Goal: Task Accomplishment & Management: Manage account settings

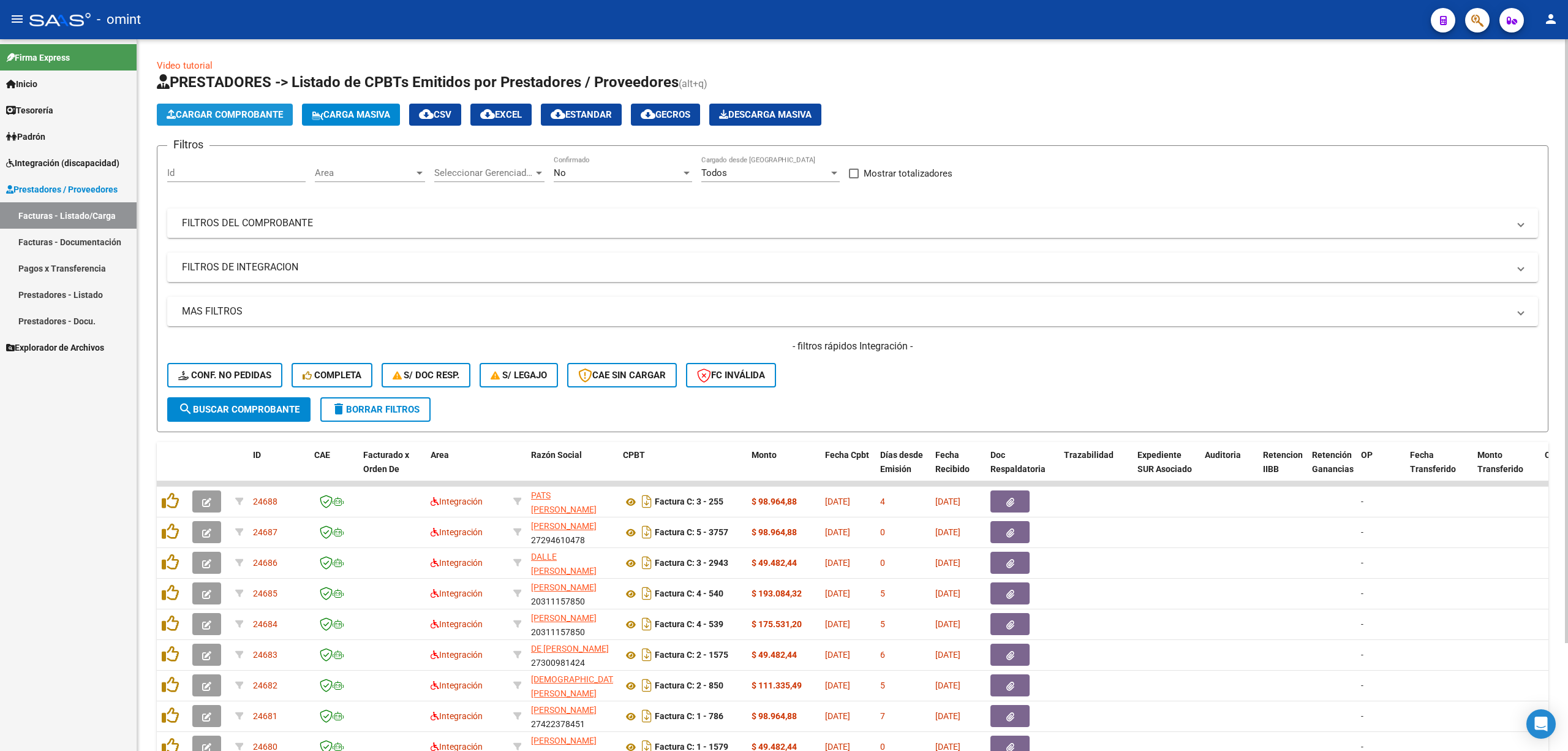
click at [232, 111] on span "Cargar Comprobante" at bounding box center [225, 114] width 116 height 11
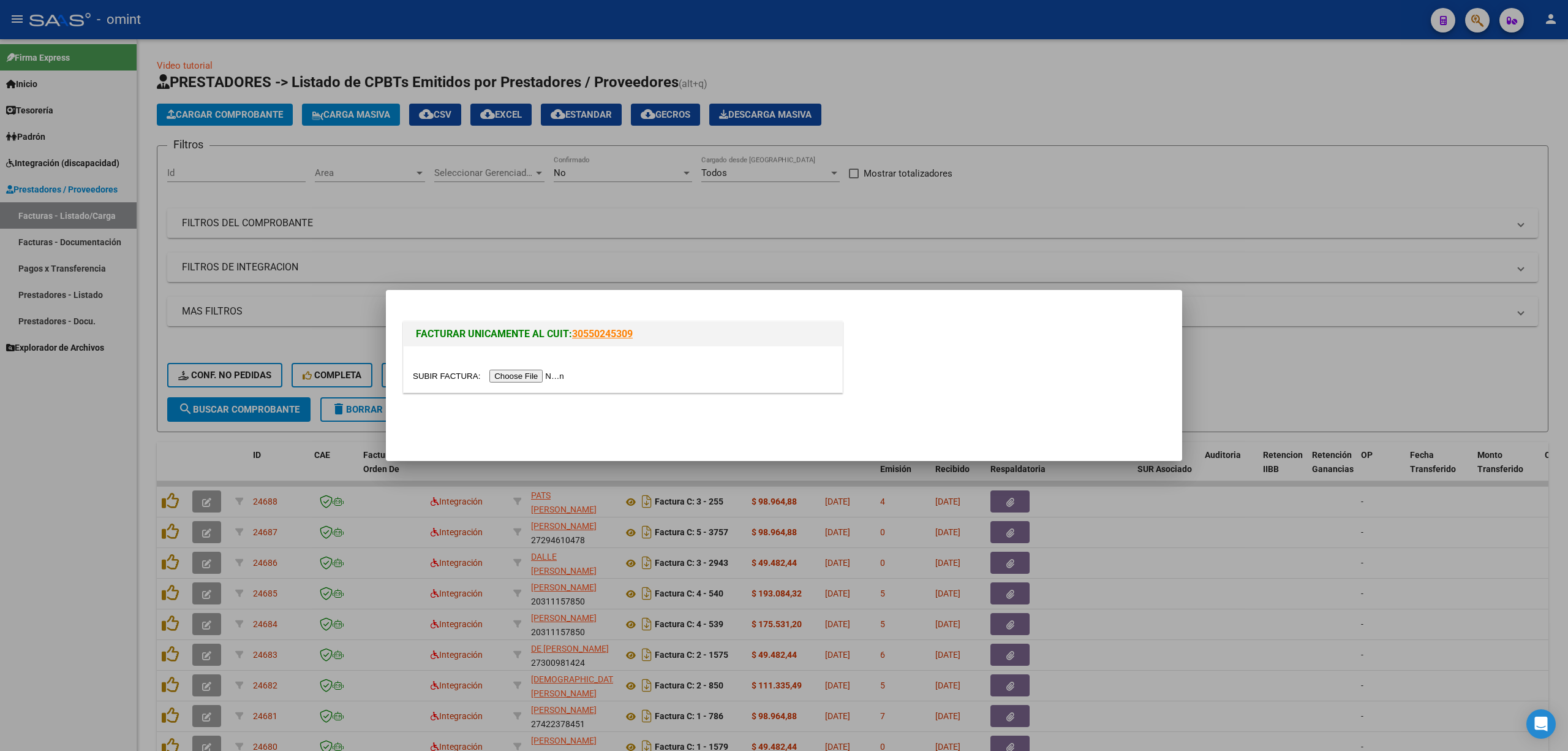
click at [547, 377] on input "file" at bounding box center [490, 376] width 155 height 13
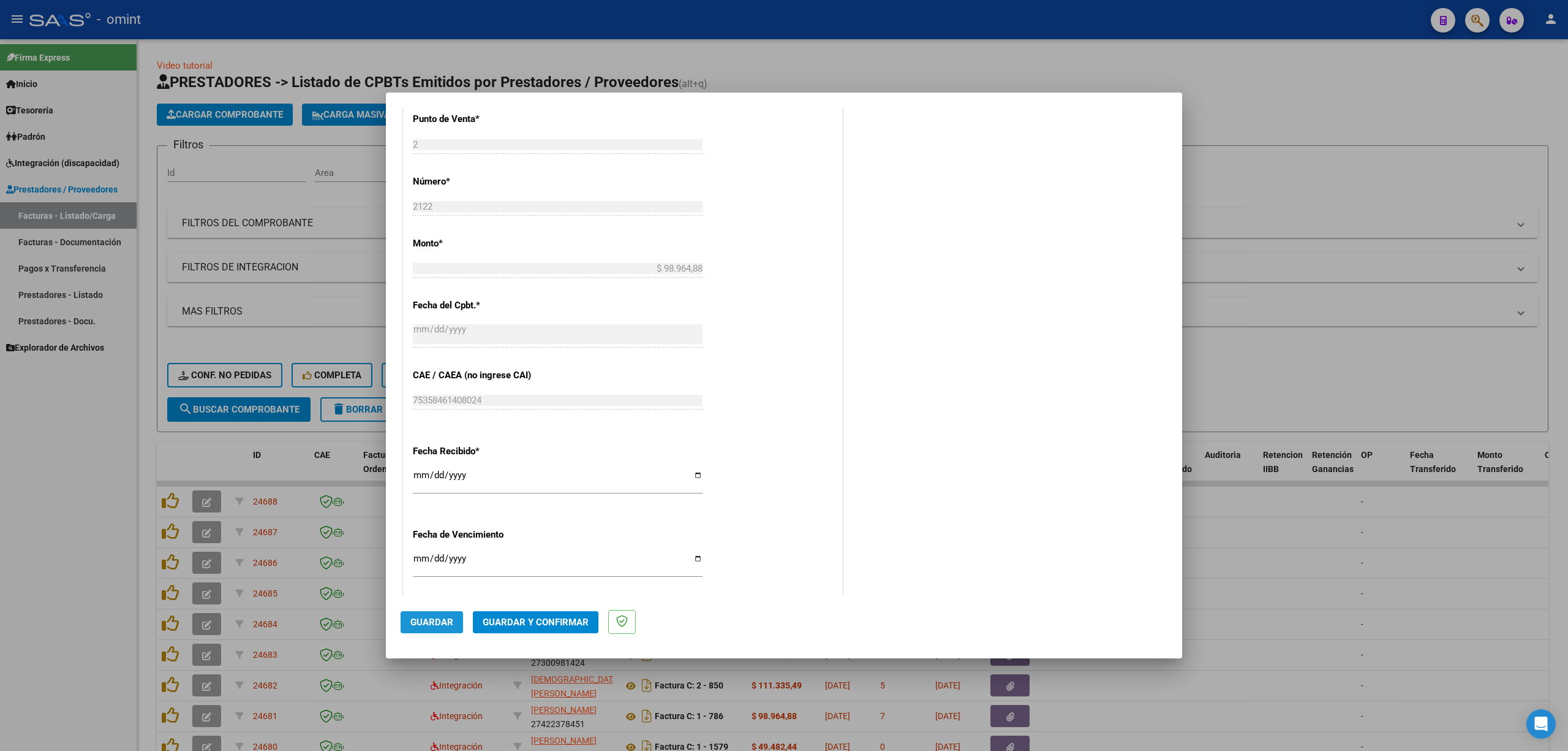
click at [424, 495] on span "Guardar" at bounding box center [432, 622] width 43 height 11
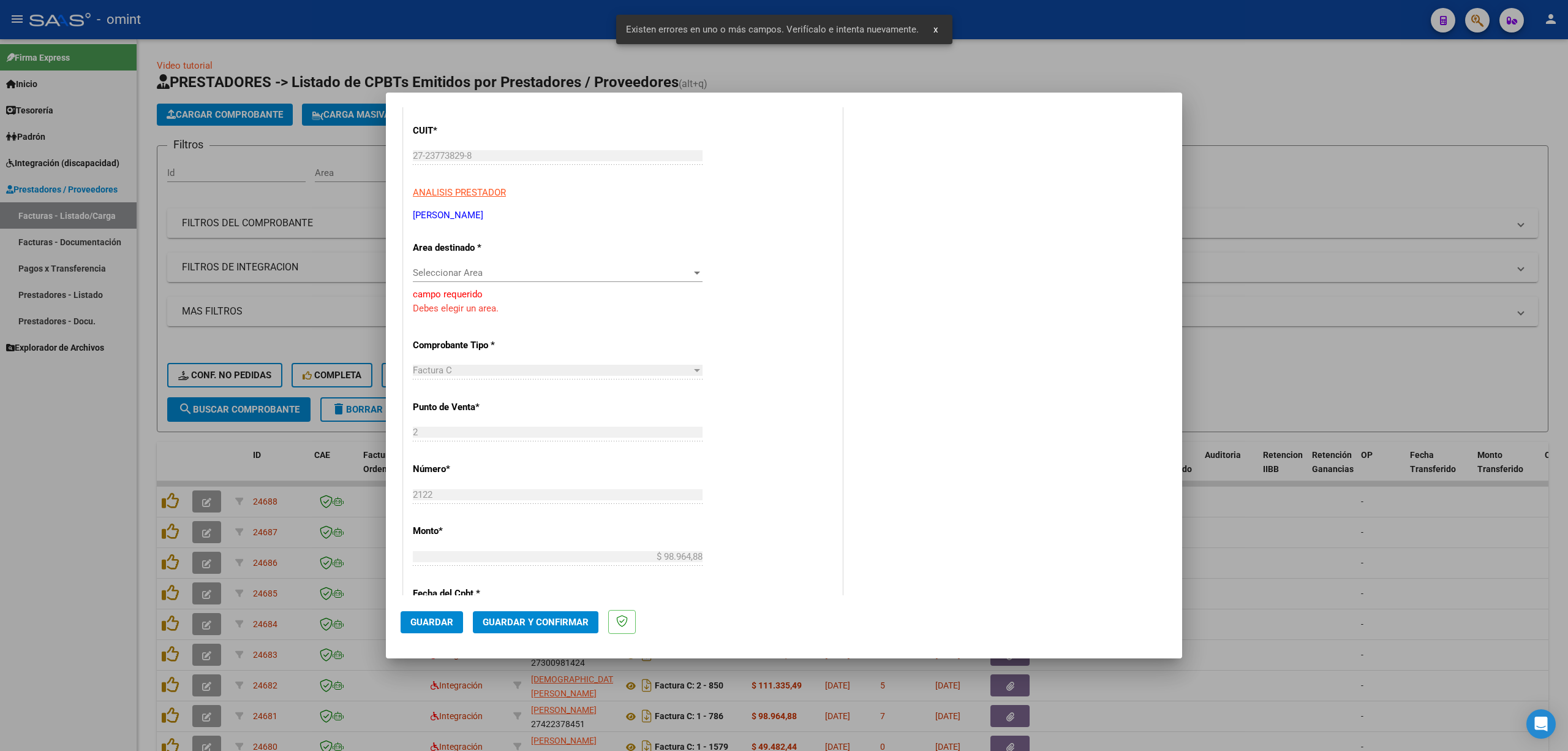
scroll to position [163, 0]
click at [506, 270] on span "Seleccionar Area" at bounding box center [552, 265] width 279 height 11
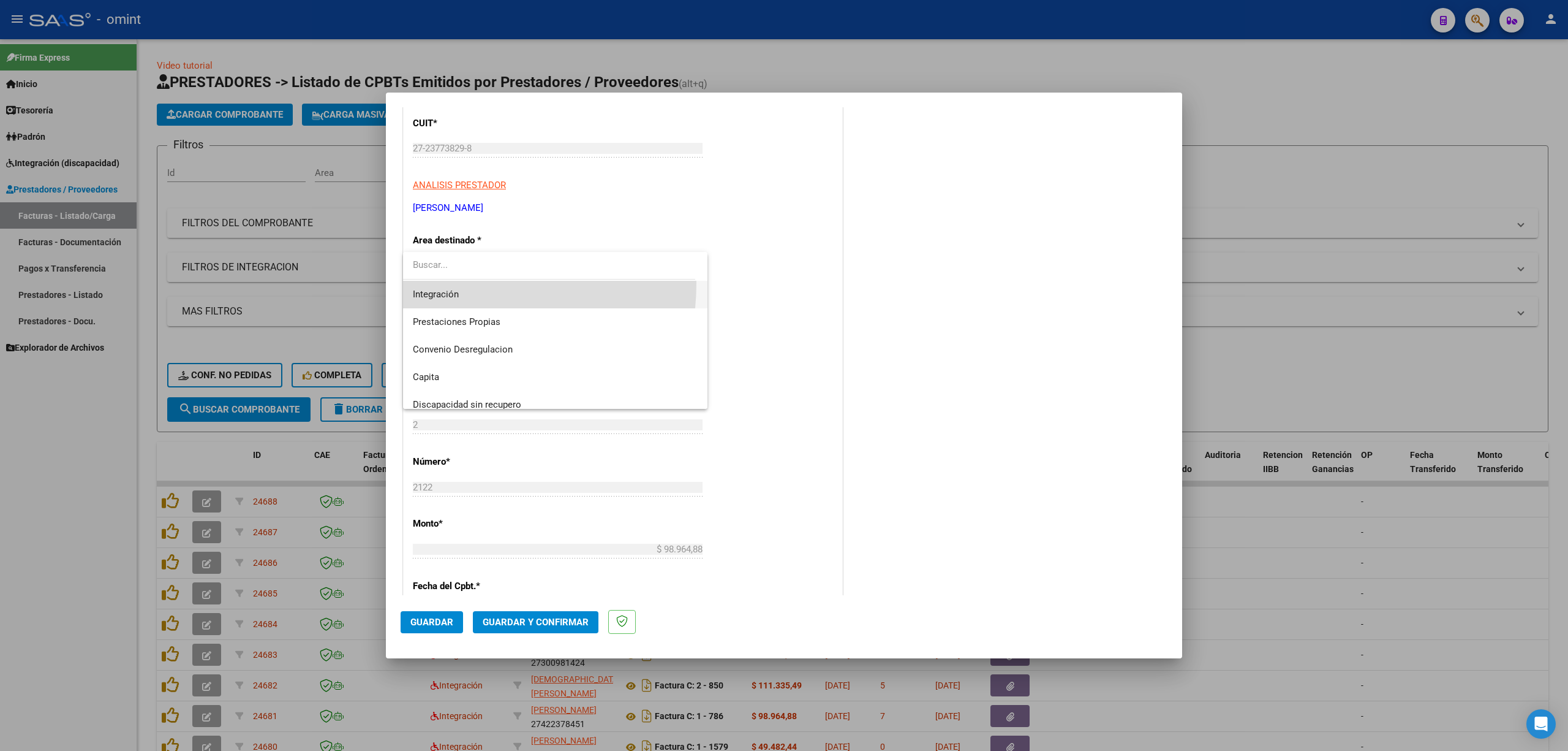
click at [446, 283] on span "Integración" at bounding box center [555, 294] width 285 height 28
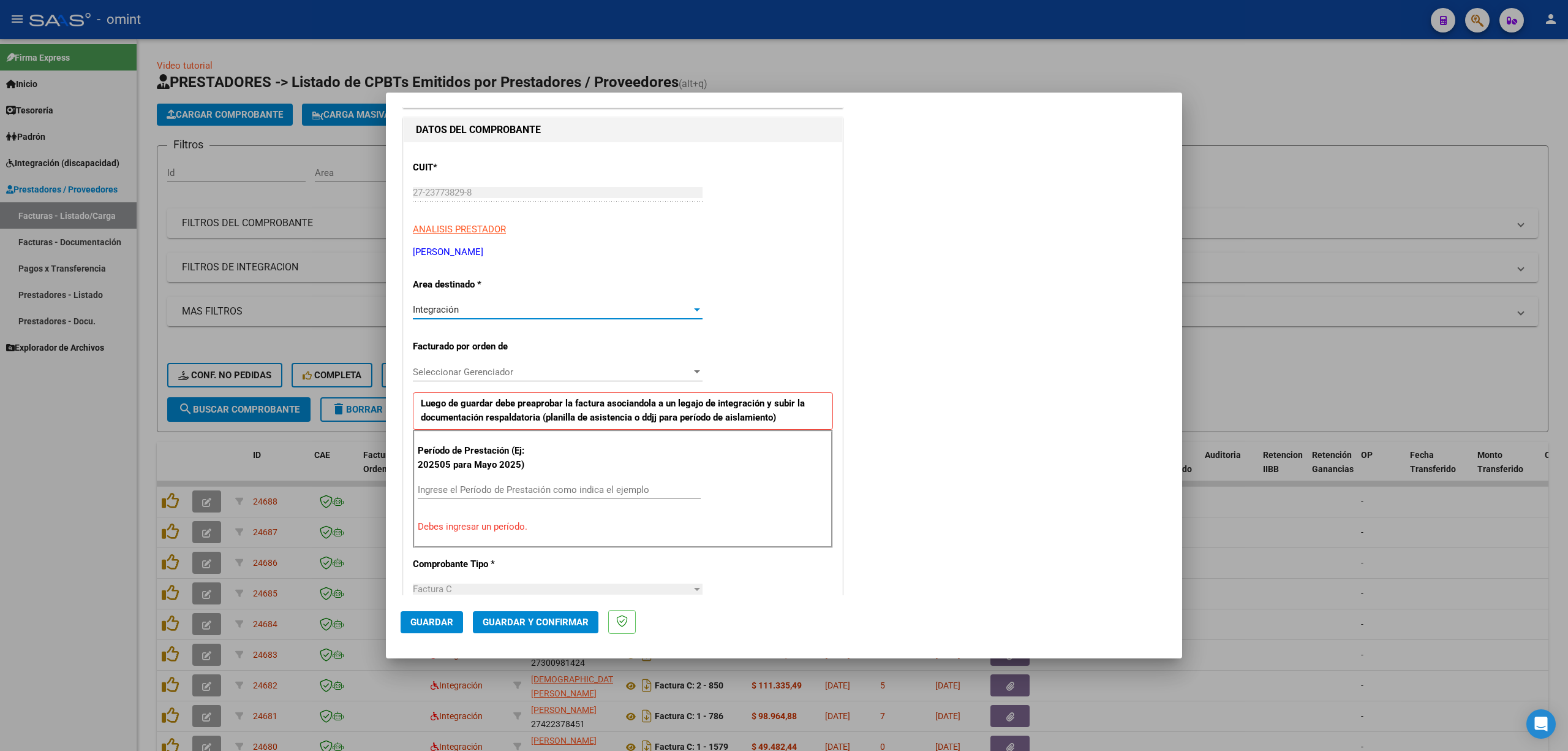
scroll to position [81, 0]
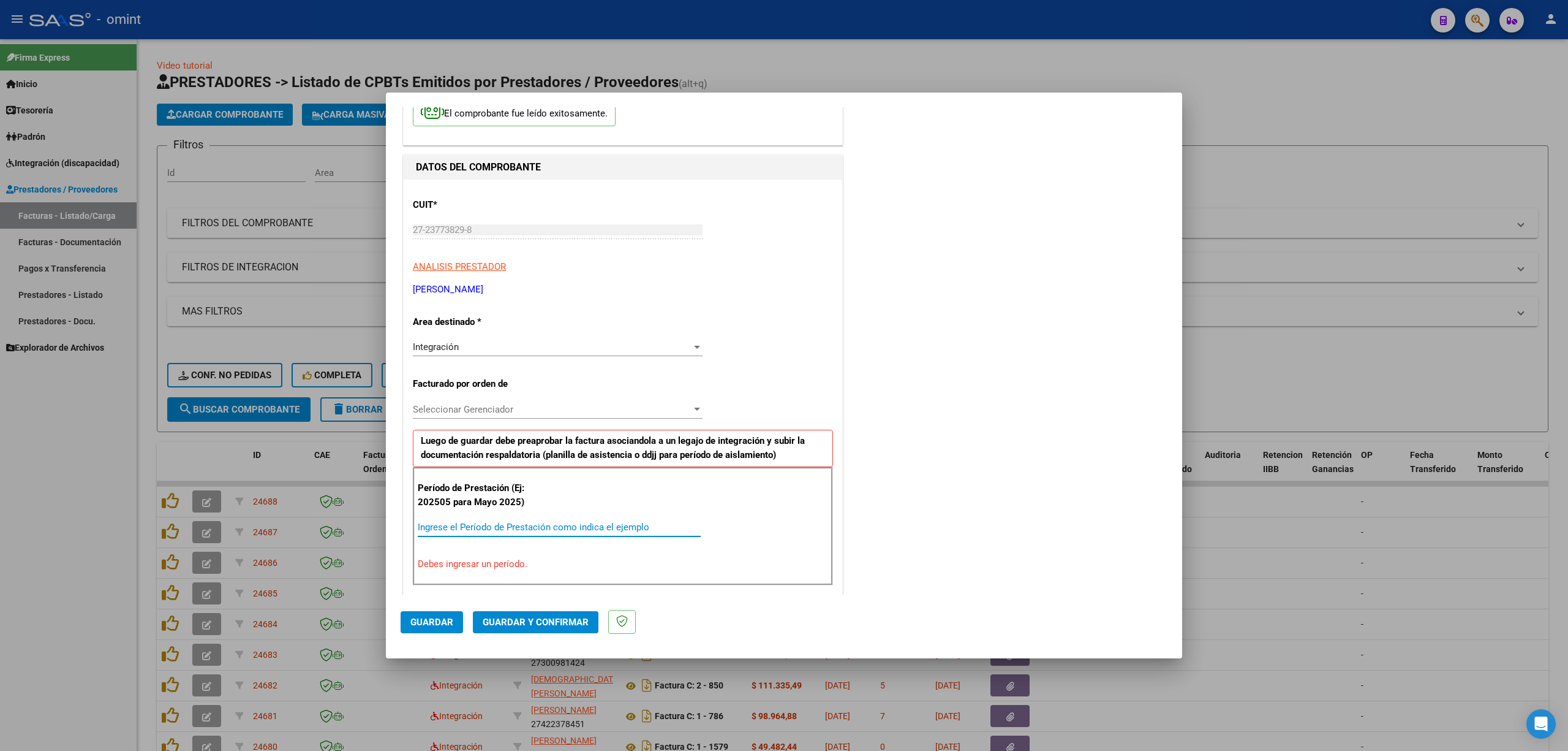
click at [505, 495] on input "Ingrese el Período de Prestación como indica el ejemplo" at bounding box center [559, 526] width 283 height 11
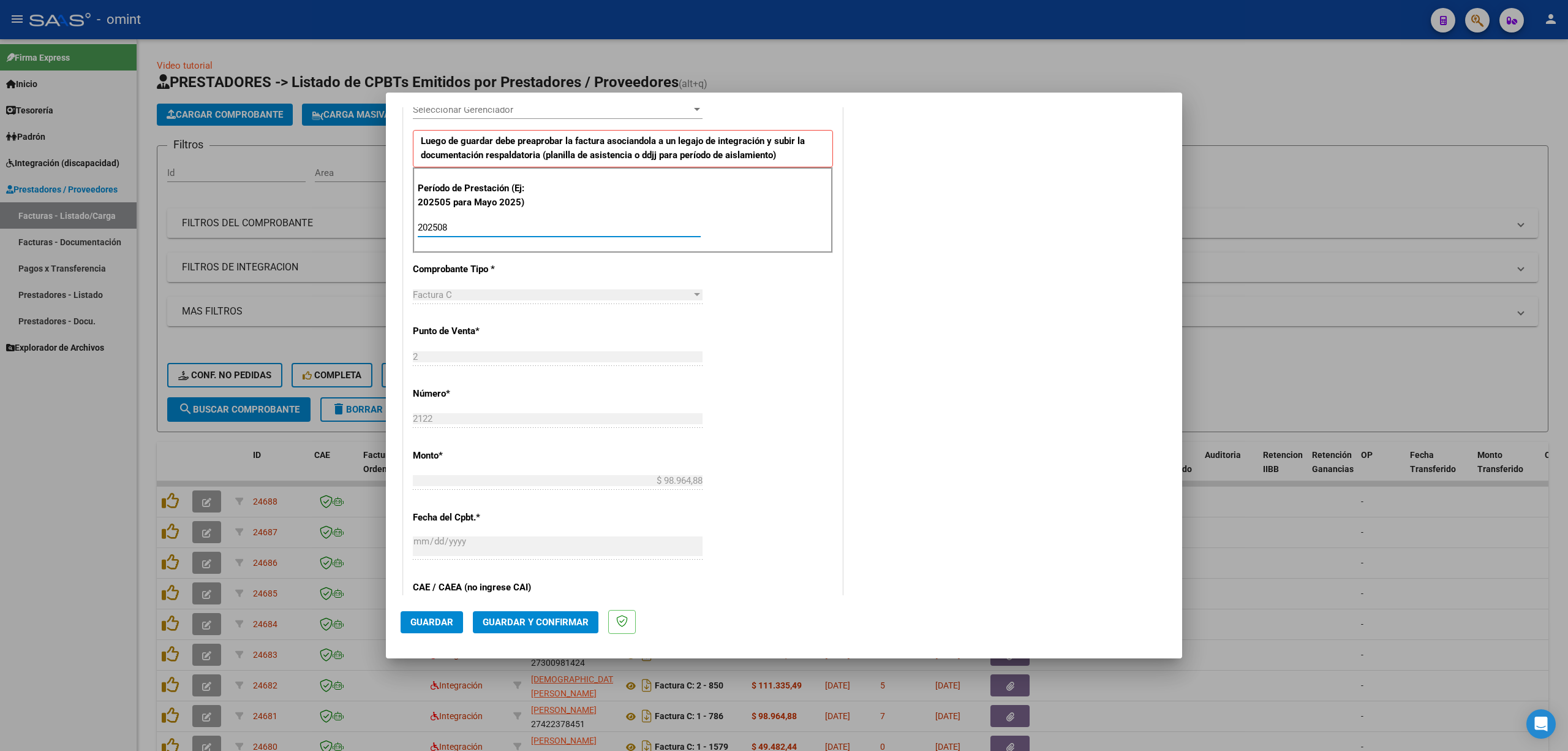
scroll to position [654, 0]
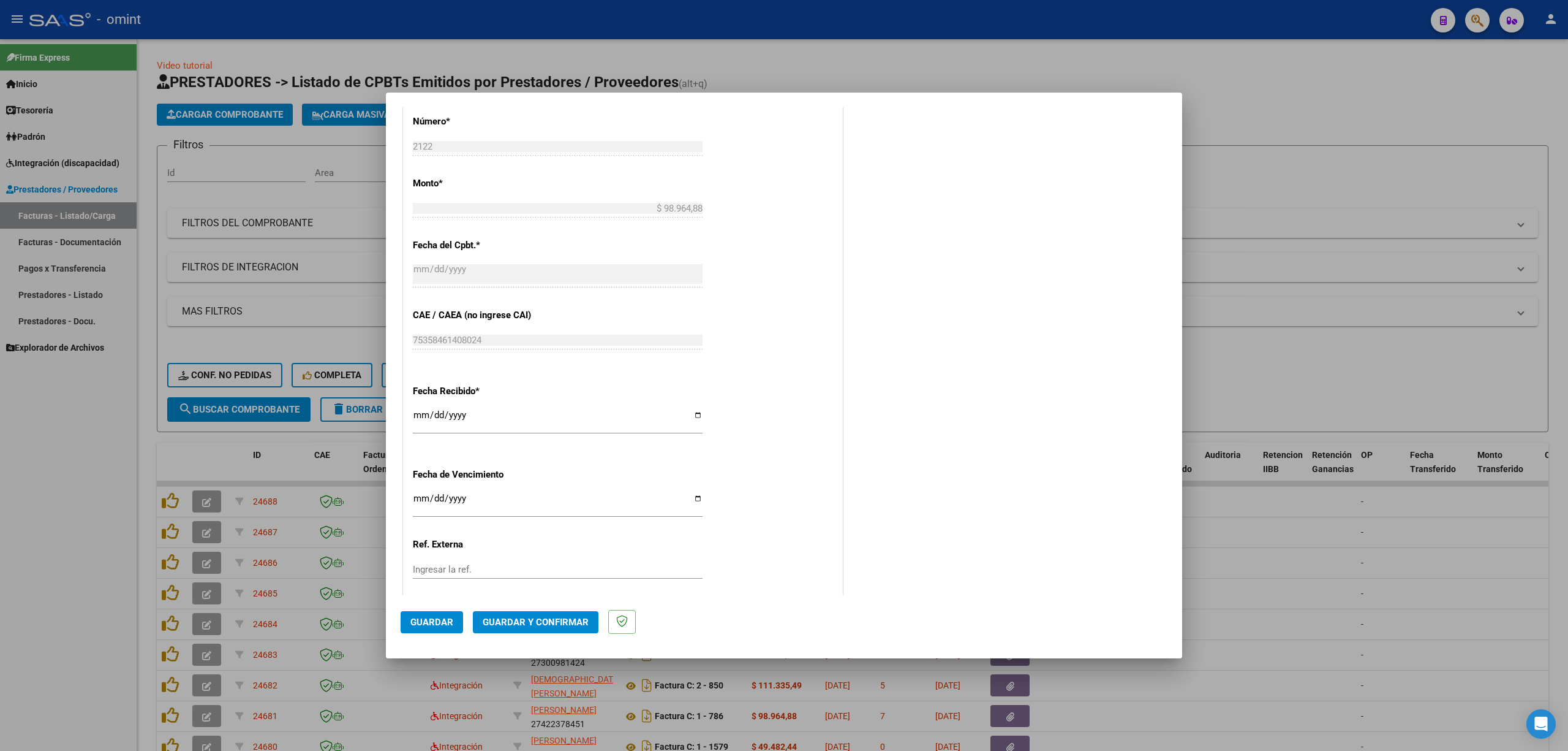
type input "202508"
click at [413, 495] on span "Guardar" at bounding box center [432, 622] width 43 height 11
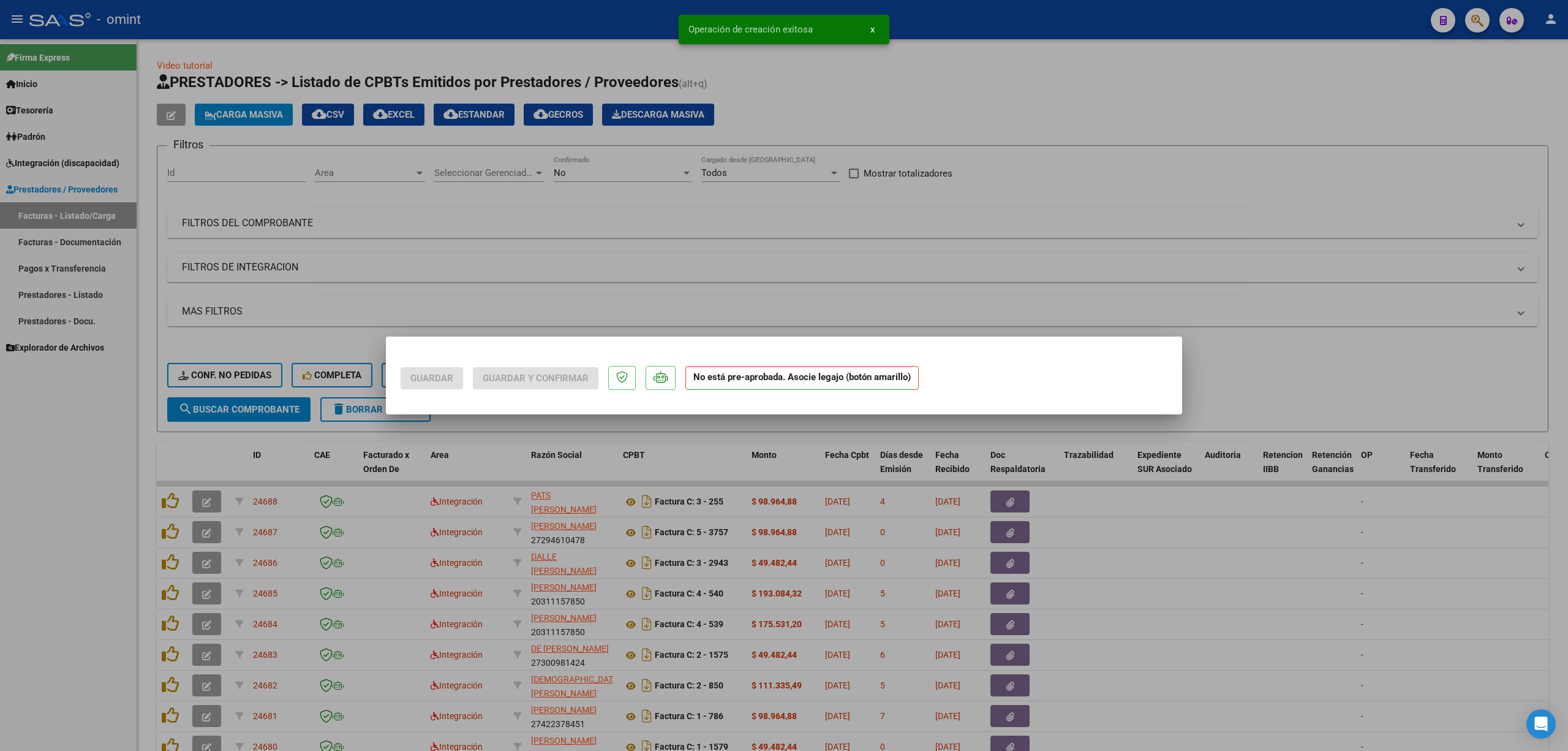
scroll to position [0, 0]
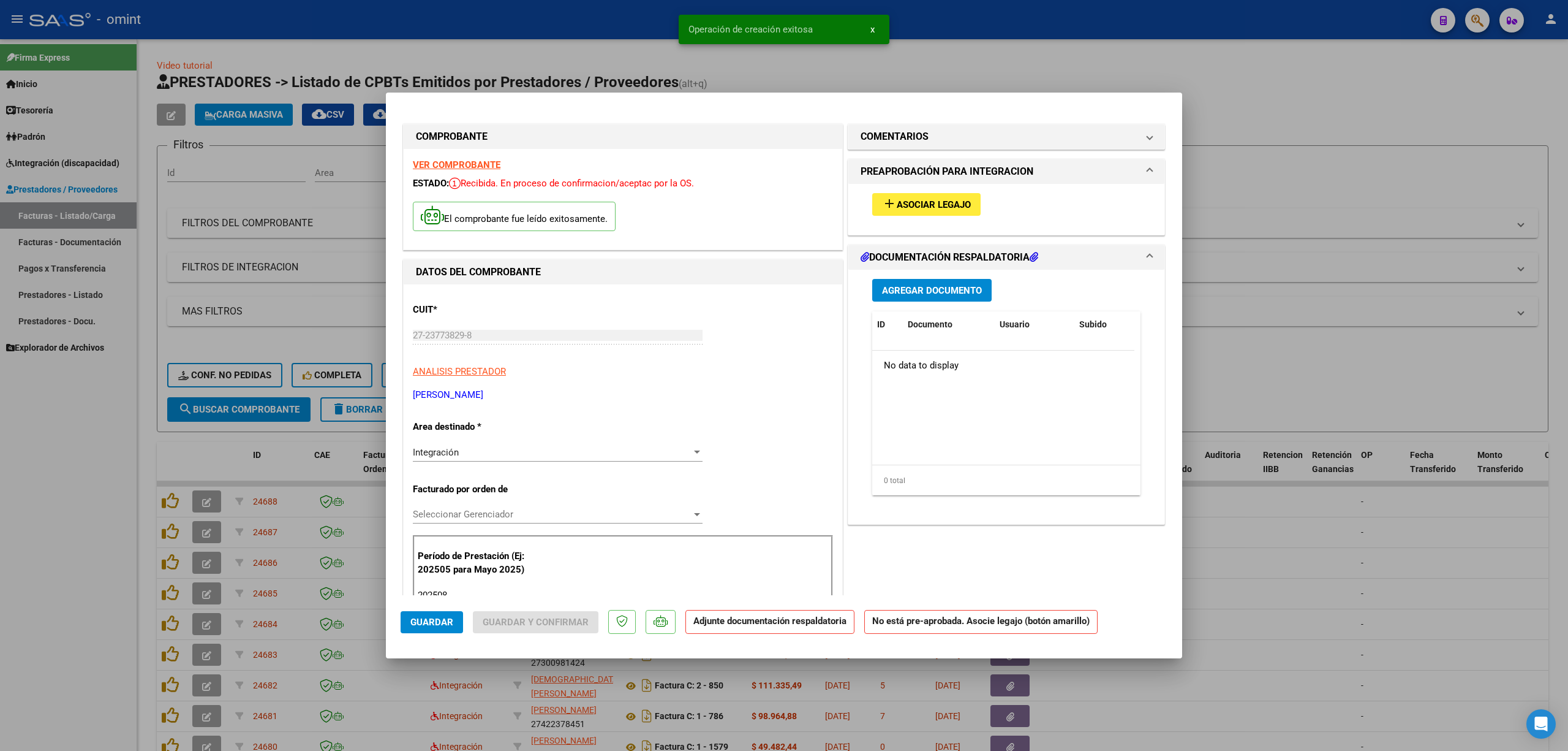
click at [924, 199] on span "Asociar Legajo" at bounding box center [934, 204] width 74 height 11
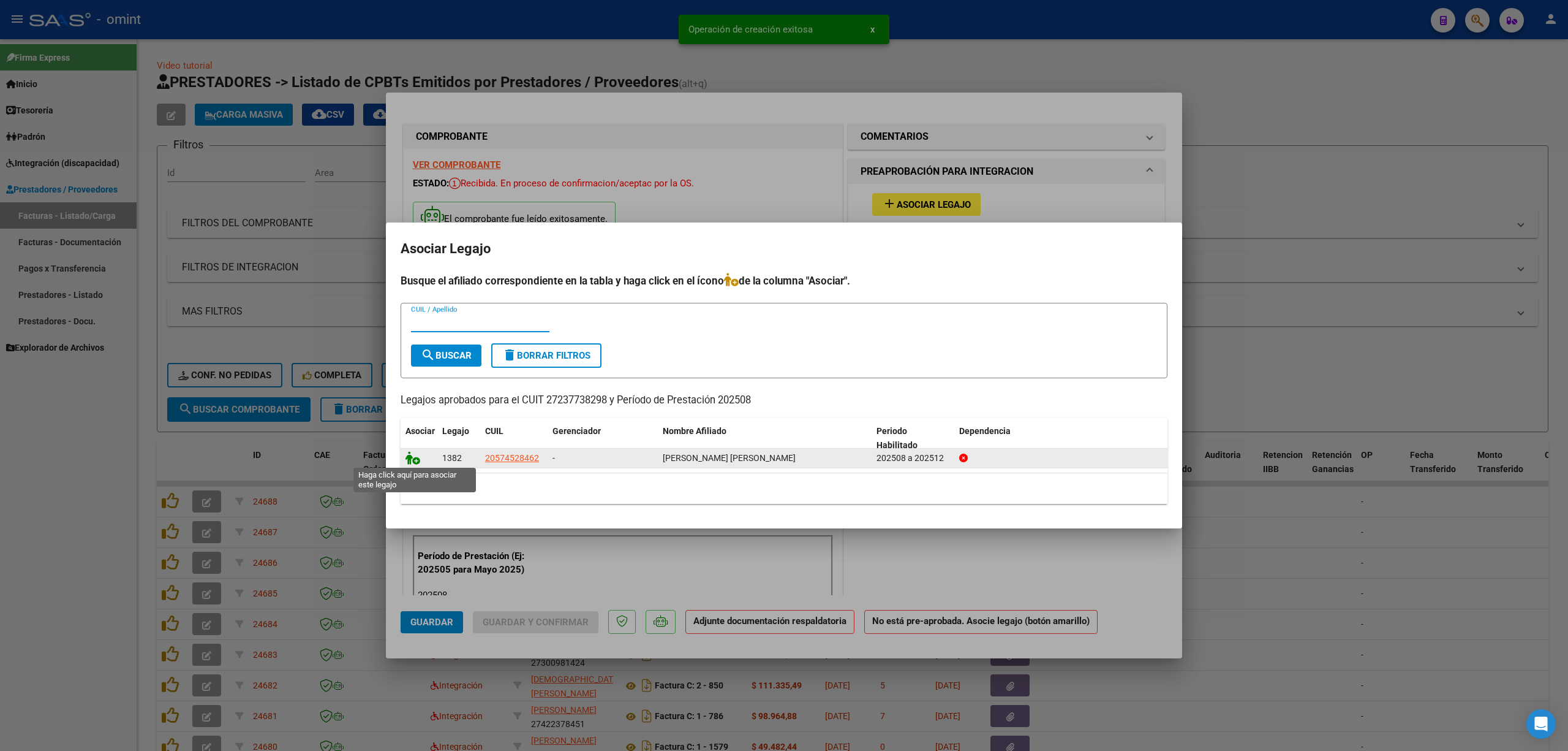
click at [414, 457] on icon at bounding box center [413, 458] width 15 height 14
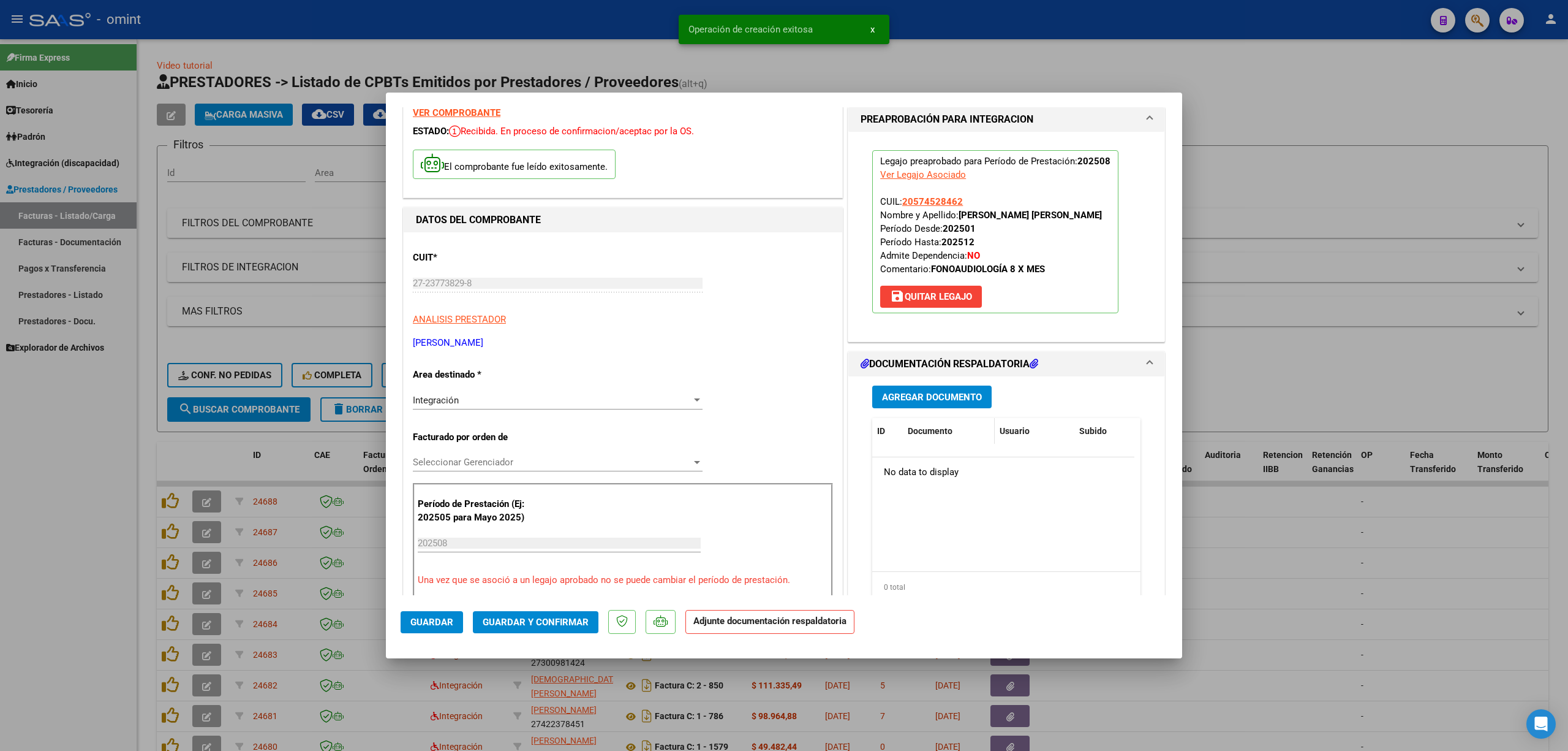
scroll to position [81, 0]
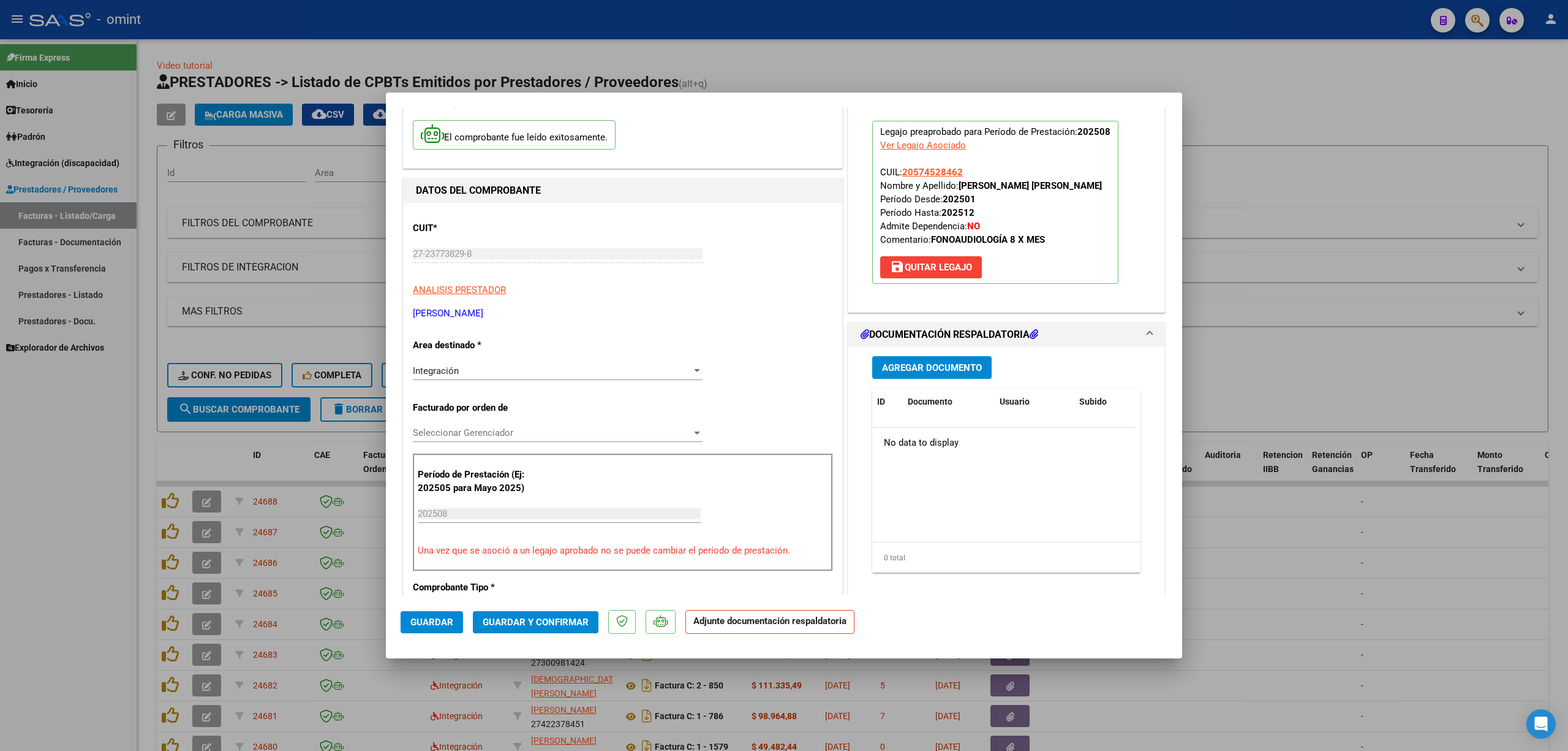
click at [923, 366] on span "Agregar Documento" at bounding box center [931, 367] width 100 height 11
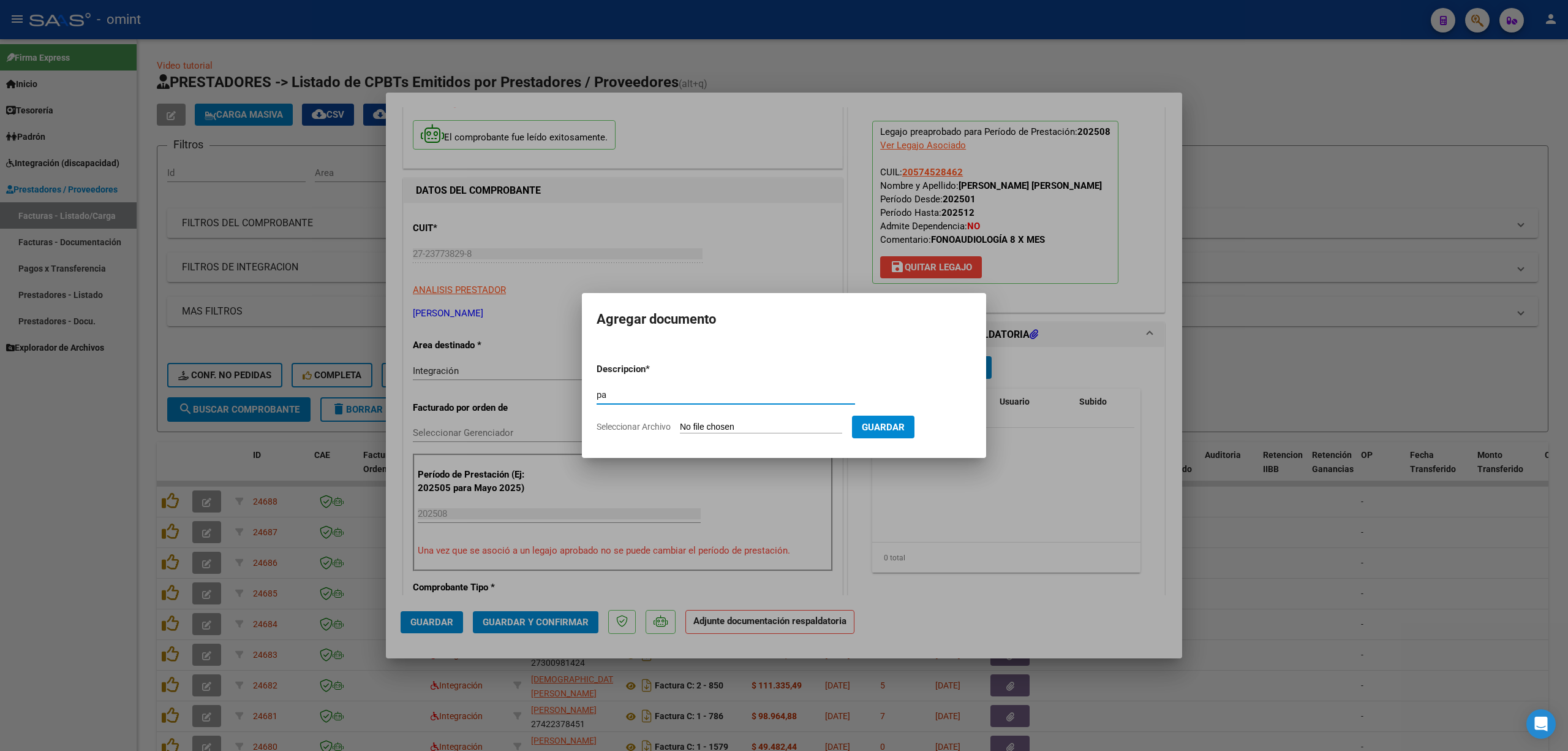
type input "pa"
click at [727, 432] on input "Seleccionar Archivo" at bounding box center [761, 427] width 162 height 12
type input "C:\fakepath\bauti morales- asistencia agosto- fono.pdf"
click at [969, 432] on span "Guardar" at bounding box center [947, 427] width 43 height 11
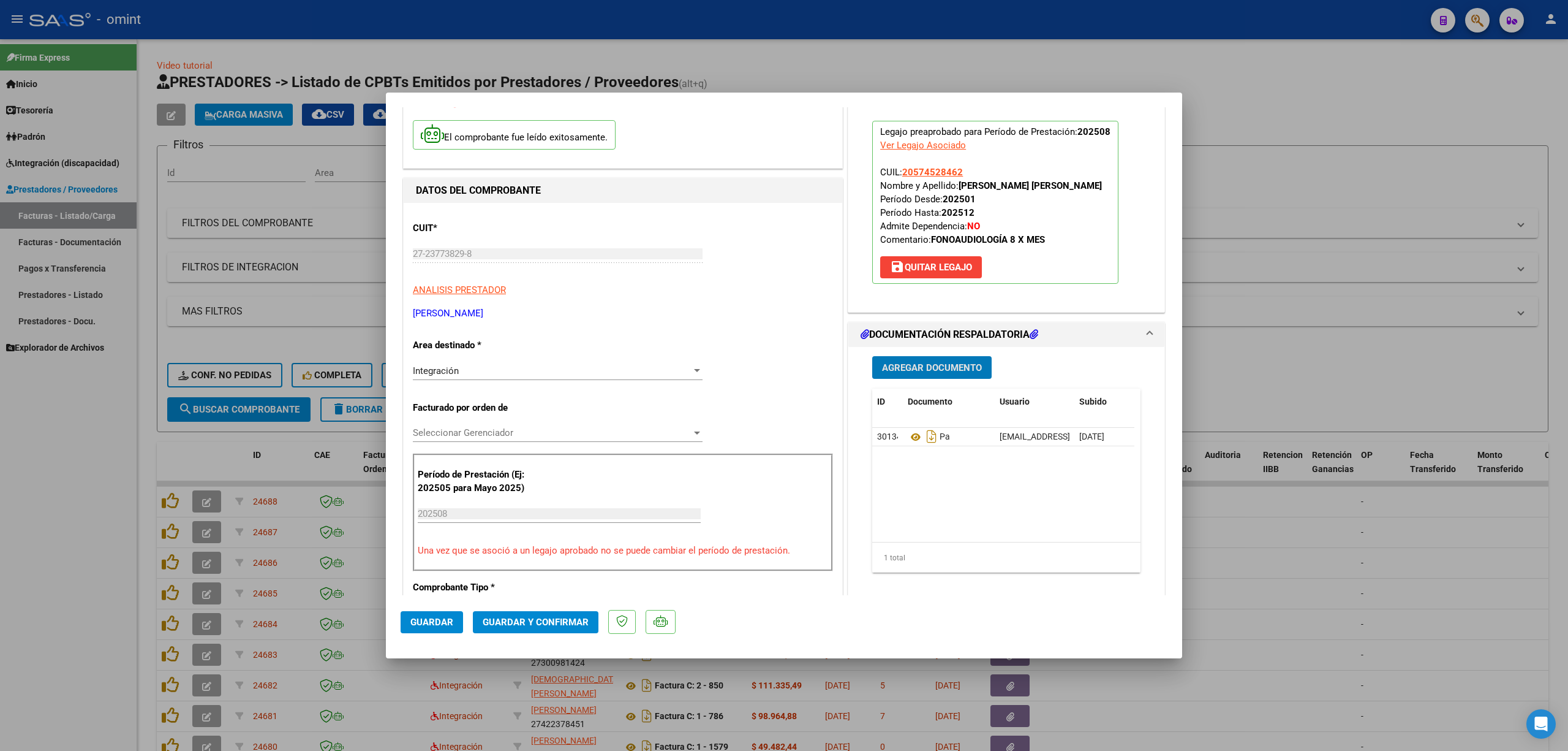
click at [529, 495] on span "Guardar y Confirmar" at bounding box center [536, 622] width 106 height 11
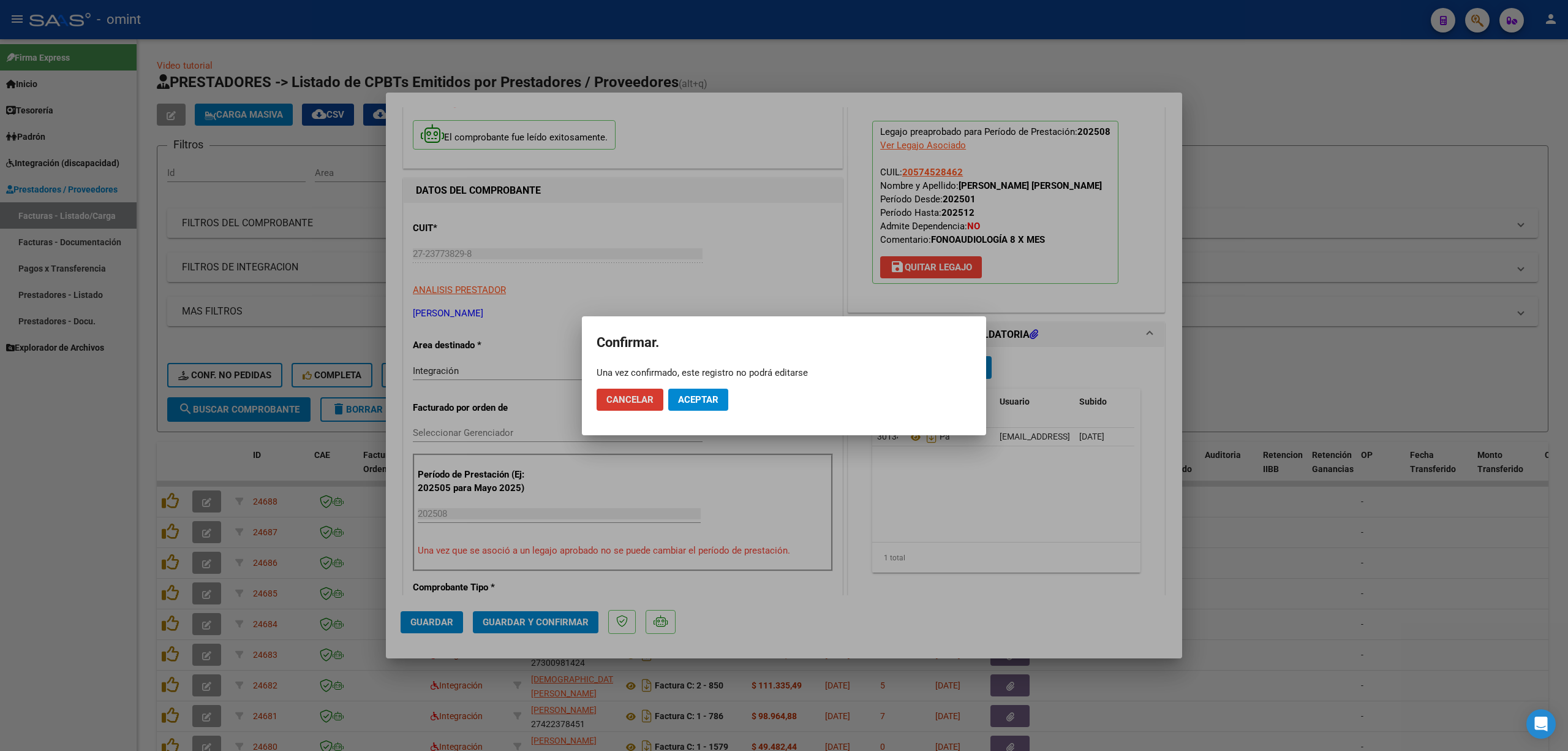
click at [691, 398] on span "Aceptar" at bounding box center [698, 399] width 41 height 11
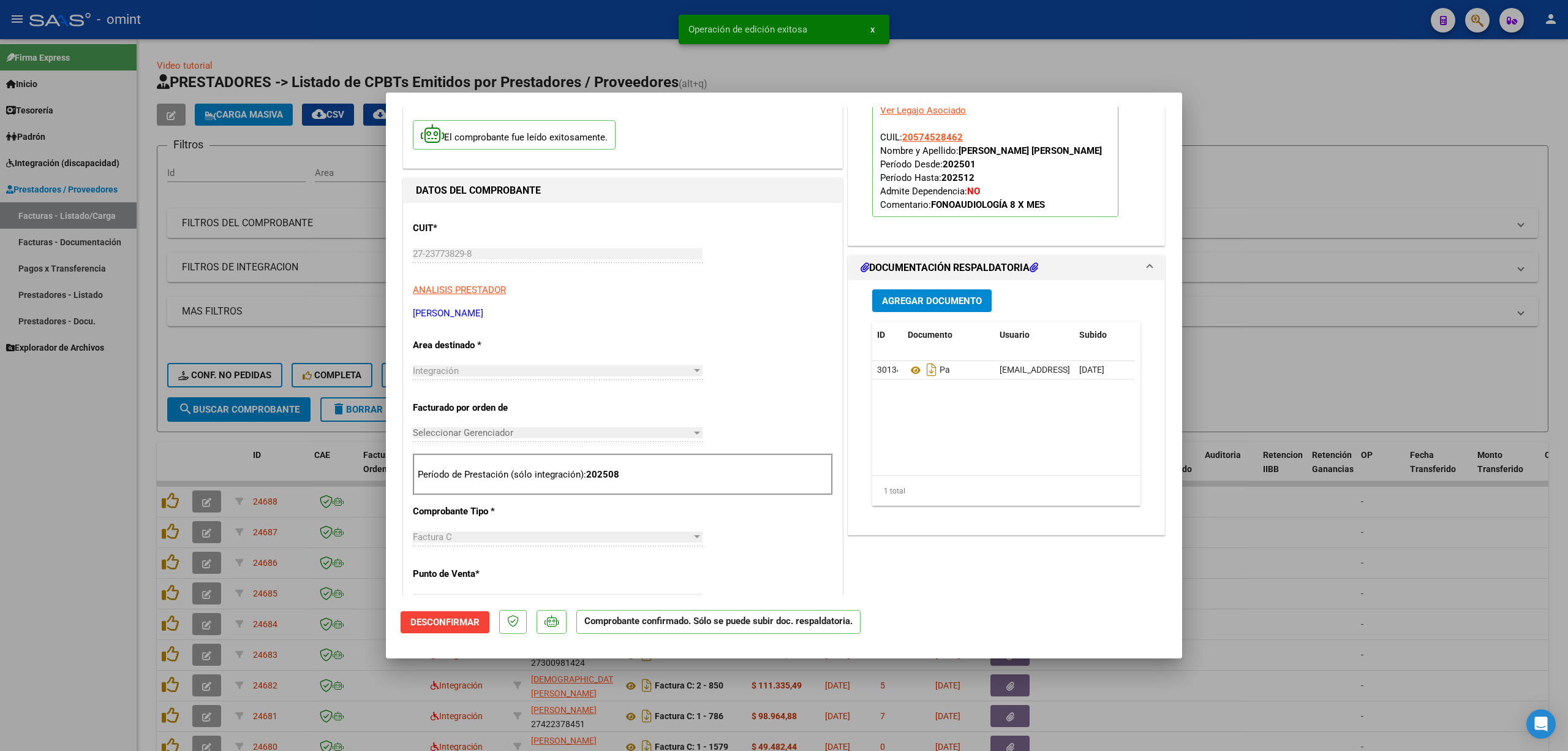
click at [300, 304] on div at bounding box center [784, 375] width 1568 height 751
type input "$ 0,00"
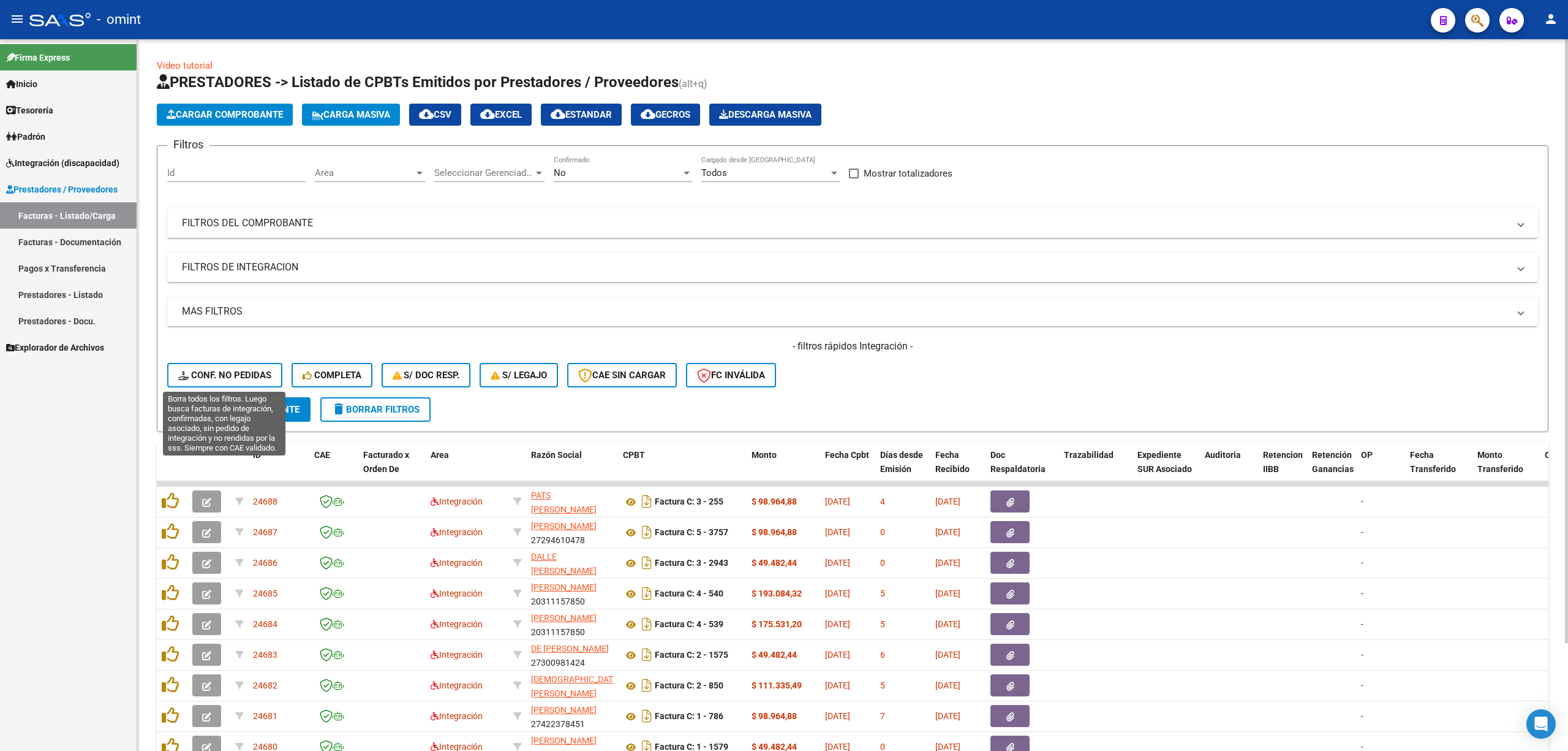
click at [240, 369] on span "Conf. no pedidas" at bounding box center [225, 374] width 93 height 11
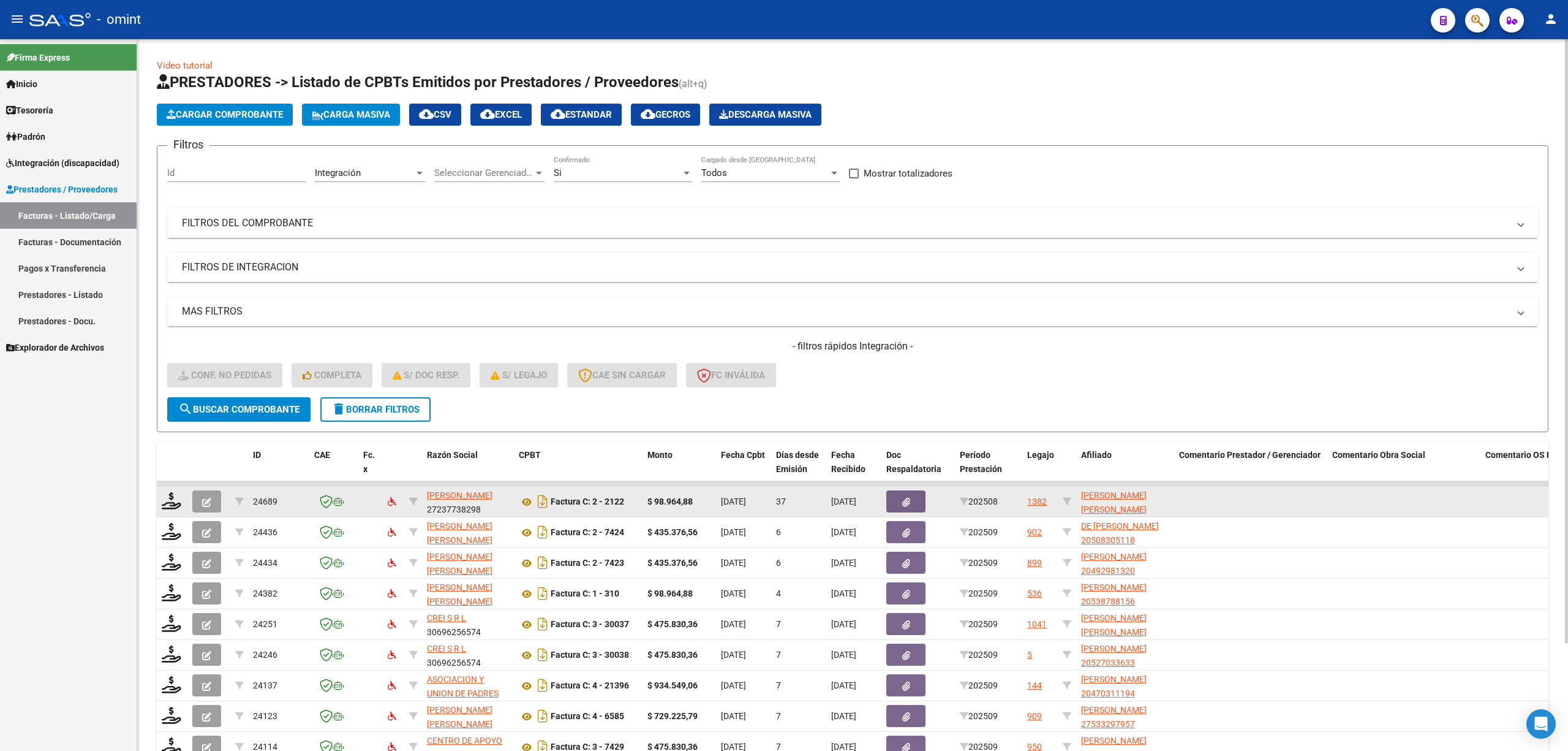
click at [198, 495] on button "button" at bounding box center [207, 501] width 29 height 22
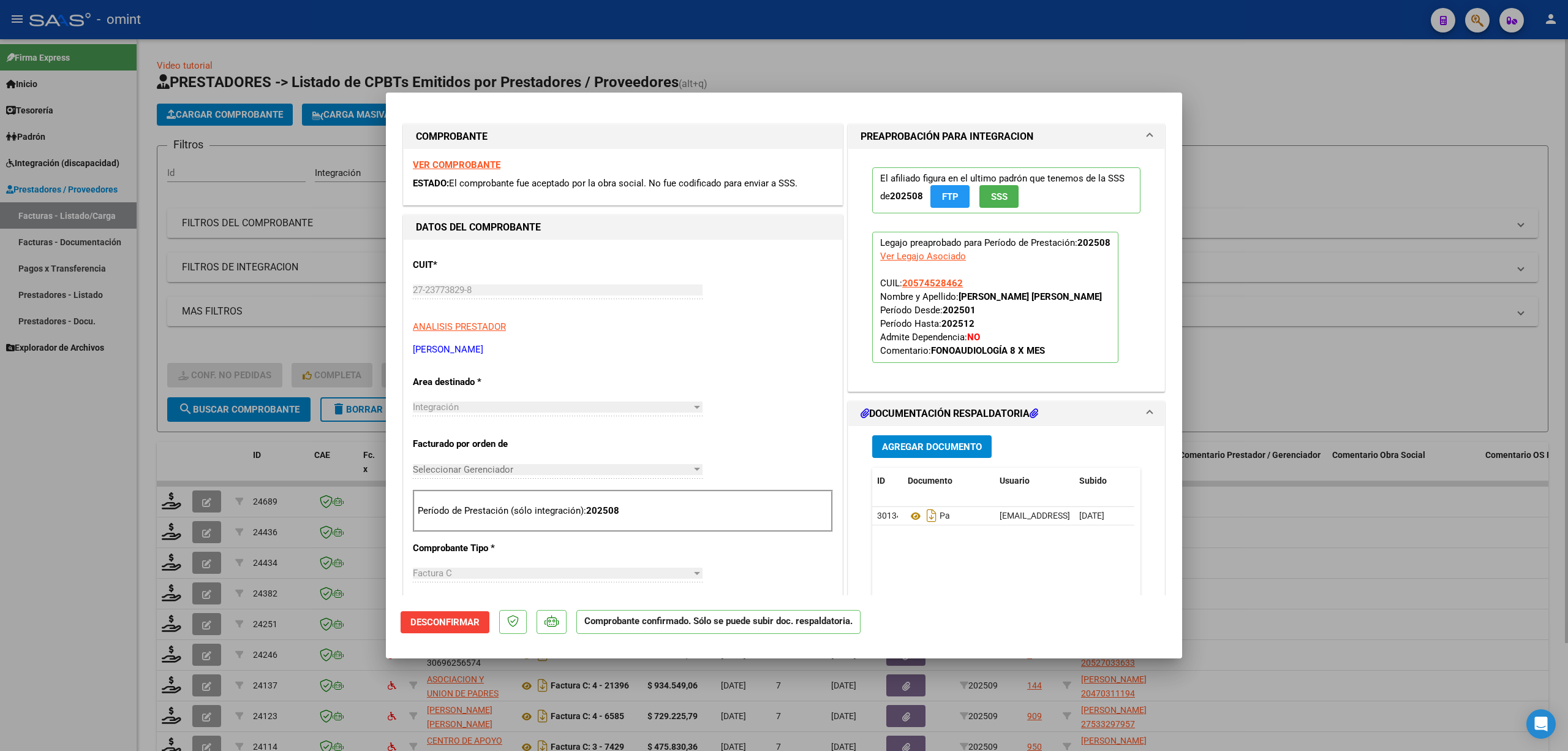
drag, startPoint x: 235, startPoint y: 361, endPoint x: 197, endPoint y: 397, distance: 52.3
click at [235, 361] on div at bounding box center [784, 375] width 1568 height 751
type input "$ 0,00"
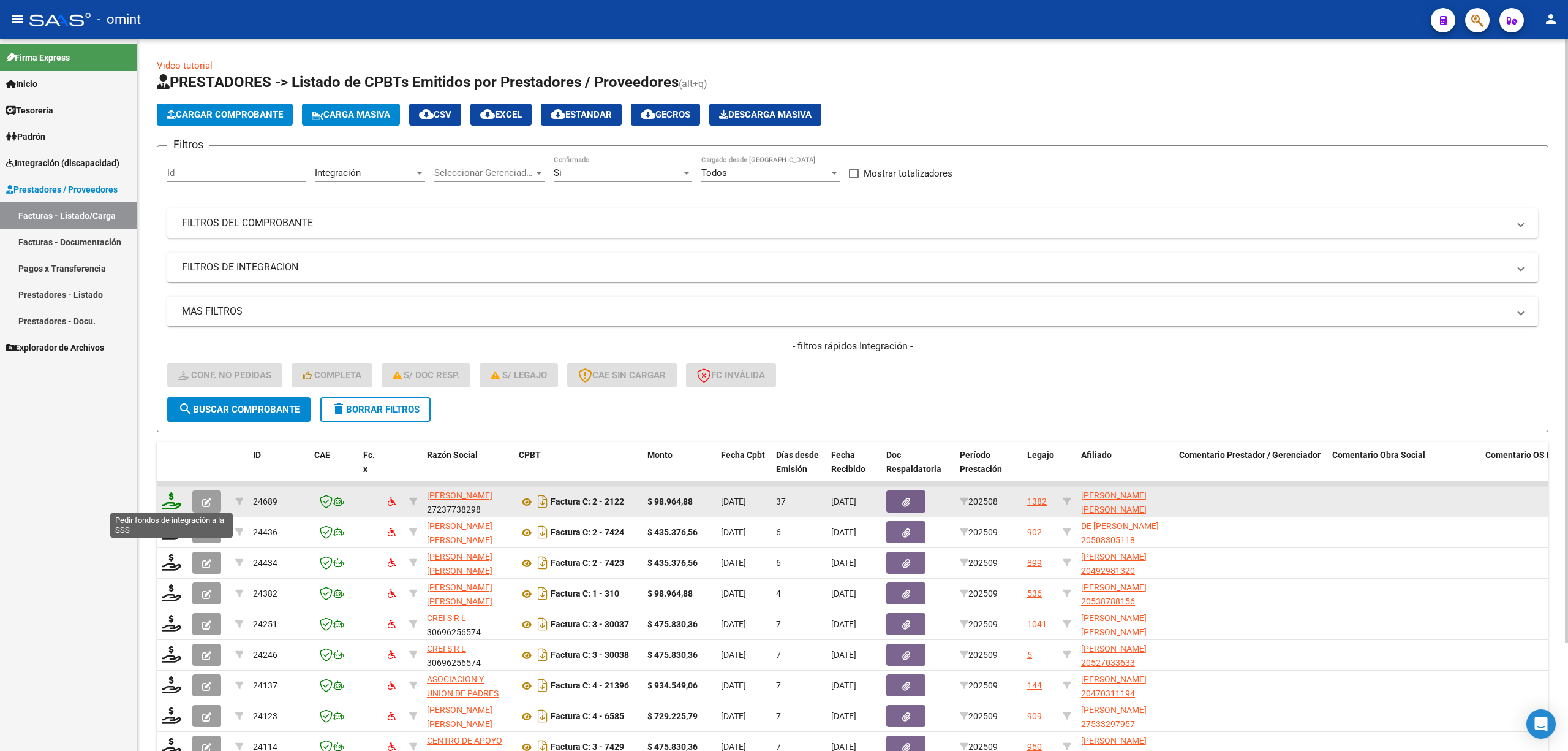
click at [172, 495] on icon at bounding box center [171, 501] width 20 height 17
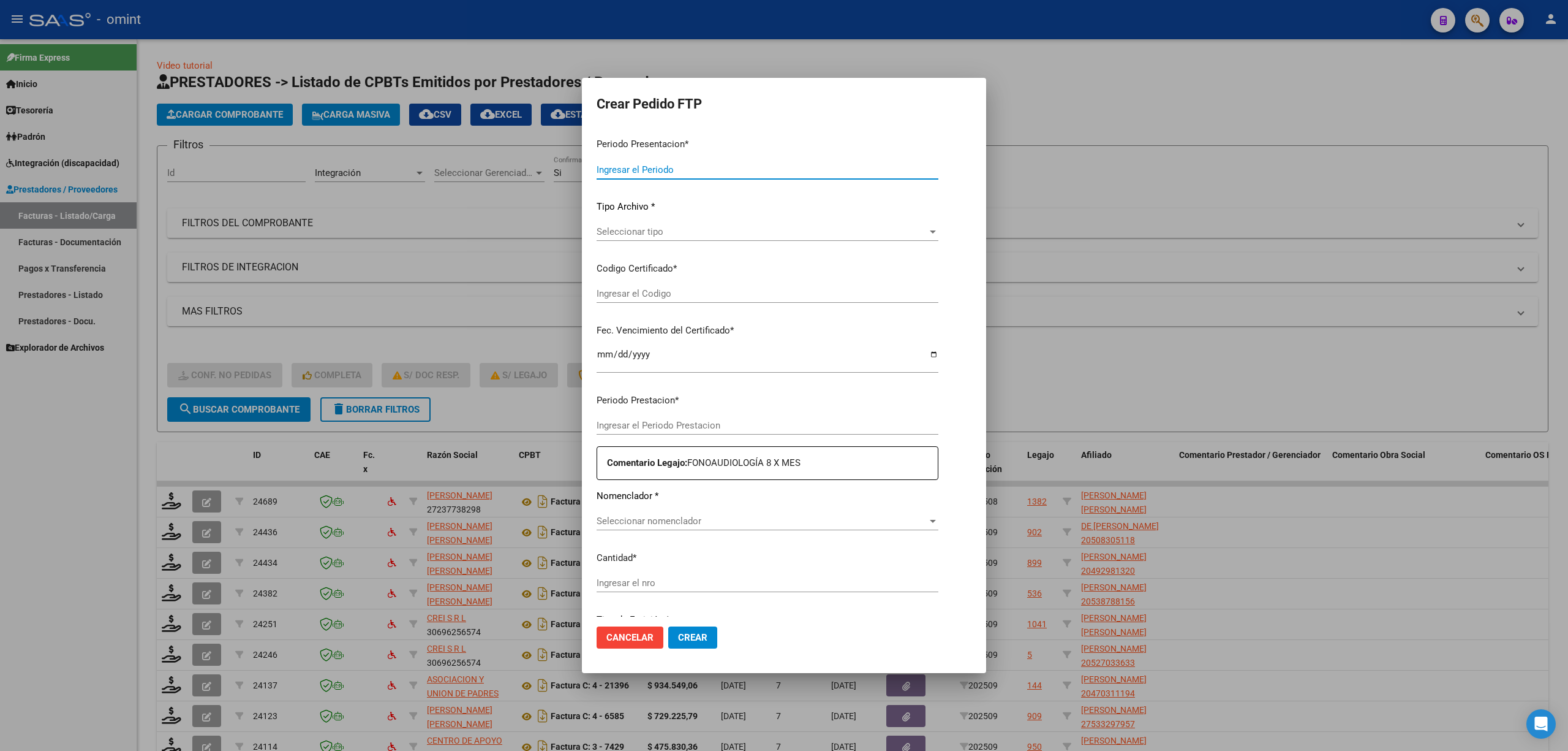
type input "202509"
type input "202508"
type input "$ 98.964,88"
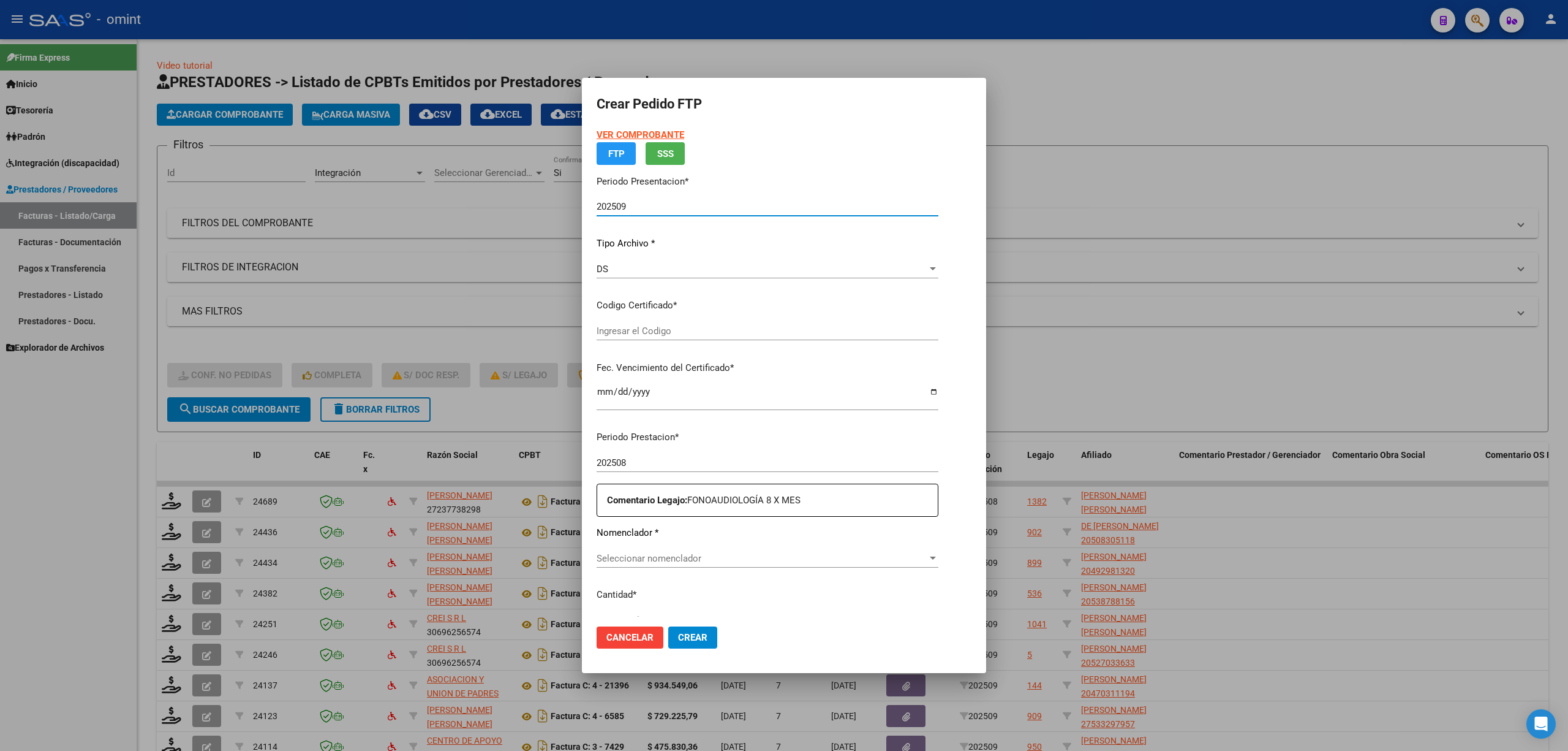
type input "5170306385"
type input "2028-01-27"
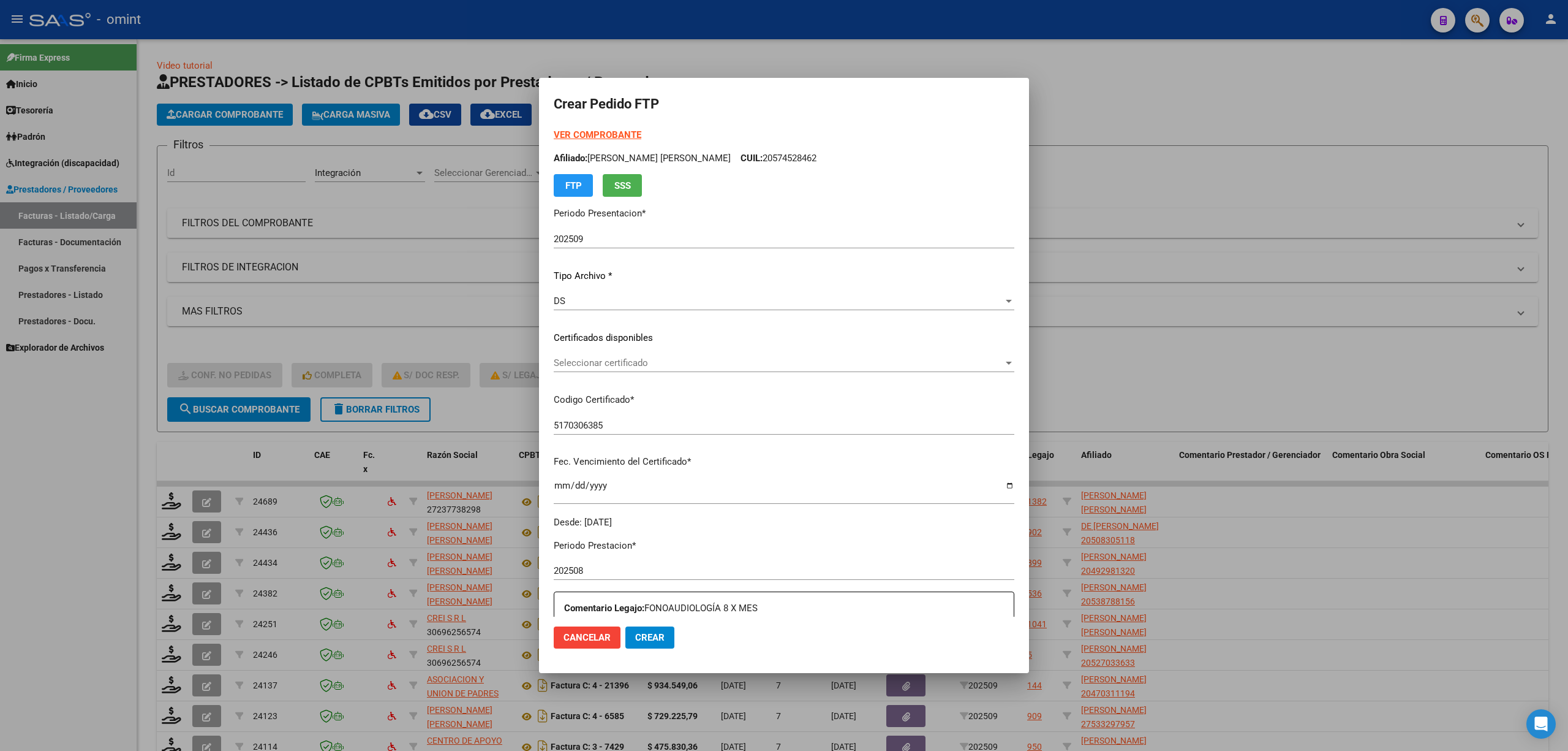
click at [615, 371] on div "Seleccionar certificado Seleccionar certificado" at bounding box center [784, 362] width 461 height 18
drag, startPoint x: 607, startPoint y: 395, endPoint x: 647, endPoint y: 389, distance: 40.4
click at [608, 393] on span "5170306385 - 2028-01-27" at bounding box center [596, 390] width 84 height 11
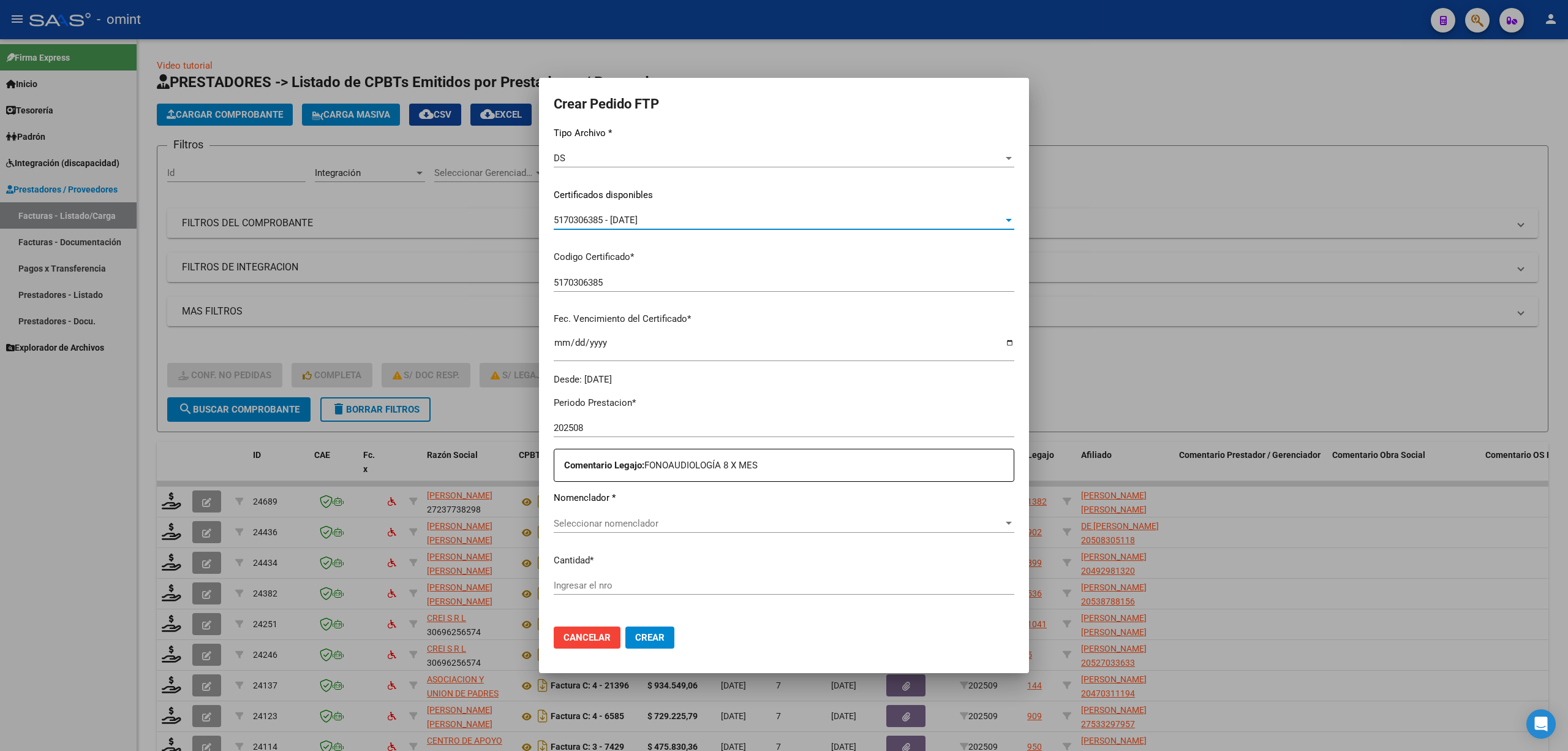
scroll to position [318, 0]
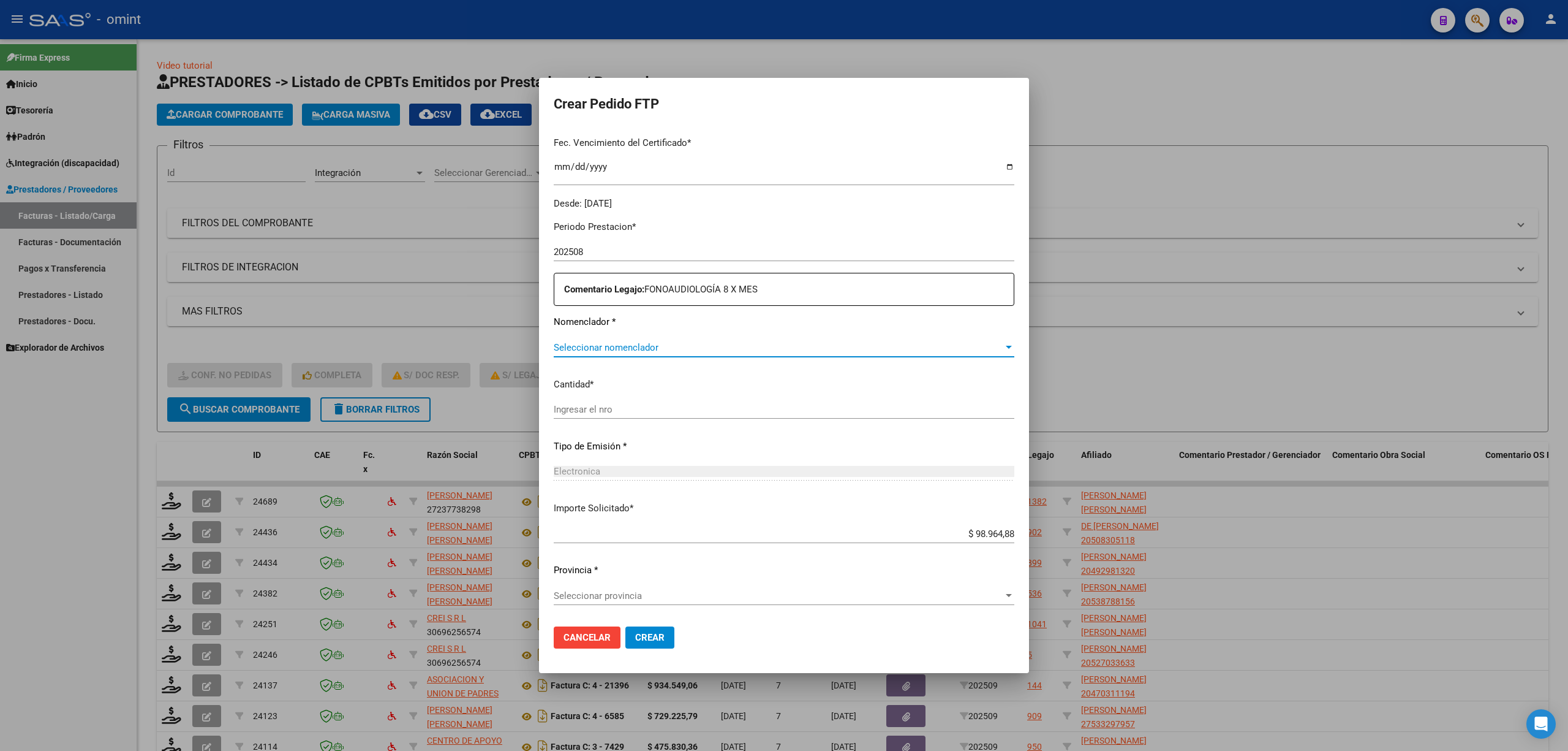
click at [626, 346] on span "Seleccionar nomenclador" at bounding box center [778, 347] width 450 height 11
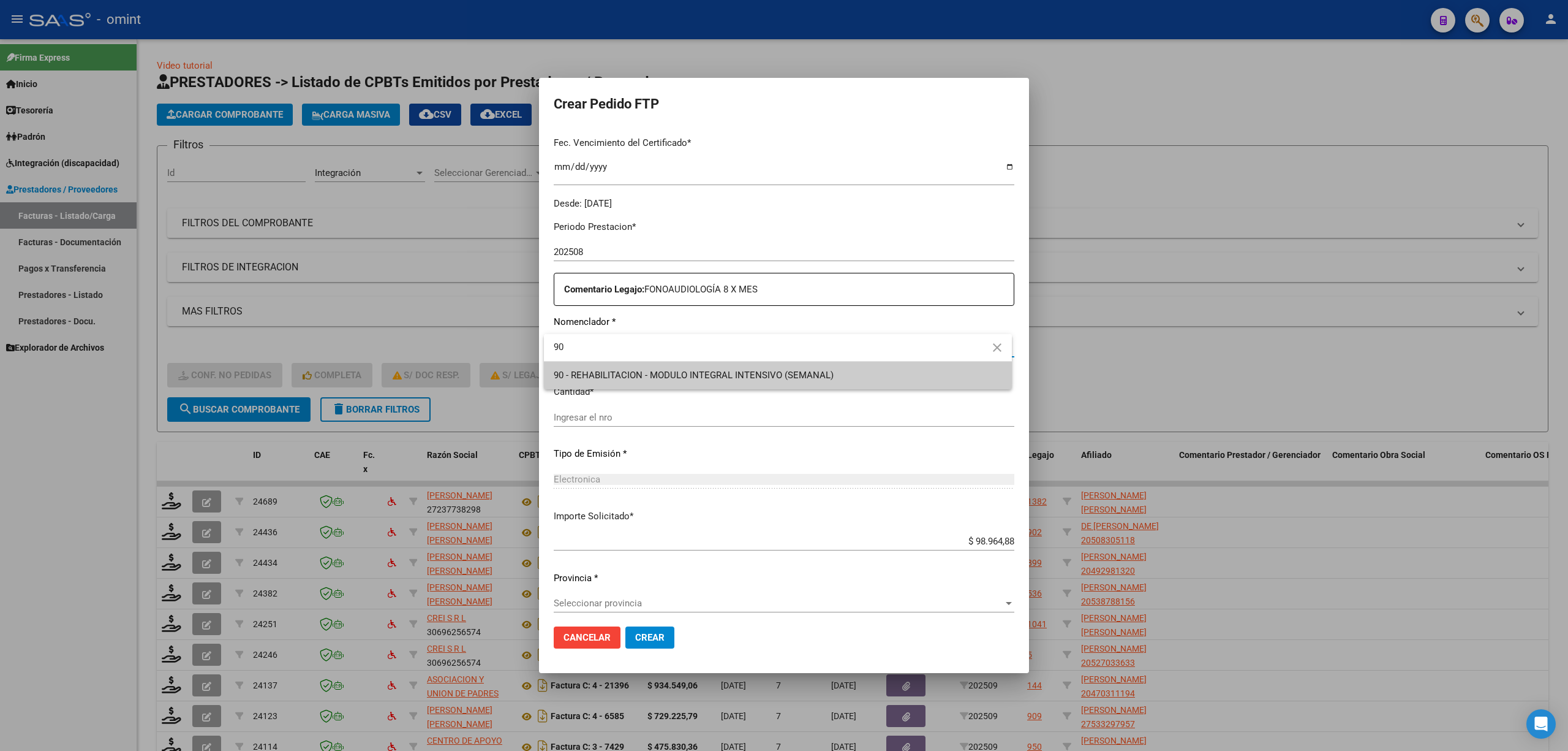
type input "90"
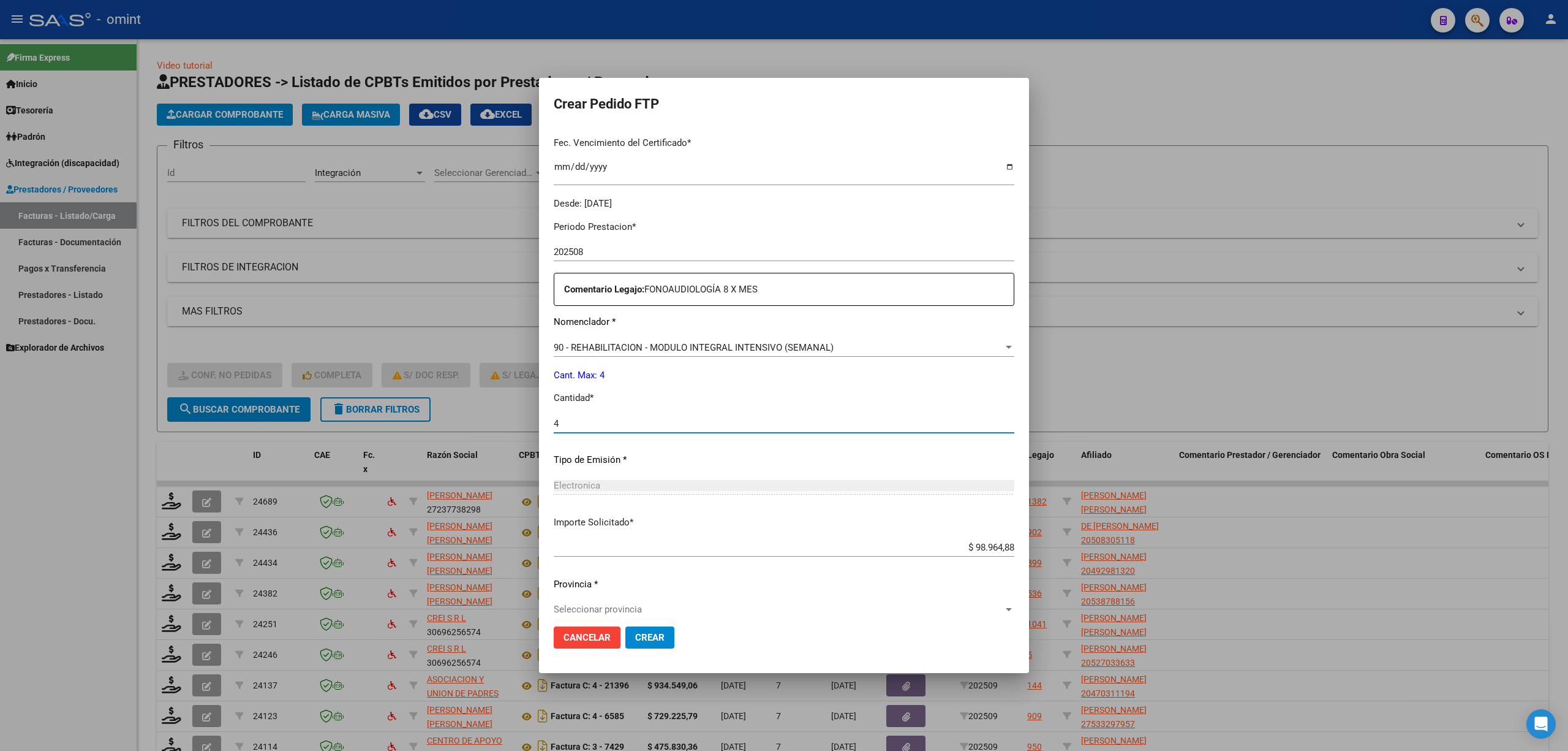
type input "4"
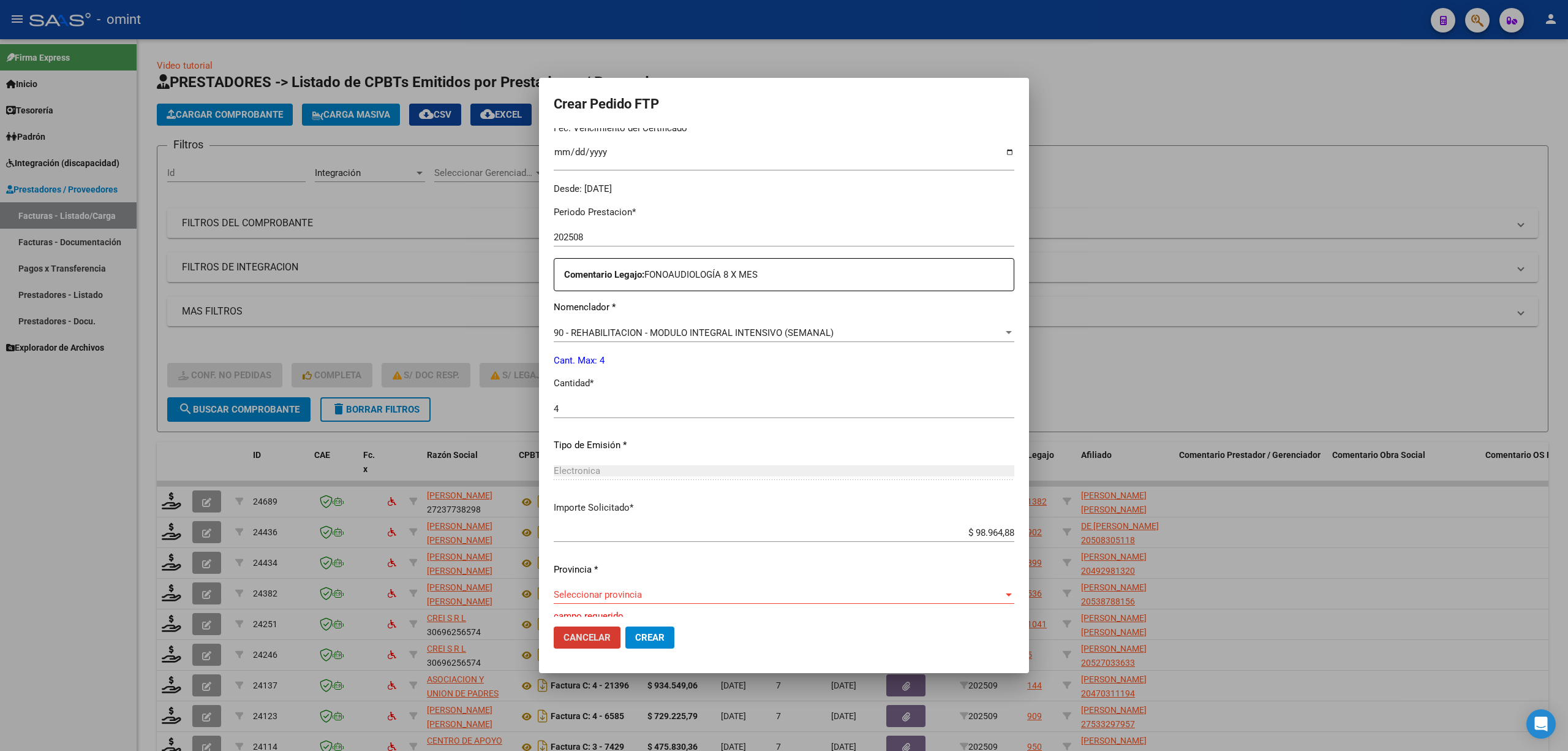
scroll to position [341, 0]
click at [642, 495] on span "Seleccionar provincia" at bounding box center [778, 587] width 450 height 11
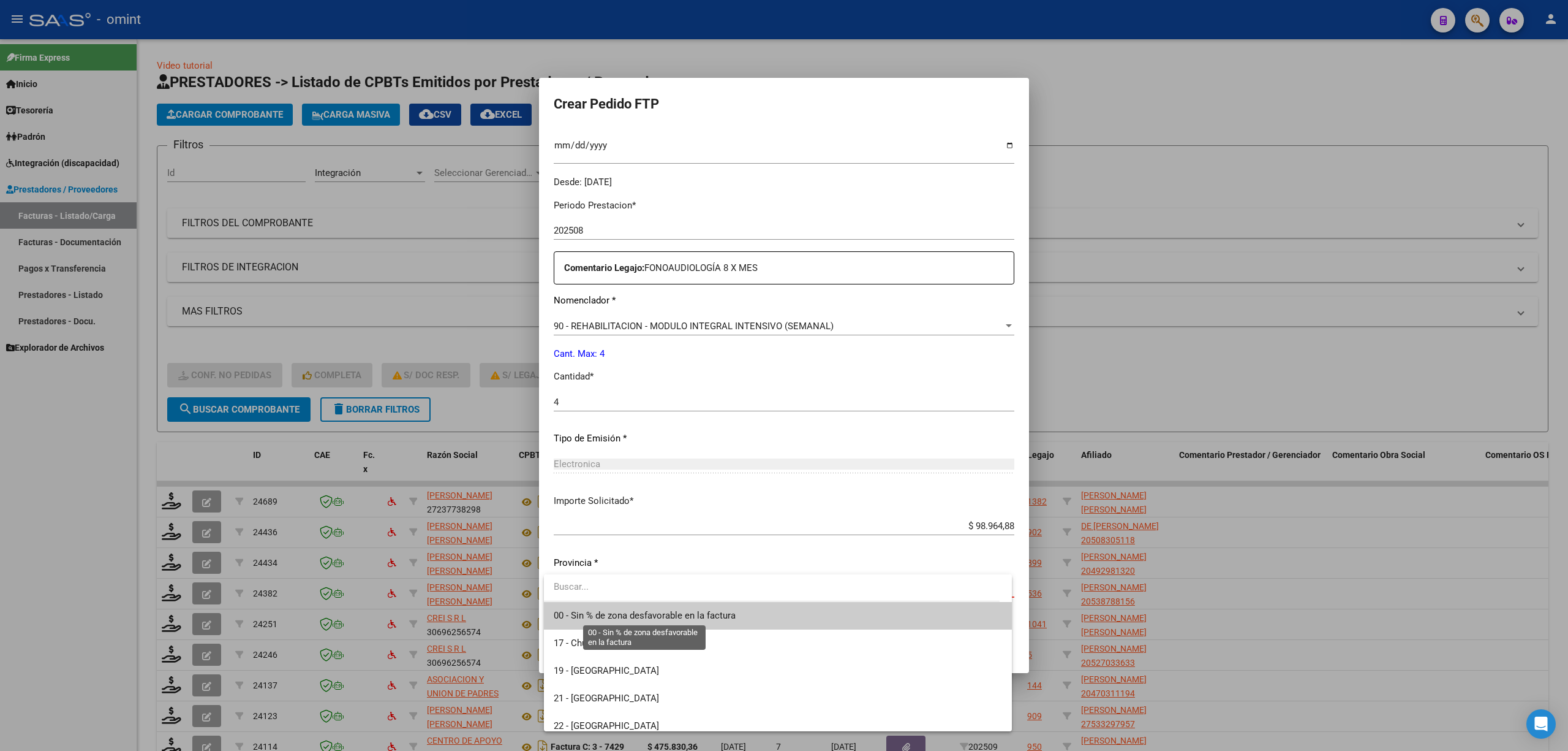
click at [631, 495] on span "00 - Sin % de zona desfavorable en la factura" at bounding box center [644, 615] width 182 height 11
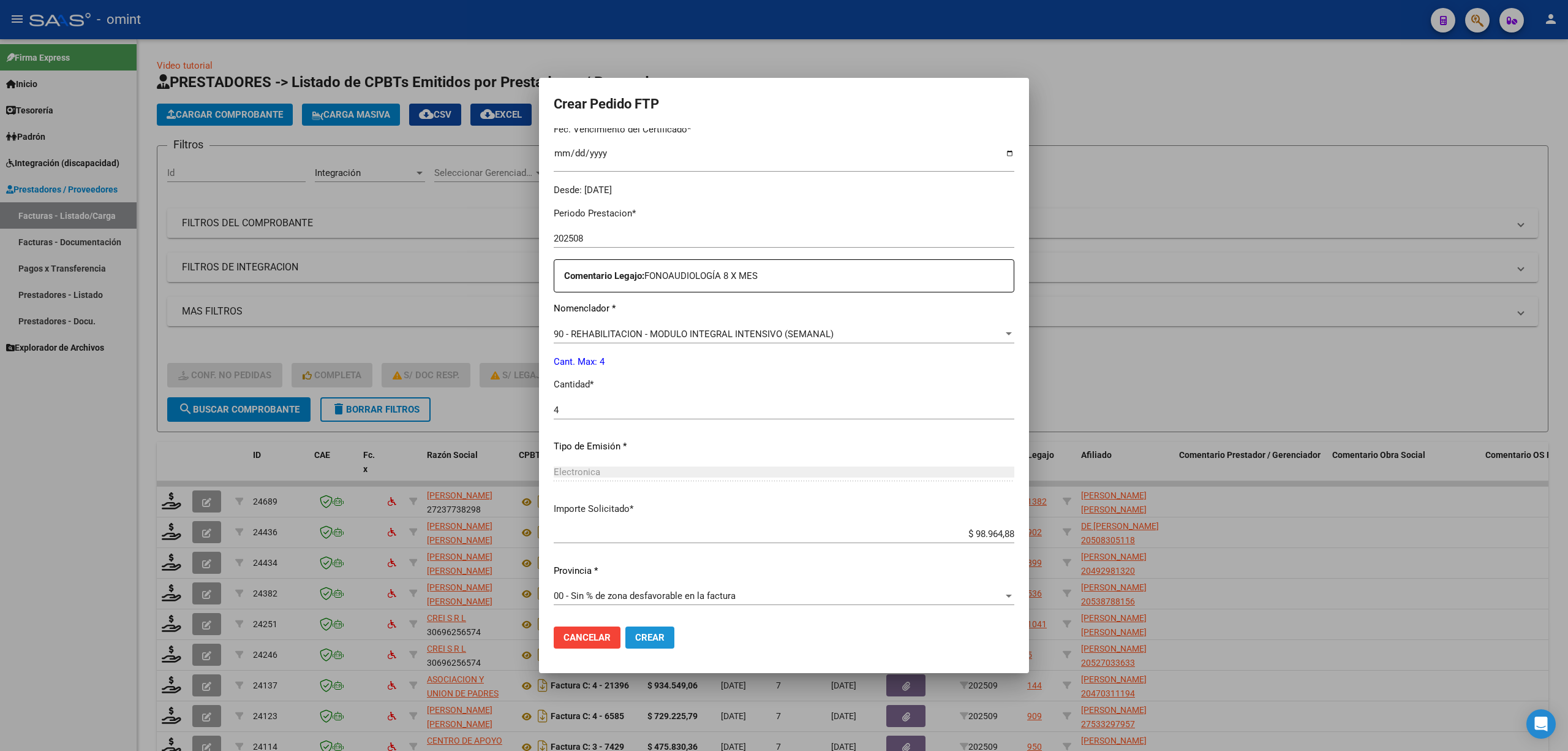
click at [652, 495] on span "Crear" at bounding box center [650, 637] width 29 height 11
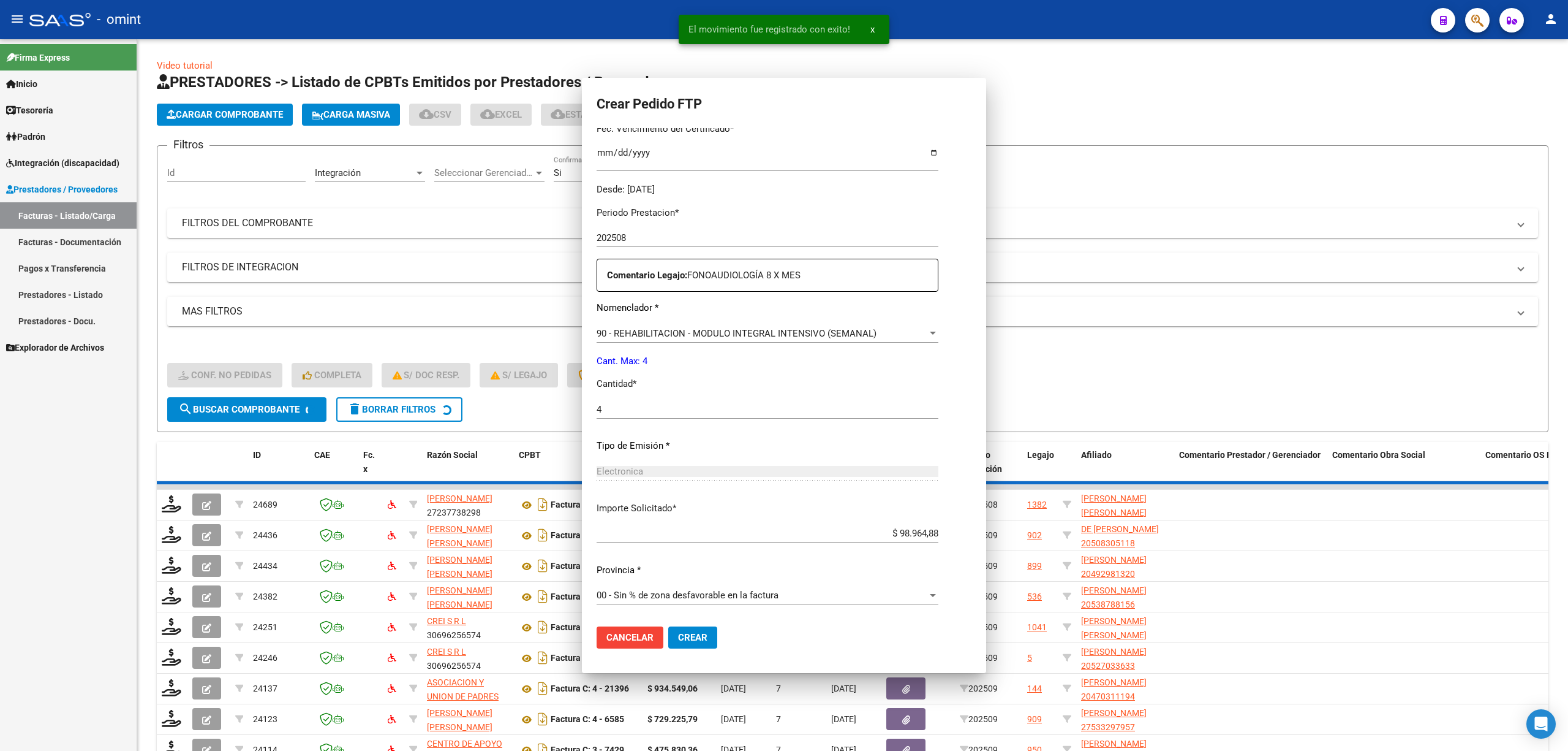
scroll to position [0, 0]
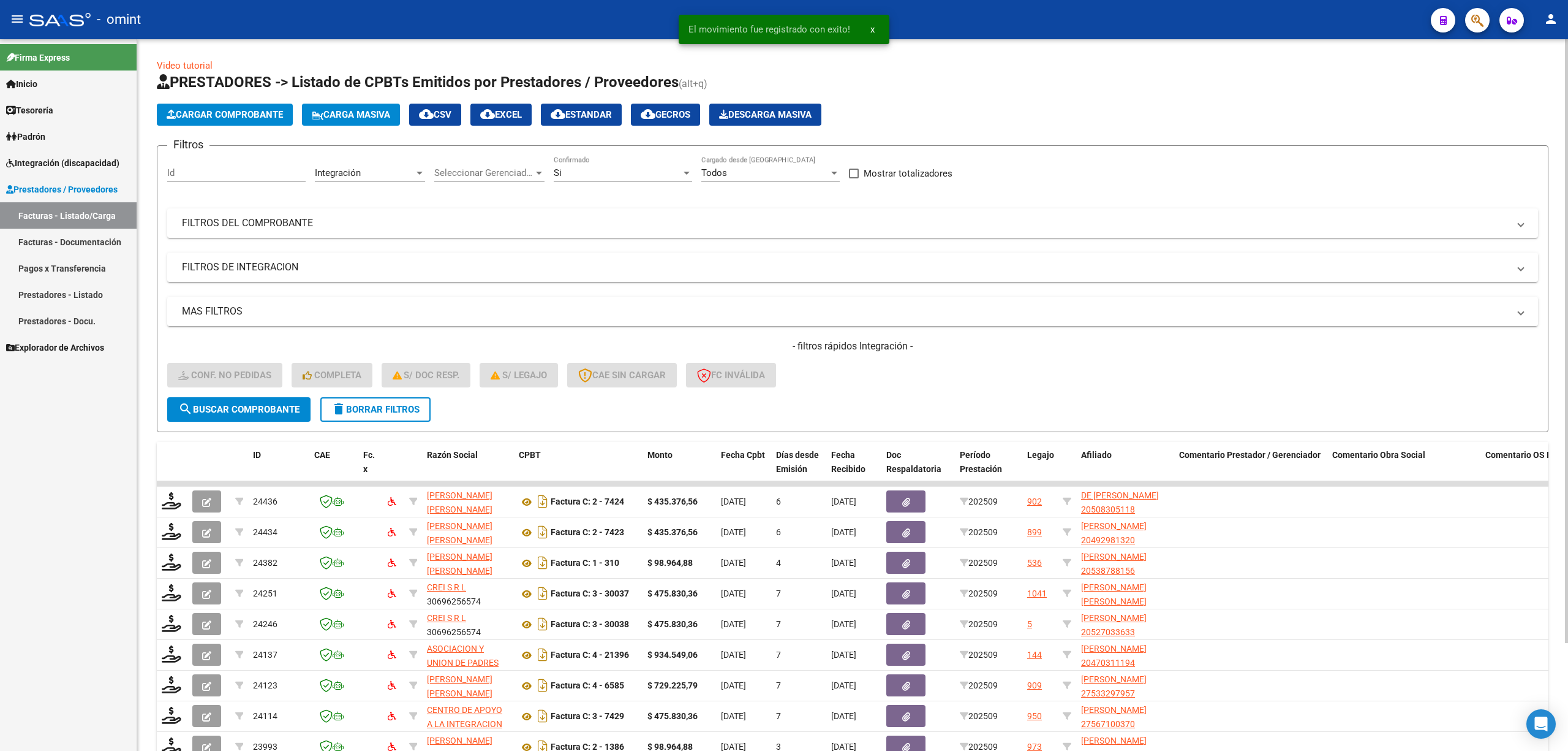
click at [373, 406] on span "delete Borrar Filtros" at bounding box center [375, 409] width 88 height 11
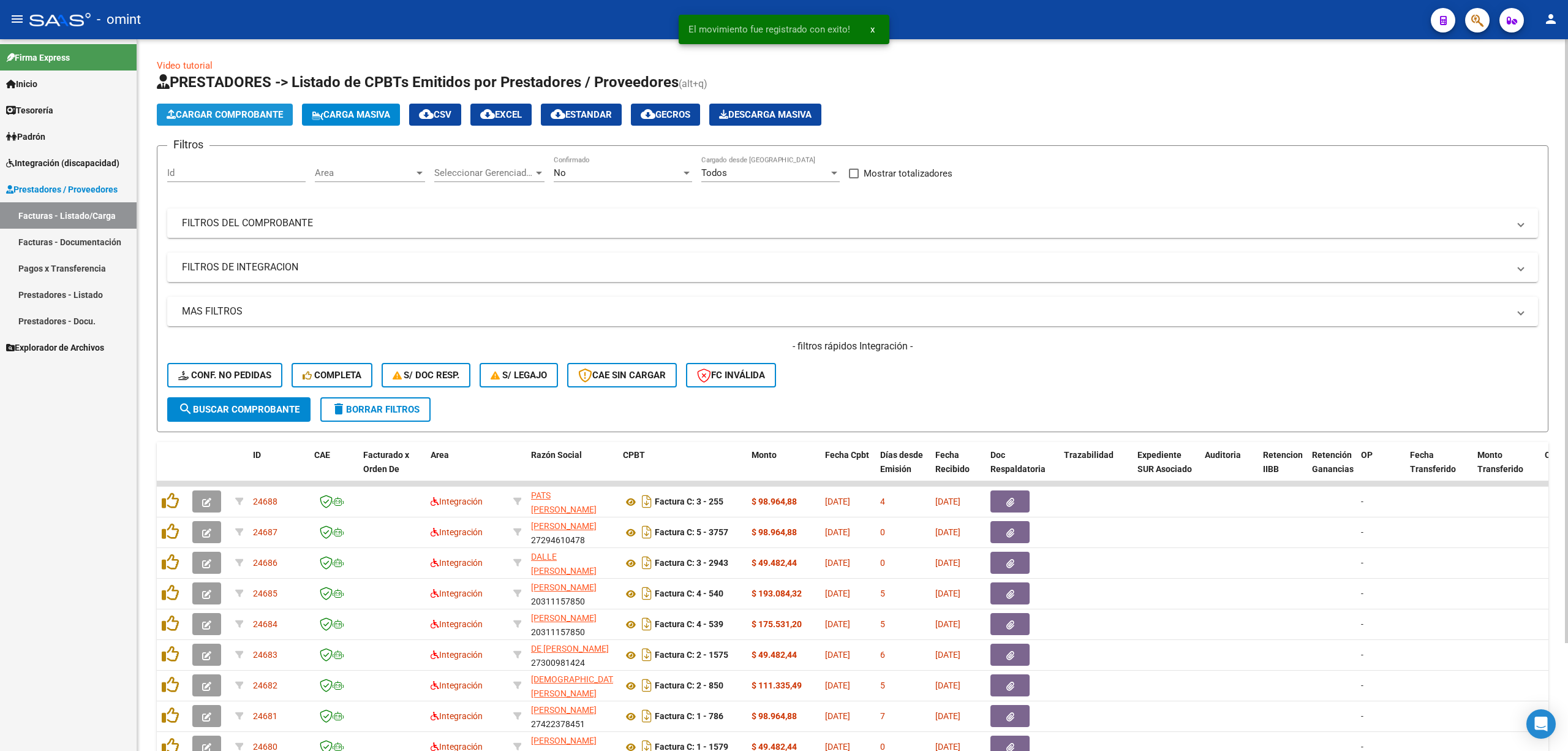
click at [250, 116] on span "Cargar Comprobante" at bounding box center [225, 114] width 116 height 11
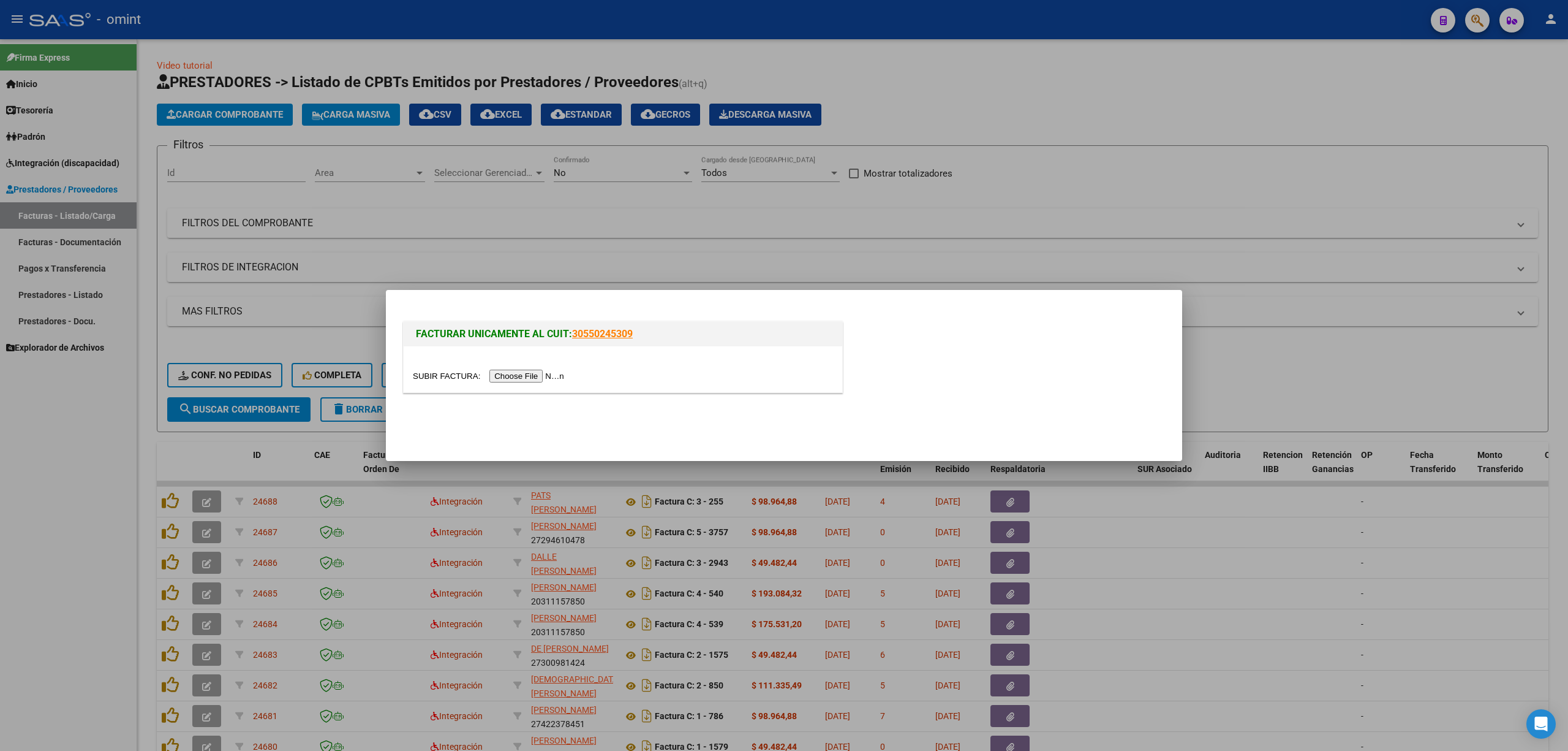
click at [523, 377] on input "file" at bounding box center [490, 376] width 155 height 13
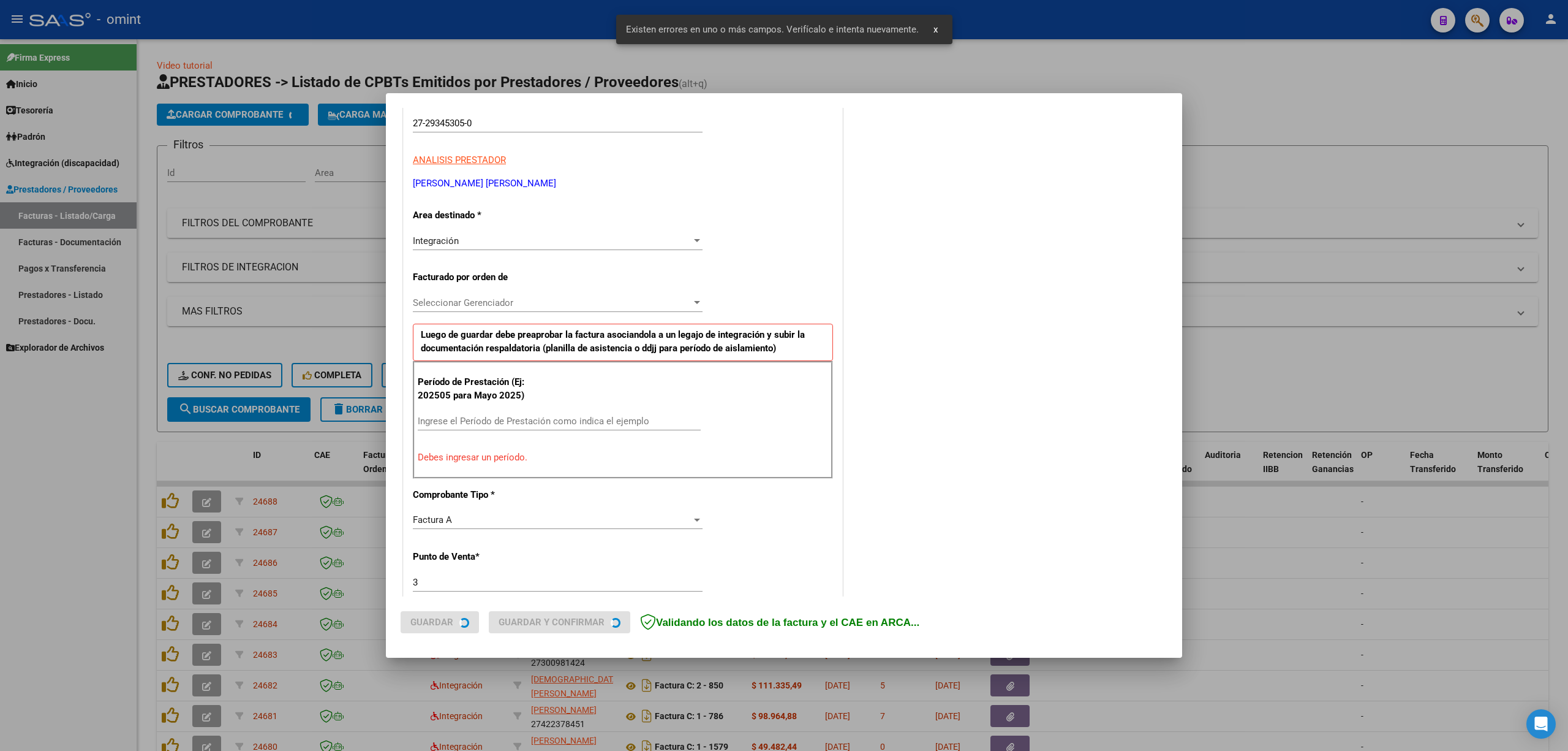
scroll to position [246, 0]
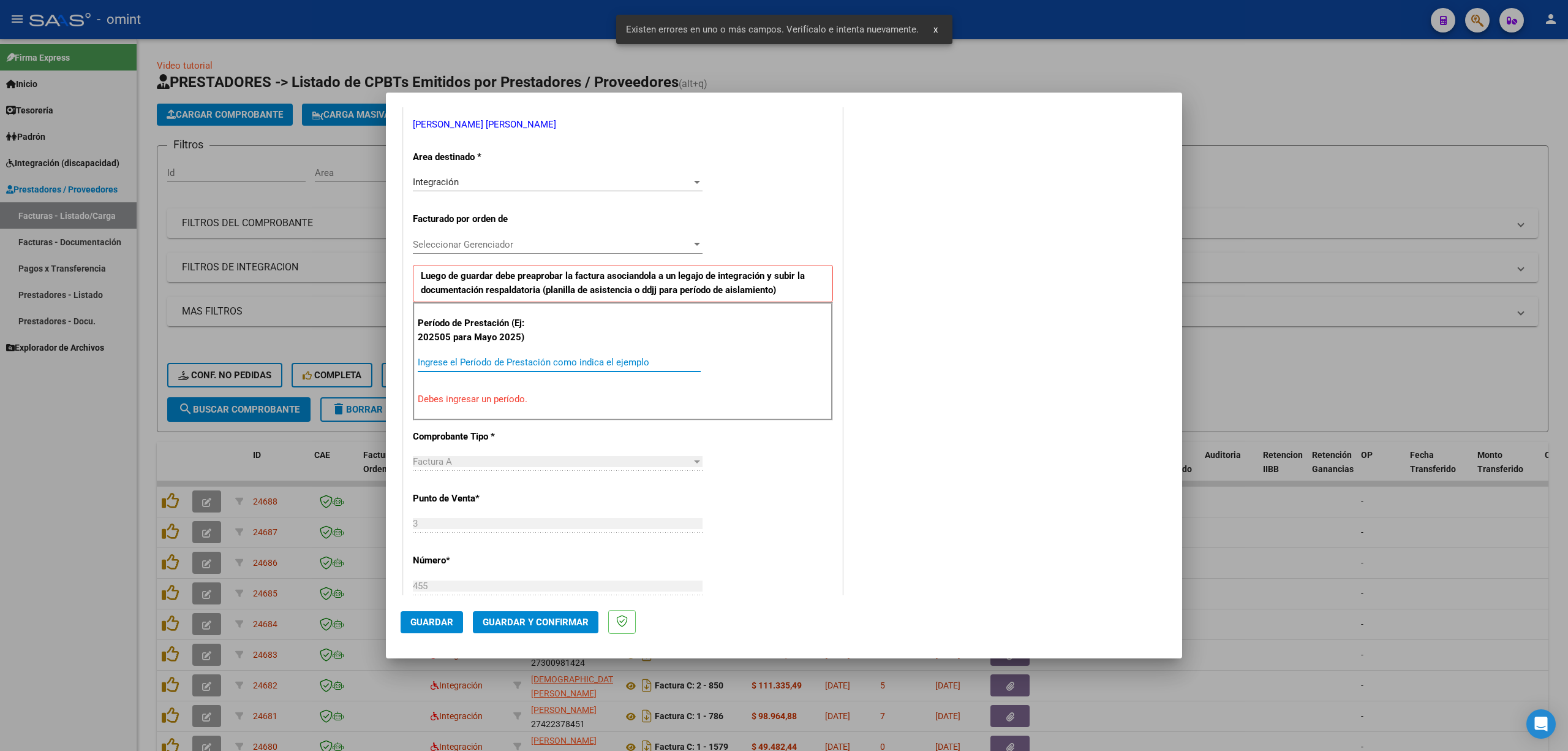
click at [549, 361] on input "Ingrese el Período de Prestación como indica el ejemplo" at bounding box center [559, 362] width 283 height 11
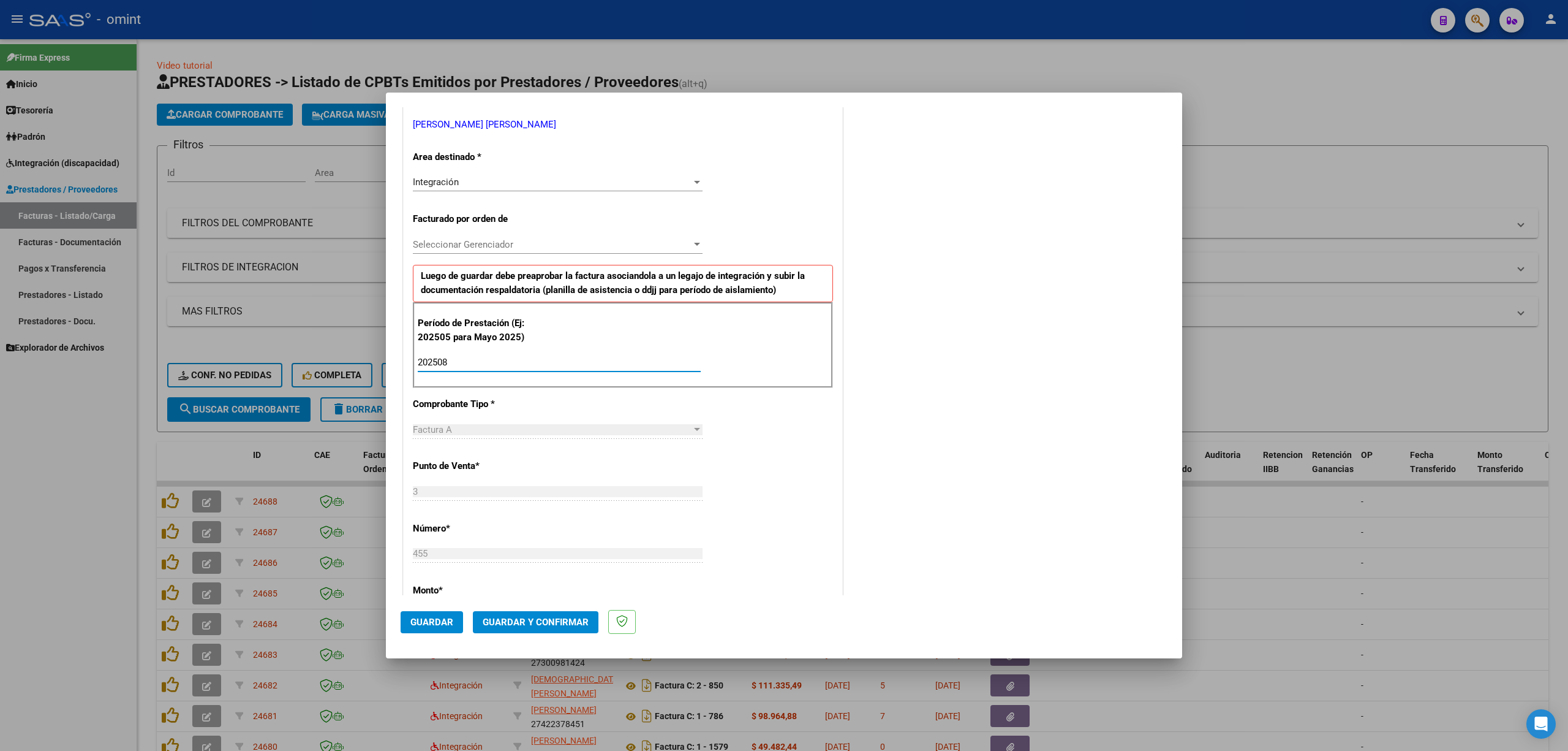
type input "202508"
click at [449, 495] on button "Guardar" at bounding box center [432, 622] width 62 height 22
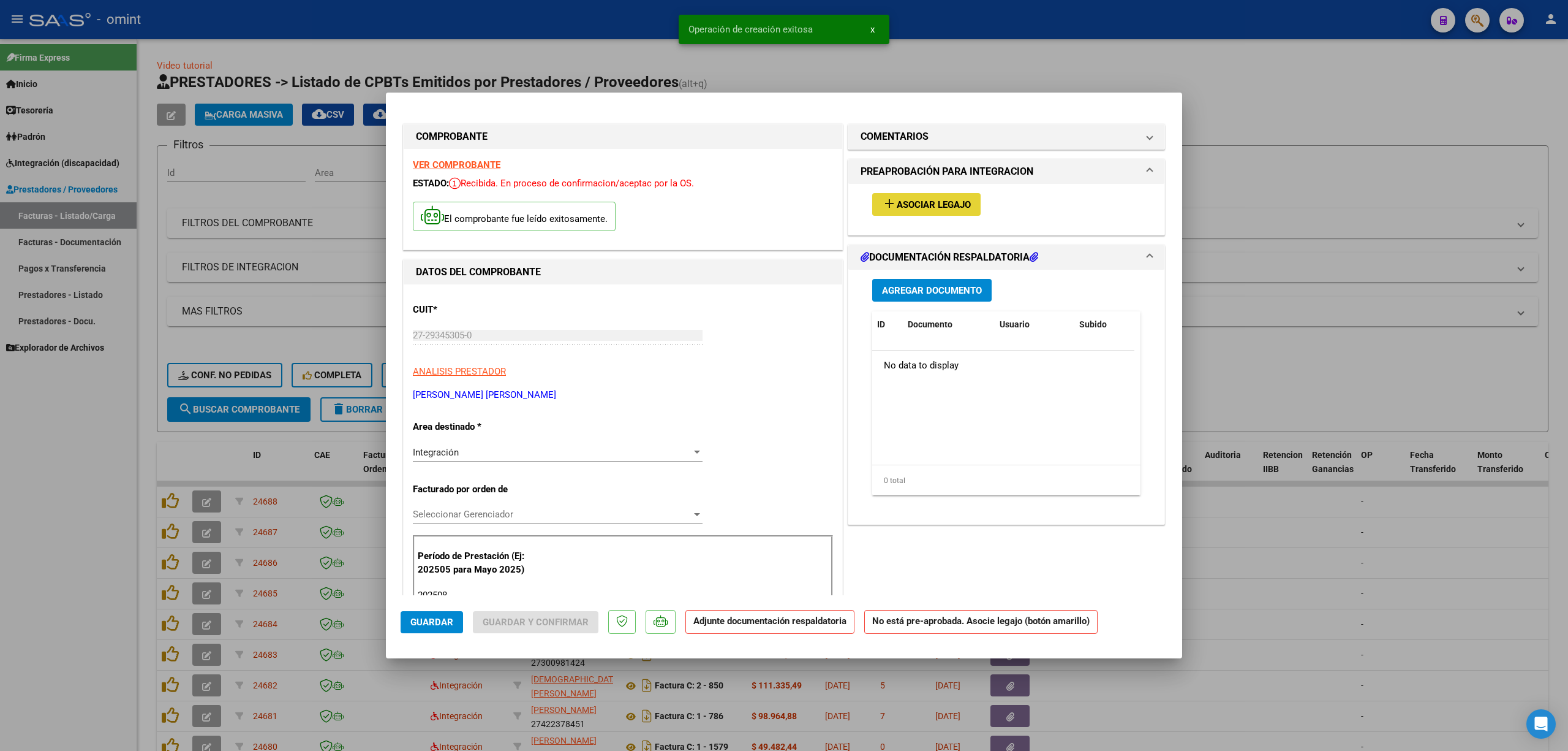
click at [897, 202] on span "Asociar Legajo" at bounding box center [934, 204] width 74 height 11
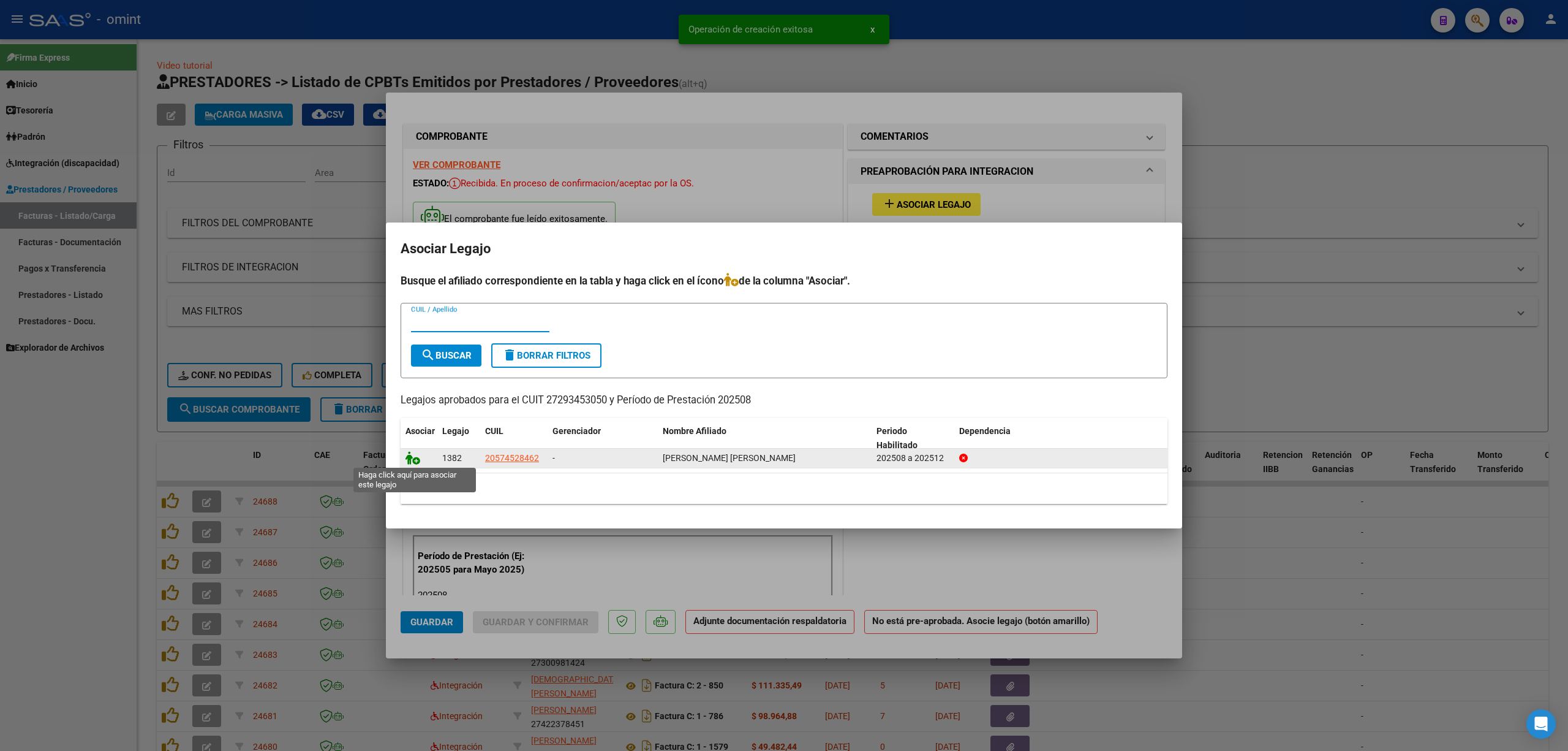
click at [407, 452] on icon at bounding box center [413, 458] width 15 height 14
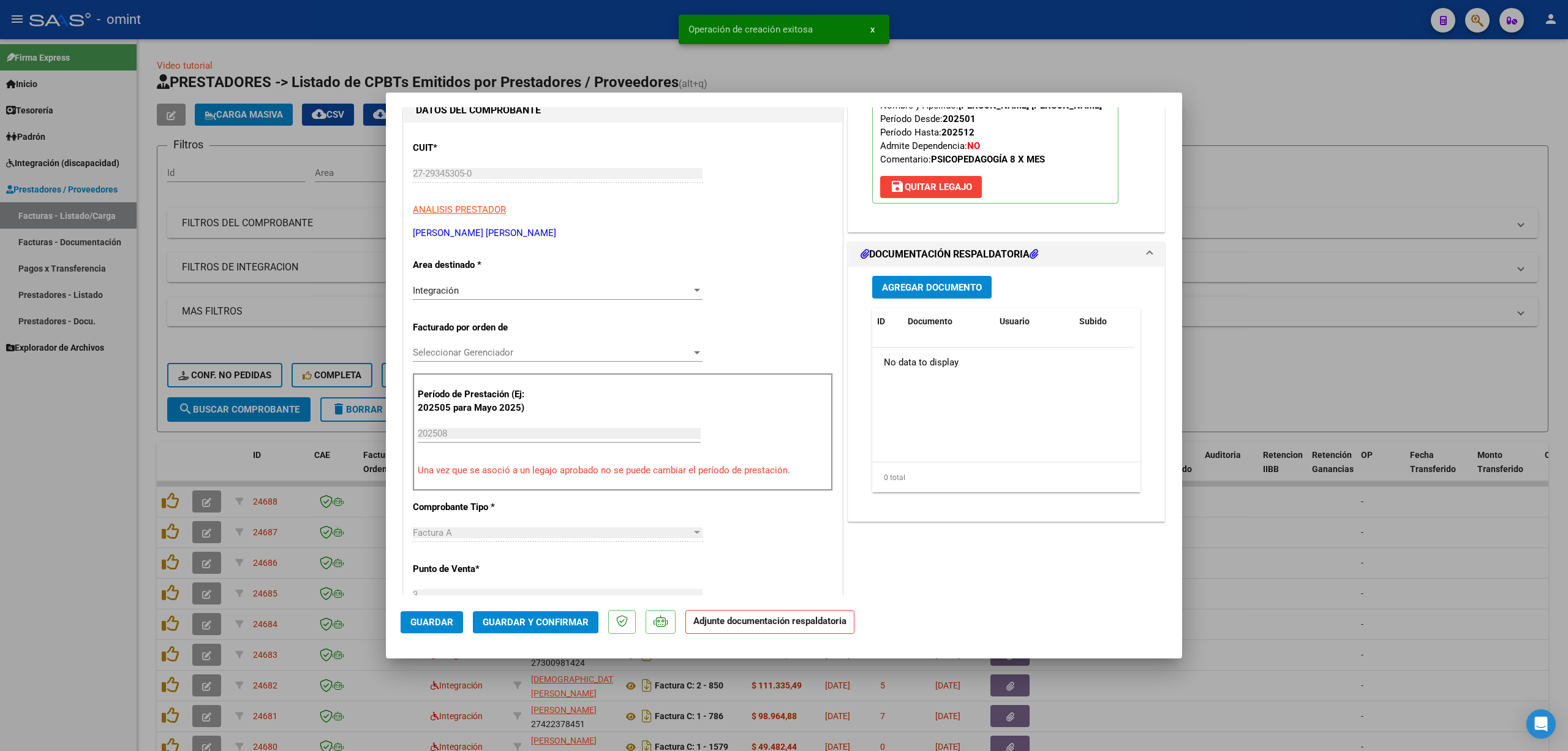
scroll to position [163, 0]
click at [910, 284] on span "Agregar Documento" at bounding box center [931, 286] width 100 height 11
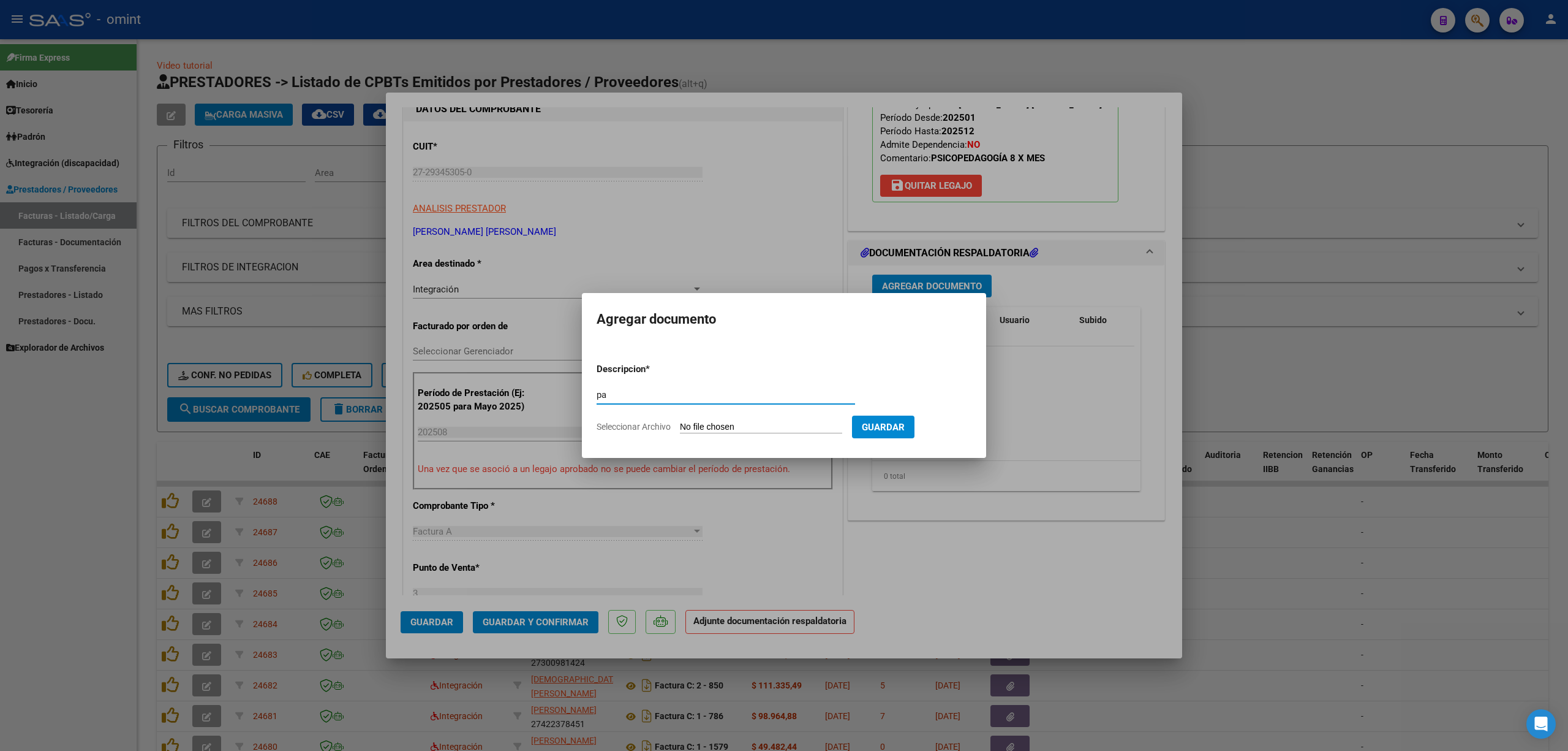
type input "pa"
click at [740, 422] on input "Seleccionar Archivo" at bounding box center [761, 427] width 162 height 12
type input "C:\fakepath\bauti morales-asistencia agosto-psp.pdf"
click at [934, 422] on button "Guardar" at bounding box center [947, 427] width 62 height 23
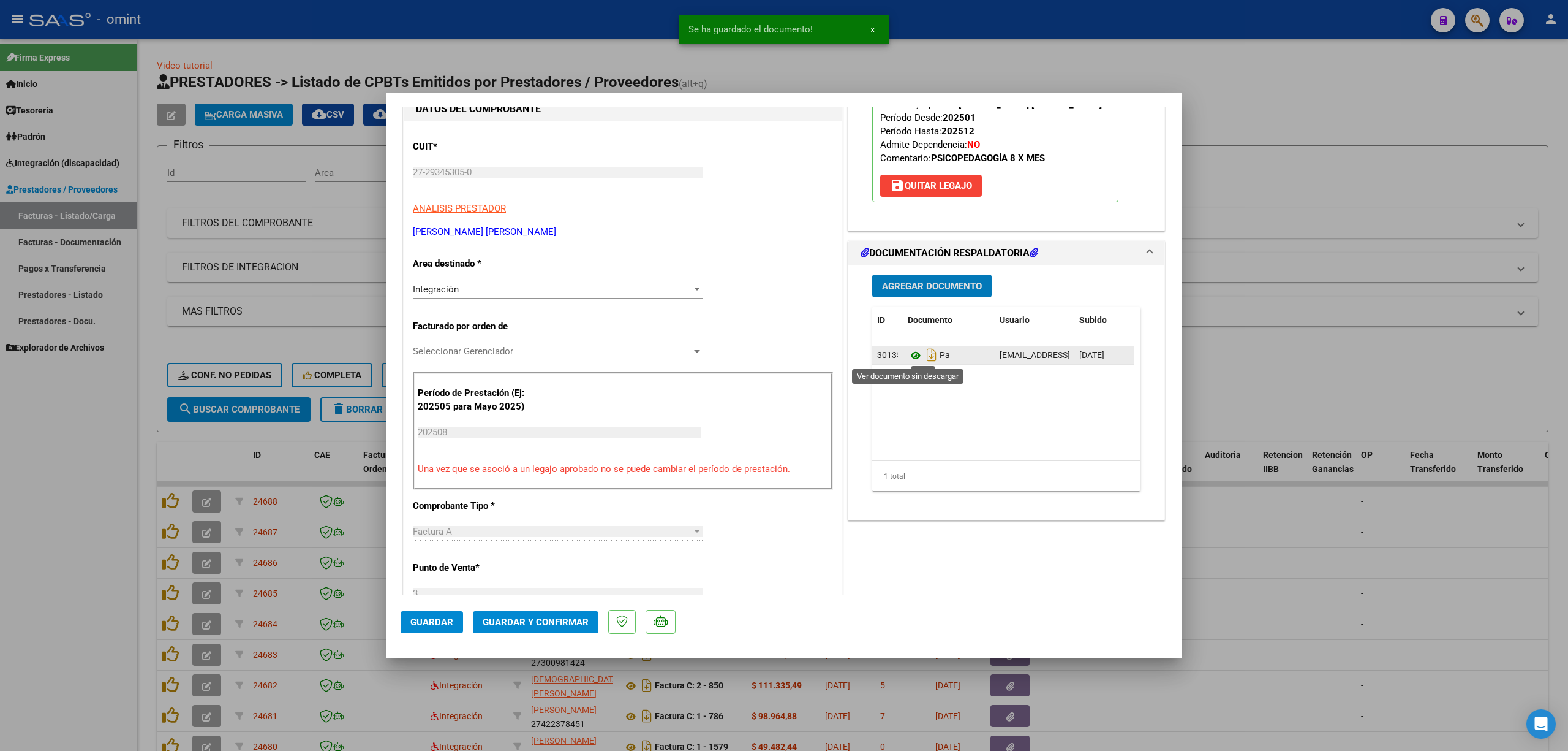
click at [908, 352] on icon at bounding box center [916, 356] width 16 height 15
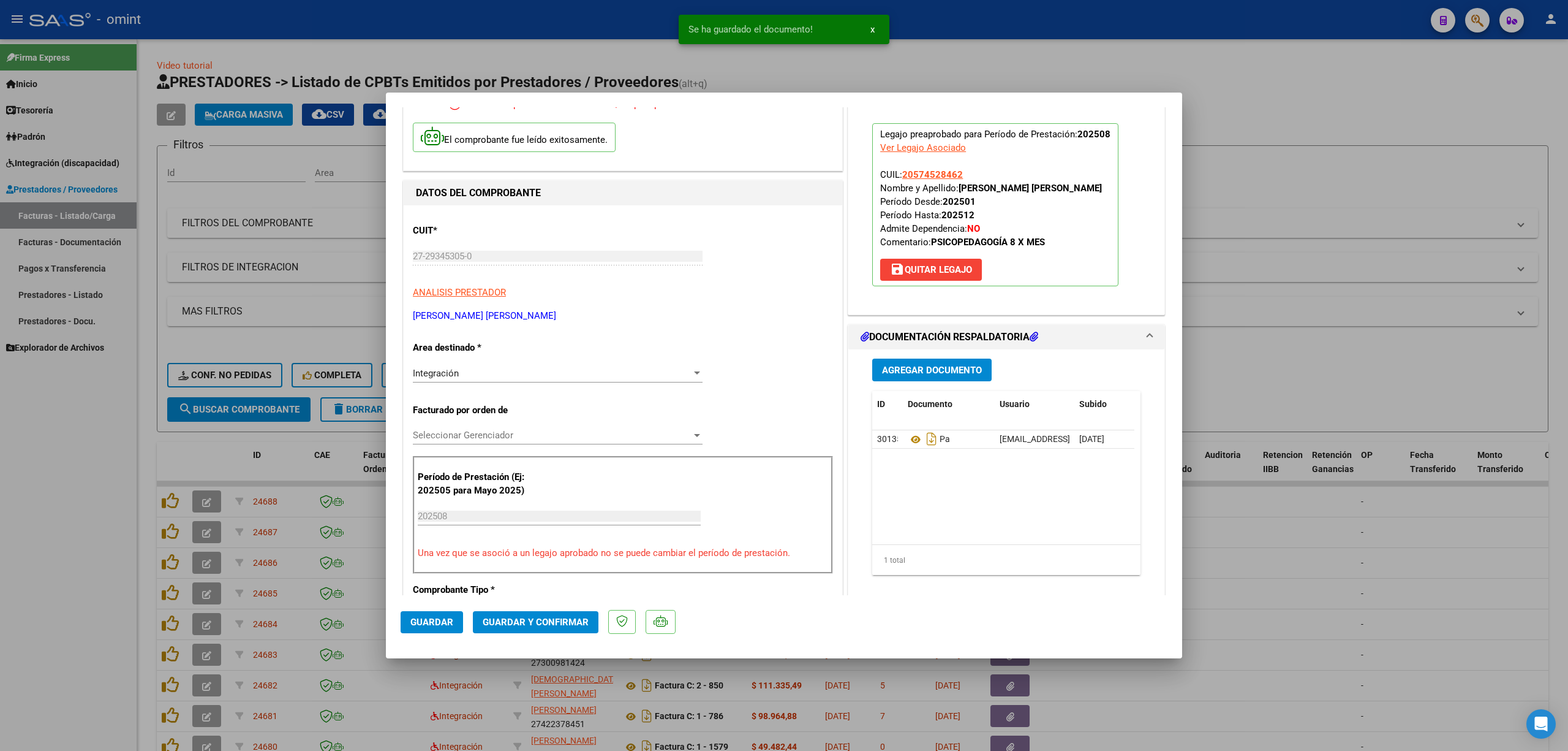
scroll to position [0, 0]
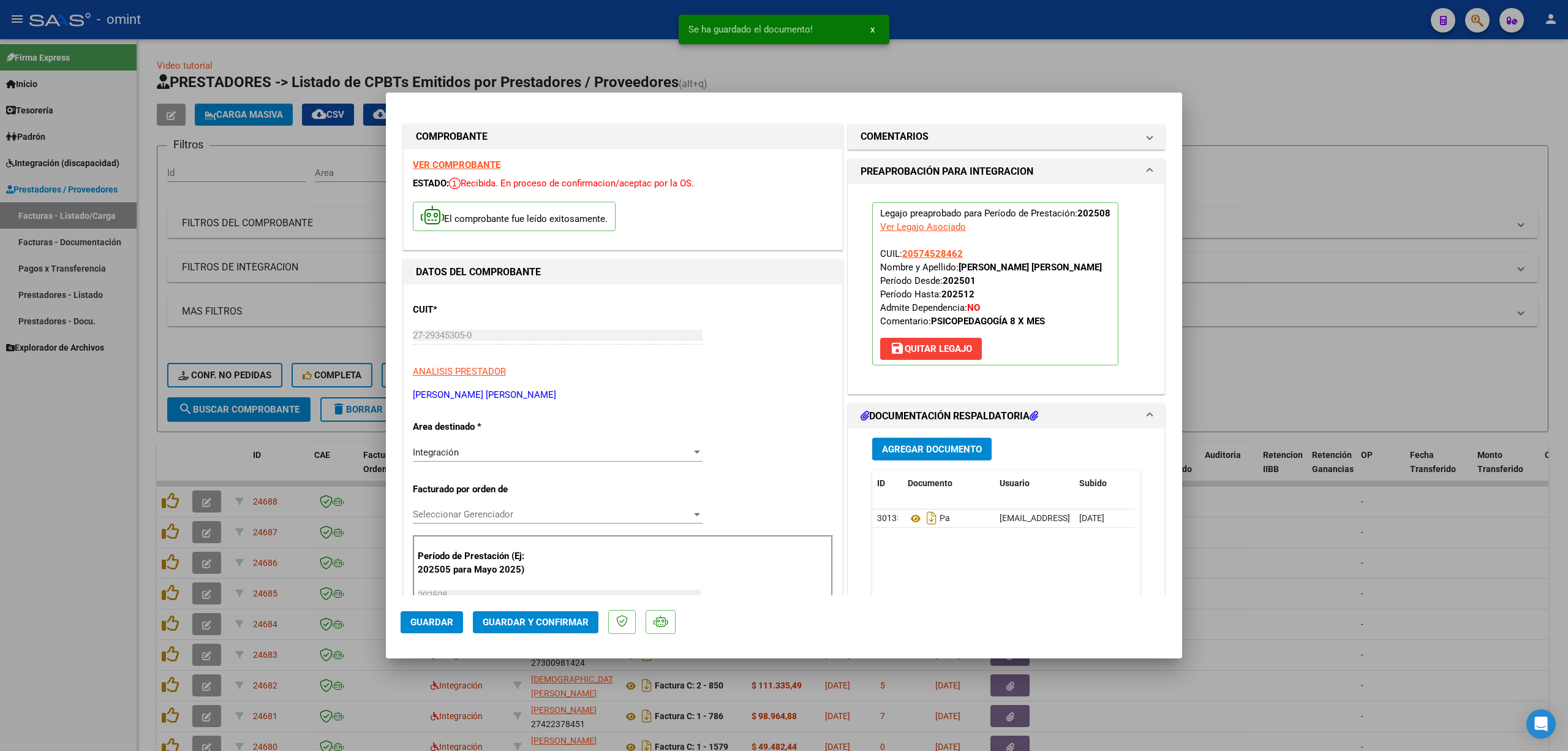
click at [478, 159] on strong "VER COMPROBANTE" at bounding box center [456, 164] width 88 height 11
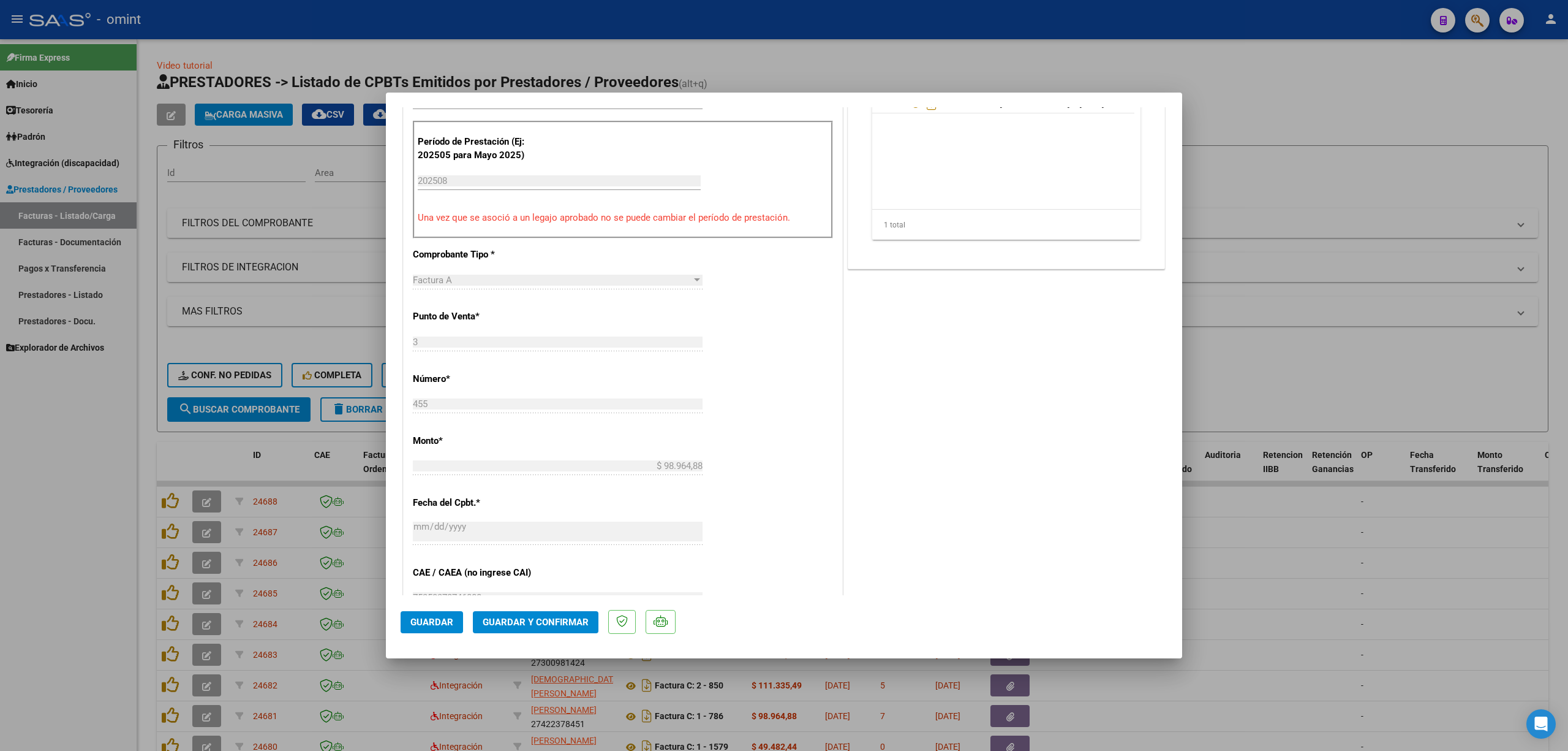
scroll to position [490, 0]
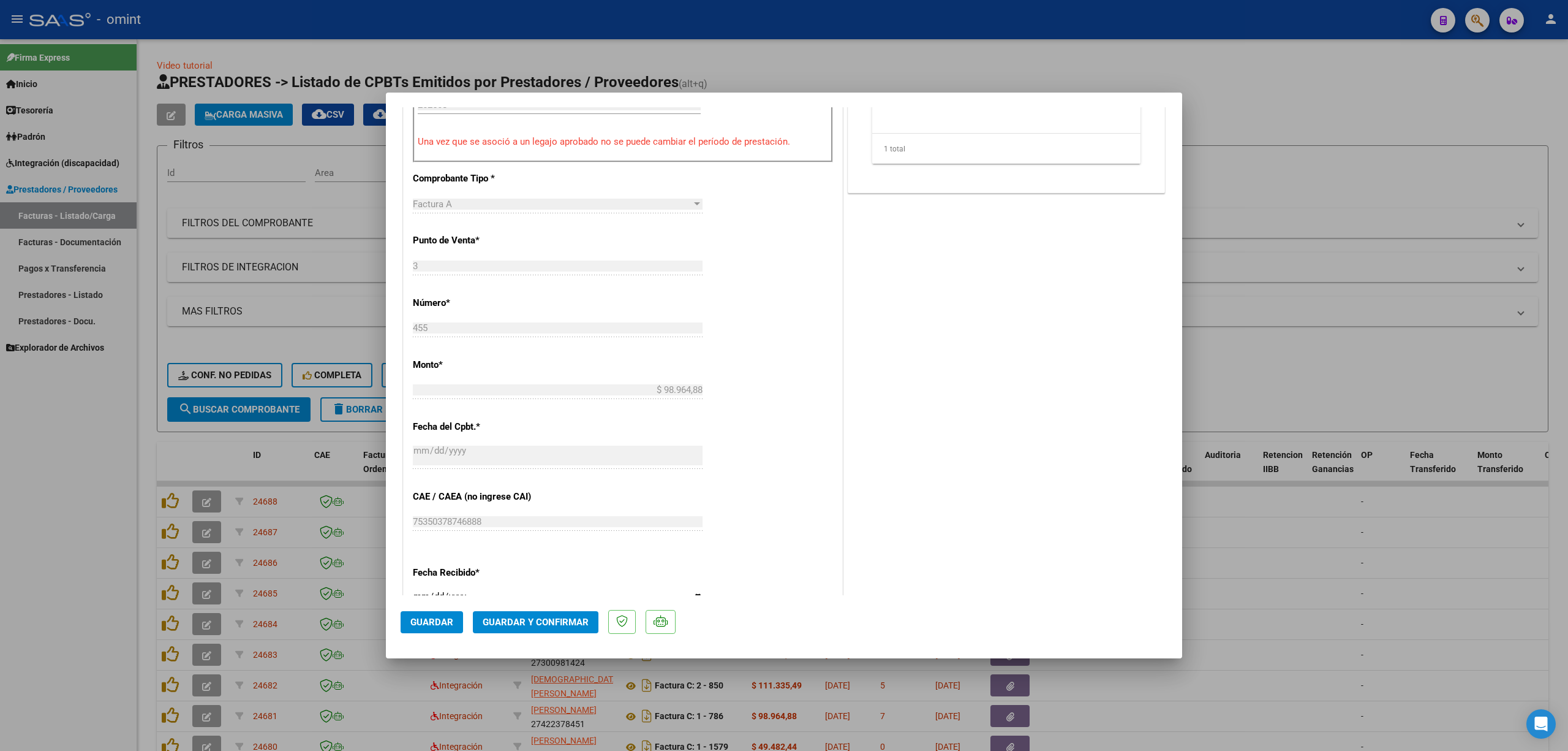
click at [530, 495] on button "Guardar y Confirmar" at bounding box center [536, 622] width 126 height 22
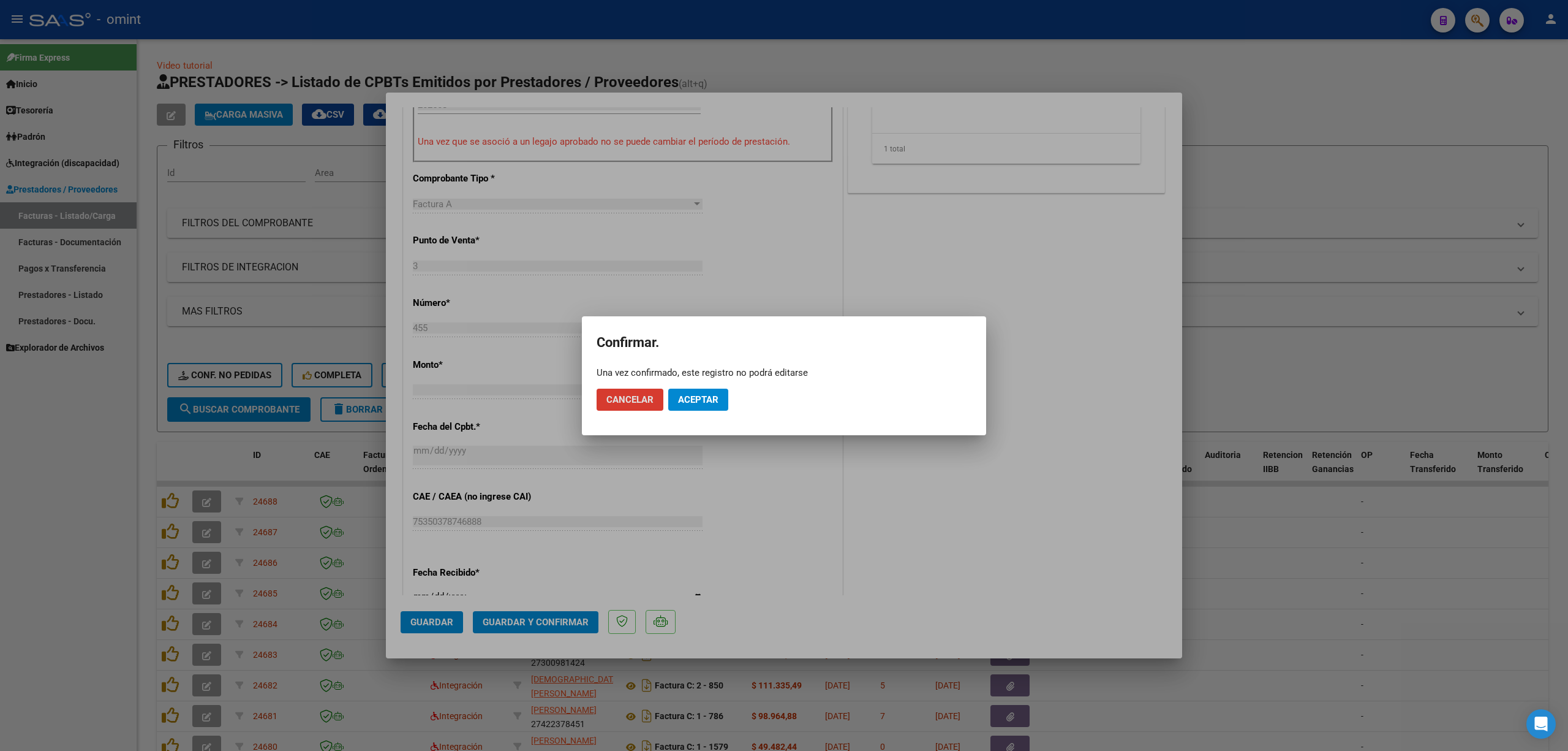
click at [714, 406] on button "Aceptar" at bounding box center [698, 400] width 60 height 22
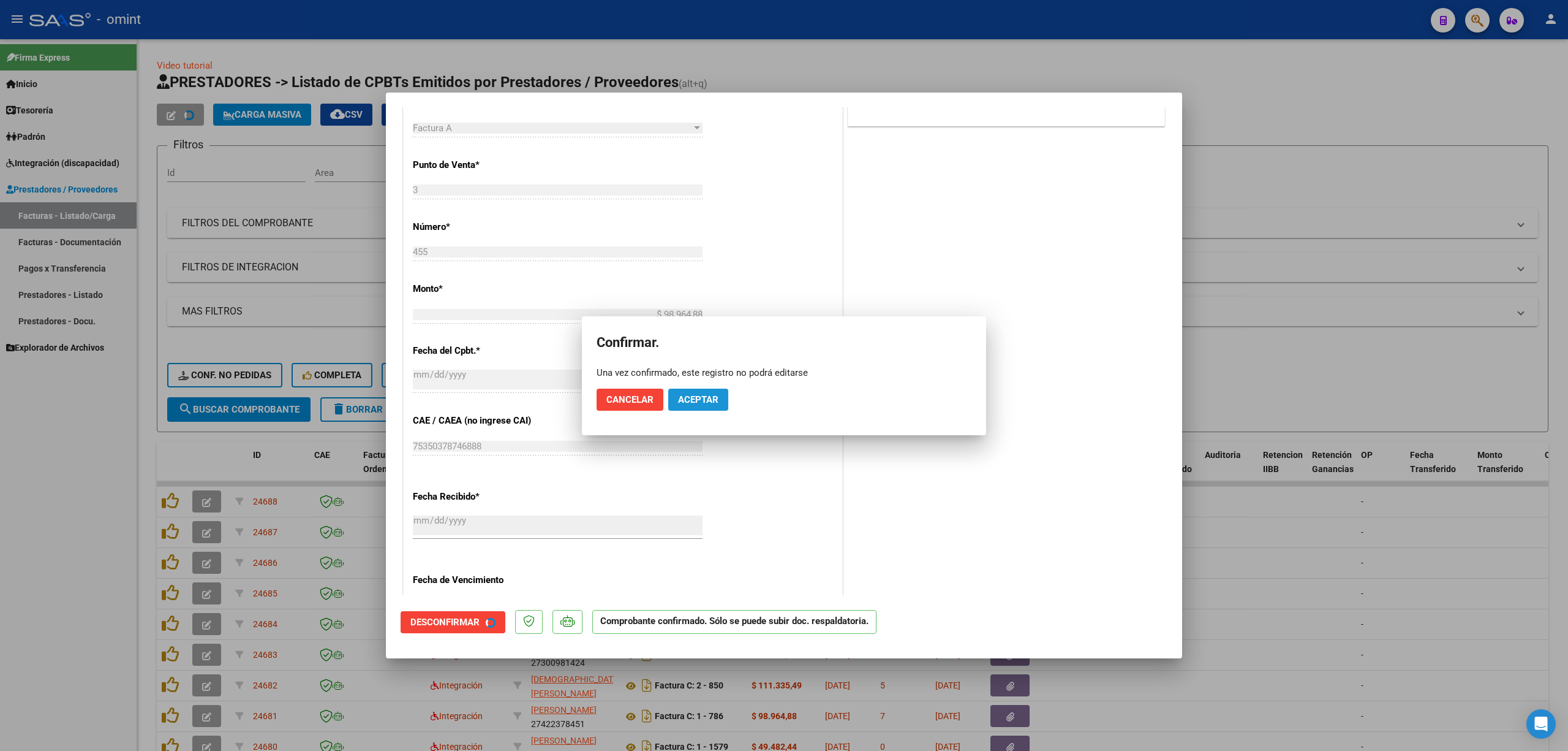
scroll to position [414, 0]
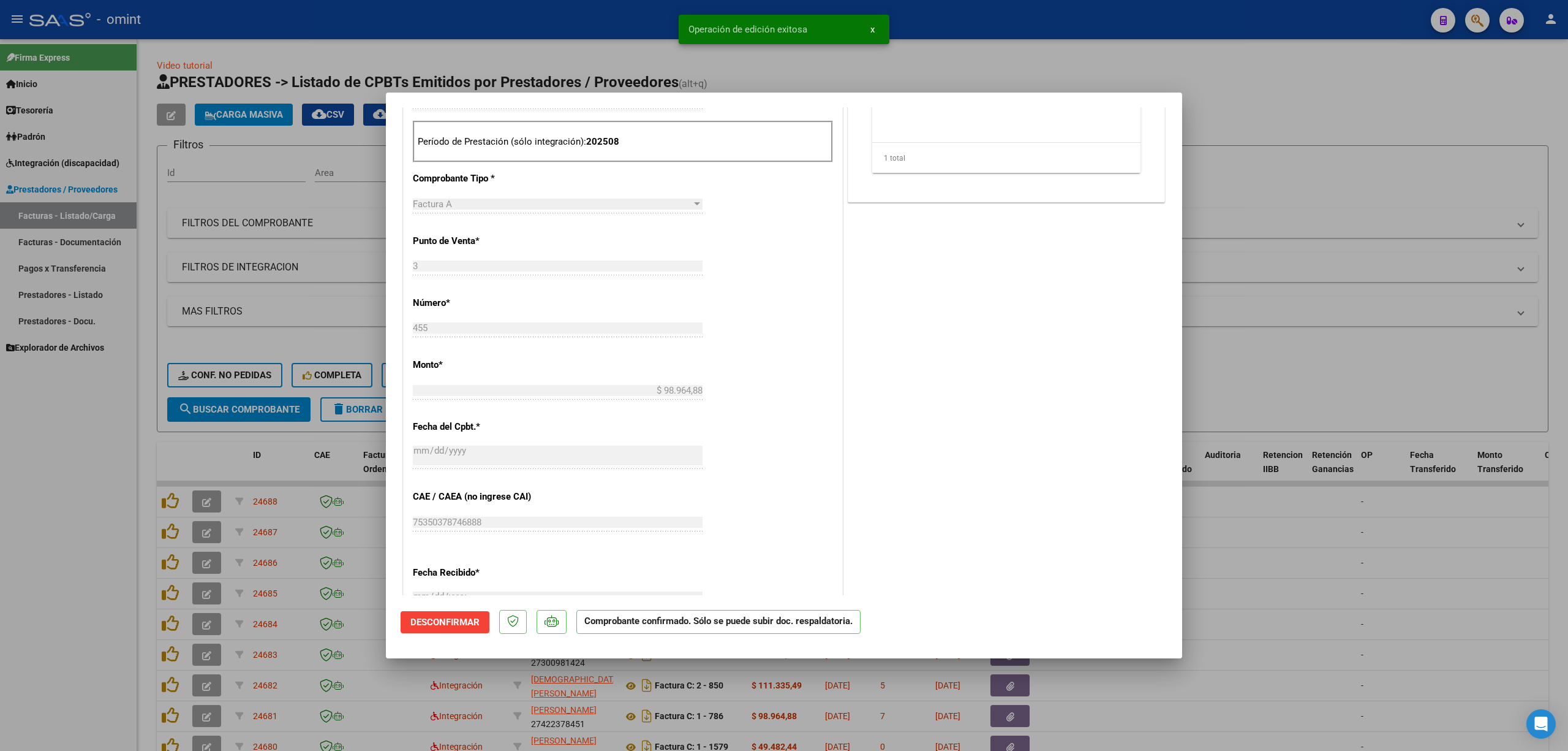
click at [201, 441] on div at bounding box center [784, 375] width 1568 height 751
type input "$ 0,00"
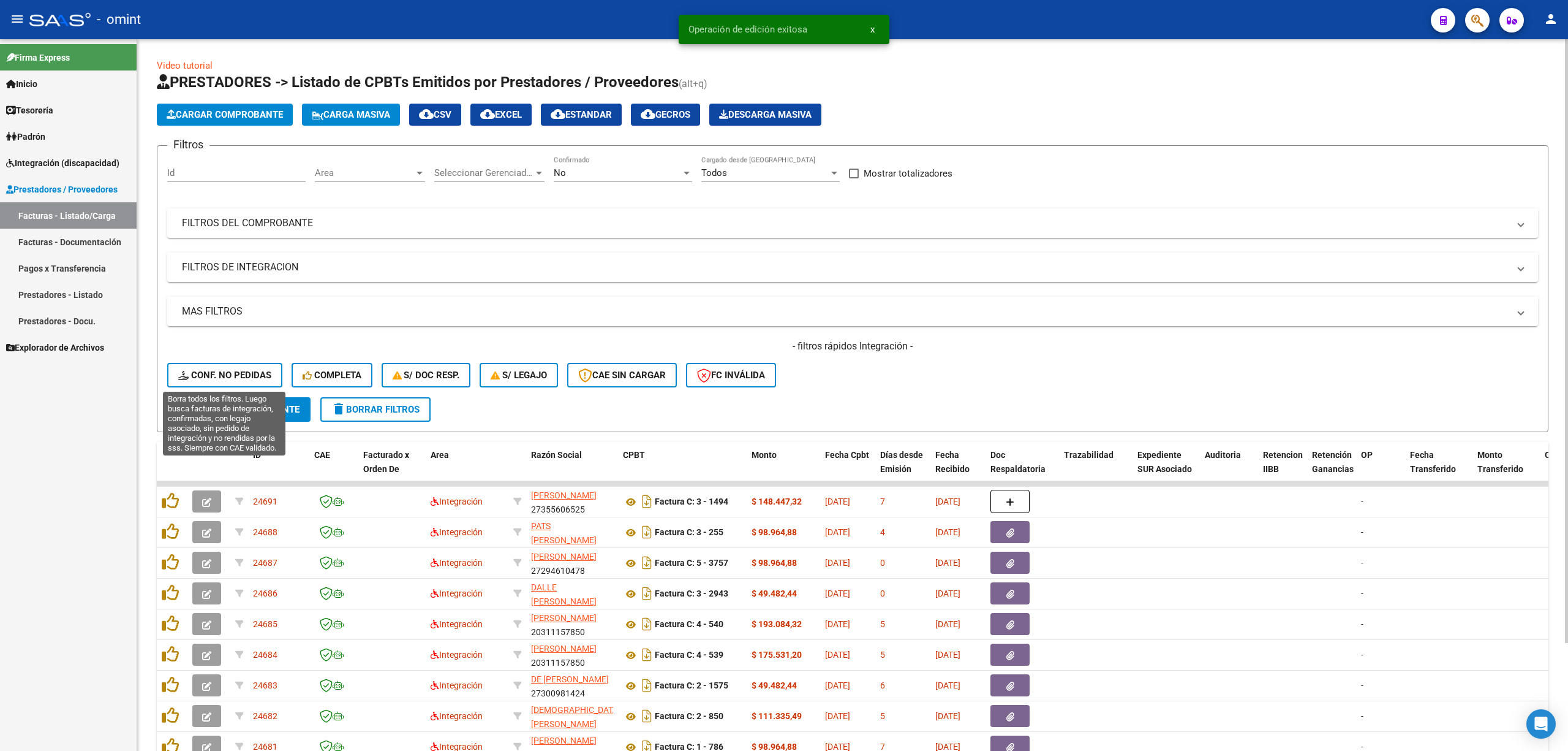
click at [228, 370] on span "Conf. no pedidas" at bounding box center [225, 374] width 93 height 11
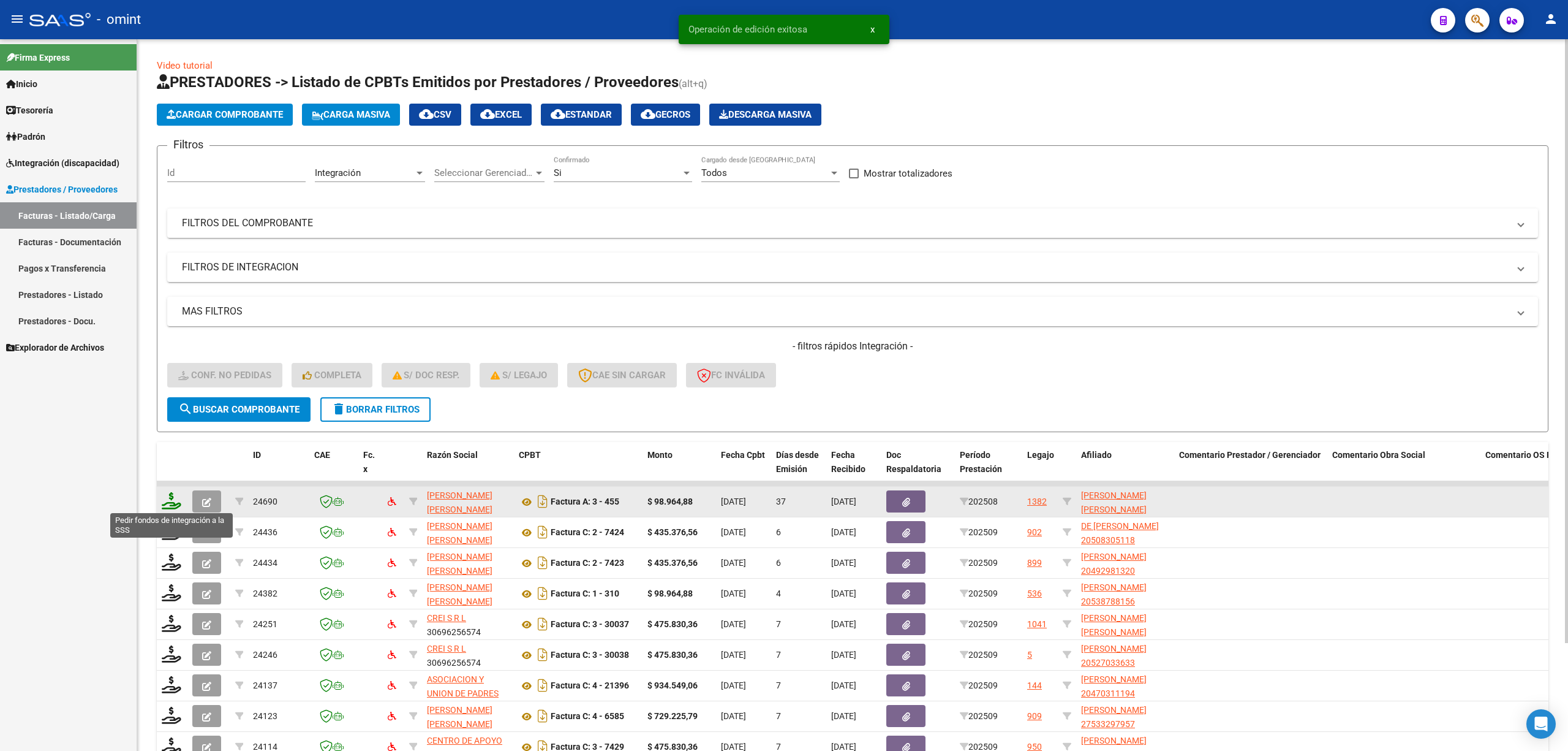
click at [172, 495] on icon at bounding box center [171, 501] width 20 height 17
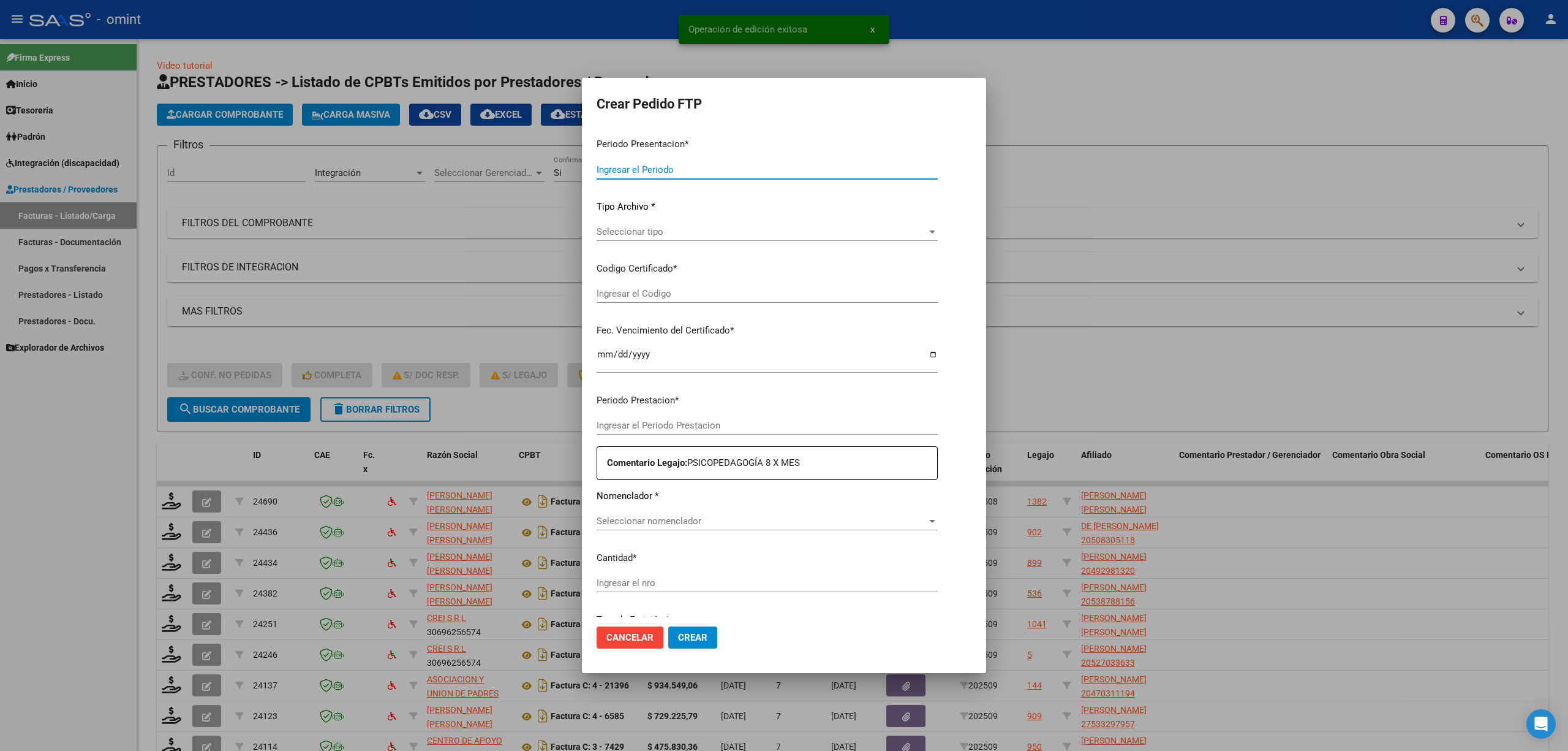
type input "202509"
type input "202508"
type input "$ 98.964,88"
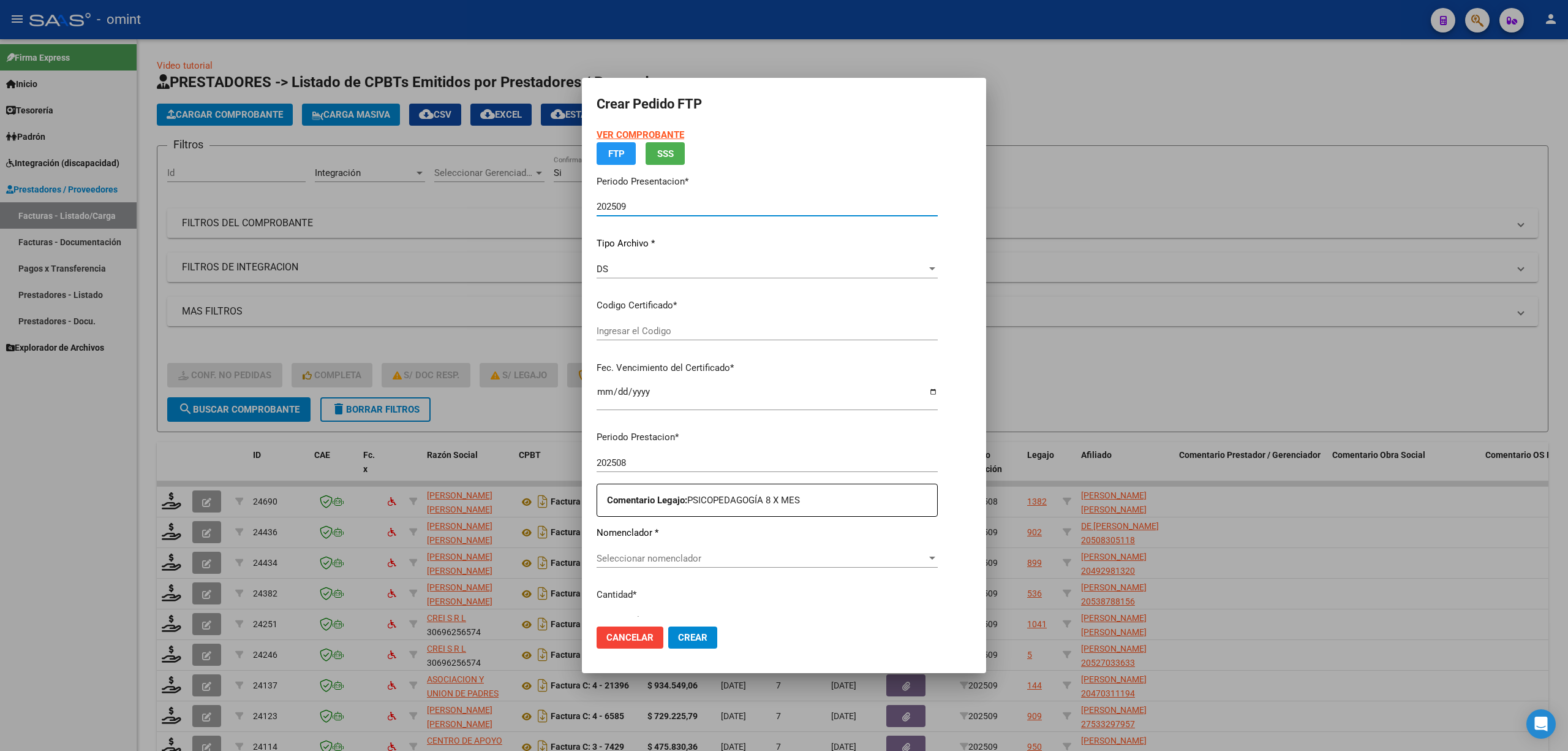
type input "5170306385"
type input "2028-01-27"
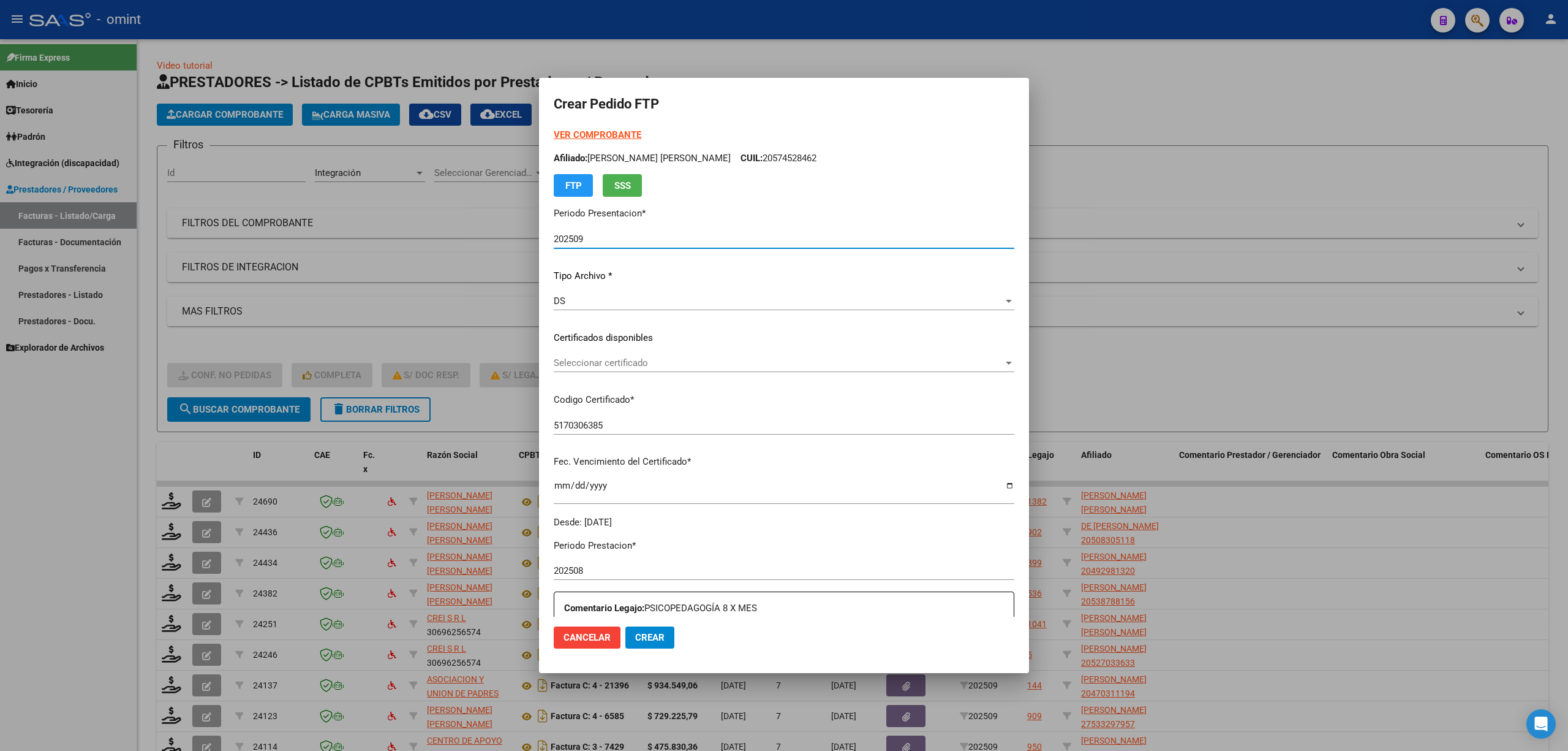
click at [662, 371] on div "Seleccionar certificado Seleccionar certificado" at bounding box center [784, 362] width 461 height 18
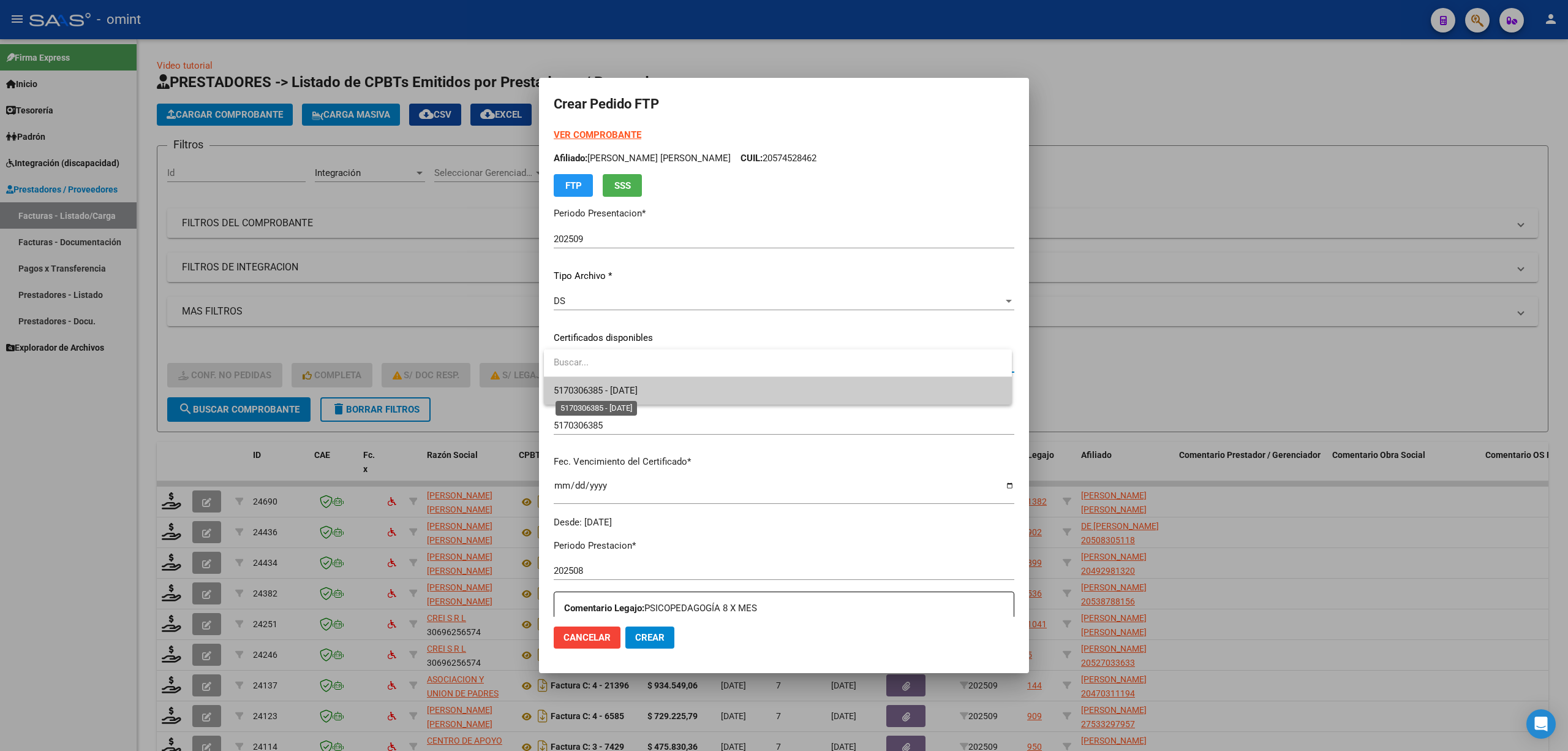
click at [638, 391] on span "5170306385 - 2028-01-27" at bounding box center [596, 390] width 84 height 11
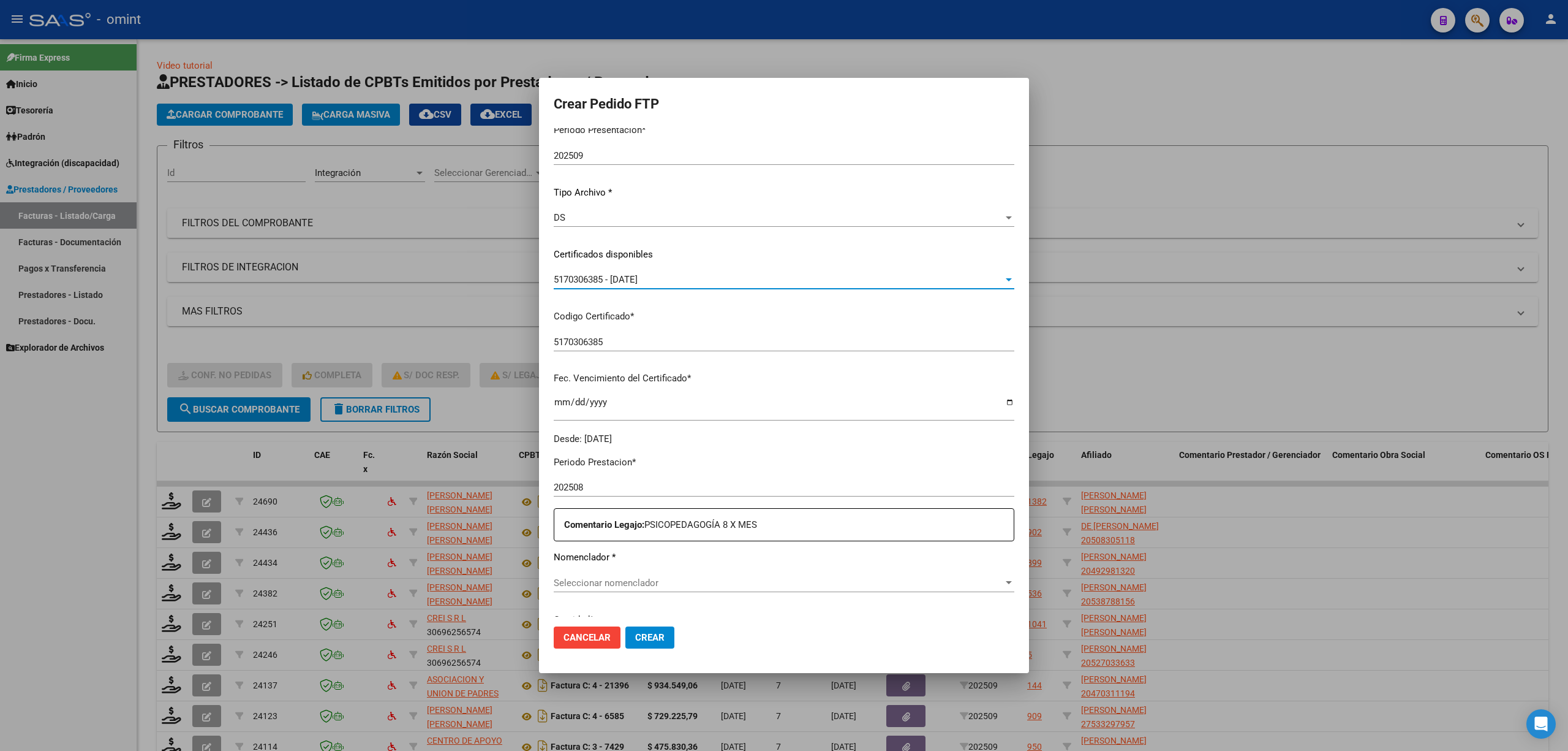
scroll to position [163, 0]
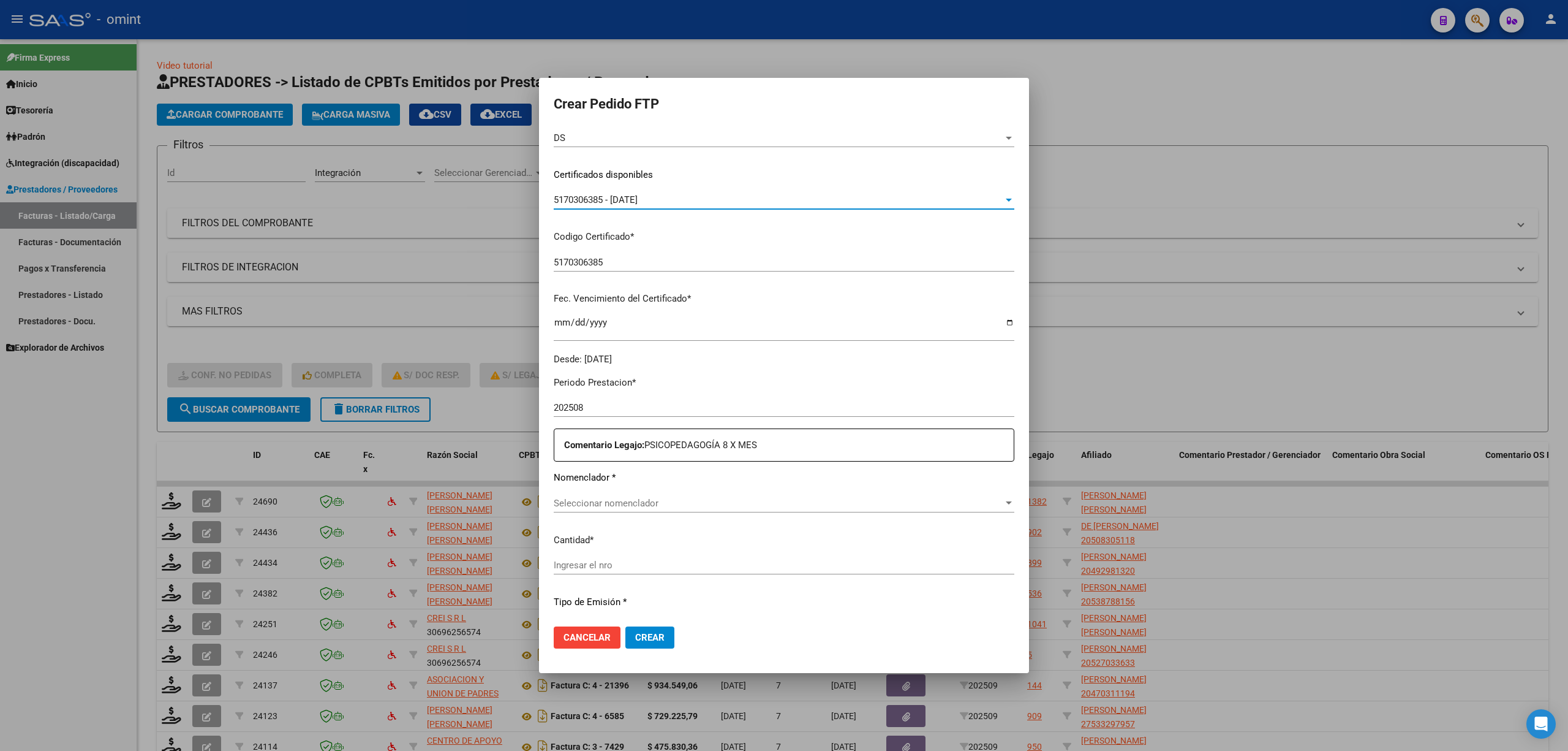
click at [623, 495] on span "Seleccionar nomenclador" at bounding box center [778, 503] width 450 height 11
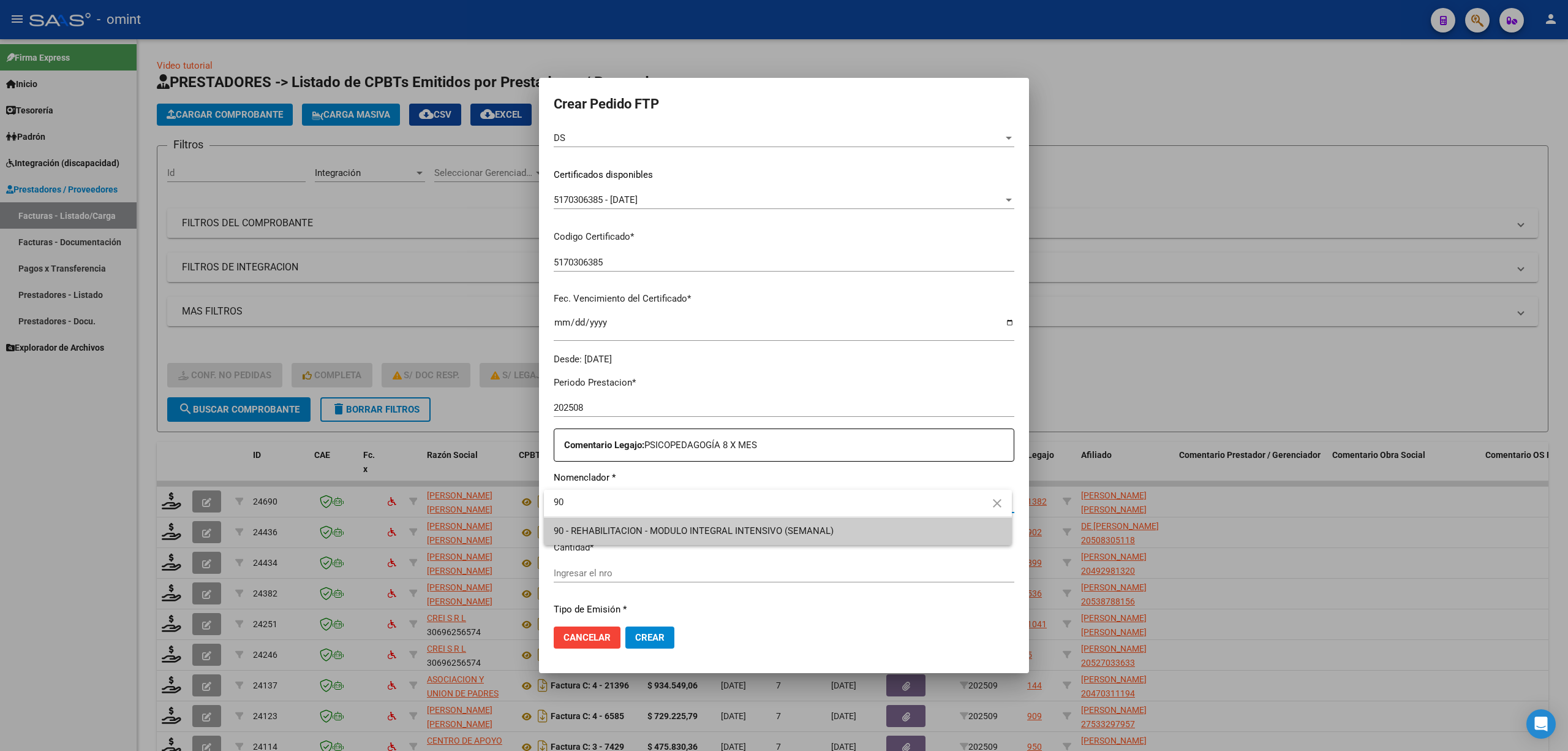
type input "90"
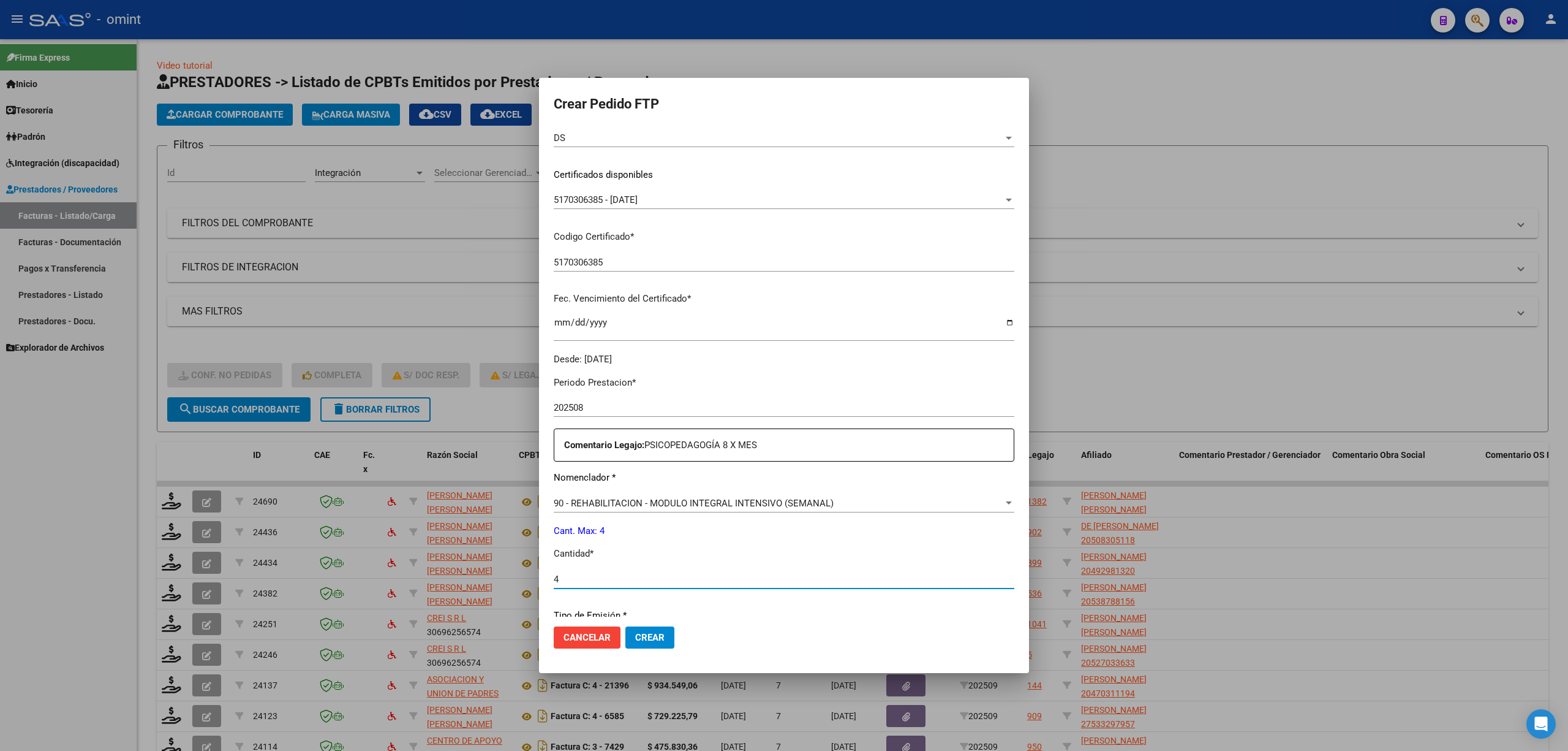
type input "4"
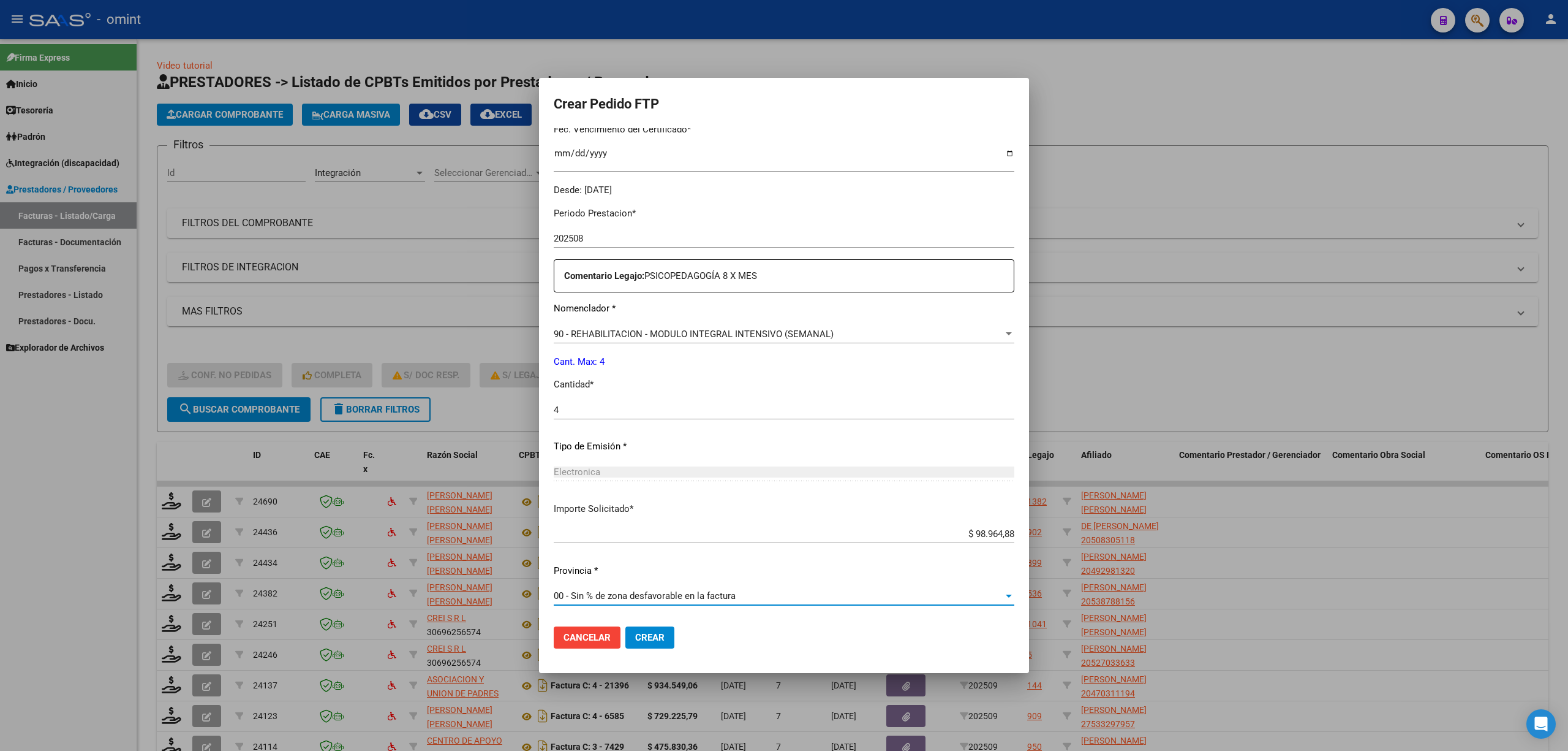
click at [652, 495] on span "Crear" at bounding box center [650, 637] width 29 height 11
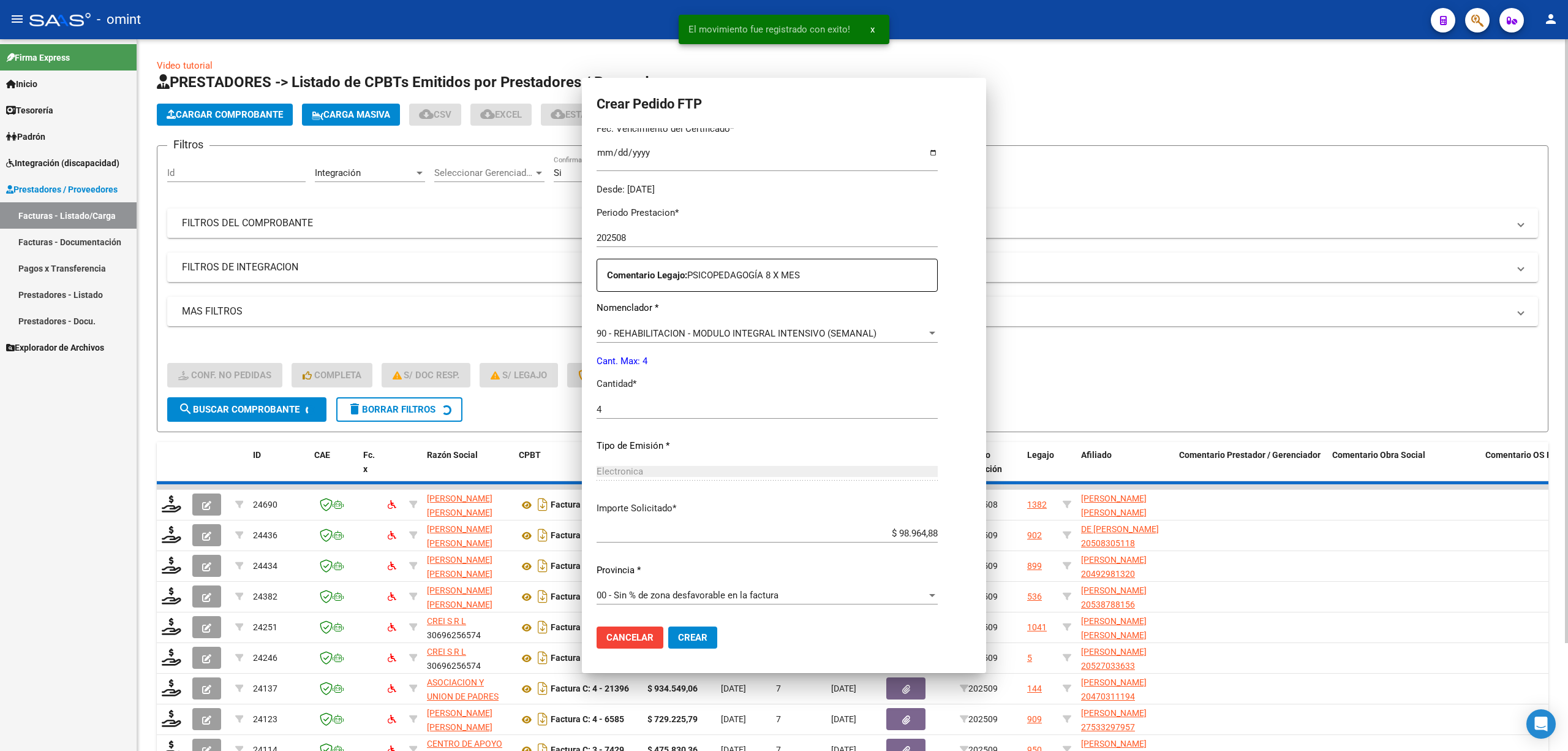
scroll to position [0, 0]
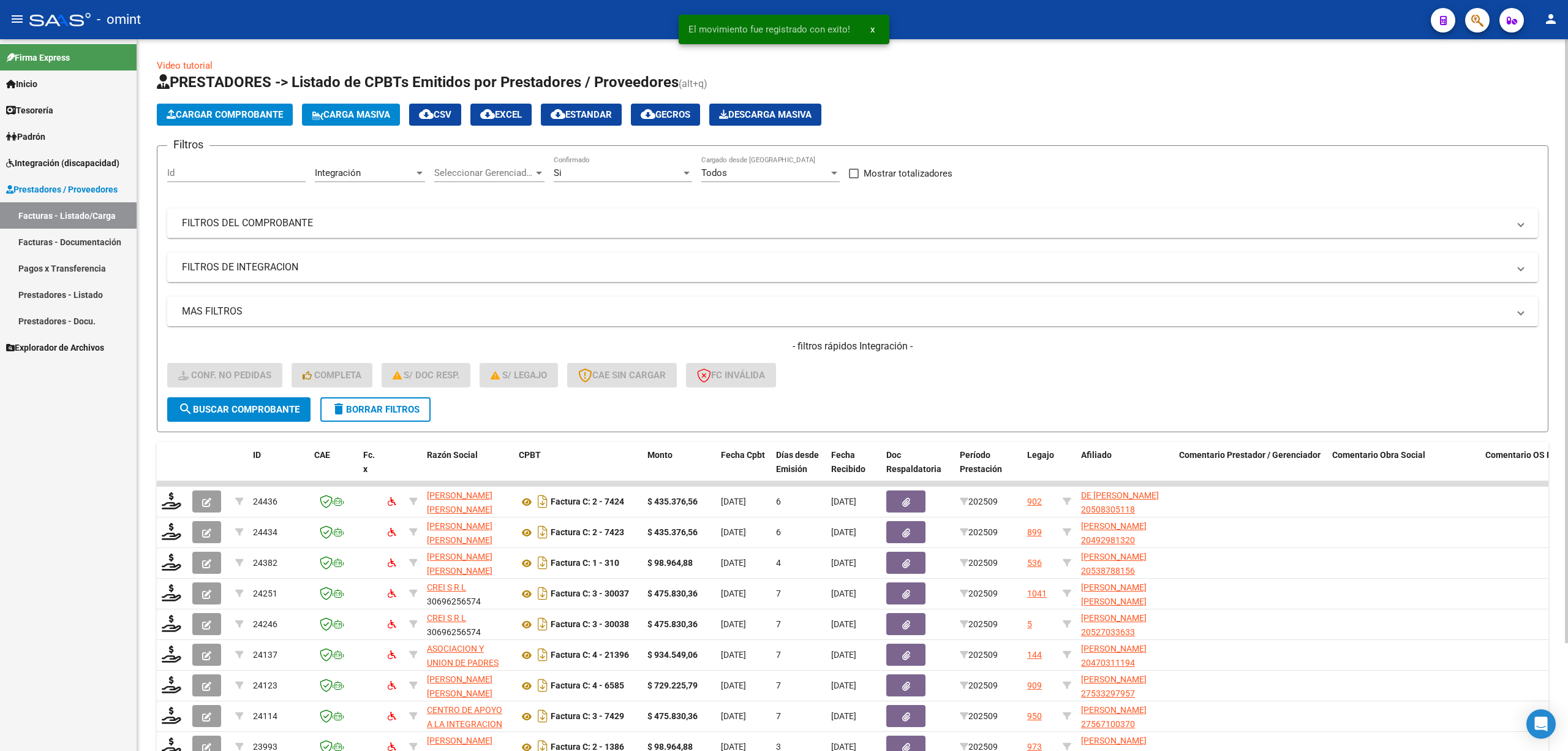
click at [397, 412] on span "delete Borrar Filtros" at bounding box center [375, 409] width 88 height 11
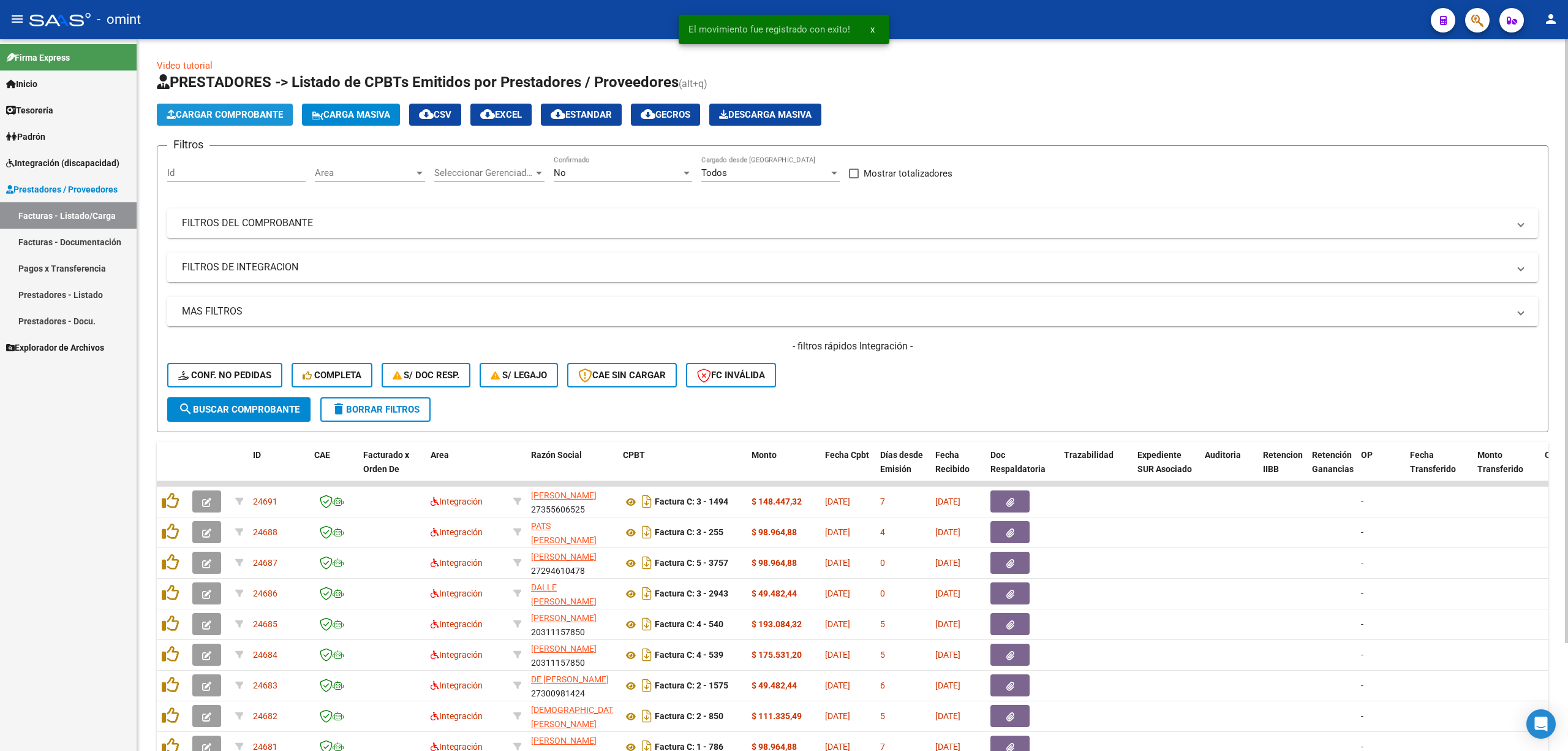
click at [213, 109] on span "Cargar Comprobante" at bounding box center [225, 114] width 116 height 11
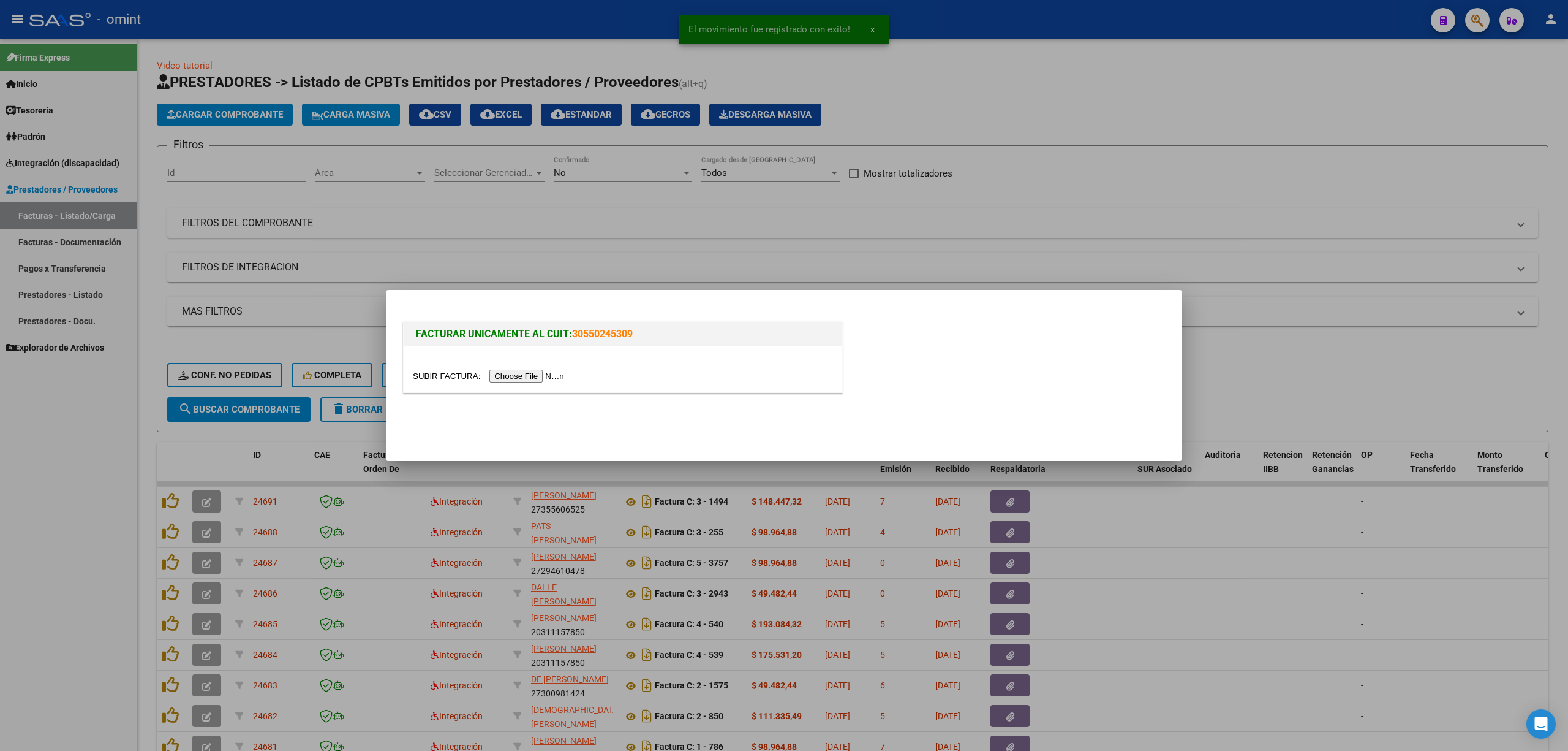
click at [542, 371] on input "file" at bounding box center [490, 376] width 155 height 13
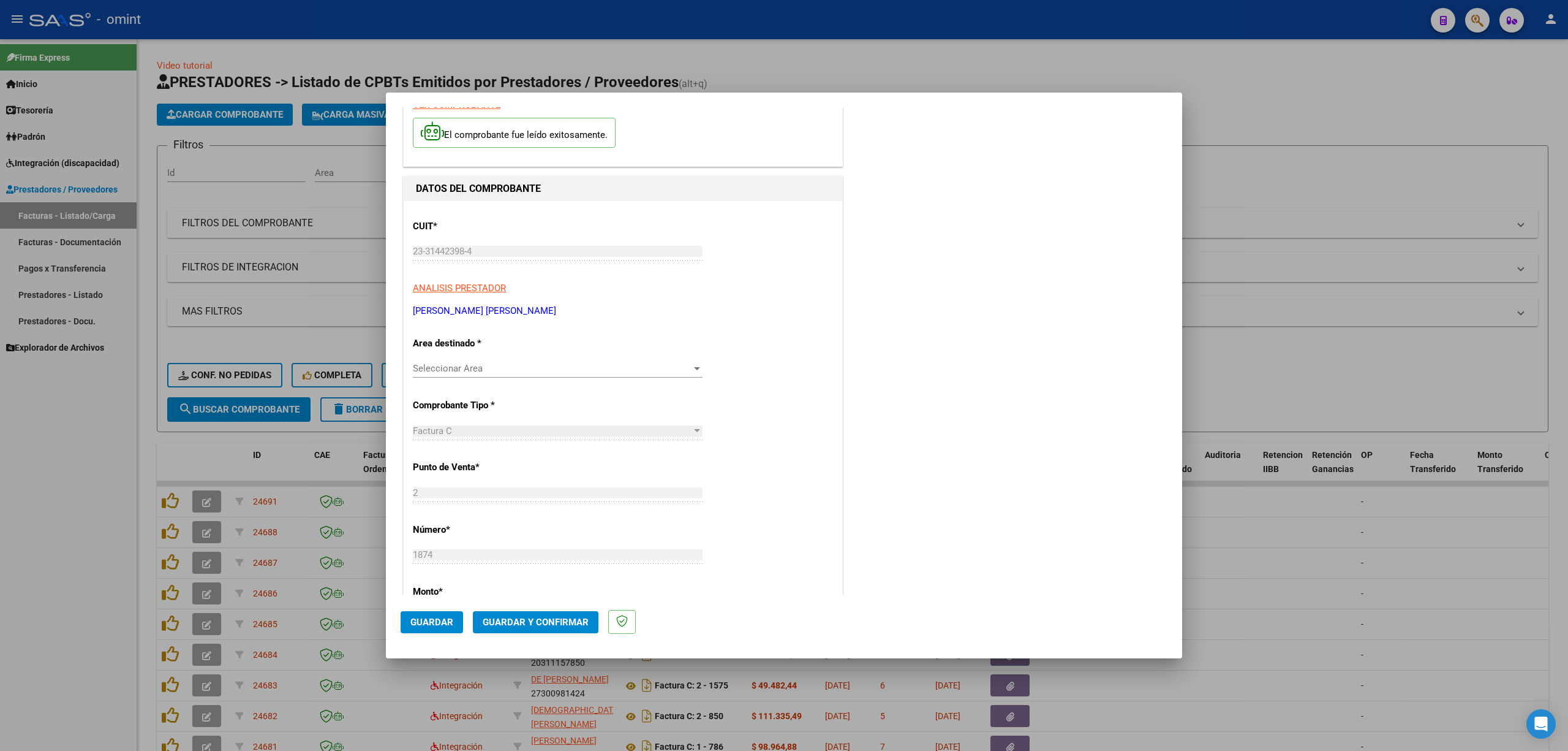
scroll to position [163, 0]
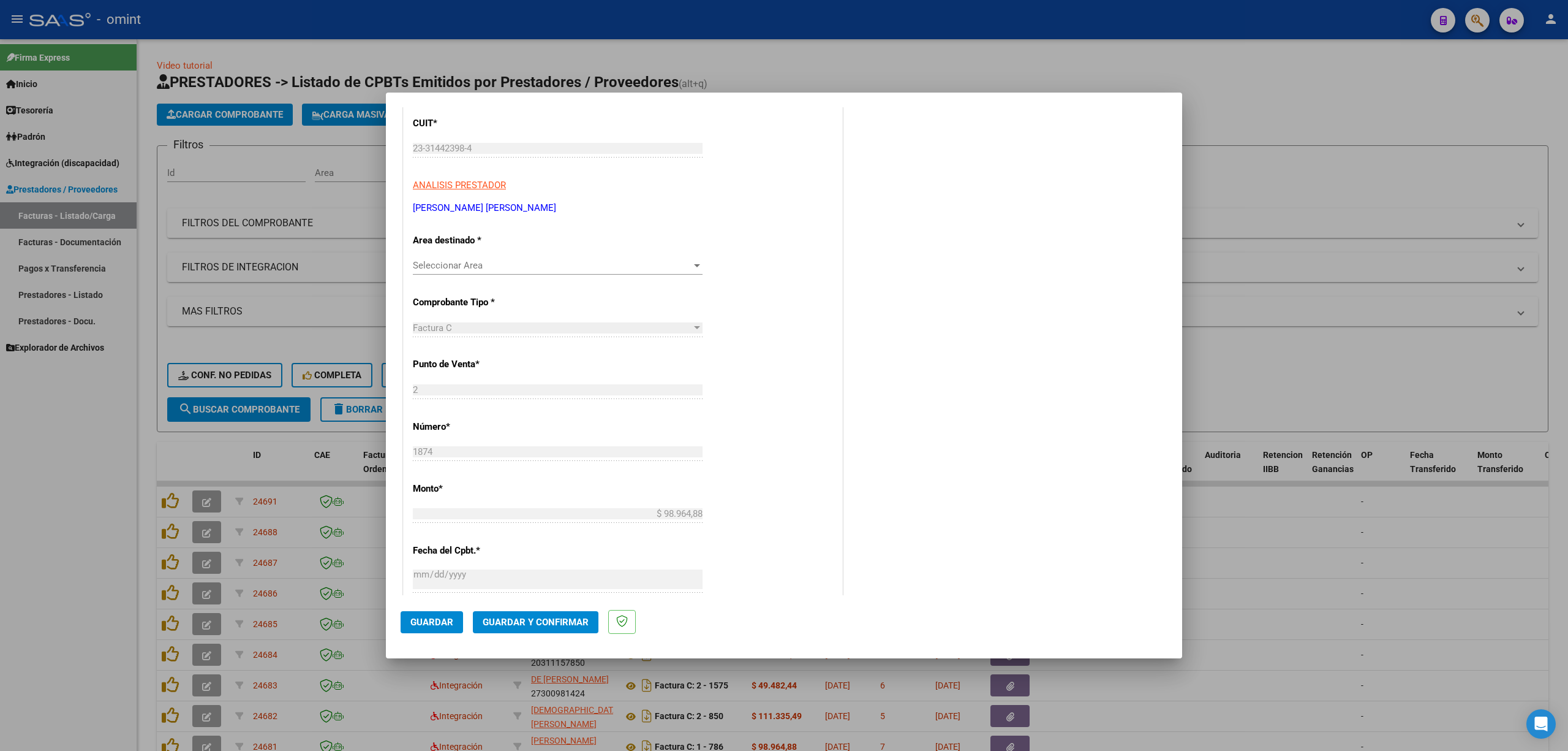
click at [529, 275] on div "Seleccionar Area Seleccionar Area" at bounding box center [557, 265] width 290 height 18
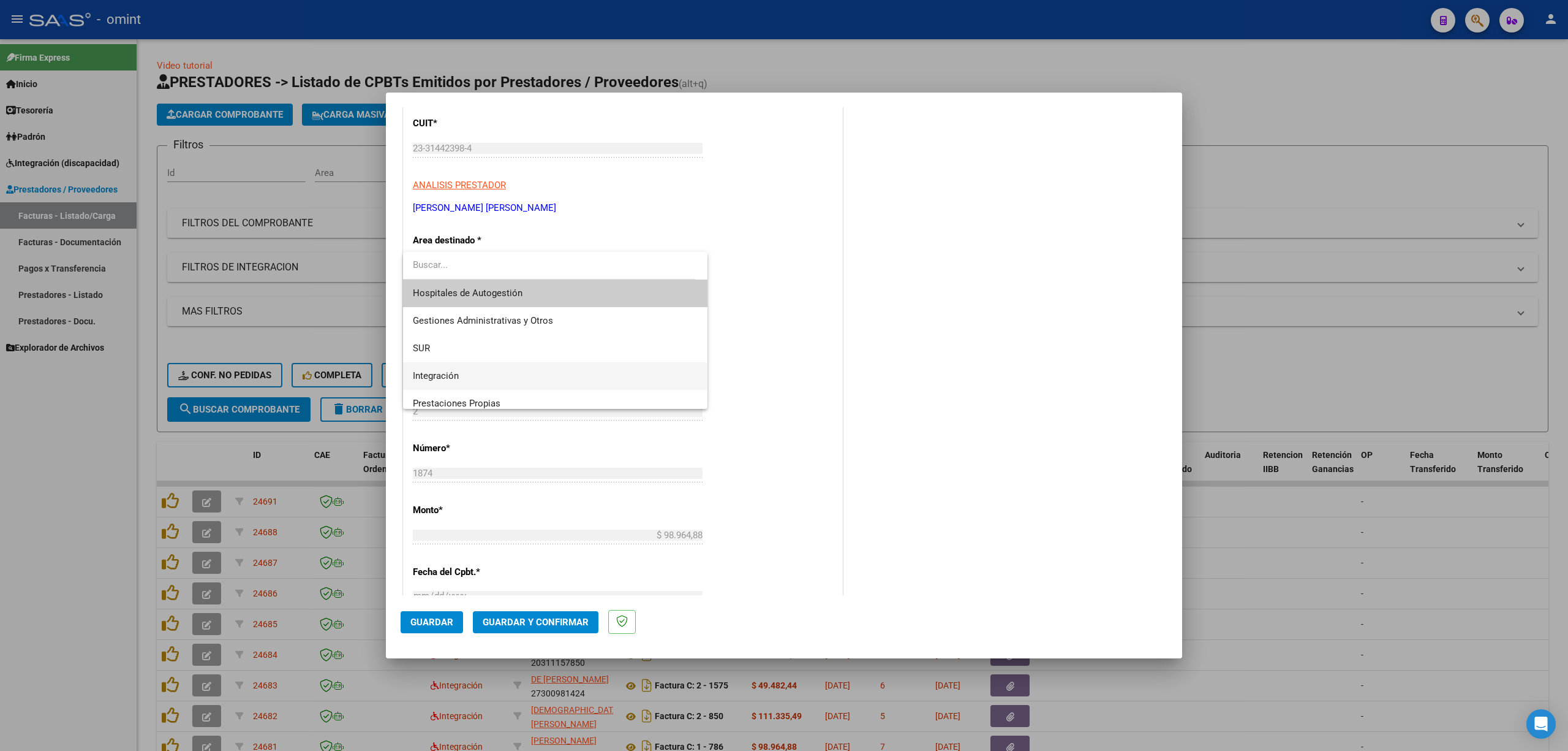
click at [441, 371] on span "Integración" at bounding box center [435, 375] width 46 height 11
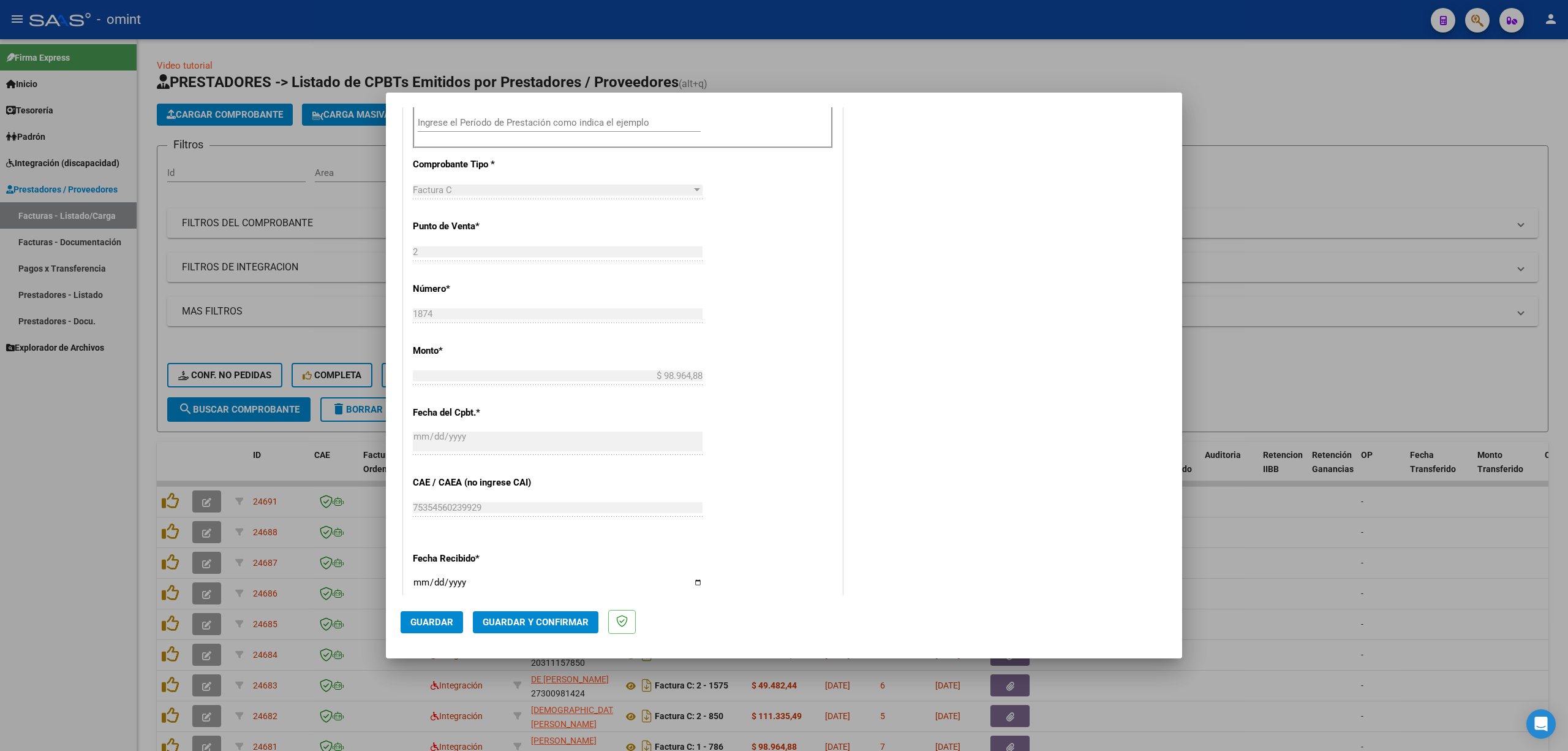
scroll to position [490, 0]
click at [481, 121] on input "Ingrese el Período de Prestación como indica el ejemplo" at bounding box center [559, 118] width 283 height 11
type input "202508"
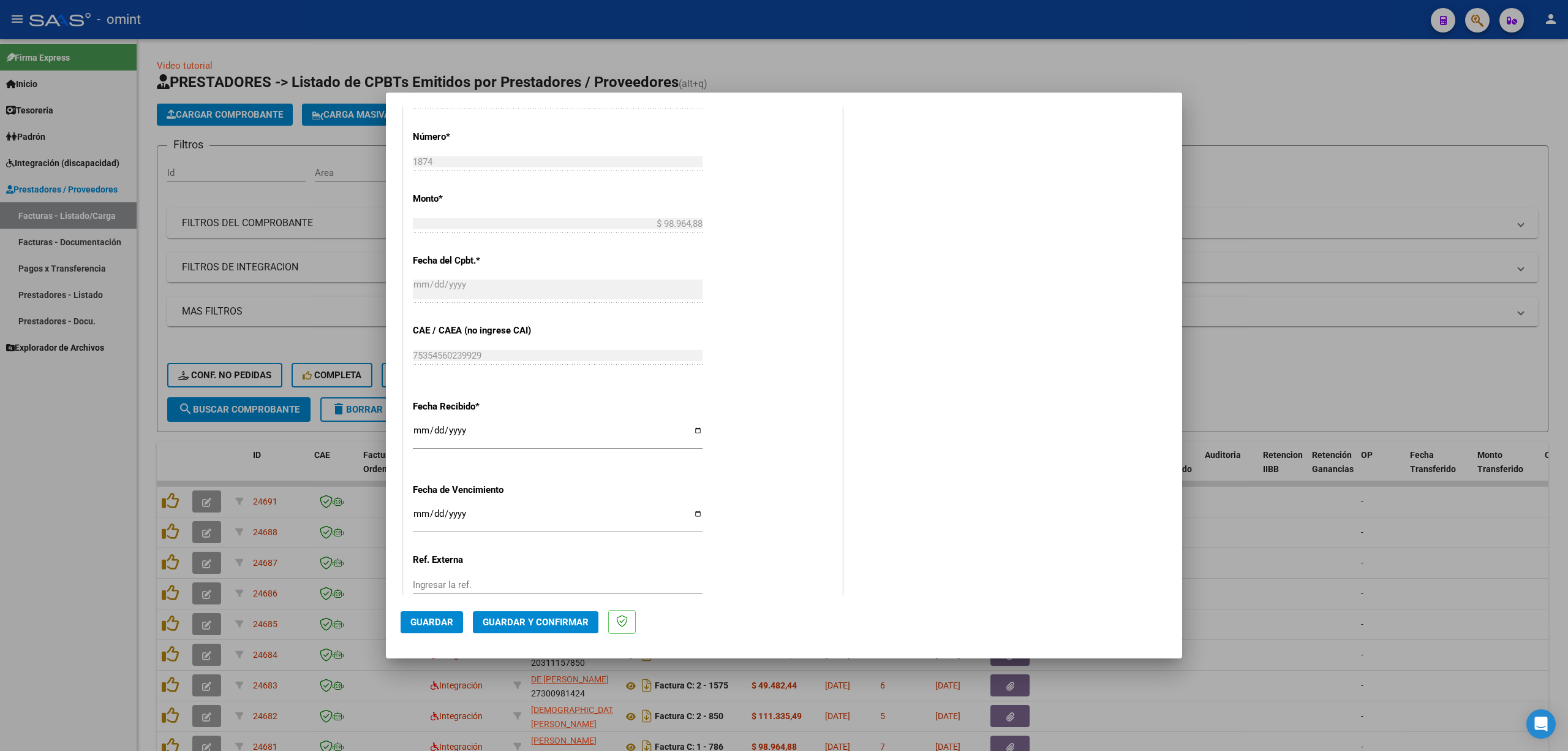
scroll to position [725, 0]
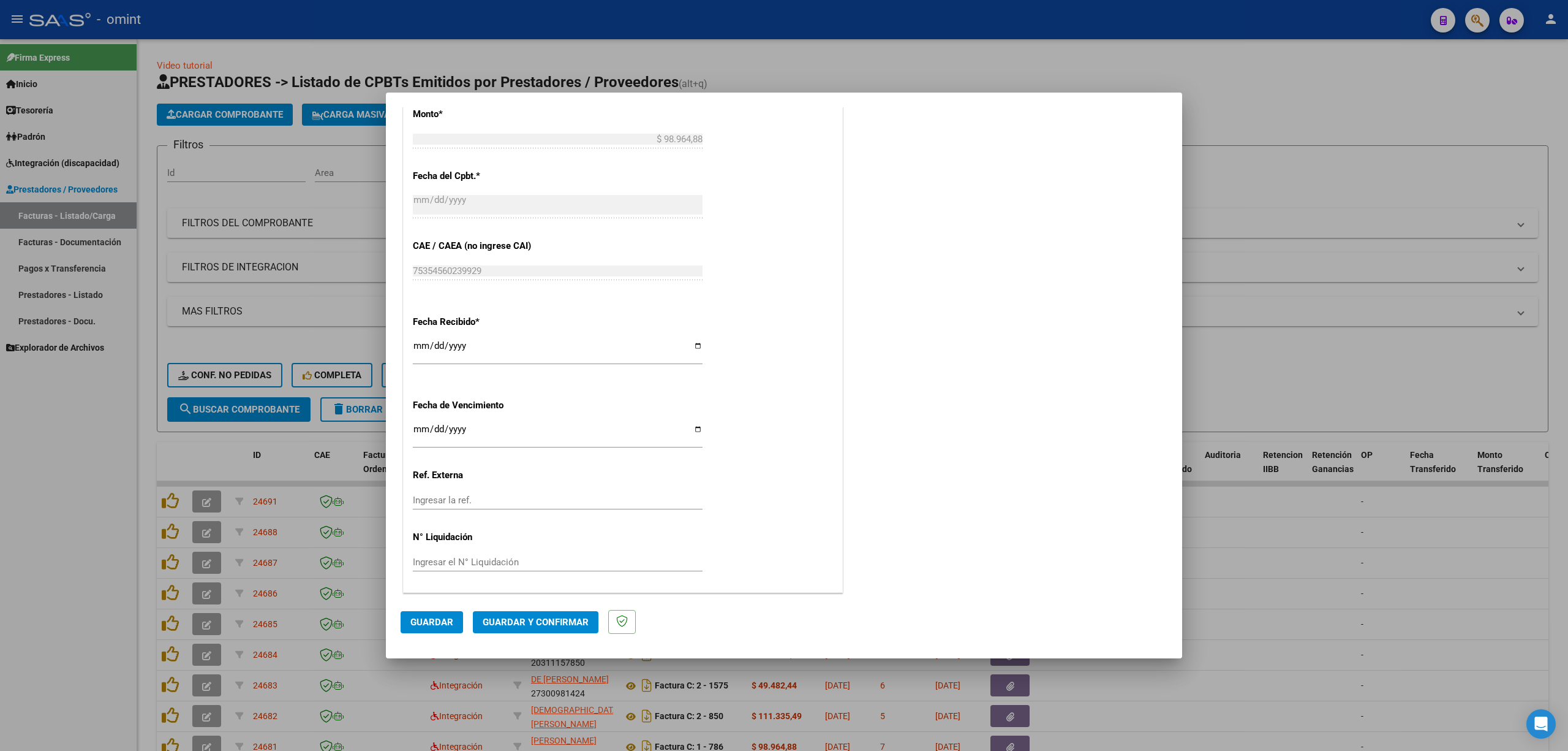
click at [424, 495] on span "Guardar" at bounding box center [432, 622] width 43 height 11
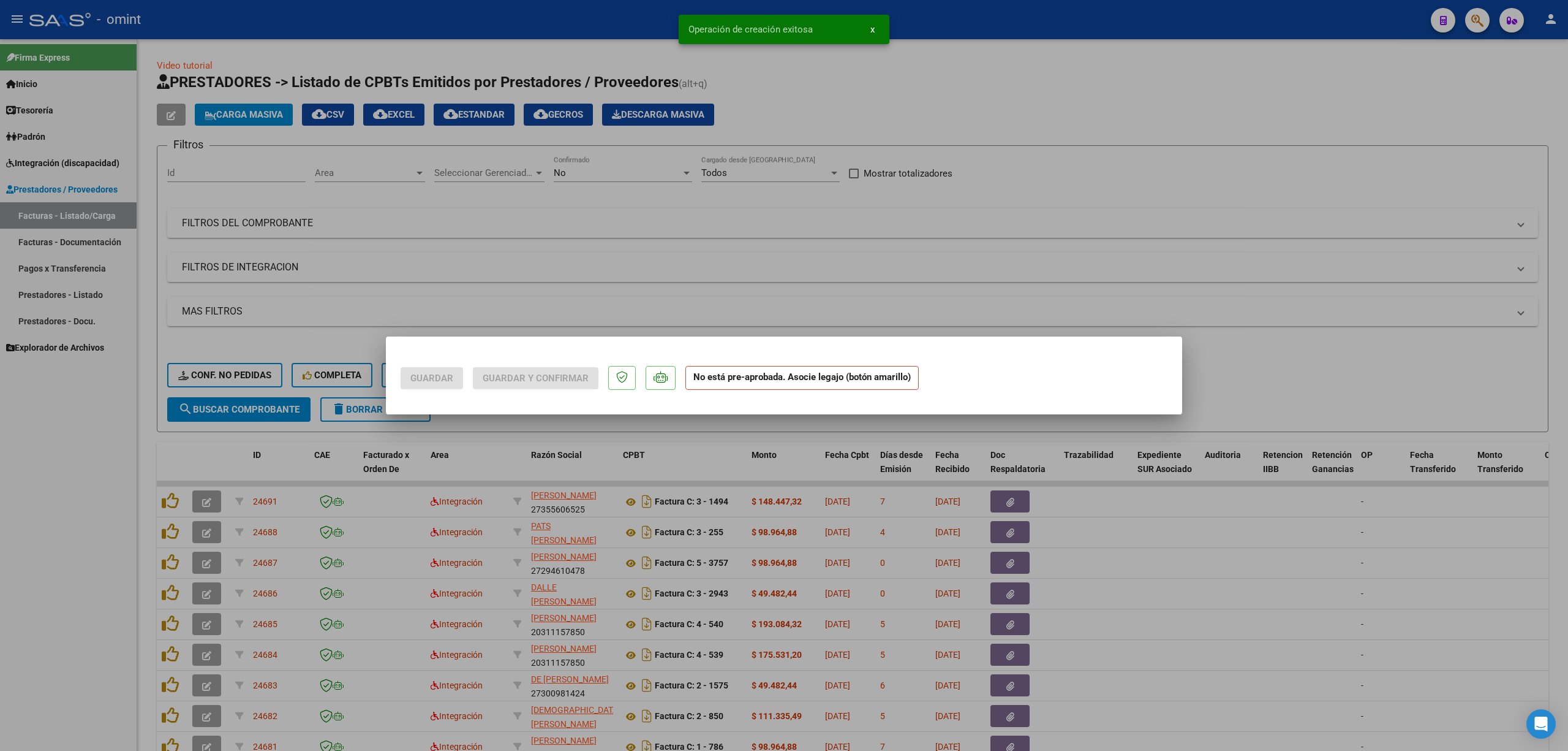
scroll to position [0, 0]
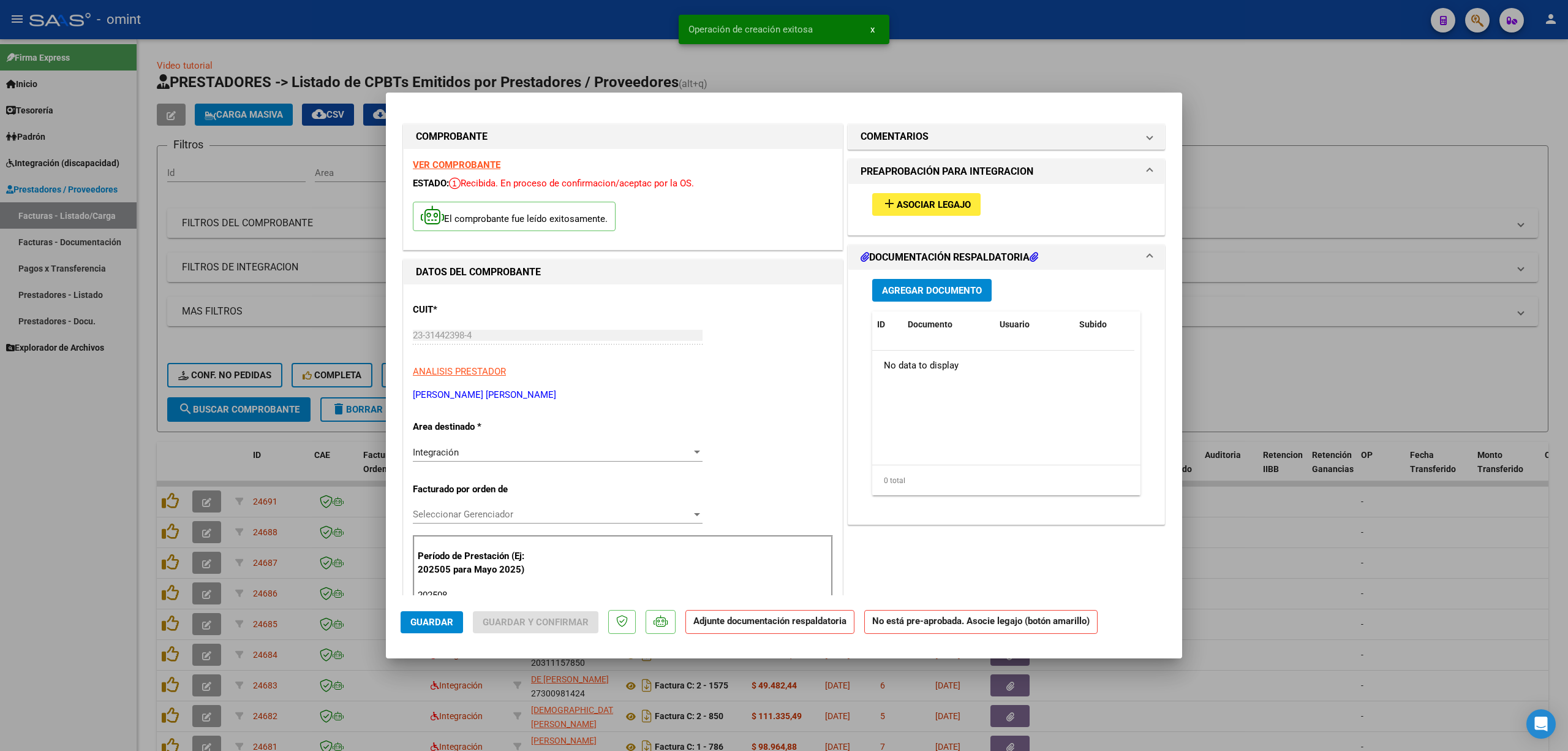
click at [924, 195] on button "add Asociar Legajo" at bounding box center [926, 204] width 108 height 23
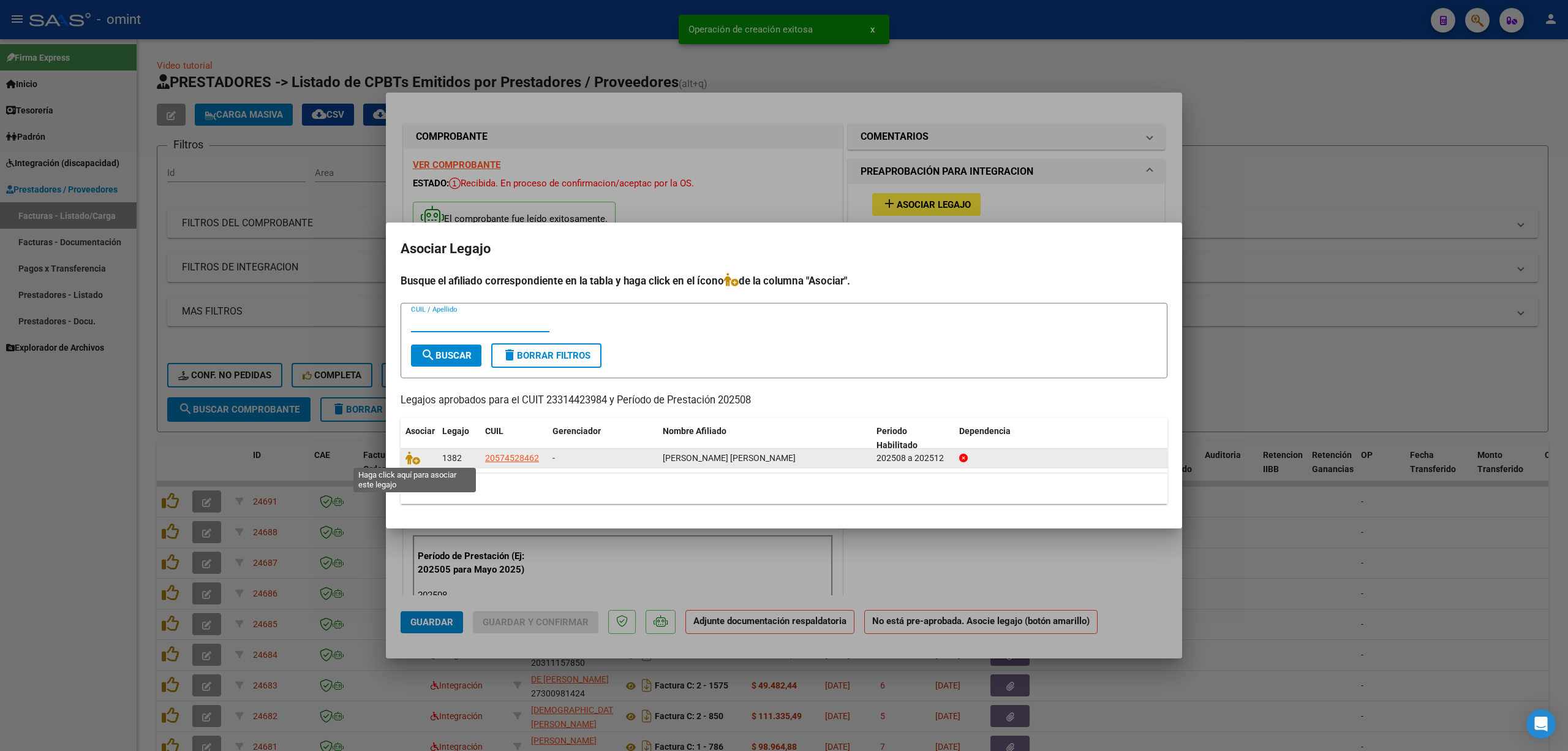
click at [403, 461] on datatable-body-cell at bounding box center [419, 458] width 37 height 19
click at [408, 461] on icon at bounding box center [413, 458] width 15 height 14
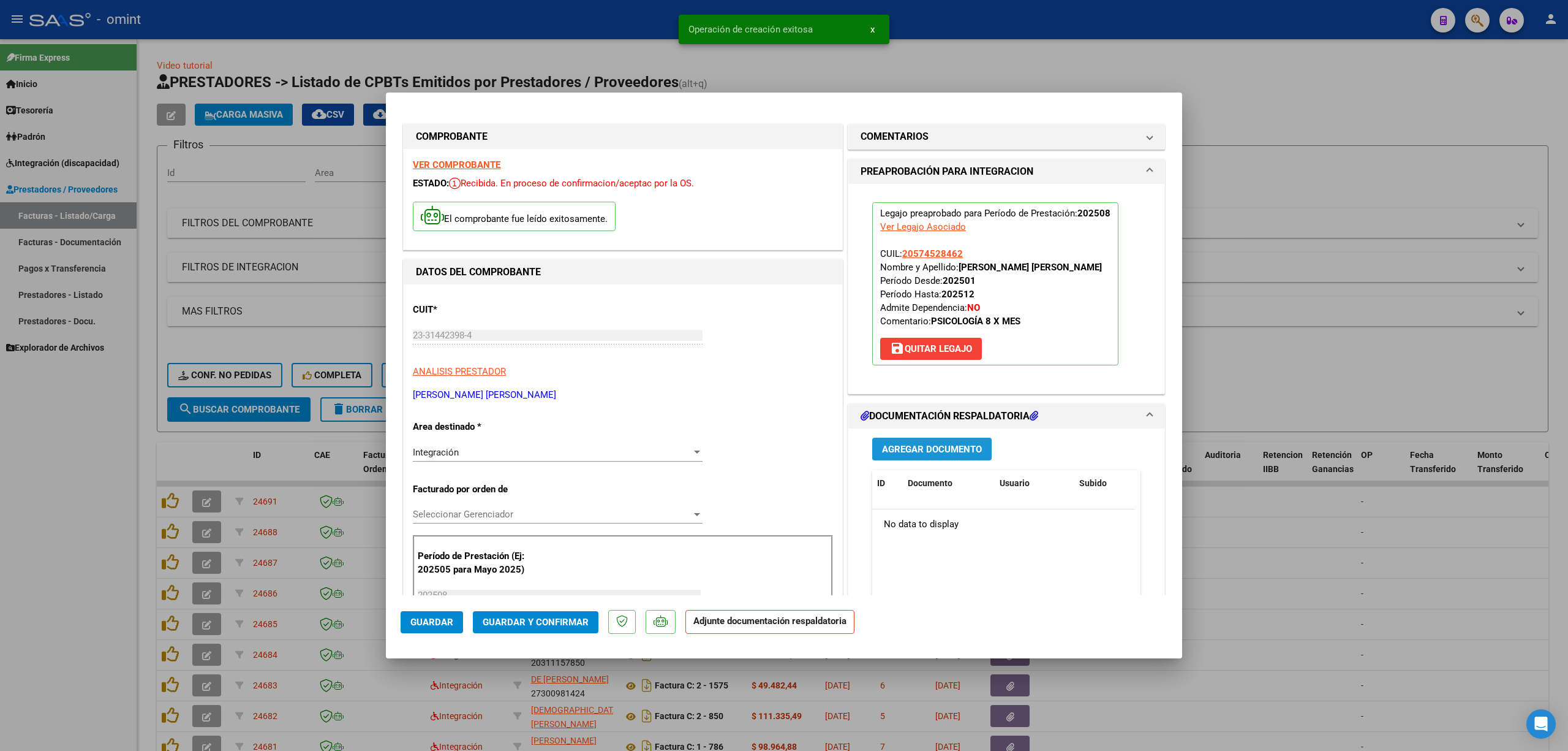
click at [929, 457] on button "Agregar Documento" at bounding box center [932, 449] width 119 height 23
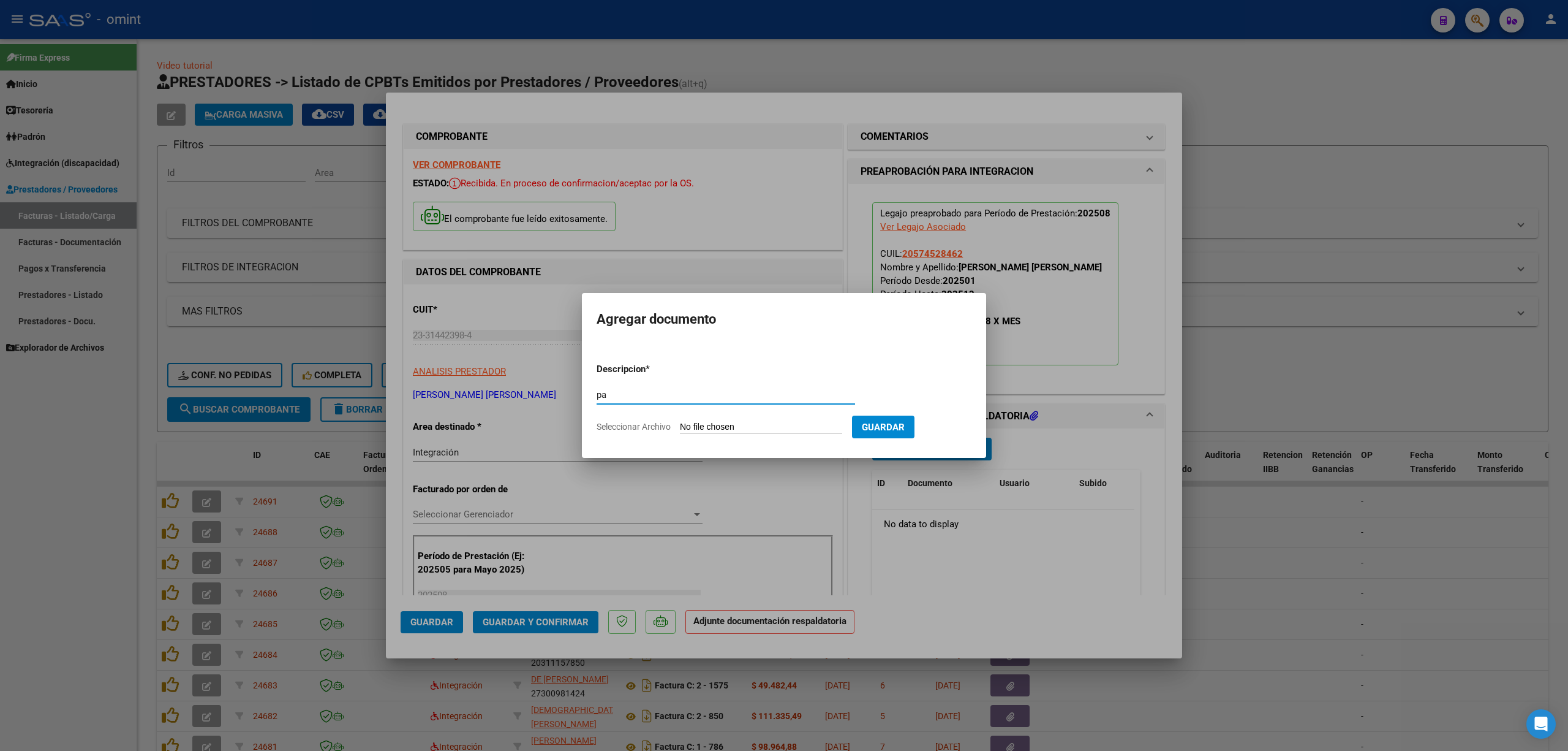
type input "pa"
click at [730, 425] on input "Seleccionar Archivo" at bounding box center [761, 427] width 162 height 12
type input "C:\fakepath\bauti morales- asistencia agosto- psl.pdf"
click at [958, 432] on span "Guardar" at bounding box center [947, 427] width 43 height 11
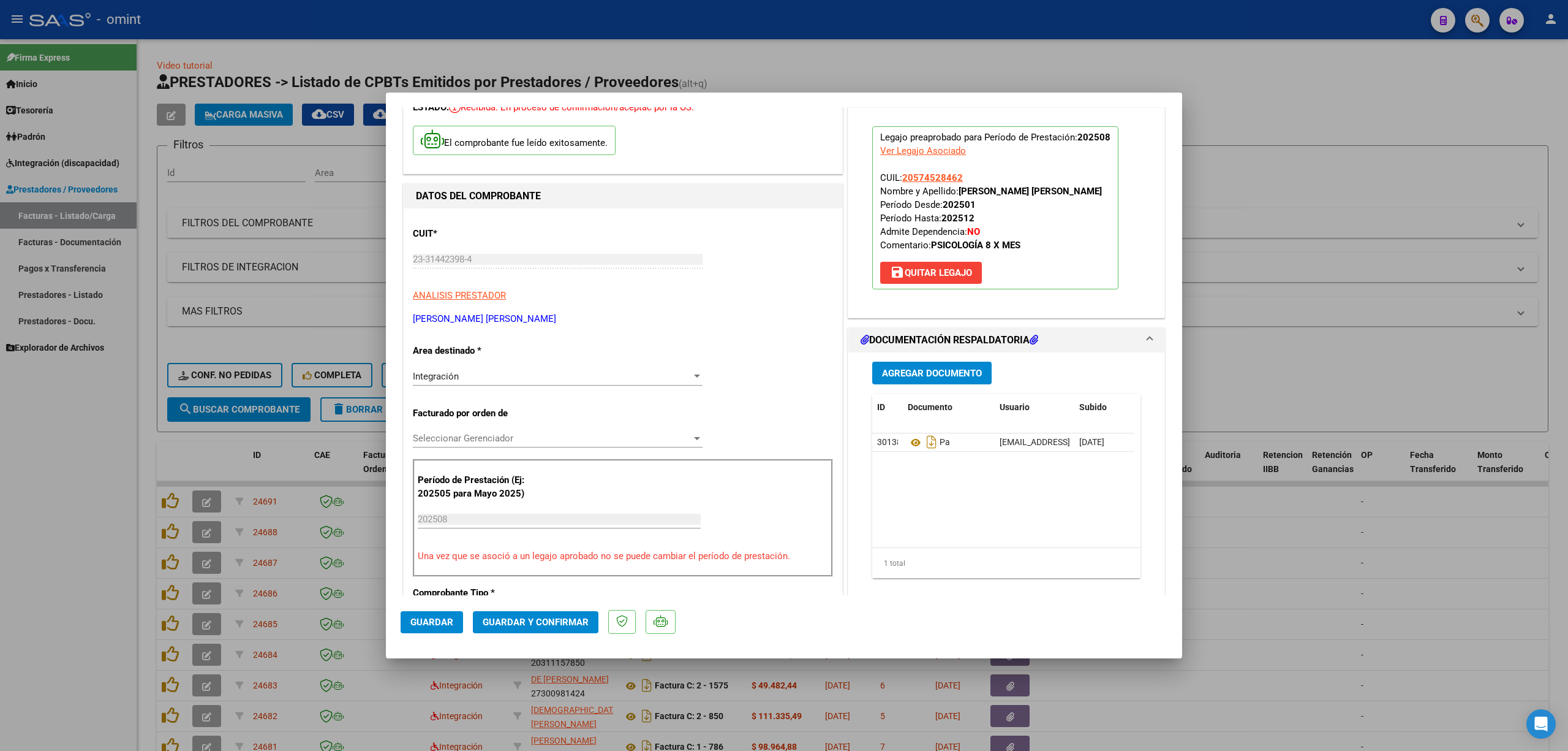
scroll to position [163, 0]
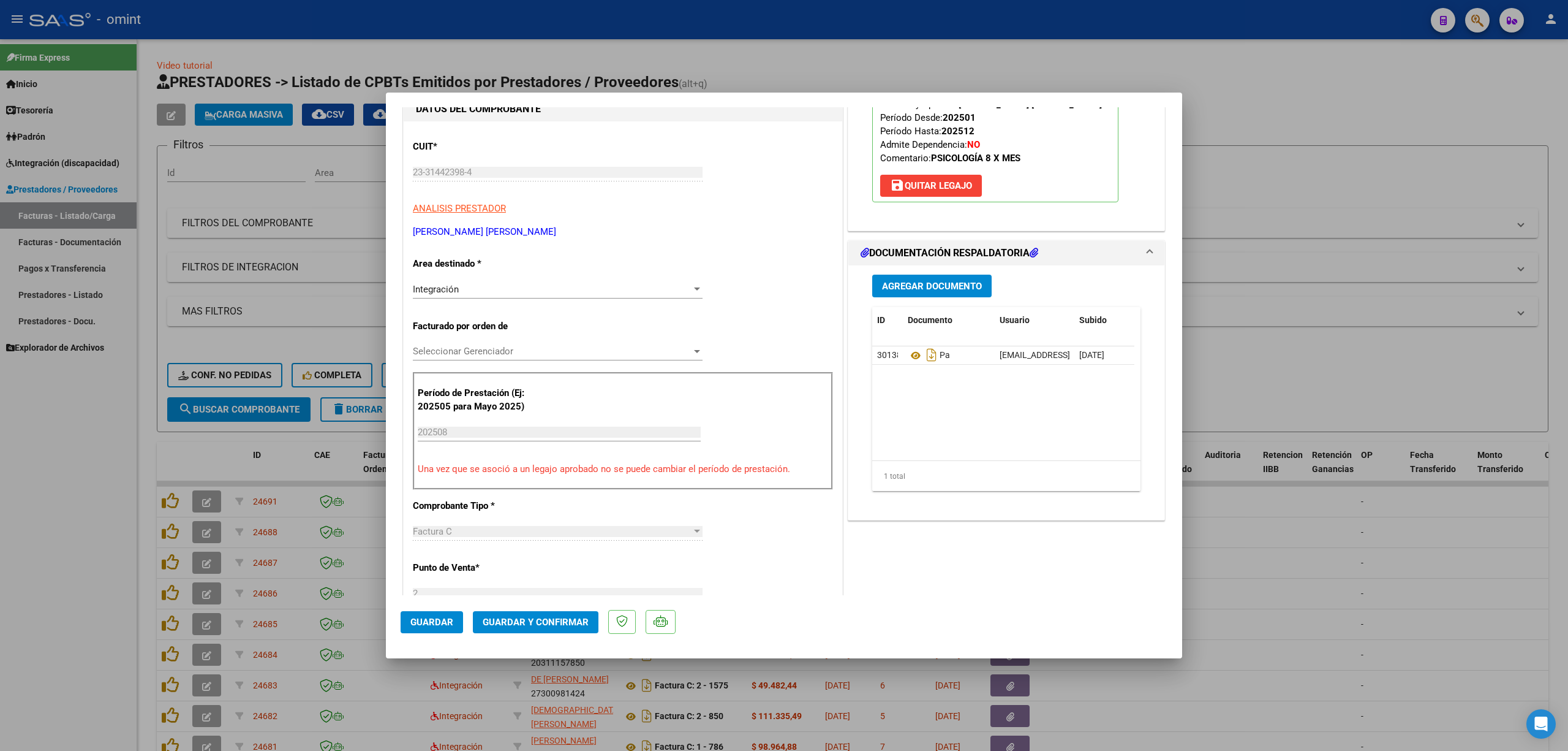
click at [557, 282] on div "Integración Seleccionar Area" at bounding box center [557, 289] width 290 height 18
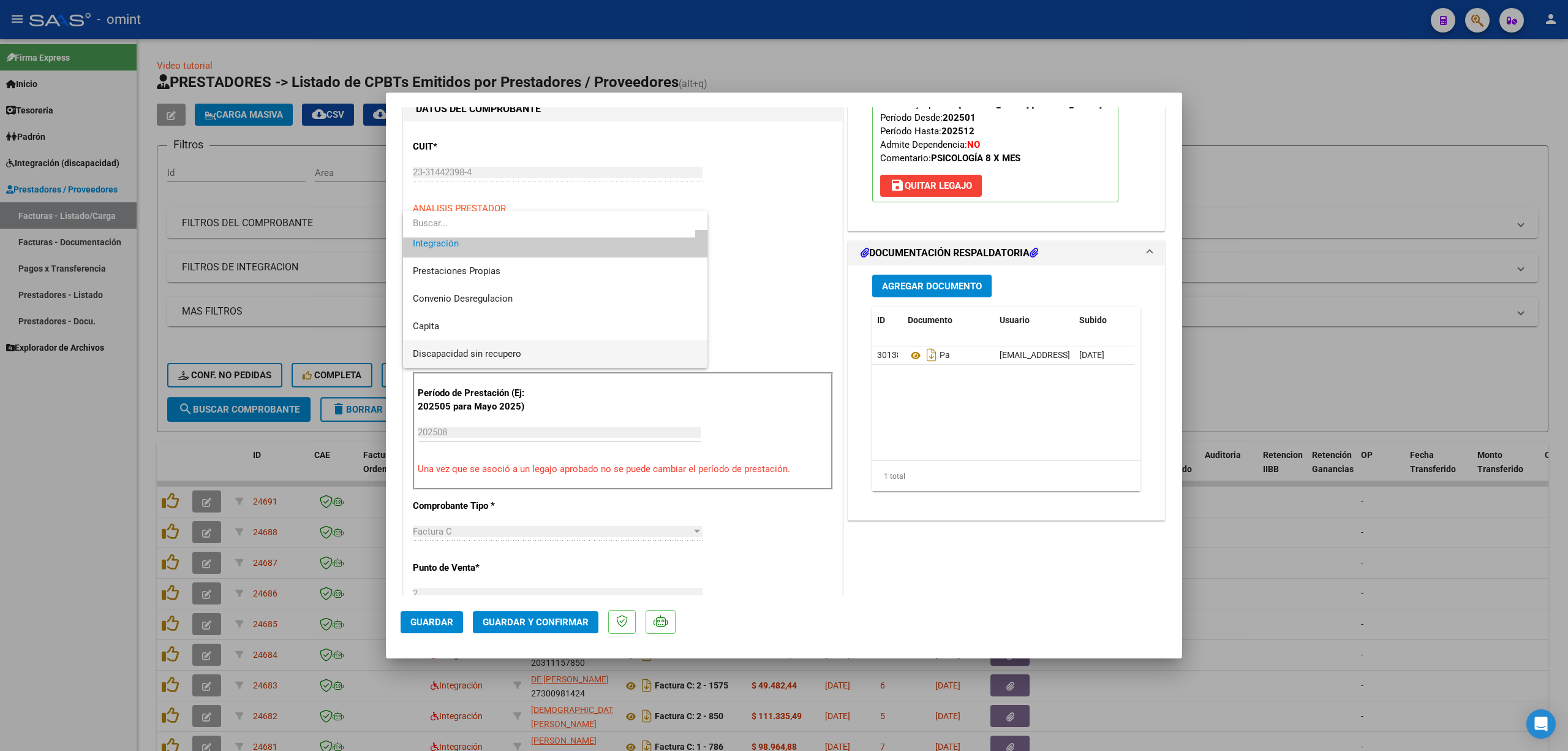
click at [488, 348] on span "Discapacidad sin recupero" at bounding box center [466, 353] width 108 height 11
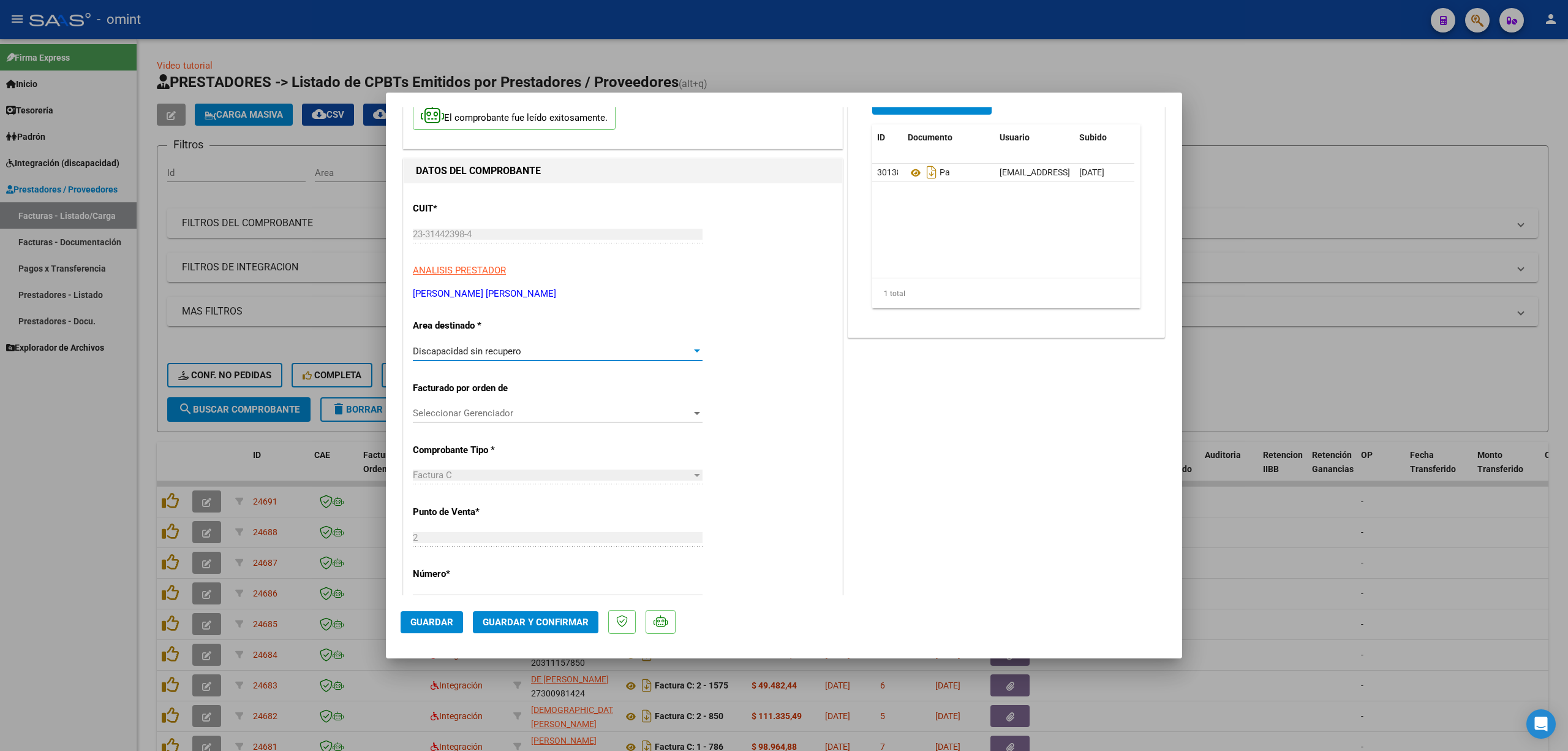
scroll to position [0, 0]
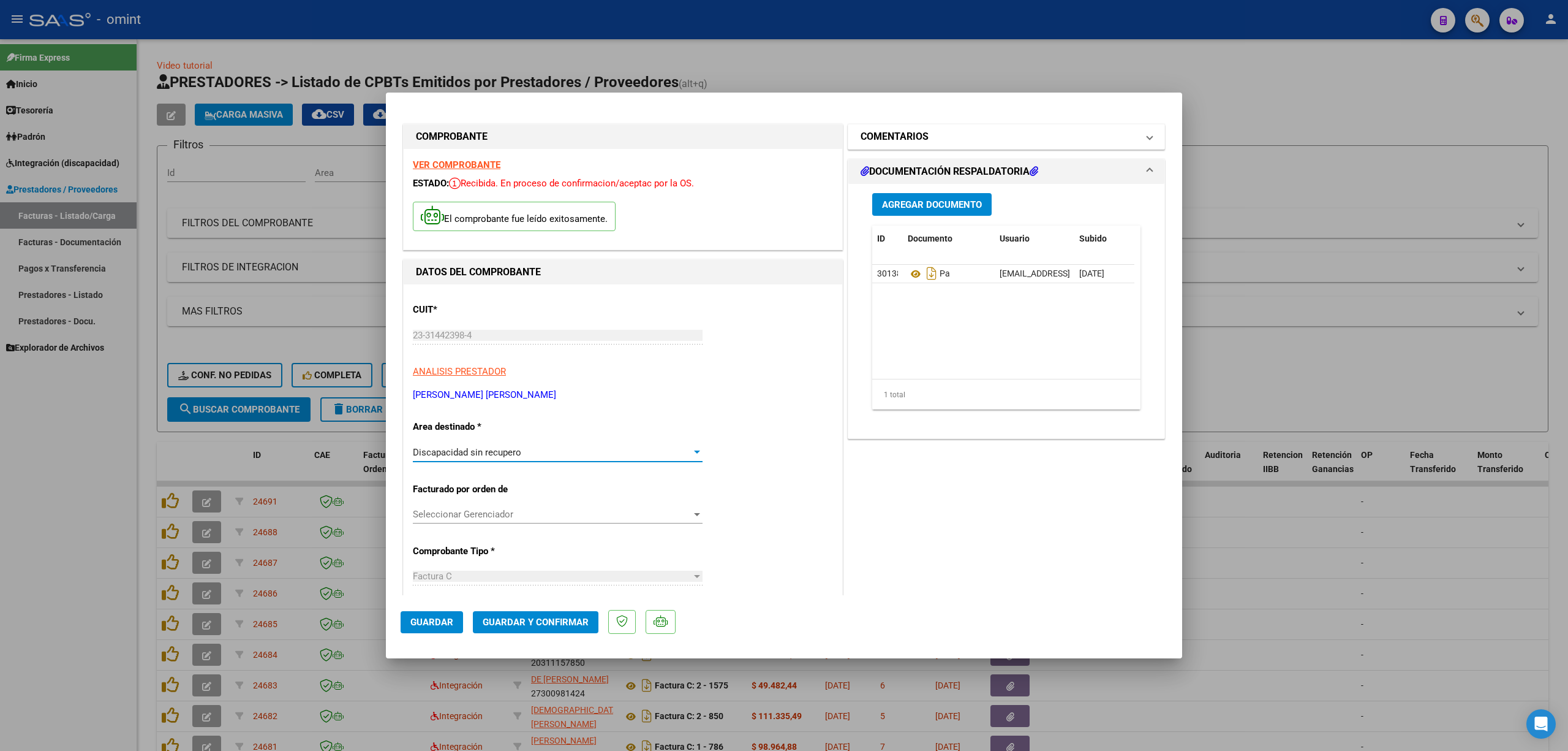
click at [895, 135] on h1 "COMENTARIOS" at bounding box center [895, 137] width 68 height 15
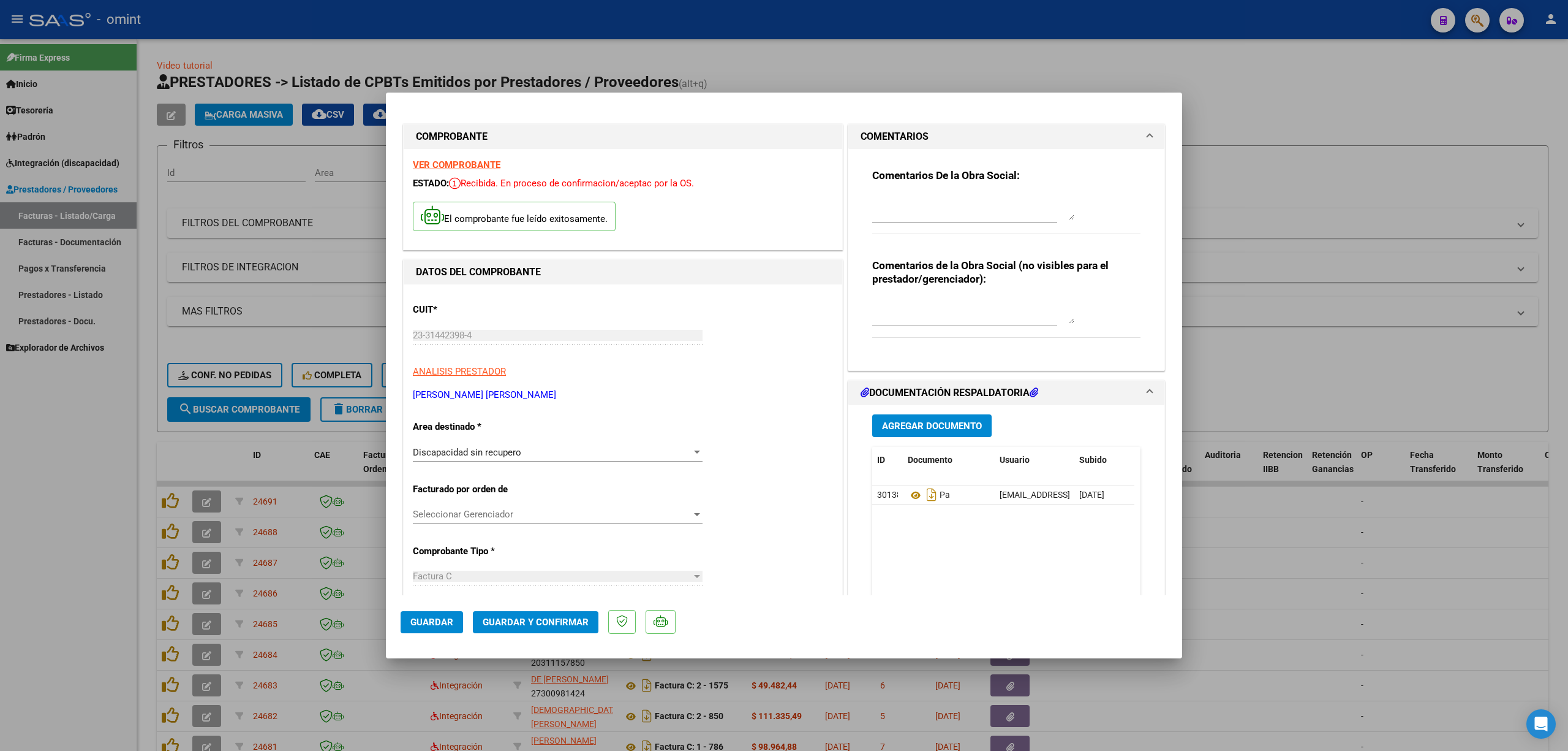
click at [910, 206] on textarea at bounding box center [974, 208] width 202 height 25
type textarea "Estimada, la factura queda rechazada por estar mal confeccionada. En el detalle…"
click at [549, 495] on span "Guardar y Confirmar" at bounding box center [536, 622] width 106 height 11
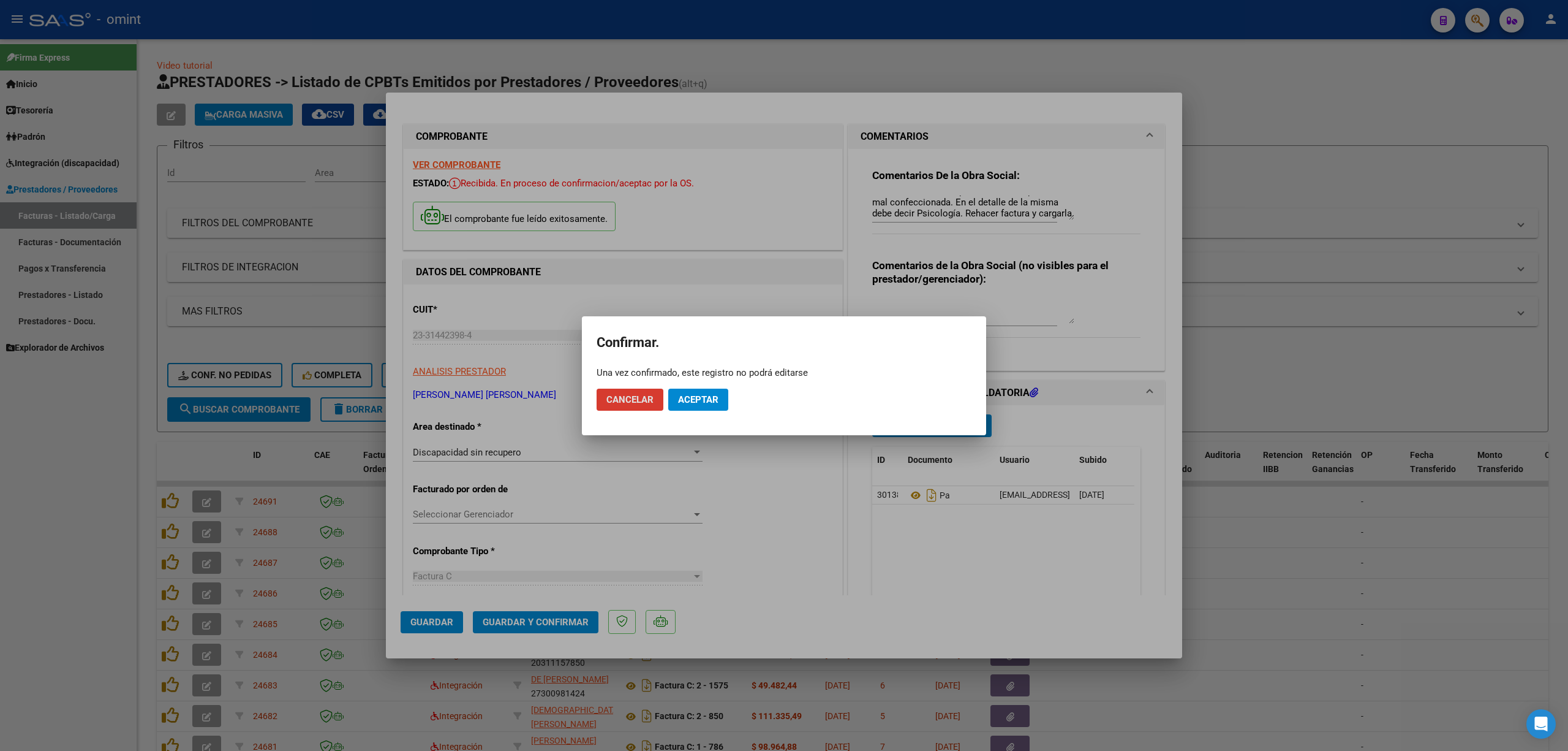
click at [703, 404] on span "Aceptar" at bounding box center [698, 399] width 41 height 11
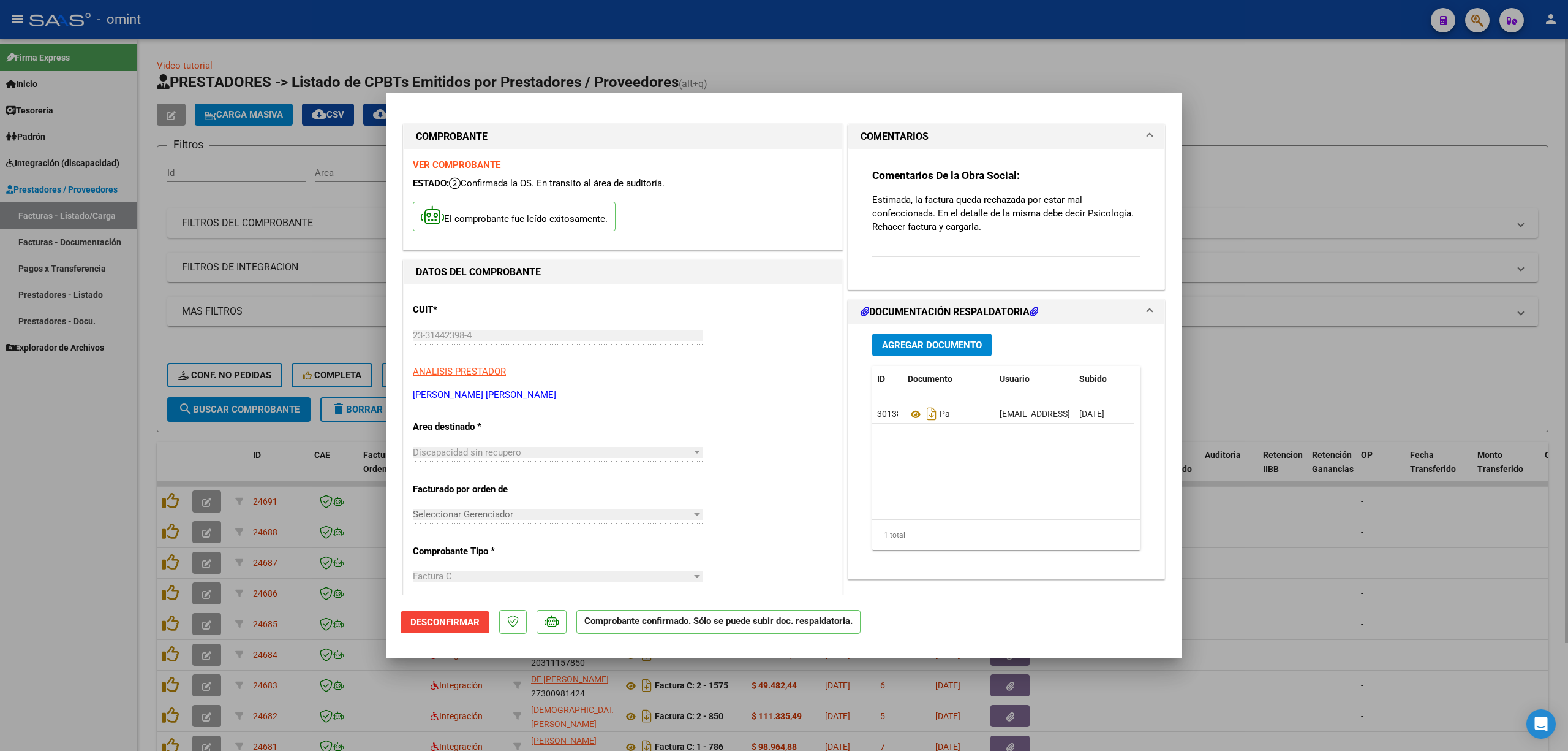
click at [785, 49] on div at bounding box center [784, 375] width 1568 height 751
type input "$ 0,00"
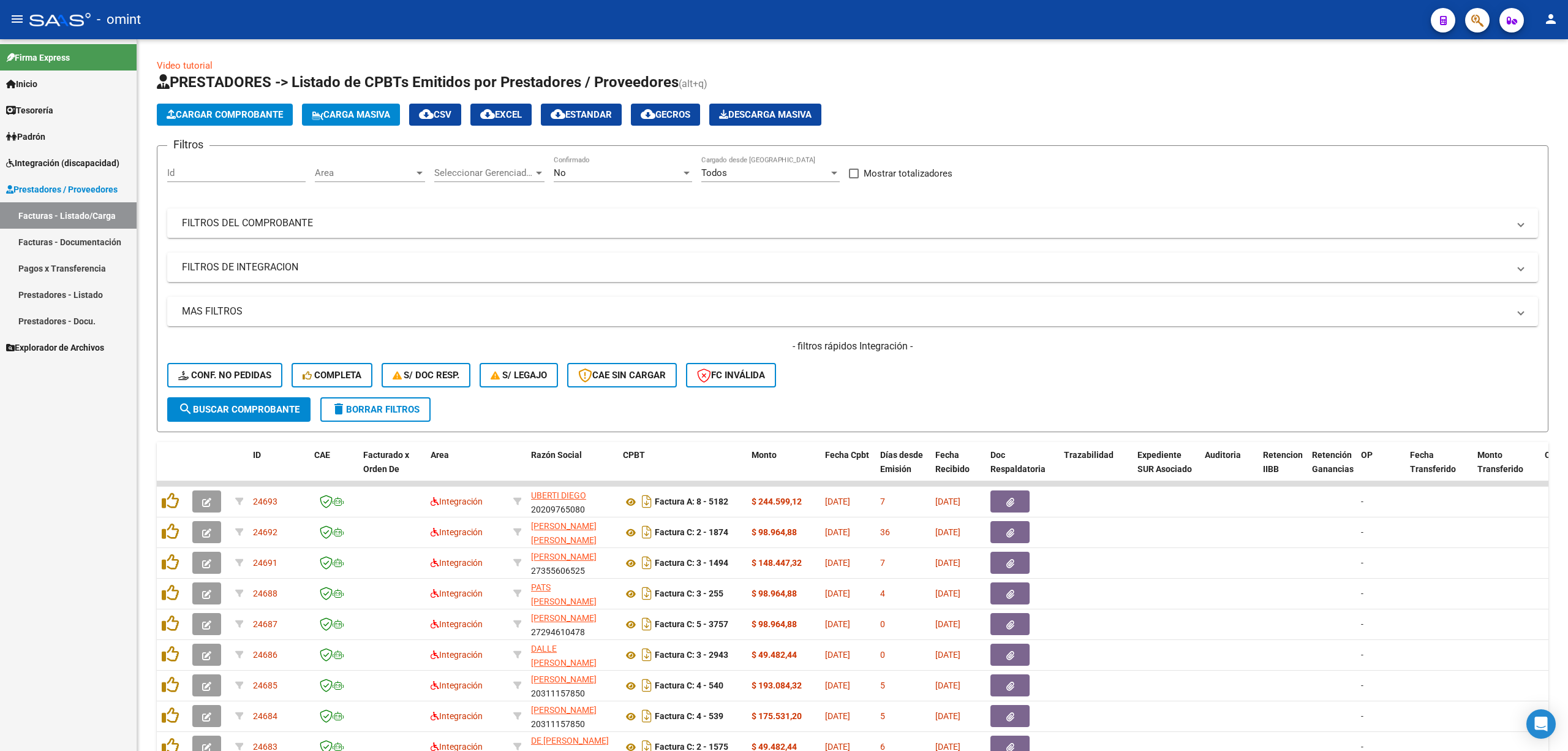
click at [238, 36] on mat-toolbar "menu - omint person" at bounding box center [784, 20] width 1568 height 39
click at [364, 395] on div "- filtros rápidos Integración - Conf. no pedidas Completa S/ Doc Resp. S/ legaj…" at bounding box center [852, 368] width 1371 height 57
click at [375, 412] on span "delete Borrar Filtros" at bounding box center [375, 409] width 88 height 11
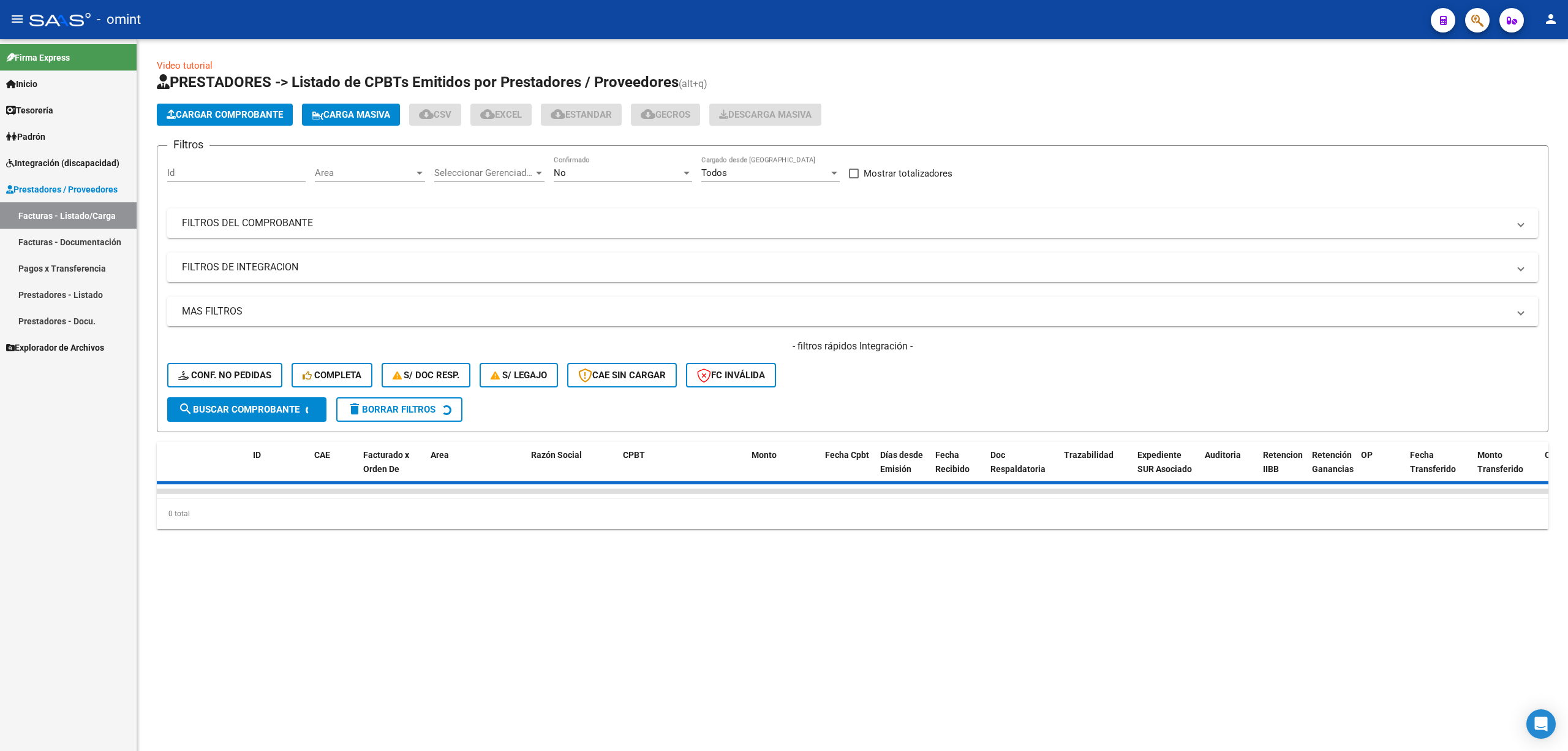
click at [191, 172] on input "Id" at bounding box center [236, 172] width 139 height 11
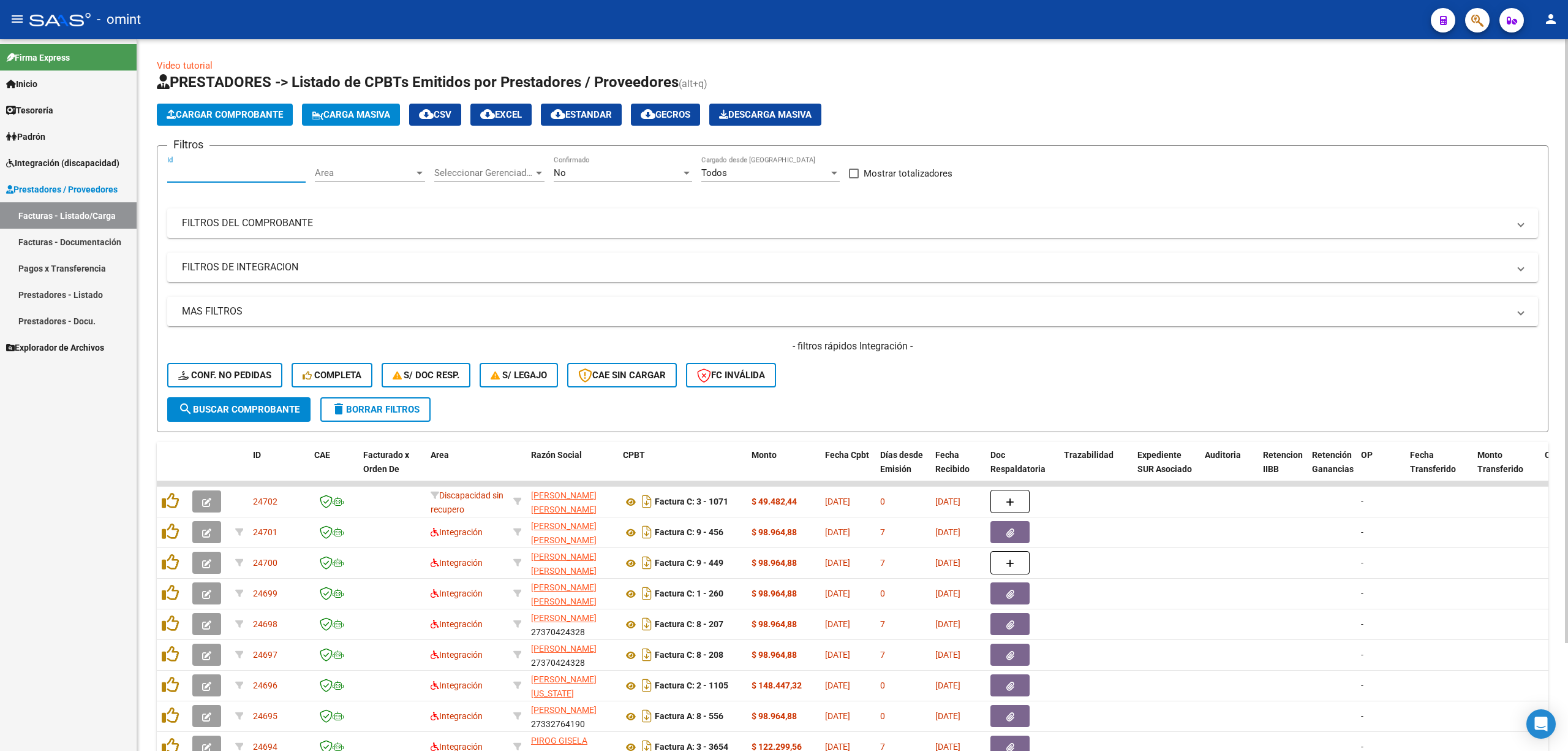
paste input "23902"
type input "23902"
click at [279, 416] on button "search Buscar Comprobante" at bounding box center [238, 409] width 143 height 25
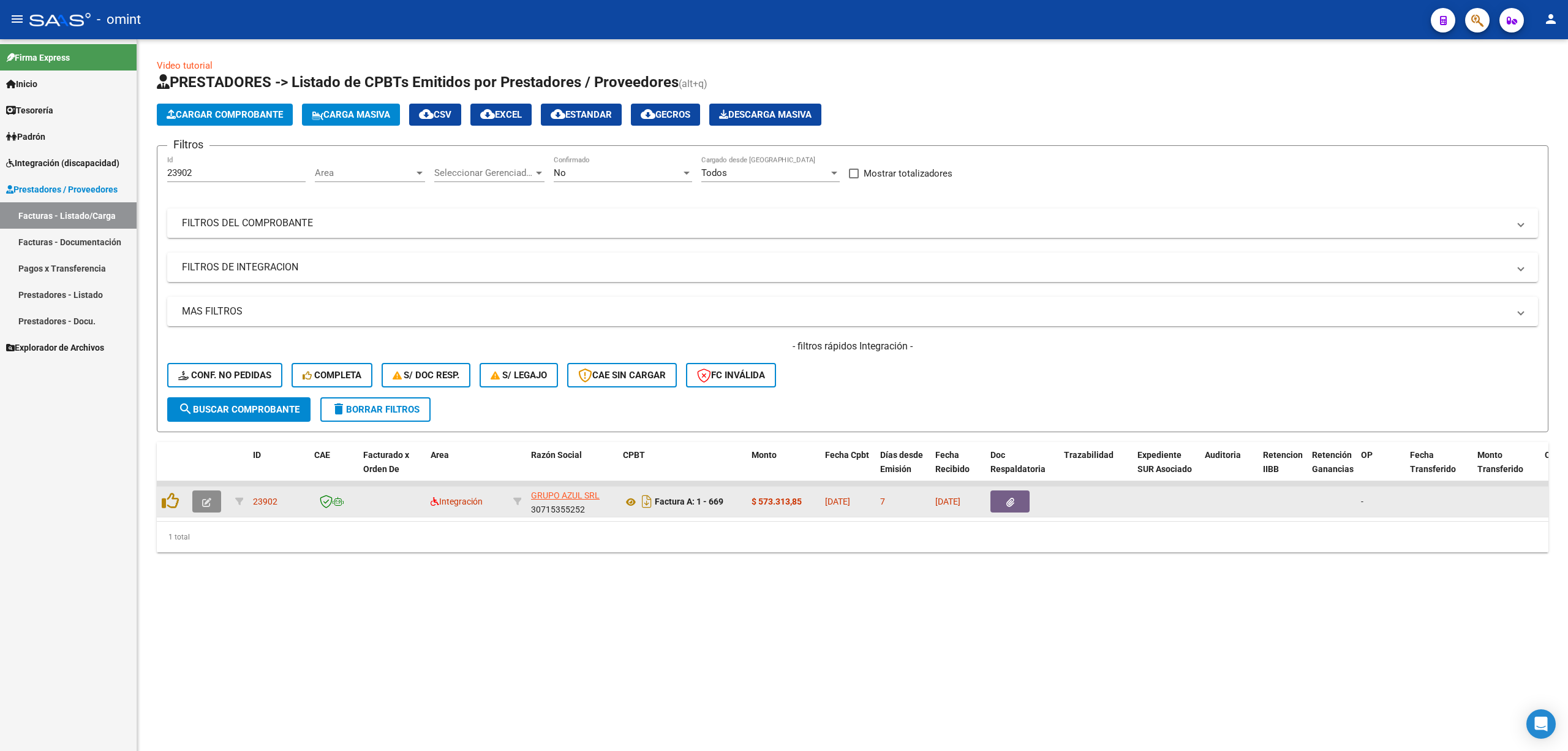
click at [207, 495] on icon "button" at bounding box center [206, 502] width 9 height 9
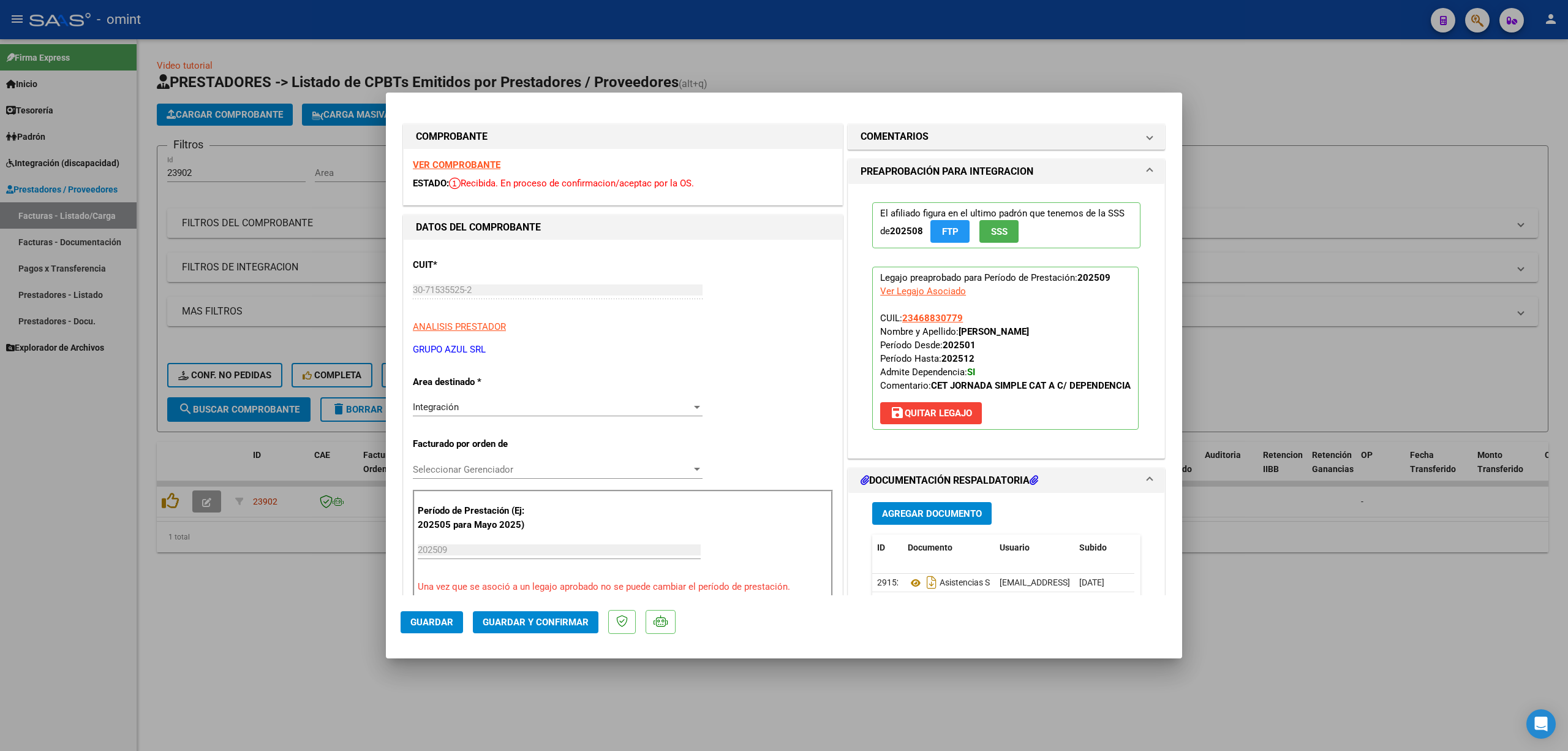
click at [462, 159] on strong "VER COMPROBANTE" at bounding box center [456, 164] width 88 height 11
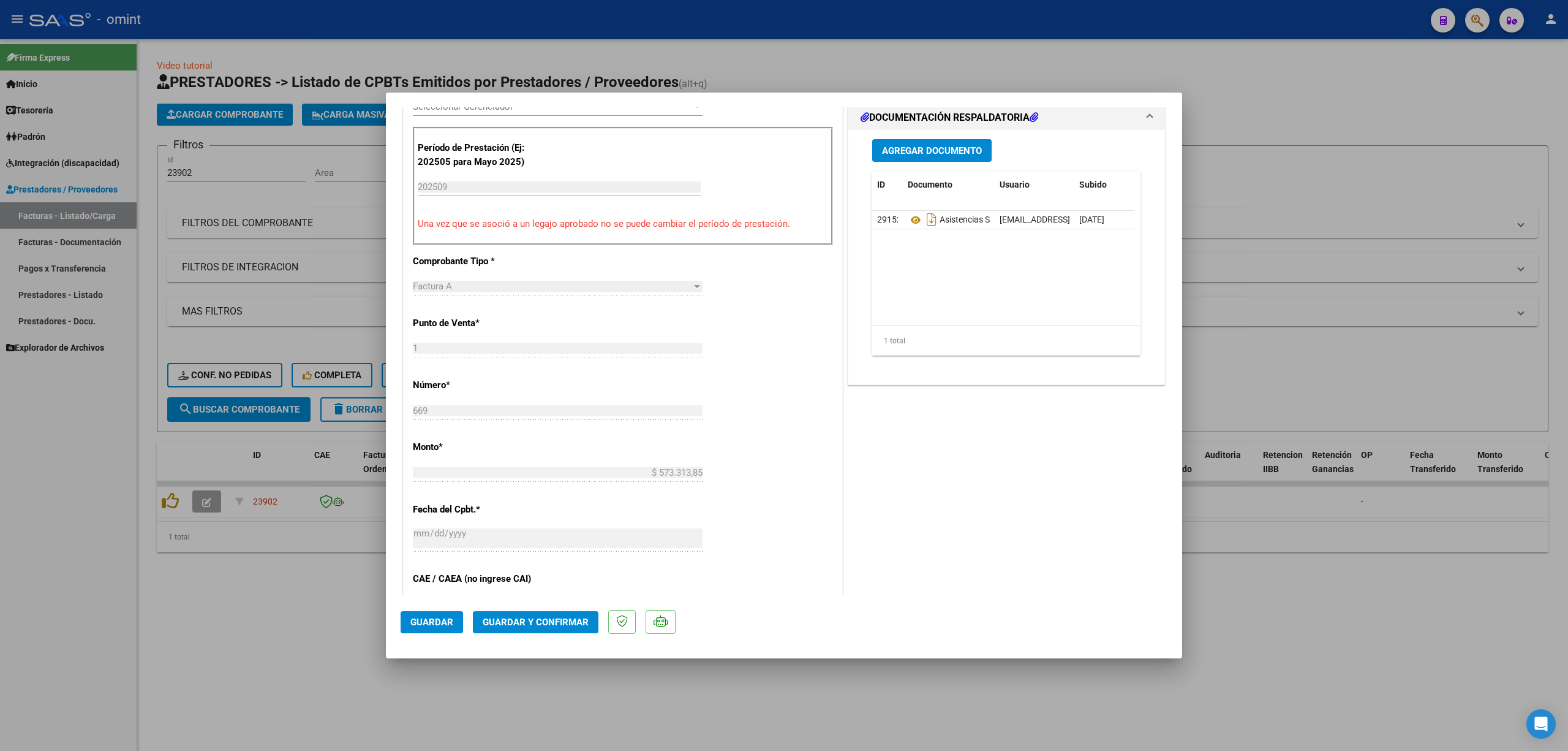
scroll to position [490, 0]
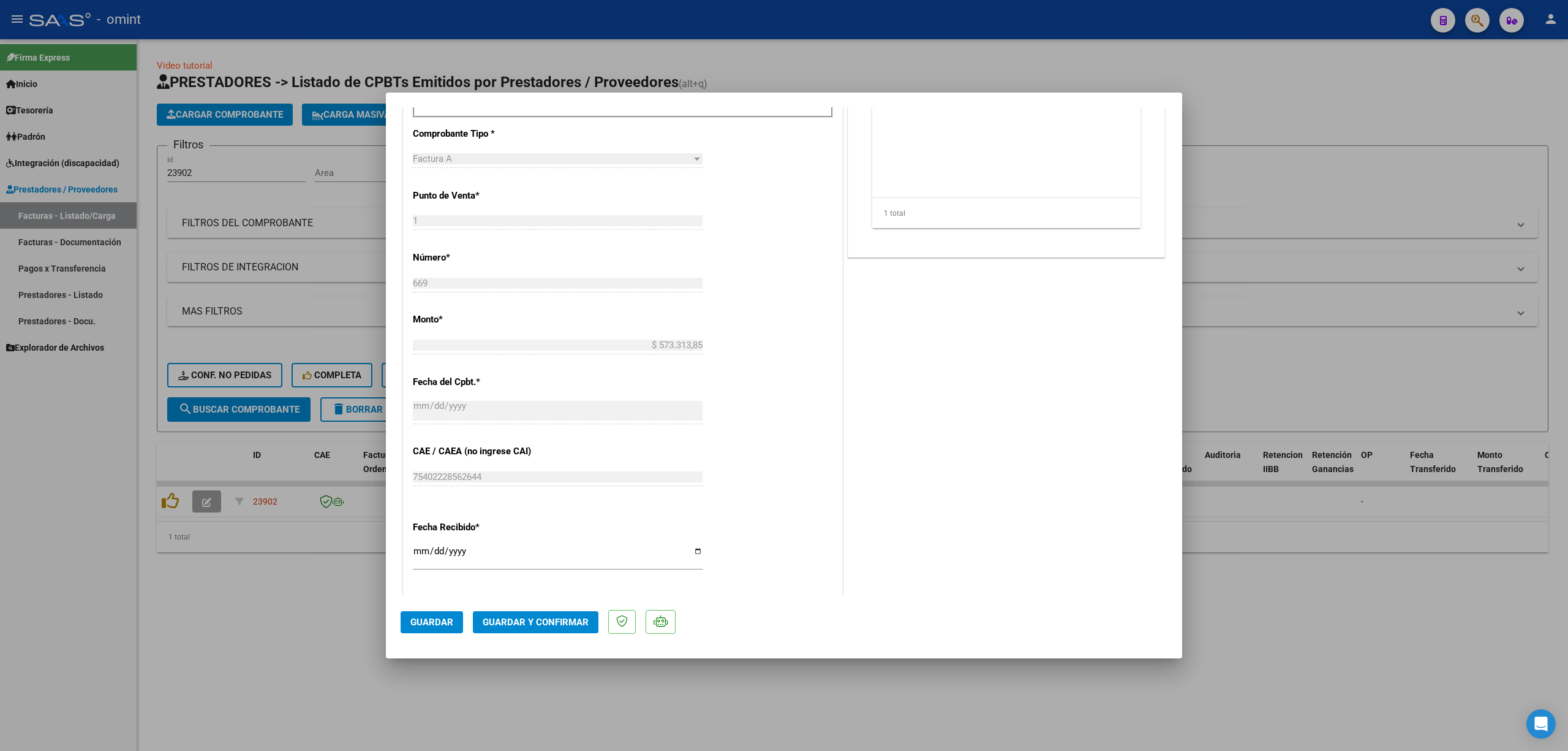
click at [525, 495] on span "Guardar y Confirmar" at bounding box center [536, 622] width 106 height 11
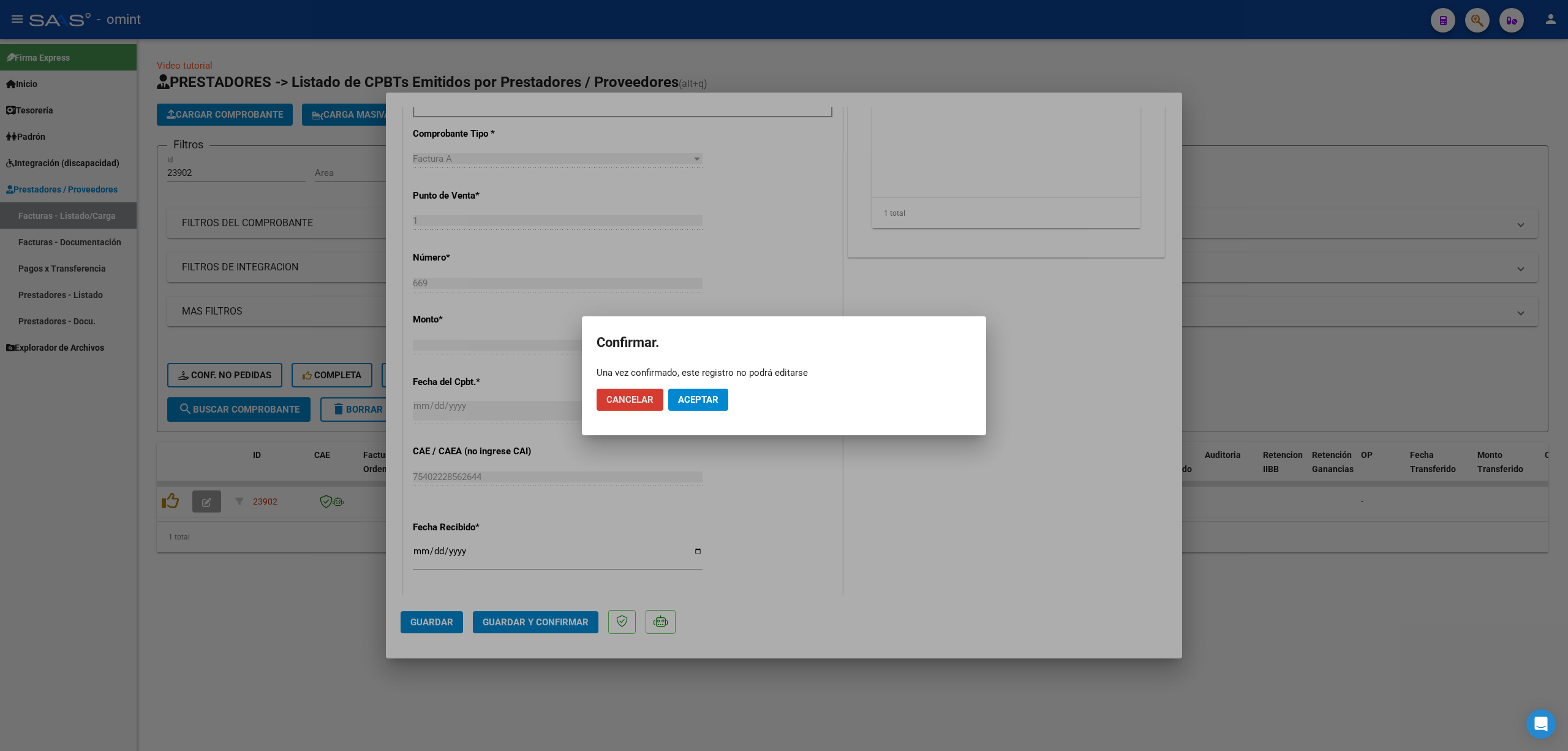
click at [695, 398] on span "Aceptar" at bounding box center [698, 399] width 41 height 11
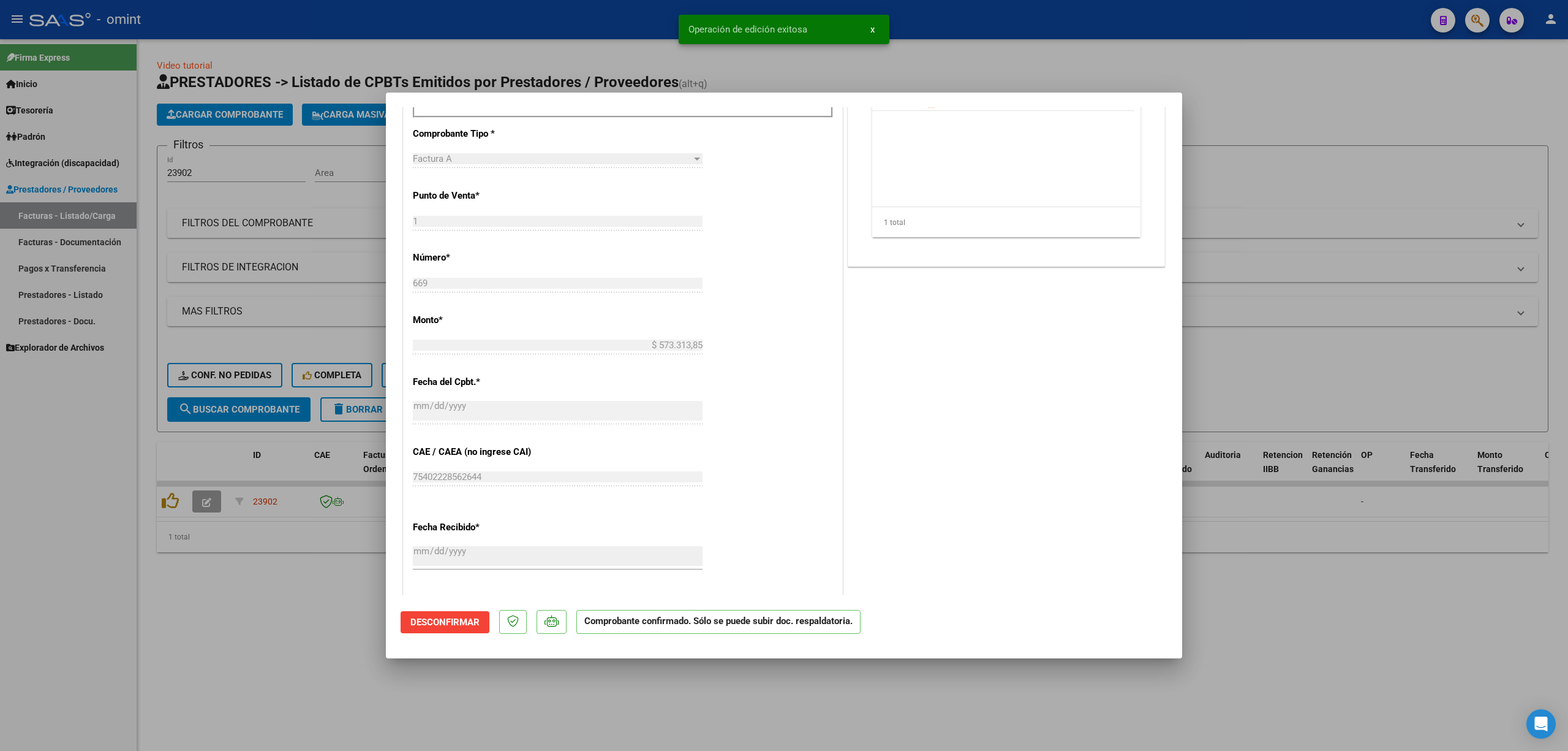
click at [232, 373] on div at bounding box center [784, 375] width 1568 height 751
type input "$ 0,00"
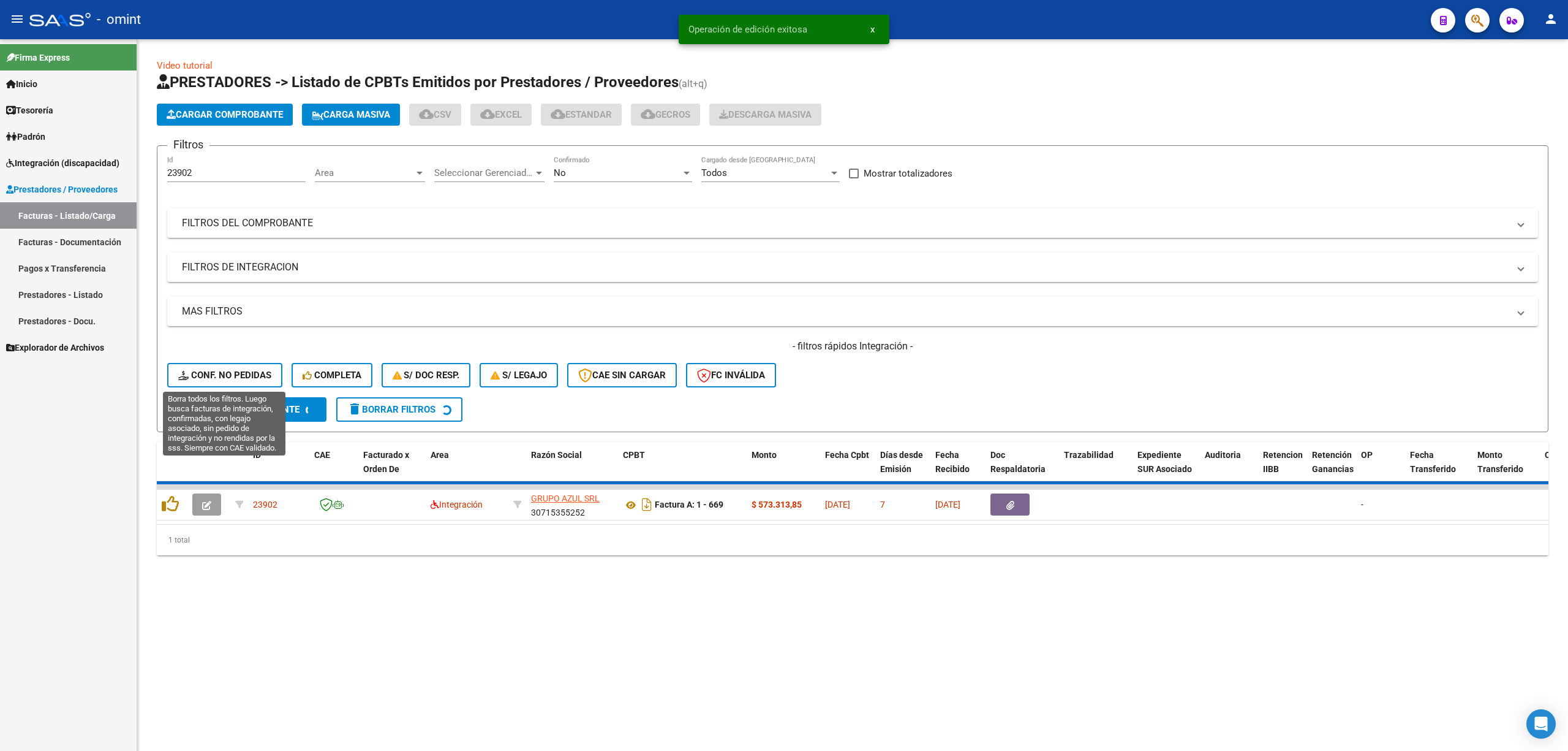
click at [222, 377] on span "Conf. no pedidas" at bounding box center [225, 374] width 93 height 11
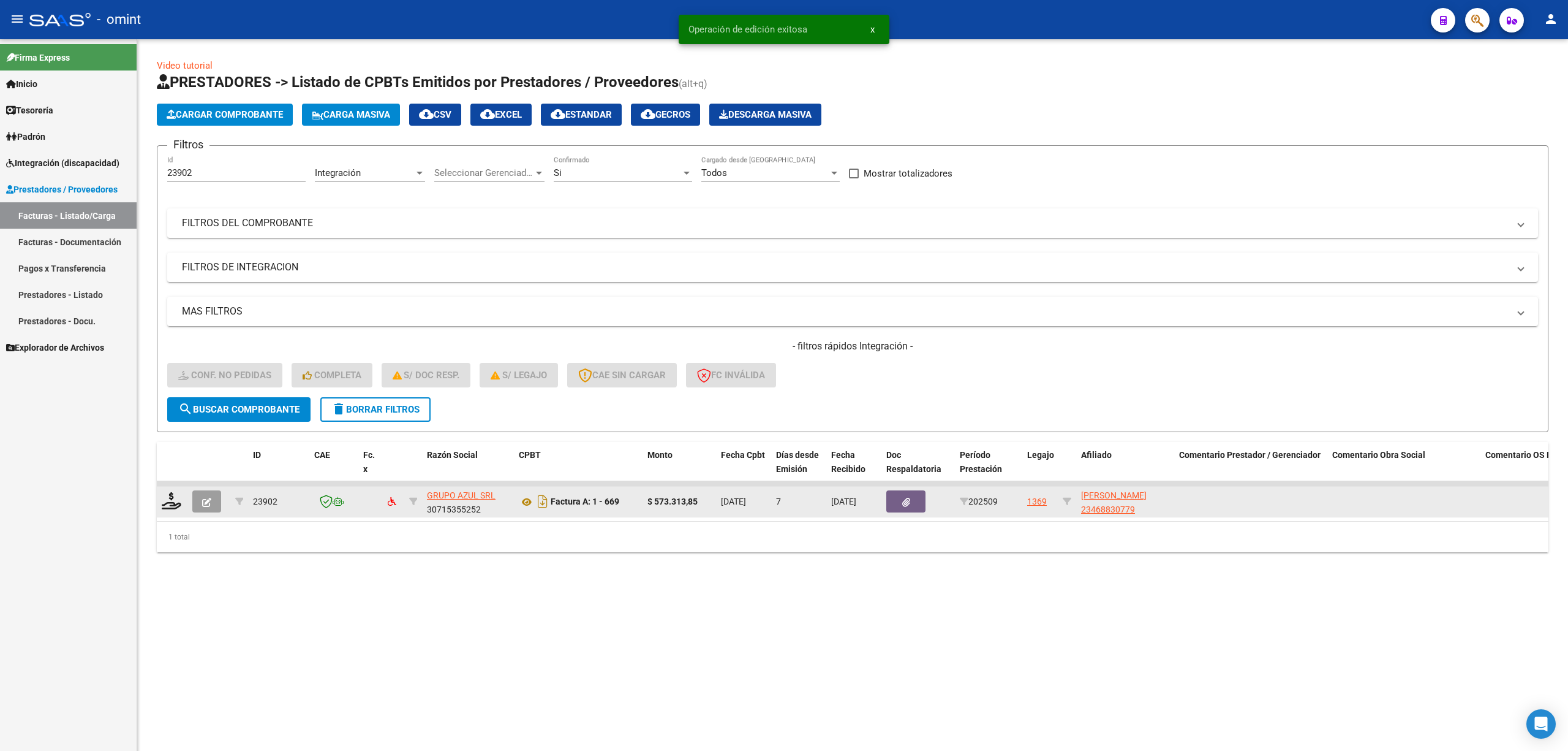
click at [163, 495] on datatable-body-cell at bounding box center [172, 501] width 31 height 30
click at [168, 495] on icon at bounding box center [171, 501] width 20 height 17
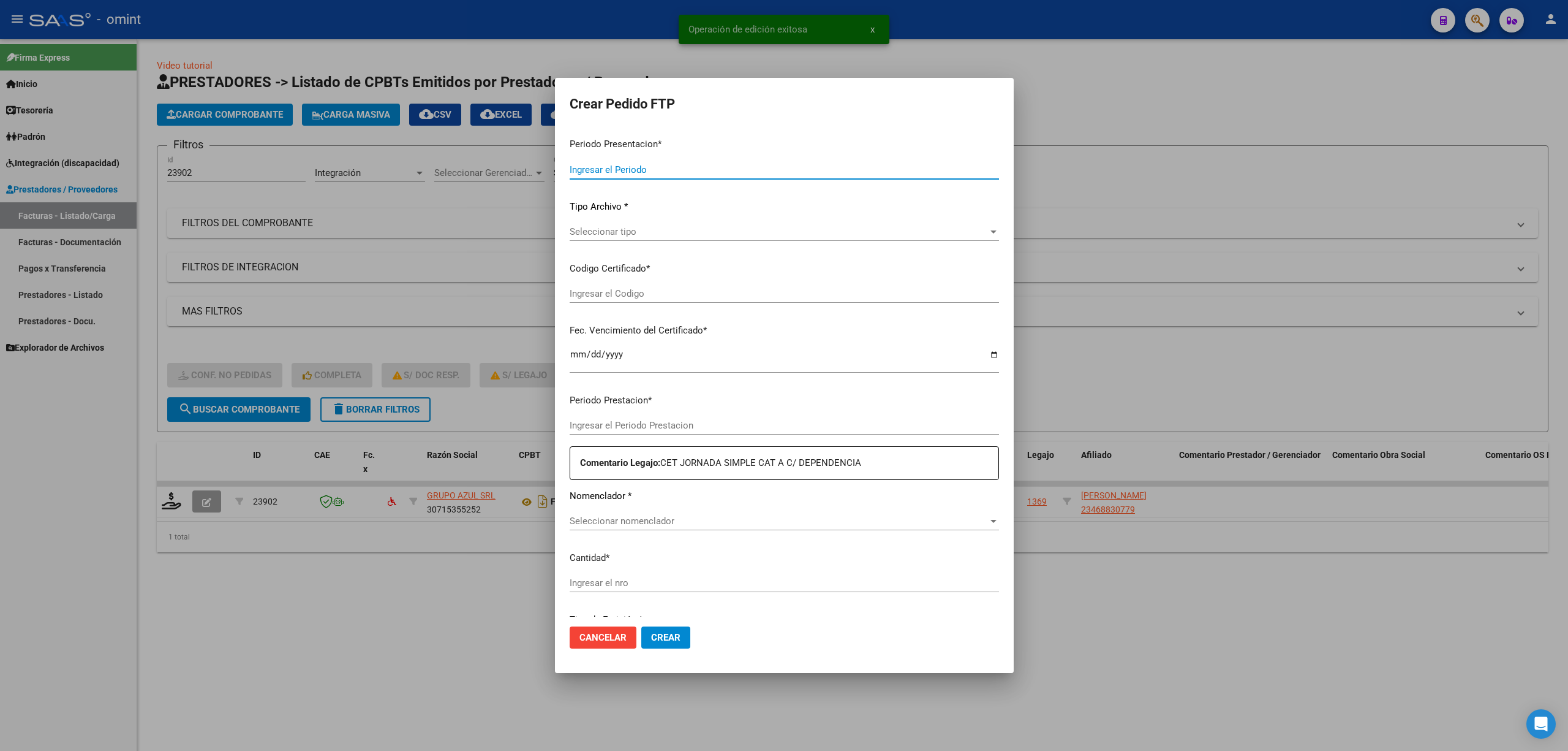
type input "202509"
type input "$ 573.313,85"
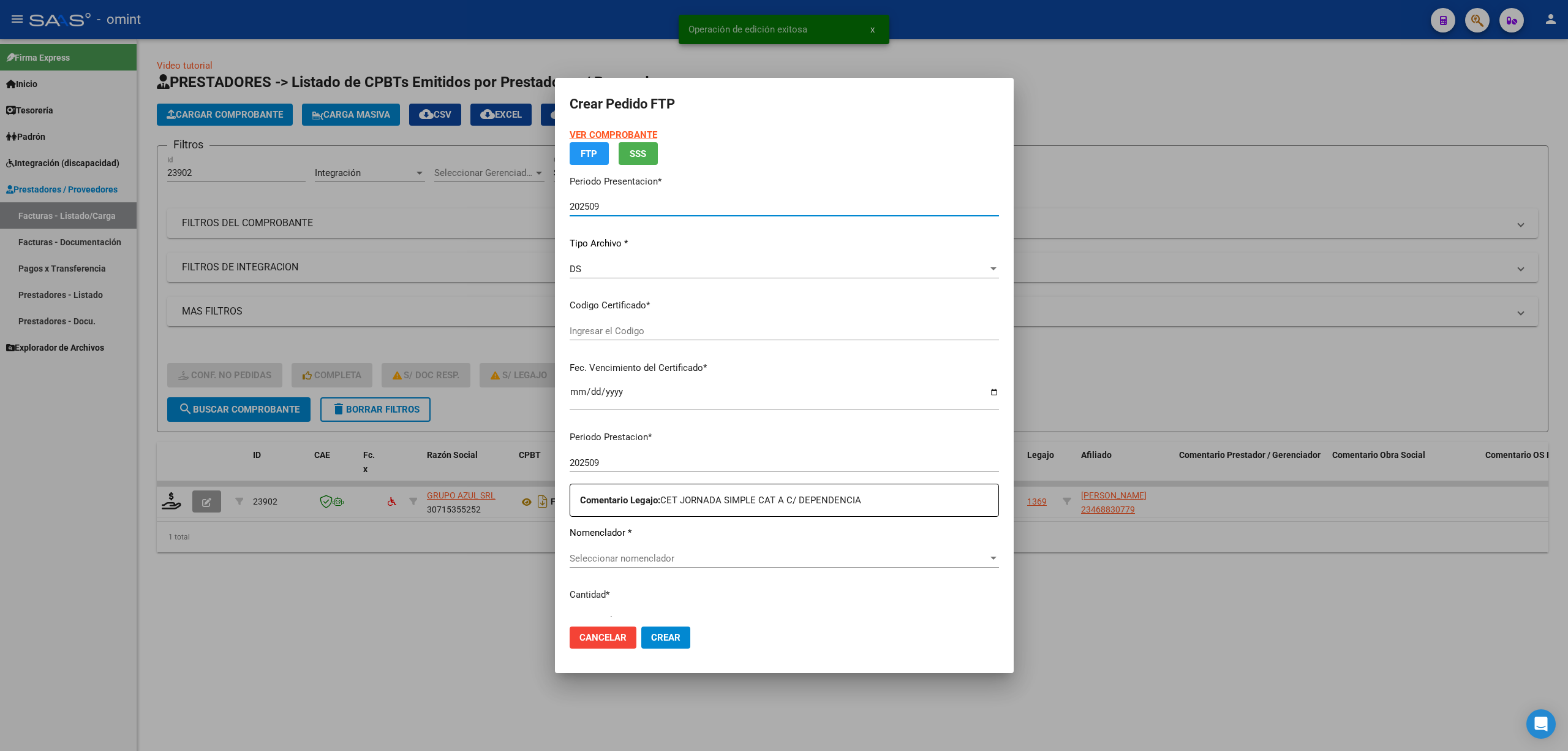
type input "7790510899"
type input "2033-04-18"
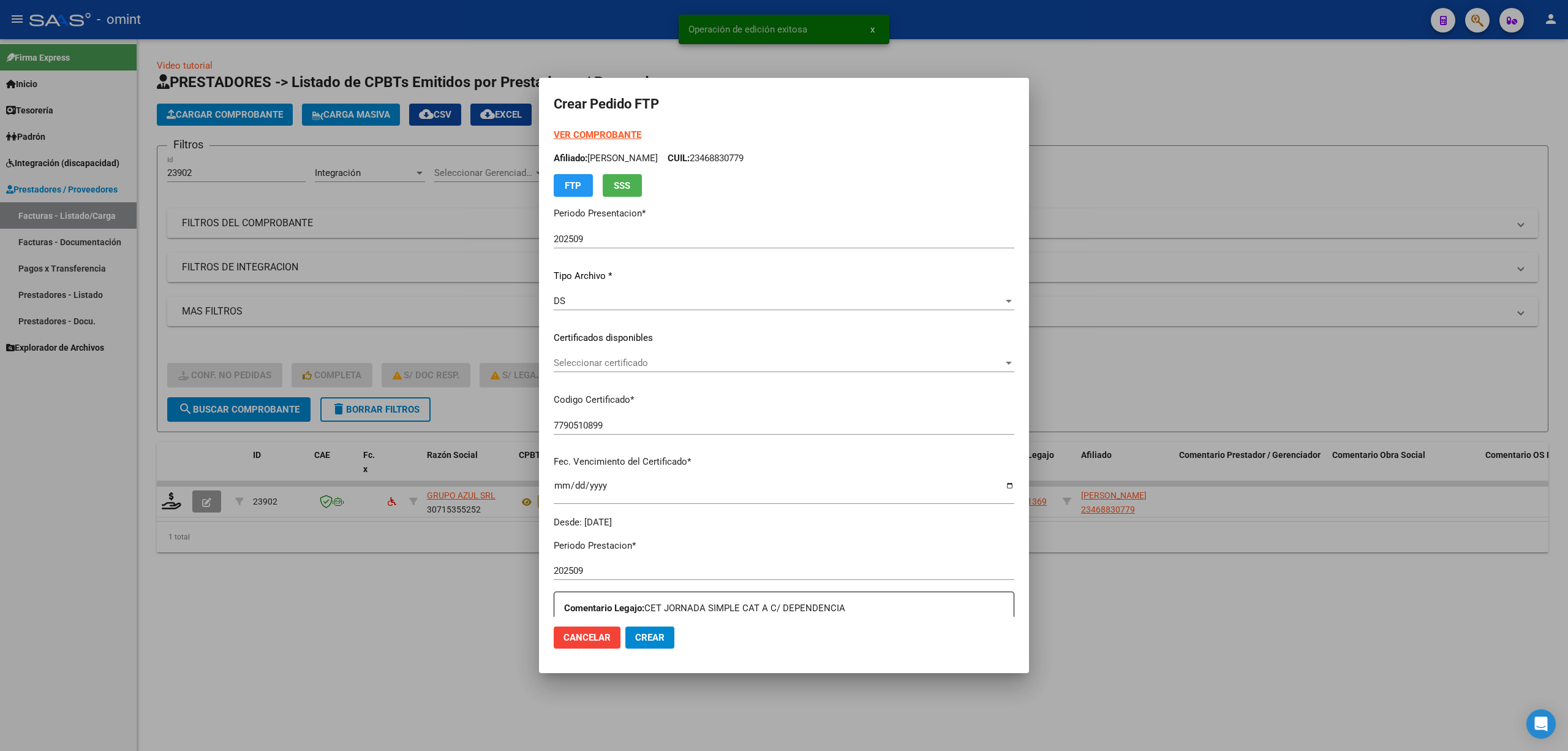
drag, startPoint x: 576, startPoint y: 346, endPoint x: 576, endPoint y: 373, distance: 27.0
click at [578, 351] on div "VER COMPROBANTE ARCA Padrón Afiliado: LEONE LUCIO CUIL: 23468830779 FTP SSS Per…" at bounding box center [784, 328] width 461 height 401
click at [576, 376] on div "Seleccionar certificado Seleccionar certificado" at bounding box center [784, 368] width 461 height 30
click at [586, 359] on span "Seleccionar certificado" at bounding box center [778, 363] width 450 height 11
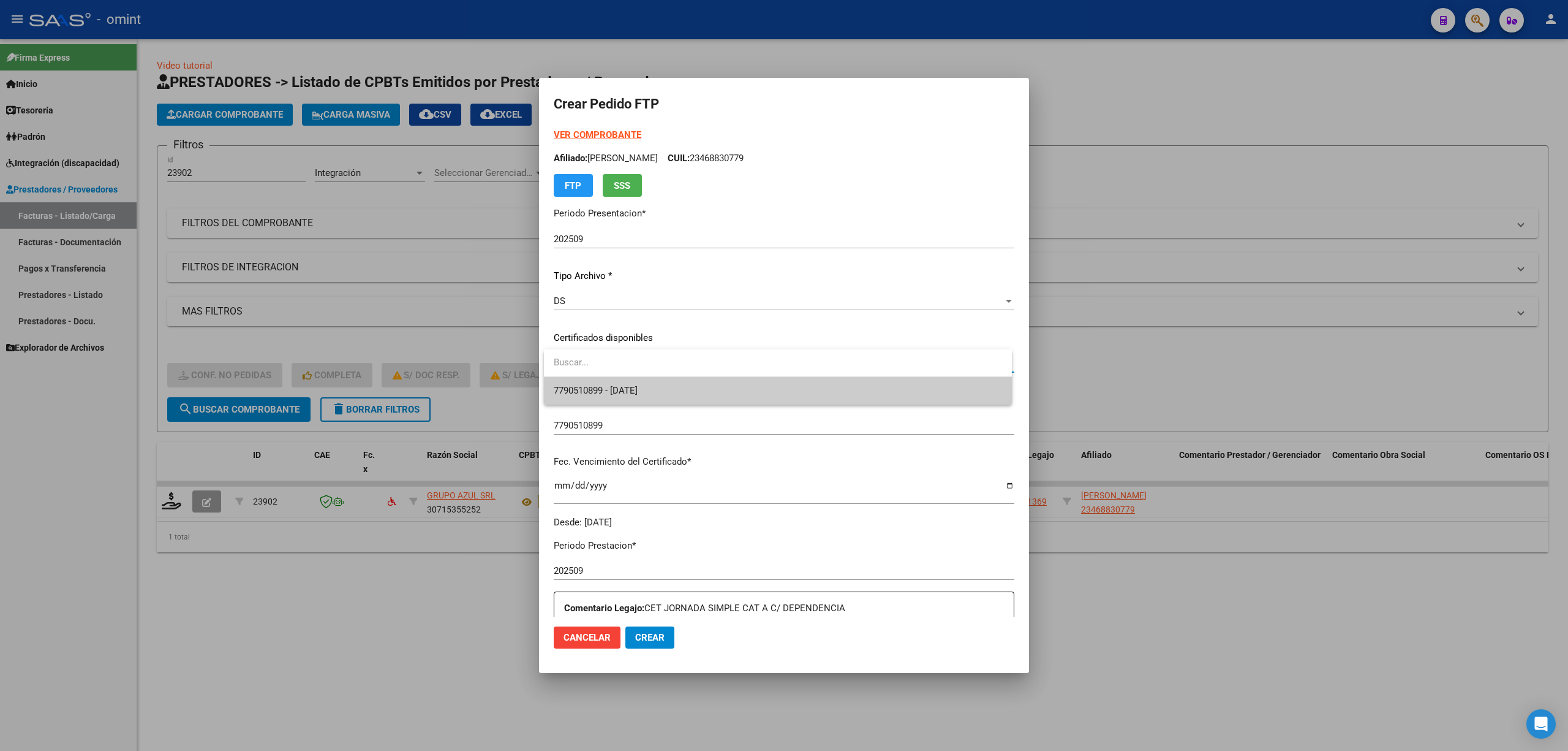
drag, startPoint x: 605, startPoint y: 404, endPoint x: 629, endPoint y: 390, distance: 27.8
click at [607, 404] on span "7790510899 - 2033-04-18" at bounding box center [777, 390] width 448 height 28
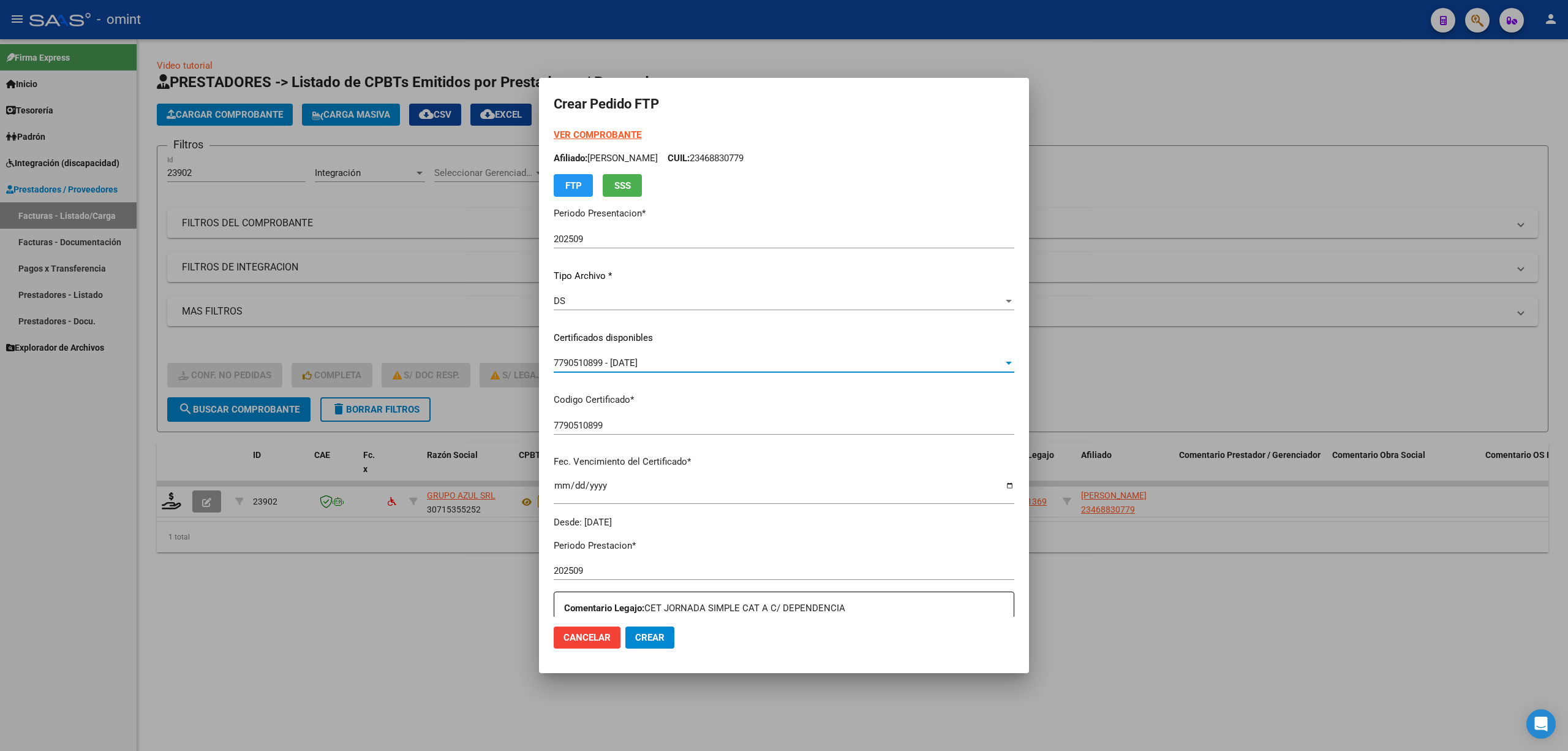
click at [589, 134] on strong "VER COMPROBANTE" at bounding box center [597, 134] width 88 height 11
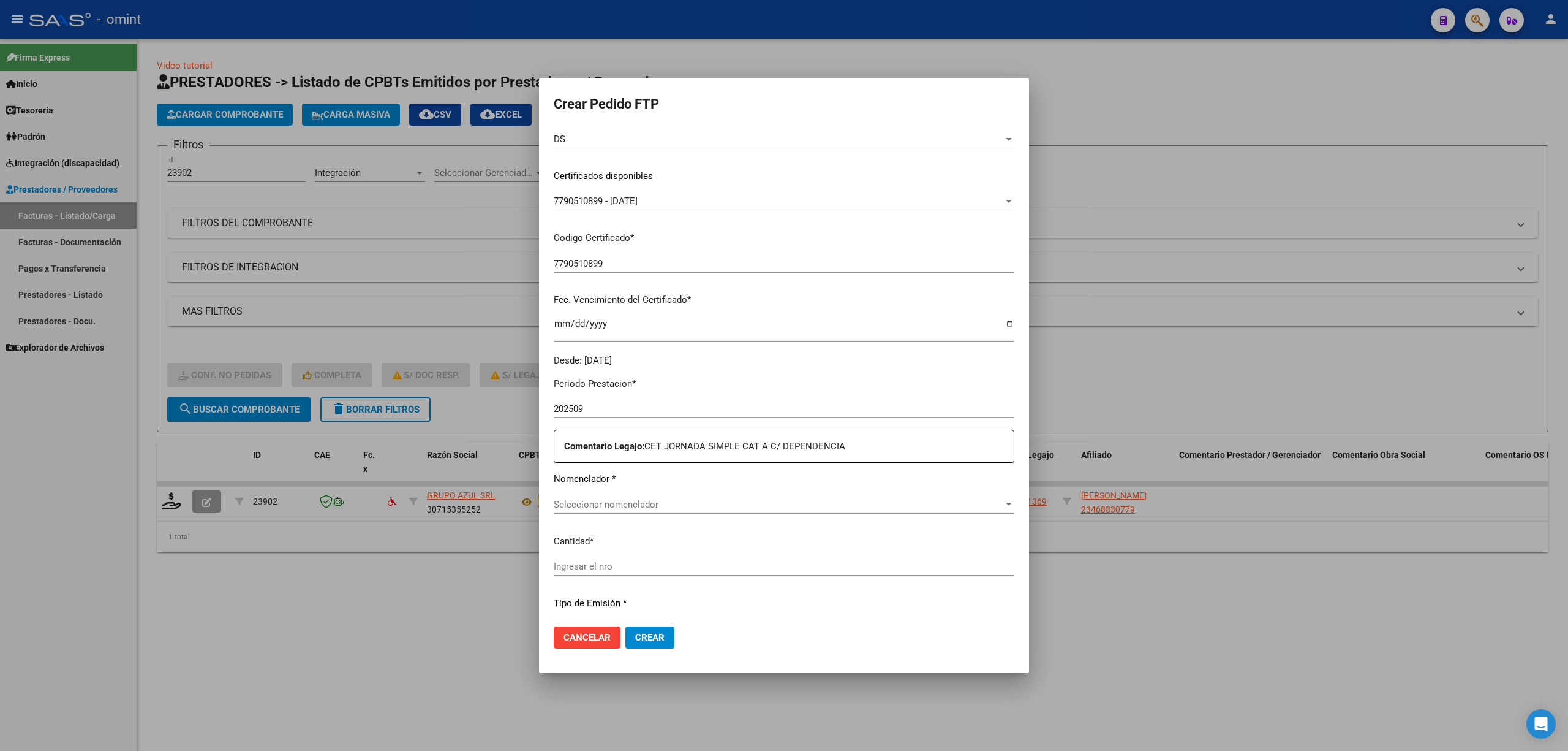
scroll to position [163, 0]
click at [674, 495] on span "Seleccionar nomenclador" at bounding box center [778, 503] width 450 height 11
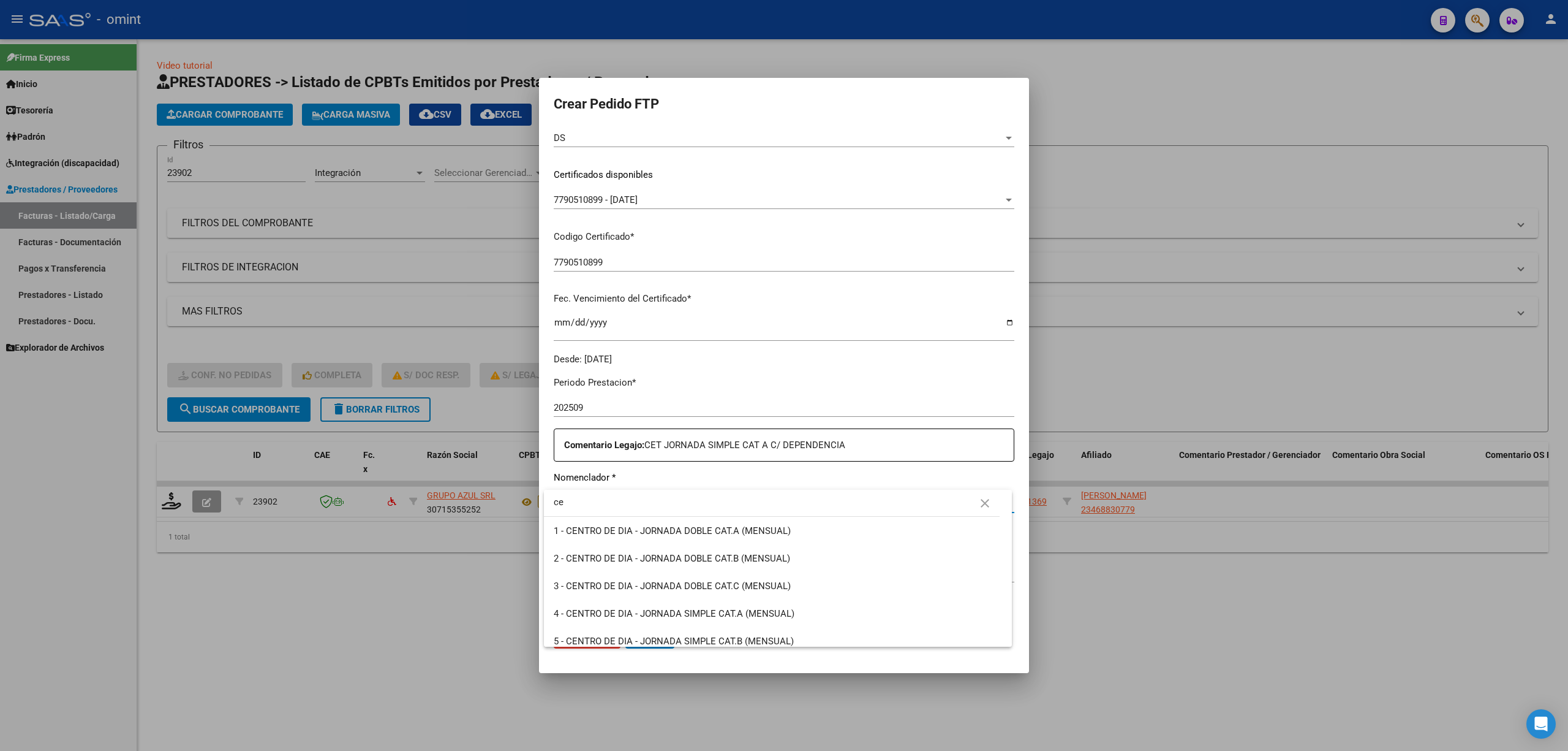
type input "c"
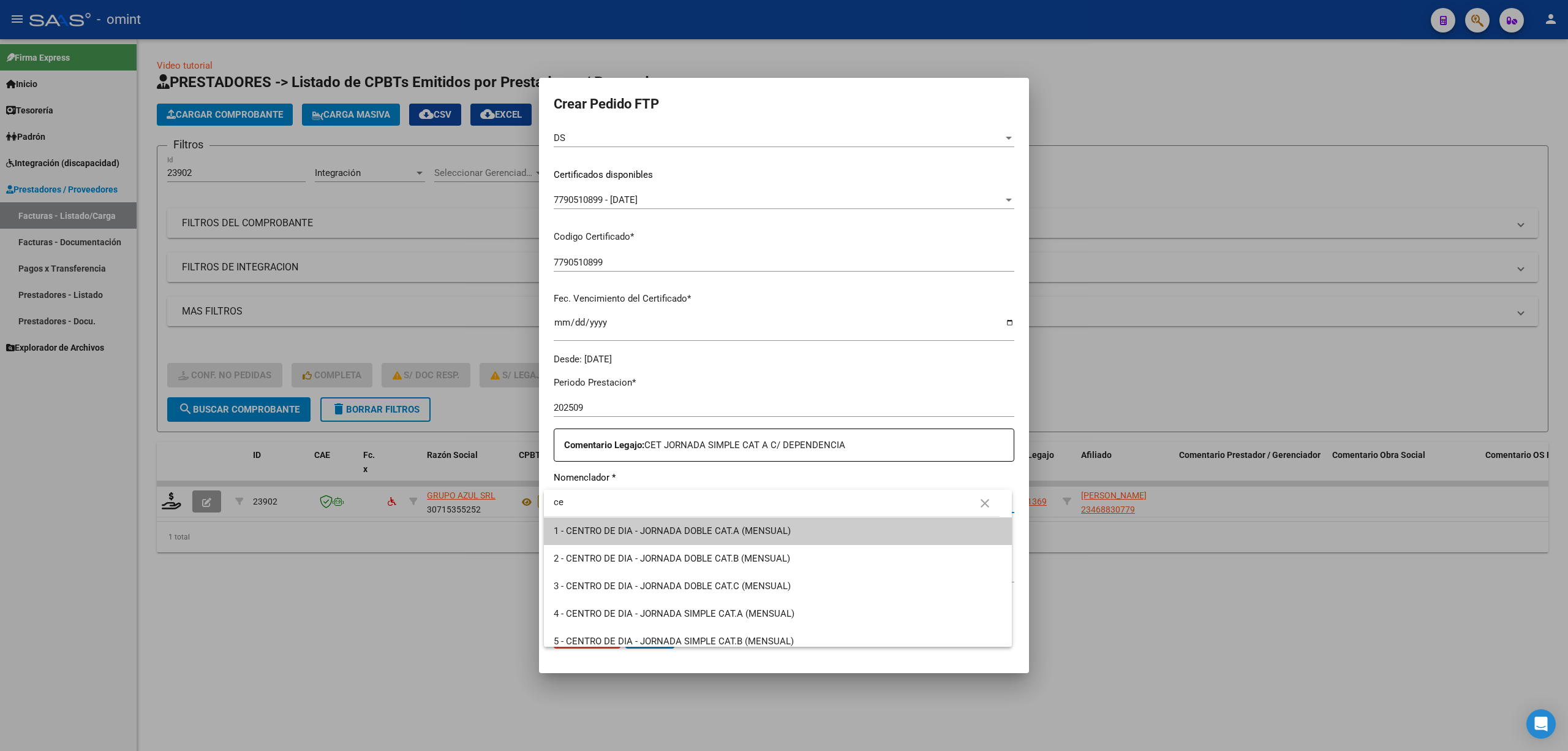
type input "c"
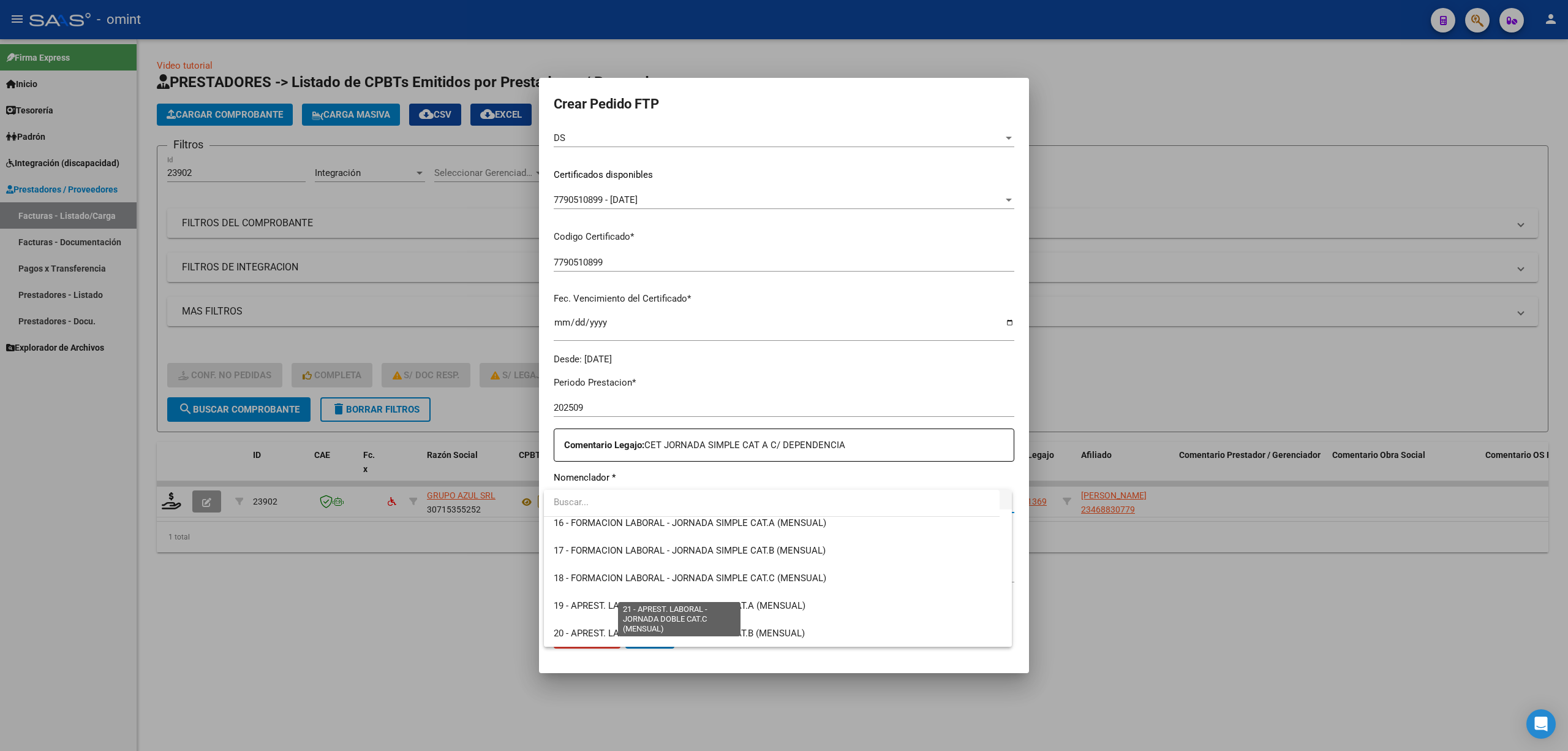
scroll to position [326, 0]
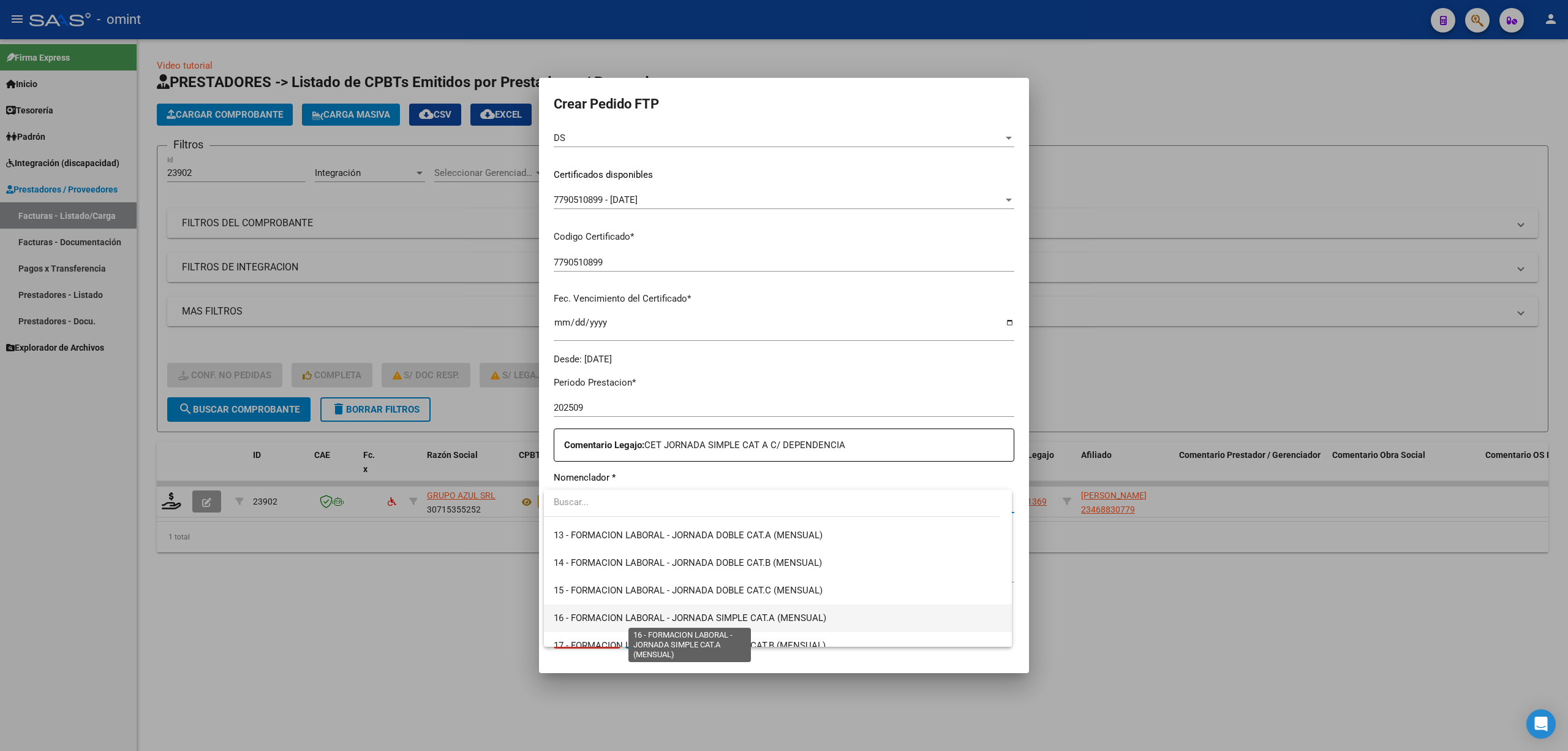
click at [763, 495] on span "16 - FORMACION LABORAL - JORNADA SIMPLE CAT.A (MENSUAL)" at bounding box center [690, 617] width 272 height 11
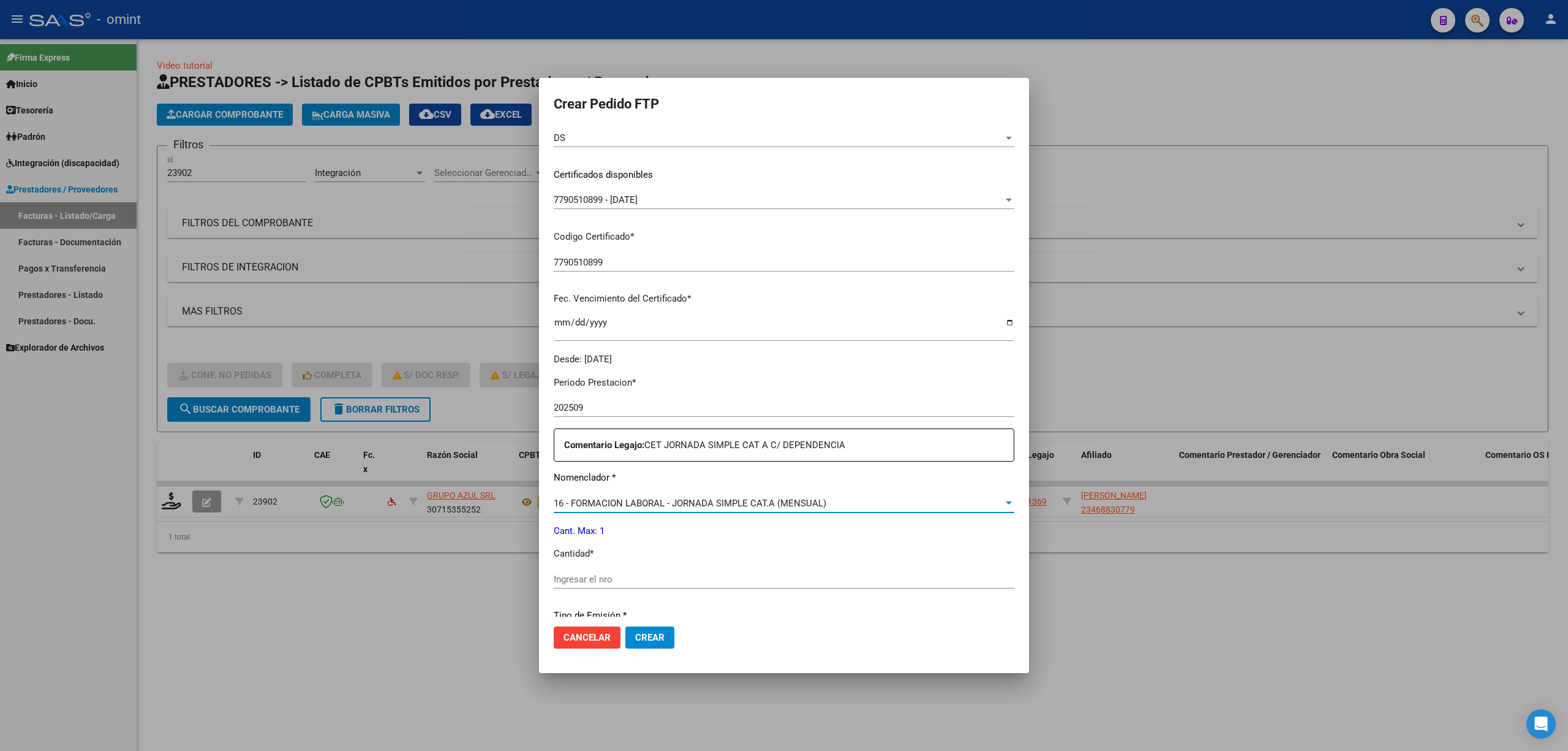
click at [751, 495] on div "16 - FORMACION LABORAL - JORNADA SIMPLE CAT.A (MENSUAL) Seleccionar nomenclador" at bounding box center [784, 503] width 461 height 18
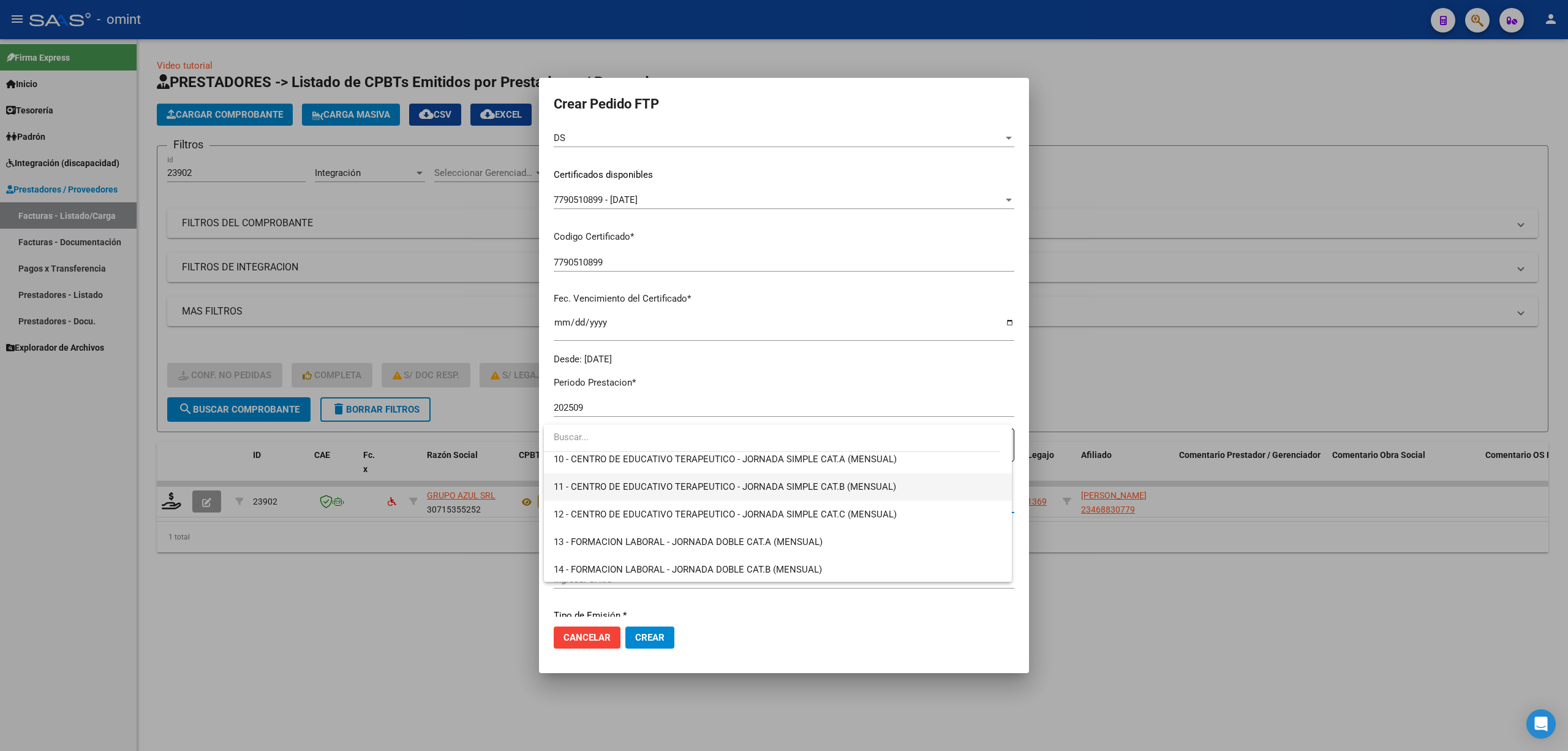
scroll to position [213, 0]
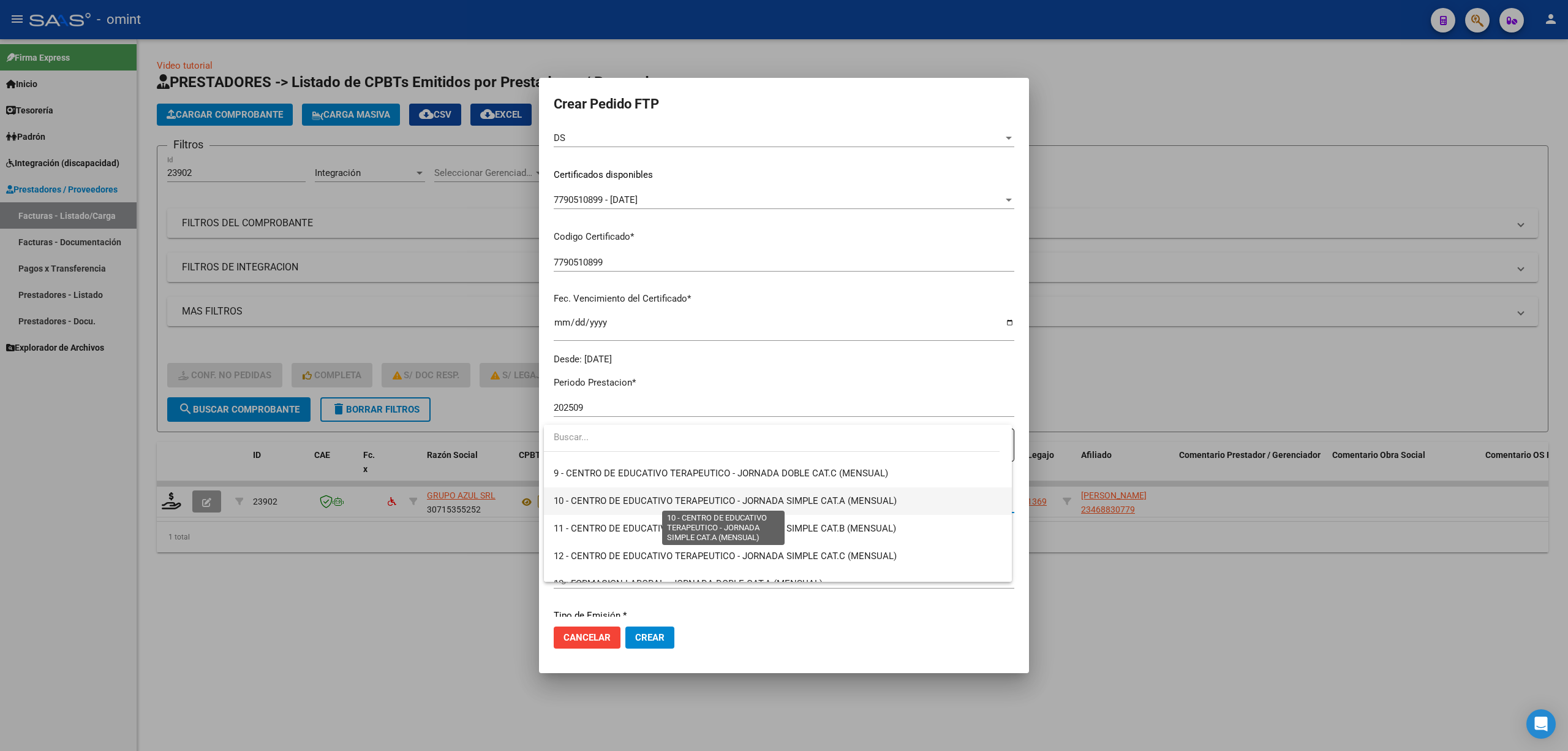
click at [849, 495] on span "10 - CENTRO DE EDUCATIVO TERAPEUTICO - JORNADA SIMPLE CAT.A (MENSUAL)" at bounding box center [725, 500] width 343 height 11
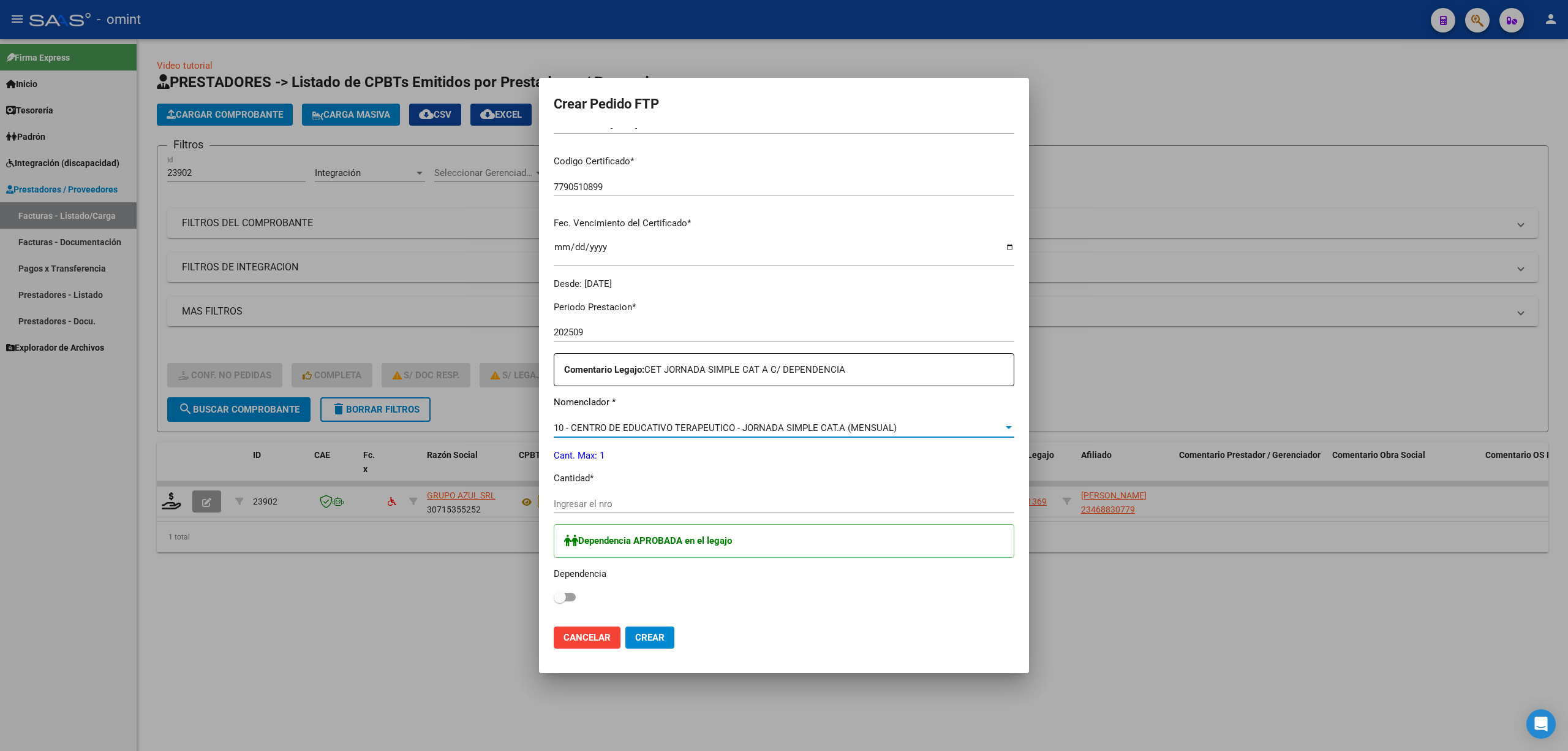
scroll to position [326, 0]
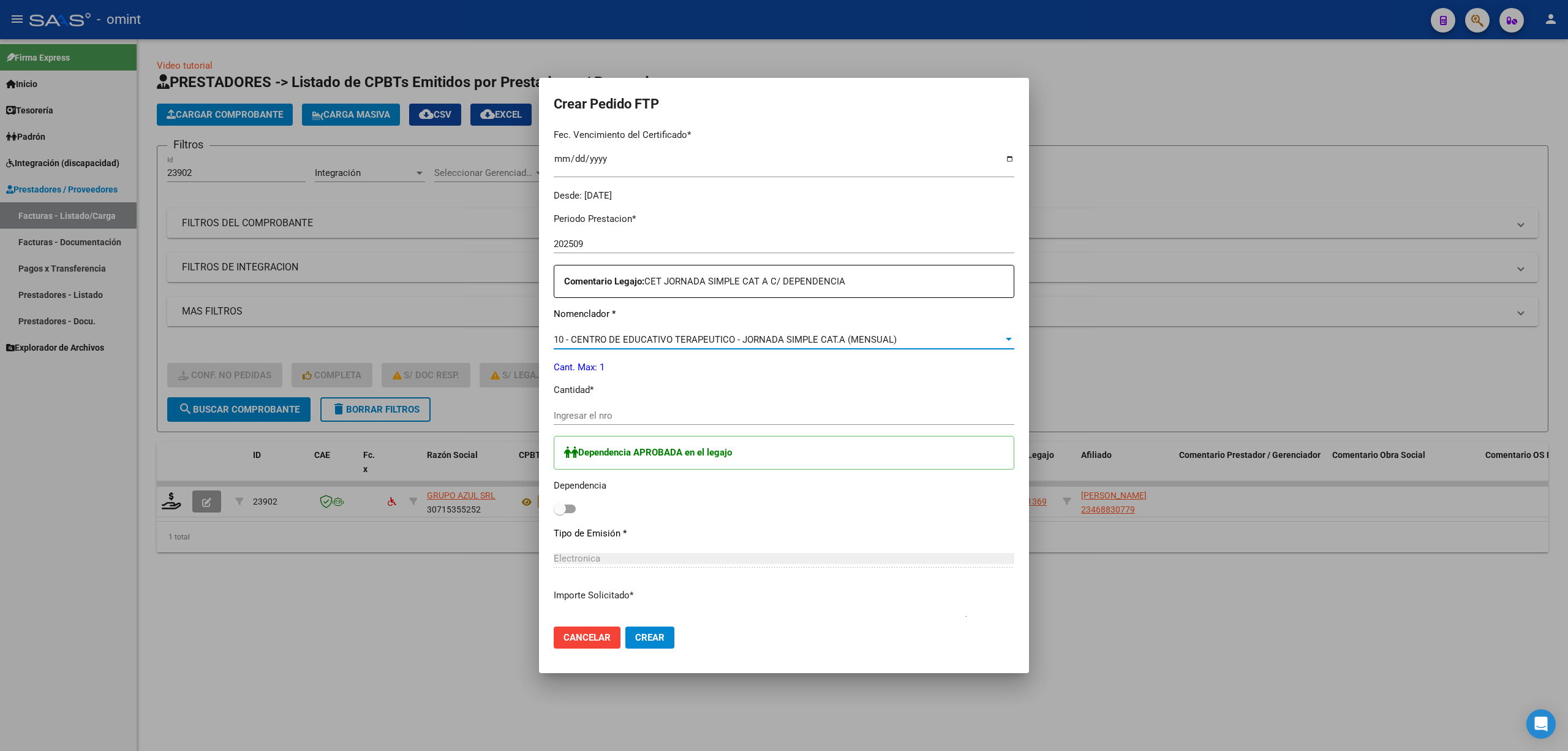
click at [615, 408] on div "Ingresar el nro" at bounding box center [784, 415] width 461 height 18
type input "1"
click at [559, 495] on input "checkbox" at bounding box center [559, 513] width 1 height 1
checkbox input "true"
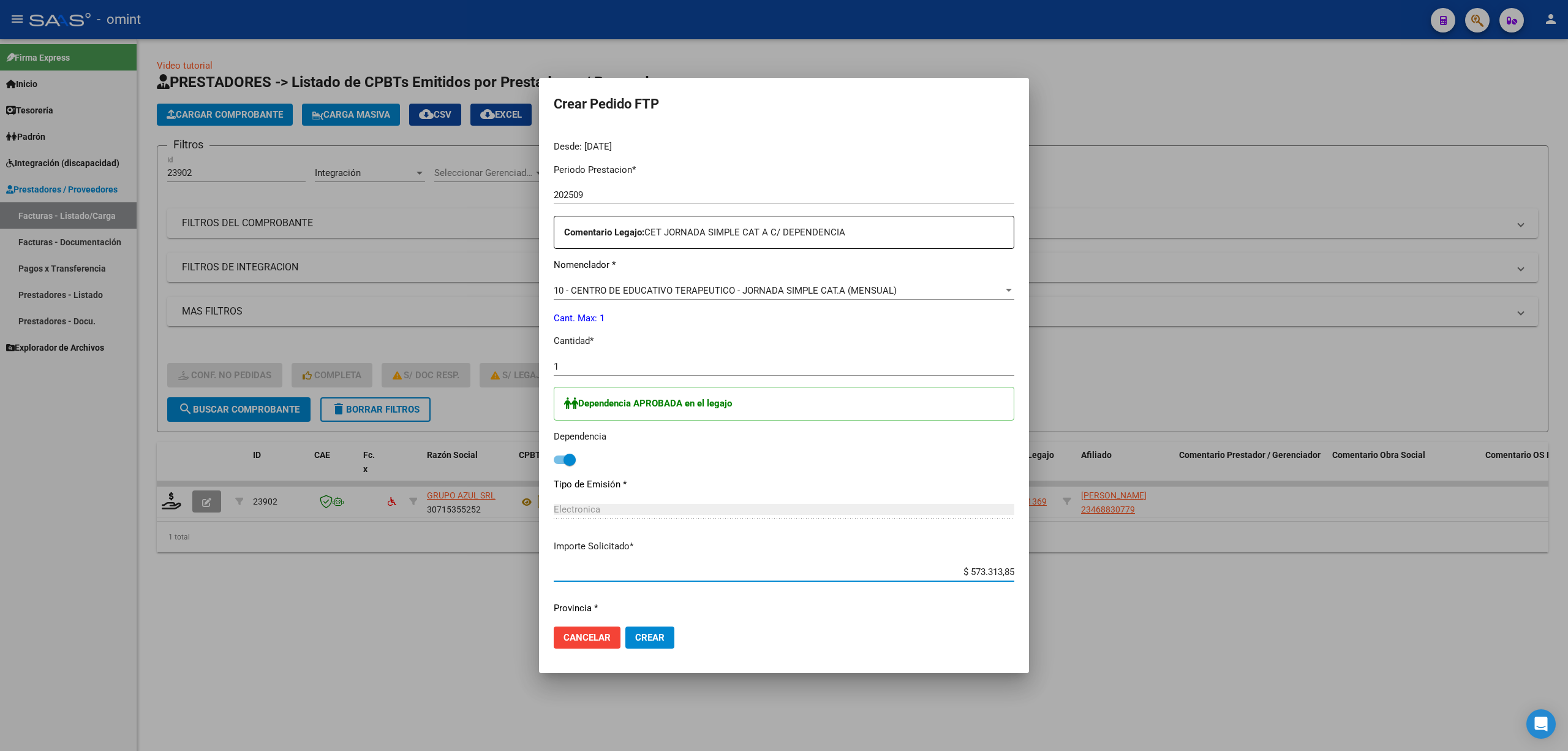
scroll to position [414, 0]
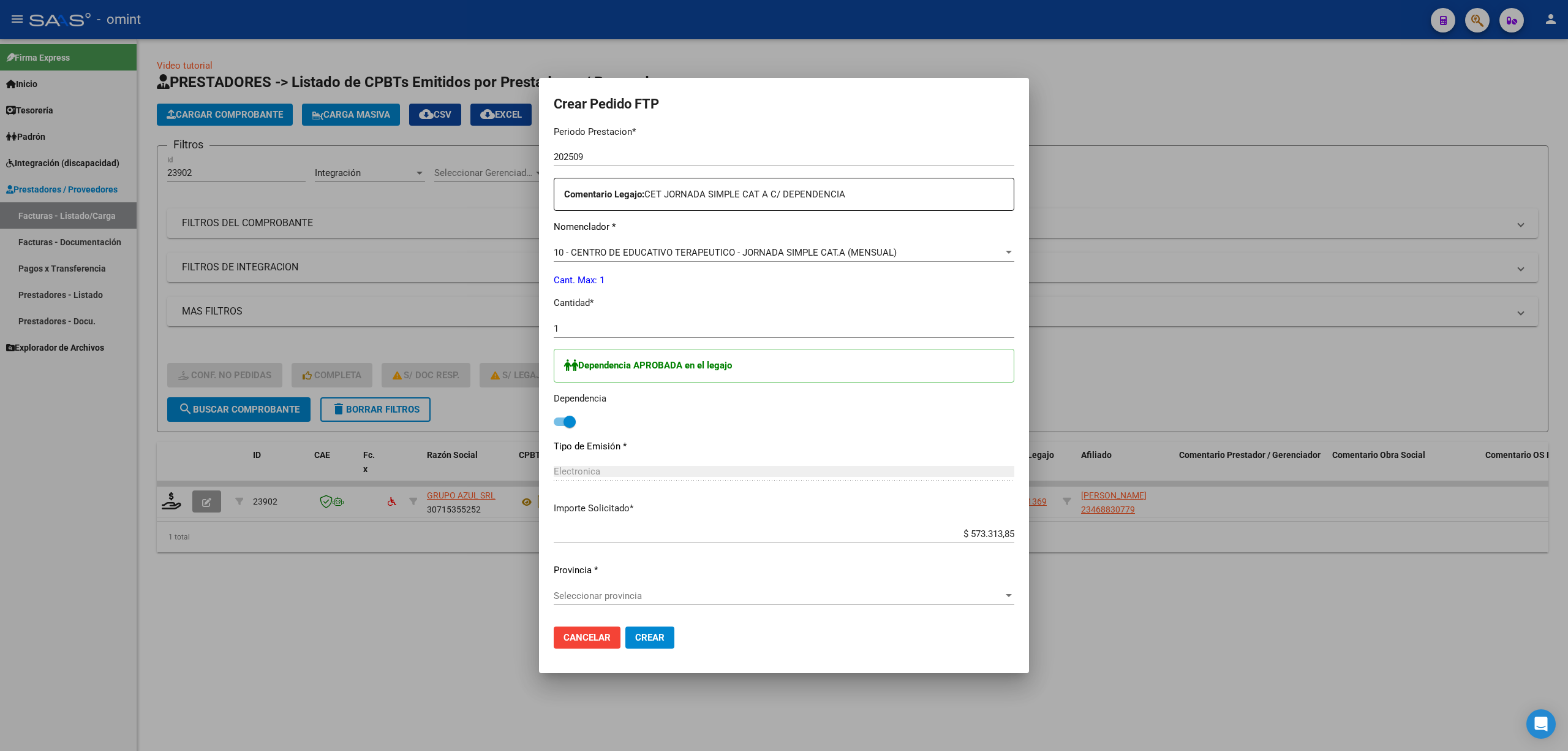
click at [711, 495] on div "Seleccionar provincia Seleccionar provincia" at bounding box center [784, 595] width 461 height 18
type input "00"
click at [659, 495] on span "Crear" at bounding box center [650, 637] width 29 height 11
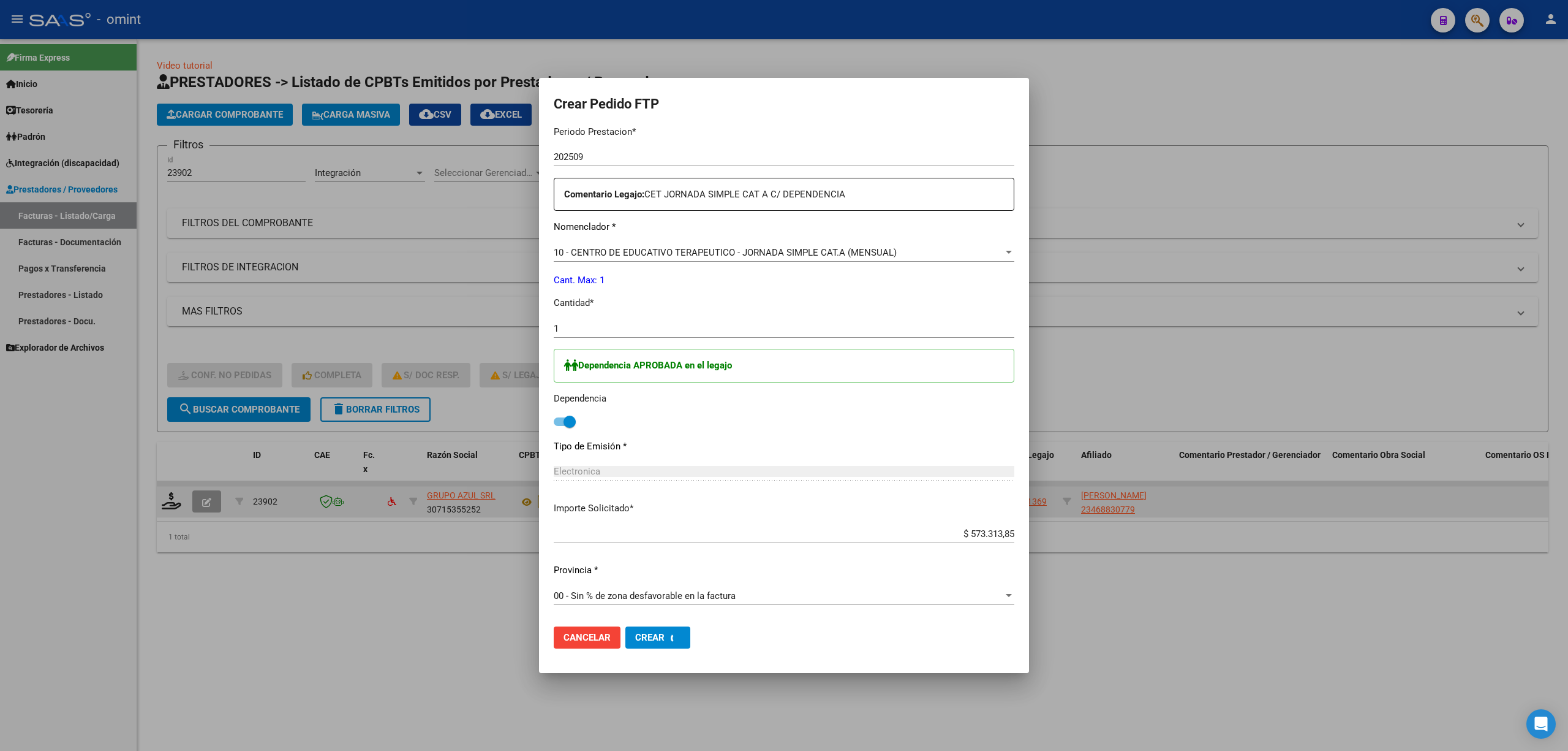
scroll to position [0, 0]
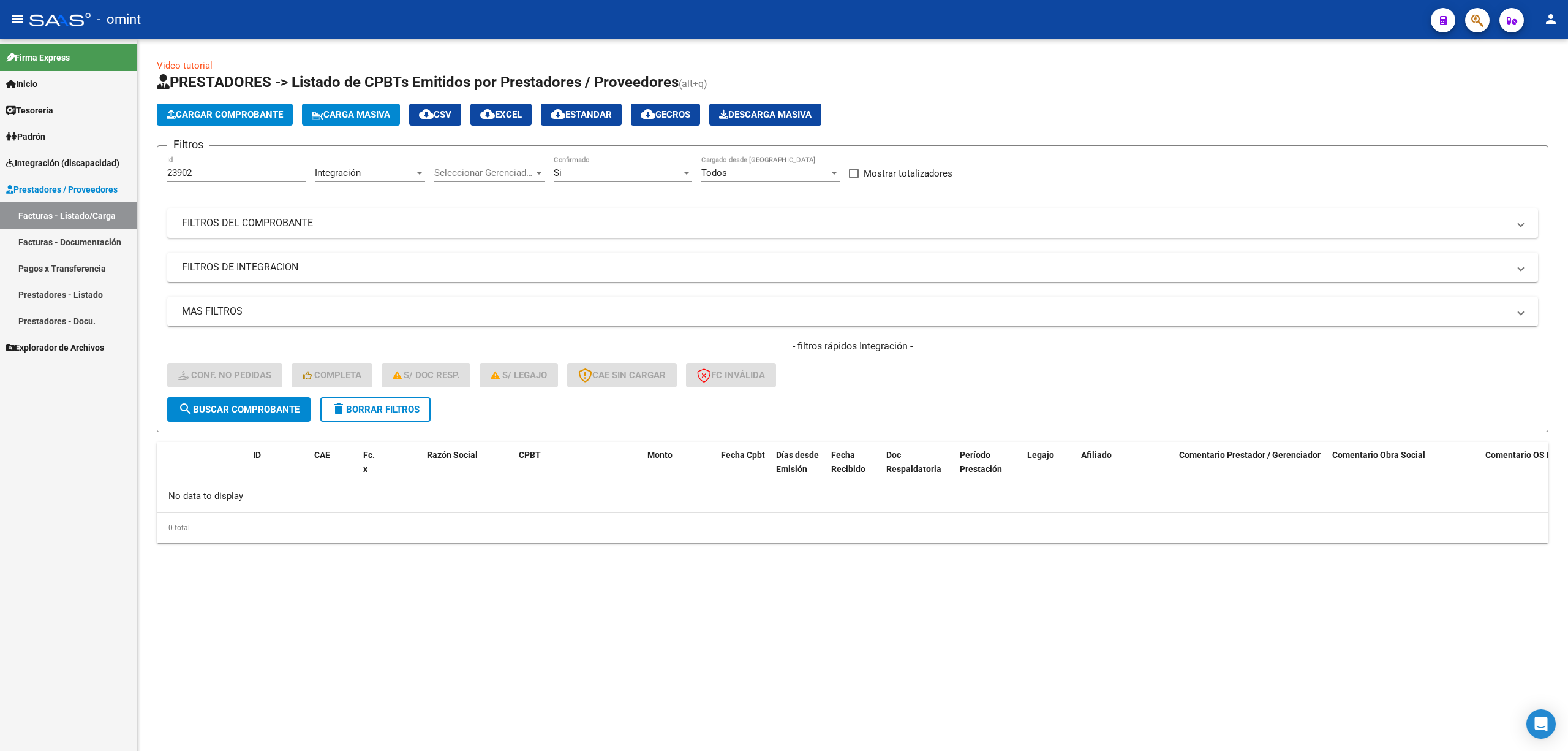
click at [389, 398] on button "delete Borrar Filtros" at bounding box center [376, 409] width 110 height 25
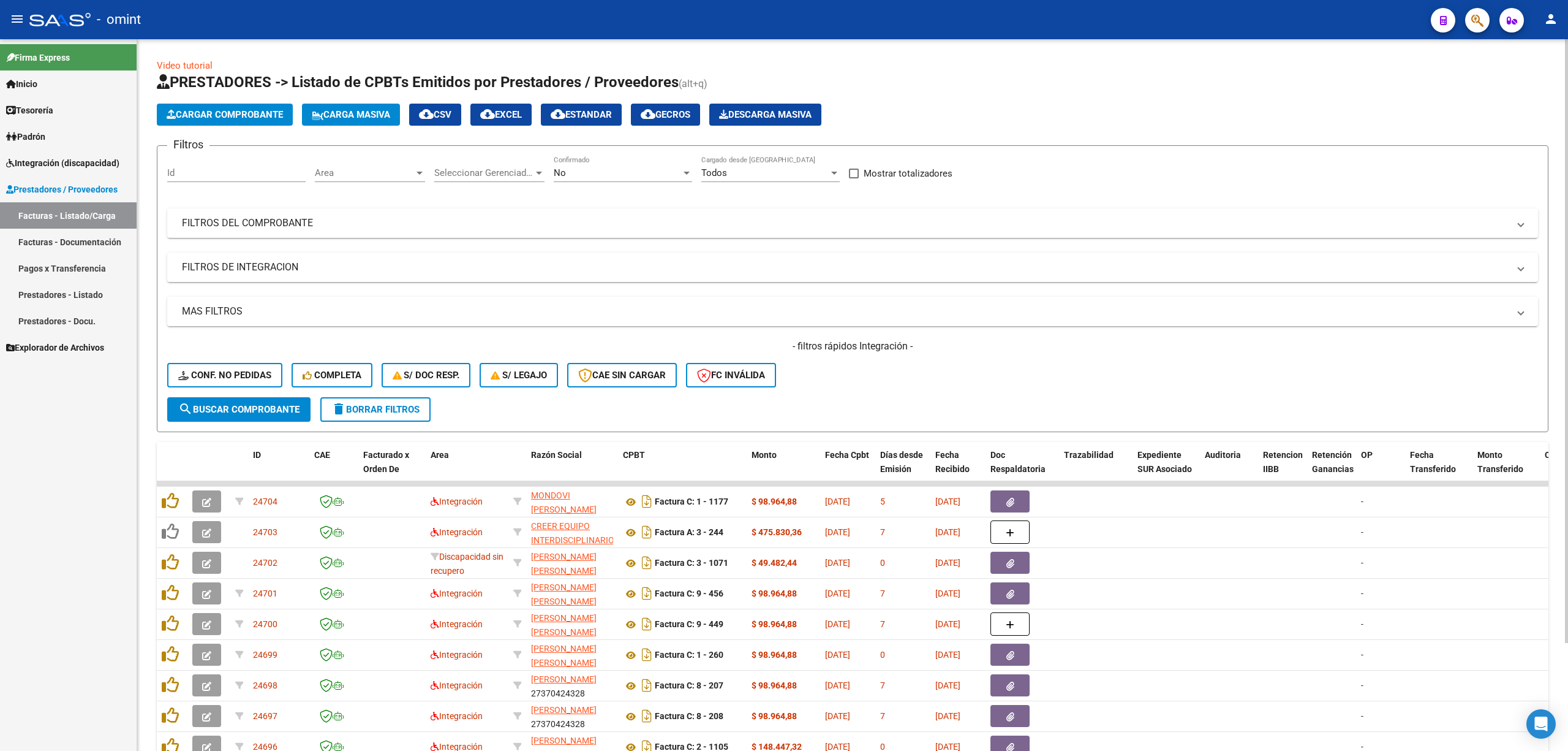
click at [227, 160] on div "Id" at bounding box center [236, 169] width 139 height 26
paste input "21894"
type input "21894"
click at [219, 430] on form "Filtros 21894 Id Area Area Seleccionar Gerenciador Seleccionar Gerenciador No C…" at bounding box center [852, 289] width 1391 height 287
click at [226, 408] on span "search Buscar Comprobante" at bounding box center [238, 409] width 121 height 11
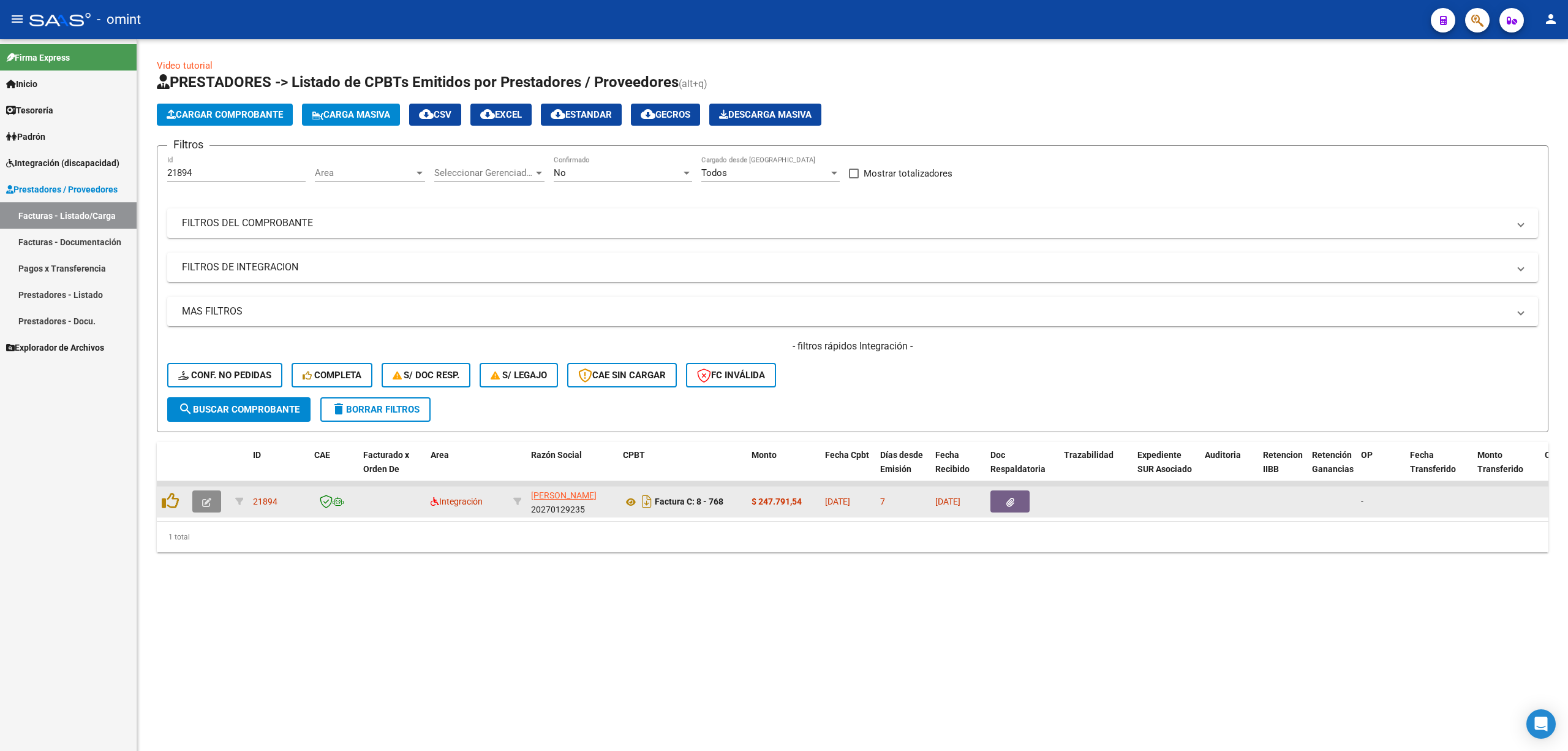
click at [203, 495] on icon "button" at bounding box center [206, 502] width 9 height 9
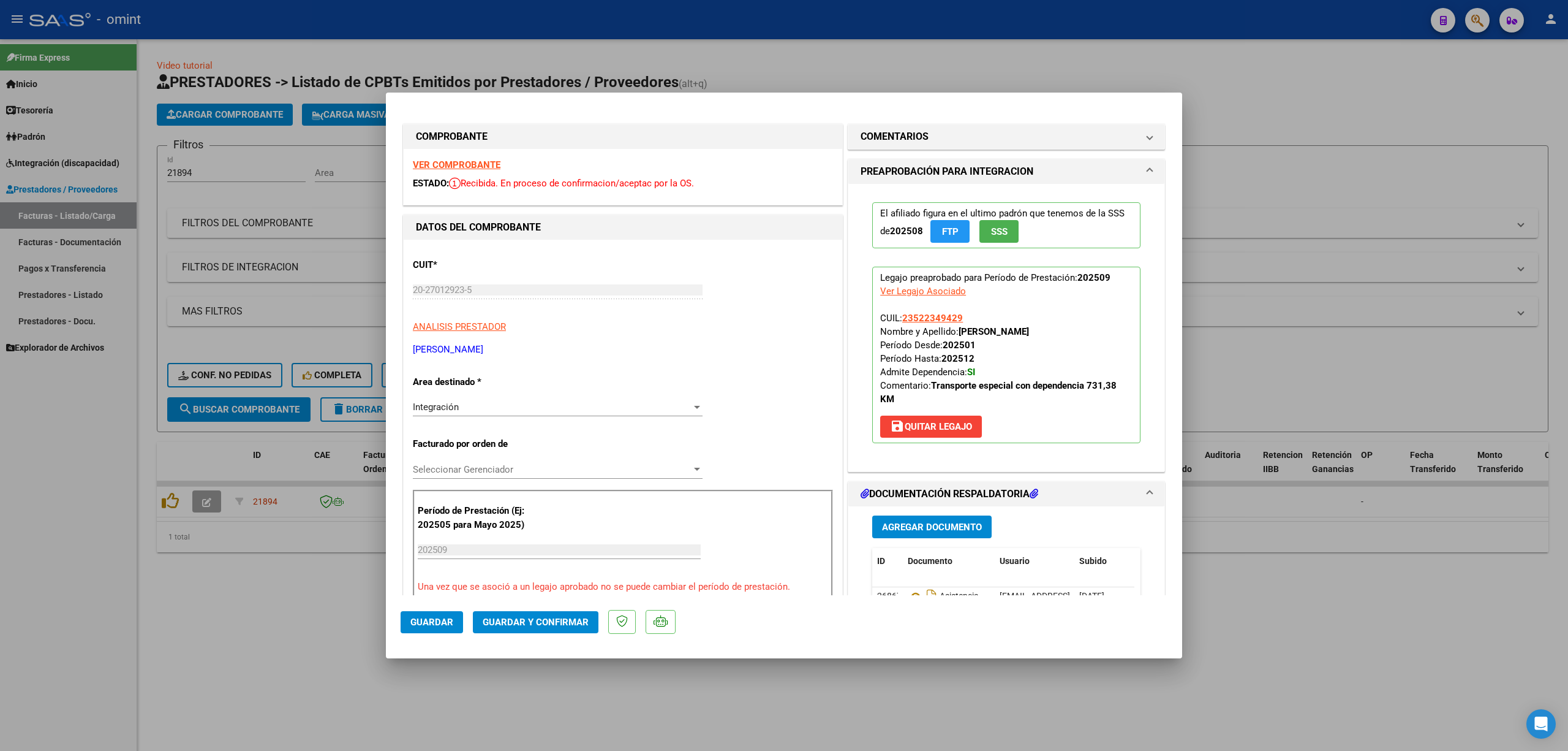
click at [453, 159] on strong "VER COMPROBANTE" at bounding box center [456, 164] width 88 height 11
click at [544, 495] on span "Guardar y Confirmar" at bounding box center [536, 622] width 106 height 11
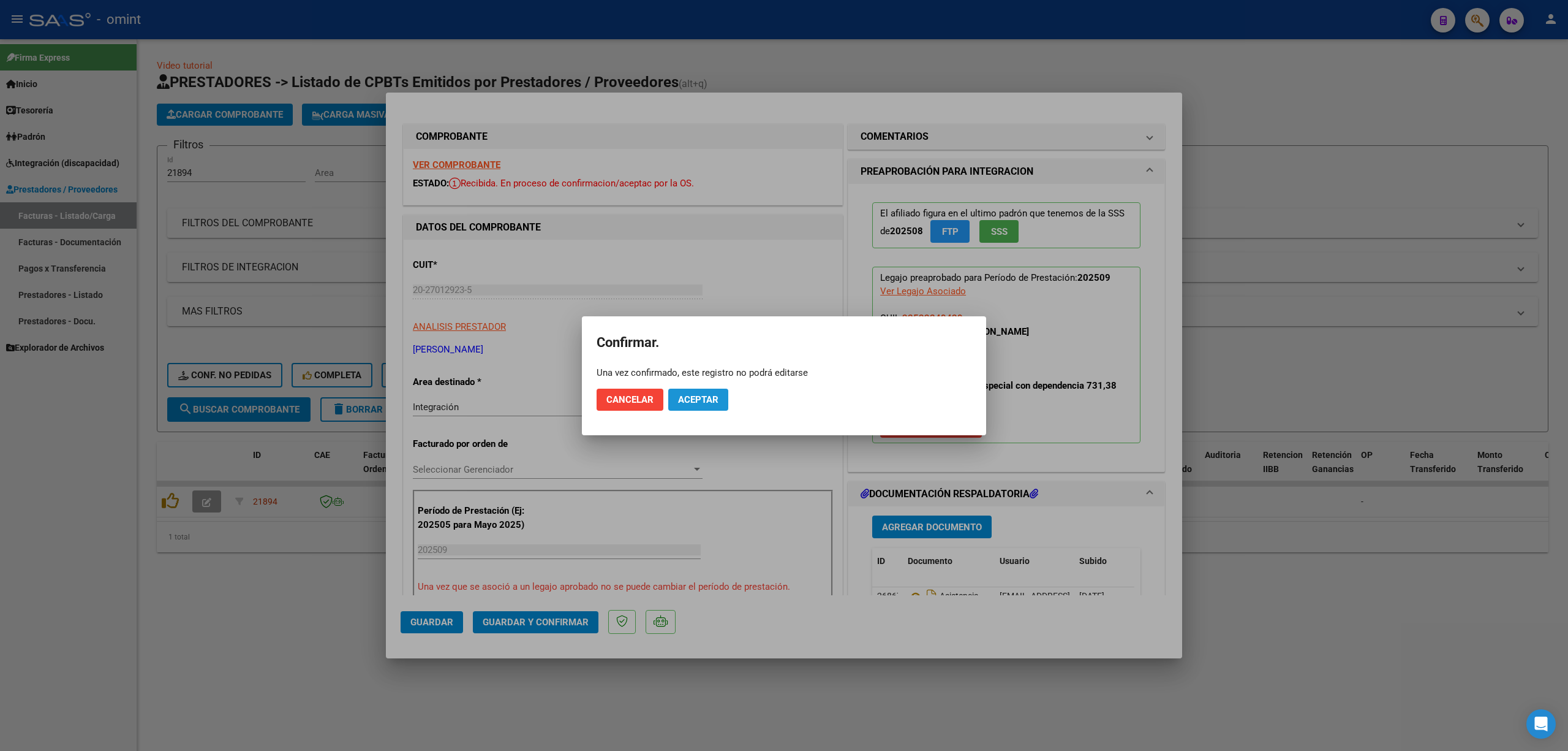
click at [716, 403] on span "Aceptar" at bounding box center [698, 399] width 41 height 11
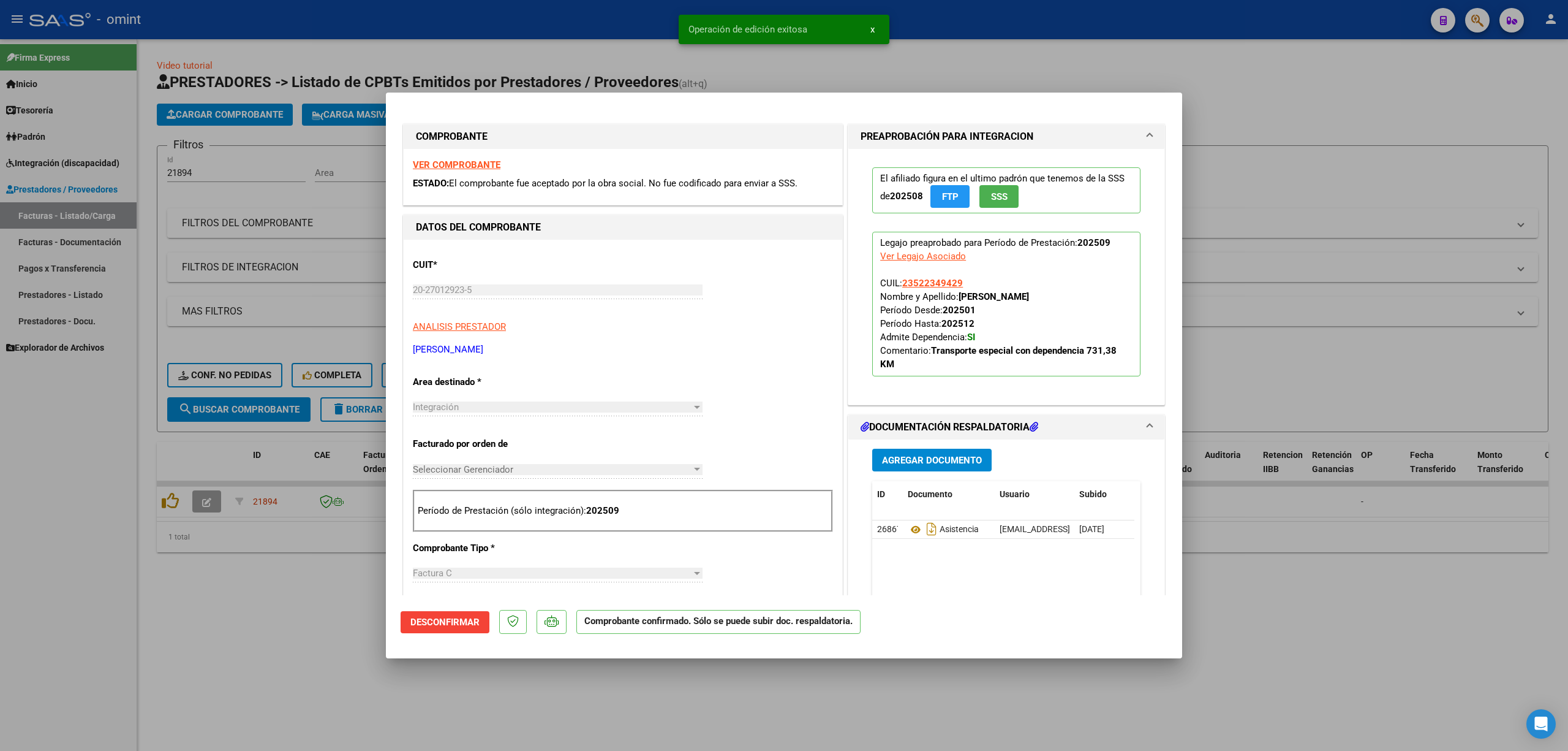
click at [219, 295] on div at bounding box center [784, 375] width 1568 height 751
type input "$ 0,00"
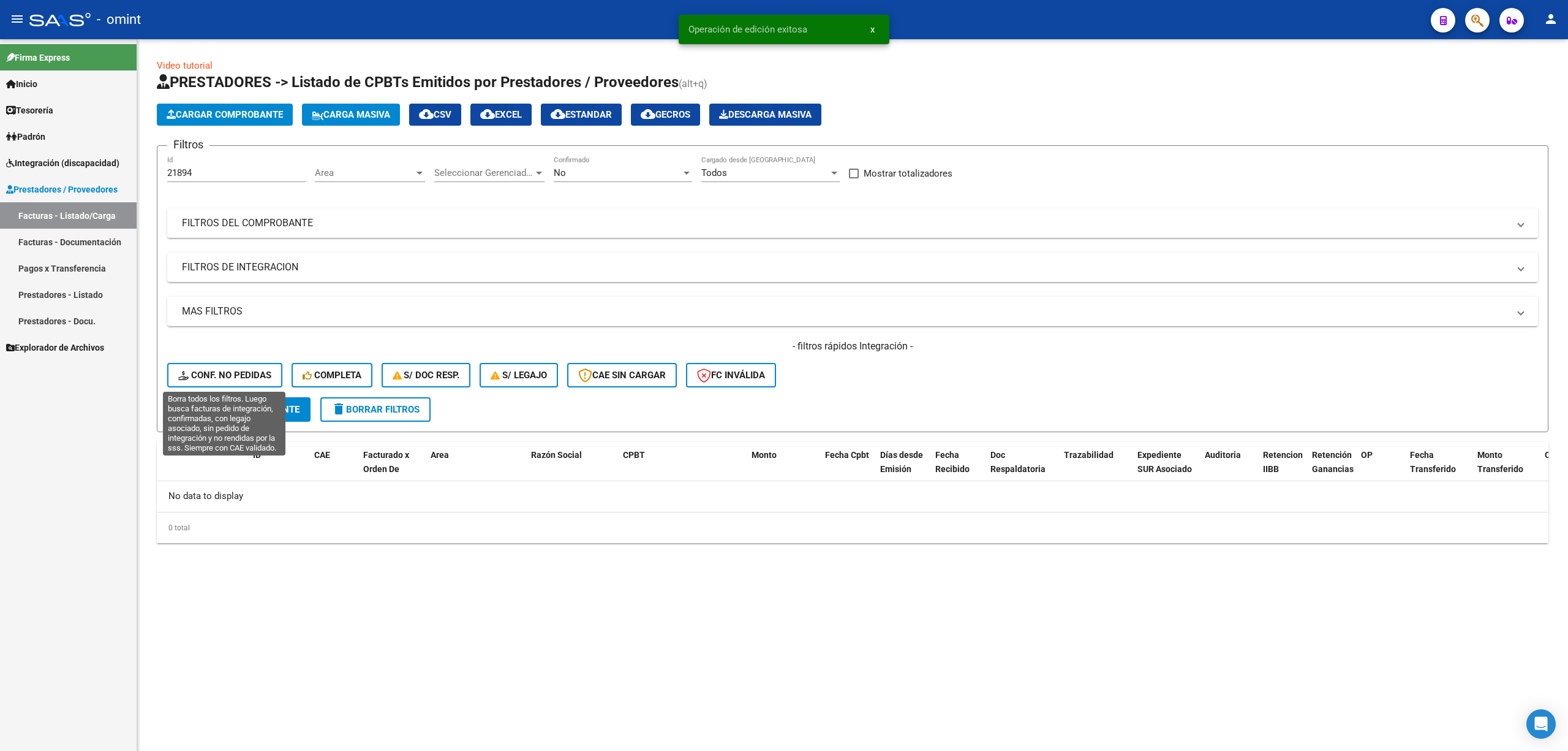
click at [221, 373] on span "Conf. no pedidas" at bounding box center [225, 374] width 93 height 11
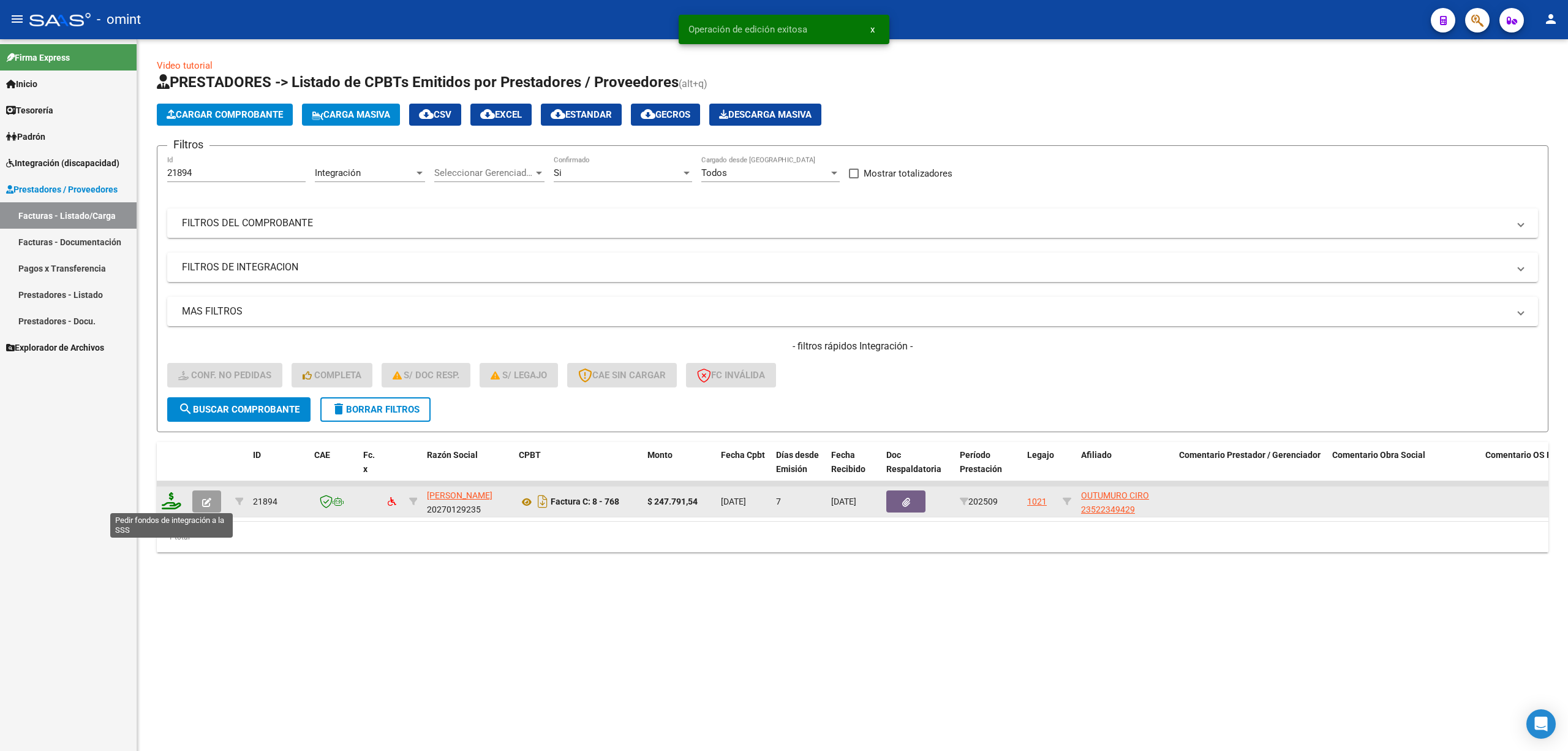
click at [170, 495] on icon at bounding box center [171, 501] width 20 height 17
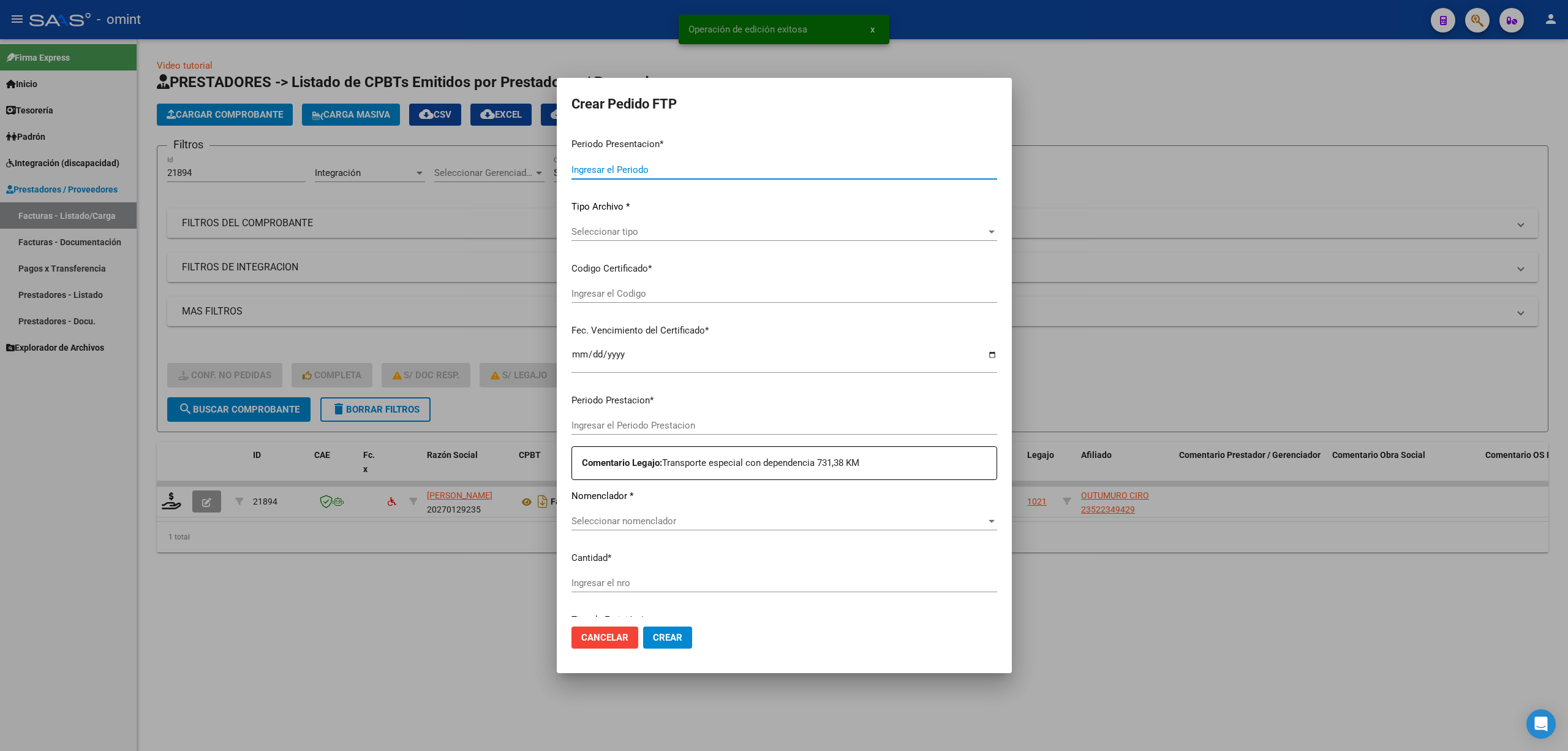
type input "202509"
type input "$ 247.791,54"
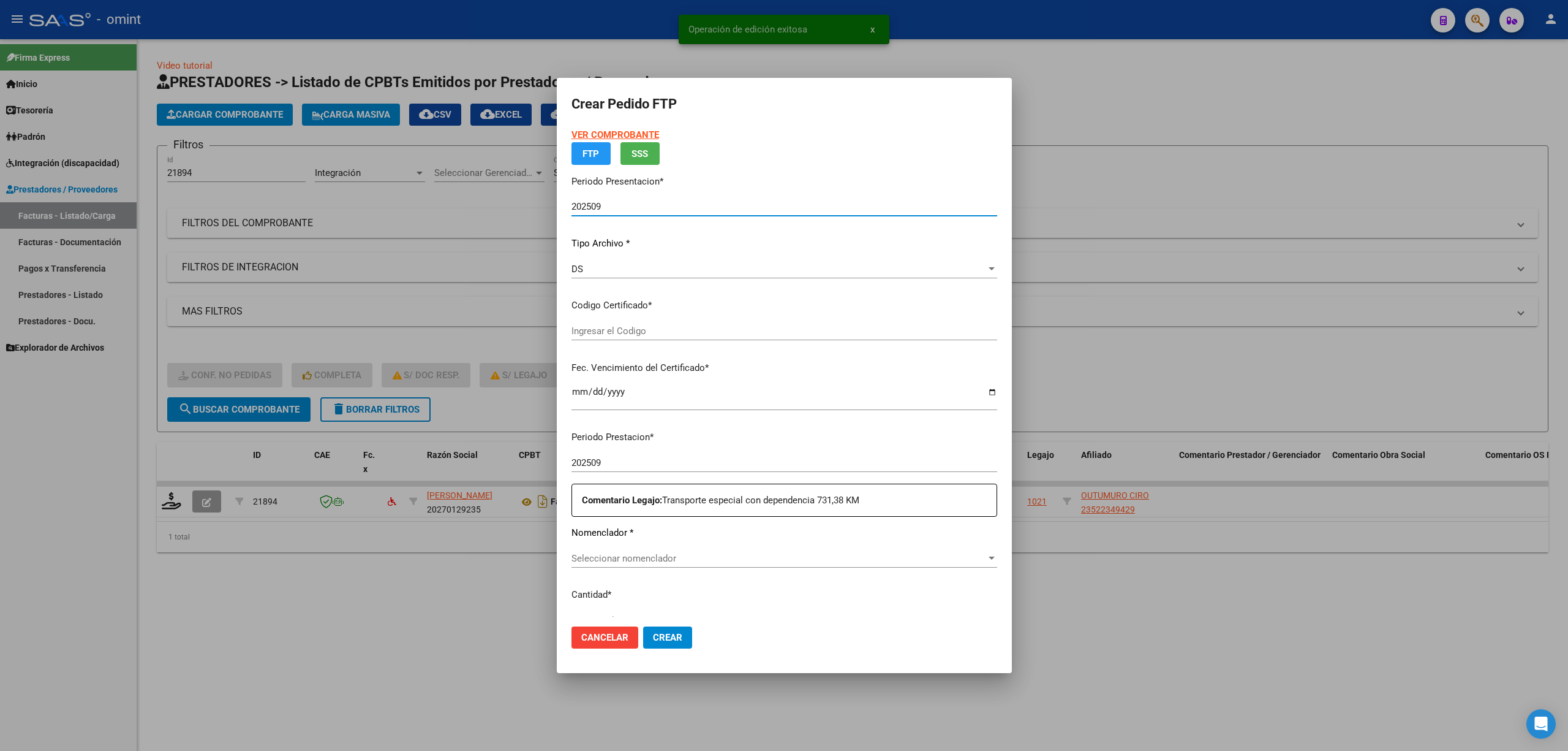
type input "4031087109"
type input "2028-03-29"
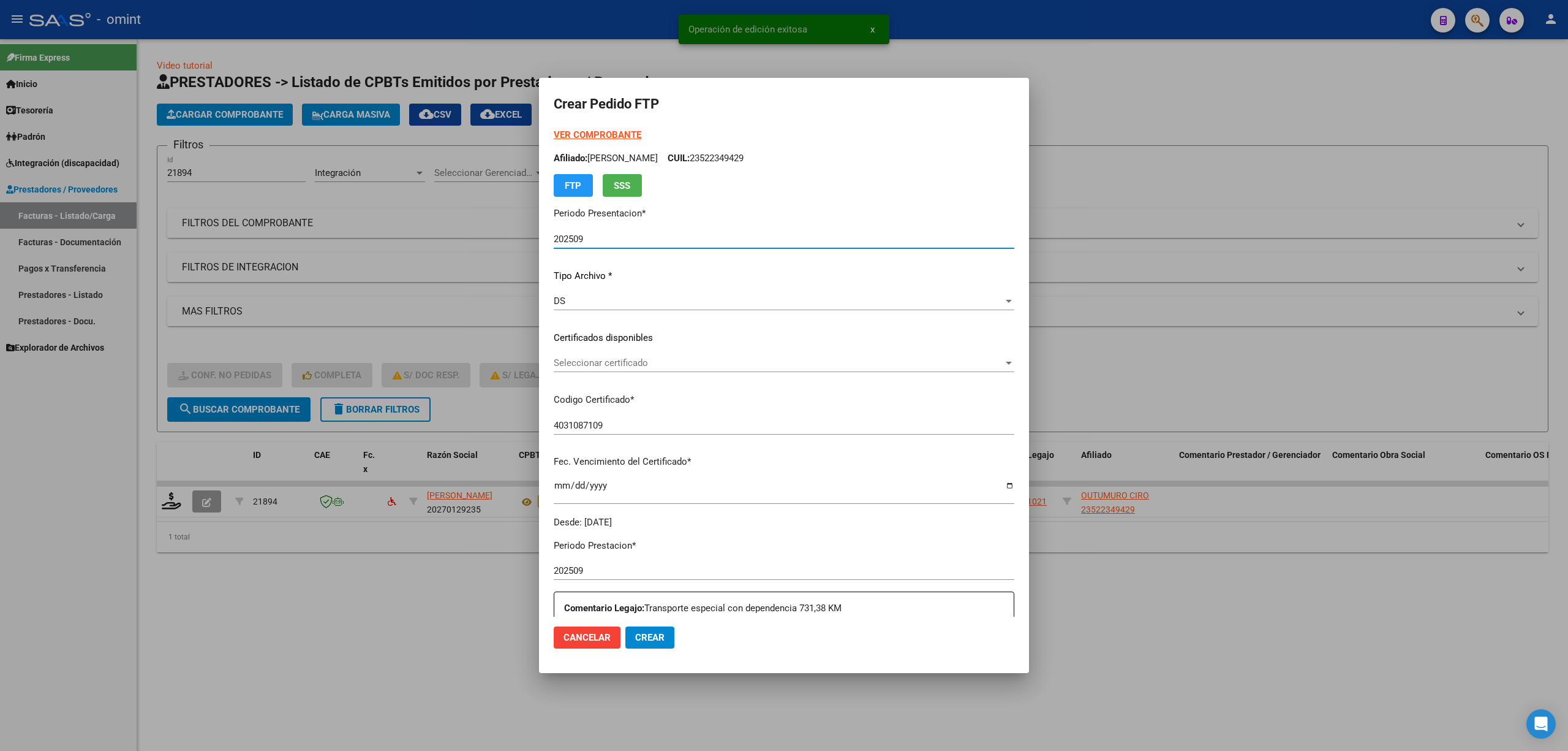
click at [625, 371] on div "Seleccionar certificado Seleccionar certificado" at bounding box center [784, 362] width 461 height 18
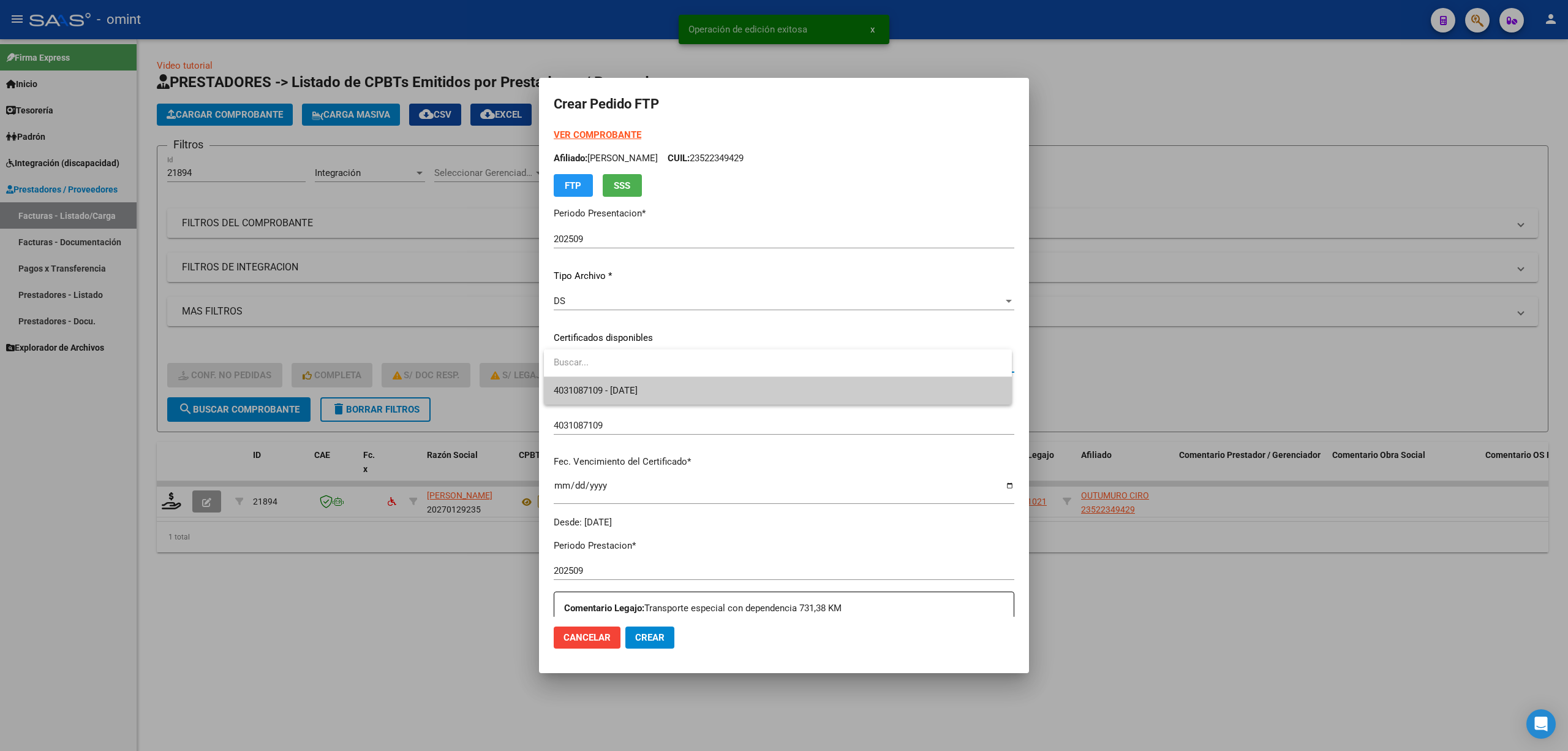
click at [625, 378] on span "4031087109 - 2028-03-29" at bounding box center [777, 390] width 448 height 28
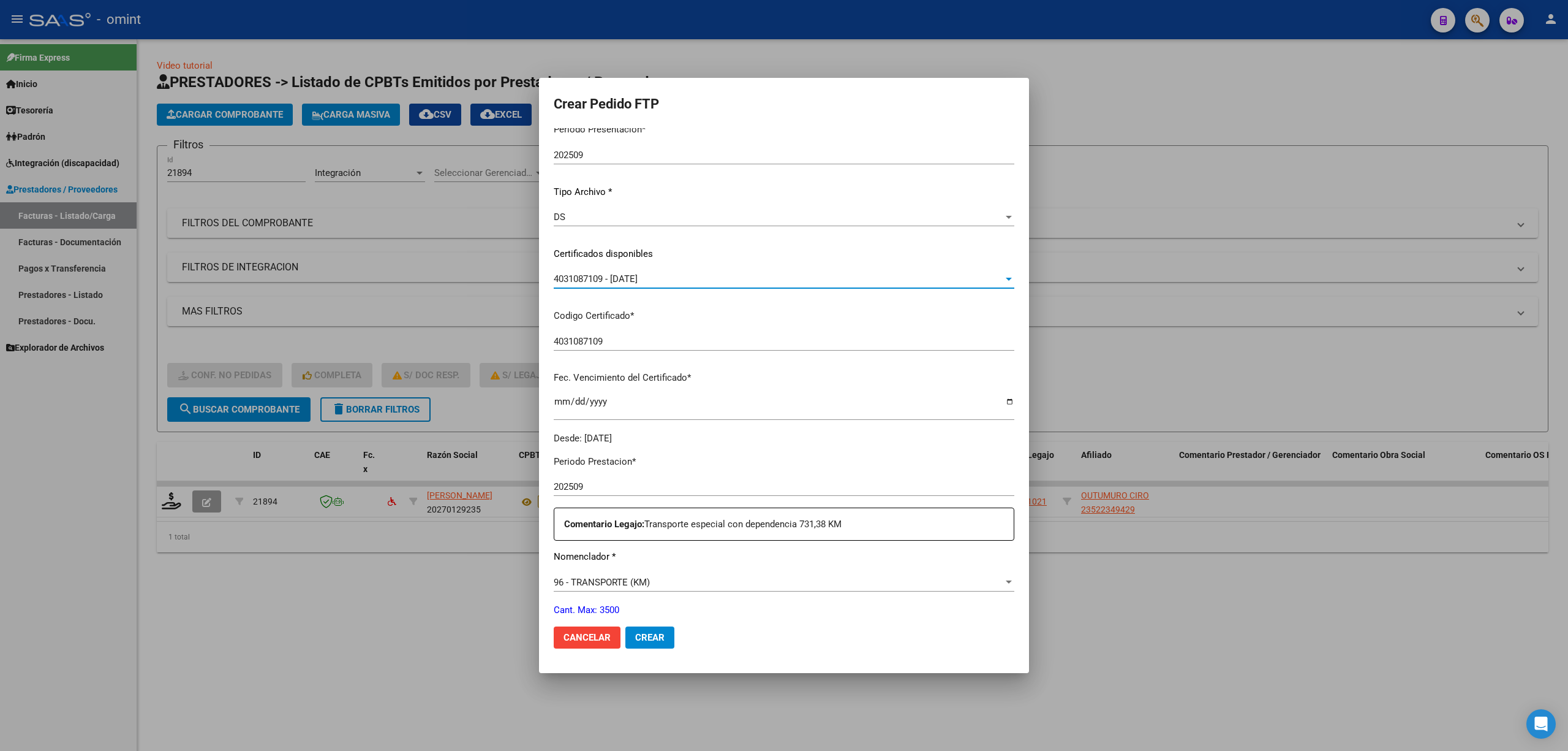
scroll to position [245, 0]
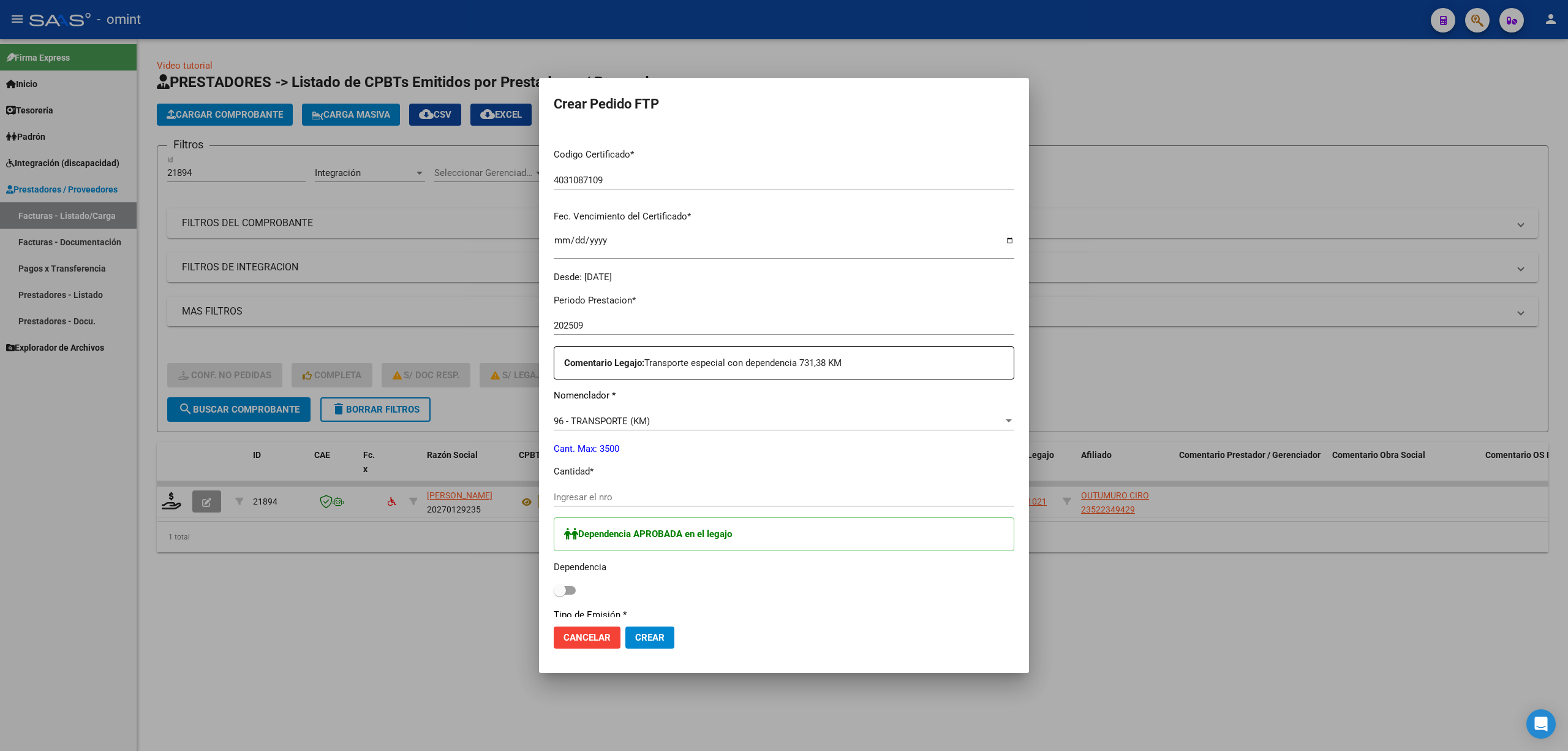
click at [638, 495] on input "Ingresar el nro" at bounding box center [784, 497] width 461 height 11
type input "338"
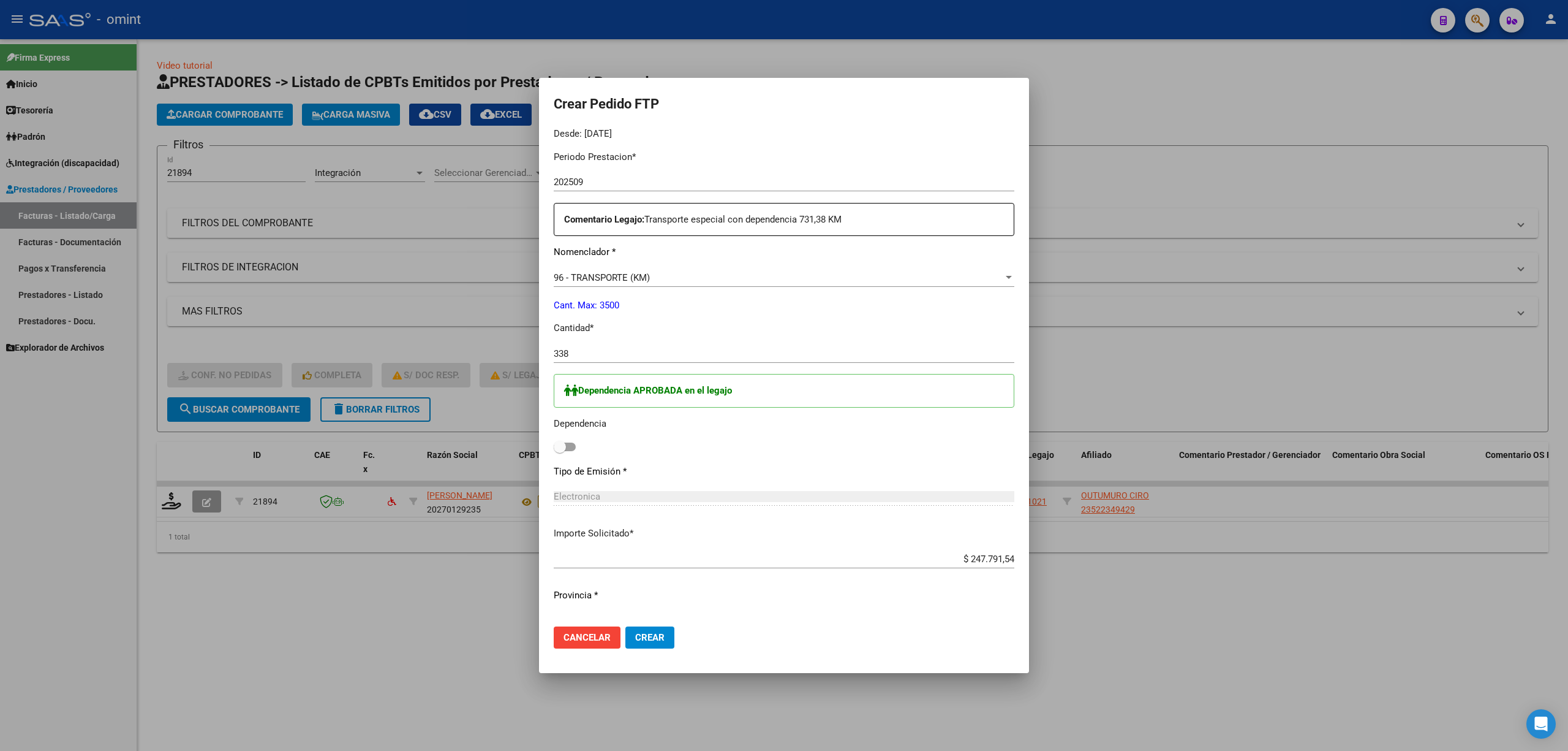
scroll to position [538, 0]
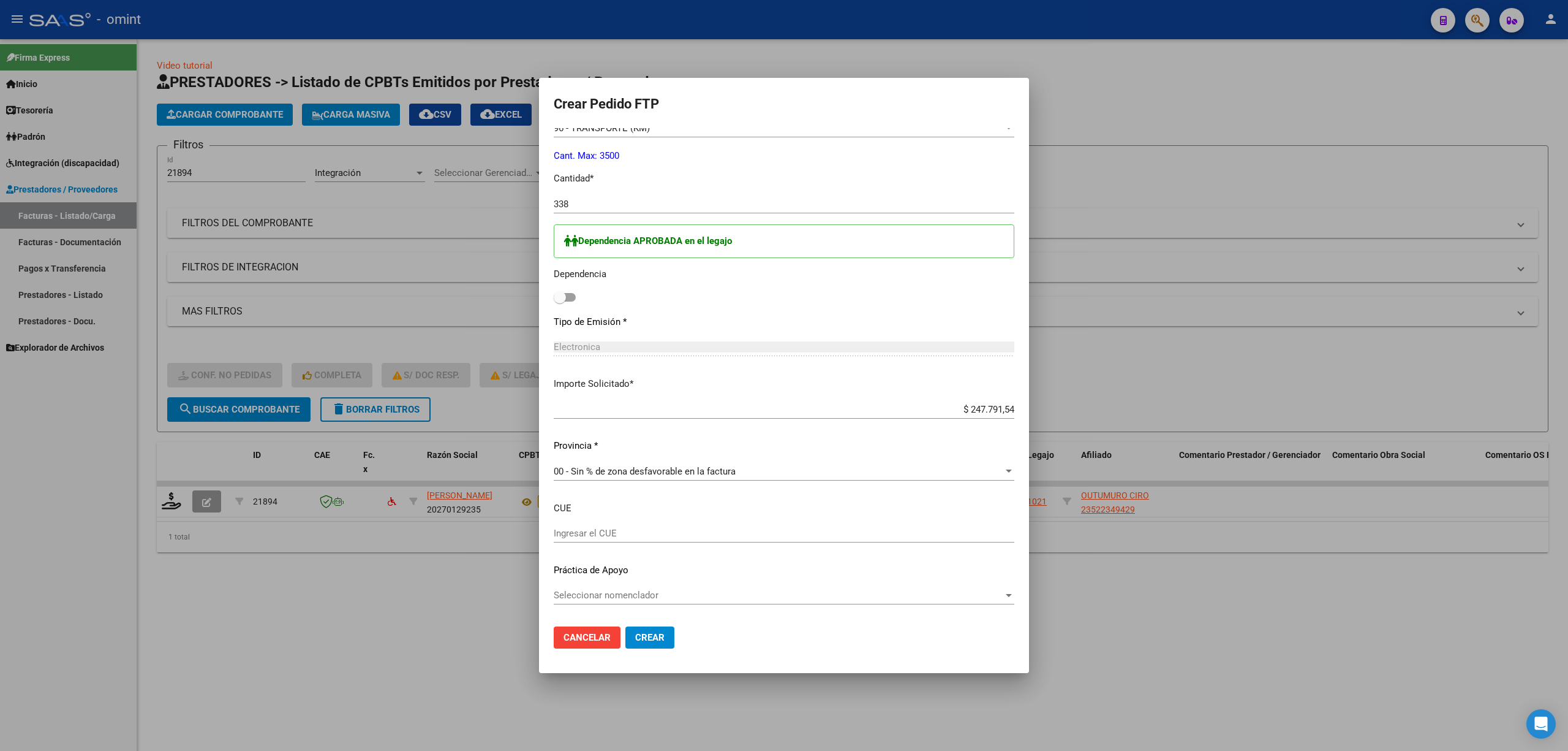
click at [575, 295] on span at bounding box center [565, 297] width 22 height 9
click at [560, 302] on input "checkbox" at bounding box center [559, 302] width 1 height 1
checkbox input "true"
click at [652, 495] on span "Crear" at bounding box center [650, 637] width 29 height 11
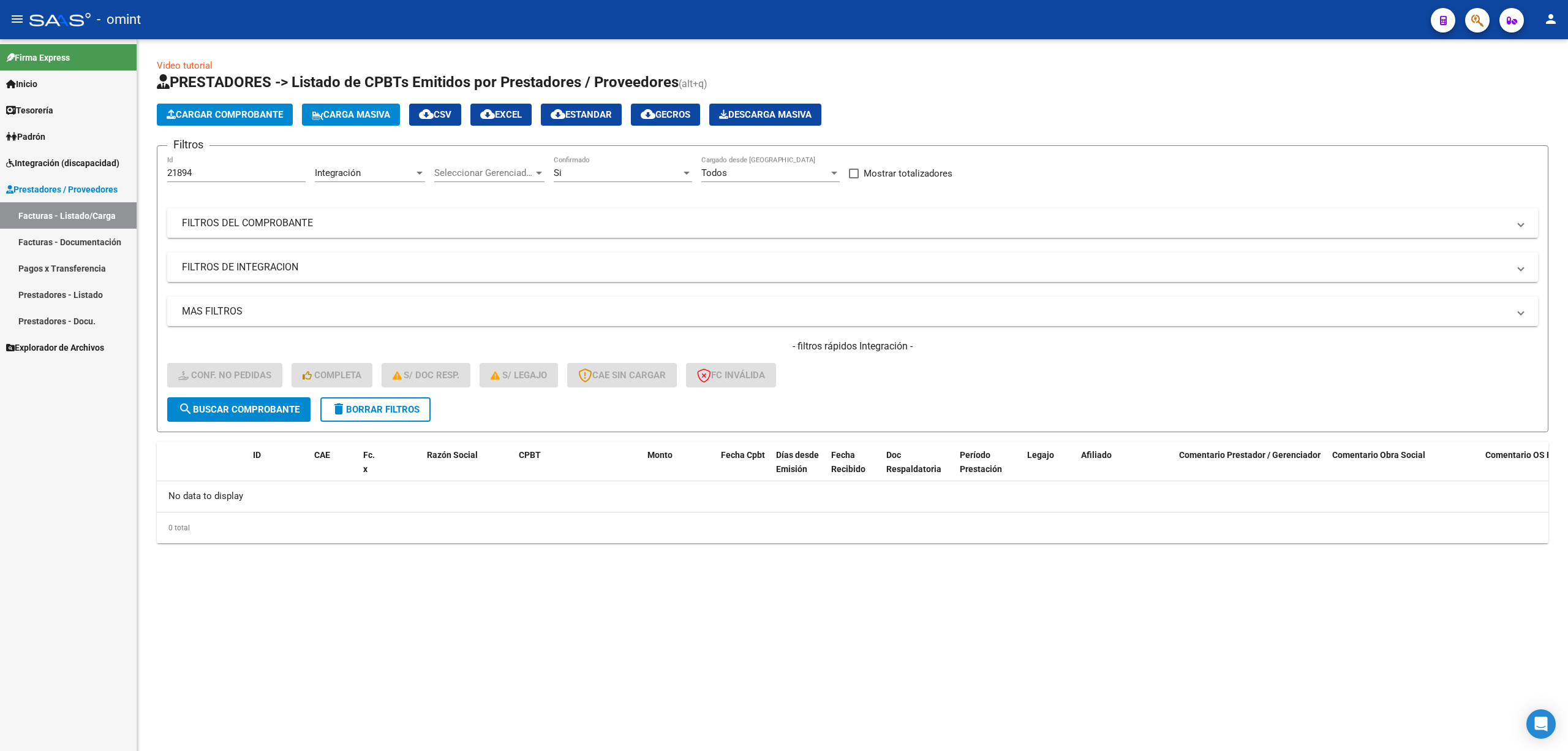
click at [357, 423] on form "Filtros 21894 Id Integración Area Seleccionar Gerenciador Seleccionar Gerenciad…" at bounding box center [852, 289] width 1391 height 287
click at [363, 414] on button "delete Borrar Filtros" at bounding box center [376, 409] width 110 height 25
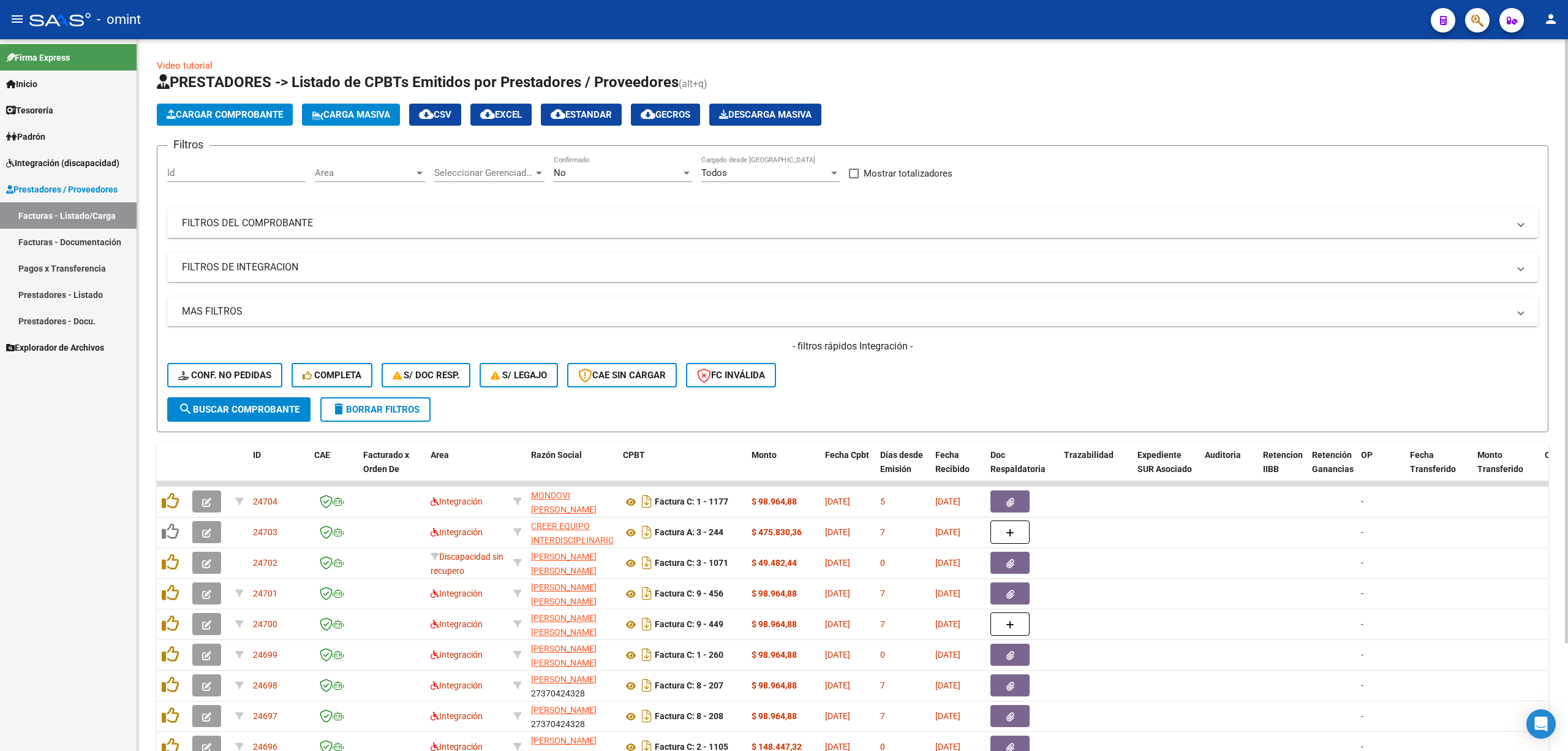
click at [212, 170] on input "Id" at bounding box center [236, 172] width 139 height 11
paste input "21893"
type input "21893"
click at [250, 412] on span "search Buscar Comprobante" at bounding box center [238, 409] width 121 height 11
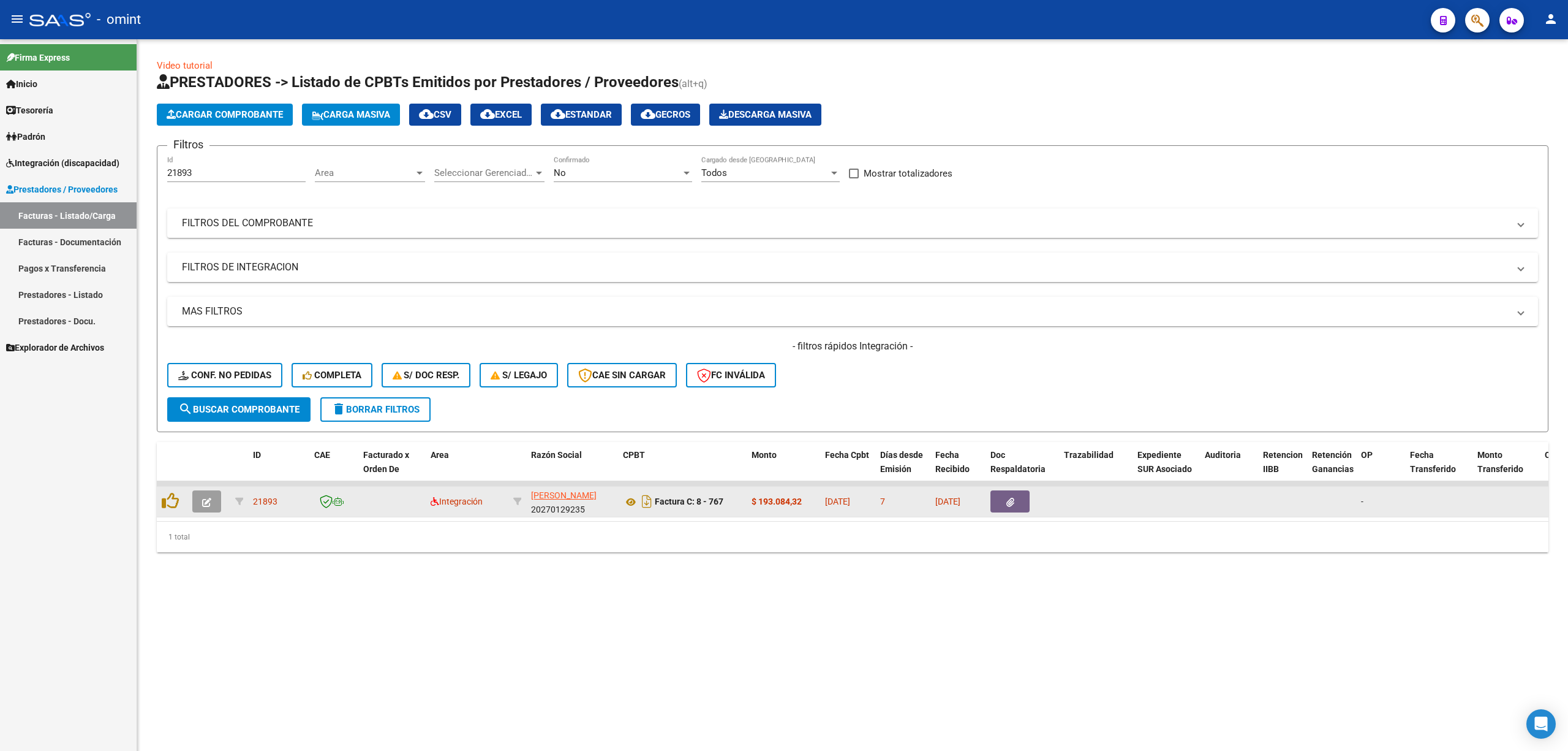
click at [206, 495] on icon "button" at bounding box center [206, 502] width 9 height 9
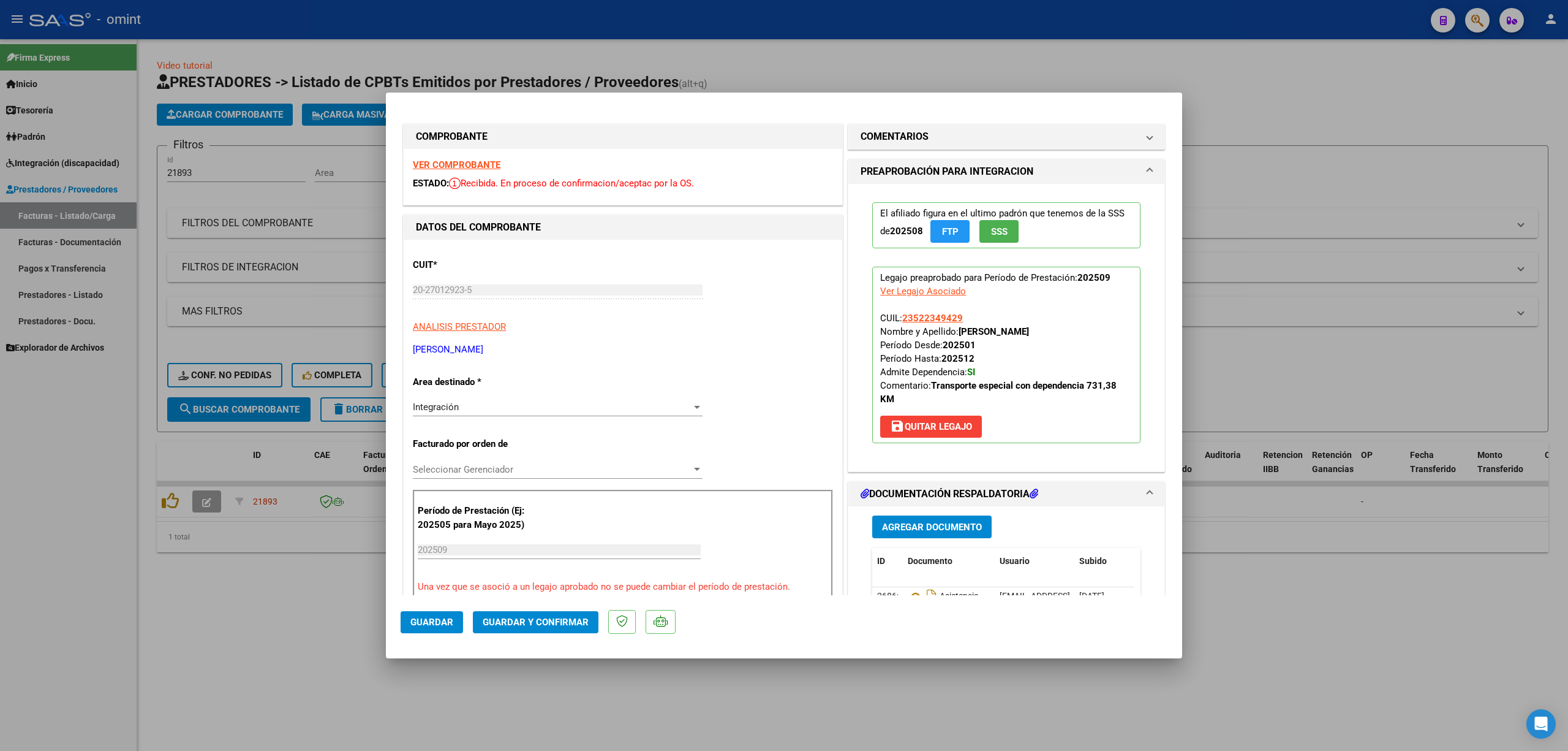
click at [475, 166] on strong "VER COMPROBANTE" at bounding box center [456, 164] width 88 height 11
click at [543, 495] on span "Guardar y Confirmar" at bounding box center [536, 622] width 106 height 11
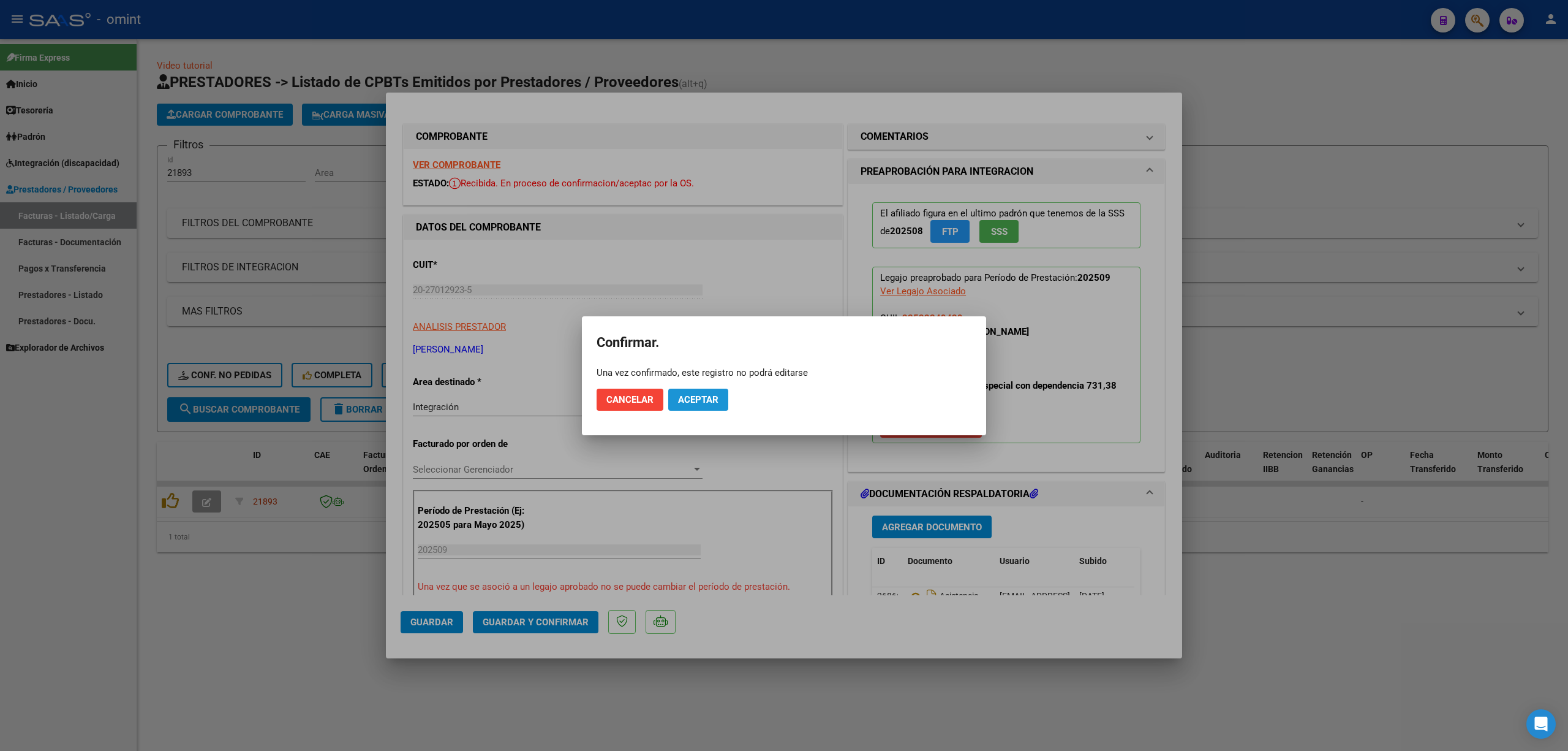
click at [692, 408] on button "Aceptar" at bounding box center [698, 400] width 60 height 22
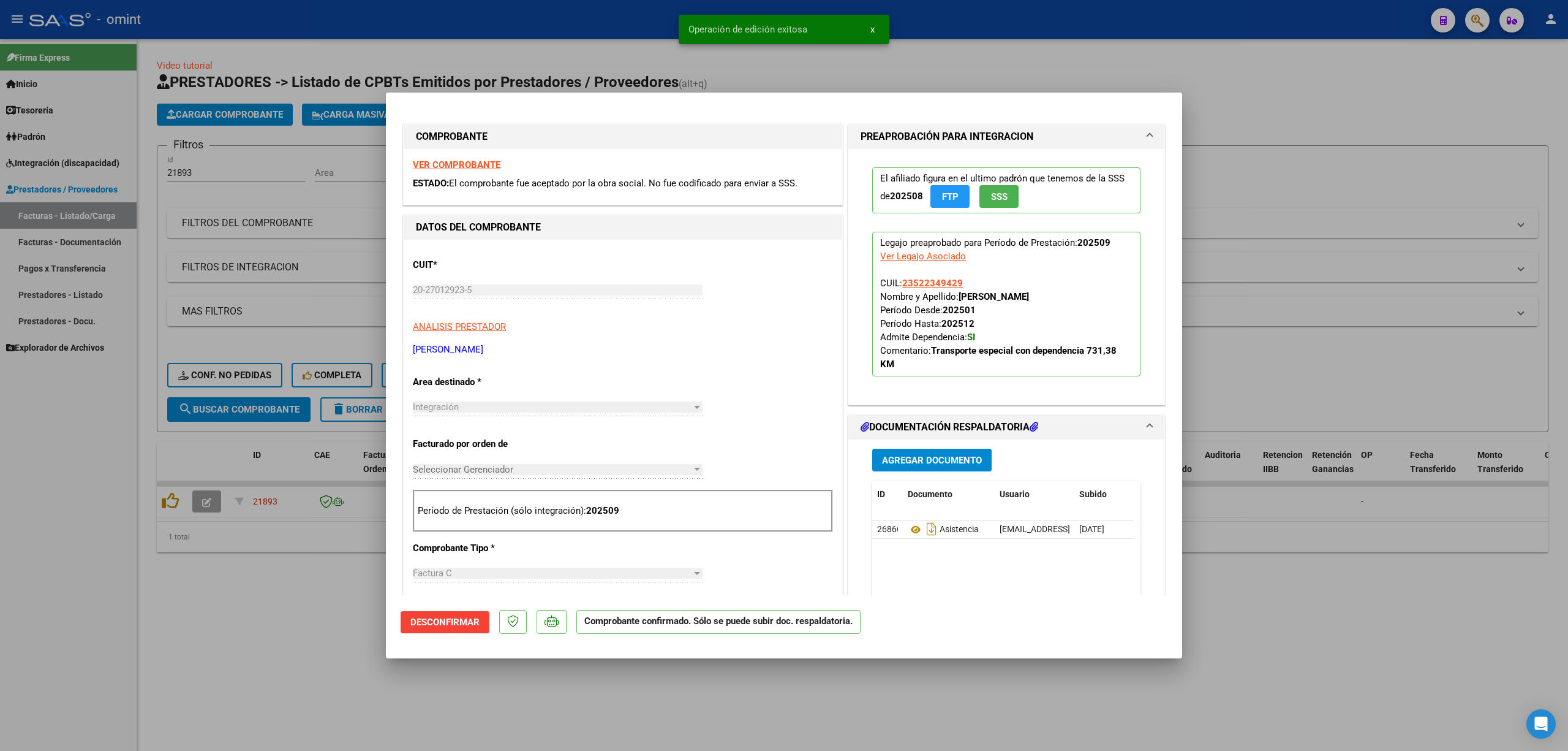
click at [288, 318] on div at bounding box center [784, 375] width 1568 height 751
type input "$ 0,00"
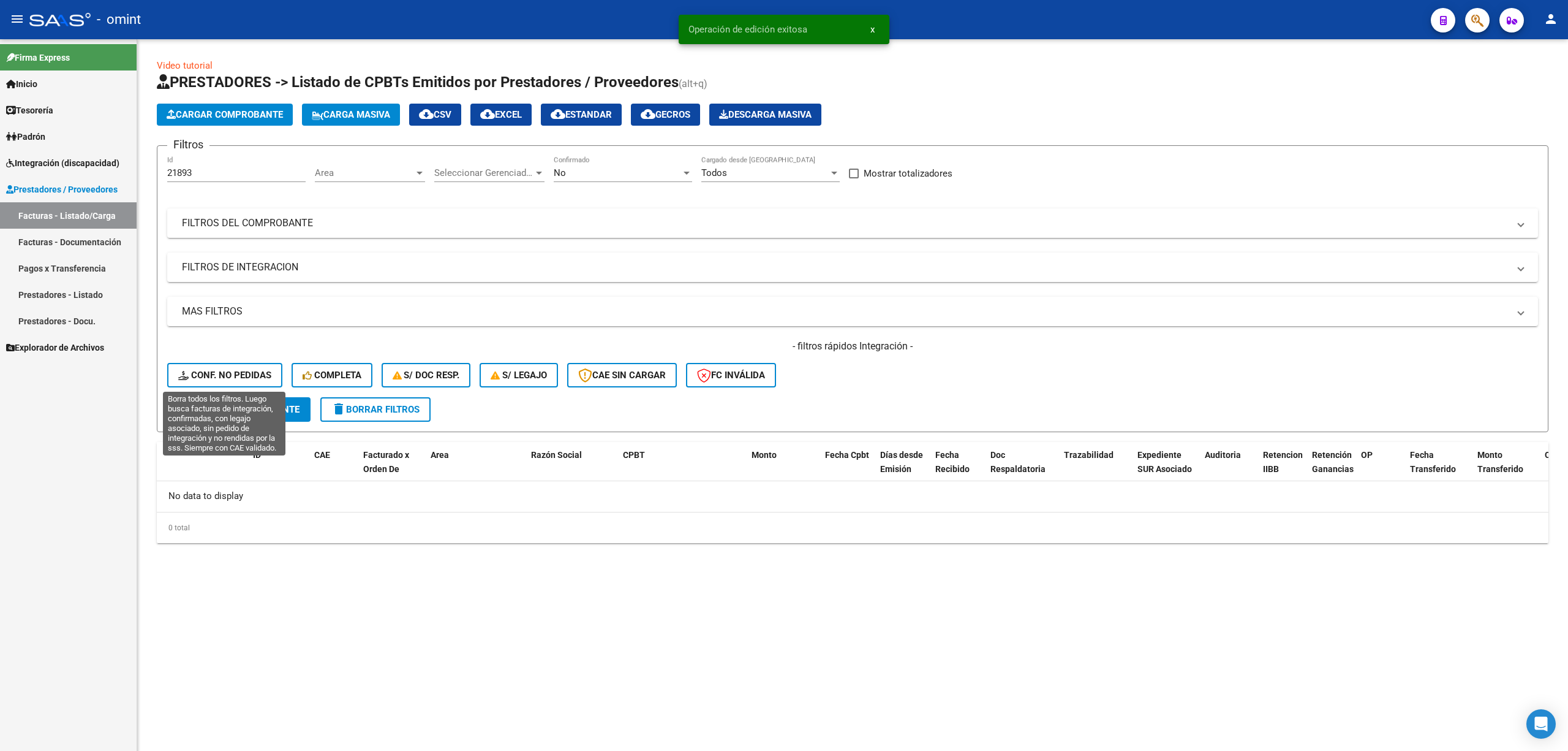
click at [221, 376] on span "Conf. no pedidas" at bounding box center [225, 374] width 93 height 11
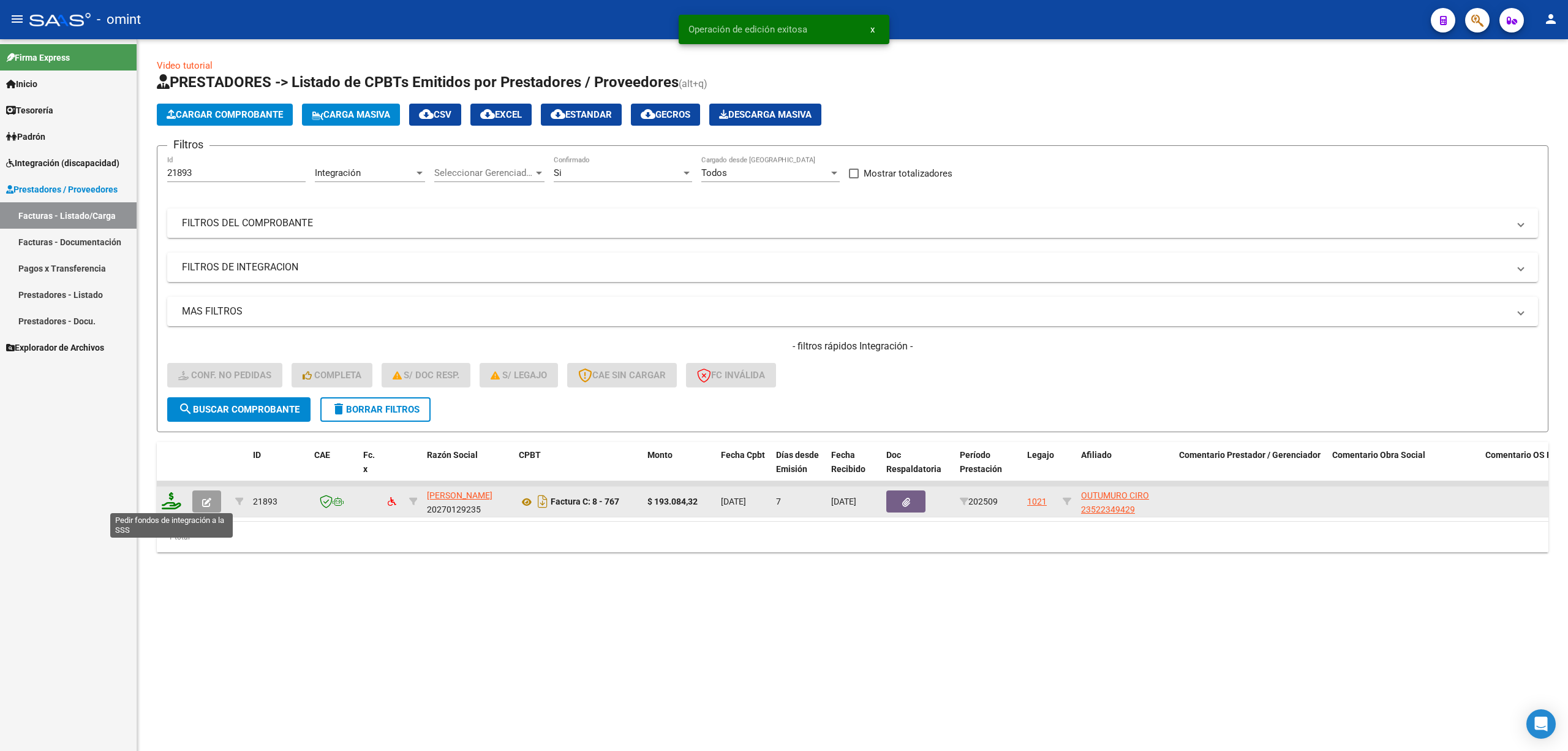
click at [170, 495] on icon at bounding box center [171, 501] width 20 height 17
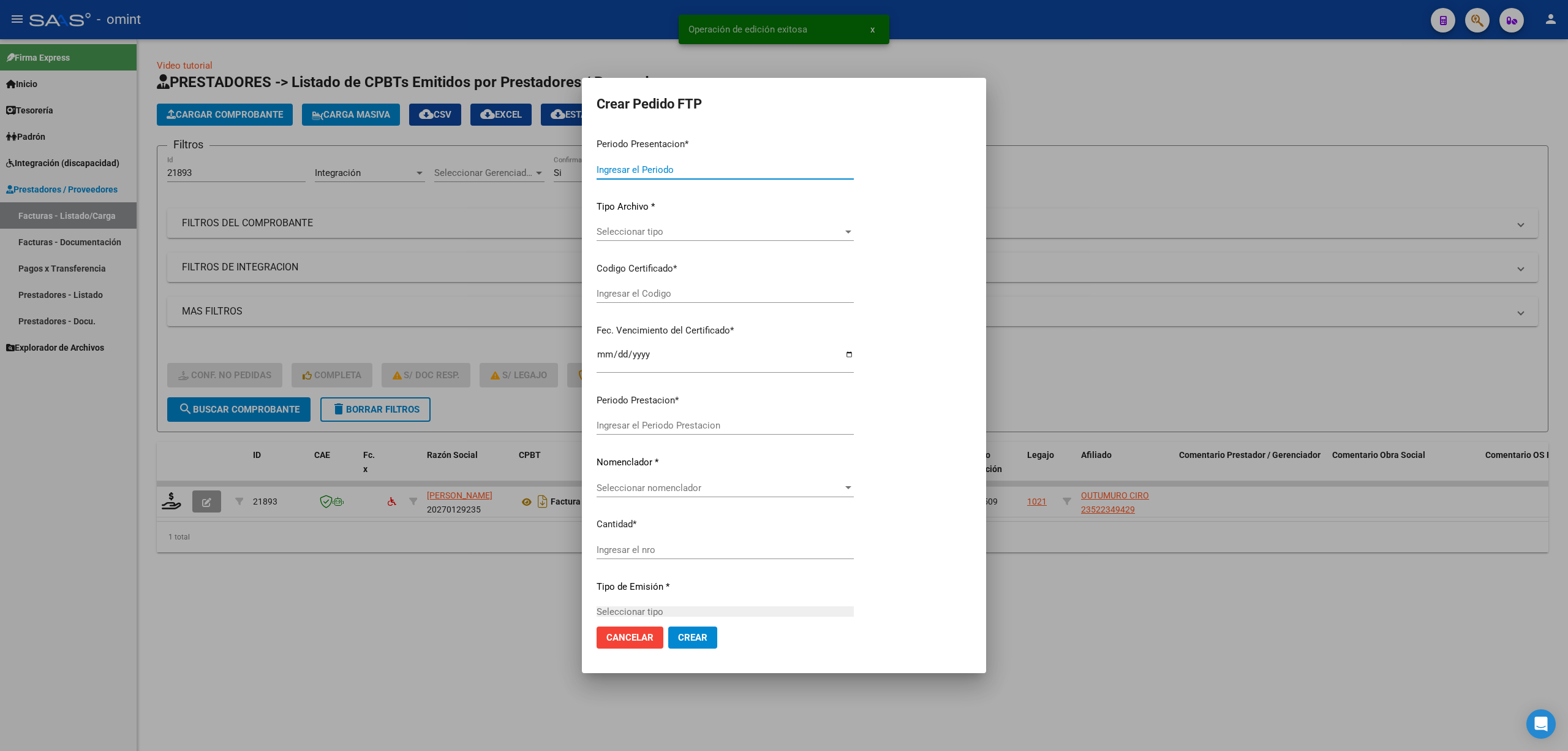
type input "202509"
type input "$ 193.084,32"
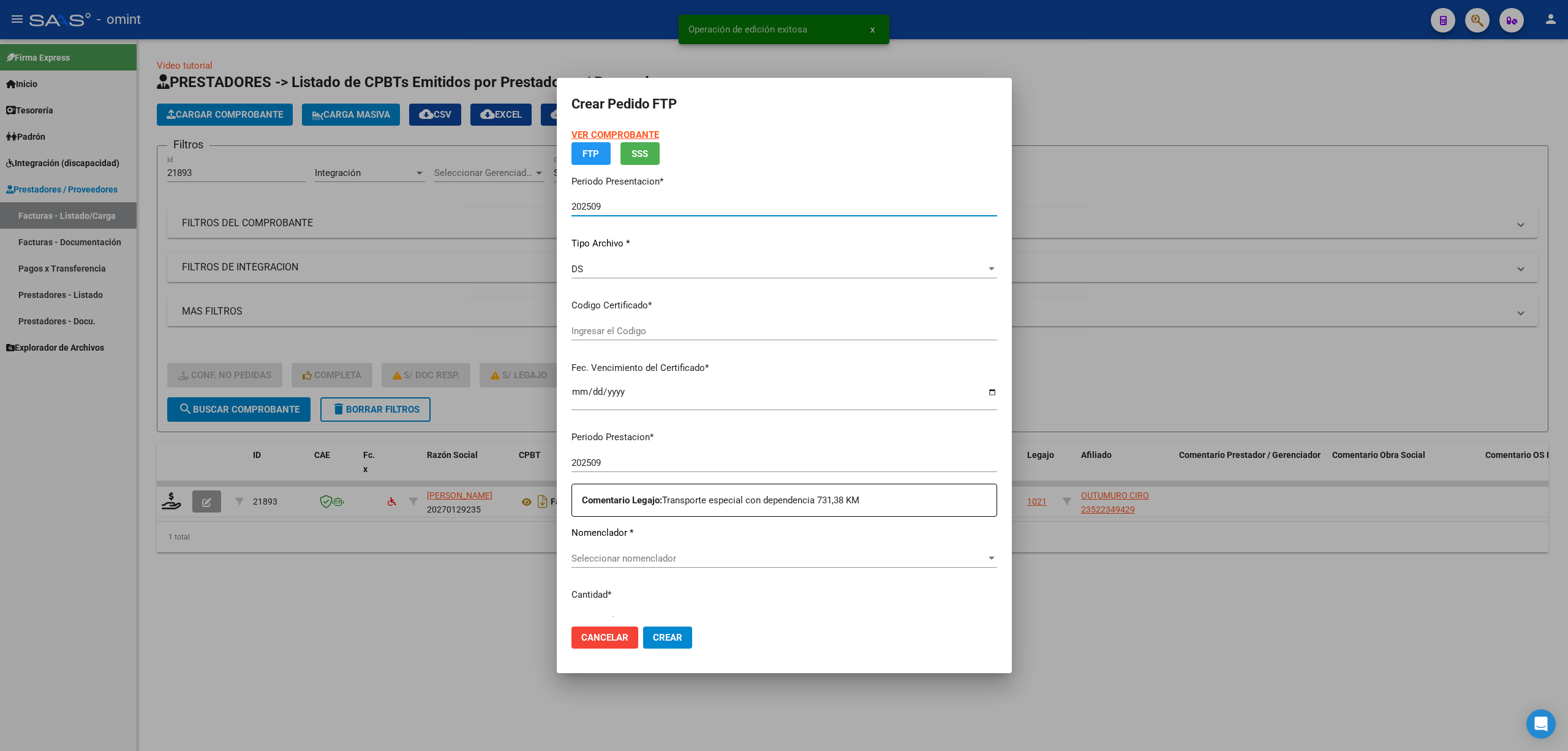
type input "4031087109"
type input "2028-03-29"
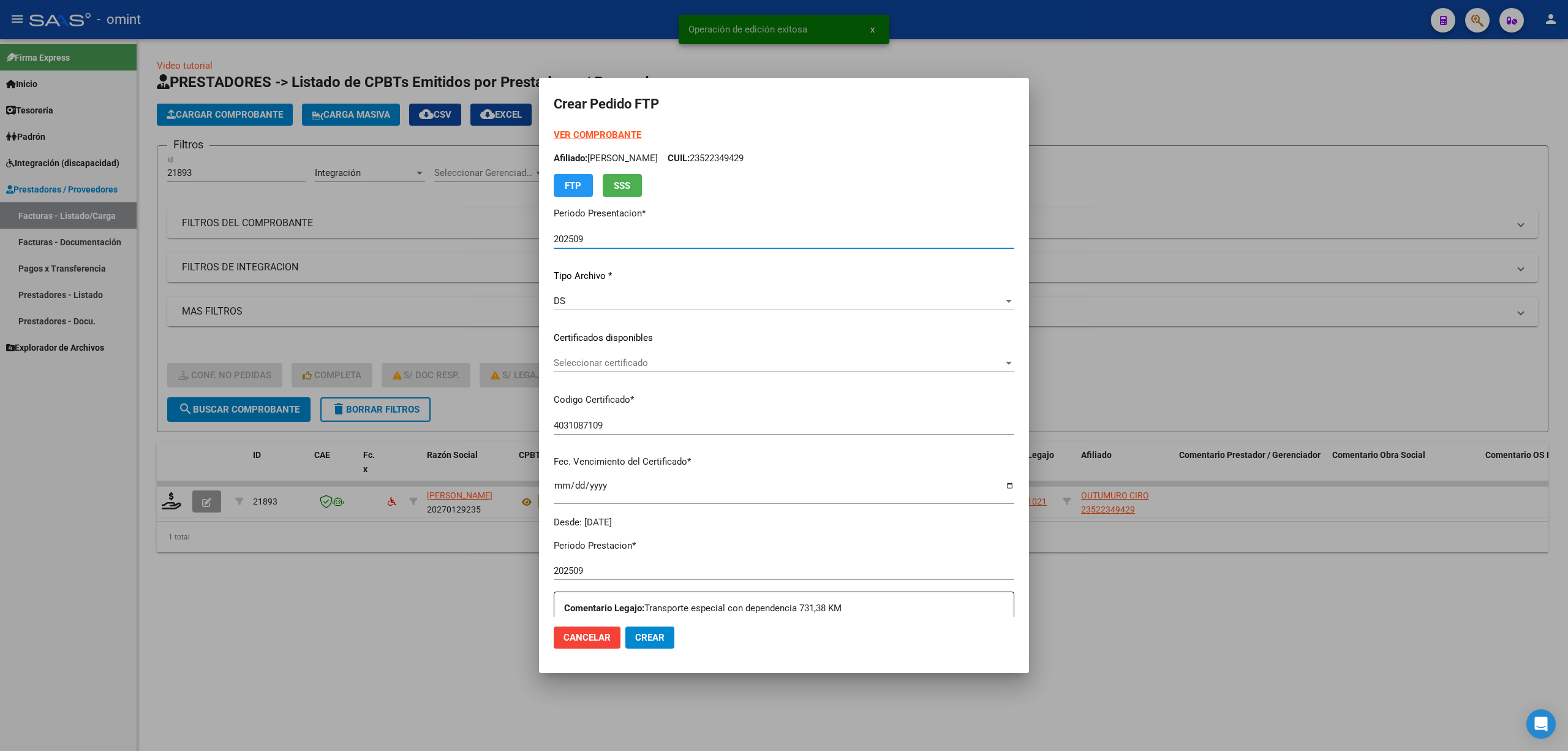
click at [637, 361] on span "Seleccionar certificado" at bounding box center [778, 363] width 450 height 11
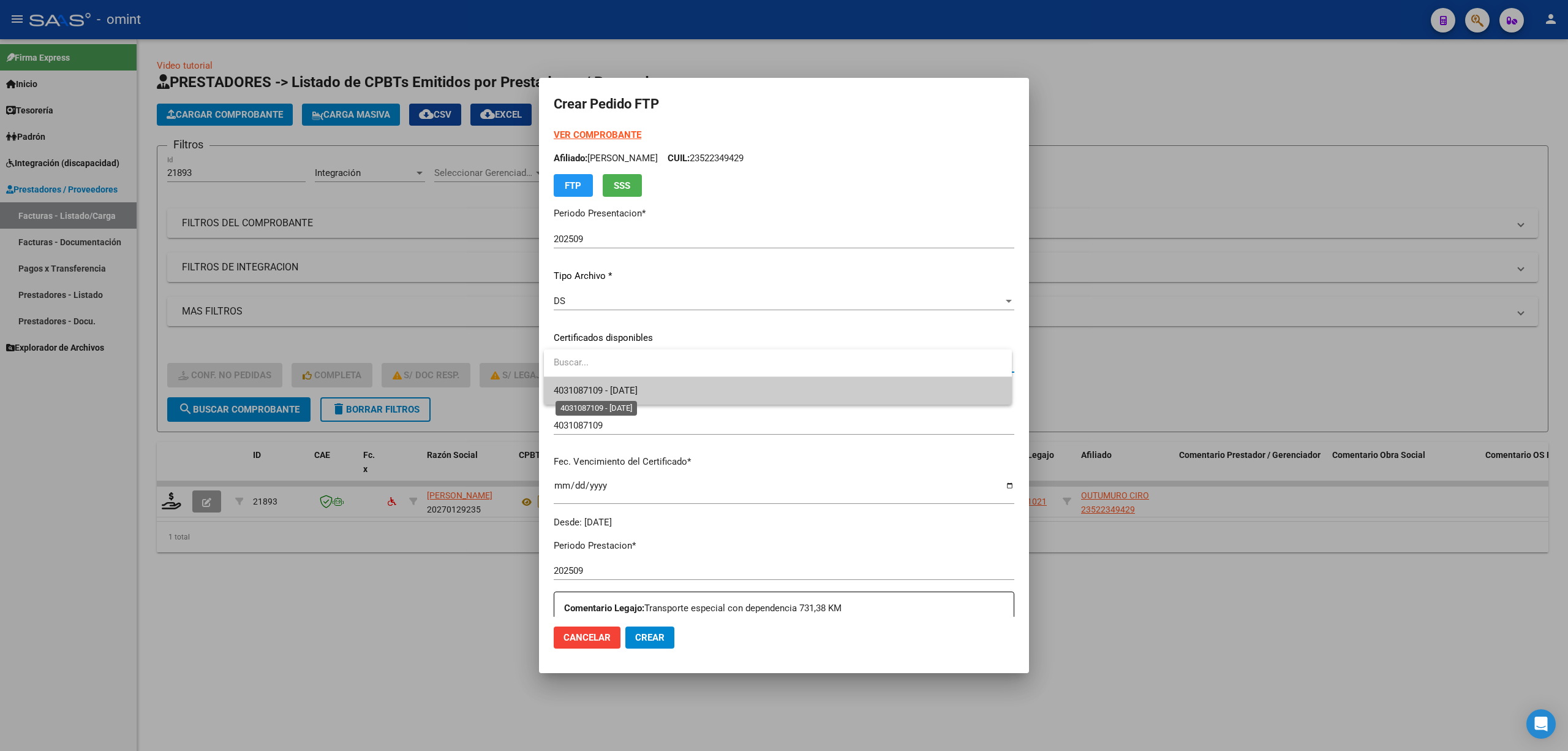
click at [638, 393] on span "4031087109 - 2028-03-29" at bounding box center [596, 390] width 84 height 11
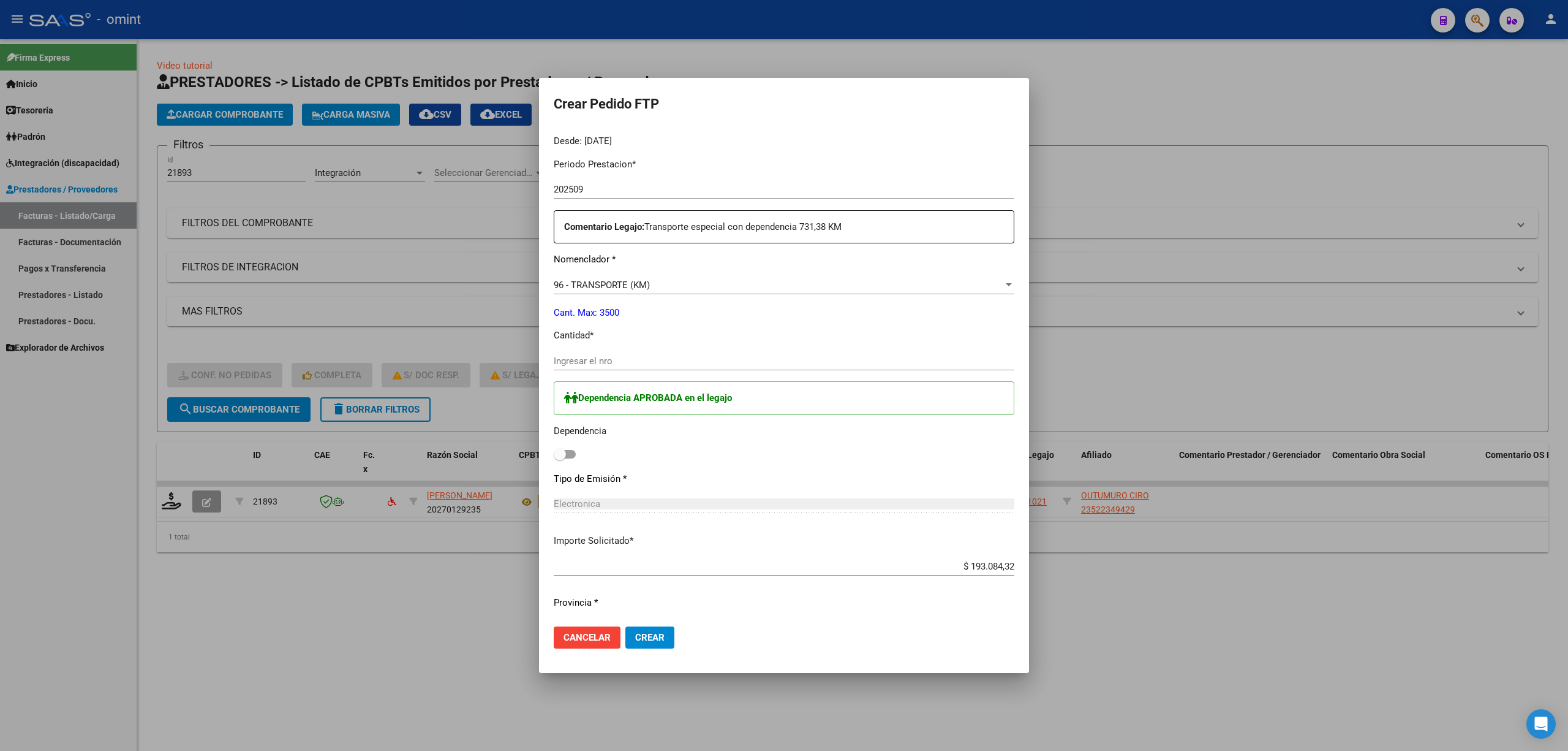
scroll to position [375, 0]
click at [596, 369] on input "Ingresar el nro" at bounding box center [784, 366] width 461 height 11
type input "264"
click at [564, 463] on span at bounding box center [559, 460] width 12 height 12
click at [560, 465] on input "checkbox" at bounding box center [559, 465] width 1 height 1
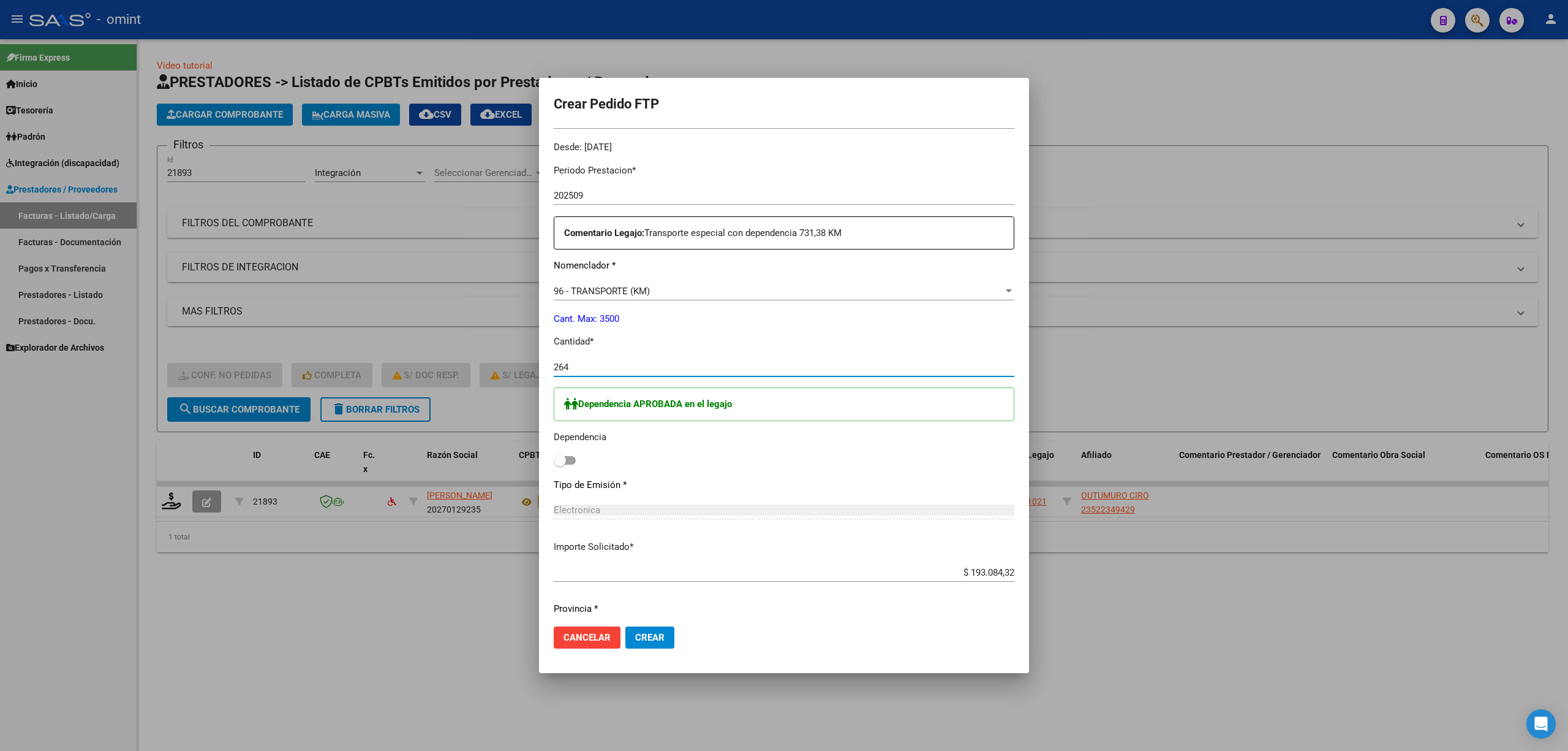
checkbox input "true"
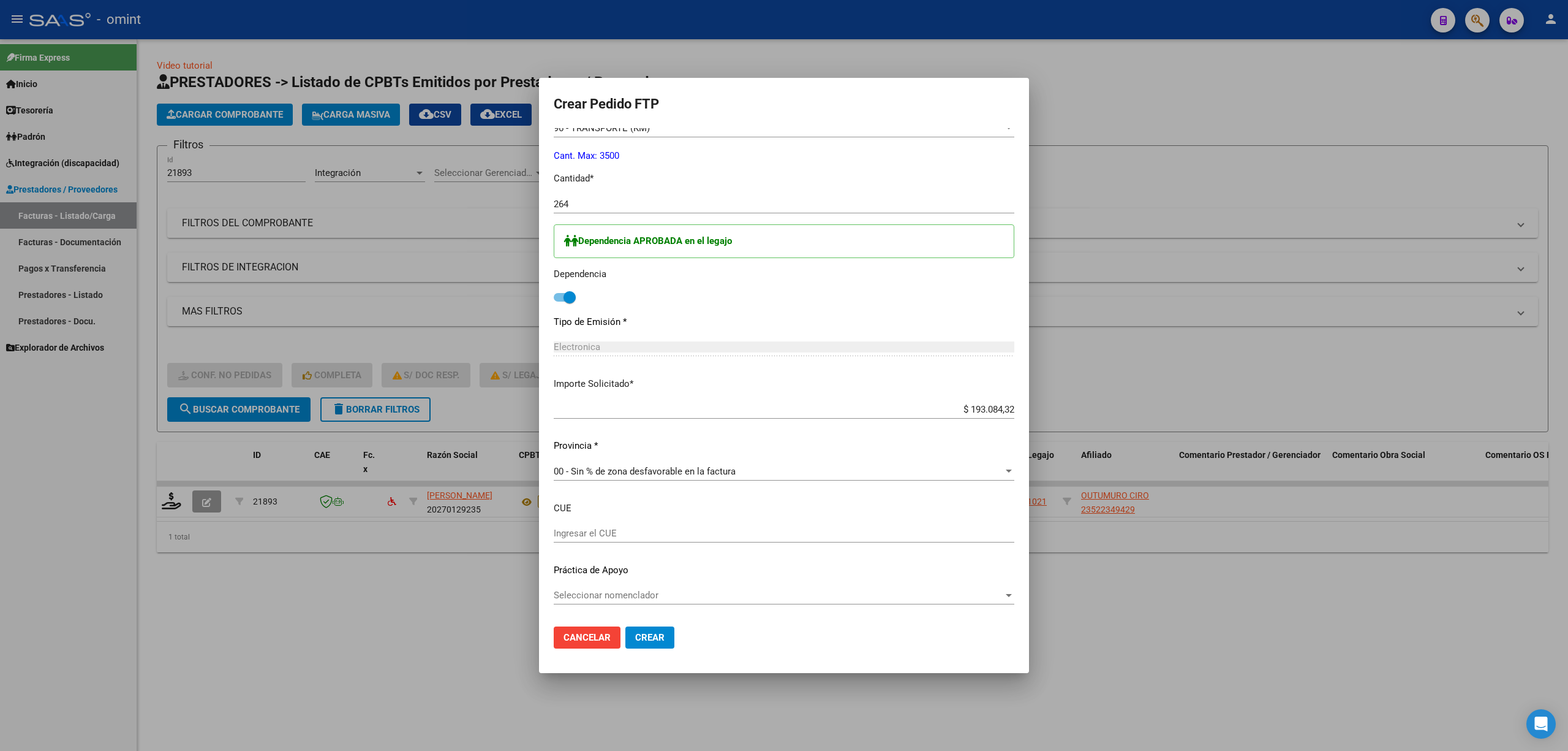
click at [652, 495] on span "Crear" at bounding box center [650, 637] width 29 height 11
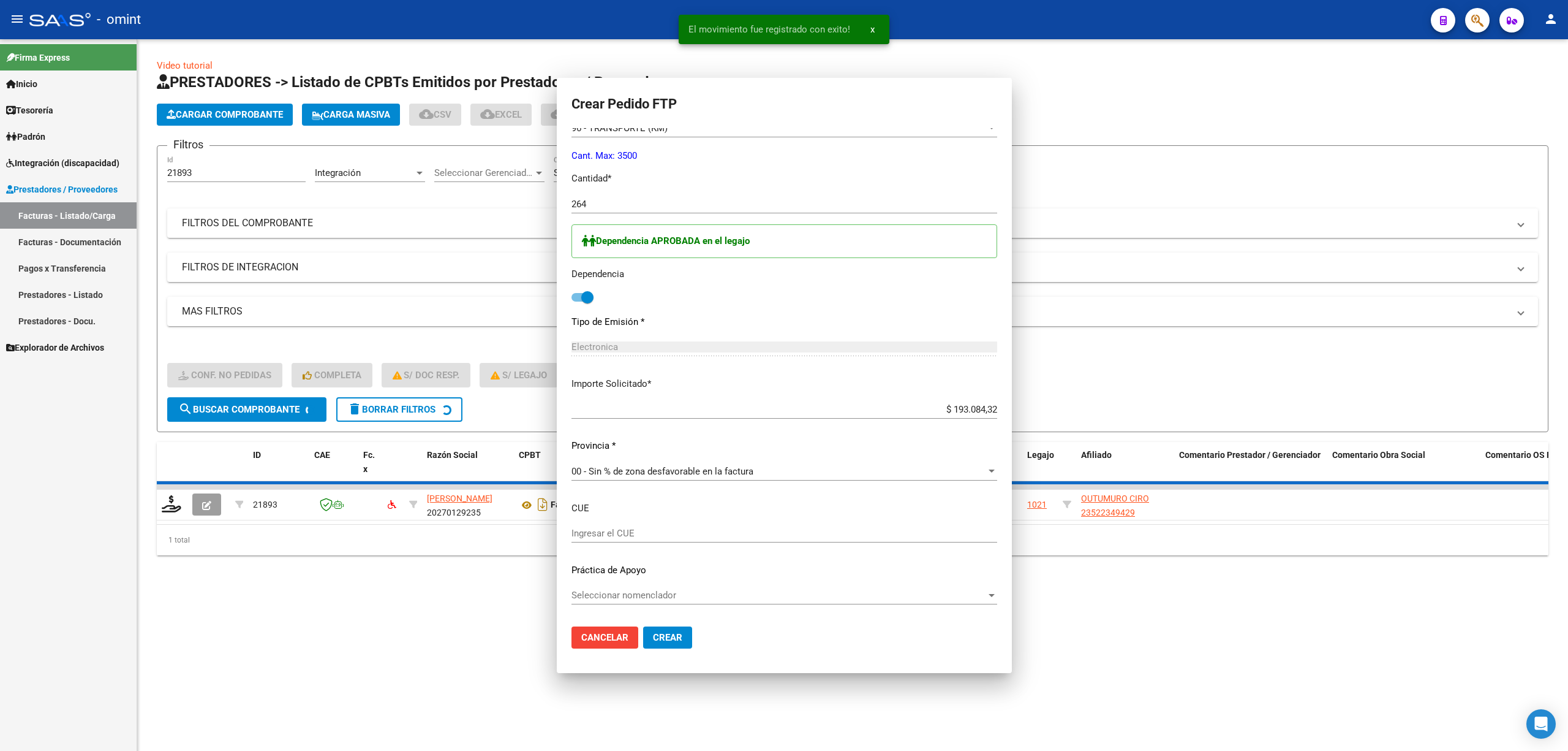
scroll to position [469, 0]
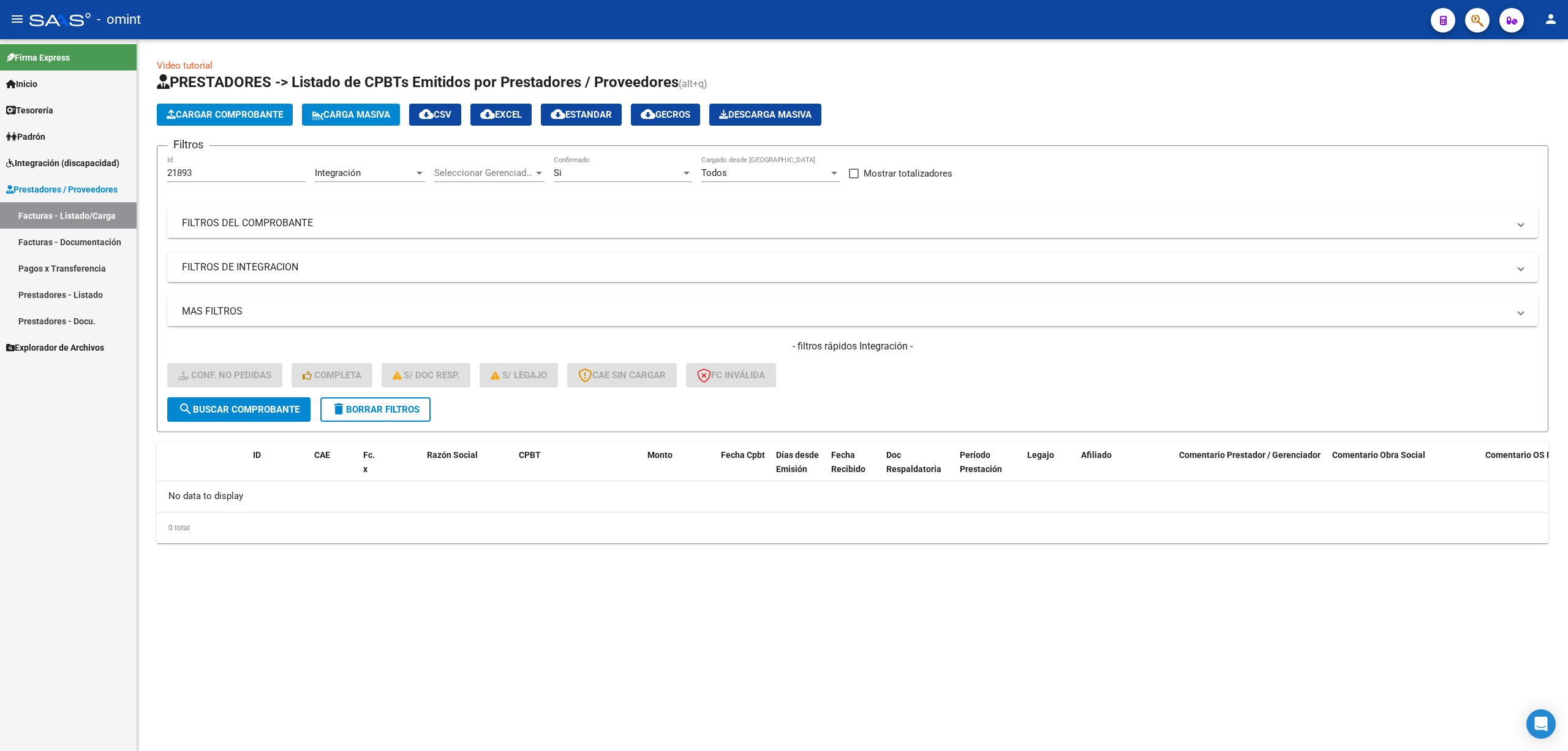
click at [1115, 166] on div "Video tutorial PRESTADORES -> Listado de CPBTs Emitidos por Prestadores / Prove…" at bounding box center [852, 310] width 1431 height 543
click at [410, 398] on button "delete Borrar Filtros" at bounding box center [376, 409] width 110 height 25
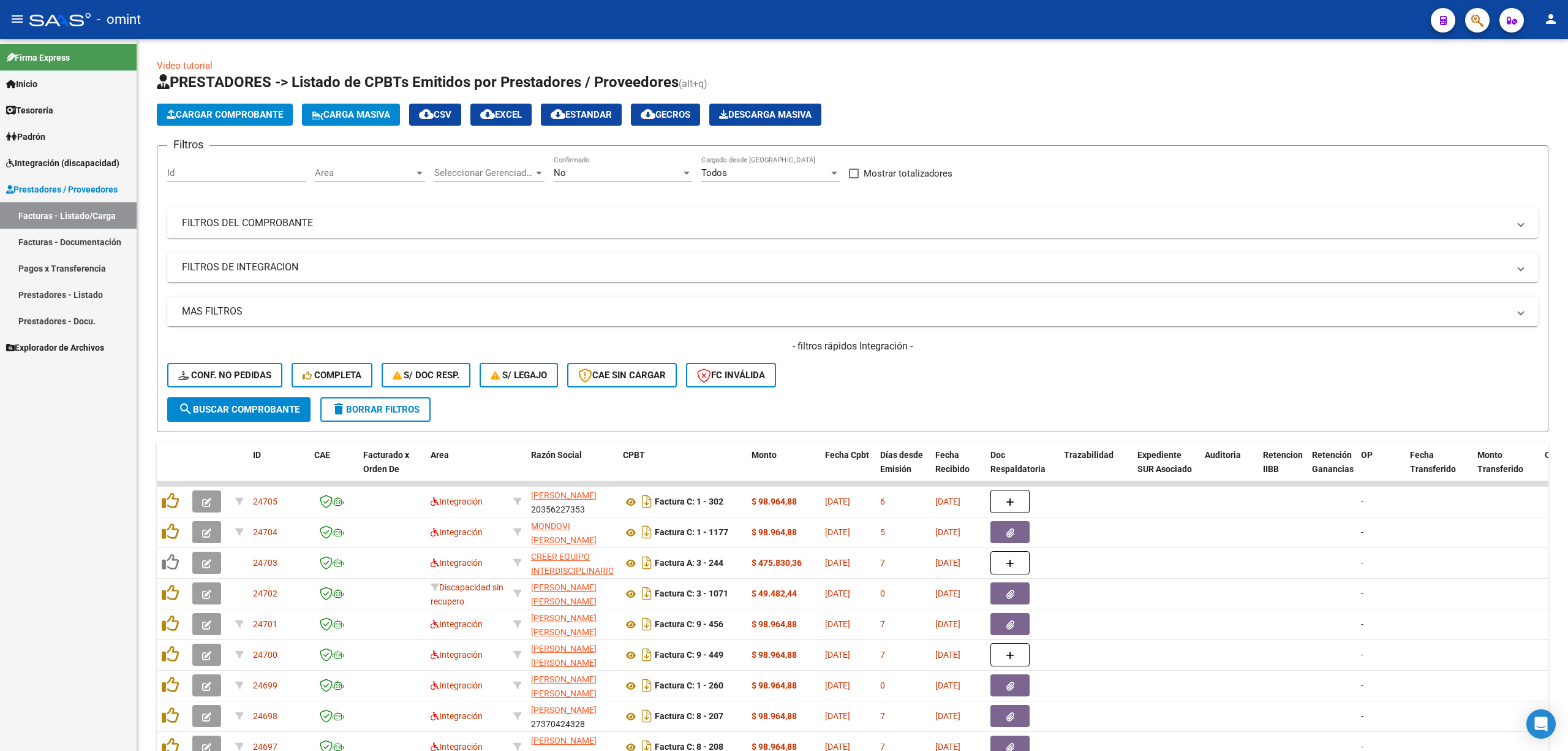
click at [221, 170] on input "Id" at bounding box center [236, 172] width 139 height 11
paste input "24242"
type input "24242"
click at [255, 417] on button "search Buscar Comprobante" at bounding box center [238, 409] width 143 height 25
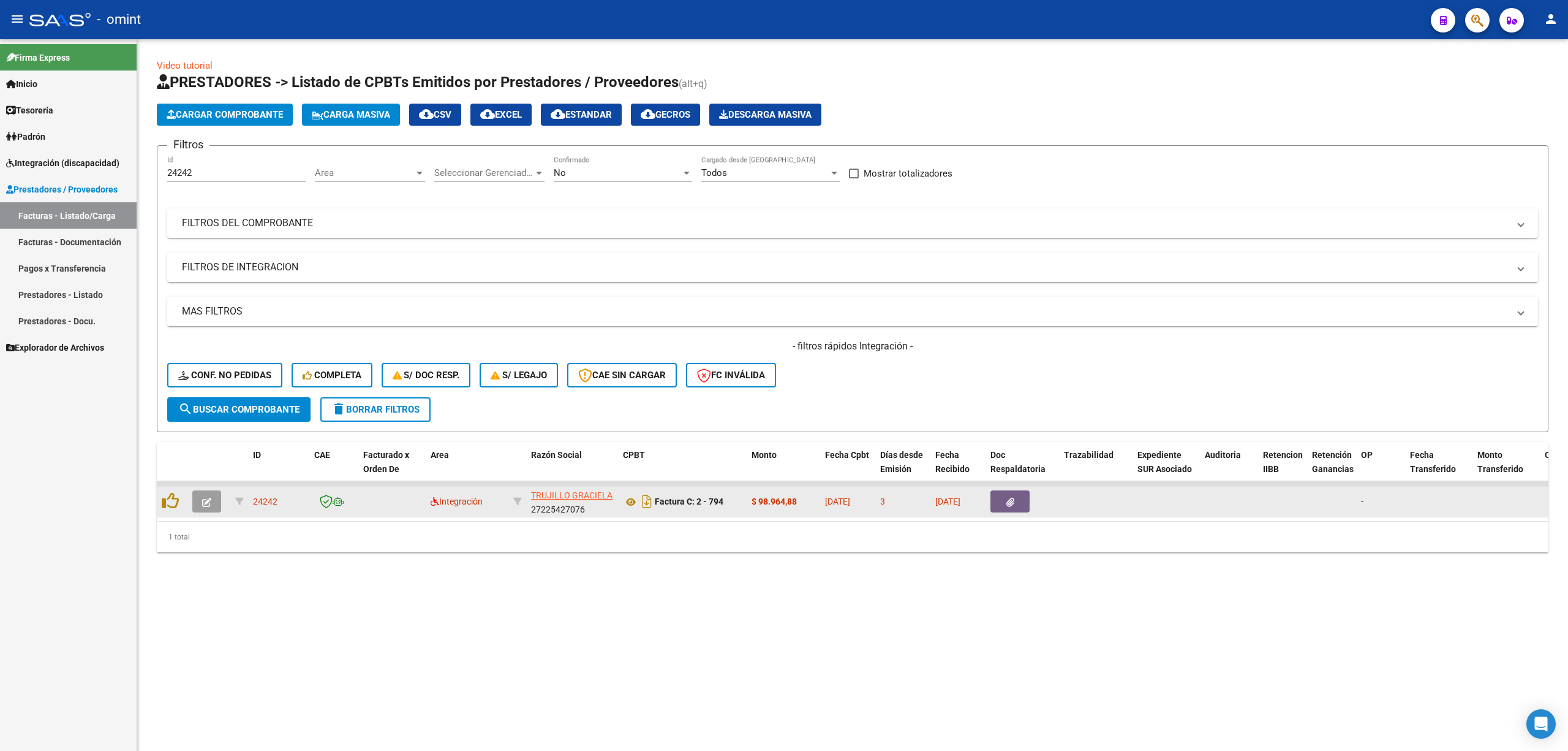
click at [206, 495] on icon "button" at bounding box center [206, 502] width 9 height 9
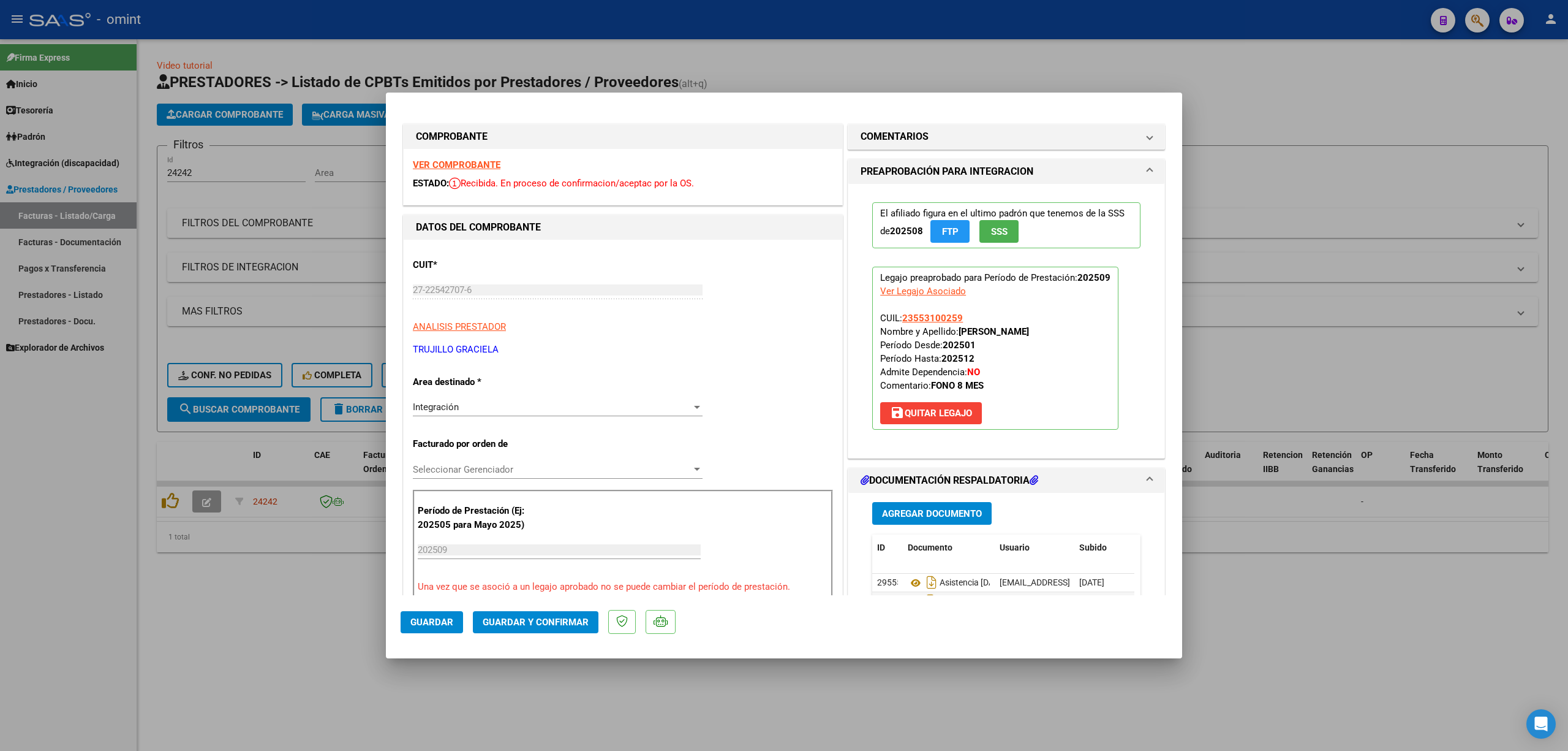
click at [486, 165] on strong "VER COMPROBANTE" at bounding box center [456, 164] width 88 height 11
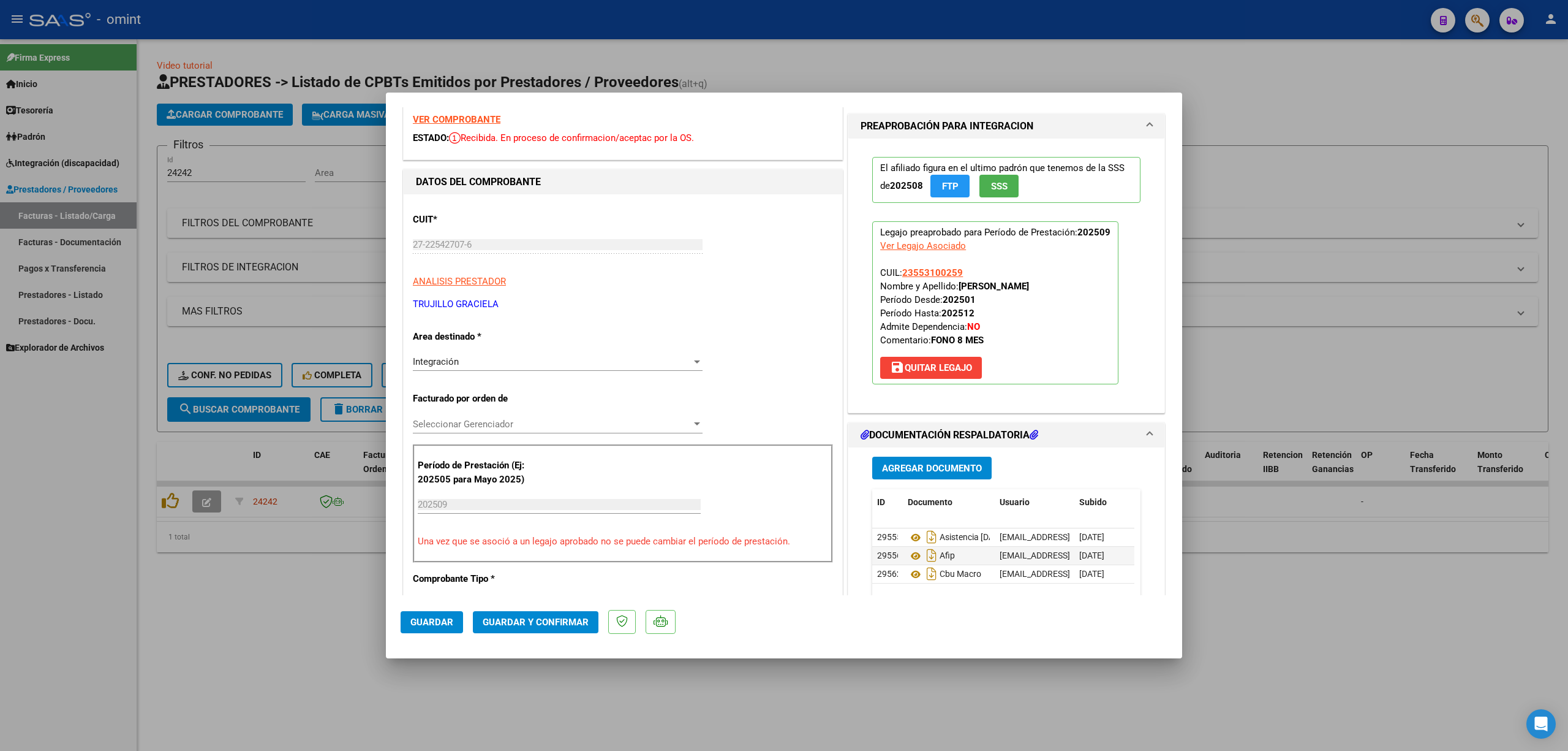
scroll to position [0, 0]
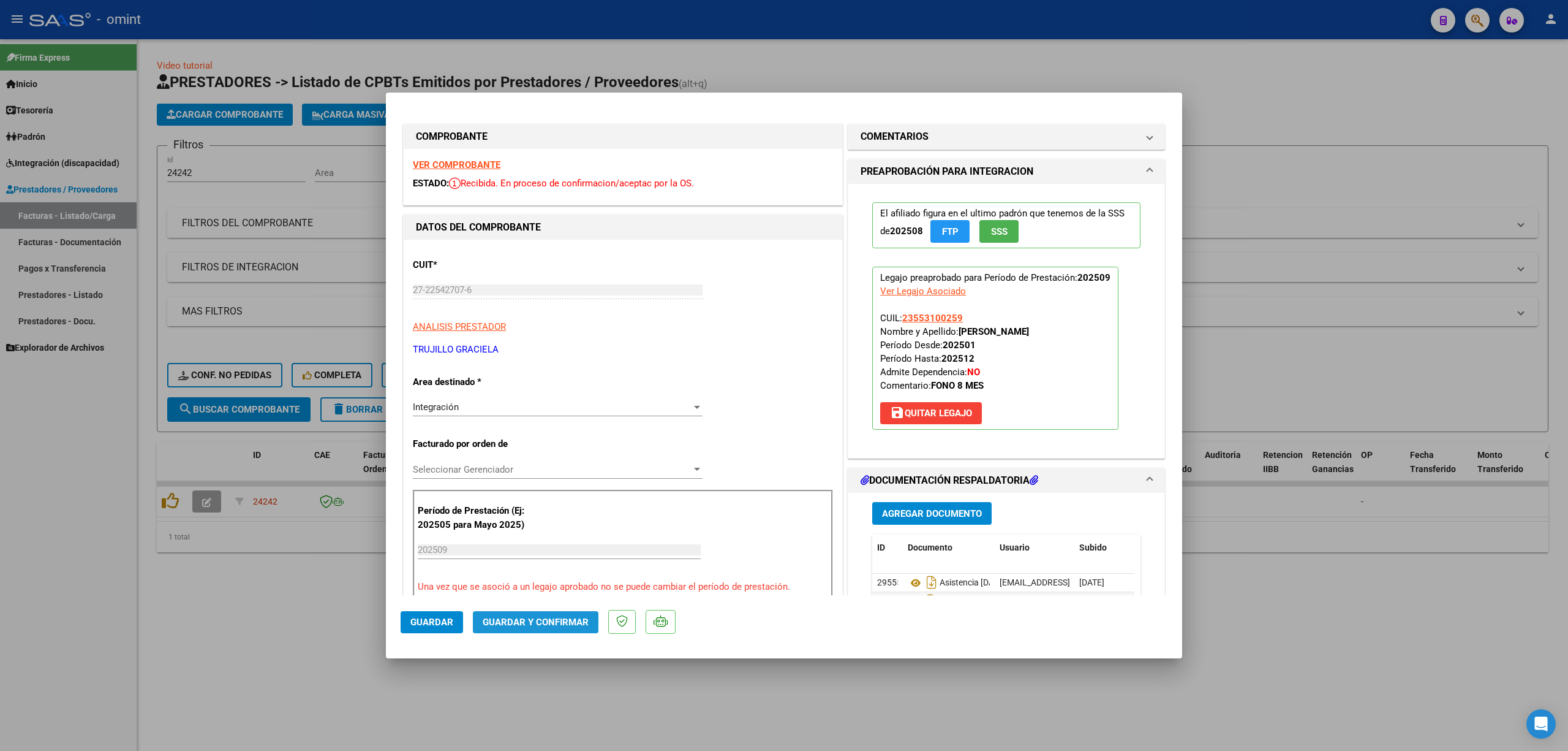
click at [566, 495] on button "Guardar y Confirmar" at bounding box center [536, 622] width 126 height 22
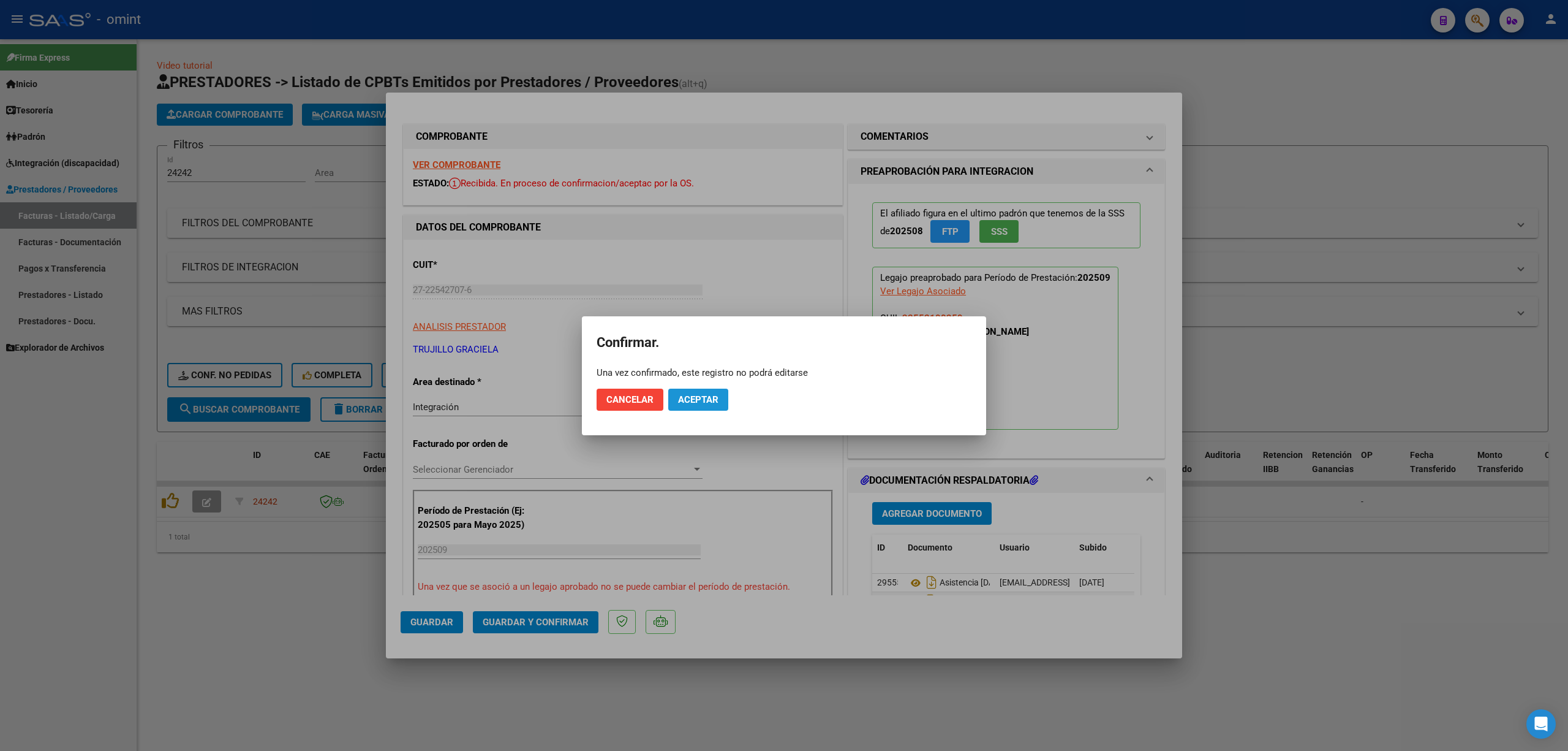
click at [703, 401] on span "Aceptar" at bounding box center [698, 399] width 41 height 11
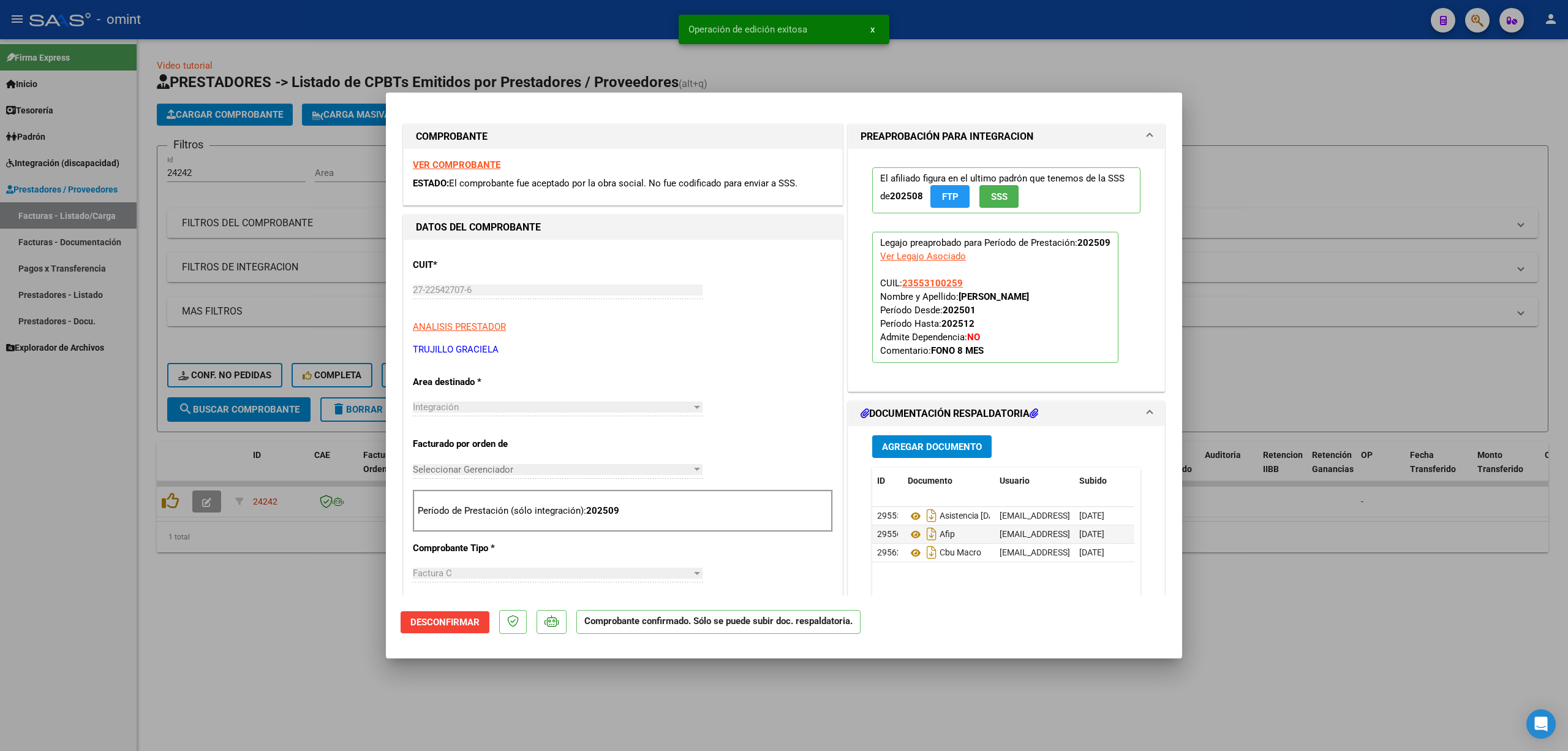
click at [318, 286] on div at bounding box center [784, 375] width 1568 height 751
type input "$ 0,00"
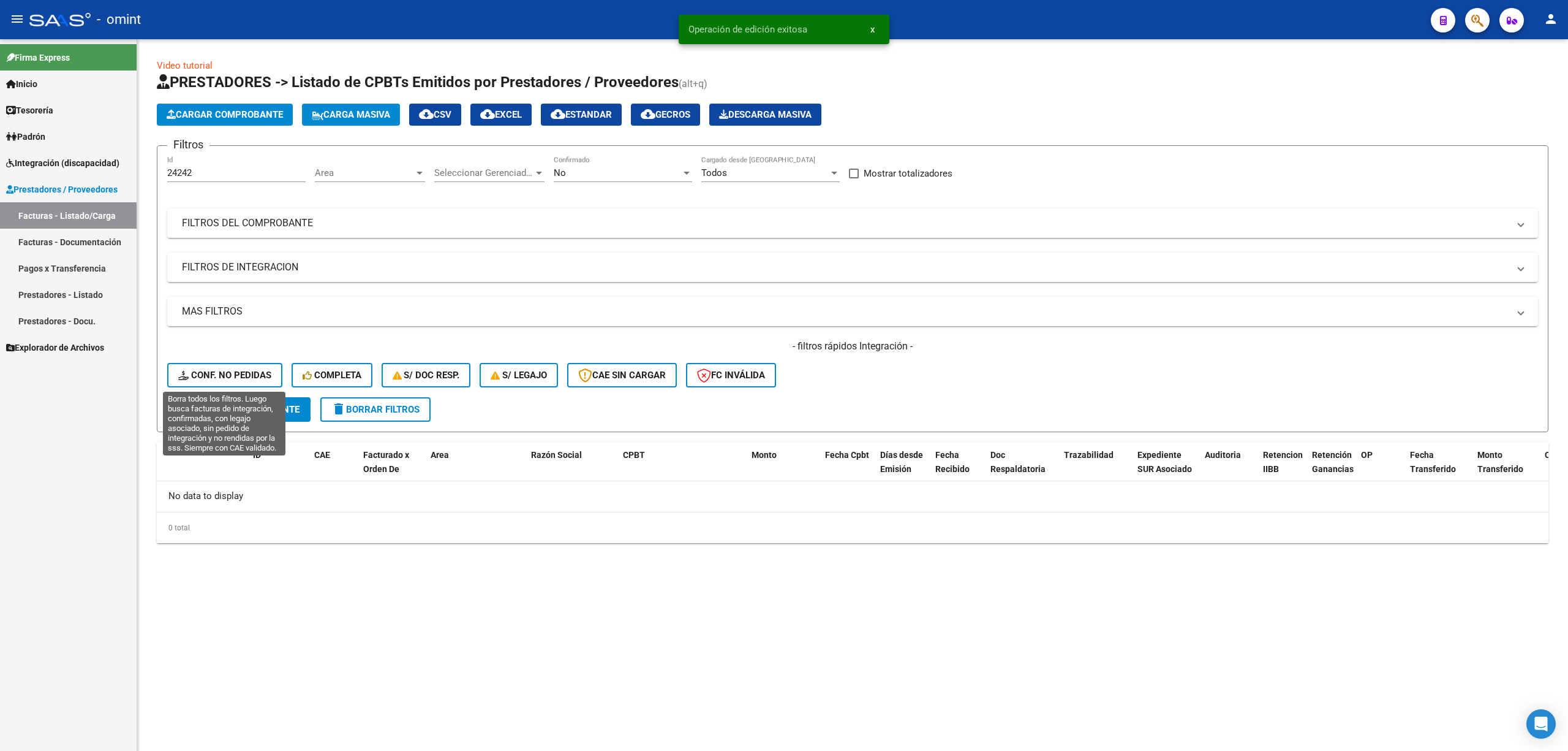
click at [233, 370] on span "Conf. no pedidas" at bounding box center [225, 374] width 93 height 11
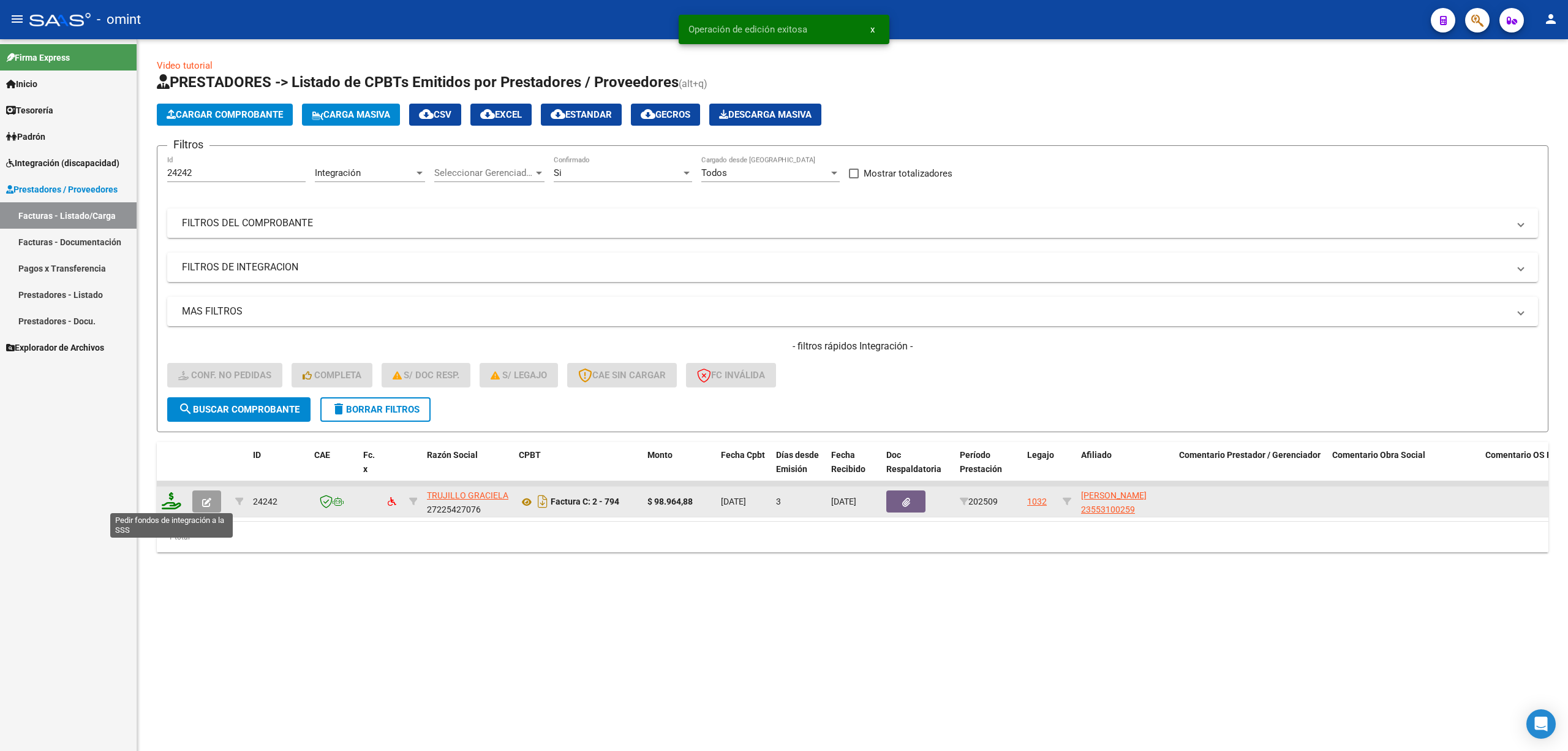
click at [174, 495] on icon at bounding box center [171, 501] width 20 height 17
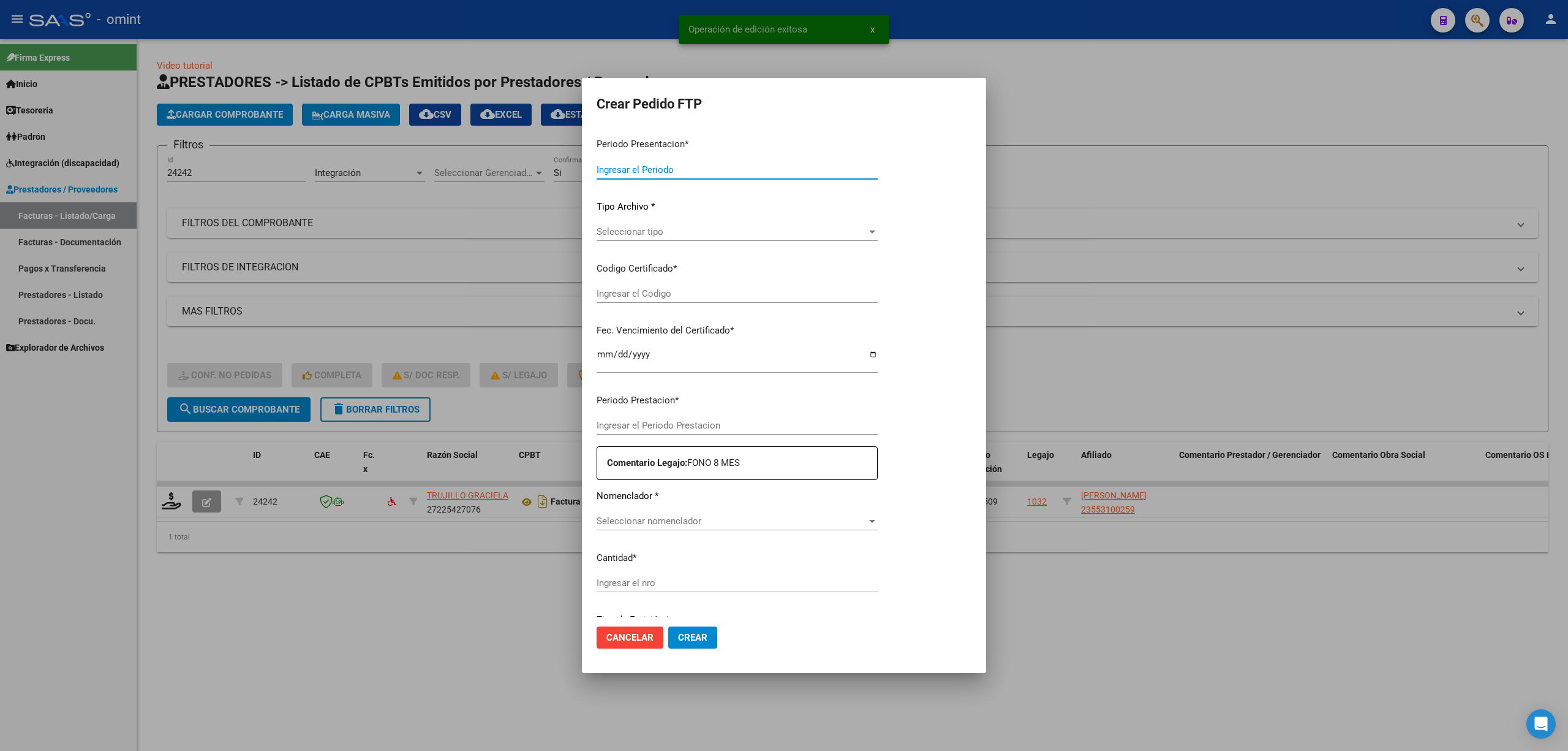
type input "202509"
type input "$ 98.964,88"
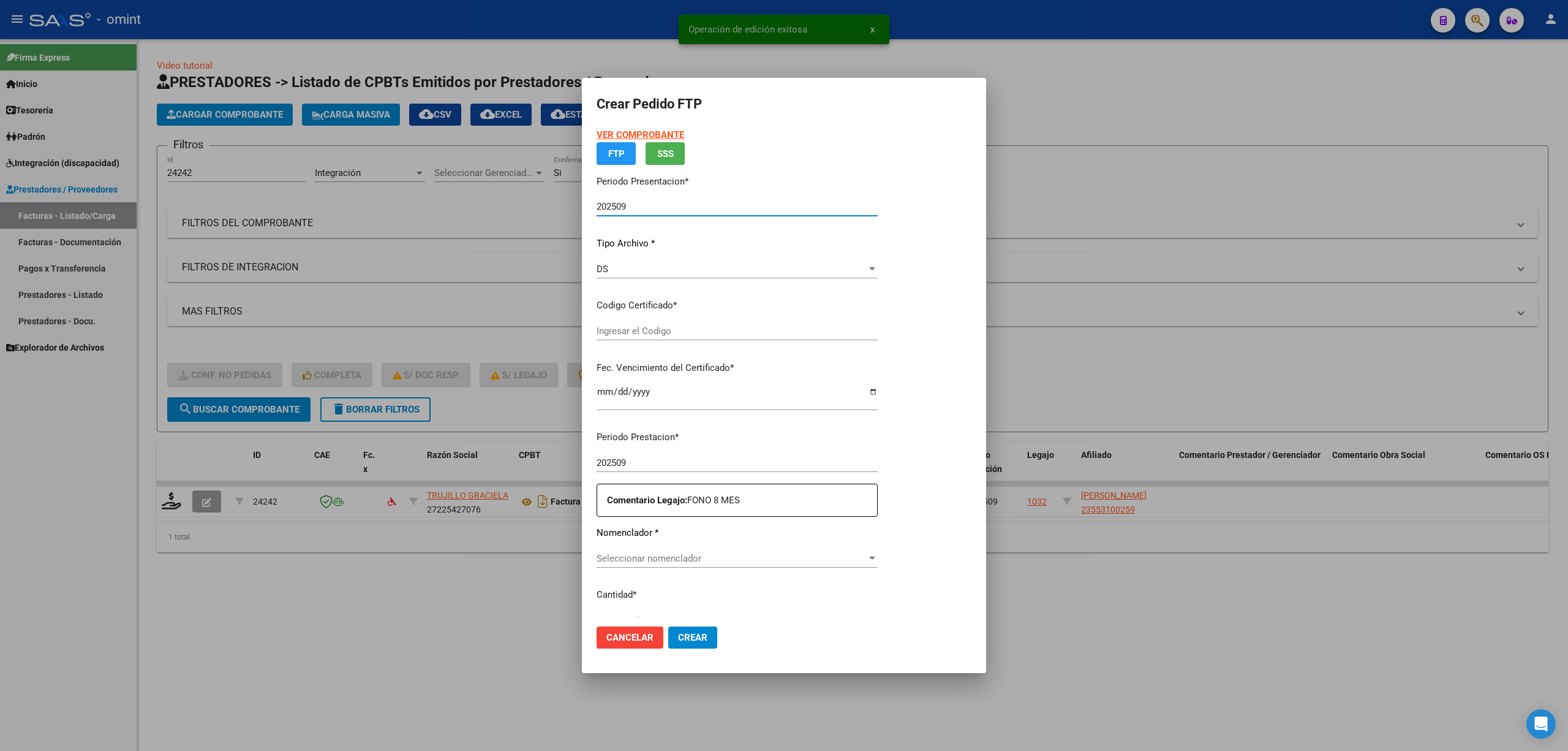
type input "5038024734"
type input "2027-03-27"
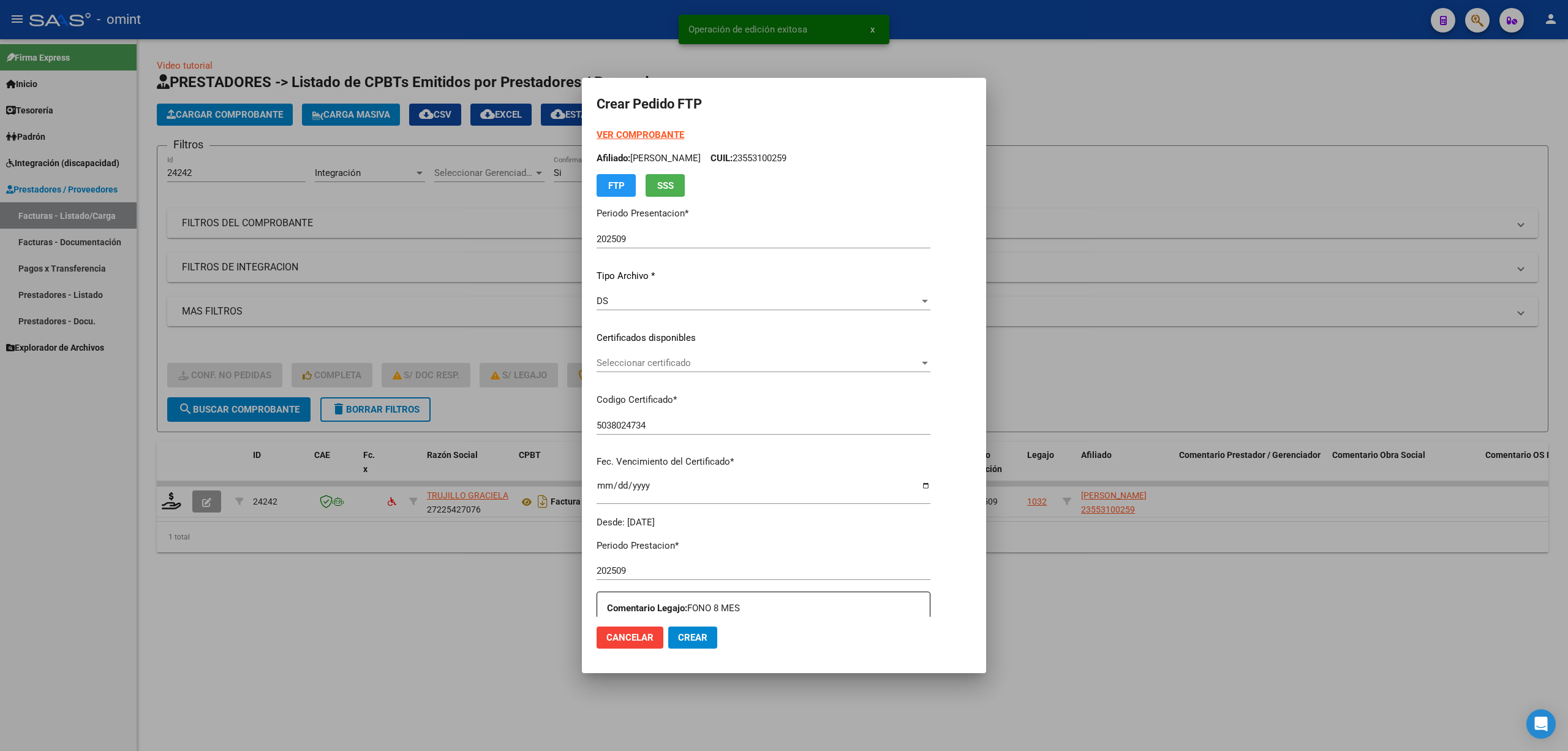
click at [640, 135] on strong "VER COMPROBANTE" at bounding box center [640, 134] width 88 height 11
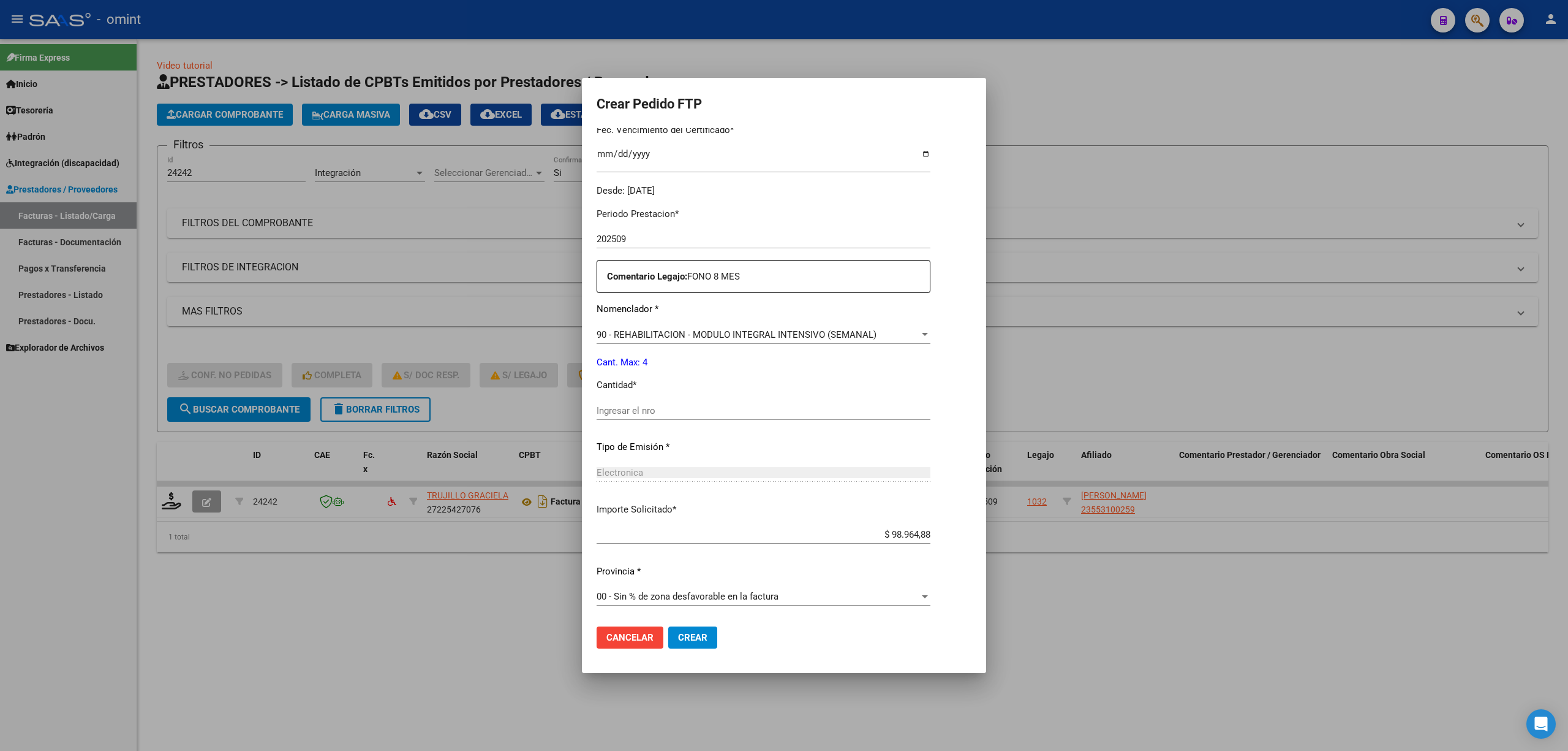
scroll to position [332, 0]
click at [628, 407] on input "Ingresar el nro" at bounding box center [763, 409] width 334 height 11
type input "4"
click at [680, 495] on button "Crear" at bounding box center [692, 638] width 49 height 22
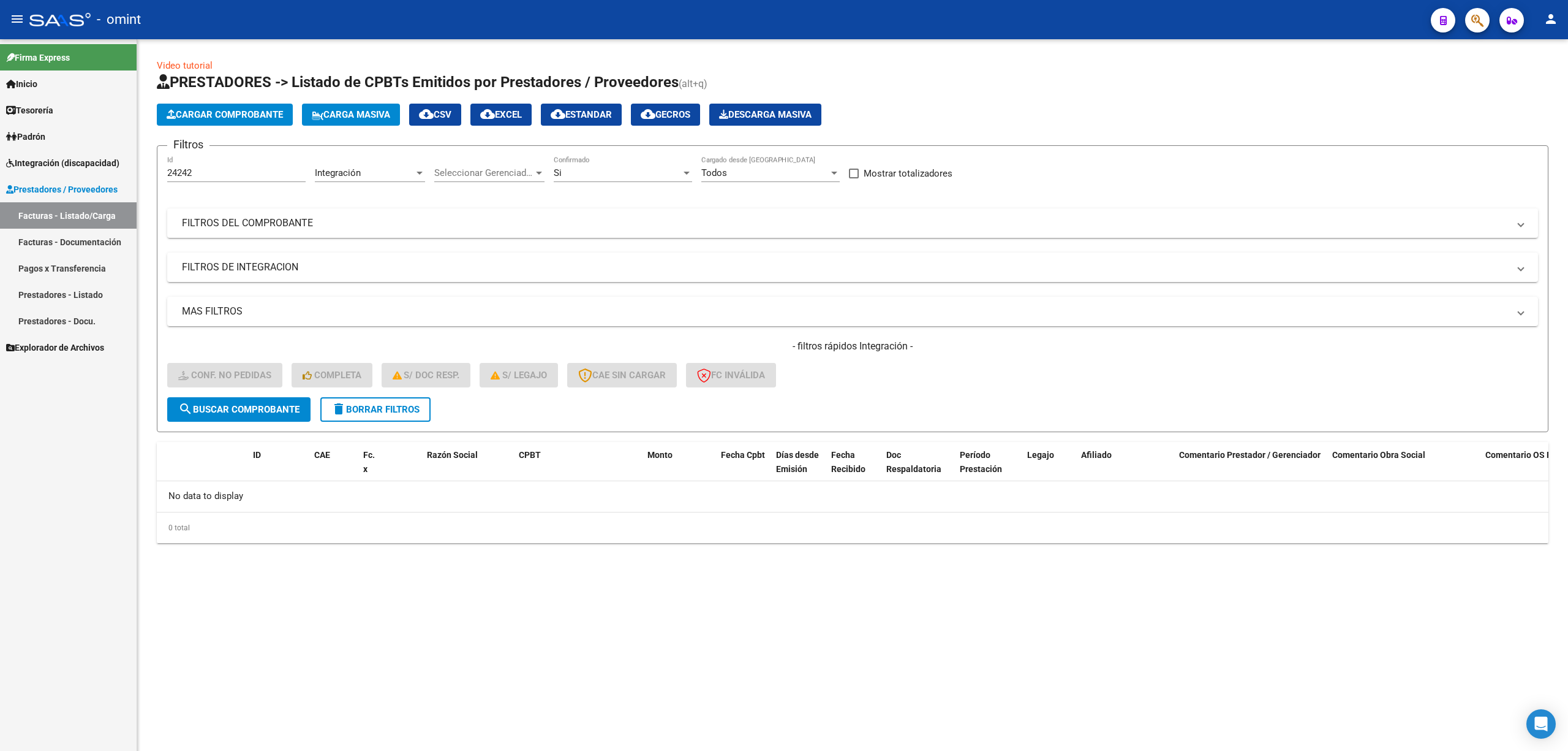
click at [207, 174] on input "24242" at bounding box center [236, 172] width 139 height 11
click at [206, 174] on input "24242" at bounding box center [236, 172] width 139 height 11
click at [354, 395] on div "- filtros rápidos Integración - Conf. no pedidas Completa S/ Doc Resp. S/ legaj…" at bounding box center [852, 368] width 1371 height 57
drag, startPoint x: 366, startPoint y: 414, endPoint x: 355, endPoint y: 385, distance: 31.0
click at [368, 414] on button "delete Borrar Filtros" at bounding box center [376, 409] width 110 height 25
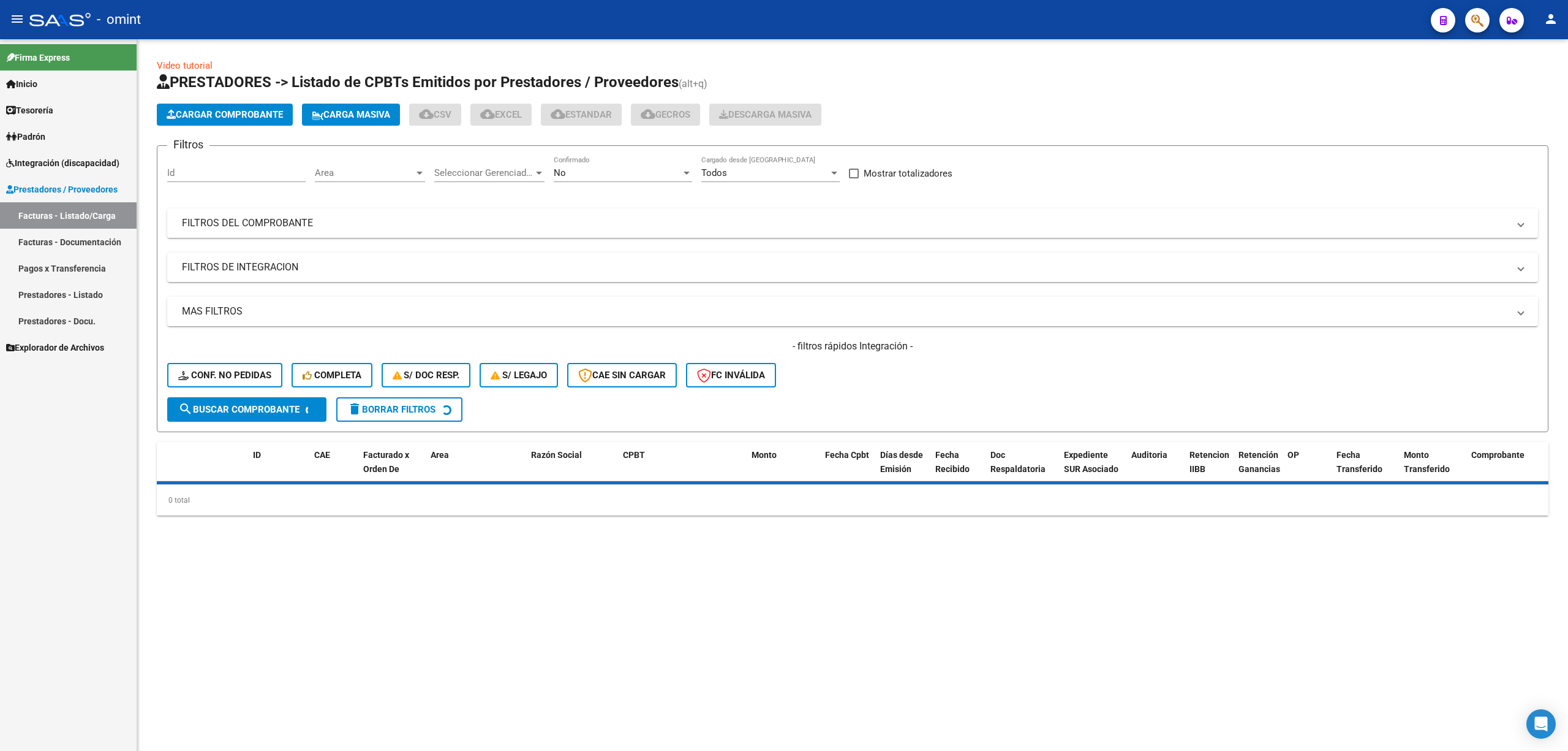
click at [190, 159] on div "Id" at bounding box center [236, 169] width 139 height 26
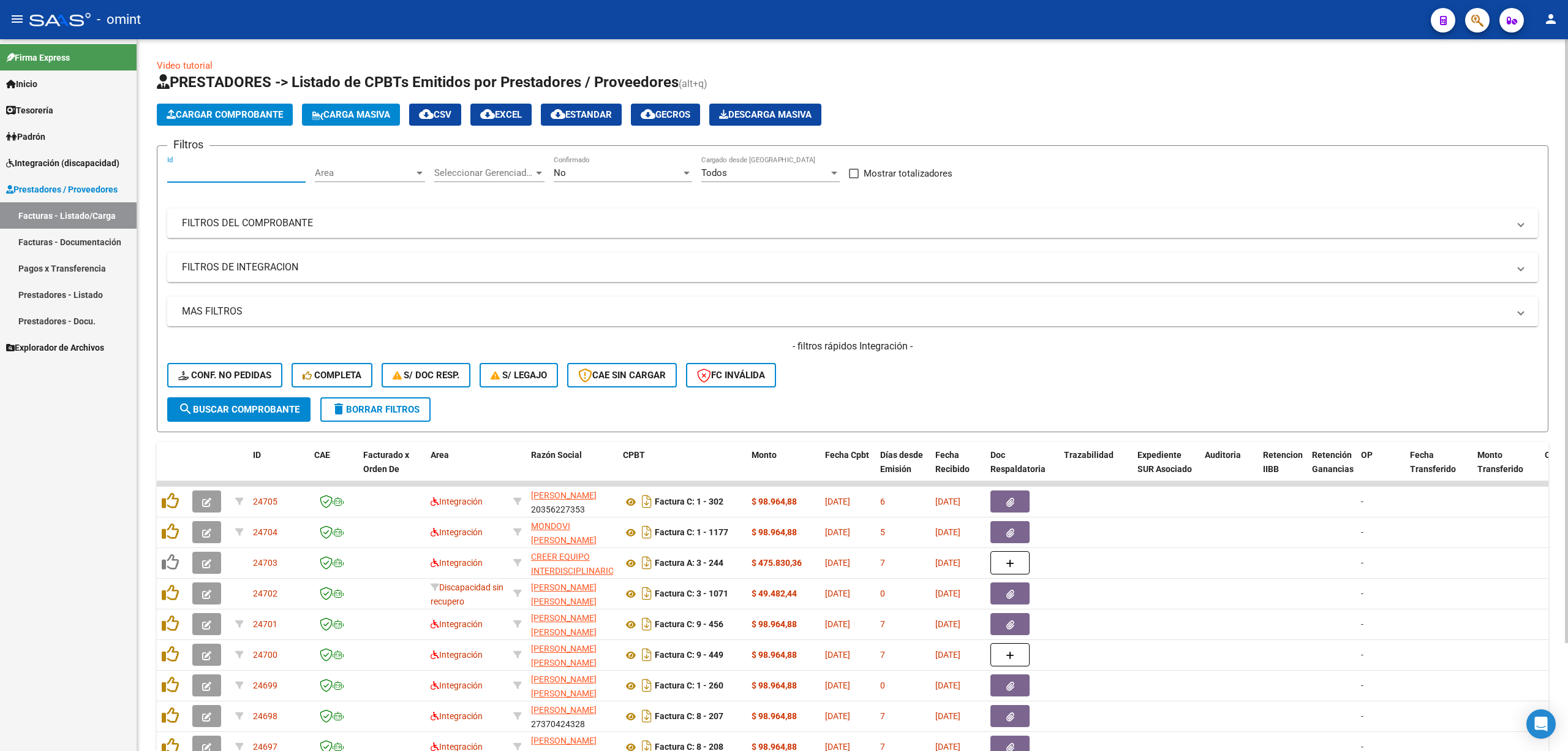
click at [194, 172] on input "Id" at bounding box center [236, 172] width 139 height 11
paste input "23734"
type input "23734"
click at [233, 416] on button "search Buscar Comprobante" at bounding box center [238, 409] width 143 height 25
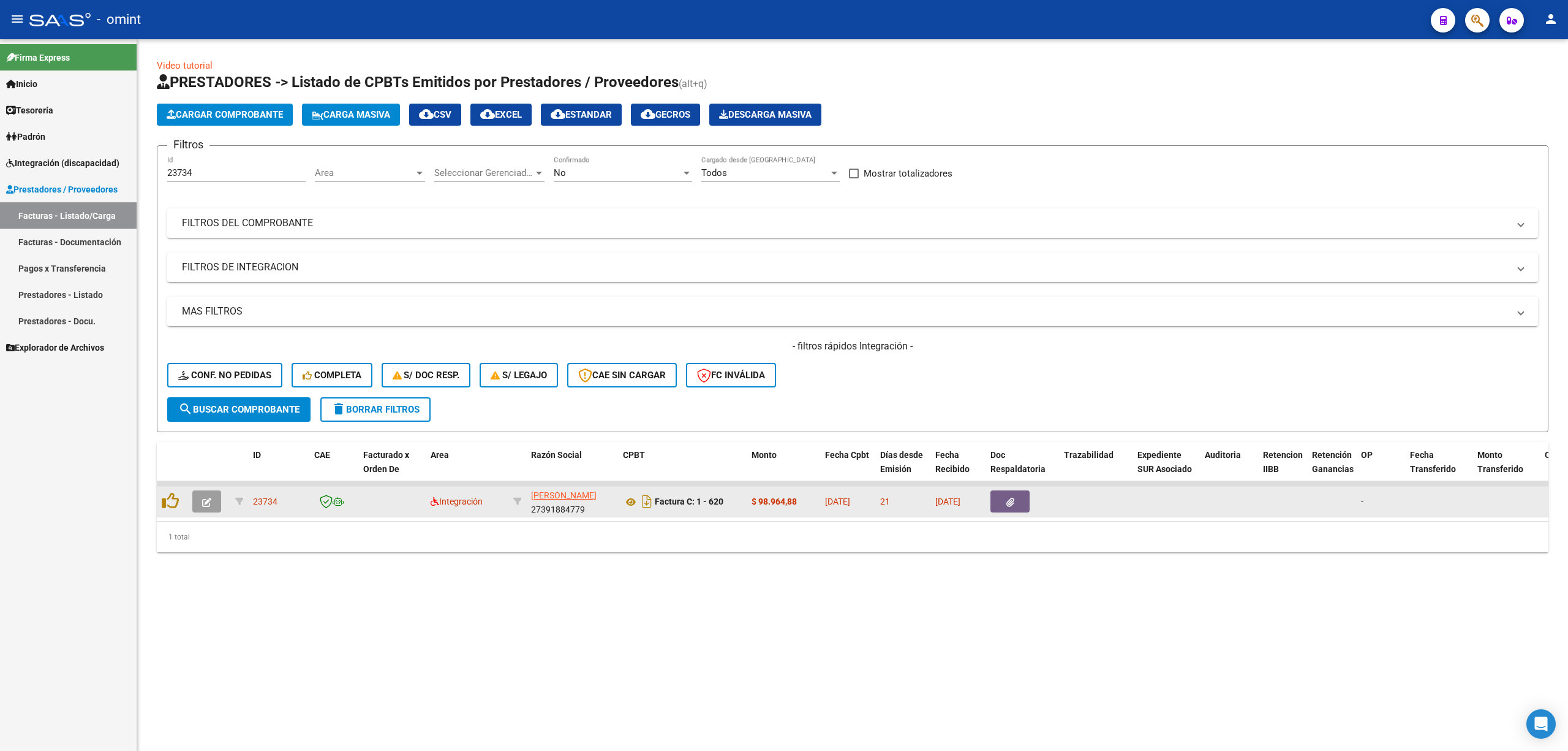
click at [211, 495] on icon "button" at bounding box center [206, 502] width 9 height 9
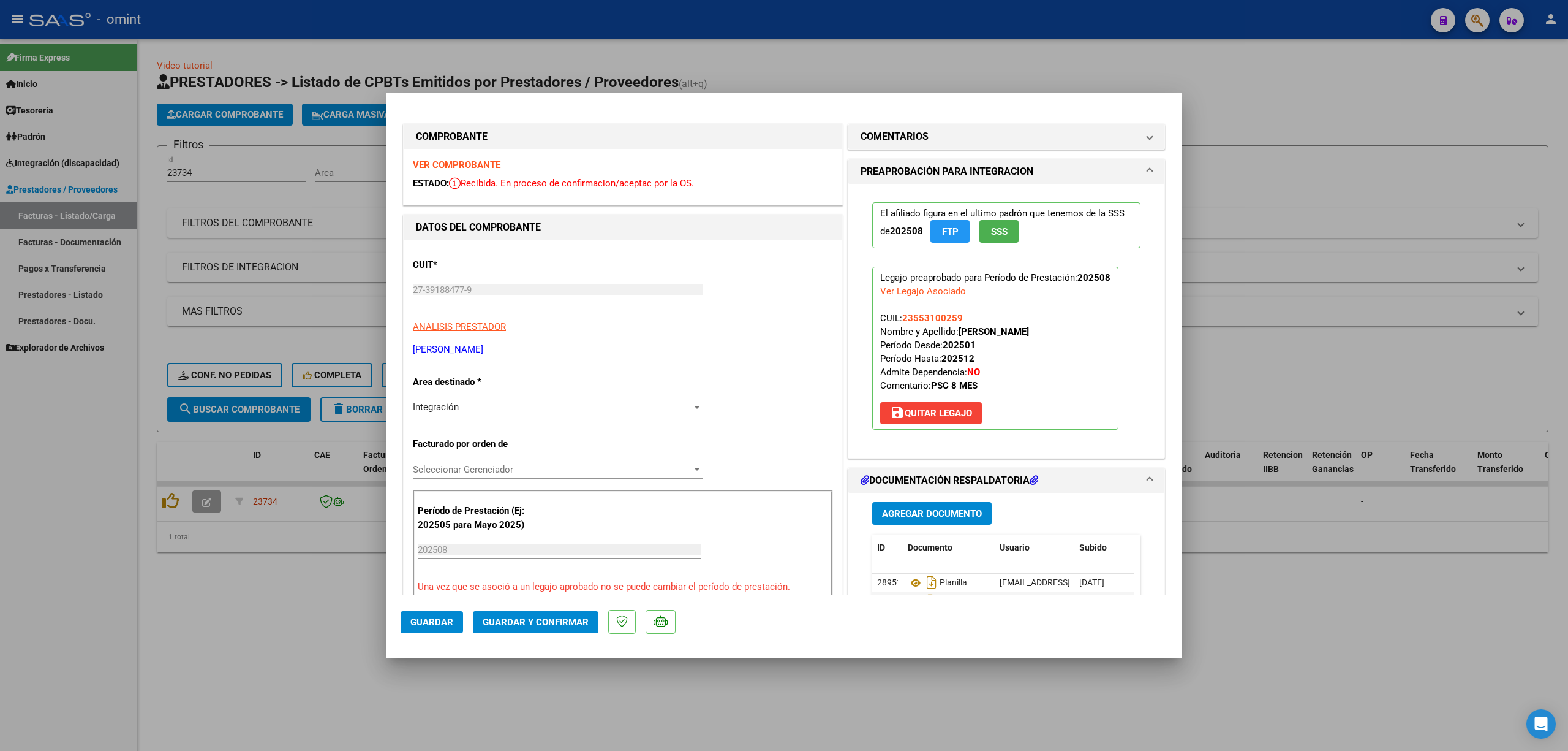
click at [469, 170] on div "VER COMPROBANTE ESTADO: Recibida. En proceso de confirmacion/aceptac por la OS." at bounding box center [623, 177] width 439 height 56
click at [485, 165] on strong "VER COMPROBANTE" at bounding box center [456, 164] width 88 height 11
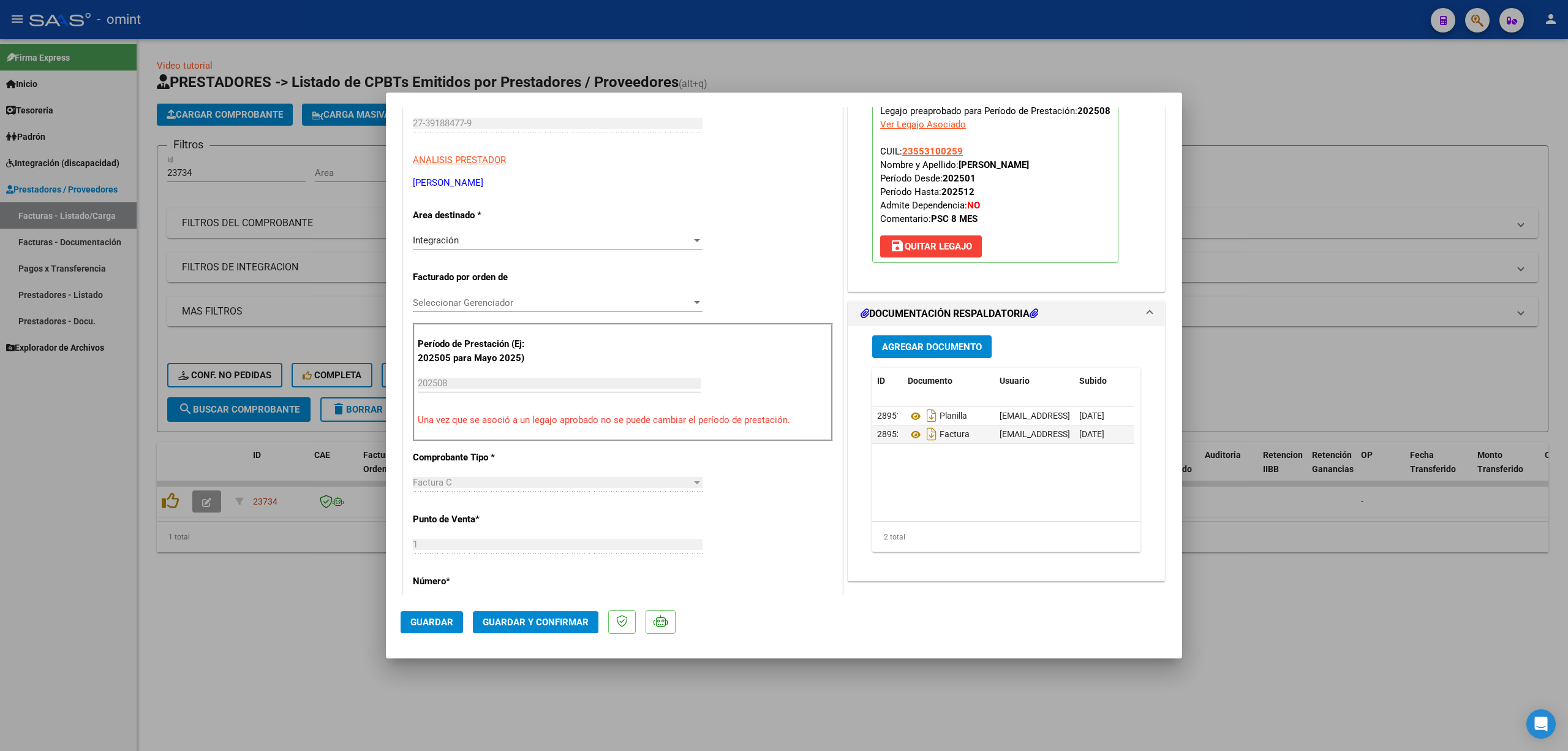
scroll to position [245, 0]
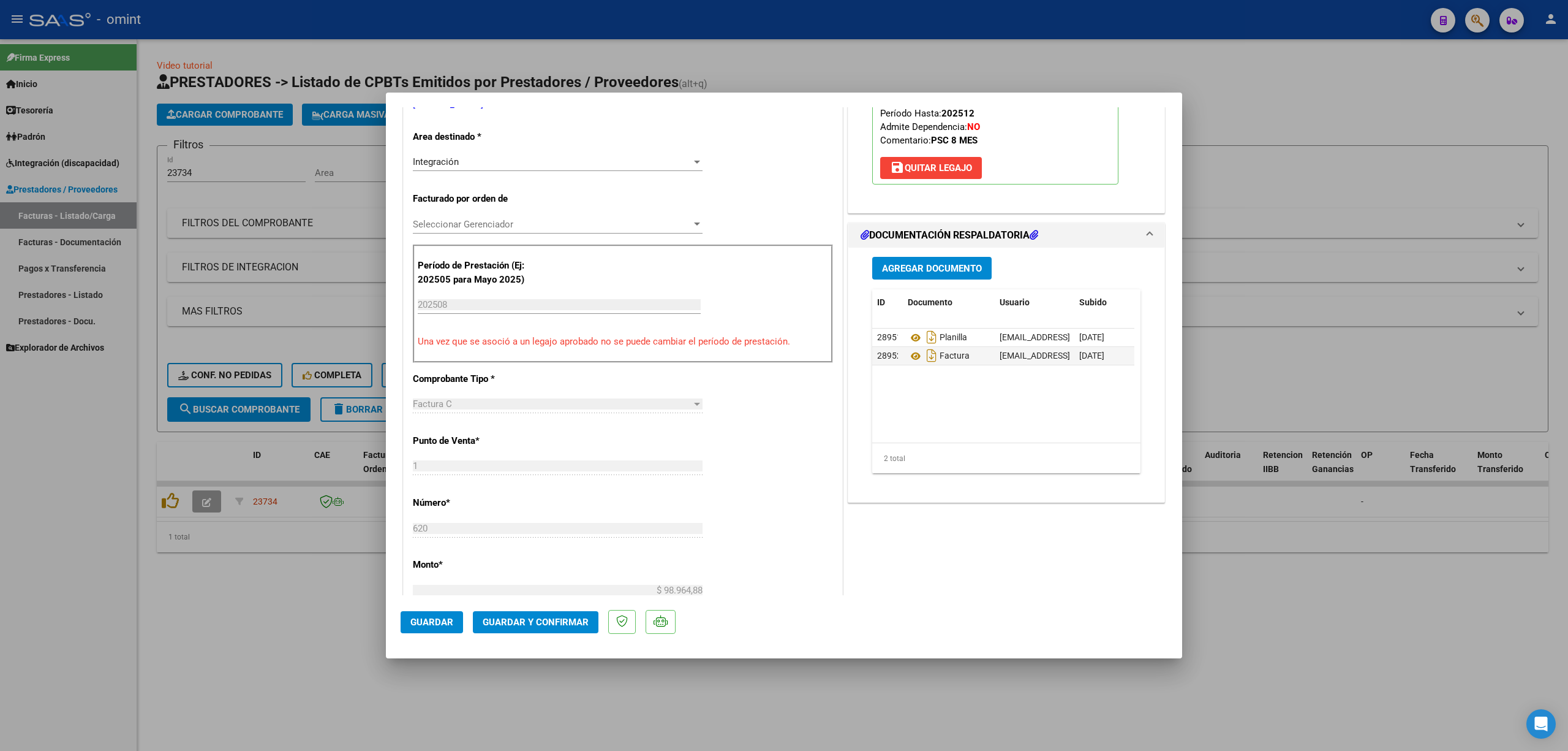
click at [533, 495] on span "Guardar y Confirmar" at bounding box center [536, 622] width 106 height 11
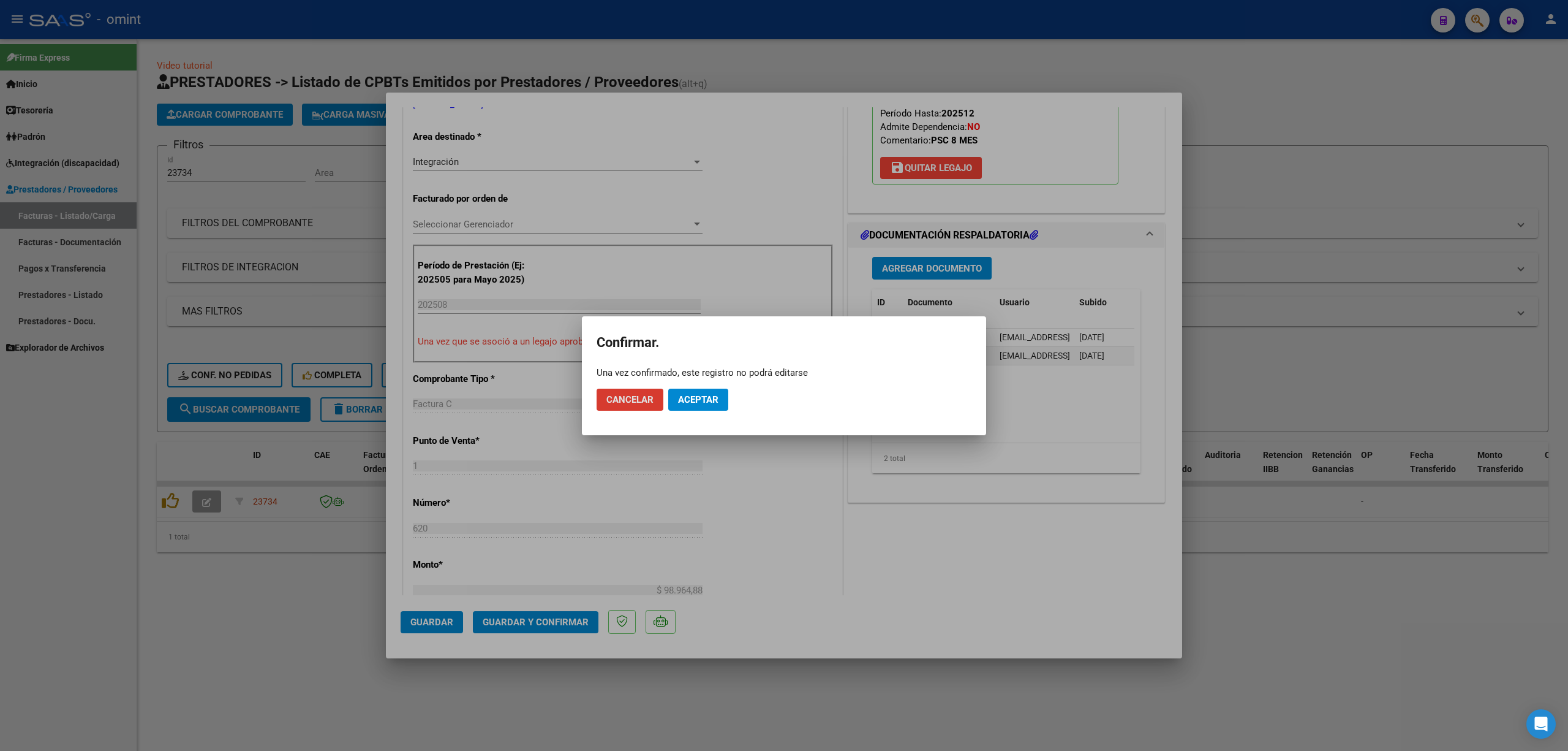
click at [691, 401] on span "Aceptar" at bounding box center [698, 399] width 41 height 11
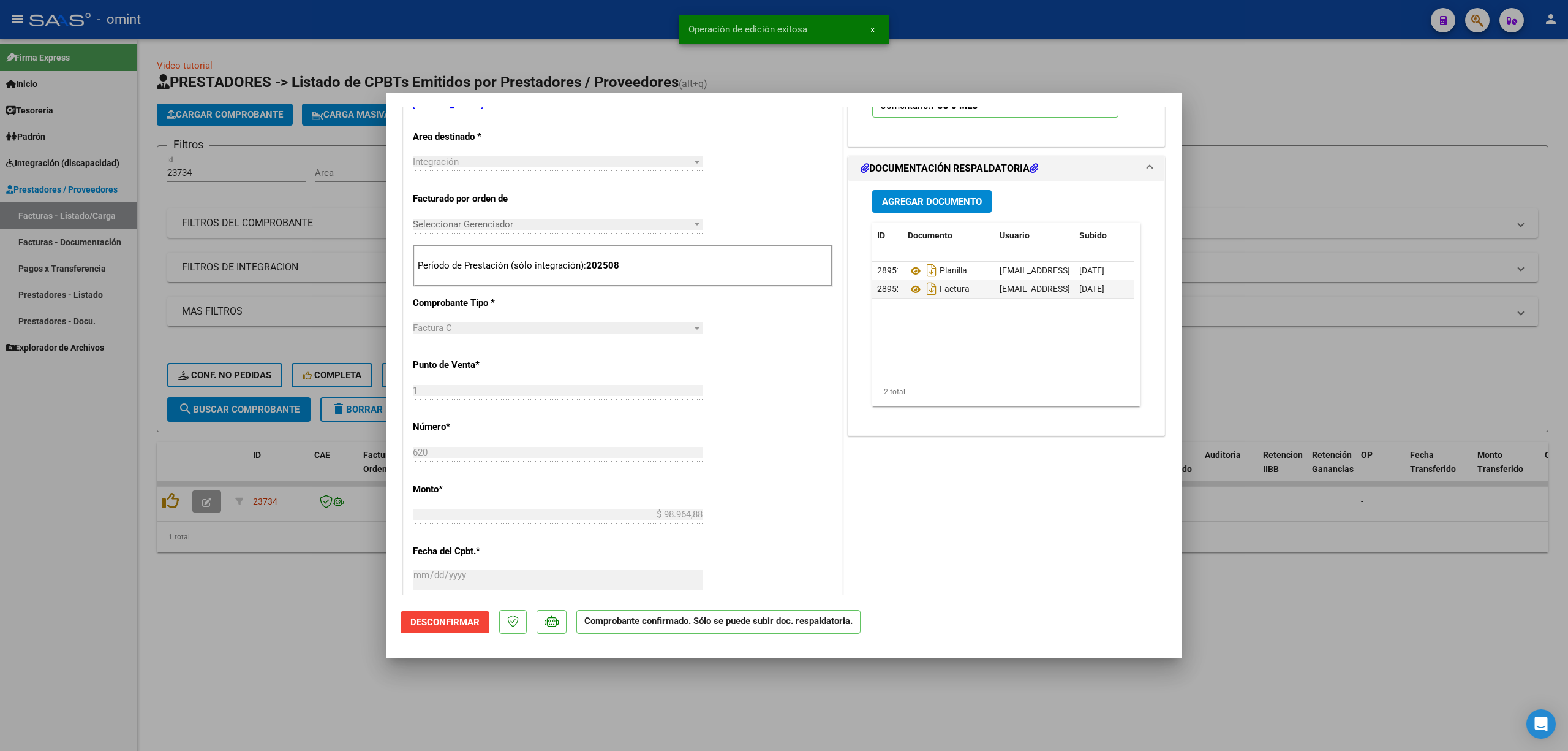
click at [284, 291] on div at bounding box center [784, 375] width 1568 height 751
type input "$ 0,00"
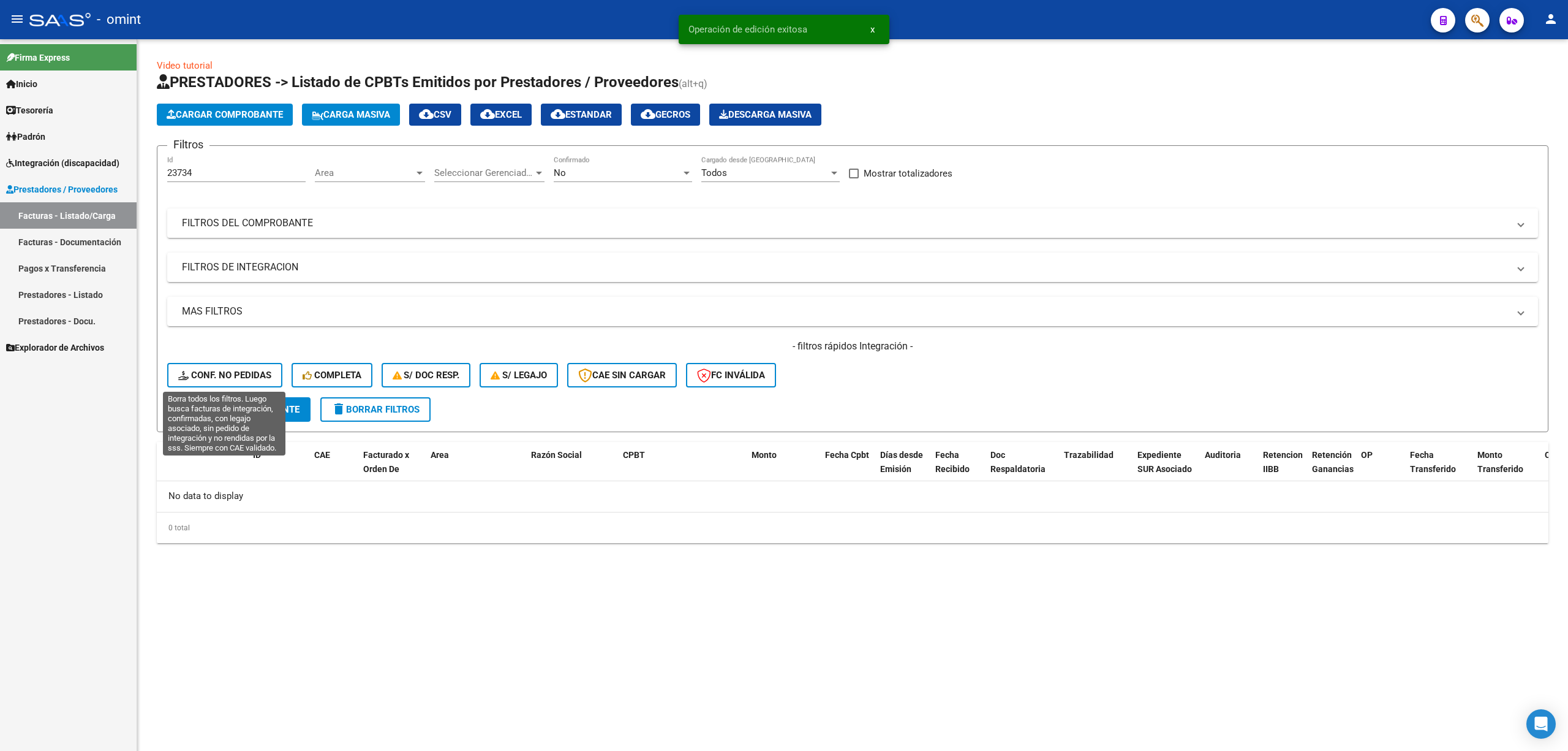
click at [214, 370] on span "Conf. no pedidas" at bounding box center [225, 374] width 93 height 11
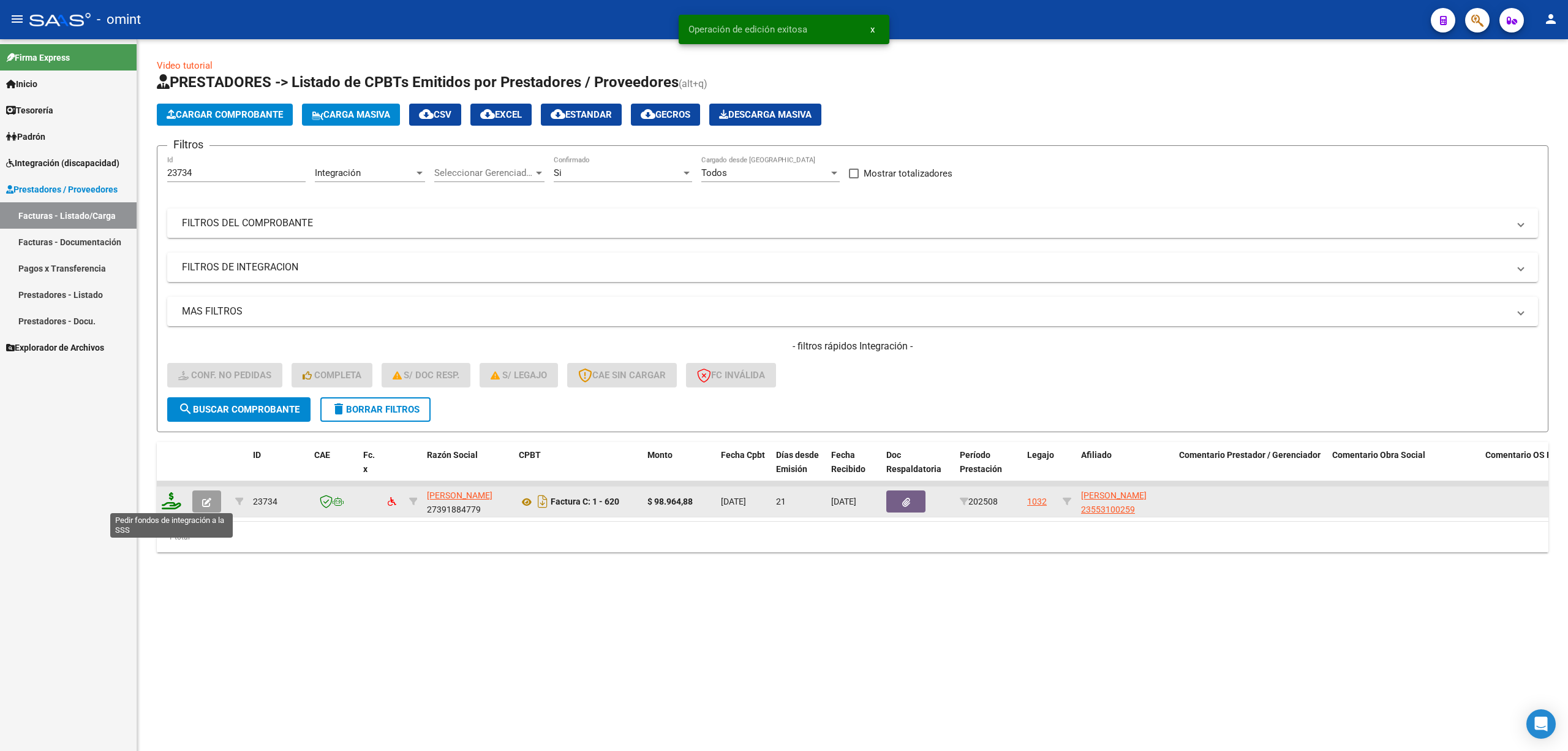
click at [177, 495] on icon at bounding box center [171, 501] width 20 height 17
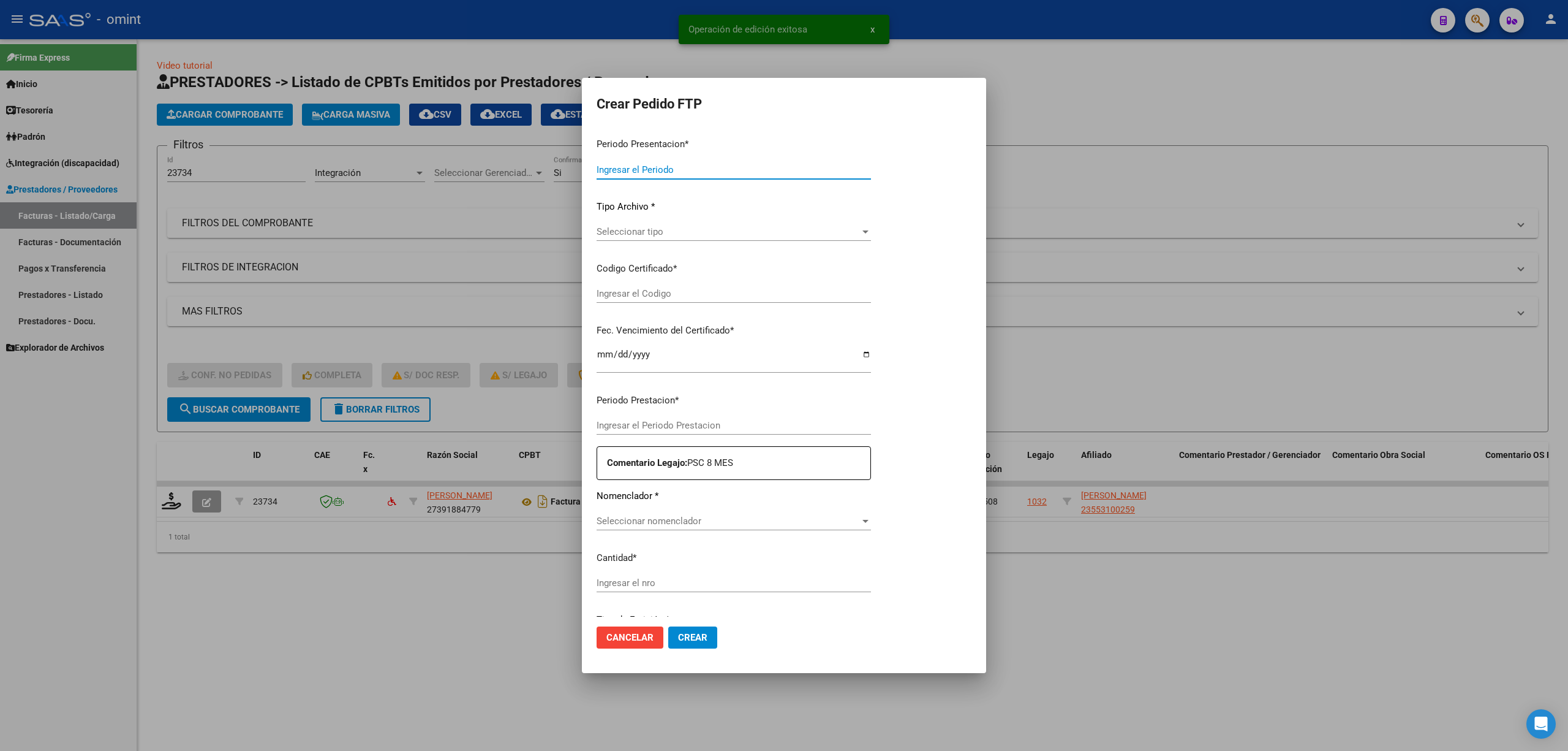
type input "202509"
type input "202508"
type input "$ 98.964,88"
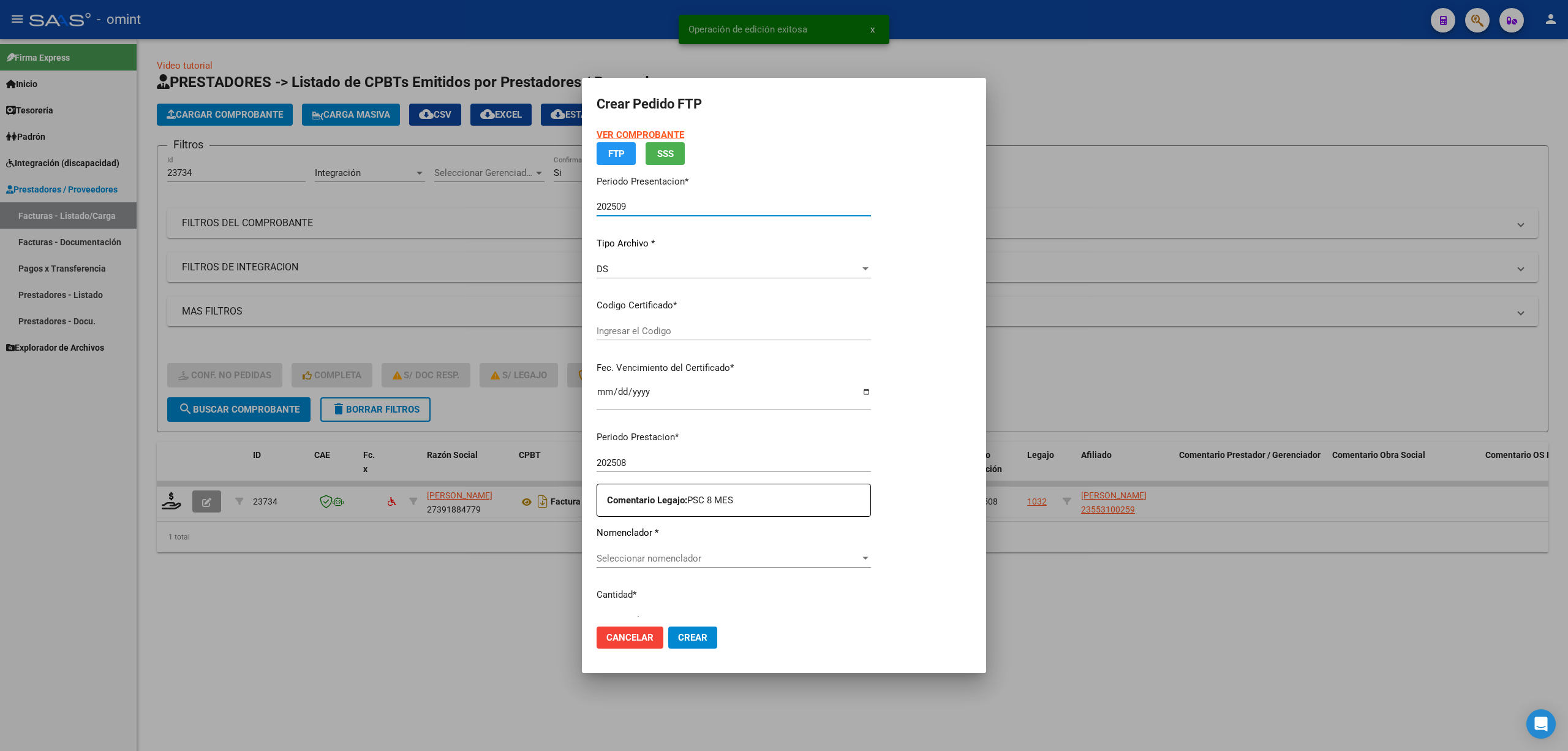
type input "5038024734"
type input "2027-03-27"
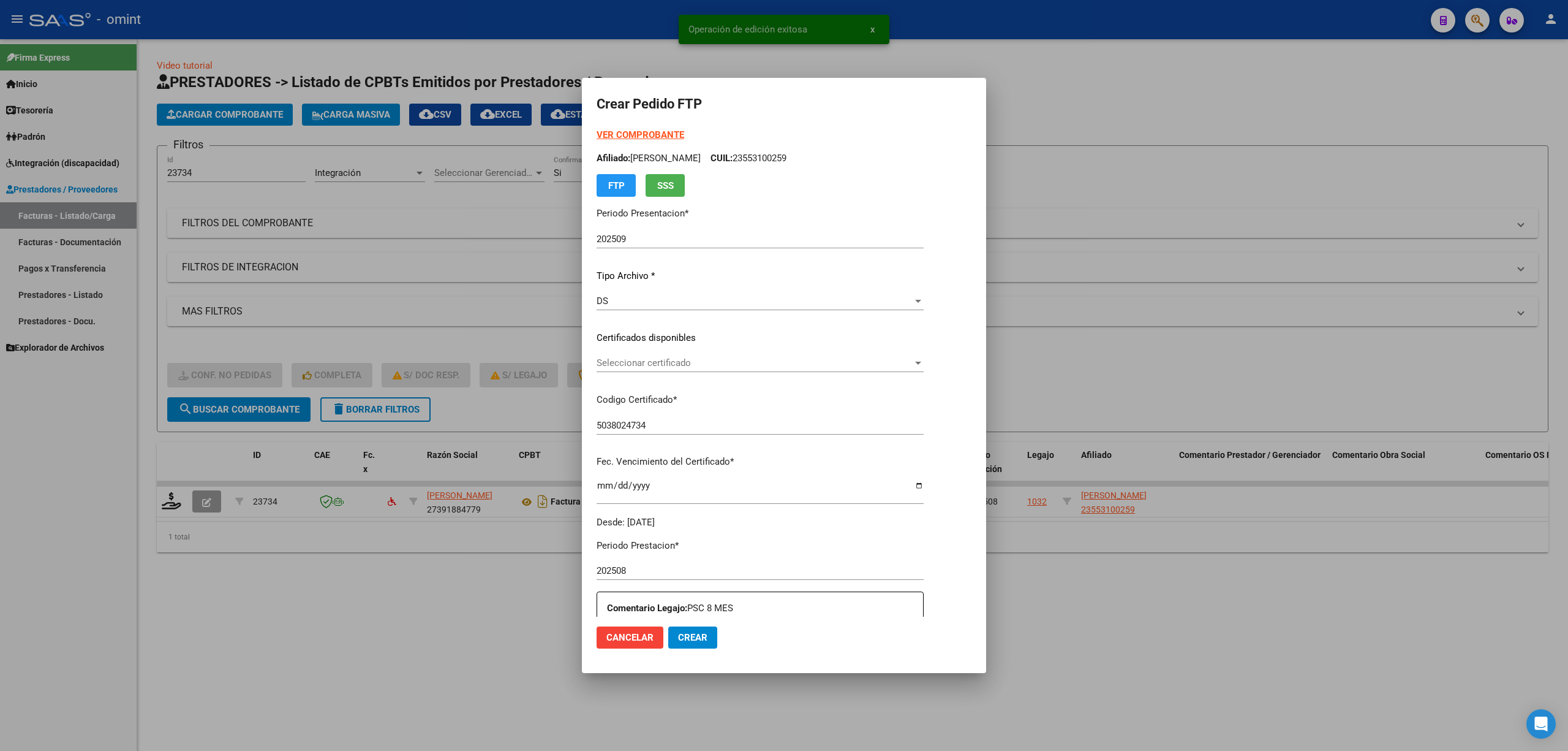
click at [652, 377] on div "Seleccionar certificado Seleccionar certificado" at bounding box center [760, 368] width 327 height 30
click at [650, 366] on span "Seleccionar certificado" at bounding box center [754, 363] width 316 height 11
click at [674, 397] on span "5038024734 - 2027-03-27" at bounding box center [778, 390] width 375 height 28
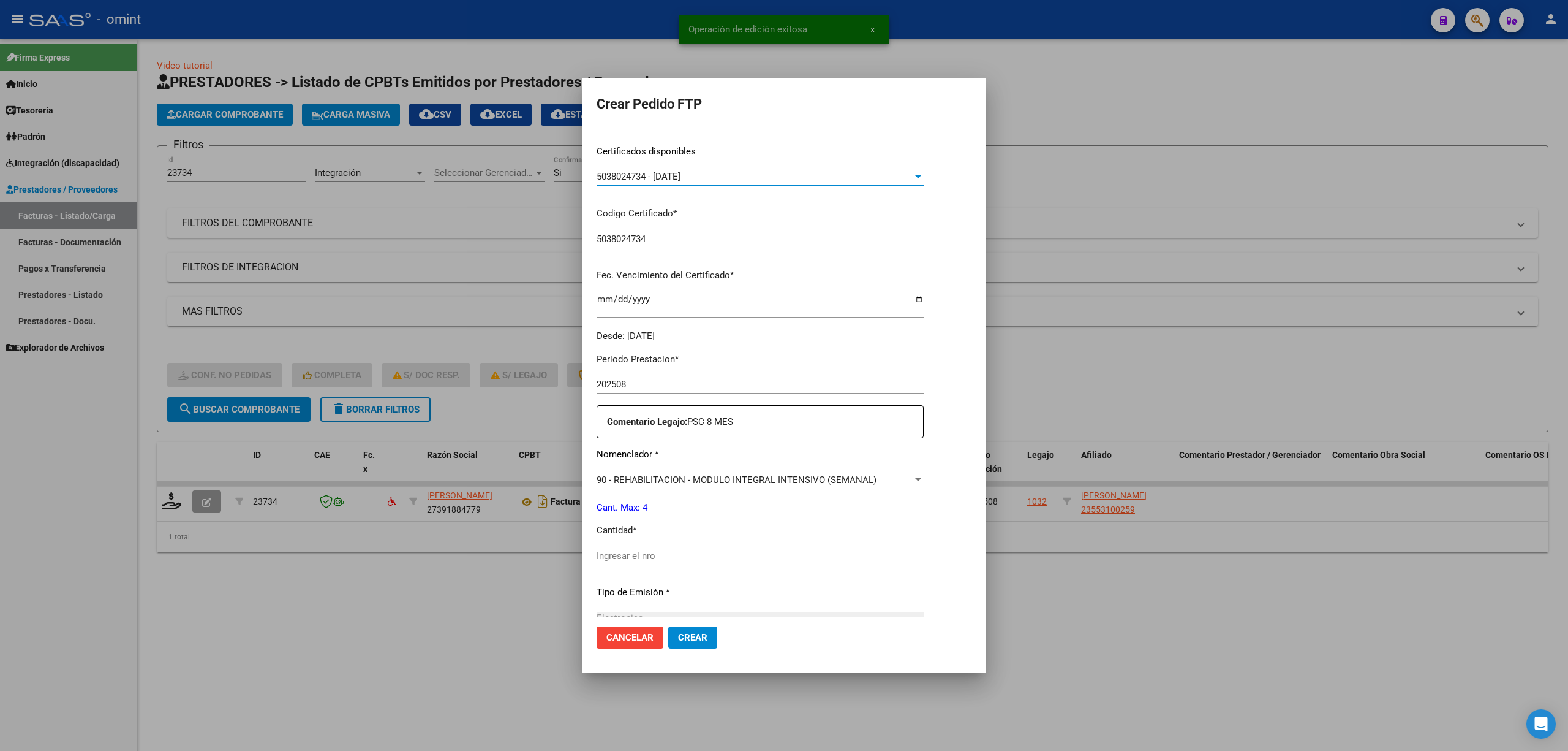
scroll to position [332, 0]
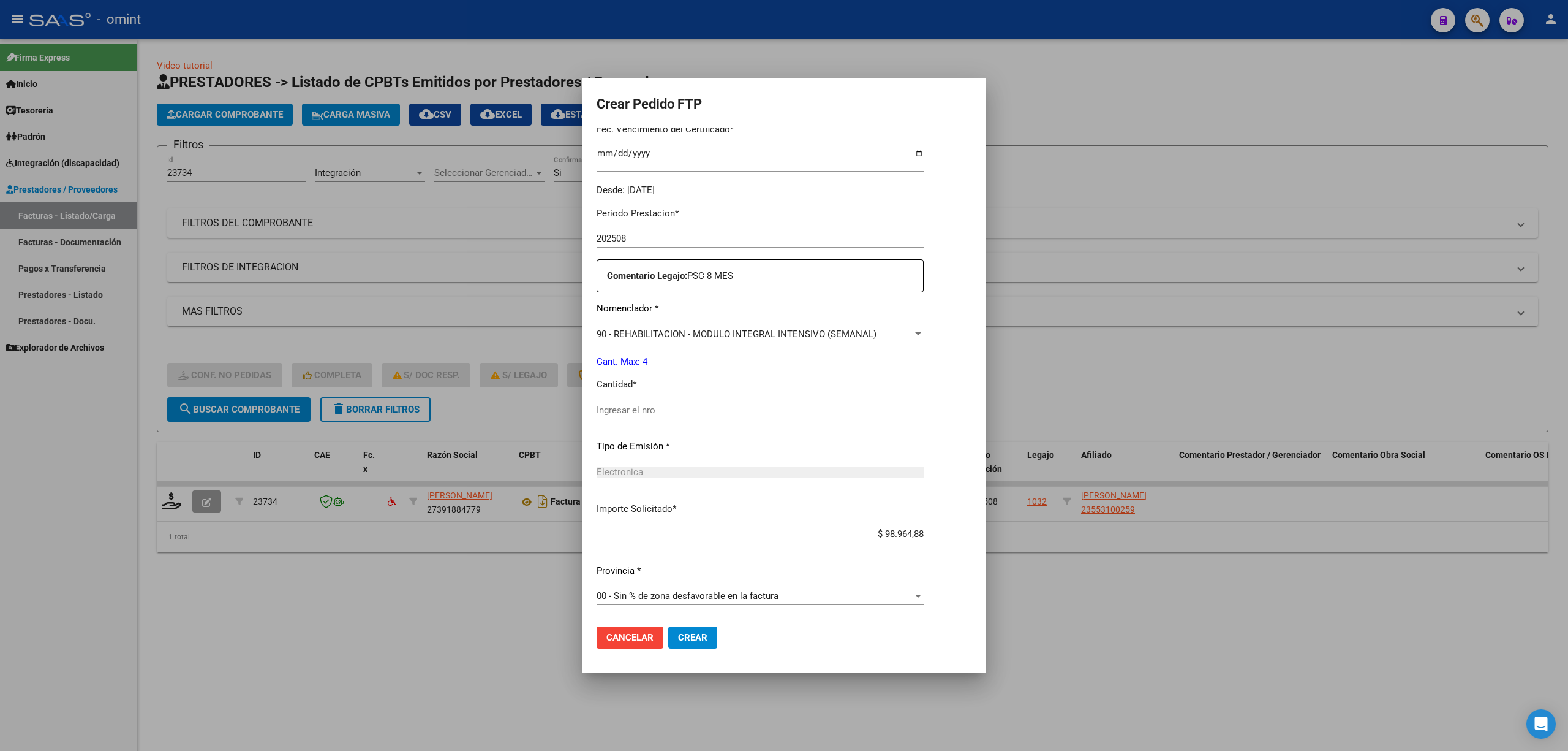
click at [638, 408] on input "Ingresar el nro" at bounding box center [760, 409] width 327 height 11
type input "4"
click at [686, 495] on span "Crear" at bounding box center [692, 637] width 29 height 11
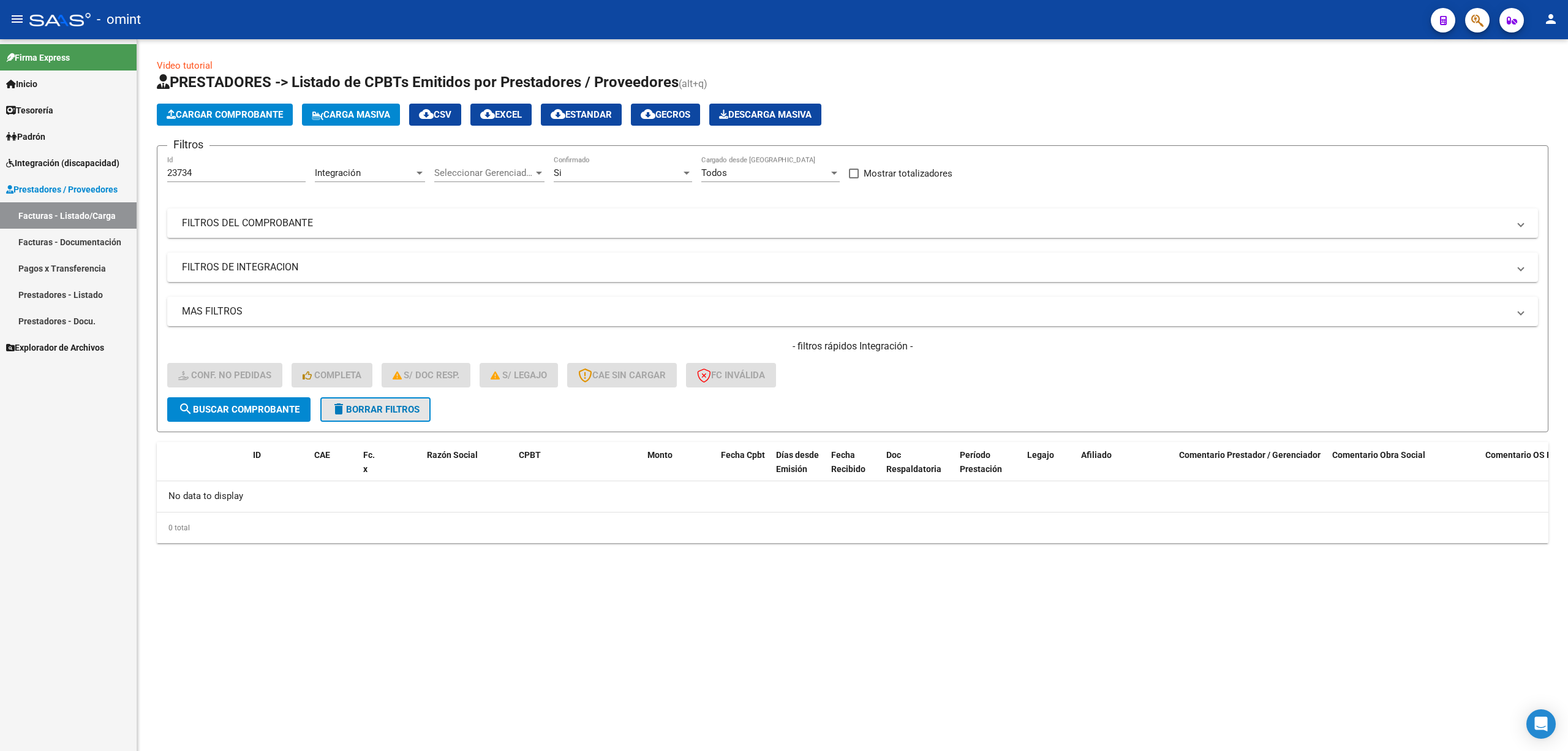
click at [390, 408] on span "delete Borrar Filtros" at bounding box center [375, 409] width 88 height 11
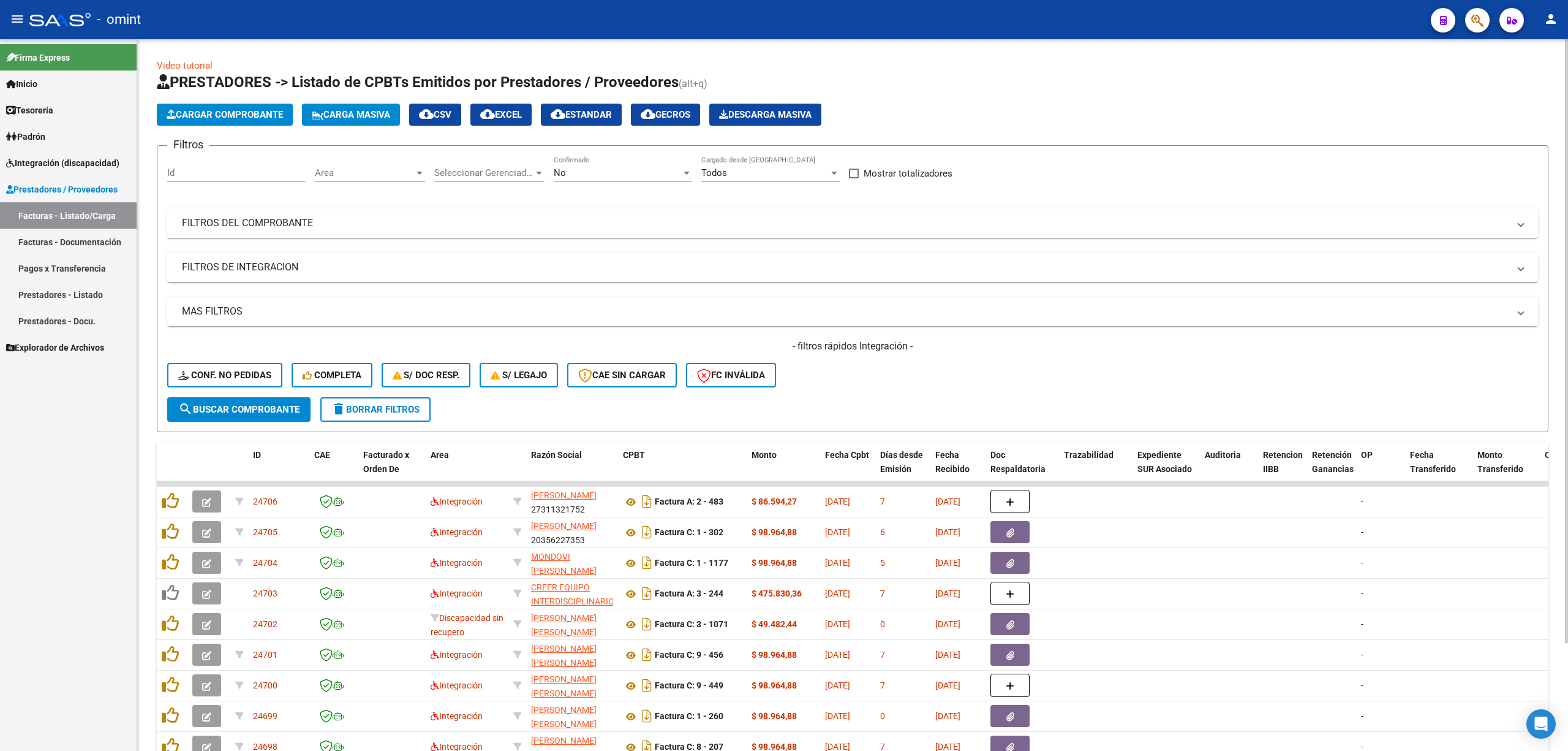
click at [229, 166] on div "Id" at bounding box center [236, 169] width 139 height 26
paste input "22662"
type input "22662"
click at [271, 409] on span "search Buscar Comprobante" at bounding box center [238, 409] width 121 height 11
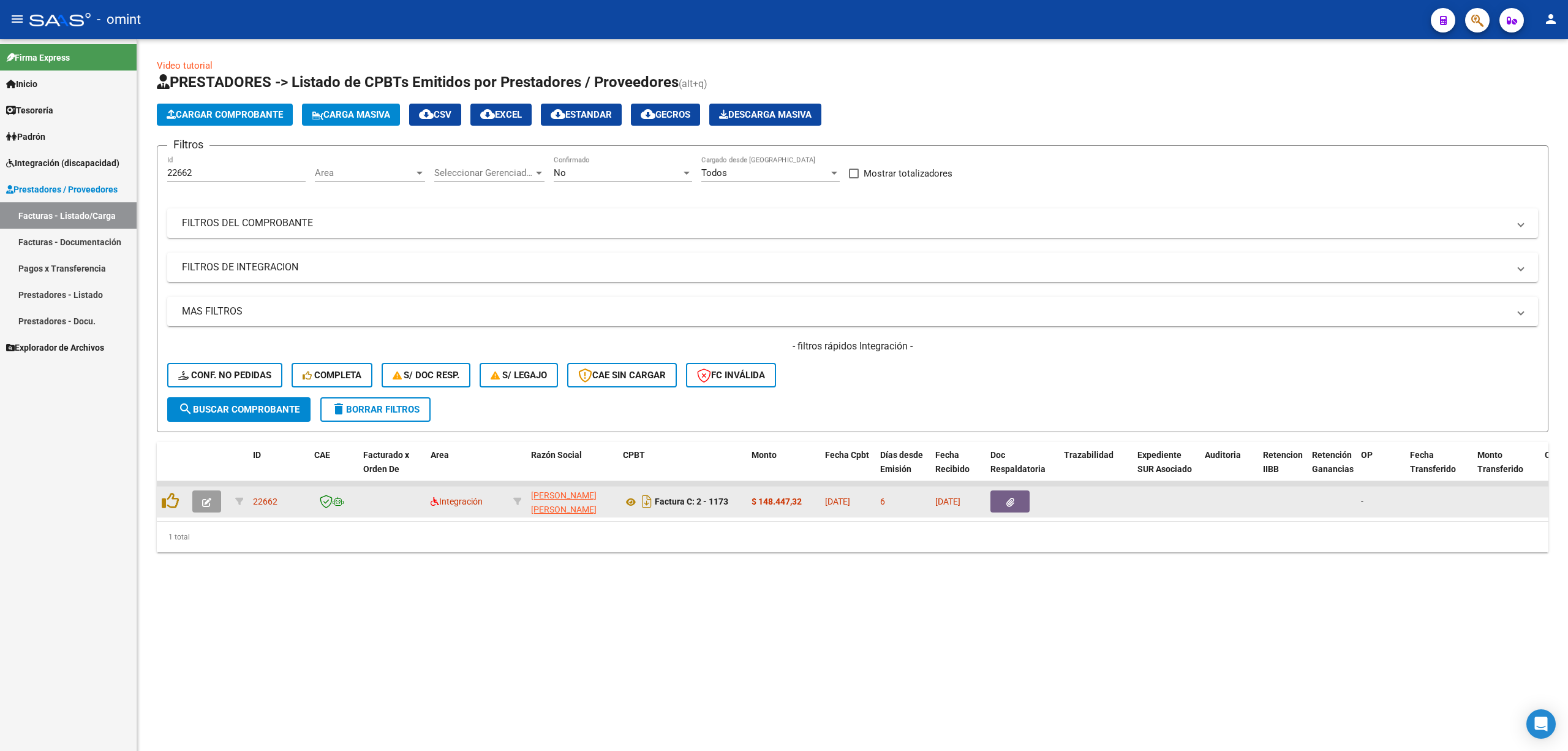
click at [199, 495] on button "button" at bounding box center [207, 501] width 29 height 22
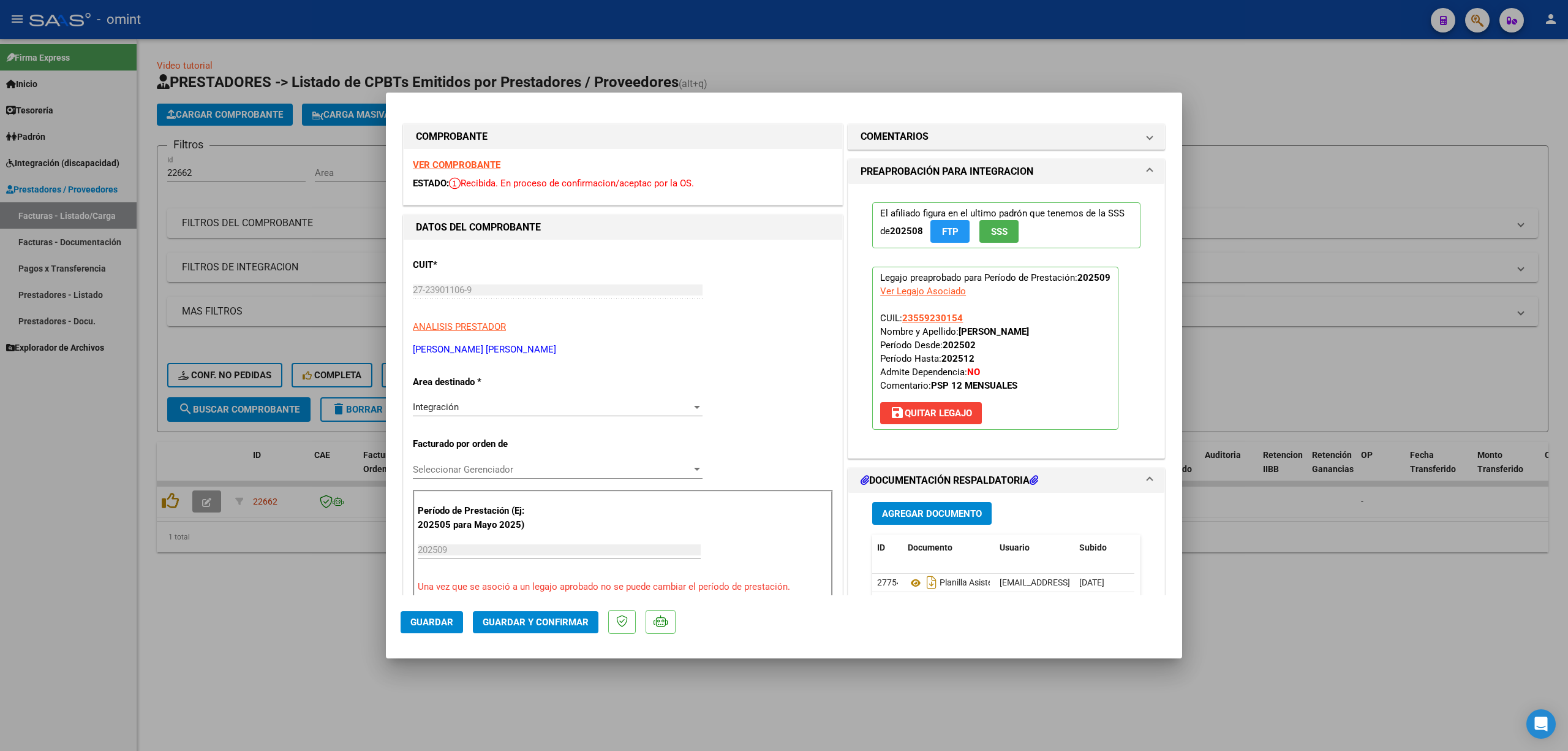
click at [468, 160] on strong "VER COMPROBANTE" at bounding box center [456, 164] width 88 height 11
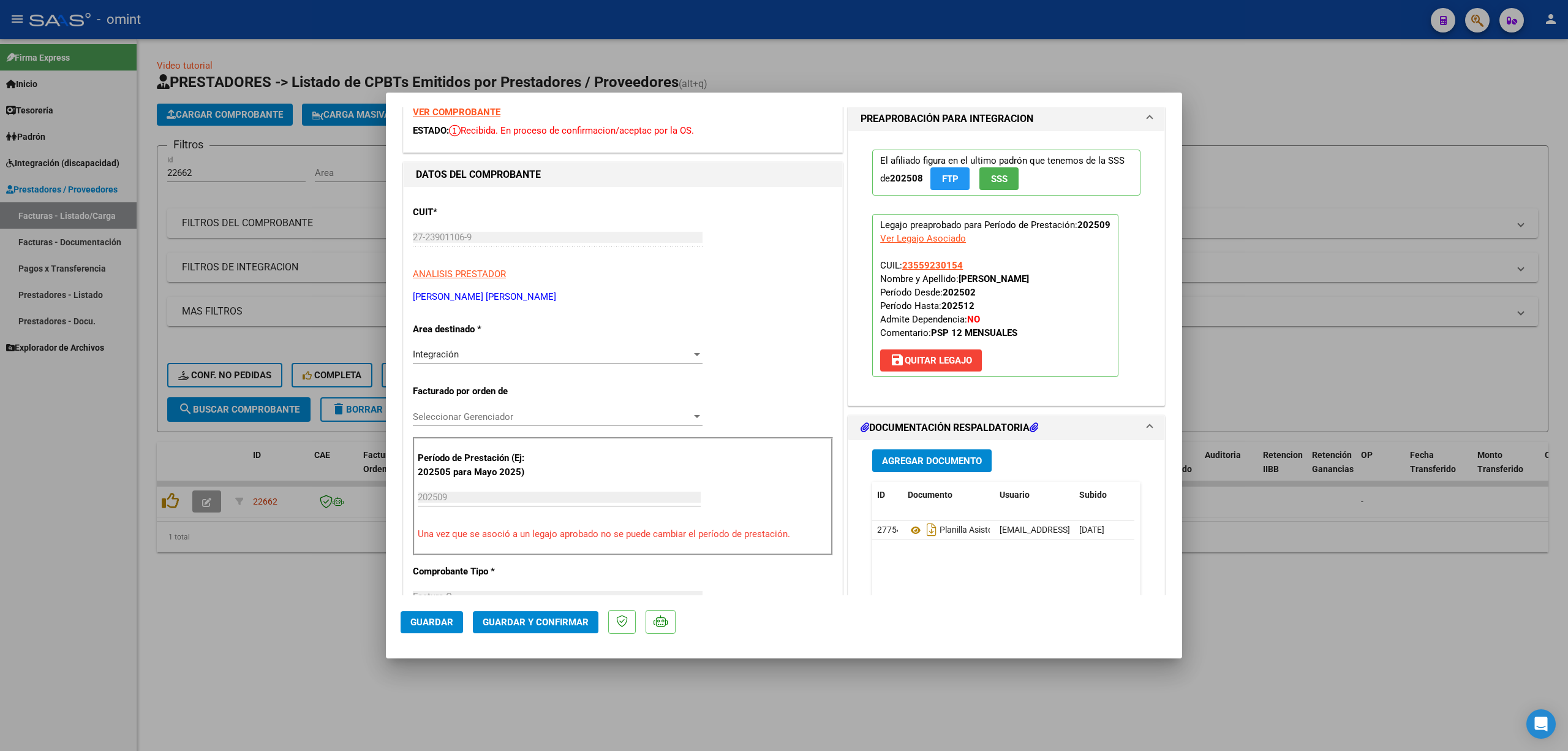
scroll to position [163, 0]
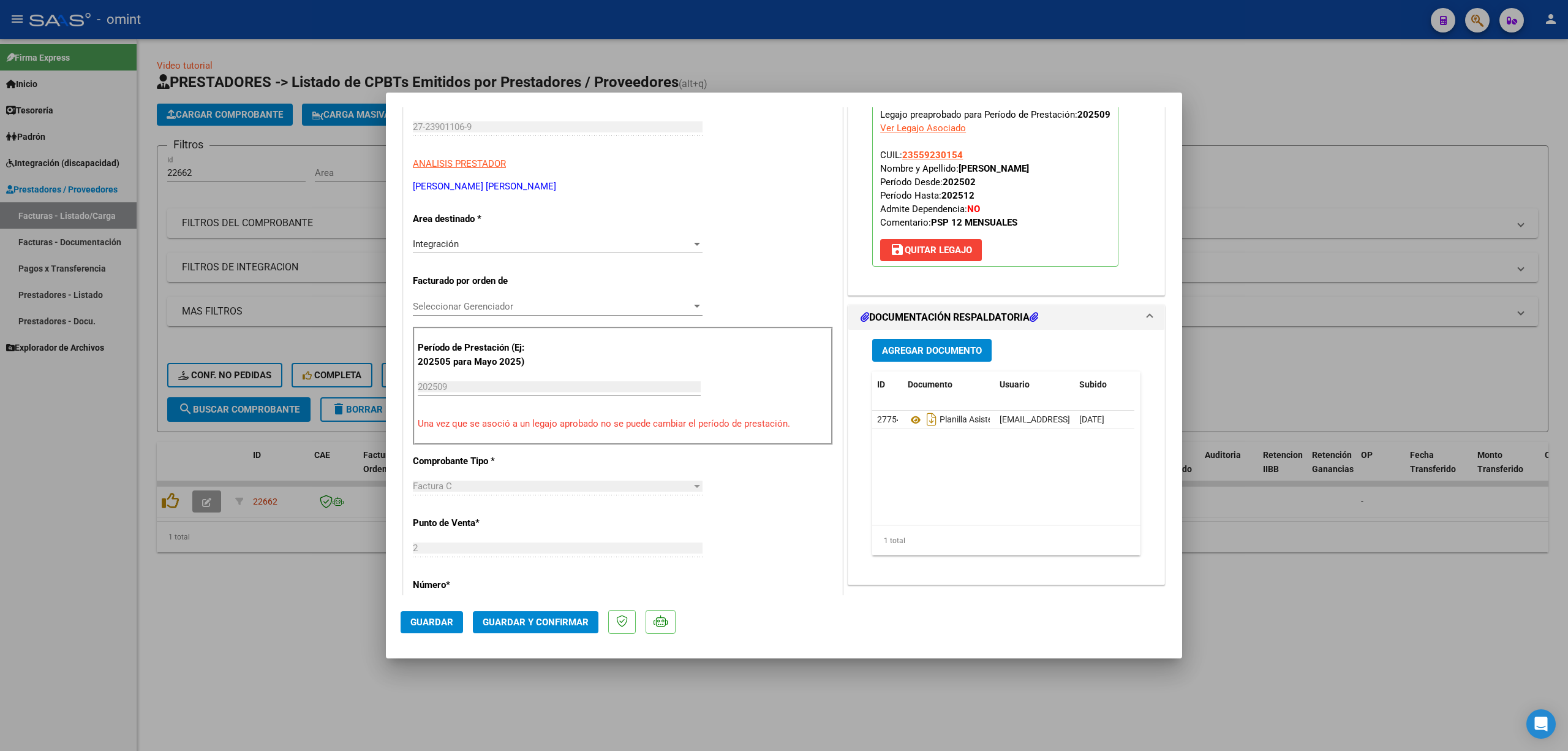
click at [542, 495] on span "Guardar y Confirmar" at bounding box center [536, 622] width 106 height 11
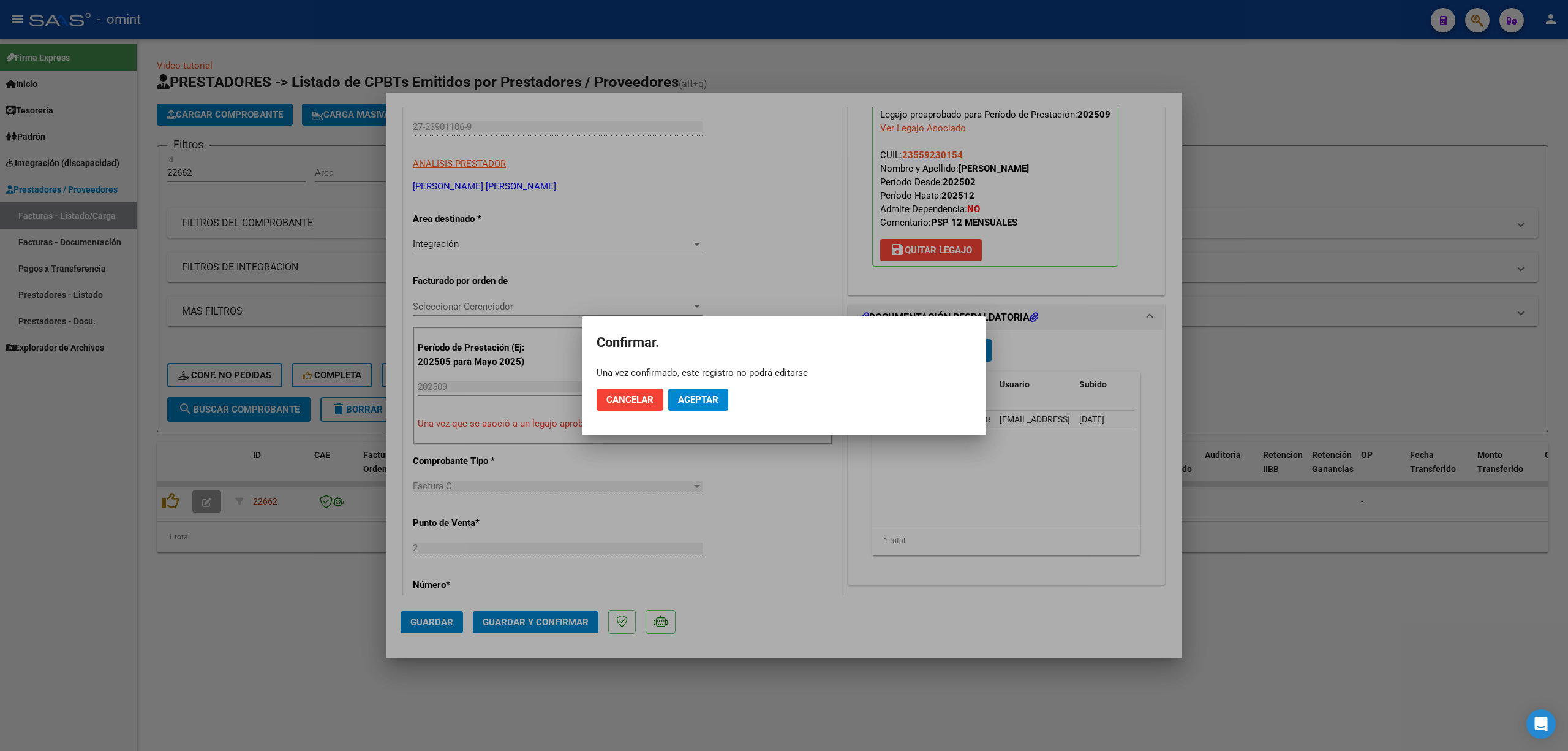
click at [711, 385] on mat-dialog-actions "Cancelar Aceptar" at bounding box center [784, 399] width 375 height 41
click at [711, 398] on span "Aceptar" at bounding box center [698, 399] width 41 height 11
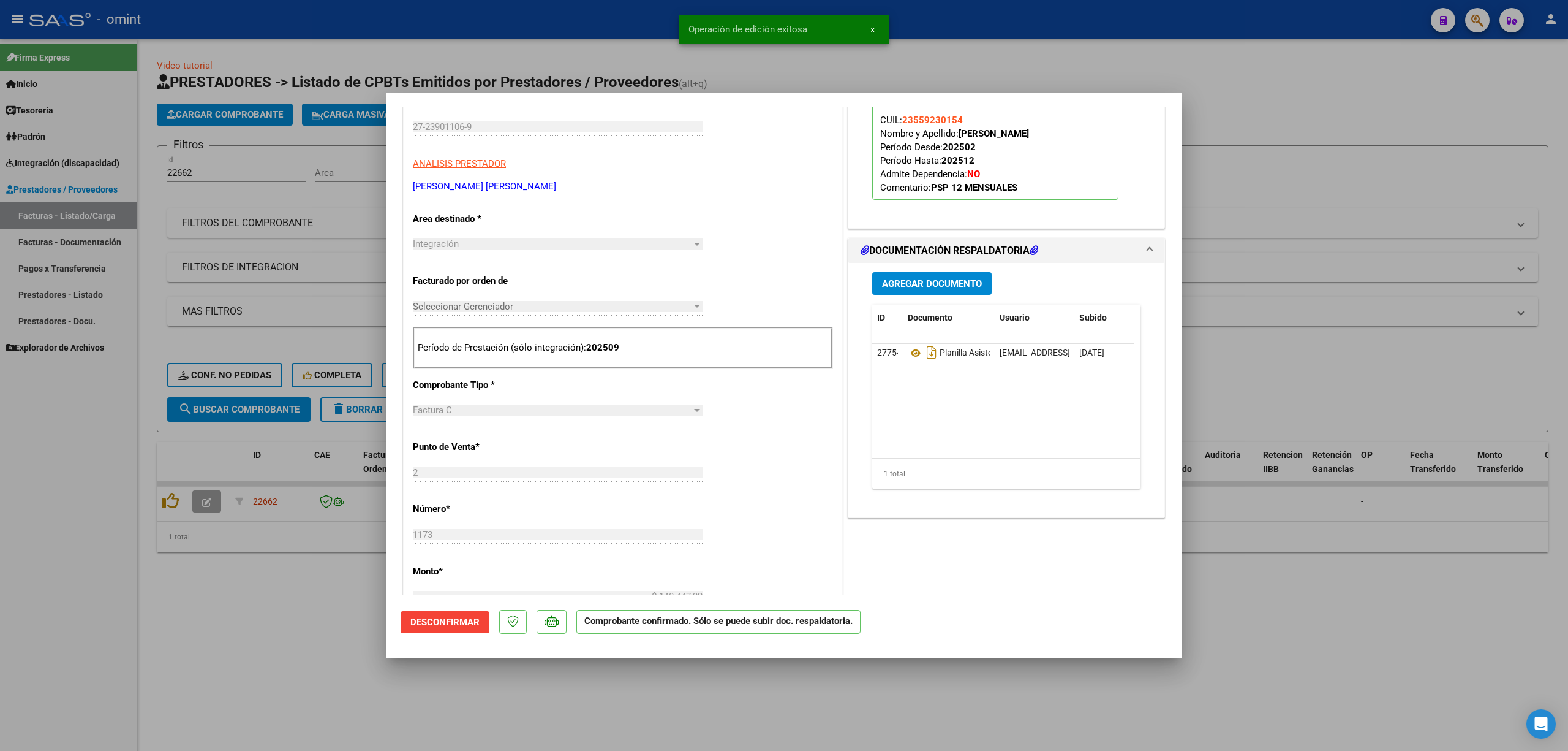
click at [334, 213] on div at bounding box center [784, 375] width 1568 height 751
type input "$ 0,00"
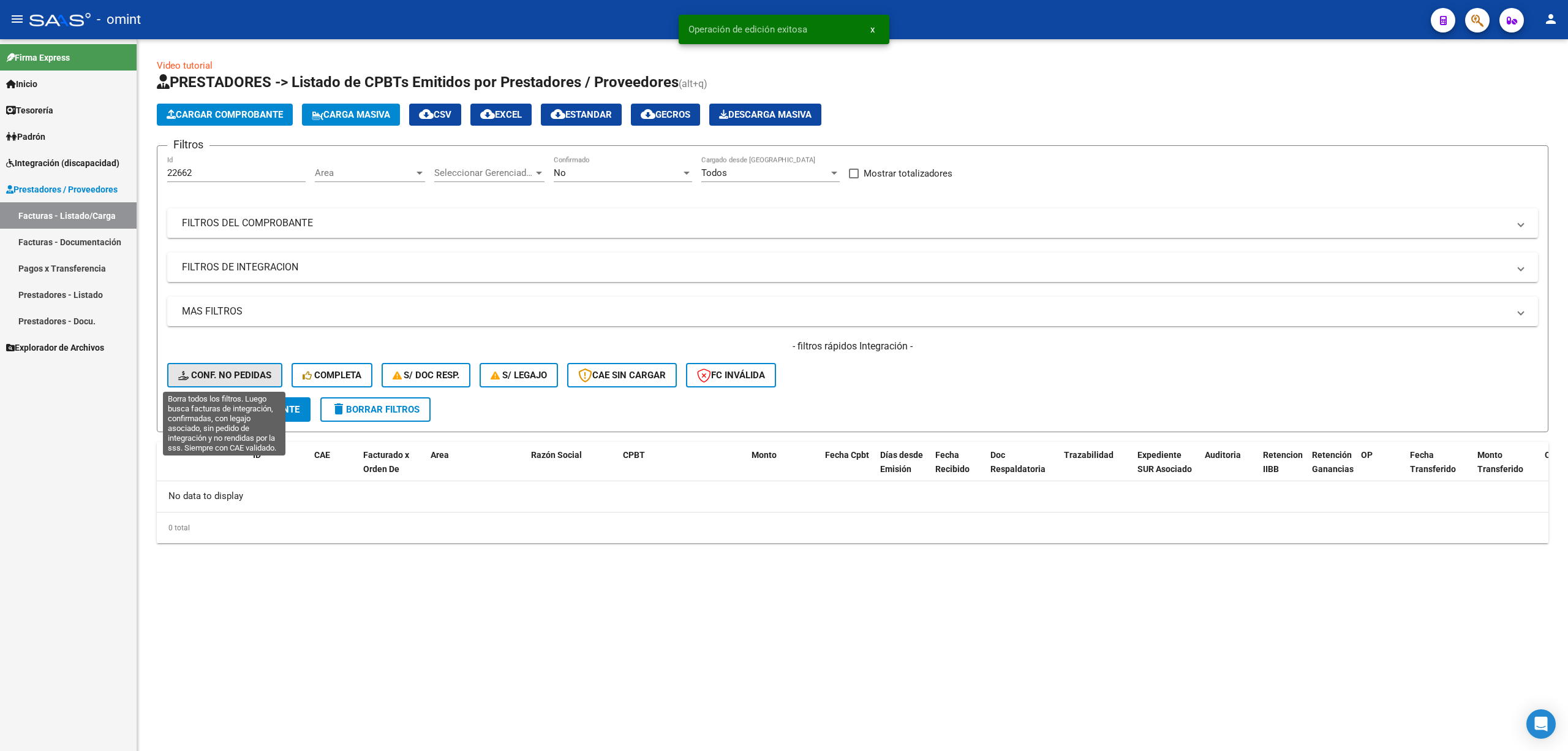
click at [230, 373] on span "Conf. no pedidas" at bounding box center [225, 374] width 93 height 11
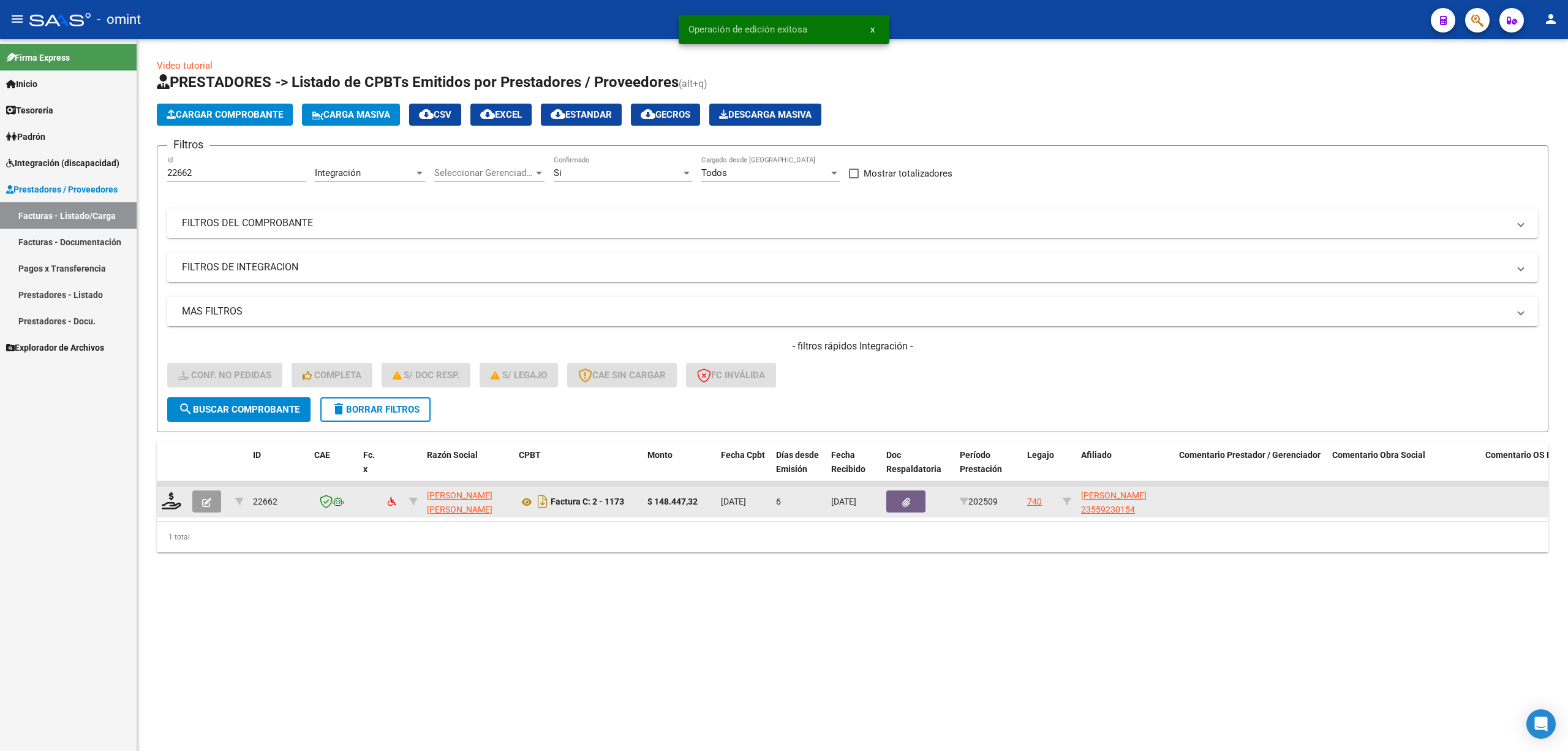
click at [182, 494] on datatable-body-cell at bounding box center [172, 501] width 31 height 30
click at [179, 495] on icon at bounding box center [171, 501] width 20 height 17
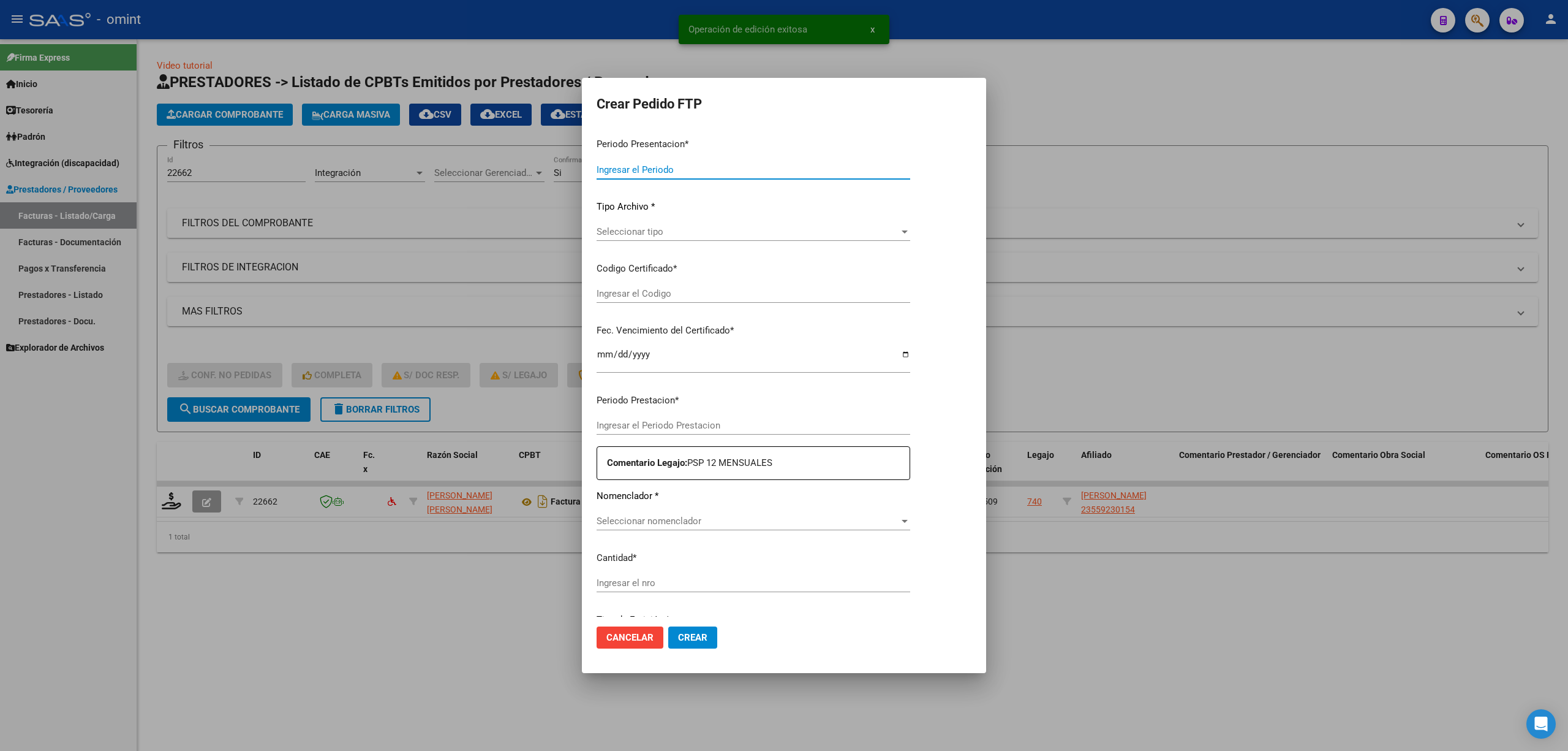
type input "202509"
type input "$ 148.447,32"
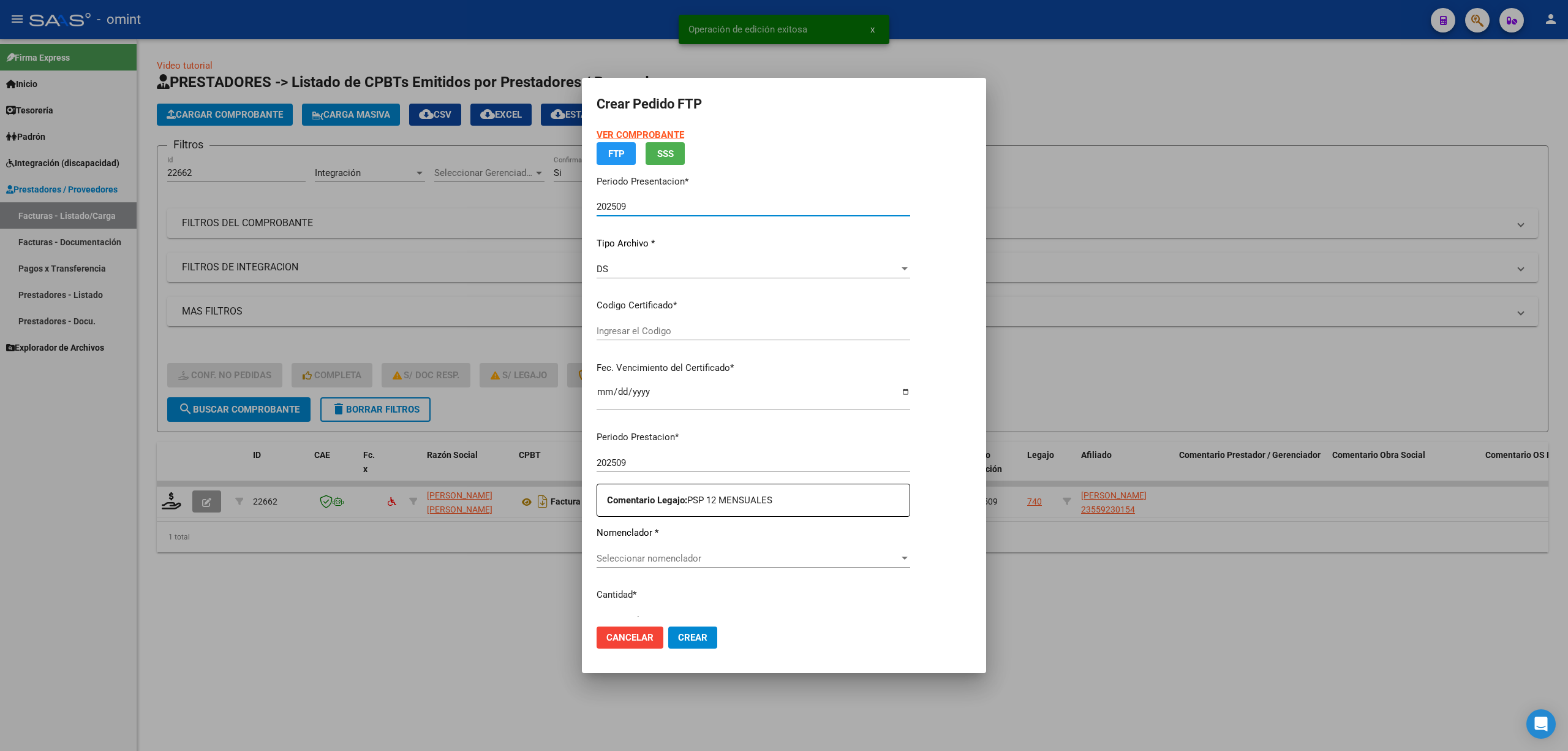
type input "8323603136"
type input "2028-08-02"
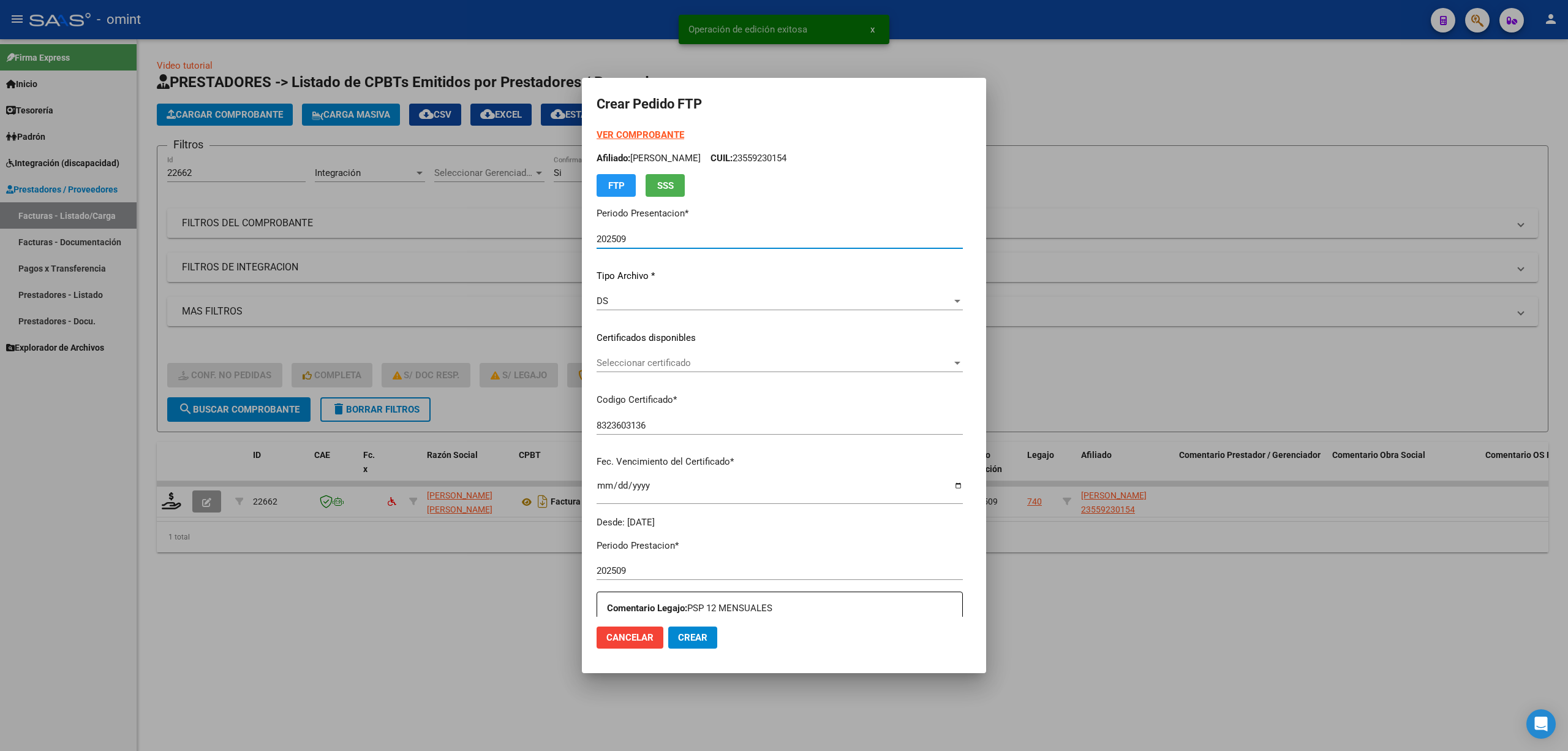
click at [625, 365] on span "Seleccionar certificado" at bounding box center [774, 363] width 355 height 11
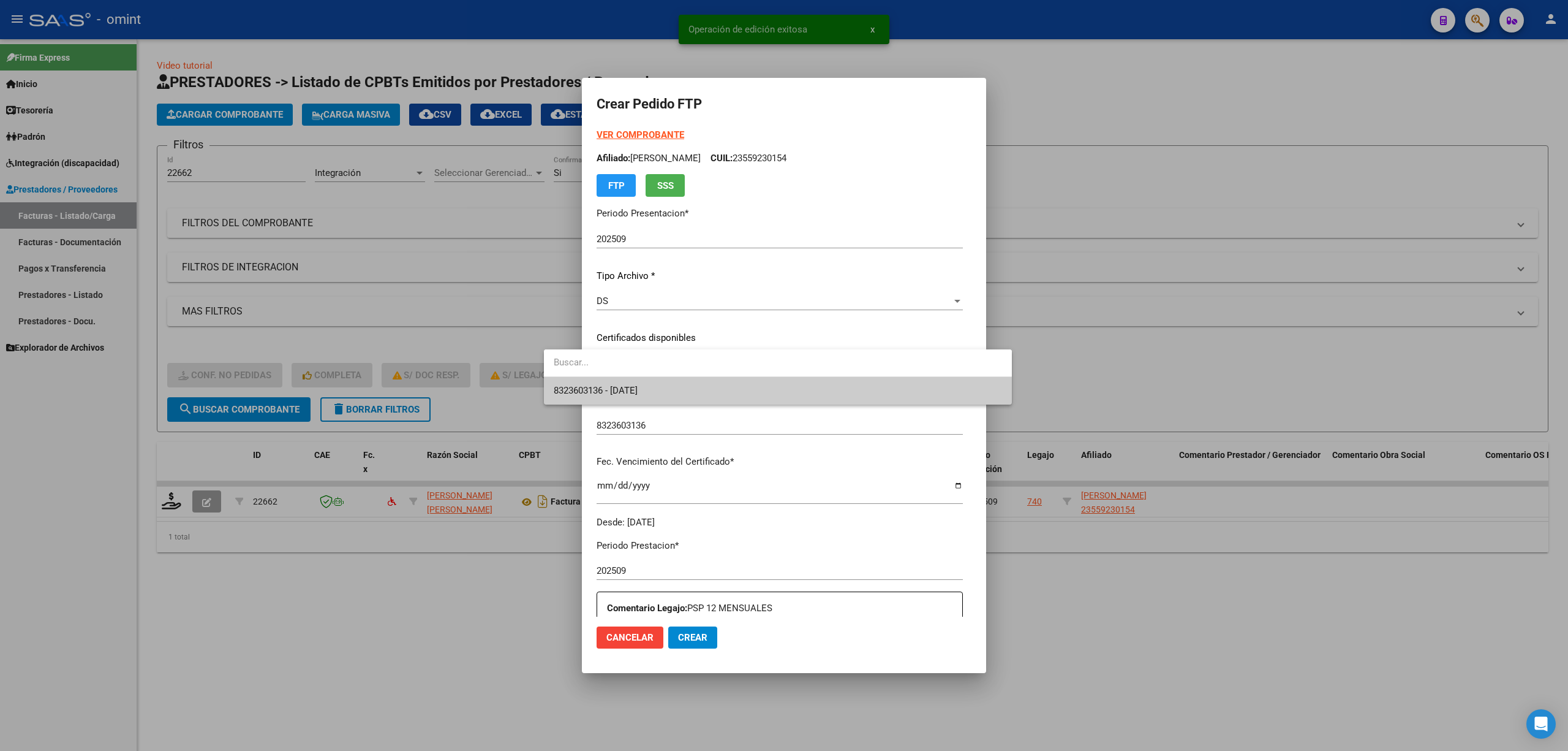
click at [614, 401] on span "8323603136 - 2028-08-02" at bounding box center [777, 390] width 448 height 28
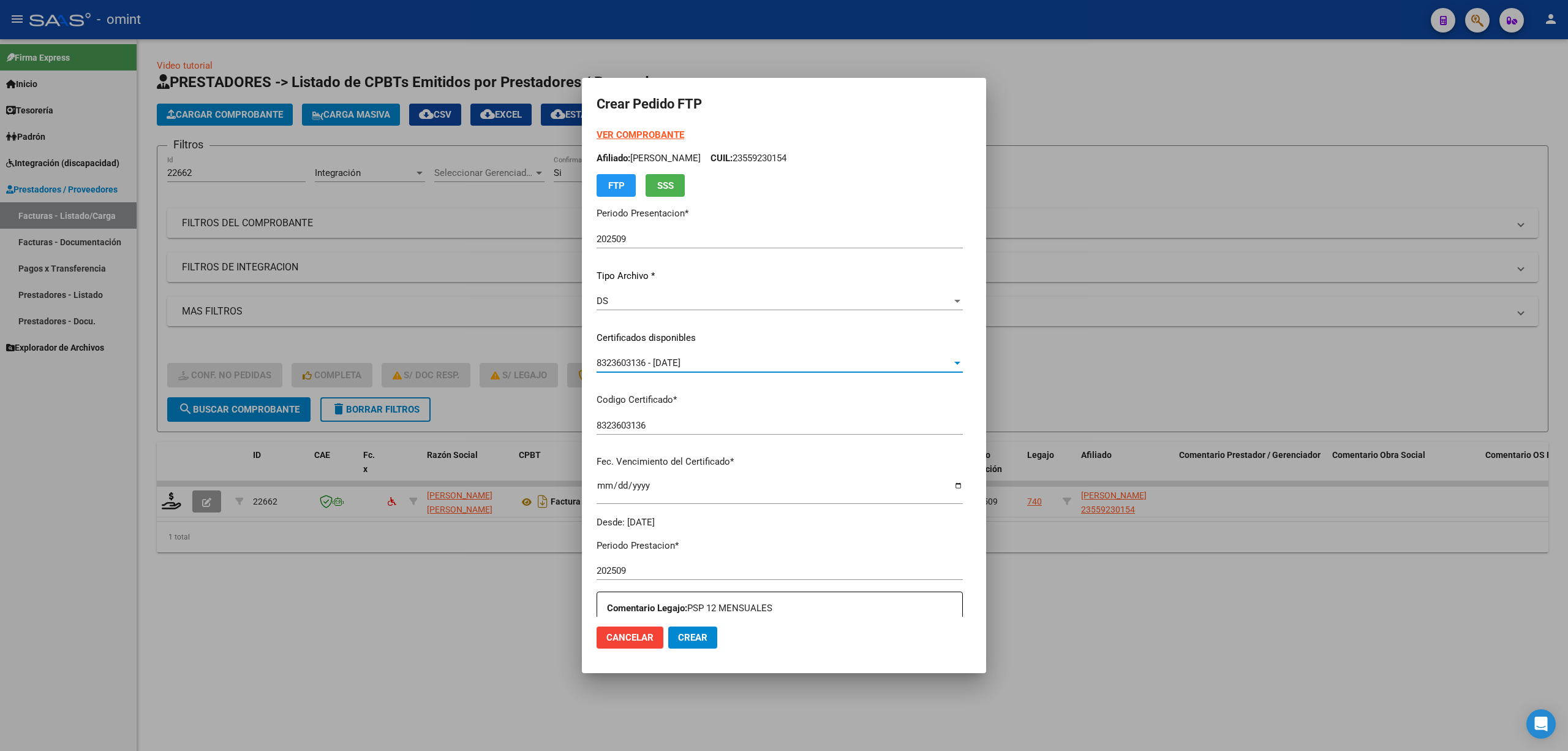
scroll to position [332, 0]
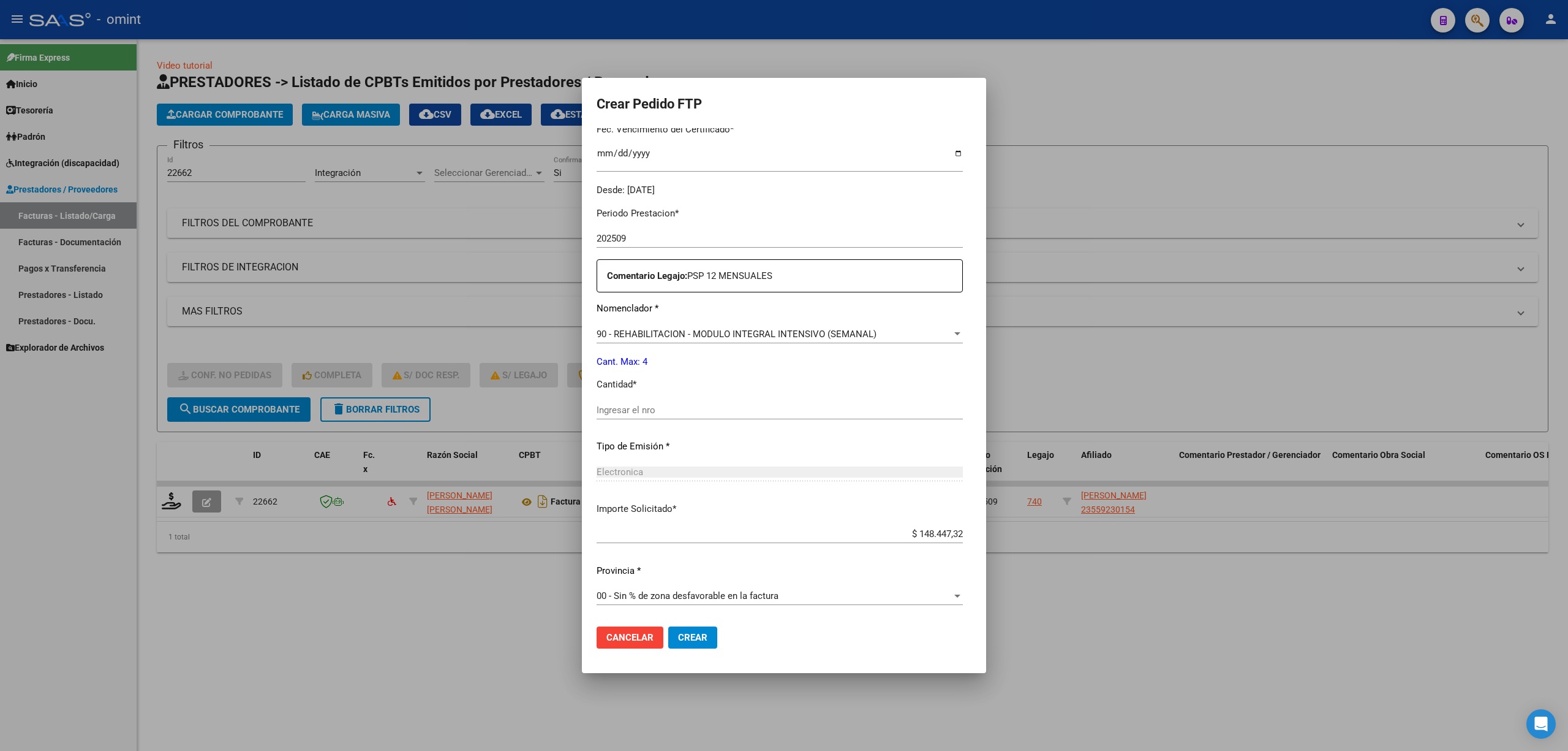
click at [628, 415] on input "Ingresar el nro" at bounding box center [780, 409] width 366 height 11
type input "4"
click at [668, 495] on button "Crear" at bounding box center [692, 638] width 49 height 22
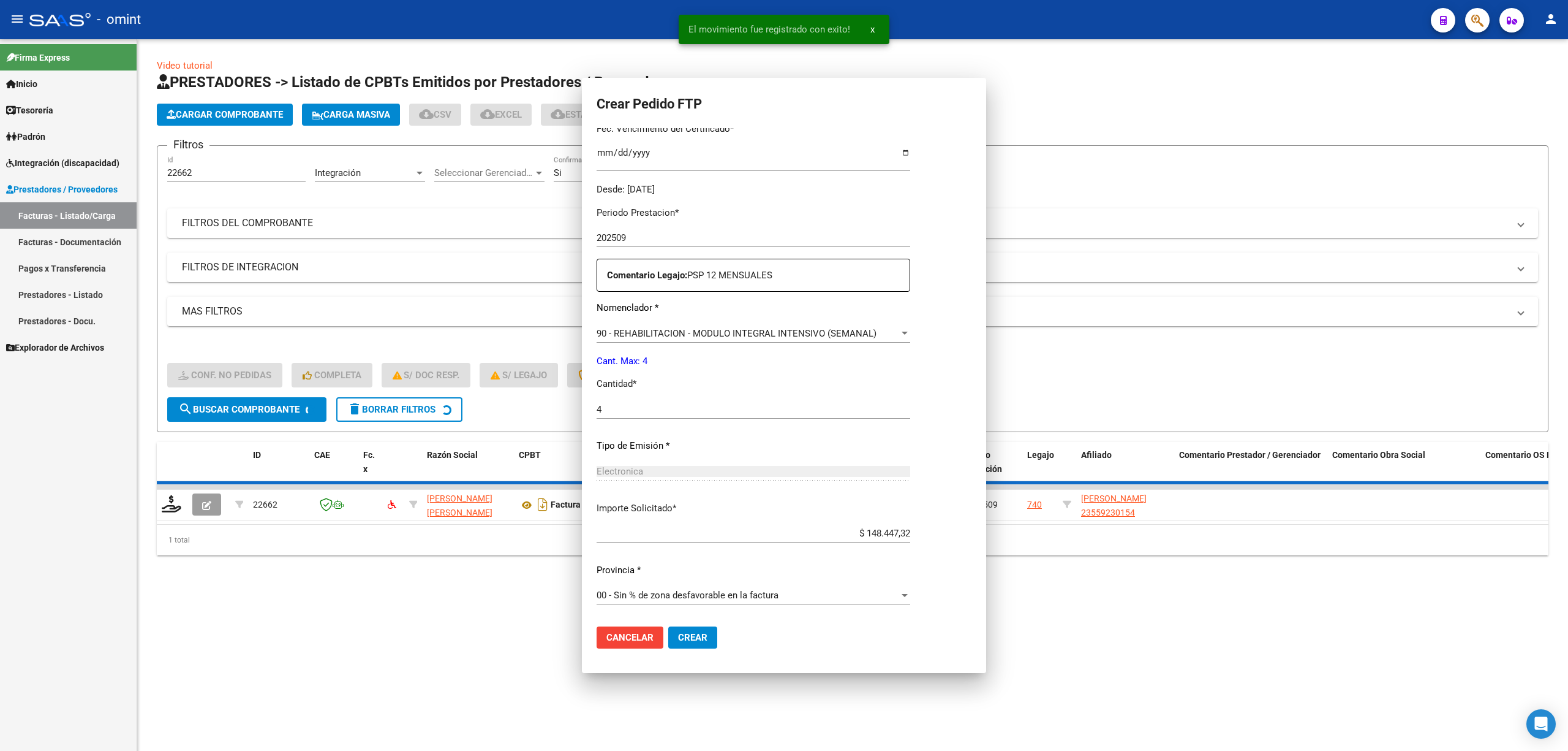
scroll to position [0, 0]
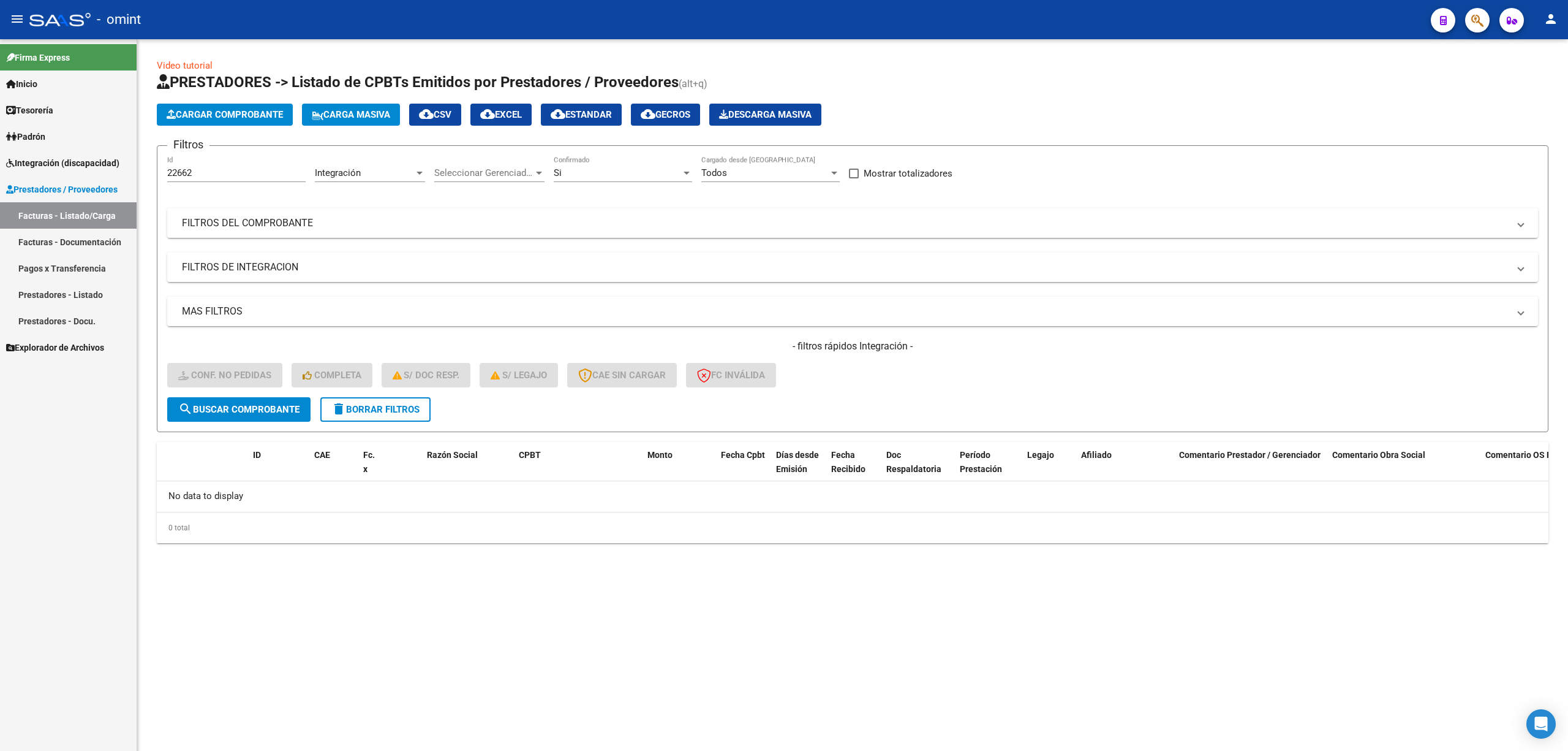
click at [397, 393] on div "- filtros rápidos Integración - Conf. no pedidas Completa S/ Doc Resp. S/ legaj…" at bounding box center [852, 368] width 1371 height 57
click at [389, 410] on span "delete Borrar Filtros" at bounding box center [375, 409] width 88 height 11
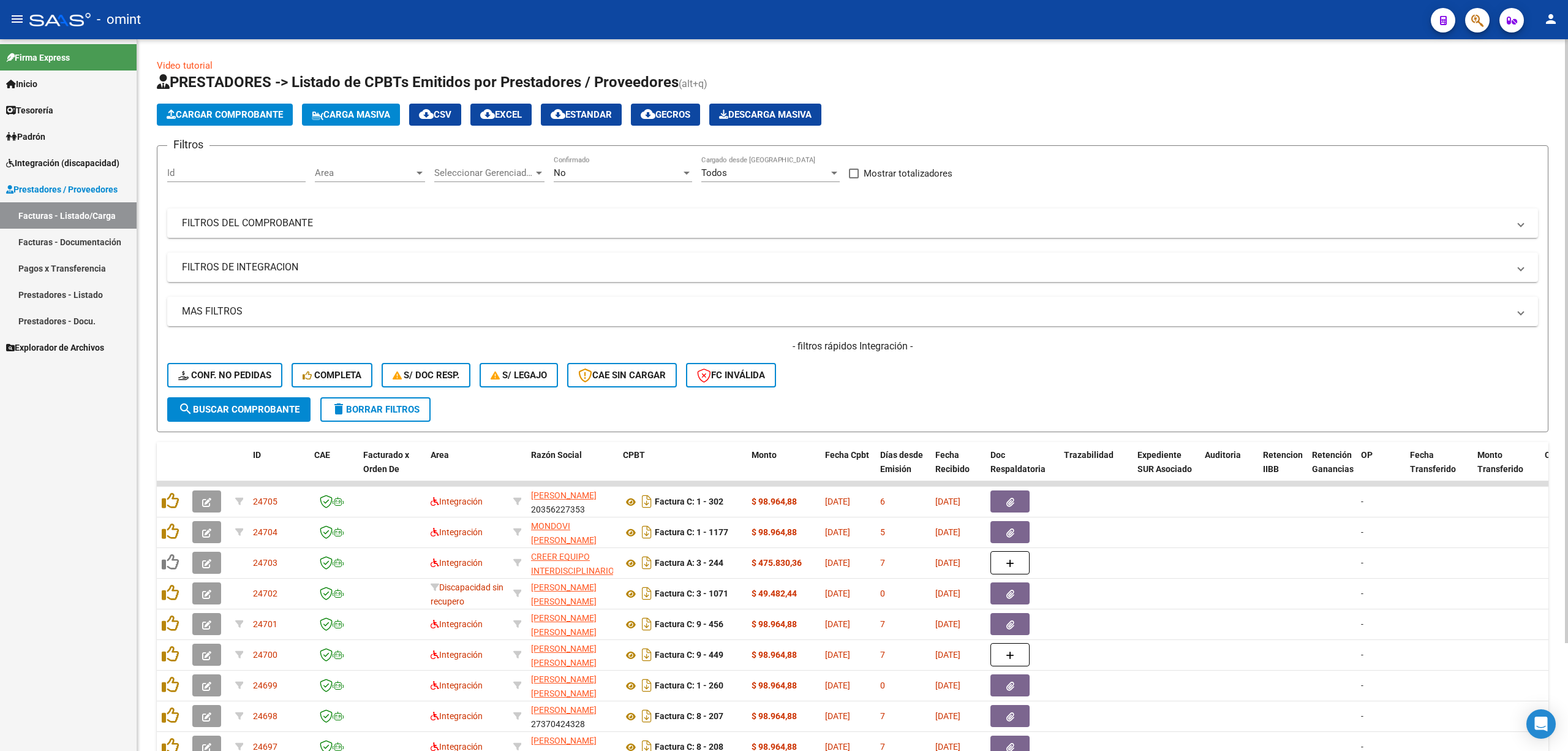
click at [209, 156] on div "Id" at bounding box center [236, 169] width 139 height 26
click at [209, 173] on input "Id" at bounding box center [236, 172] width 139 height 11
paste input "21955"
type input "21955"
click at [260, 420] on form "Filtros 21955 Id Area Area Seleccionar Gerenciador Seleccionar Gerenciador No C…" at bounding box center [852, 289] width 1391 height 287
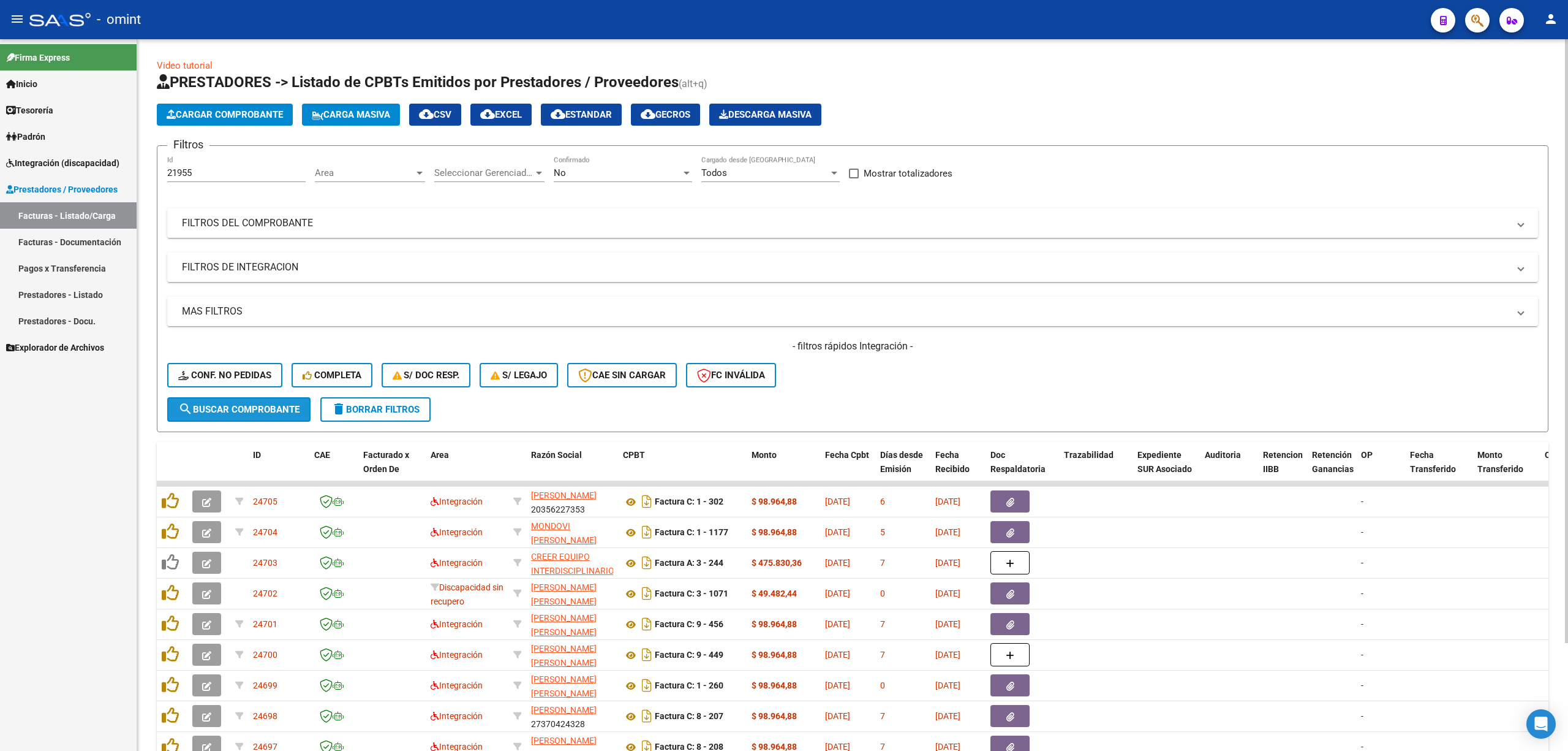
click at [260, 417] on button "search Buscar Comprobante" at bounding box center [238, 409] width 143 height 25
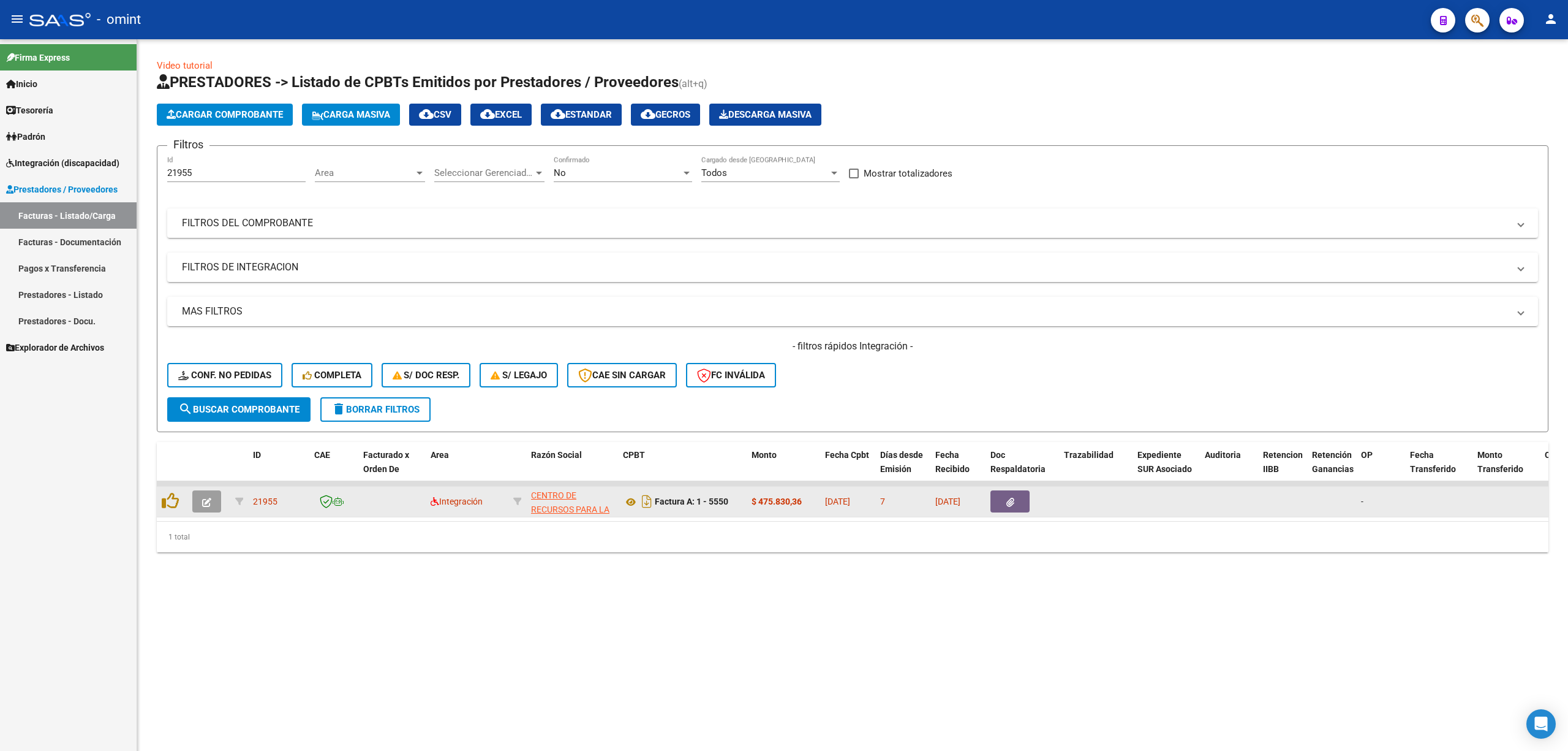
click at [207, 495] on icon "button" at bounding box center [206, 502] width 9 height 9
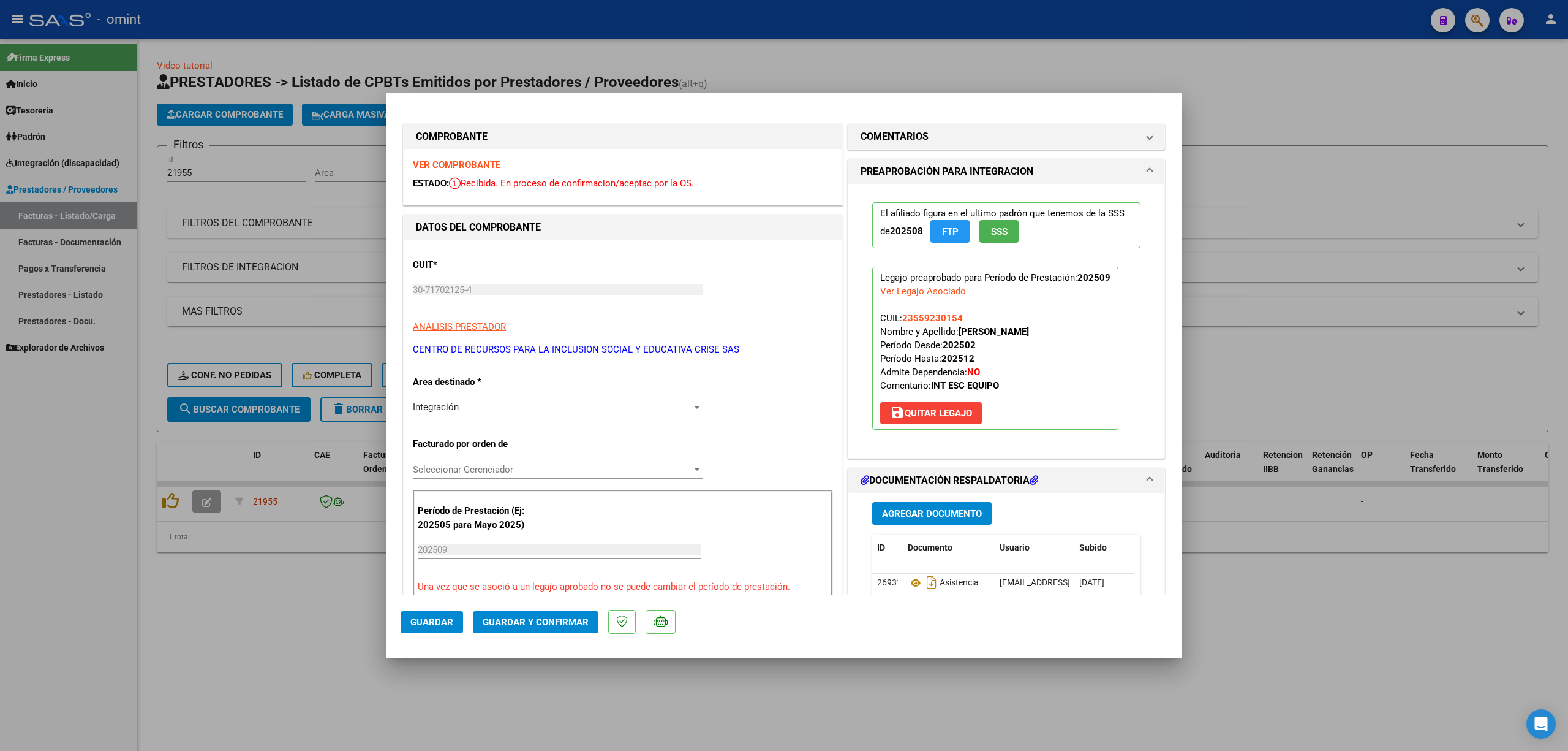
click at [478, 159] on strong "VER COMPROBANTE" at bounding box center [456, 164] width 88 height 11
click at [554, 495] on button "Guardar y Confirmar" at bounding box center [536, 622] width 126 height 22
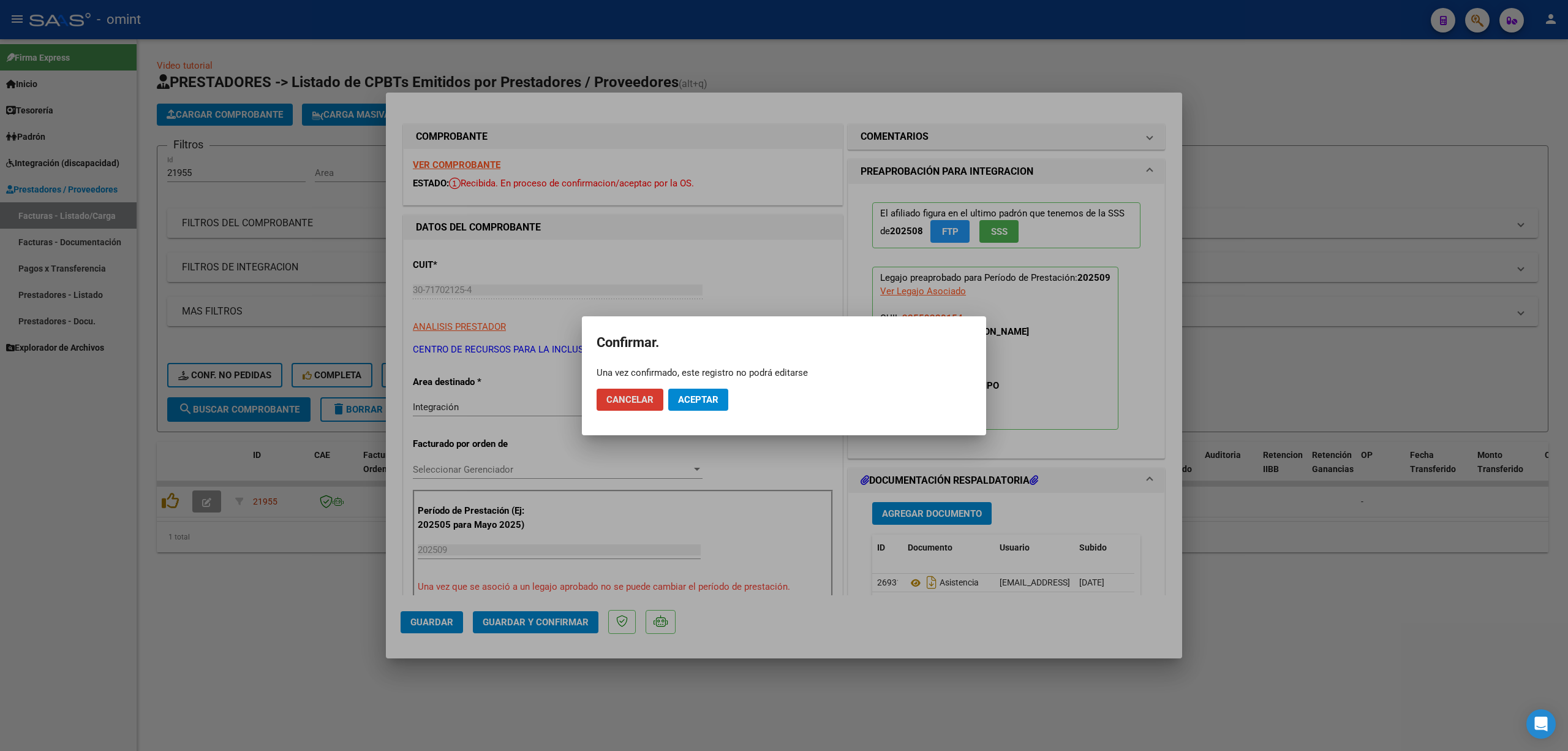
click at [707, 402] on span "Aceptar" at bounding box center [698, 399] width 41 height 11
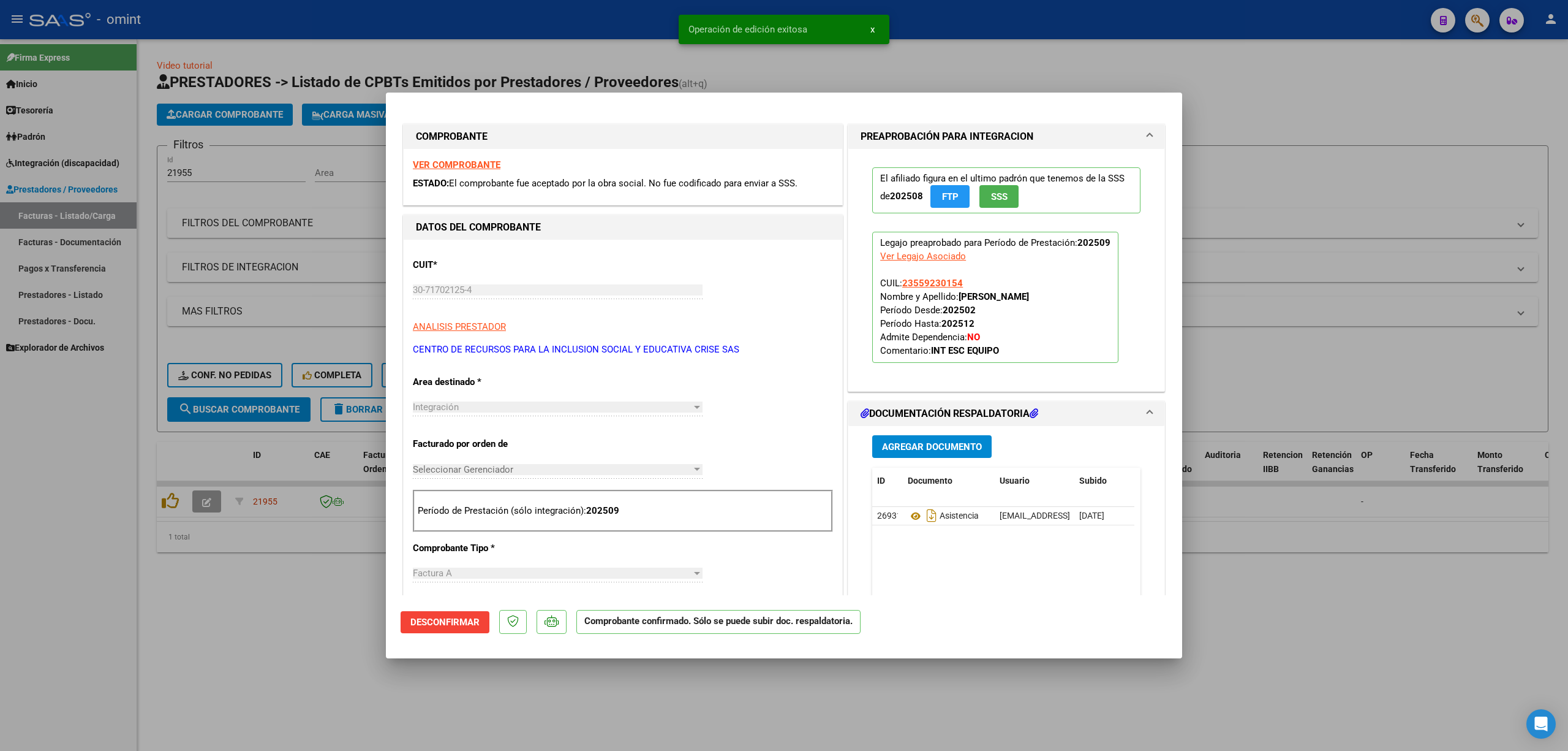
click at [264, 495] on div at bounding box center [784, 375] width 1568 height 751
type input "$ 0,00"
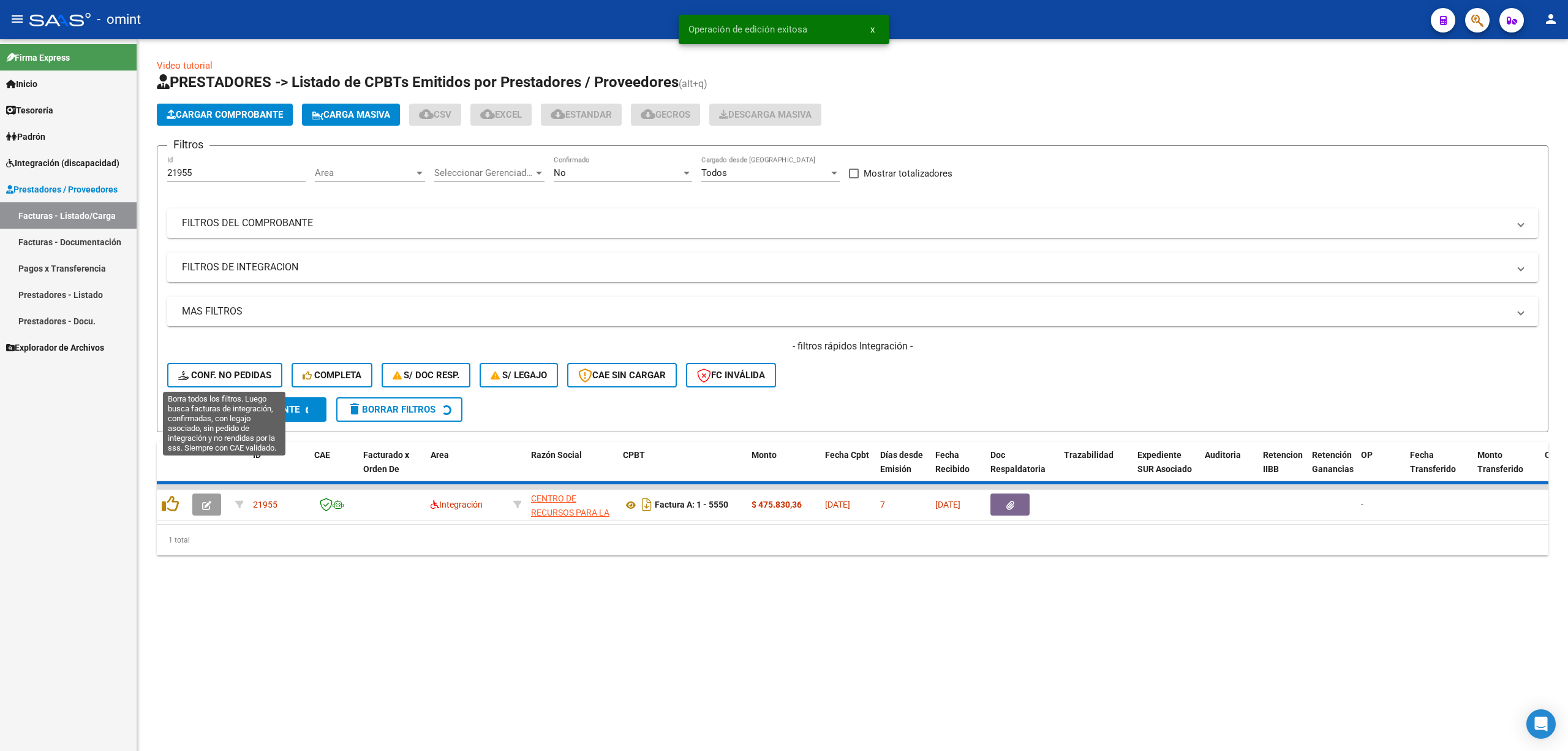
click at [252, 375] on span "Conf. no pedidas" at bounding box center [225, 374] width 93 height 11
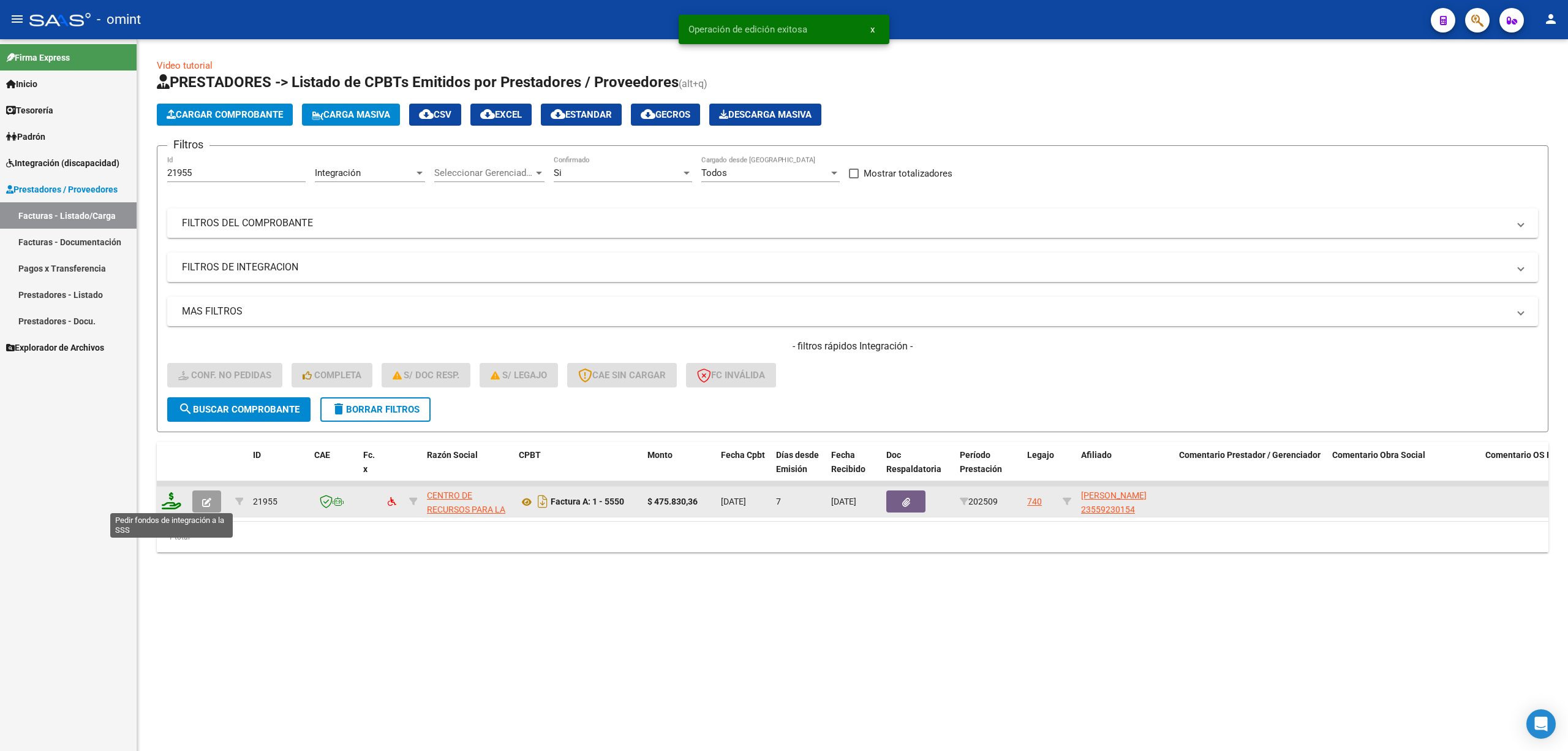
click at [173, 495] on icon at bounding box center [171, 501] width 20 height 17
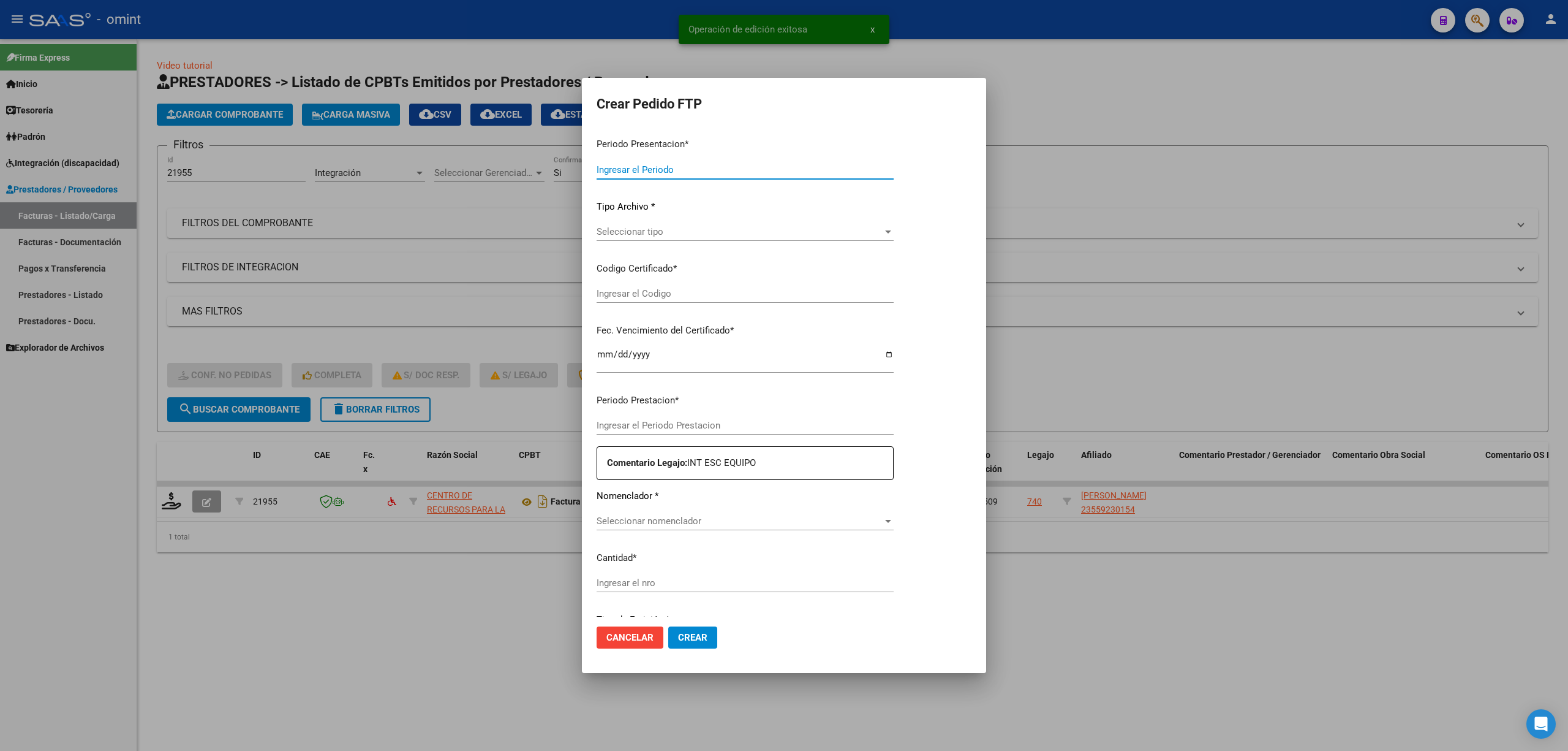
type input "202509"
type input "$ 475.830,36"
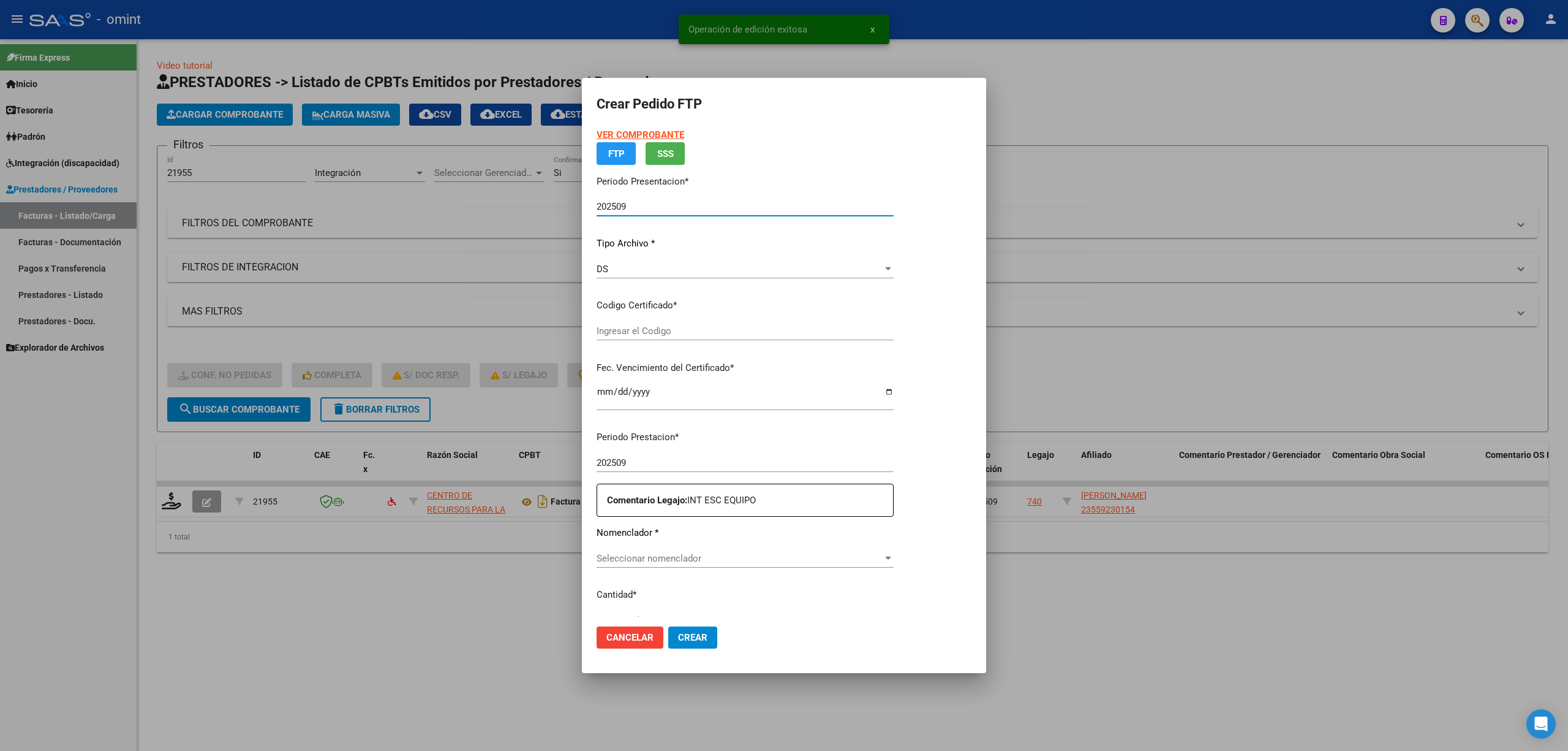
type input "8323603136"
type input "2028-08-02"
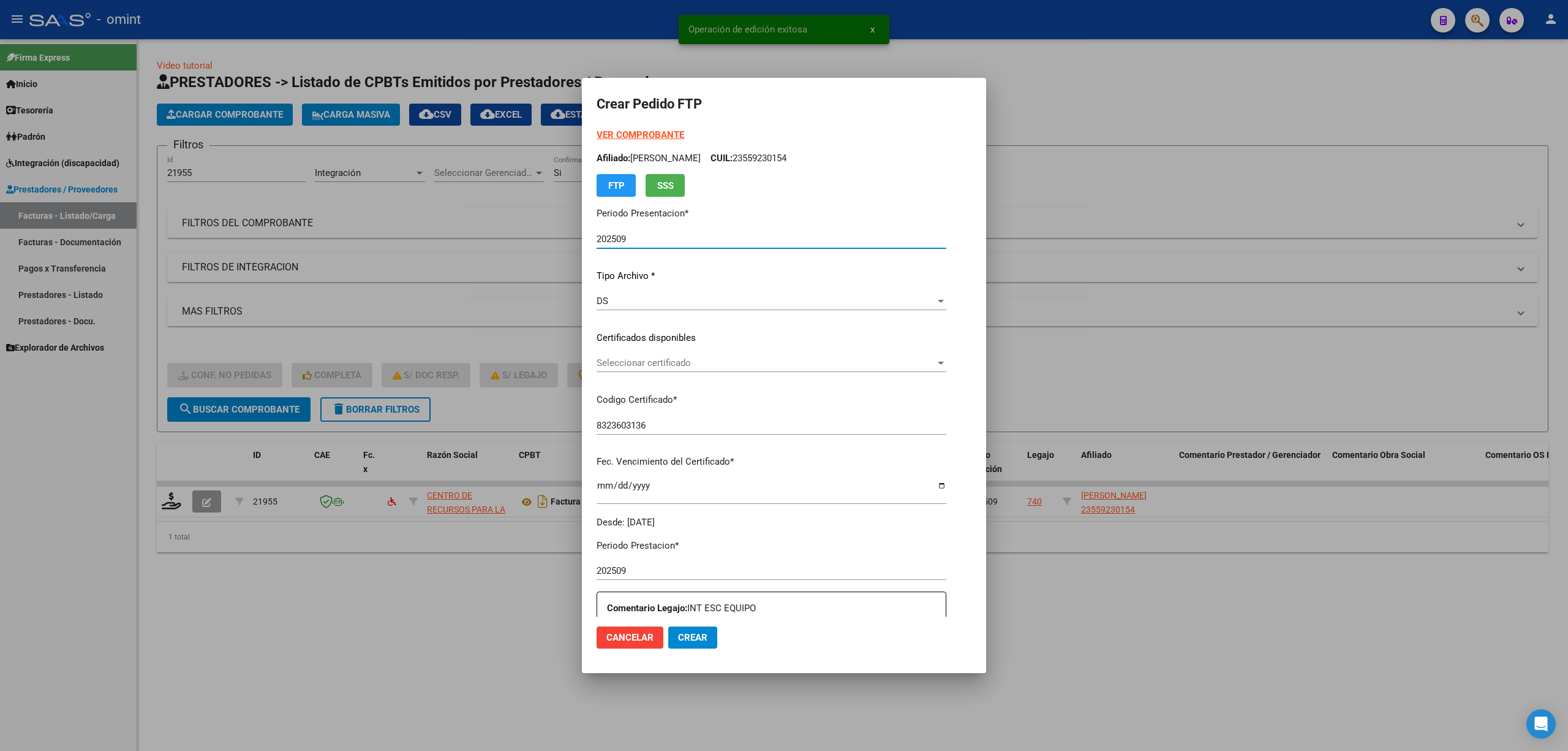
click at [654, 364] on span "Seleccionar certificado" at bounding box center [766, 363] width 339 height 11
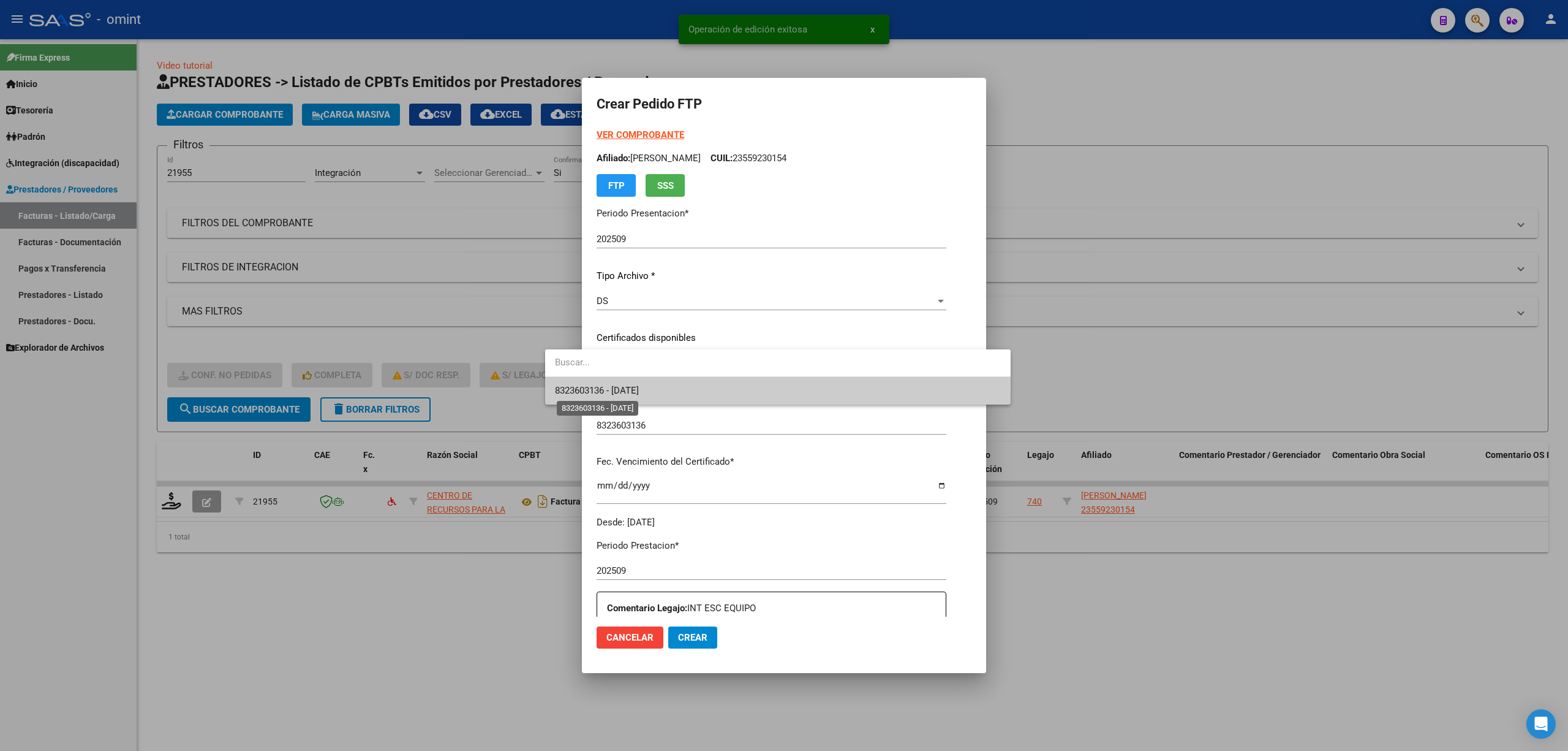
click at [638, 390] on span "8323603136 - 2028-08-02" at bounding box center [597, 390] width 84 height 11
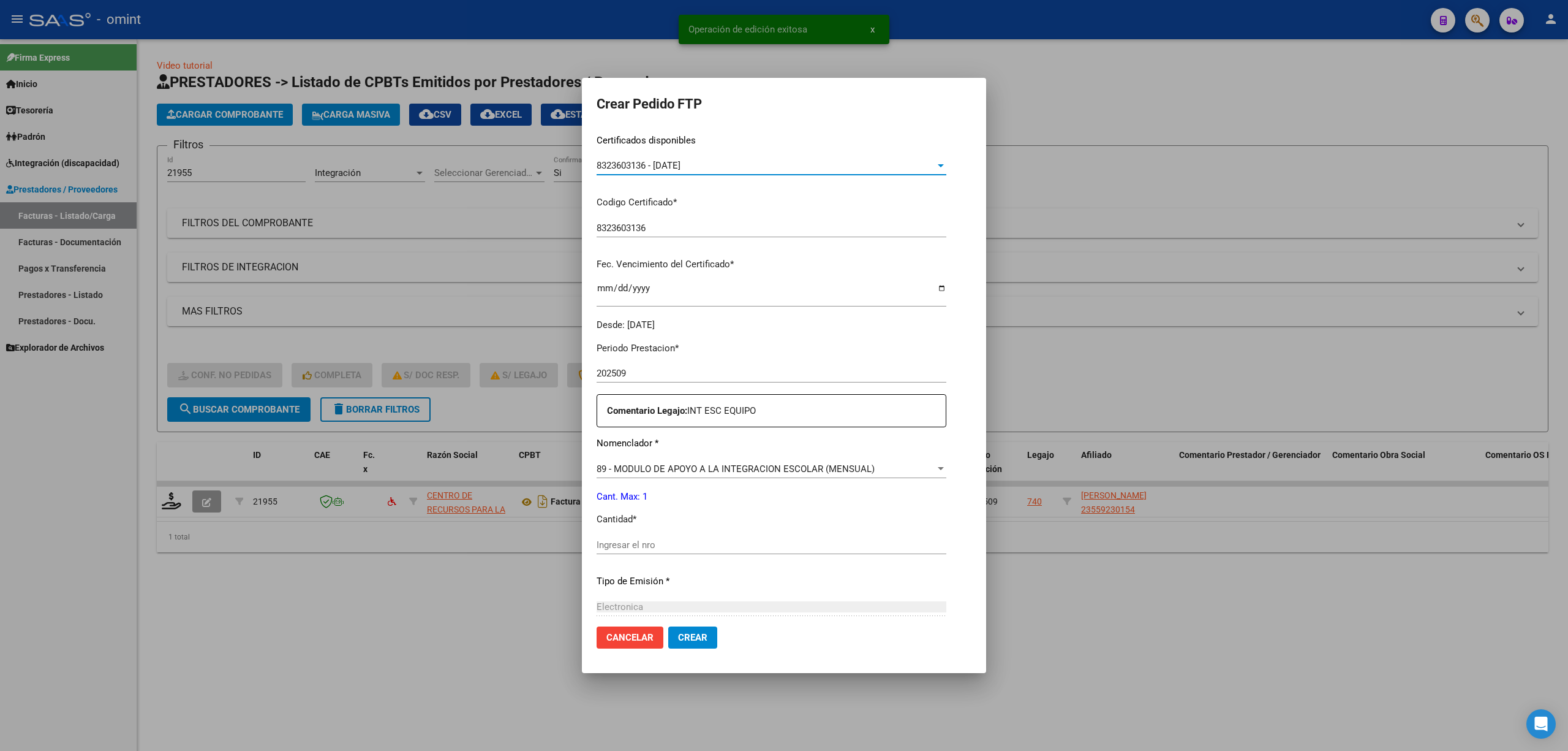
scroll to position [326, 0]
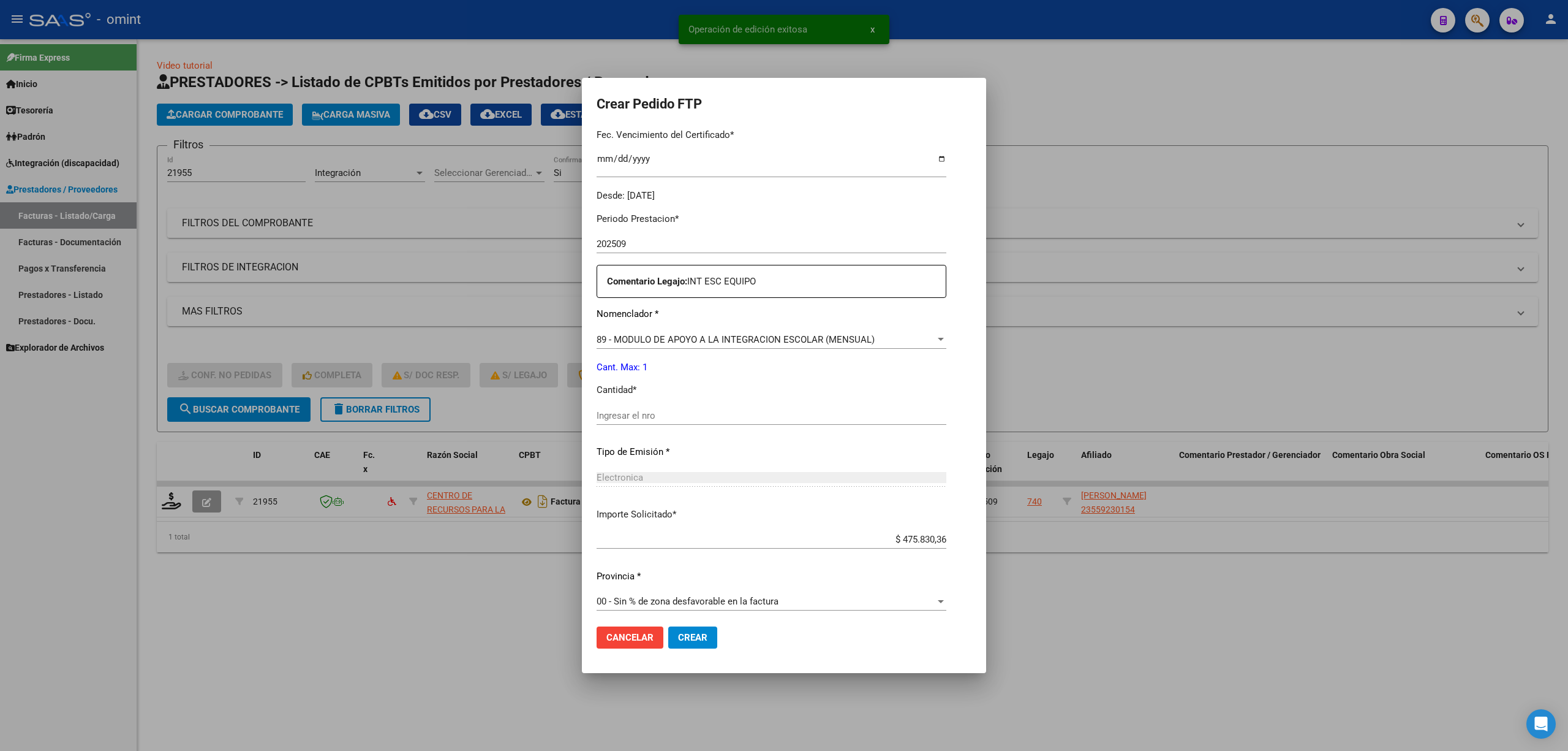
click at [644, 422] on div "Ingresar el nro" at bounding box center [771, 415] width 349 height 18
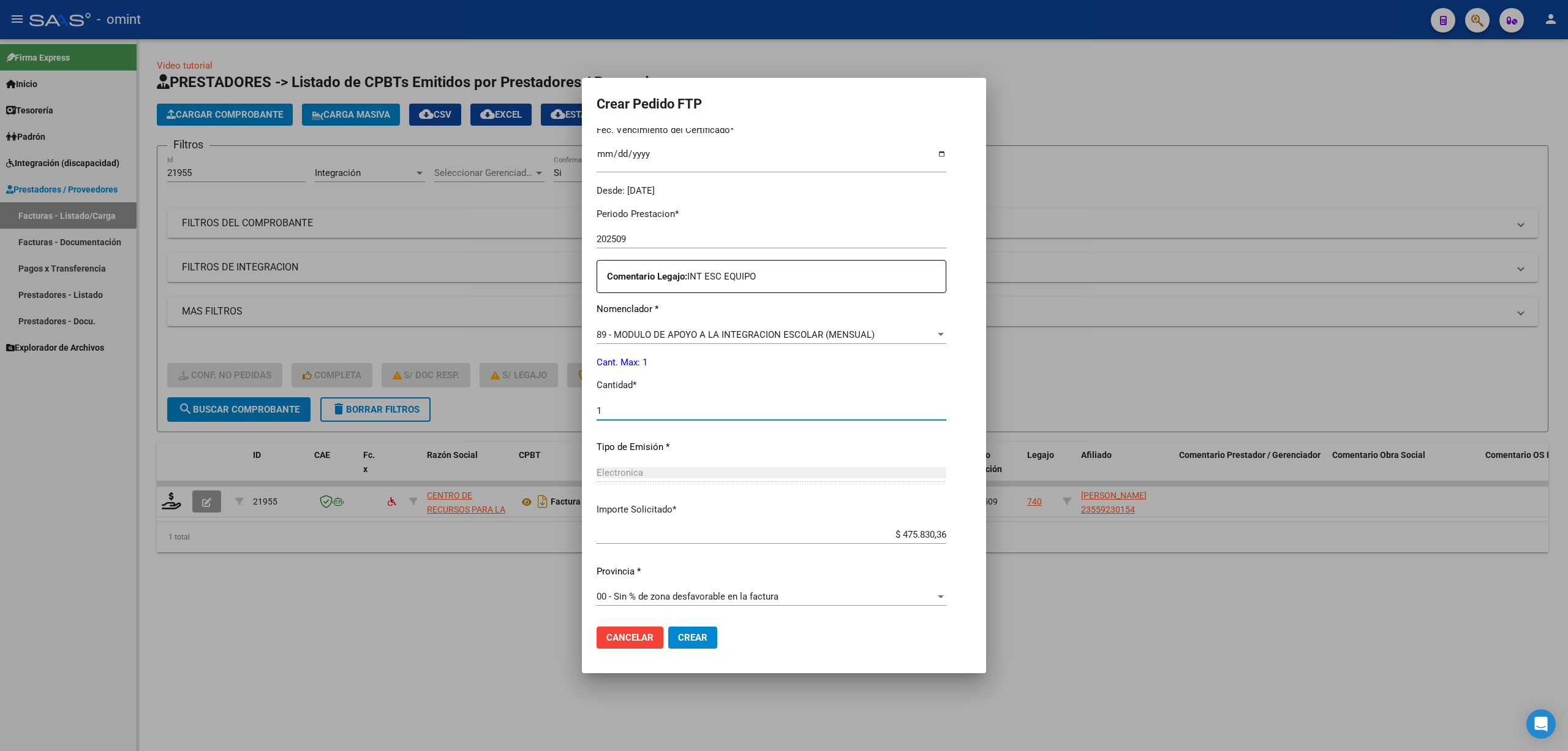
scroll to position [332, 0]
type input "1"
click at [678, 495] on span "Crear" at bounding box center [692, 637] width 29 height 11
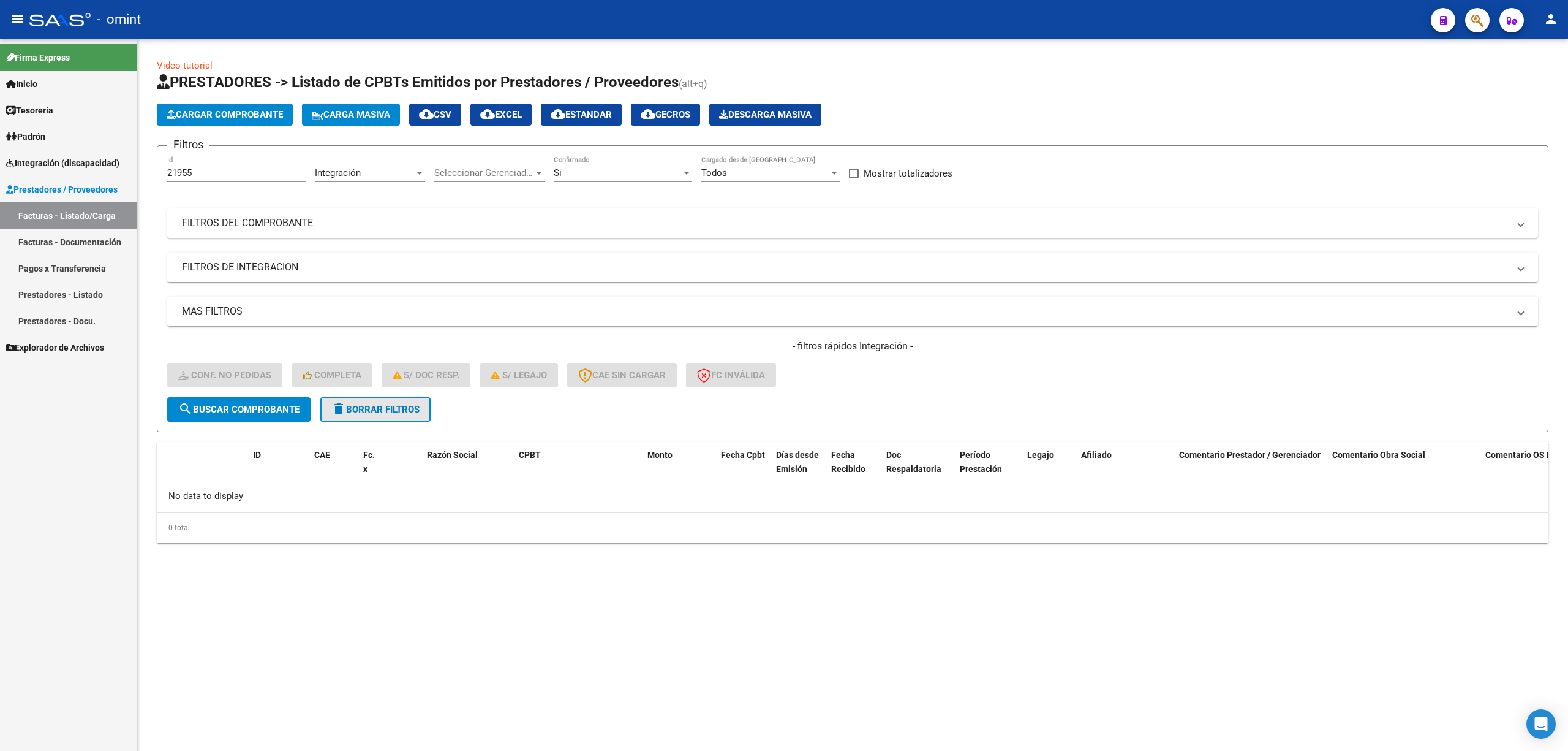
click at [361, 400] on button "delete Borrar Filtros" at bounding box center [376, 409] width 110 height 25
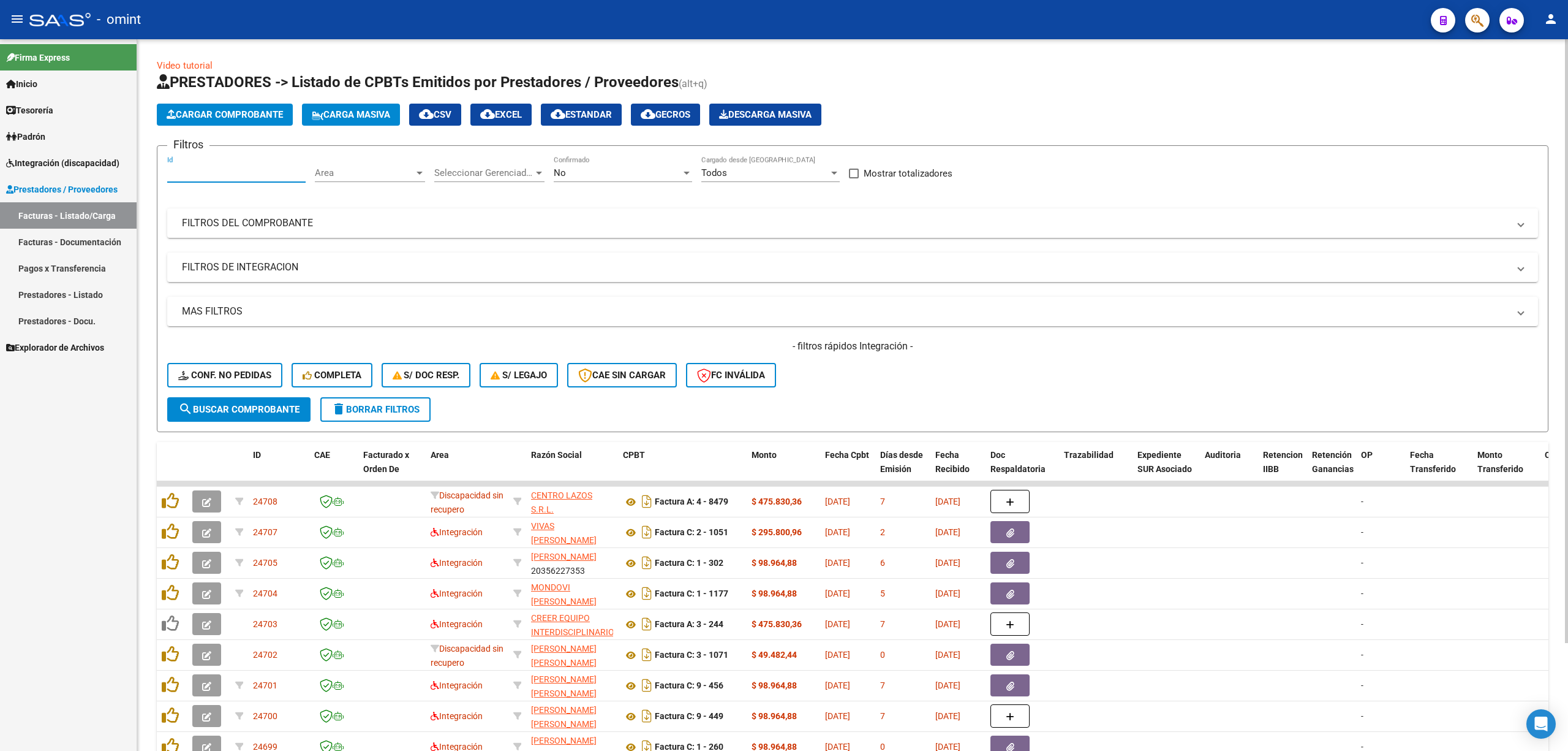
click at [203, 169] on input "Id" at bounding box center [236, 172] width 139 height 11
paste input "21955"
type input "21955"
click at [252, 397] on button "search Buscar Comprobante" at bounding box center [238, 409] width 143 height 25
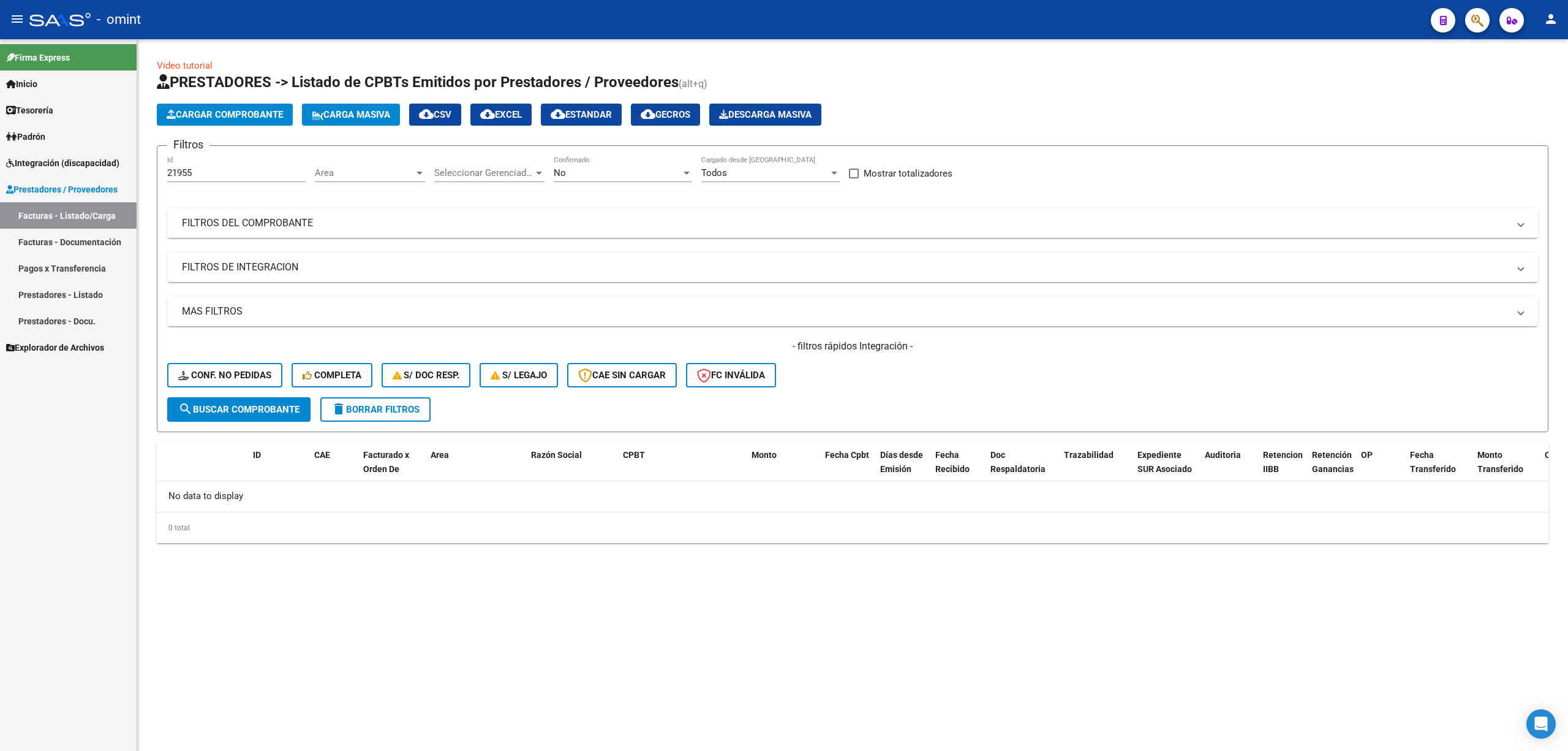
click at [373, 404] on span "delete Borrar Filtros" at bounding box center [375, 409] width 88 height 11
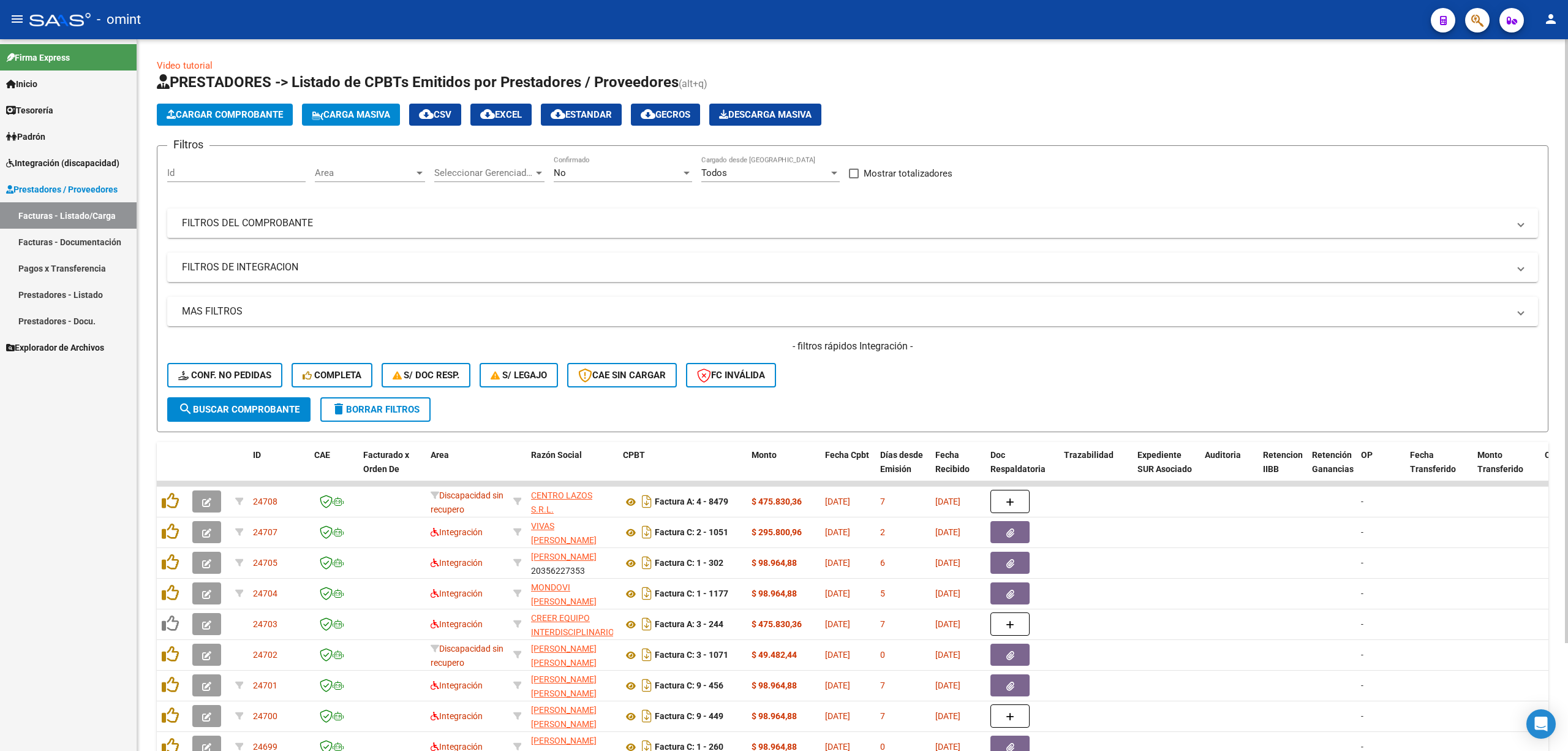
click at [229, 163] on div "Id" at bounding box center [236, 169] width 139 height 26
paste input "24106"
type input "24106"
click at [236, 408] on span "search Buscar Comprobante" at bounding box center [238, 409] width 121 height 11
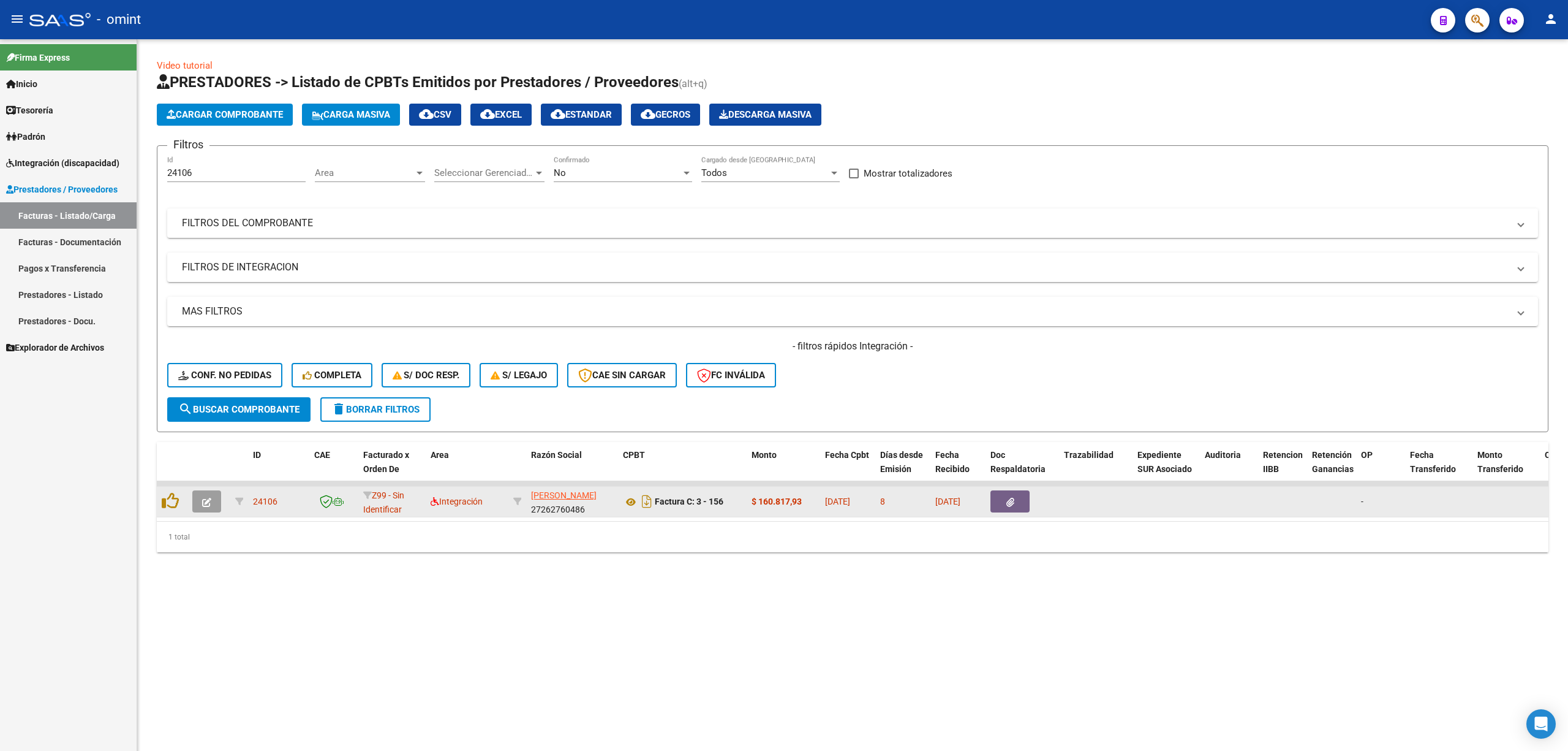
click at [207, 495] on icon "button" at bounding box center [206, 502] width 9 height 9
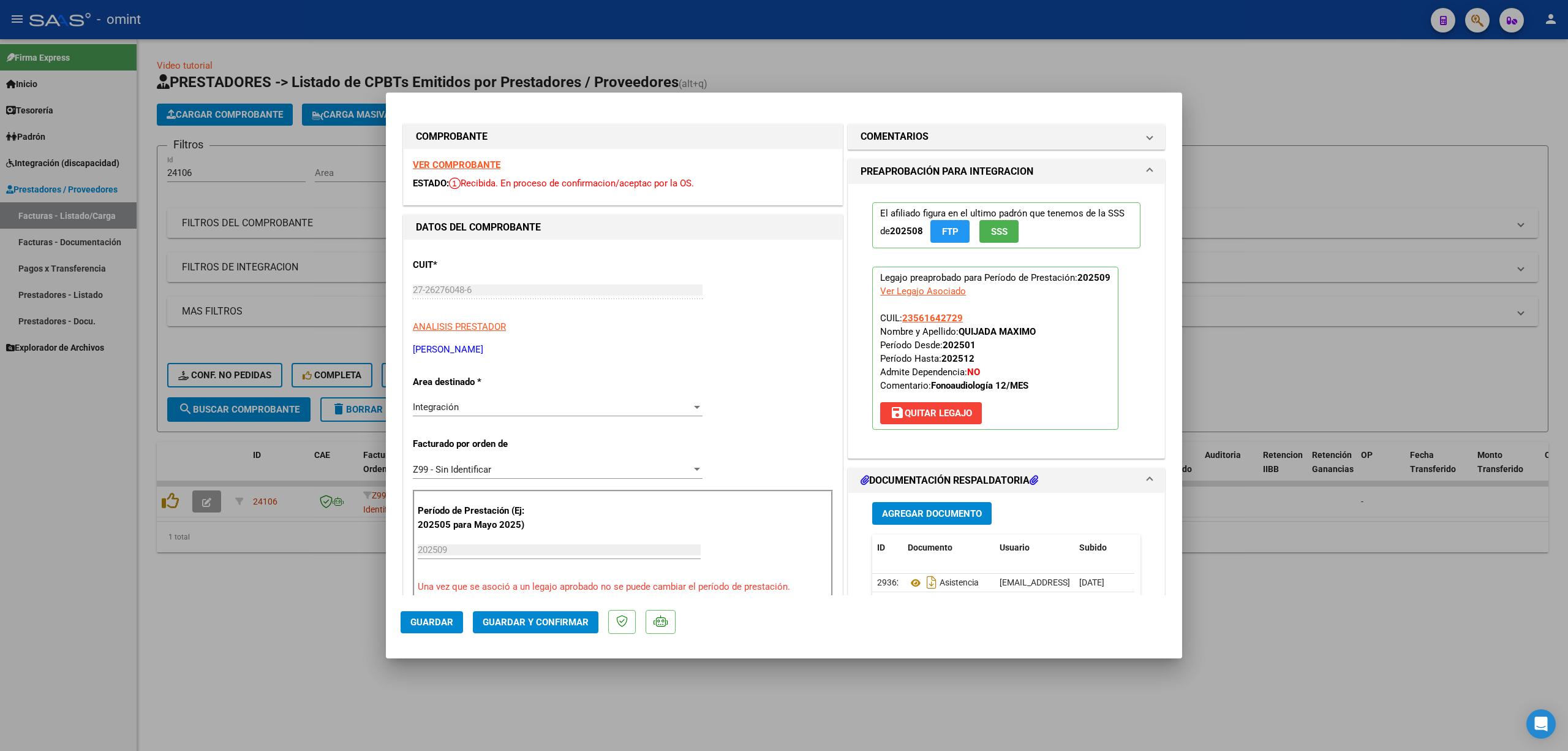
click at [476, 161] on strong "VER COMPROBANTE" at bounding box center [456, 164] width 88 height 11
click at [512, 393] on div "CUIT * 27-26276048-6 Ingresar CUIT ANALISIS PRESTADOR PUJATO TANIA MABEL ARCA P…" at bounding box center [623, 764] width 439 height 1049
click at [514, 414] on div "Integración Seleccionar Area" at bounding box center [557, 406] width 290 height 18
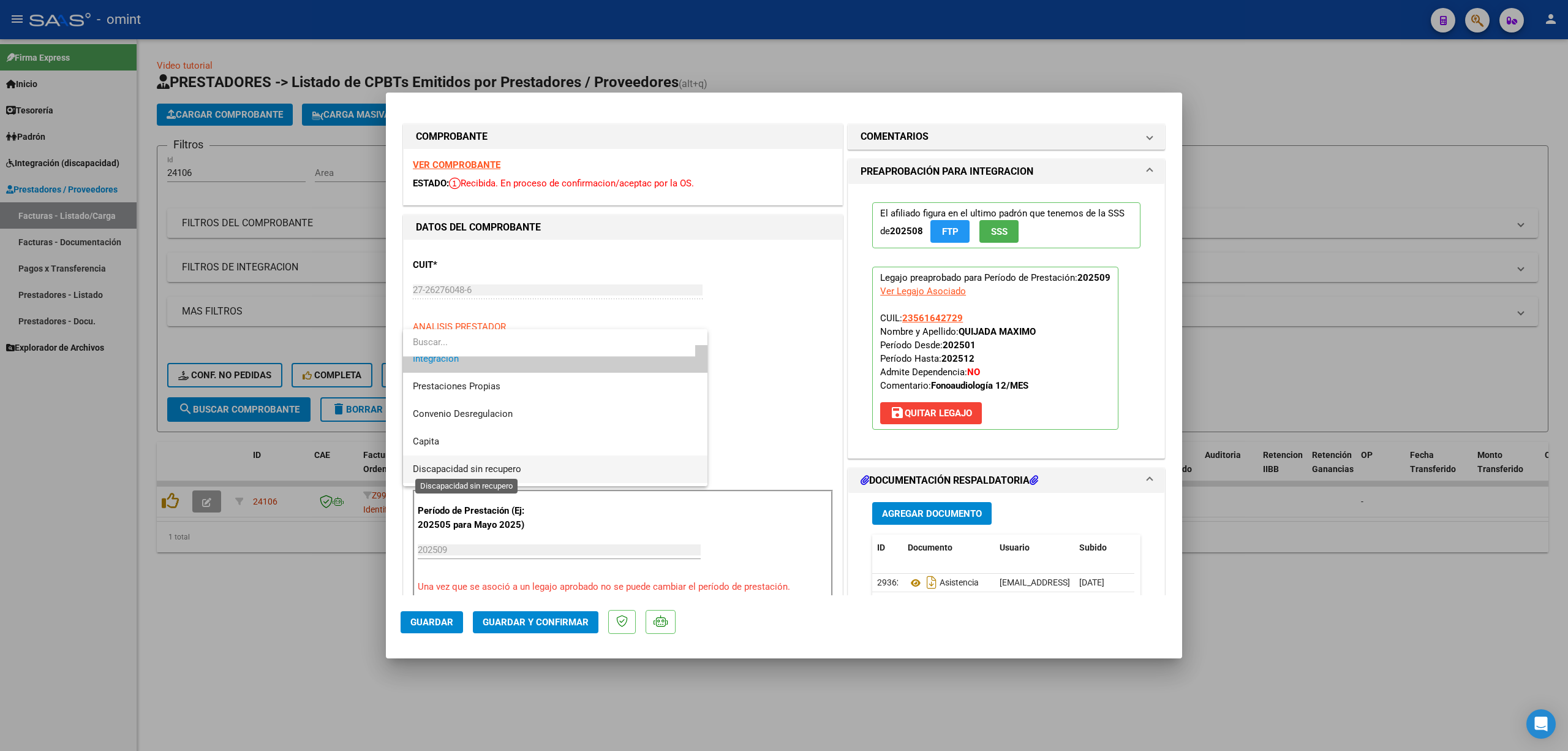
scroll to position [119, 0]
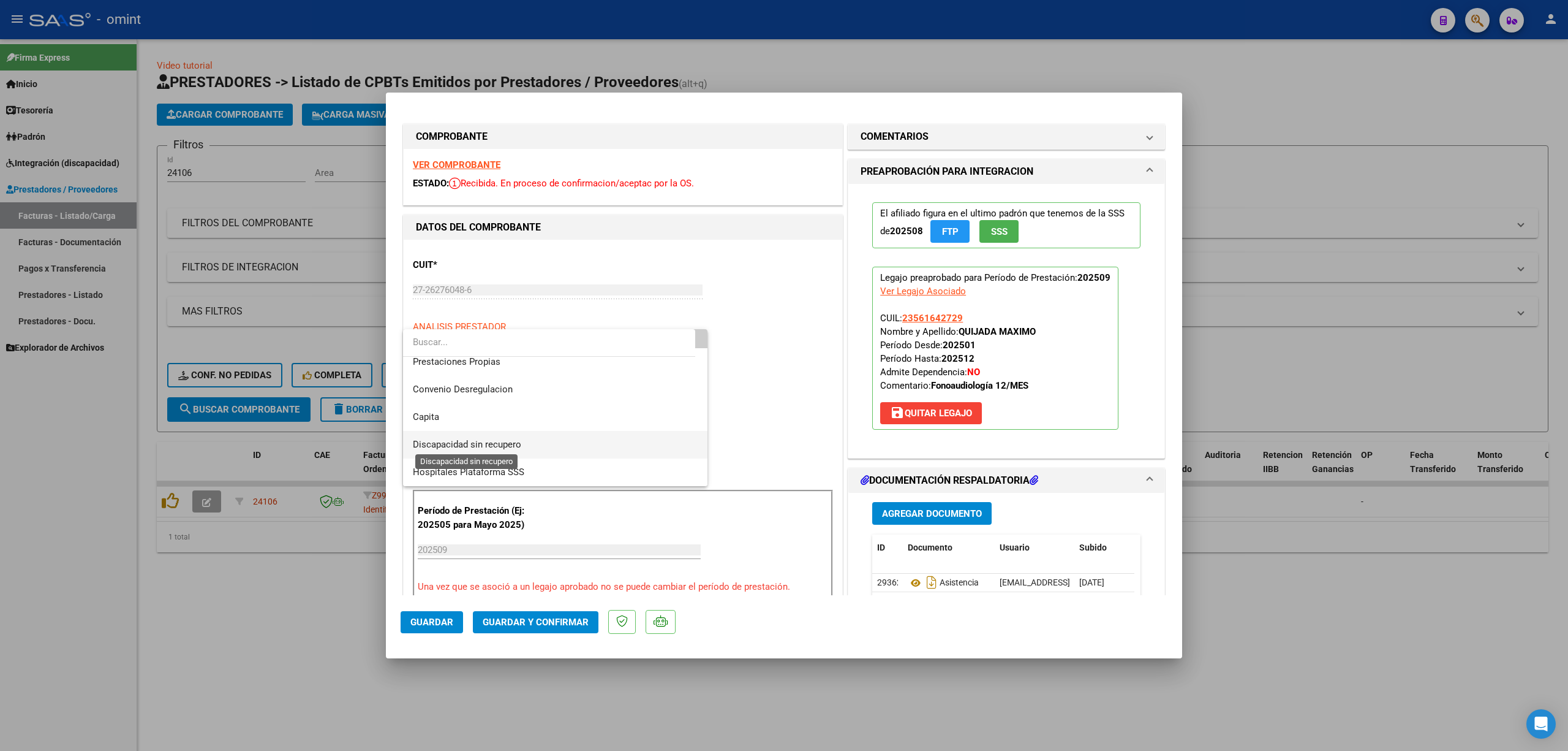
click at [461, 446] on span "Discapacidad sin recupero" at bounding box center [466, 444] width 108 height 11
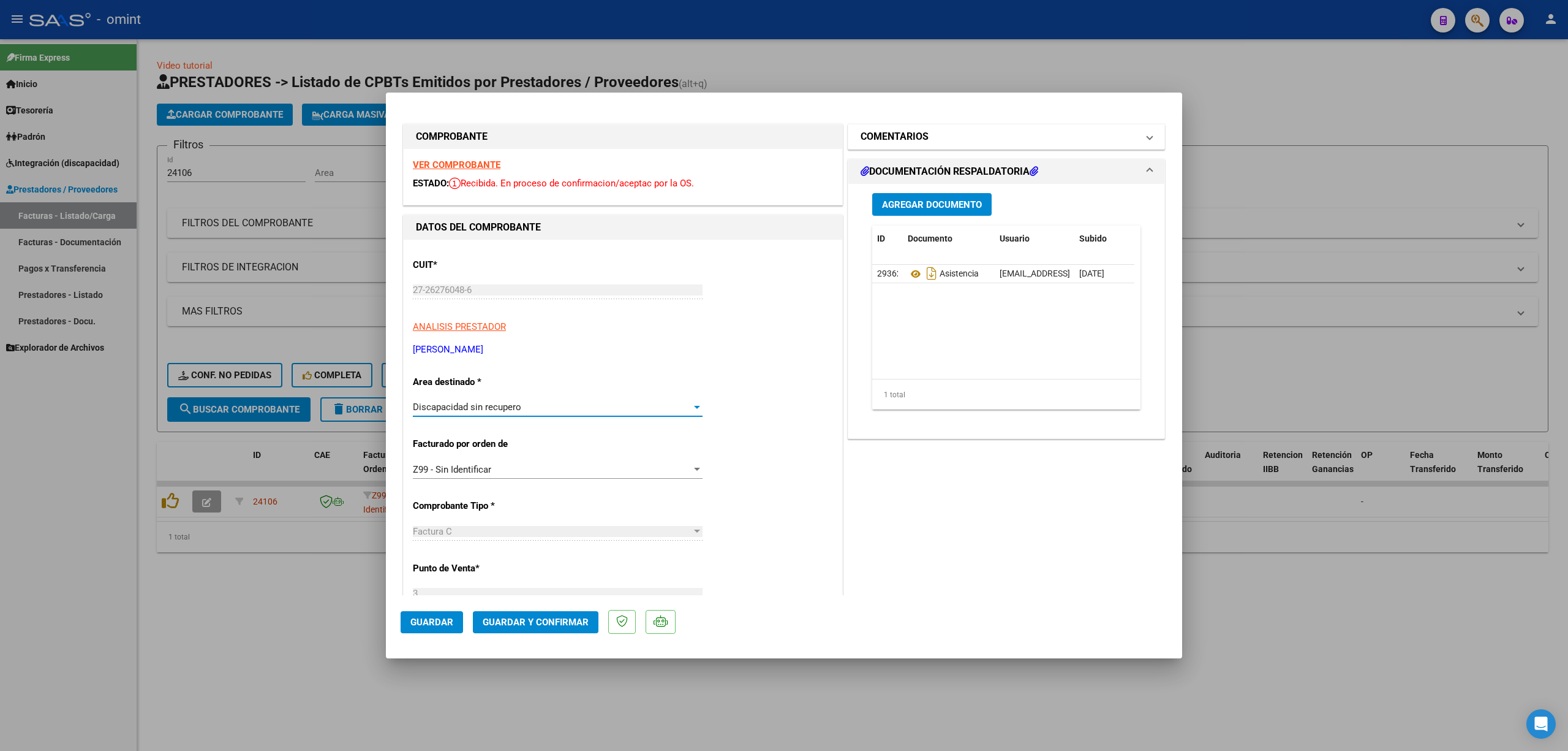
click at [905, 140] on h1 "COMENTARIOS" at bounding box center [895, 137] width 68 height 15
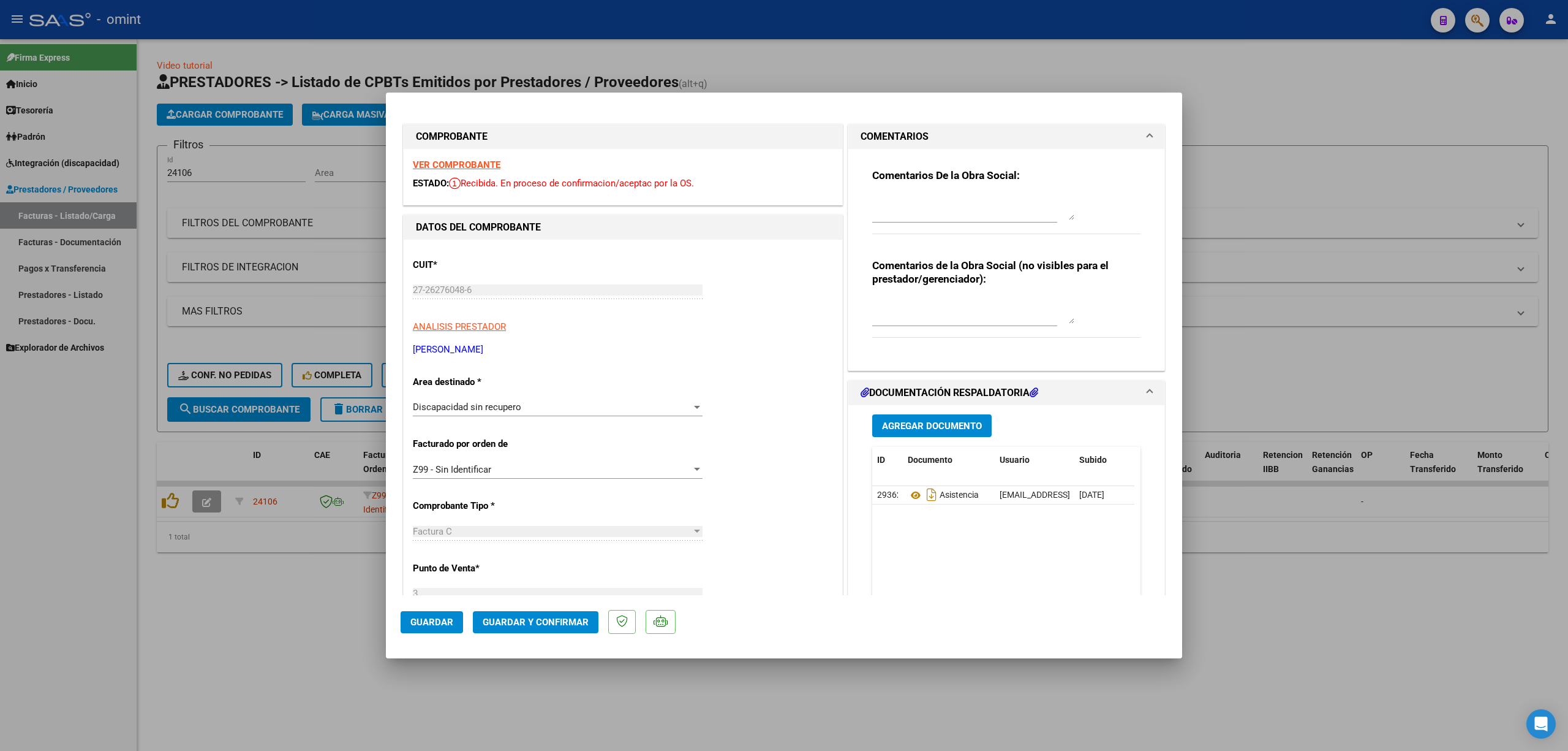
click at [919, 212] on textarea at bounding box center [974, 208] width 202 height 25
type textarea "e"
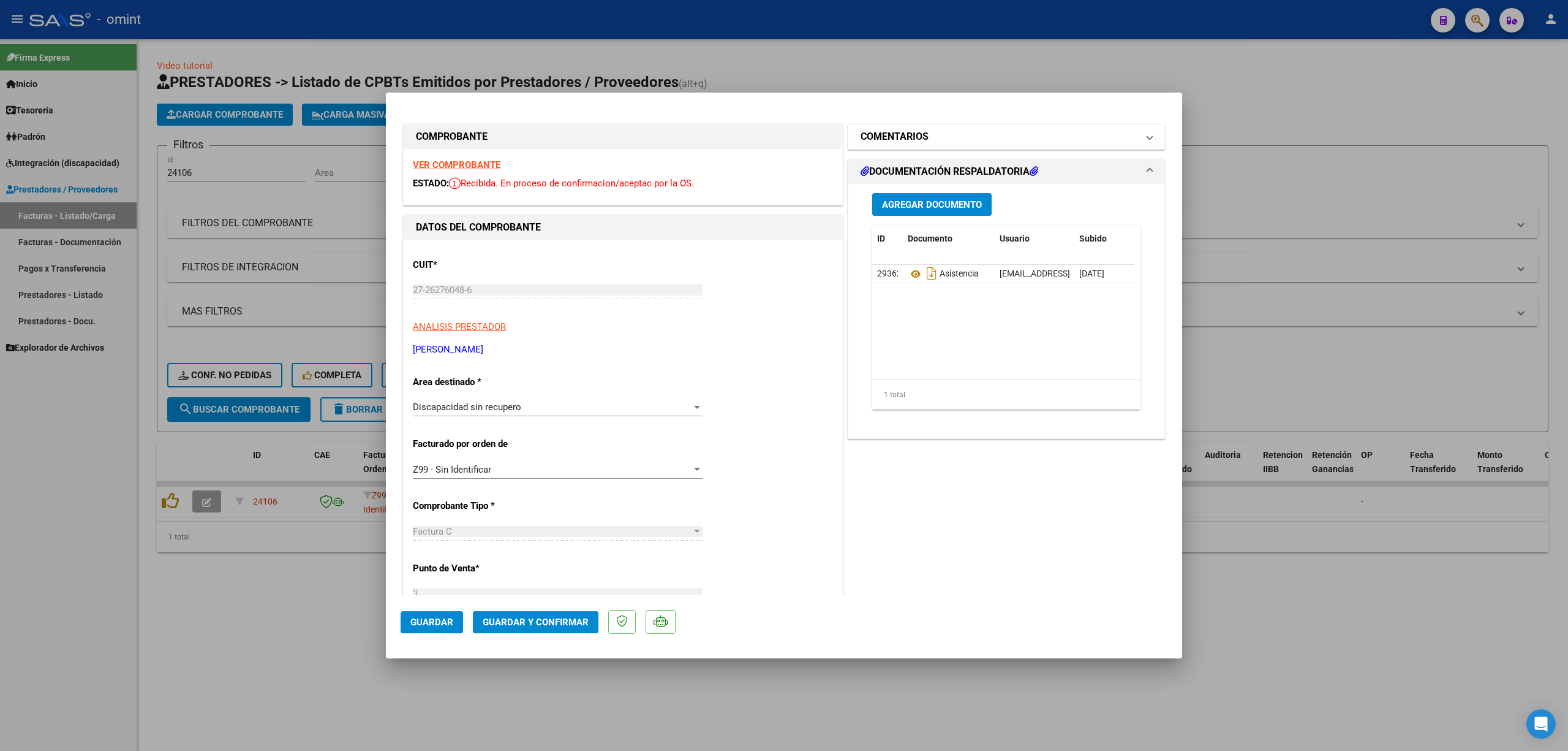
click at [916, 142] on h1 "COMENTARIOS" at bounding box center [895, 137] width 68 height 15
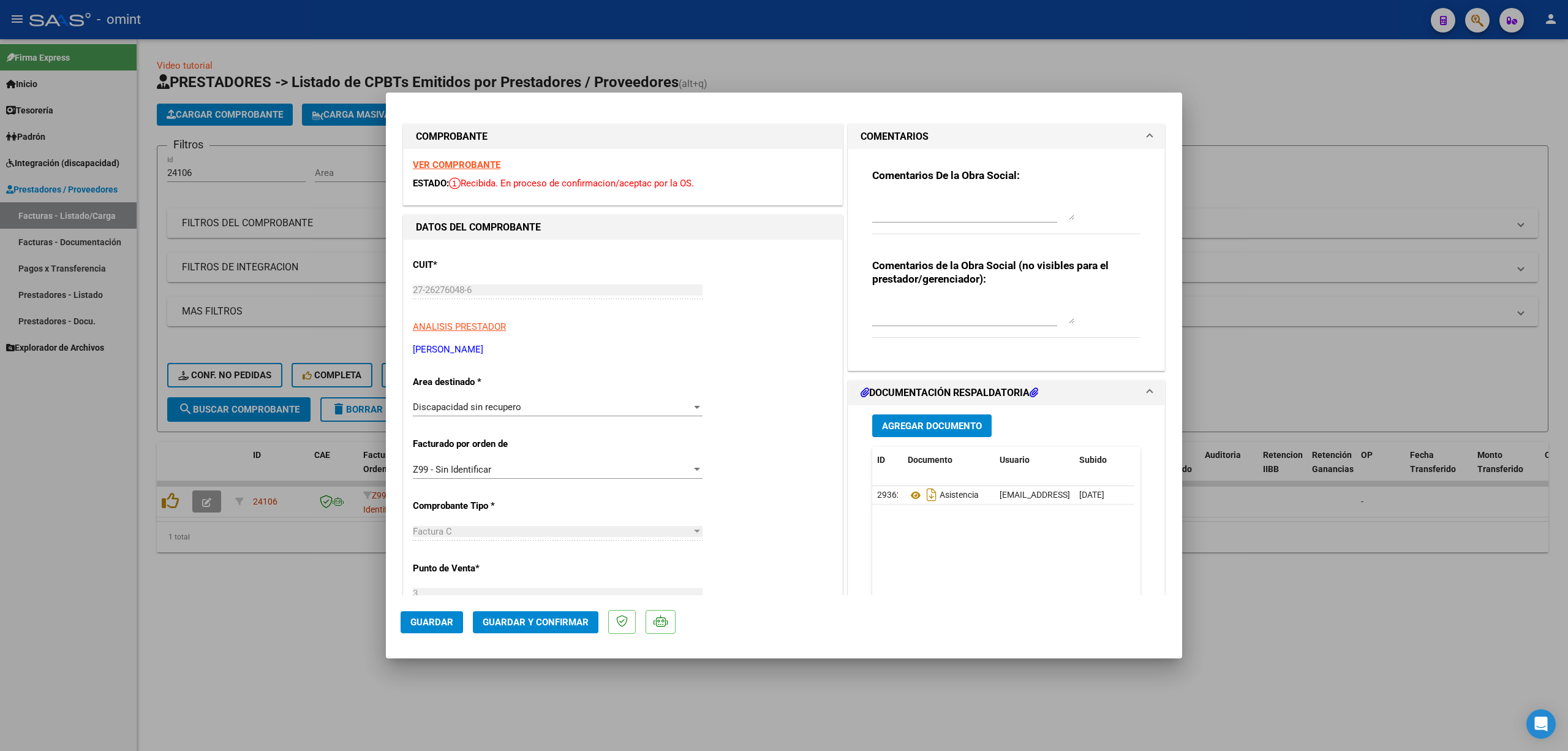
click at [887, 213] on textarea at bounding box center [974, 208] width 202 height 25
type textarea "E"
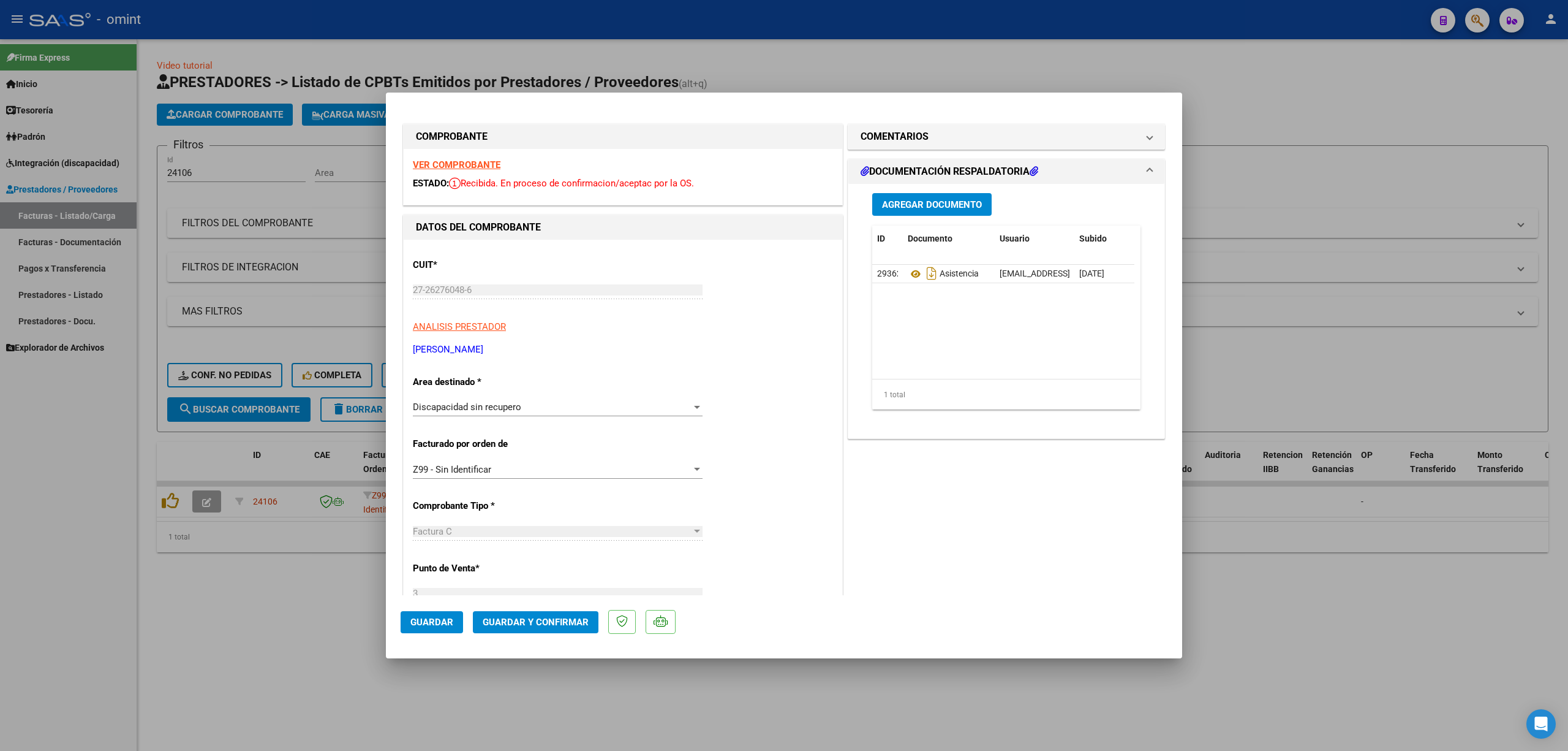
click at [942, 121] on div "COMENTARIOS Comentarios De la Obra Social: Comentarios de la Obra Social (no vi…" at bounding box center [1006, 648] width 322 height 1053
click at [944, 133] on mat-panel-title "COMENTARIOS" at bounding box center [999, 137] width 277 height 15
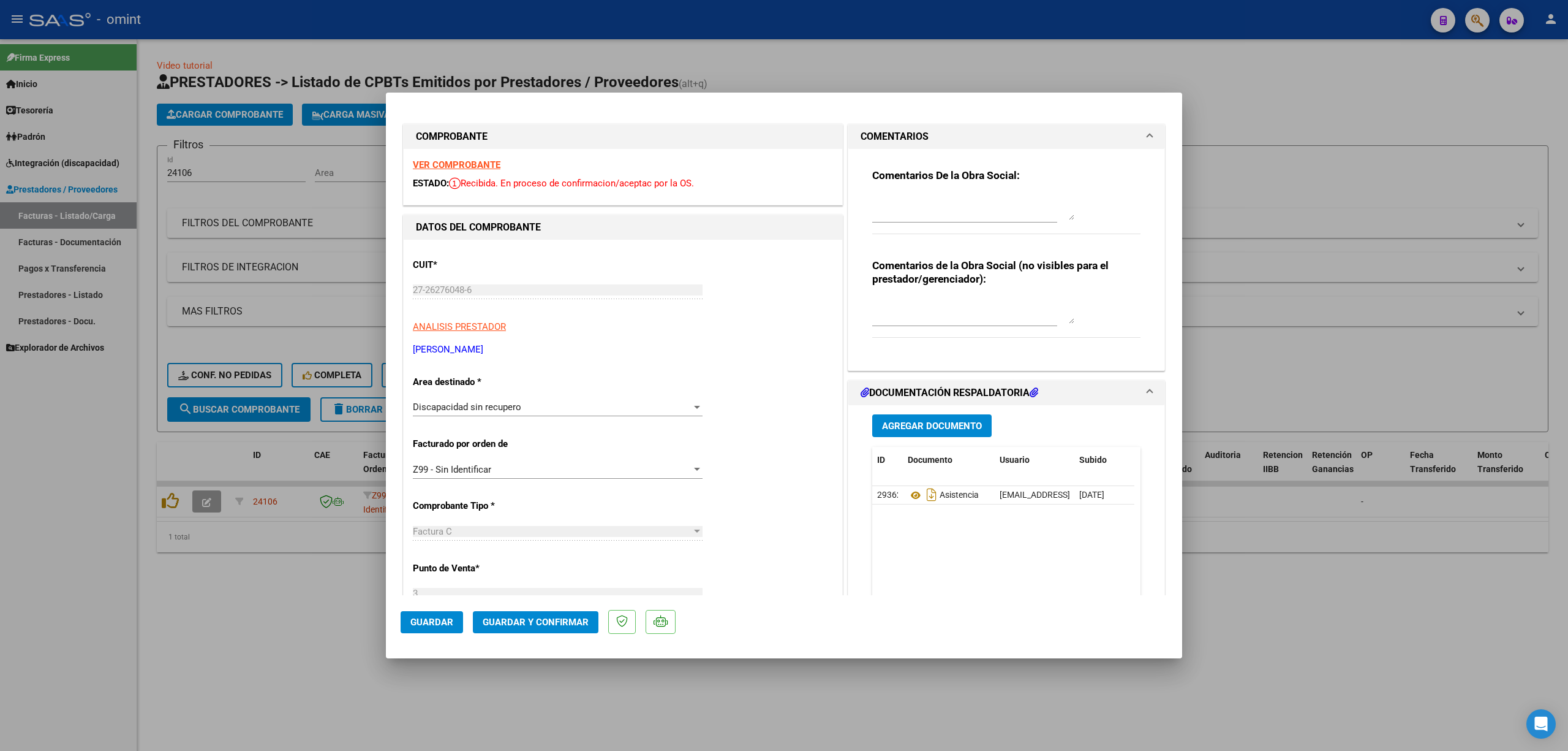
click at [912, 192] on div "Comentarios De la Obra Social:" at bounding box center [1006, 208] width 268 height 79
click at [915, 206] on textarea at bounding box center [974, 208] width 202 height 25
type textarea "Debe rehacer factura con la cantidad de sesiones autorizadas. Tiene autorizada …"
click at [554, 495] on span "Guardar y Confirmar" at bounding box center [536, 622] width 106 height 11
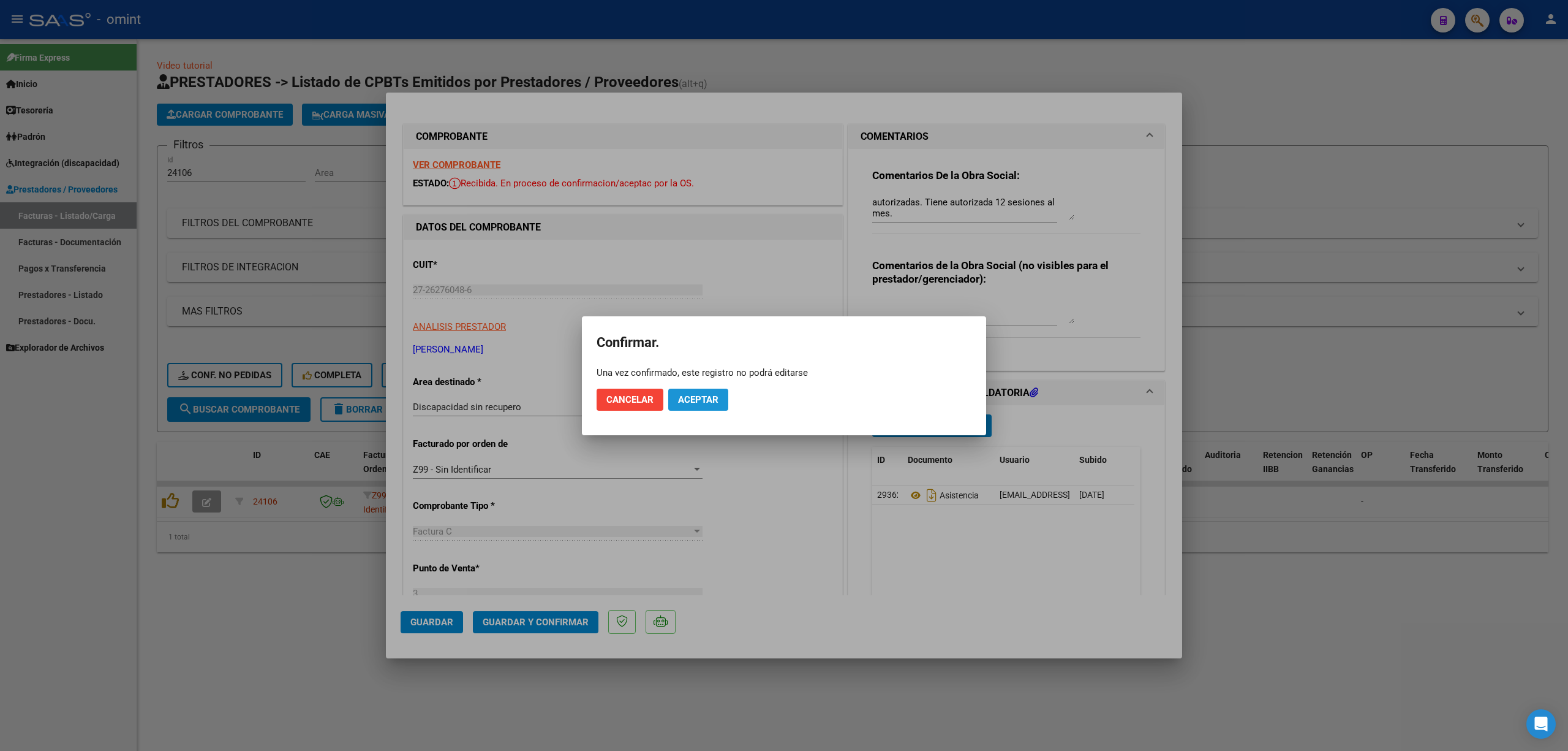
click at [719, 407] on button "Aceptar" at bounding box center [698, 400] width 60 height 22
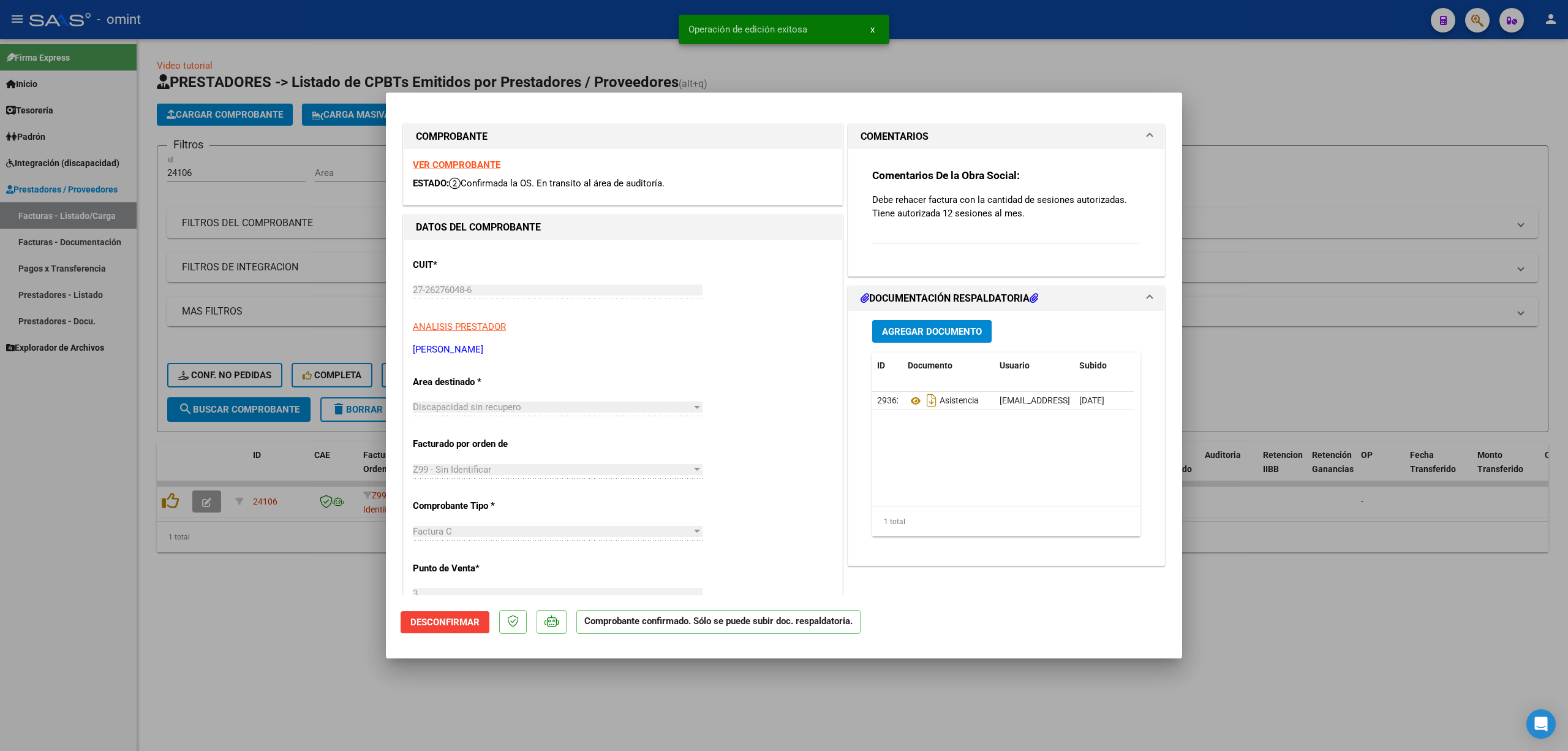
click at [913, 66] on div at bounding box center [784, 375] width 1568 height 751
type input "$ 0,00"
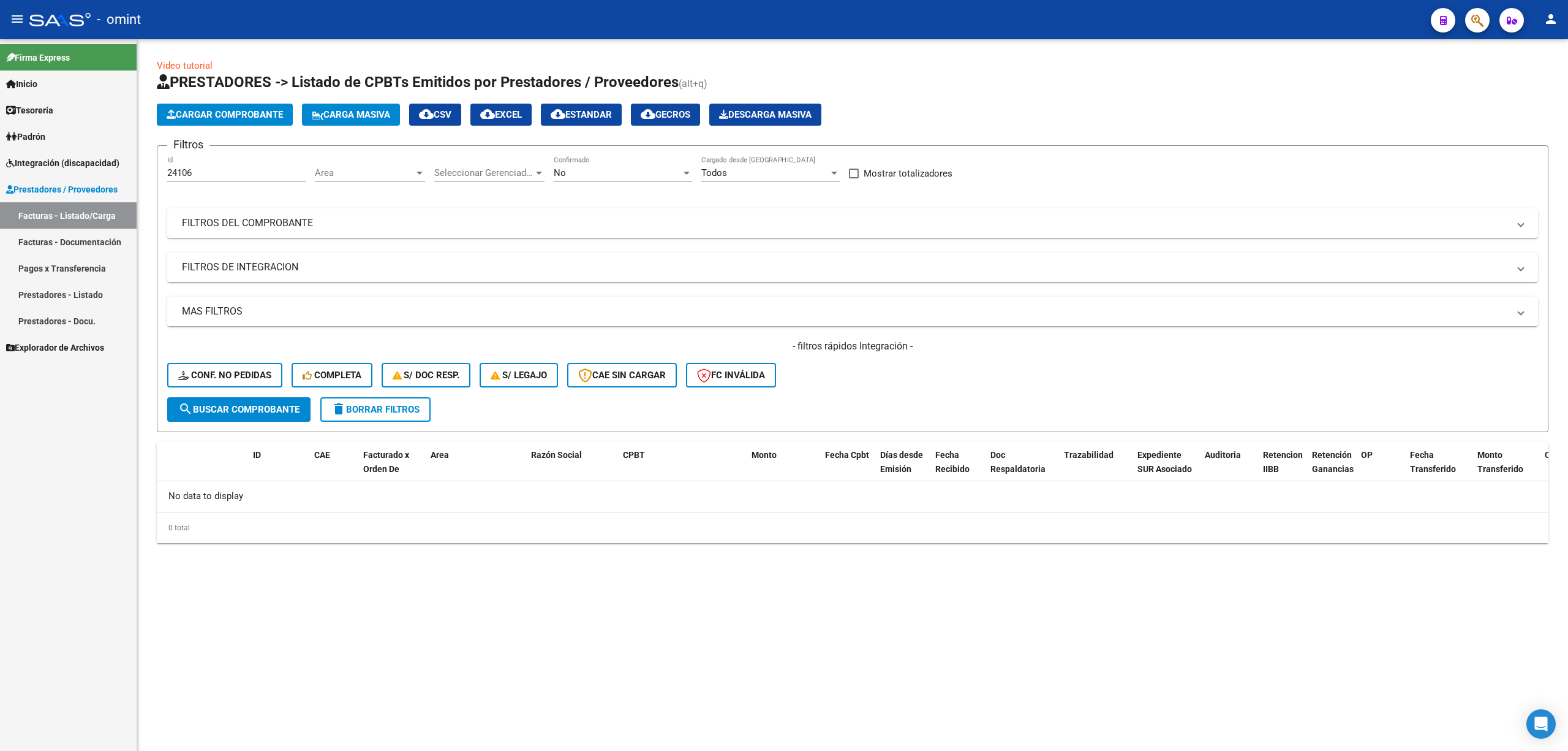
click at [370, 398] on button "delete Borrar Filtros" at bounding box center [376, 409] width 110 height 25
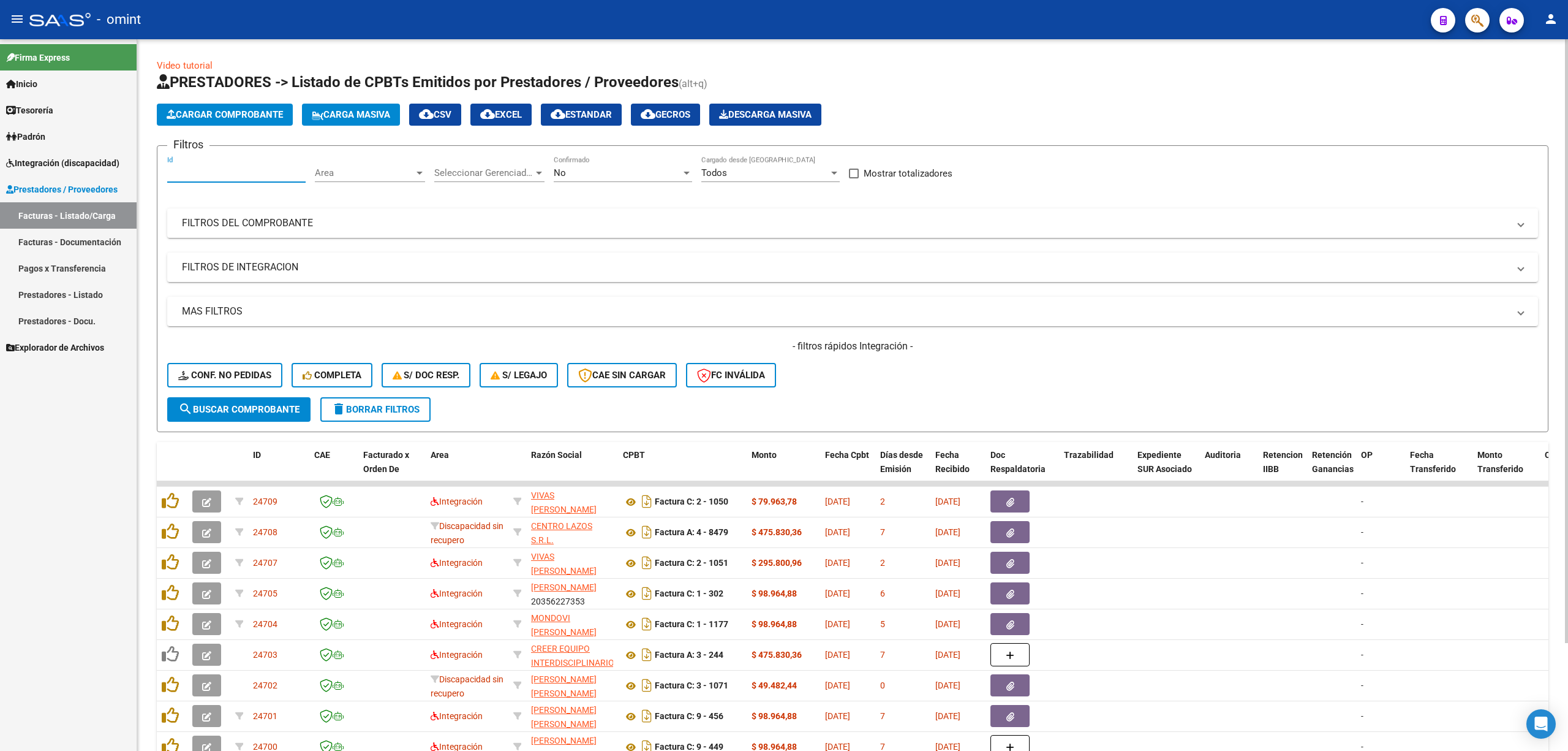
click at [209, 167] on input "Id" at bounding box center [236, 172] width 139 height 11
paste input "23828"
type input "23828"
click at [258, 415] on button "search Buscar Comprobante" at bounding box center [238, 409] width 143 height 25
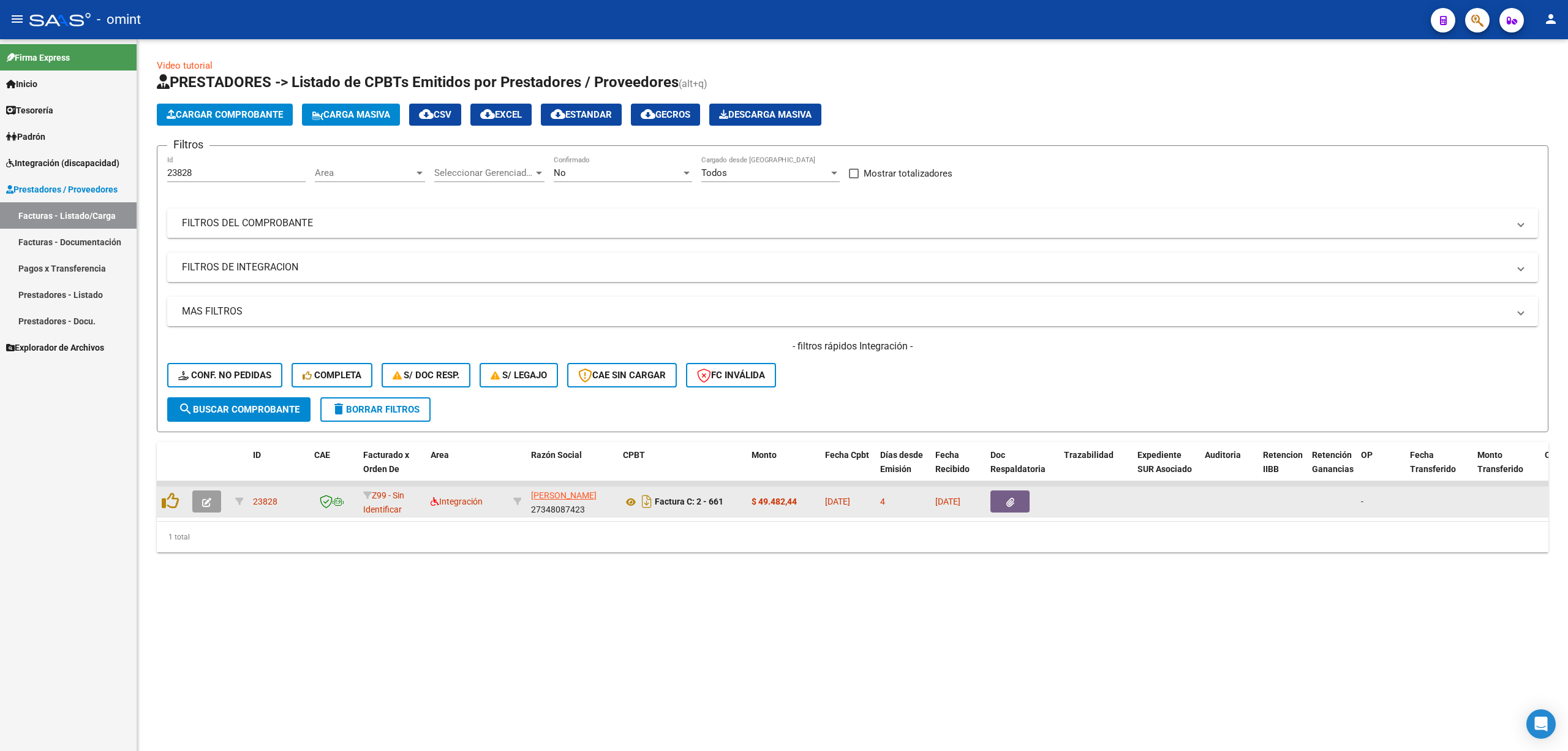
click at [211, 495] on button "button" at bounding box center [207, 501] width 29 height 22
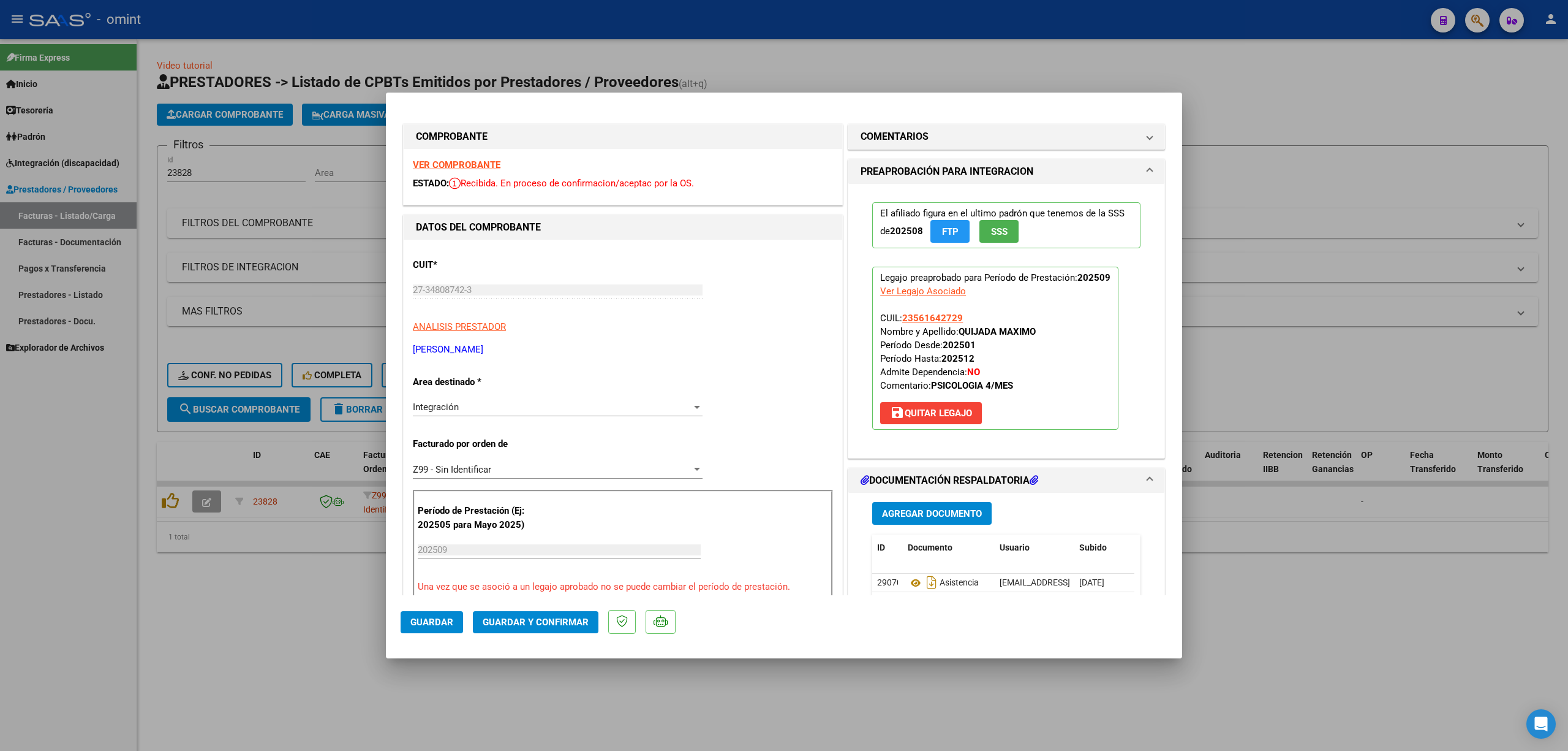
click at [476, 165] on strong "VER COMPROBANTE" at bounding box center [456, 164] width 88 height 11
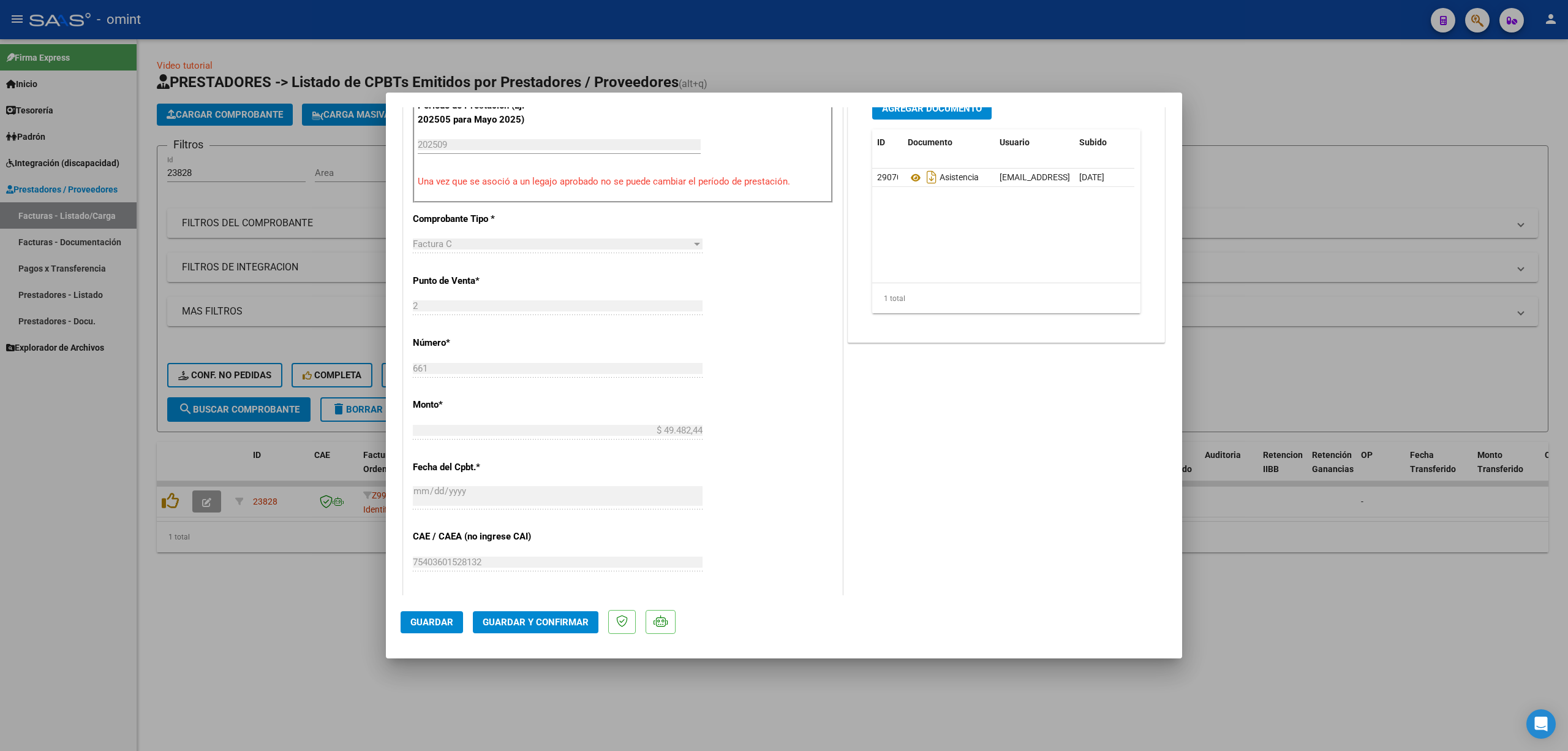
scroll to position [408, 0]
click at [533, 495] on span "Guardar y Confirmar" at bounding box center [536, 622] width 106 height 11
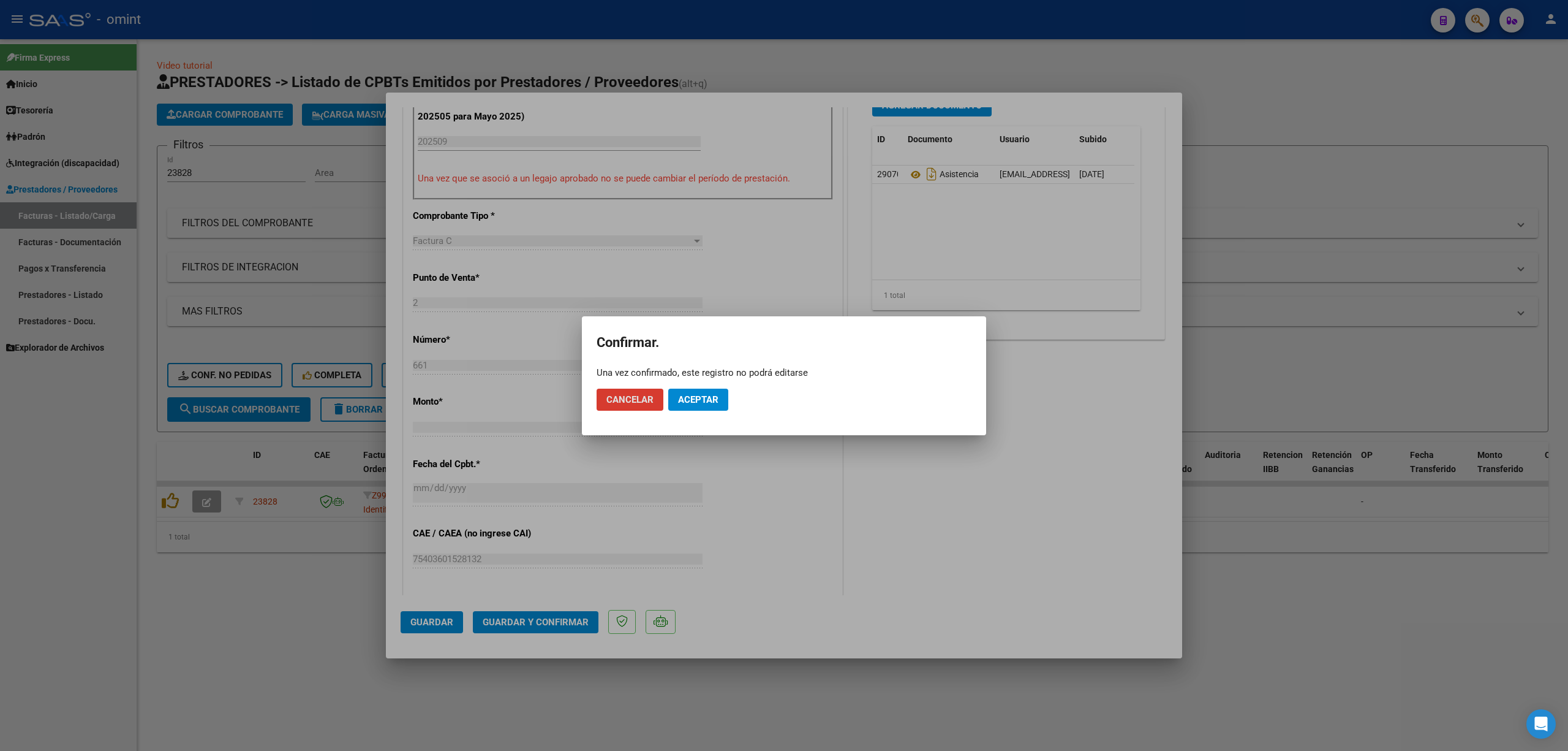
click at [631, 389] on button "Cancelar" at bounding box center [630, 400] width 67 height 22
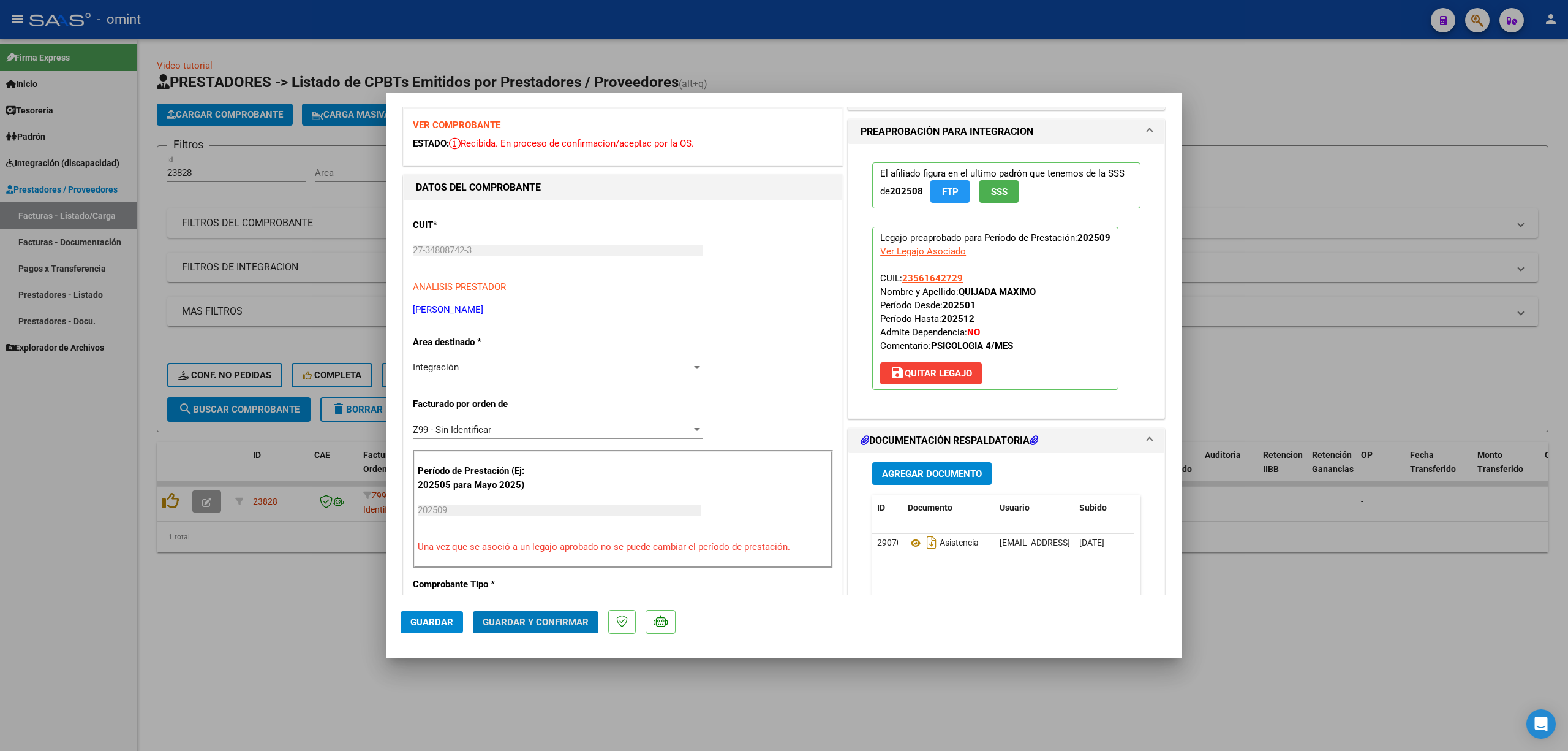
scroll to position [0, 0]
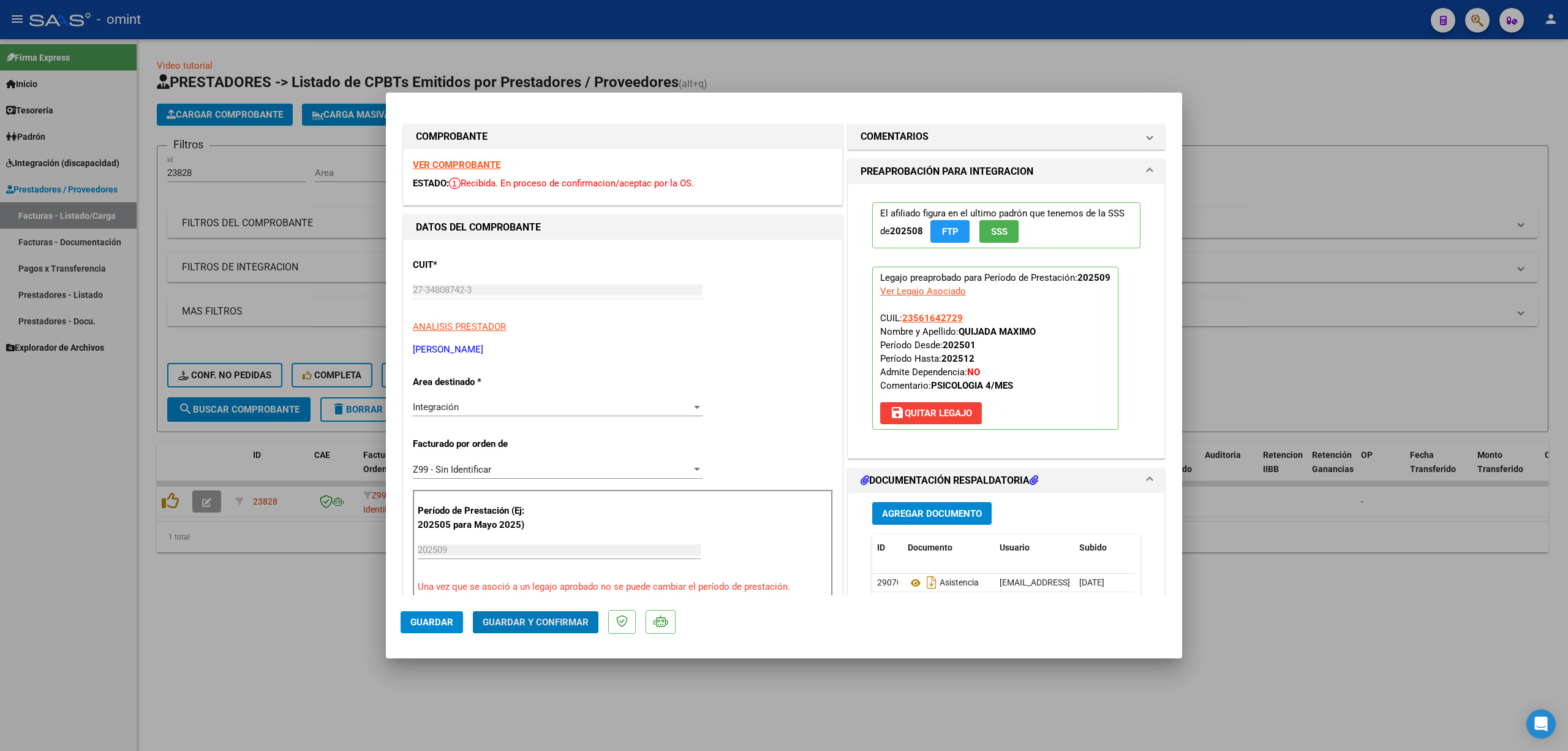
click at [436, 164] on strong "VER COMPROBANTE" at bounding box center [456, 164] width 88 height 11
click at [533, 495] on mat-dialog-actions "Guardar Guardar y Confirmar" at bounding box center [784, 619] width 767 height 49
click at [542, 495] on button "Guardar y Confirmar" at bounding box center [536, 622] width 126 height 22
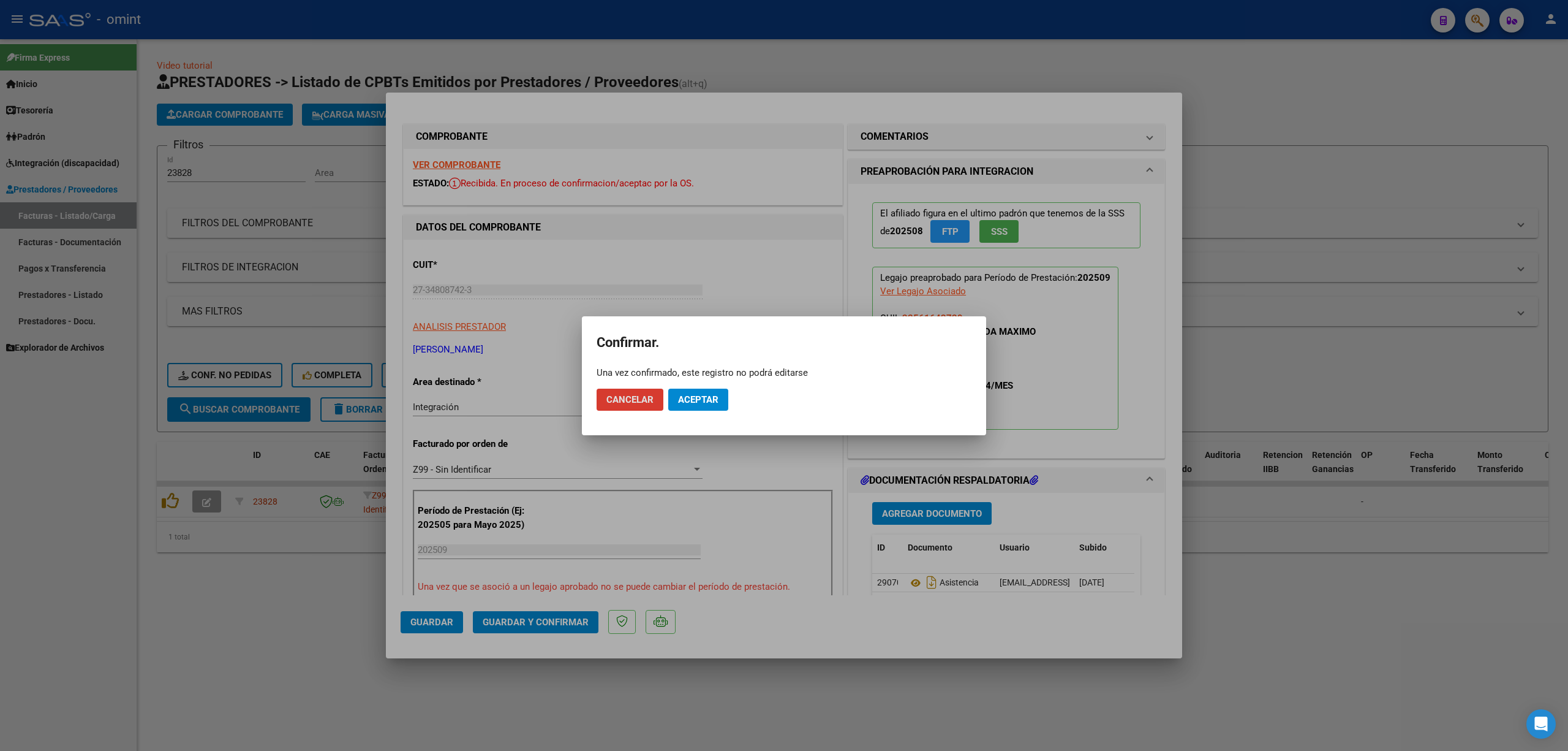
click at [697, 394] on span "Aceptar" at bounding box center [698, 399] width 41 height 11
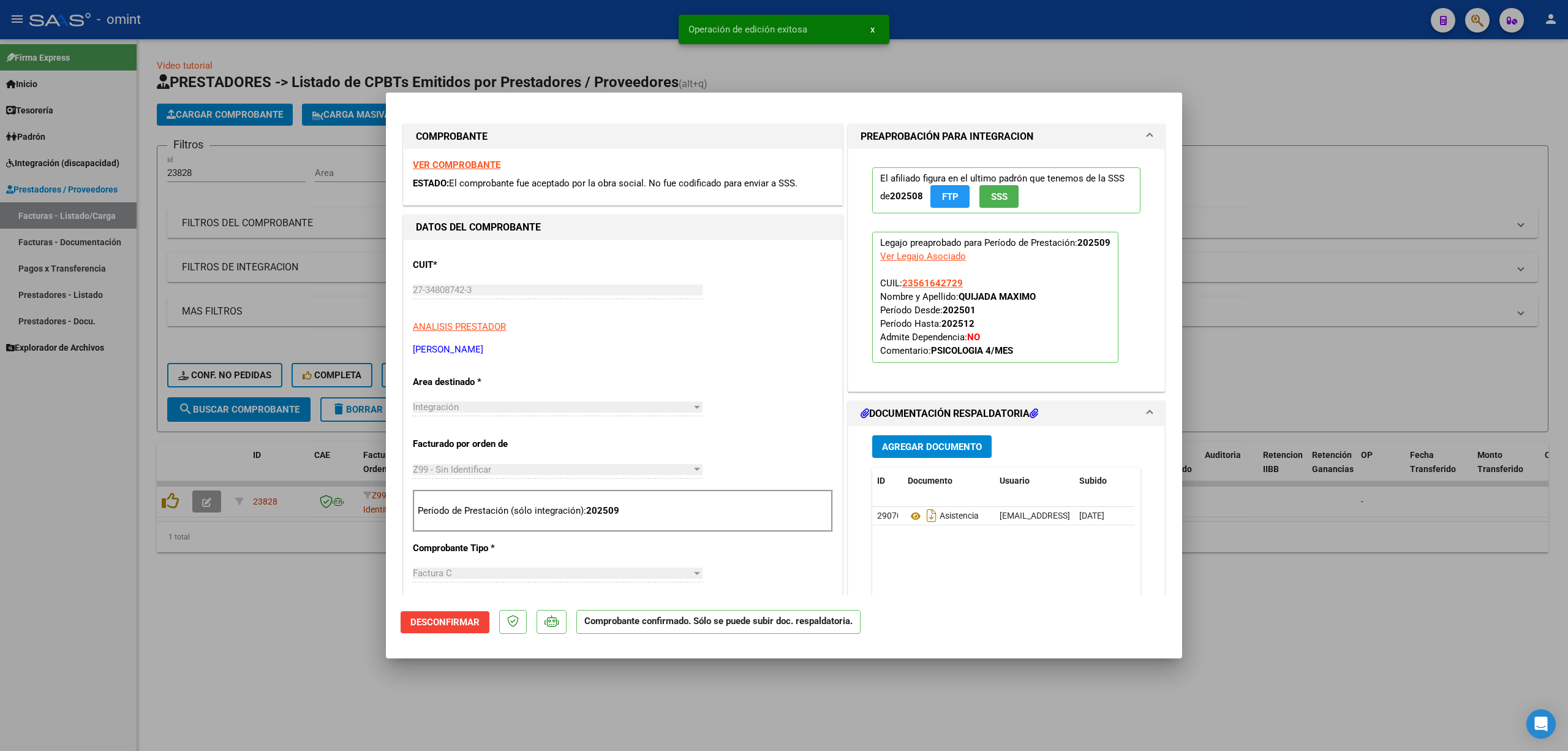
drag, startPoint x: 270, startPoint y: 361, endPoint x: 256, endPoint y: 364, distance: 14.3
click at [268, 361] on div at bounding box center [784, 375] width 1568 height 751
type input "$ 0,00"
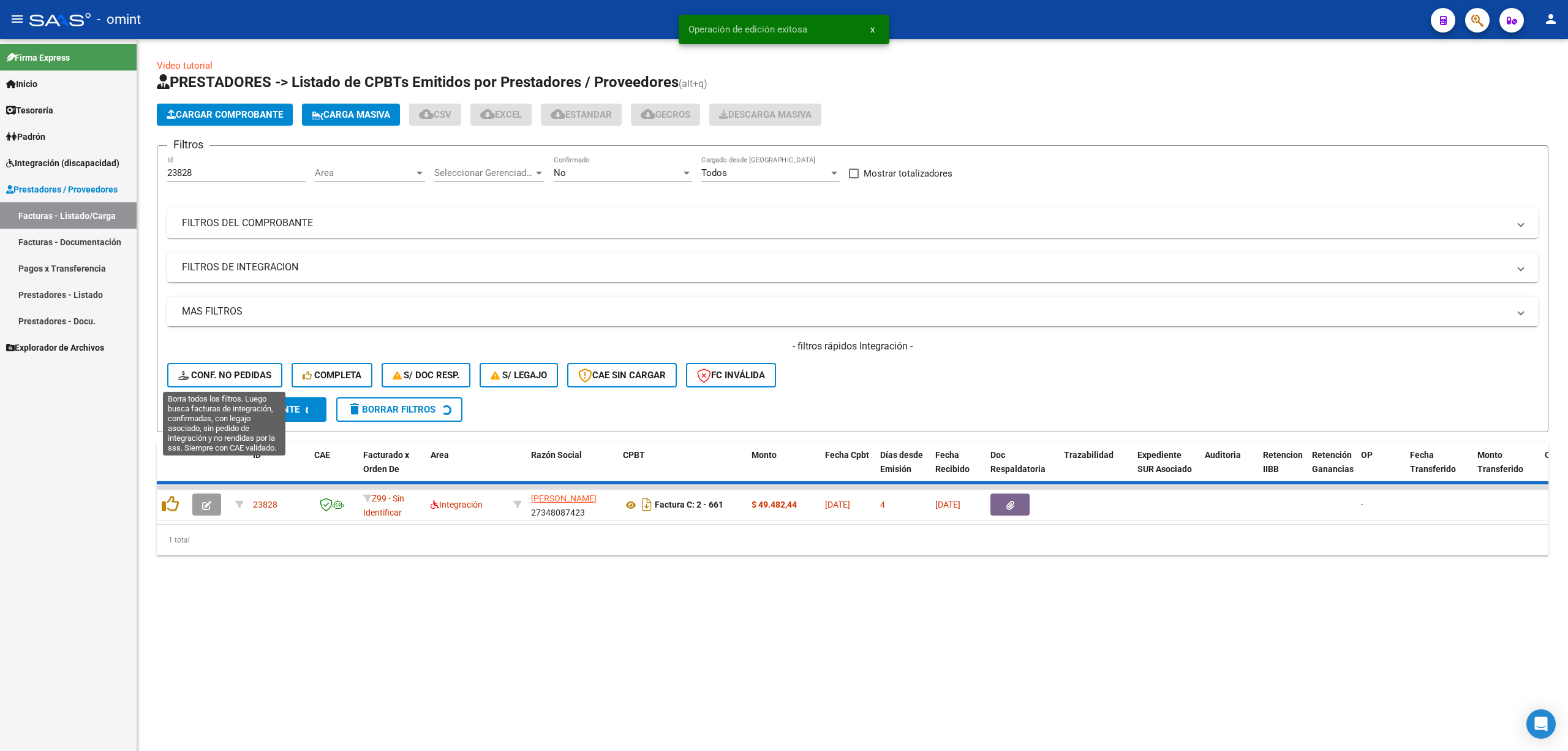
click at [246, 373] on span "Conf. no pedidas" at bounding box center [225, 374] width 93 height 11
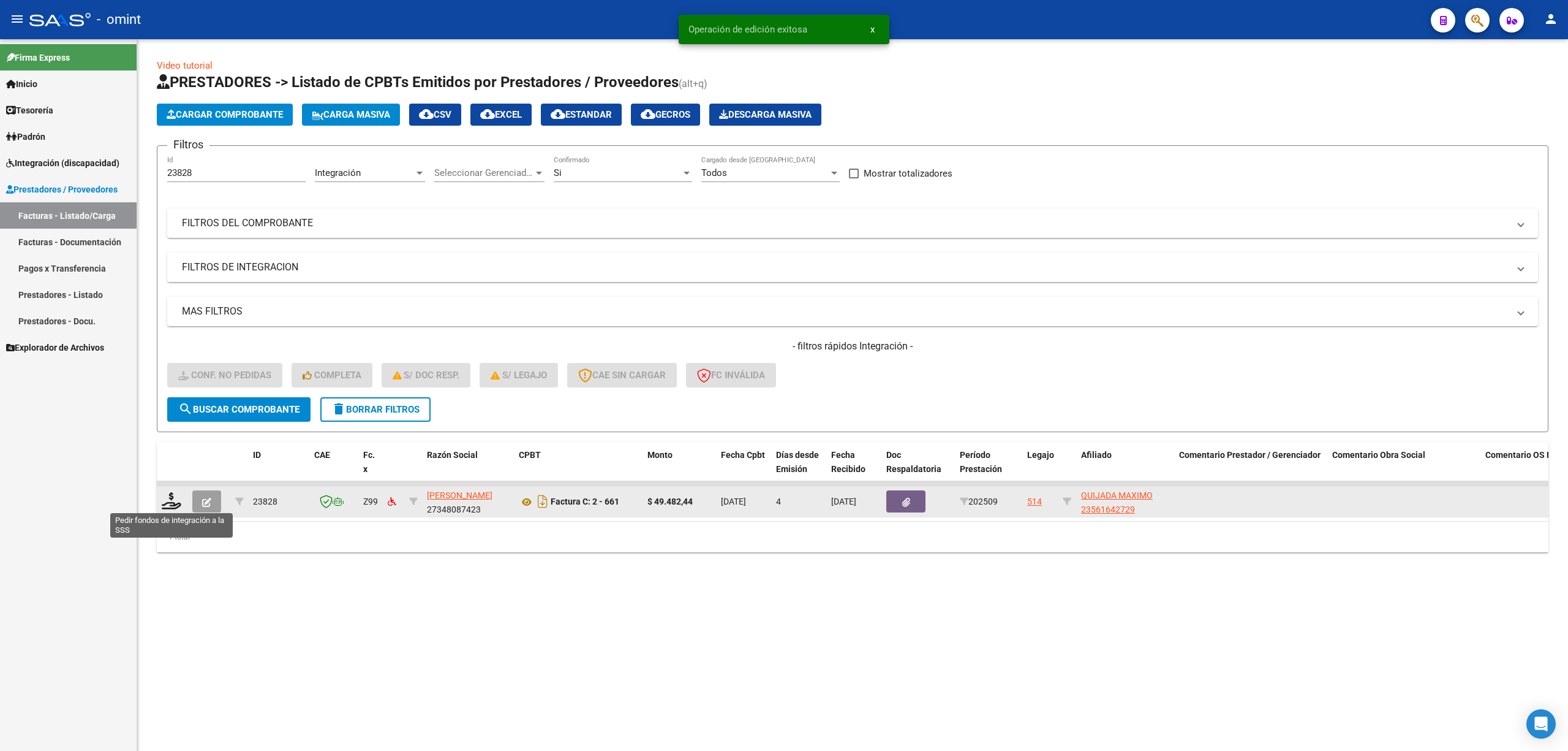
click at [164, 495] on div at bounding box center [172, 502] width 21 height 19
click at [165, 495] on icon at bounding box center [171, 501] width 20 height 17
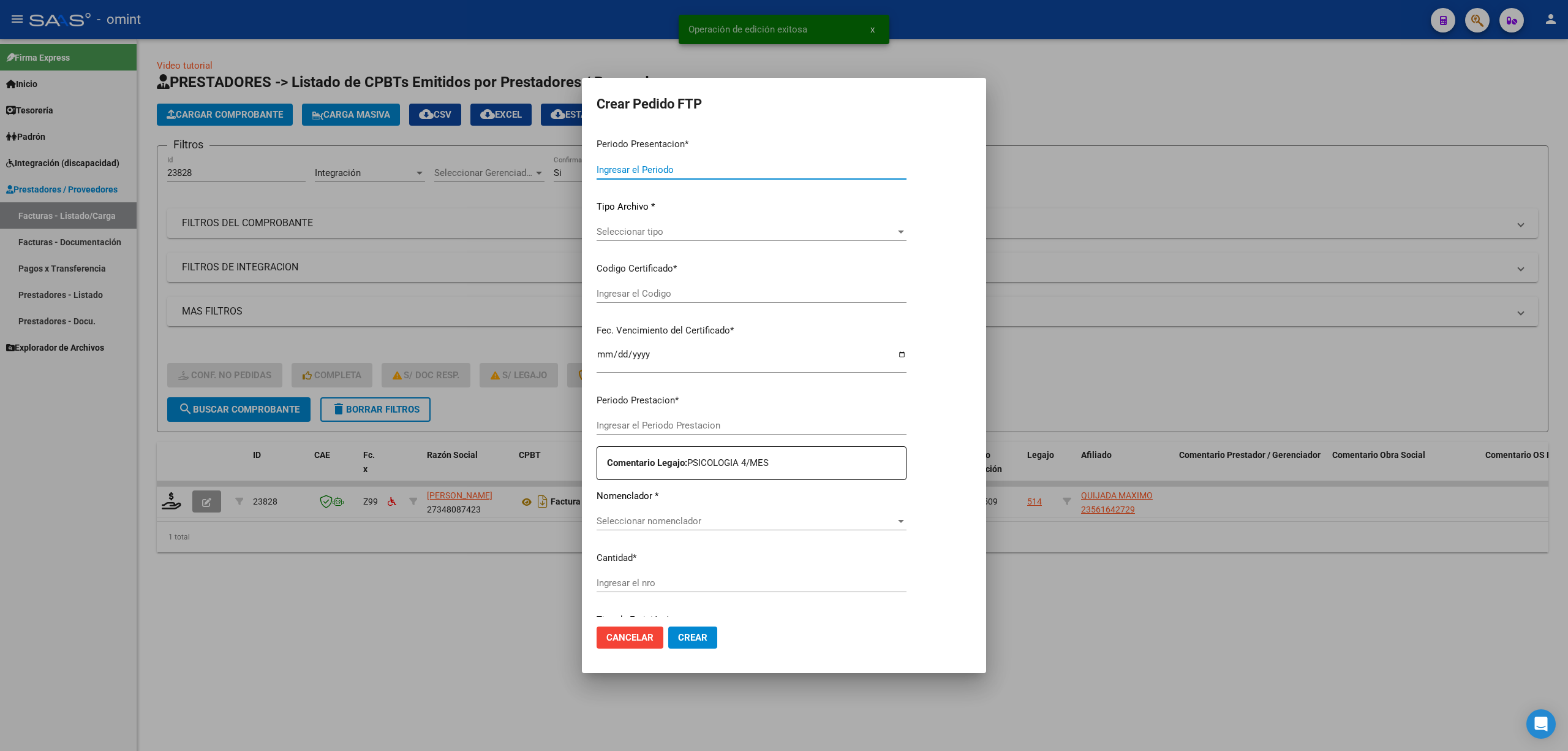
type input "202509"
type input "$ 49.482,44"
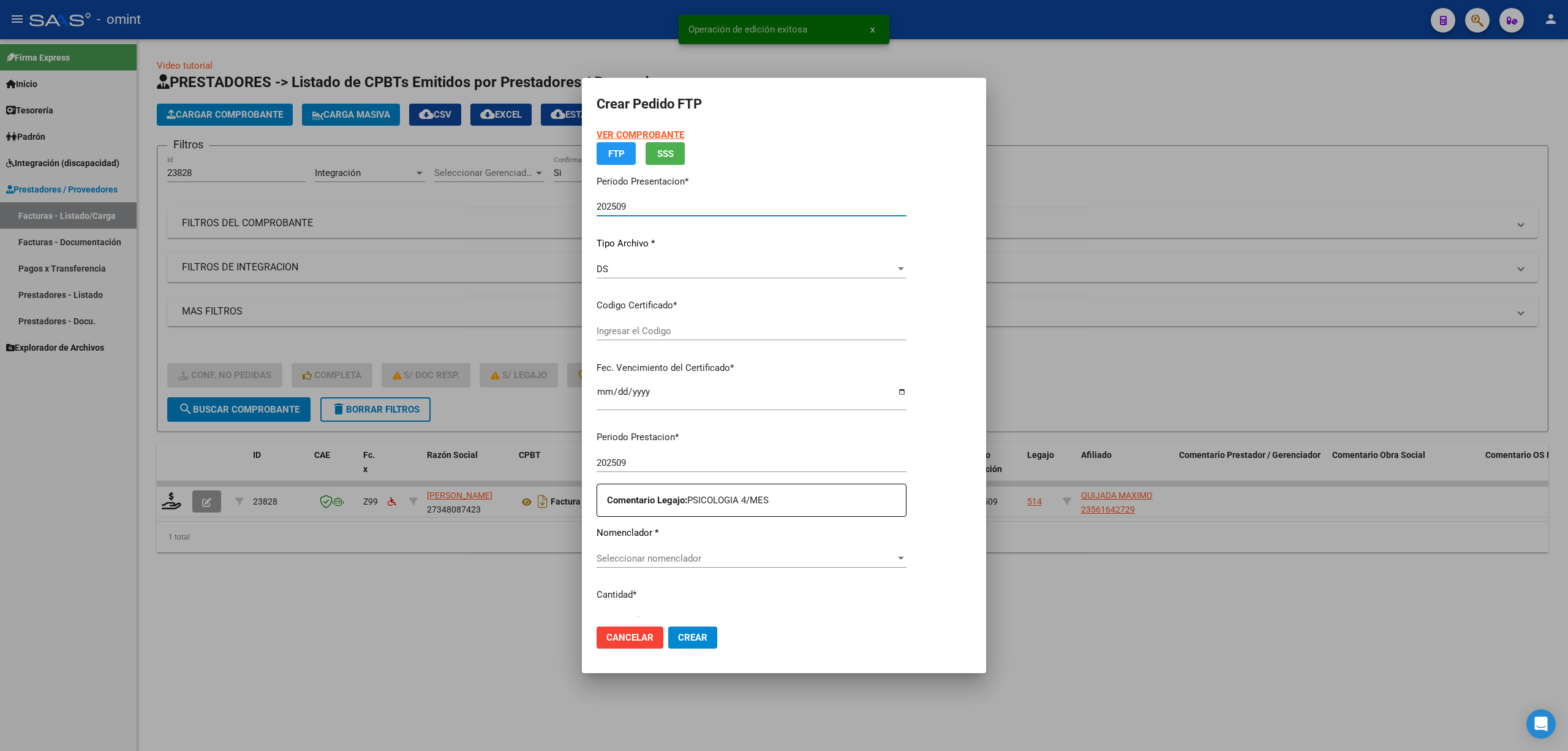
type input "3729105532"
type input "2027-12-21"
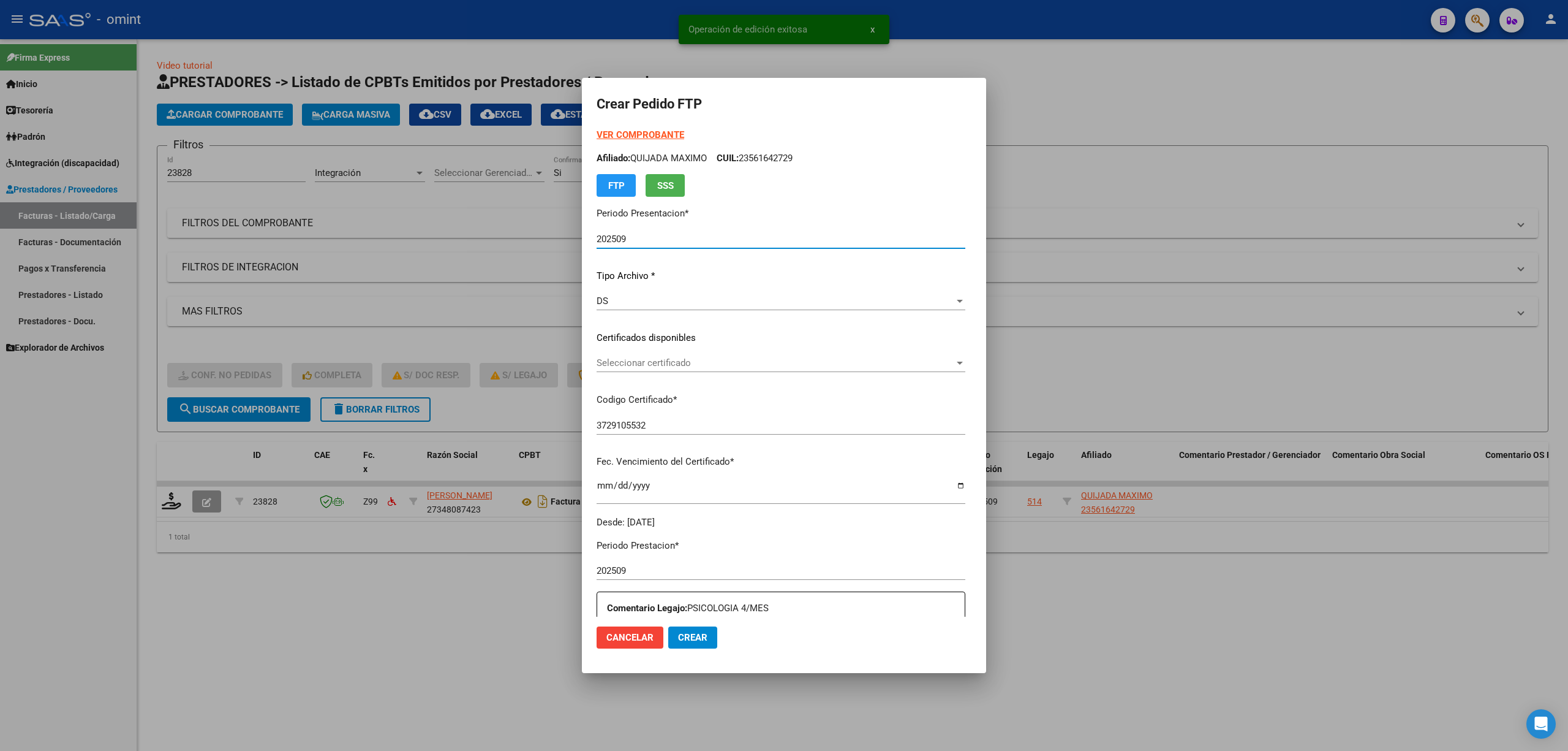
click at [663, 342] on p "Certificados disponibles" at bounding box center [781, 337] width 369 height 14
click at [650, 358] on span "Seleccionar certificado" at bounding box center [775, 363] width 357 height 11
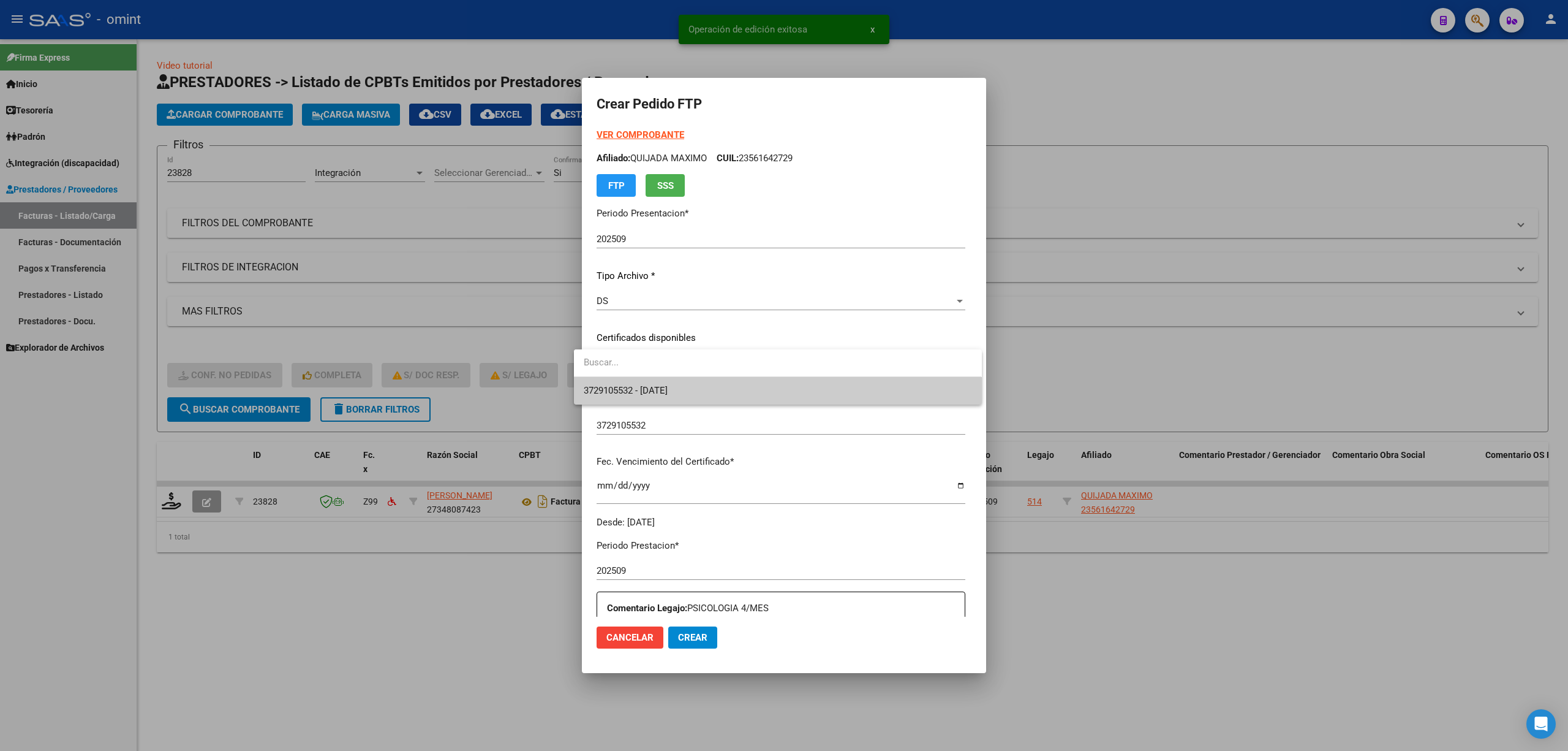
click at [650, 390] on span "3729105532 - 2027-12-21" at bounding box center [626, 390] width 84 height 11
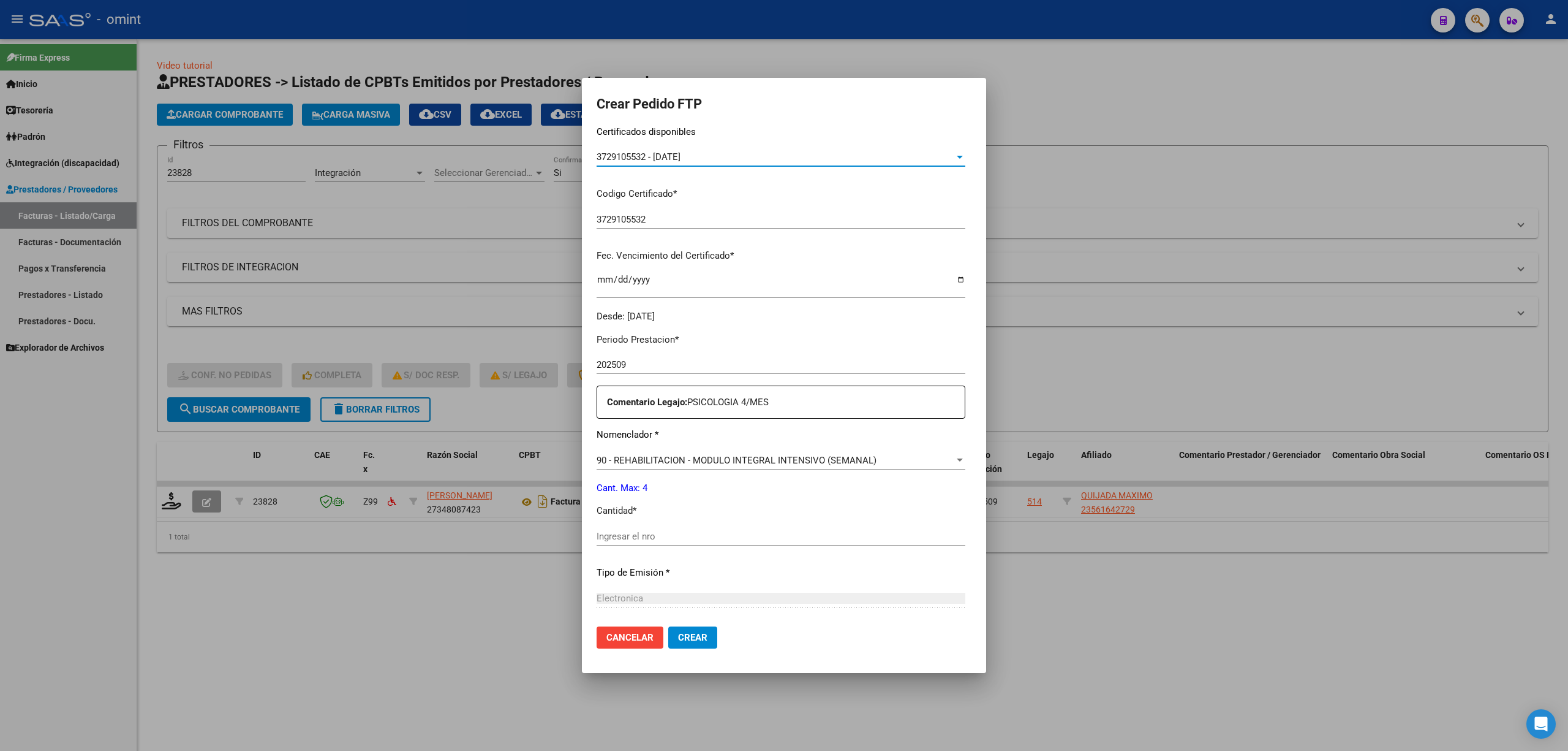
scroll to position [326, 0]
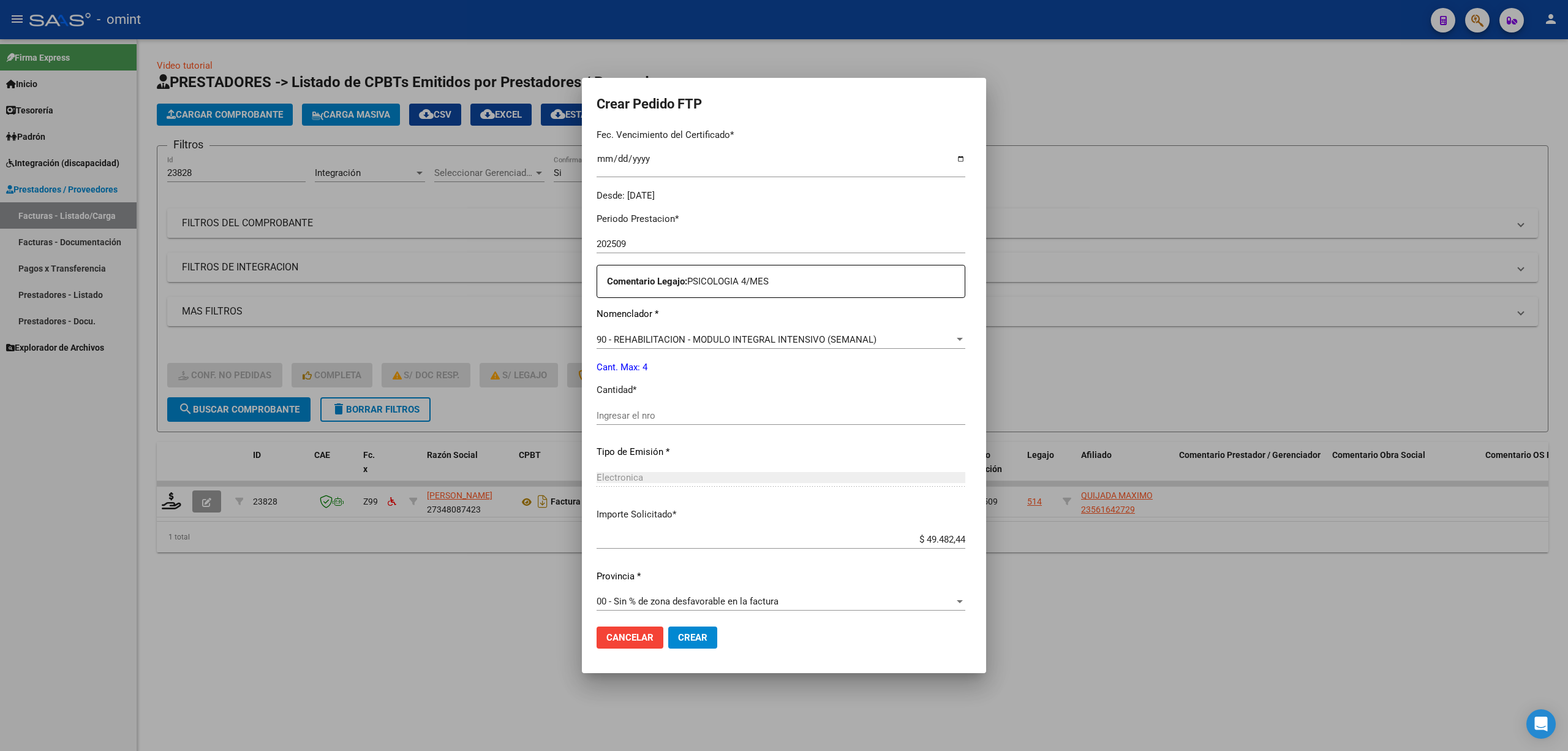
click at [632, 414] on input "Ingresar el nro" at bounding box center [781, 415] width 369 height 11
type input "4"
click at [690, 495] on span "Crear" at bounding box center [692, 637] width 29 height 11
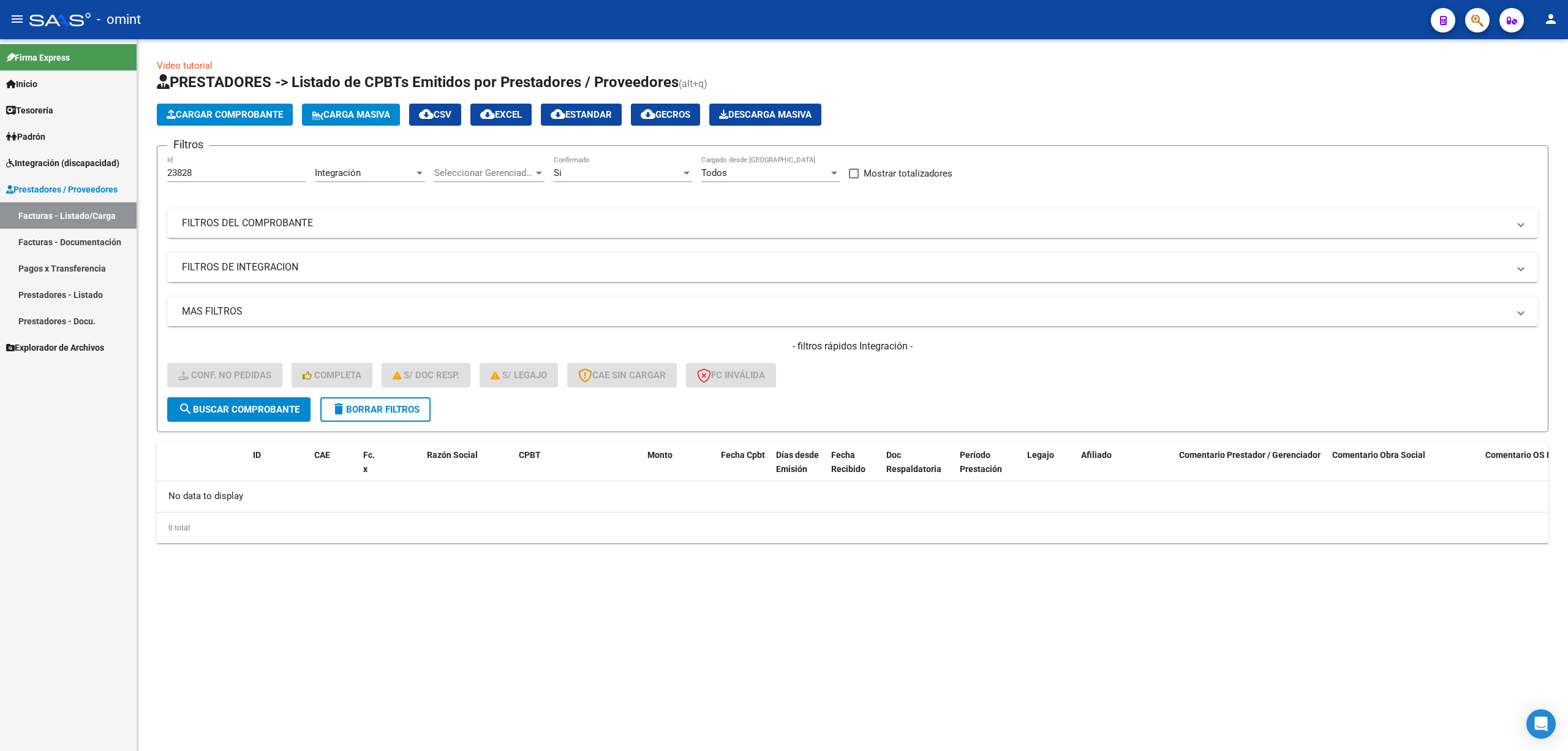
click at [357, 415] on button "delete Borrar Filtros" at bounding box center [376, 409] width 110 height 25
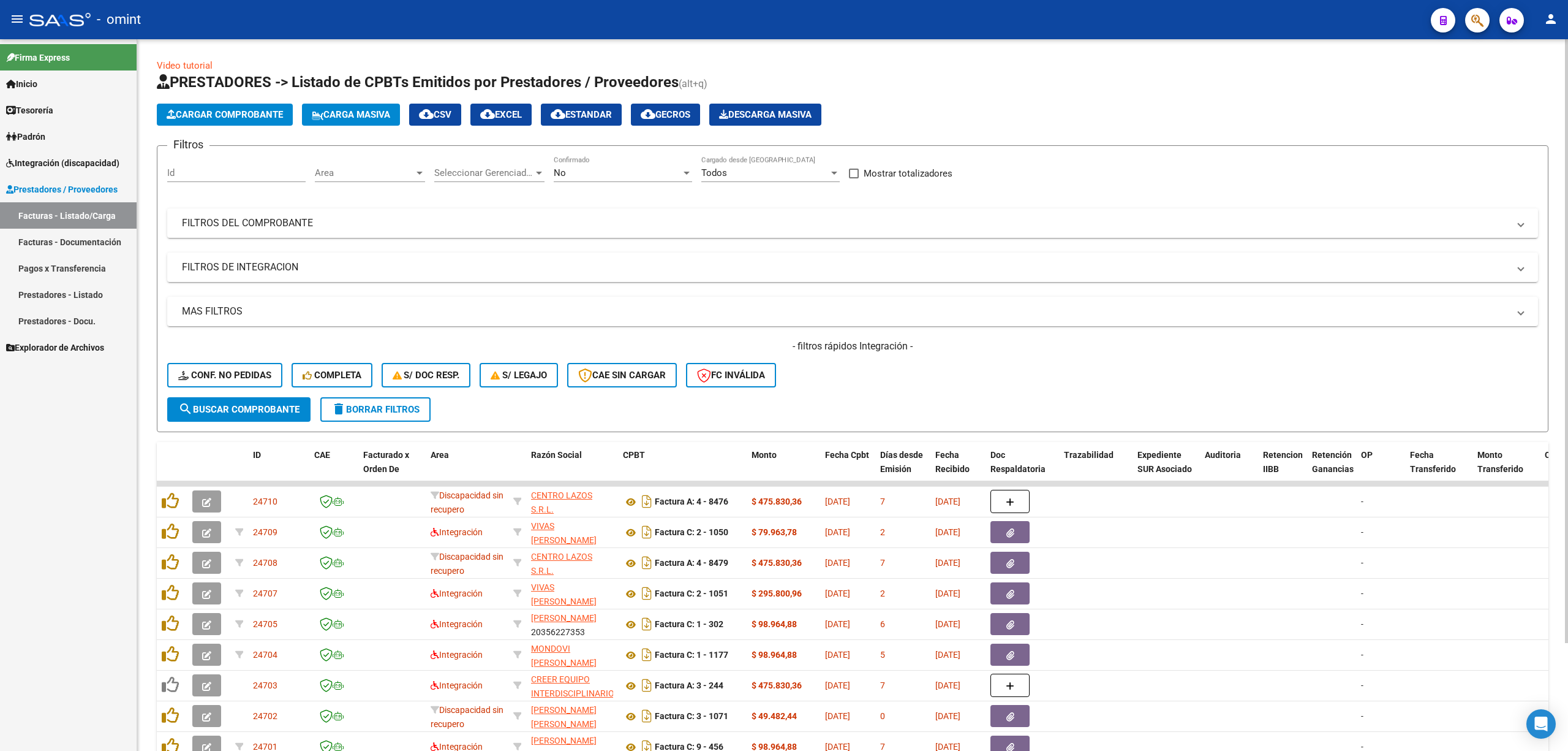
drag, startPoint x: 209, startPoint y: 180, endPoint x: 219, endPoint y: 182, distance: 10.2
click at [211, 180] on div "Id" at bounding box center [236, 169] width 139 height 26
paste input "23698"
type input "23698"
click at [282, 417] on button "search Buscar Comprobante" at bounding box center [238, 409] width 143 height 25
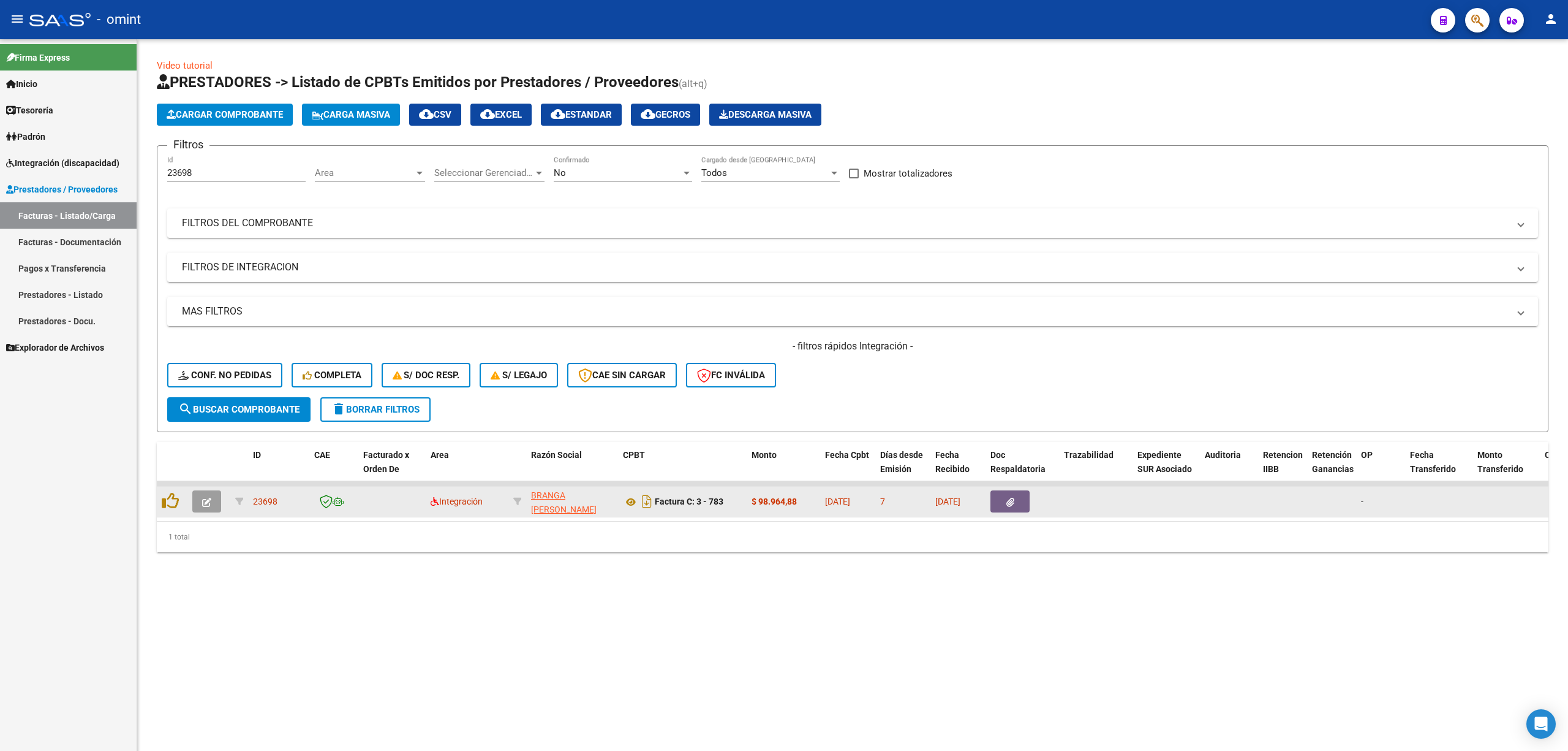
click at [204, 495] on icon "button" at bounding box center [206, 502] width 9 height 9
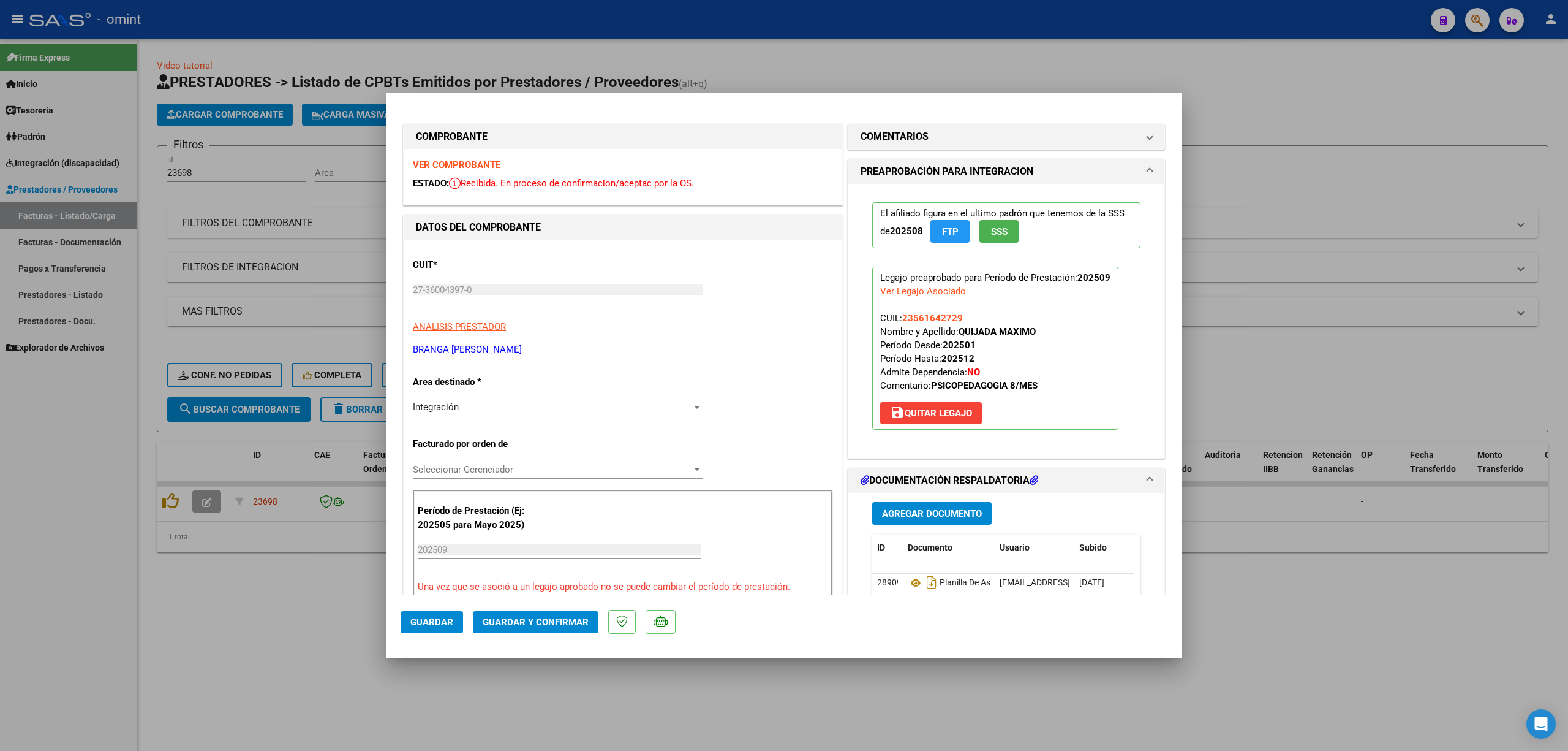
click at [477, 167] on strong "VER COMPROBANTE" at bounding box center [456, 164] width 88 height 11
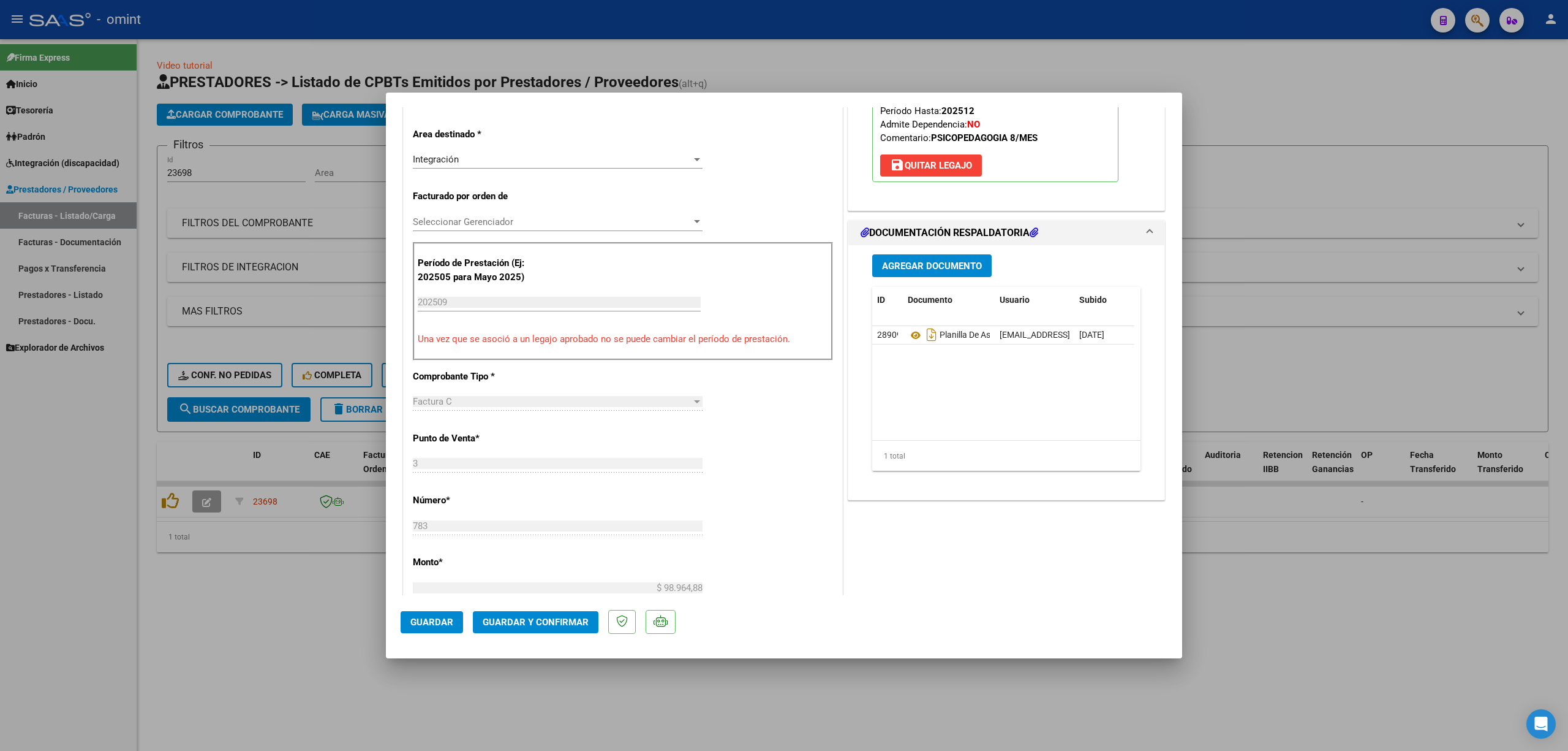
scroll to position [326, 0]
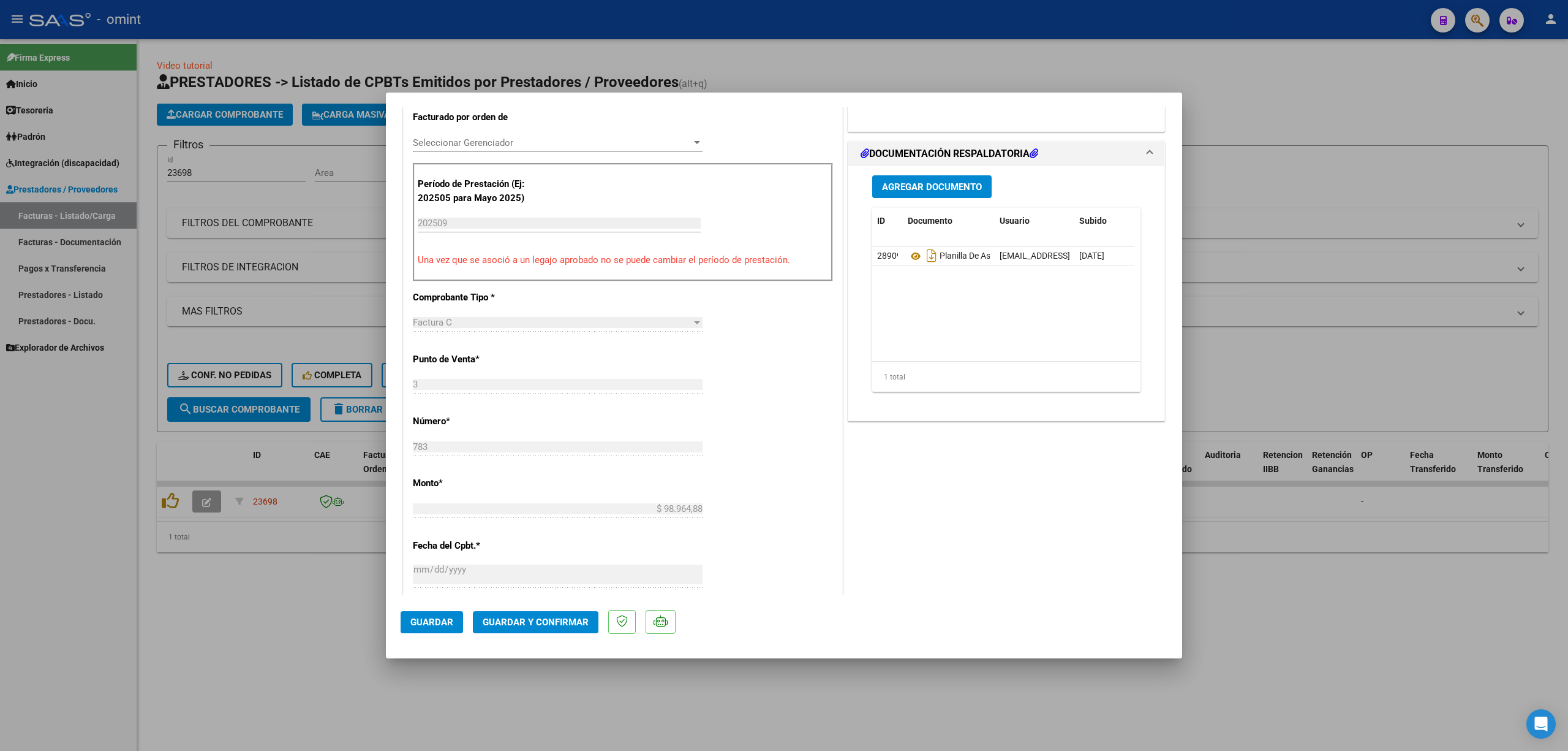
drag, startPoint x: 559, startPoint y: 609, endPoint x: 551, endPoint y: 611, distance: 8.2
click at [557, 495] on mat-dialog-actions "Guardar Guardar y Confirmar" at bounding box center [784, 619] width 767 height 49
click at [506, 495] on span "Guardar y Confirmar" at bounding box center [536, 622] width 106 height 11
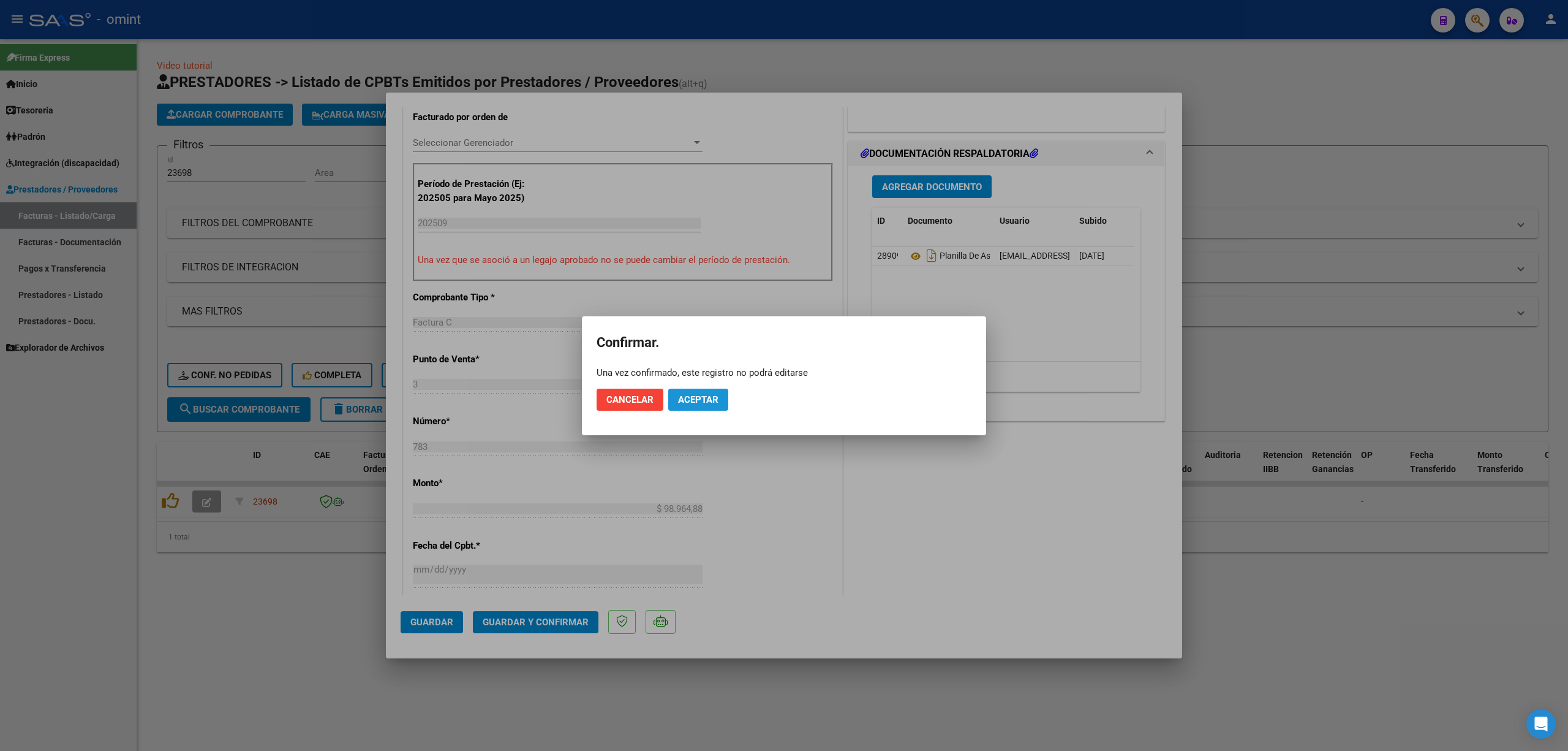
click at [696, 406] on button "Aceptar" at bounding box center [698, 400] width 60 height 22
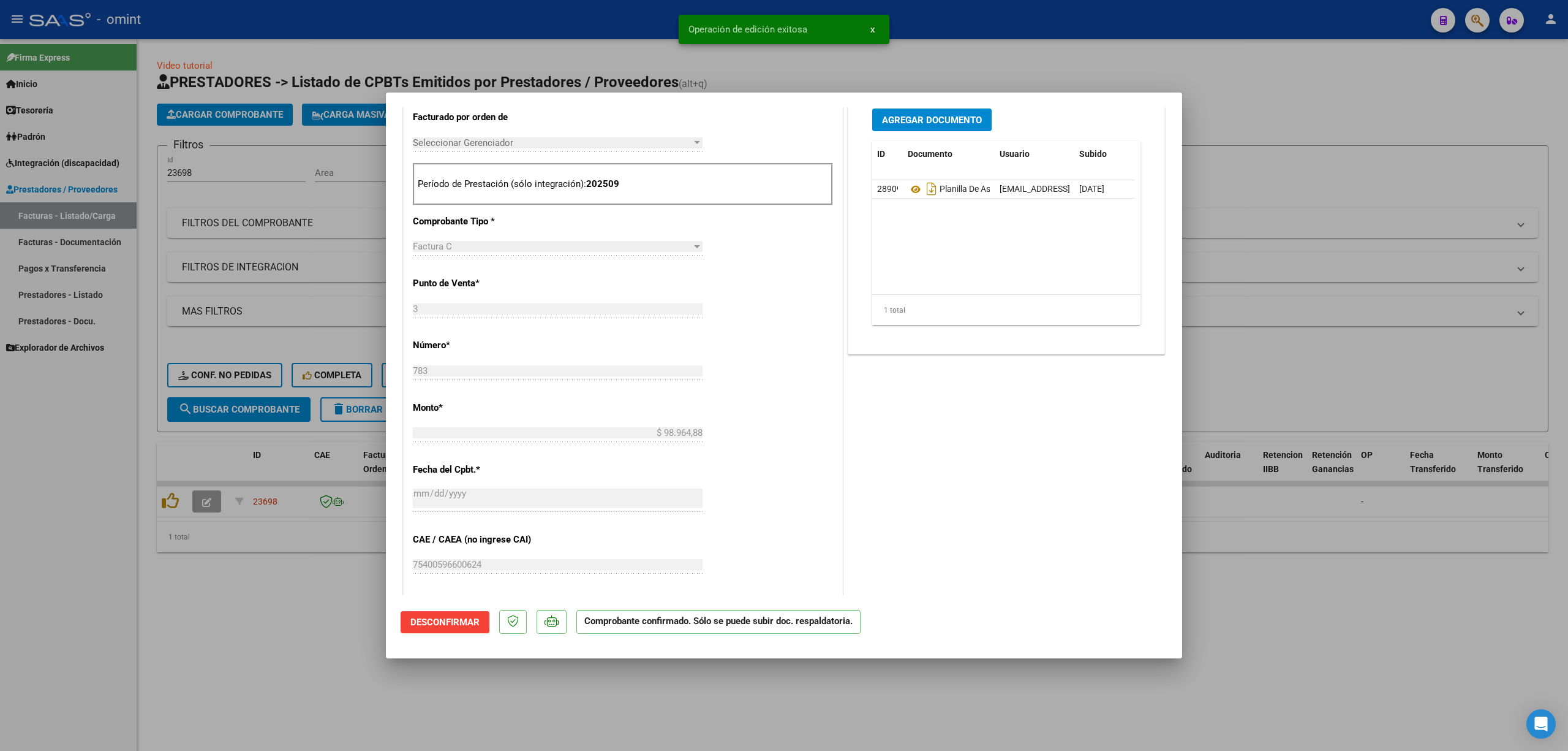
click at [180, 495] on div at bounding box center [784, 375] width 1568 height 751
type input "$ 0,00"
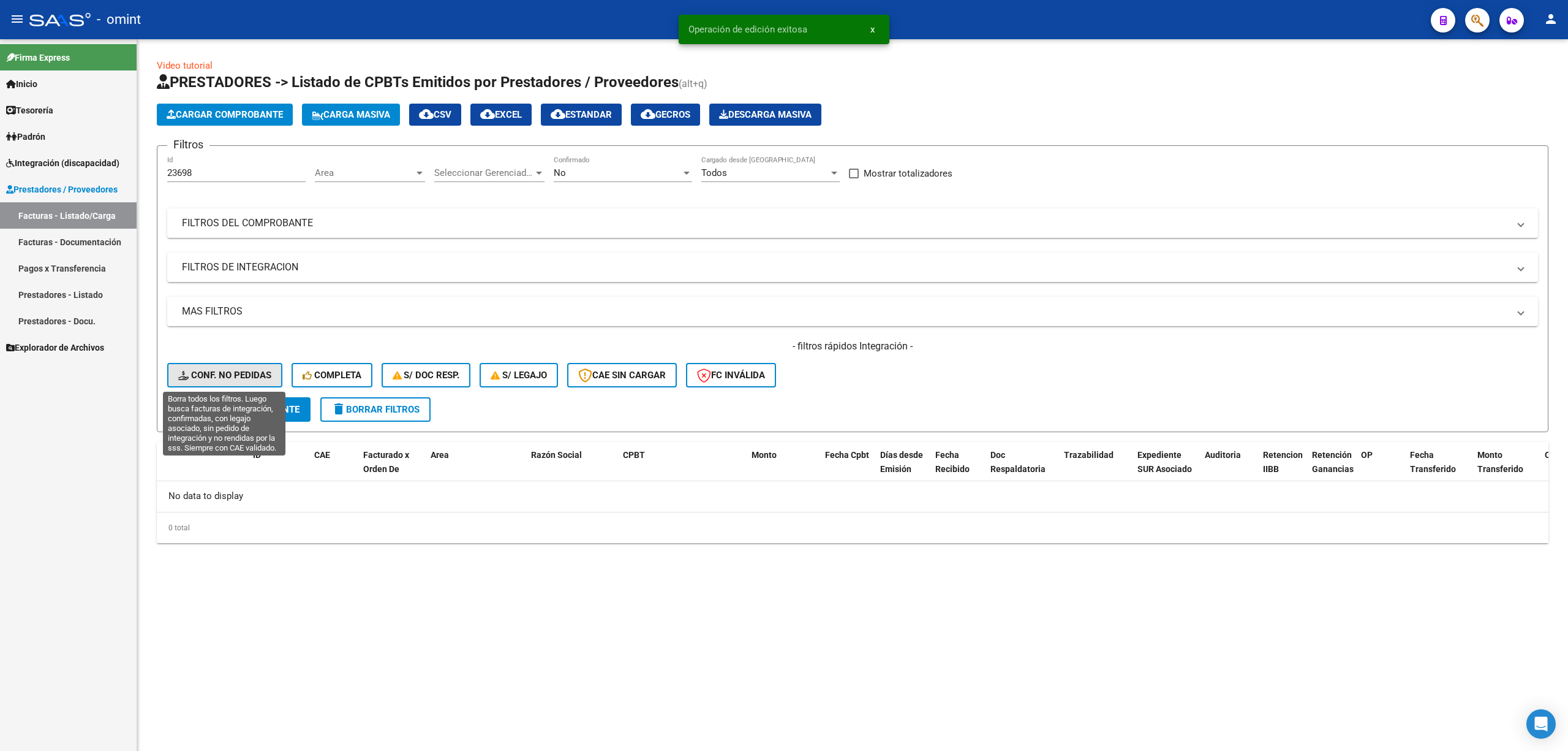
click at [225, 380] on span "Conf. no pedidas" at bounding box center [225, 374] width 93 height 11
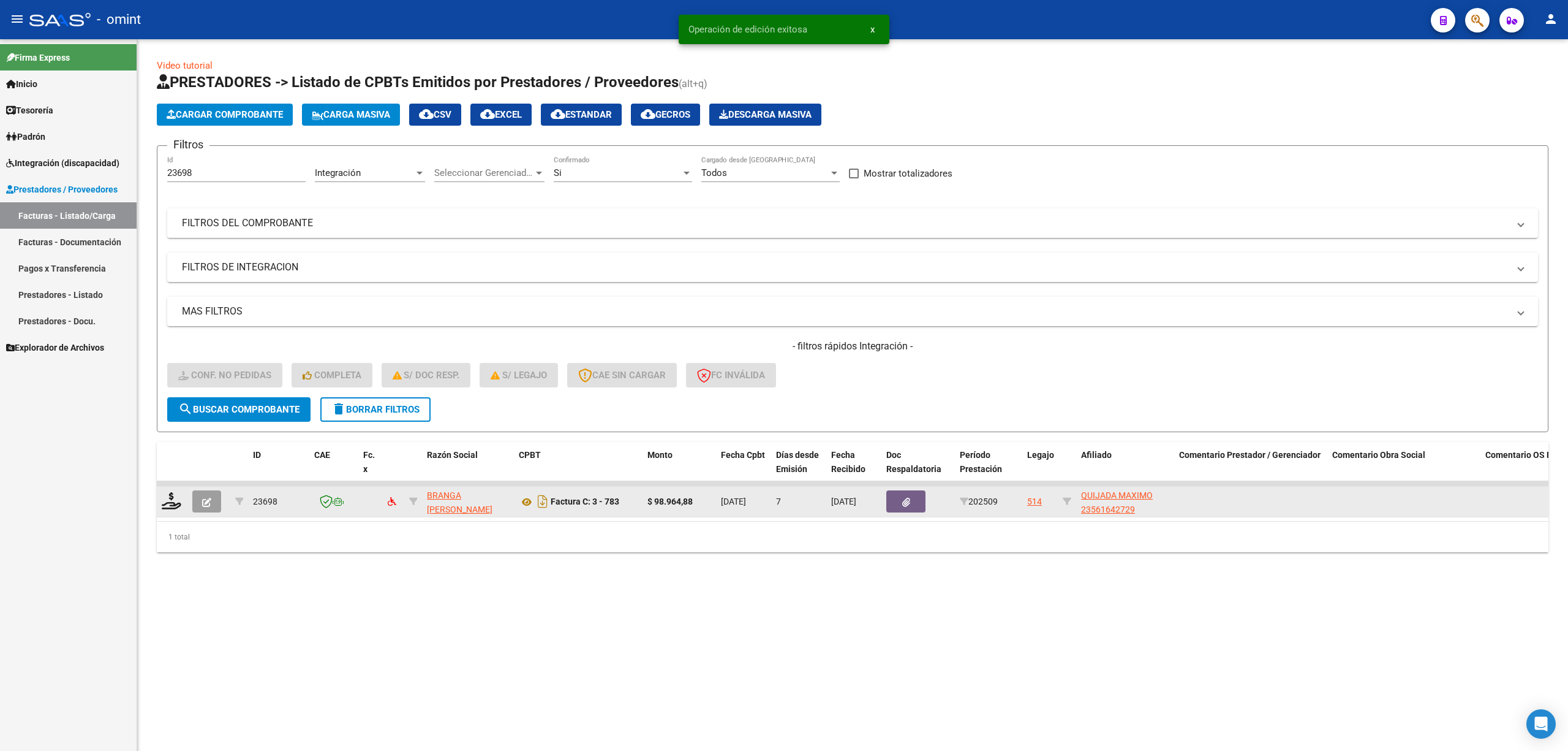
click at [157, 495] on datatable-body-cell at bounding box center [172, 501] width 31 height 30
click at [174, 495] on icon at bounding box center [171, 501] width 20 height 17
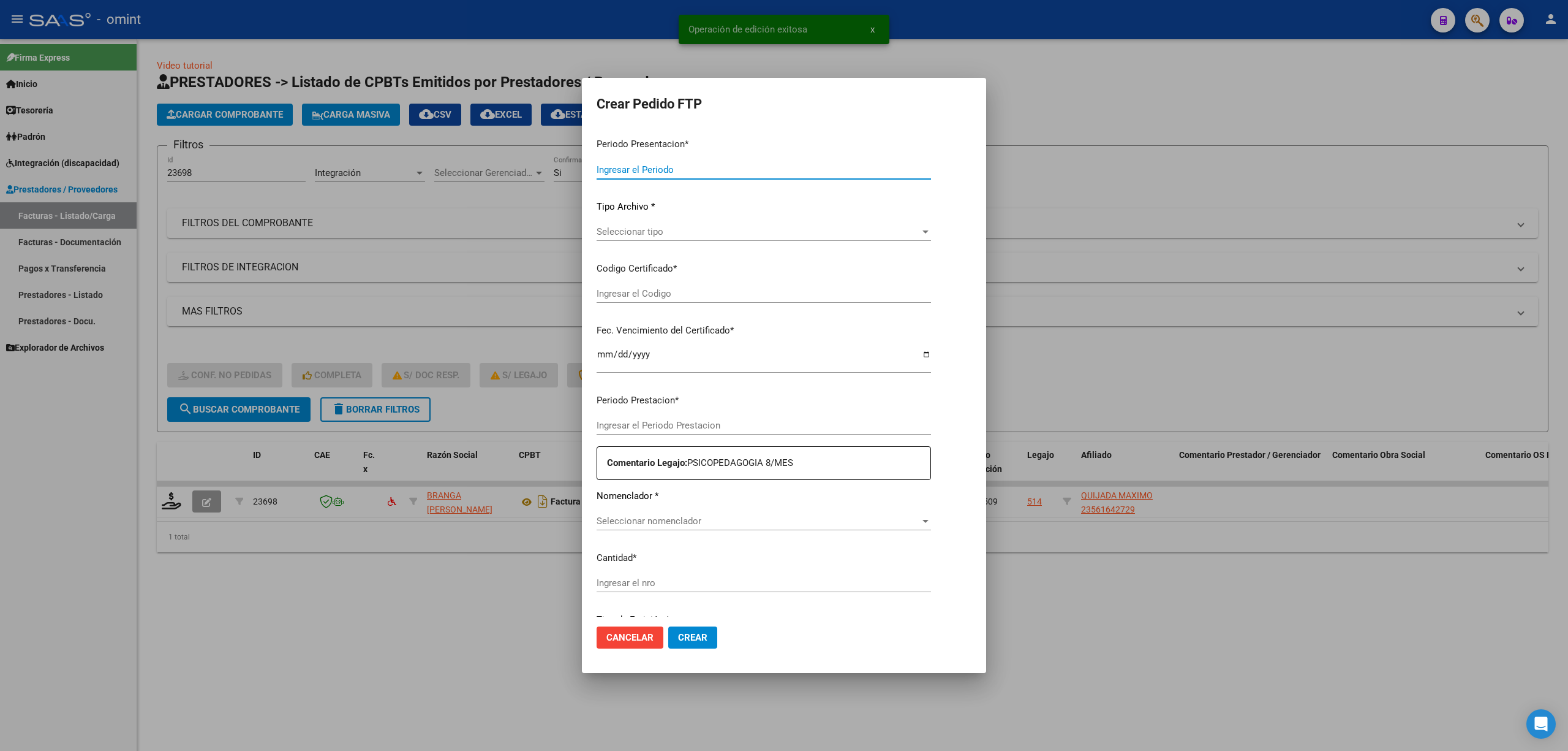
type input "202509"
type input "$ 98.964,88"
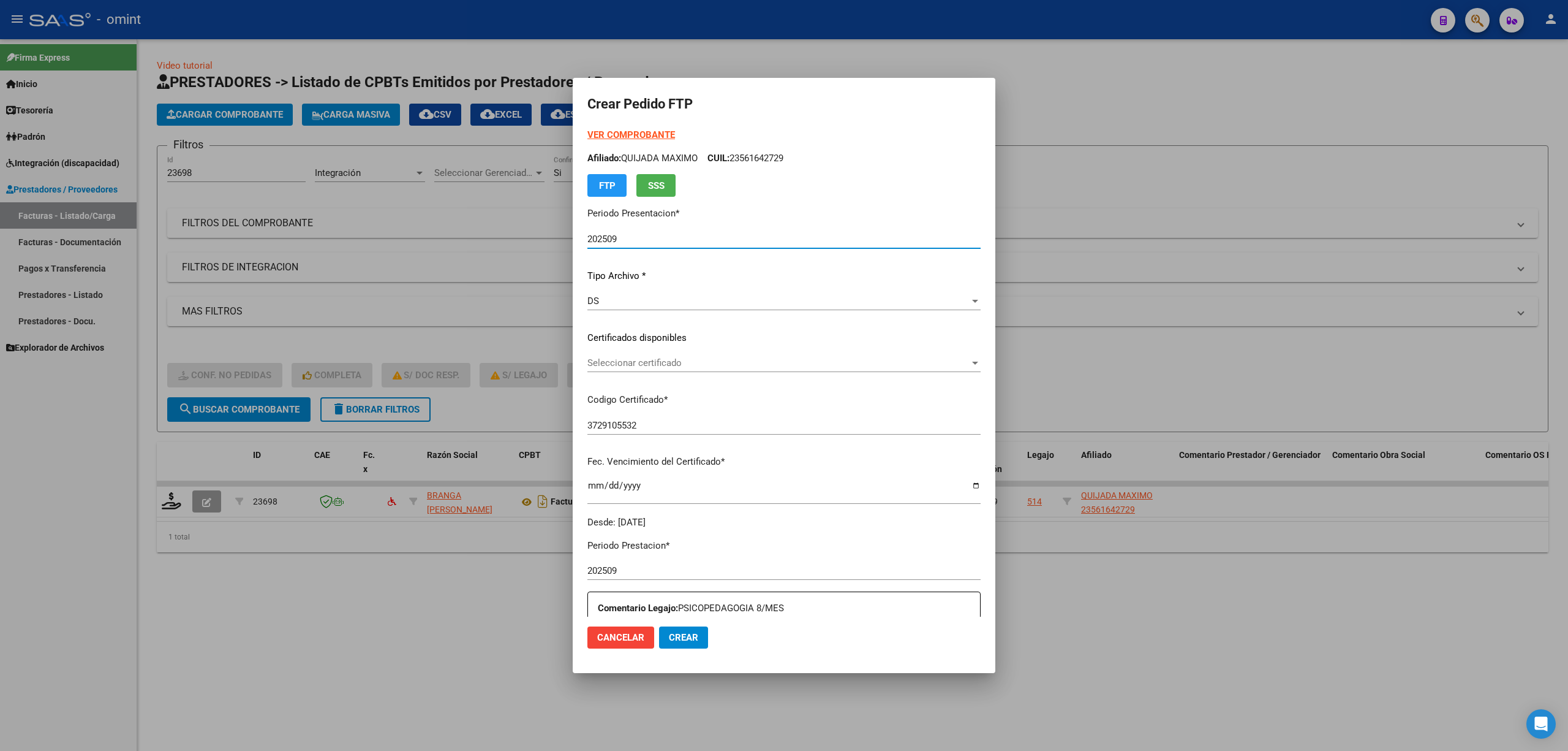
click at [684, 364] on span "Seleccionar certificado" at bounding box center [779, 363] width 382 height 11
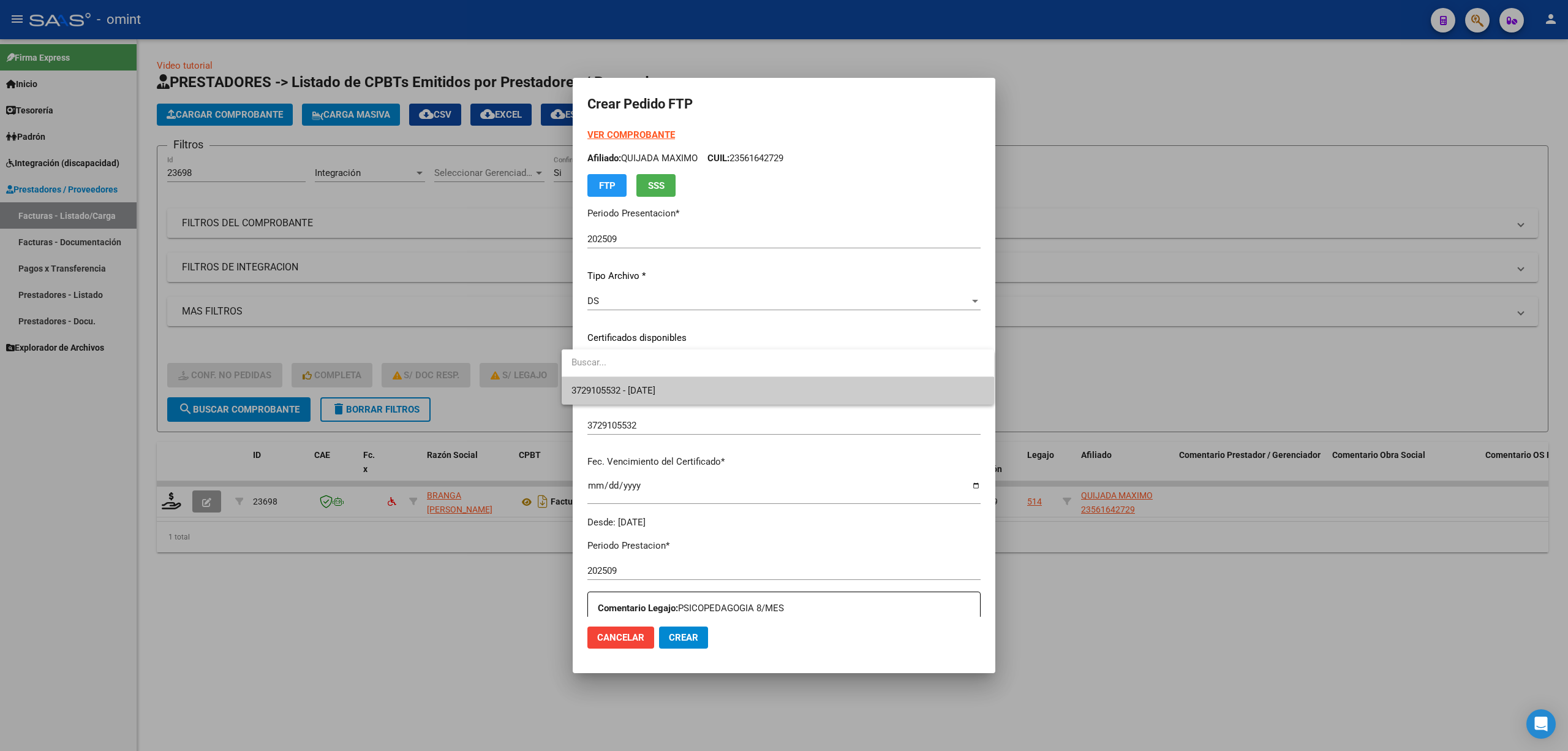
click at [695, 389] on span "3729105532 - 2027-12-21" at bounding box center [777, 390] width 412 height 28
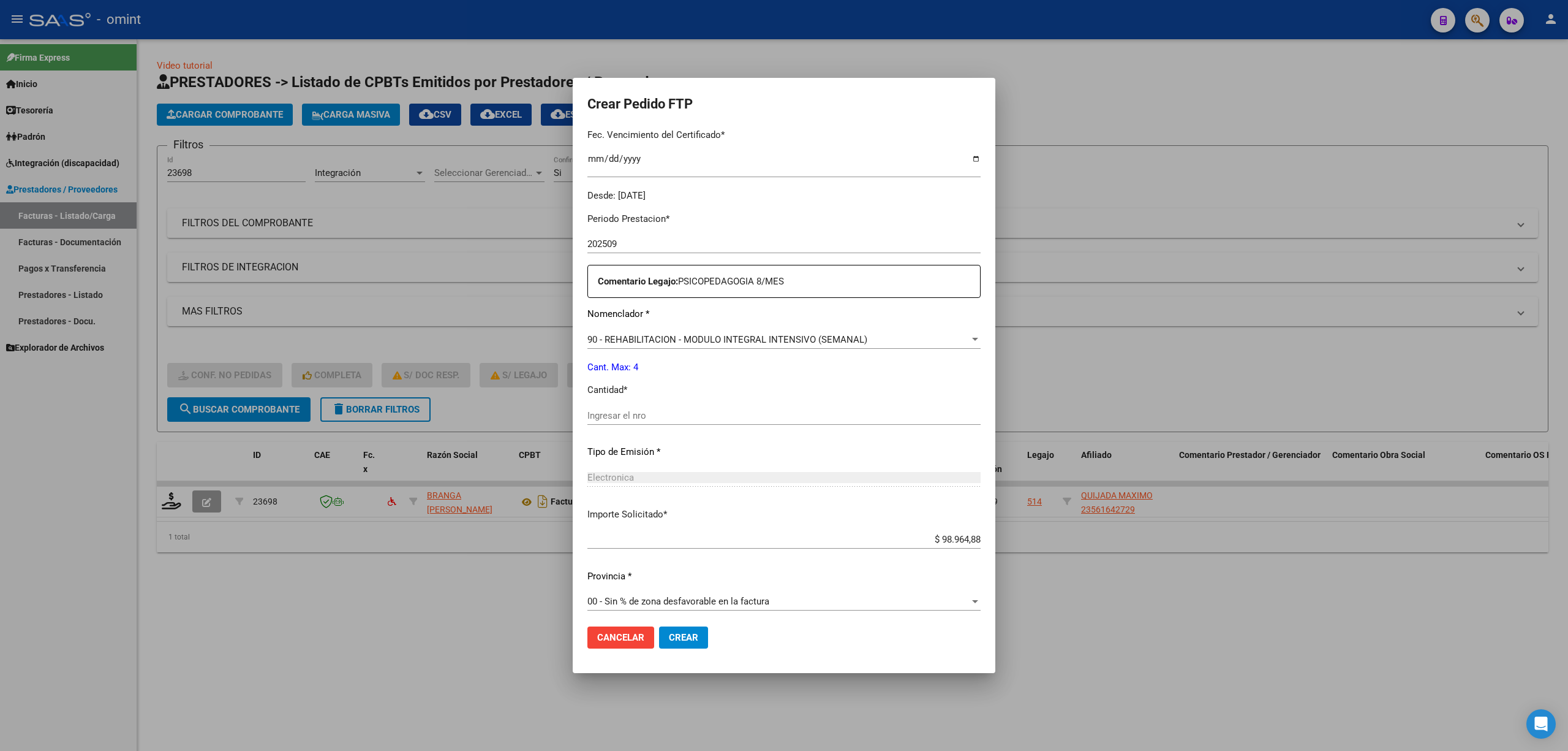
click at [674, 410] on input "Ingresar el nro" at bounding box center [784, 415] width 393 height 11
click at [669, 495] on span "Crear" at bounding box center [684, 637] width 29 height 11
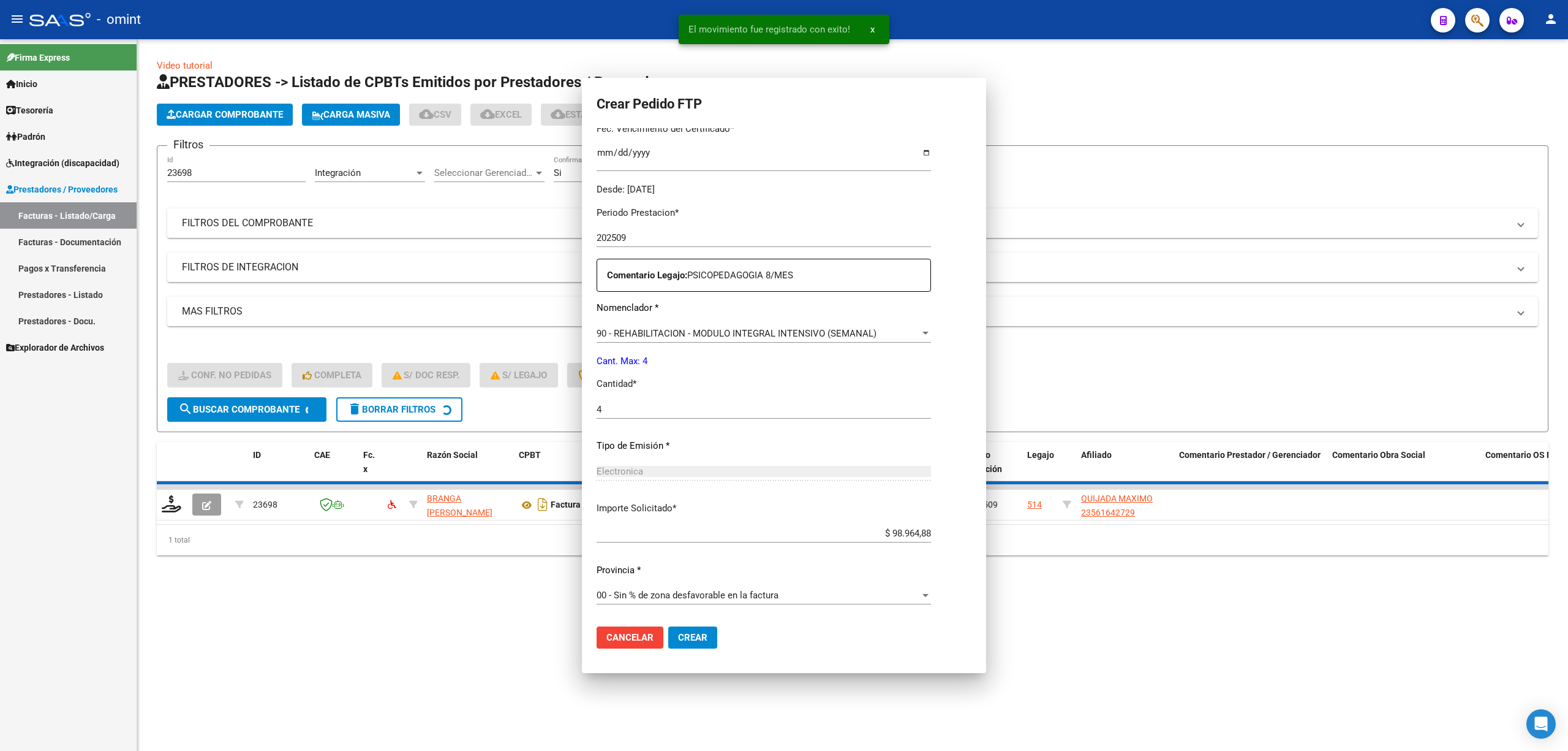
scroll to position [0, 0]
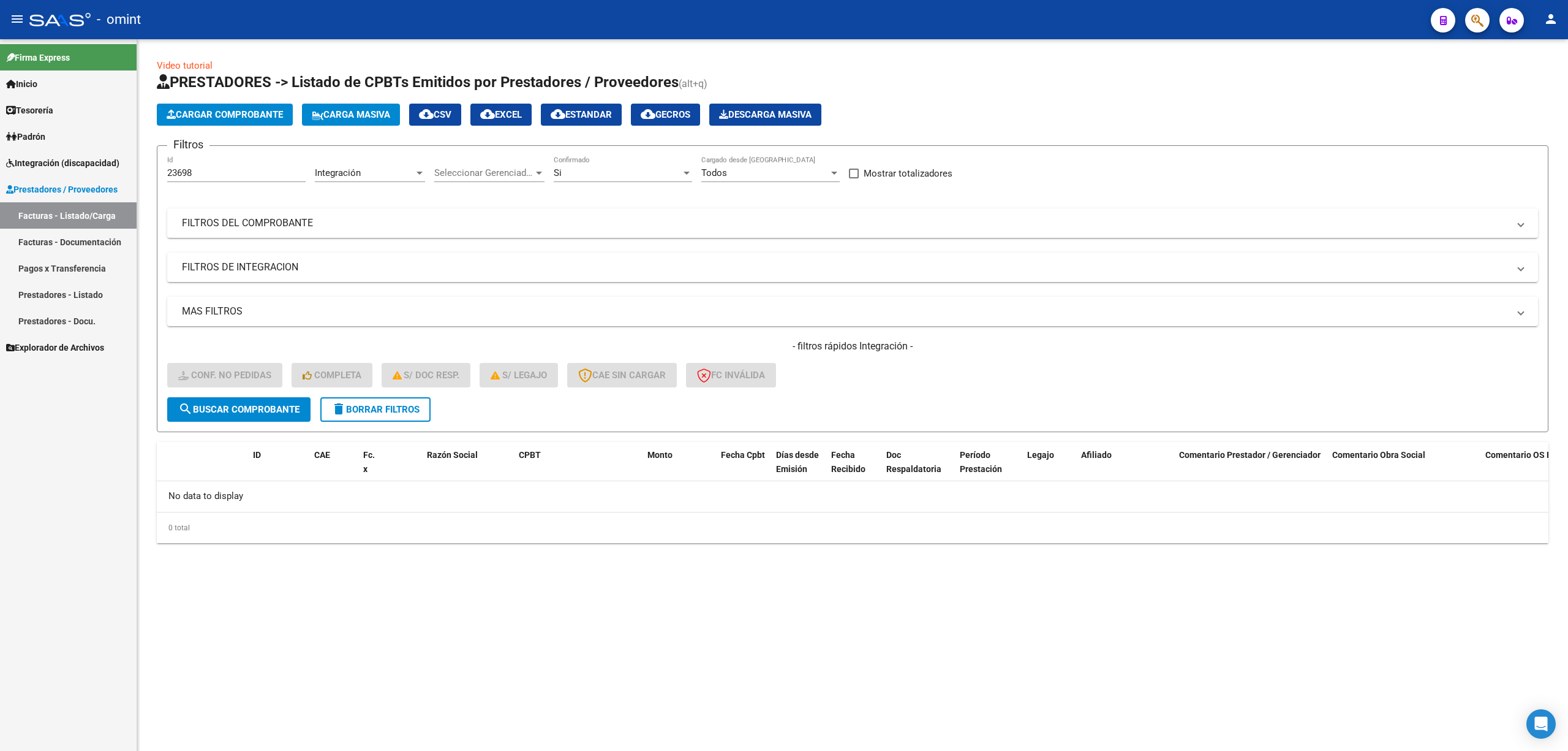
click at [375, 417] on button "delete Borrar Filtros" at bounding box center [376, 409] width 110 height 25
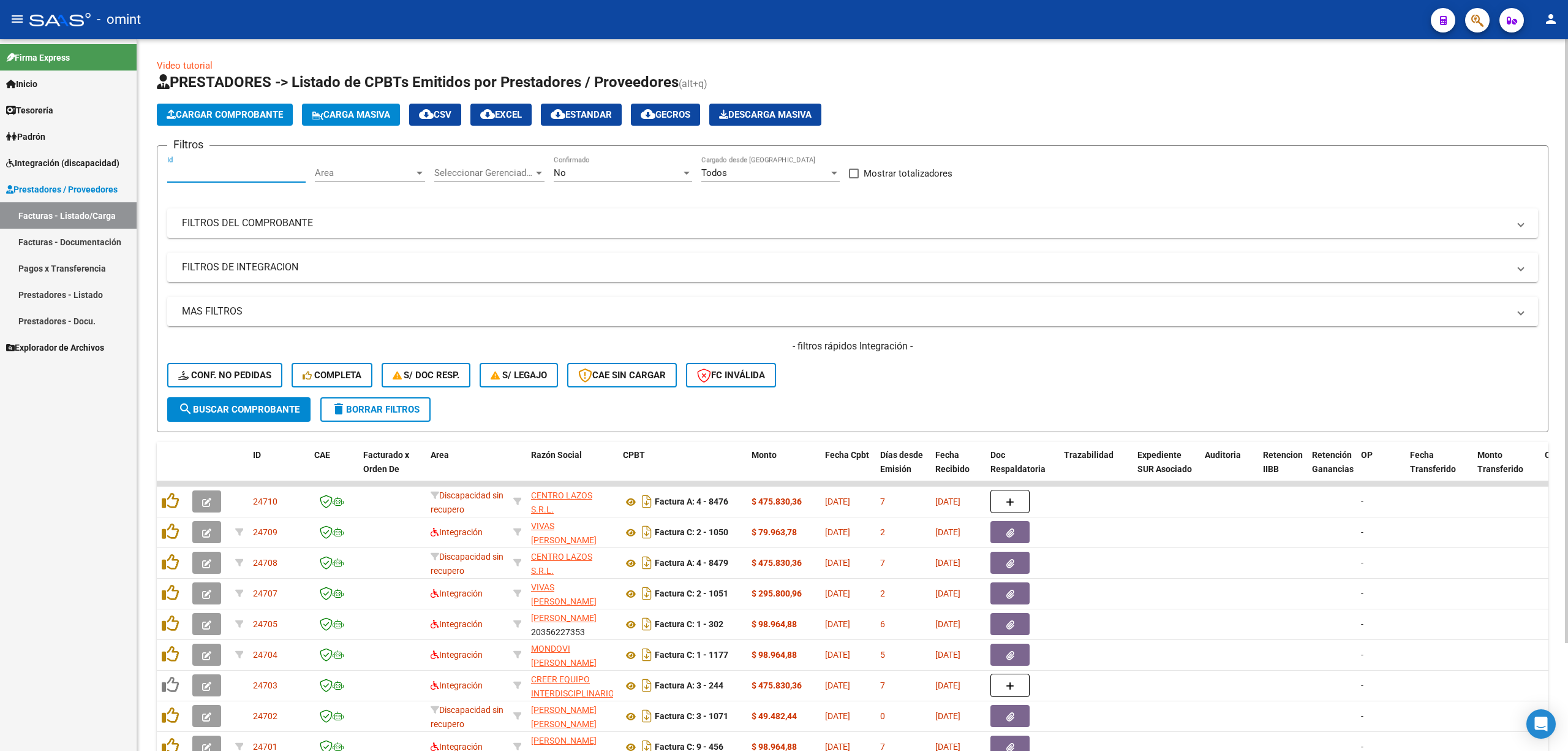
click at [197, 173] on input "Id" at bounding box center [236, 172] width 139 height 11
paste input "23277"
click at [225, 408] on span "search Buscar Comprobante" at bounding box center [238, 409] width 121 height 11
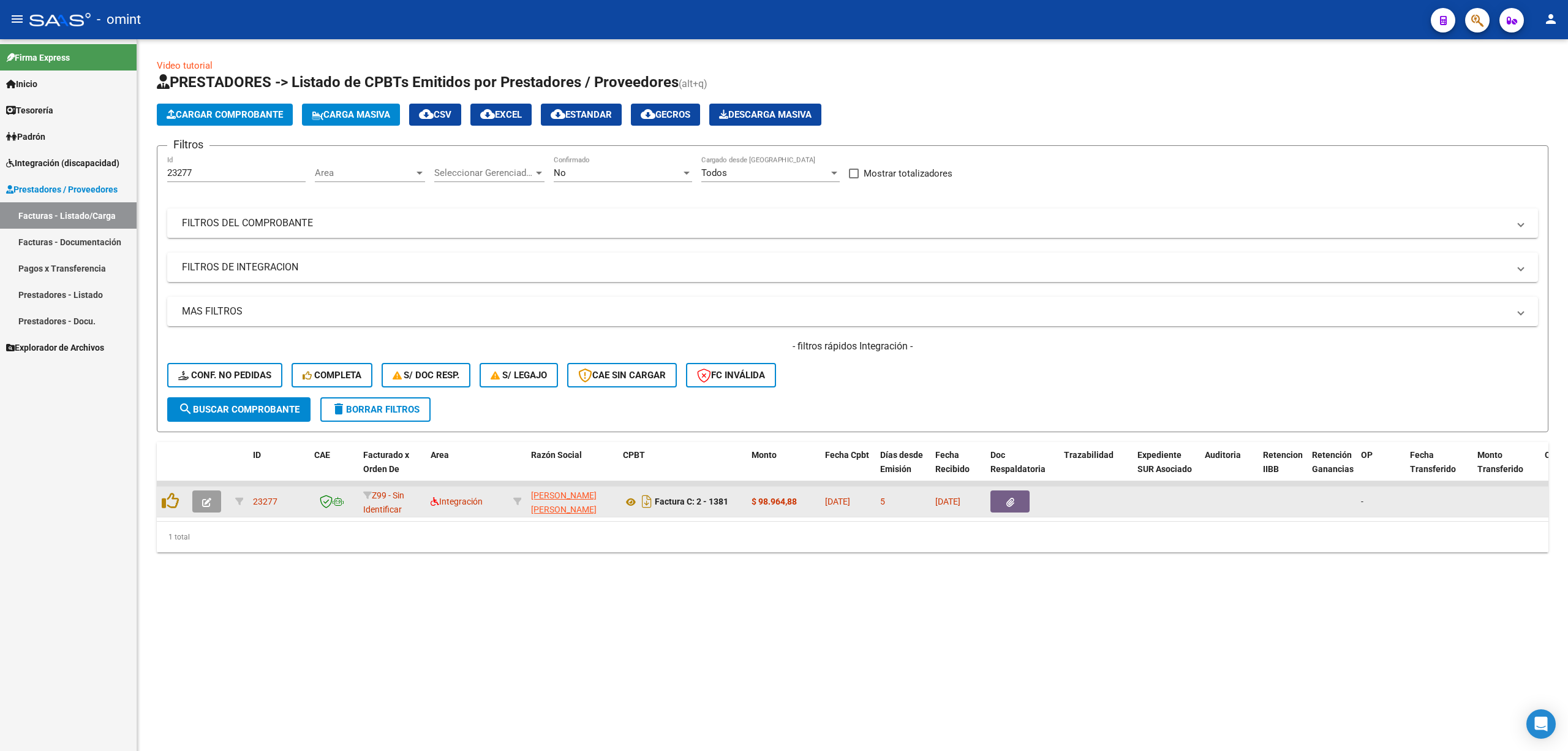
click at [205, 495] on icon "button" at bounding box center [206, 502] width 9 height 9
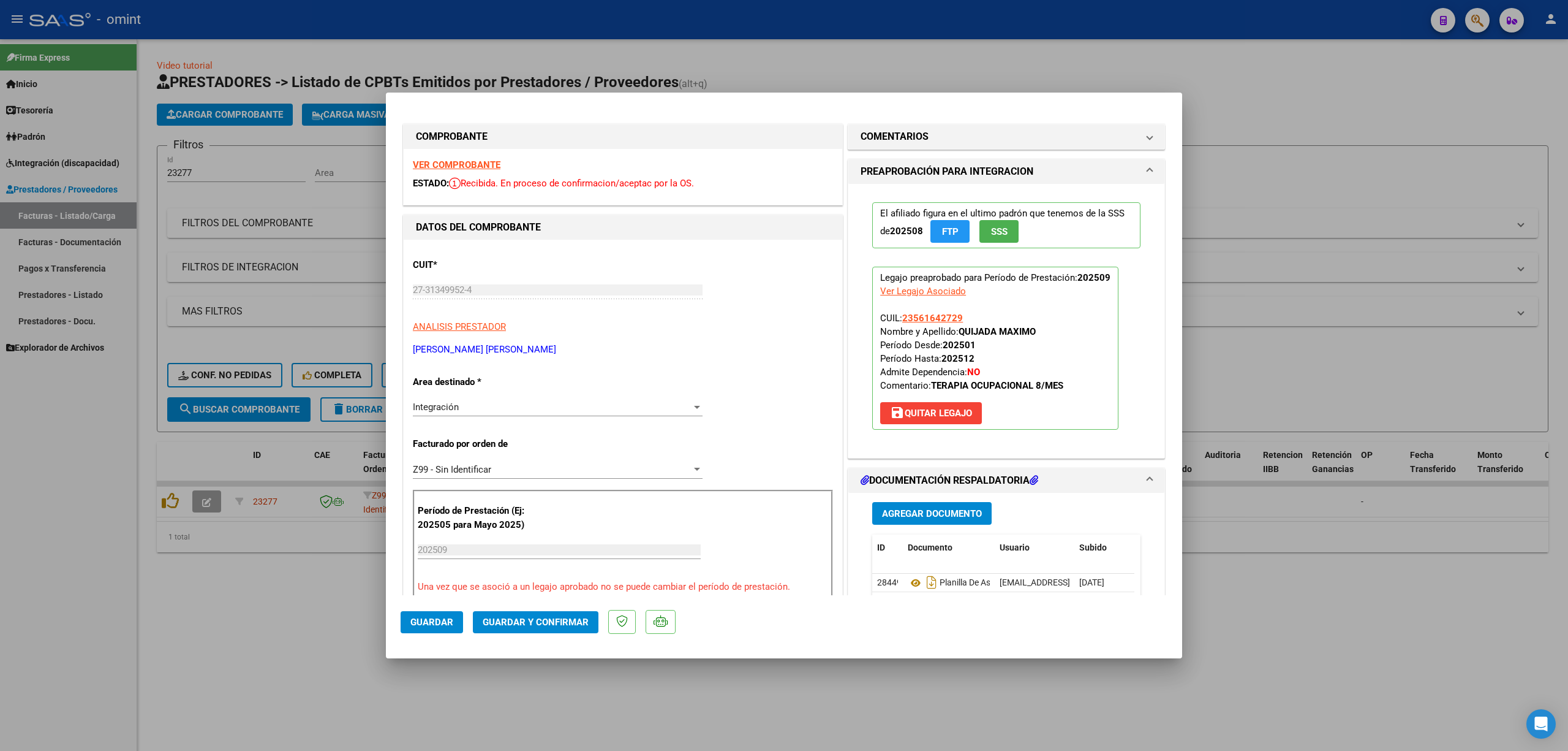
click at [478, 152] on div "VER COMPROBANTE ESTADO: Recibida. En proceso de confirmacion/aceptac por la OS." at bounding box center [623, 177] width 439 height 56
click at [466, 166] on strong "VER COMPROBANTE" at bounding box center [456, 164] width 88 height 11
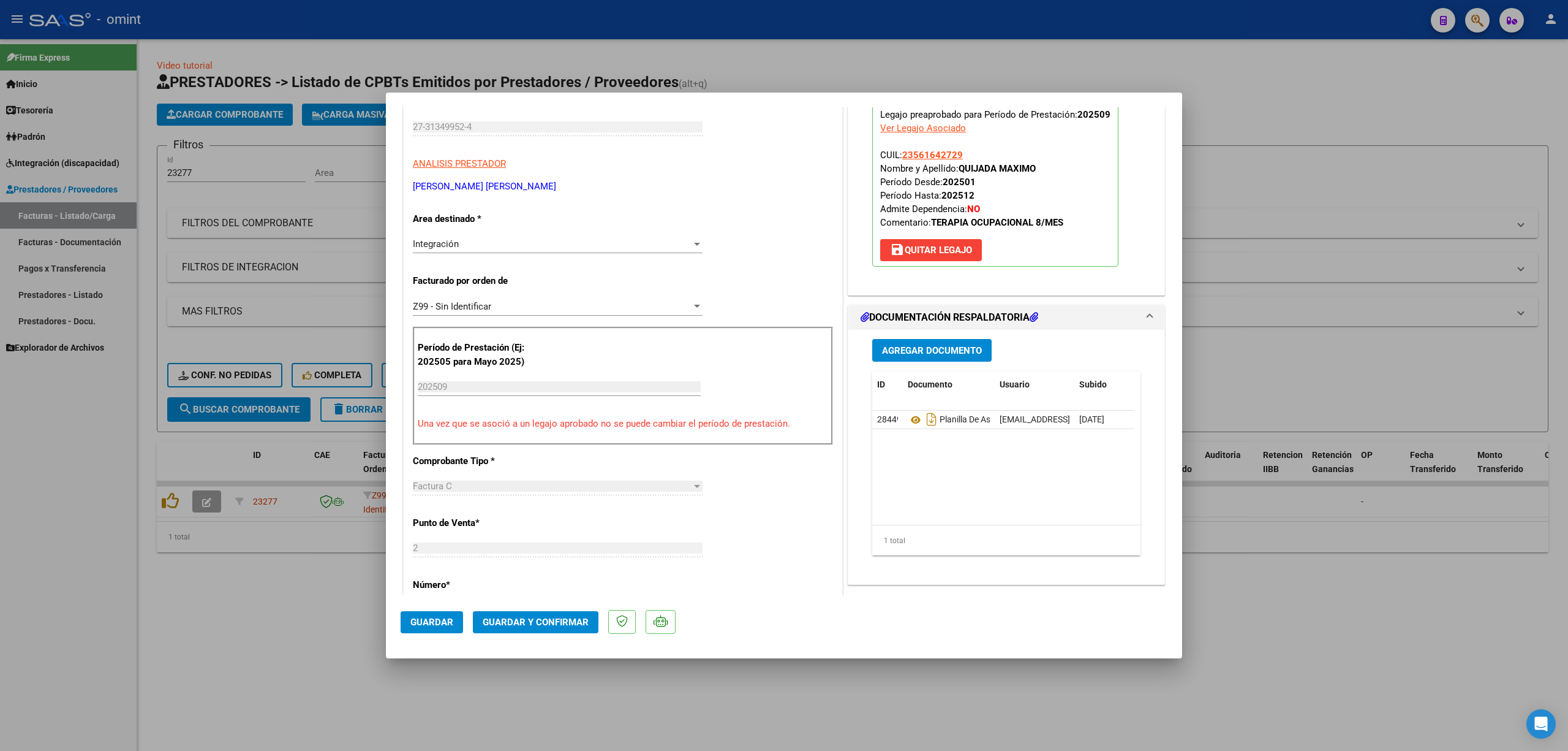
scroll to position [572, 0]
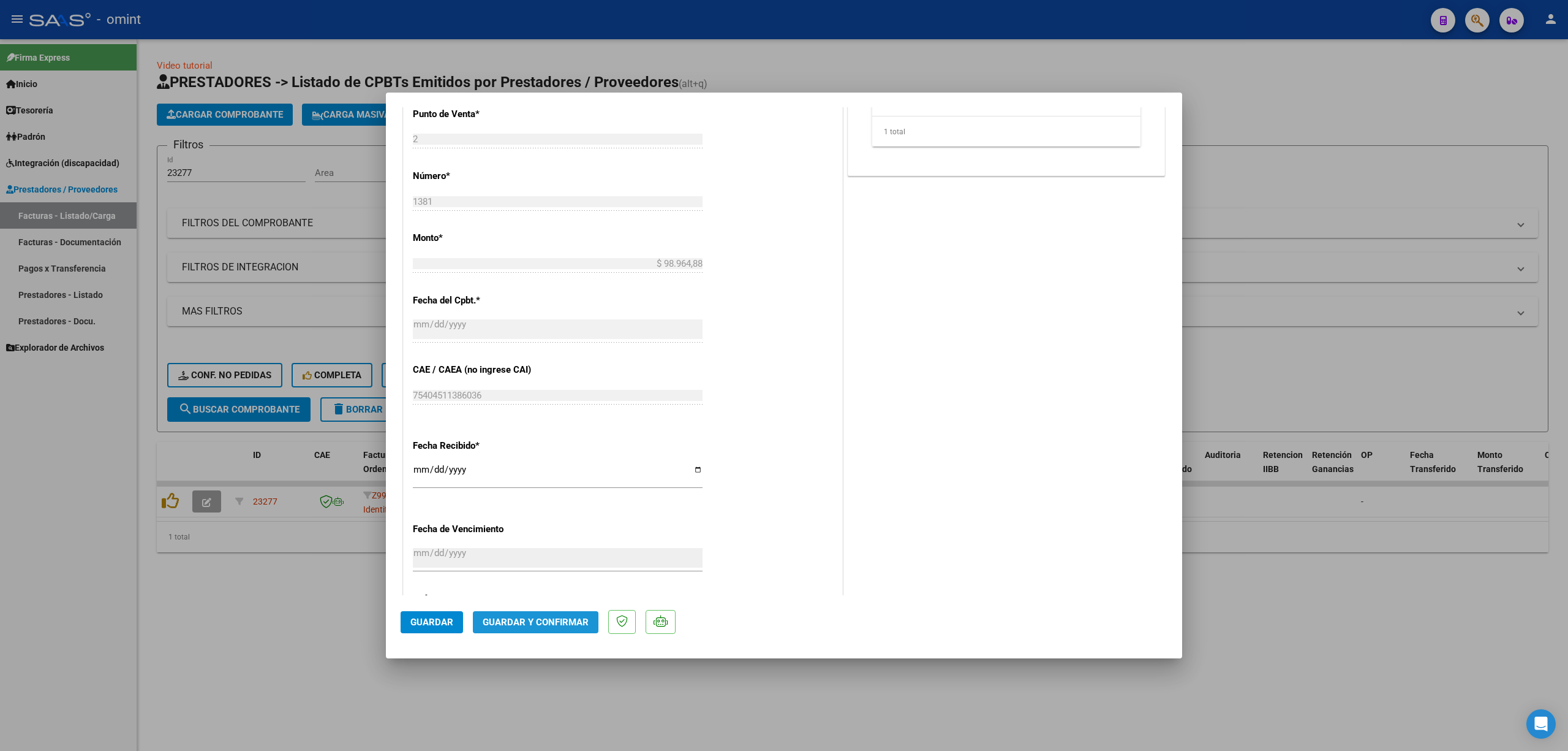
click at [557, 495] on span "Guardar y Confirmar" at bounding box center [536, 622] width 106 height 11
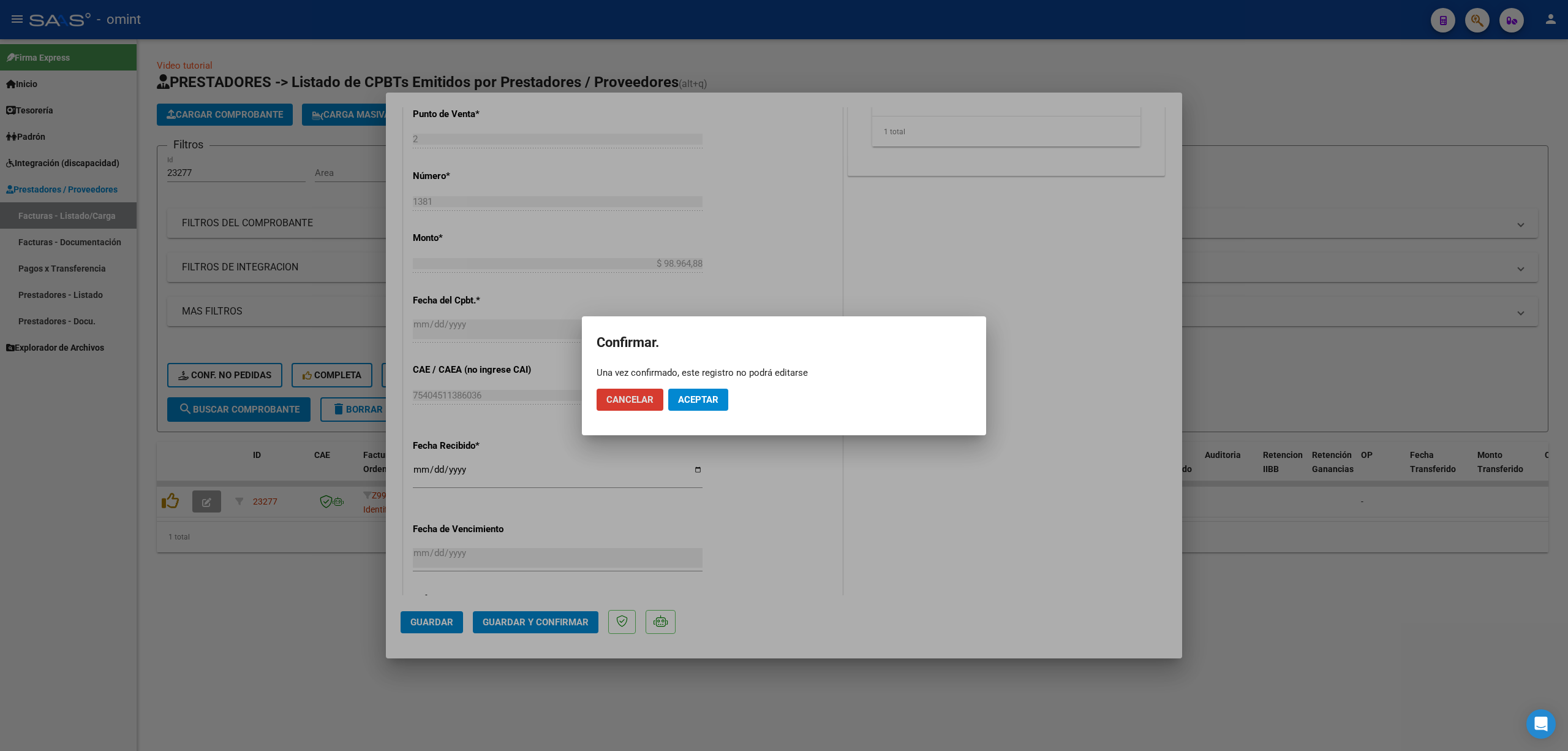
click at [697, 396] on span "Aceptar" at bounding box center [698, 399] width 41 height 11
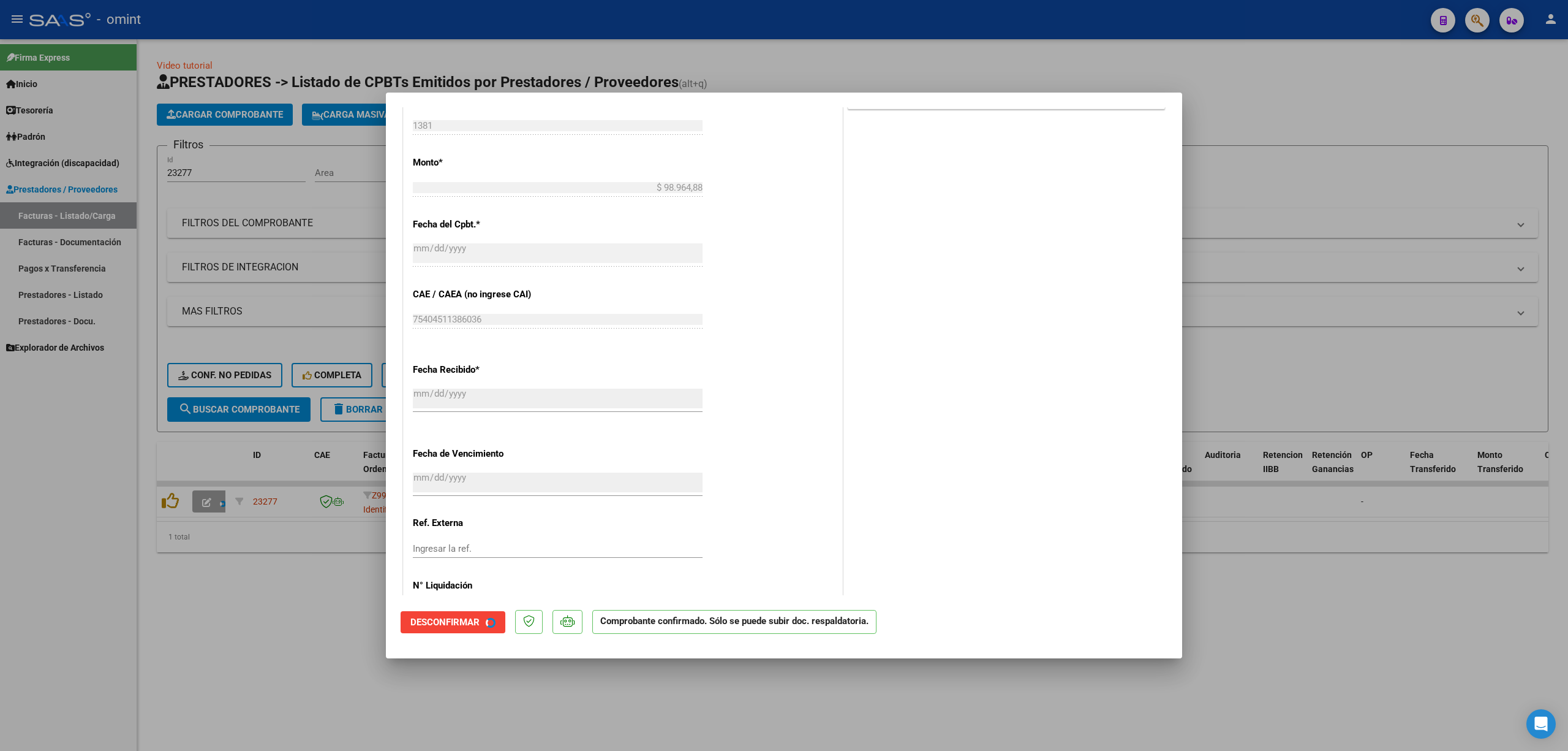
scroll to position [496, 0]
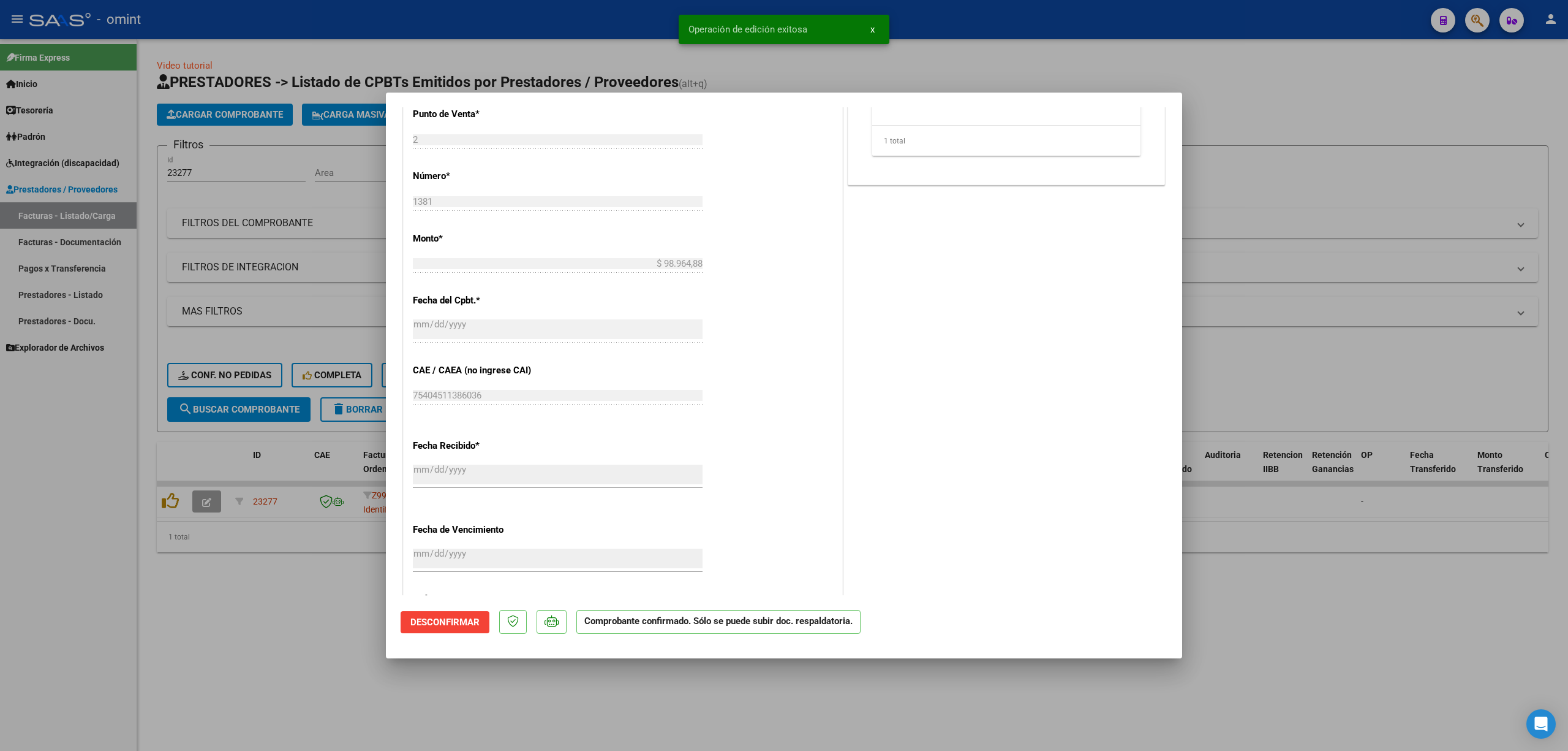
click at [302, 277] on div at bounding box center [784, 375] width 1568 height 751
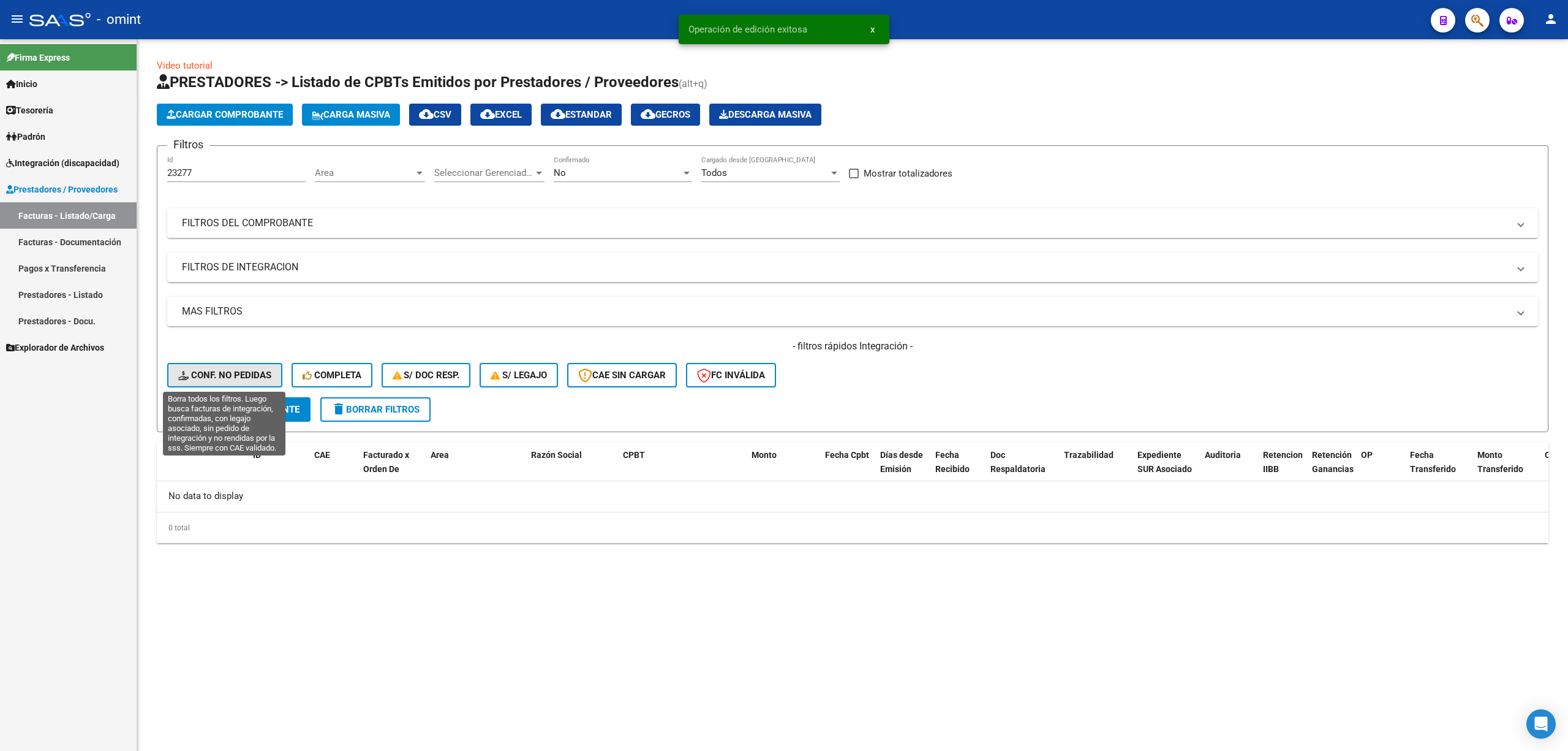
click at [235, 374] on span "Conf. no pedidas" at bounding box center [225, 374] width 93 height 11
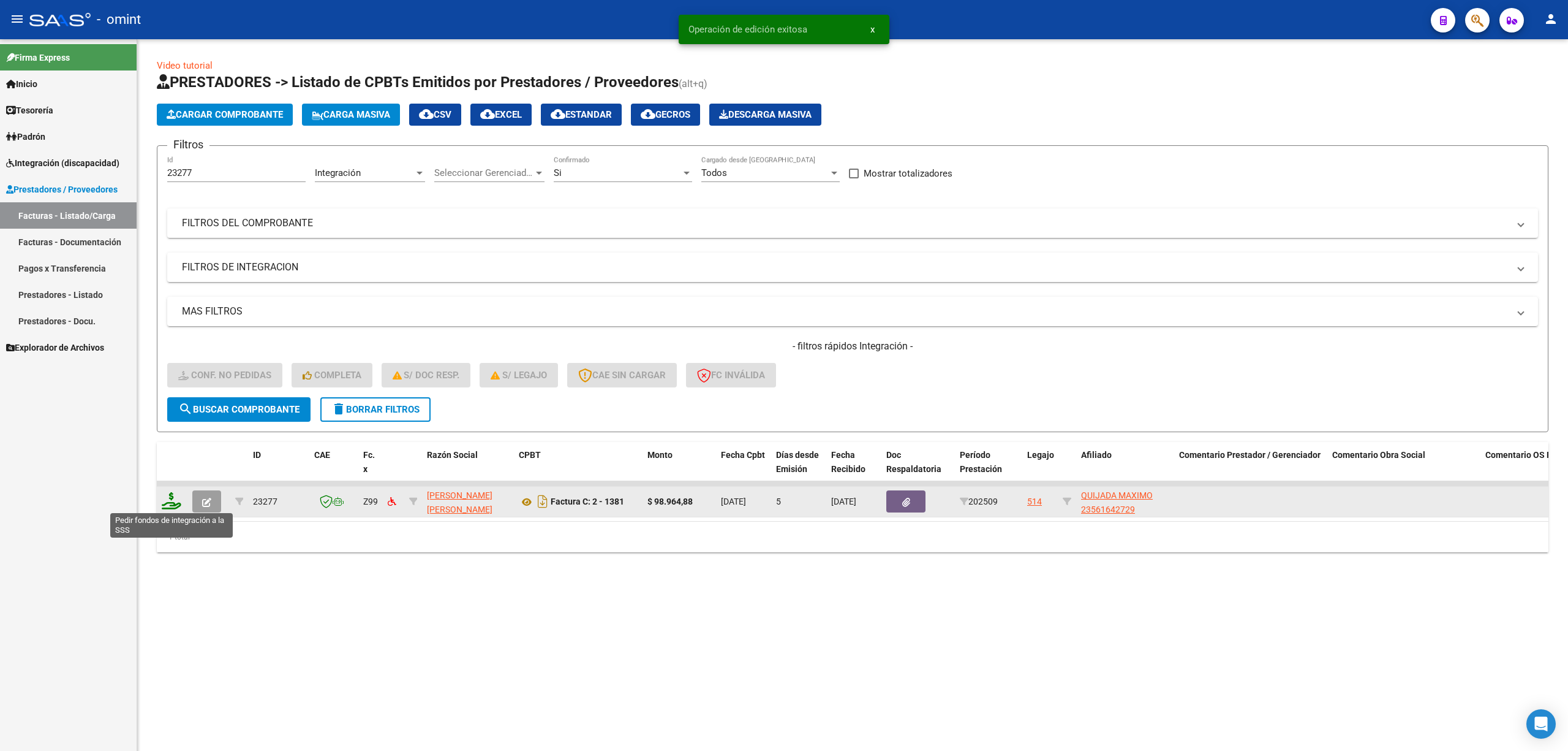
click at [166, 495] on icon at bounding box center [171, 501] width 20 height 17
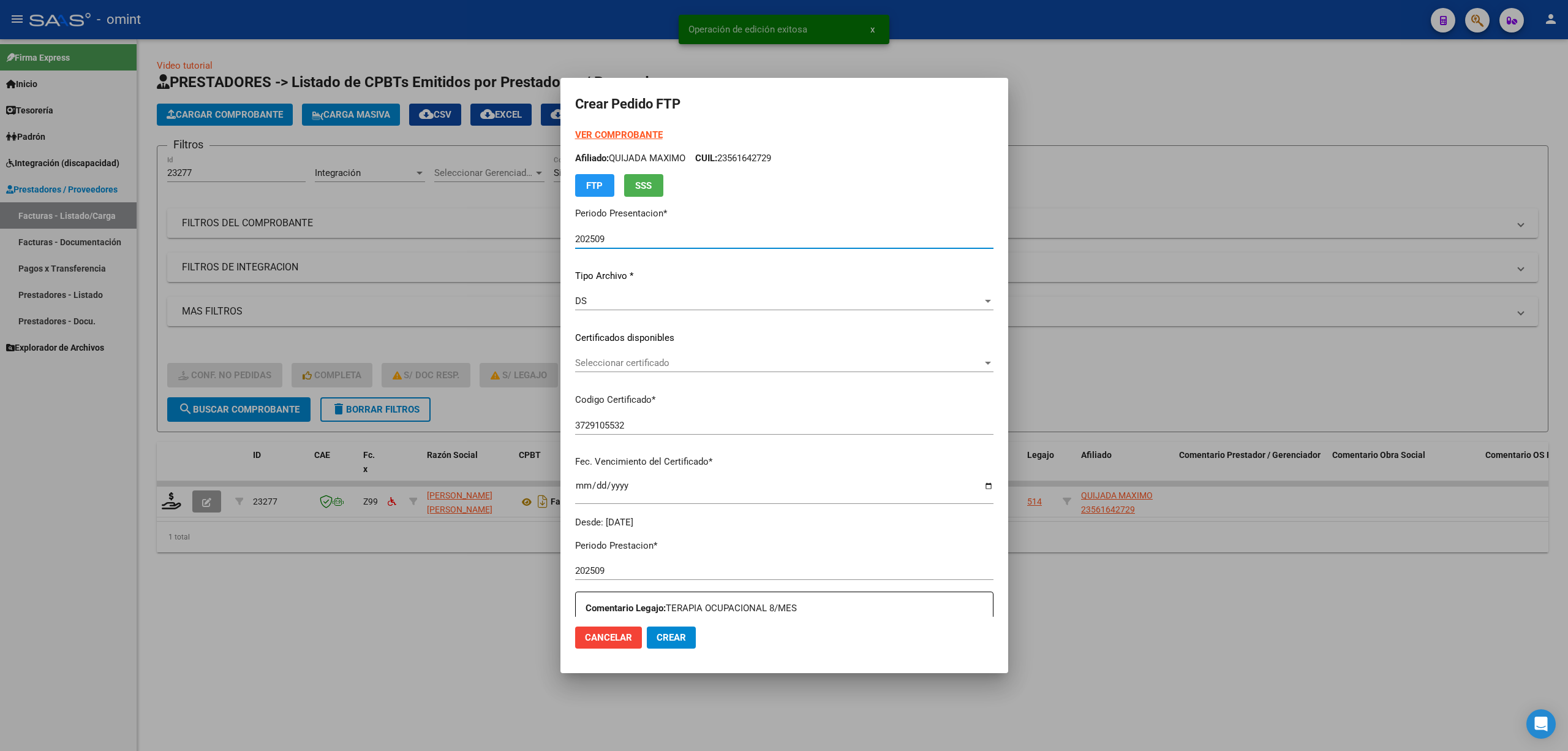
click at [615, 357] on div "Seleccionar certificado Seleccionar certificado" at bounding box center [785, 362] width 419 height 18
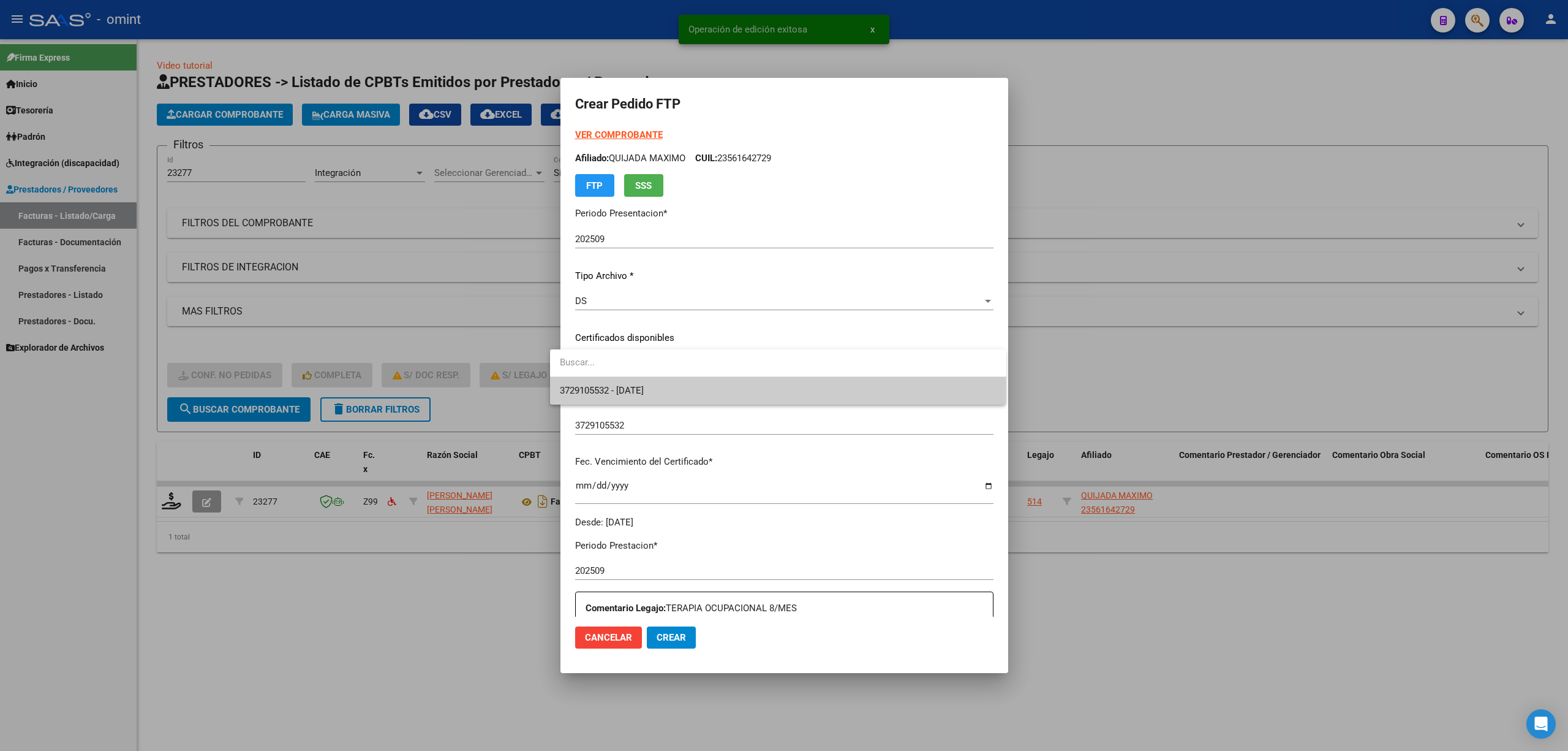
click at [648, 402] on span "3729105532 - 2027-12-21" at bounding box center [778, 390] width 437 height 28
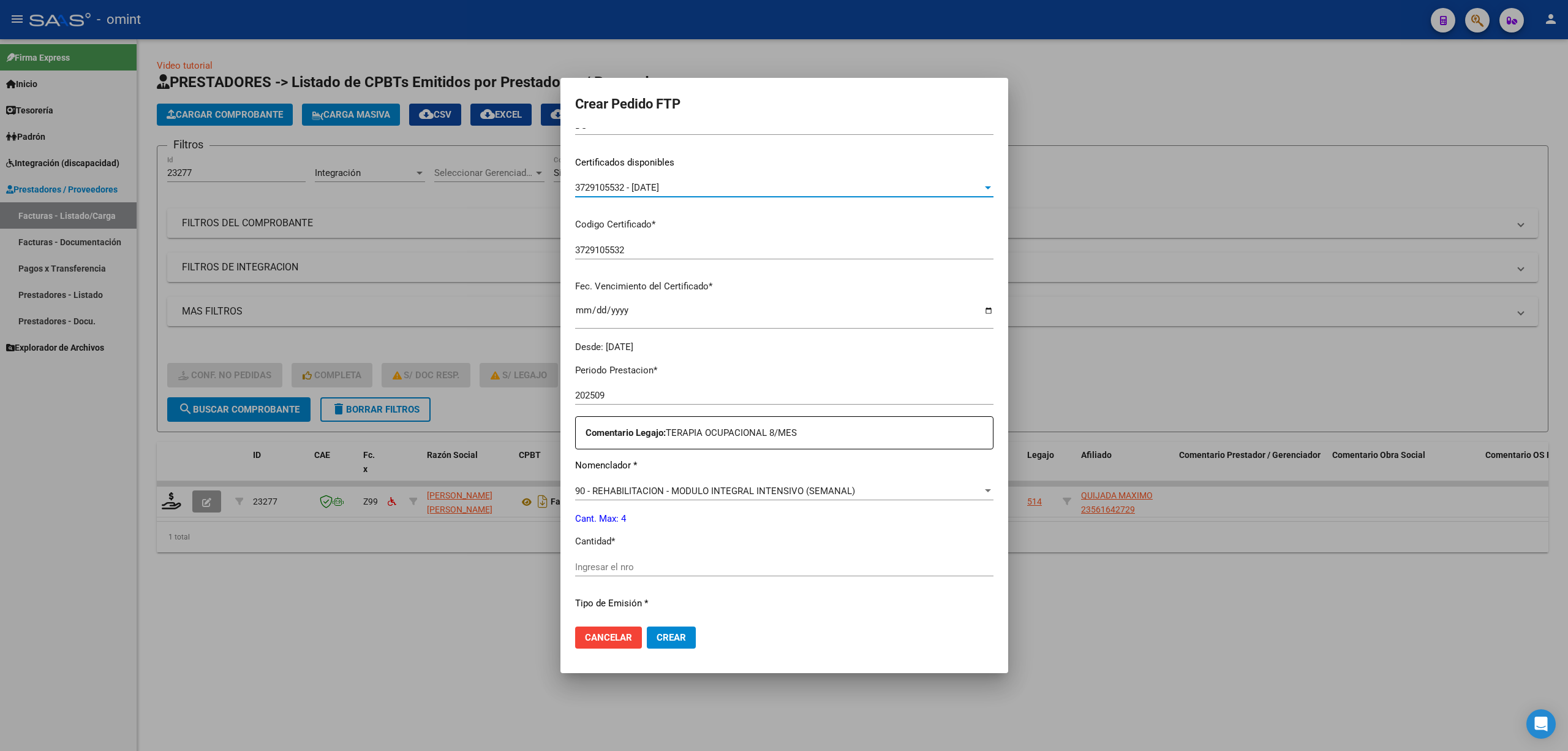
scroll to position [326, 0]
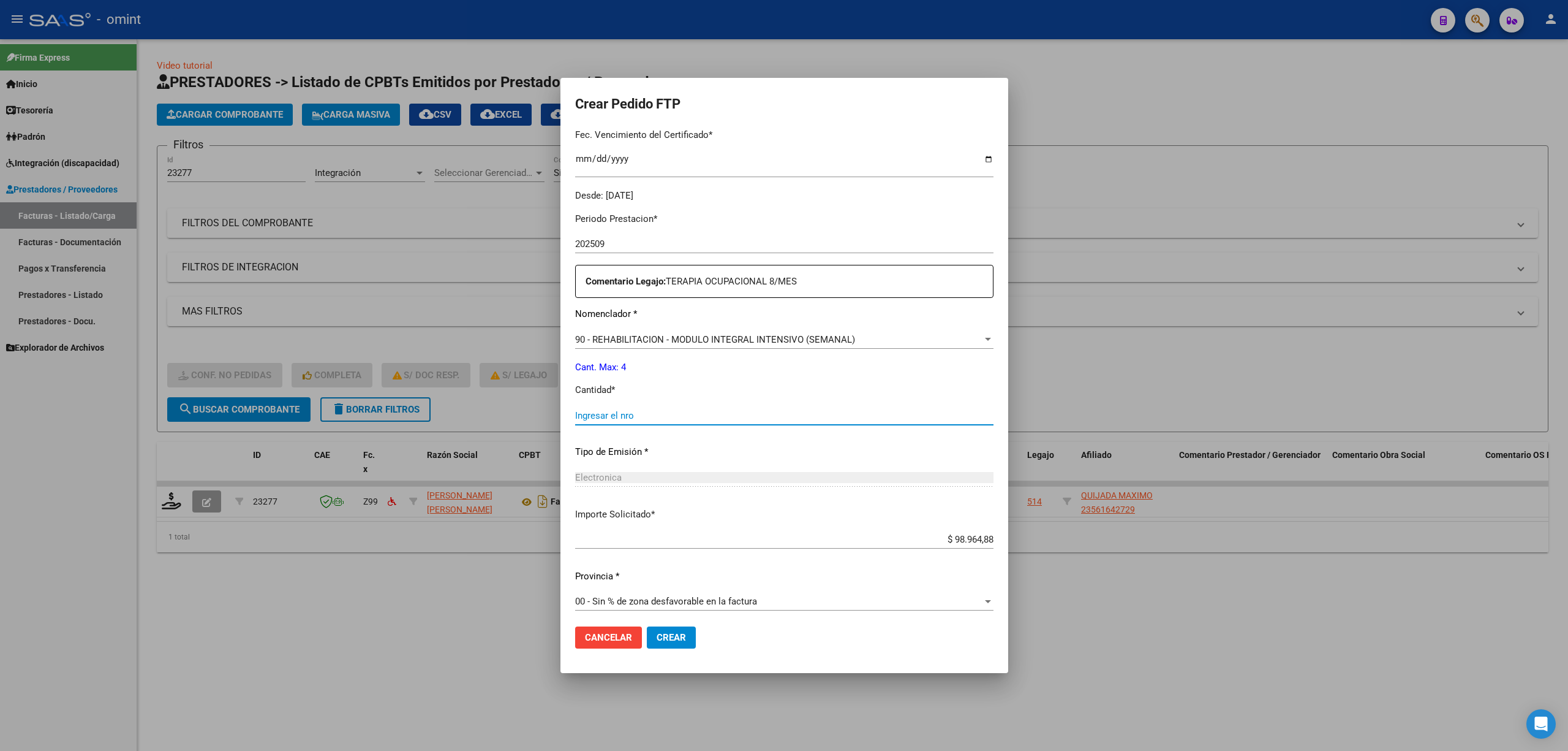
click at [668, 412] on input "Ingresar el nro" at bounding box center [785, 415] width 419 height 11
click at [654, 495] on button "Crear" at bounding box center [671, 638] width 49 height 22
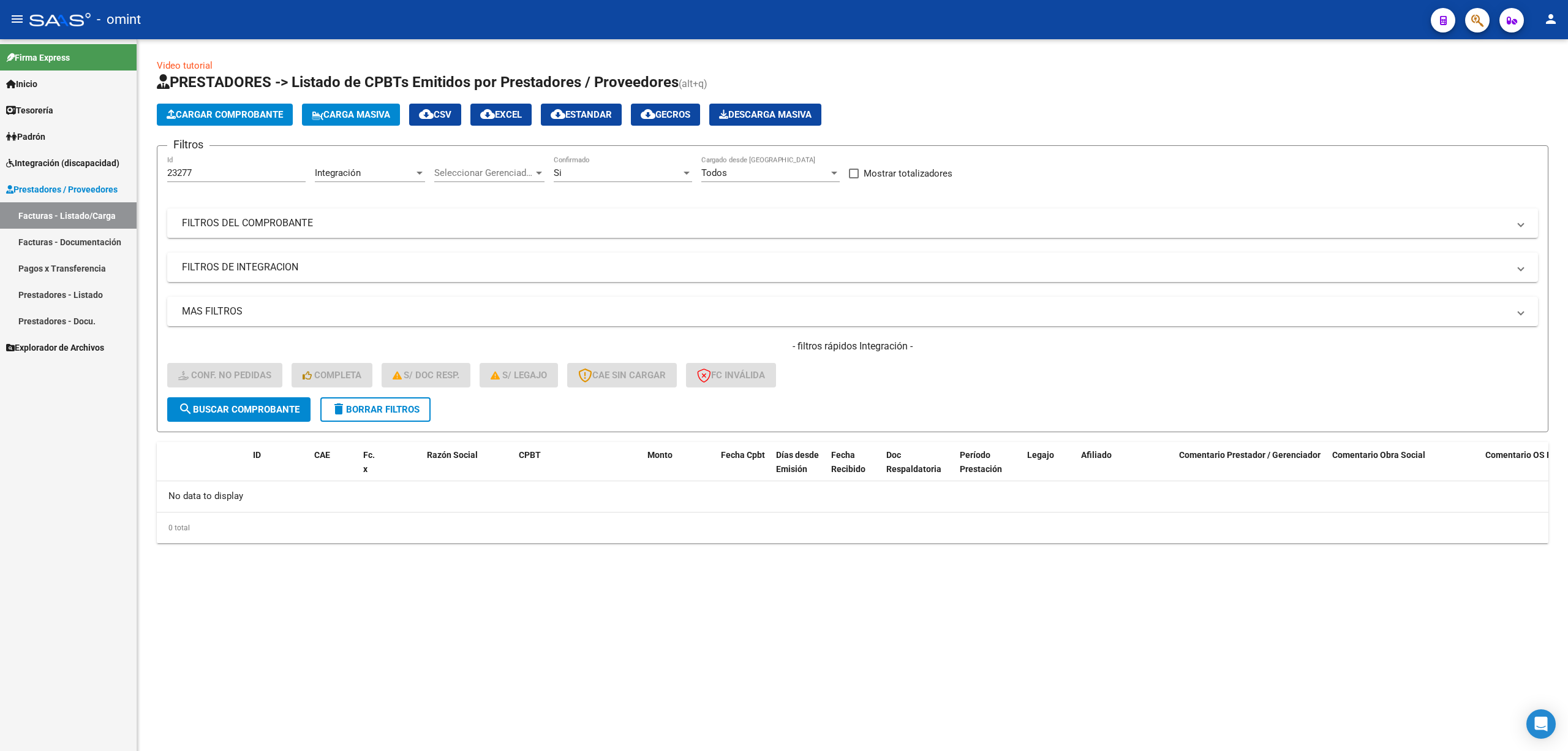
click at [365, 408] on span "delete Borrar Filtros" at bounding box center [375, 409] width 88 height 11
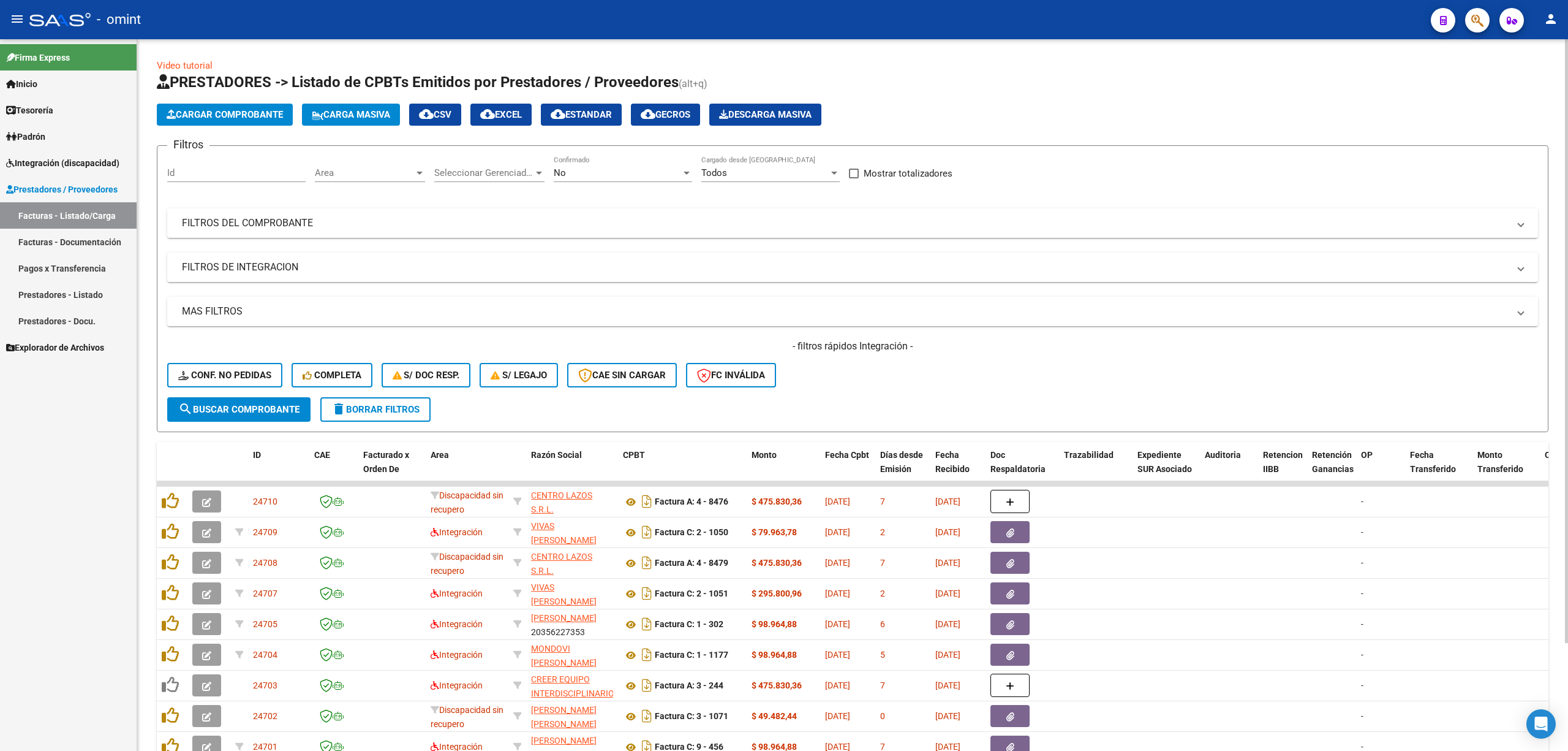
click at [203, 166] on div "Id" at bounding box center [236, 169] width 139 height 26
paste input "24412"
click at [228, 415] on button "search Buscar Comprobante" at bounding box center [238, 409] width 143 height 25
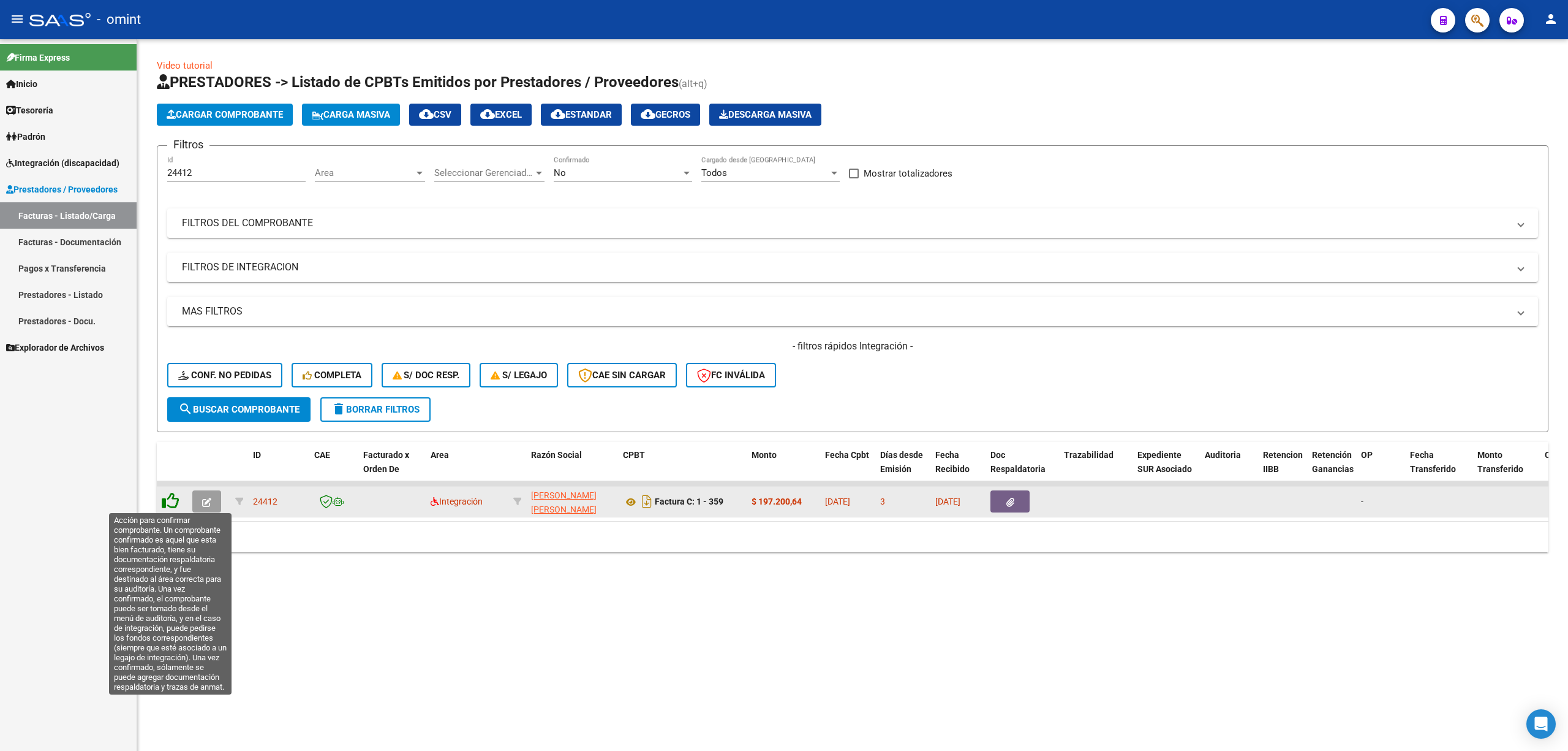
click at [167, 495] on icon at bounding box center [171, 501] width 17 height 17
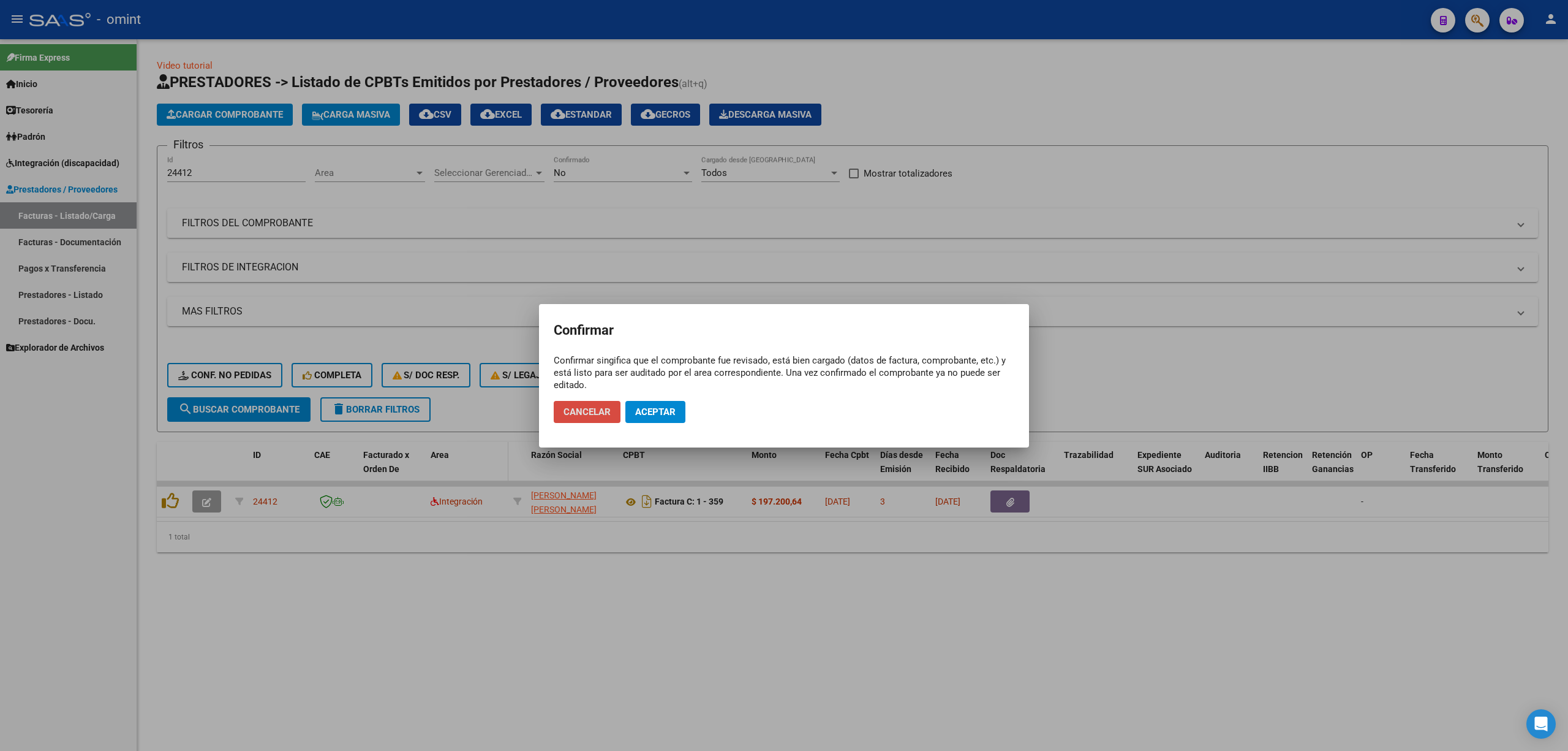
drag, startPoint x: 580, startPoint y: 417, endPoint x: 501, endPoint y: 455, distance: 87.7
click at [582, 416] on span "Cancelar" at bounding box center [587, 411] width 47 height 11
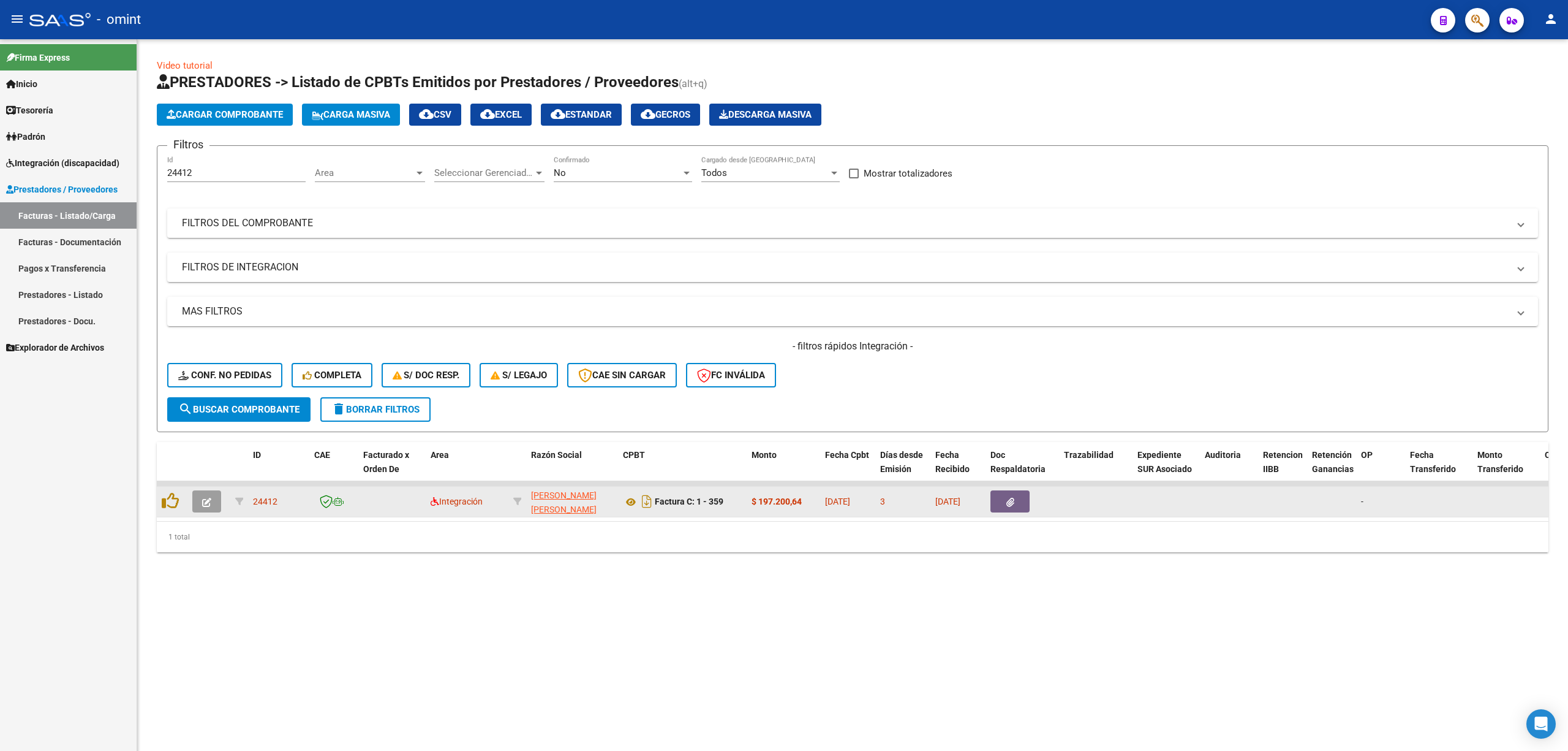
click at [197, 495] on button "button" at bounding box center [207, 501] width 29 height 22
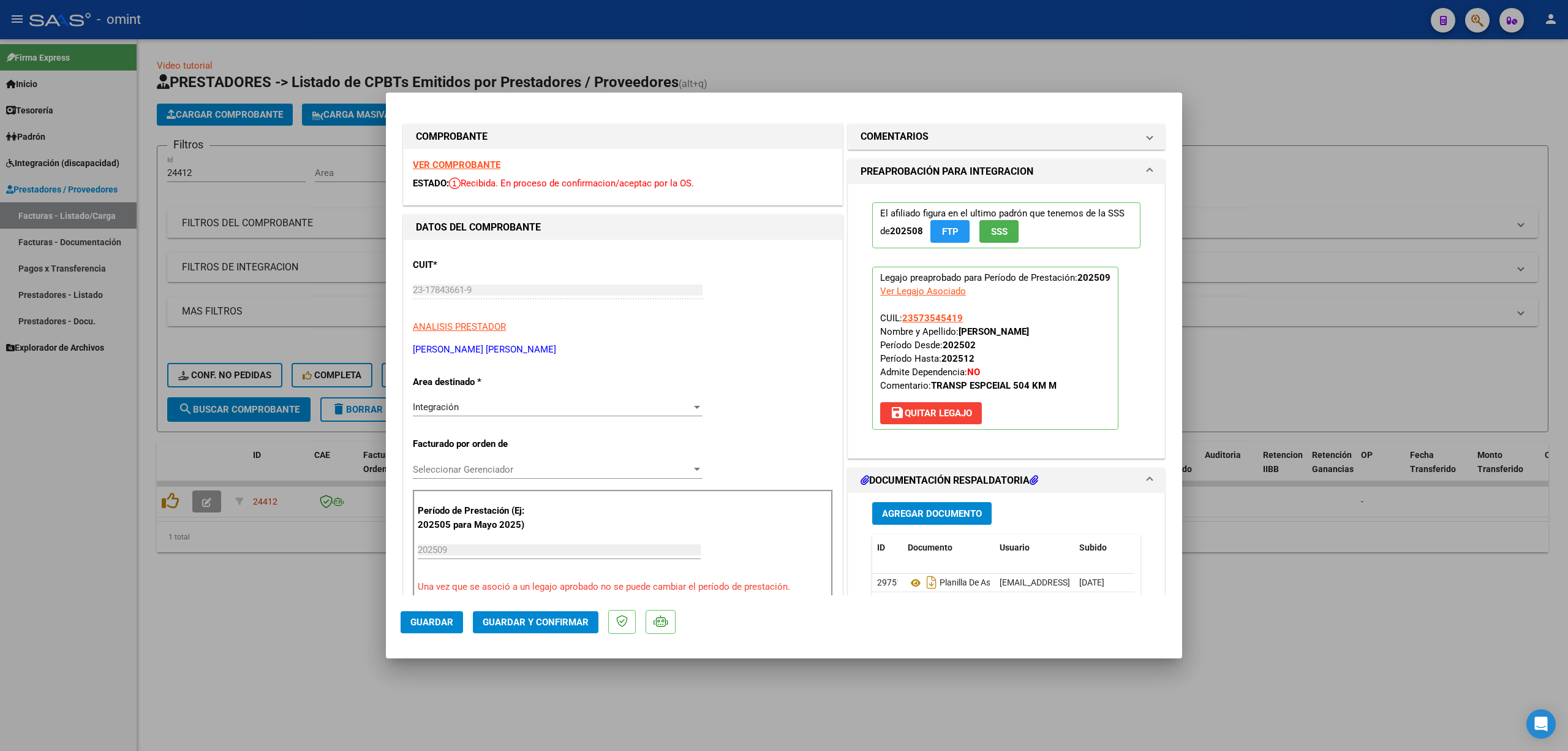
click at [451, 156] on div "VER COMPROBANTE ESTADO: Recibida. En proceso de confirmacion/aceptac por la OS." at bounding box center [623, 177] width 439 height 56
click at [454, 154] on div "VER COMPROBANTE ESTADO: Recibida. En proceso de confirmacion/aceptac por la OS." at bounding box center [623, 177] width 439 height 56
click at [450, 157] on div "VER COMPROBANTE ESTADO: Recibida. En proceso de confirmacion/aceptac por la OS." at bounding box center [623, 177] width 439 height 56
click at [452, 159] on strong "VER COMPROBANTE" at bounding box center [456, 164] width 88 height 11
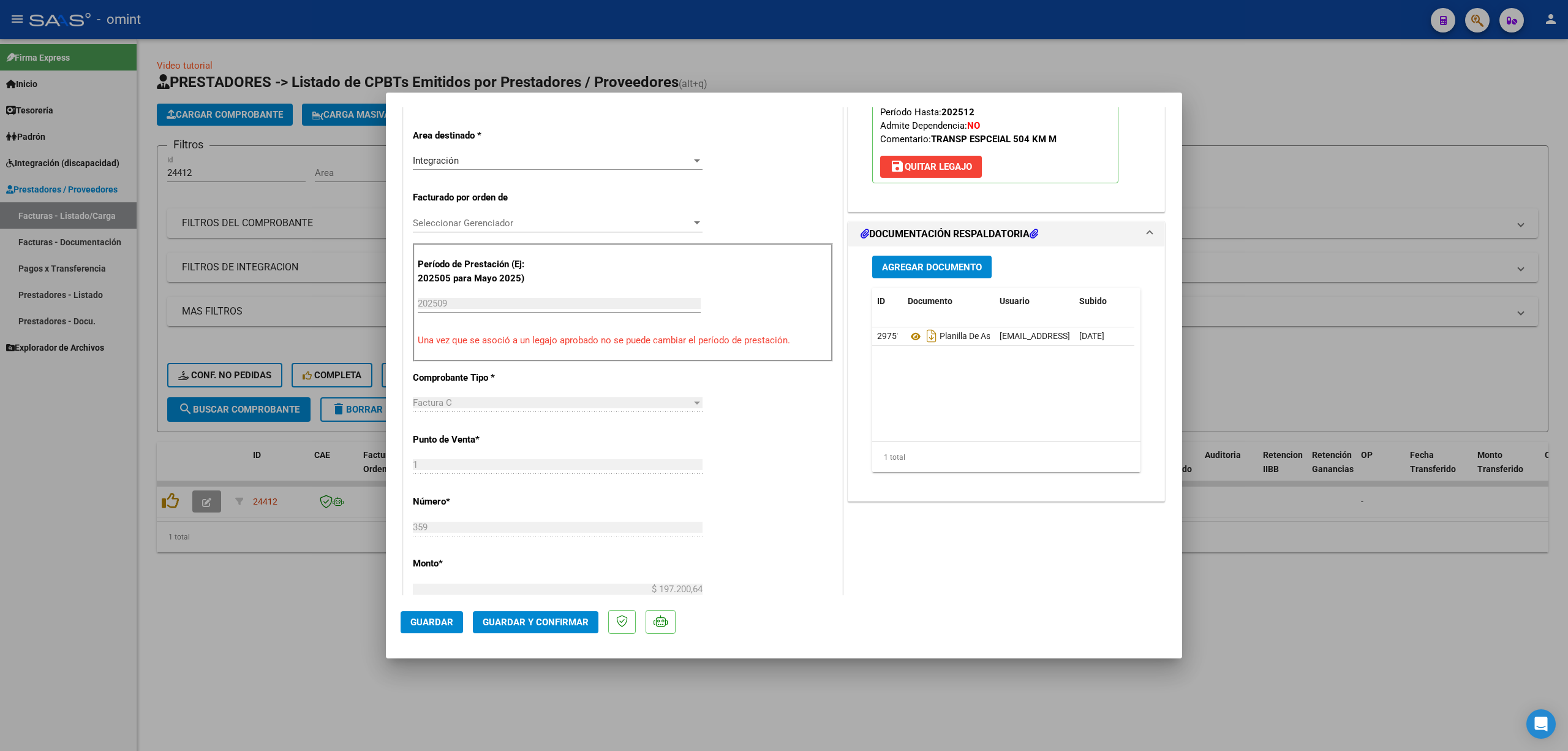
scroll to position [408, 0]
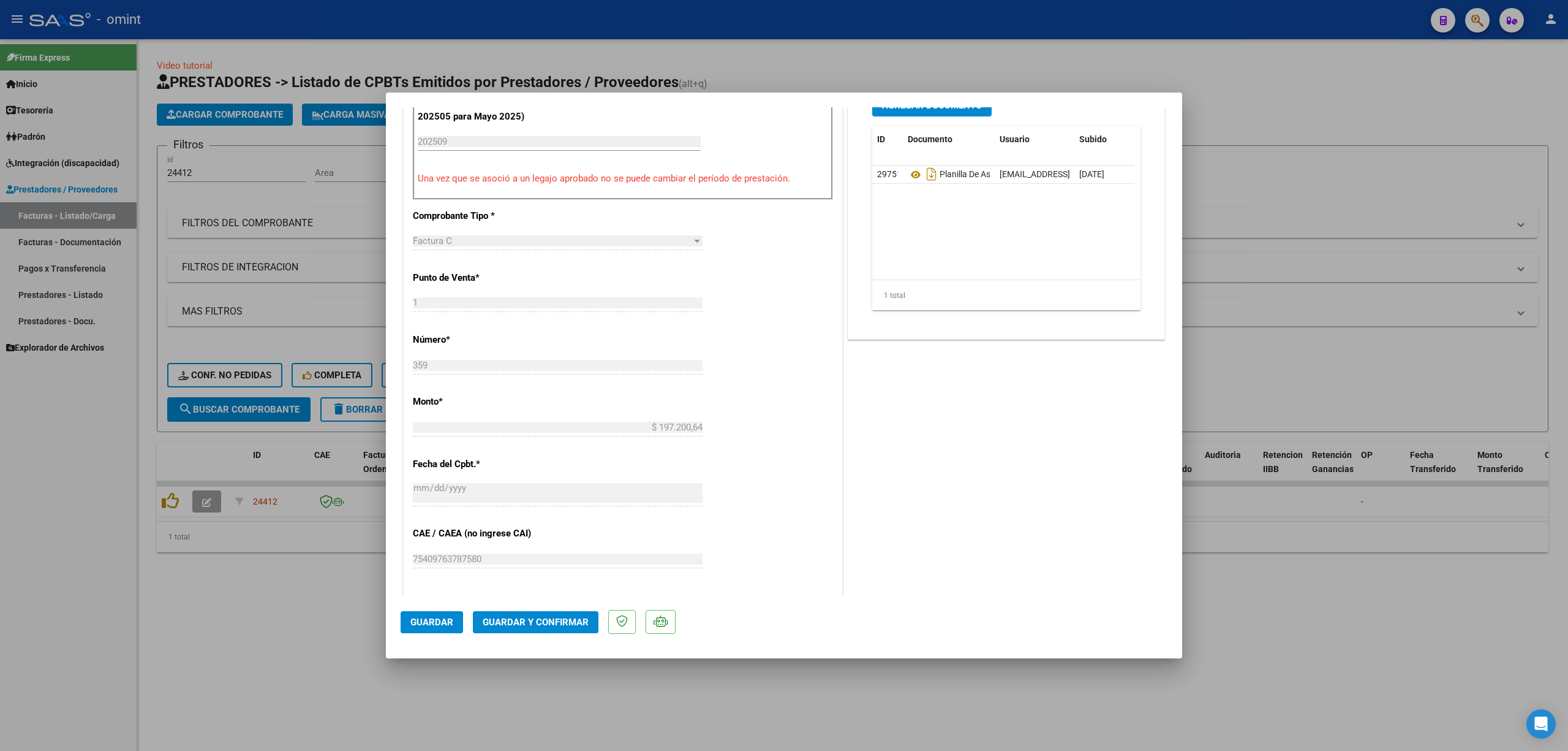
click at [559, 495] on span "Guardar y Confirmar" at bounding box center [536, 622] width 106 height 11
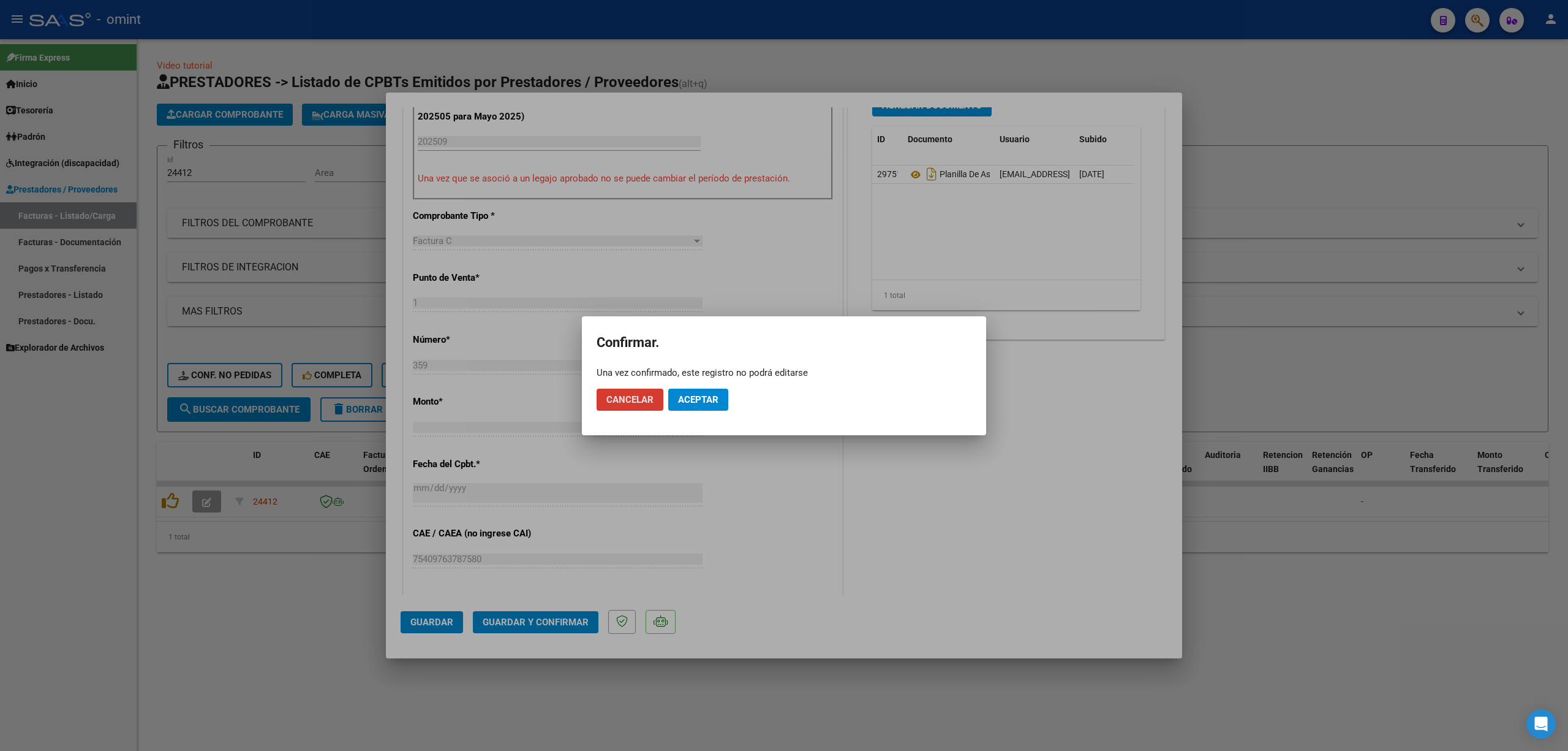
click at [701, 390] on button "Aceptar" at bounding box center [698, 400] width 60 height 22
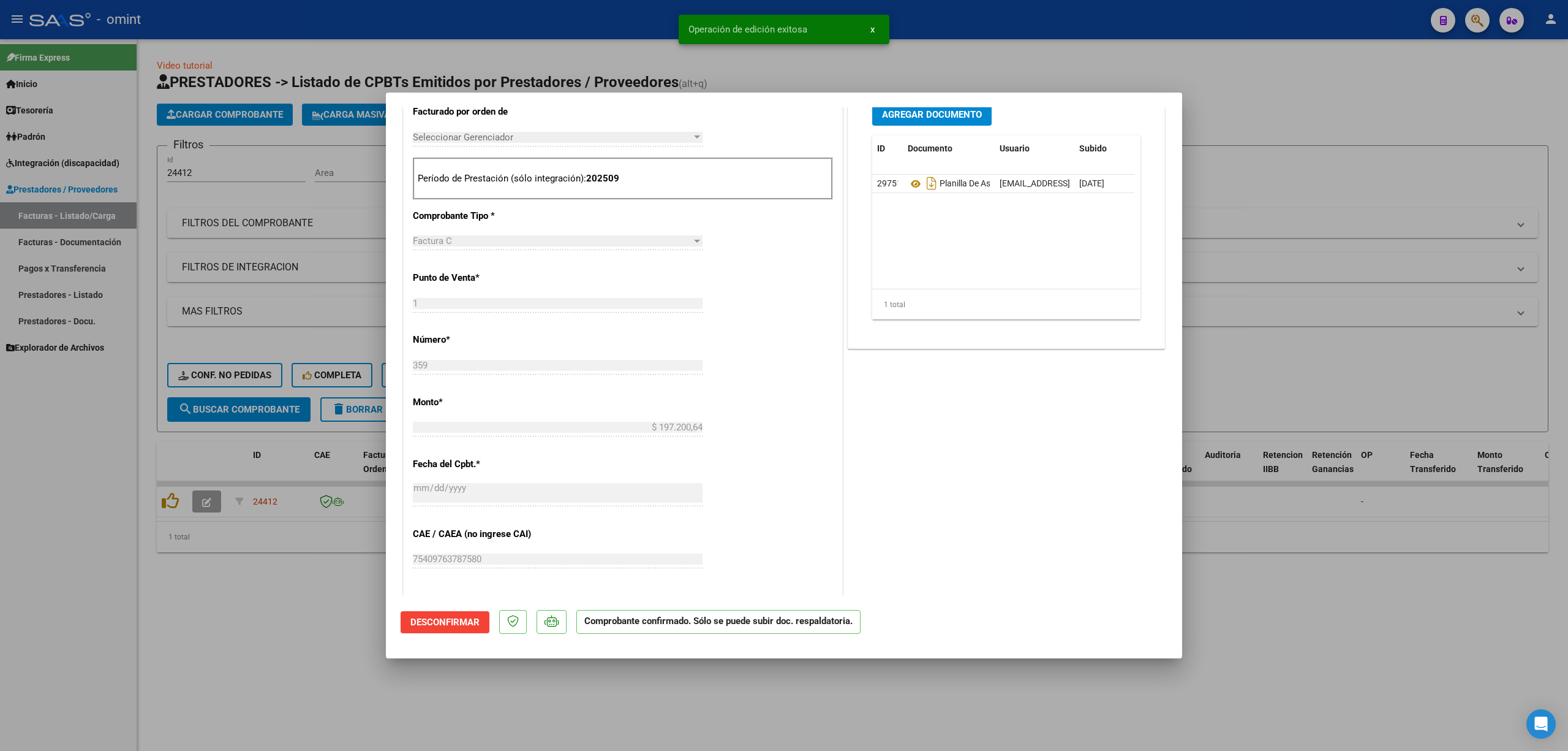
click at [289, 290] on div at bounding box center [784, 375] width 1568 height 751
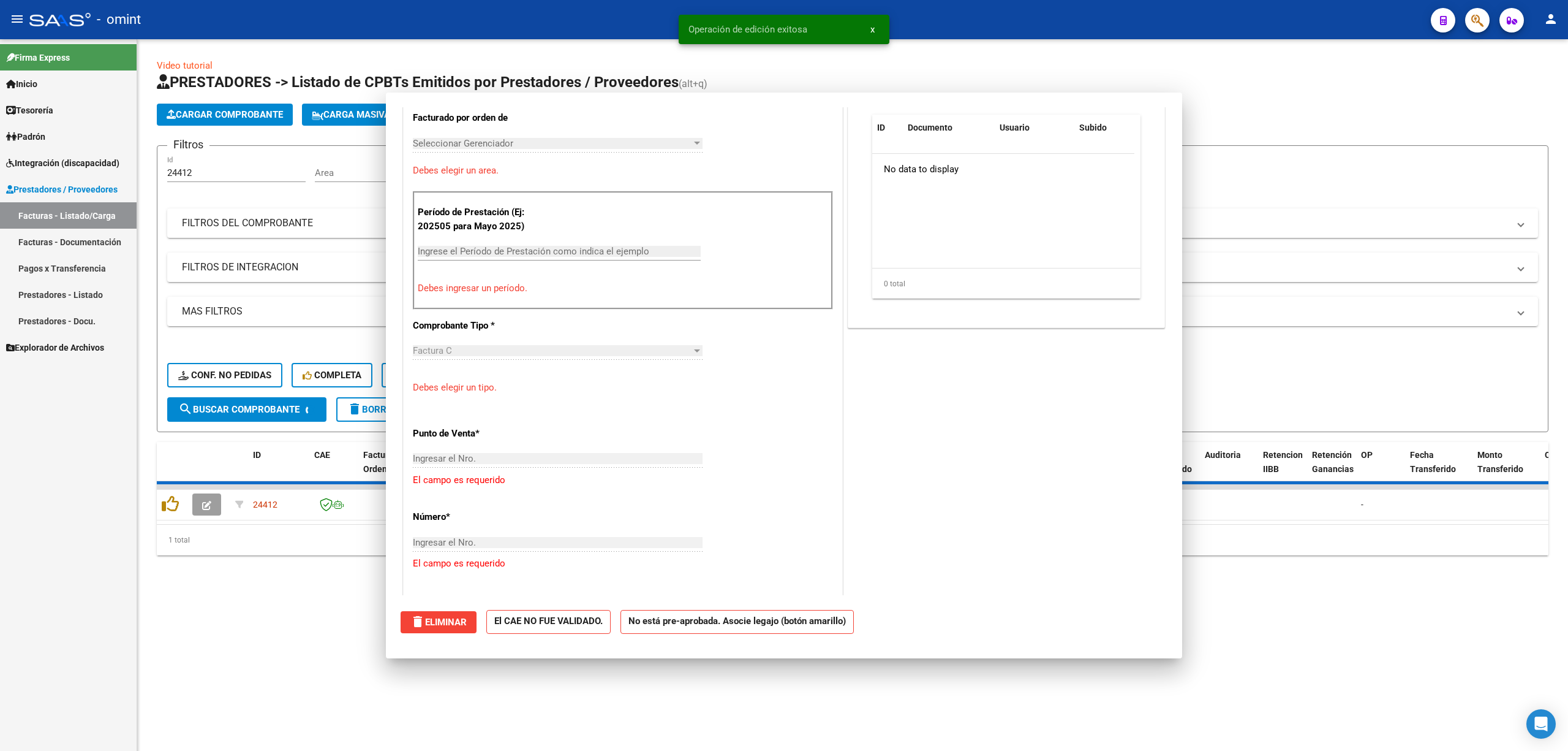
scroll to position [0, 0]
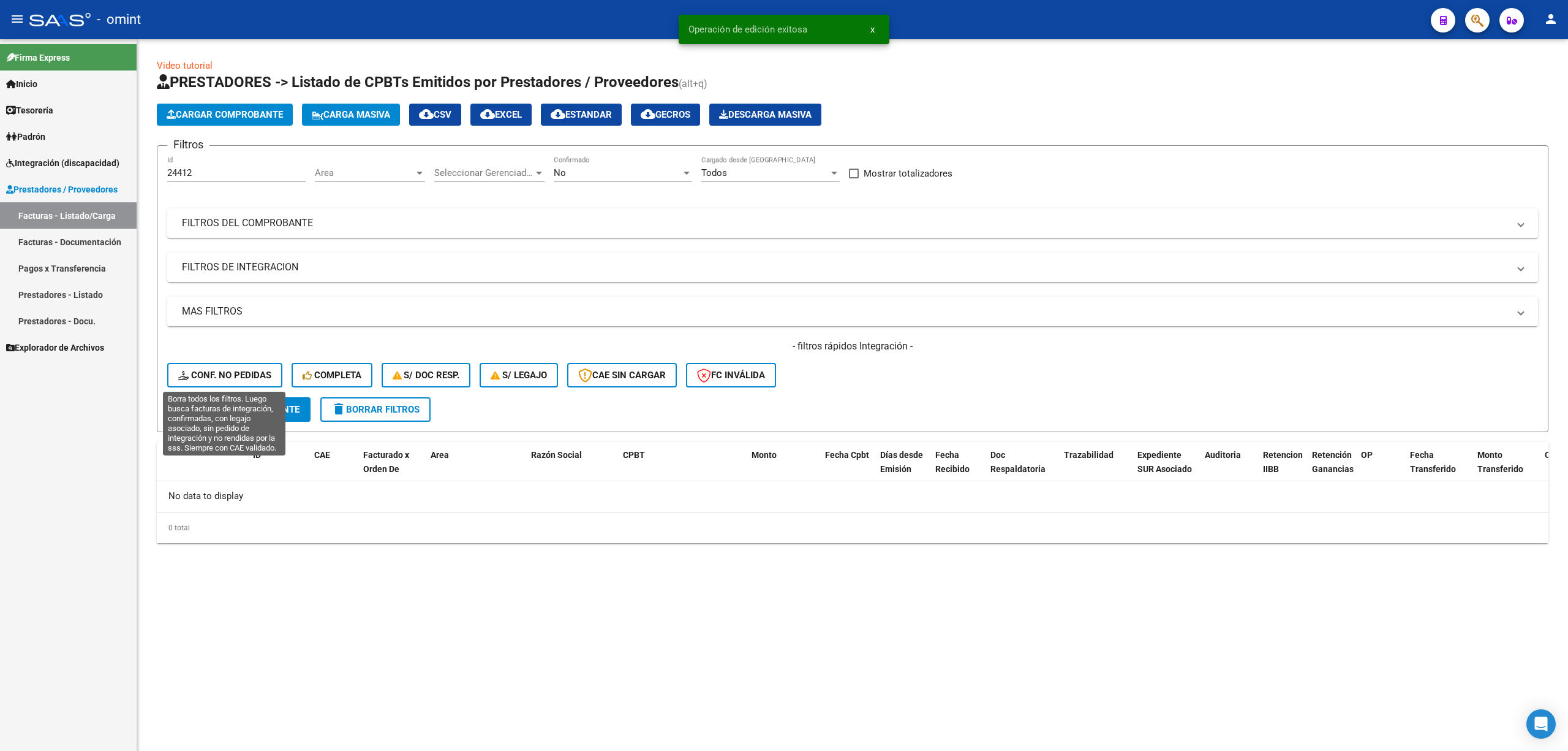
click at [222, 376] on span "Conf. no pedidas" at bounding box center [225, 374] width 93 height 11
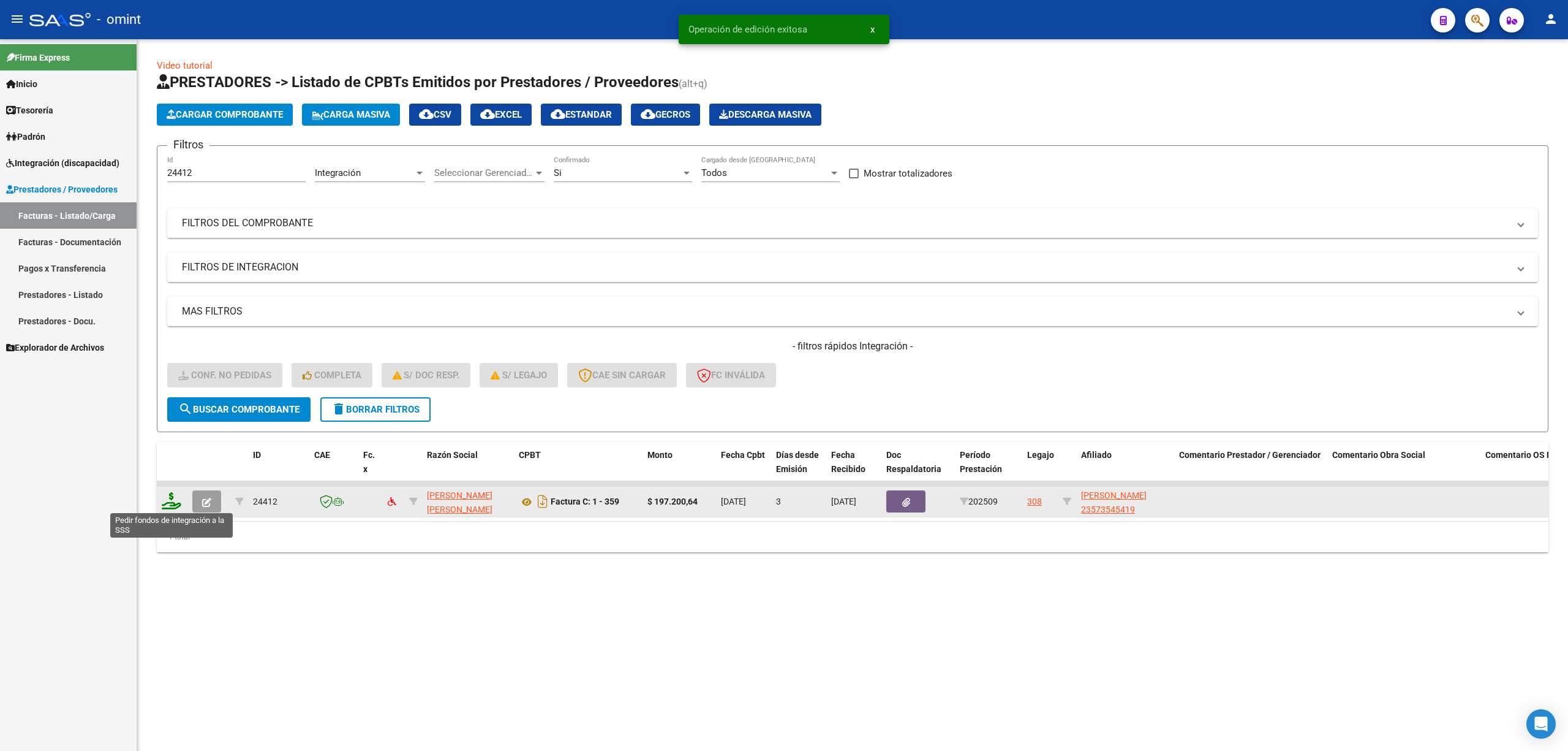
click at [174, 495] on icon at bounding box center [171, 501] width 20 height 17
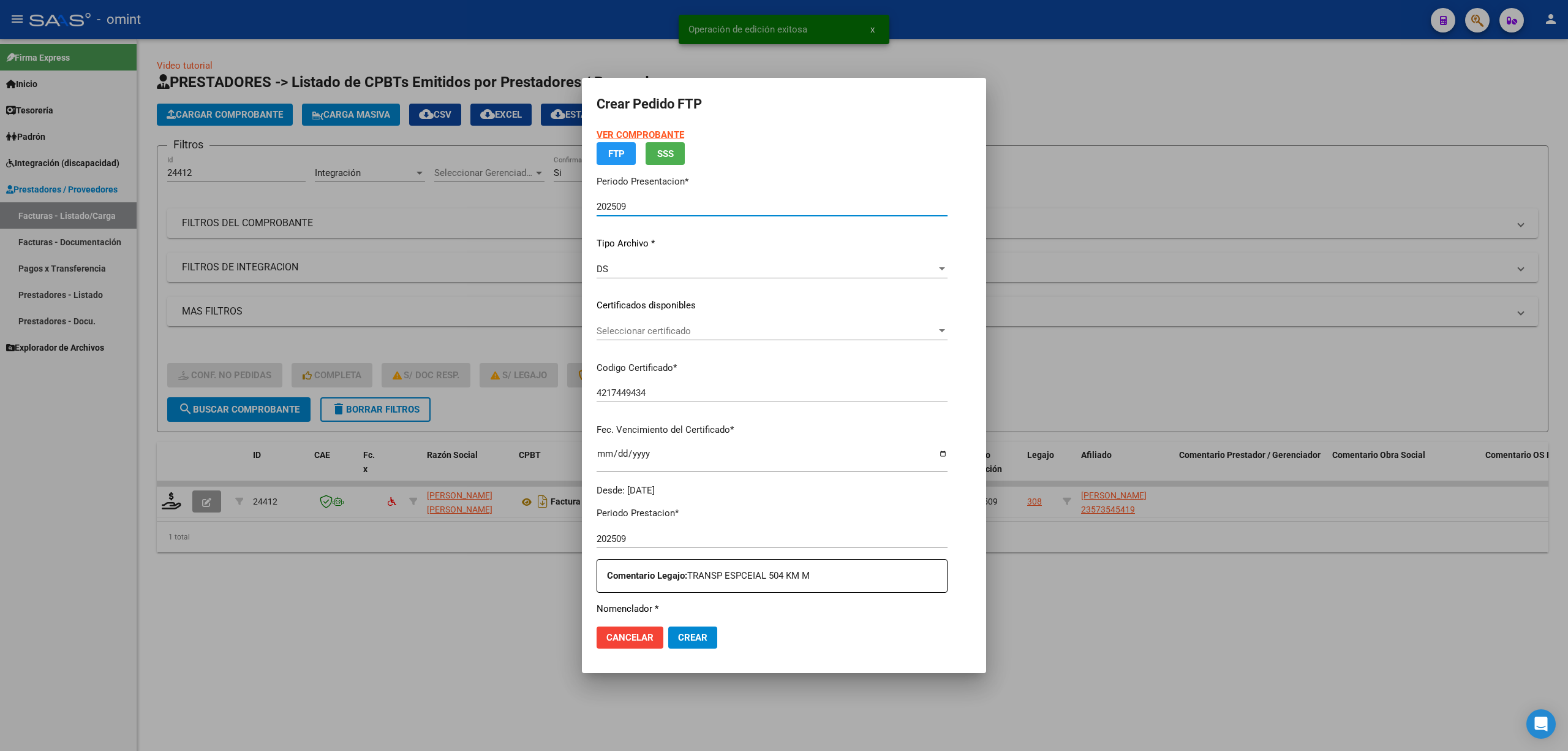
click at [648, 337] on app-drop-down-list "Certificados disponibles Seleccionar certificado Seleccionar certificado" at bounding box center [777, 318] width 361 height 38
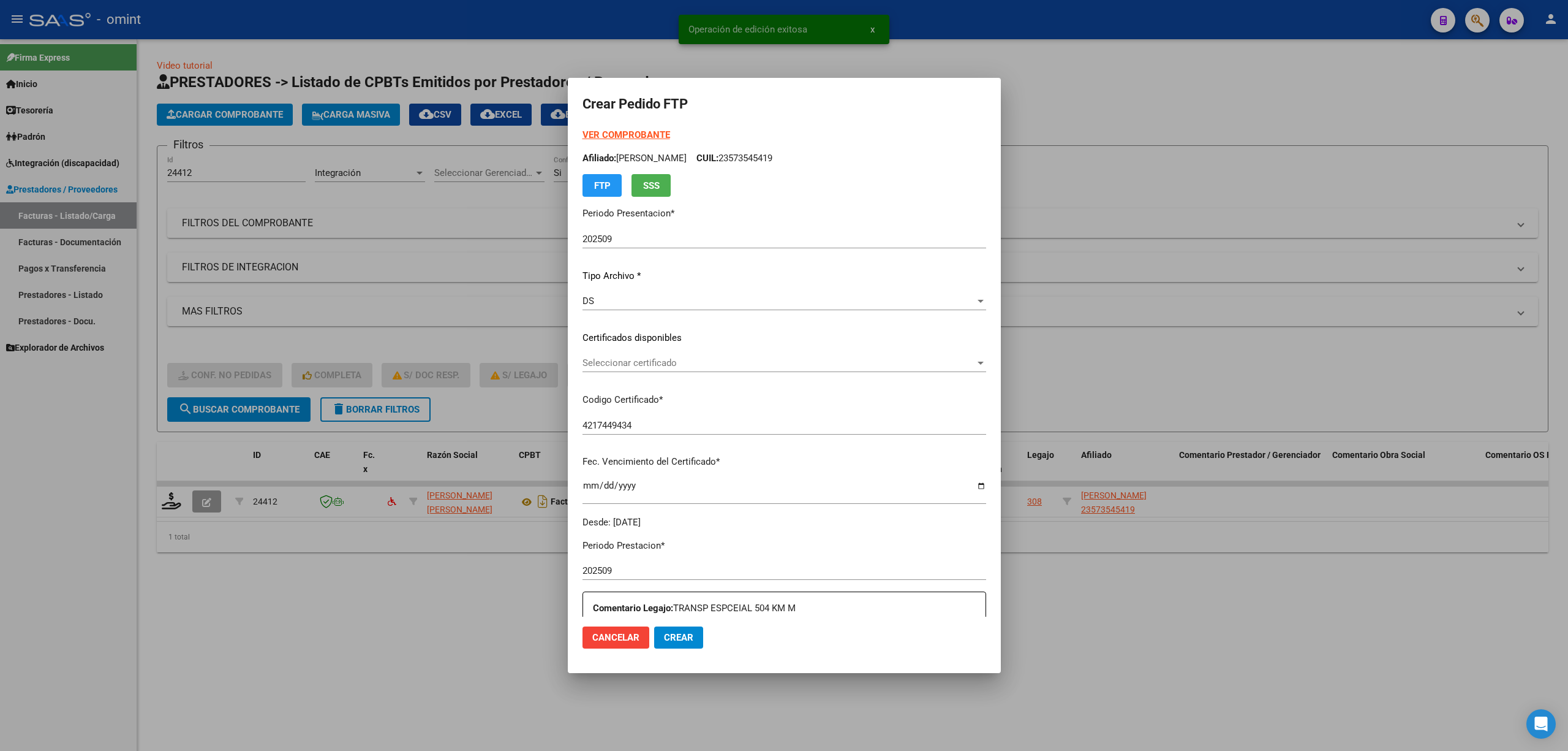
click at [645, 358] on span "Seleccionar certificado" at bounding box center [779, 363] width 392 height 11
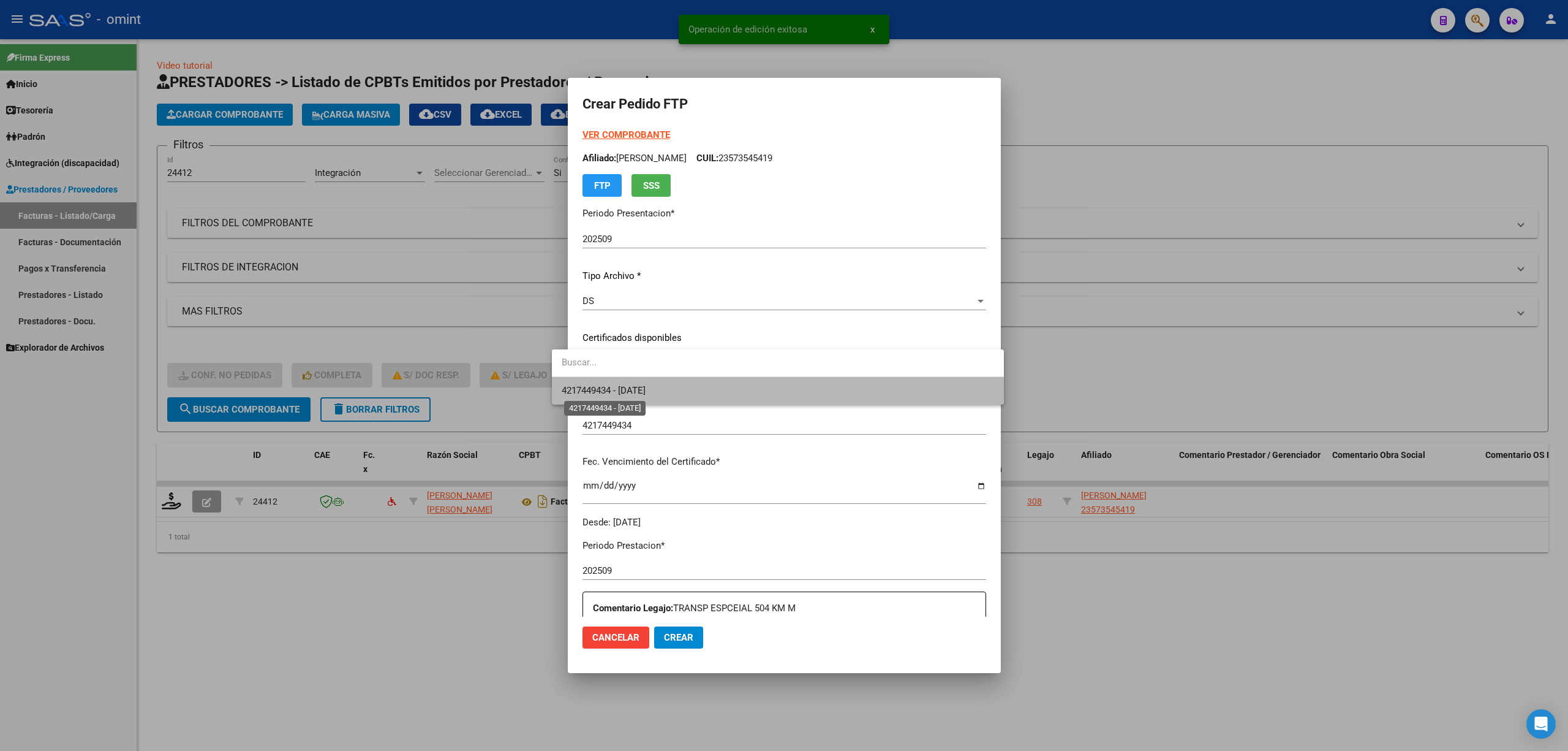
drag, startPoint x: 641, startPoint y: 387, endPoint x: 728, endPoint y: 393, distance: 87.2
click at [642, 388] on span "4217449434 - 2026-02-09" at bounding box center [604, 390] width 84 height 11
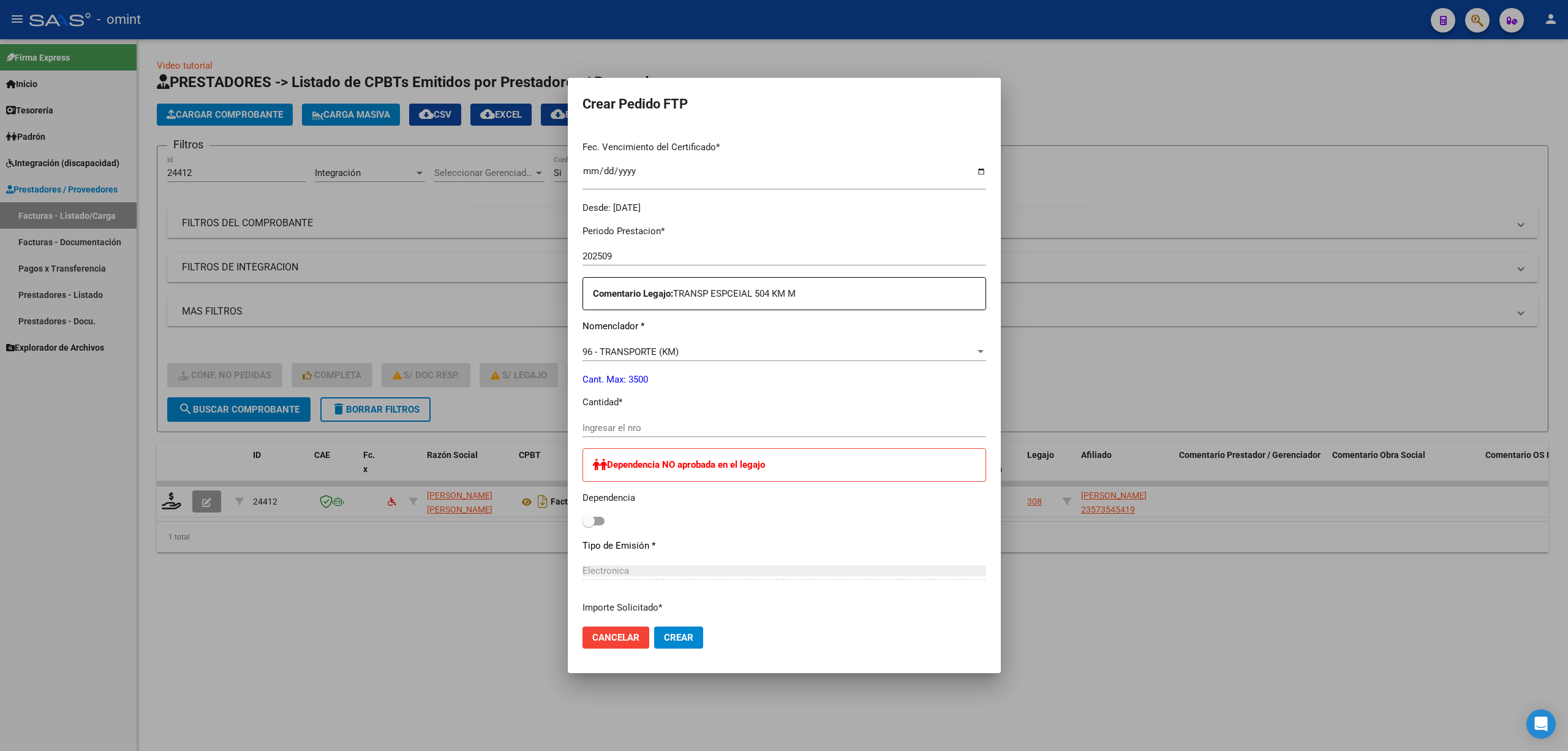
scroll to position [408, 0]
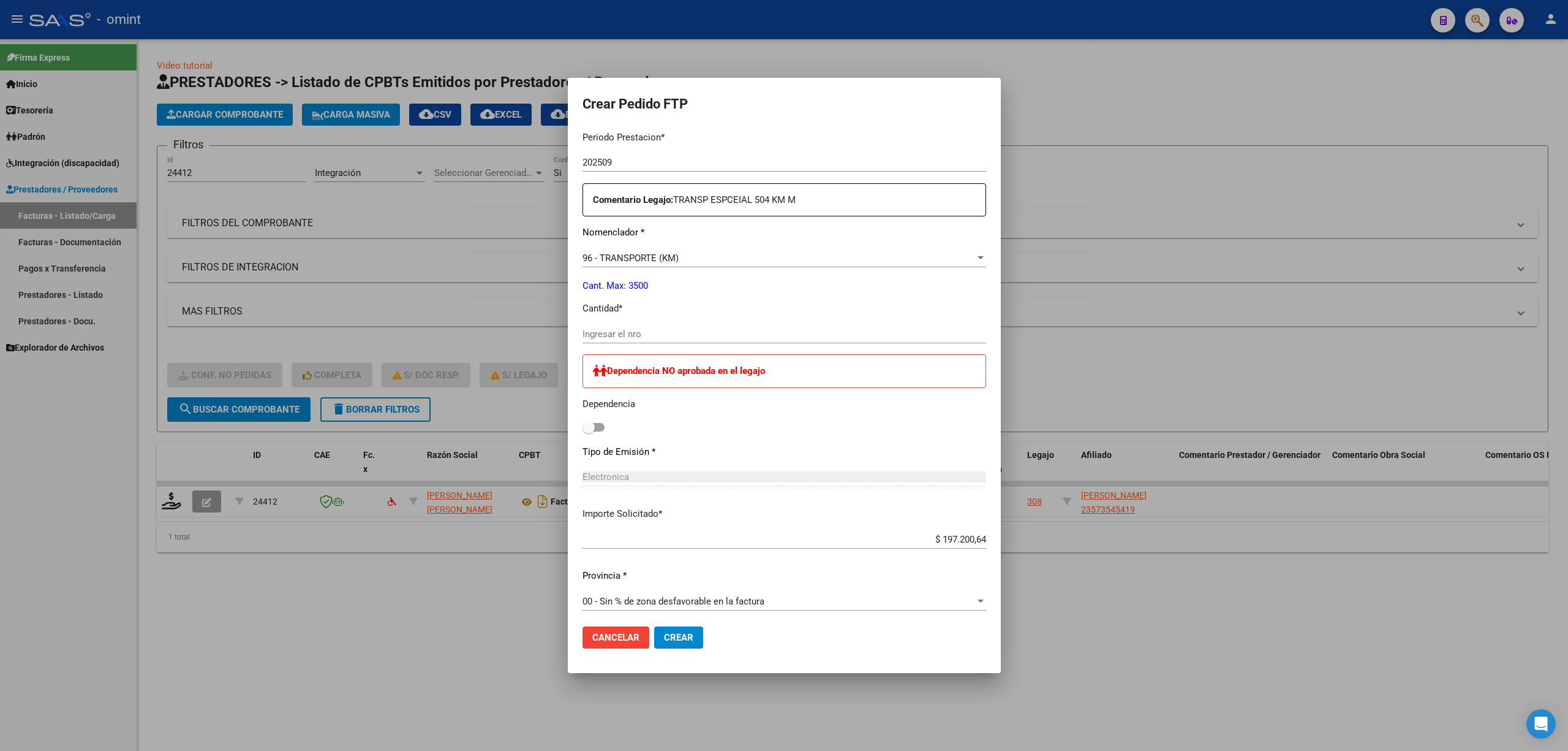
click at [619, 338] on input "Ingresar el nro" at bounding box center [785, 334] width 404 height 11
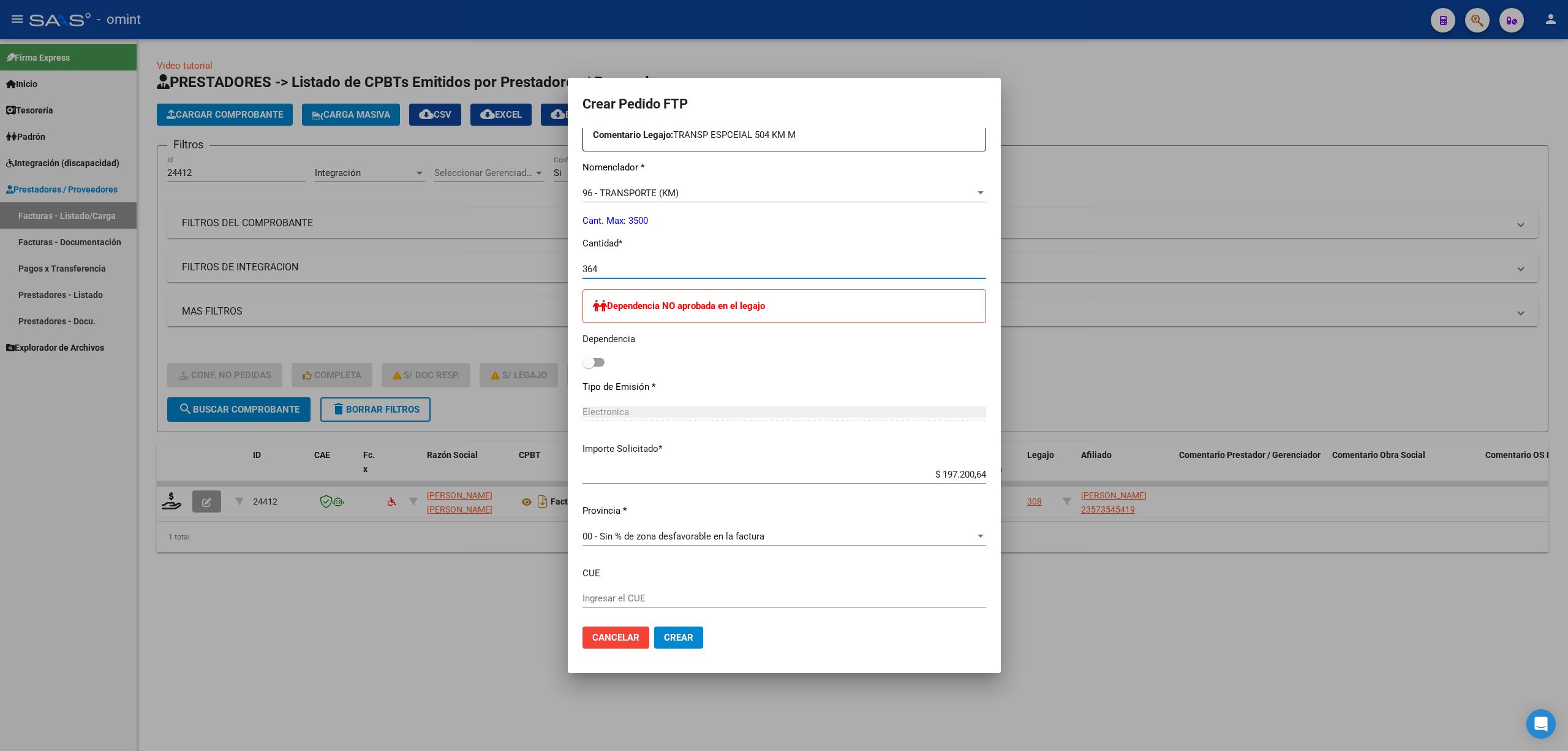
scroll to position [538, 0]
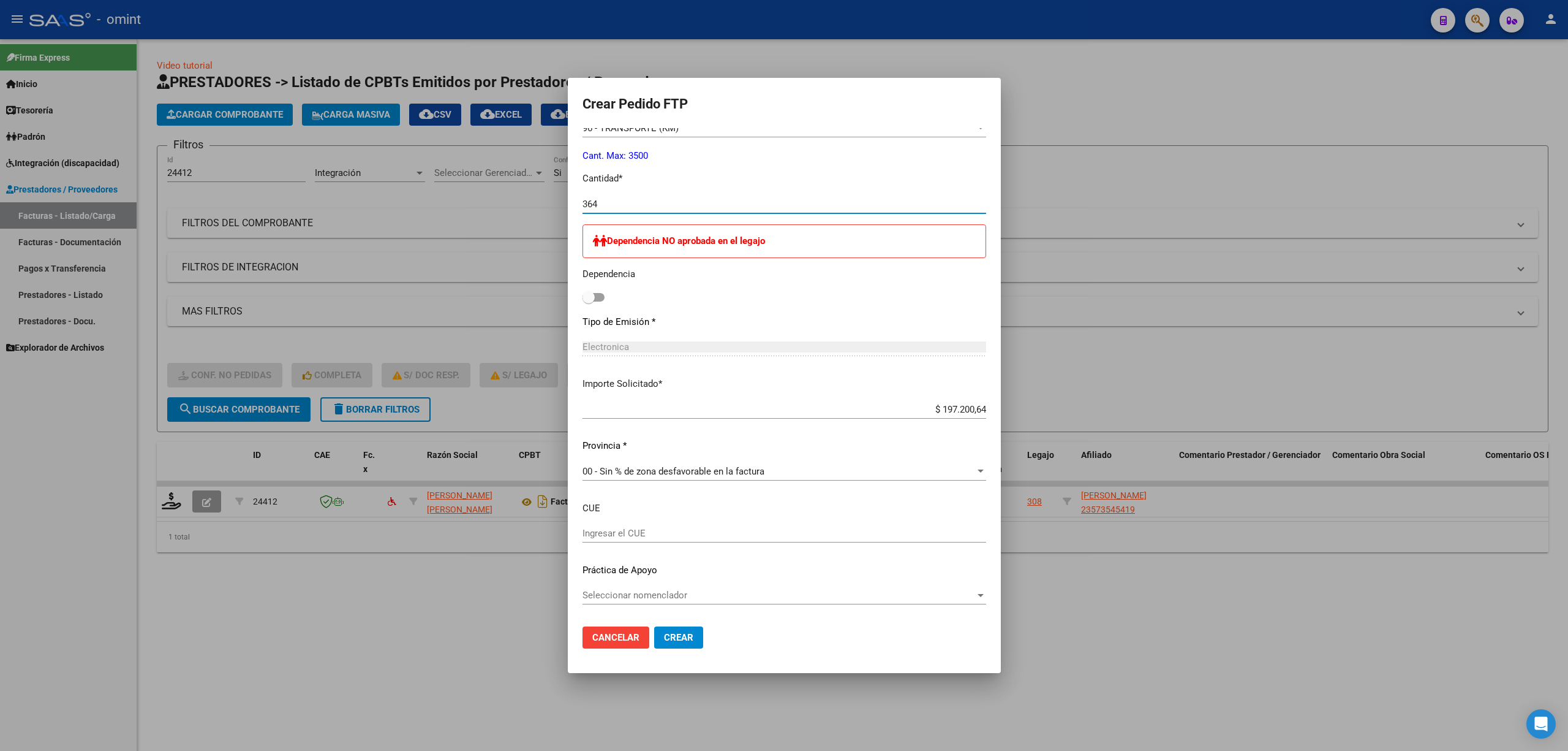
click at [667, 495] on span "Crear" at bounding box center [679, 637] width 29 height 11
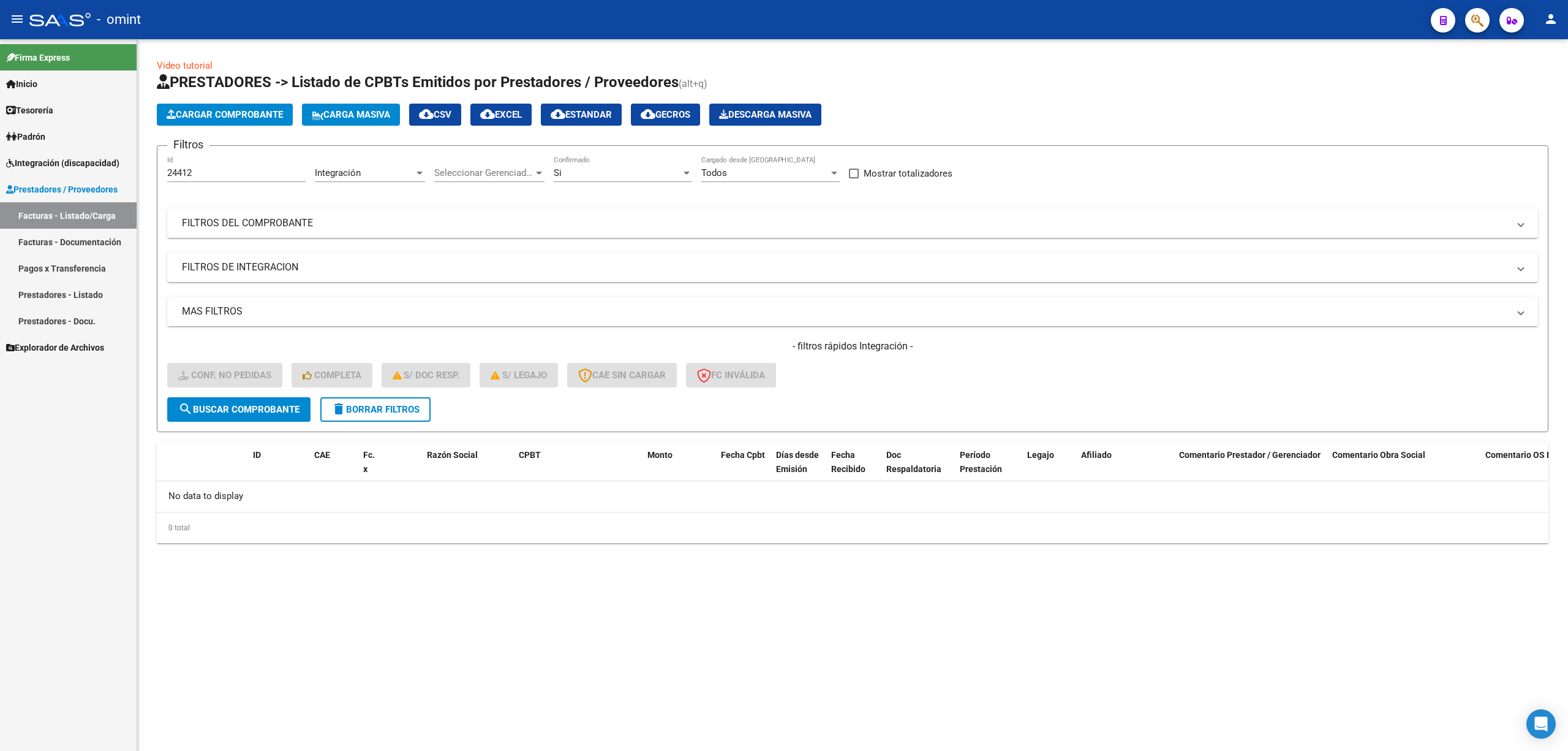
click at [364, 420] on button "delete Borrar Filtros" at bounding box center [376, 409] width 110 height 25
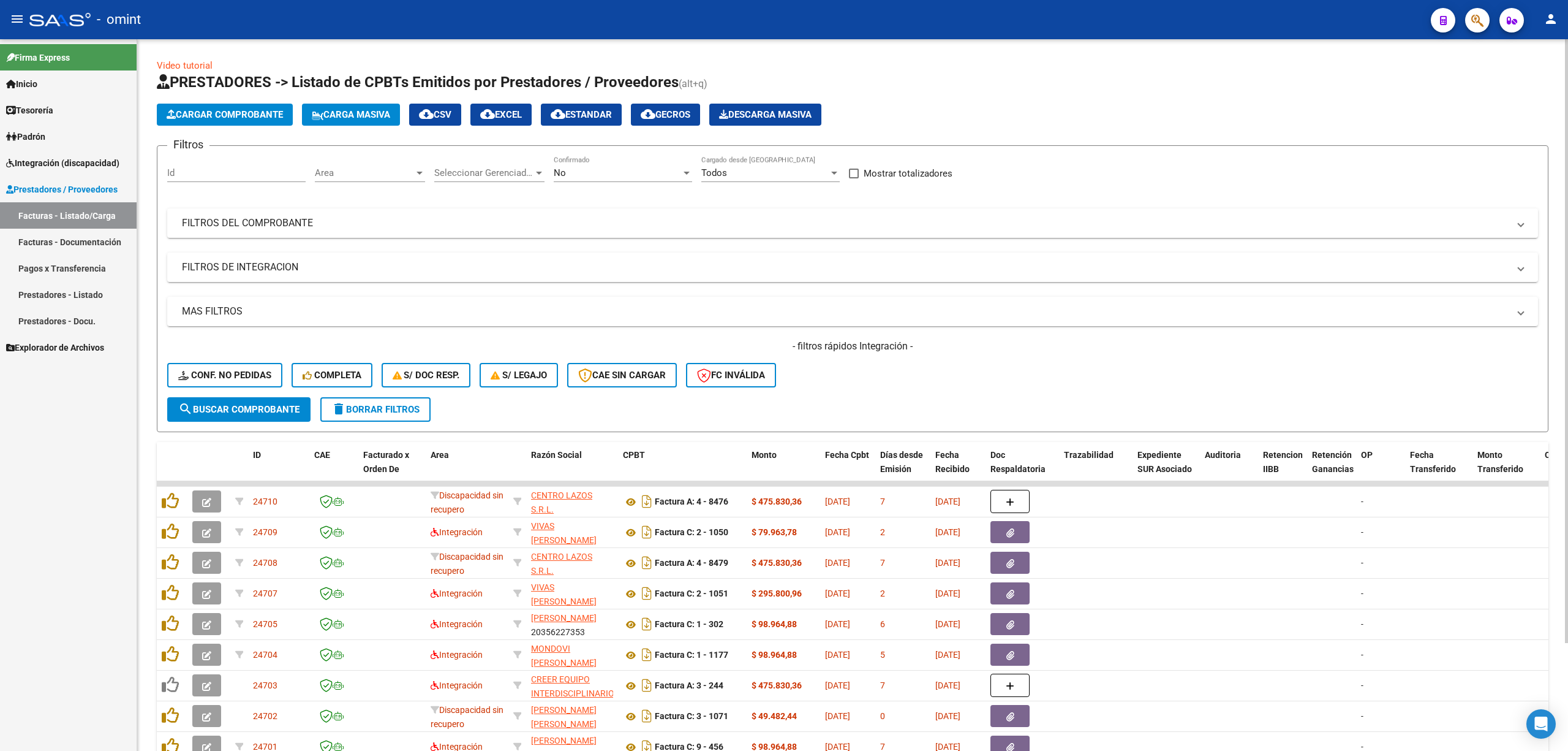
click at [203, 169] on input "Id" at bounding box center [236, 172] width 139 height 11
paste input "23191"
click at [263, 417] on button "search Buscar Comprobante" at bounding box center [238, 409] width 143 height 25
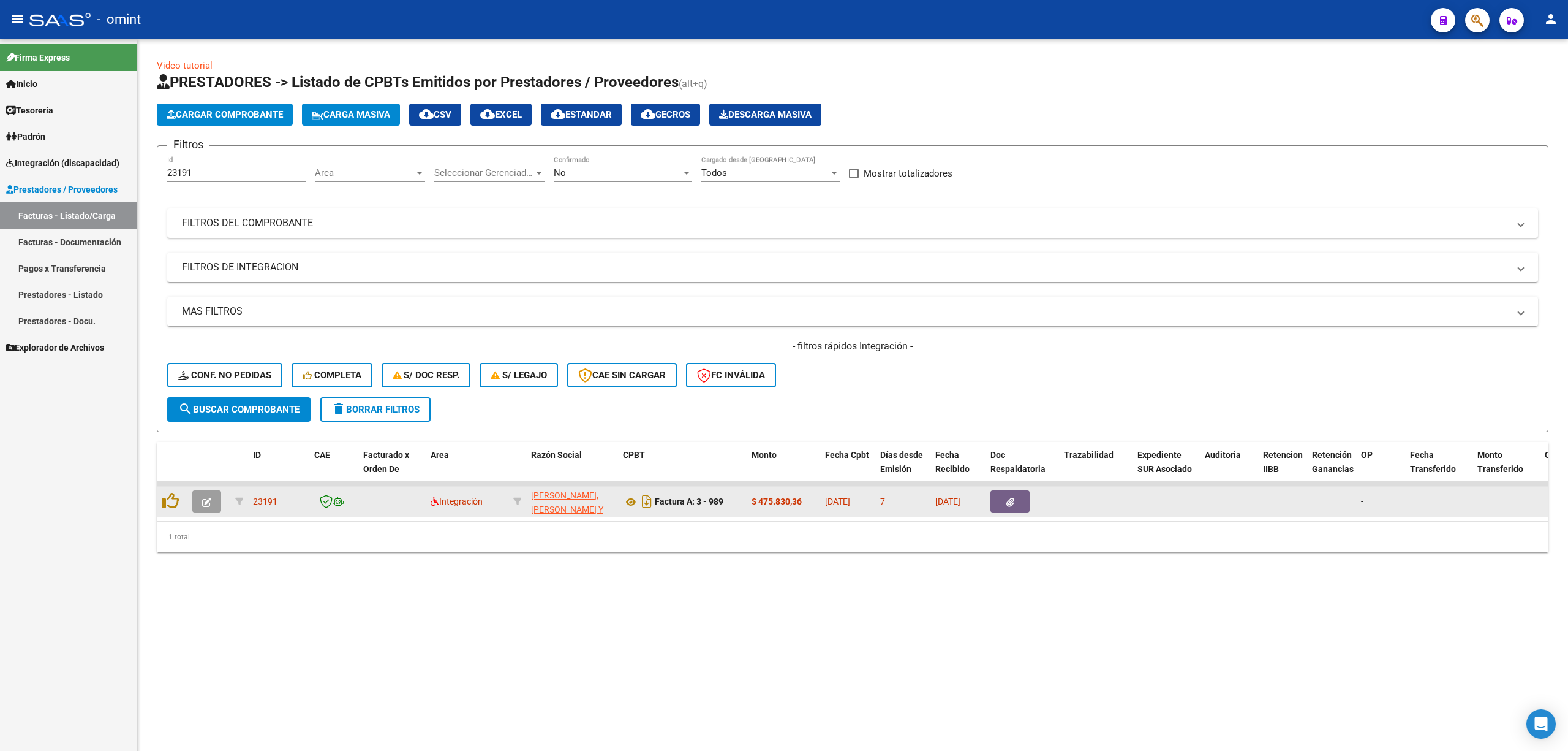
click at [209, 495] on icon "button" at bounding box center [206, 502] width 9 height 9
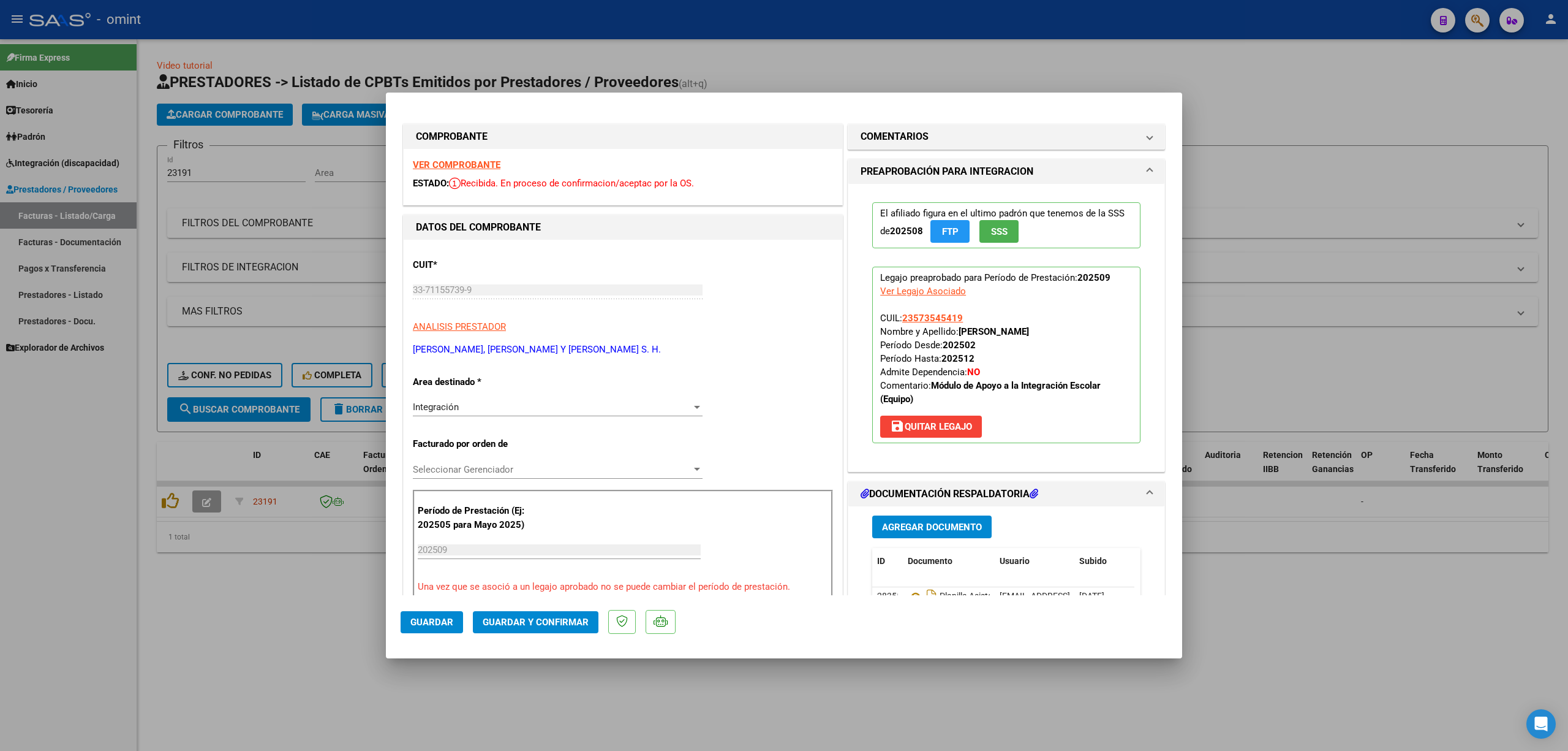
click at [475, 164] on strong "VER COMPROBANTE" at bounding box center [456, 164] width 88 height 11
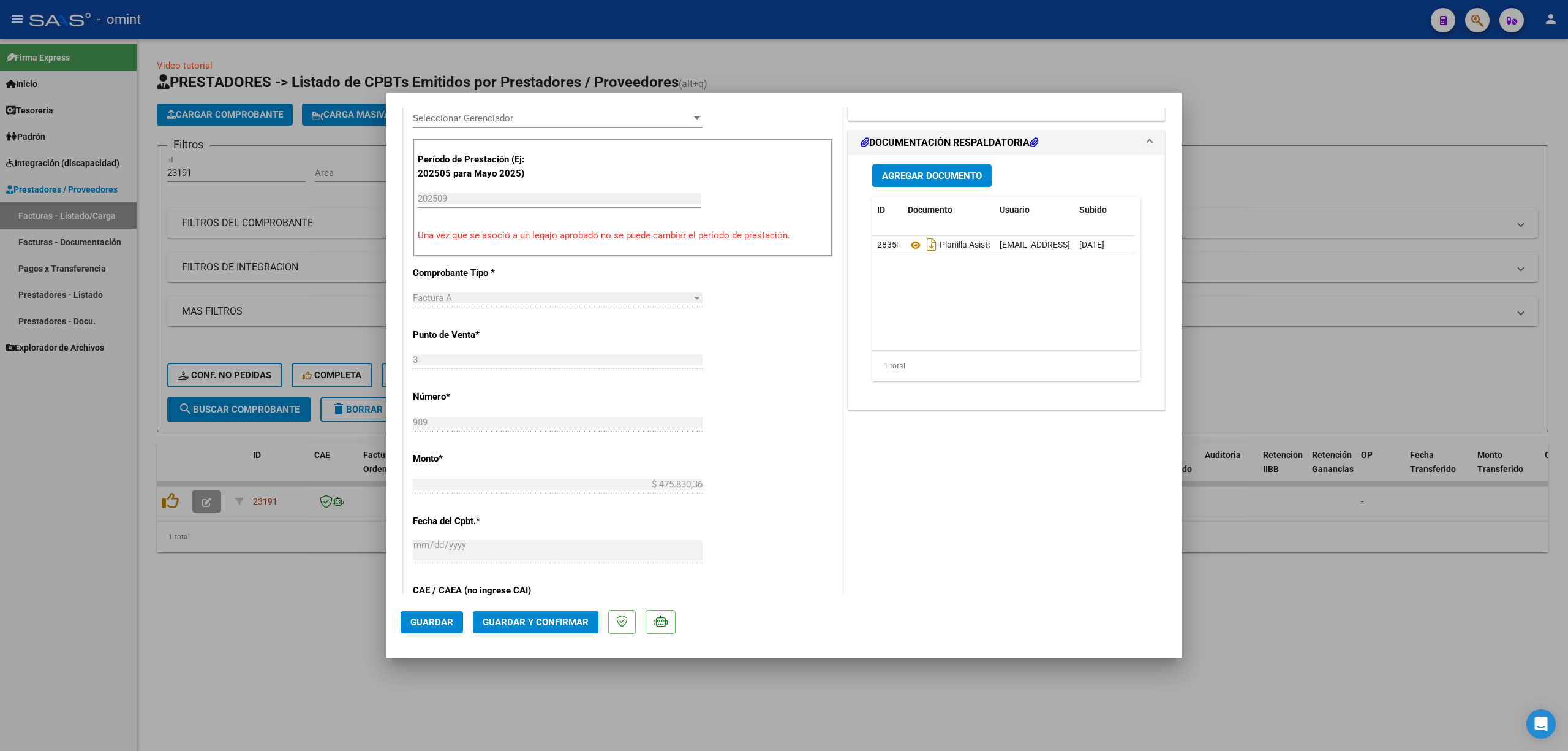
scroll to position [408, 0]
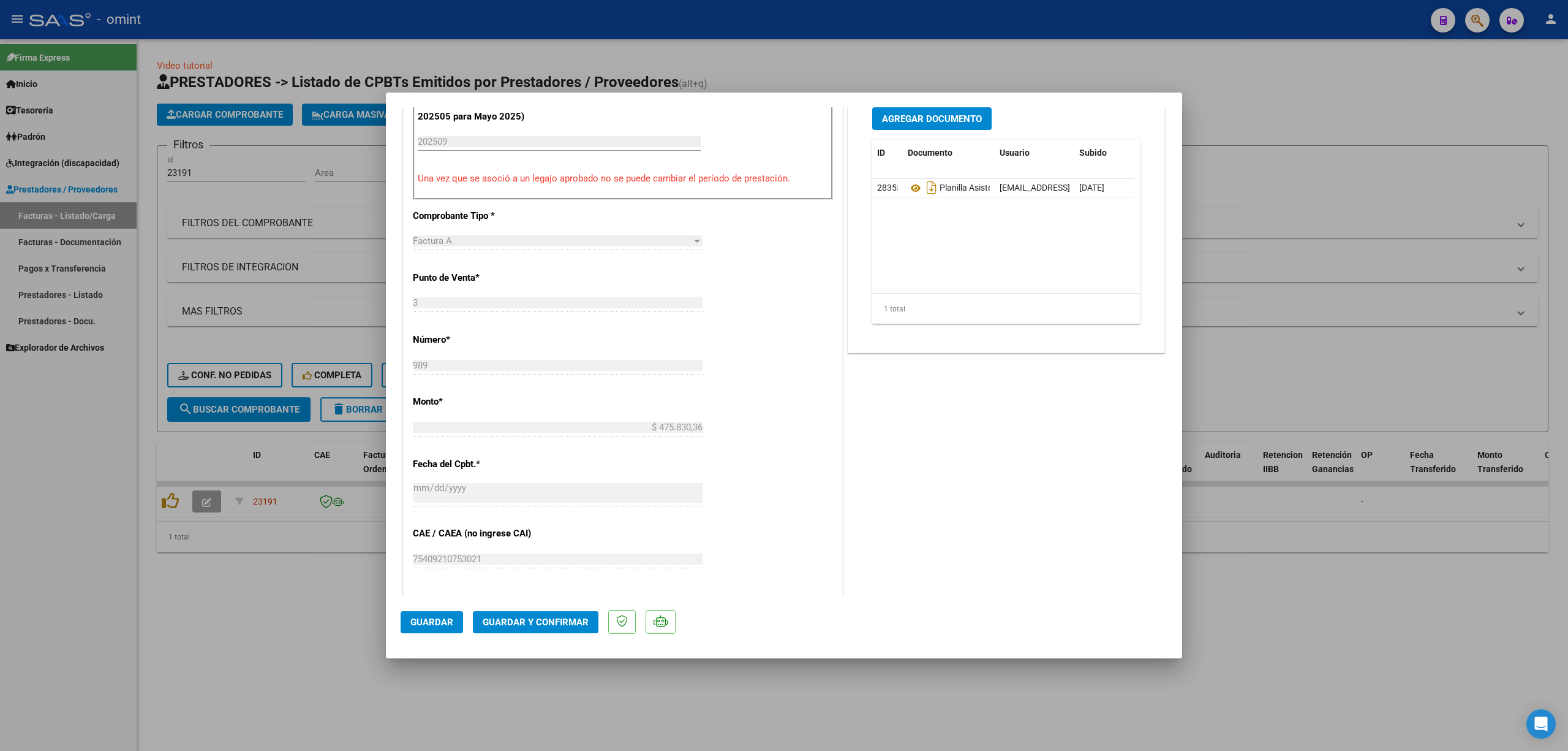
click at [520, 495] on span "Guardar y Confirmar" at bounding box center [536, 622] width 106 height 11
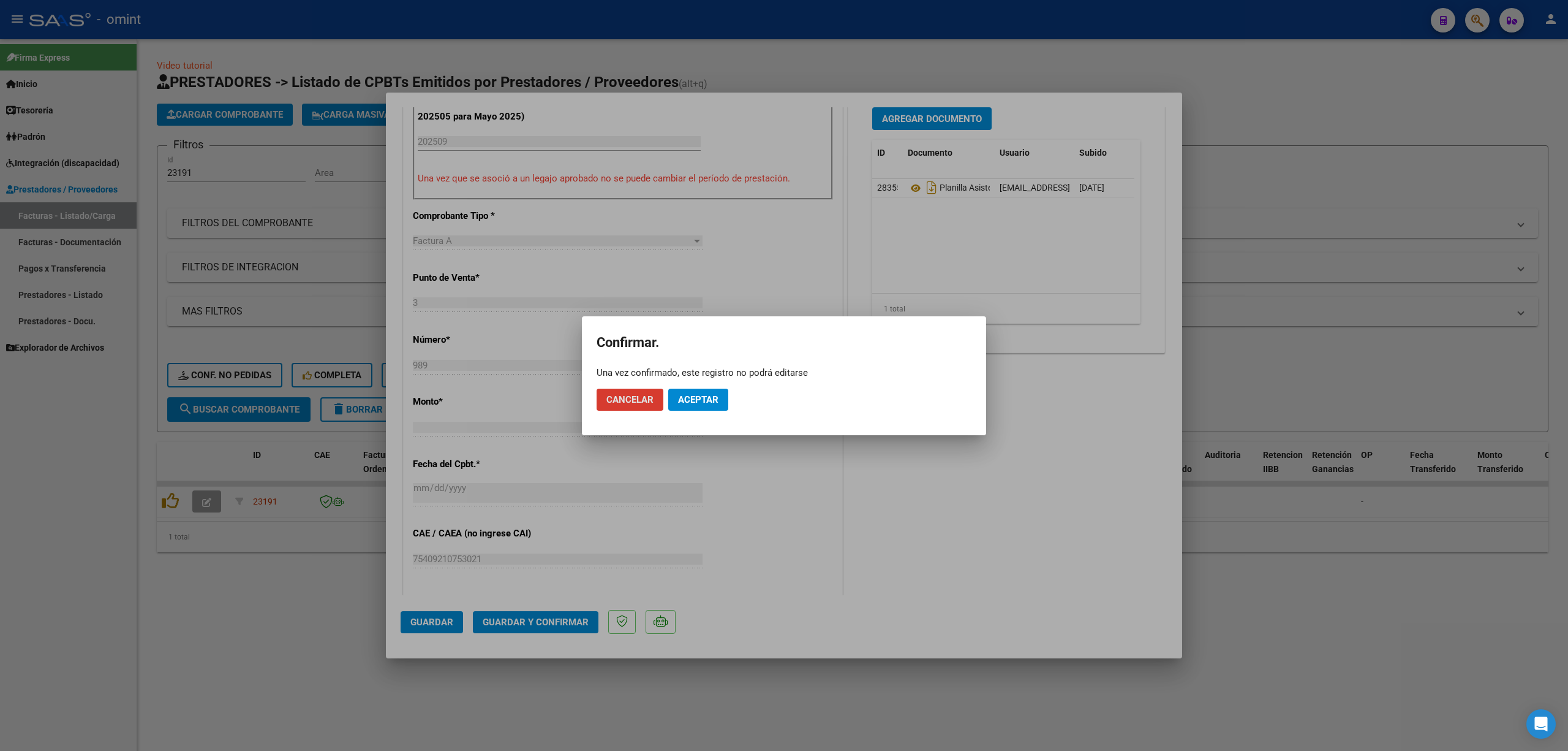
click at [702, 389] on button "Aceptar" at bounding box center [698, 400] width 60 height 22
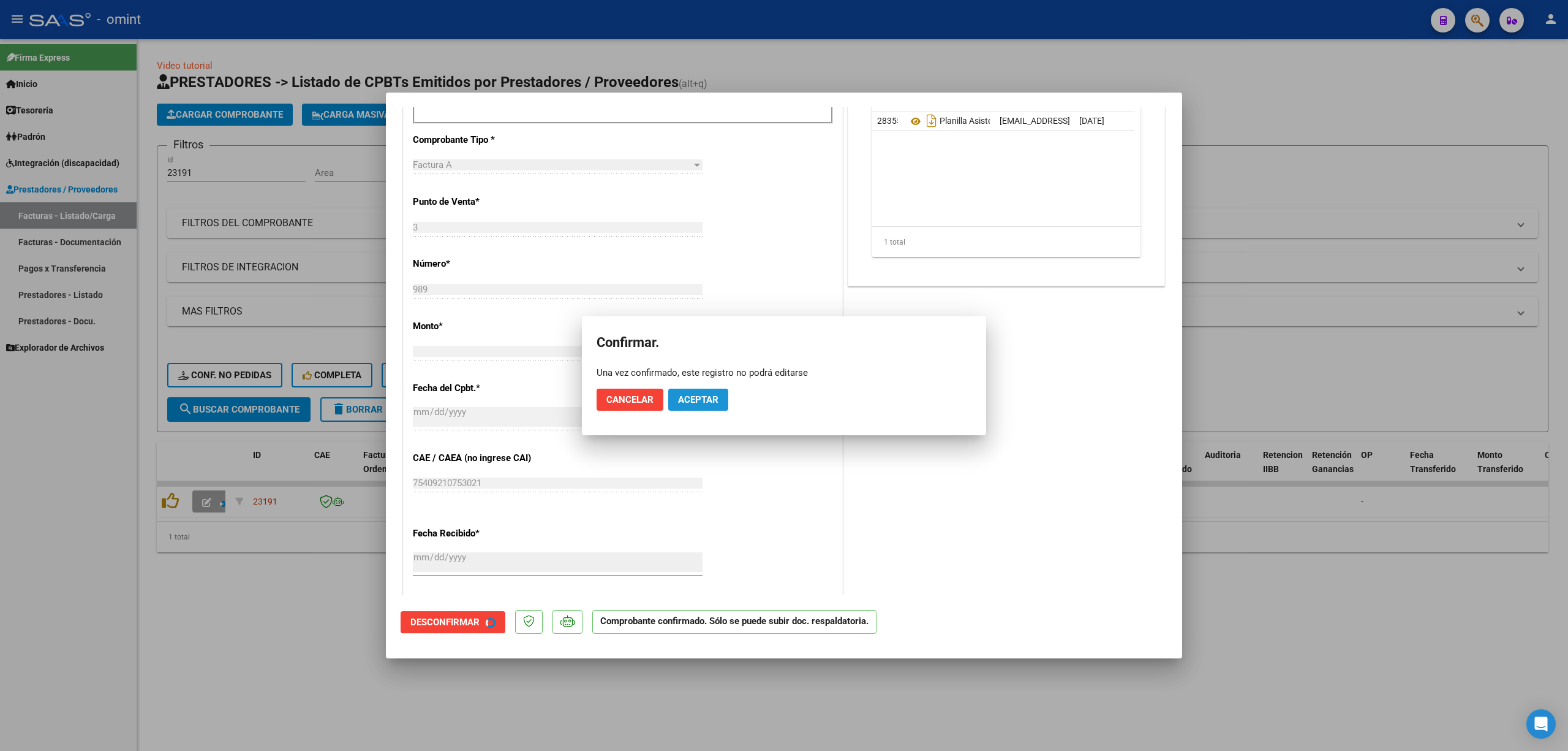
scroll to position [332, 0]
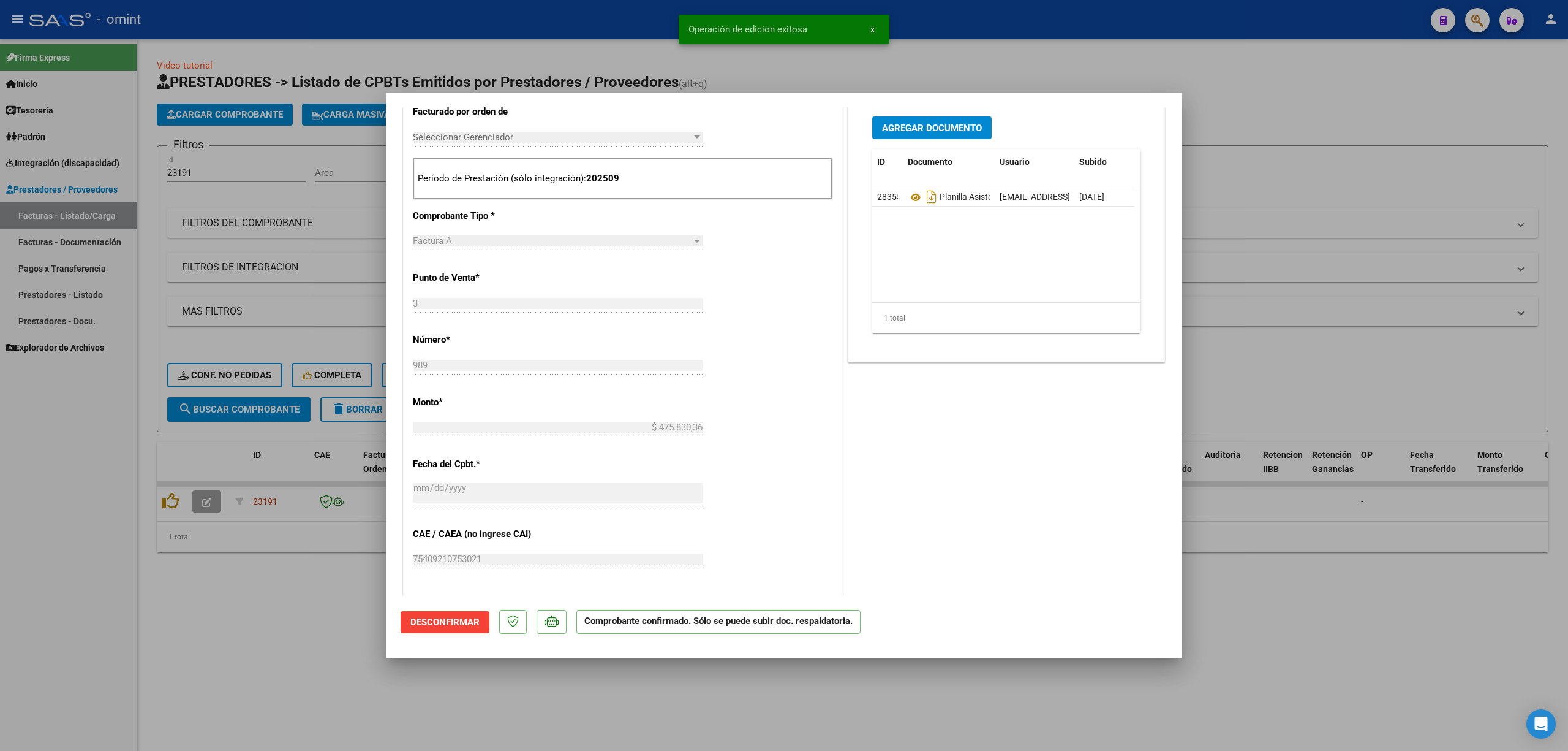
click at [255, 250] on div at bounding box center [784, 375] width 1568 height 751
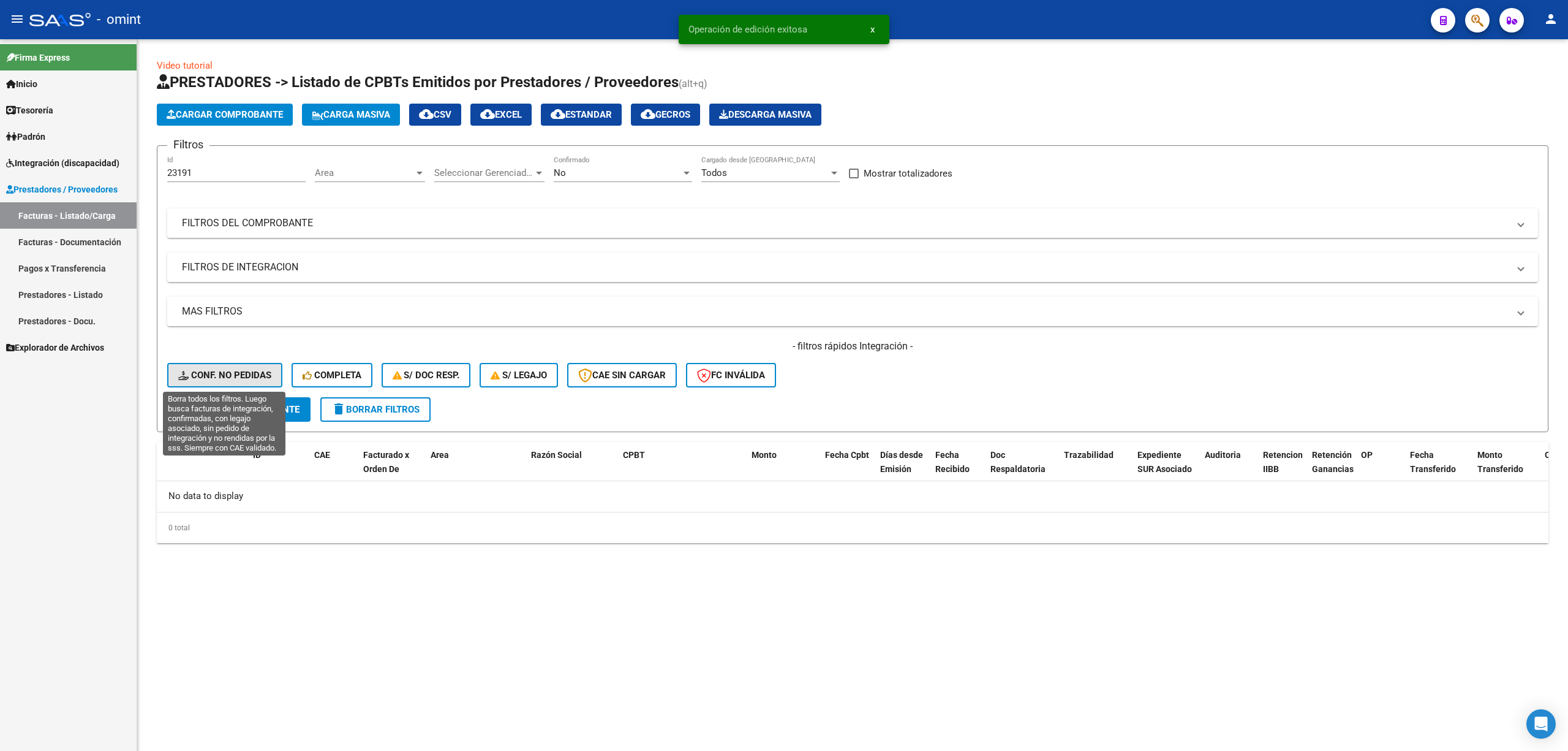
click at [251, 364] on button "Conf. no pedidas" at bounding box center [225, 375] width 116 height 25
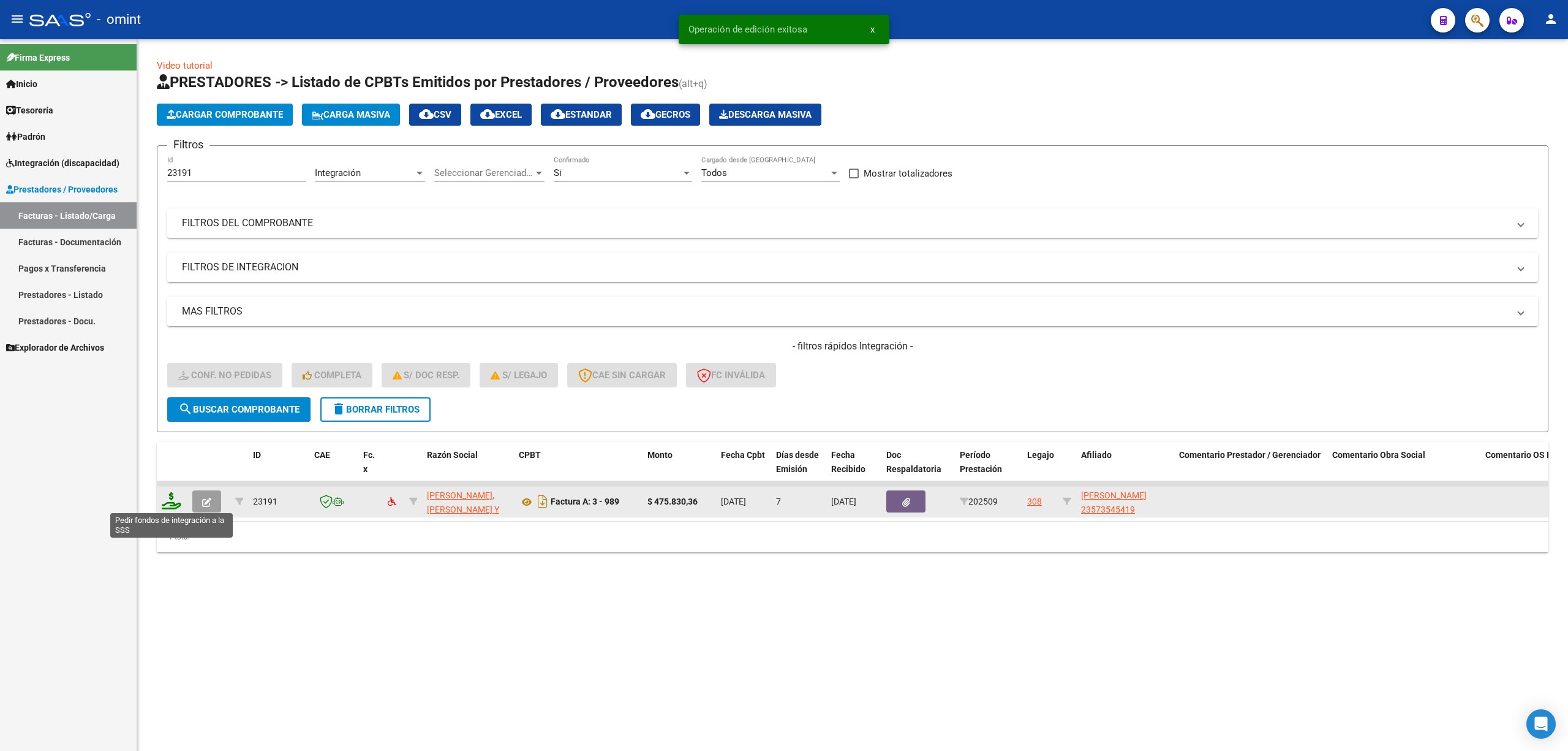
click at [175, 495] on icon at bounding box center [171, 501] width 20 height 17
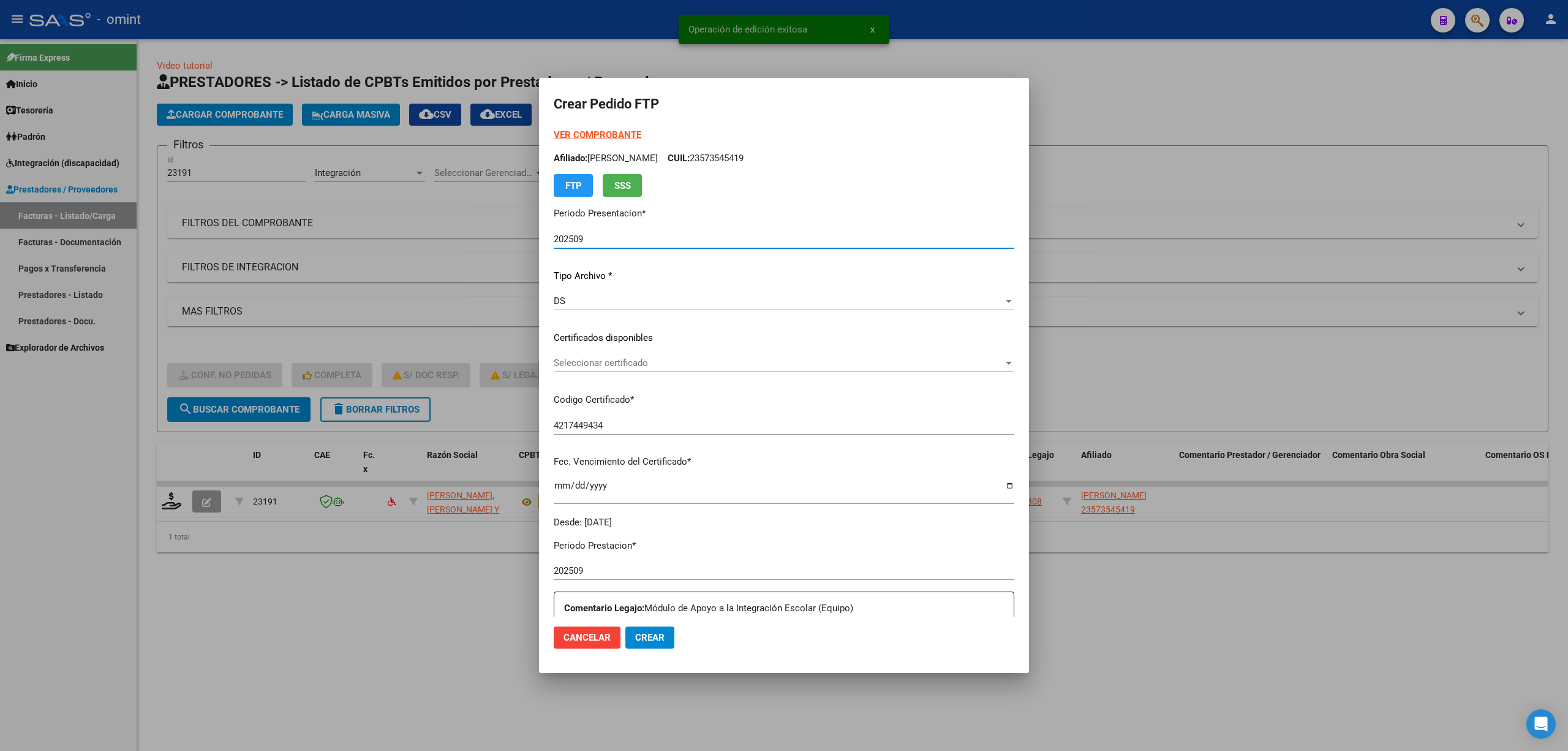
click at [614, 377] on div "Seleccionar certificado Seleccionar certificado" at bounding box center [784, 368] width 461 height 30
click at [619, 369] on div "Seleccionar certificado Seleccionar certificado" at bounding box center [784, 362] width 461 height 18
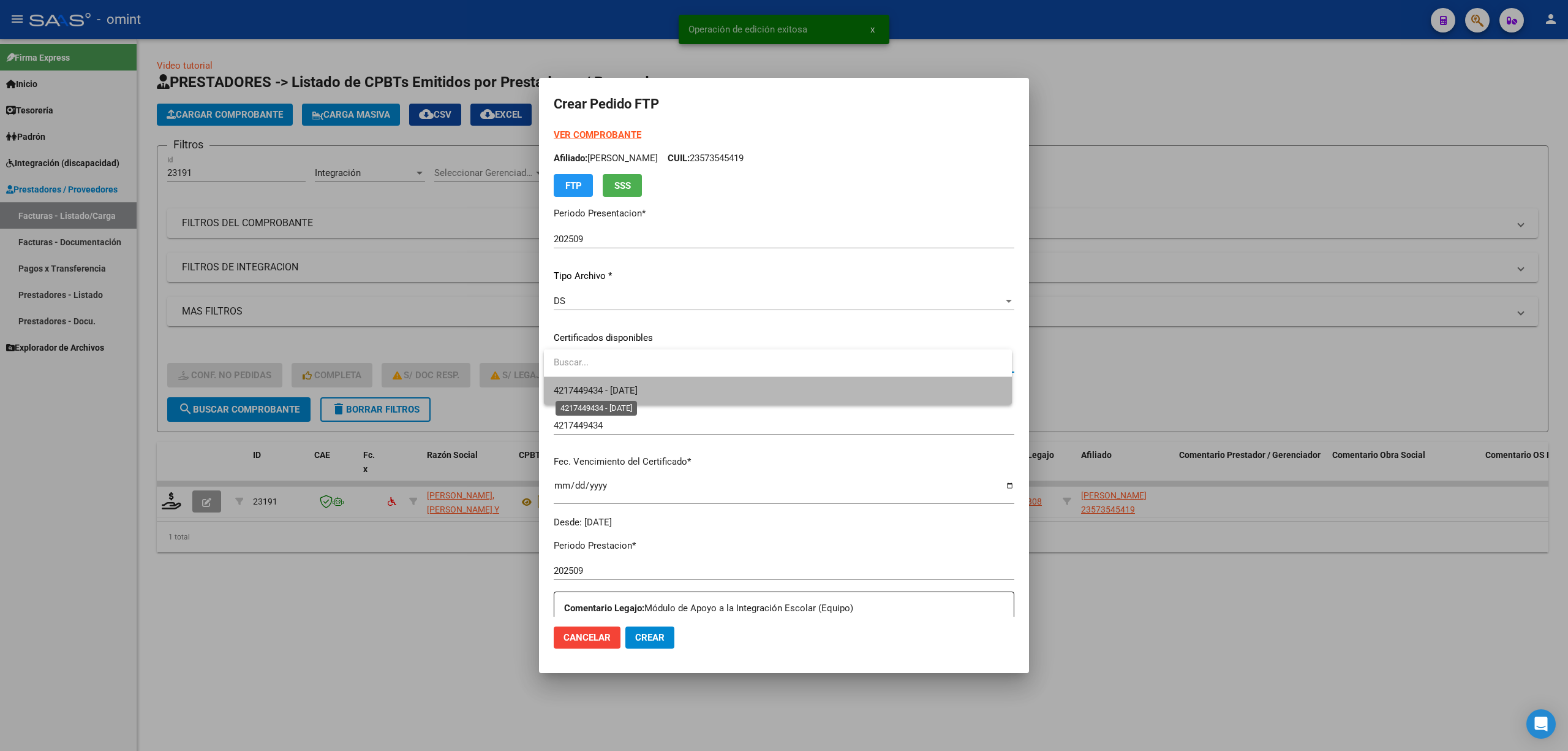
drag, startPoint x: 631, startPoint y: 393, endPoint x: 665, endPoint y: 390, distance: 34.1
click at [631, 393] on span "4217449434 - 2026-02-09" at bounding box center [596, 390] width 84 height 11
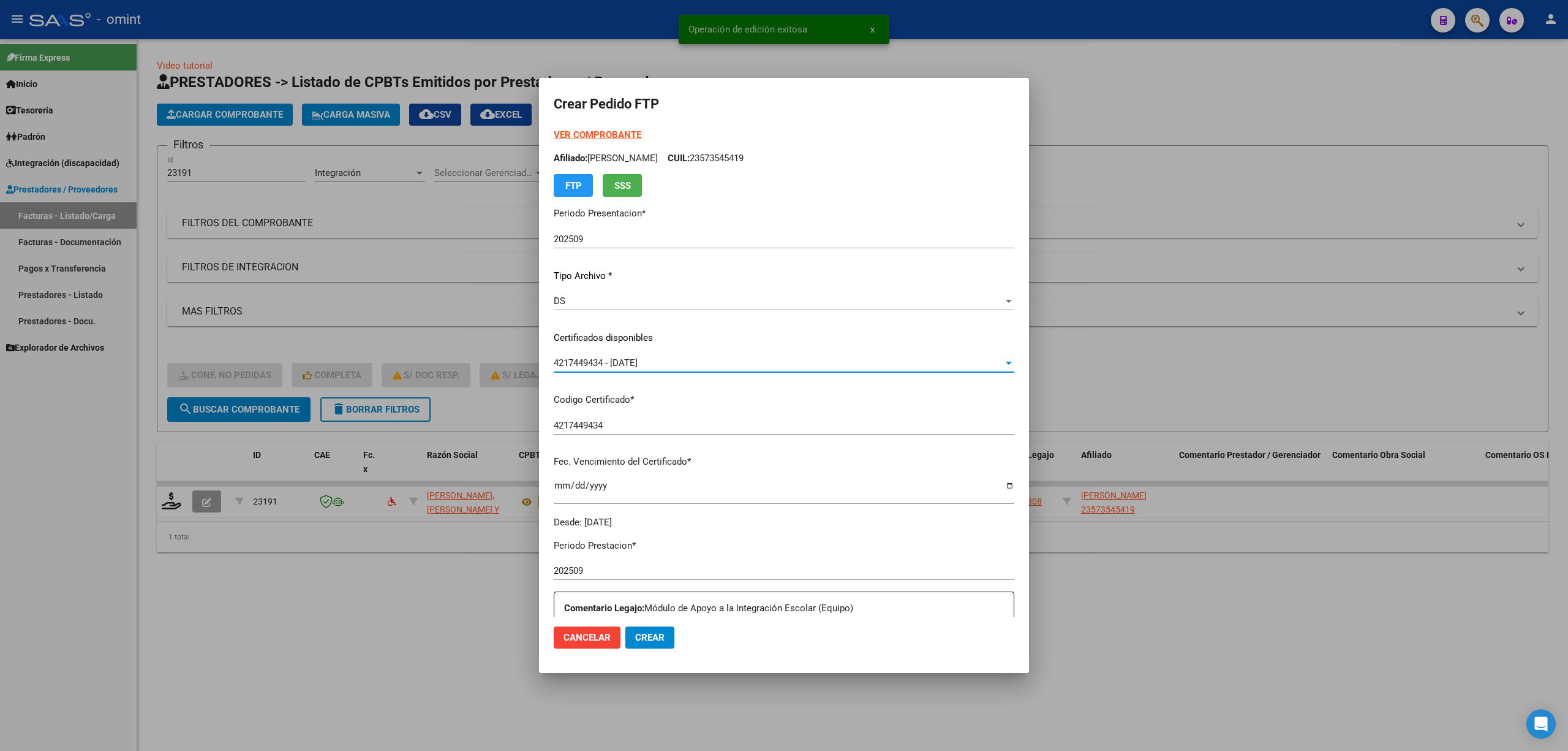
drag, startPoint x: 767, startPoint y: 379, endPoint x: 783, endPoint y: 382, distance: 16.3
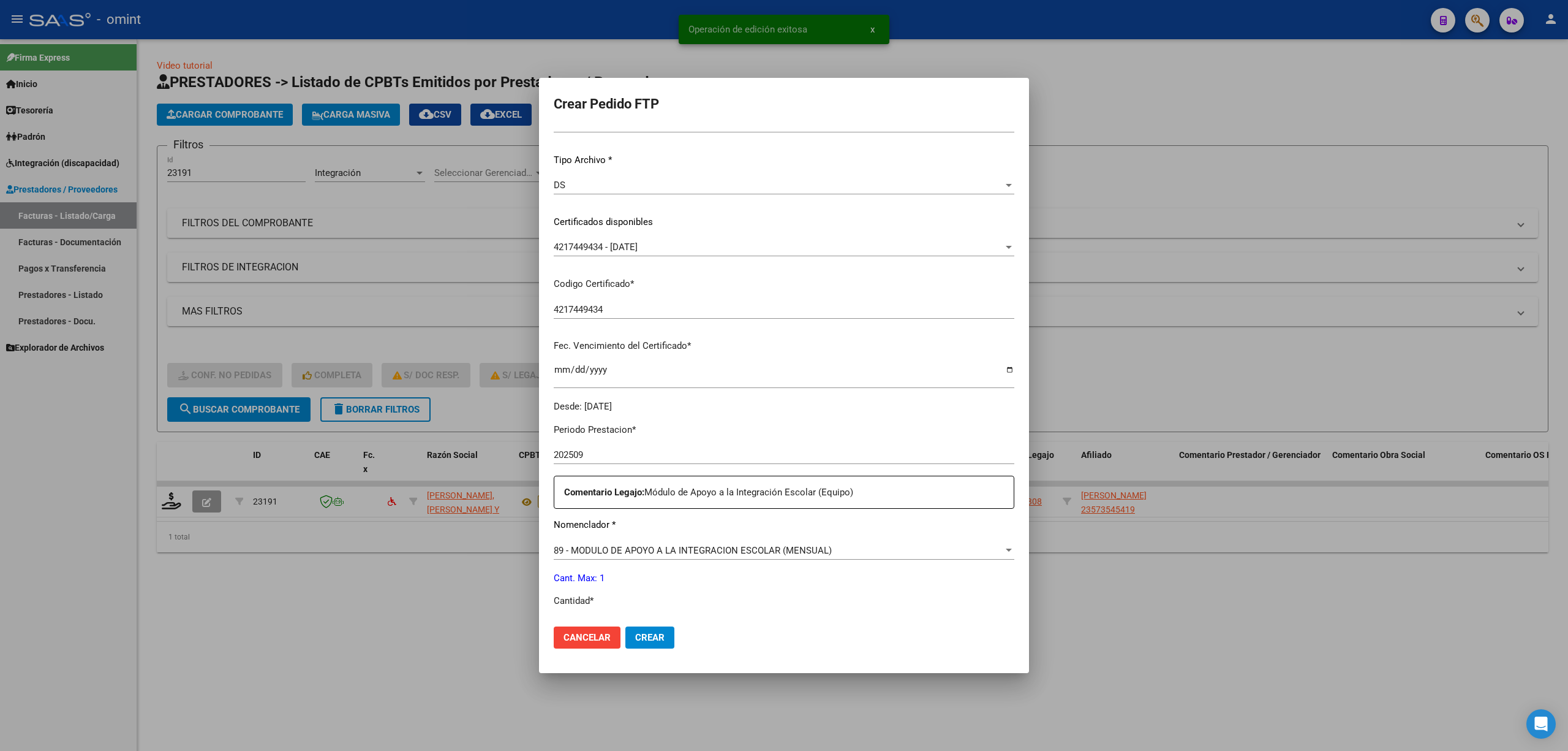
scroll to position [245, 0]
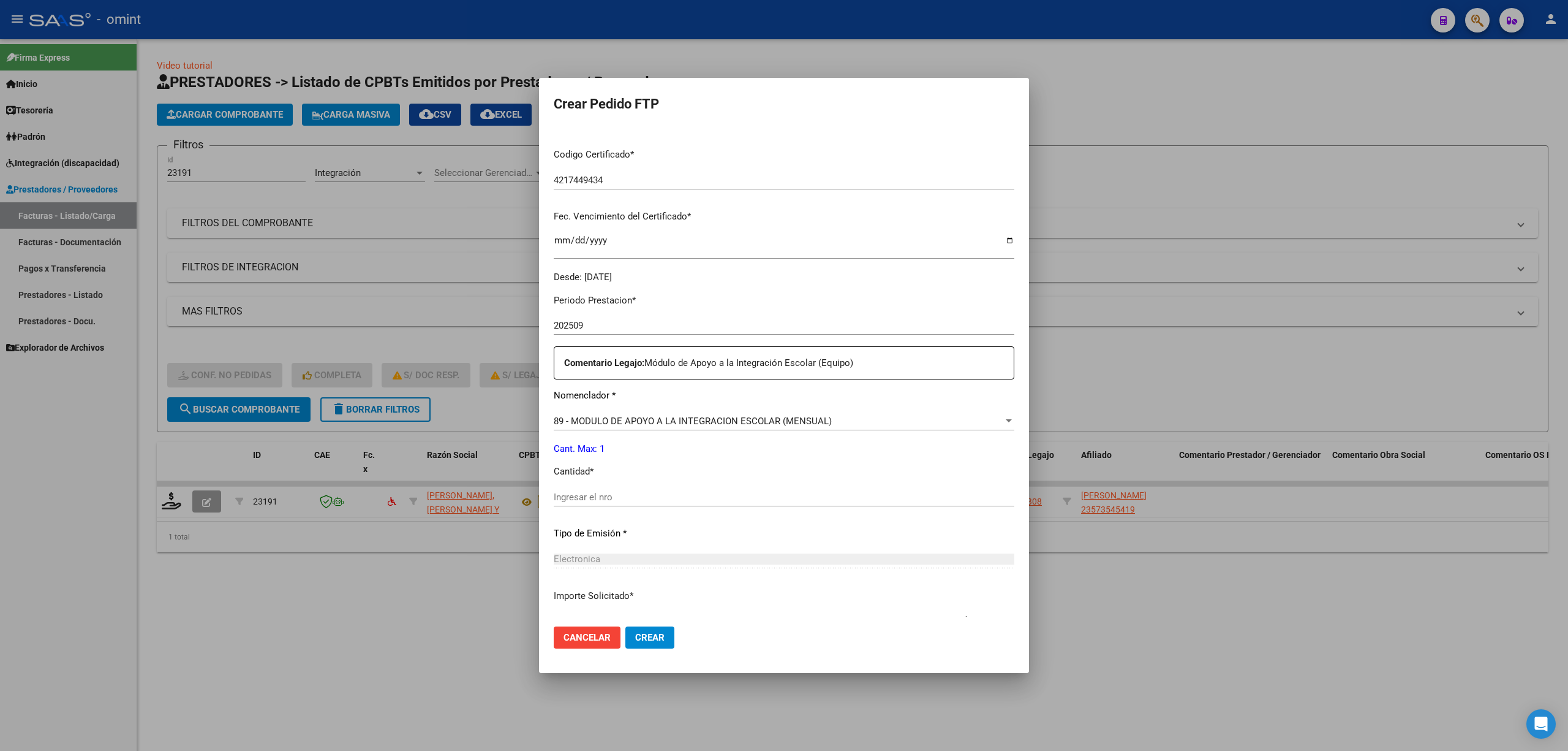
drag, startPoint x: 783, startPoint y: 382, endPoint x: 777, endPoint y: 454, distance: 72.2
click at [777, 454] on p "Cant. Max: 1" at bounding box center [784, 449] width 461 height 14
click at [650, 486] on div "Periodo Prestacion * 202509 Ingresar el Periodo Prestacion Comentario Legajo: M…" at bounding box center [784, 494] width 461 height 420
click at [647, 494] on input "Ingresar el nro" at bounding box center [784, 497] width 461 height 11
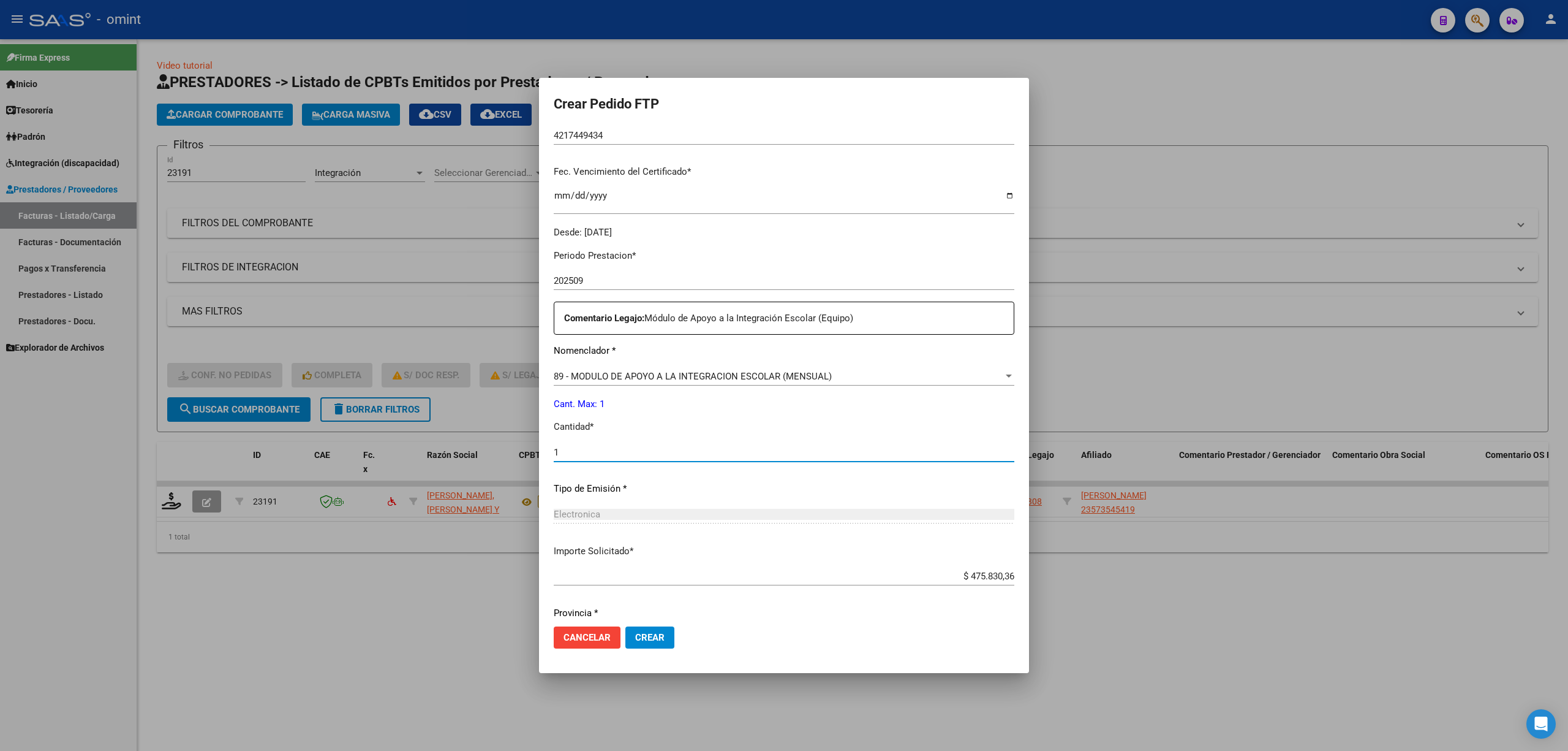
scroll to position [332, 0]
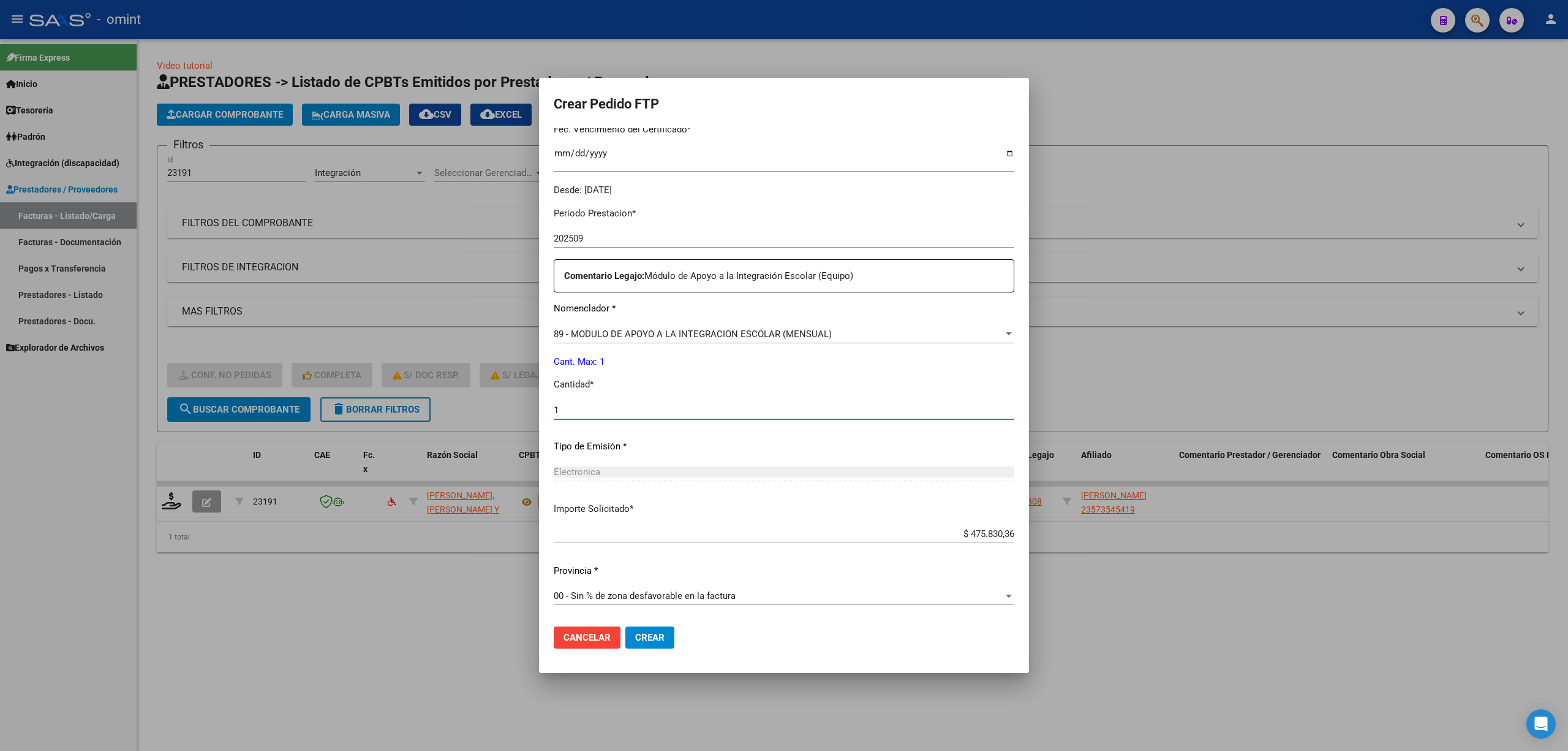
click at [658, 495] on span "Crear" at bounding box center [650, 637] width 29 height 11
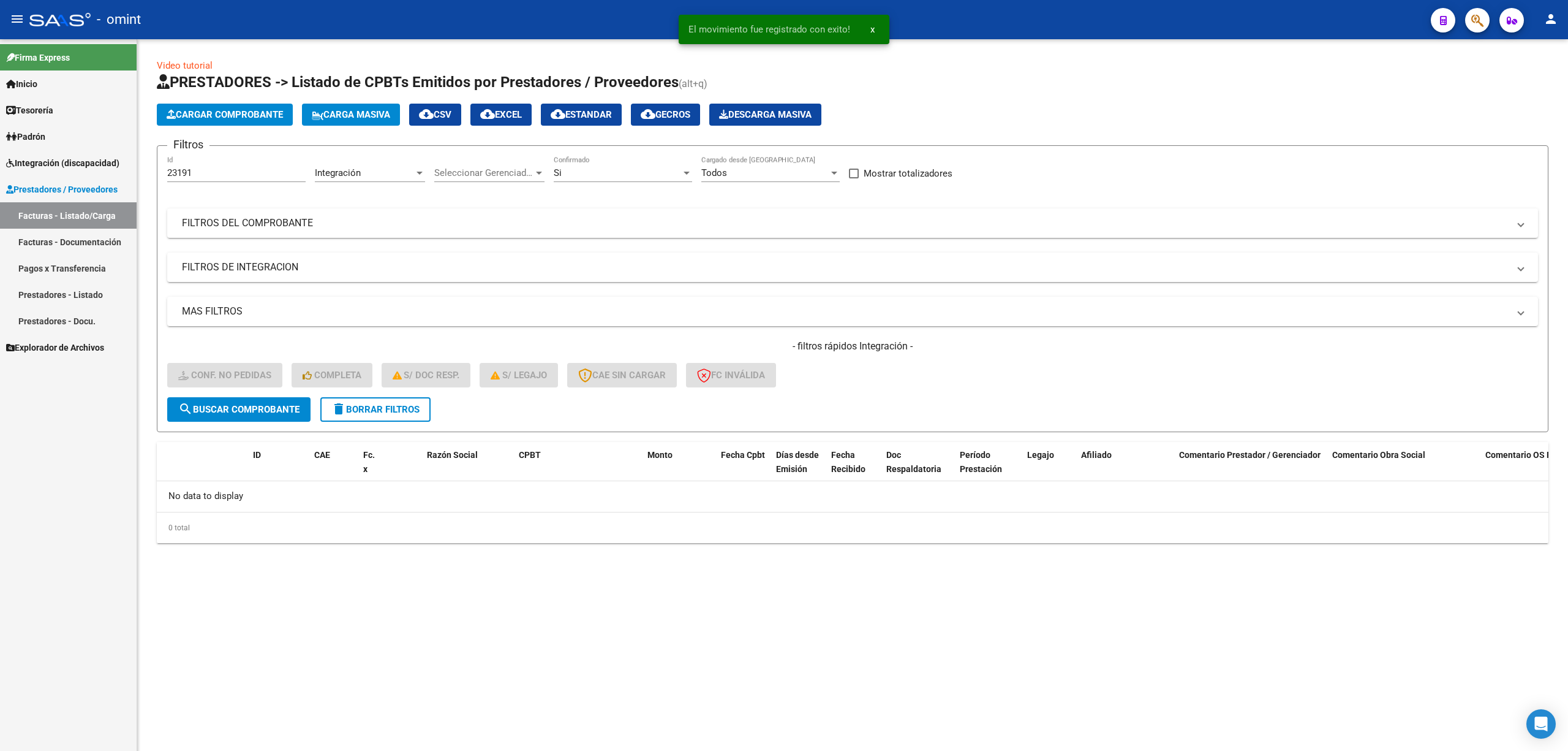
click at [1115, 334] on div "Video tutorial PRESTADORES -> Listado de CPBTs Emitidos por Prestadores / Prove…" at bounding box center [852, 310] width 1431 height 543
click at [371, 407] on span "delete Borrar Filtros" at bounding box center [375, 409] width 88 height 11
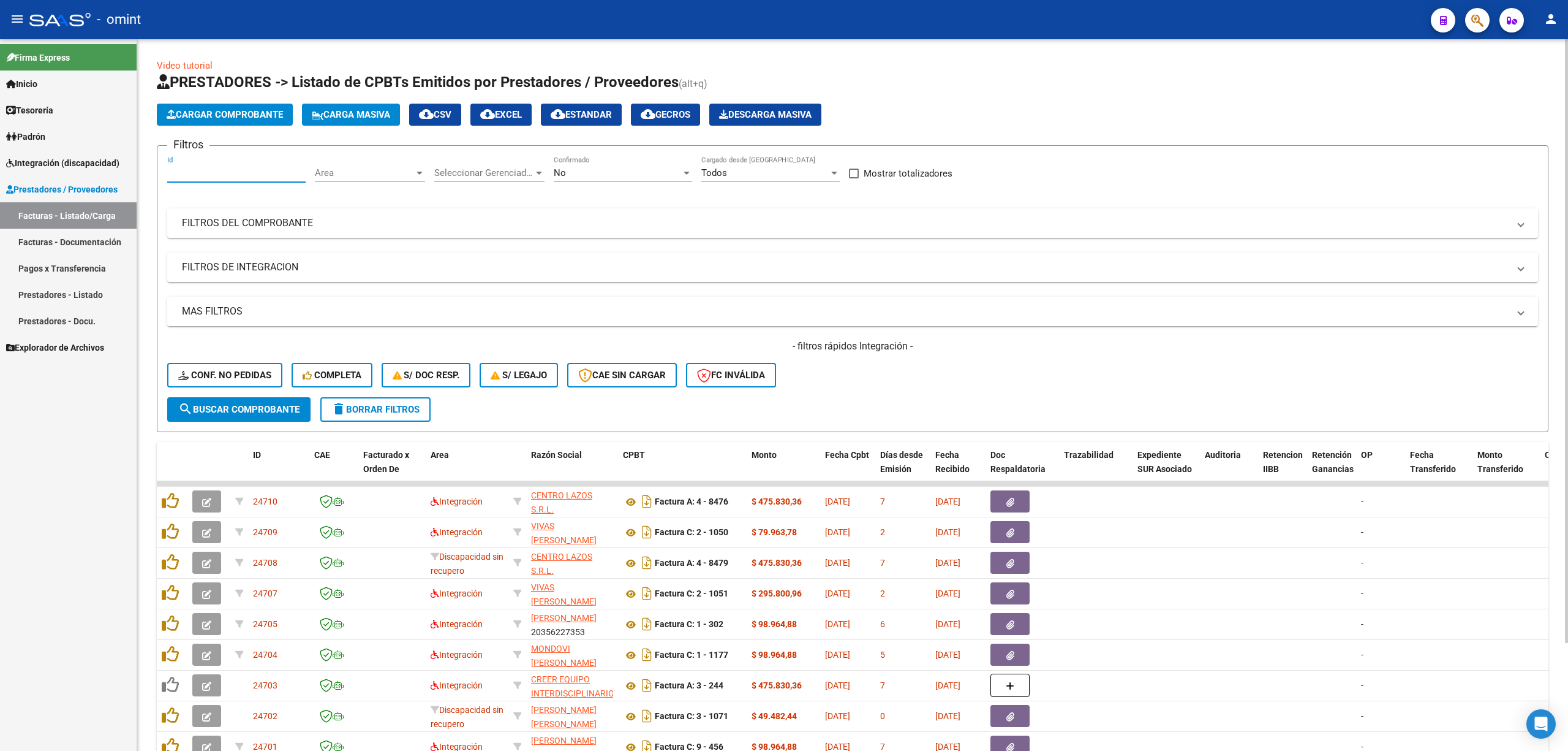
click at [211, 167] on input "Id" at bounding box center [236, 172] width 139 height 11
paste input "22320"
click at [239, 418] on button "search Buscar Comprobante" at bounding box center [238, 409] width 143 height 25
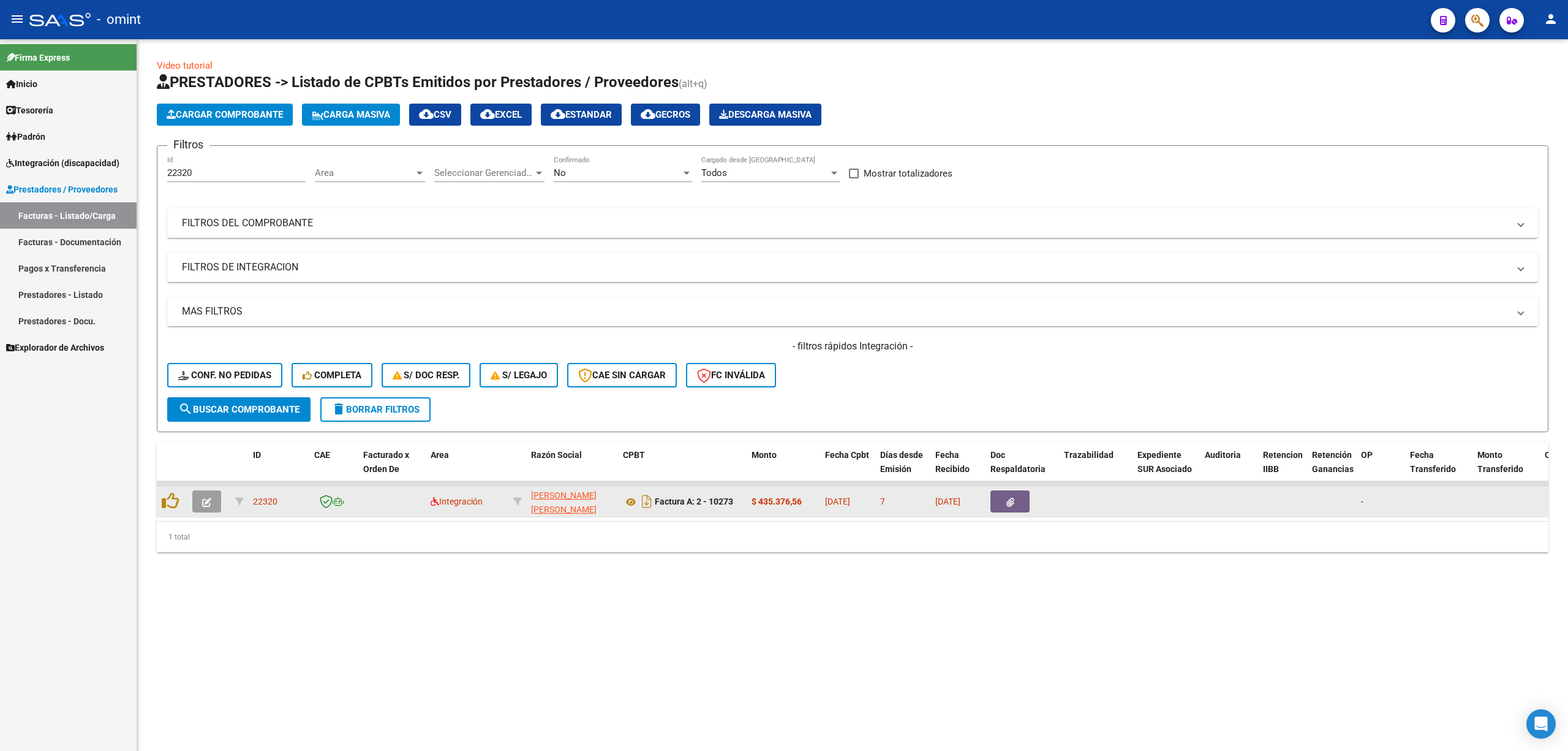
click at [206, 495] on icon "button" at bounding box center [206, 502] width 9 height 9
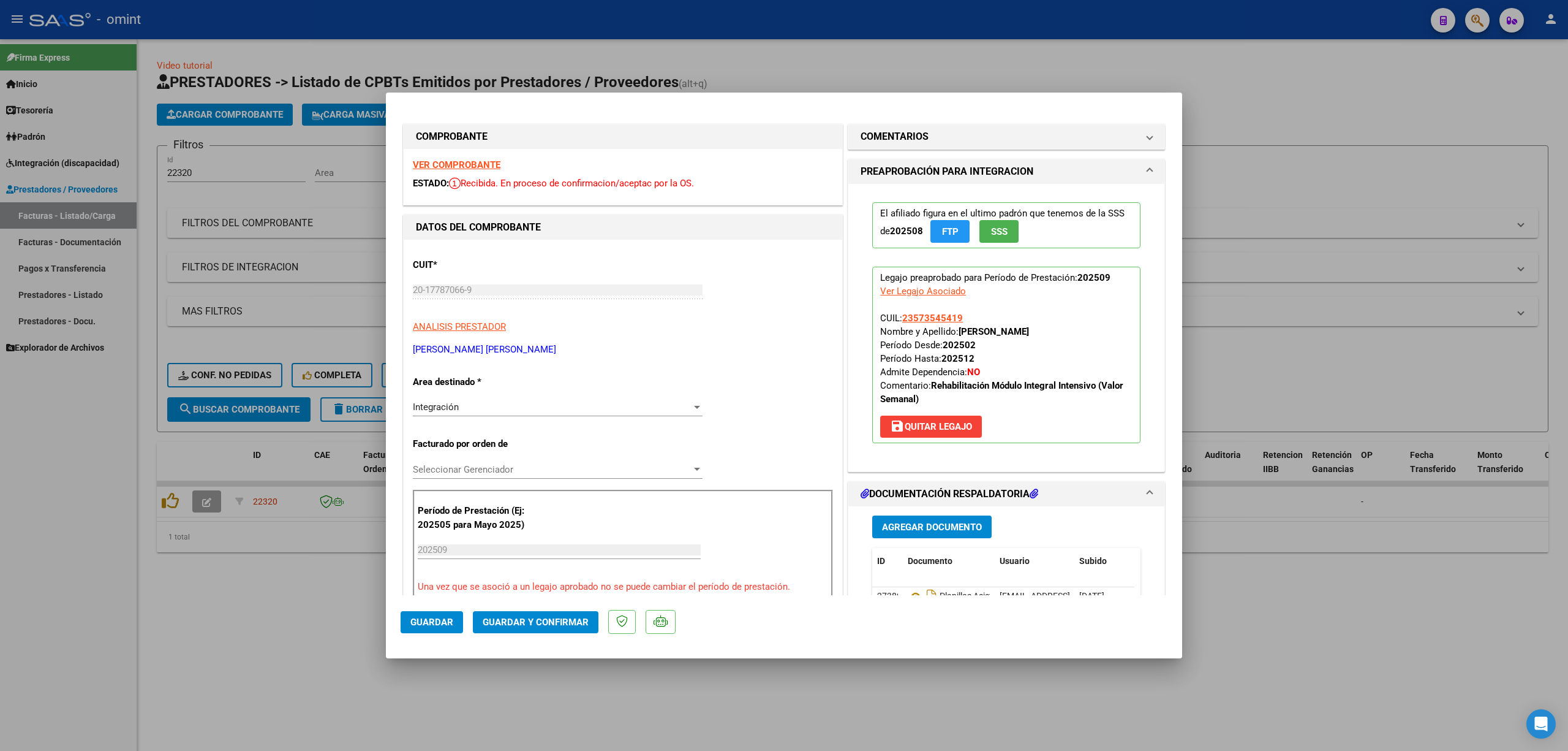
click at [482, 162] on strong "VER COMPROBANTE" at bounding box center [456, 164] width 88 height 11
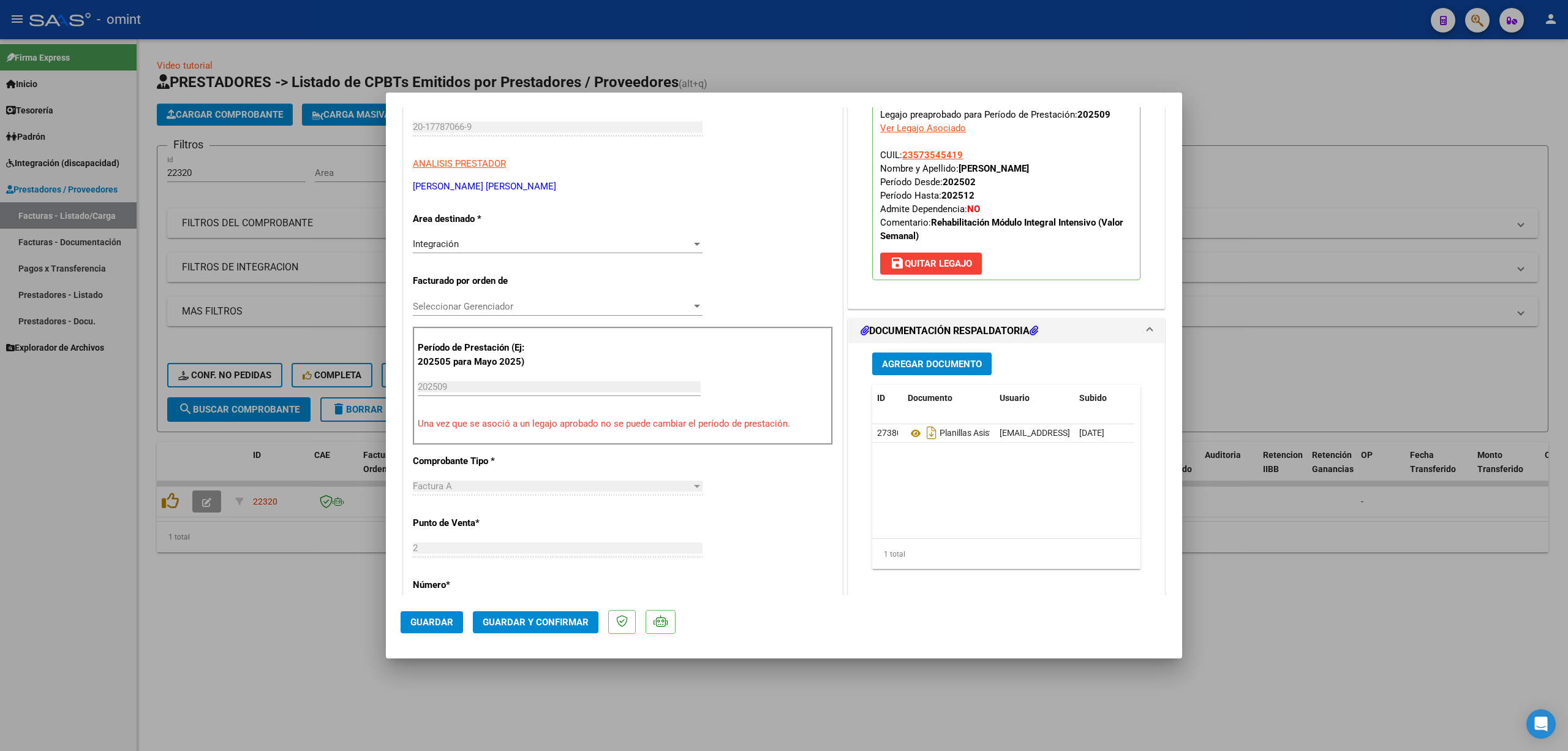
click at [550, 495] on button "Guardar y Confirmar" at bounding box center [536, 622] width 126 height 22
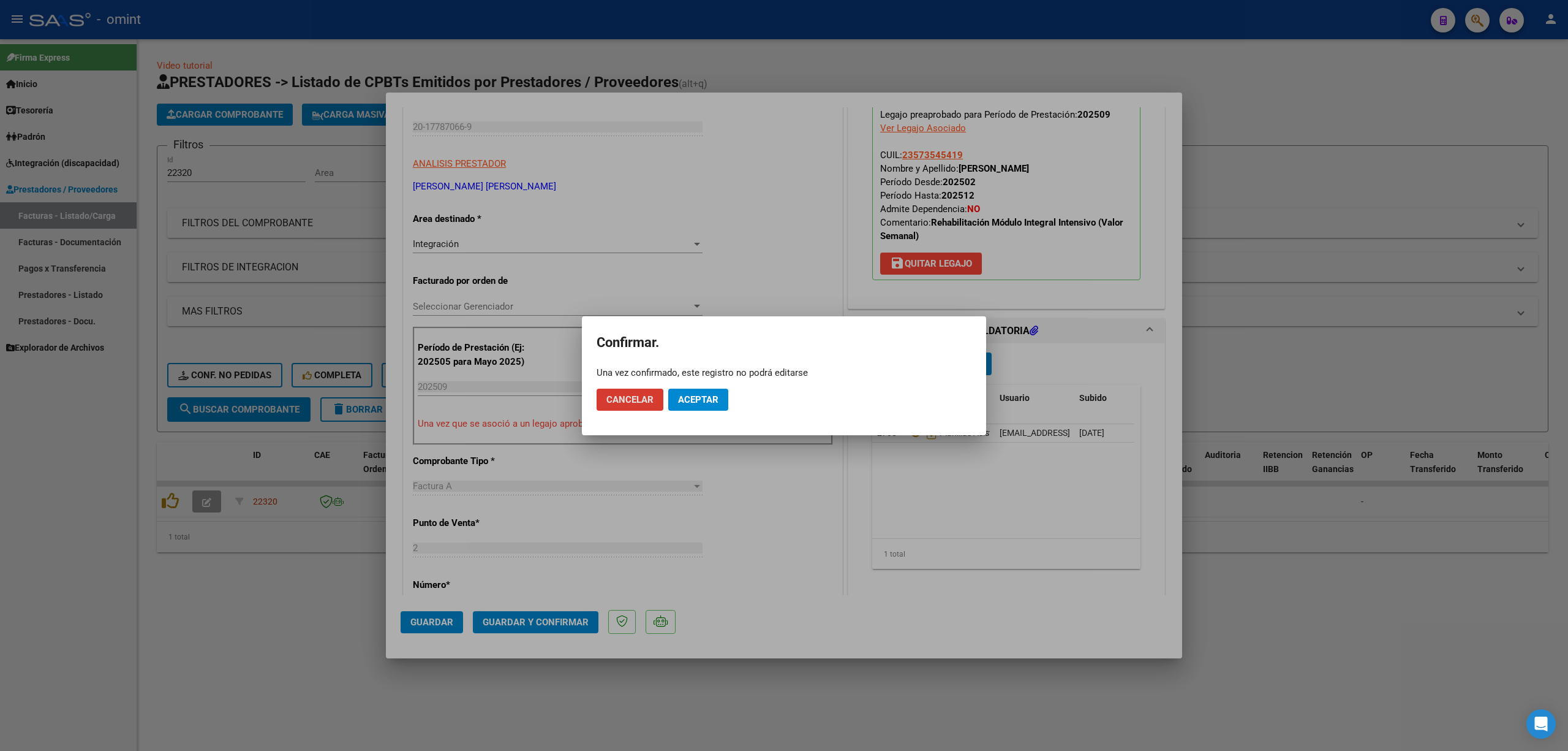
click at [704, 397] on span "Aceptar" at bounding box center [698, 399] width 41 height 11
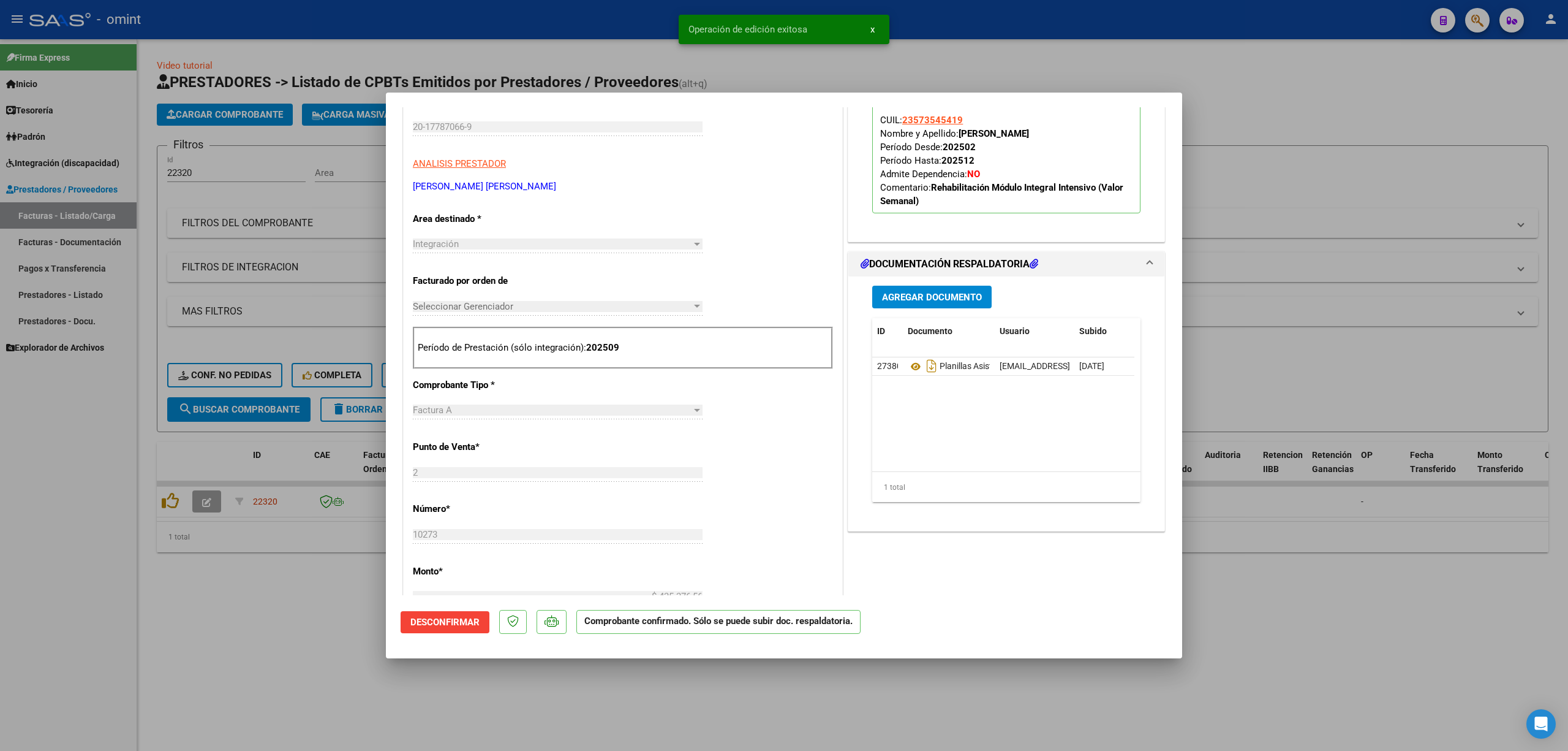
click at [283, 188] on div at bounding box center [784, 375] width 1568 height 751
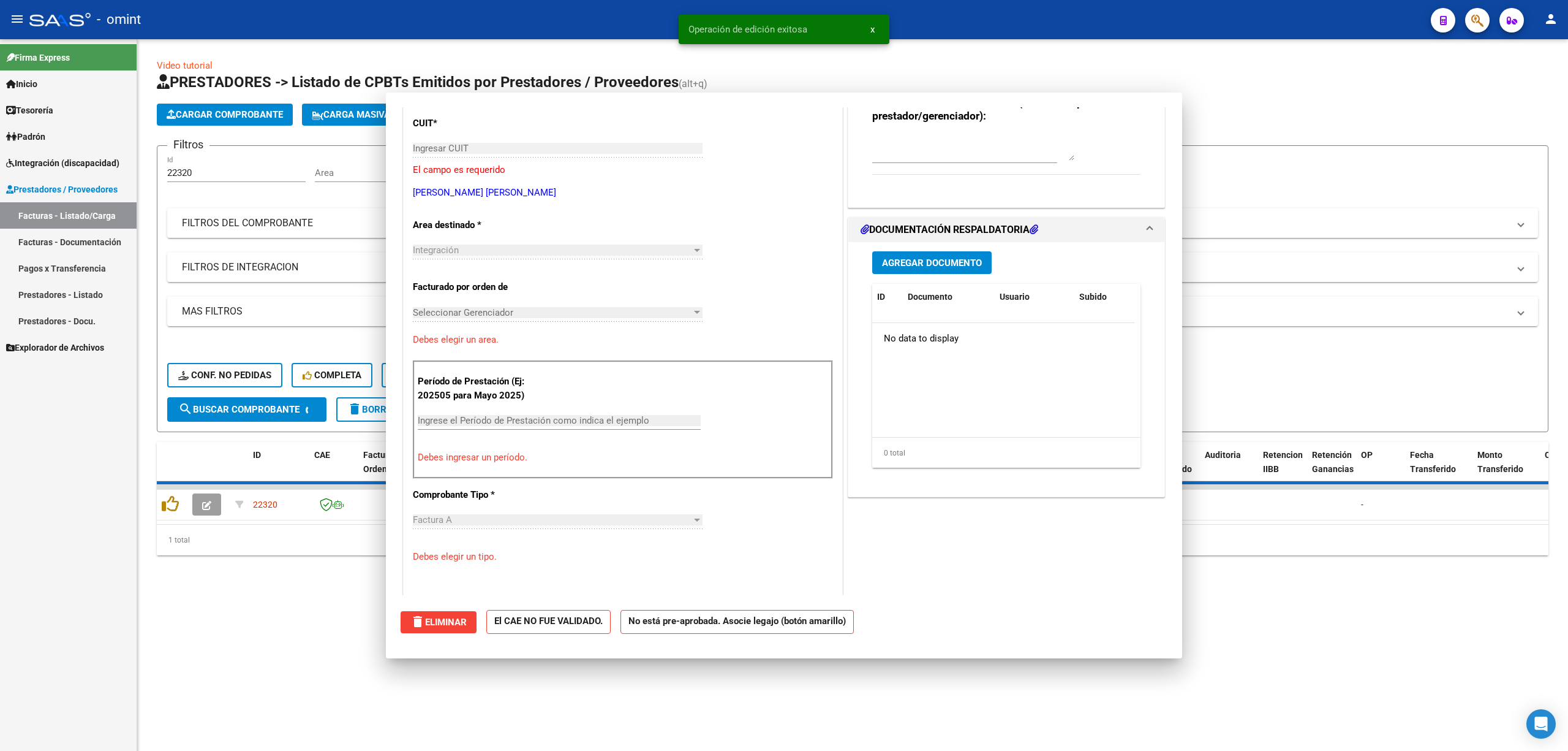
scroll to position [0, 0]
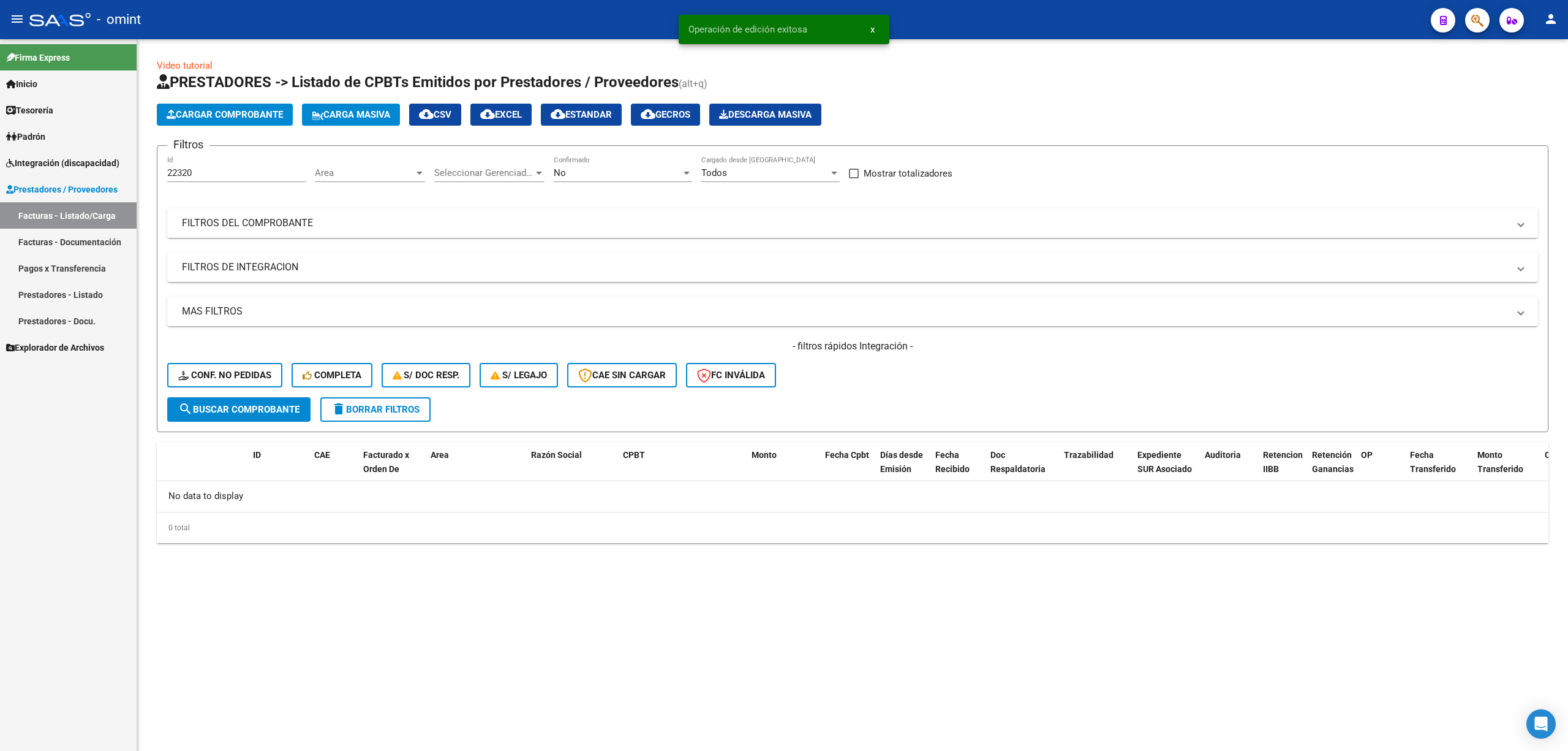
click at [213, 382] on button "Conf. no pedidas" at bounding box center [225, 375] width 116 height 25
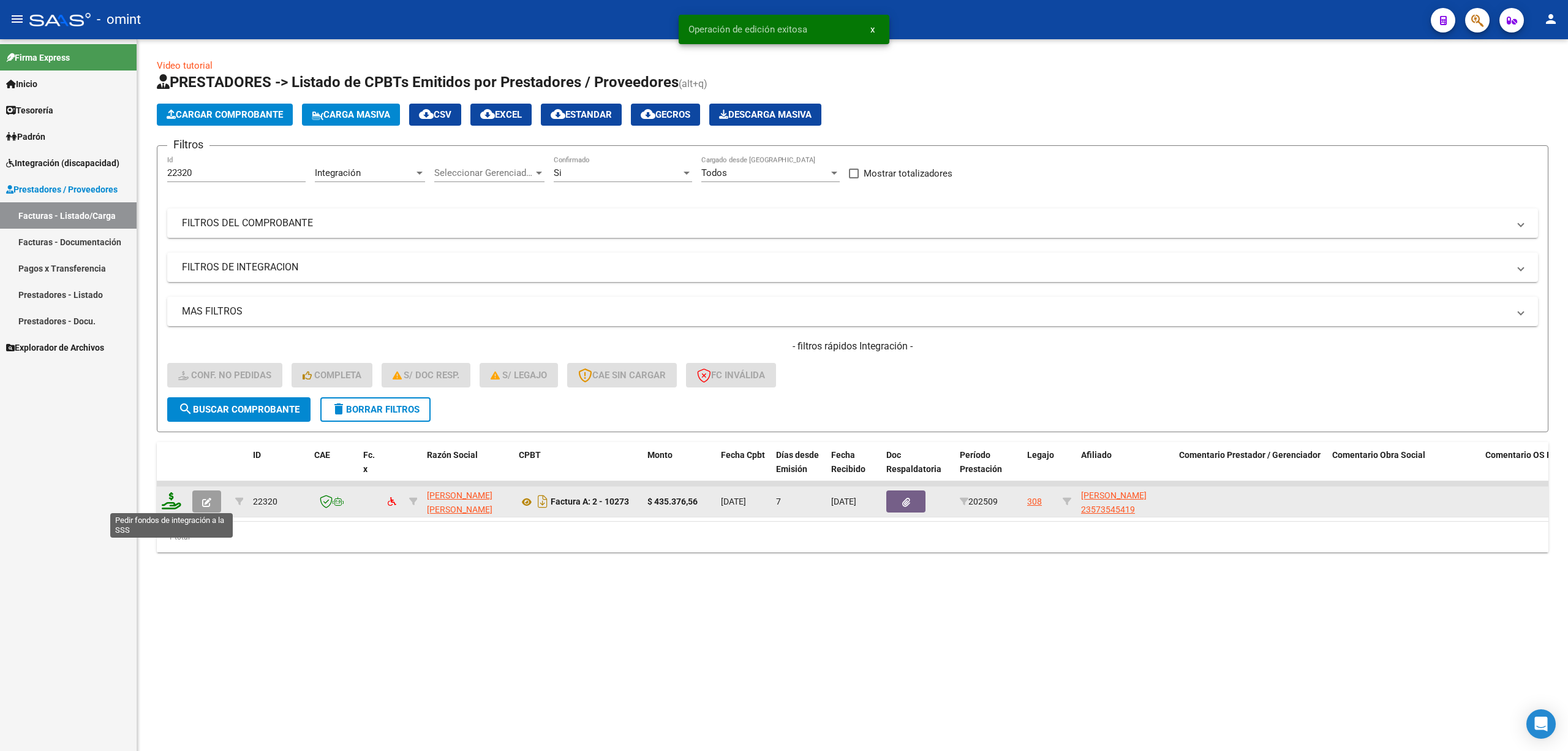
click at [162, 495] on icon at bounding box center [171, 501] width 20 height 17
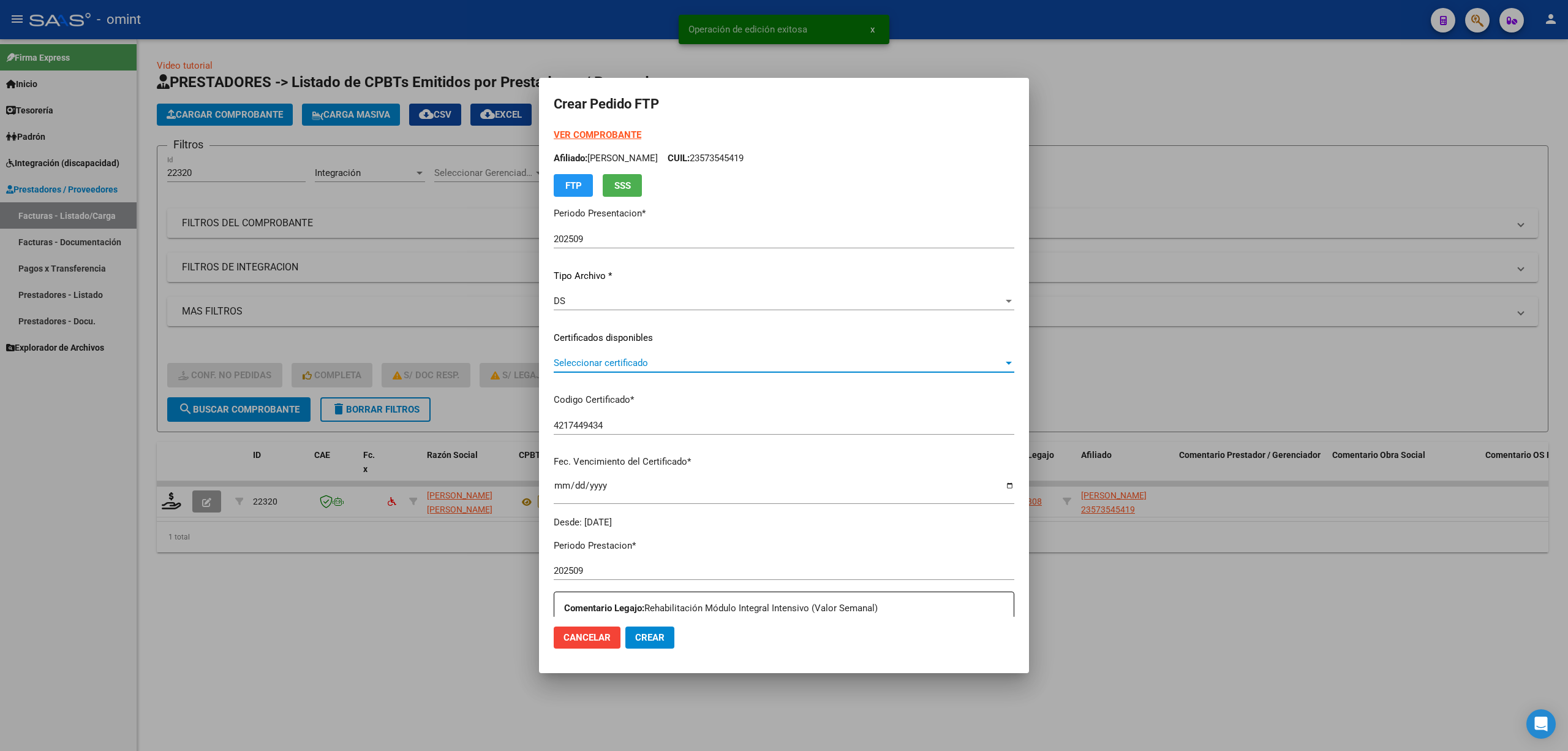
click at [582, 368] on span "Seleccionar certificado" at bounding box center [778, 363] width 450 height 11
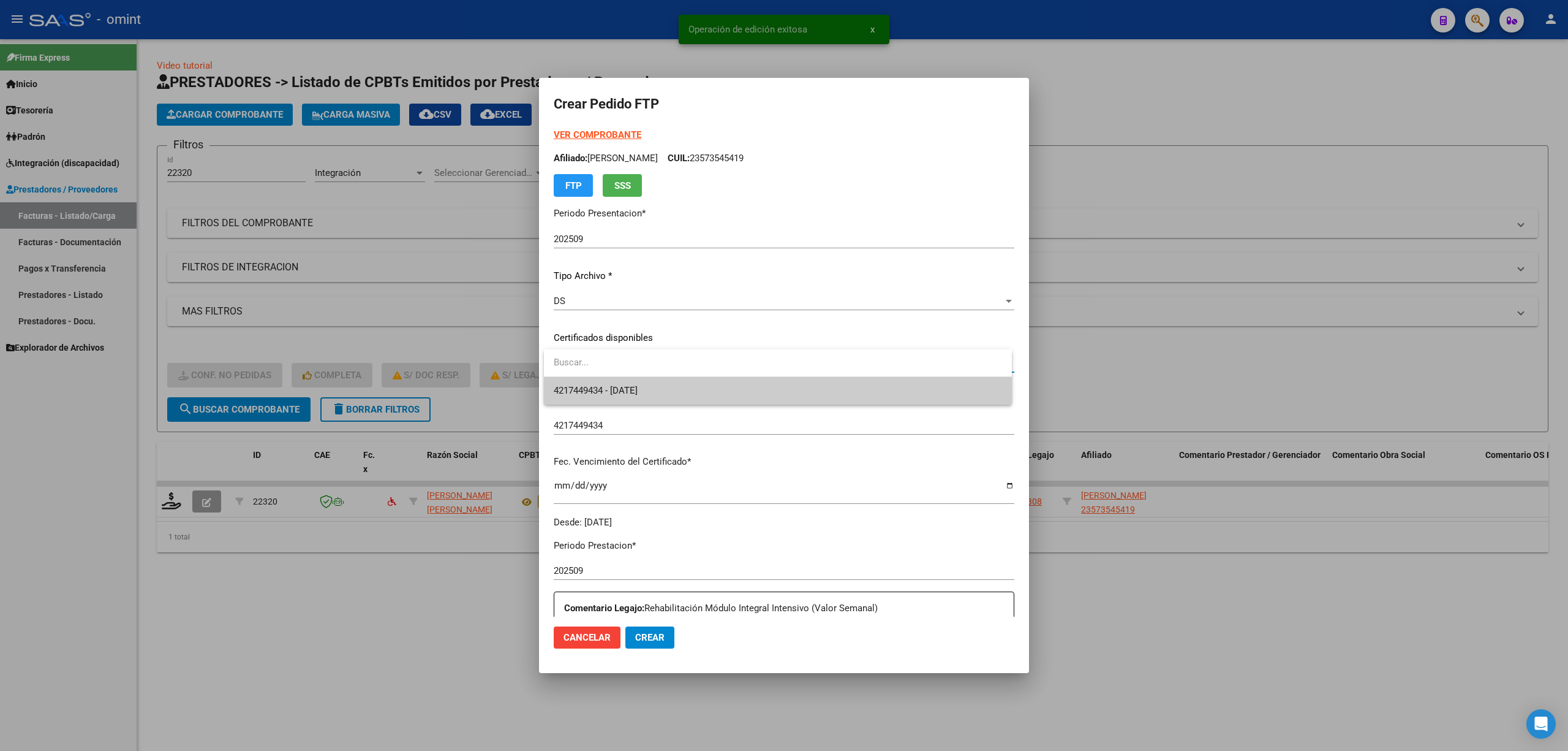
drag, startPoint x: 633, startPoint y: 395, endPoint x: 643, endPoint y: 396, distance: 10.0
click at [634, 395] on span "4217449434 - 2026-02-09" at bounding box center [596, 390] width 84 height 11
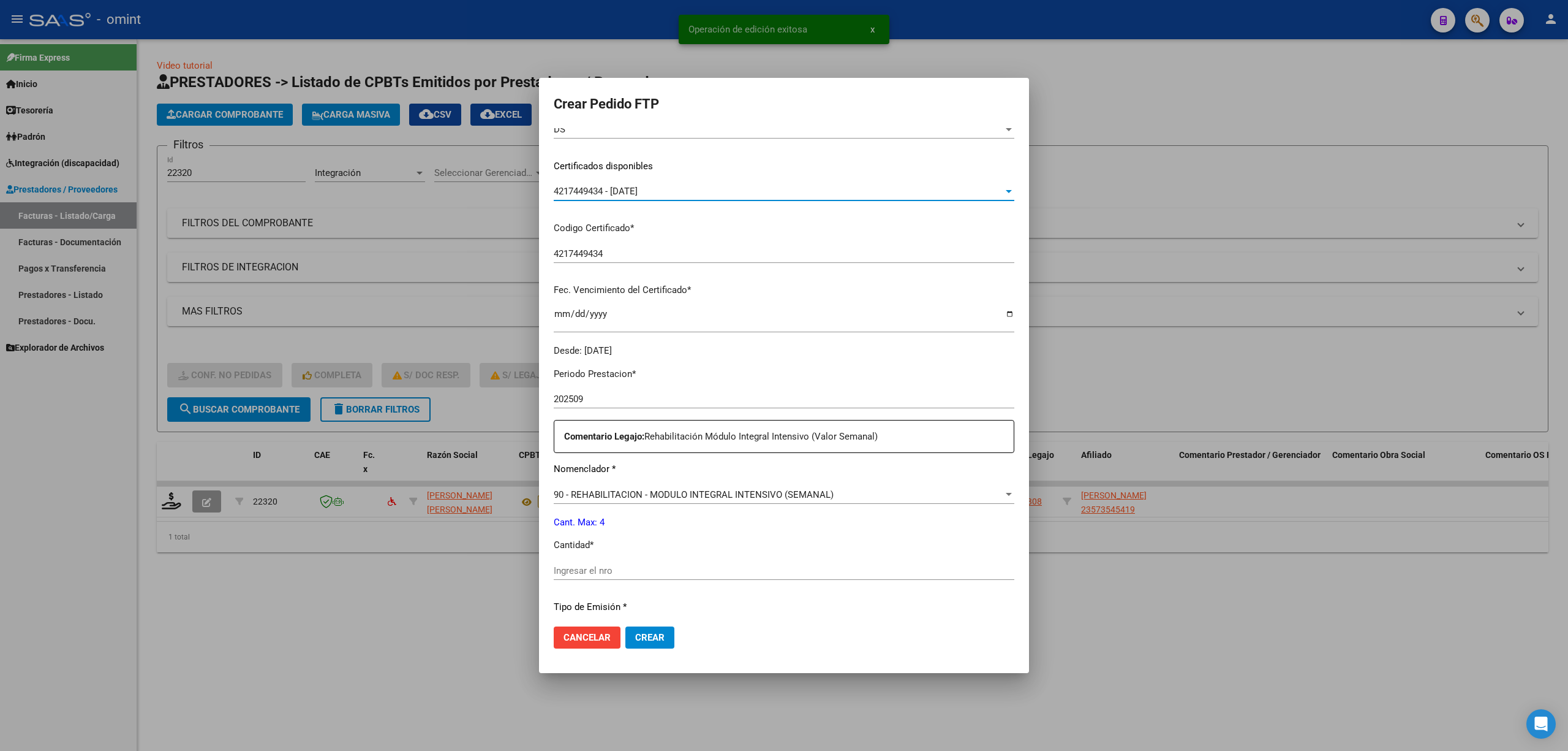
scroll to position [326, 0]
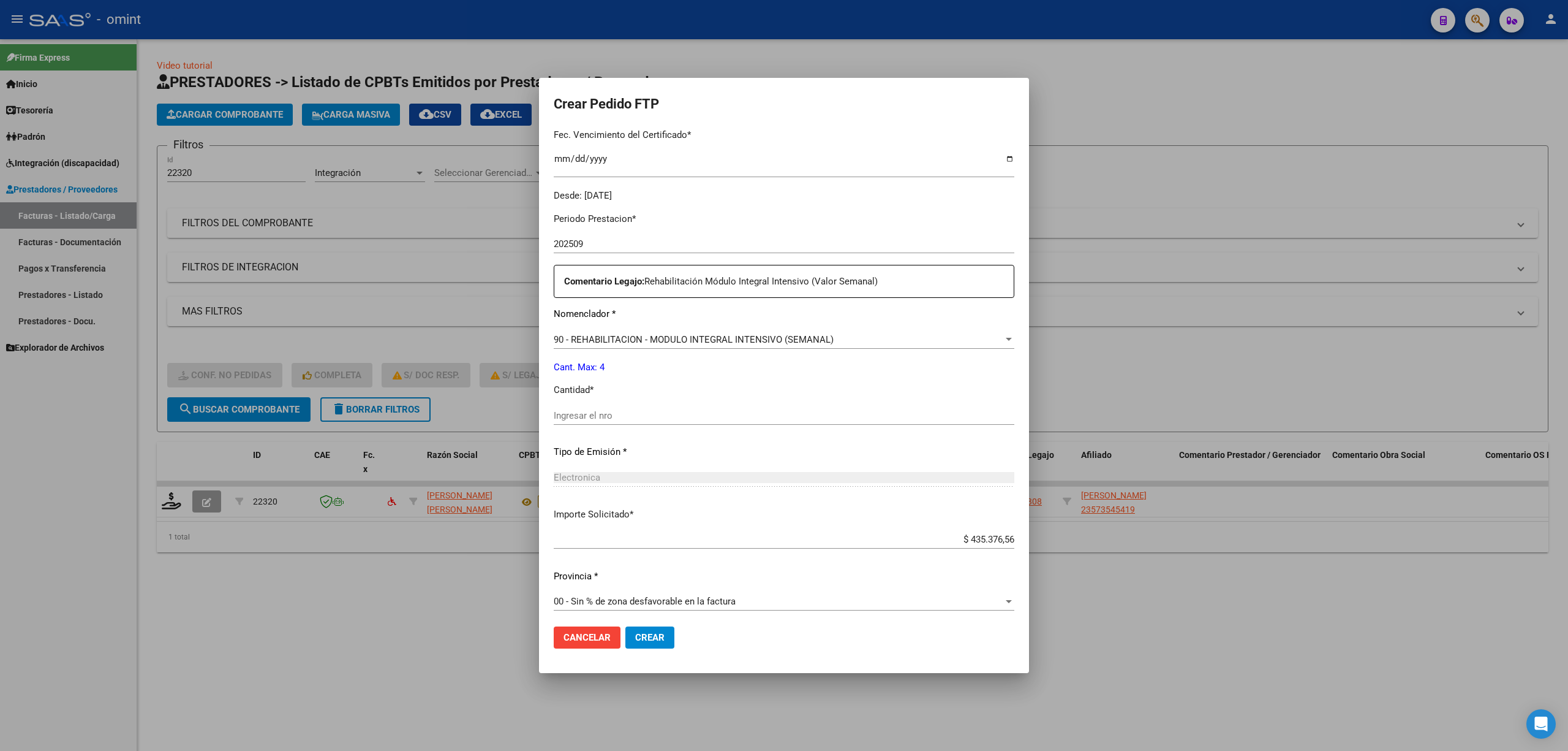
click at [615, 402] on div "Periodo Prestacion * 202509 Ingresar el Periodo Prestacion Comentario Legajo: R…" at bounding box center [784, 413] width 461 height 420
click at [618, 417] on input "Ingresar el nro" at bounding box center [784, 415] width 461 height 11
click at [646, 495] on button "Crear" at bounding box center [650, 638] width 49 height 22
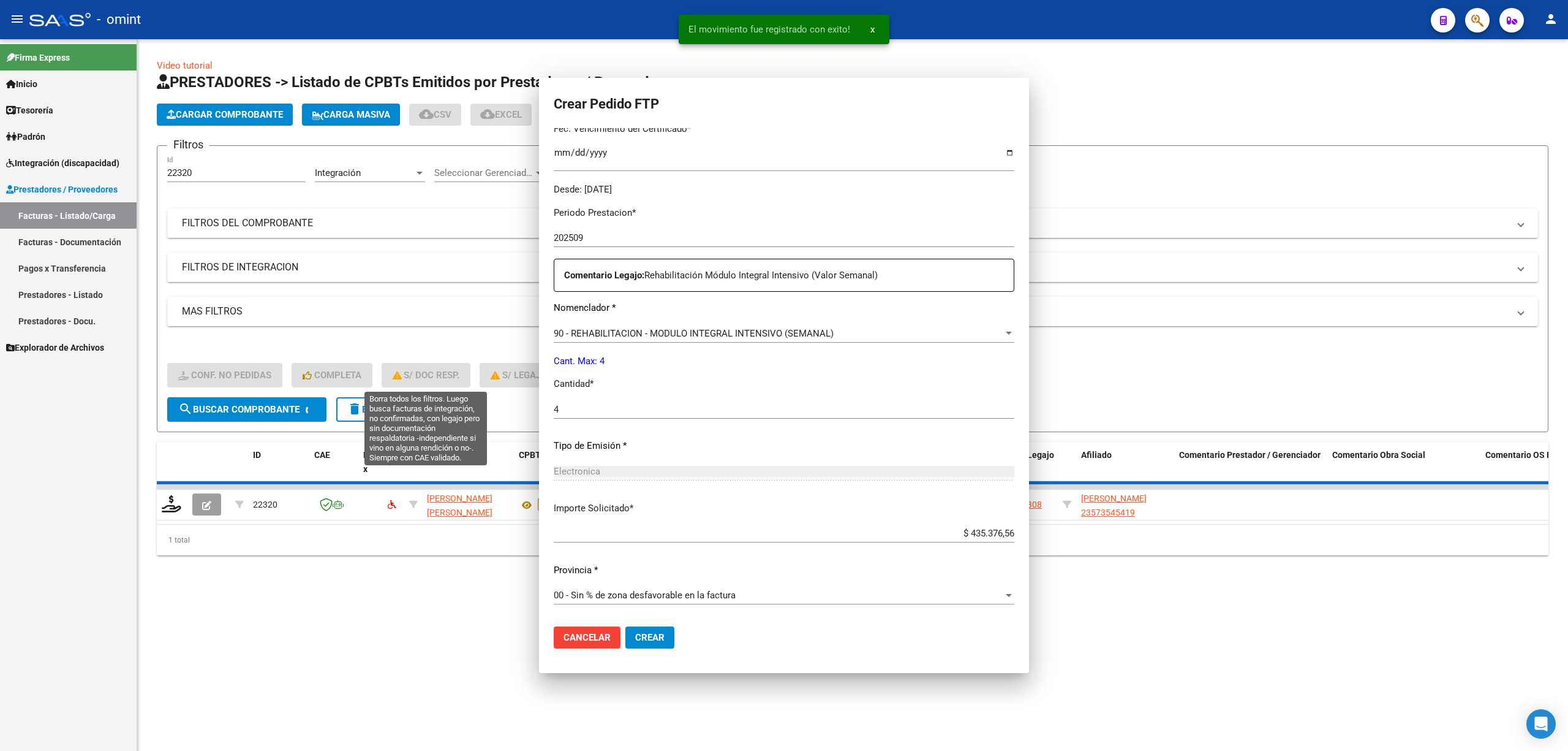
scroll to position [0, 0]
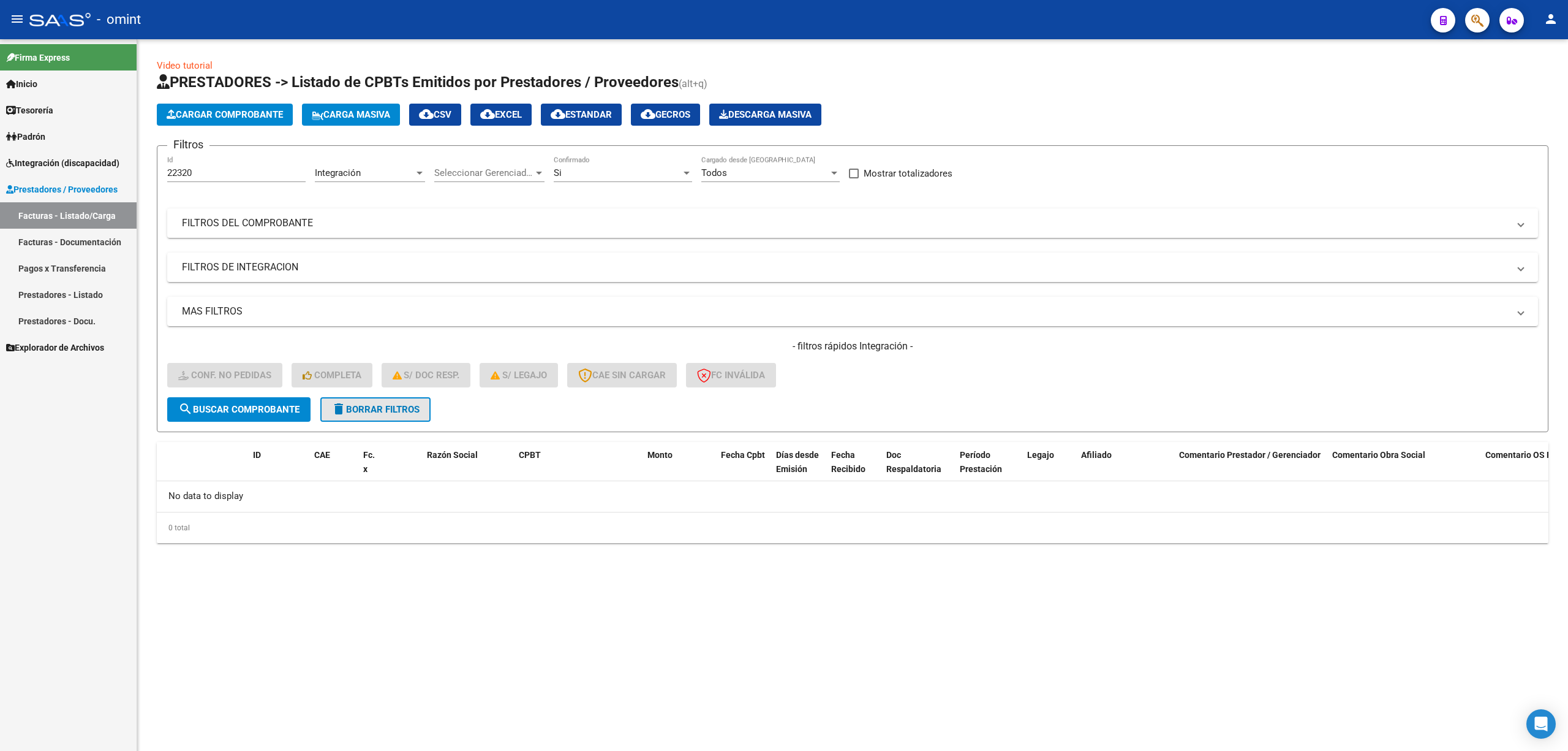
drag, startPoint x: 389, startPoint y: 400, endPoint x: 395, endPoint y: 405, distance: 7.8
click at [384, 401] on button "delete Borrar Filtros" at bounding box center [376, 409] width 110 height 25
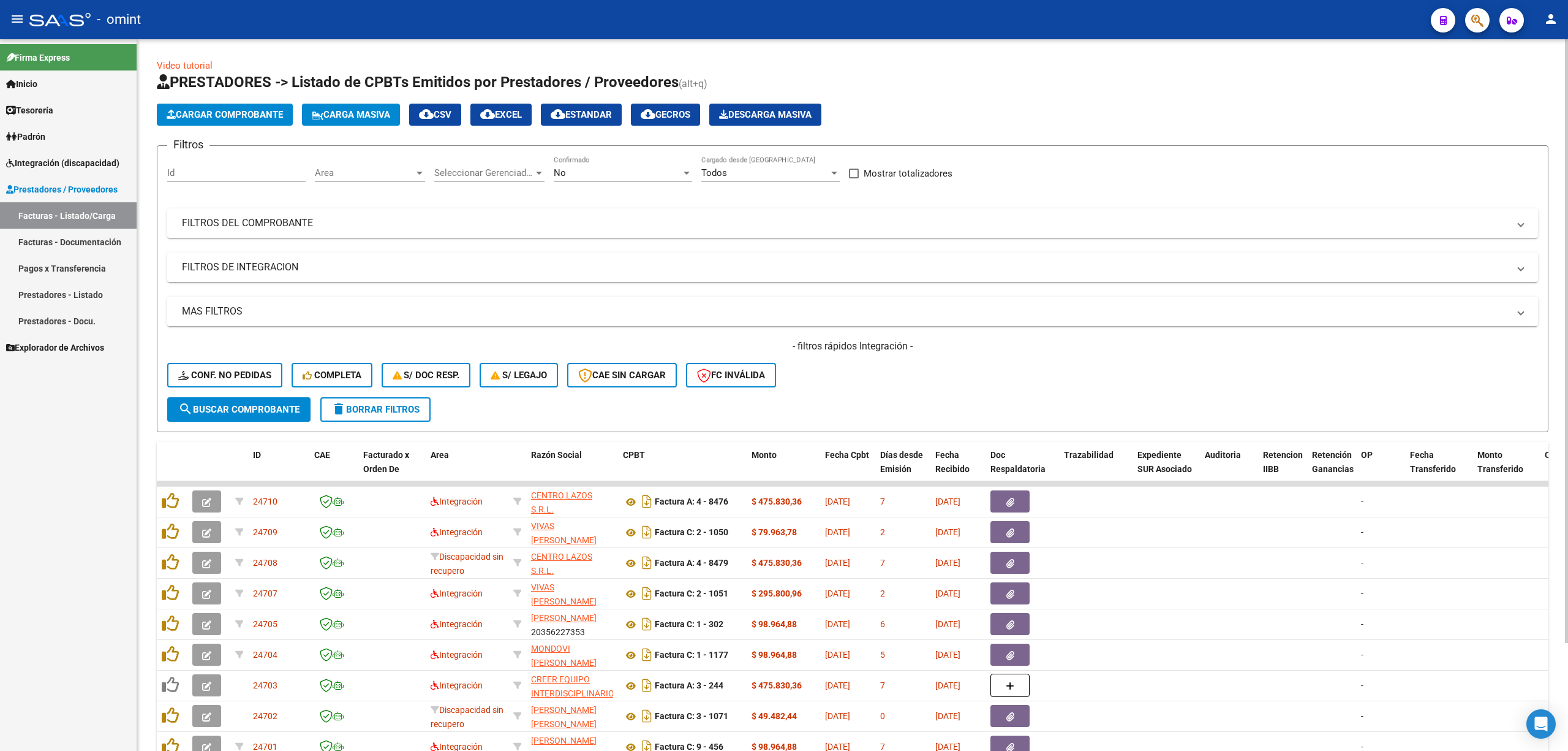
click at [186, 166] on div "Id" at bounding box center [236, 169] width 139 height 26
paste input "24236"
click at [246, 418] on button "search Buscar Comprobante" at bounding box center [238, 409] width 143 height 25
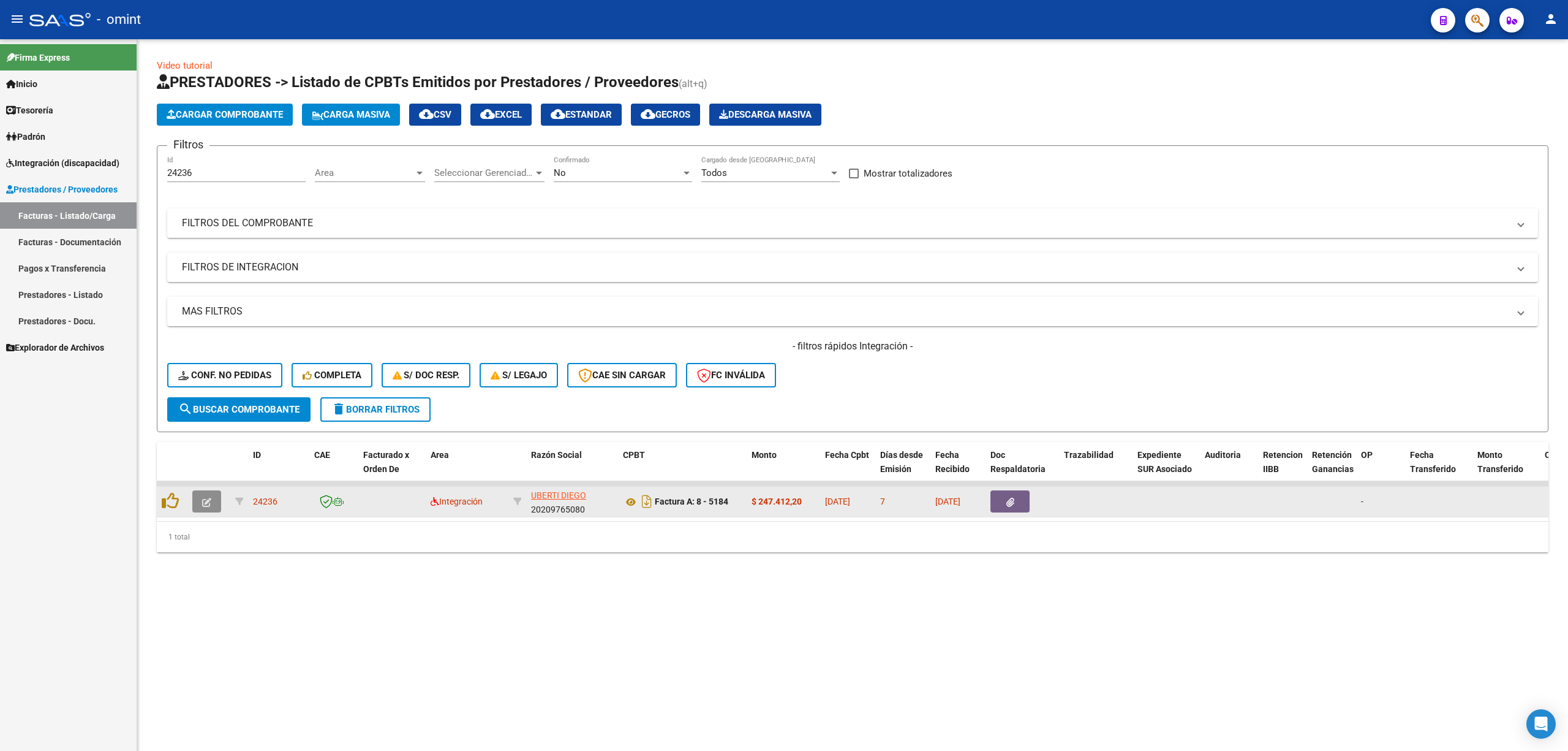
click at [201, 495] on button "button" at bounding box center [207, 501] width 29 height 22
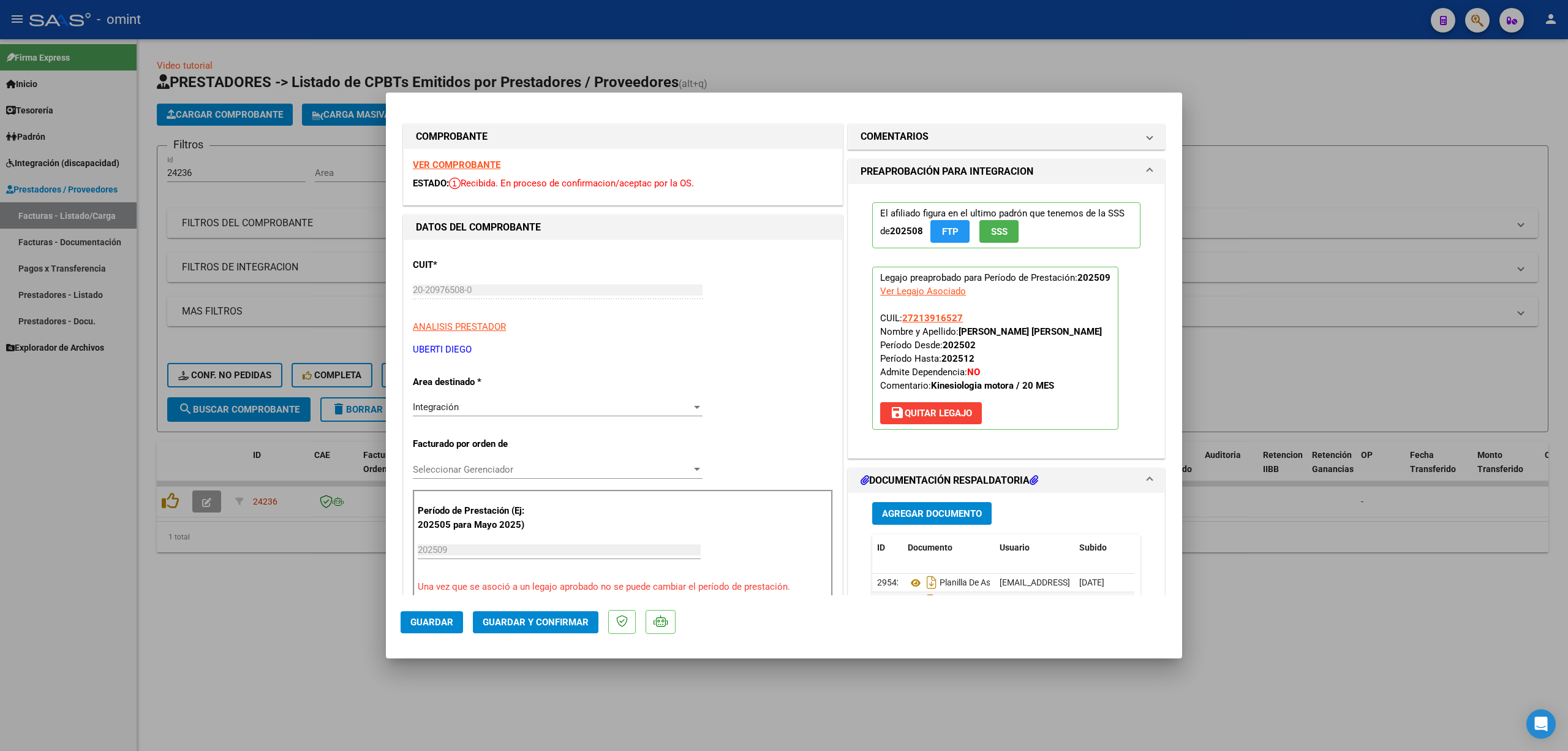
click at [437, 164] on strong "VER COMPROBANTE" at bounding box center [456, 164] width 88 height 11
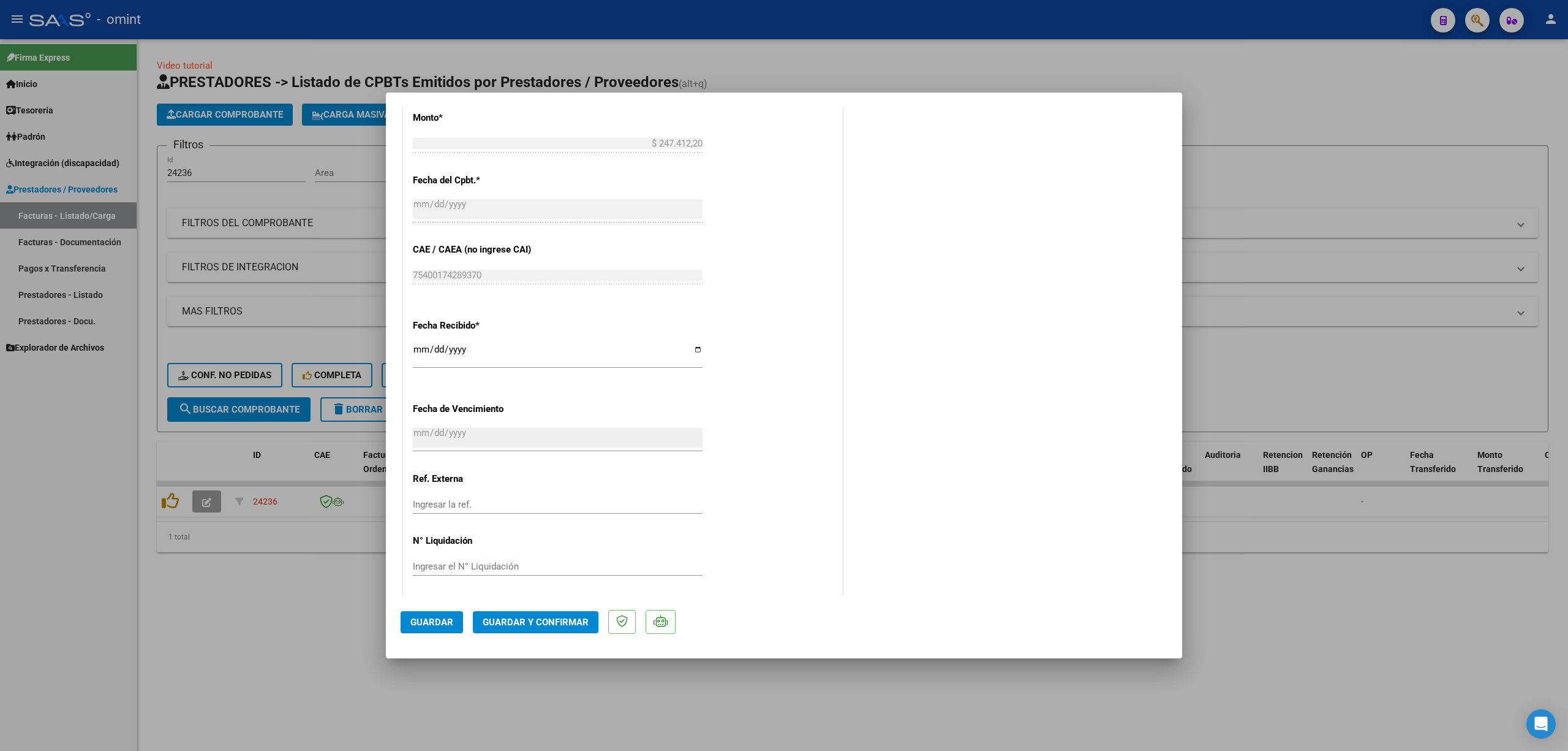
scroll to position [697, 0]
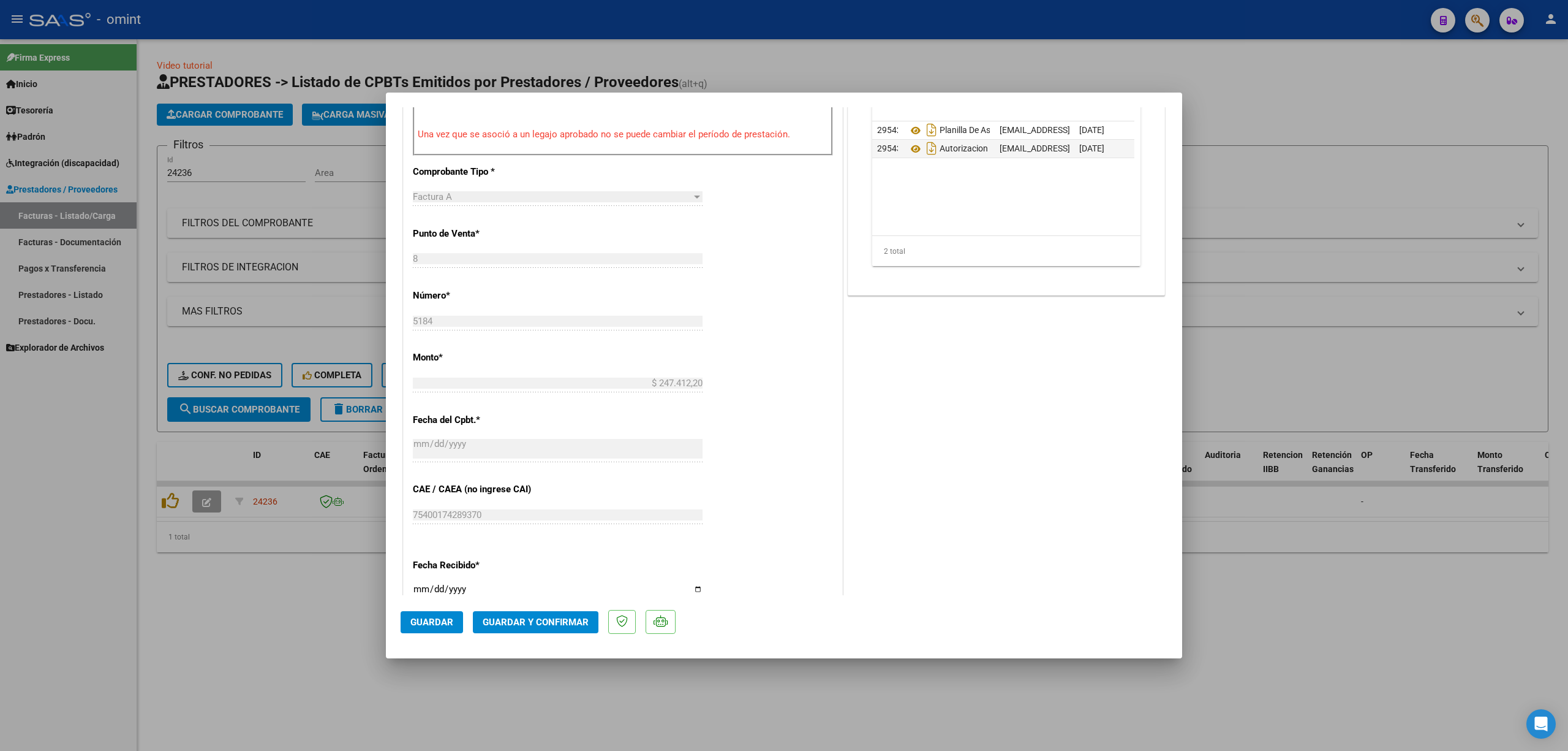
click at [545, 495] on span "Guardar y Confirmar" at bounding box center [536, 622] width 106 height 11
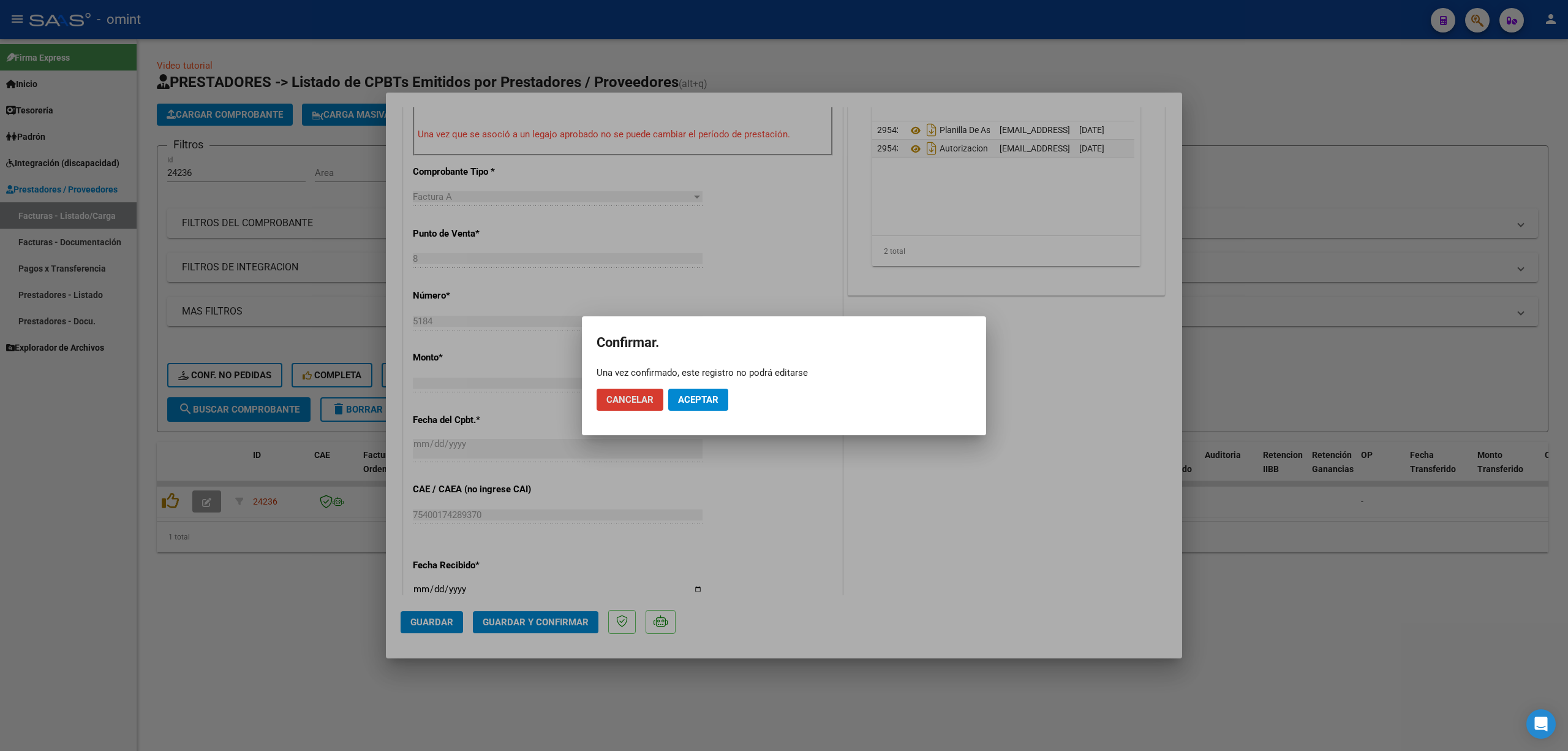
click at [702, 398] on span "Aceptar" at bounding box center [698, 399] width 41 height 11
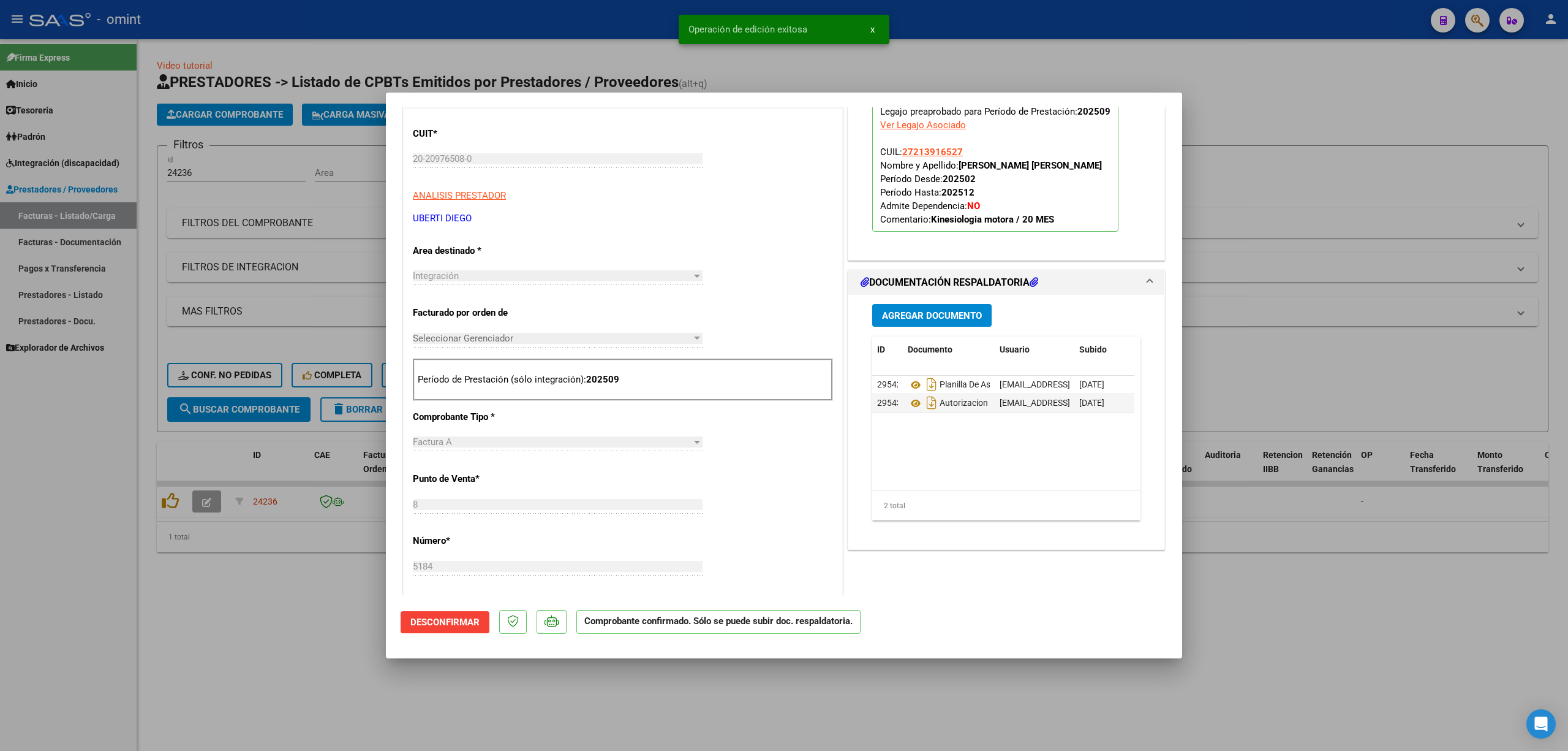
scroll to position [0, 0]
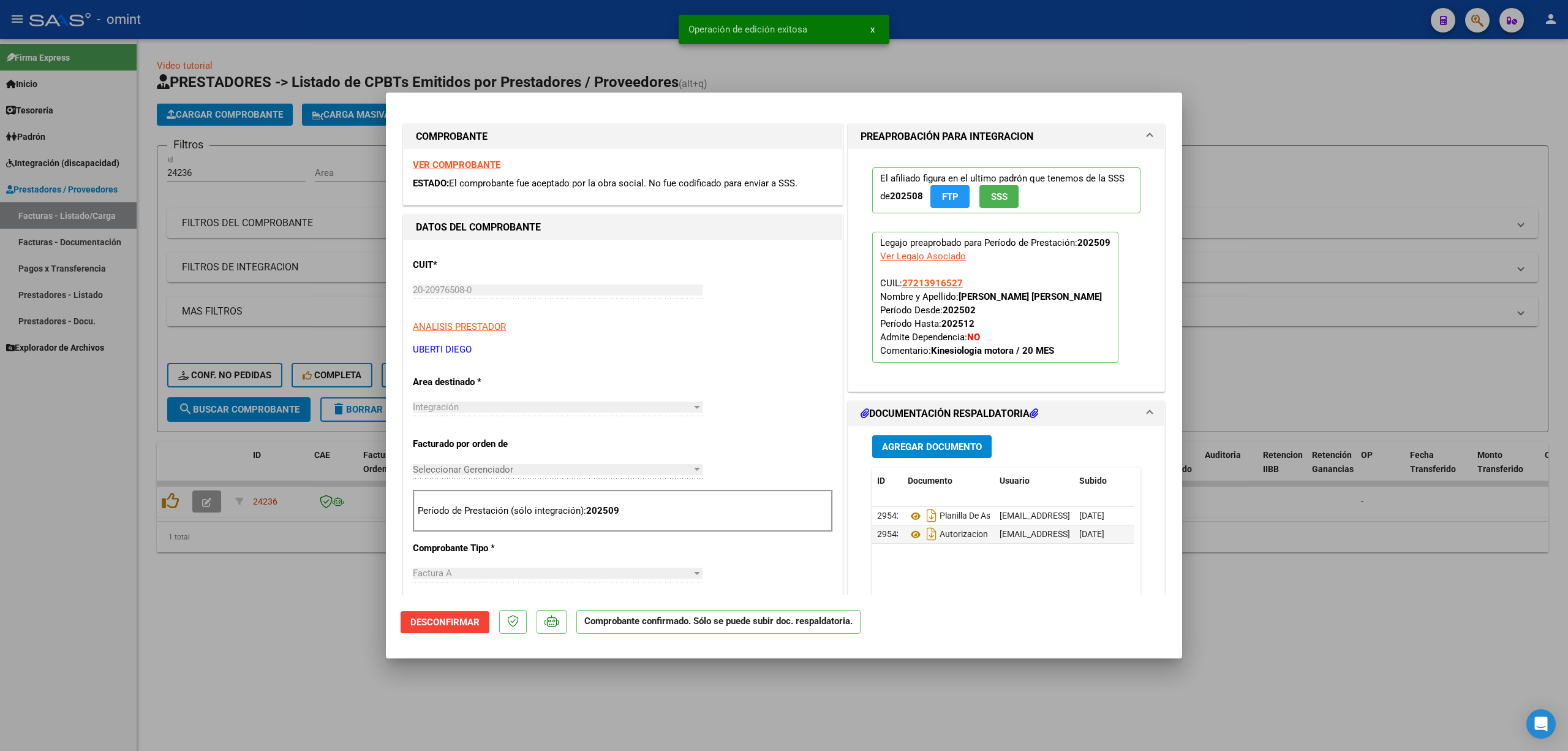
click at [451, 59] on div at bounding box center [784, 375] width 1568 height 751
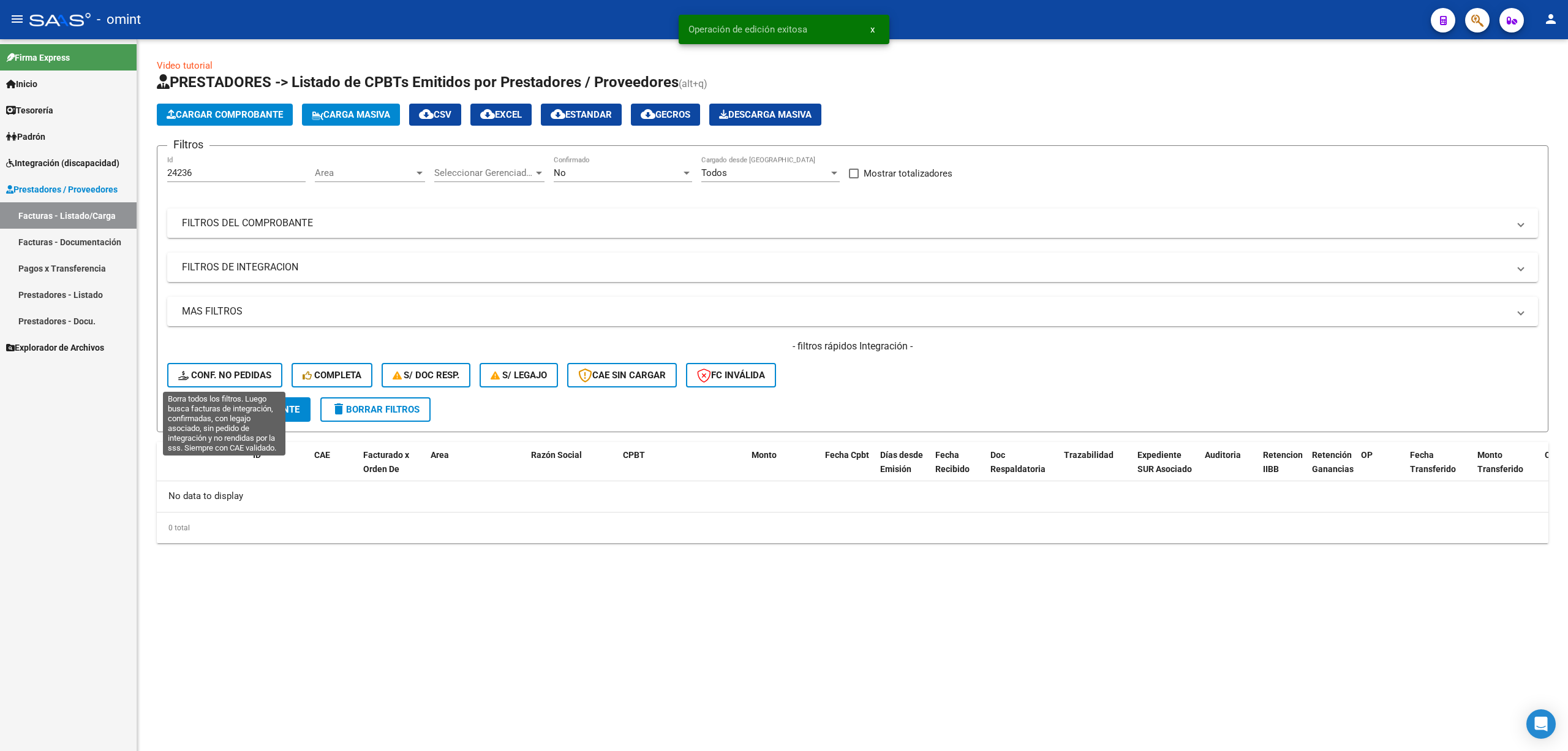
click at [232, 383] on button "Conf. no pedidas" at bounding box center [225, 375] width 116 height 25
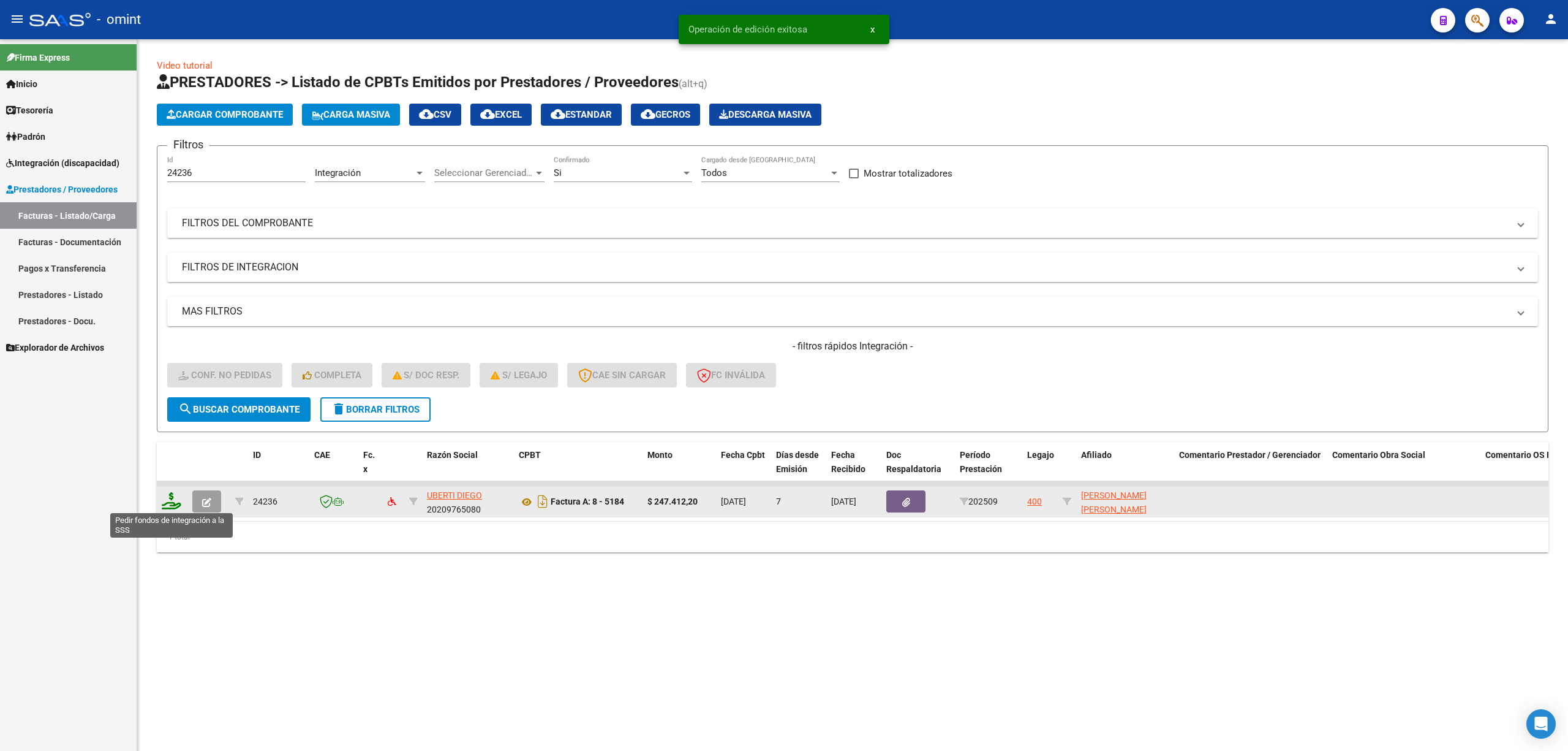
click at [170, 495] on icon at bounding box center [171, 501] width 20 height 17
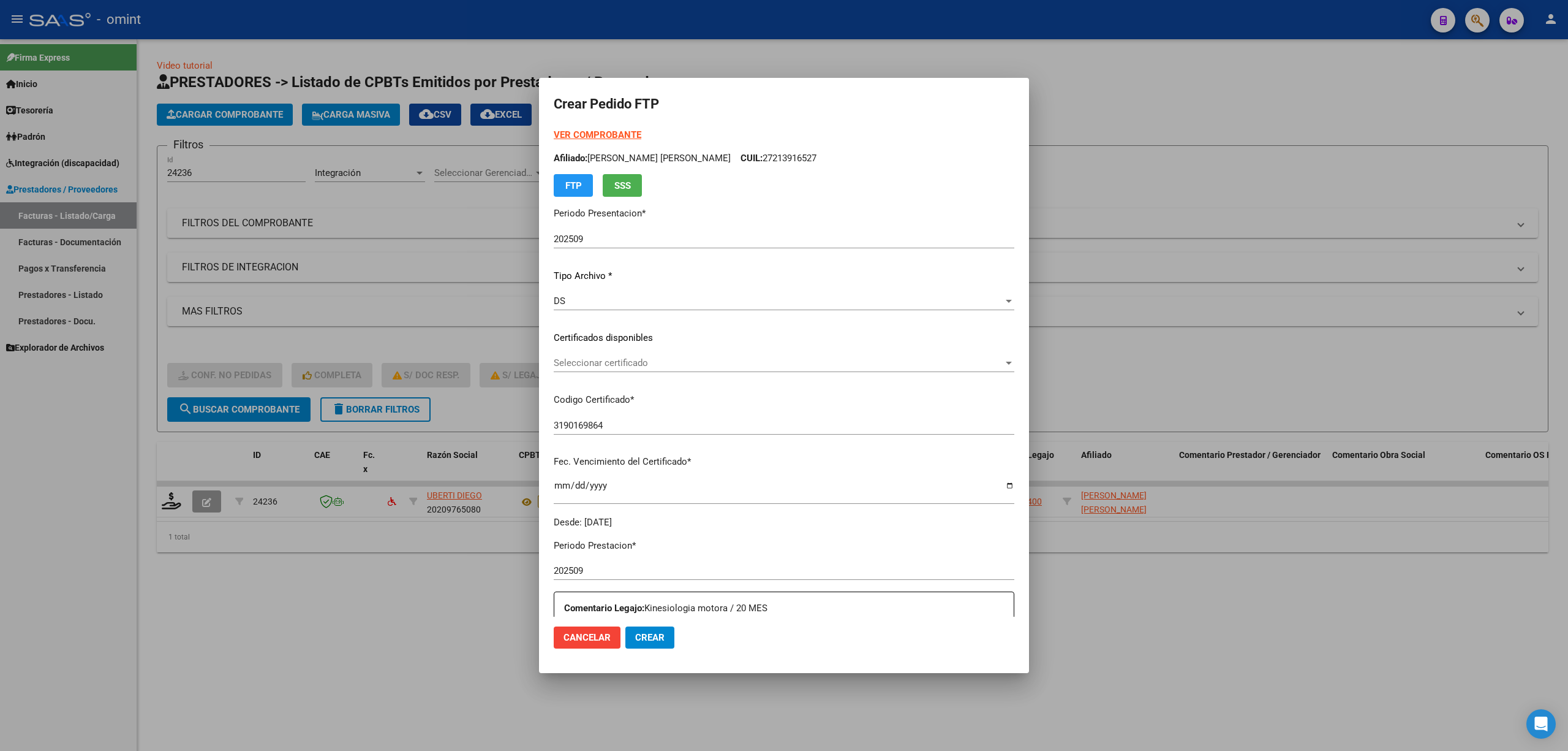
click at [641, 344] on p "Certificados disponibles" at bounding box center [784, 337] width 461 height 14
click at [635, 364] on span "Seleccionar certificado" at bounding box center [778, 363] width 450 height 11
click at [655, 406] on div at bounding box center [784, 375] width 1568 height 751
click at [667, 395] on p "Codigo Certificado *" at bounding box center [784, 399] width 461 height 14
click at [654, 370] on div "Seleccionar certificado Seleccionar certificado" at bounding box center [784, 362] width 461 height 18
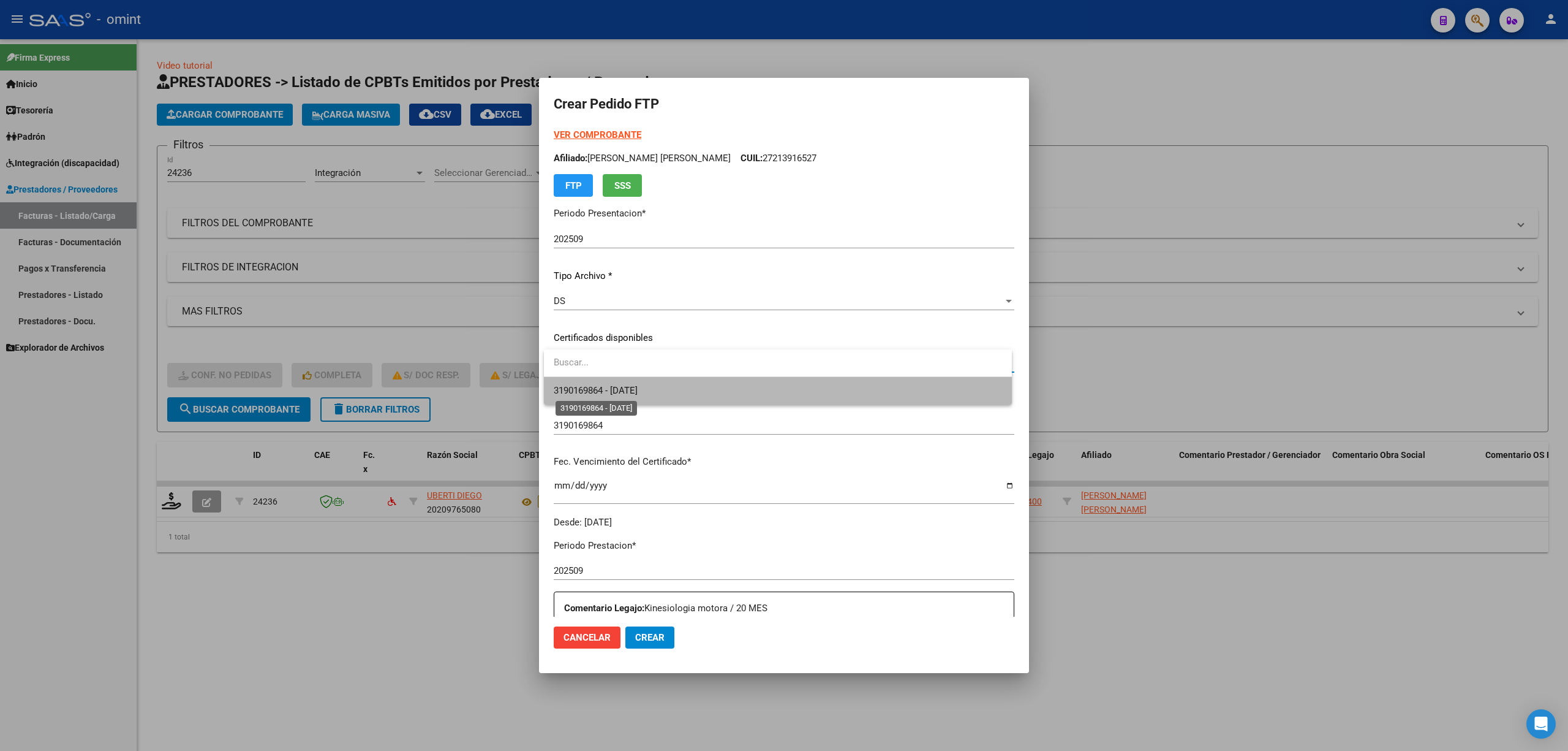
click at [638, 386] on span "3190169864 - 2026-07-04" at bounding box center [596, 390] width 84 height 11
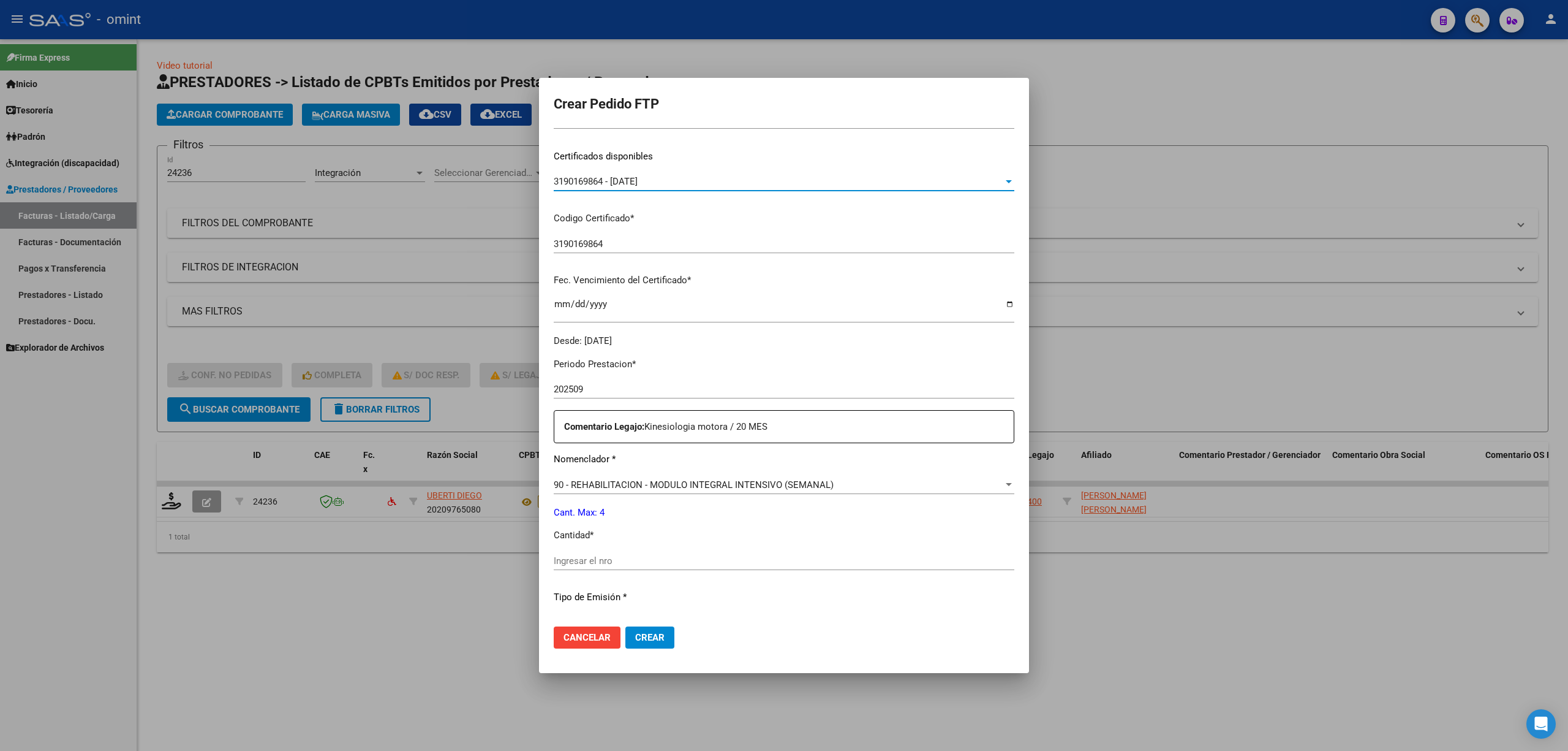
scroll to position [332, 0]
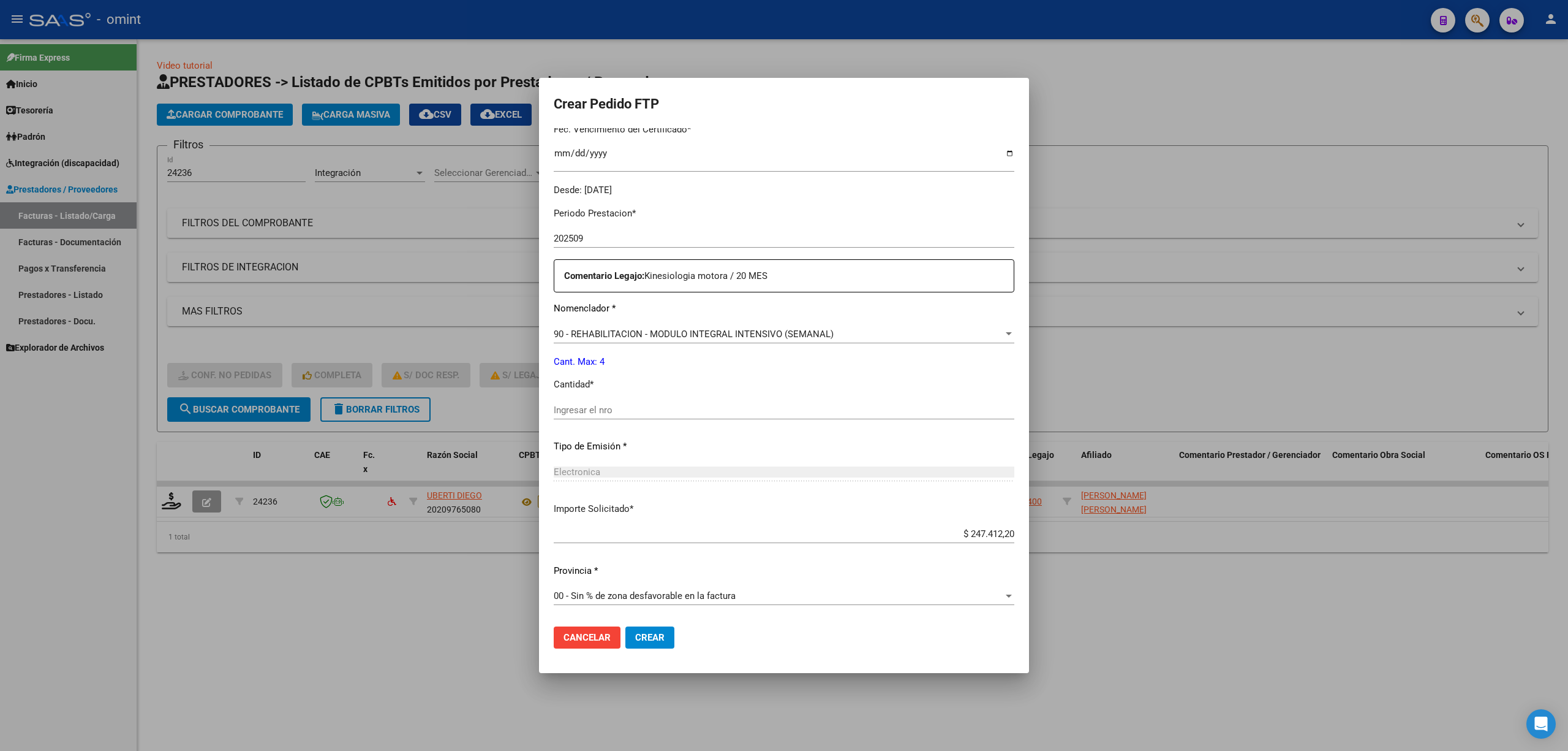
click at [625, 408] on input "Ingresar el nro" at bounding box center [784, 409] width 461 height 11
click at [644, 495] on button "Crear" at bounding box center [650, 638] width 49 height 22
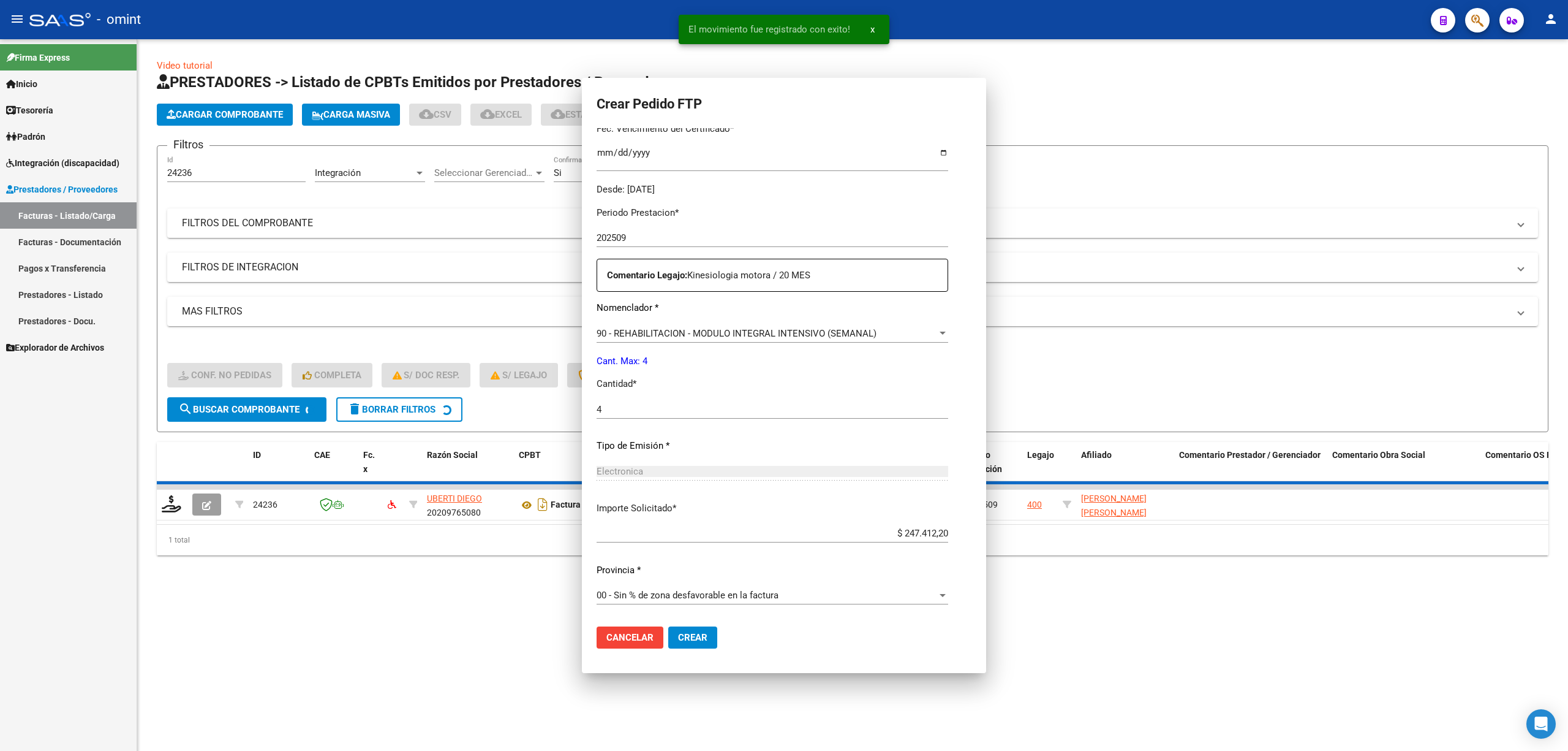
scroll to position [0, 0]
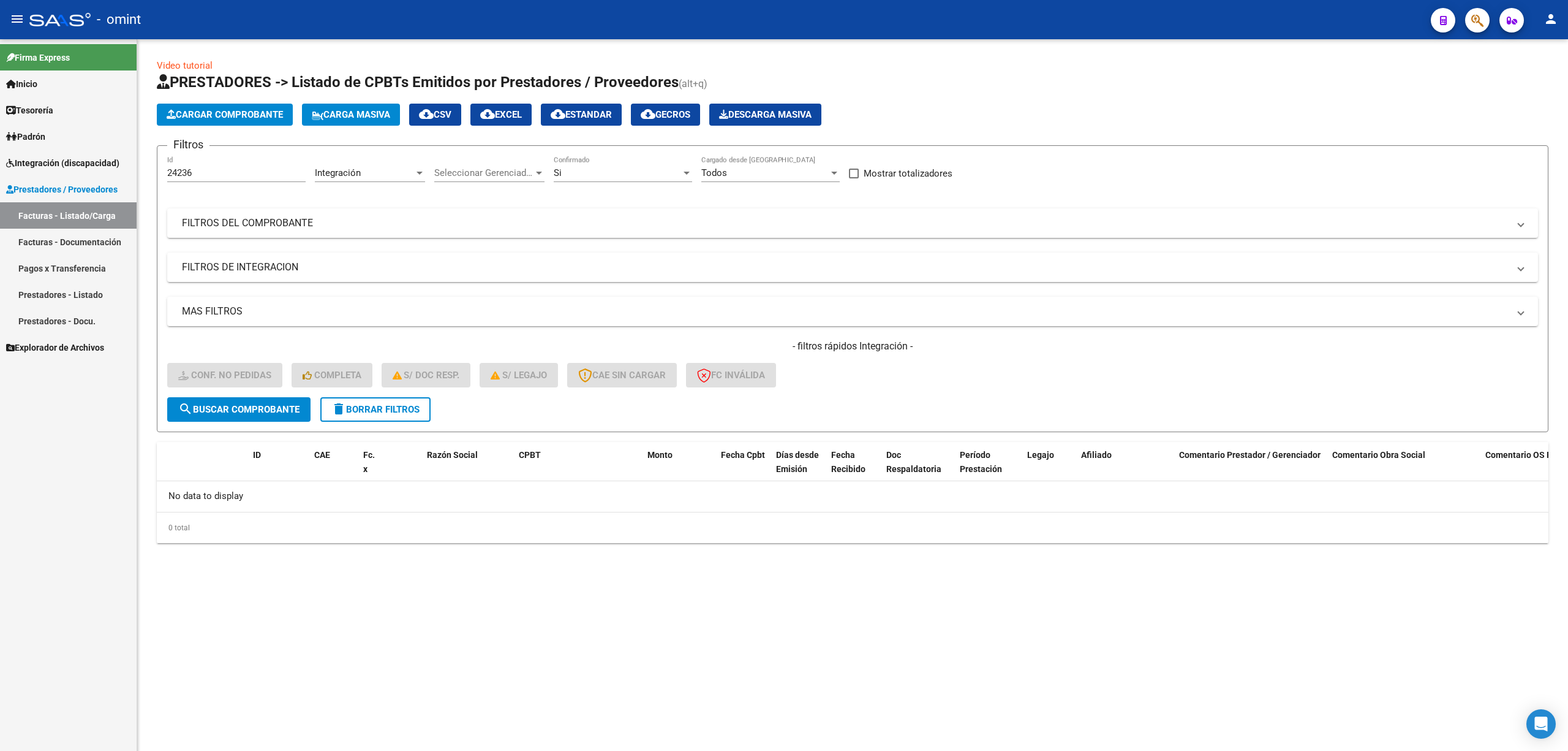
click at [386, 408] on span "delete Borrar Filtros" at bounding box center [375, 409] width 88 height 11
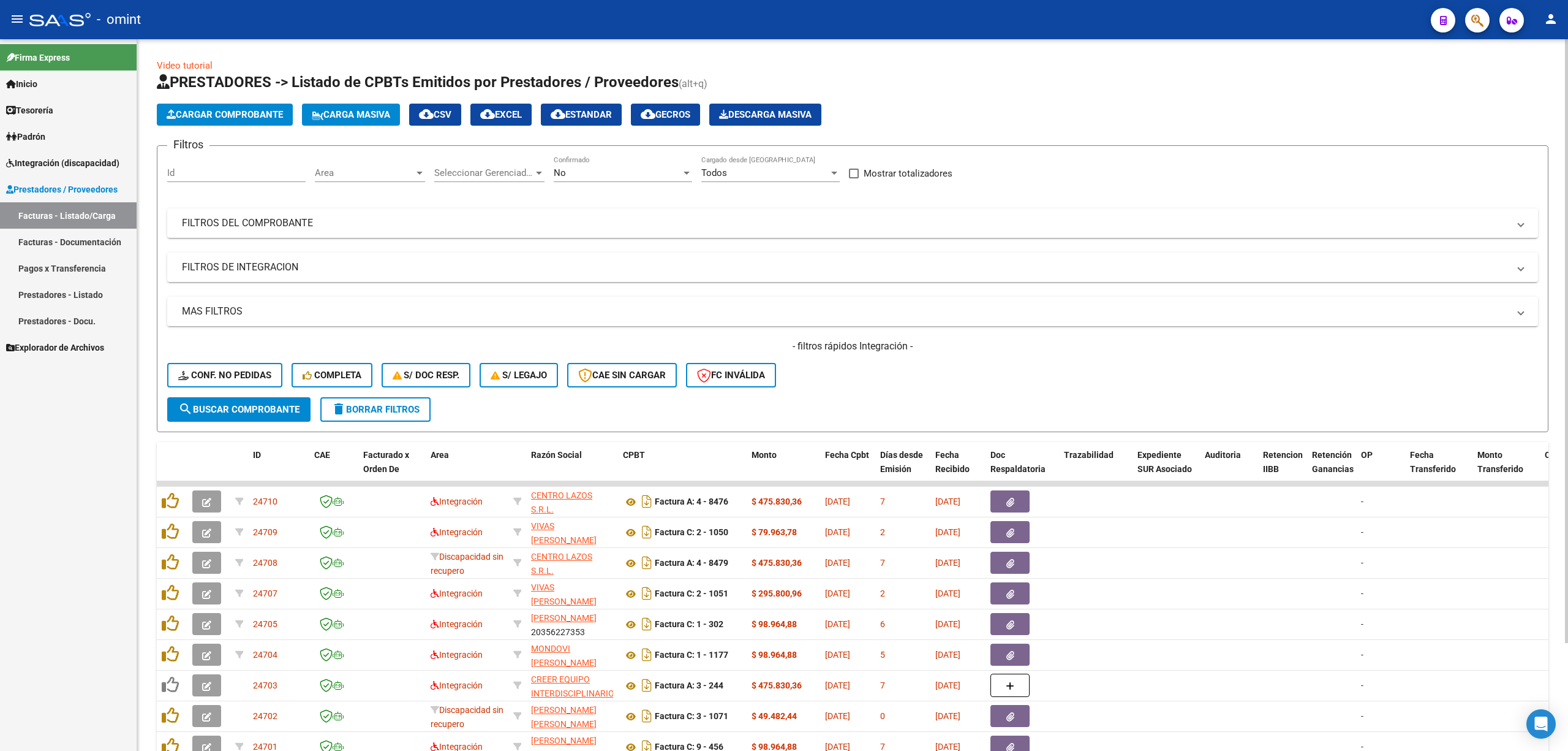
click at [206, 170] on input "Id" at bounding box center [236, 172] width 139 height 11
paste input "22551"
click at [262, 413] on span "search Buscar Comprobante" at bounding box center [238, 409] width 121 height 11
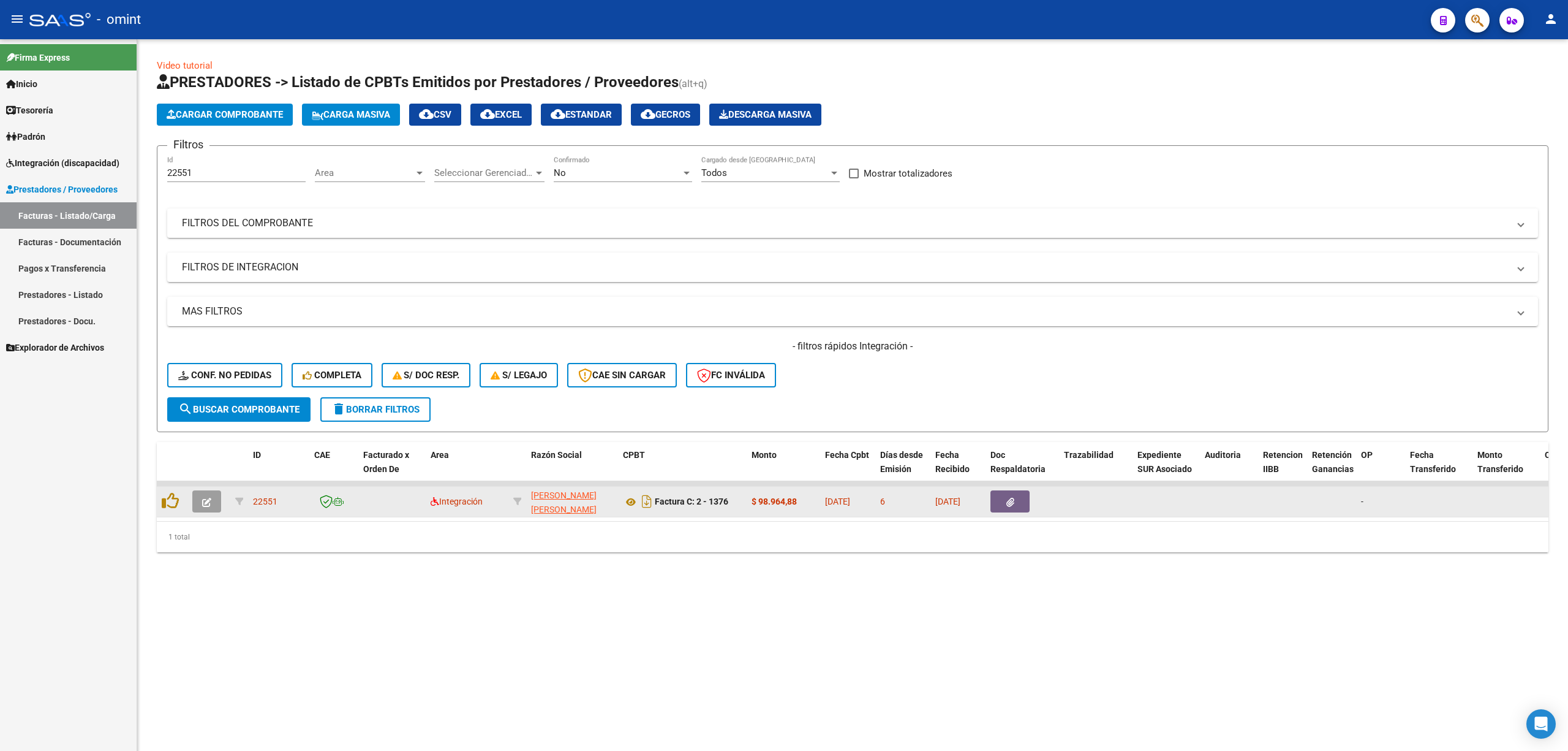
click at [212, 495] on button "button" at bounding box center [207, 501] width 29 height 22
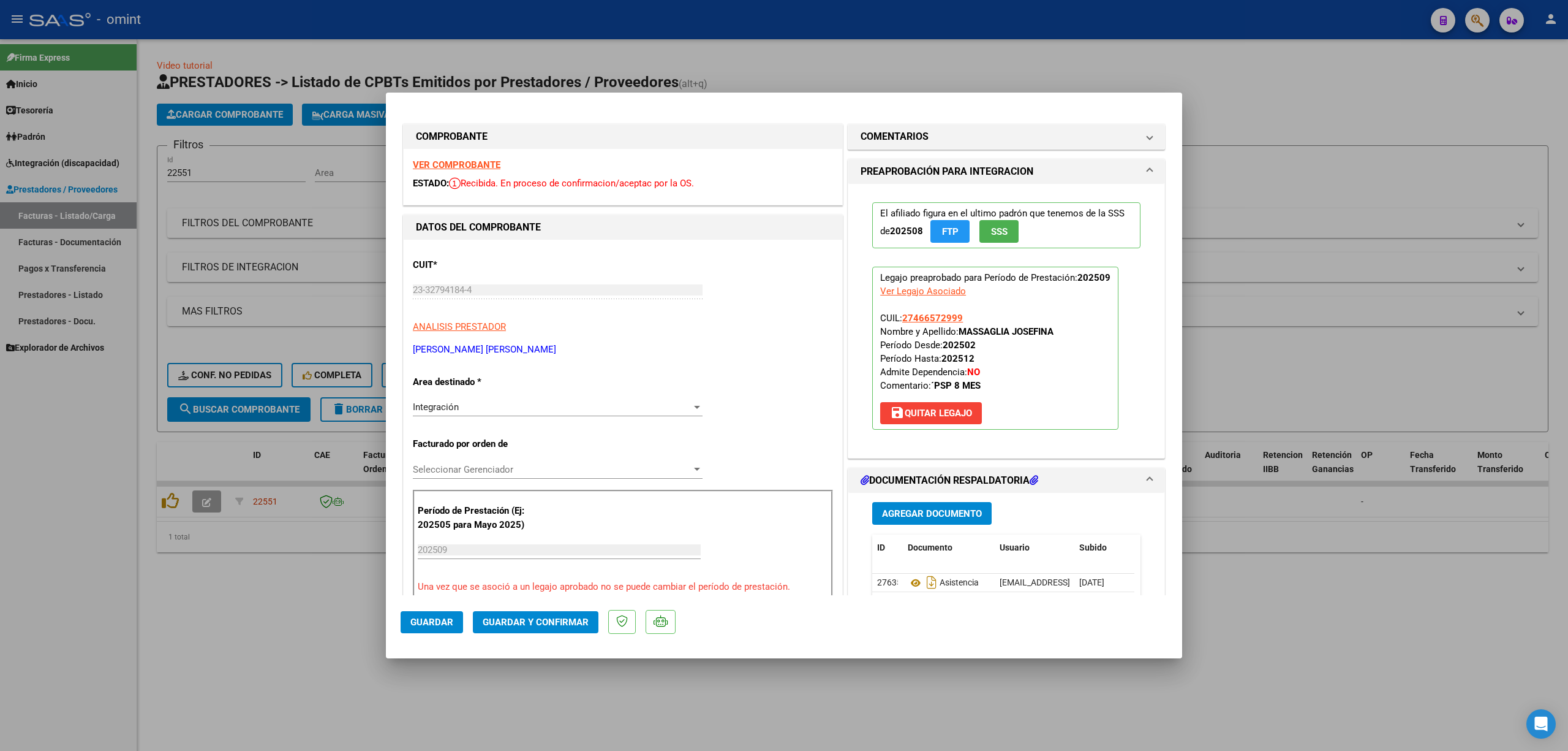
click at [488, 166] on strong "VER COMPROBANTE" at bounding box center [456, 164] width 88 height 11
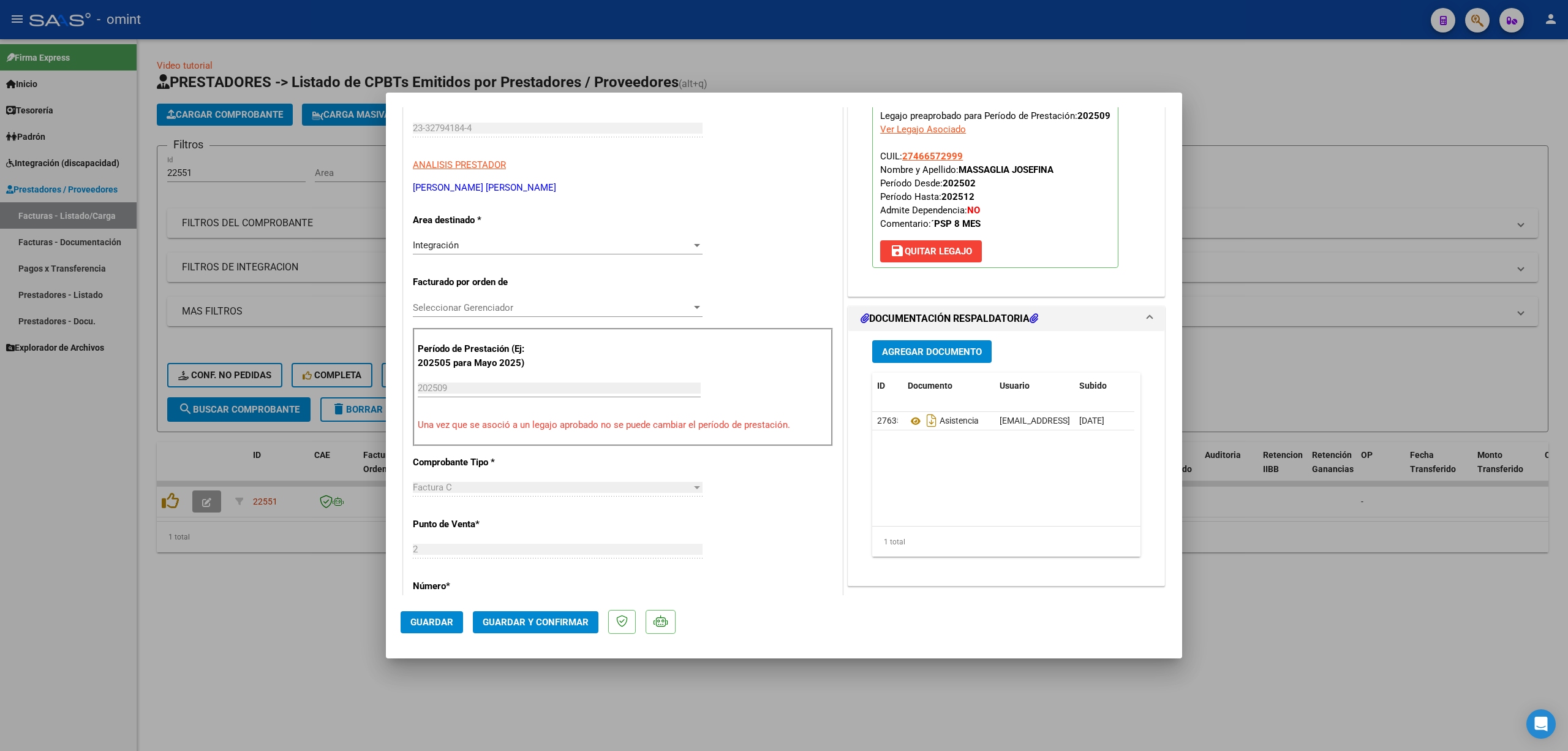
scroll to position [163, 0]
click at [544, 495] on span "Guardar y Confirmar" at bounding box center [536, 622] width 106 height 11
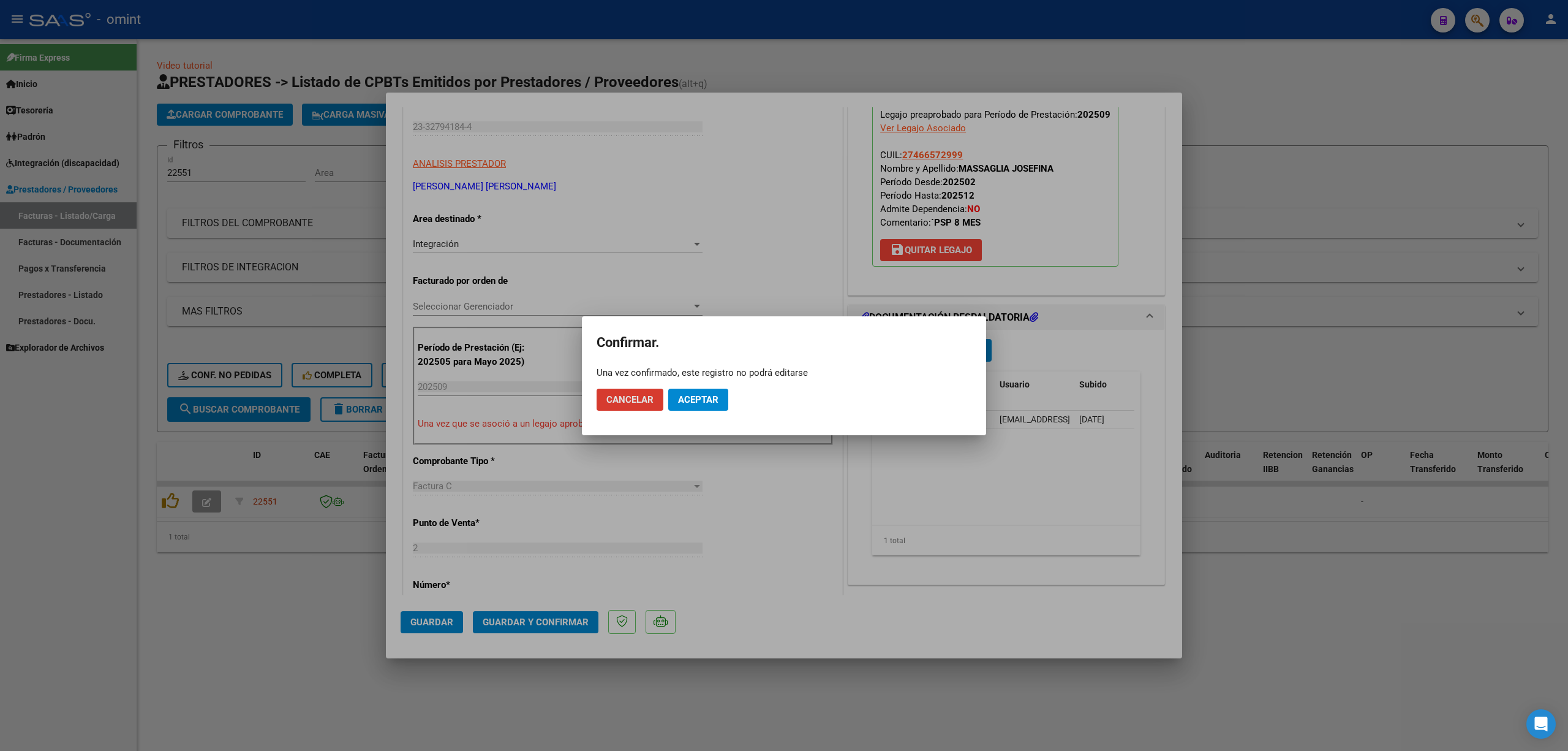
click at [700, 403] on span "Aceptar" at bounding box center [698, 399] width 41 height 11
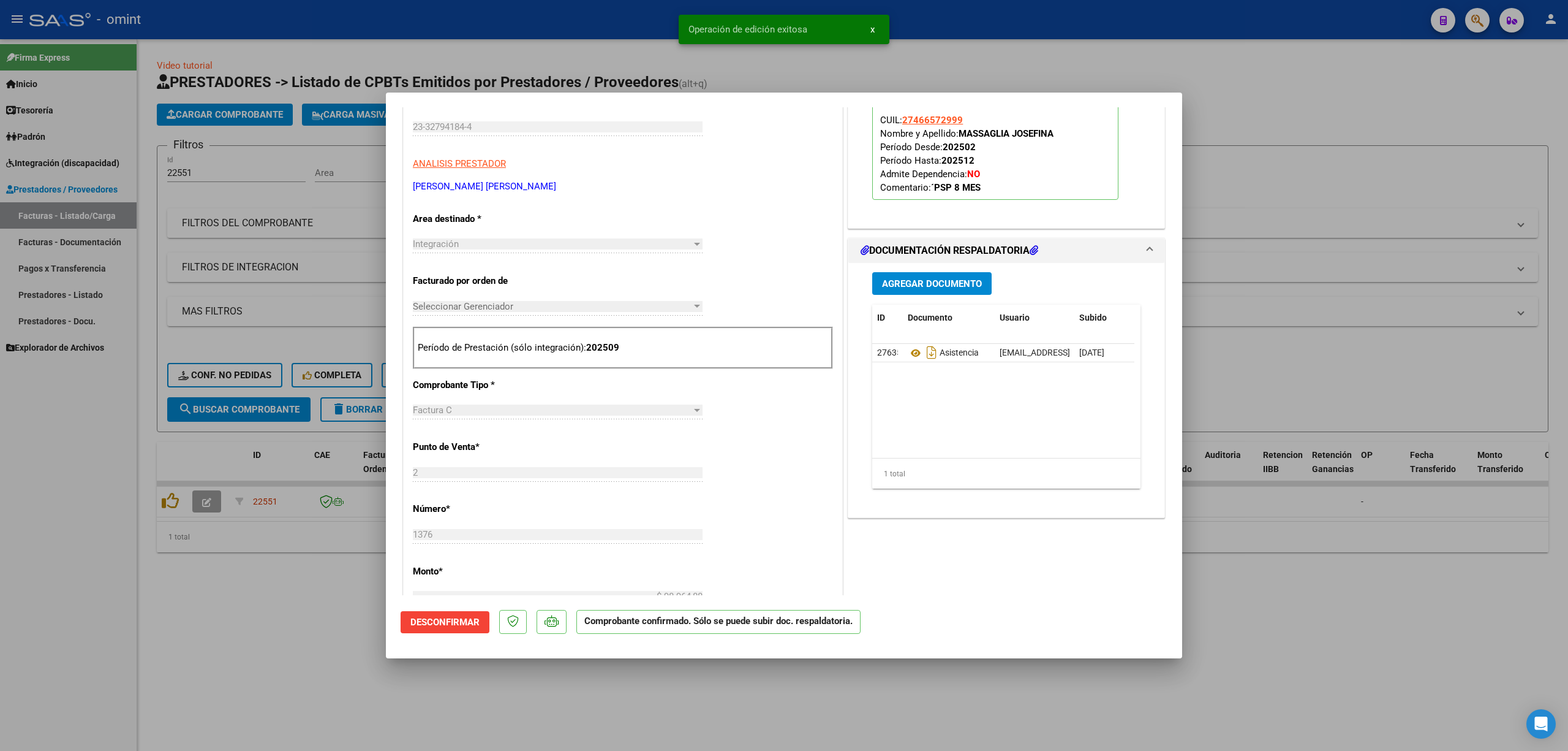
click at [285, 261] on div at bounding box center [784, 375] width 1568 height 751
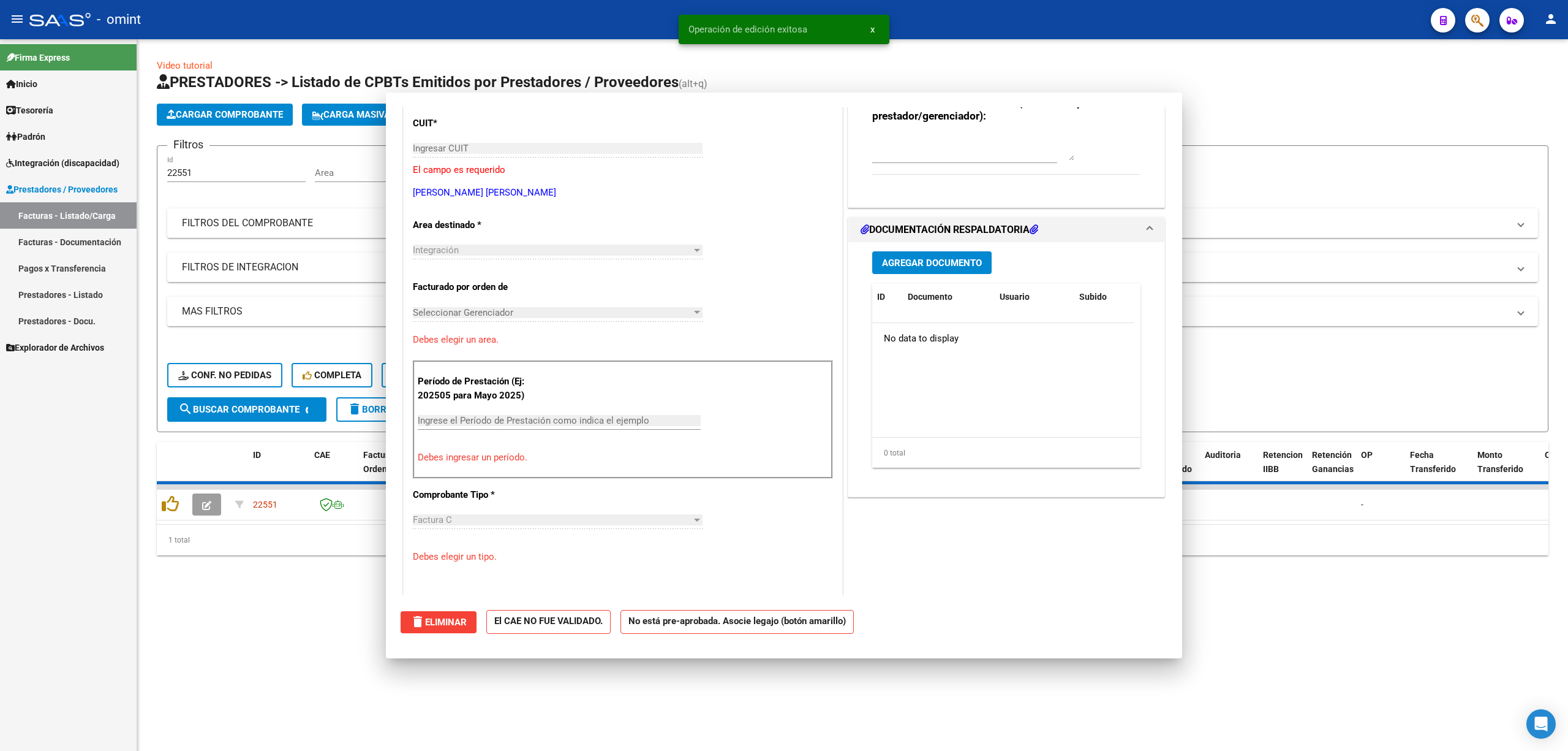
scroll to position [0, 0]
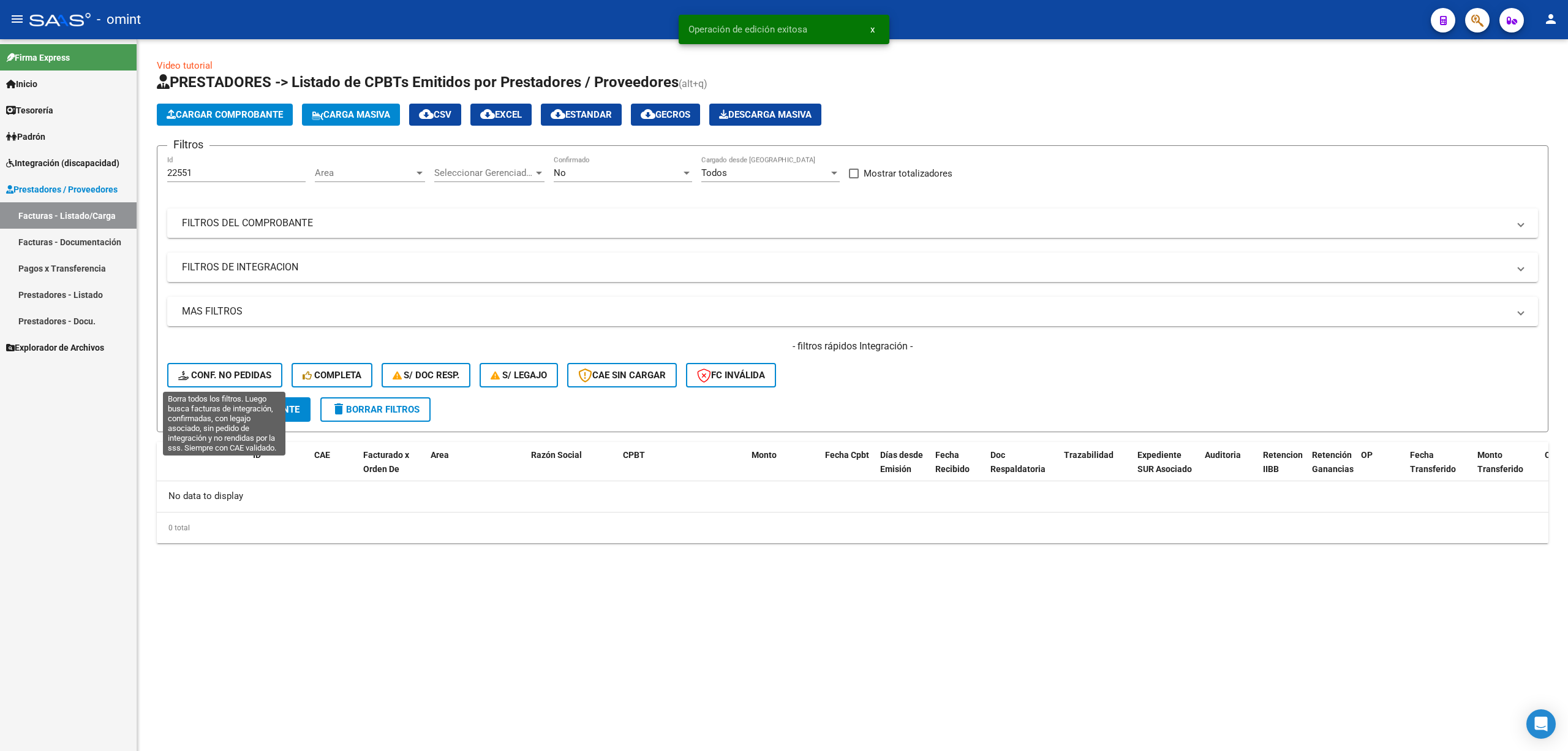
click at [251, 377] on span "Conf. no pedidas" at bounding box center [225, 374] width 93 height 11
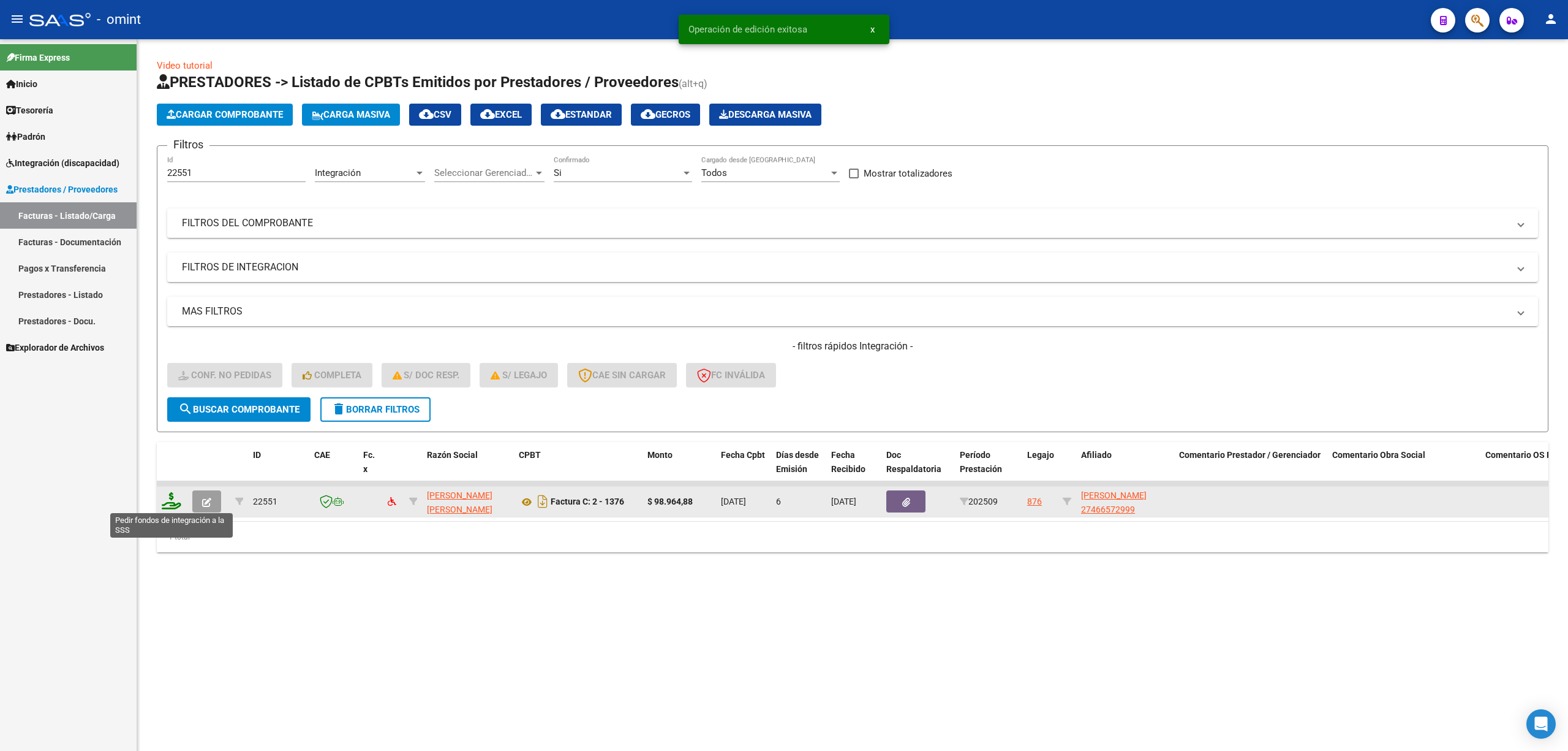
click at [162, 495] on icon at bounding box center [171, 501] width 20 height 17
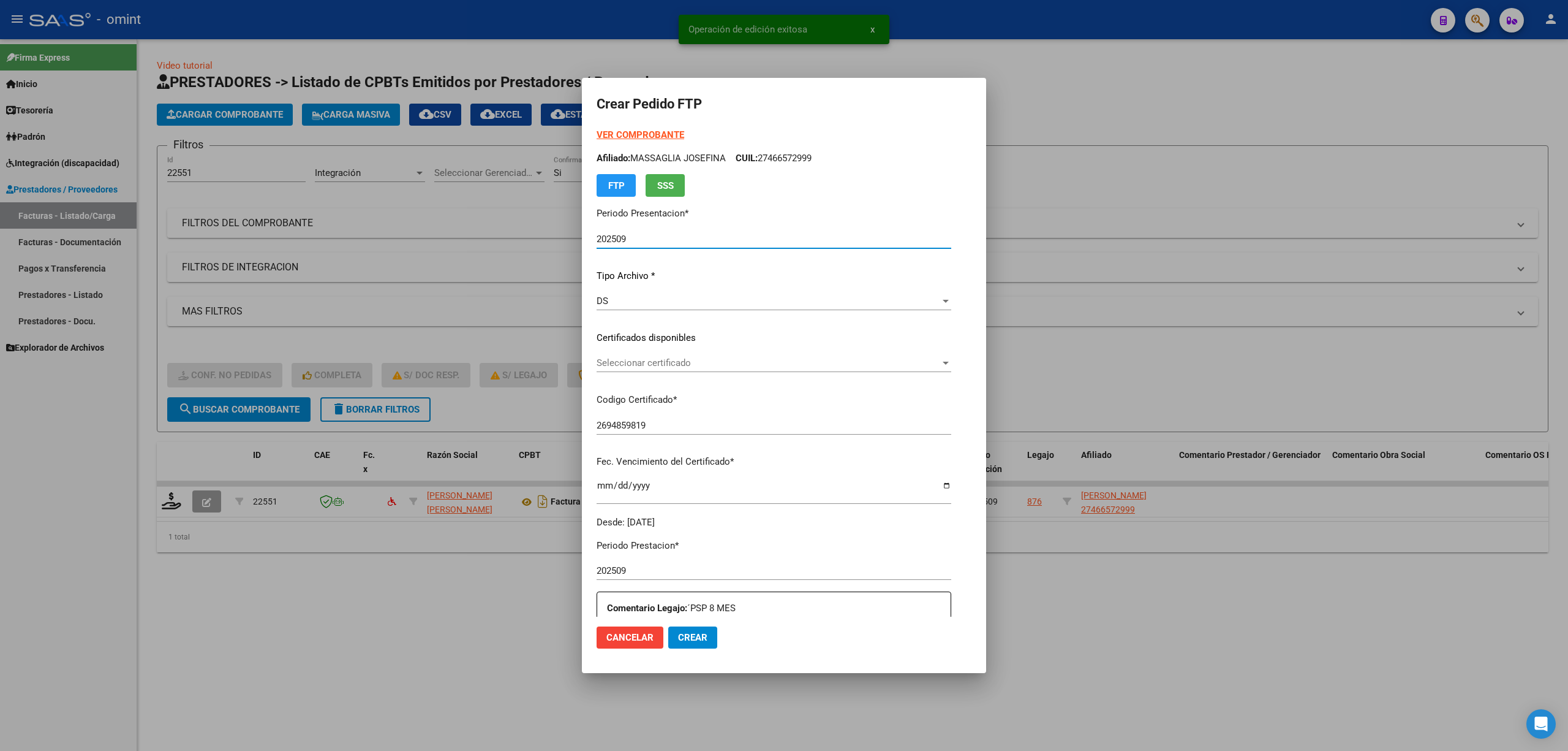
click at [631, 370] on div "Seleccionar certificado Seleccionar certificado" at bounding box center [774, 362] width 355 height 18
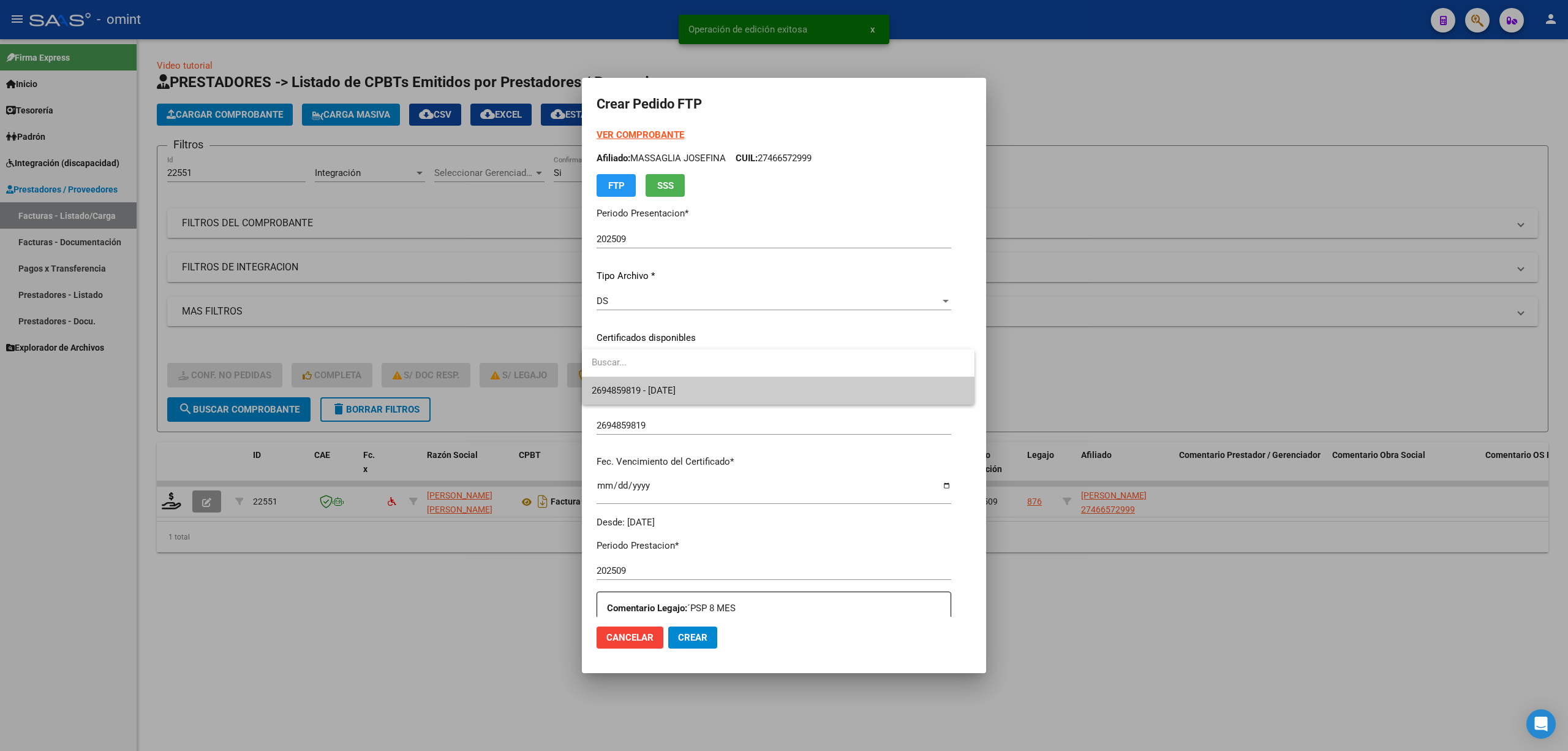
click at [625, 403] on span "2694859819 - 2027-07-18" at bounding box center [777, 390] width 373 height 28
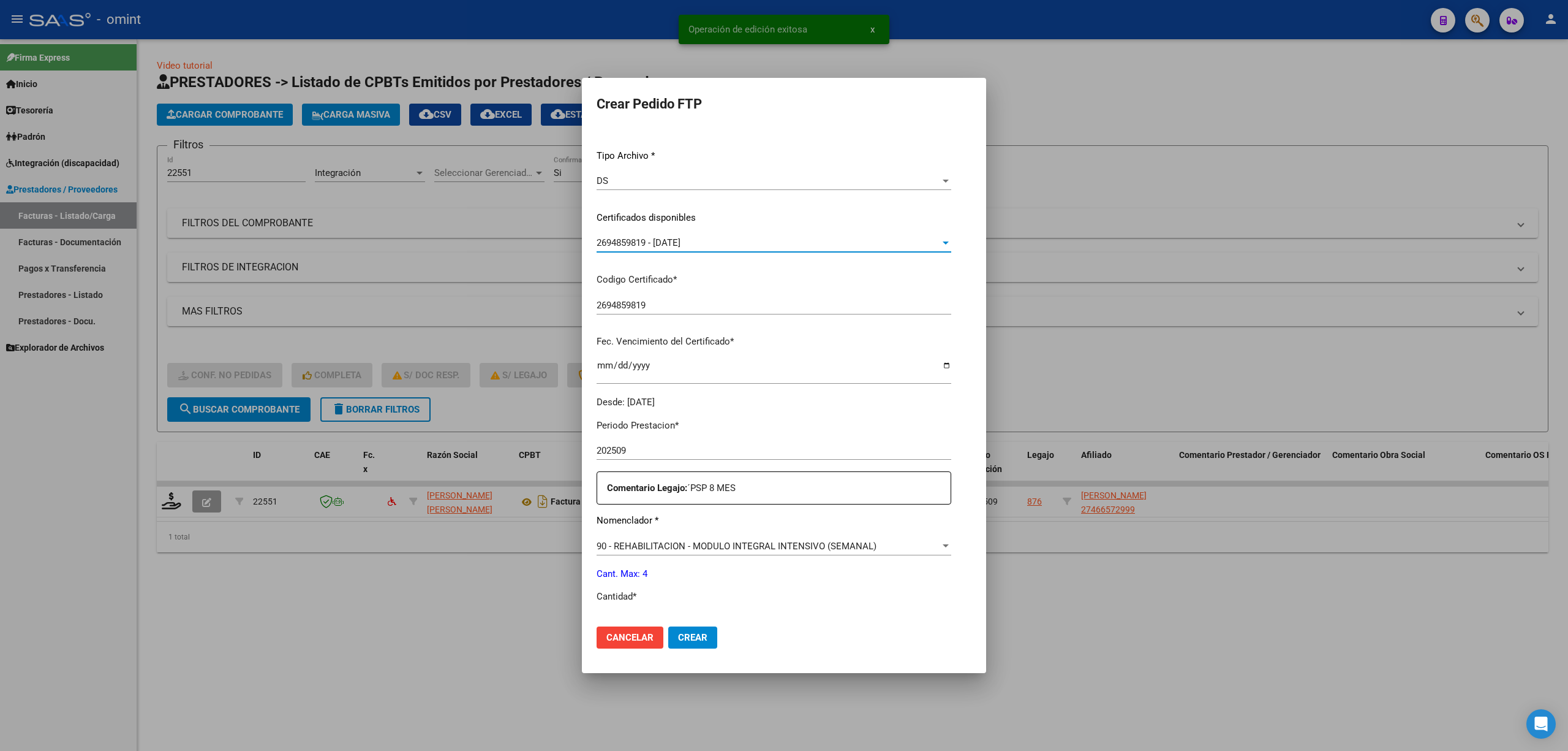
scroll to position [326, 0]
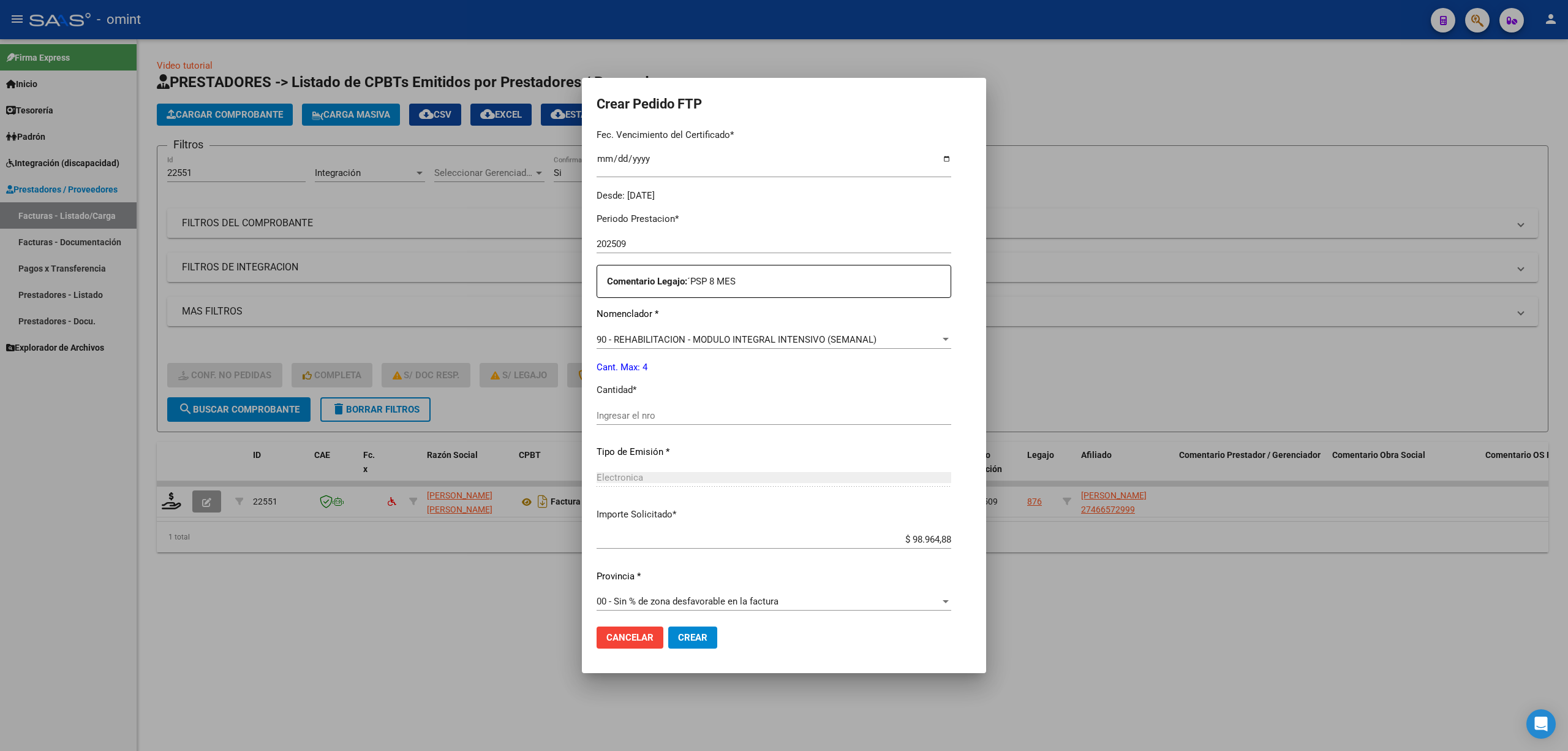
click at [653, 423] on div "Ingresar el nro" at bounding box center [774, 415] width 355 height 18
click at [699, 495] on span "Crear" at bounding box center [692, 637] width 29 height 11
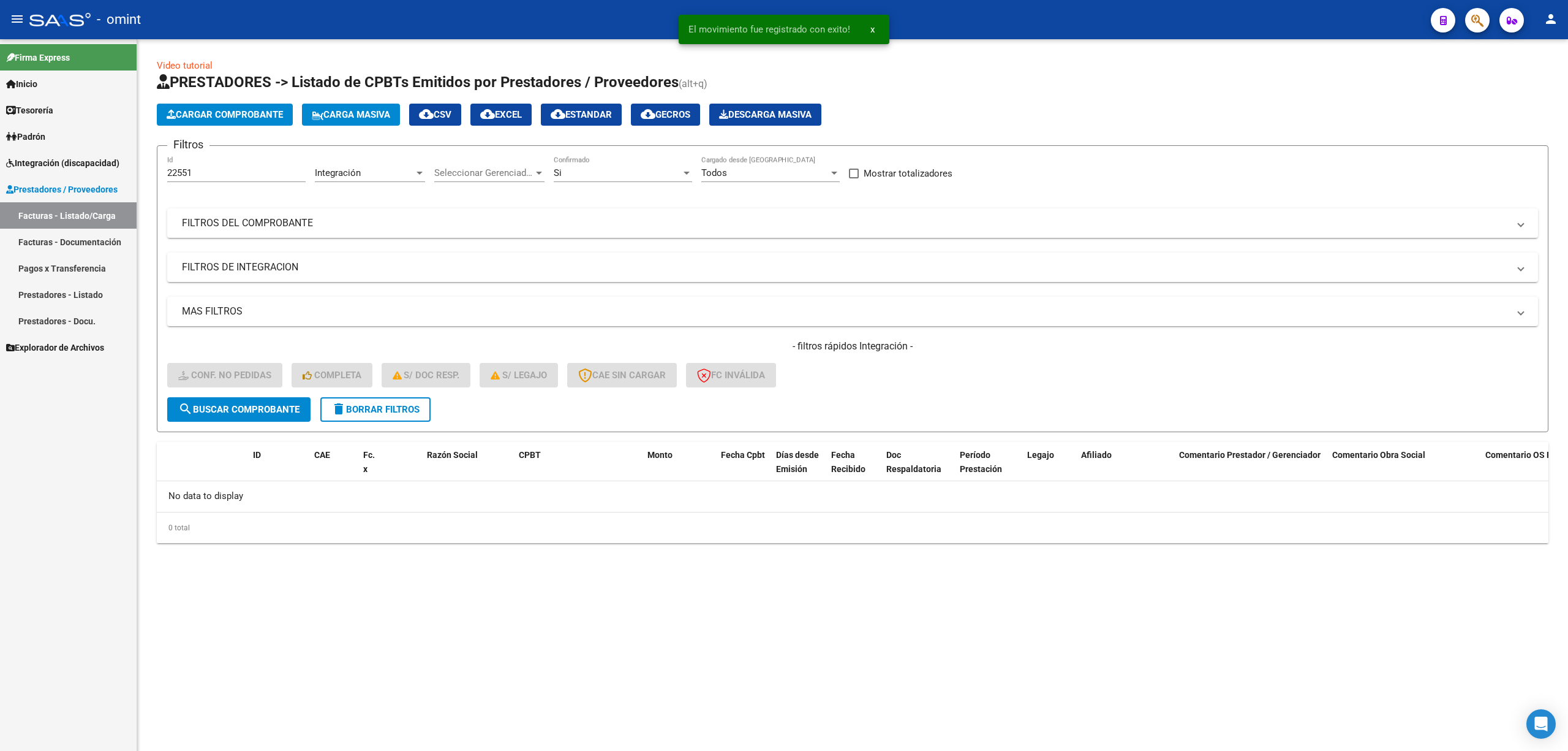
click at [351, 408] on span "delete Borrar Filtros" at bounding box center [375, 409] width 88 height 11
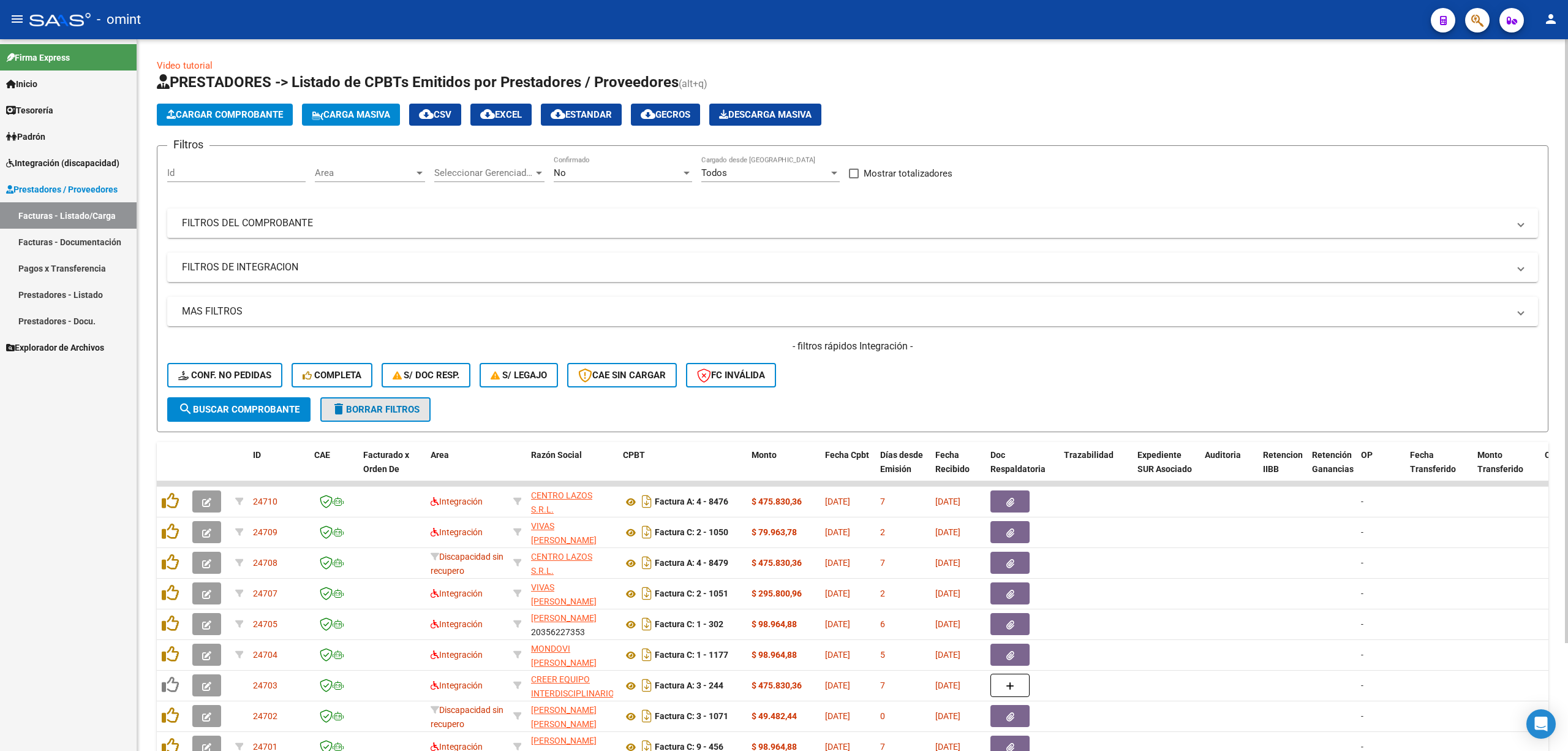
click at [387, 408] on span "delete Borrar Filtros" at bounding box center [375, 409] width 88 height 11
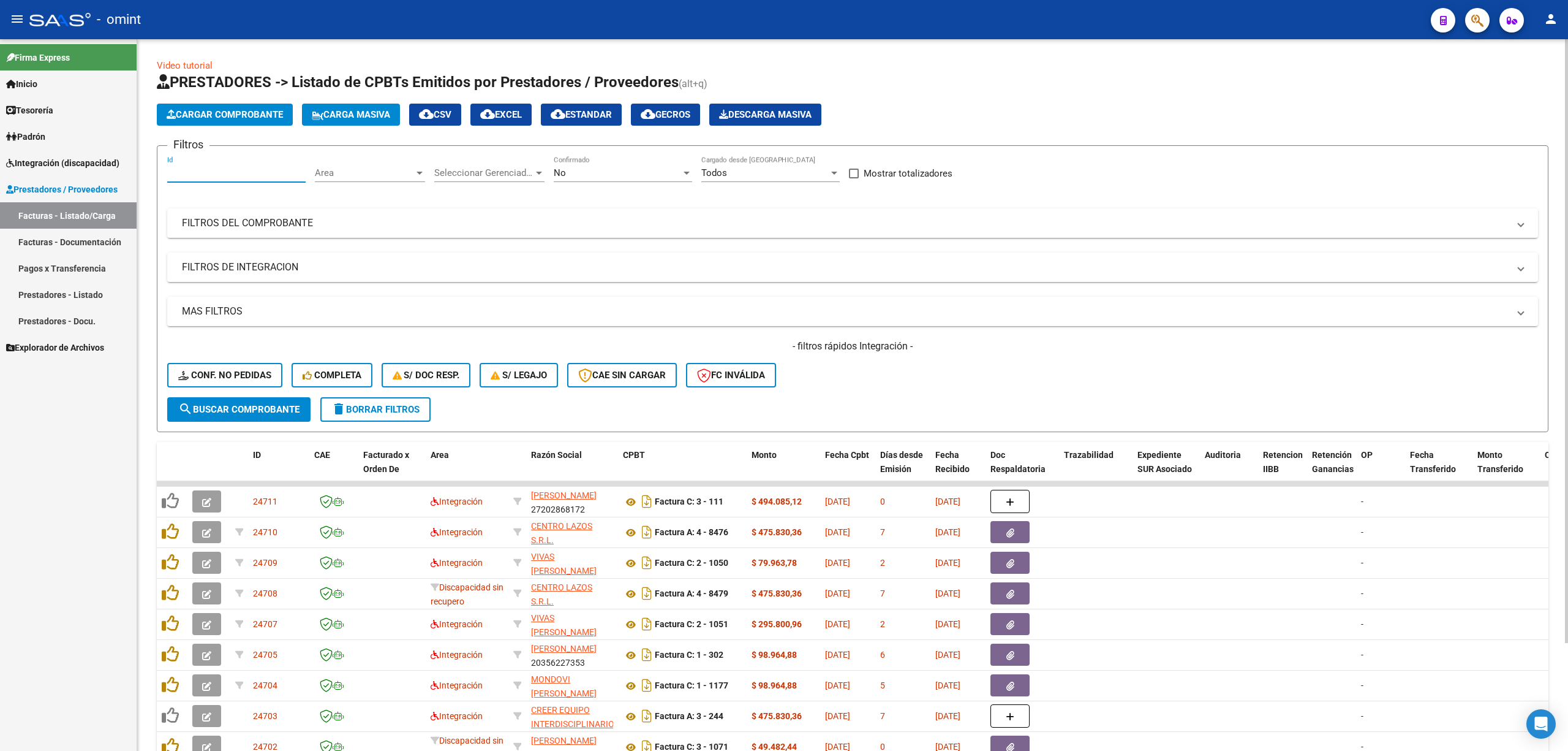
click at [197, 174] on input "Id" at bounding box center [236, 172] width 139 height 11
paste input "24048"
click at [229, 412] on span "search Buscar Comprobante" at bounding box center [238, 409] width 121 height 11
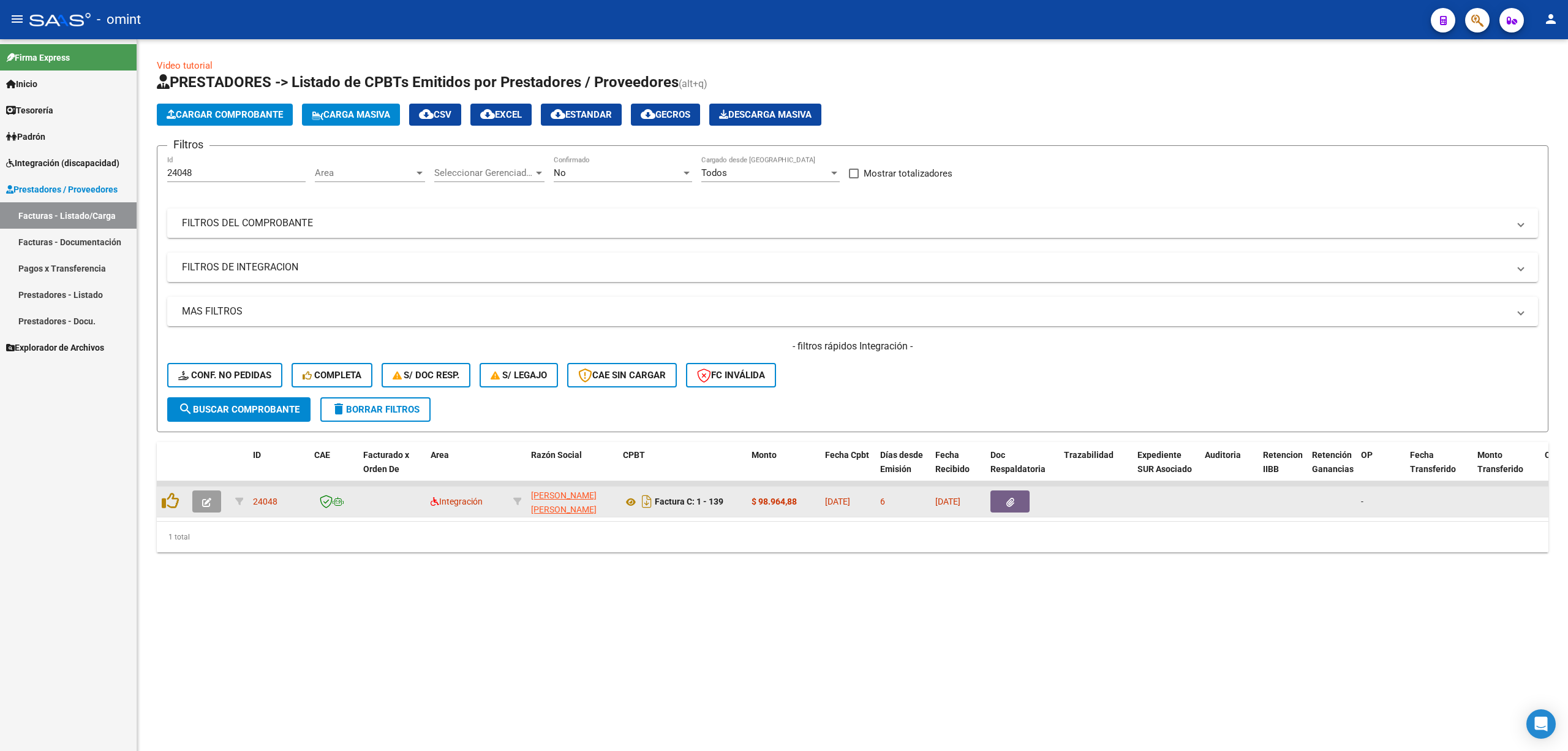
click at [206, 495] on icon "button" at bounding box center [206, 502] width 9 height 9
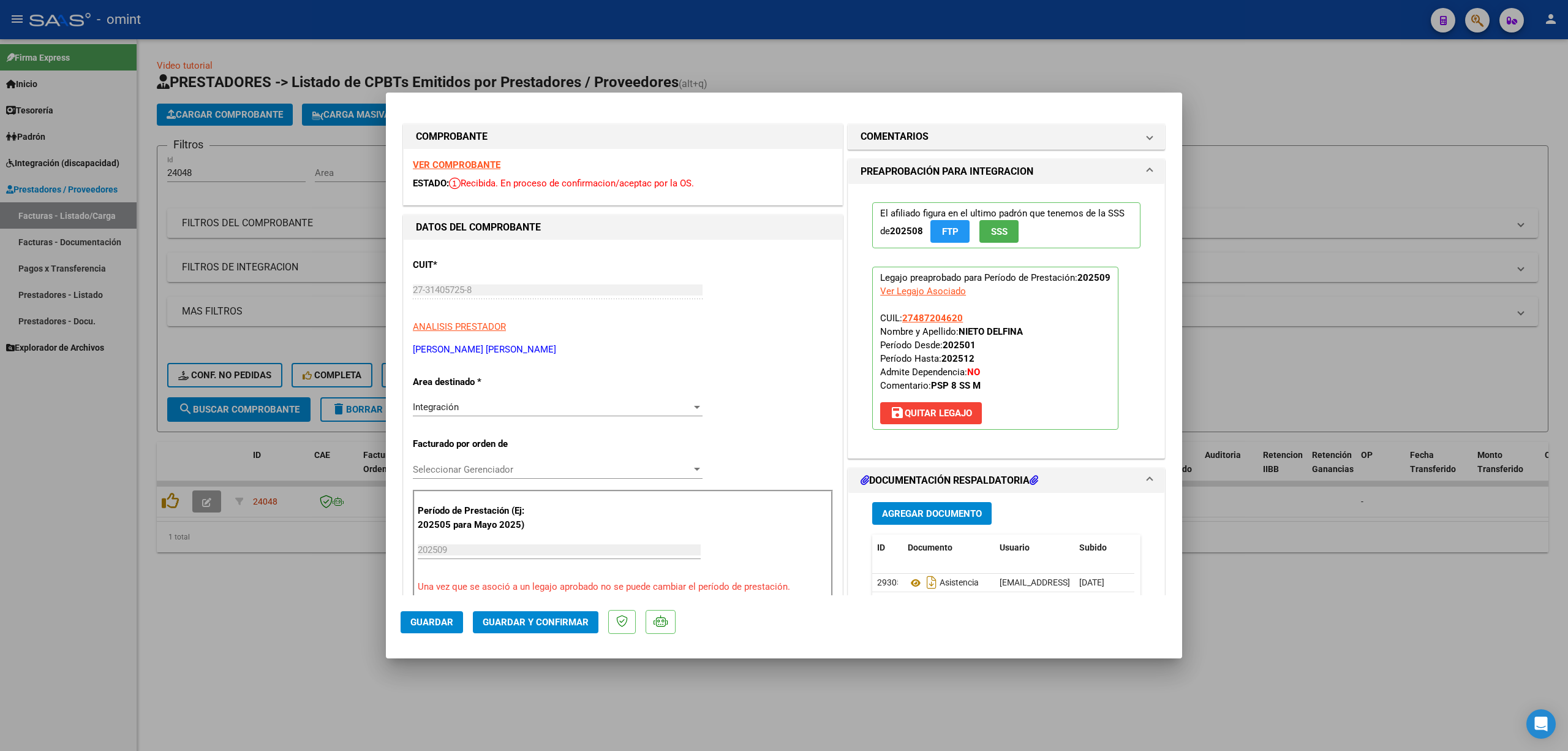
click at [444, 166] on strong "VER COMPROBANTE" at bounding box center [456, 164] width 88 height 11
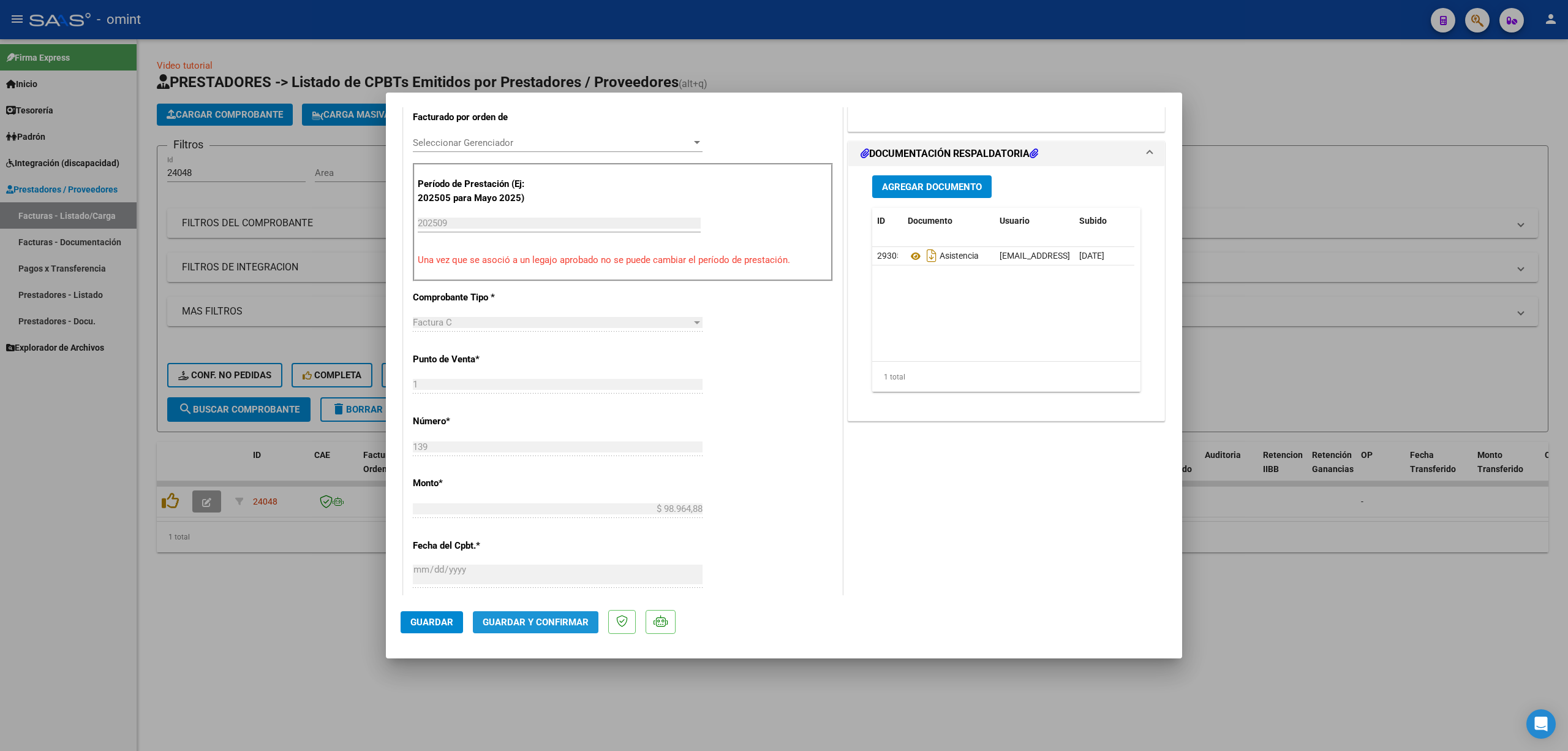
click at [554, 495] on span "Guardar y Confirmar" at bounding box center [536, 622] width 106 height 11
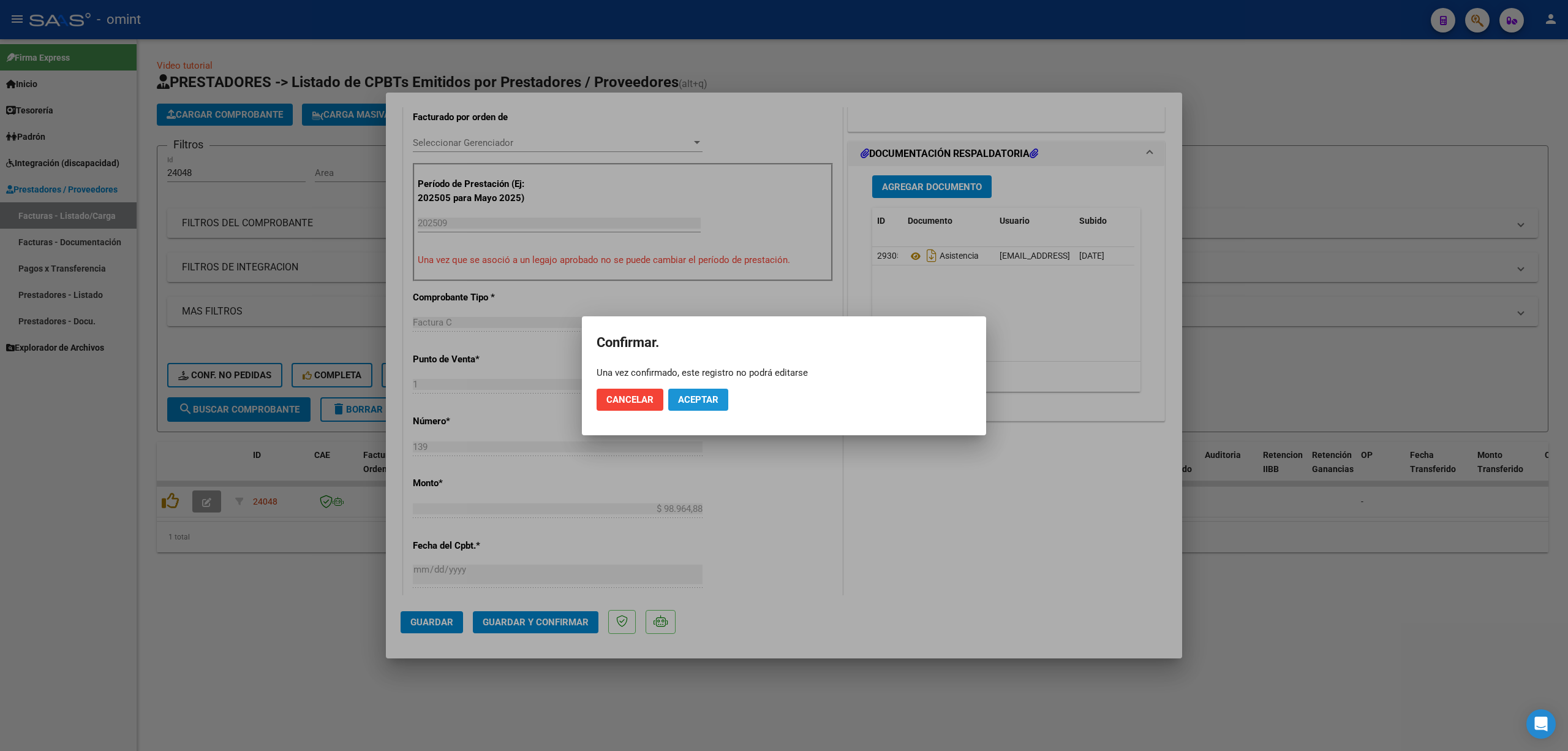
click at [687, 403] on span "Aceptar" at bounding box center [698, 399] width 41 height 11
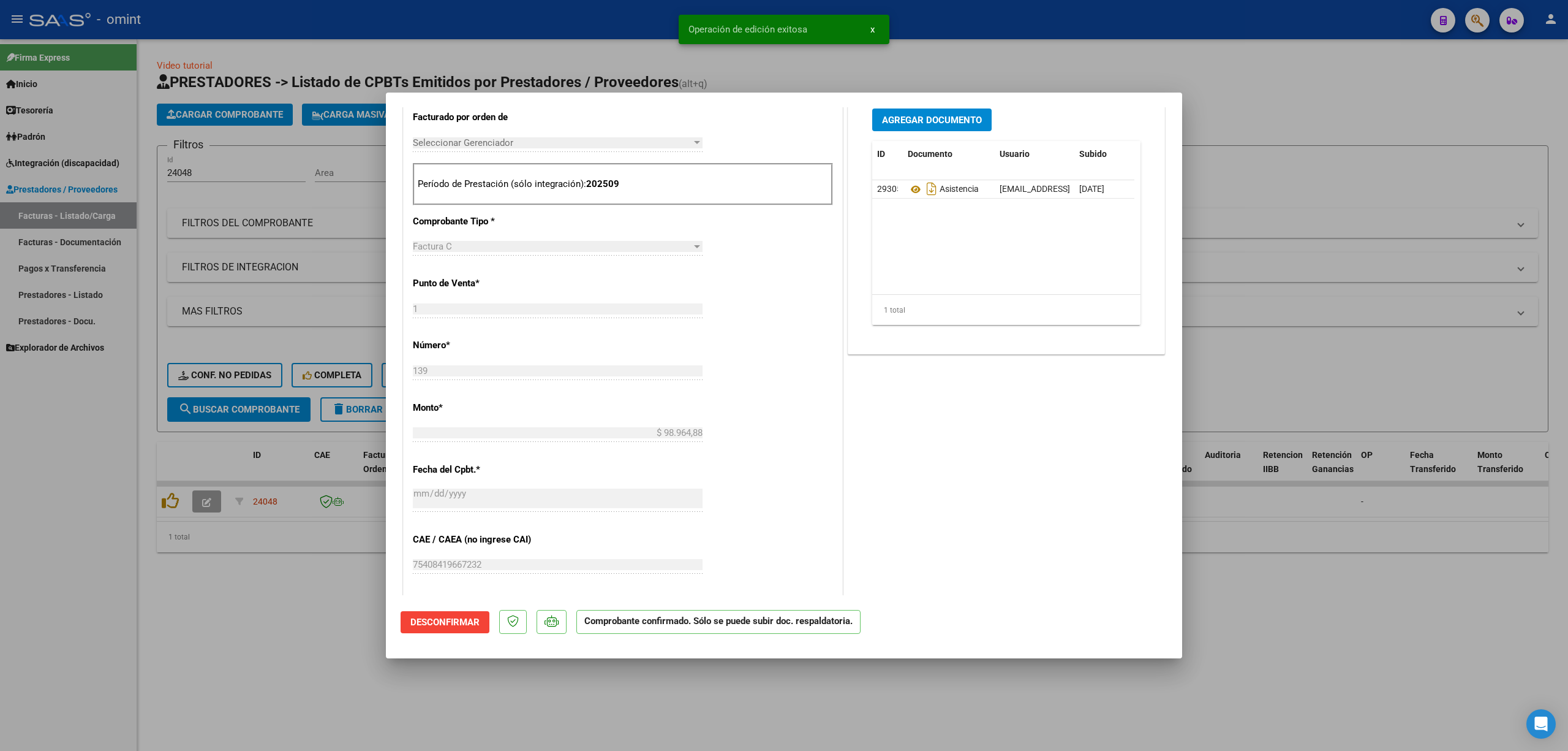
click at [322, 288] on div at bounding box center [784, 375] width 1568 height 751
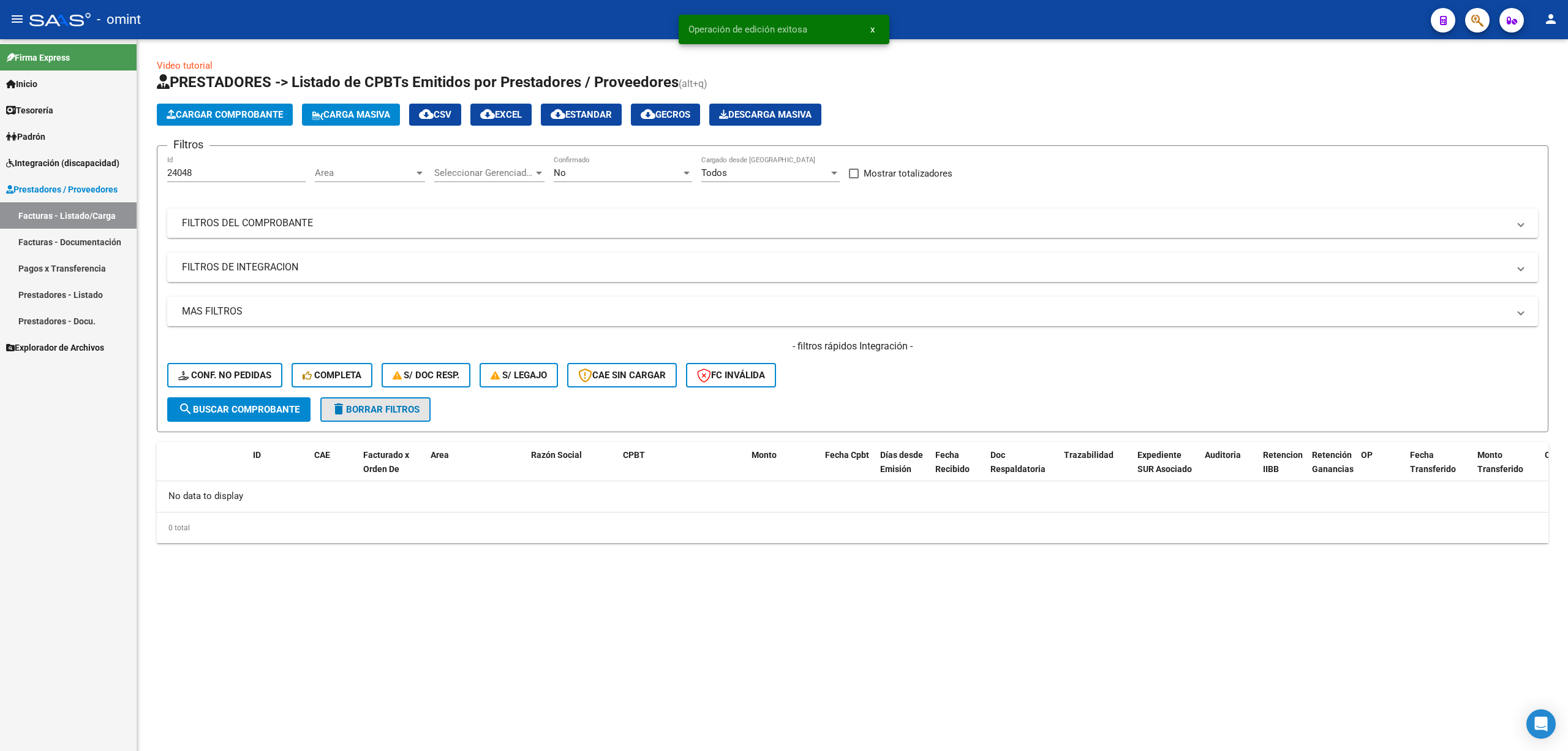
click at [358, 413] on span "delete Borrar Filtros" at bounding box center [375, 409] width 88 height 11
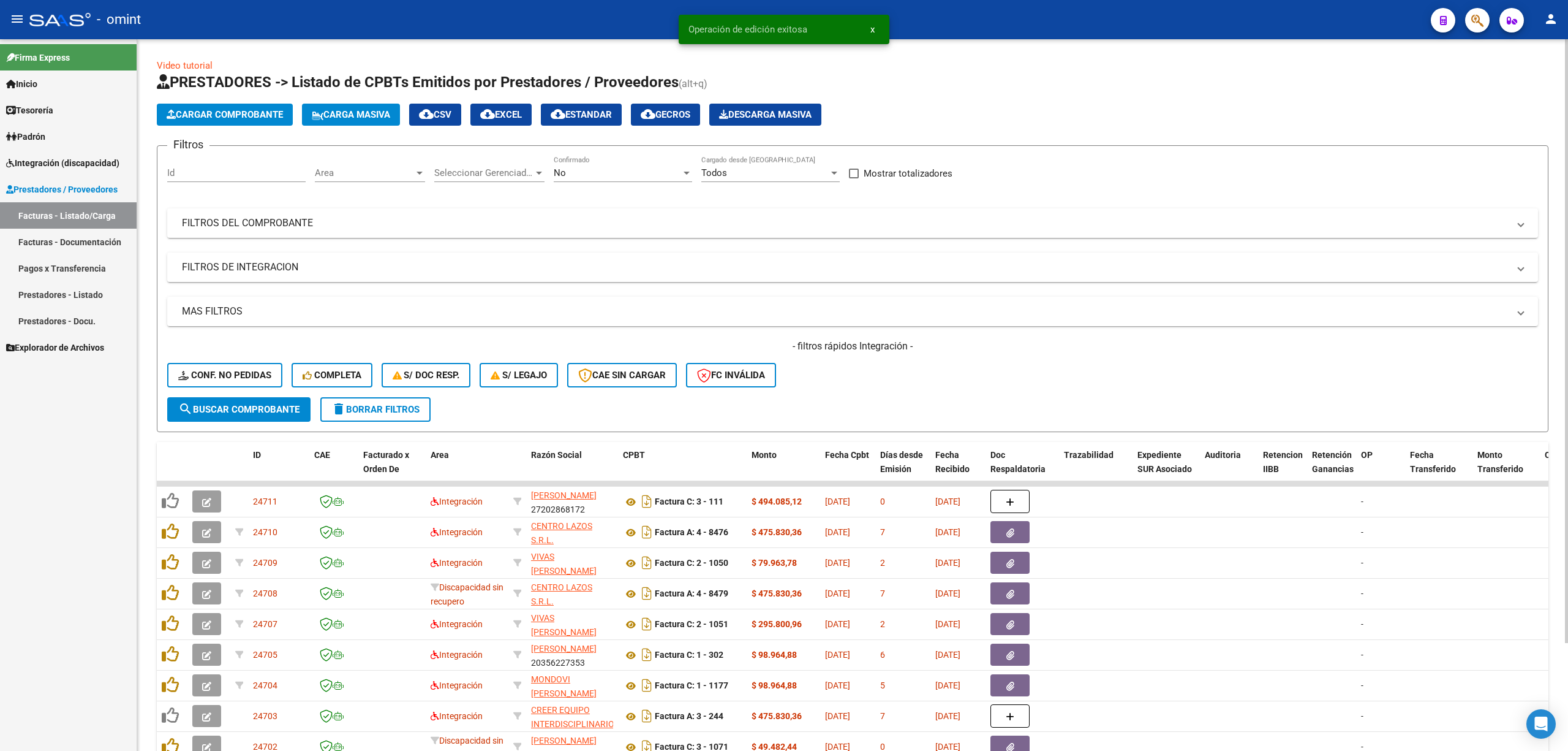
click at [197, 169] on input "Id" at bounding box center [236, 172] width 139 height 11
paste input "24048"
click at [246, 376] on span "Conf. no pedidas" at bounding box center [225, 374] width 93 height 11
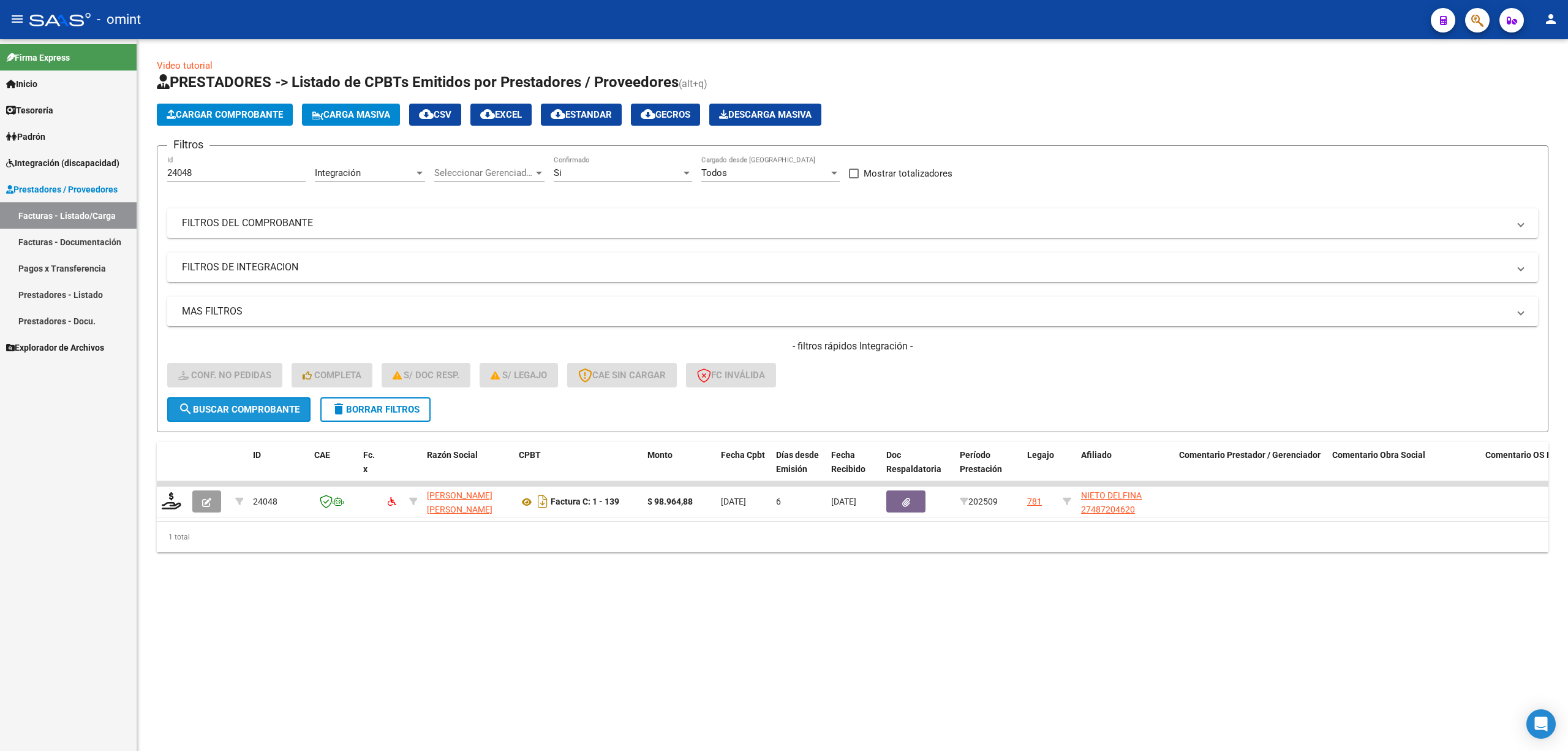
click at [280, 417] on button "search Buscar Comprobante" at bounding box center [238, 409] width 143 height 25
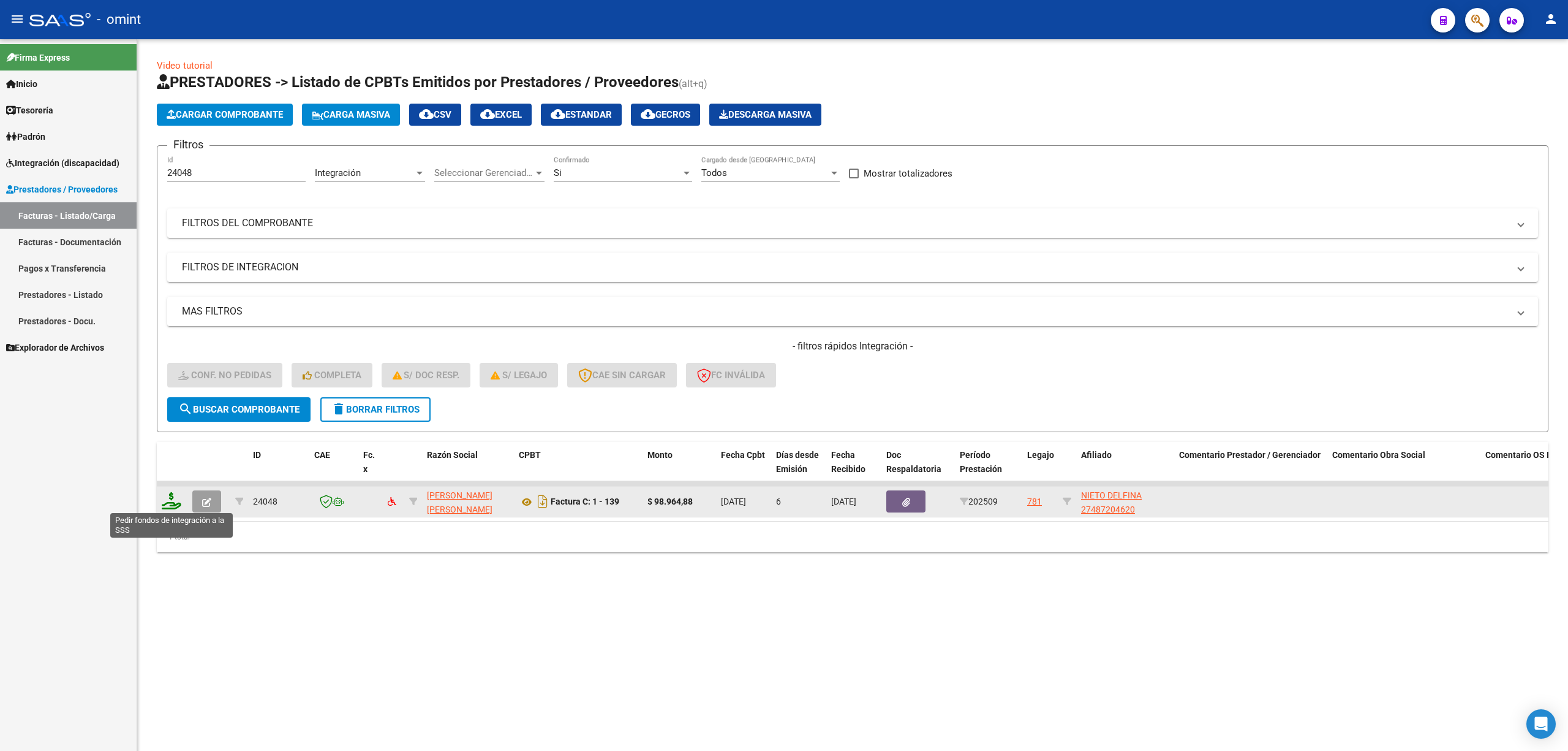
click at [179, 495] on icon at bounding box center [171, 501] width 20 height 17
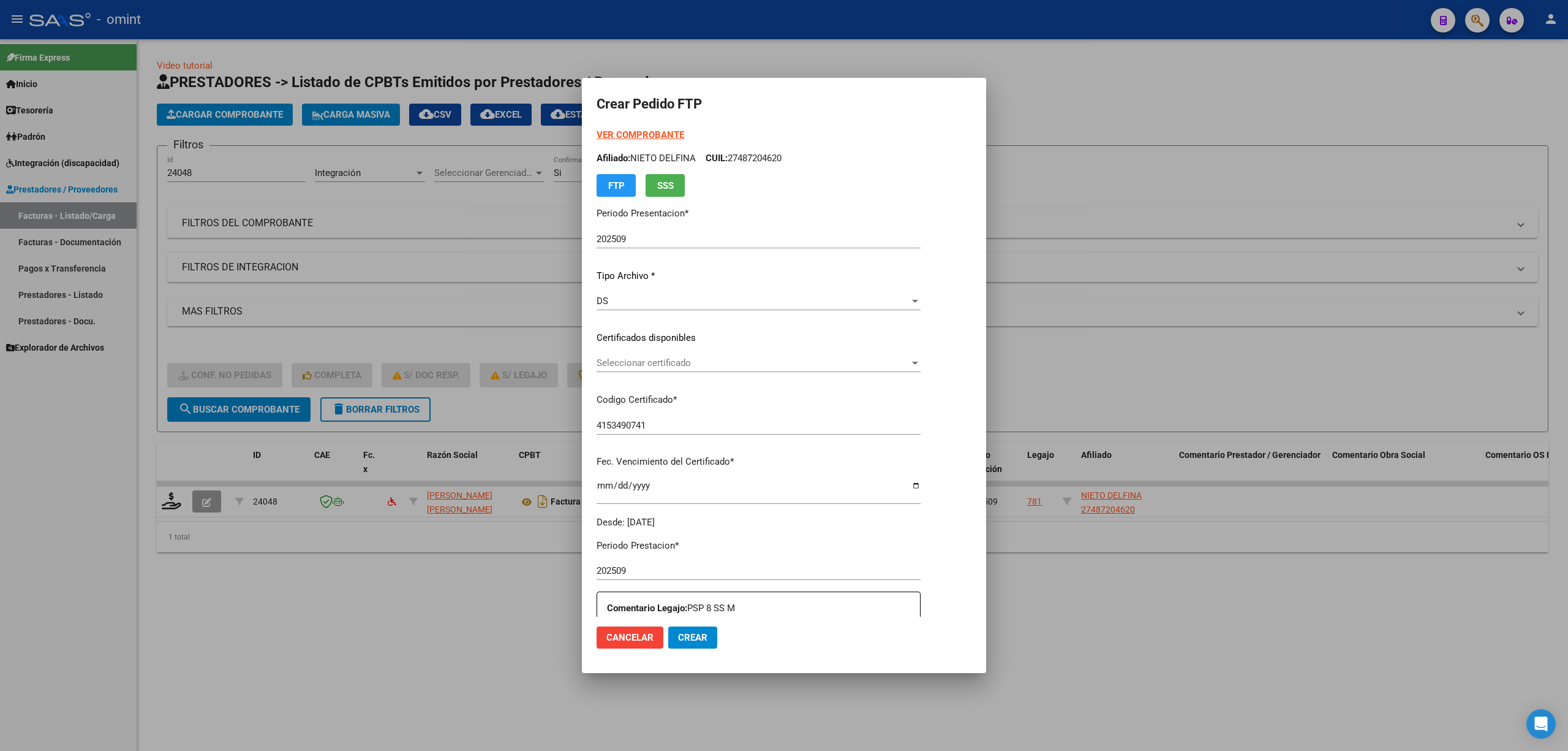
click at [630, 375] on div "Seleccionar certificado Seleccionar certificado" at bounding box center [759, 368] width 324 height 30
click at [632, 364] on span "Seleccionar certificado" at bounding box center [753, 363] width 313 height 11
click at [646, 391] on span "4153490741 - 2028-09-30" at bounding box center [639, 390] width 84 height 11
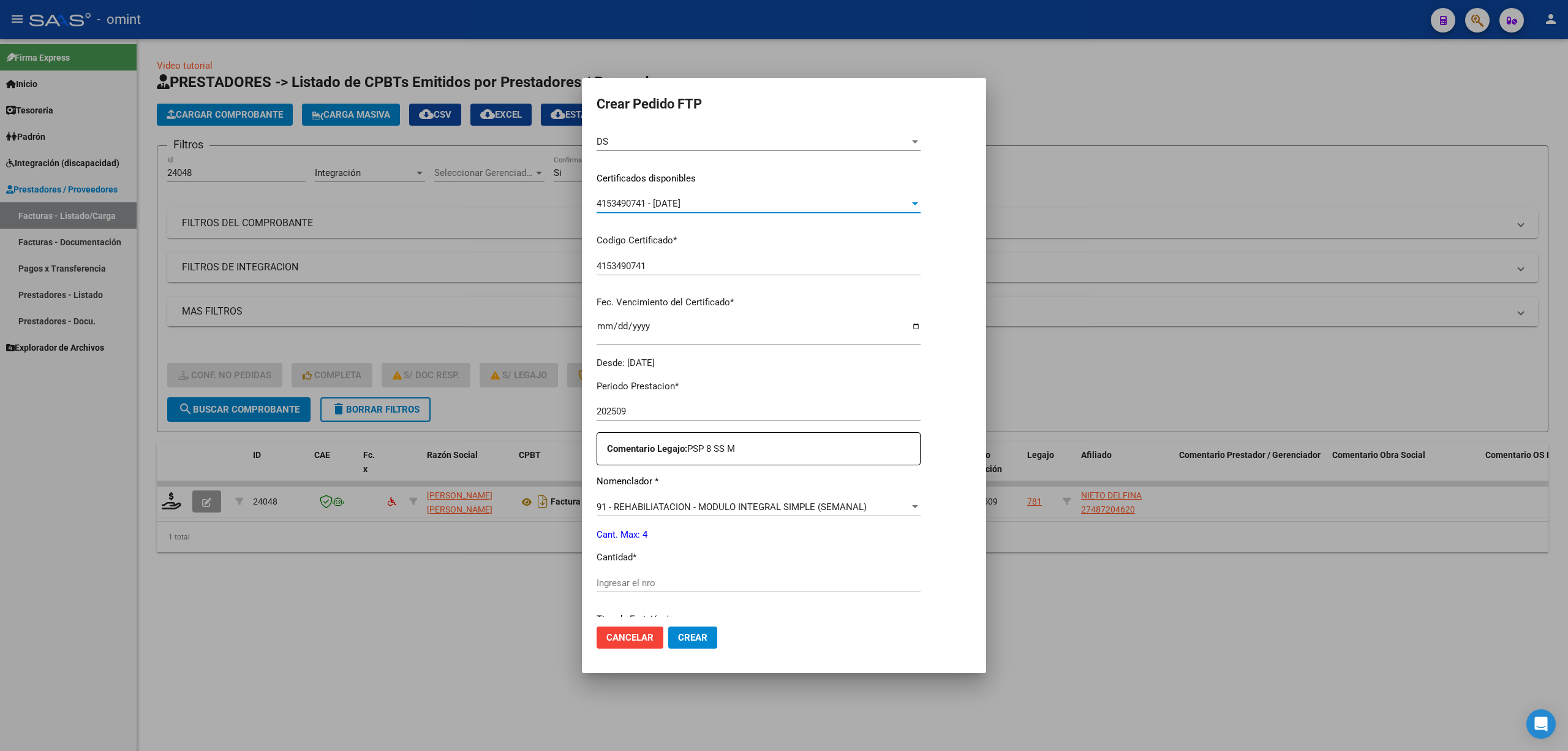
scroll to position [332, 0]
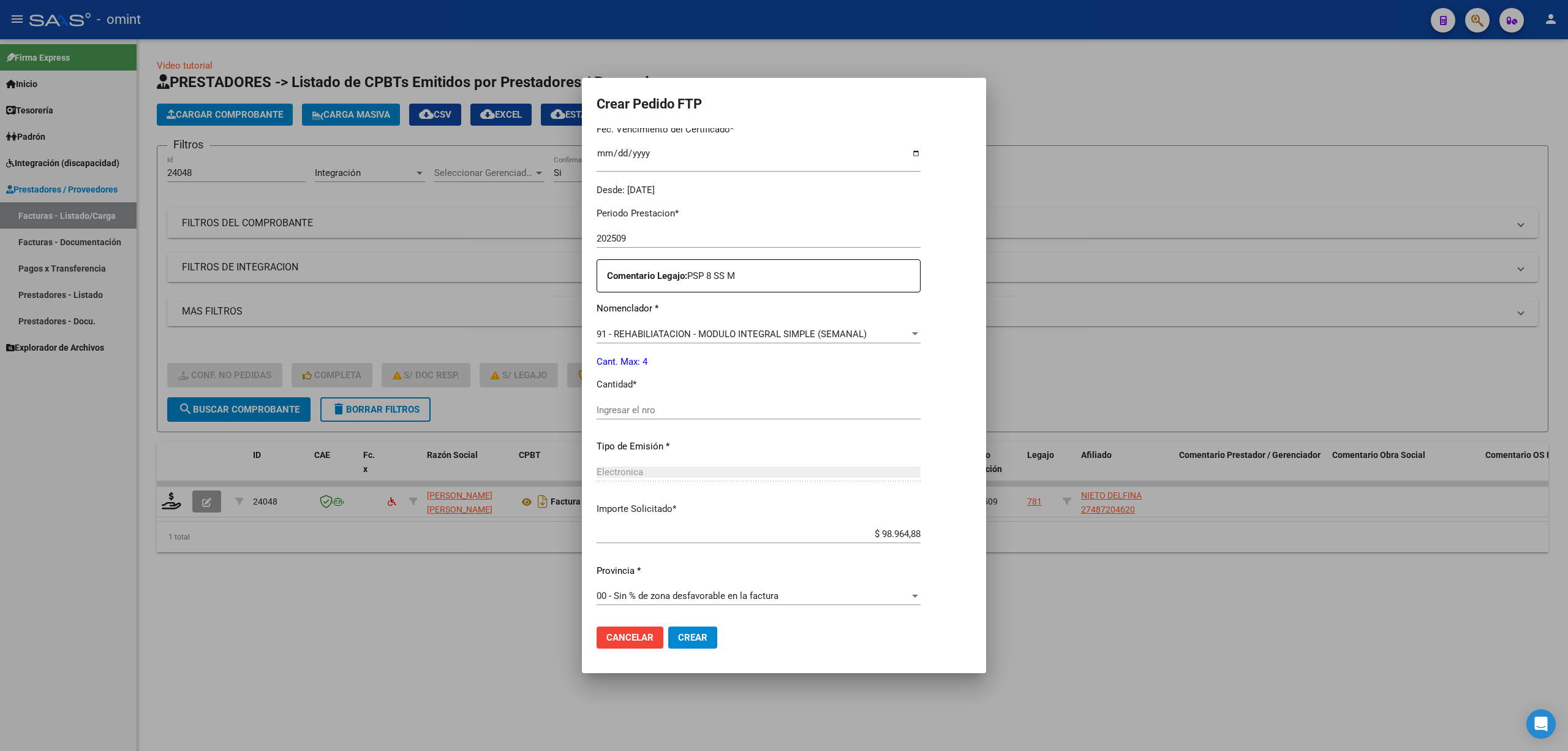
click at [638, 403] on div "Ingresar el nro" at bounding box center [759, 409] width 324 height 18
click at [694, 495] on span "Crear" at bounding box center [692, 637] width 29 height 11
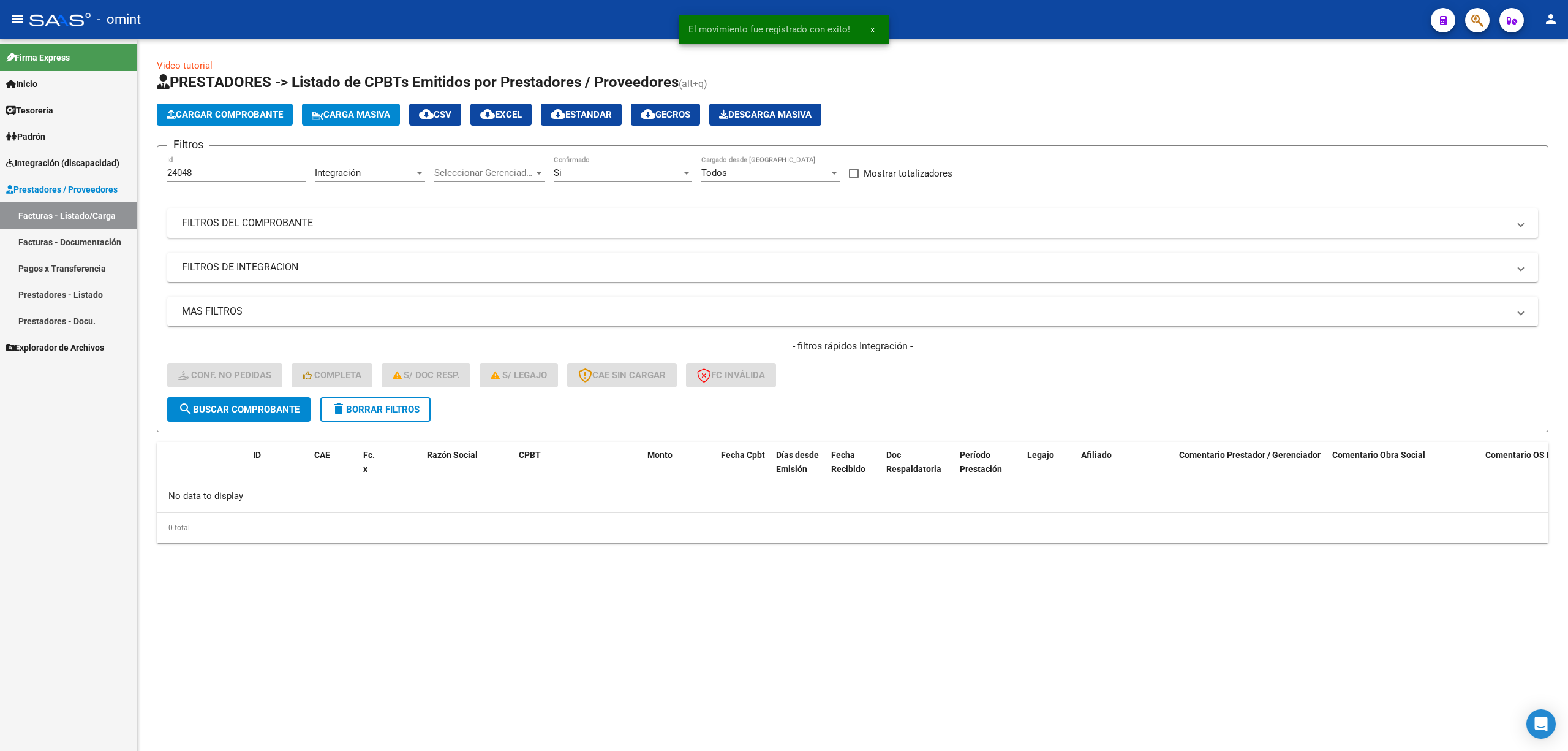
click at [398, 415] on button "delete Borrar Filtros" at bounding box center [376, 409] width 110 height 25
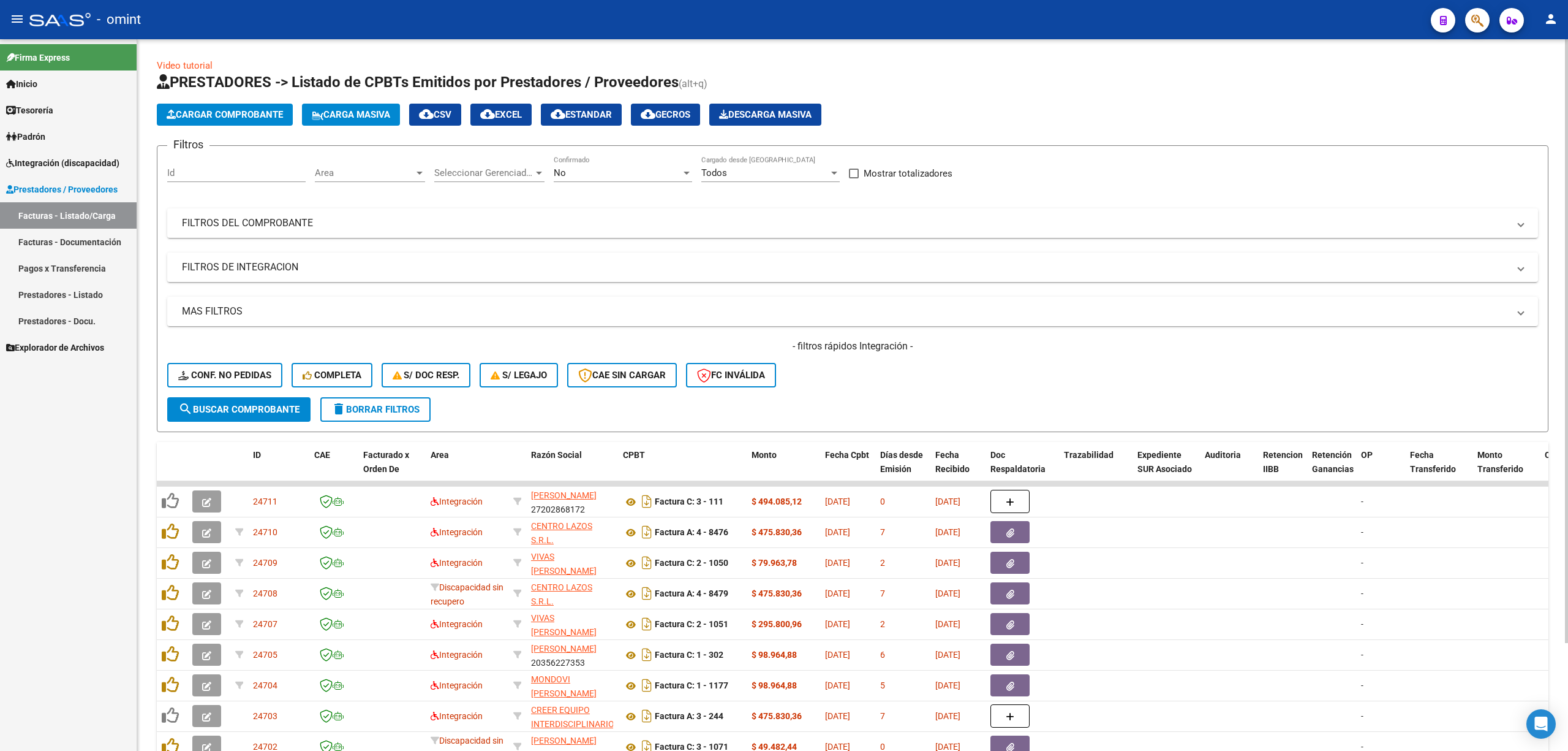
click at [213, 173] on input "Id" at bounding box center [236, 172] width 139 height 11
paste input "23985"
click at [252, 415] on button "search Buscar Comprobante" at bounding box center [238, 409] width 143 height 25
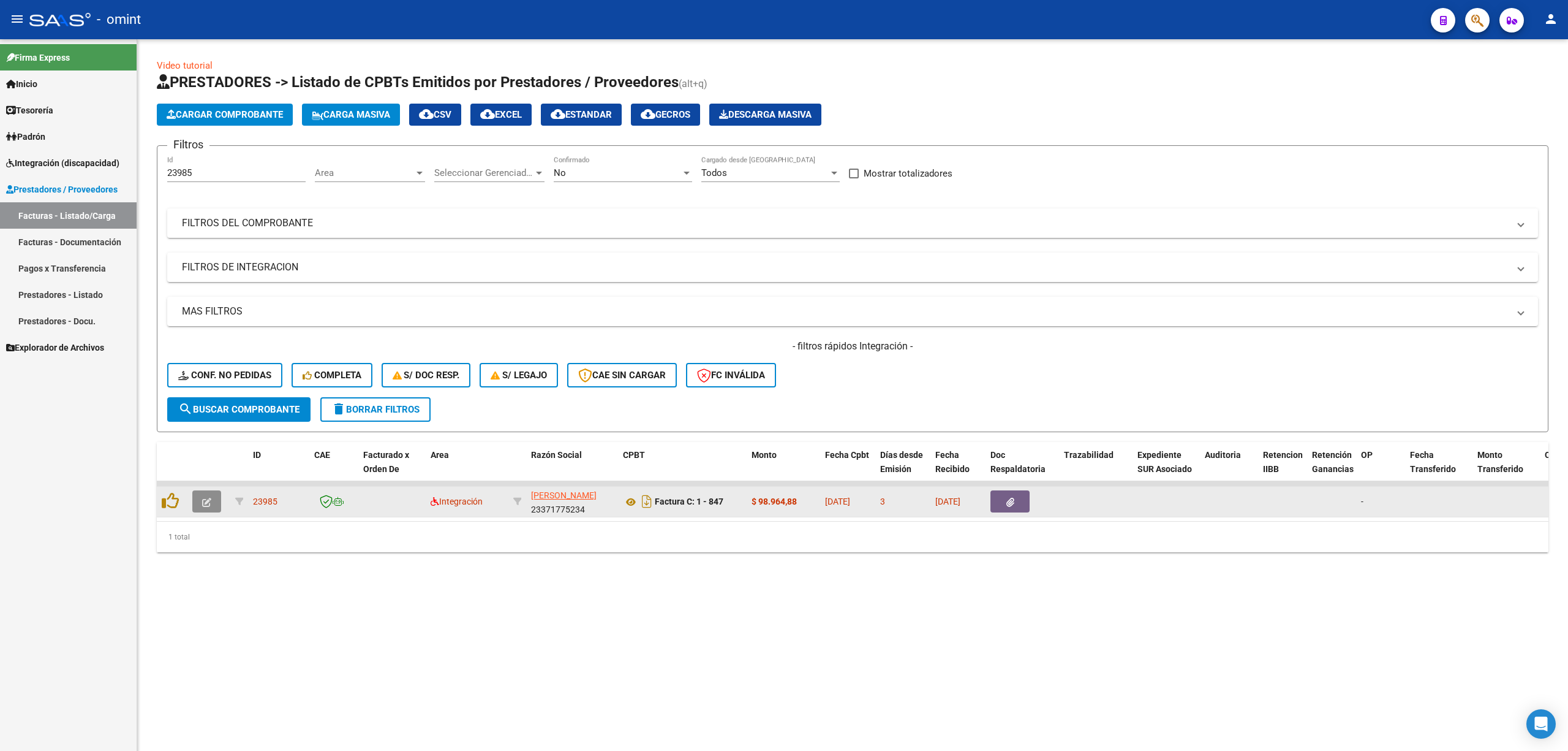
click at [206, 495] on icon "button" at bounding box center [206, 502] width 9 height 9
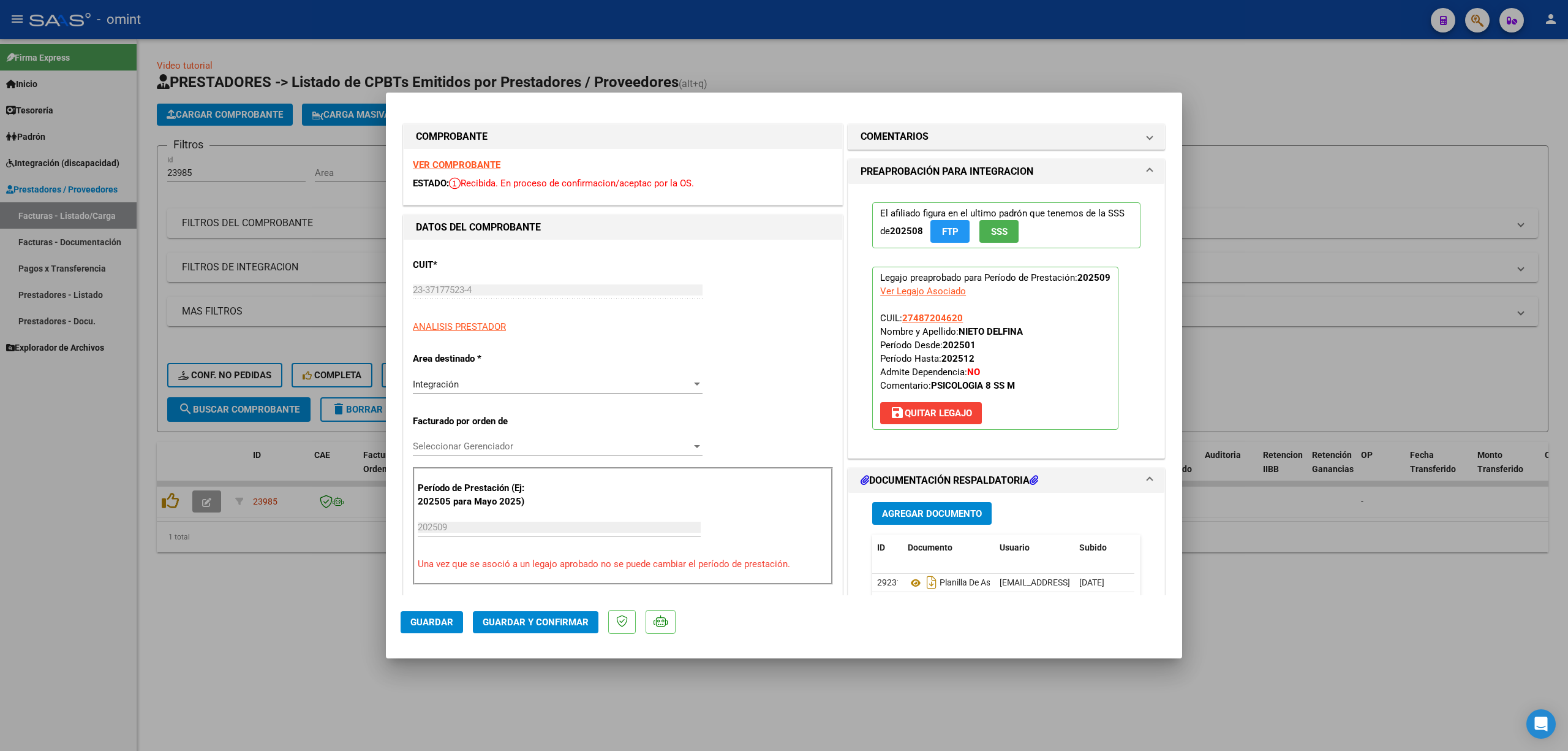
click at [420, 160] on strong "VER COMPROBANTE" at bounding box center [456, 164] width 88 height 11
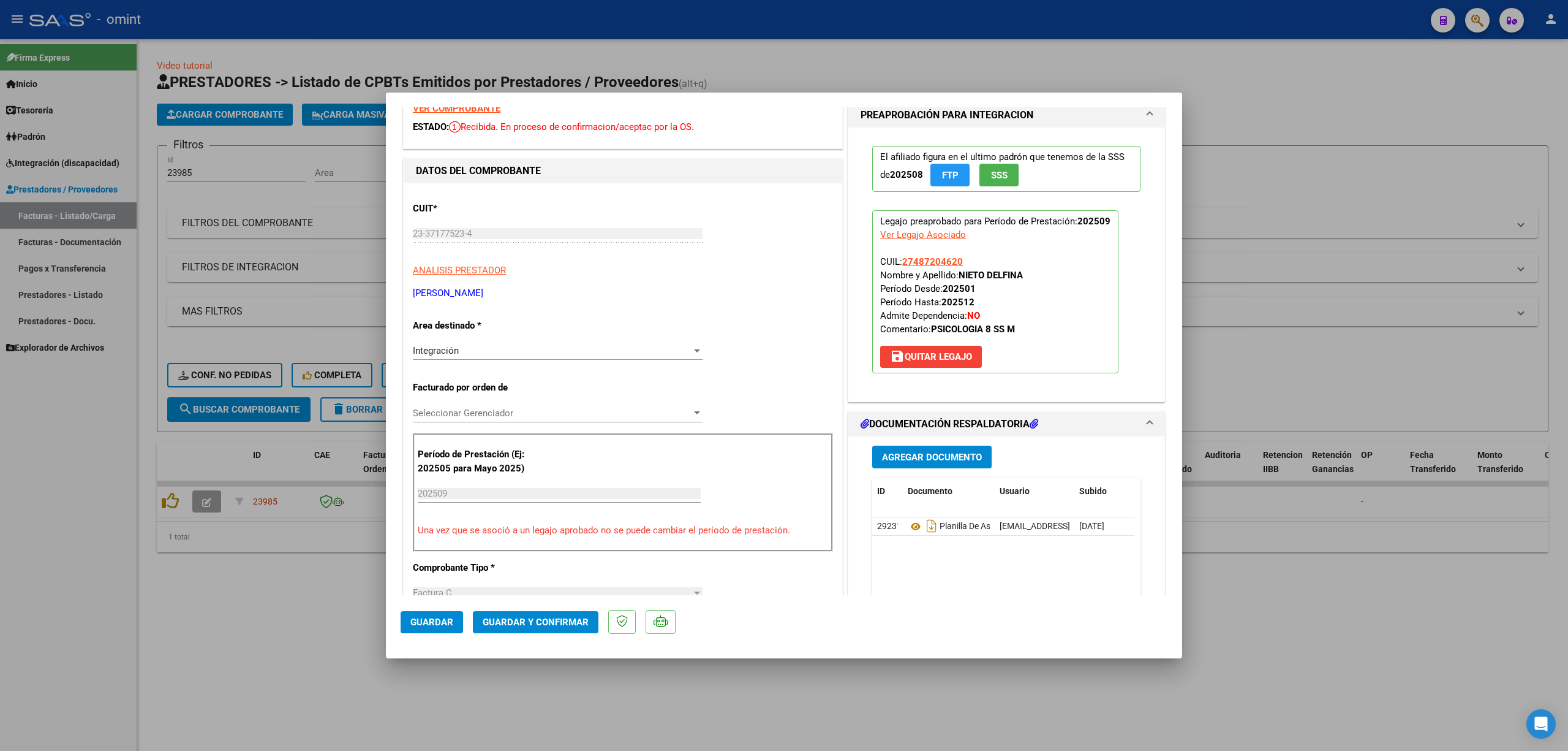
scroll to position [81, 0]
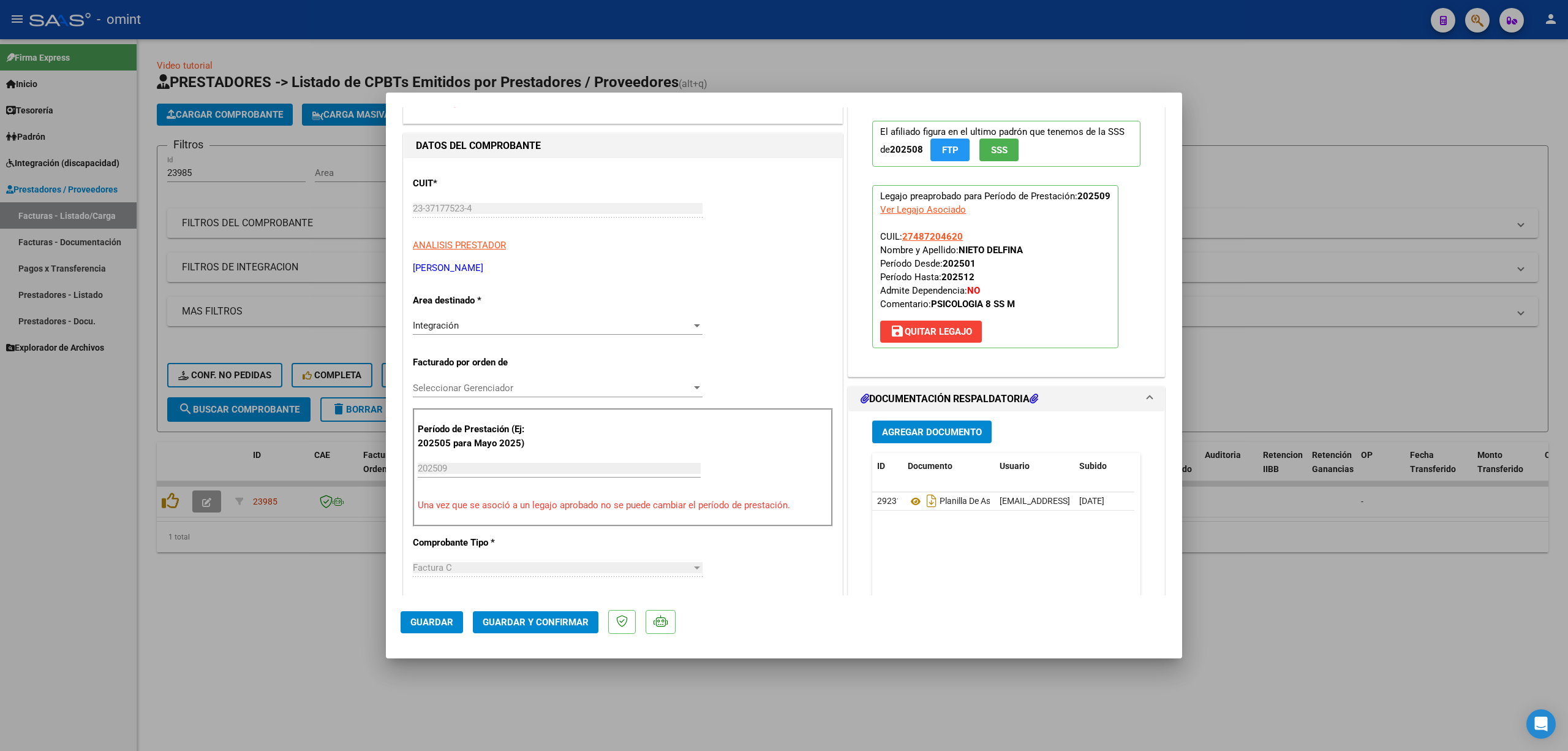
click at [547, 495] on span "Guardar y Confirmar" at bounding box center [536, 622] width 106 height 11
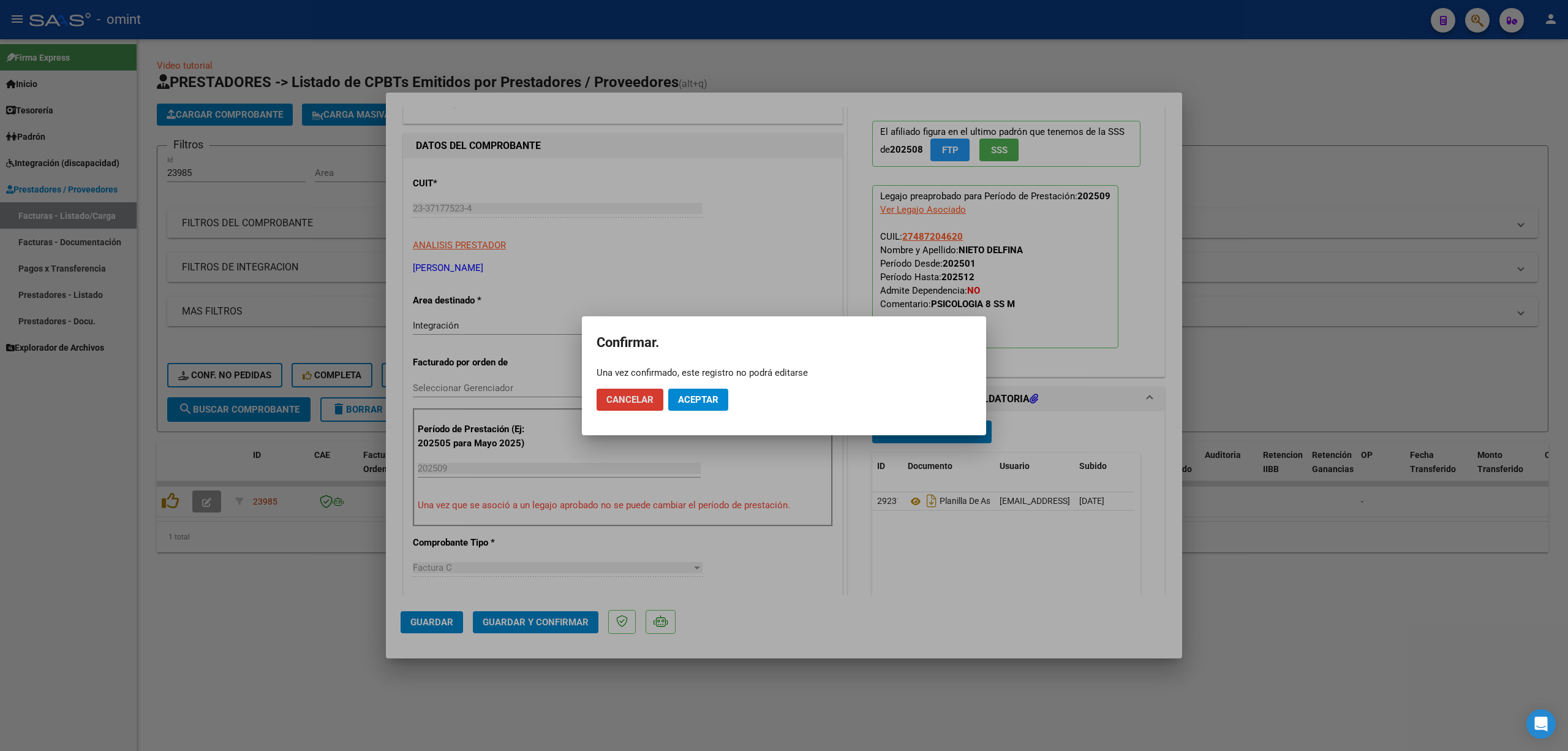
click at [702, 402] on span "Aceptar" at bounding box center [698, 399] width 41 height 11
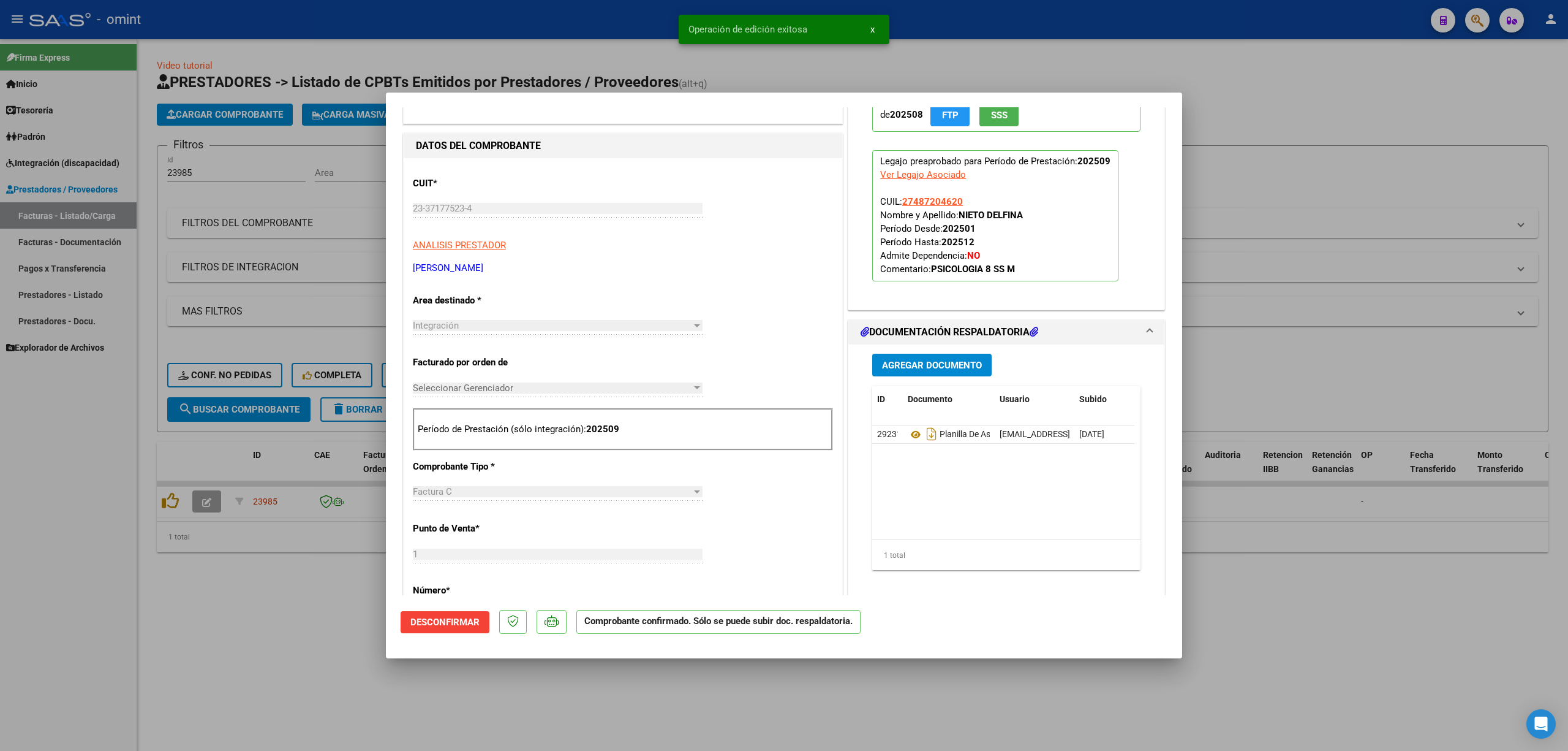
click at [309, 259] on div at bounding box center [784, 375] width 1568 height 751
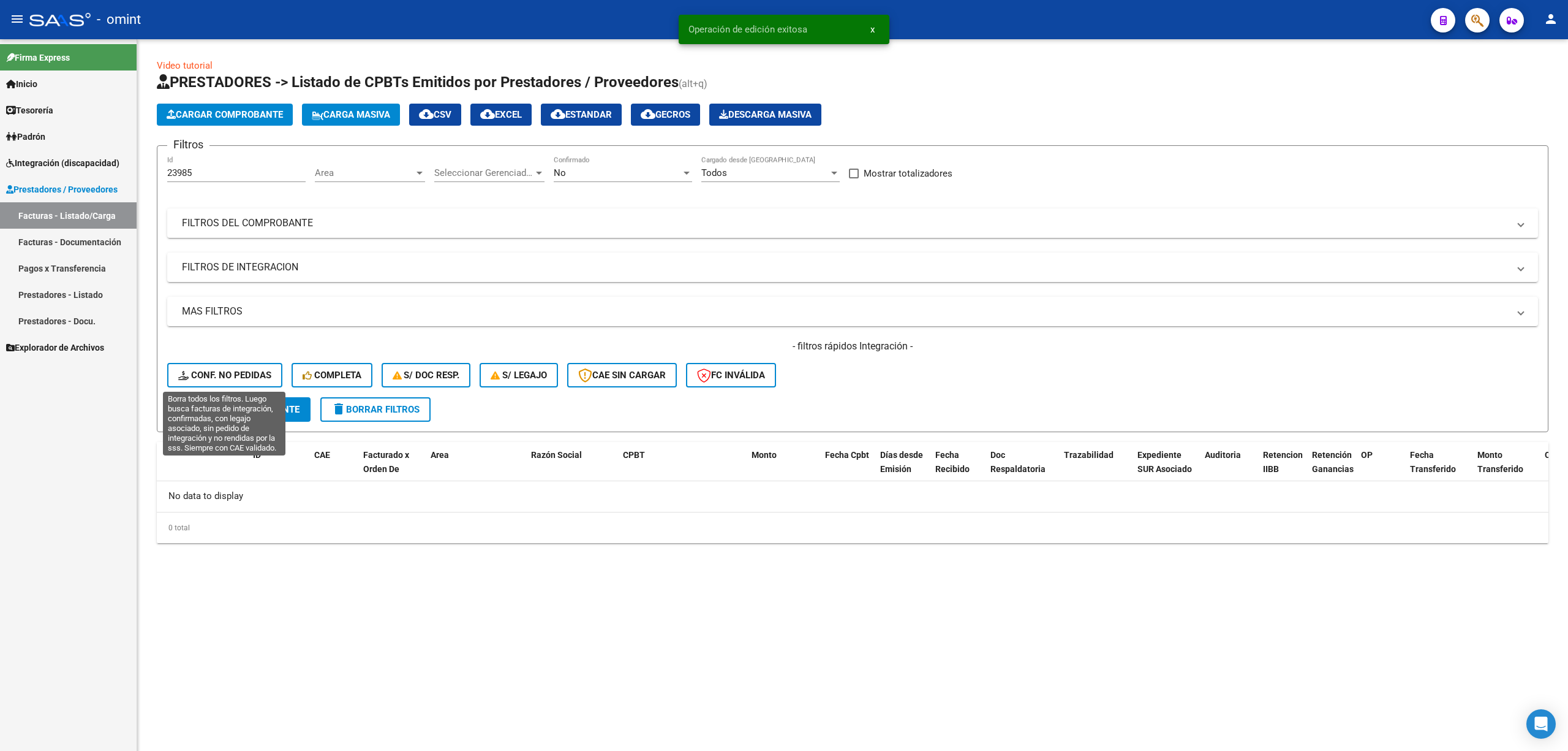
click at [243, 374] on span "Conf. no pedidas" at bounding box center [225, 374] width 93 height 11
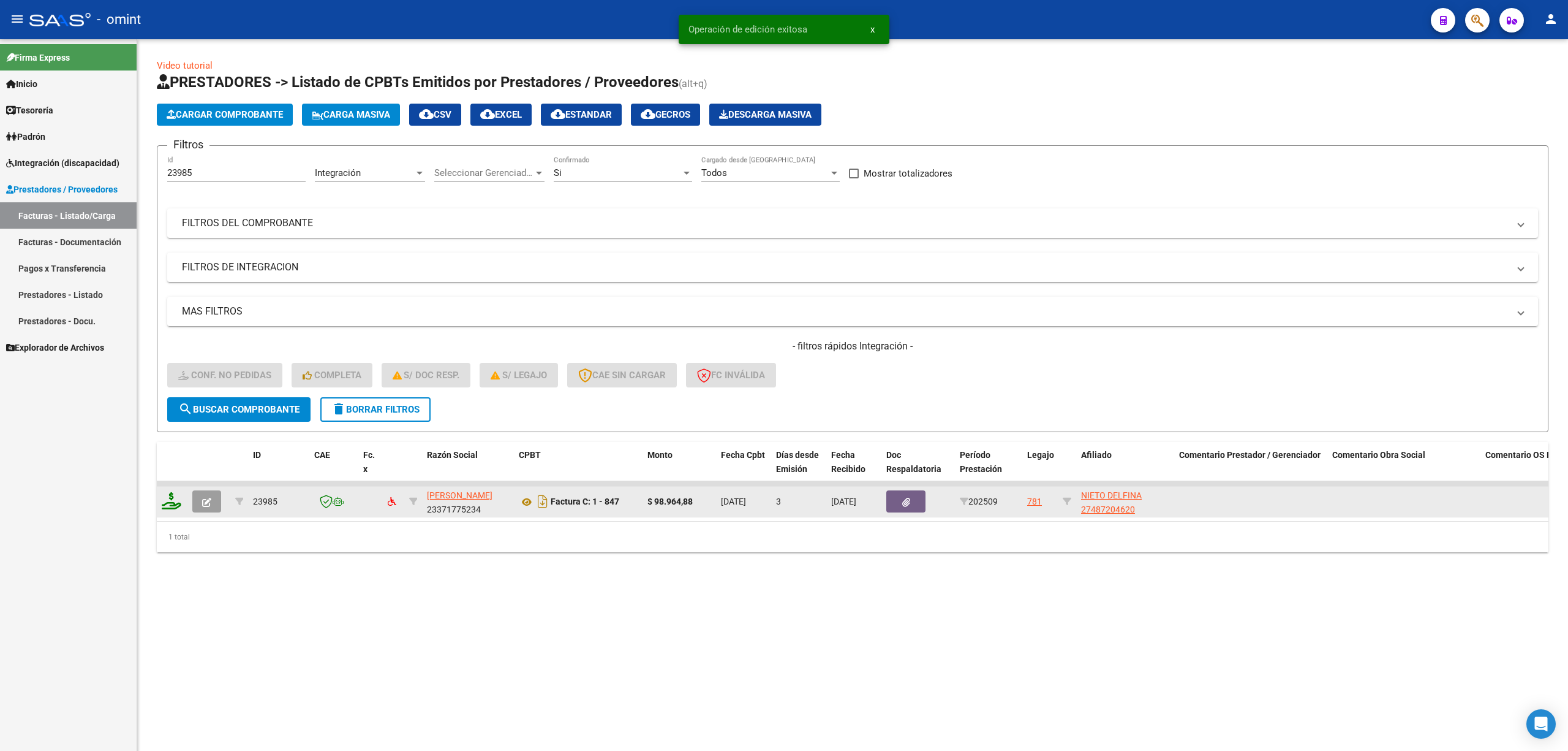
click at [170, 495] on icon at bounding box center [171, 501] width 20 height 17
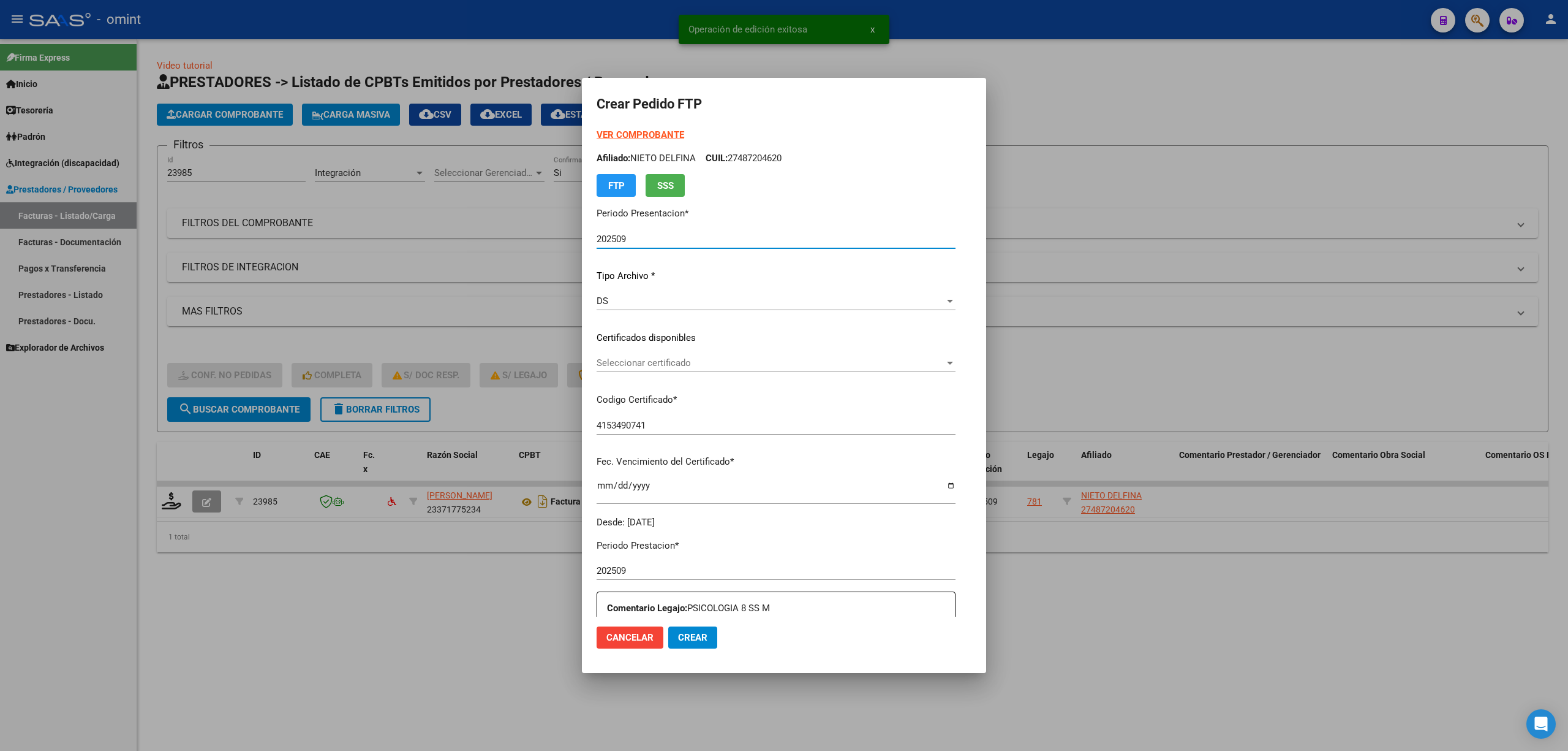
click at [645, 361] on span "Seleccionar certificado" at bounding box center [770, 363] width 348 height 11
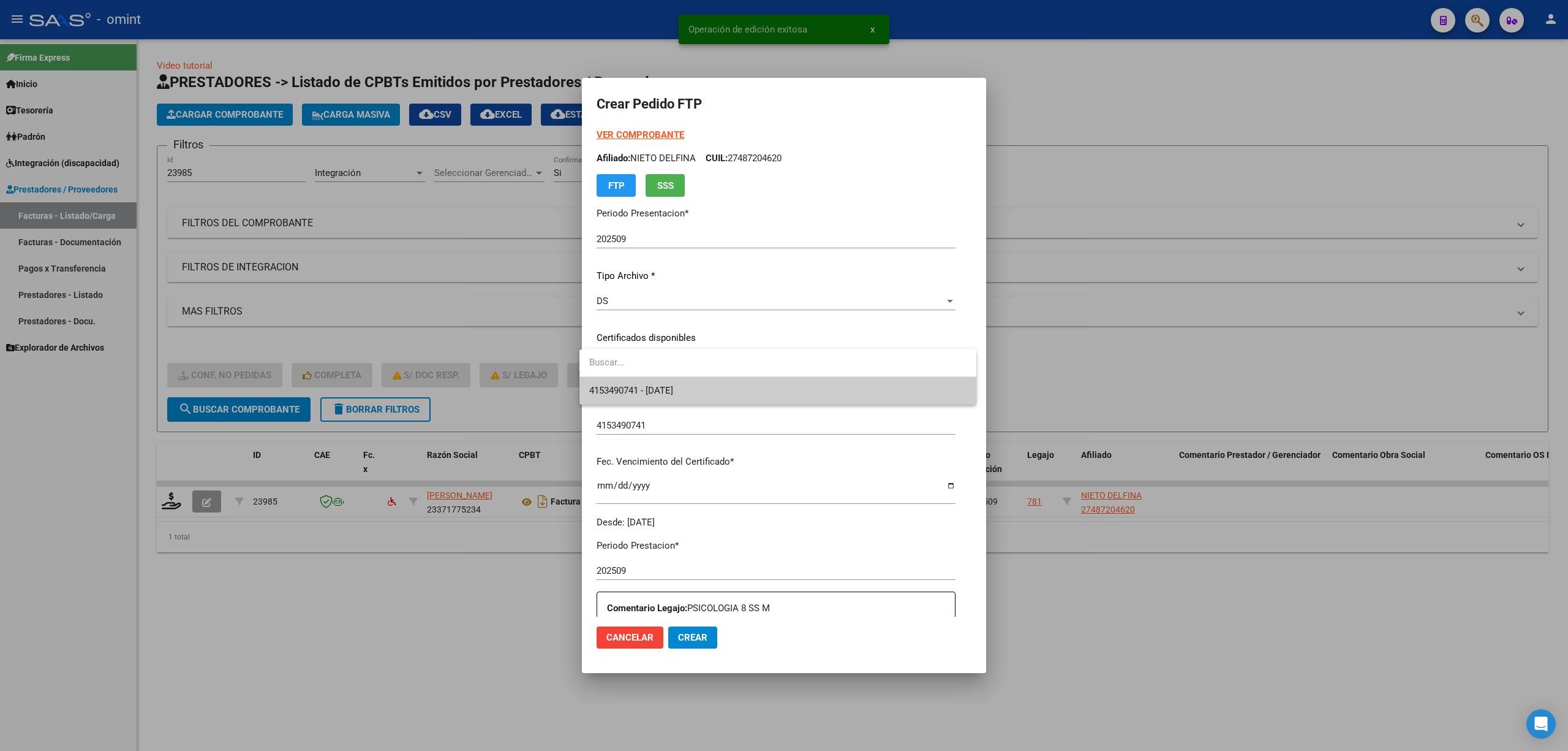
click at [652, 381] on span "4153490741 - 2028-09-30" at bounding box center [777, 390] width 376 height 28
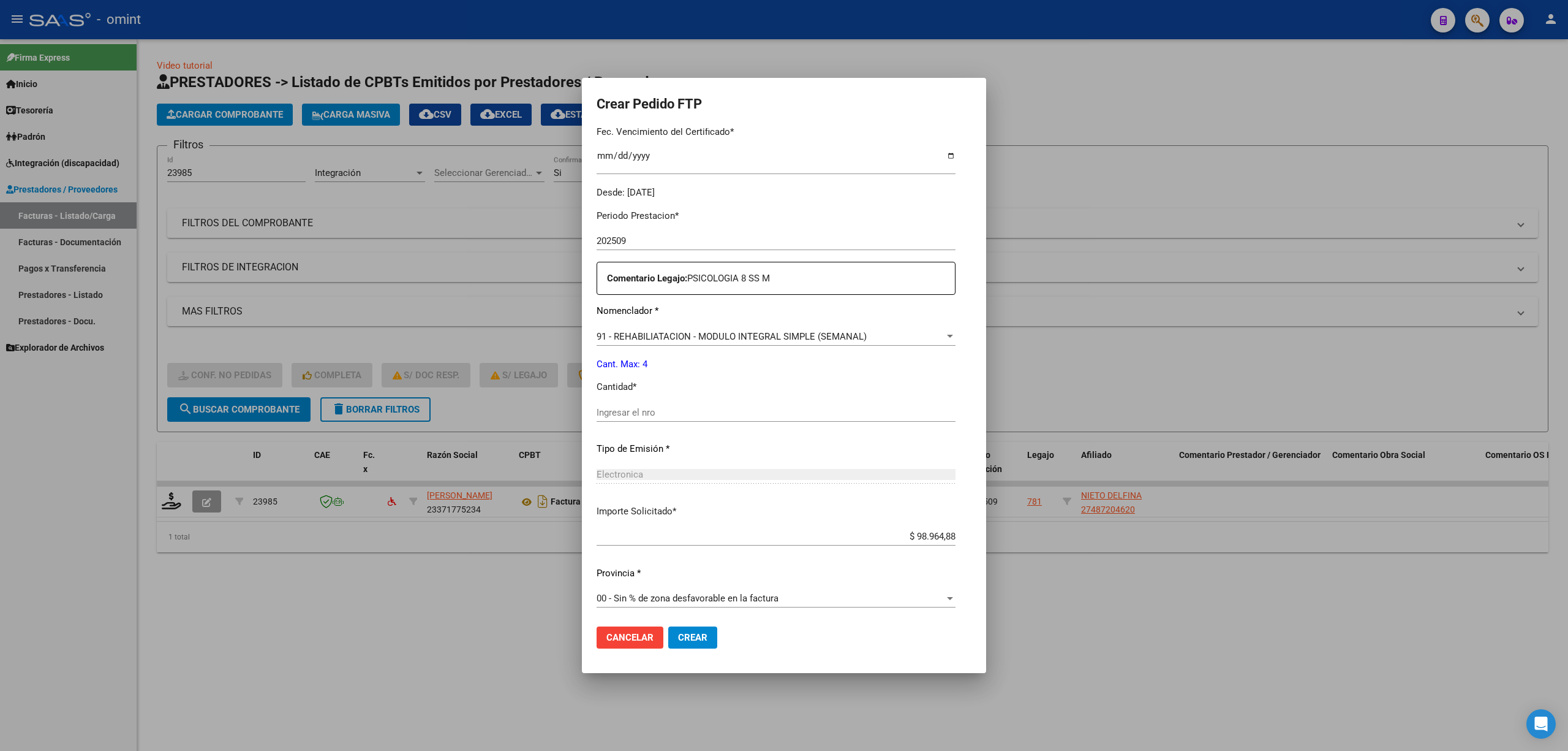
scroll to position [332, 0]
click at [631, 412] on input "Ingresar el nro" at bounding box center [776, 409] width 359 height 11
click at [701, 495] on button "Crear" at bounding box center [692, 638] width 49 height 22
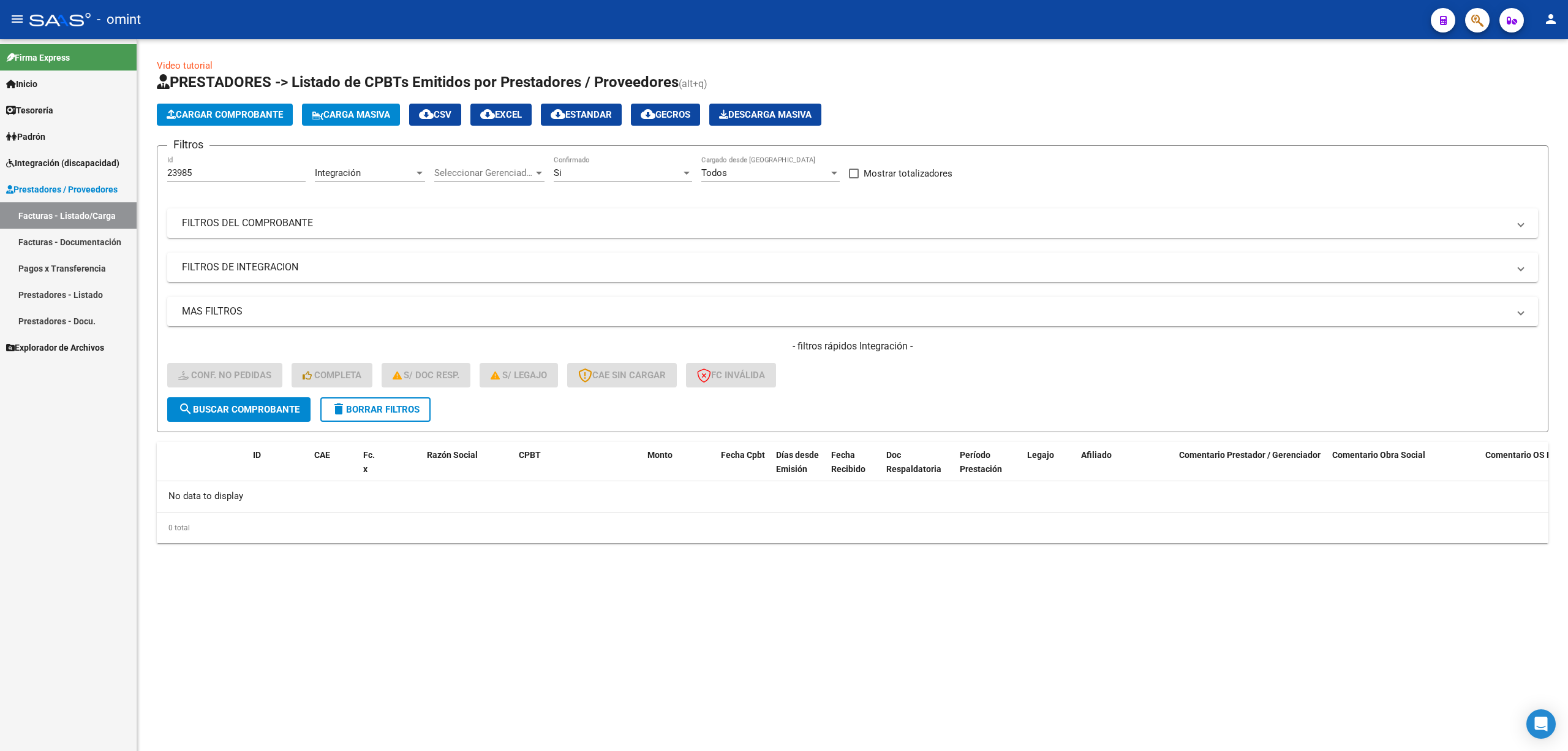
click at [218, 423] on form "Filtros 23985 Id Integración Area Seleccionar Gerenciador Seleccionar Gerenciad…" at bounding box center [852, 289] width 1391 height 287
click at [369, 412] on span "delete Borrar Filtros" at bounding box center [375, 409] width 88 height 11
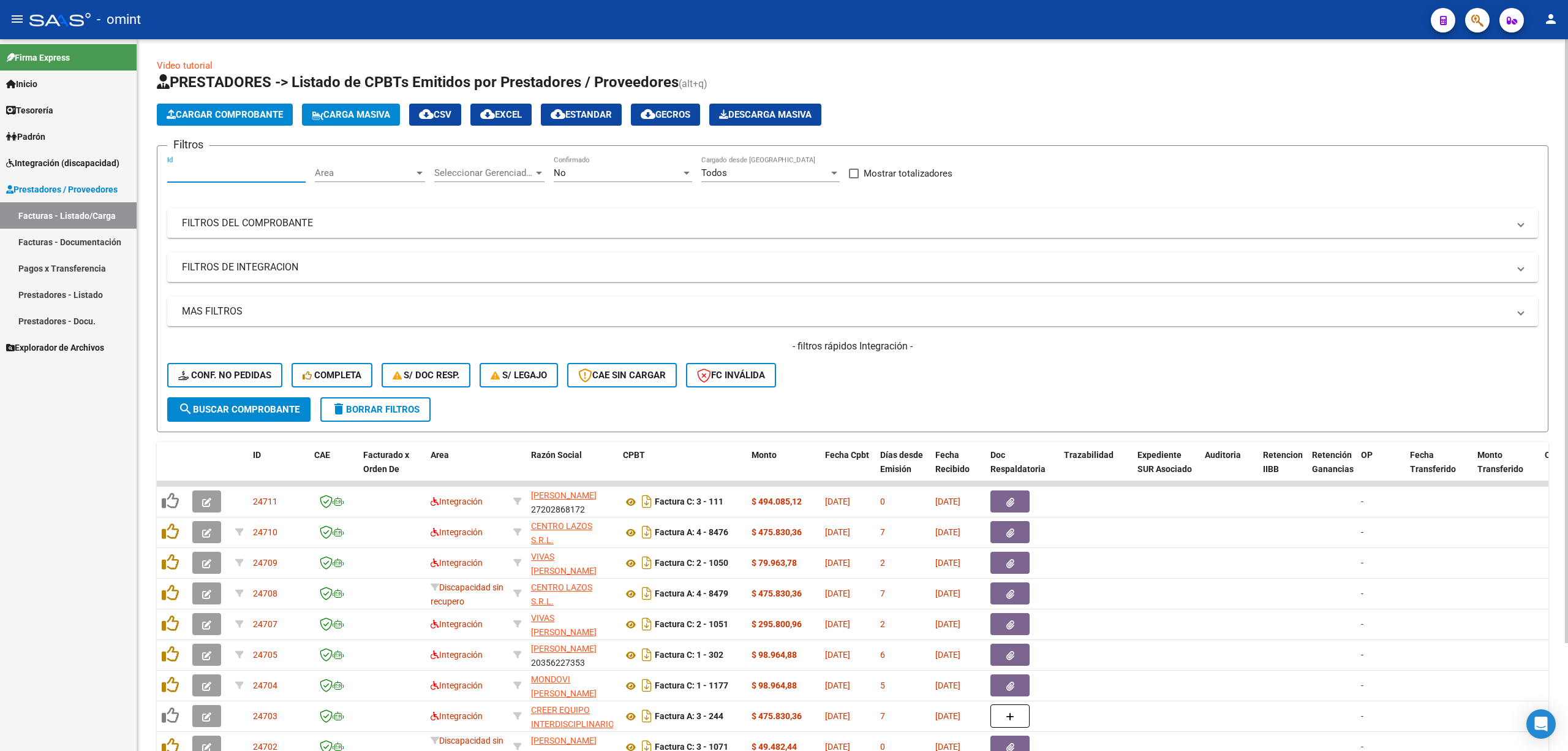
click at [219, 172] on input "Id" at bounding box center [236, 172] width 139 height 11
paste input "22542"
click at [264, 397] on button "search Buscar Comprobante" at bounding box center [238, 409] width 143 height 25
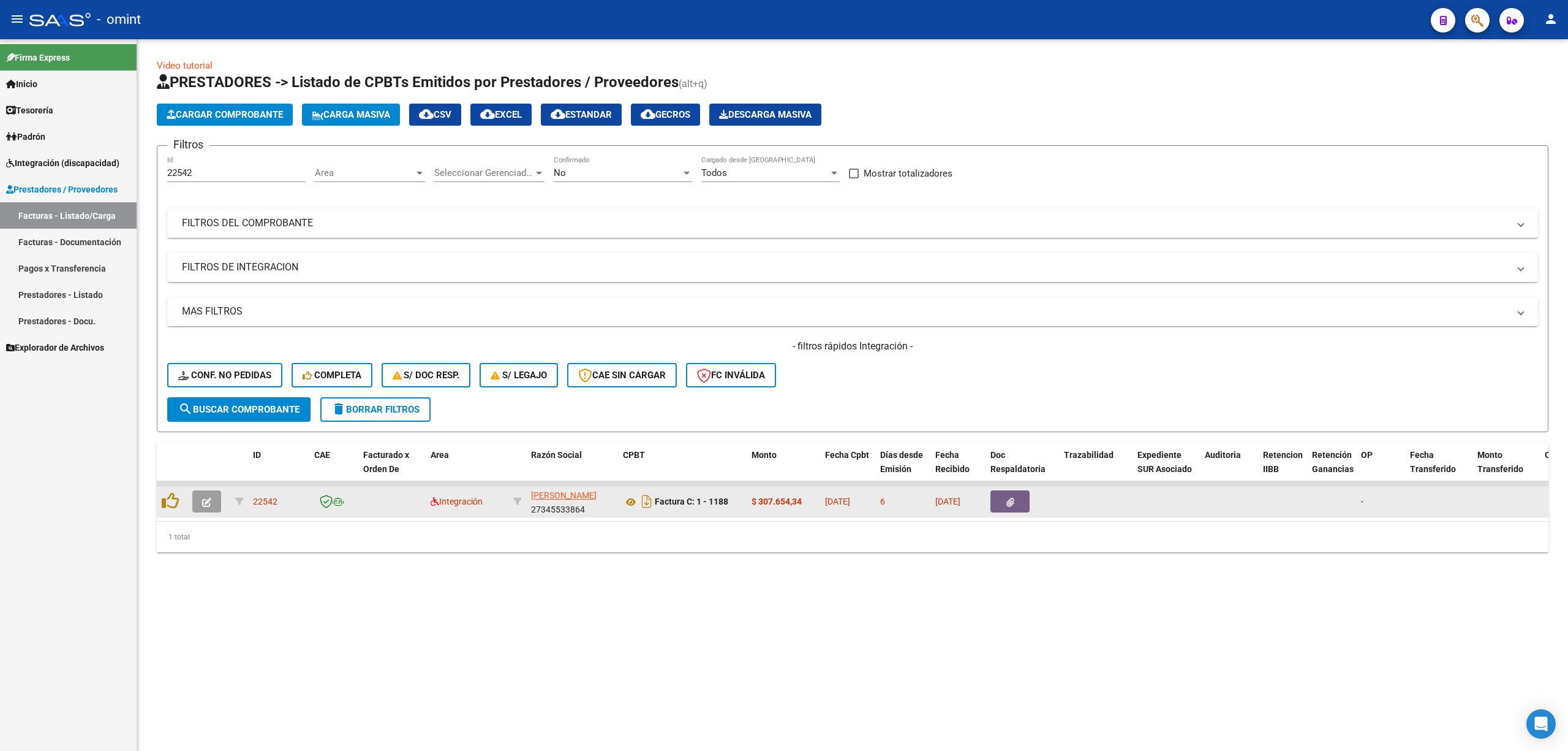
click at [202, 495] on icon "button" at bounding box center [206, 502] width 9 height 9
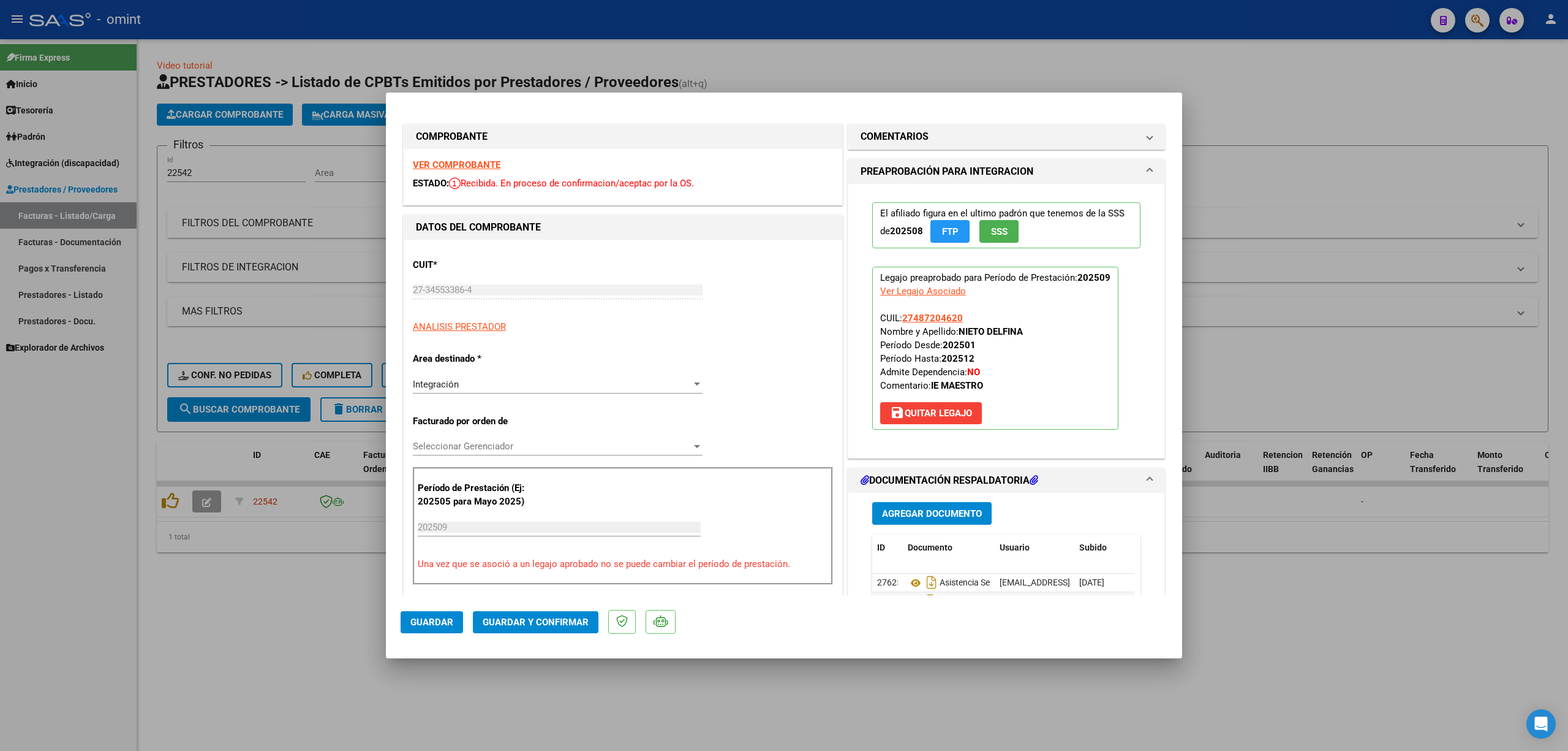
click at [449, 161] on strong "VER COMPROBANTE" at bounding box center [456, 164] width 88 height 11
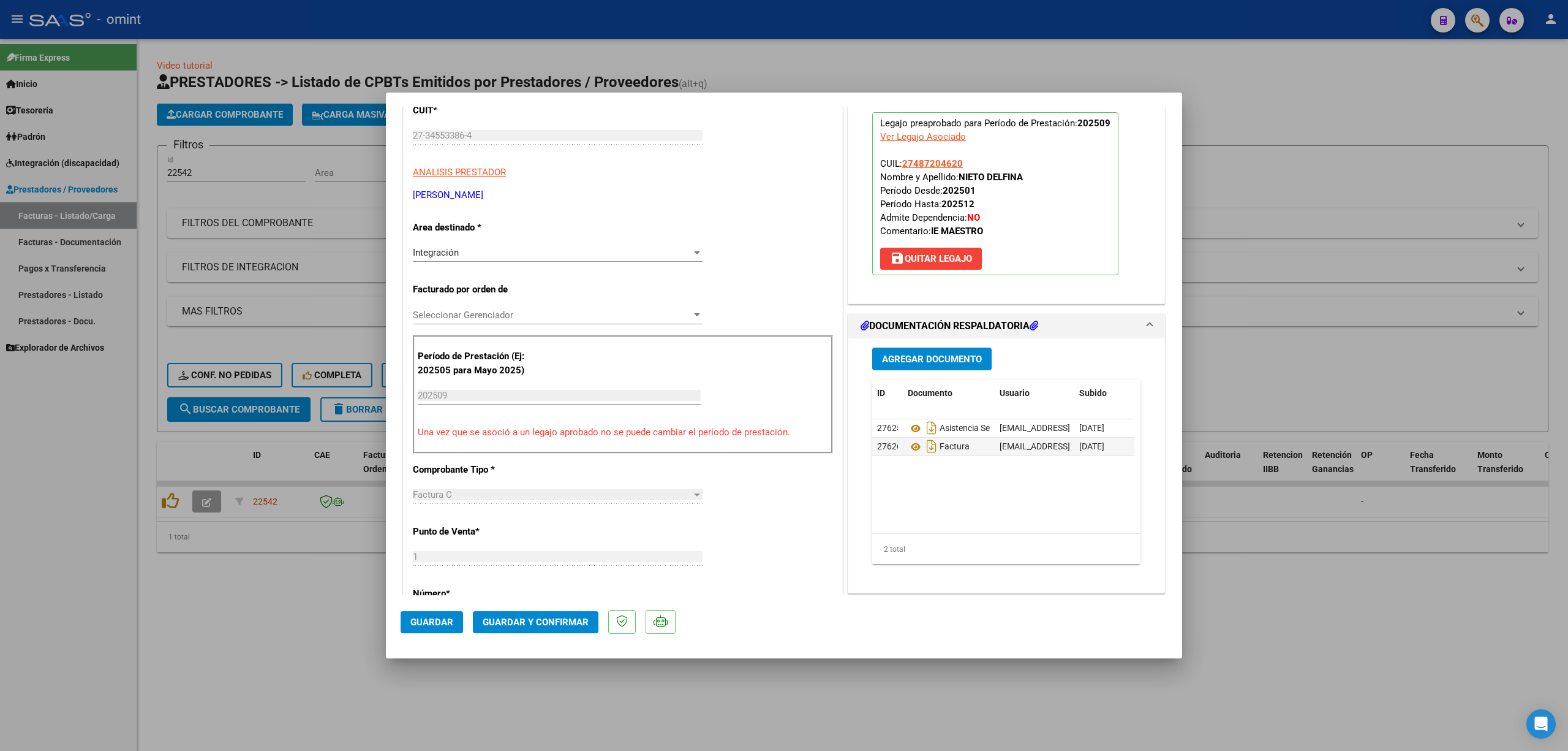
scroll to position [326, 0]
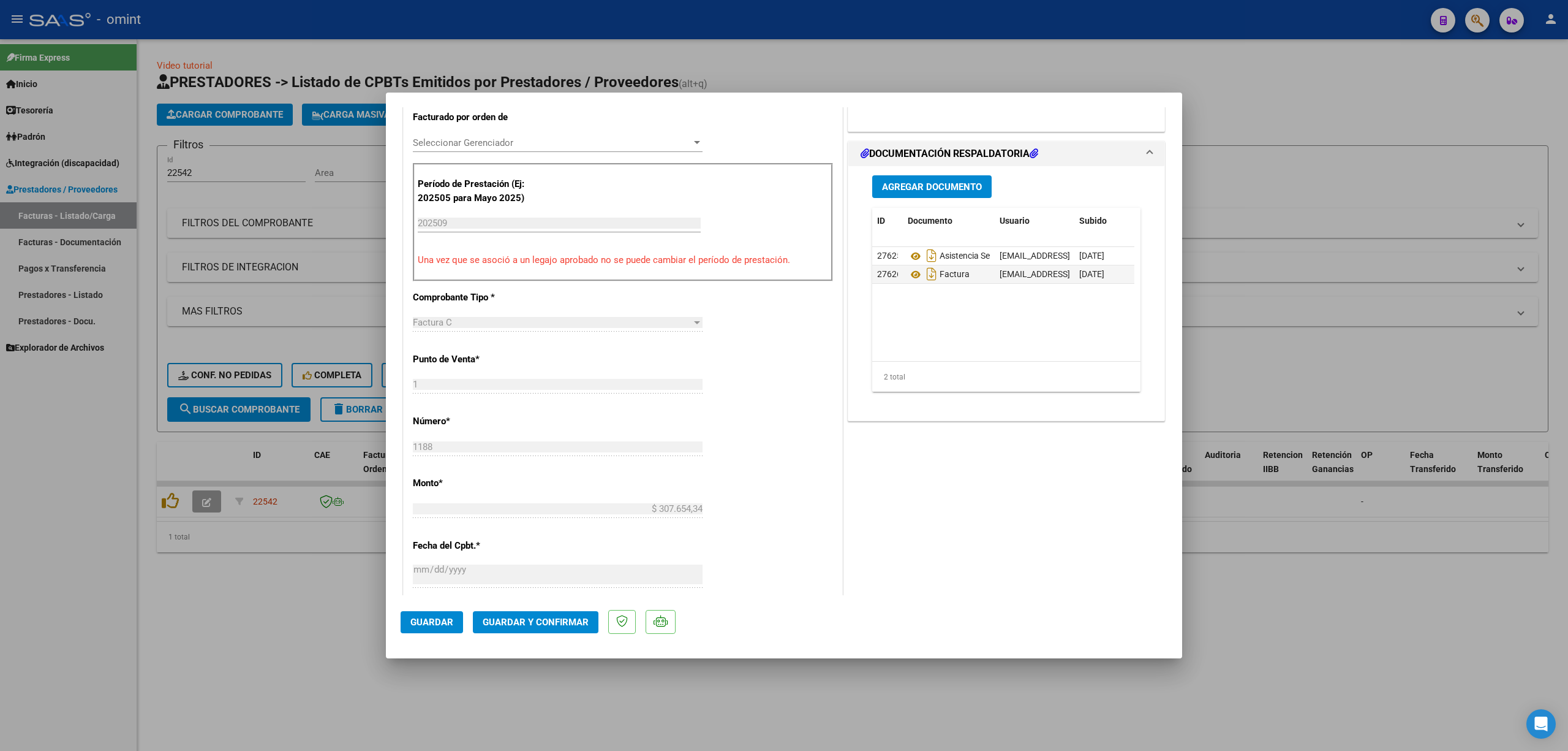
click at [546, 495] on span "Guardar y Confirmar" at bounding box center [536, 622] width 106 height 11
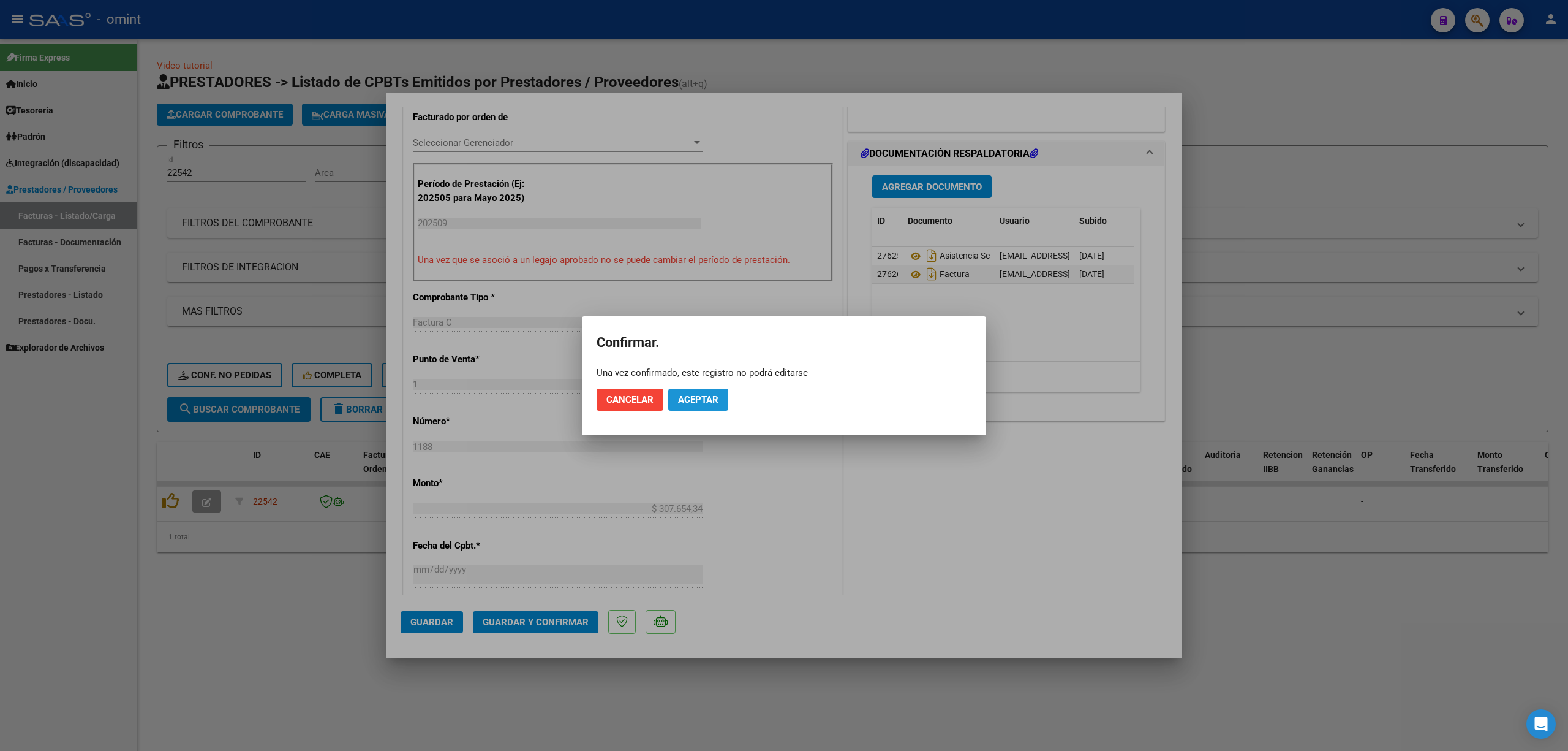
click at [692, 396] on span "Aceptar" at bounding box center [698, 399] width 41 height 11
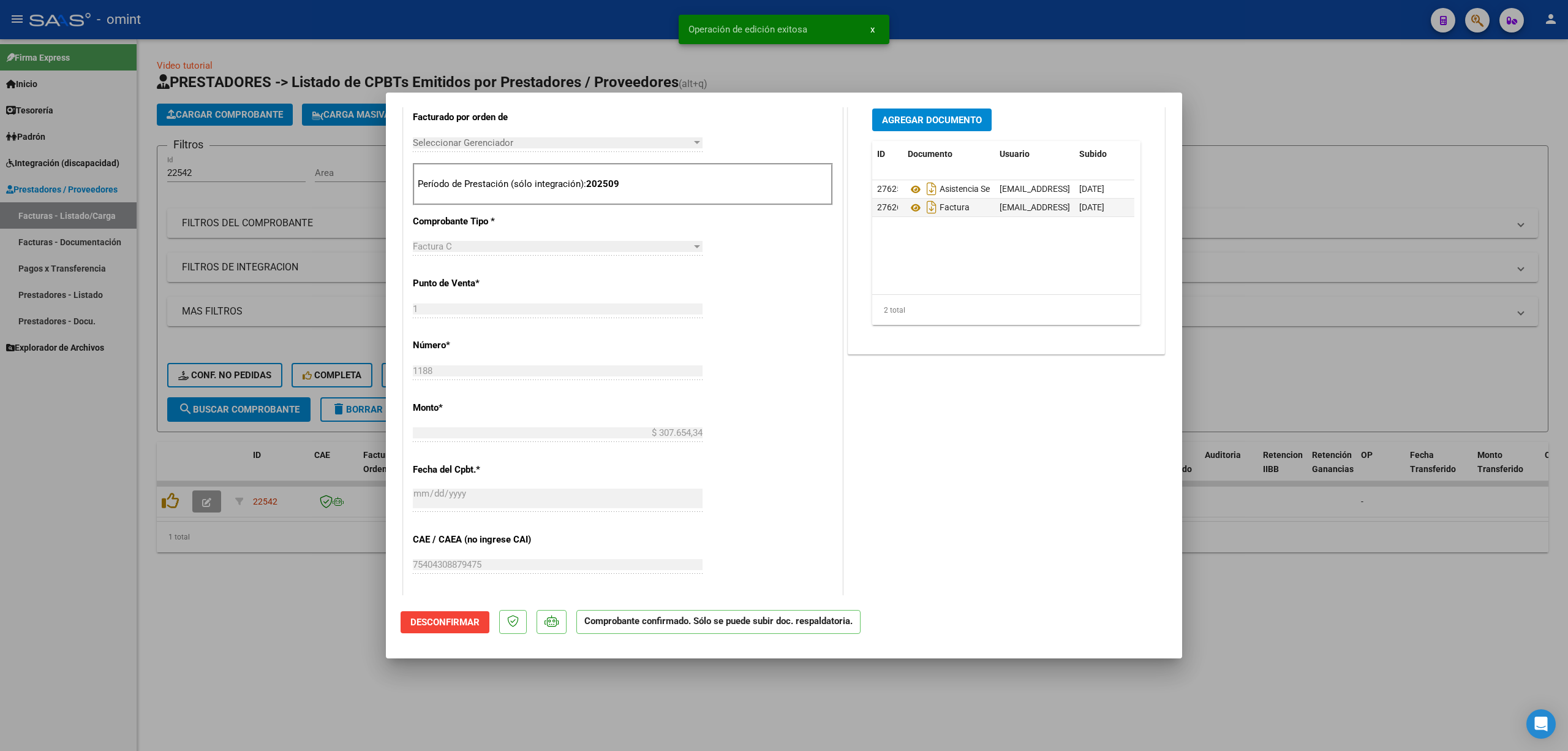
click at [562, 72] on div at bounding box center [784, 375] width 1568 height 751
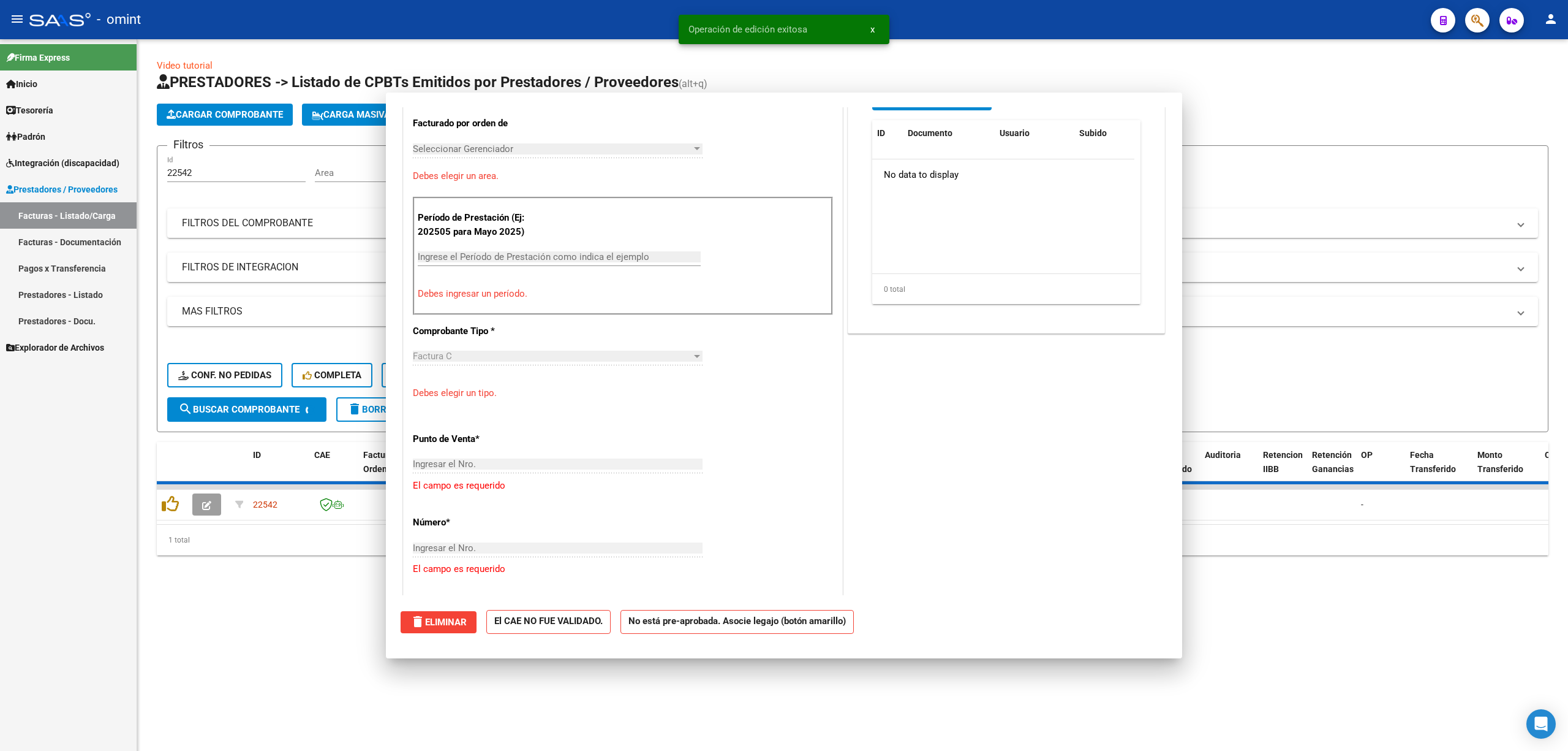
scroll to position [0, 0]
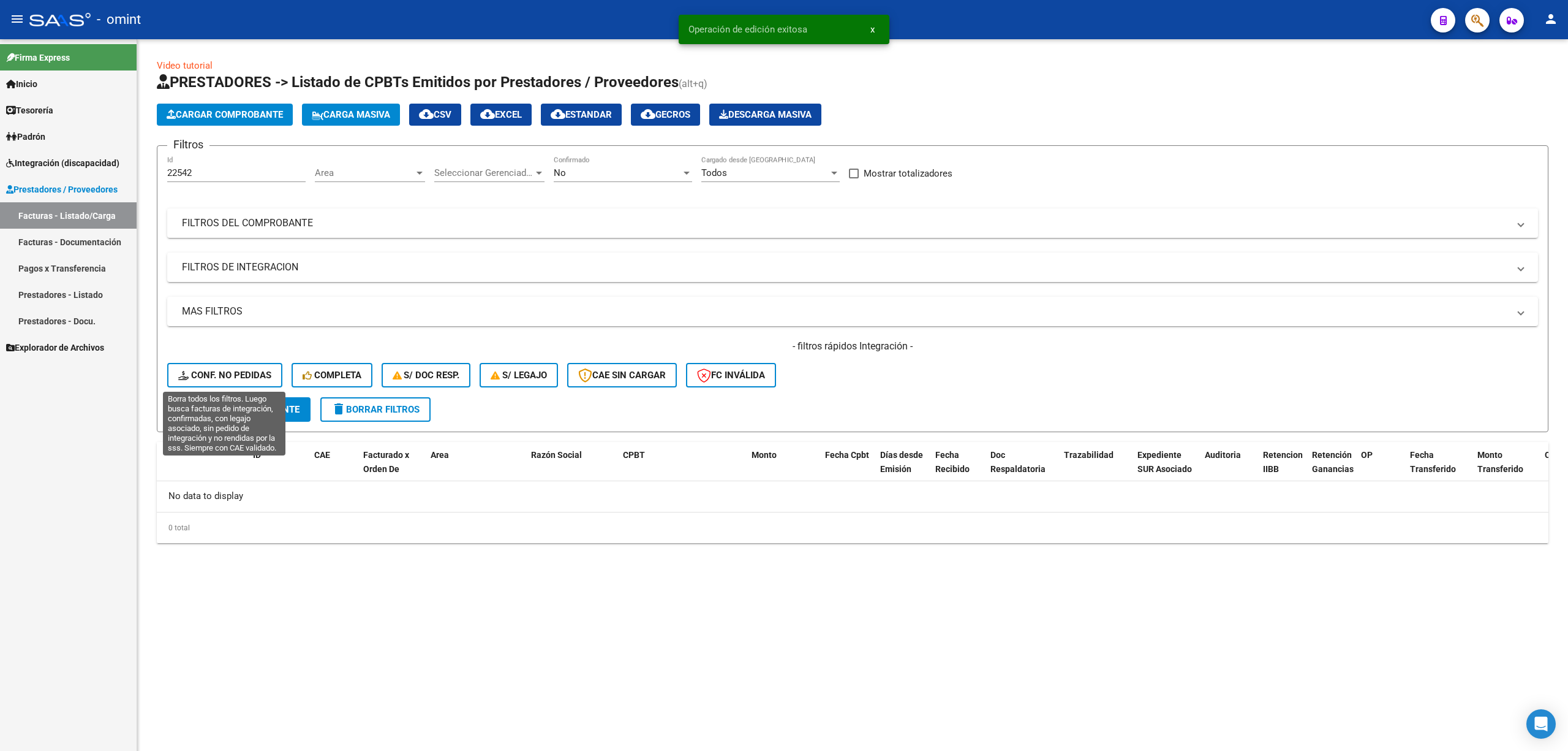
click at [221, 359] on div "- filtros rápidos Integración - Conf. no pedidas Completa S/ Doc Resp. S/ legaj…" at bounding box center [852, 368] width 1371 height 57
click at [222, 372] on span "Conf. no pedidas" at bounding box center [225, 374] width 93 height 11
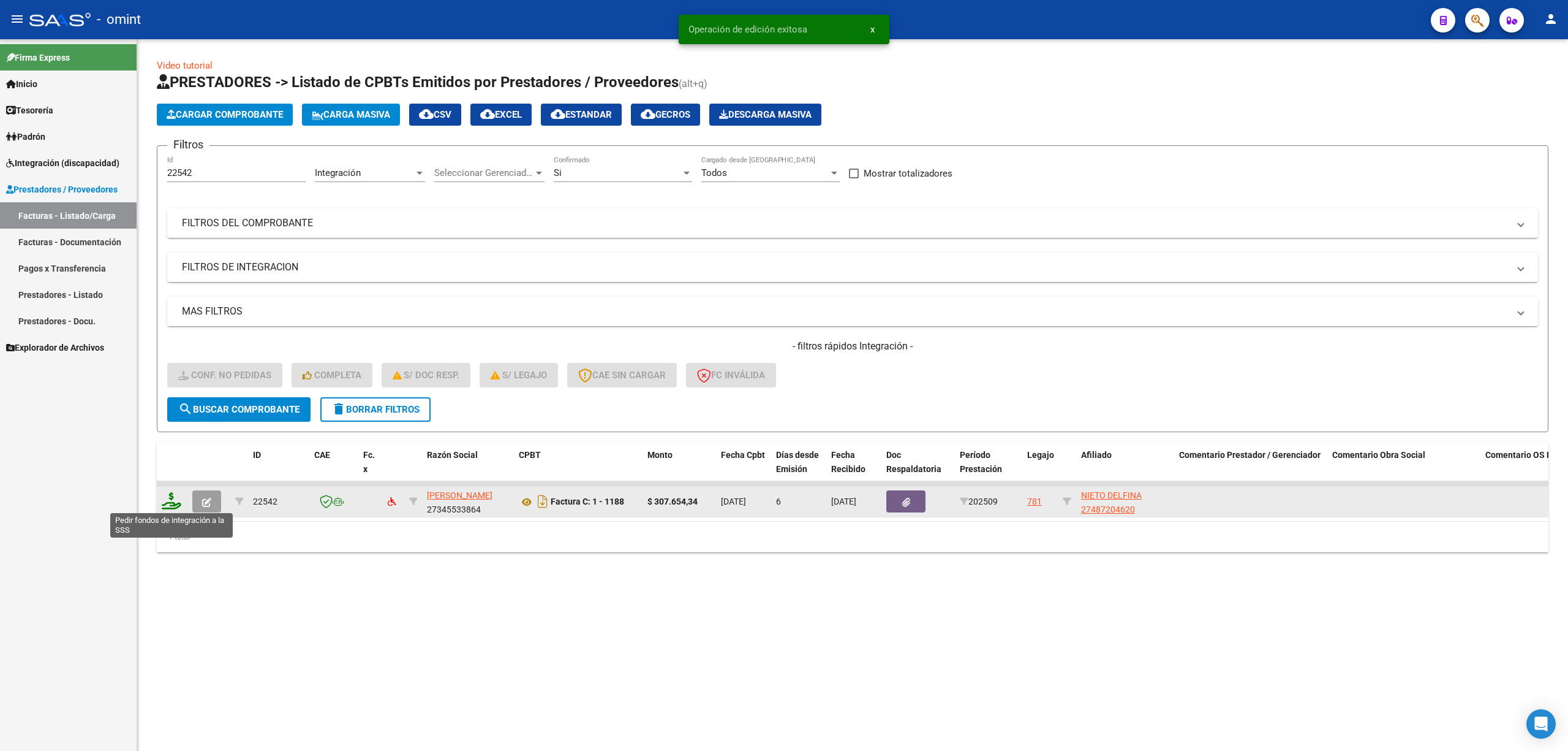
click at [164, 495] on icon at bounding box center [171, 501] width 20 height 17
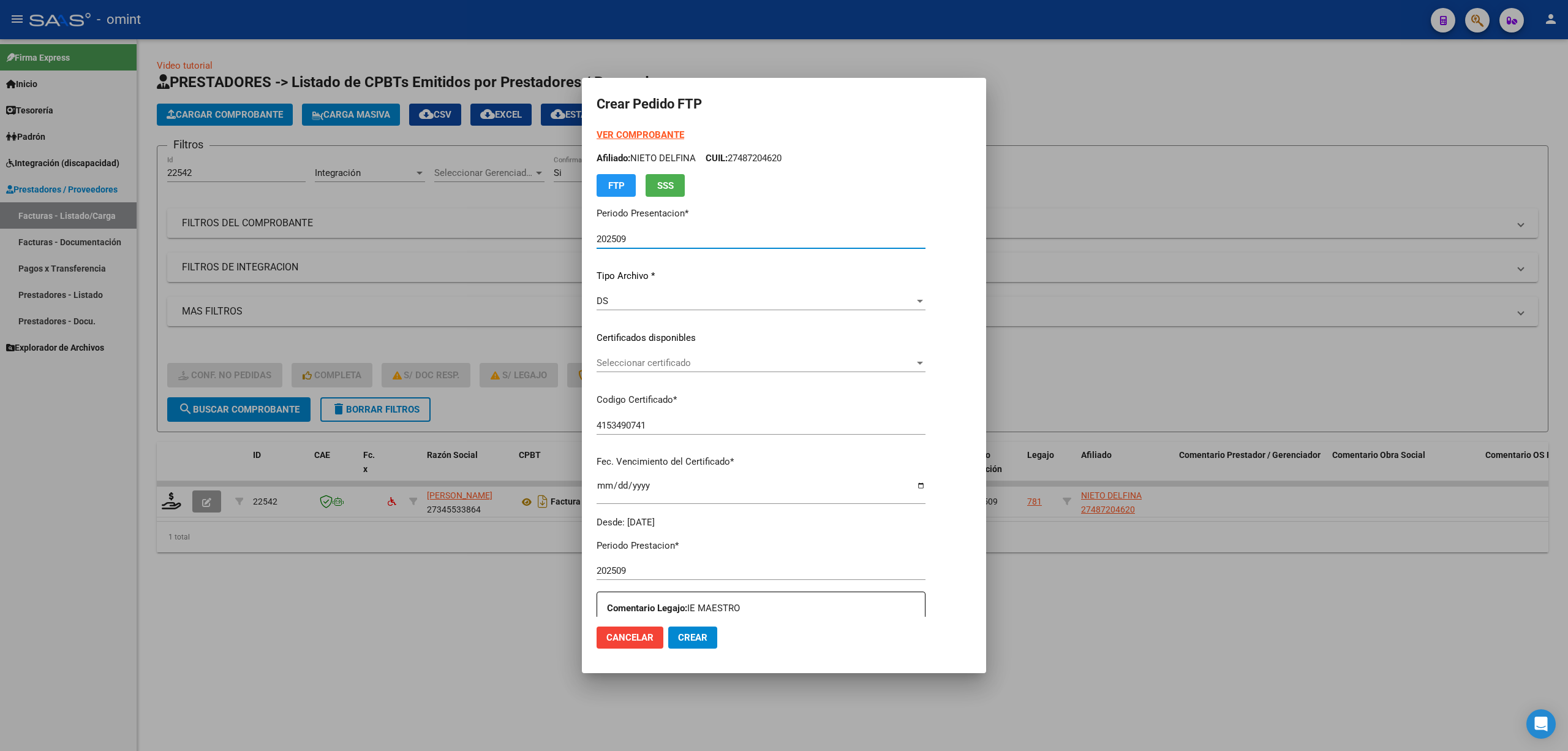
click at [645, 369] on div "Seleccionar certificado Seleccionar certificado" at bounding box center [761, 362] width 329 height 18
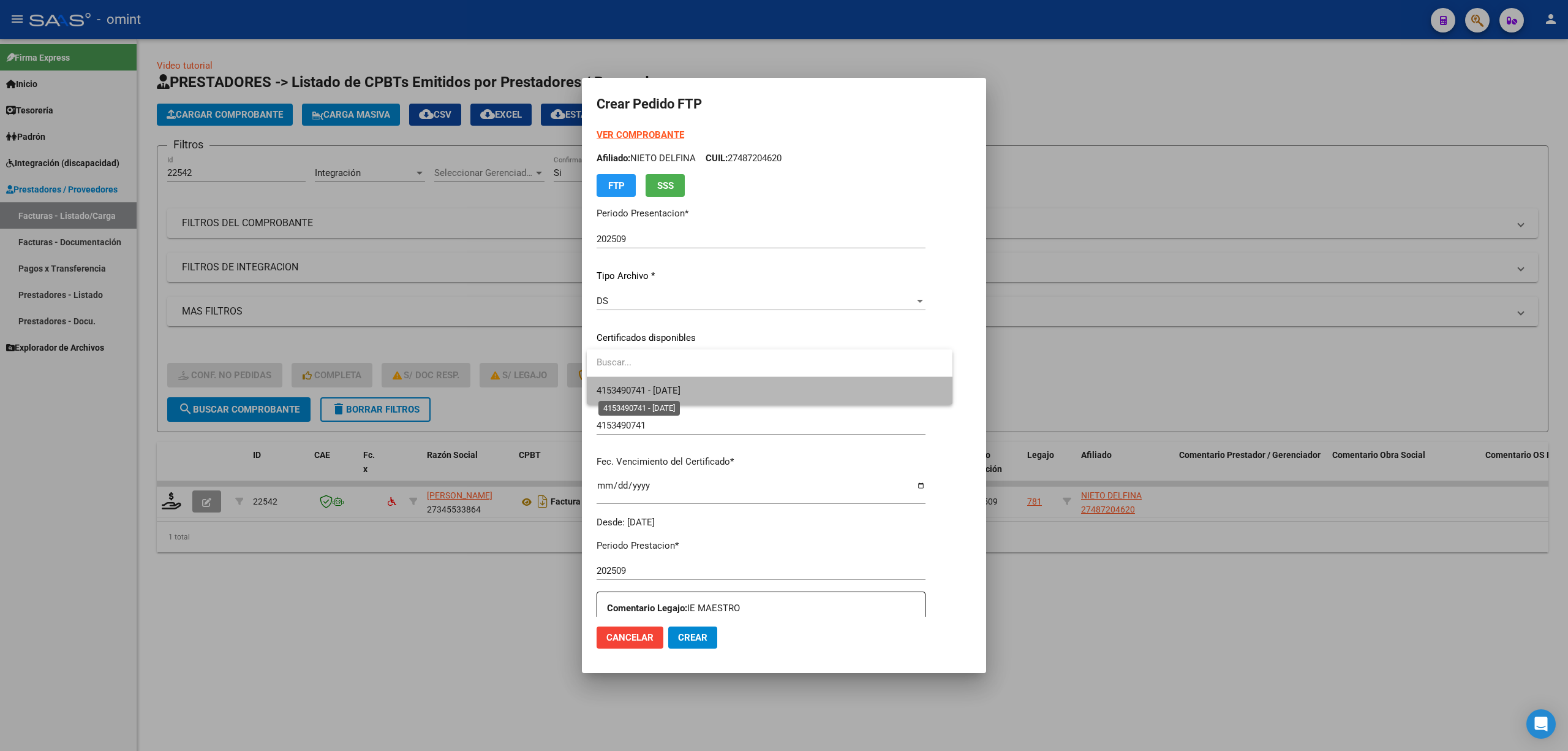
click at [645, 395] on span "4153490741 - 2028-09-30" at bounding box center [639, 390] width 84 height 11
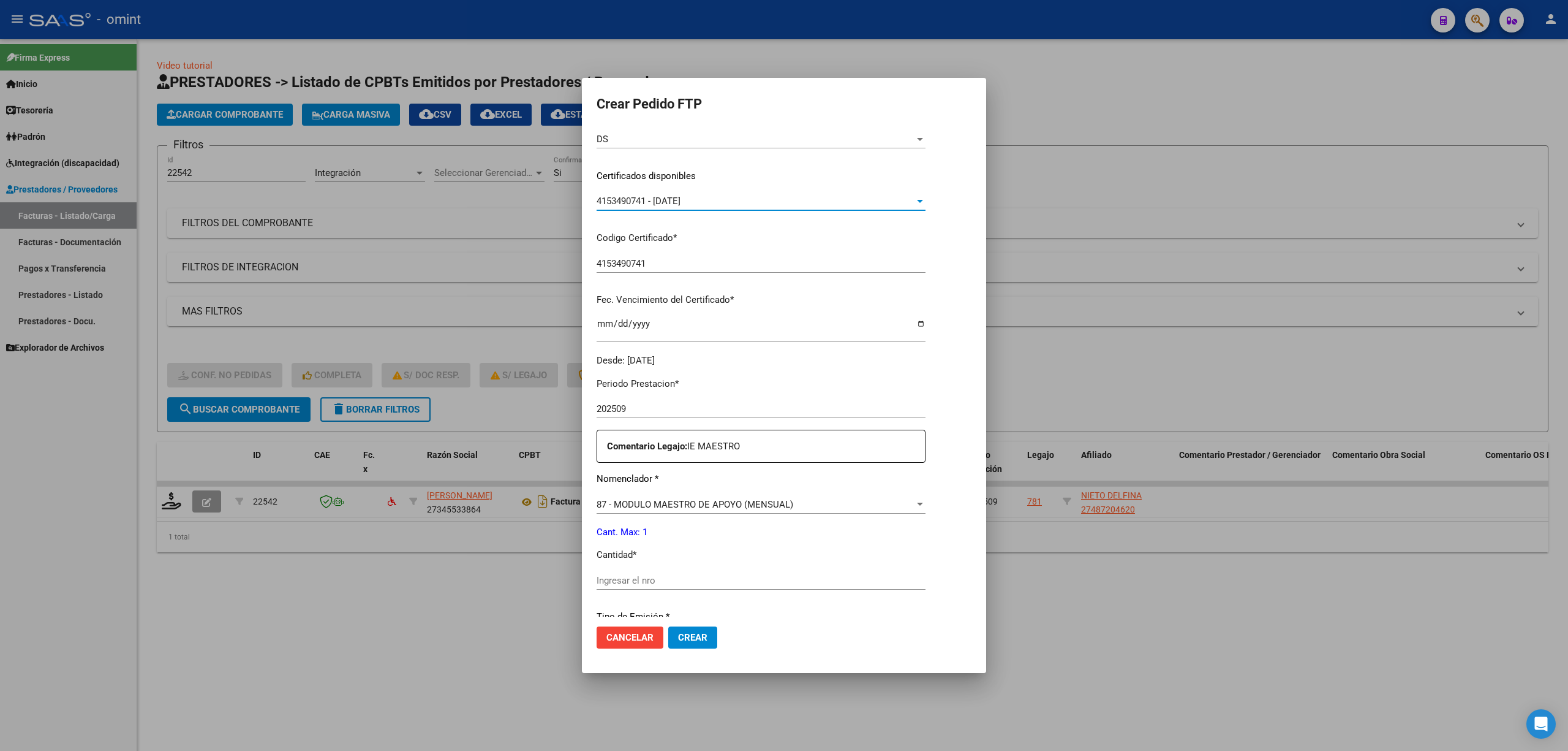
scroll to position [326, 0]
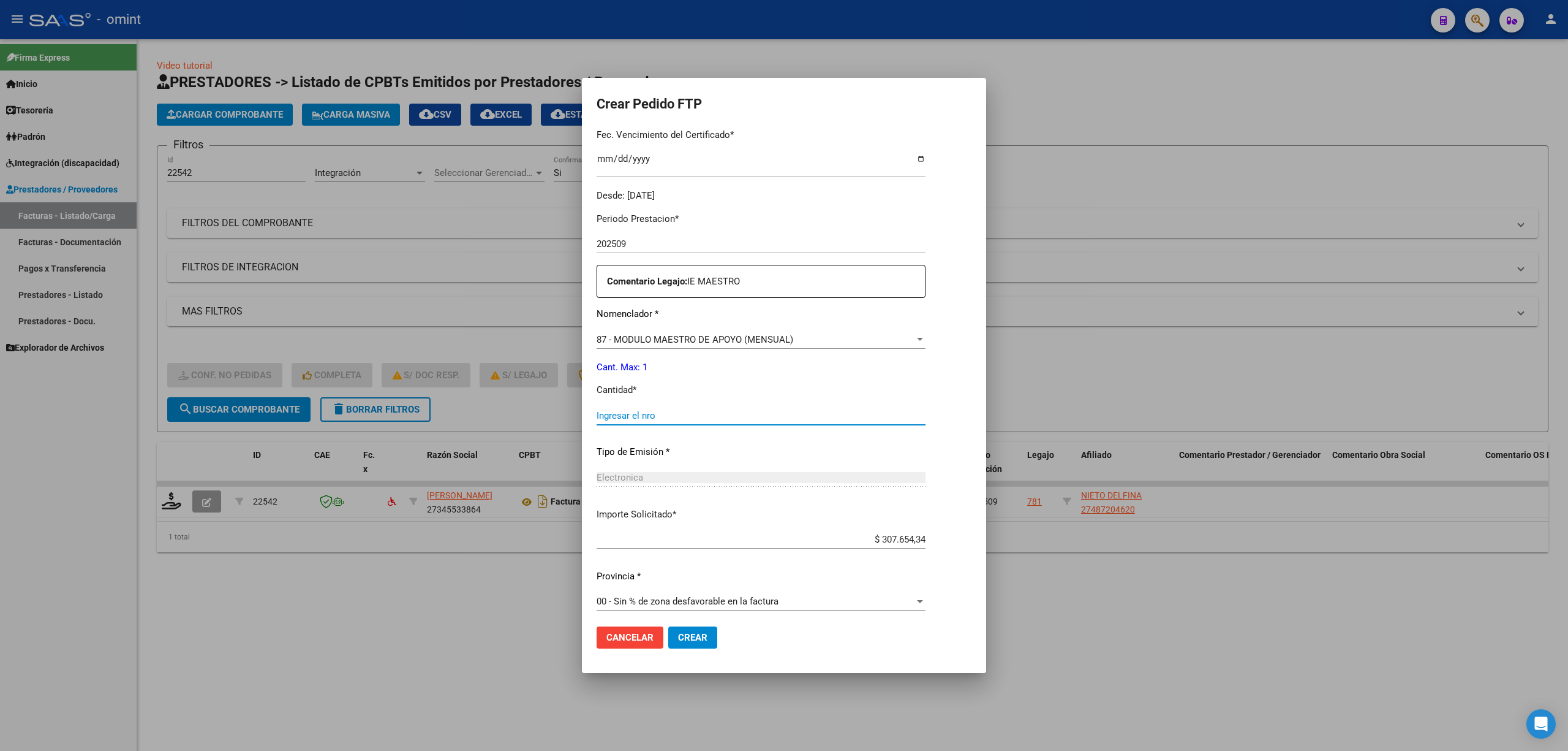
click at [652, 419] on input "Ingresar el nro" at bounding box center [761, 415] width 329 height 11
click at [692, 495] on button "Crear" at bounding box center [692, 638] width 49 height 22
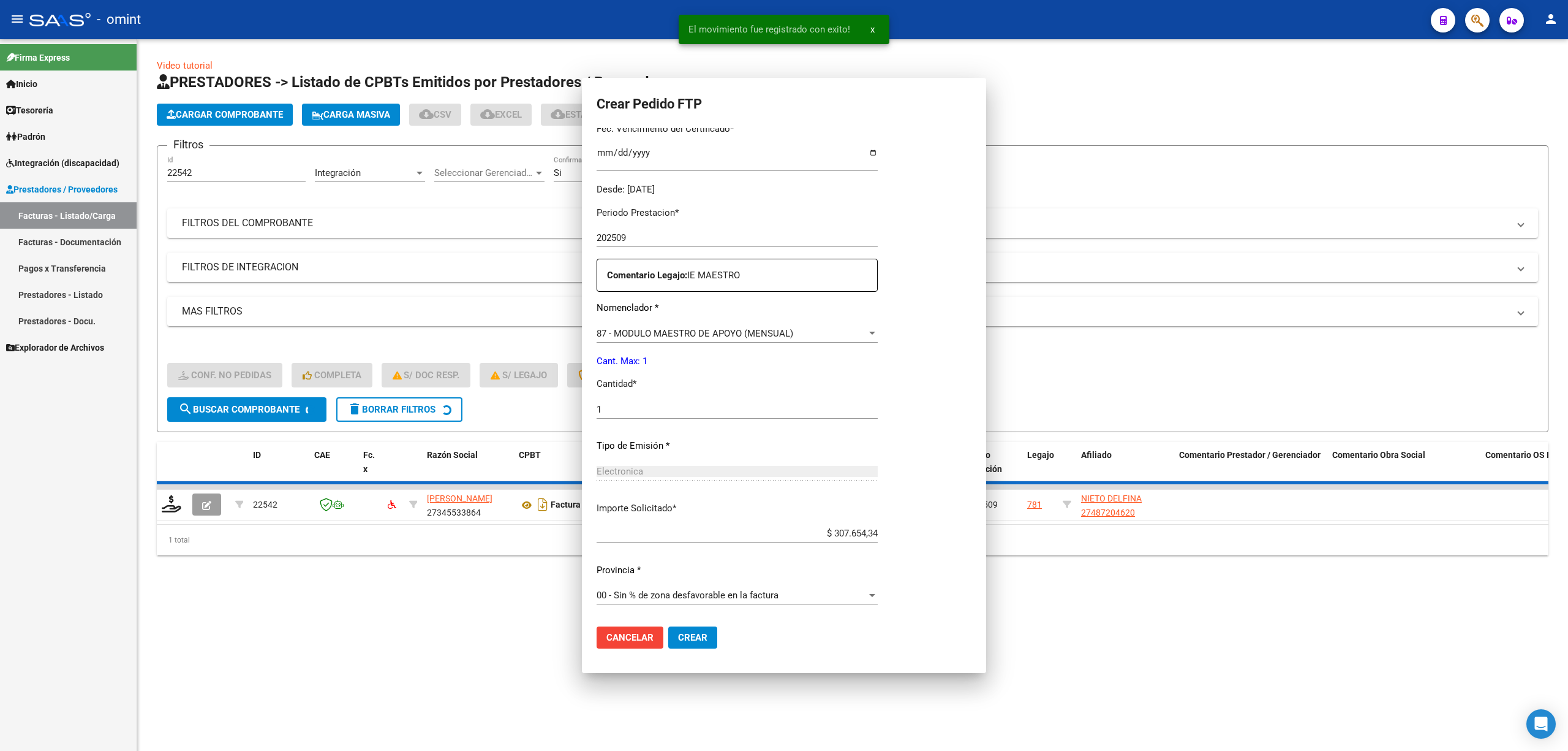
scroll to position [0, 0]
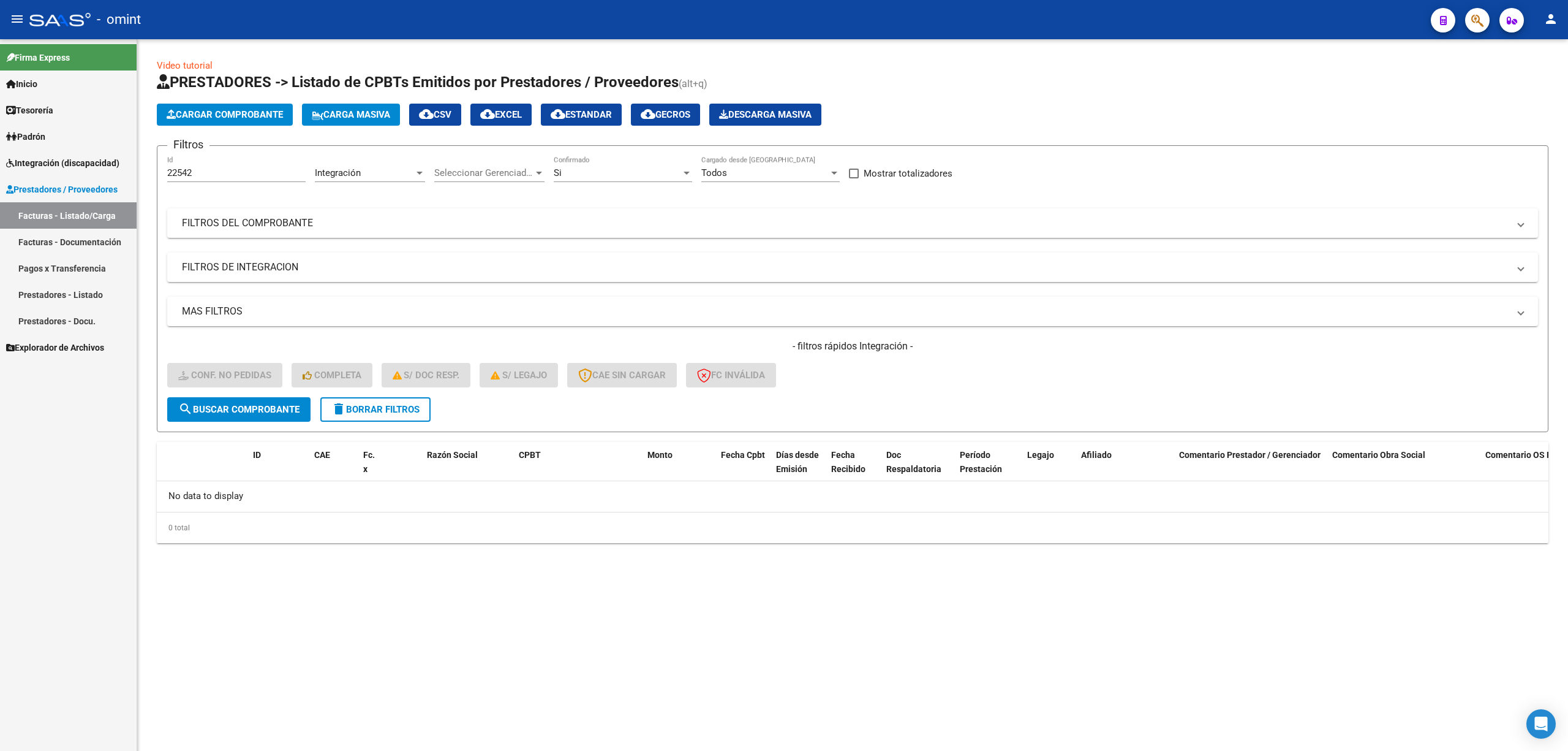
drag, startPoint x: 348, startPoint y: 425, endPoint x: 358, endPoint y: 425, distance: 10.0
click at [349, 425] on form "Filtros 22542 Id Integración Area Seleccionar Gerenciador Seleccionar Gerenciad…" at bounding box center [852, 289] width 1391 height 287
click at [363, 408] on span "delete Borrar Filtros" at bounding box center [375, 409] width 88 height 11
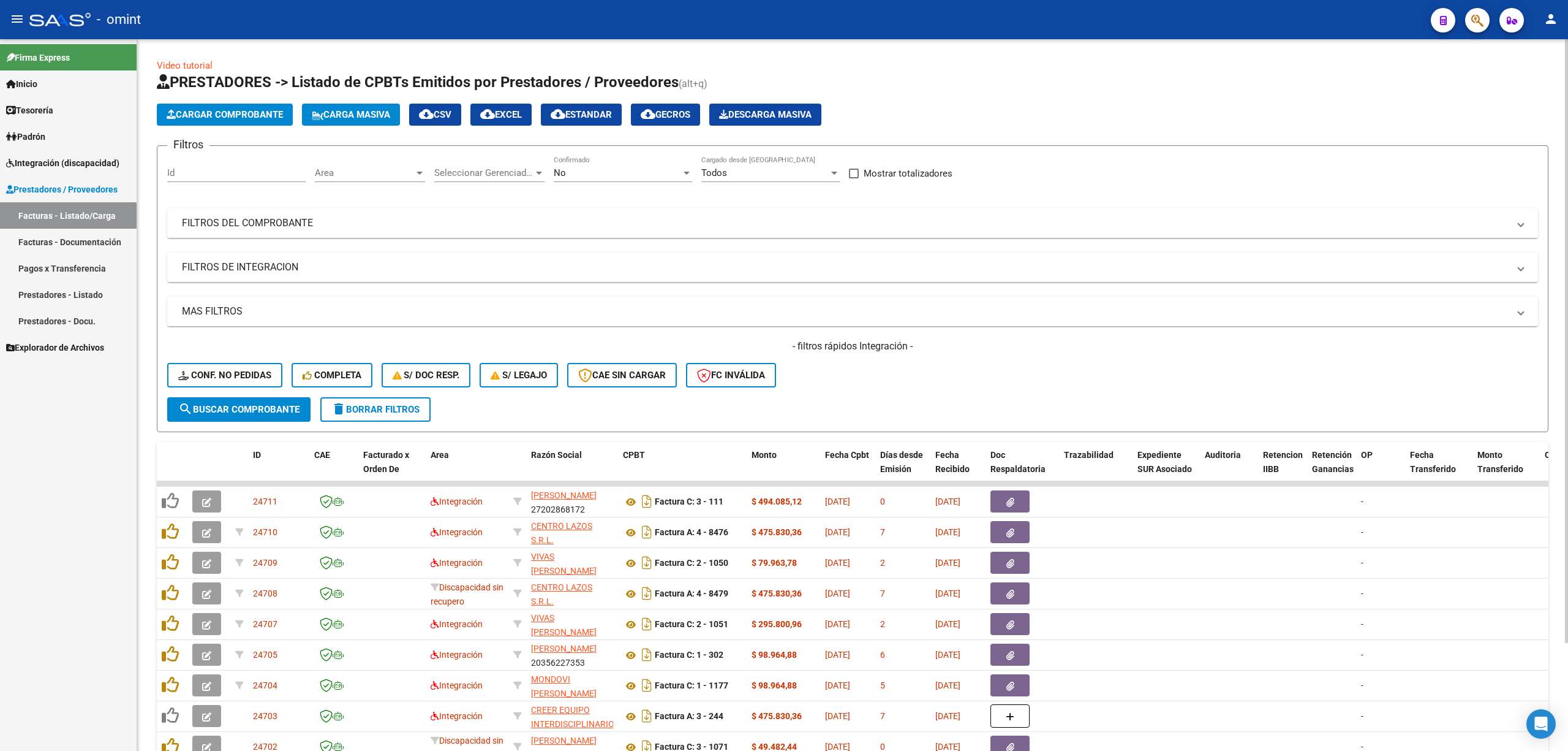
click at [233, 163] on div "Id" at bounding box center [236, 169] width 139 height 26
paste input "23697"
click at [271, 422] on form "Filtros 23697 Id Area Area Seleccionar Gerenciador Seleccionar Gerenciador No C…" at bounding box center [852, 289] width 1391 height 287
click at [256, 408] on span "search Buscar Comprobante" at bounding box center [238, 409] width 121 height 11
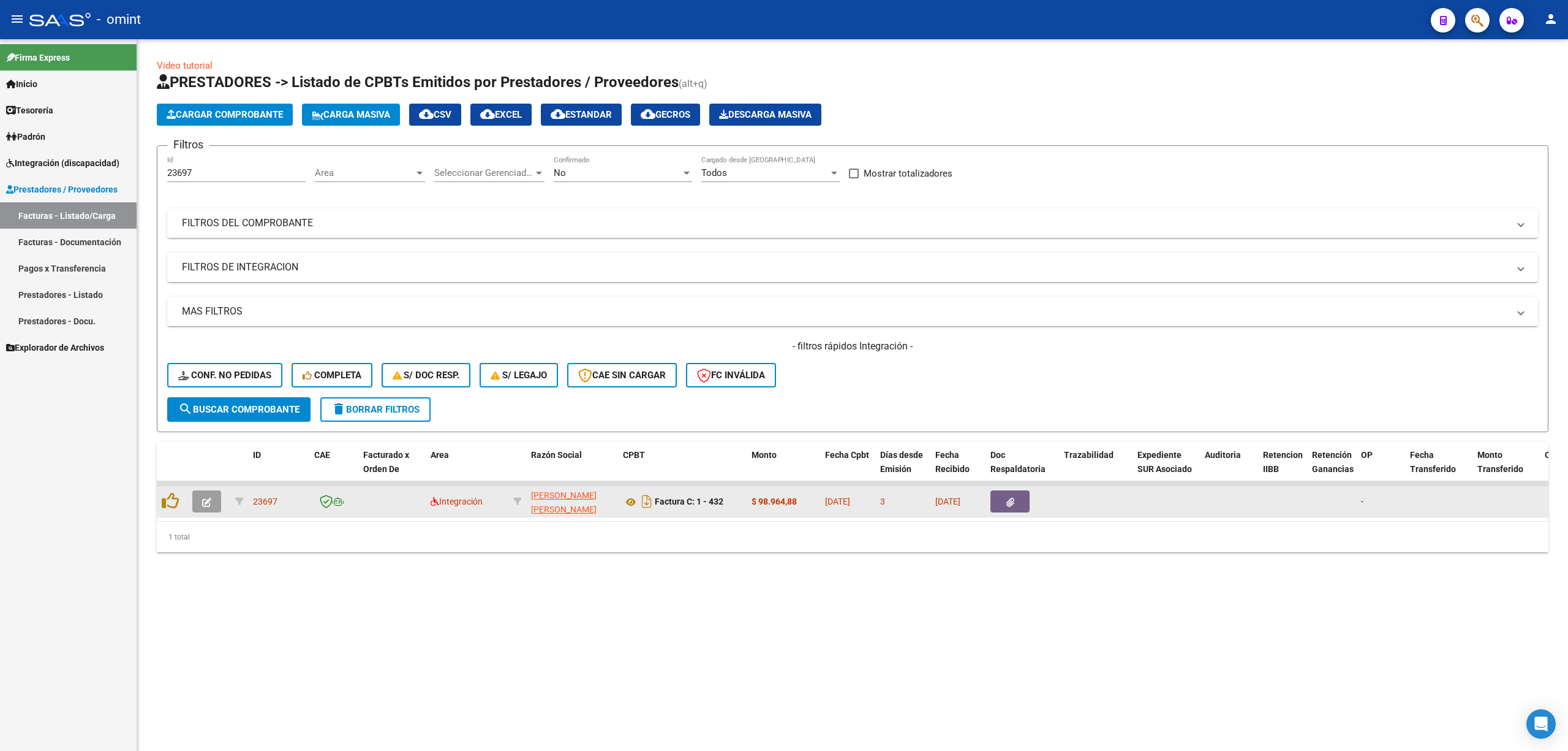
click at [202, 495] on icon "button" at bounding box center [206, 502] width 9 height 9
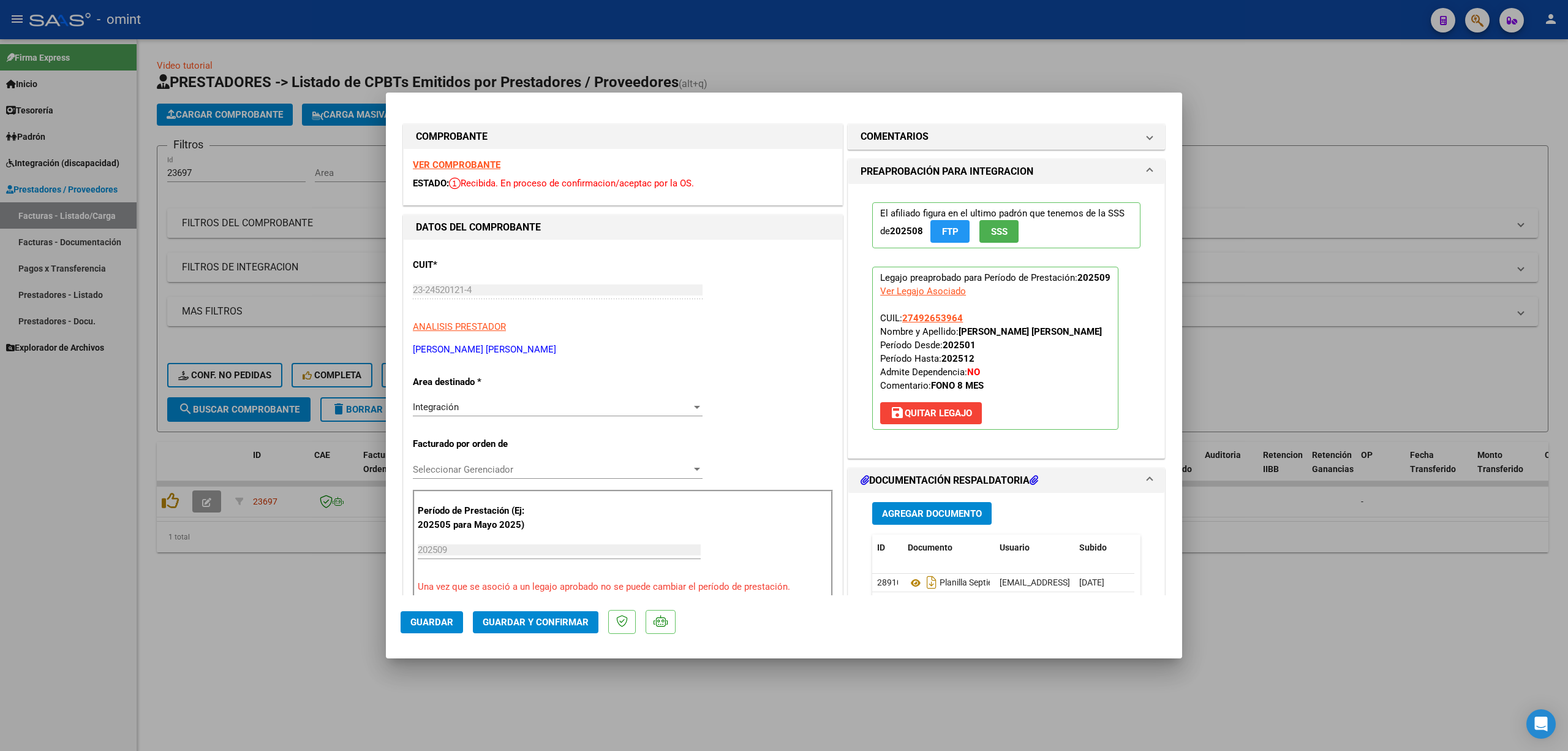
click at [463, 165] on strong "VER COMPROBANTE" at bounding box center [456, 164] width 88 height 11
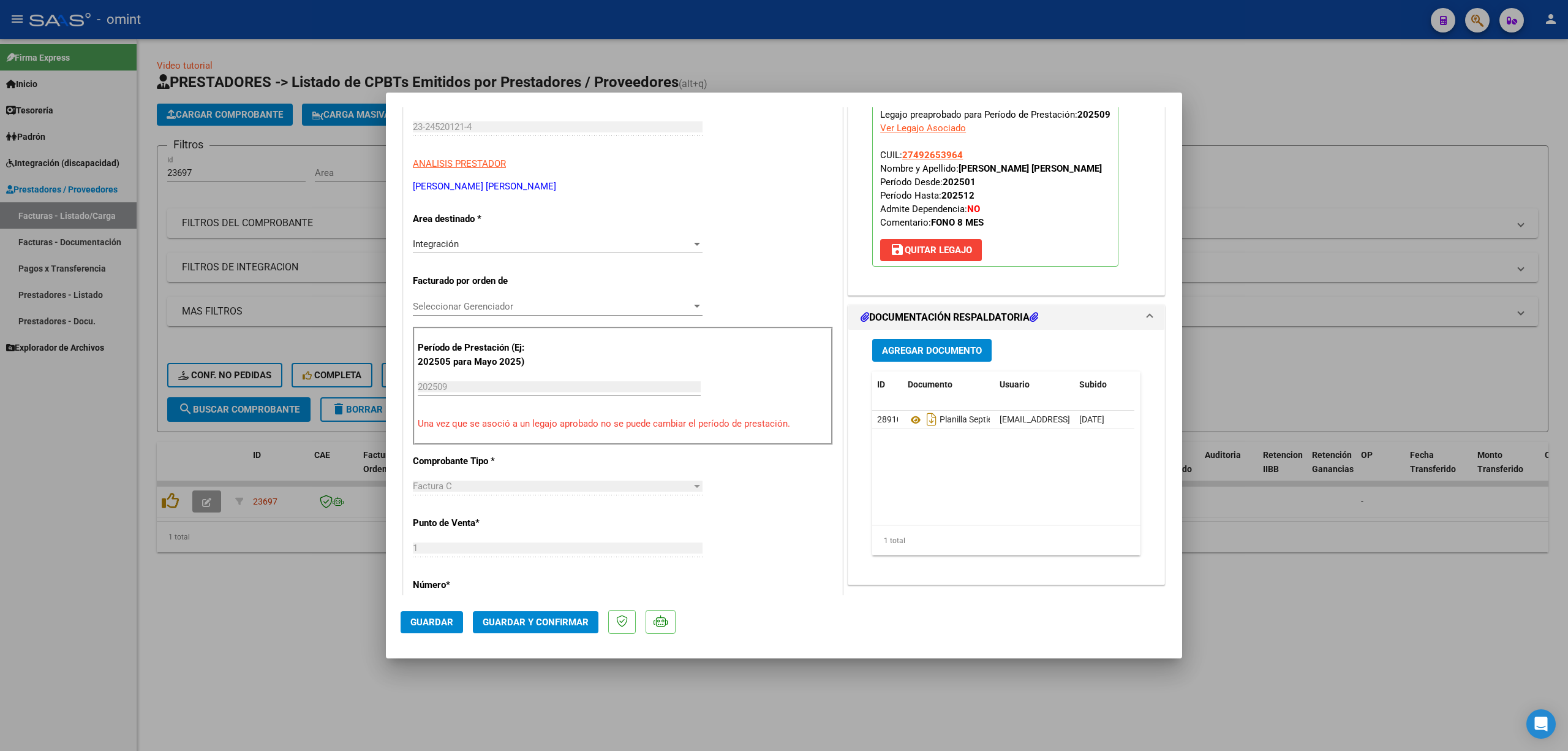
scroll to position [490, 0]
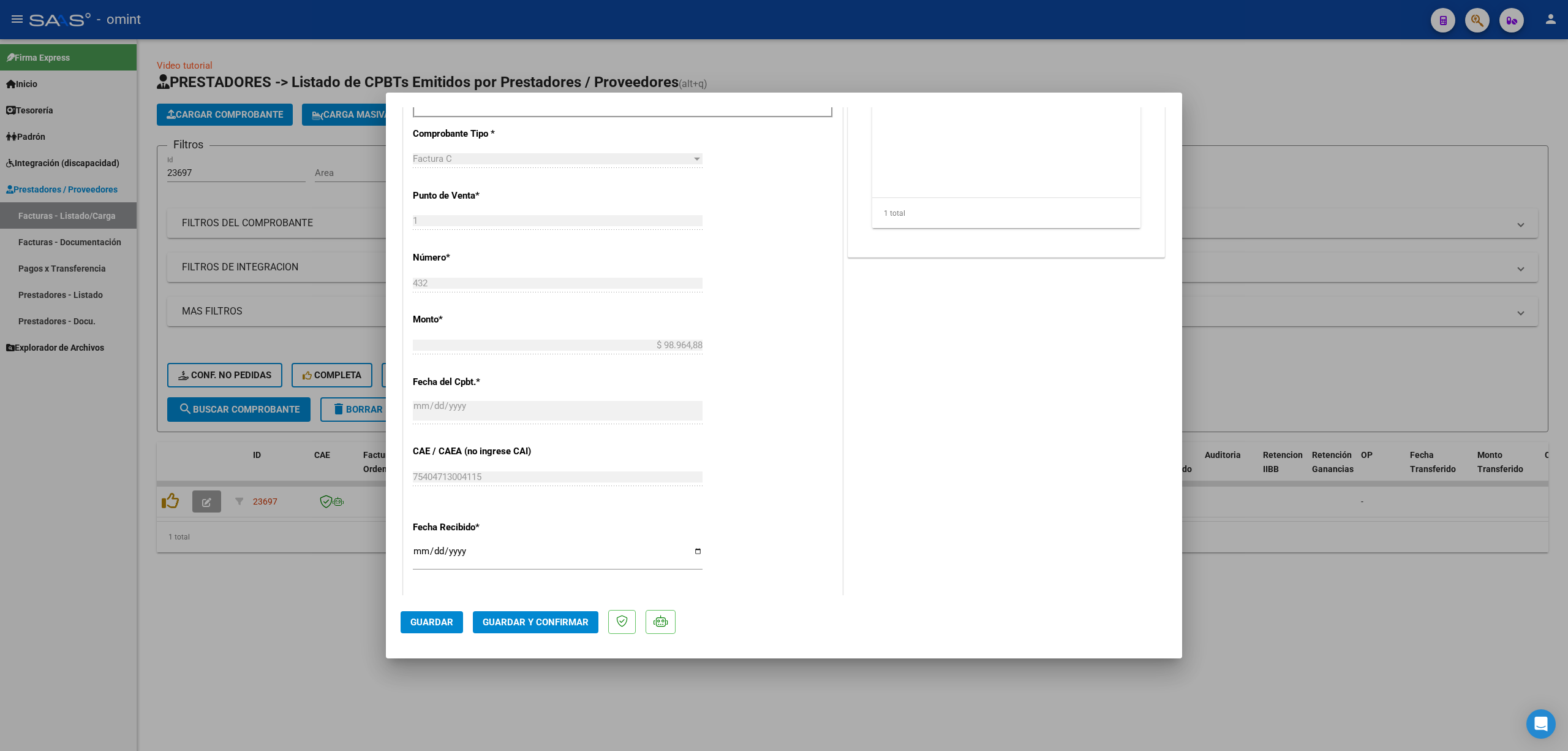
click at [572, 495] on button "Guardar y Confirmar" at bounding box center [536, 622] width 126 height 22
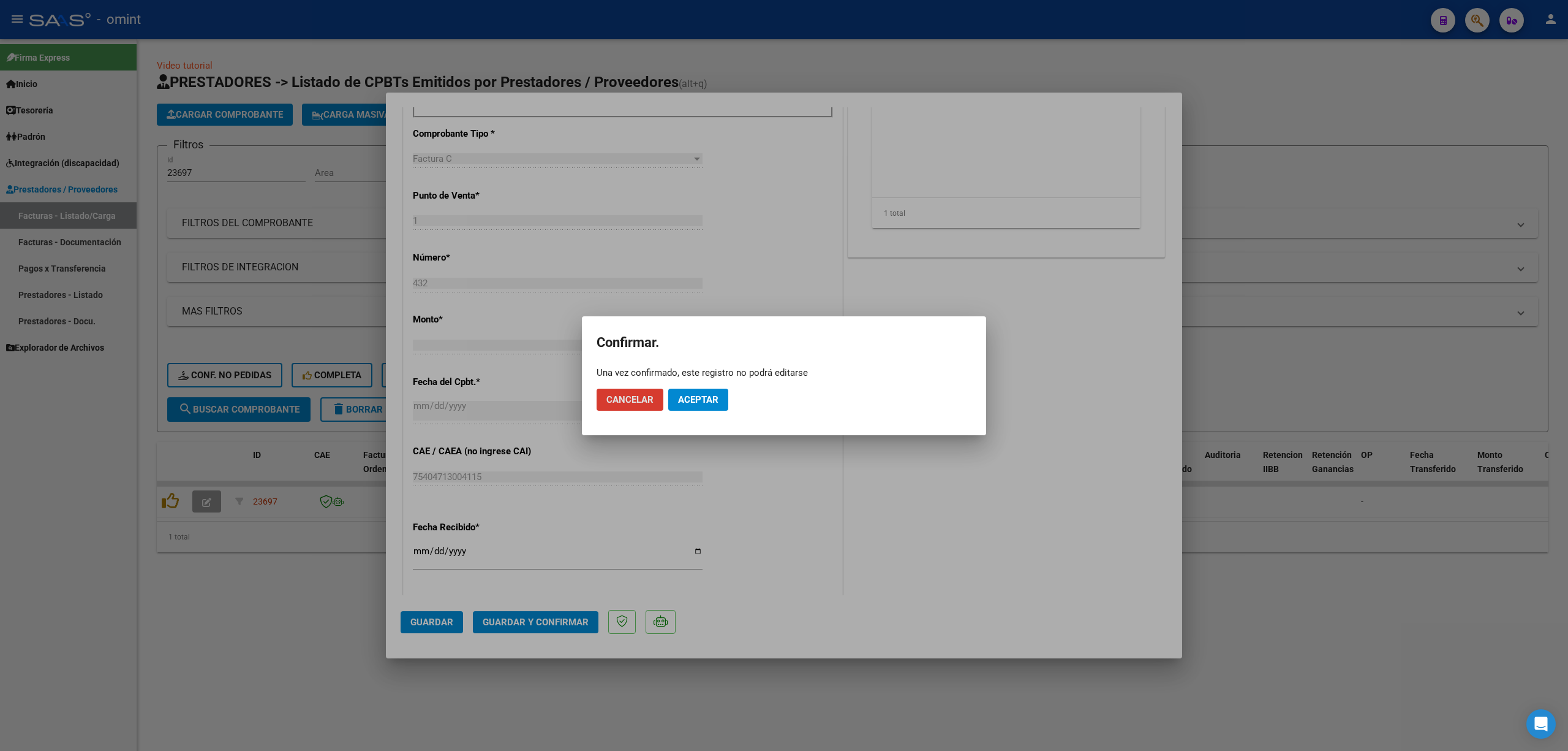
click at [700, 407] on button "Aceptar" at bounding box center [698, 400] width 60 height 22
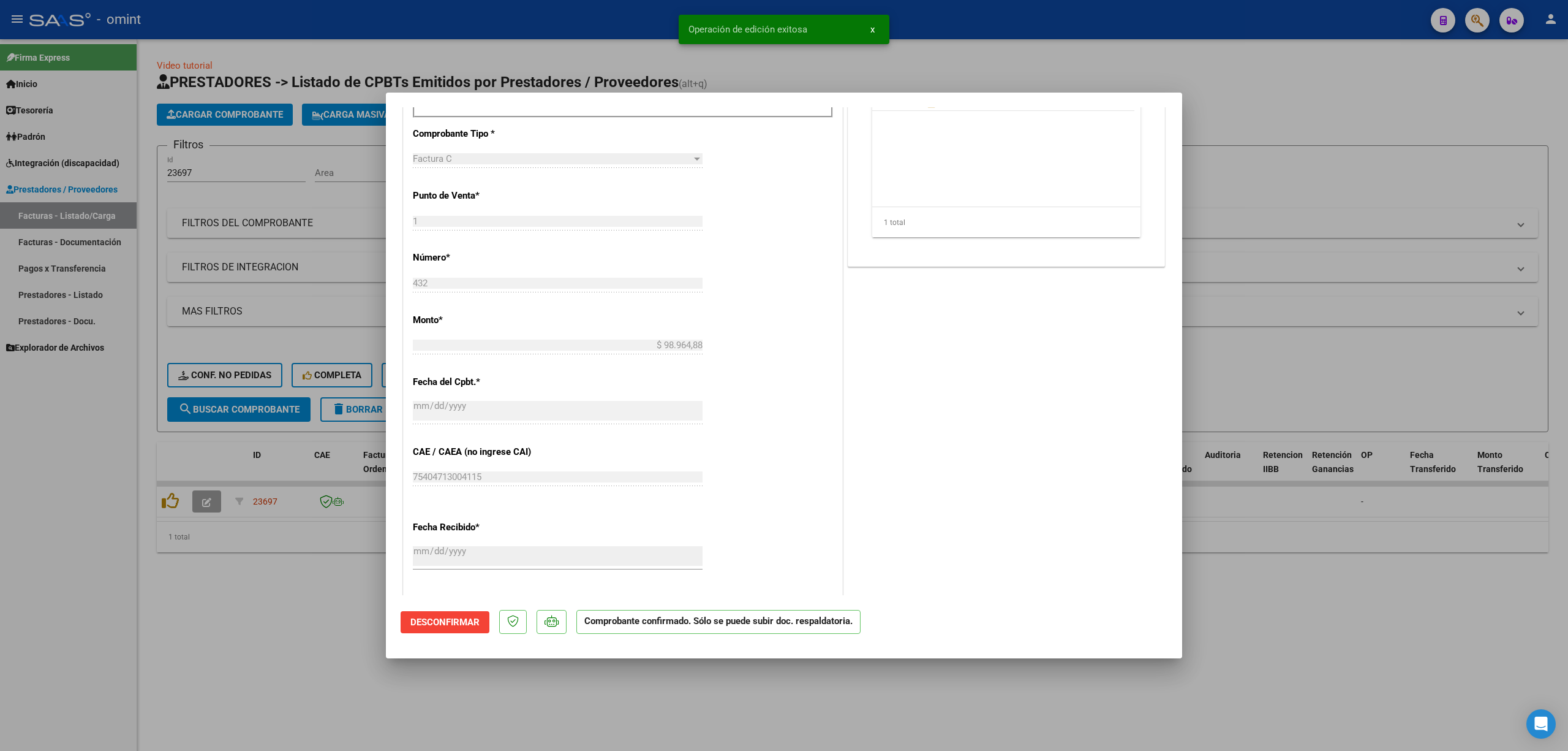
click at [248, 321] on div at bounding box center [784, 375] width 1568 height 751
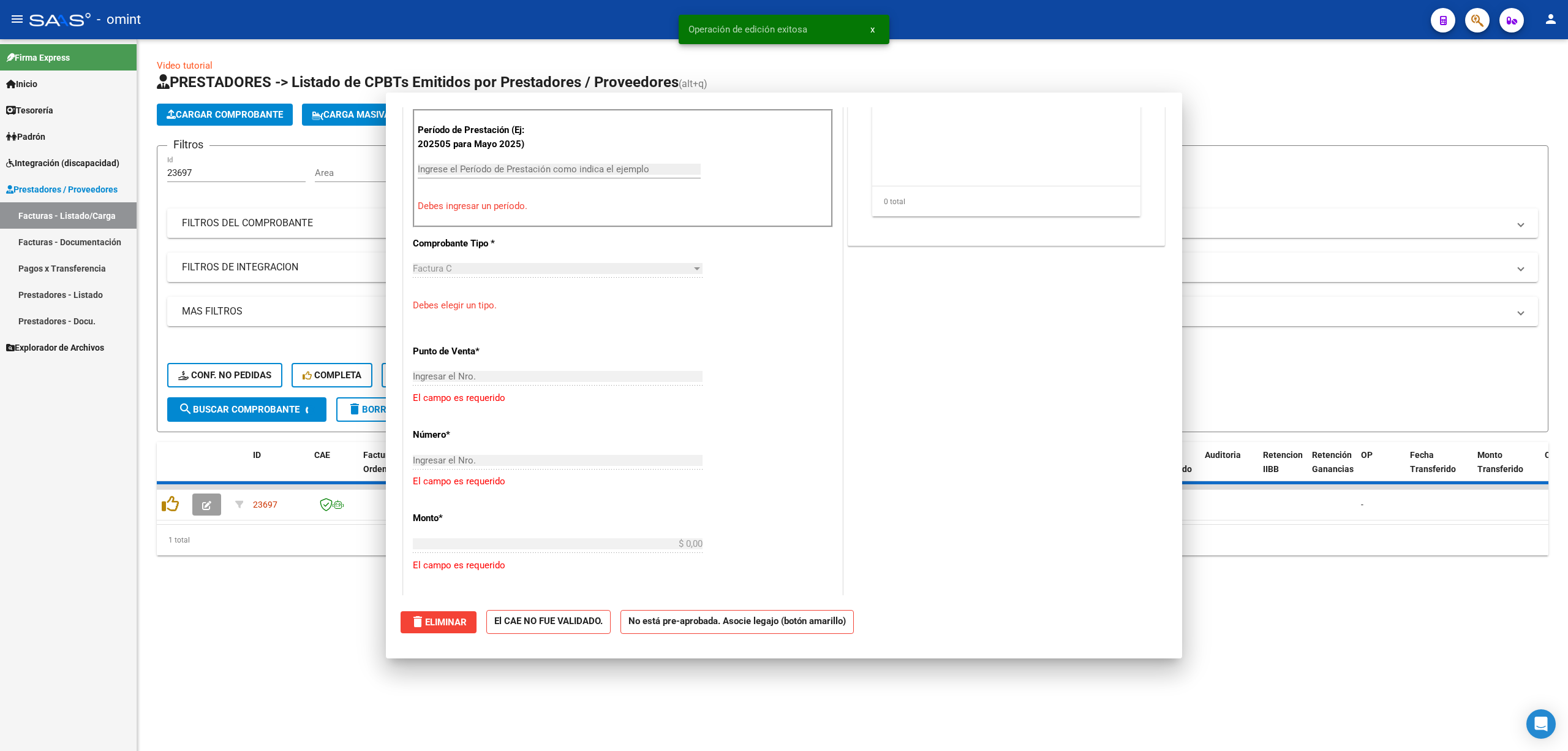
scroll to position [0, 0]
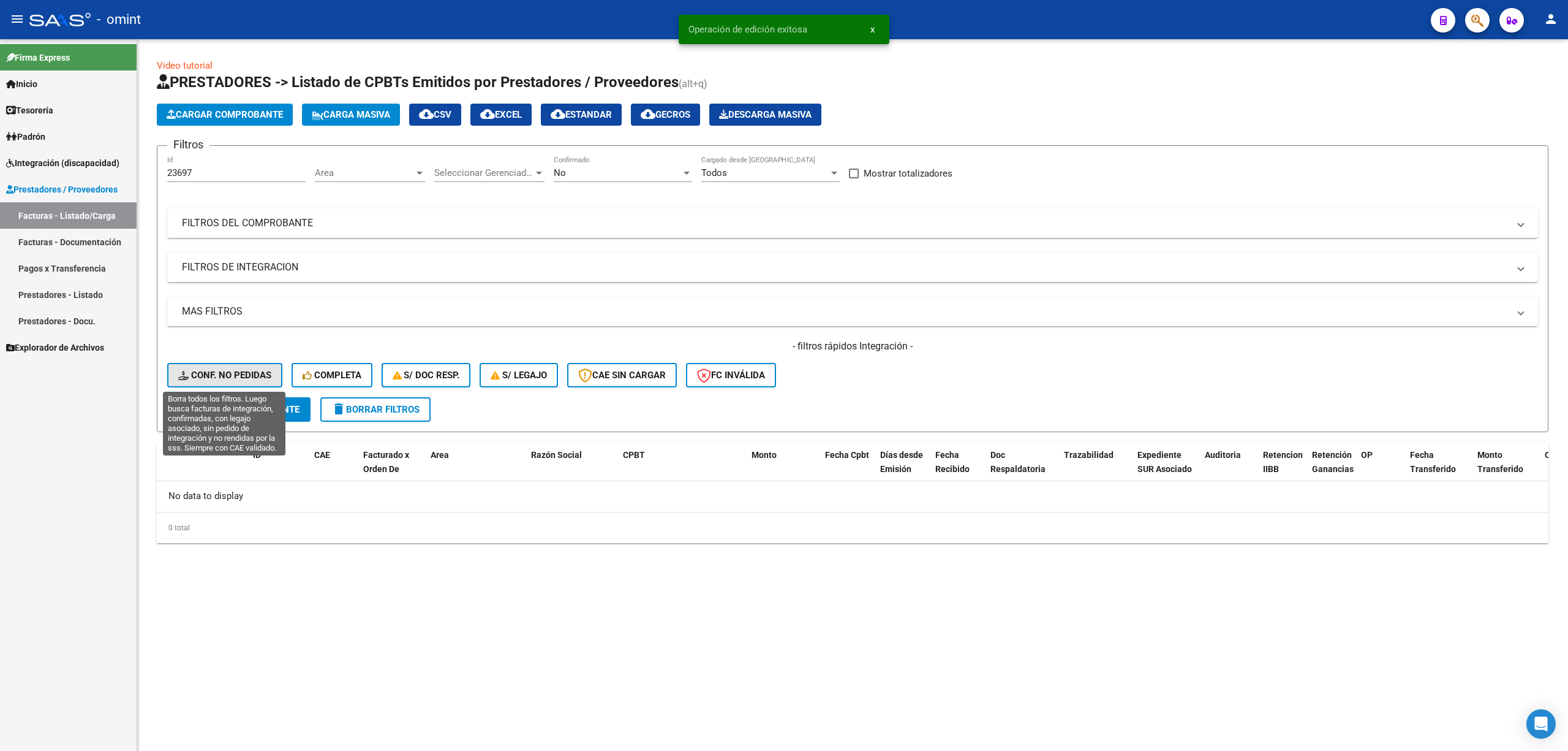
click at [234, 370] on span "Conf. no pedidas" at bounding box center [225, 374] width 93 height 11
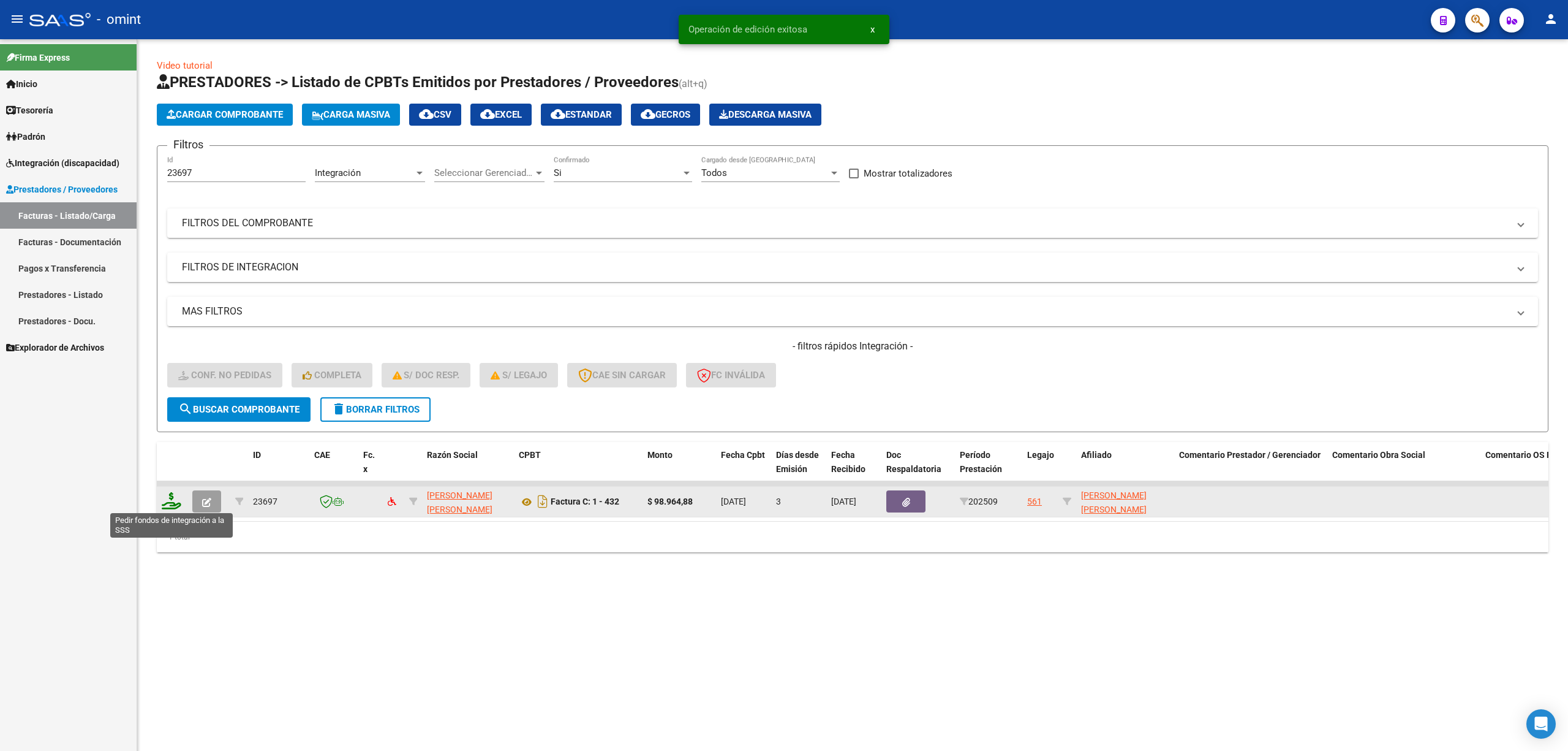
click at [166, 495] on icon at bounding box center [171, 501] width 20 height 17
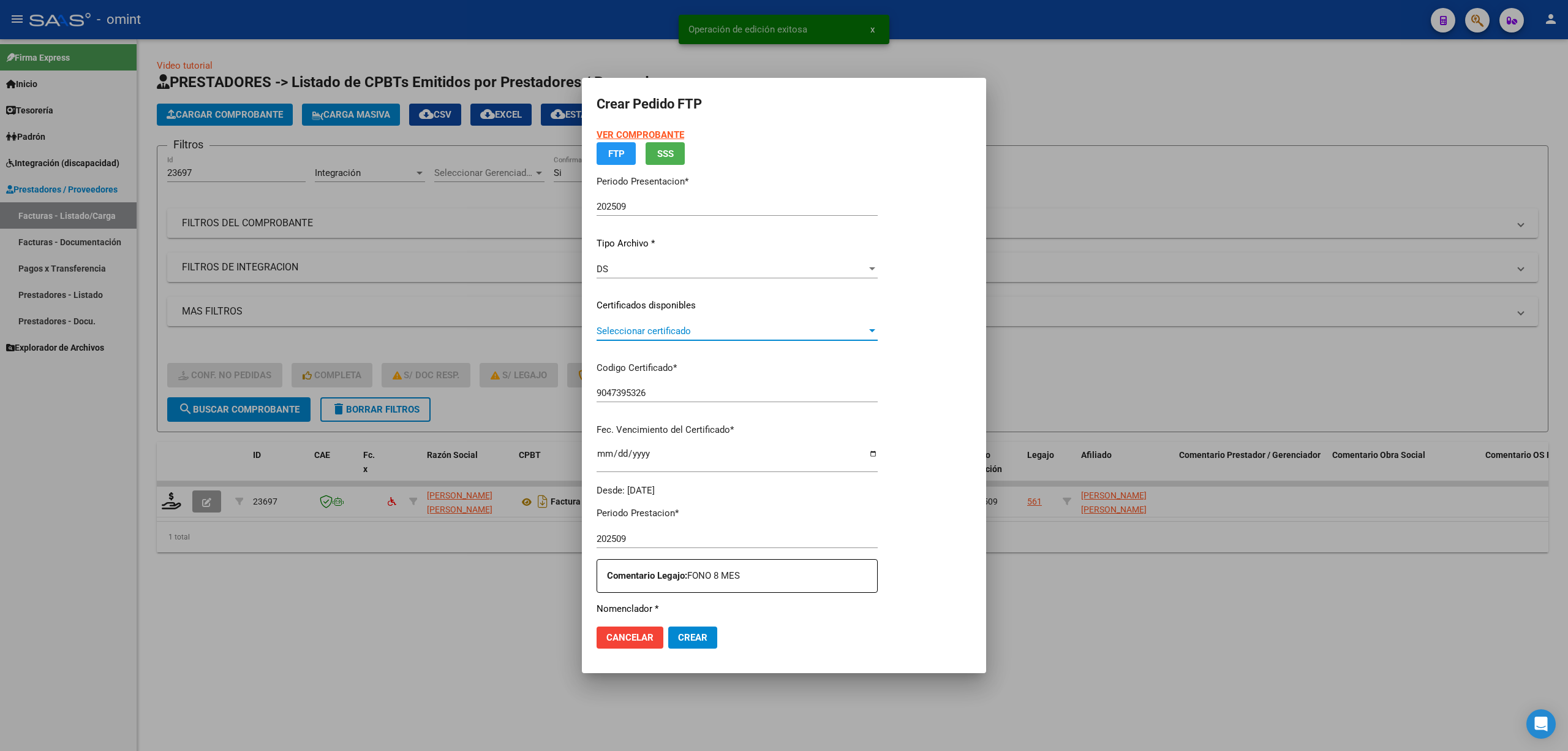
click at [621, 334] on span "Seleccionar certificado" at bounding box center [732, 331] width 270 height 11
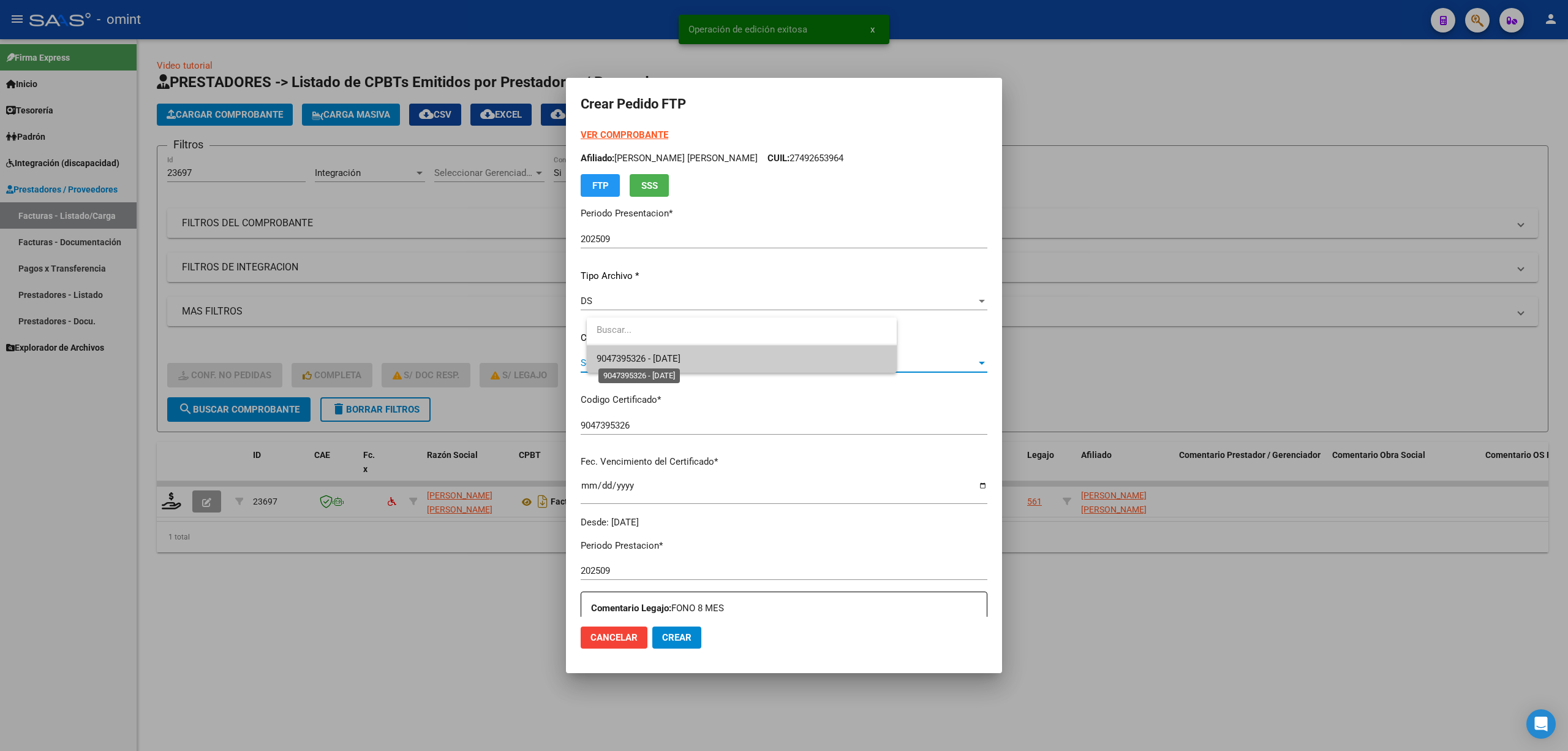
click at [644, 366] on span "9047395326 - 2030-01-08" at bounding box center [742, 359] width 291 height 28
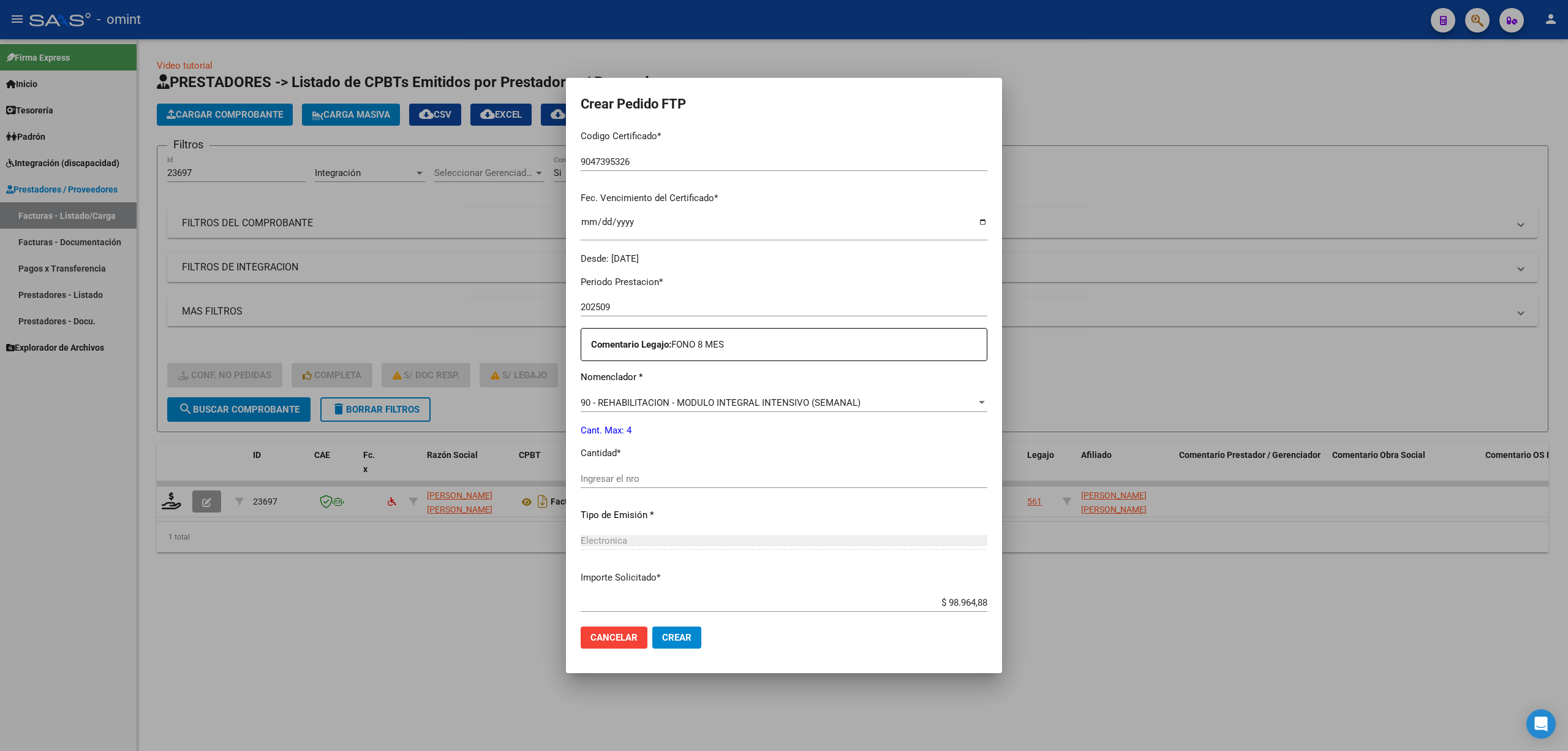
scroll to position [326, 0]
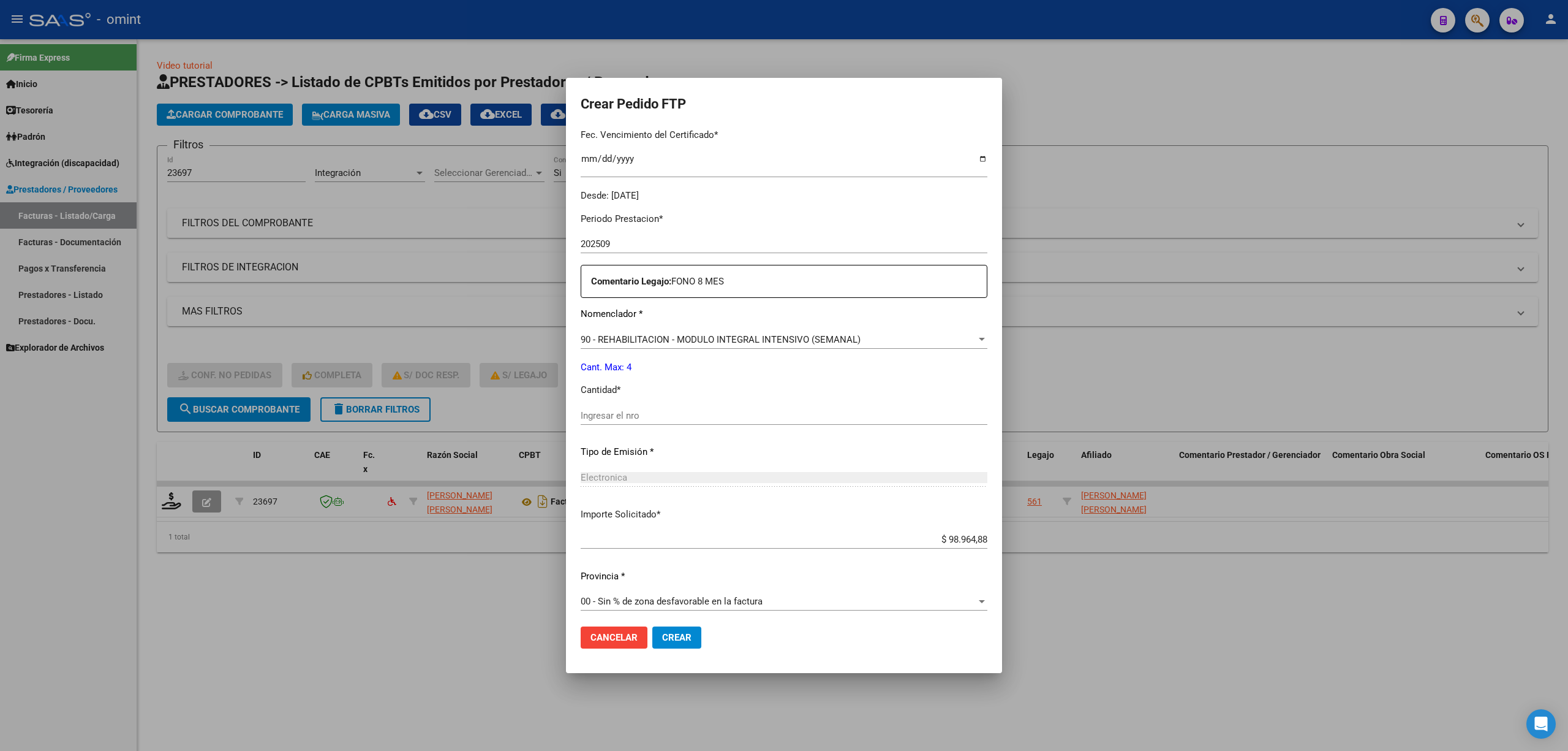
click at [615, 418] on input "Ingresar el nro" at bounding box center [784, 415] width 407 height 11
click at [670, 495] on span "Crear" at bounding box center [676, 637] width 29 height 11
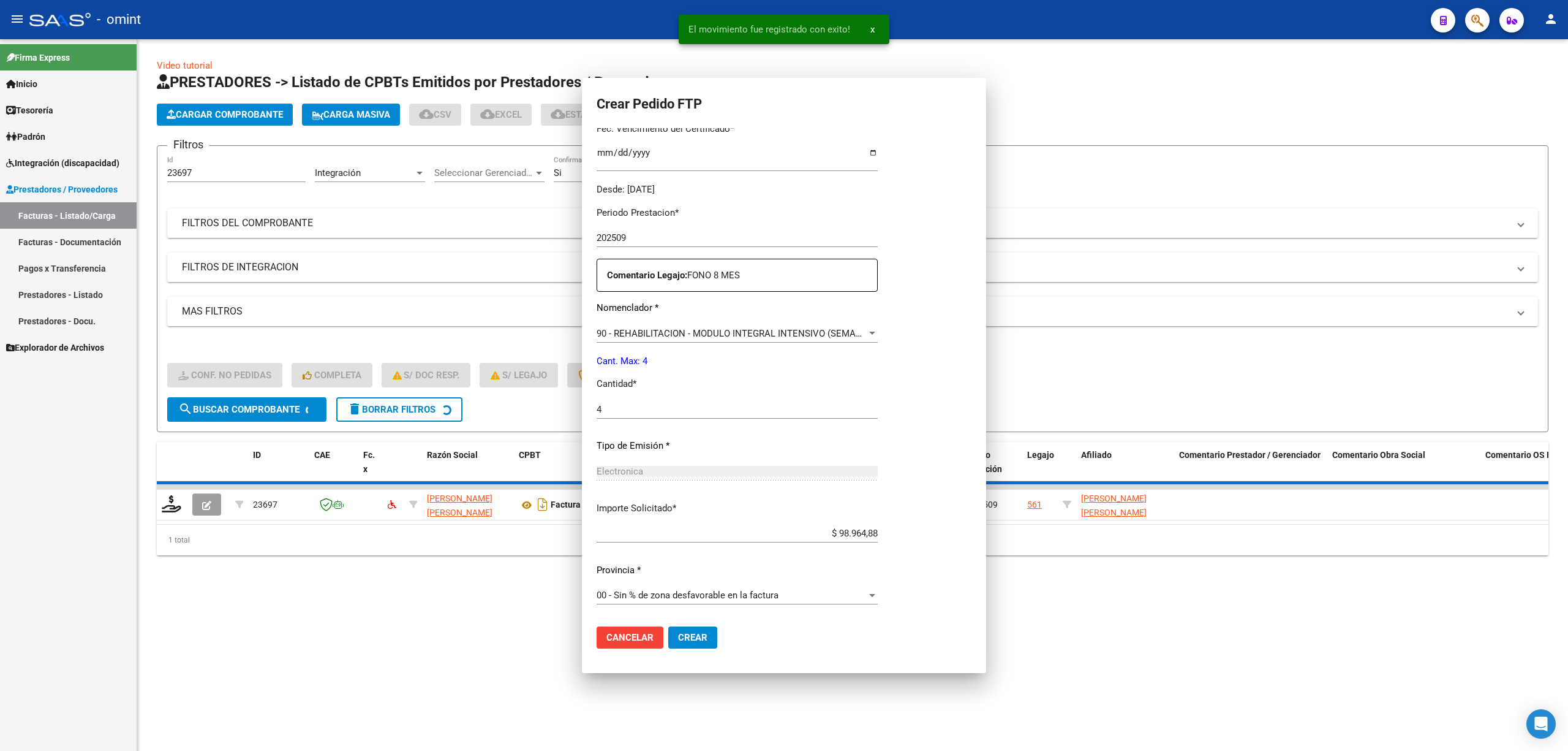
scroll to position [0, 0]
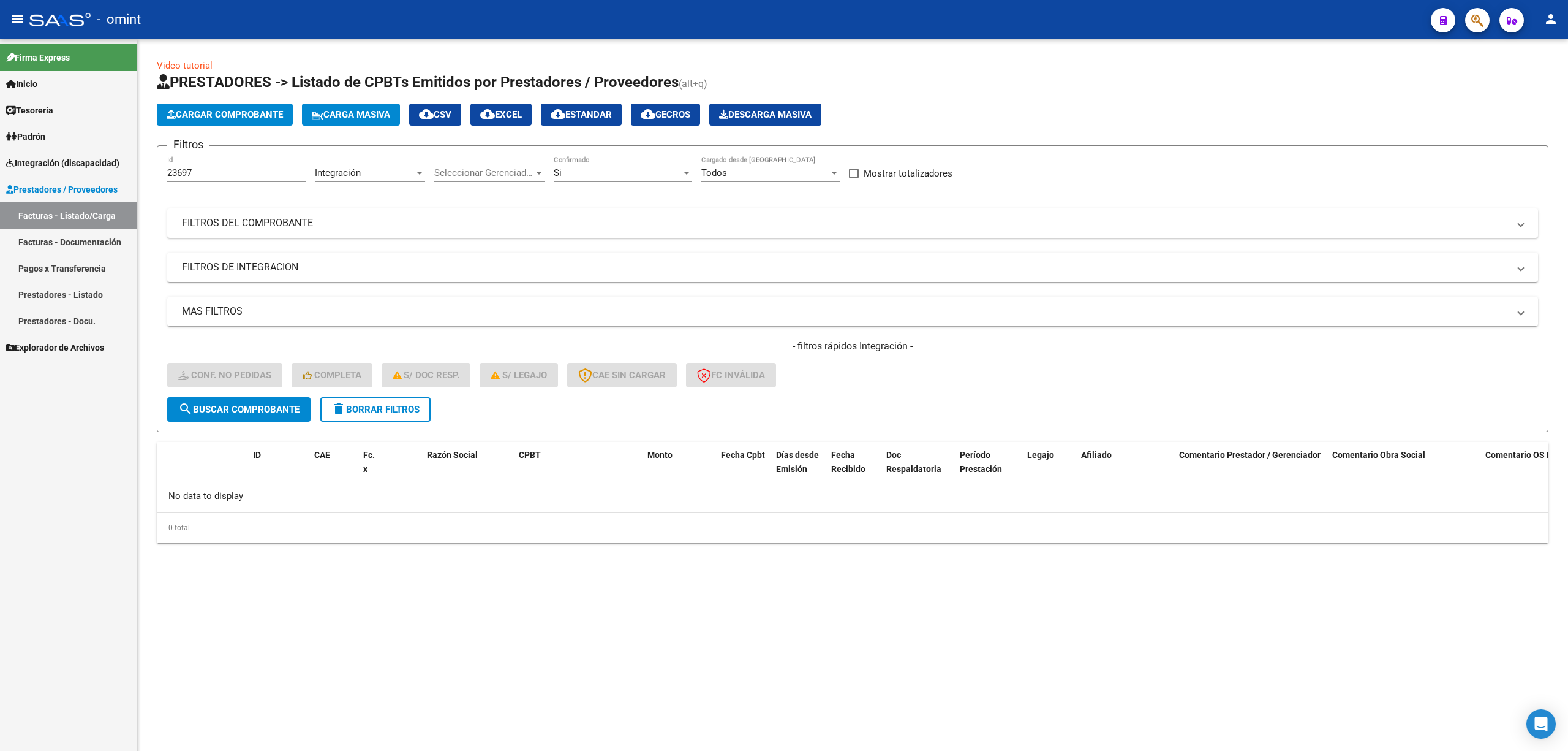
click at [336, 408] on mat-icon "delete" at bounding box center [339, 409] width 15 height 15
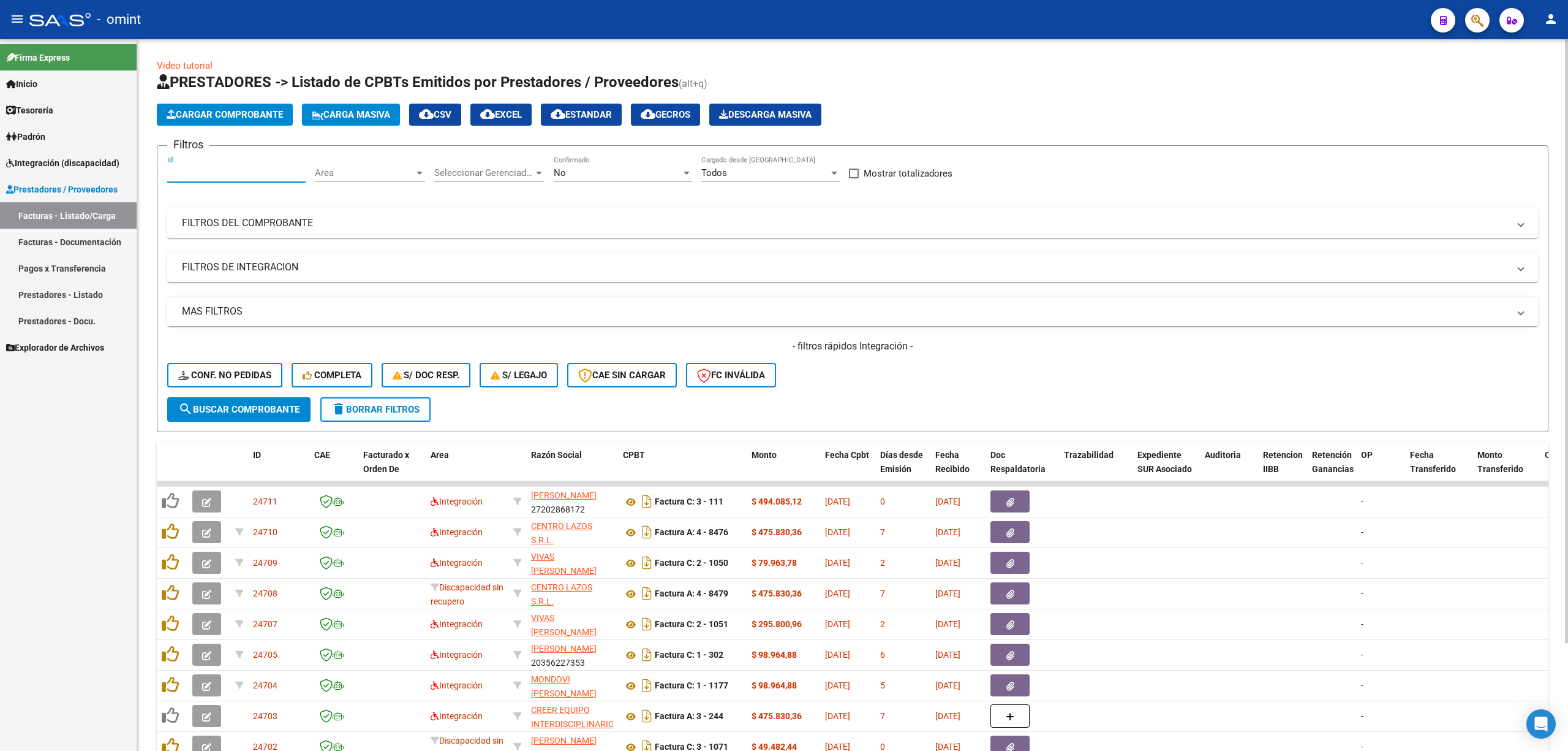
click at [204, 172] on input "Id" at bounding box center [236, 172] width 139 height 11
paste input "22741"
click at [246, 415] on button "search Buscar Comprobante" at bounding box center [238, 409] width 143 height 25
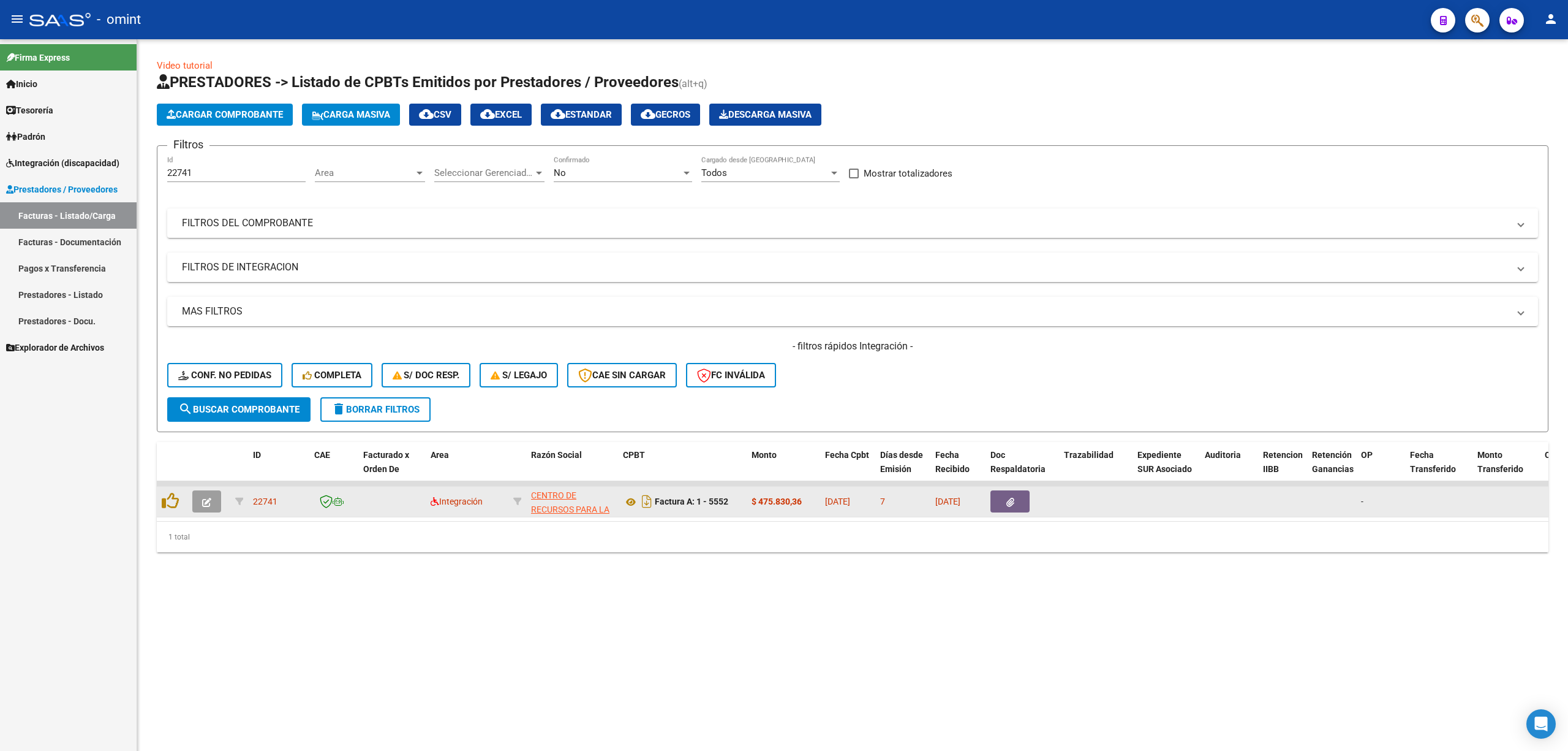
click at [214, 495] on button "button" at bounding box center [207, 501] width 29 height 22
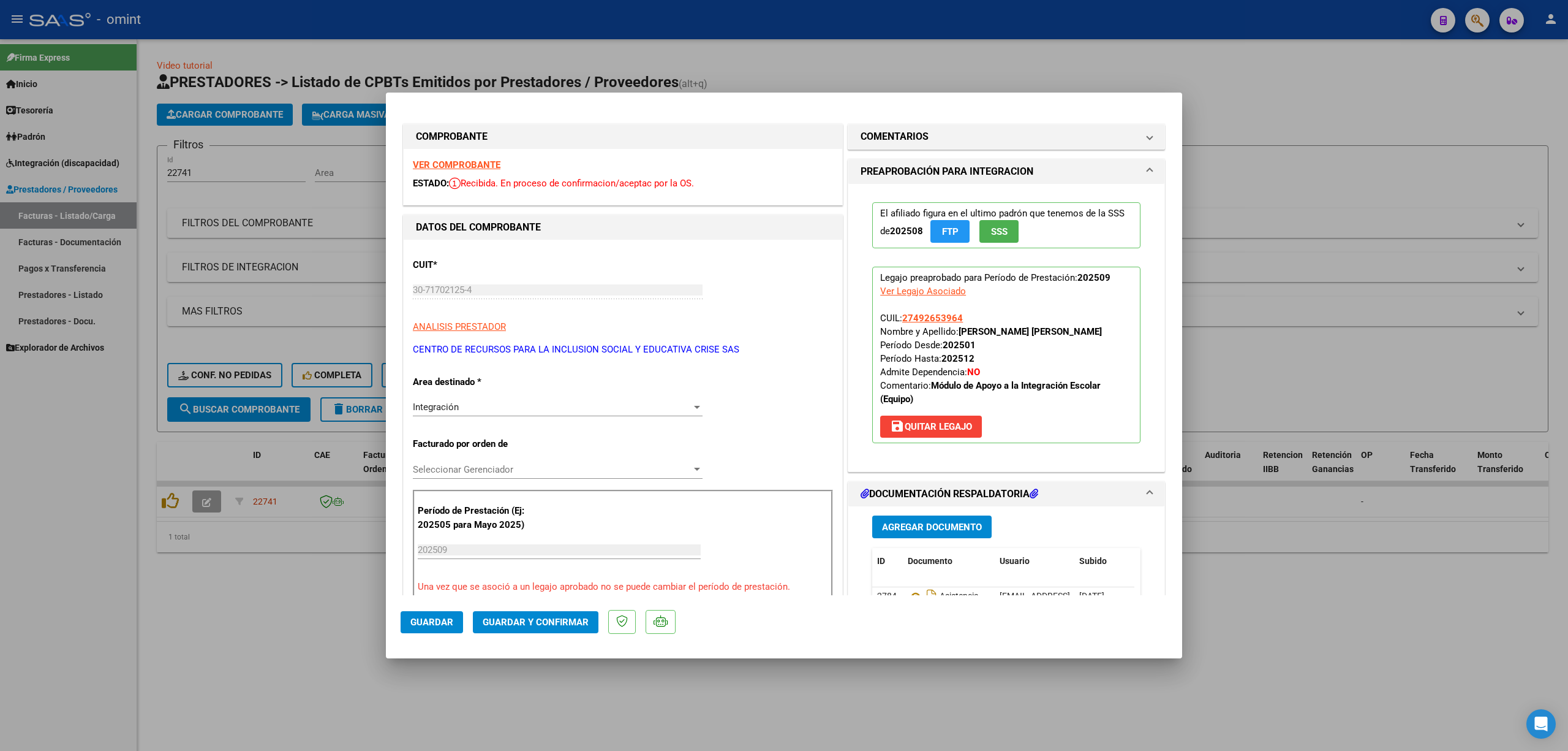
click at [458, 169] on strong "VER COMPROBANTE" at bounding box center [456, 164] width 88 height 11
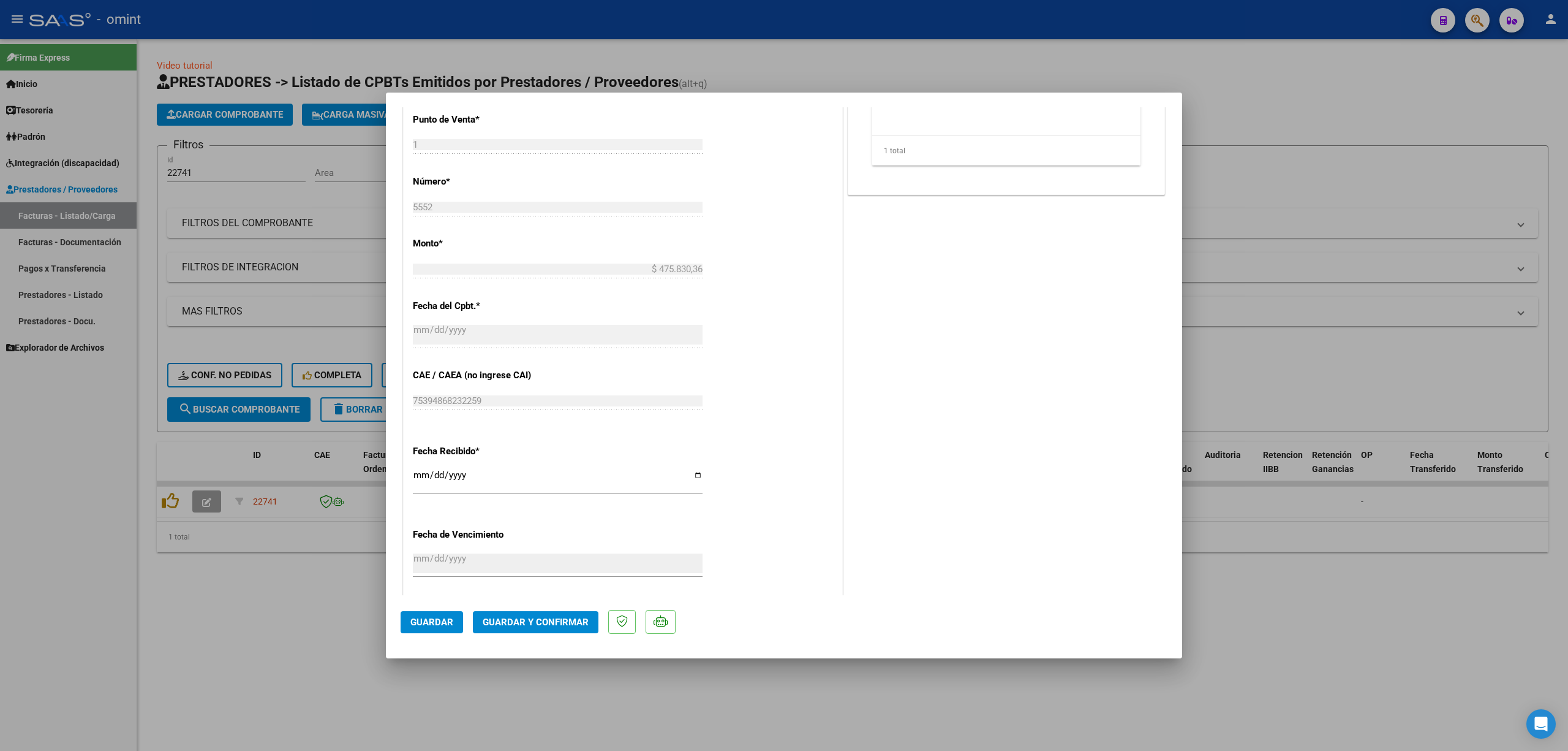
scroll to position [697, 0]
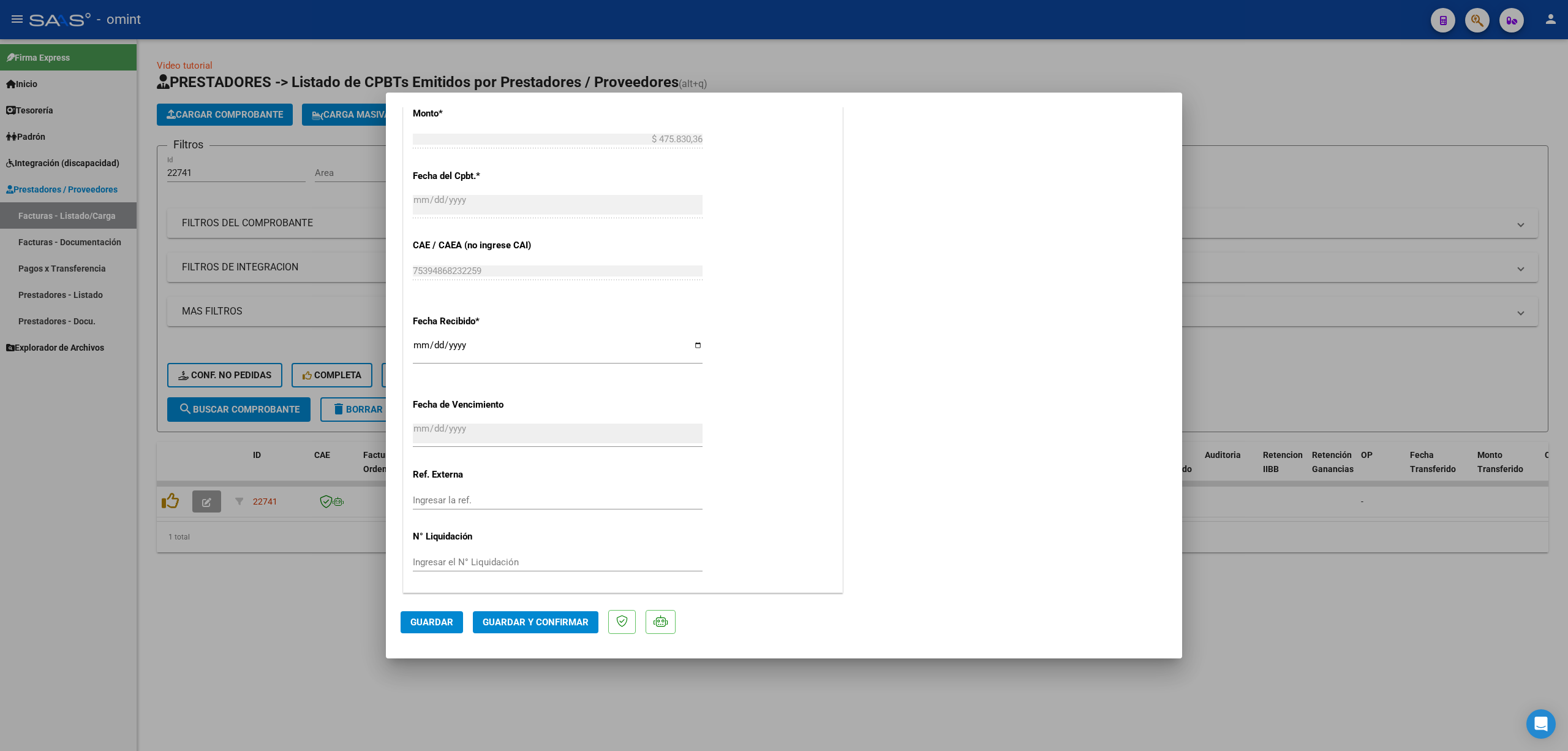
click at [535, 495] on mat-dialog-actions "Guardar Guardar y Confirmar" at bounding box center [784, 619] width 767 height 49
click at [552, 495] on span "Guardar y Confirmar" at bounding box center [536, 622] width 106 height 11
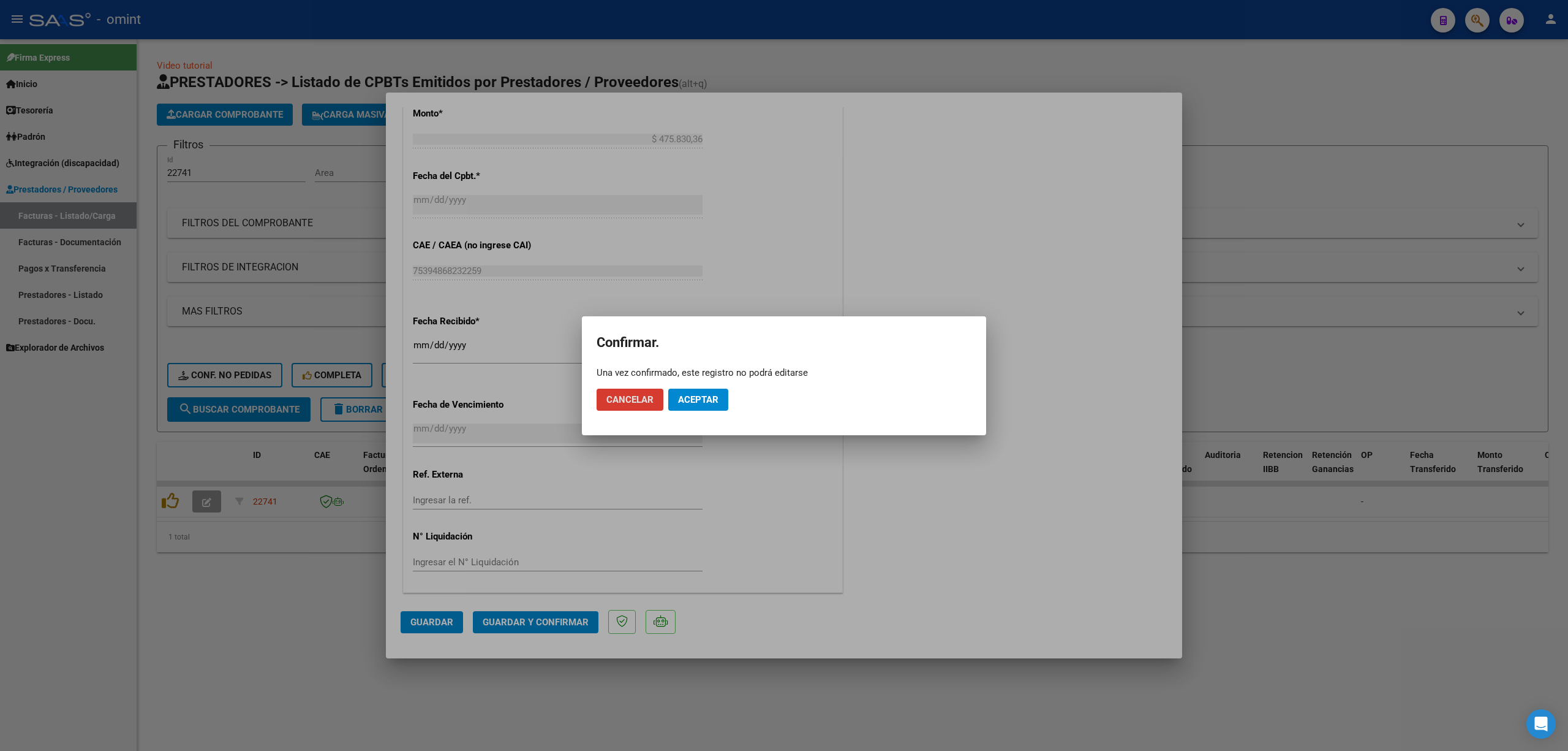
click at [689, 401] on span "Aceptar" at bounding box center [698, 399] width 41 height 11
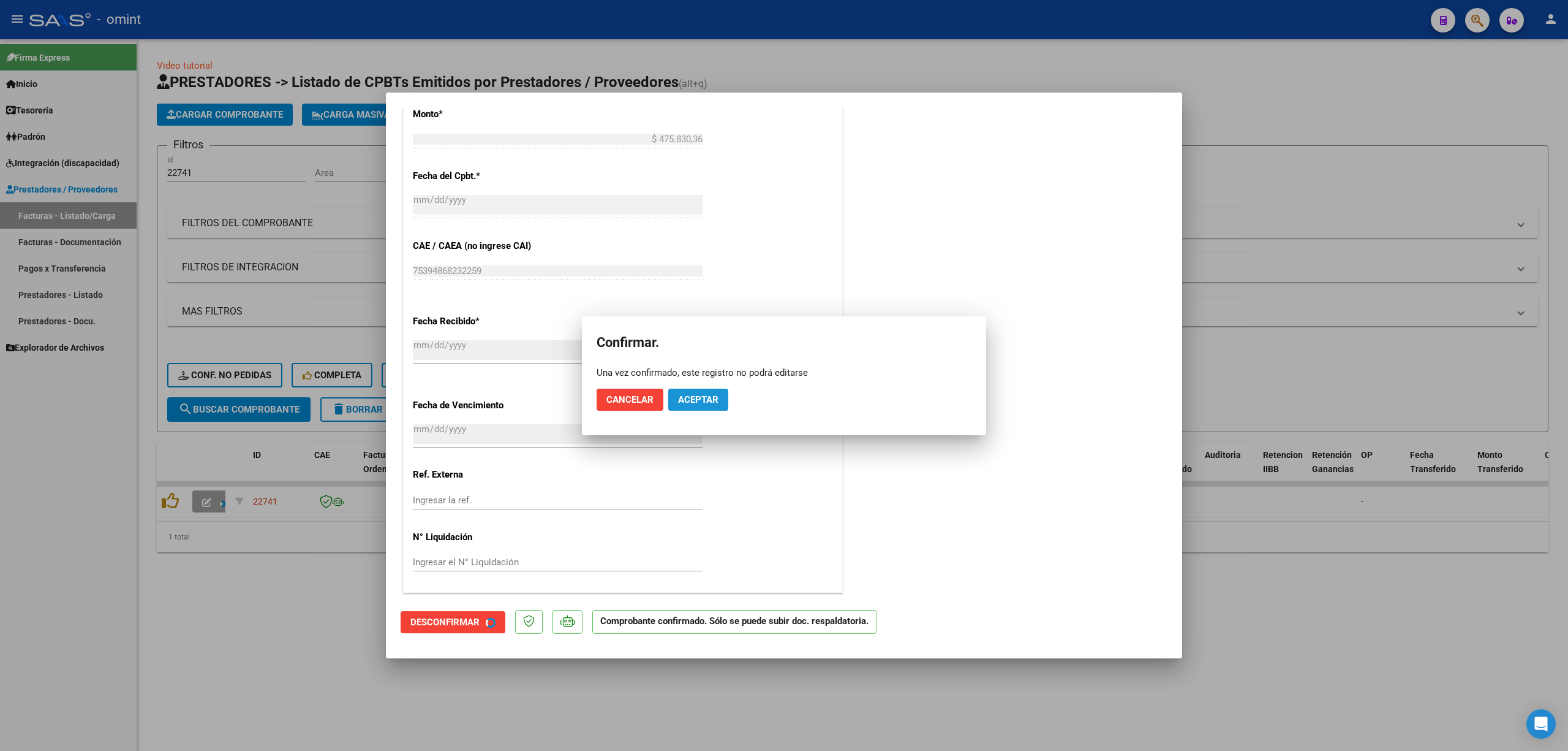
scroll to position [622, 0]
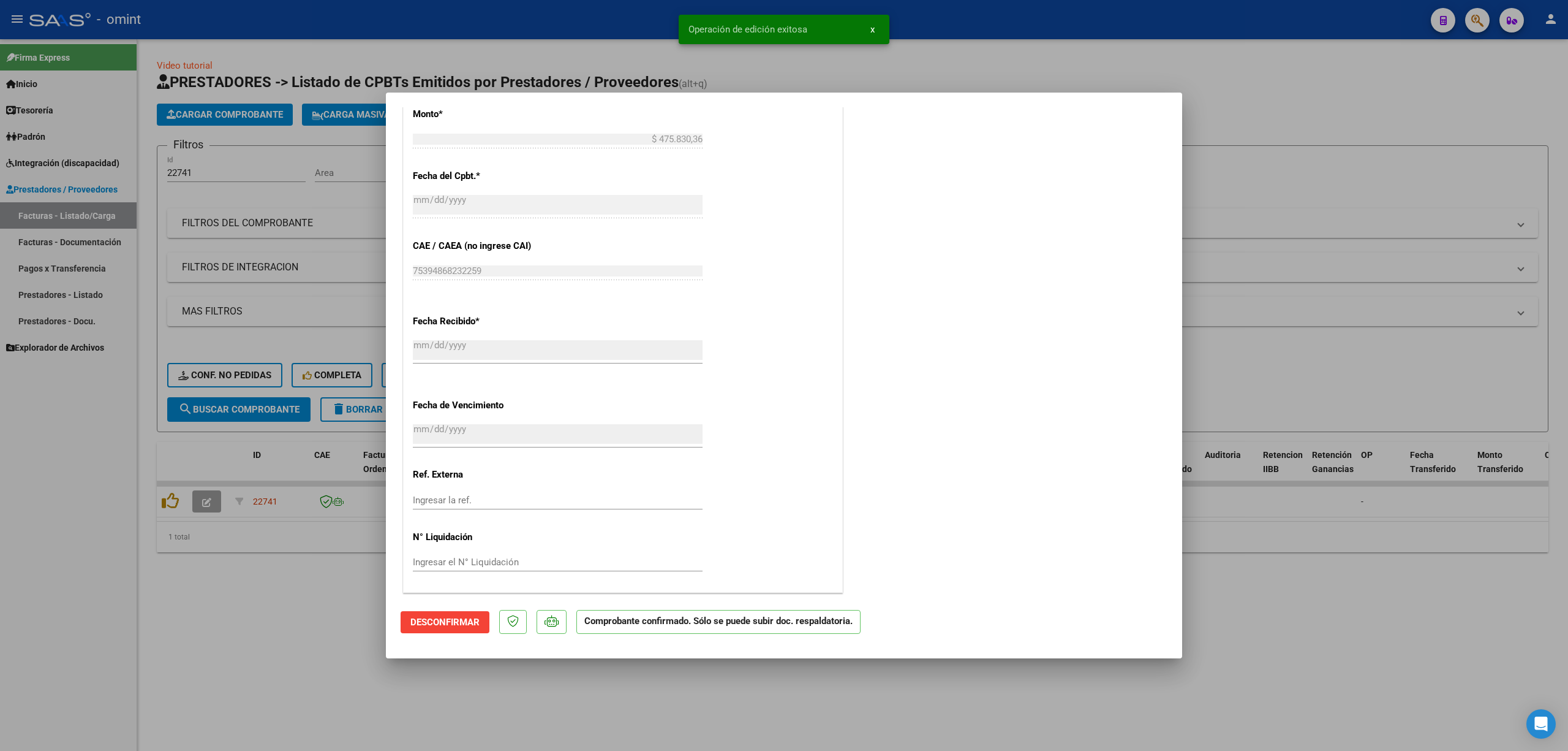
click at [307, 291] on div at bounding box center [784, 375] width 1568 height 751
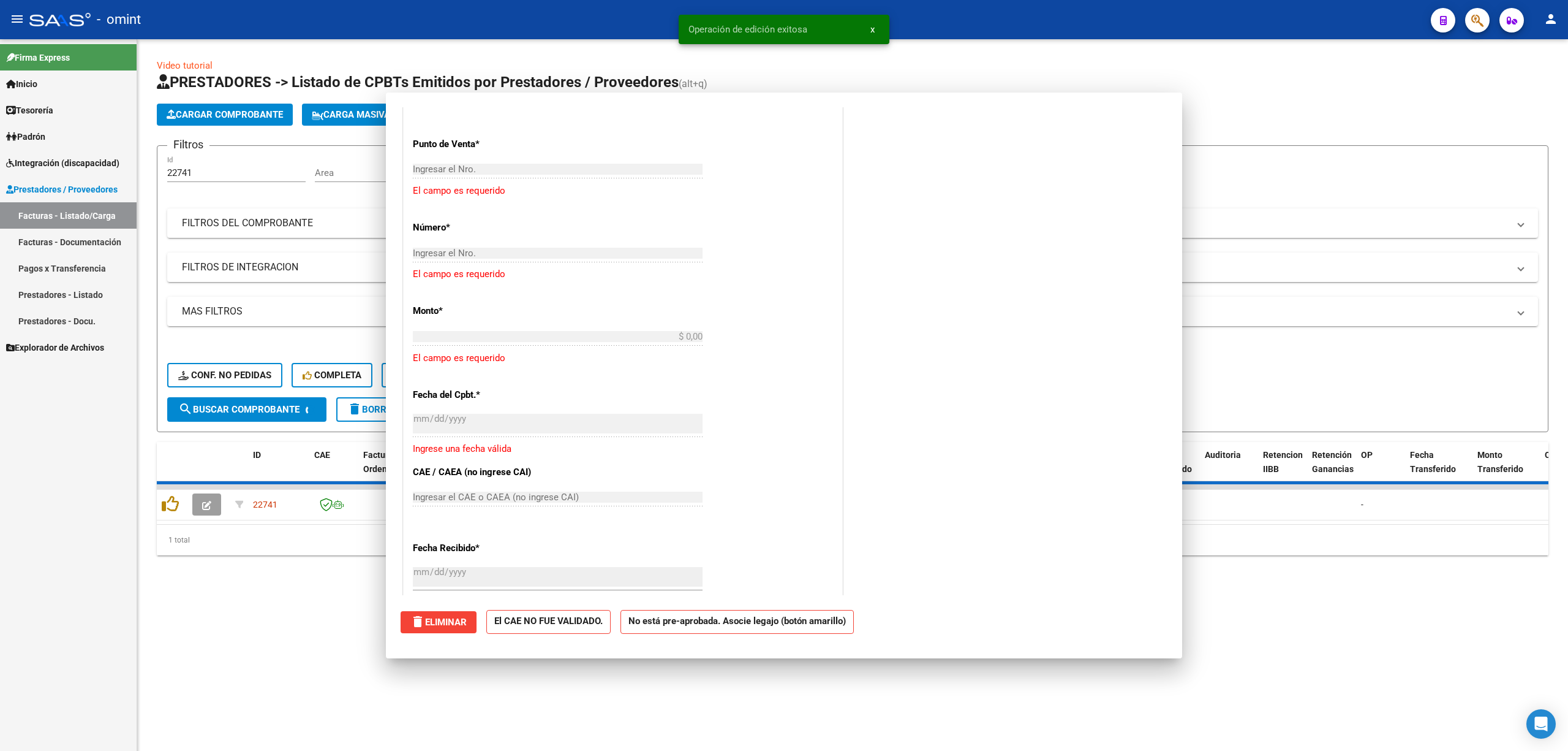
scroll to position [0, 0]
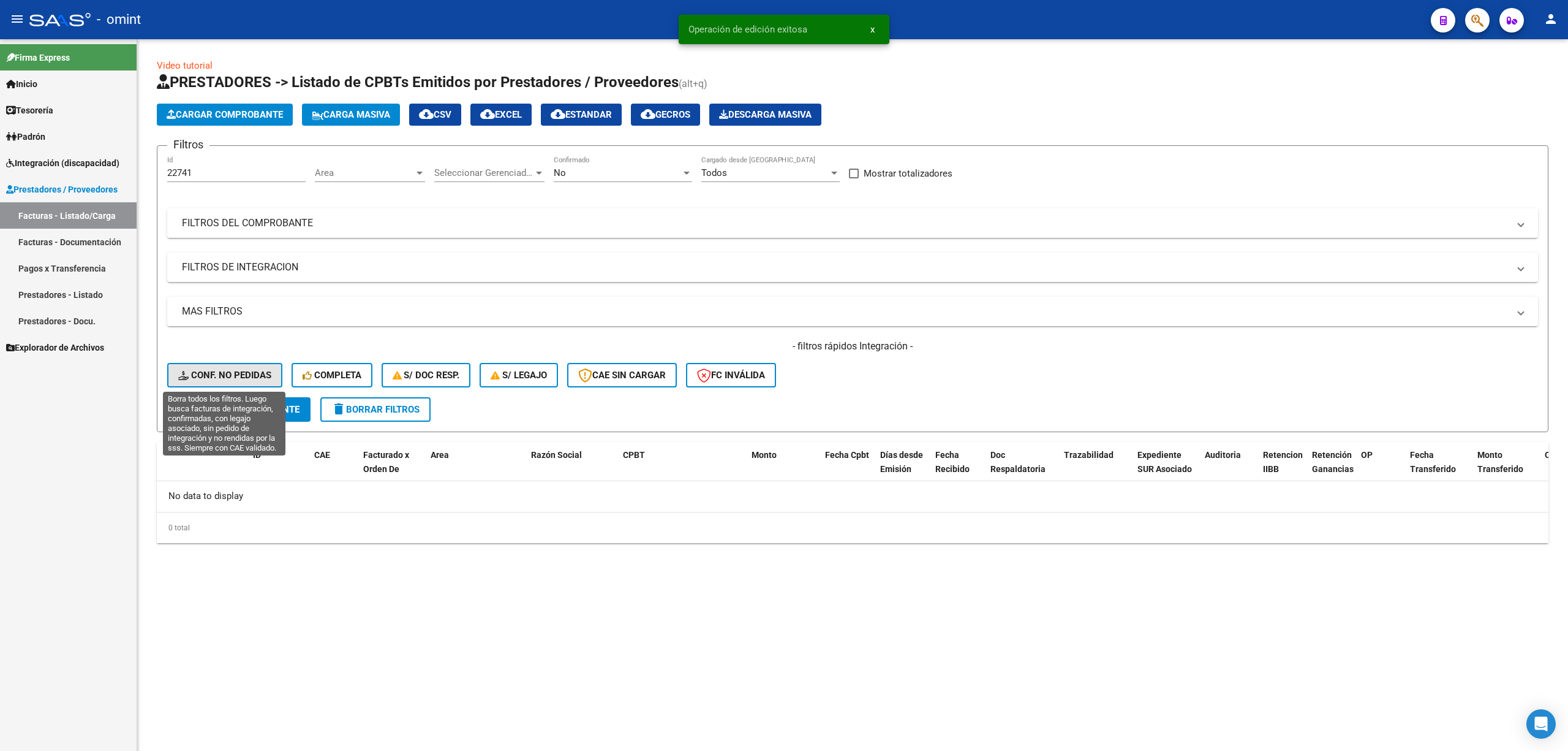
drag, startPoint x: 226, startPoint y: 373, endPoint x: 243, endPoint y: 373, distance: 17.0
click at [227, 372] on span "Conf. no pedidas" at bounding box center [225, 374] width 93 height 11
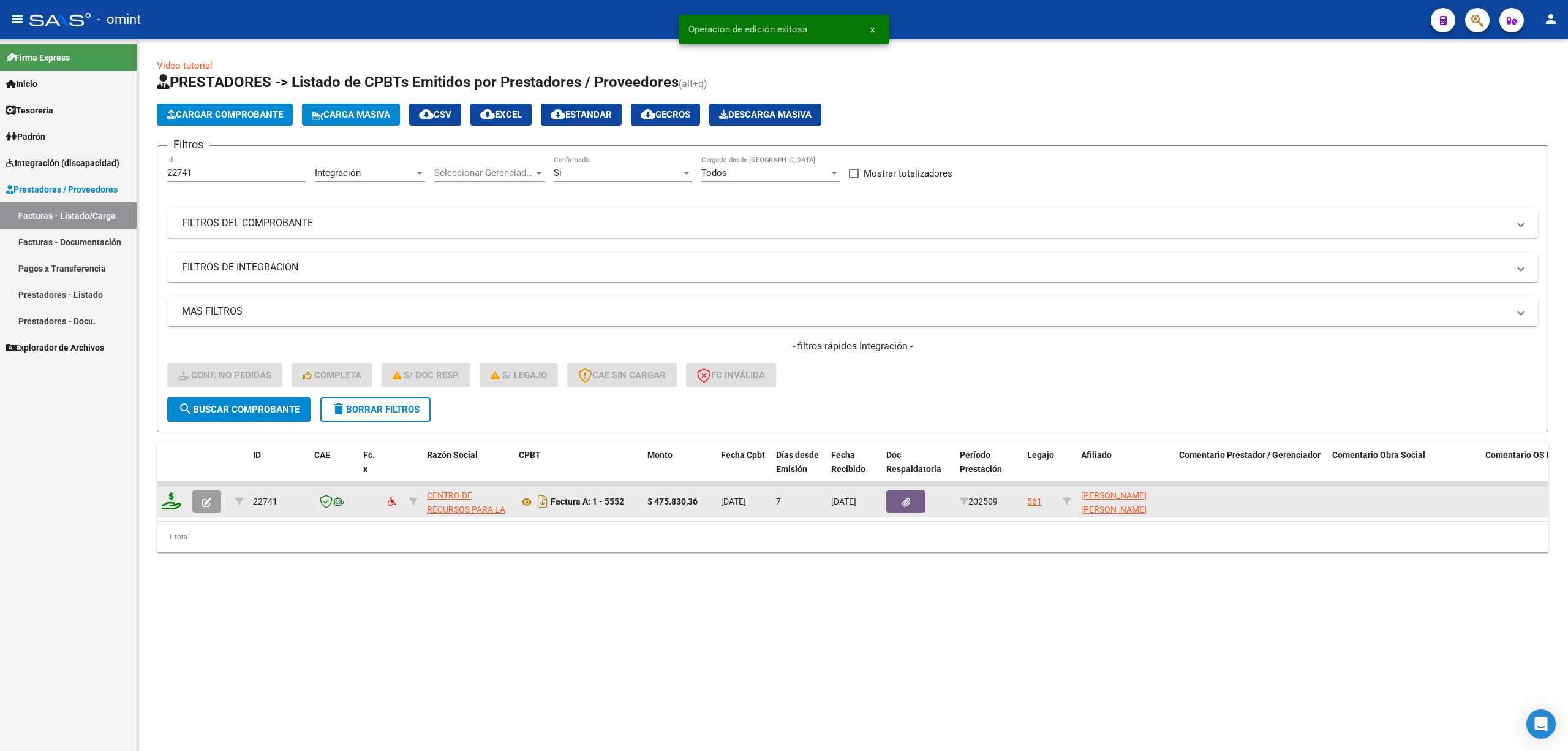
click at [177, 492] on icon at bounding box center [171, 501] width 20 height 17
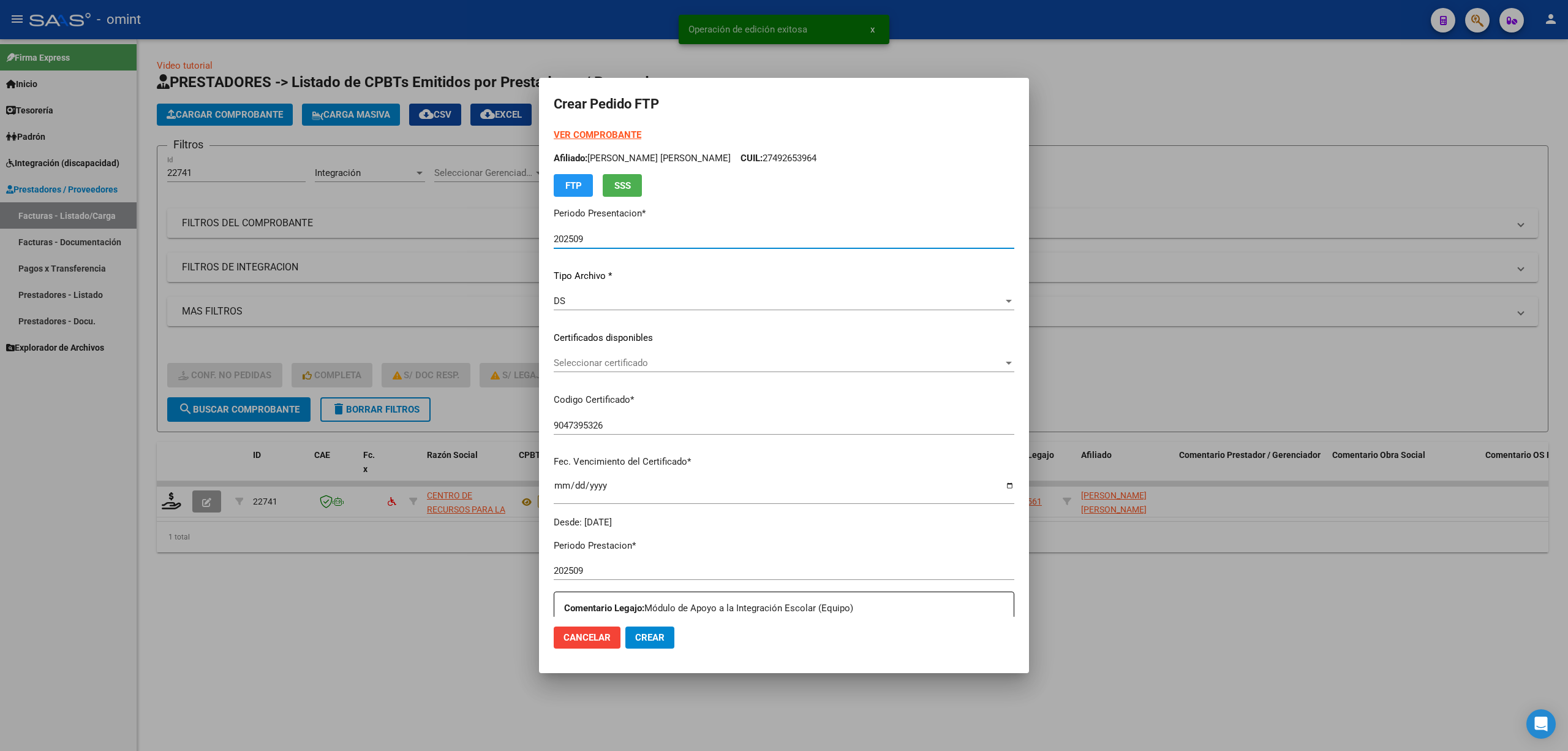
click at [603, 371] on div "Seleccionar certificado Seleccionar certificado" at bounding box center [784, 362] width 461 height 18
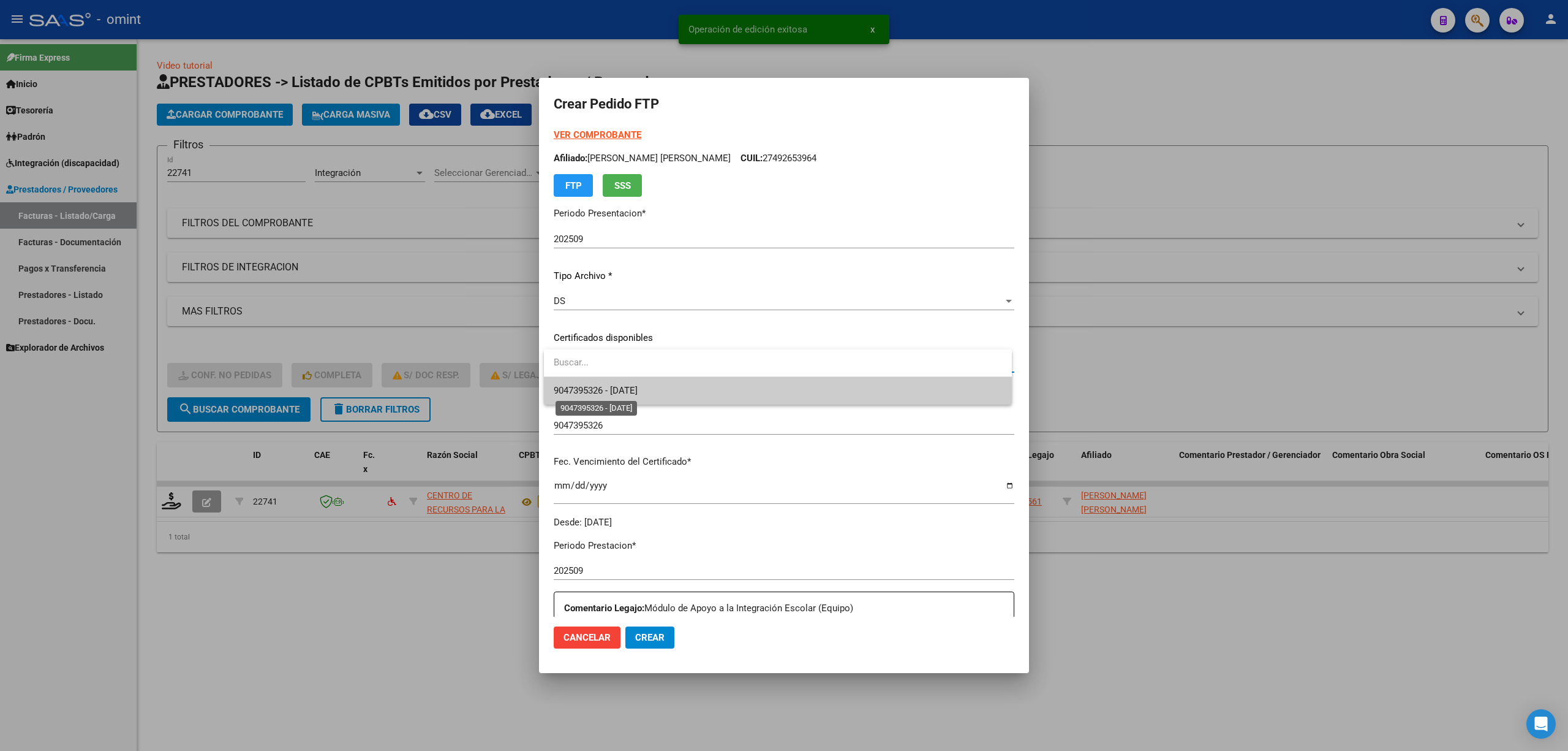
click at [619, 396] on span "9047395326 - 2030-01-08" at bounding box center [777, 390] width 448 height 28
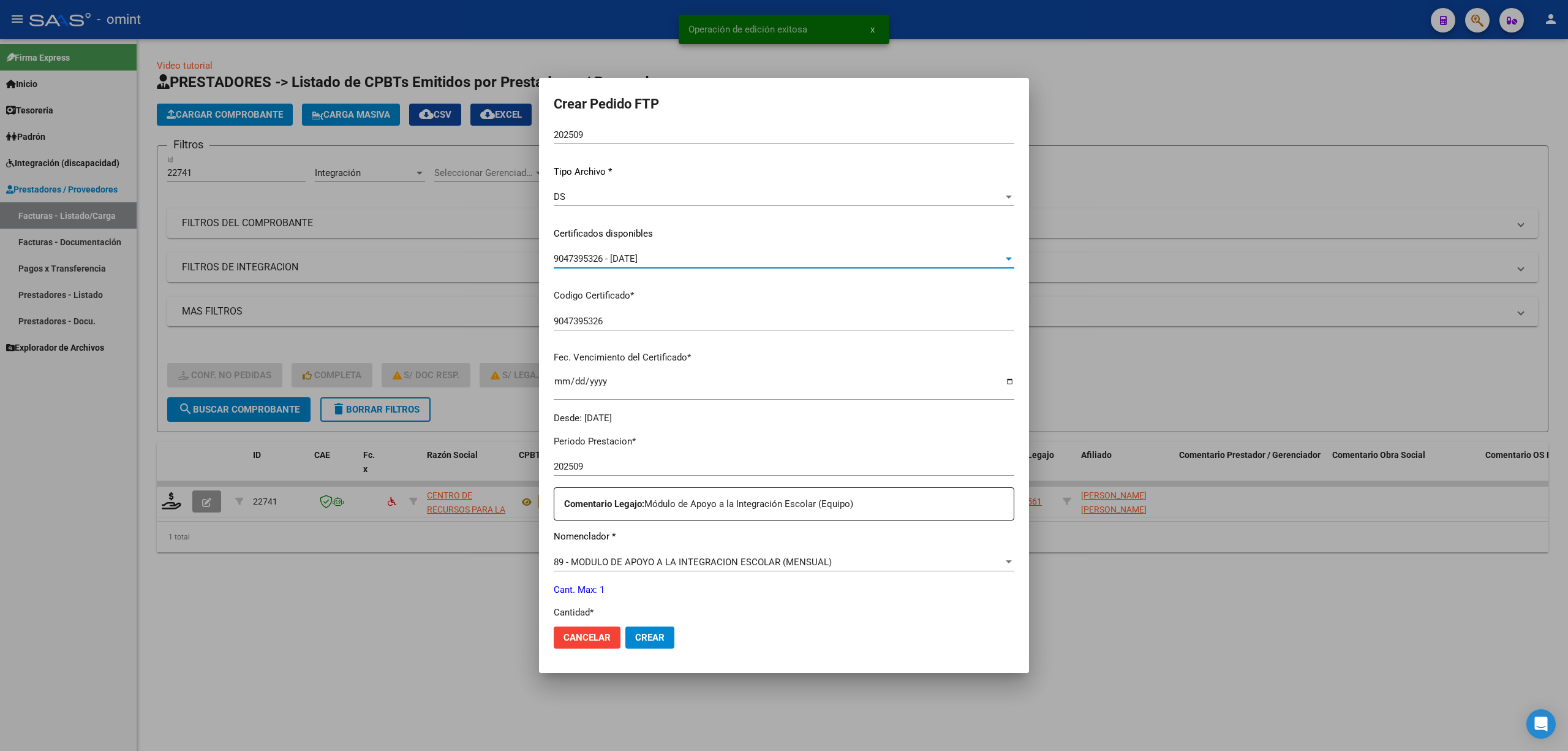
scroll to position [326, 0]
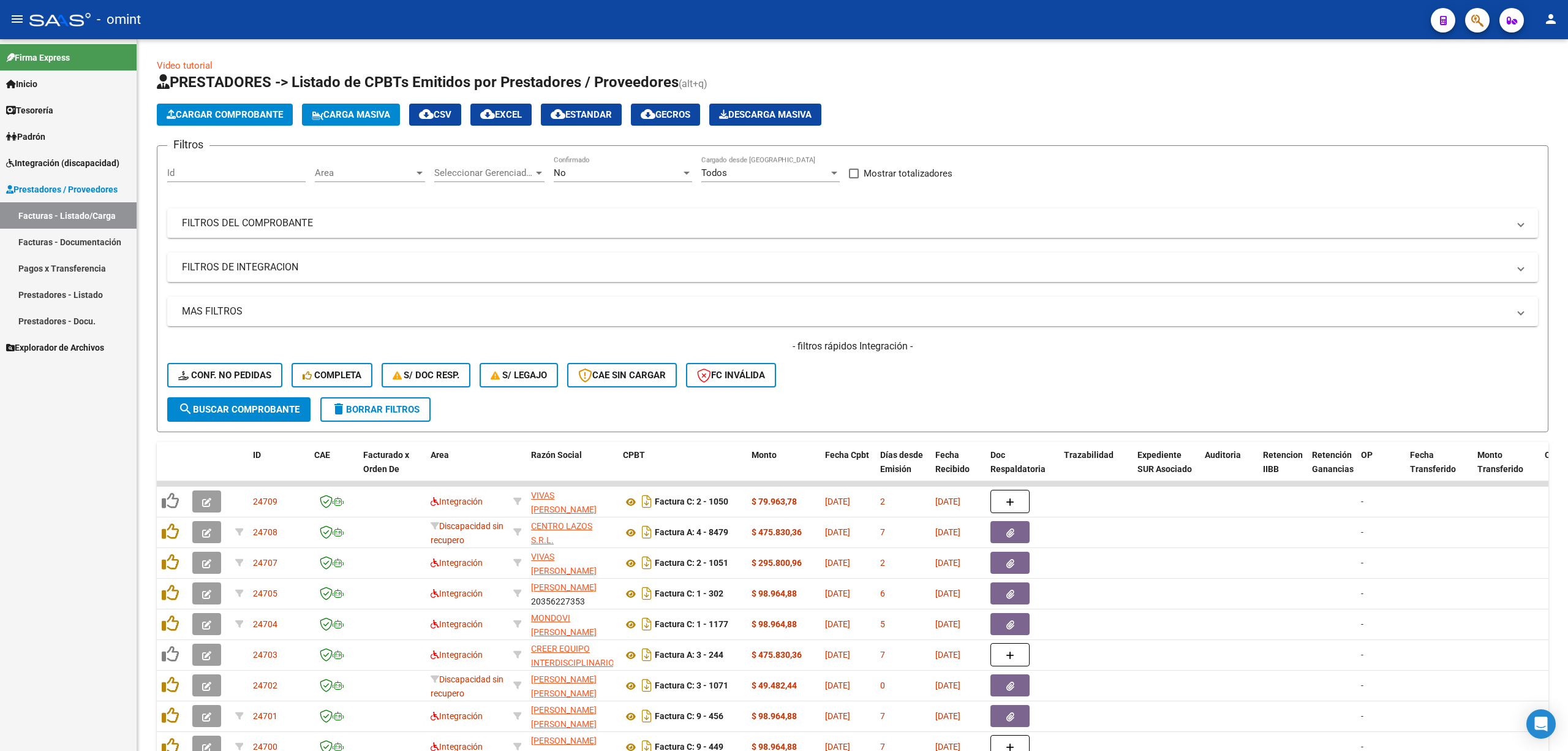
click at [37, 153] on link "Integración (discapacidad)" at bounding box center [68, 163] width 137 height 26
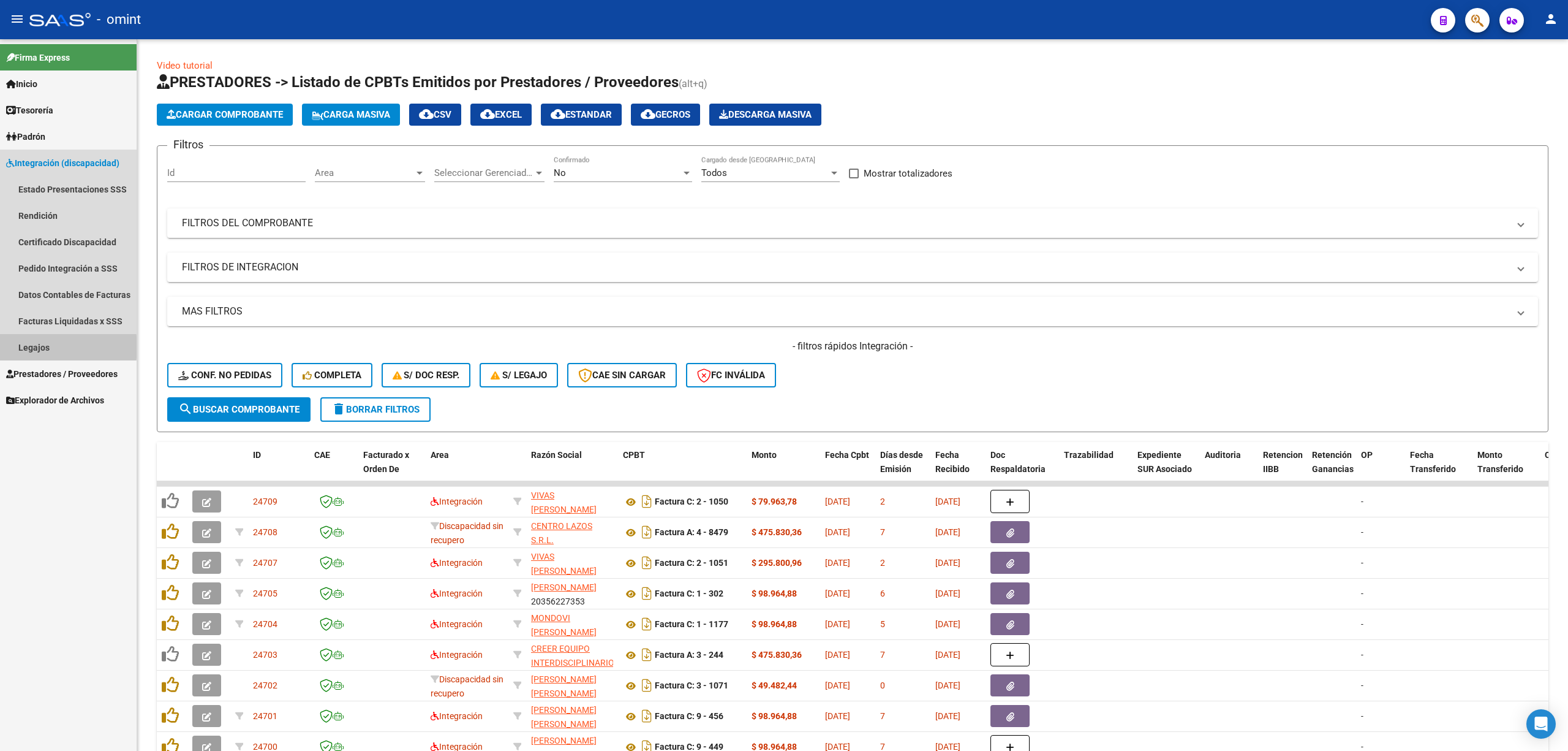
click at [33, 347] on link "Legajos" at bounding box center [68, 347] width 137 height 26
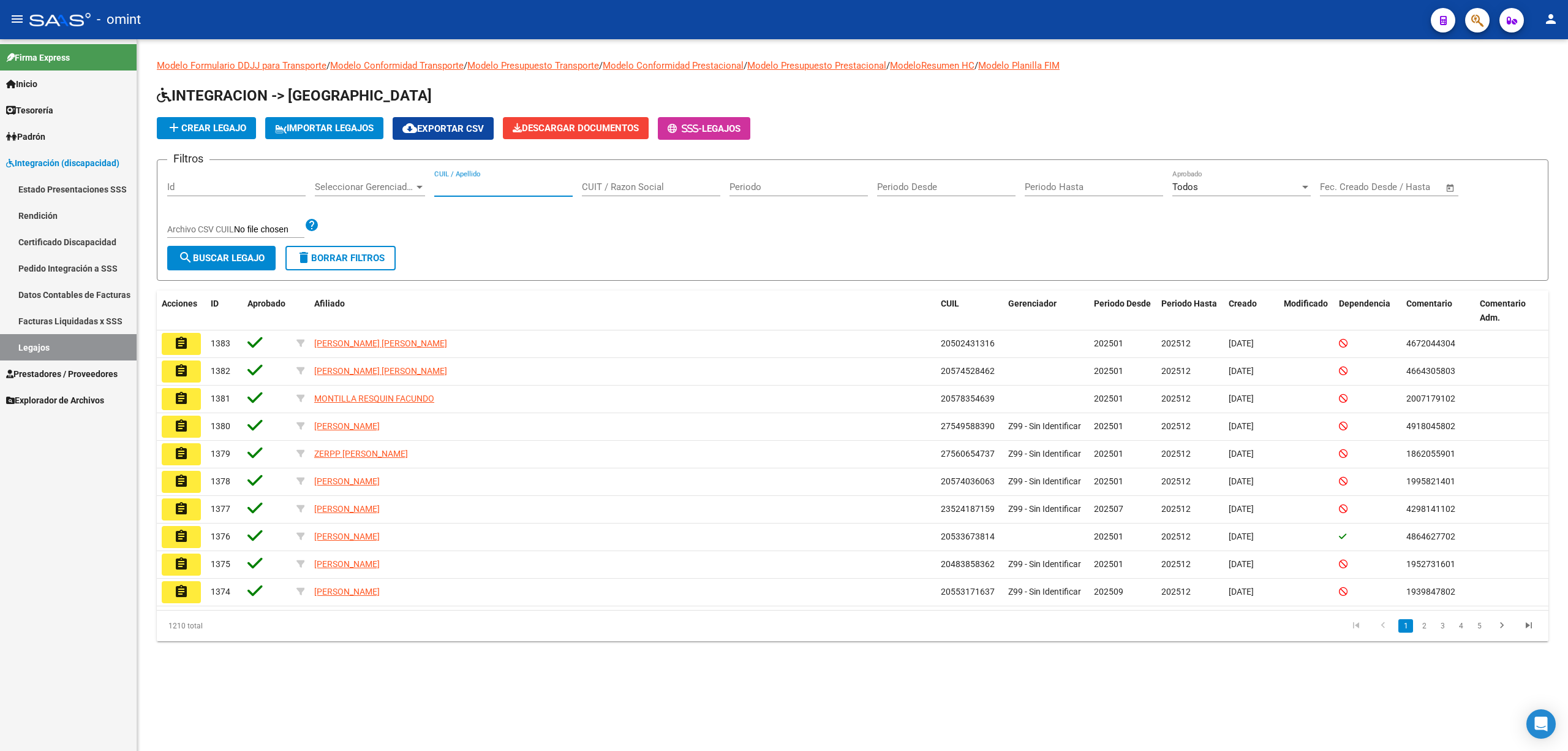
click at [477, 187] on input "CUIL / Apellido" at bounding box center [504, 187] width 139 height 11
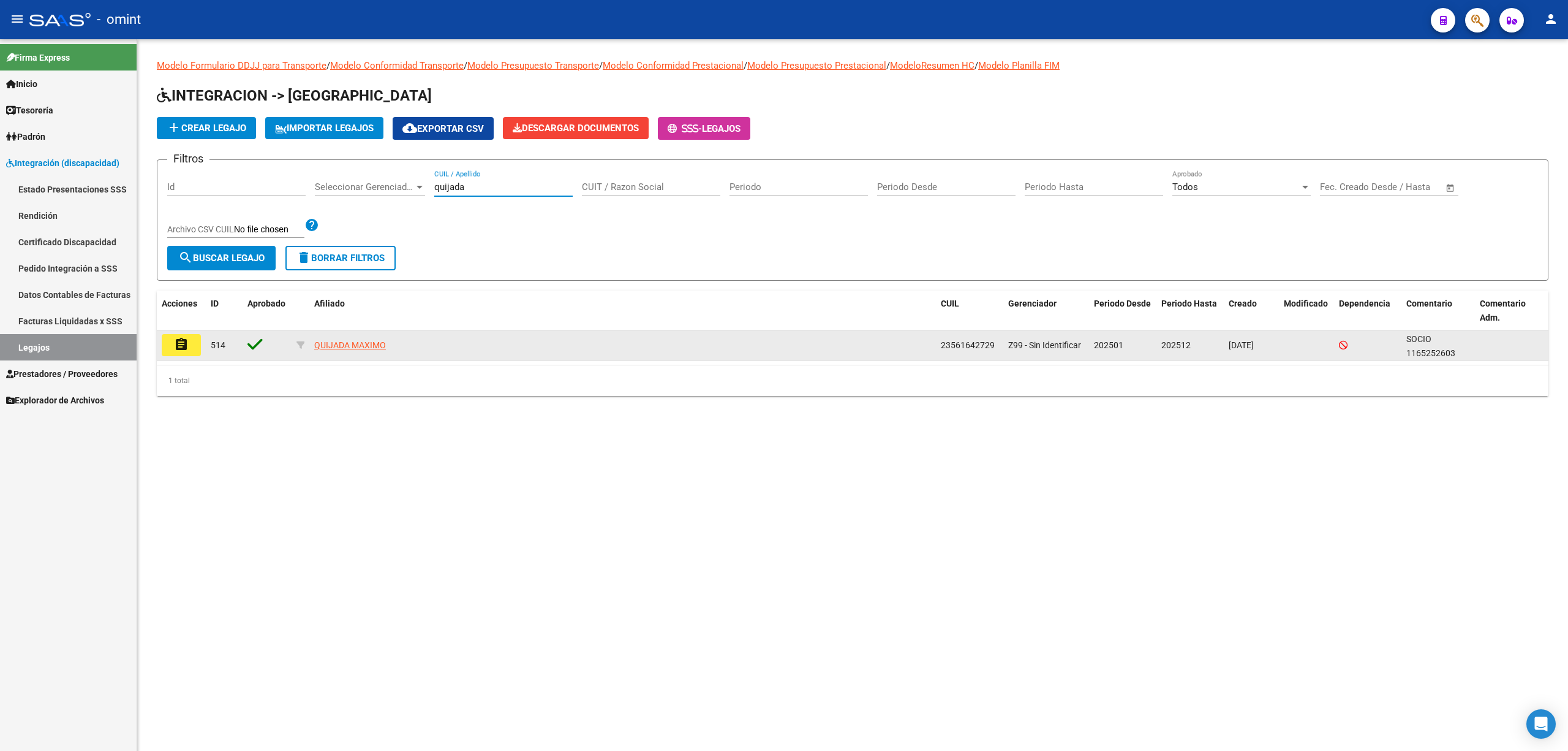
type input "quijada"
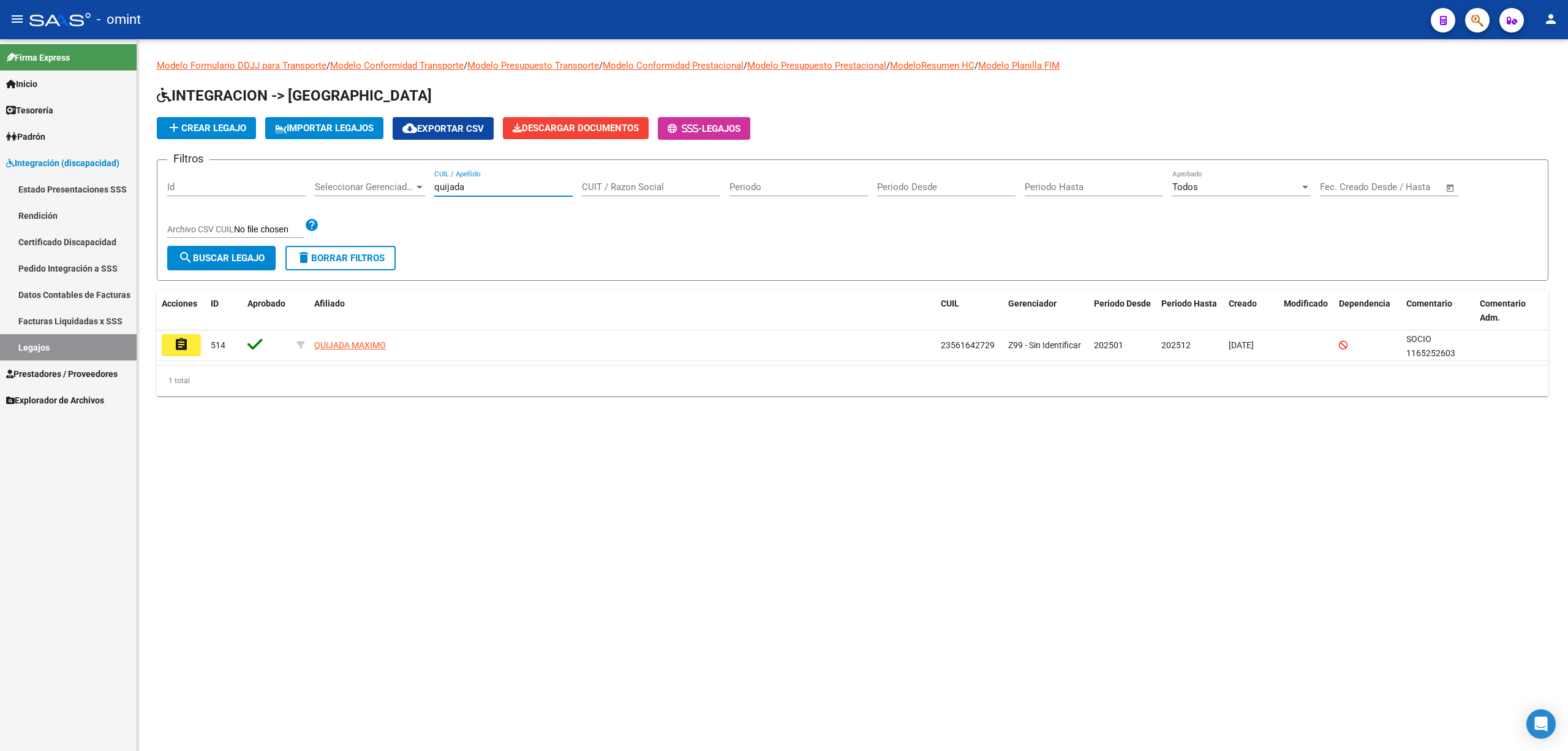
click at [198, 356] on button "assignment" at bounding box center [182, 345] width 39 height 22
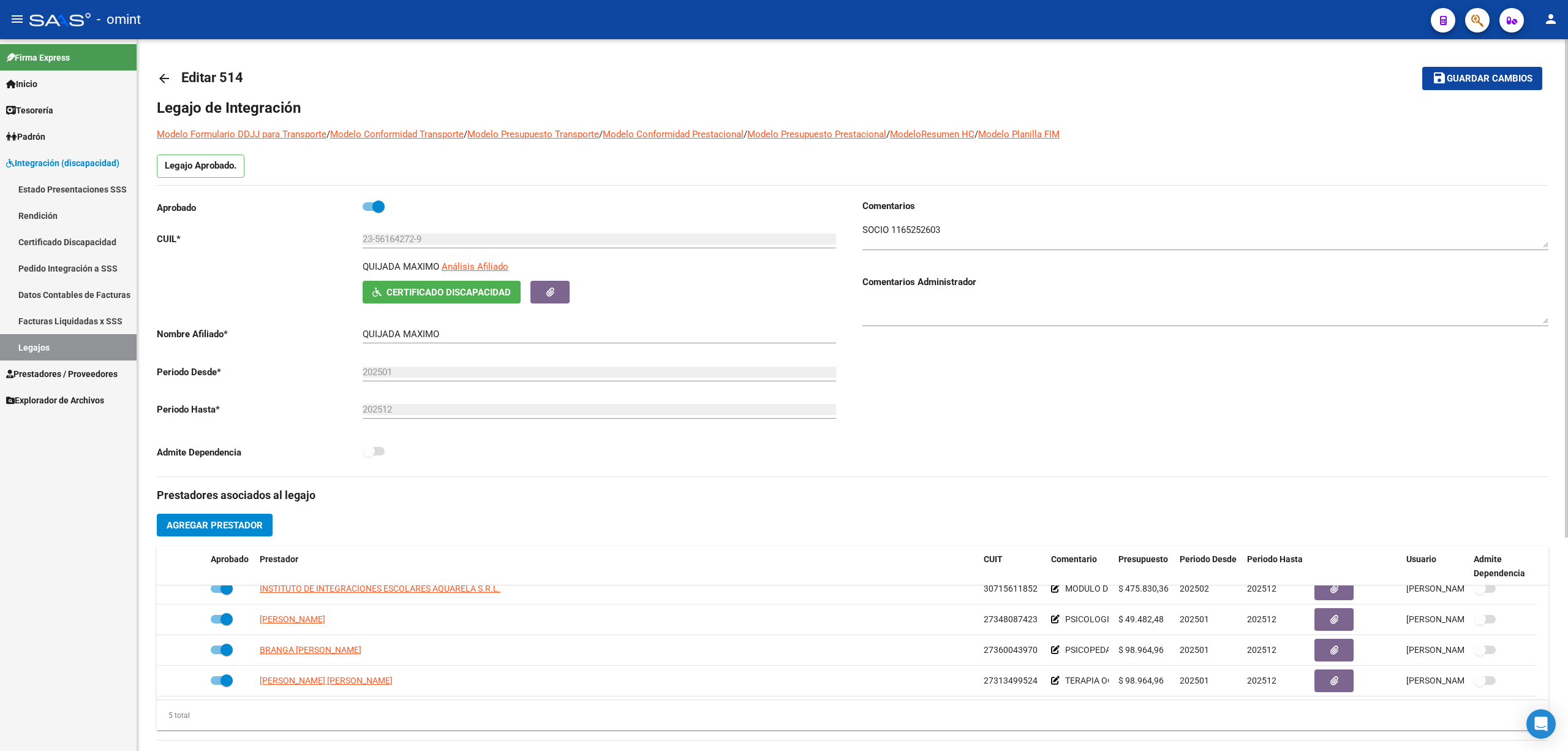
click at [166, 73] on mat-icon "arrow_back" at bounding box center [164, 79] width 15 height 15
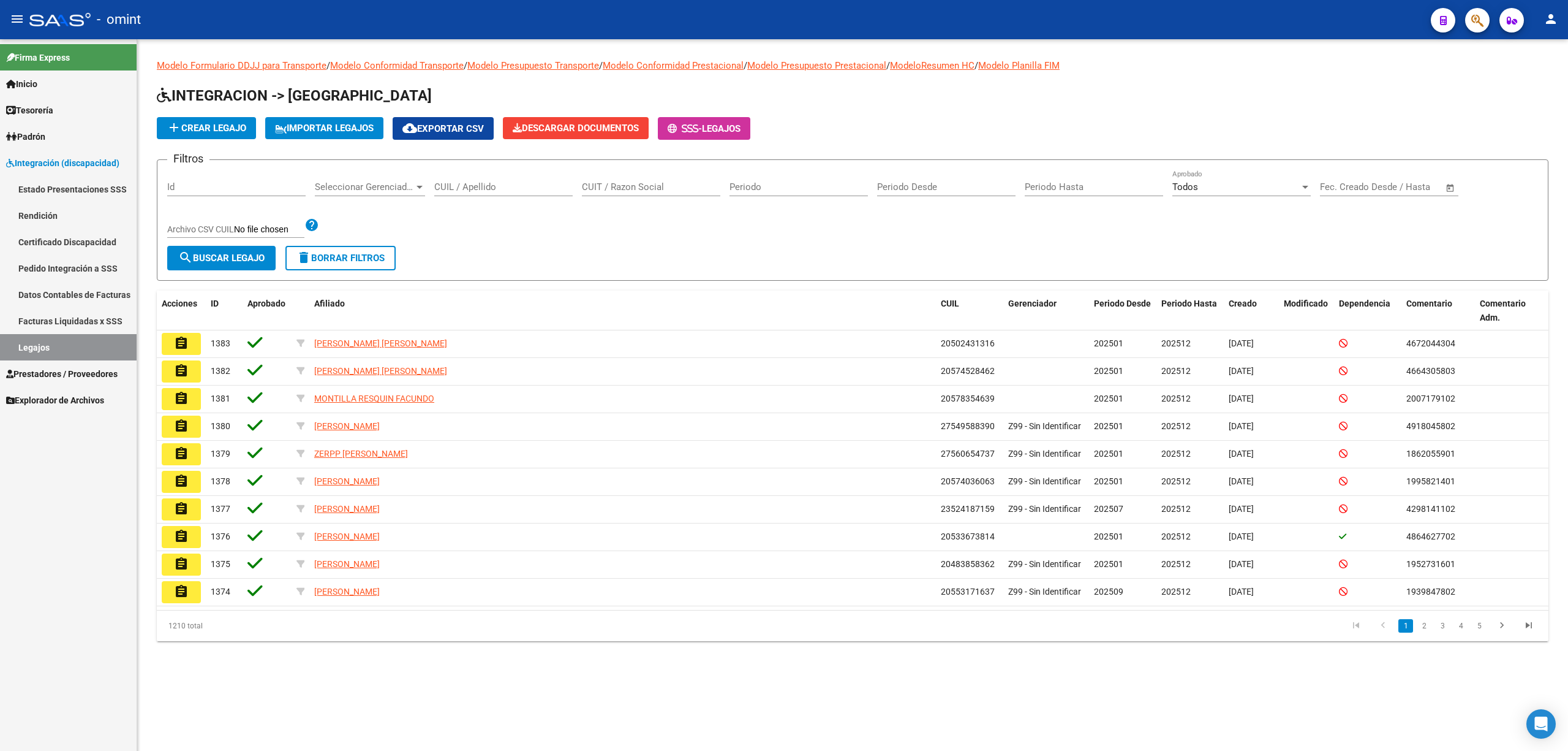
click at [515, 187] on input "CUIL / Apellido" at bounding box center [504, 187] width 139 height 11
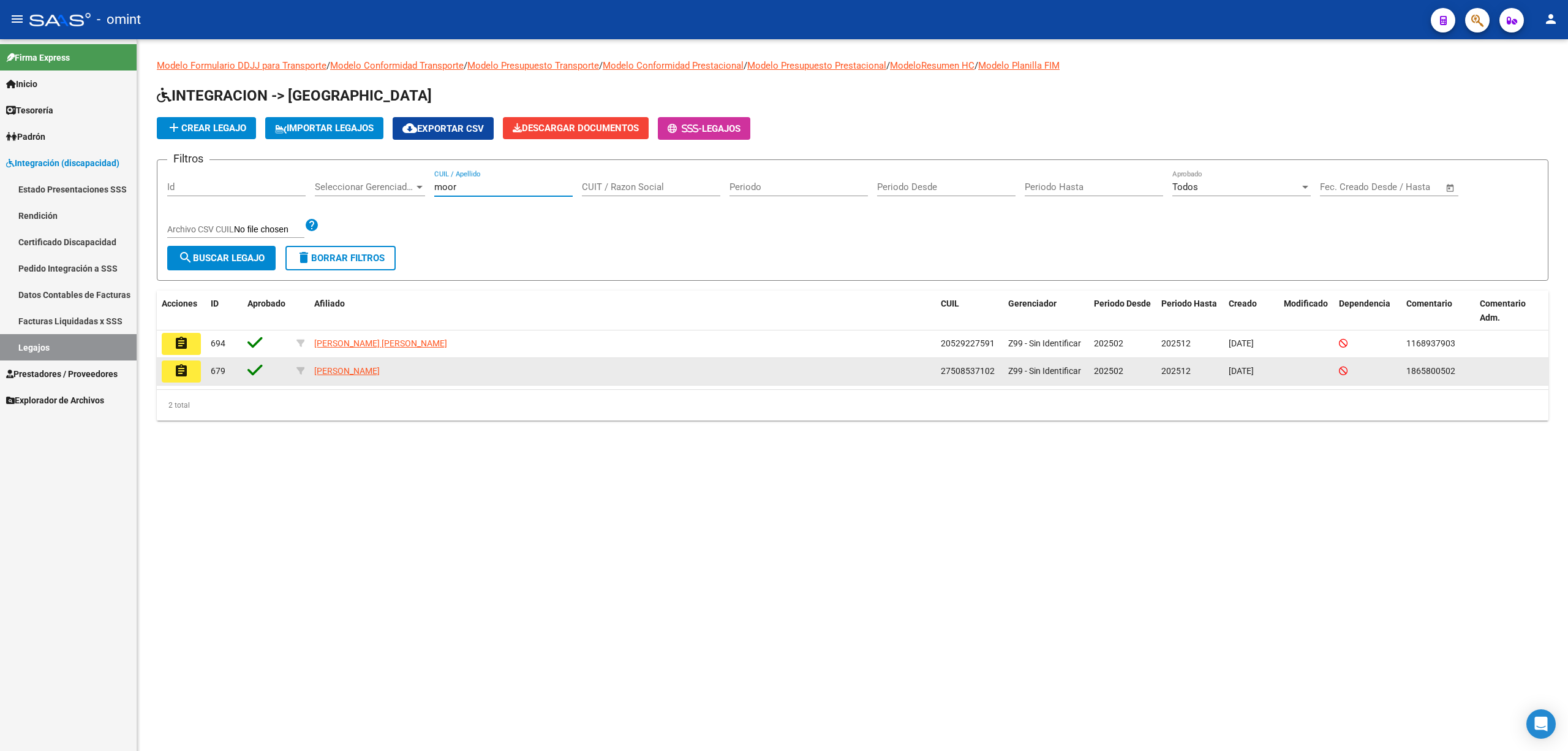
type input "moor"
click at [192, 374] on button "assignment" at bounding box center [182, 372] width 39 height 22
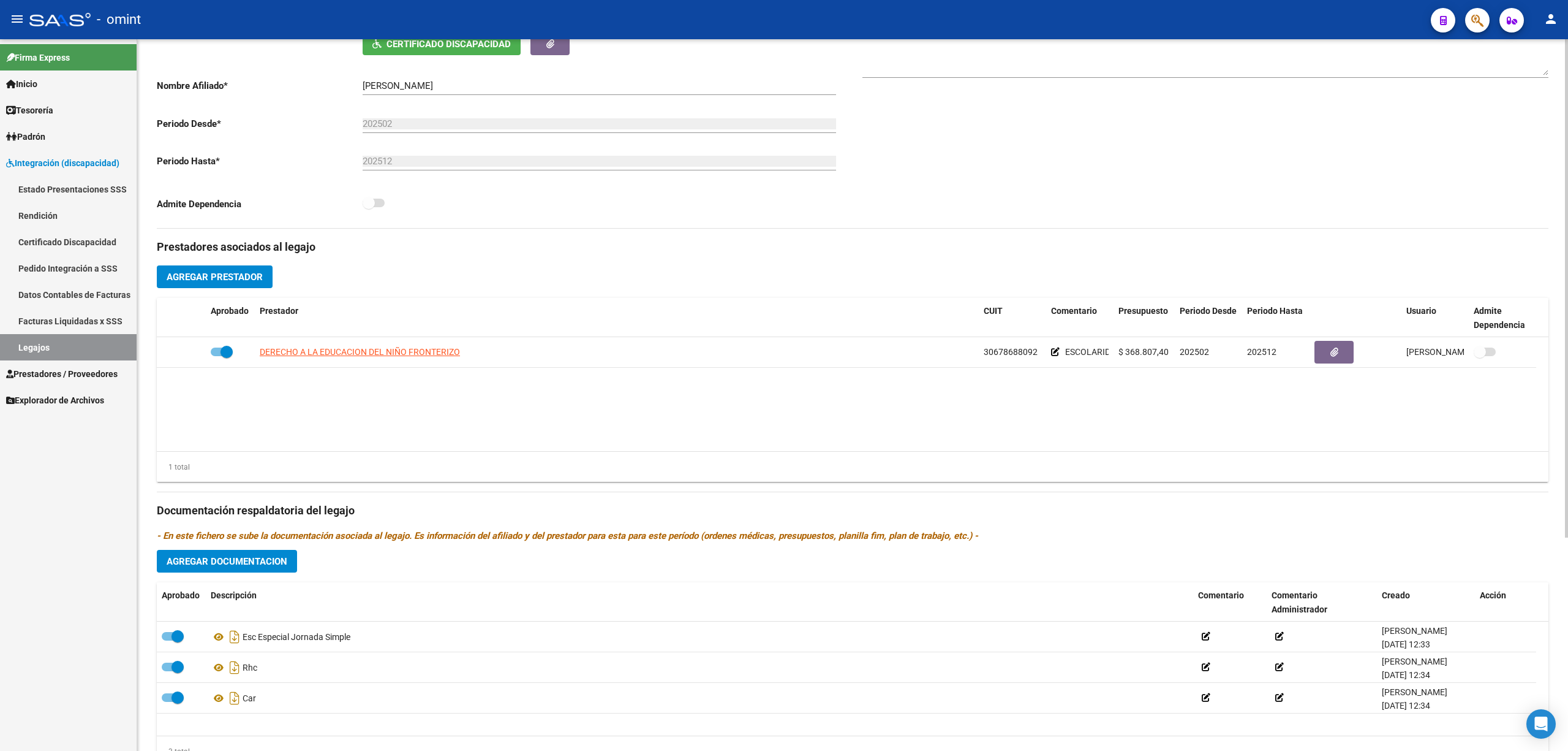
scroll to position [304, 0]
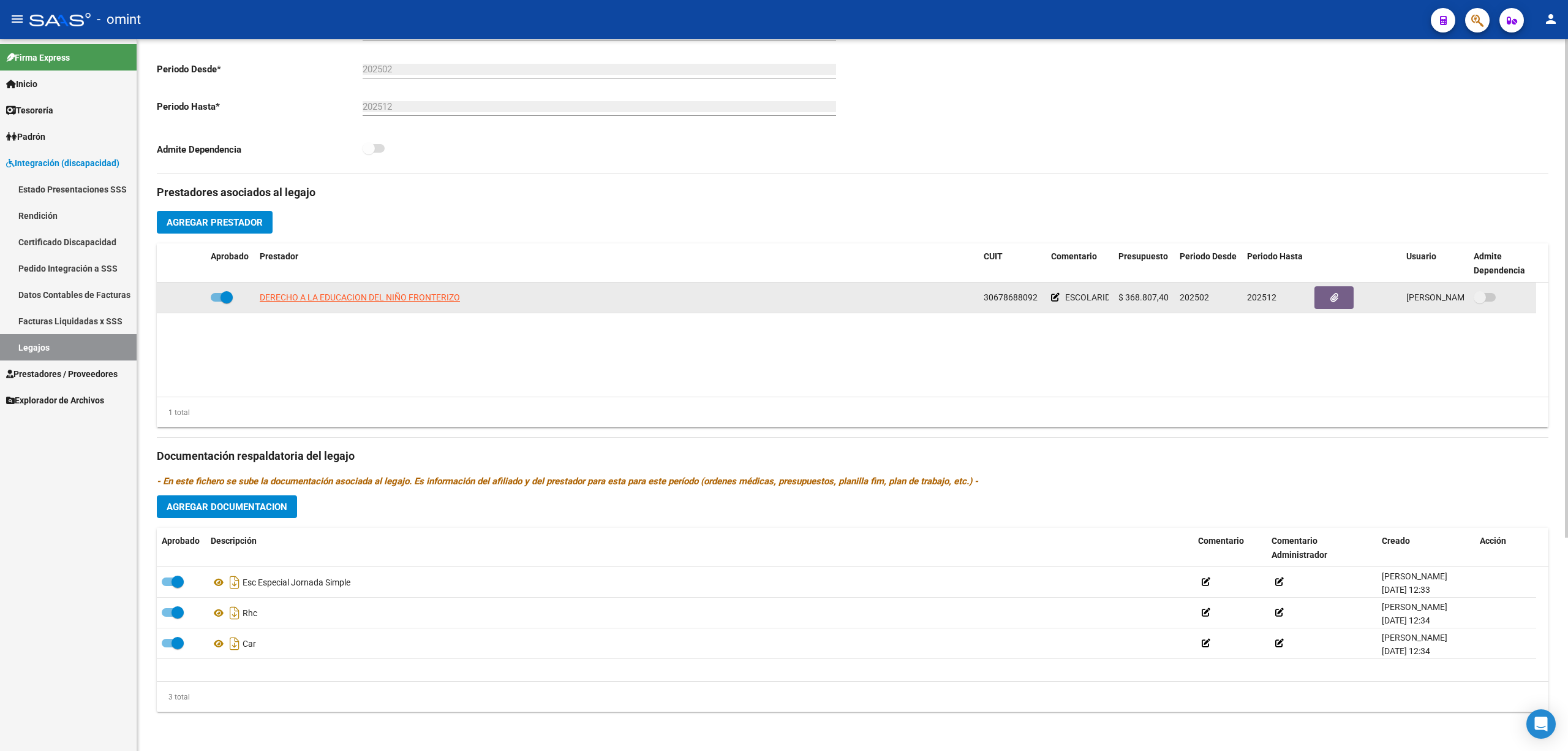
click at [1052, 299] on icon at bounding box center [1056, 297] width 9 height 9
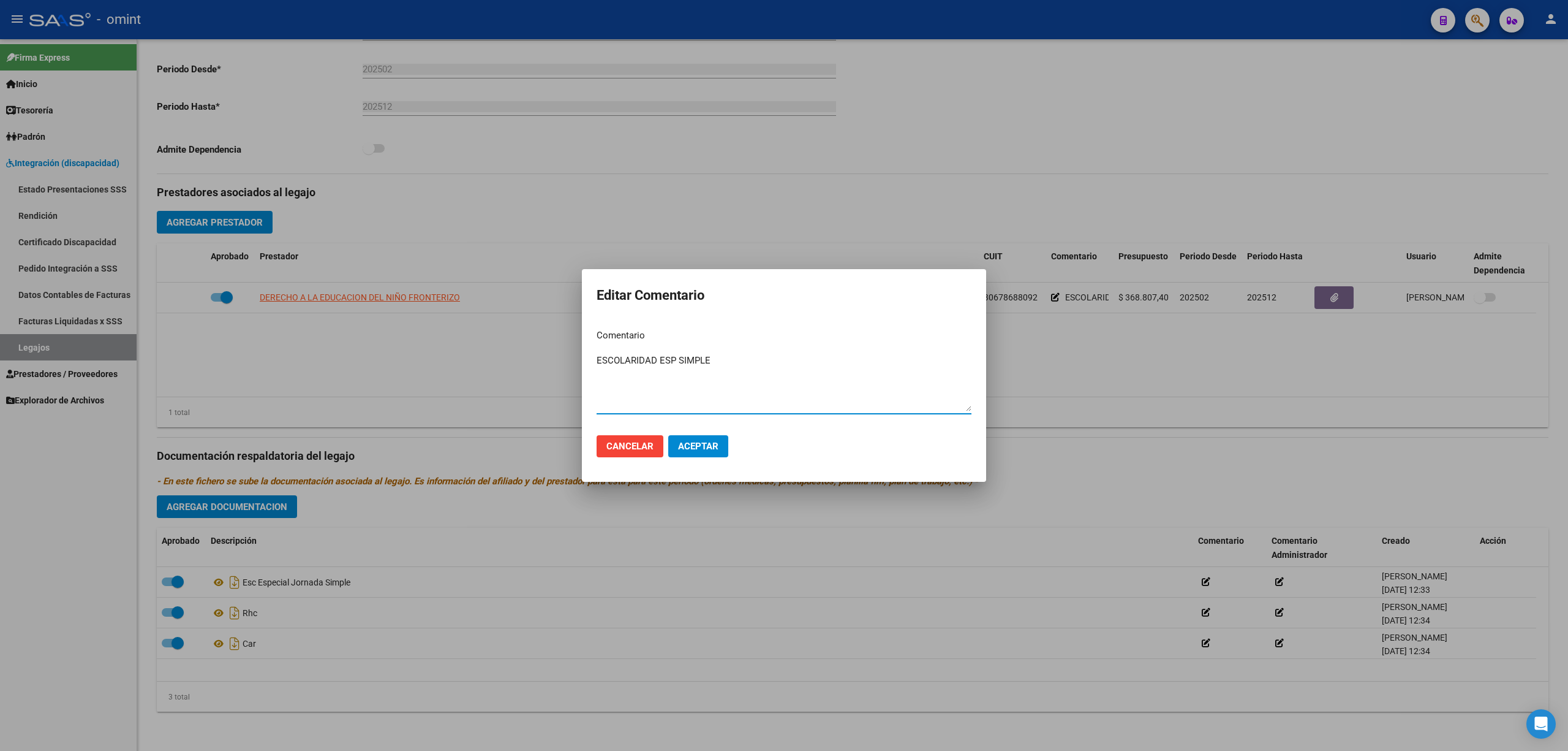
click at [671, 358] on textarea "ESCOLARIDAD ESP SIMPLE" at bounding box center [784, 382] width 375 height 57
click at [1035, 278] on div at bounding box center [784, 375] width 1568 height 751
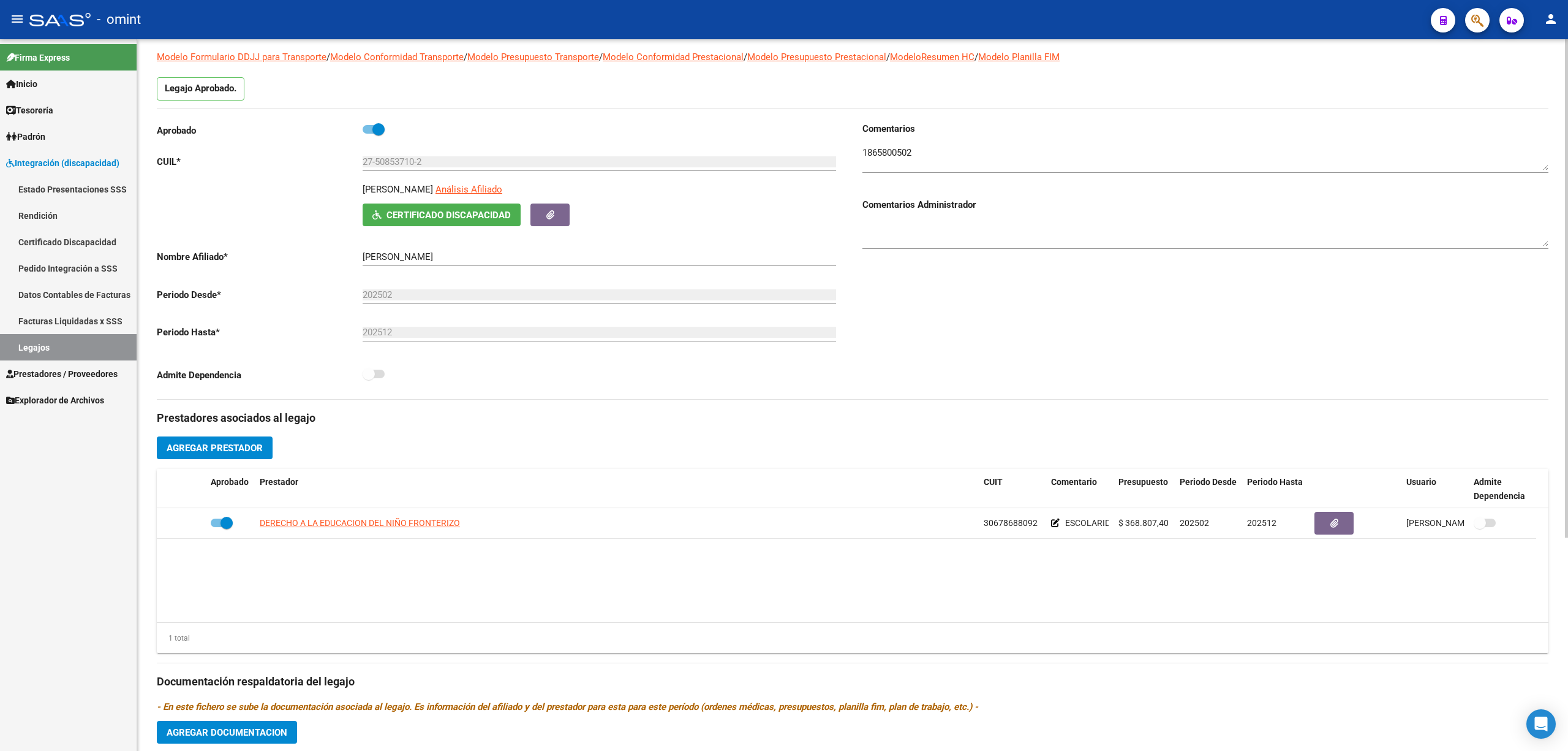
scroll to position [0, 0]
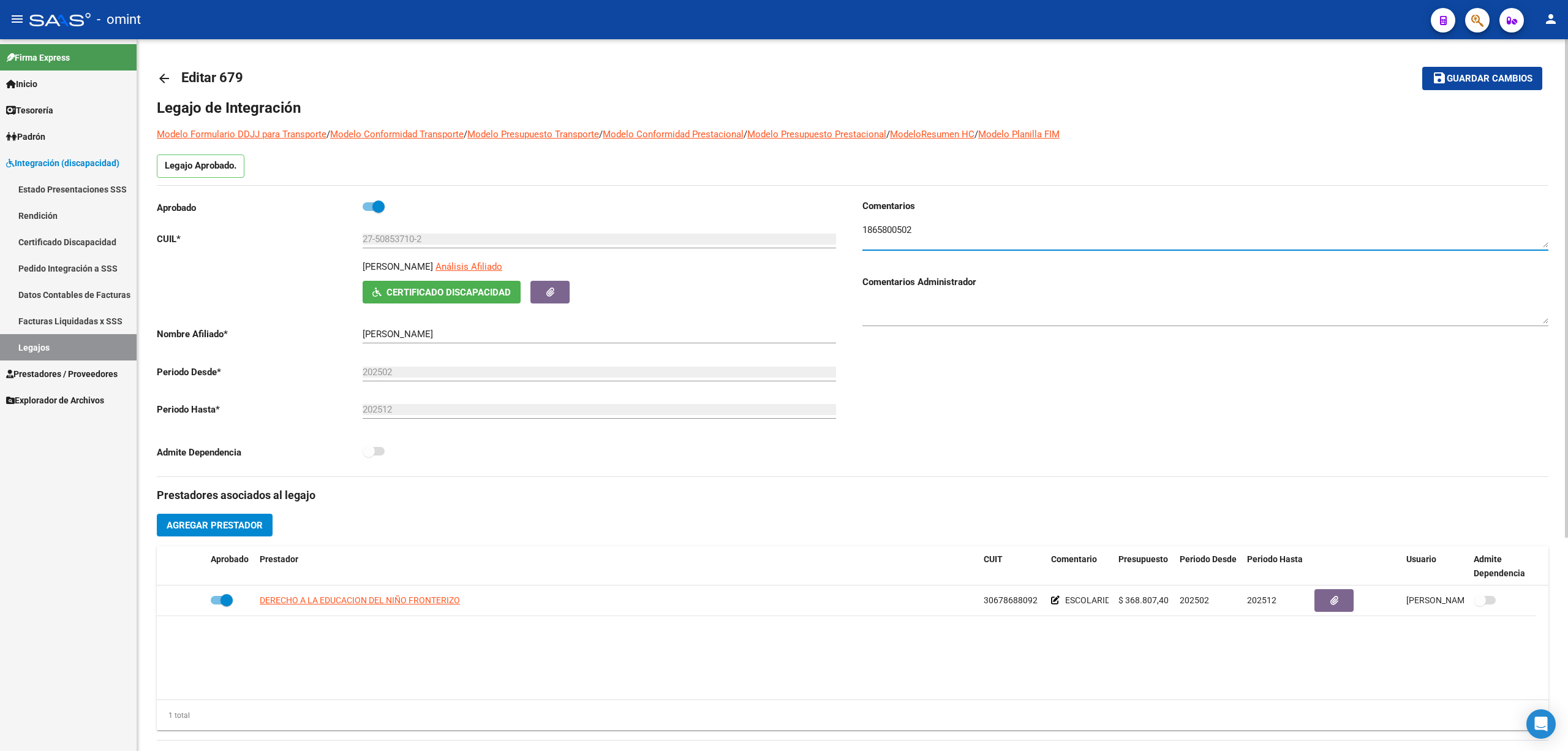
click at [905, 228] on textarea at bounding box center [1205, 236] width 686 height 25
click at [1047, 222] on div at bounding box center [1205, 231] width 686 height 37
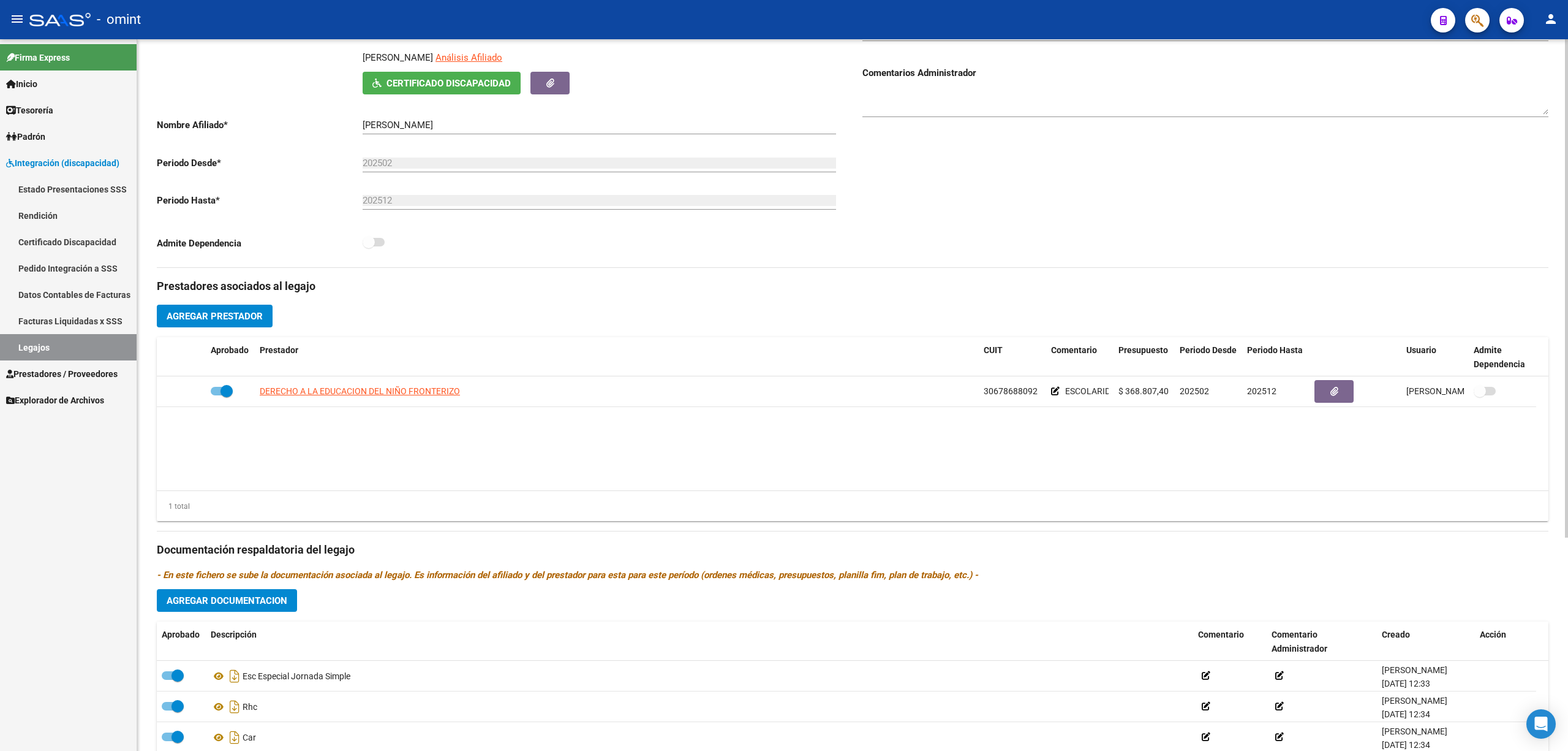
scroll to position [245, 0]
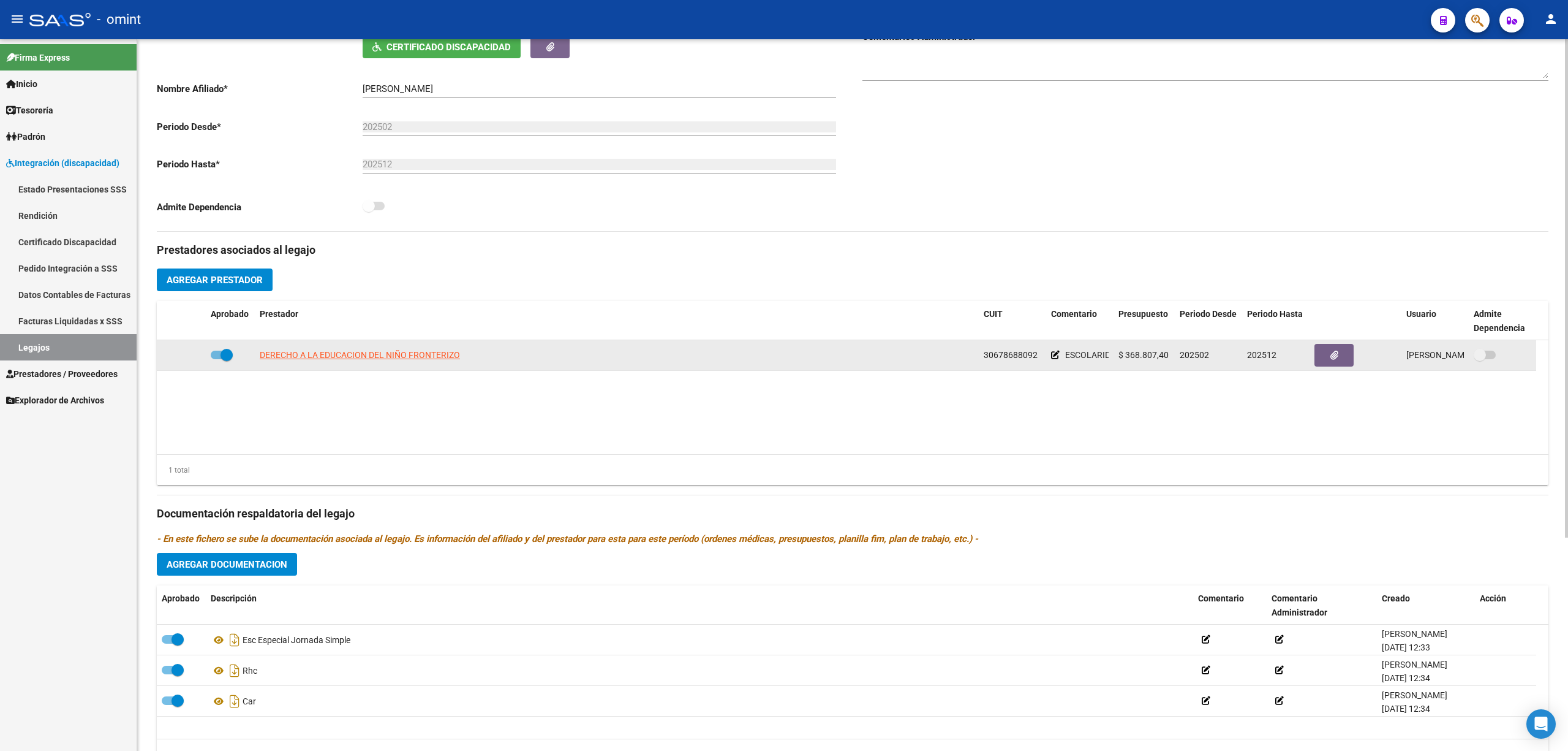
click at [1056, 357] on icon at bounding box center [1056, 355] width 9 height 9
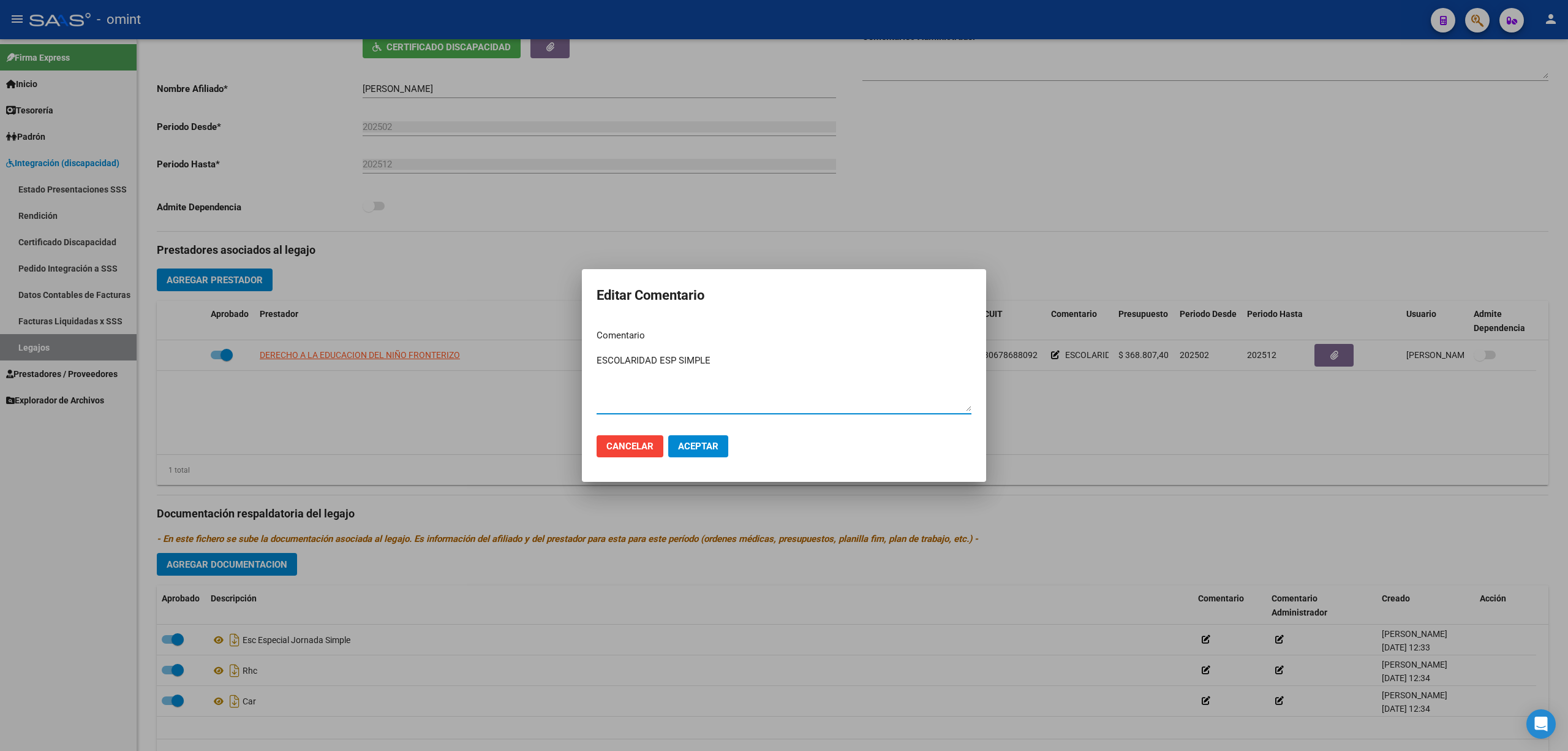
drag, startPoint x: 729, startPoint y: 361, endPoint x: 595, endPoint y: 366, distance: 134.1
click at [560, 359] on div "Editar Comentario Comentario ESCOLARIDAD ESP SIMPLE Ingresar el comentario Canc…" at bounding box center [784, 375] width 1568 height 751
paste textarea "scolaridad Primaria Jornada Simple Cat A"
type textarea "Escolaridad Primaria Jornada Simple Cat A"
drag, startPoint x: 700, startPoint y: 442, endPoint x: 732, endPoint y: 456, distance: 34.9
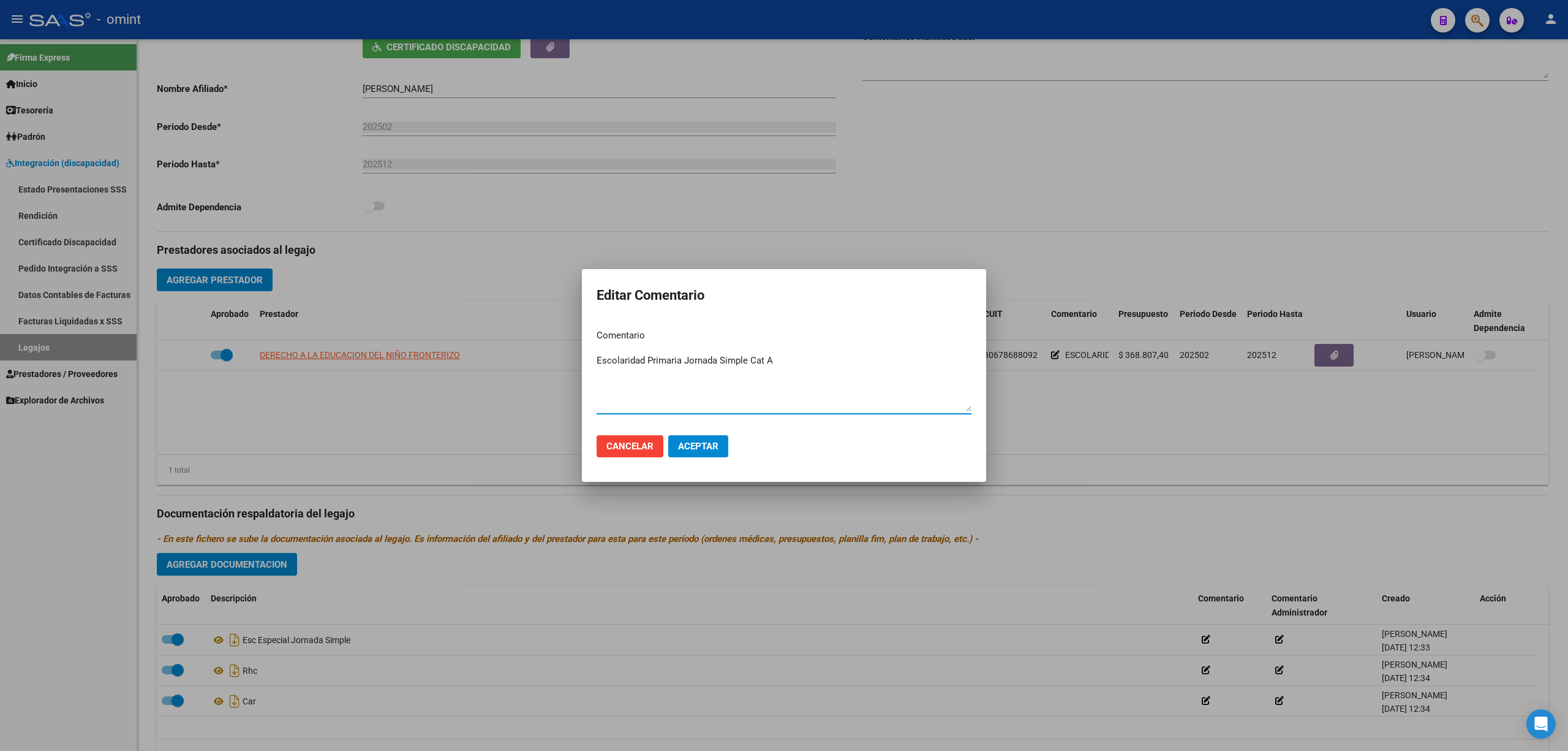
click at [705, 444] on span "Aceptar" at bounding box center [698, 446] width 41 height 11
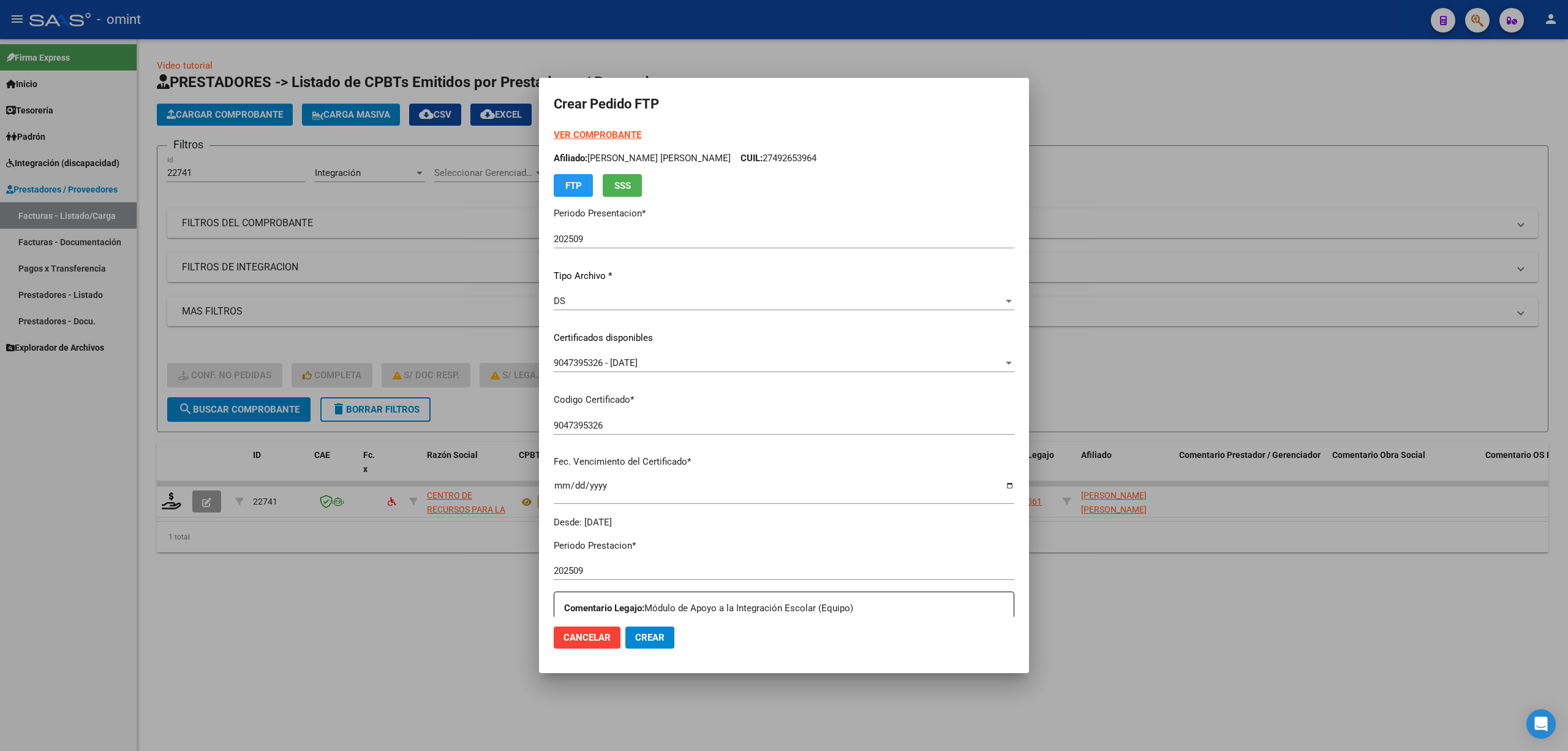
scroll to position [326, 0]
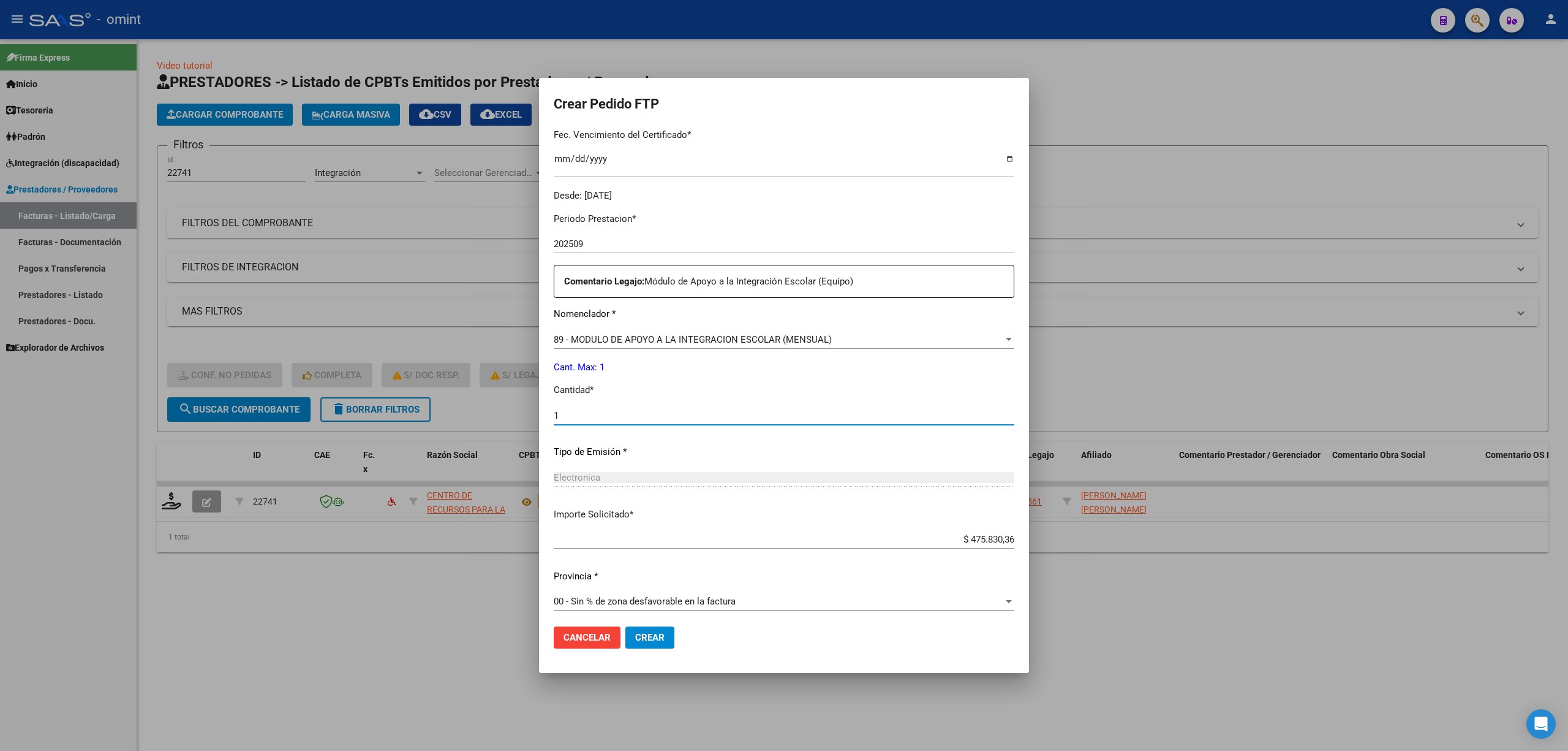
type input "1"
click at [642, 643] on button "Crear" at bounding box center [650, 638] width 49 height 22
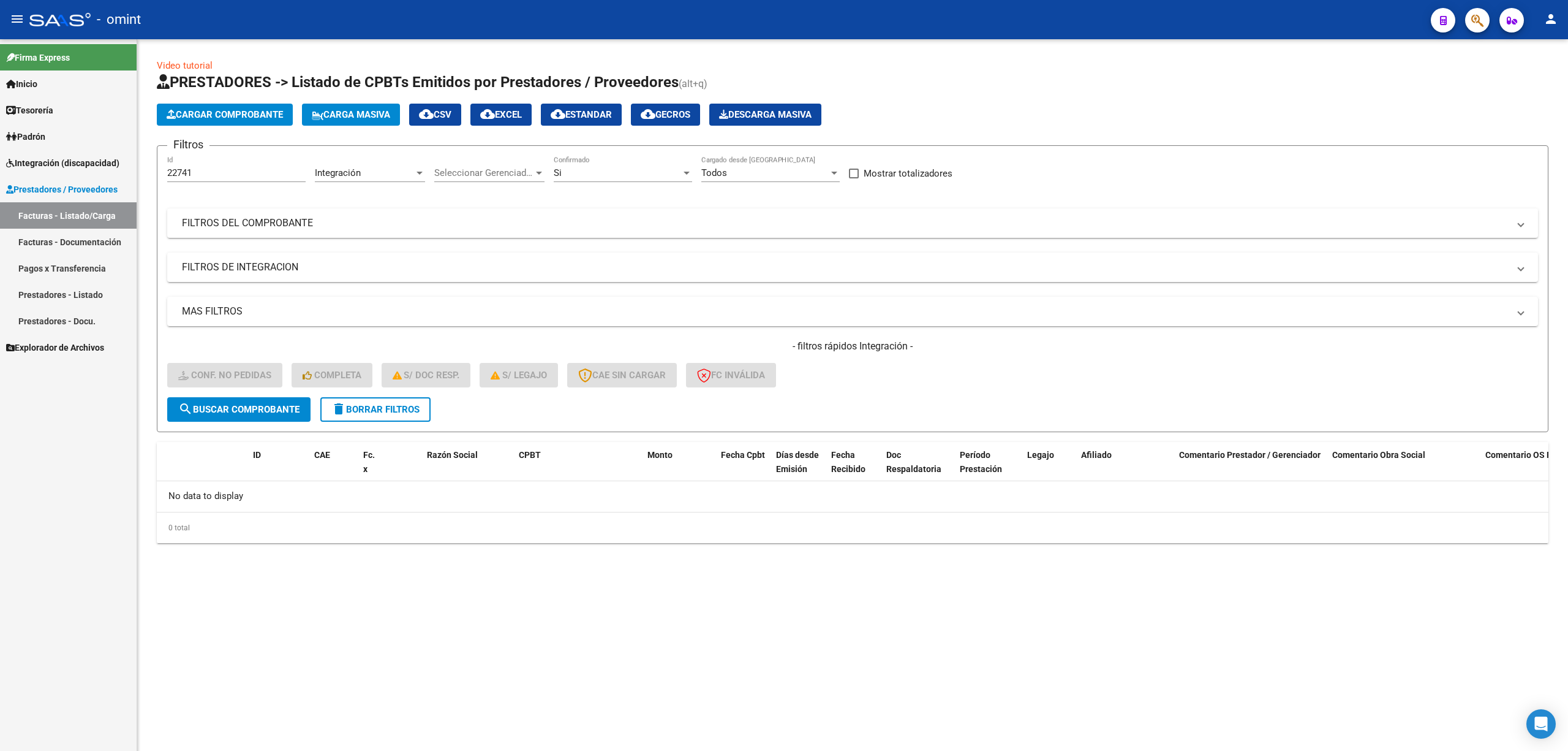
click at [373, 420] on button "delete Borrar Filtros" at bounding box center [376, 409] width 110 height 25
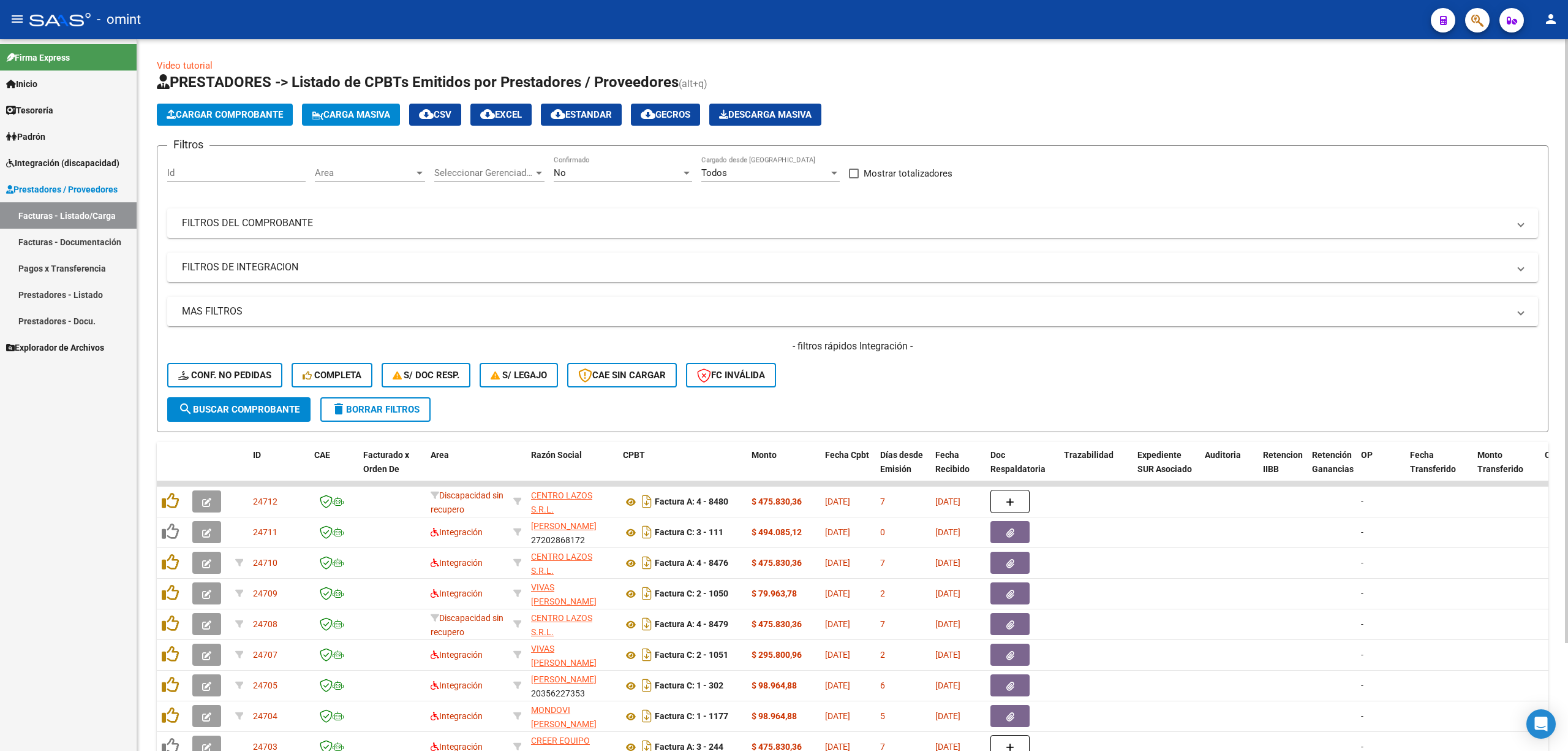
click at [241, 182] on div "Id" at bounding box center [236, 174] width 139 height 38
click at [206, 172] on input "Id" at bounding box center [236, 172] width 139 height 11
paste input "23355"
type input "23355"
click at [233, 407] on span "search Buscar Comprobante" at bounding box center [238, 409] width 121 height 11
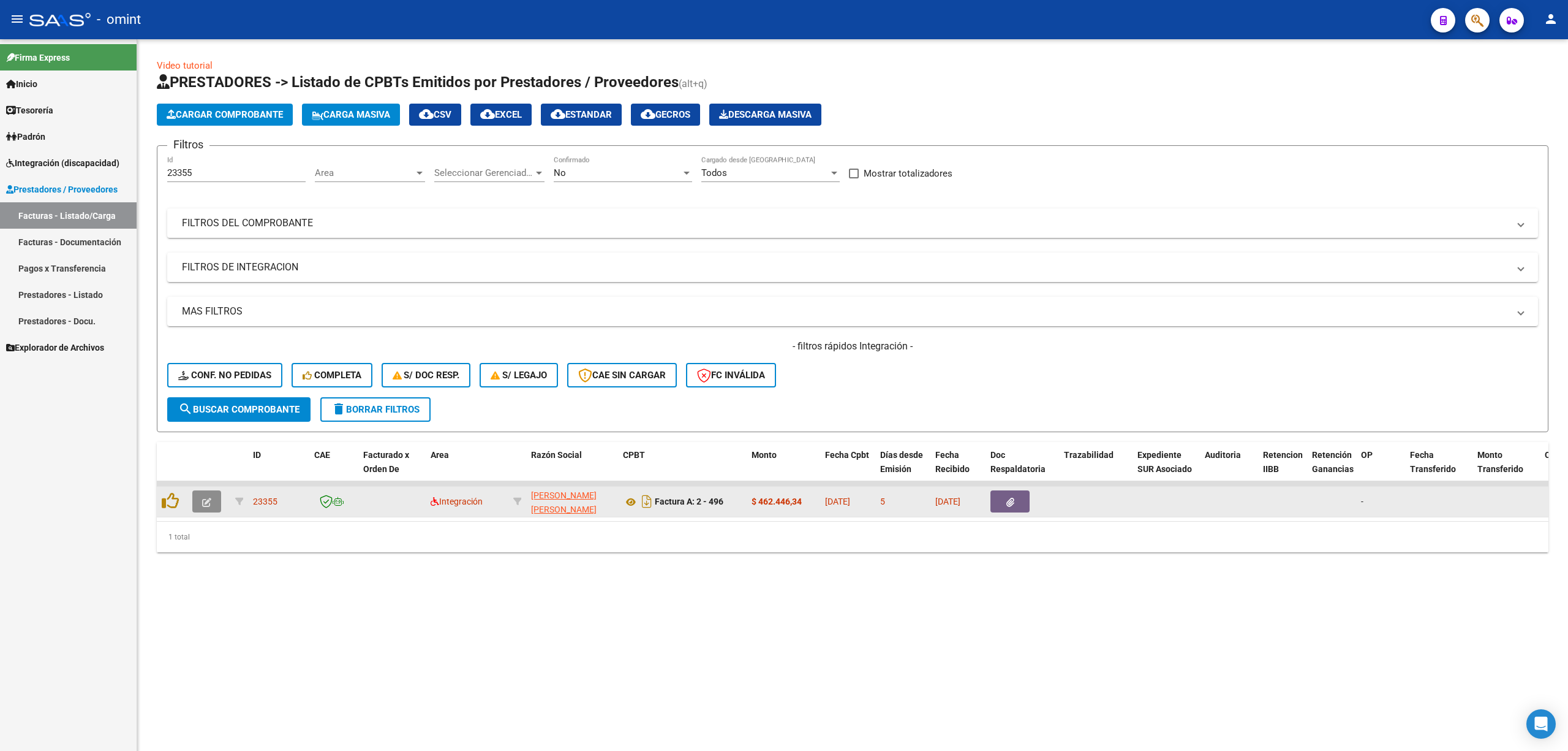
click at [211, 502] on button "button" at bounding box center [207, 501] width 29 height 22
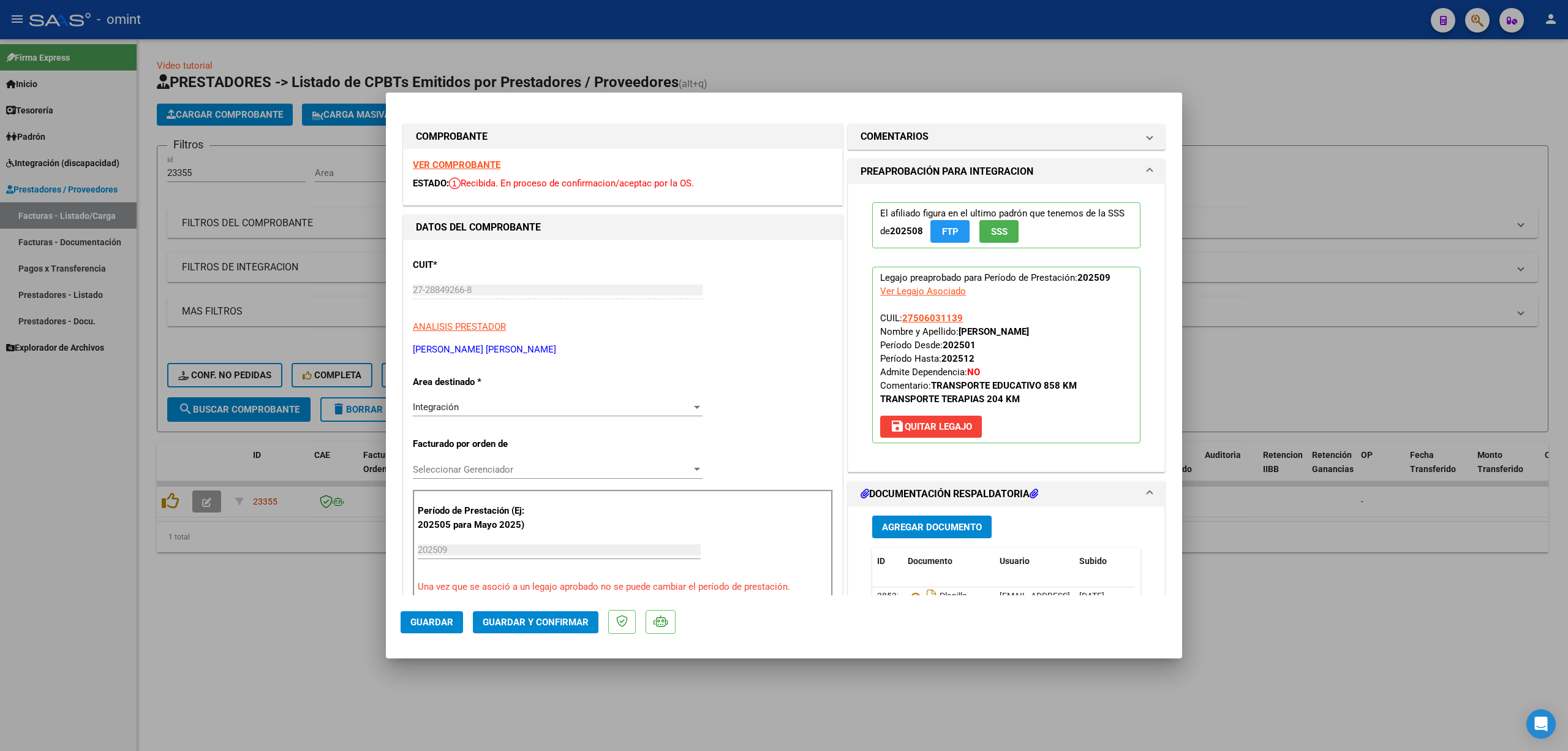
click at [463, 164] on strong "VER COMPROBANTE" at bounding box center [456, 164] width 88 height 11
click at [538, 621] on span "Guardar y Confirmar" at bounding box center [536, 622] width 106 height 11
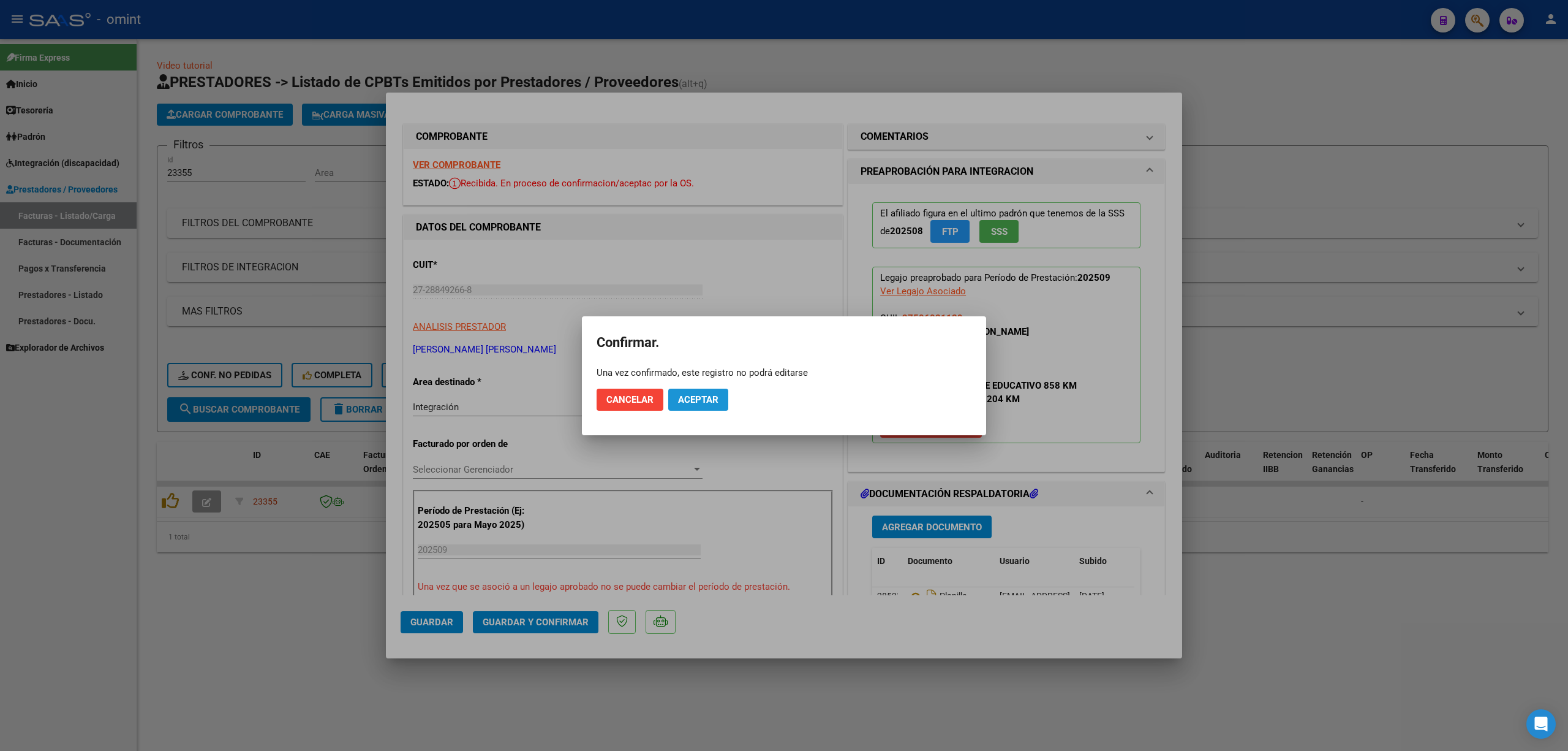
click at [699, 395] on span "Aceptar" at bounding box center [698, 399] width 41 height 11
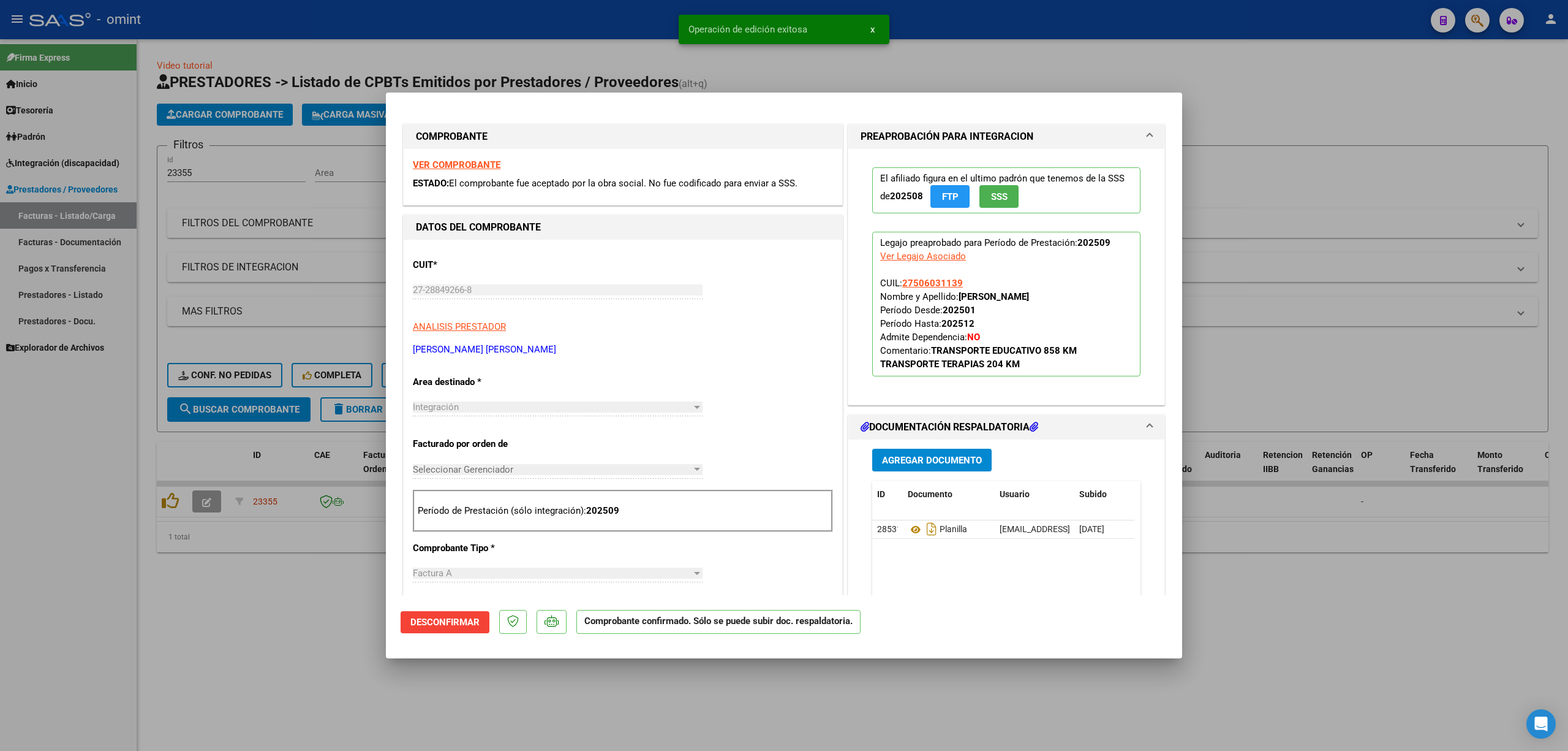
click at [348, 321] on div at bounding box center [784, 375] width 1568 height 751
type input "$ 0,00"
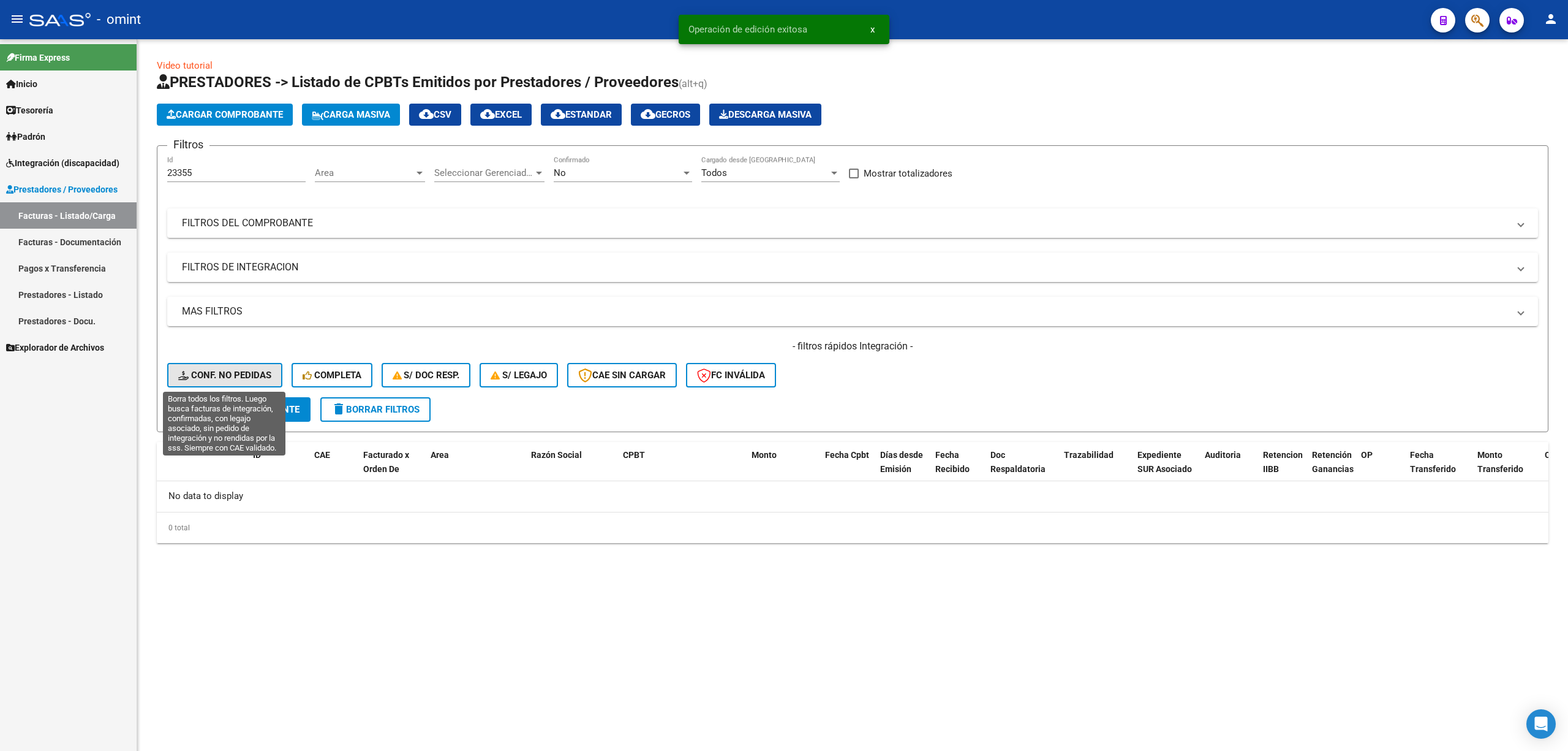
click at [233, 383] on button "Conf. no pedidas" at bounding box center [225, 375] width 116 height 25
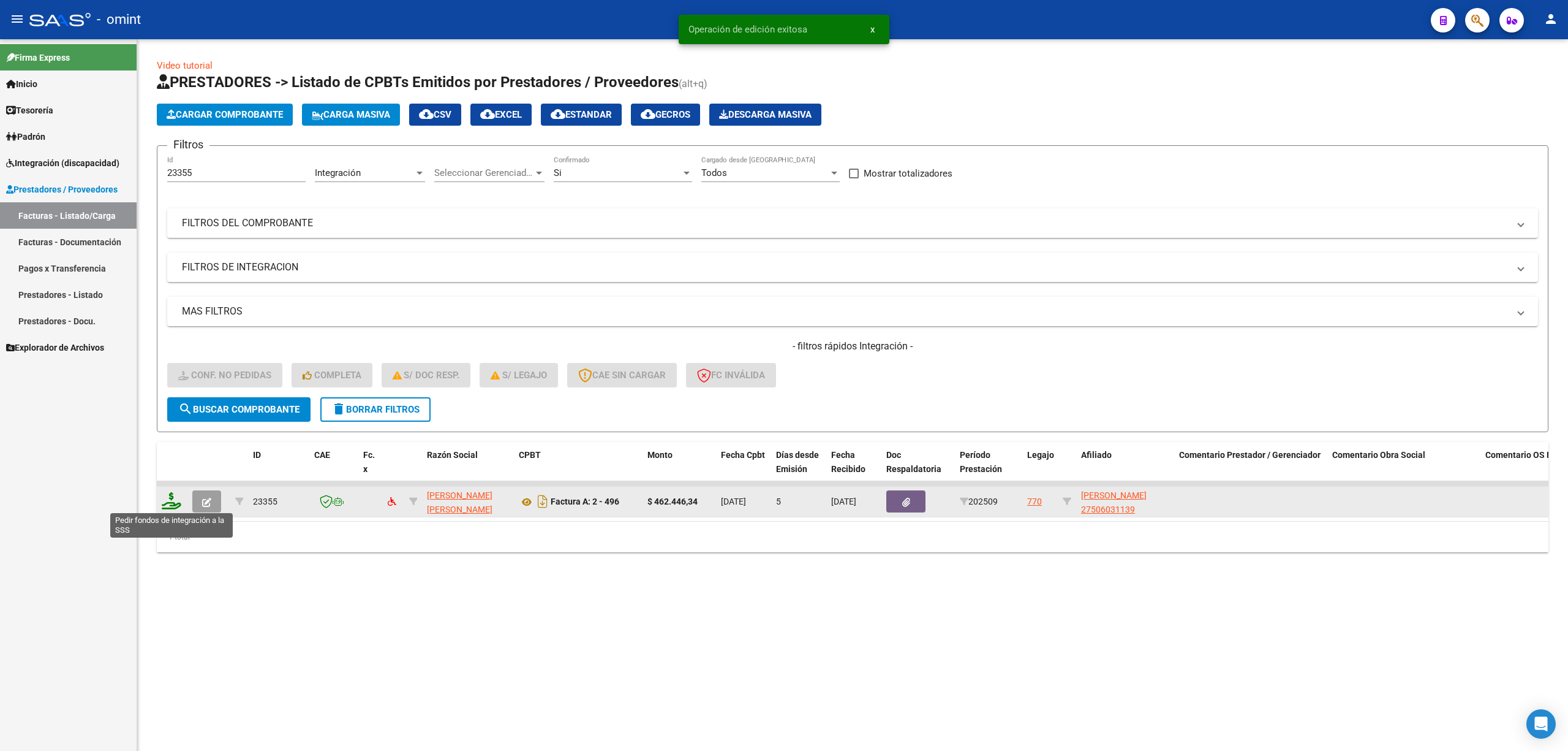
click at [165, 503] on icon at bounding box center [171, 501] width 20 height 17
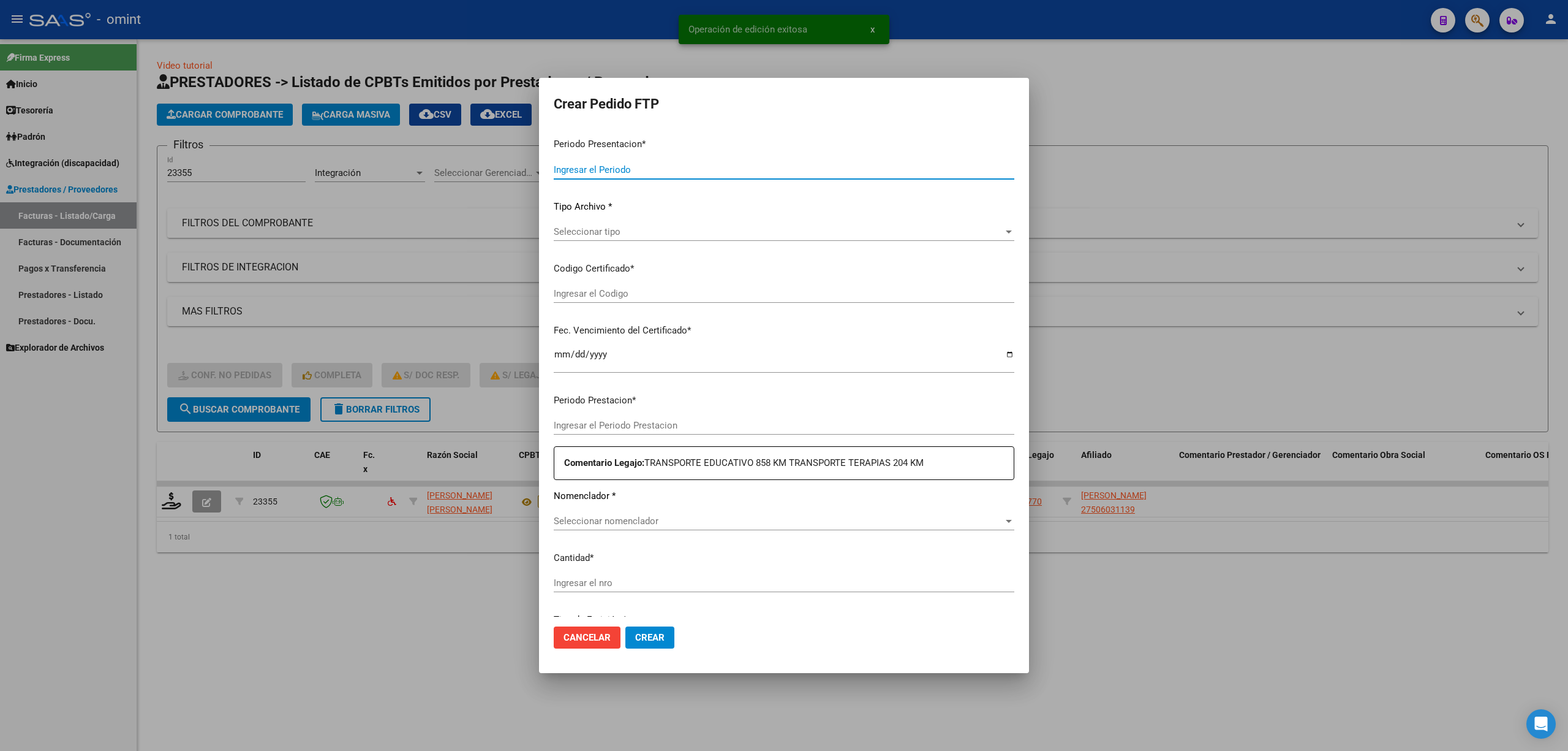
type input "202509"
type input "$ 462.446,34"
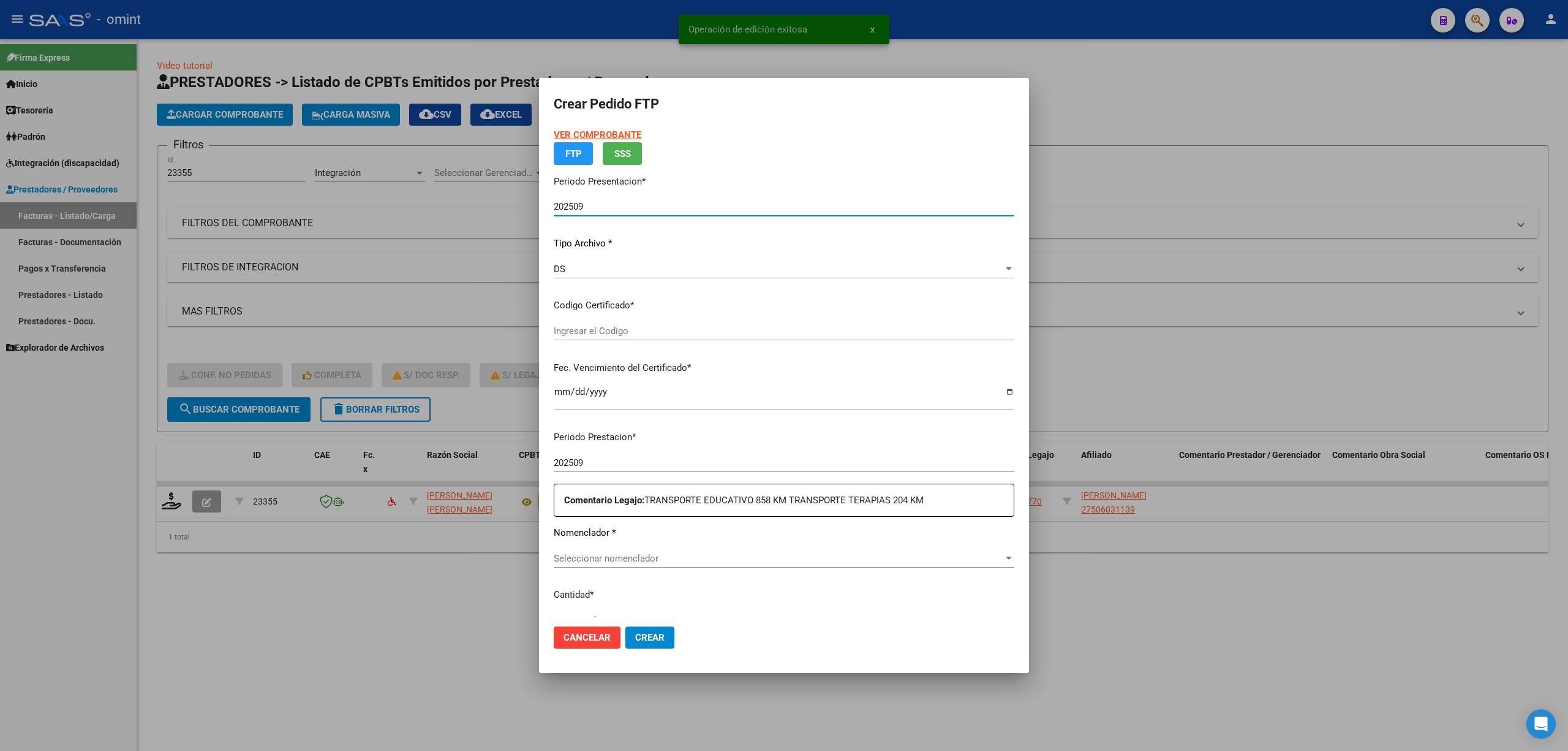
type input "5712761970"
type input "2030-03-27"
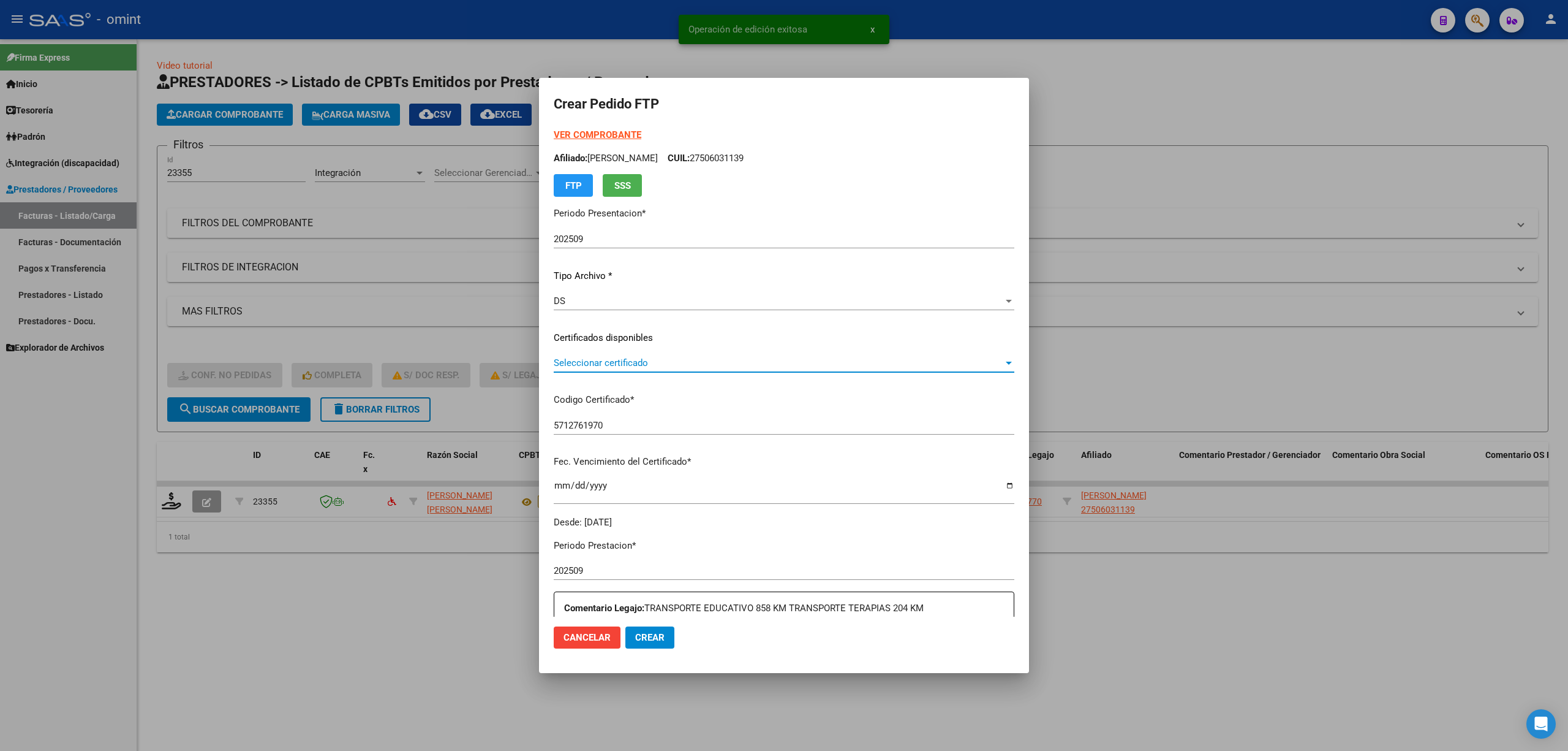
click at [603, 366] on span "Seleccionar certificado" at bounding box center [778, 363] width 450 height 11
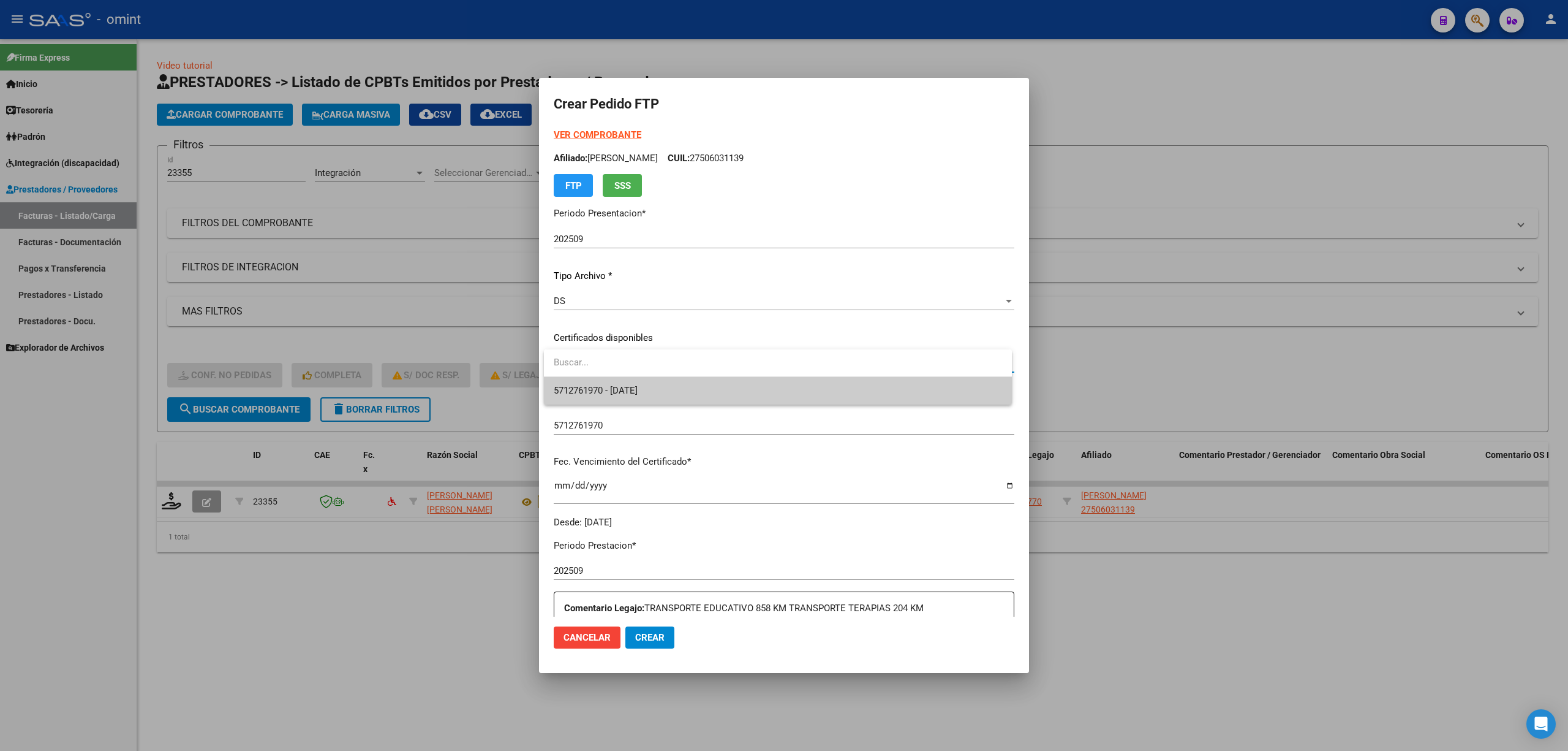
click at [616, 393] on span "5712761970 - 2030-03-27" at bounding box center [596, 390] width 84 height 11
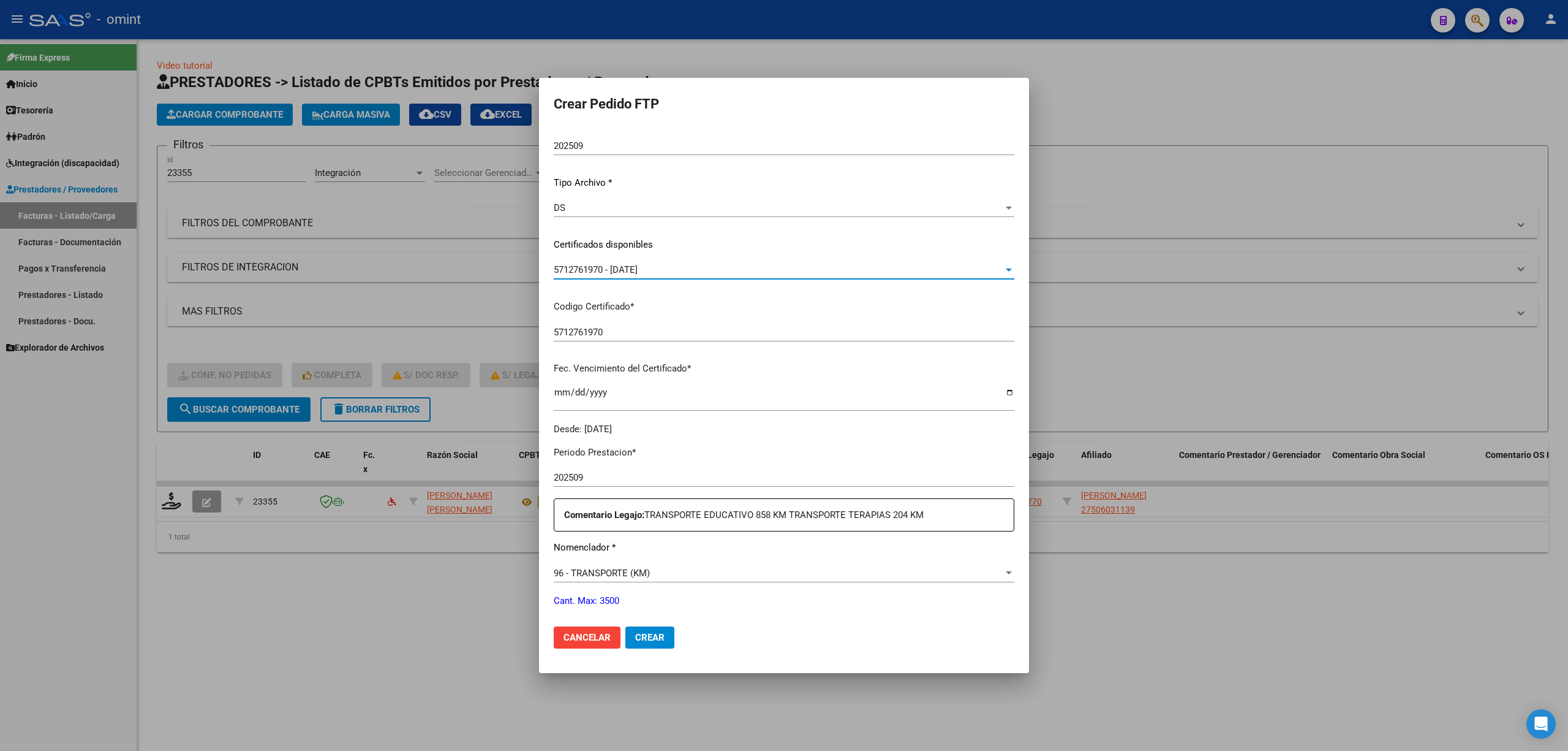
scroll to position [163, 0]
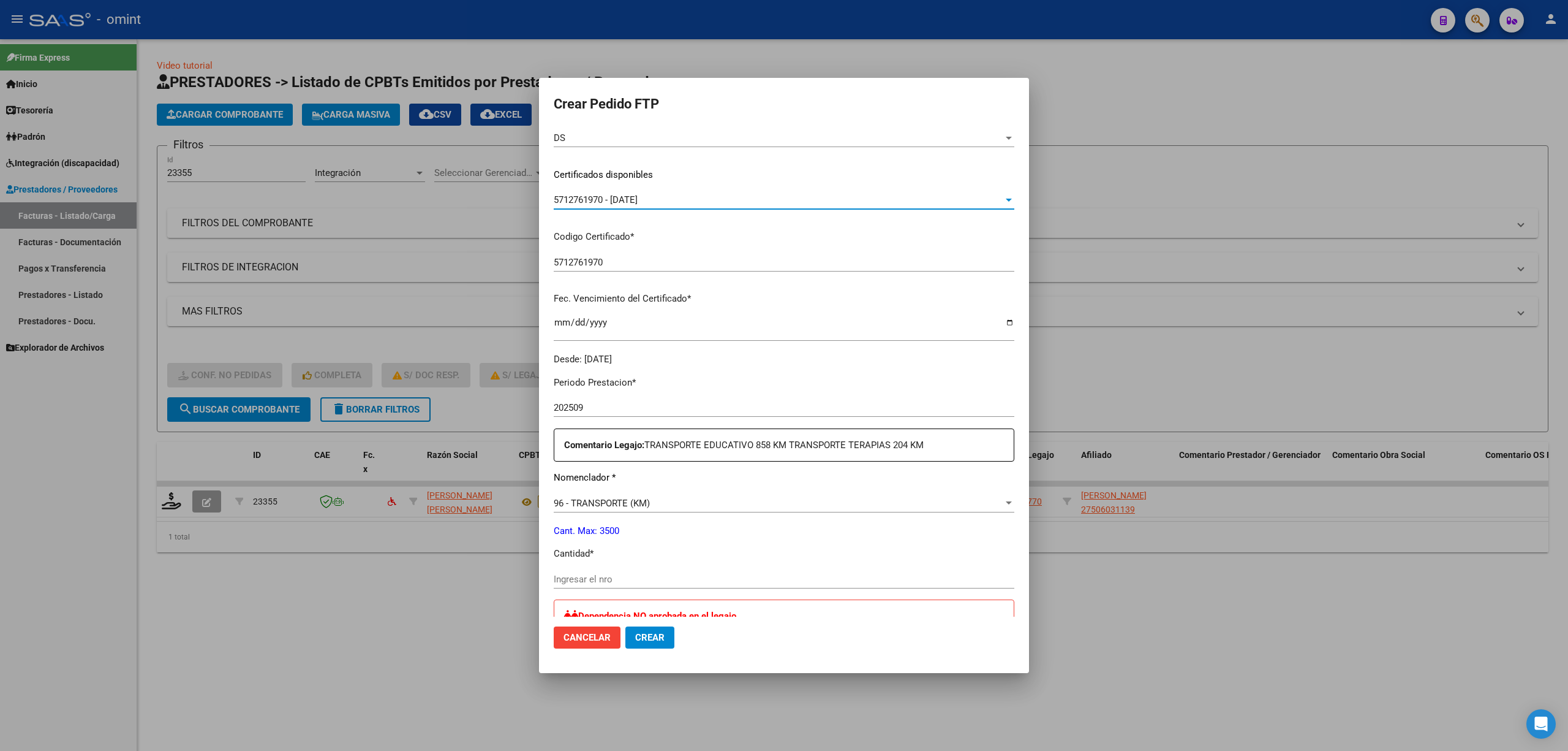
click at [632, 582] on input "Ingresar el nro" at bounding box center [784, 579] width 461 height 11
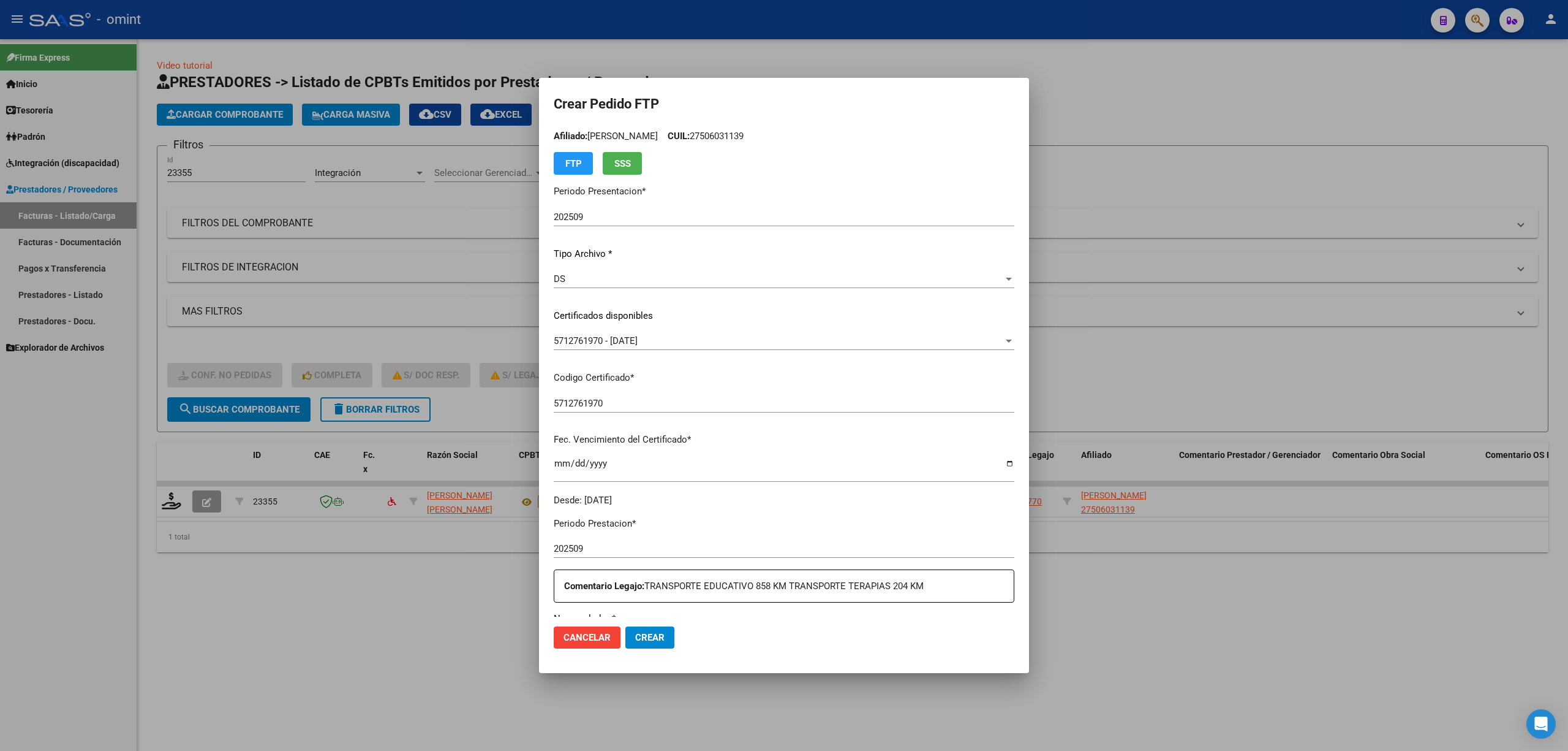
scroll to position [0, 0]
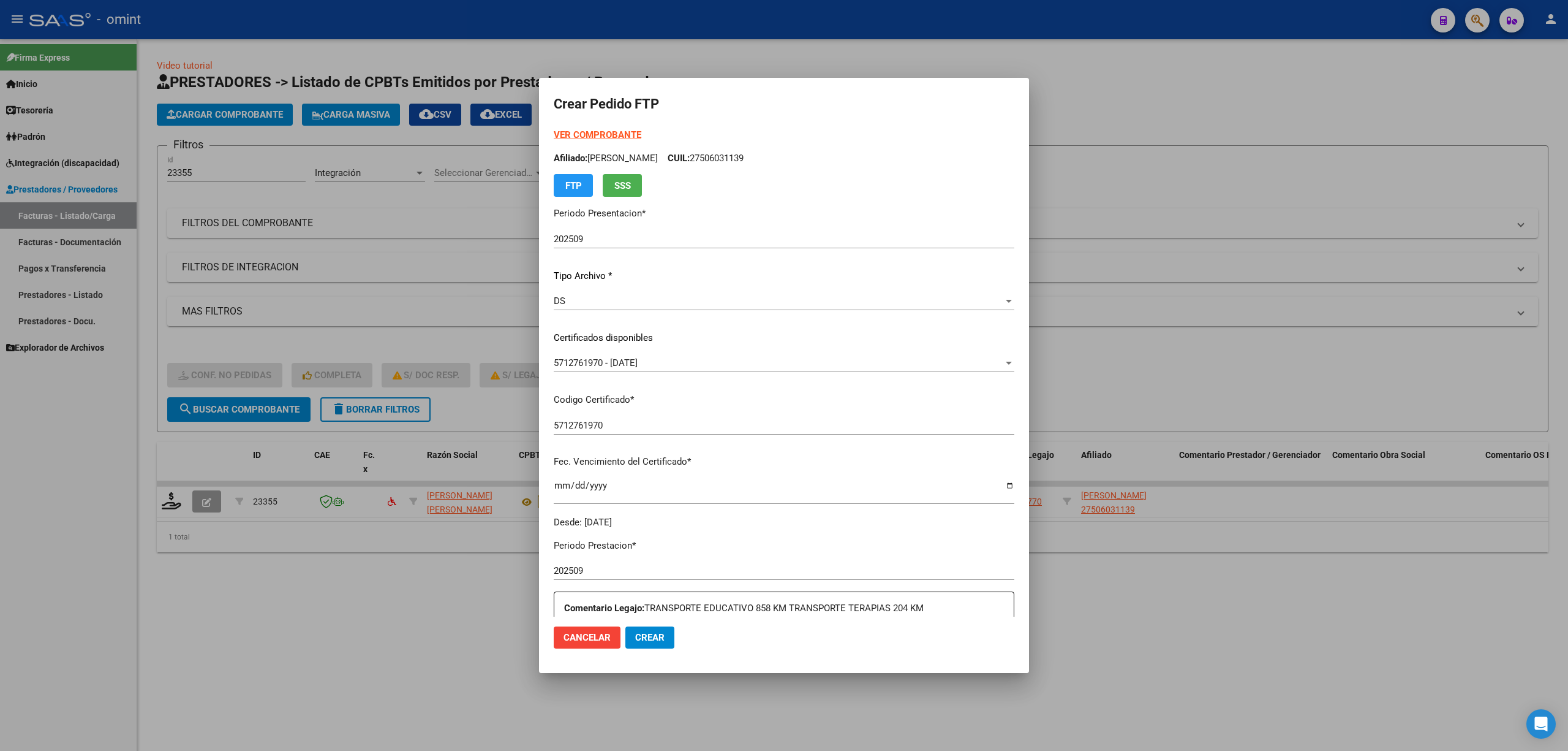
type input "854"
click at [598, 134] on strong "VER COMPROBANTE" at bounding box center [597, 134] width 88 height 11
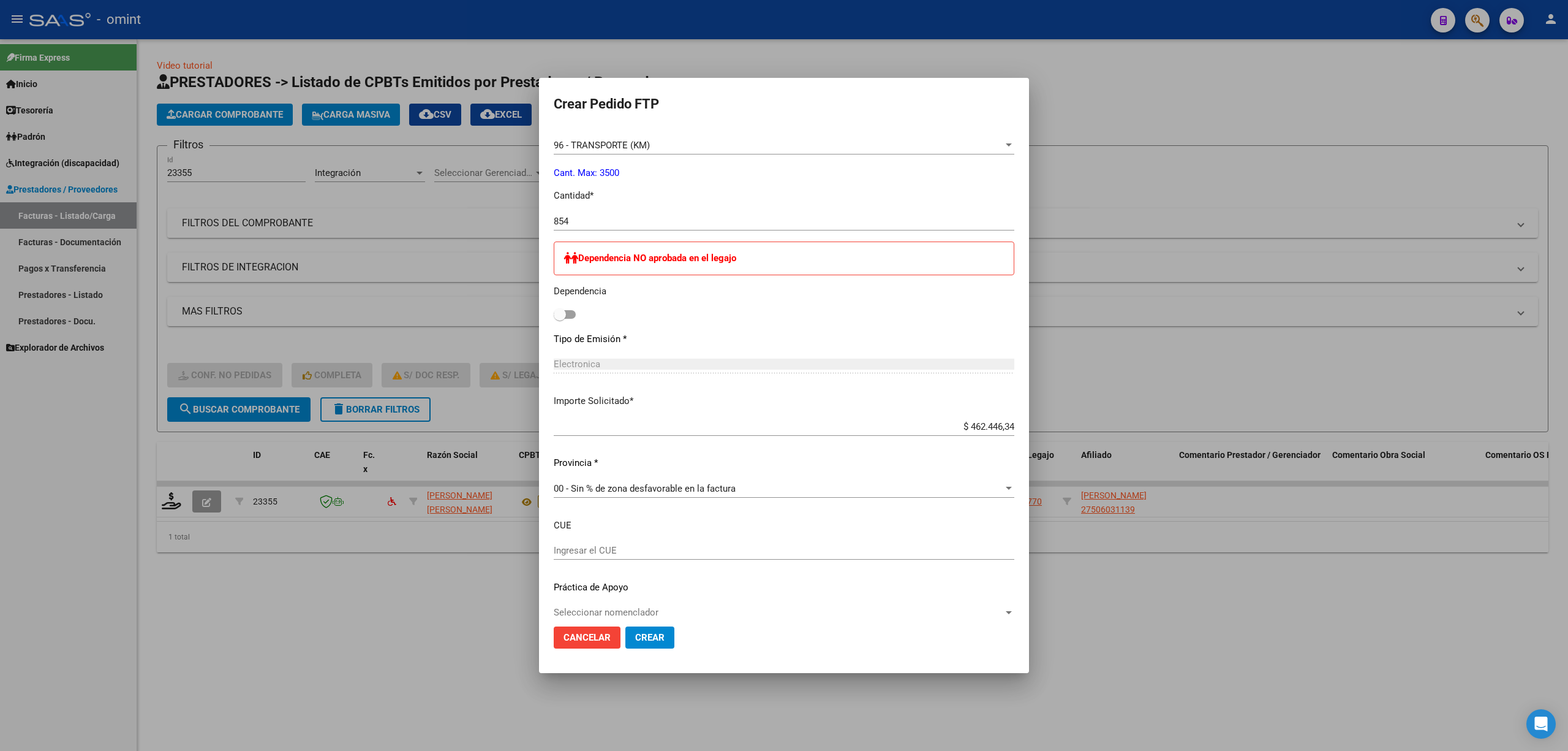
scroll to position [538, 0]
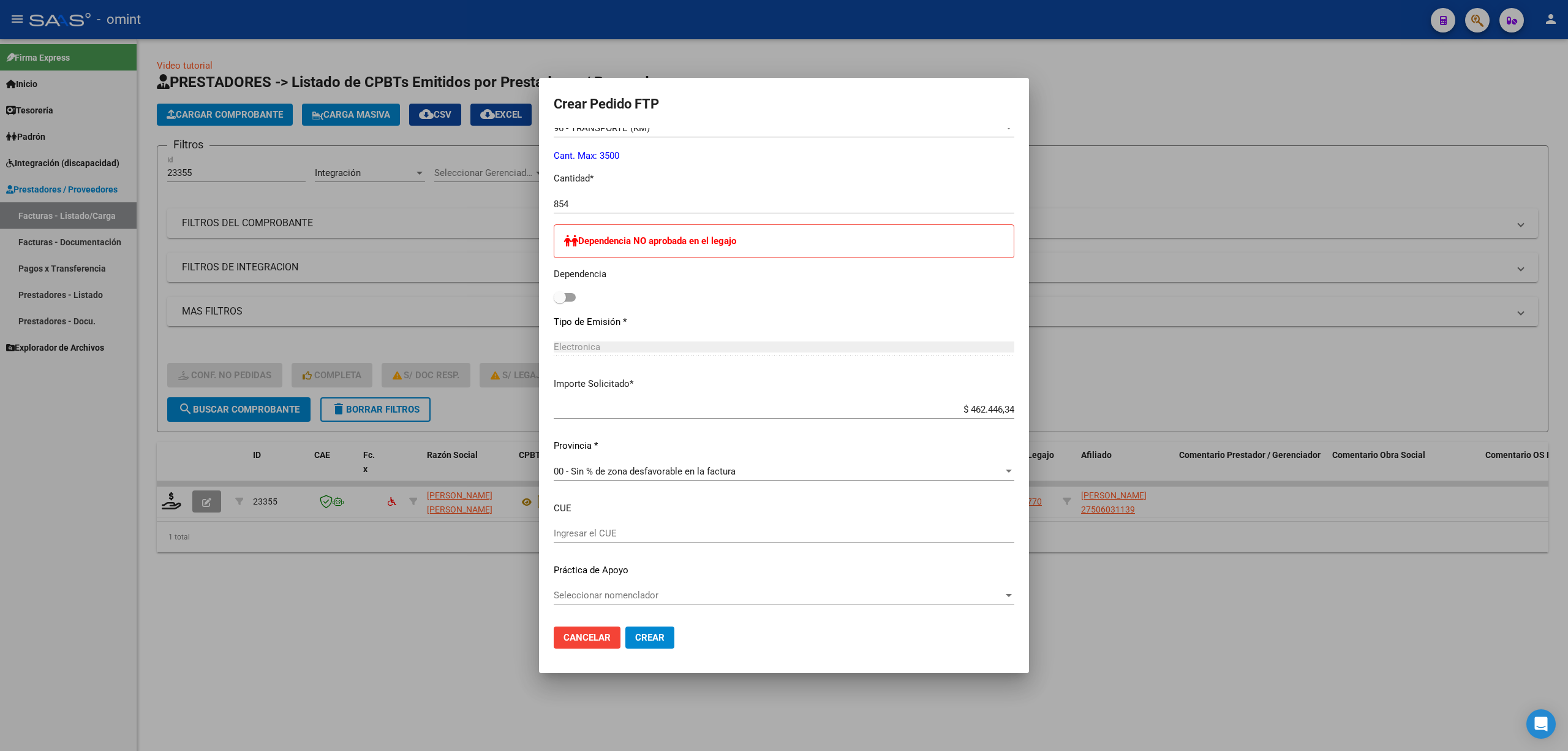
click at [644, 643] on button "Crear" at bounding box center [650, 638] width 49 height 22
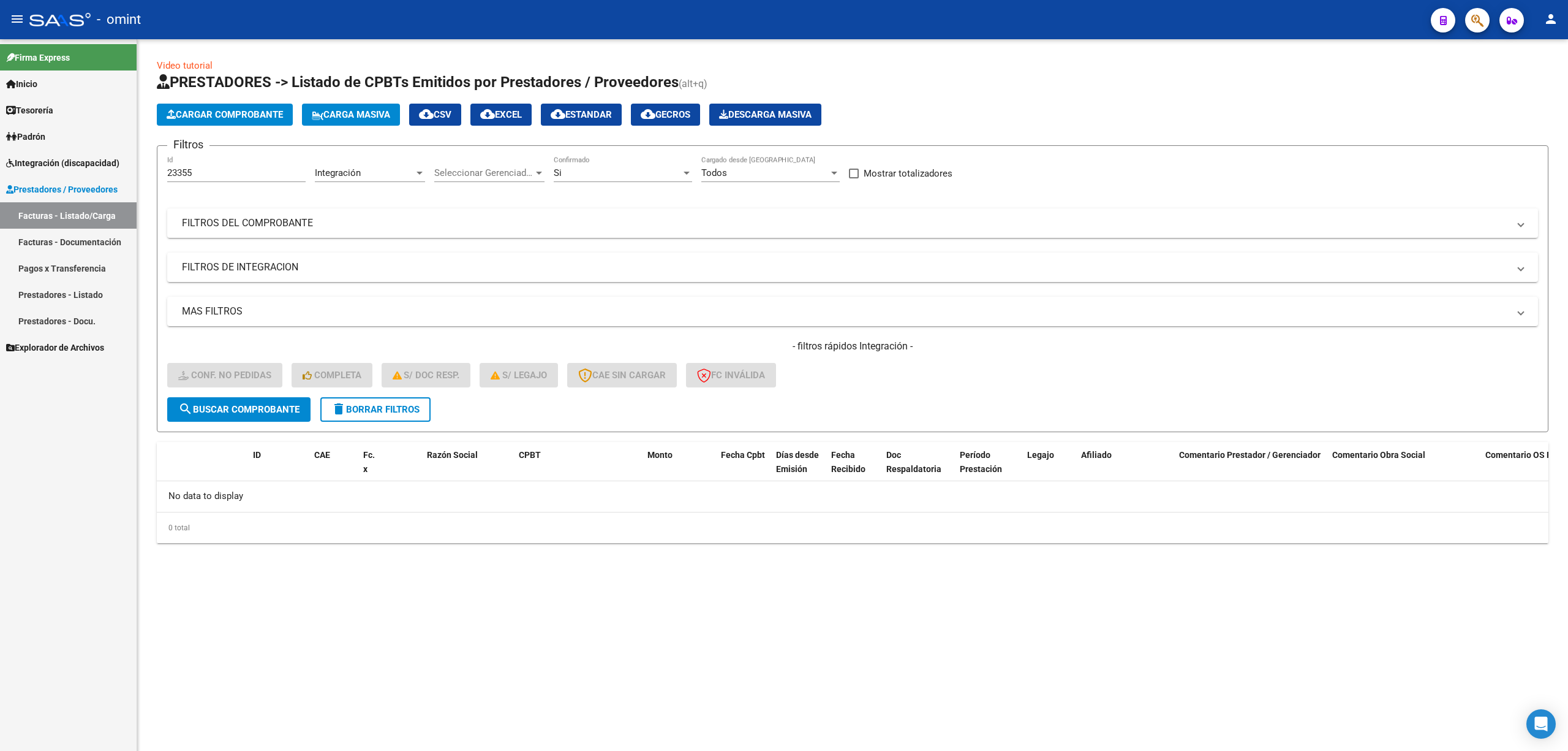
click at [378, 410] on span "delete Borrar Filtros" at bounding box center [375, 409] width 88 height 11
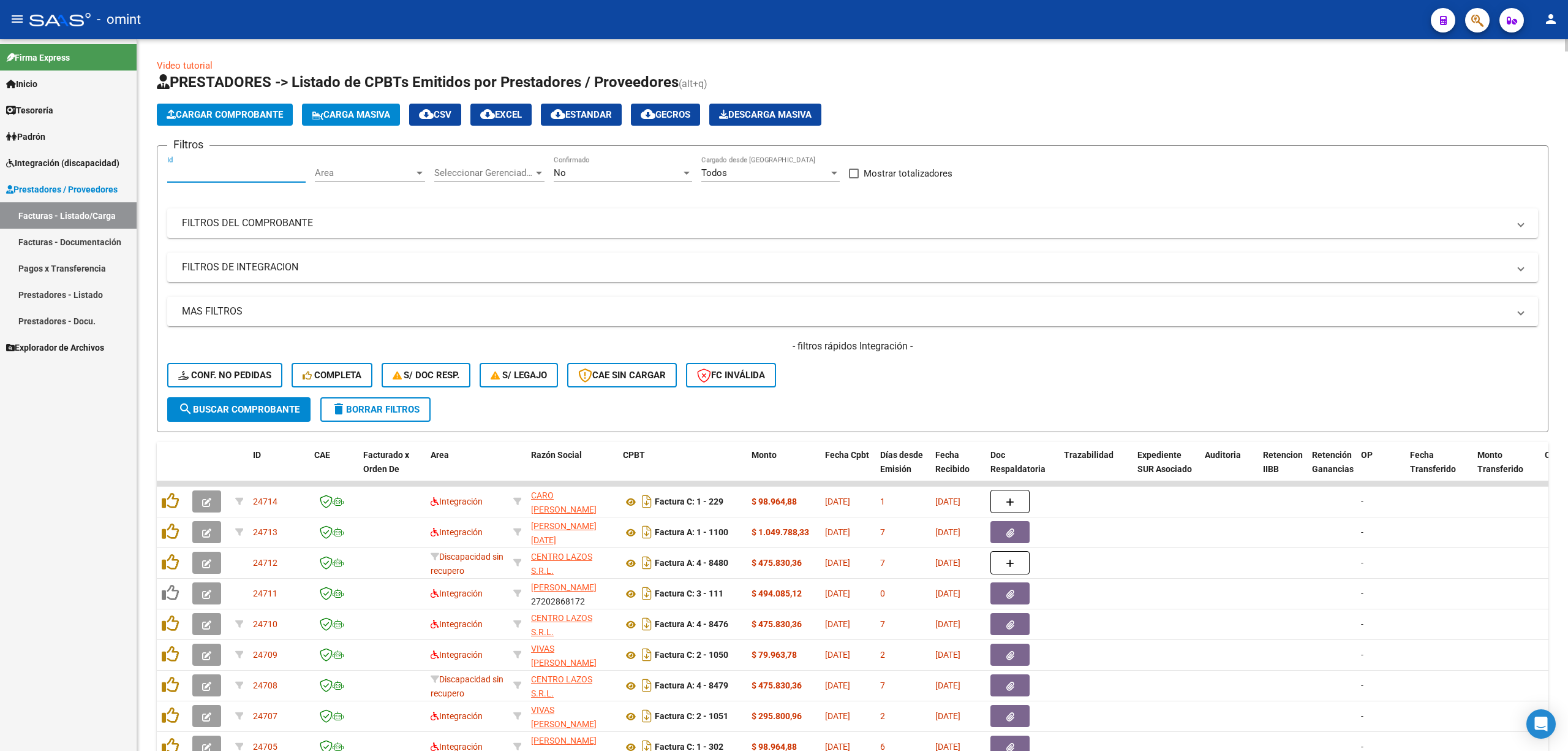
click at [219, 172] on input "Id" at bounding box center [236, 172] width 139 height 11
paste input "23349"
type input "23349"
click at [248, 414] on button "search Buscar Comprobante" at bounding box center [238, 409] width 143 height 25
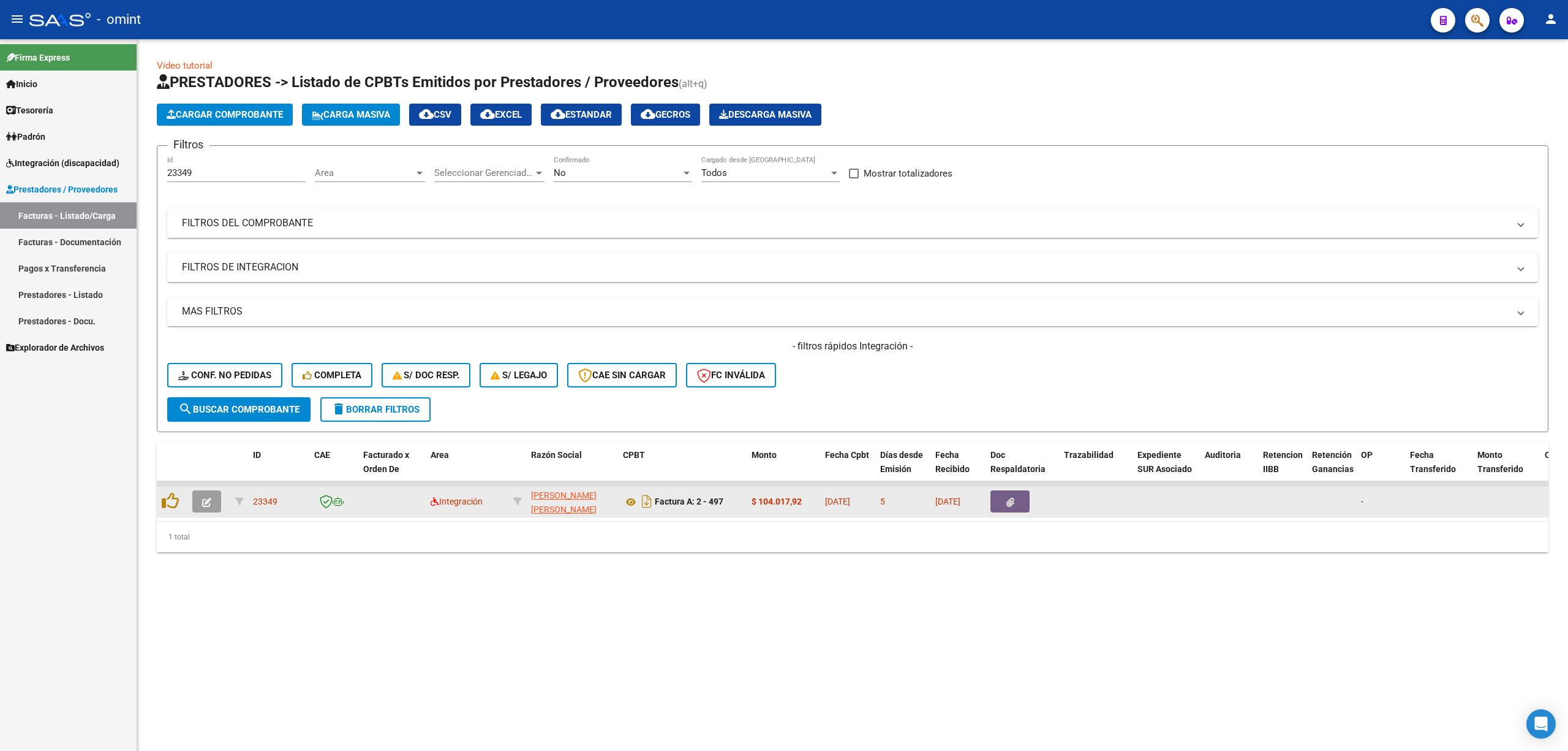
click at [204, 505] on icon "button" at bounding box center [206, 502] width 9 height 9
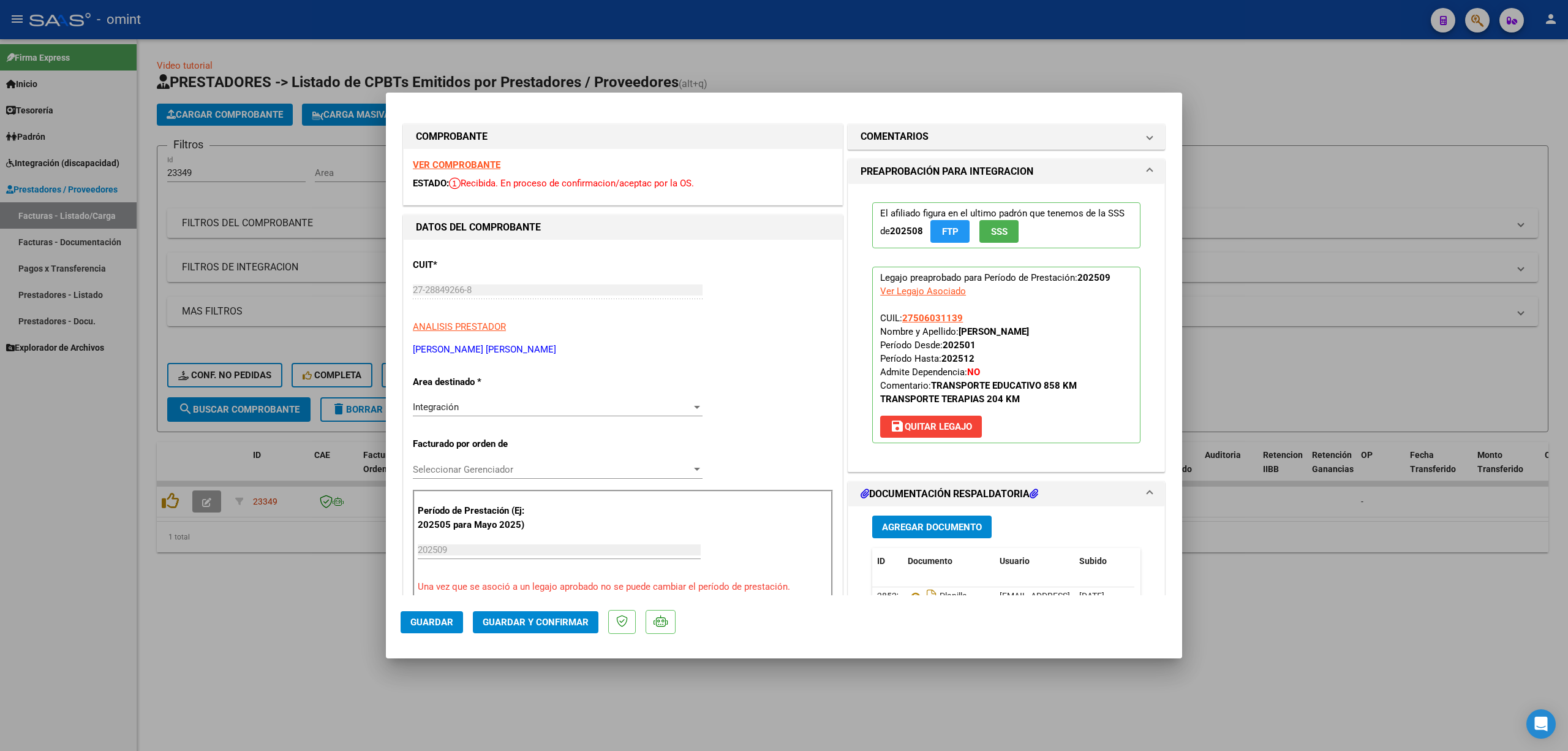
click at [440, 163] on strong "VER COMPROBANTE" at bounding box center [456, 164] width 88 height 11
click at [474, 163] on strong "VER COMPROBANTE" at bounding box center [456, 164] width 88 height 11
click at [549, 619] on span "Guardar y Confirmar" at bounding box center [536, 622] width 106 height 11
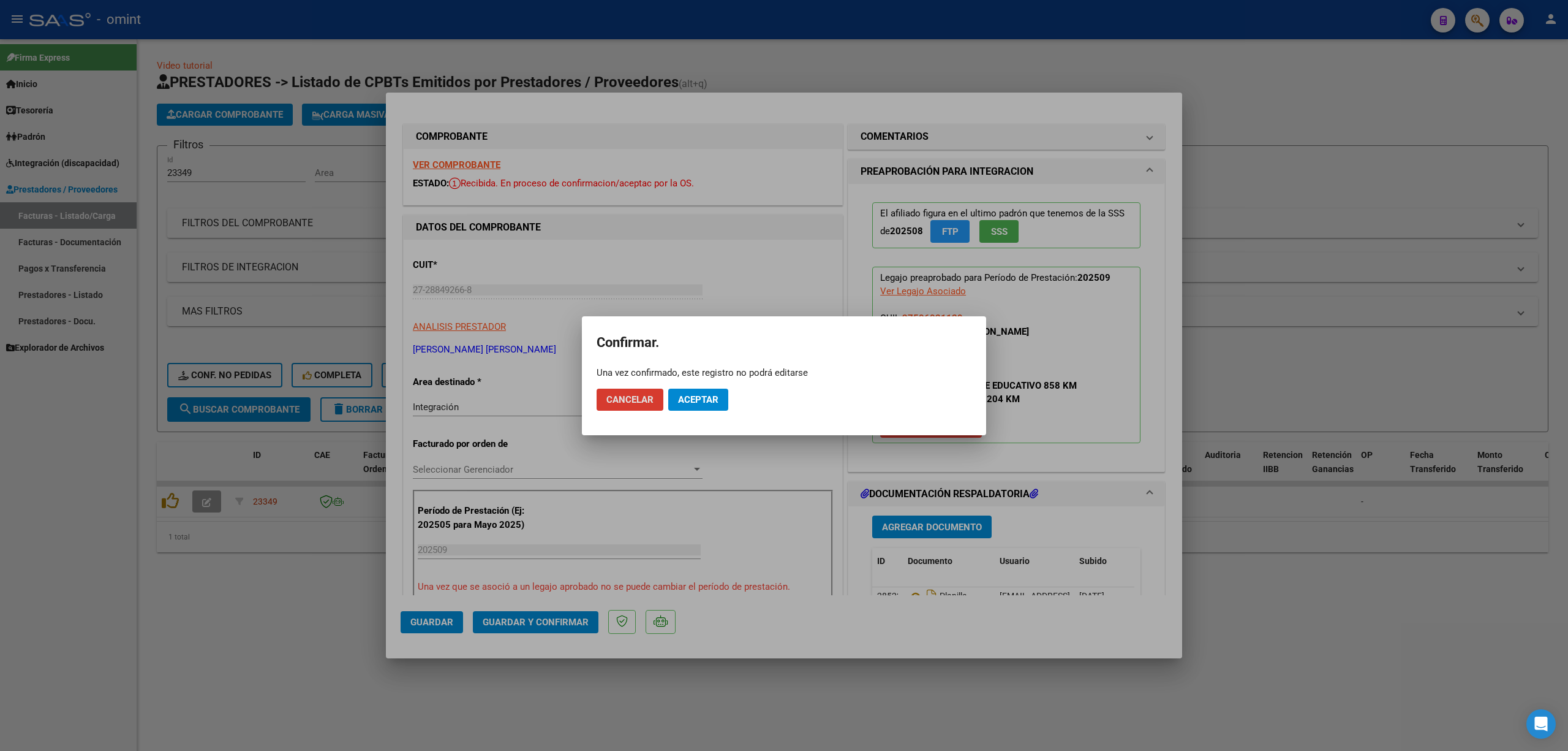
click at [693, 398] on span "Aceptar" at bounding box center [698, 399] width 41 height 11
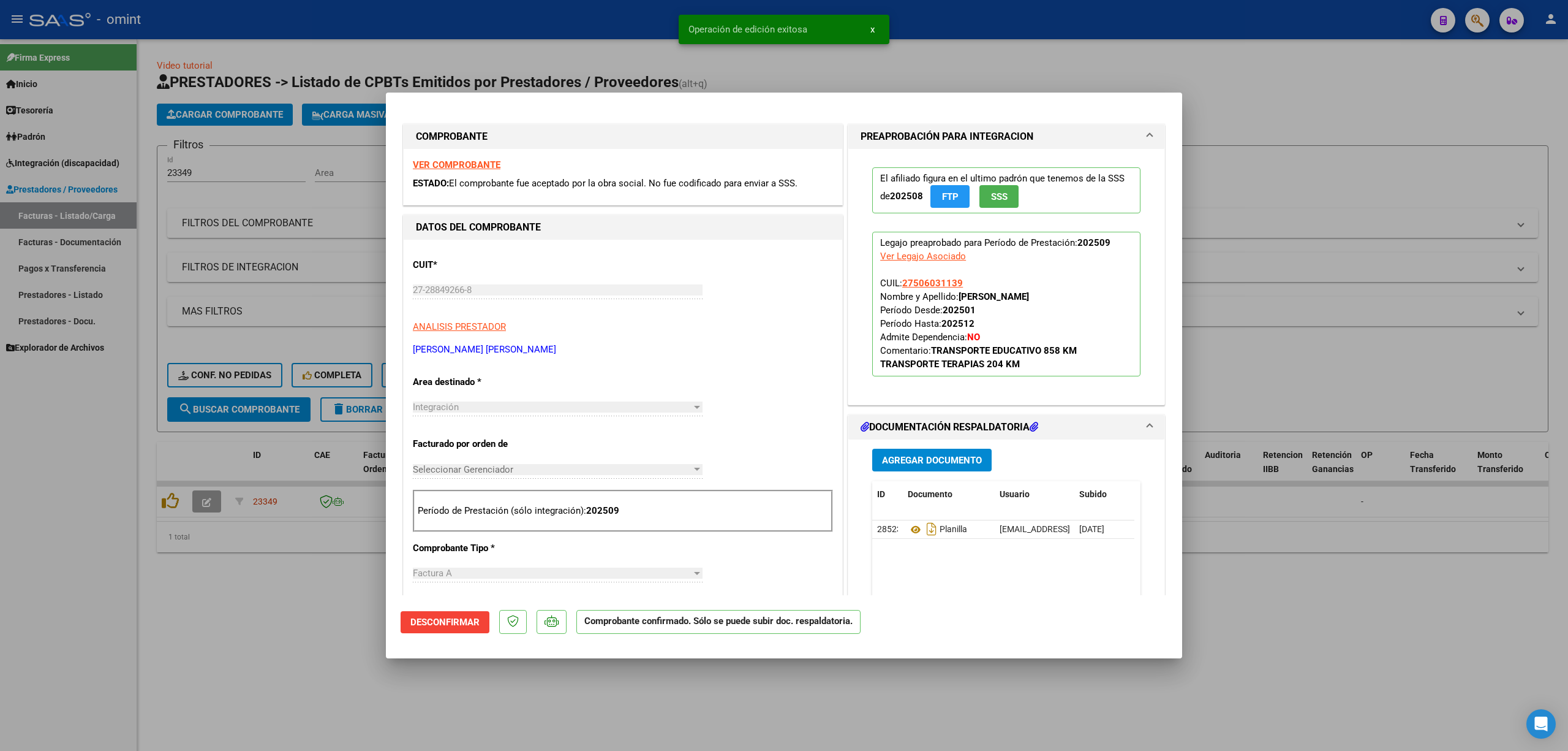
click at [286, 280] on div at bounding box center [784, 375] width 1568 height 751
type input "$ 0,00"
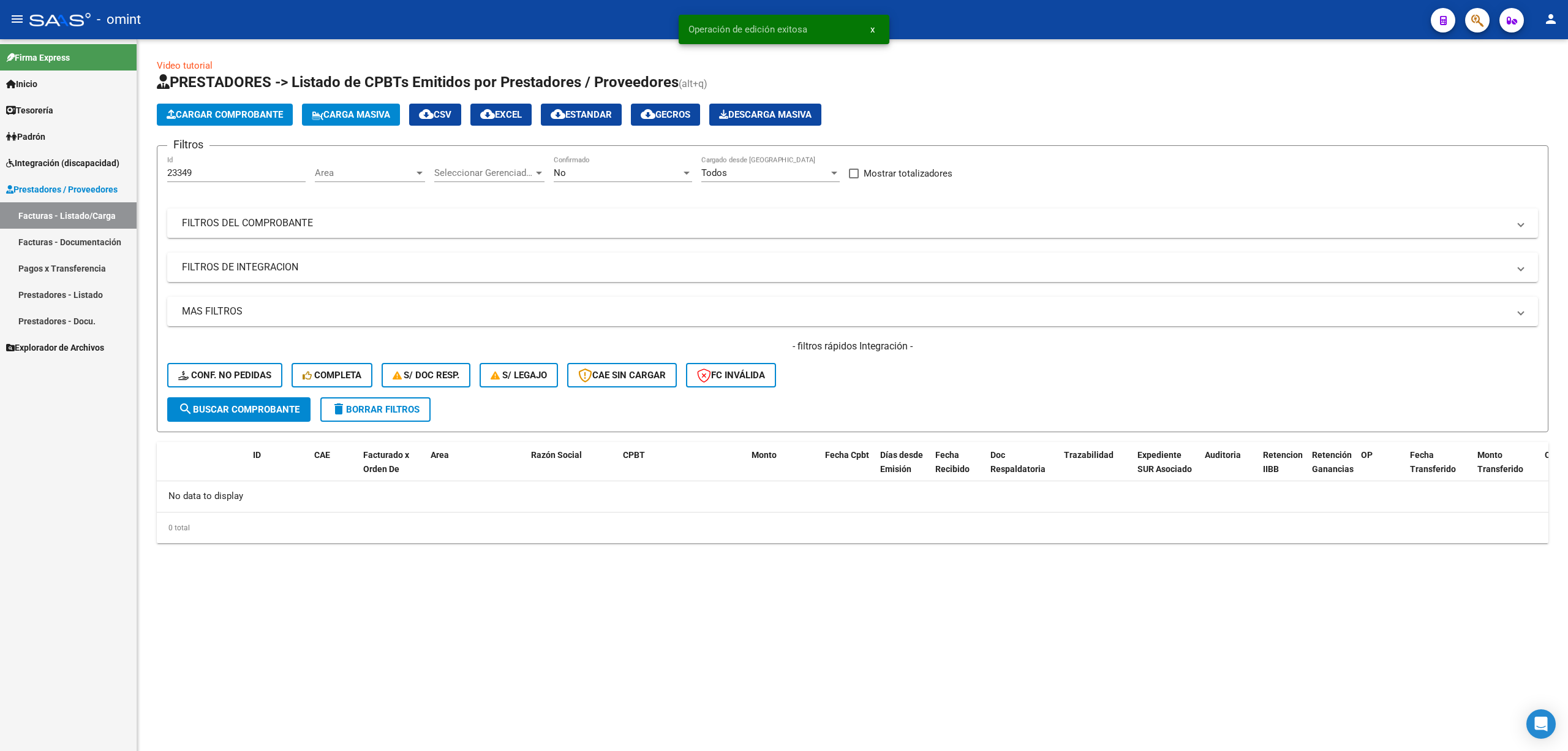
click at [245, 376] on span "Conf. no pedidas" at bounding box center [225, 374] width 93 height 11
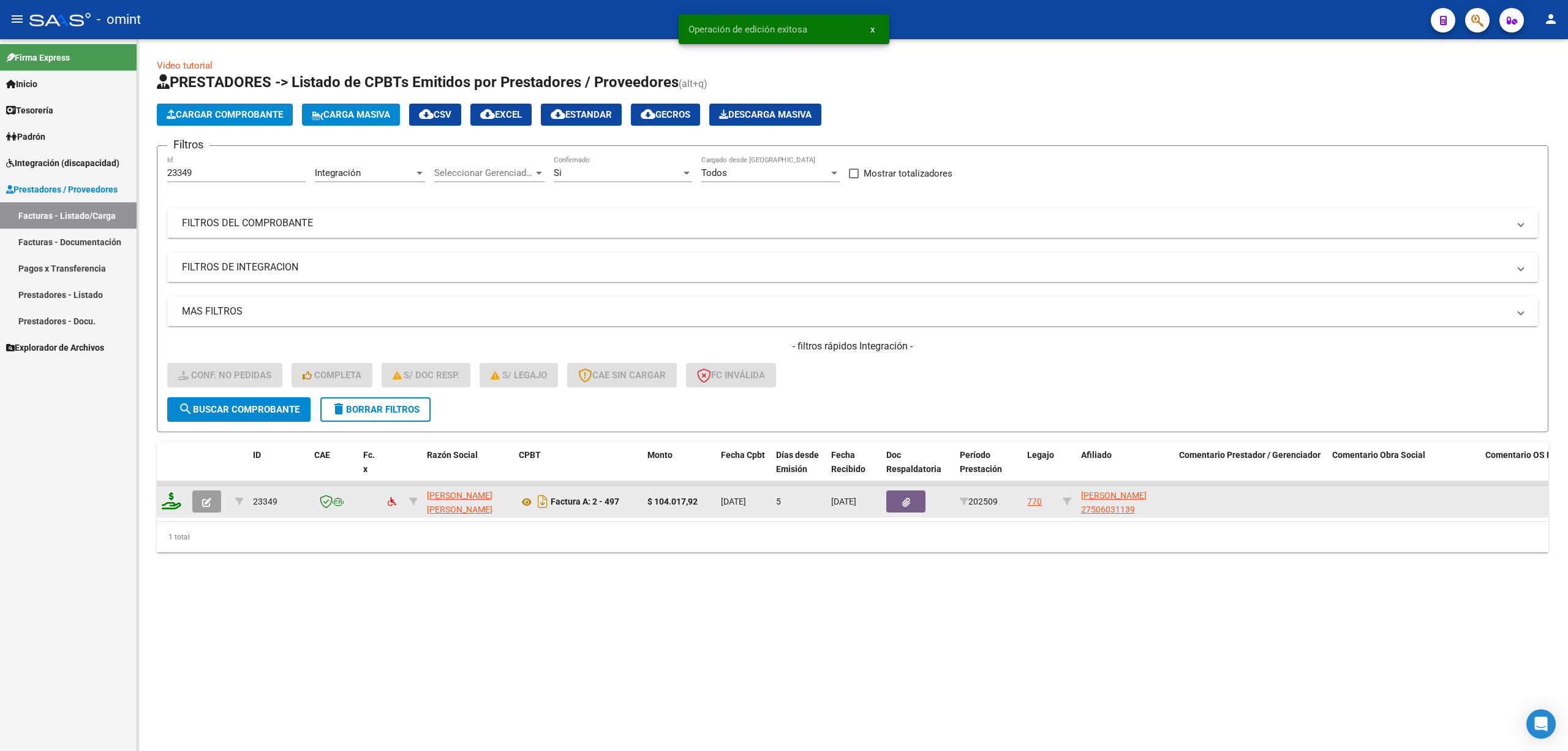
click at [170, 505] on icon at bounding box center [171, 501] width 20 height 17
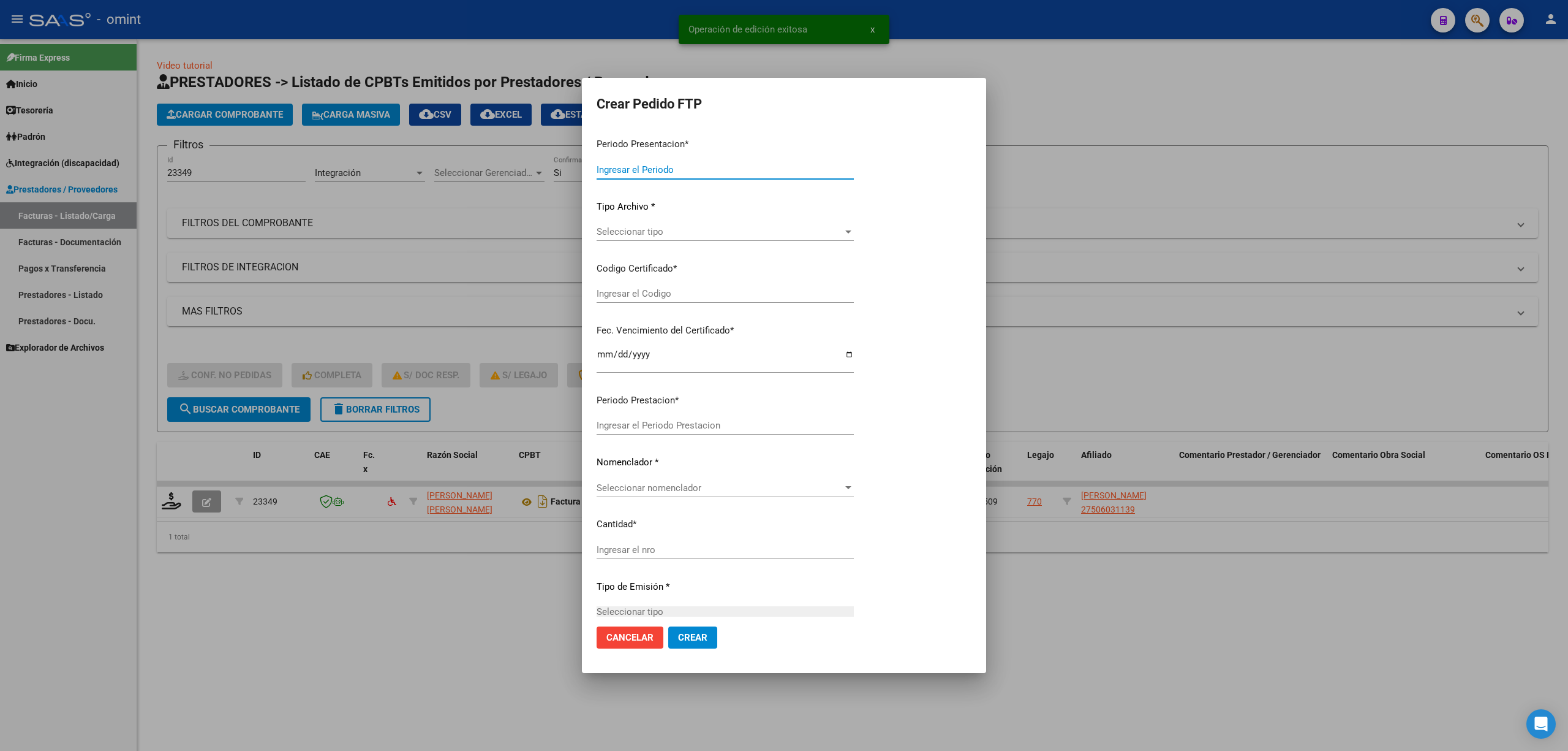
type input "202509"
type input "$ 104.017,92"
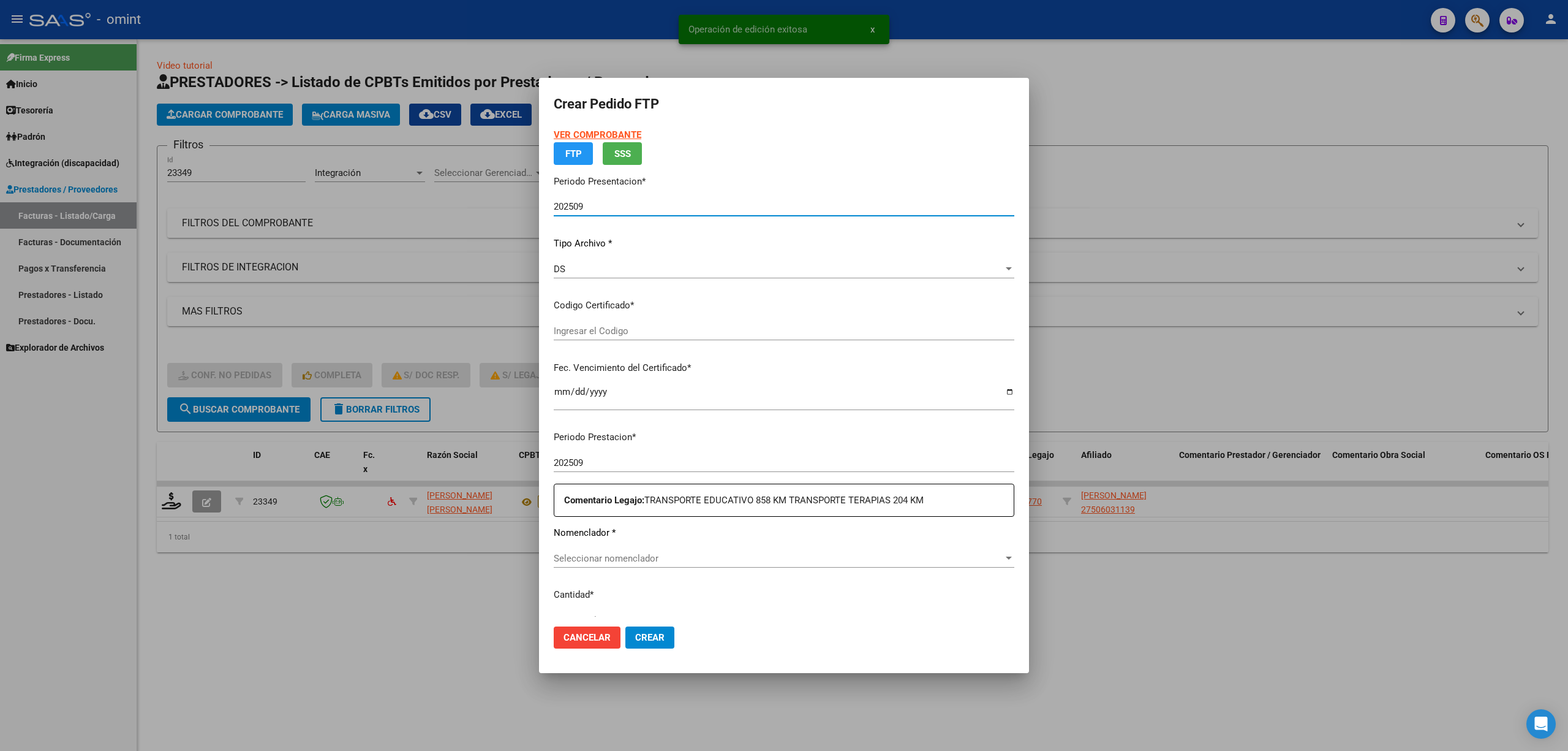
type input "5712761970"
type input "2030-03-27"
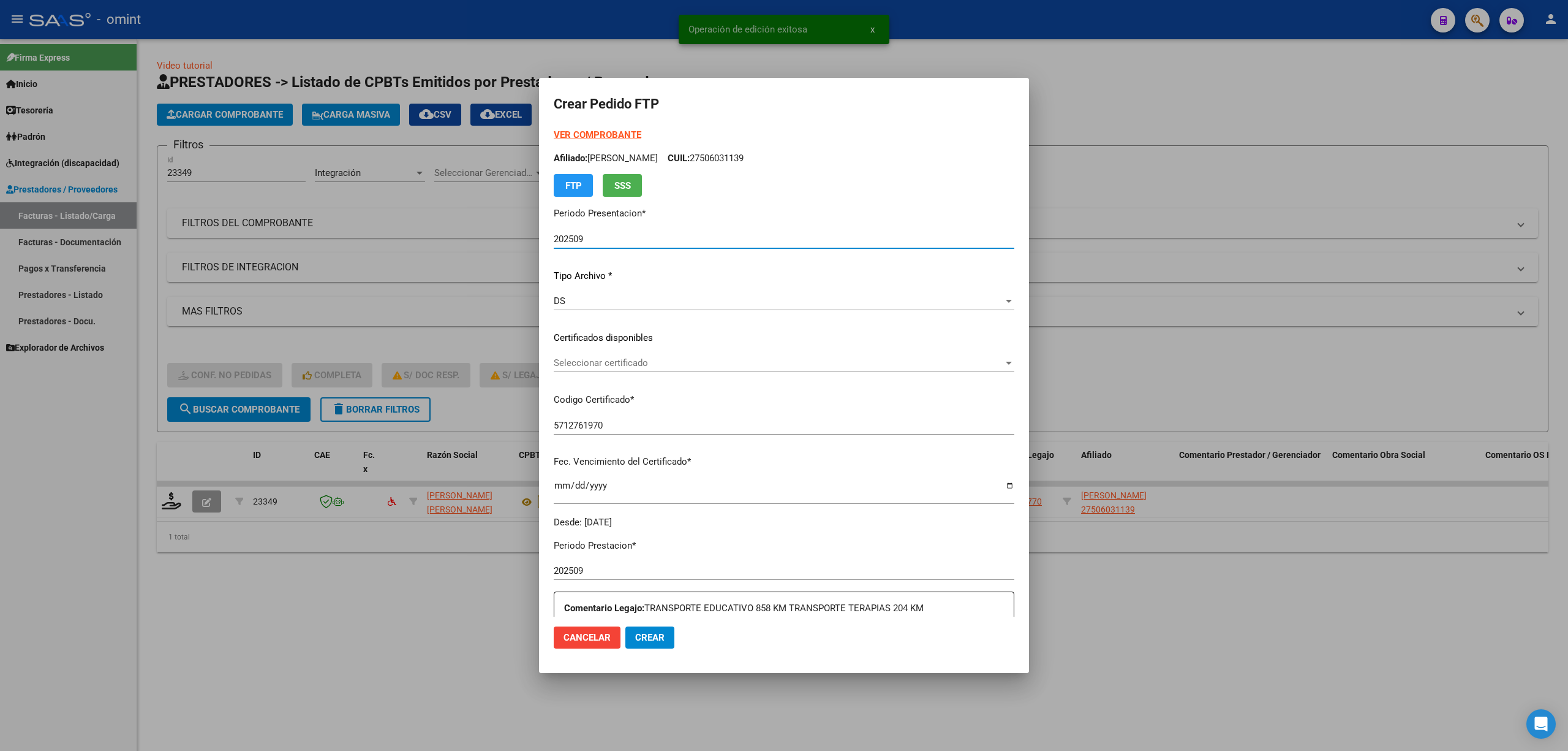
click at [607, 365] on span "Seleccionar certificado" at bounding box center [778, 363] width 450 height 11
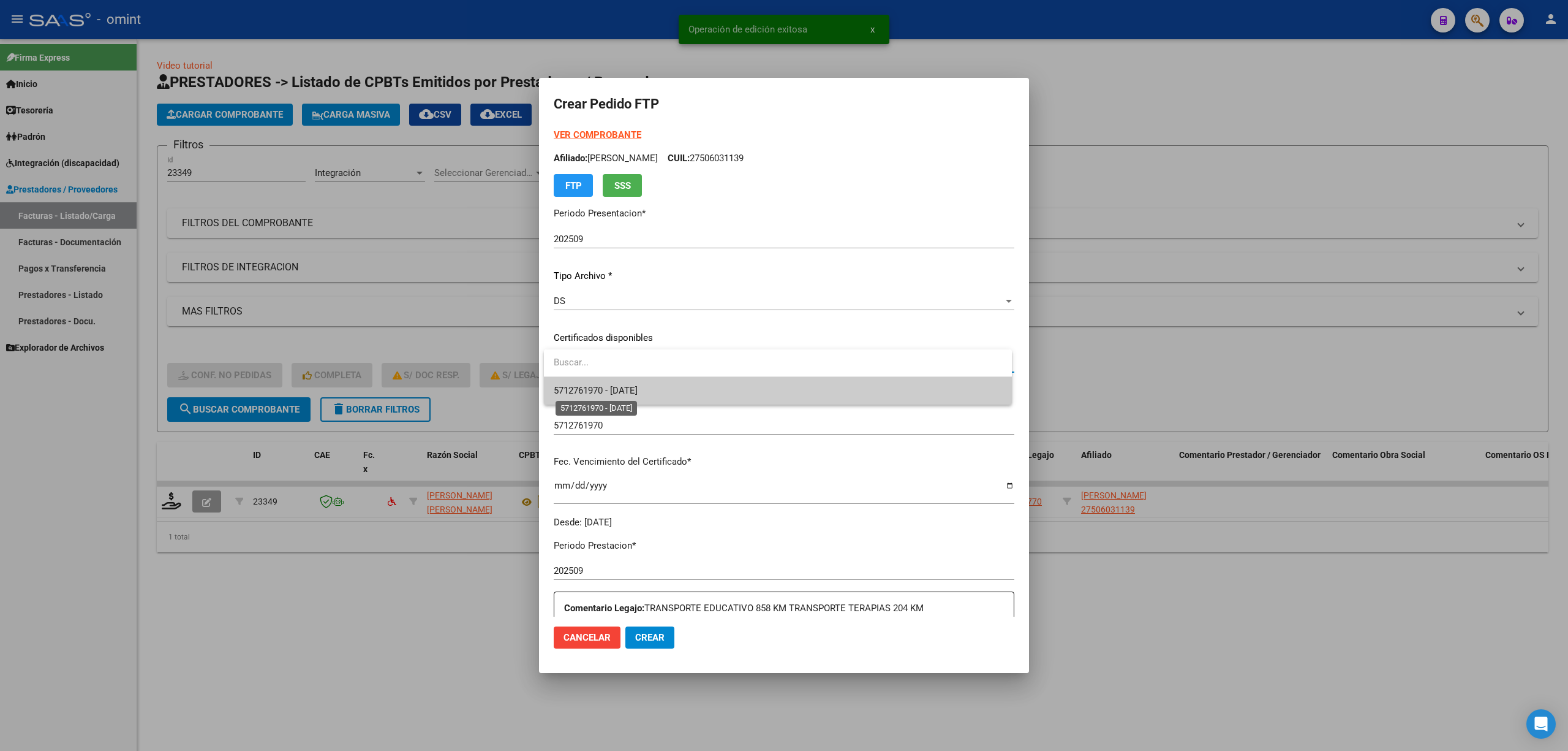
click at [623, 391] on span "5712761970 - 2030-03-27" at bounding box center [596, 390] width 84 height 11
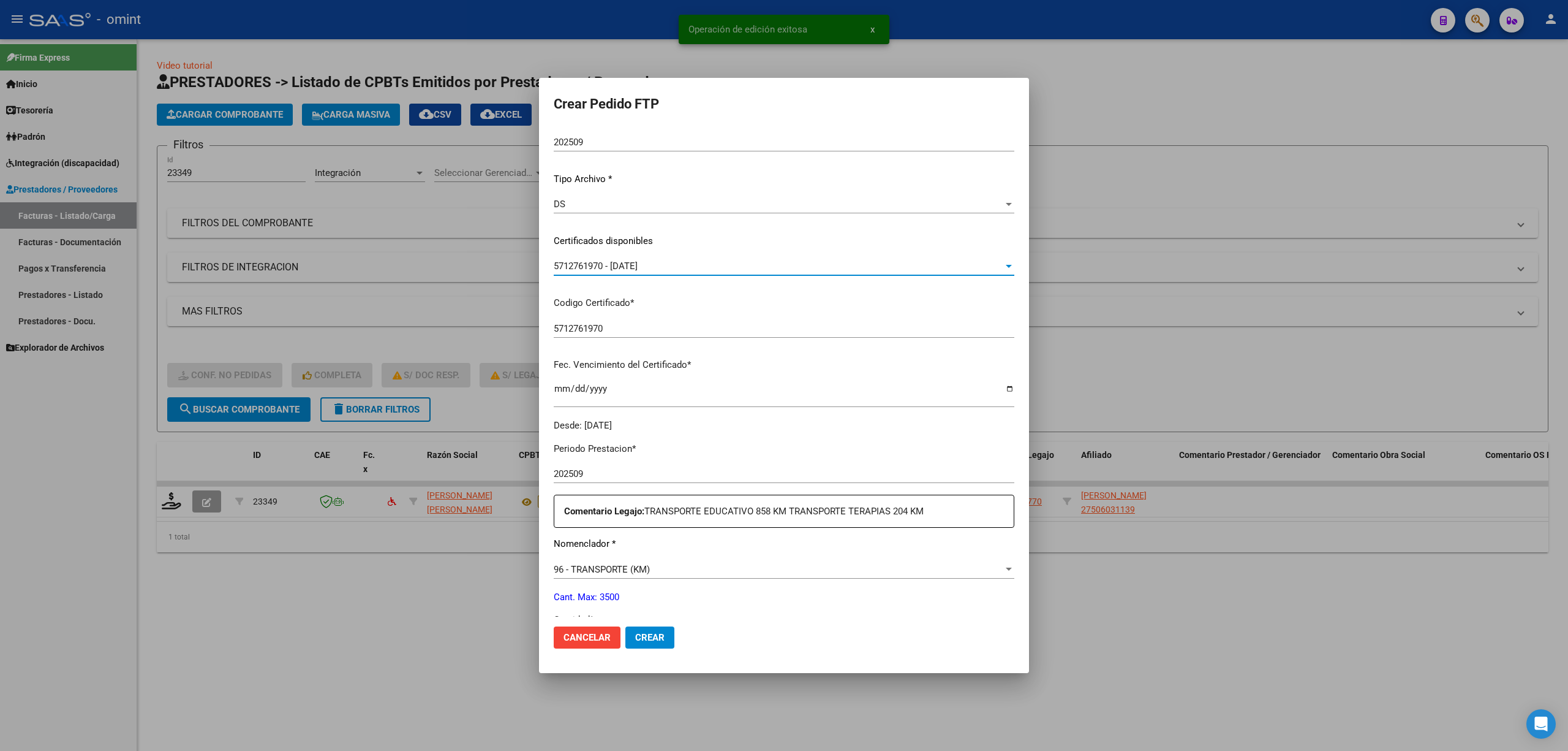
scroll to position [245, 0]
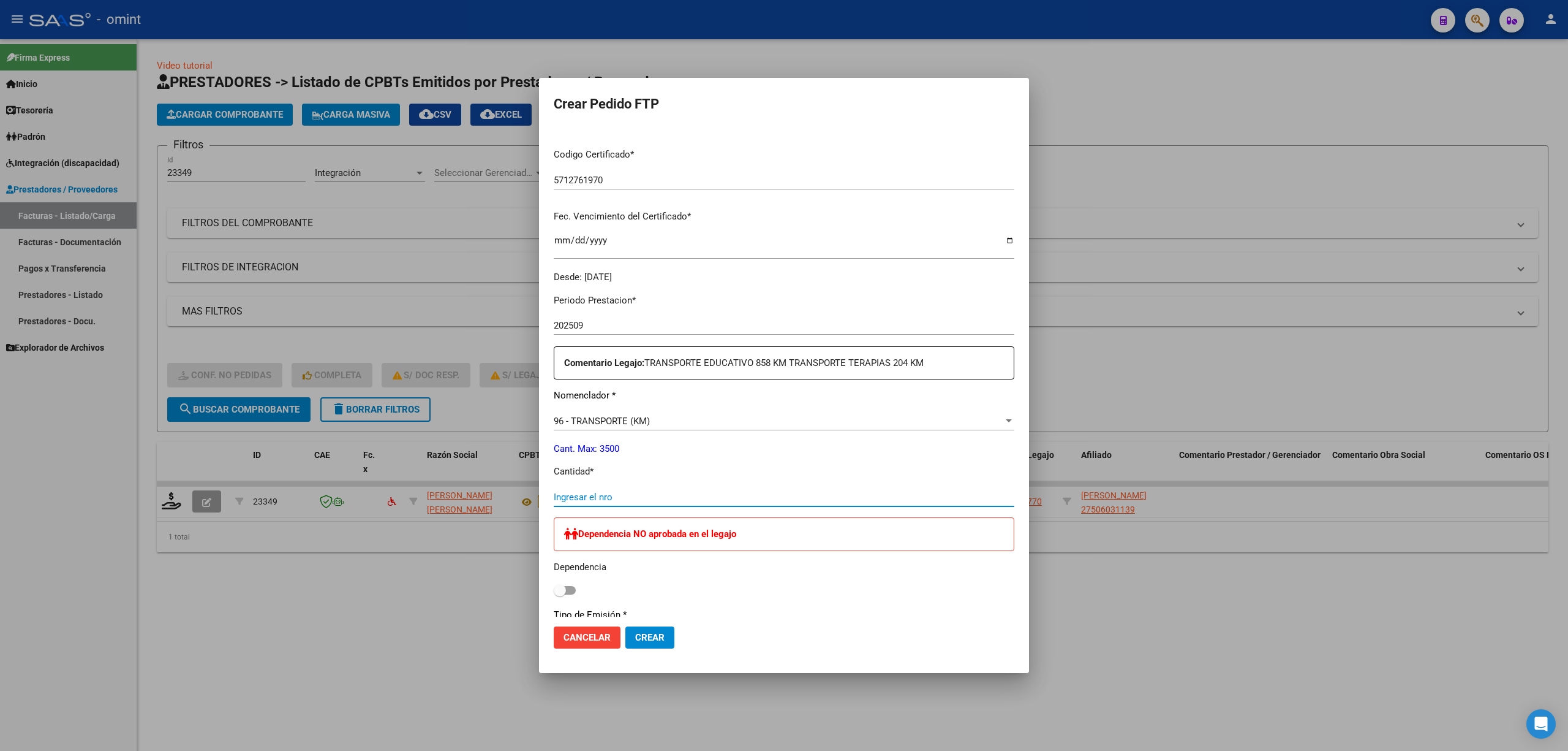
click at [623, 496] on input "Ingresar el nro" at bounding box center [784, 497] width 461 height 11
type input "192"
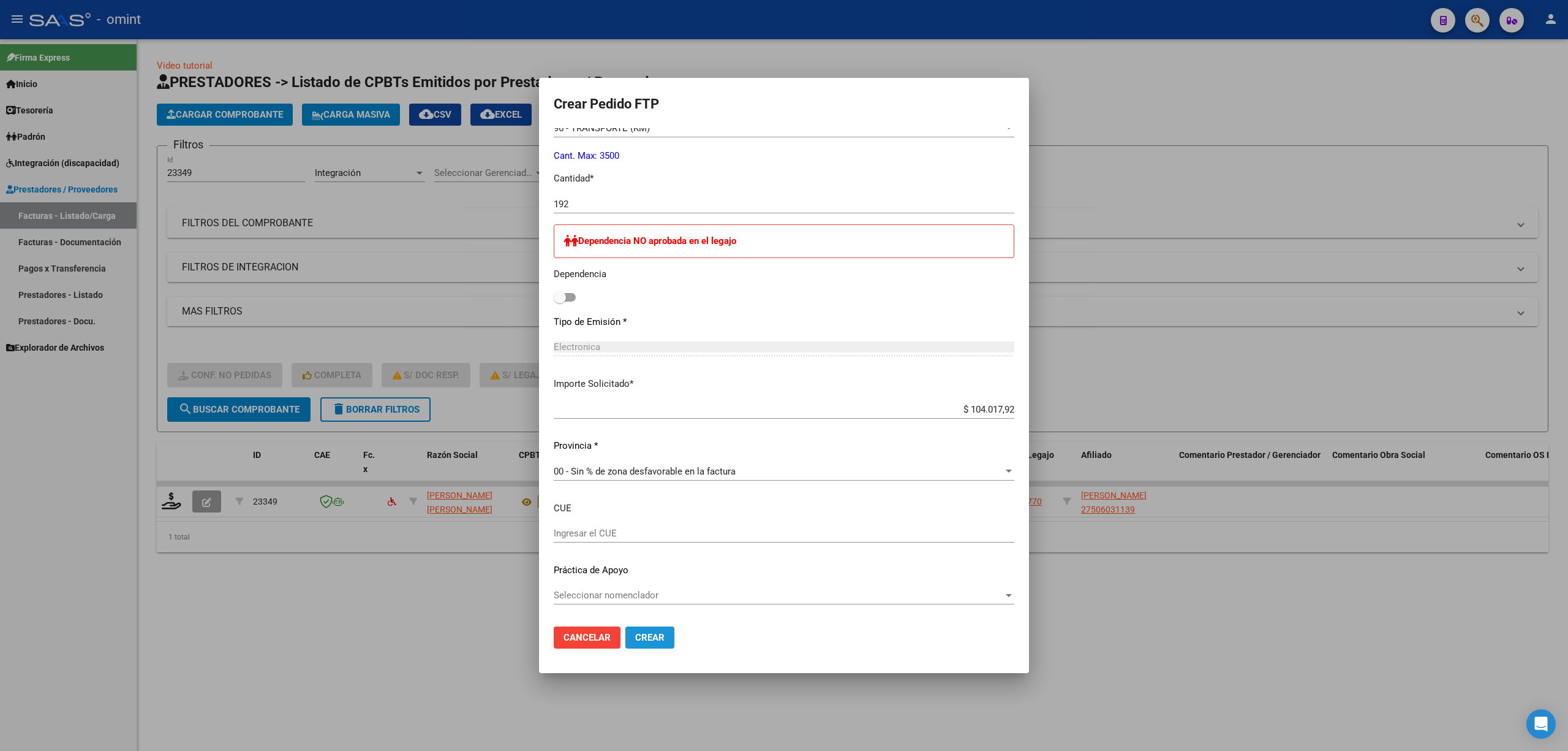
click at [662, 638] on span "Crear" at bounding box center [650, 637] width 29 height 11
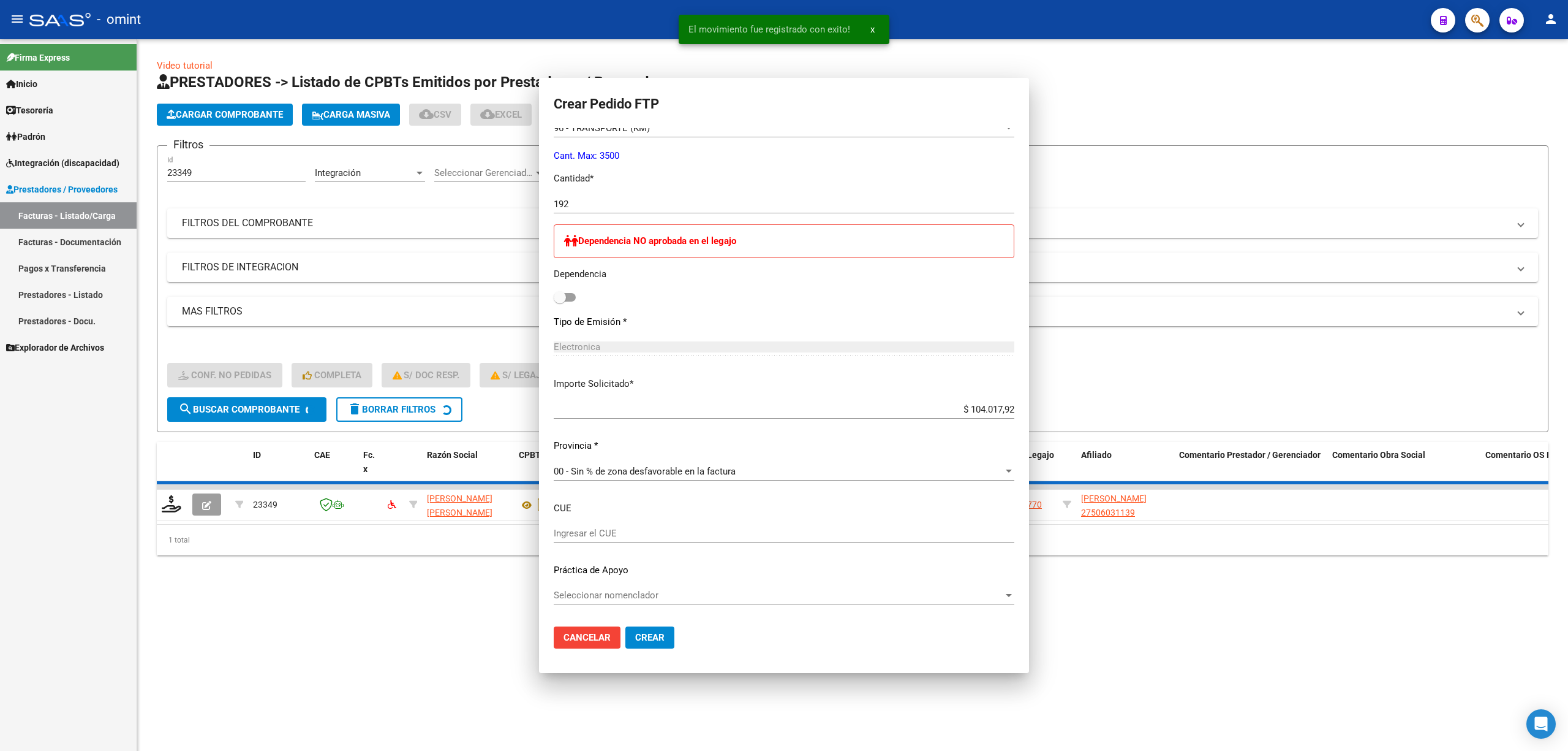
scroll to position [0, 0]
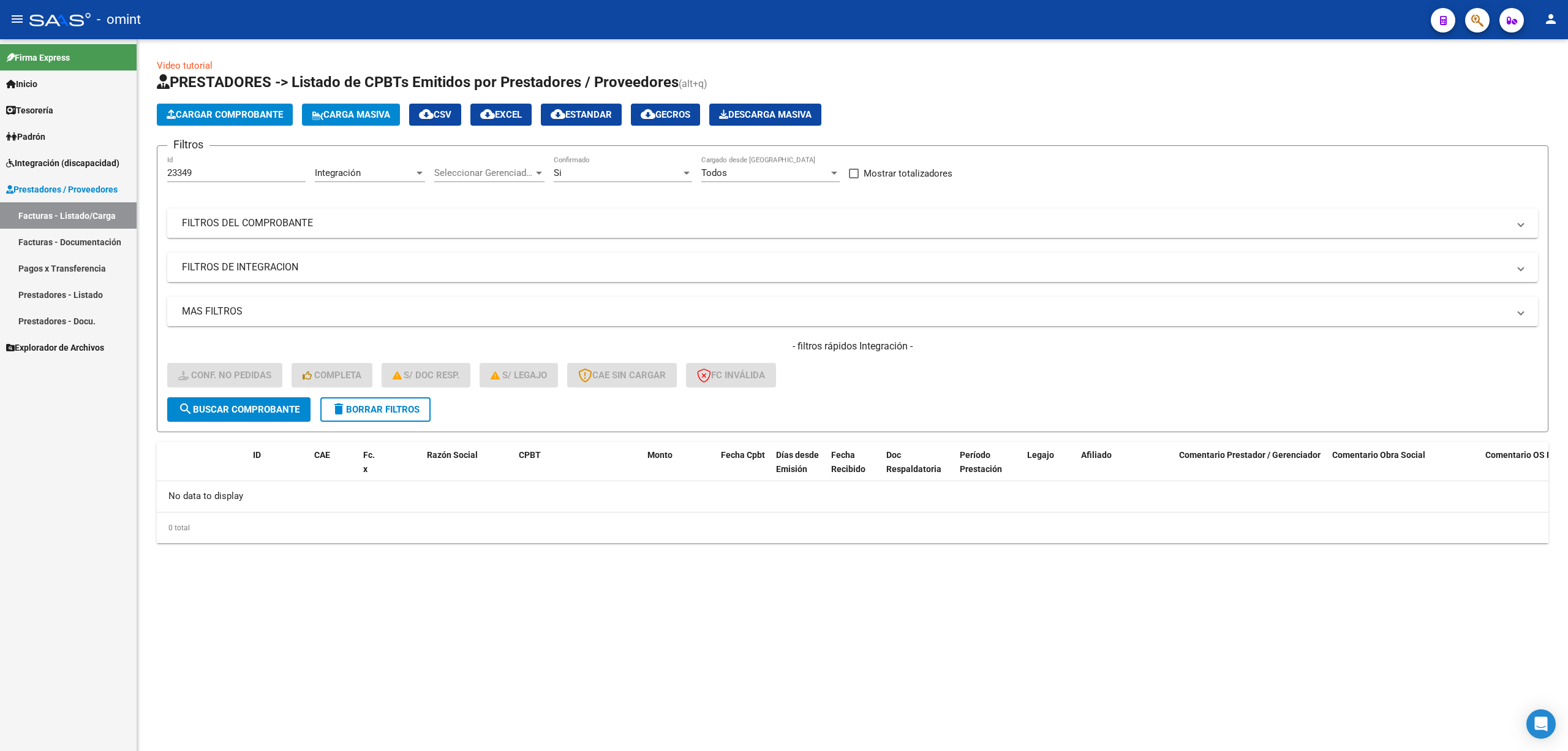
click at [371, 408] on span "delete Borrar Filtros" at bounding box center [375, 409] width 88 height 11
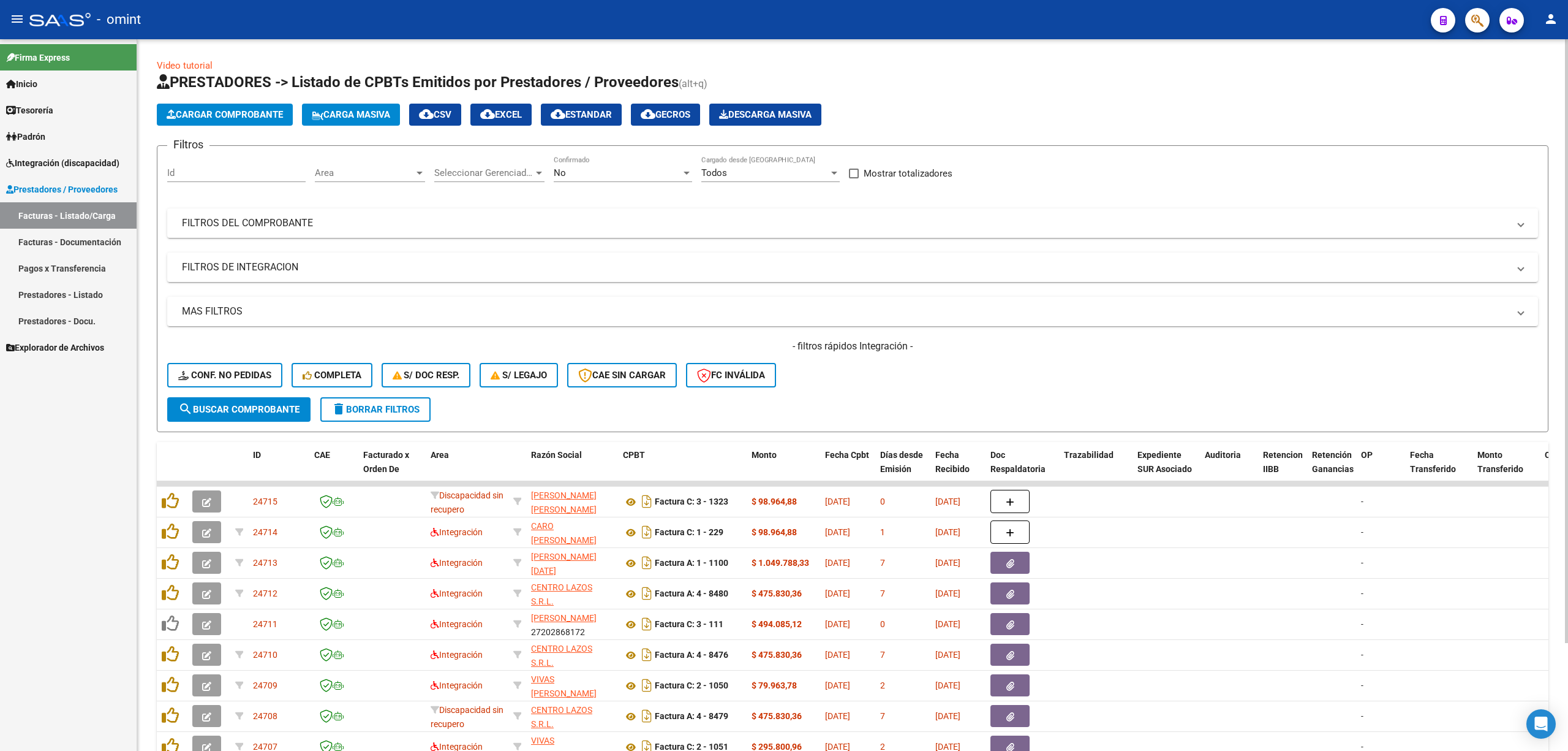
click at [209, 170] on input "Id" at bounding box center [236, 172] width 139 height 11
paste input "21940"
type input "21940"
click at [212, 404] on span "search Buscar Comprobante" at bounding box center [238, 409] width 121 height 11
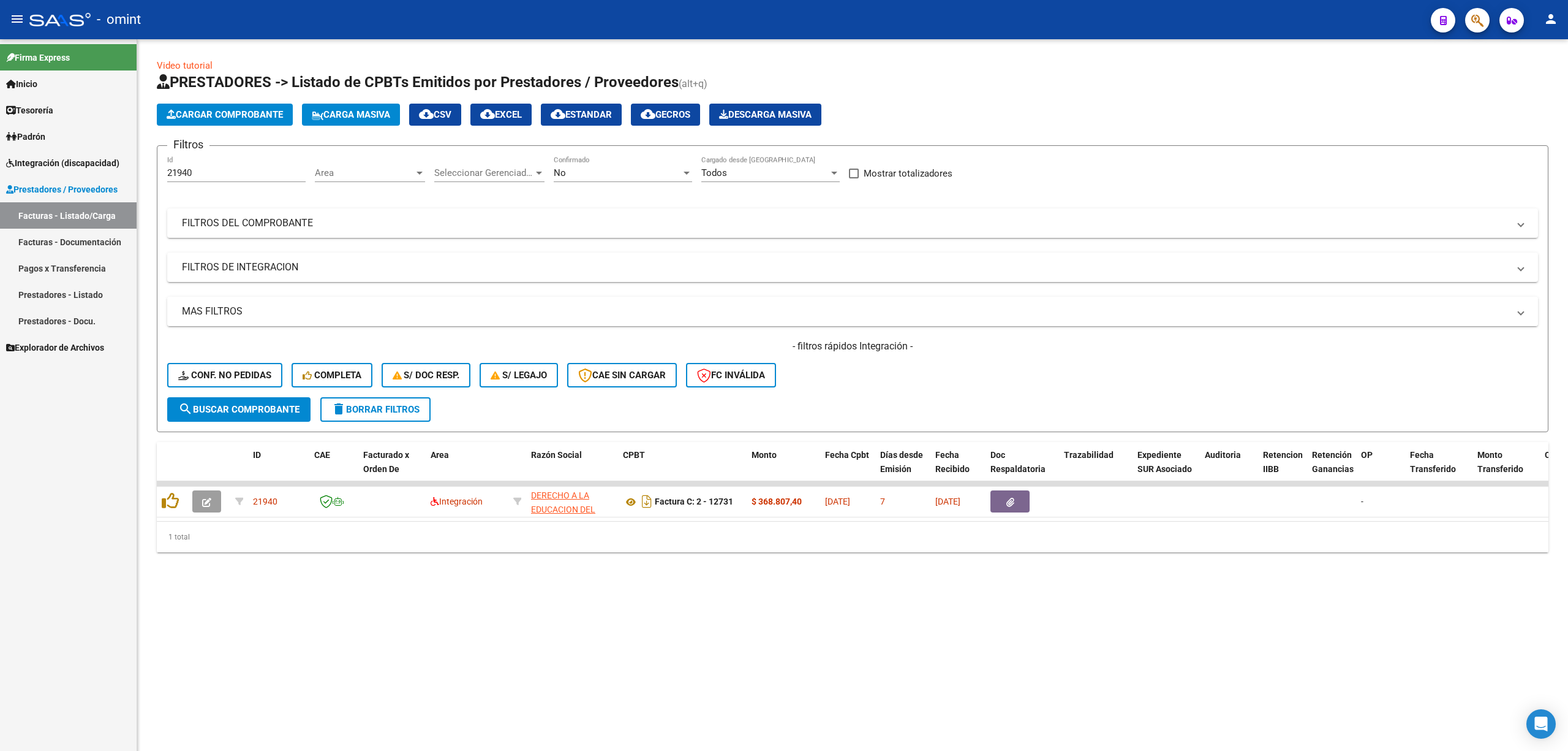
drag, startPoint x: 510, startPoint y: 322, endPoint x: 506, endPoint y: 309, distance: 13.6
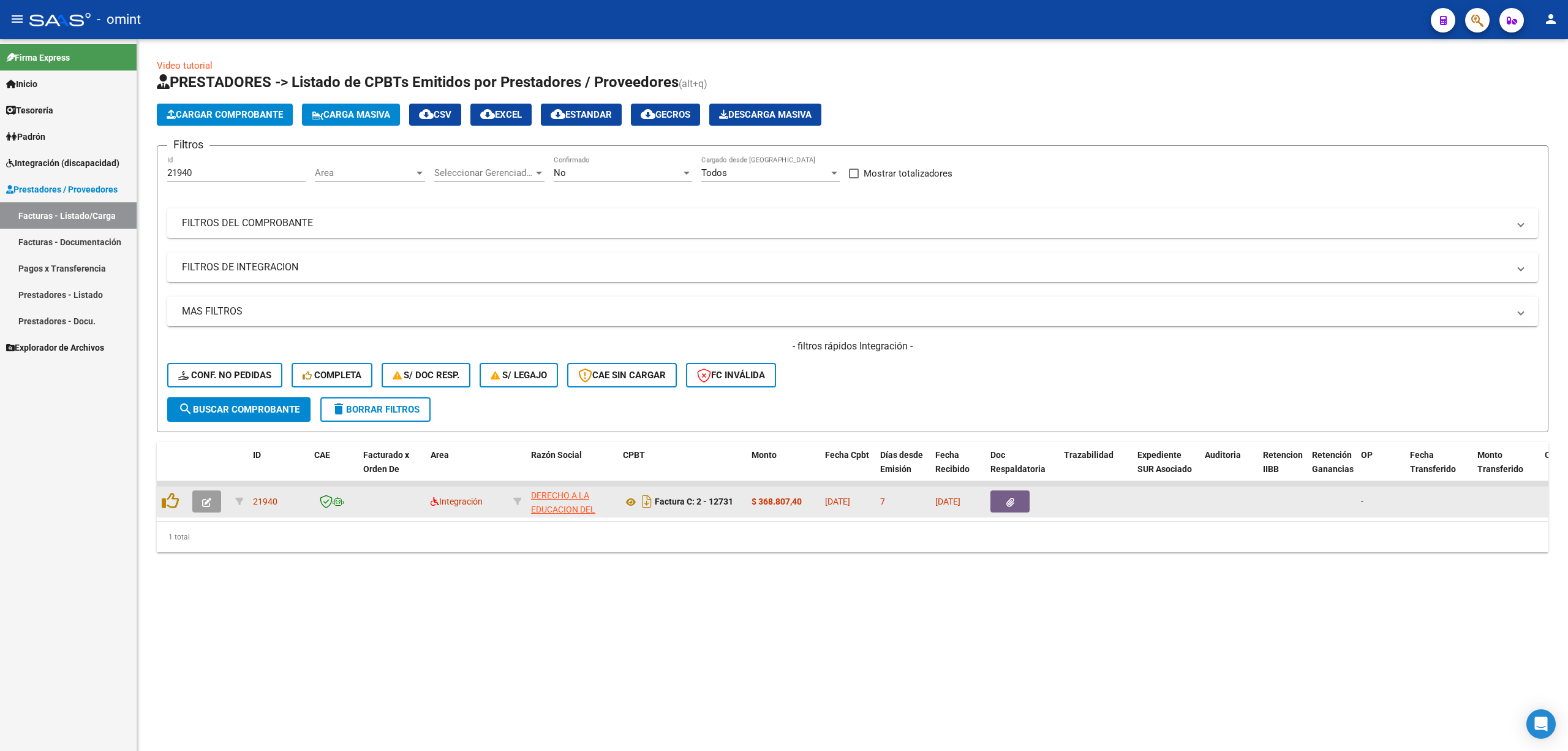
click at [214, 503] on button "button" at bounding box center [207, 501] width 29 height 22
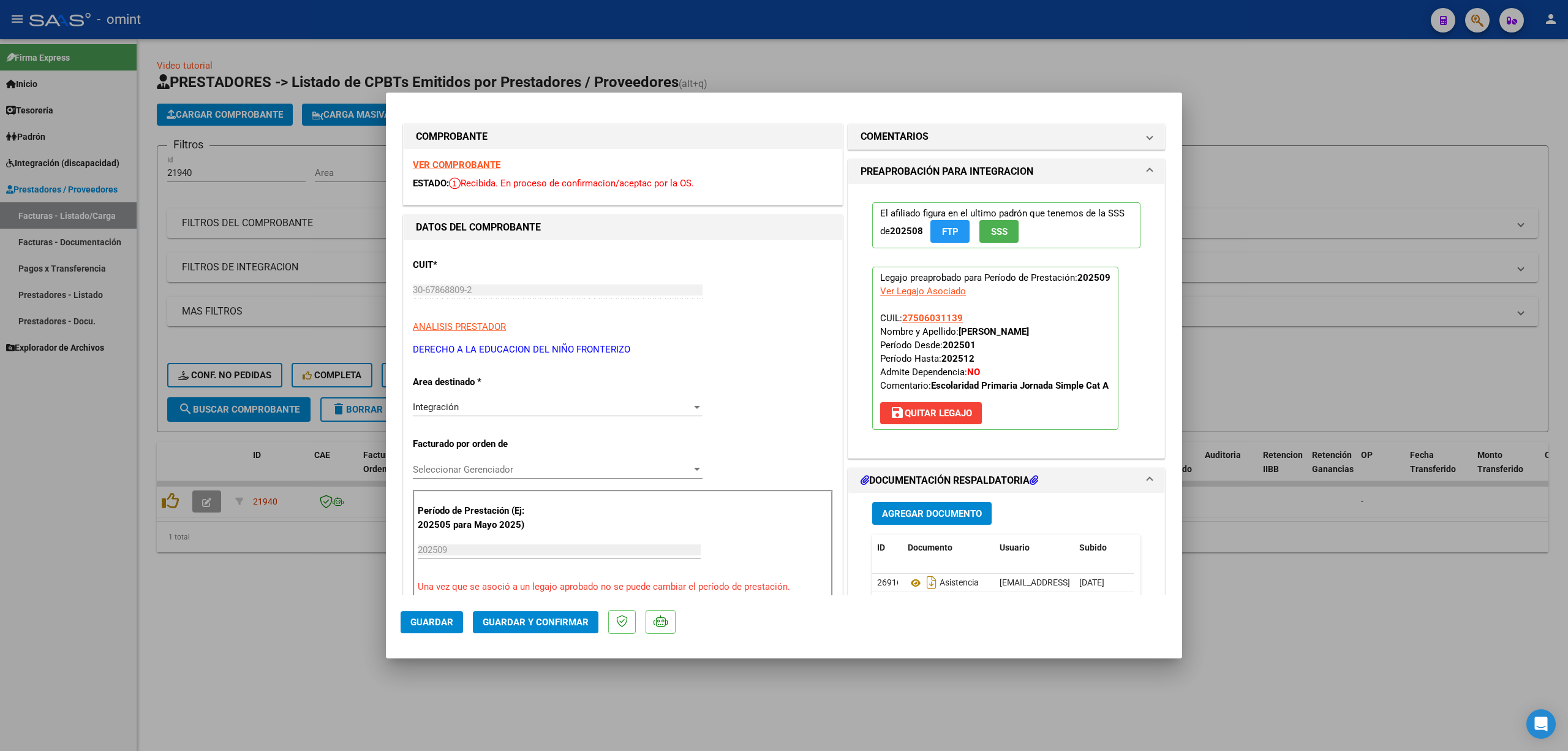
click at [466, 172] on div "VER COMPROBANTE ESTADO: Recibida. En proceso de confirmacion/aceptac por la OS." at bounding box center [623, 177] width 439 height 56
click at [474, 162] on strong "VER COMPROBANTE" at bounding box center [456, 164] width 88 height 11
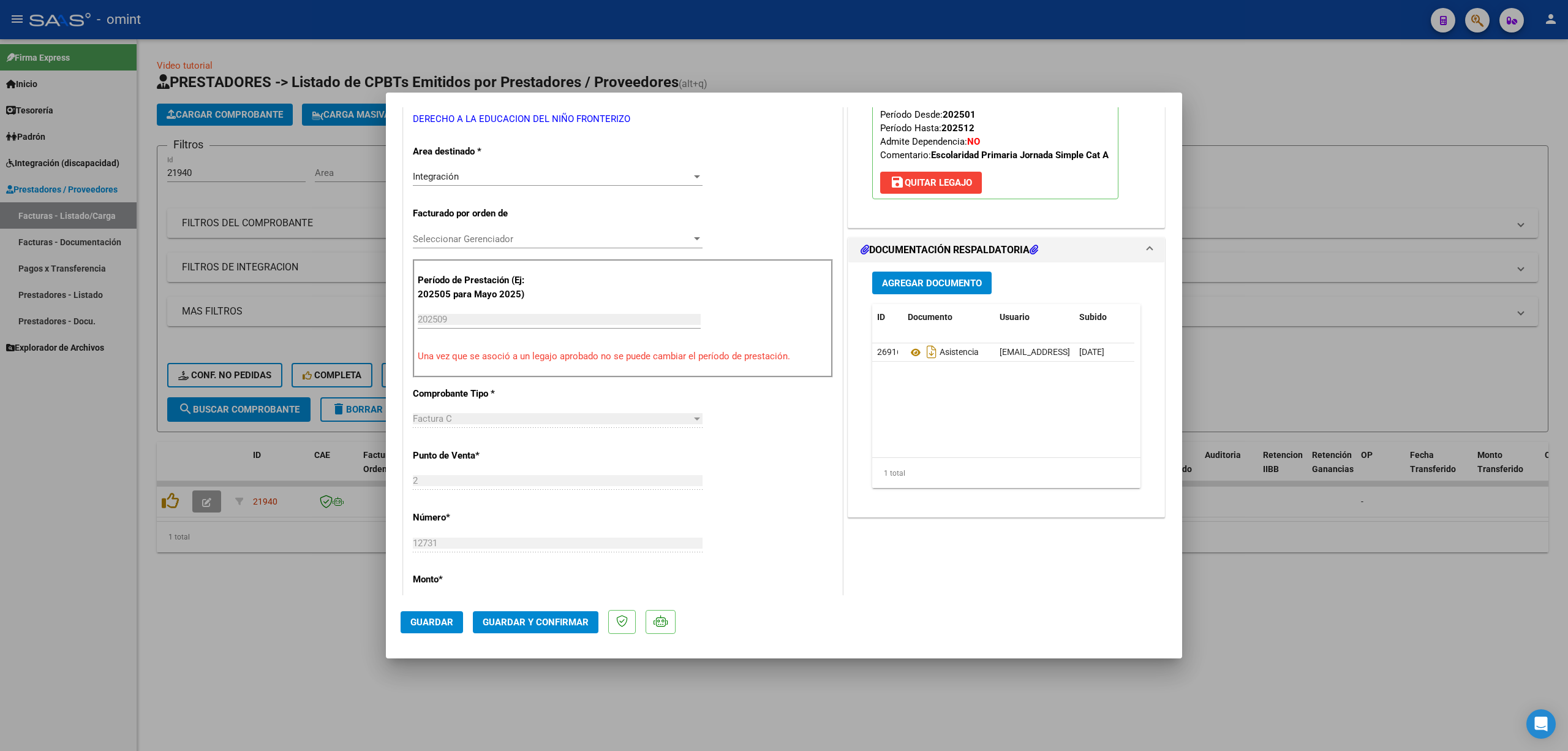
scroll to position [245, 0]
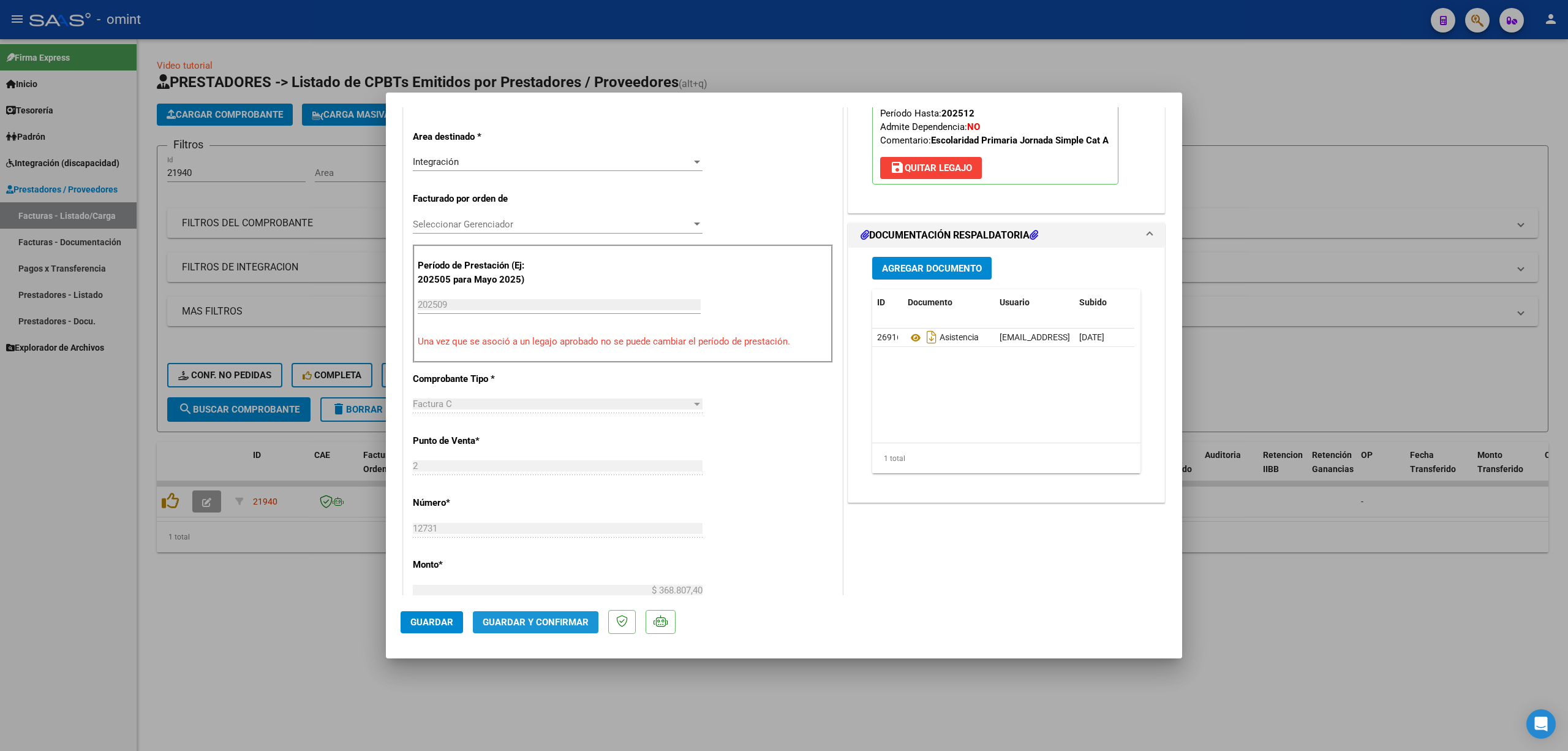
click at [520, 627] on button "Guardar y Confirmar" at bounding box center [536, 622] width 126 height 22
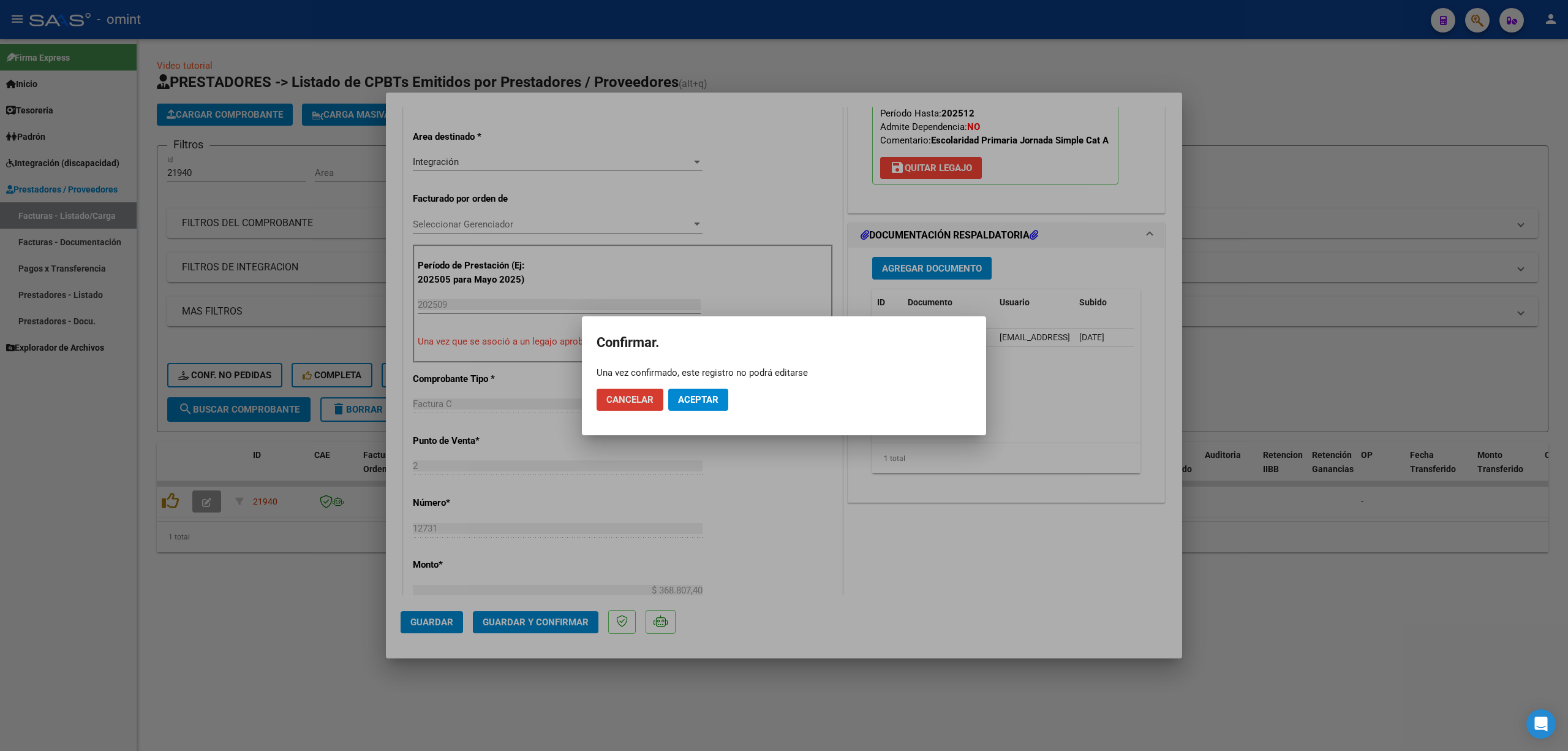
click at [690, 395] on span "Aceptar" at bounding box center [698, 399] width 41 height 11
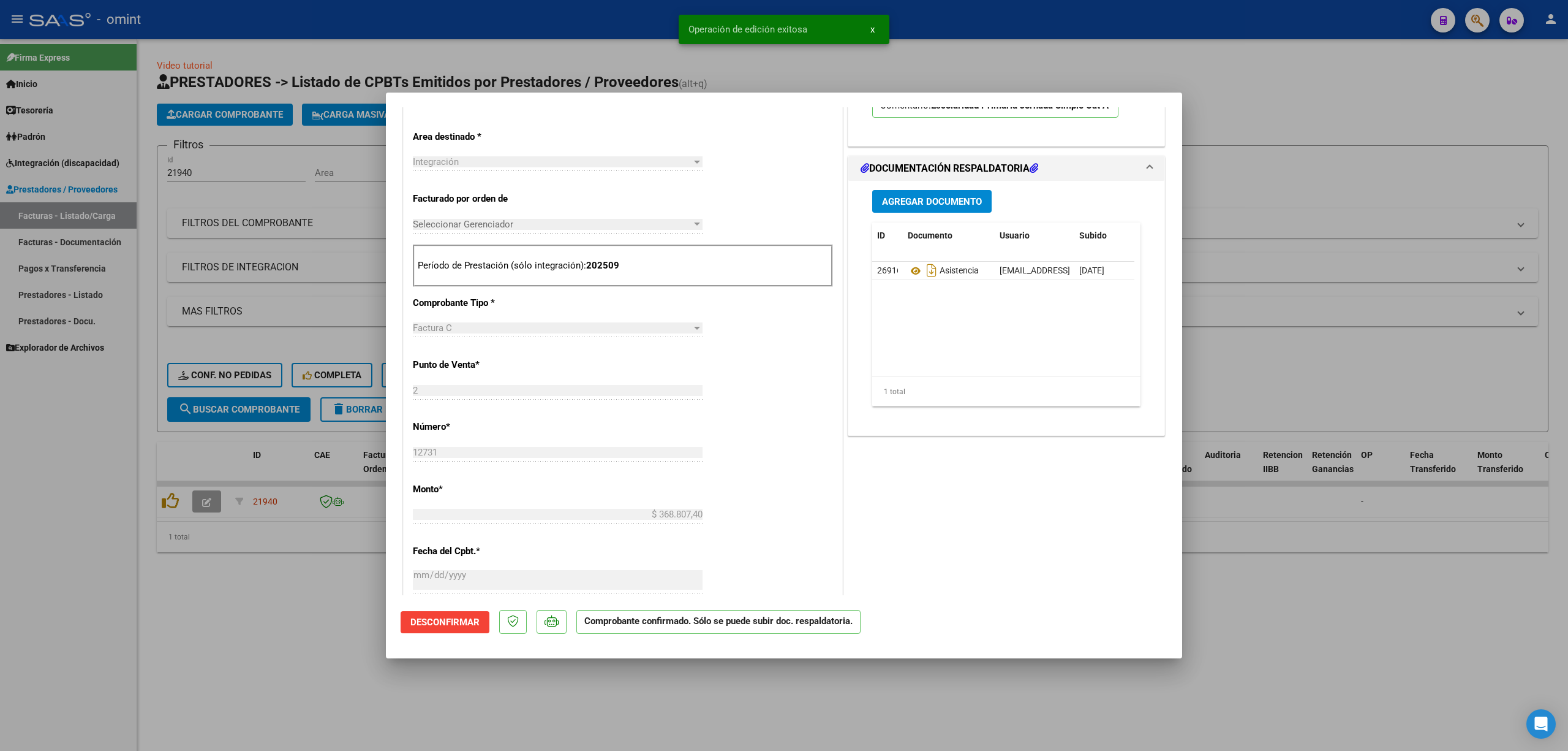
click at [206, 372] on div at bounding box center [784, 375] width 1568 height 751
type input "$ 0,00"
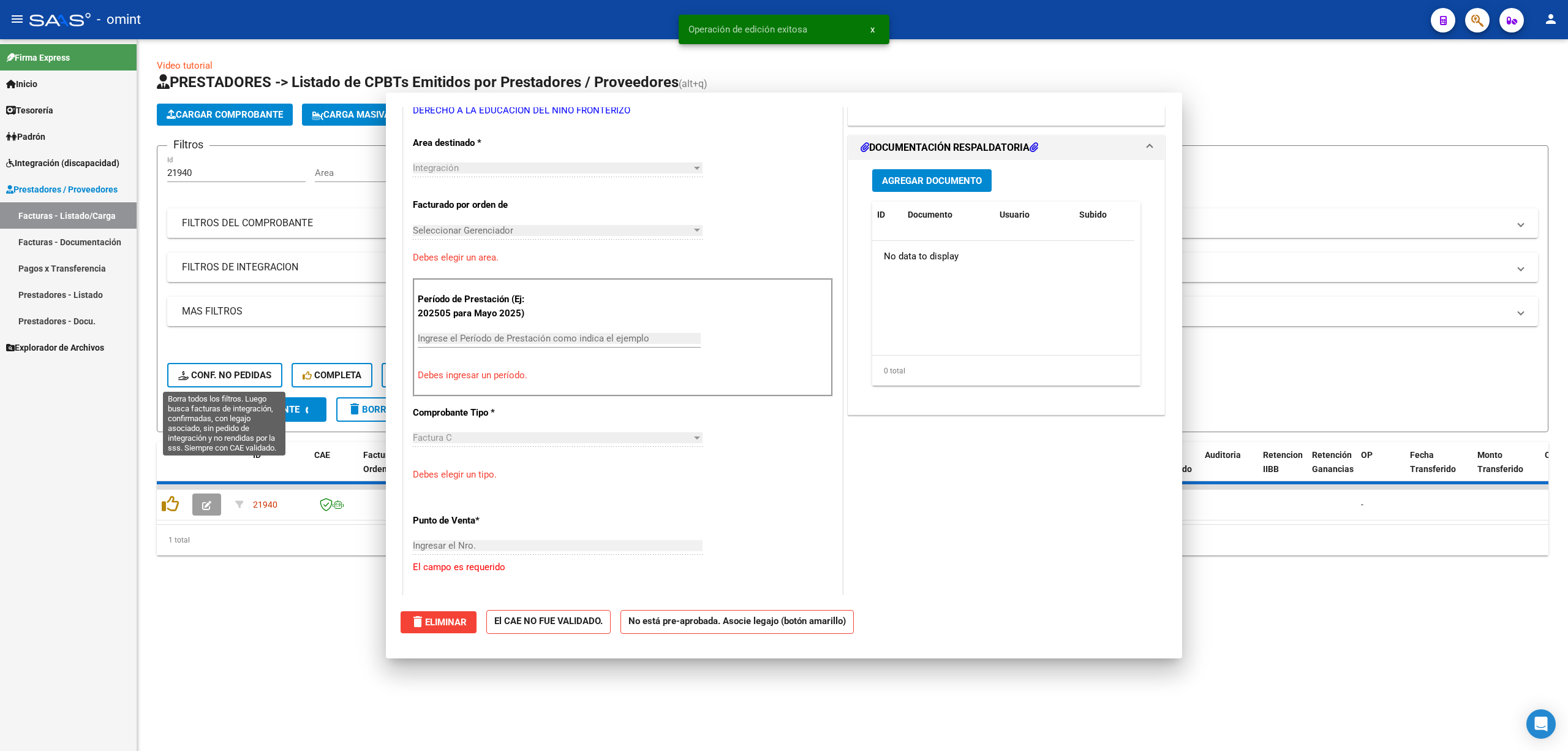
scroll to position [0, 0]
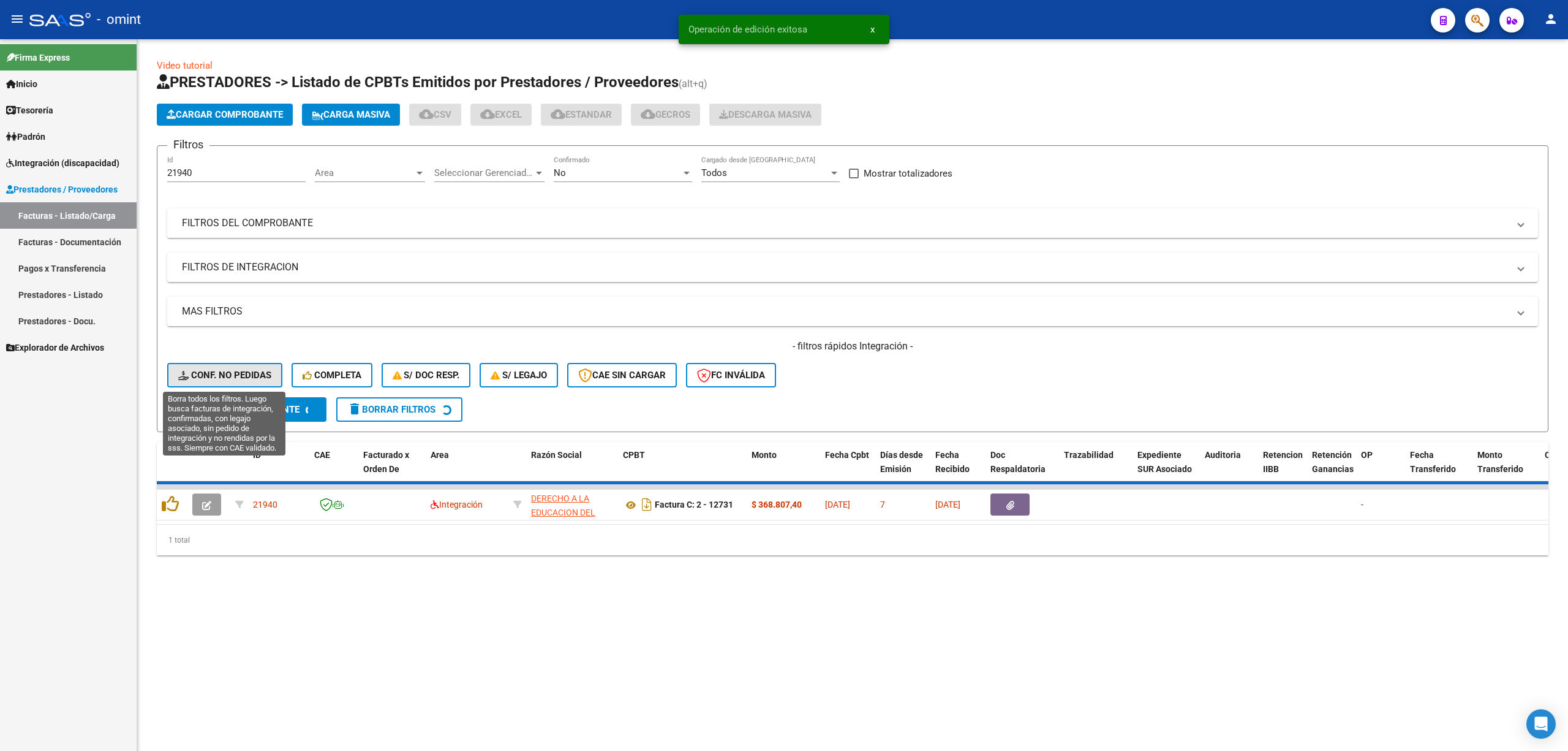
click at [206, 372] on span "Conf. no pedidas" at bounding box center [225, 374] width 93 height 11
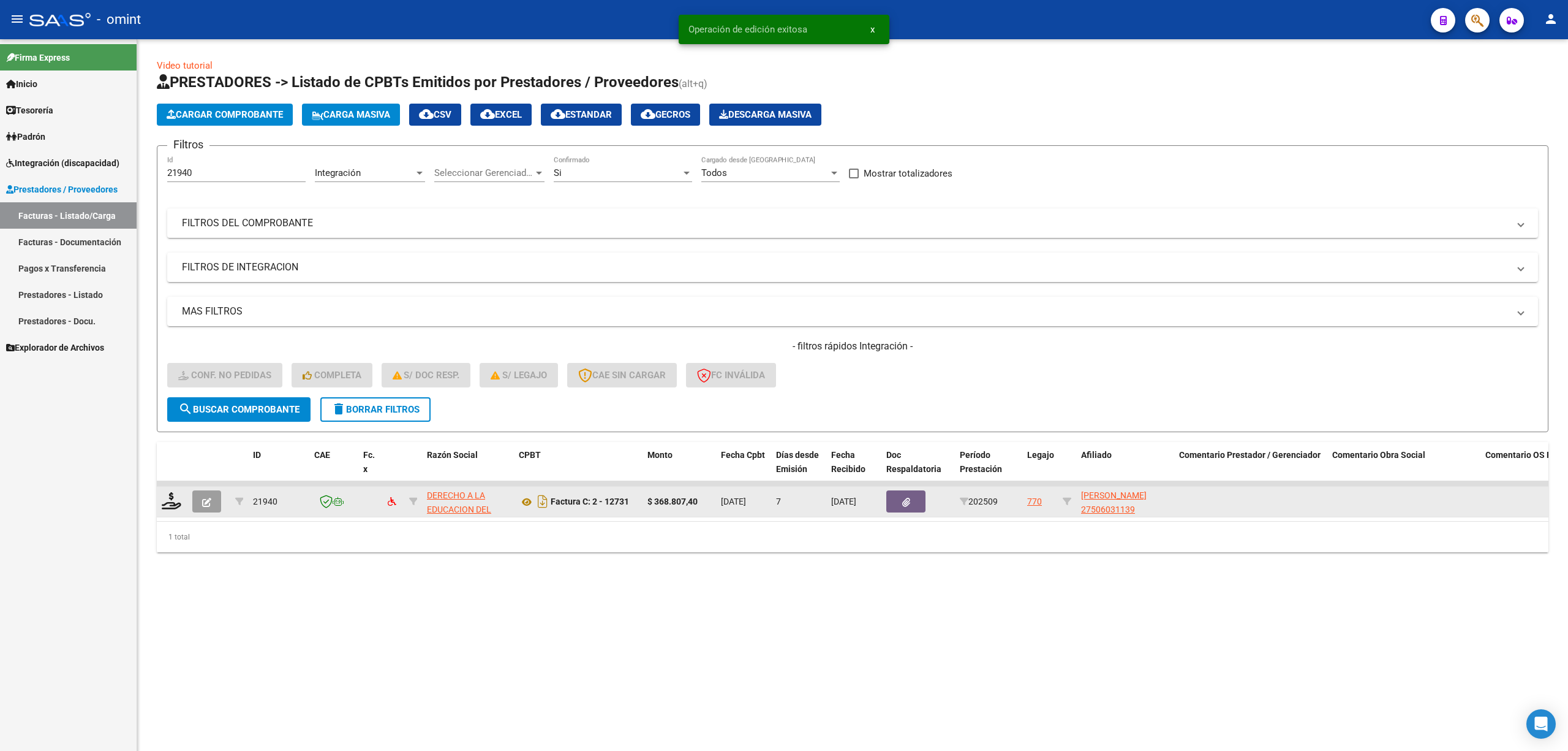
click at [162, 510] on datatable-body-cell at bounding box center [172, 501] width 31 height 30
click at [177, 502] on icon at bounding box center [171, 501] width 20 height 17
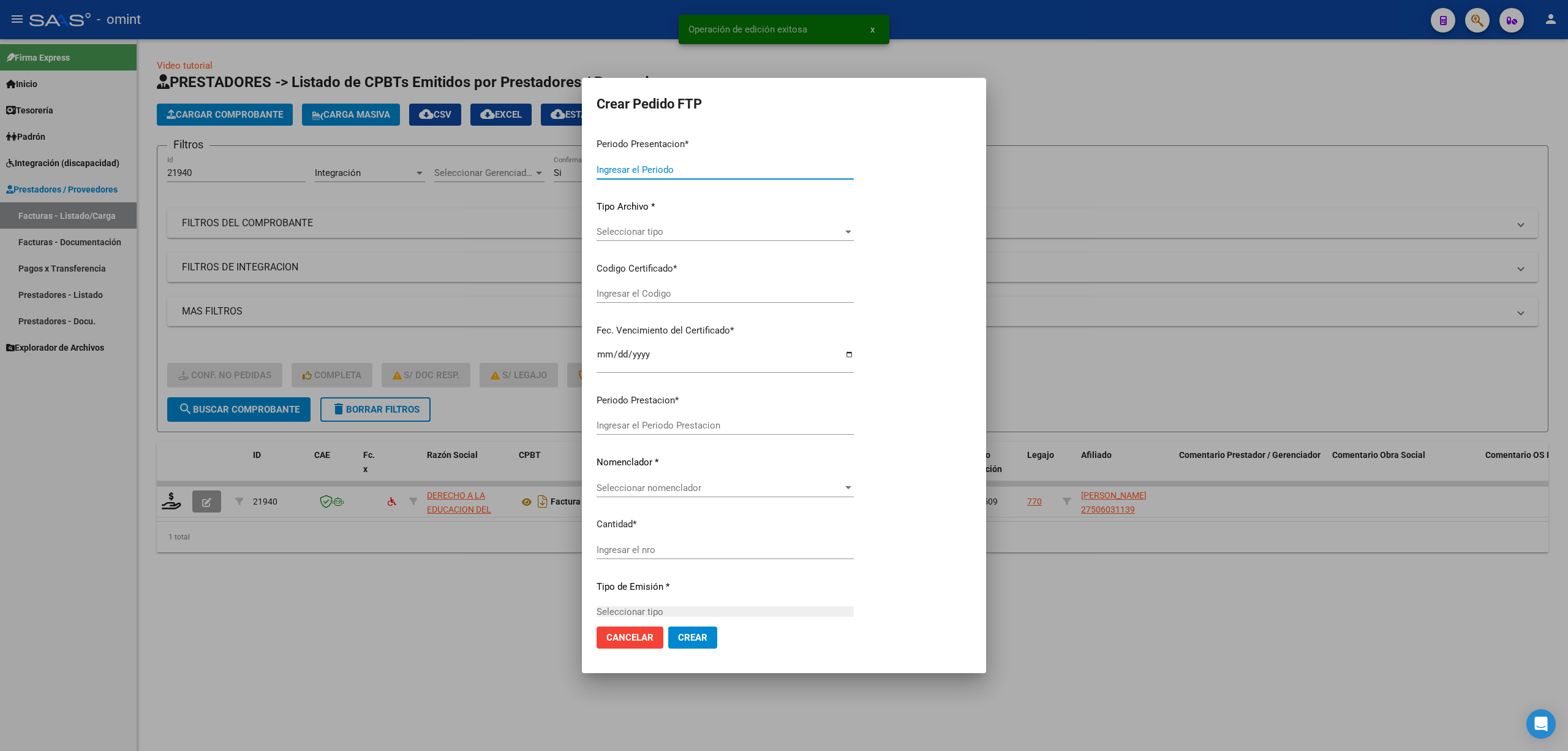
type input "202509"
type input "$ 368.807,40"
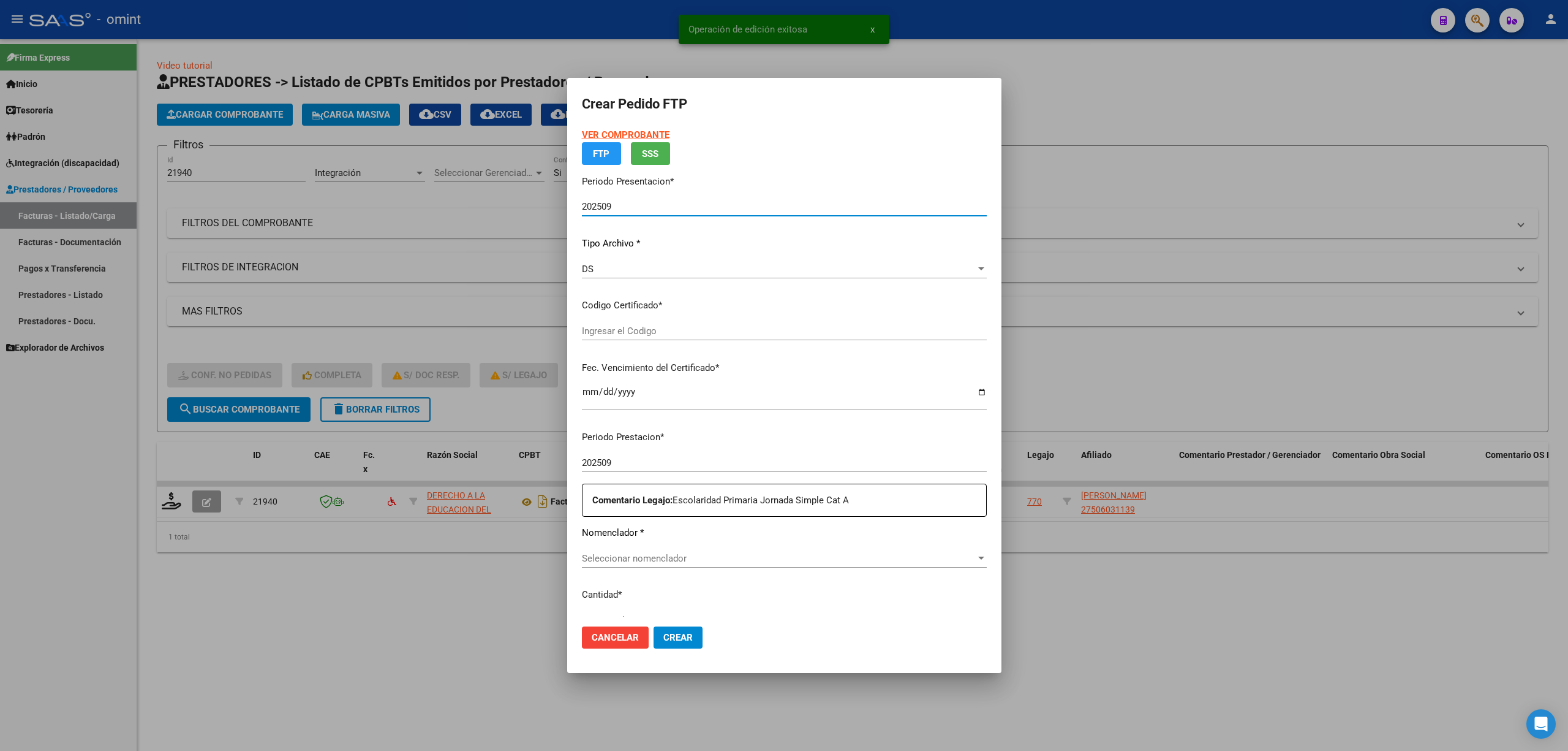
type input "5712761970"
type input "2030-03-27"
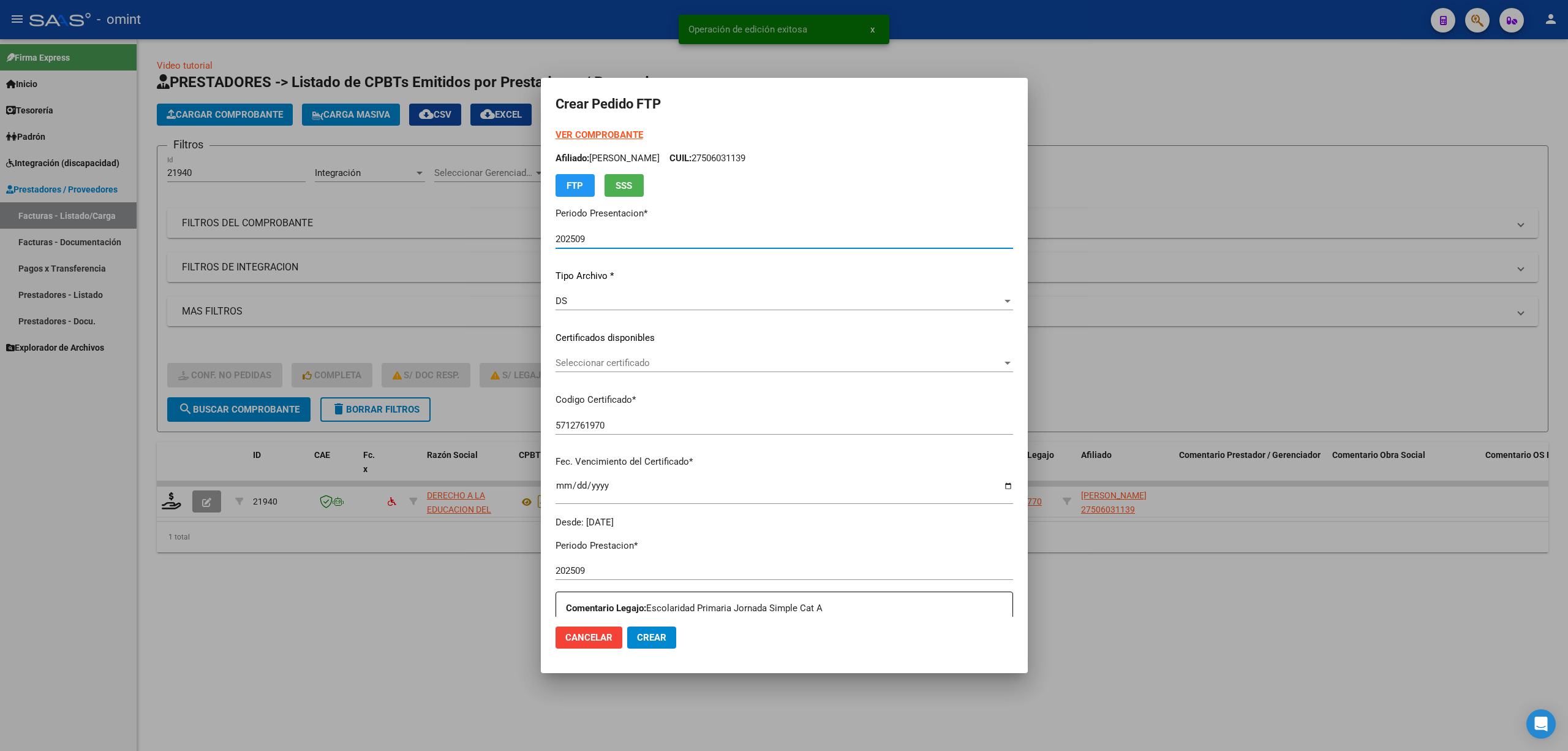
click at [607, 373] on div "Seleccionar certificado Seleccionar certificado" at bounding box center [785, 368] width 458 height 30
click at [620, 361] on span "Seleccionar certificado" at bounding box center [779, 363] width 447 height 11
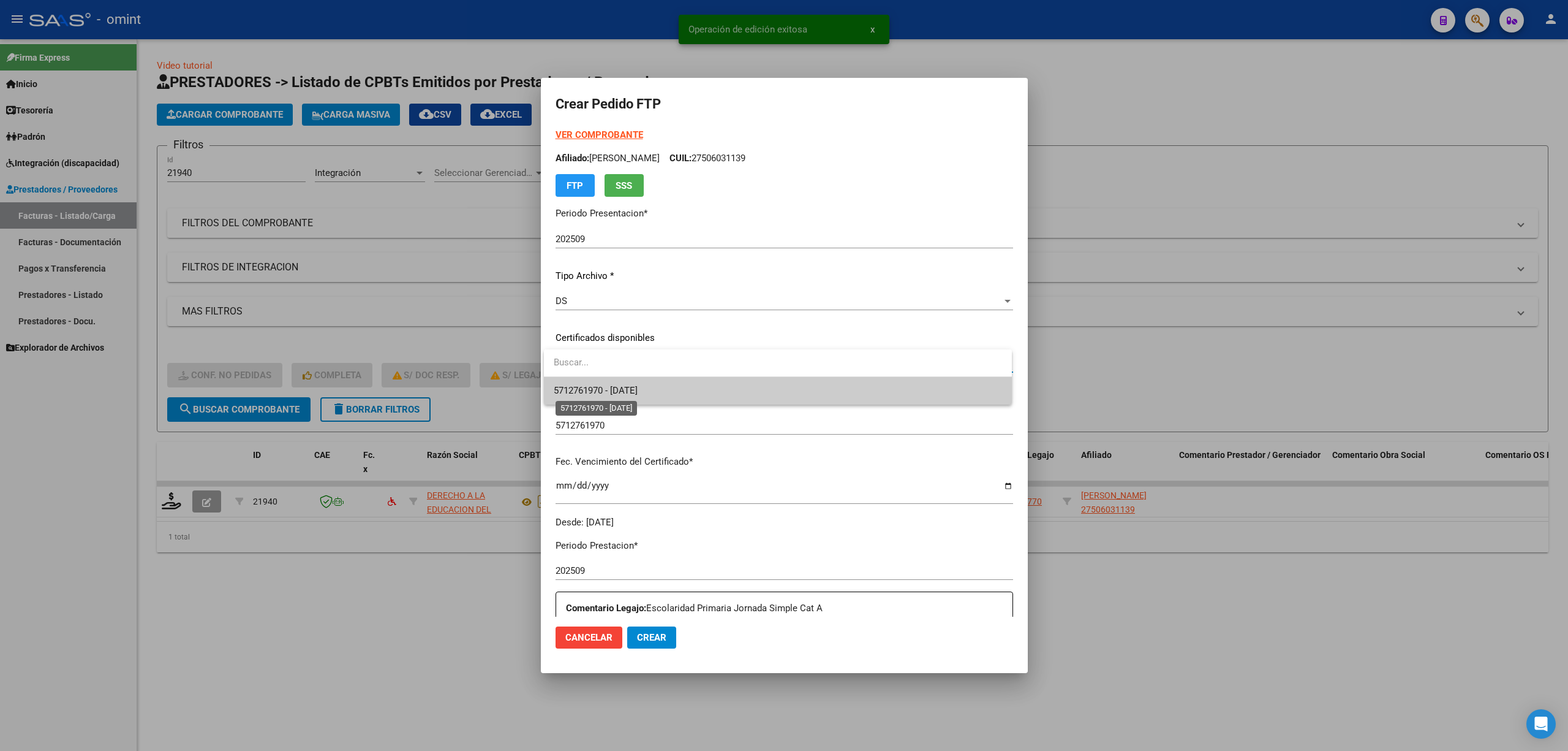
click at [634, 385] on span "5712761970 - 2030-03-27" at bounding box center [596, 390] width 84 height 11
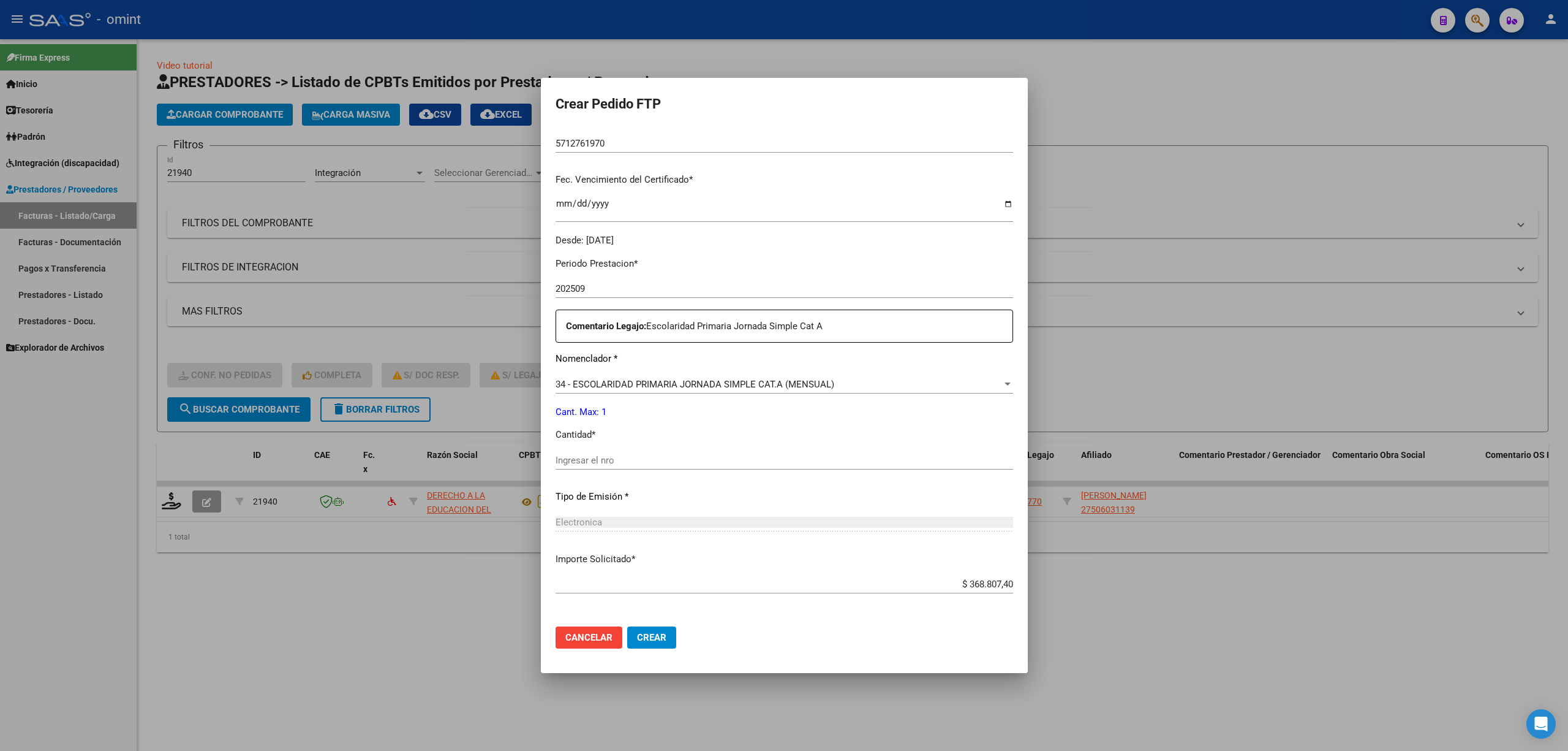
scroll to position [326, 0]
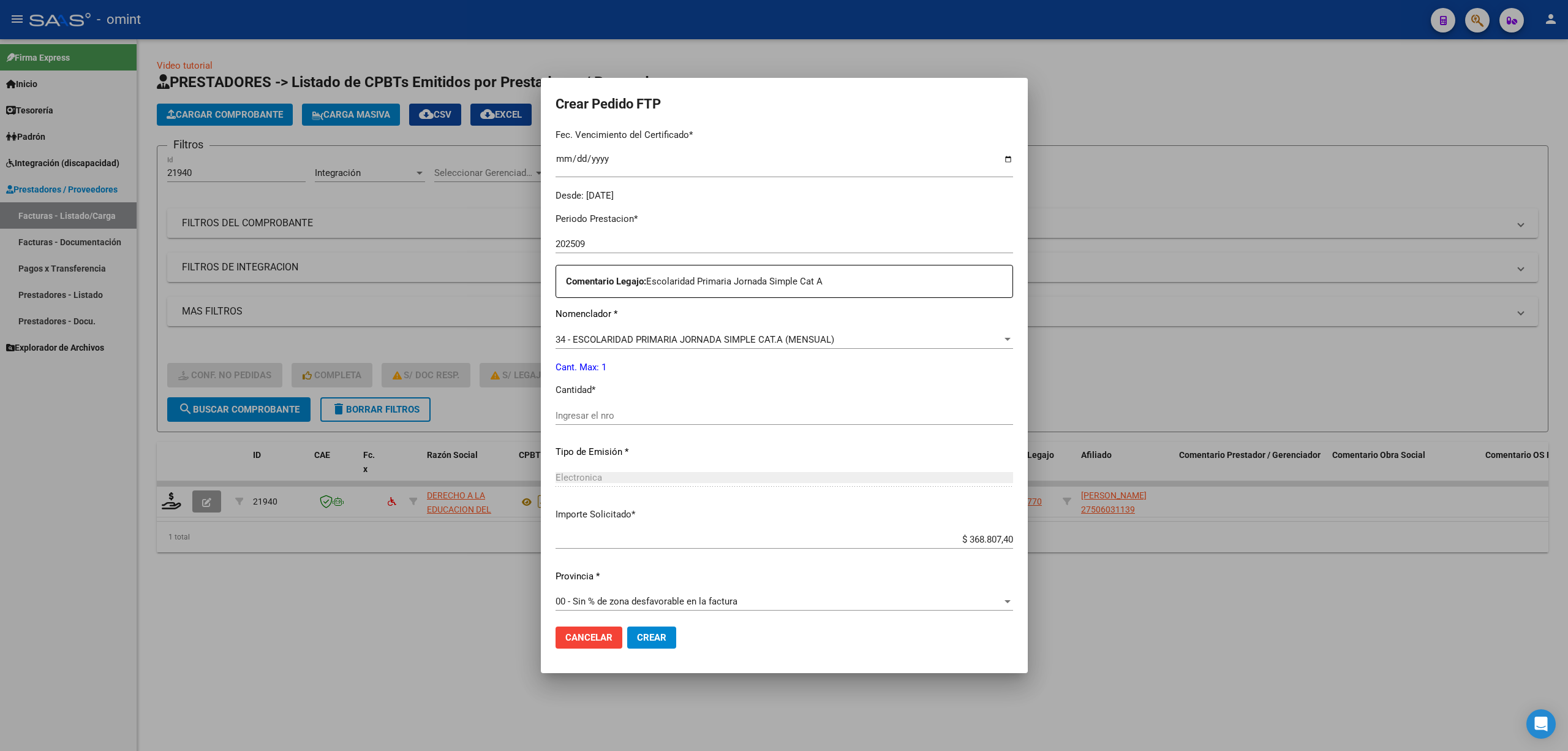
click at [623, 418] on input "Ingresar el nro" at bounding box center [785, 415] width 458 height 11
type input "1"
click at [650, 624] on mat-dialog-actions "Cancelar Crear" at bounding box center [785, 637] width 458 height 41
click at [650, 632] on span "Crear" at bounding box center [652, 637] width 29 height 11
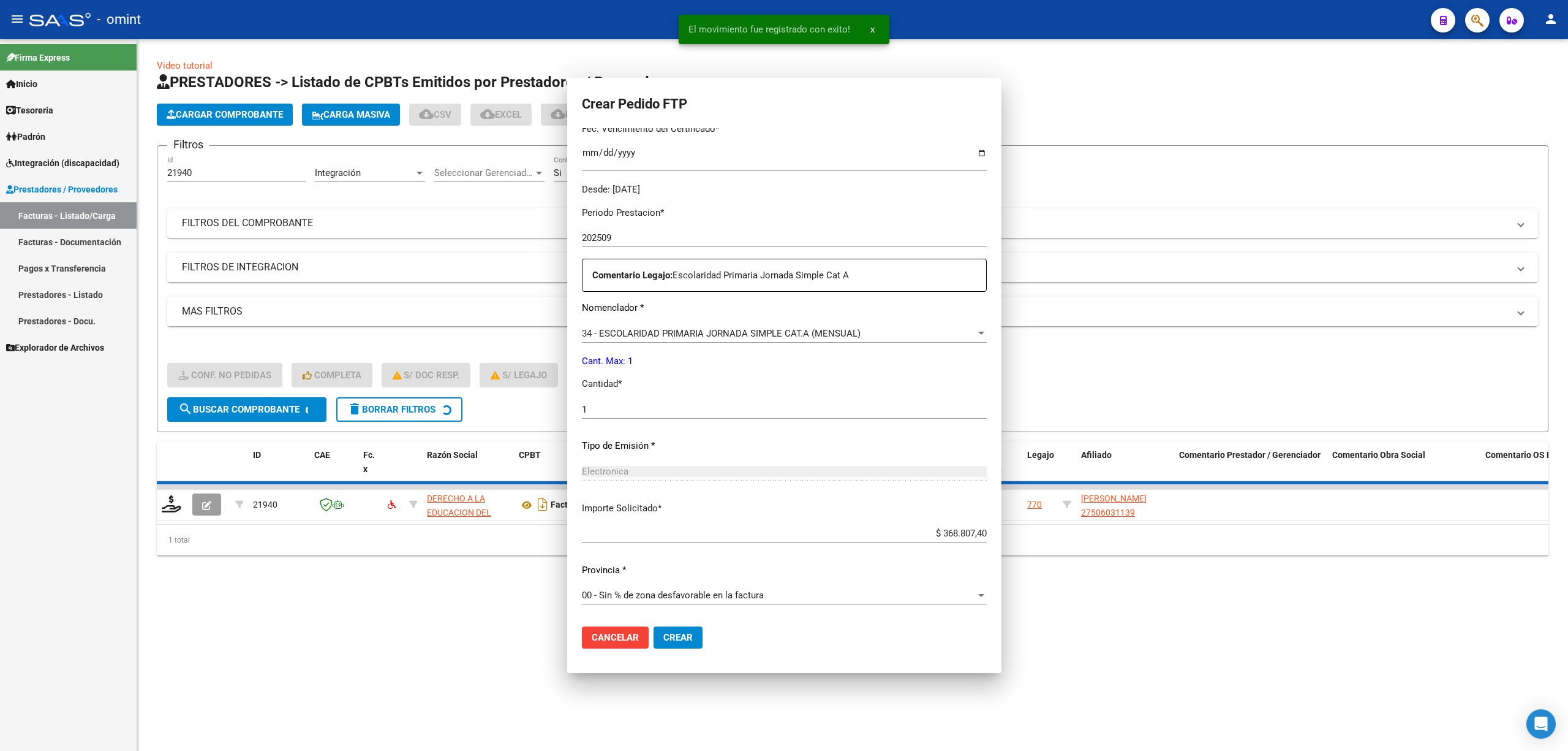
scroll to position [0, 0]
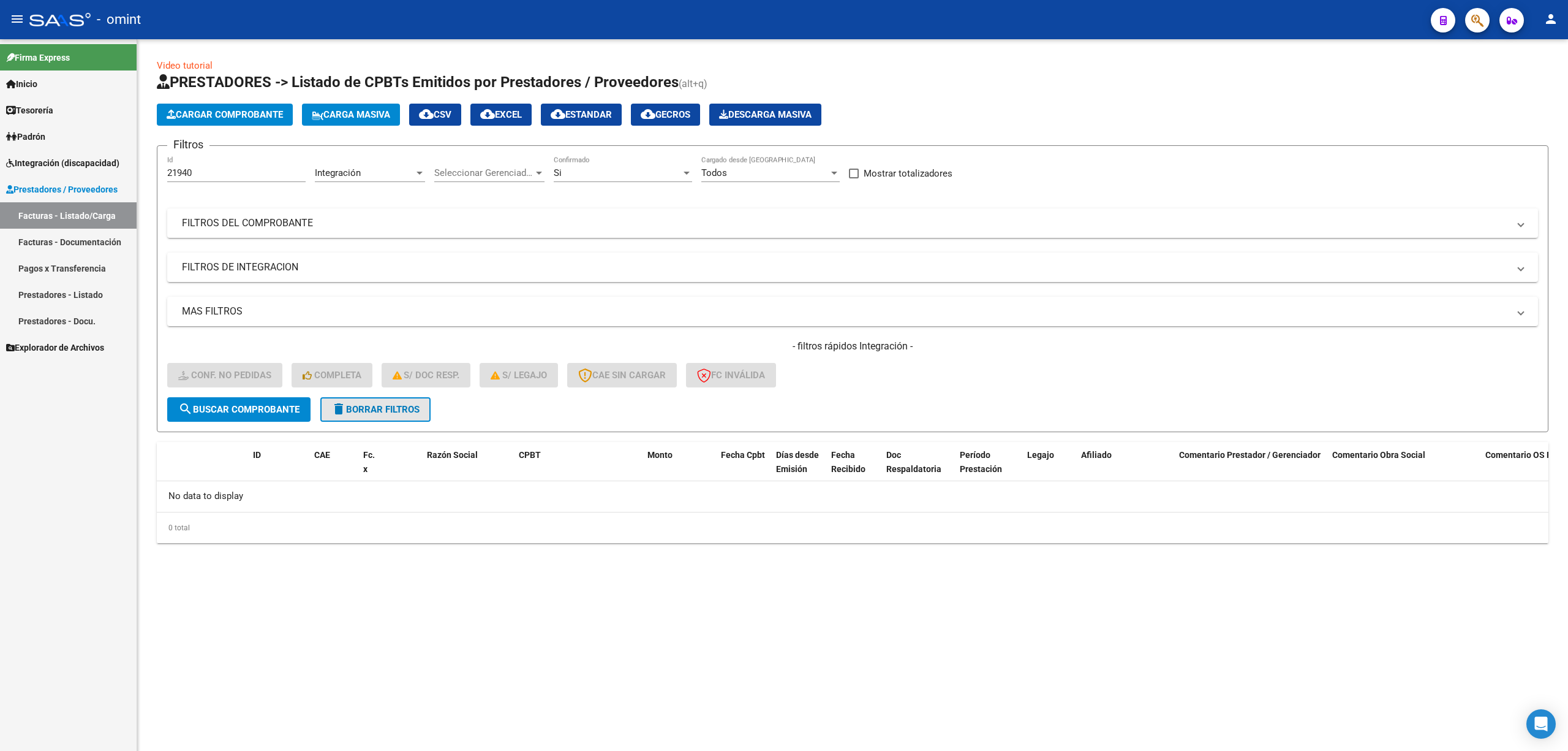
click at [382, 412] on span "delete Borrar Filtros" at bounding box center [375, 409] width 88 height 11
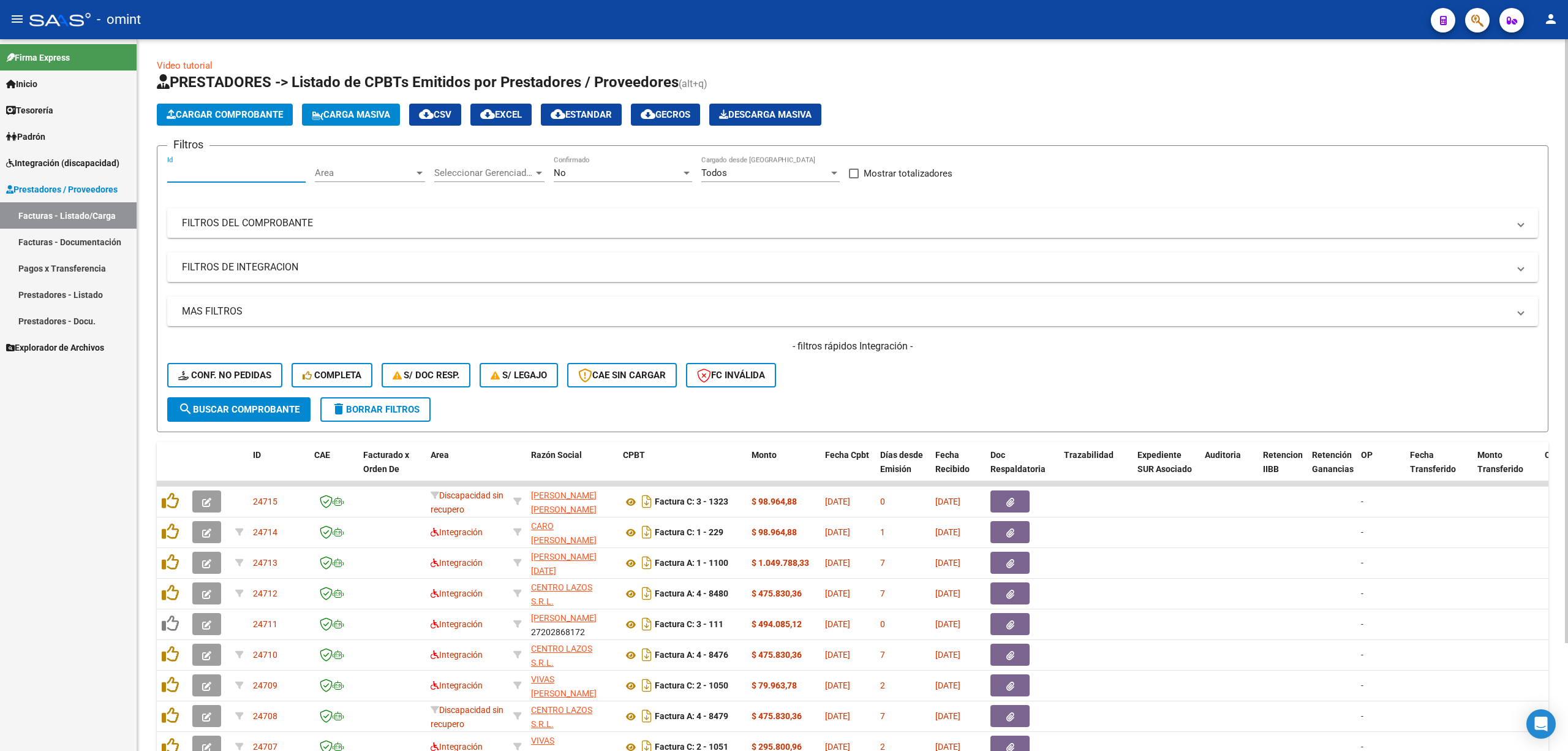
click at [201, 172] on input "Id" at bounding box center [236, 172] width 139 height 11
paste input "22451"
type input "2245122451"
click at [378, 417] on button "delete Borrar Filtros" at bounding box center [376, 409] width 110 height 25
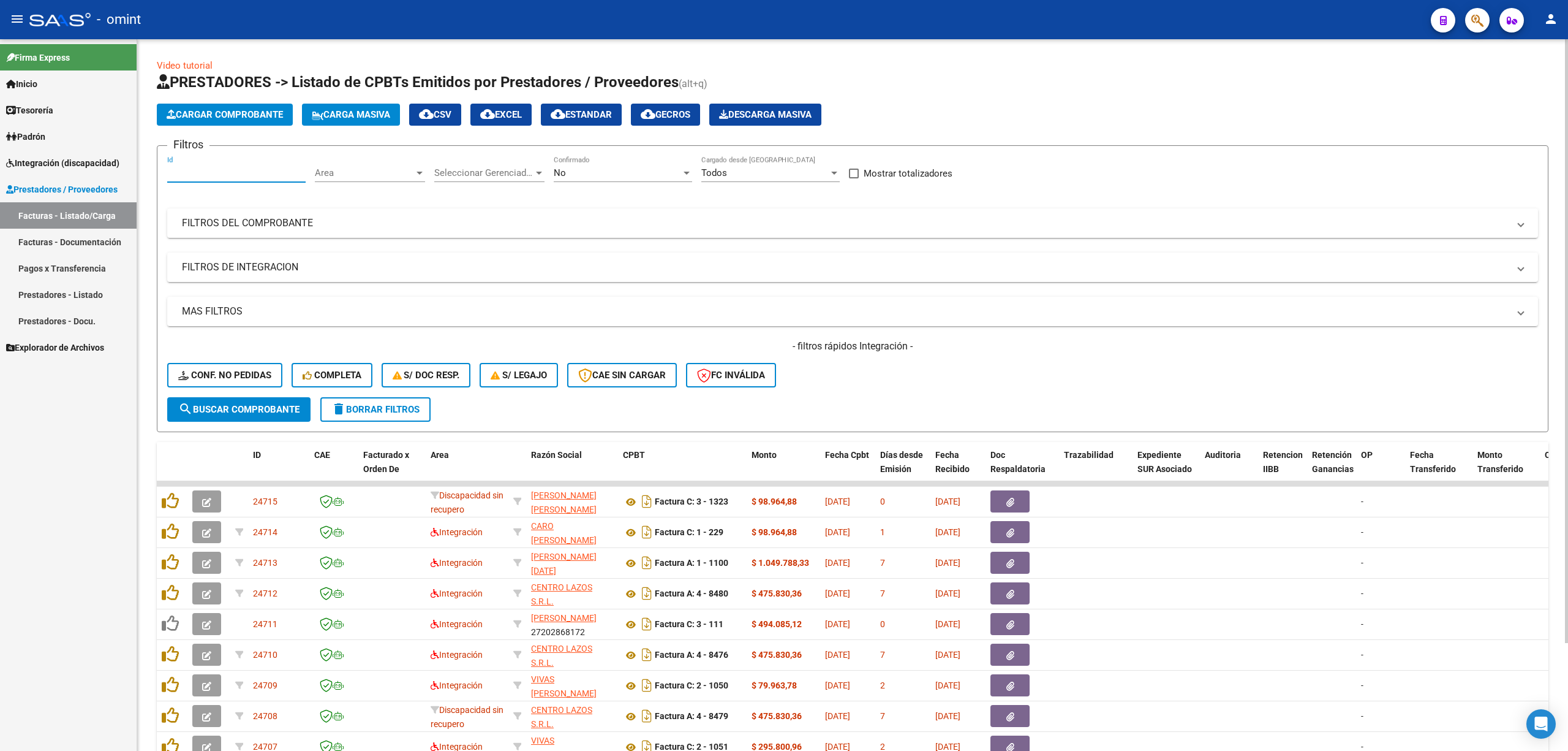
click at [211, 168] on input "Id" at bounding box center [236, 172] width 139 height 11
paste input "22451"
type input "22451"
click at [251, 408] on span "search Buscar Comprobante" at bounding box center [238, 409] width 121 height 11
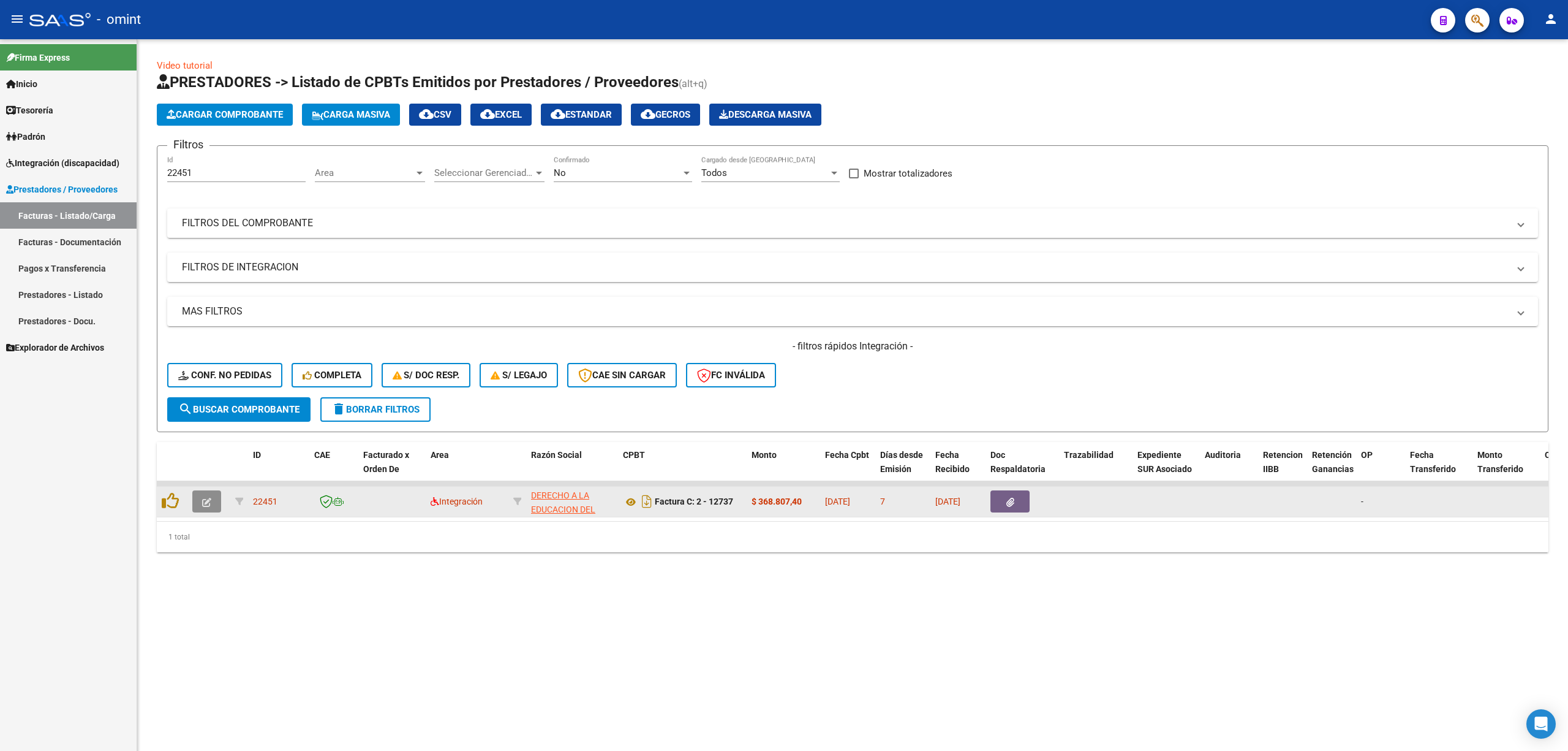
click at [206, 498] on icon "button" at bounding box center [206, 502] width 9 height 9
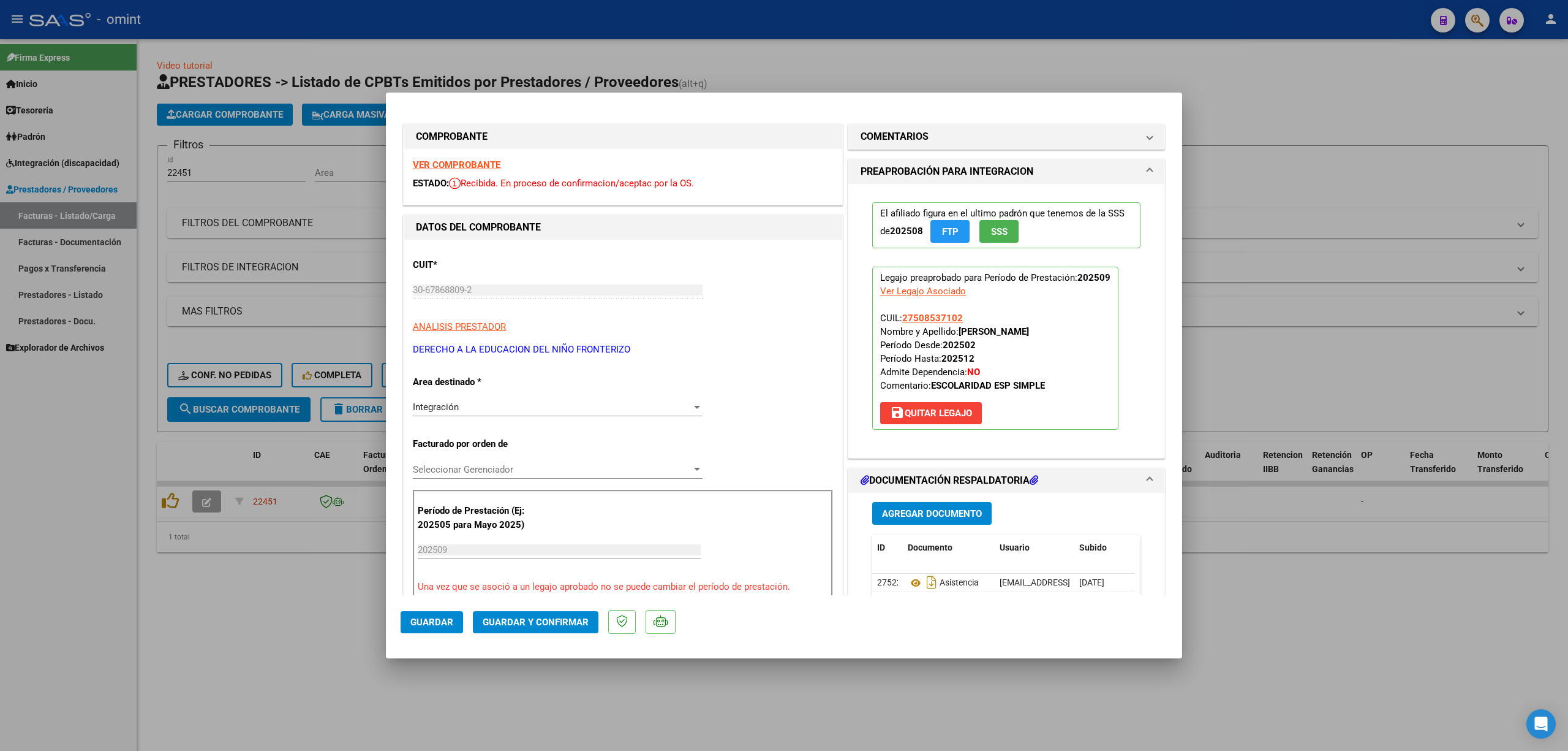
click at [442, 166] on strong "VER COMPROBANTE" at bounding box center [456, 164] width 88 height 11
click at [469, 162] on strong "VER COMPROBANTE" at bounding box center [456, 164] width 88 height 11
click at [272, 224] on div at bounding box center [784, 375] width 1568 height 751
type input "$ 0,00"
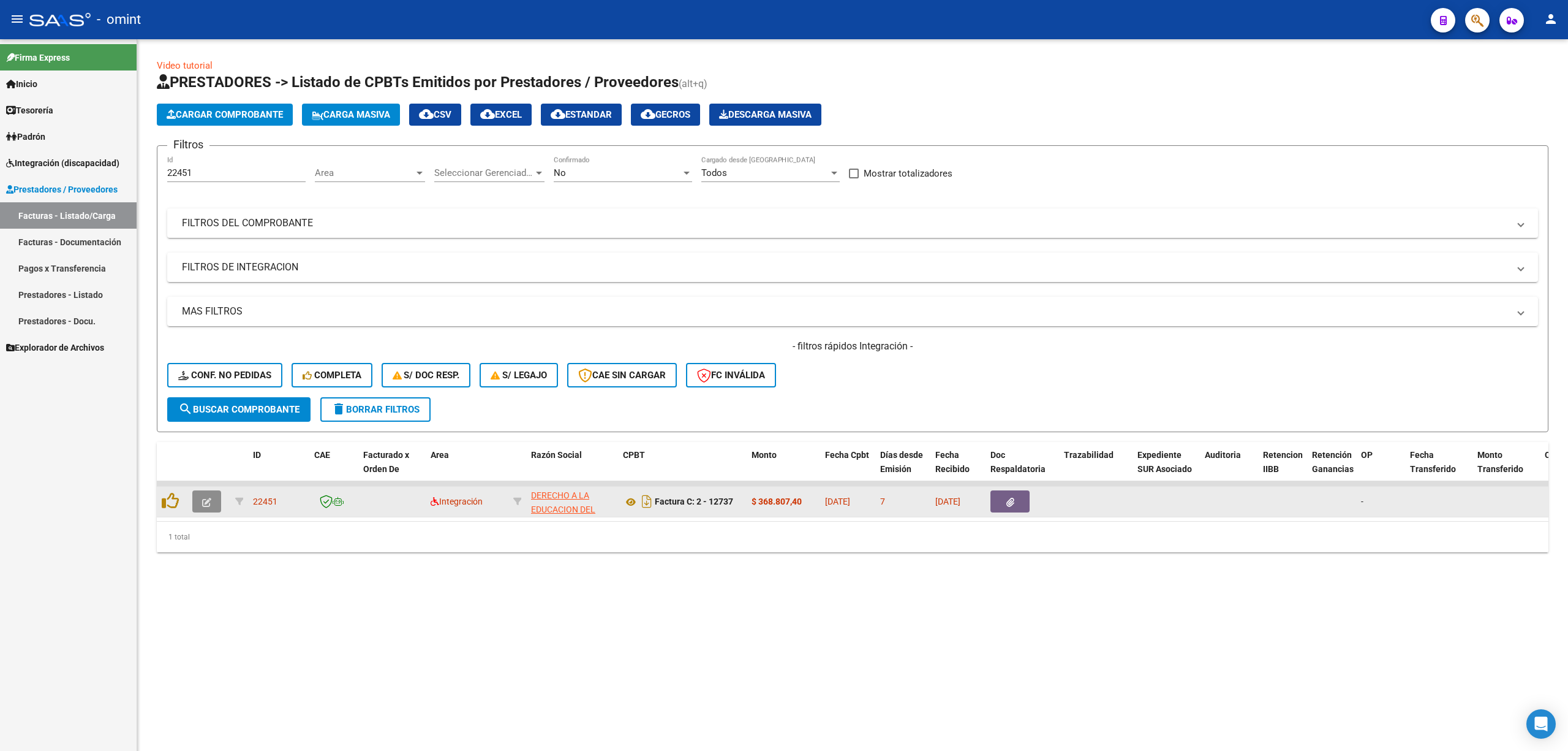
click at [193, 501] on button "button" at bounding box center [207, 501] width 29 height 22
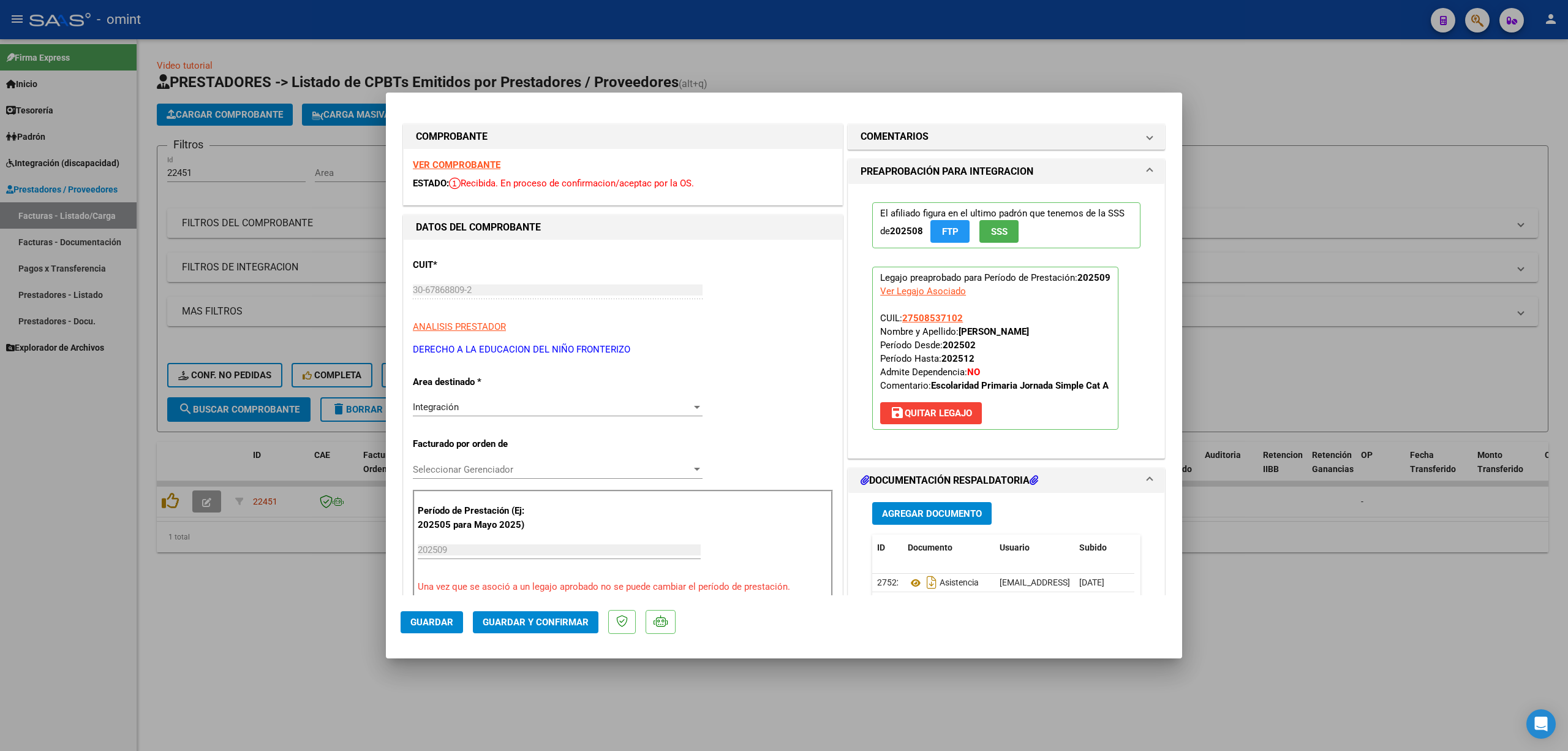
drag, startPoint x: 998, startPoint y: 384, endPoint x: 1088, endPoint y: 391, distance: 90.3
click at [1088, 391] on strong "Escolaridad Primaria Jornada Simple Cat A" at bounding box center [1019, 385] width 177 height 11
click at [1080, 398] on p "Legajo preaprobado para Período de Prestación: 202509 Ver Legajo Asociado CUIL:…" at bounding box center [995, 348] width 246 height 163
click at [525, 624] on span "Guardar y Confirmar" at bounding box center [536, 622] width 106 height 11
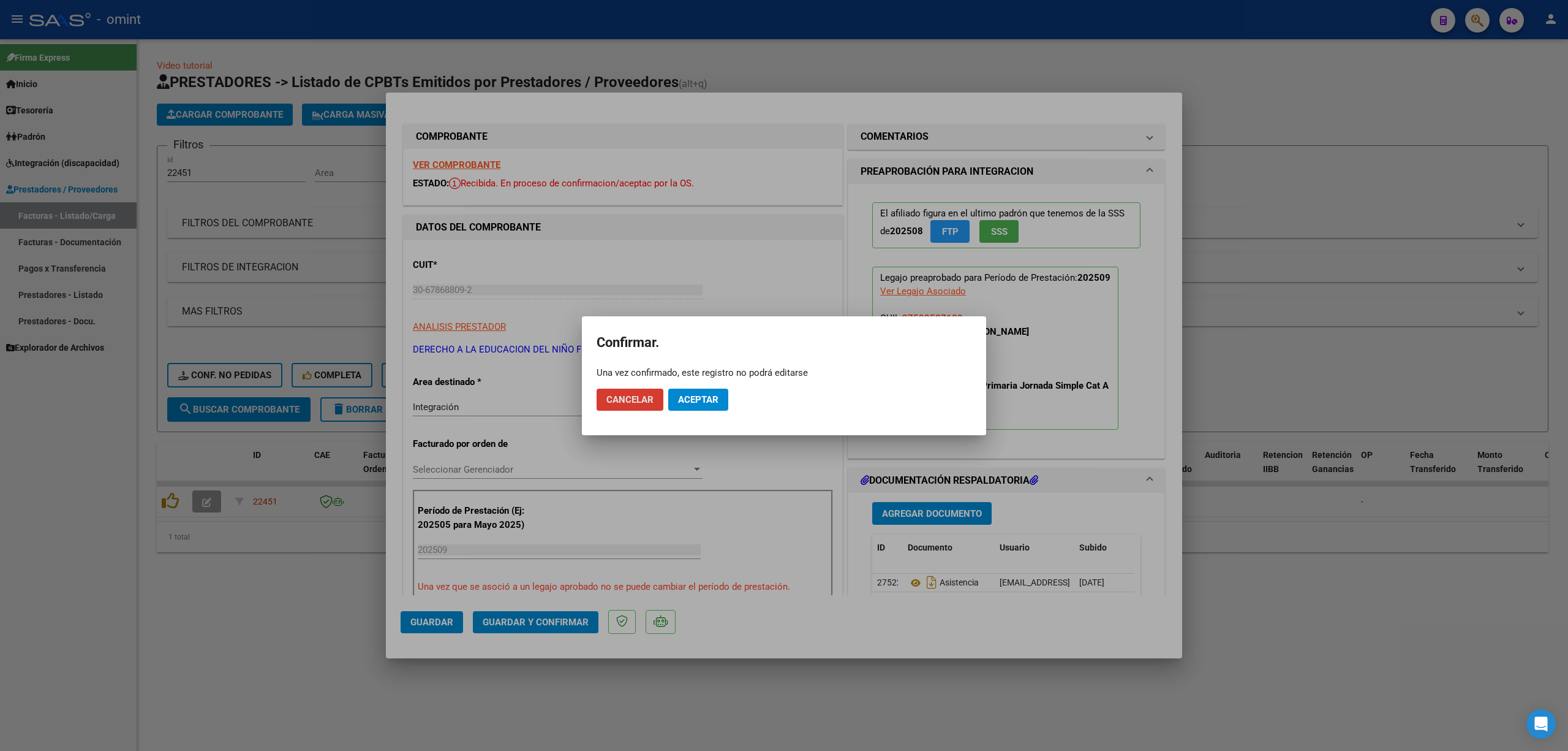
click at [691, 400] on span "Aceptar" at bounding box center [698, 399] width 41 height 11
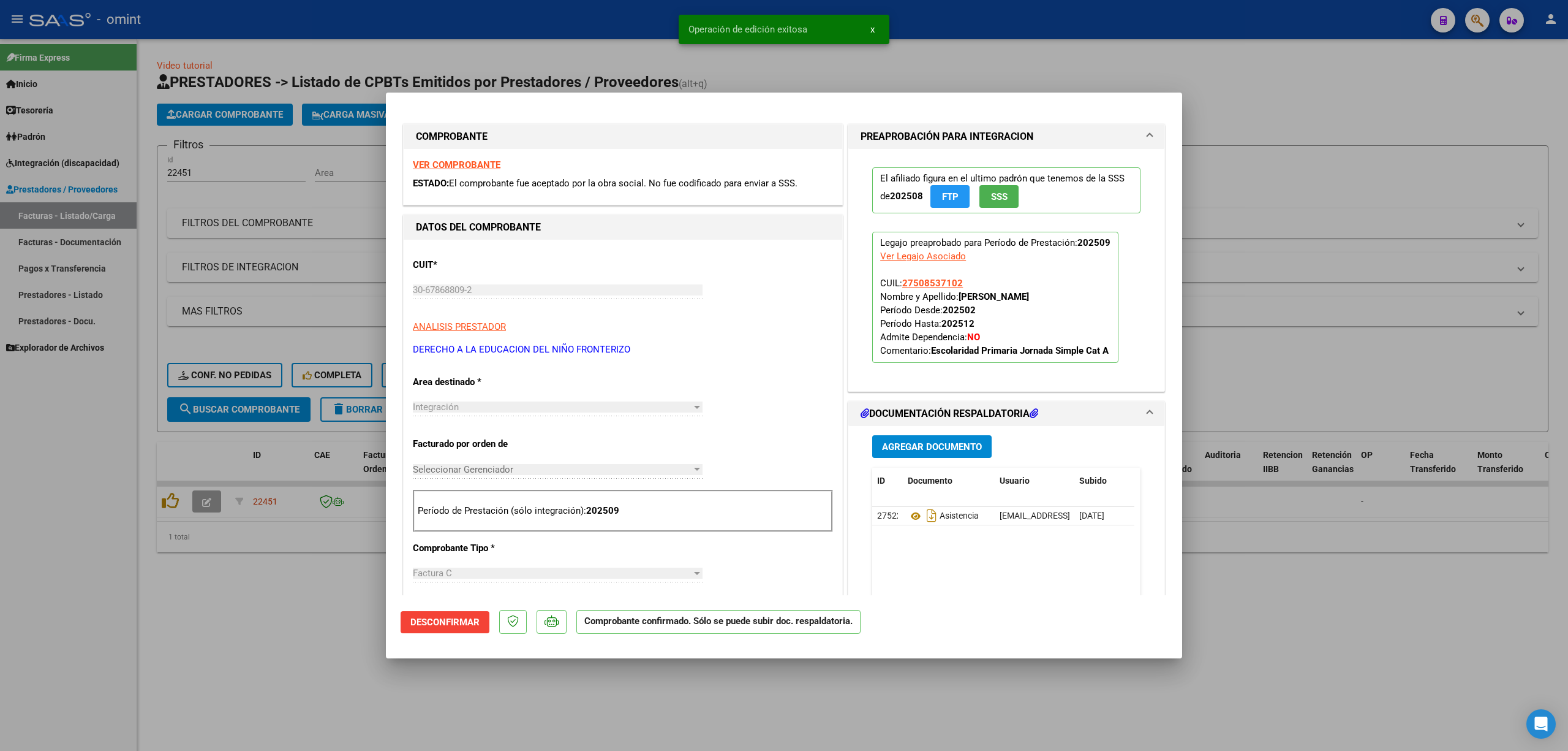
drag, startPoint x: 311, startPoint y: 302, endPoint x: 297, endPoint y: 304, distance: 14.1
click at [310, 302] on div at bounding box center [784, 375] width 1568 height 751
type input "$ 0,00"
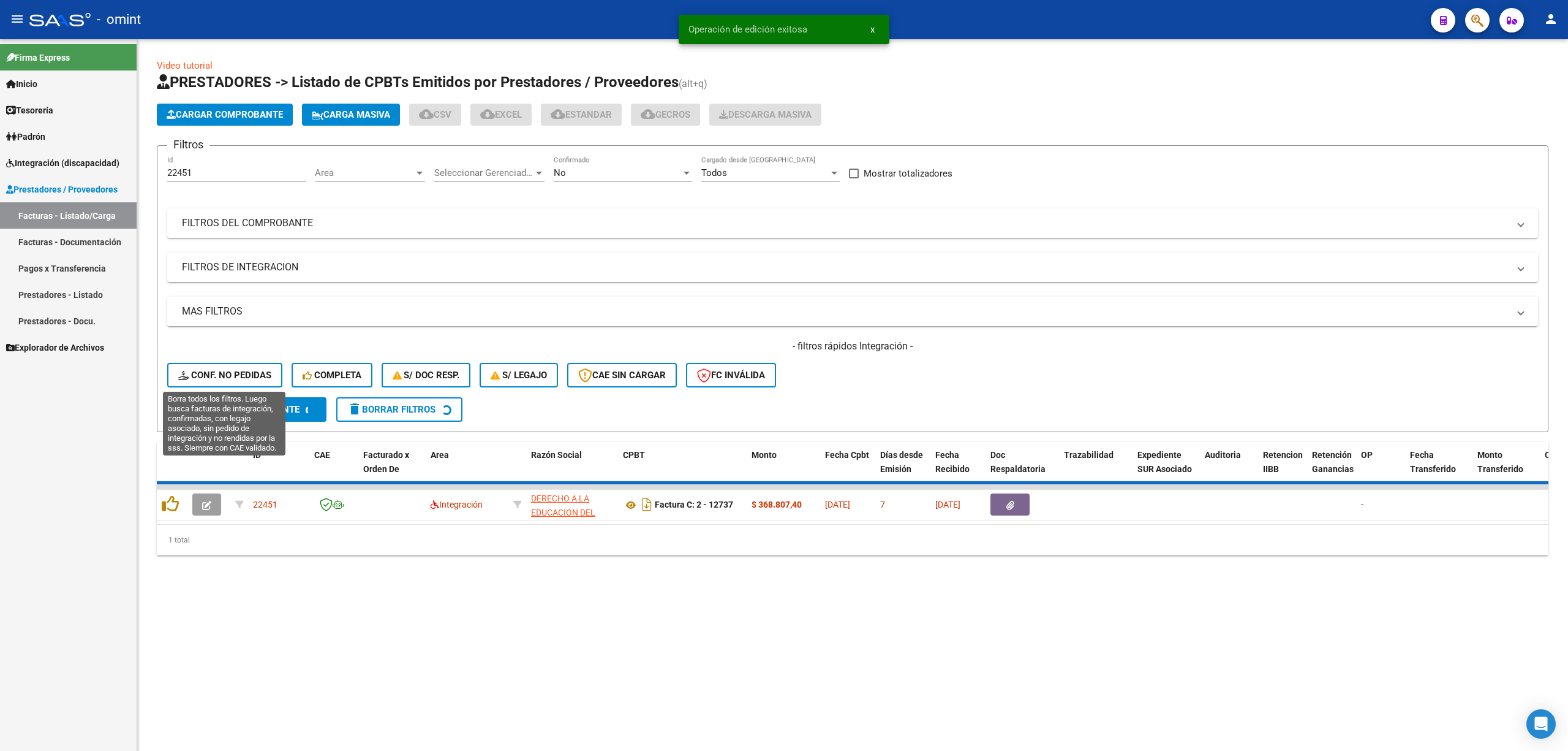
click at [233, 366] on button "Conf. no pedidas" at bounding box center [225, 375] width 116 height 25
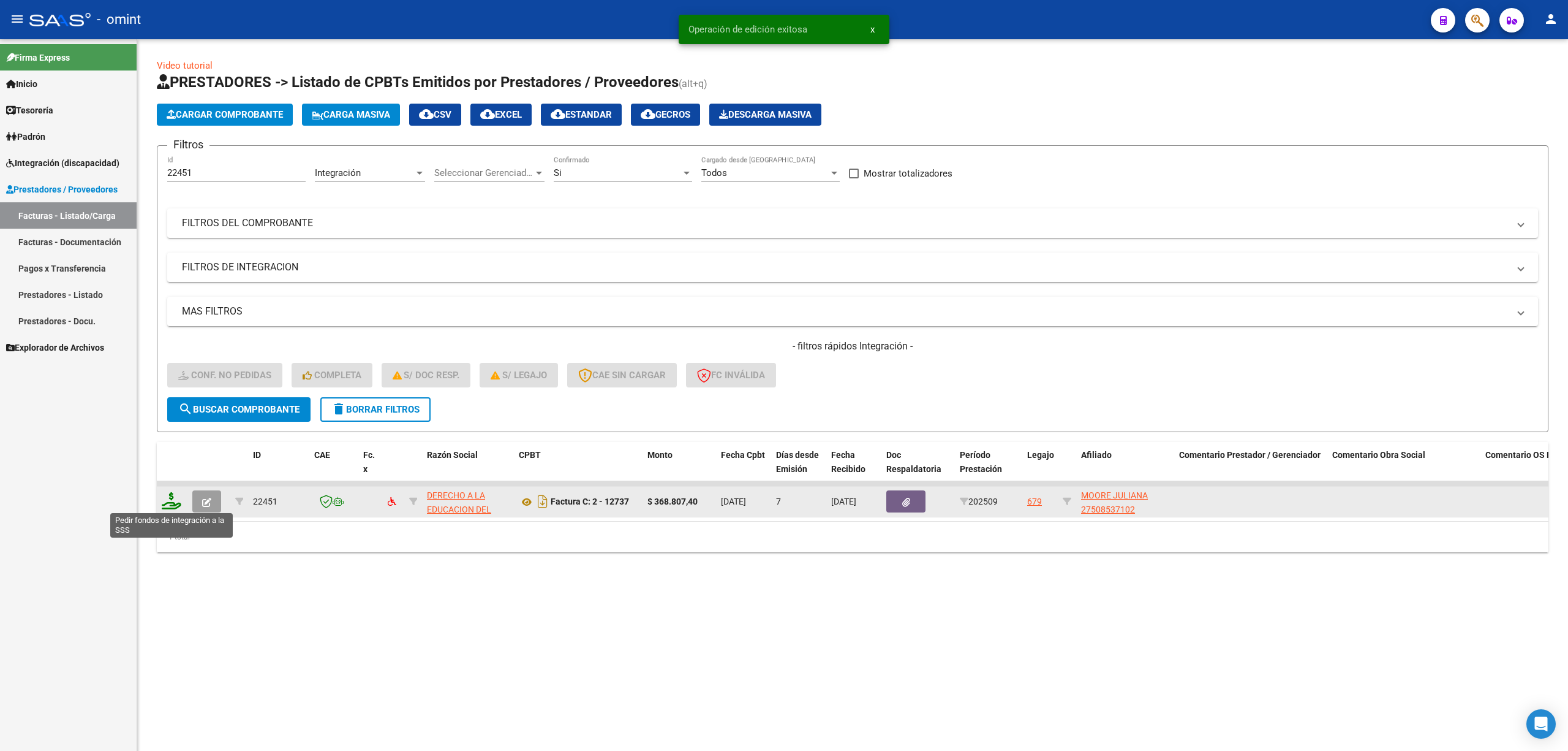
click at [168, 500] on icon at bounding box center [171, 501] width 20 height 17
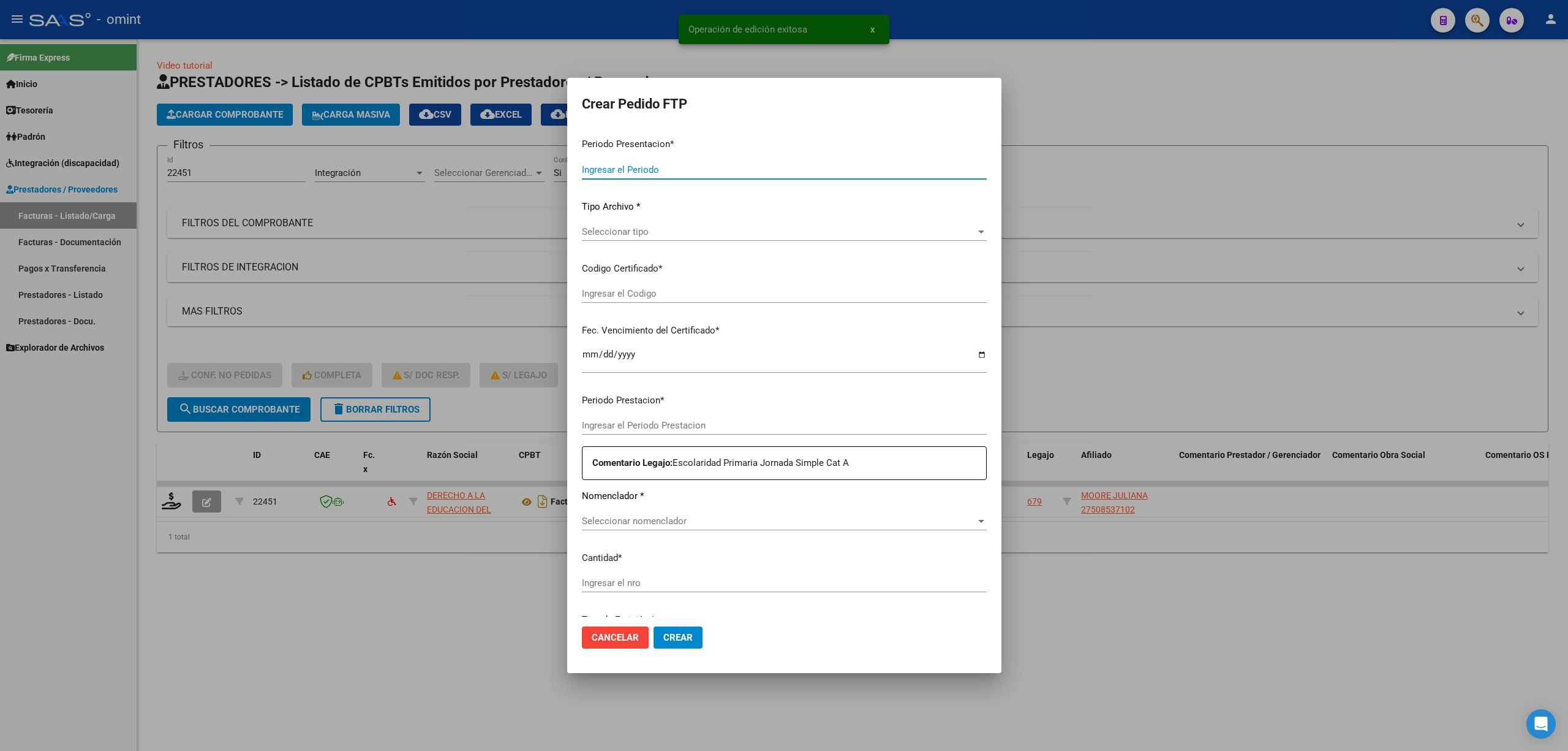
type input "202509"
type input "$ 368.807,40"
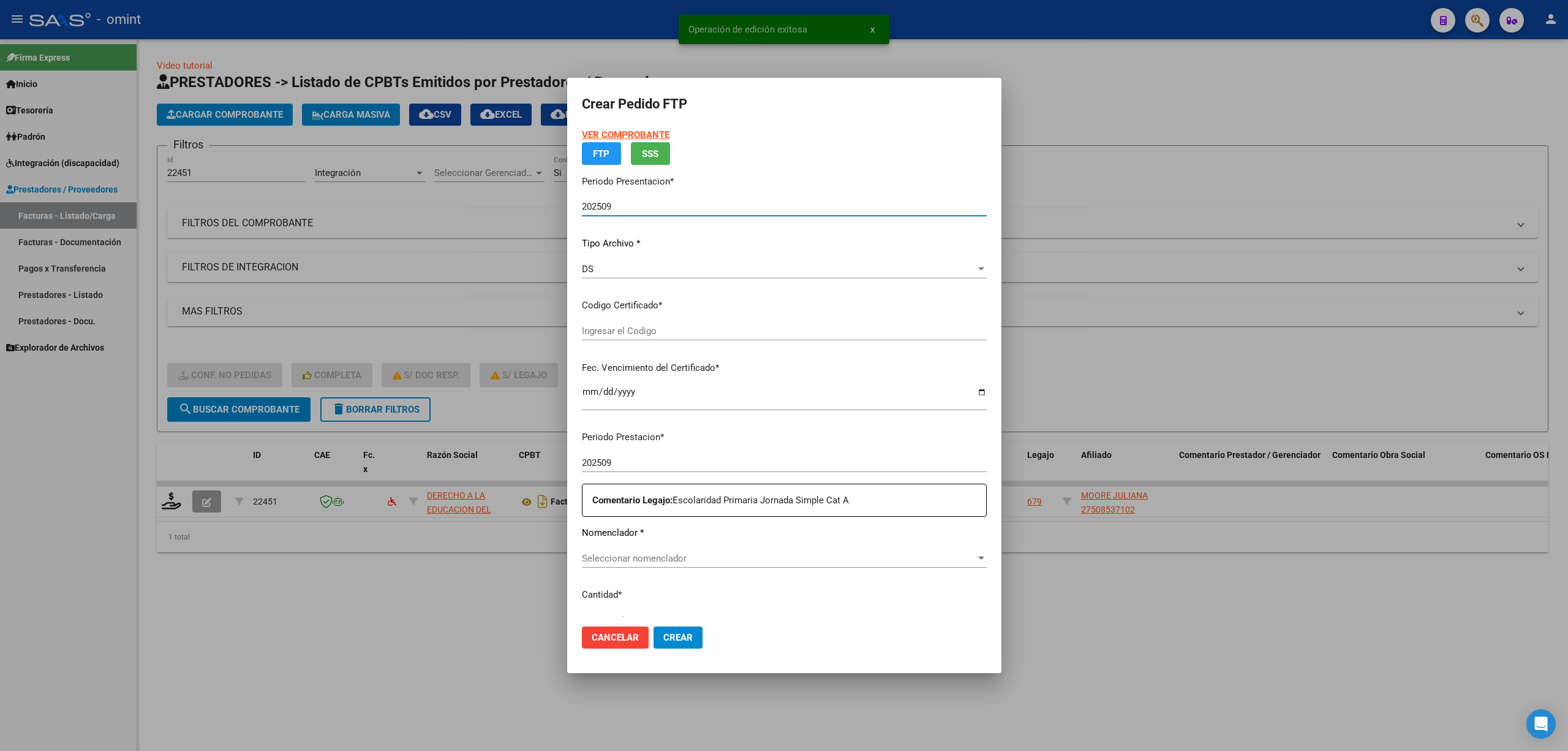
type input "1128712420"
type input "2029-05-26"
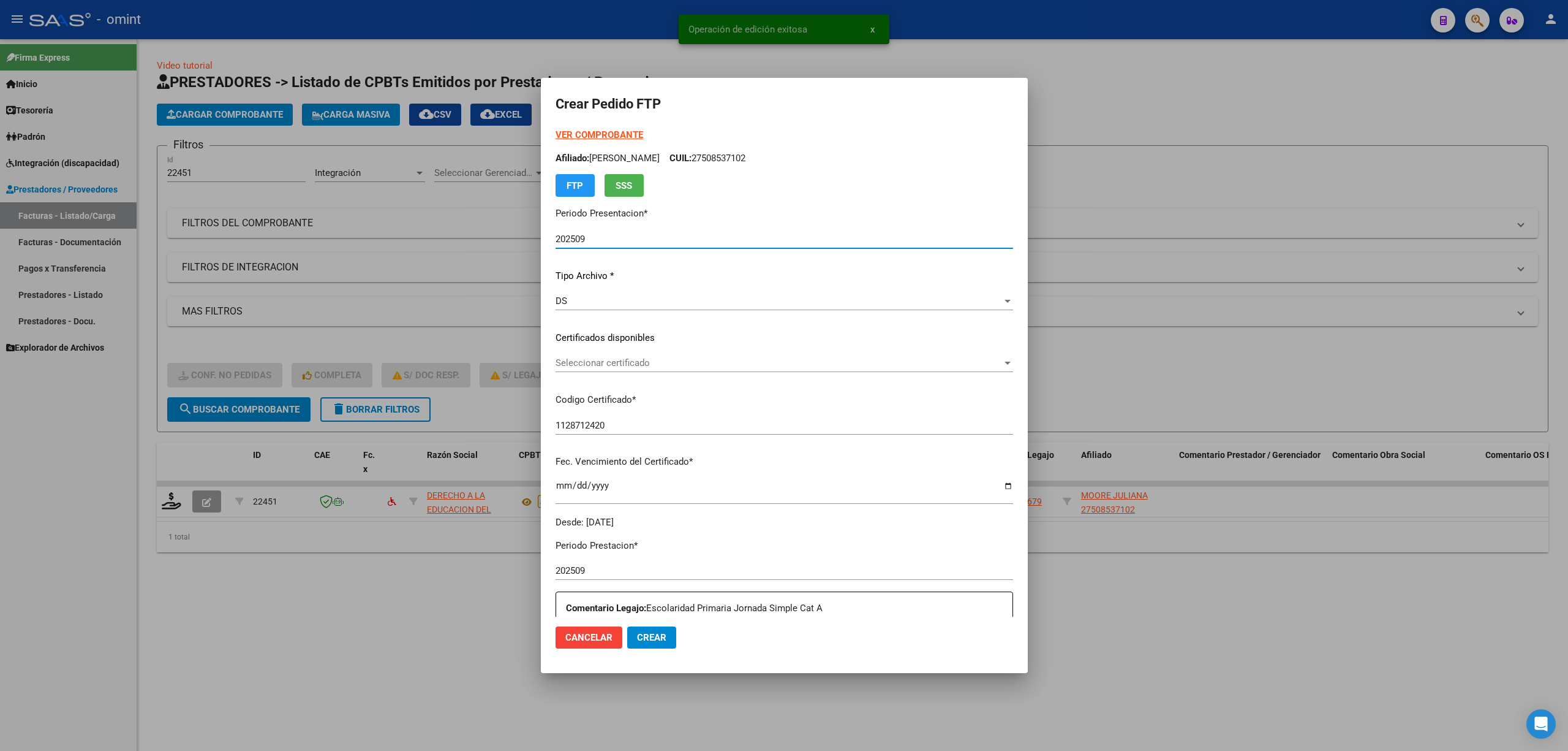
click at [607, 364] on span "Seleccionar certificado" at bounding box center [779, 363] width 447 height 11
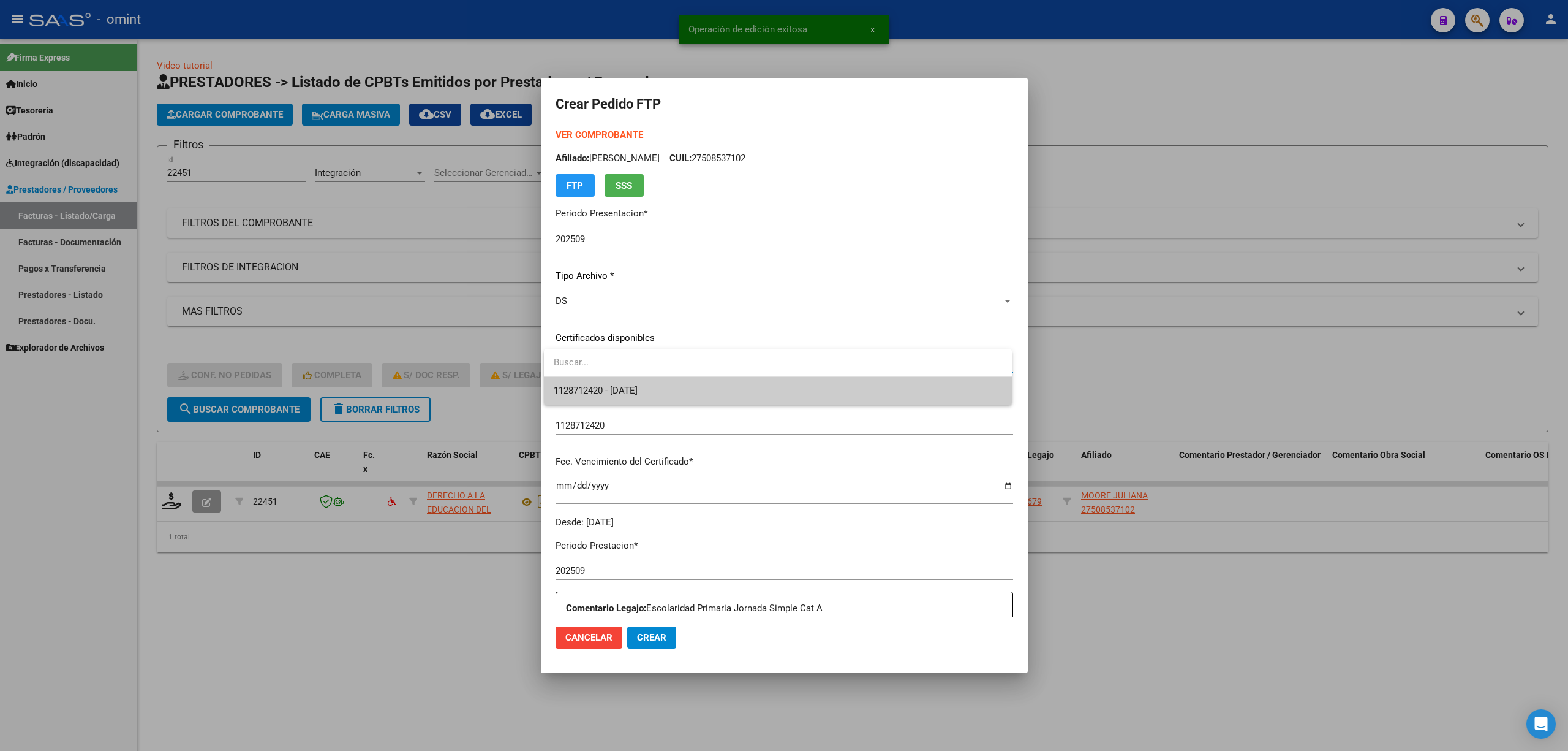
drag, startPoint x: 626, startPoint y: 377, endPoint x: 640, endPoint y: 387, distance: 17.2
click at [627, 377] on span "1128712420 - 2029-05-26" at bounding box center [777, 390] width 448 height 28
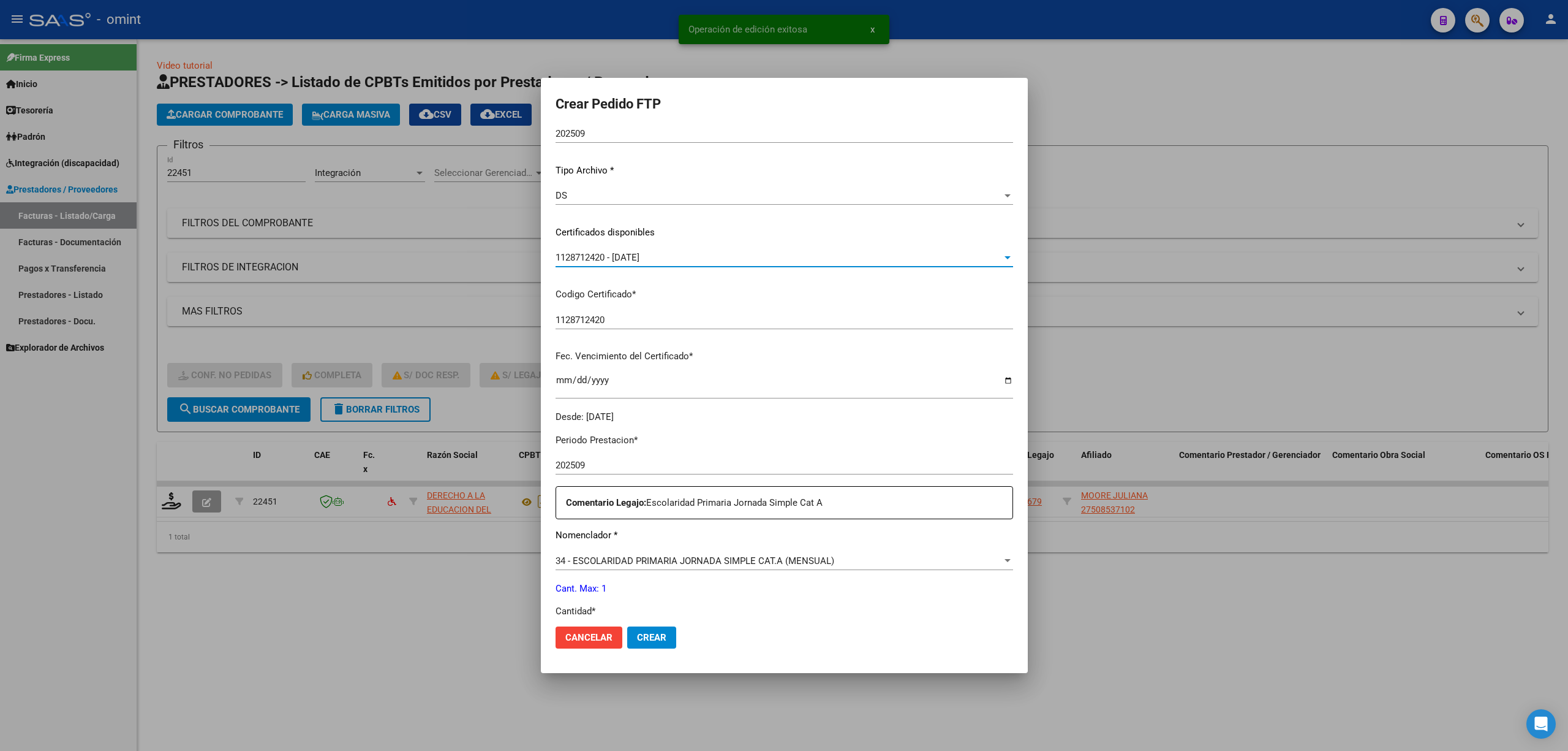
scroll to position [326, 0]
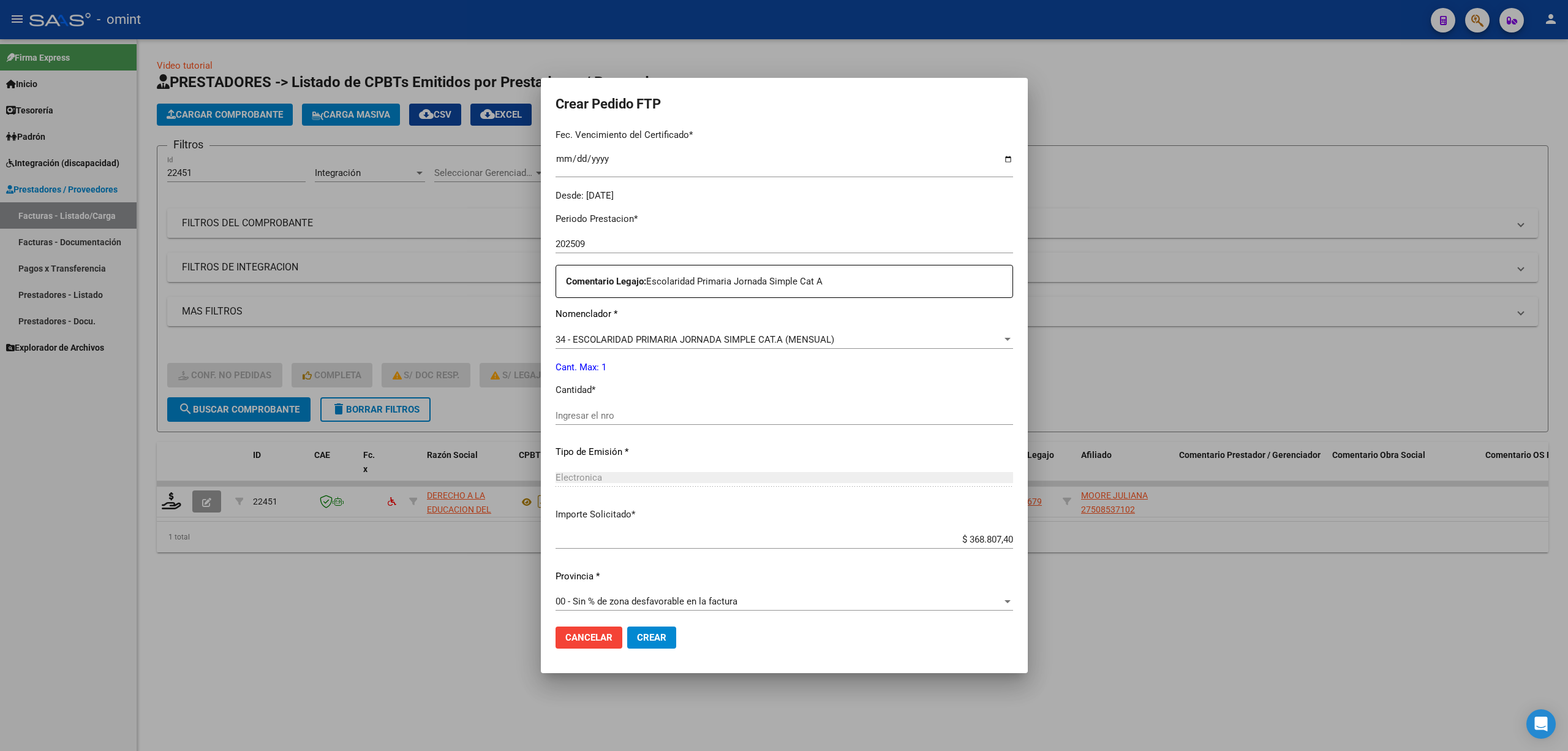
click at [636, 416] on input "Ingresar el nro" at bounding box center [785, 415] width 458 height 11
type input "1"
click at [650, 636] on span "Crear" at bounding box center [652, 637] width 29 height 11
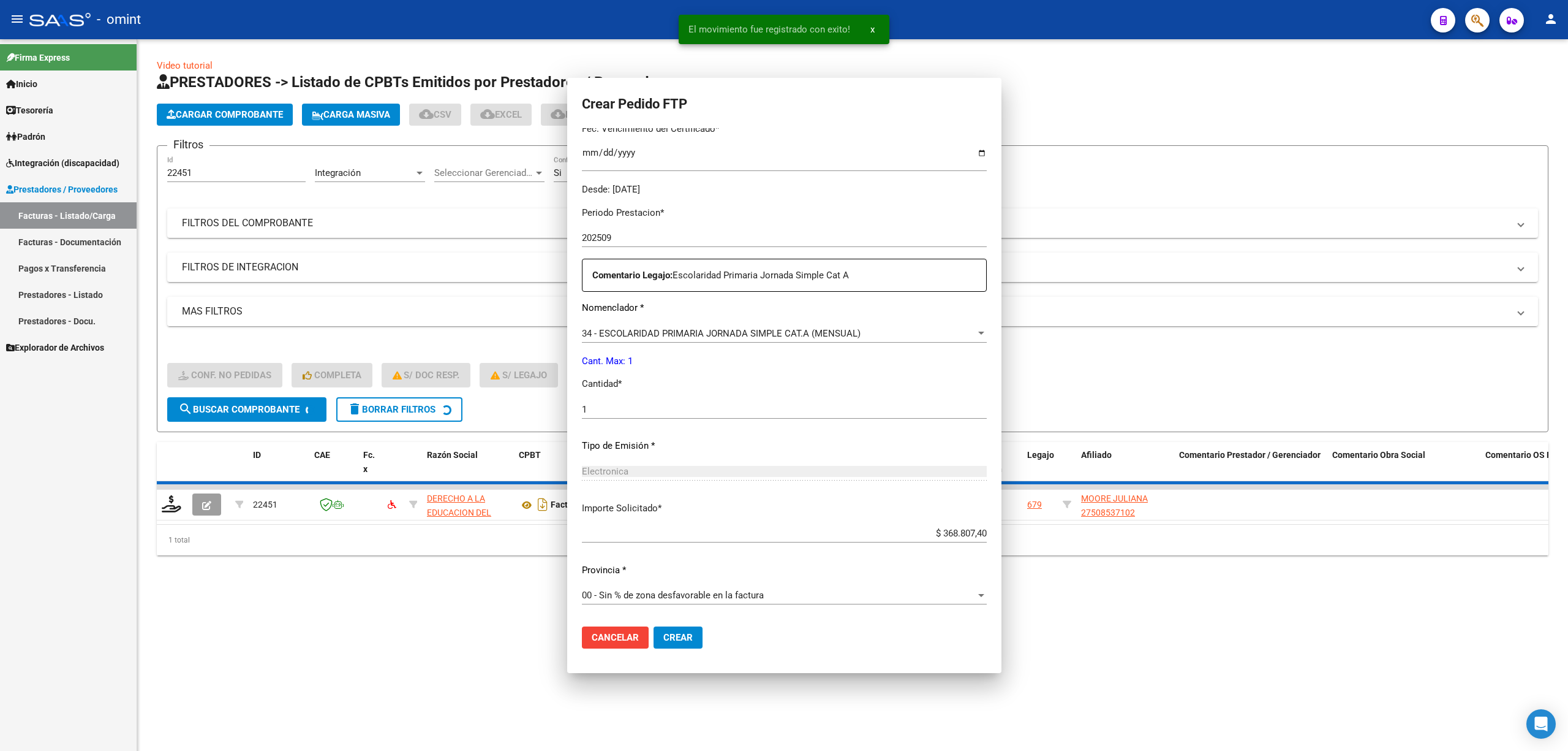
scroll to position [0, 0]
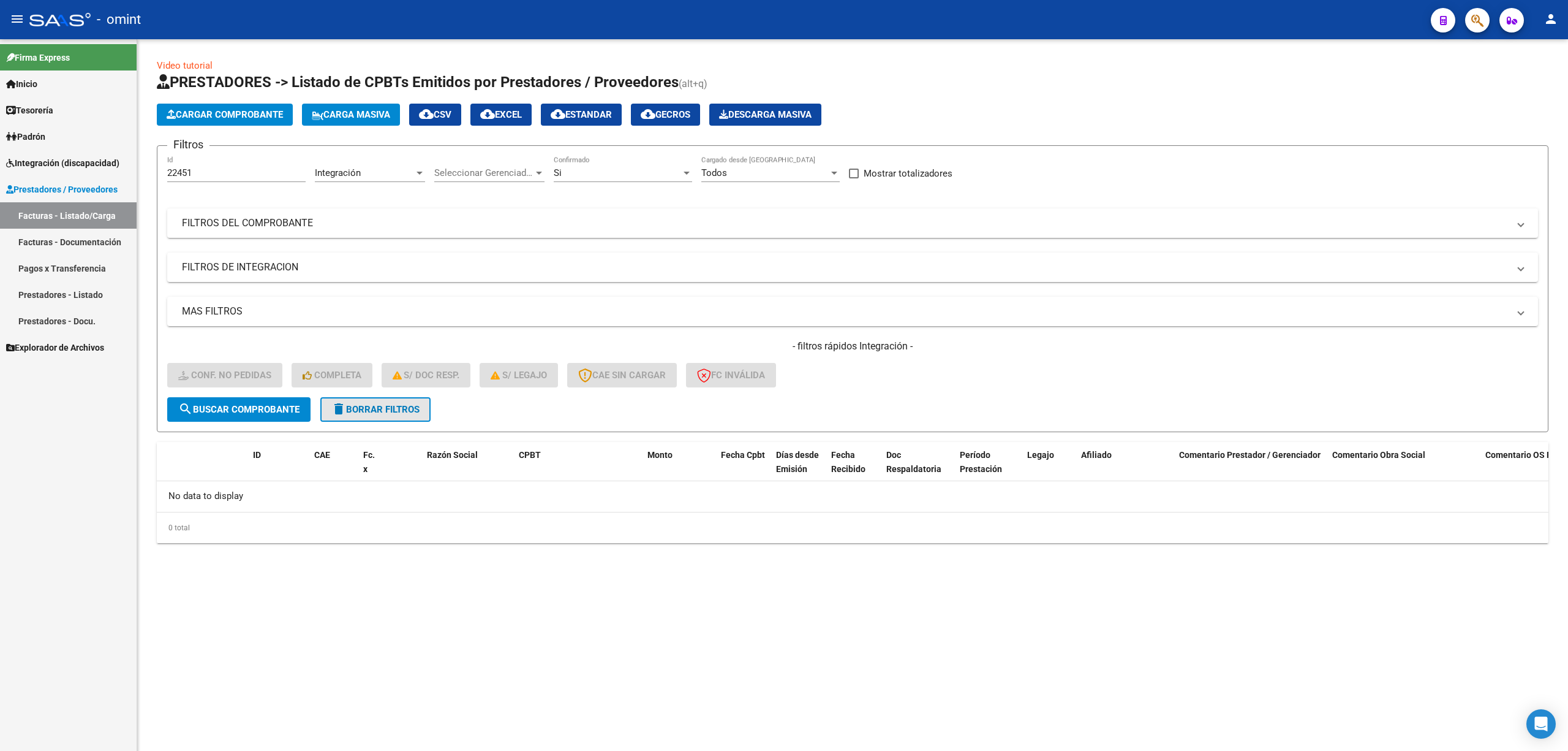
click at [371, 418] on button "delete Borrar Filtros" at bounding box center [376, 409] width 110 height 25
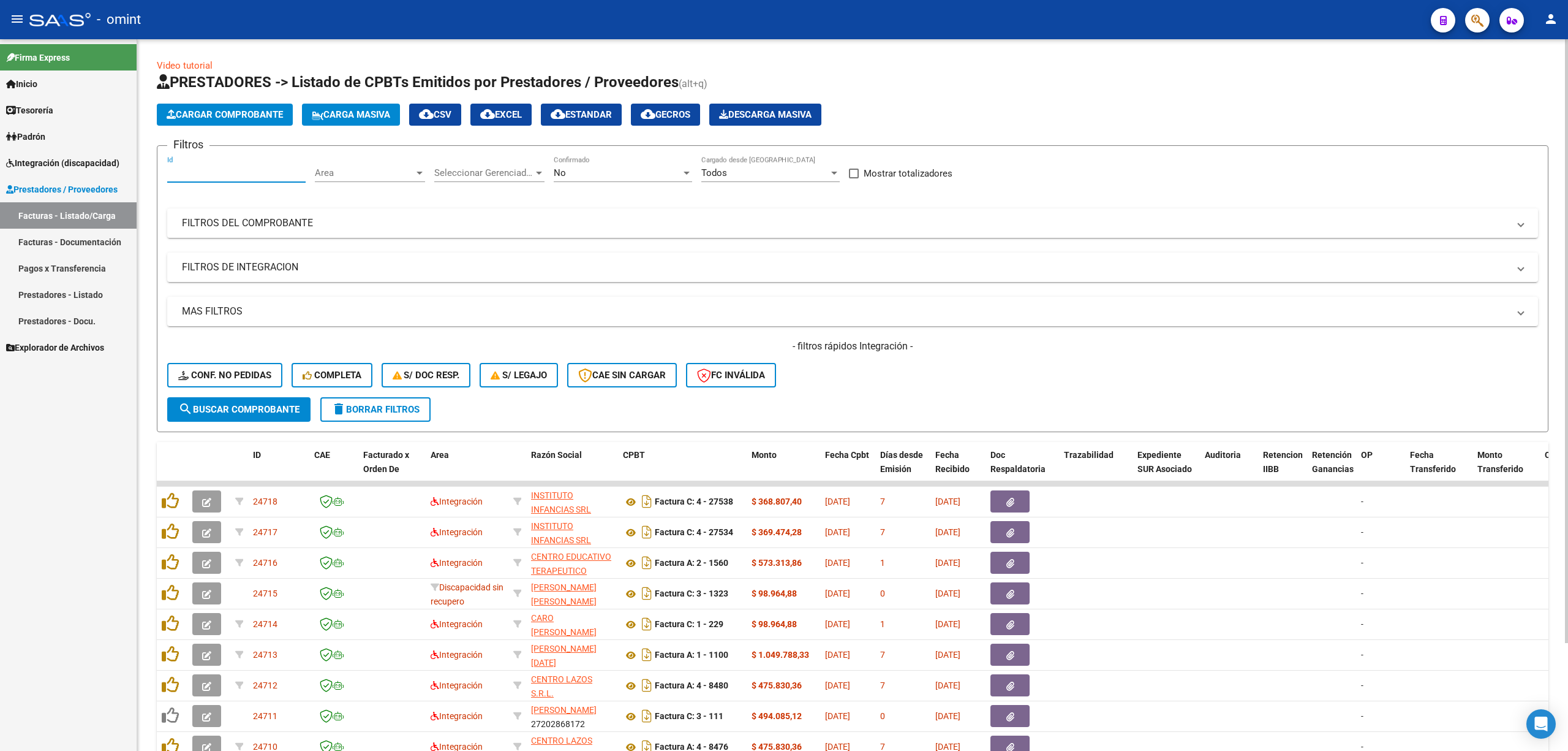
click at [212, 172] on input "Id" at bounding box center [236, 172] width 139 height 11
paste input "23758"
type input "23758"
click at [251, 406] on span "search Buscar Comprobante" at bounding box center [238, 409] width 121 height 11
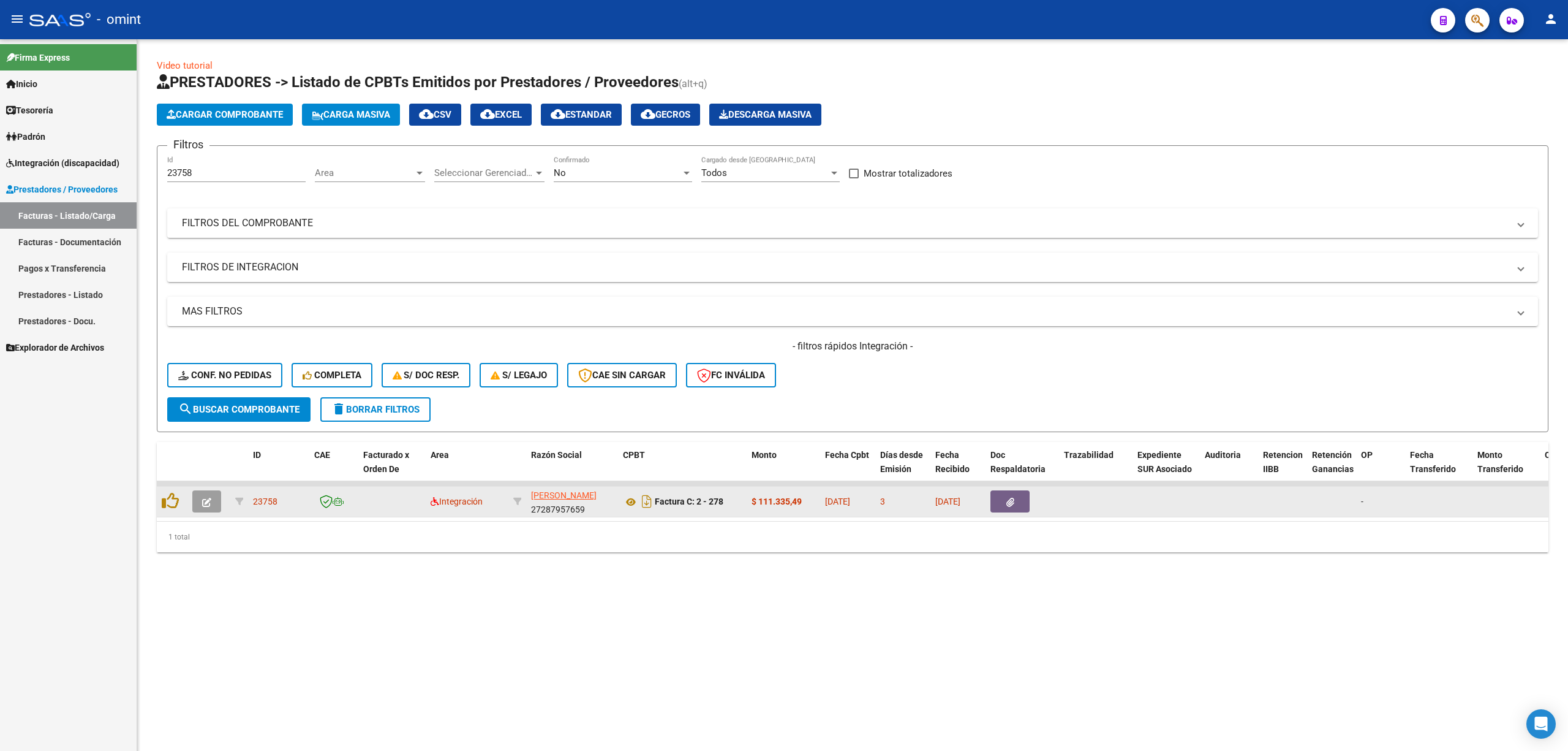
click at [205, 499] on icon "button" at bounding box center [206, 502] width 9 height 9
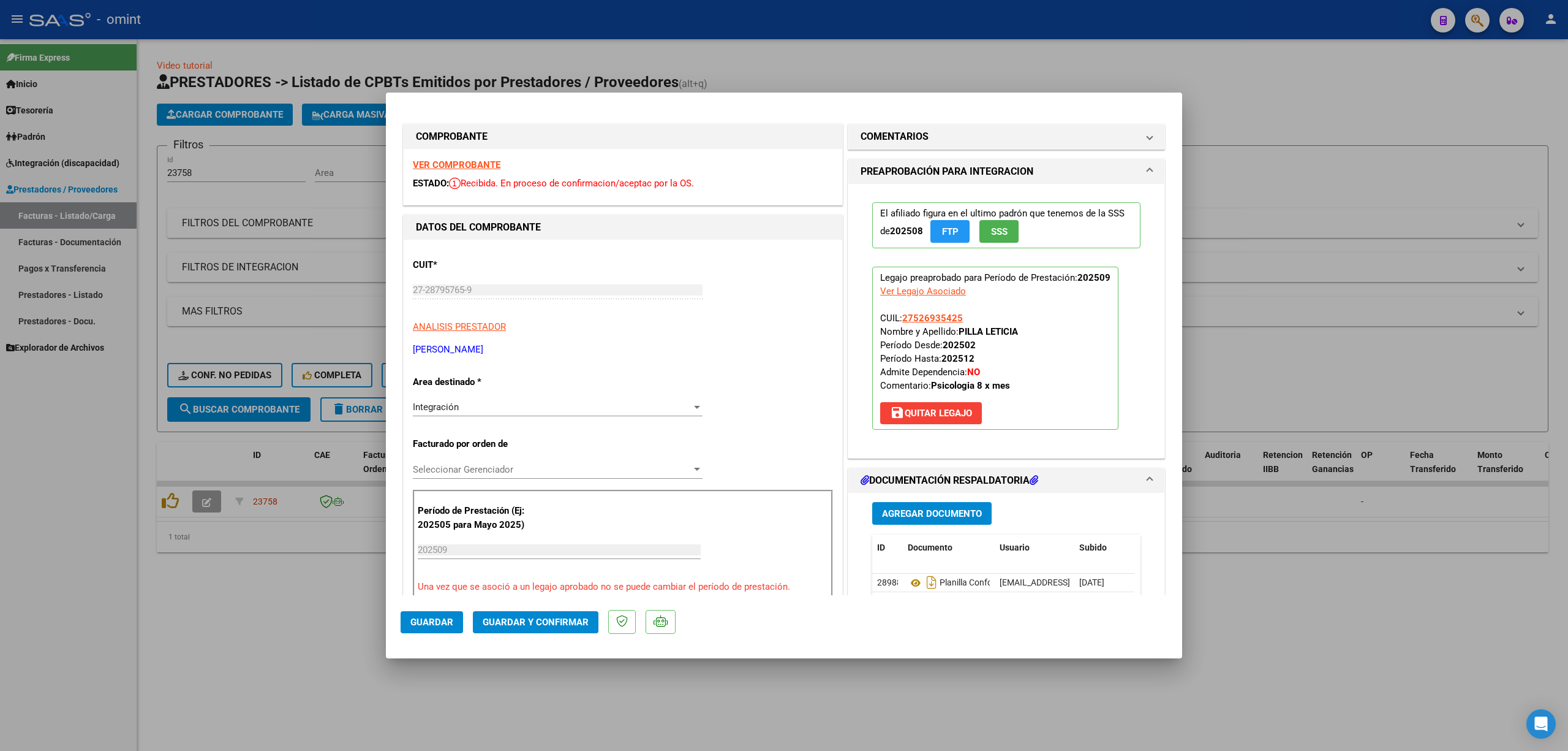
click at [446, 164] on strong "VER COMPROBANTE" at bounding box center [456, 164] width 88 height 11
click at [471, 404] on div "Integración" at bounding box center [552, 406] width 279 height 11
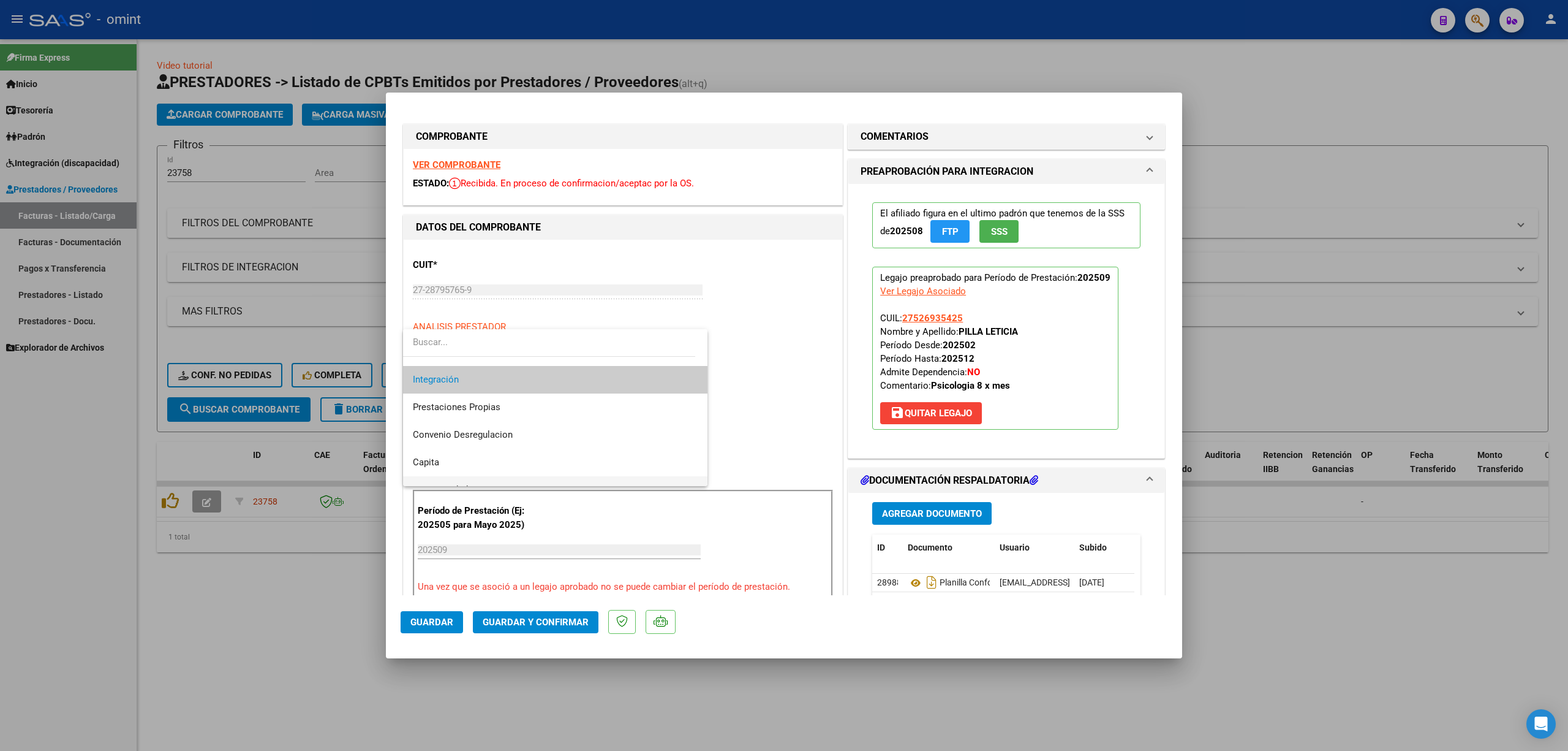
scroll to position [119, 0]
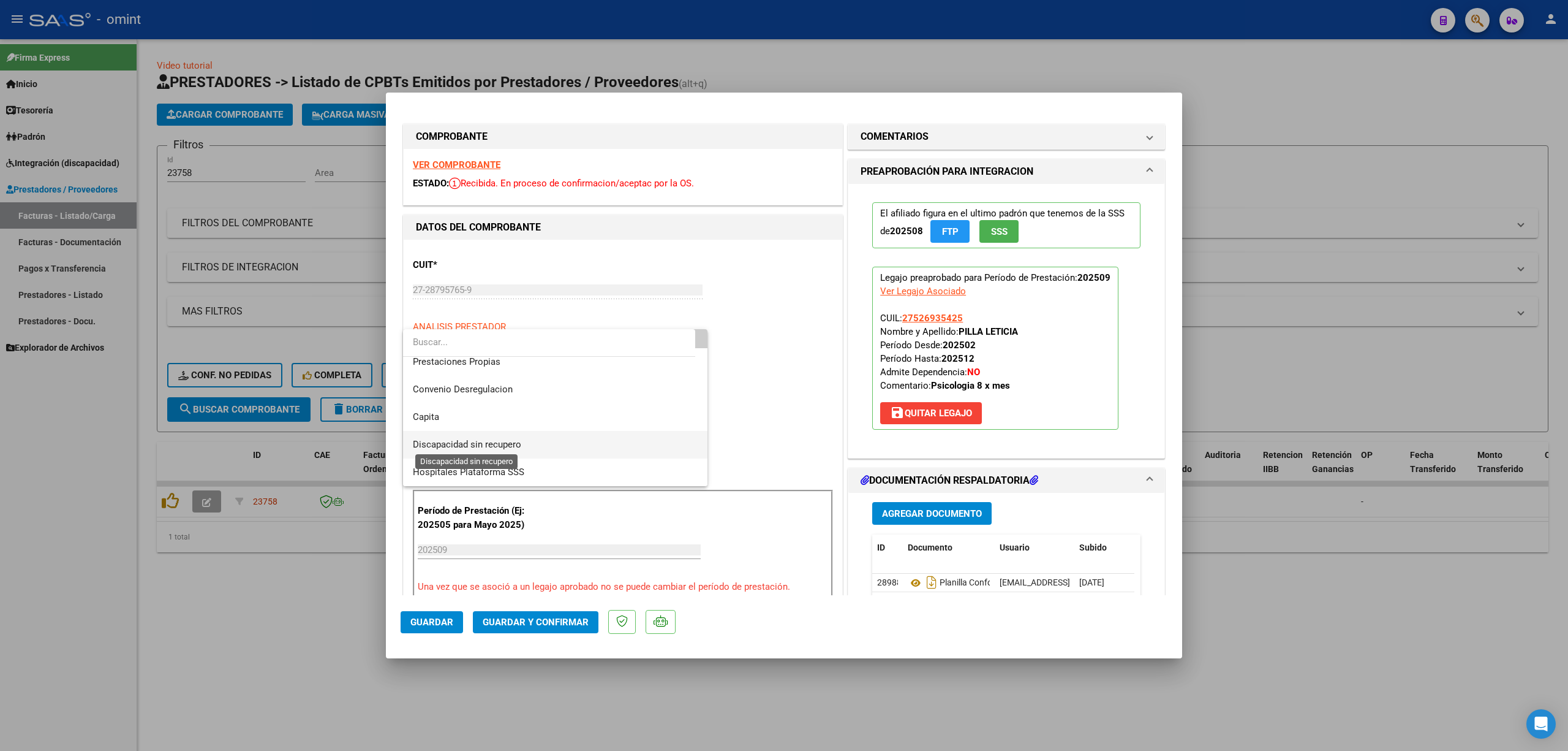
drag, startPoint x: 490, startPoint y: 440, endPoint x: 518, endPoint y: 446, distance: 28.6
click at [491, 441] on span "Discapacidad sin recupero" at bounding box center [466, 444] width 108 height 11
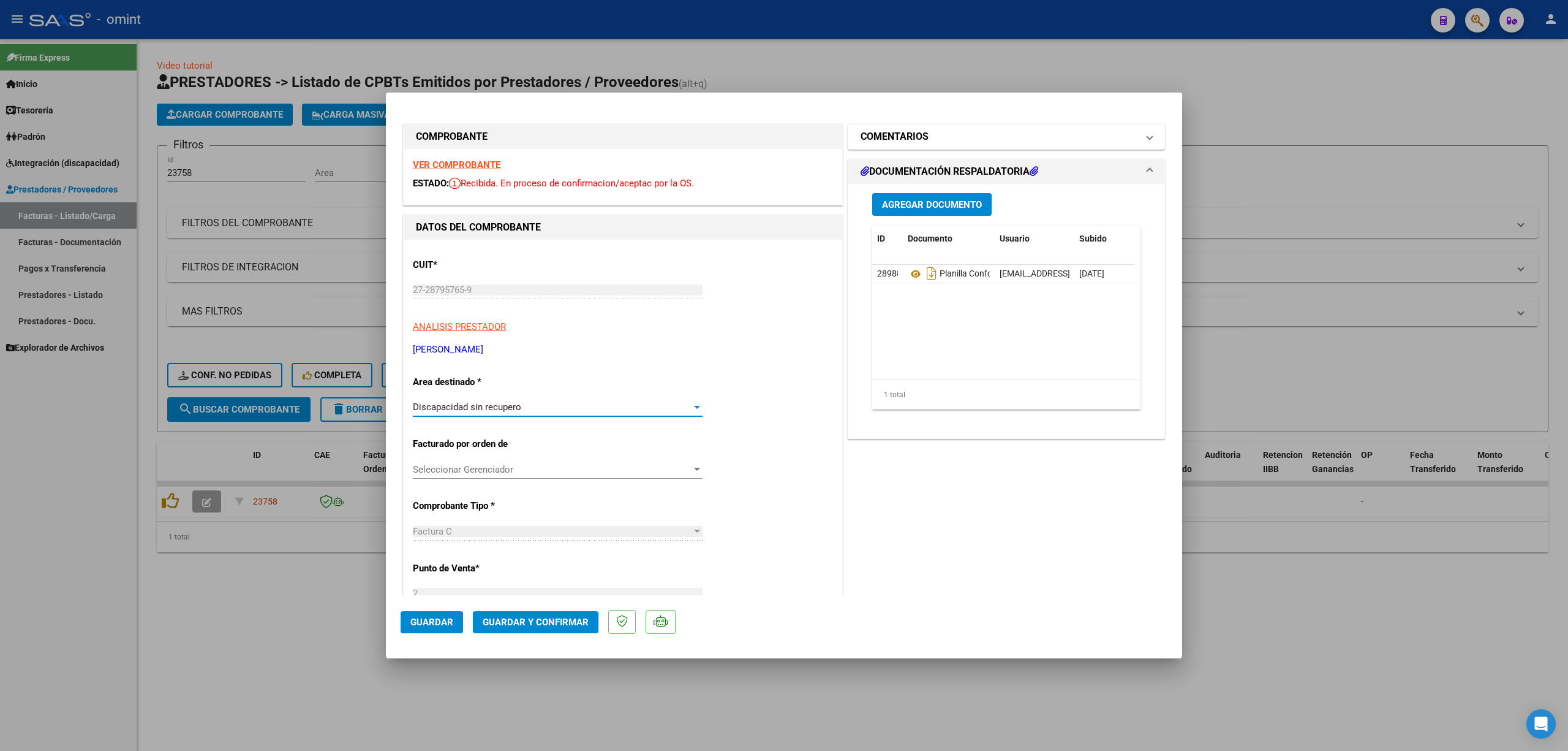
click at [895, 126] on mat-expansion-panel-header "COMENTARIOS" at bounding box center [1006, 137] width 316 height 25
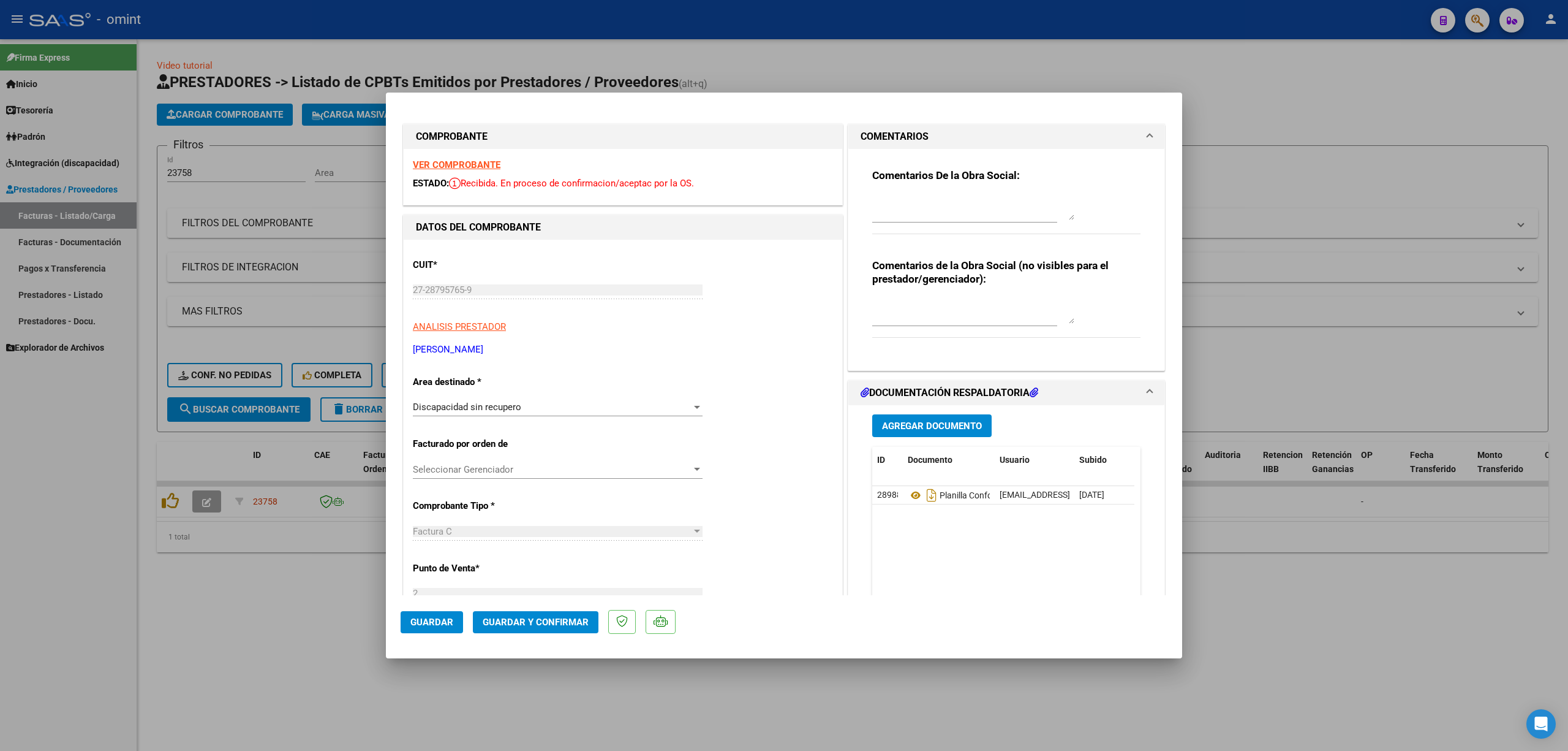
click at [917, 207] on textarea at bounding box center [974, 208] width 202 height 25
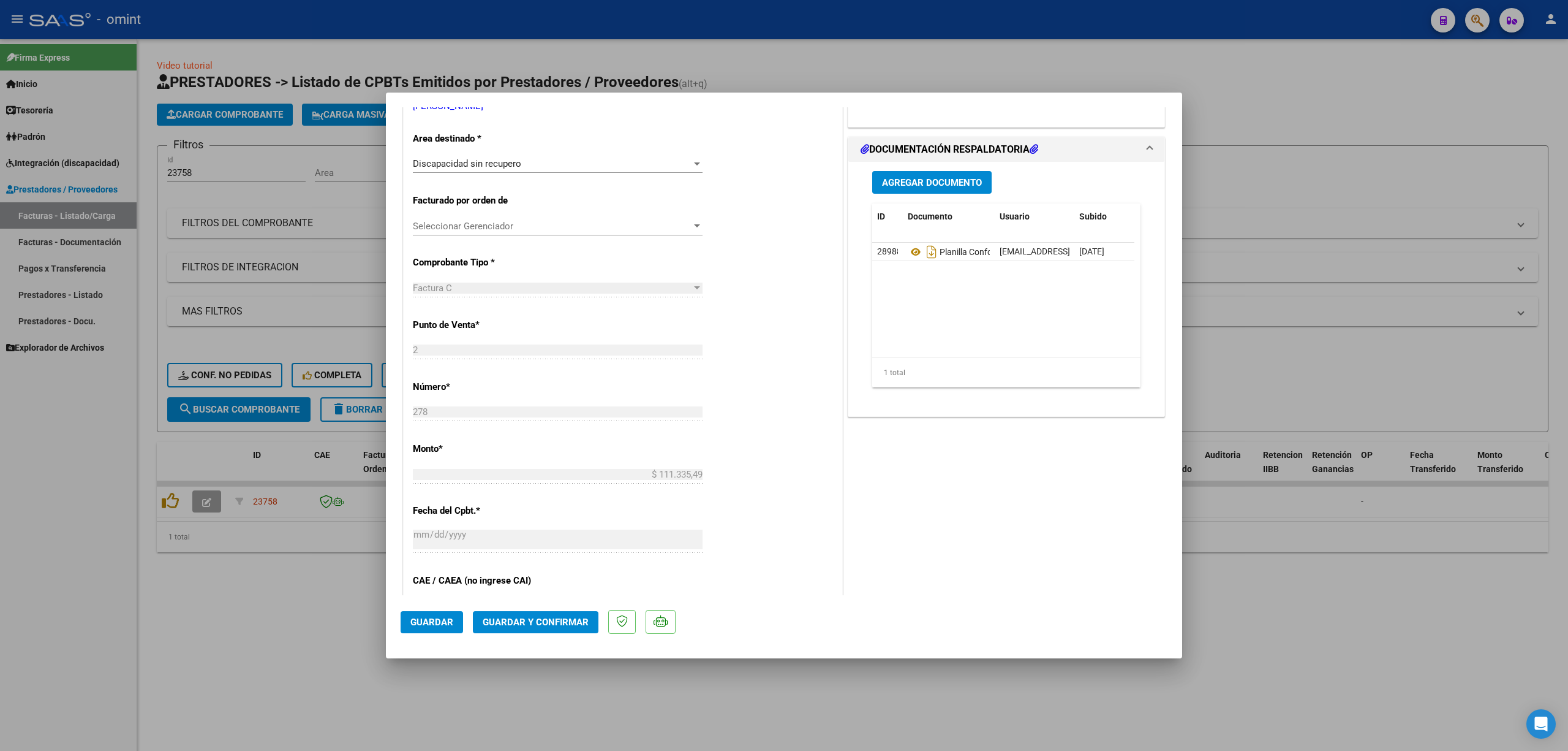
scroll to position [245, 0]
type textarea "Estimada, la factura queda rechaza ya que facturo sesiones de mas. lo autorizad…"
click at [552, 611] on button "Guardar y Confirmar" at bounding box center [536, 622] width 126 height 22
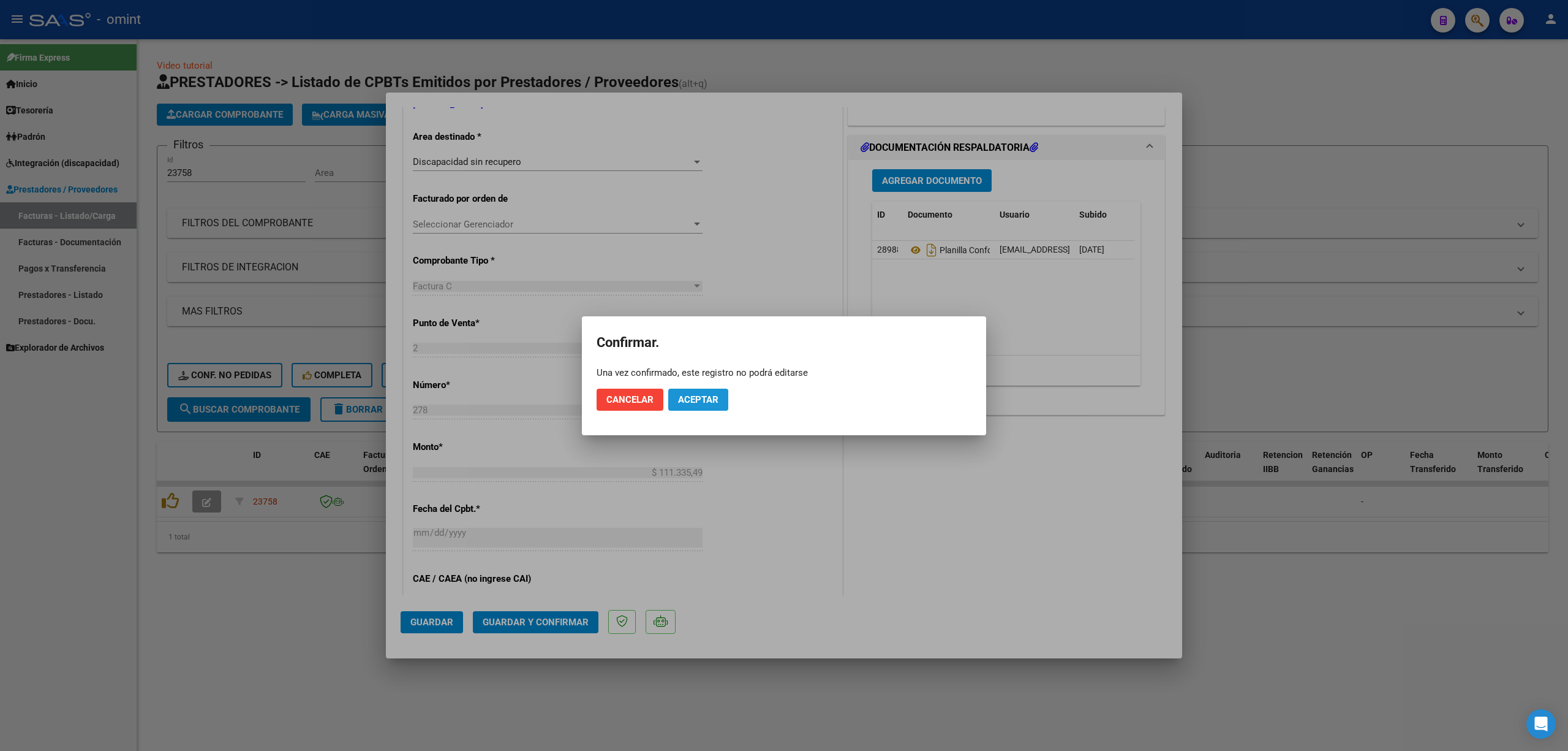
click at [716, 410] on button "Aceptar" at bounding box center [698, 400] width 60 height 22
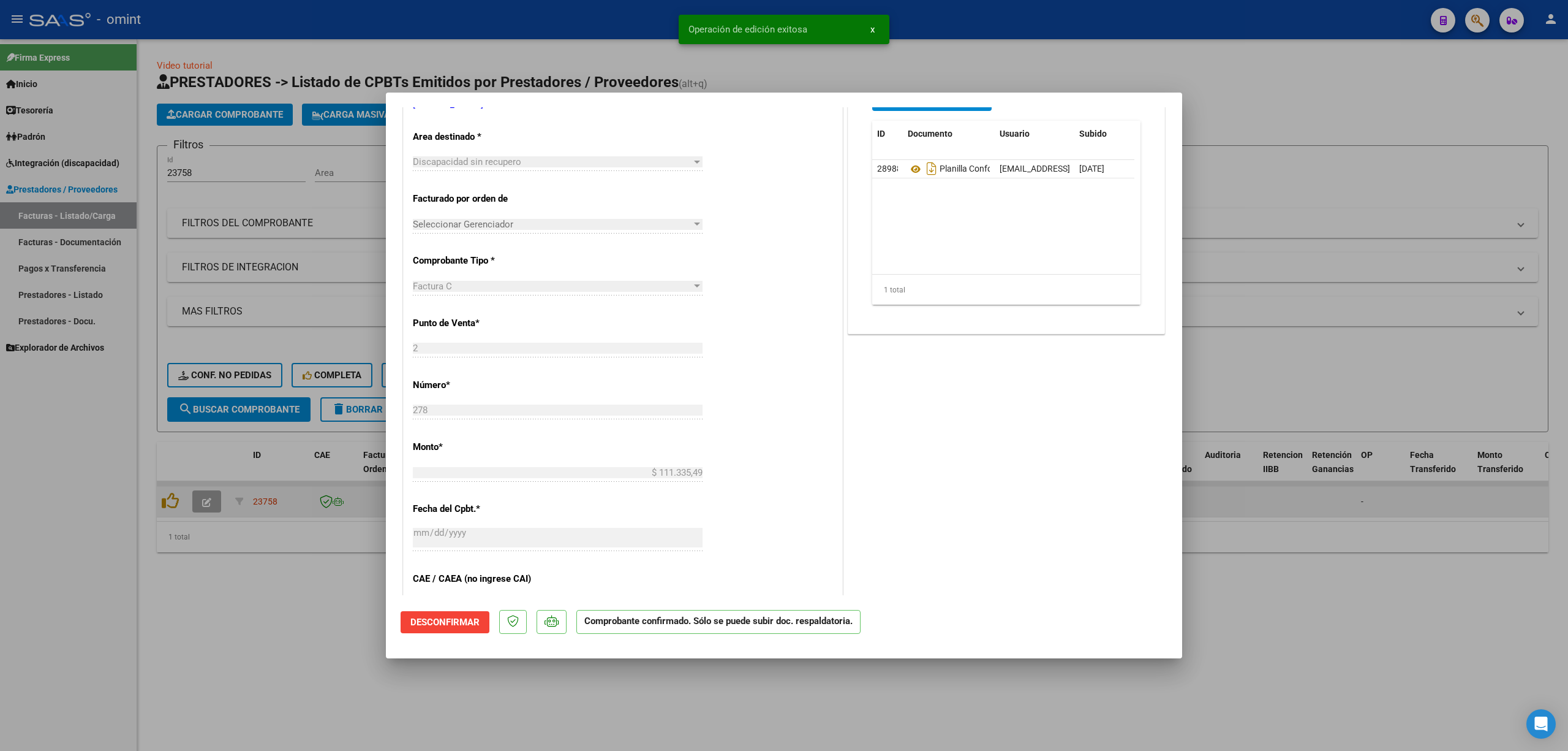
click at [298, 509] on div at bounding box center [784, 375] width 1568 height 751
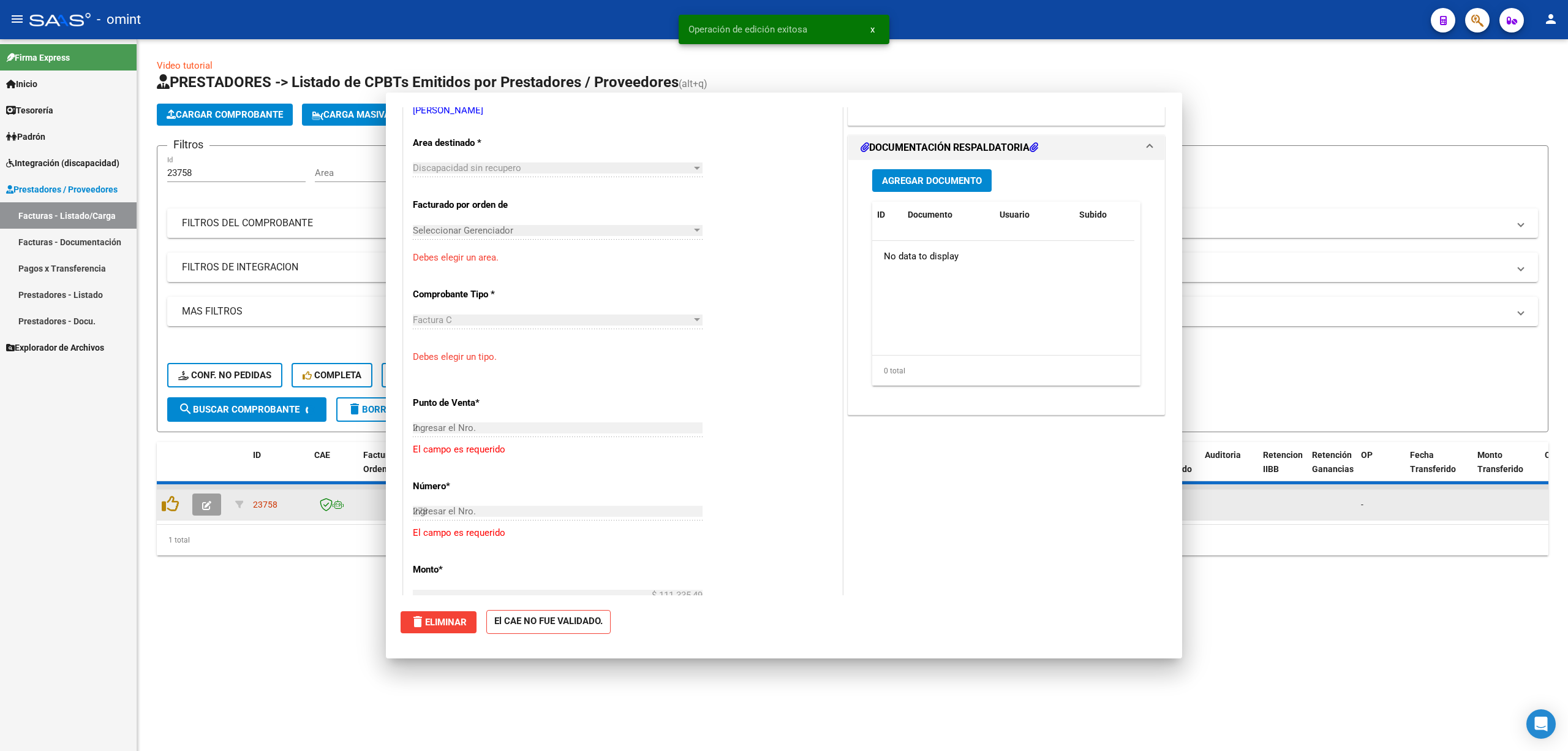
type input "$ 0,00"
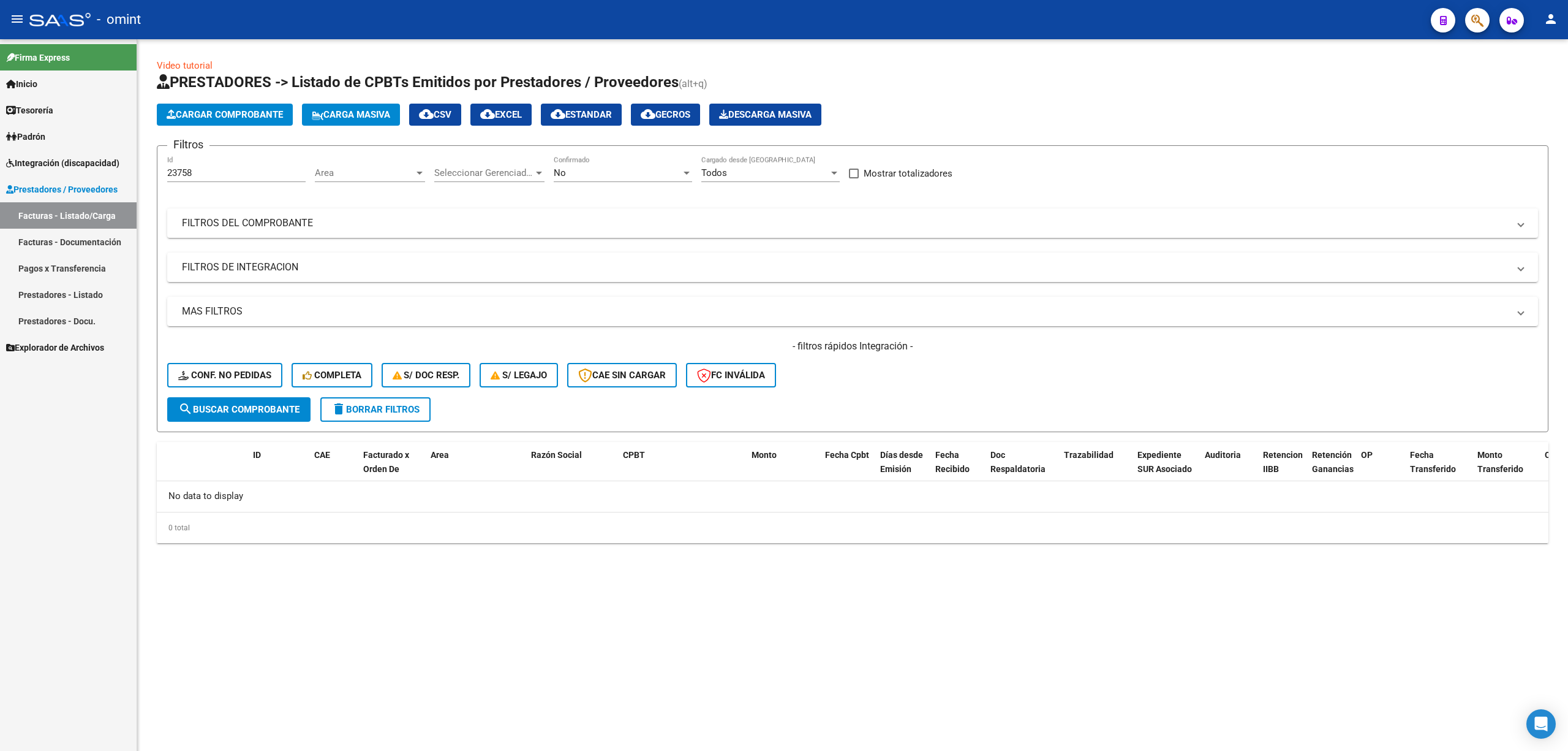
click at [377, 410] on span "delete Borrar Filtros" at bounding box center [375, 409] width 88 height 11
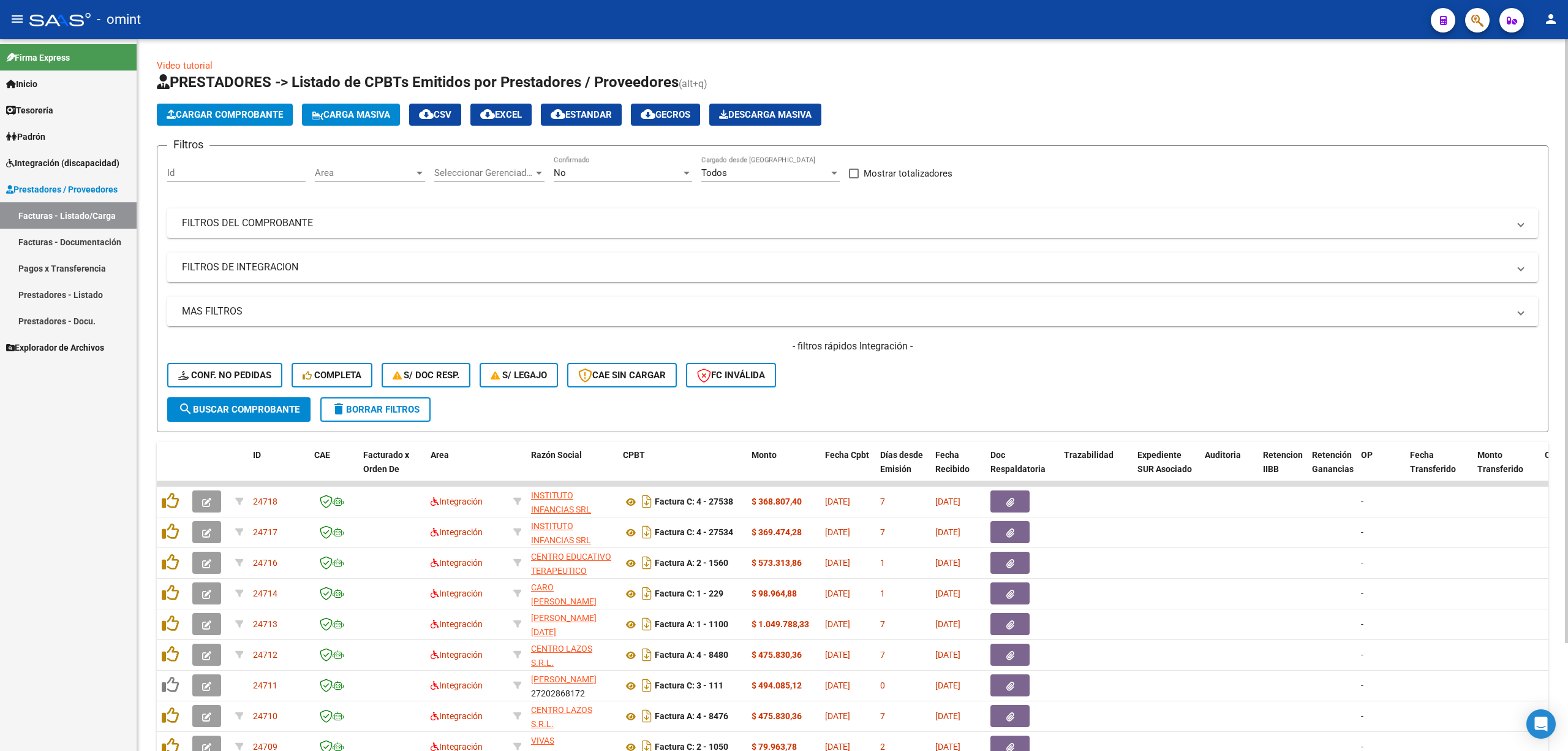
click at [202, 166] on div "Id" at bounding box center [236, 169] width 139 height 26
paste input "22191"
type input "22191"
click at [246, 412] on button "search Buscar Comprobante" at bounding box center [238, 409] width 143 height 25
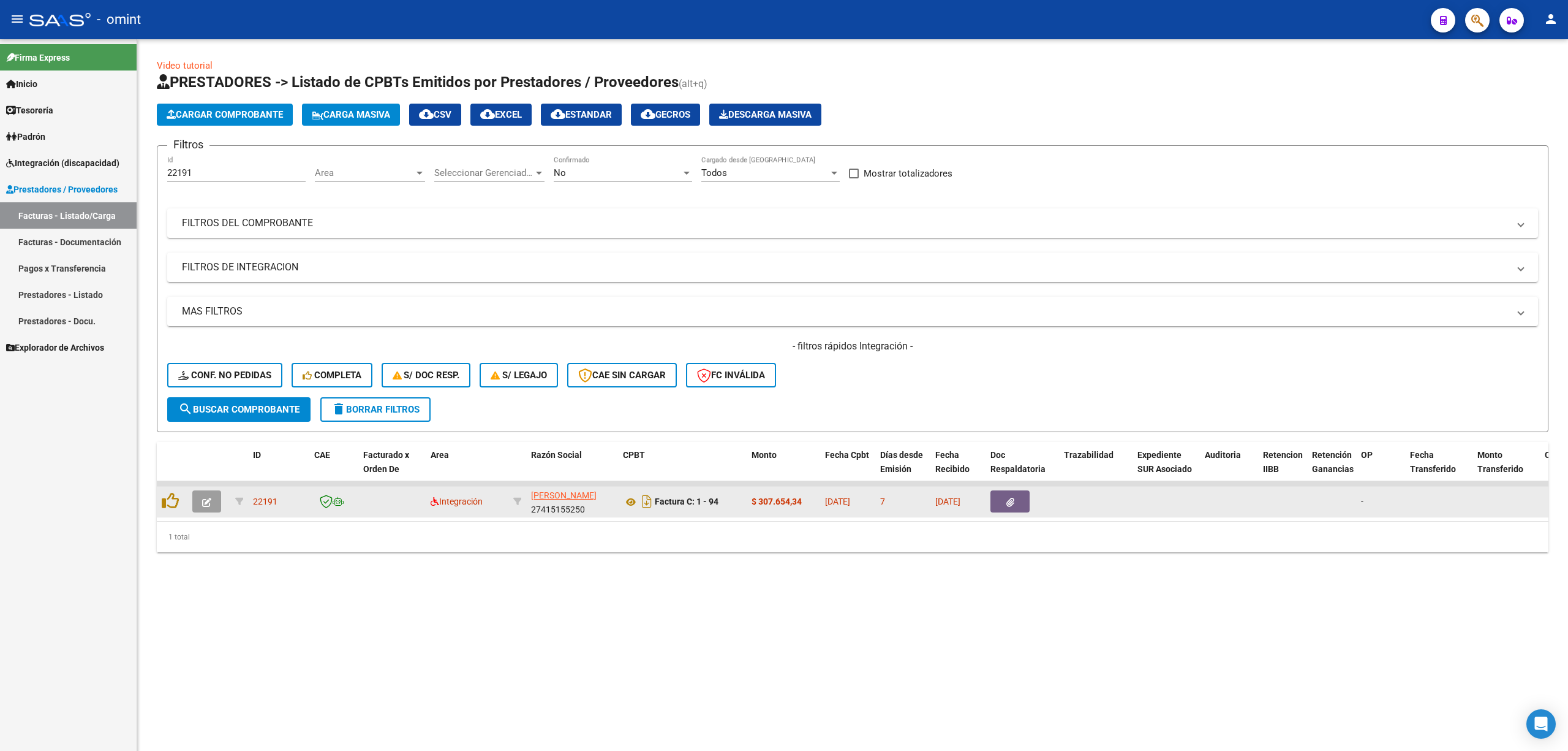
click at [209, 498] on icon "button" at bounding box center [206, 502] width 9 height 9
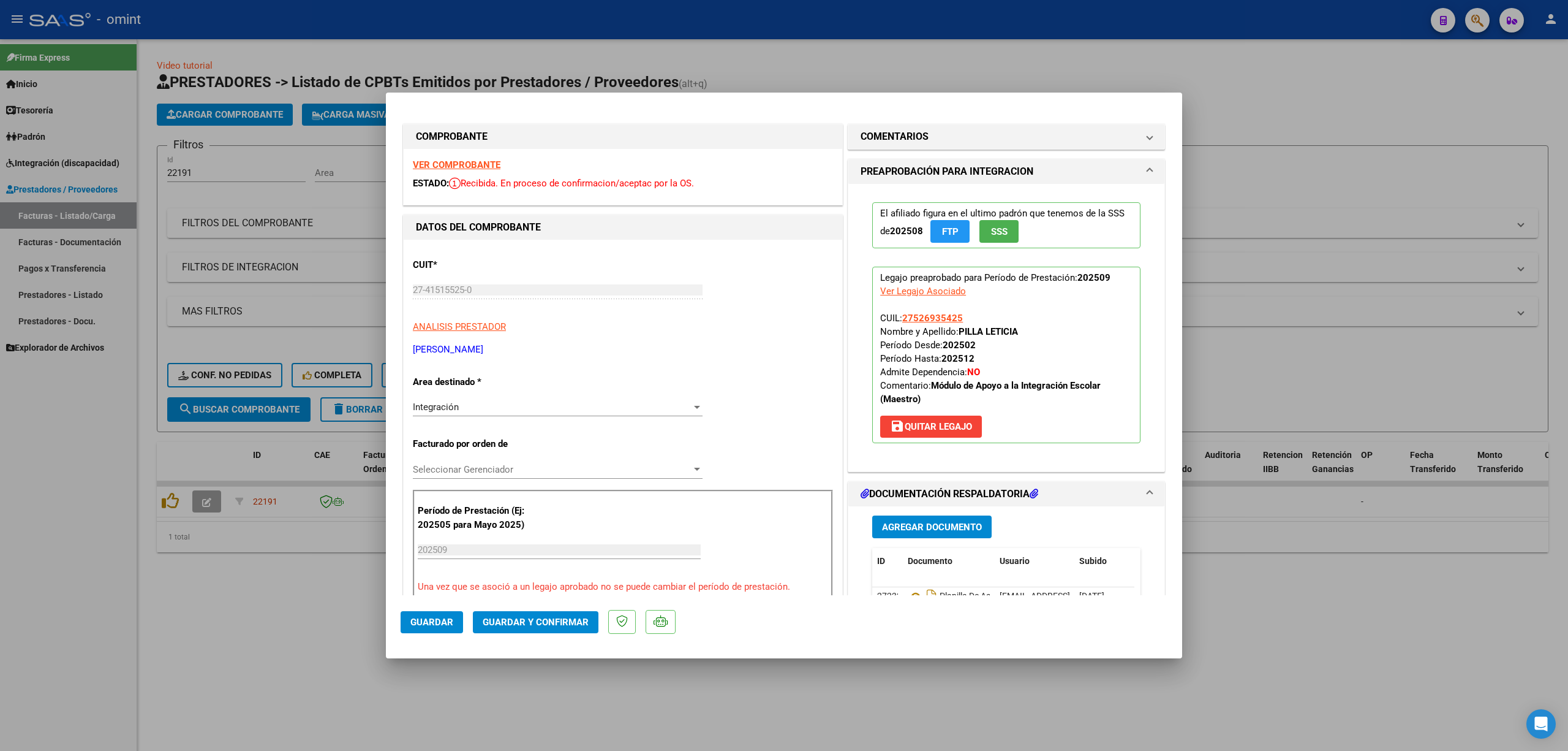
click at [474, 164] on strong "VER COMPROBANTE" at bounding box center [456, 164] width 88 height 11
click at [557, 622] on span "Guardar y Confirmar" at bounding box center [536, 622] width 106 height 11
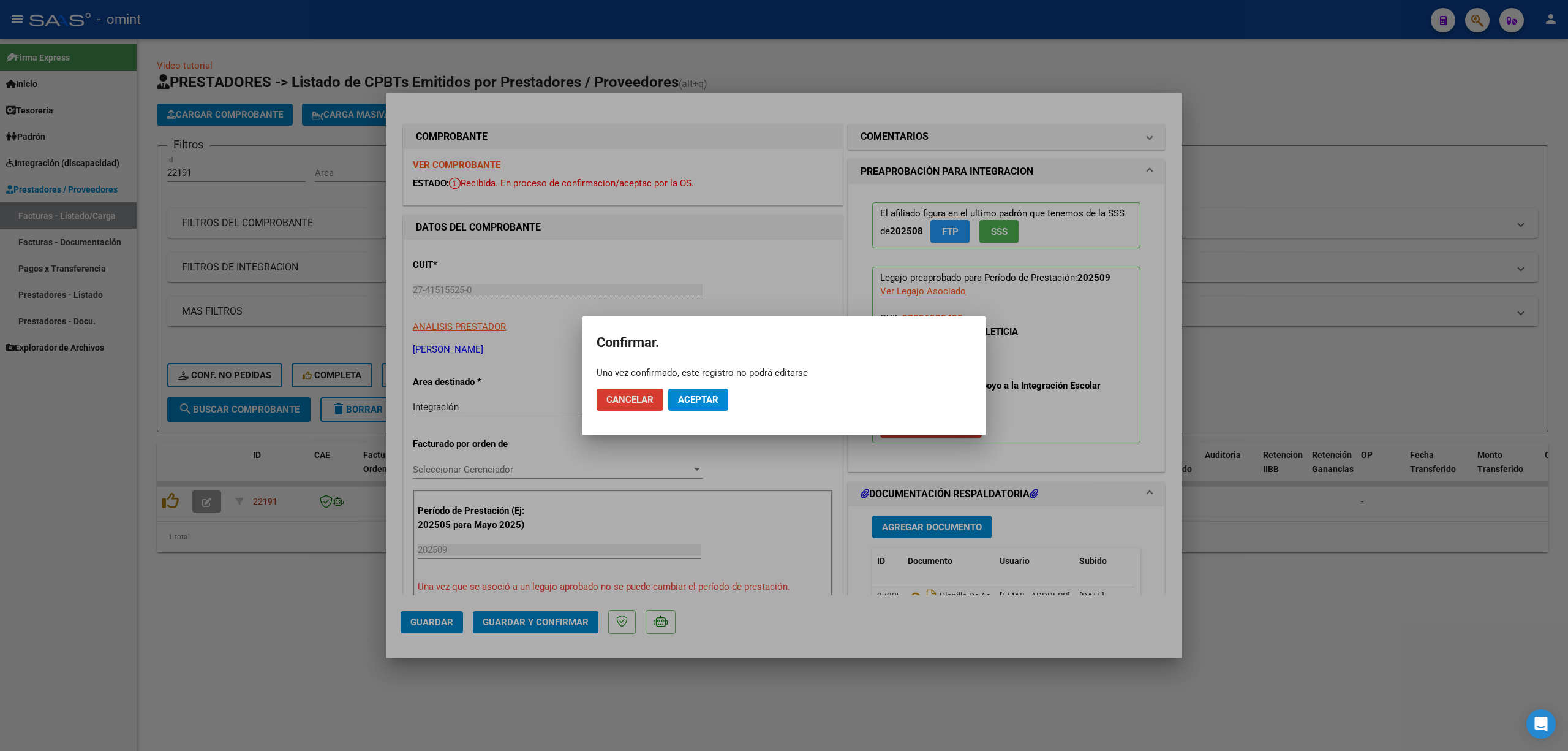
click at [705, 404] on button "Aceptar" at bounding box center [698, 400] width 60 height 22
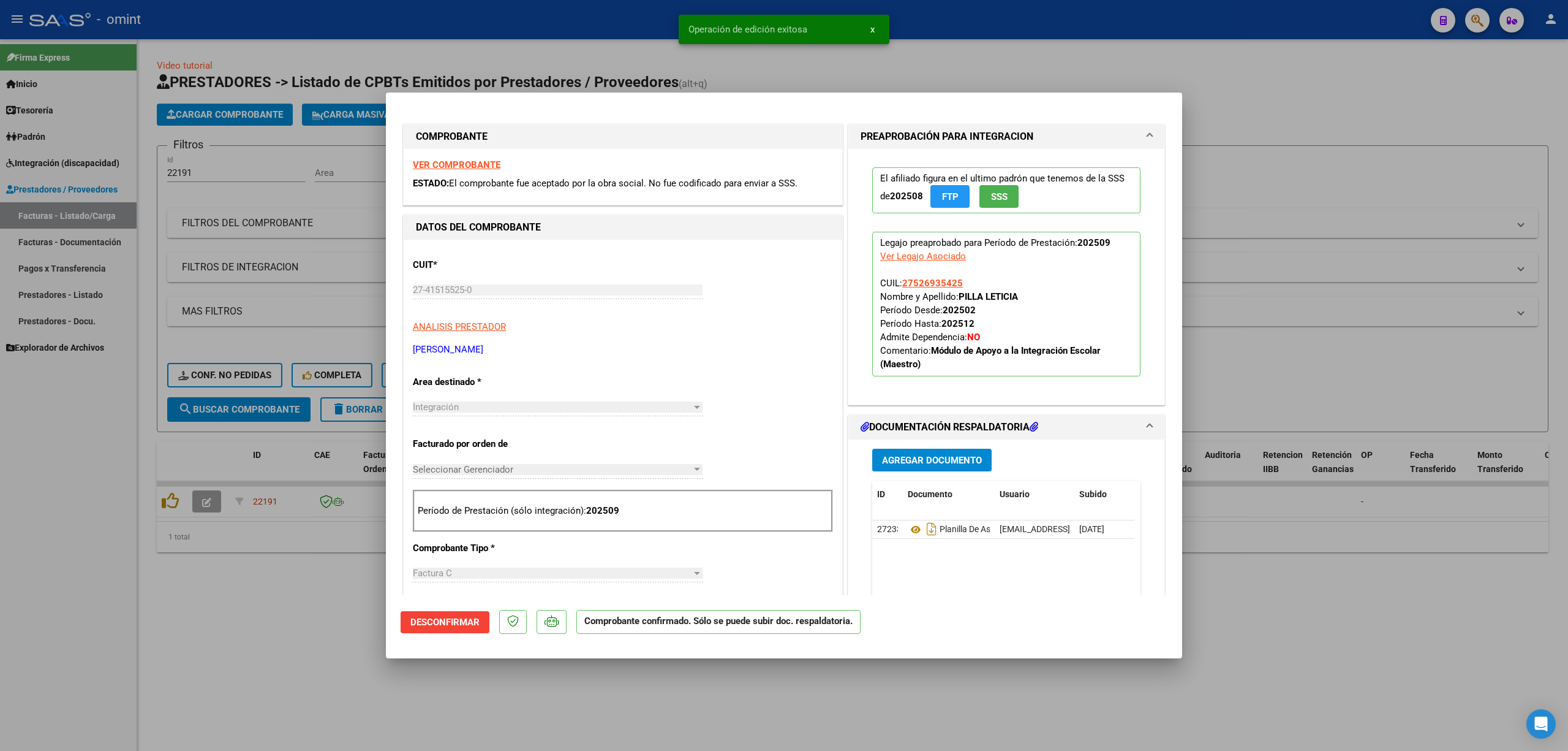
click at [293, 292] on div at bounding box center [784, 375] width 1568 height 751
type input "$ 0,00"
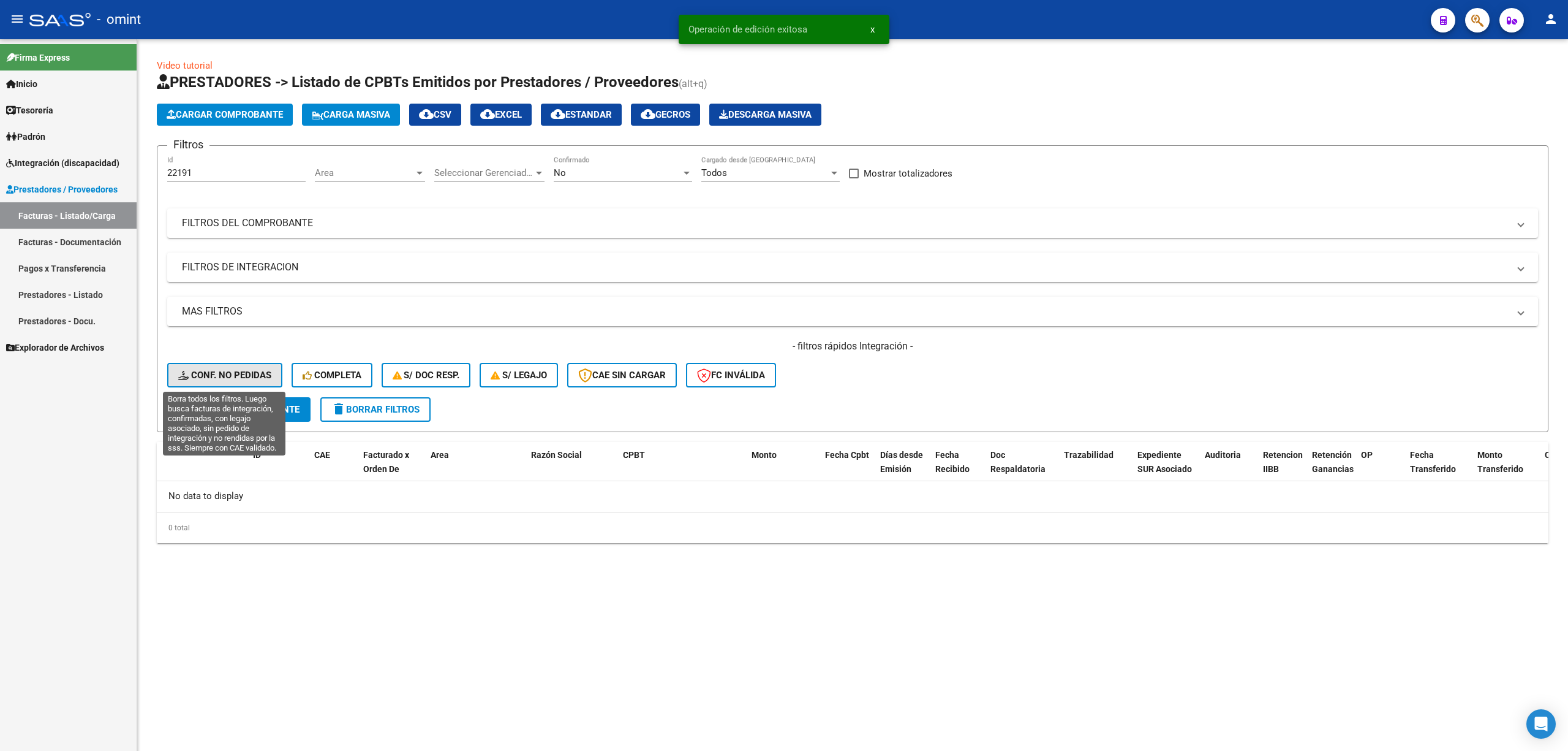
click at [243, 381] on button "Conf. no pedidas" at bounding box center [225, 375] width 116 height 25
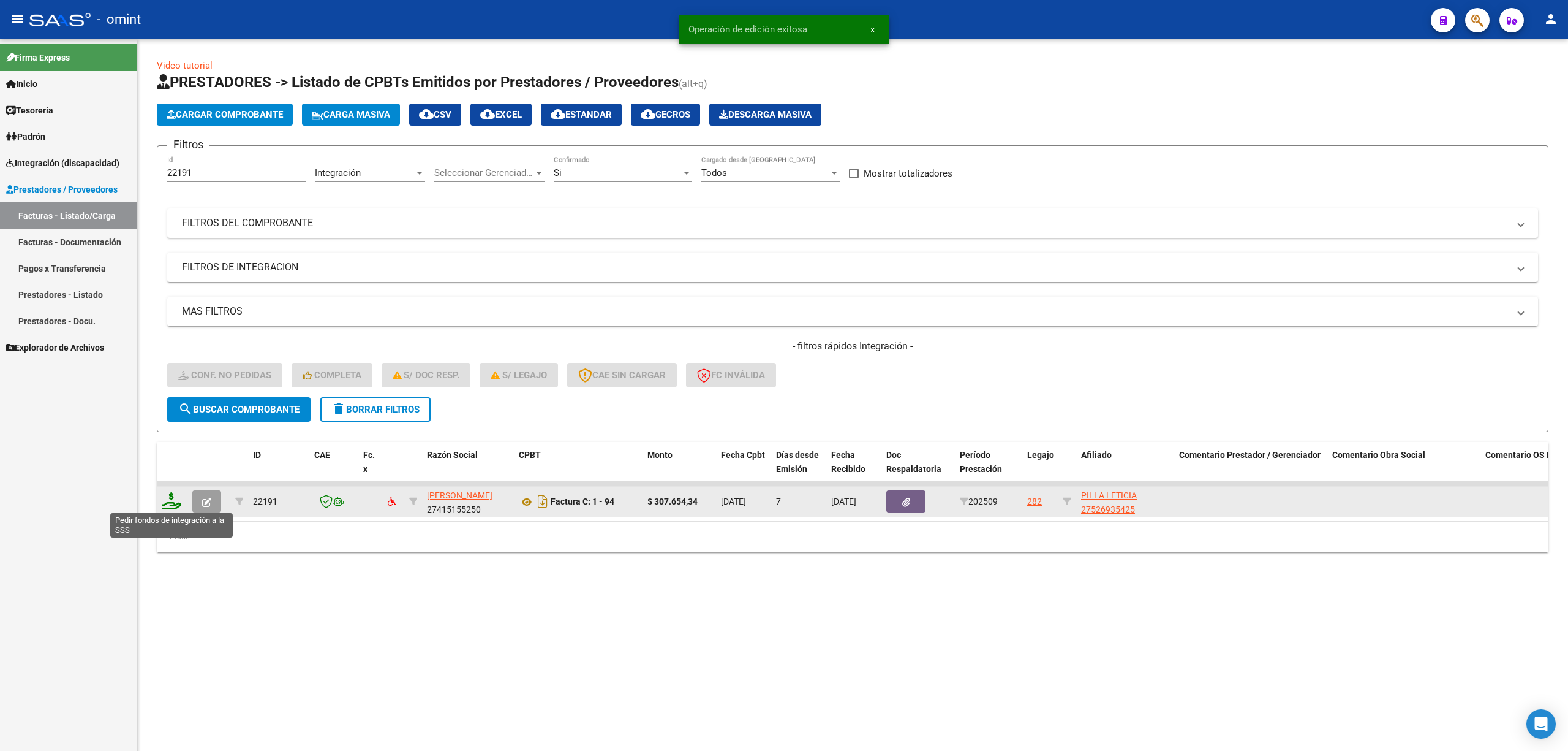
click at [168, 499] on icon at bounding box center [171, 501] width 20 height 17
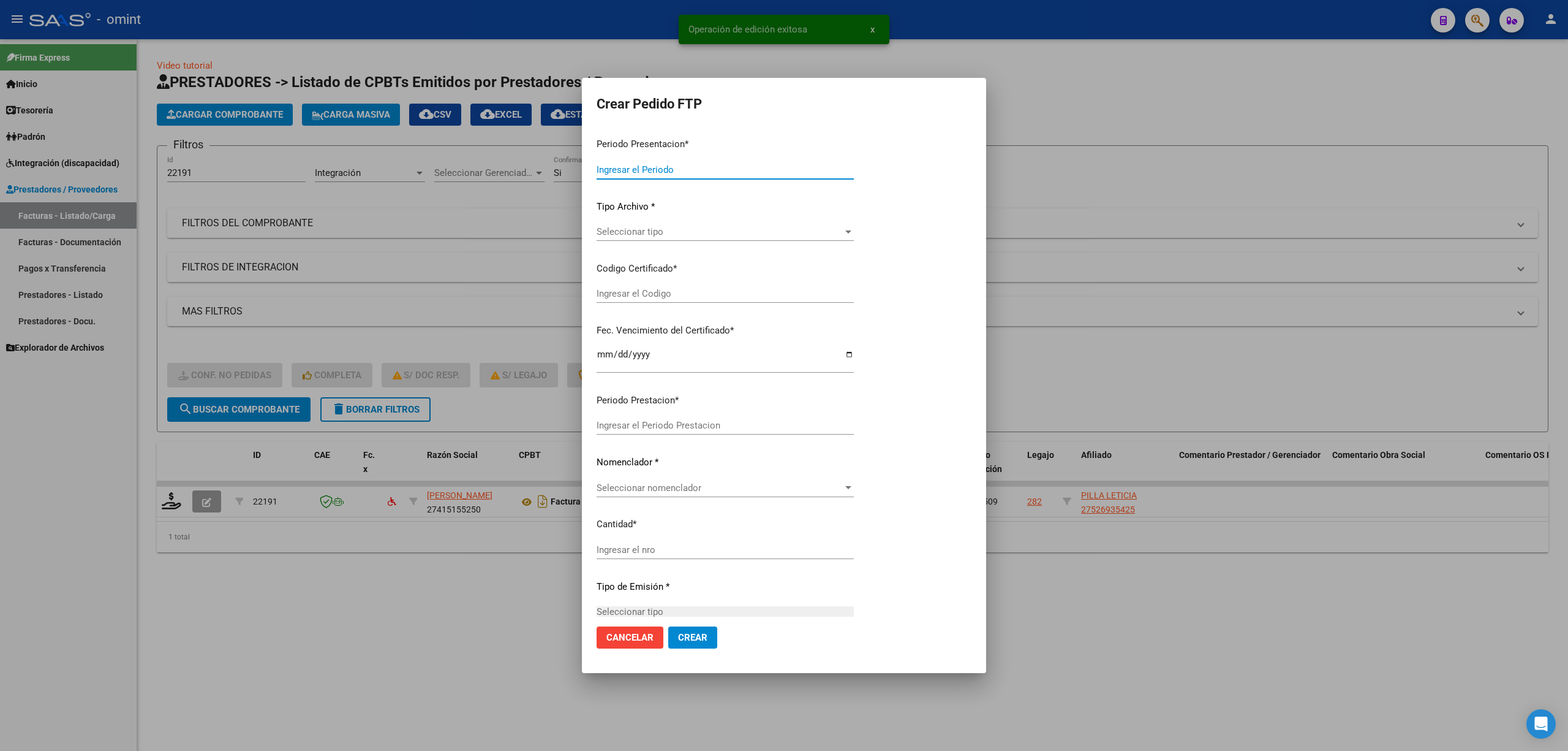
type input "202509"
type input "$ 307.654,34"
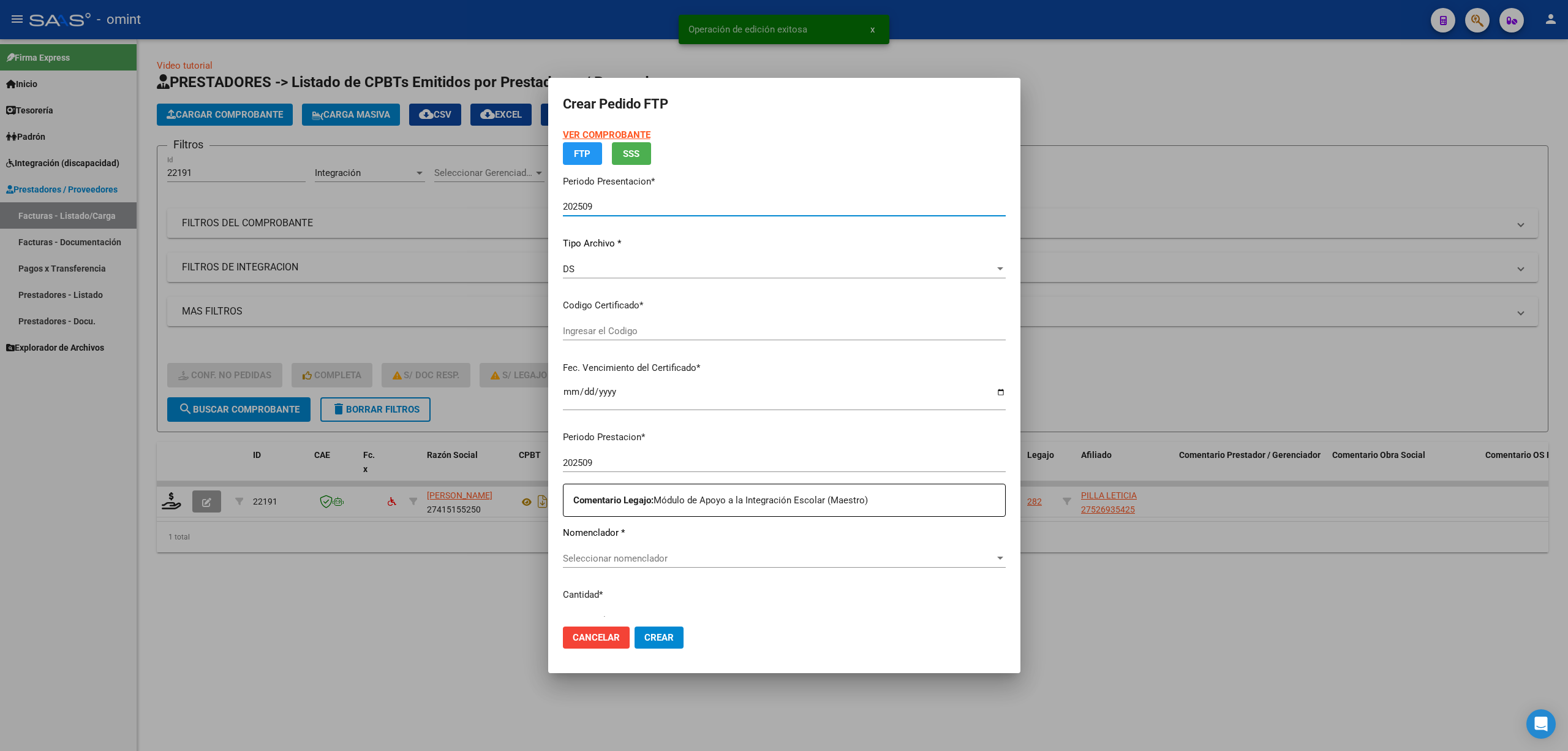
type input "6032468601"
type input "2027-02-03"
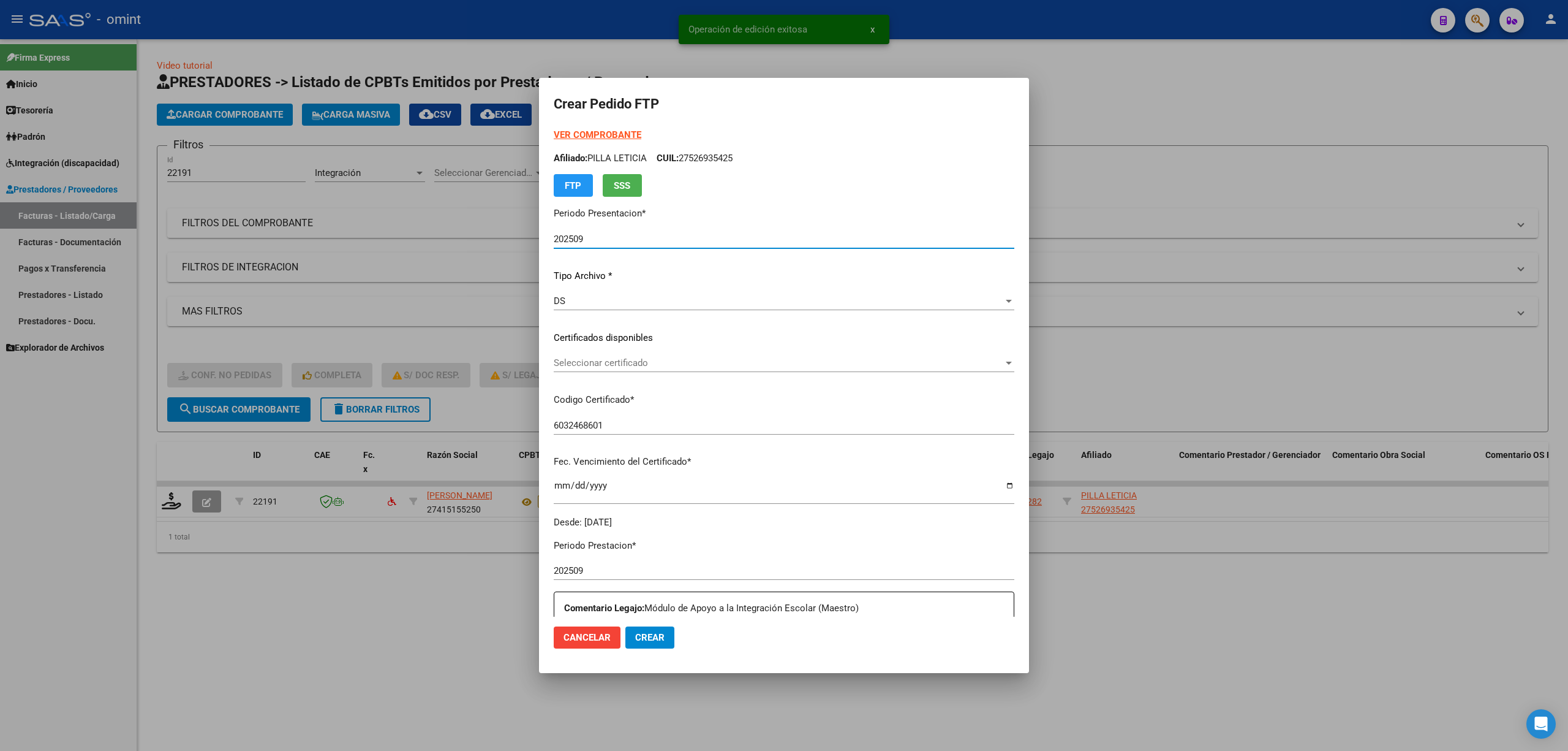
click at [581, 361] on span "Seleccionar certificado" at bounding box center [778, 363] width 450 height 11
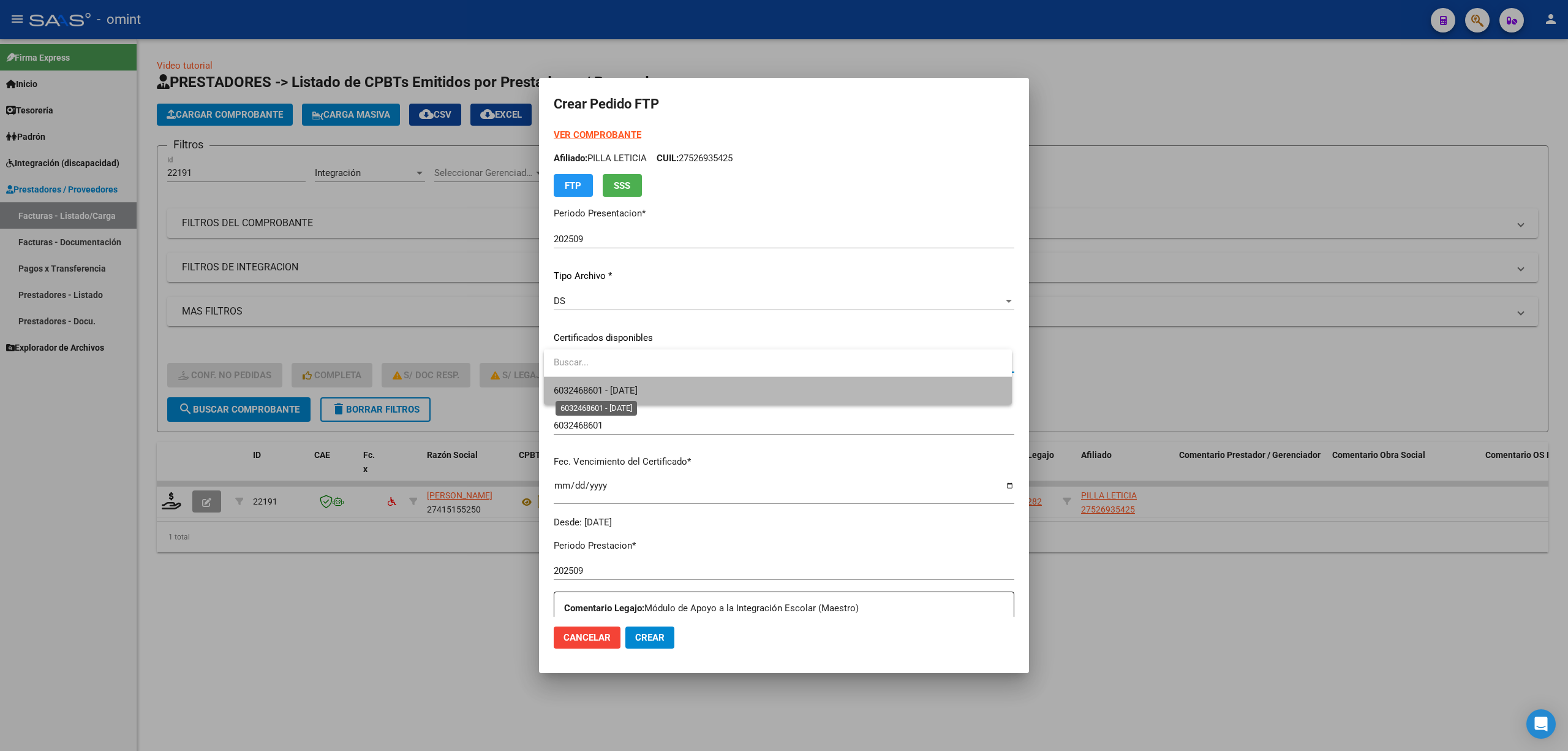
click at [618, 395] on span "6032468601 - 2027-02-03" at bounding box center [596, 390] width 84 height 11
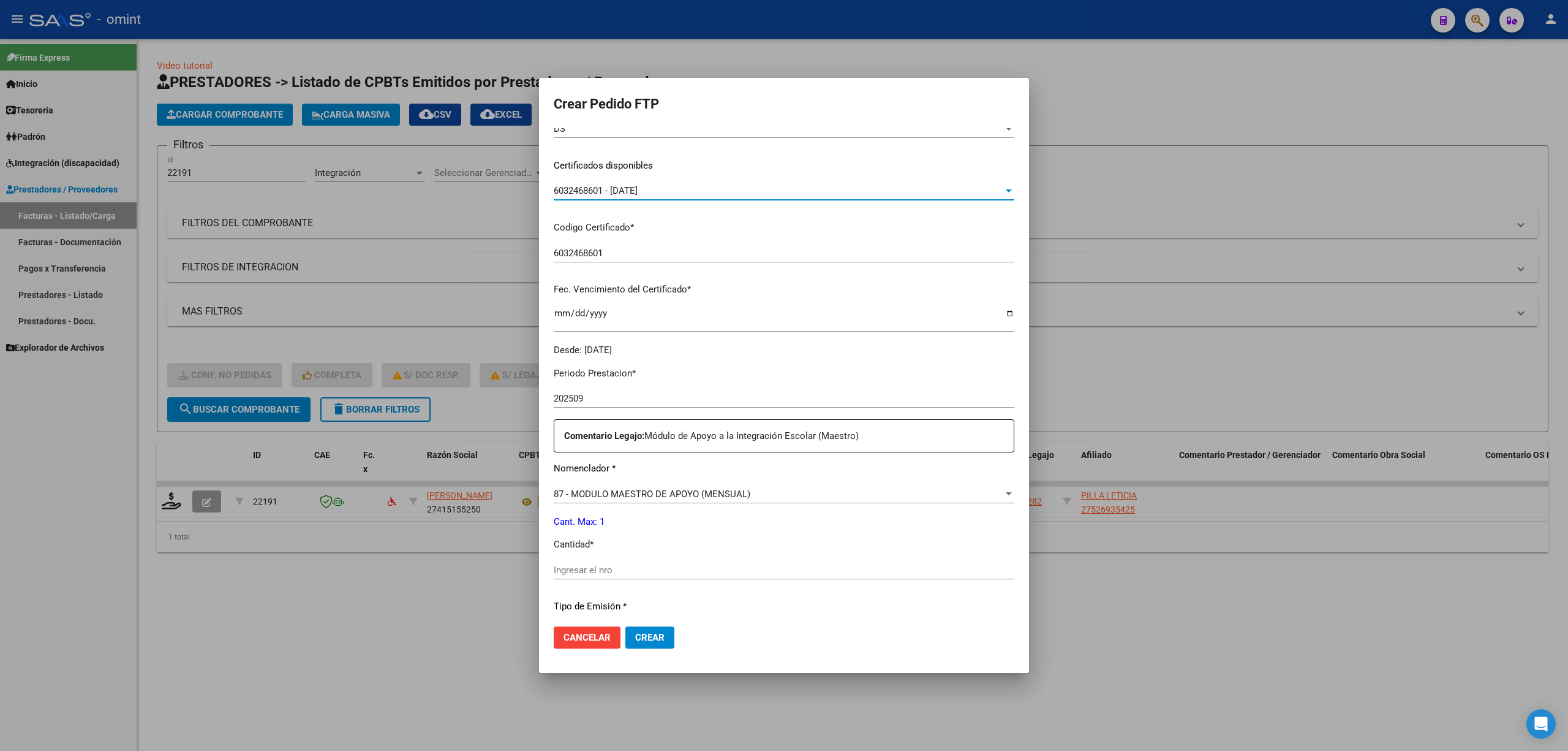
scroll to position [326, 0]
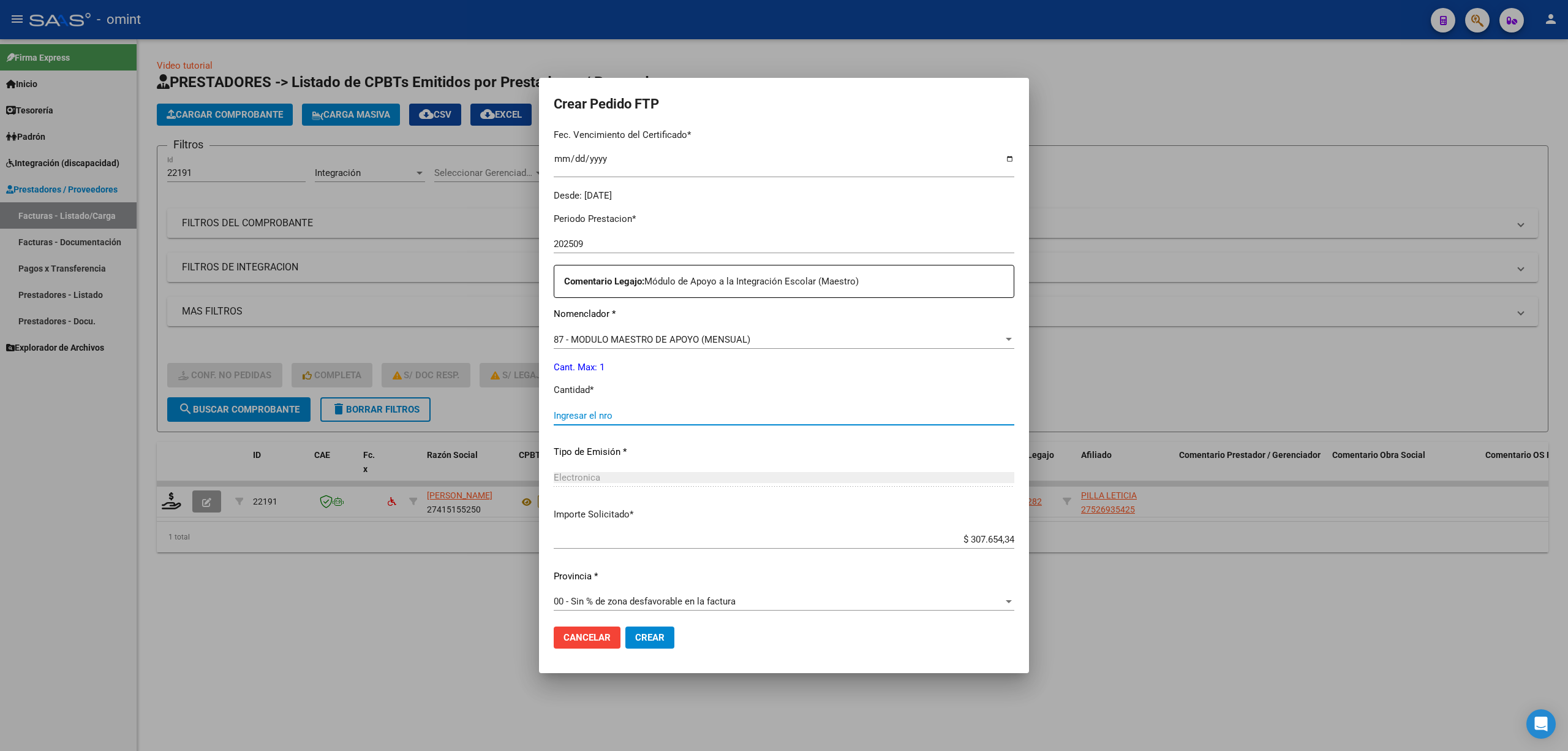
click at [679, 412] on input "Ingresar el nro" at bounding box center [784, 415] width 461 height 11
type input "1"
click at [623, 646] on div "Cancelar Crear" at bounding box center [614, 638] width 121 height 22
click at [648, 646] on button "Crear" at bounding box center [650, 638] width 49 height 22
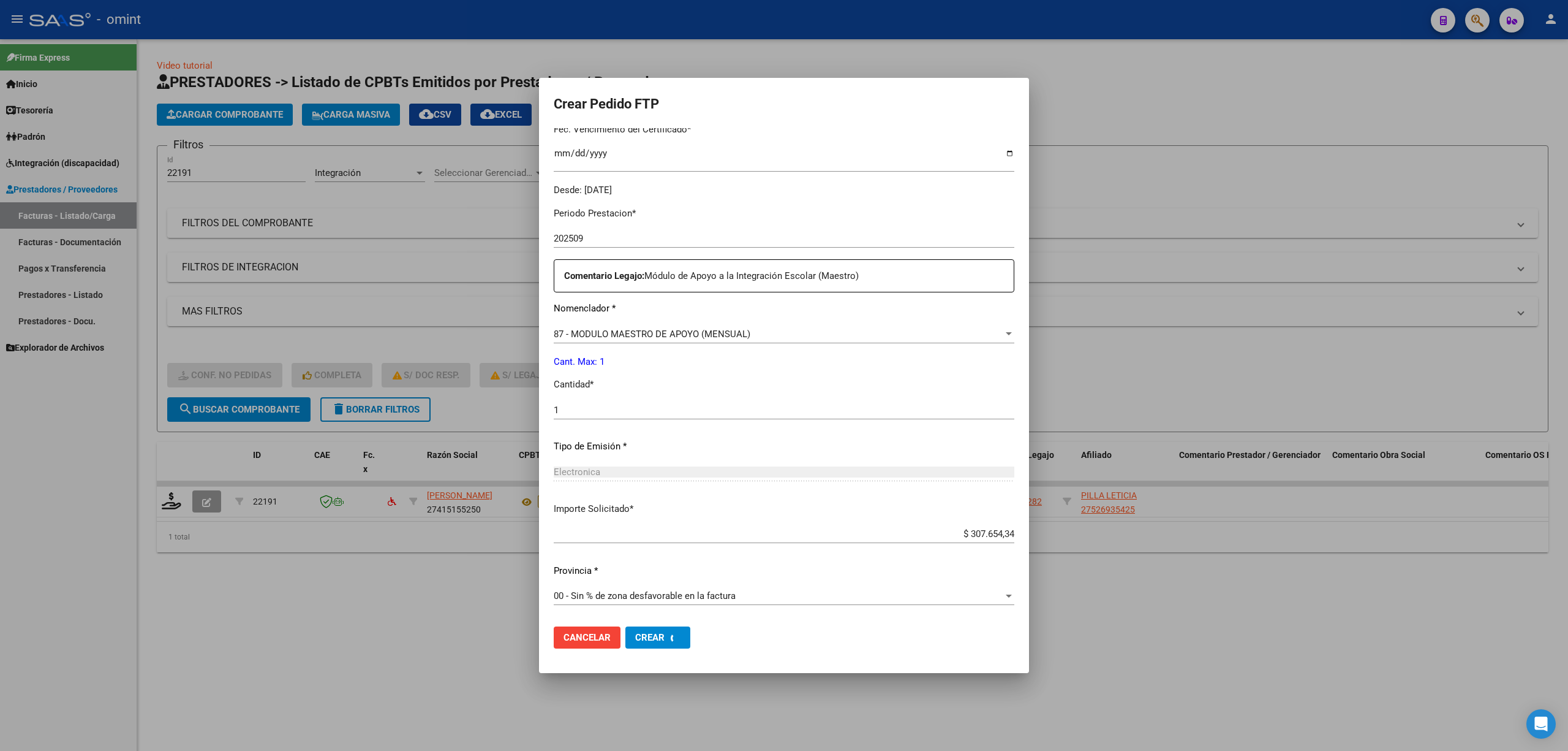
scroll to position [0, 0]
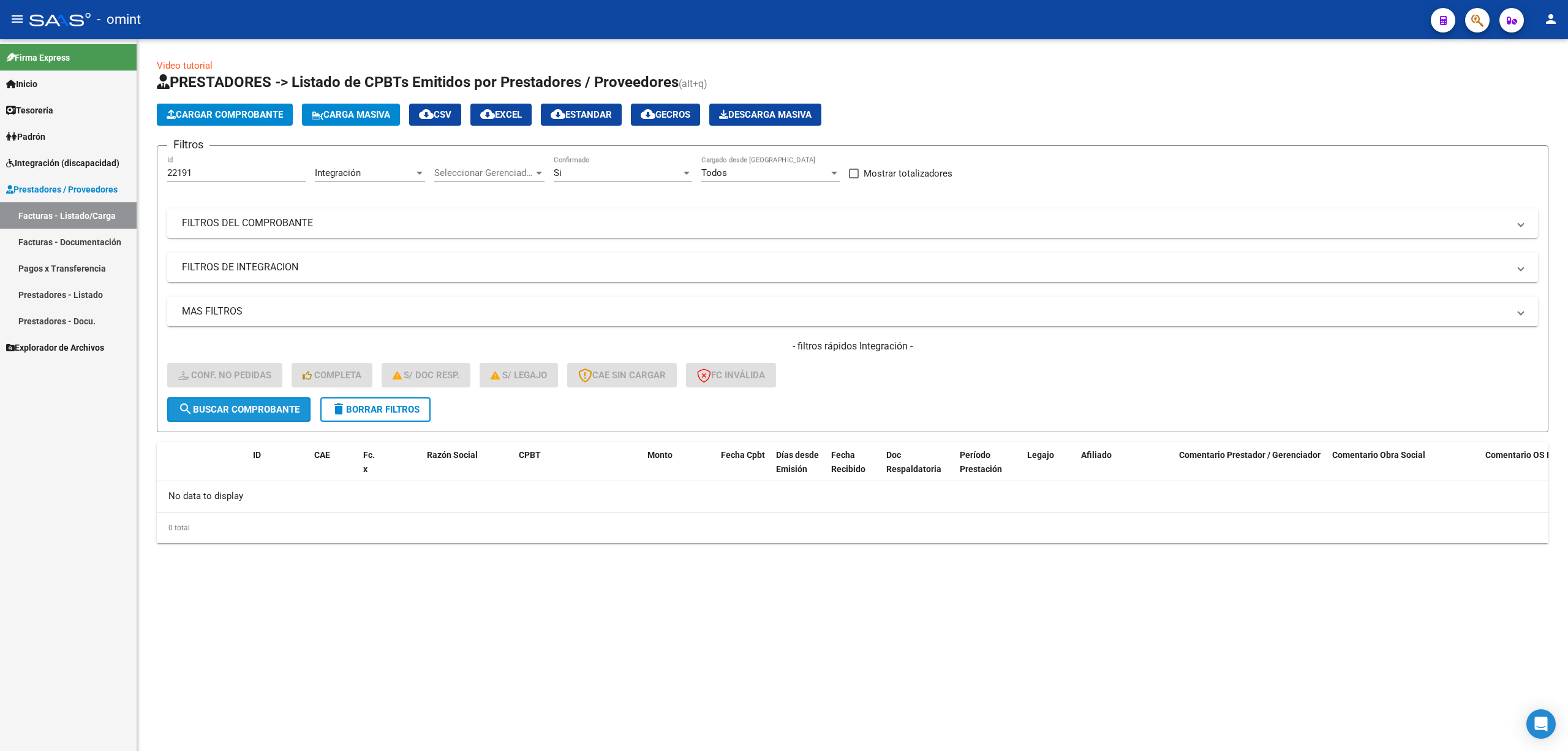
click at [284, 410] on span "search Buscar Comprobante" at bounding box center [238, 409] width 121 height 11
click at [408, 415] on button "delete Borrar Filtros" at bounding box center [376, 409] width 110 height 25
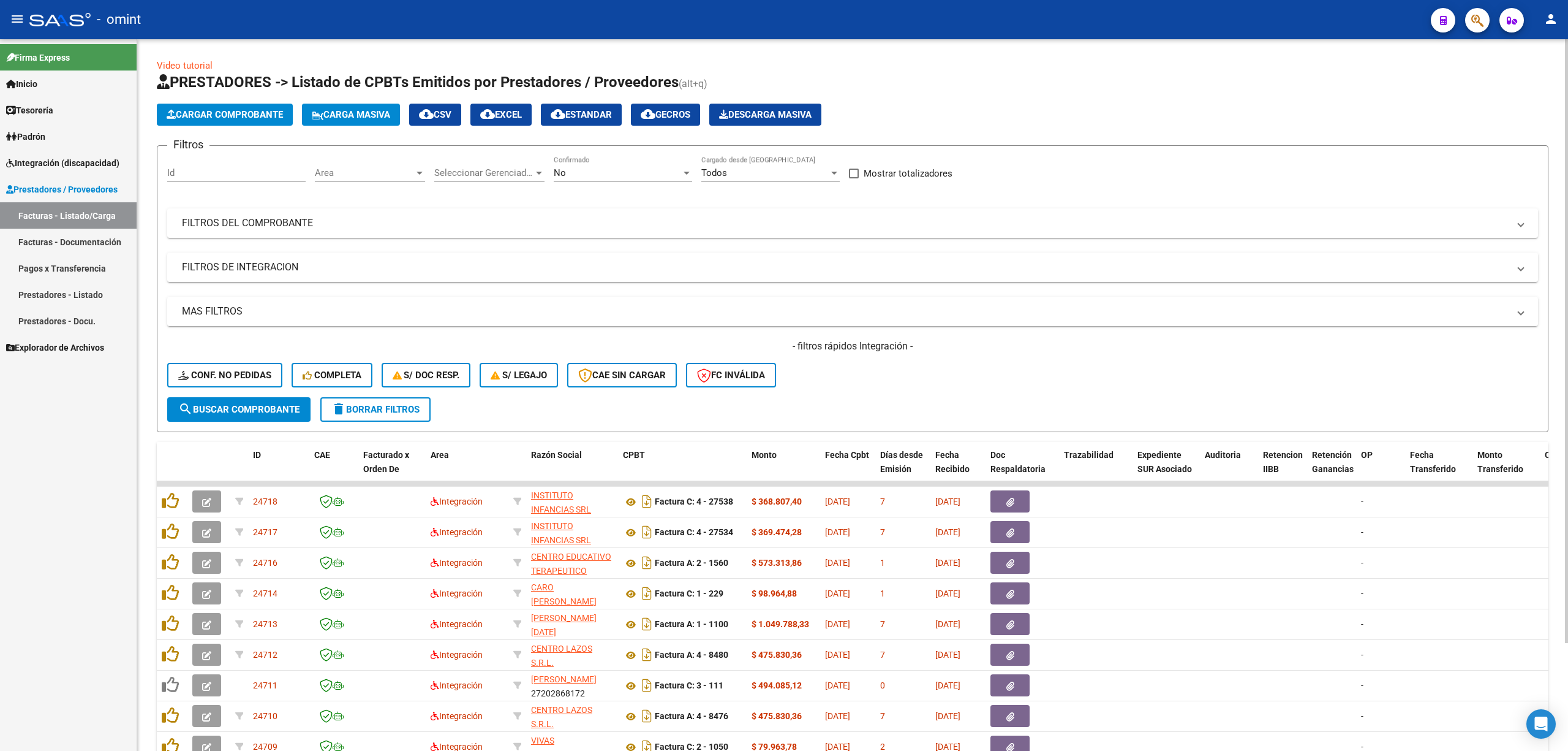
drag, startPoint x: 368, startPoint y: 411, endPoint x: 381, endPoint y: 417, distance: 14.3
click at [370, 411] on span "delete Borrar Filtros" at bounding box center [375, 409] width 88 height 11
click at [194, 170] on input "Id" at bounding box center [236, 172] width 139 height 11
paste input "24410"
type input "24410"
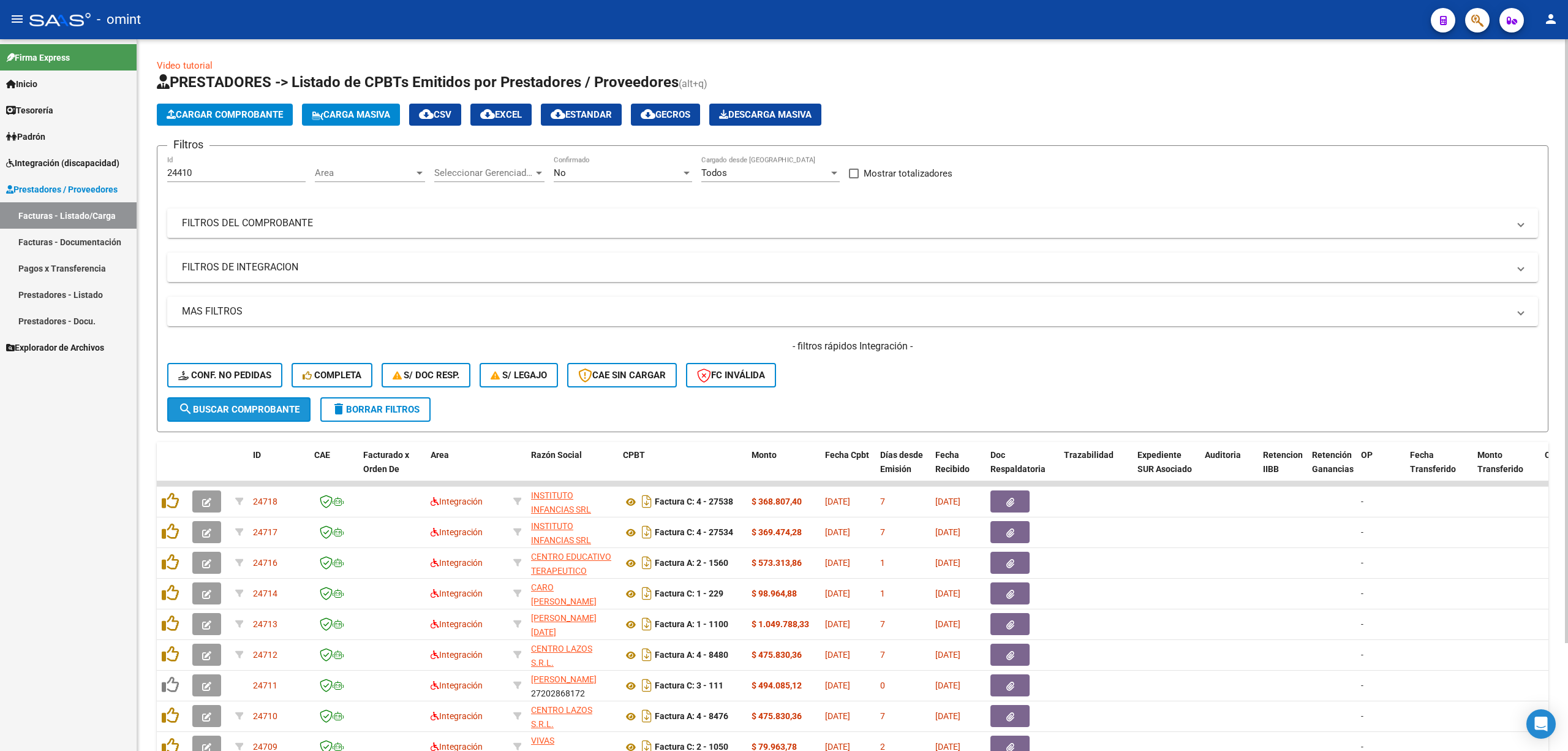
click at [241, 416] on button "search Buscar Comprobante" at bounding box center [238, 409] width 143 height 25
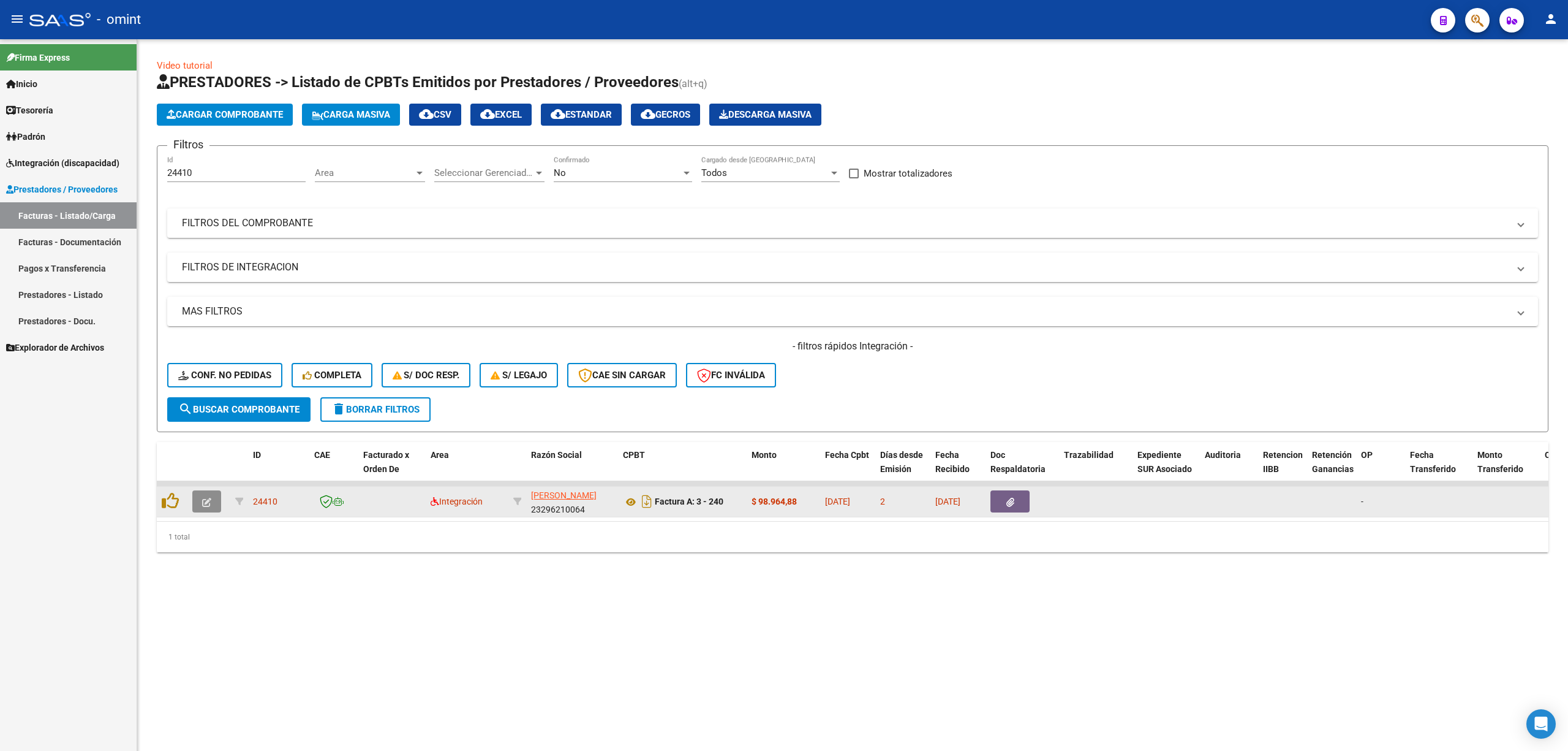
click at [209, 506] on button "button" at bounding box center [207, 501] width 29 height 22
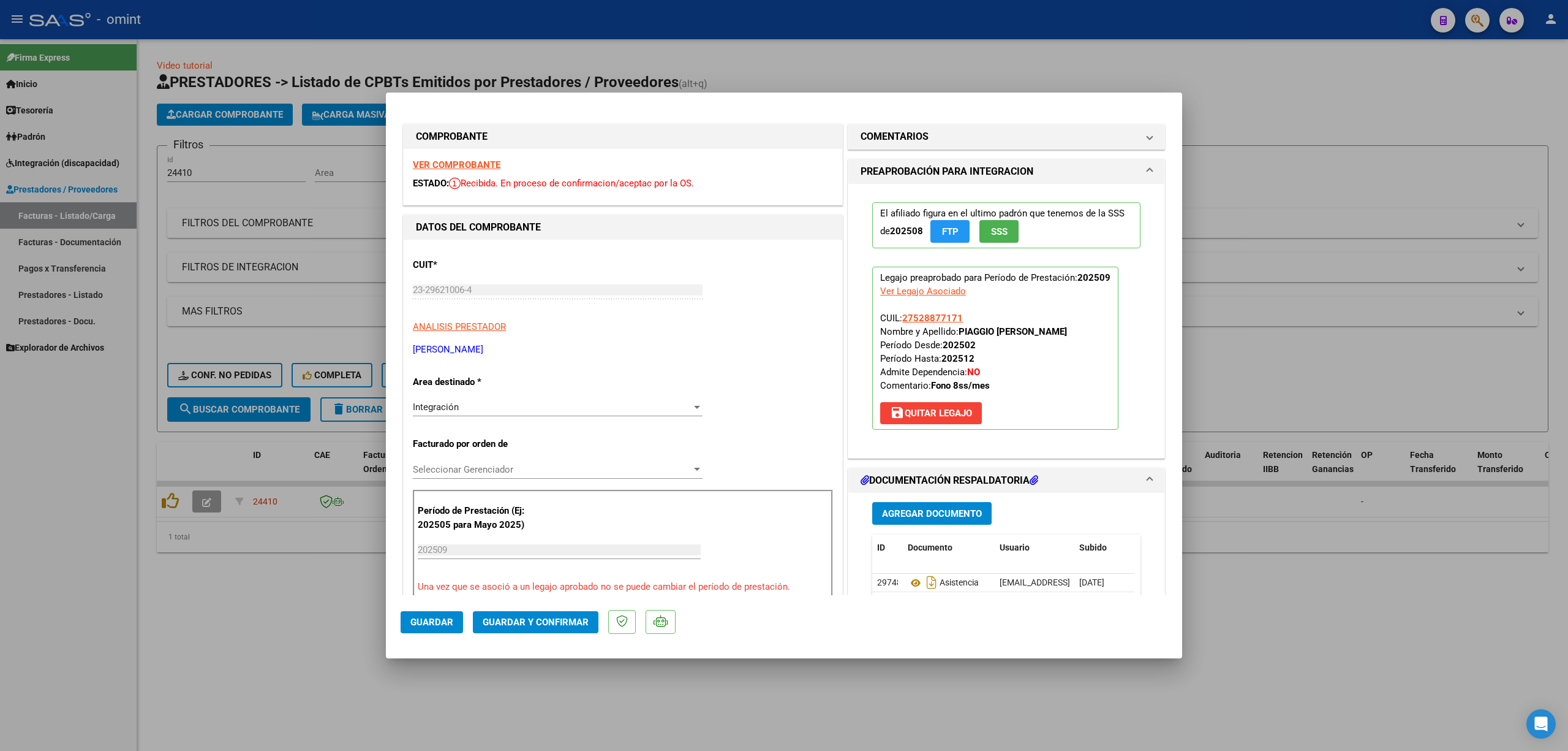
click at [443, 162] on strong "VER COMPROBANTE" at bounding box center [456, 164] width 88 height 11
click at [537, 627] on span "Guardar y Confirmar" at bounding box center [536, 622] width 106 height 11
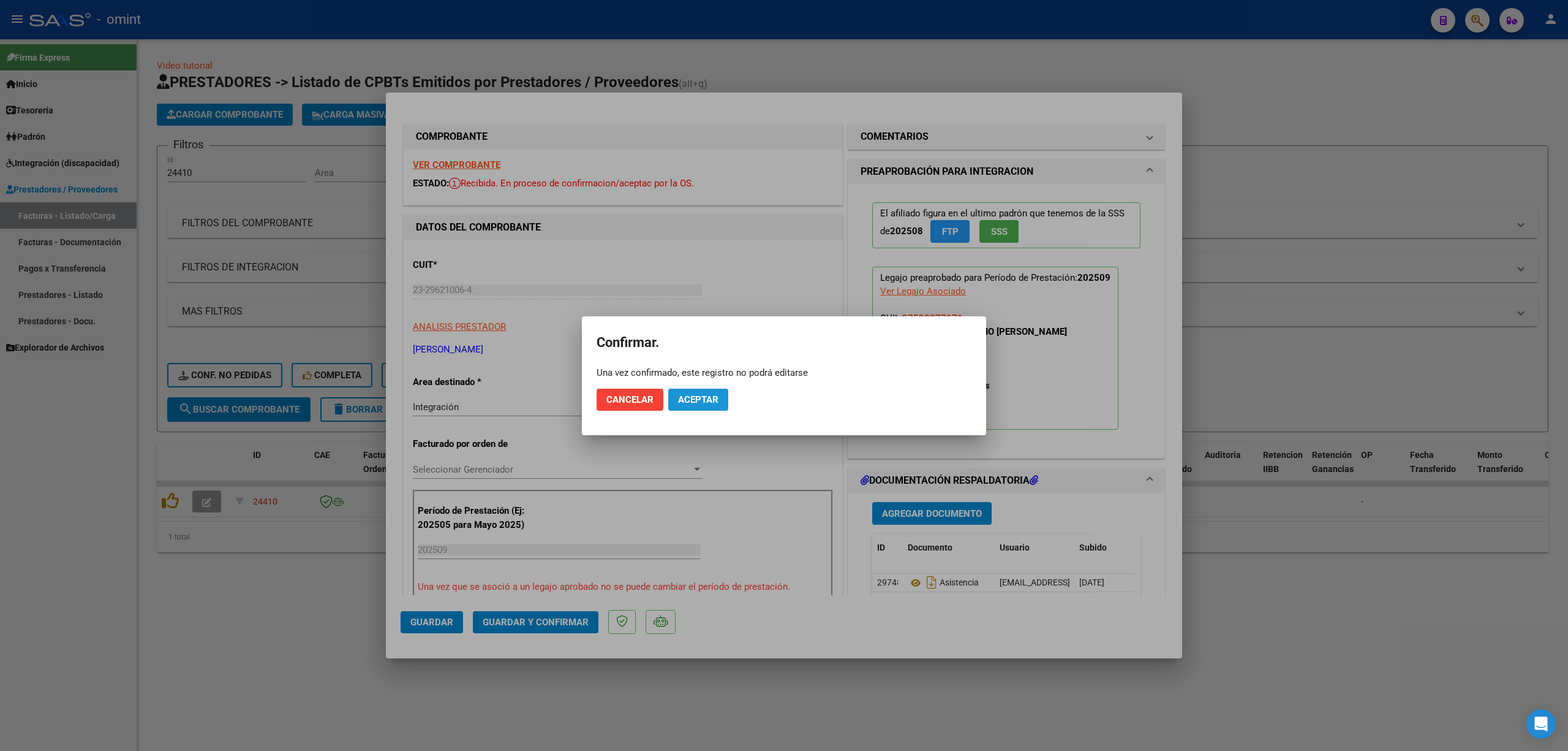
click at [692, 401] on span "Aceptar" at bounding box center [698, 399] width 41 height 11
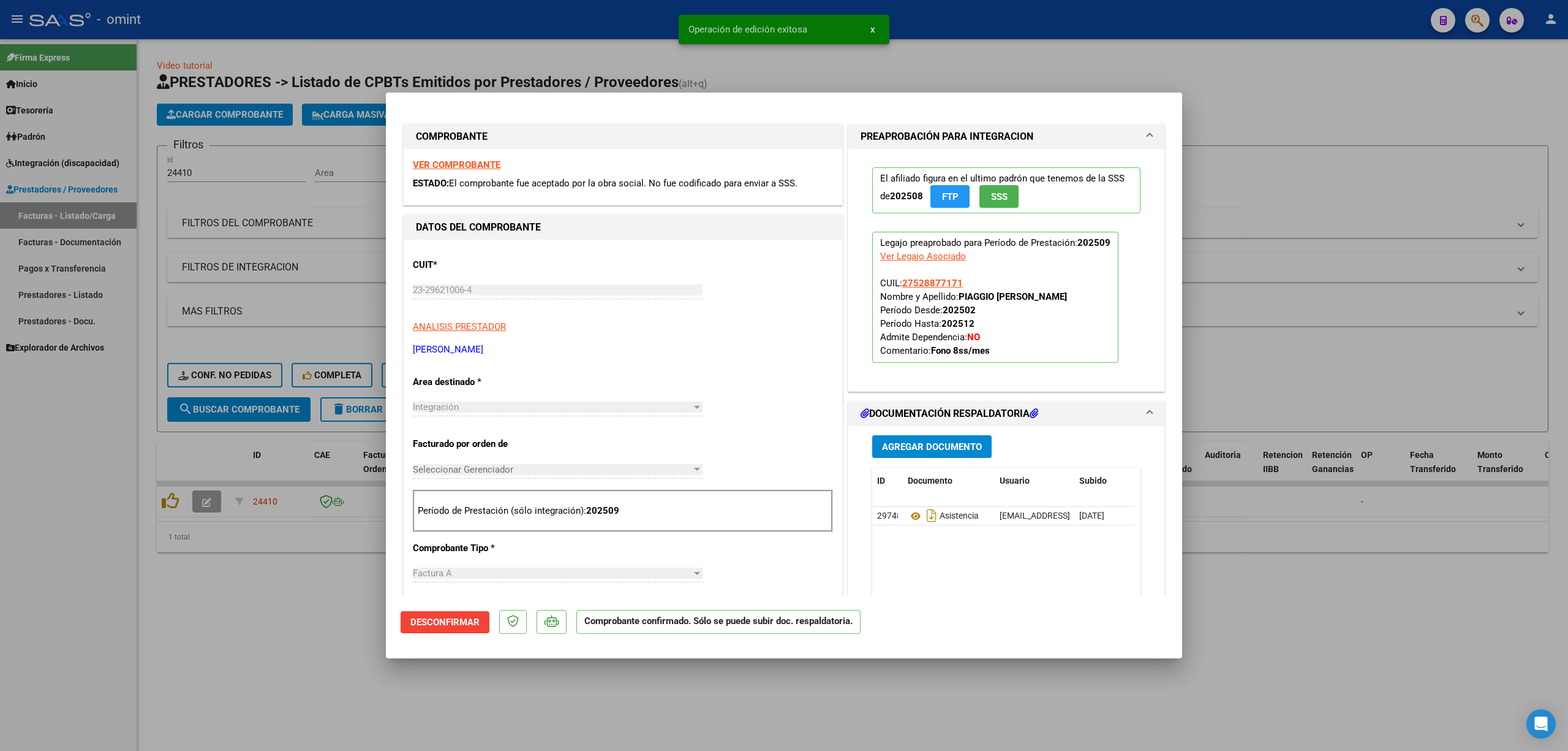
click at [273, 486] on div at bounding box center [784, 375] width 1568 height 751
type input "$ 0,00"
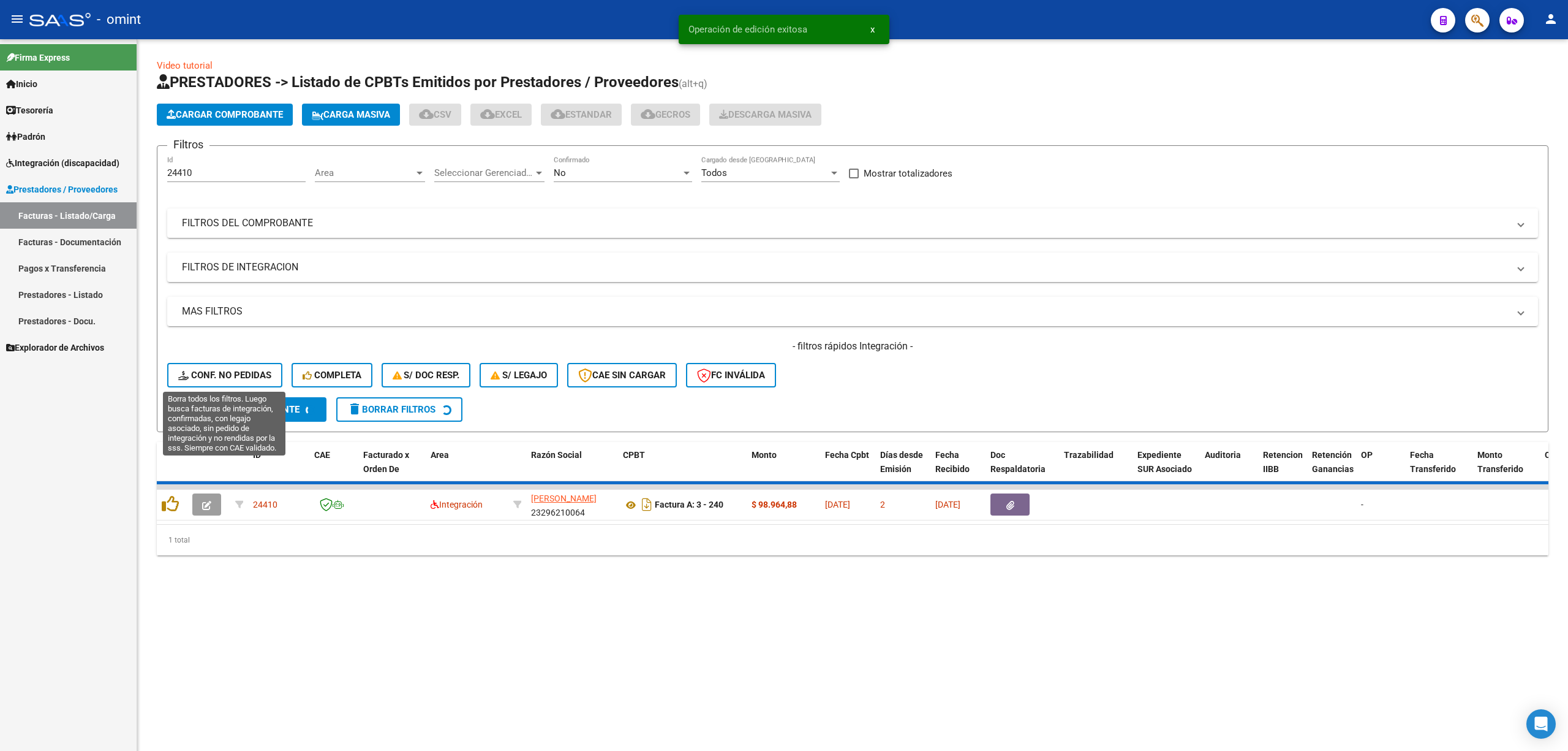
click at [218, 364] on button "Conf. no pedidas" at bounding box center [225, 375] width 116 height 25
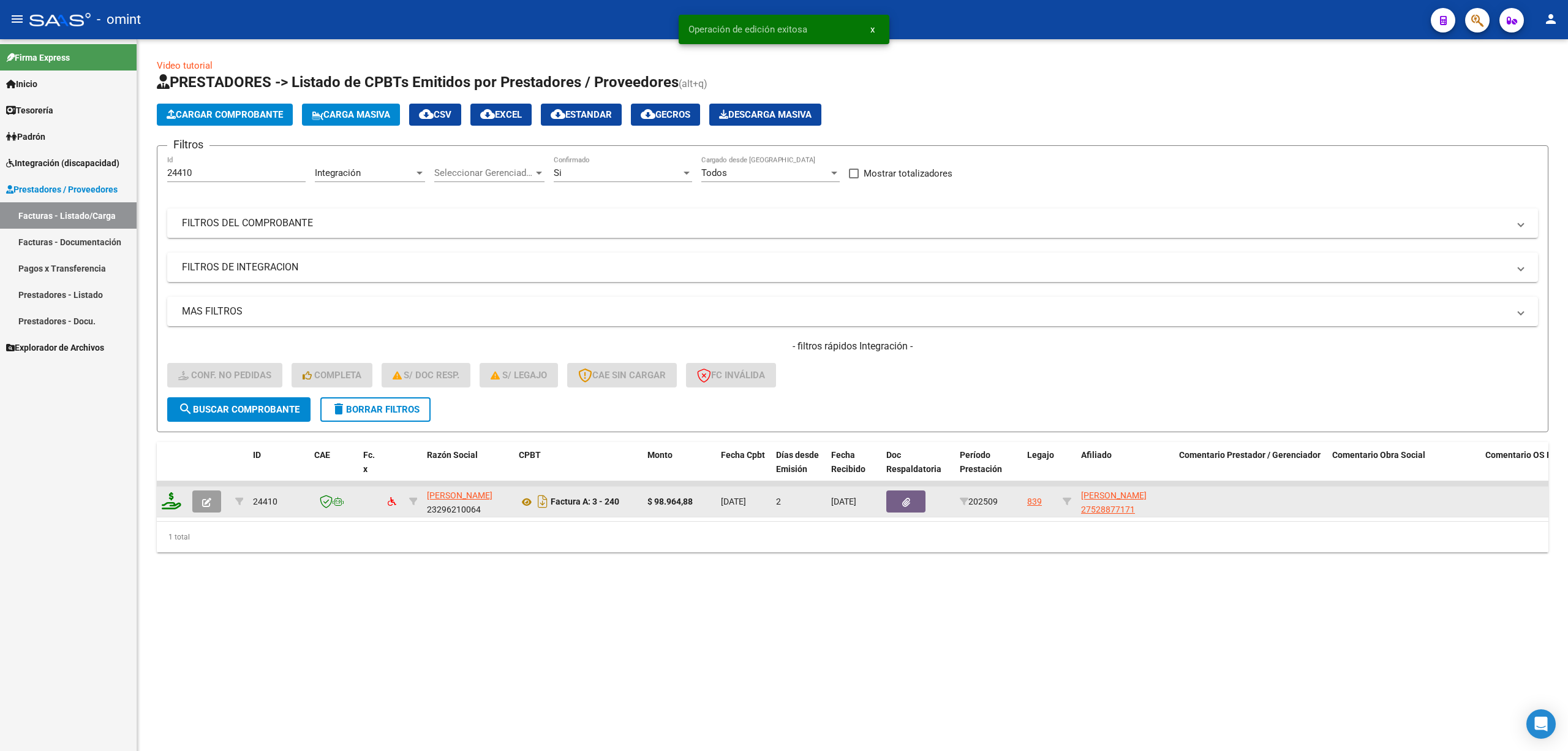
click at [177, 498] on icon at bounding box center [171, 501] width 20 height 17
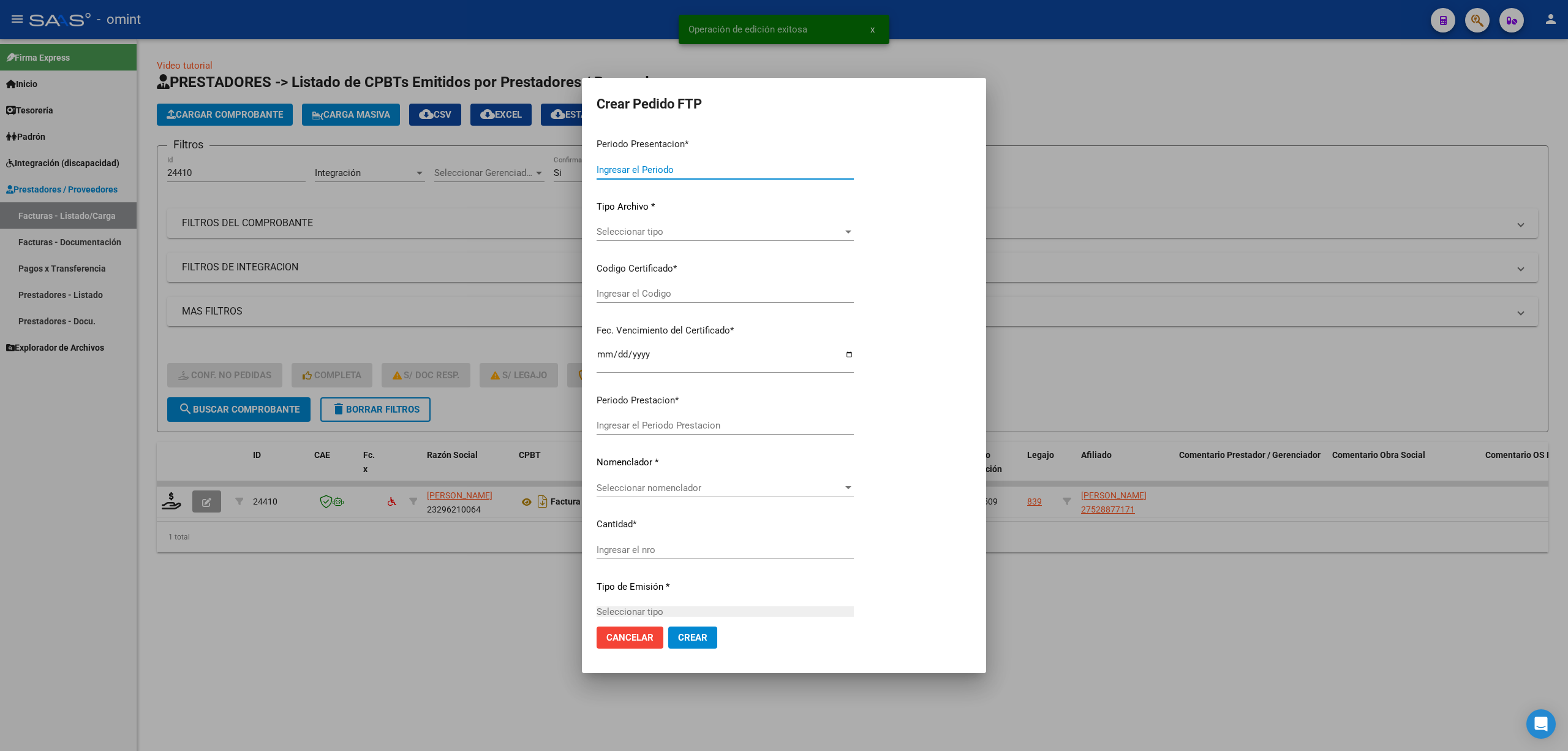
type input "202509"
type input "$ 98.964,88"
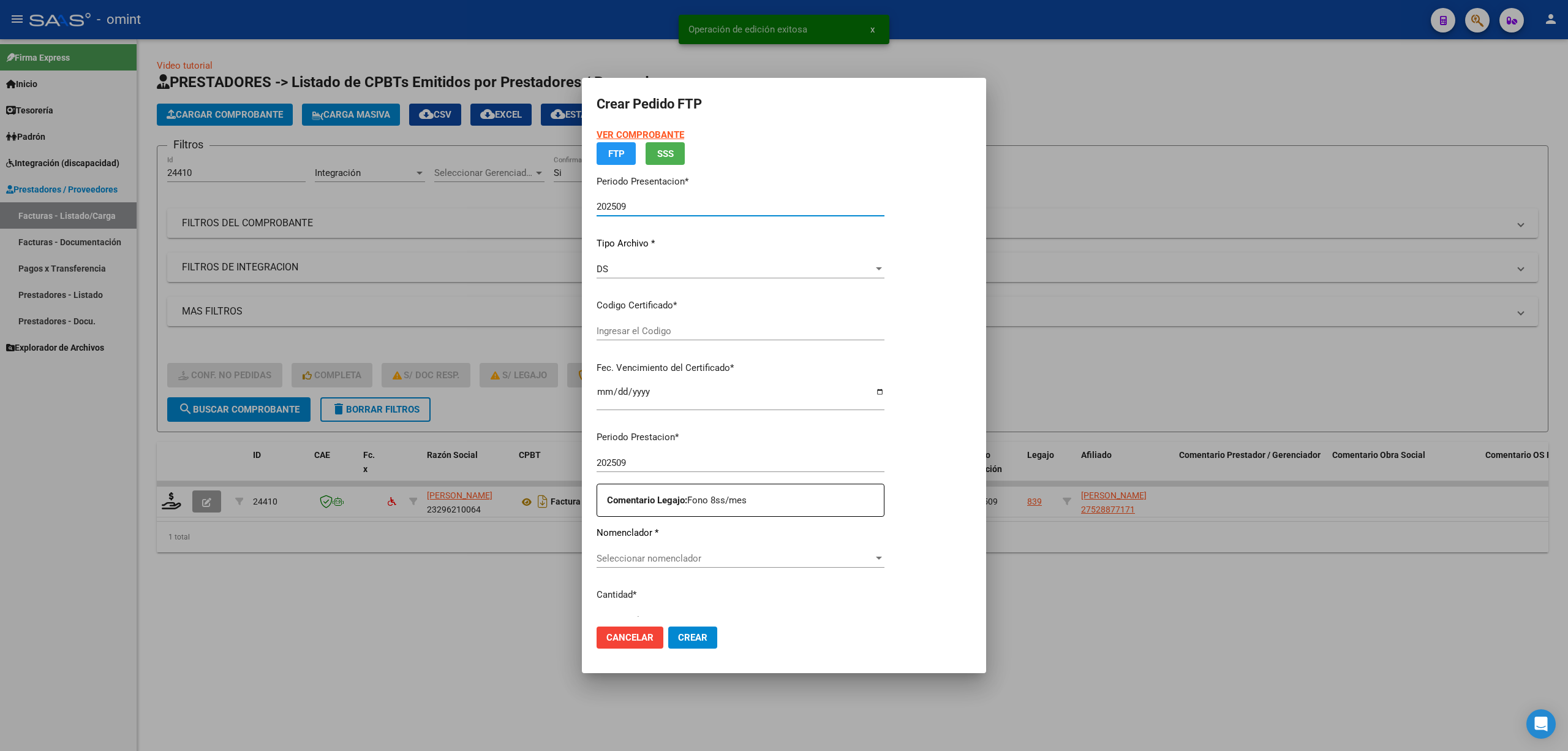
type input "6816786053"
type input "2027-10-24"
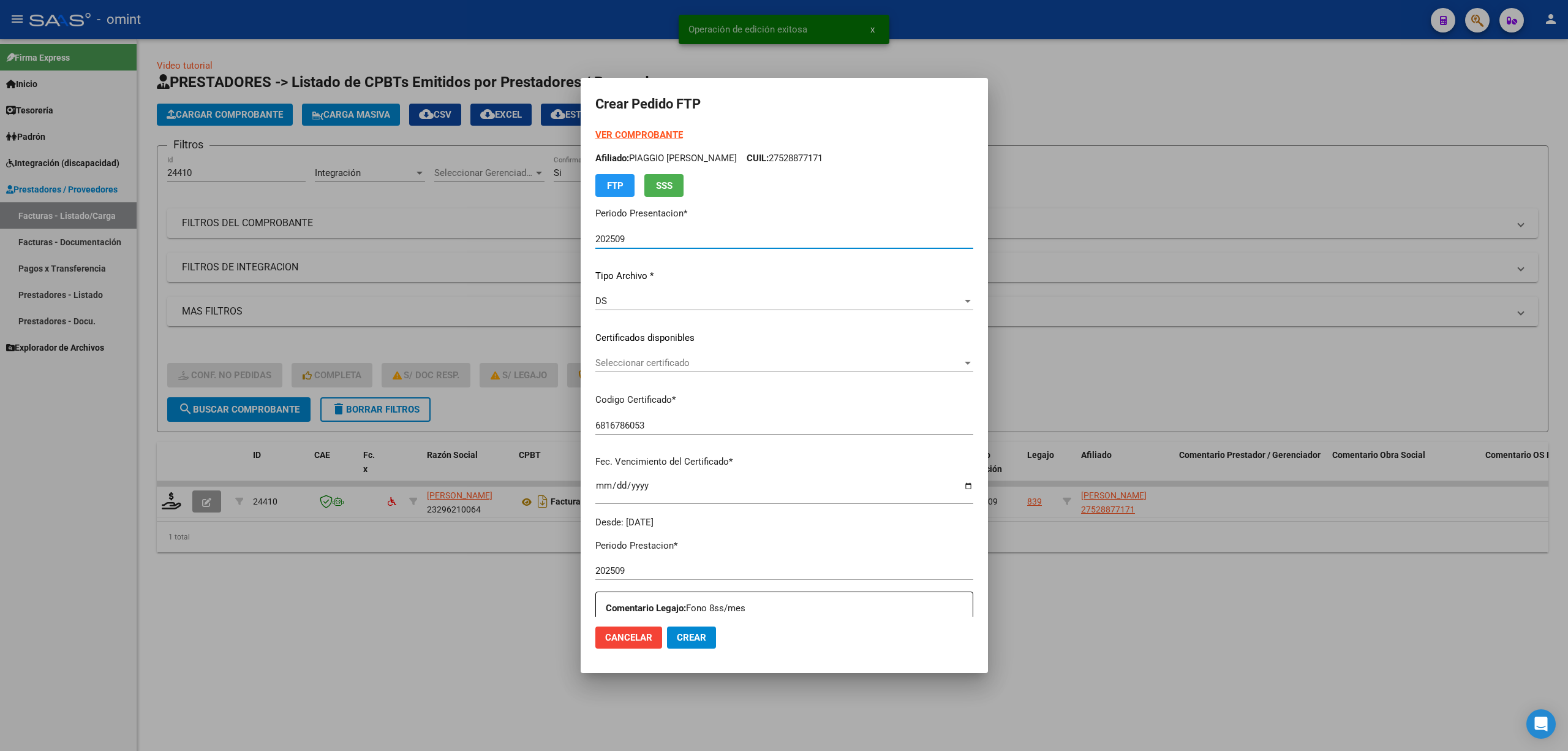
click at [699, 337] on p "Certificados disponibles" at bounding box center [784, 337] width 378 height 14
click at [676, 365] on span "Seleccionar certificado" at bounding box center [778, 363] width 367 height 11
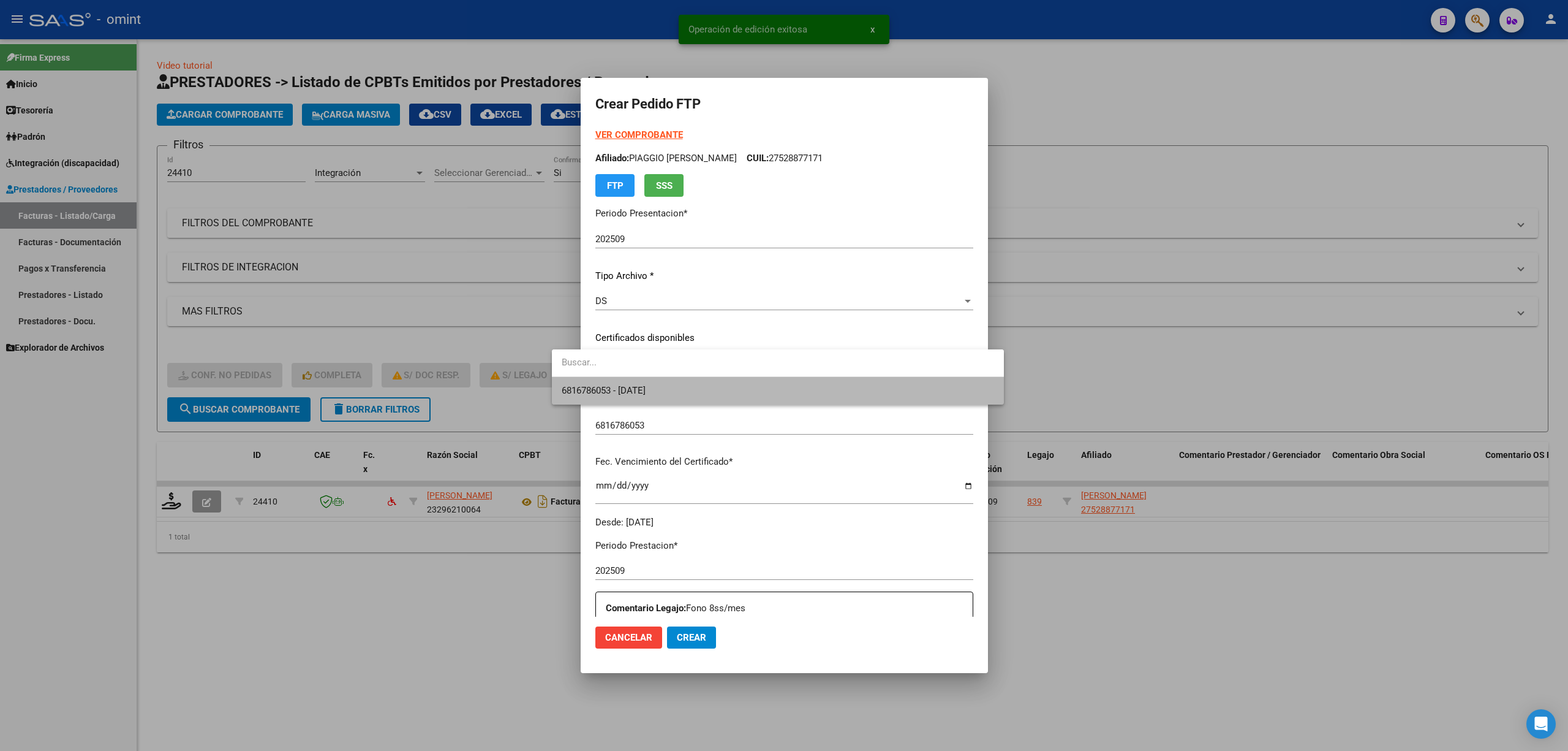
click at [654, 404] on span "6816786053 - 2027-10-24" at bounding box center [777, 390] width 432 height 28
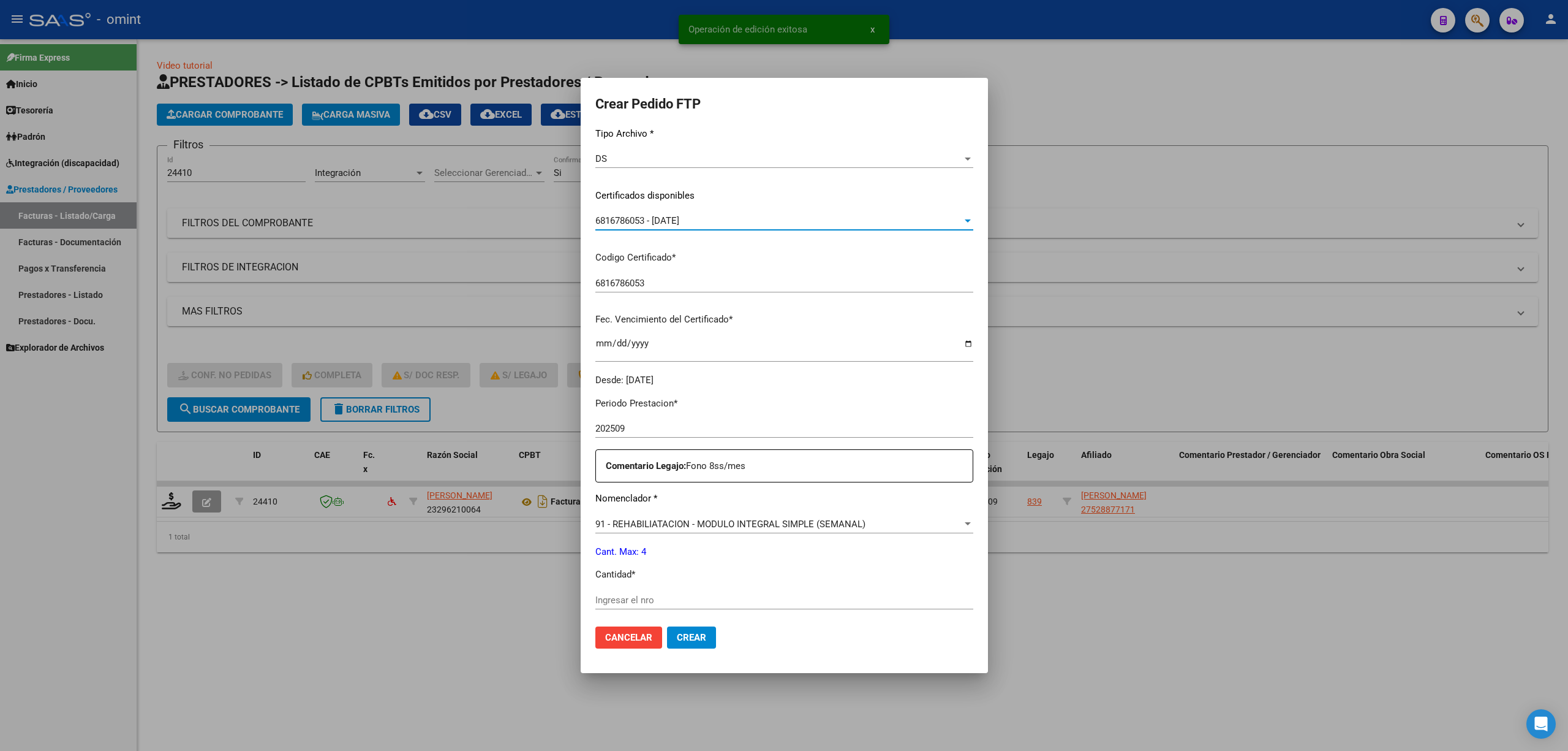
scroll to position [245, 0]
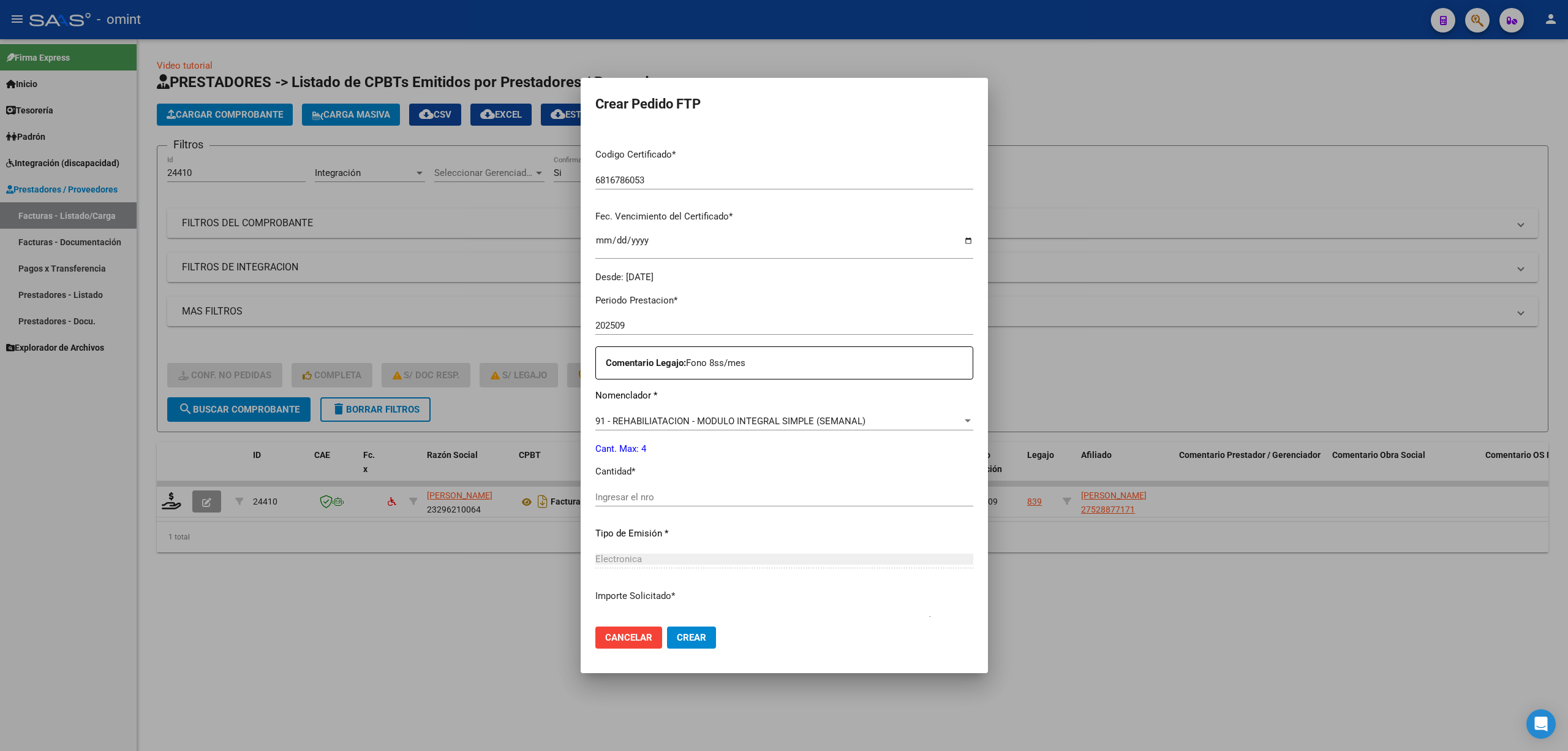
click at [613, 498] on input "Ingresar el nro" at bounding box center [784, 497] width 378 height 11
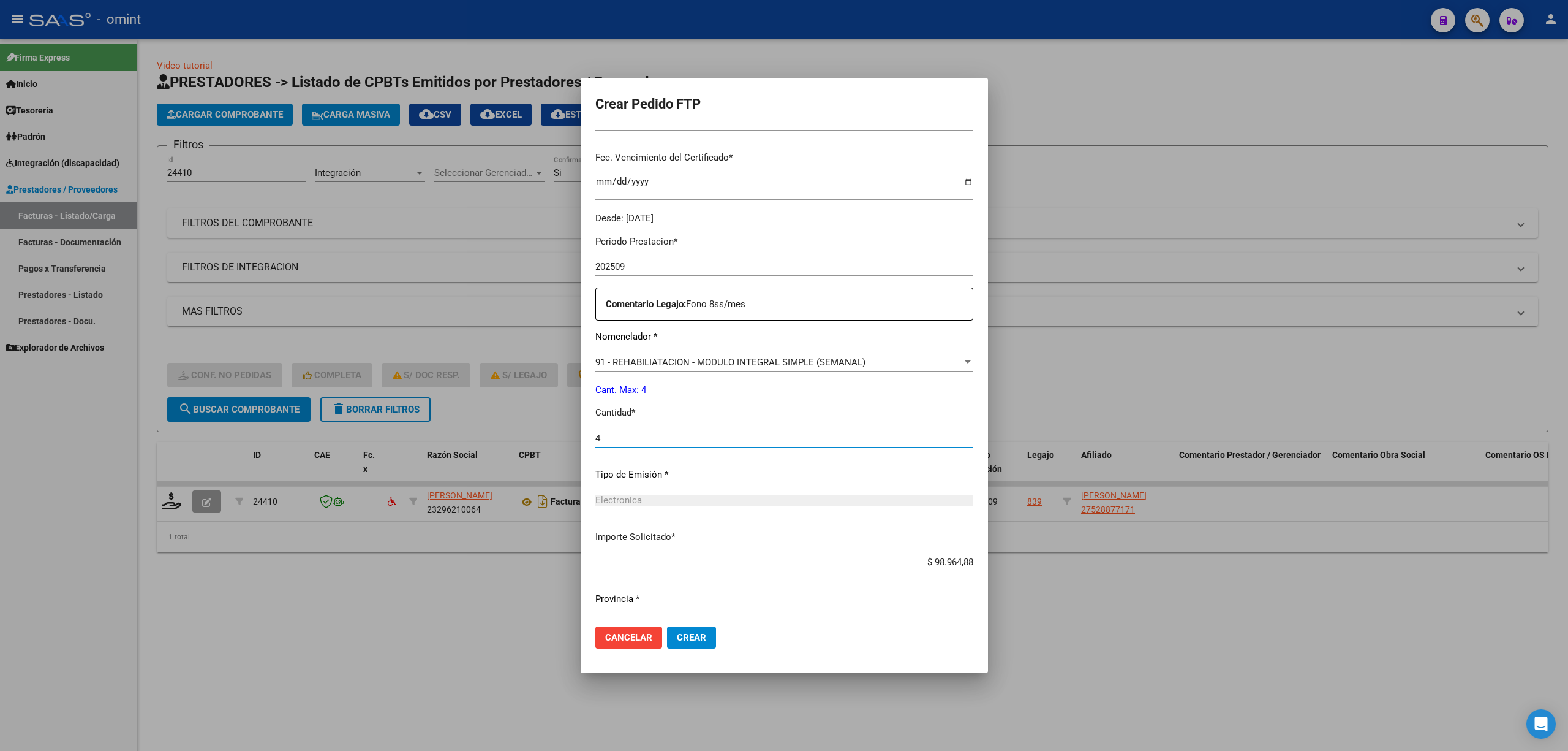
scroll to position [332, 0]
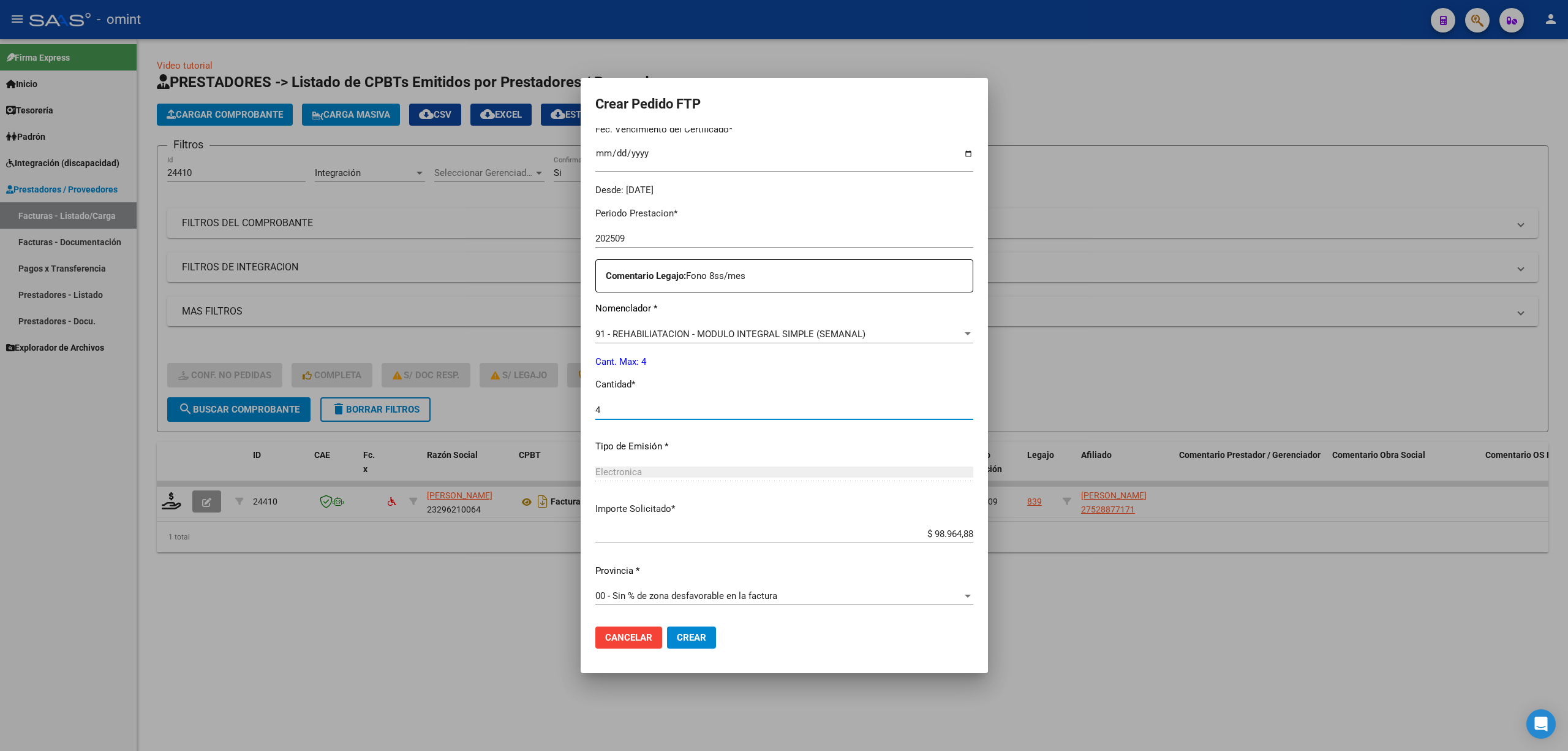
type input "4"
click at [658, 651] on mat-dialog-actions "Cancelar Crear" at bounding box center [784, 637] width 378 height 41
click at [667, 645] on button "Crear" at bounding box center [691, 638] width 49 height 22
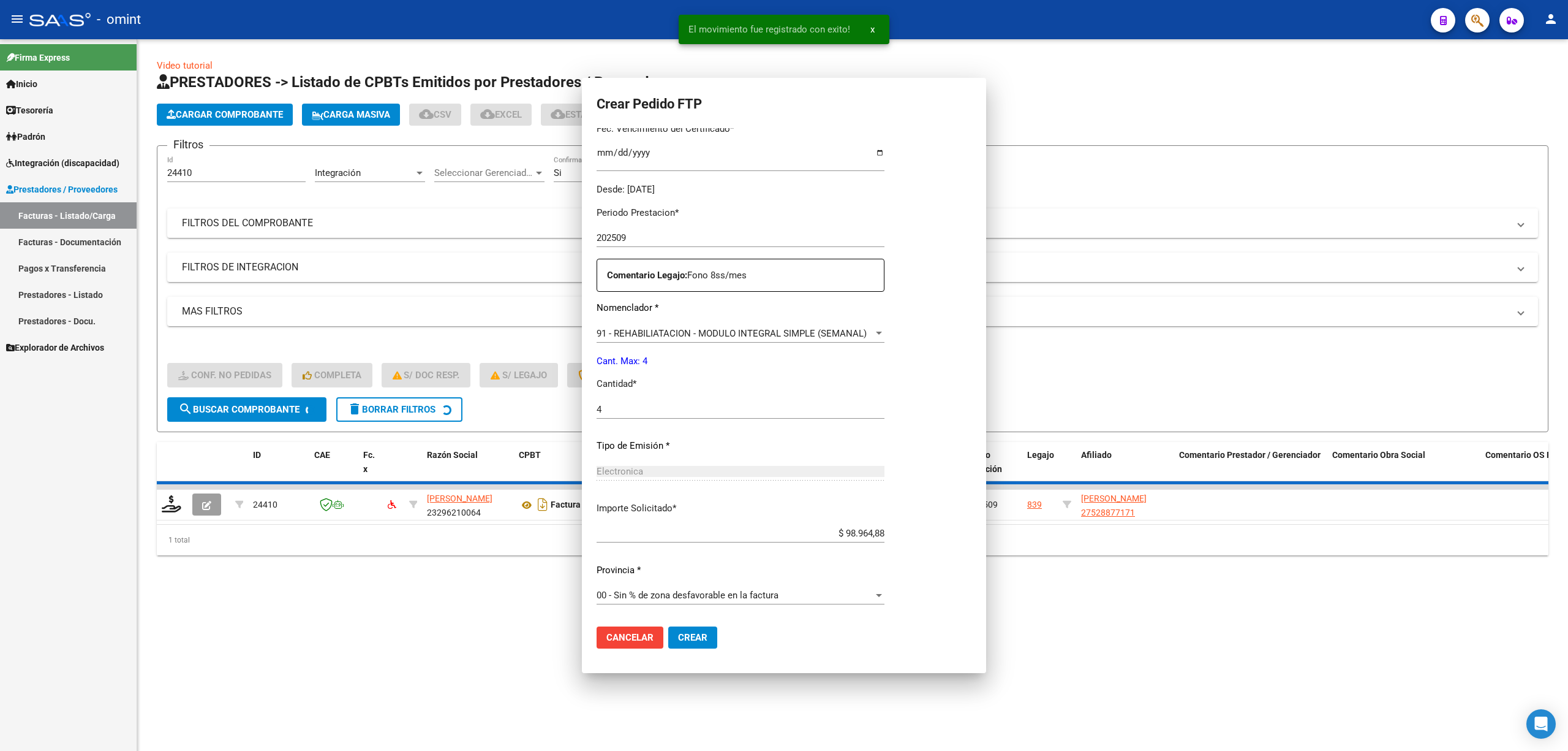
scroll to position [0, 0]
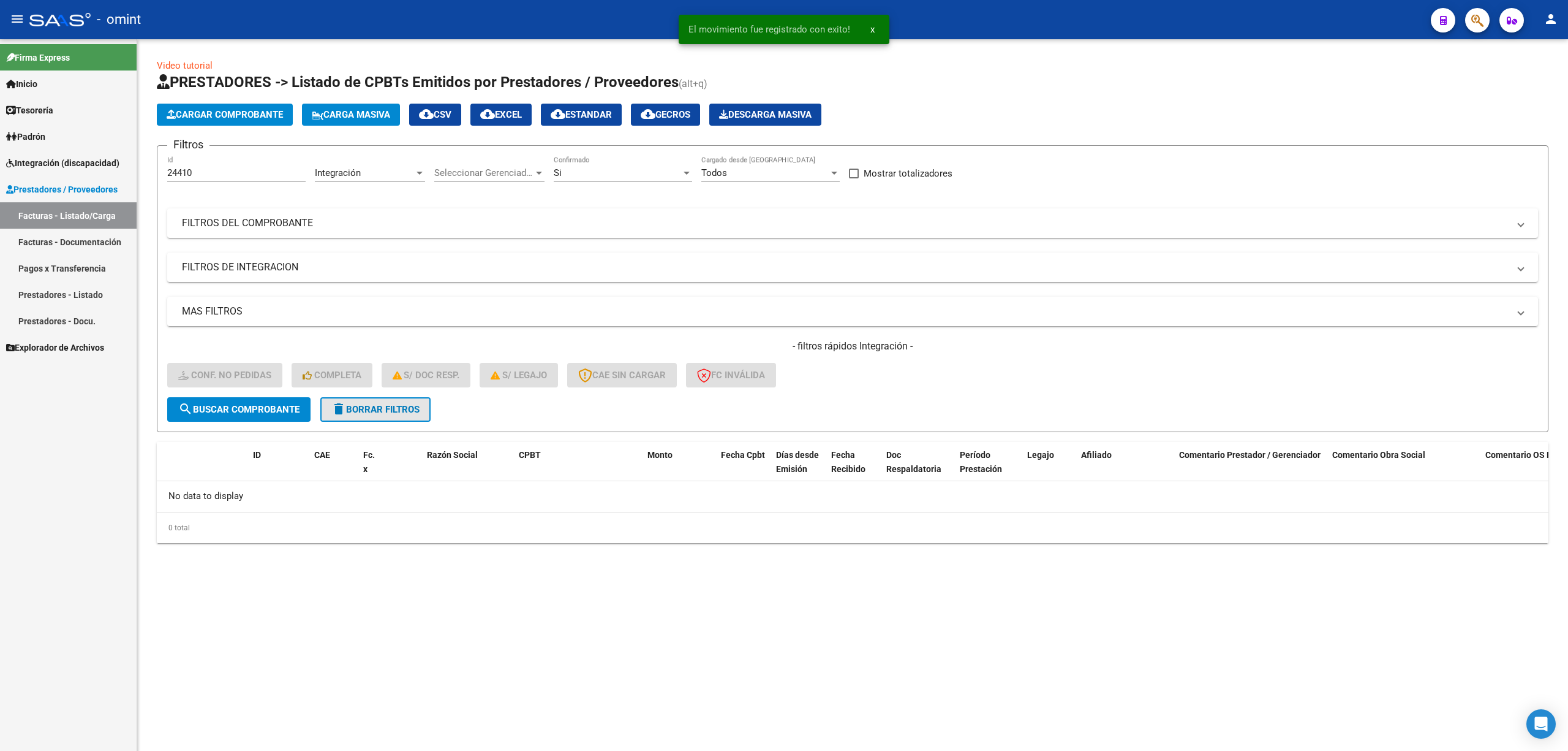
click at [382, 408] on span "delete Borrar Filtros" at bounding box center [375, 409] width 88 height 11
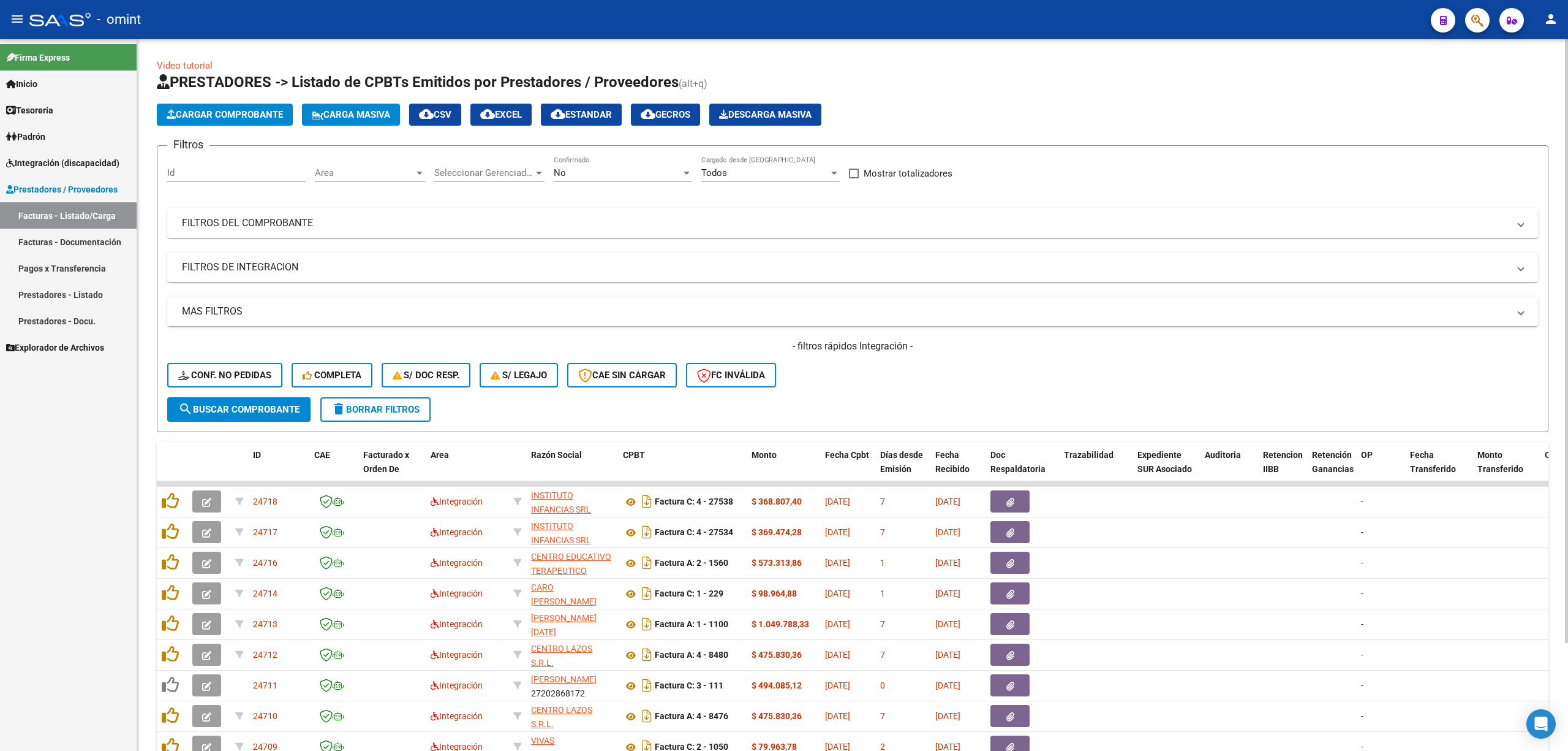
click at [363, 400] on button "delete Borrar Filtros" at bounding box center [376, 409] width 110 height 25
click at [211, 168] on input "Id" at bounding box center [236, 172] width 139 height 11
paste input "24238"
type input "24238"
click at [257, 410] on span "search Buscar Comprobante" at bounding box center [238, 409] width 121 height 11
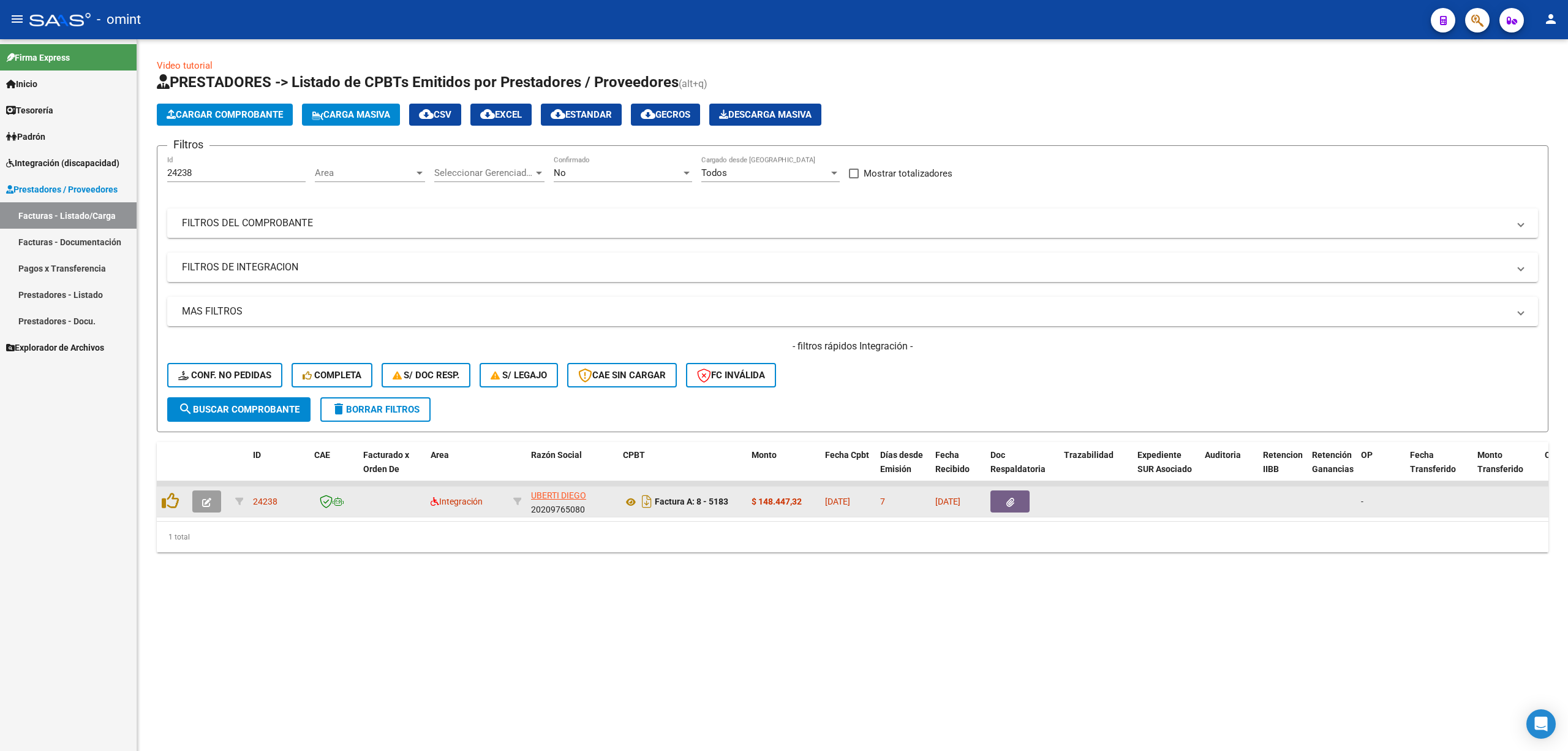
click at [206, 500] on icon "button" at bounding box center [206, 502] width 9 height 9
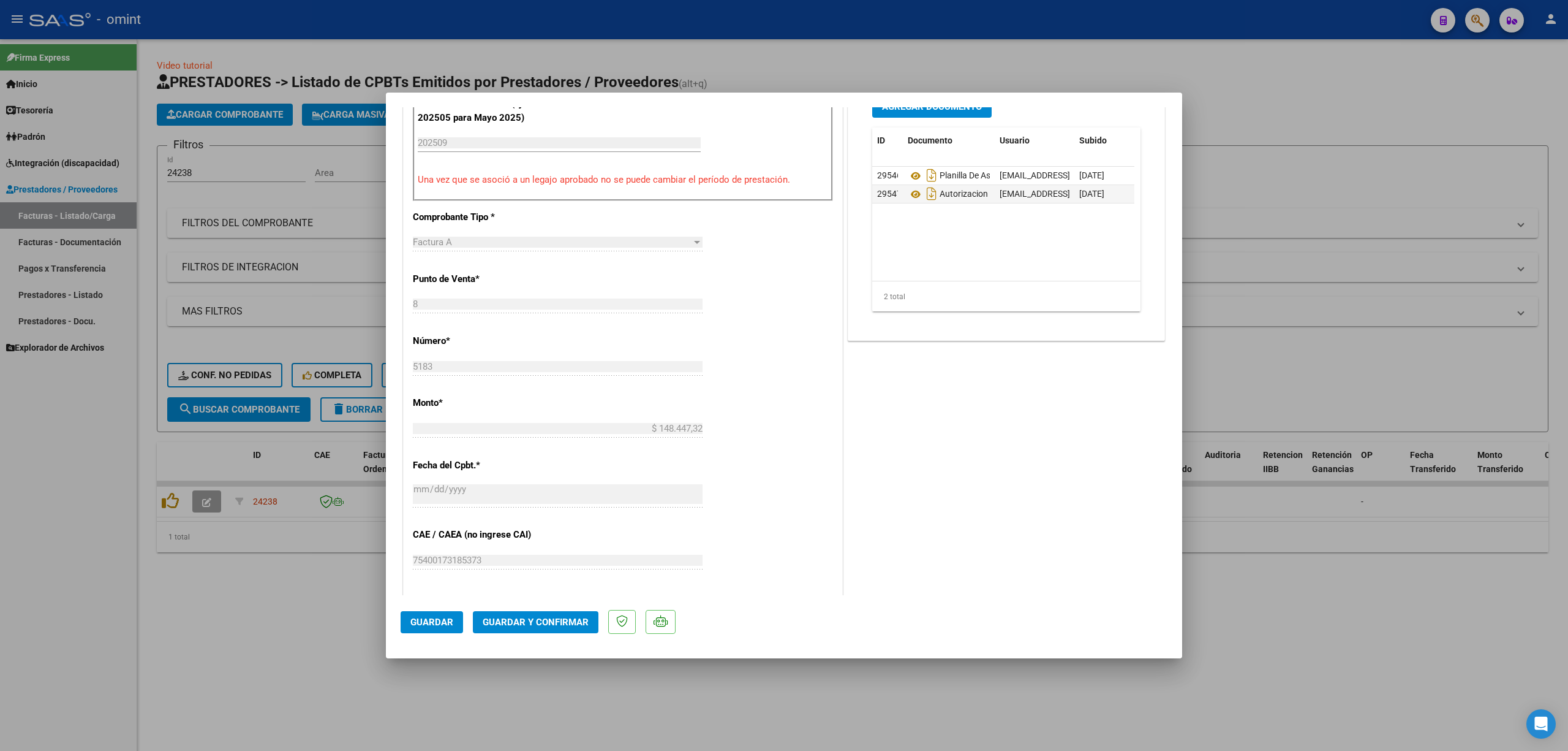
scroll to position [408, 0]
click at [551, 614] on button "Guardar y Confirmar" at bounding box center [536, 622] width 126 height 22
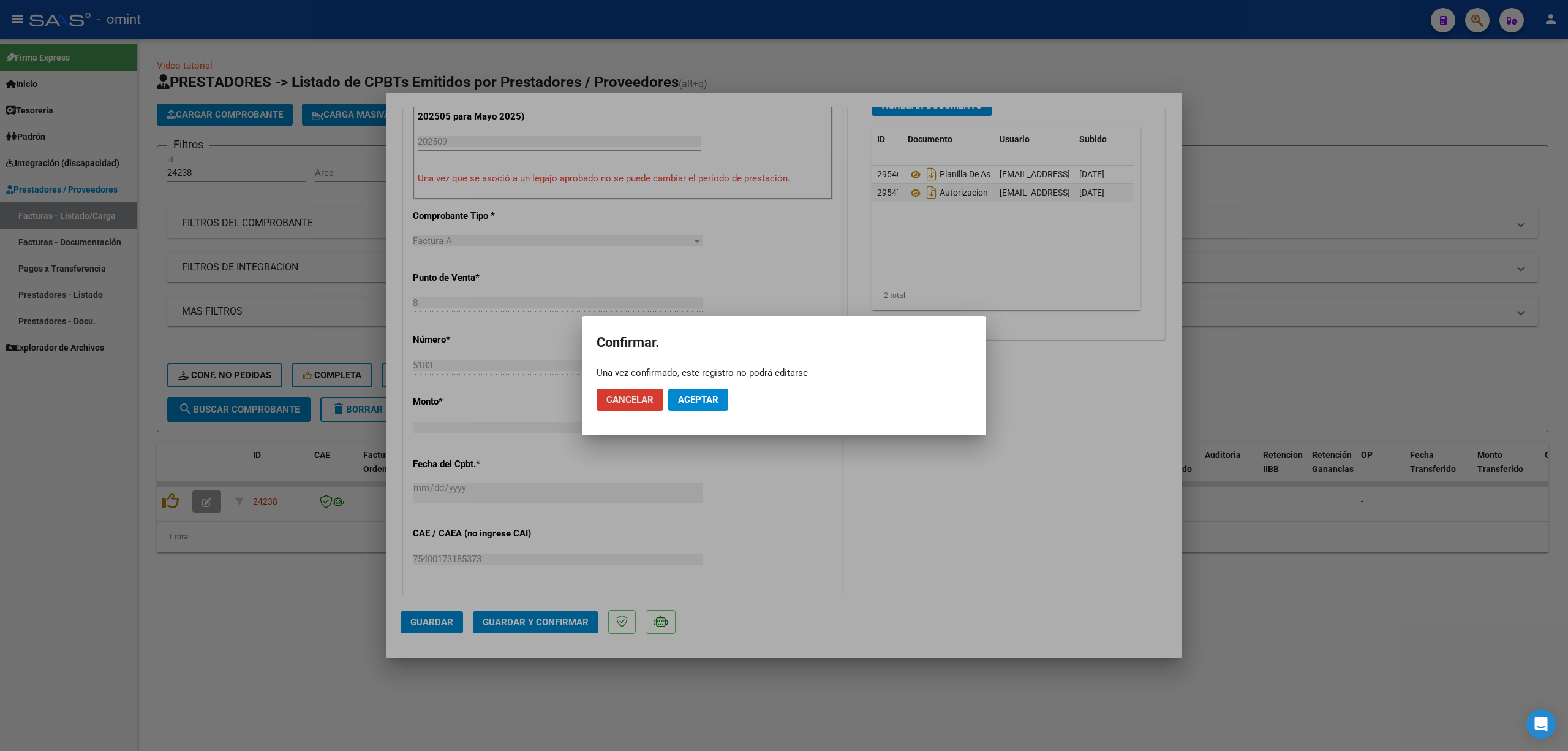
click at [642, 408] on button "Cancelar" at bounding box center [630, 400] width 67 height 22
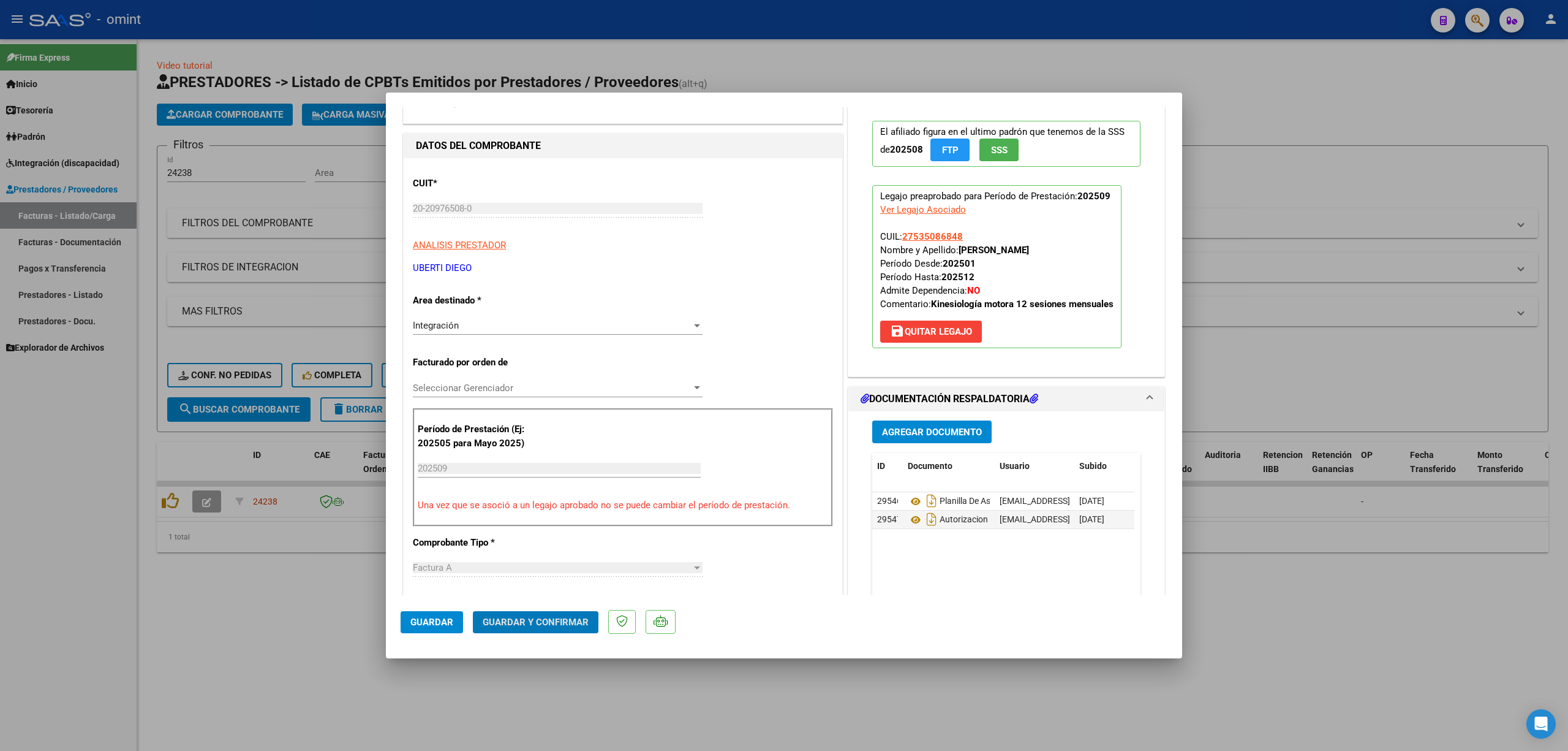
scroll to position [0, 0]
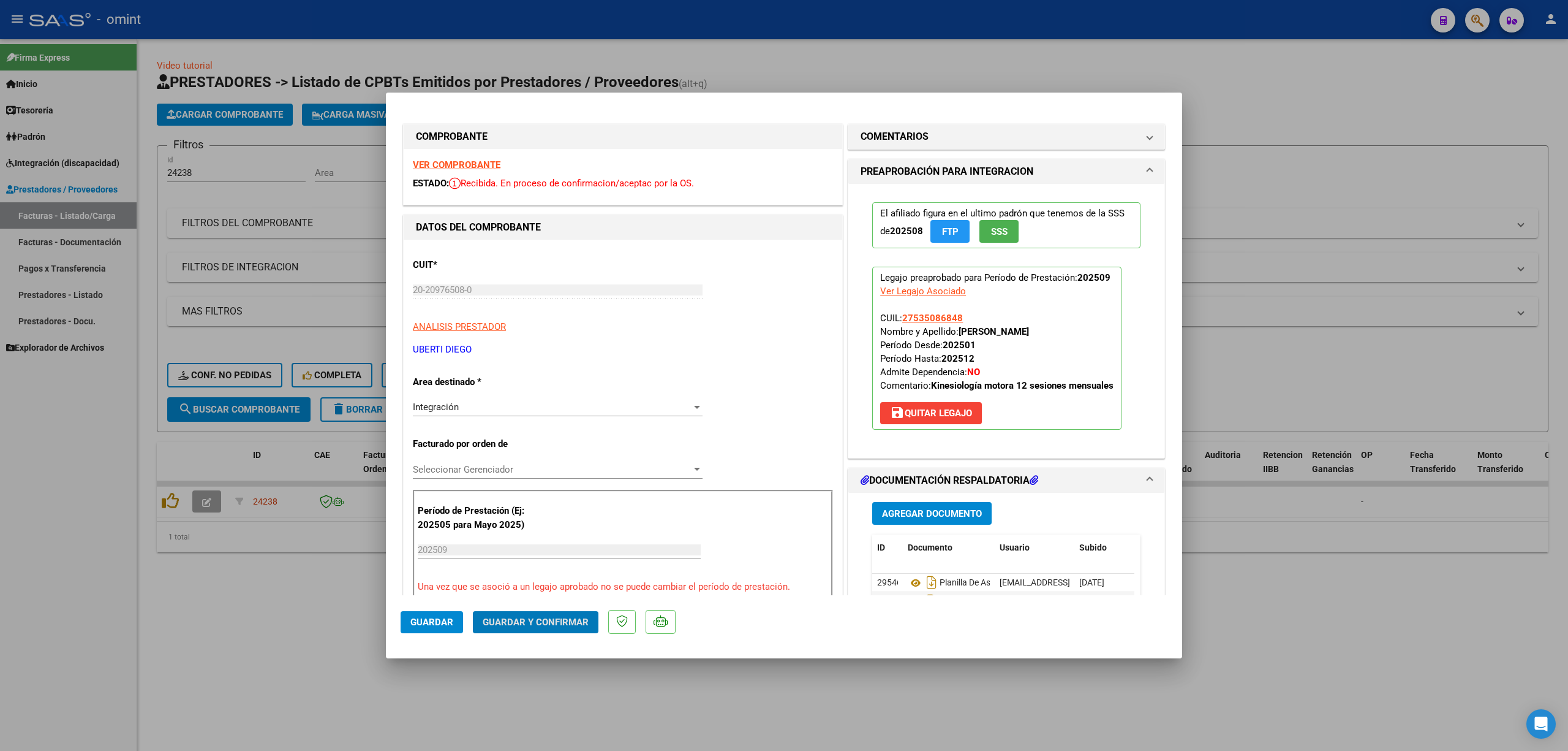
click at [474, 167] on strong "VER COMPROBANTE" at bounding box center [456, 164] width 88 height 11
click at [546, 627] on button "Guardar y Confirmar" at bounding box center [536, 622] width 126 height 22
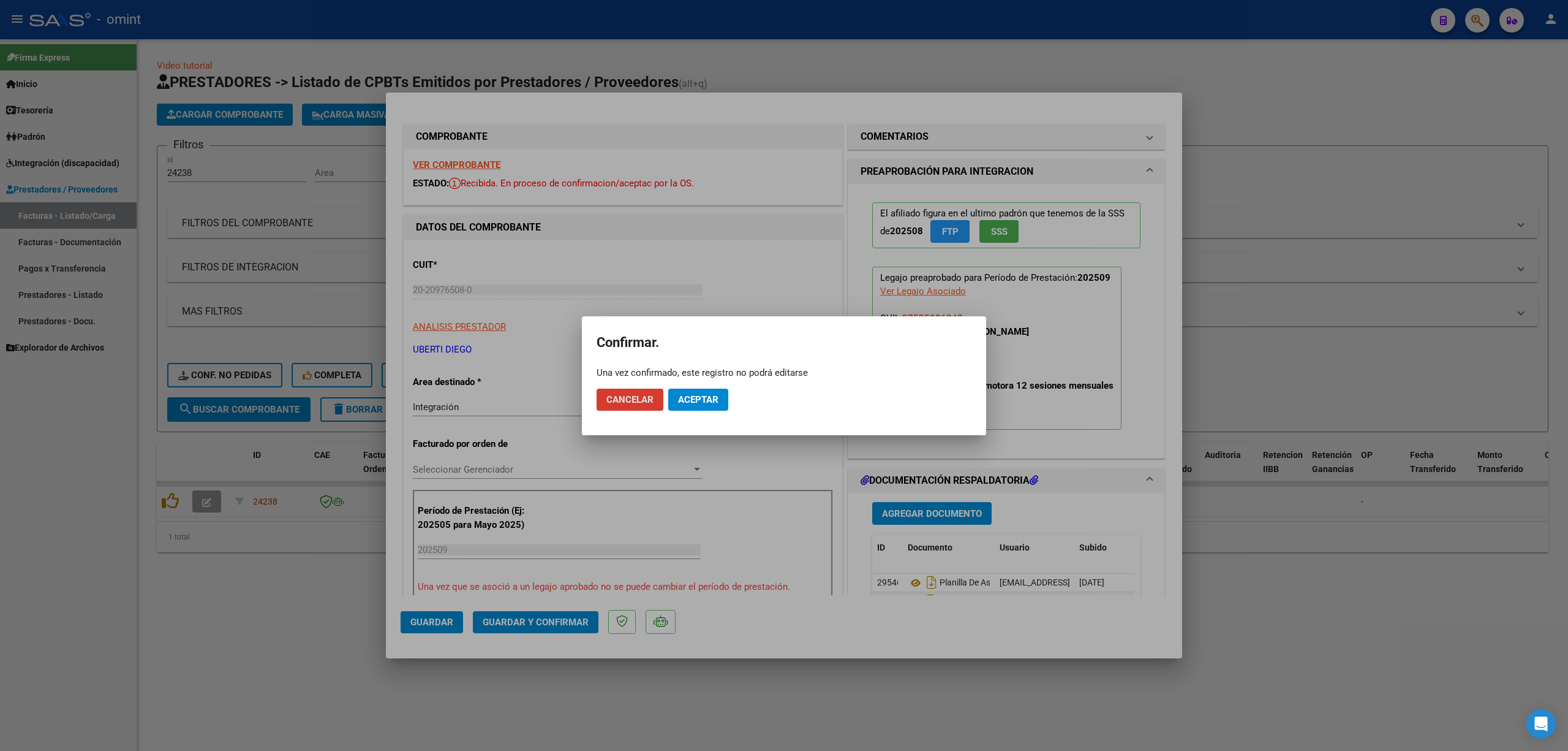
click at [693, 403] on span "Aceptar" at bounding box center [698, 399] width 41 height 11
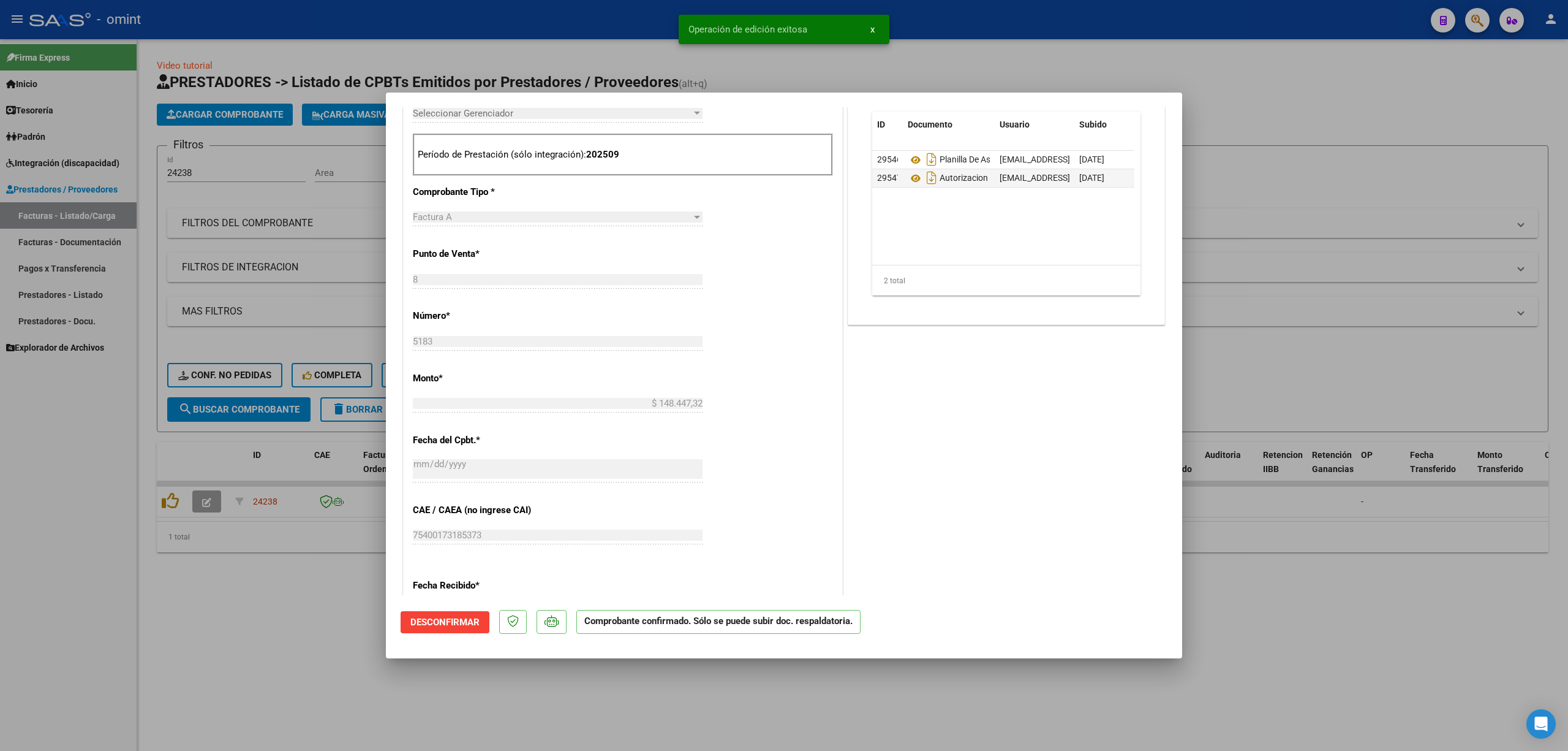
scroll to position [326, 0]
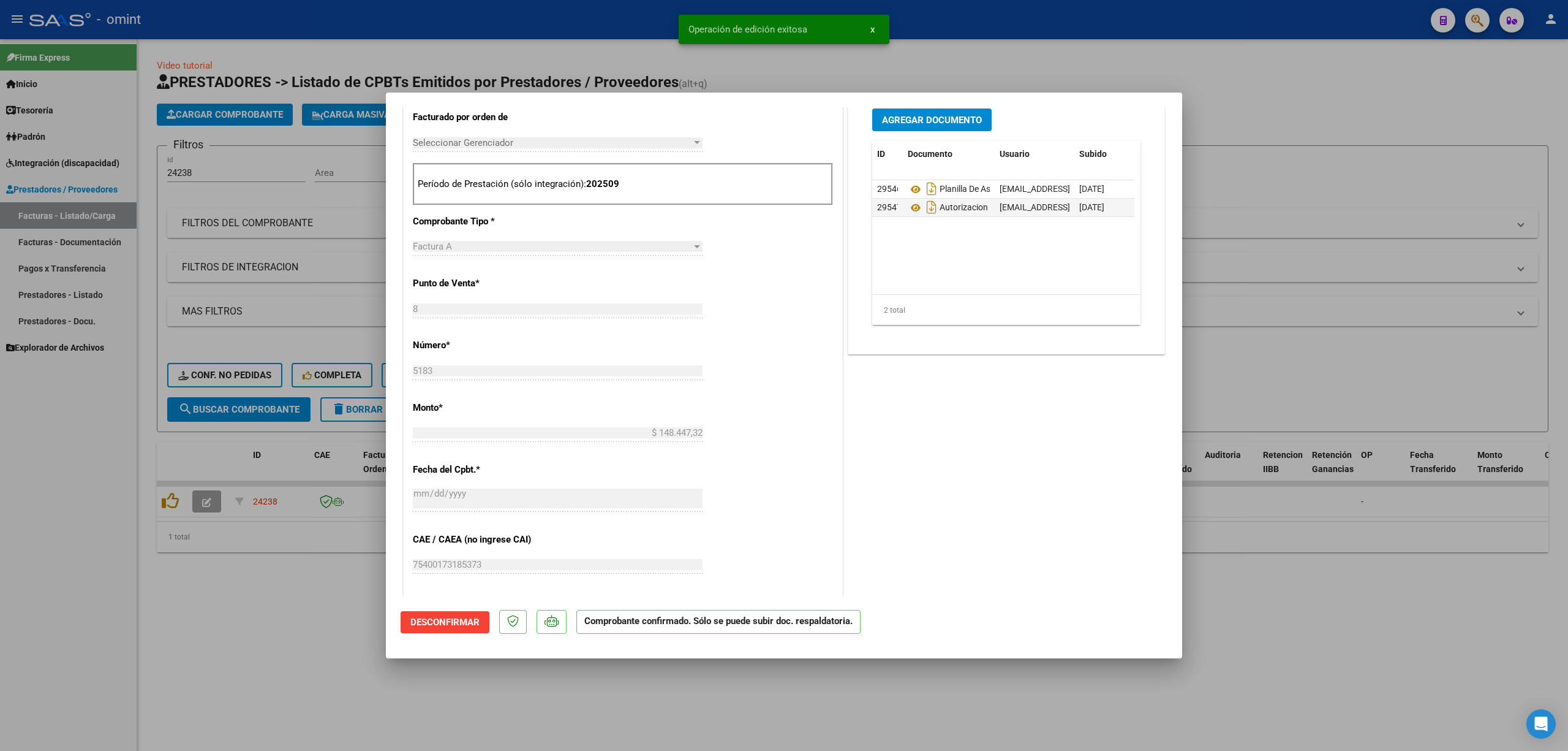
click at [261, 516] on div at bounding box center [784, 375] width 1568 height 751
type input "$ 0,00"
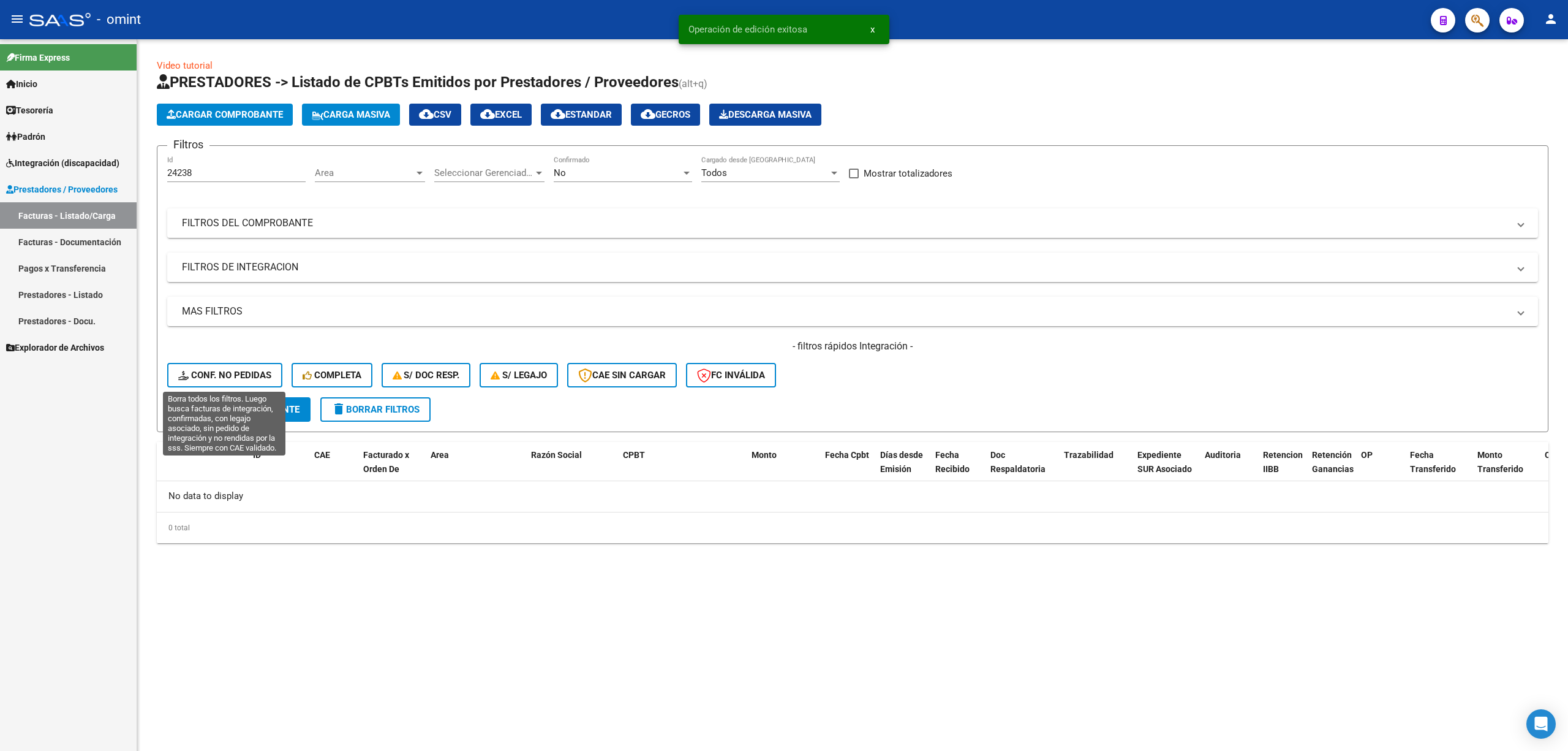
click at [235, 375] on span "Conf. no pedidas" at bounding box center [225, 374] width 93 height 11
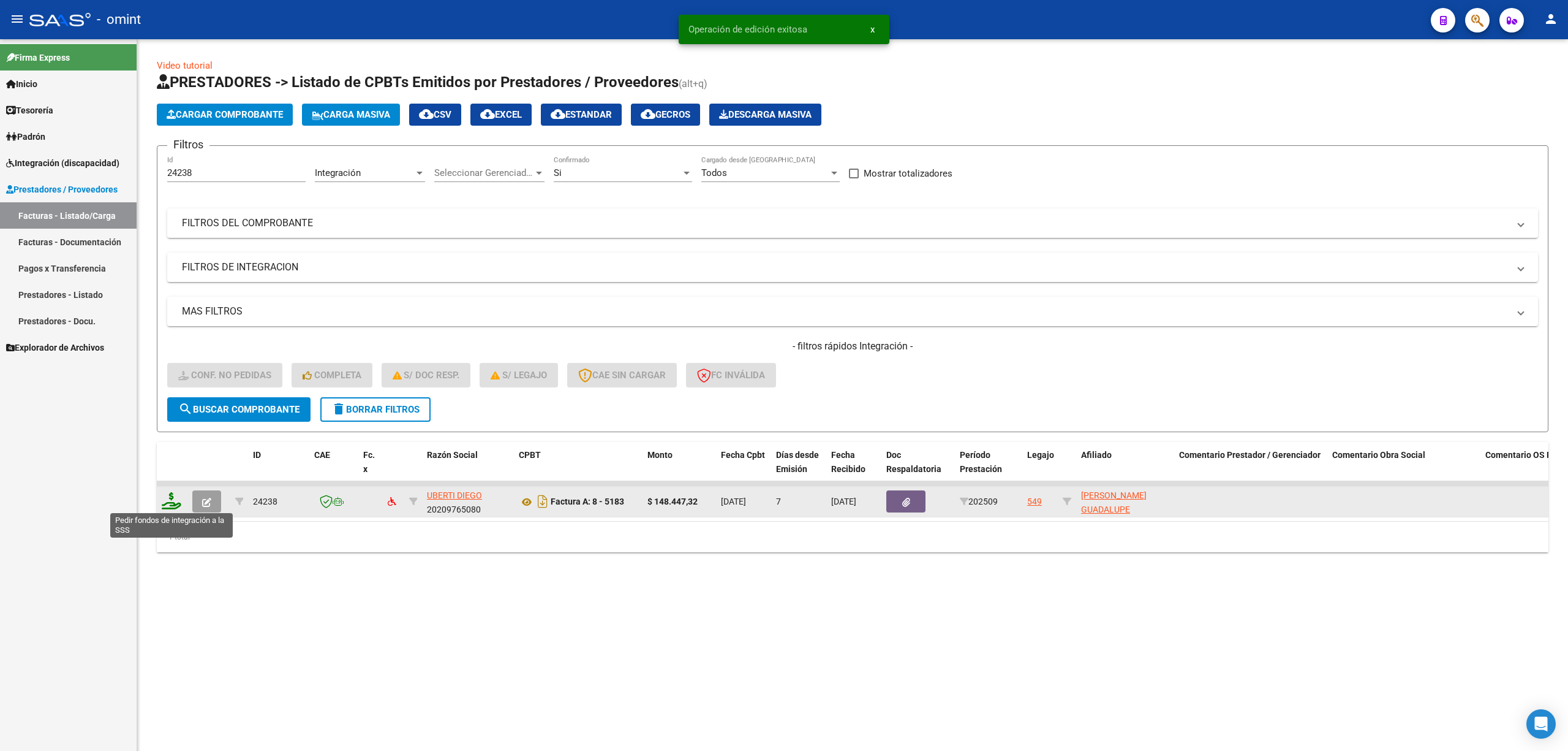
click at [173, 496] on icon at bounding box center [171, 501] width 20 height 17
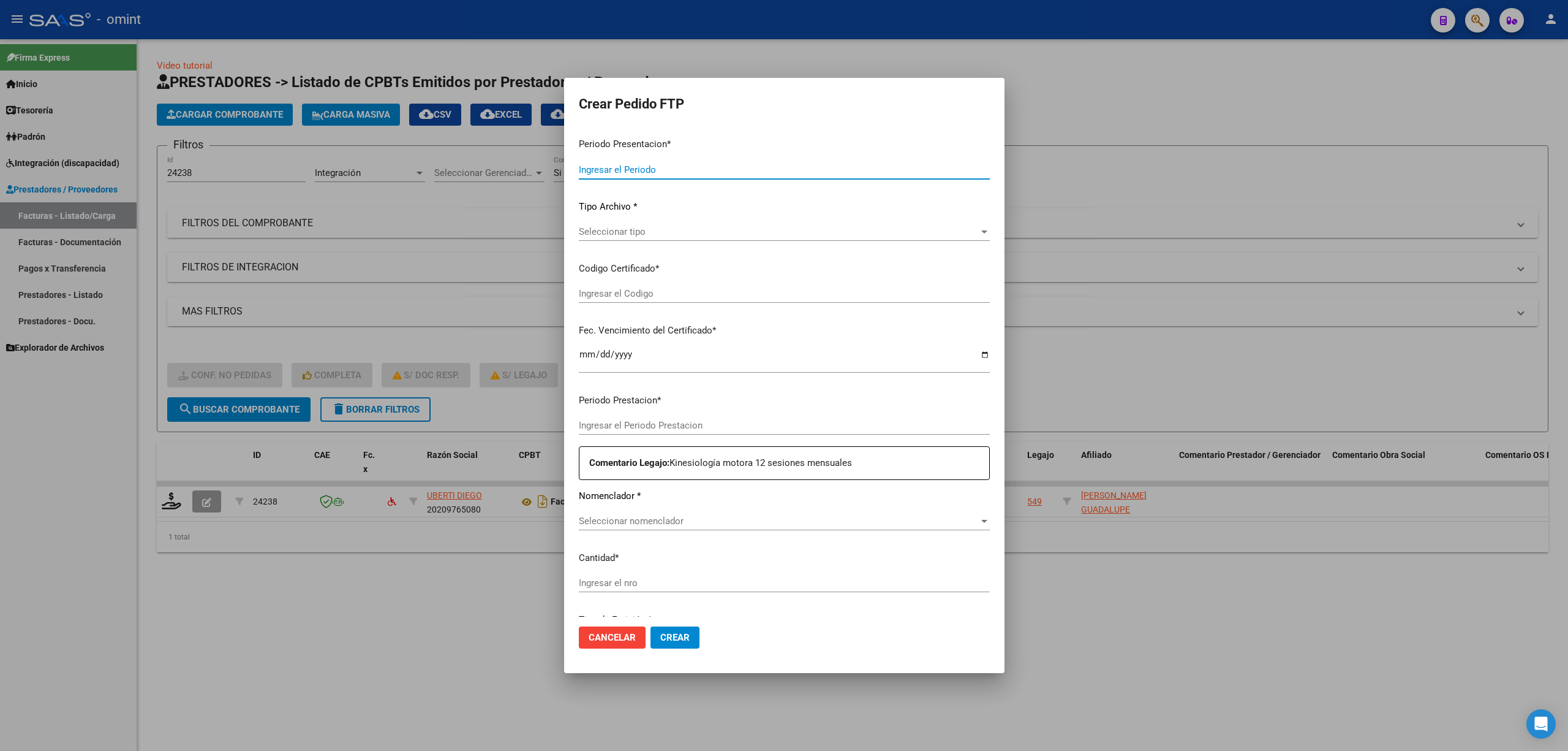
type input "202509"
type input "$ 148.447,32"
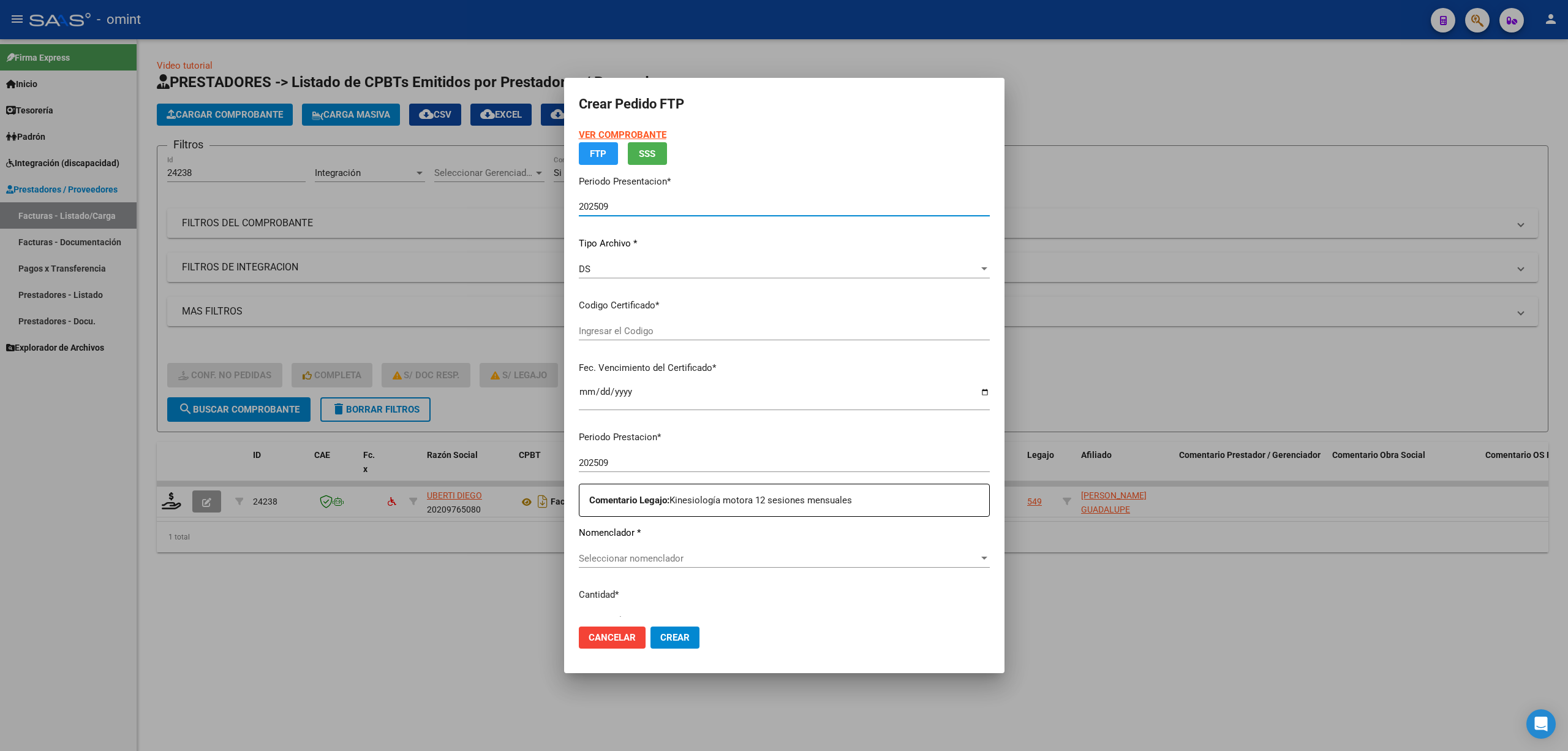
type input "905666536"
type input "2027-06-10"
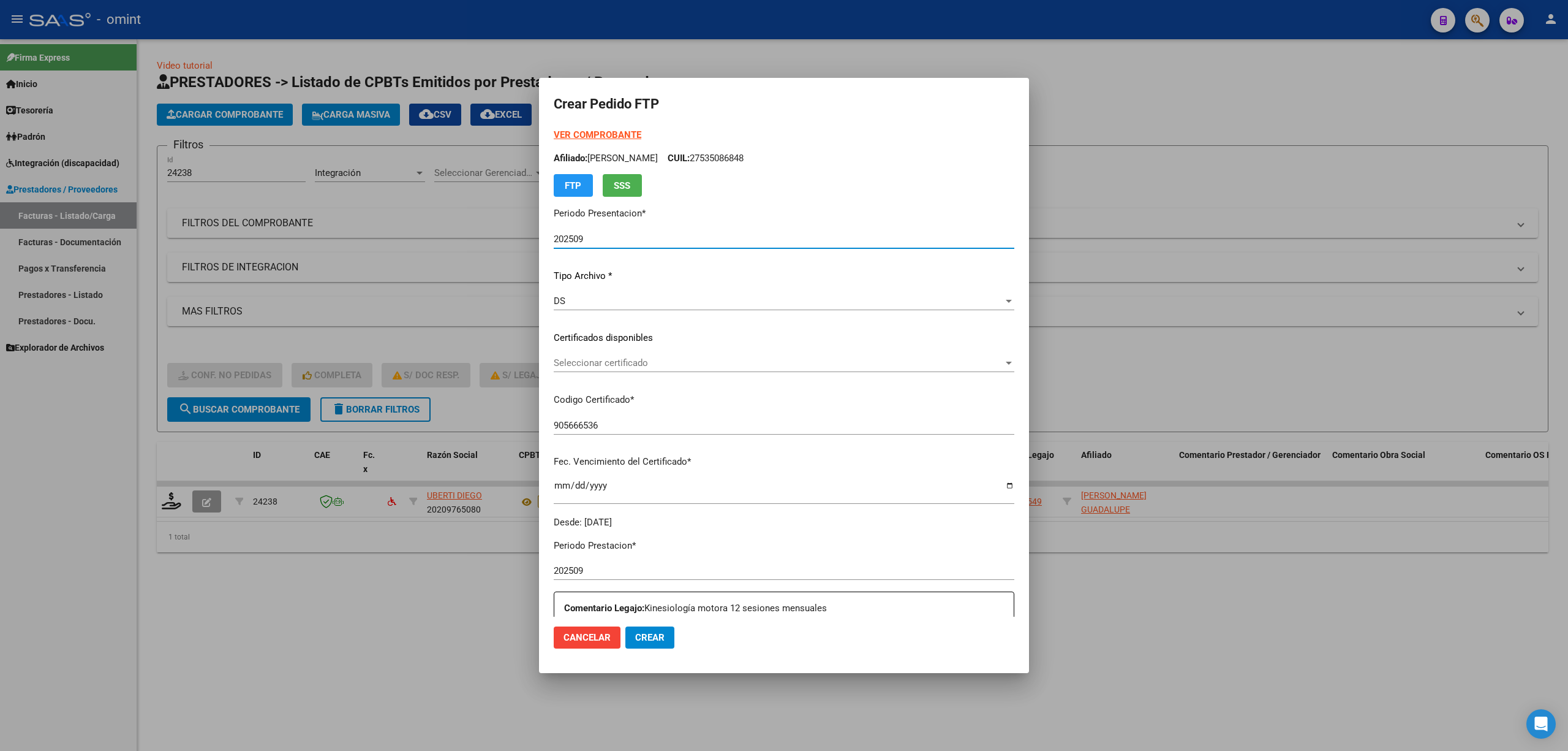
click at [611, 338] on p "Certificados disponibles" at bounding box center [784, 337] width 461 height 14
click at [607, 358] on div "Seleccionar certificado Seleccionar certificado" at bounding box center [784, 362] width 461 height 18
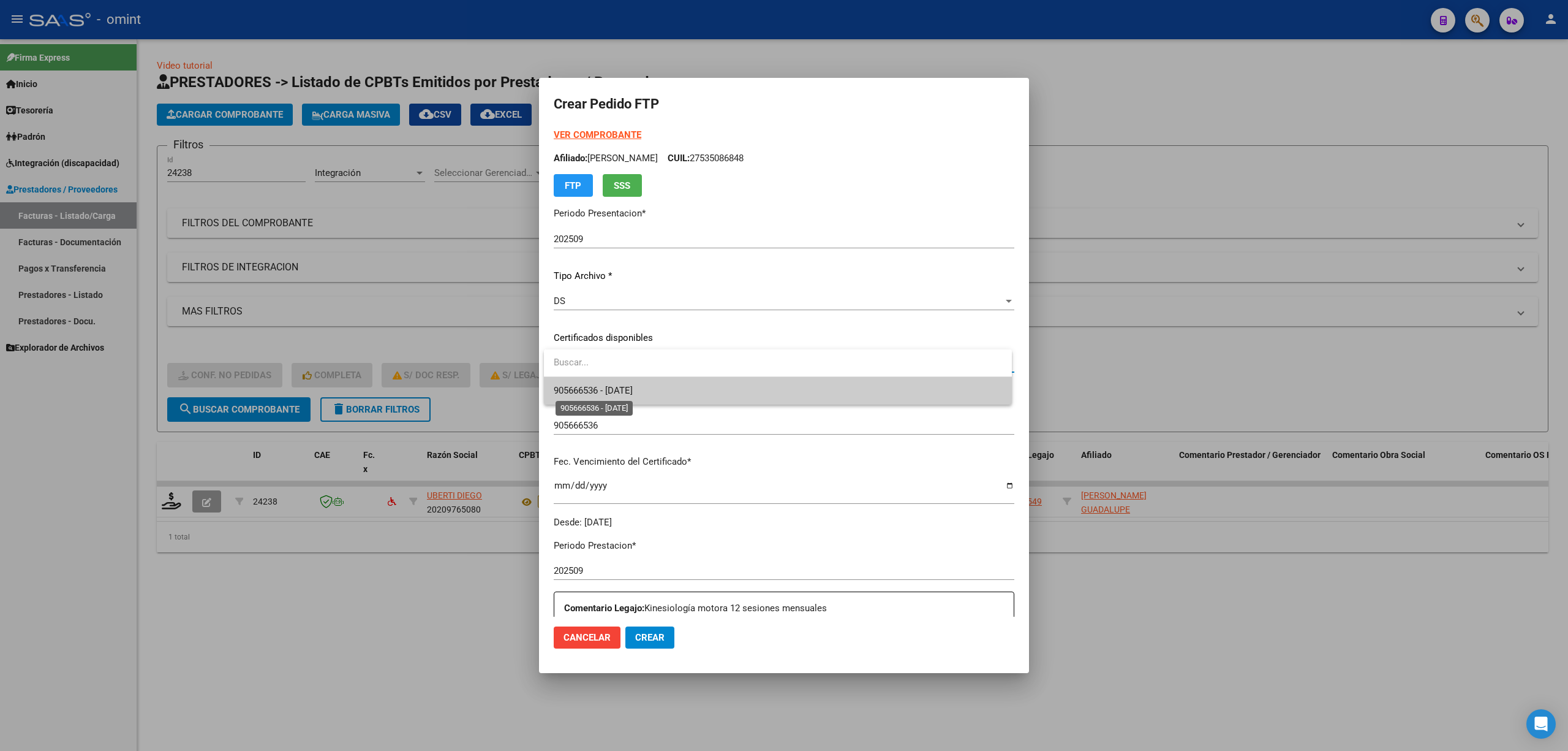
drag, startPoint x: 608, startPoint y: 393, endPoint x: 670, endPoint y: 393, distance: 62.0
click at [608, 393] on span "905666536 - 2027-06-10" at bounding box center [593, 390] width 79 height 11
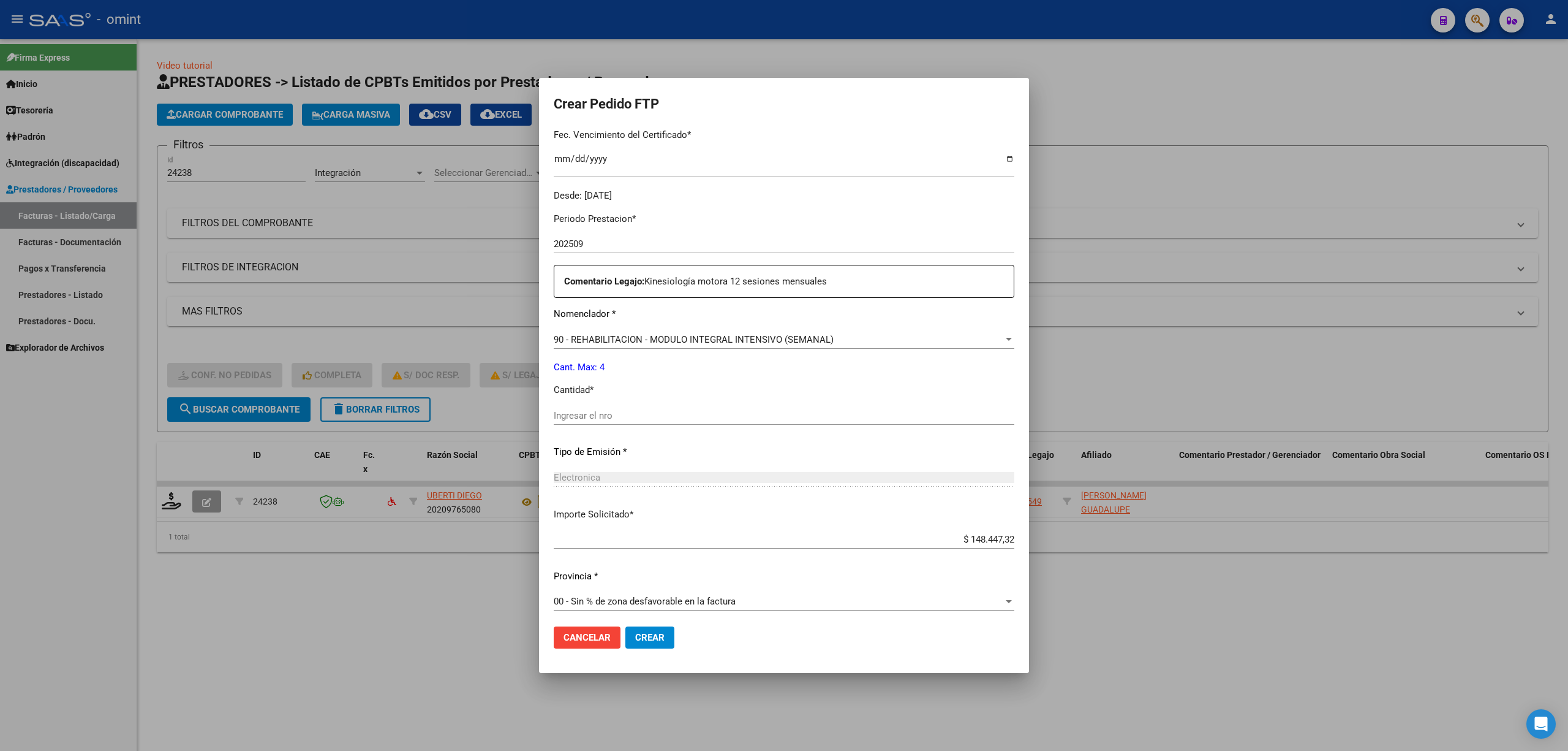
click at [616, 414] on input "Ingresar el nro" at bounding box center [784, 415] width 461 height 11
type input "4"
click at [650, 638] on span "Crear" at bounding box center [650, 637] width 29 height 11
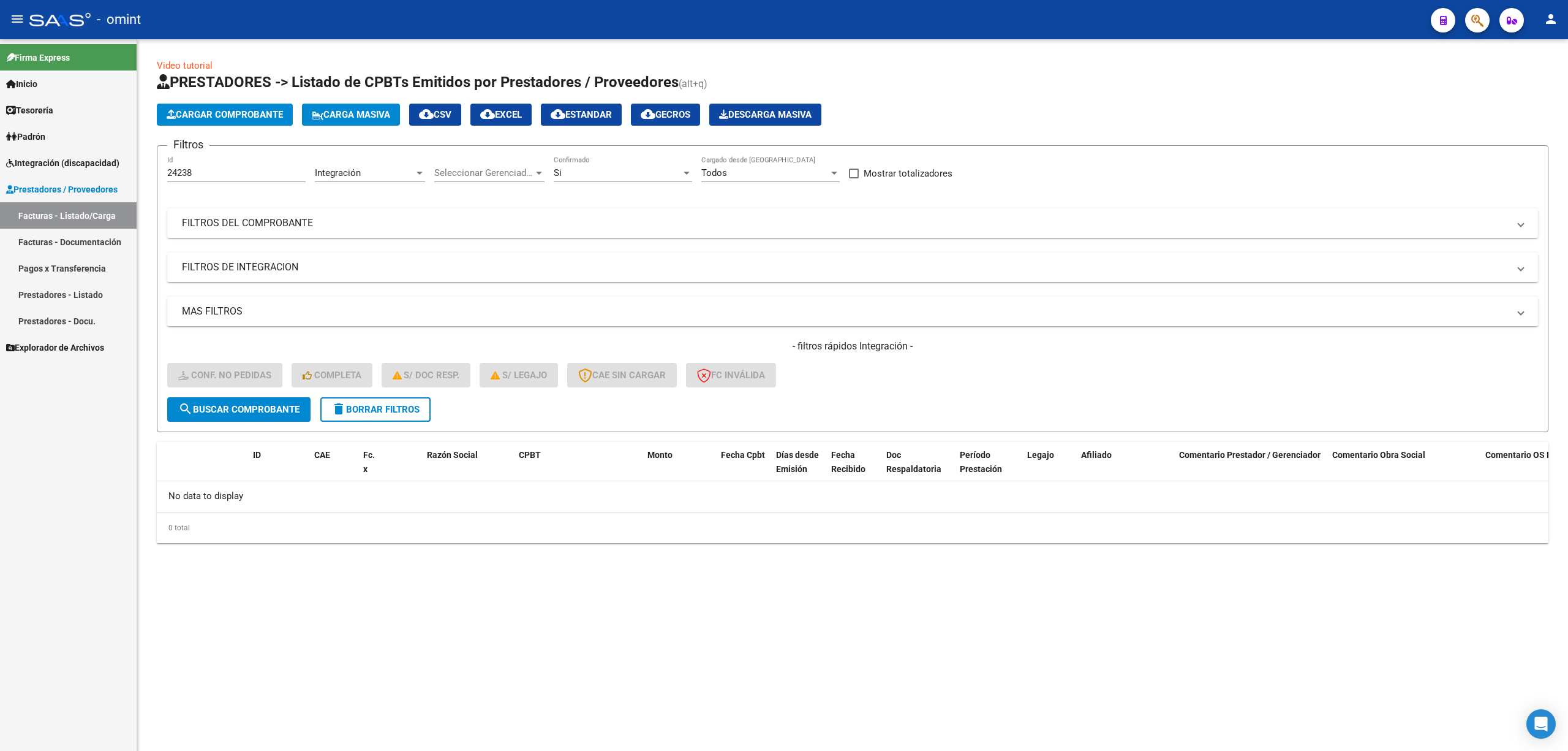
click at [390, 401] on button "delete Borrar Filtros" at bounding box center [376, 409] width 110 height 25
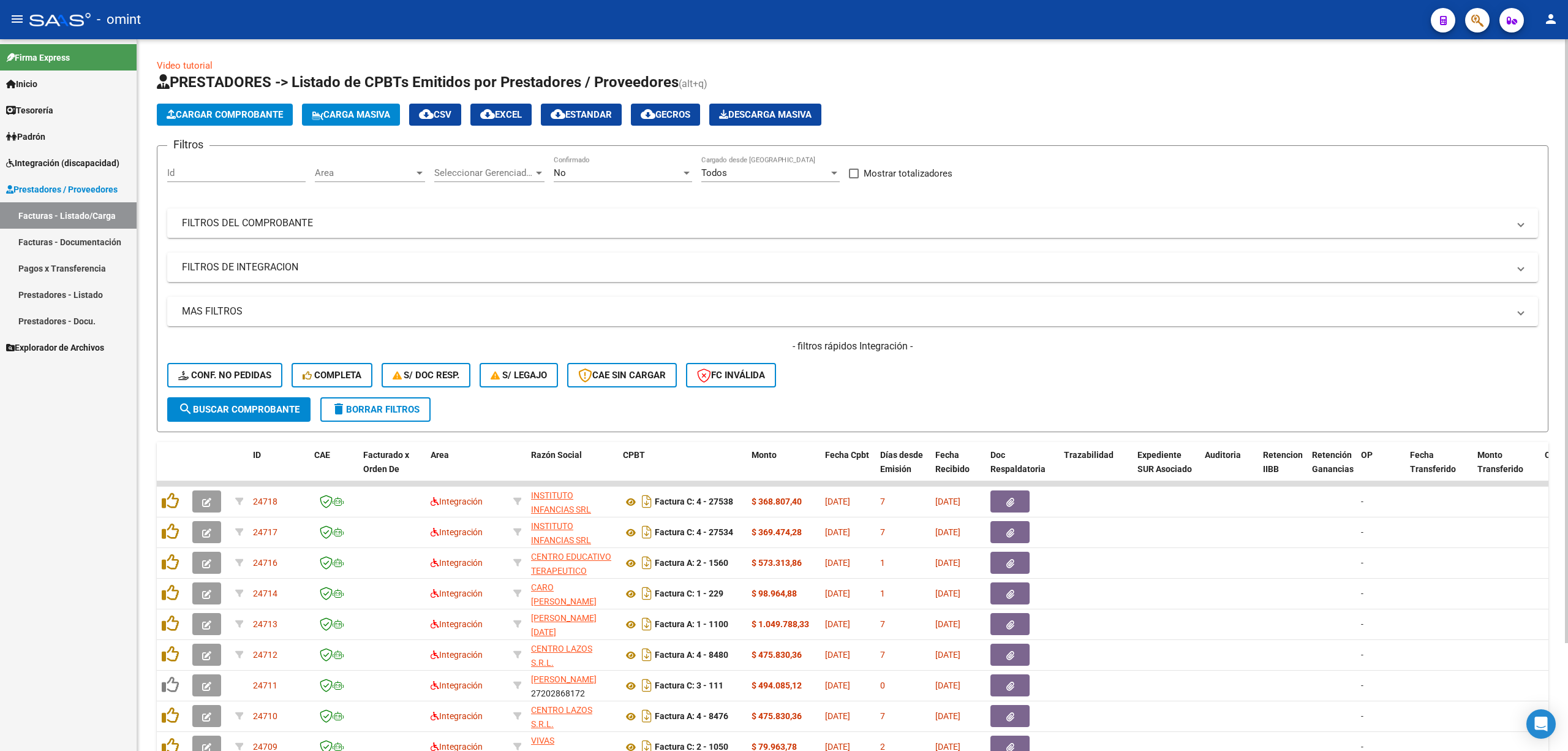
click at [191, 168] on input "Id" at bounding box center [236, 172] width 139 height 11
paste input "24235"
type input "24235"
click at [243, 410] on span "search Buscar Comprobante" at bounding box center [238, 409] width 121 height 11
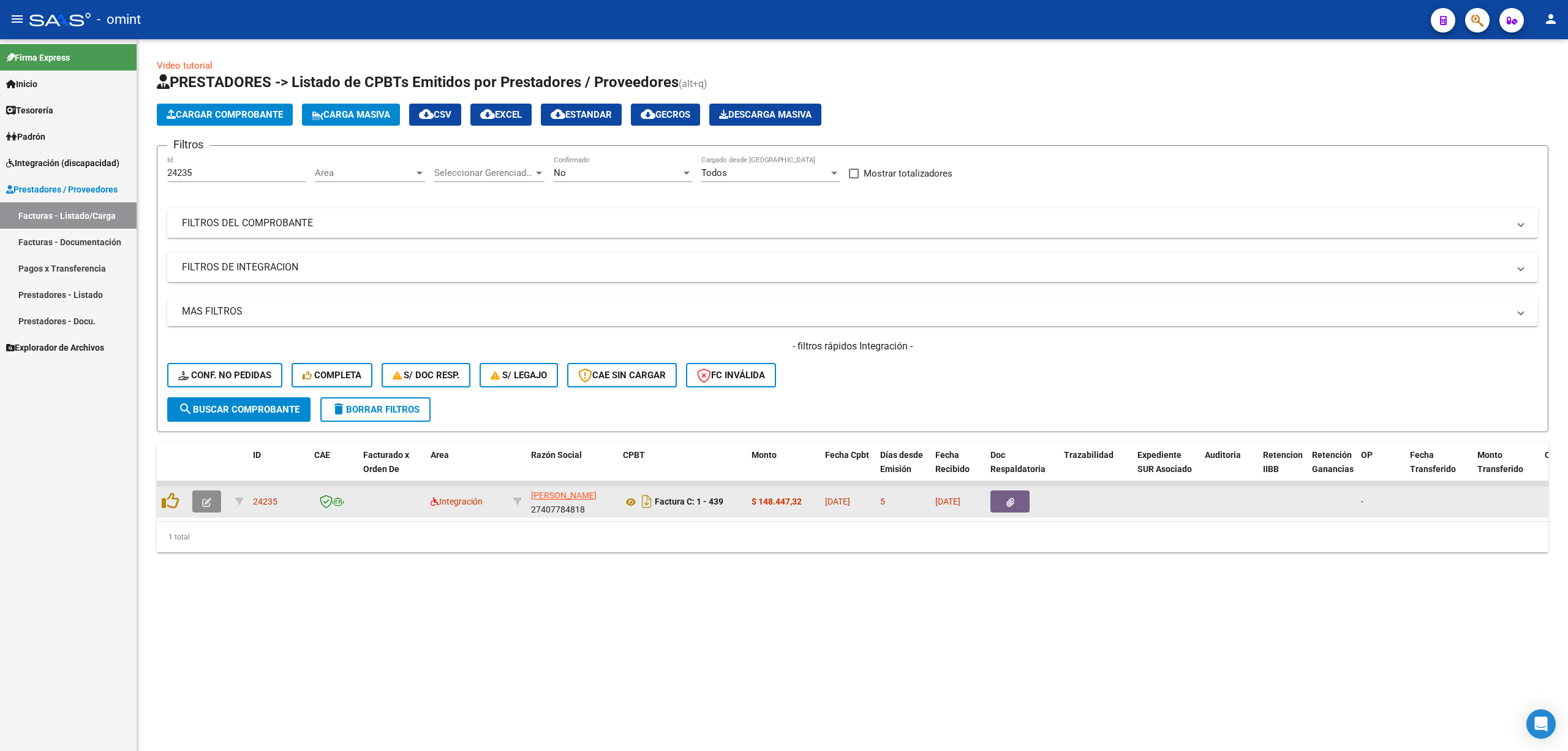
click at [200, 502] on button "button" at bounding box center [207, 501] width 29 height 22
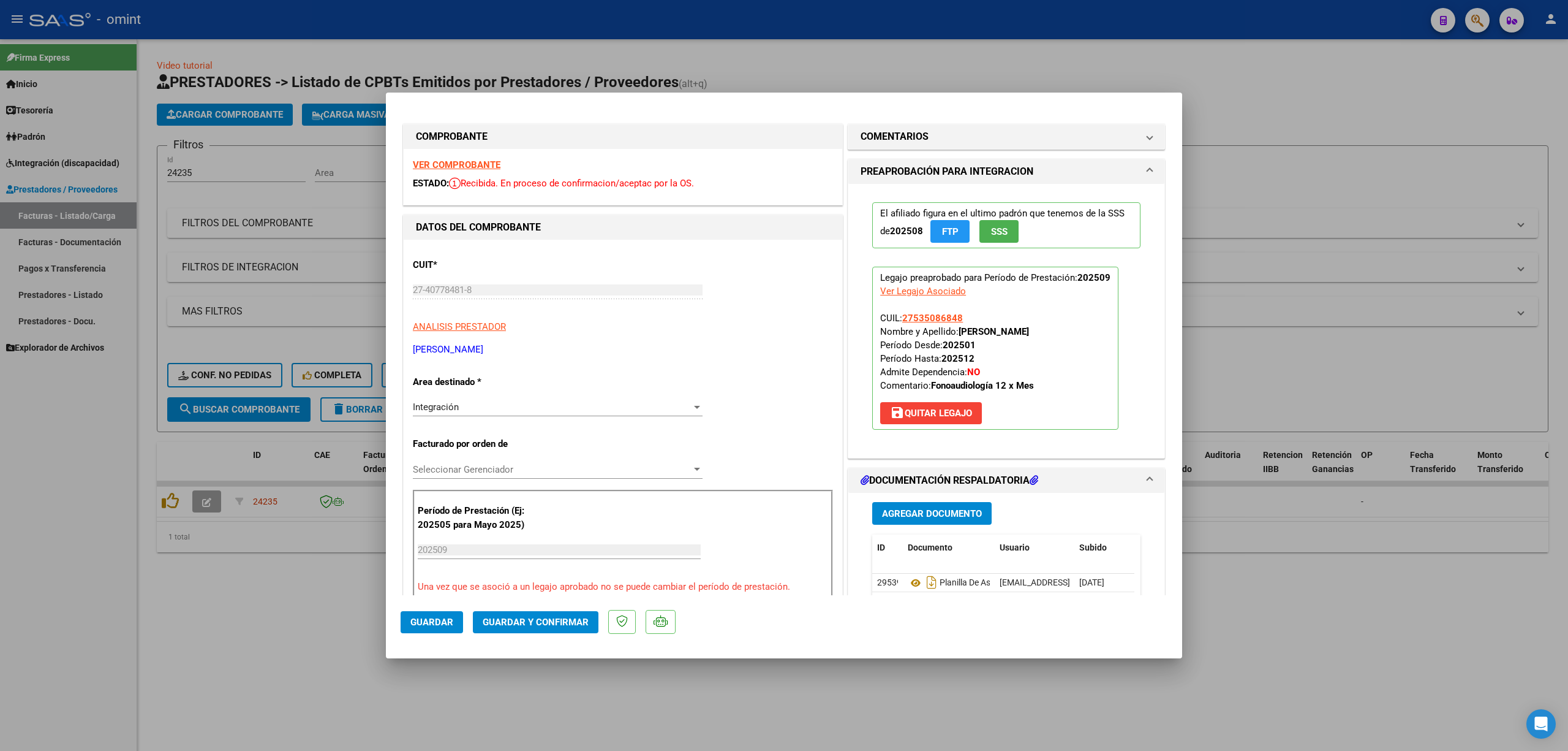
click at [457, 162] on strong "VER COMPROBANTE" at bounding box center [456, 164] width 88 height 11
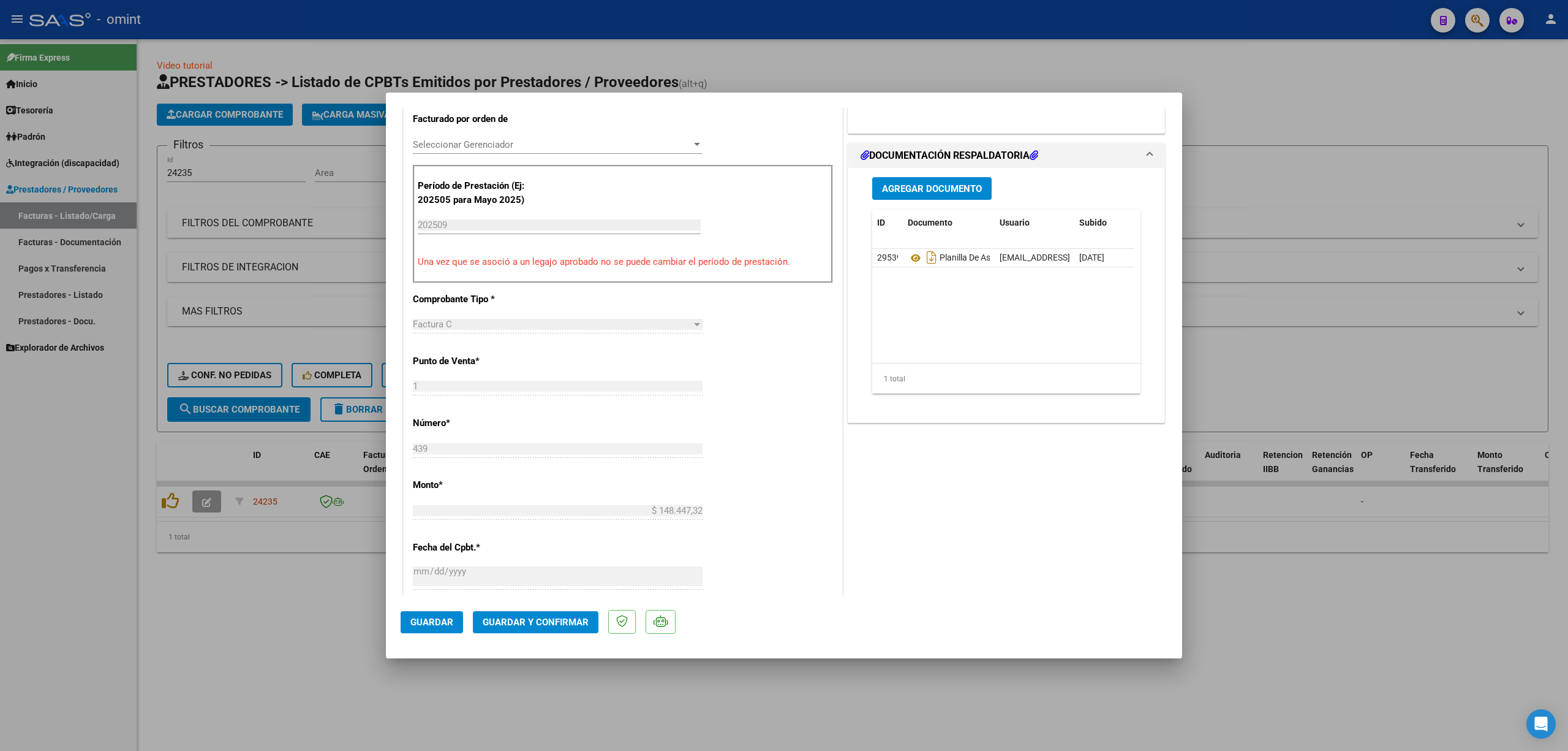
scroll to position [326, 0]
click at [535, 624] on span "Guardar y Confirmar" at bounding box center [536, 622] width 106 height 11
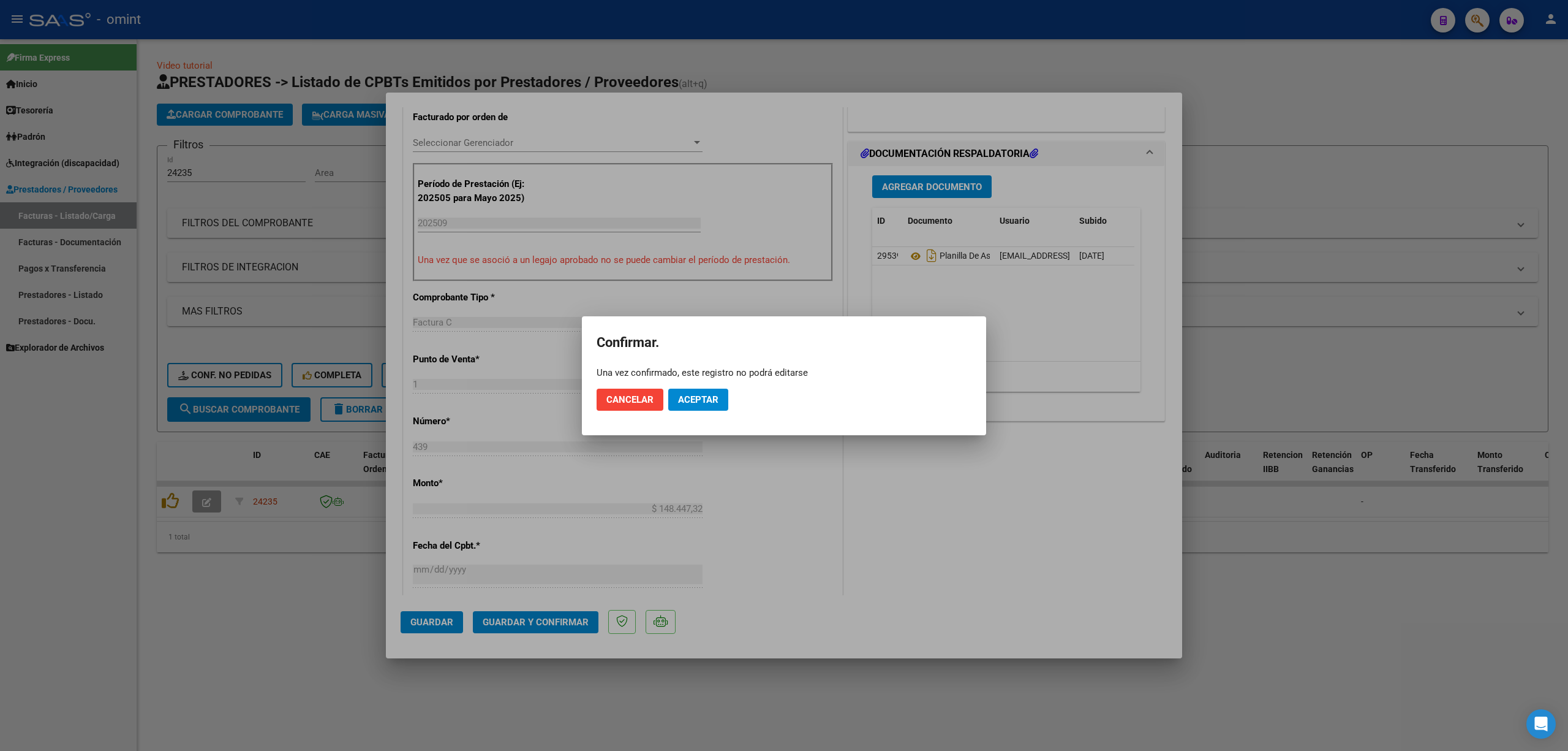
click at [638, 383] on mat-dialog-actions "Cancelar Aceptar" at bounding box center [784, 399] width 375 height 41
click at [626, 395] on span "Cancelar" at bounding box center [630, 399] width 47 height 11
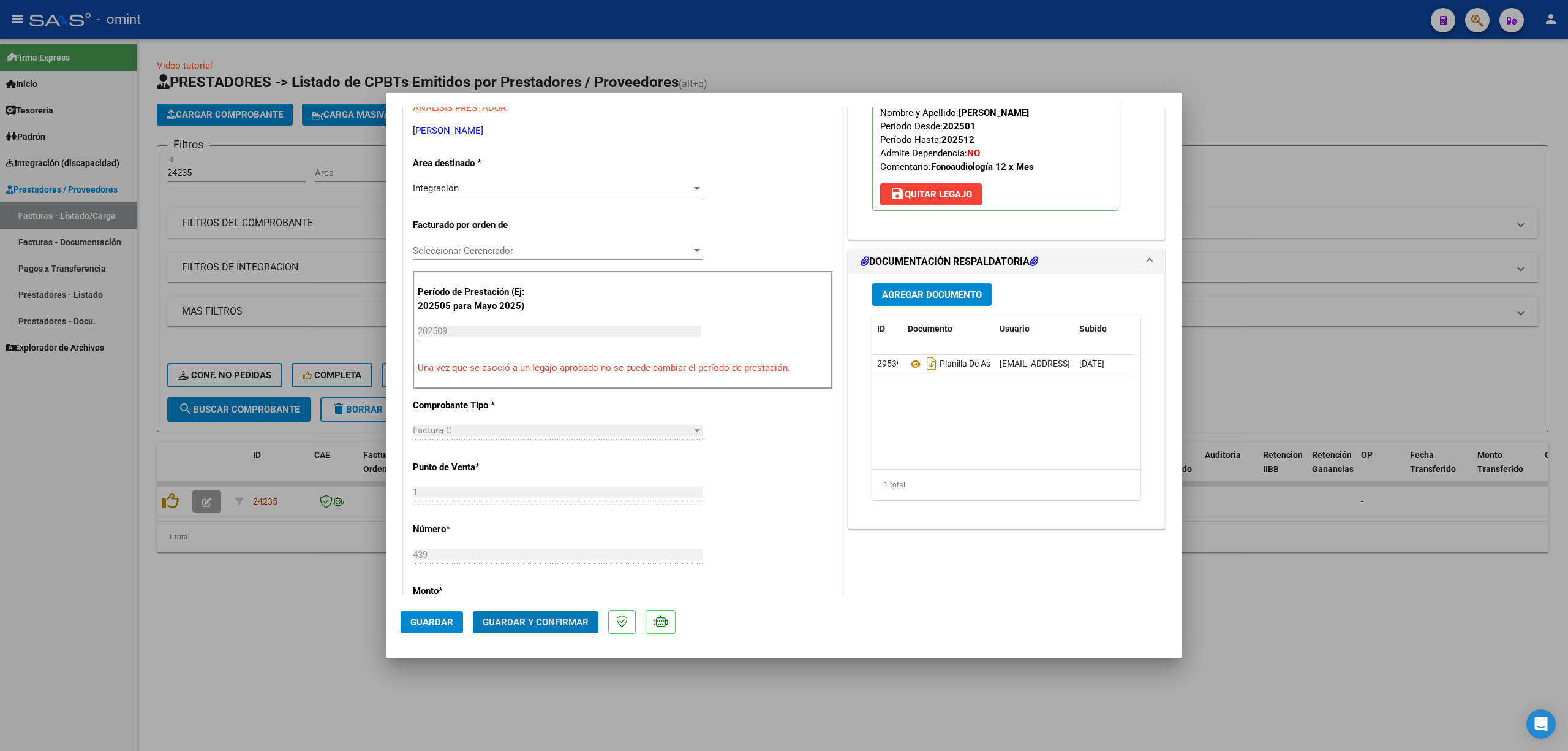
scroll to position [0, 0]
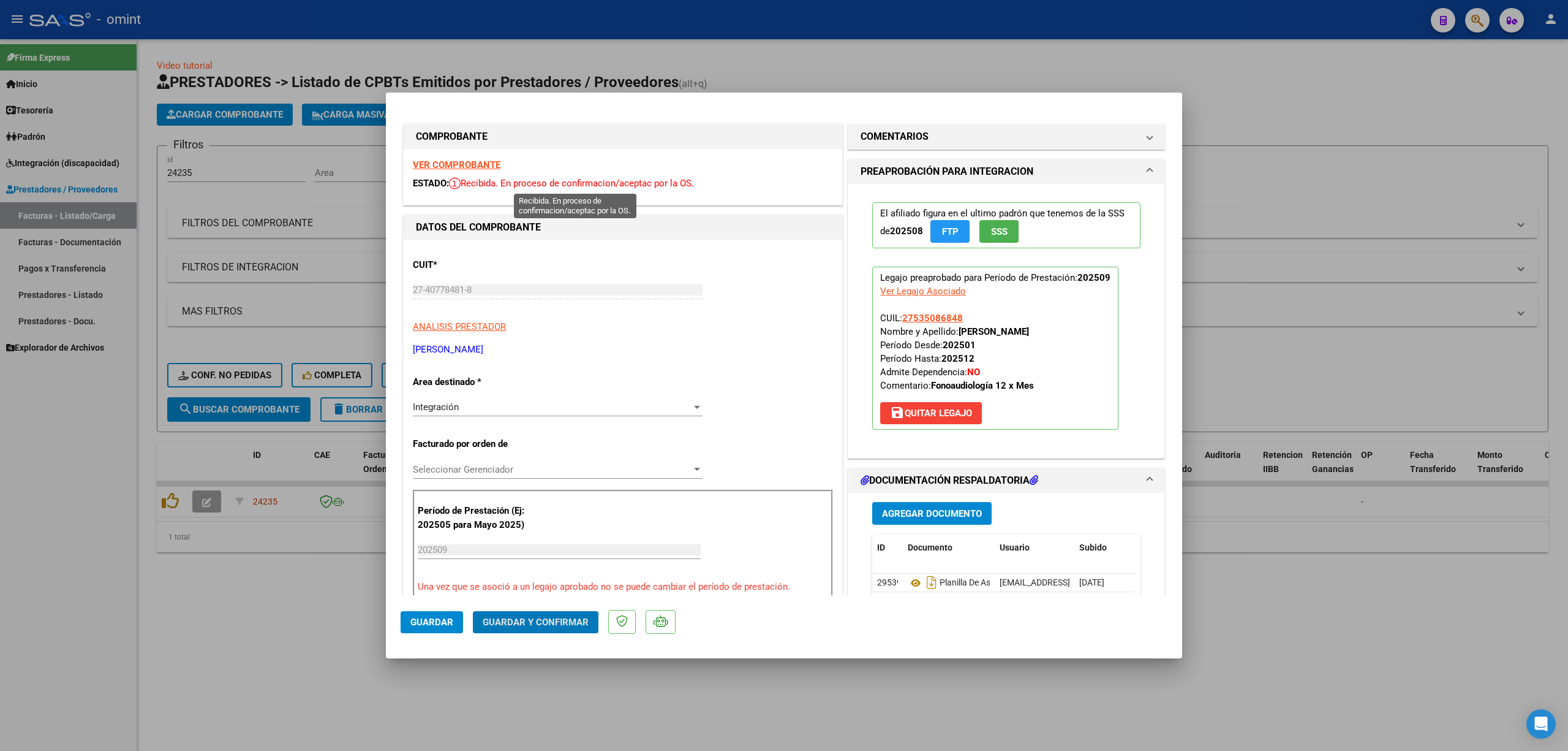
click at [469, 166] on strong "VER COMPROBANTE" at bounding box center [456, 164] width 88 height 11
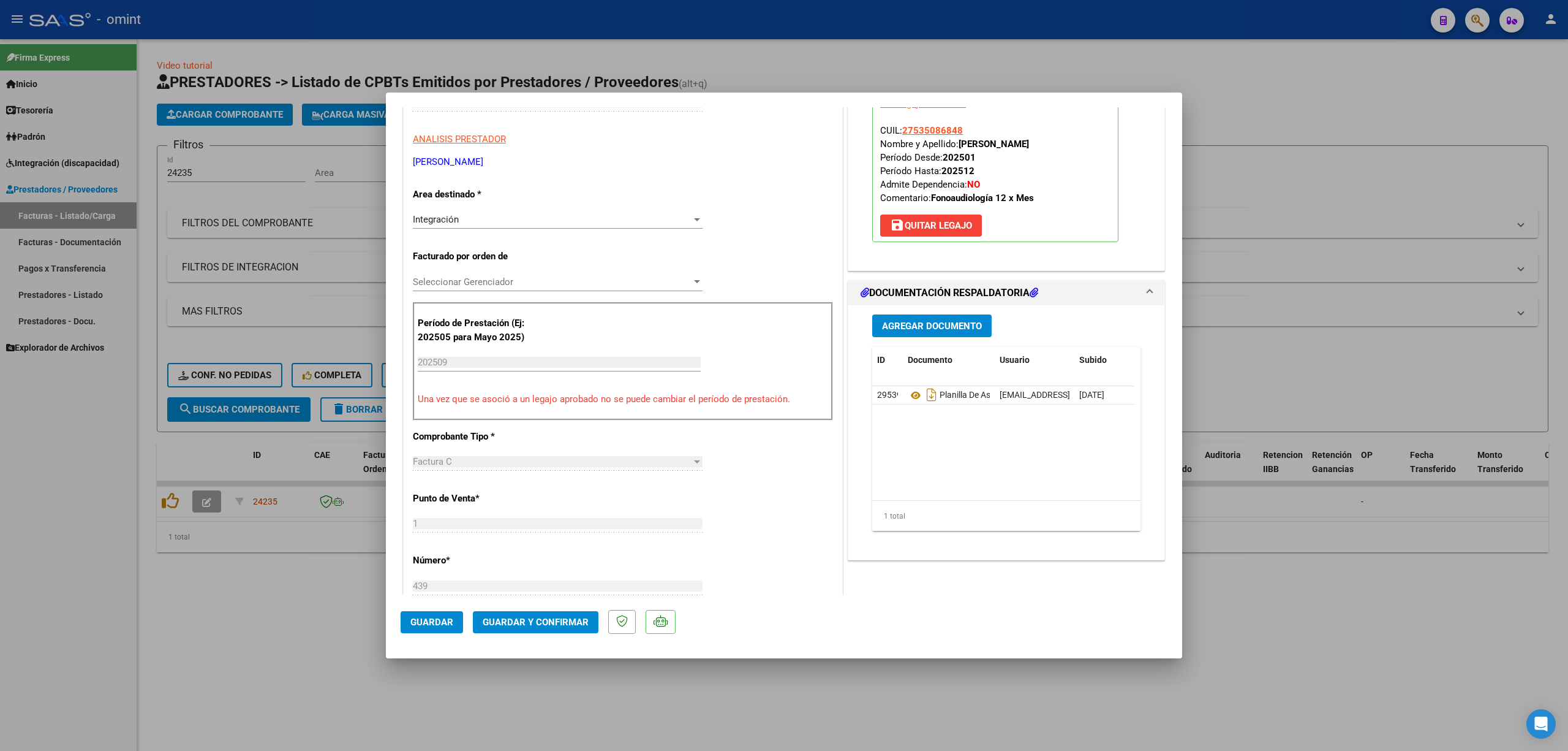
scroll to position [163, 0]
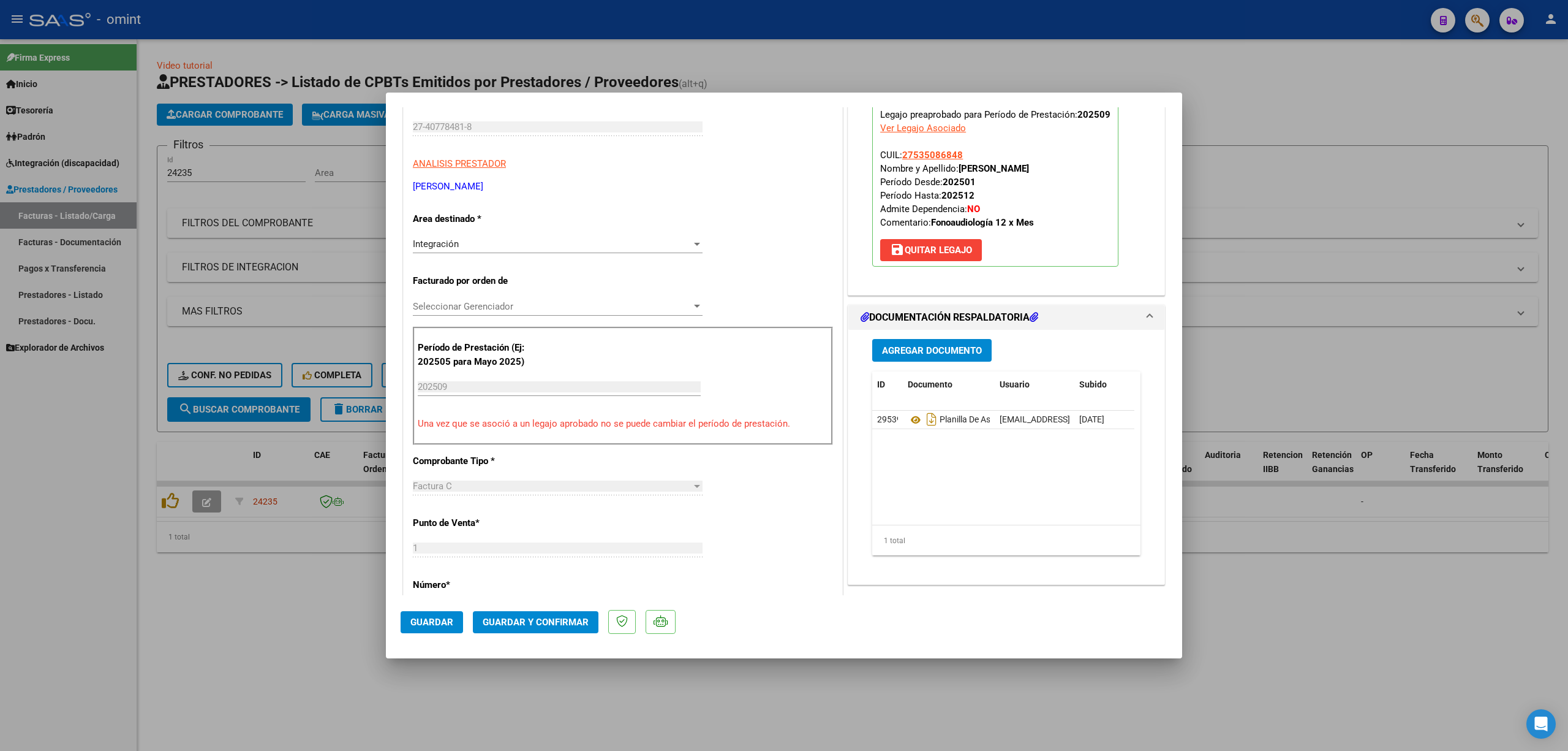
click at [569, 635] on mat-dialog-actions "Guardar Guardar y Confirmar" at bounding box center [784, 619] width 767 height 49
click at [566, 620] on span "Guardar y Confirmar" at bounding box center [536, 622] width 106 height 11
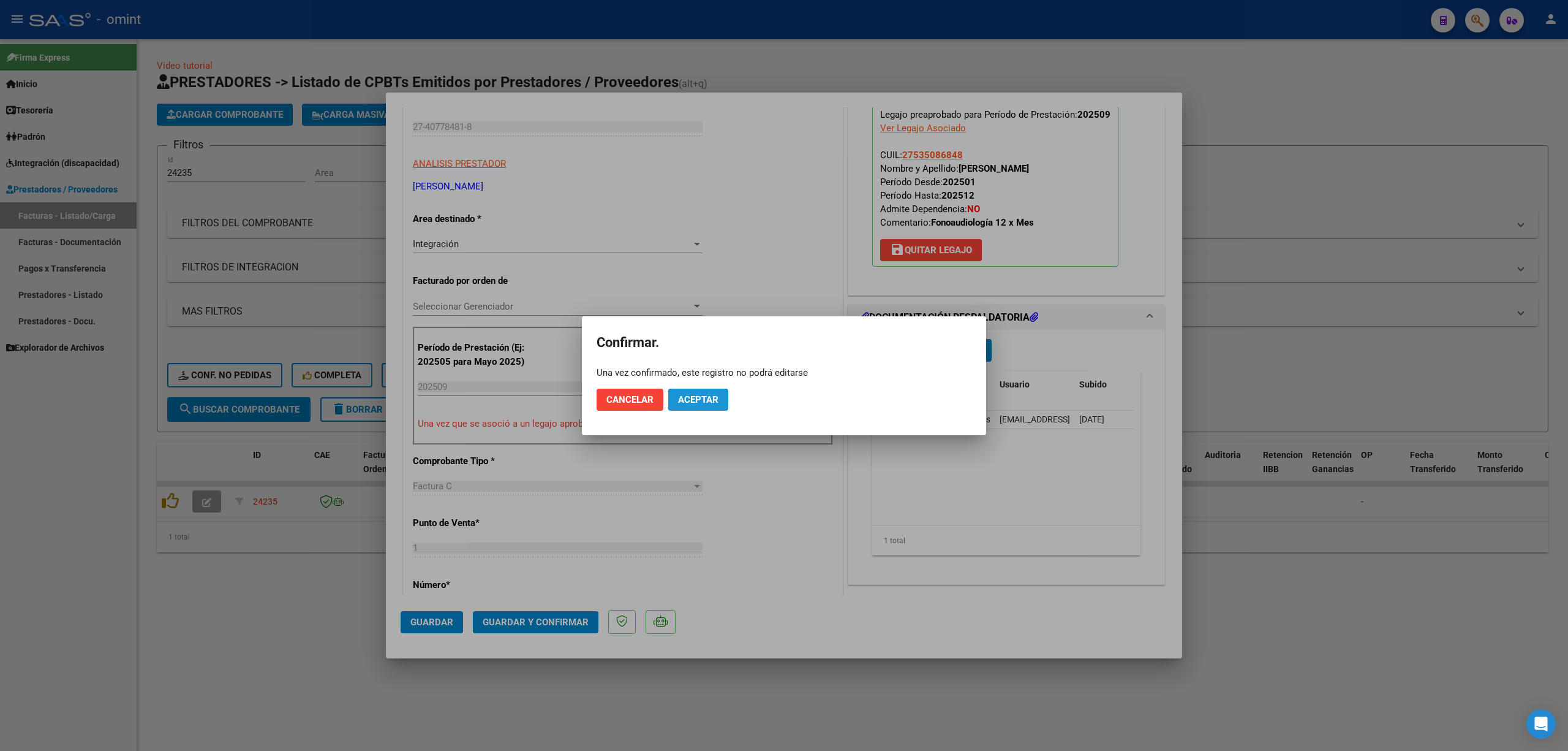
click at [700, 394] on span "Aceptar" at bounding box center [698, 399] width 41 height 11
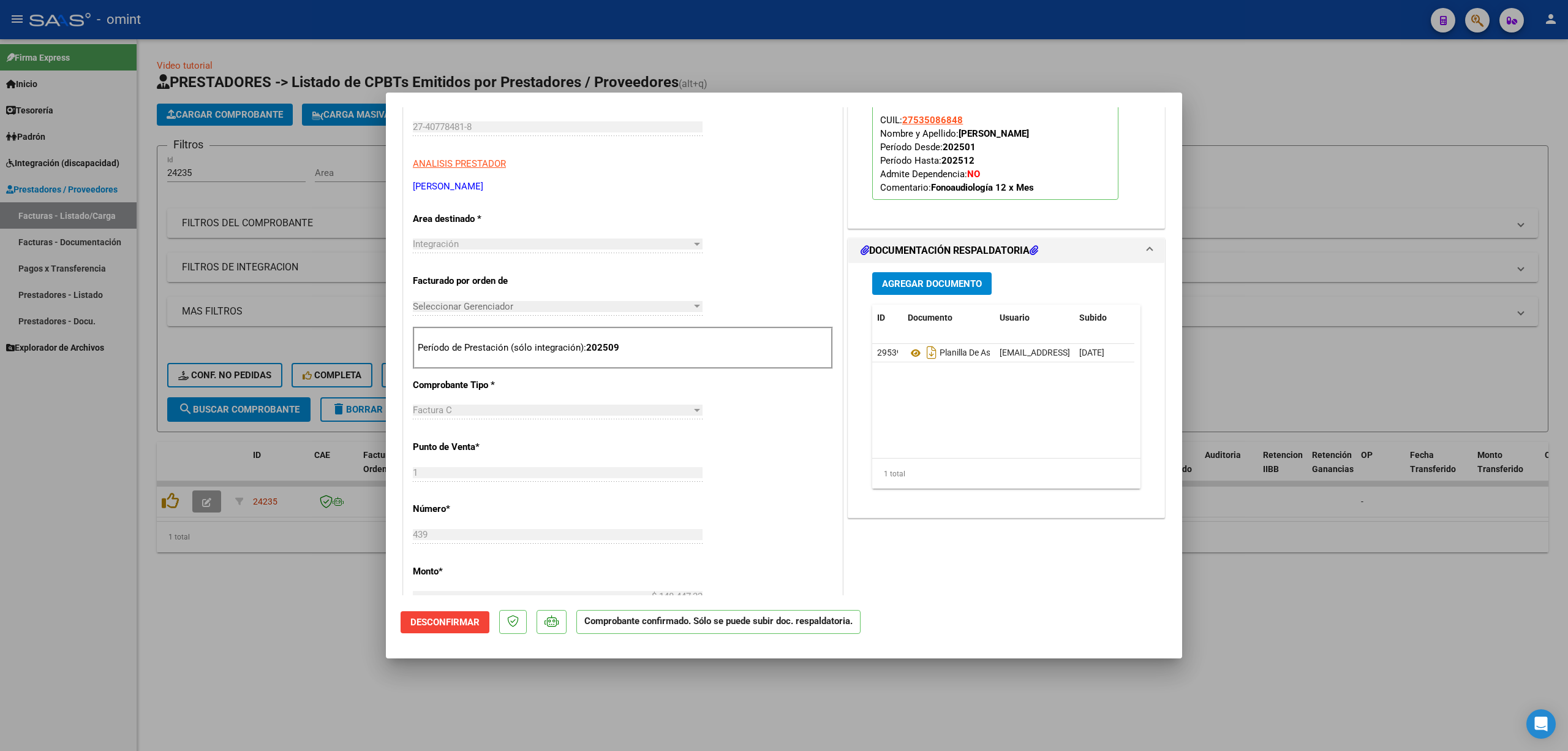
click at [190, 254] on div at bounding box center [784, 375] width 1568 height 751
type input "$ 0,00"
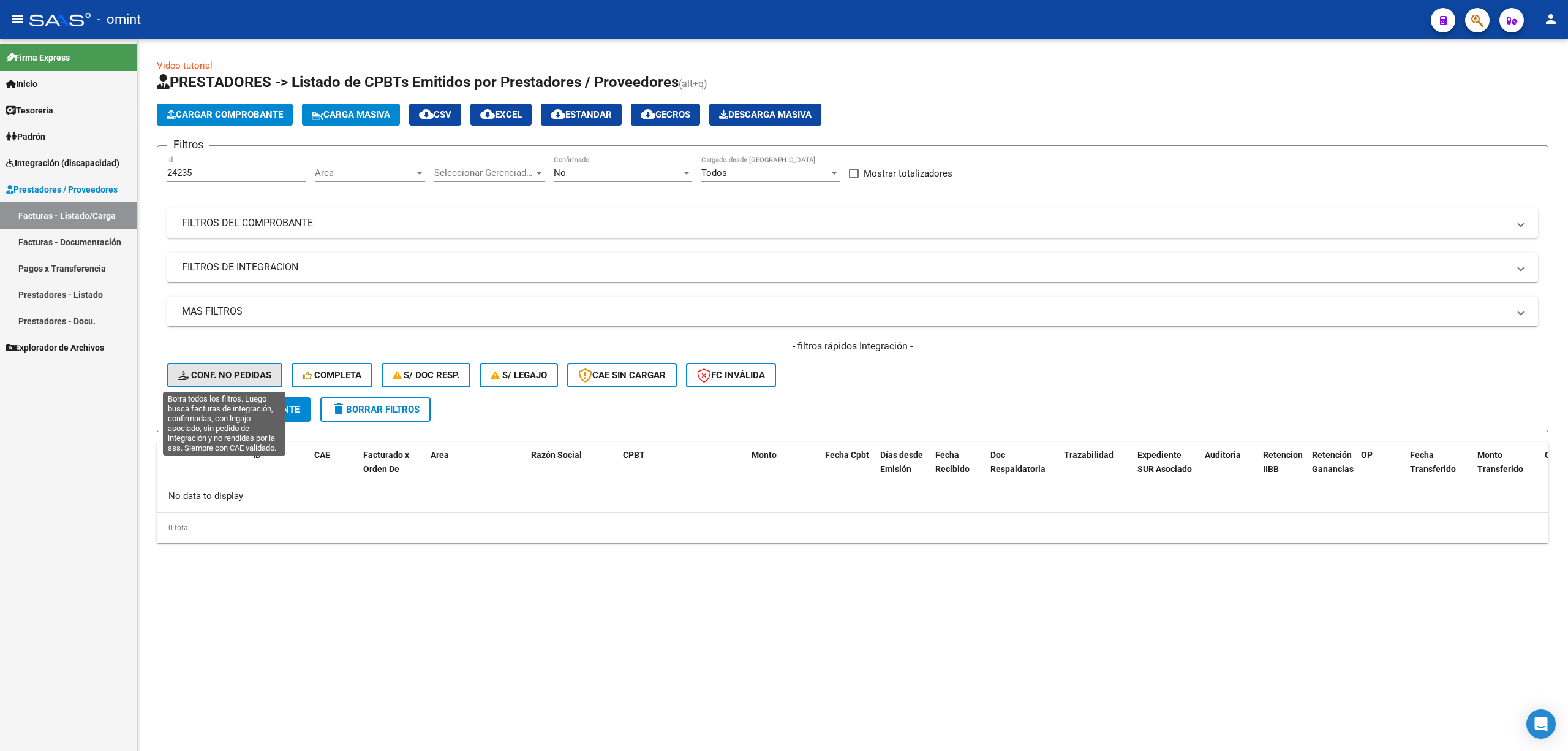
click at [214, 378] on span "Conf. no pedidas" at bounding box center [225, 374] width 93 height 11
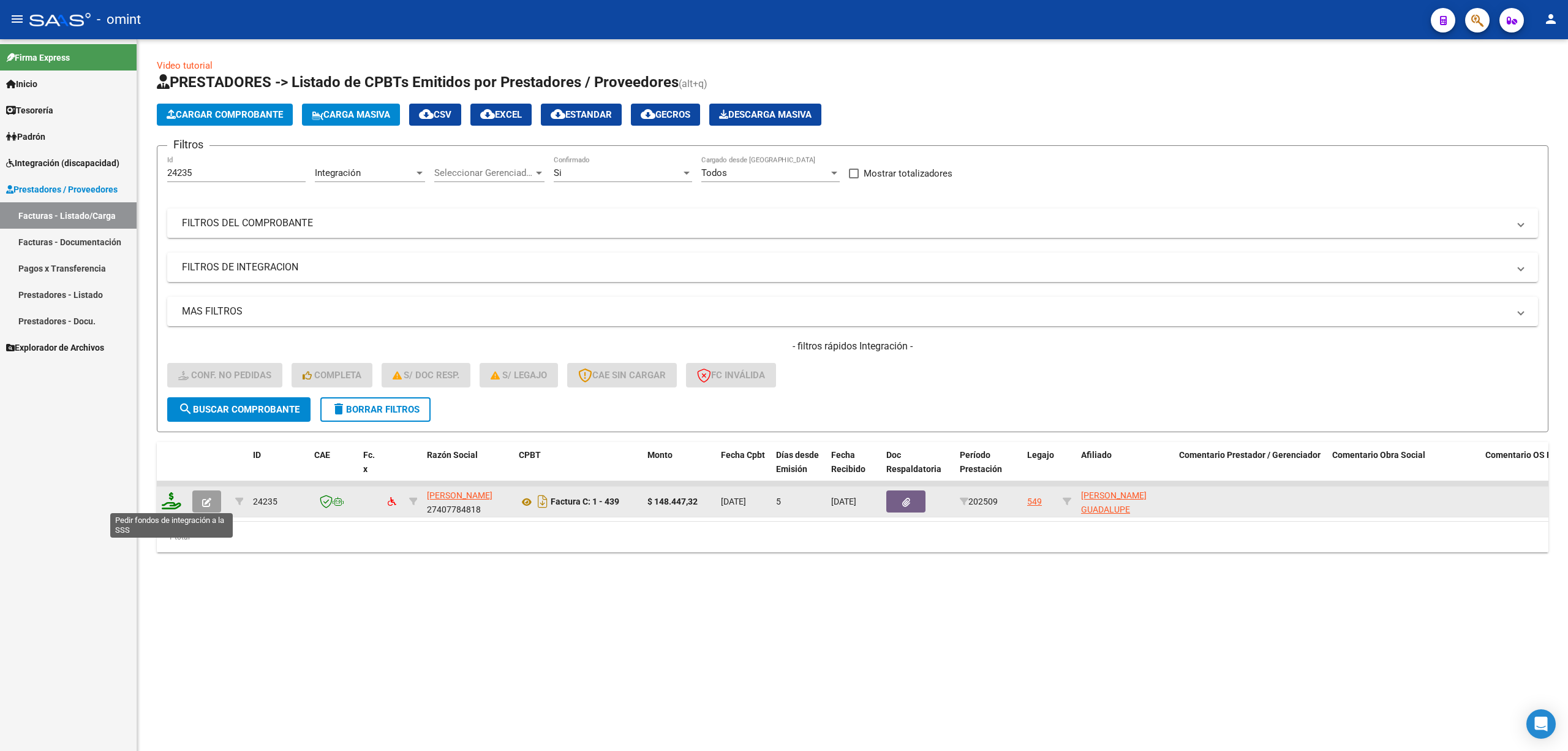
click at [164, 499] on icon at bounding box center [171, 501] width 20 height 17
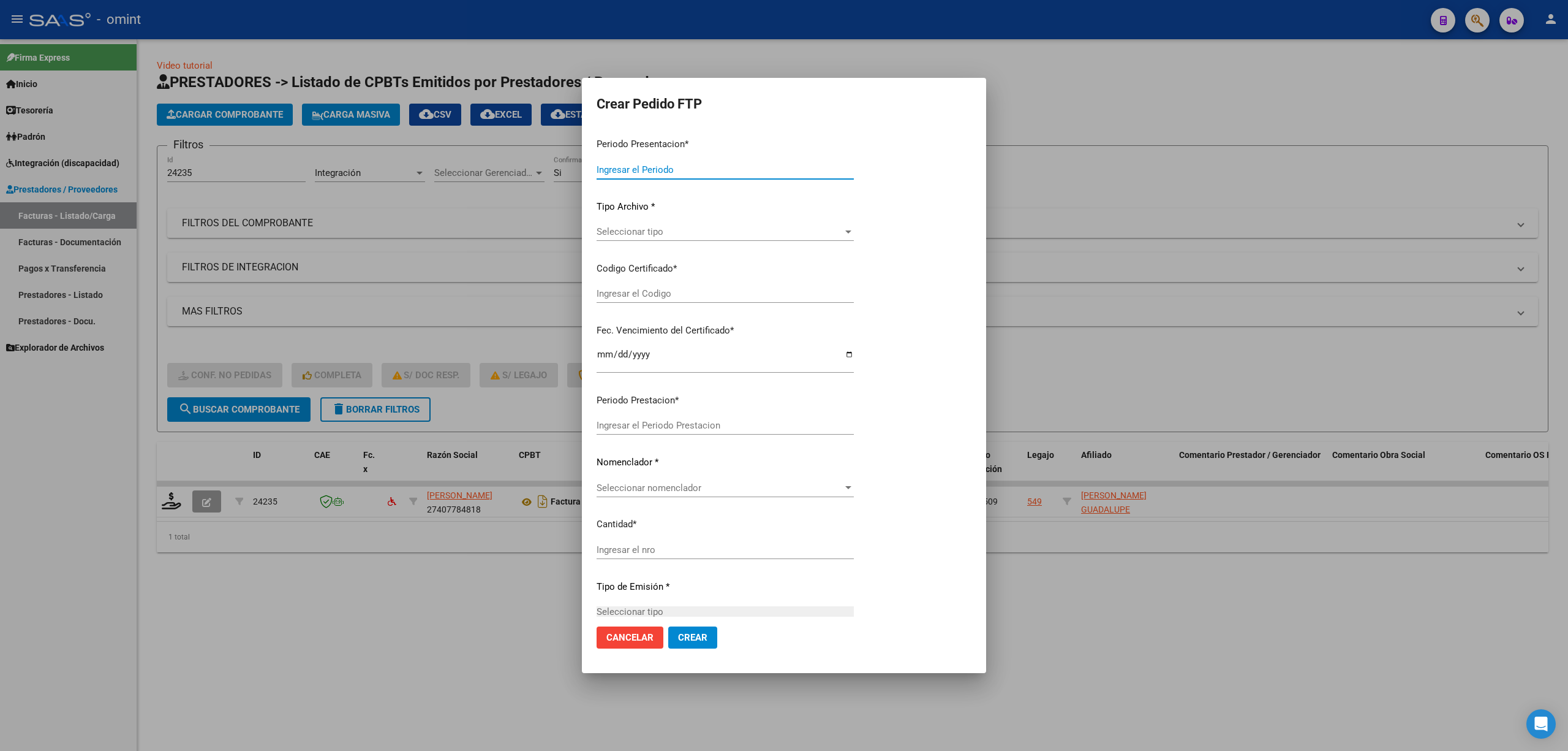
type input "202509"
type input "$ 148.447,32"
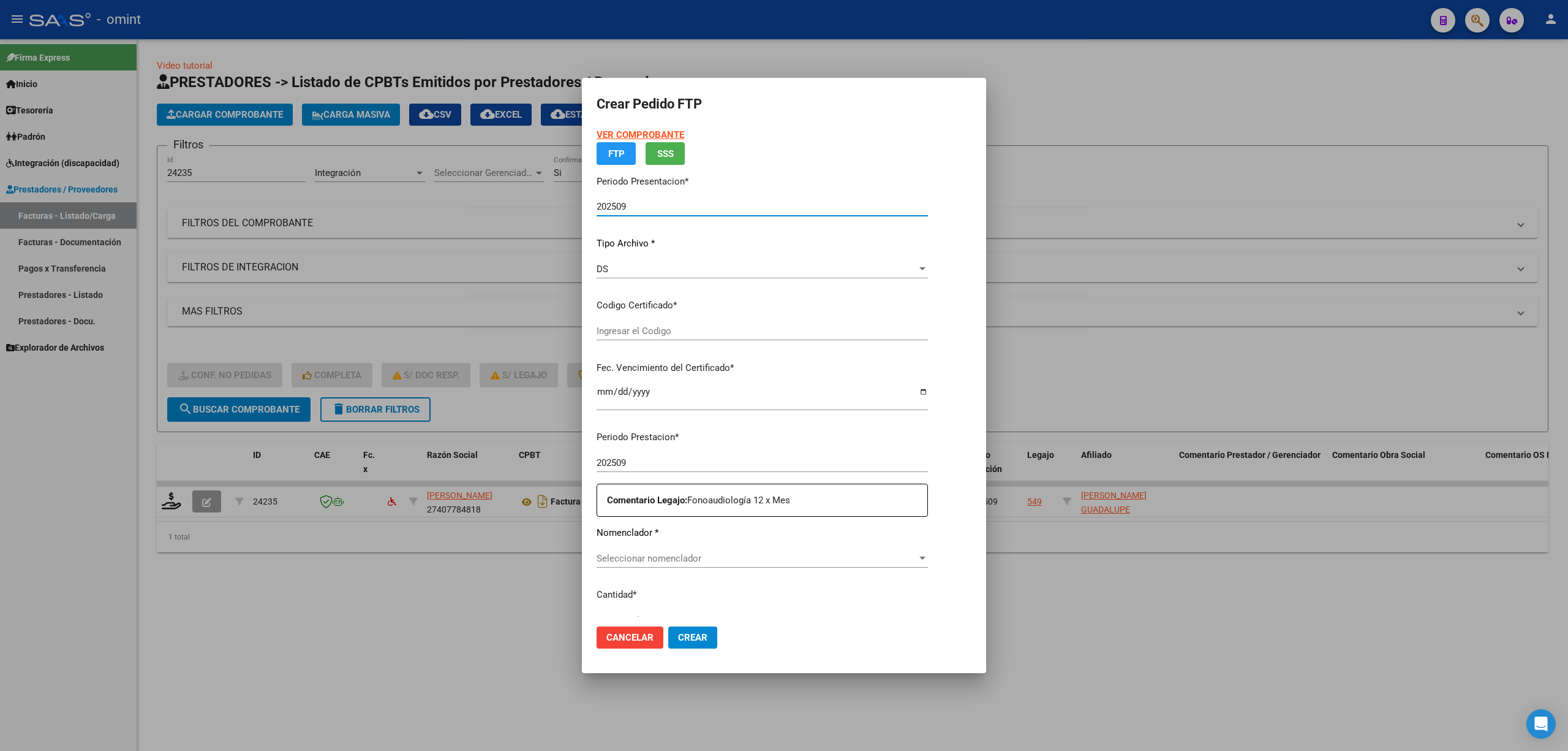
type input "905666536"
type input "2027-06-10"
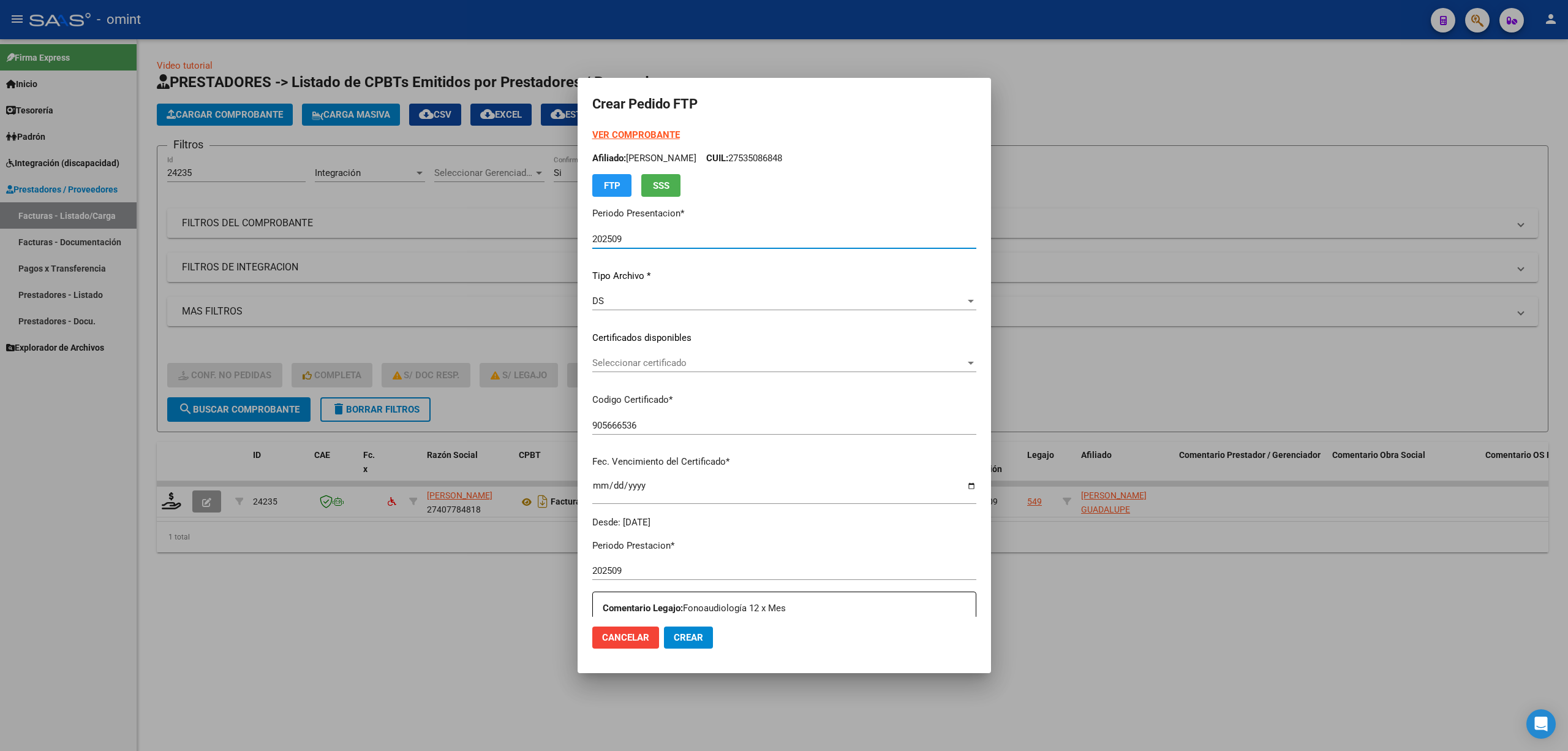
click at [608, 369] on div "Seleccionar certificado Seleccionar certificado" at bounding box center [784, 362] width 384 height 18
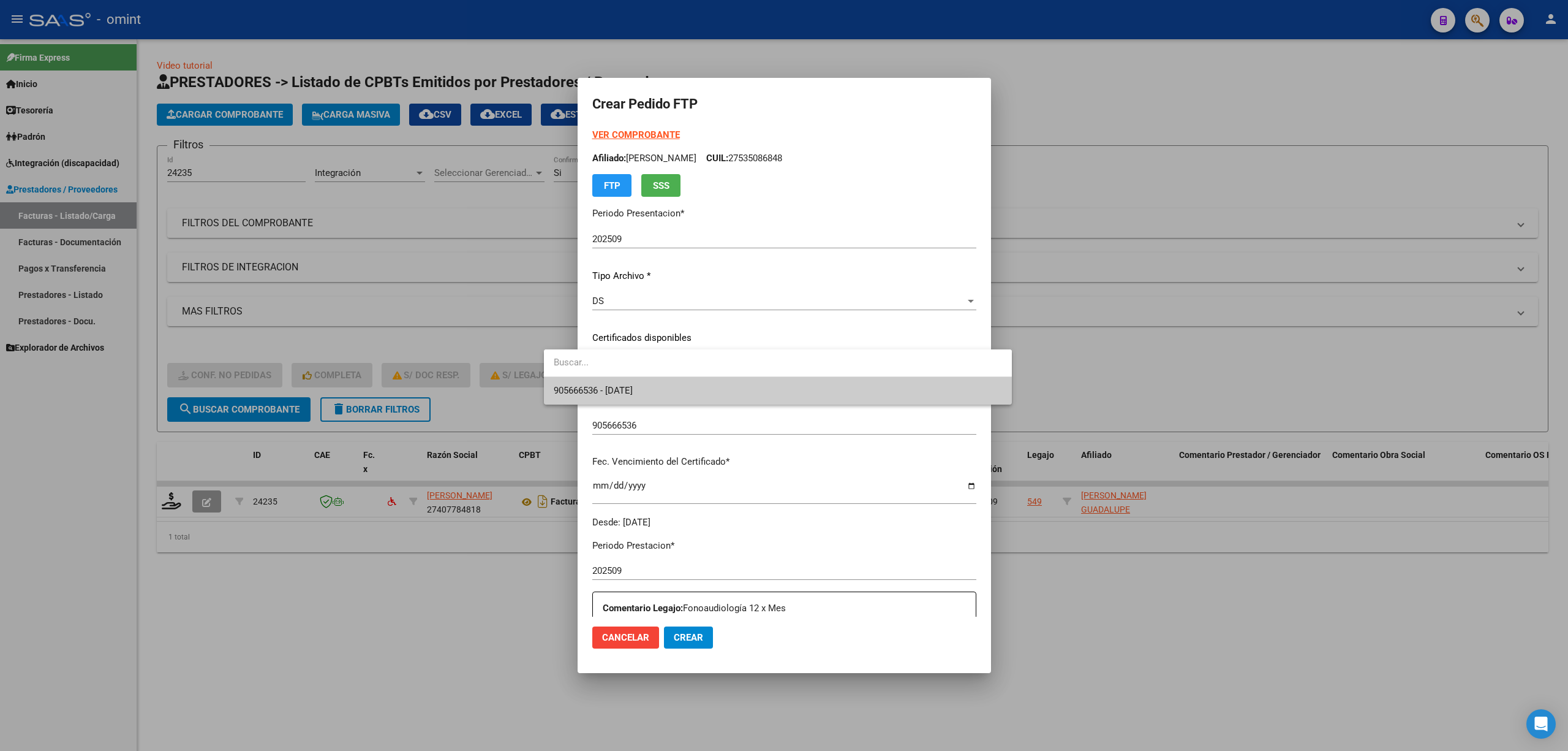
click at [633, 388] on span "905666536 - 2027-06-10" at bounding box center [593, 390] width 79 height 11
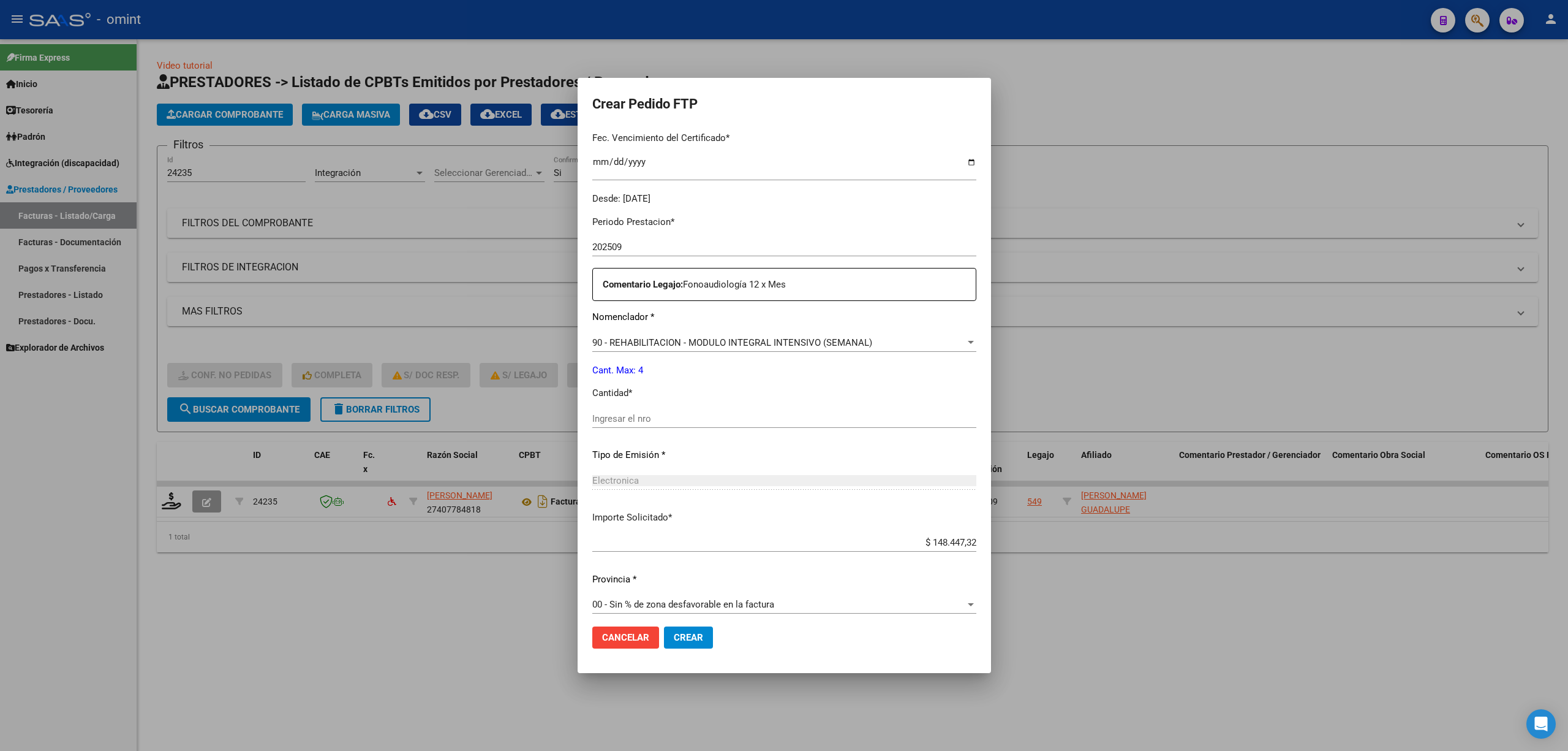
scroll to position [326, 0]
click at [616, 417] on input "Ingresar el nro" at bounding box center [784, 415] width 384 height 11
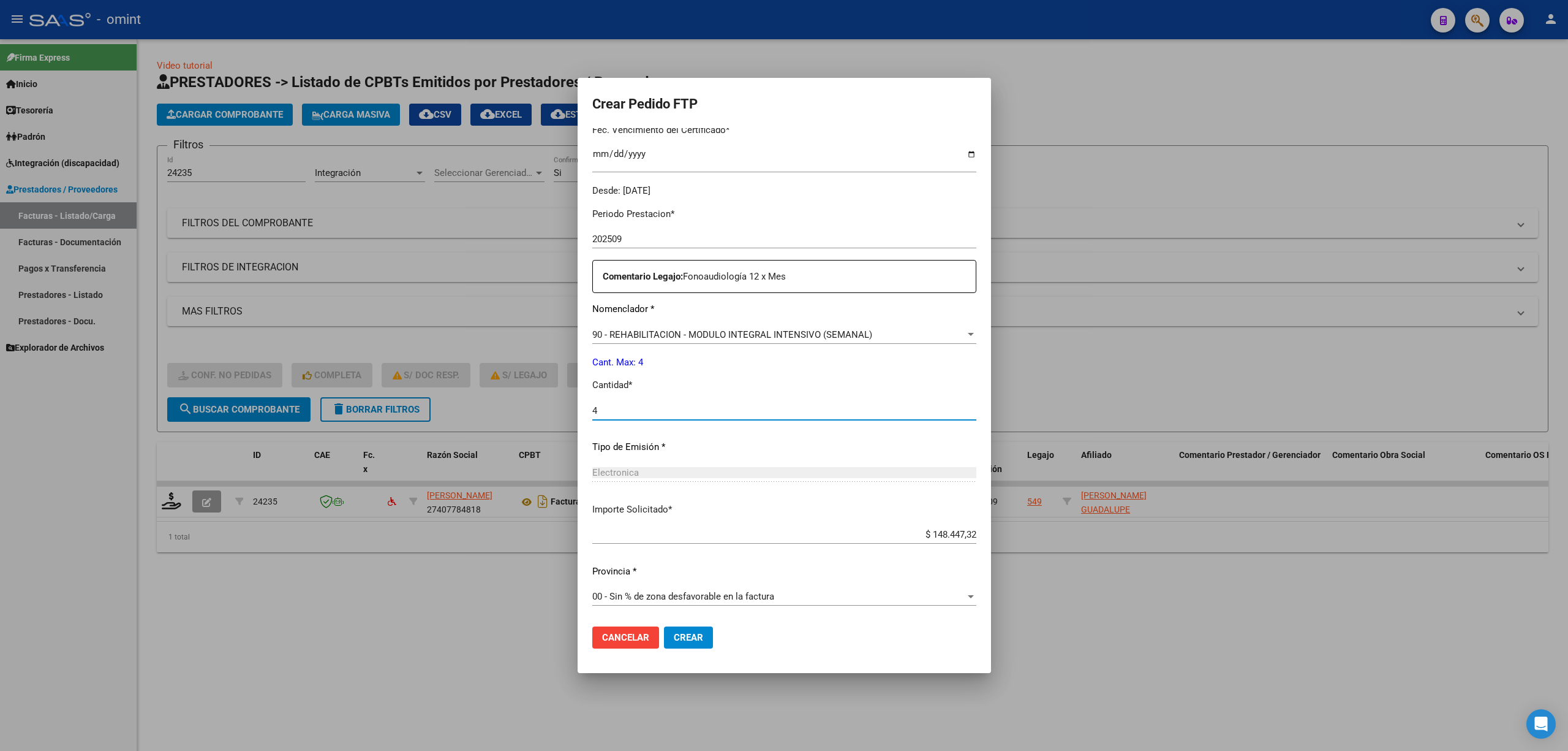
scroll to position [332, 0]
type input "4"
click at [674, 643] on span "Crear" at bounding box center [688, 637] width 29 height 11
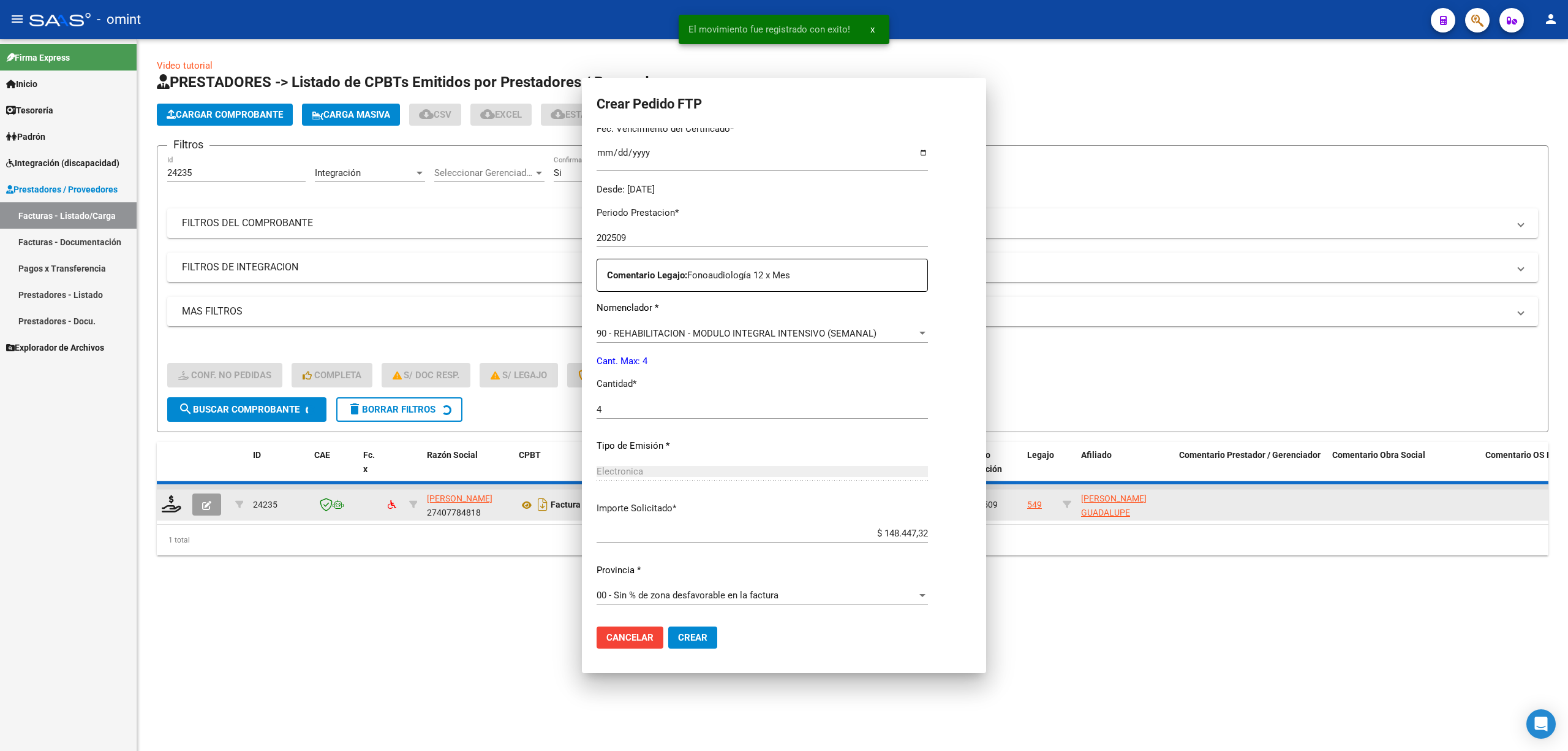
scroll to position [0, 0]
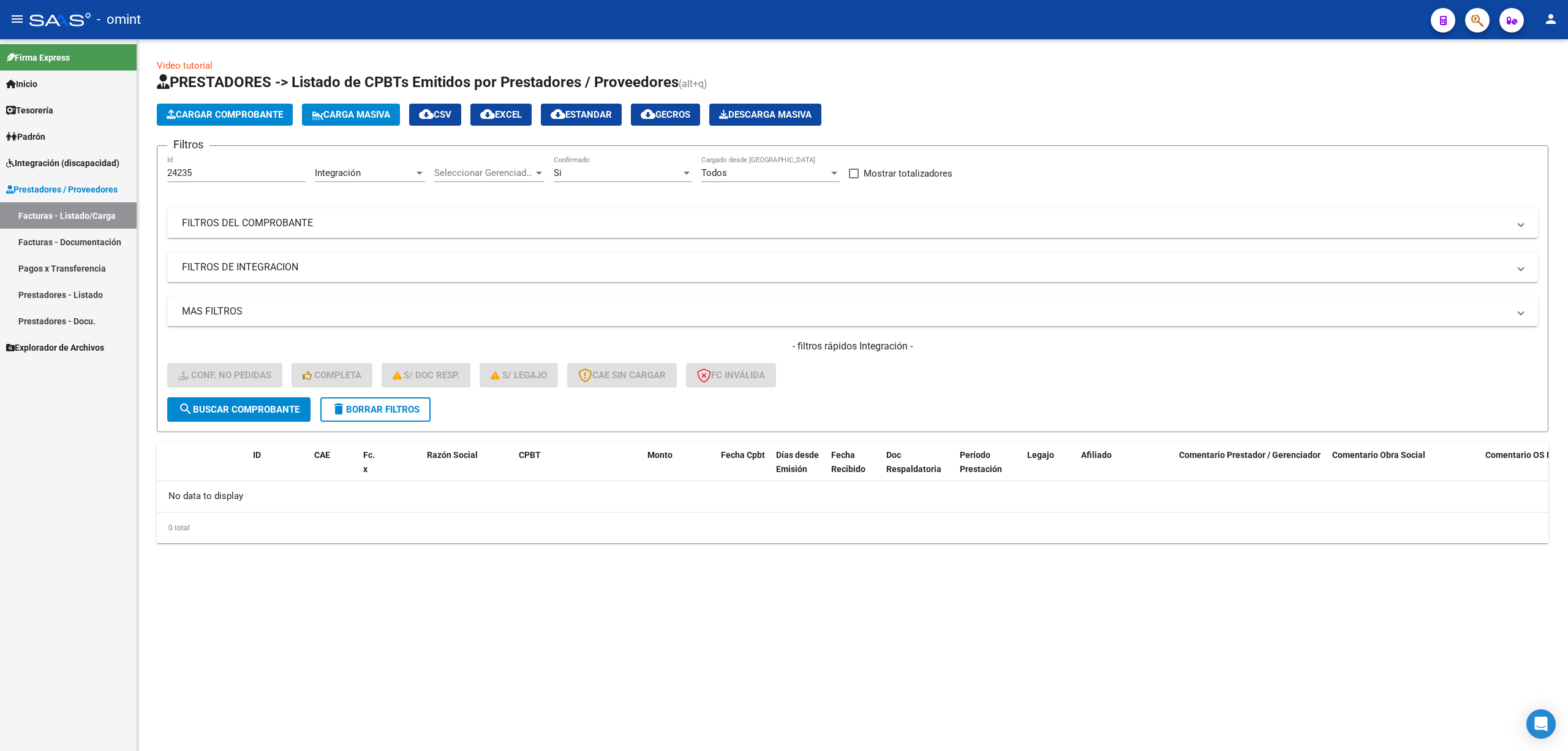
click at [392, 415] on button "delete Borrar Filtros" at bounding box center [376, 409] width 110 height 25
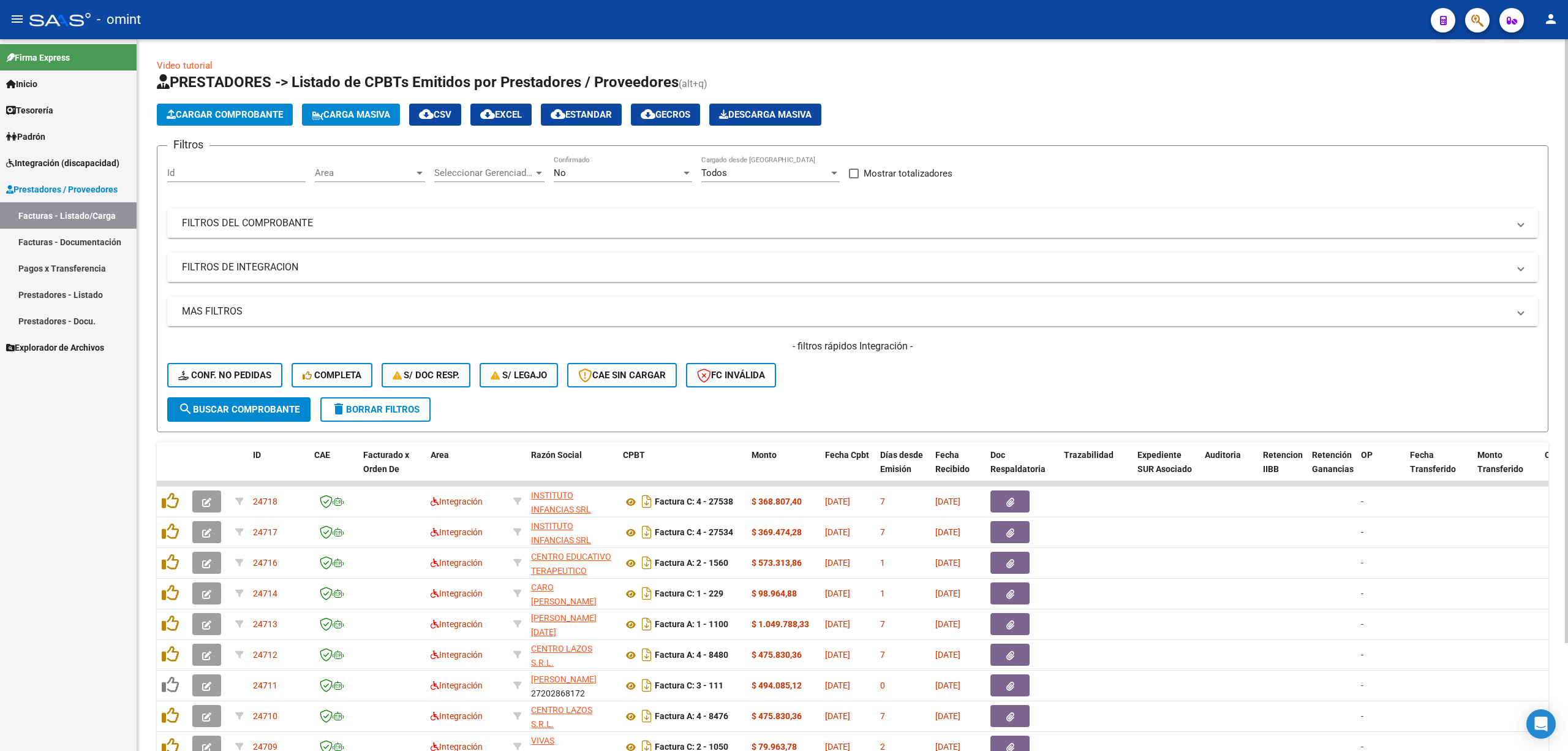
click at [1561, 319] on div "Video tutorial PRESTADORES -> Listado de CPBTs Emitidos por Prestadores / Prove…" at bounding box center [852, 453] width 1431 height 828
click at [376, 417] on button "delete Borrar Filtros" at bounding box center [376, 409] width 110 height 25
drag, startPoint x: 202, startPoint y: 166, endPoint x: 212, endPoint y: 168, distance: 10.2
click at [203, 166] on div "Id" at bounding box center [236, 169] width 139 height 26
paste input "24052"
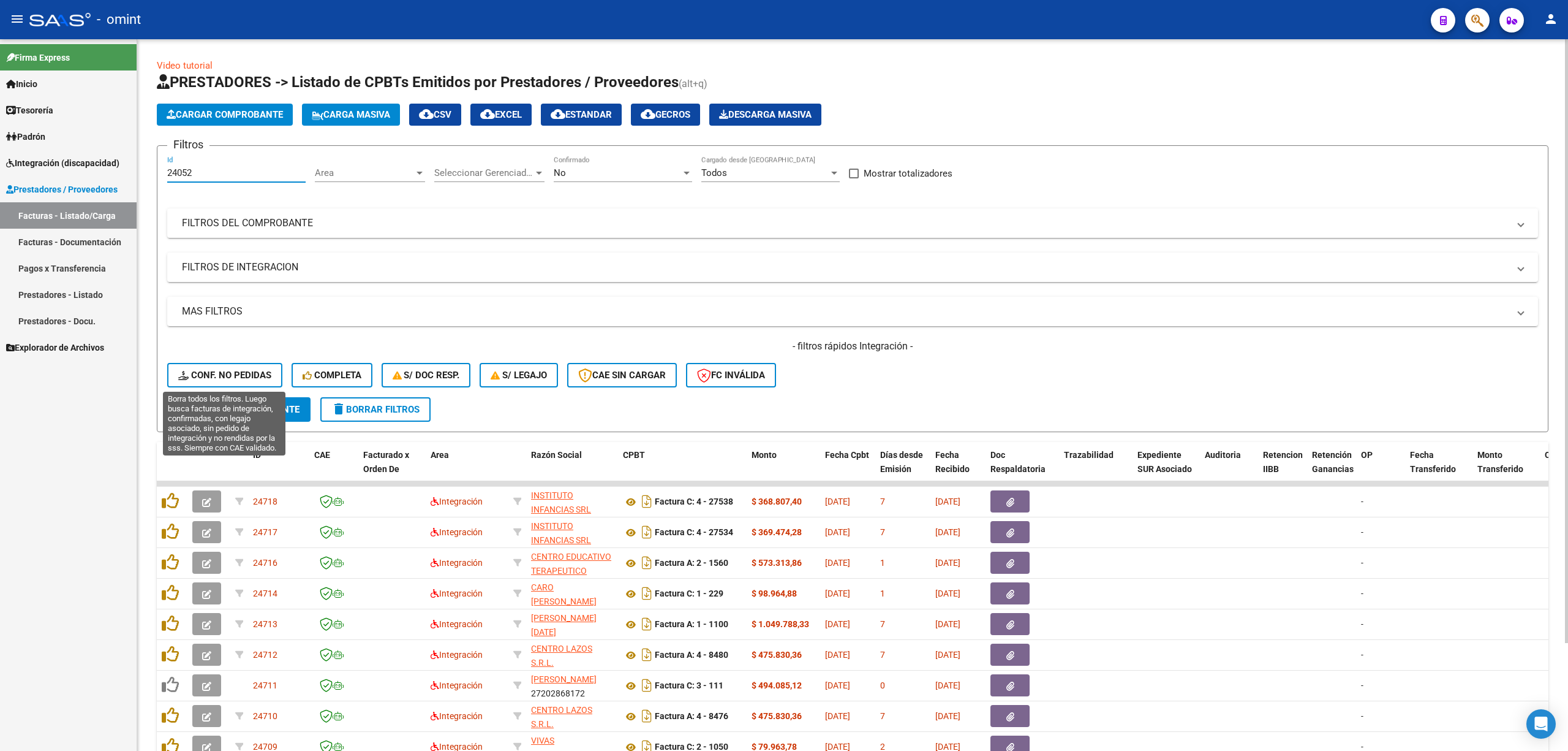
type input "24052"
click at [241, 388] on div "- filtros rápidos Integración - Conf. no pedidas Completa S/ Doc Resp. S/ legaj…" at bounding box center [852, 368] width 1371 height 57
click at [246, 408] on span "search Buscar Comprobante" at bounding box center [238, 409] width 121 height 11
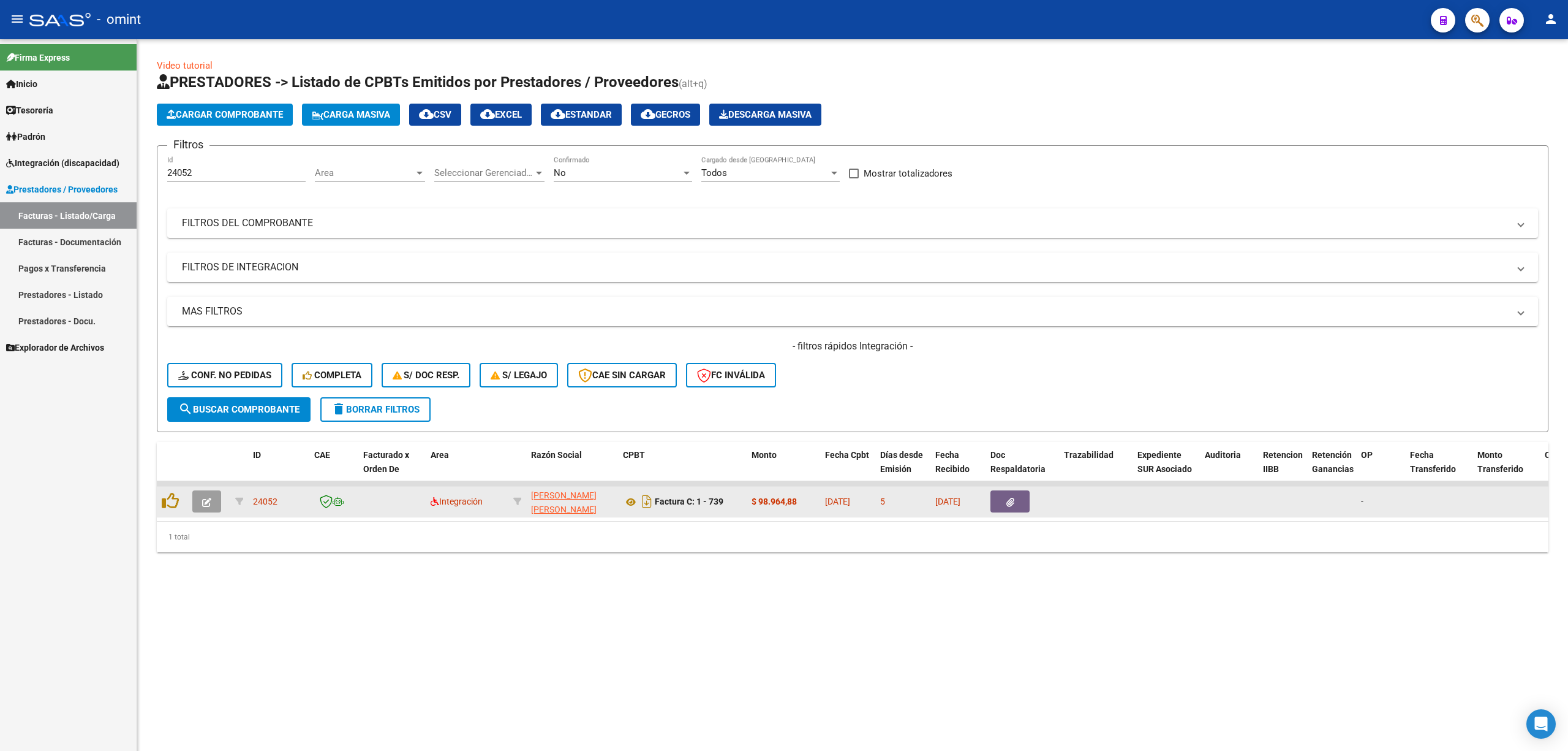
click at [199, 506] on button "button" at bounding box center [207, 501] width 29 height 22
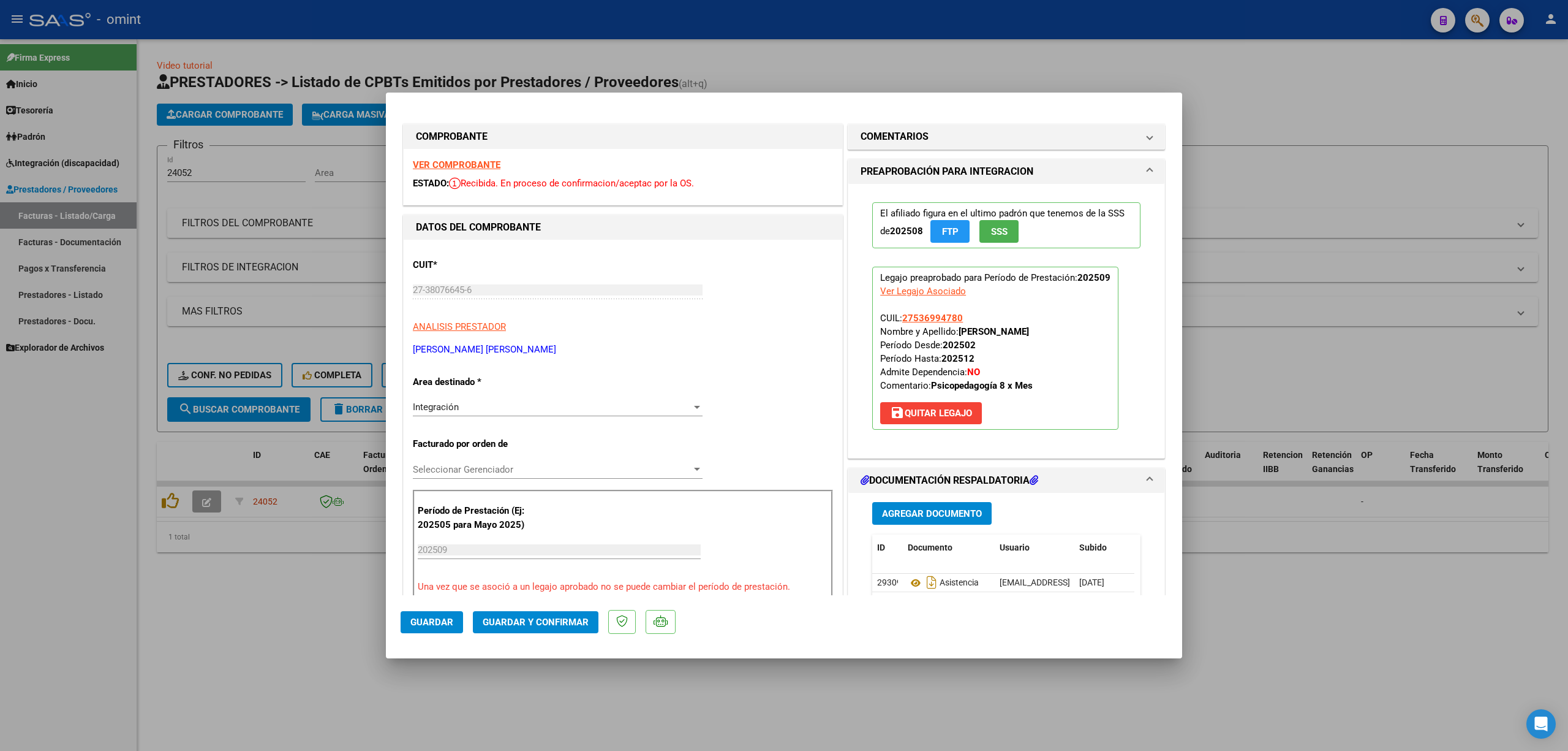
click at [458, 166] on strong "VER COMPROBANTE" at bounding box center [456, 164] width 88 height 11
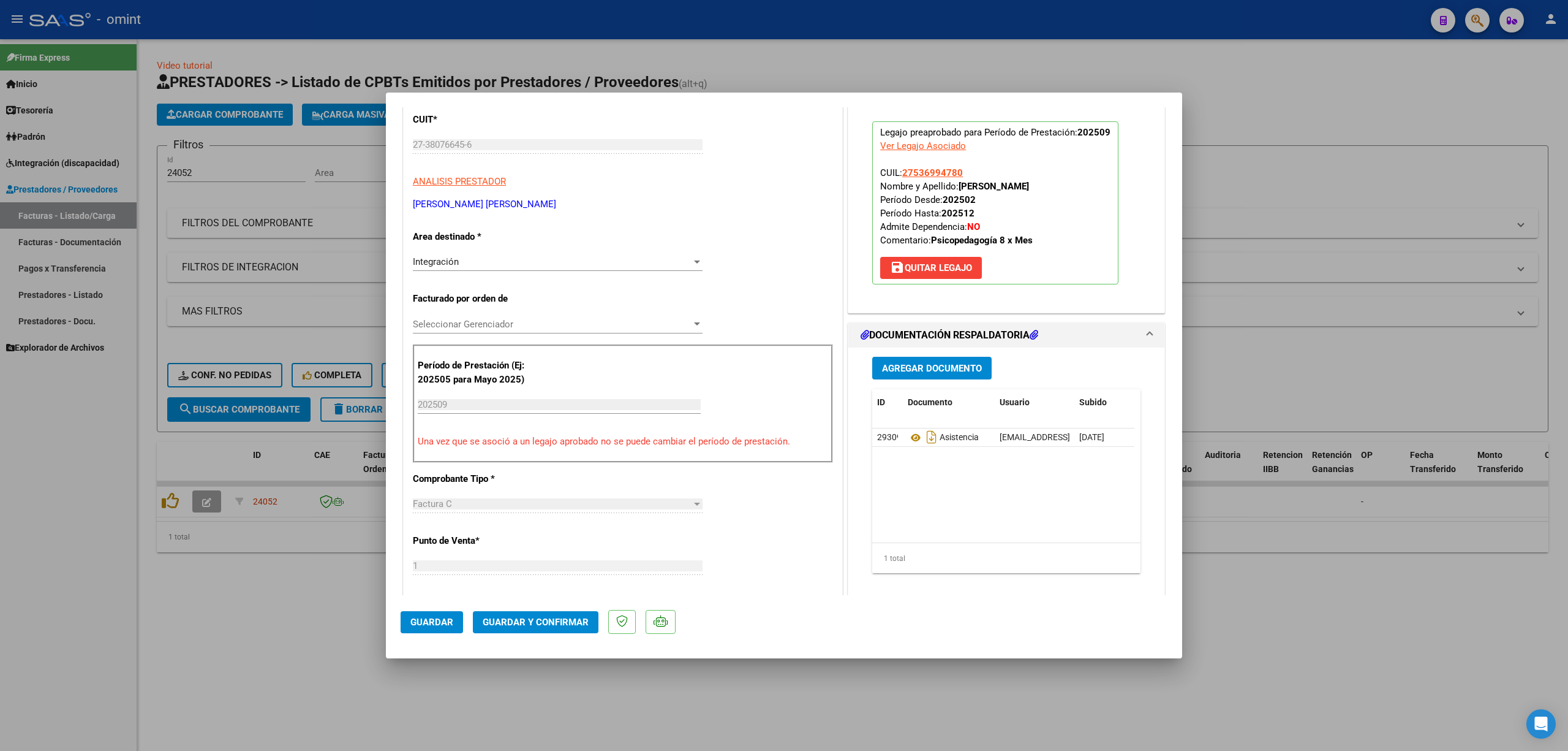
scroll to position [326, 0]
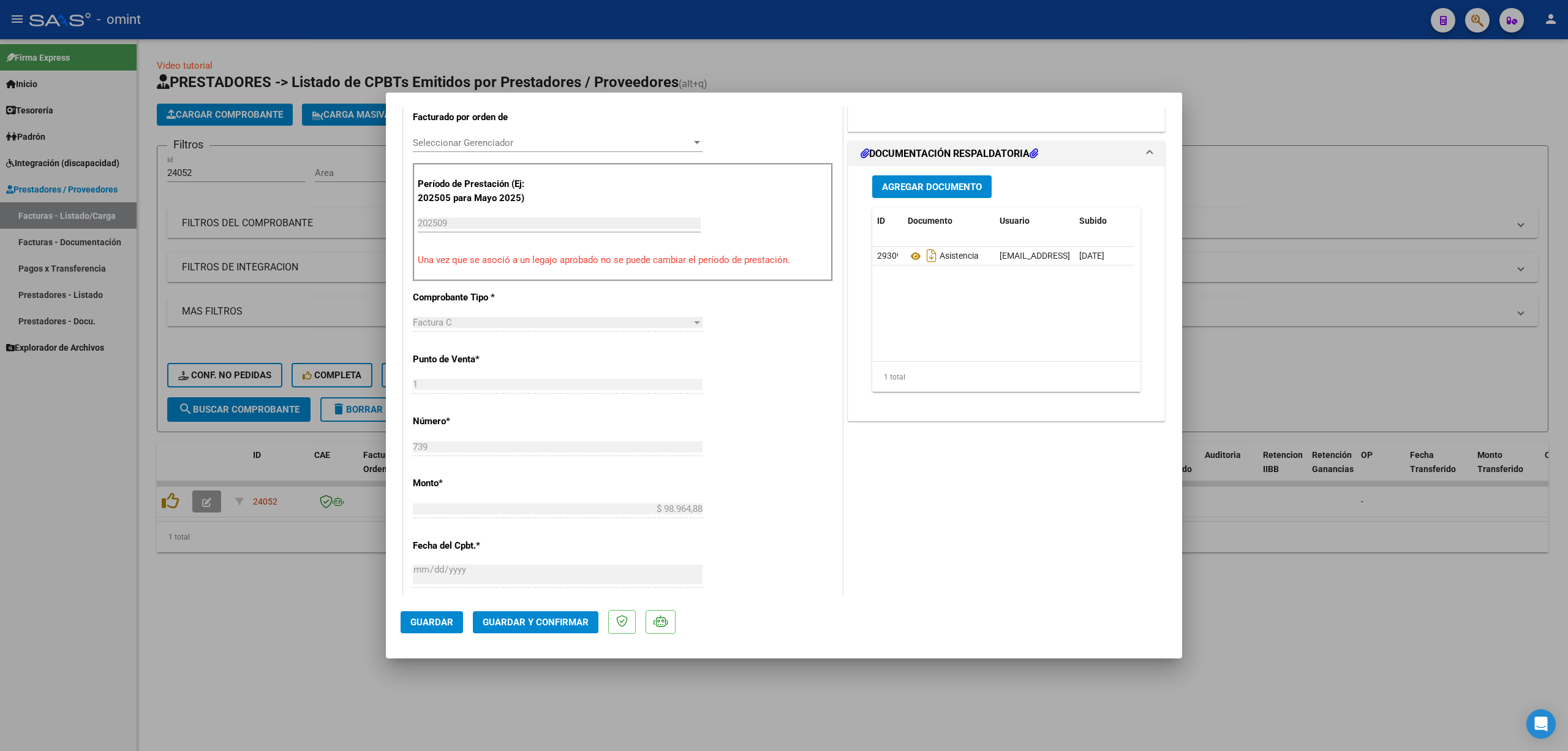
click at [546, 628] on button "Guardar y Confirmar" at bounding box center [536, 622] width 126 height 22
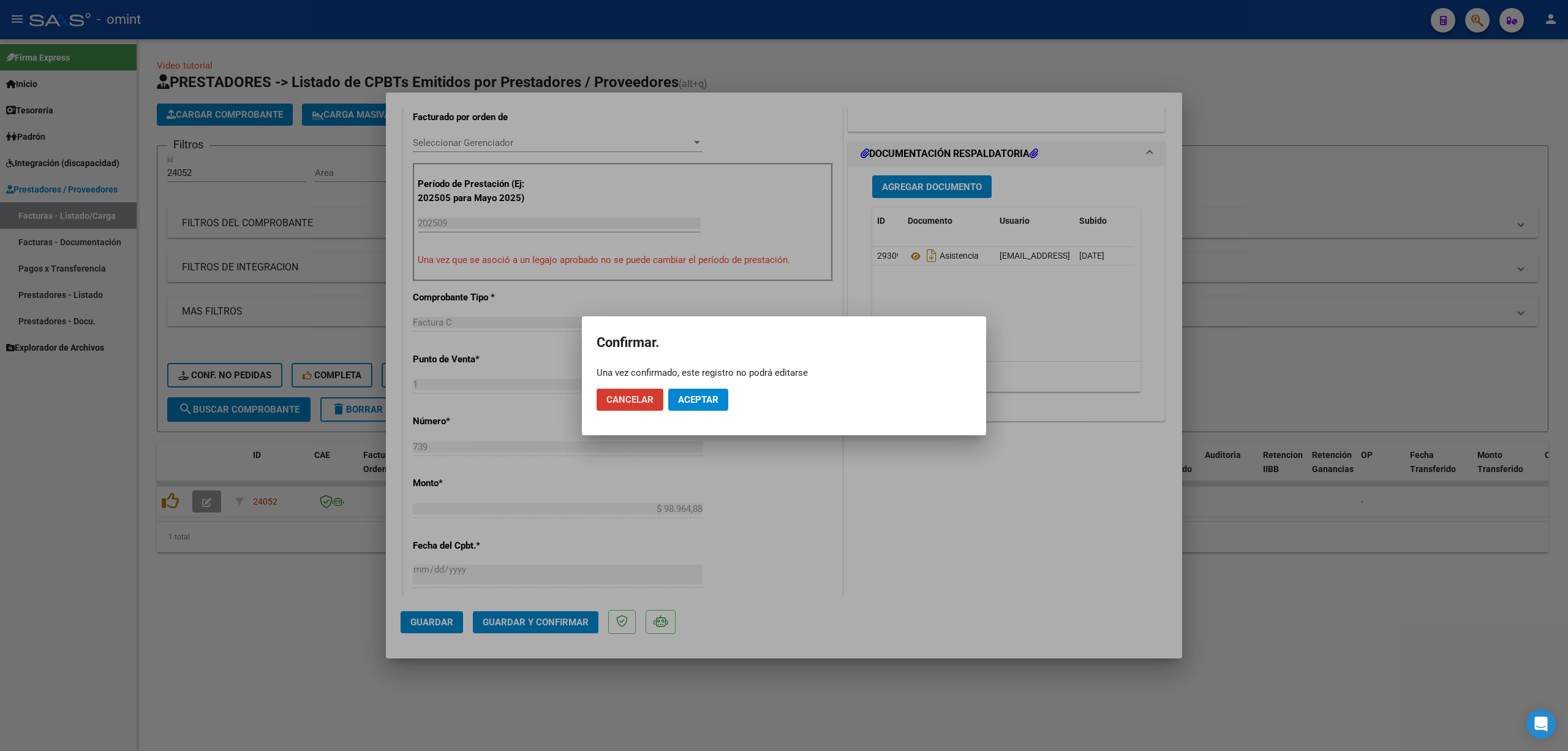
click at [712, 398] on span "Aceptar" at bounding box center [698, 399] width 41 height 11
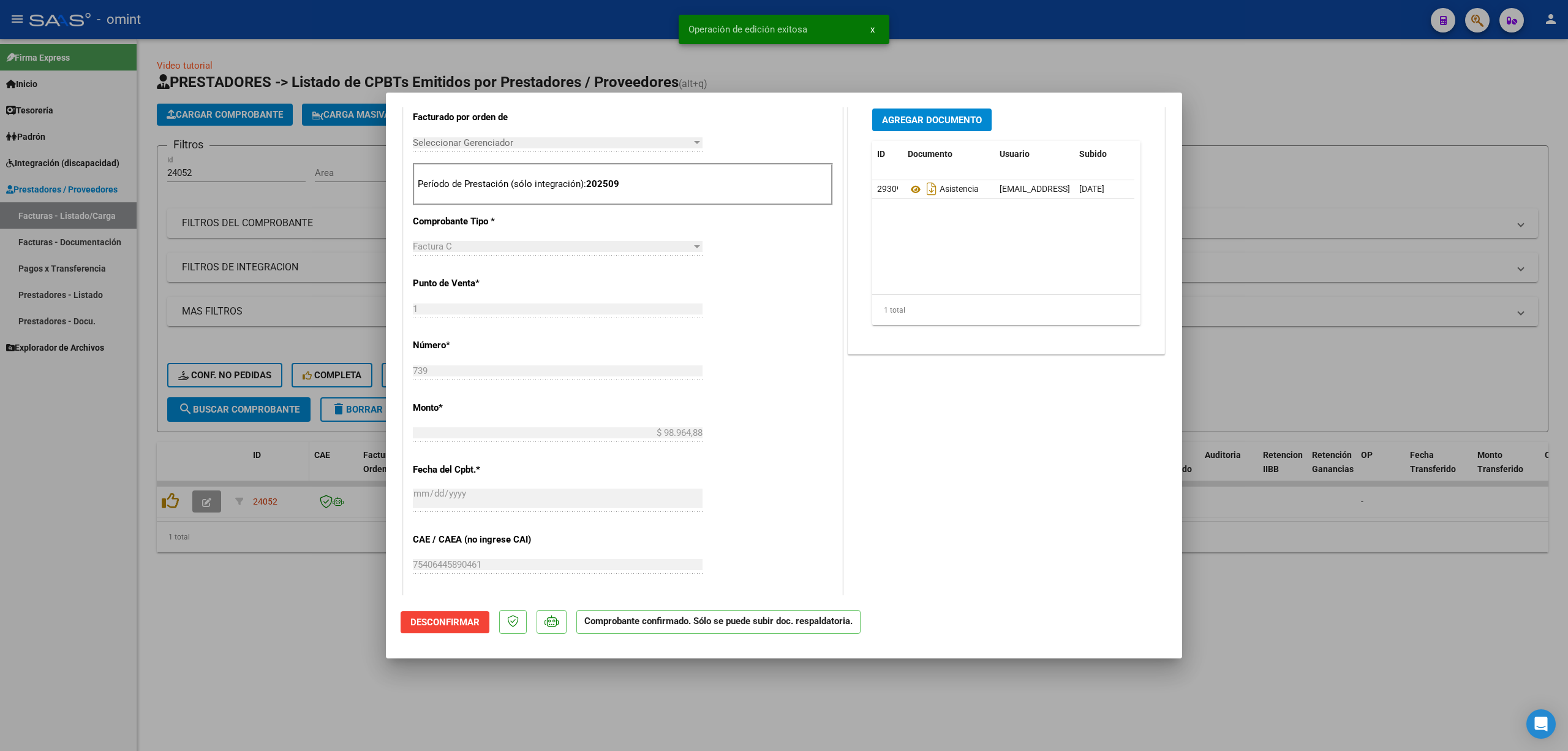
click at [290, 447] on div at bounding box center [784, 375] width 1568 height 751
type input "$ 0,00"
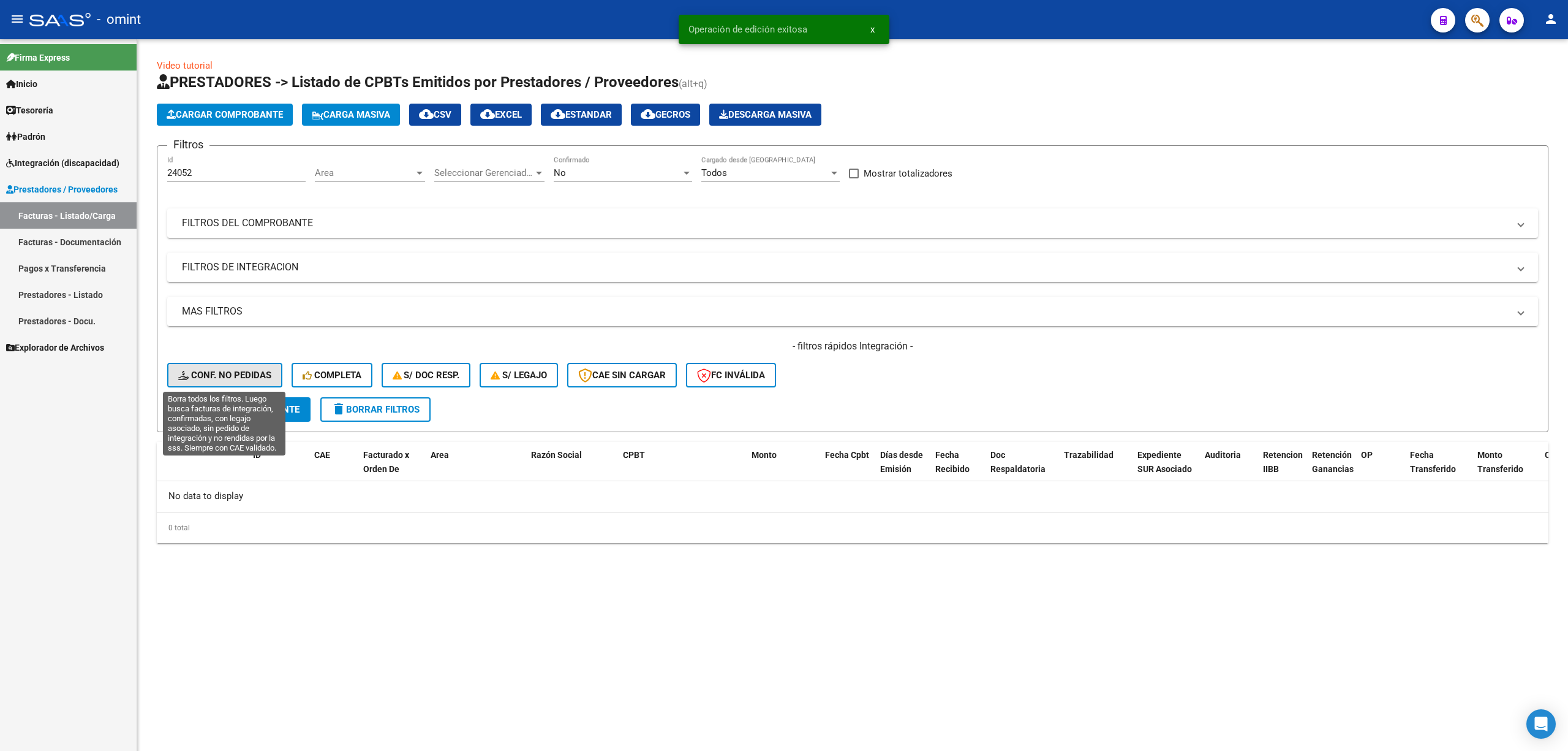
click at [230, 369] on span "Conf. no pedidas" at bounding box center [225, 374] width 93 height 11
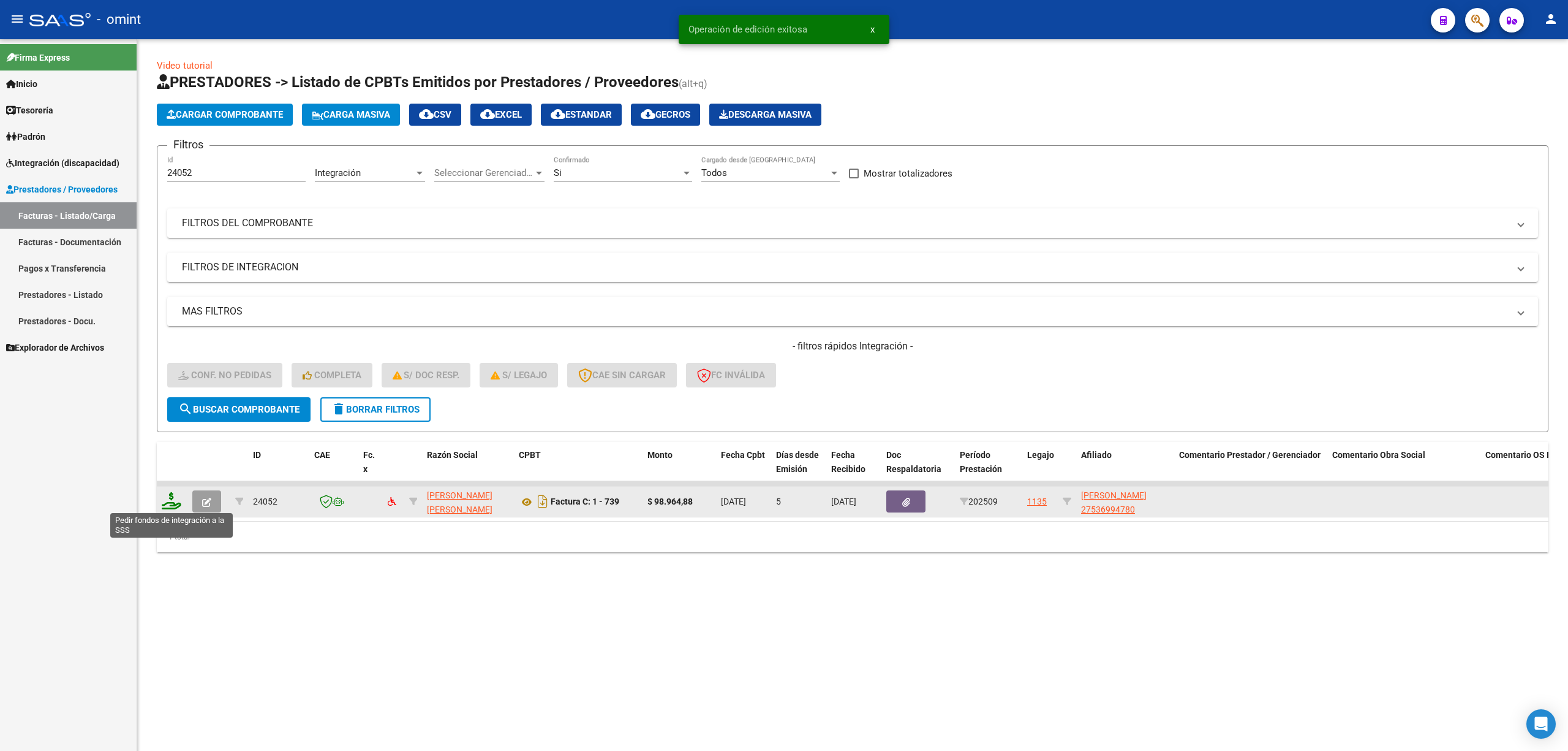
click at [177, 502] on icon at bounding box center [171, 501] width 20 height 17
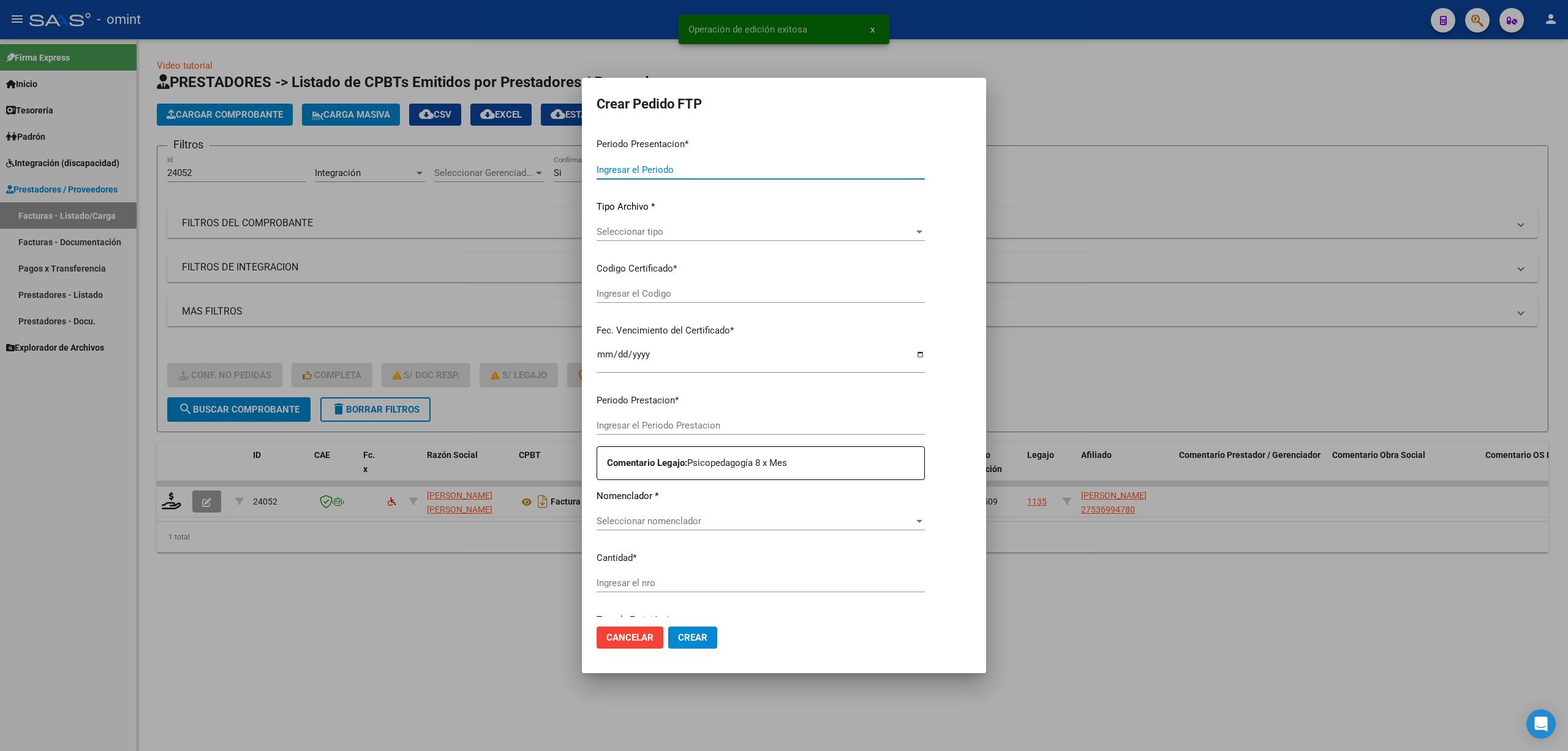
type input "202509"
type input "$ 98.964,88"
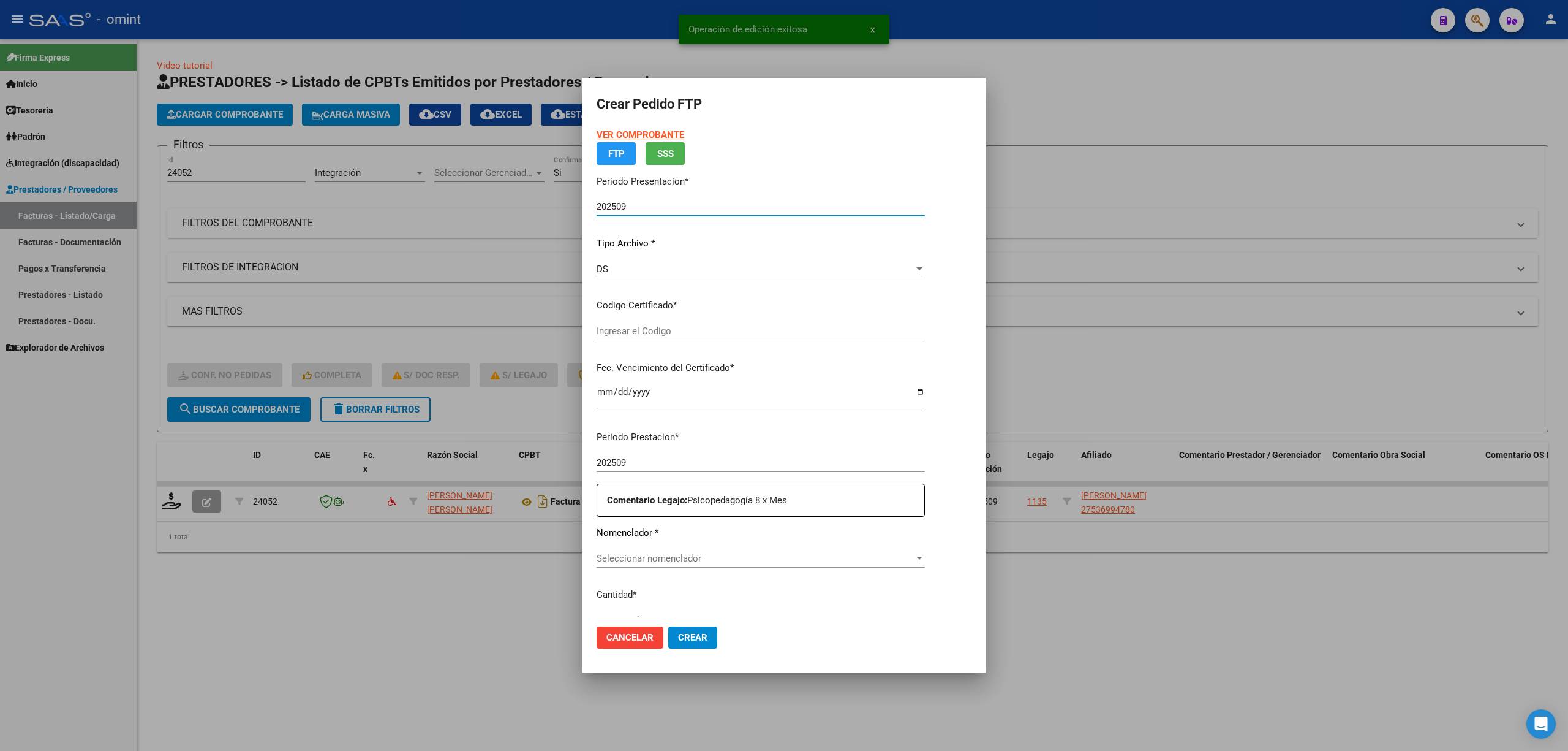
type input "4720040096"
type input "2027-02-02"
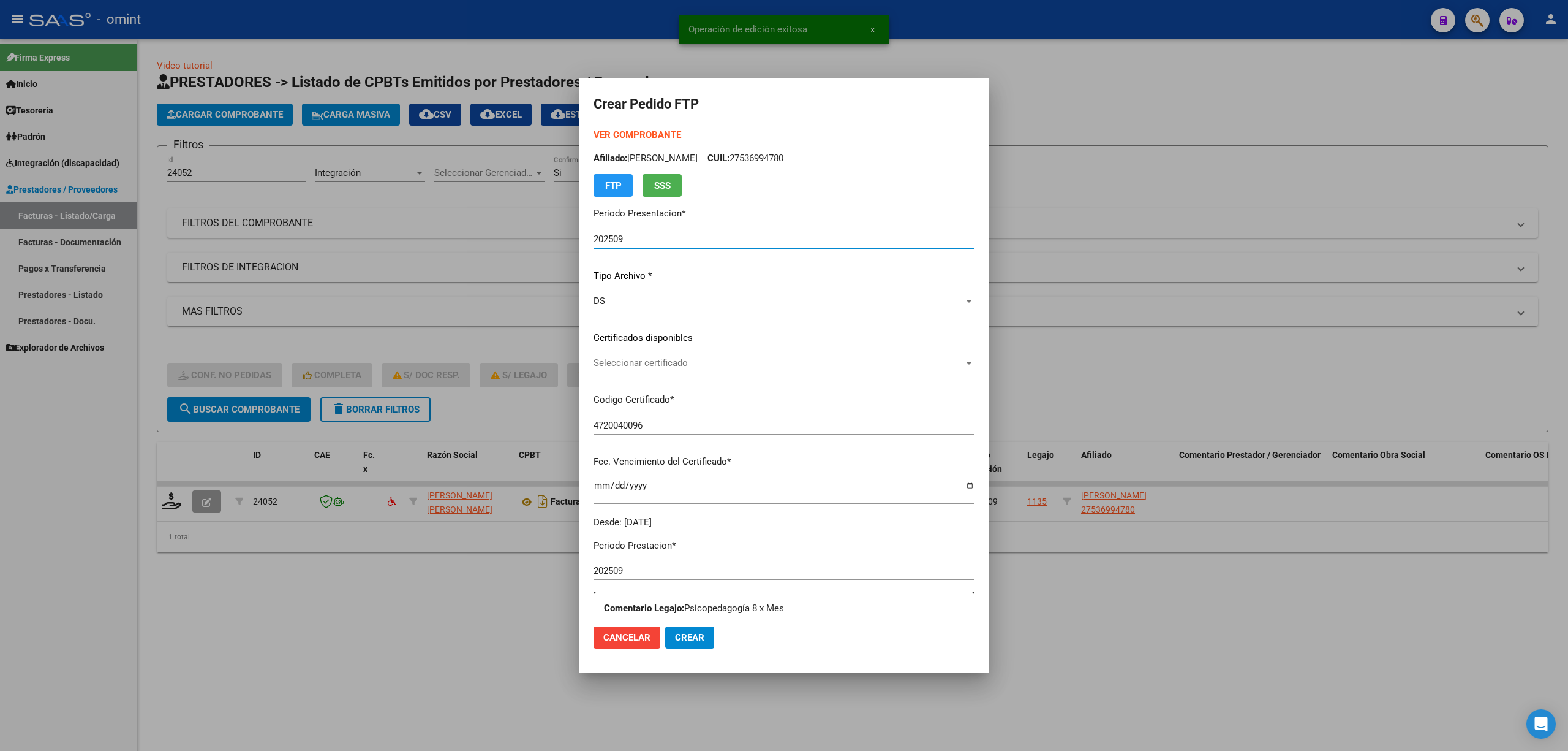
click at [623, 366] on span "Seleccionar certificado" at bounding box center [778, 363] width 370 height 11
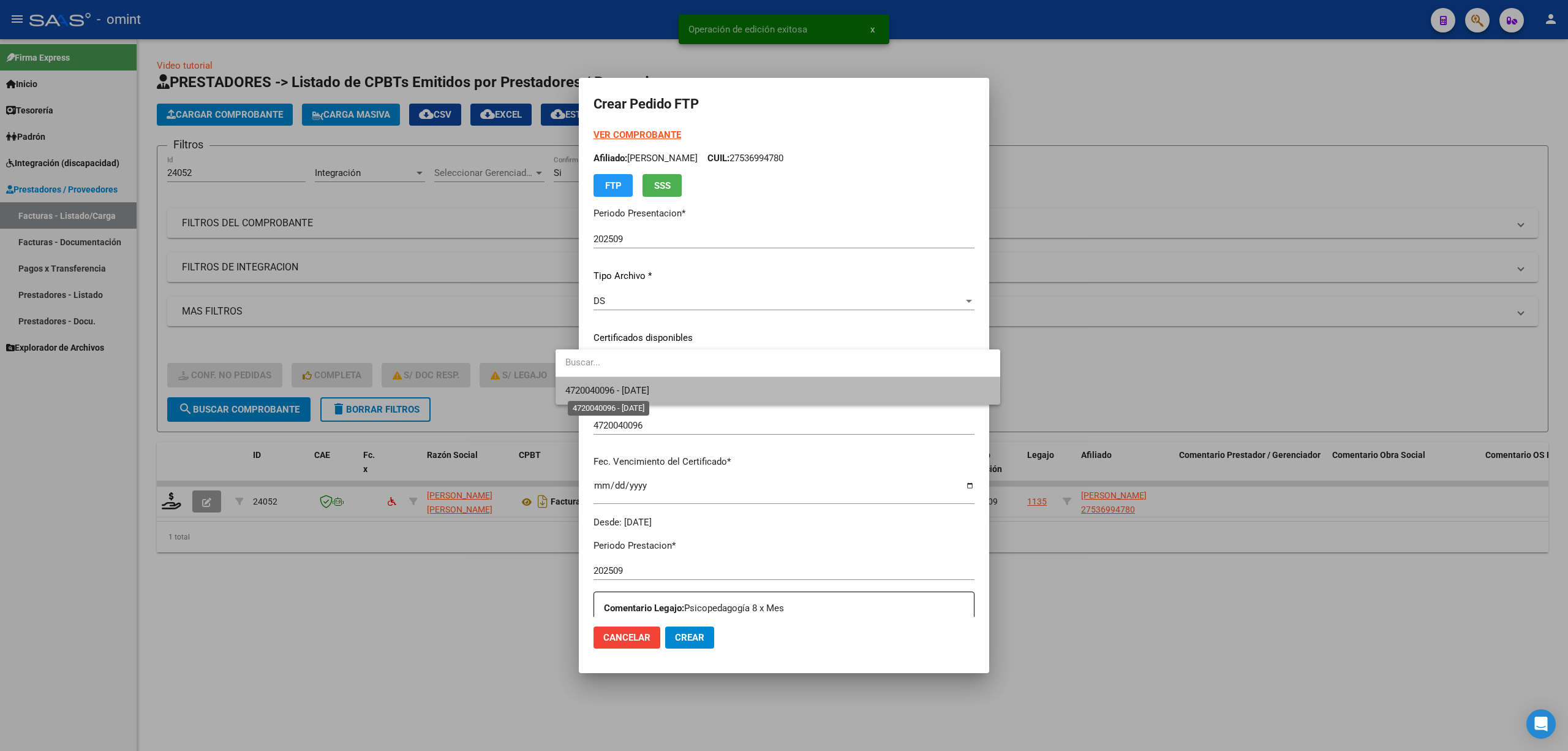
drag, startPoint x: 626, startPoint y: 393, endPoint x: 643, endPoint y: 395, distance: 17.1
click at [626, 393] on span "4720040096 - 2027-02-02" at bounding box center [607, 390] width 84 height 11
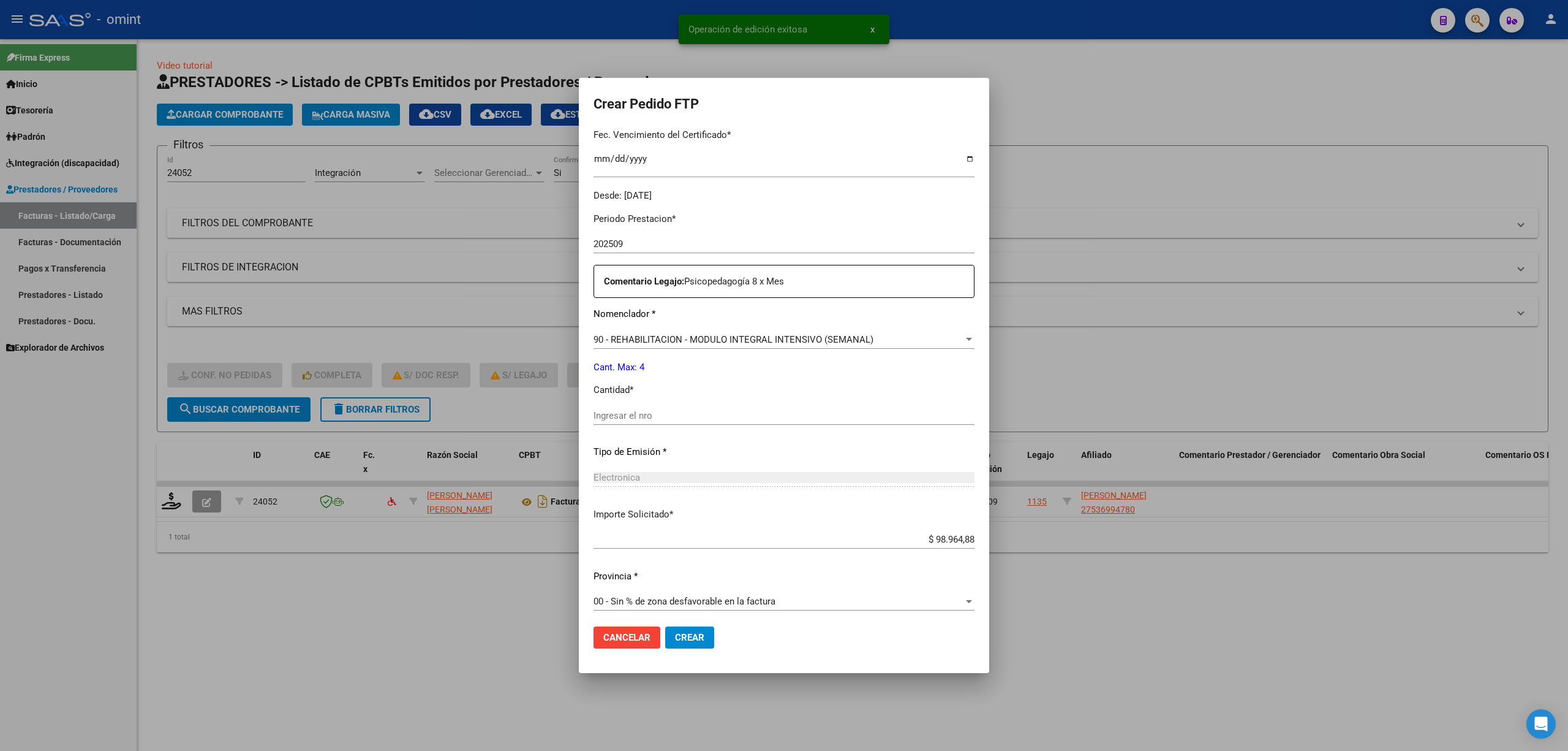
click at [607, 412] on input "Ingresar el nro" at bounding box center [784, 415] width 381 height 11
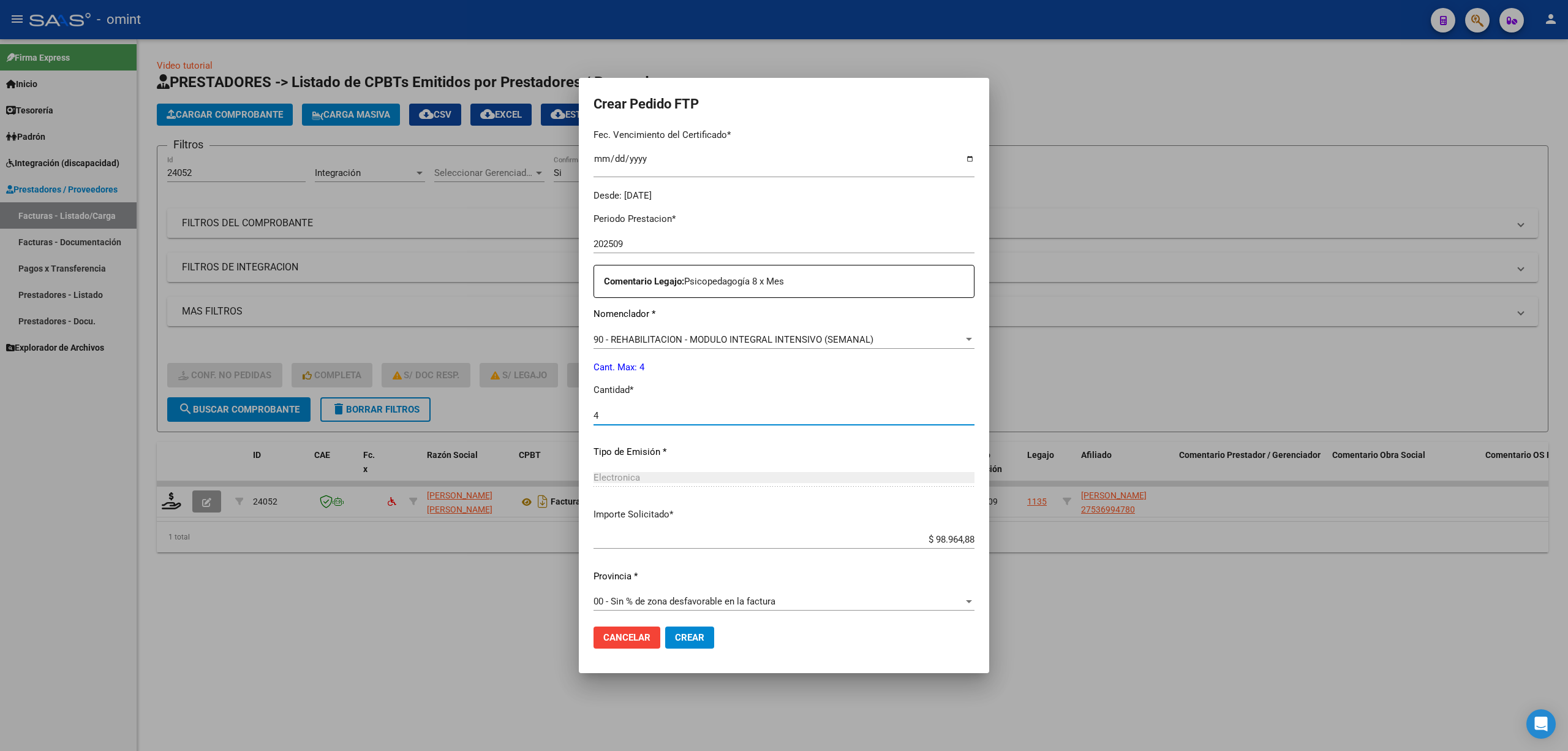
type input "4"
click at [664, 626] on mat-dialog-actions "Cancelar Crear" at bounding box center [784, 637] width 381 height 41
click at [675, 635] on span "Crear" at bounding box center [690, 637] width 29 height 11
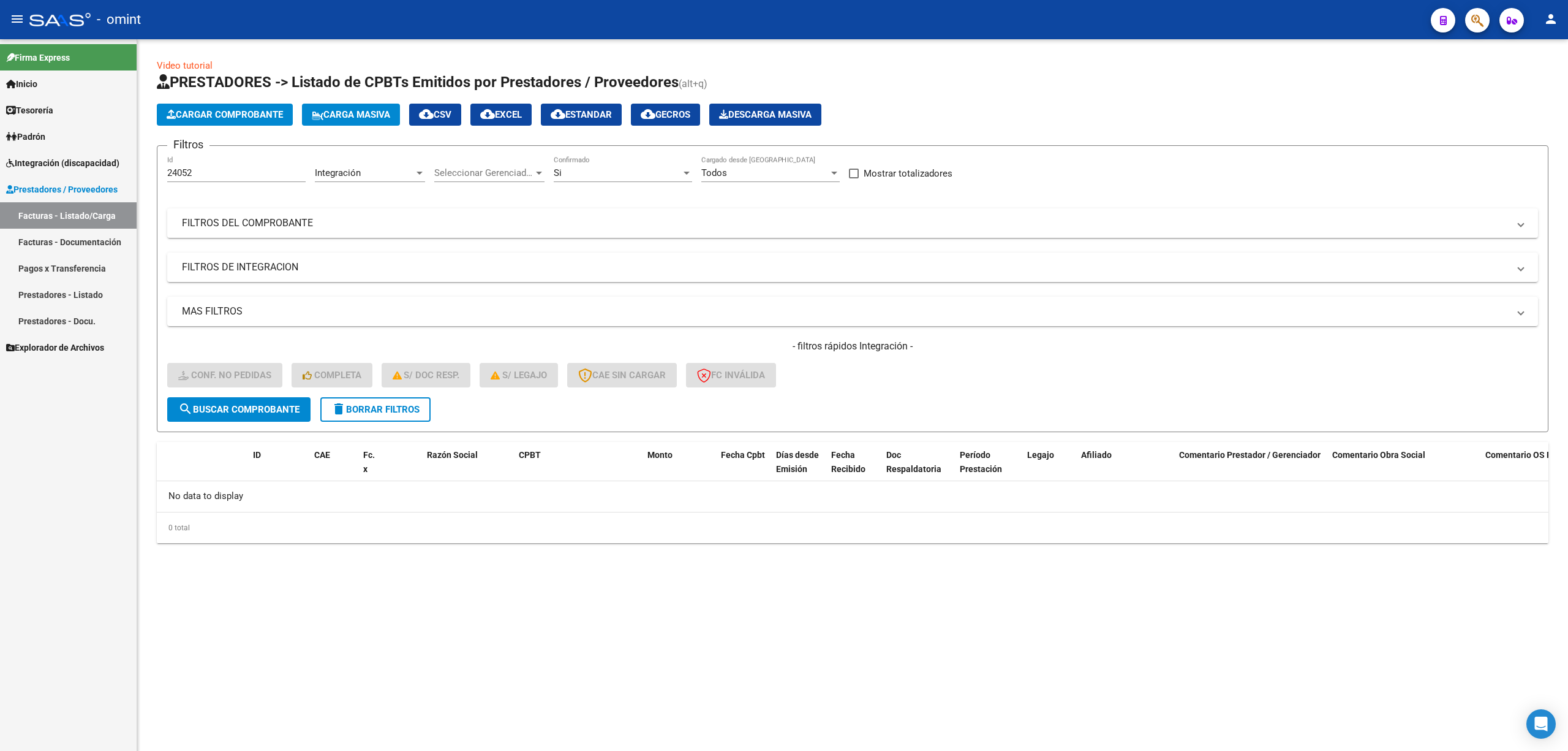
drag, startPoint x: 400, startPoint y: 416, endPoint x: 420, endPoint y: 413, distance: 20.2
click at [400, 416] on button "delete Borrar Filtros" at bounding box center [376, 409] width 110 height 25
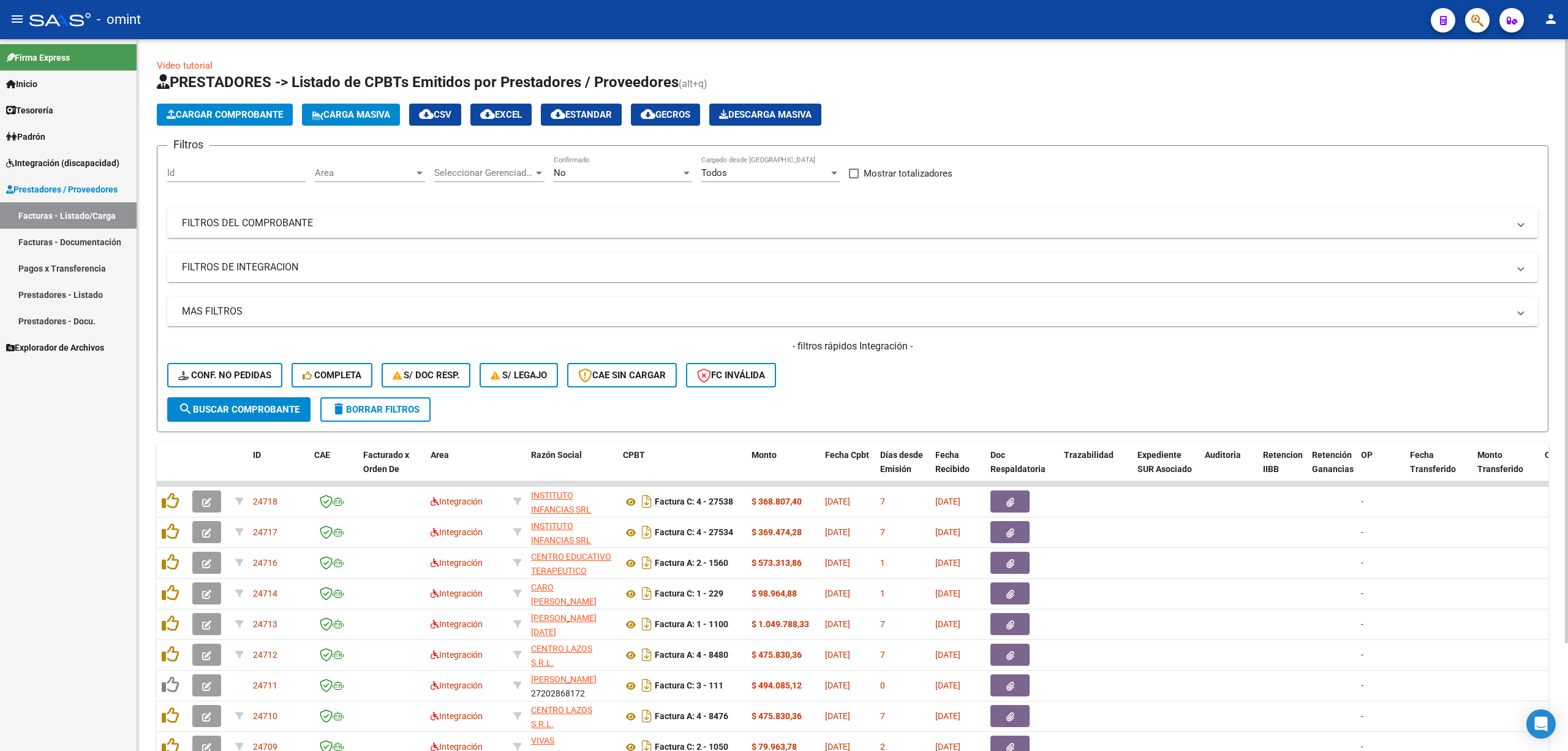
click at [211, 173] on input "Id" at bounding box center [236, 172] width 139 height 11
paste input "23925"
type input "23925"
click at [244, 414] on button "search Buscar Comprobante" at bounding box center [238, 409] width 143 height 25
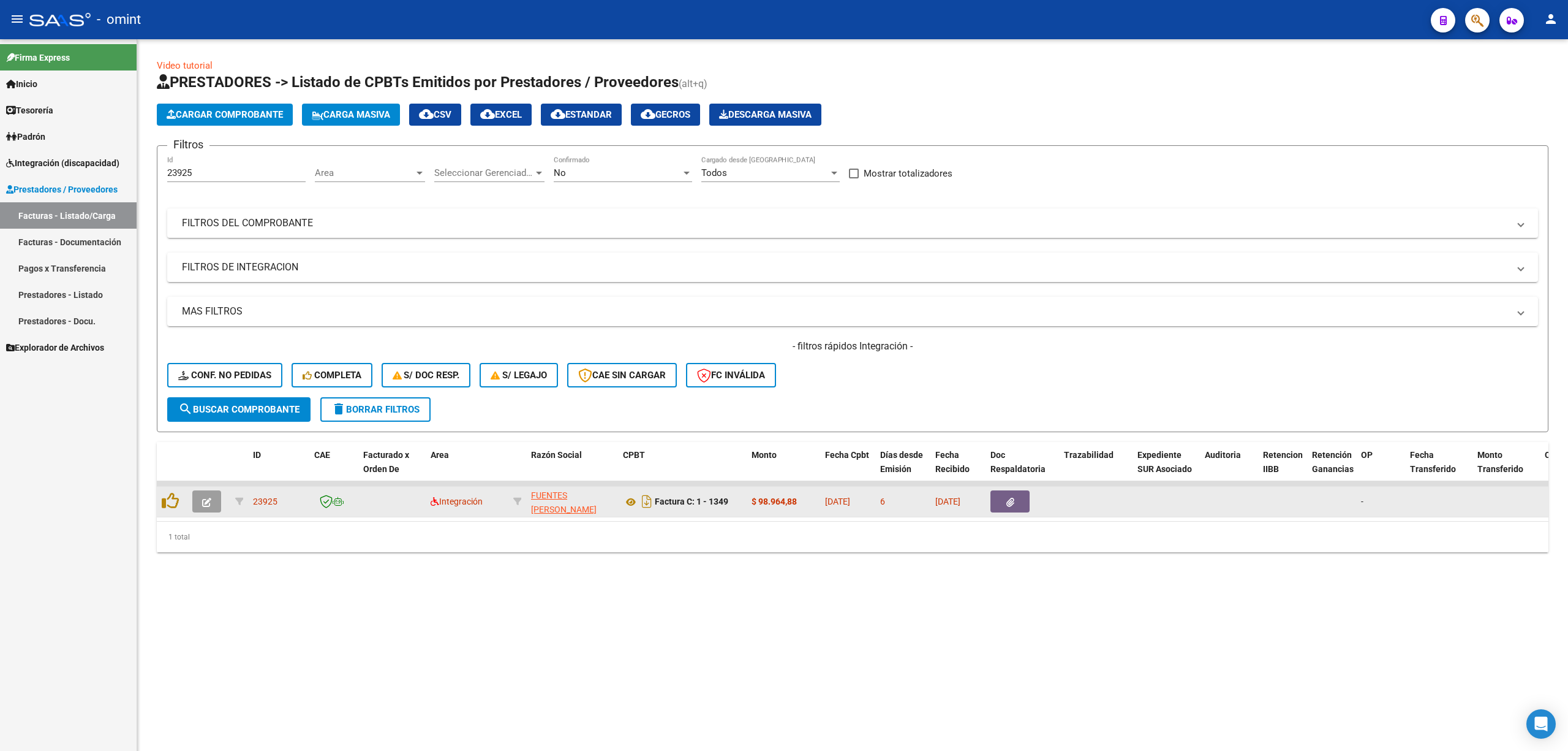
click at [203, 501] on icon "button" at bounding box center [206, 502] width 9 height 9
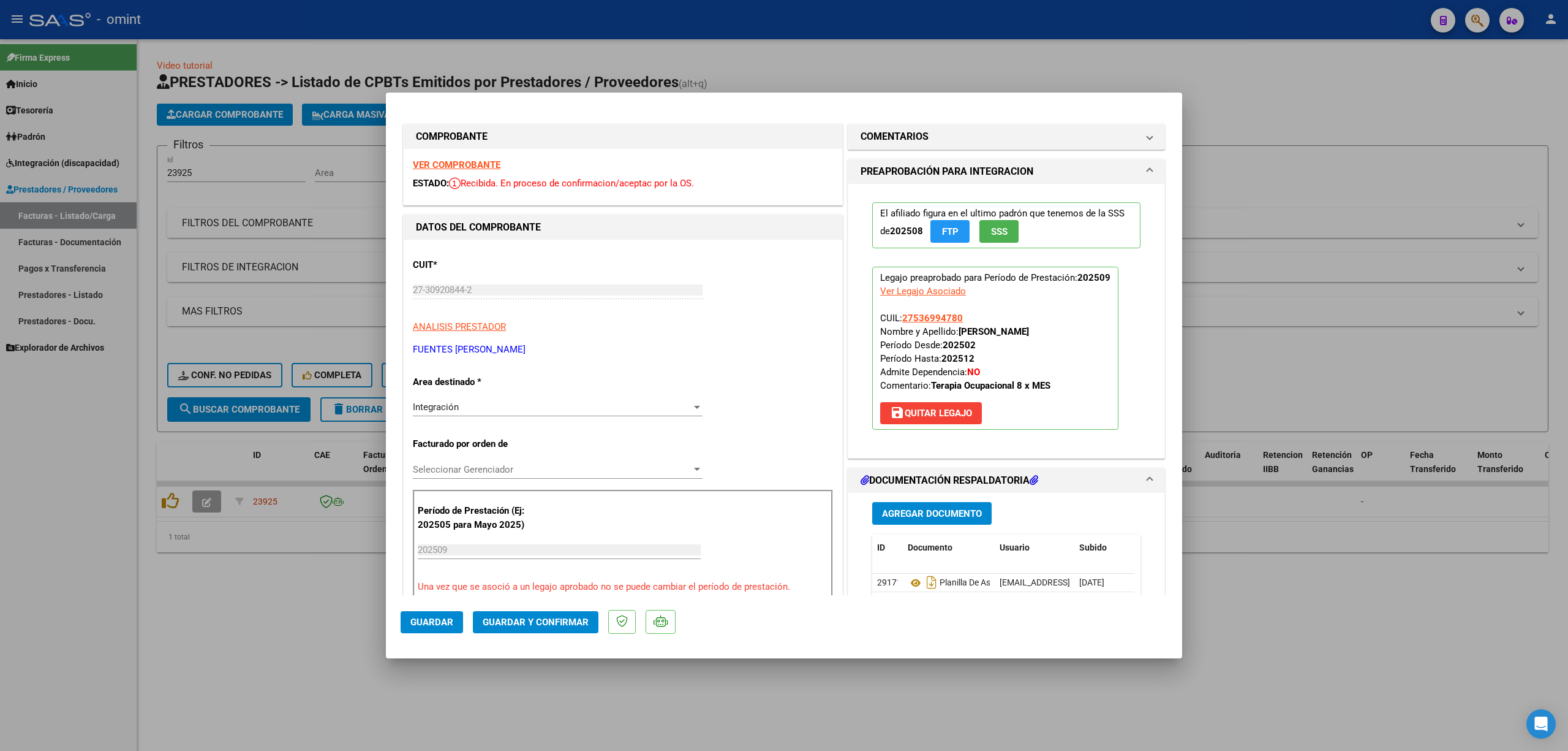
click at [461, 163] on strong "VER COMPROBANTE" at bounding box center [456, 164] width 88 height 11
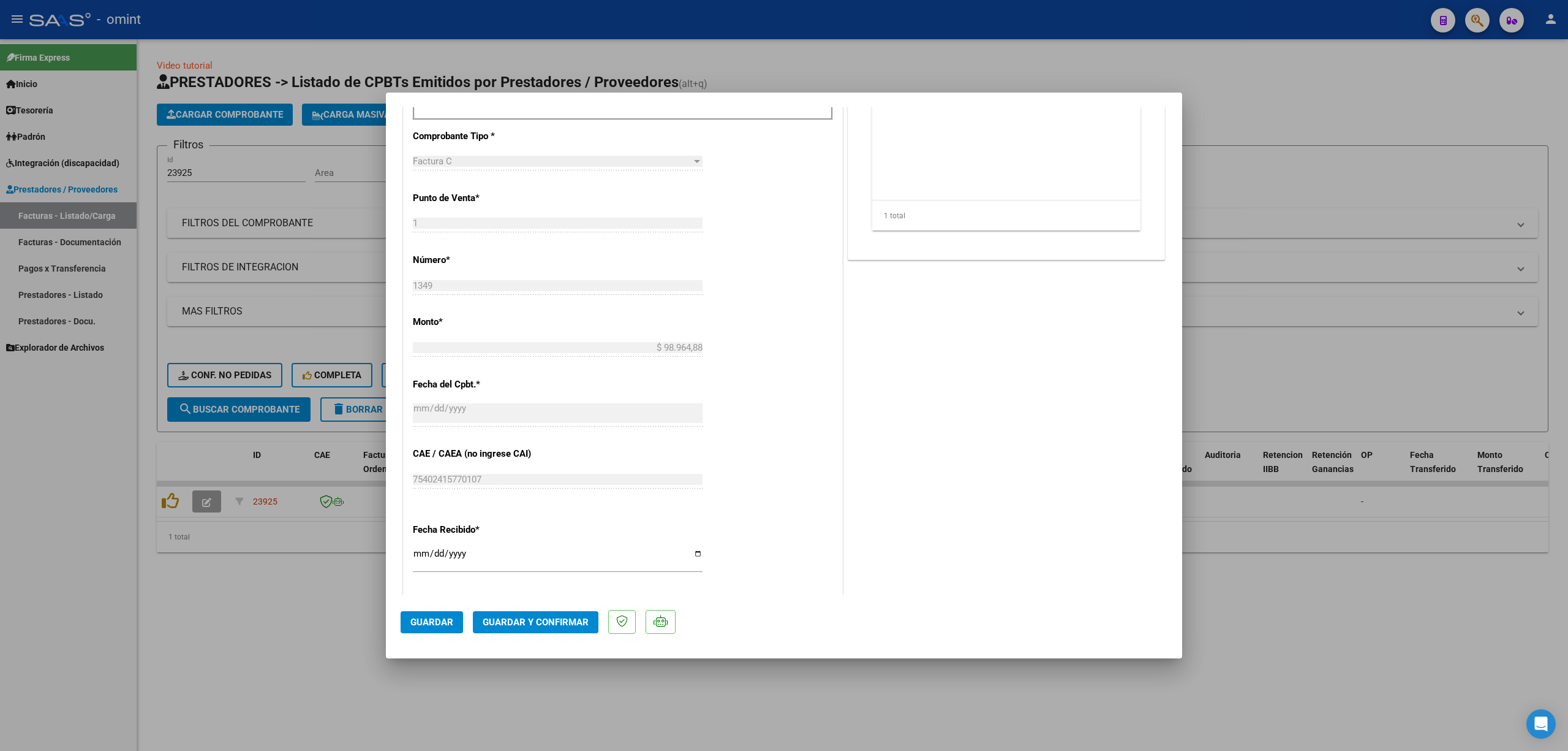
scroll to position [490, 0]
click at [536, 635] on mat-dialog-actions "Guardar Guardar y Confirmar" at bounding box center [784, 619] width 767 height 49
click at [543, 627] on span "Guardar y Confirmar" at bounding box center [536, 622] width 106 height 11
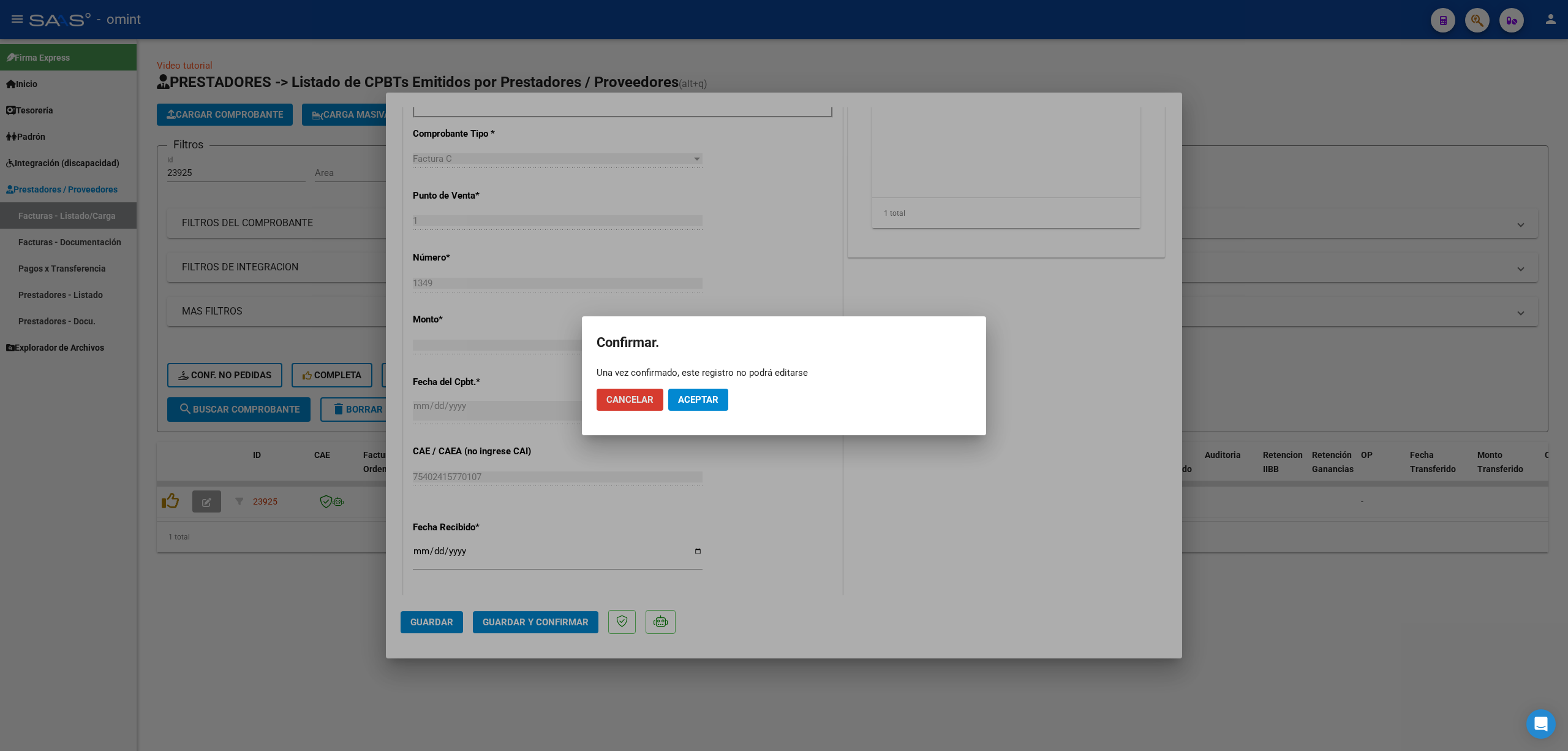
click at [701, 408] on button "Aceptar" at bounding box center [698, 400] width 60 height 22
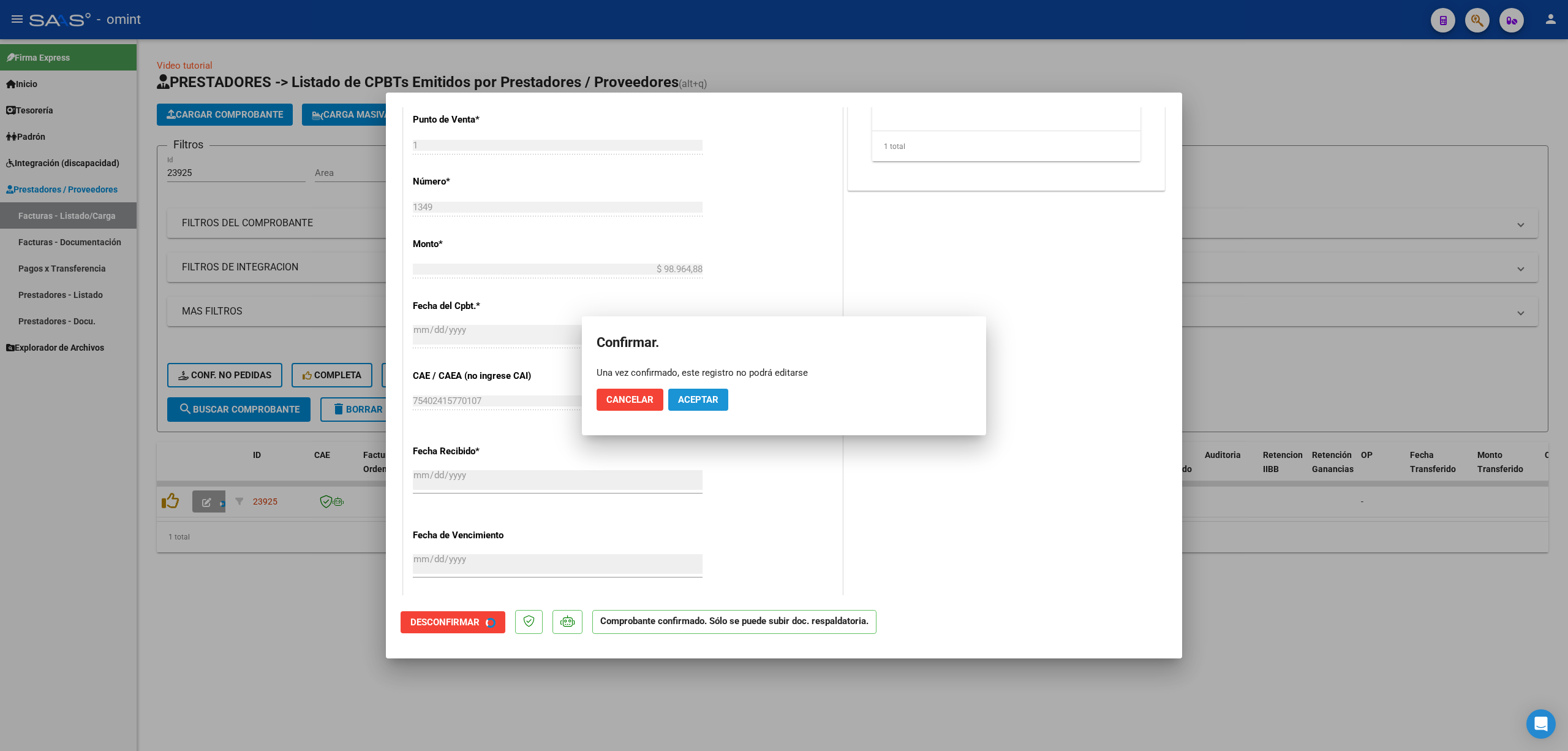
scroll to position [414, 0]
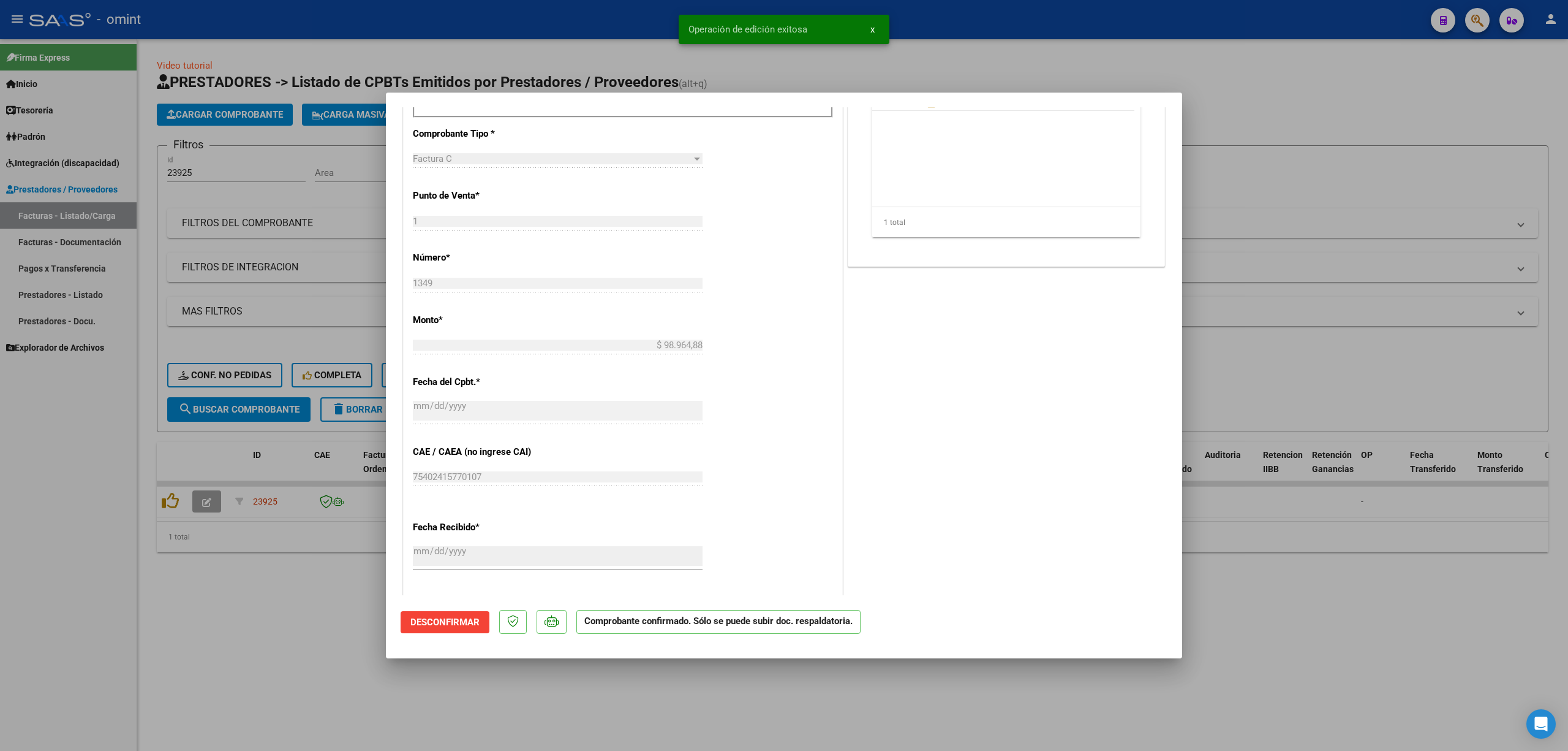
click at [353, 275] on div at bounding box center [784, 375] width 1568 height 751
type input "$ 0,00"
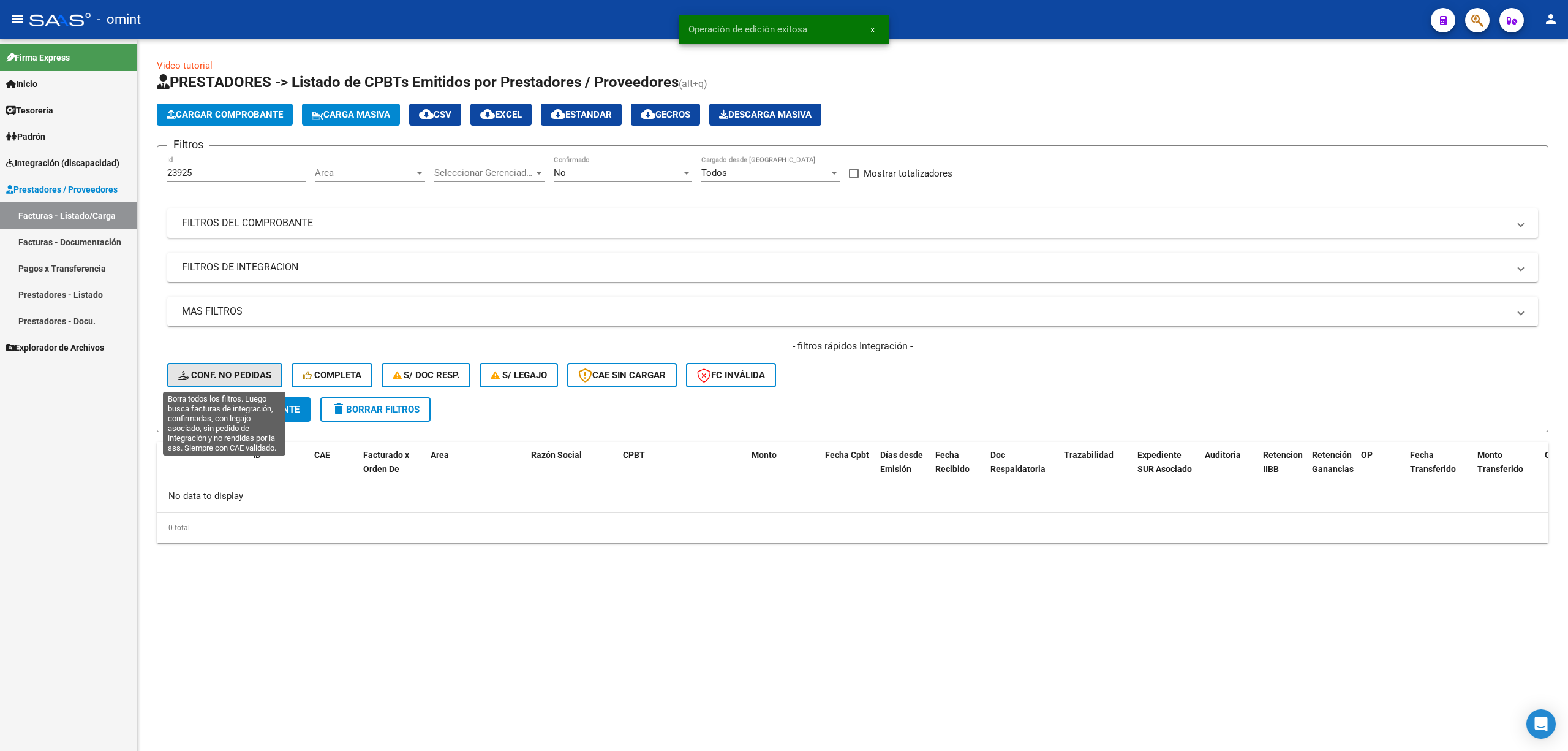
click at [232, 373] on span "Conf. no pedidas" at bounding box center [225, 374] width 93 height 11
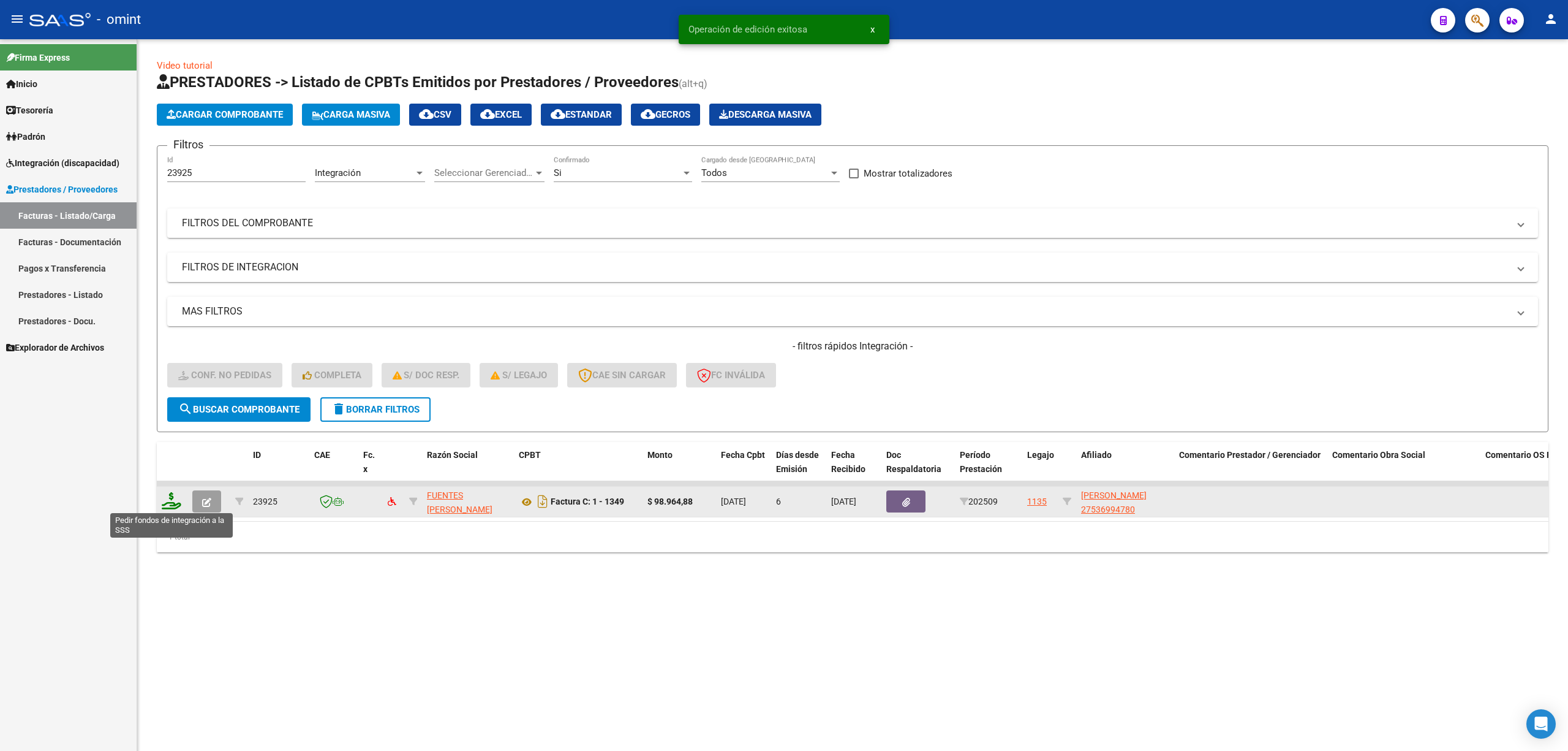
click at [169, 504] on icon at bounding box center [171, 501] width 20 height 17
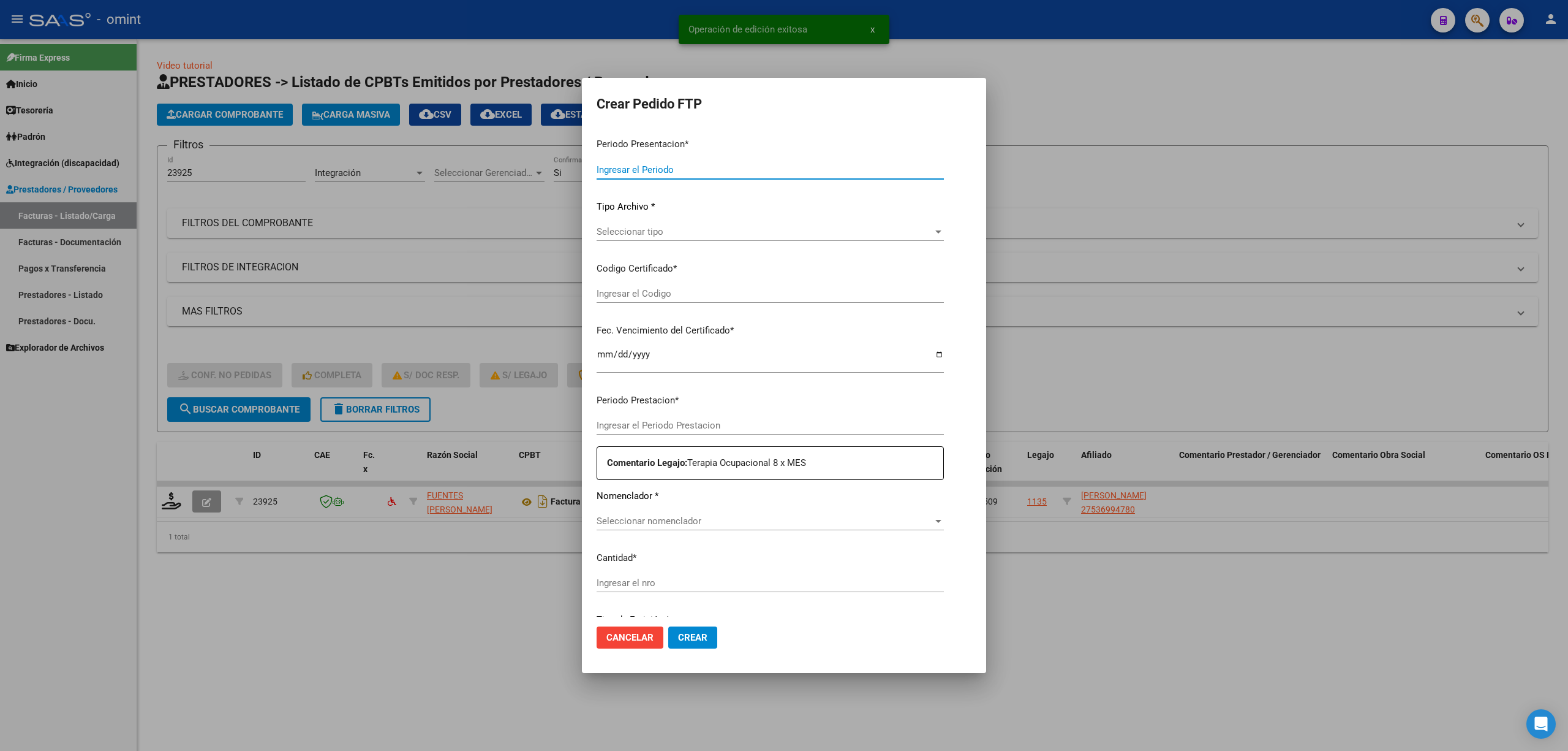
type input "202509"
type input "$ 98.964,88"
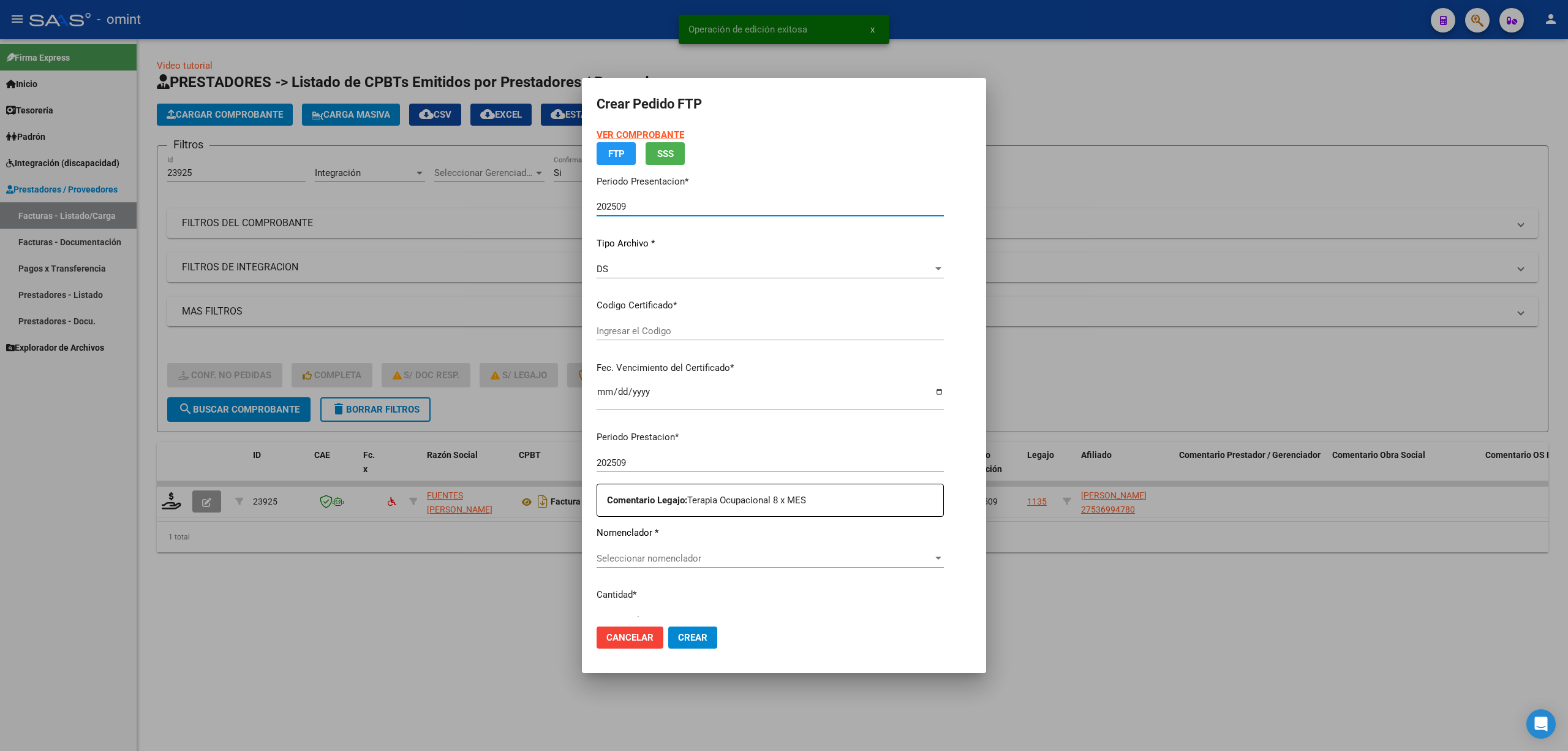
type input "4720040096"
type input "2027-02-02"
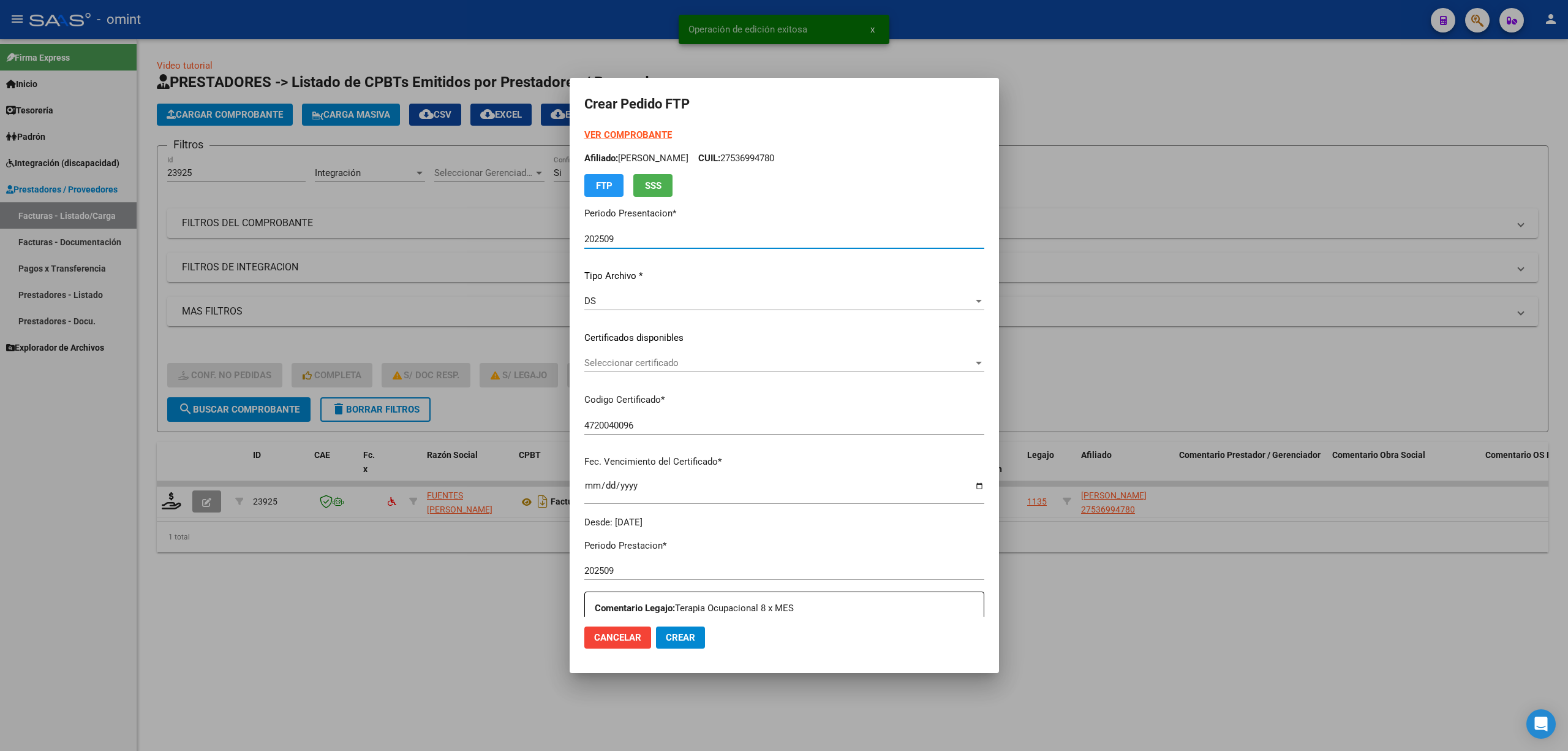
click at [631, 370] on div "Seleccionar certificado Seleccionar certificado" at bounding box center [784, 362] width 400 height 18
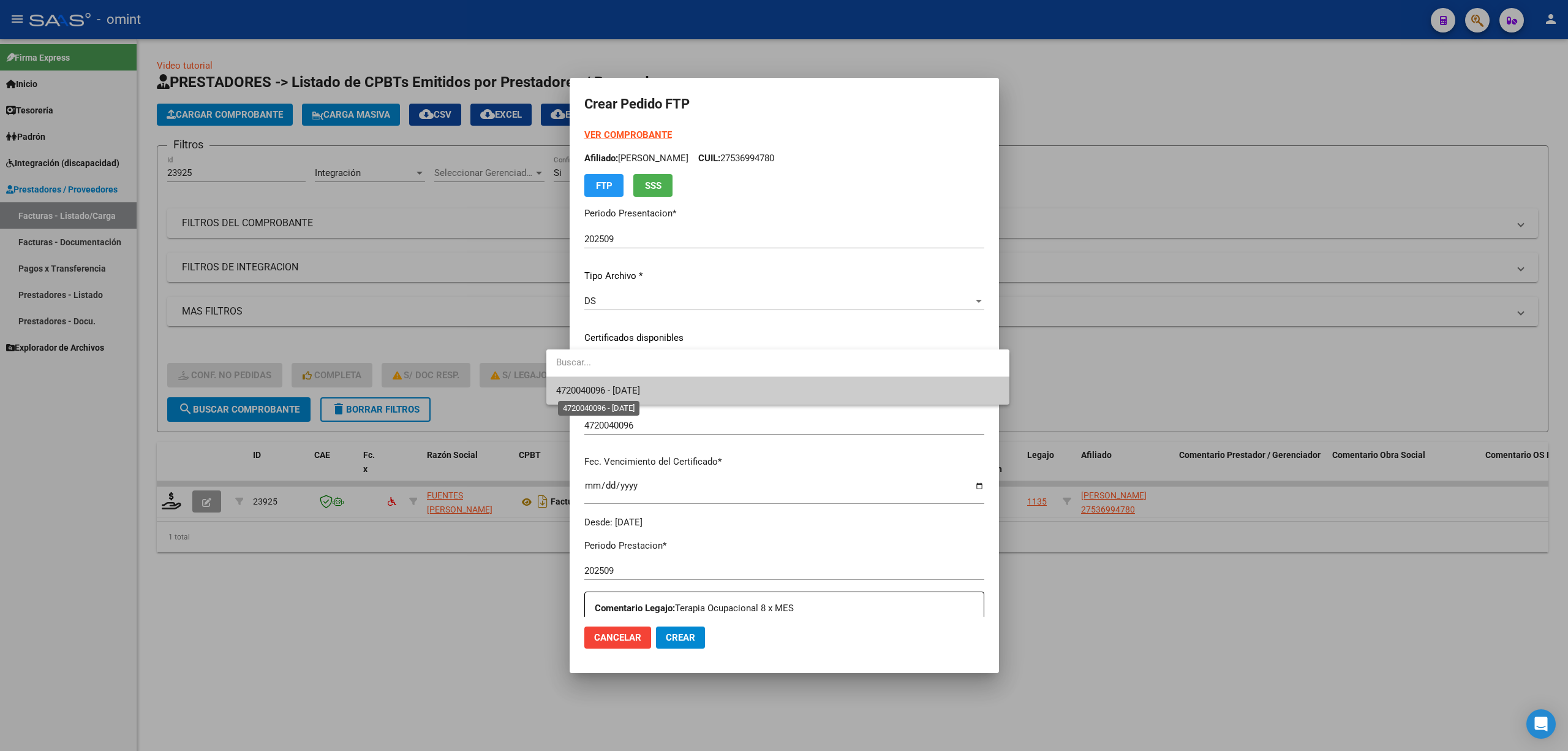
click at [631, 393] on span "4720040096 - 2027-02-02" at bounding box center [599, 390] width 84 height 11
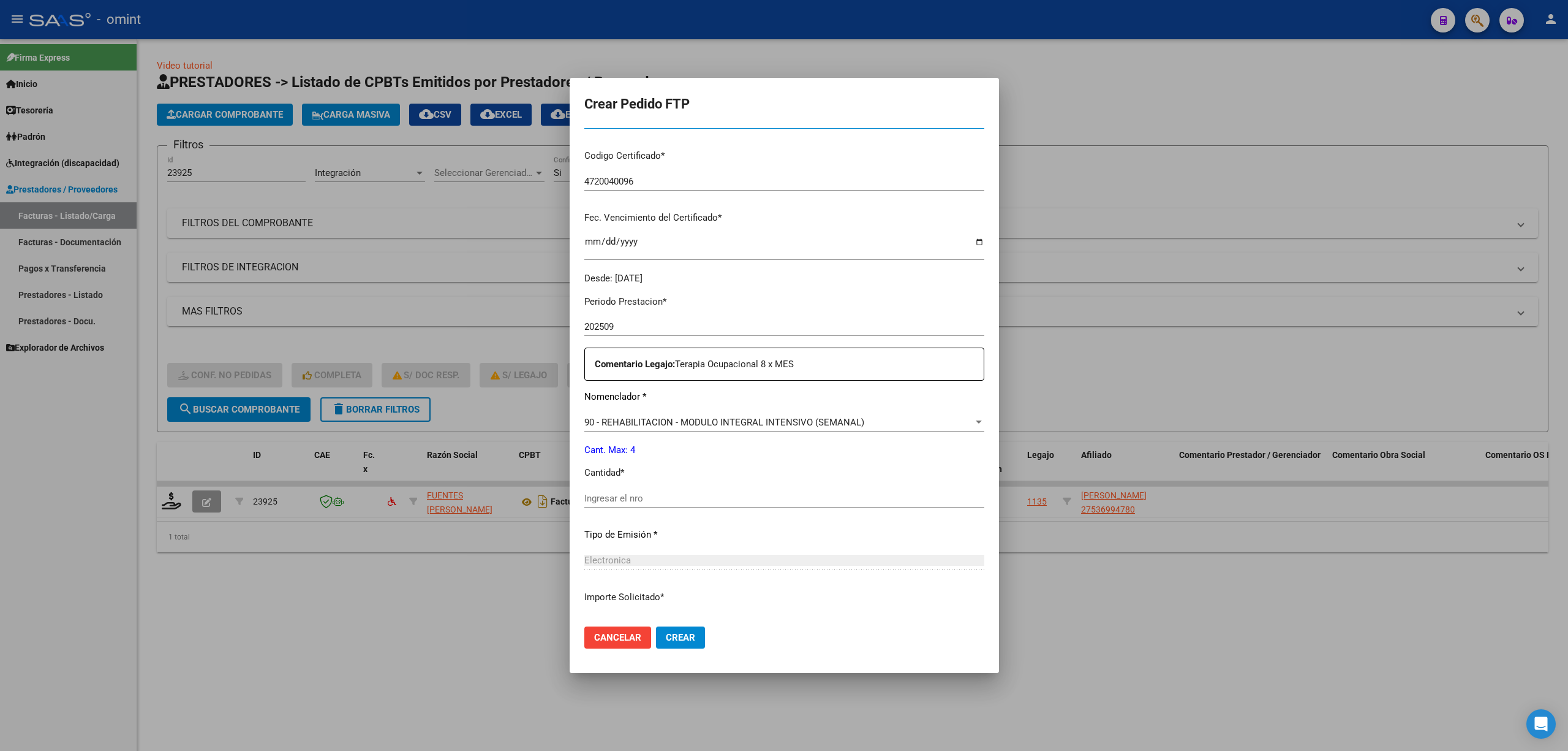
scroll to position [245, 0]
click at [597, 509] on div "Ingresar el nro" at bounding box center [784, 502] width 400 height 30
click at [599, 504] on div "Ingresar el nro" at bounding box center [784, 497] width 400 height 18
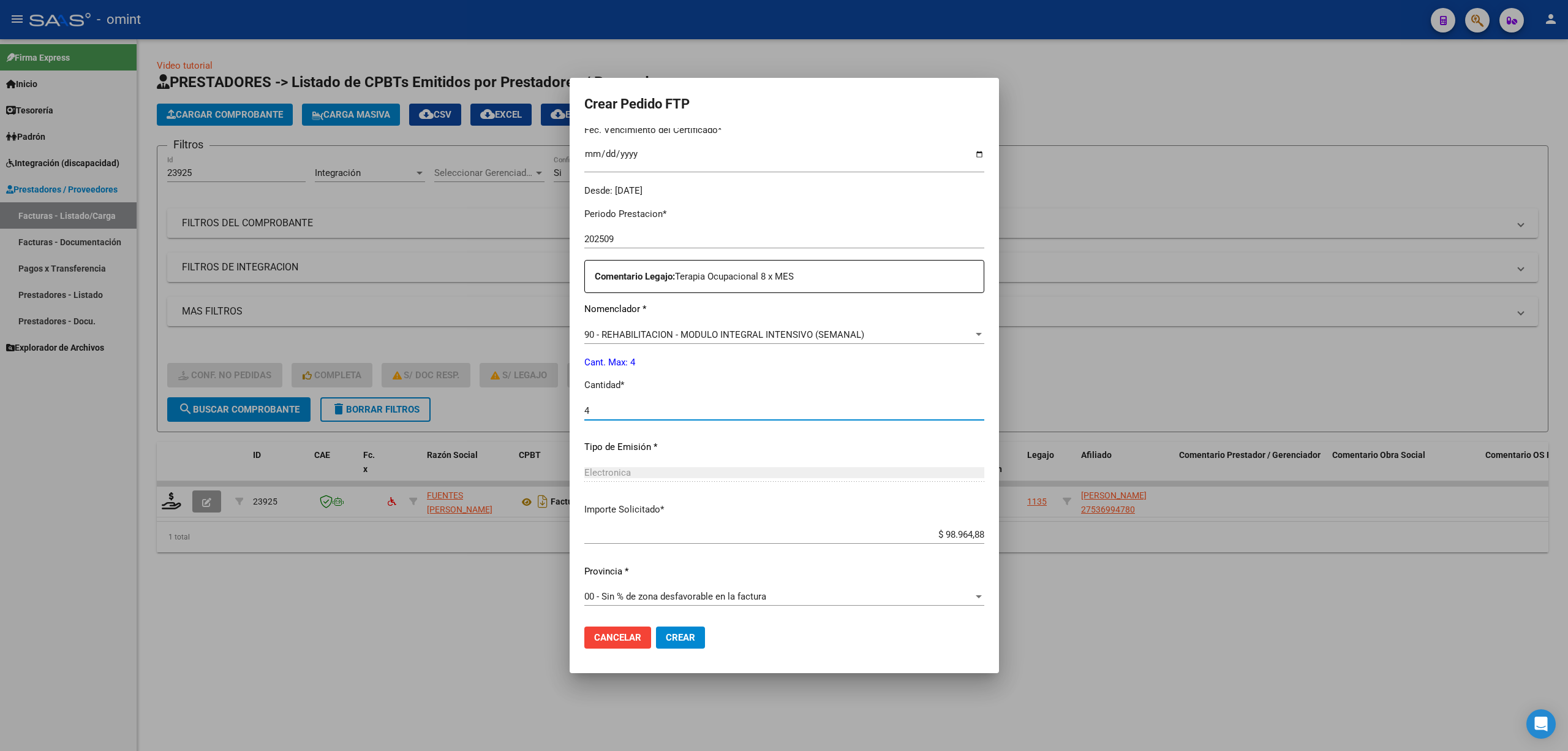
scroll to position [332, 0]
type input "4"
click at [677, 636] on mat-dialog-actions "Cancelar Crear" at bounding box center [784, 637] width 400 height 41
click at [664, 640] on button "Crear" at bounding box center [680, 638] width 49 height 22
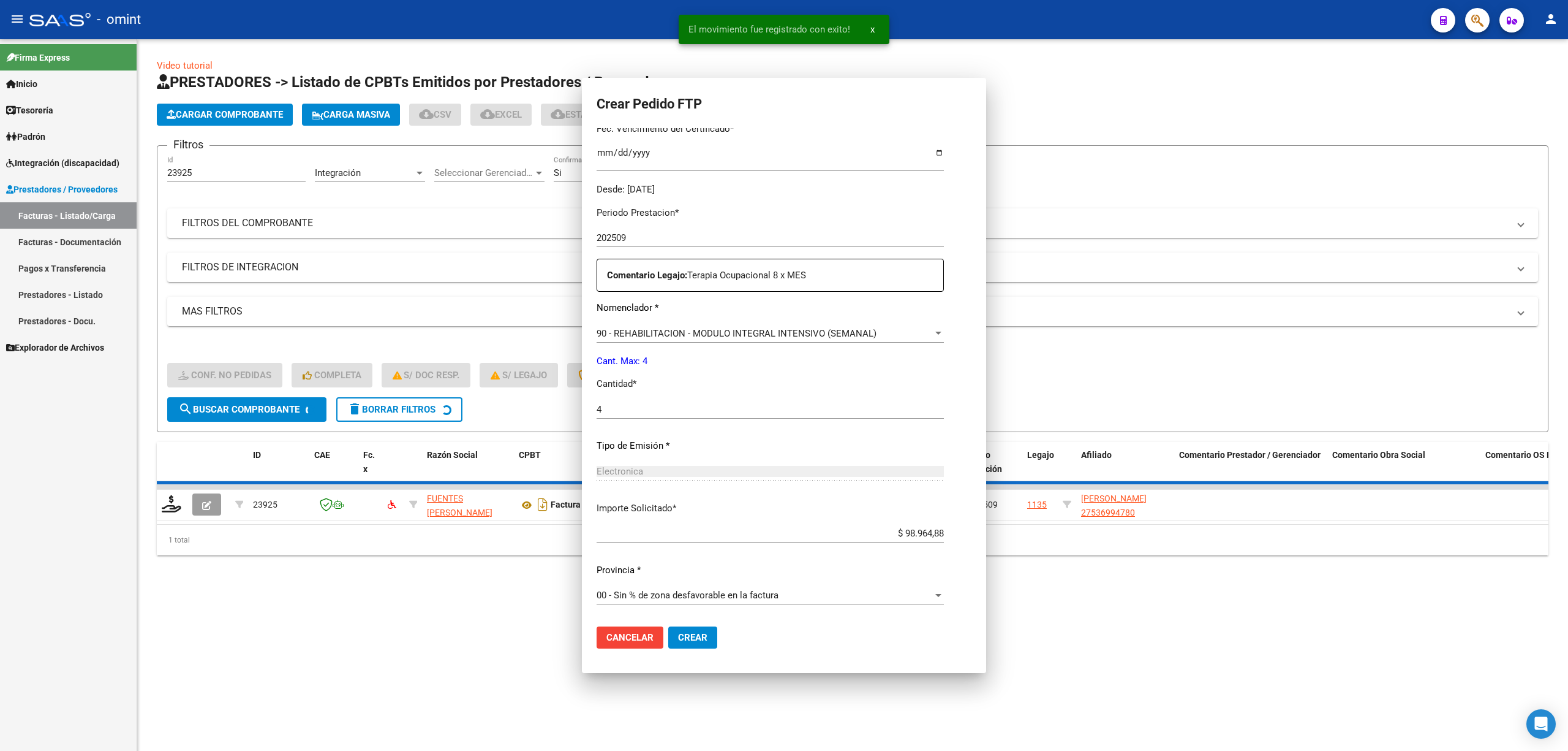
scroll to position [263, 0]
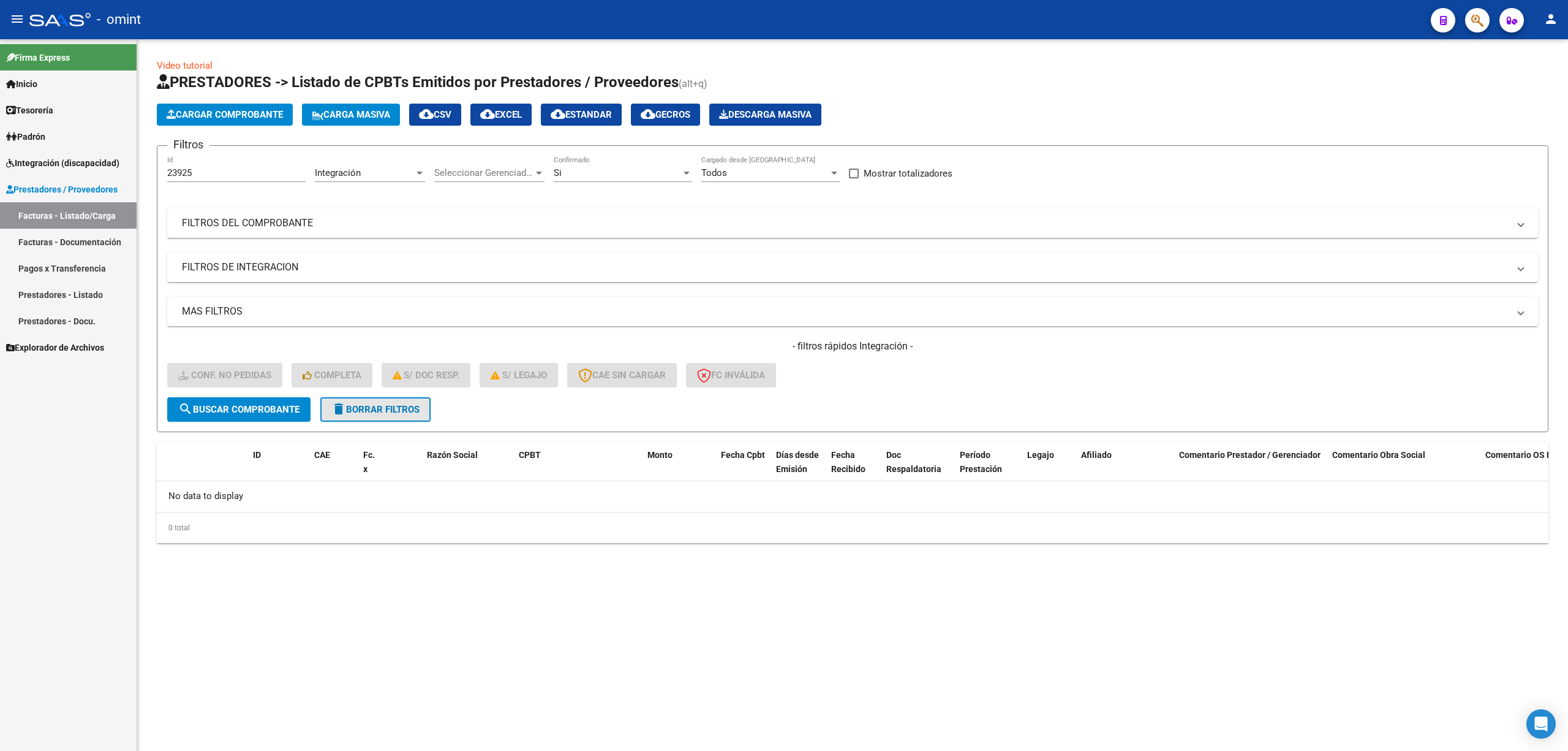
click at [361, 408] on span "delete Borrar Filtros" at bounding box center [375, 409] width 88 height 11
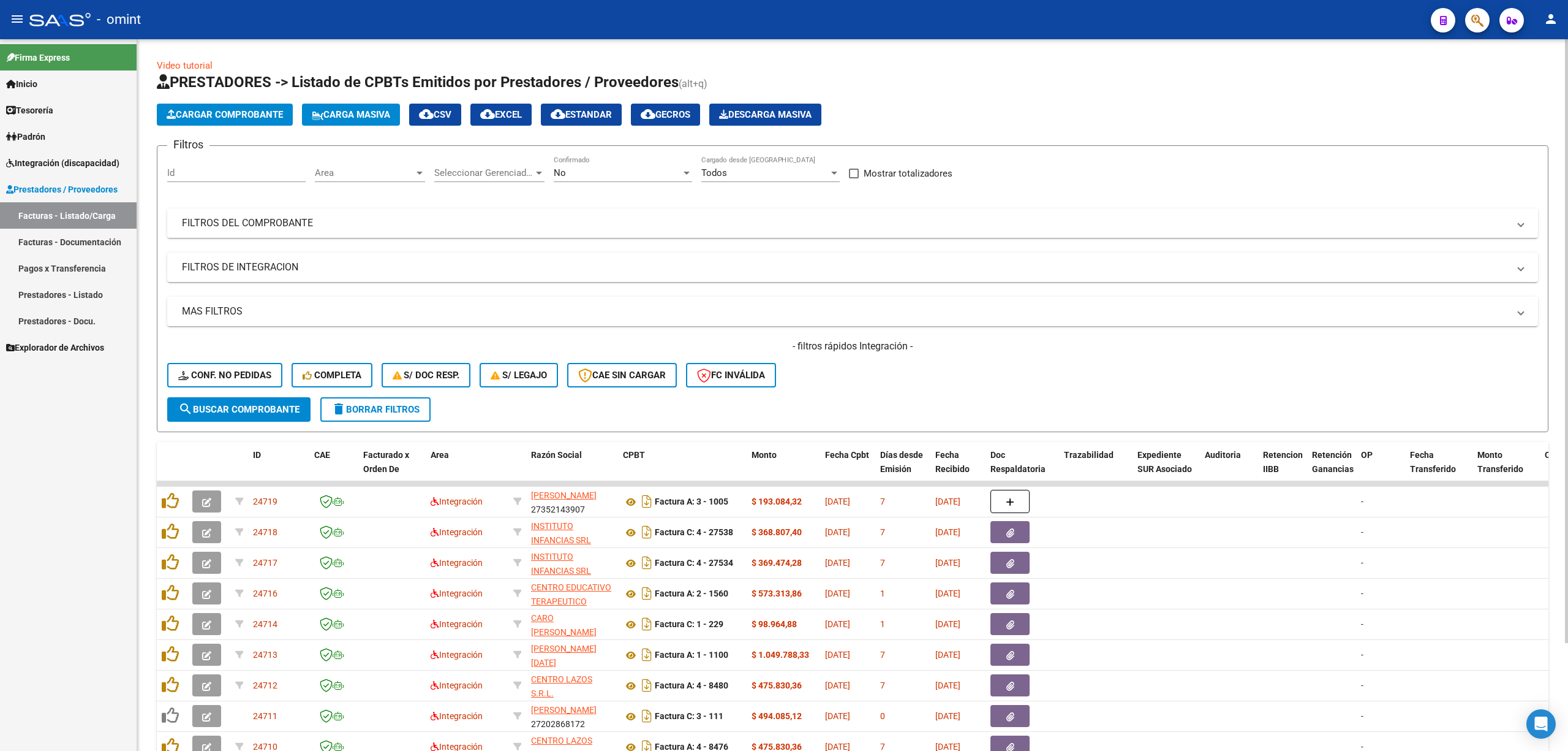
click at [381, 417] on button "delete Borrar Filtros" at bounding box center [376, 409] width 110 height 25
click at [195, 166] on div "Id" at bounding box center [236, 169] width 139 height 26
paste input "23677"
type input "23677"
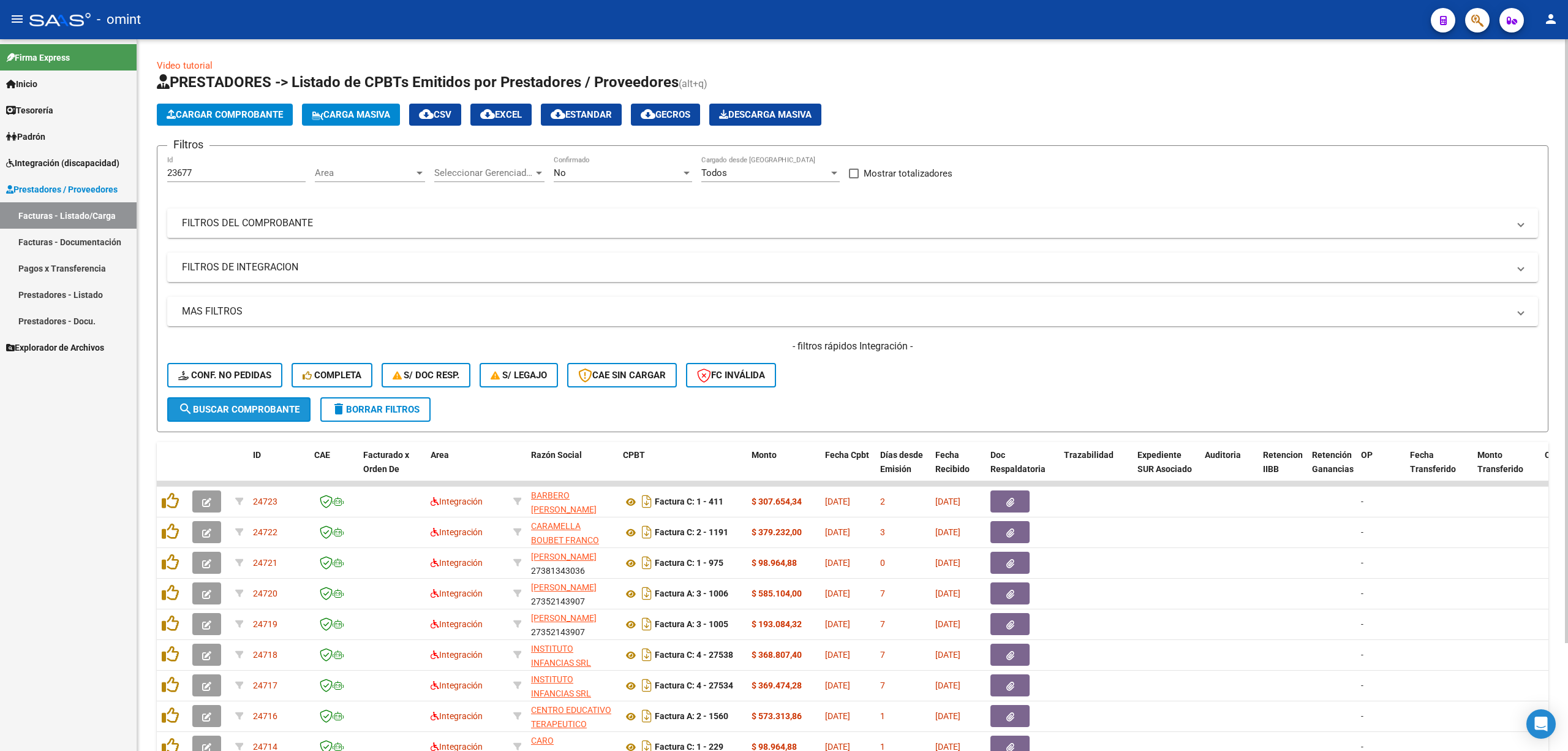
click at [248, 417] on button "search Buscar Comprobante" at bounding box center [238, 409] width 143 height 25
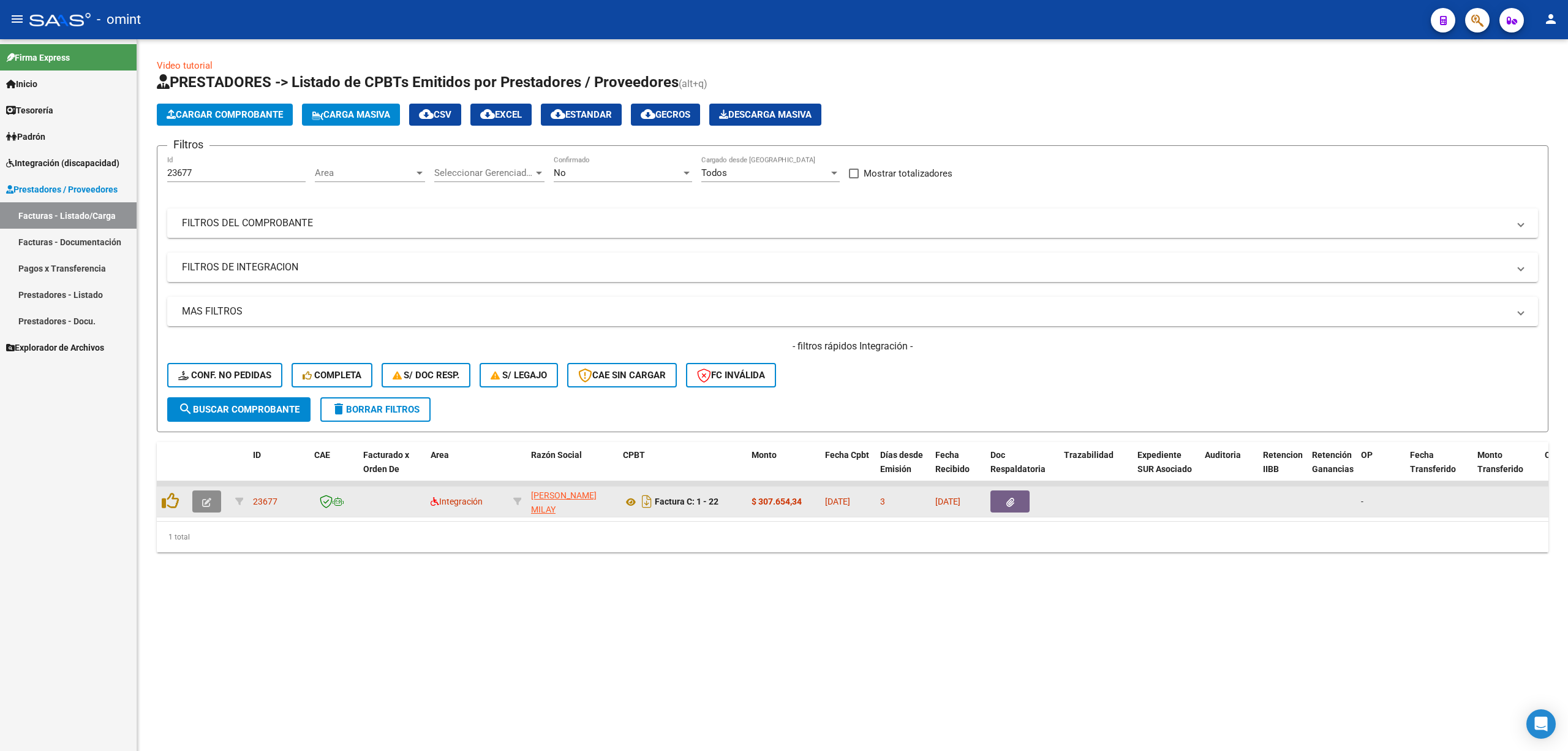
click at [206, 498] on icon "button" at bounding box center [206, 502] width 9 height 9
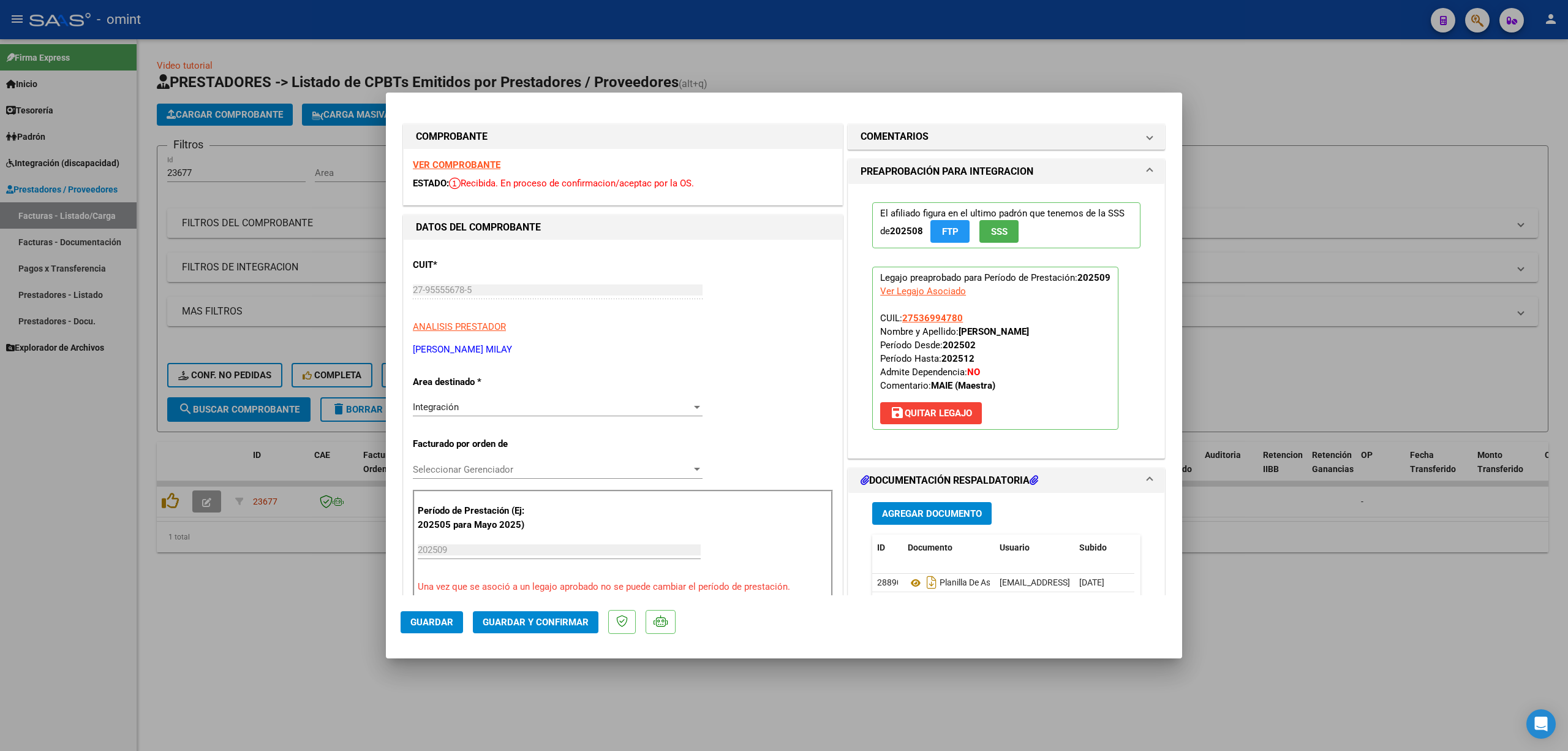
click at [437, 164] on strong "VER COMPROBANTE" at bounding box center [456, 164] width 88 height 11
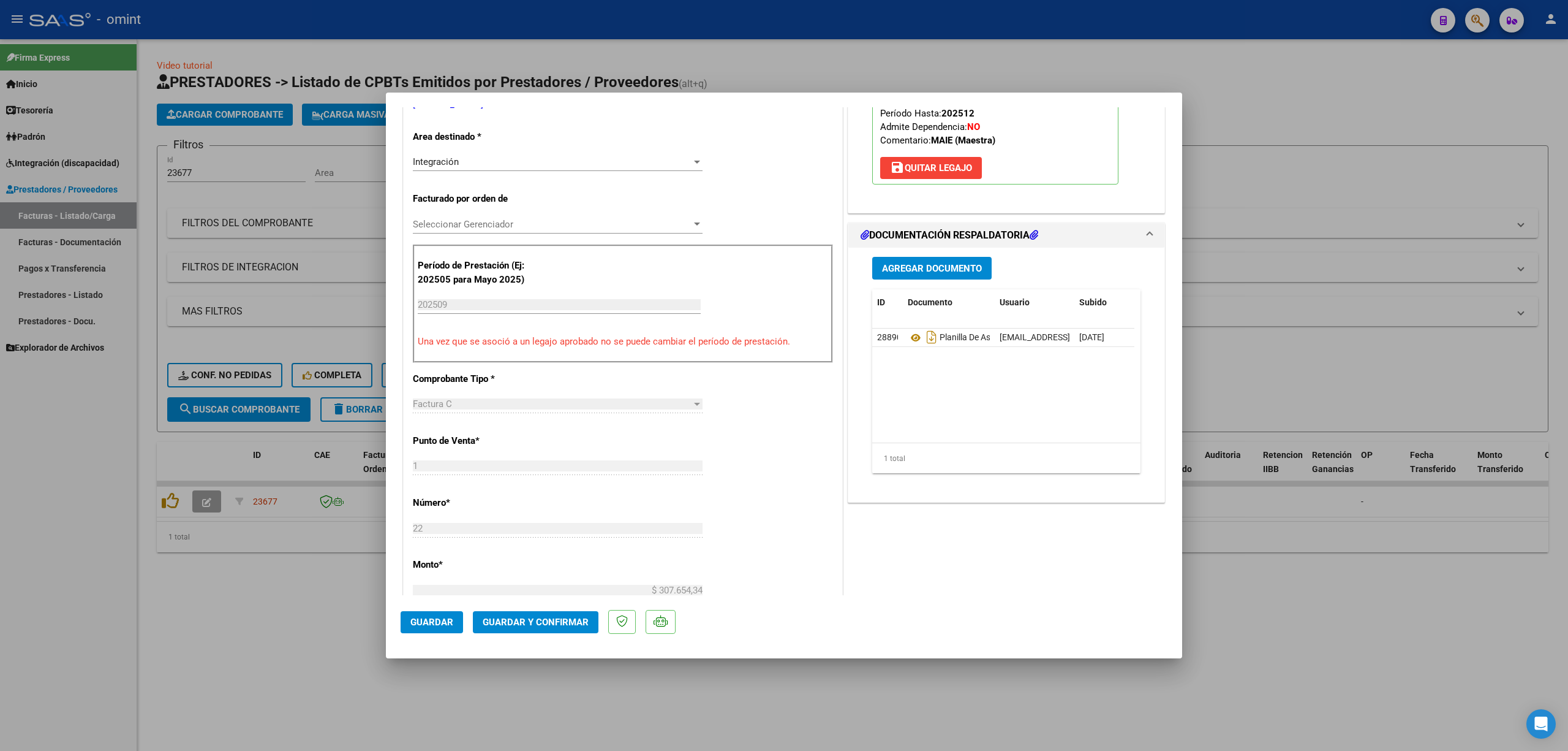
scroll to position [654, 0]
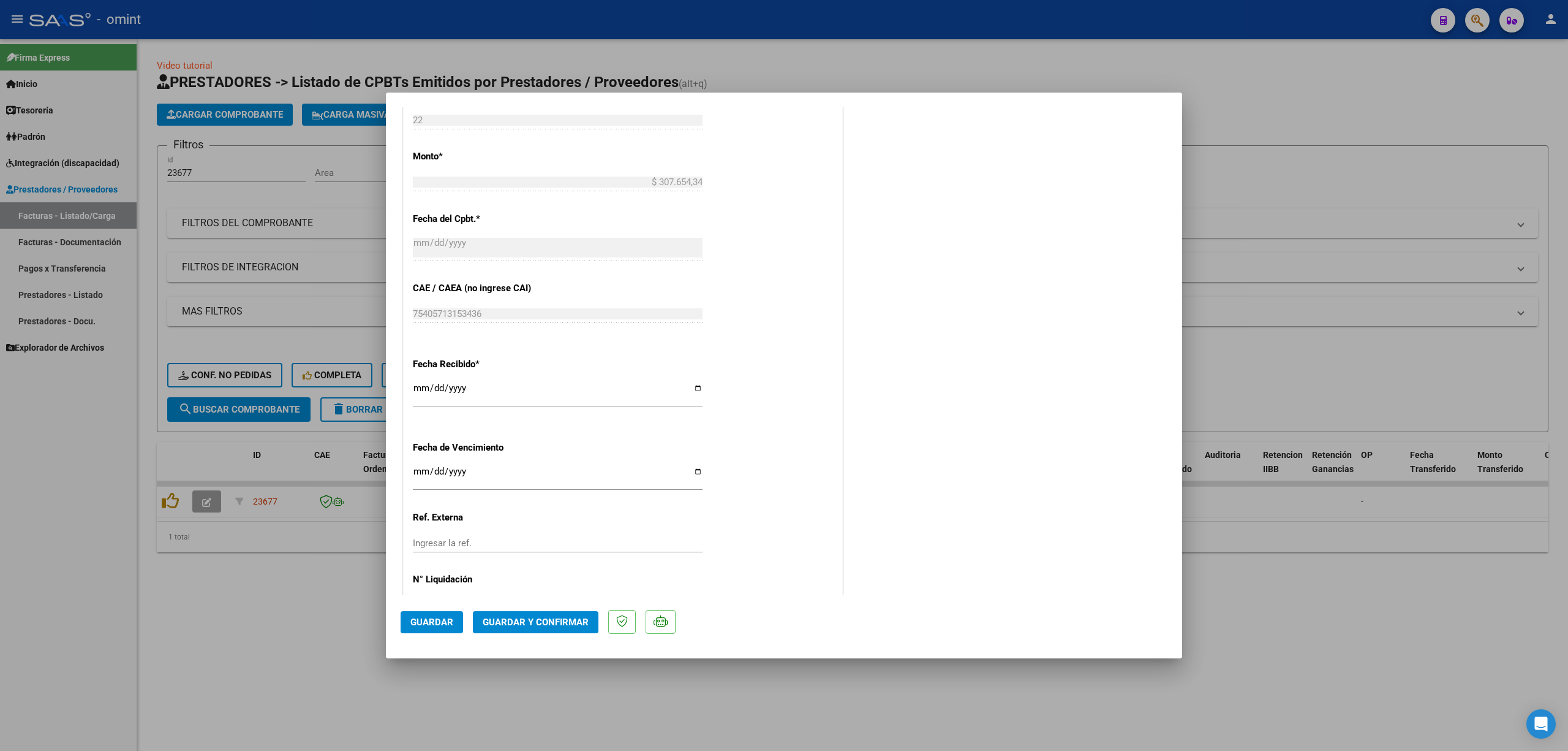
click at [549, 622] on span "Guardar y Confirmar" at bounding box center [536, 622] width 106 height 11
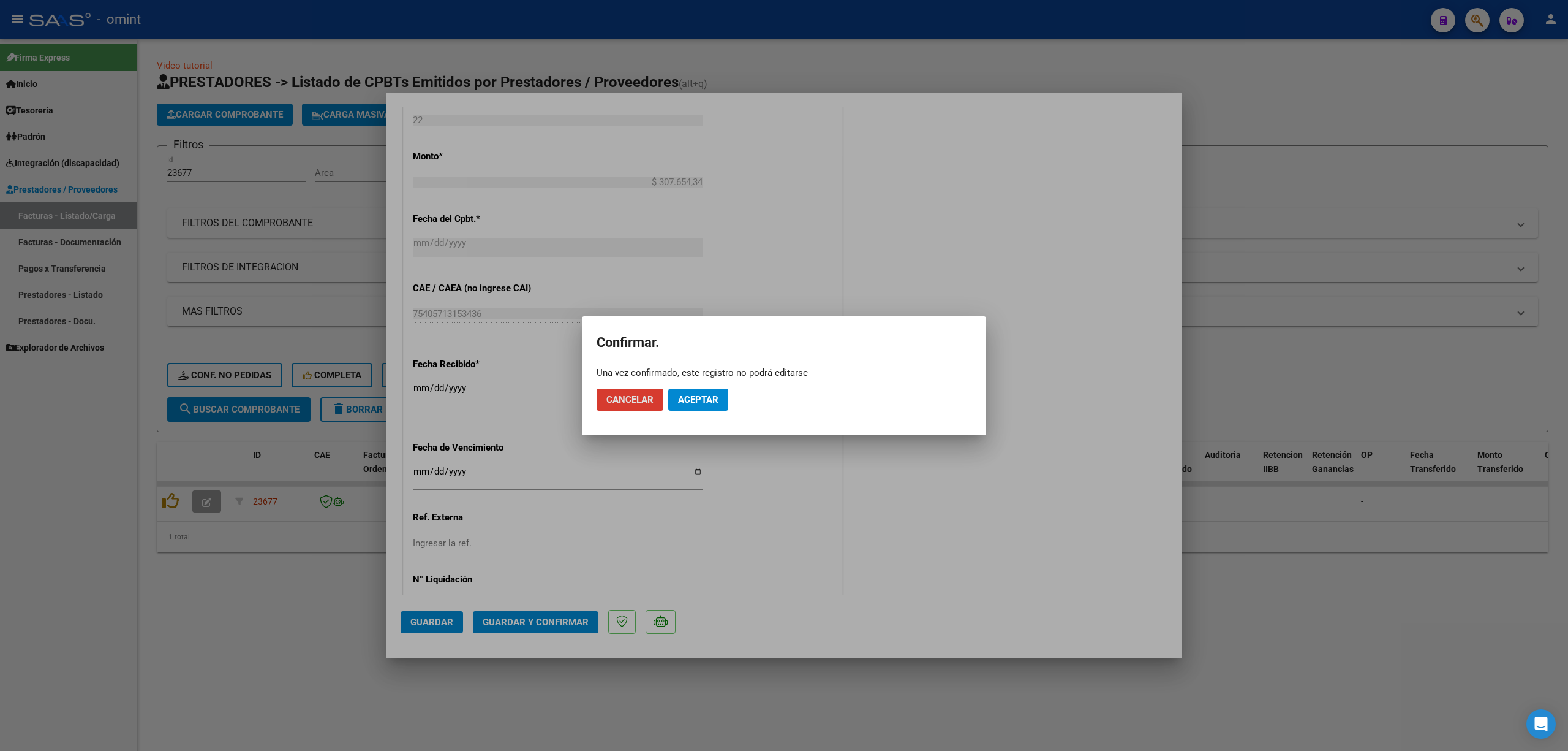
click at [700, 394] on span "Aceptar" at bounding box center [698, 399] width 41 height 11
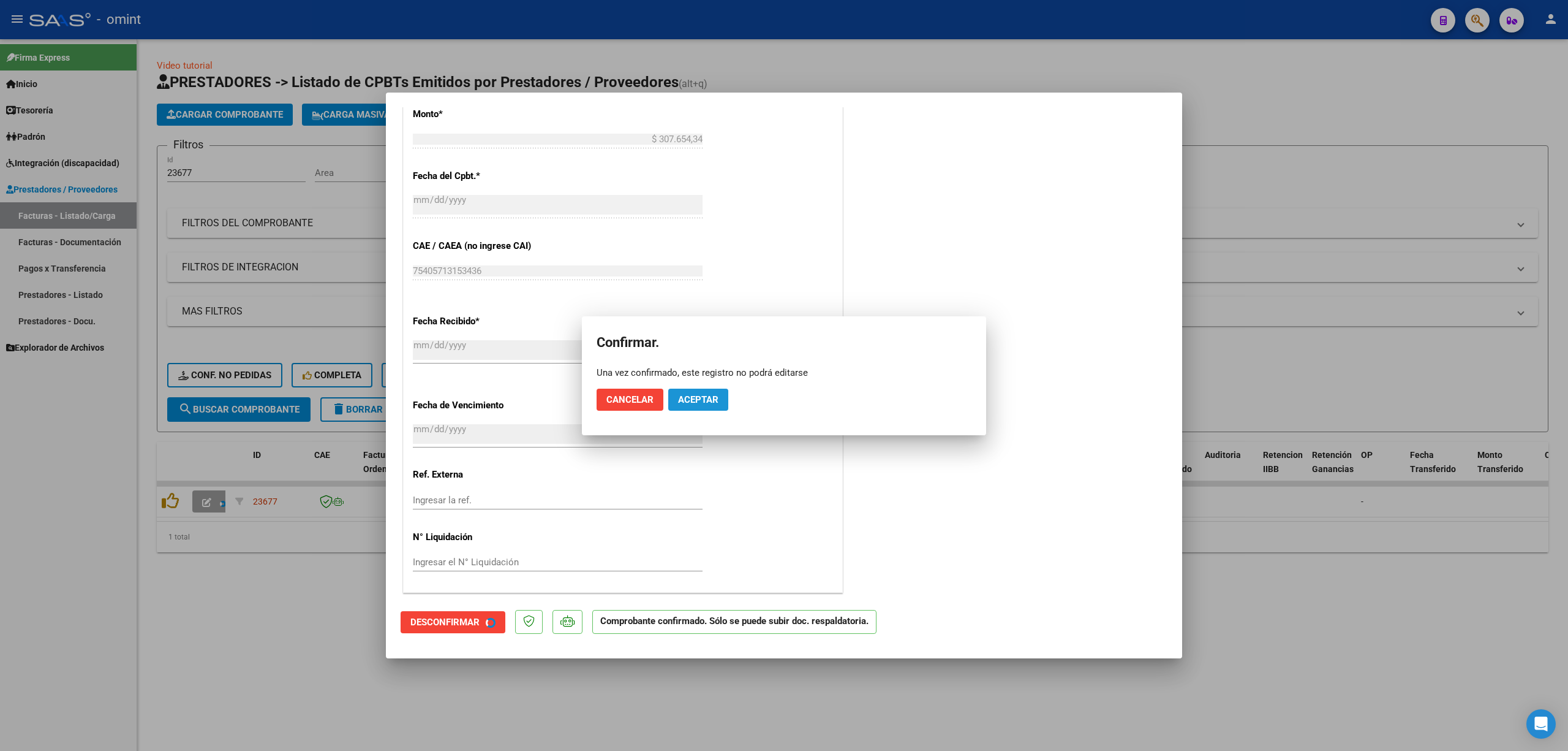
scroll to position [577, 0]
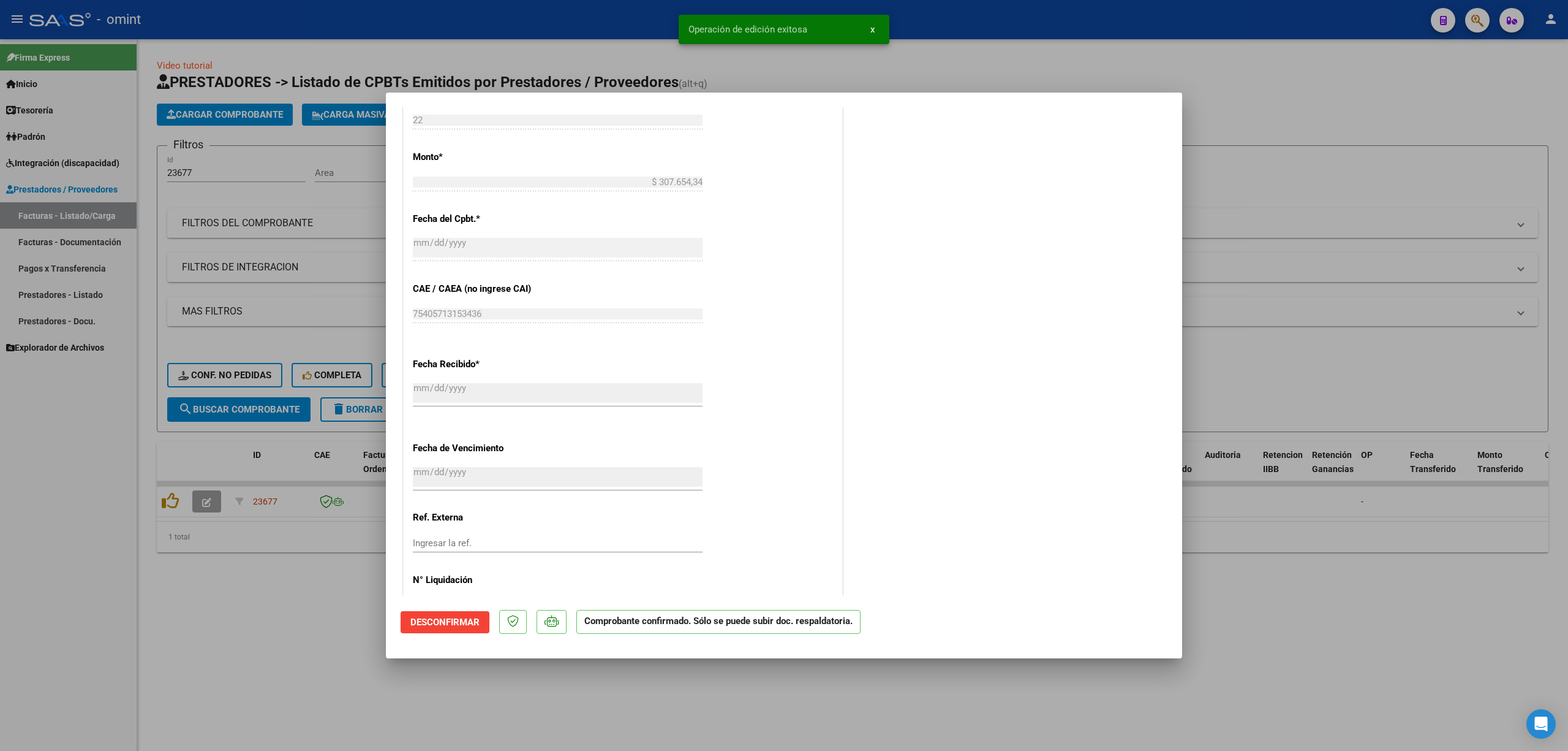
click at [211, 374] on div at bounding box center [784, 375] width 1568 height 751
type input "$ 0,00"
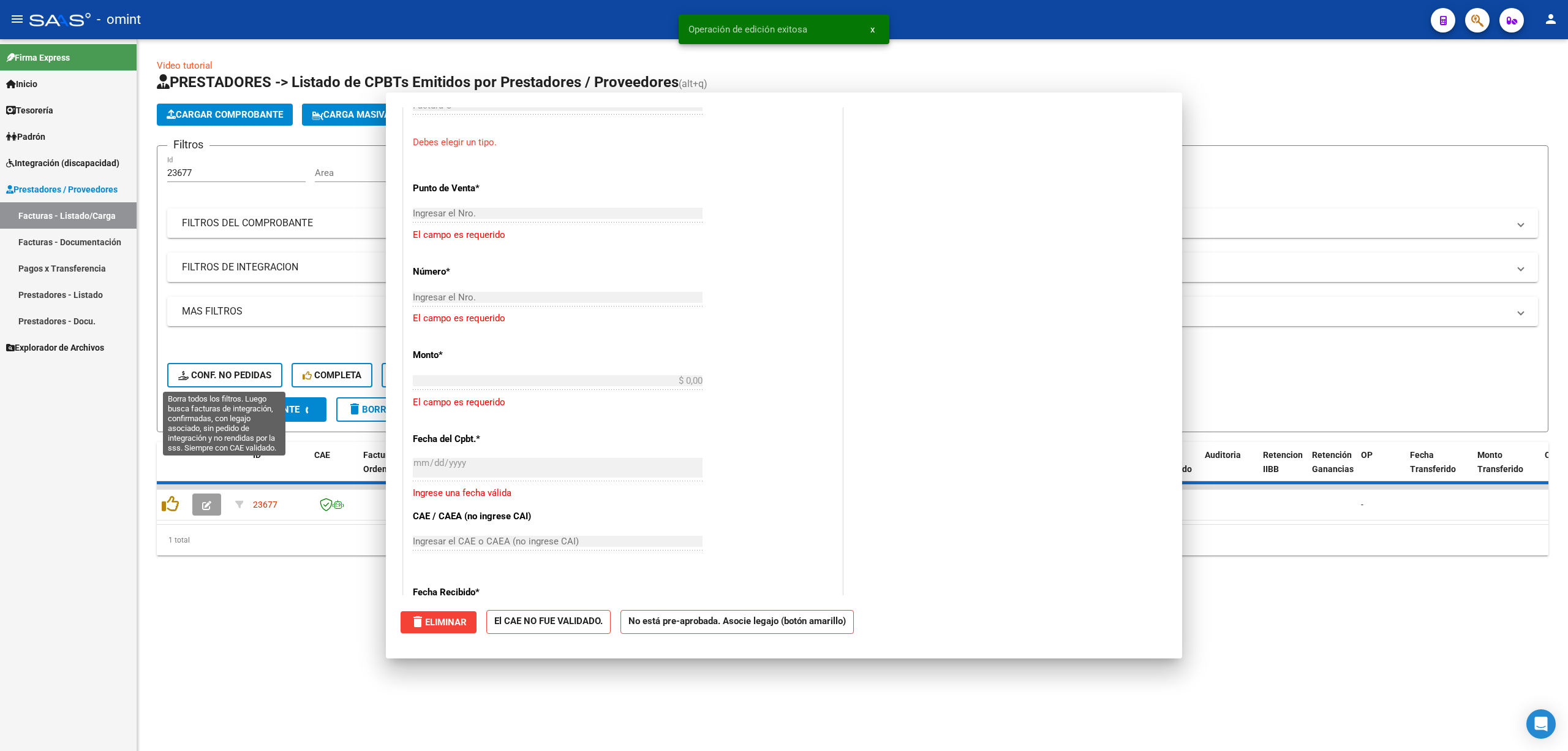
scroll to position [0, 0]
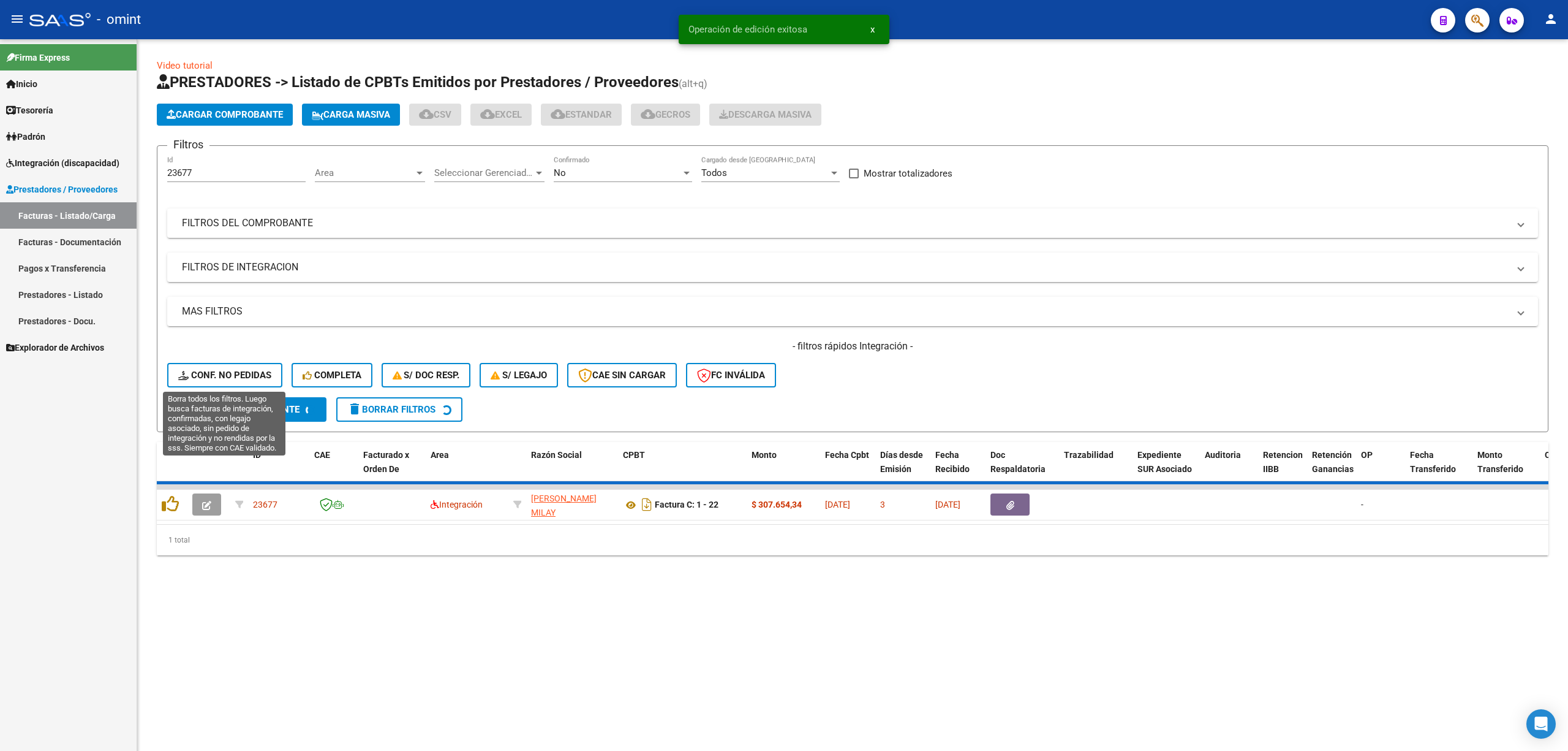
click at [211, 374] on span "Conf. no pedidas" at bounding box center [225, 374] width 93 height 11
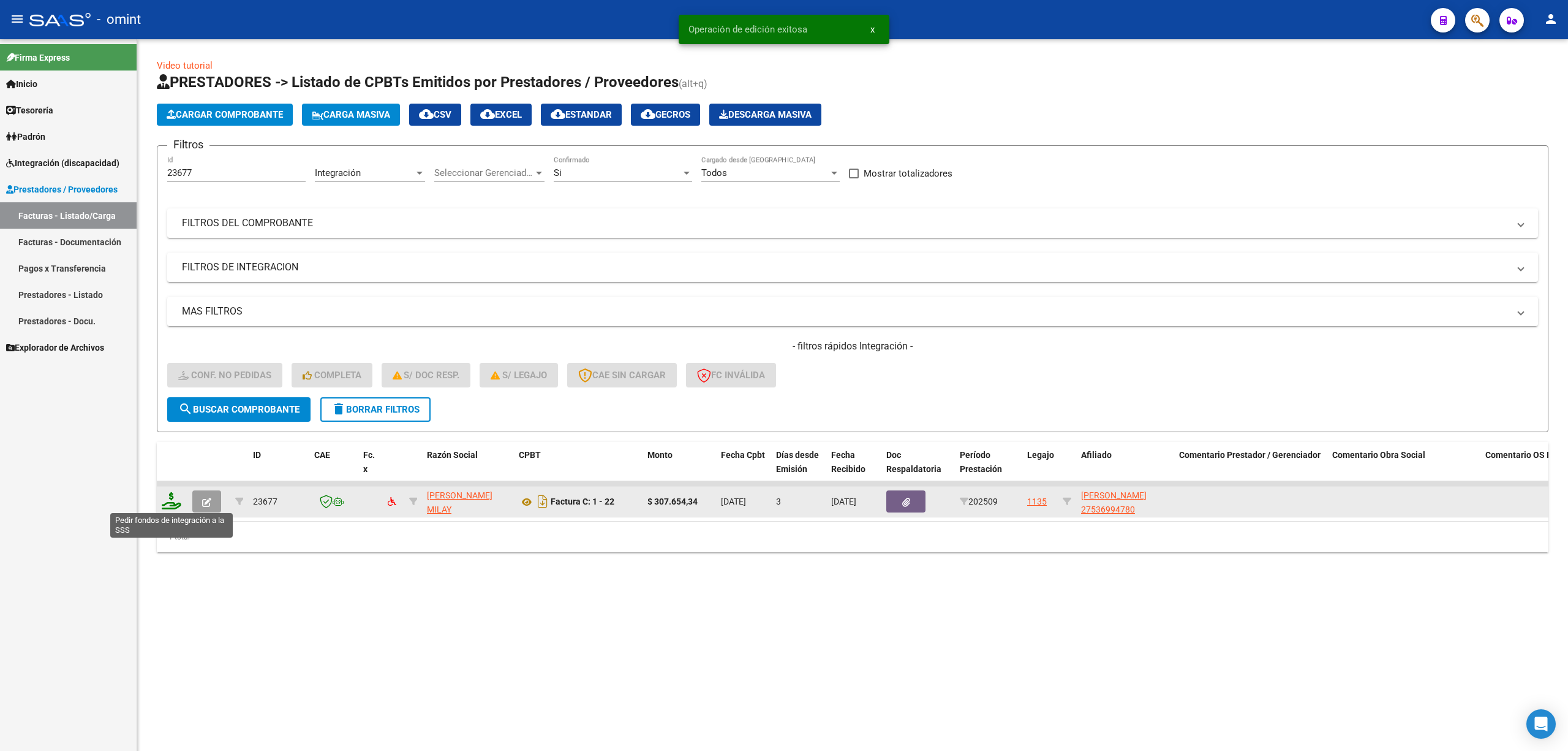
click at [170, 499] on icon at bounding box center [171, 501] width 20 height 17
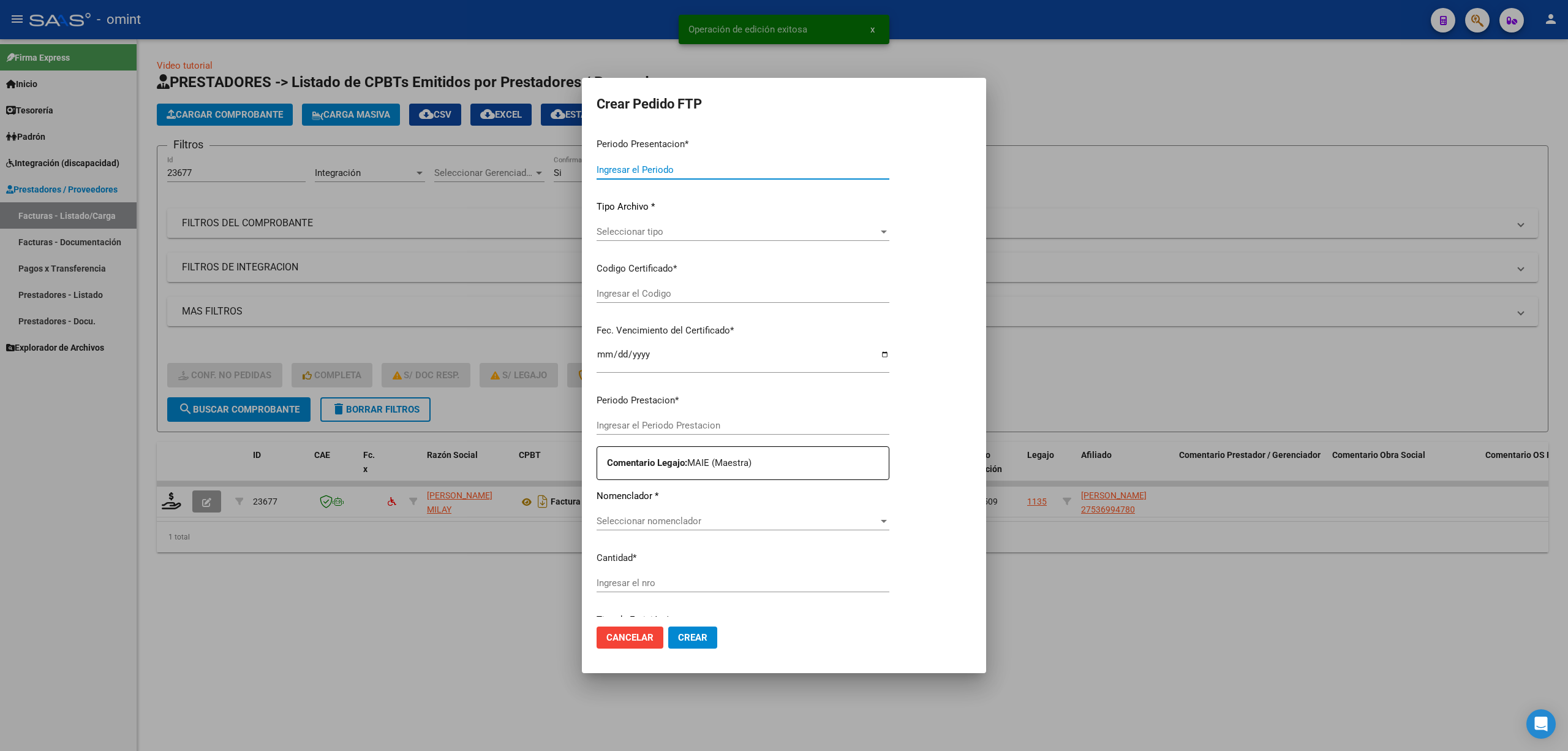
type input "202509"
type input "$ 307.654,34"
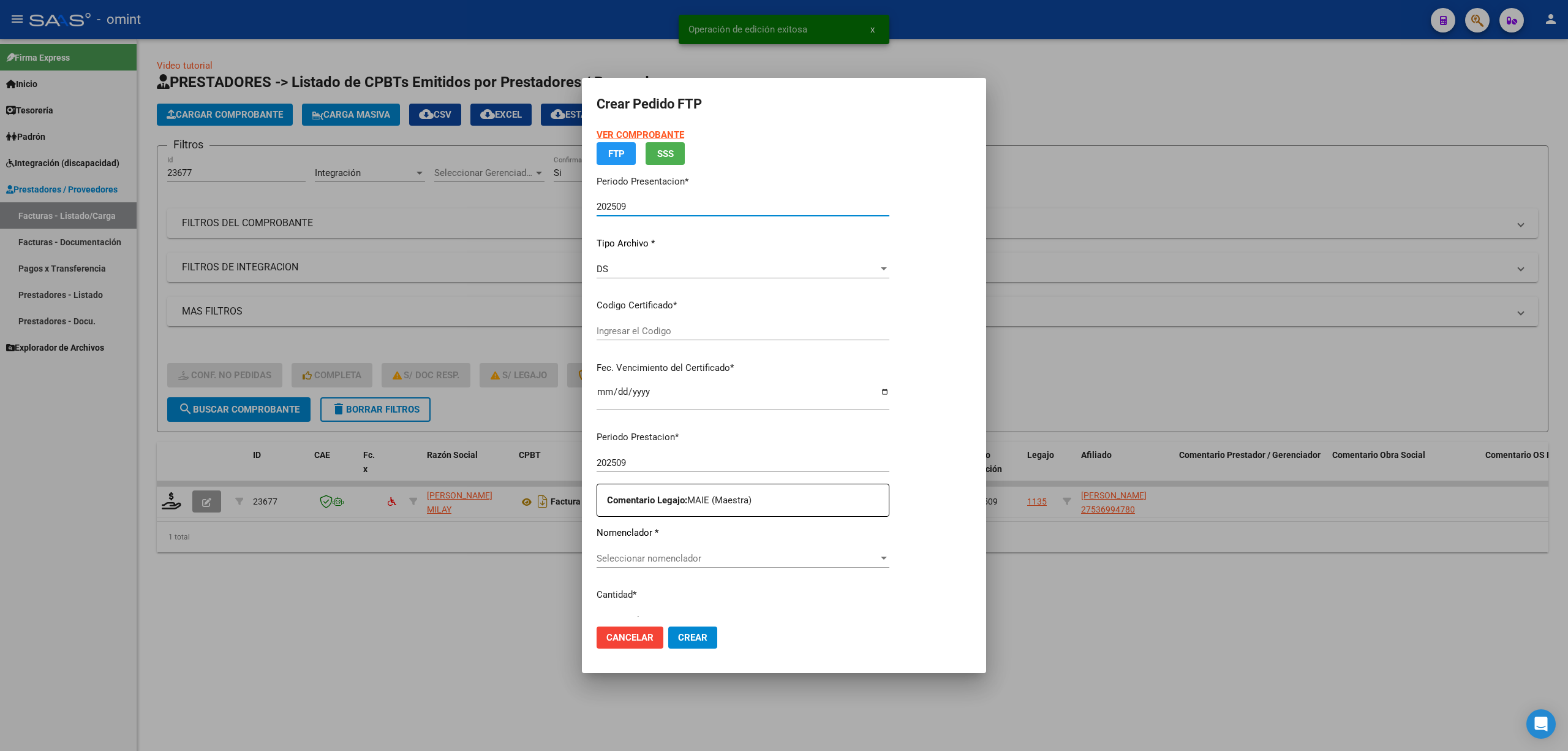
type input "4720040096"
type input "2027-02-02"
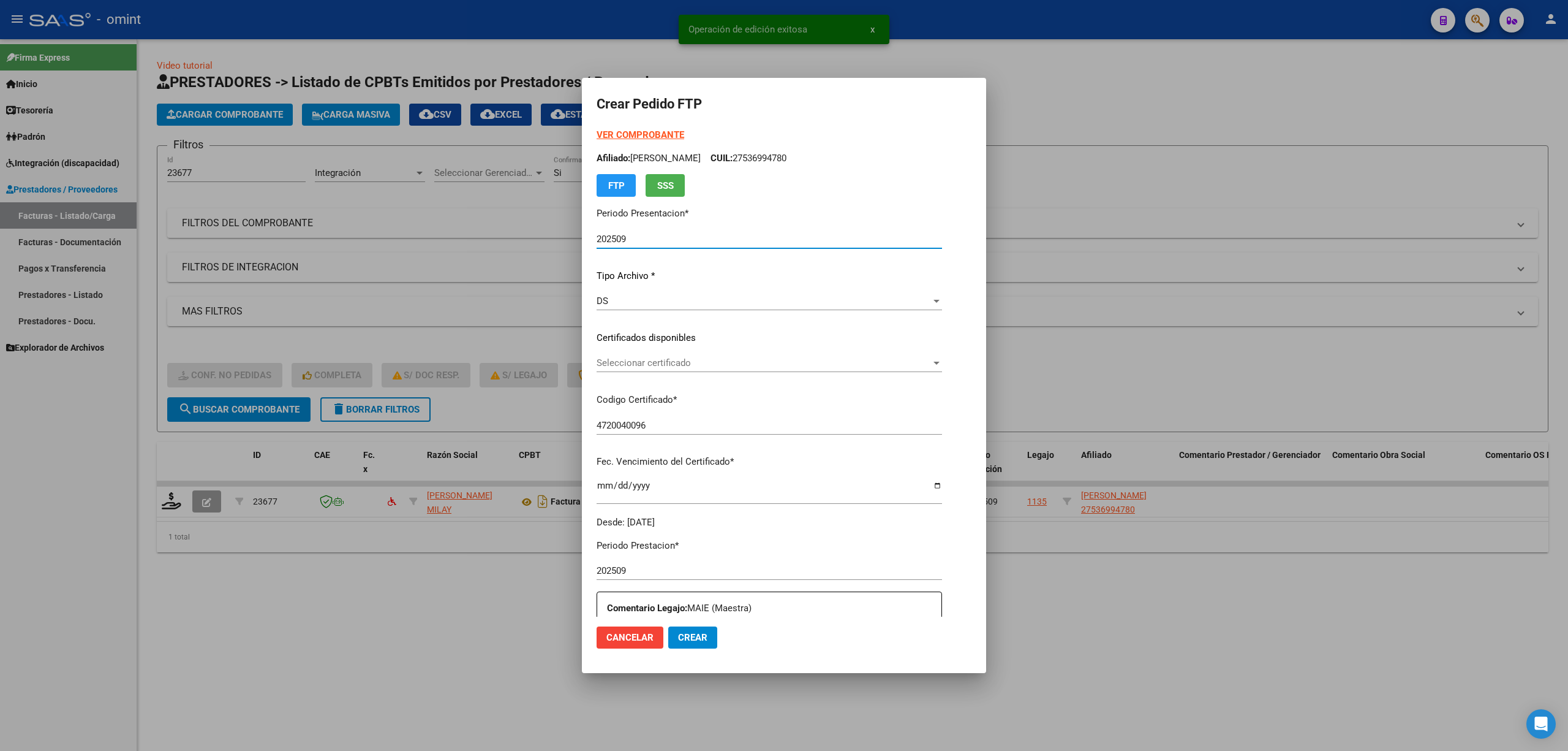
click at [611, 371] on div "Seleccionar certificado Seleccionar certificado" at bounding box center [769, 362] width 346 height 18
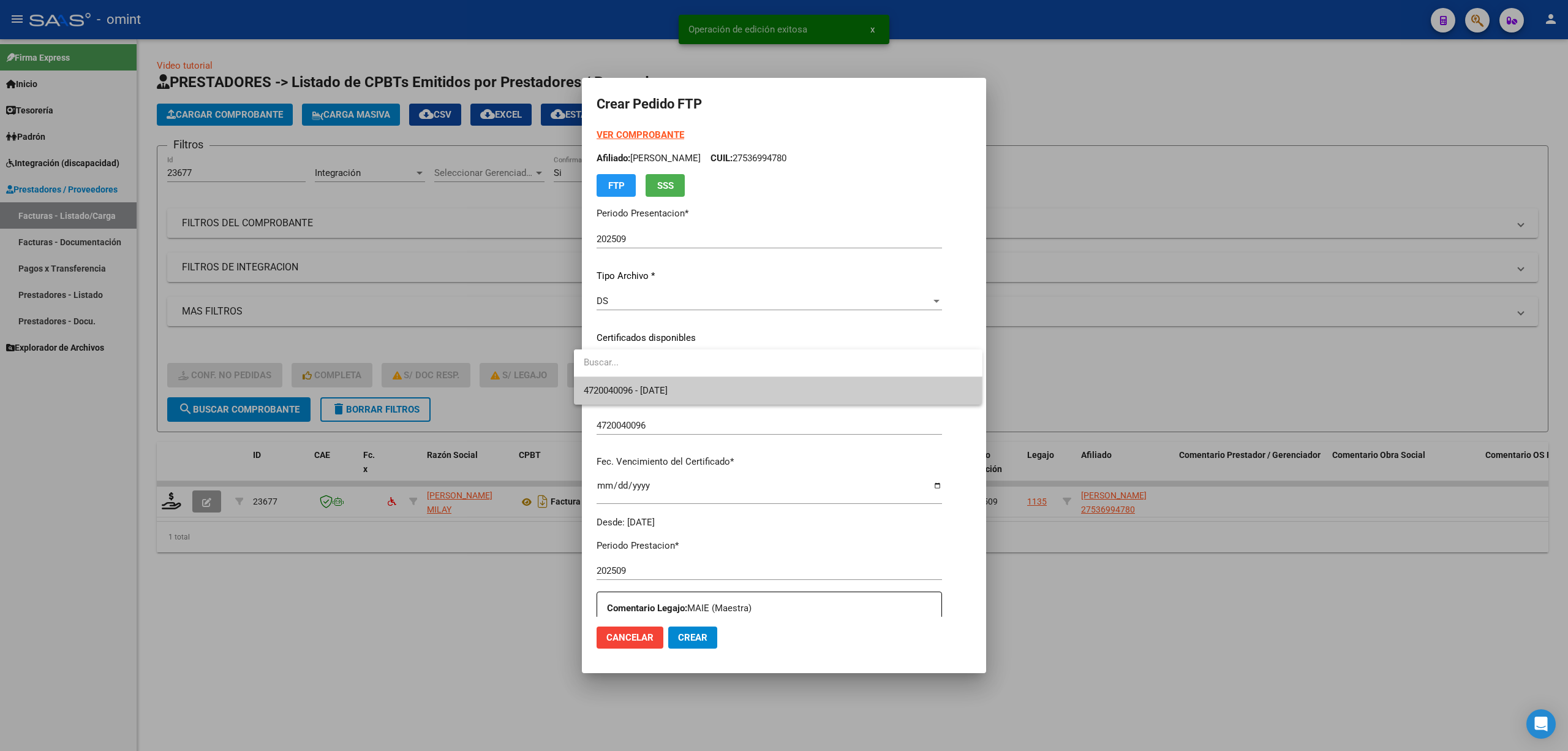
click at [676, 396] on span "4720040096 - 2027-02-02" at bounding box center [777, 390] width 389 height 28
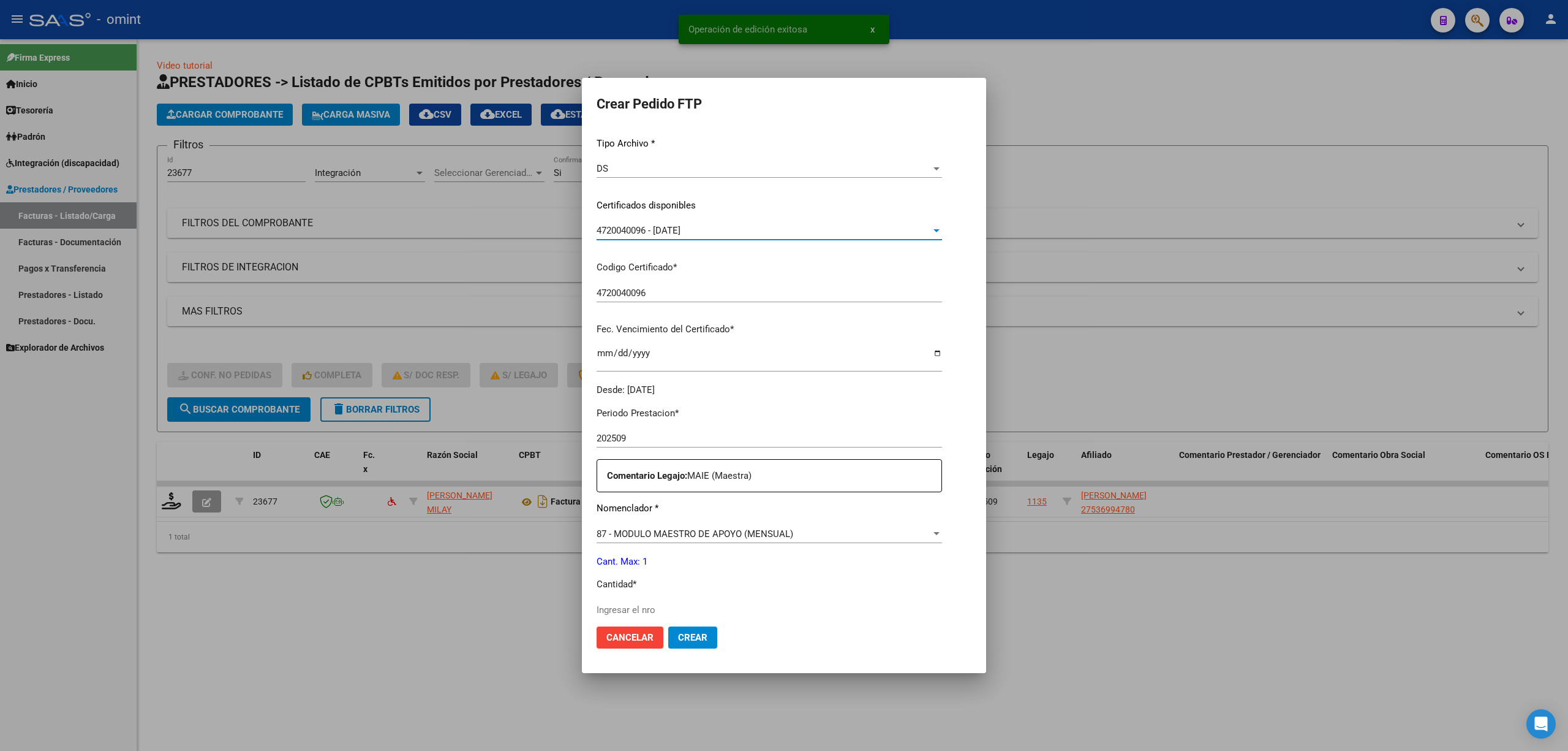
scroll to position [326, 0]
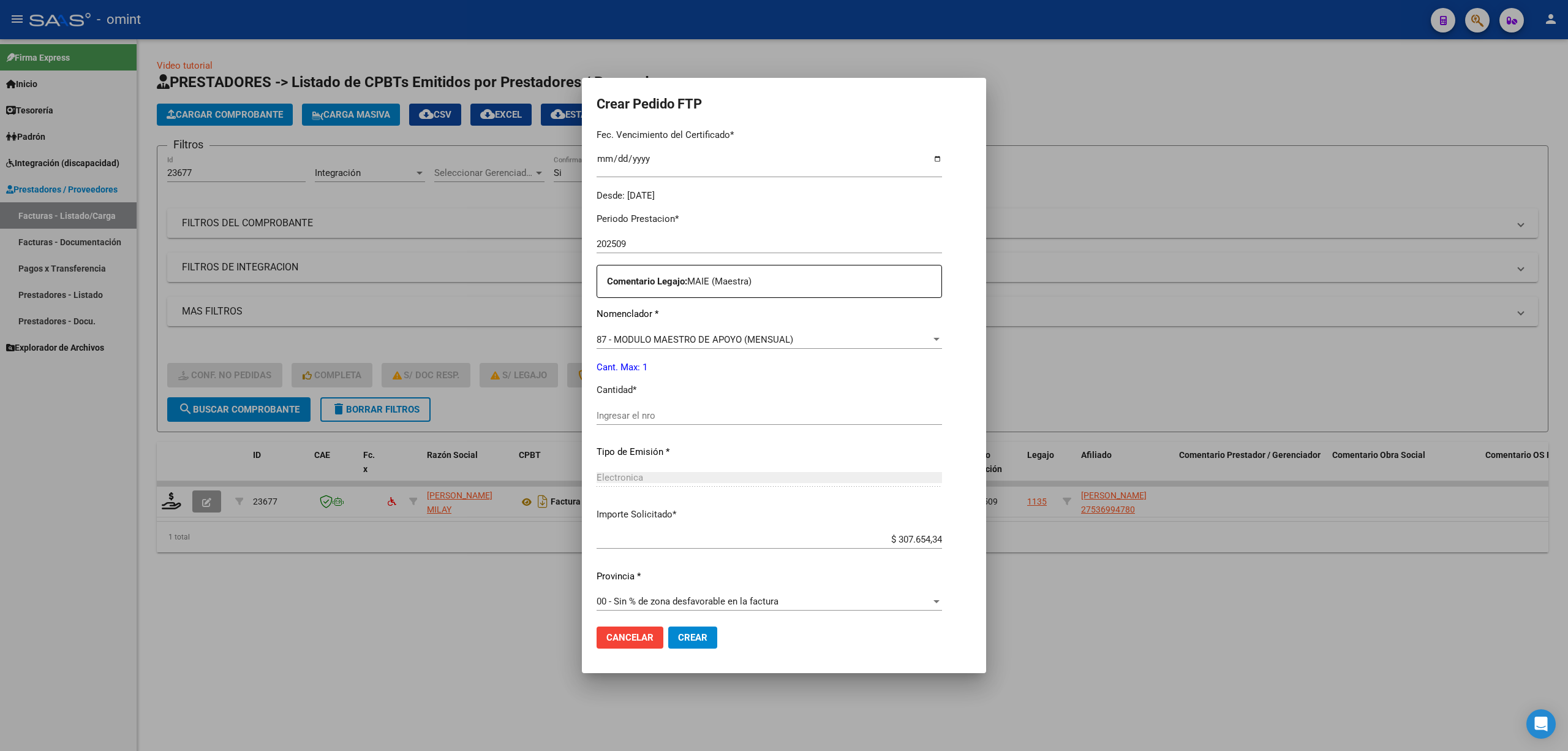
click at [634, 417] on input "Ingresar el nro" at bounding box center [769, 415] width 346 height 11
type input "2"
type input "1"
click at [682, 635] on span "Crear" at bounding box center [692, 637] width 29 height 11
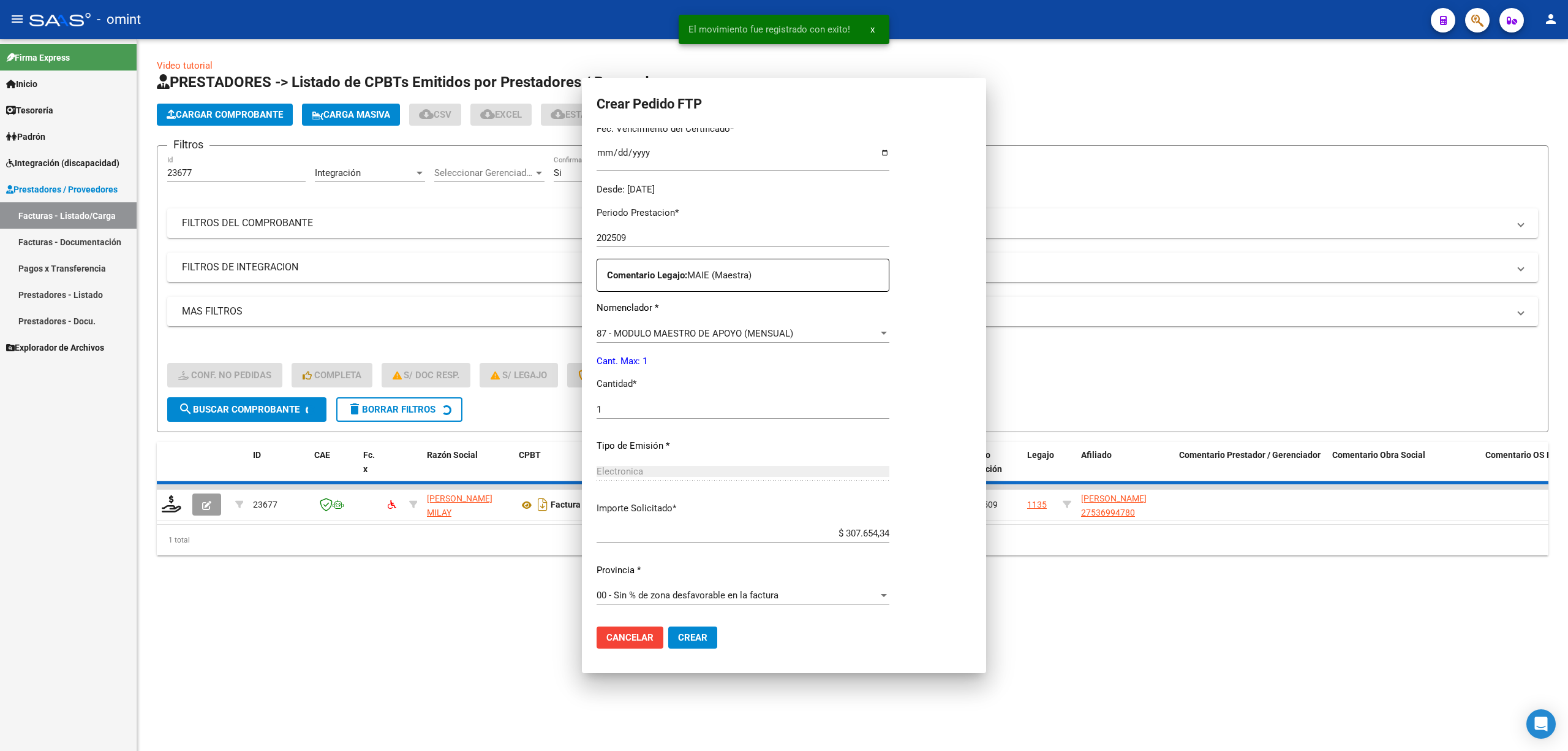
scroll to position [0, 0]
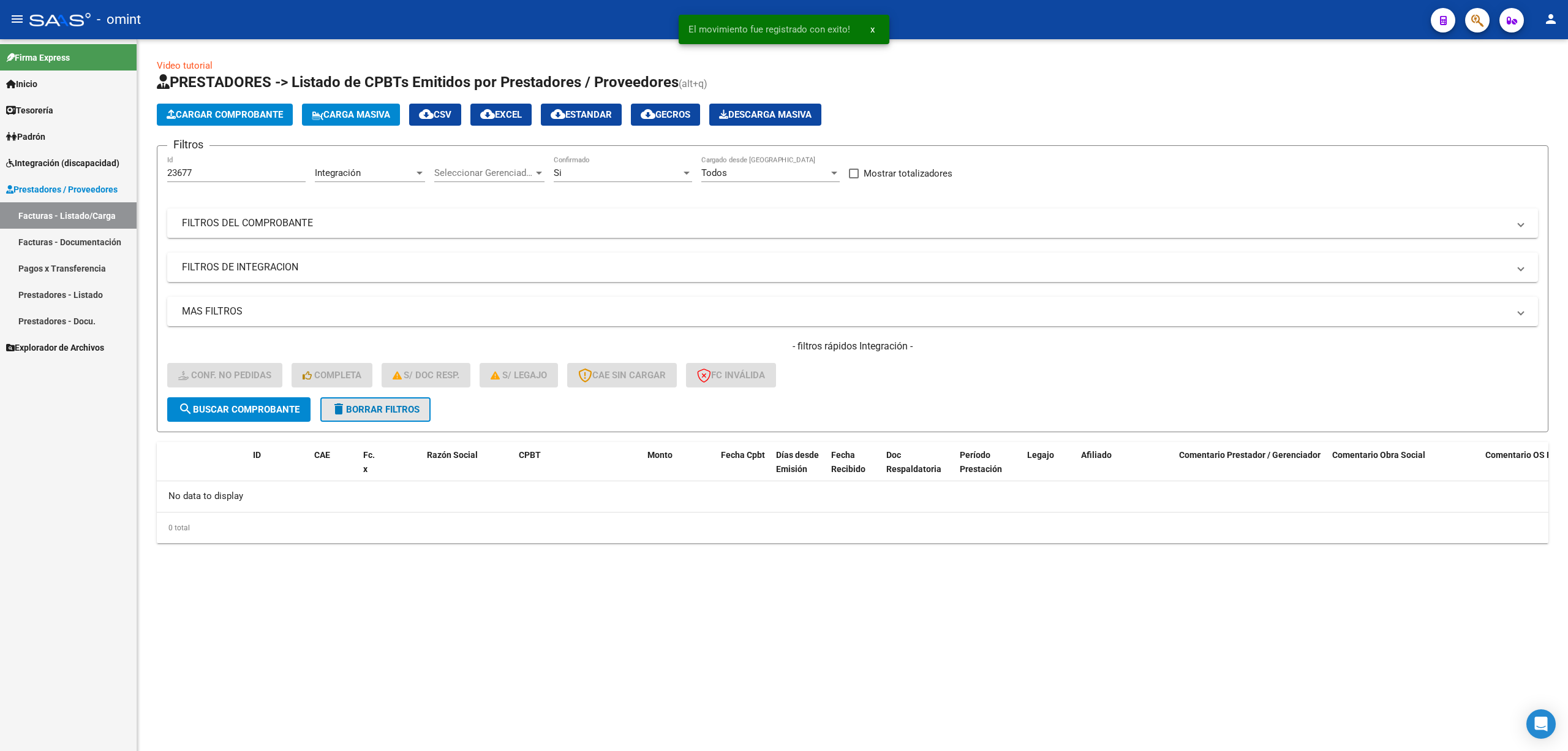
click at [386, 410] on span "delete Borrar Filtros" at bounding box center [375, 409] width 88 height 11
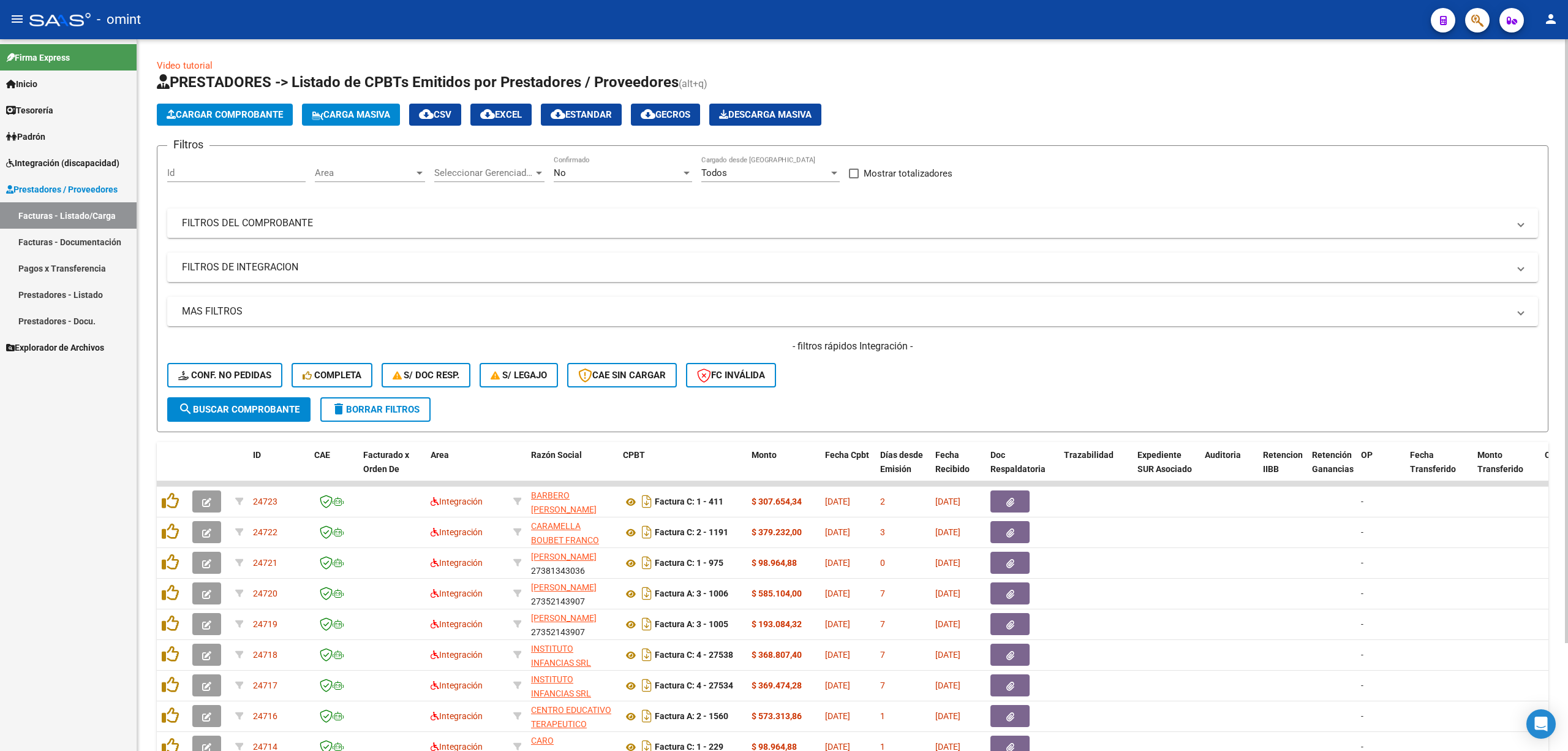
click at [186, 158] on div "Id" at bounding box center [236, 169] width 139 height 26
paste input "23251"
type input "23251"
click at [246, 390] on div "- filtros rápidos Integración - Conf. no pedidas Completa S/ Doc Resp. S/ legaj…" at bounding box center [852, 368] width 1371 height 57
click at [252, 405] on span "search Buscar Comprobante" at bounding box center [238, 409] width 121 height 11
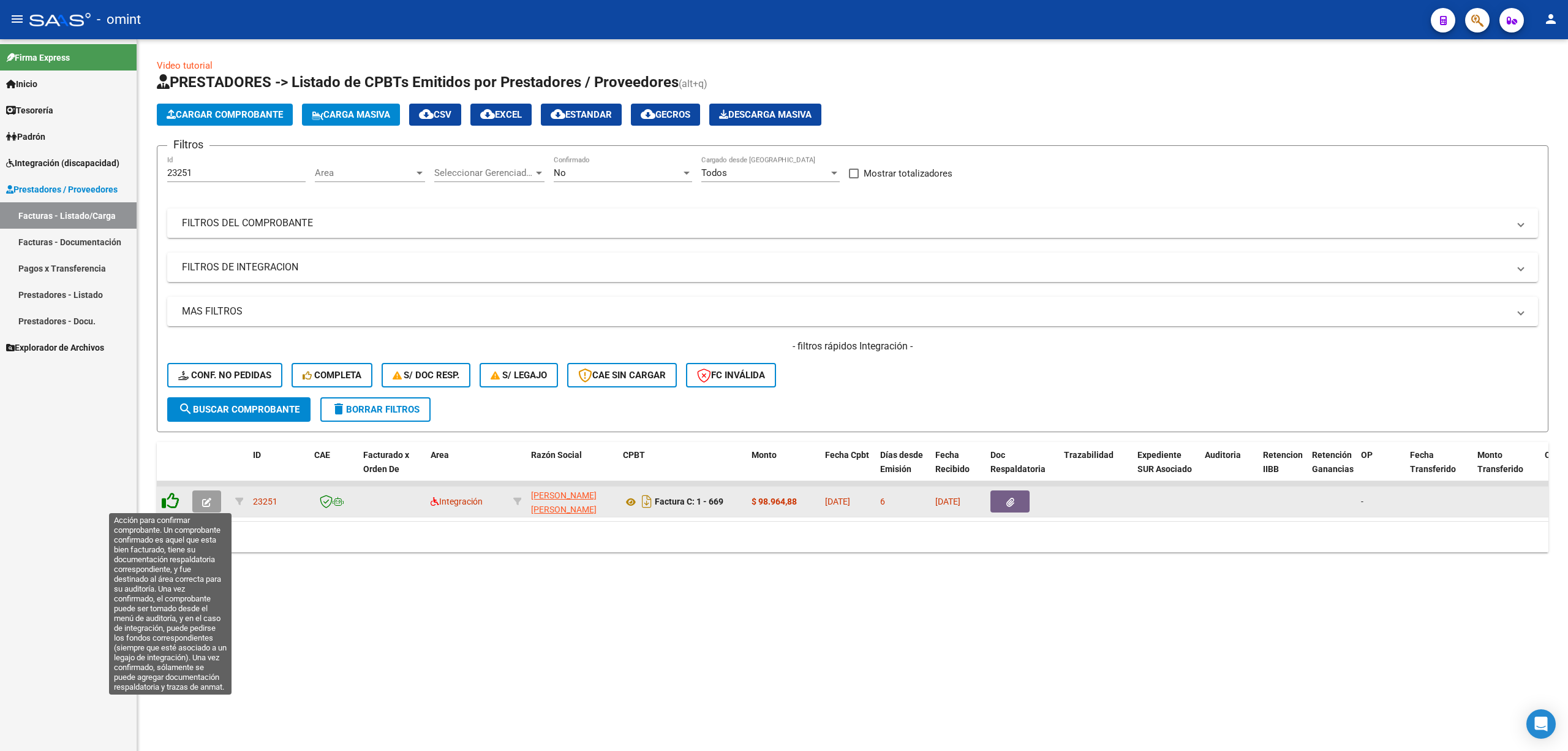
click at [171, 506] on icon at bounding box center [171, 501] width 17 height 17
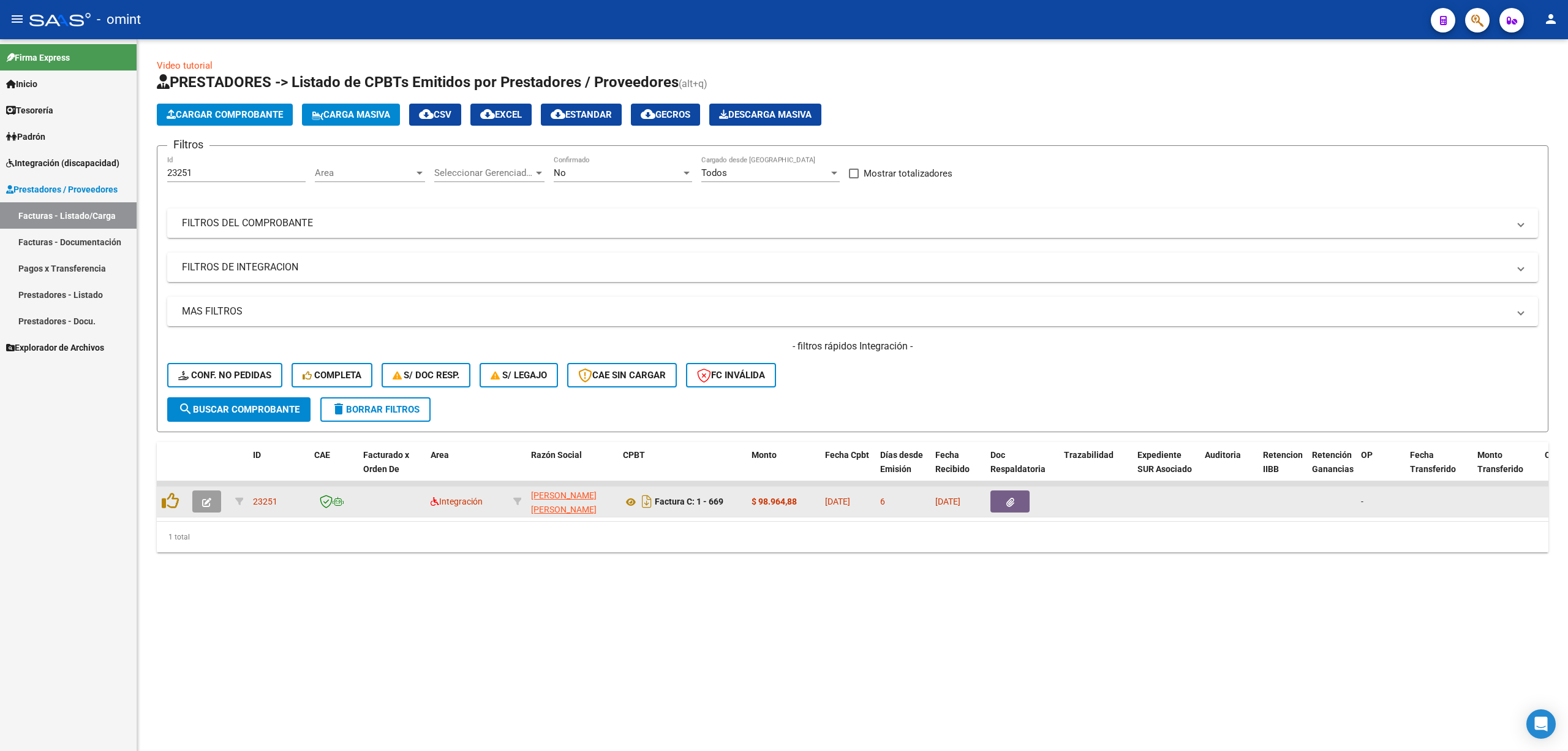
click at [203, 509] on button "button" at bounding box center [207, 501] width 29 height 22
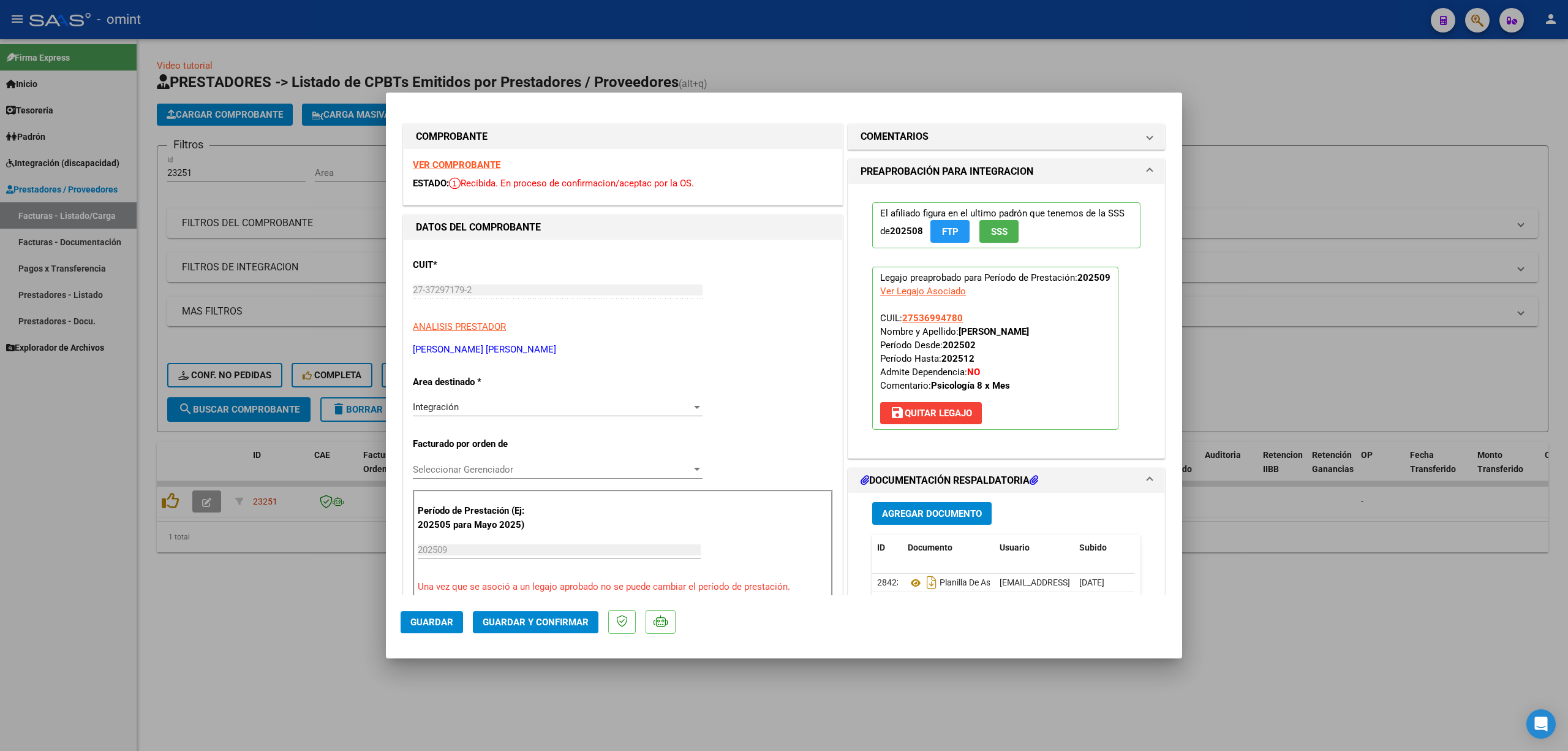
click at [447, 165] on strong "VER COMPROBANTE" at bounding box center [456, 164] width 88 height 11
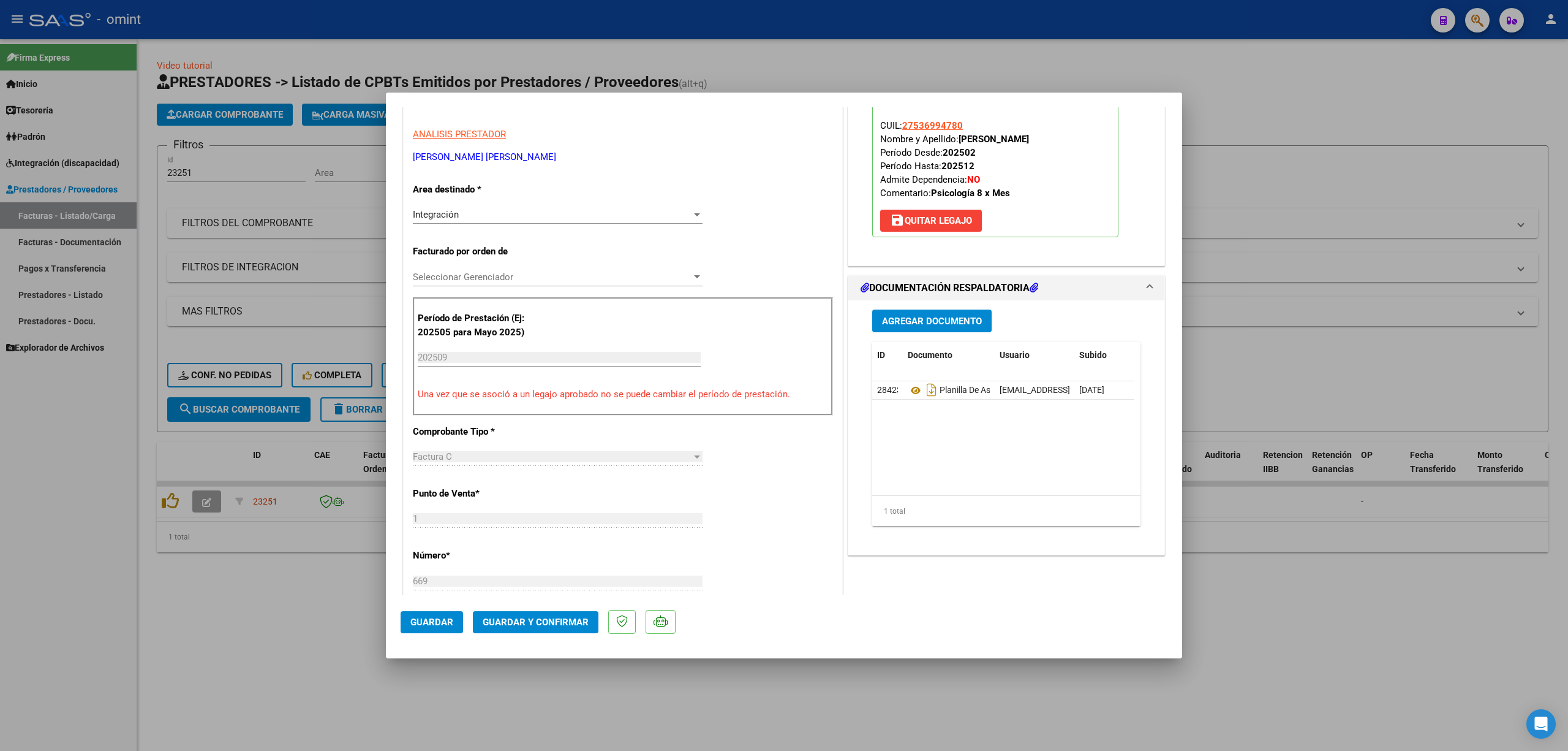
scroll to position [326, 0]
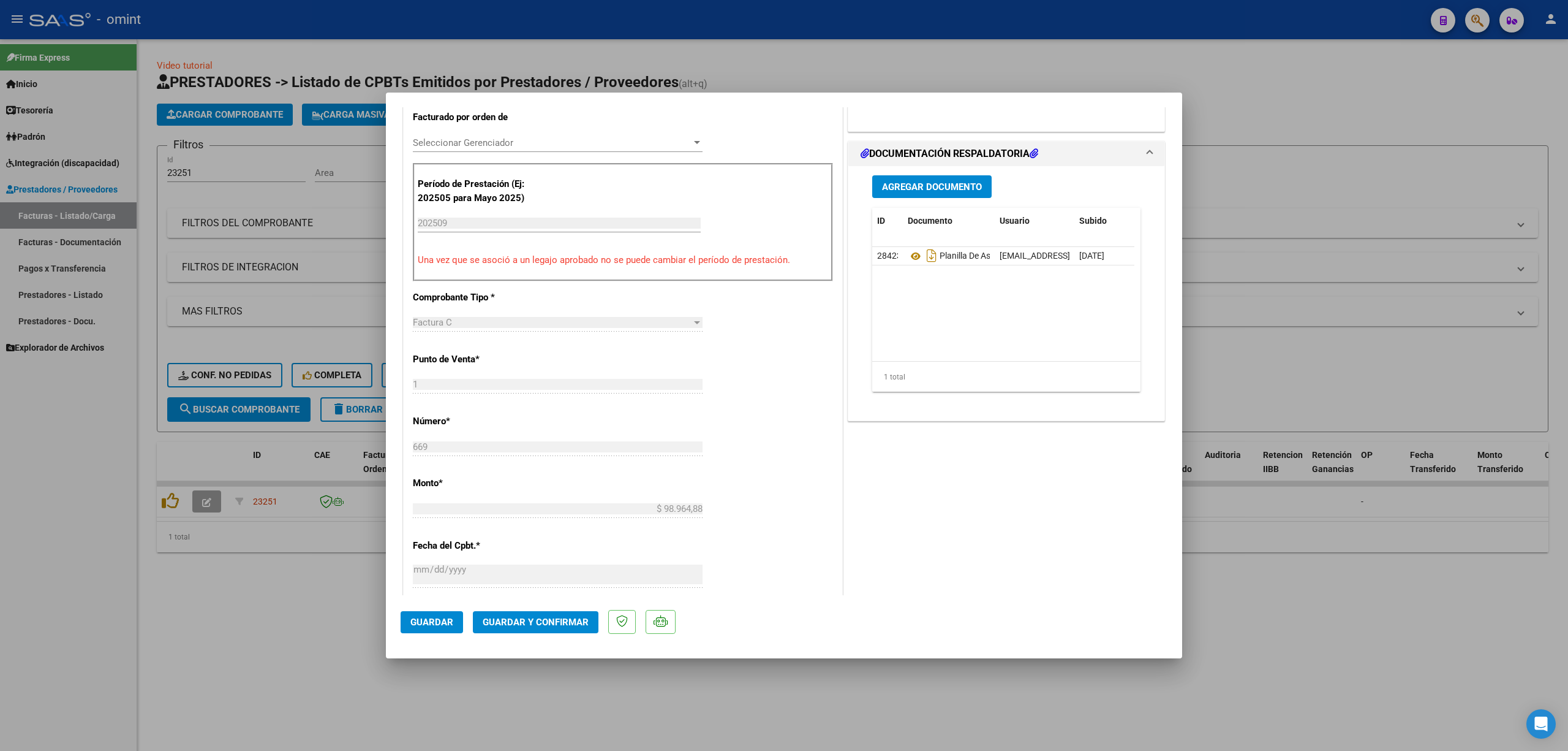
click at [583, 617] on span "Guardar y Confirmar" at bounding box center [536, 622] width 106 height 11
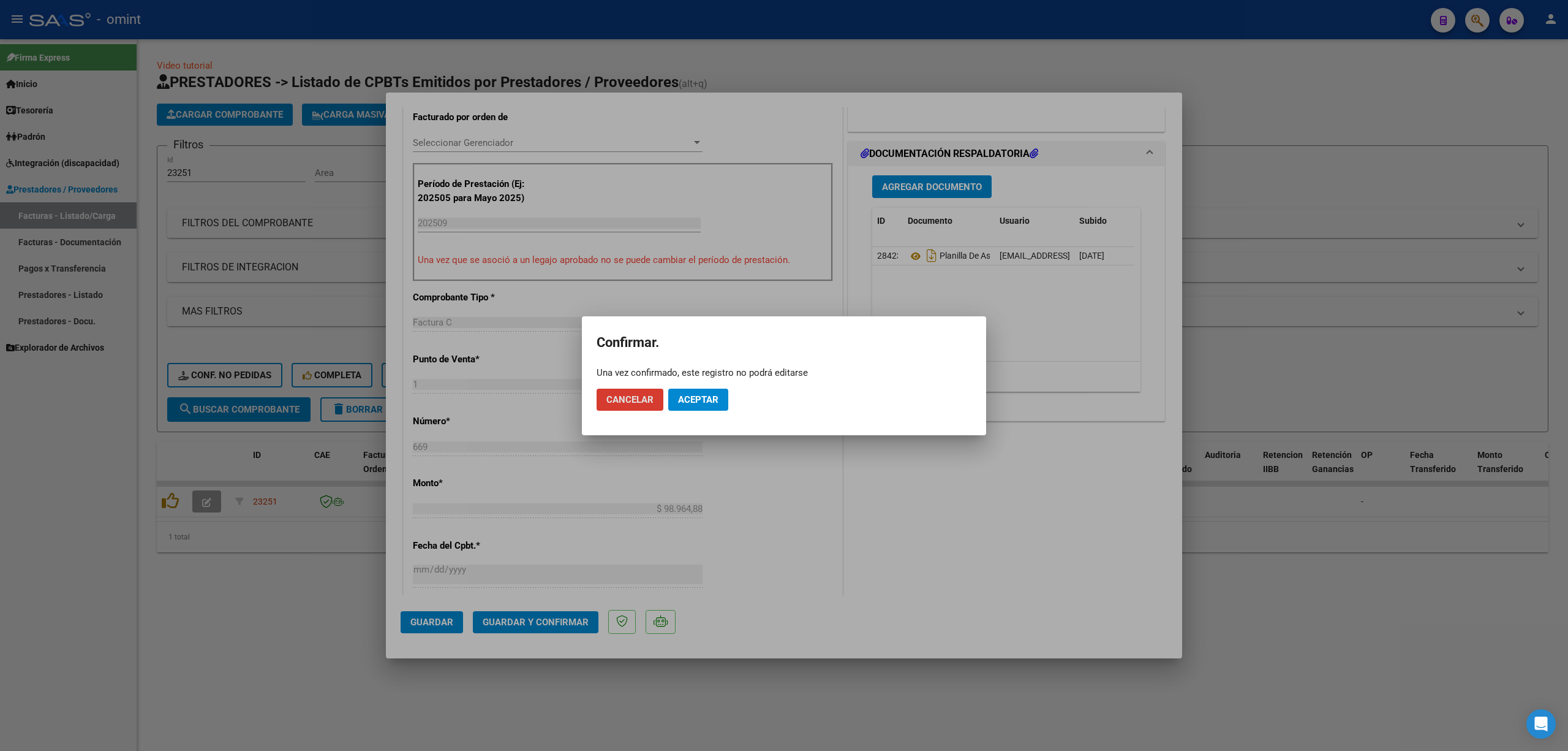
click at [699, 398] on span "Aceptar" at bounding box center [698, 399] width 41 height 11
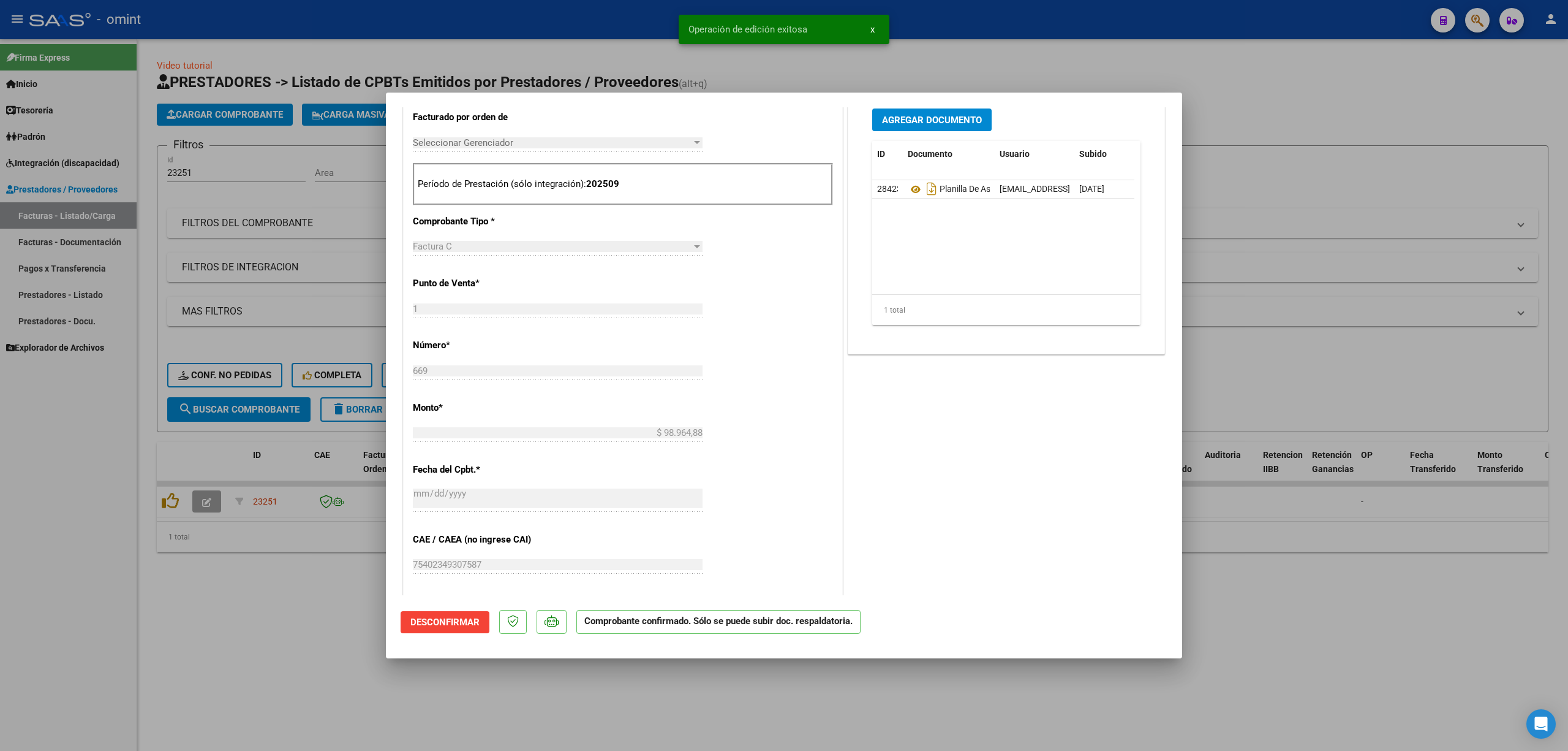
click at [323, 204] on div at bounding box center [784, 375] width 1568 height 751
type input "$ 0,00"
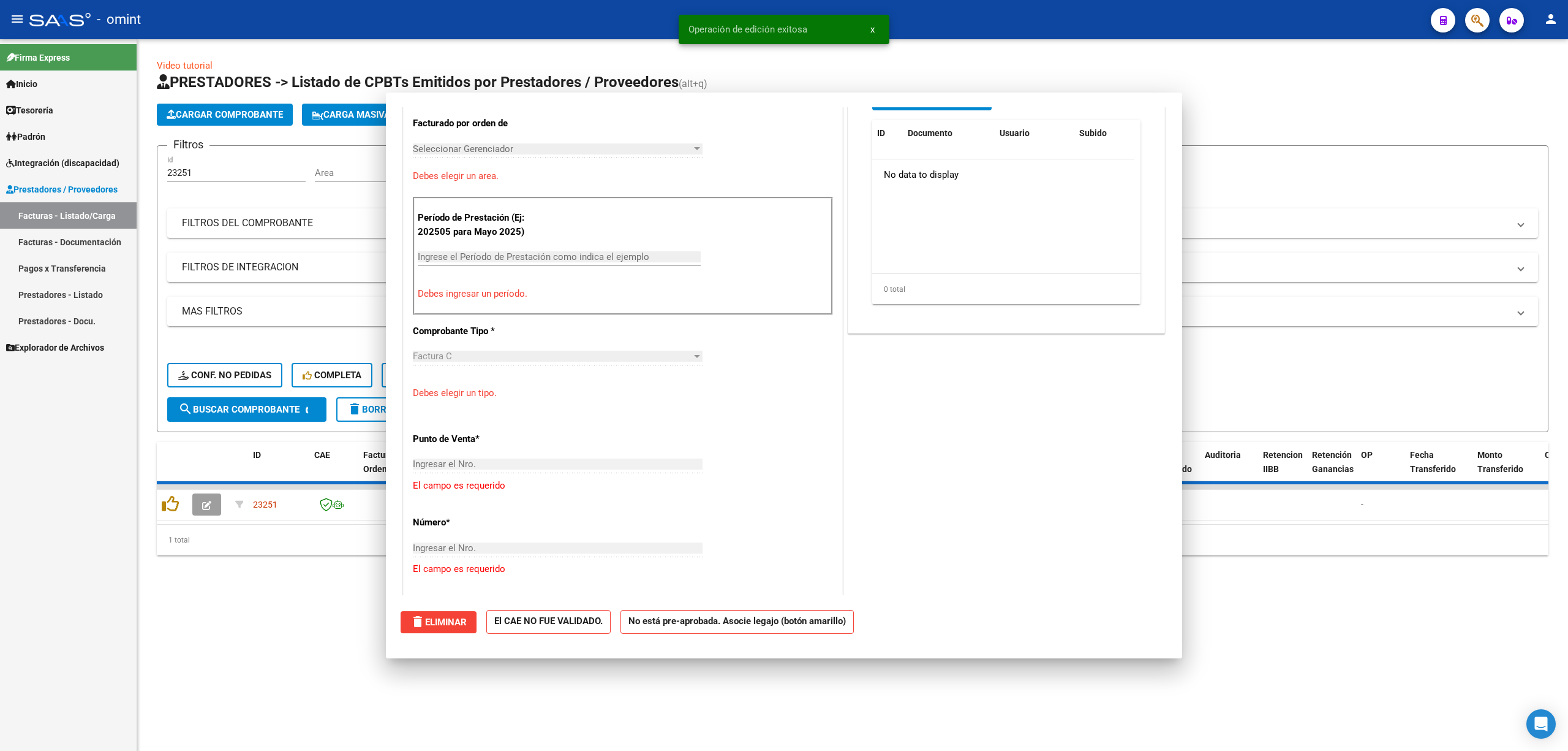
scroll to position [0, 0]
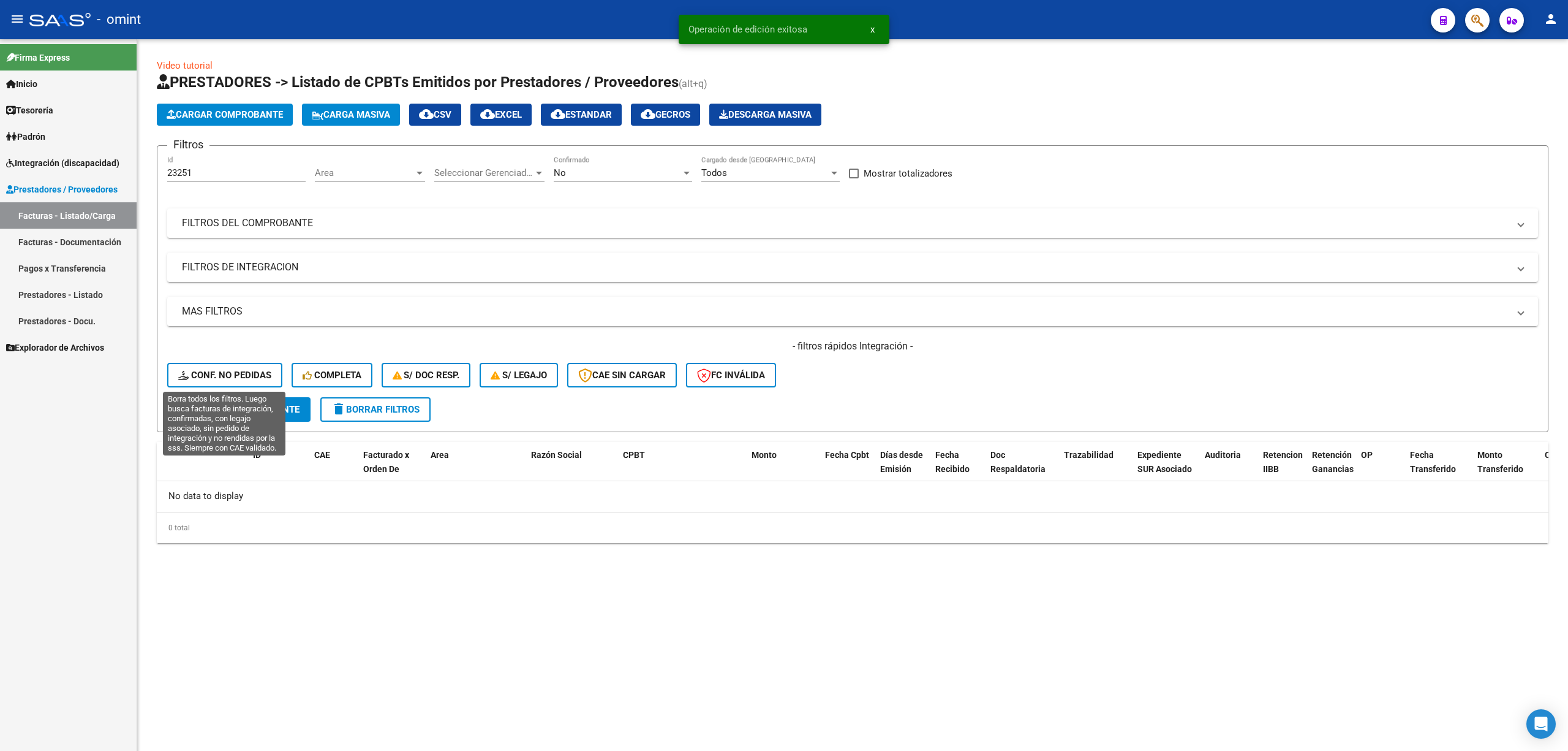
click at [221, 369] on span "Conf. no pedidas" at bounding box center [225, 374] width 93 height 11
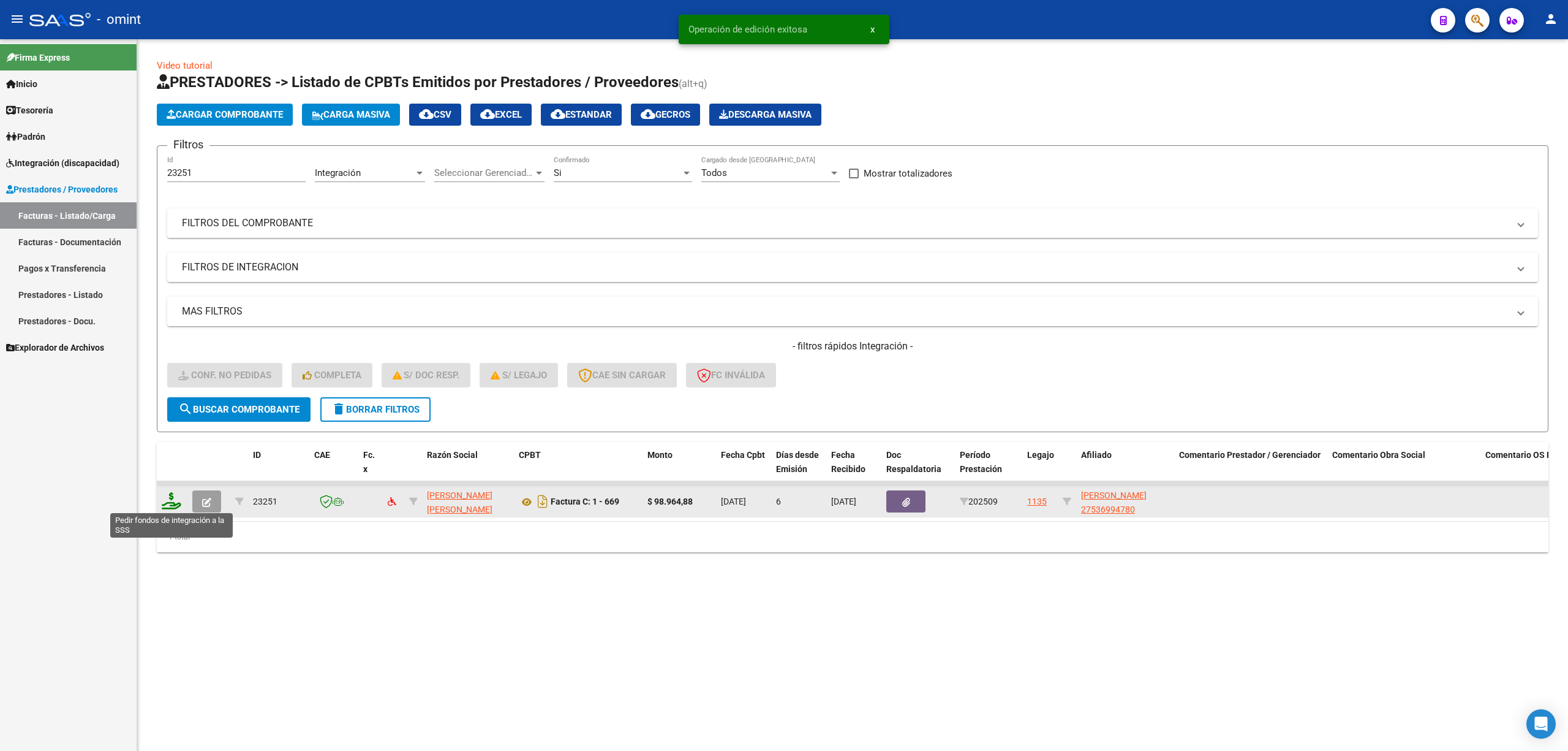
click at [166, 505] on icon at bounding box center [171, 501] width 20 height 17
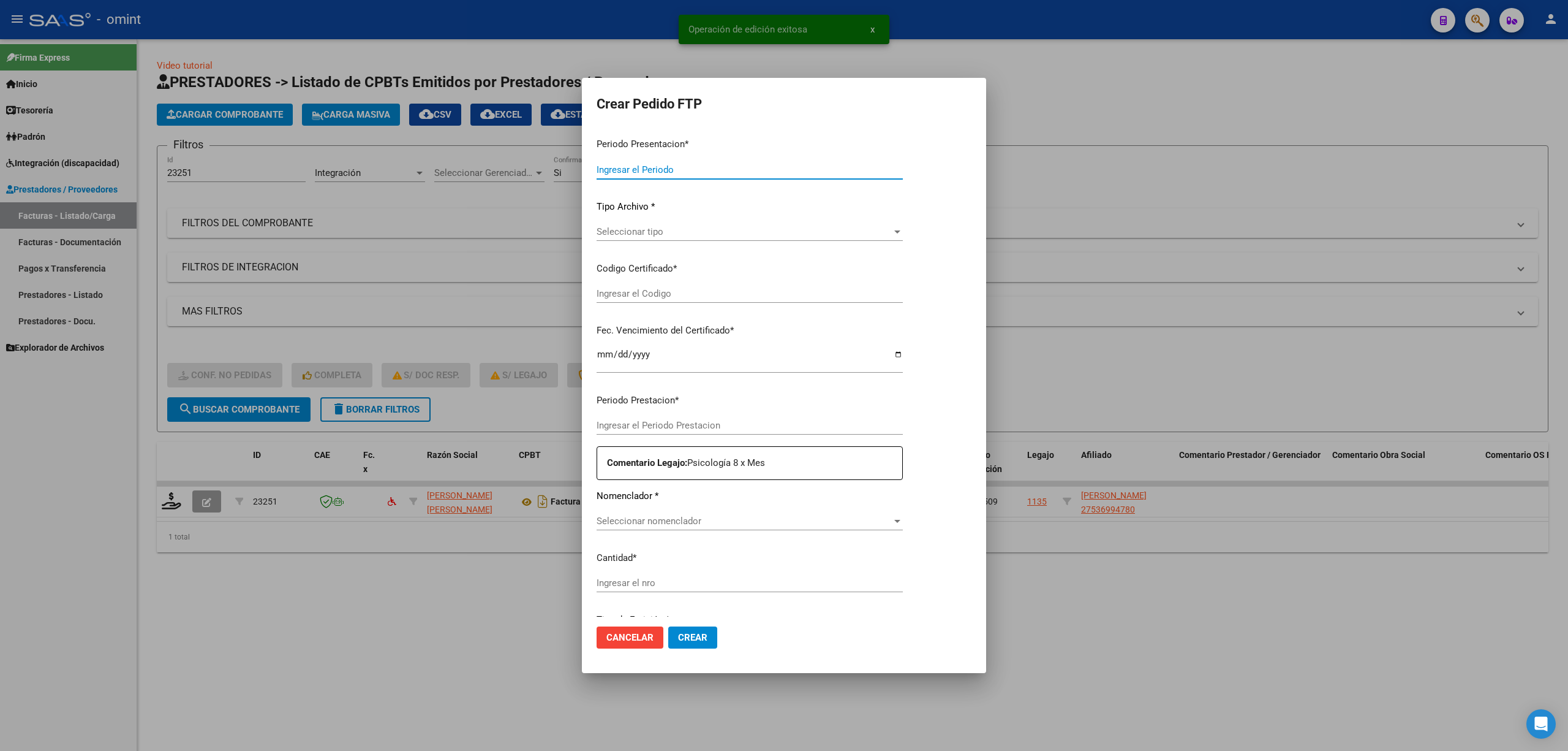
type input "202509"
type input "$ 98.964,88"
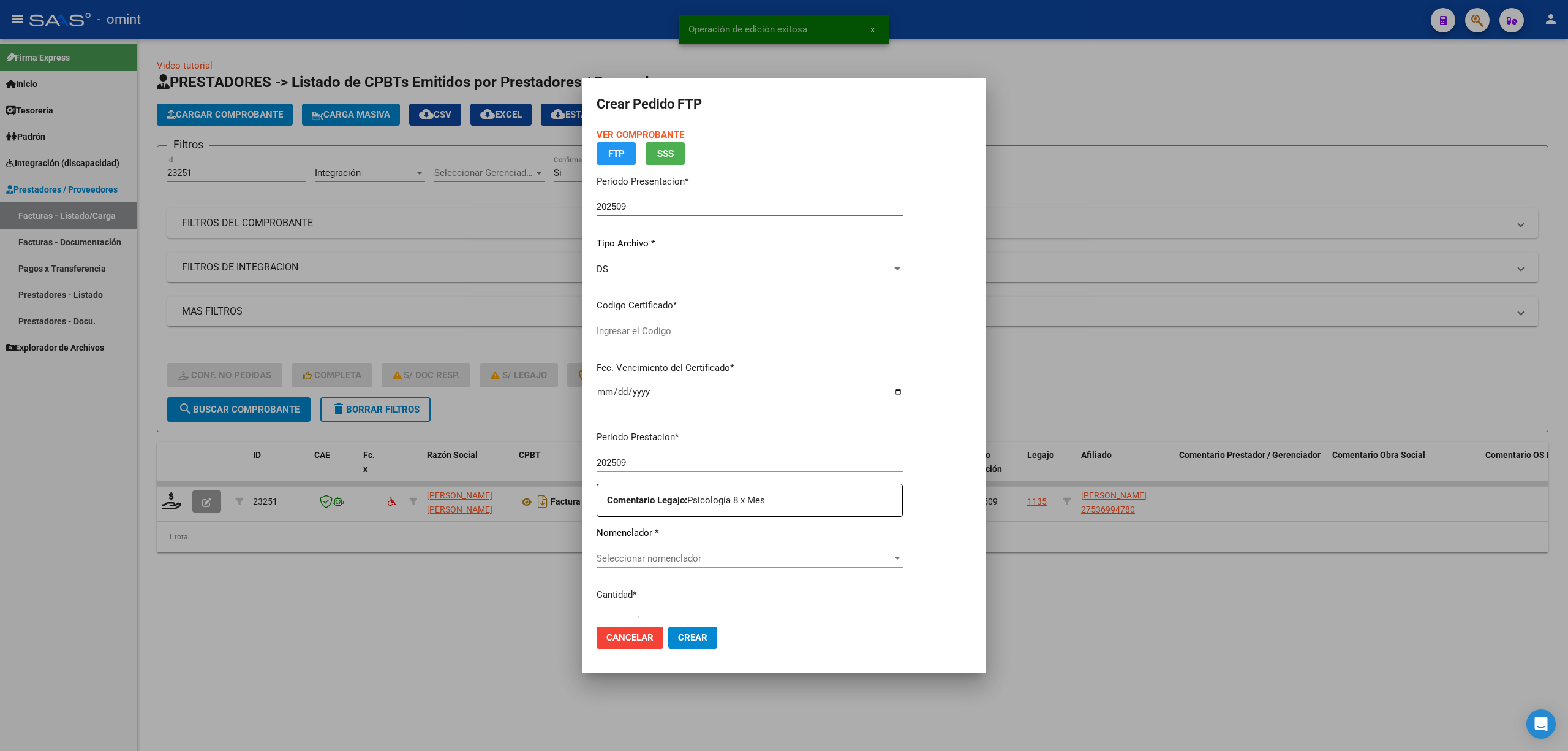
type input "4720040096"
type input "2027-02-02"
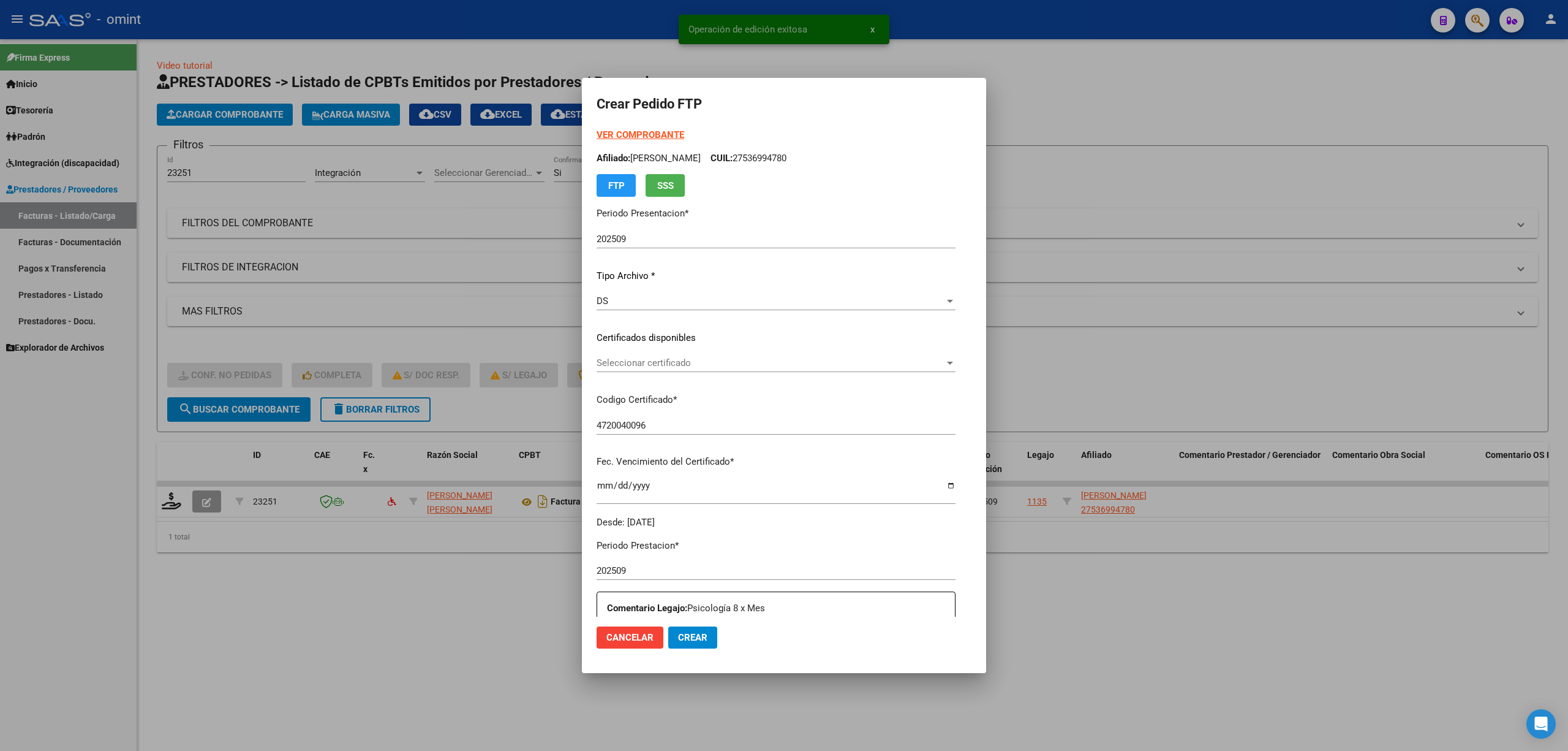
click at [641, 354] on div "Seleccionar certificado Seleccionar certificado" at bounding box center [776, 362] width 359 height 18
click at [639, 381] on span "4720040096 - 2027-02-02" at bounding box center [777, 390] width 402 height 28
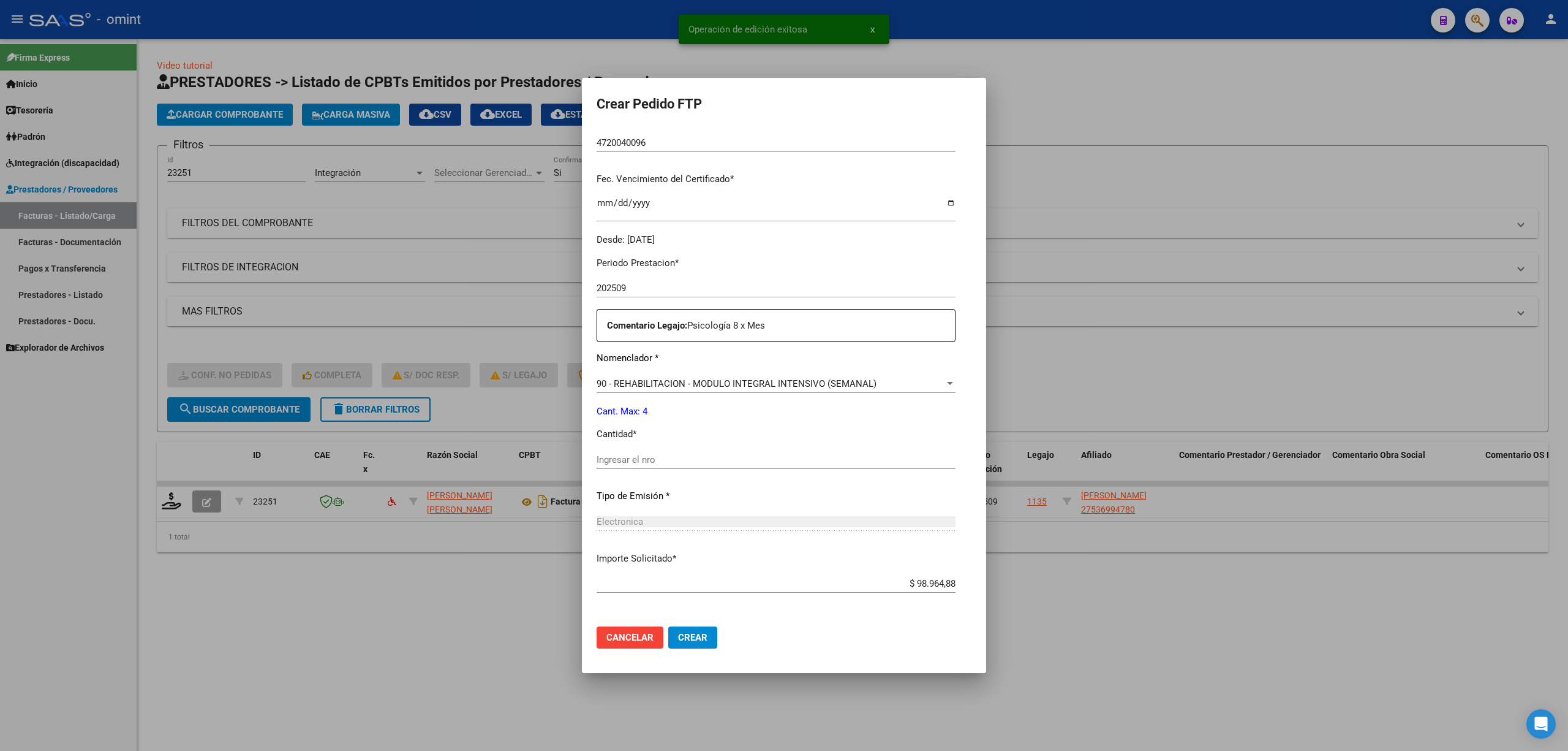
scroll to position [326, 0]
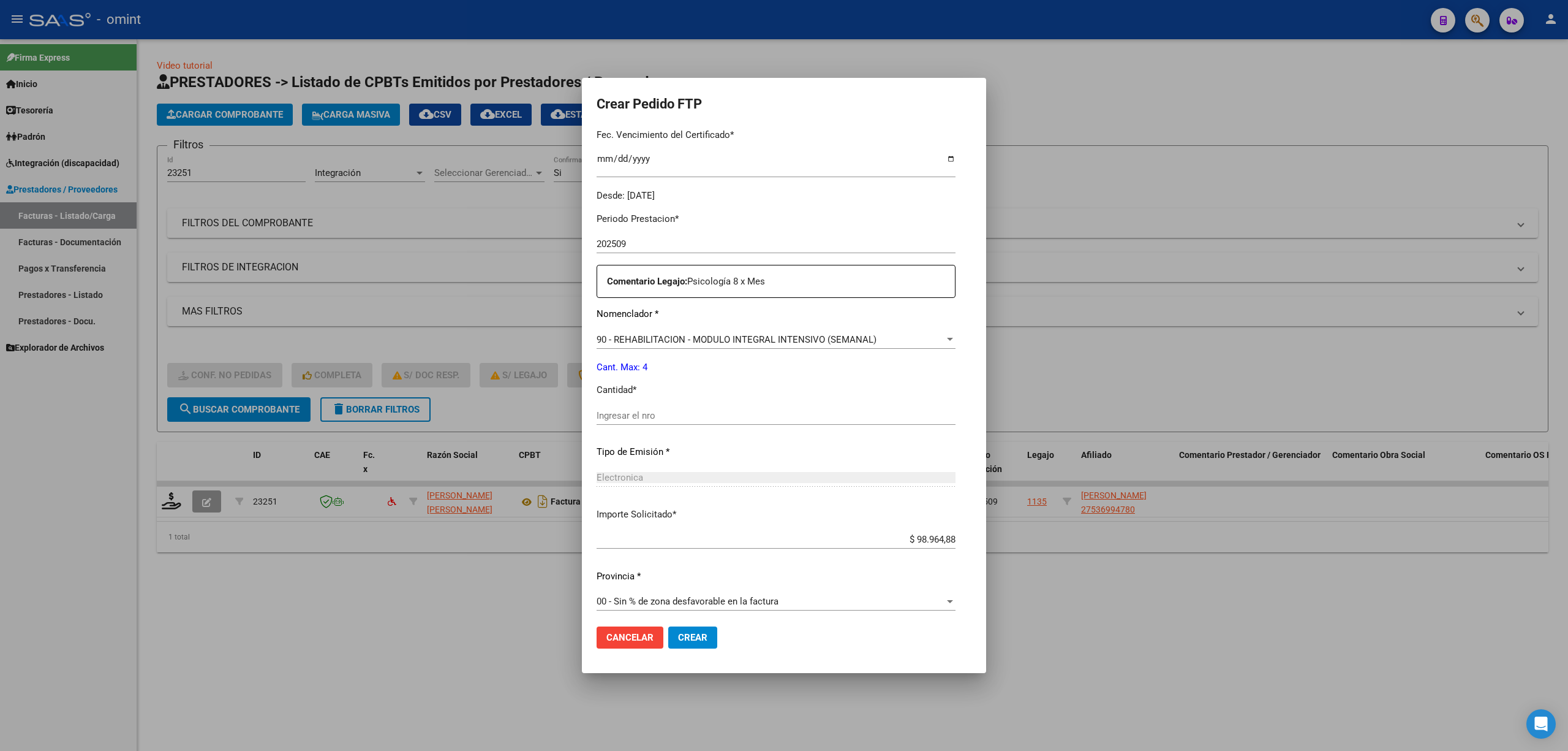
click at [641, 408] on div "Ingresar el nro" at bounding box center [776, 415] width 359 height 18
type input "4"
click at [684, 633] on span "Crear" at bounding box center [692, 637] width 29 height 11
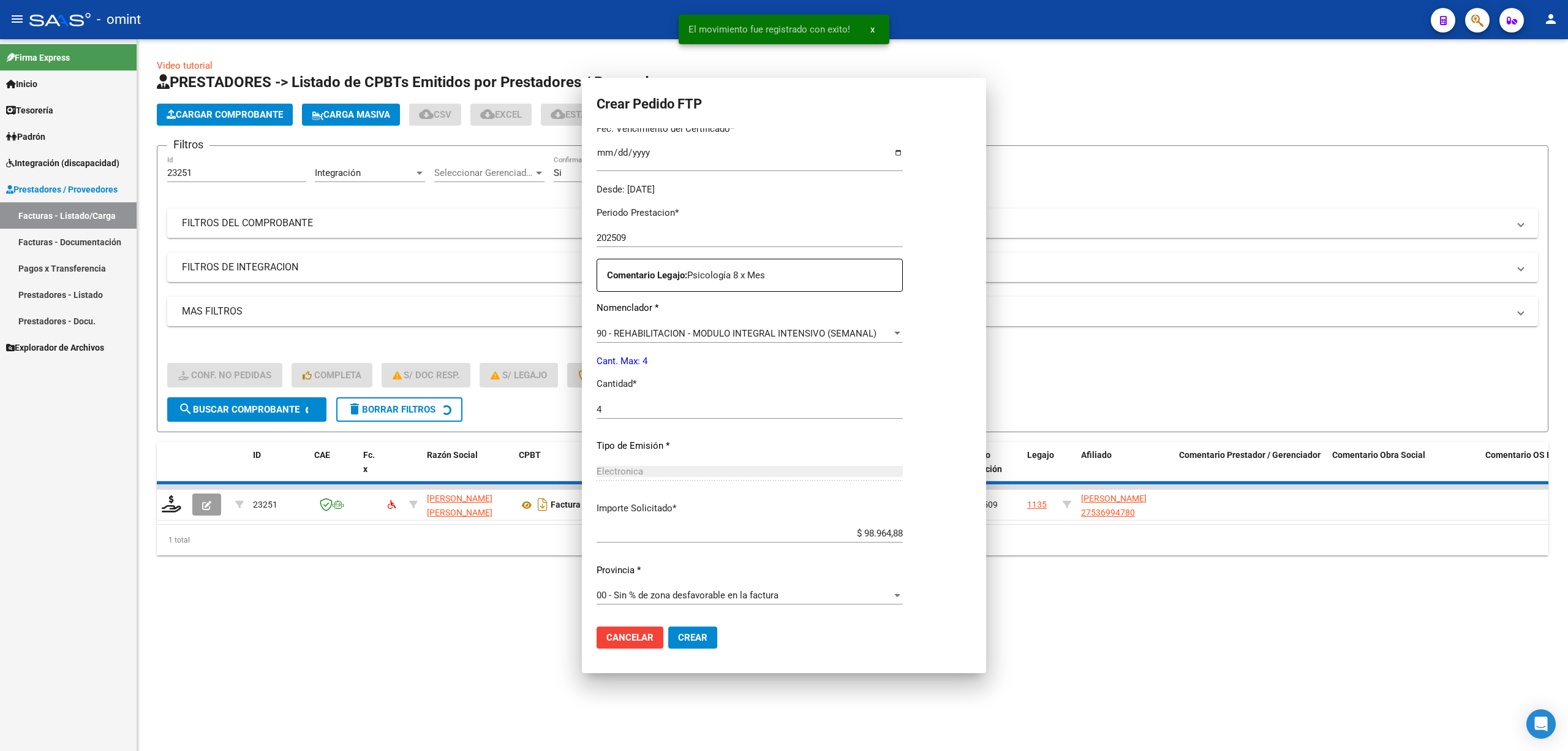
scroll to position [0, 0]
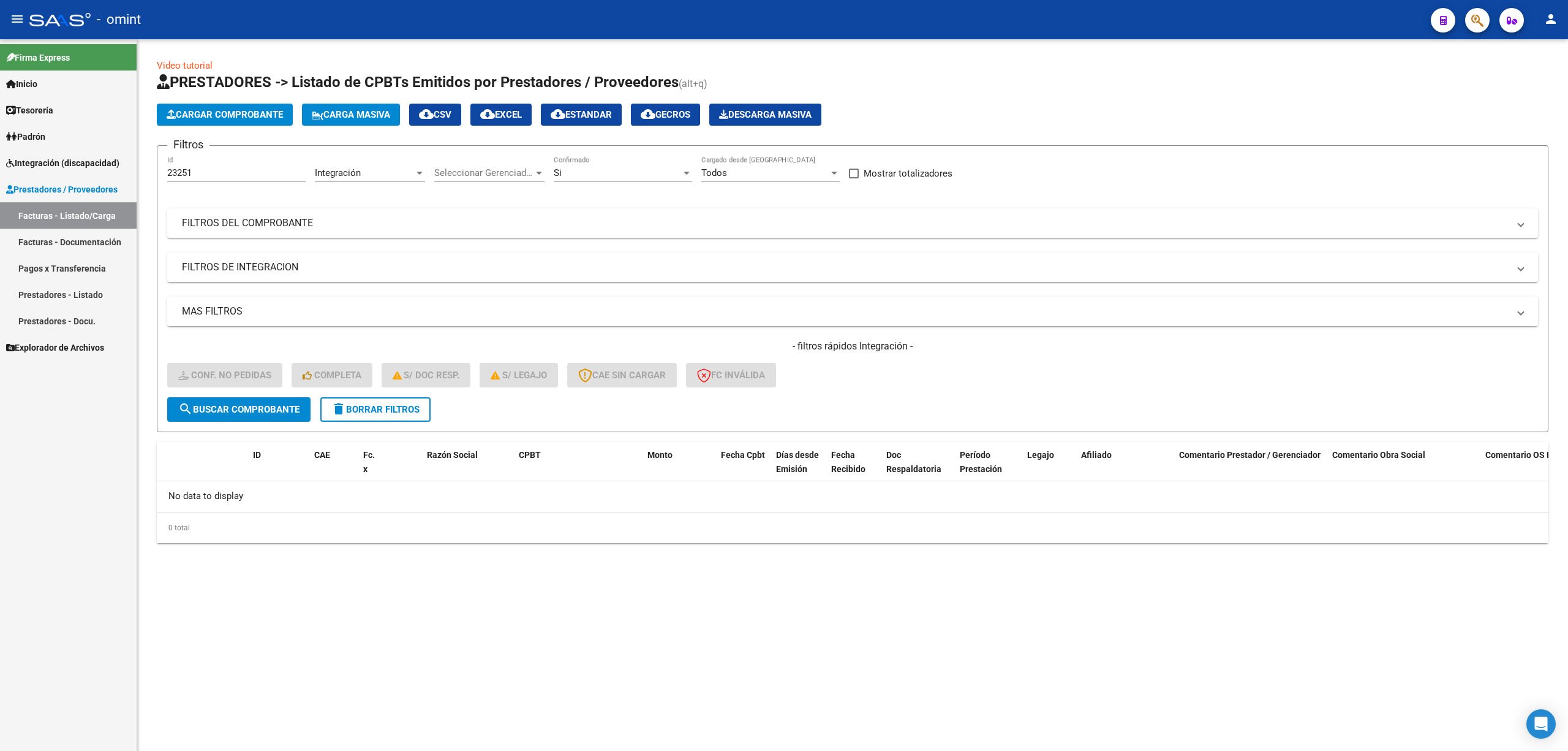
click at [390, 408] on span "delete Borrar Filtros" at bounding box center [375, 409] width 88 height 11
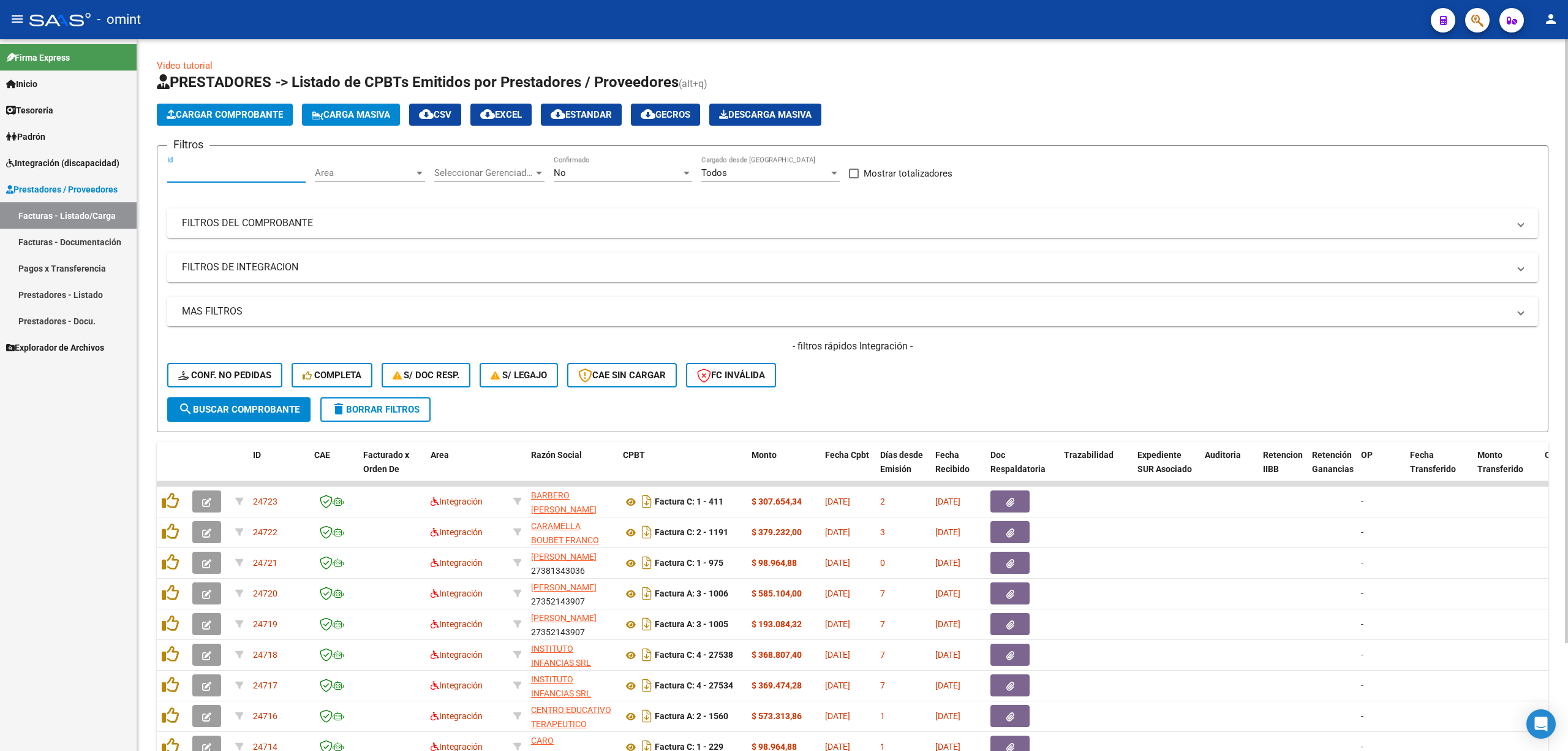
click at [206, 173] on input "Id" at bounding box center [236, 172] width 139 height 11
paste input "22609"
type input "22609"
click at [240, 425] on form "Filtros 22609 Id Area Area Seleccionar Gerenciador Seleccionar Gerenciador No C…" at bounding box center [852, 289] width 1391 height 287
click at [248, 401] on button "search Buscar Comprobante" at bounding box center [238, 409] width 143 height 25
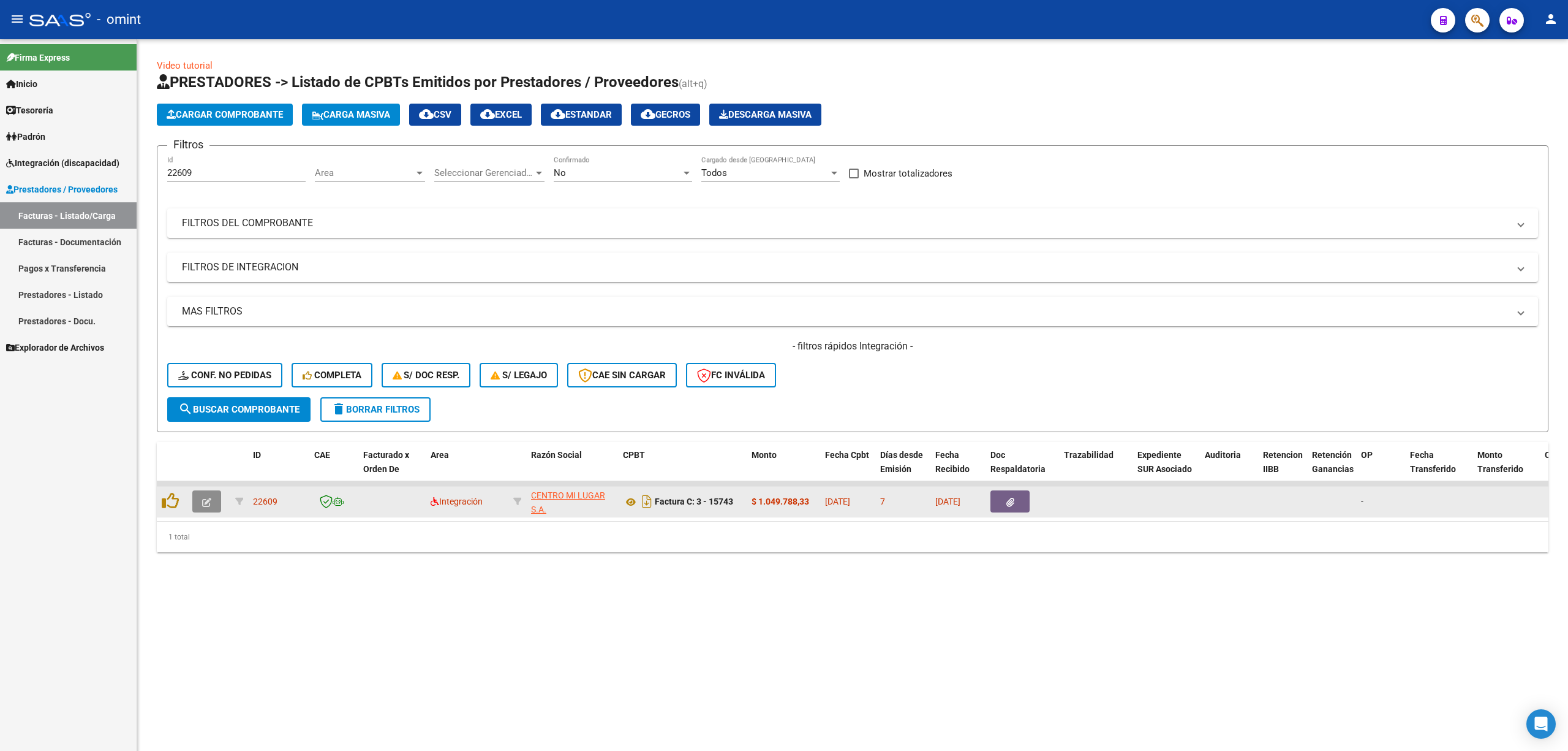
click at [204, 498] on icon "button" at bounding box center [206, 502] width 9 height 9
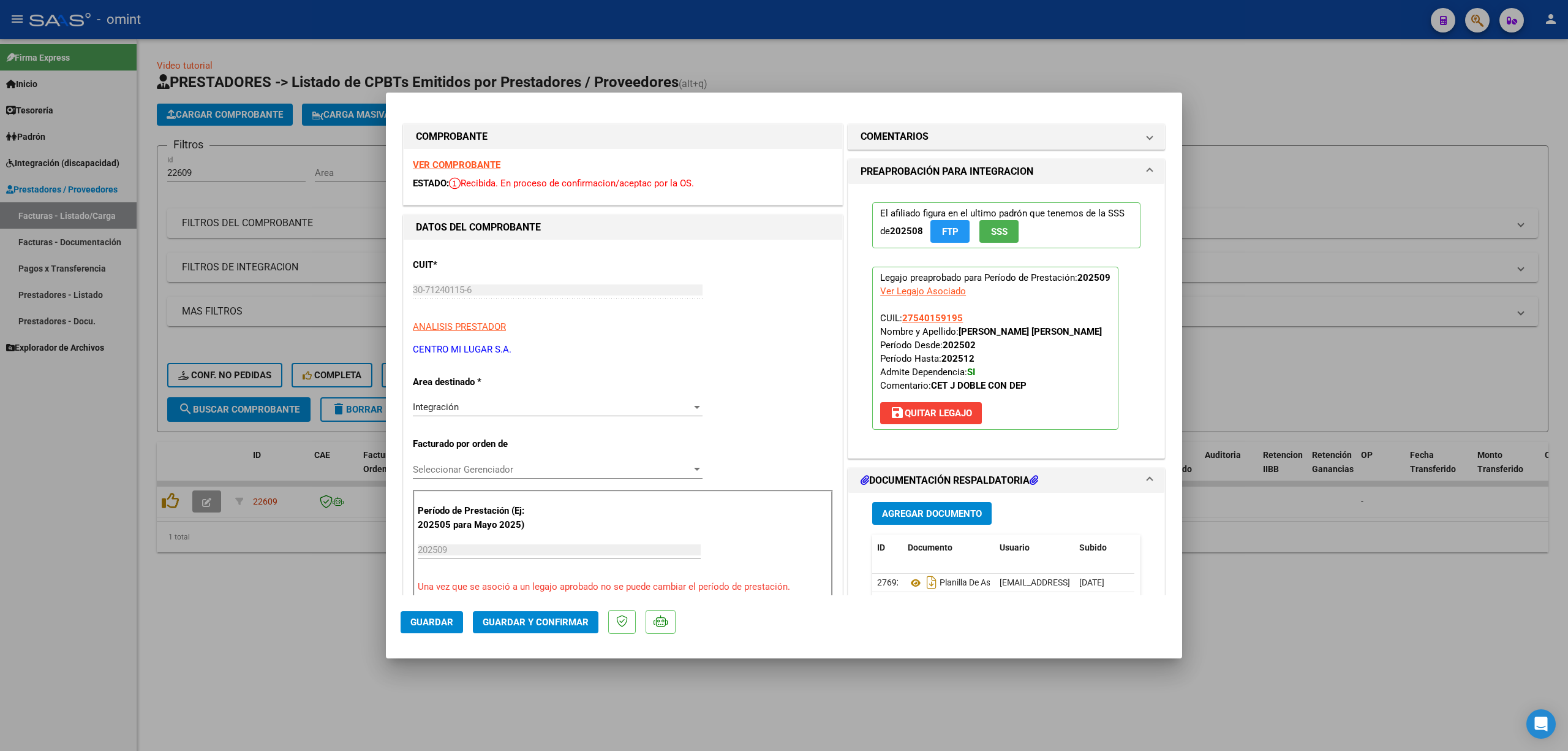
click at [452, 164] on strong "VER COMPROBANTE" at bounding box center [456, 164] width 88 height 11
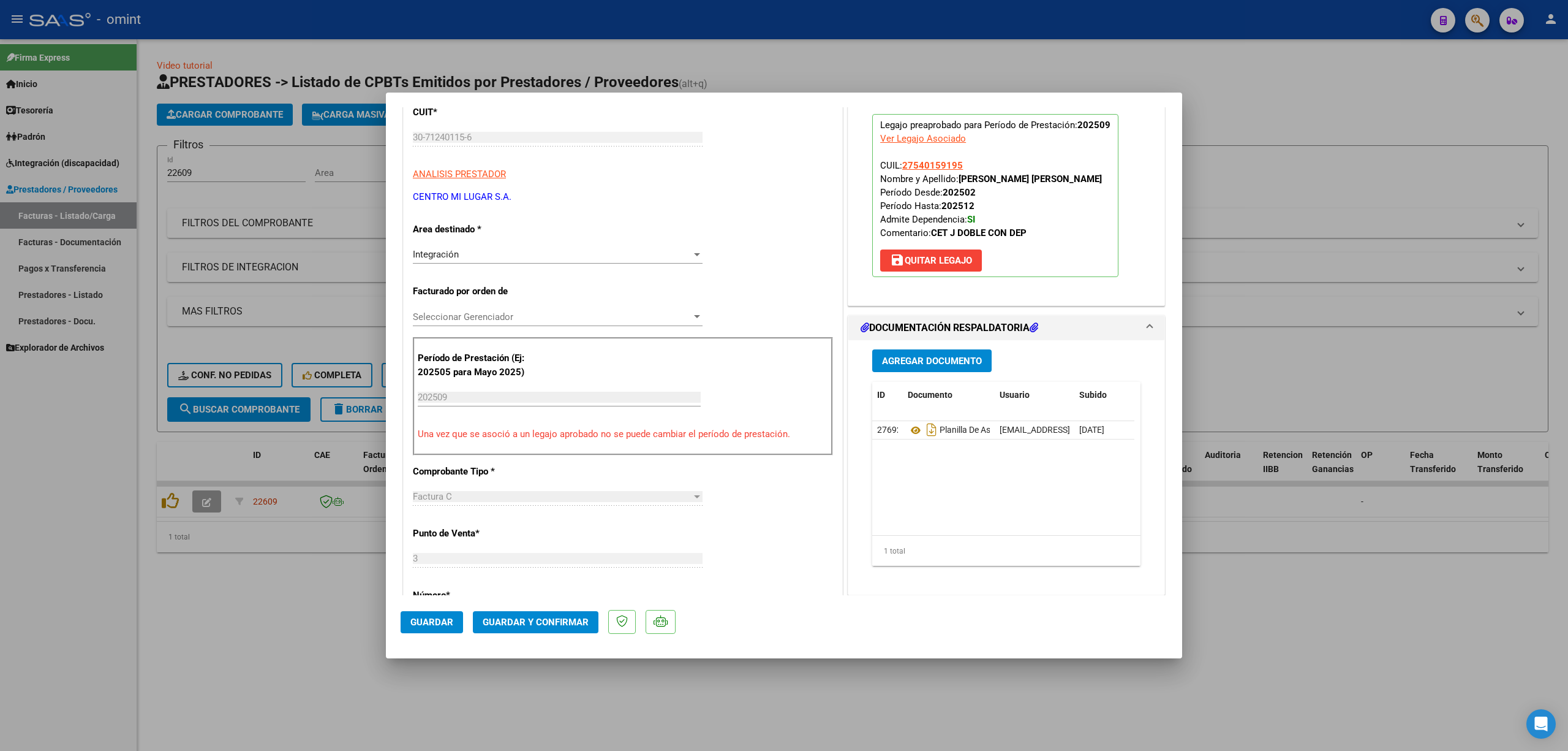
scroll to position [245, 0]
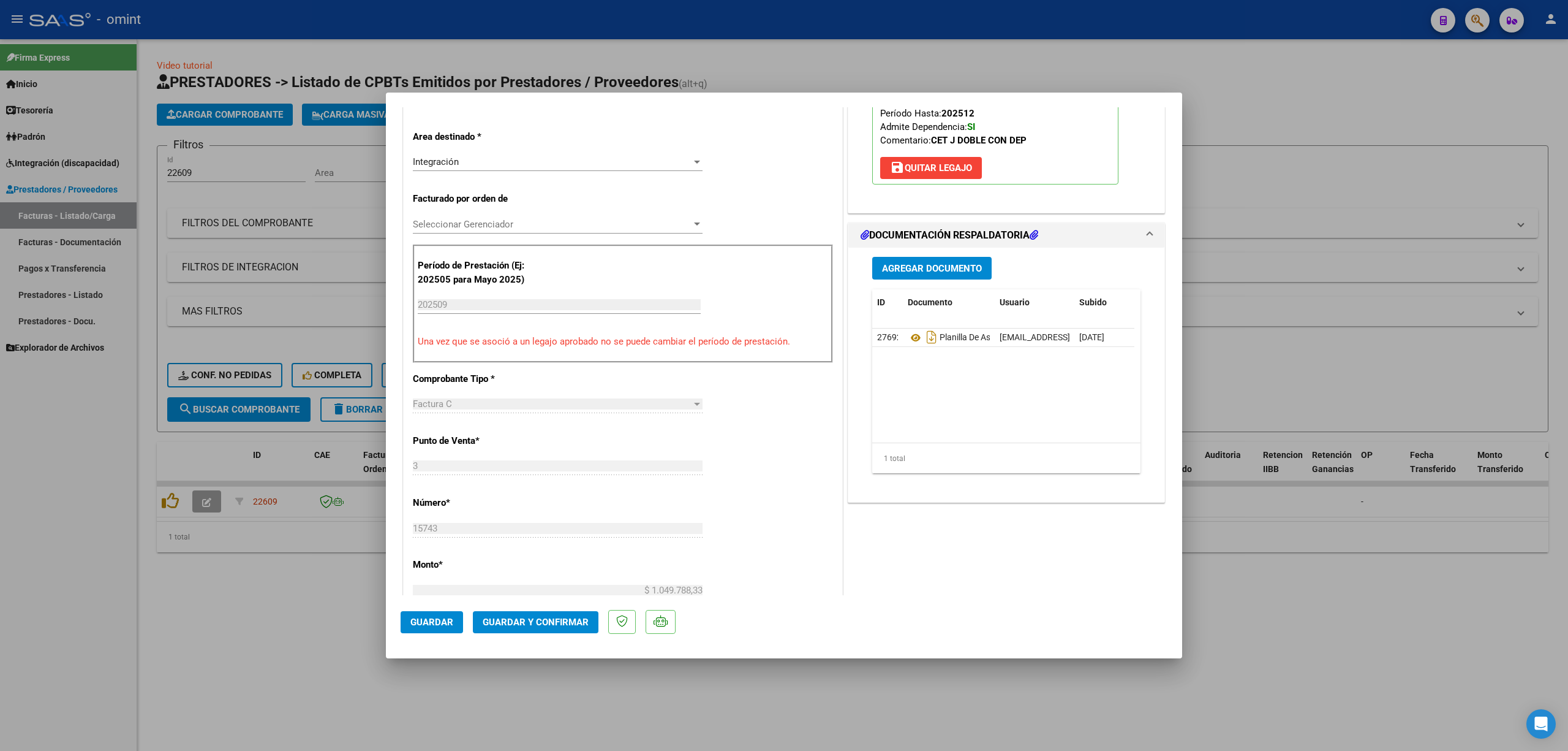
click at [555, 626] on span "Guardar y Confirmar" at bounding box center [536, 622] width 106 height 11
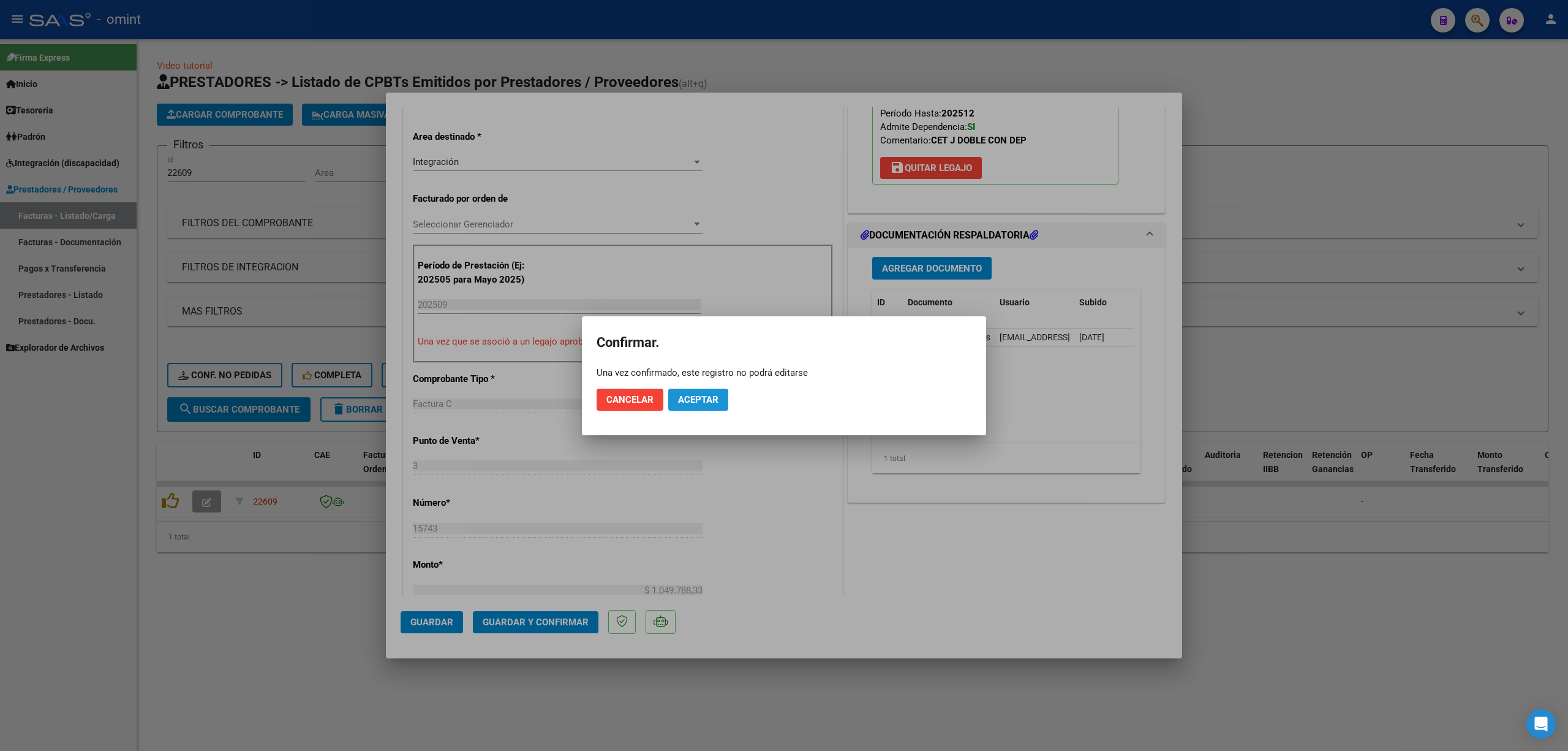
click at [697, 401] on span "Aceptar" at bounding box center [698, 399] width 41 height 11
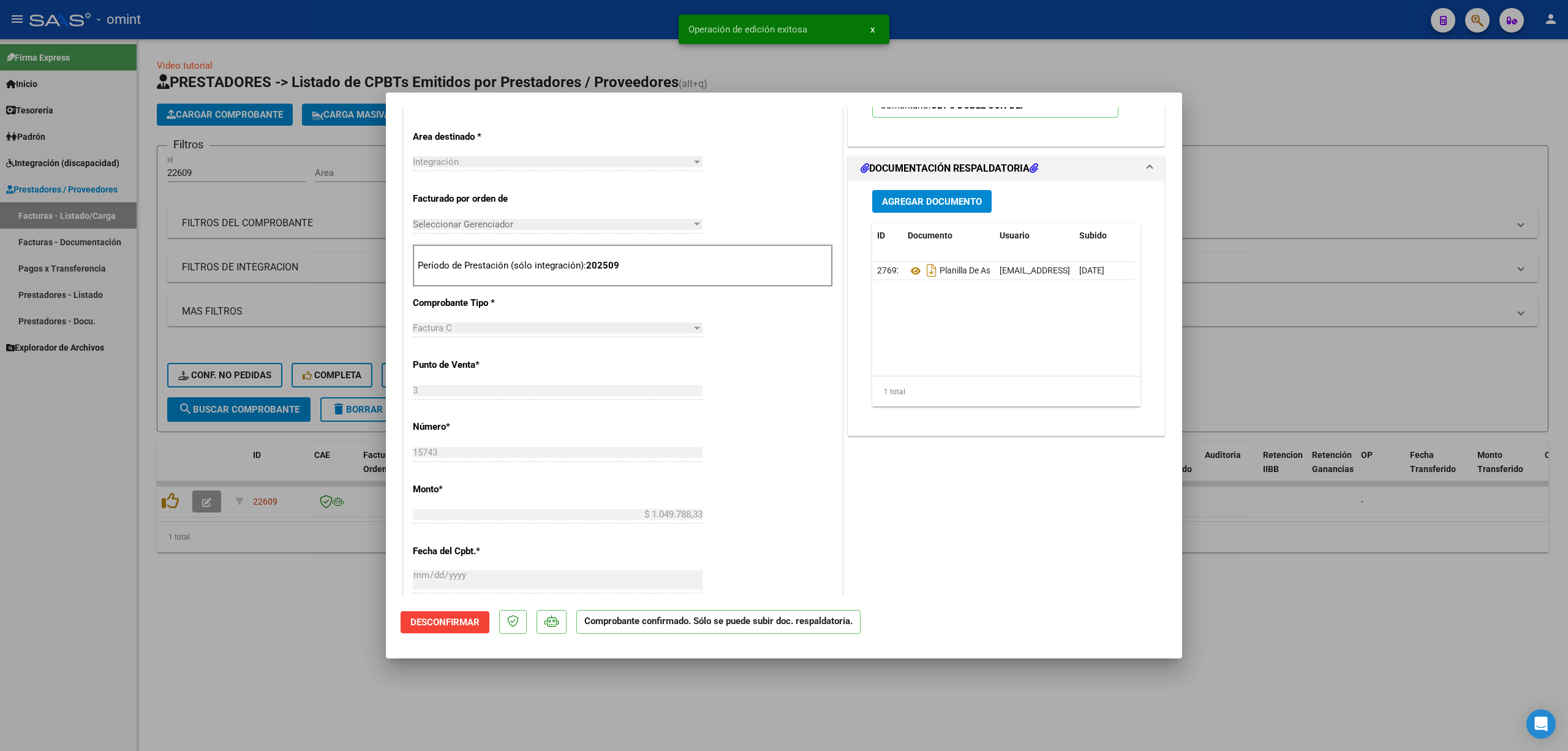
click at [246, 346] on div at bounding box center [784, 375] width 1568 height 751
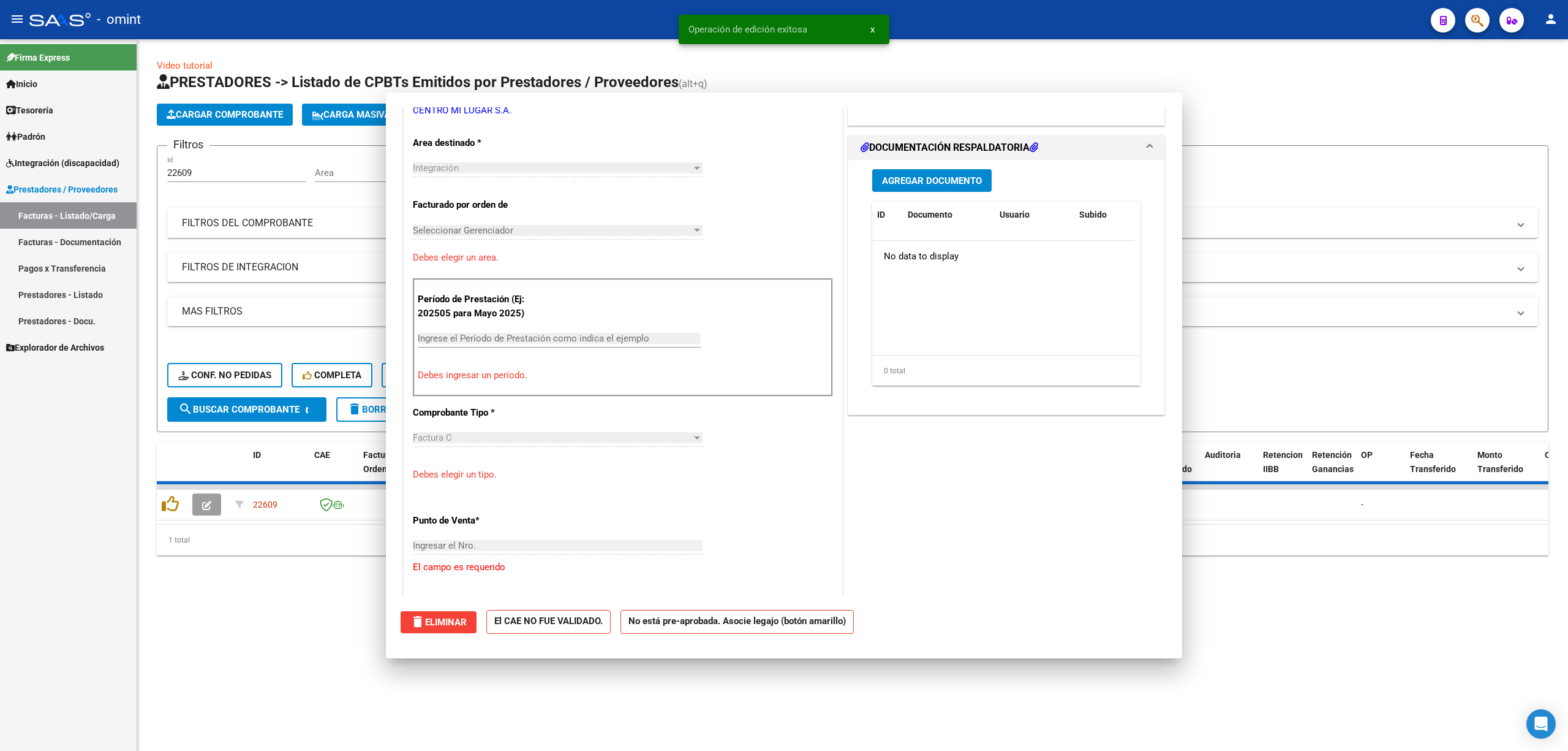
scroll to position [0, 0]
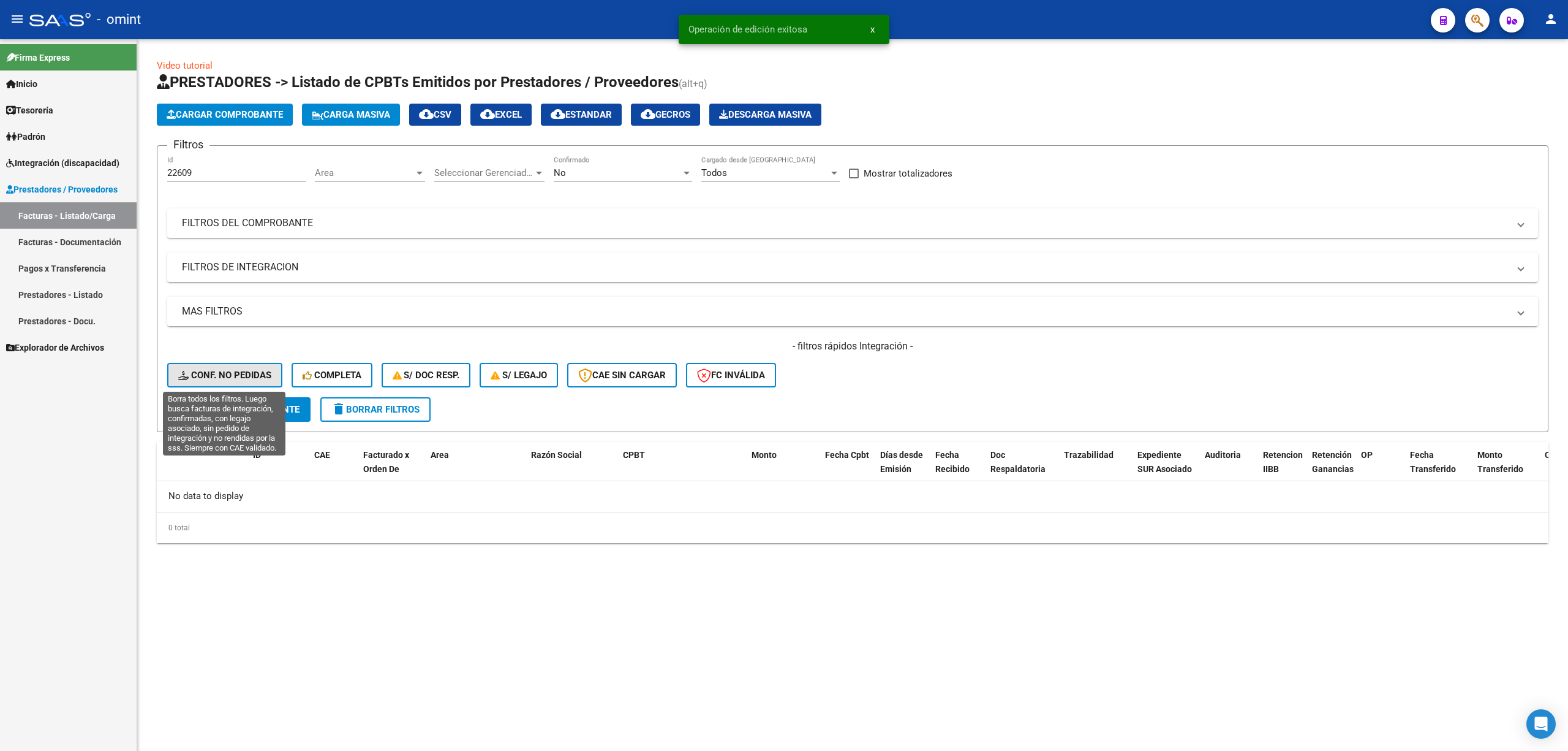
click at [224, 369] on span "Conf. no pedidas" at bounding box center [225, 374] width 93 height 11
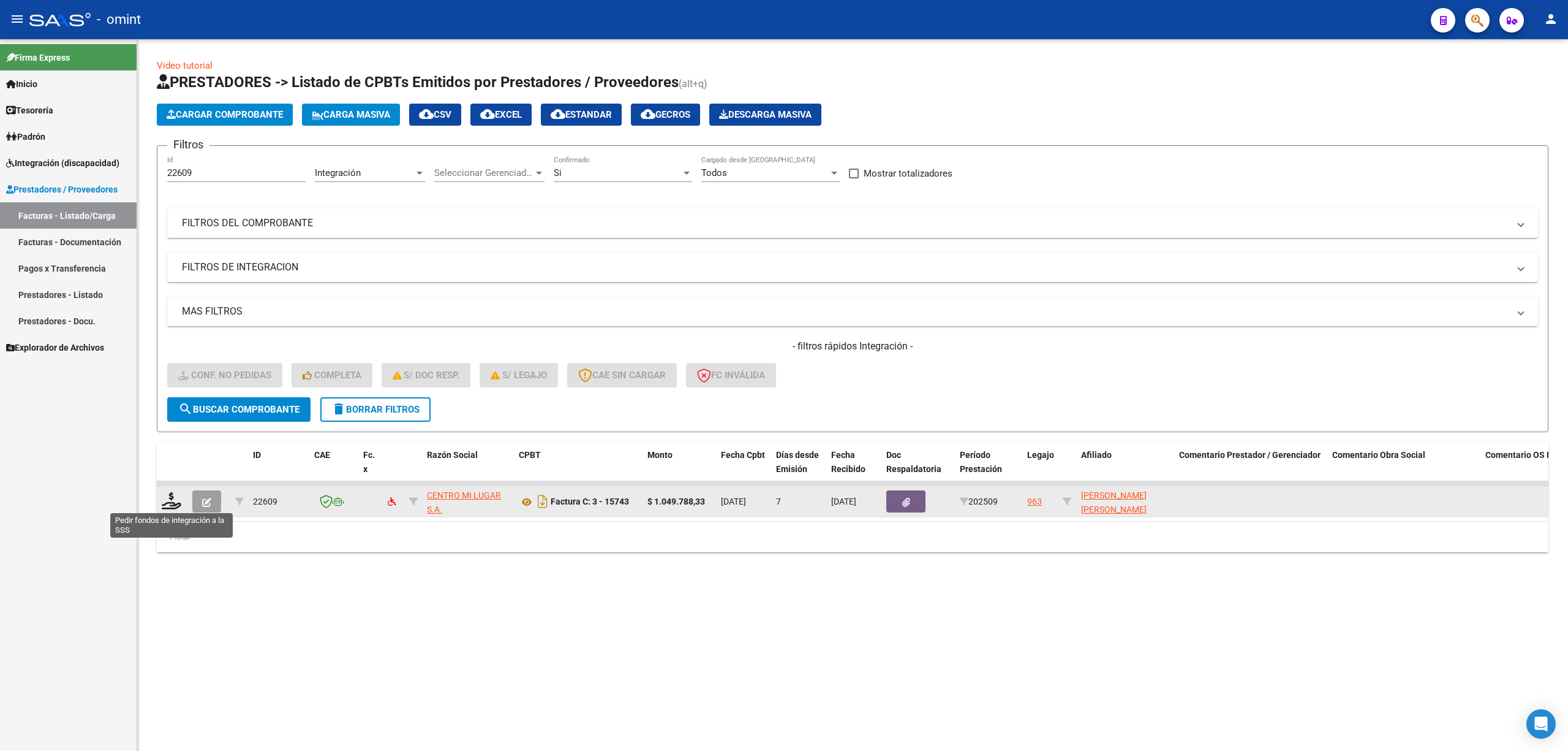
click at [160, 498] on datatable-body-cell at bounding box center [172, 501] width 31 height 30
click at [174, 505] on icon at bounding box center [171, 501] width 20 height 17
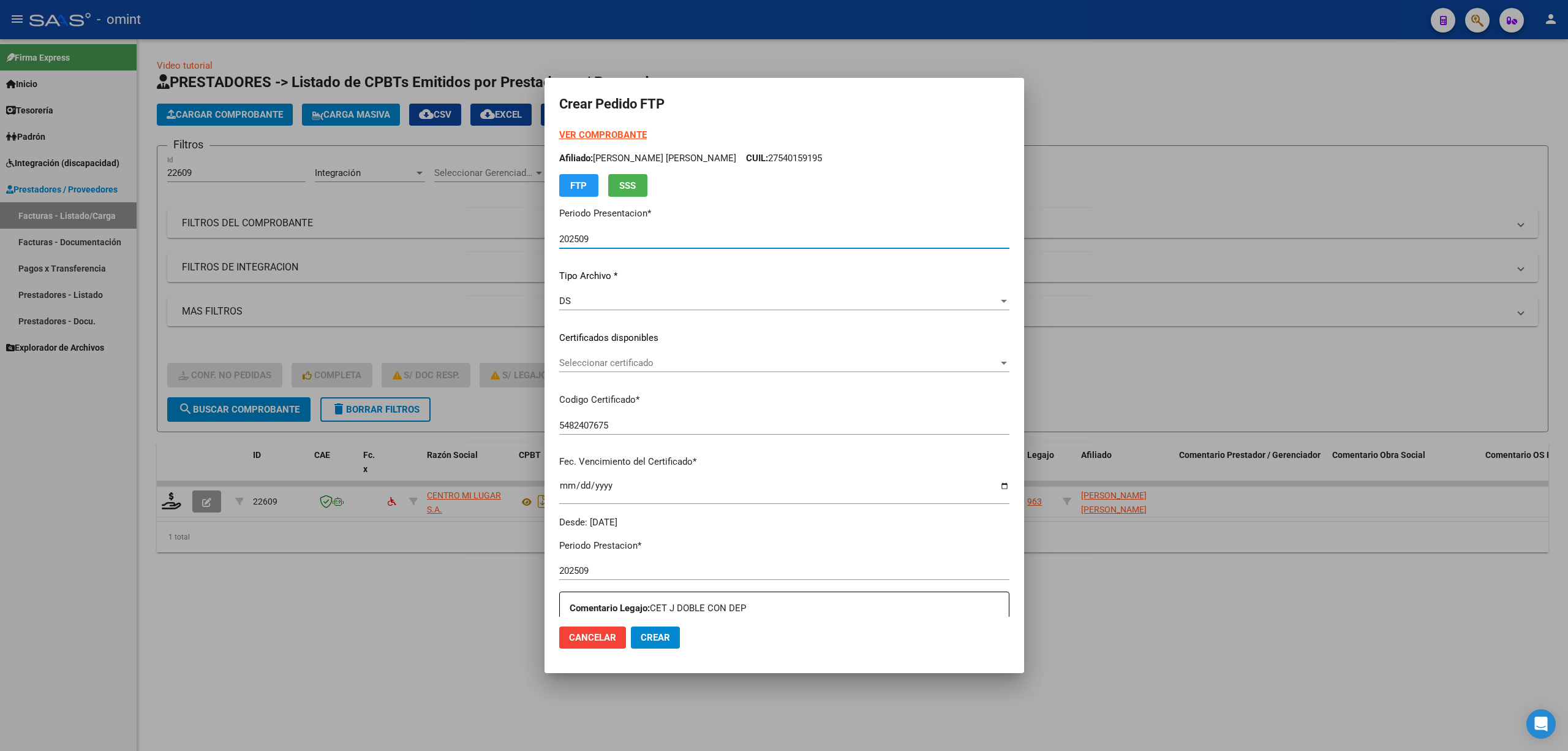
click at [623, 364] on span "Seleccionar certificado" at bounding box center [779, 363] width 439 height 11
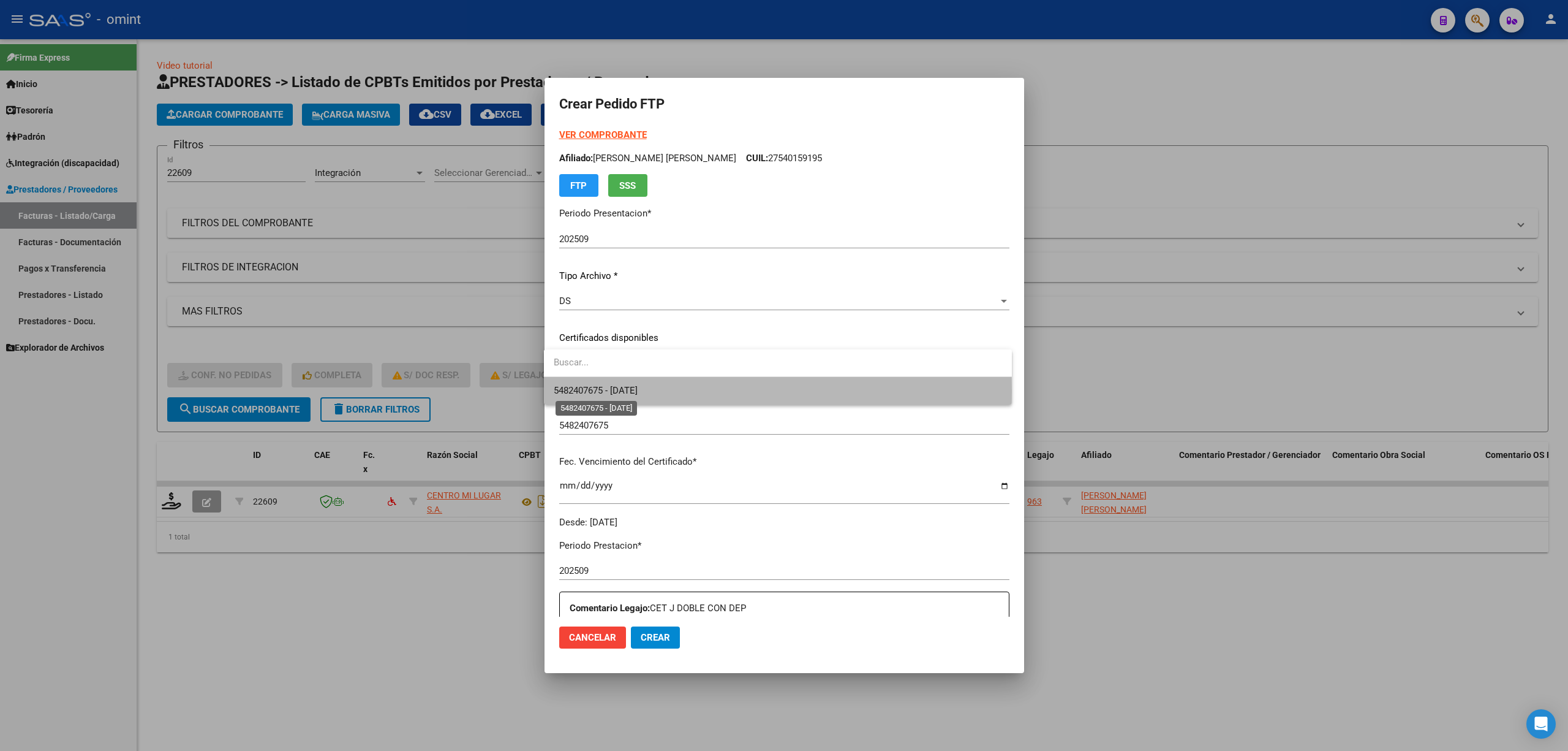
click at [632, 391] on span "5482407675 - 2026-02-26" at bounding box center [596, 390] width 84 height 11
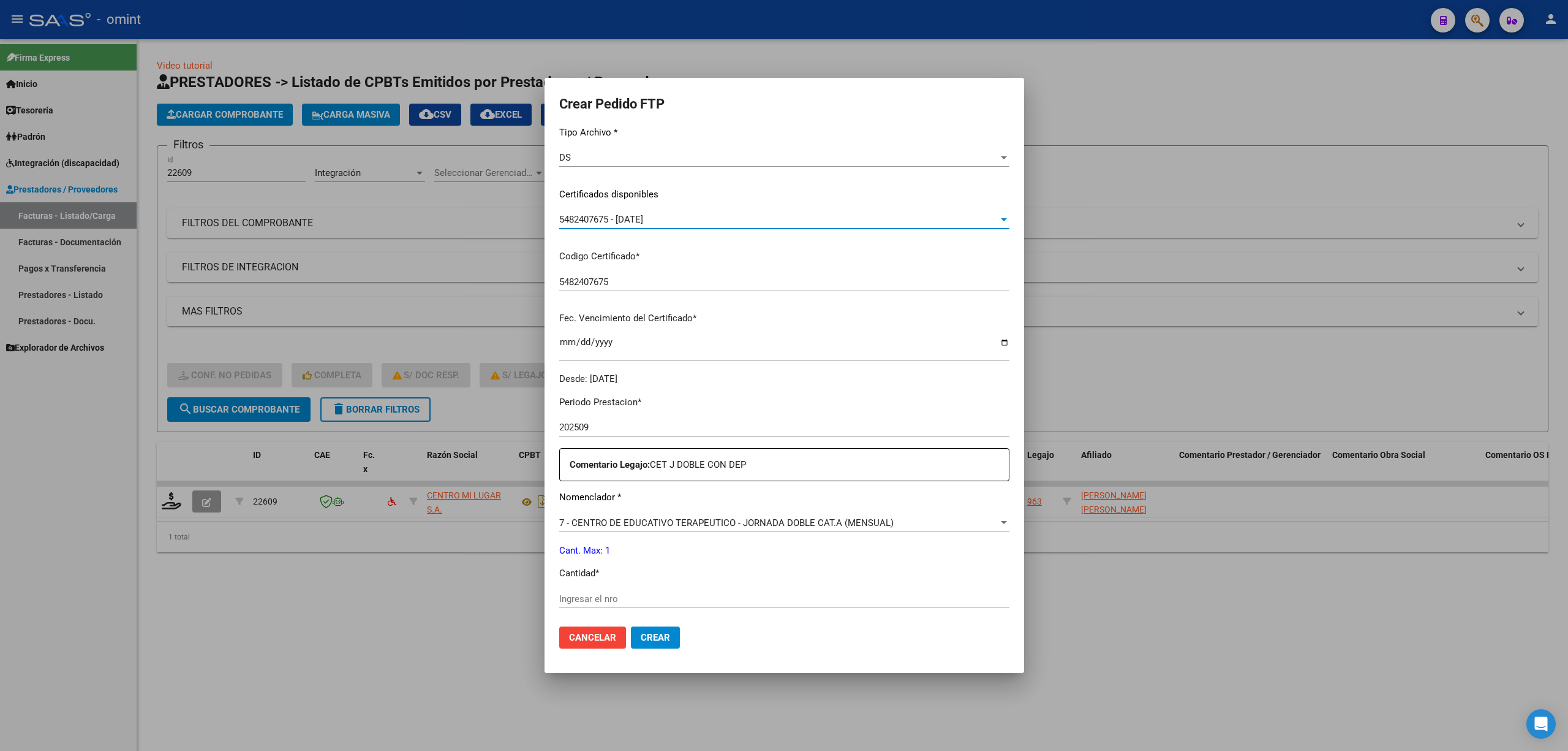
scroll to position [326, 0]
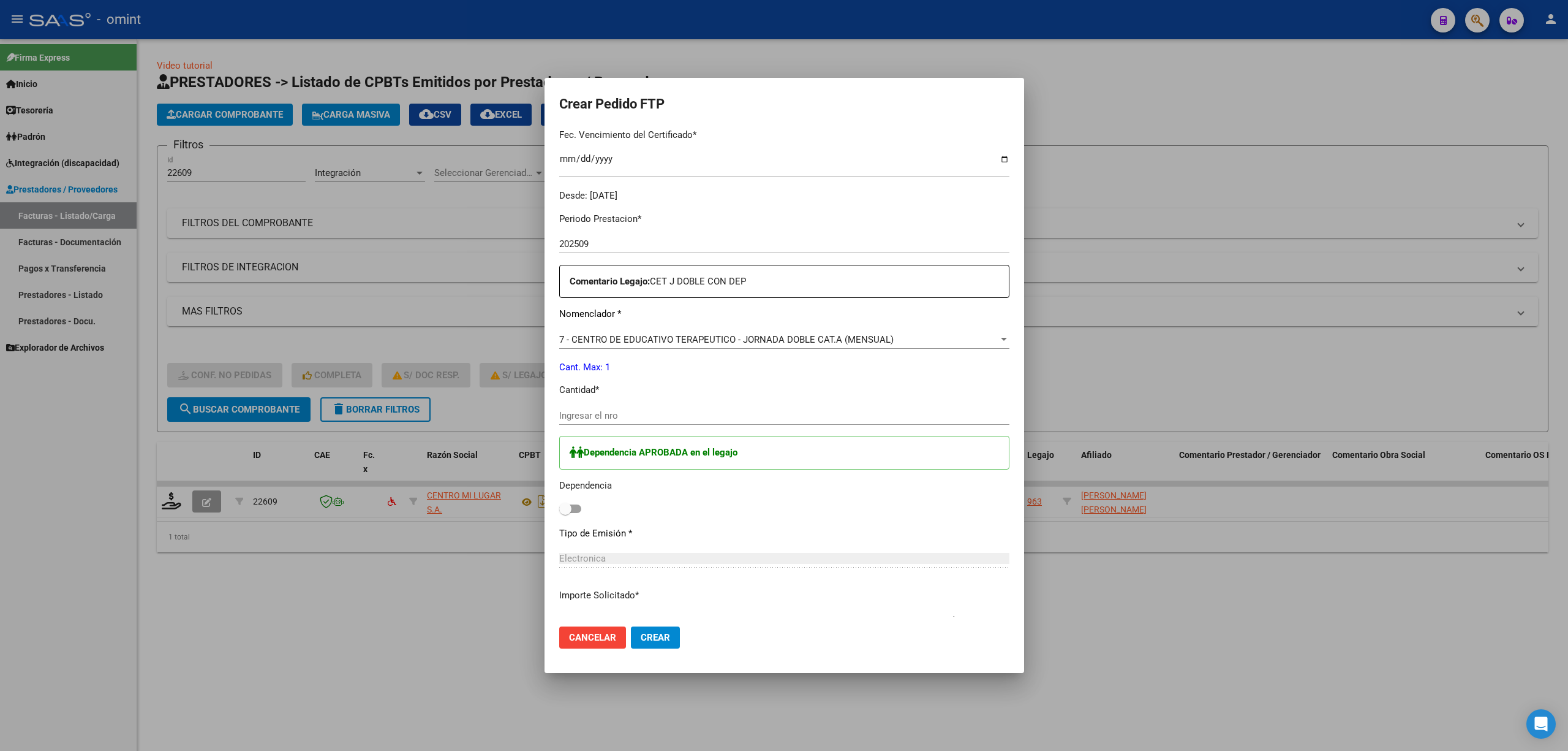
click at [599, 412] on input "Ingresar el nro" at bounding box center [785, 415] width 450 height 11
click at [569, 511] on span at bounding box center [570, 509] width 22 height 9
click at [565, 513] on input "checkbox" at bounding box center [565, 513] width 1 height 1
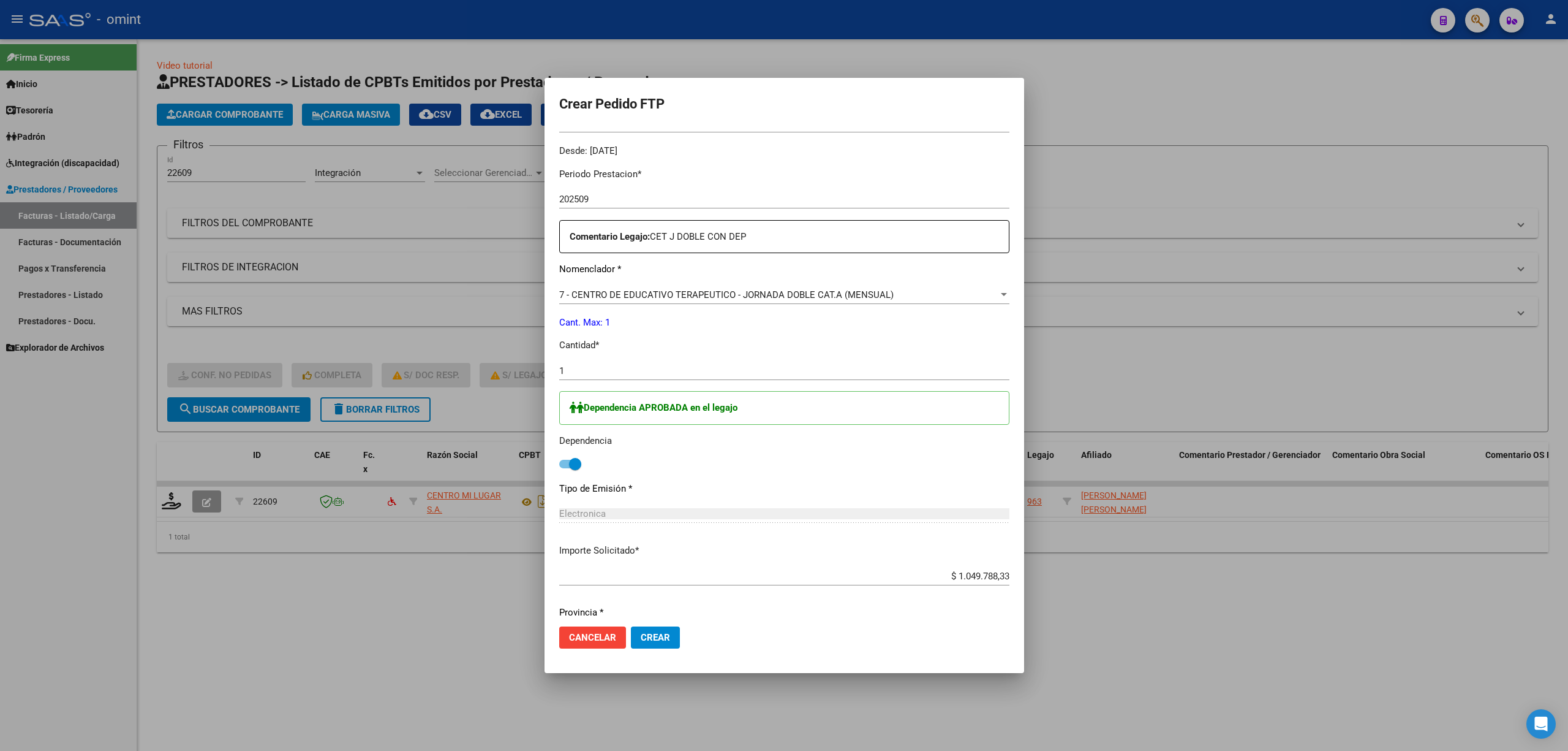
scroll to position [414, 0]
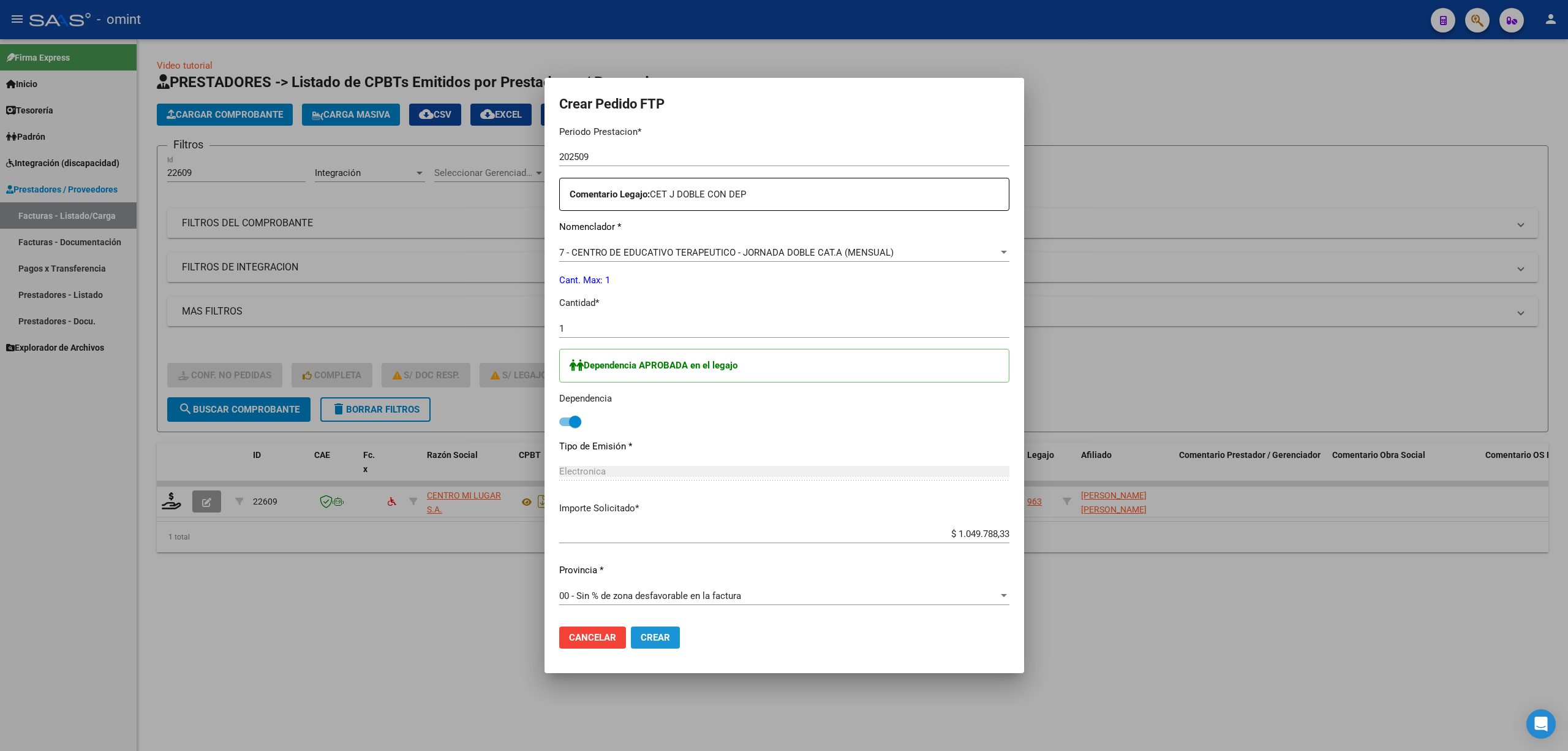
click at [648, 632] on span "Crear" at bounding box center [655, 637] width 29 height 11
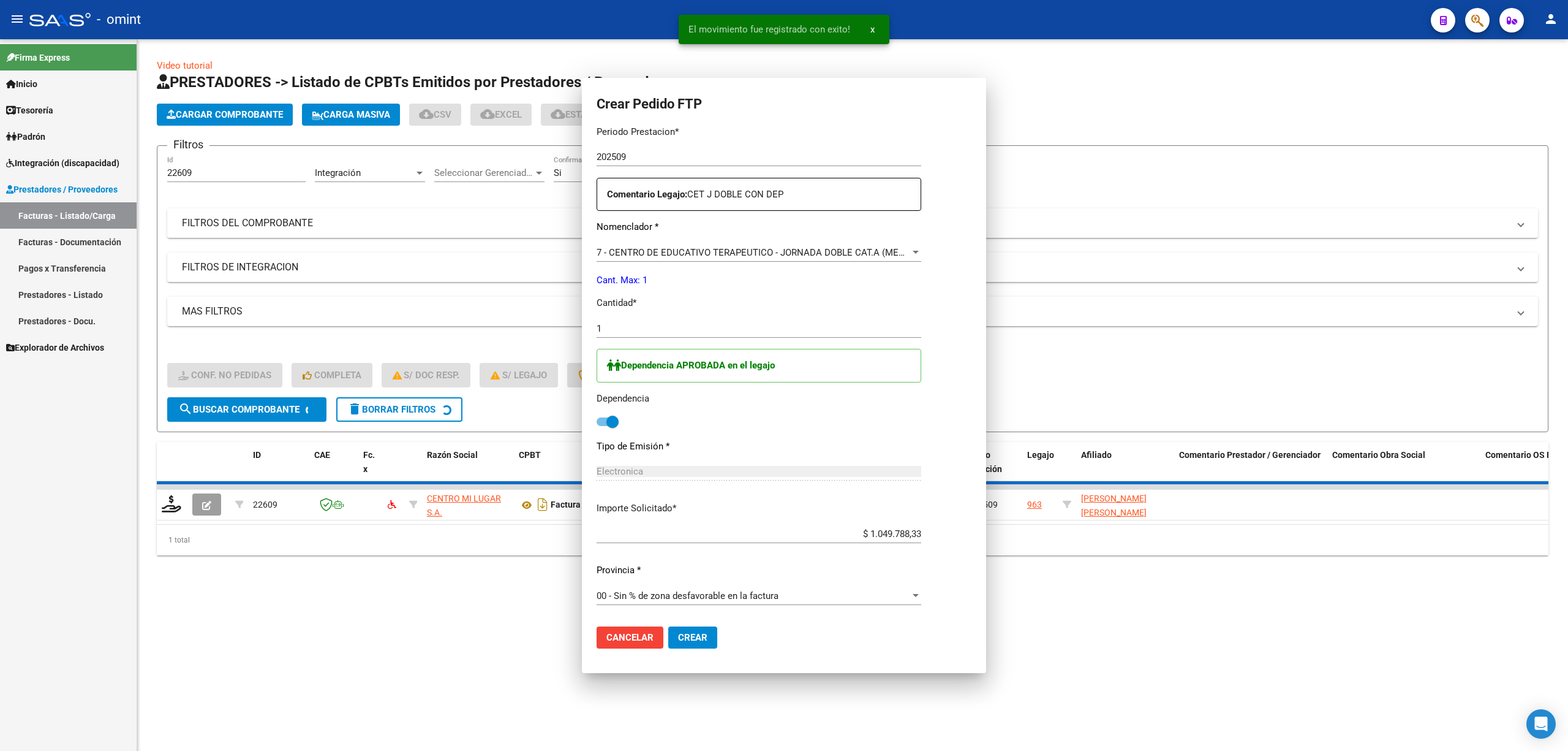
scroll to position [0, 0]
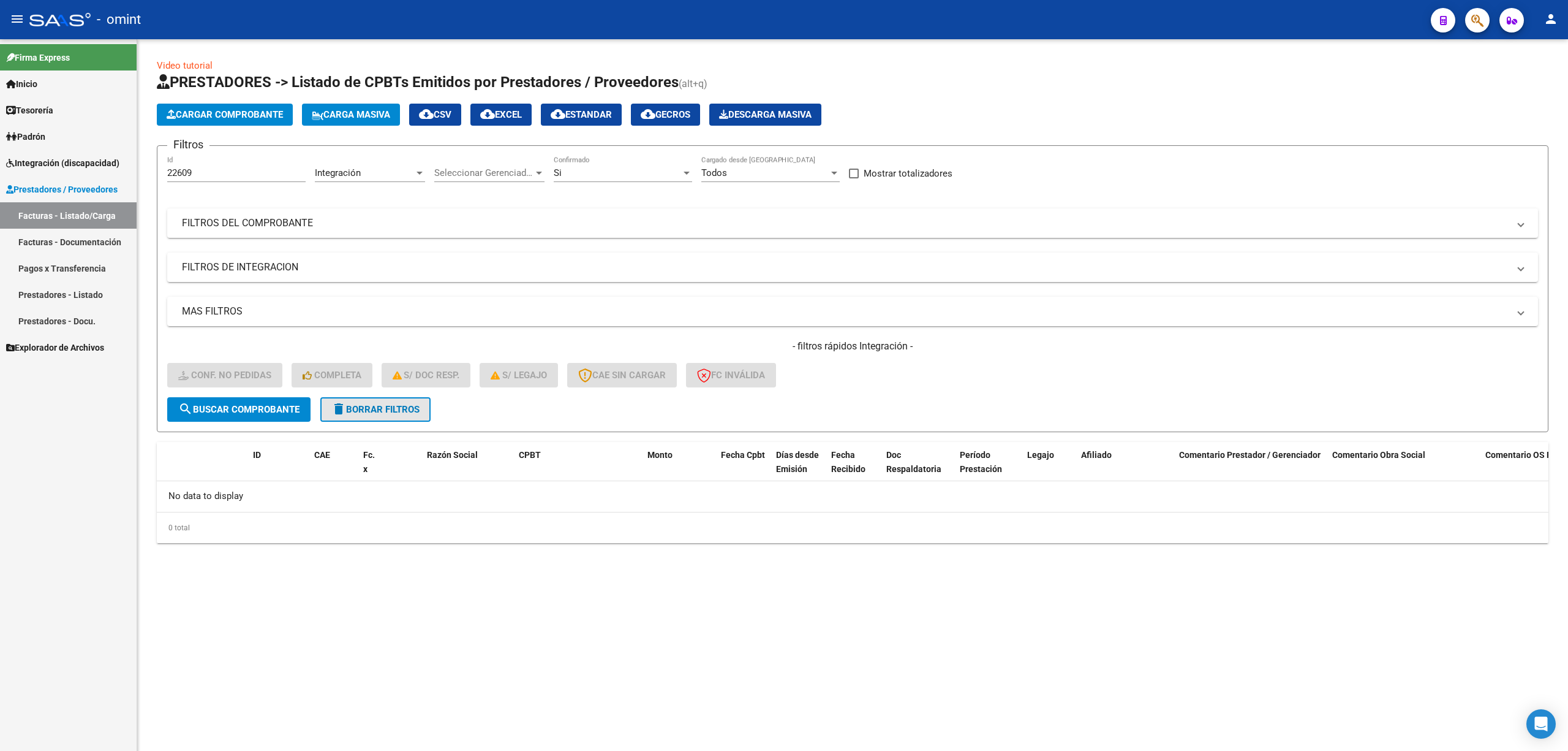
click at [400, 404] on span "delete Borrar Filtros" at bounding box center [375, 409] width 88 height 11
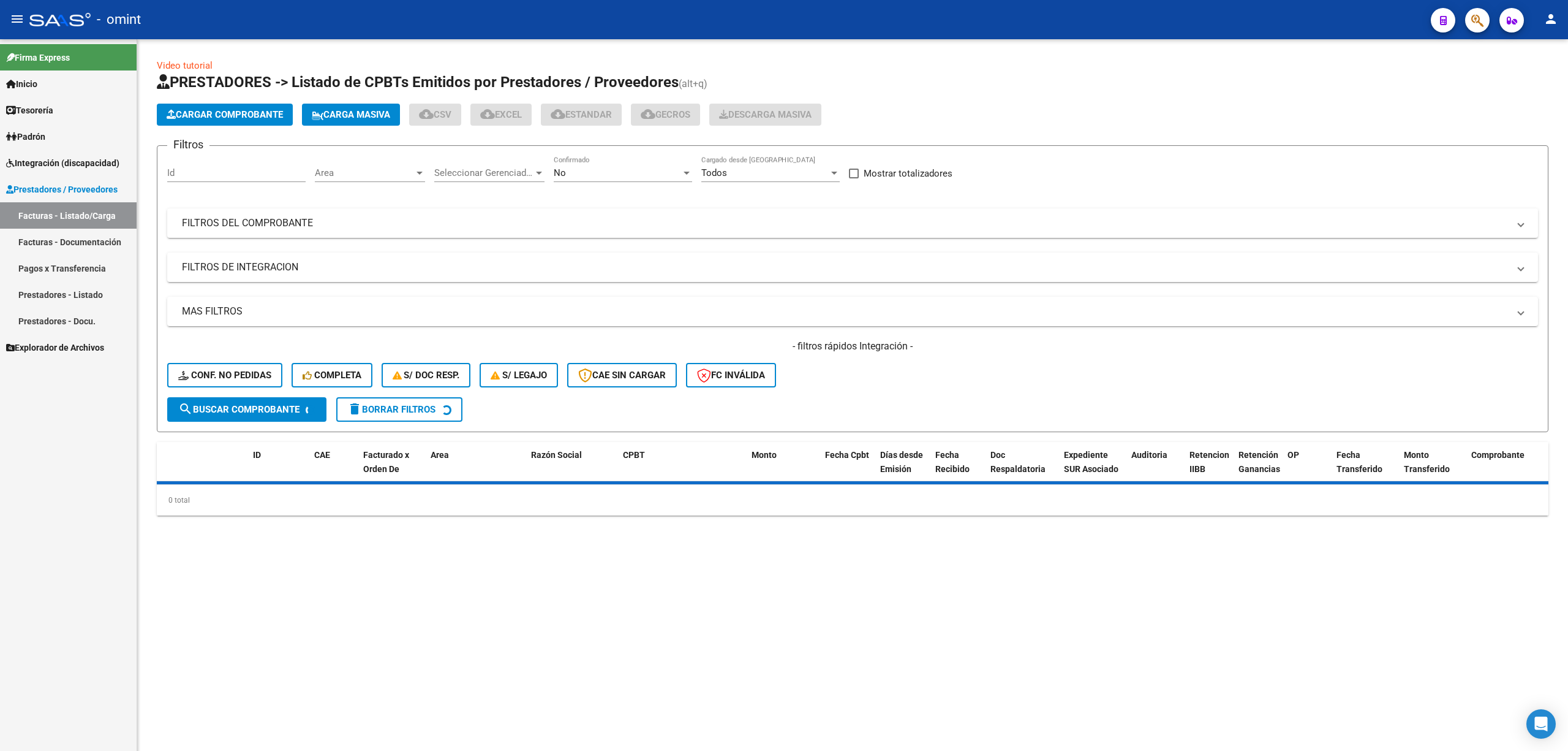
click at [219, 170] on input "Id" at bounding box center [236, 172] width 139 height 11
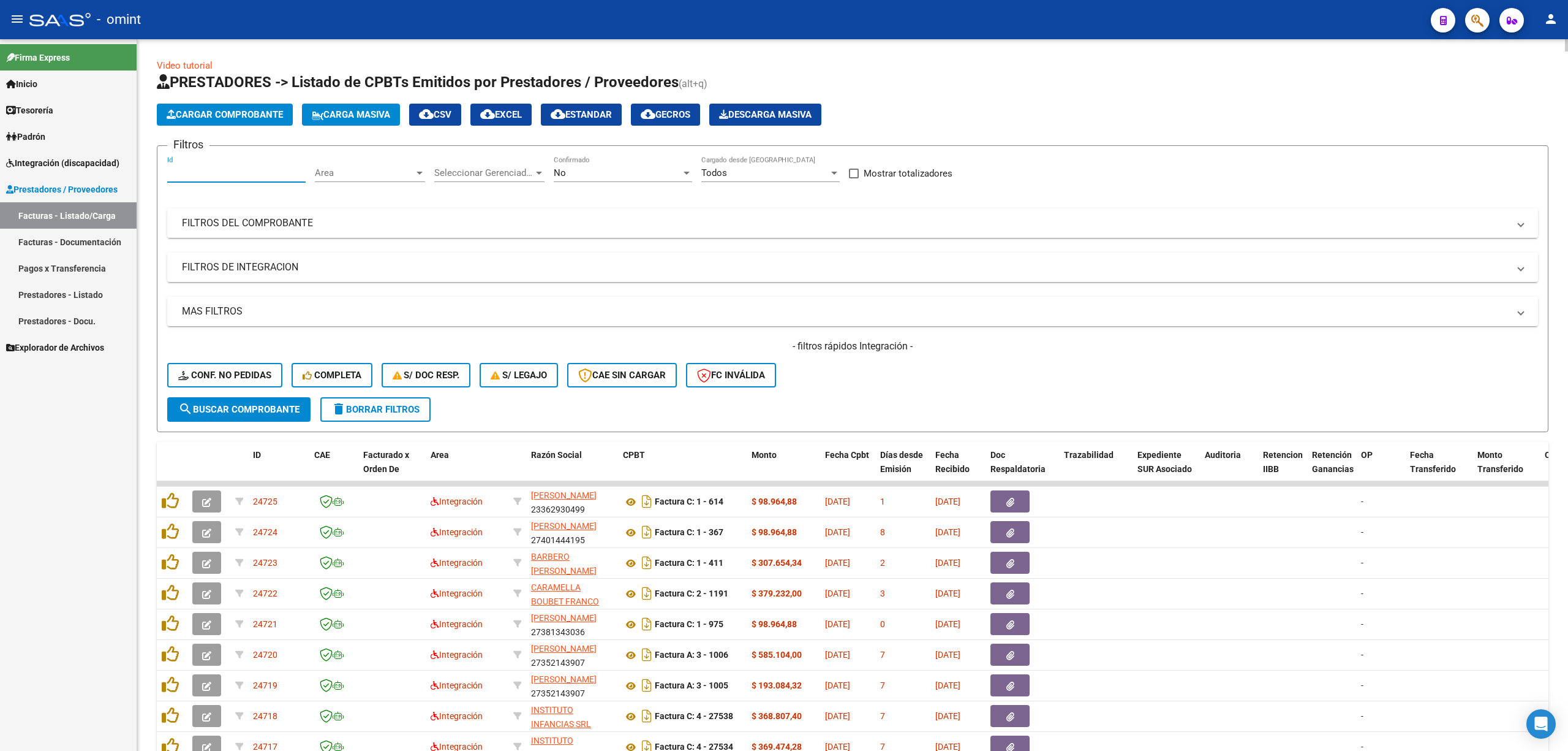
paste input "21895"
click at [236, 393] on div "- filtros rápidos Integración - Conf. no pedidas Completa S/ Doc Resp. S/ legaj…" at bounding box center [852, 368] width 1371 height 57
click at [246, 410] on span "search Buscar Comprobante" at bounding box center [238, 409] width 121 height 11
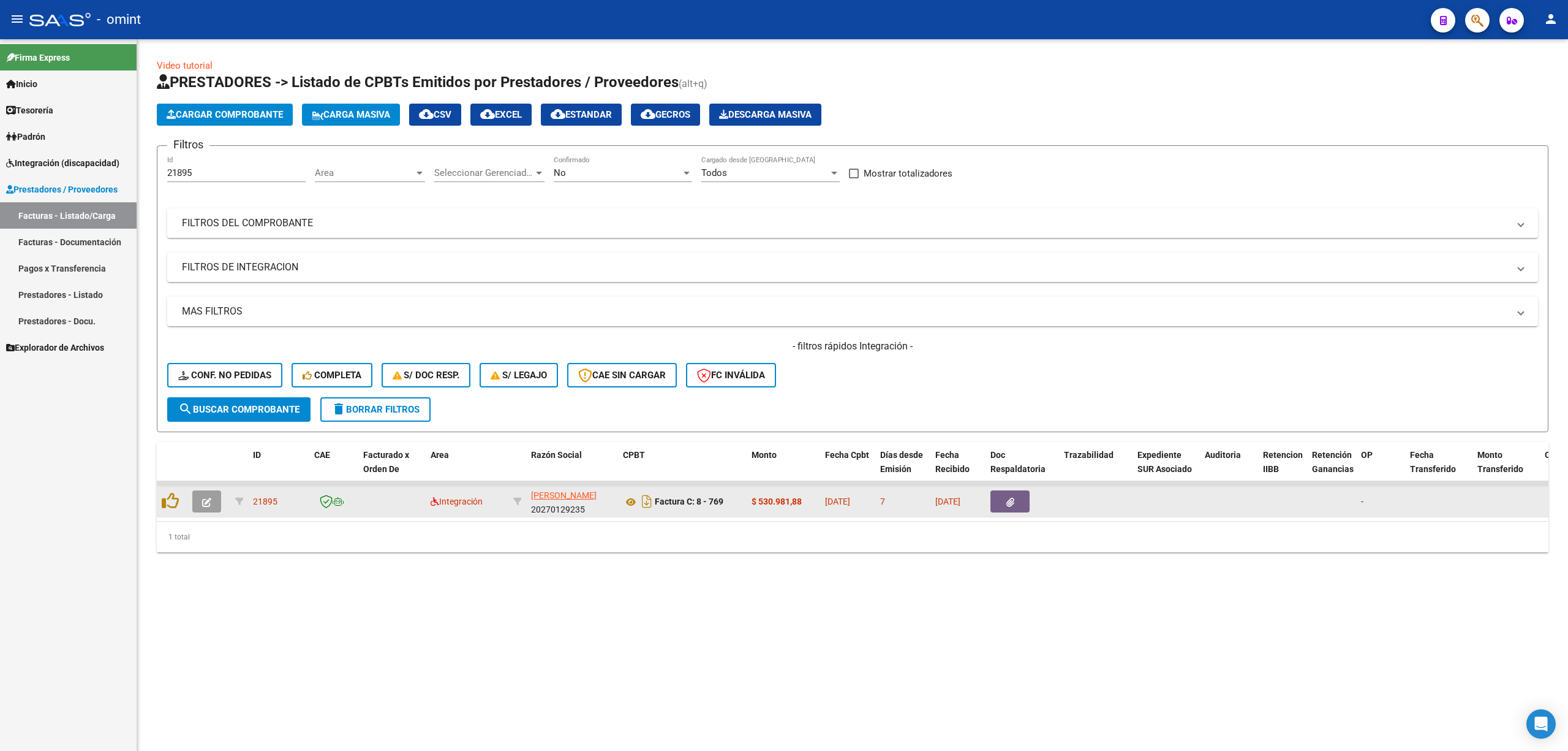
click at [205, 504] on icon "button" at bounding box center [206, 502] width 9 height 9
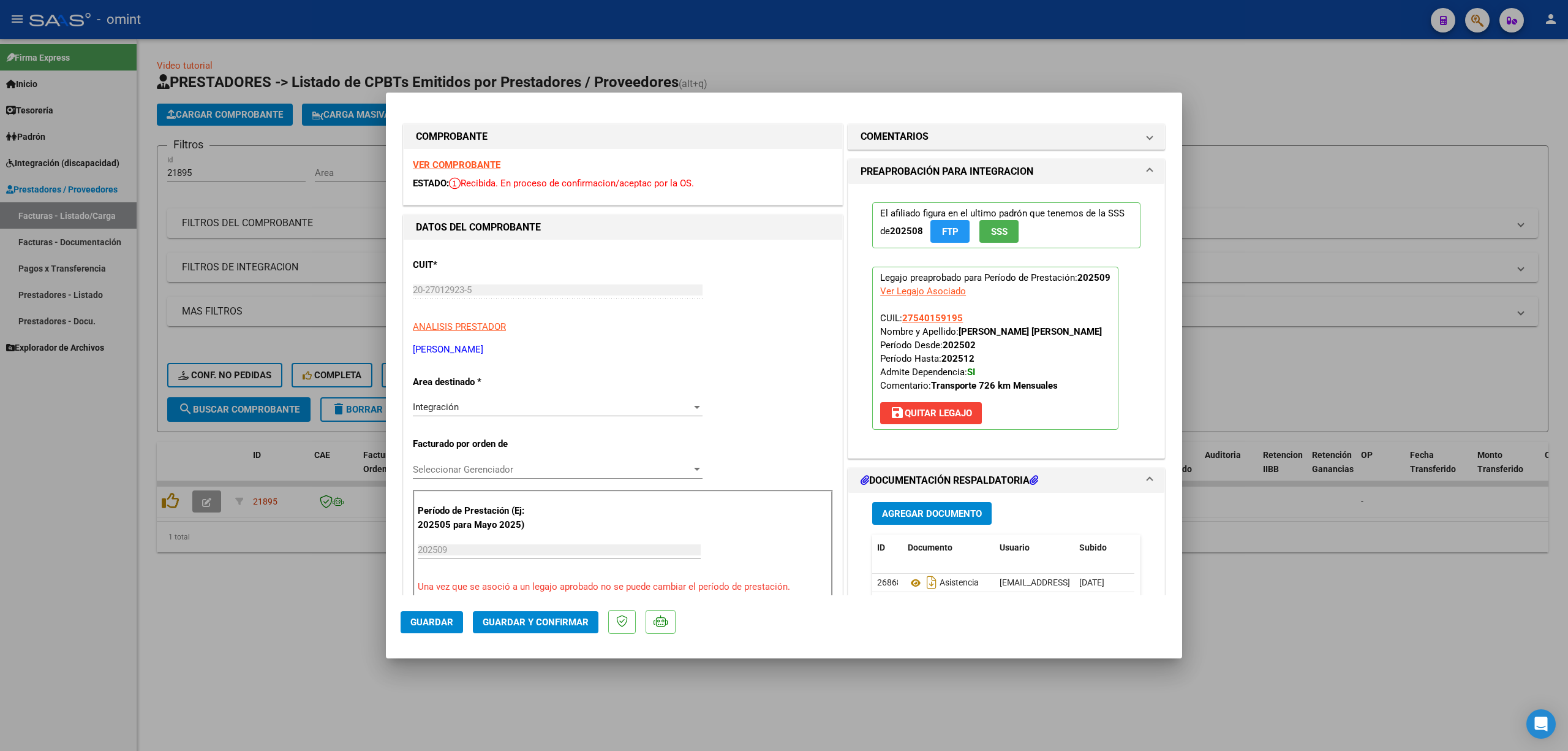
click at [475, 164] on strong "VER COMPROBANTE" at bounding box center [456, 164] width 88 height 11
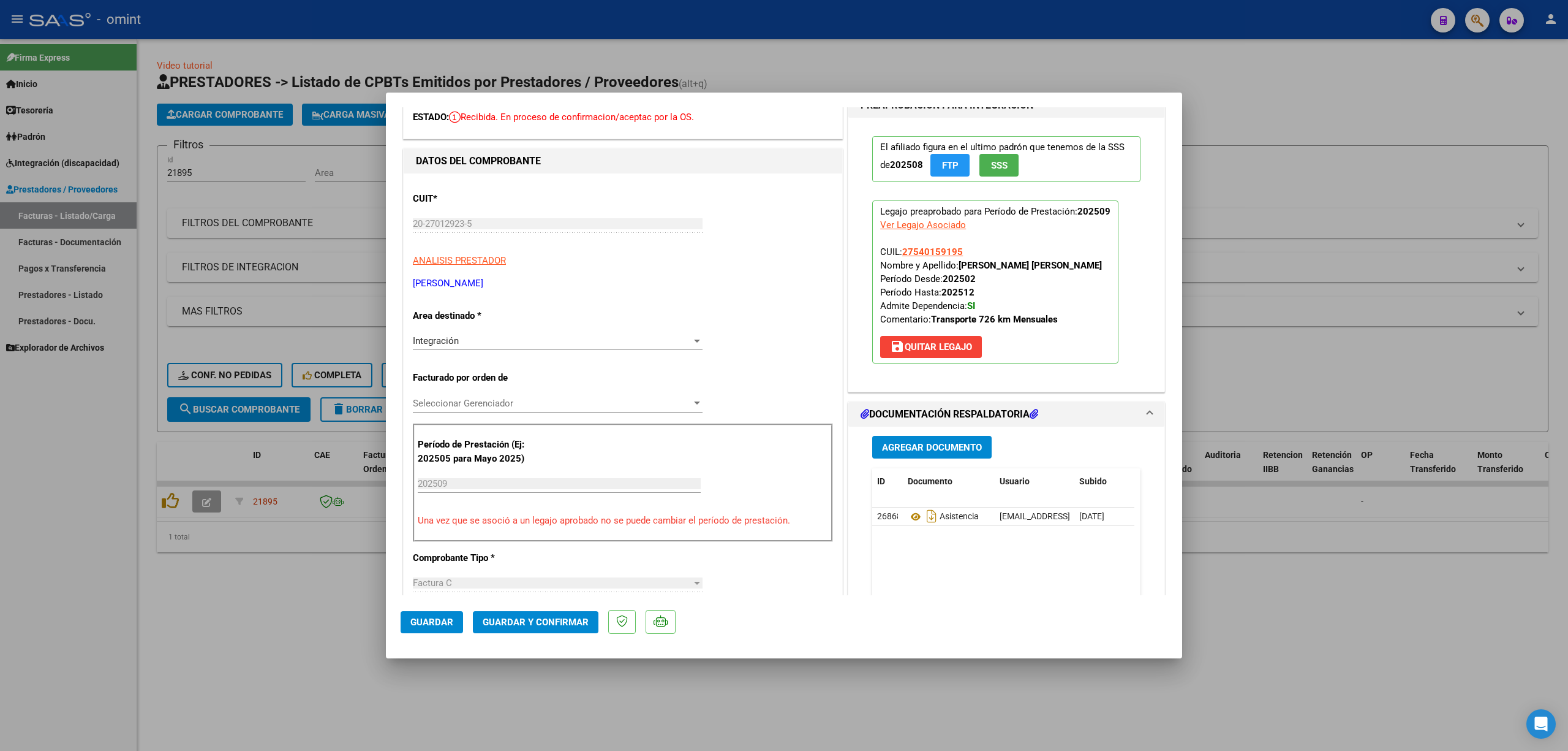
scroll to position [163, 0]
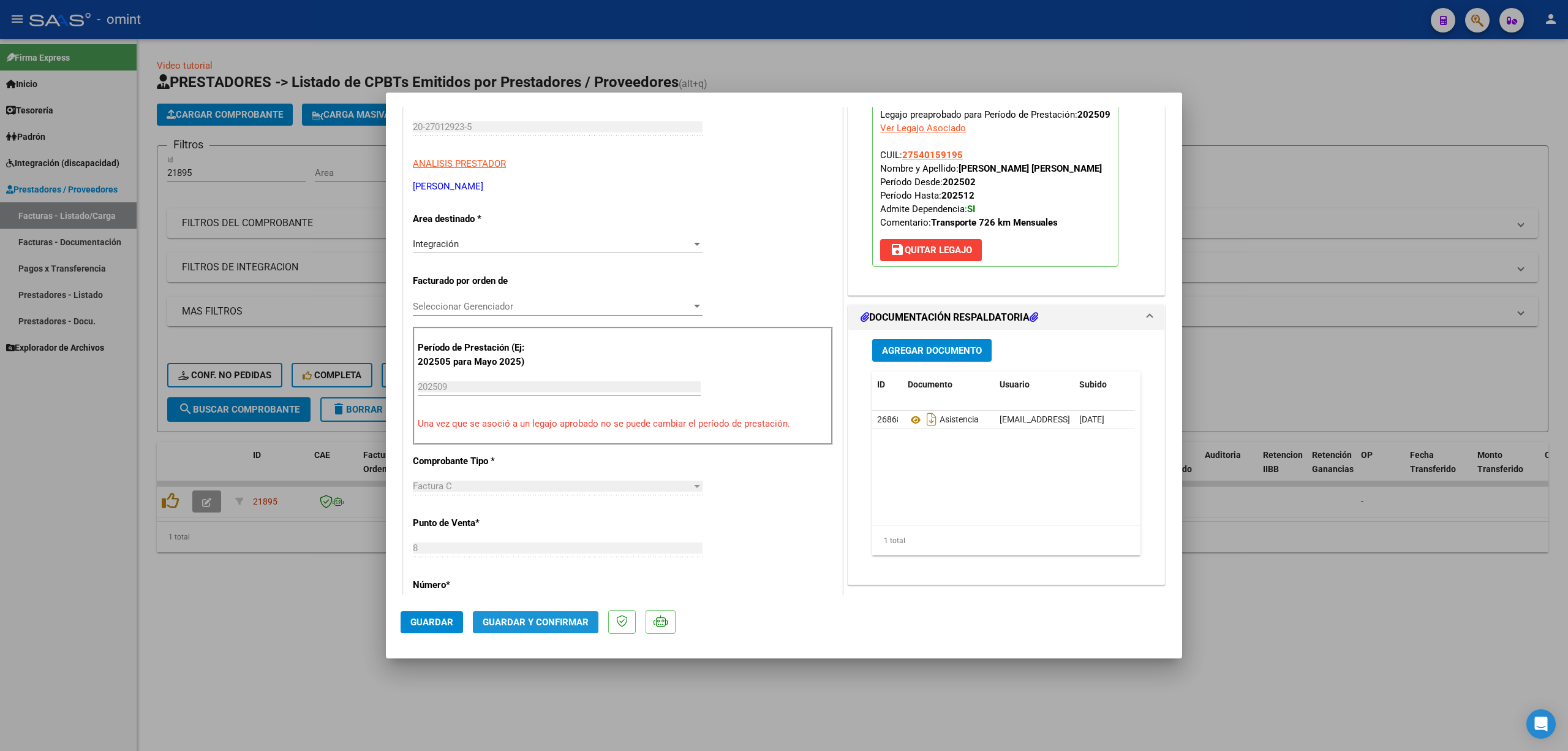
click at [534, 627] on span "Guardar y Confirmar" at bounding box center [536, 622] width 106 height 11
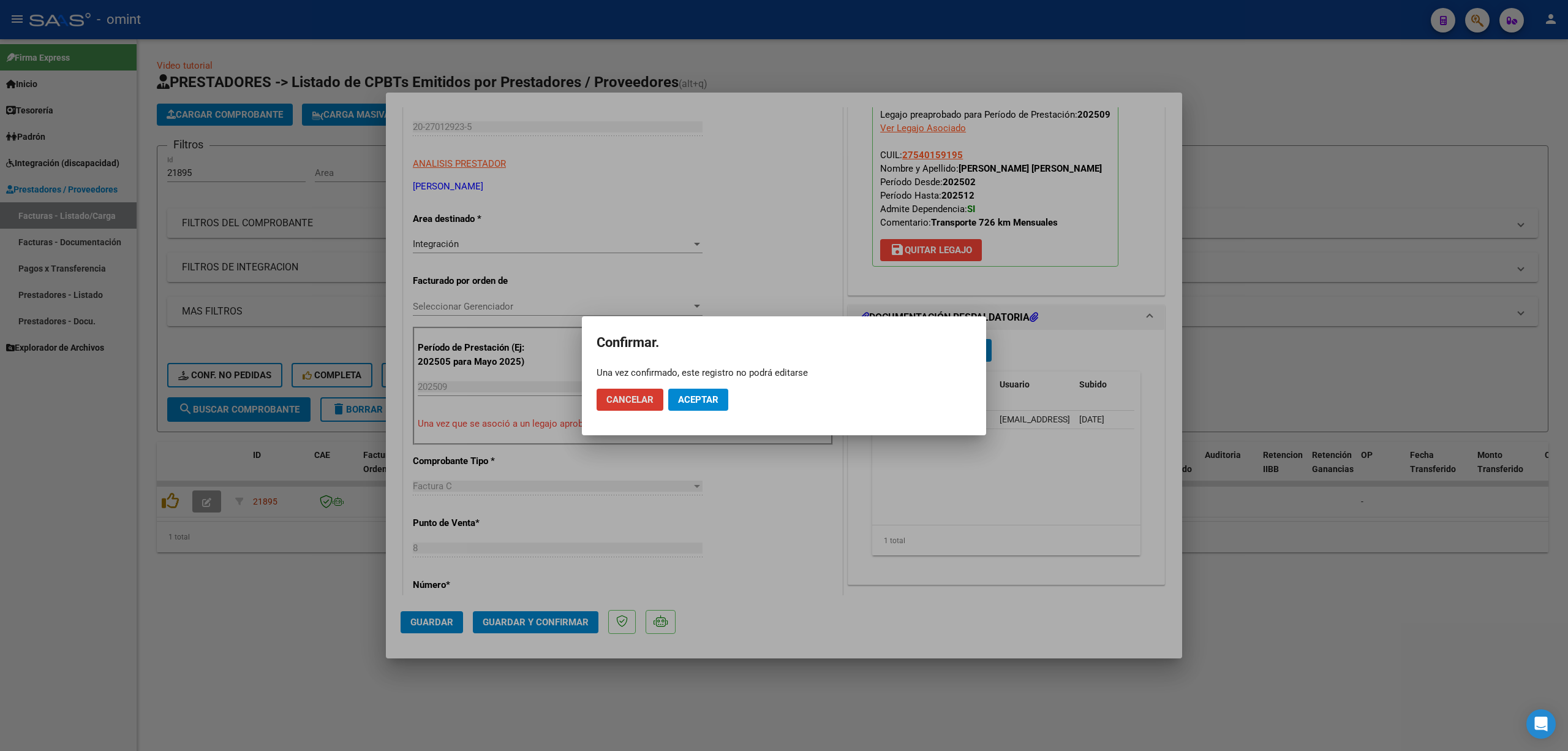
click at [708, 398] on span "Aceptar" at bounding box center [698, 399] width 41 height 11
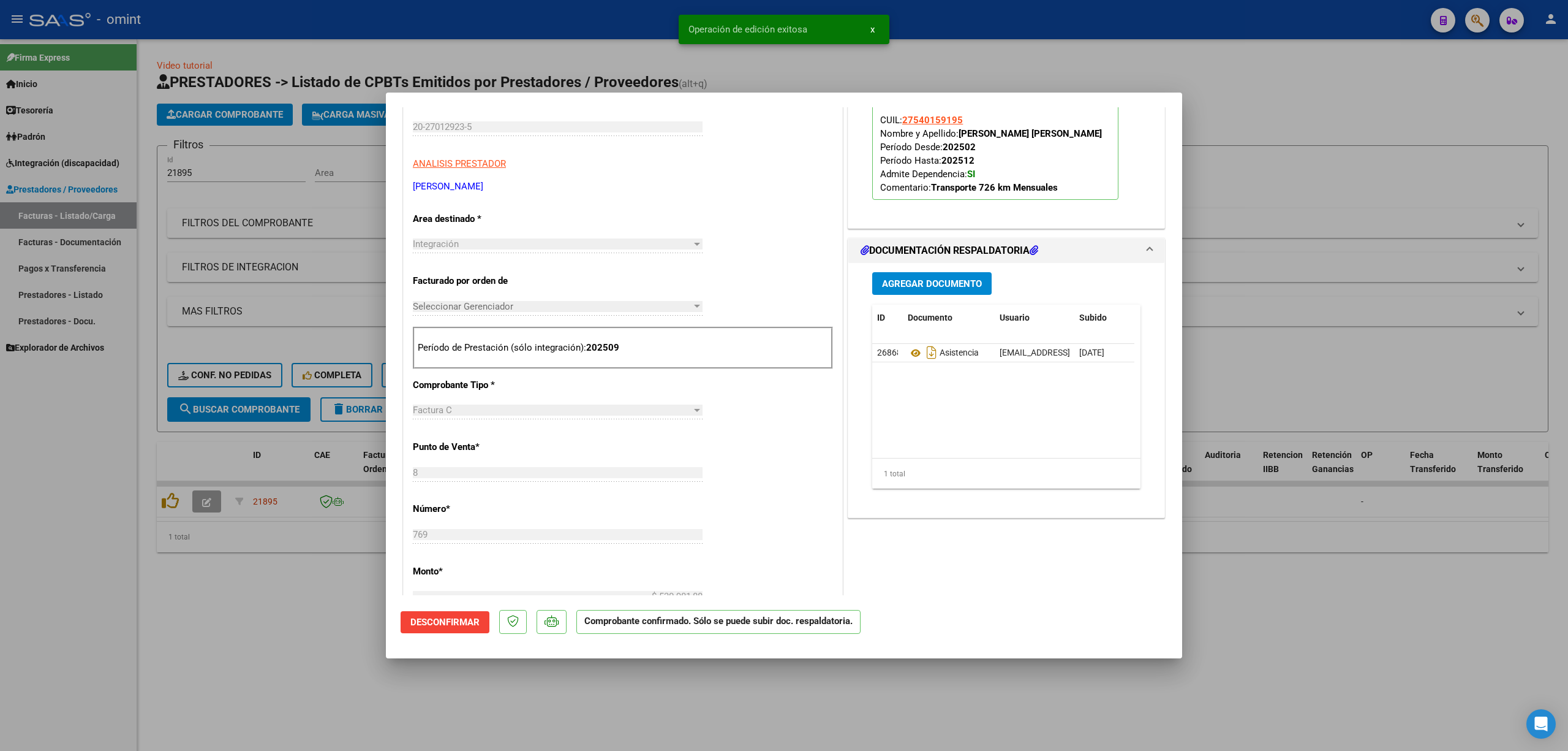
click at [330, 292] on div at bounding box center [784, 375] width 1568 height 751
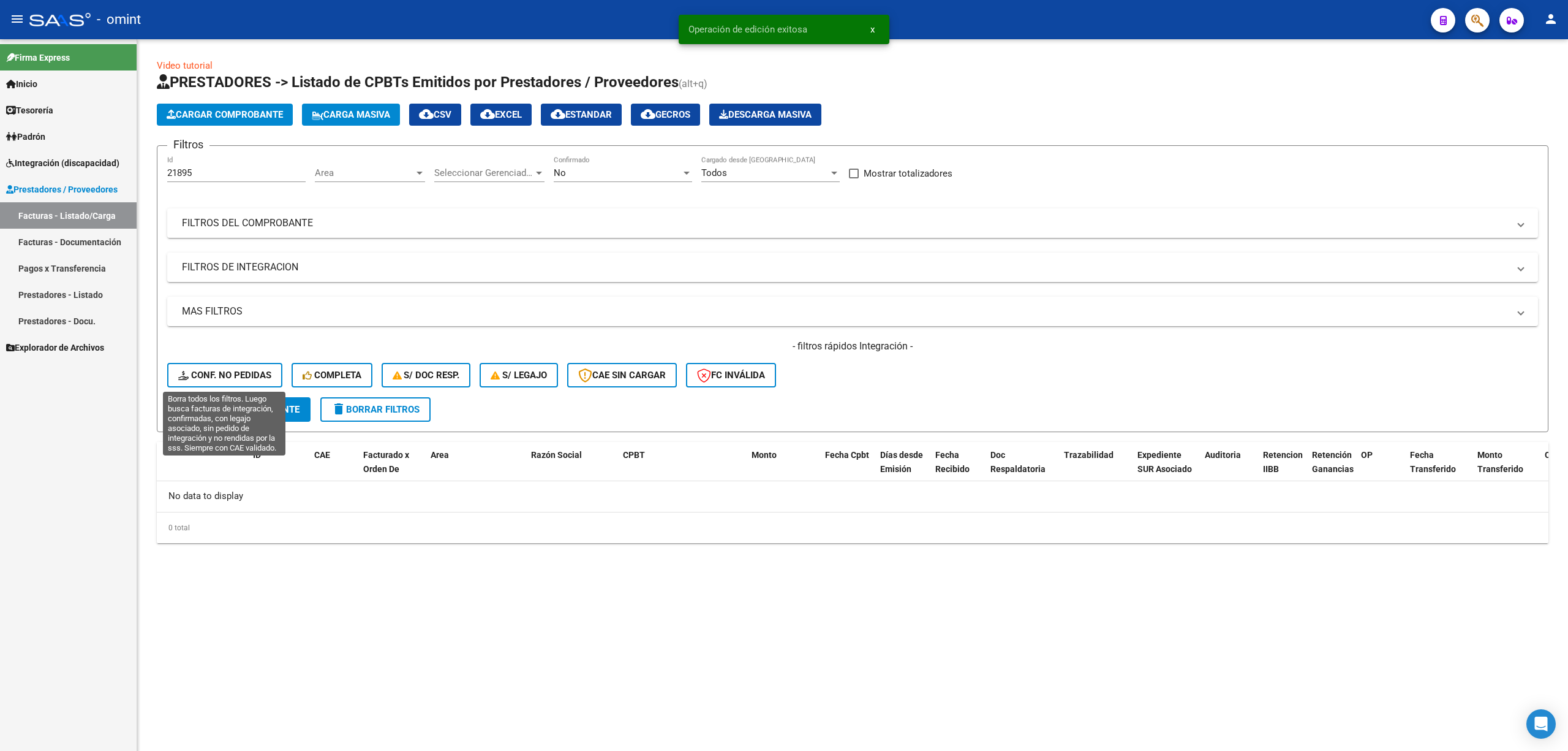
click at [236, 374] on span "Conf. no pedidas" at bounding box center [225, 374] width 93 height 11
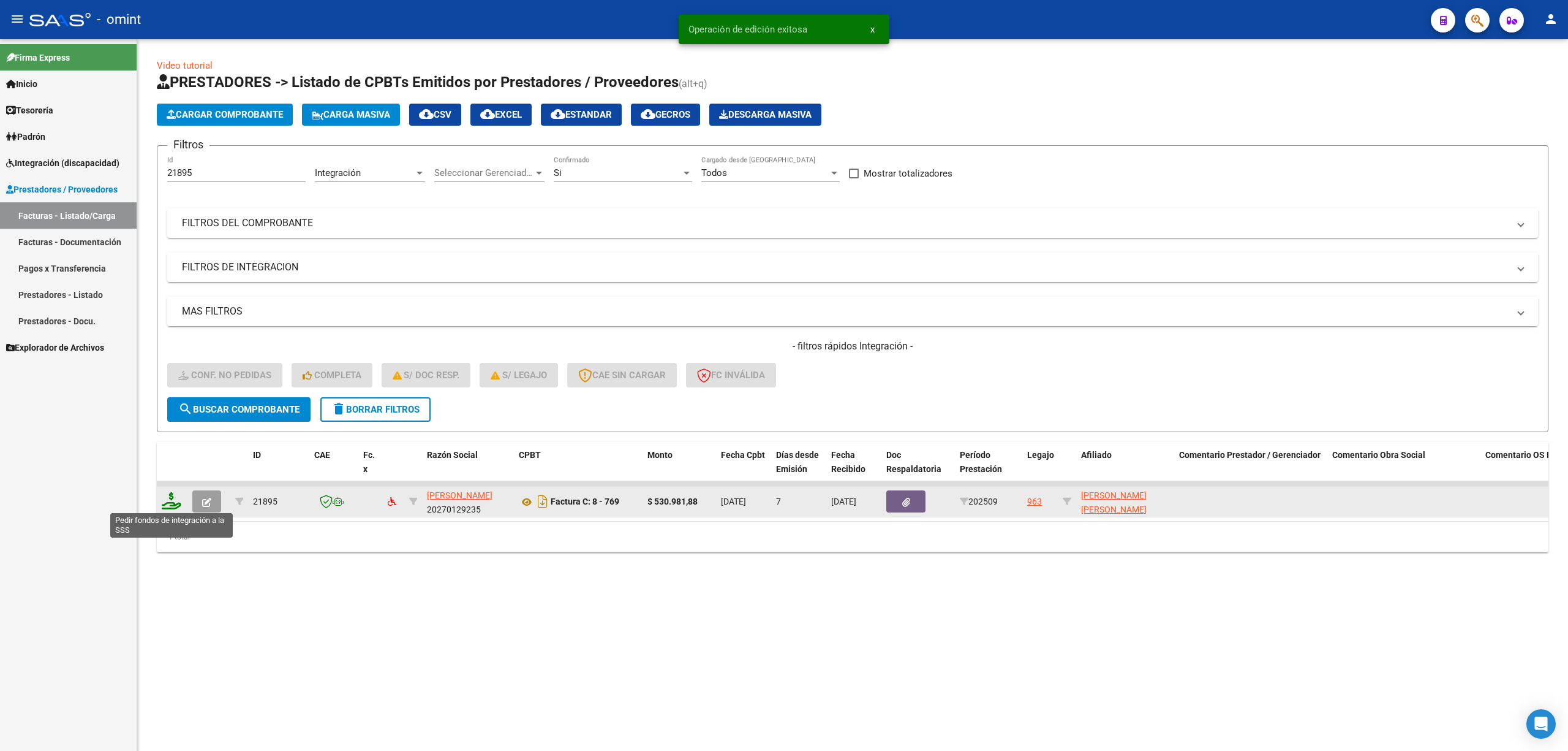
click at [162, 498] on icon at bounding box center [171, 501] width 20 height 17
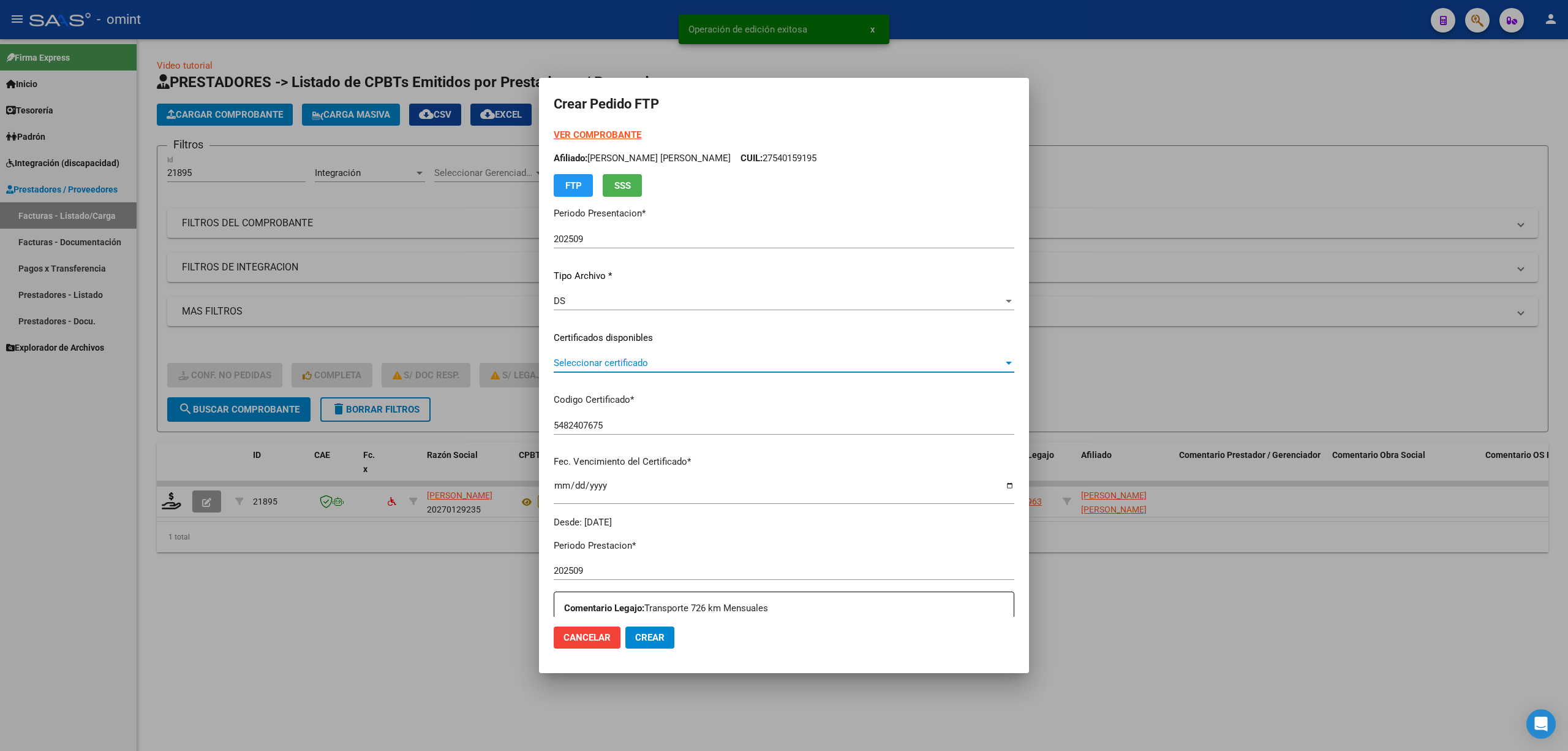
click at [634, 365] on span "Seleccionar certificado" at bounding box center [778, 363] width 450 height 11
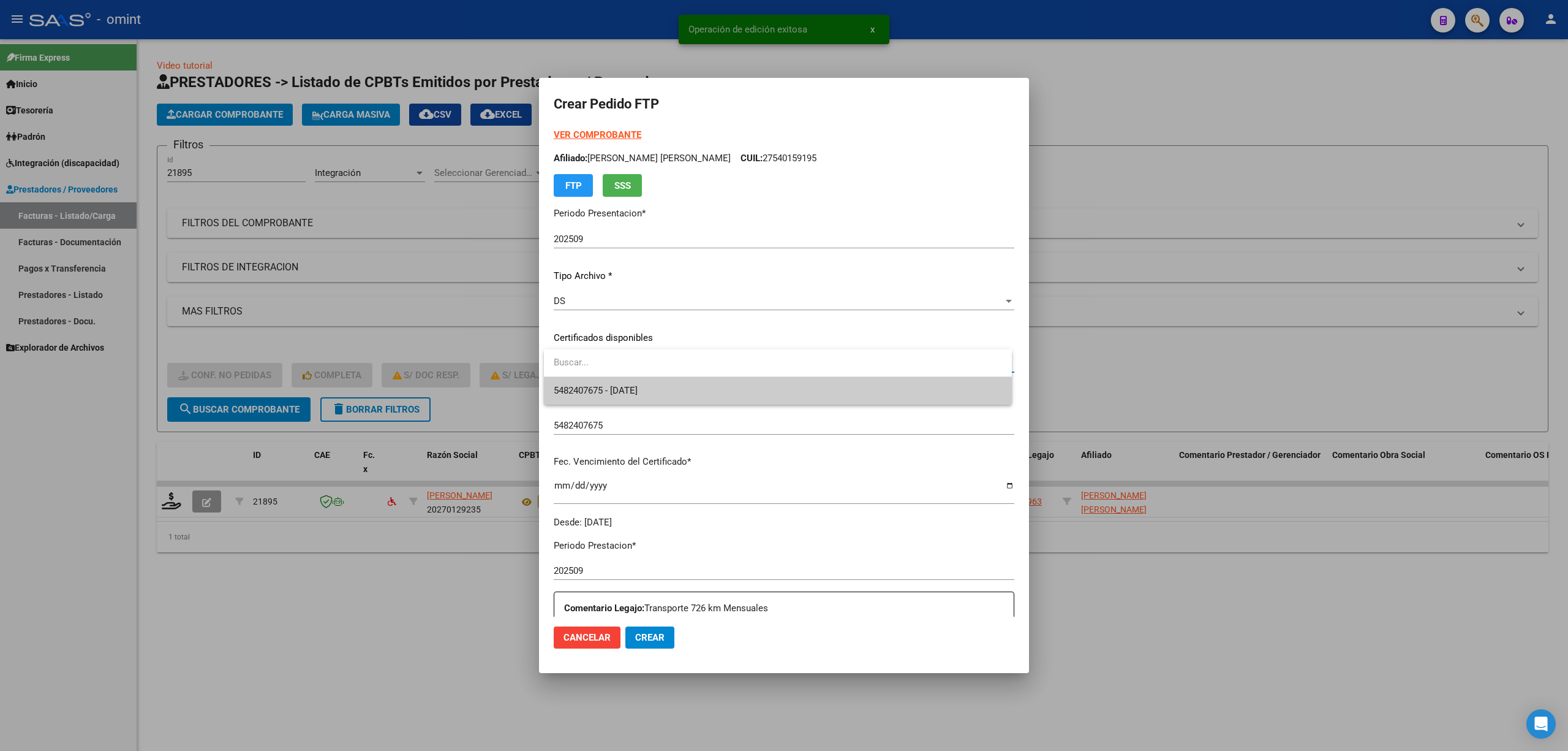
drag, startPoint x: 647, startPoint y: 385, endPoint x: 655, endPoint y: 388, distance: 8.5
click at [638, 385] on span "5482407675 - 2026-02-26" at bounding box center [596, 390] width 84 height 11
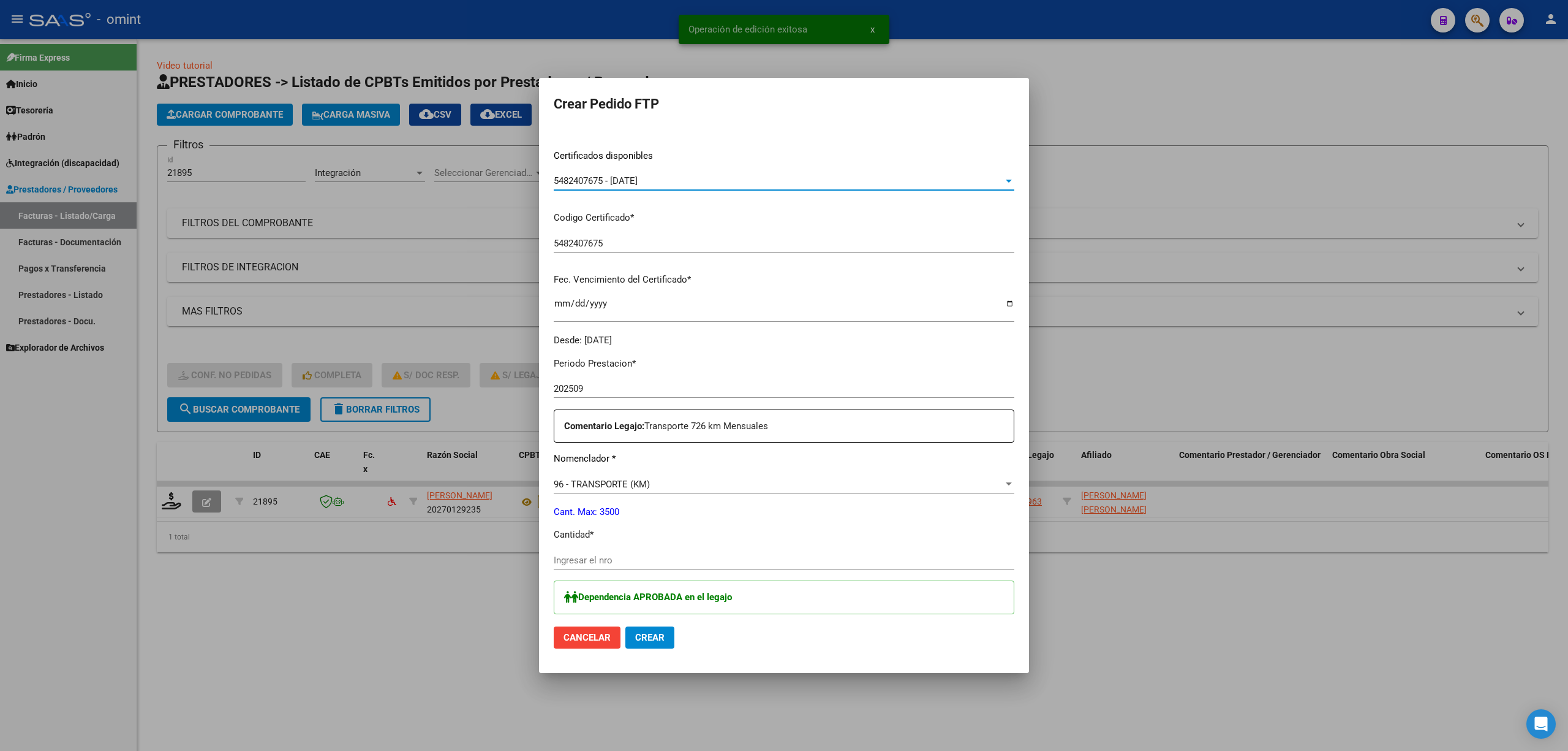
scroll to position [326, 0]
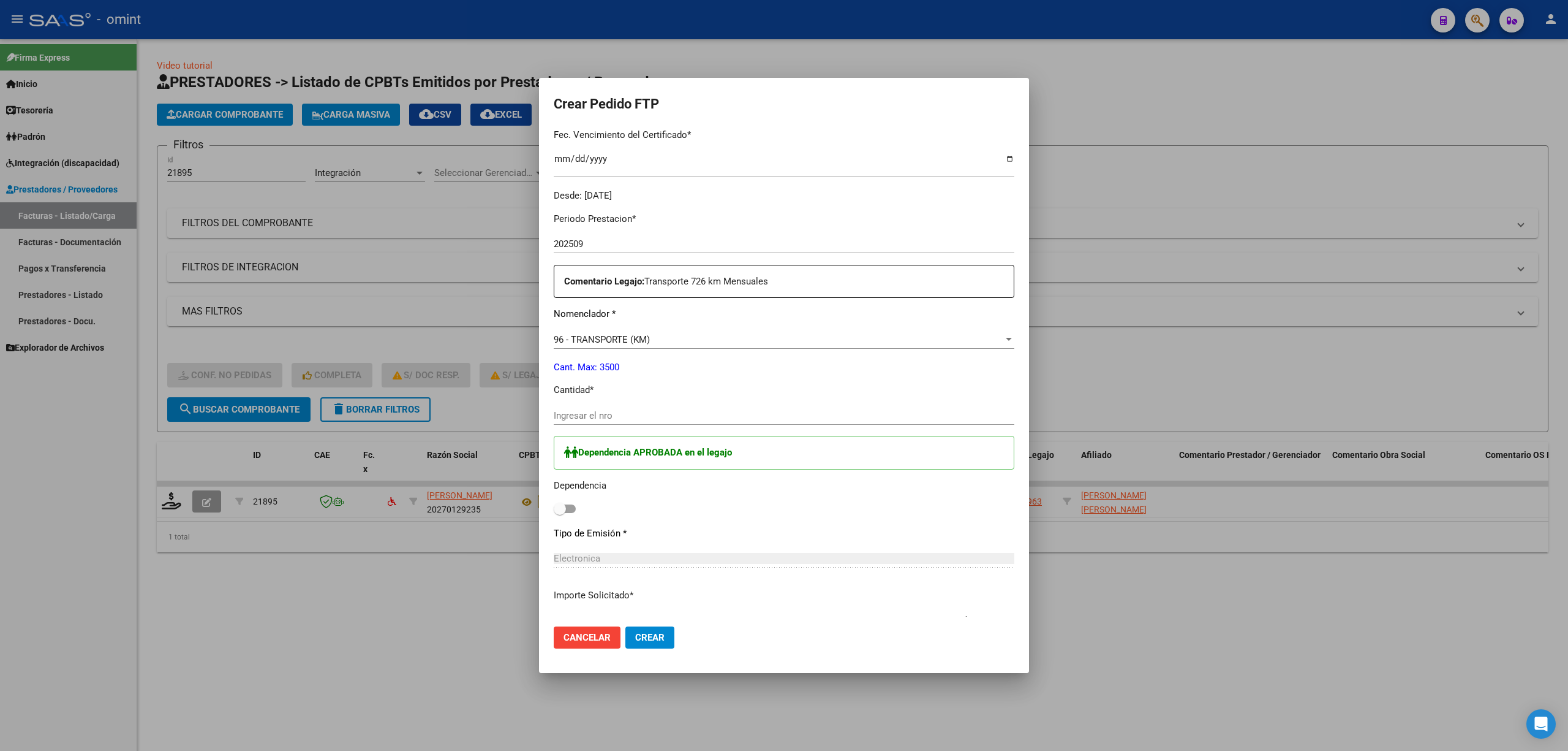
click at [629, 416] on input "Ingresar el nro" at bounding box center [784, 415] width 461 height 11
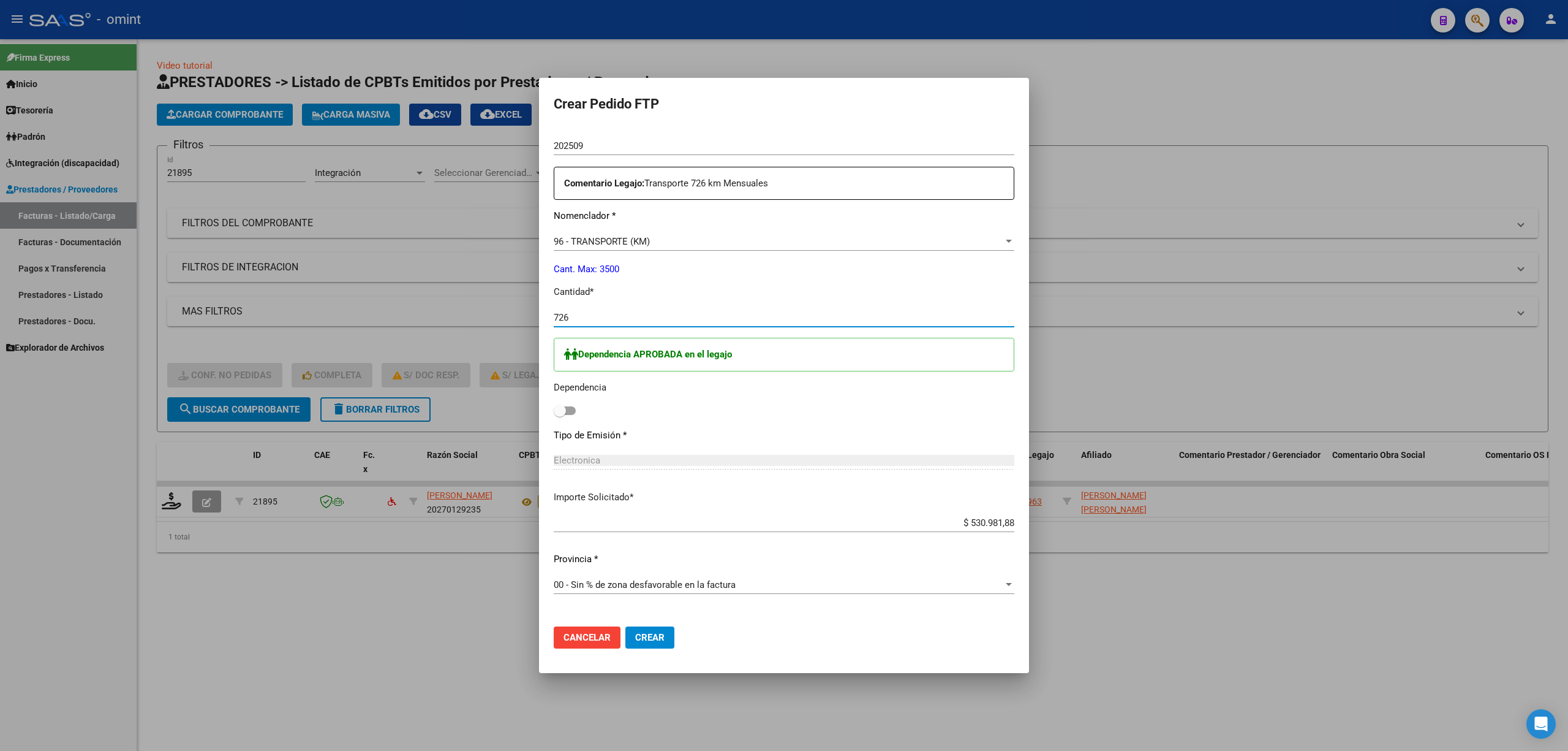
scroll to position [538, 0]
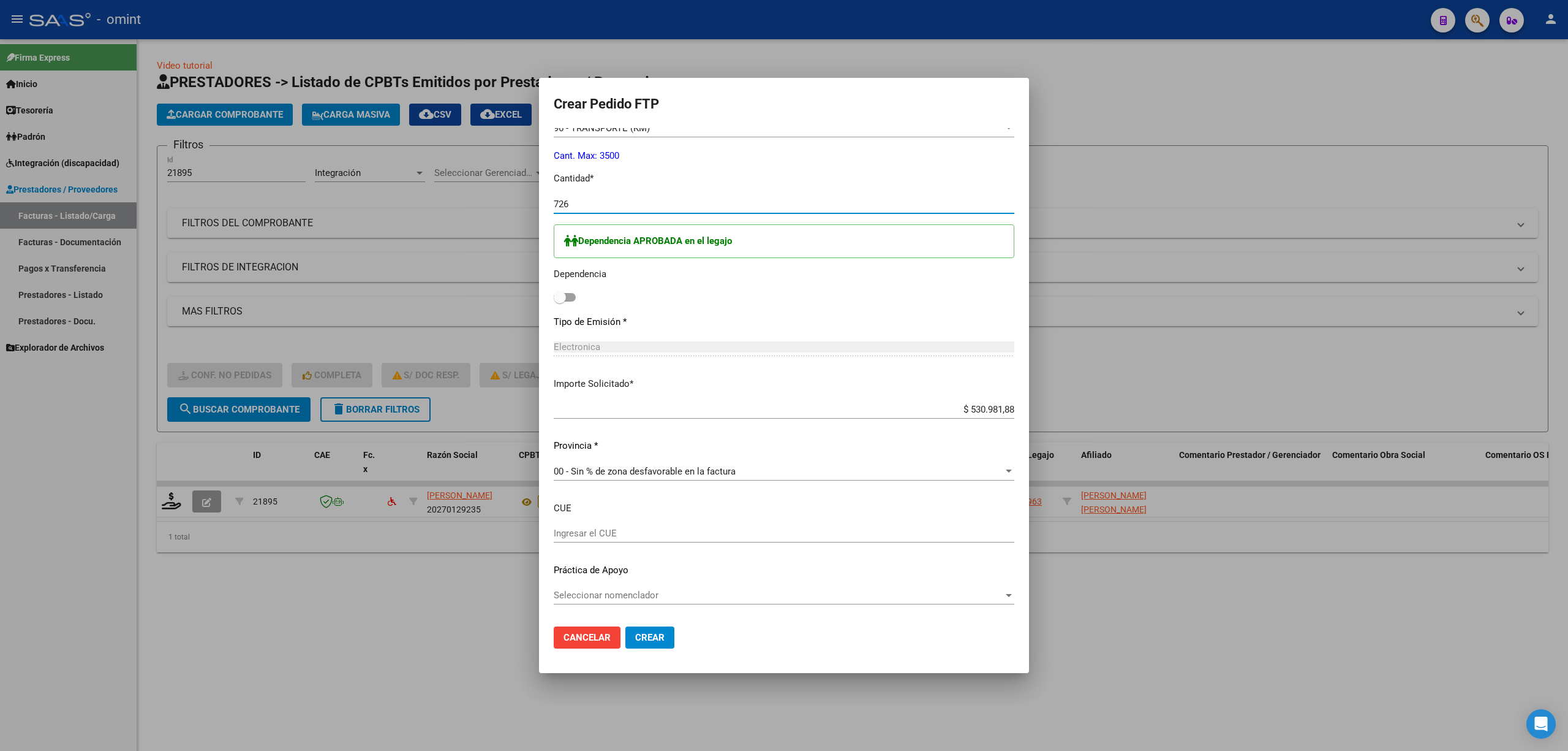
click at [562, 297] on span at bounding box center [559, 297] width 12 height 12
click at [560, 302] on input "checkbox" at bounding box center [559, 302] width 1 height 1
click at [638, 650] on mat-dialog-actions "Cancelar Crear" at bounding box center [784, 637] width 461 height 41
click at [647, 645] on button "Crear" at bounding box center [650, 638] width 49 height 22
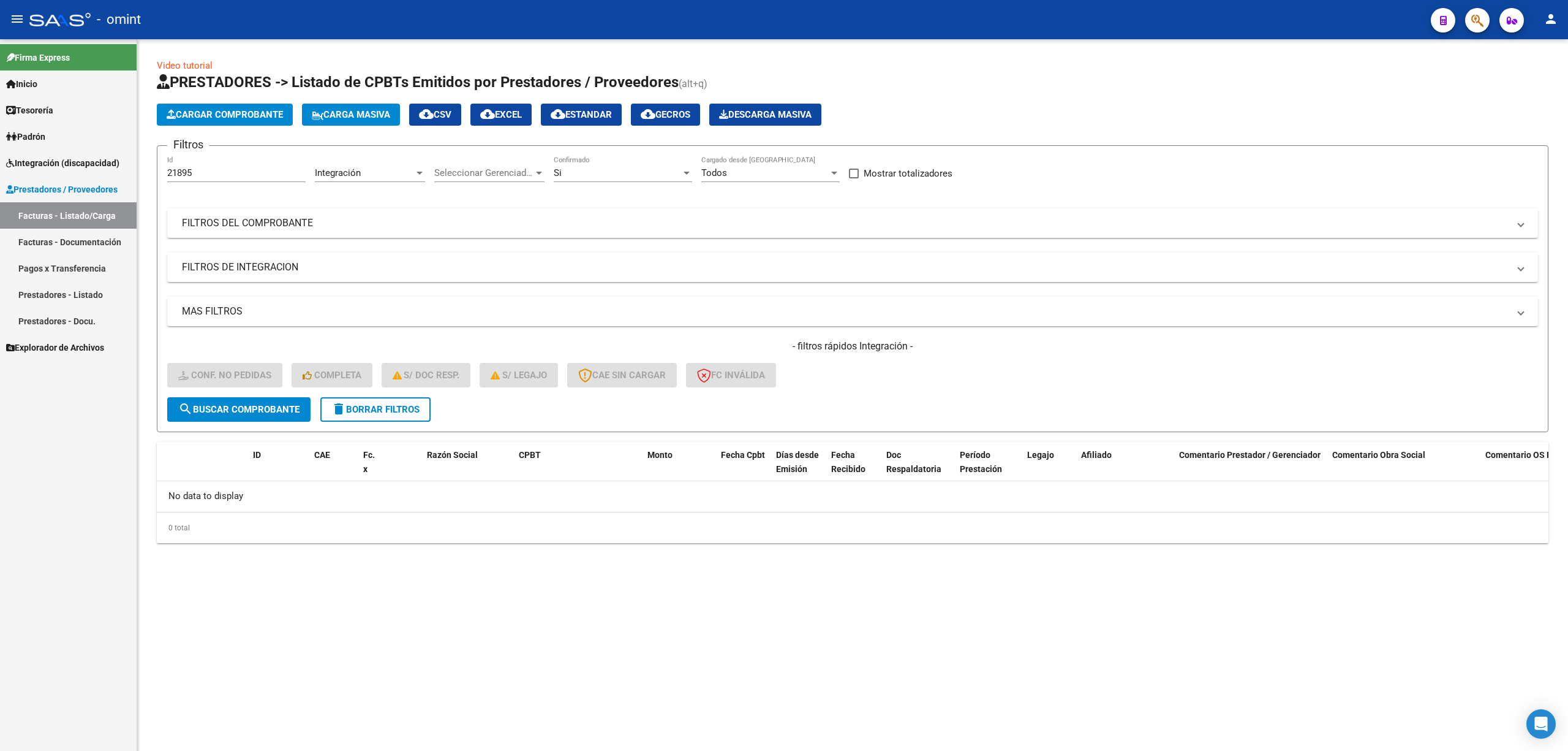
click at [388, 398] on button "delete Borrar Filtros" at bounding box center [376, 409] width 110 height 25
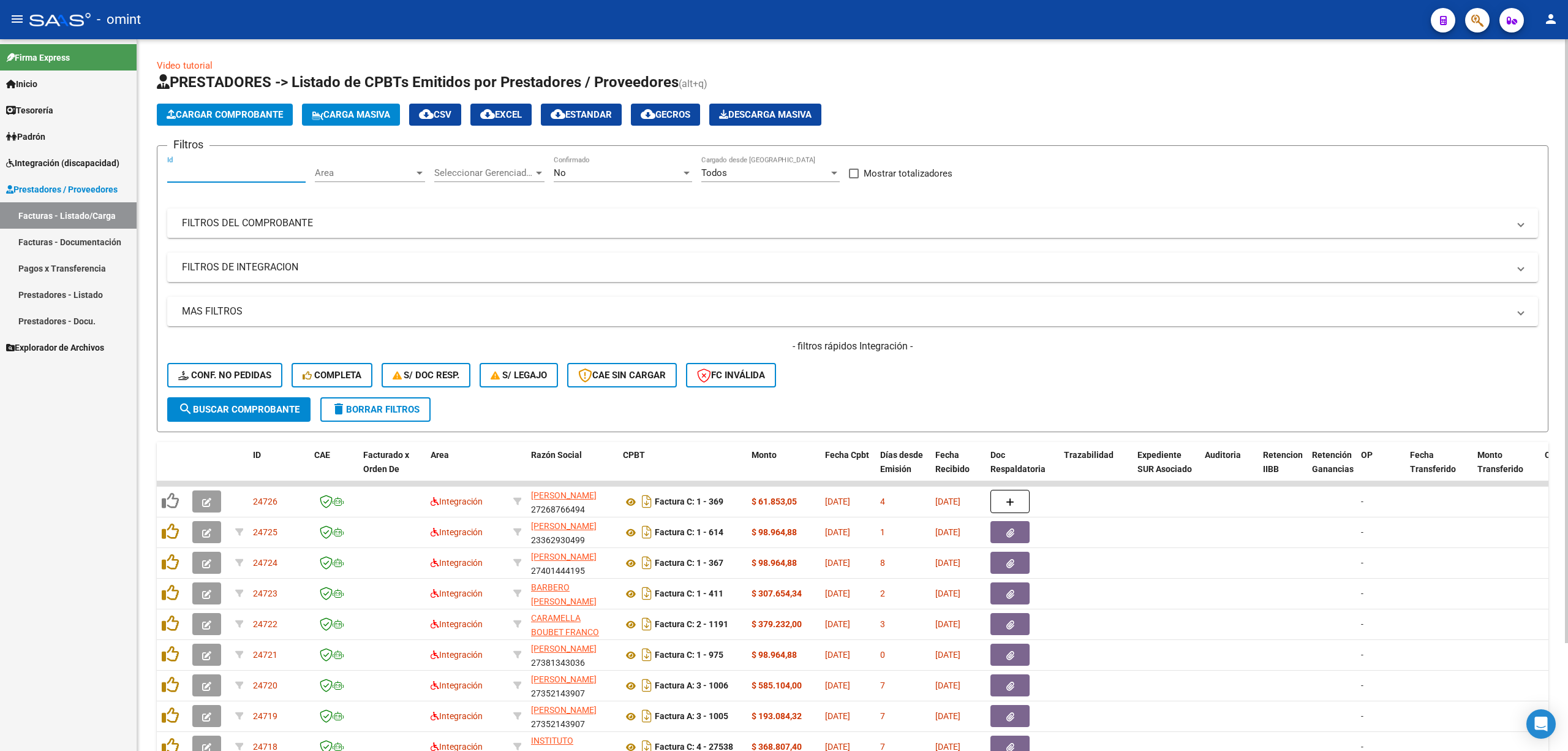
click at [203, 169] on input "Id" at bounding box center [236, 172] width 139 height 11
paste input "24357"
click at [251, 417] on button "search Buscar Comprobante" at bounding box center [238, 409] width 143 height 25
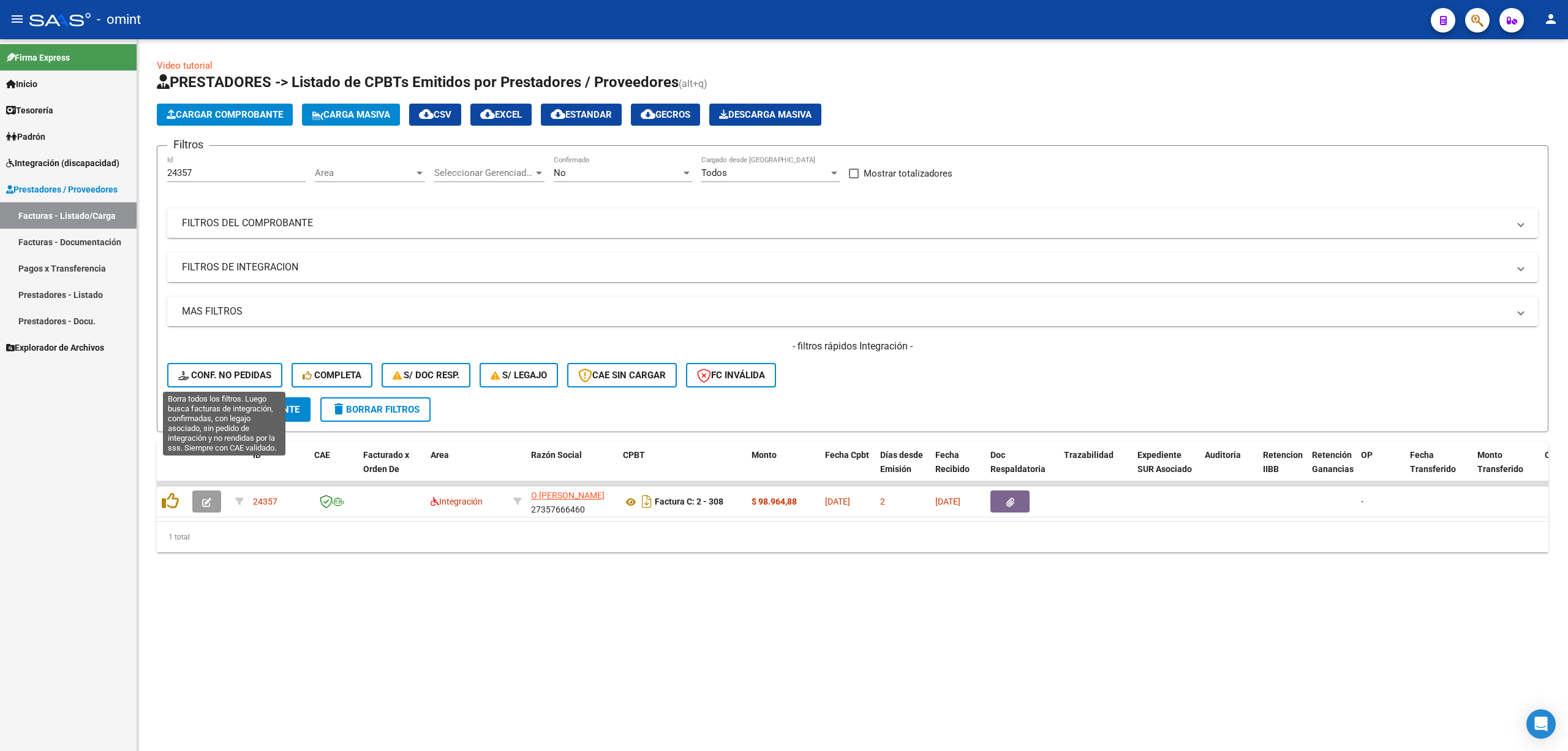
click at [221, 371] on span "Conf. no pedidas" at bounding box center [225, 374] width 93 height 11
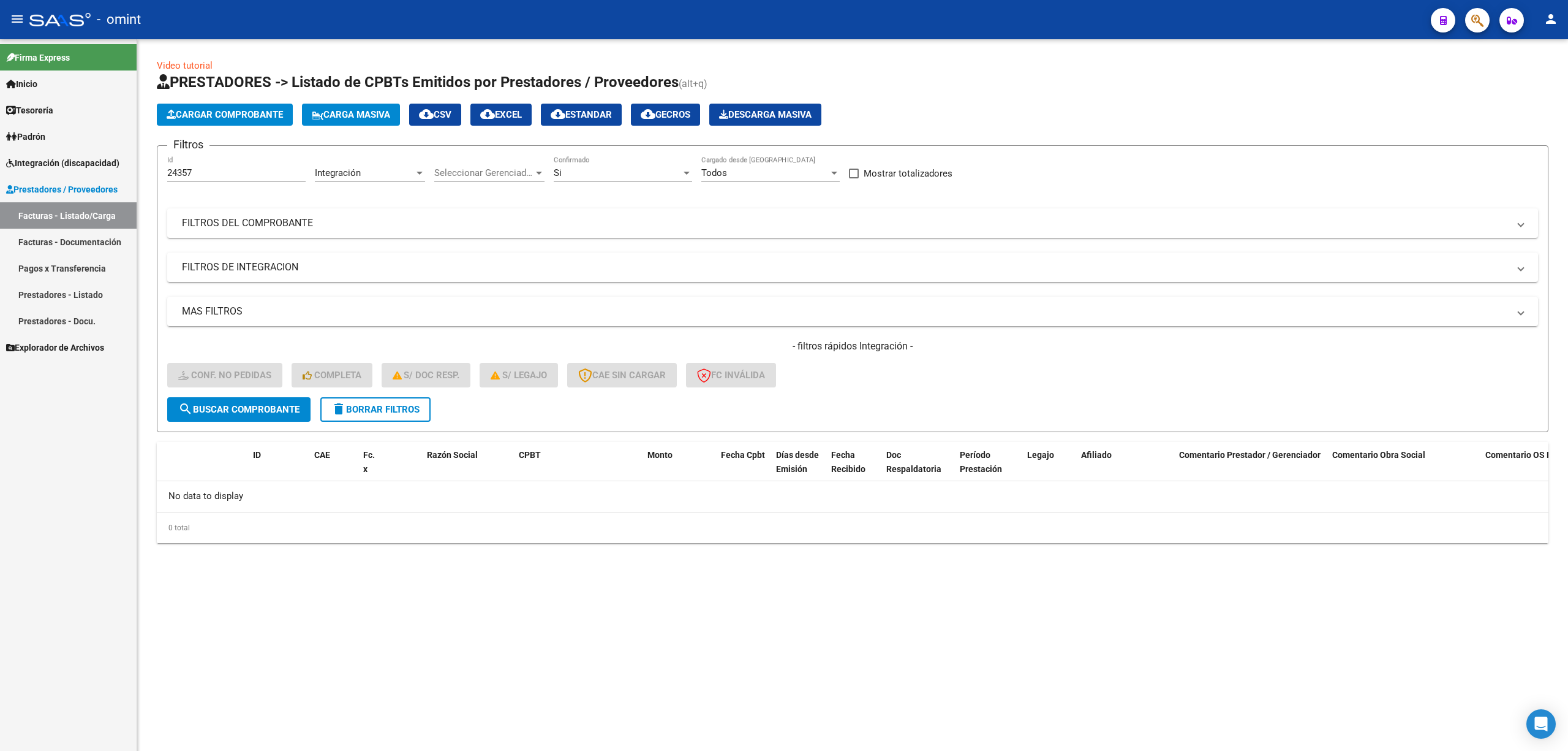
click at [368, 410] on span "delete Borrar Filtros" at bounding box center [375, 409] width 88 height 11
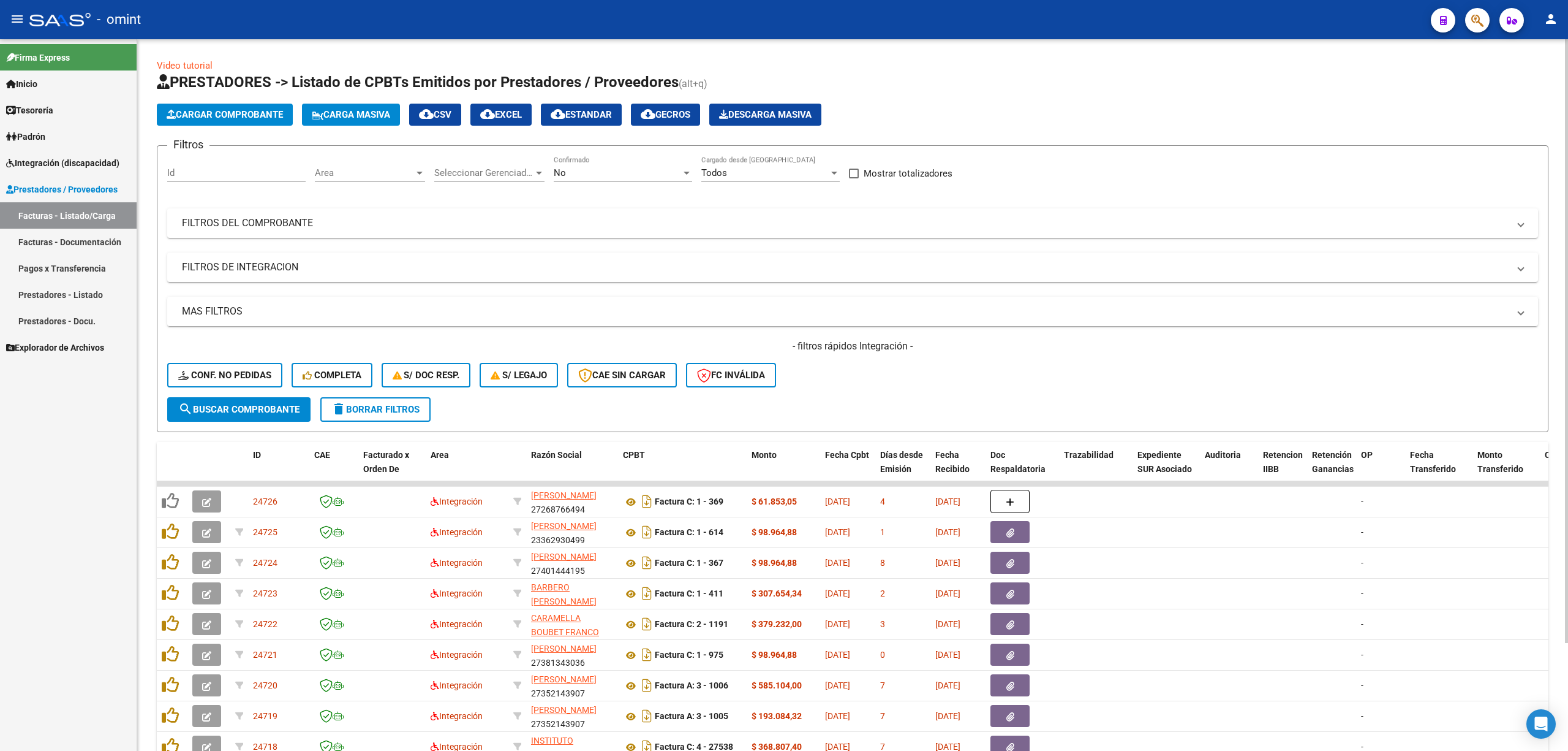
click at [184, 172] on input "Id" at bounding box center [236, 172] width 139 height 11
paste input "24357"
click at [233, 420] on form "Filtros 24357 Id Area Area Seleccionar Gerenciador Seleccionar Gerenciador No C…" at bounding box center [852, 289] width 1391 height 287
click at [238, 414] on button "search Buscar Comprobante" at bounding box center [238, 409] width 143 height 25
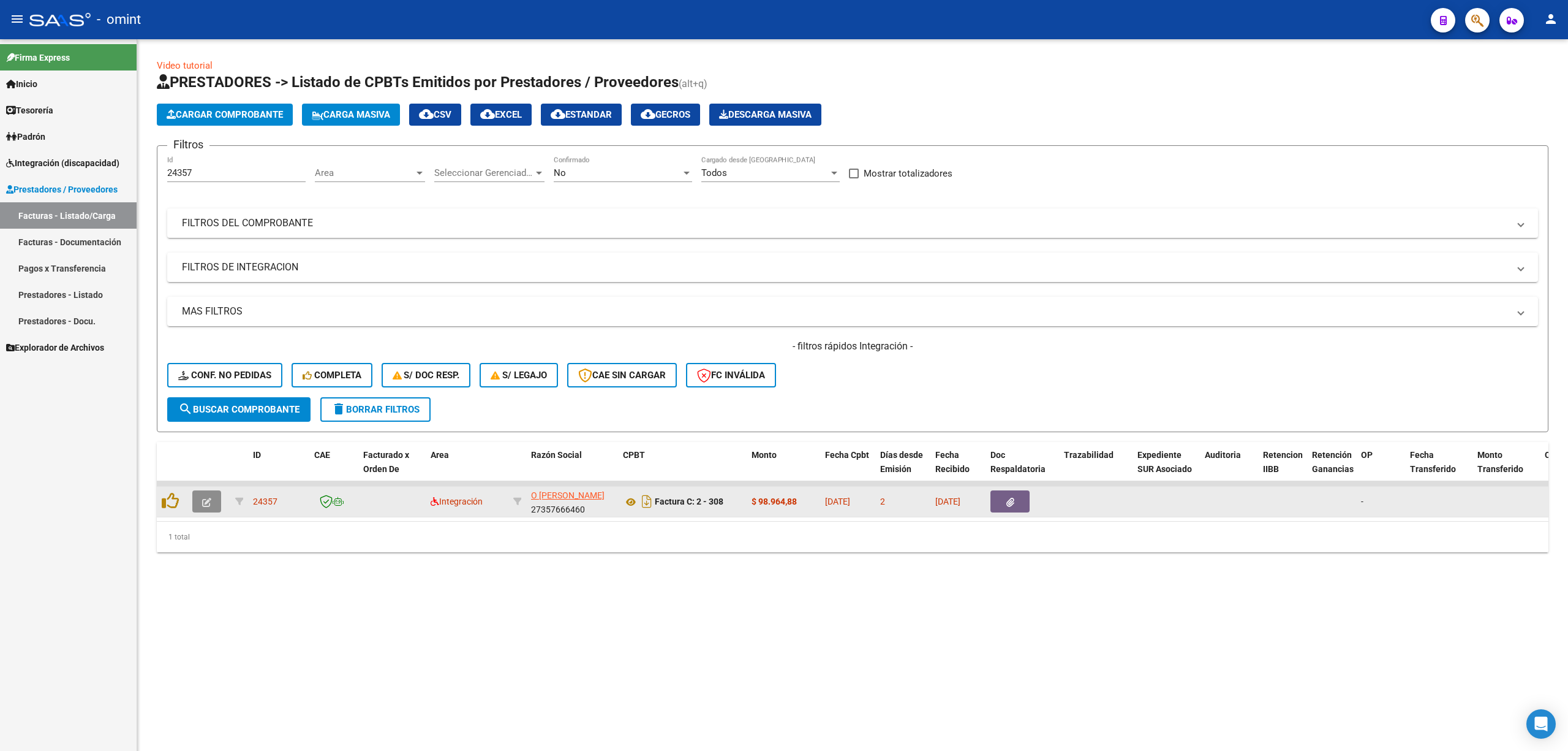
click at [213, 499] on button "button" at bounding box center [207, 501] width 29 height 22
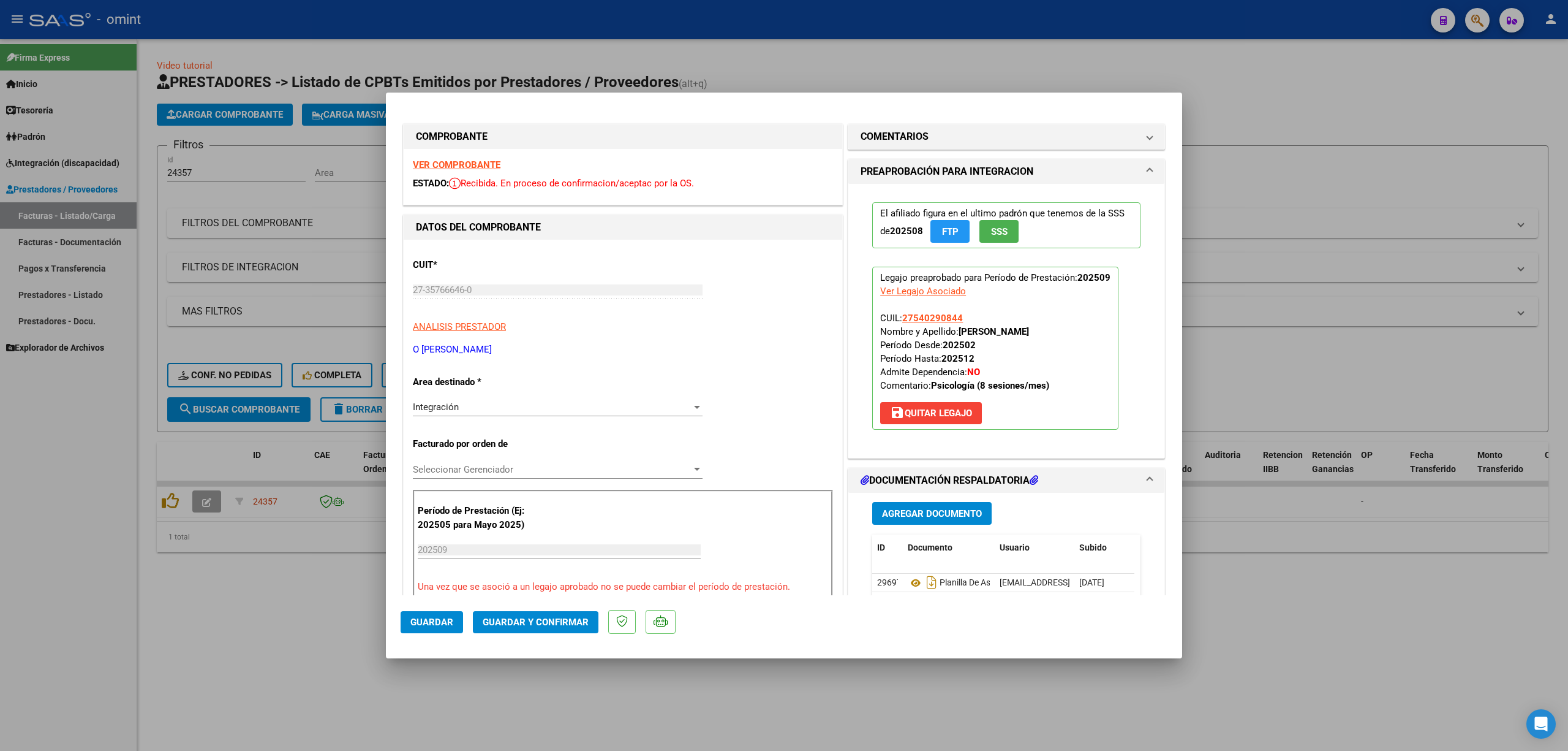
click at [446, 166] on strong "VER COMPROBANTE" at bounding box center [456, 164] width 88 height 11
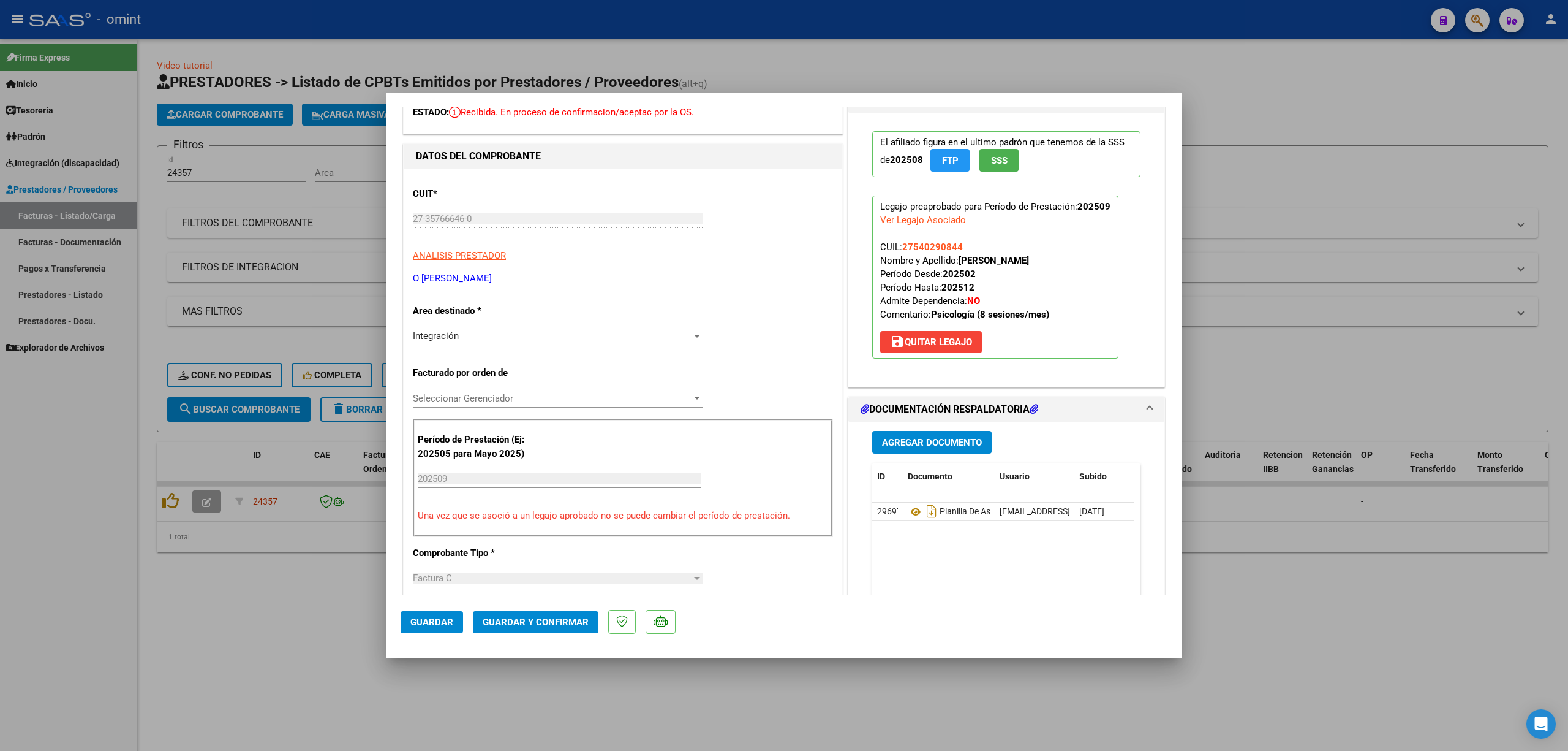
scroll to position [326, 0]
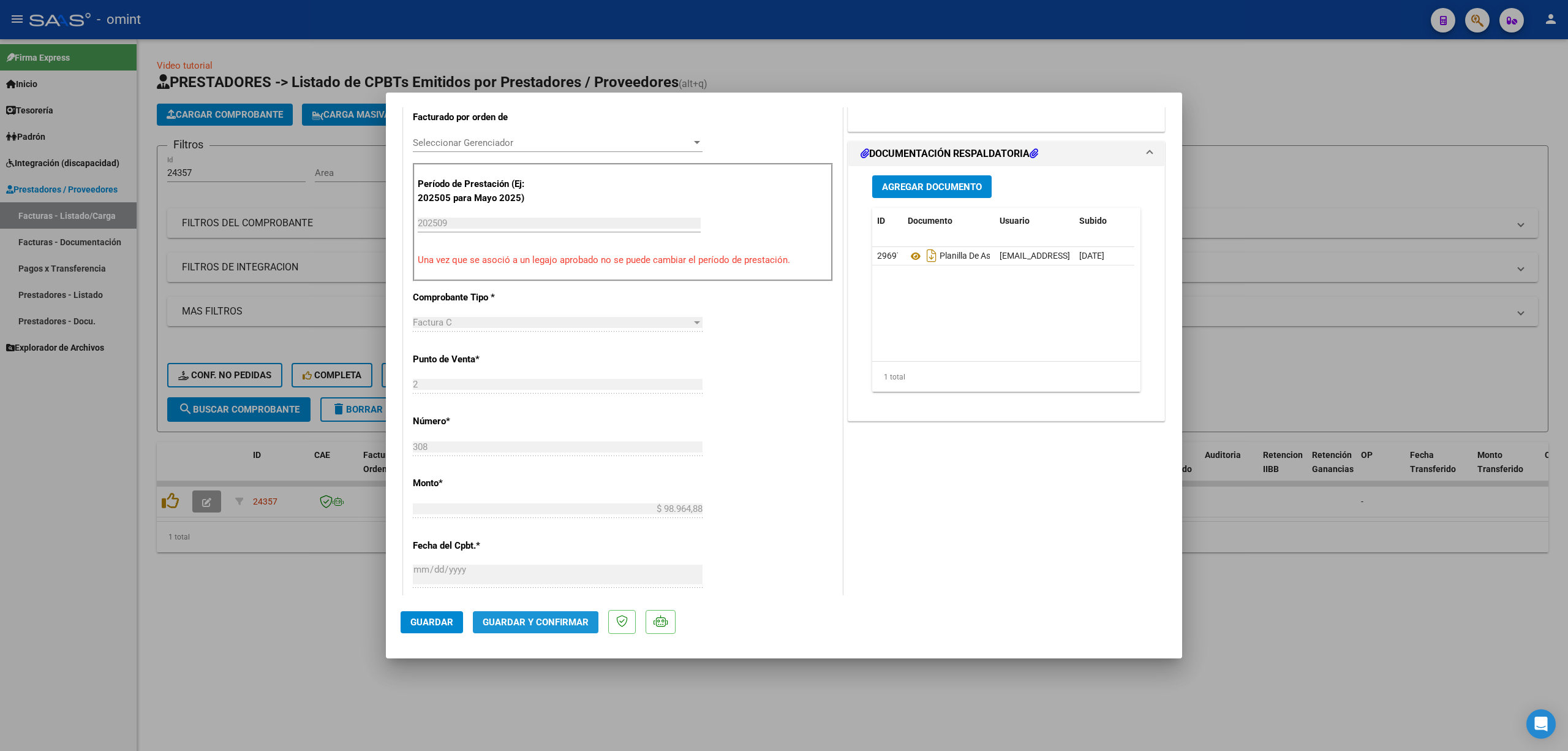
click at [511, 626] on span "Guardar y Confirmar" at bounding box center [536, 622] width 106 height 11
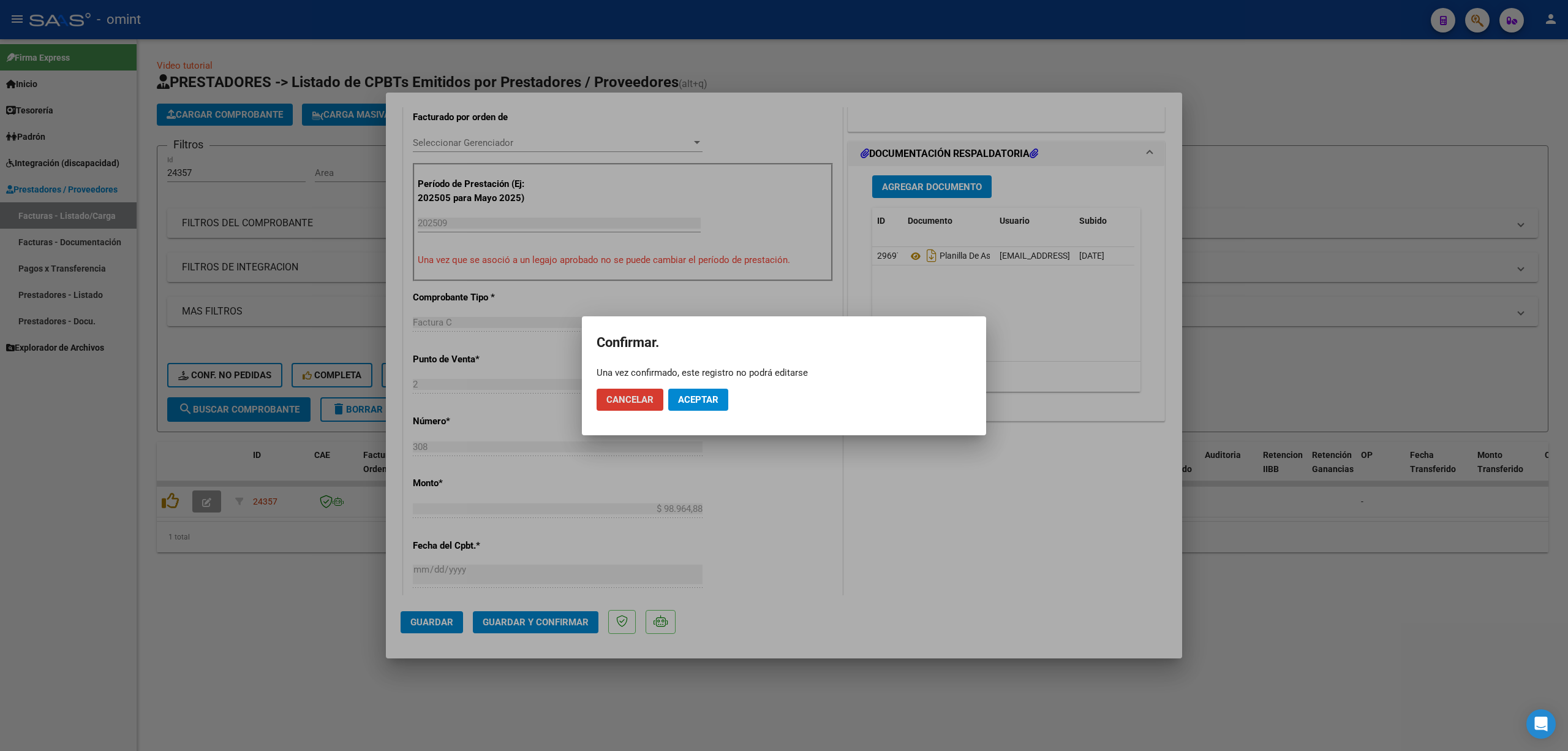
click at [635, 403] on span "Cancelar" at bounding box center [630, 399] width 47 height 11
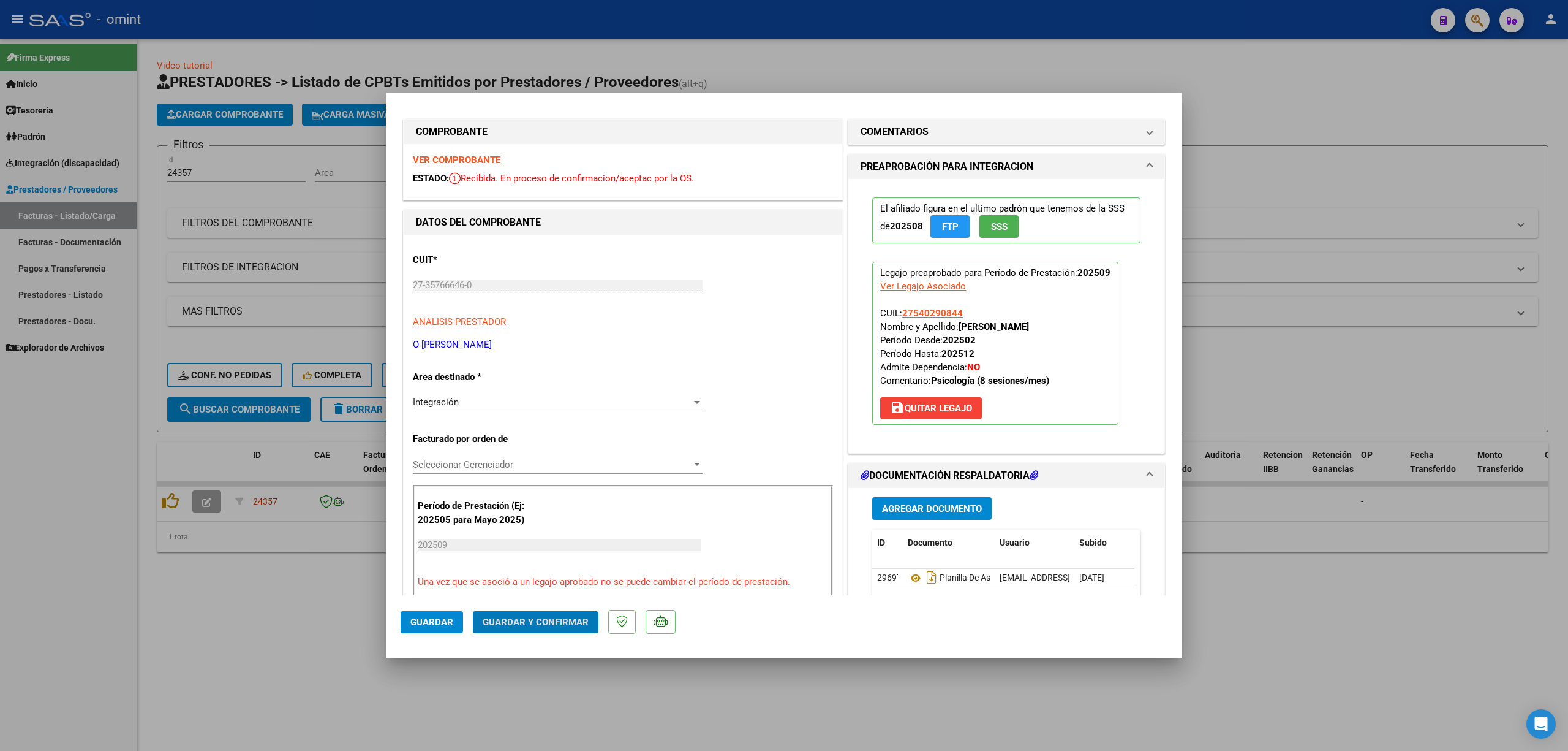
scroll to position [0, 0]
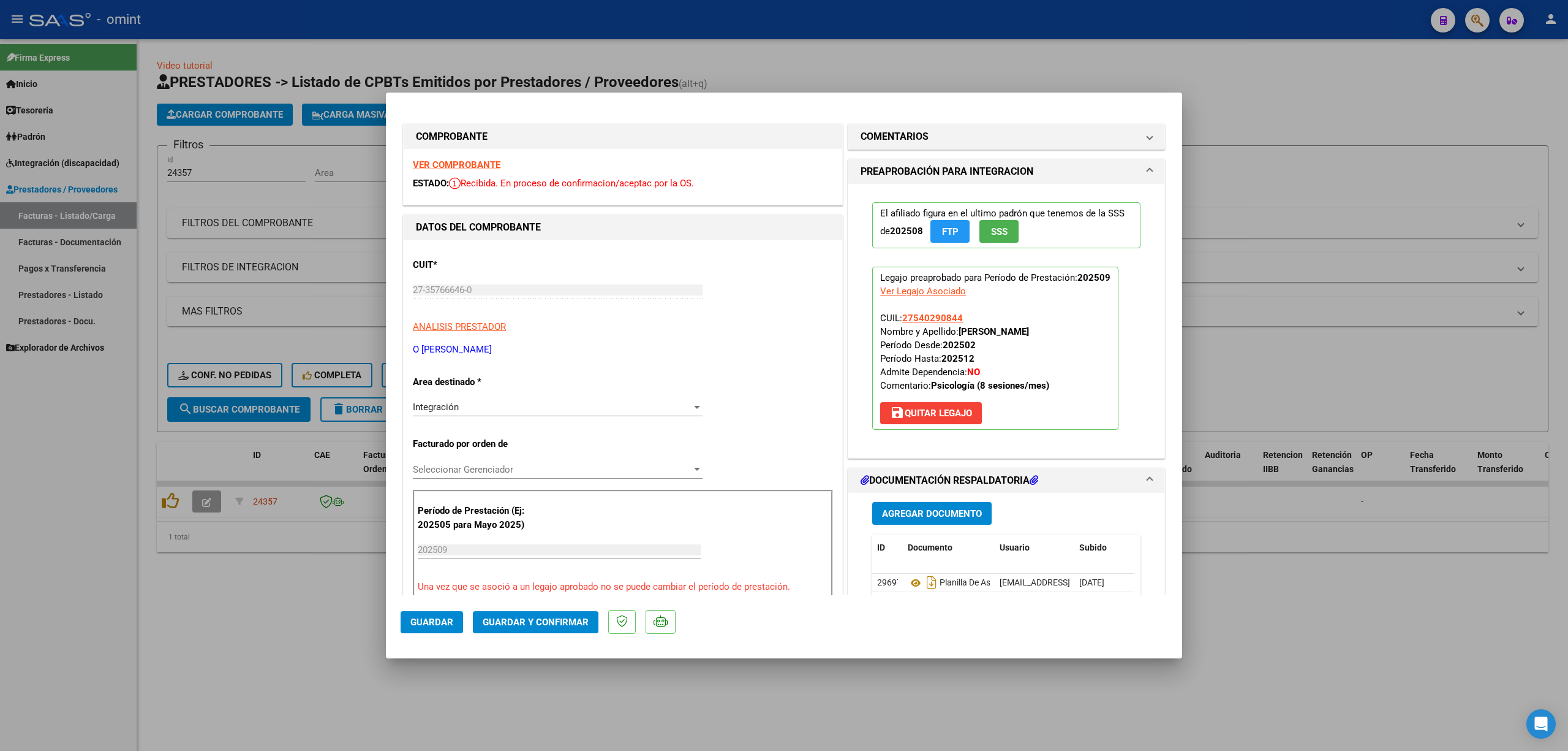
click at [482, 163] on strong "VER COMPROBANTE" at bounding box center [456, 164] width 88 height 11
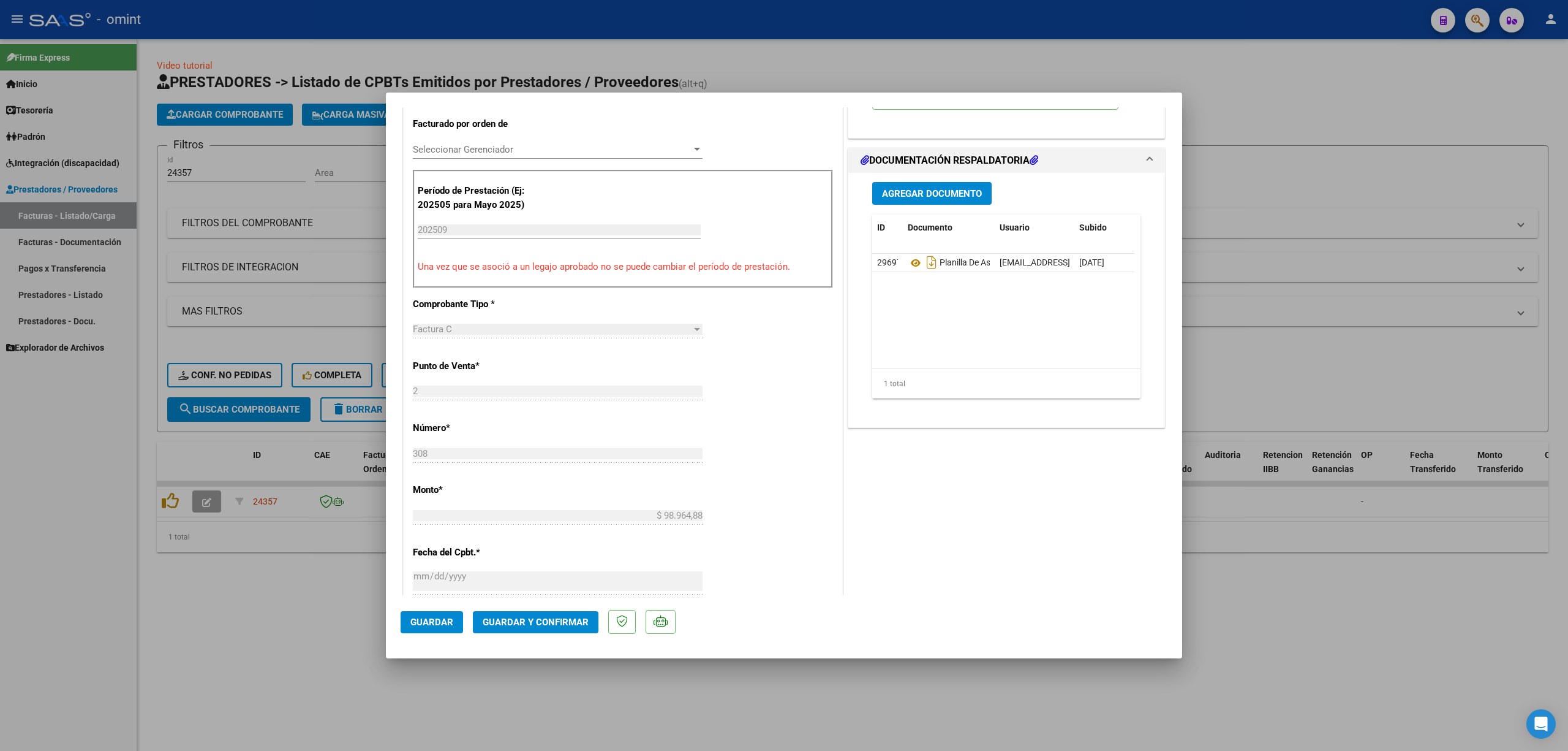
scroll to position [326, 0]
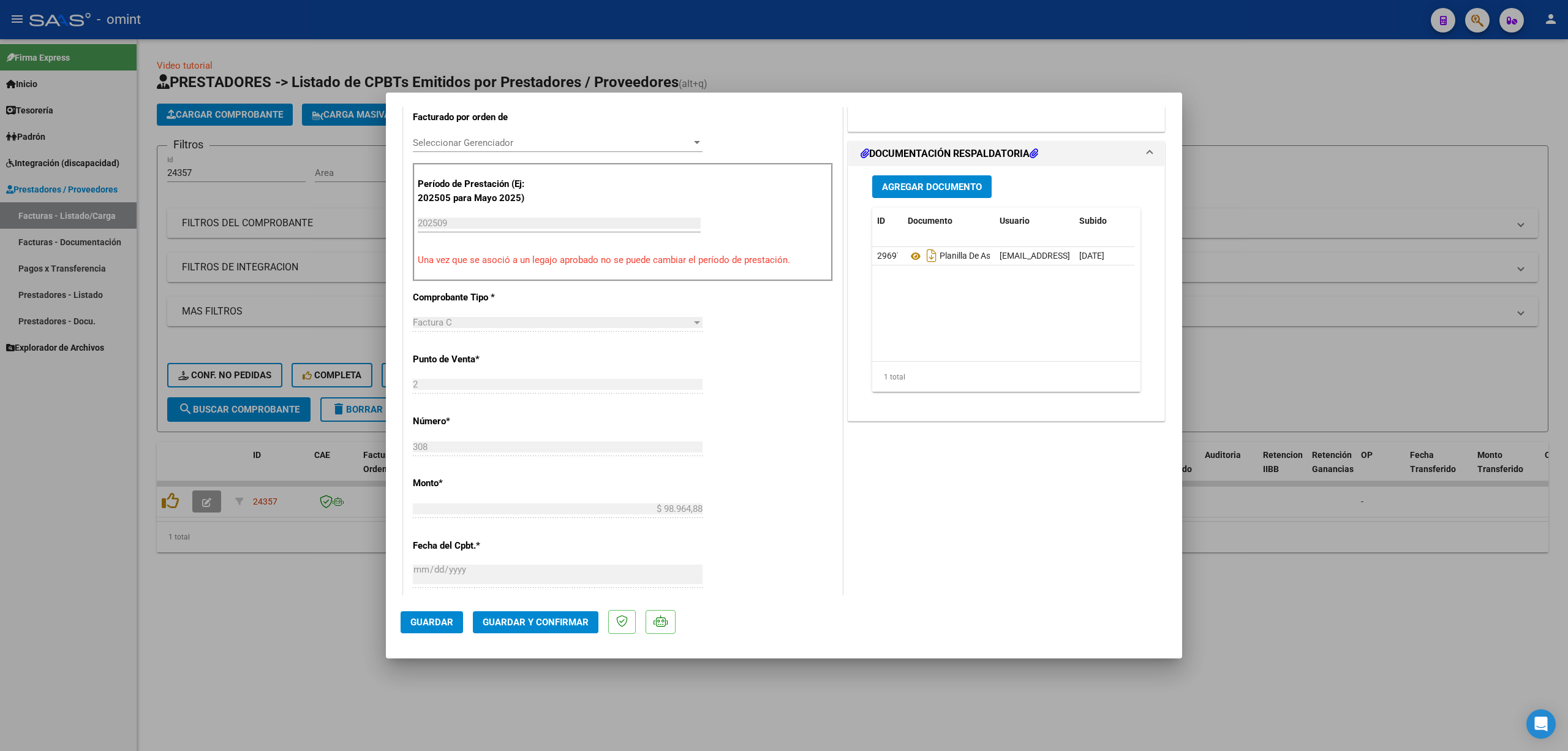
click at [543, 626] on span "Guardar y Confirmar" at bounding box center [536, 622] width 106 height 11
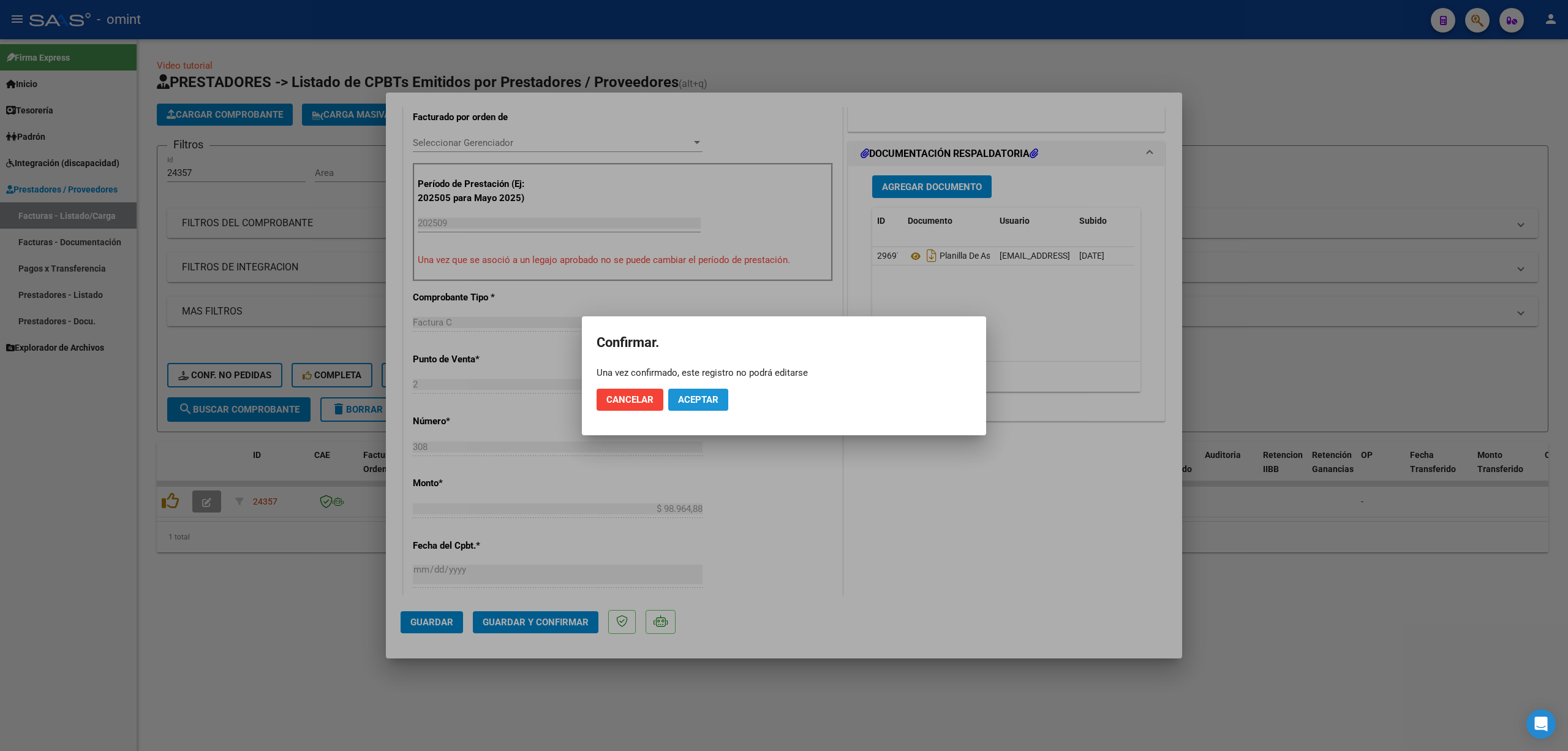
click at [697, 393] on button "Aceptar" at bounding box center [698, 400] width 60 height 22
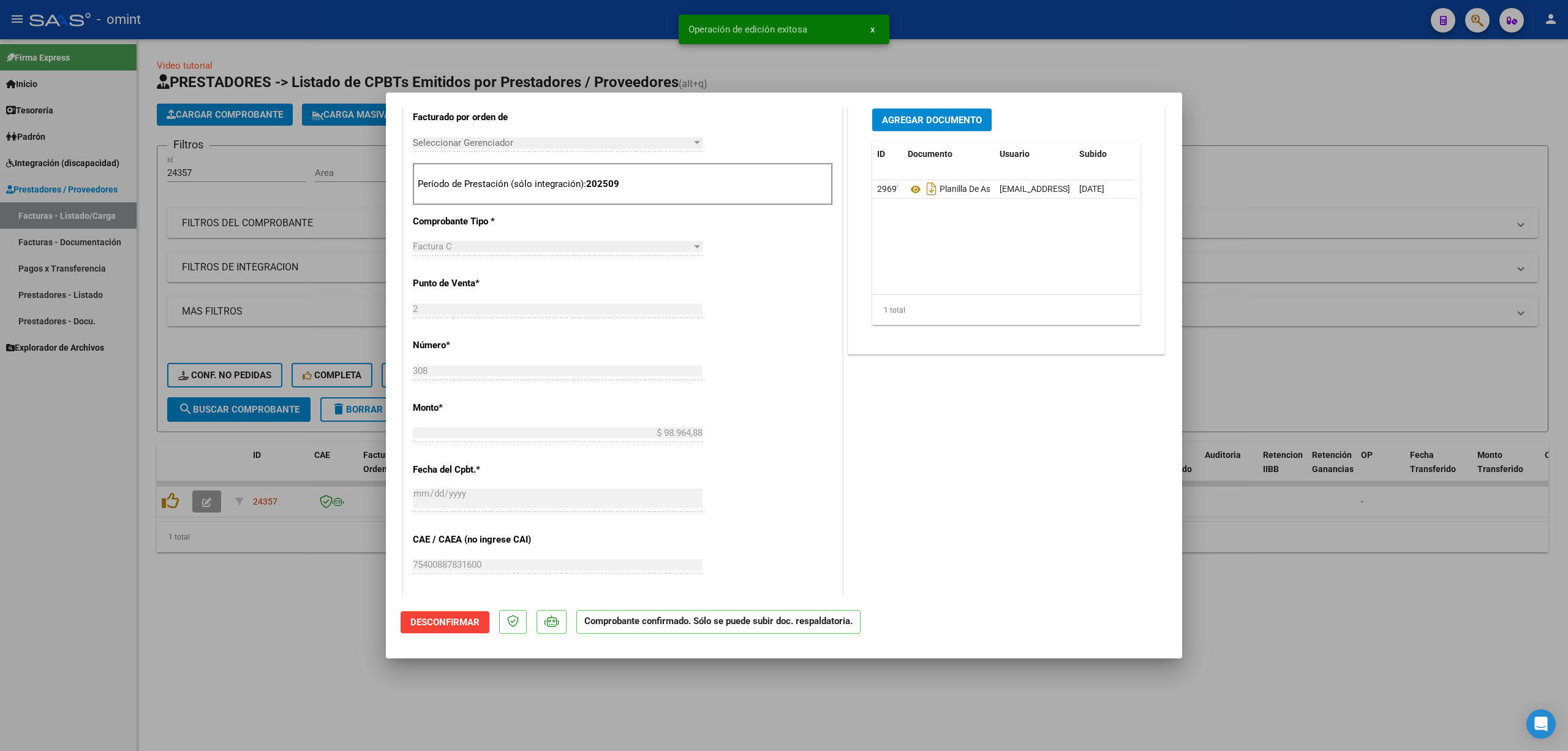
click at [263, 343] on div at bounding box center [784, 375] width 1568 height 751
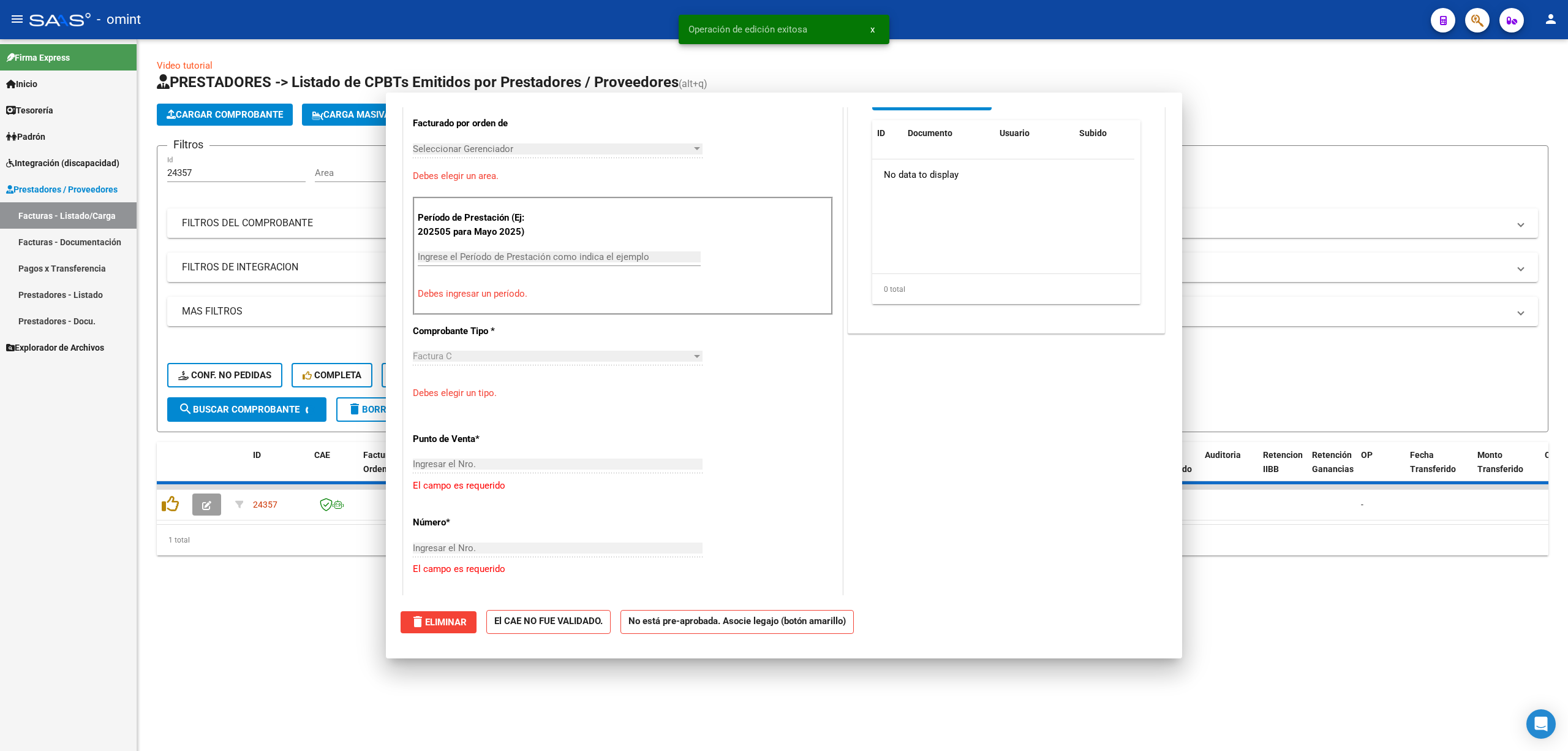
scroll to position [0, 0]
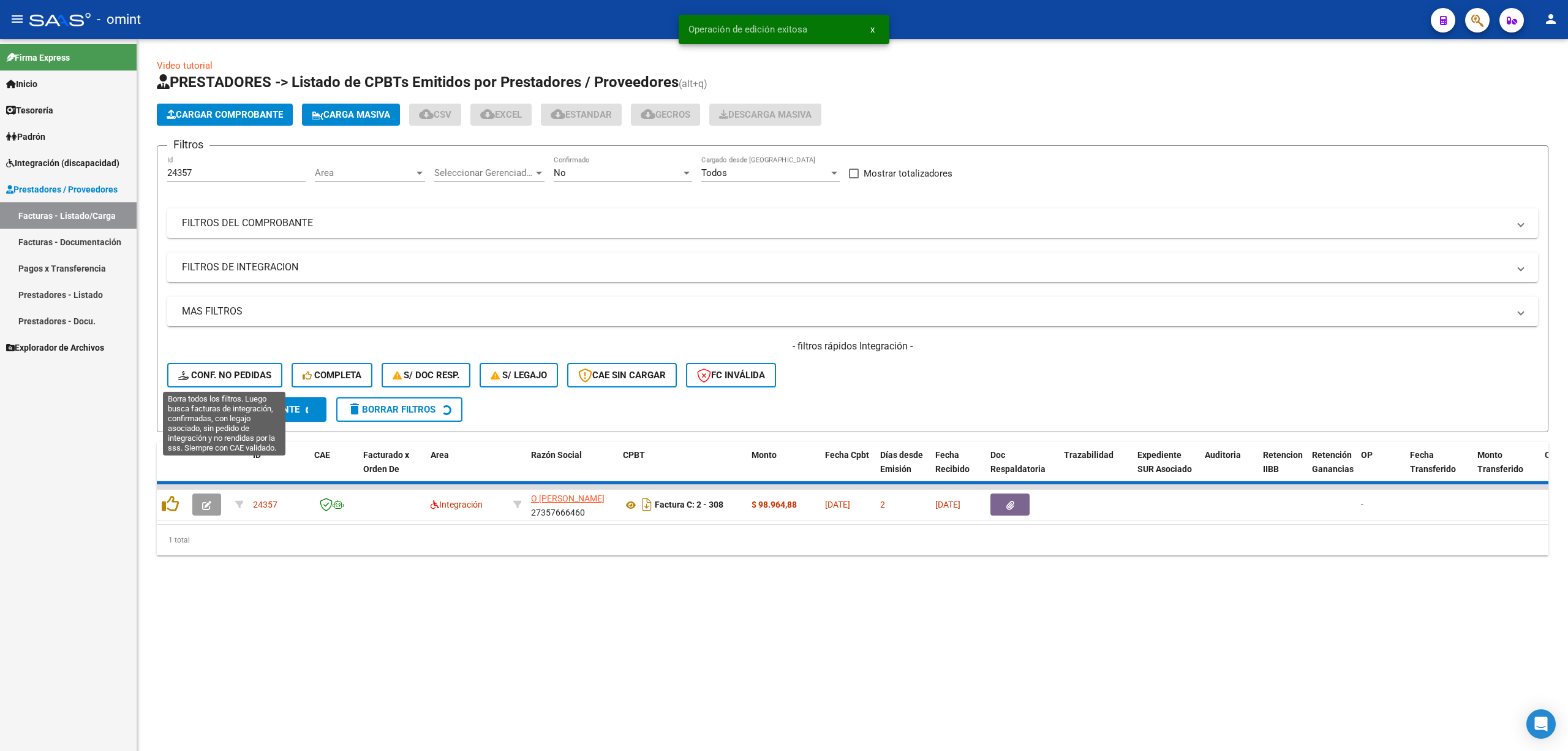
click at [218, 377] on span "Conf. no pedidas" at bounding box center [225, 374] width 93 height 11
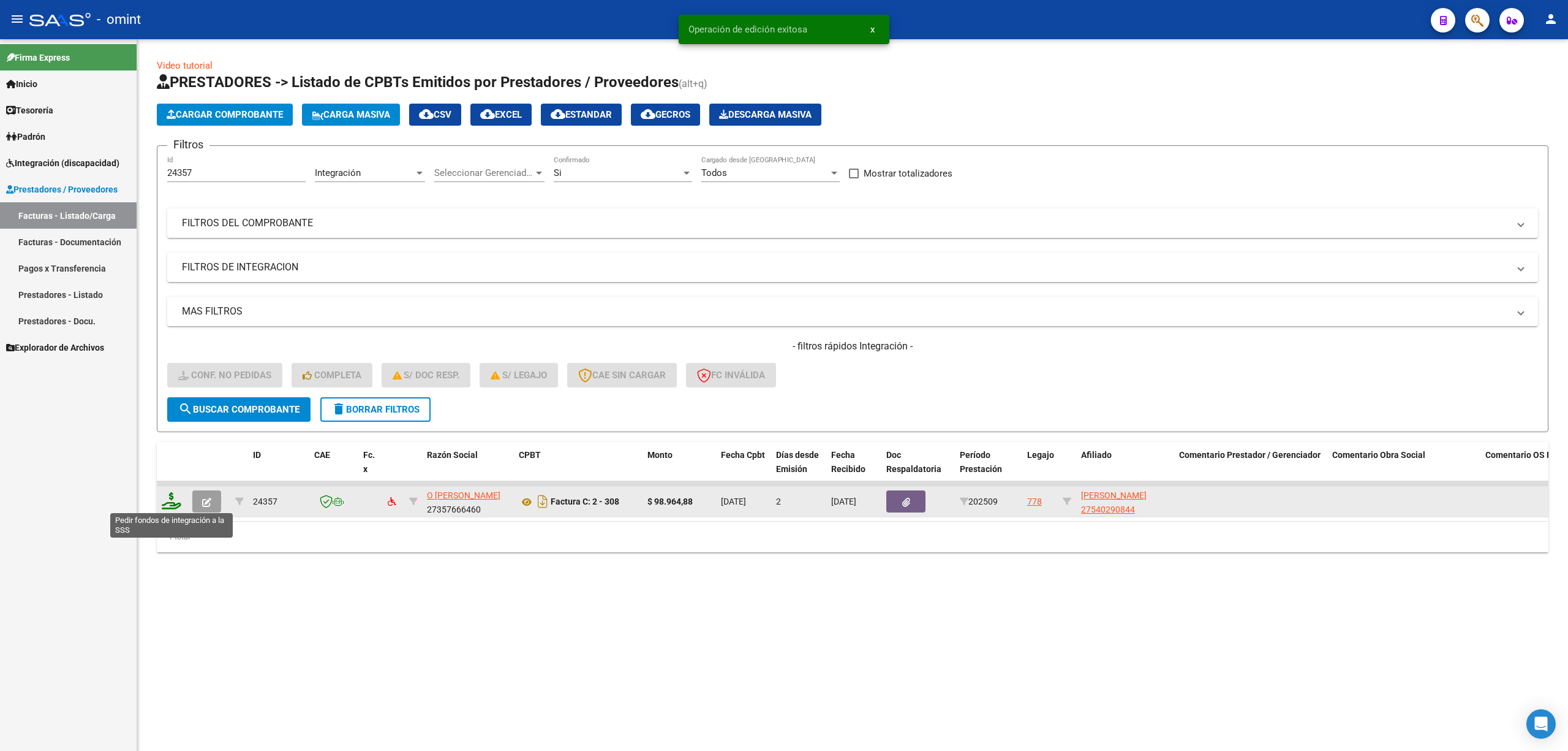
click at [164, 496] on icon at bounding box center [171, 501] width 20 height 17
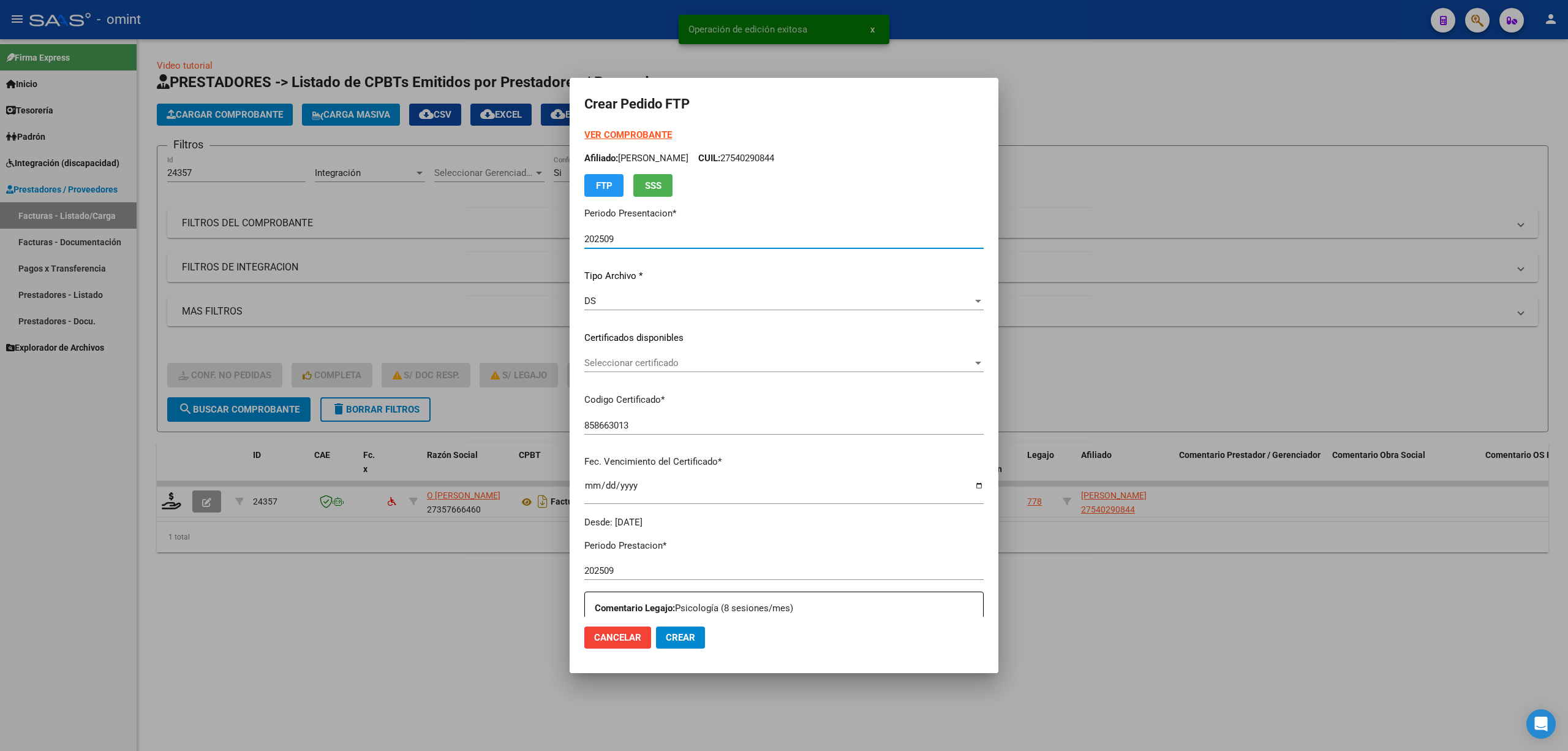
click at [620, 369] on div "Seleccionar certificado Seleccionar certificado" at bounding box center [784, 362] width 400 height 18
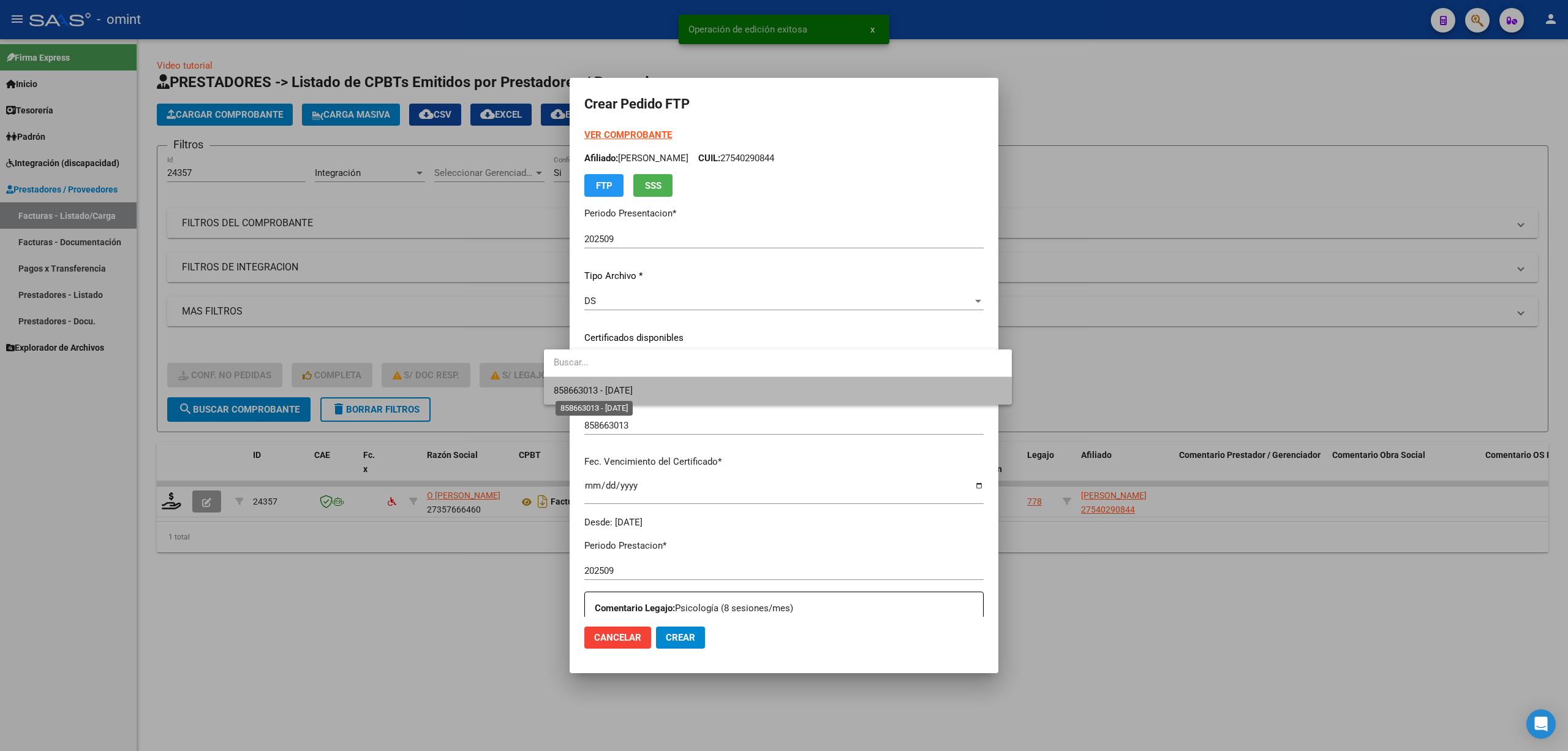
click at [633, 391] on span "858663013 - 2027-01-31" at bounding box center [593, 390] width 79 height 11
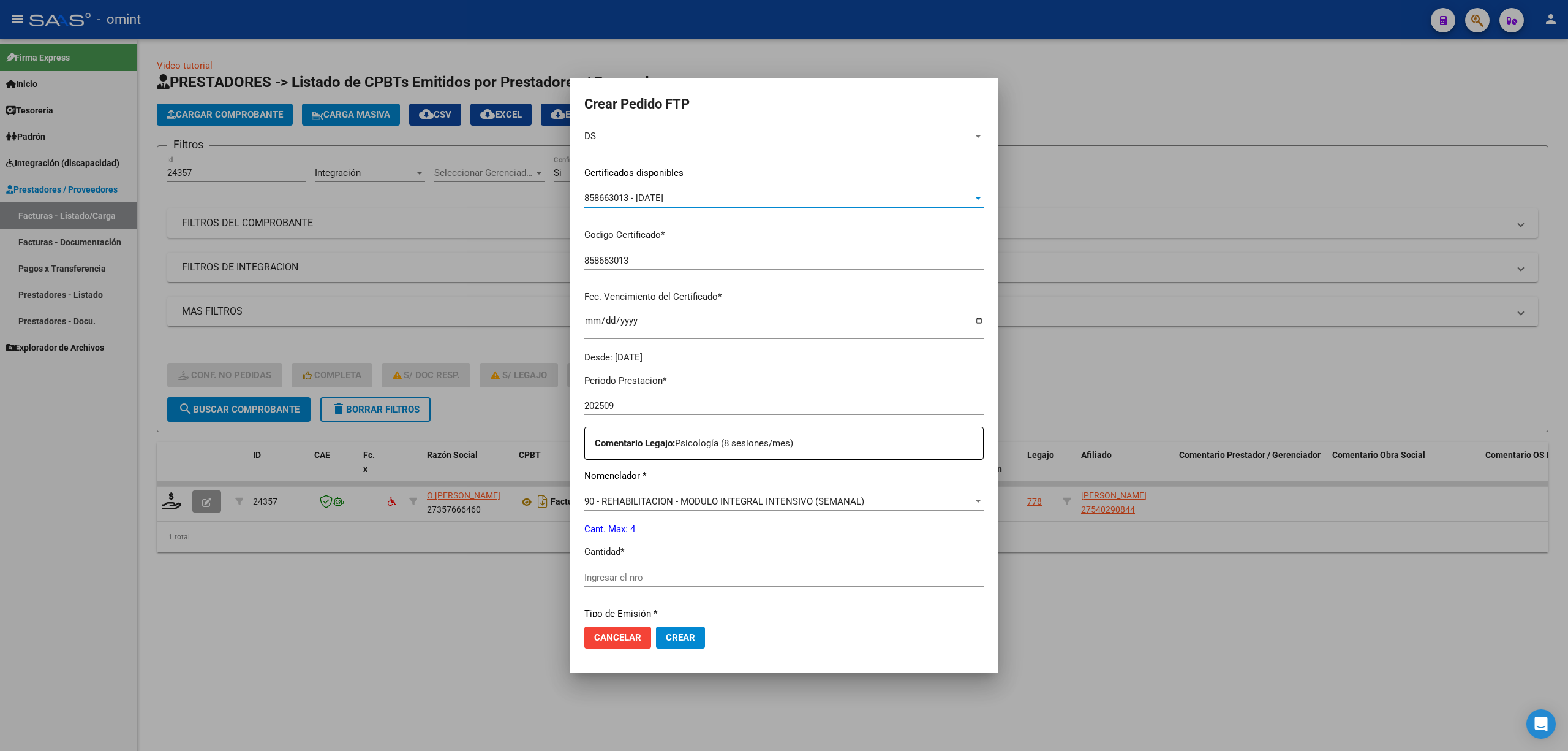
scroll to position [326, 0]
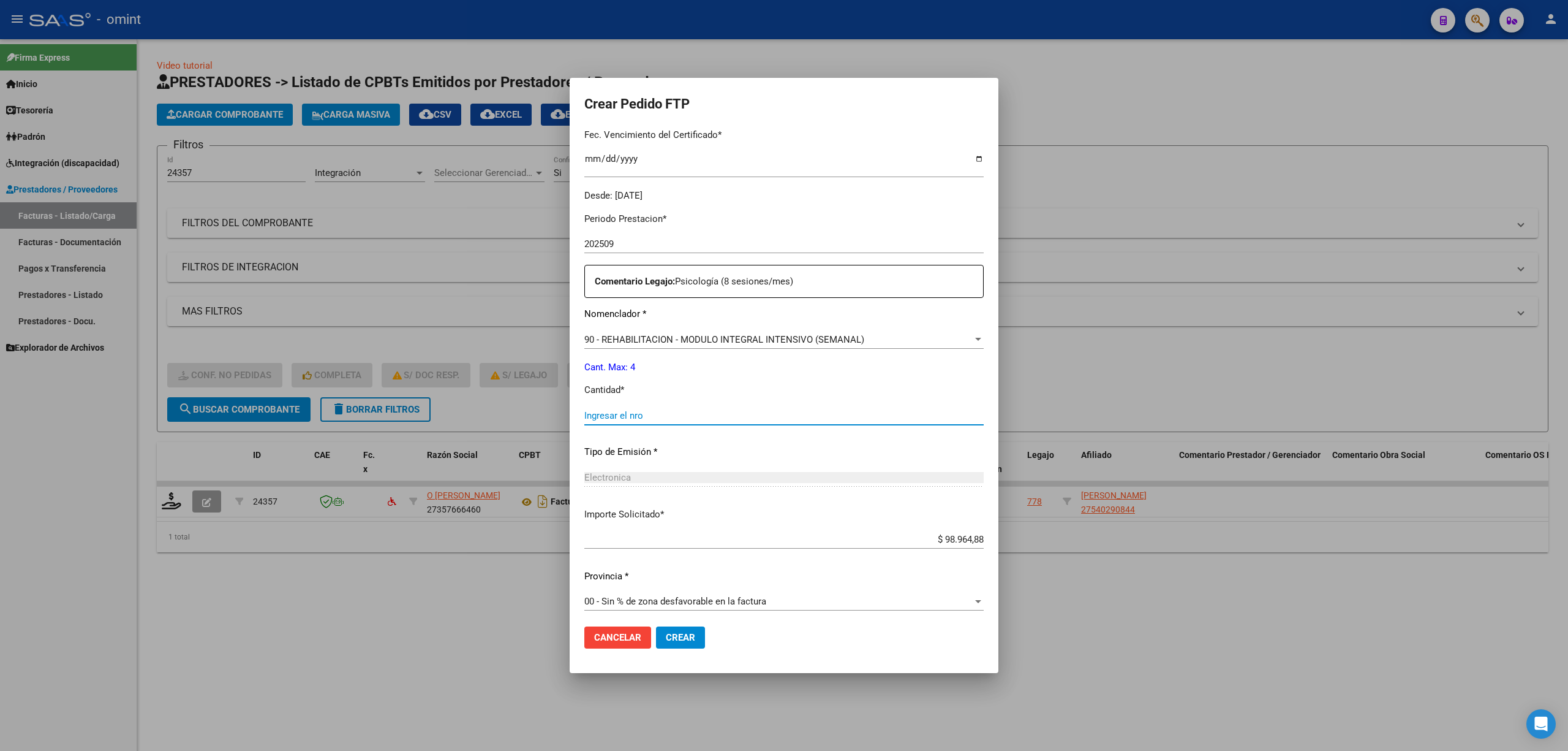
click at [618, 418] on input "Ingresar el nro" at bounding box center [784, 415] width 400 height 11
drag, startPoint x: 653, startPoint y: 636, endPoint x: 673, endPoint y: 635, distance: 20.0
click at [666, 636] on span "Crear" at bounding box center [680, 637] width 29 height 11
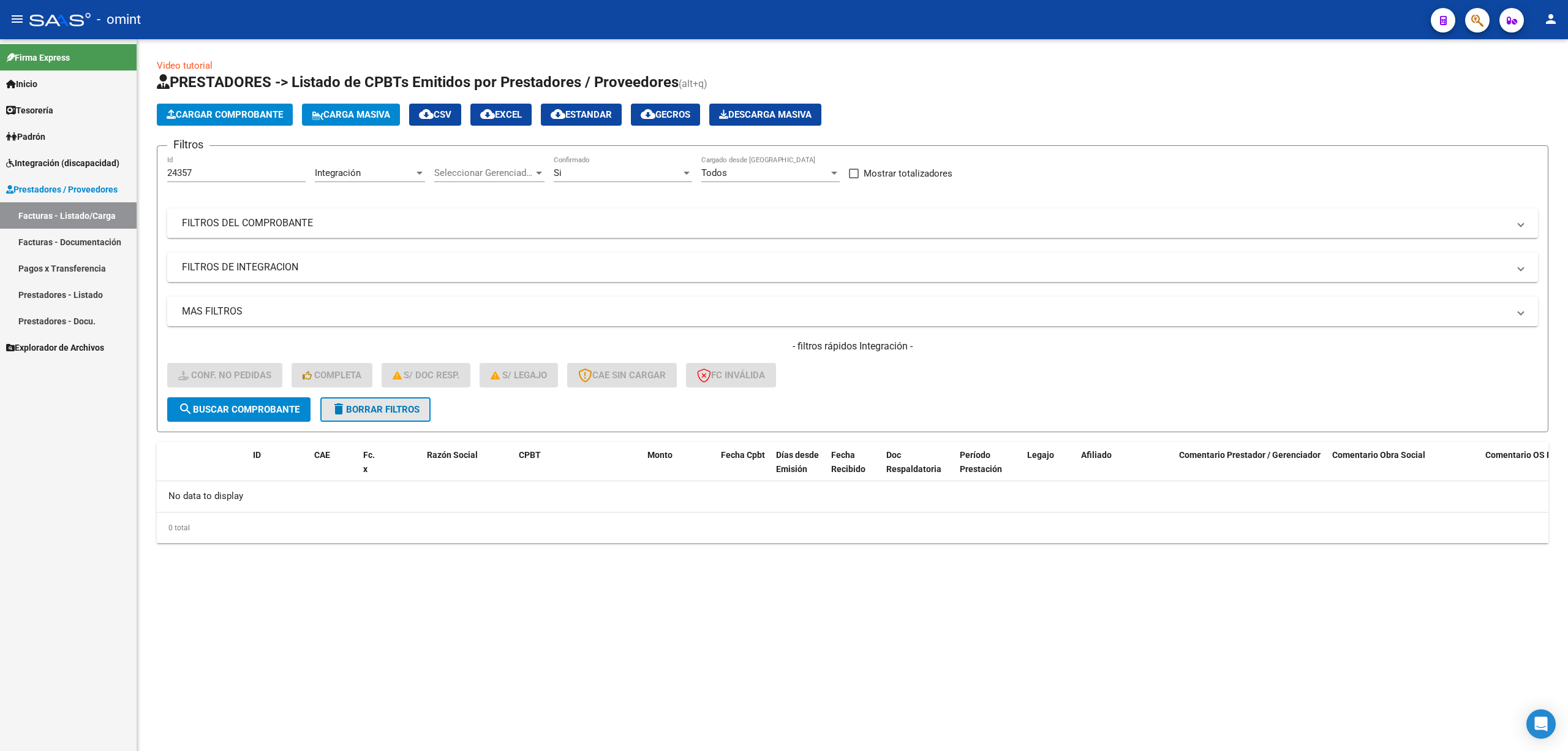
click at [388, 409] on span "delete Borrar Filtros" at bounding box center [375, 409] width 88 height 11
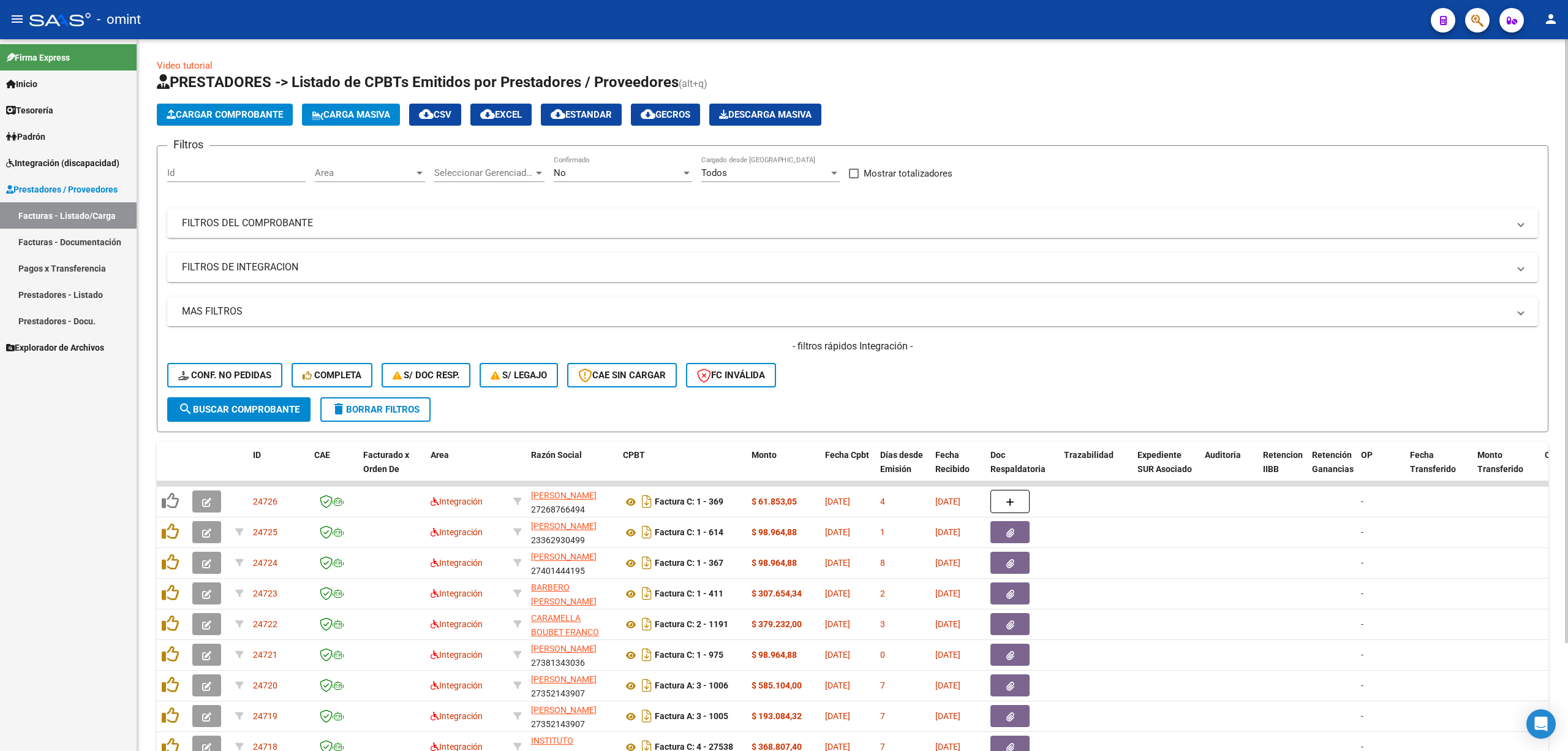
click at [191, 172] on input "Id" at bounding box center [236, 172] width 139 height 11
paste input "23606"
click at [264, 409] on span "search Buscar Comprobante" at bounding box center [238, 409] width 121 height 11
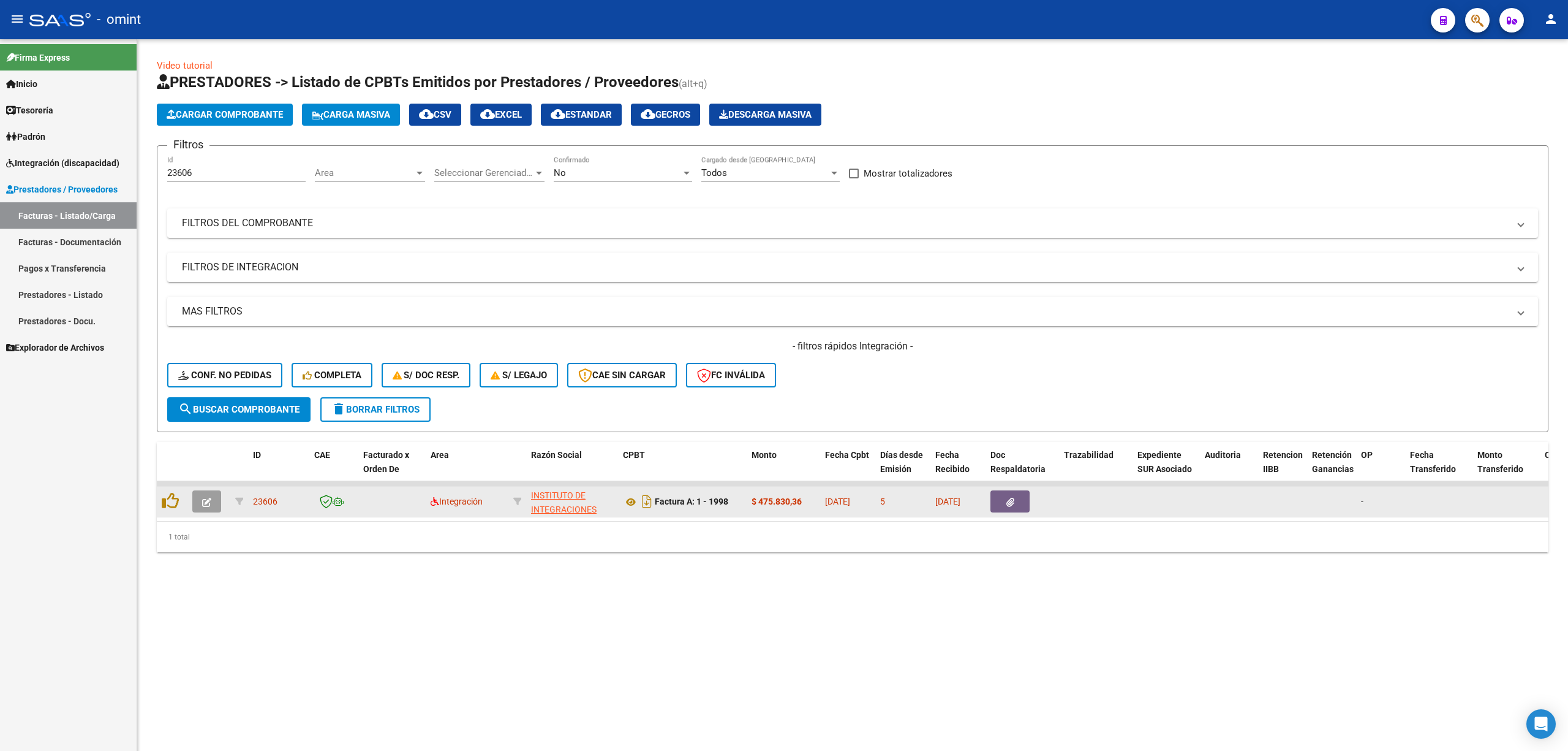
click at [203, 499] on icon "button" at bounding box center [206, 502] width 9 height 9
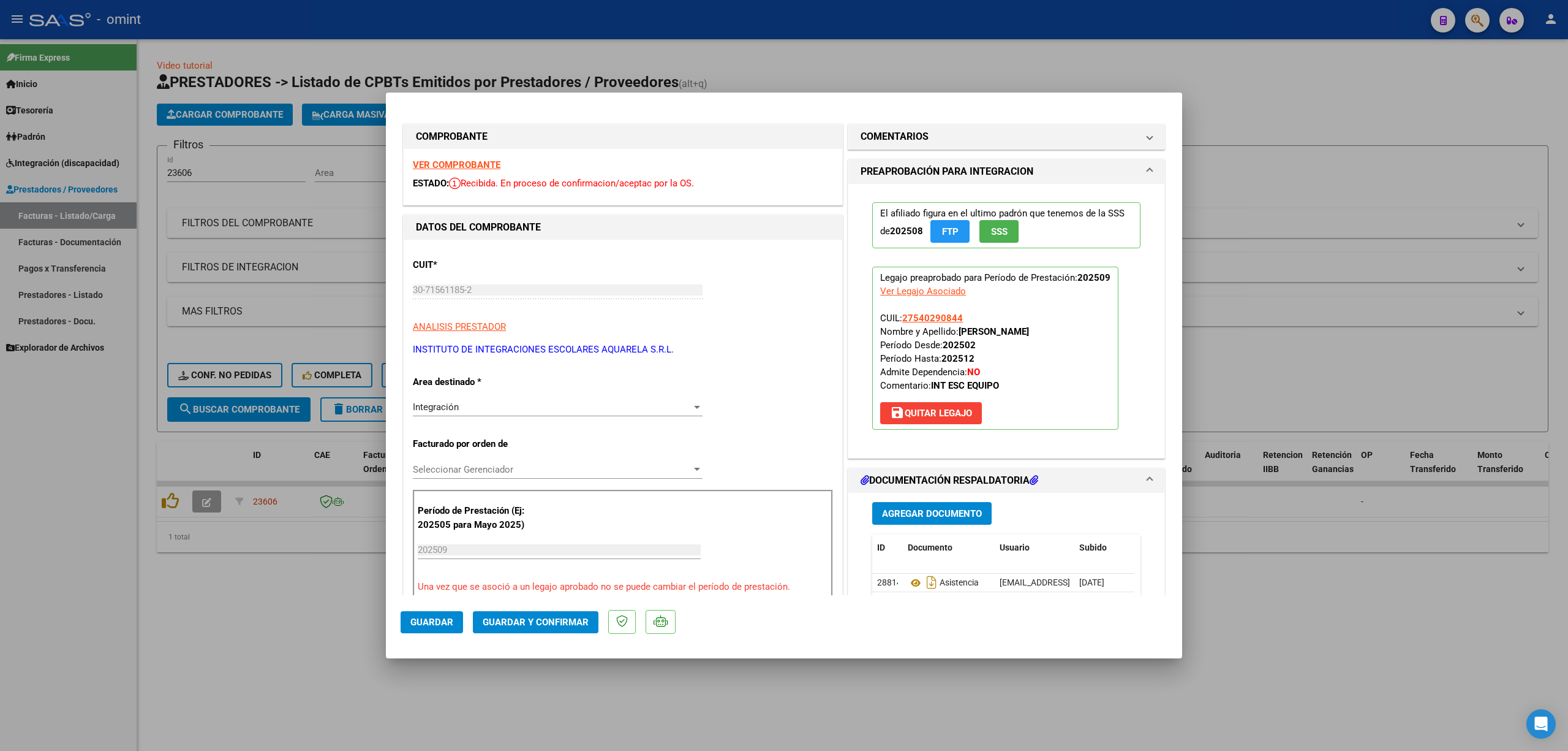
click at [459, 163] on strong "VER COMPROBANTE" at bounding box center [456, 164] width 88 height 11
click at [554, 622] on span "Guardar y Confirmar" at bounding box center [536, 622] width 106 height 11
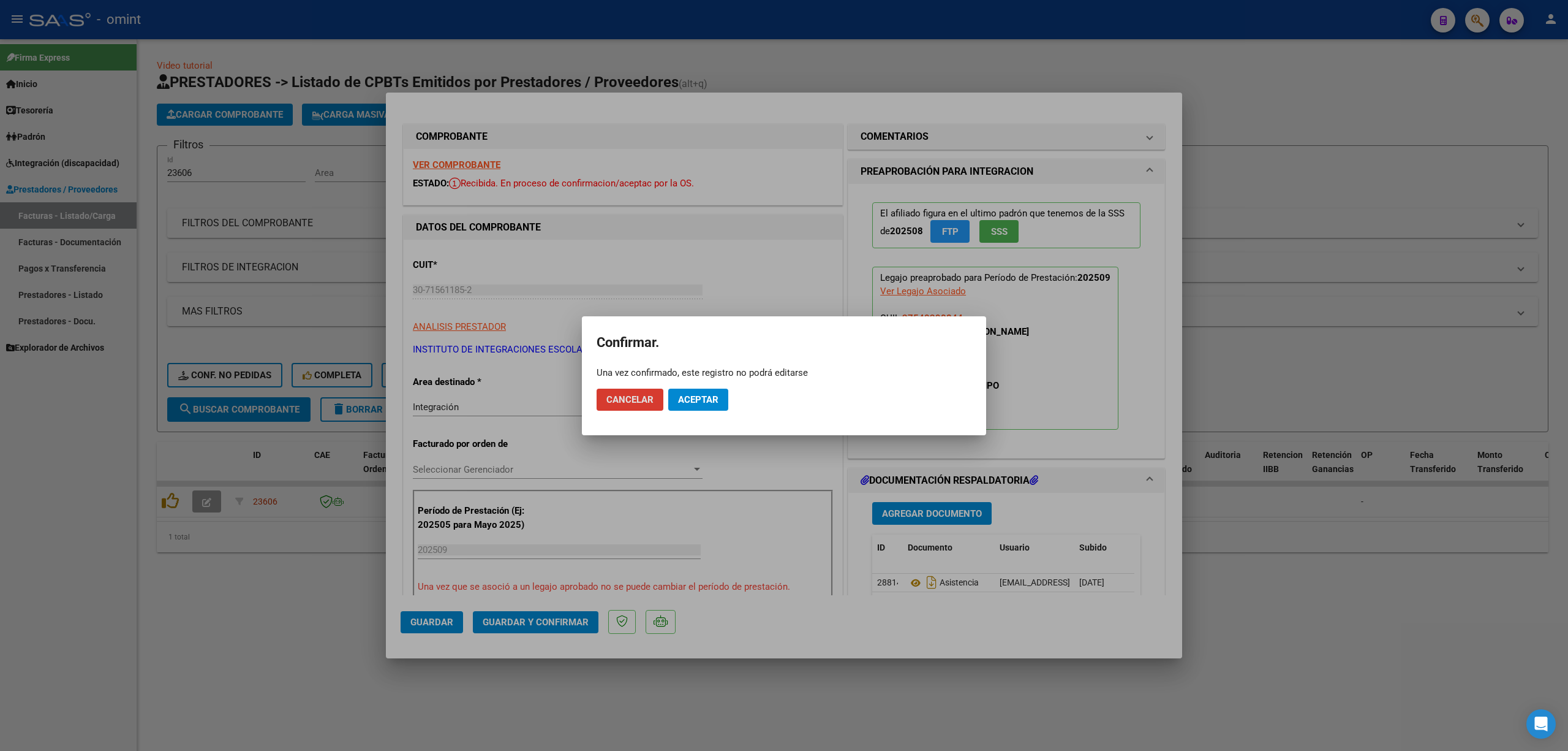
click at [716, 418] on mat-dialog-actions "Cancelar Aceptar" at bounding box center [784, 399] width 375 height 41
click at [700, 402] on span "Aceptar" at bounding box center [698, 399] width 41 height 11
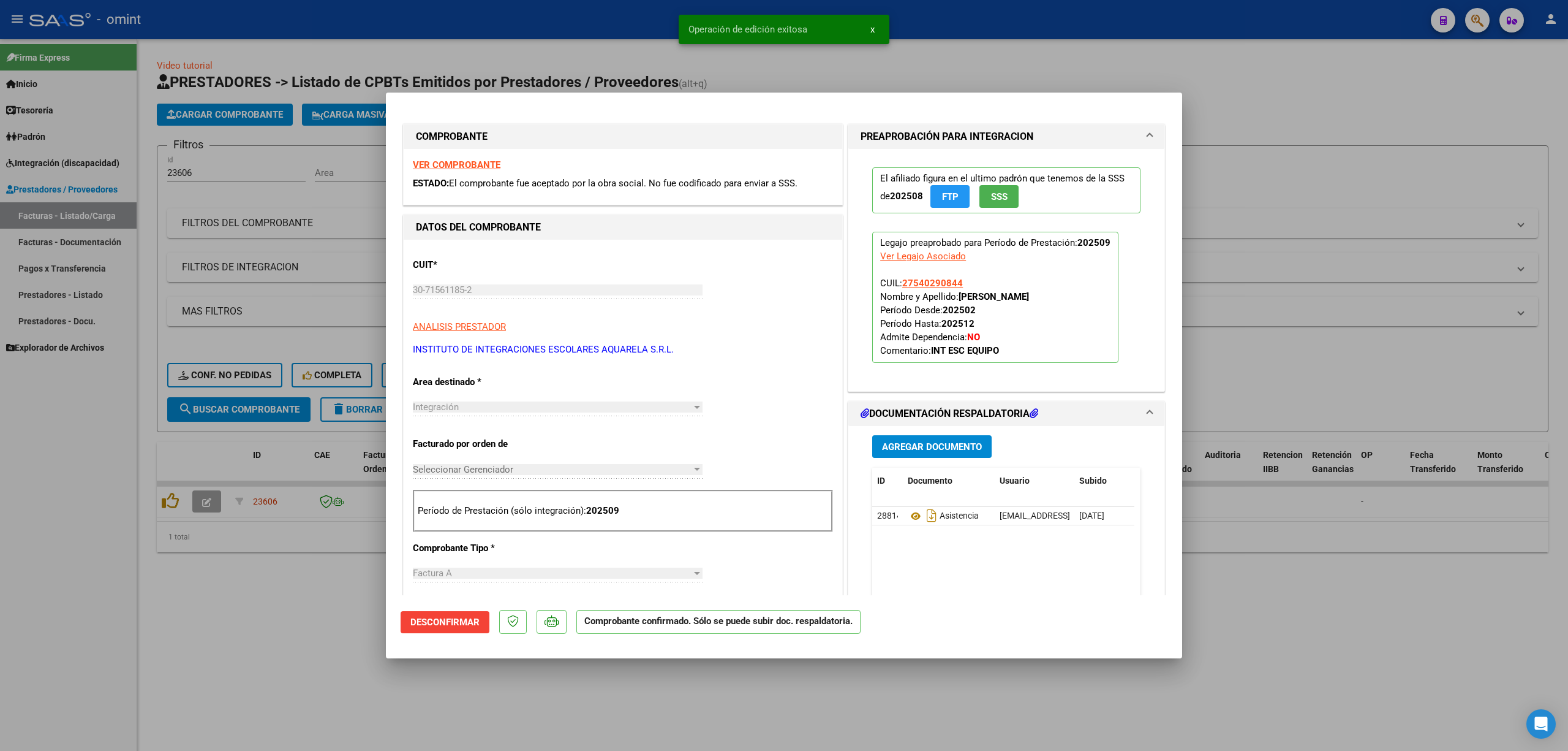
click at [286, 204] on div at bounding box center [784, 375] width 1568 height 751
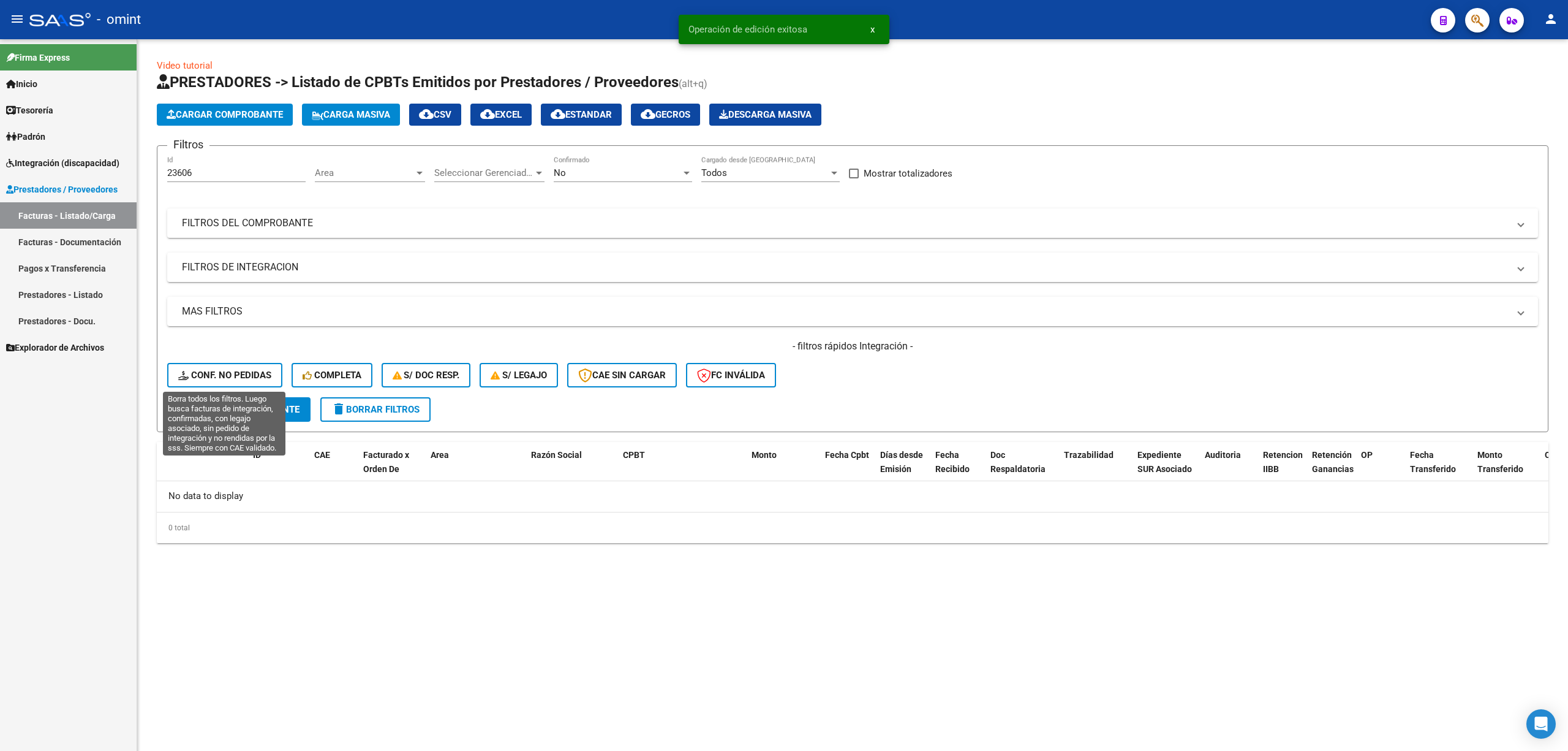
click at [226, 376] on span "Conf. no pedidas" at bounding box center [225, 374] width 93 height 11
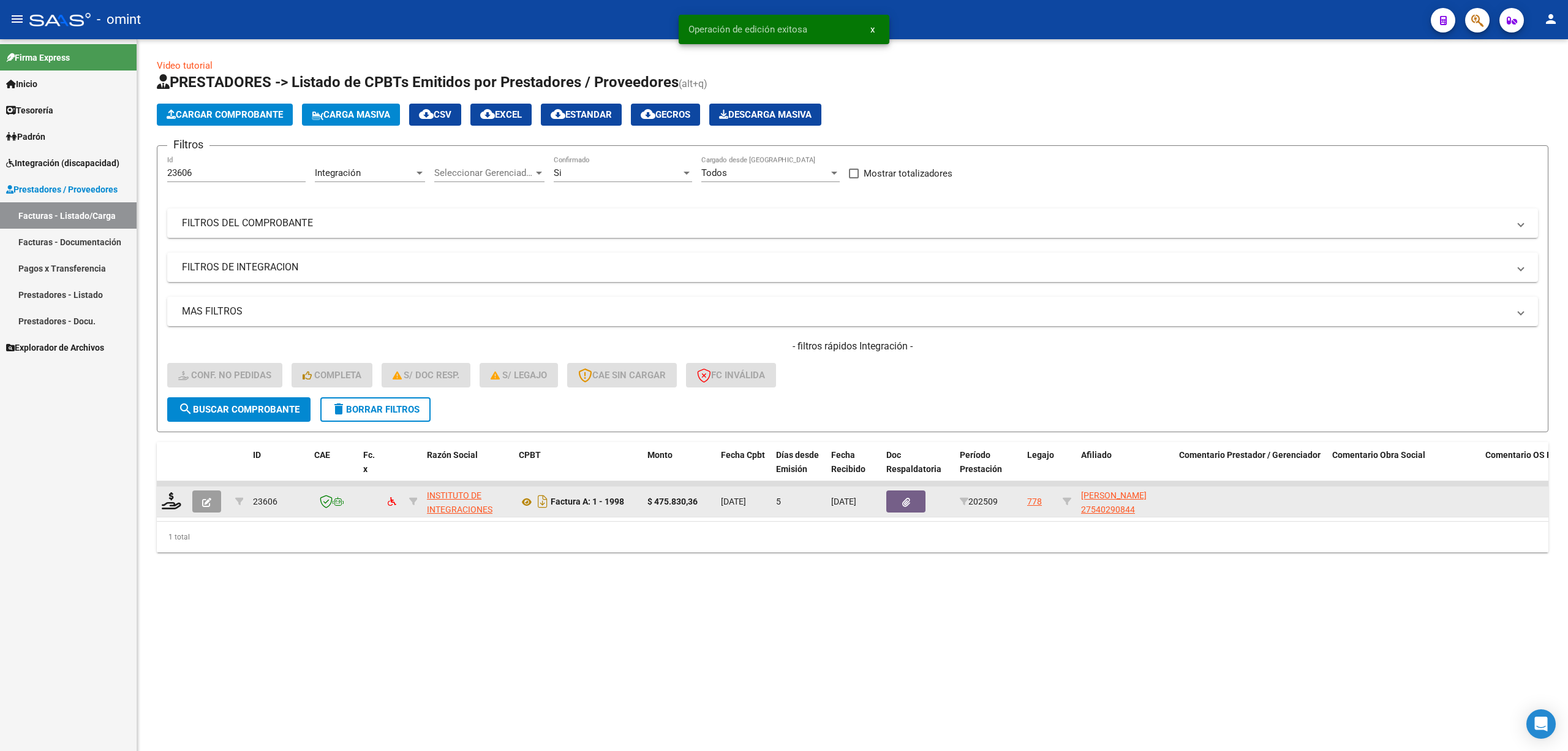
click at [160, 494] on datatable-body-cell at bounding box center [172, 501] width 31 height 30
click at [166, 497] on icon at bounding box center [171, 501] width 20 height 17
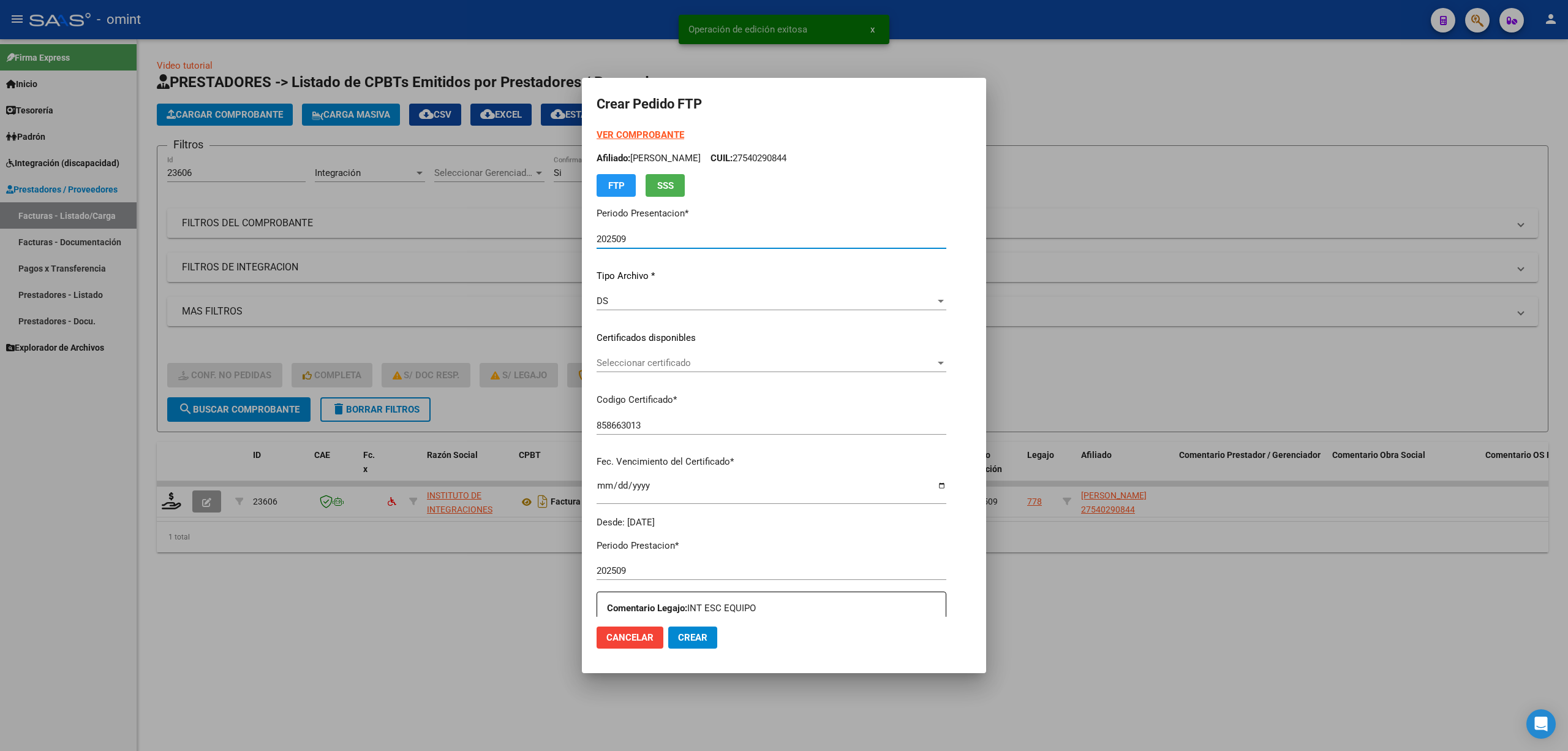
click at [630, 358] on span "Seleccionar certificado" at bounding box center [766, 363] width 339 height 11
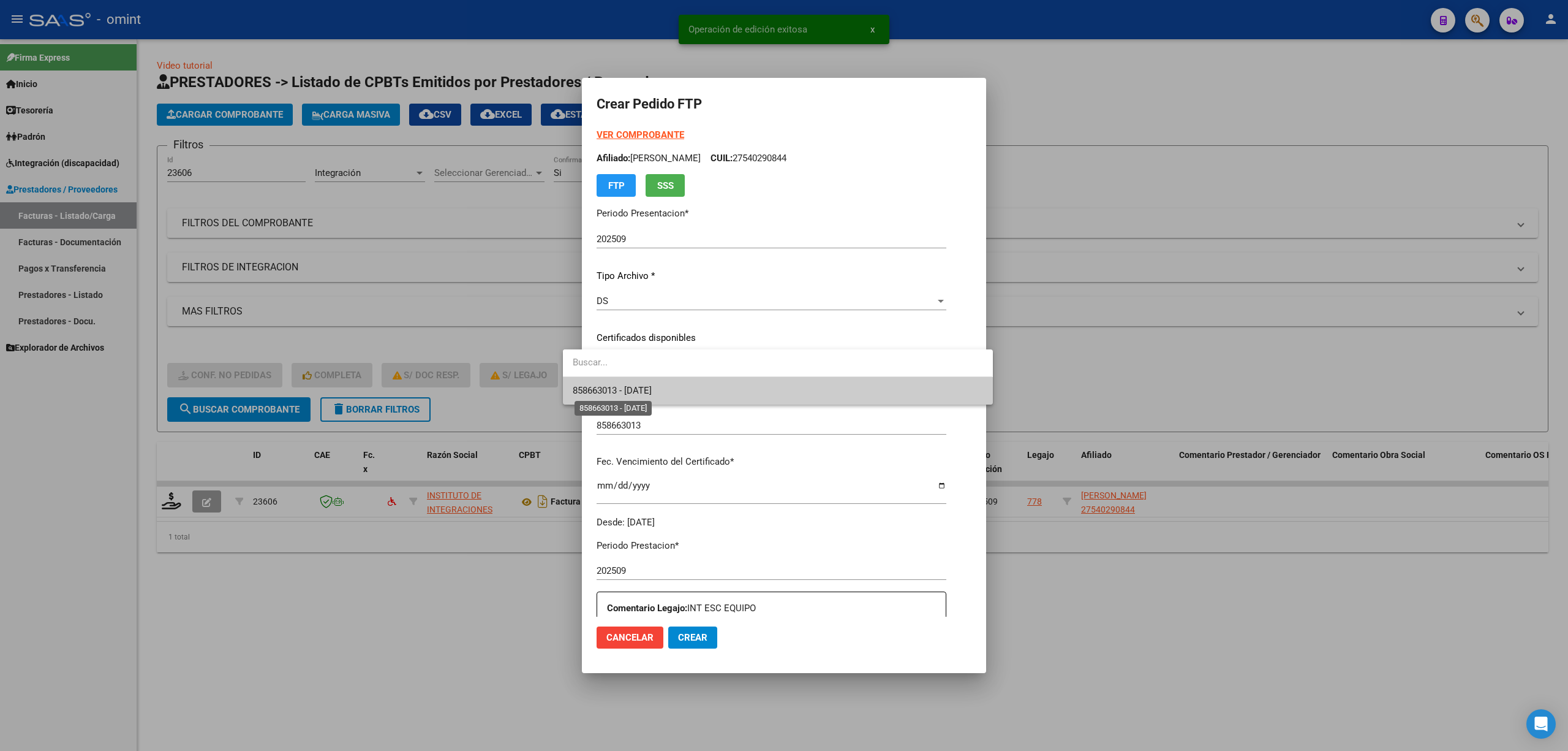
click at [650, 393] on span "858663013 - 2027-01-31" at bounding box center [612, 390] width 79 height 11
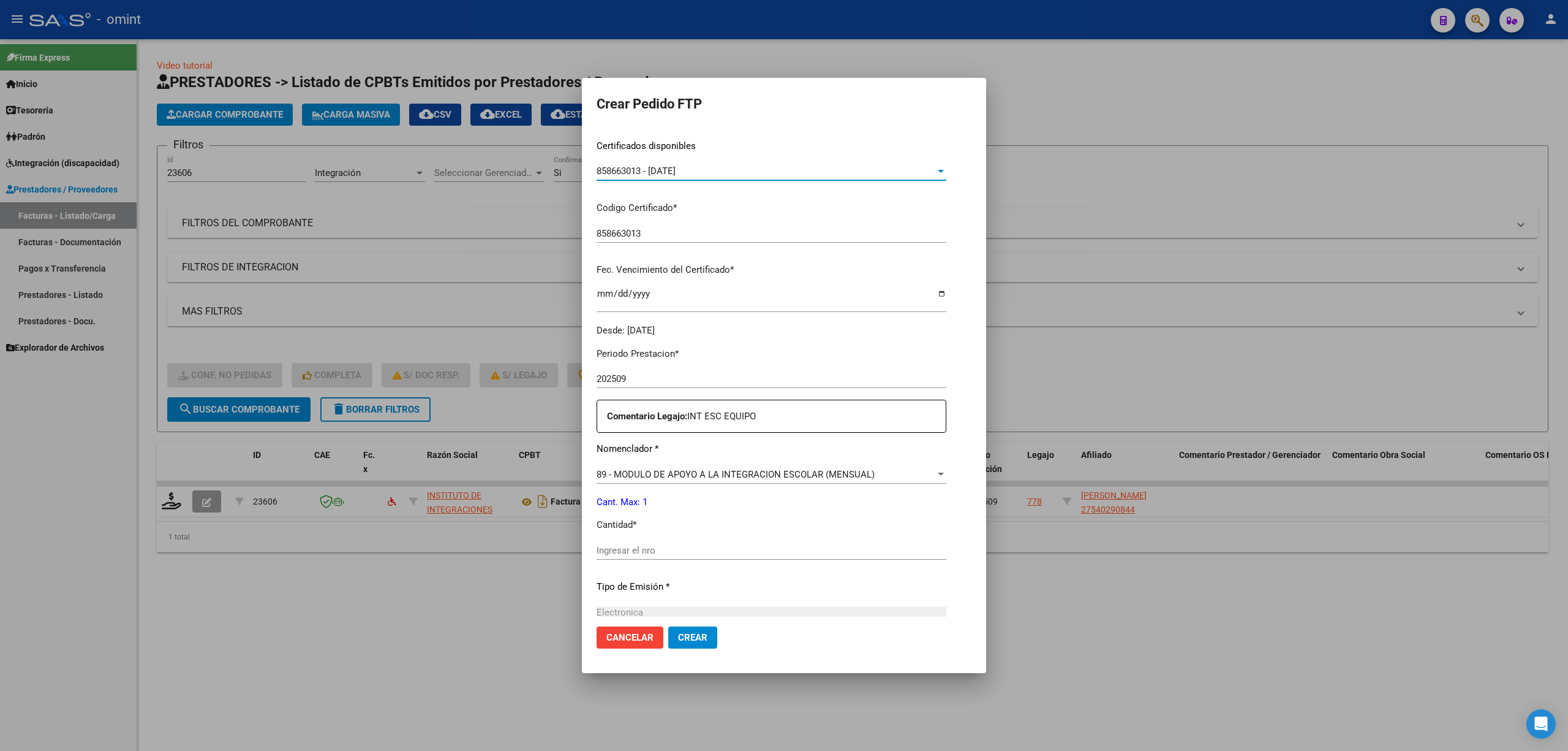
scroll to position [326, 0]
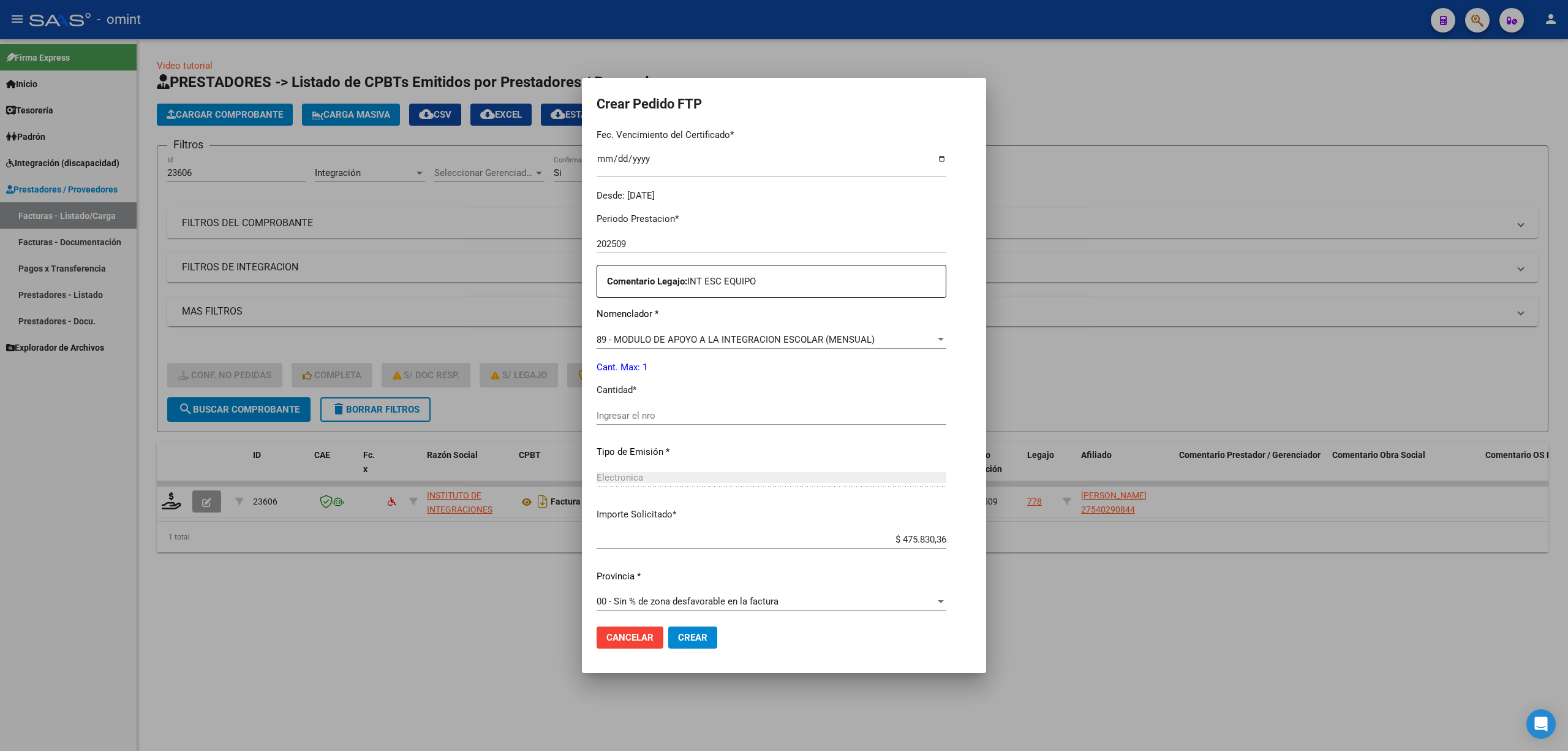
click at [623, 422] on div "Ingresar el nro" at bounding box center [771, 415] width 349 height 18
click at [678, 643] on span "Crear" at bounding box center [692, 637] width 29 height 11
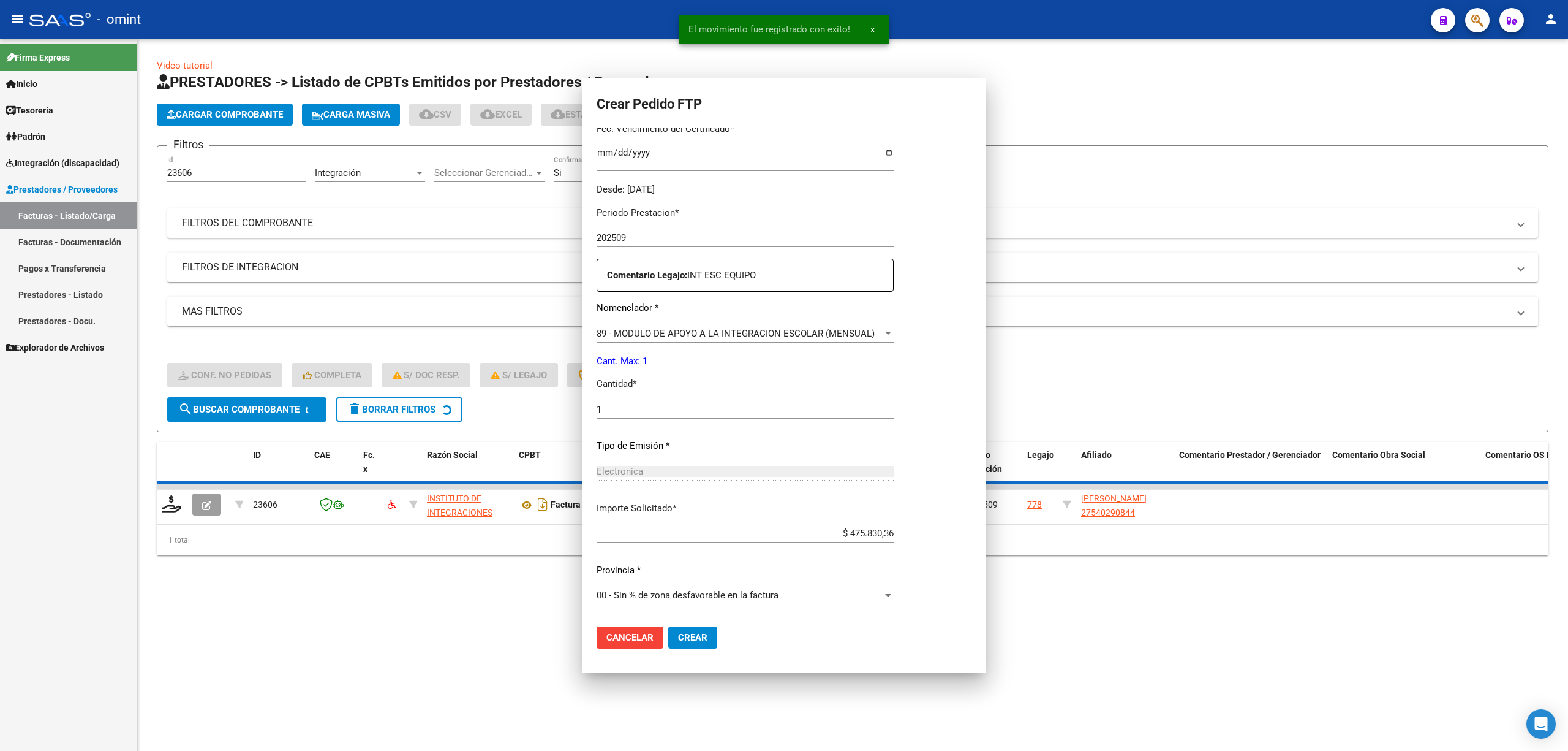
scroll to position [0, 0]
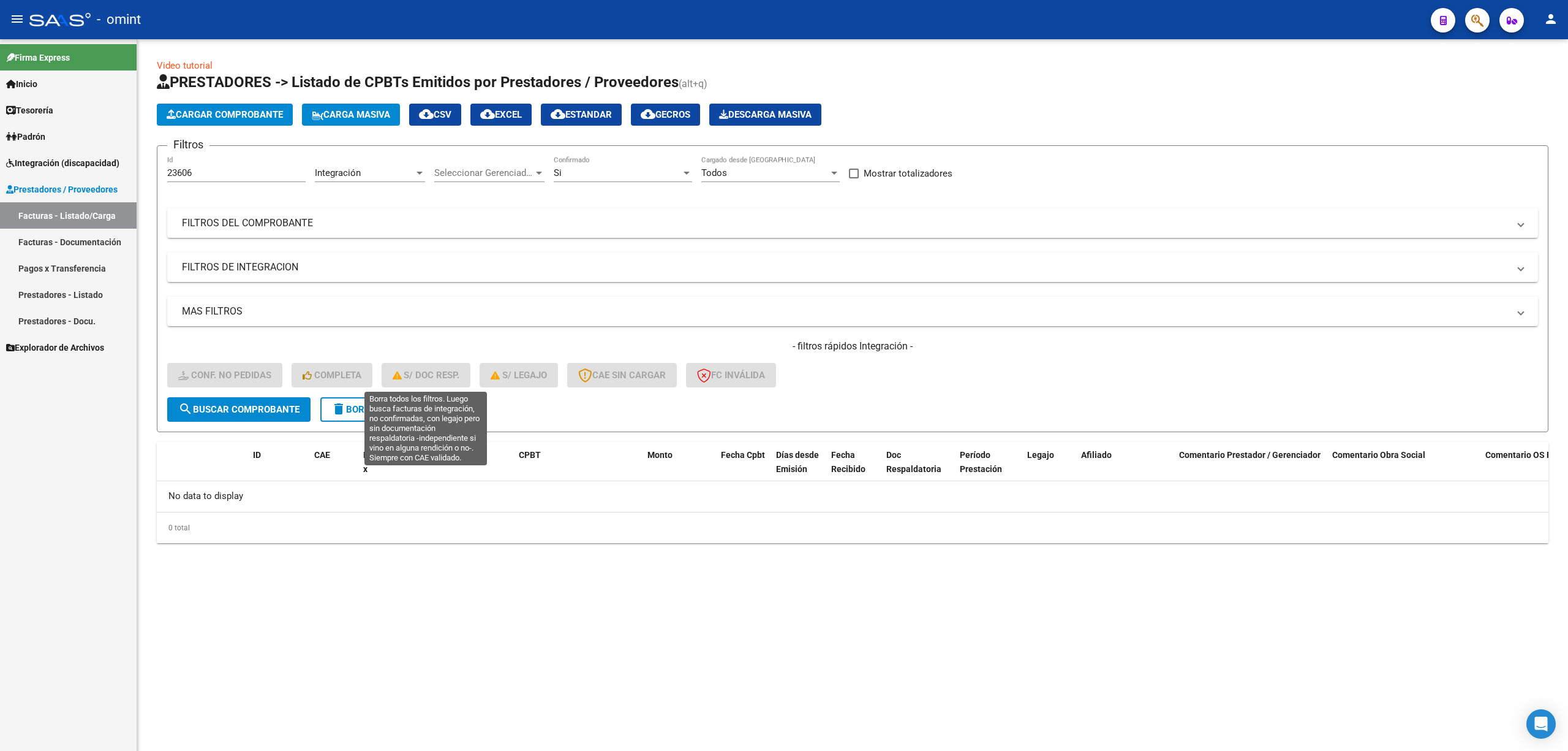
click at [390, 397] on button "delete Borrar Filtros" at bounding box center [376, 409] width 110 height 25
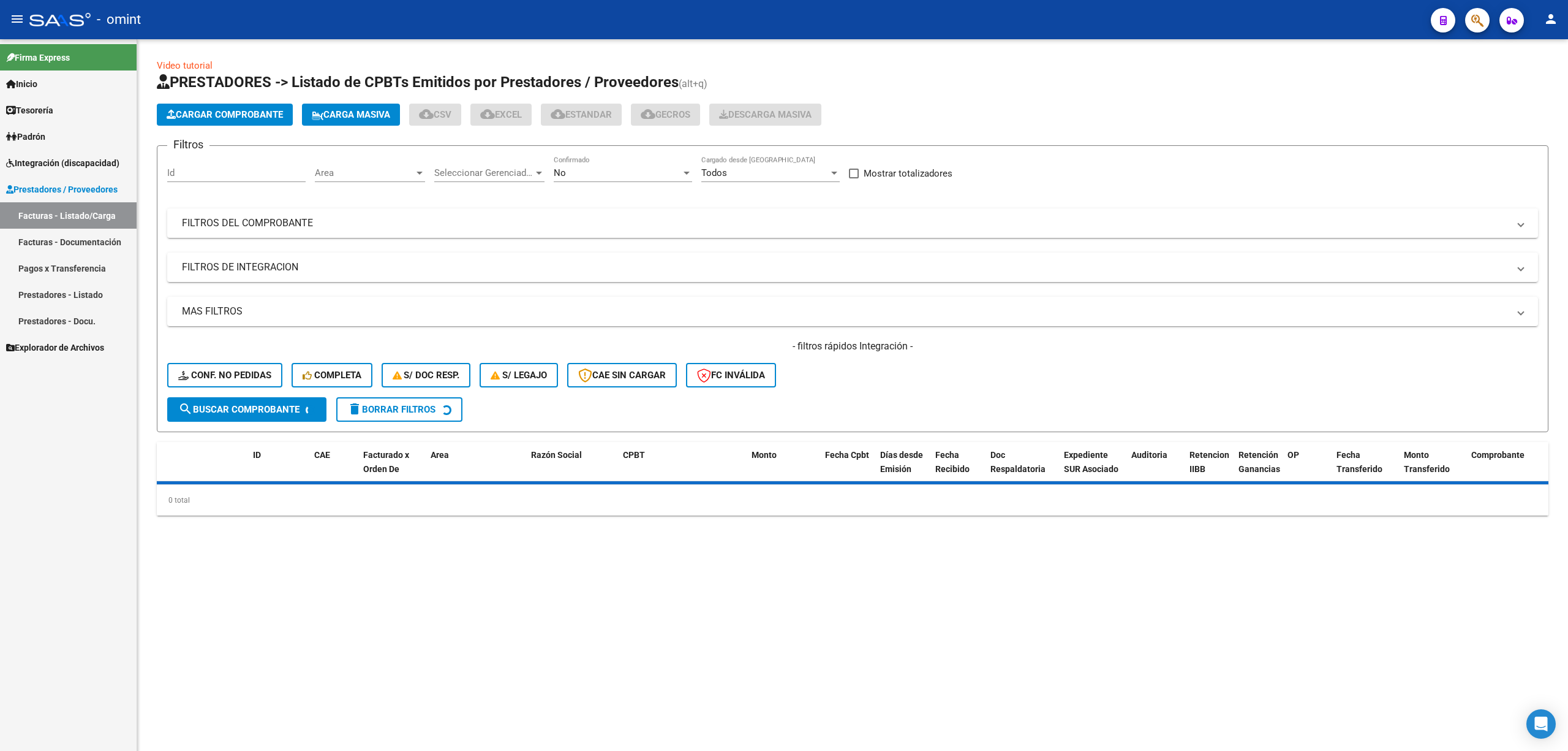
click at [233, 169] on input "Id" at bounding box center [236, 172] width 139 height 11
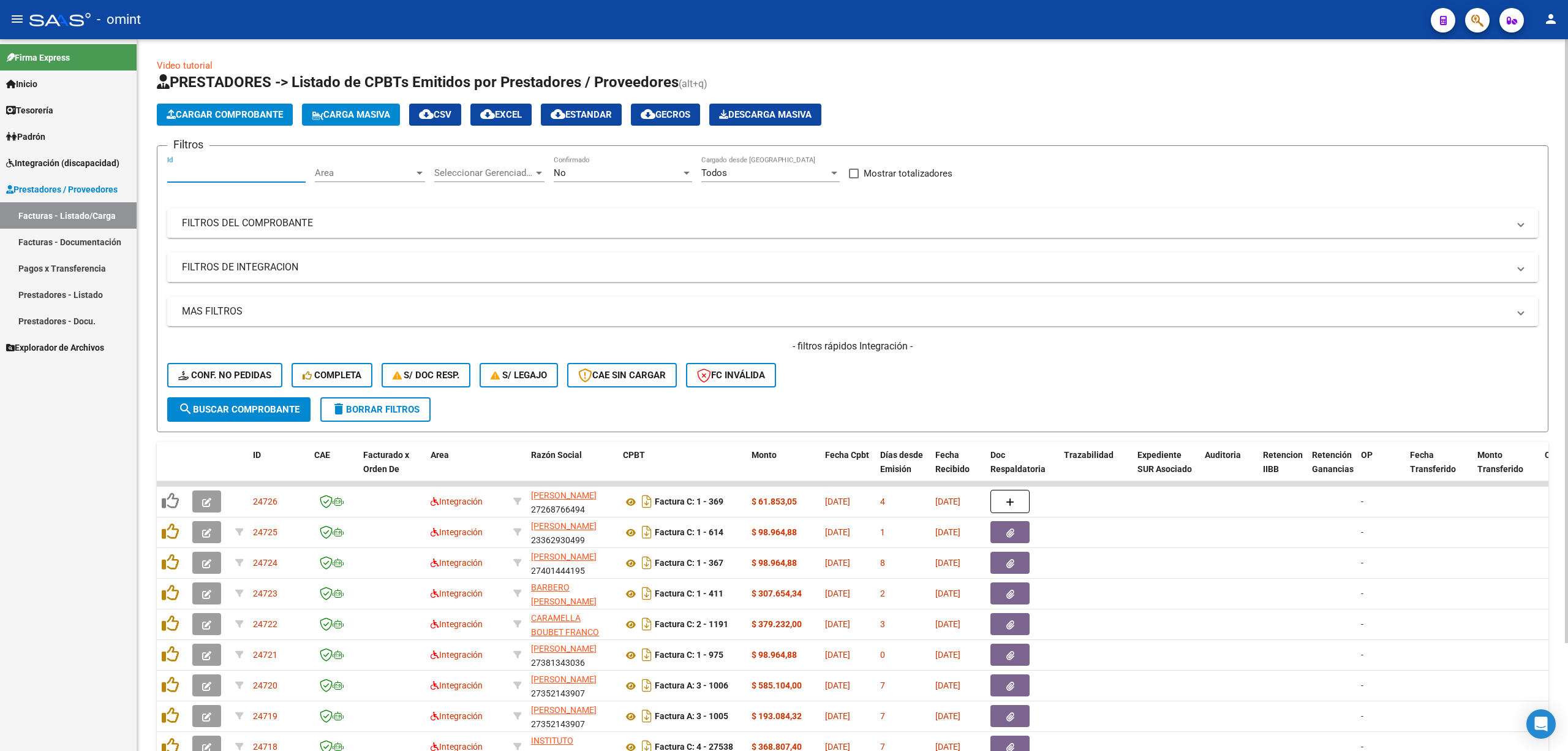
paste input "23519"
click at [246, 407] on span "search Buscar Comprobante" at bounding box center [238, 409] width 121 height 11
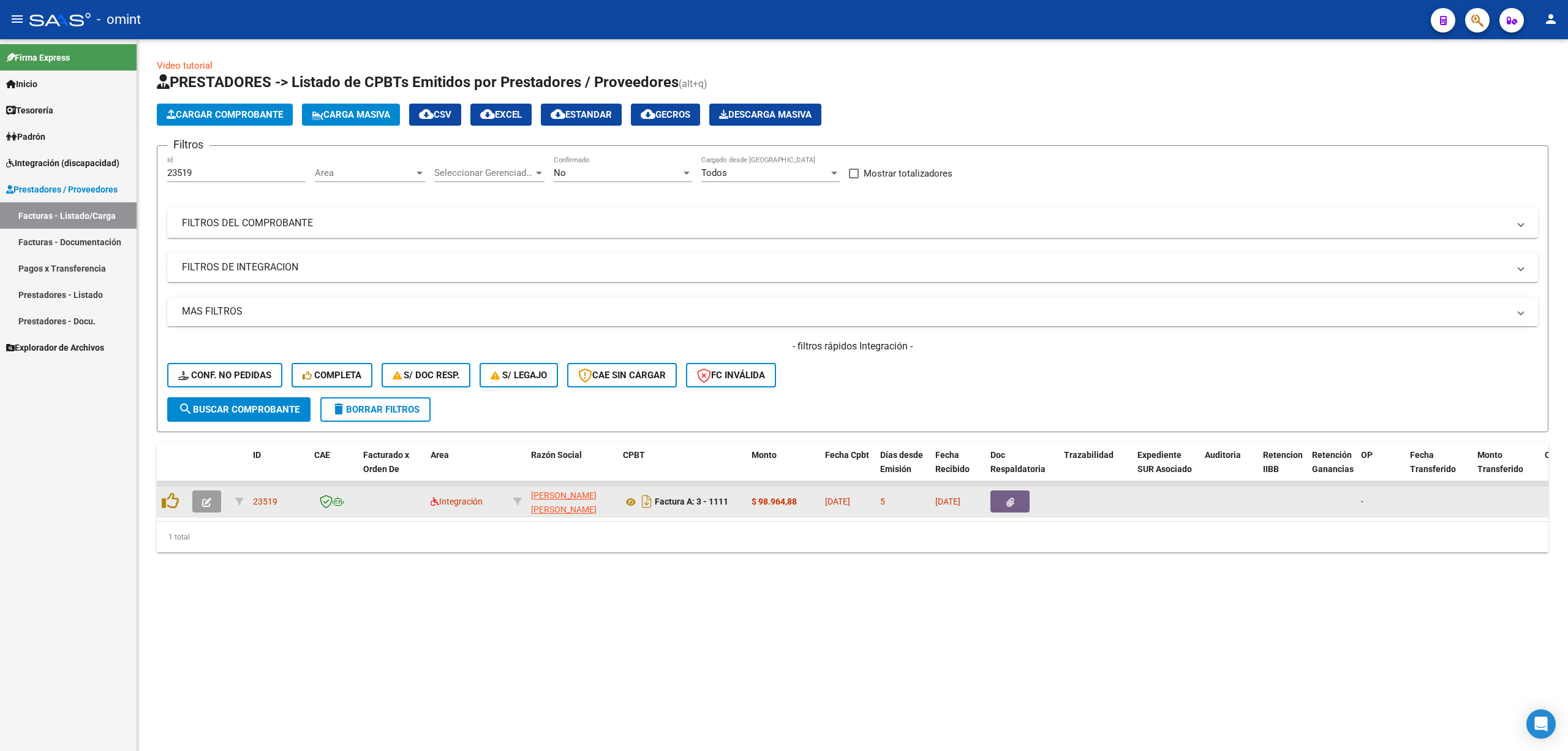
click at [211, 504] on button "button" at bounding box center [207, 501] width 29 height 22
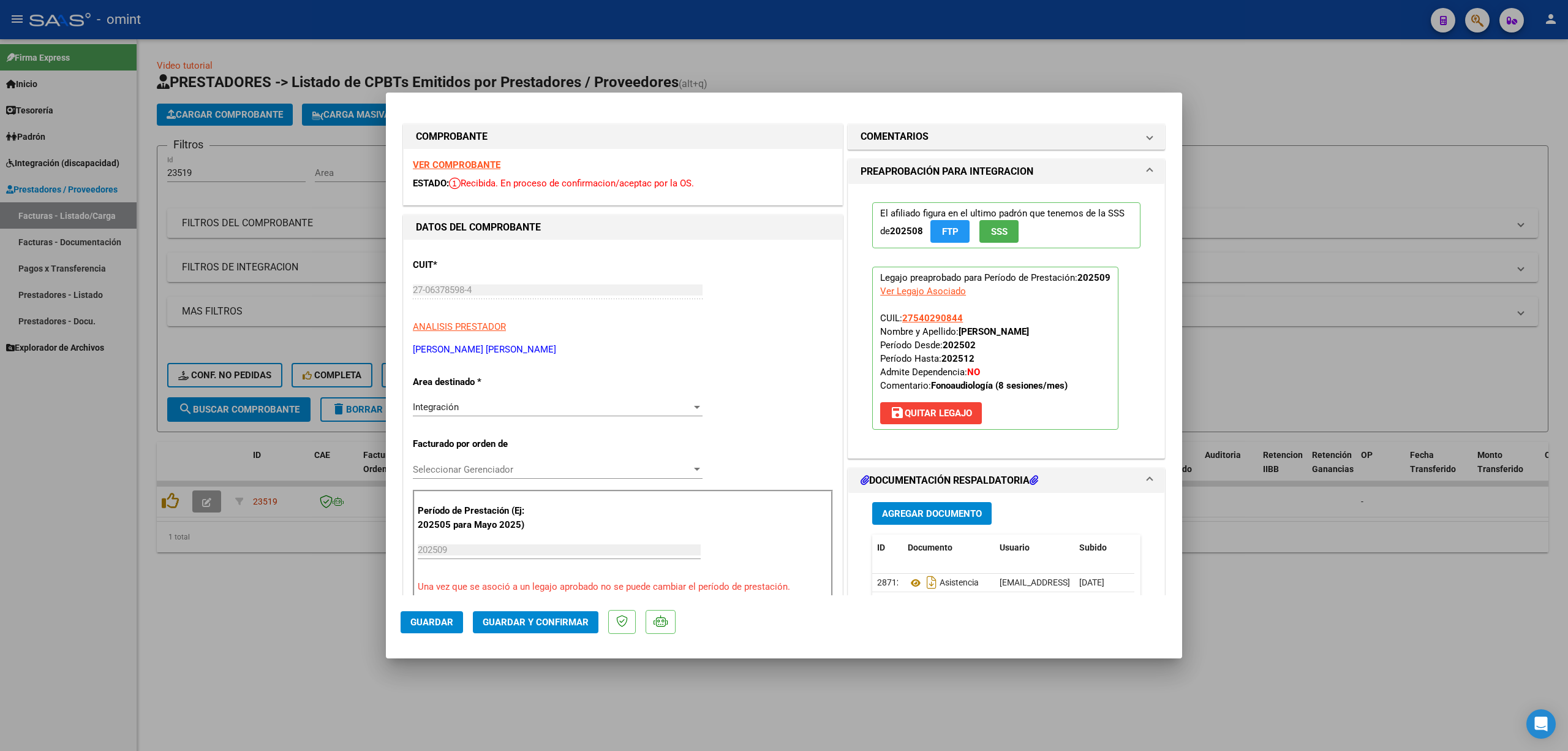
click at [443, 164] on strong "VER COMPROBANTE" at bounding box center [456, 164] width 88 height 11
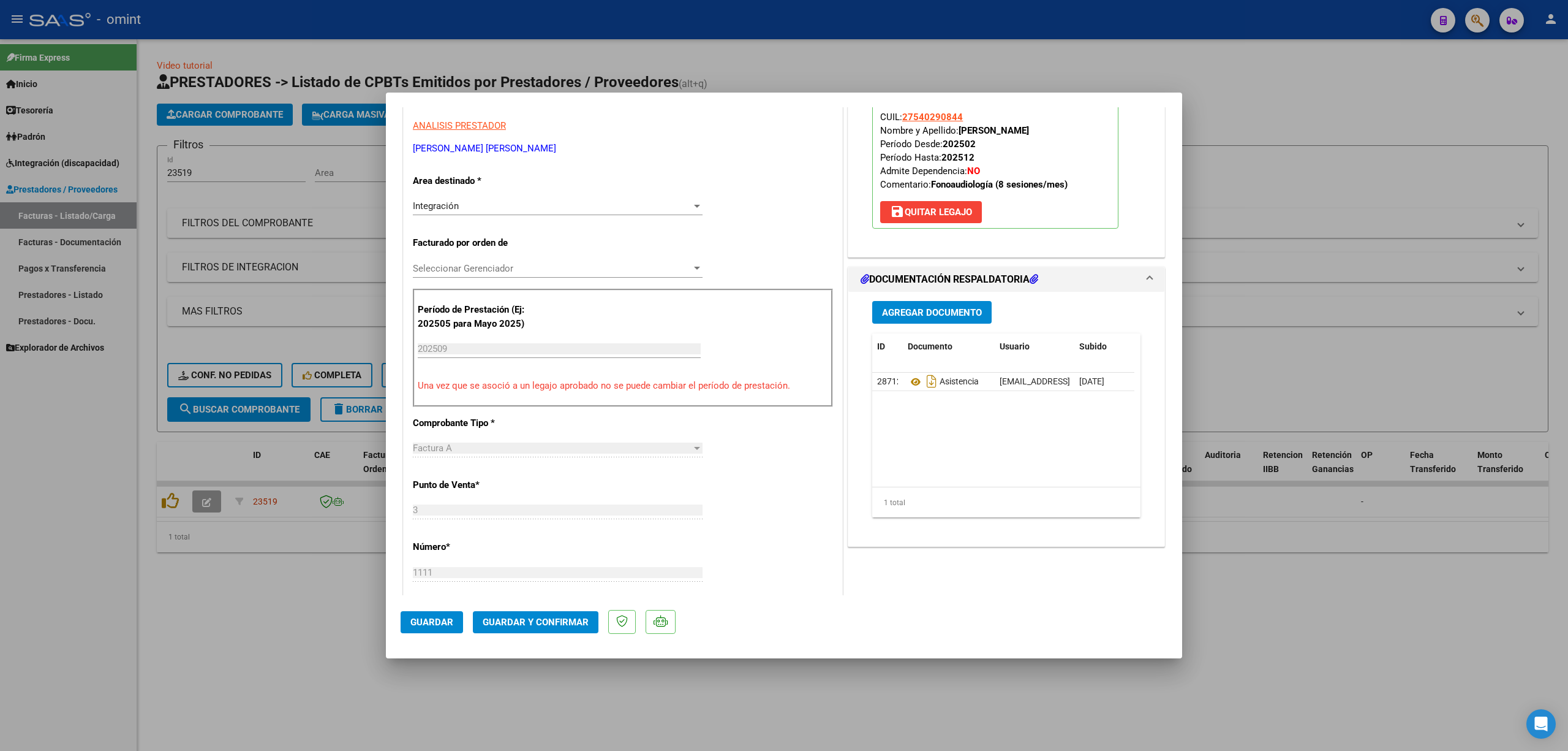
scroll to position [326, 0]
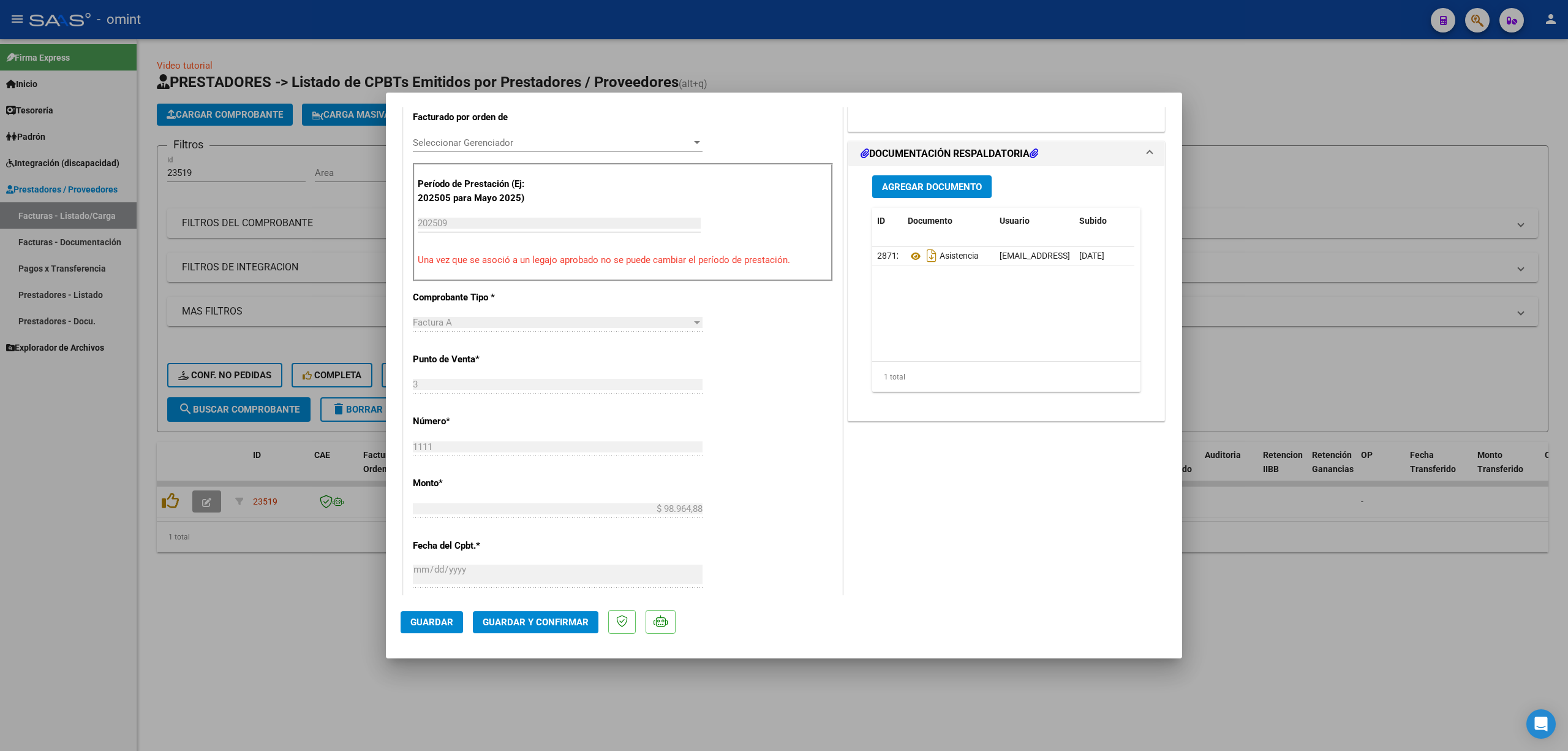
click at [537, 620] on span "Guardar y Confirmar" at bounding box center [536, 622] width 106 height 11
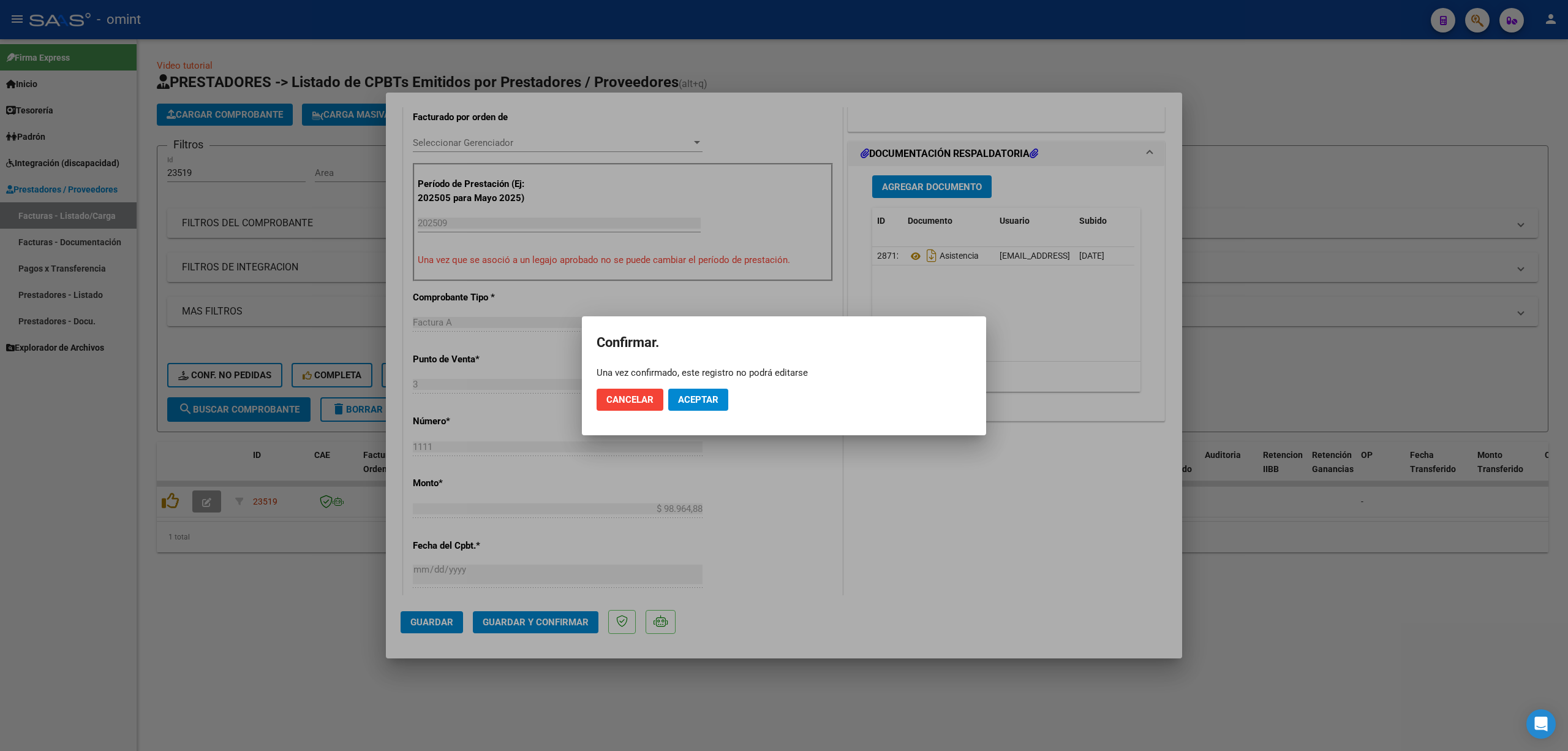
drag, startPoint x: 690, startPoint y: 379, endPoint x: 697, endPoint y: 391, distance: 13.9
click at [691, 379] on mat-dialog-actions "Cancelar Aceptar" at bounding box center [784, 399] width 375 height 41
click at [699, 401] on span "Aceptar" at bounding box center [698, 399] width 41 height 11
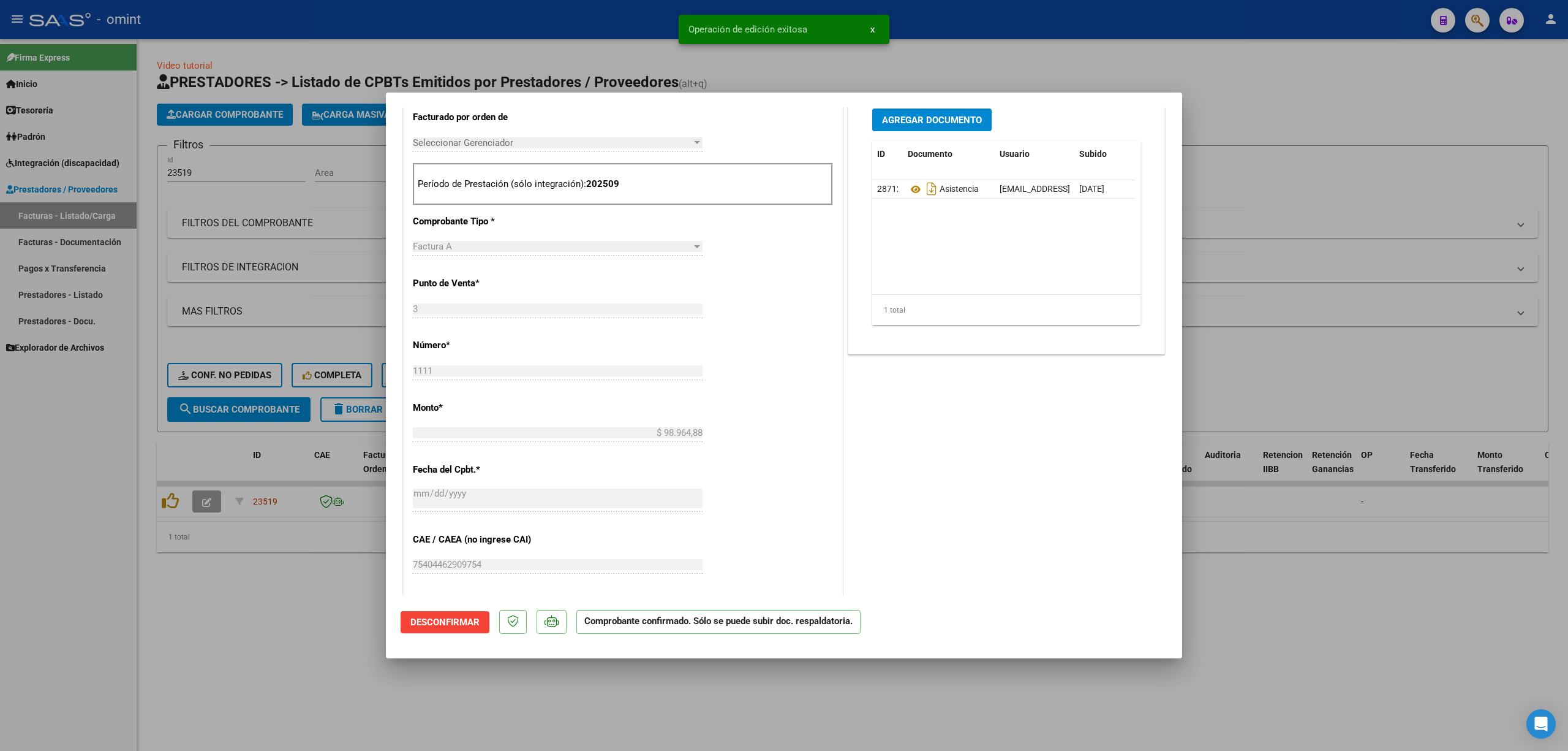
click at [285, 293] on div at bounding box center [784, 375] width 1568 height 751
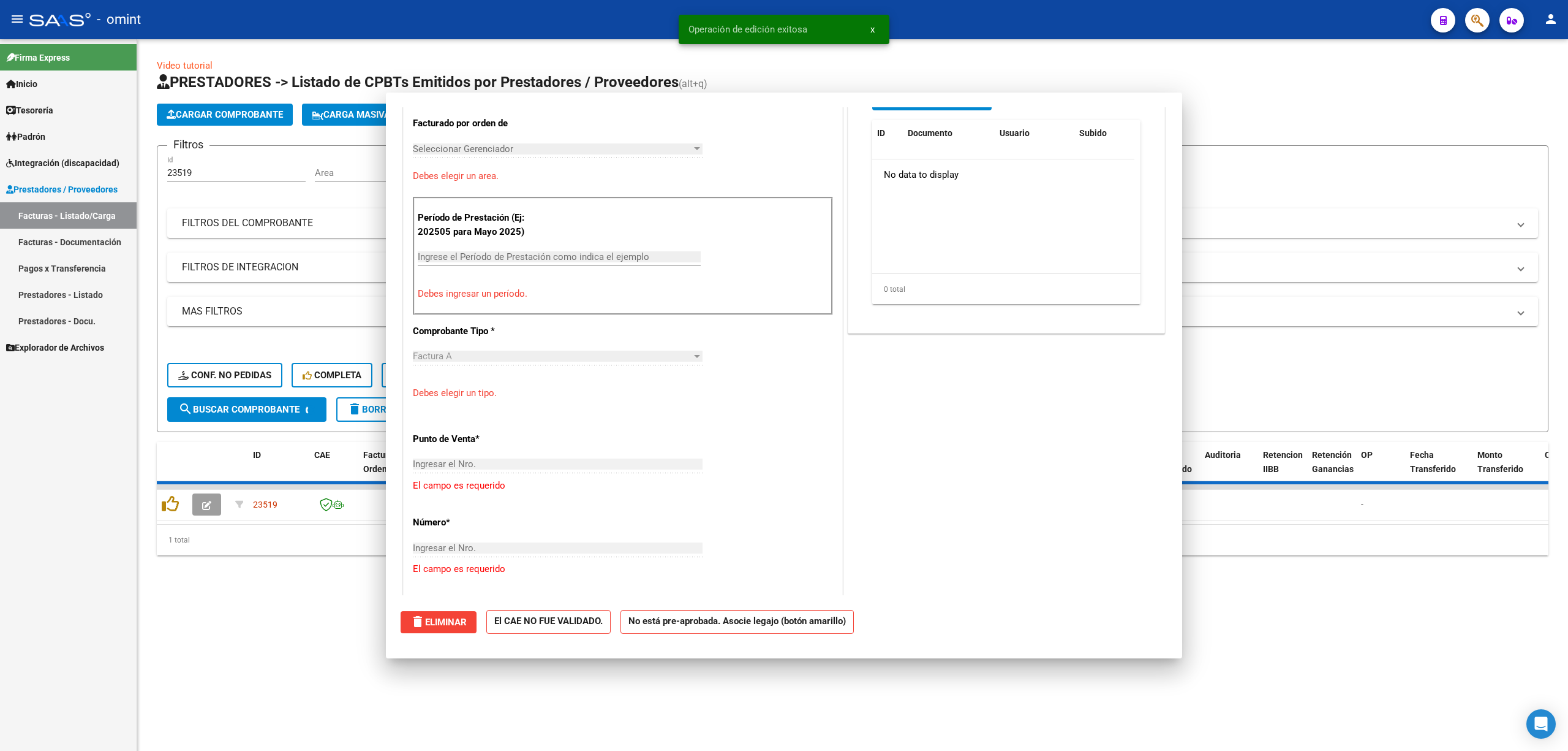
scroll to position [0, 0]
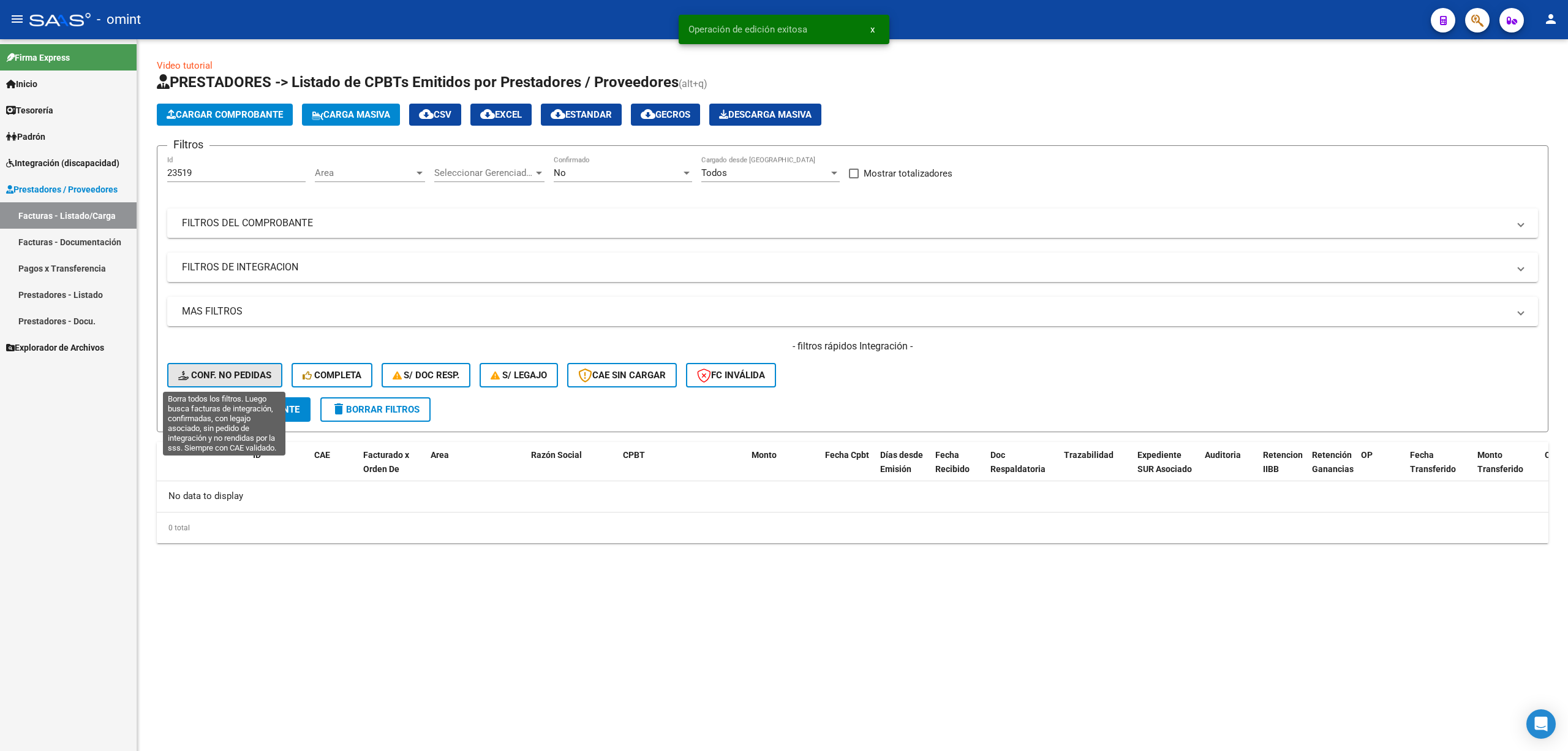
click at [228, 377] on span "Conf. no pedidas" at bounding box center [225, 374] width 93 height 11
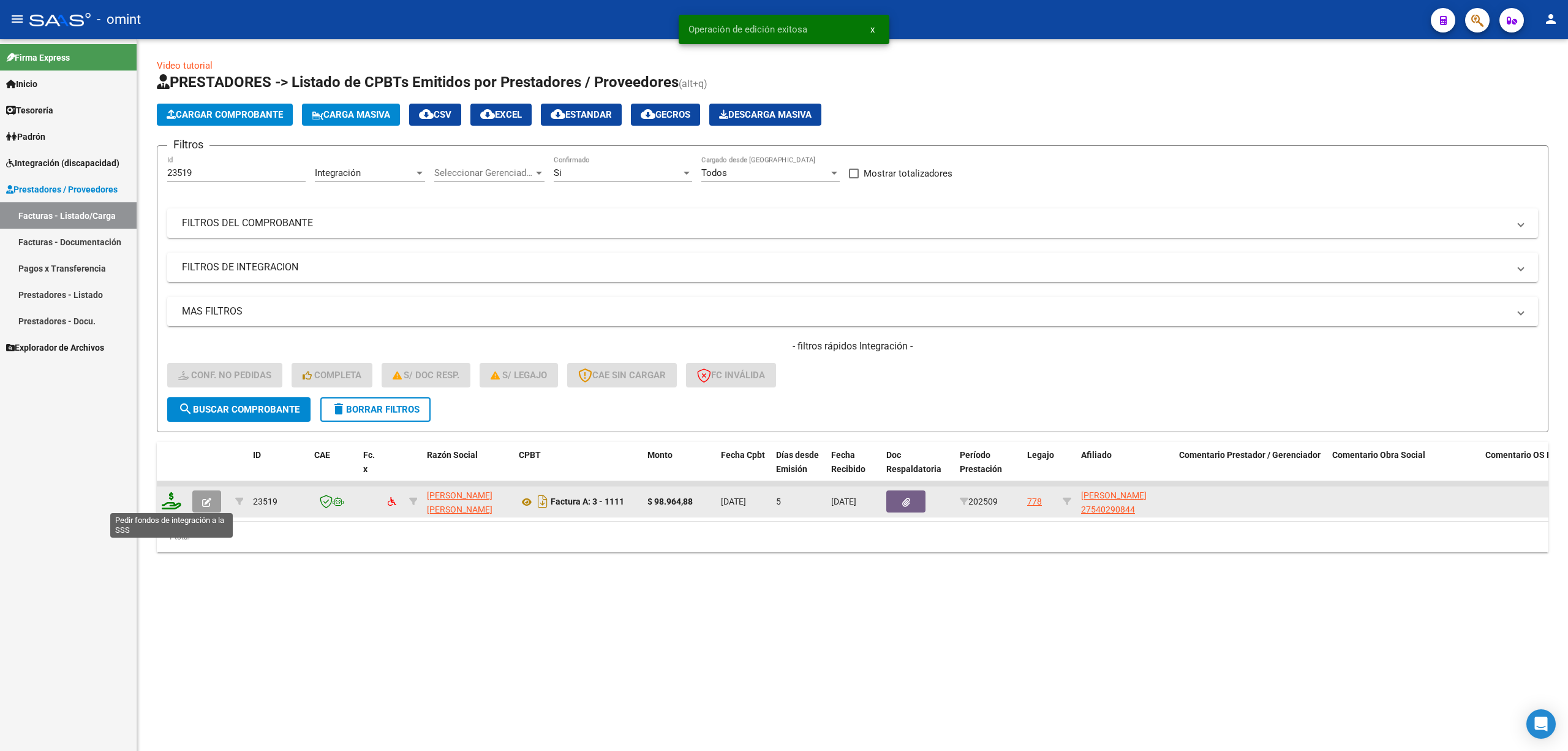
click at [177, 504] on icon at bounding box center [171, 501] width 20 height 17
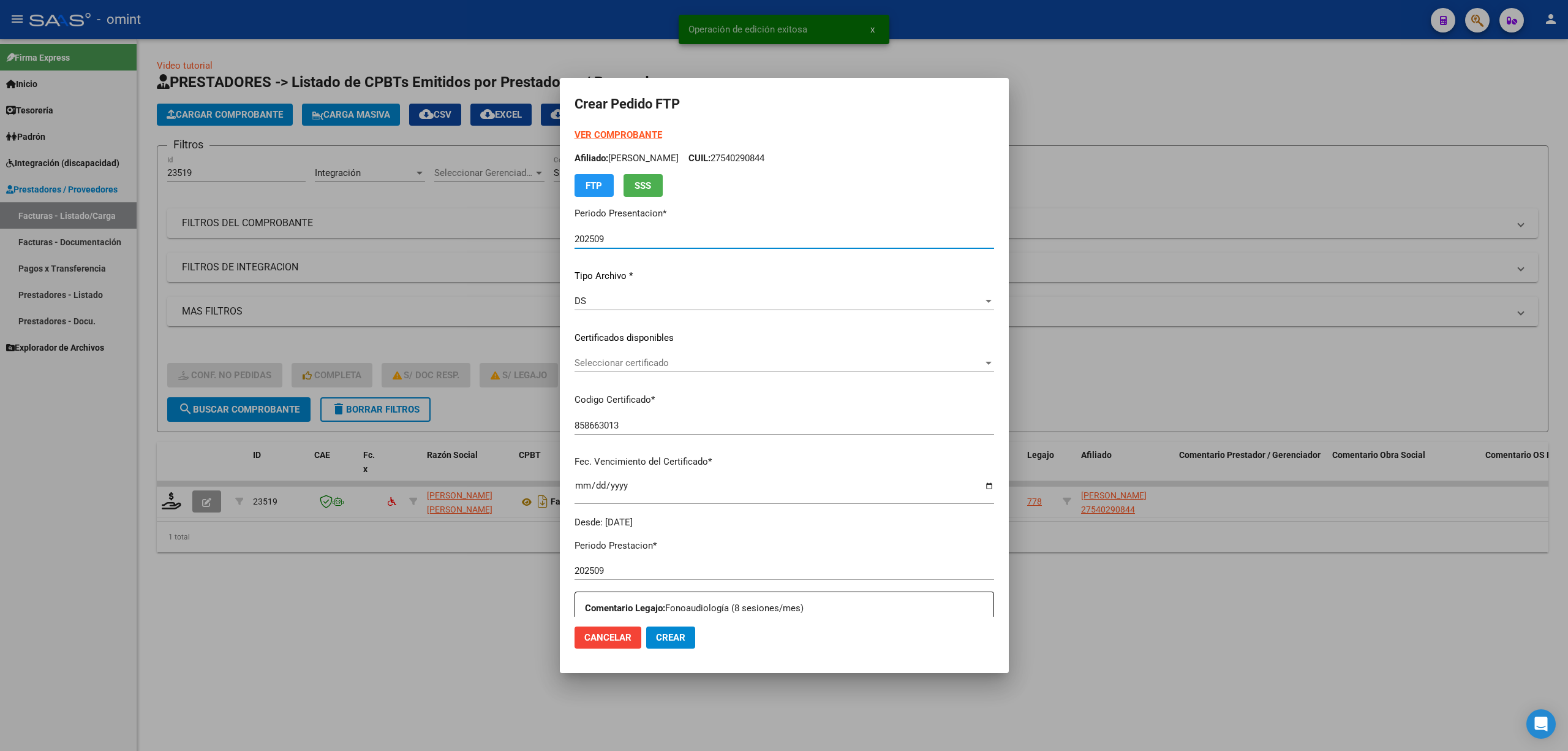
click at [594, 368] on span "Seleccionar certificado" at bounding box center [779, 363] width 408 height 11
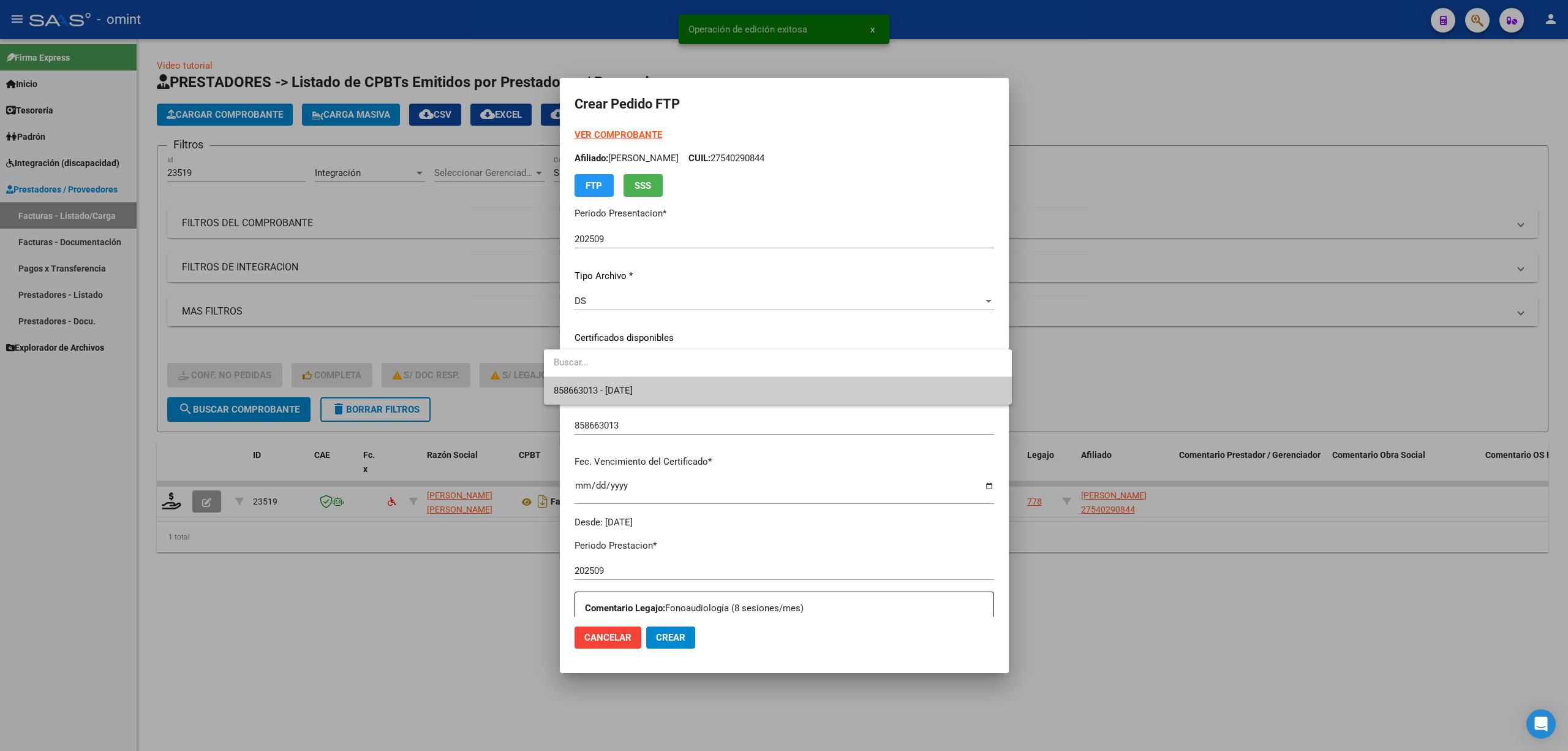
click at [597, 387] on span "858663013 - 2027-01-31" at bounding box center [777, 390] width 448 height 28
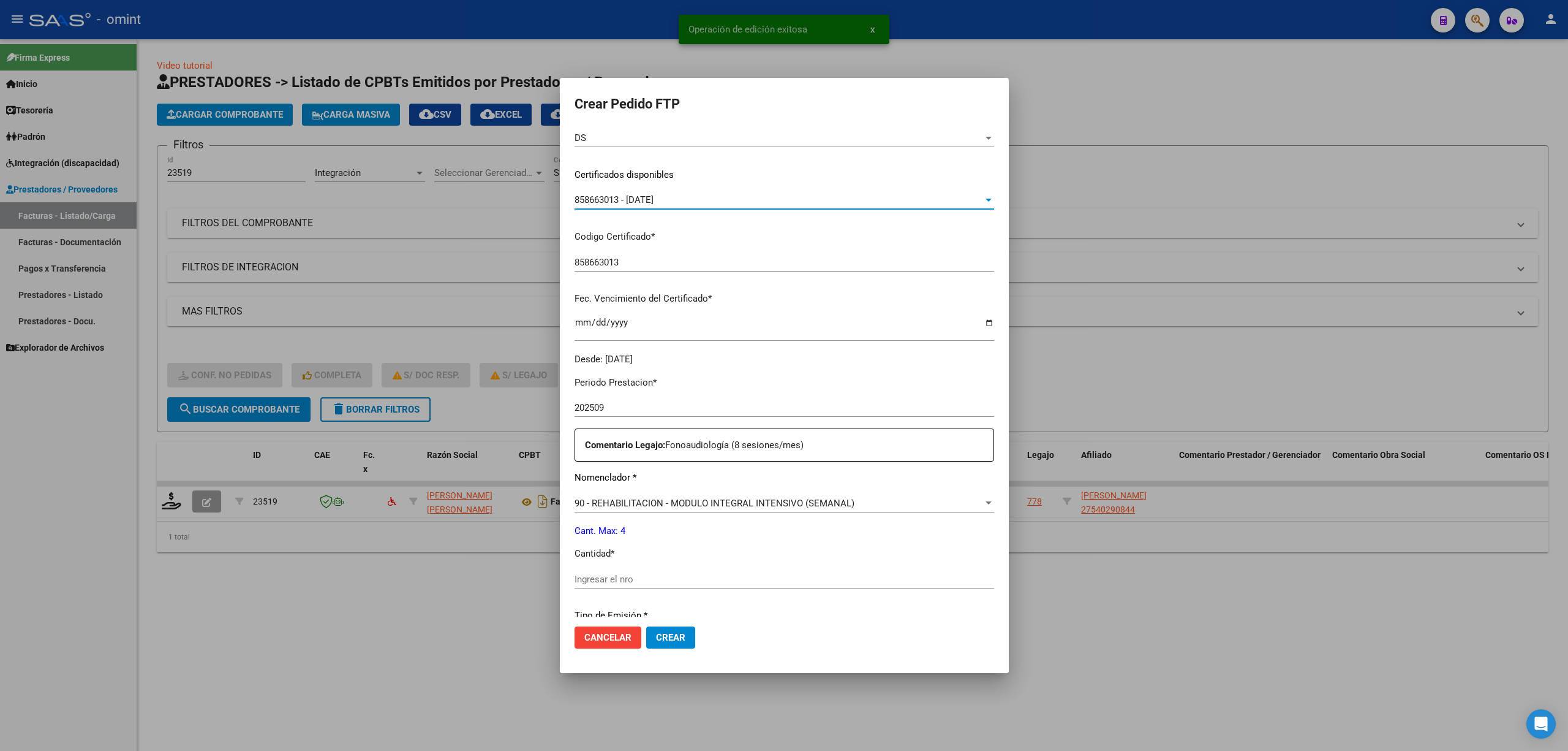
scroll to position [326, 0]
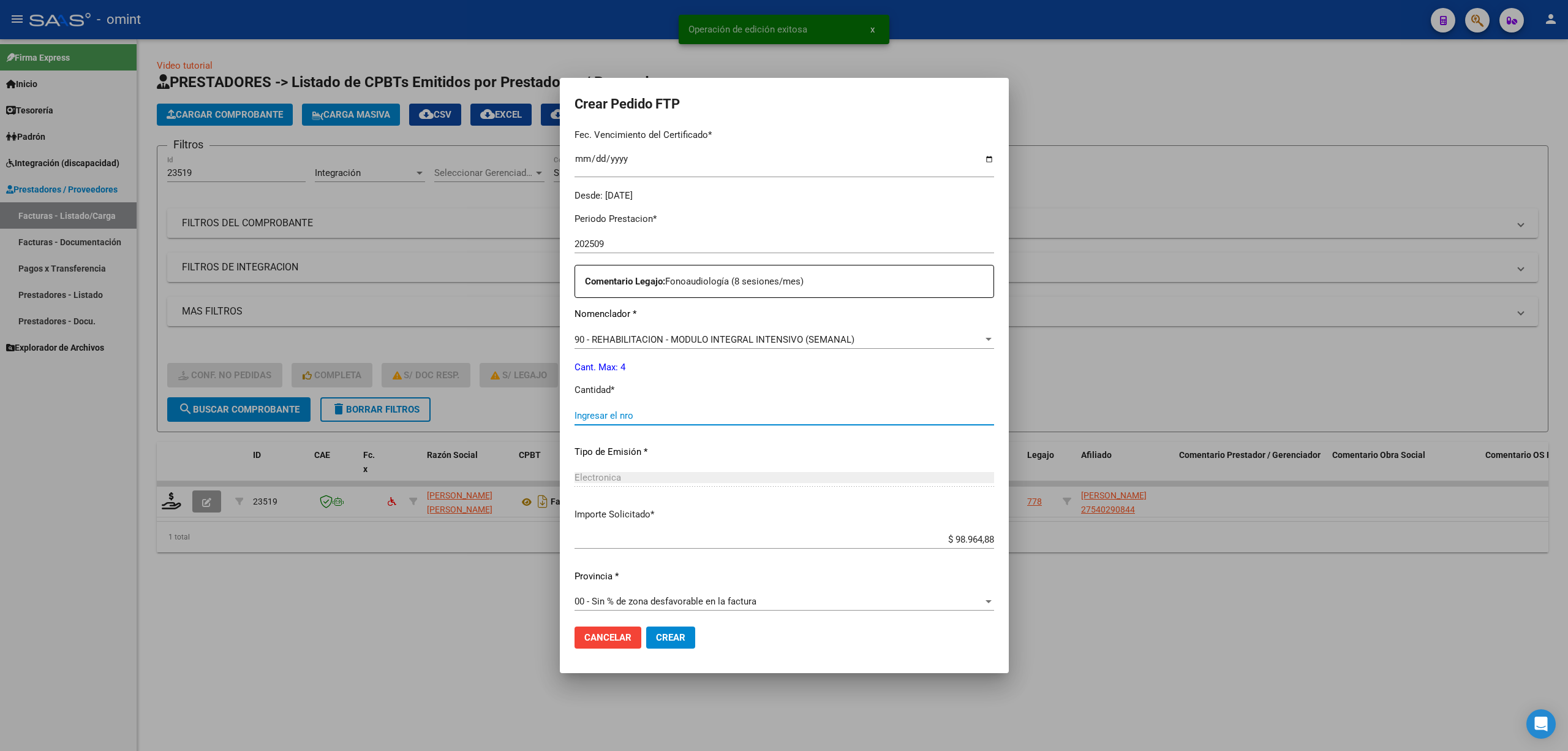
click at [589, 410] on input "Ingresar el nro" at bounding box center [785, 415] width 420 height 11
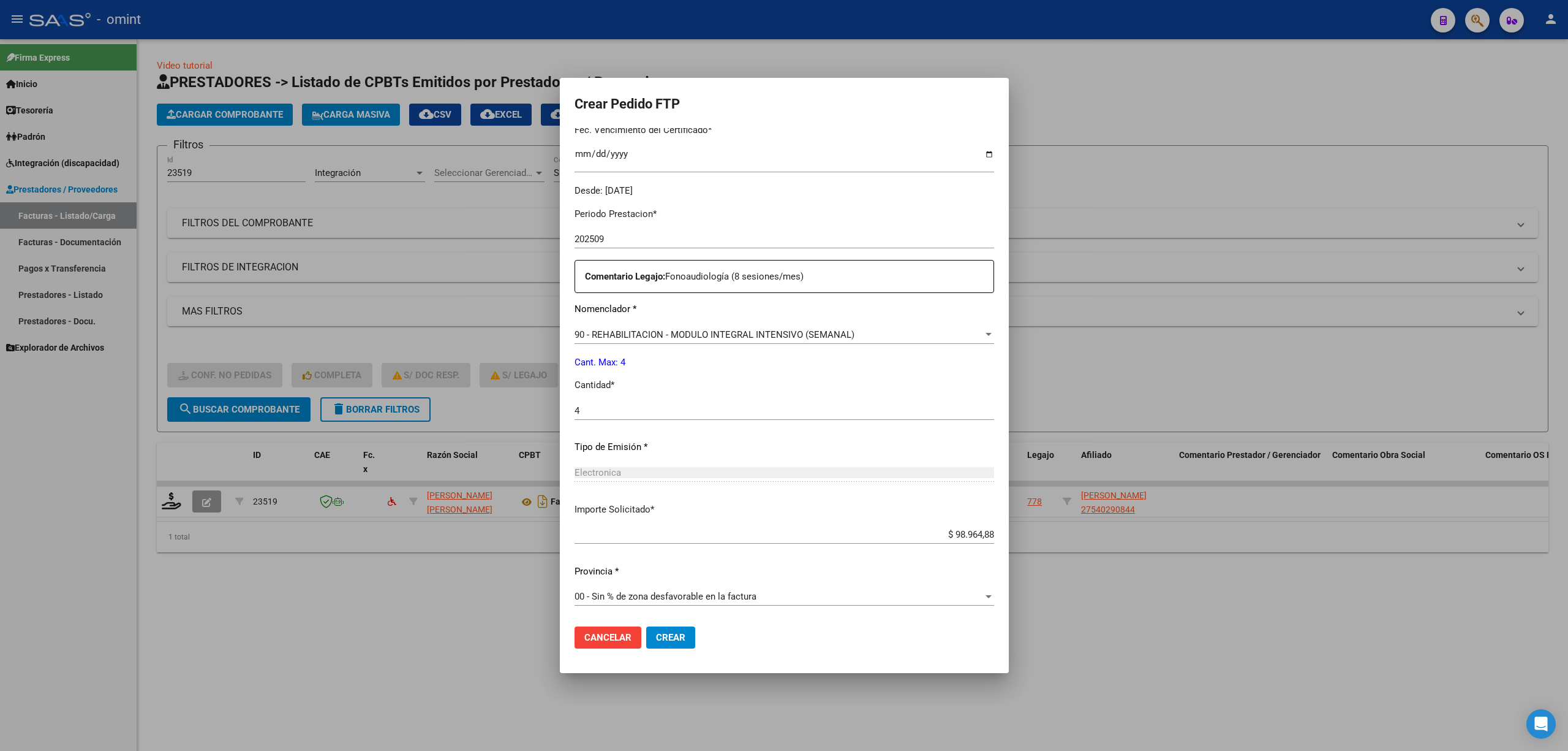
scroll to position [332, 0]
click at [657, 646] on button "Crear" at bounding box center [670, 638] width 49 height 22
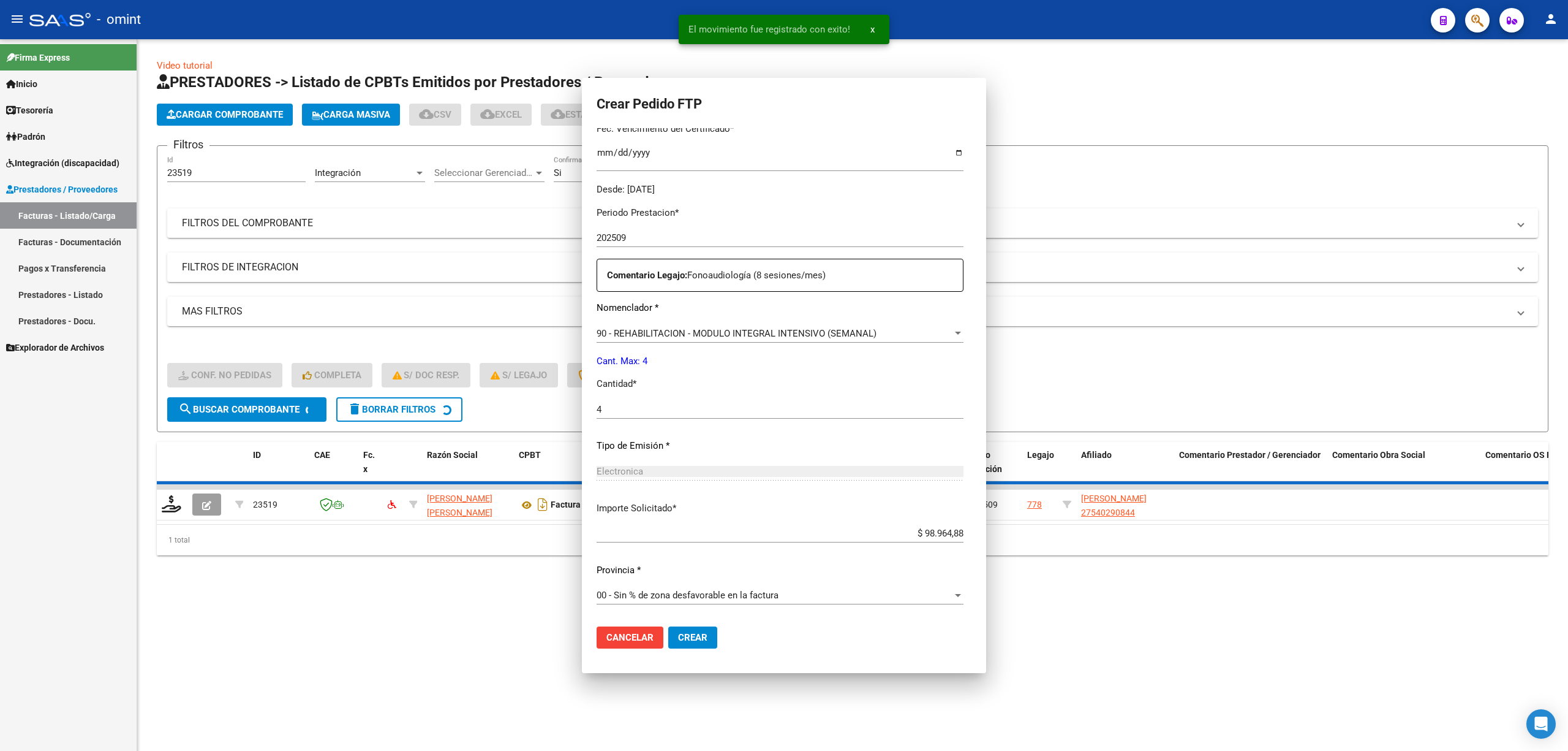
scroll to position [0, 0]
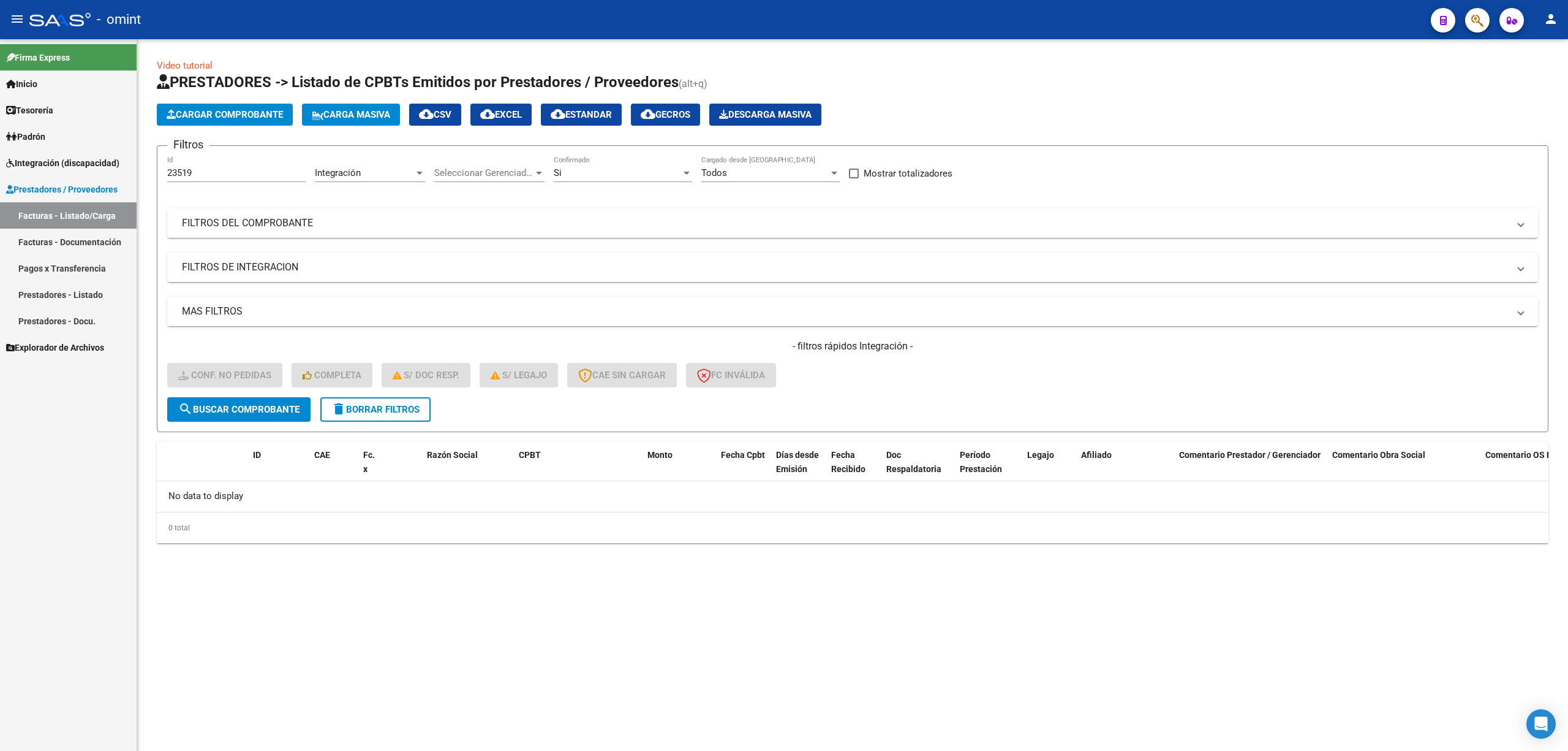
click at [330, 403] on button "delete Borrar Filtros" at bounding box center [376, 409] width 110 height 25
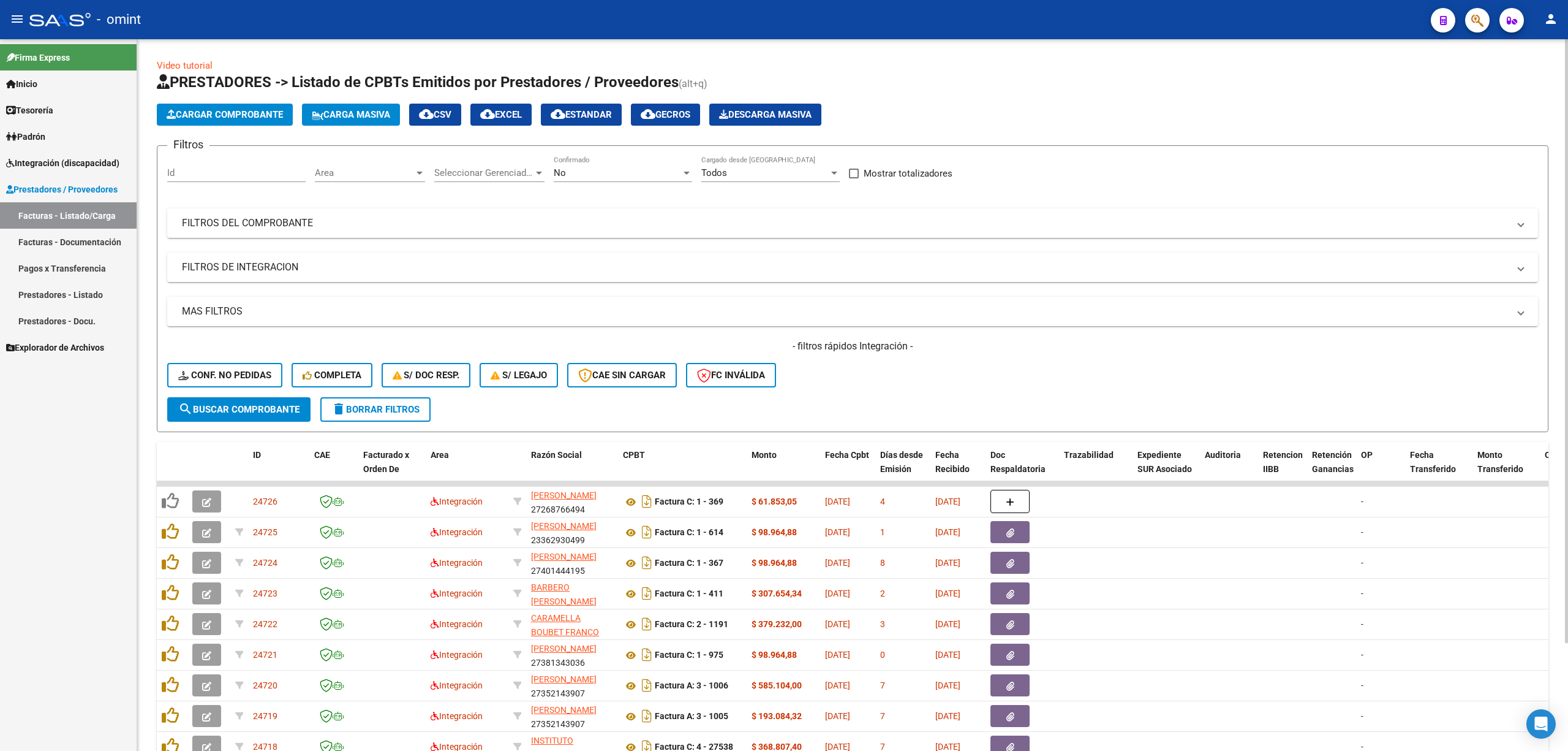
drag, startPoint x: 204, startPoint y: 156, endPoint x: 219, endPoint y: 166, distance: 18.0
click at [206, 156] on div "Id" at bounding box center [236, 169] width 139 height 26
click at [221, 167] on input "Id" at bounding box center [236, 172] width 139 height 11
paste input "22676"
click at [251, 404] on span "search Buscar Comprobante" at bounding box center [238, 409] width 121 height 11
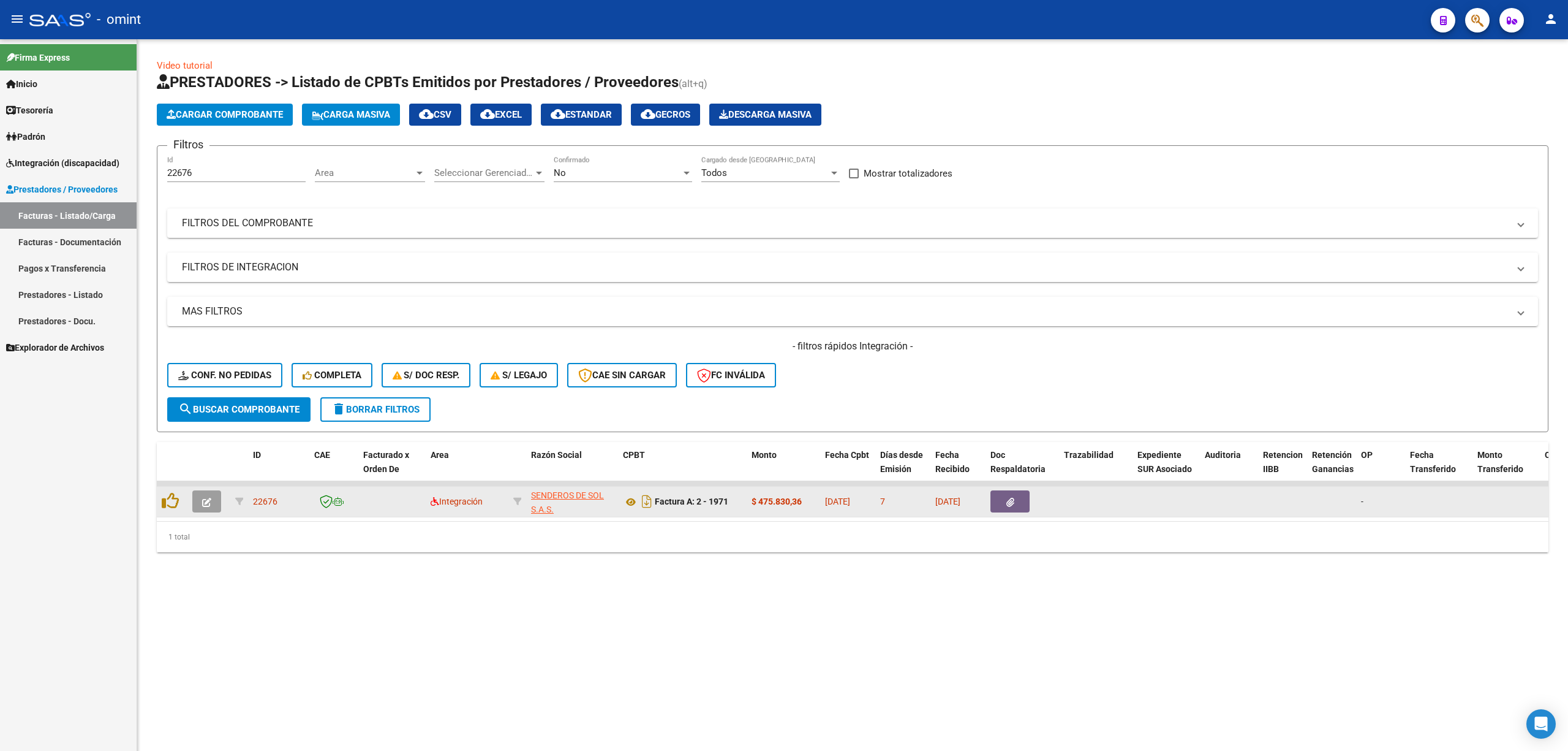
click at [207, 503] on icon "button" at bounding box center [206, 502] width 9 height 9
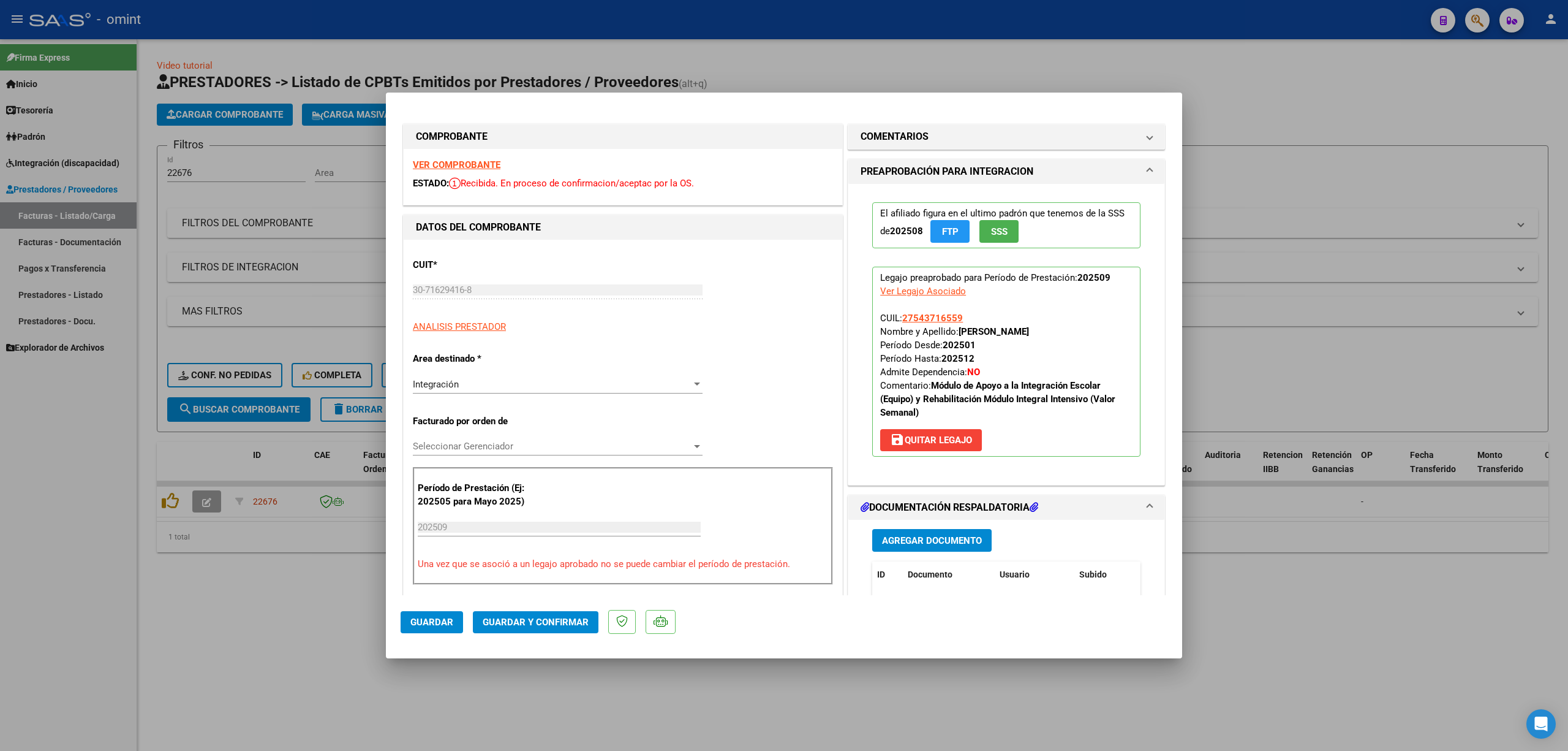
click at [430, 159] on strong "VER COMPROBANTE" at bounding box center [456, 164] width 88 height 11
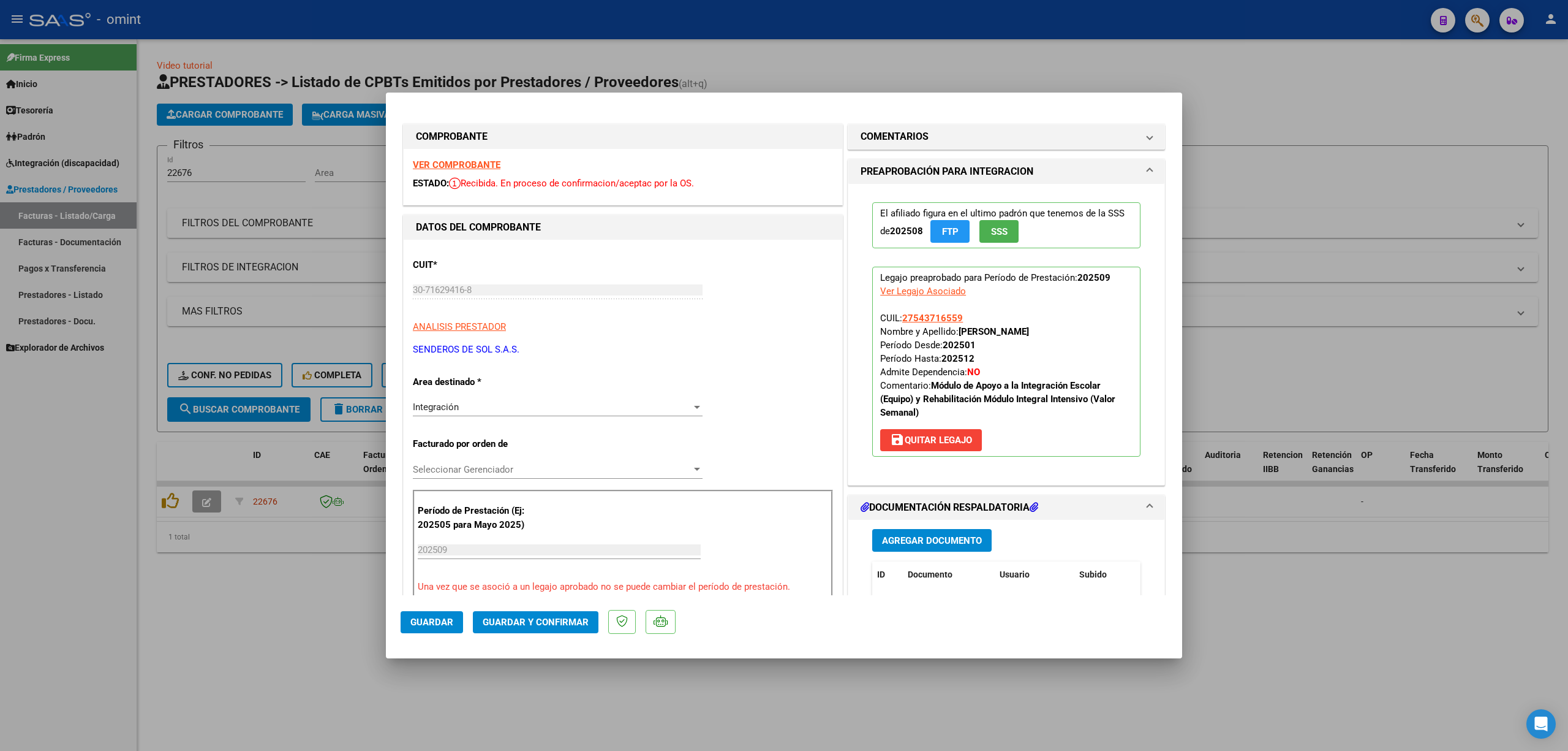
click at [456, 167] on strong "VER COMPROBANTE" at bounding box center [456, 164] width 88 height 11
click at [543, 623] on span "Guardar y Confirmar" at bounding box center [536, 622] width 106 height 11
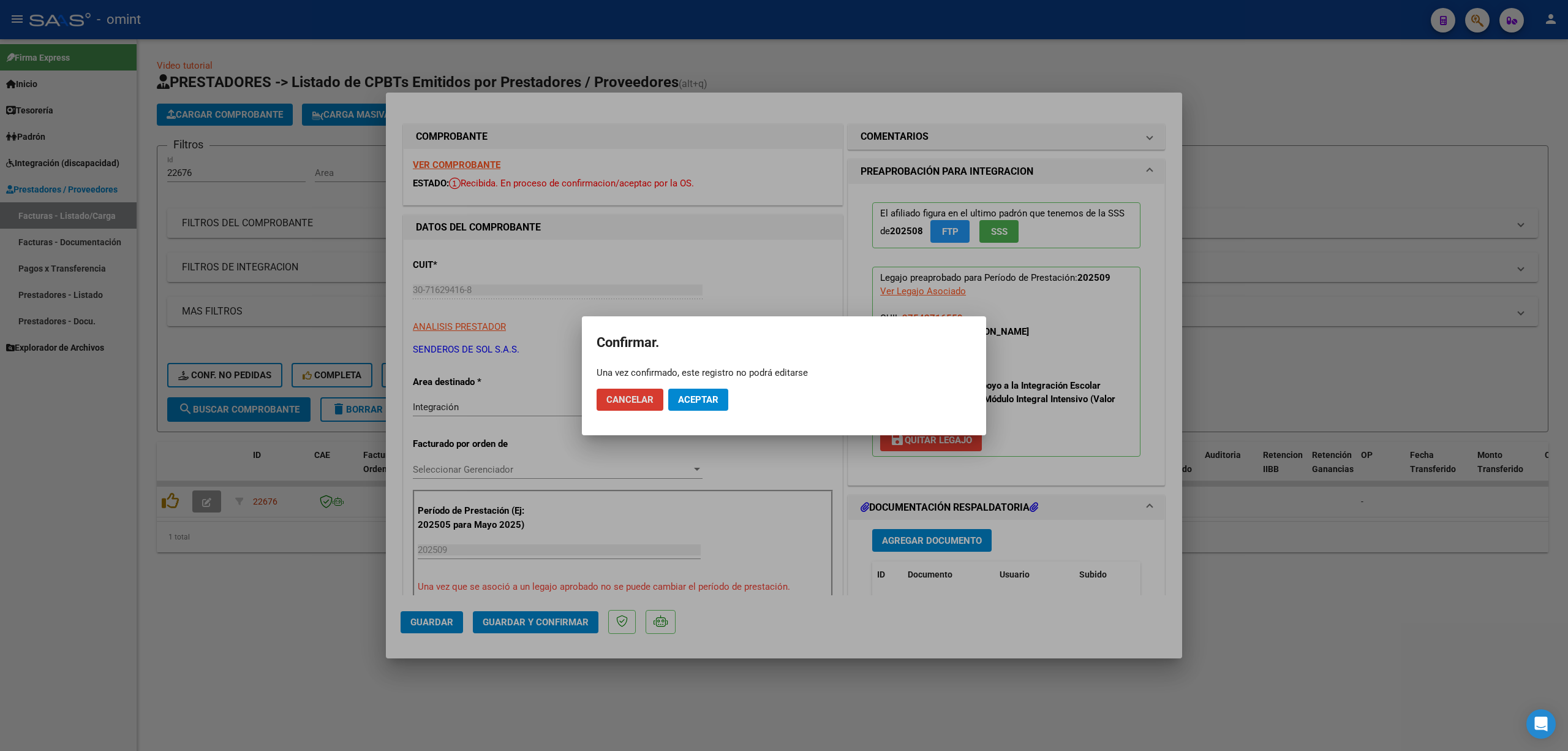
click at [709, 398] on span "Aceptar" at bounding box center [698, 399] width 41 height 11
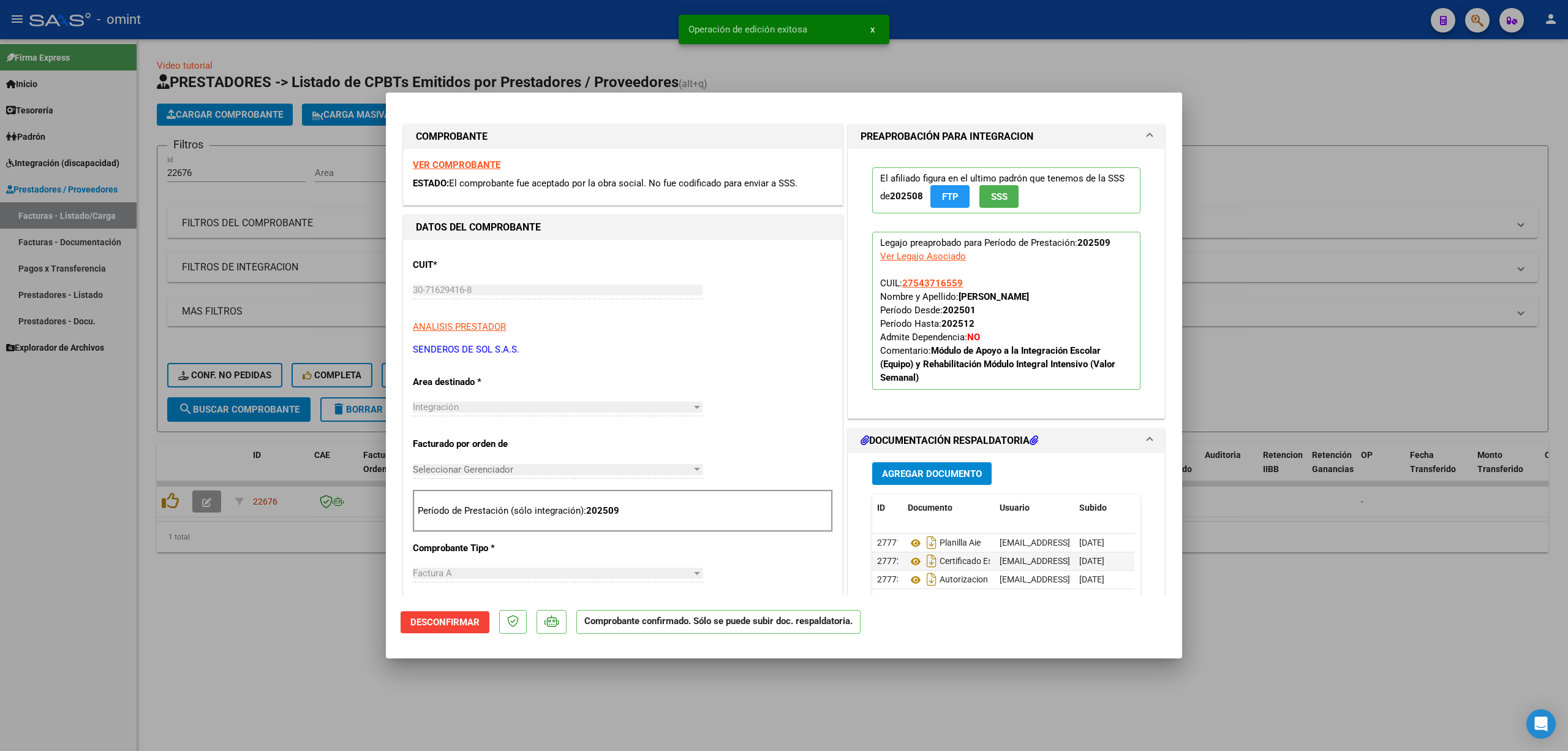
click at [224, 497] on div at bounding box center [784, 375] width 1568 height 751
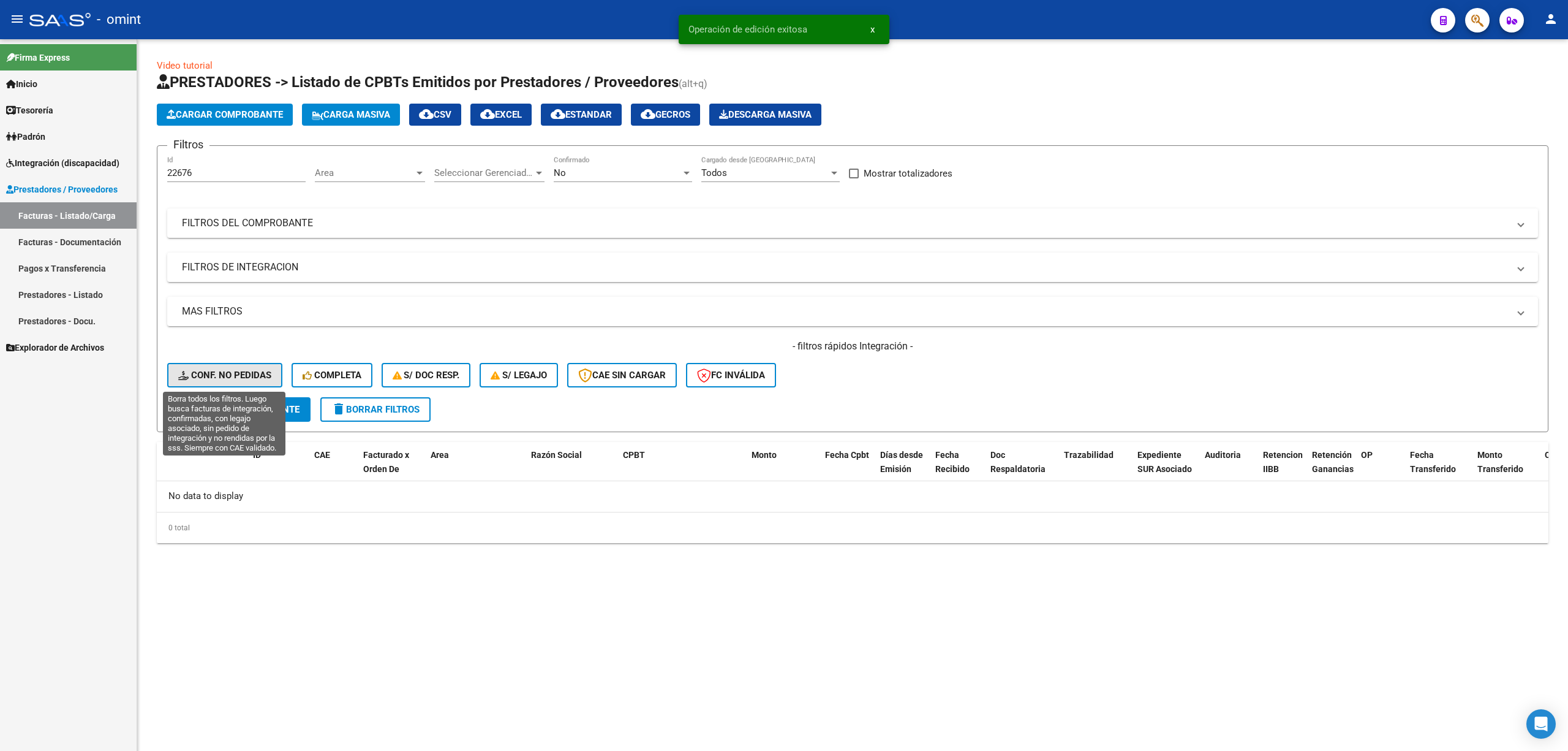
click at [228, 373] on span "Conf. no pedidas" at bounding box center [225, 374] width 93 height 11
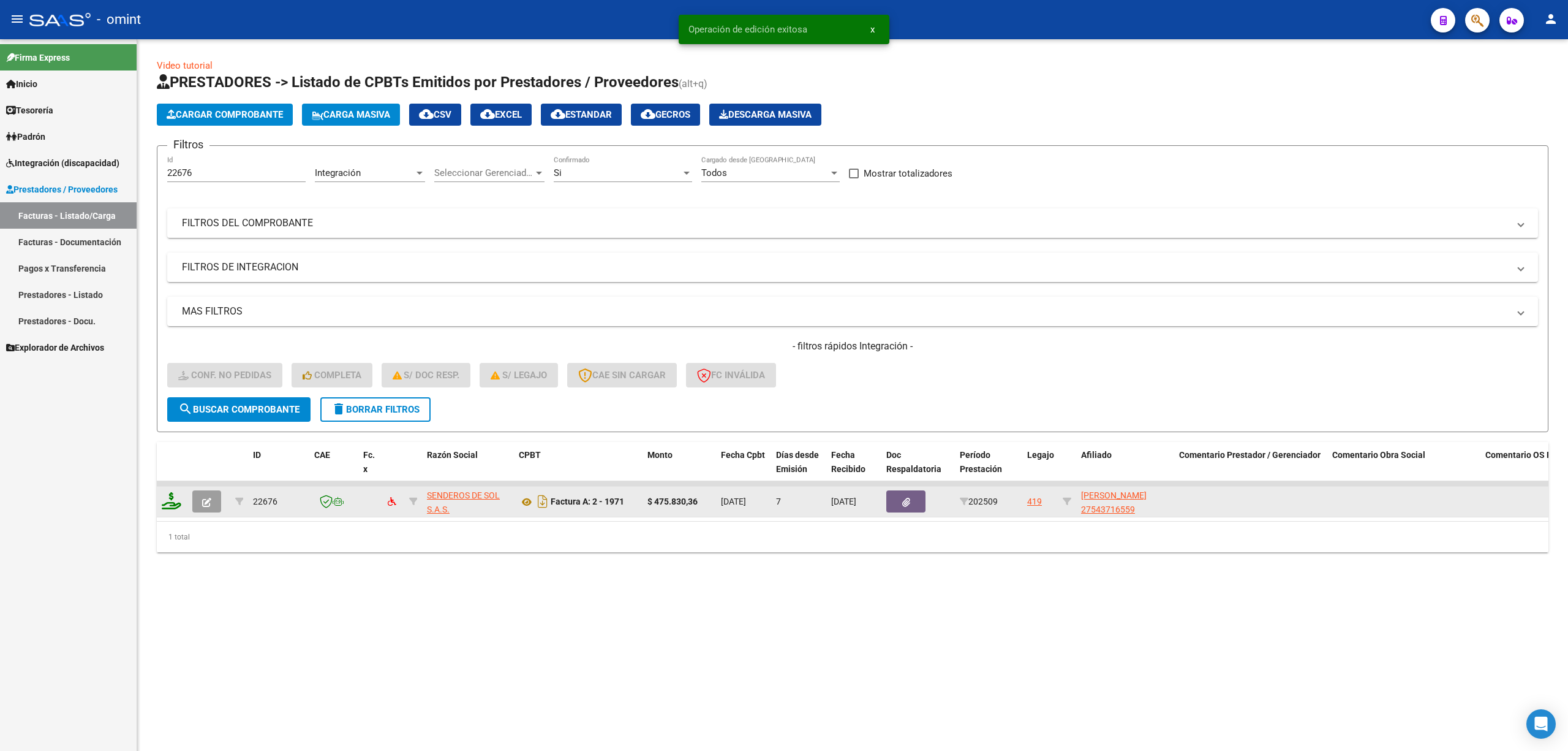
click at [169, 494] on icon at bounding box center [171, 501] width 20 height 17
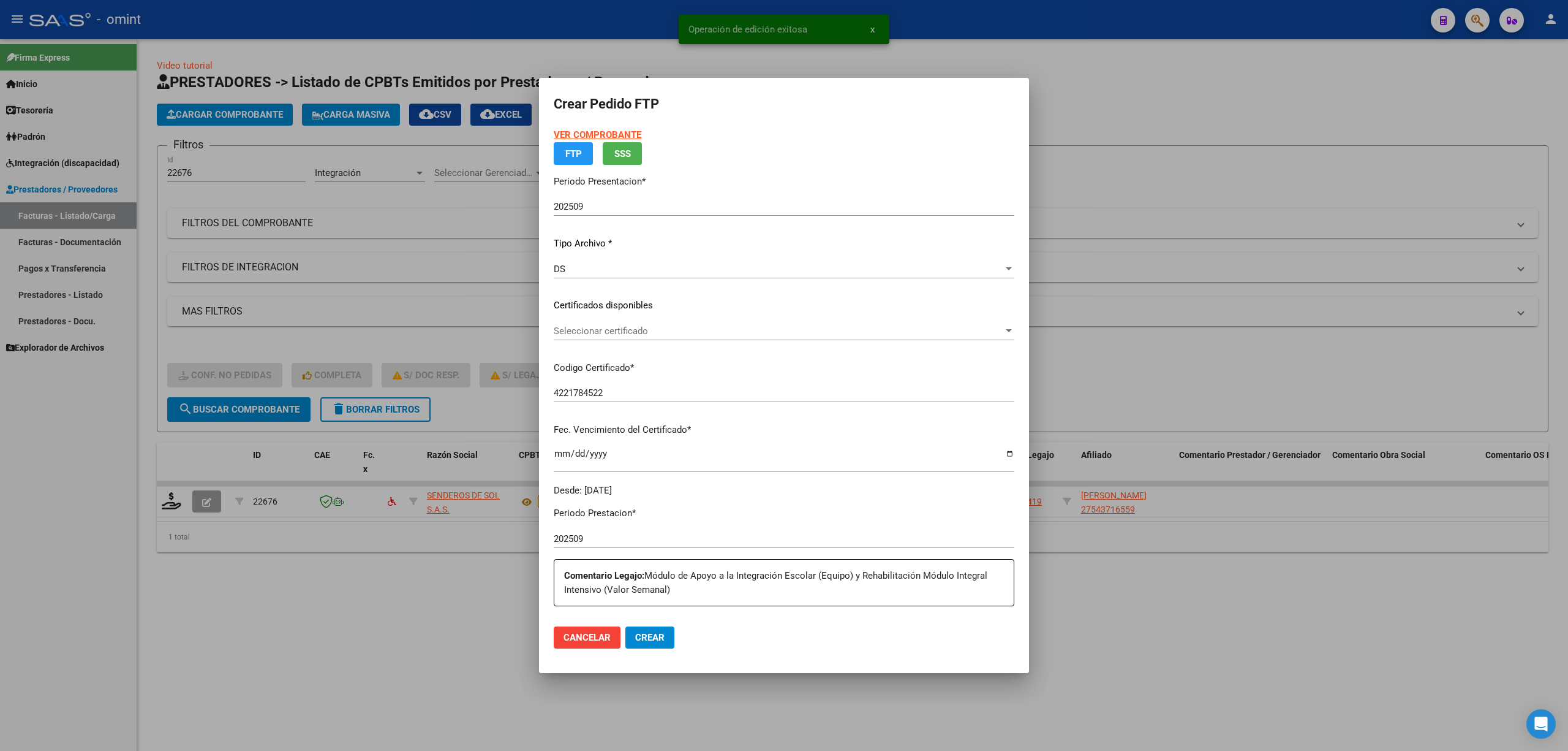
click at [647, 337] on div "Seleccionar certificado Seleccionar certificado" at bounding box center [784, 331] width 461 height 18
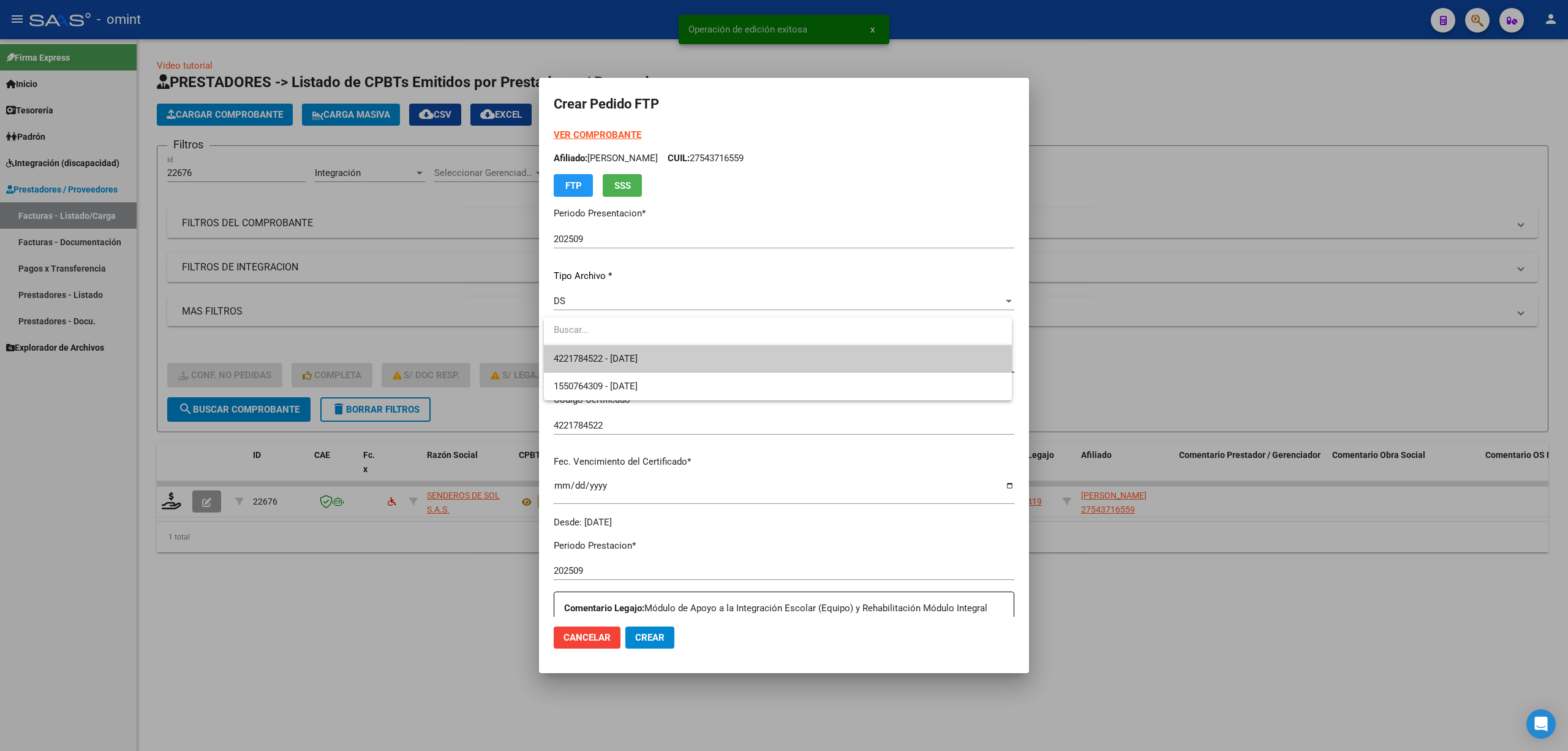
click at [638, 356] on span "4221784522 - 2031-07-31" at bounding box center [596, 358] width 84 height 11
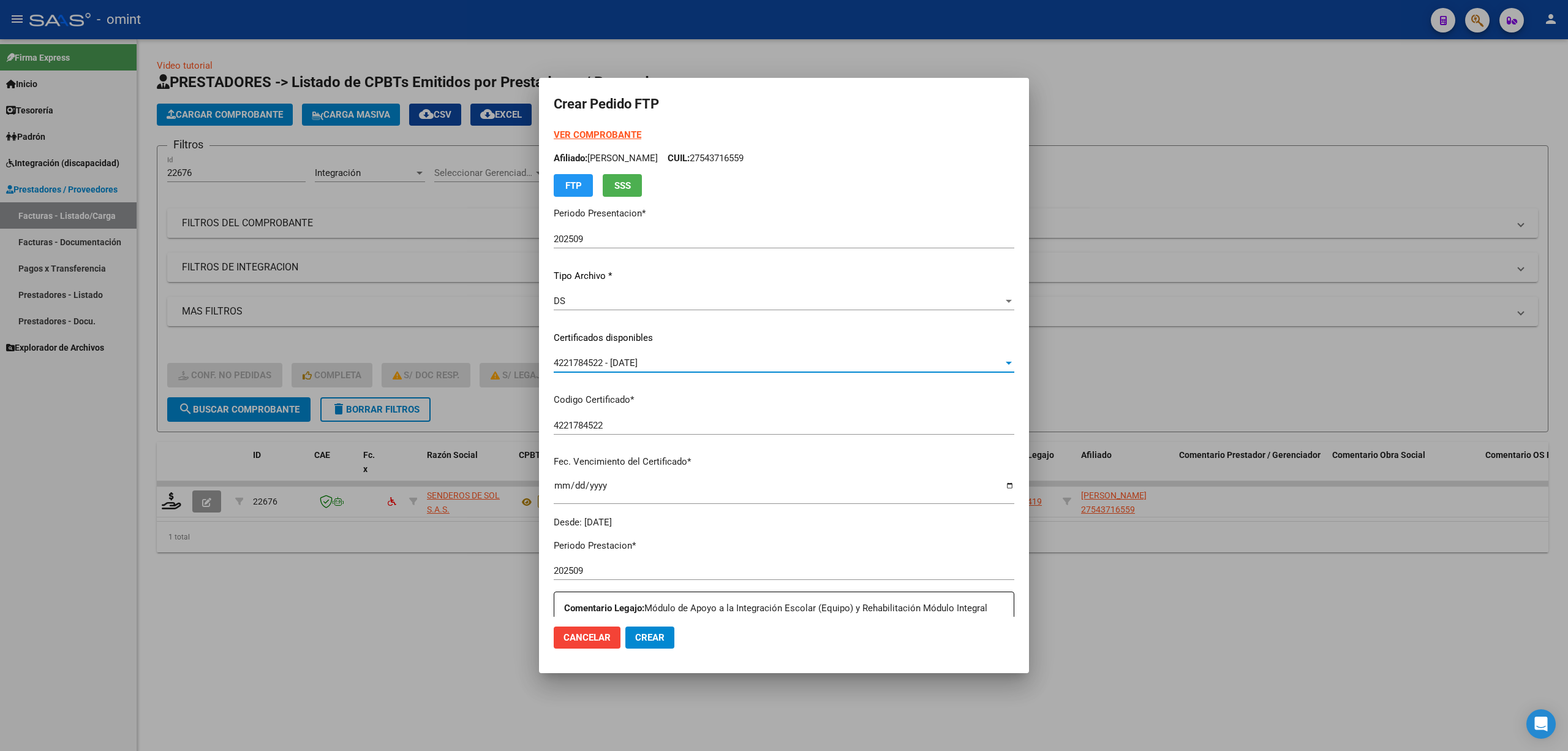
scroll to position [245, 0]
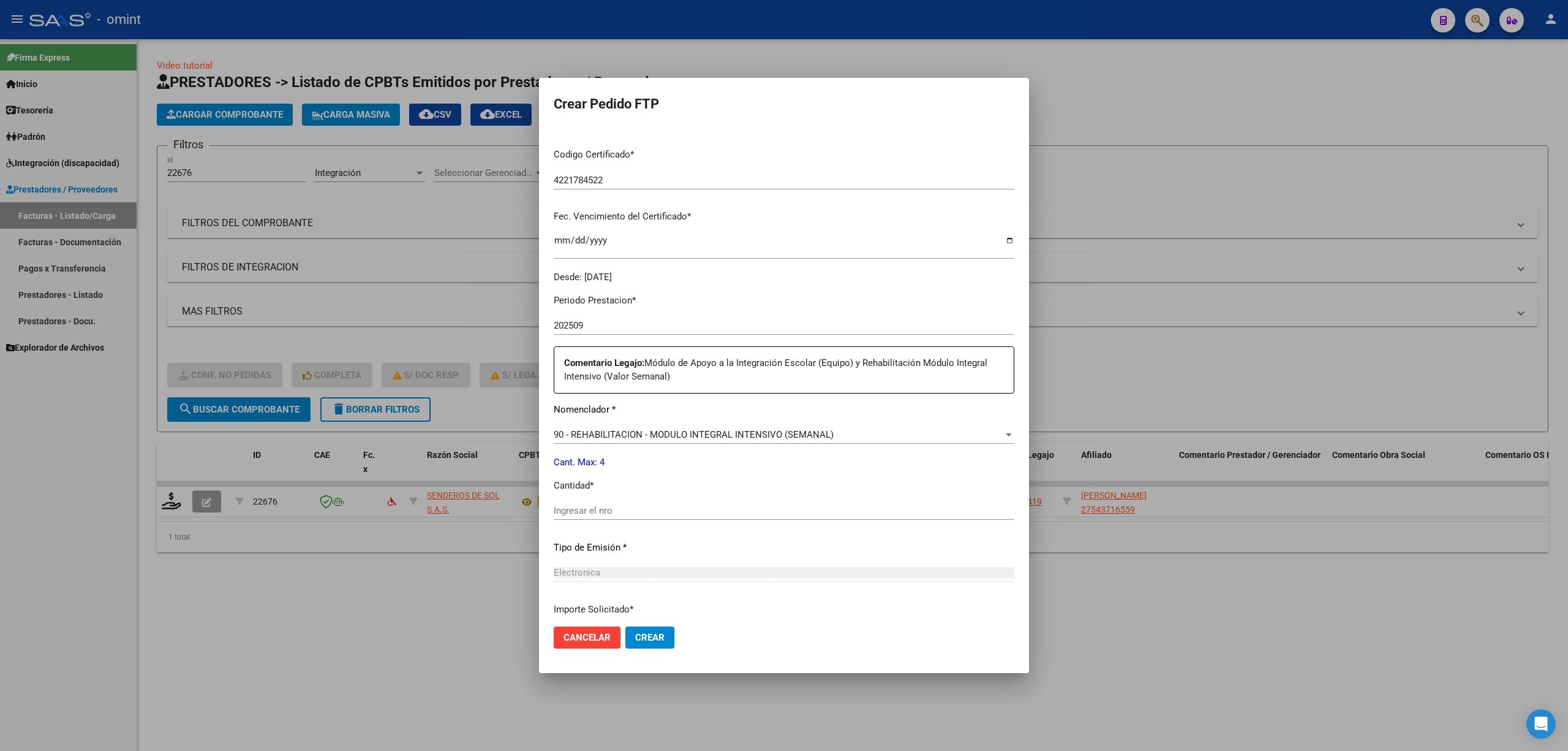
click at [634, 507] on input "Ingresar el nro" at bounding box center [784, 510] width 461 height 11
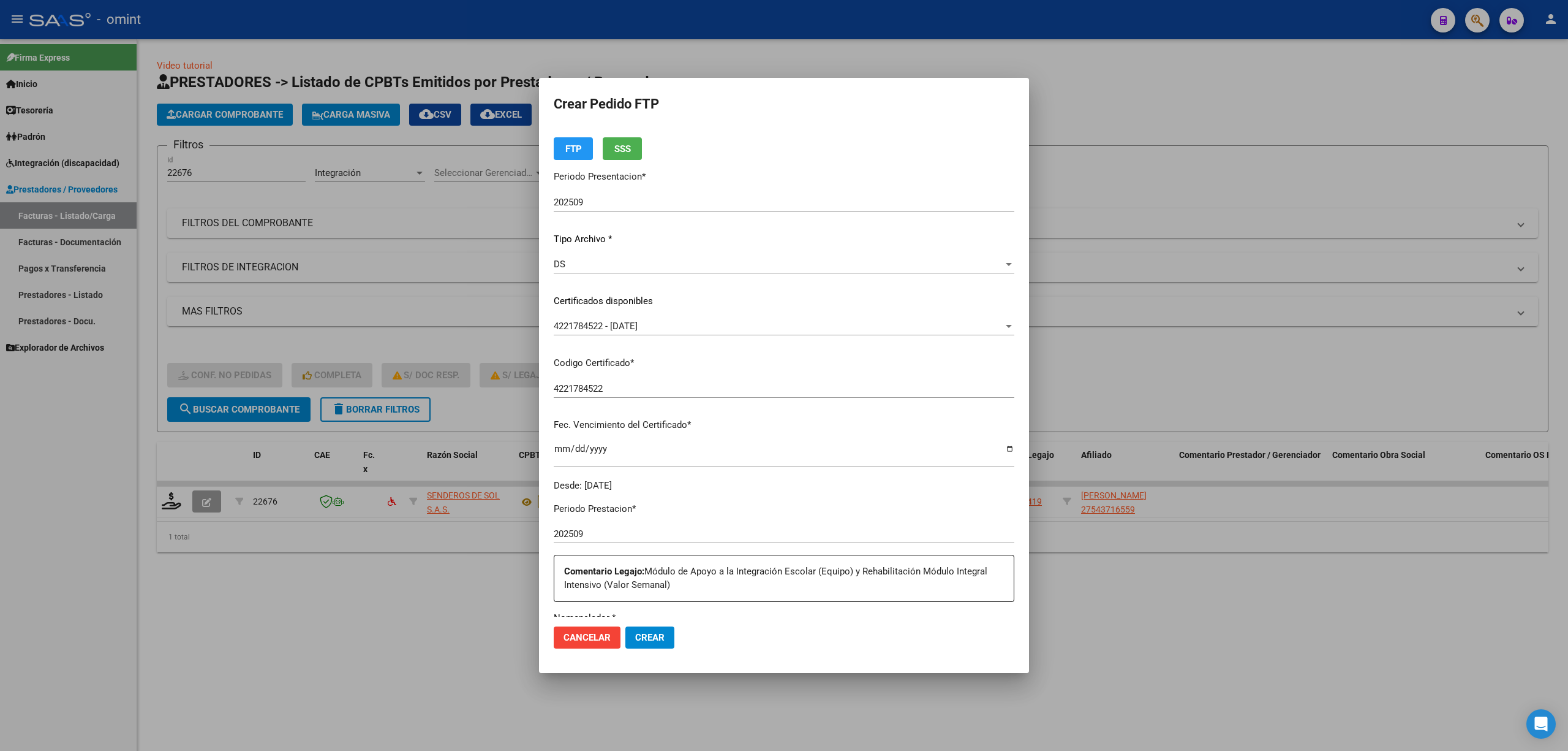
scroll to position [0, 0]
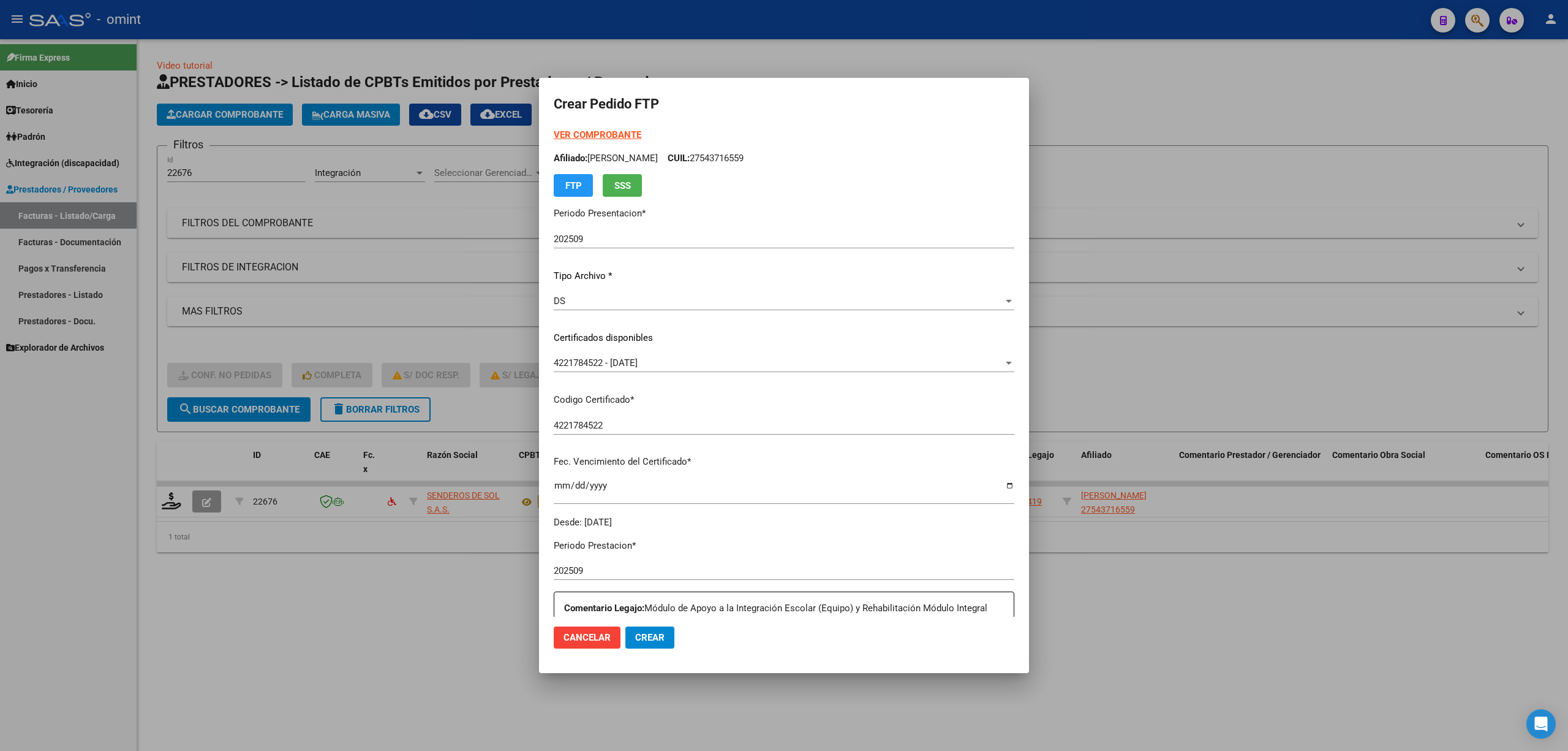
click at [583, 131] on strong "VER COMPROBANTE" at bounding box center [597, 134] width 88 height 11
click at [646, 645] on button "Crear" at bounding box center [650, 638] width 49 height 22
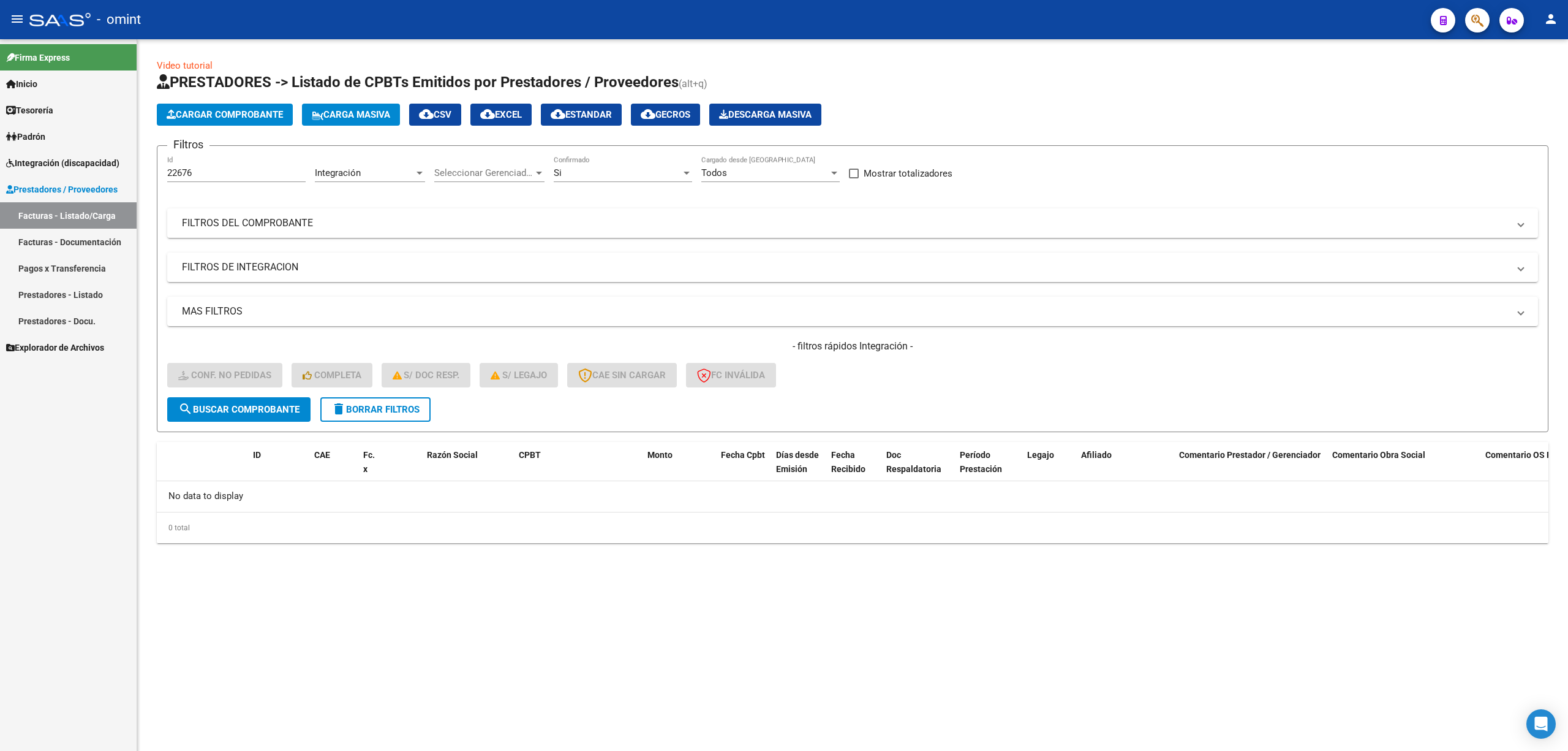
click at [365, 424] on form "Filtros 22676 Id Integración Area Seleccionar Gerenciador Seleccionar Gerenciad…" at bounding box center [852, 289] width 1391 height 287
click at [371, 409] on span "delete Borrar Filtros" at bounding box center [375, 409] width 88 height 11
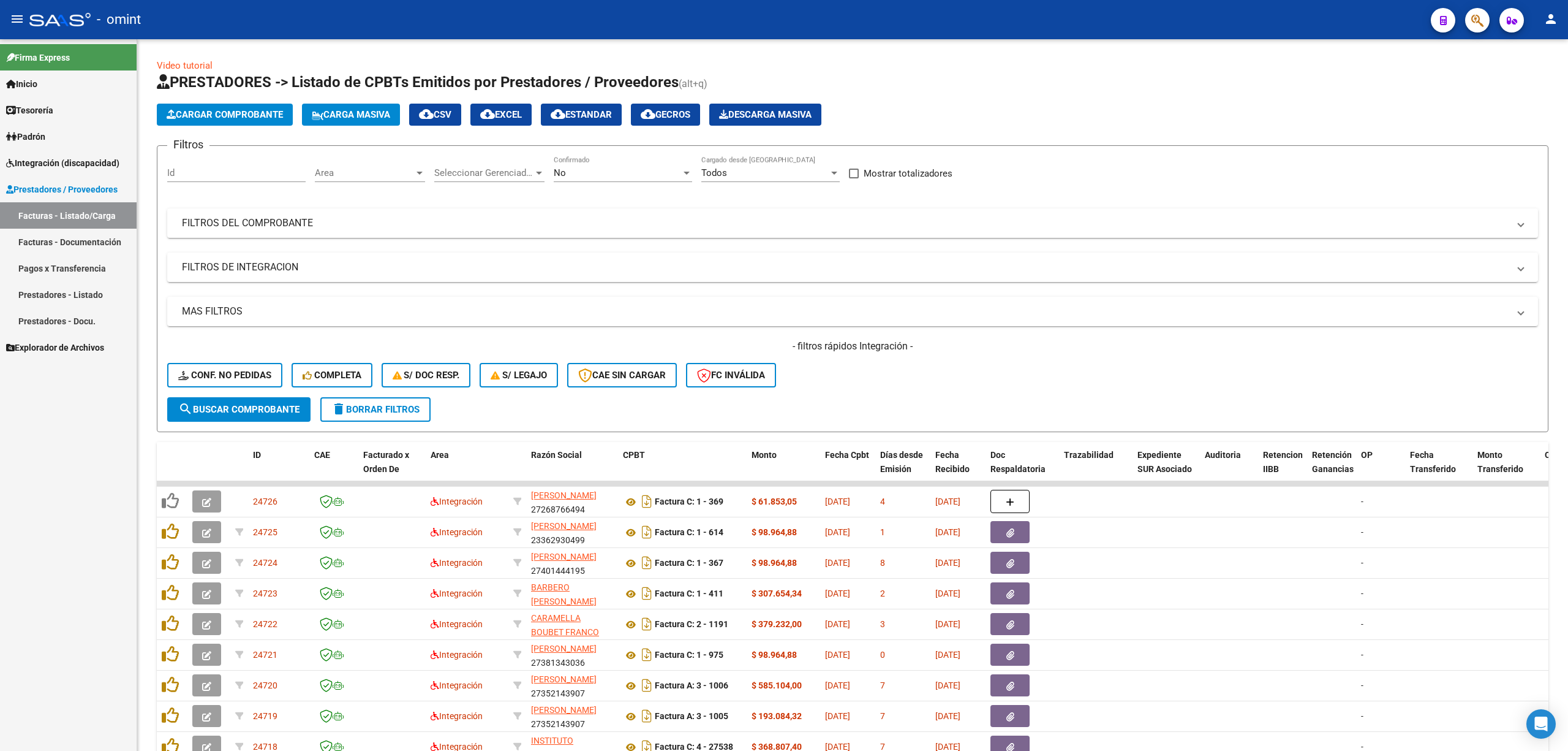
click at [193, 165] on div "Id" at bounding box center [236, 169] width 139 height 26
paste input "22673"
click at [278, 416] on button "search Buscar Comprobante" at bounding box center [238, 409] width 143 height 25
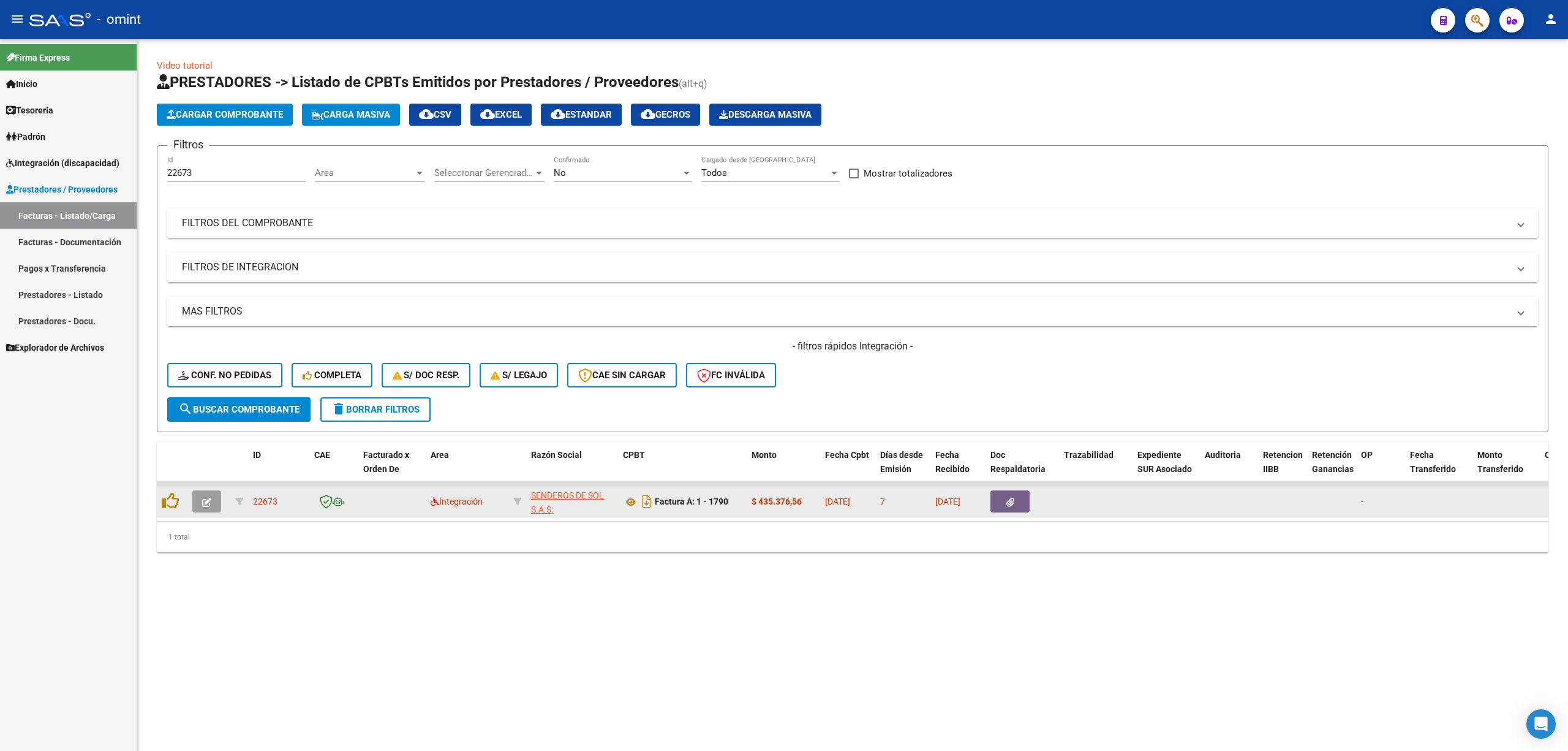
click at [209, 503] on icon "button" at bounding box center [206, 502] width 9 height 9
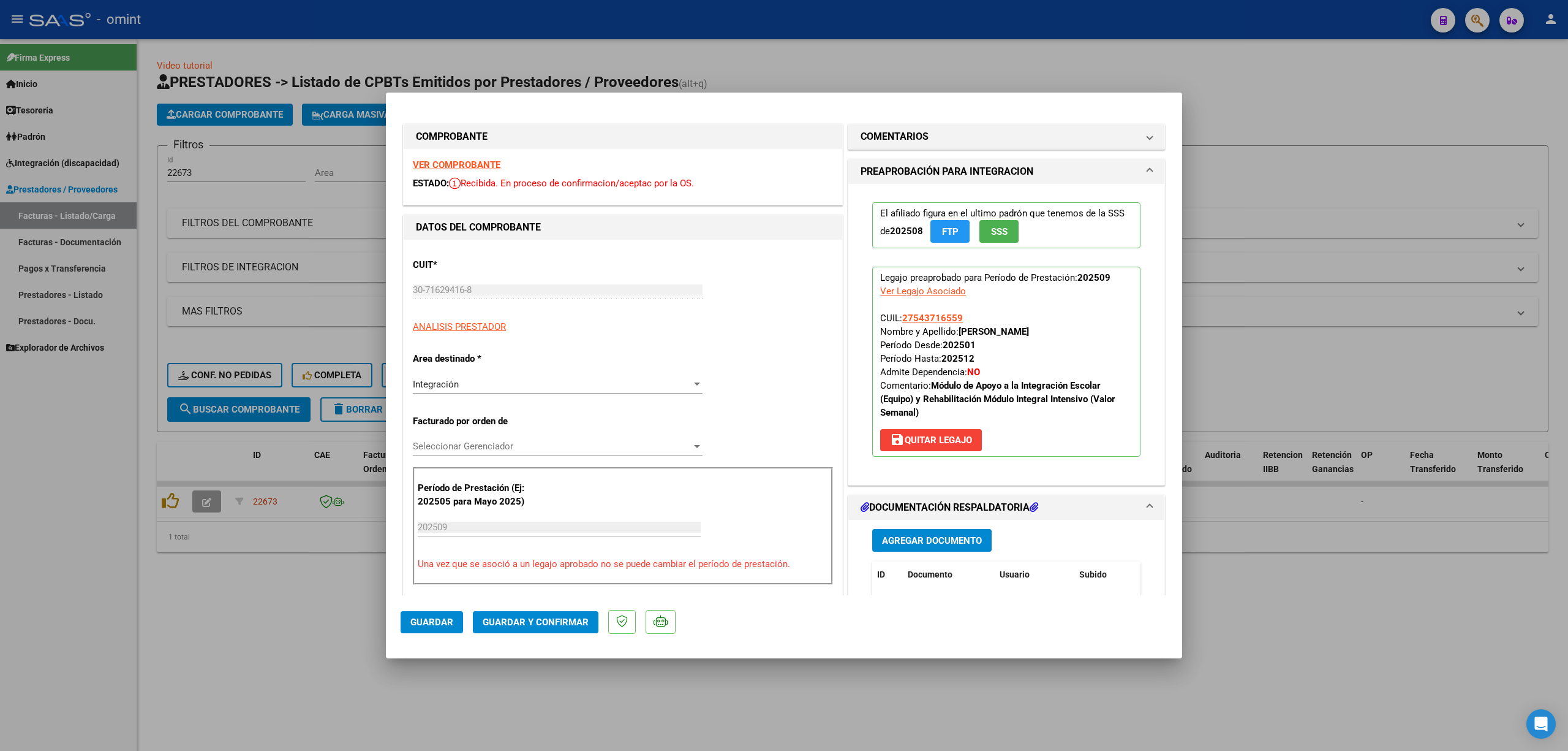
click at [439, 161] on strong "VER COMPROBANTE" at bounding box center [456, 164] width 88 height 11
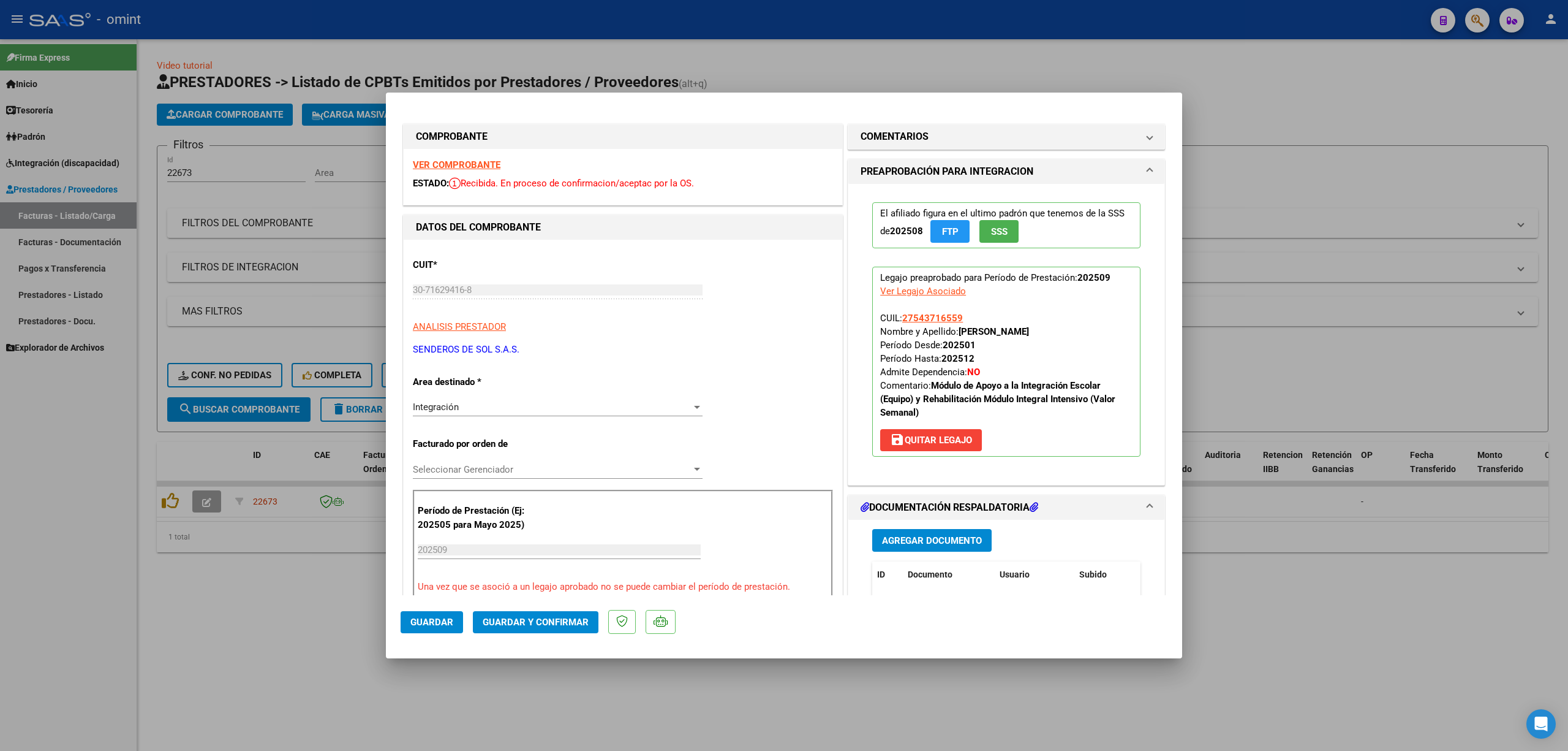
click at [509, 623] on span "Guardar y Confirmar" at bounding box center [536, 622] width 106 height 11
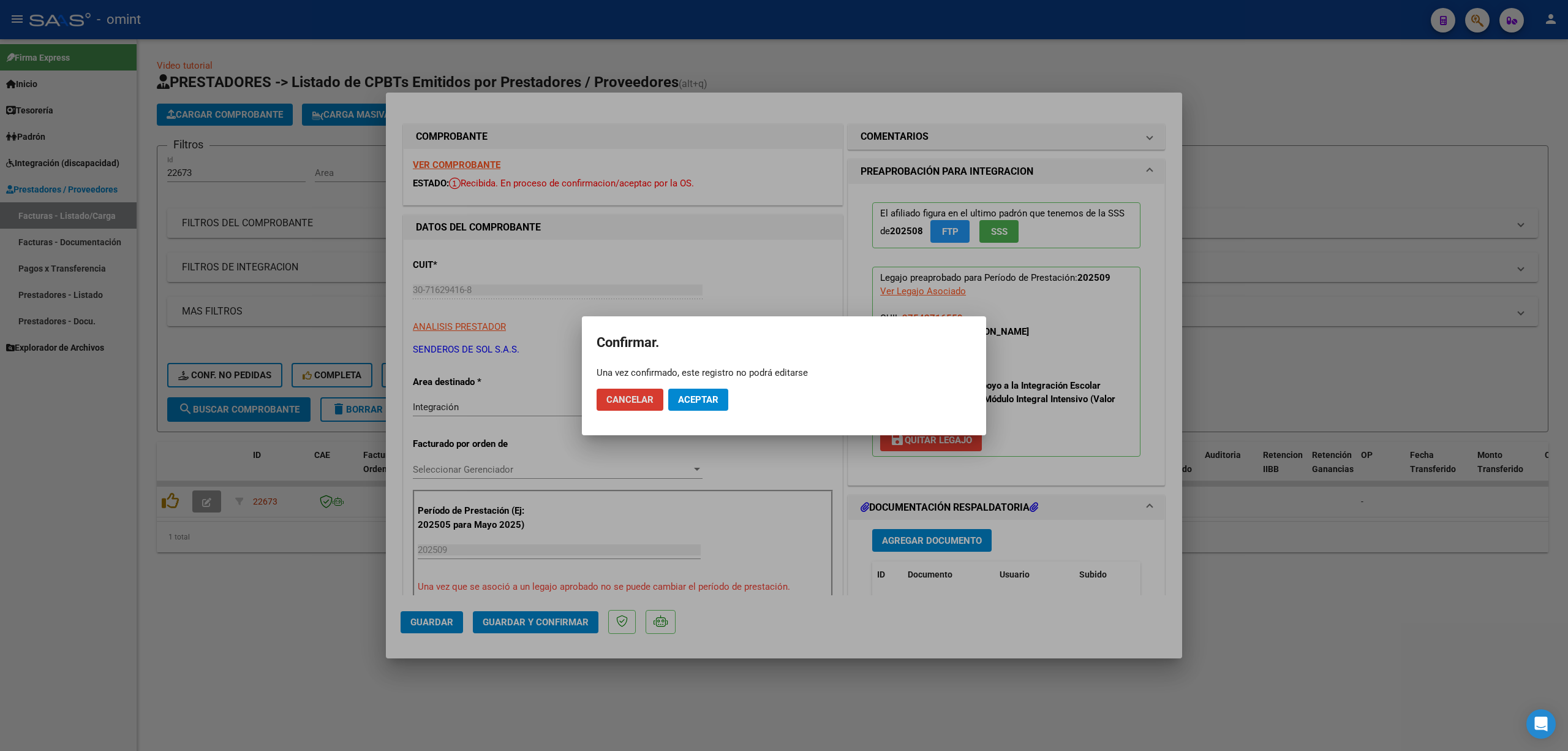
click at [697, 404] on span "Aceptar" at bounding box center [698, 399] width 41 height 11
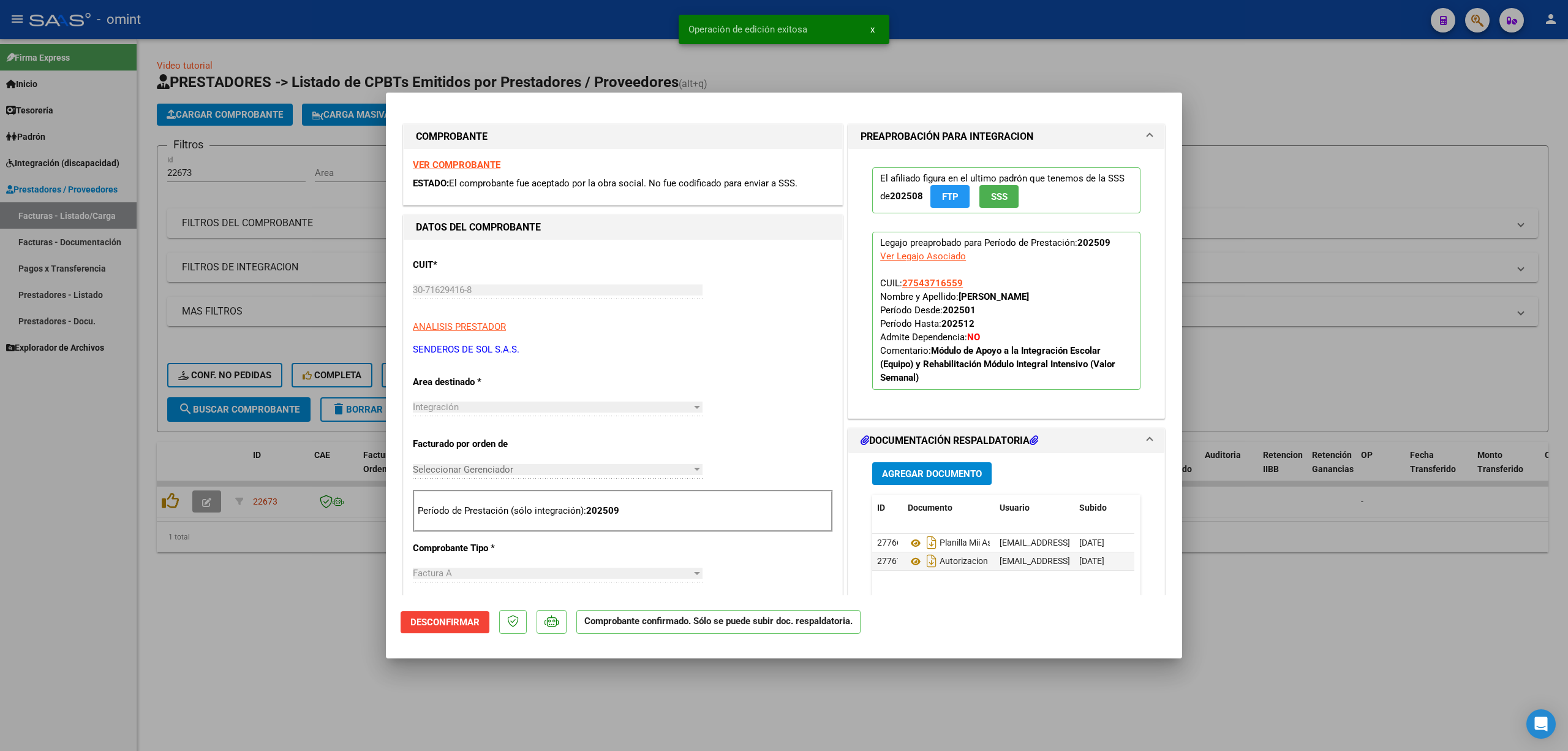
click at [309, 422] on div at bounding box center [784, 375] width 1568 height 751
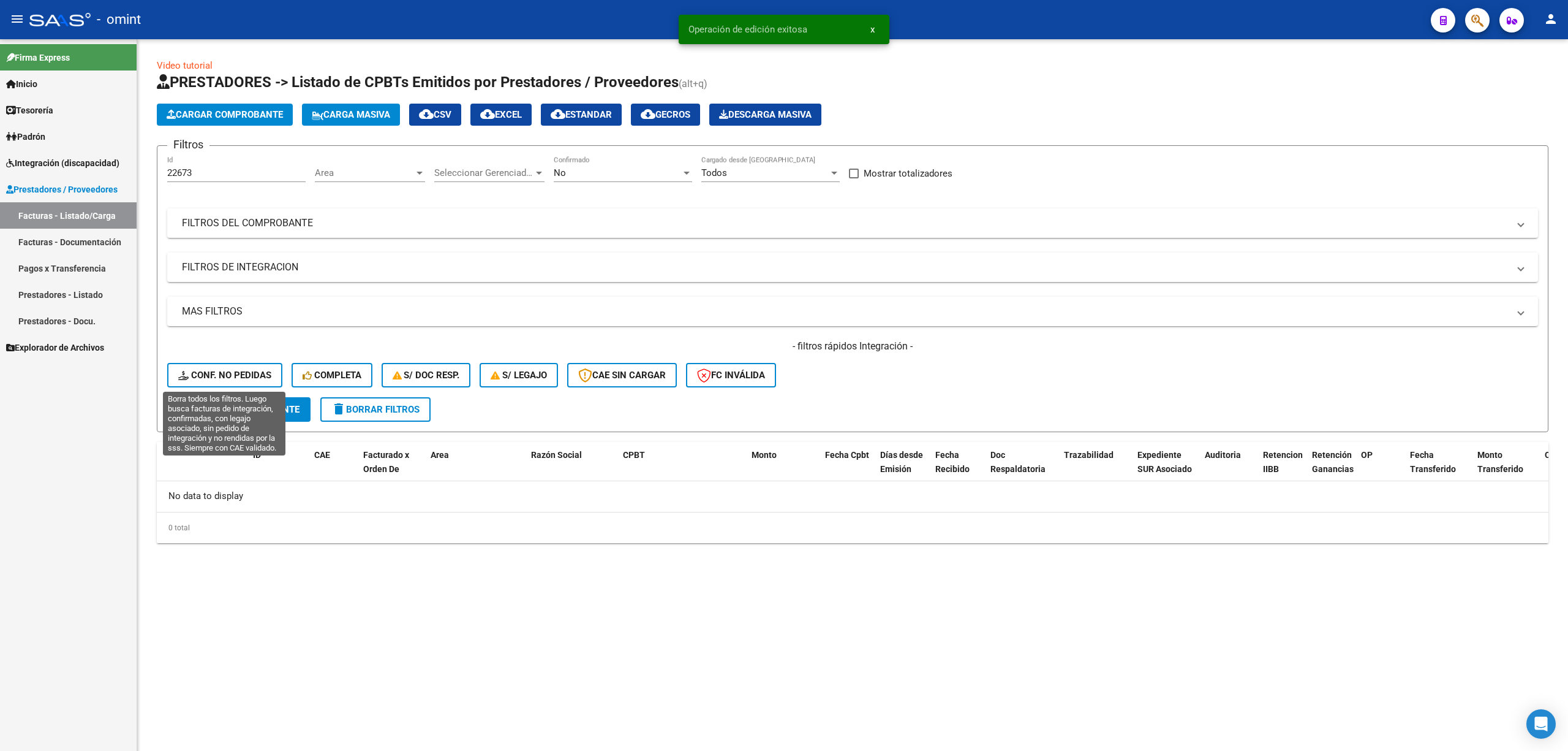
click at [245, 370] on span "Conf. no pedidas" at bounding box center [225, 374] width 93 height 11
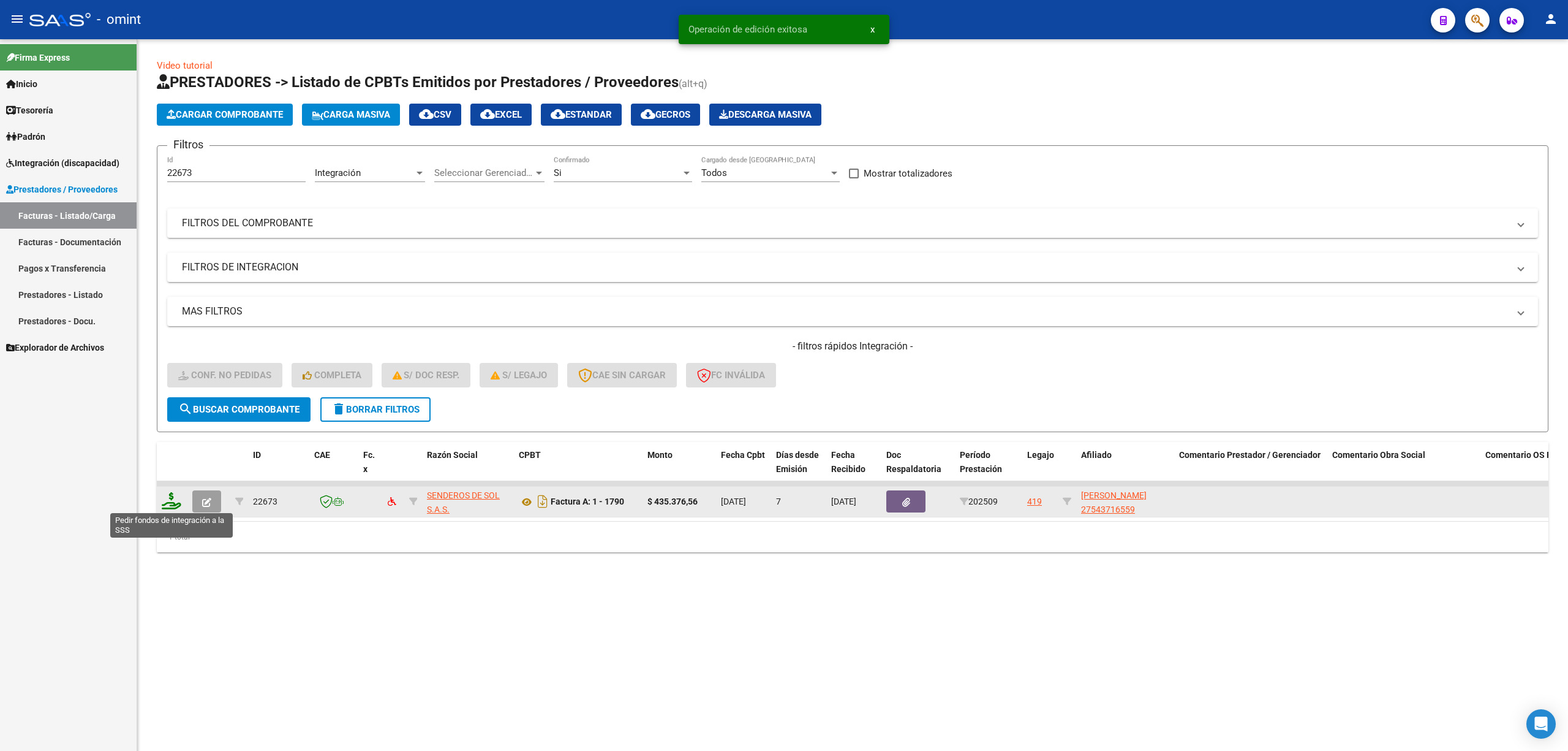
click at [168, 502] on icon at bounding box center [171, 501] width 20 height 17
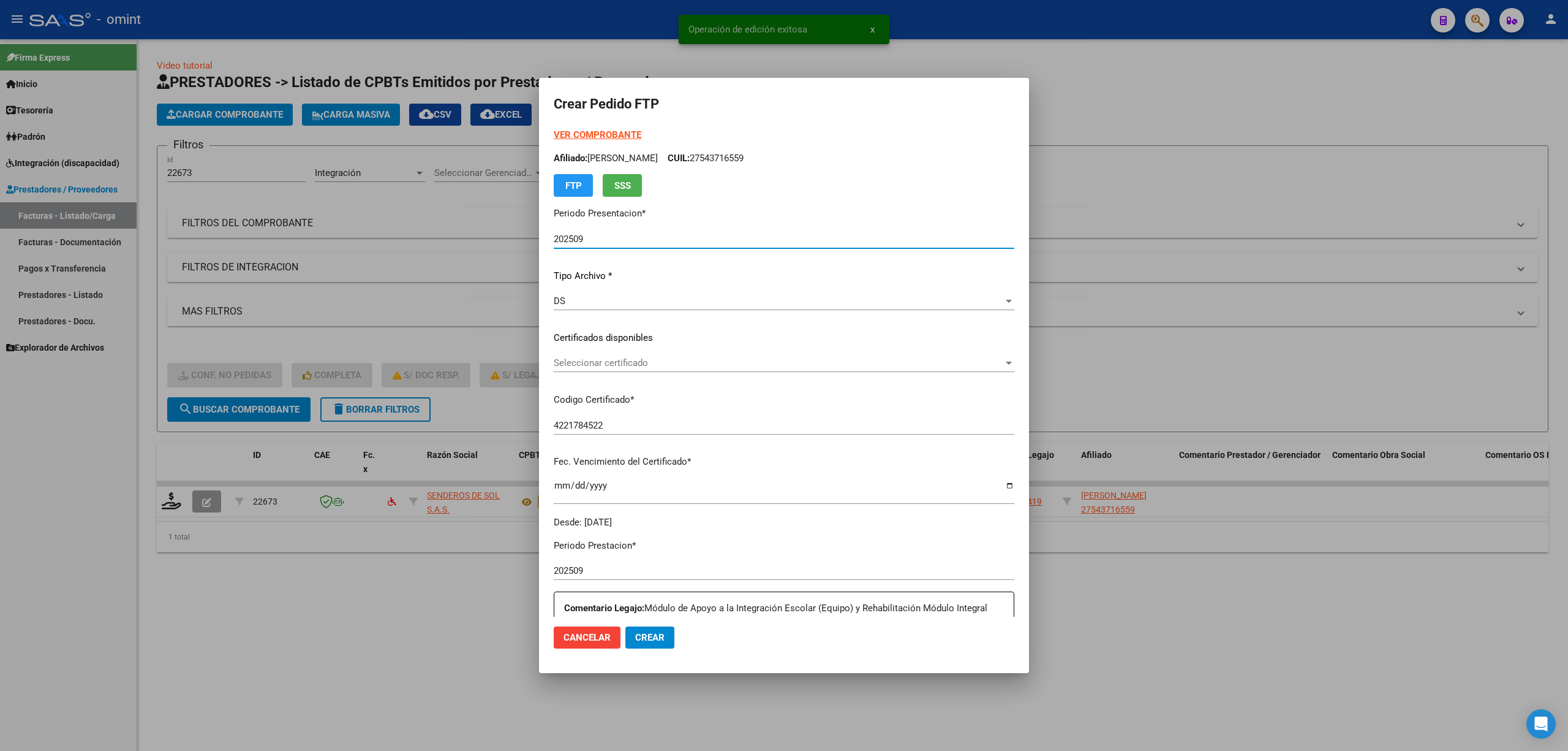
click at [577, 373] on div "Seleccionar certificado Seleccionar certificado" at bounding box center [784, 368] width 461 height 30
click at [586, 361] on span "Seleccionar certificado" at bounding box center [778, 363] width 450 height 11
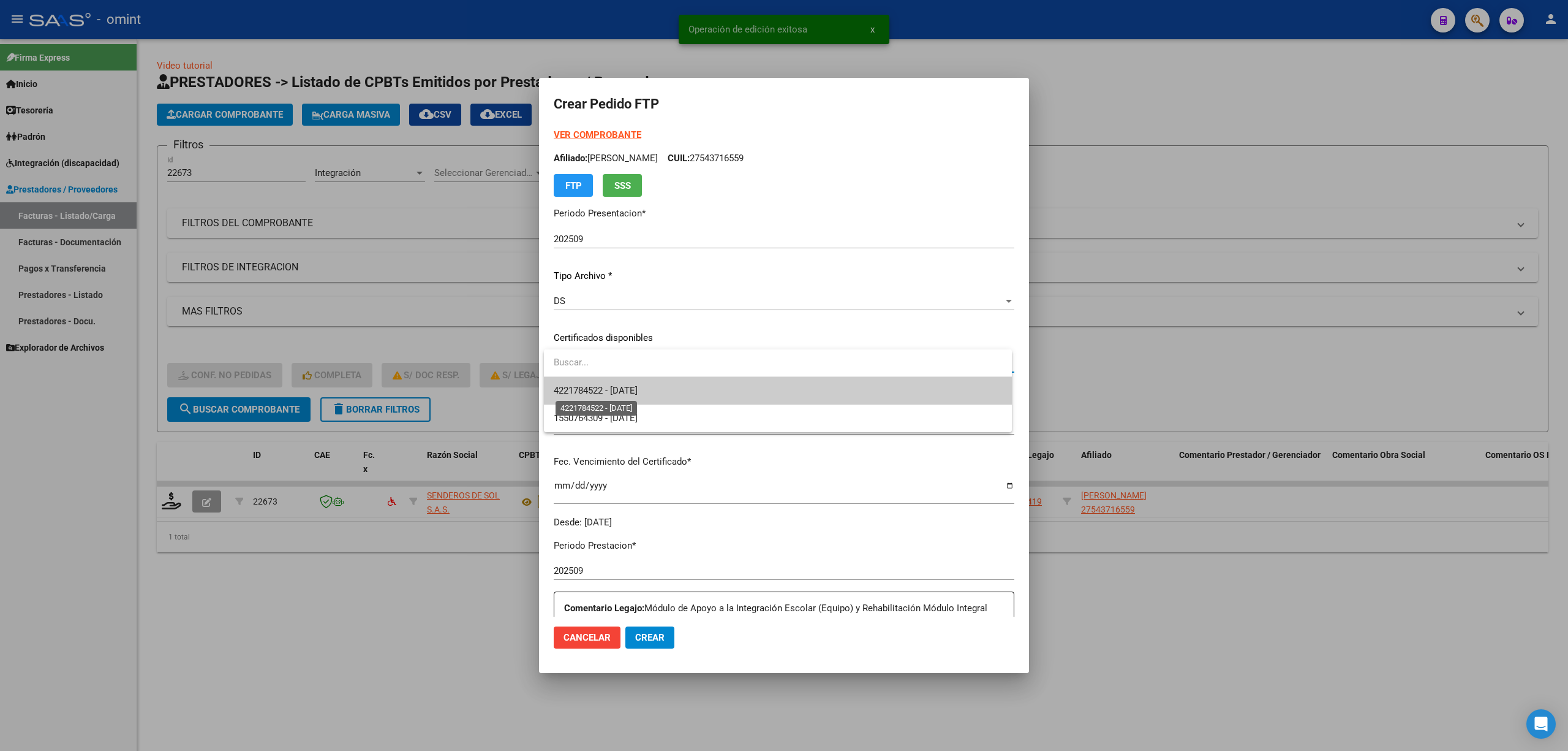
click at [613, 390] on span "4221784522 - 2031-07-31" at bounding box center [596, 390] width 84 height 11
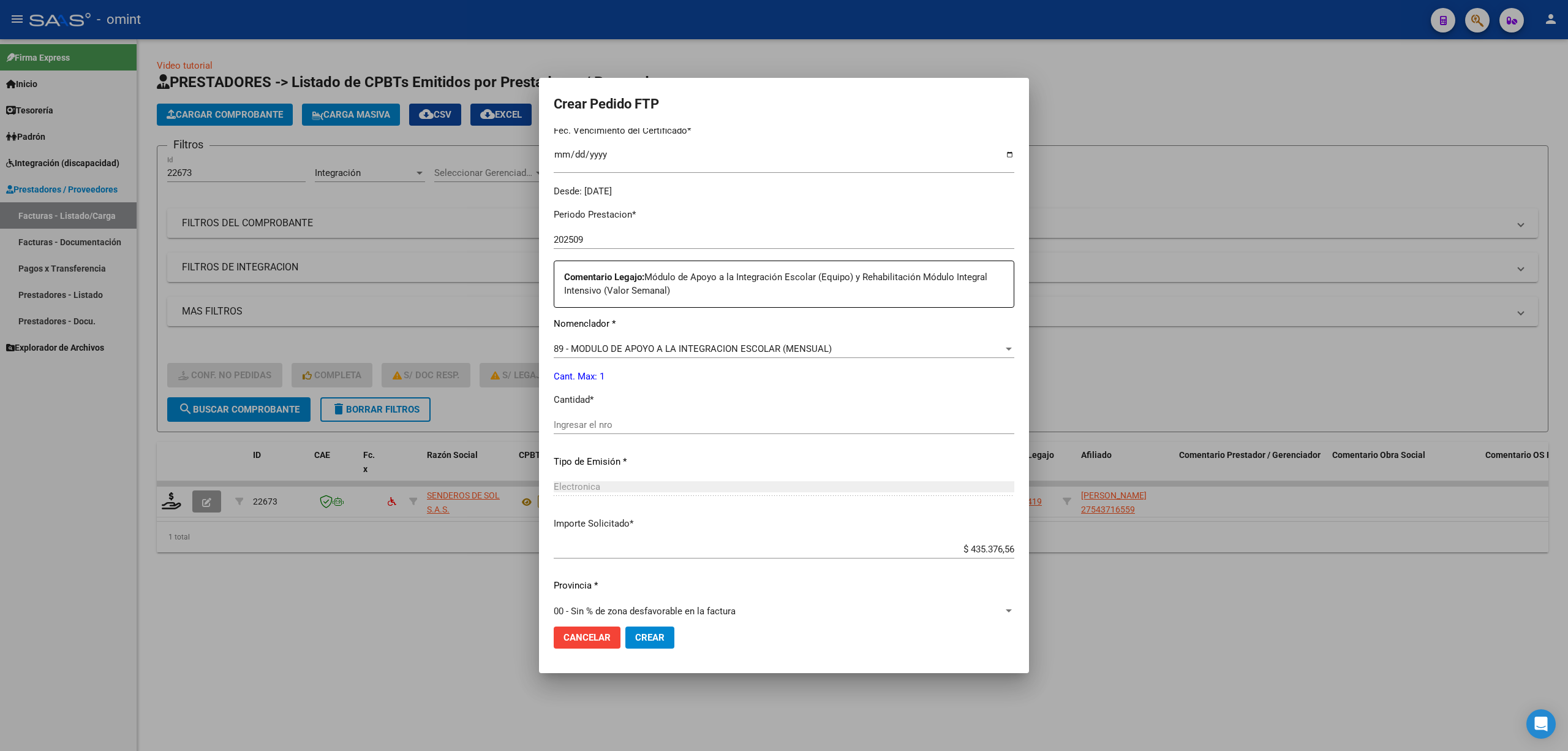
scroll to position [346, 0]
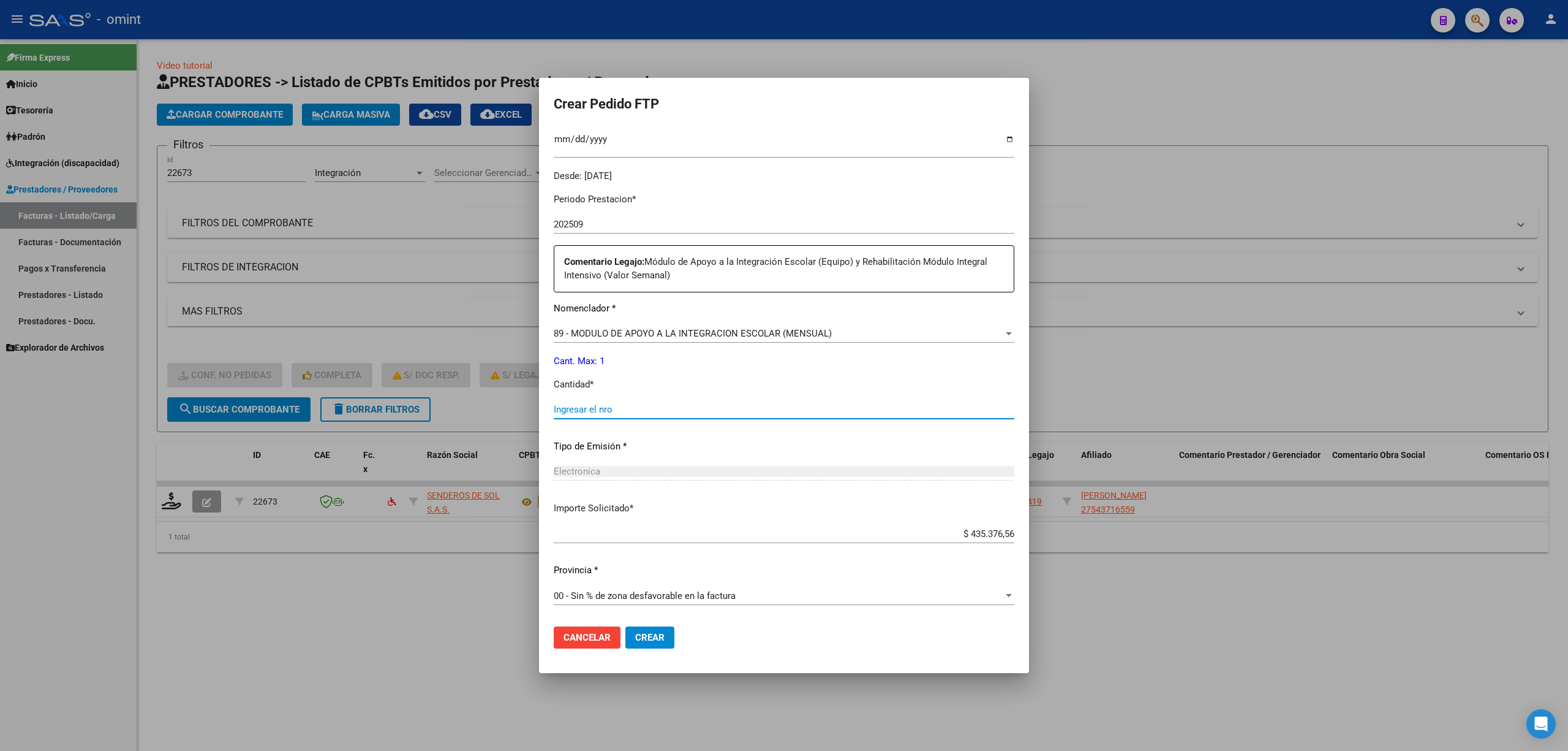
click at [615, 412] on input "Ingresar el nro" at bounding box center [784, 409] width 461 height 11
click at [619, 336] on span "89 - MODULO DE APOYO A LA INTEGRACION ESCOLAR (MENSUAL)" at bounding box center [692, 333] width 278 height 11
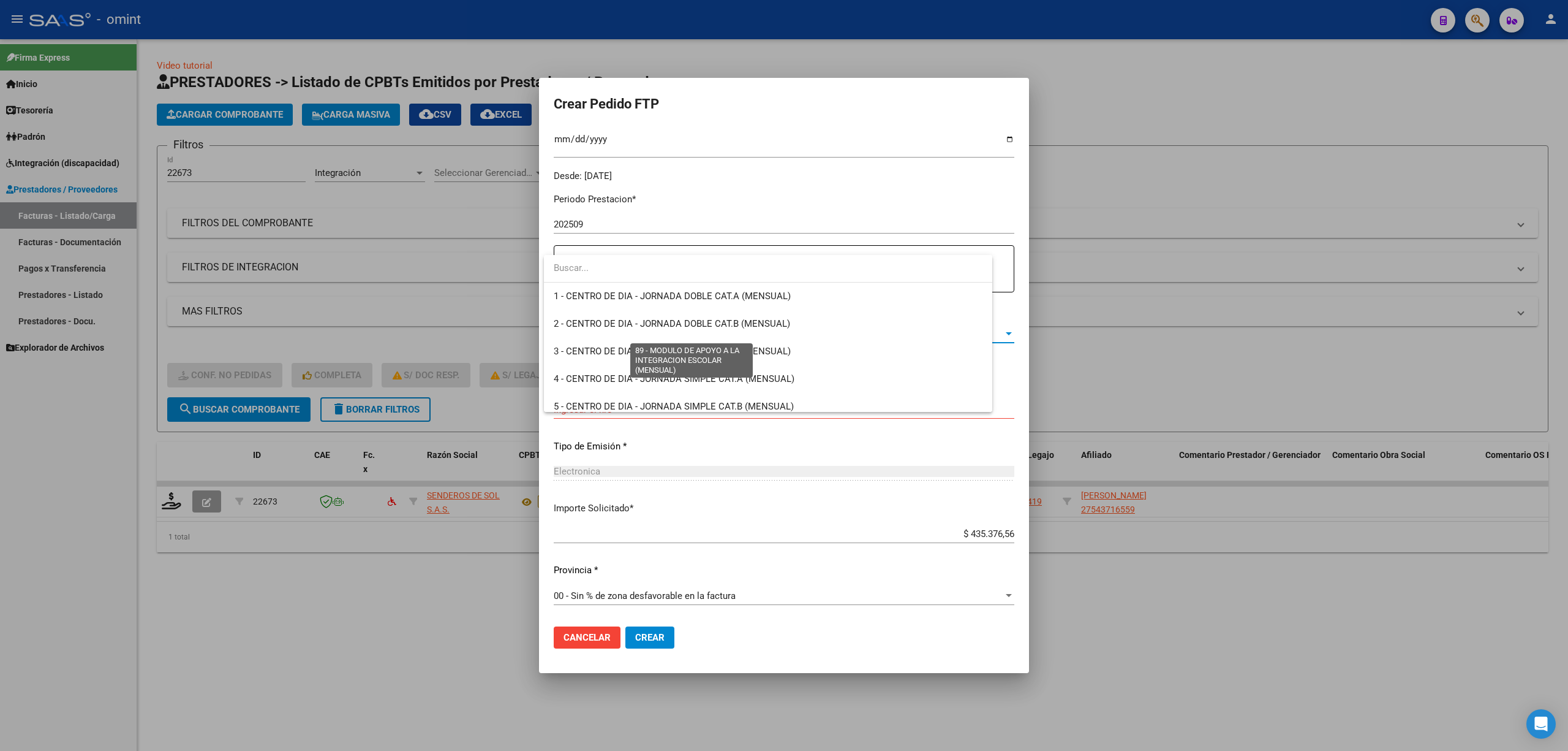
scroll to position [2390, 0]
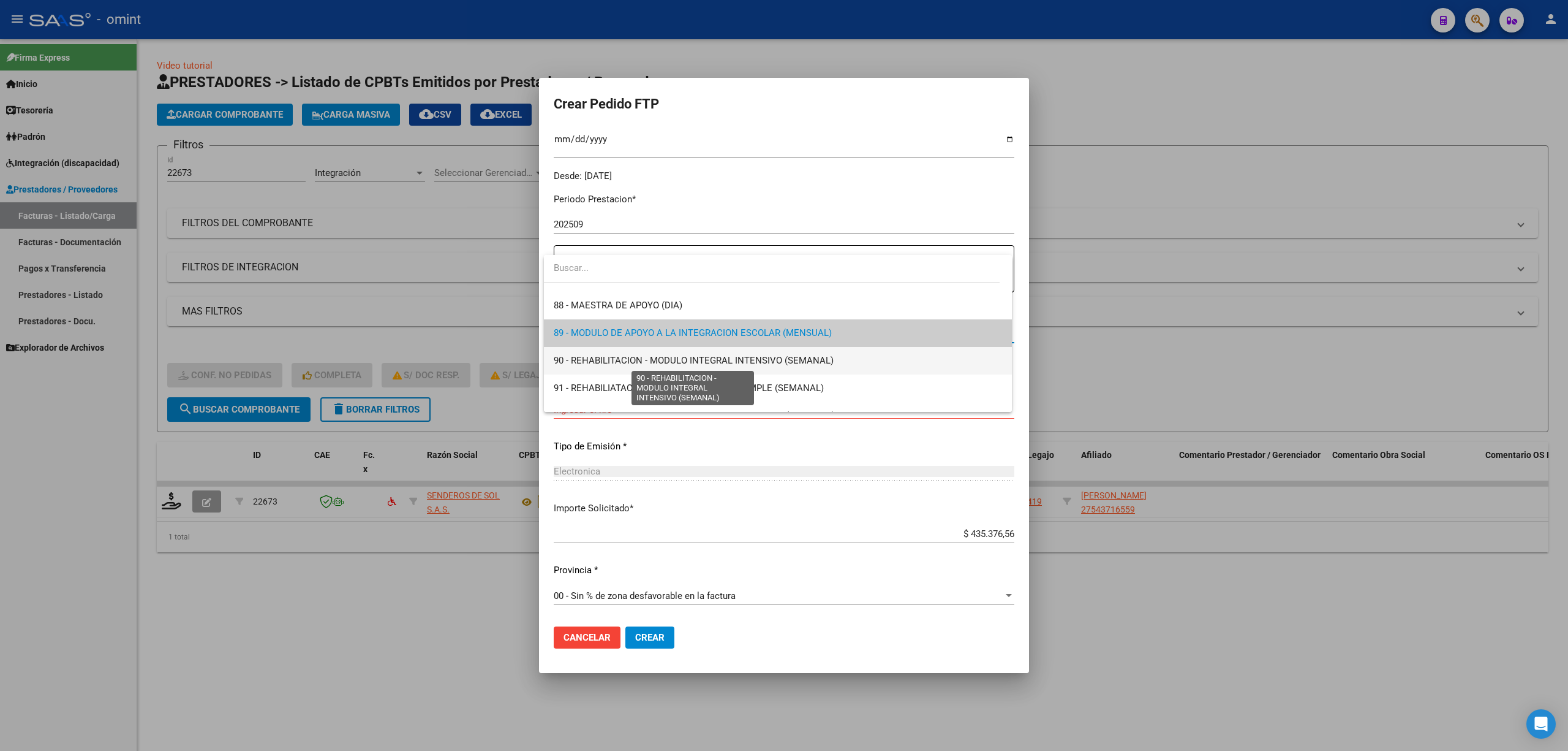
click at [615, 358] on span "90 - REHABILITACION - MODULO INTEGRAL INTENSIVO (SEMANAL)" at bounding box center [693, 360] width 280 height 11
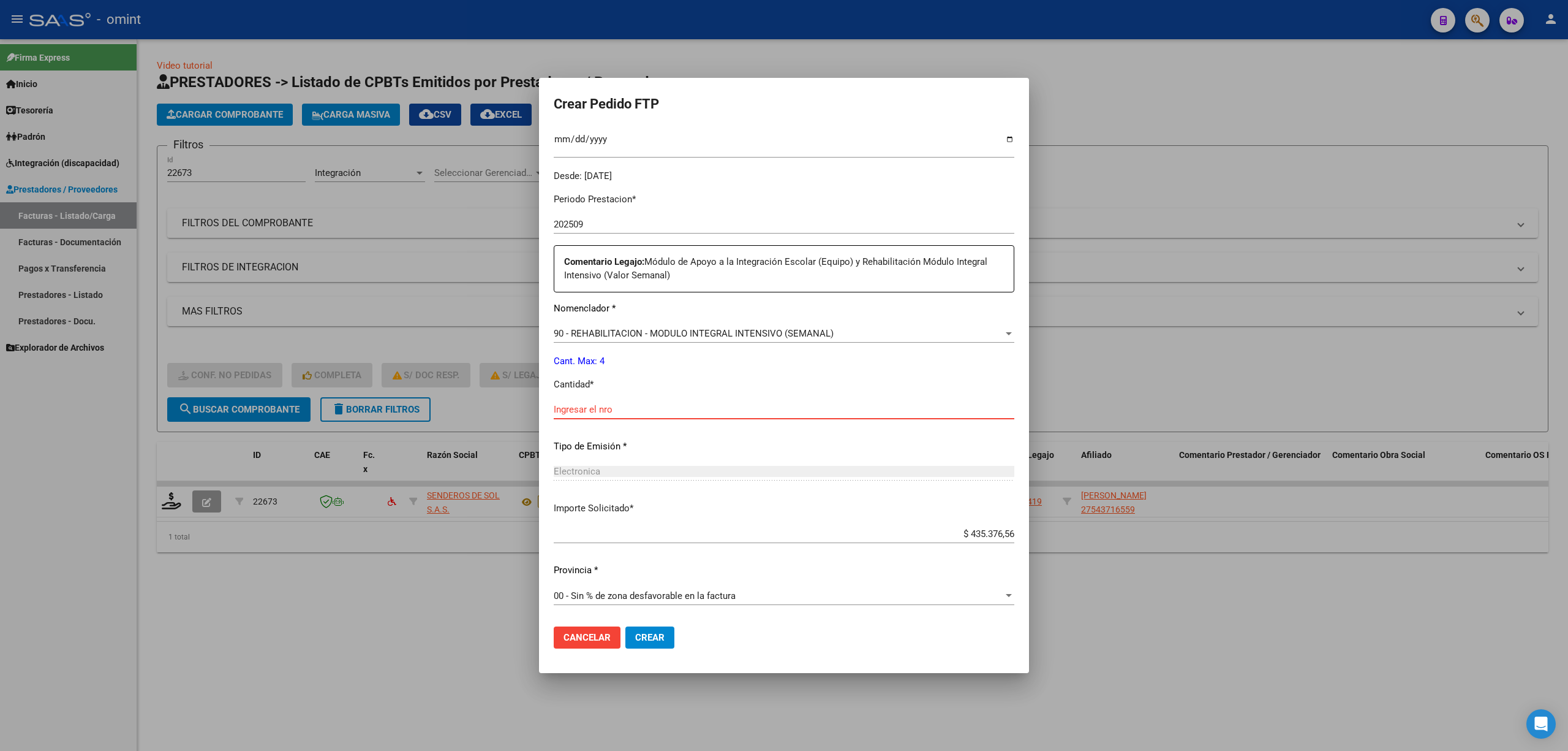
click at [602, 409] on input "Ingresar el nro" at bounding box center [784, 409] width 461 height 11
click at [653, 628] on button "Crear" at bounding box center [650, 638] width 49 height 22
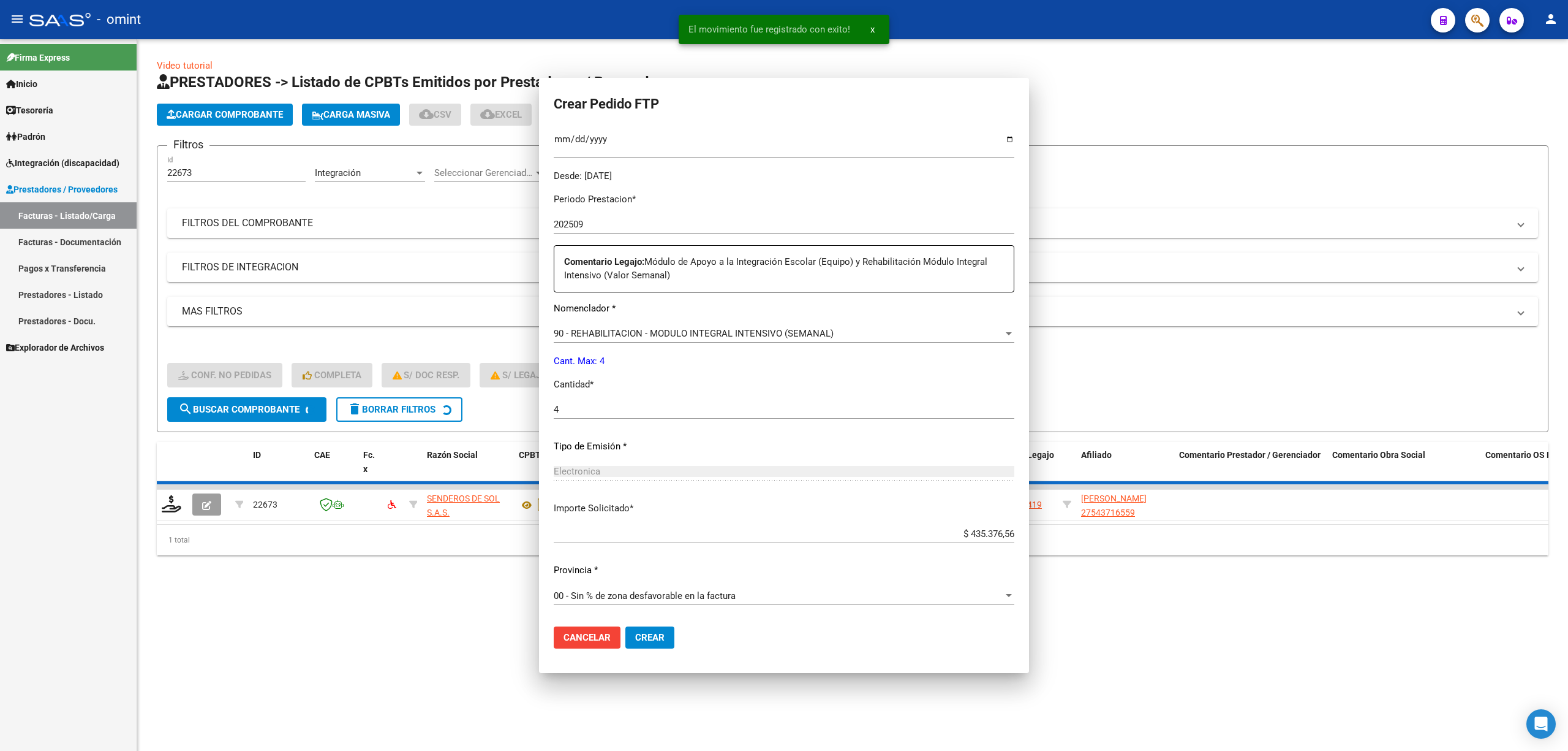
scroll to position [277, 0]
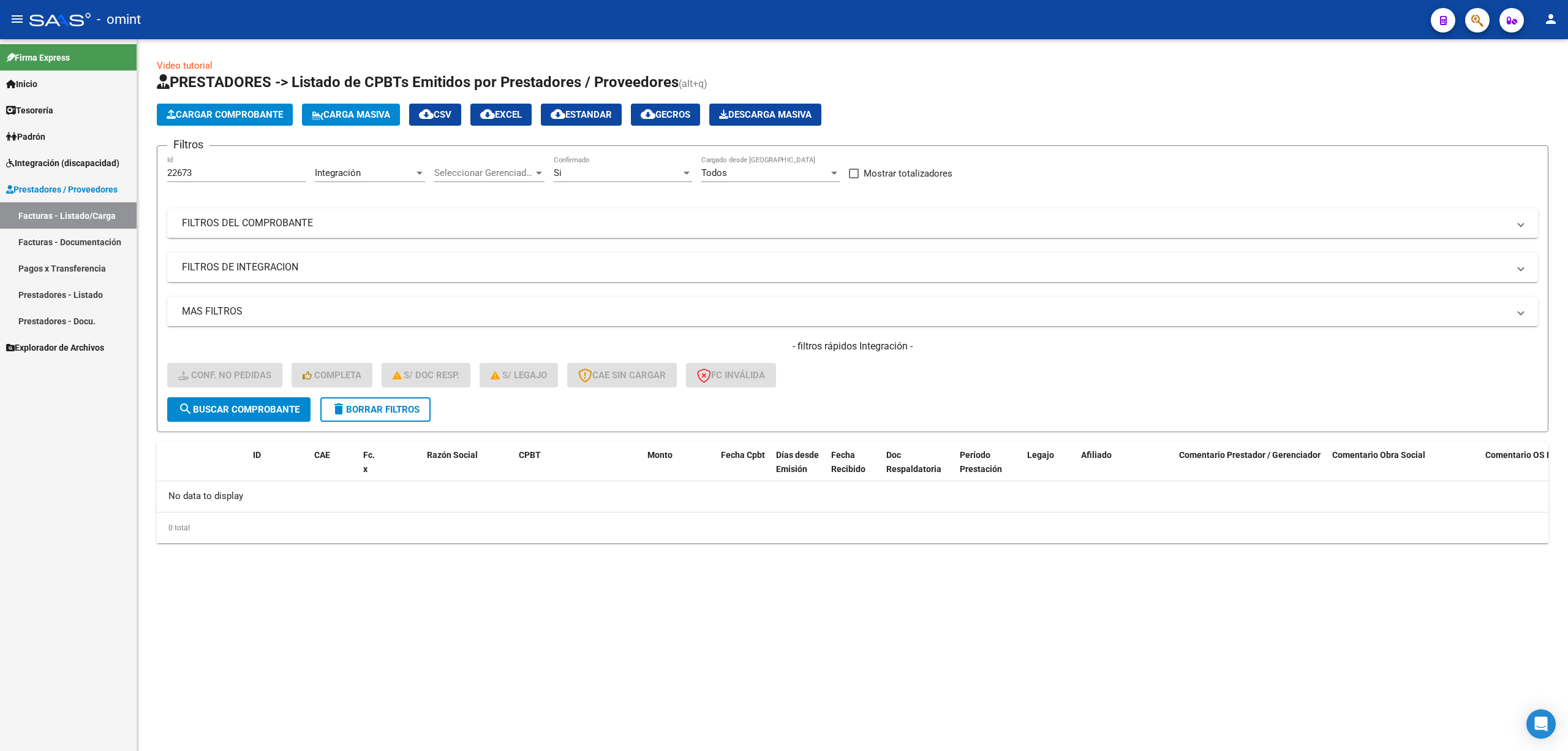
click at [392, 404] on span "delete Borrar Filtros" at bounding box center [375, 409] width 88 height 11
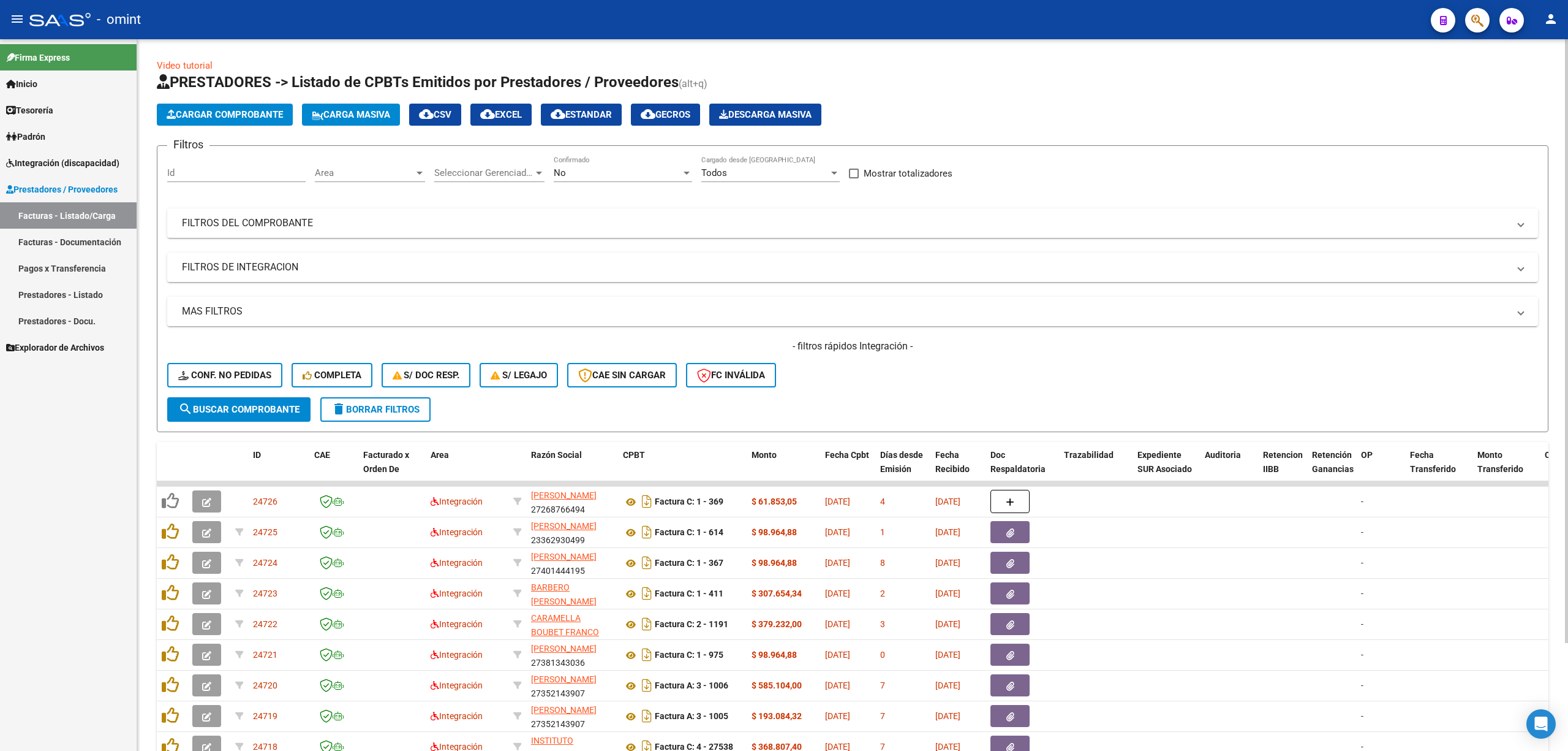
click at [211, 174] on input "Id" at bounding box center [236, 172] width 139 height 11
paste input "24111"
click at [246, 414] on button "search Buscar Comprobante" at bounding box center [238, 409] width 143 height 25
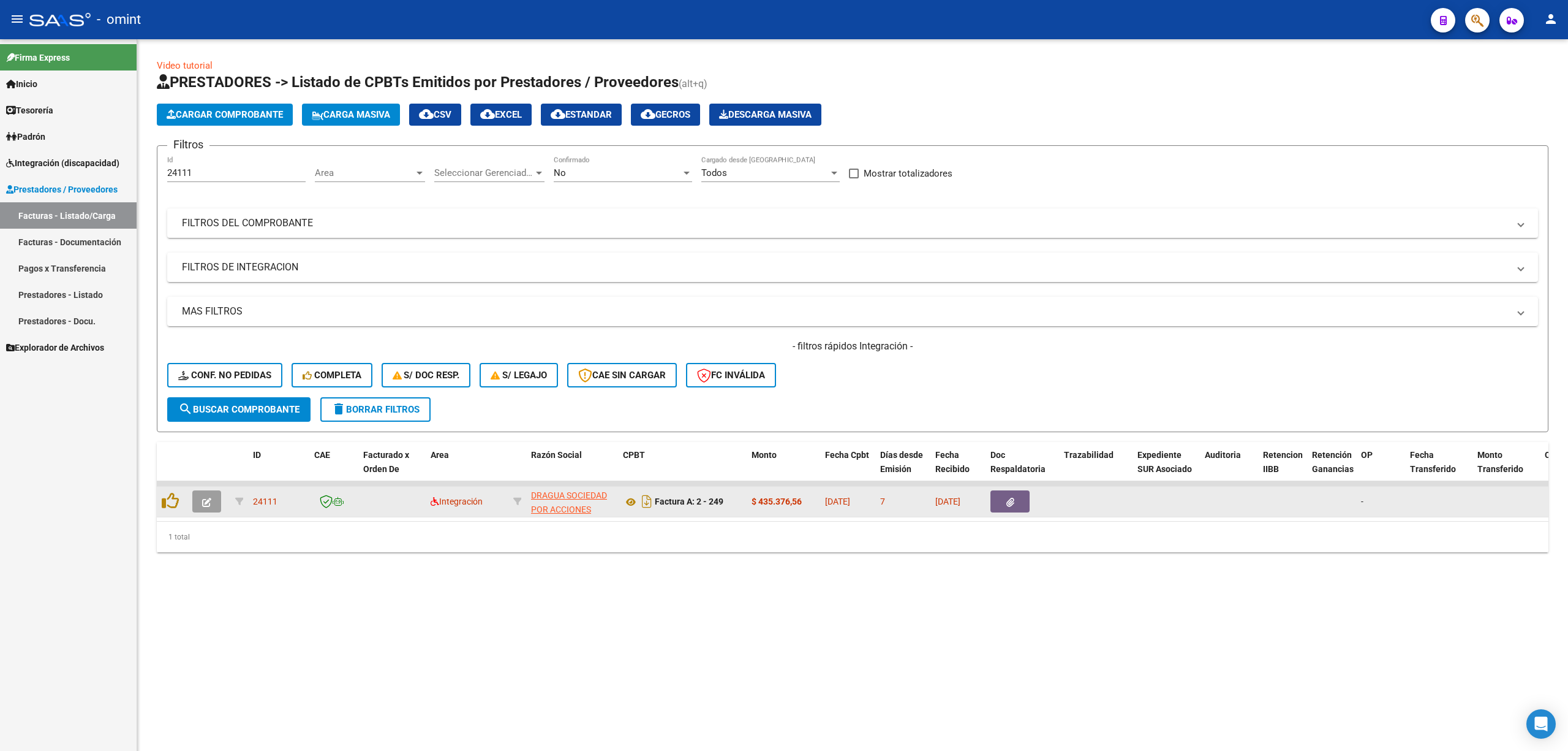
click at [206, 502] on icon "button" at bounding box center [206, 502] width 9 height 9
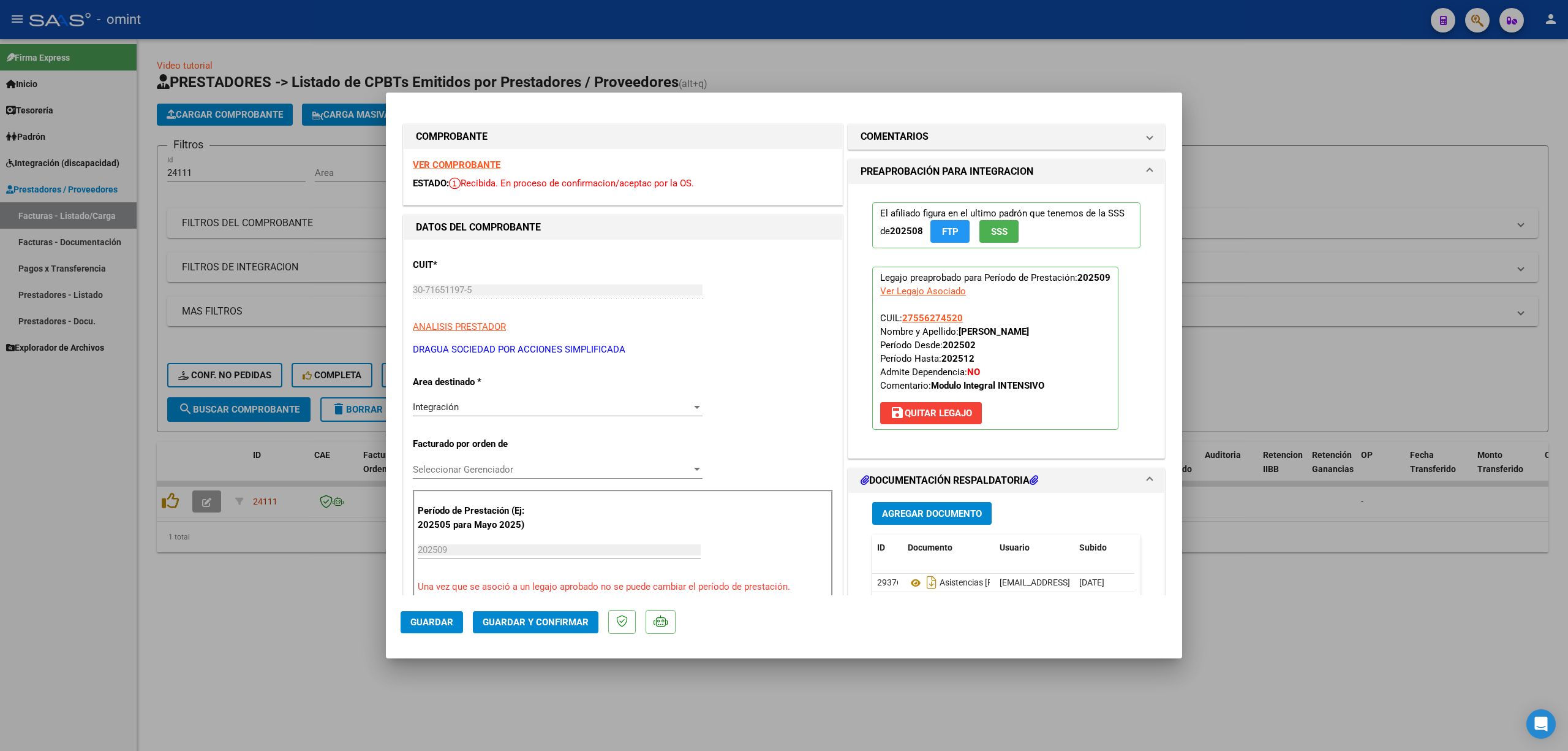
click at [437, 164] on strong "VER COMPROBANTE" at bounding box center [456, 164] width 88 height 11
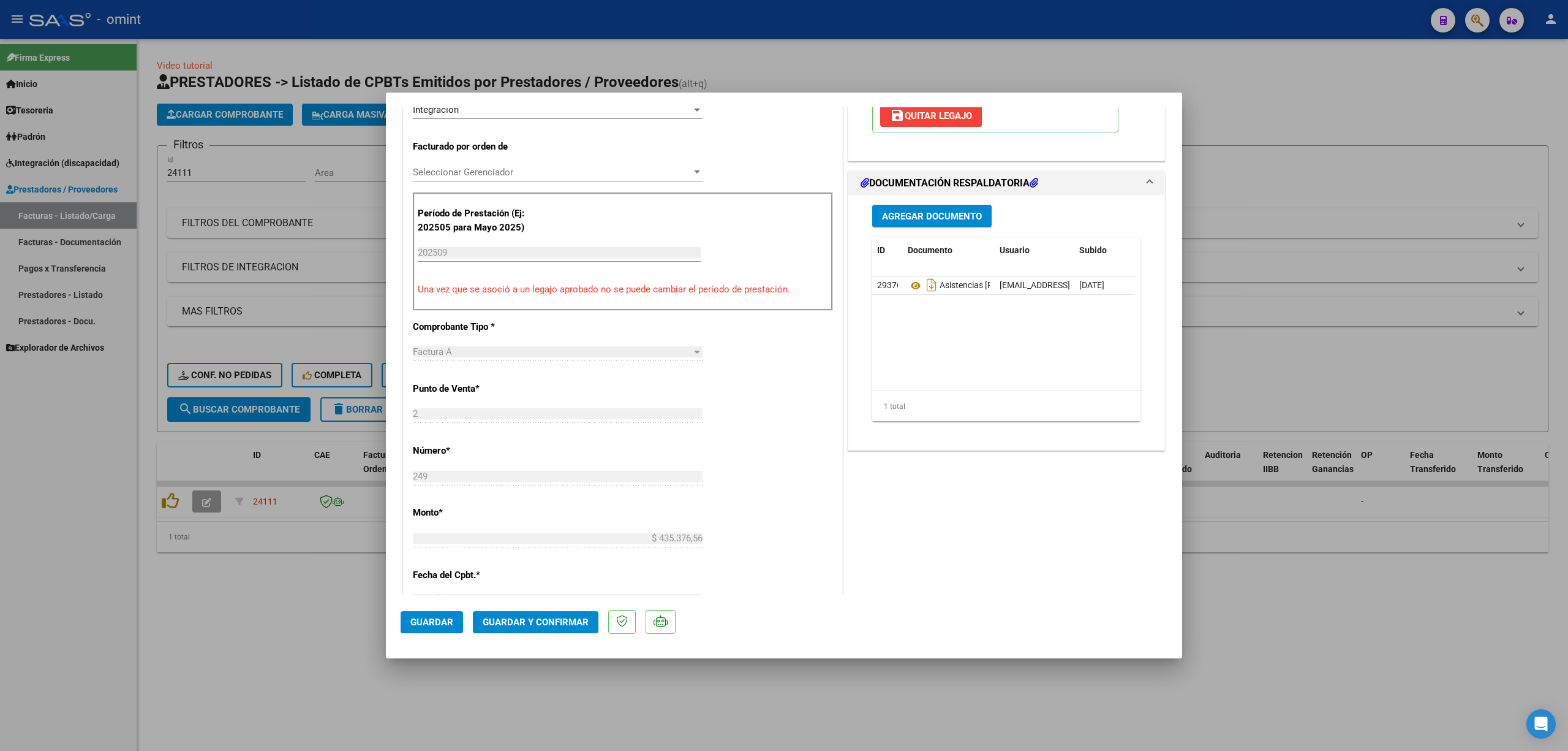
scroll to position [326, 0]
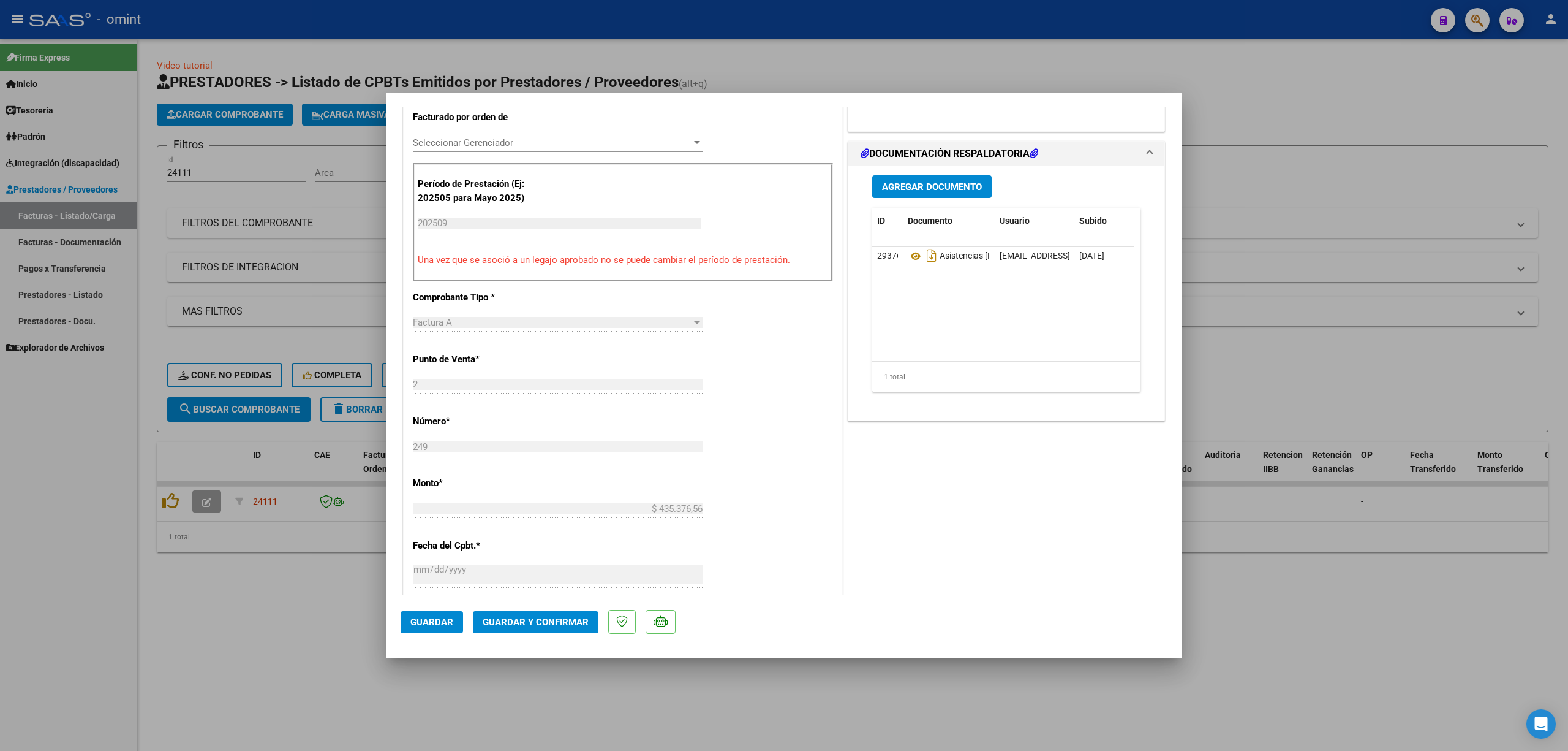
click at [545, 625] on span "Guardar y Confirmar" at bounding box center [536, 622] width 106 height 11
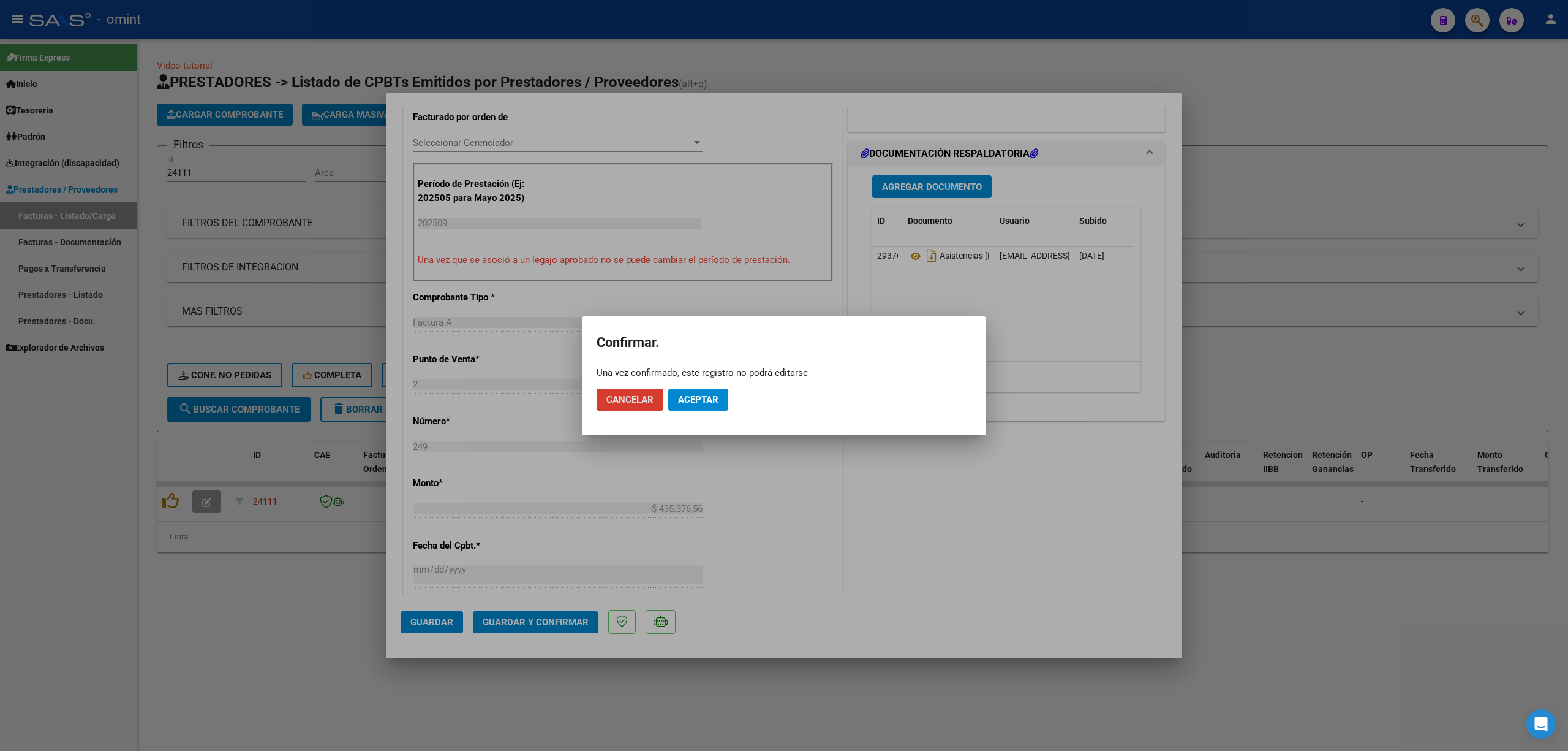
click at [705, 407] on button "Aceptar" at bounding box center [698, 400] width 60 height 22
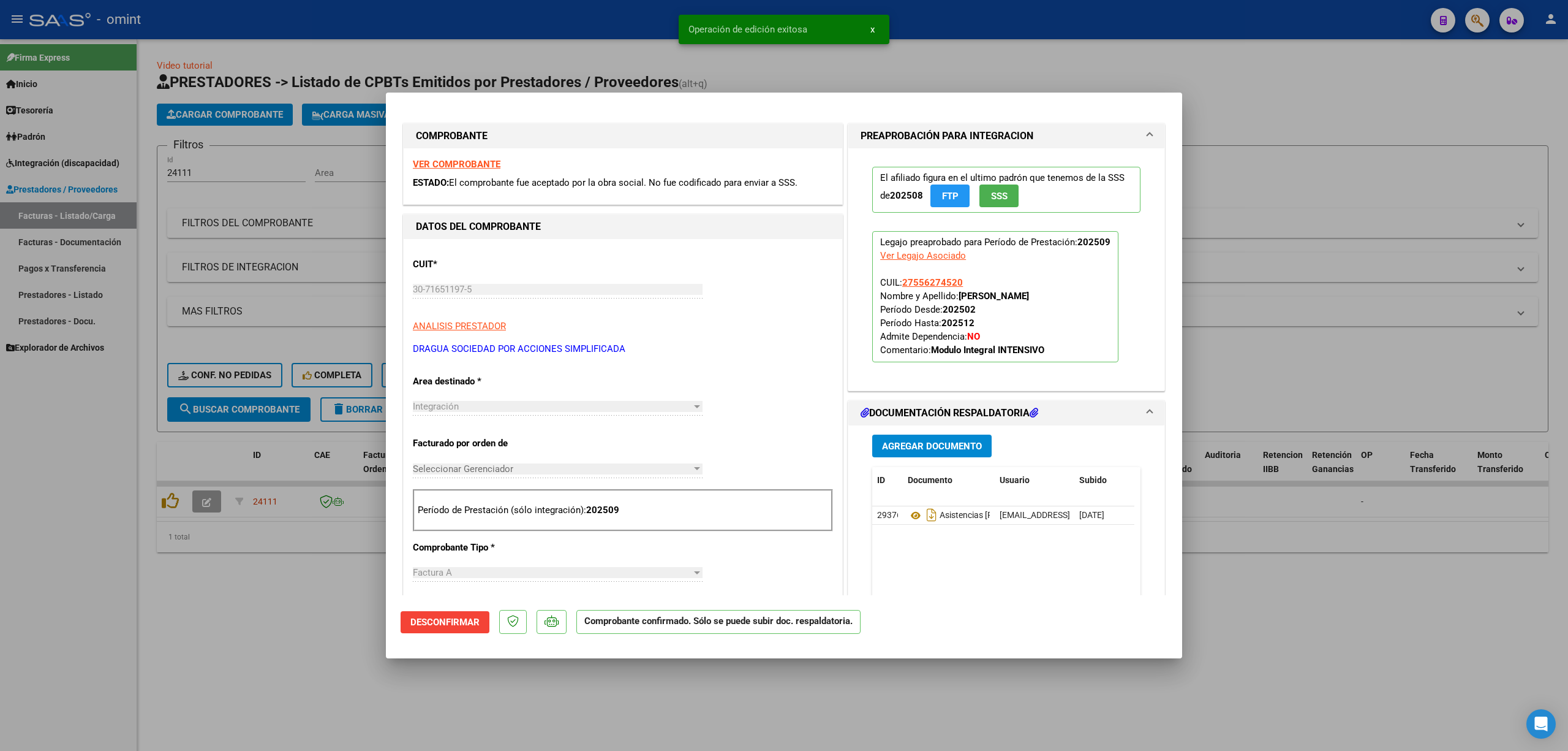
scroll to position [0, 0]
click at [451, 166] on strong "VER COMPROBANTE" at bounding box center [456, 164] width 88 height 11
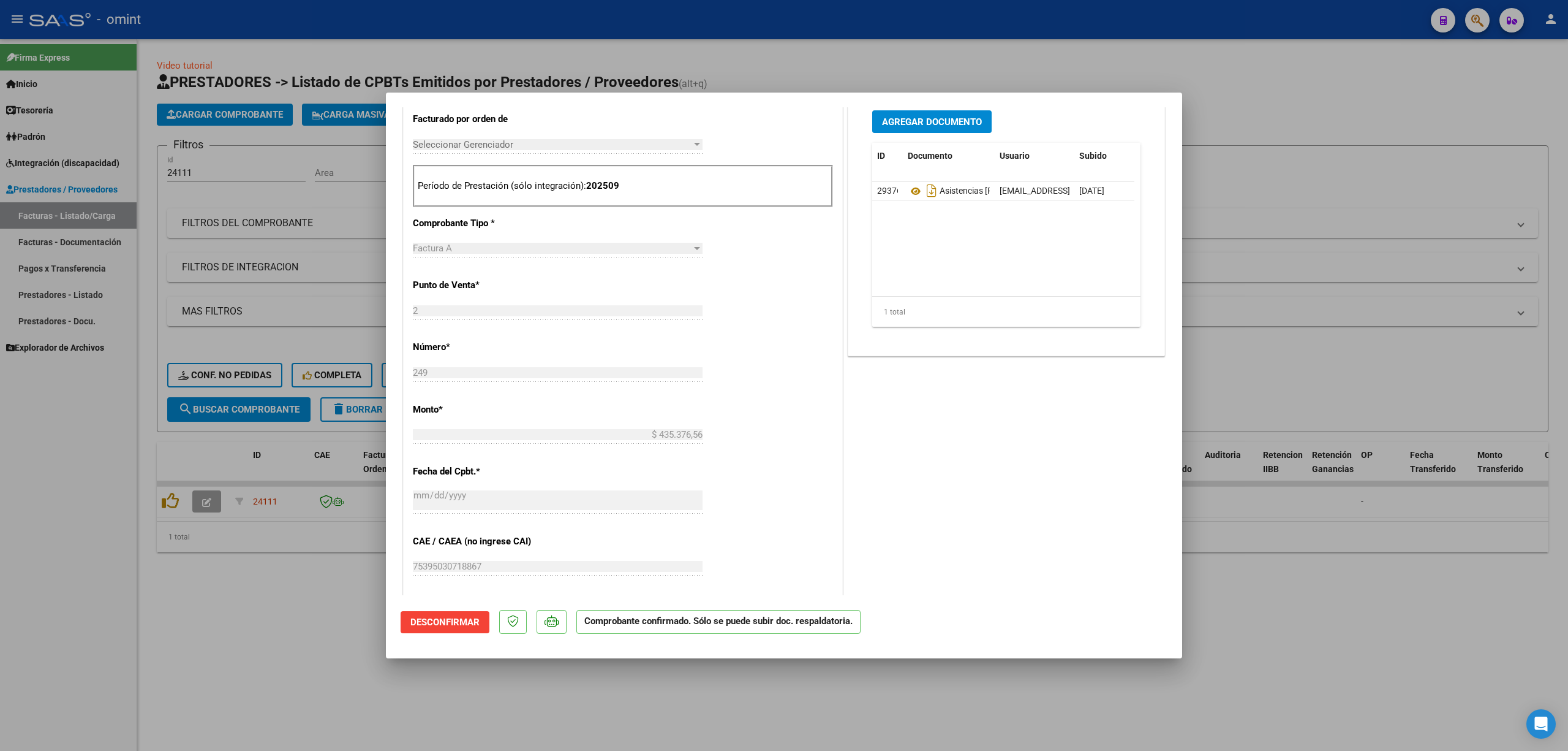
scroll to position [326, 0]
drag, startPoint x: 327, startPoint y: 495, endPoint x: 310, endPoint y: 477, distance: 24.8
click at [326, 494] on div at bounding box center [784, 375] width 1568 height 751
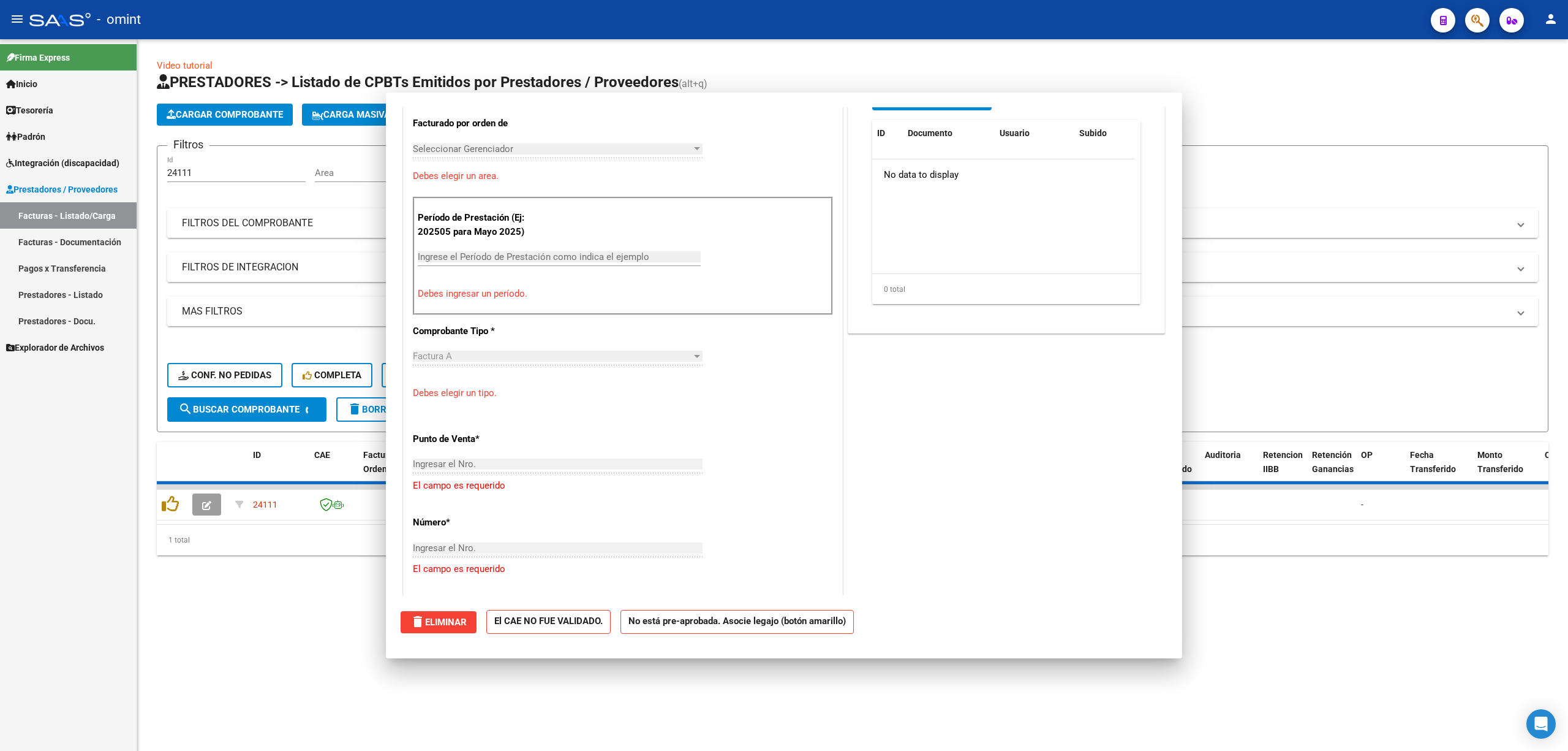
scroll to position [0, 0]
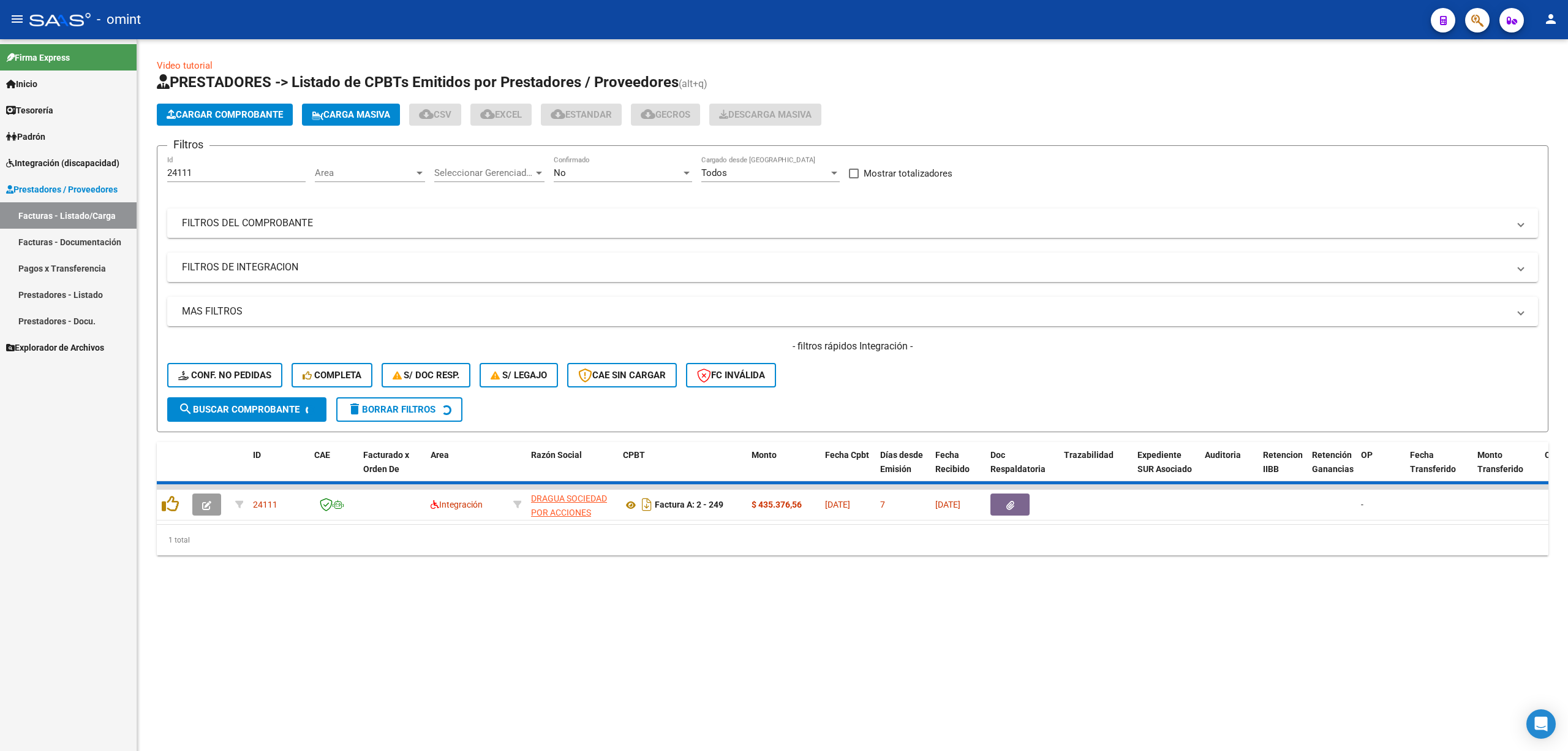
click at [213, 381] on button "Conf. no pedidas" at bounding box center [225, 375] width 116 height 25
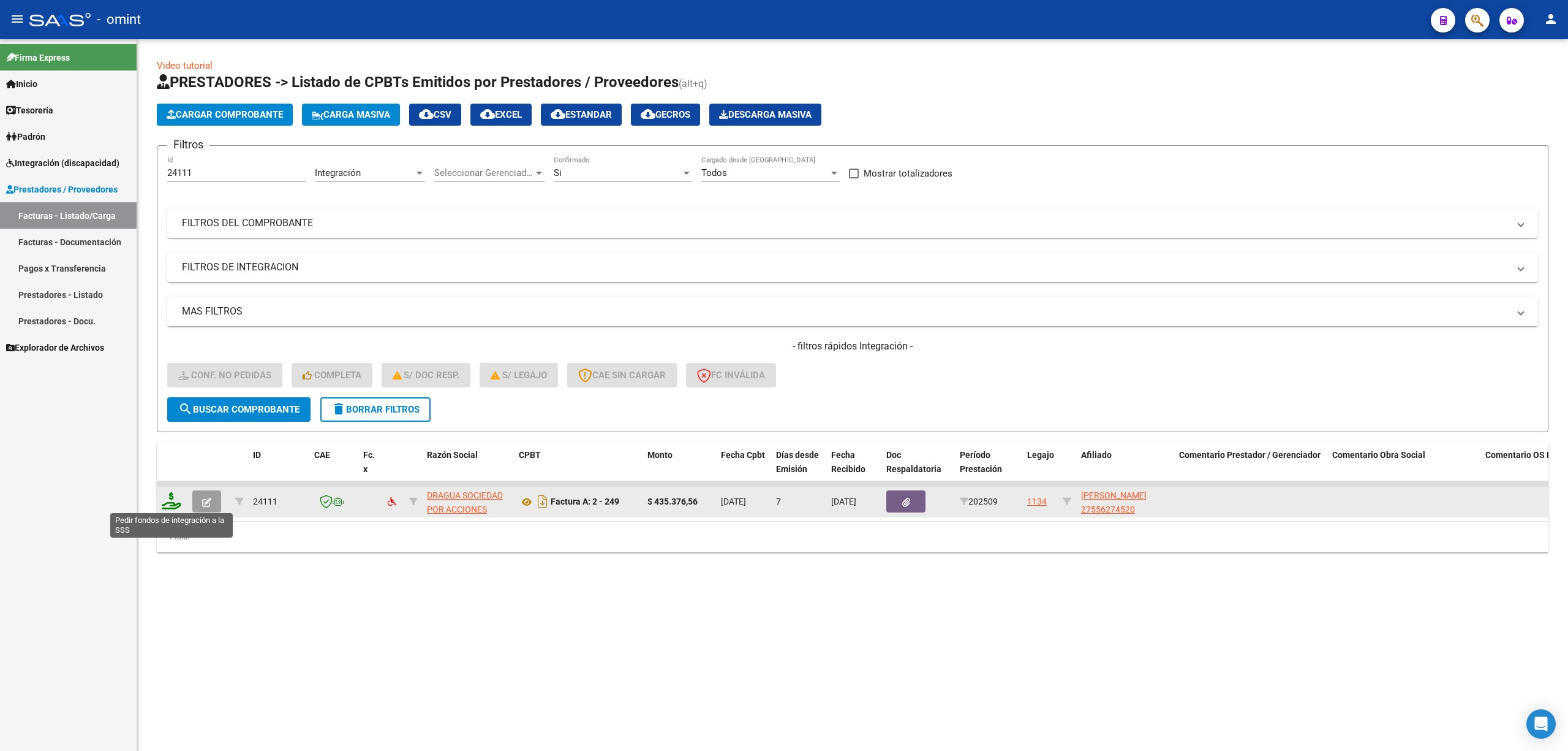
click at [168, 505] on icon at bounding box center [171, 501] width 20 height 17
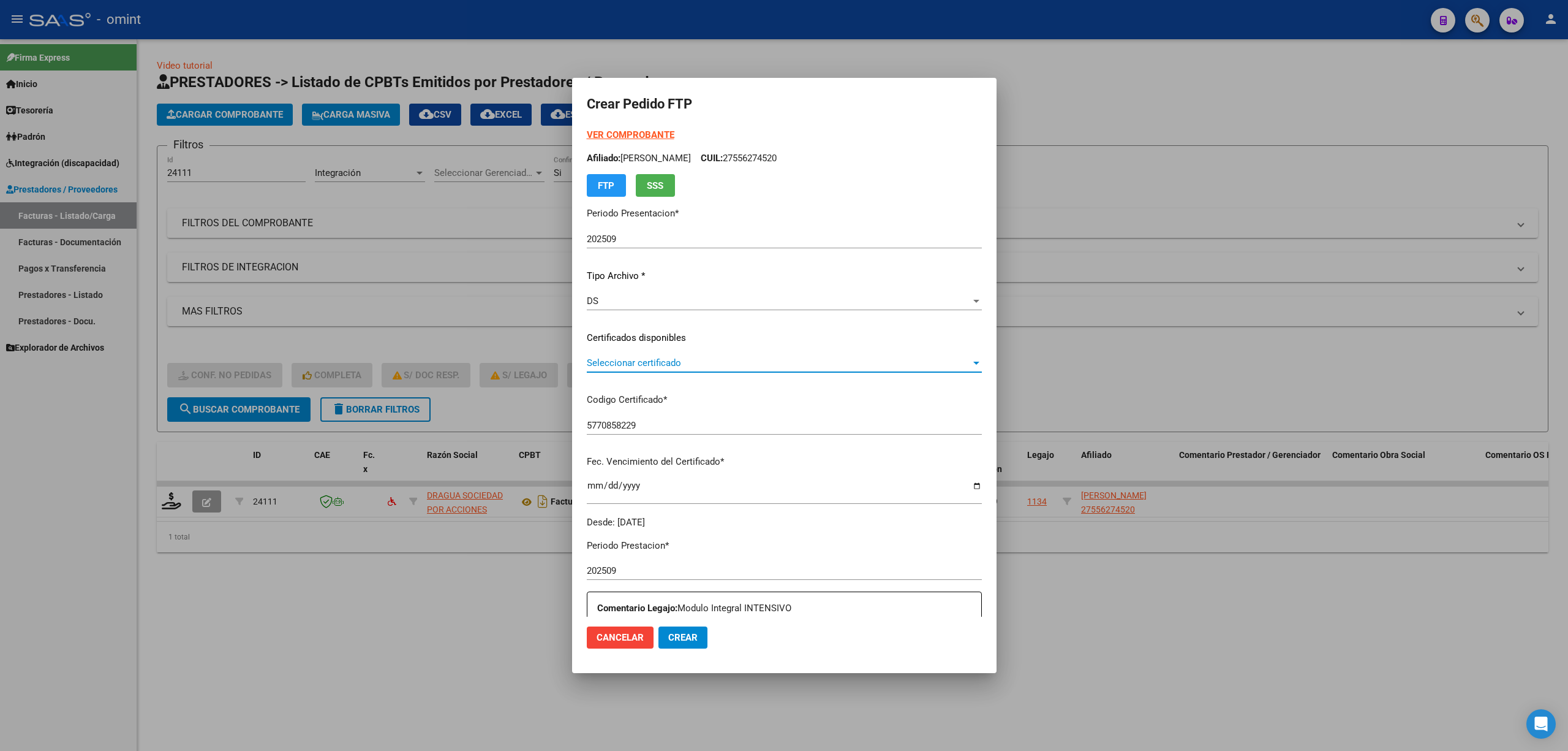
click at [626, 363] on span "Seleccionar certificado" at bounding box center [779, 363] width 384 height 11
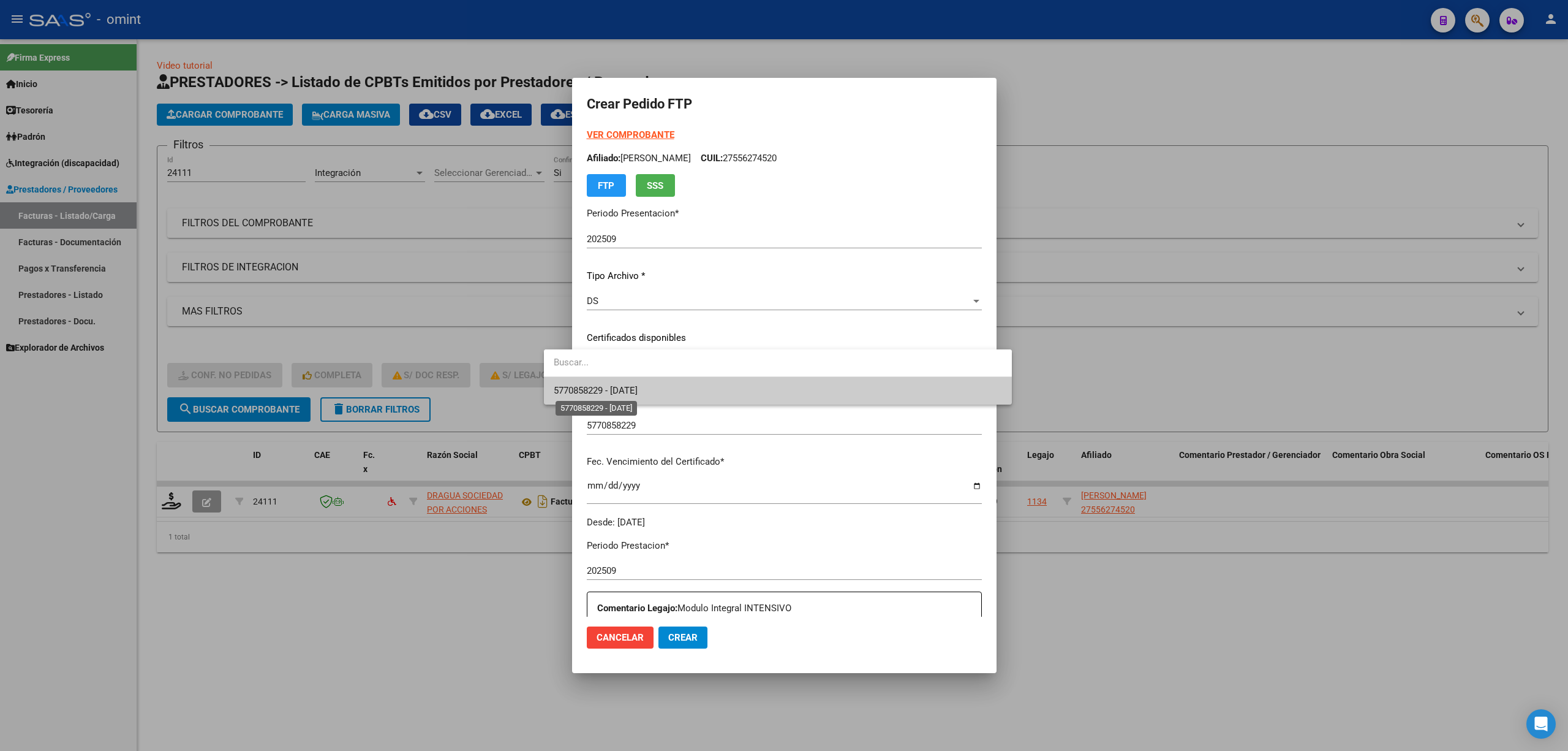
click at [628, 395] on span "5770858229 - 2030-07-31" at bounding box center [596, 390] width 84 height 11
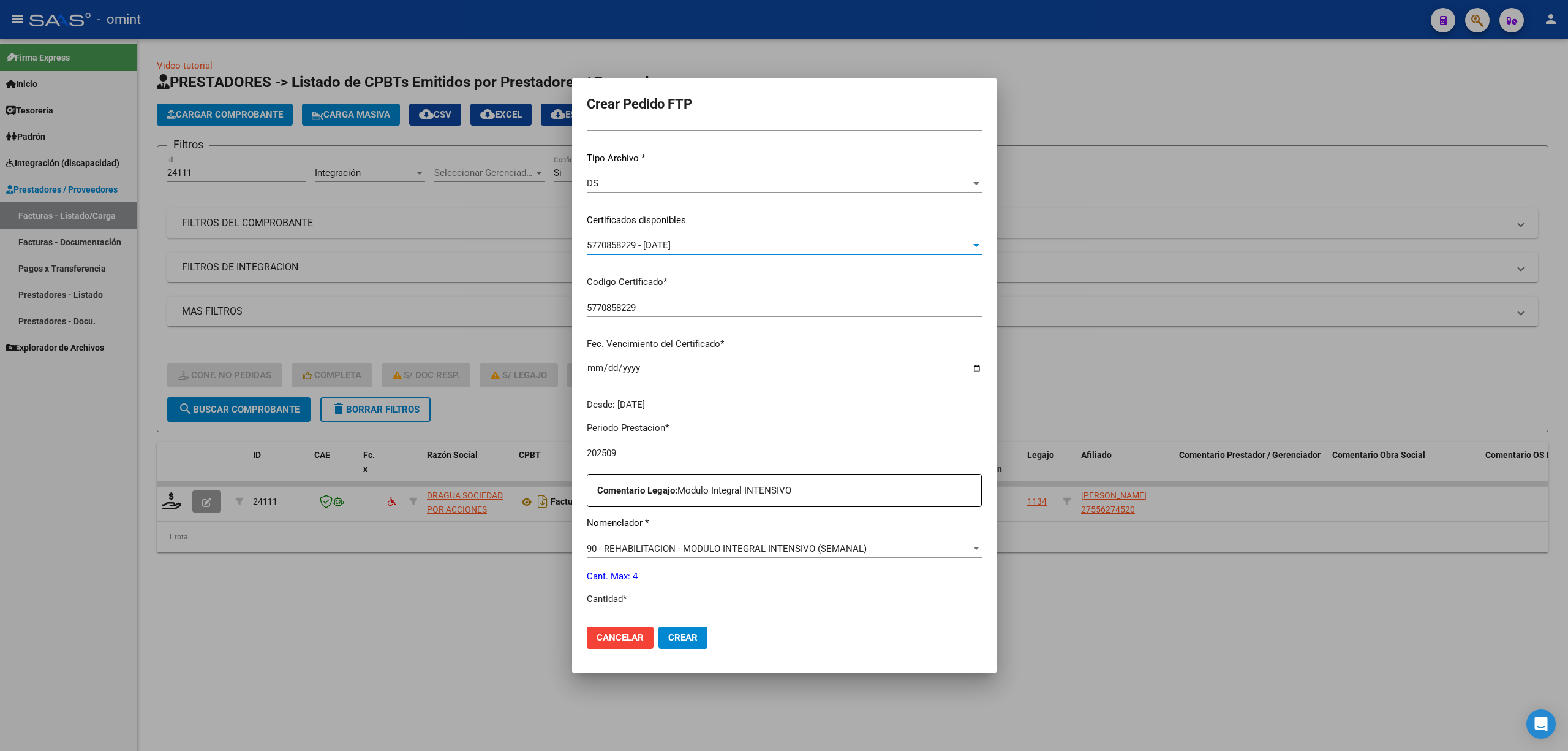
scroll to position [332, 0]
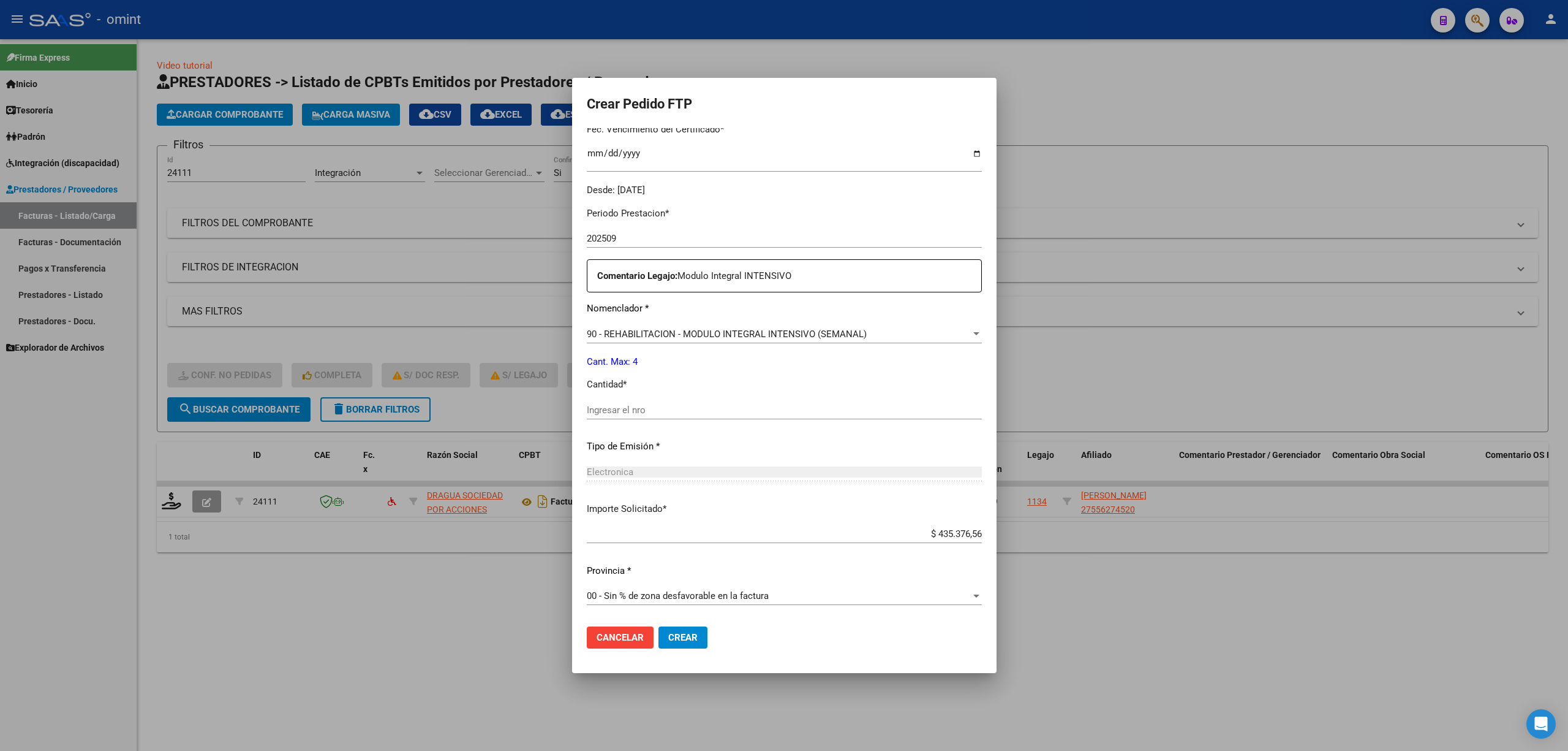
click at [602, 404] on input "Ingresar el nro" at bounding box center [785, 409] width 395 height 11
click at [646, 655] on mat-dialog-actions "Cancelar Crear" at bounding box center [785, 637] width 395 height 41
click at [668, 640] on span "Crear" at bounding box center [683, 637] width 29 height 11
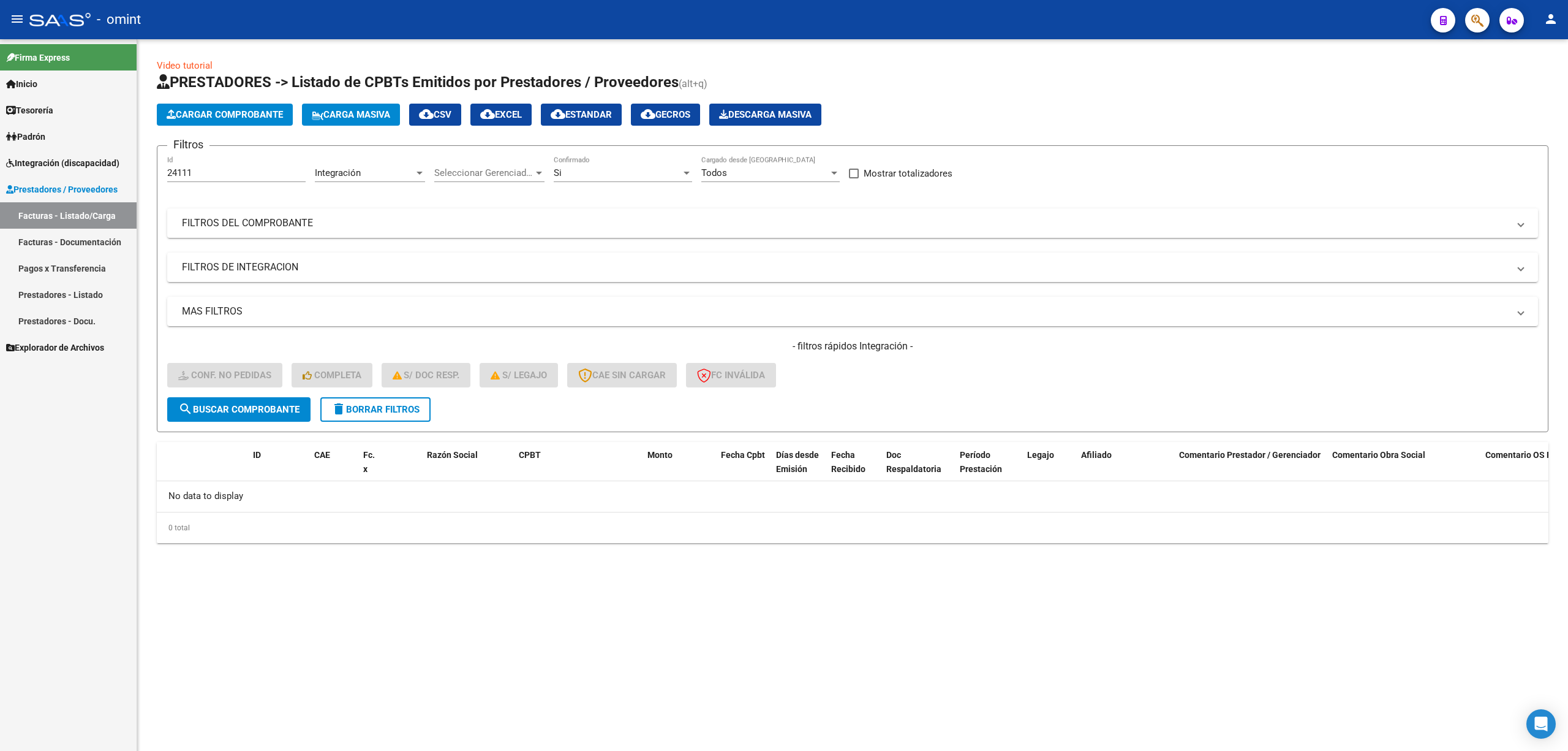
click at [391, 404] on span "delete Borrar Filtros" at bounding box center [375, 409] width 88 height 11
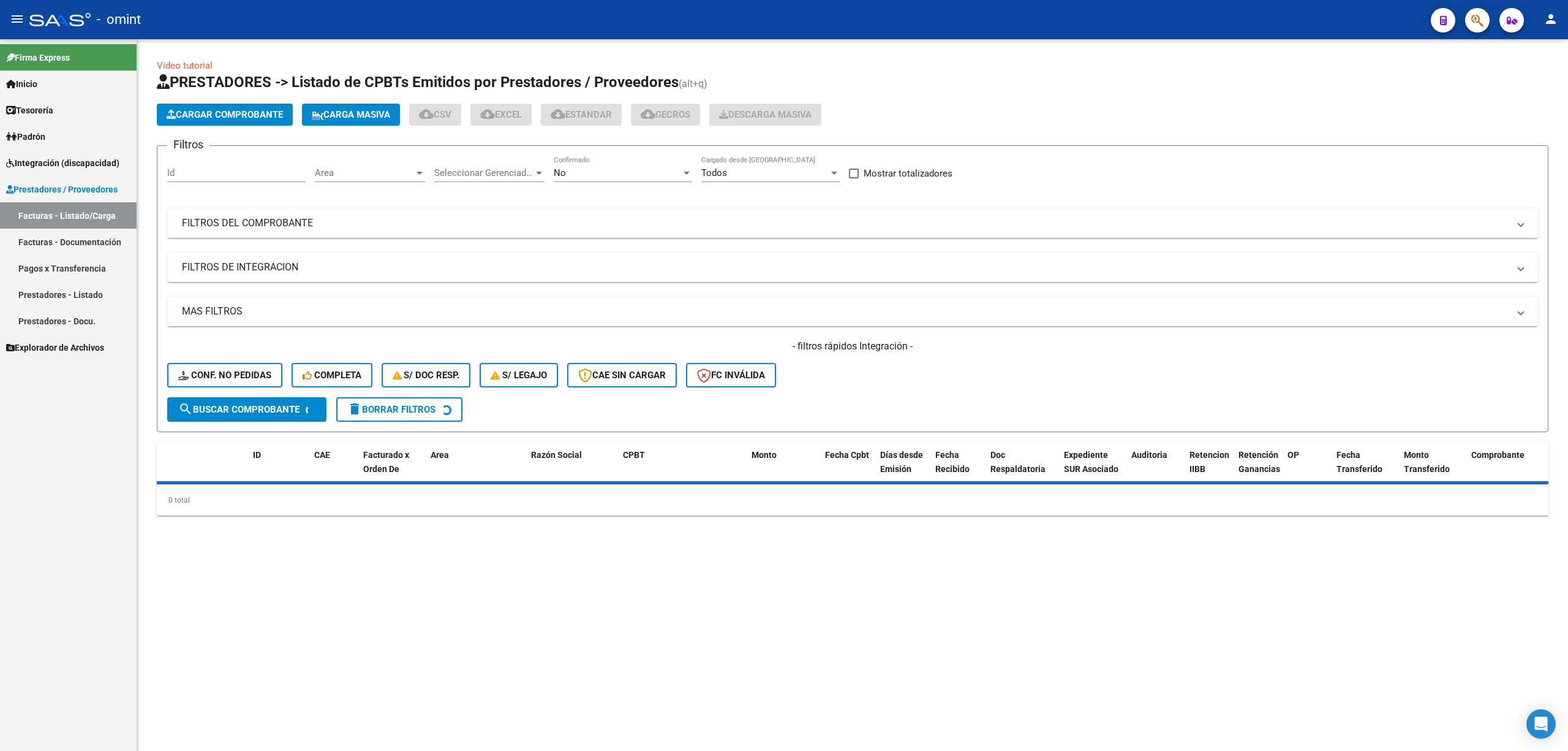
click at [235, 157] on div "Id" at bounding box center [236, 169] width 139 height 26
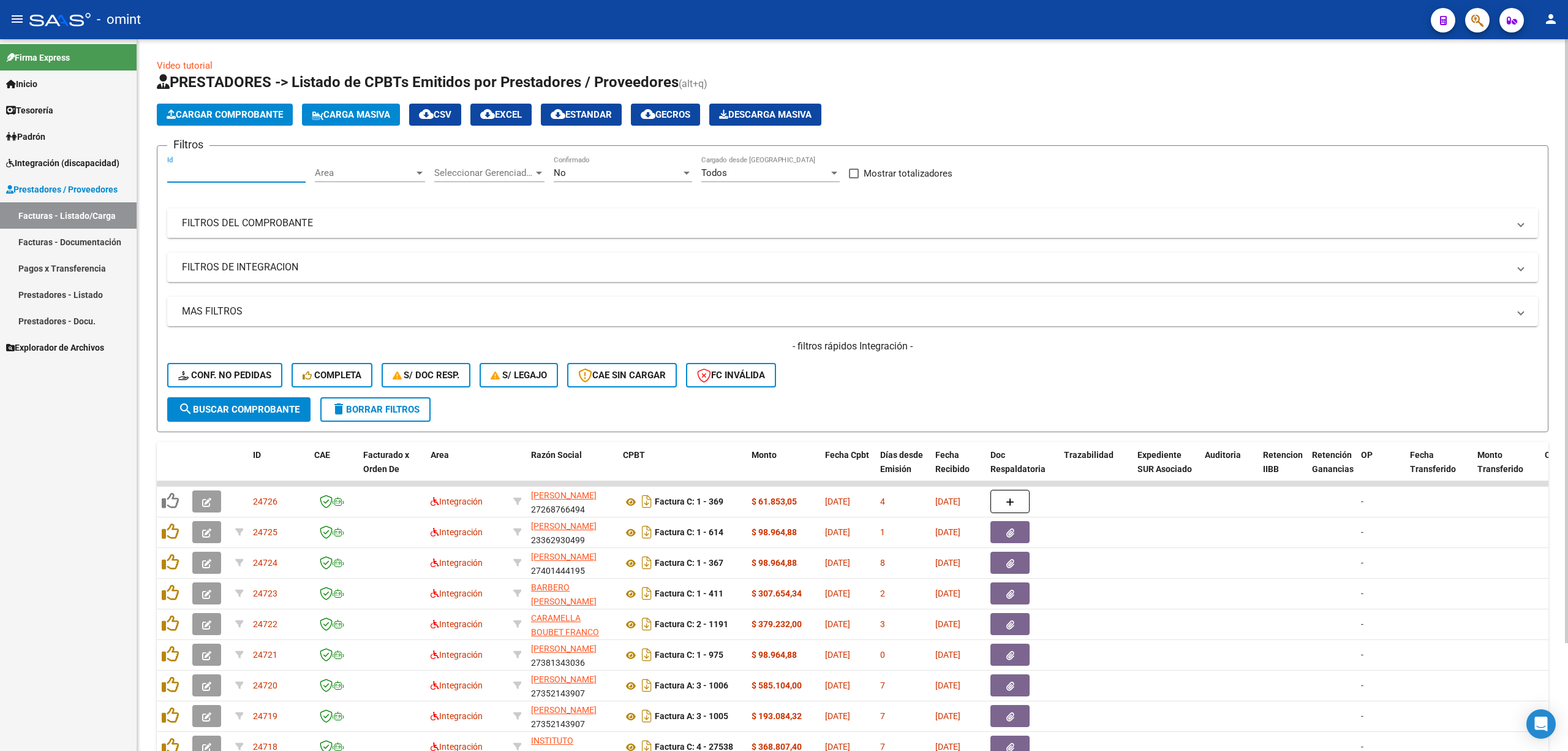
paste input "23926"
click at [282, 417] on button "search Buscar Comprobante" at bounding box center [238, 409] width 143 height 25
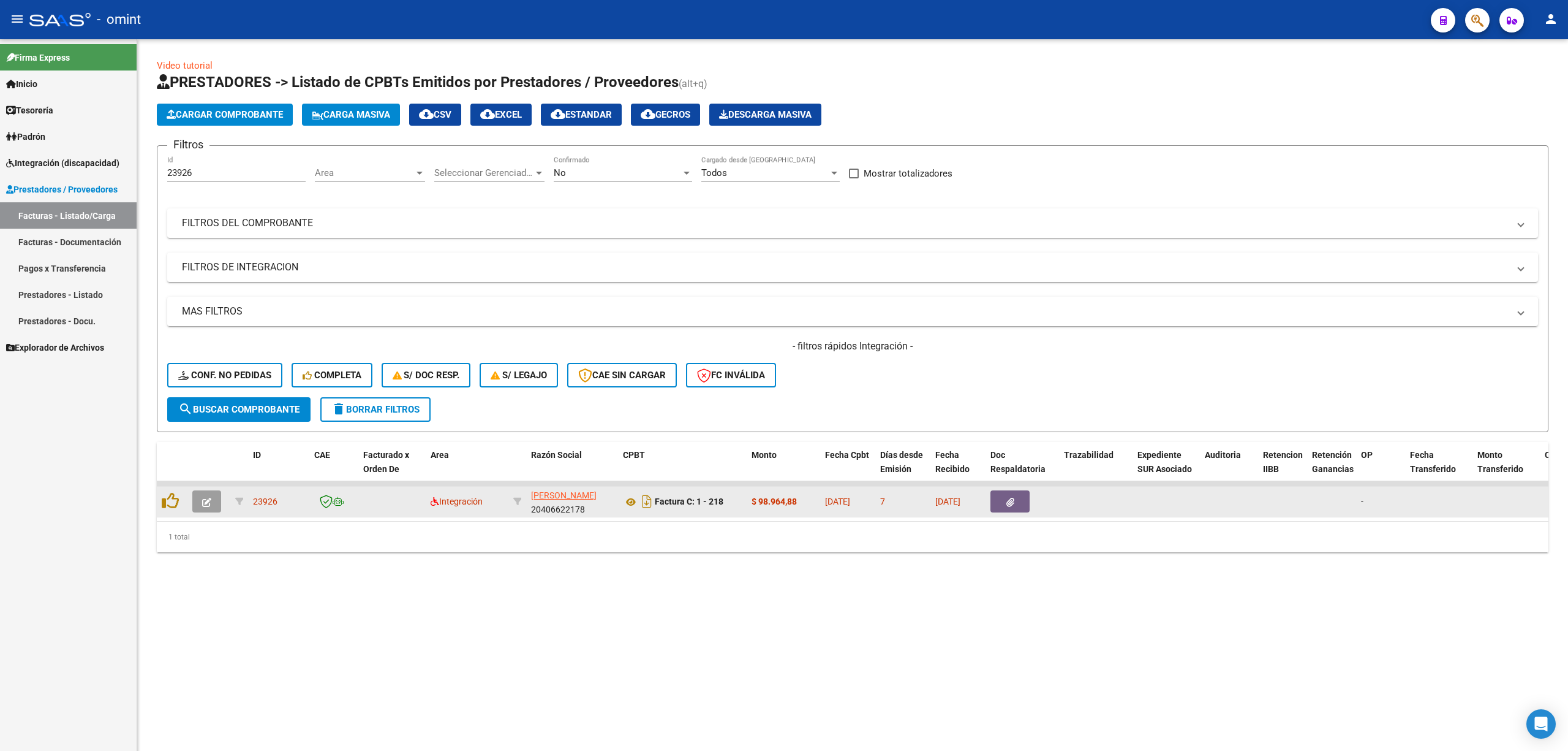
click at [204, 500] on icon "button" at bounding box center [206, 502] width 9 height 9
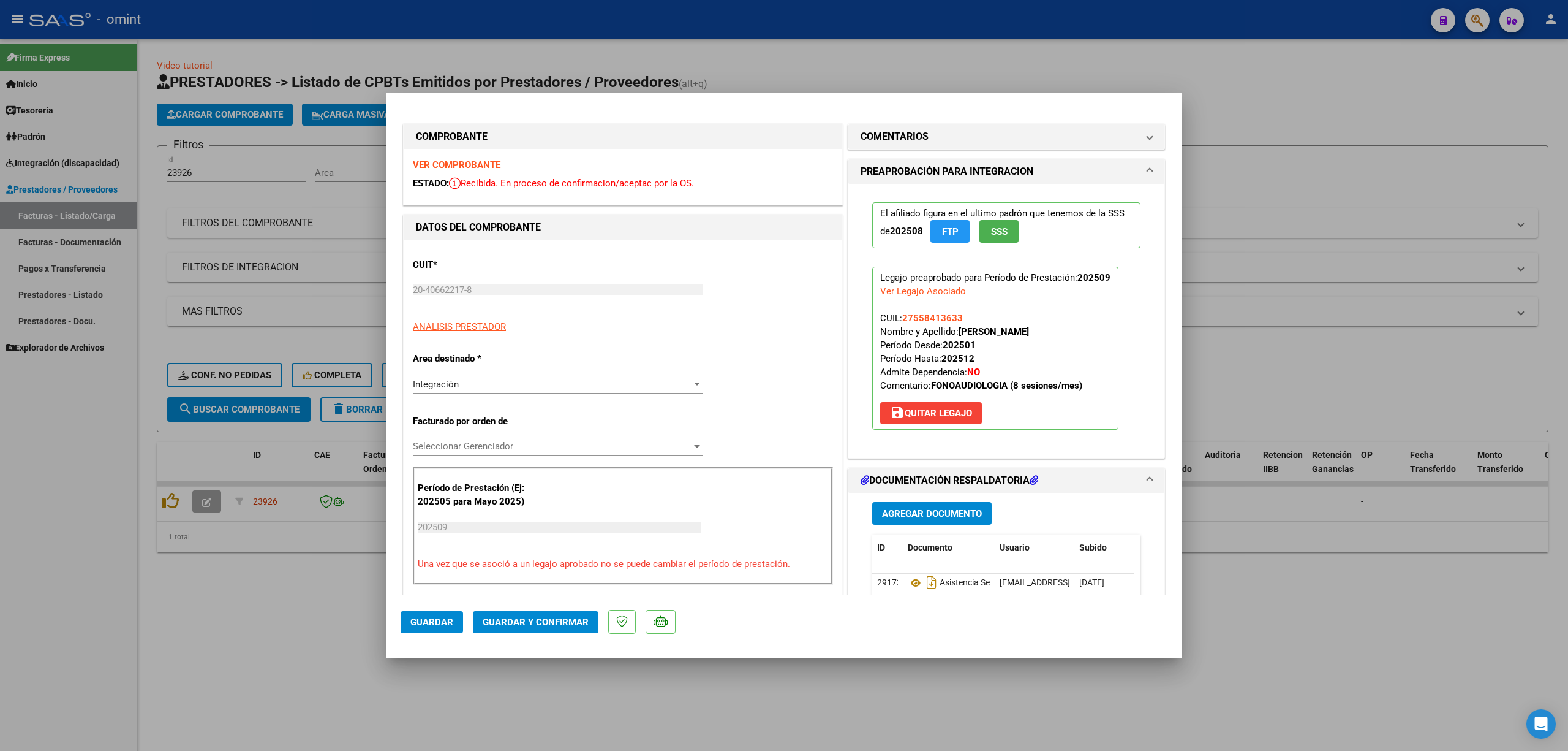
click at [437, 170] on div "VER COMPROBANTE ESTADO: Recibida. En proceso de confirmacion/aceptac por la OS." at bounding box center [623, 177] width 439 height 56
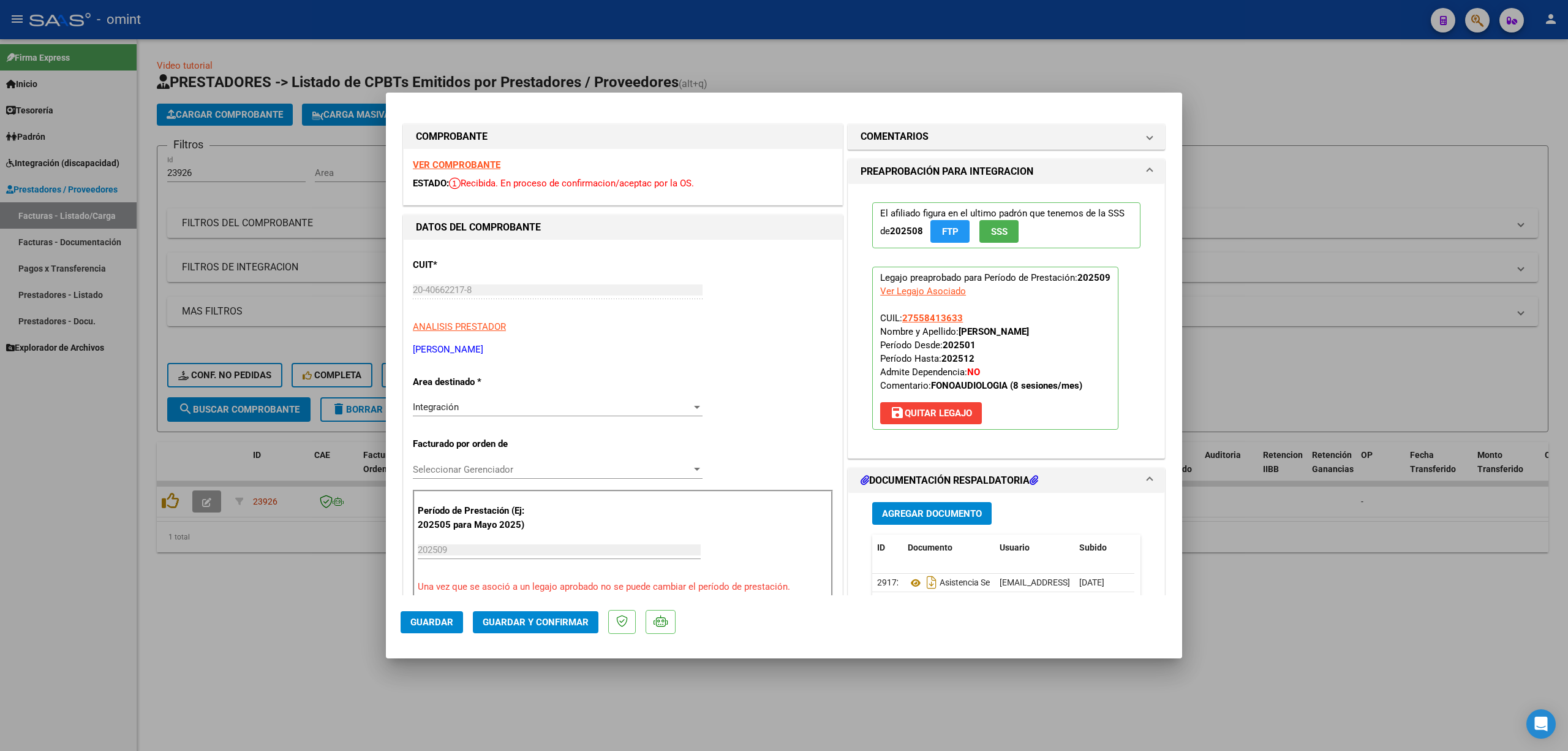
click at [445, 166] on strong "VER COMPROBANTE" at bounding box center [456, 164] width 88 height 11
click at [579, 621] on span "Guardar y Confirmar" at bounding box center [536, 622] width 106 height 11
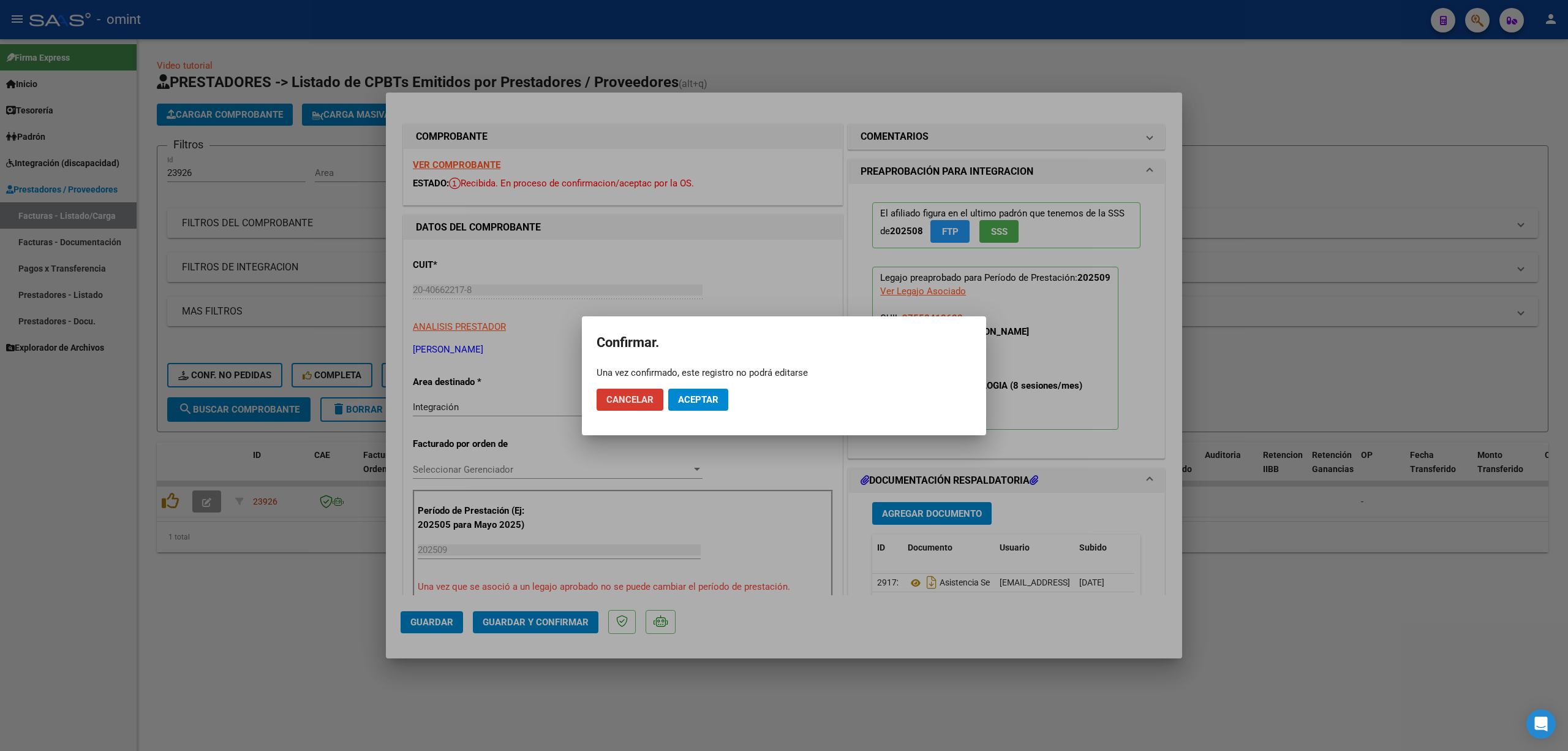
click at [692, 403] on span "Aceptar" at bounding box center [698, 399] width 41 height 11
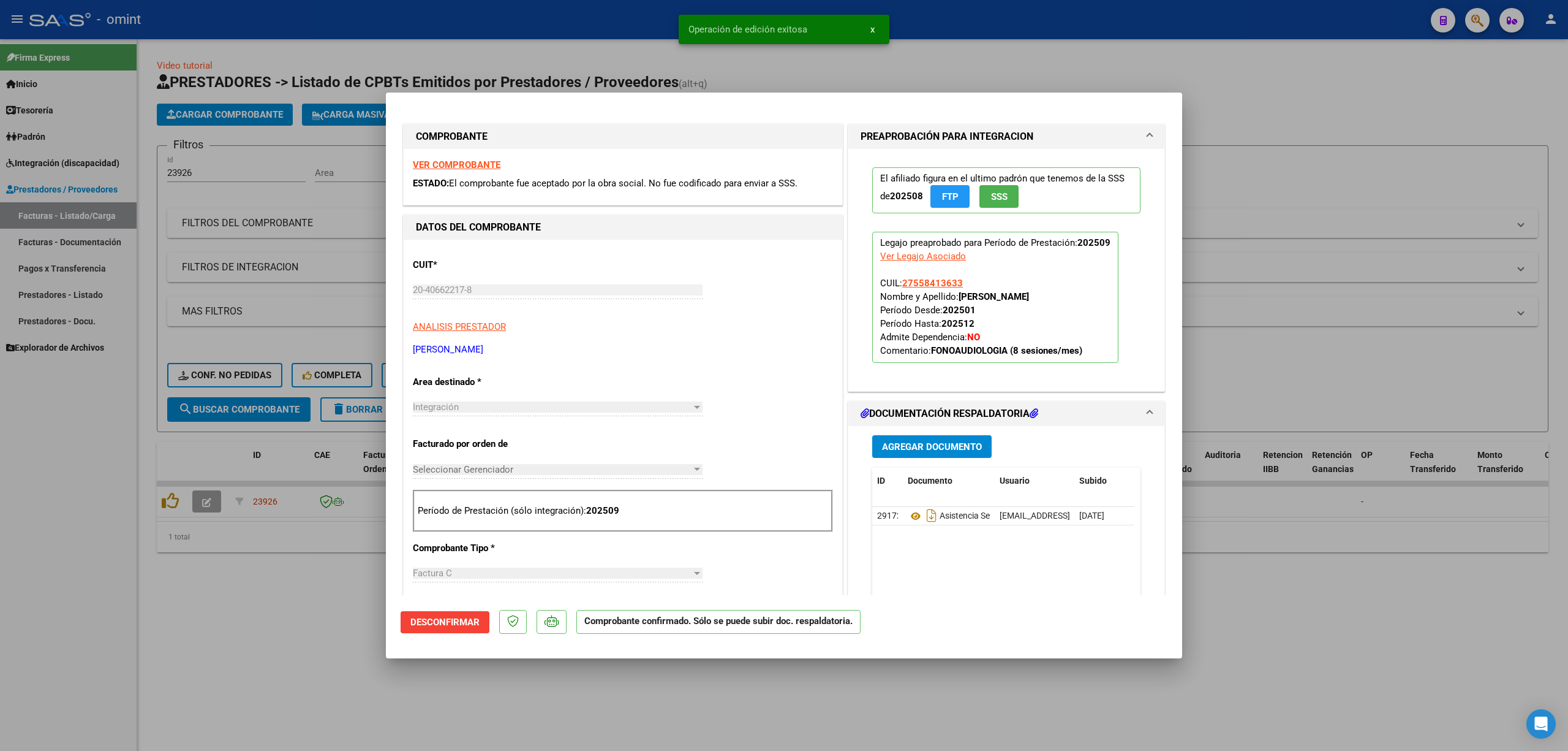
click at [287, 245] on div at bounding box center [784, 375] width 1568 height 751
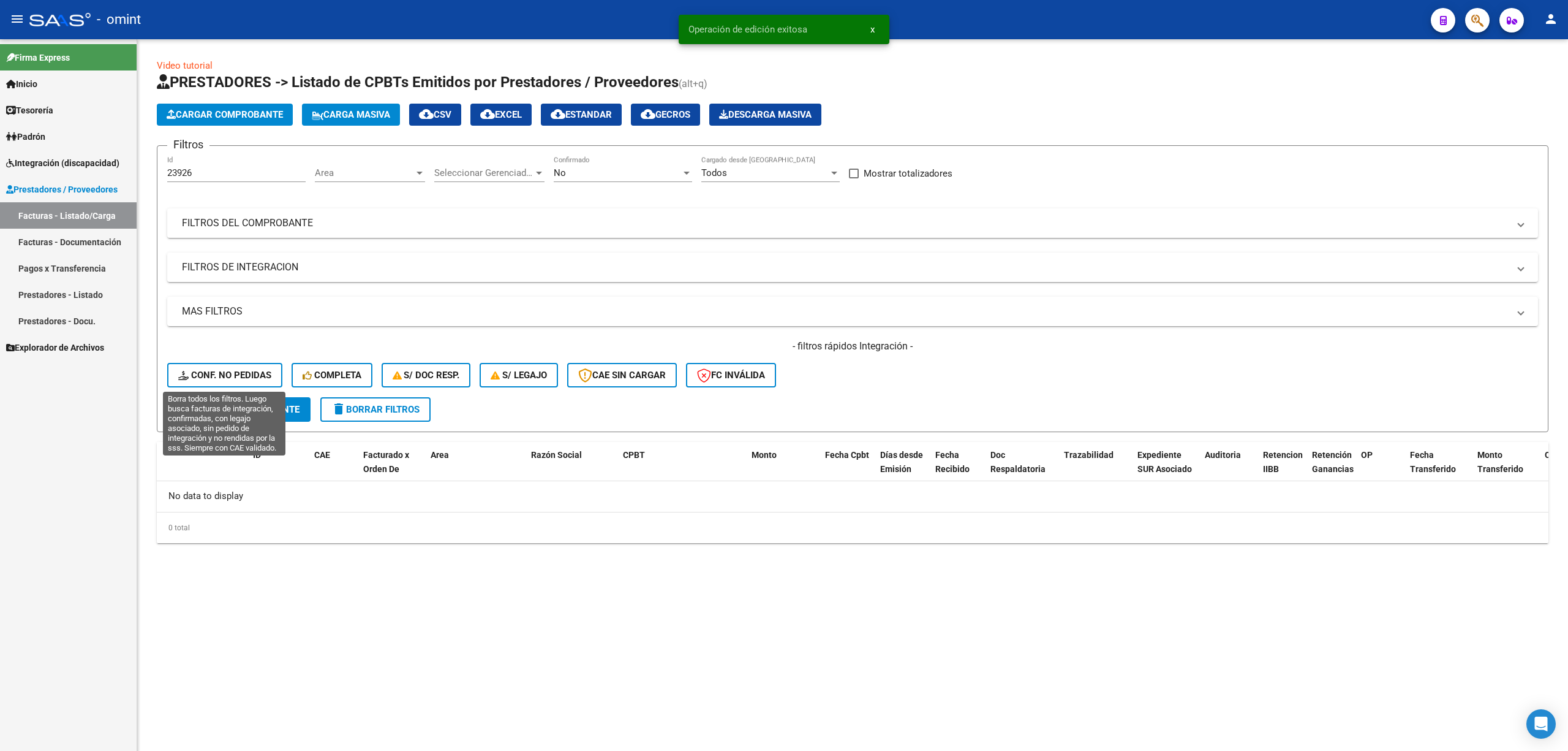
click at [232, 376] on span "Conf. no pedidas" at bounding box center [225, 374] width 93 height 11
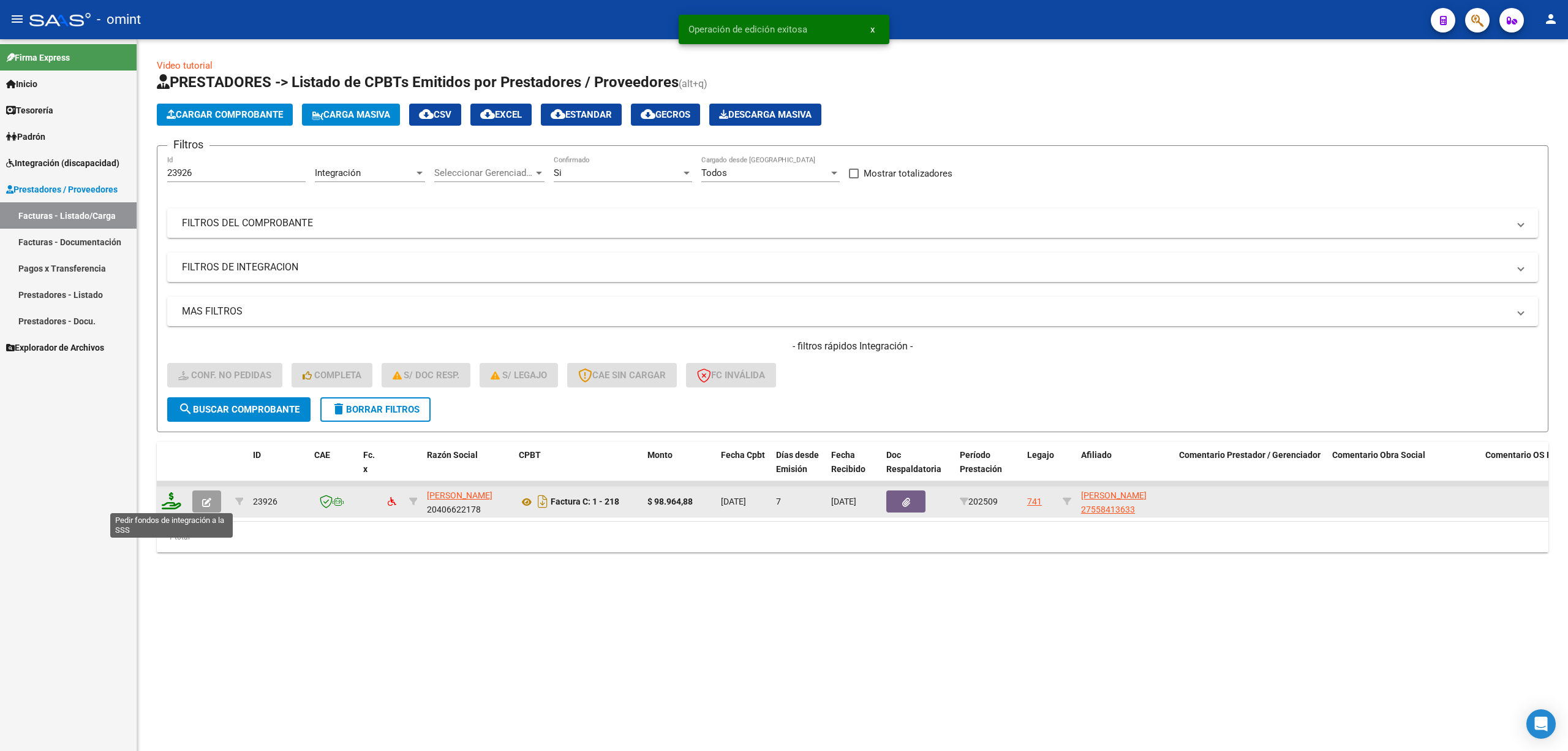
click at [177, 496] on icon at bounding box center [171, 501] width 20 height 17
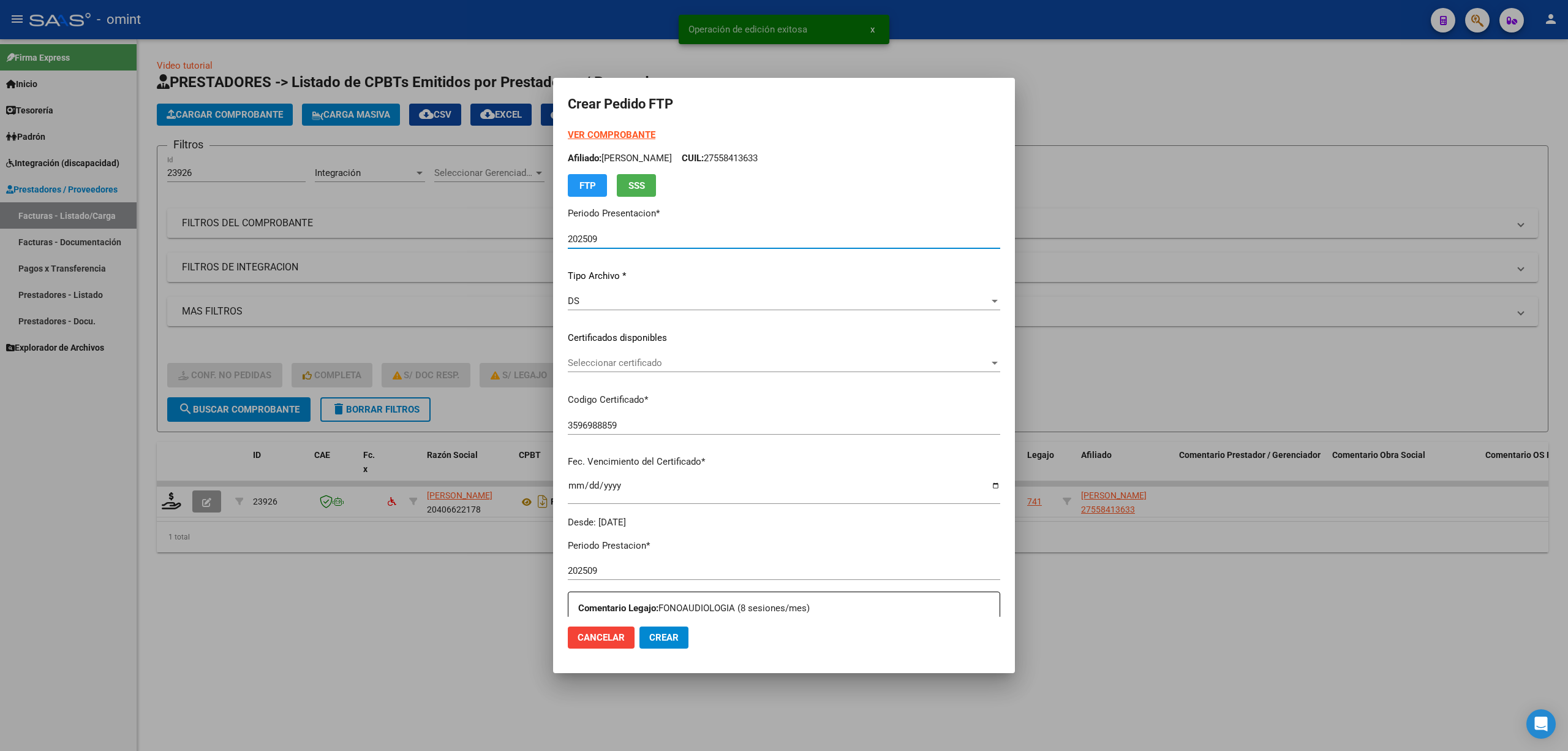
drag, startPoint x: 591, startPoint y: 345, endPoint x: 589, endPoint y: 356, distance: 11.2
click at [589, 353] on app-drop-down-list "Certificados disponibles Seleccionar certificado Seleccionar certificado" at bounding box center [789, 350] width 442 height 38
click at [588, 364] on span "Seleccionar certificado" at bounding box center [779, 363] width 421 height 11
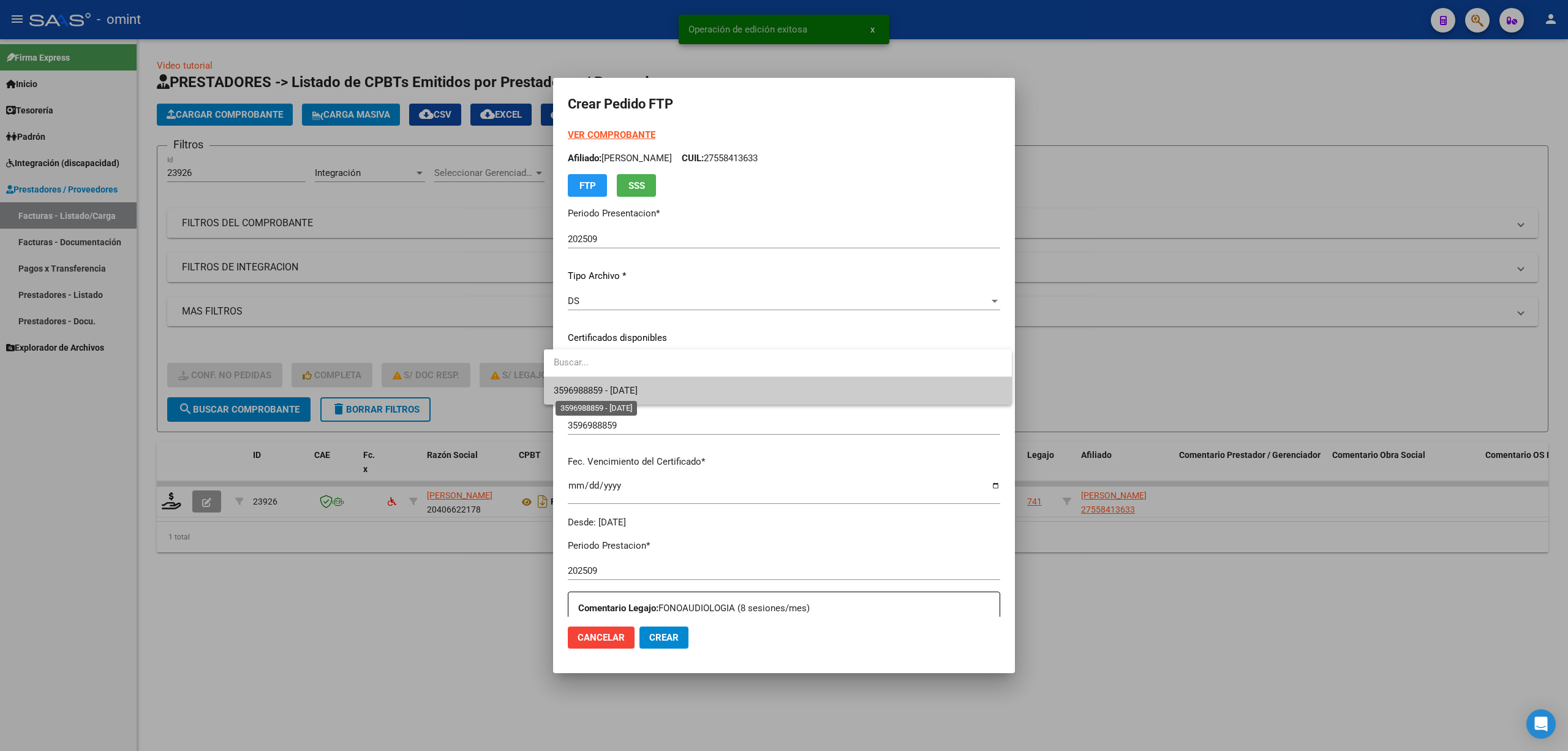
click at [595, 389] on span "3596988859 - 2028-04-26" at bounding box center [596, 390] width 84 height 11
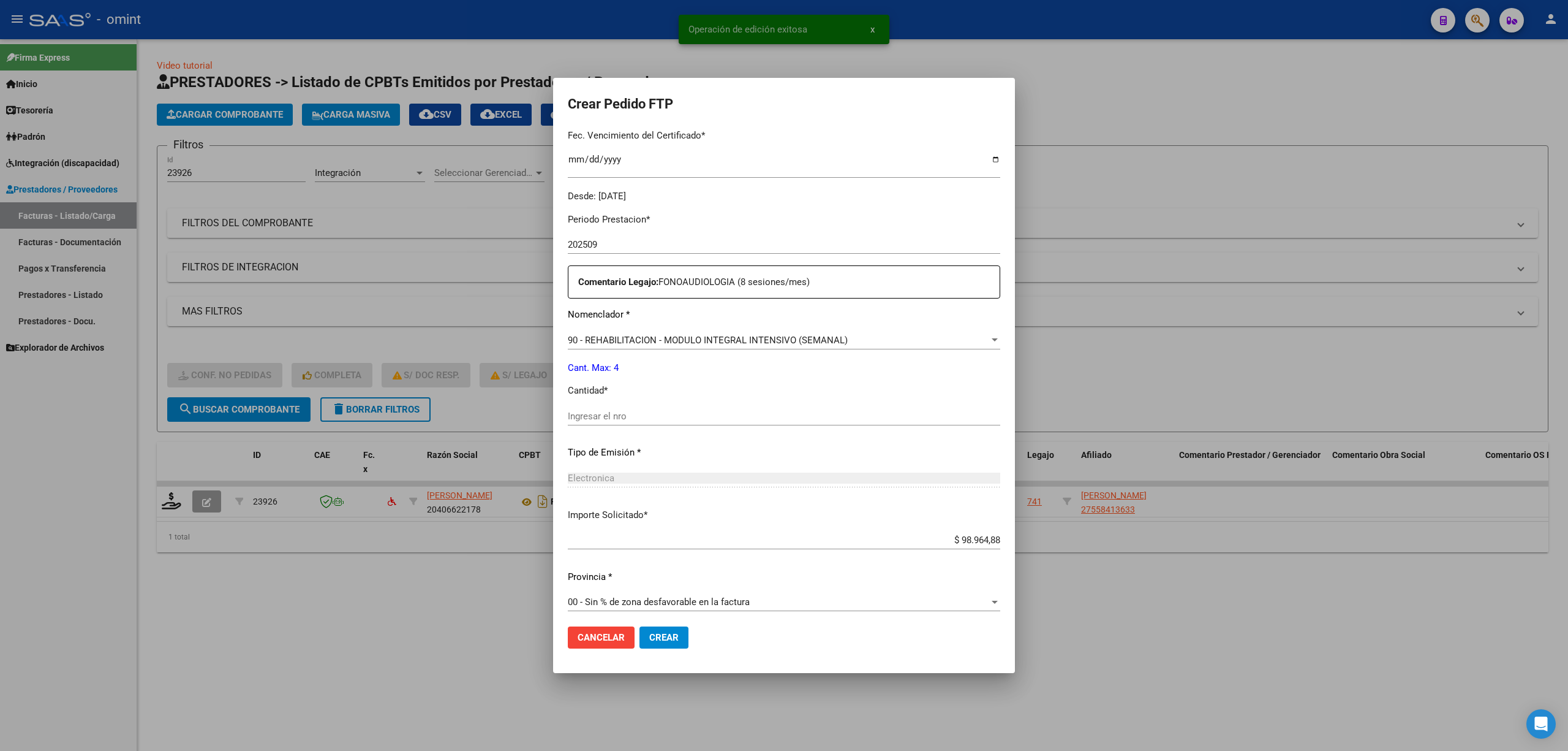
scroll to position [332, 0]
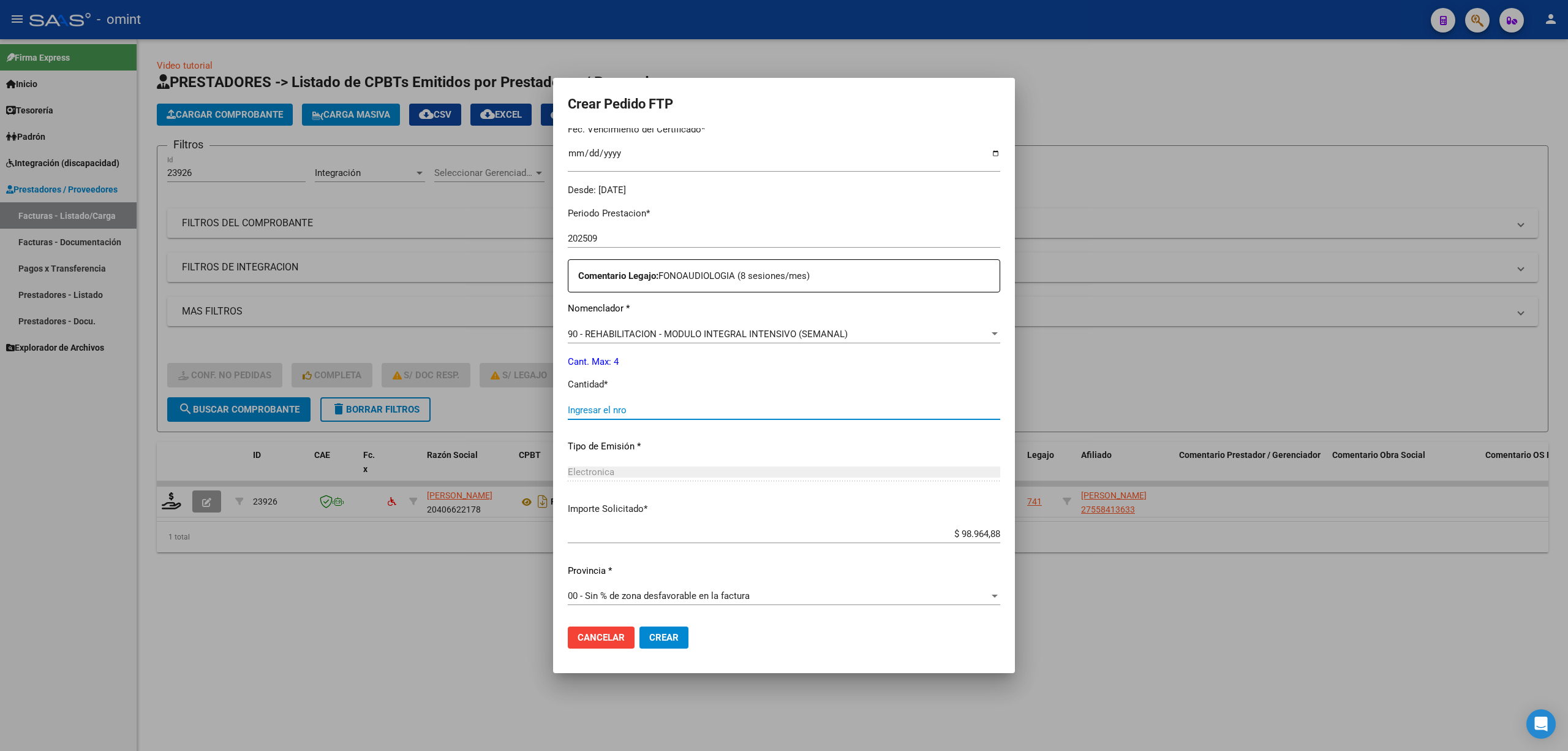
click at [584, 411] on input "Ingresar el nro" at bounding box center [784, 409] width 432 height 11
click at [655, 638] on span "Crear" at bounding box center [664, 637] width 29 height 11
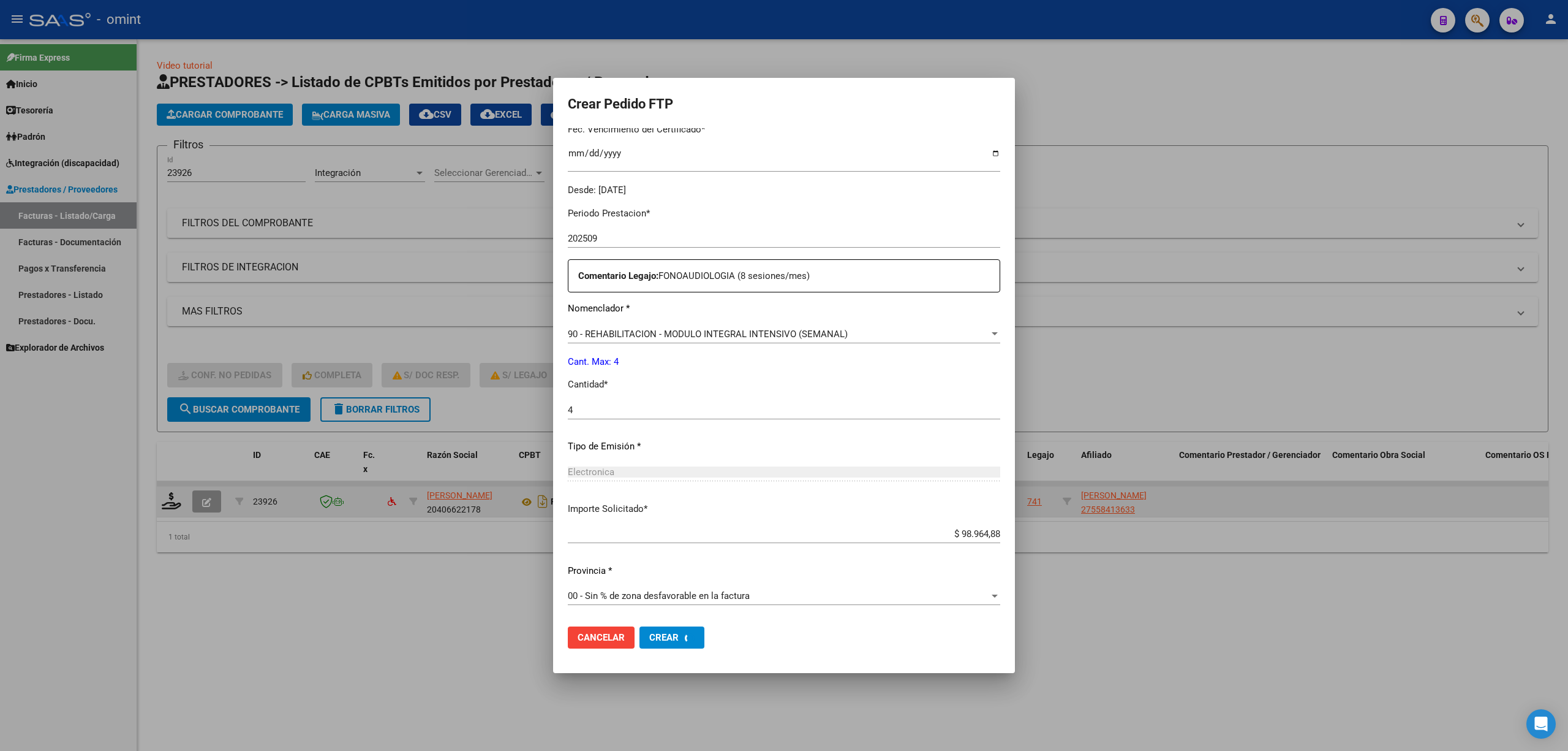
scroll to position [0, 0]
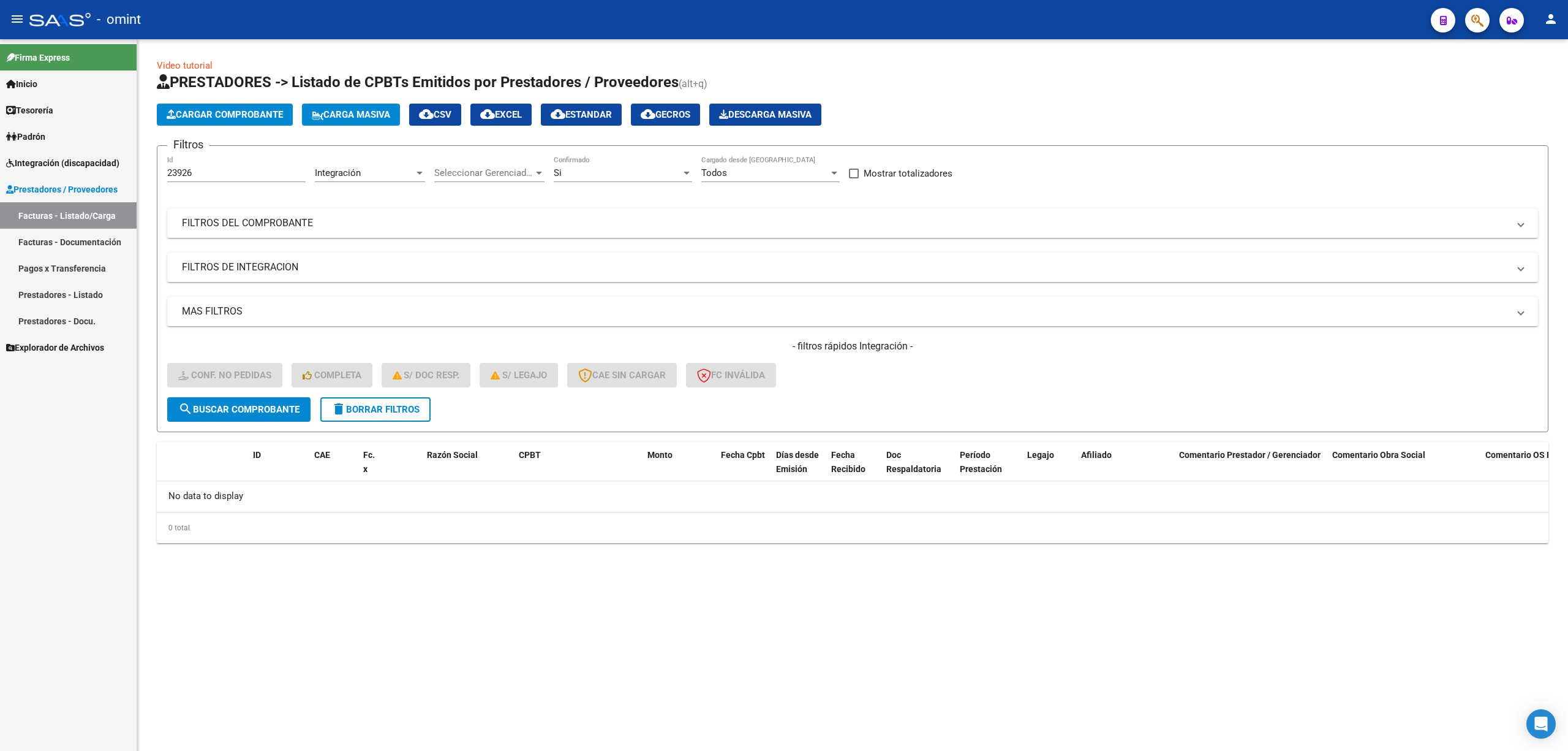
click at [352, 406] on span "delete Borrar Filtros" at bounding box center [375, 409] width 88 height 11
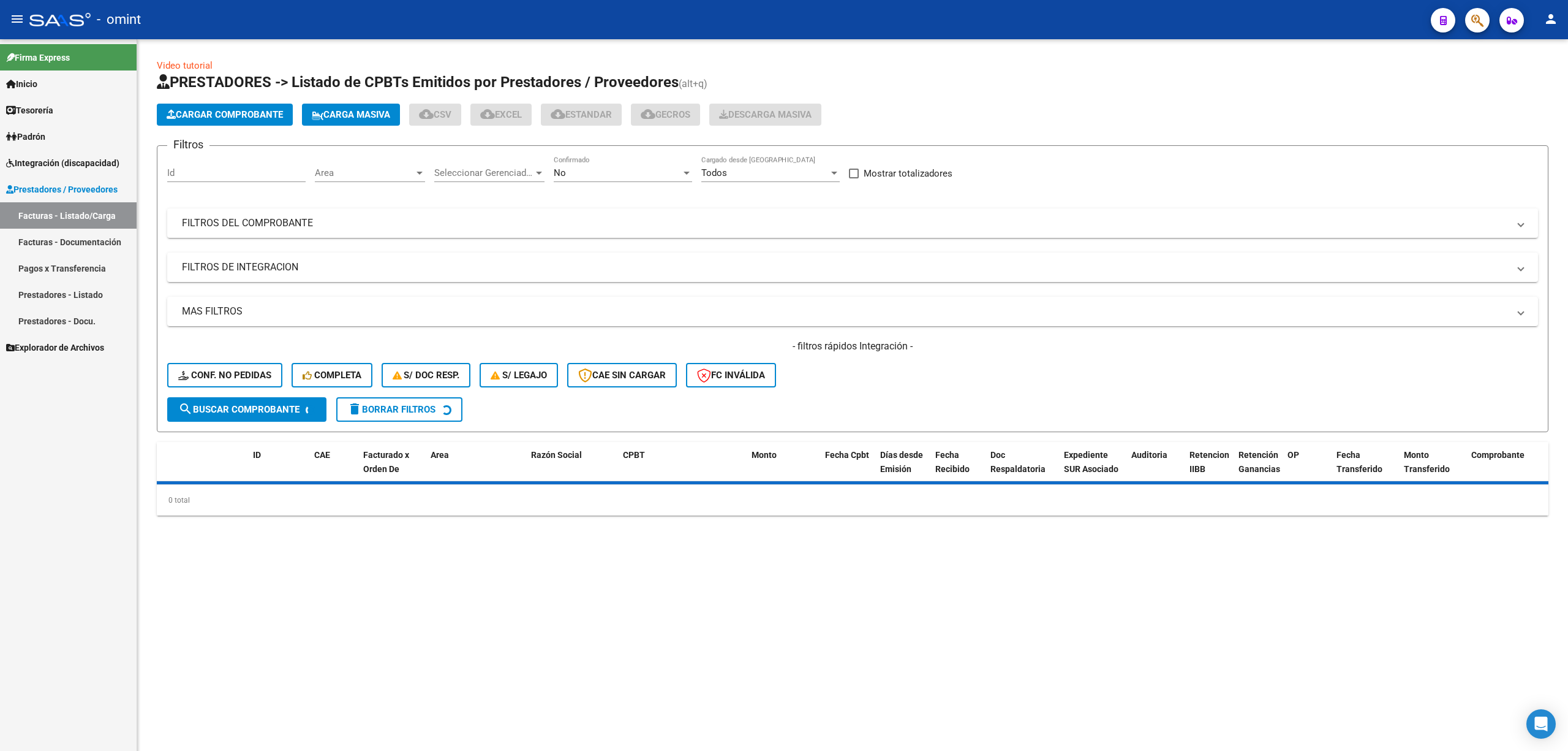
click at [219, 172] on input "Id" at bounding box center [236, 172] width 139 height 11
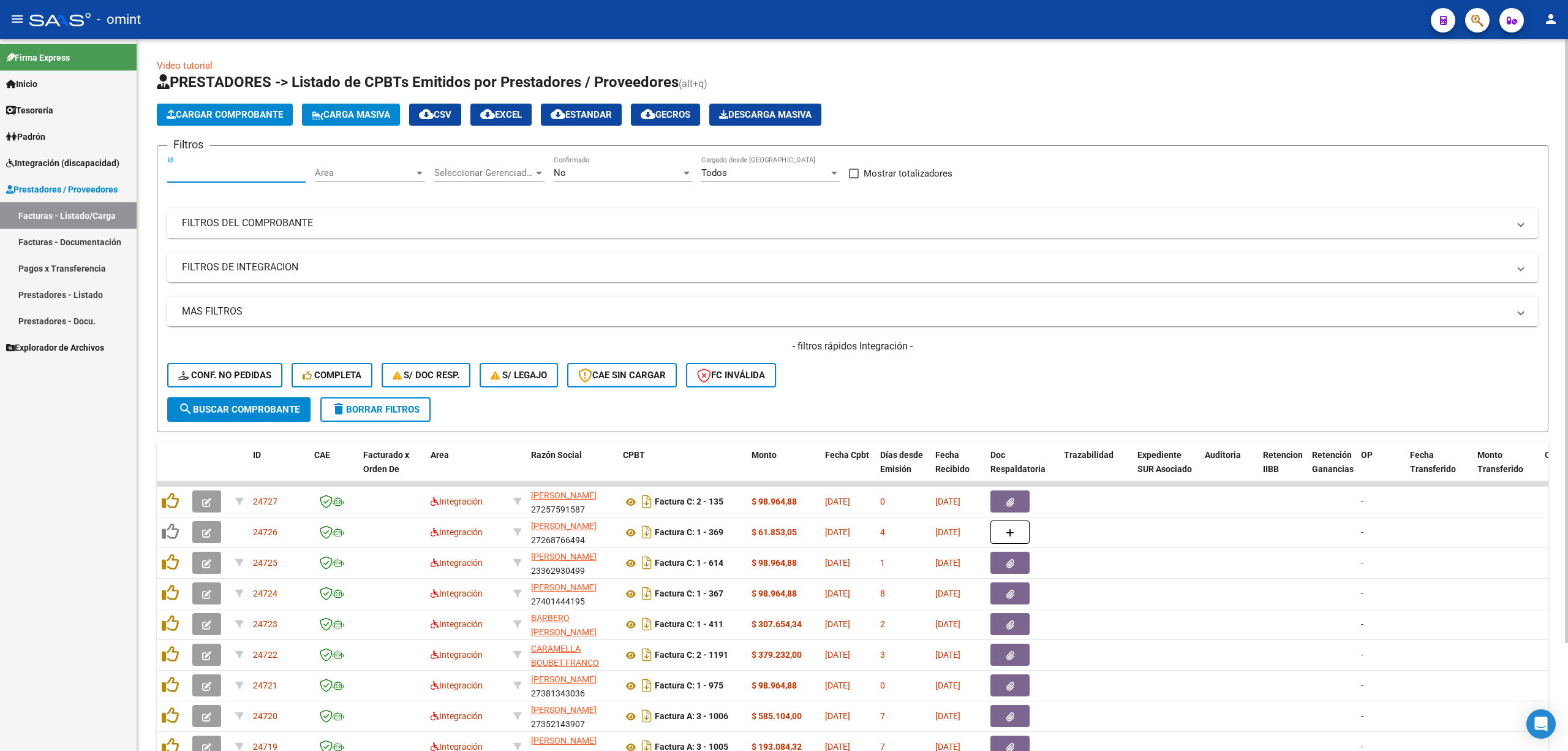
paste input "23703"
click at [221, 419] on button "search Buscar Comprobante" at bounding box center [238, 409] width 143 height 25
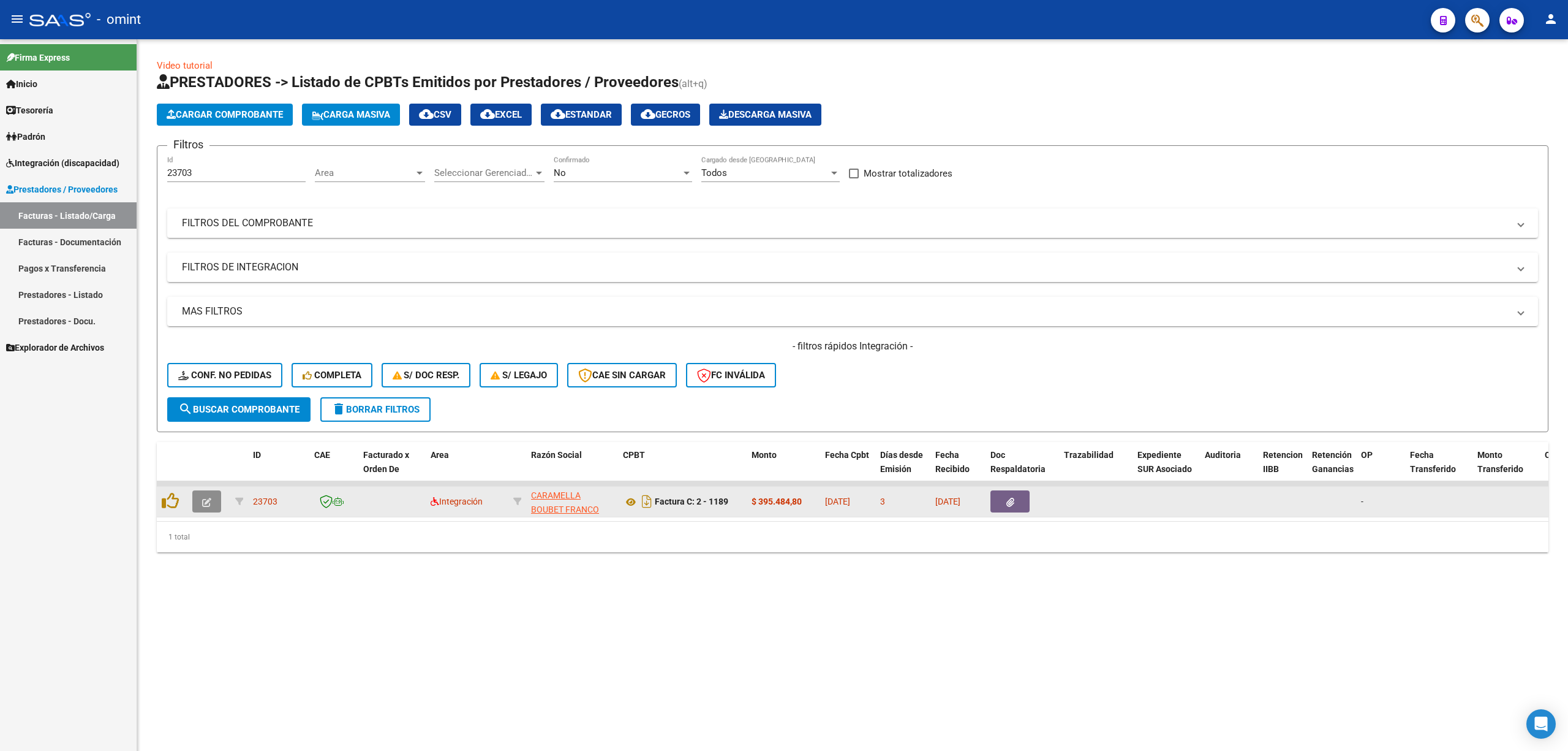
click at [204, 498] on icon "button" at bounding box center [206, 502] width 9 height 9
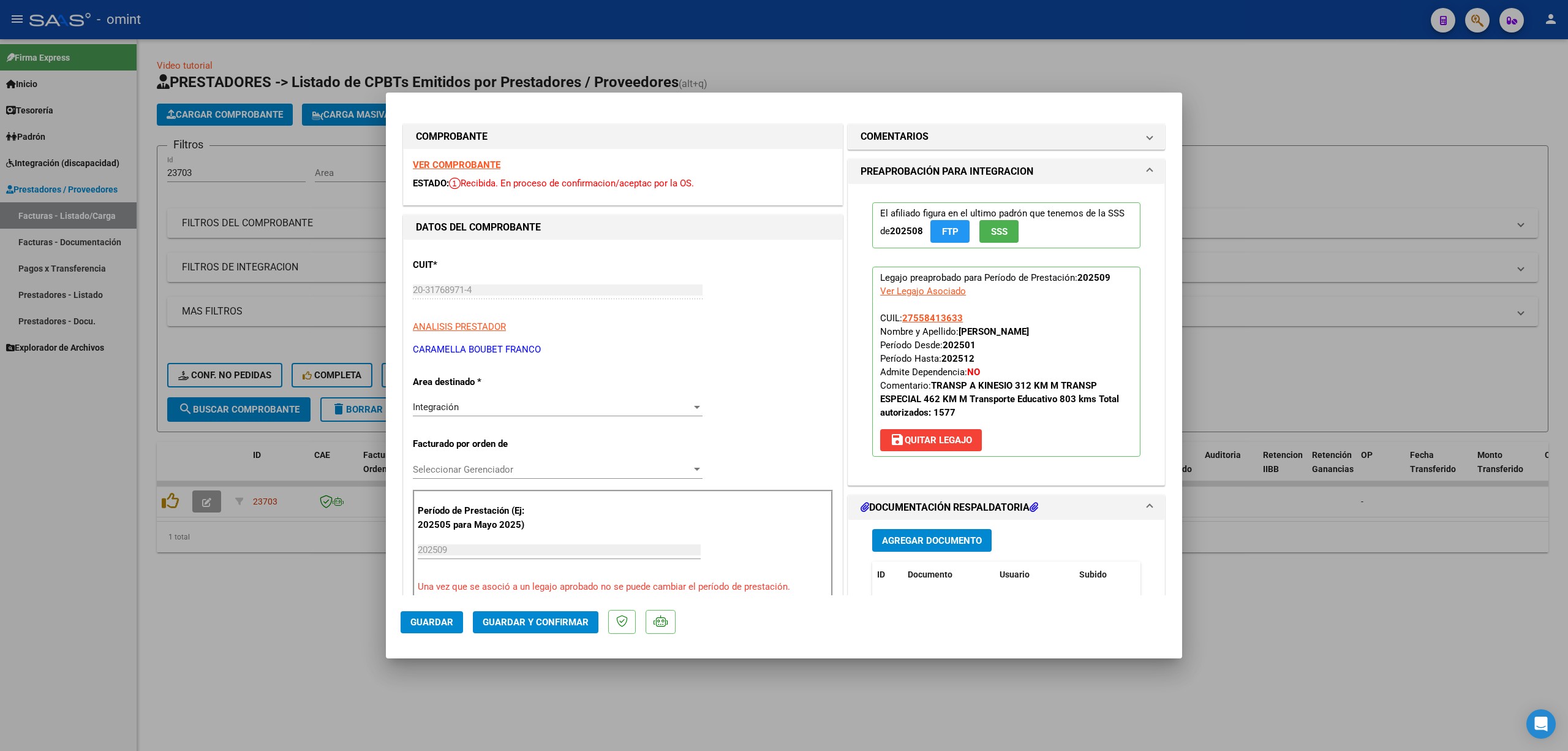
click at [440, 152] on div "VER COMPROBANTE ESTADO: Recibida. En proceso de confirmacion/aceptac por la OS." at bounding box center [623, 177] width 439 height 56
click at [439, 162] on strong "VER COMPROBANTE" at bounding box center [456, 164] width 88 height 11
click at [451, 154] on div "VER COMPROBANTE ESTADO: Recibida. En proceso de confirmacion/aceptac por la OS." at bounding box center [623, 177] width 439 height 56
click at [456, 166] on strong "VER COMPROBANTE" at bounding box center [456, 164] width 88 height 11
click at [440, 159] on strong "VER COMPROBANTE" at bounding box center [456, 164] width 88 height 11
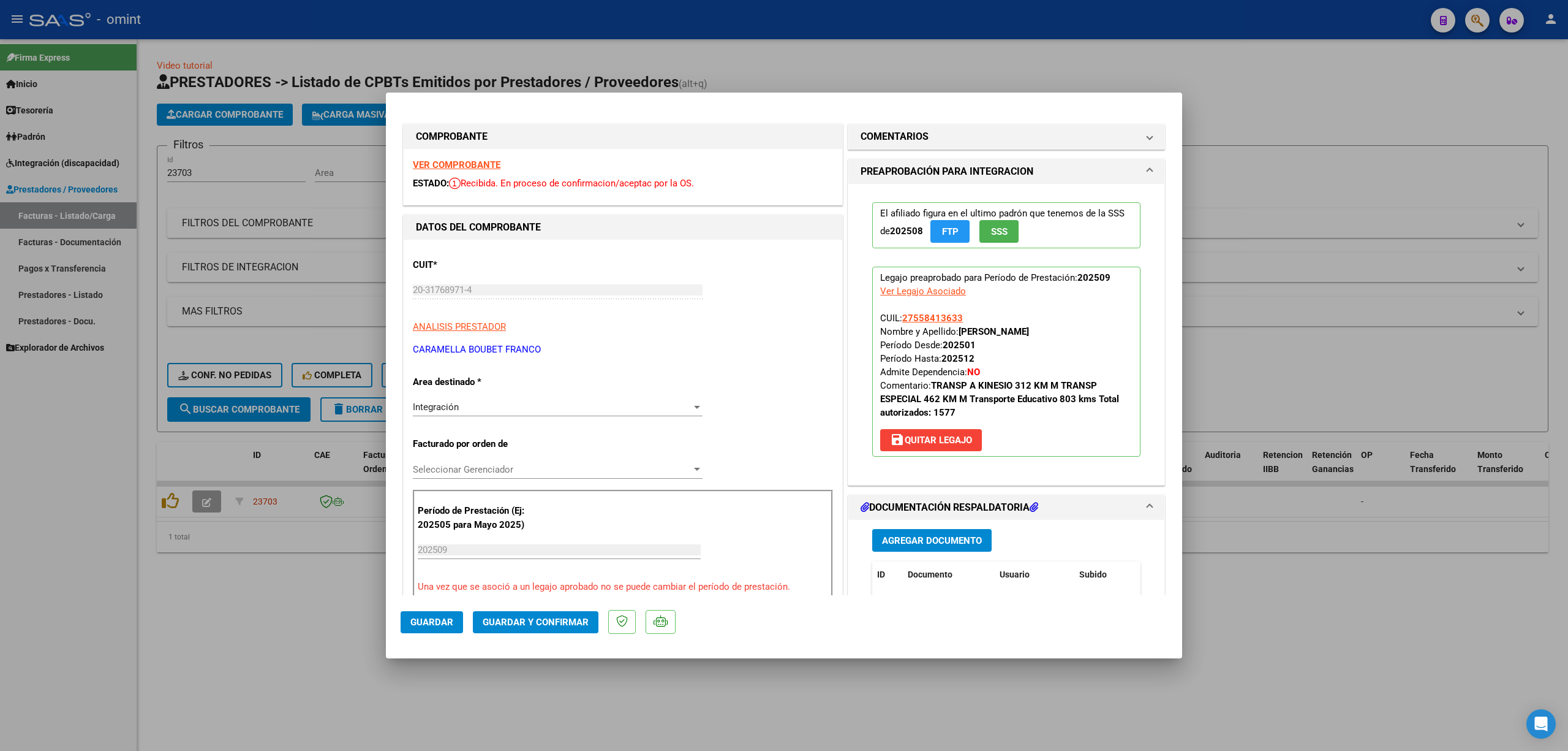
click at [573, 643] on mat-dialog-container "COMPROBANTE VER COMPROBANTE ESTADO: Recibida. En proceso de confirmacion/acepta…" at bounding box center [784, 375] width 796 height 566
click at [568, 626] on span "Guardar y Confirmar" at bounding box center [536, 622] width 106 height 11
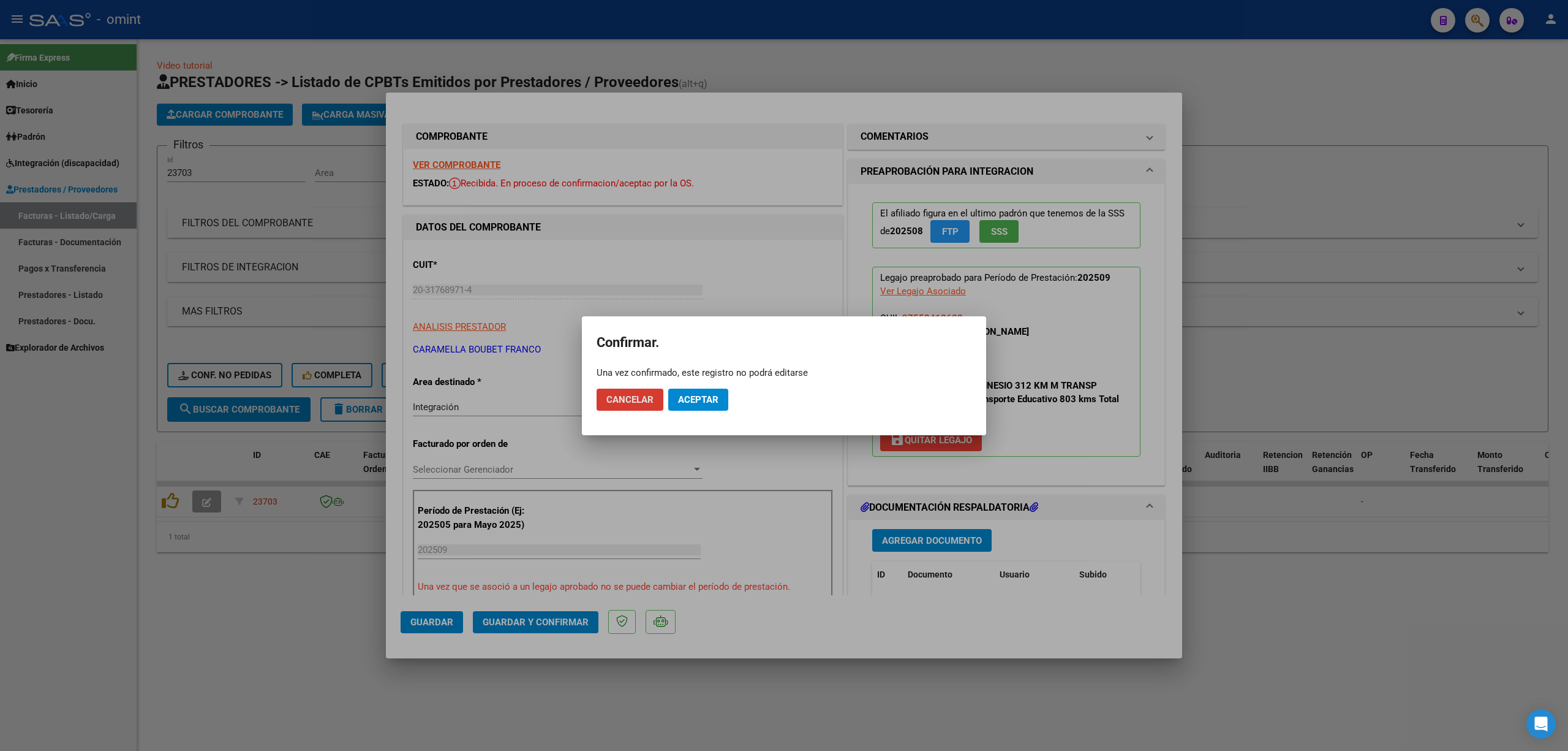
click at [704, 398] on span "Aceptar" at bounding box center [698, 399] width 41 height 11
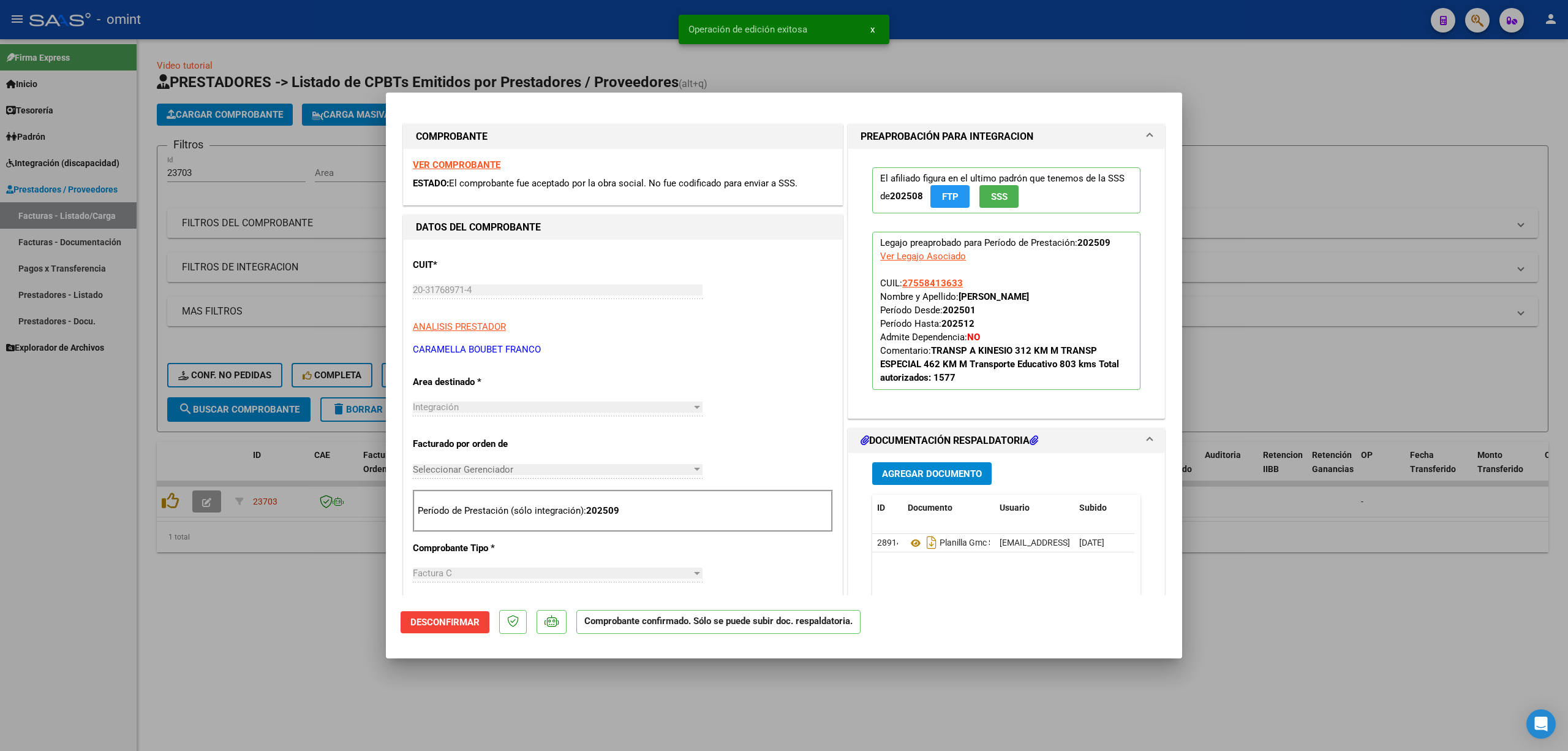
click at [317, 315] on div at bounding box center [784, 375] width 1568 height 751
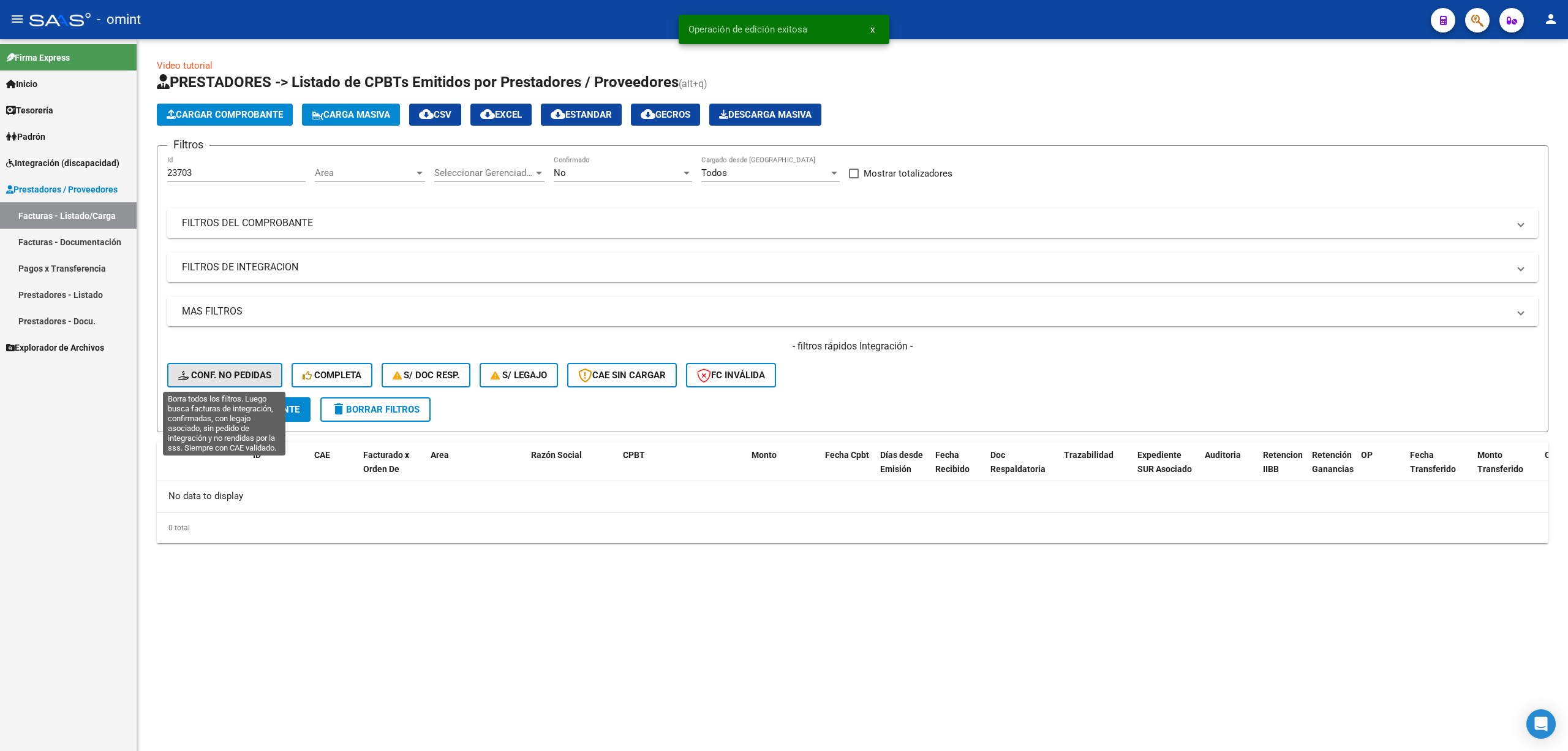
click at [228, 366] on button "Conf. no pedidas" at bounding box center [225, 375] width 116 height 25
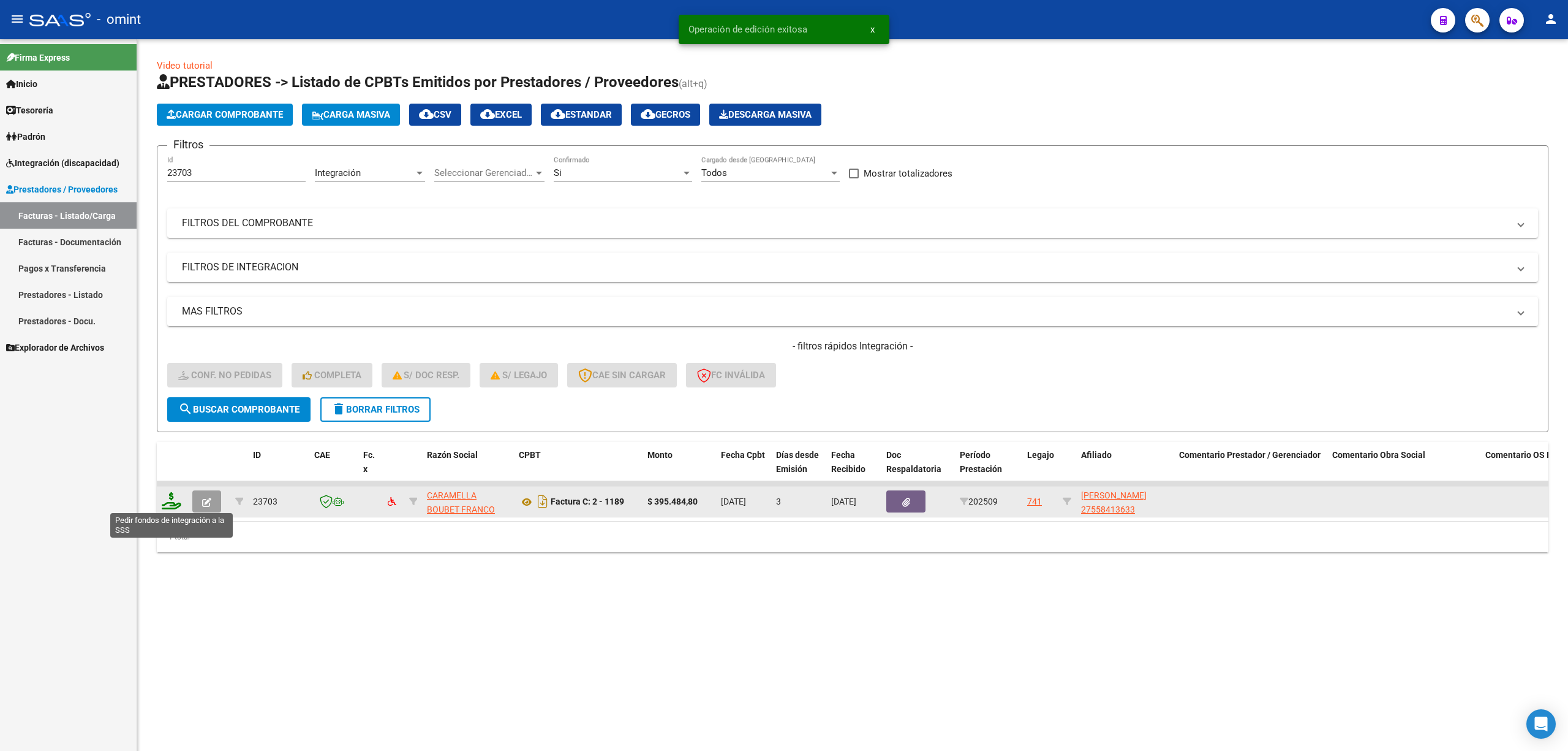
click at [162, 506] on icon at bounding box center [171, 501] width 20 height 17
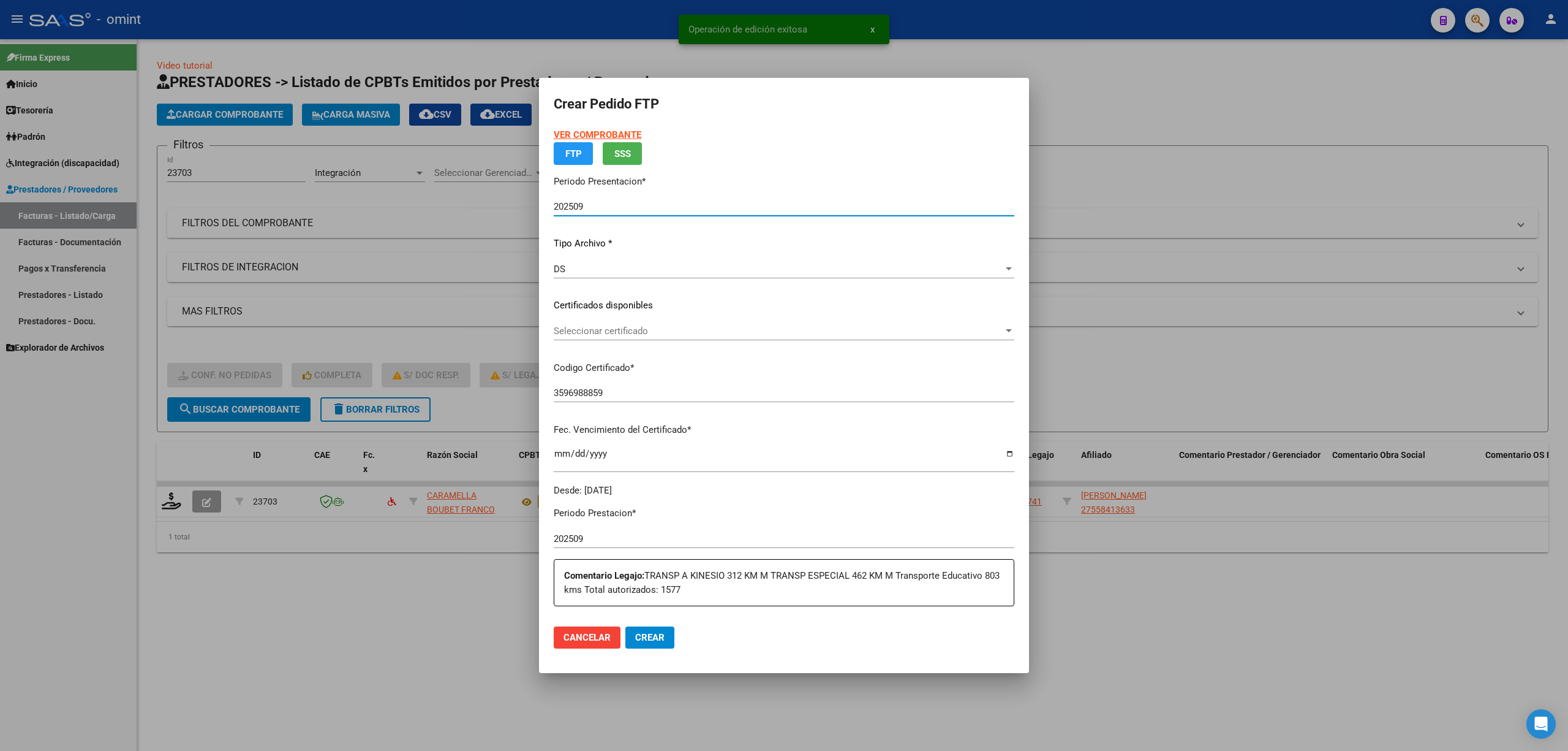
click at [604, 313] on p "Certificados disponibles" at bounding box center [784, 305] width 461 height 14
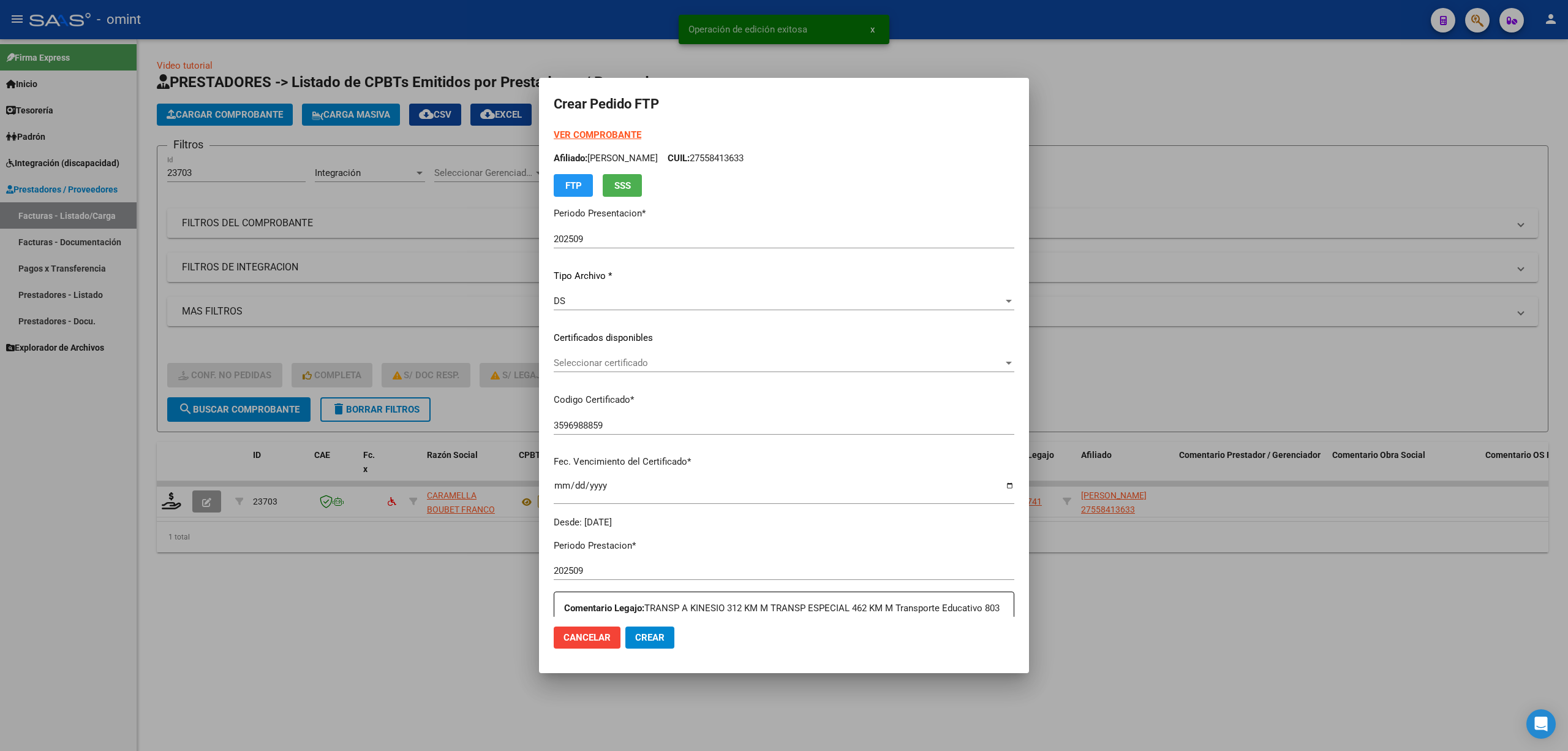
click at [602, 374] on div "Seleccionar certificado Seleccionar certificado" at bounding box center [784, 368] width 461 height 30
click at [619, 364] on span "Seleccionar certificado" at bounding box center [778, 363] width 450 height 11
click at [657, 396] on span "3596988859 - 2028-04-26" at bounding box center [777, 390] width 448 height 28
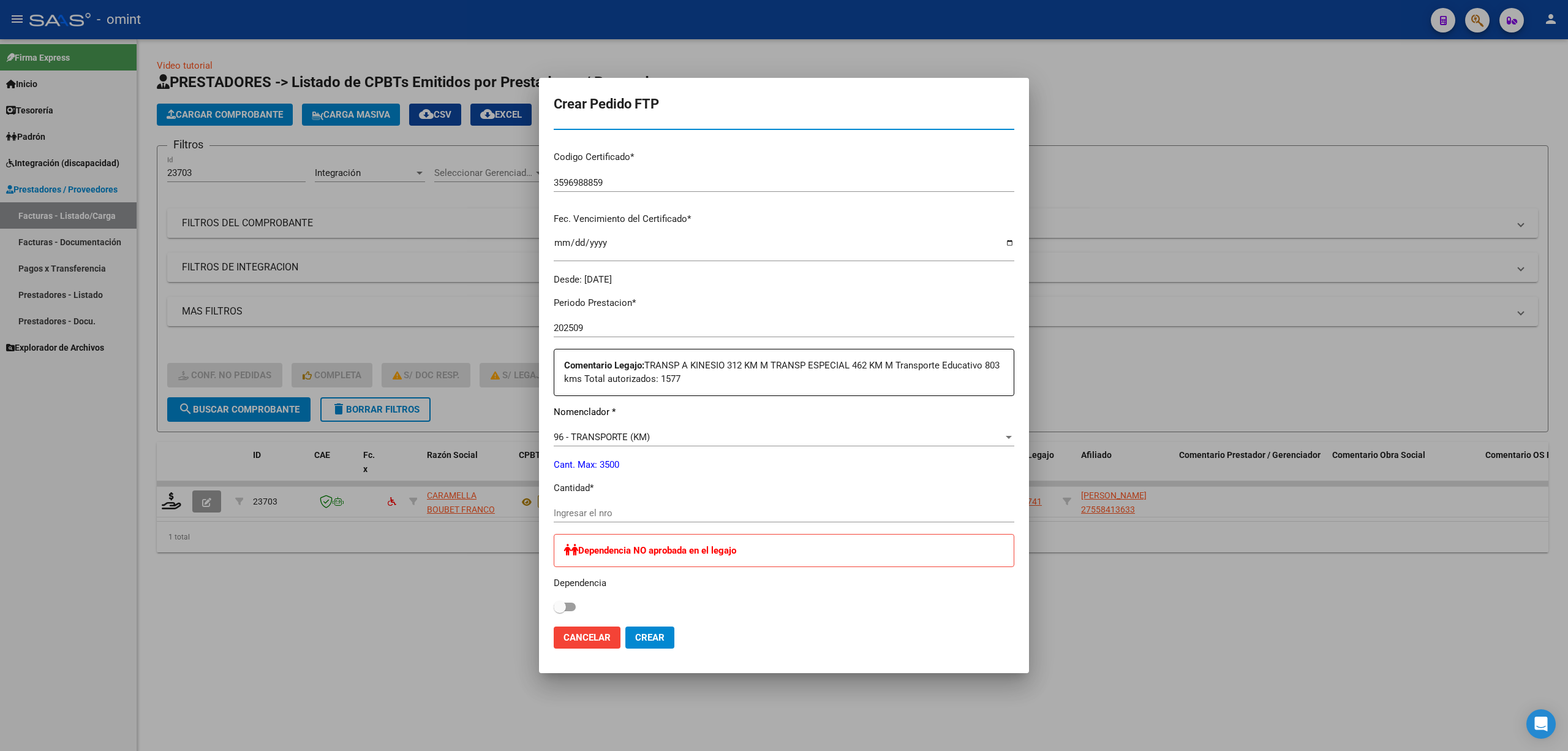
scroll to position [245, 0]
click at [613, 515] on input "Ingresar el nro" at bounding box center [784, 510] width 461 height 11
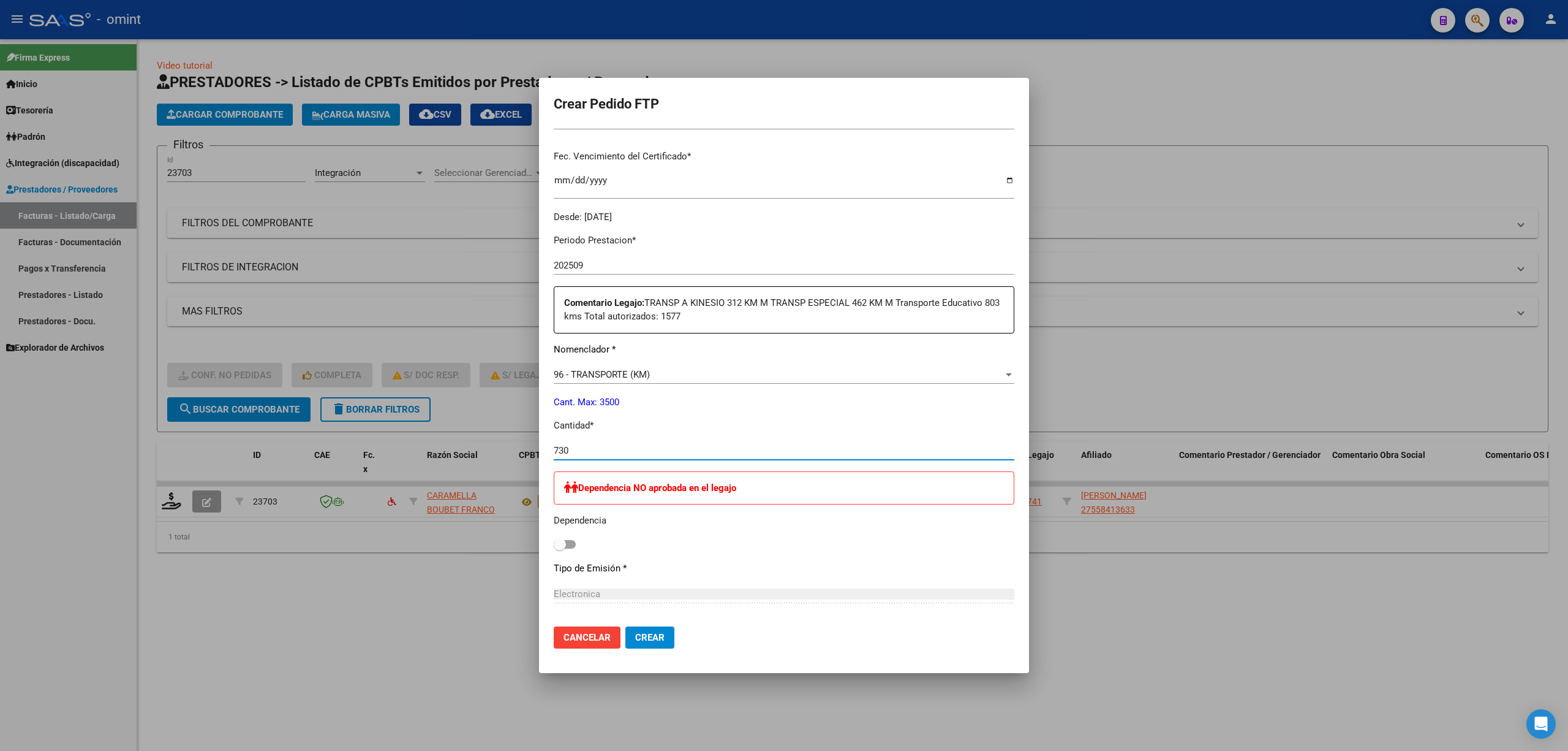
scroll to position [408, 0]
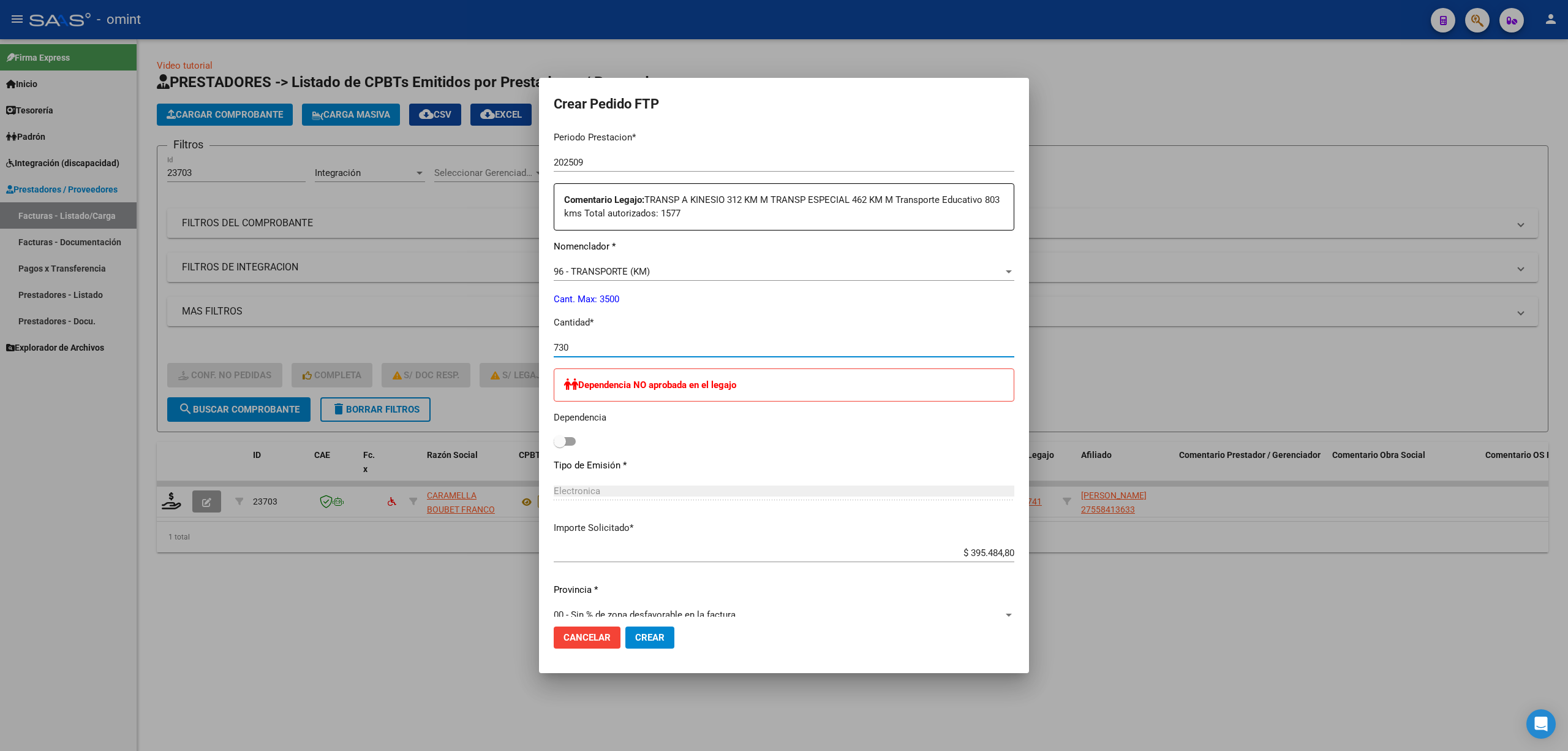
click at [642, 643] on button "Crear" at bounding box center [650, 638] width 49 height 22
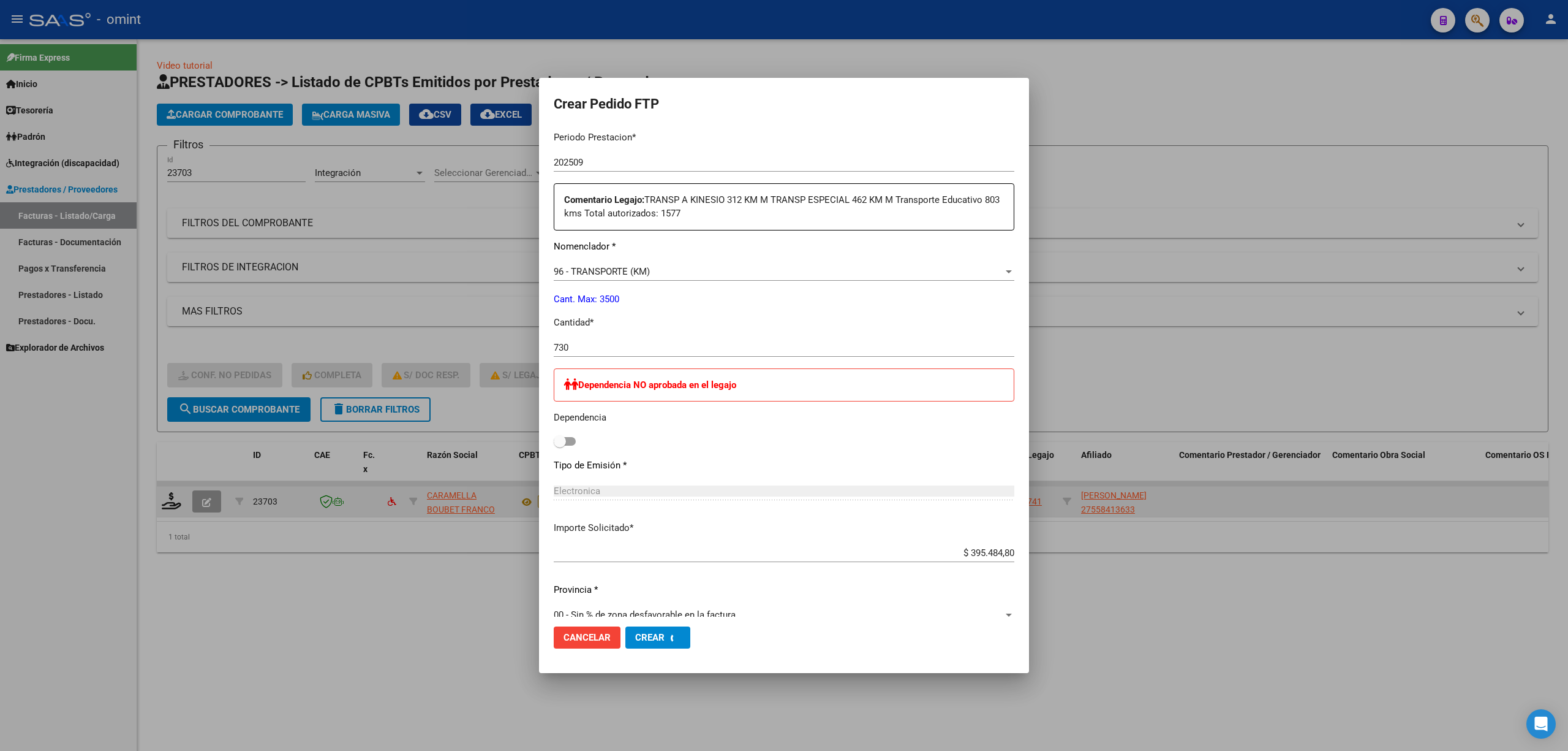
scroll to position [0, 0]
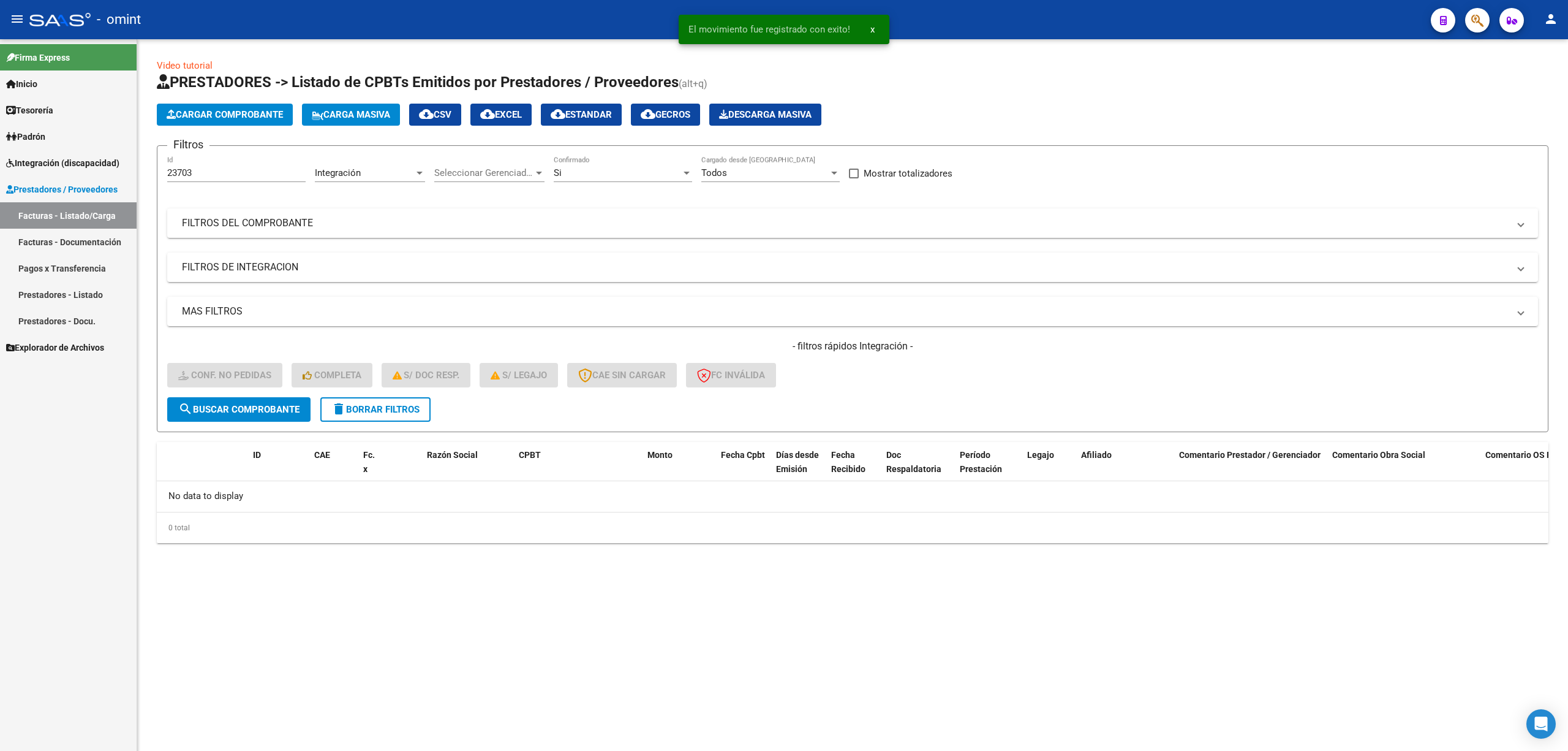
click at [1567, 154] on div "Video tutorial PRESTADORES -> Listado de CPBTs Emitidos por Prestadores / Prove…" at bounding box center [852, 310] width 1431 height 543
drag, startPoint x: 383, startPoint y: 413, endPoint x: 395, endPoint y: 411, distance: 12.2
click at [384, 412] on span "delete Borrar Filtros" at bounding box center [375, 409] width 88 height 11
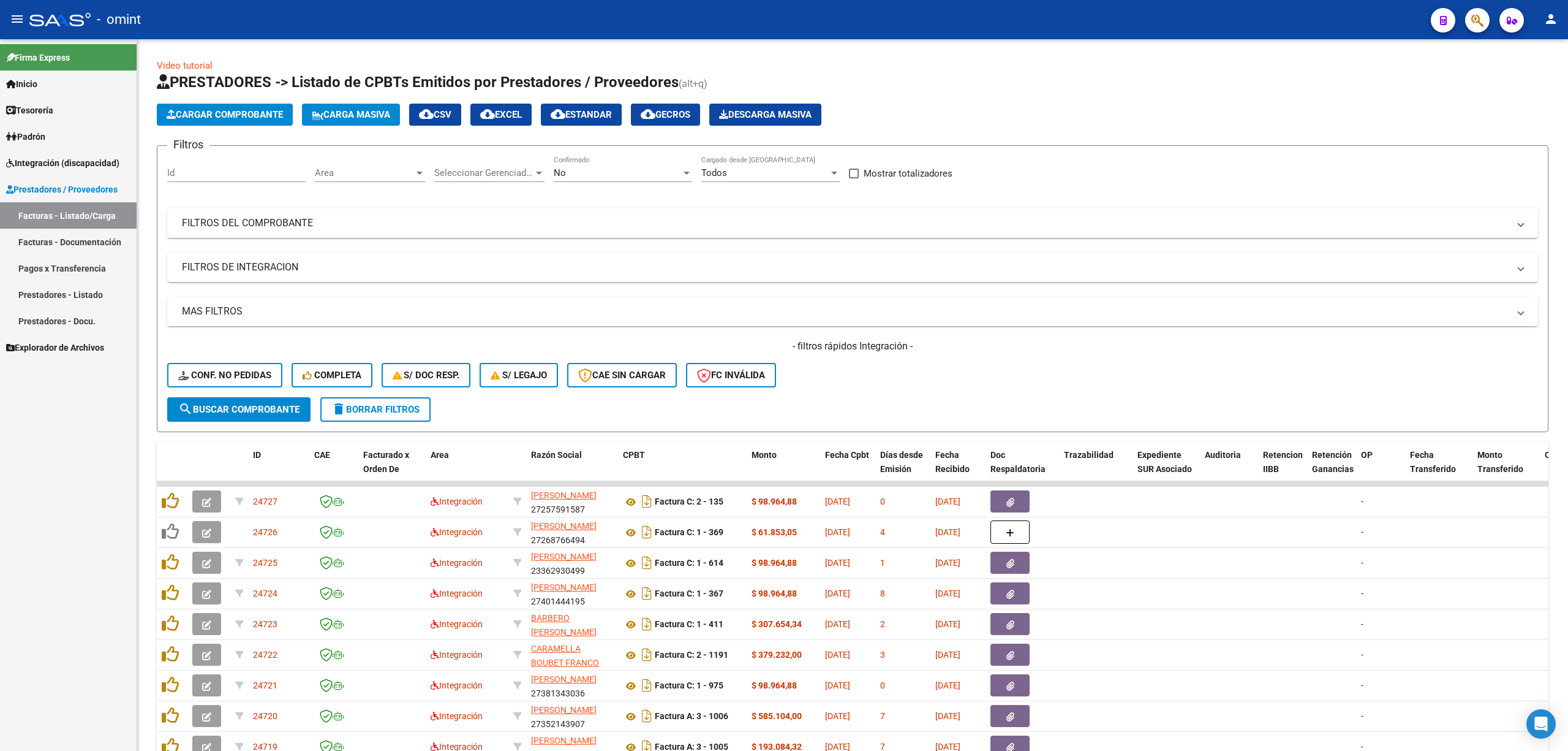
click at [203, 177] on input "Id" at bounding box center [236, 172] width 139 height 11
paste input "23702"
click at [262, 410] on span "search Buscar Comprobante" at bounding box center [238, 409] width 121 height 11
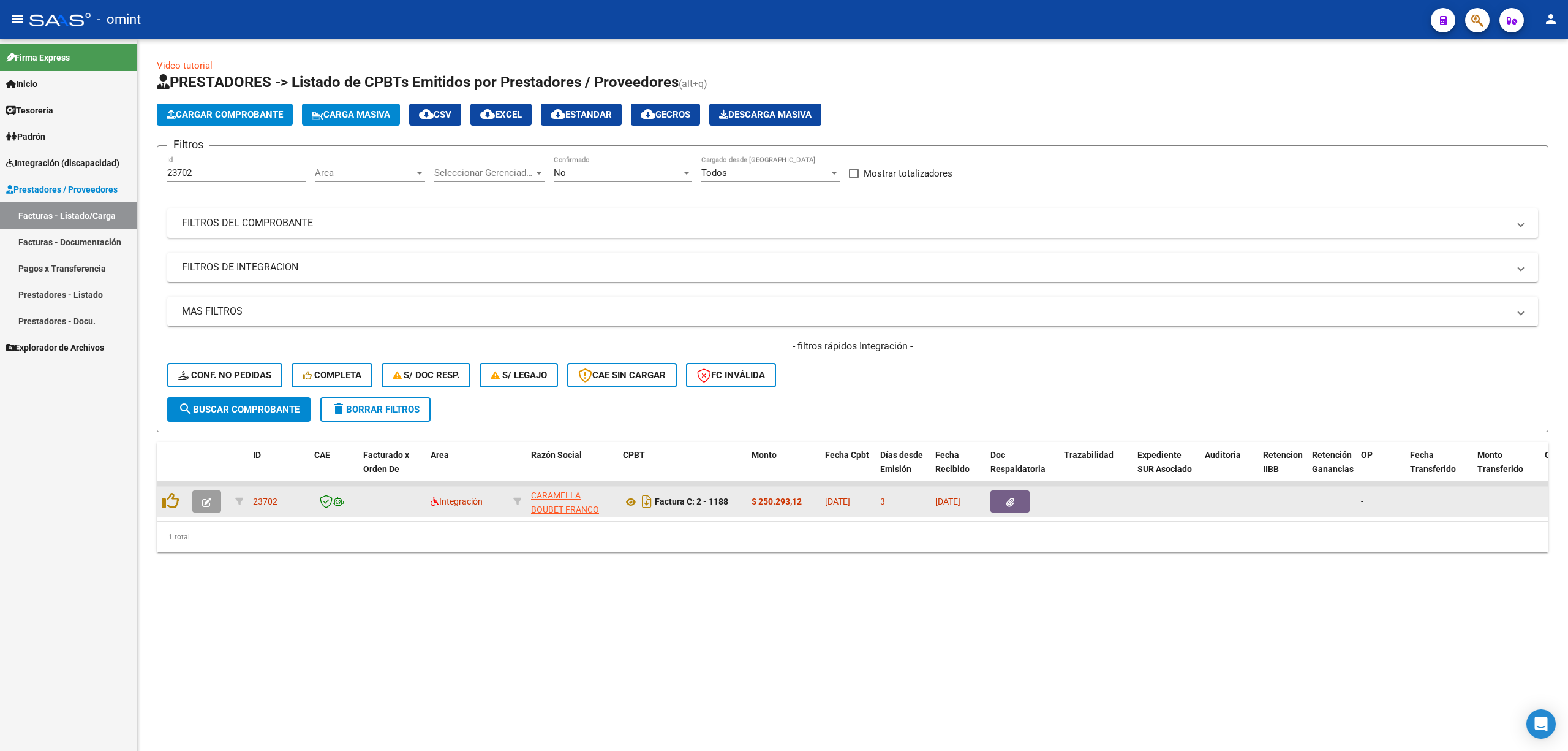
click at [219, 498] on button "button" at bounding box center [207, 501] width 29 height 22
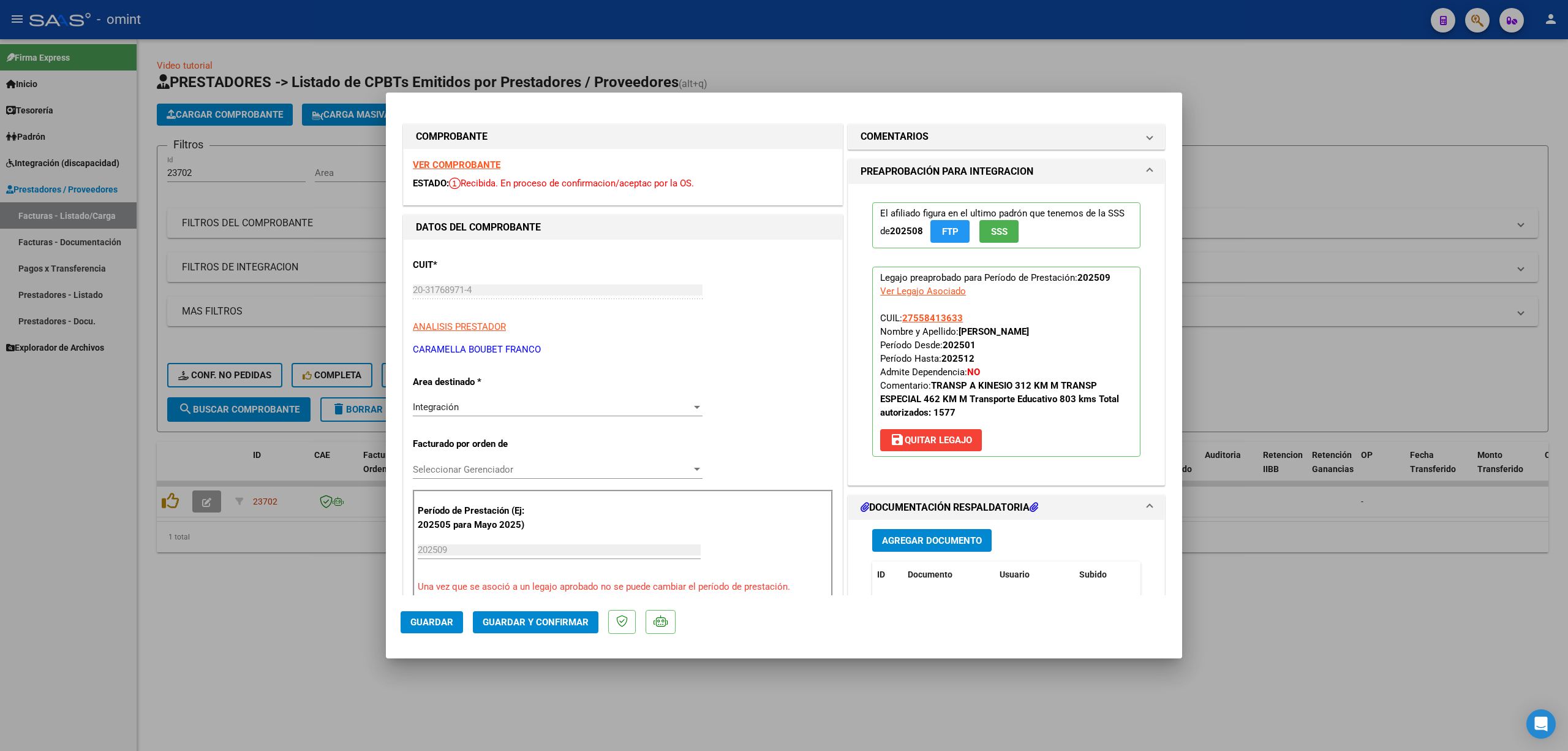
click at [450, 161] on strong "VER COMPROBANTE" at bounding box center [456, 164] width 88 height 11
click at [474, 168] on strong "VER COMPROBANTE" at bounding box center [456, 164] width 88 height 11
click at [523, 617] on span "Guardar y Confirmar" at bounding box center [536, 622] width 106 height 11
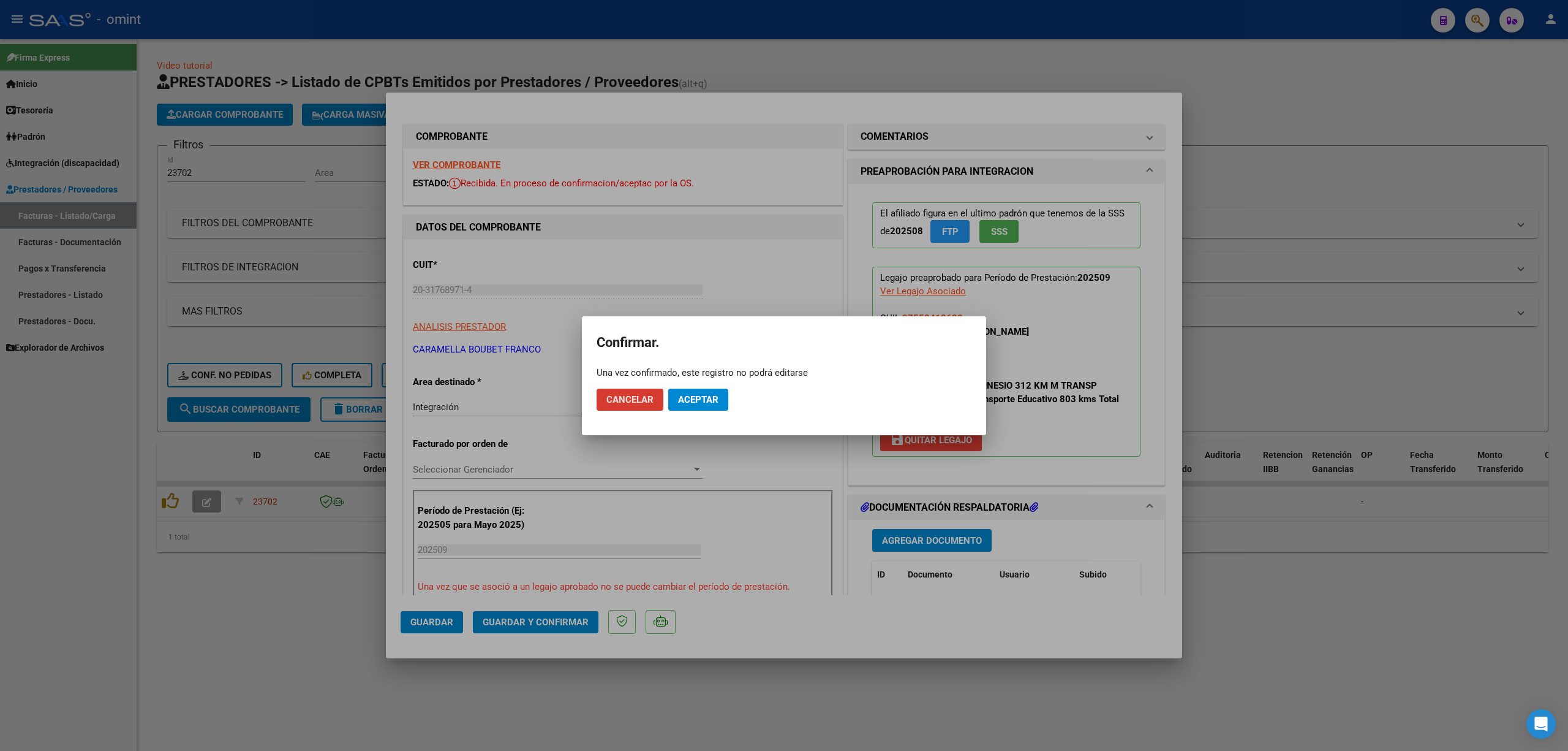
click at [694, 395] on span "Aceptar" at bounding box center [698, 399] width 41 height 11
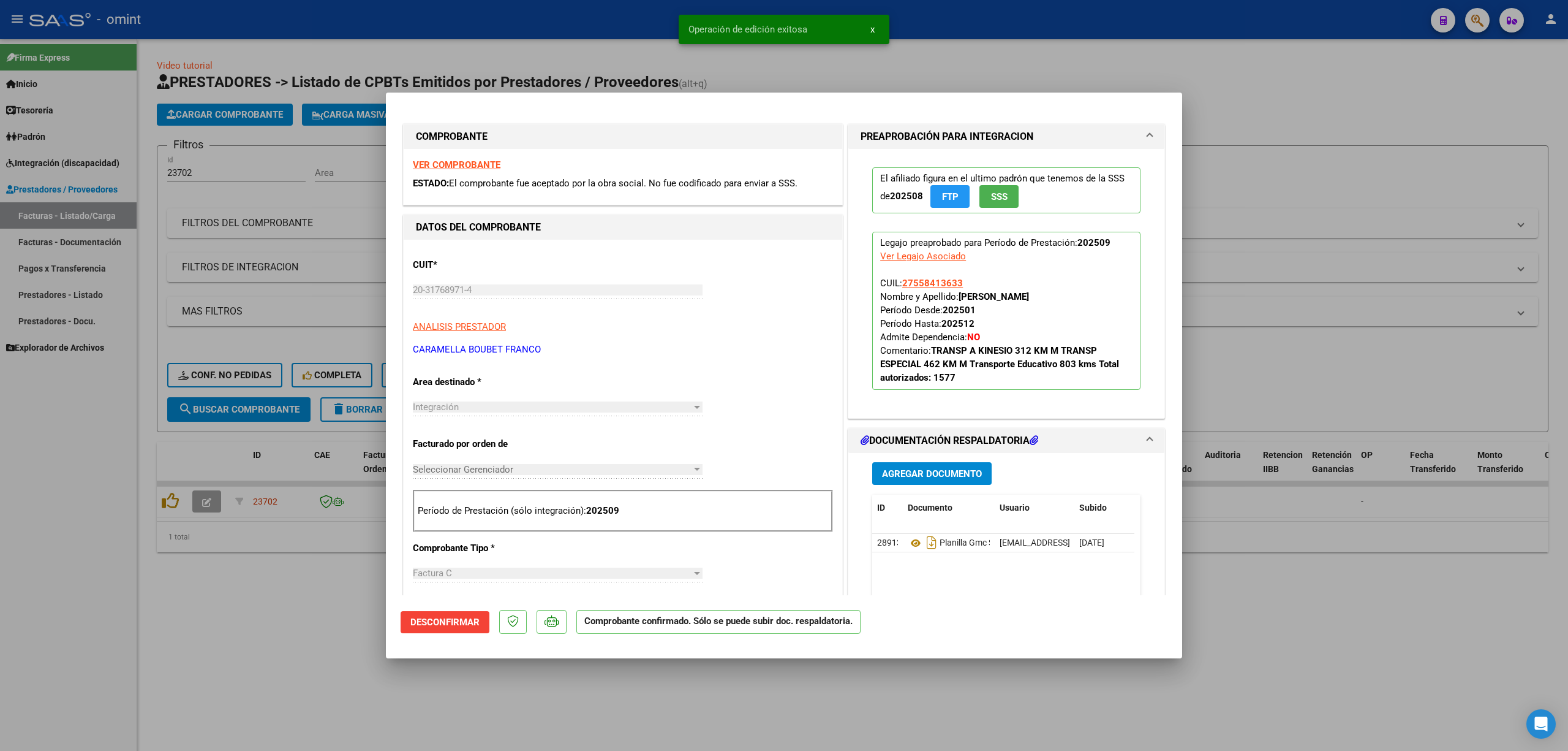
click at [272, 304] on div at bounding box center [784, 375] width 1568 height 751
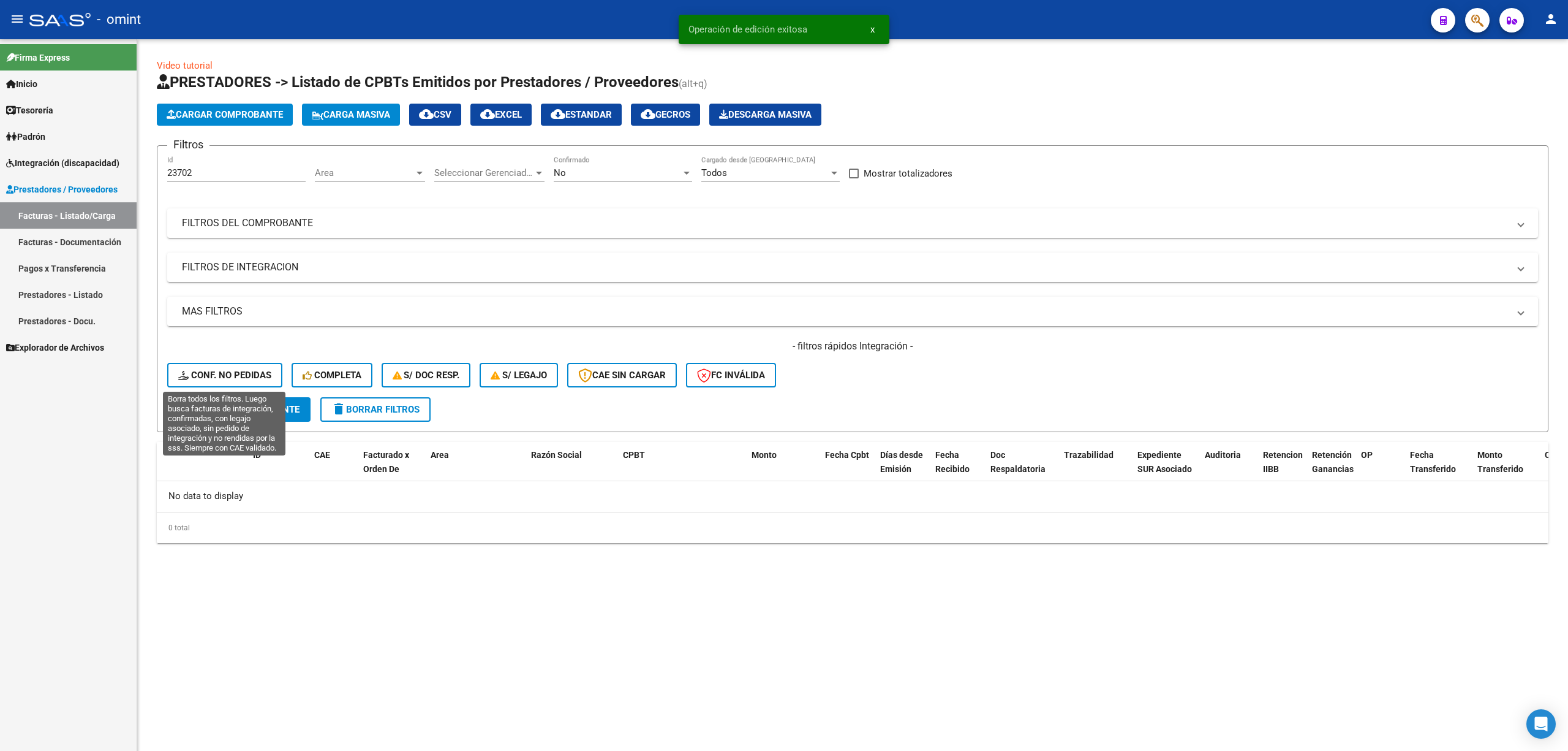
click at [224, 375] on span "Conf. no pedidas" at bounding box center [225, 374] width 93 height 11
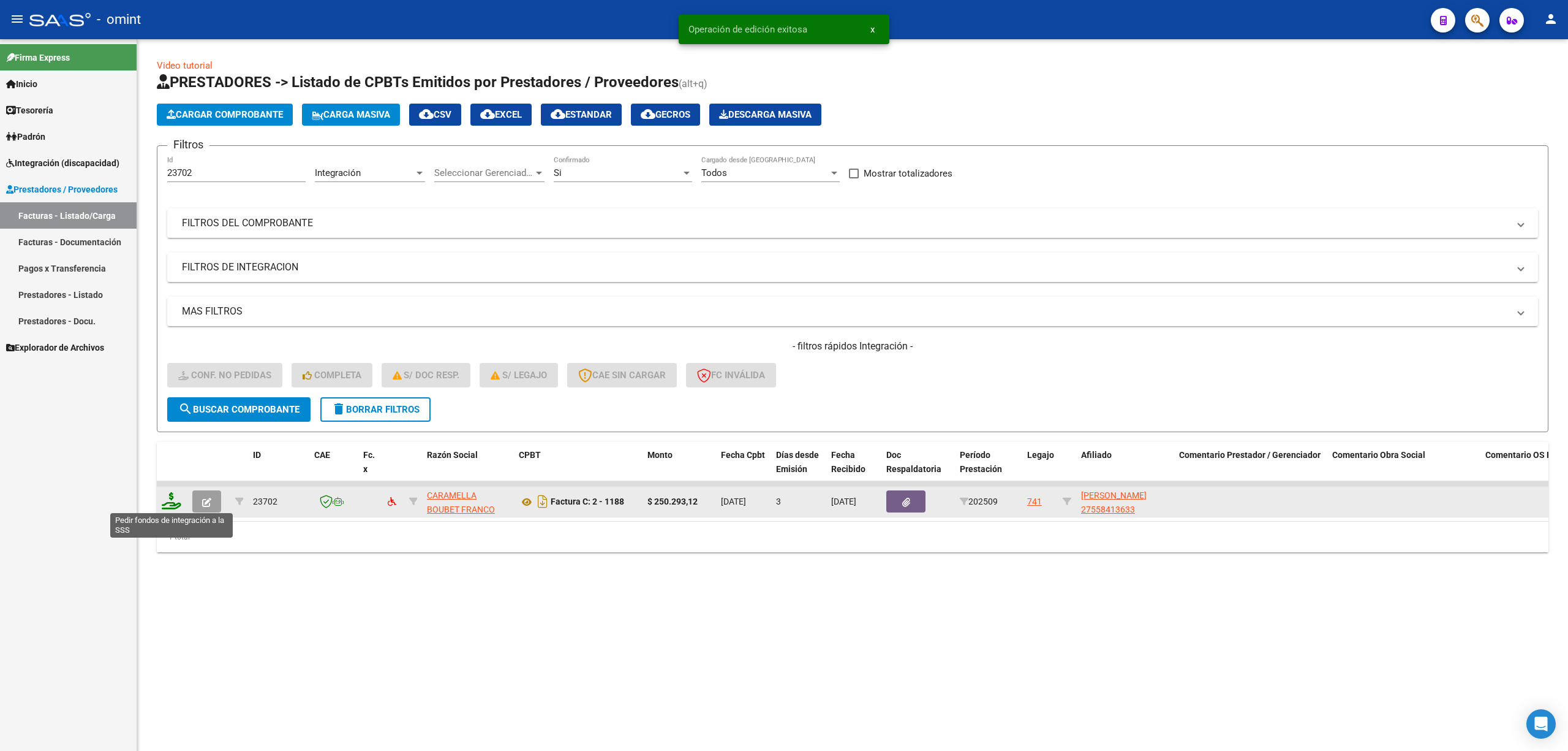
click at [171, 506] on icon at bounding box center [171, 501] width 20 height 17
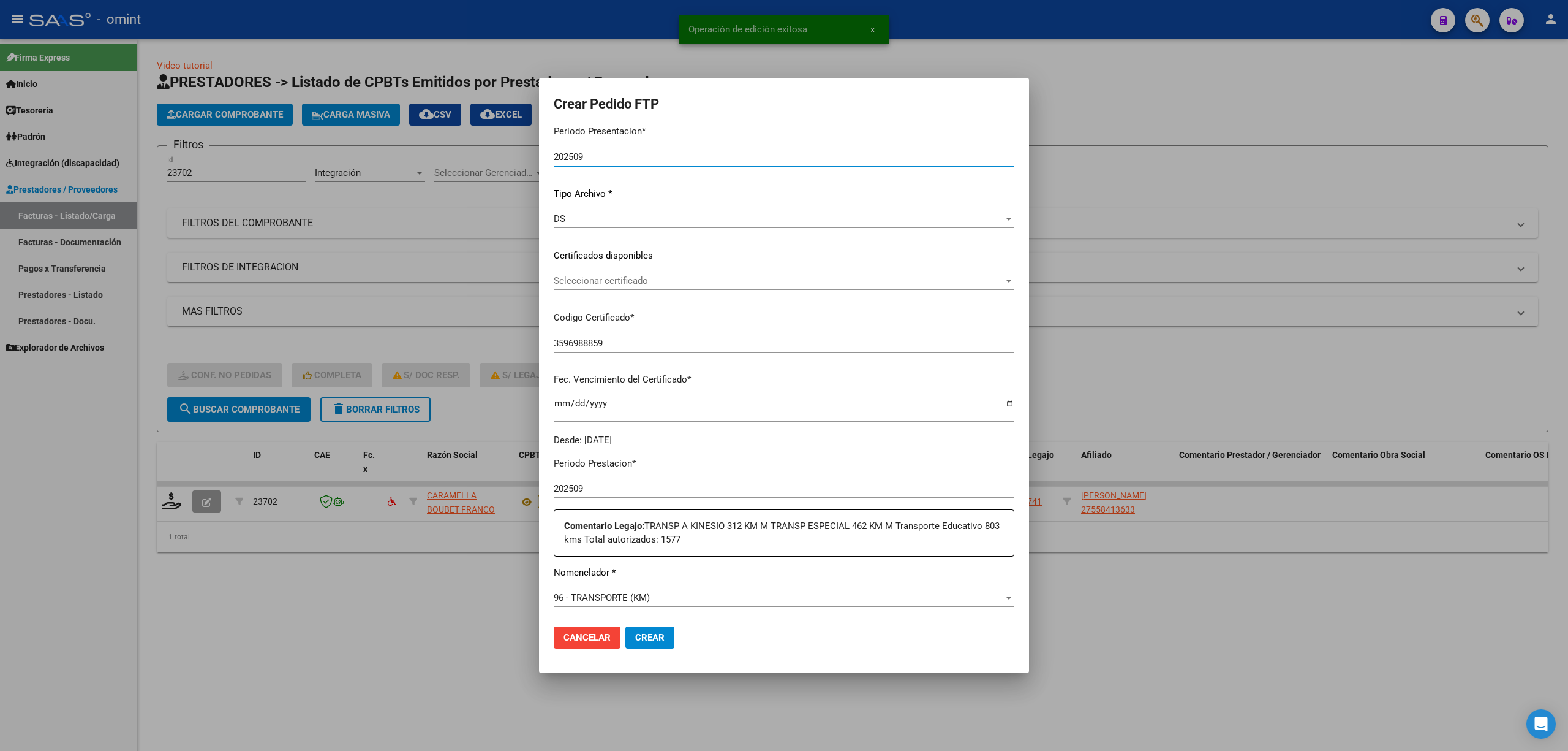
scroll to position [81, 0]
click at [615, 279] on span "Seleccionar certificado" at bounding box center [778, 281] width 450 height 11
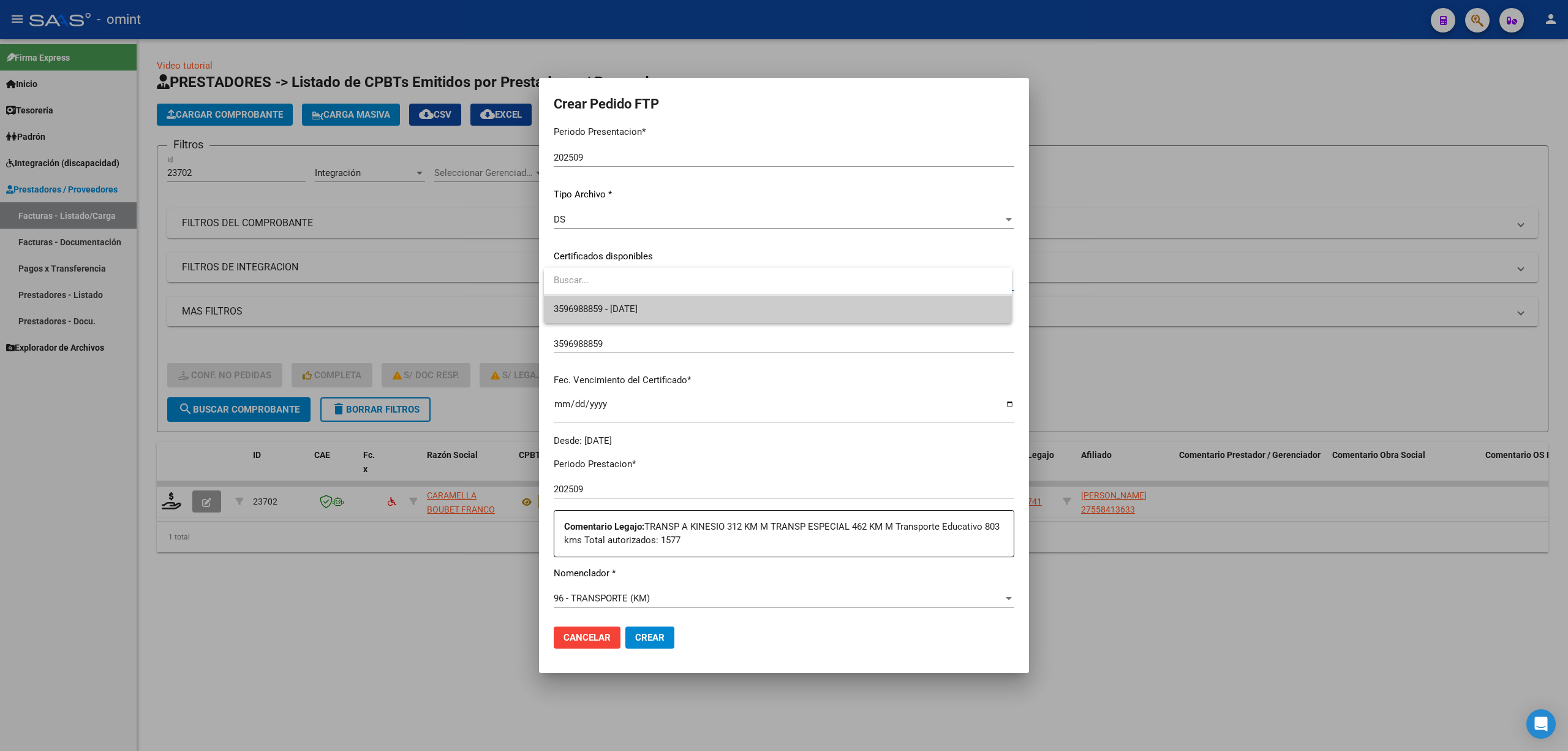
click at [638, 310] on span "3596988859 - 2028-04-26" at bounding box center [596, 308] width 84 height 11
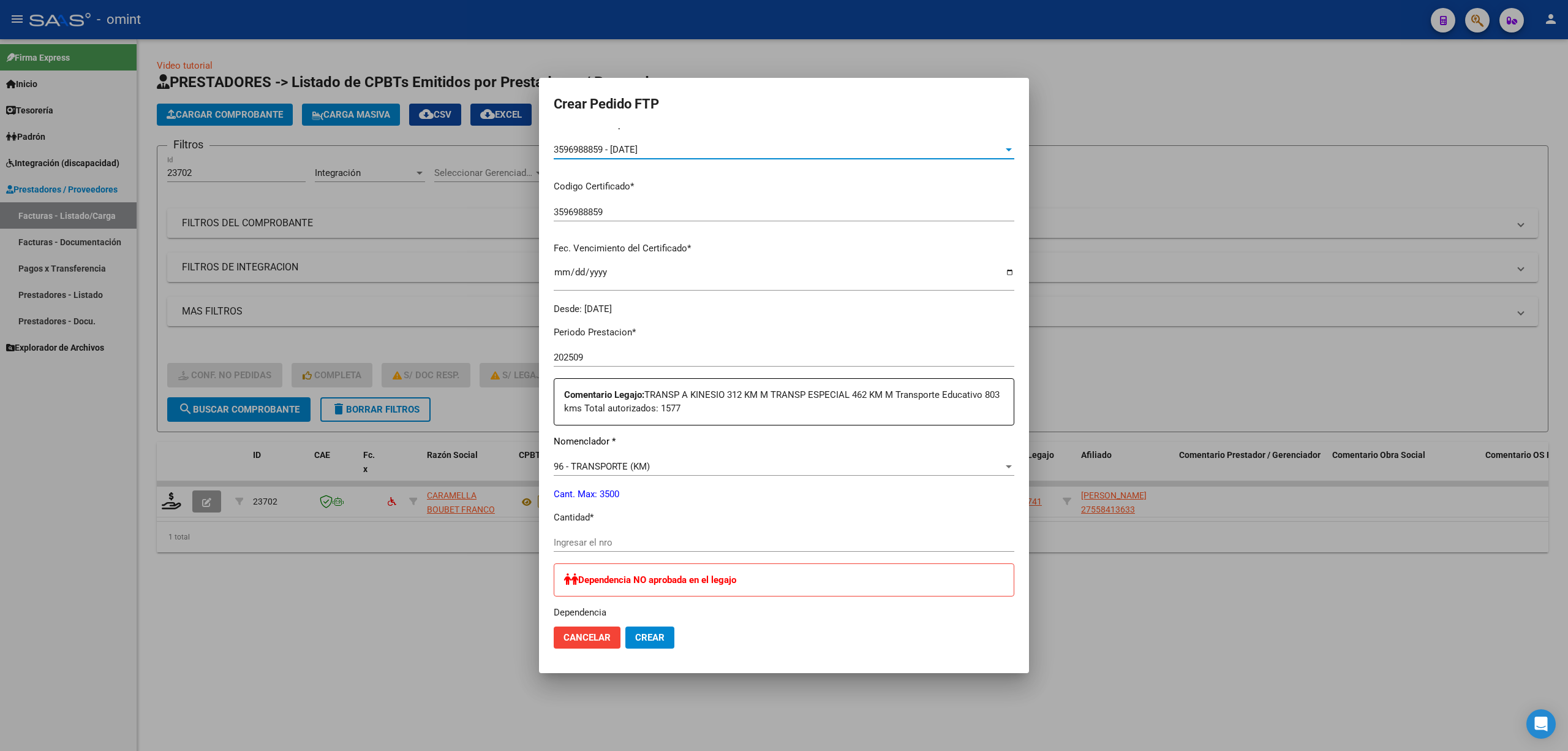
scroll to position [490, 0]
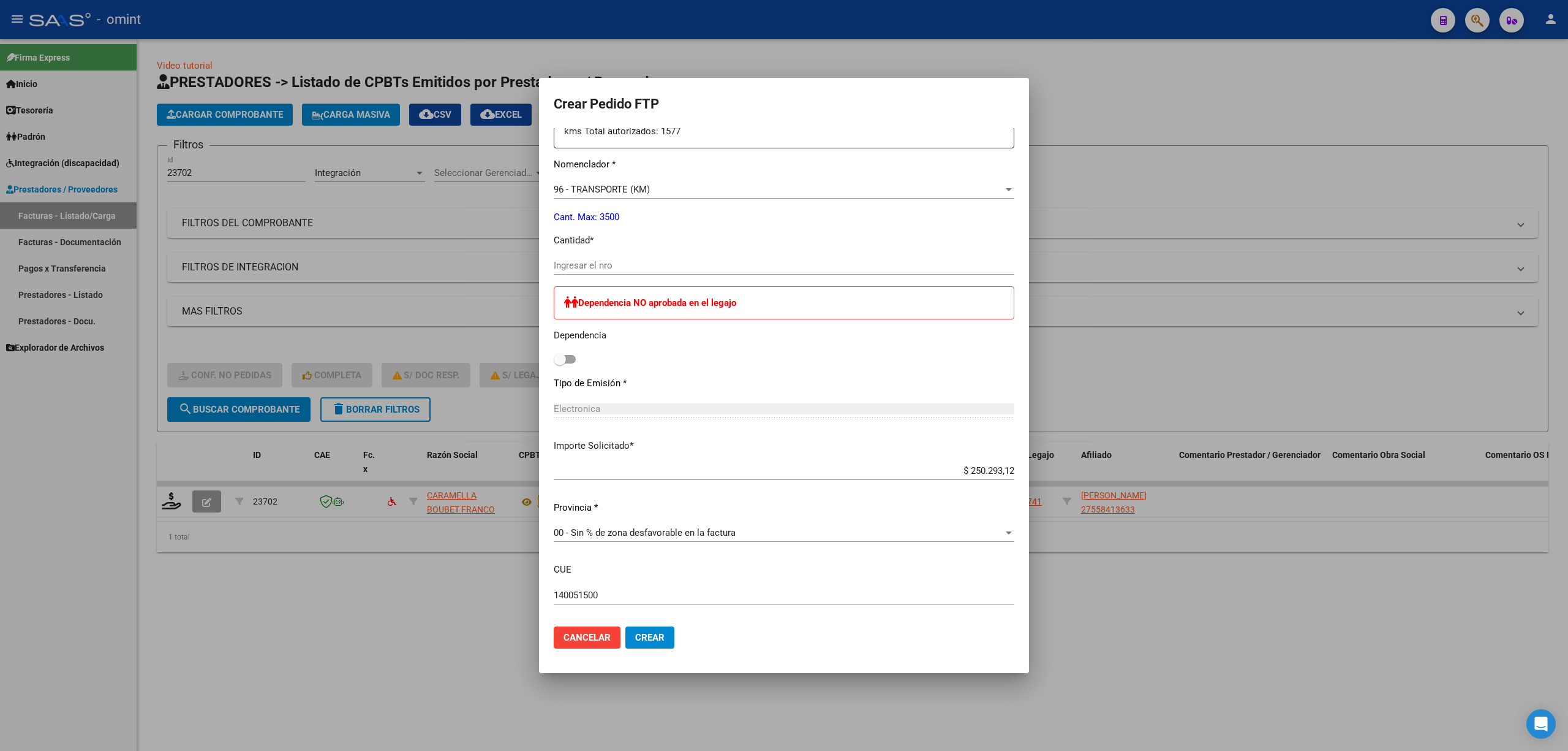
click at [630, 266] on input "Ingresar el nro" at bounding box center [784, 265] width 461 height 11
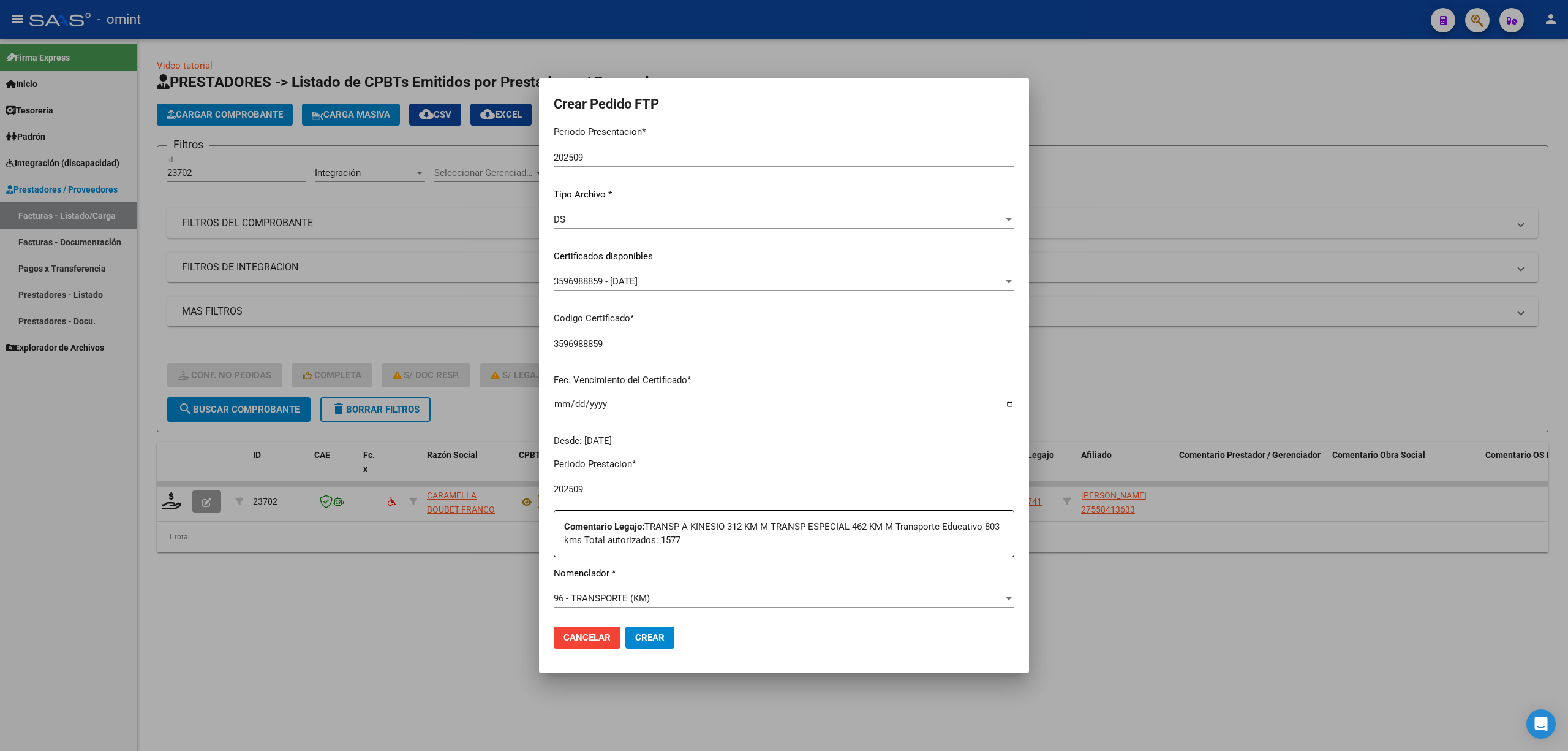
scroll to position [0, 0]
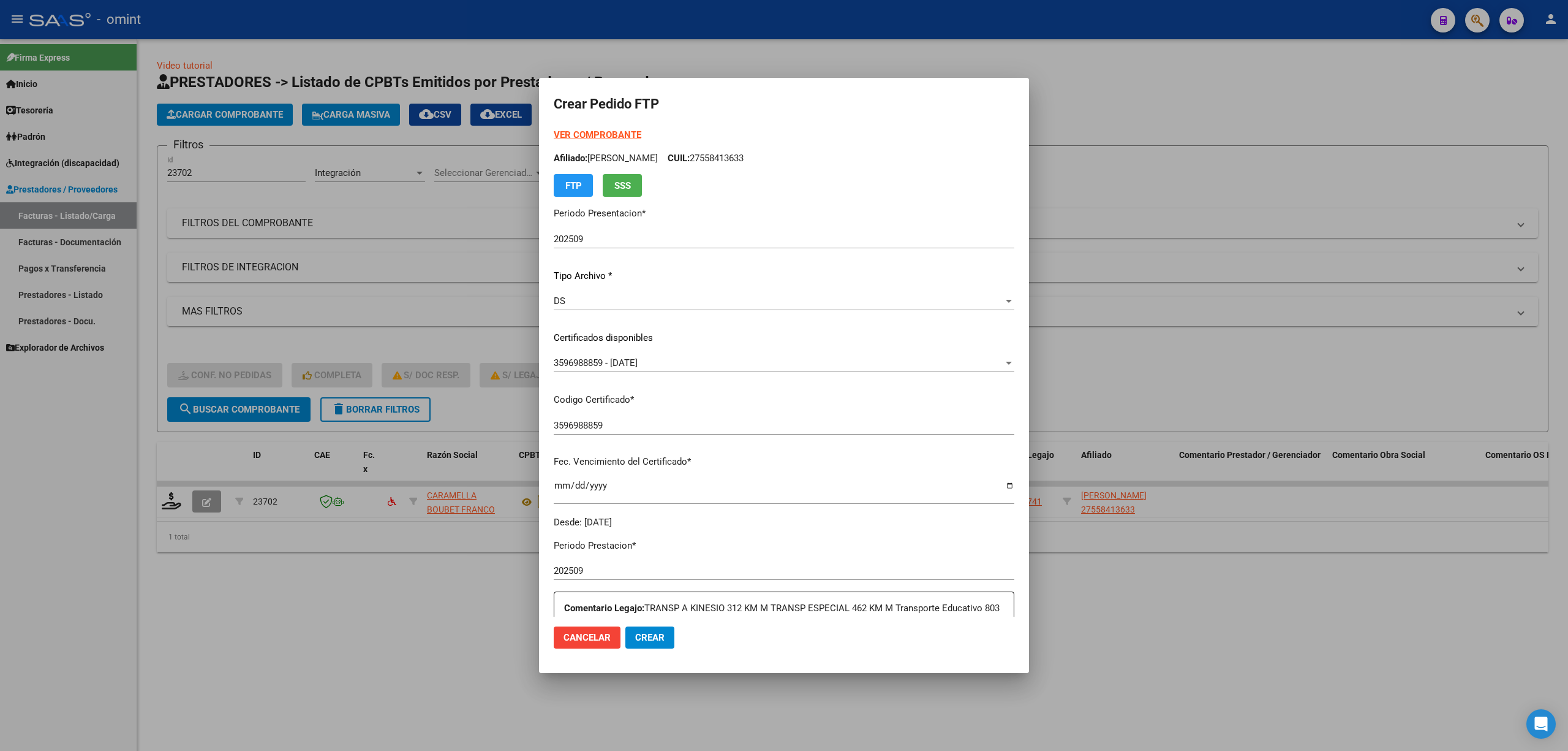
click at [594, 136] on strong "VER COMPROBANTE" at bounding box center [597, 134] width 88 height 11
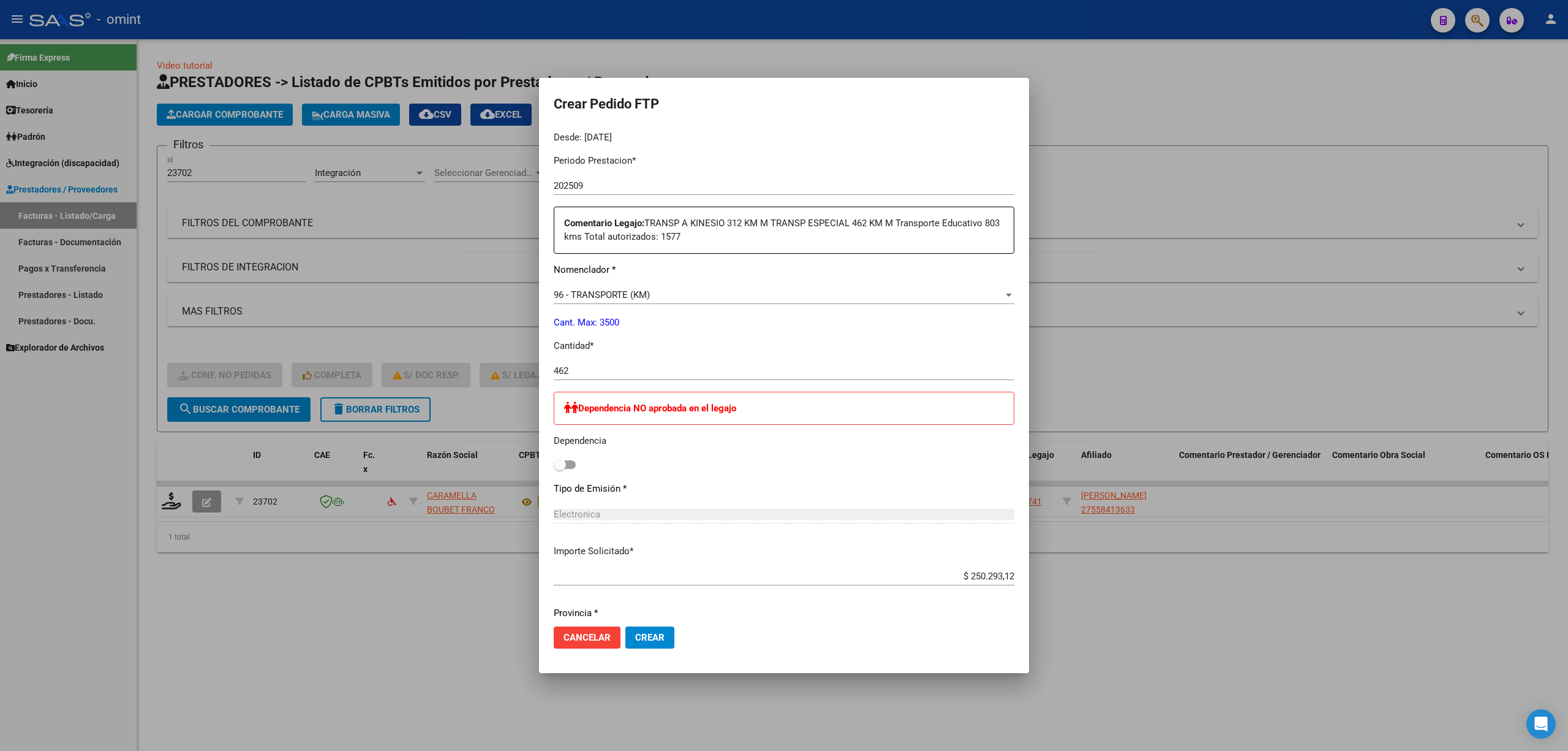
scroll to position [553, 0]
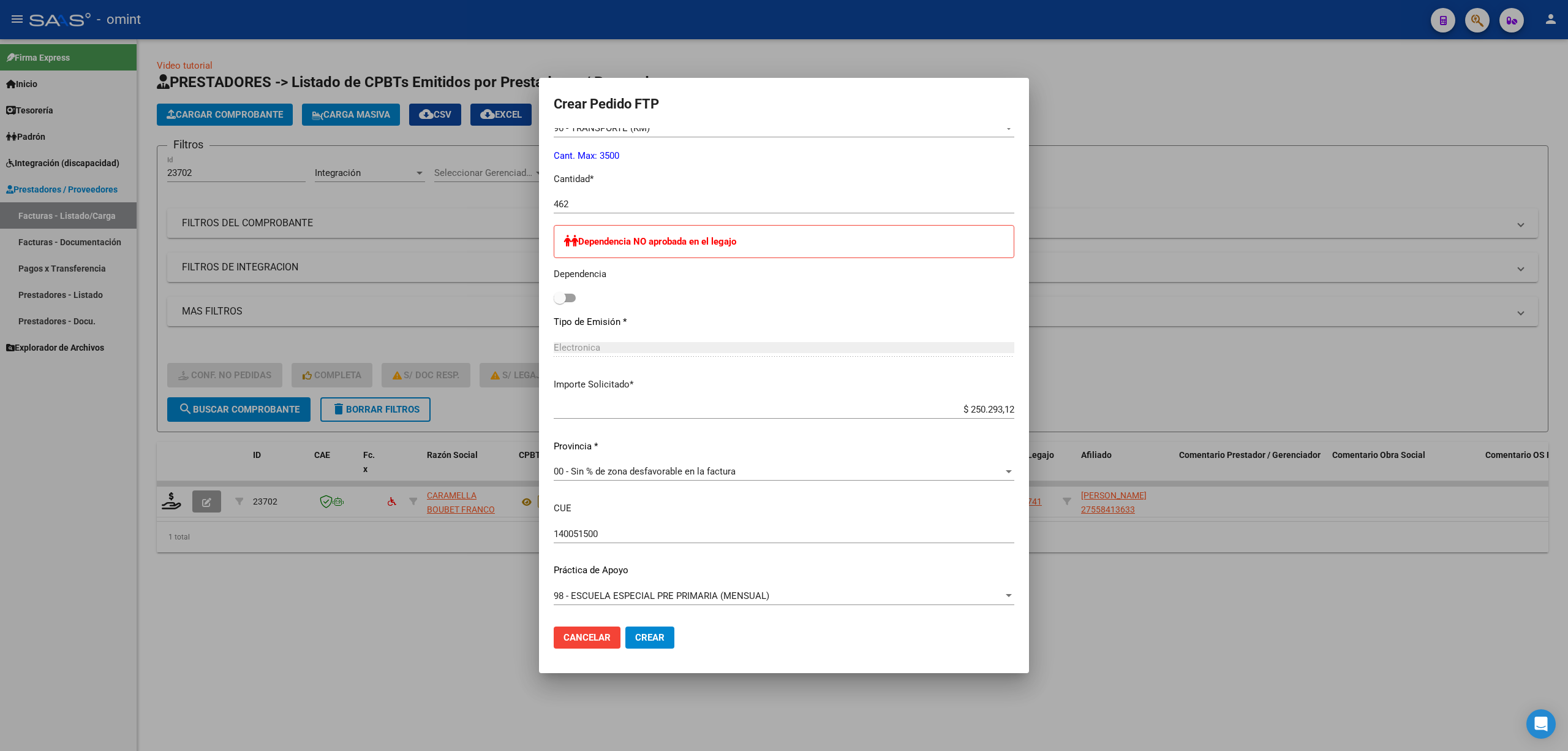
click at [658, 651] on mat-dialog-actions "Cancelar Crear" at bounding box center [784, 637] width 461 height 41
click at [655, 640] on span "Crear" at bounding box center [650, 637] width 29 height 11
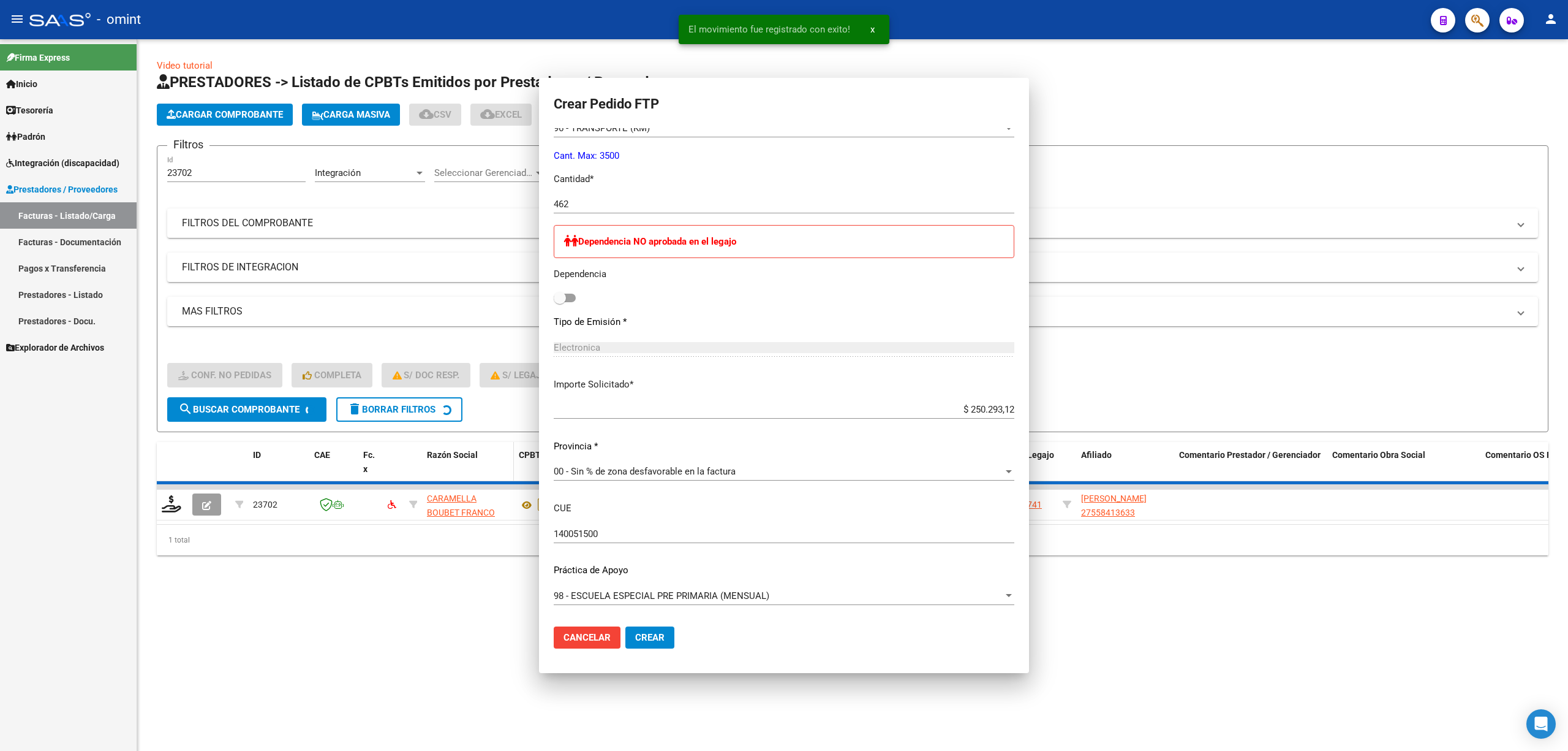
scroll to position [0, 0]
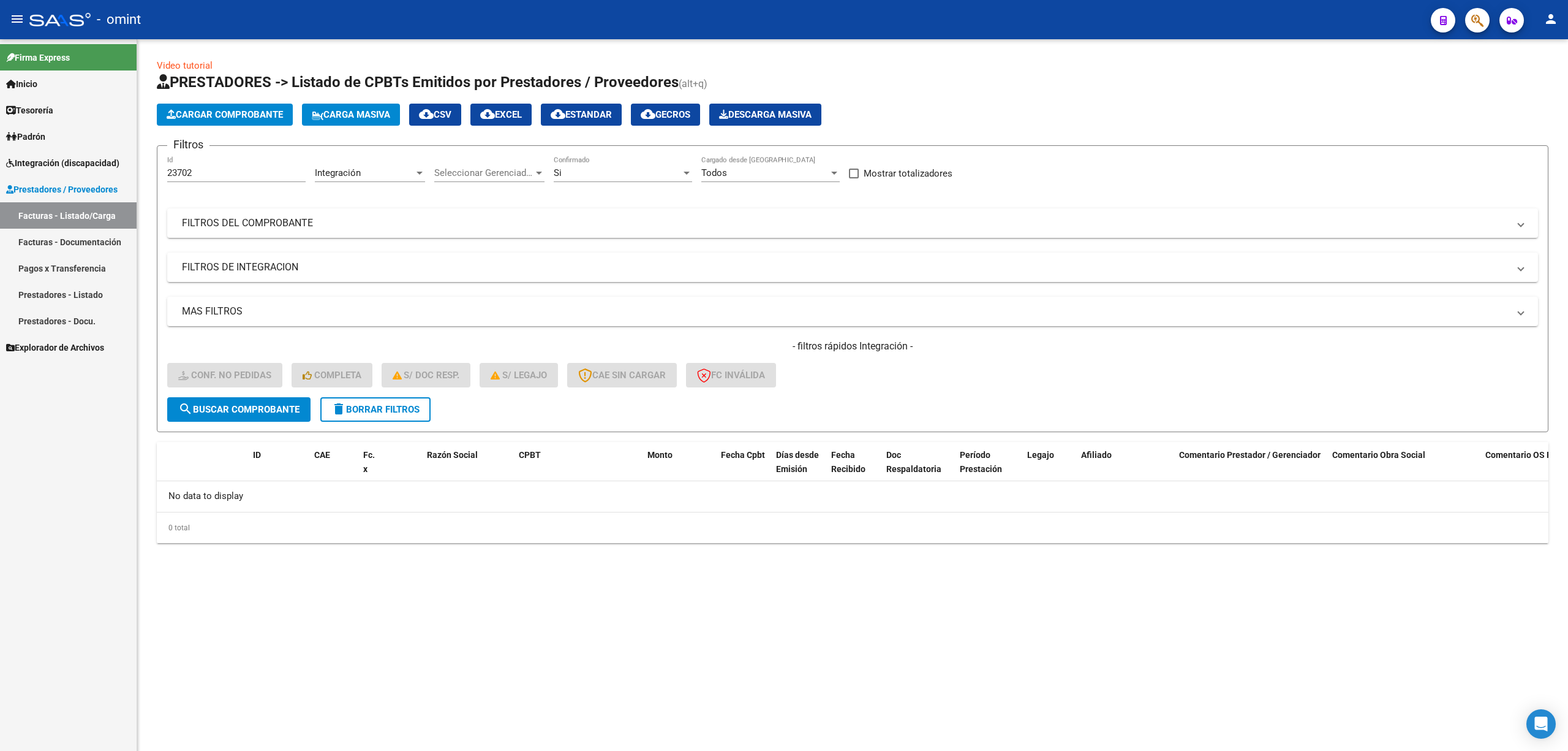
click at [376, 405] on span "delete Borrar Filtros" at bounding box center [375, 409] width 88 height 11
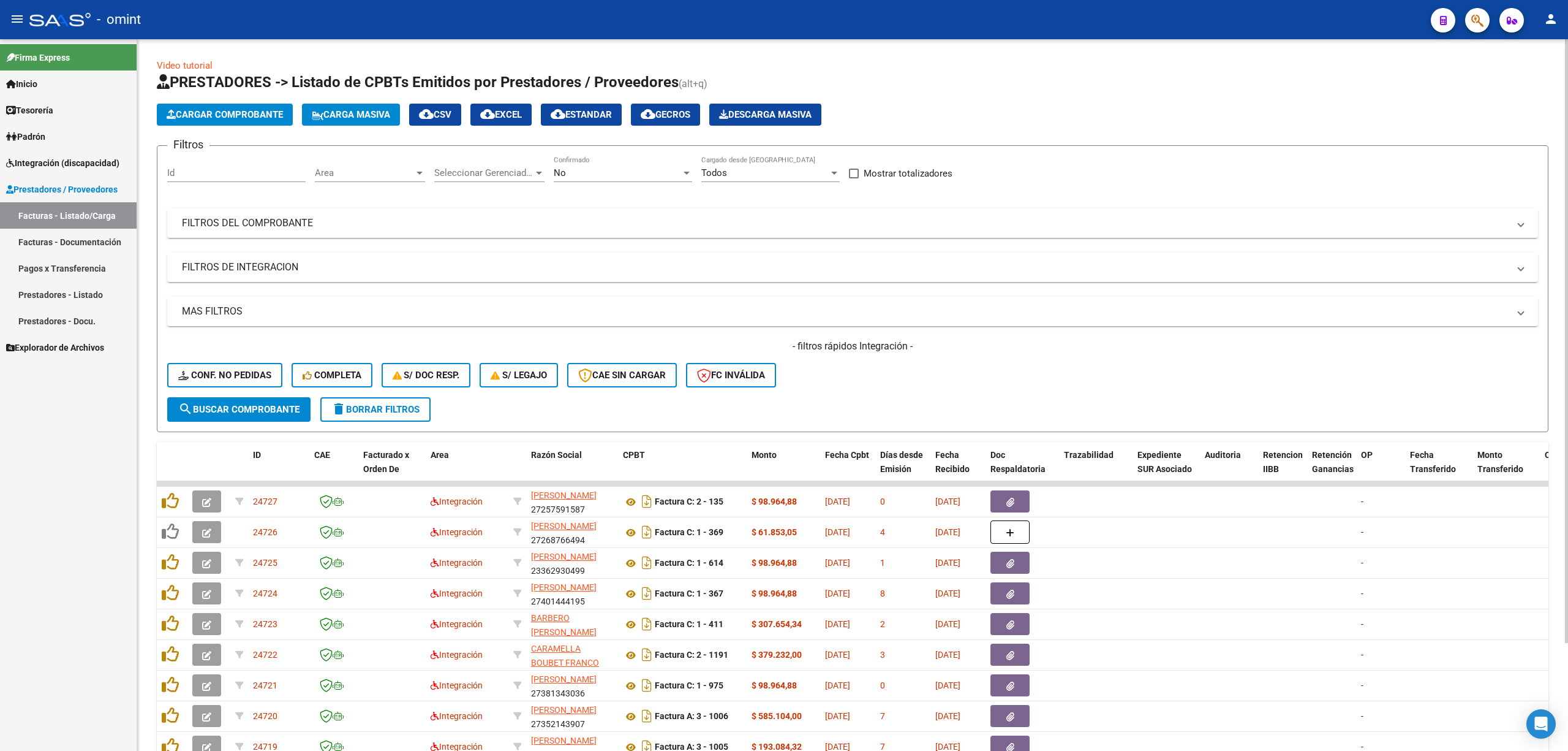
click at [228, 170] on input "Id" at bounding box center [236, 172] width 139 height 11
paste input "23699"
click at [245, 415] on button "search Buscar Comprobante" at bounding box center [238, 409] width 143 height 25
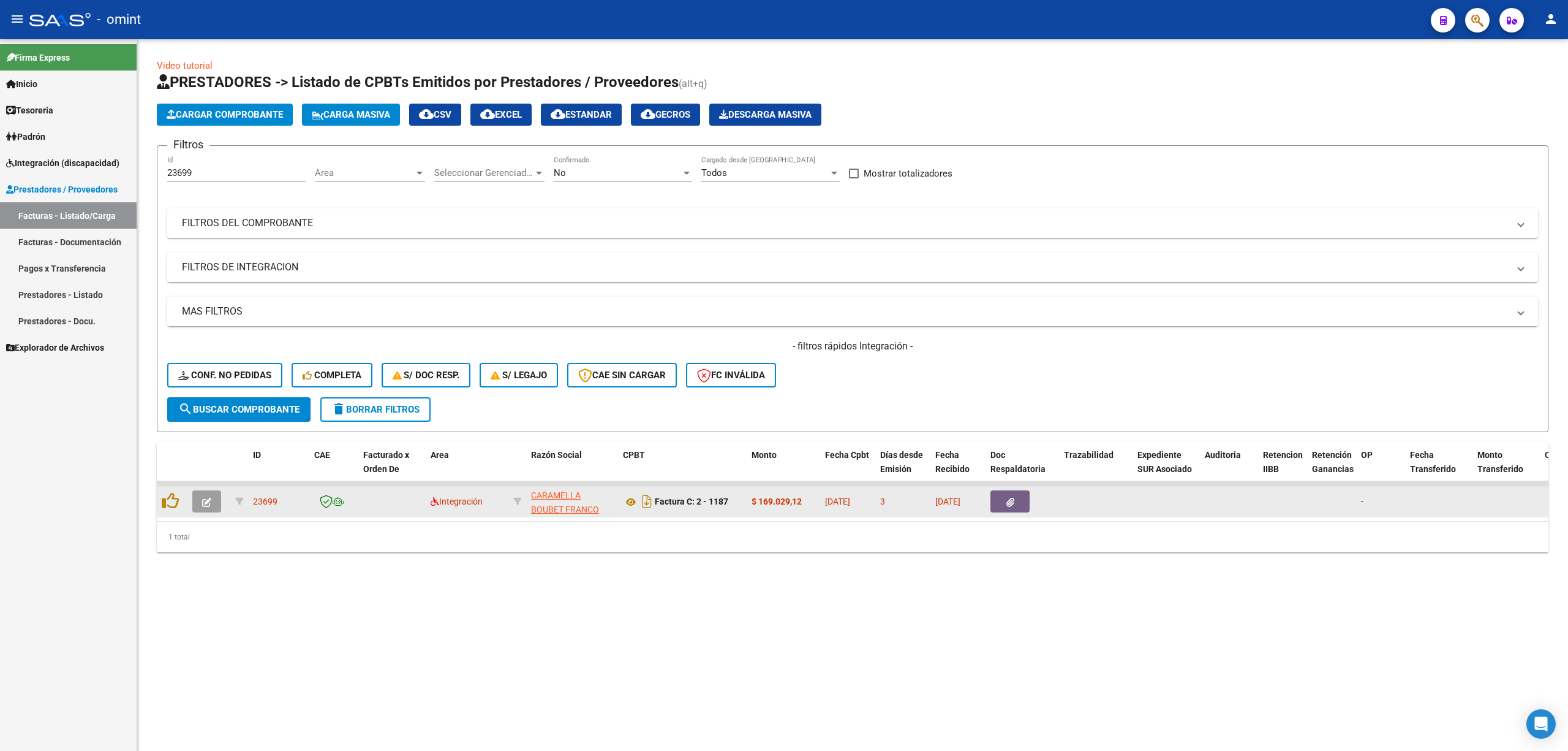
click at [200, 502] on button "button" at bounding box center [207, 501] width 29 height 22
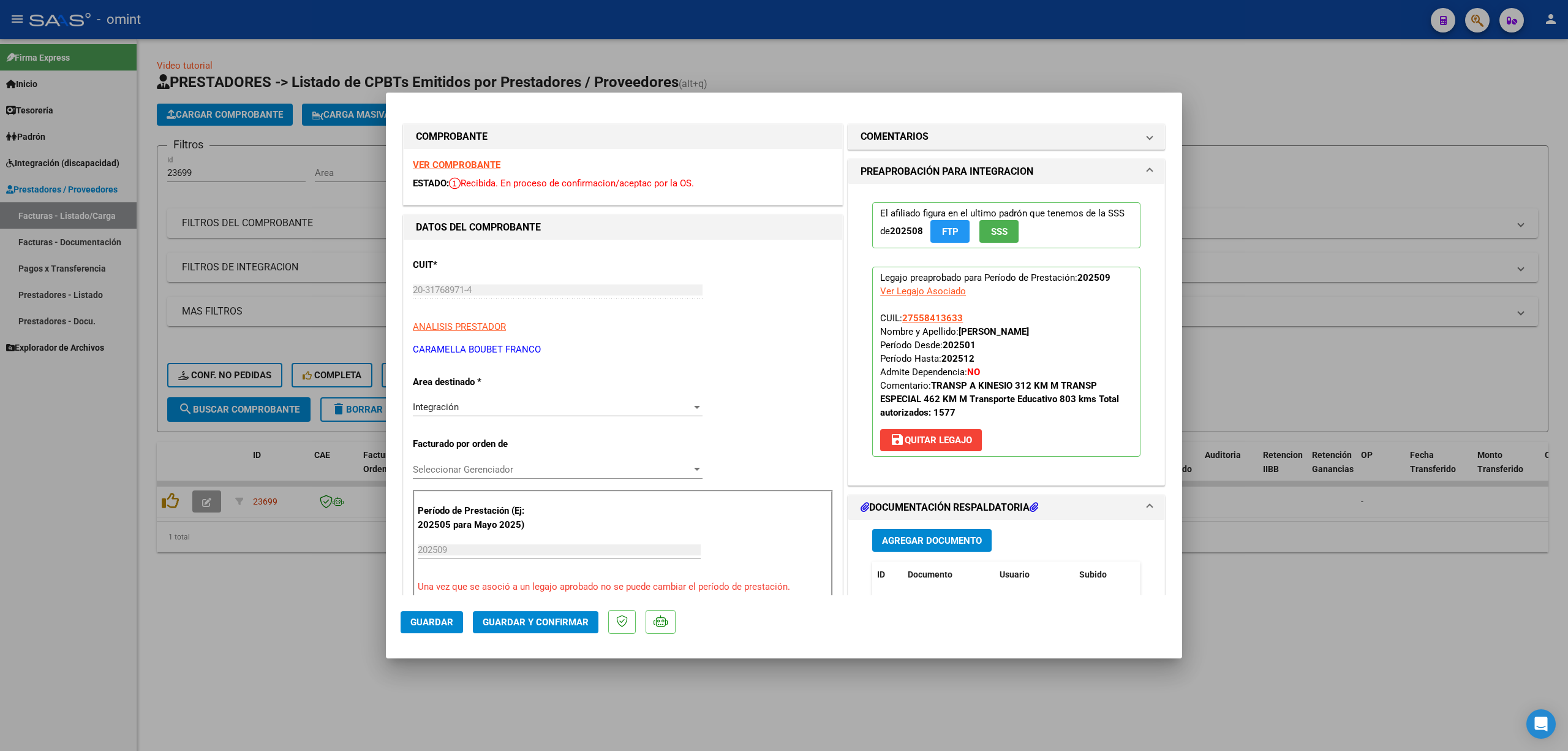
click at [437, 164] on strong "VER COMPROBANTE" at bounding box center [456, 164] width 88 height 11
click at [554, 628] on button "Guardar y Confirmar" at bounding box center [536, 622] width 126 height 22
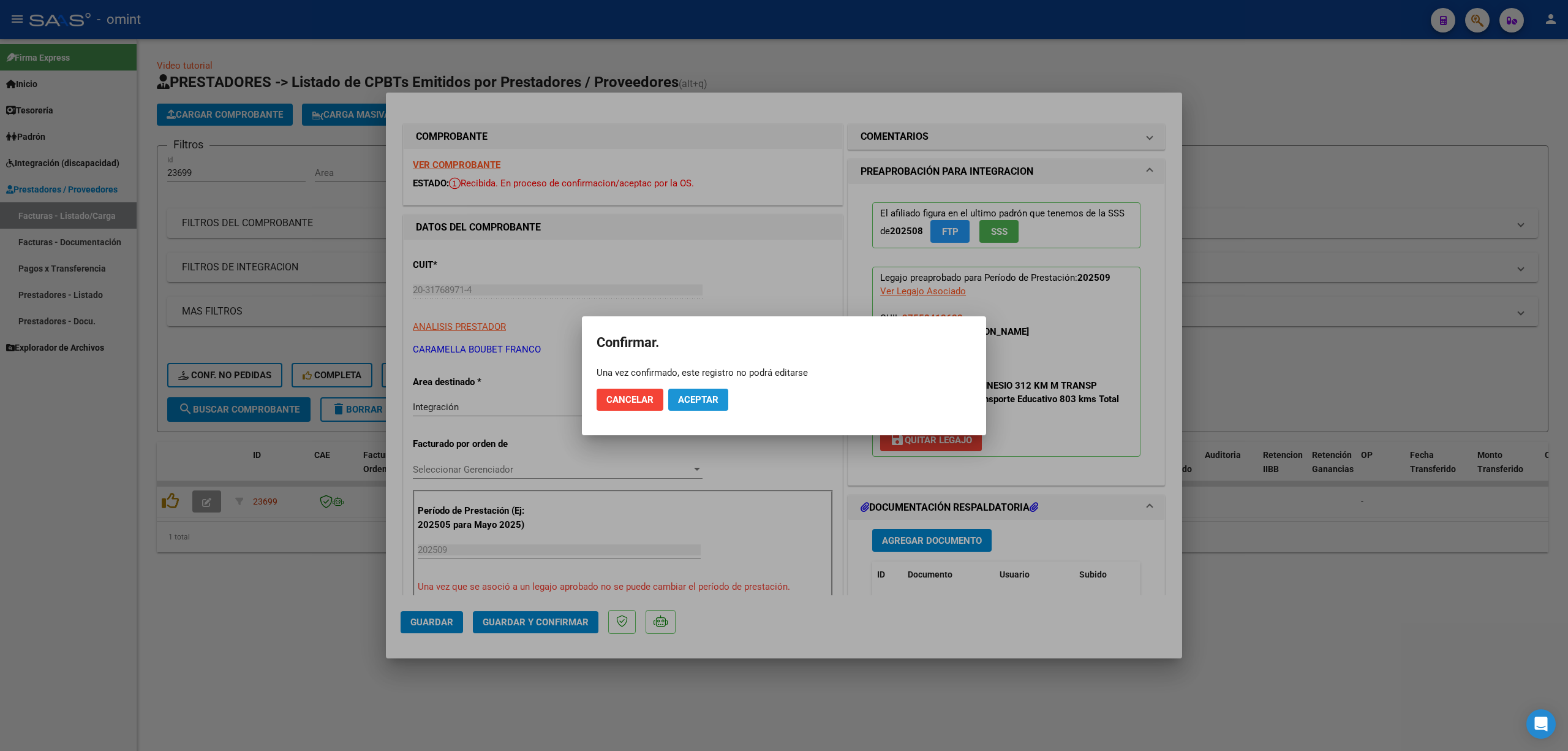
click at [716, 398] on span "Aceptar" at bounding box center [698, 399] width 41 height 11
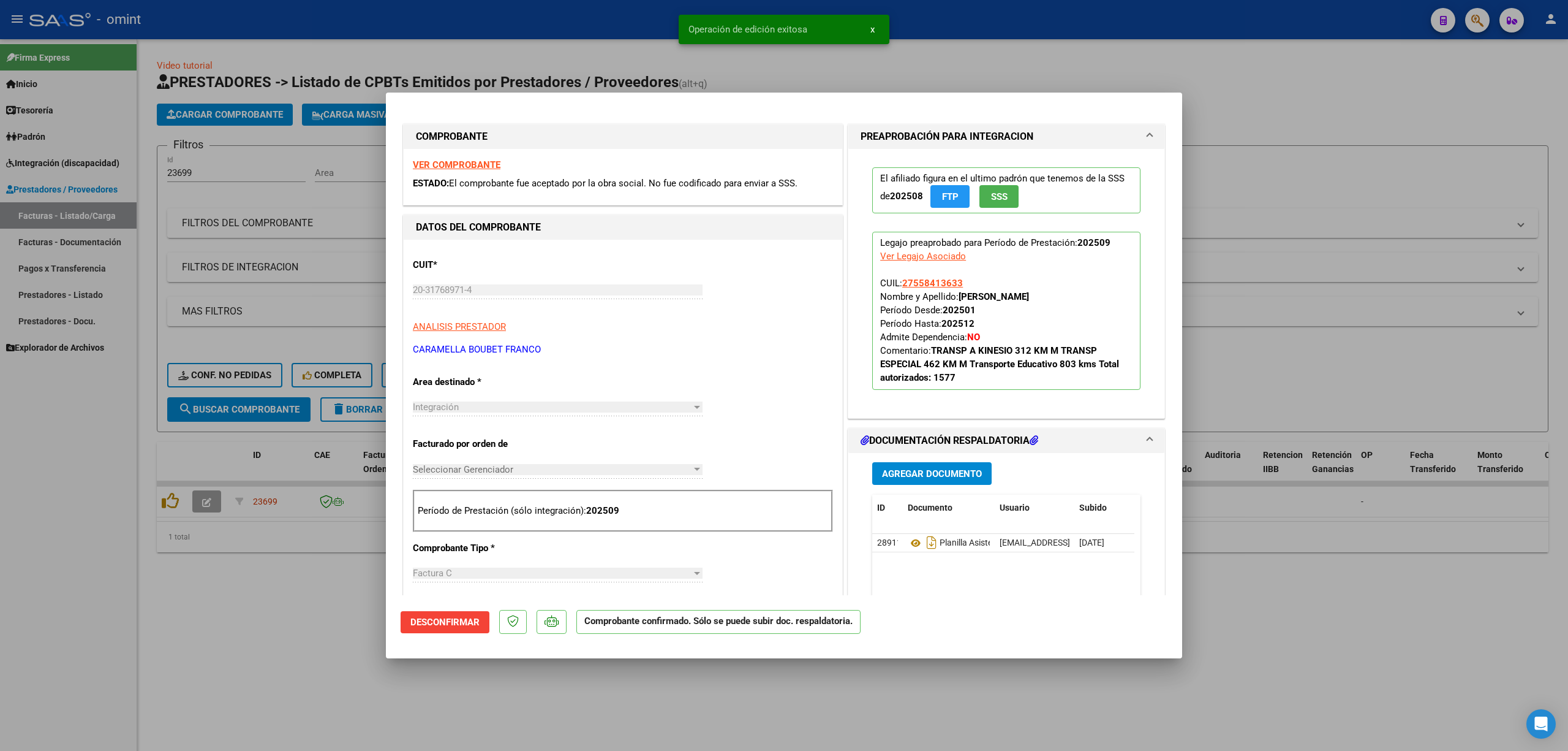
click at [236, 312] on div at bounding box center [784, 375] width 1568 height 751
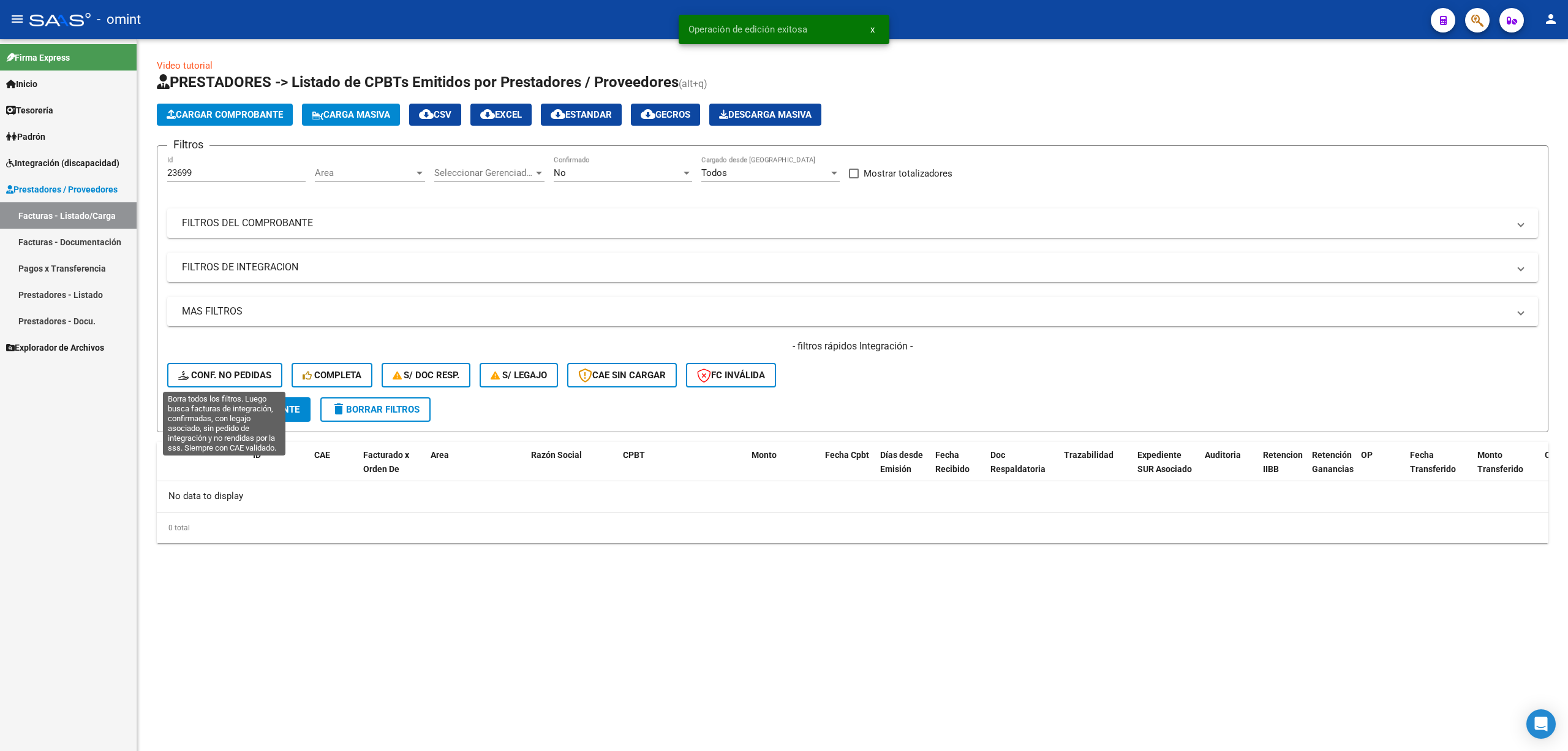
click at [222, 386] on button "Conf. no pedidas" at bounding box center [225, 375] width 116 height 25
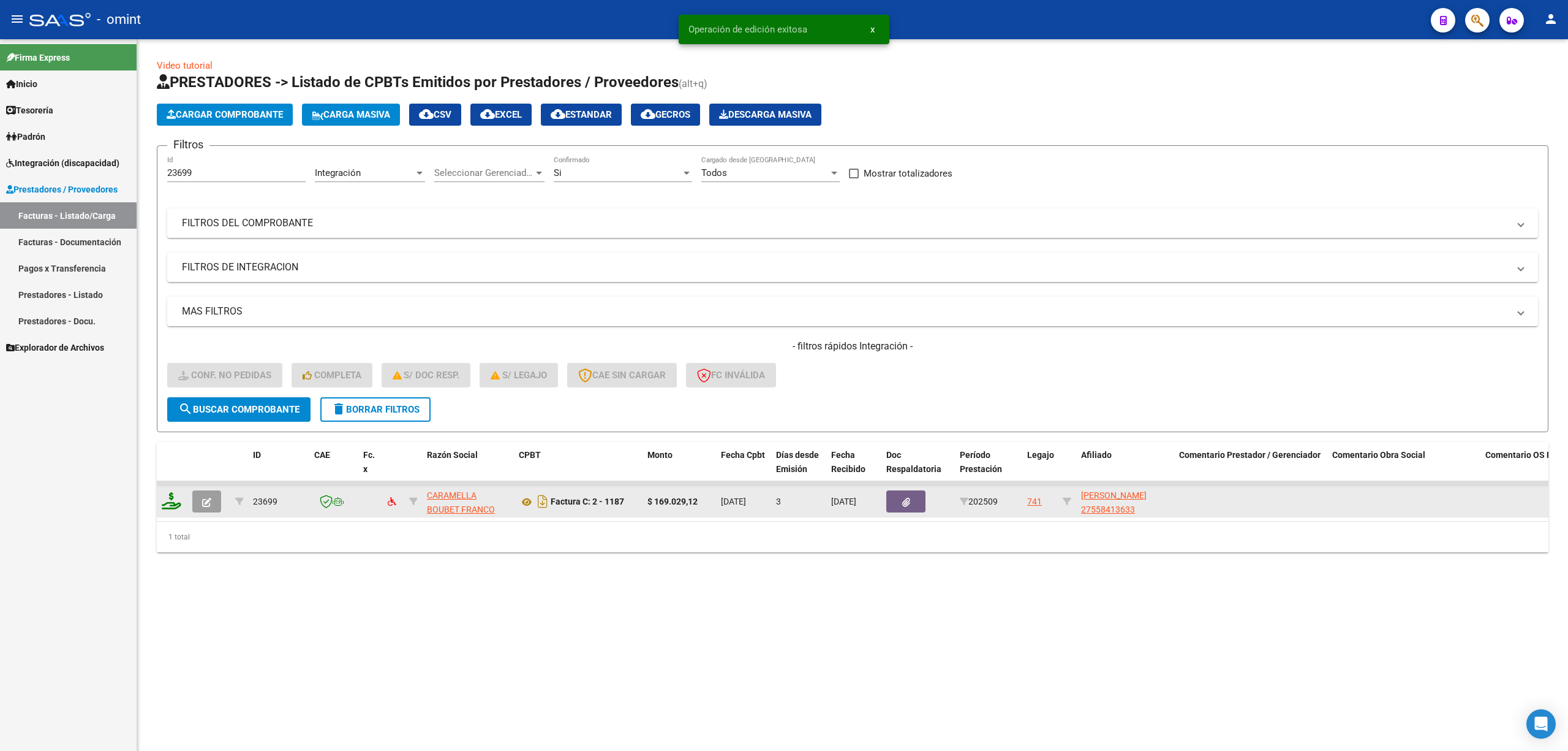
click at [175, 502] on icon at bounding box center [171, 501] width 20 height 17
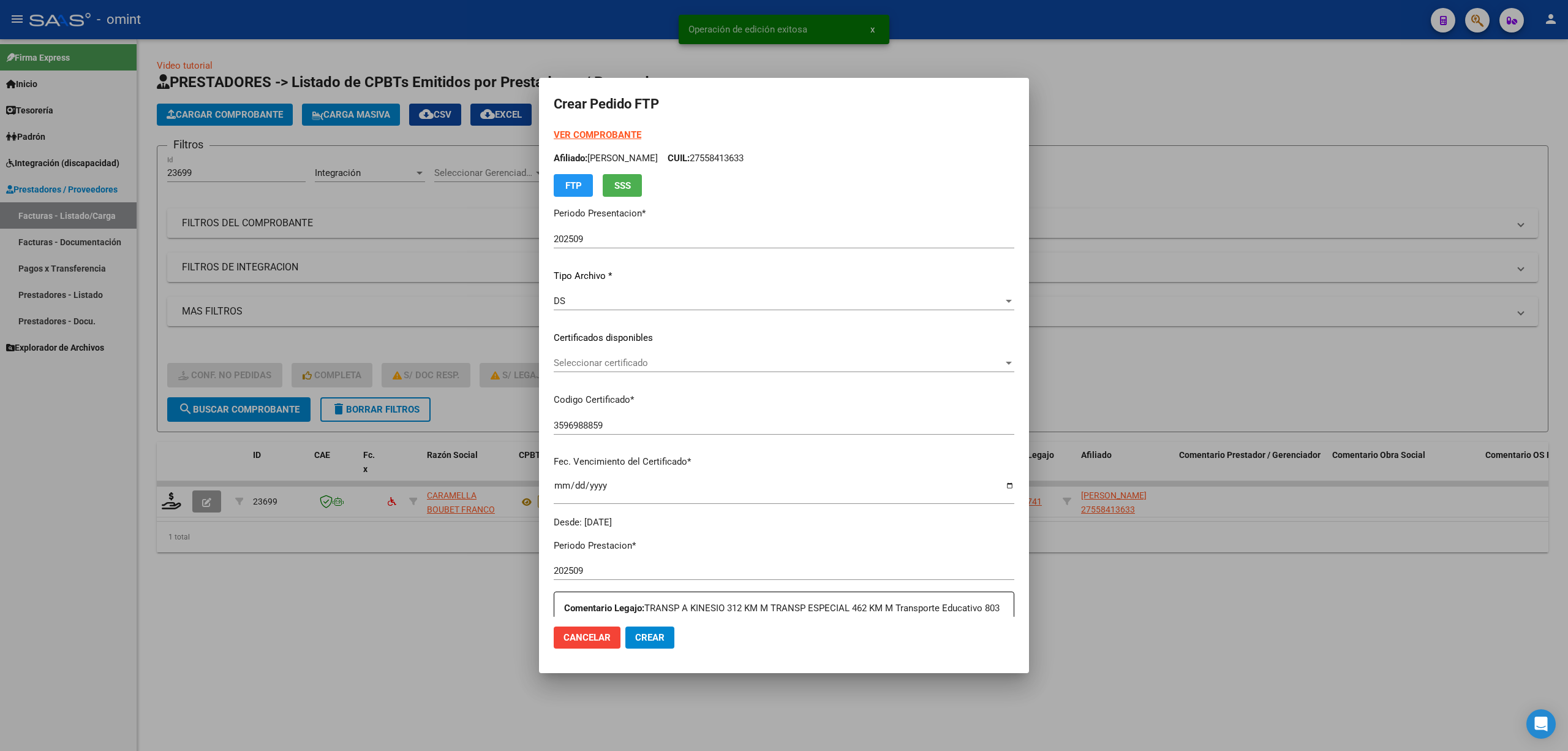
click at [598, 344] on p "Certificados disponibles" at bounding box center [784, 337] width 461 height 14
click at [598, 359] on span "Seleccionar certificado" at bounding box center [778, 363] width 450 height 11
click at [609, 381] on span "3596988859 - 2028-04-26" at bounding box center [777, 390] width 448 height 28
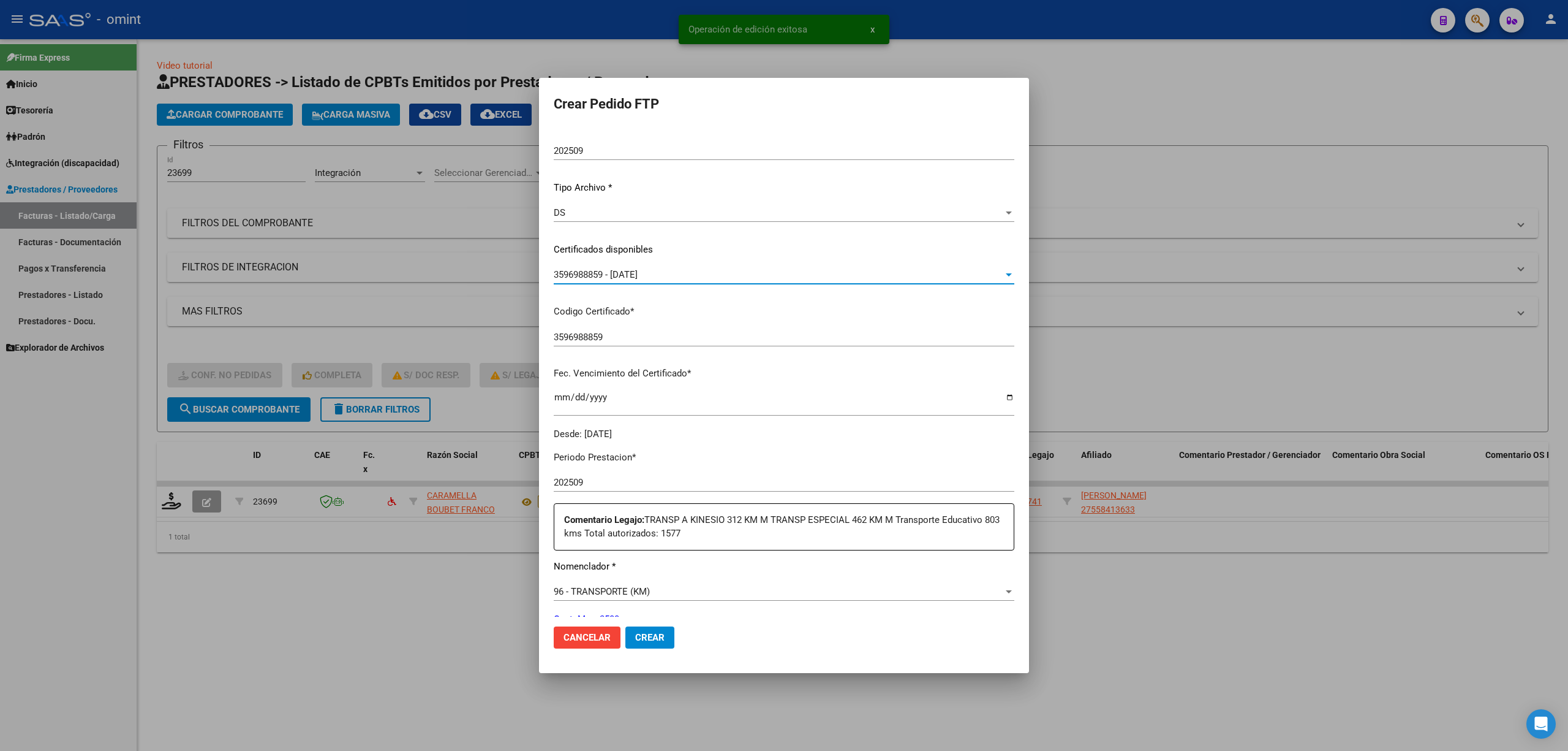
scroll to position [326, 0]
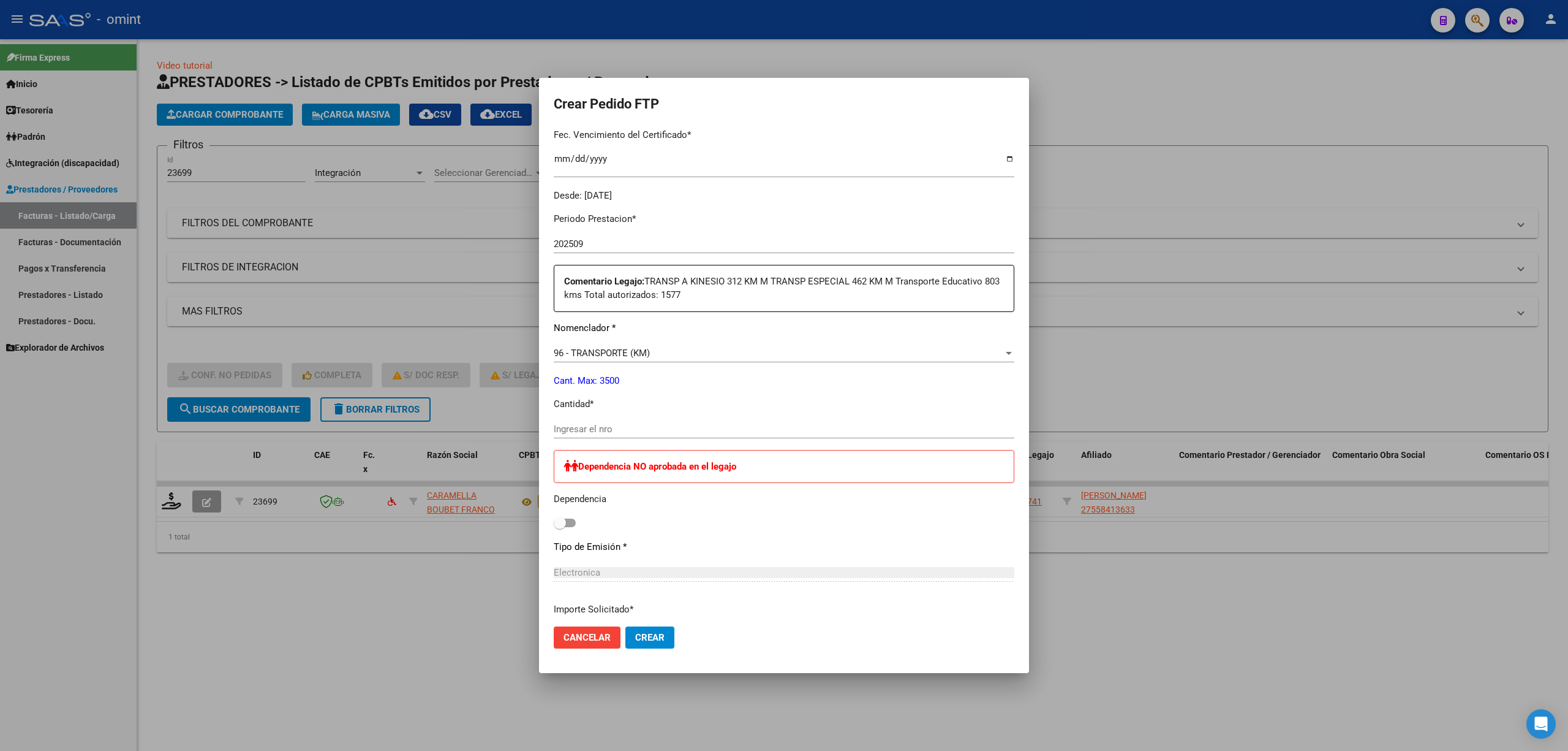
click at [621, 432] on input "Ingresar el nro" at bounding box center [784, 429] width 461 height 11
click at [670, 630] on button "Crear" at bounding box center [650, 638] width 49 height 22
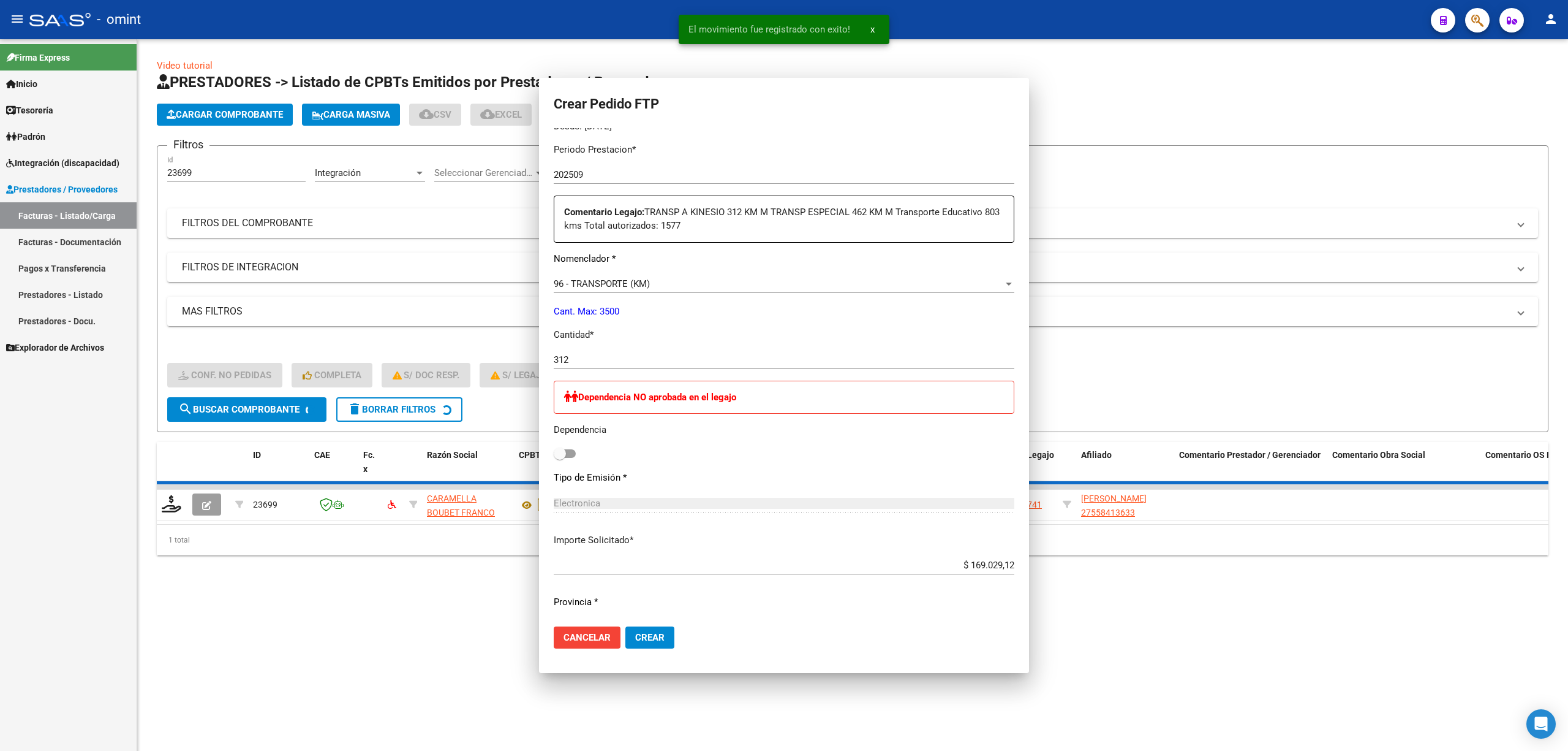
scroll to position [0, 0]
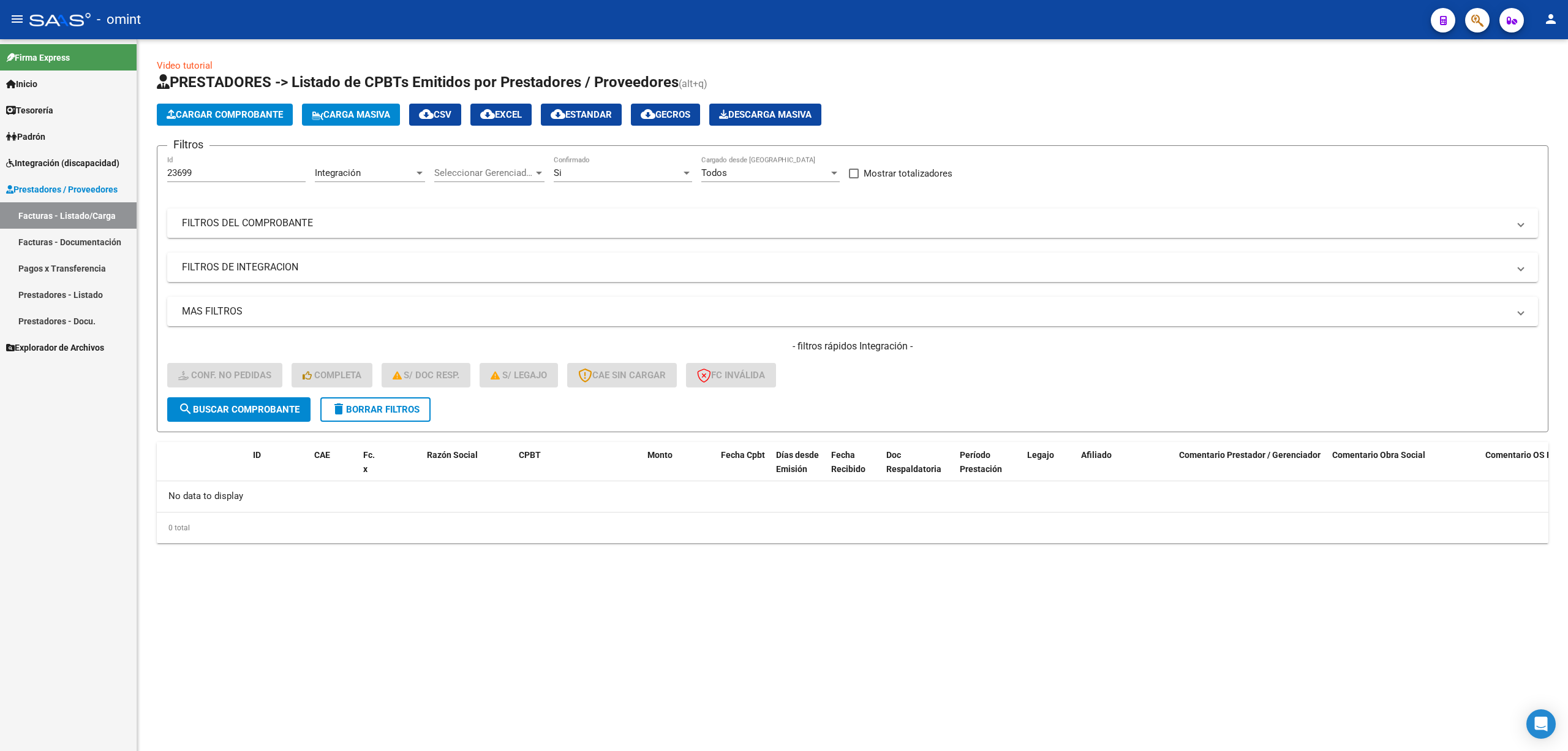
drag, startPoint x: 391, startPoint y: 425, endPoint x: 397, endPoint y: 417, distance: 10.0
click at [392, 425] on form "Filtros 23699 Id Integración Area Seleccionar Gerenciador Seleccionar Gerenciad…" at bounding box center [852, 289] width 1391 height 287
click at [400, 412] on span "delete Borrar Filtros" at bounding box center [375, 409] width 88 height 11
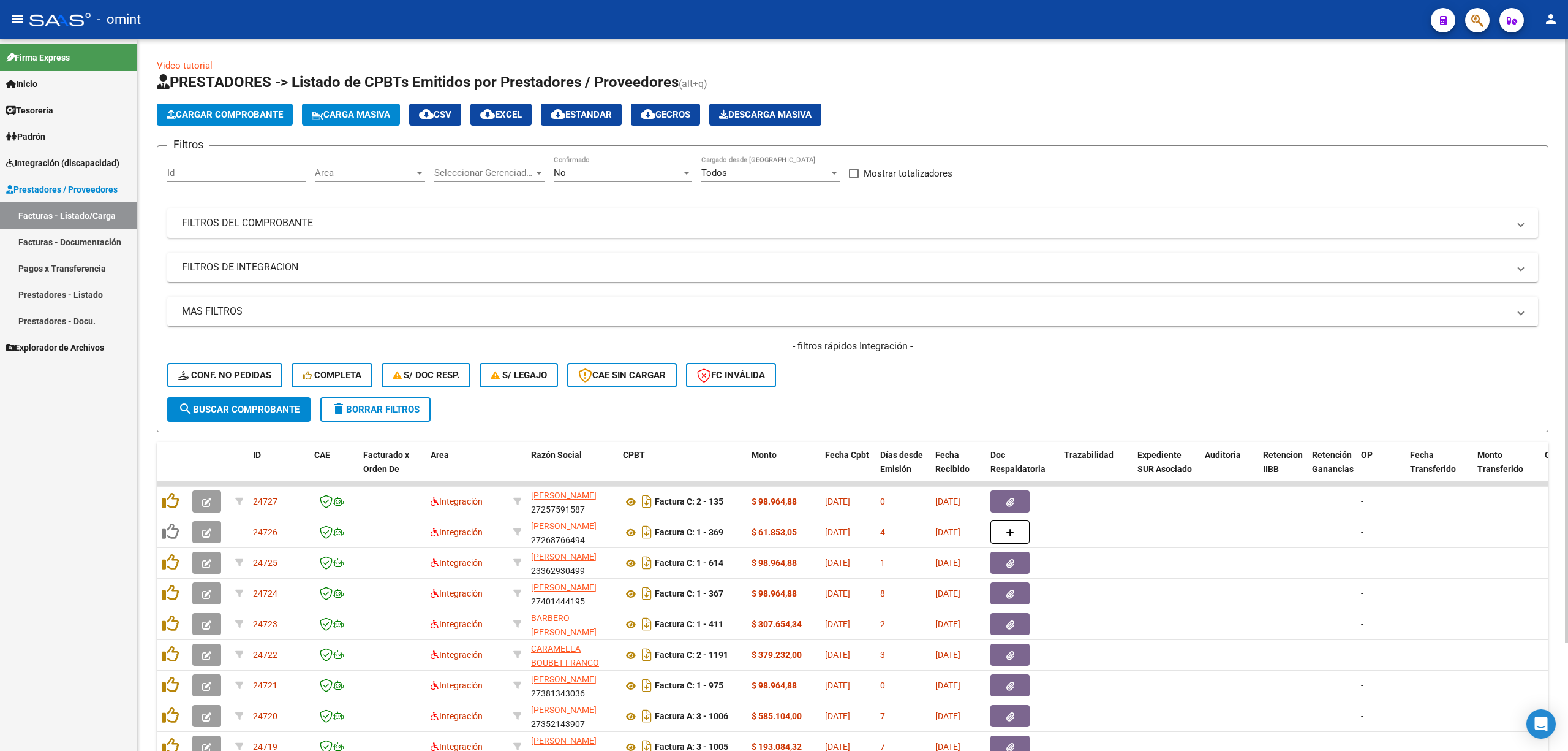
click at [226, 172] on input "Id" at bounding box center [236, 172] width 139 height 11
paste input "23582"
click at [236, 411] on span "search Buscar Comprobante" at bounding box center [238, 409] width 121 height 11
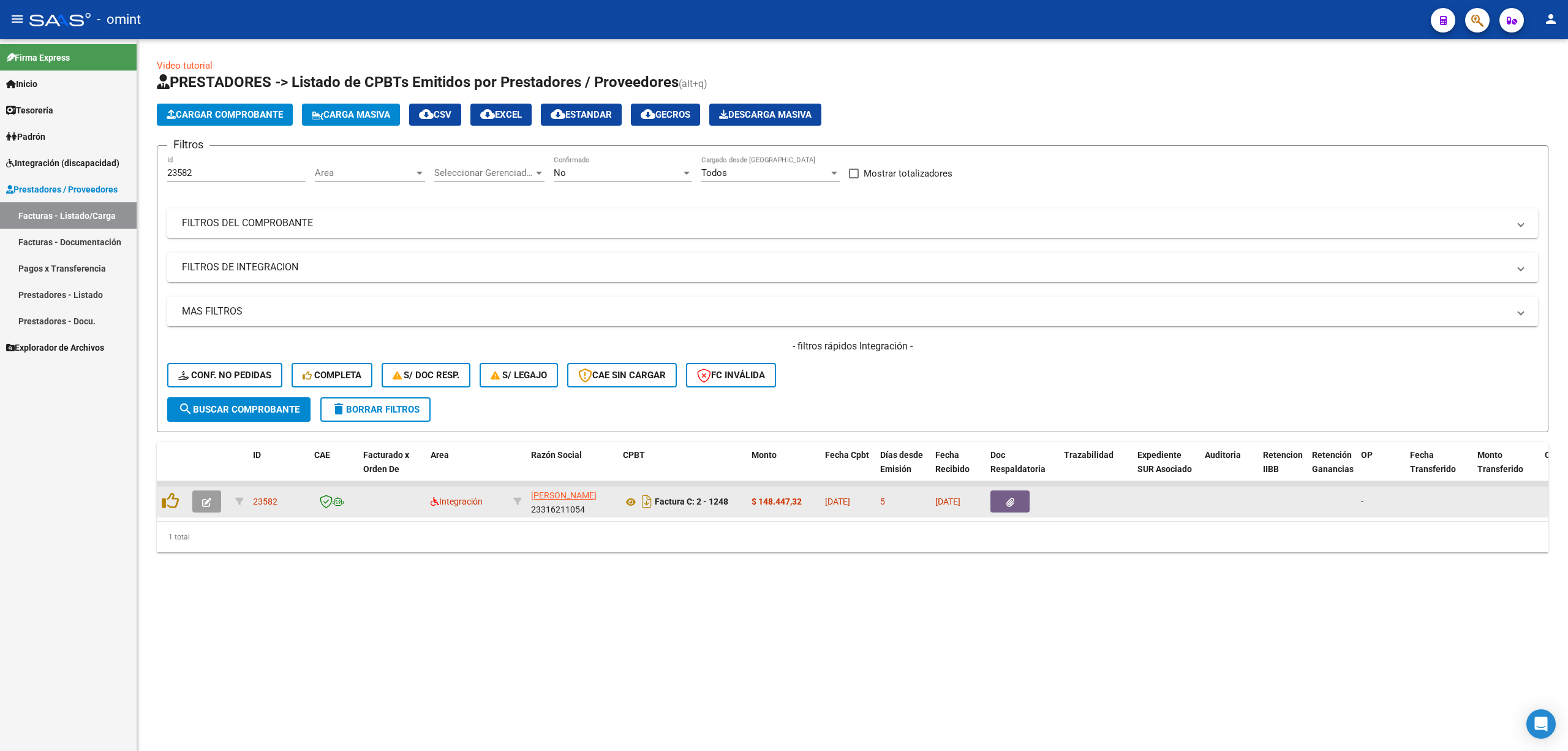
click at [214, 496] on button "button" at bounding box center [207, 501] width 29 height 22
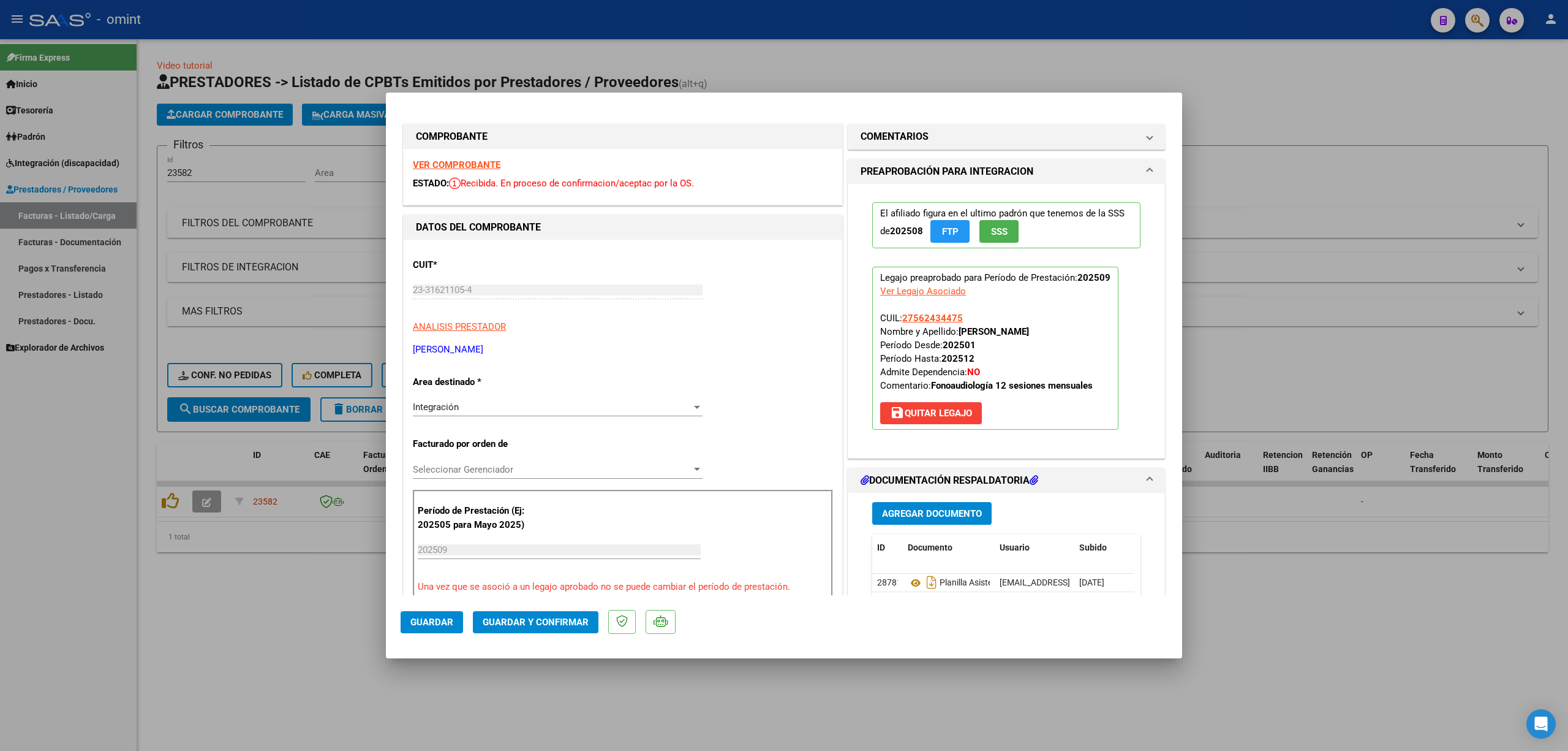
click at [466, 172] on div "VER COMPROBANTE ESTADO: Recibida. En proceso de confirmacion/aceptac por la OS." at bounding box center [623, 177] width 439 height 56
click at [474, 165] on strong "VER COMPROBANTE" at bounding box center [456, 164] width 88 height 11
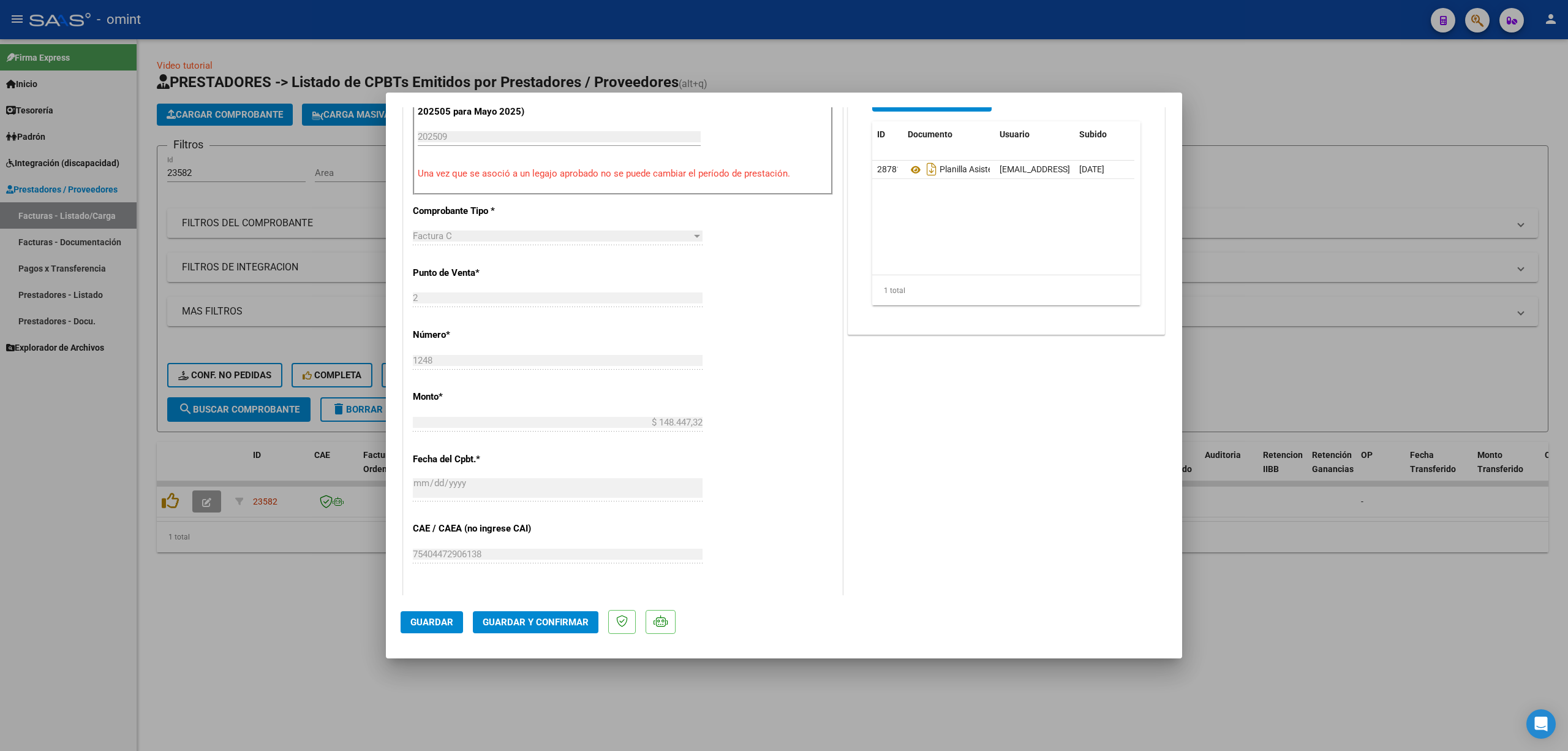
scroll to position [572, 0]
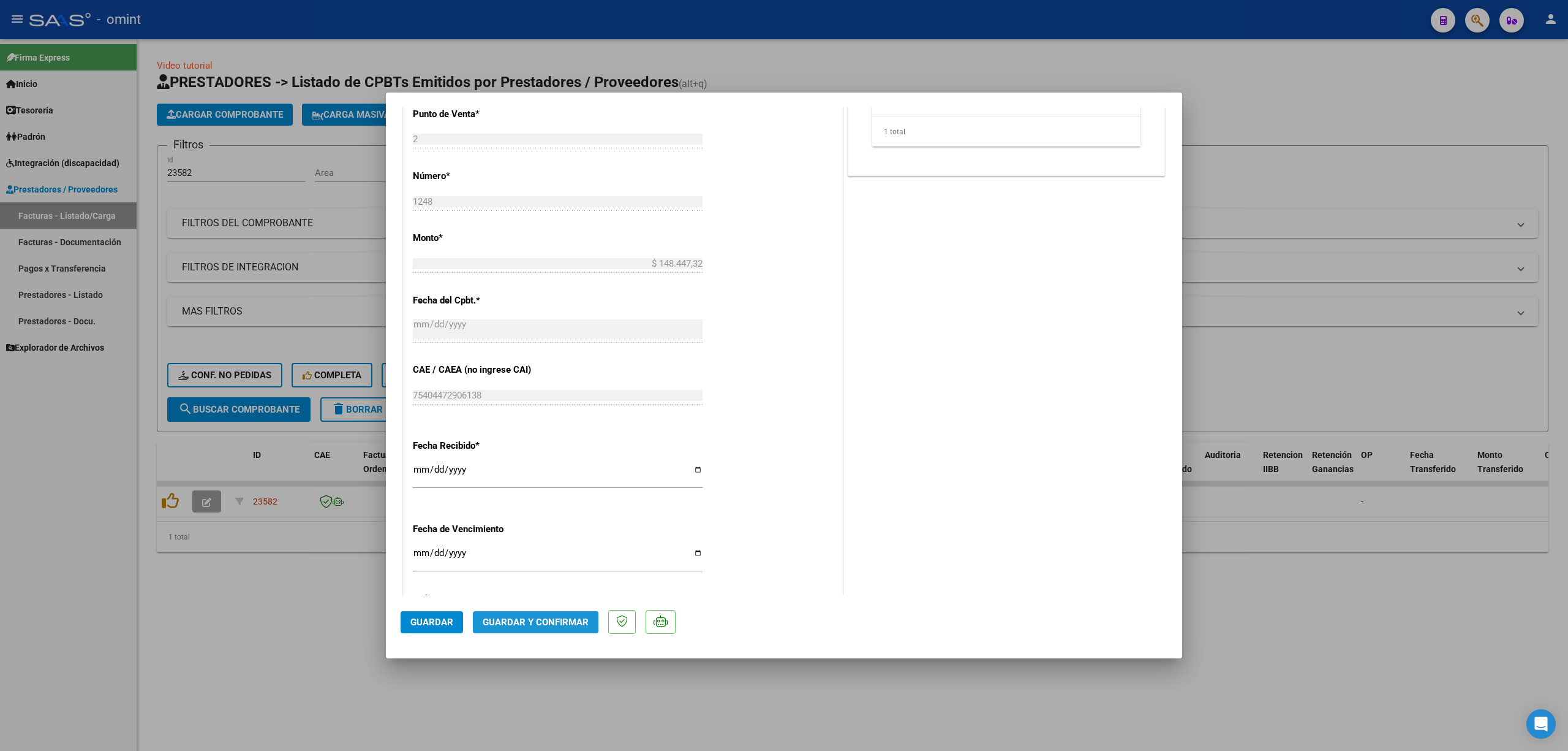
click at [535, 620] on span "Guardar y Confirmar" at bounding box center [536, 622] width 106 height 11
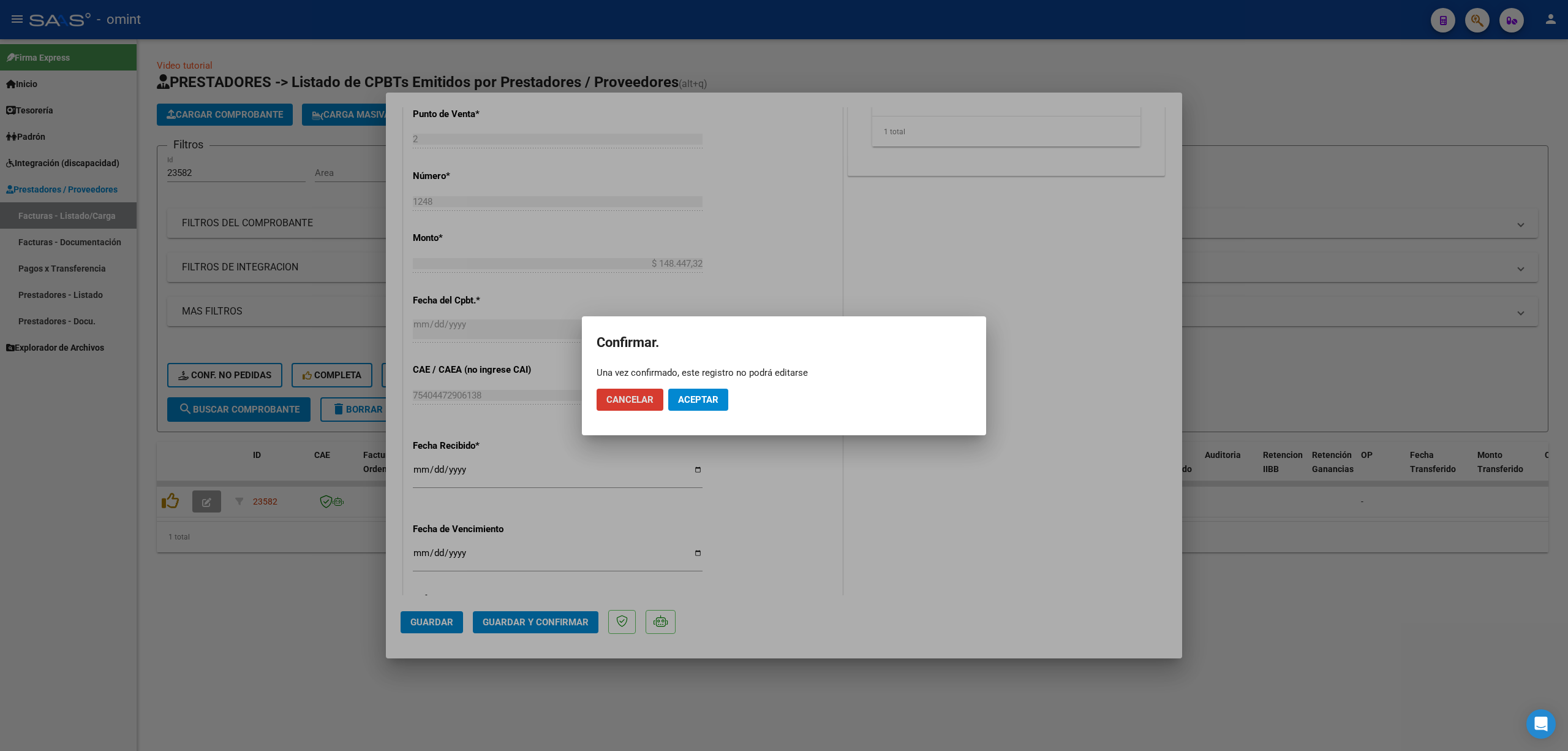
click at [723, 385] on mat-dialog-actions "Cancelar Aceptar" at bounding box center [784, 399] width 375 height 41
click at [706, 398] on span "Aceptar" at bounding box center [698, 399] width 41 height 11
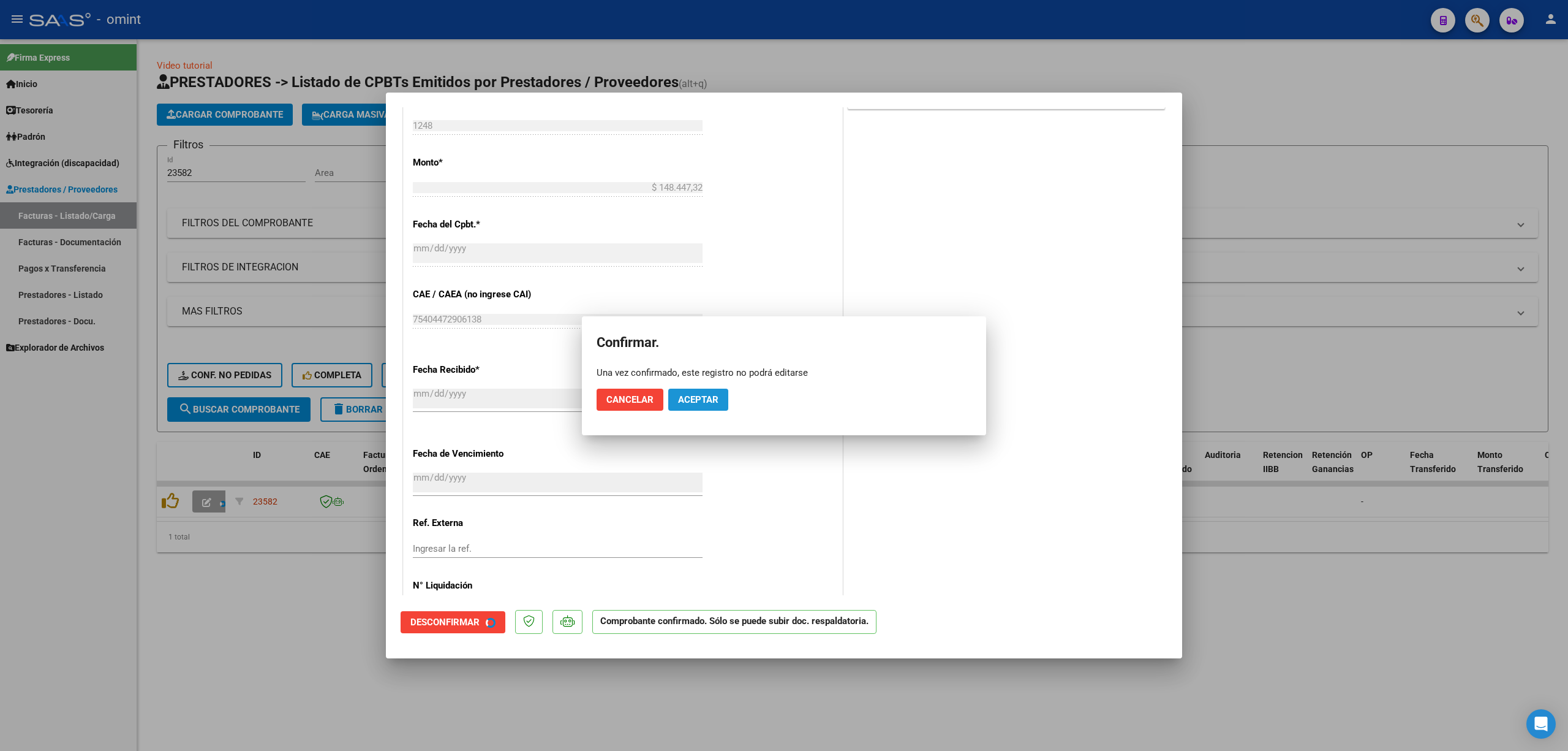
scroll to position [496, 0]
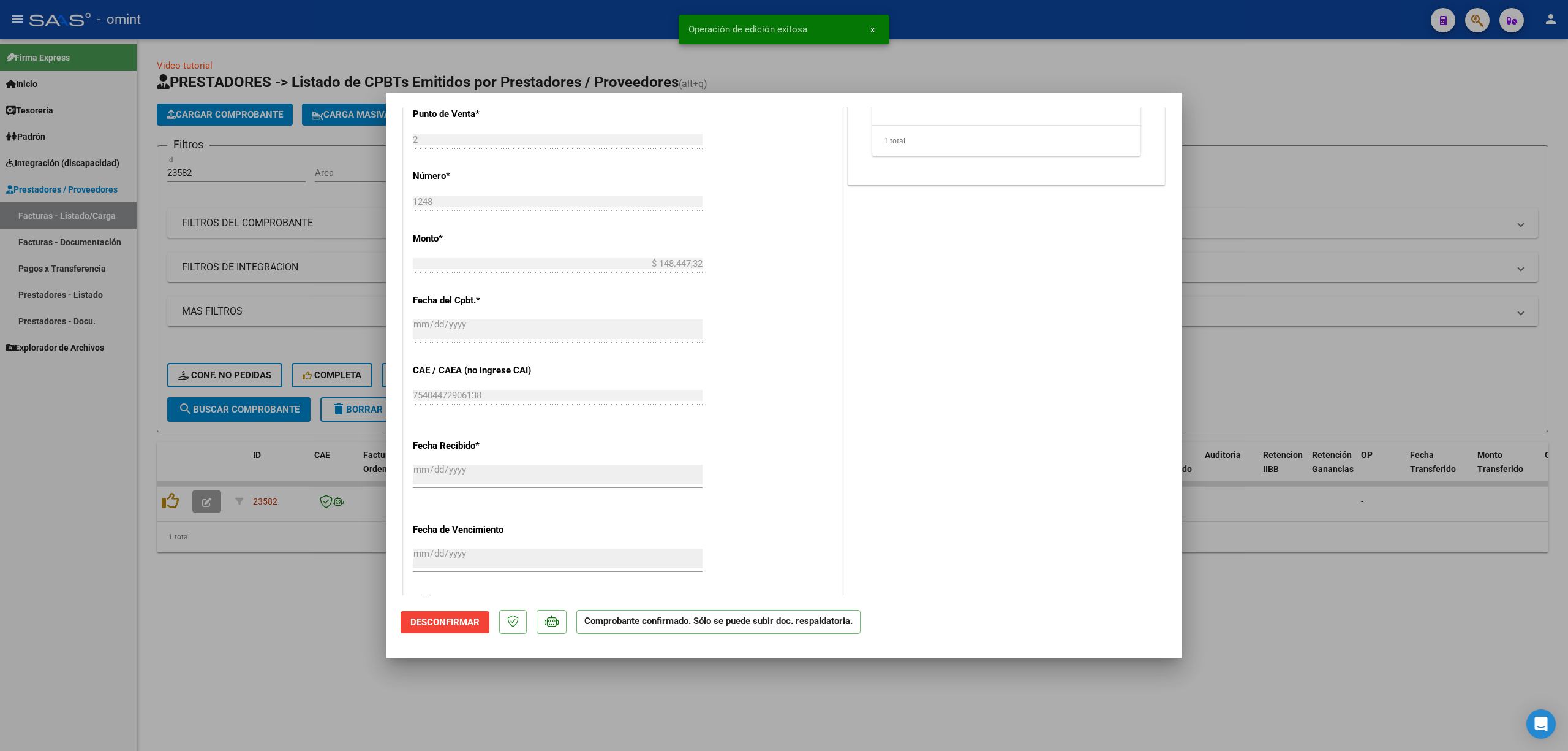
click at [265, 294] on div at bounding box center [784, 375] width 1568 height 751
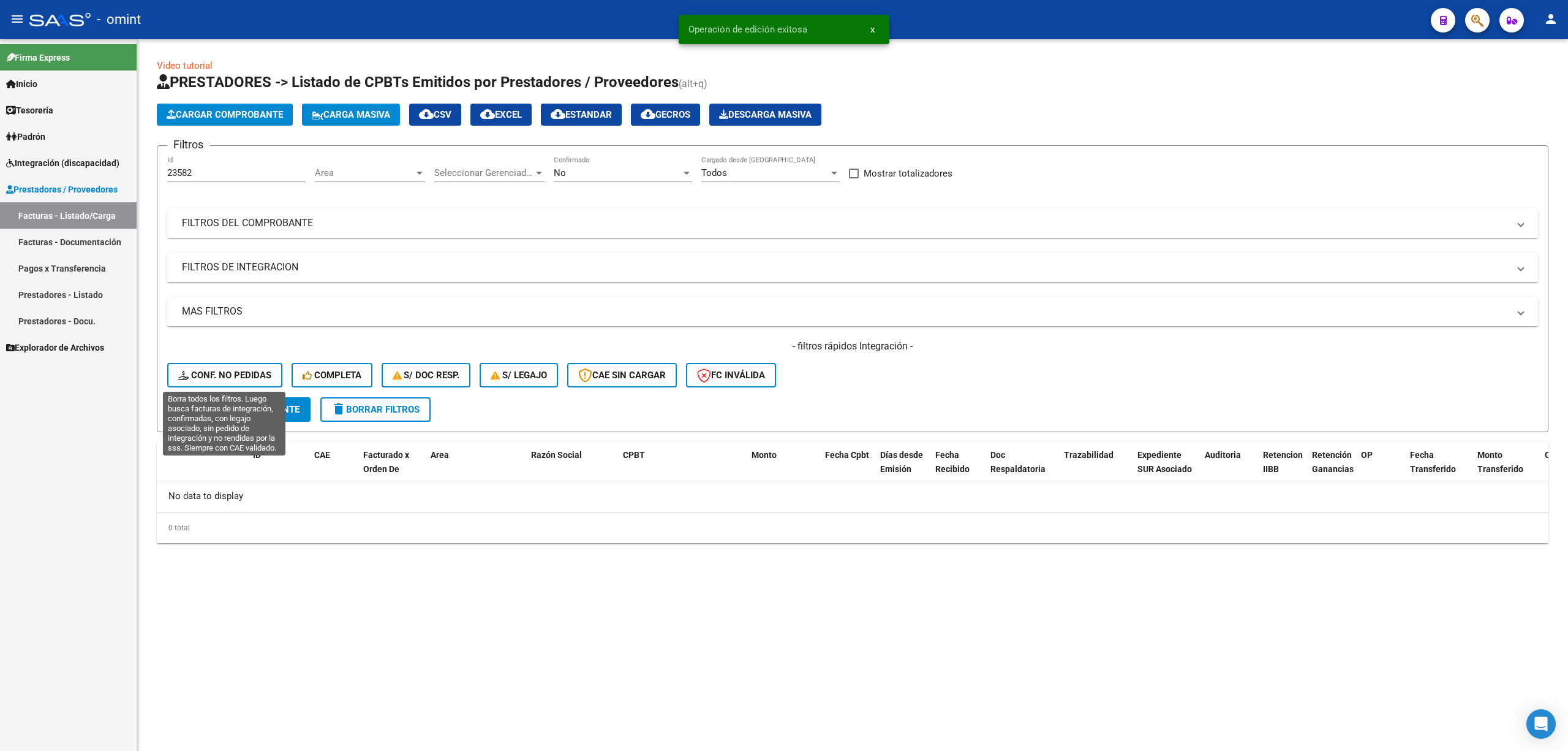
click at [227, 377] on span "Conf. no pedidas" at bounding box center [225, 374] width 93 height 11
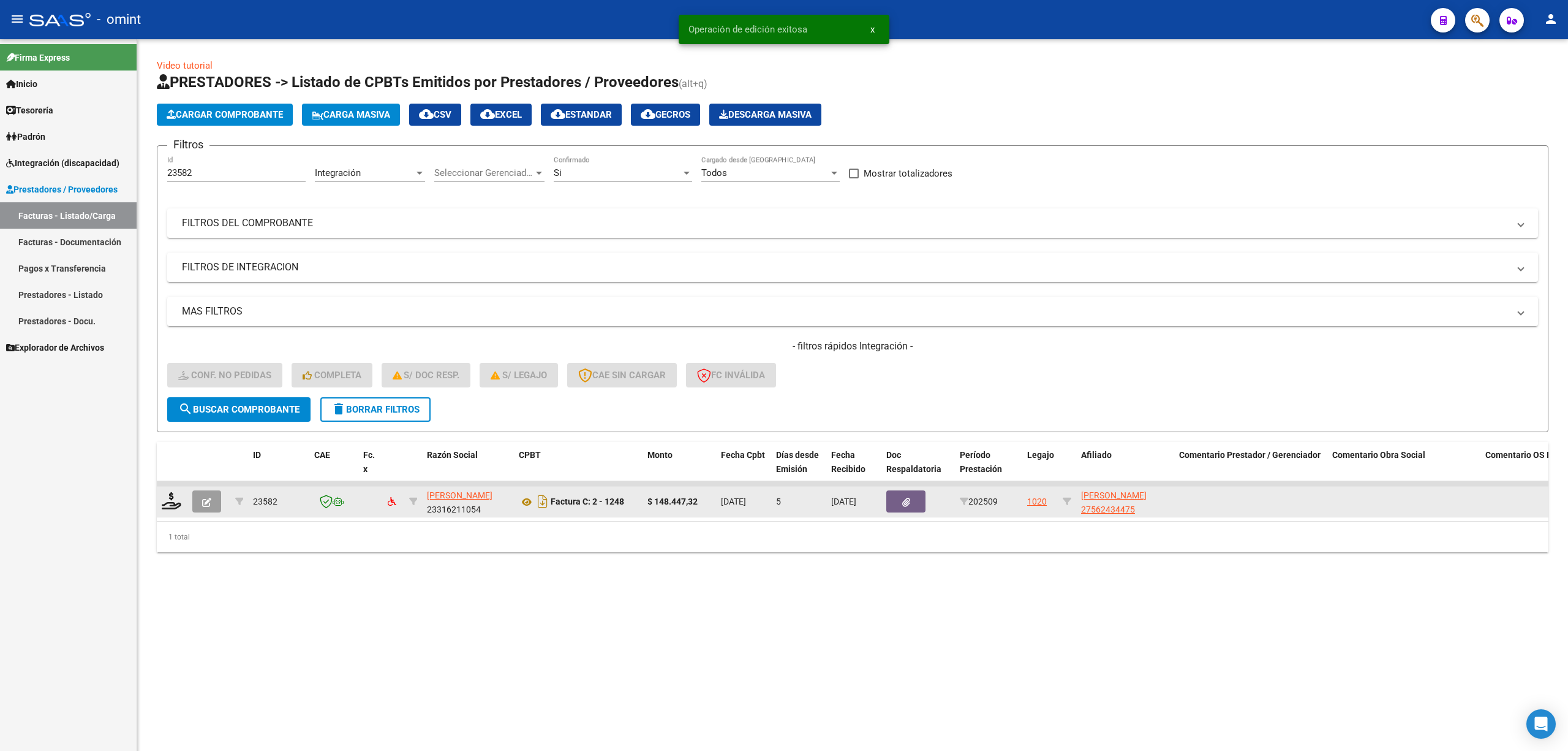
click at [187, 505] on datatable-body-cell at bounding box center [209, 501] width 43 height 30
click at [175, 502] on icon at bounding box center [171, 501] width 20 height 17
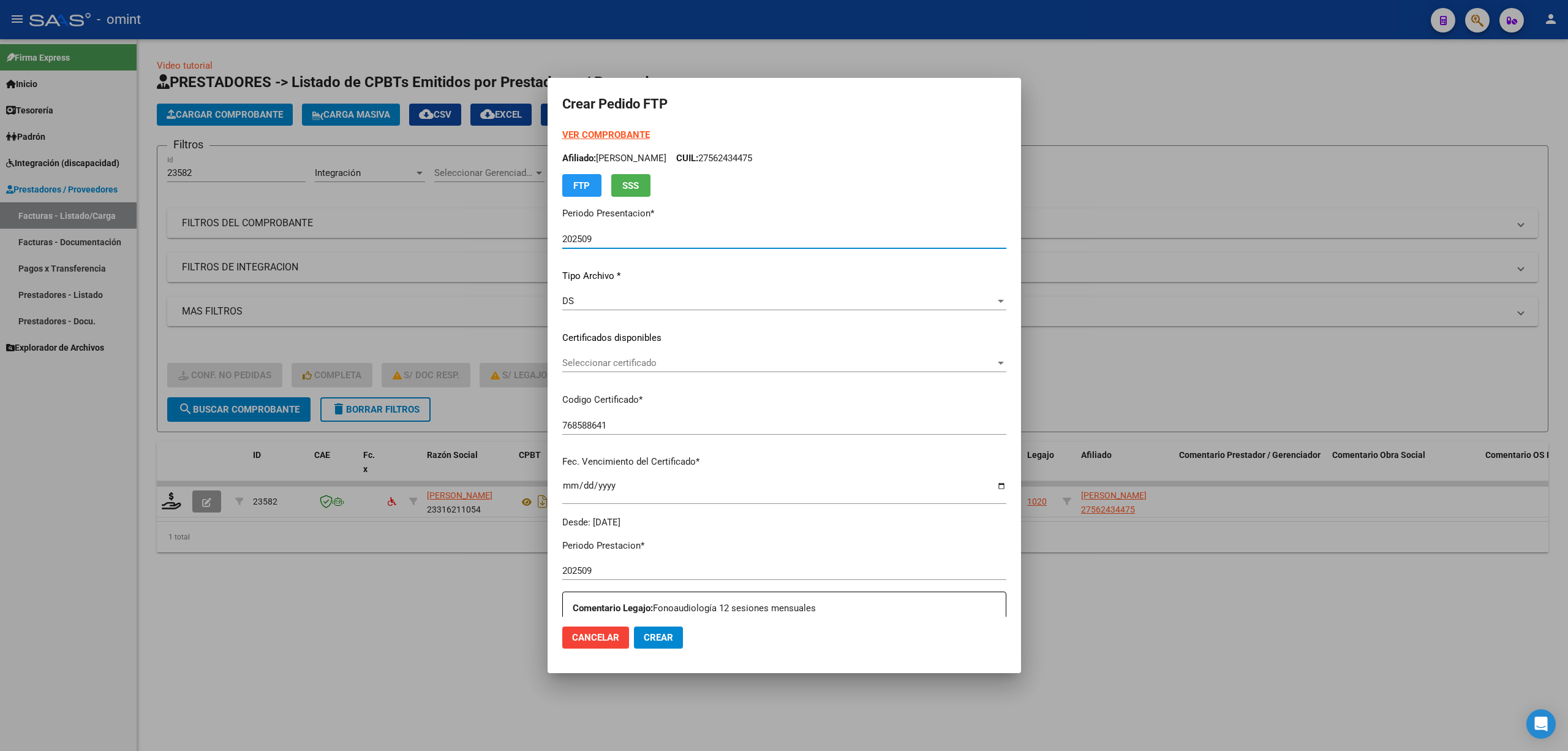
click at [615, 366] on span "Seleccionar certificado" at bounding box center [779, 363] width 433 height 11
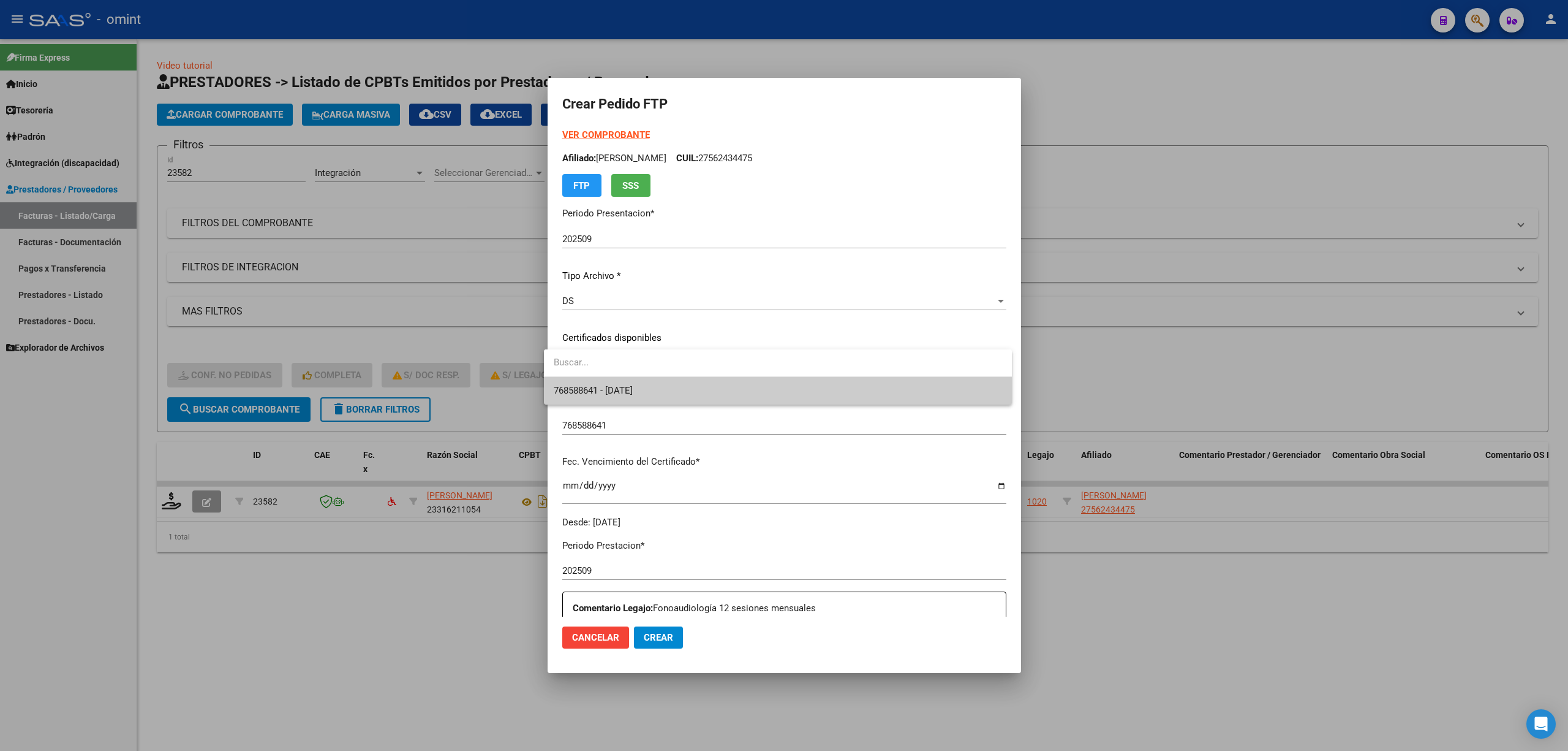
click at [615, 387] on span "768588641 - 2026-09-28" at bounding box center [593, 390] width 79 height 11
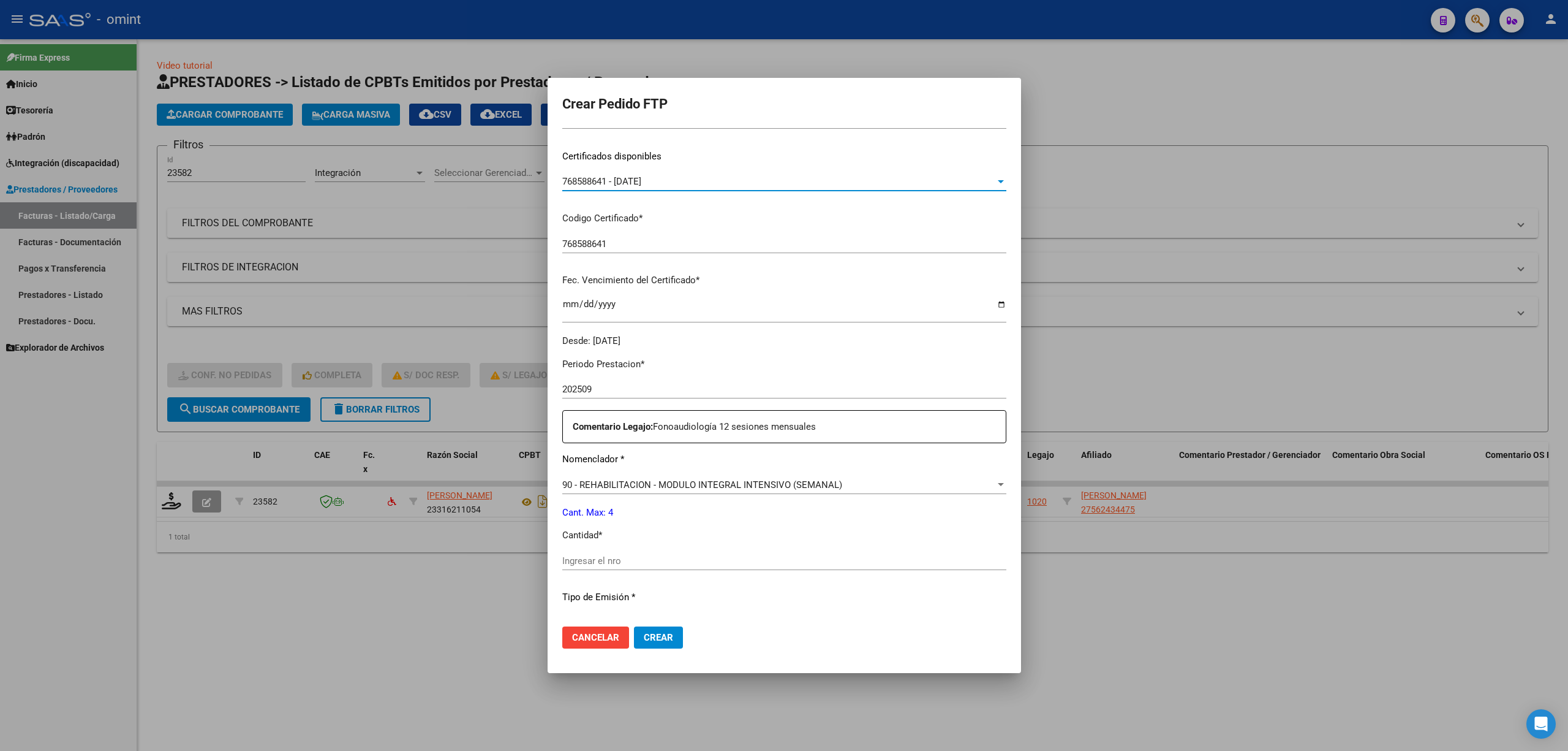
scroll to position [326, 0]
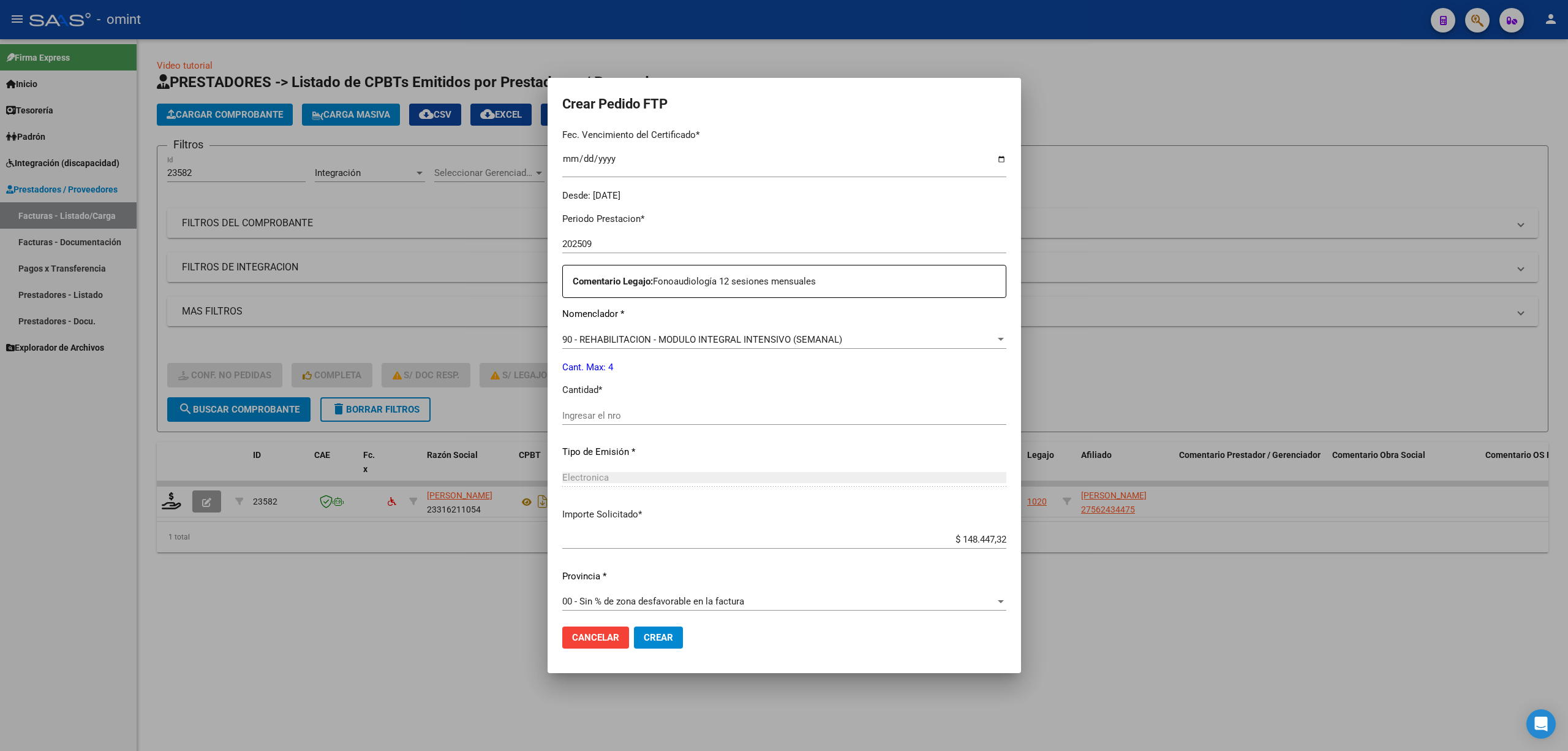
drag, startPoint x: 603, startPoint y: 404, endPoint x: 600, endPoint y: 411, distance: 7.6
click at [603, 405] on div "Periodo Prestacion * 202509 Ingresar el Periodo Prestacion Comentario Legajo: F…" at bounding box center [784, 413] width 444 height 420
click at [600, 411] on input "Ingresar el nro" at bounding box center [784, 415] width 444 height 11
click at [650, 635] on span "Crear" at bounding box center [658, 637] width 29 height 11
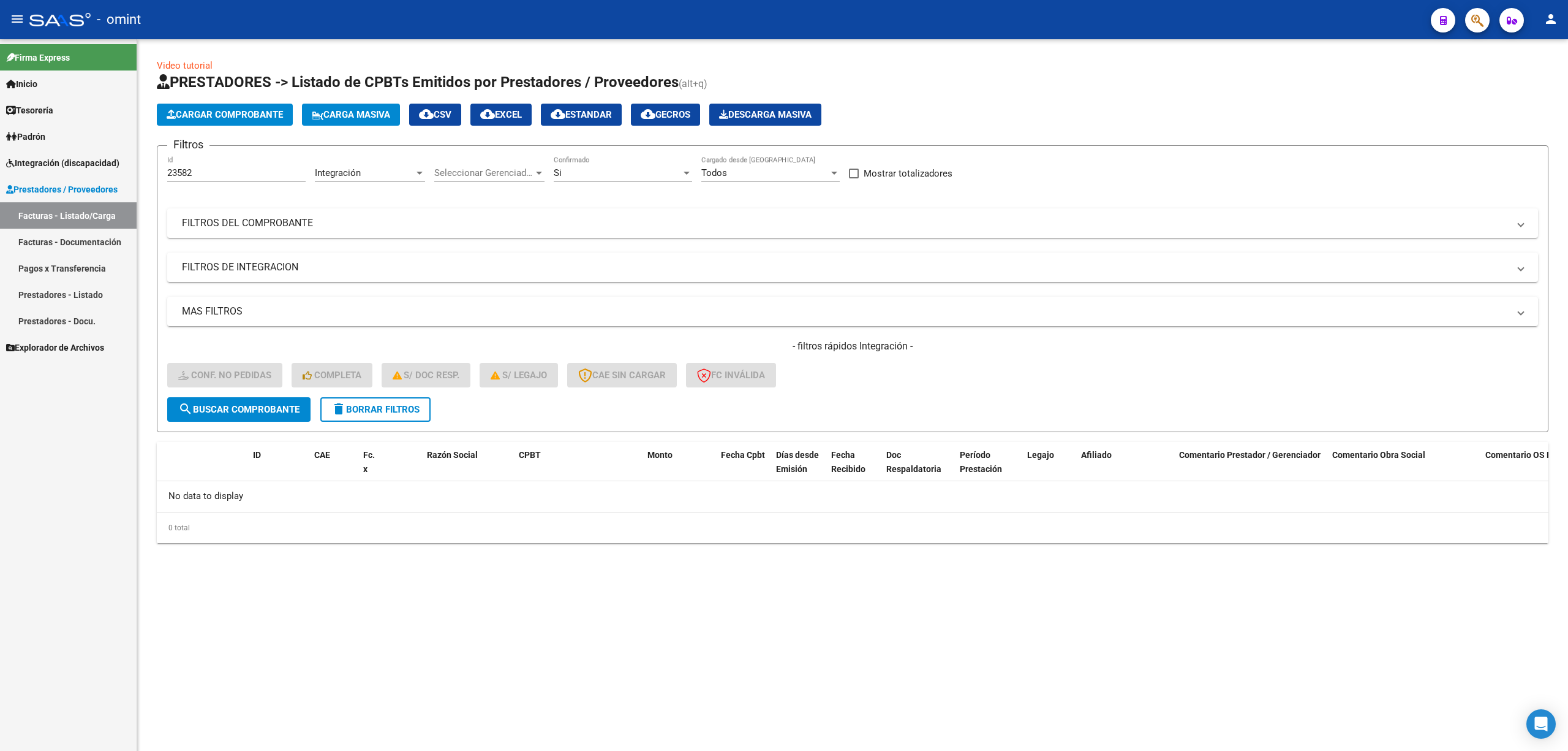
click at [381, 410] on span "delete Borrar Filtros" at bounding box center [375, 409] width 88 height 11
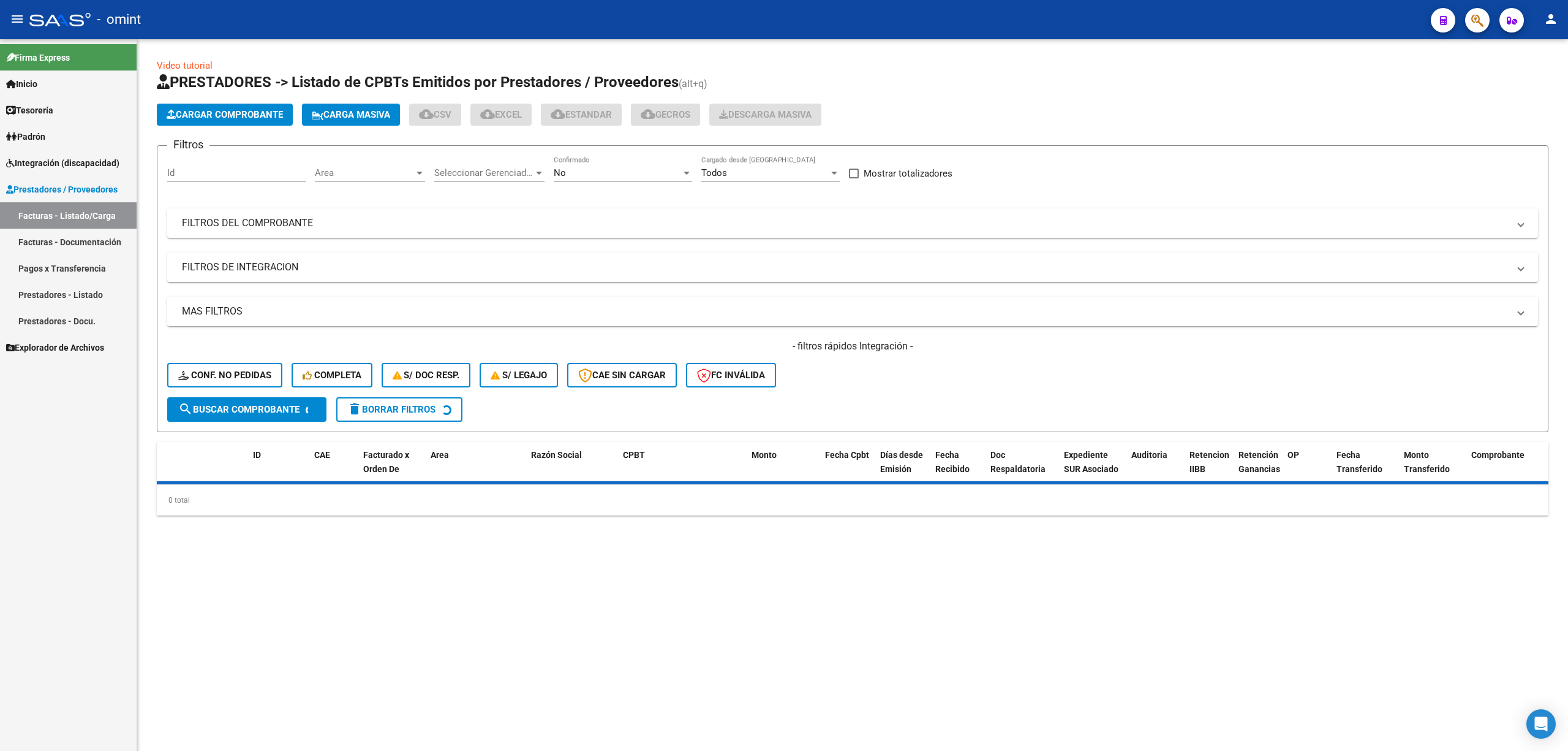
click at [243, 165] on div "Id" at bounding box center [236, 169] width 139 height 26
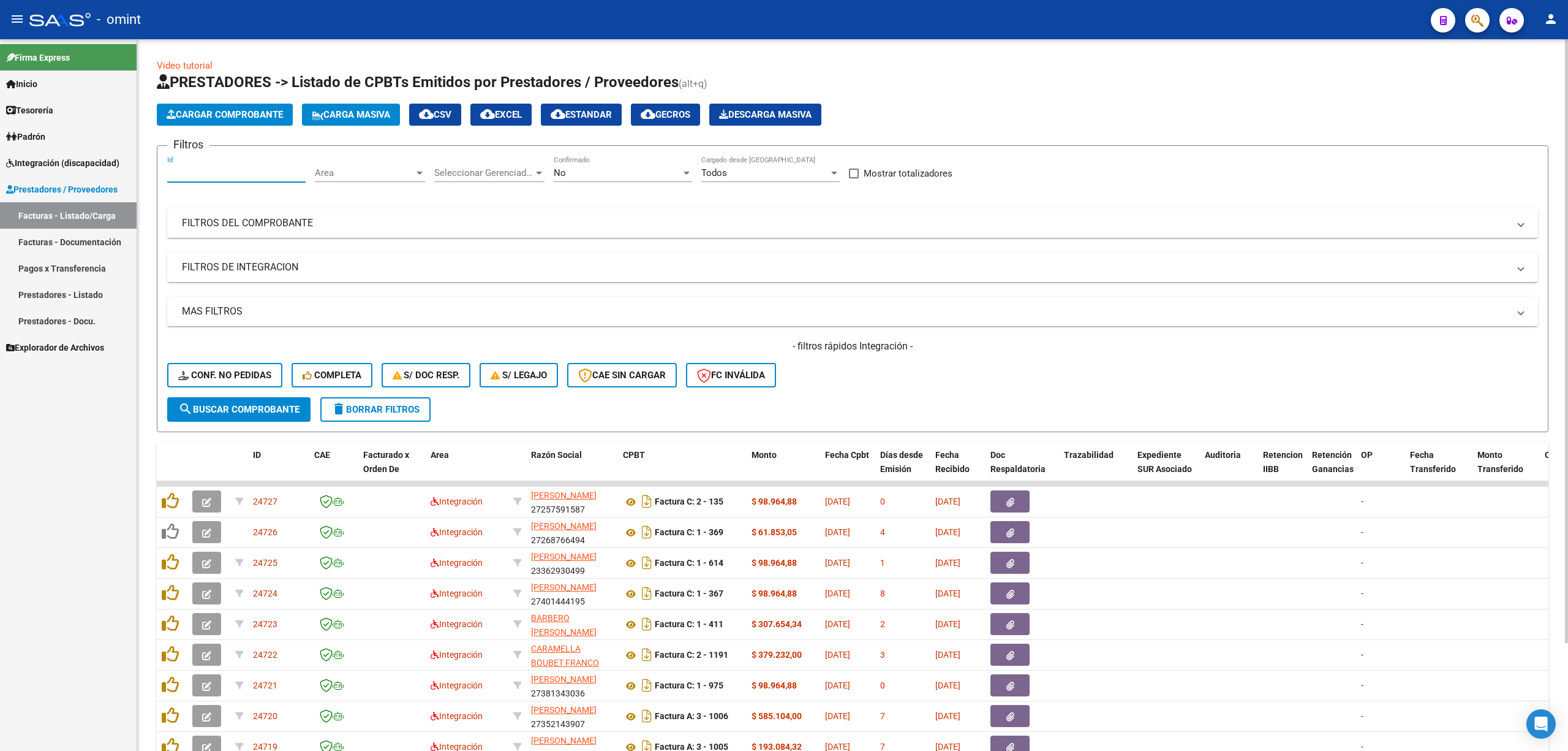
paste input "23227"
type input "23227"
click at [243, 408] on span "search Buscar Comprobante" at bounding box center [238, 409] width 121 height 11
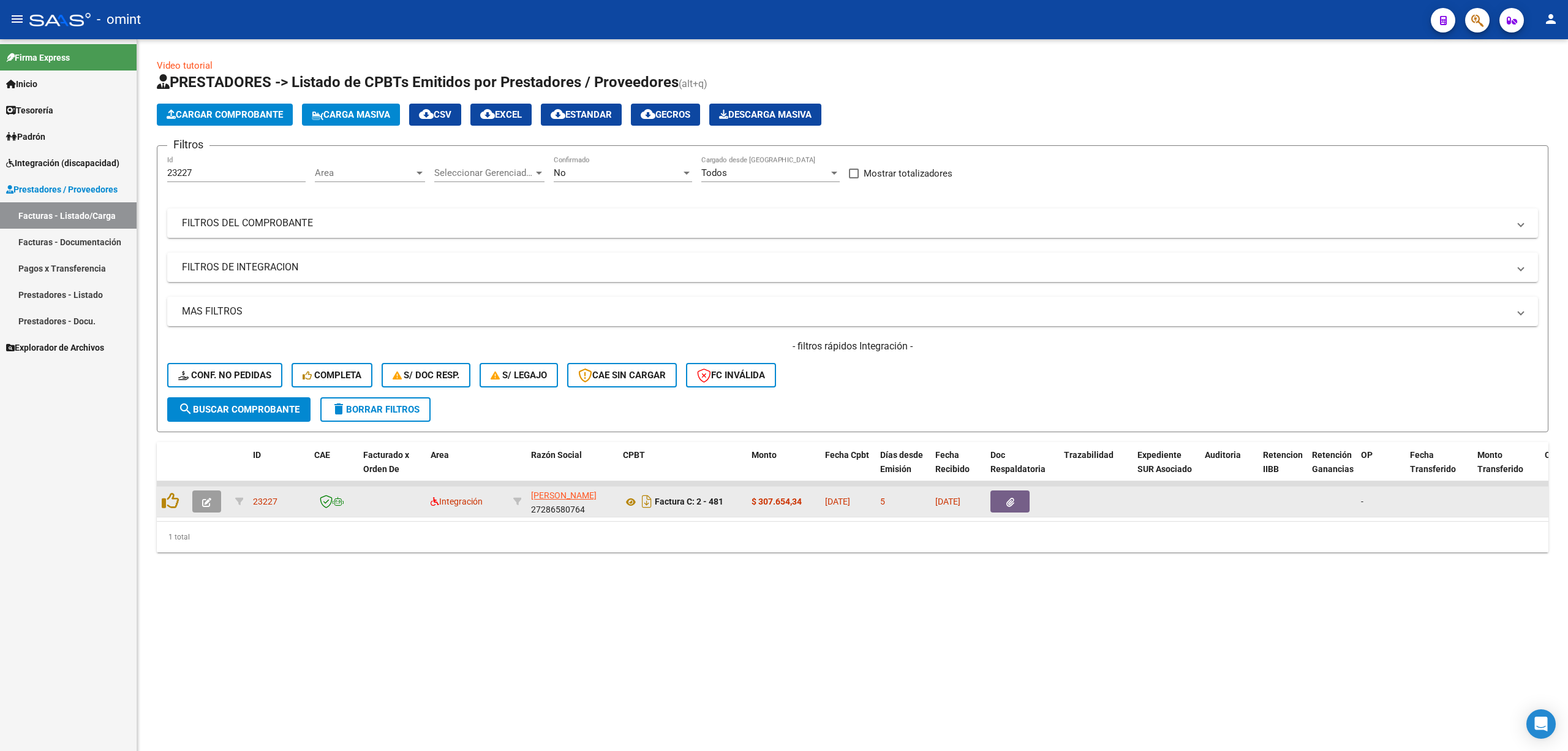
click at [196, 503] on button "button" at bounding box center [207, 501] width 29 height 22
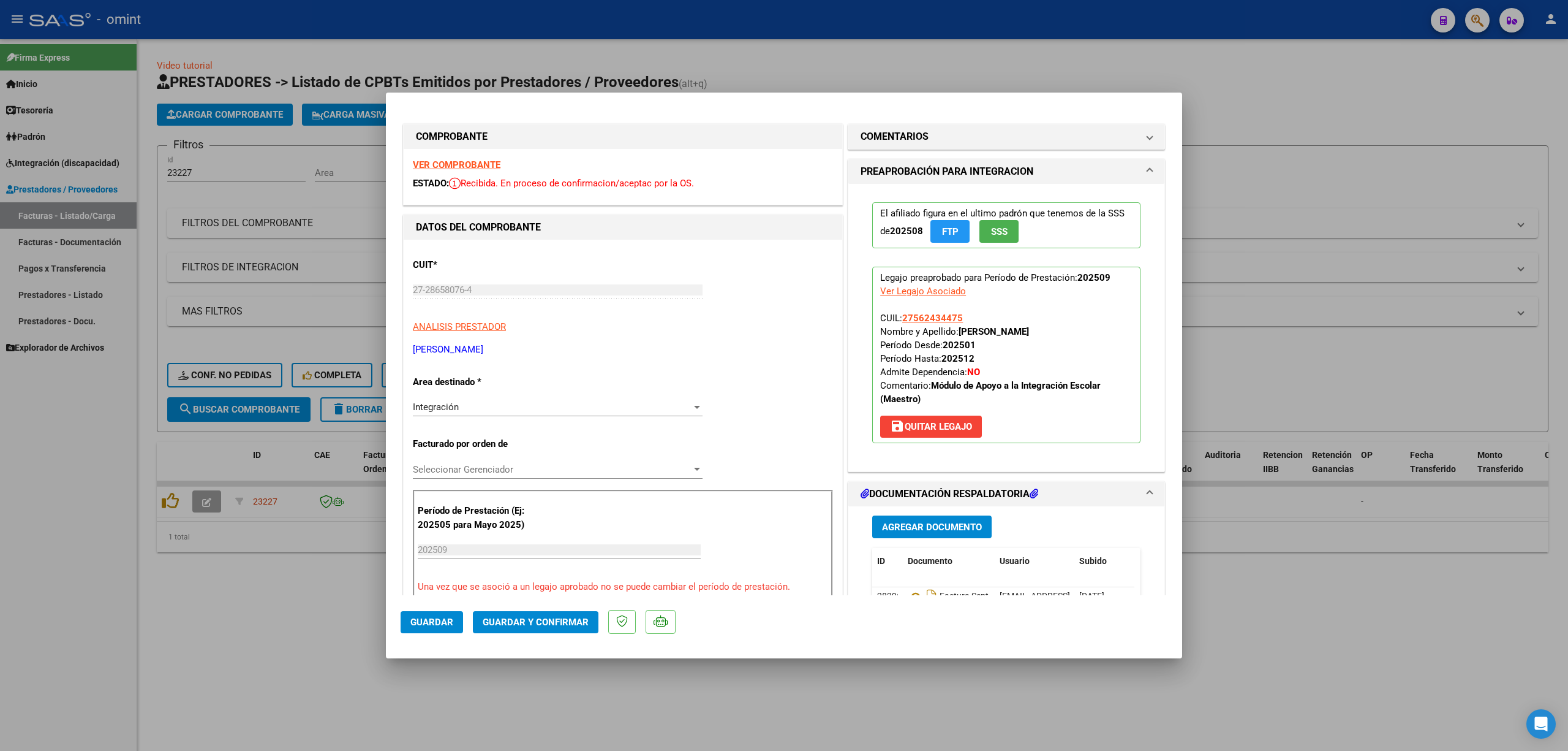
click at [462, 162] on strong "VER COMPROBANTE" at bounding box center [456, 164] width 88 height 11
click at [479, 153] on div "VER COMPROBANTE ESTADO: Recibida. En proceso de confirmacion/aceptac por la OS." at bounding box center [623, 177] width 439 height 56
click at [478, 163] on strong "VER COMPROBANTE" at bounding box center [456, 164] width 88 height 11
click at [541, 622] on span "Guardar y Confirmar" at bounding box center [536, 622] width 106 height 11
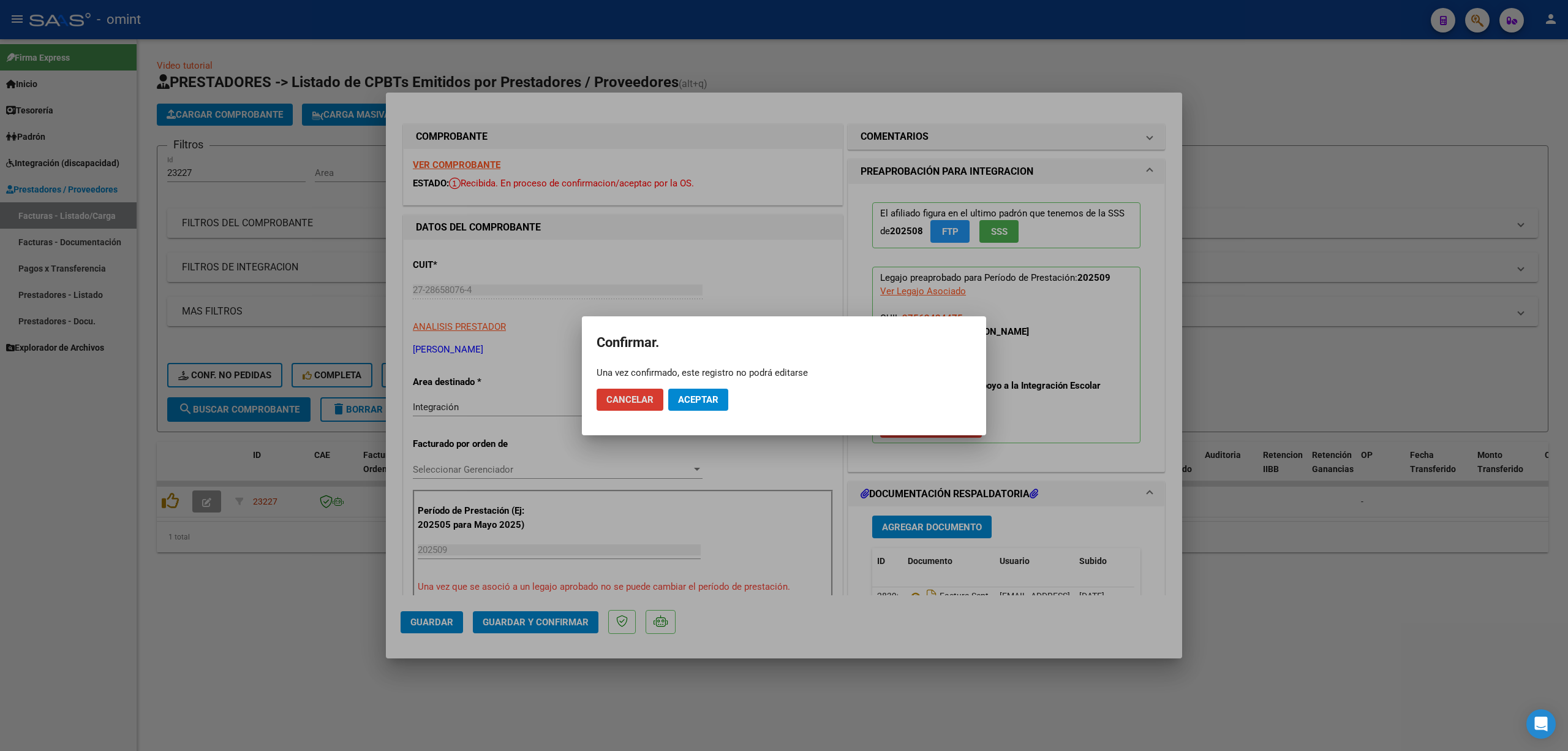
click at [697, 400] on span "Aceptar" at bounding box center [698, 399] width 41 height 11
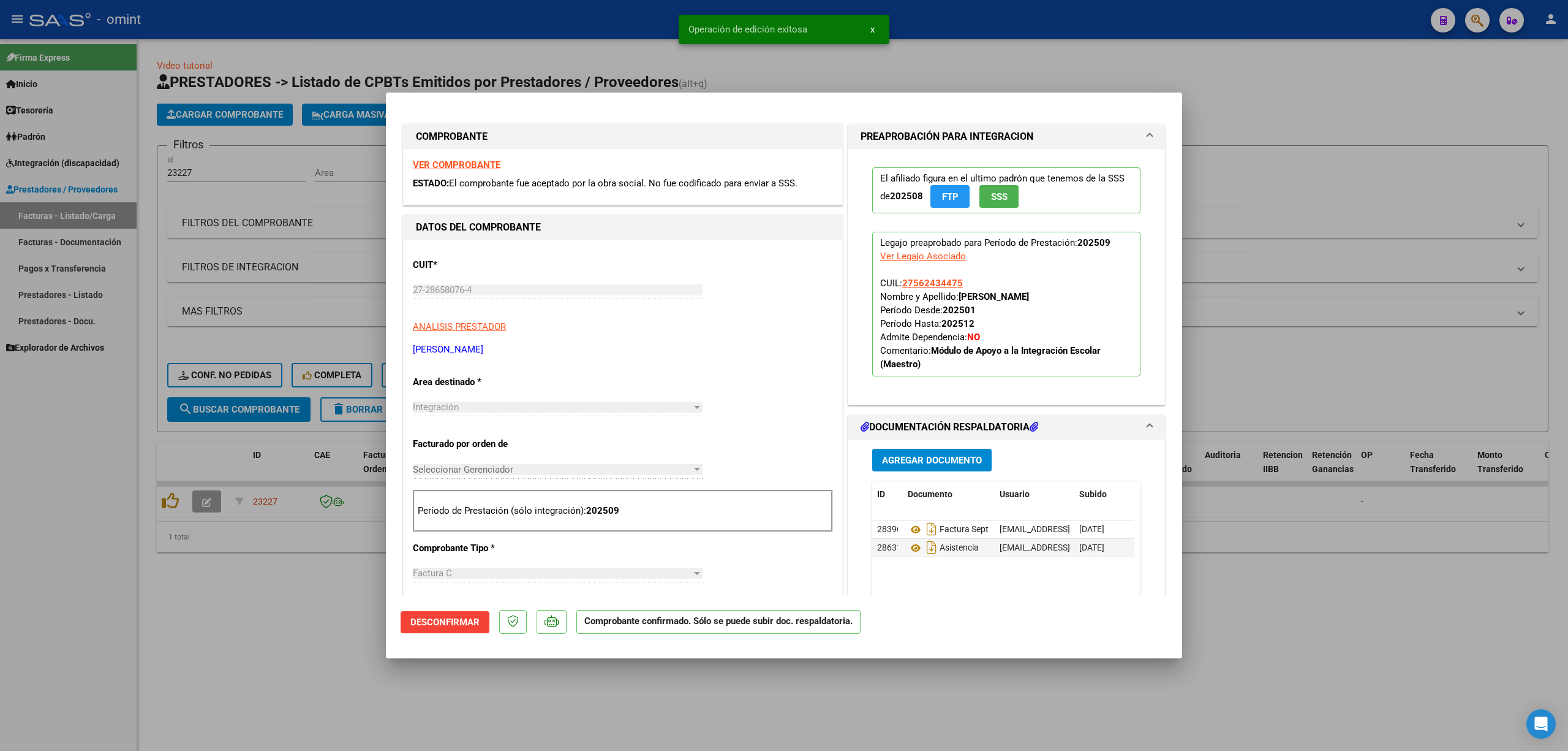
click at [357, 294] on div at bounding box center [784, 375] width 1568 height 751
type input "$ 0,00"
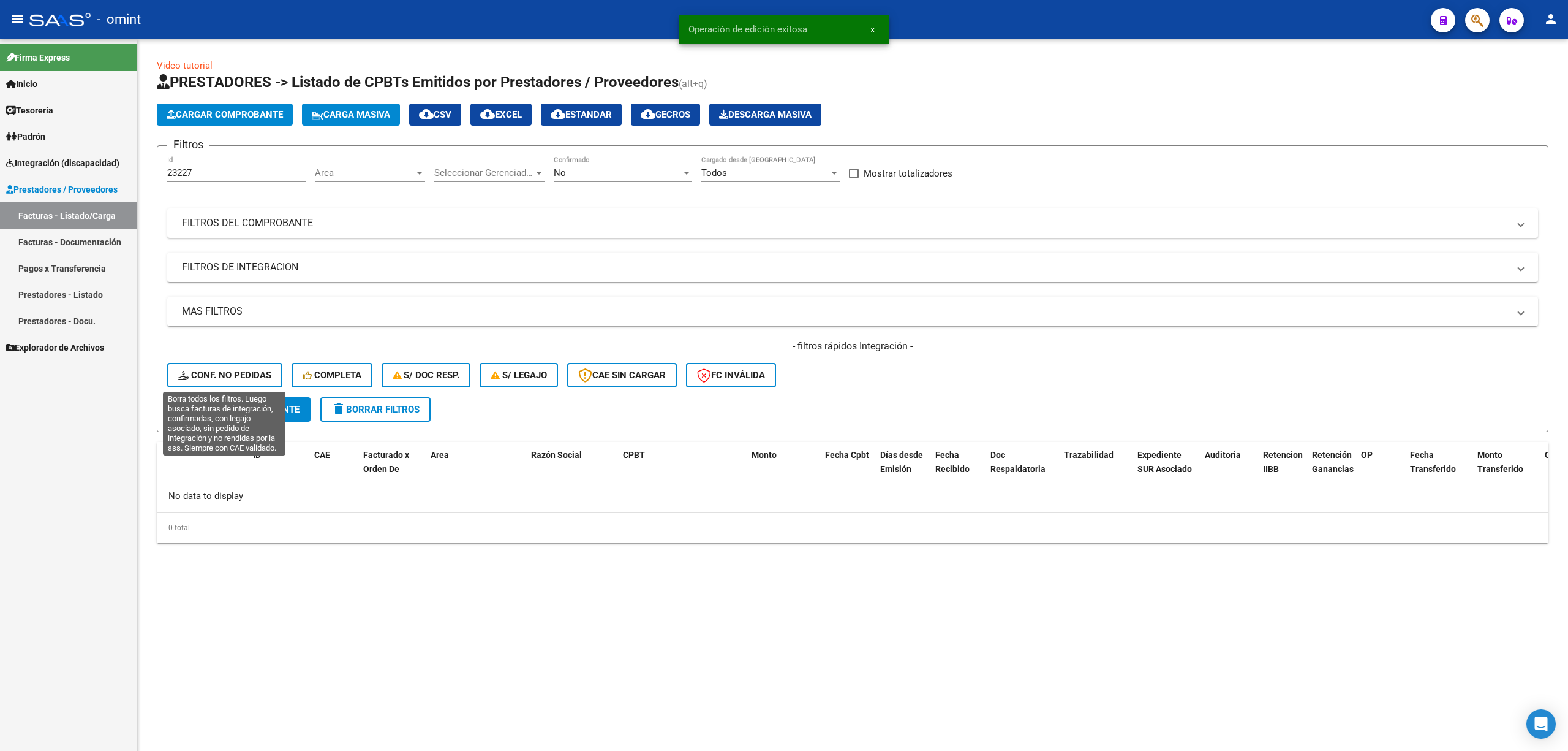
click at [241, 369] on span "Conf. no pedidas" at bounding box center [225, 374] width 93 height 11
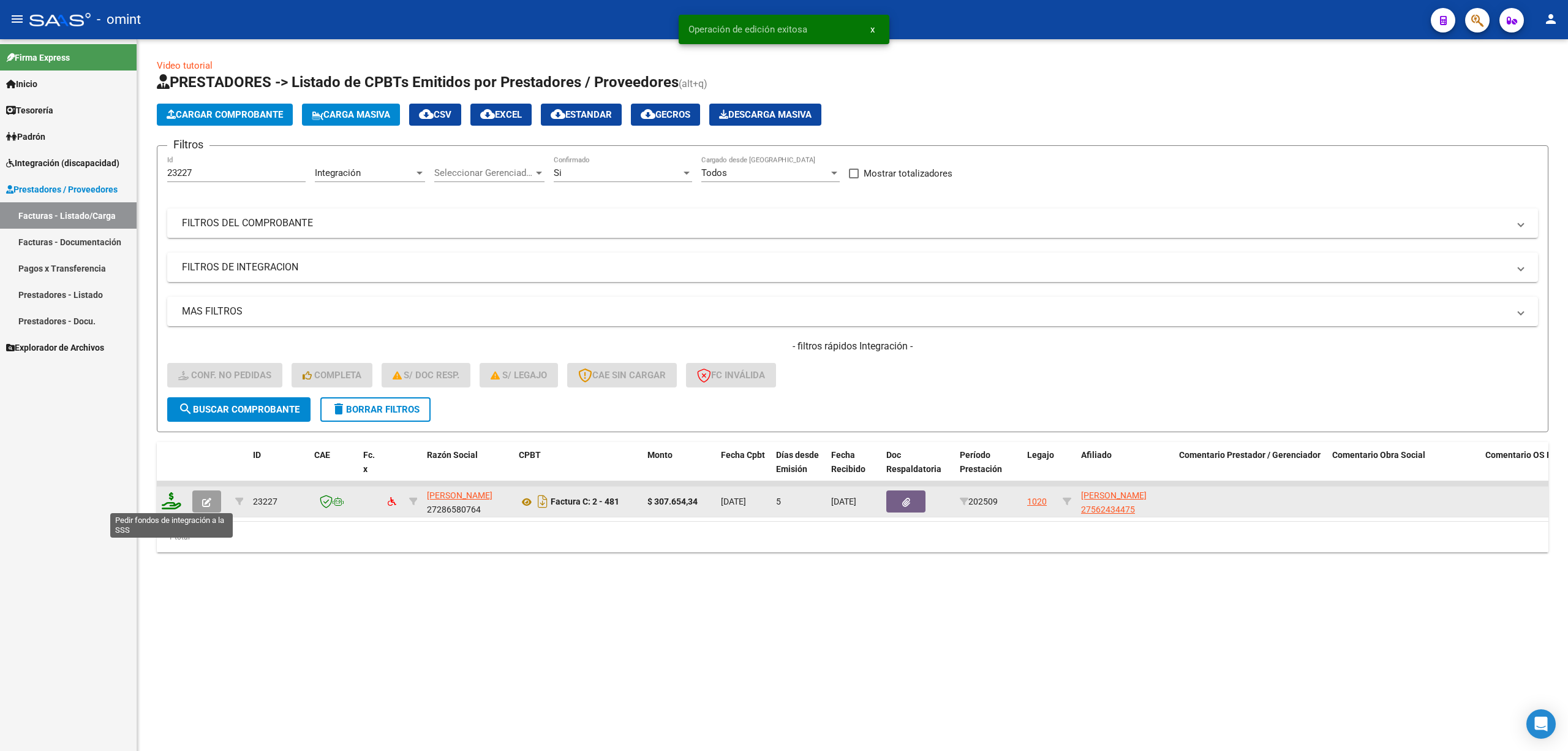
click at [170, 498] on icon at bounding box center [171, 501] width 20 height 17
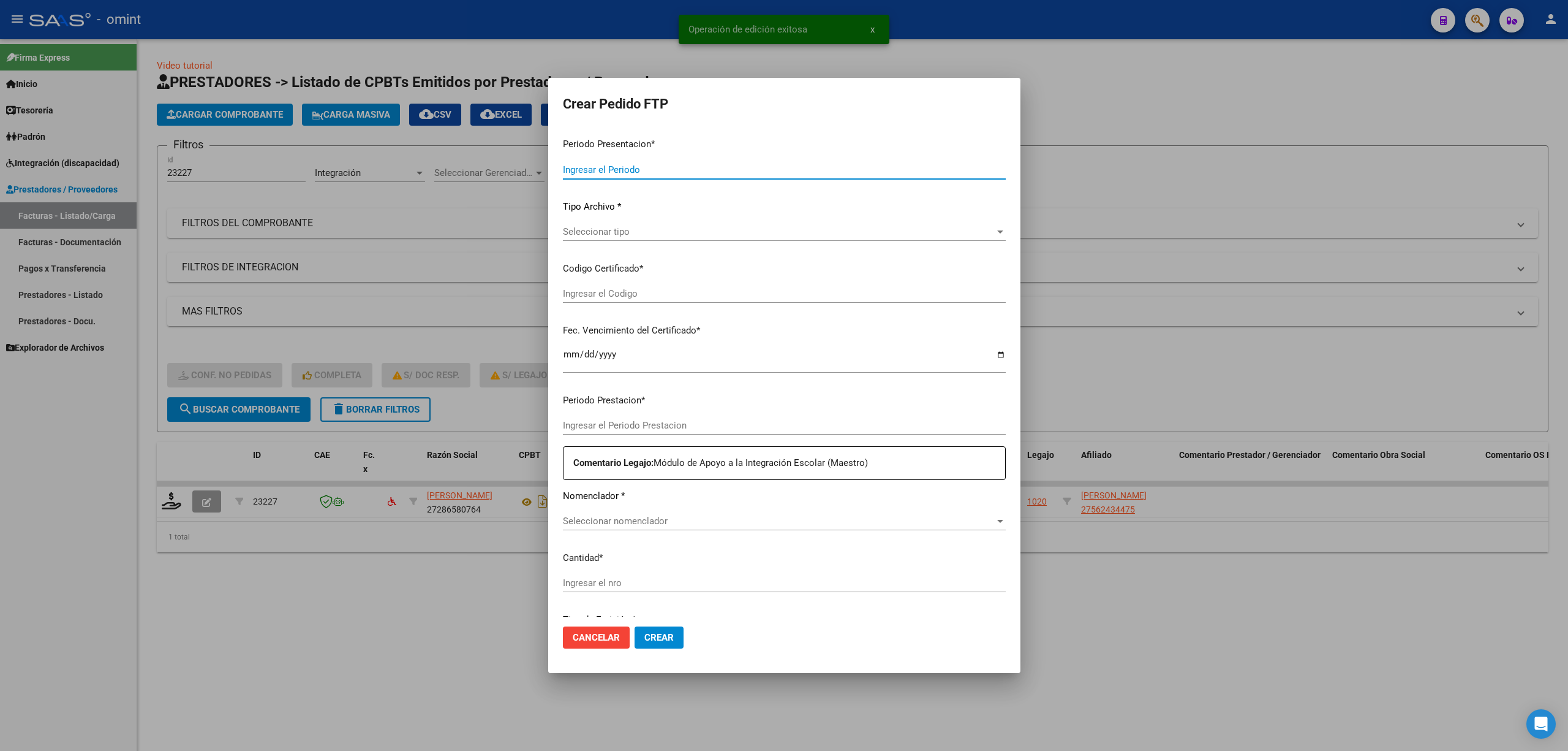
type input "202509"
type input "$ 307.654,34"
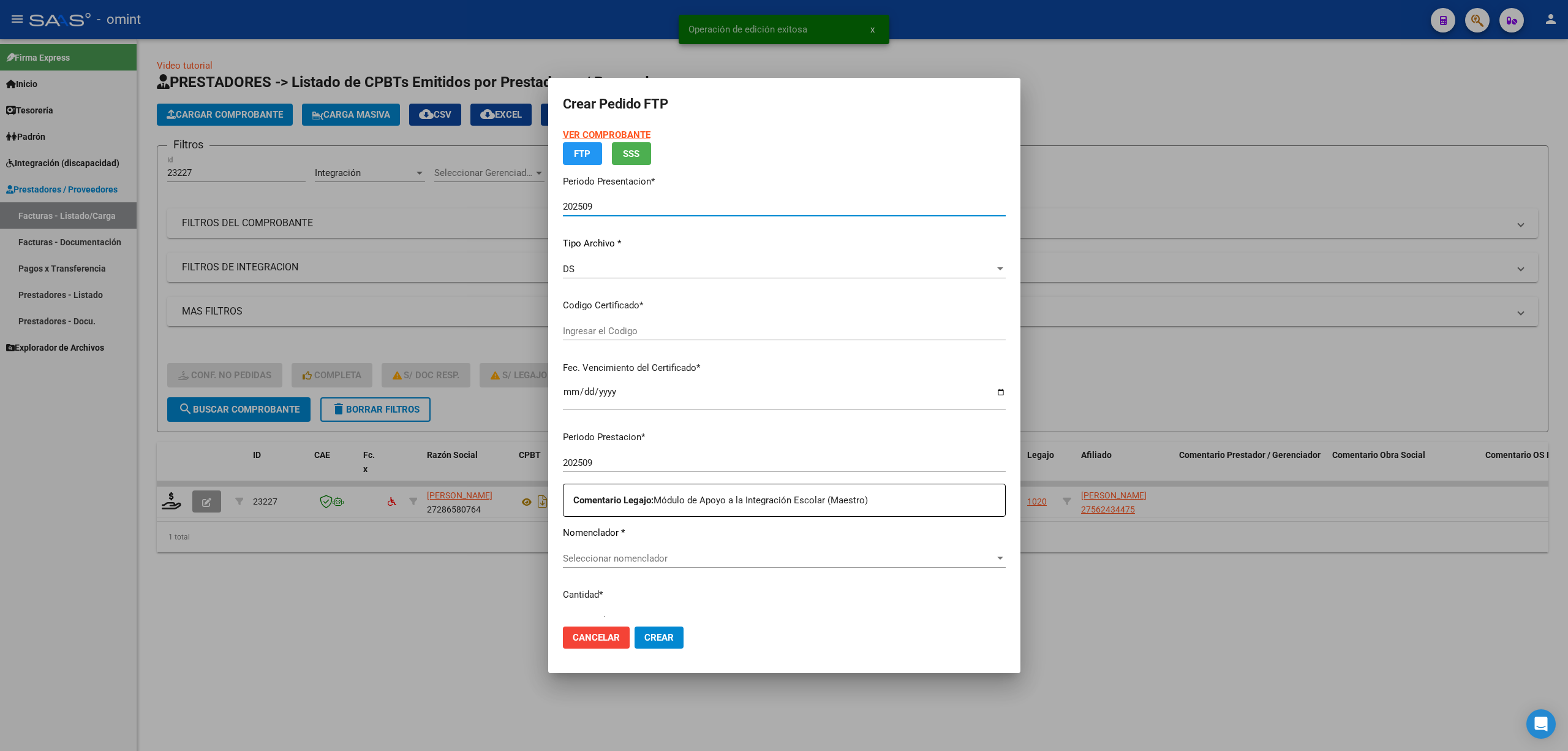
type input "768588641"
type input "2026-09-28"
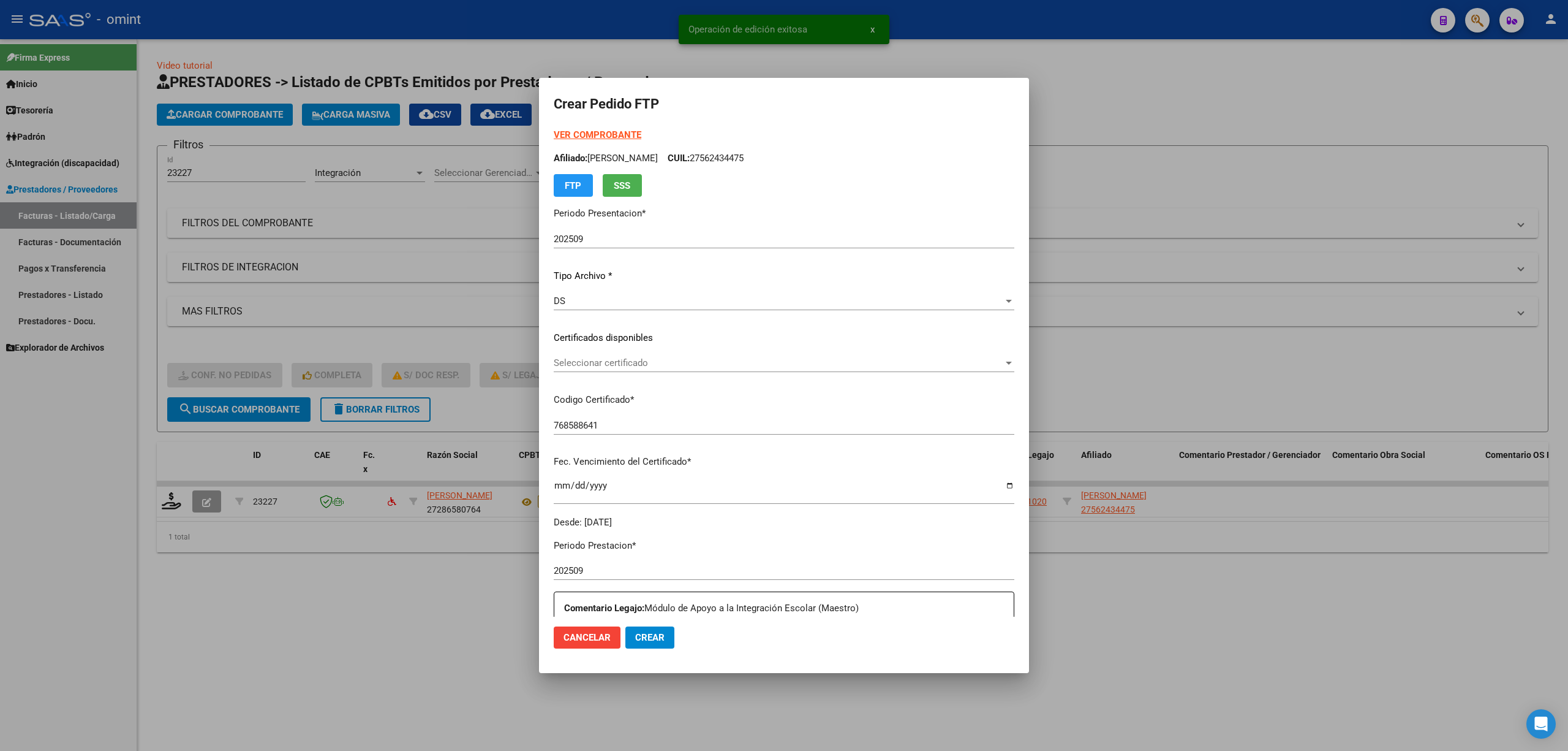
click at [591, 370] on div "Seleccionar certificado Seleccionar certificado" at bounding box center [784, 362] width 461 height 18
click at [630, 393] on span "768588641 - 2026-09-28" at bounding box center [593, 390] width 79 height 11
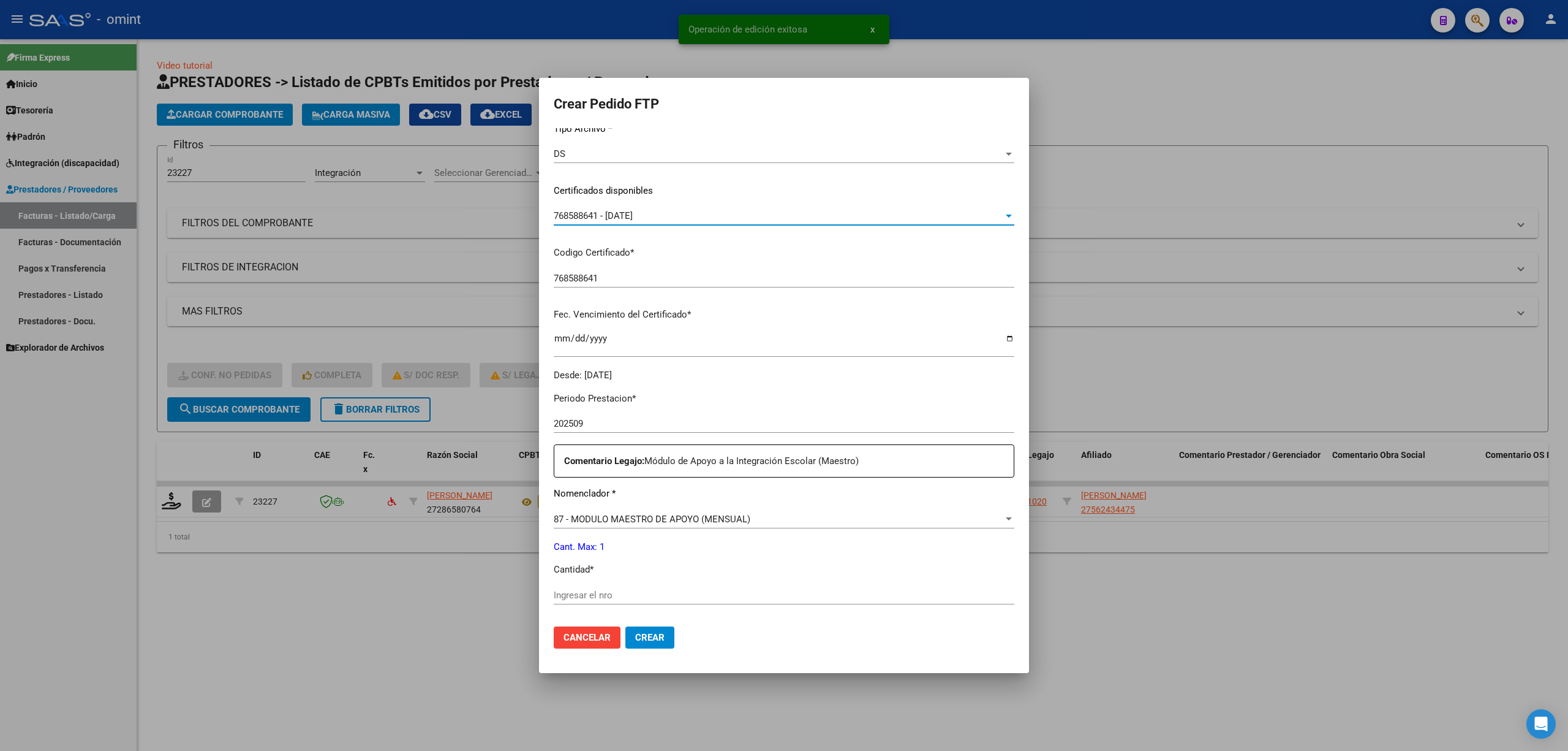
scroll to position [326, 0]
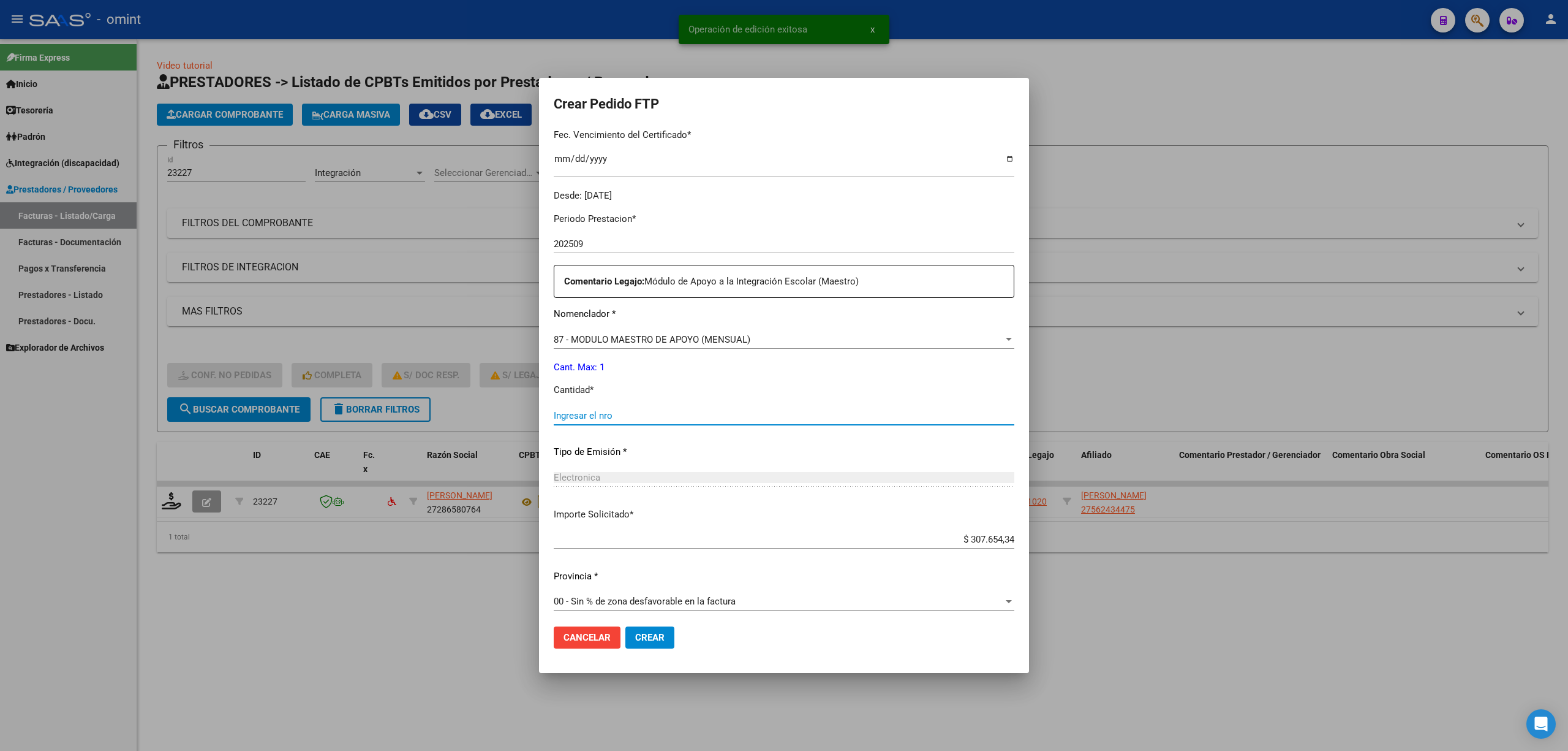
click at [627, 413] on input "Ingresar el nro" at bounding box center [784, 415] width 461 height 11
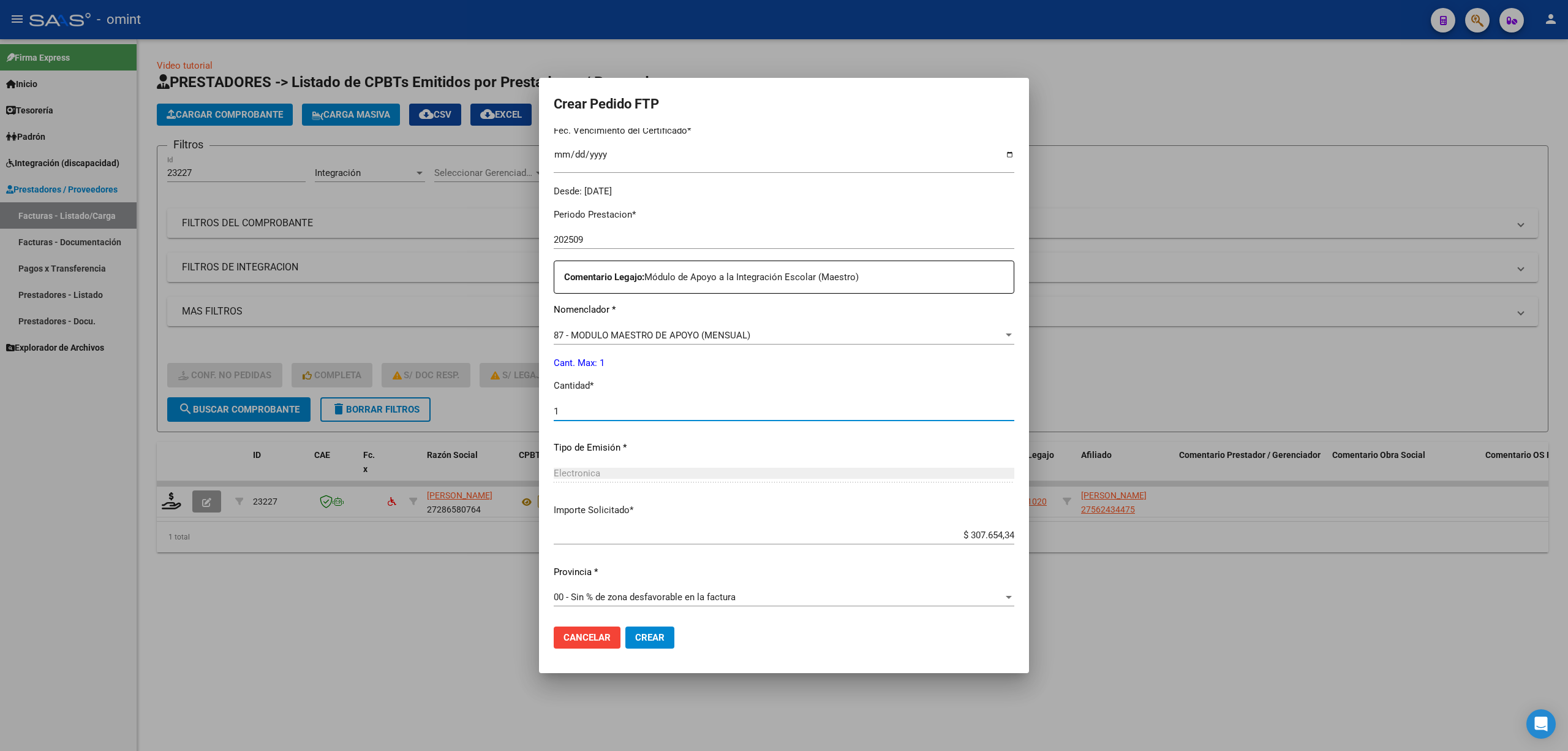
scroll to position [332, 0]
type input "1"
click at [635, 636] on span "Crear" at bounding box center [650, 637] width 29 height 11
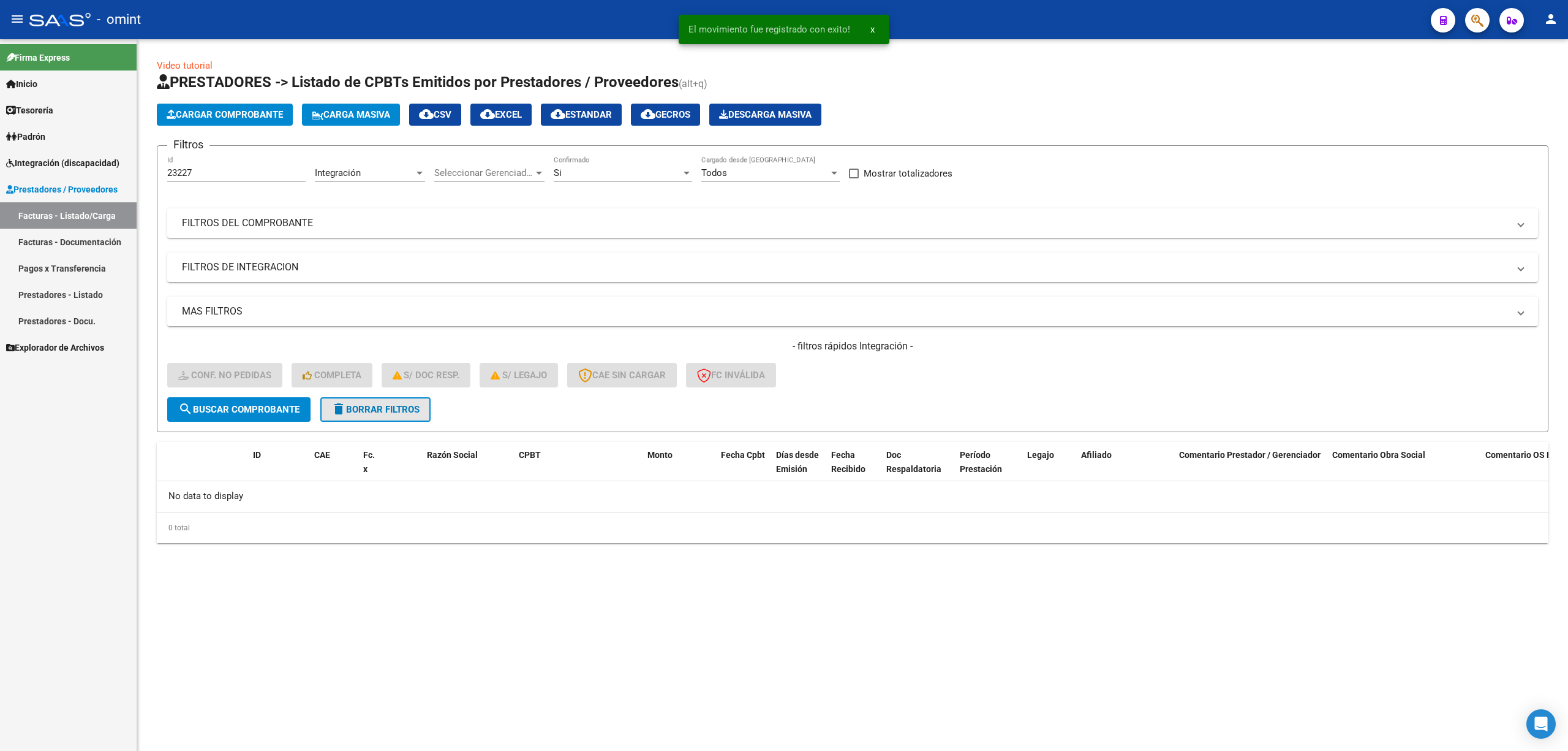
click at [365, 404] on span "delete Borrar Filtros" at bounding box center [375, 409] width 88 height 11
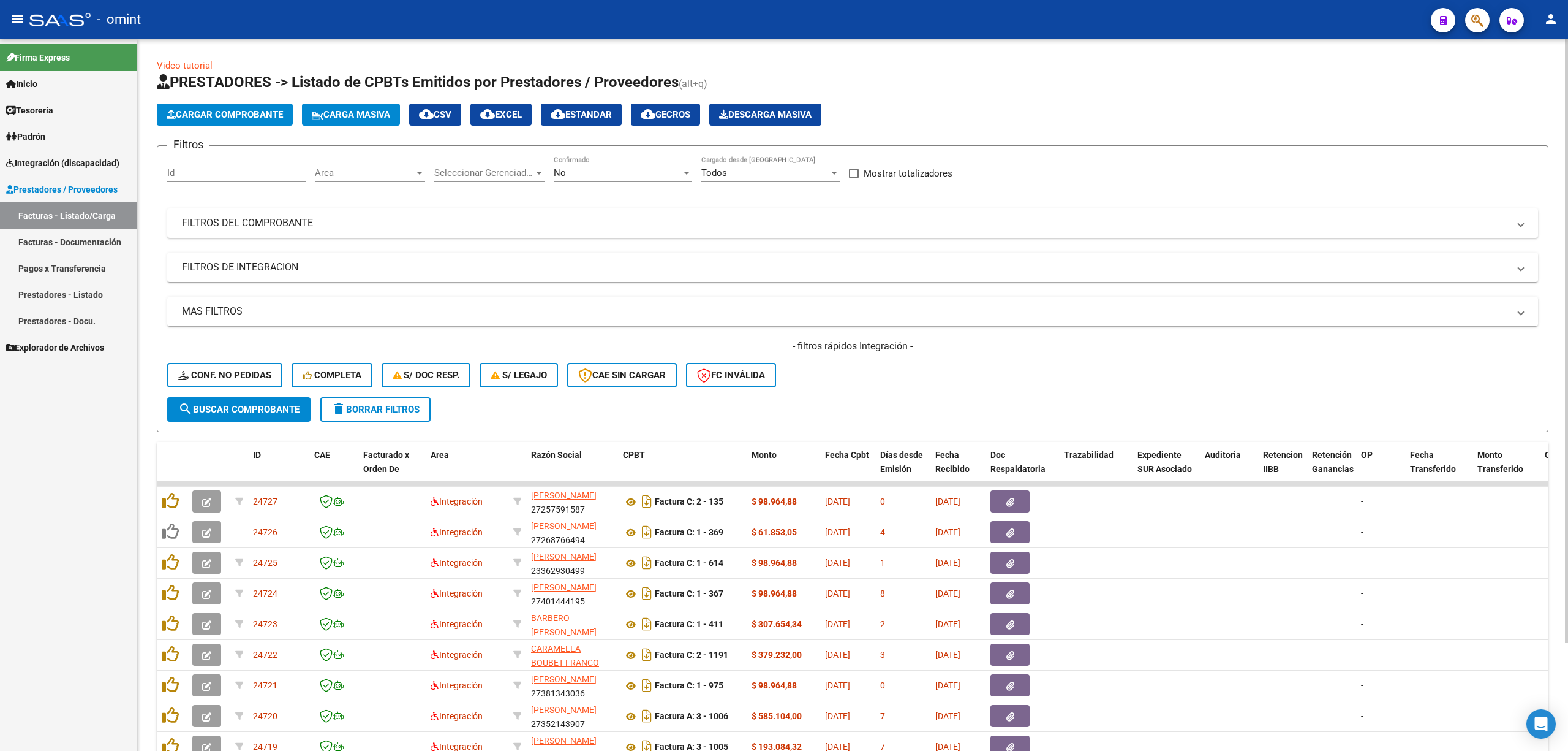
click at [371, 419] on button "delete Borrar Filtros" at bounding box center [376, 409] width 110 height 25
click at [226, 170] on input "Id" at bounding box center [236, 172] width 139 height 11
paste input "23161"
type input "23161"
click at [241, 424] on form "Filtros 23161 Id Area Area Seleccionar Gerenciador Seleccionar Gerenciador No C…" at bounding box center [852, 289] width 1391 height 287
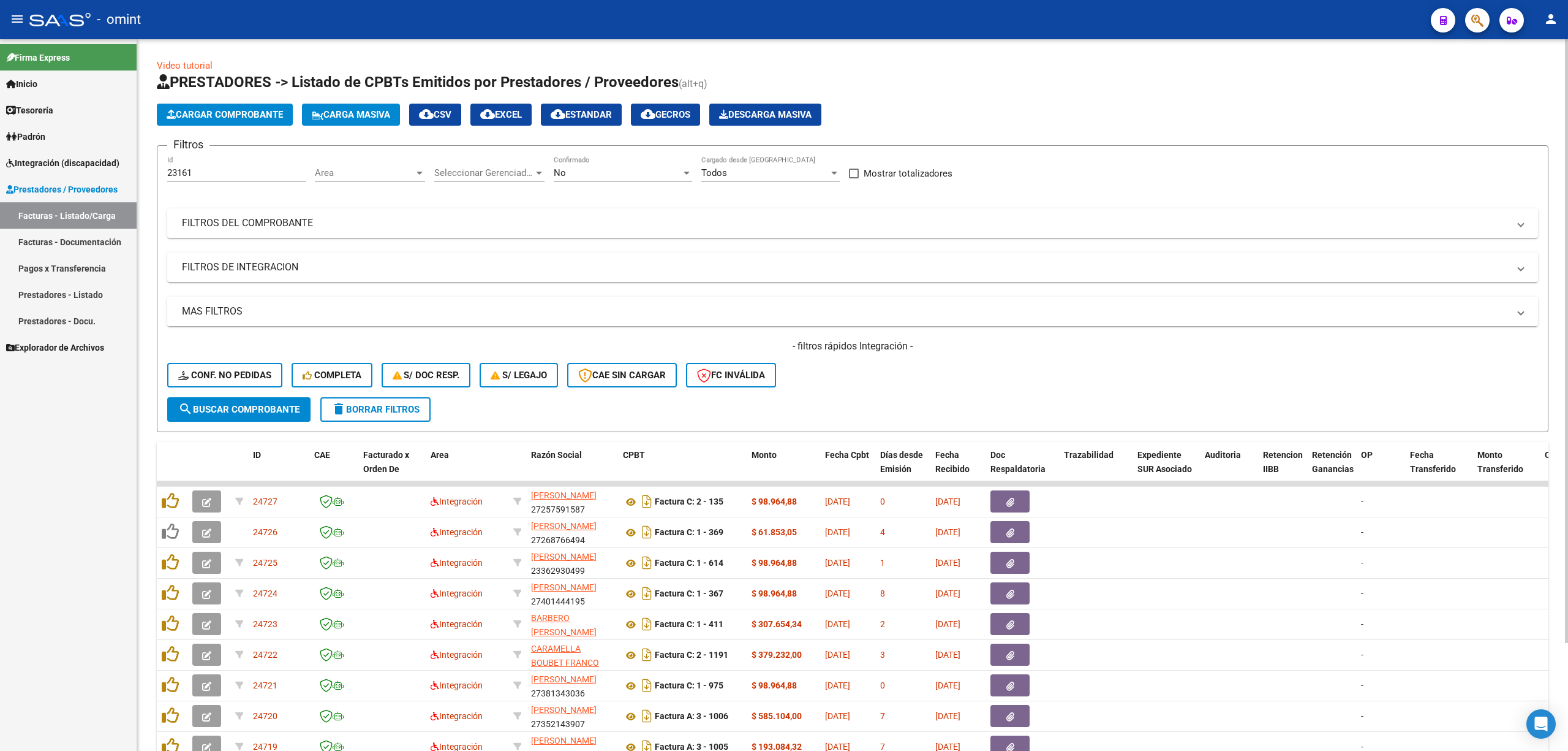
click at [238, 404] on span "search Buscar Comprobante" at bounding box center [238, 409] width 121 height 11
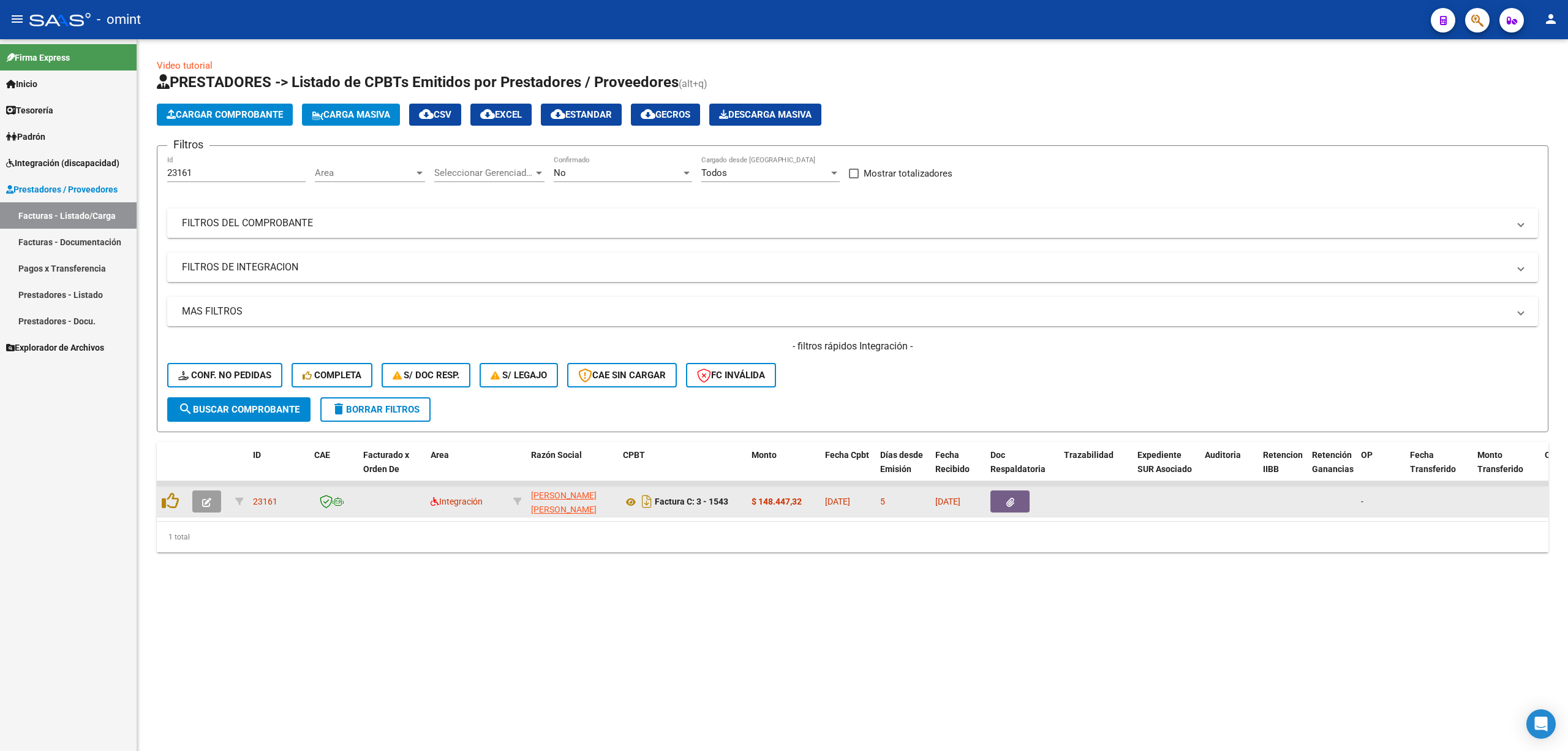
click at [203, 498] on icon "button" at bounding box center [206, 502] width 9 height 9
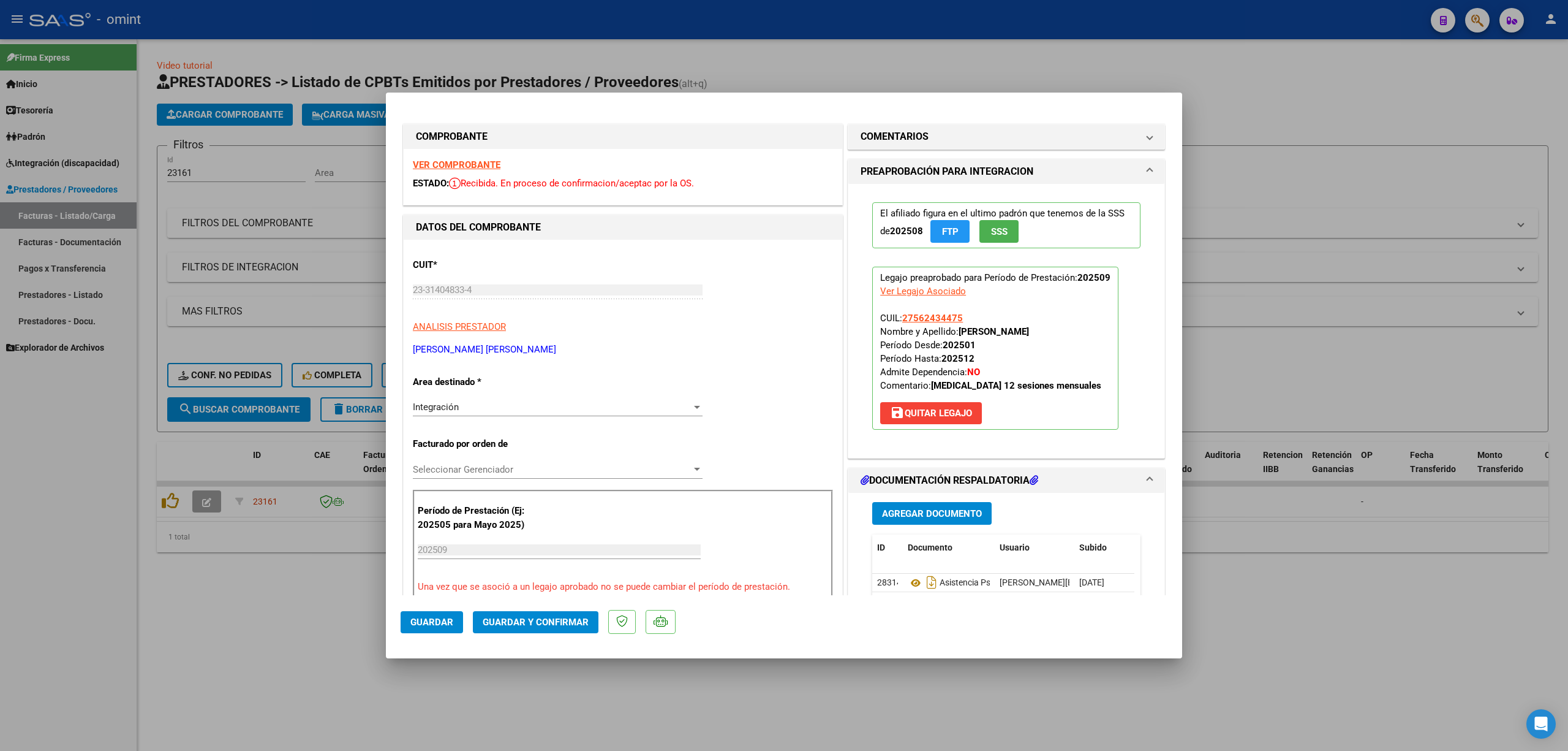
drag, startPoint x: 441, startPoint y: 170, endPoint x: 446, endPoint y: 175, distance: 7.1
click at [443, 170] on div "VER COMPROBANTE ESTADO: Recibida. En proceso de confirmacion/aceptac por la OS." at bounding box center [623, 177] width 439 height 56
click at [466, 165] on strong "VER COMPROBANTE" at bounding box center [456, 164] width 88 height 11
click at [555, 622] on span "Guardar y Confirmar" at bounding box center [536, 622] width 106 height 11
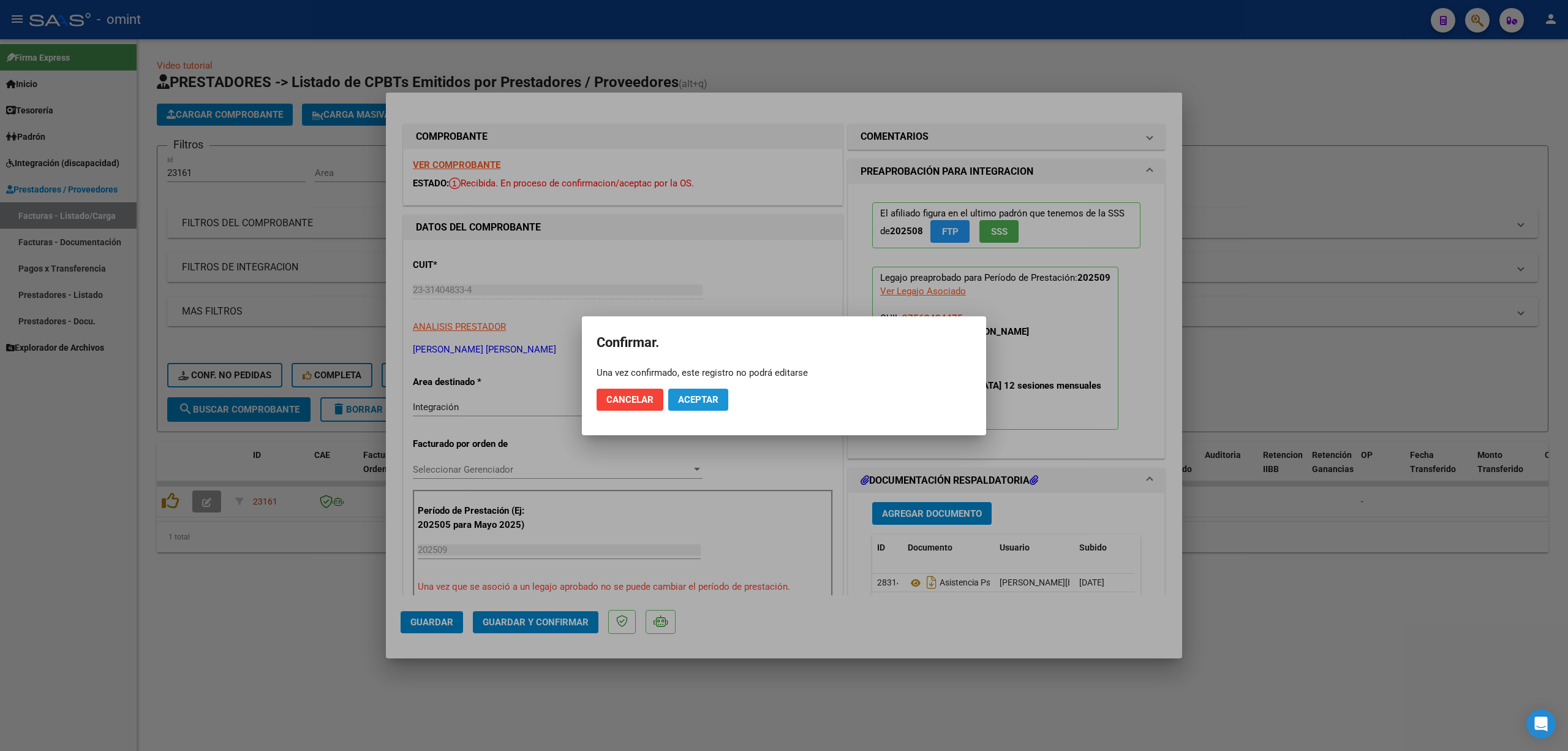
click at [707, 398] on span "Aceptar" at bounding box center [698, 399] width 41 height 11
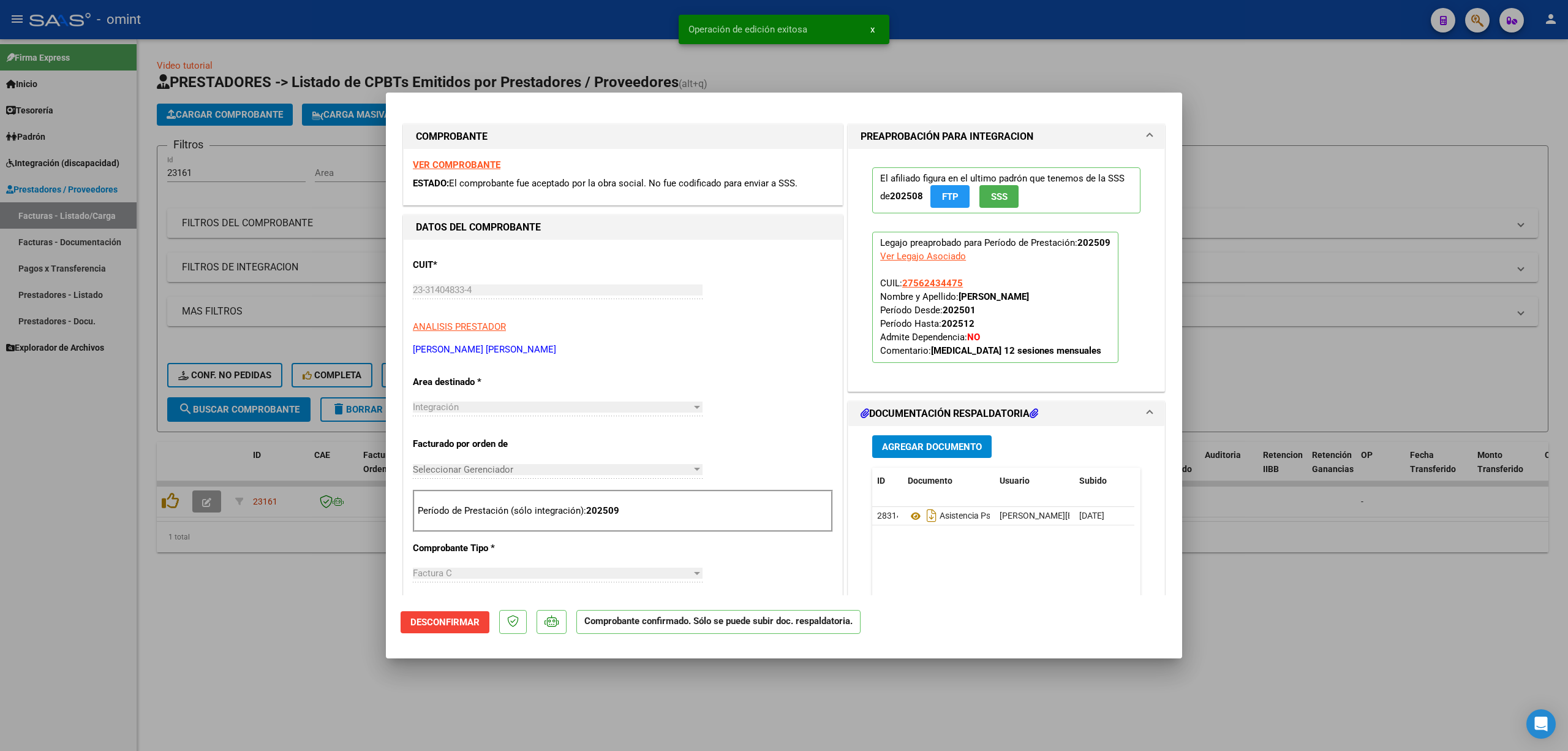
click at [318, 264] on div at bounding box center [784, 375] width 1568 height 751
type input "$ 0,00"
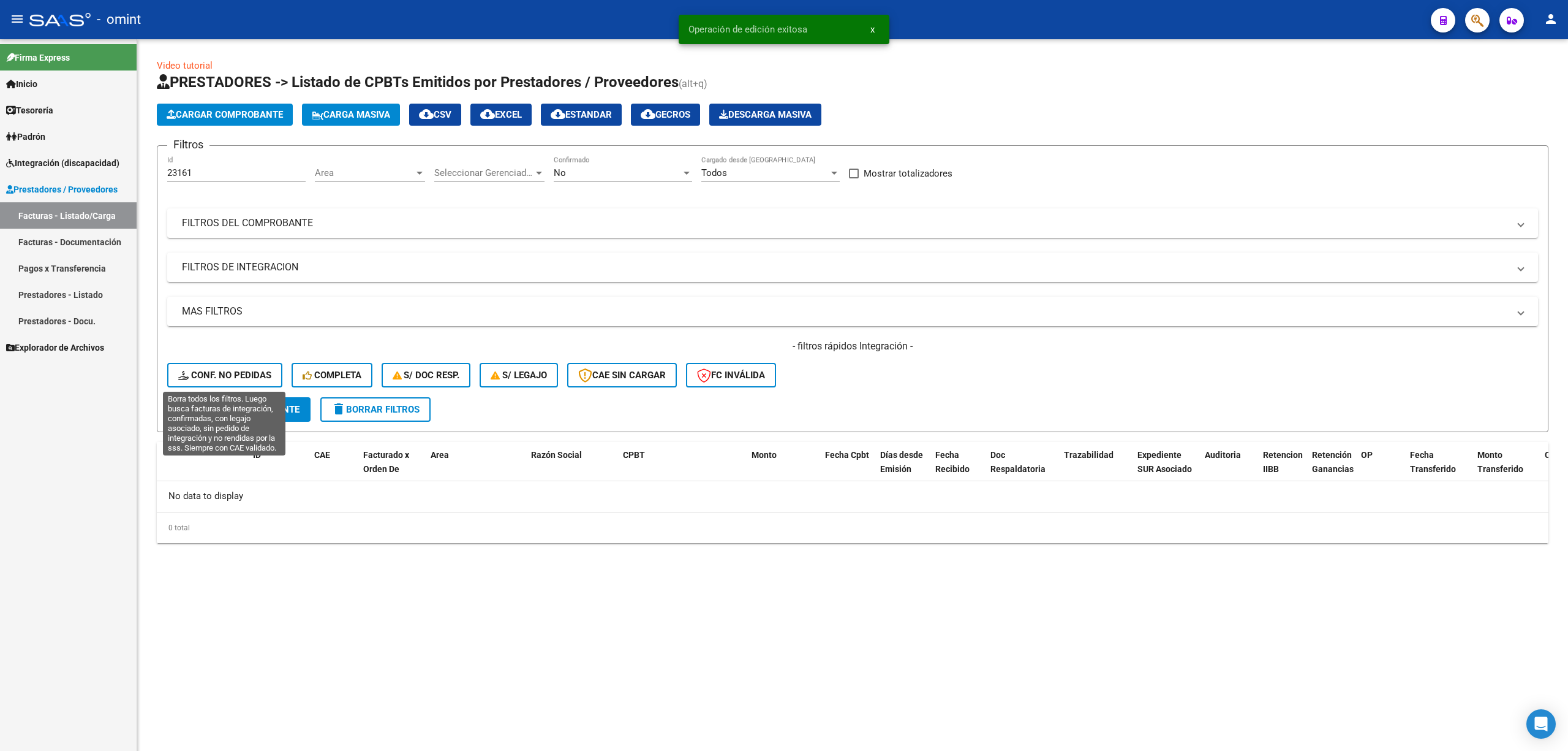
click at [241, 366] on button "Conf. no pedidas" at bounding box center [225, 375] width 116 height 25
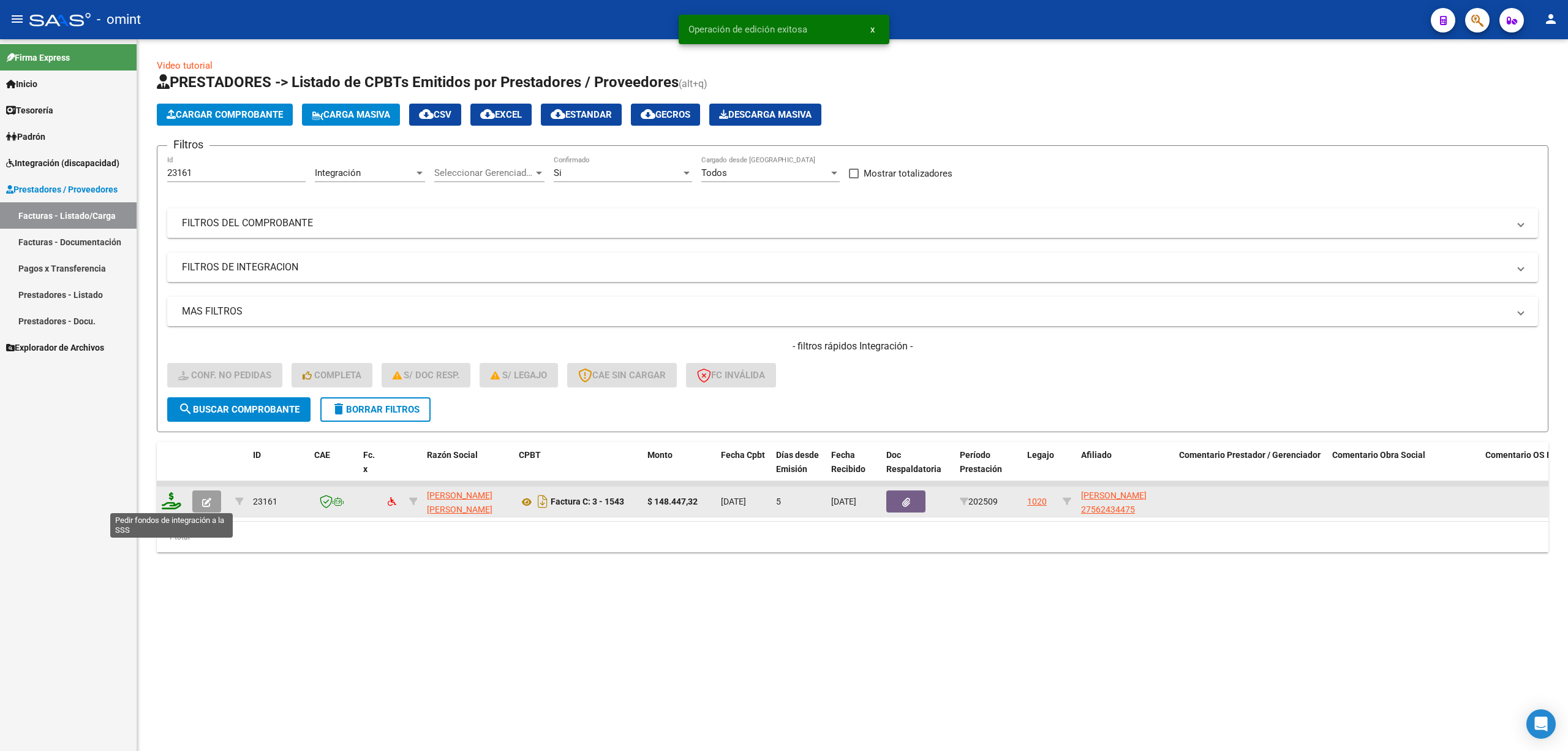
click at [169, 507] on icon at bounding box center [171, 501] width 20 height 17
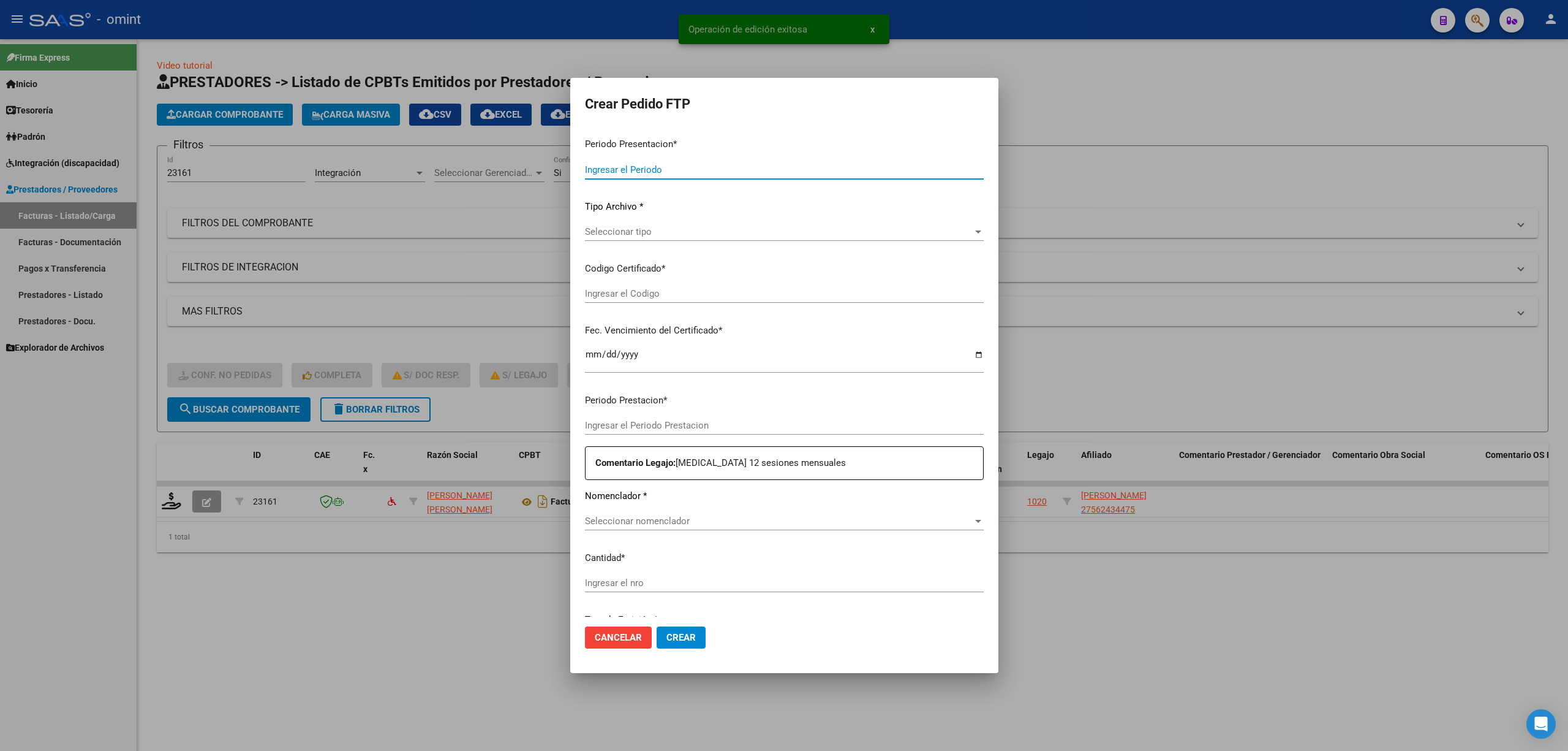
type input "202509"
type input "$ 148.447,32"
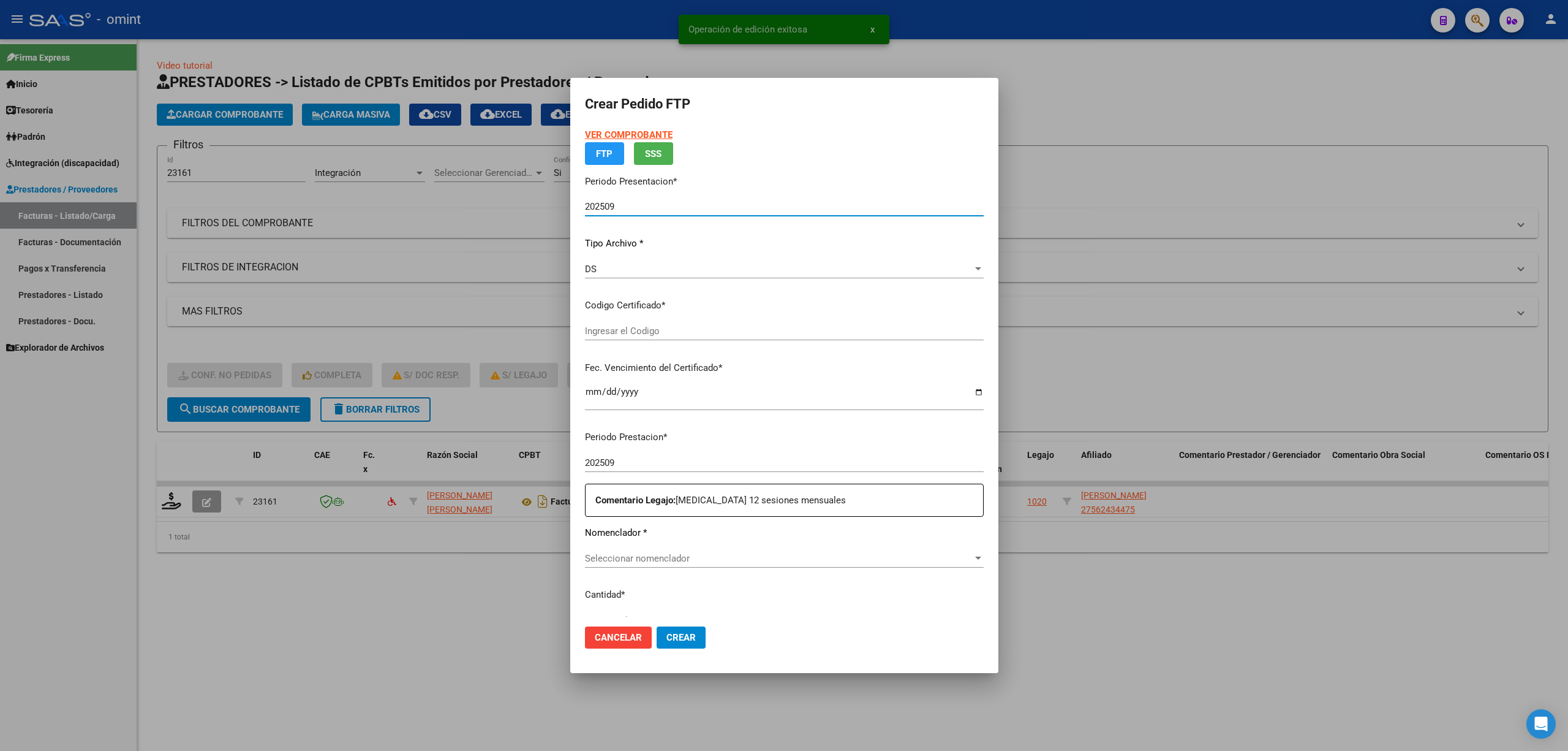
type input "768588641"
type input "2026-09-28"
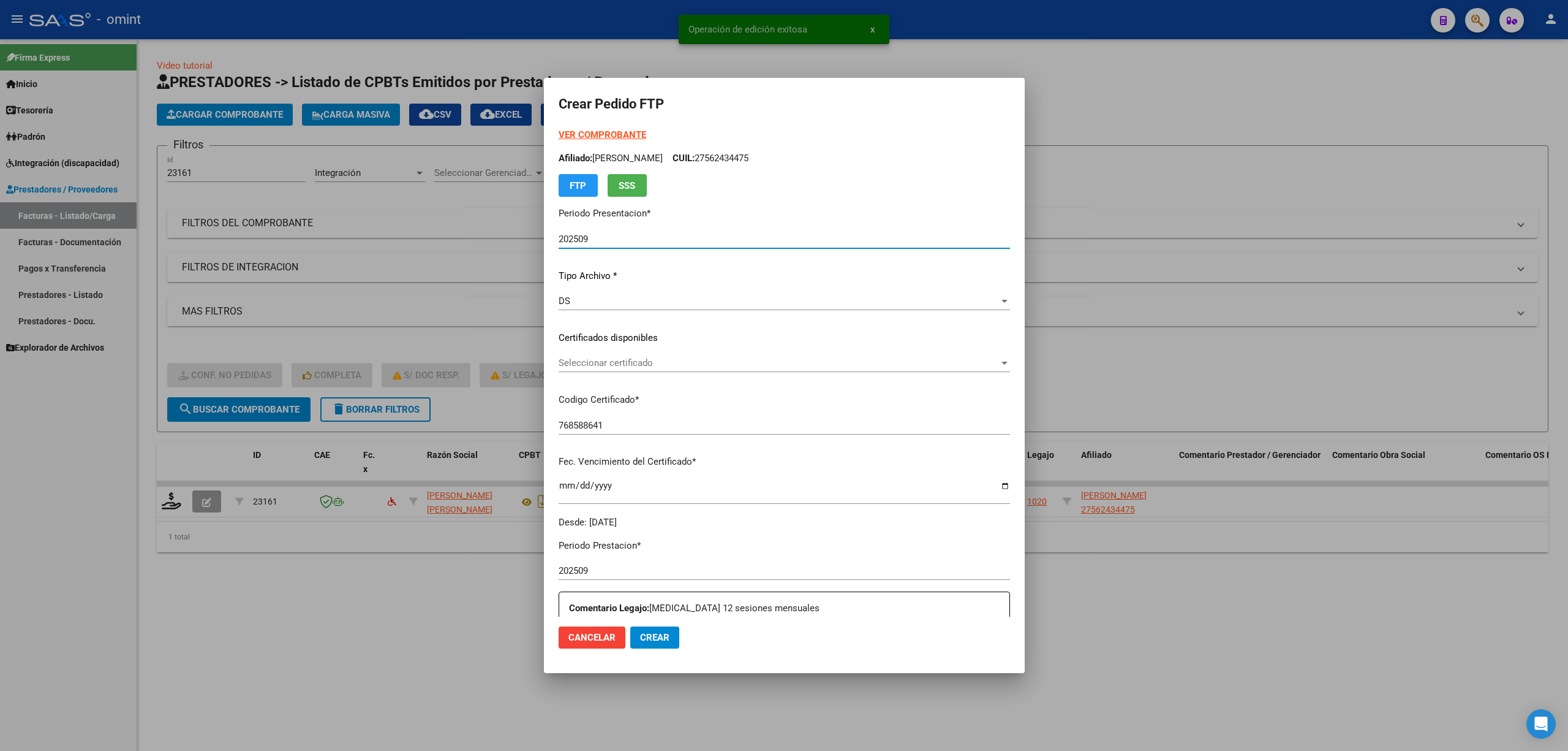
click at [620, 361] on span "Seleccionar certificado" at bounding box center [779, 363] width 440 height 11
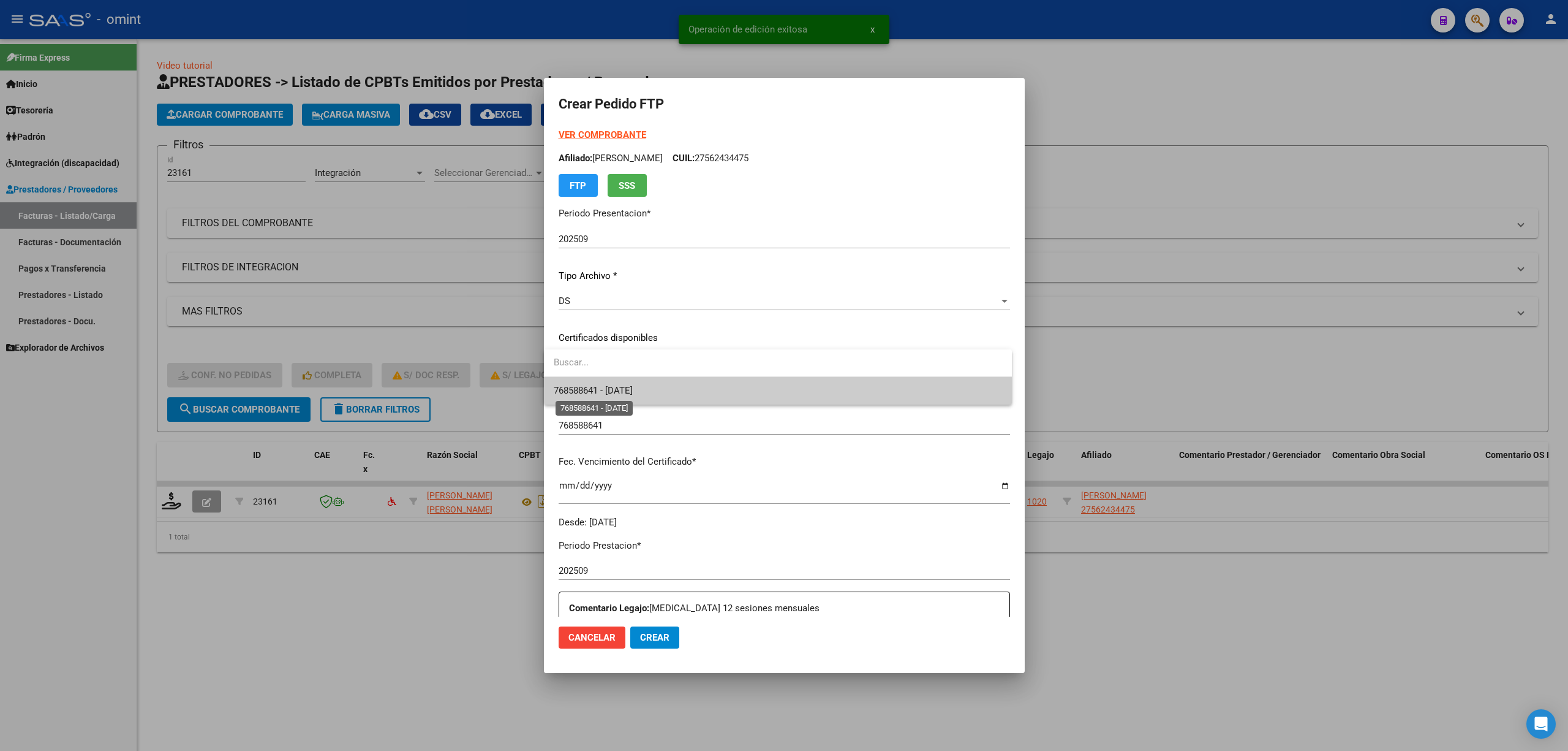
drag, startPoint x: 636, startPoint y: 385, endPoint x: 644, endPoint y: 385, distance: 8.0
click at [633, 385] on span "768588641 - 2026-09-28" at bounding box center [593, 390] width 79 height 11
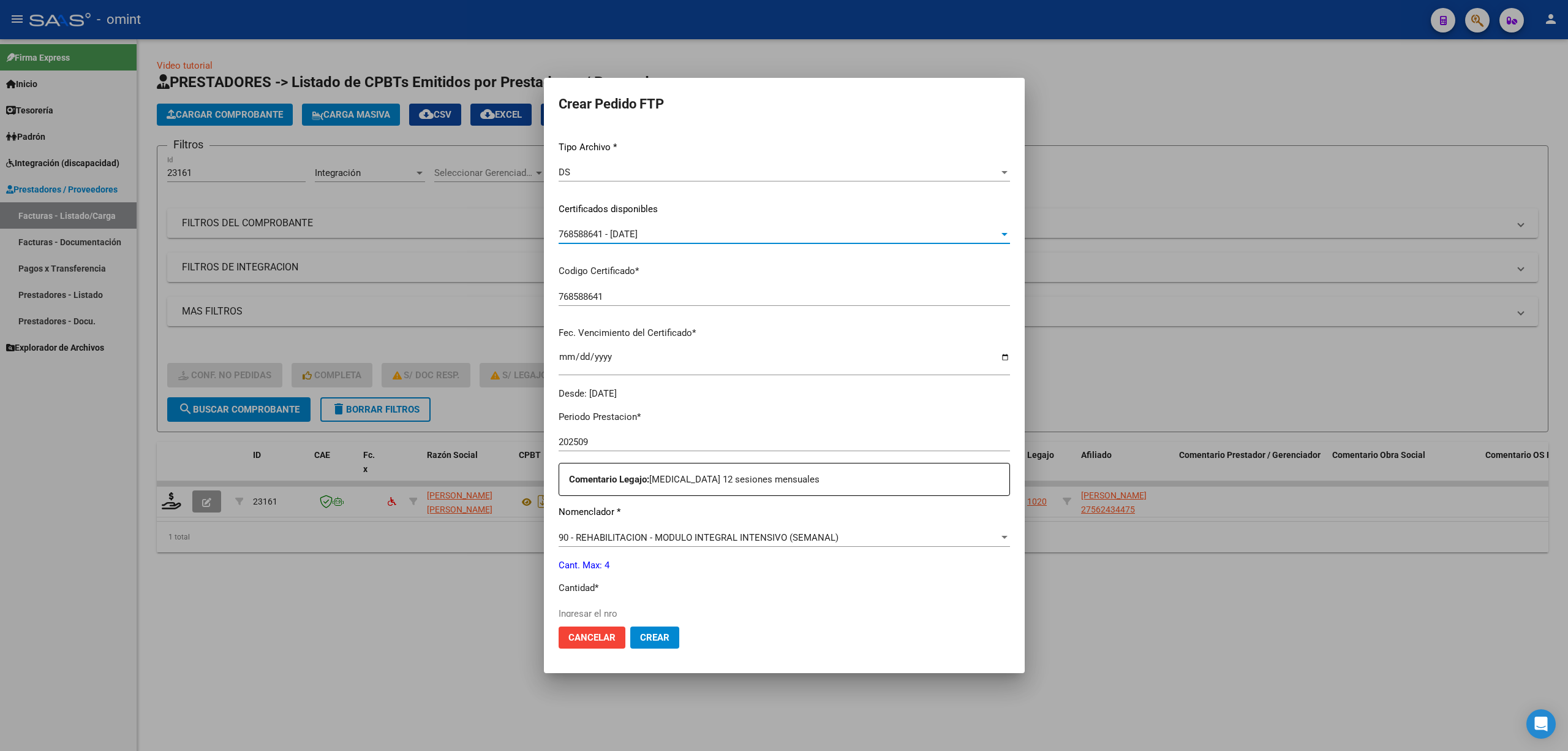
scroll to position [326, 0]
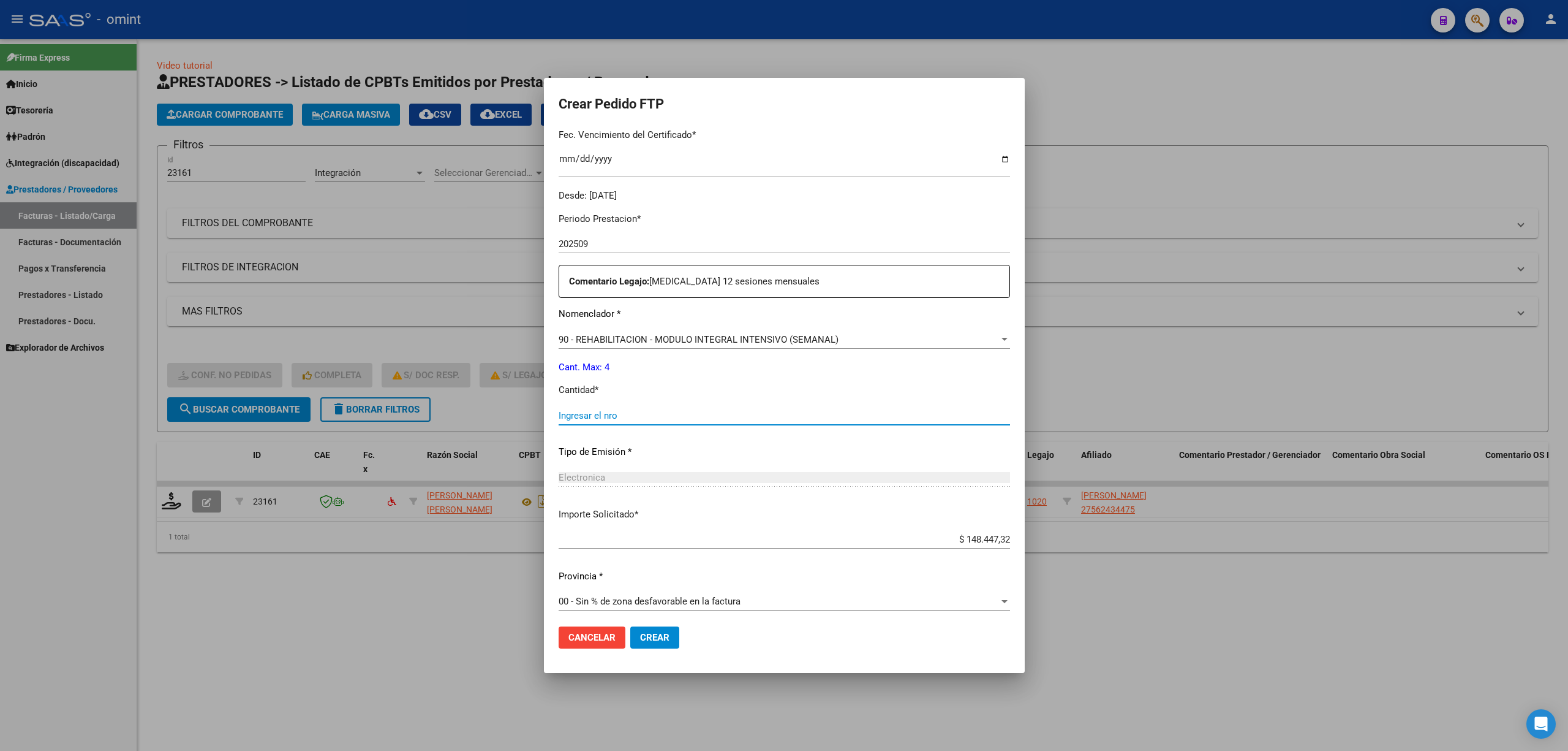
click at [591, 420] on input "Ingresar el nro" at bounding box center [784, 415] width 451 height 11
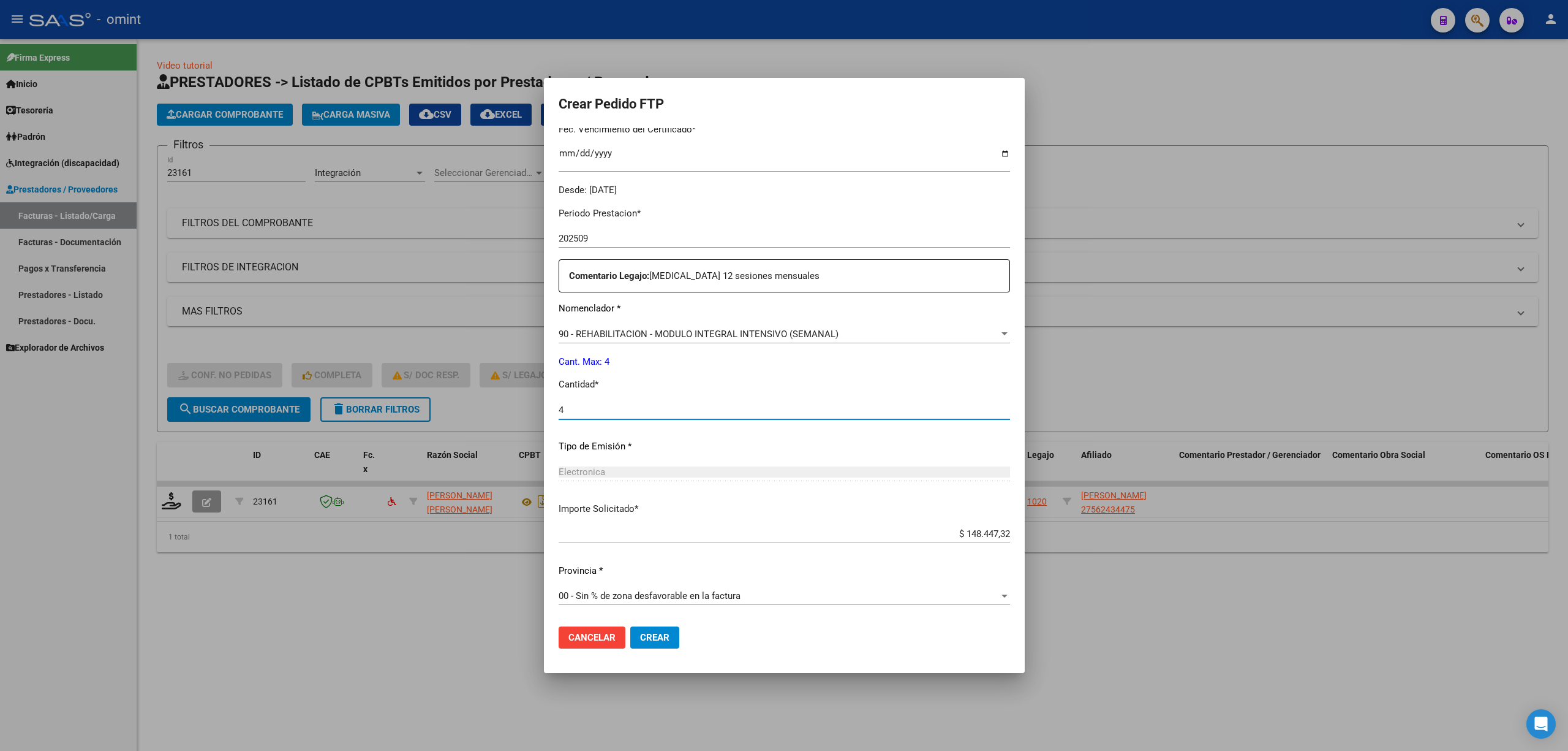
type input "4"
click at [670, 627] on button "Crear" at bounding box center [655, 638] width 49 height 22
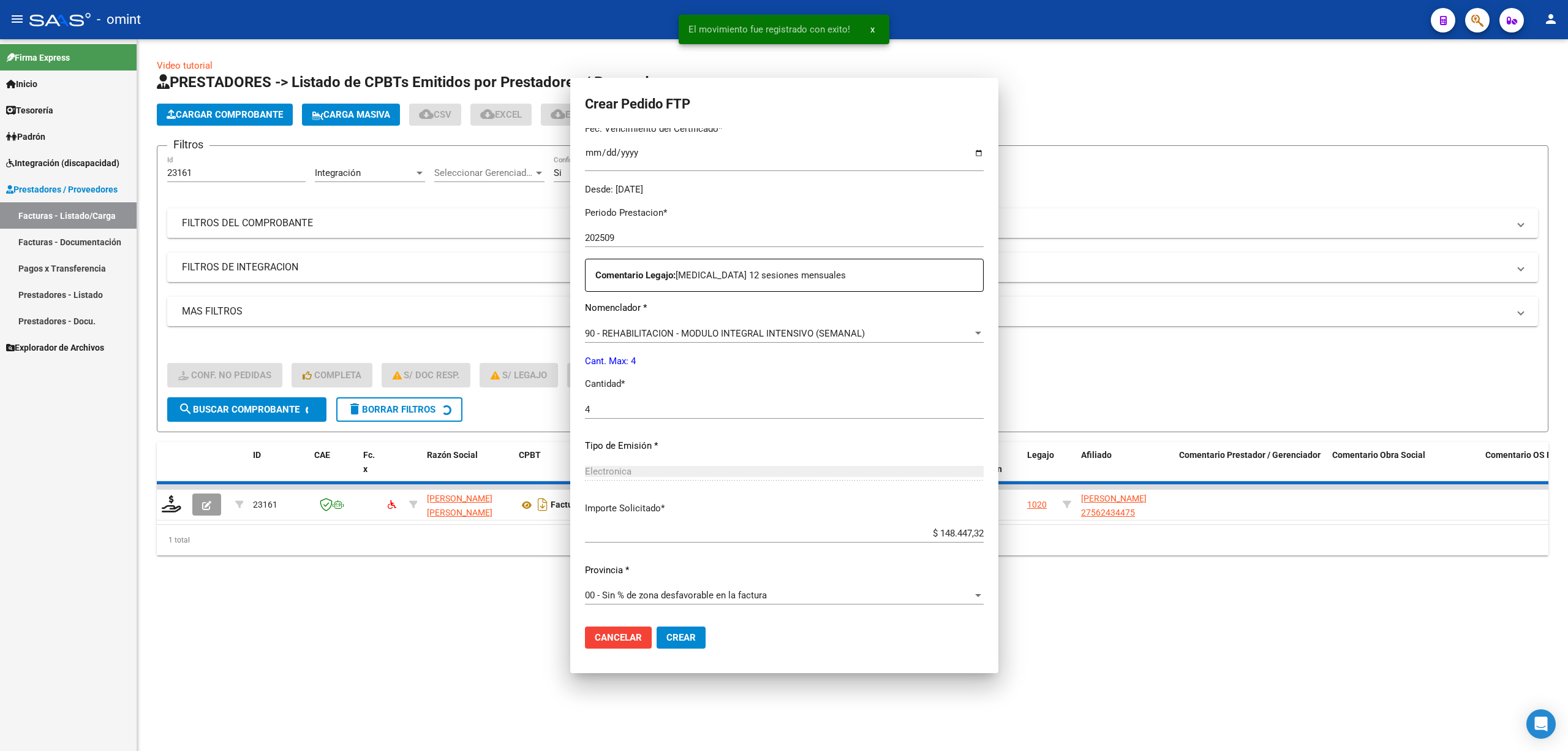
scroll to position [0, 0]
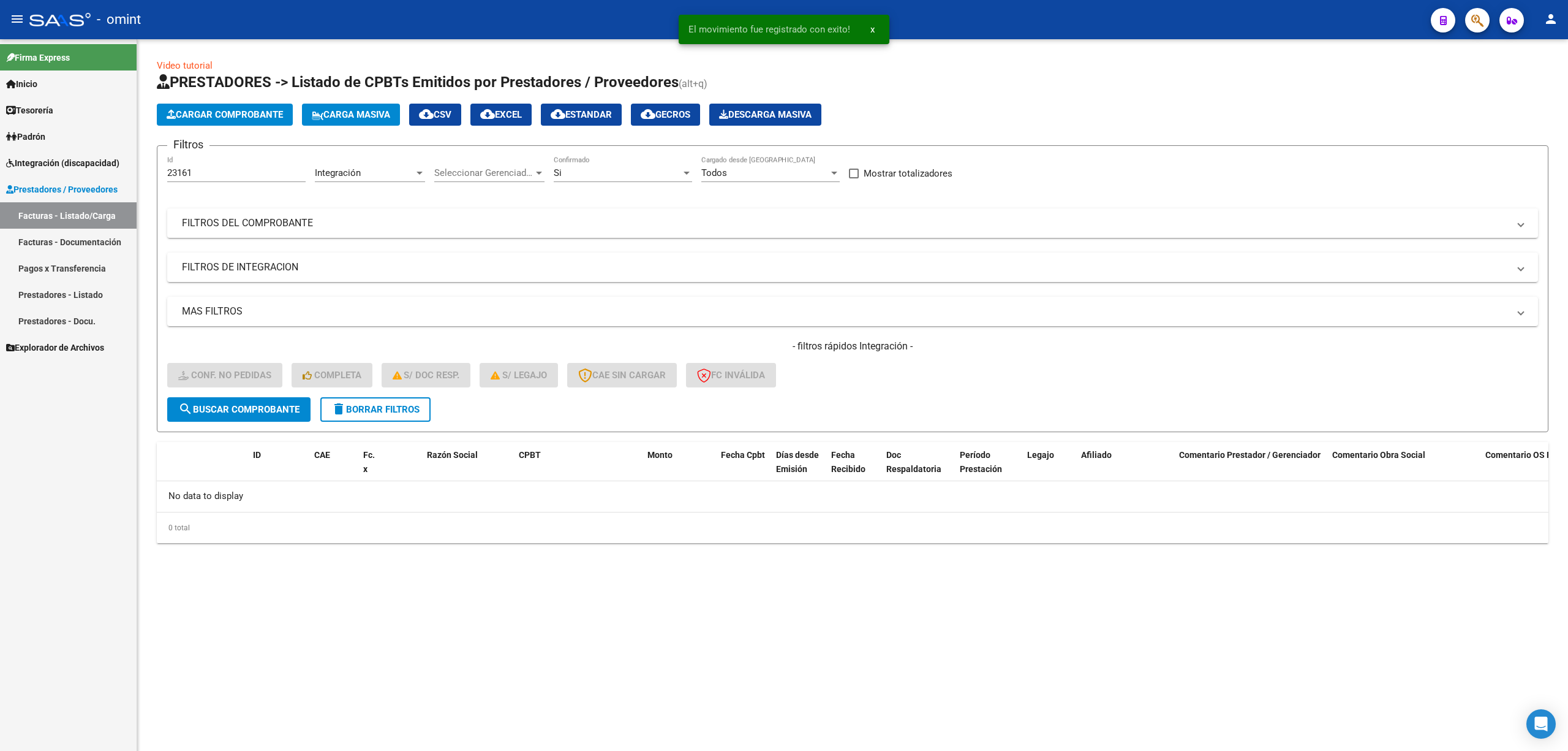
click at [1567, 244] on html "menu - omint person Firma Express Inicio Calendario SSS Instructivos Contacto O…" at bounding box center [784, 375] width 1568 height 751
click at [398, 408] on span "delete Borrar Filtros" at bounding box center [375, 409] width 88 height 11
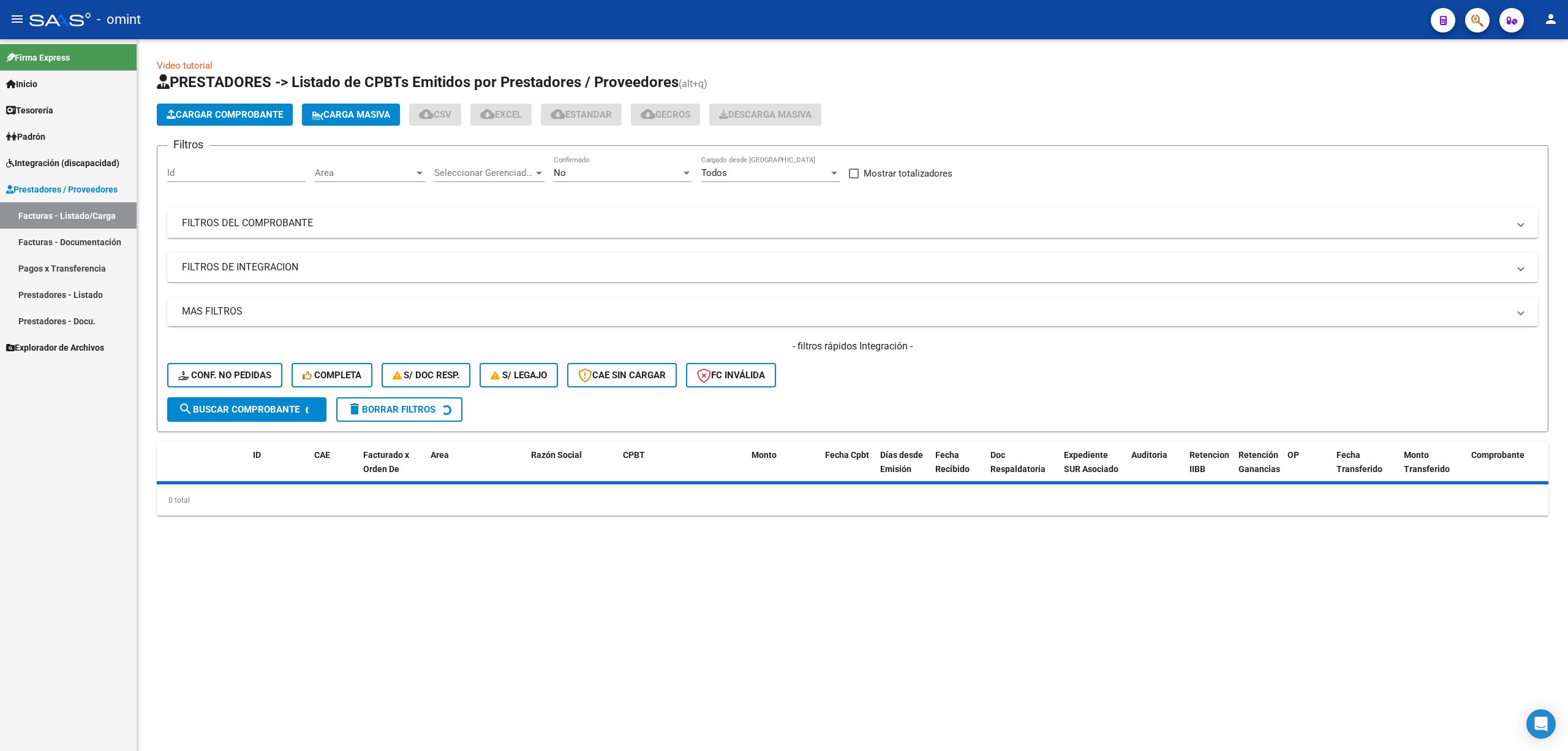
click at [201, 172] on input "Id" at bounding box center [236, 172] width 139 height 11
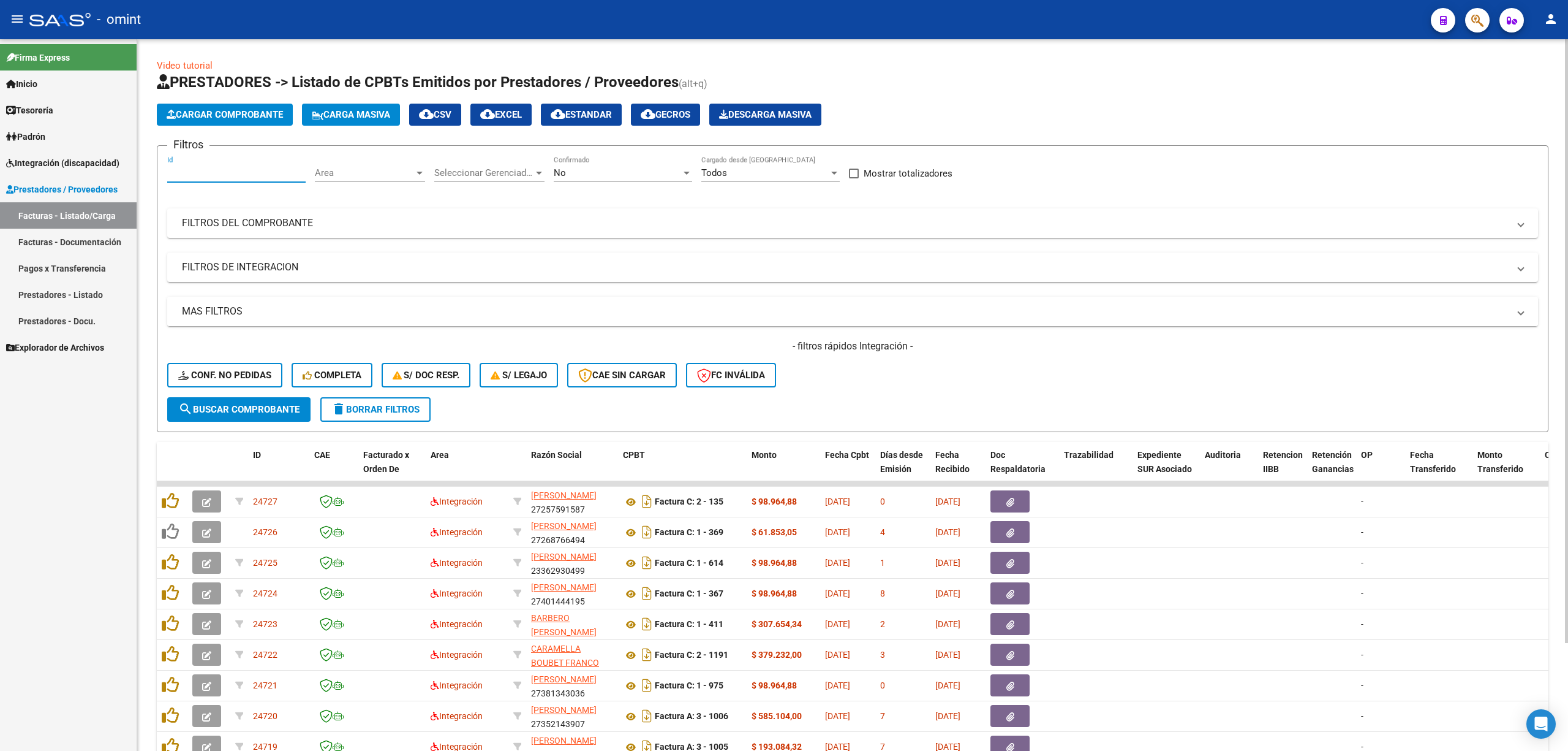
paste input "22884"
type input "22884"
click at [248, 410] on span "search Buscar Comprobante" at bounding box center [238, 409] width 121 height 11
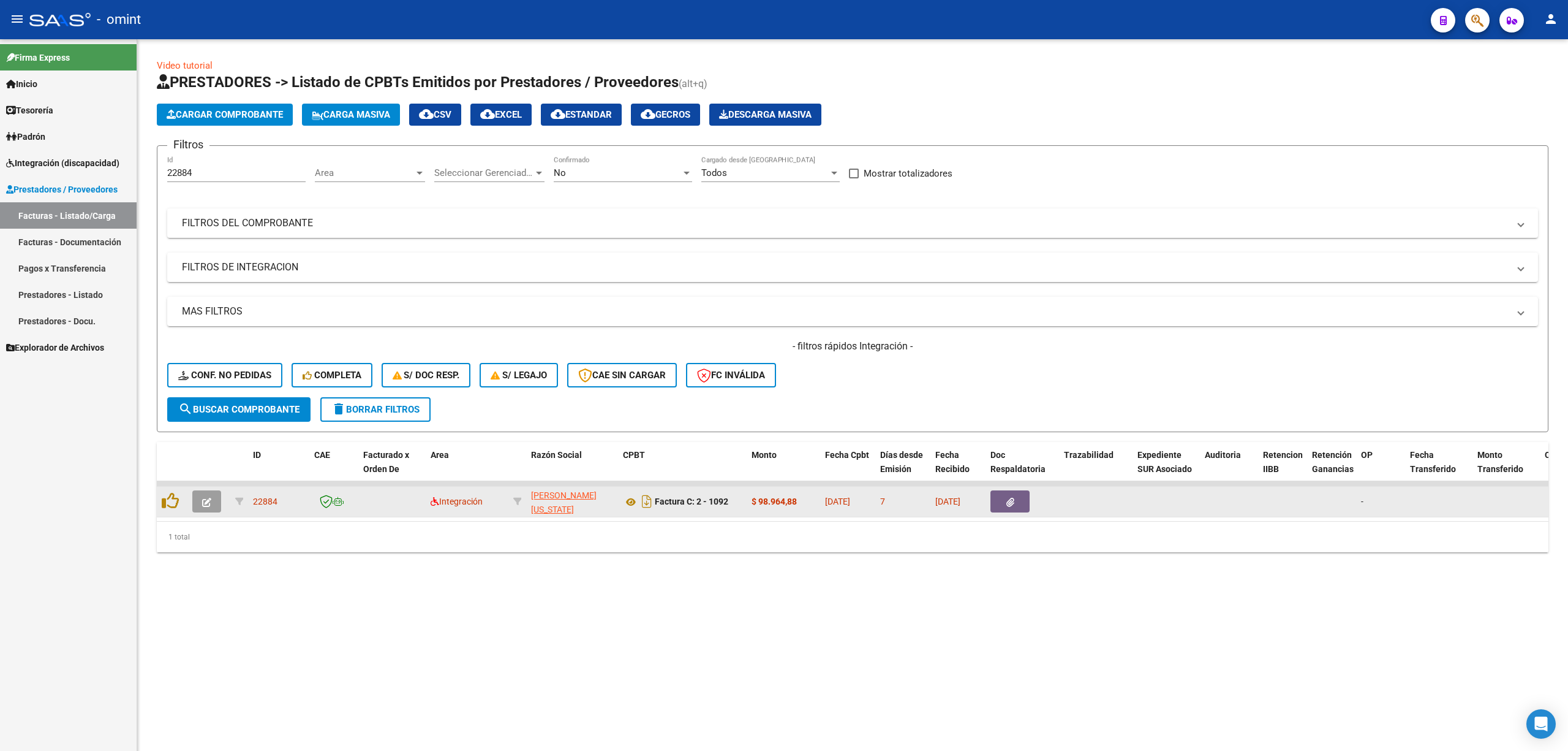
click at [209, 498] on icon "button" at bounding box center [206, 502] width 9 height 9
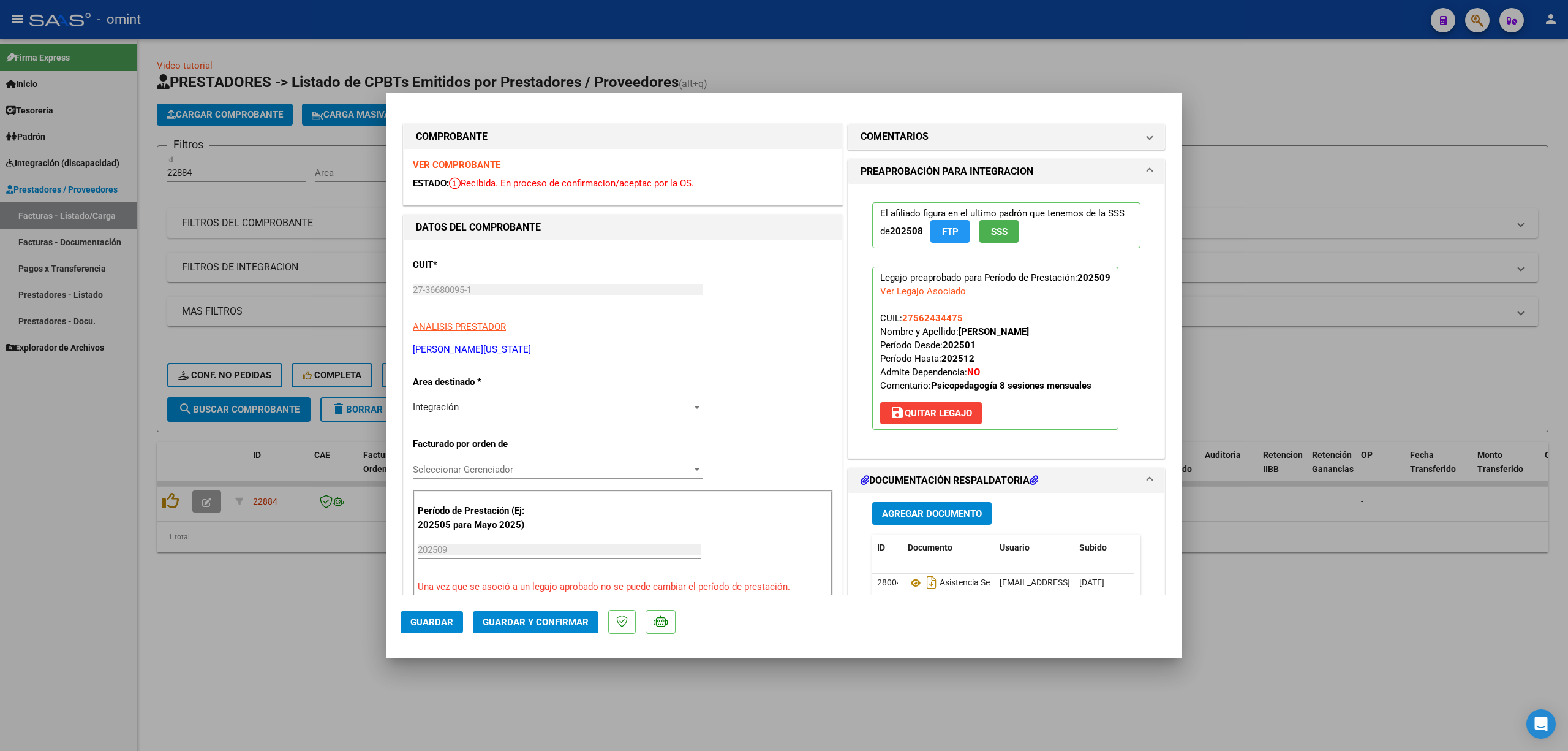
click at [447, 166] on strong "VER COMPROBANTE" at bounding box center [456, 164] width 88 height 11
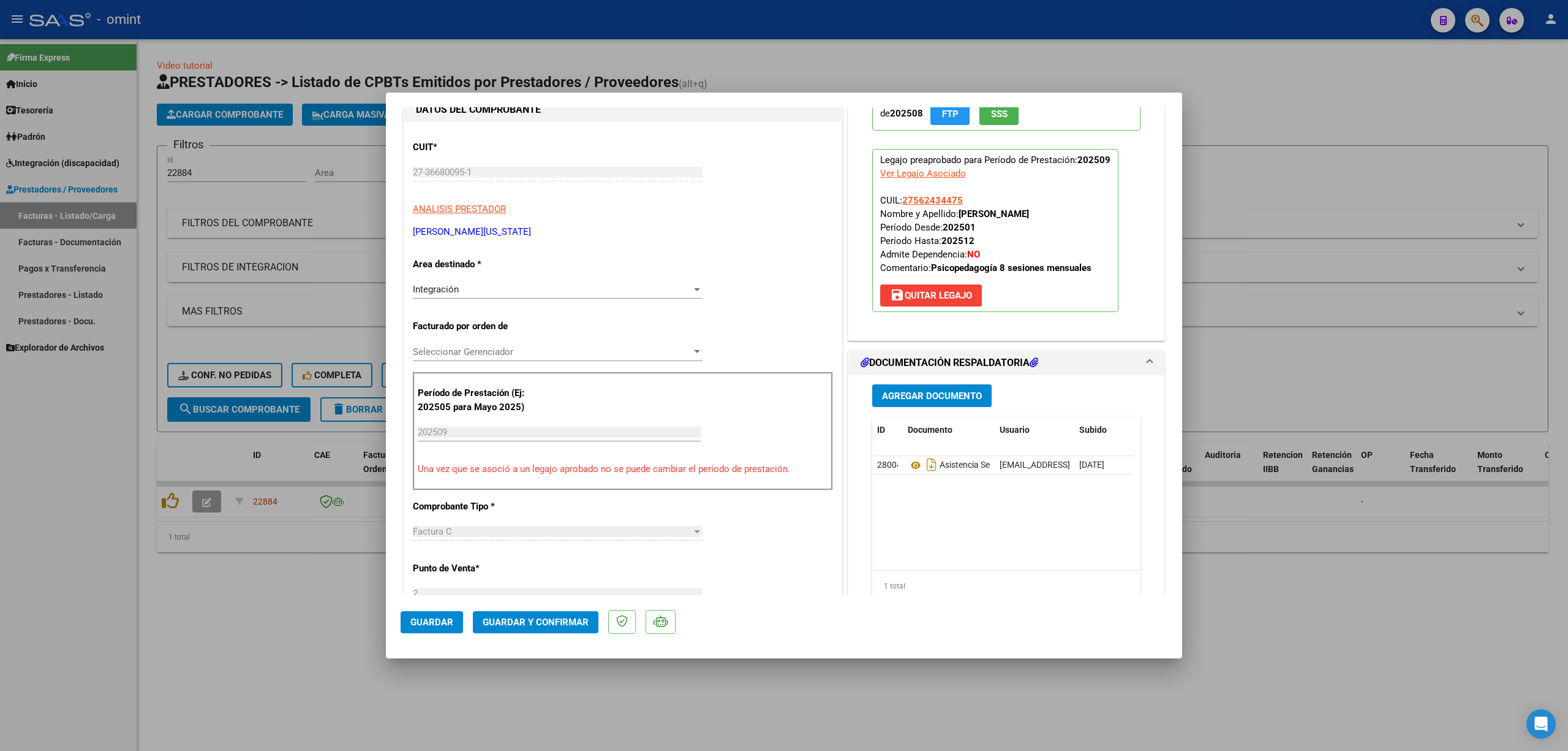
scroll to position [245, 0]
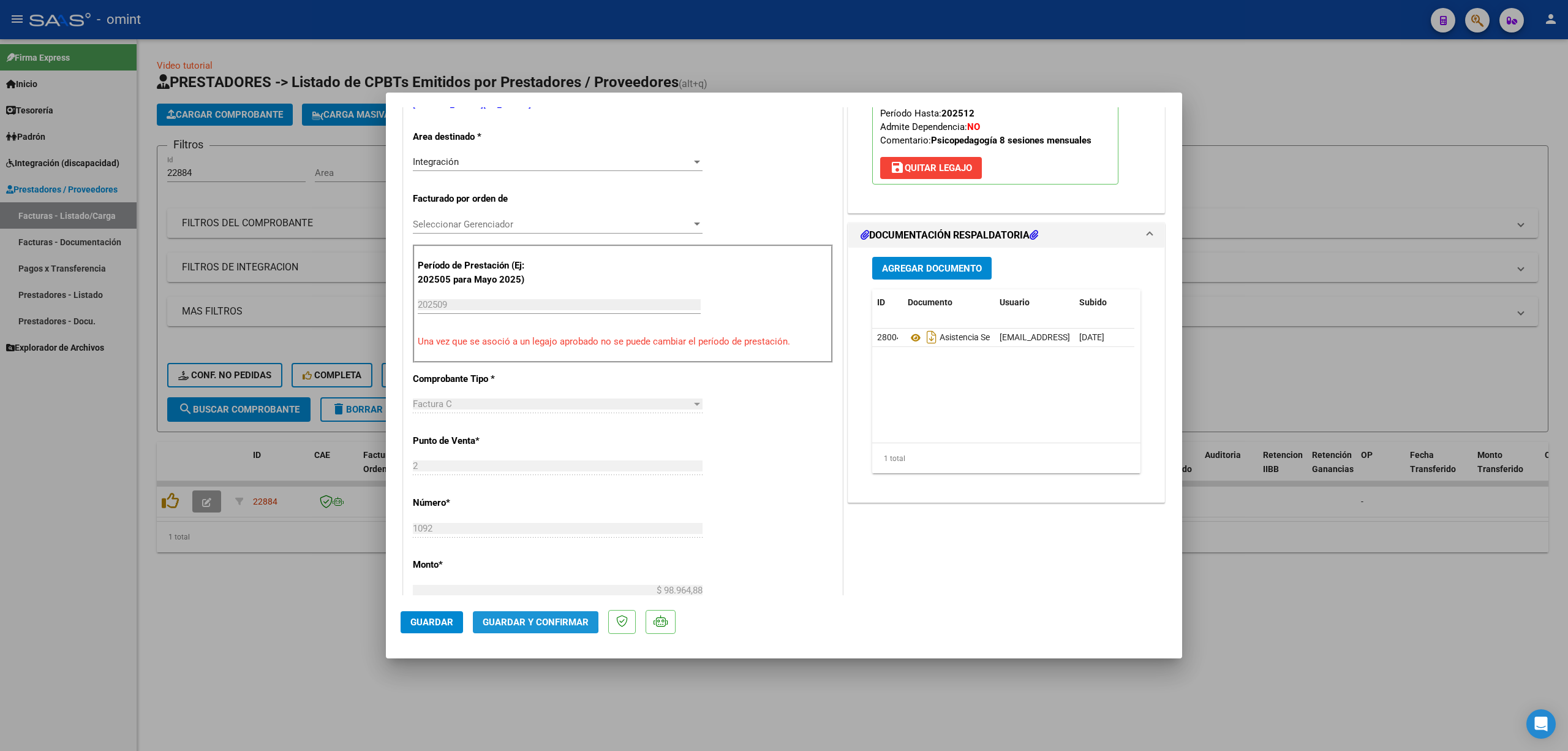
click at [528, 618] on span "Guardar y Confirmar" at bounding box center [536, 622] width 106 height 11
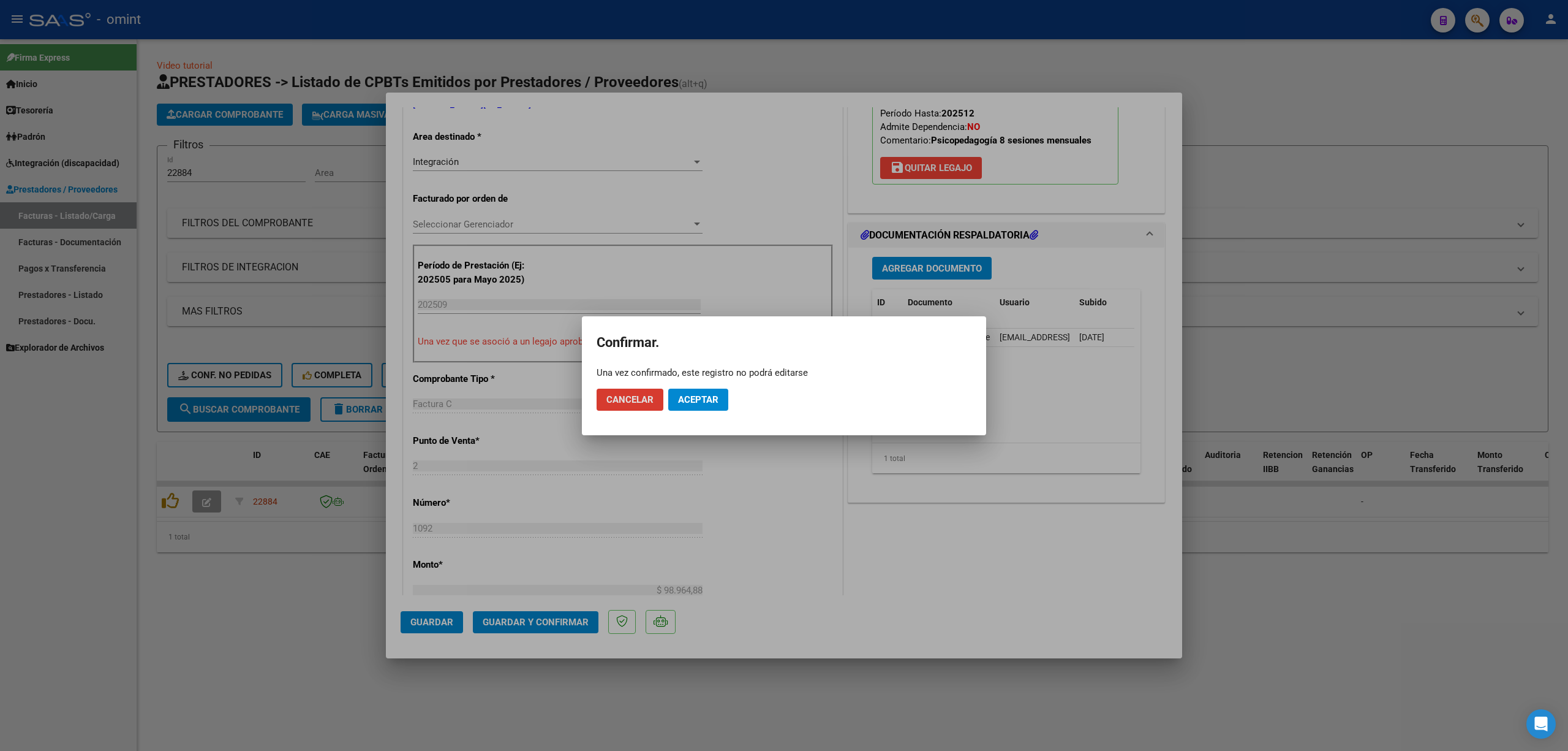
click at [689, 403] on span "Aceptar" at bounding box center [698, 399] width 41 height 11
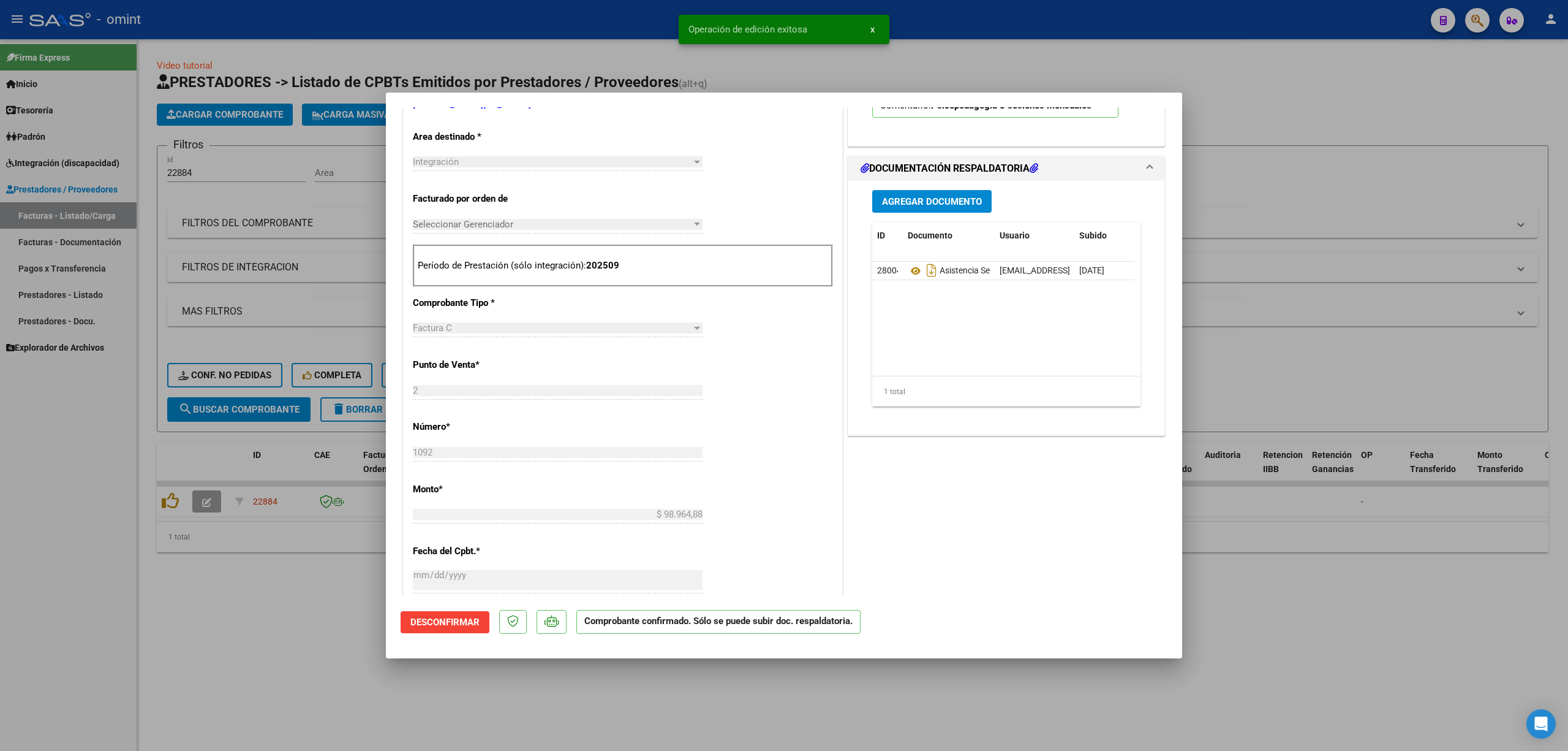
click at [349, 224] on div at bounding box center [784, 375] width 1568 height 751
type input "$ 0,00"
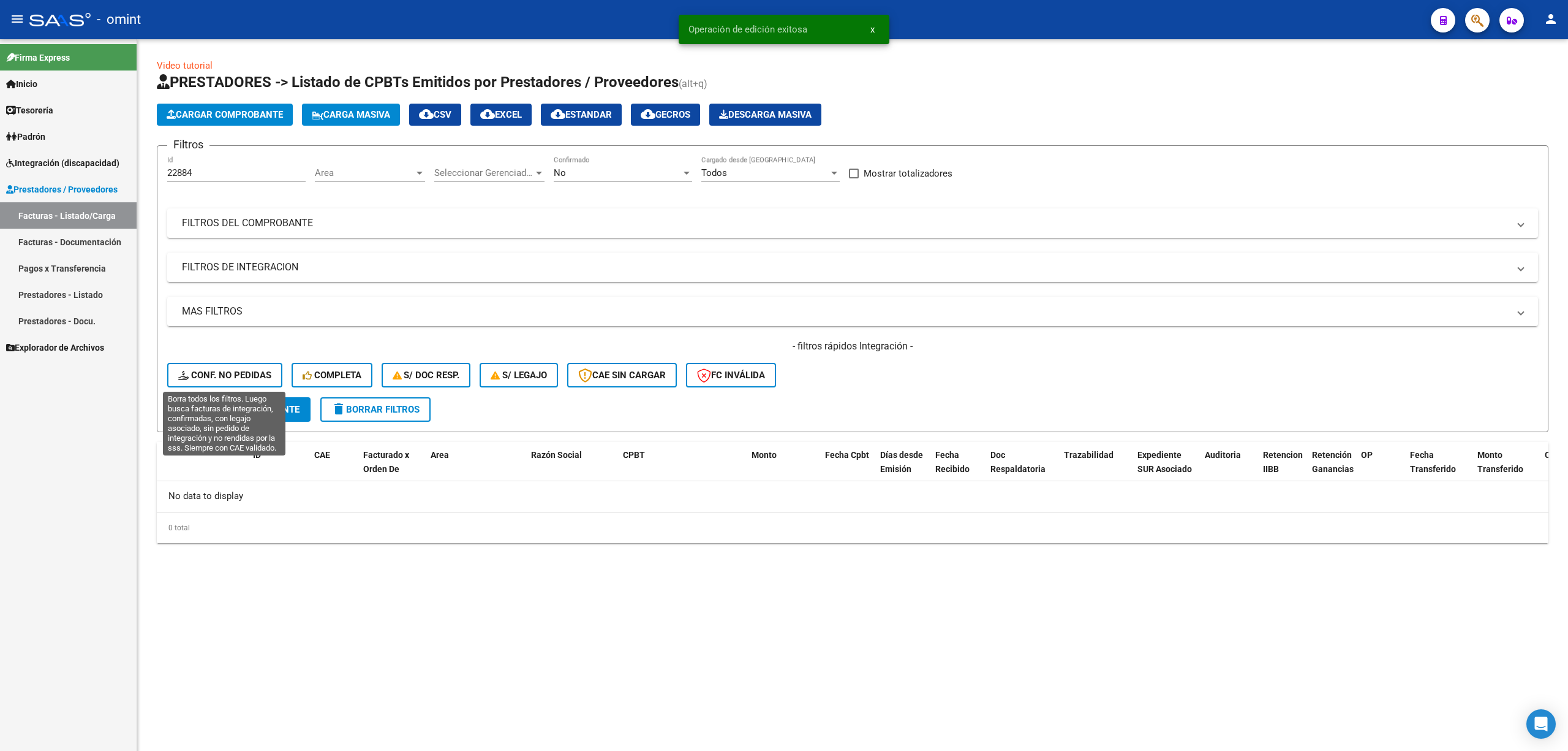
click at [238, 368] on button "Conf. no pedidas" at bounding box center [225, 375] width 116 height 25
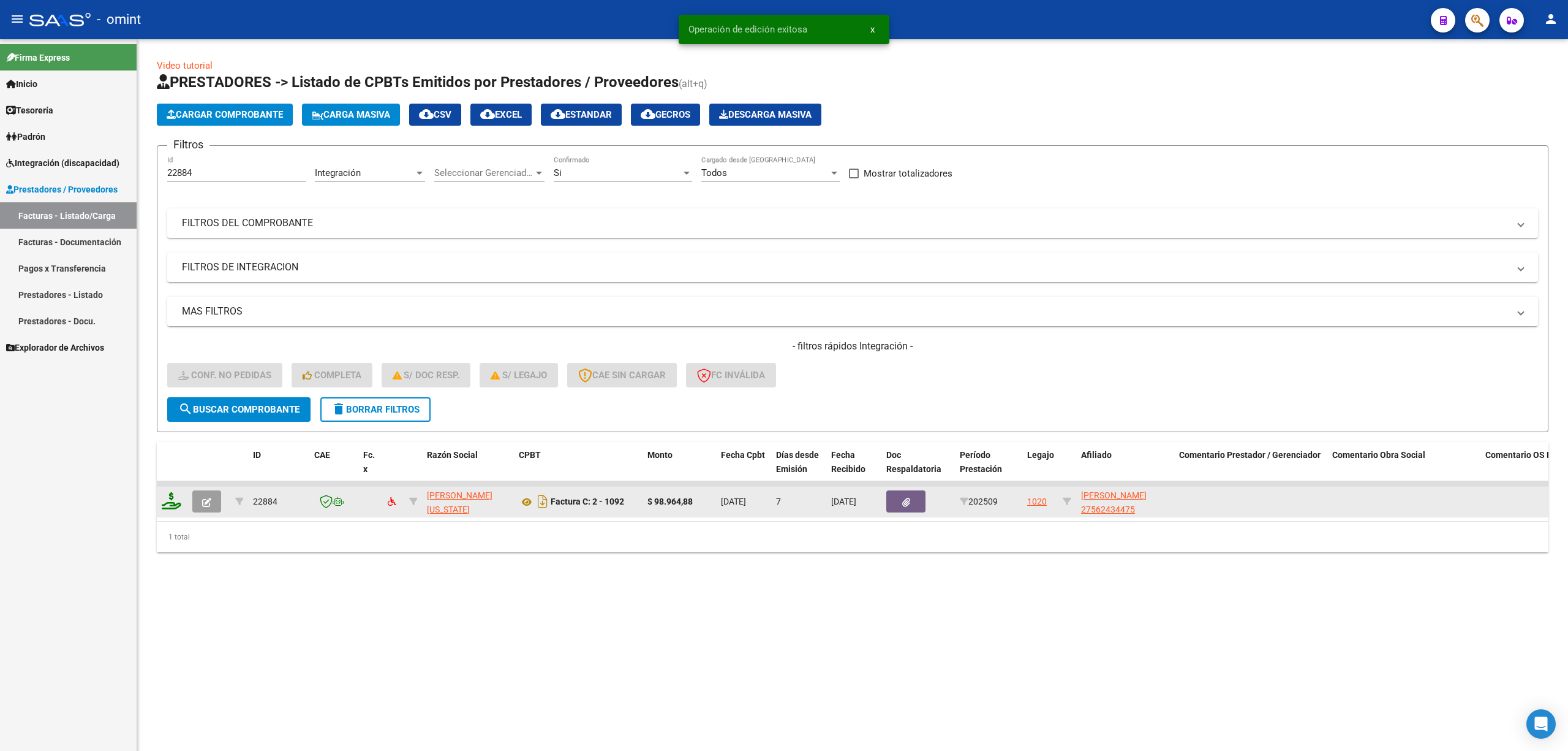
click at [170, 494] on icon at bounding box center [171, 501] width 20 height 17
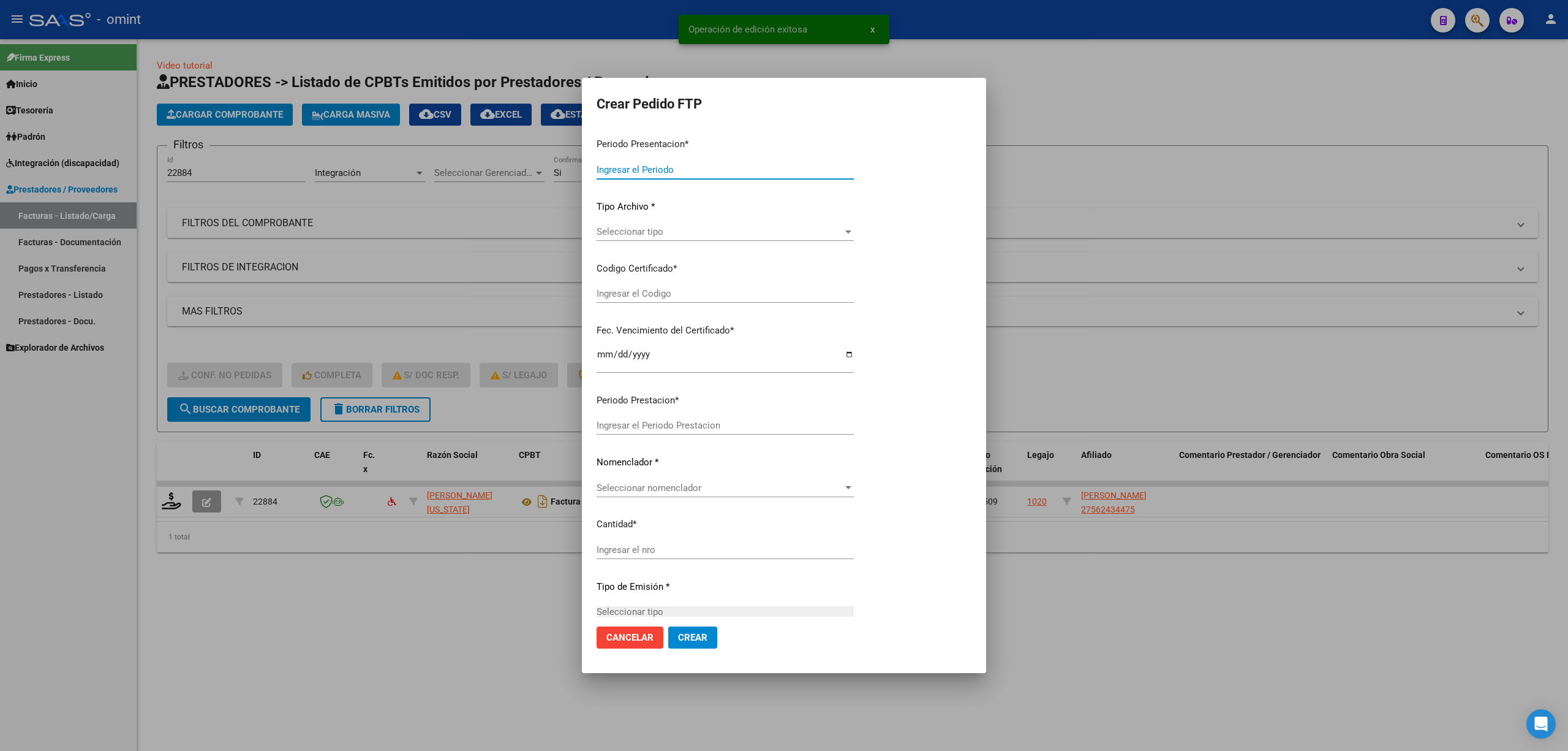
type input "202509"
type input "$ 98.964,88"
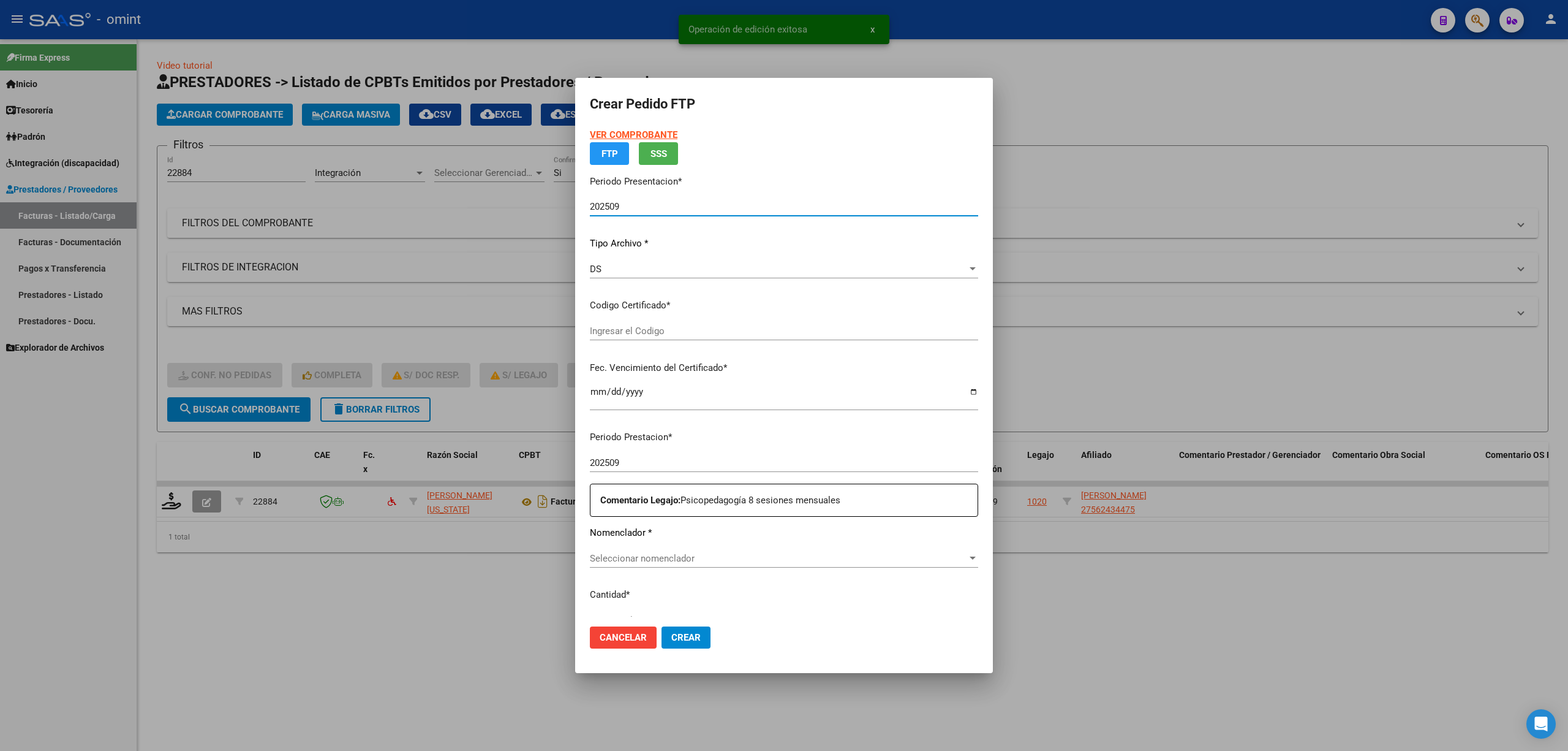
type input "768588641"
type input "2026-09-28"
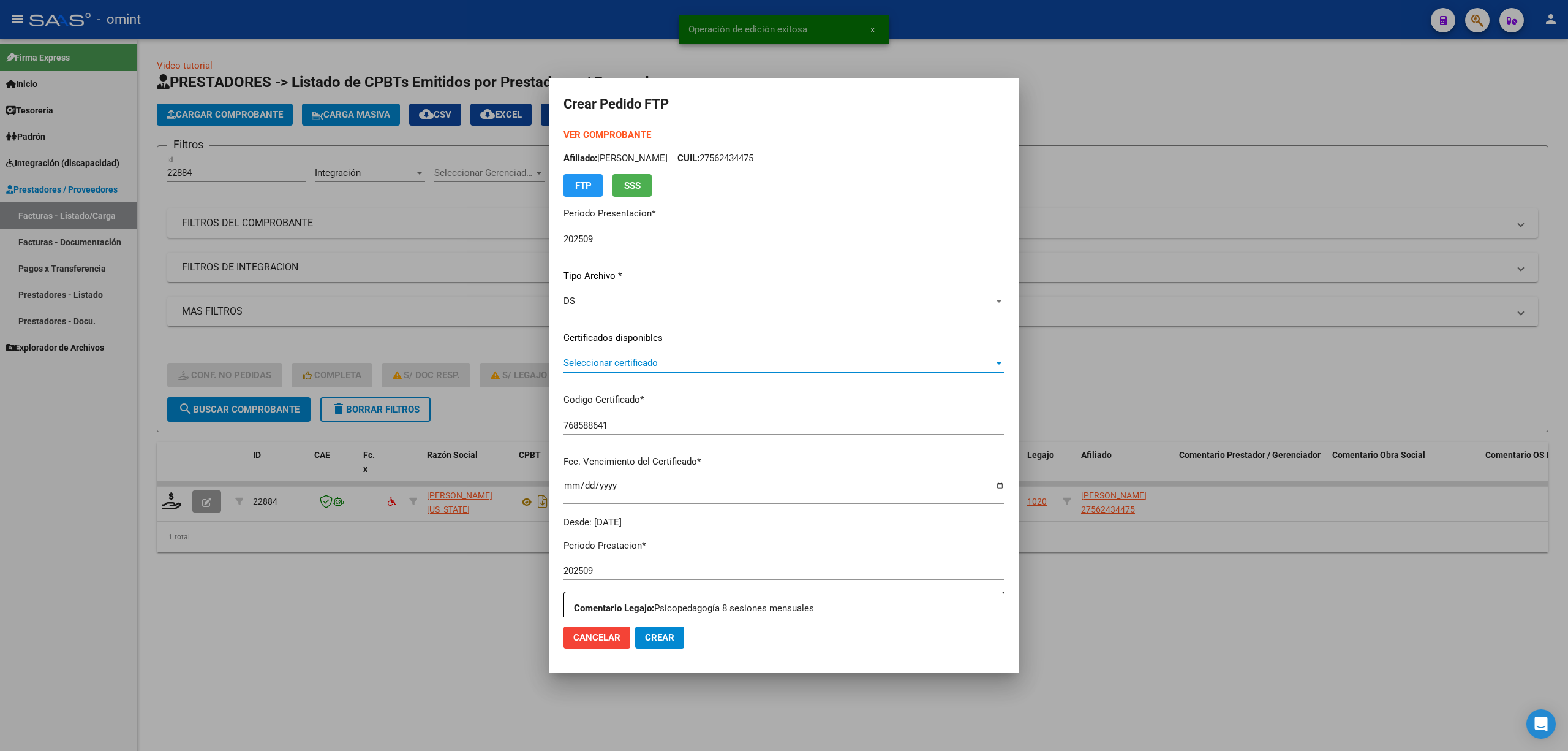
click at [605, 358] on span "Seleccionar certificado" at bounding box center [779, 363] width 430 height 11
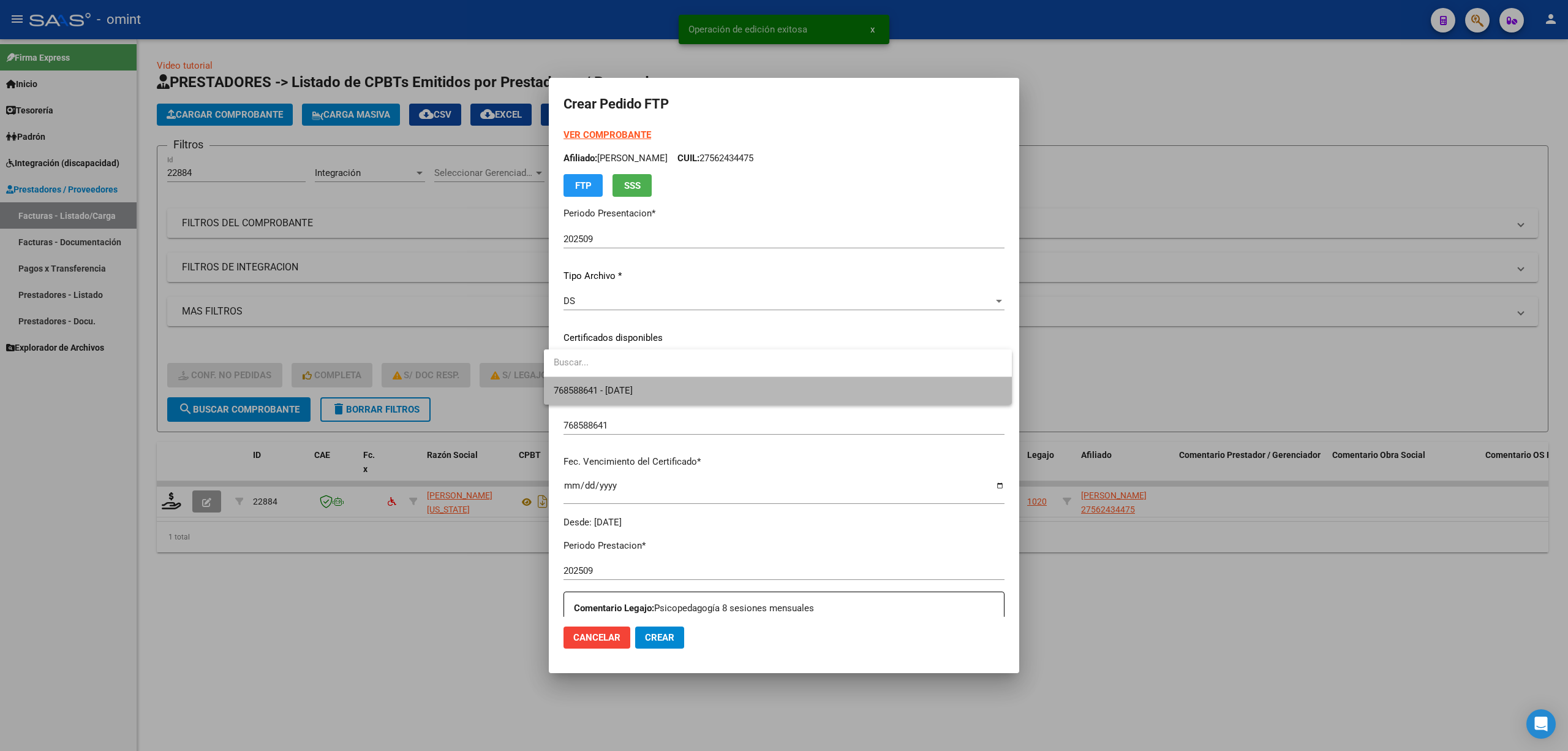
click at [623, 382] on span "768588641 - 2026-09-28" at bounding box center [777, 390] width 448 height 28
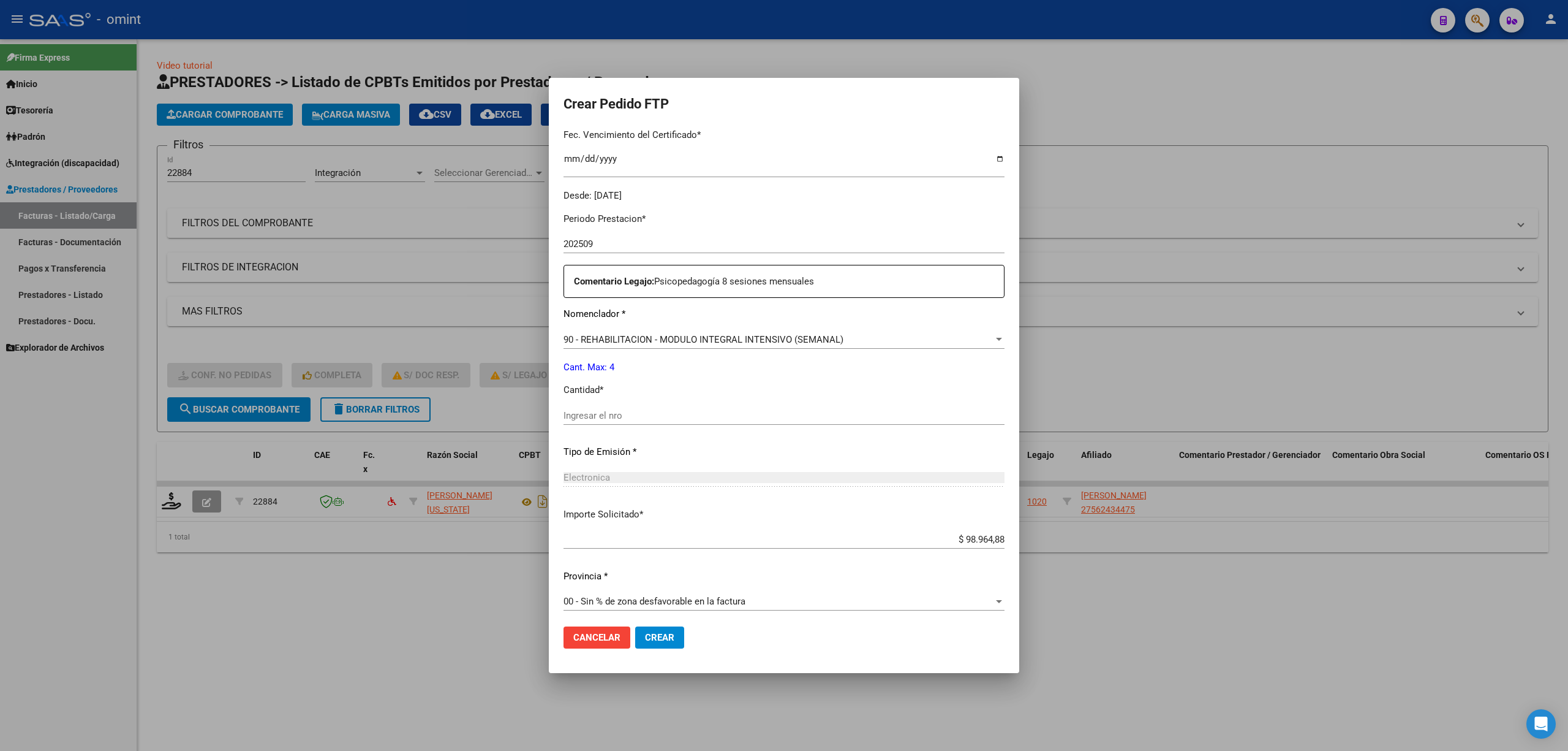
scroll to position [332, 0]
click at [623, 408] on input "Ingresar el nro" at bounding box center [784, 409] width 441 height 11
type input "4"
click at [648, 643] on button "Crear" at bounding box center [659, 638] width 49 height 22
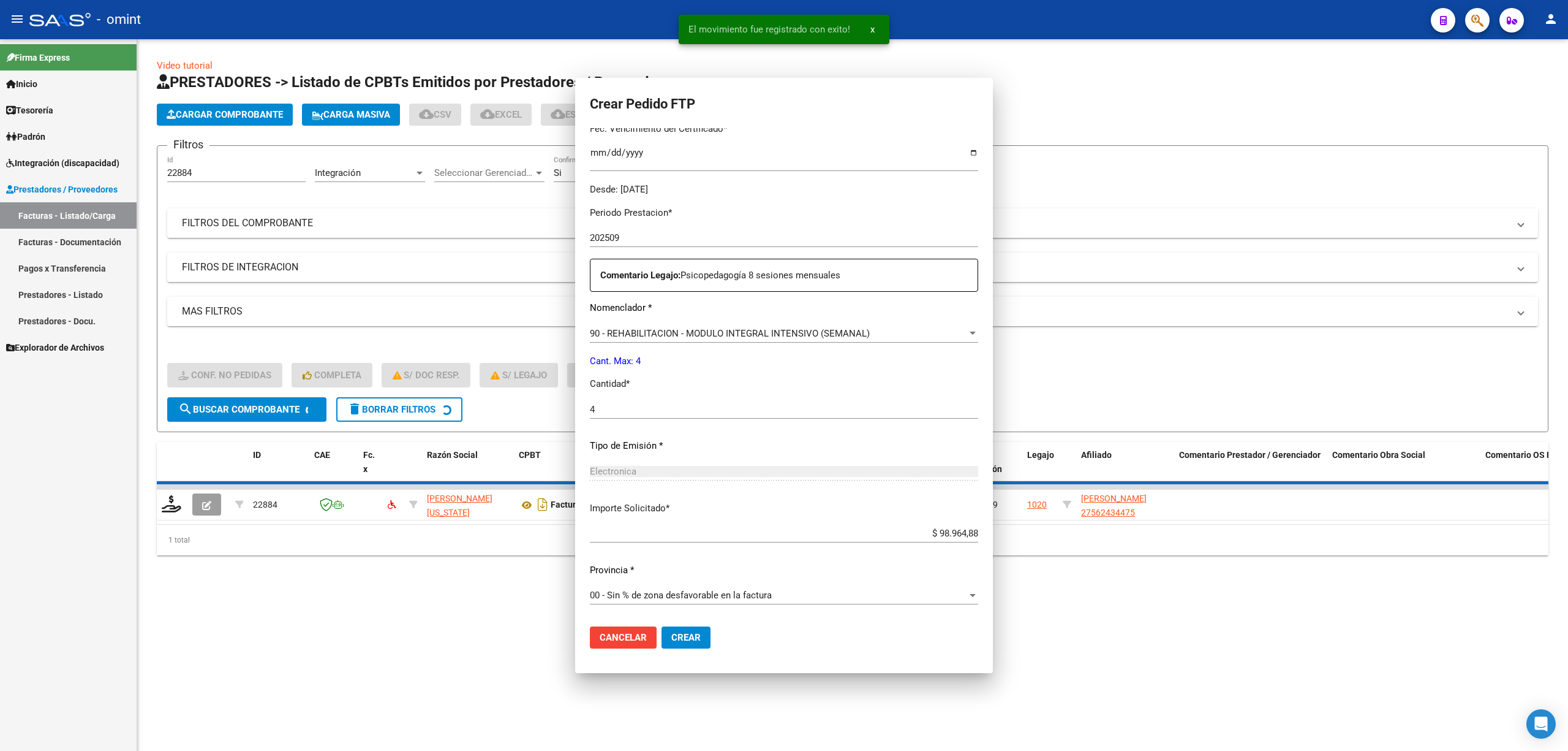
scroll to position [0, 0]
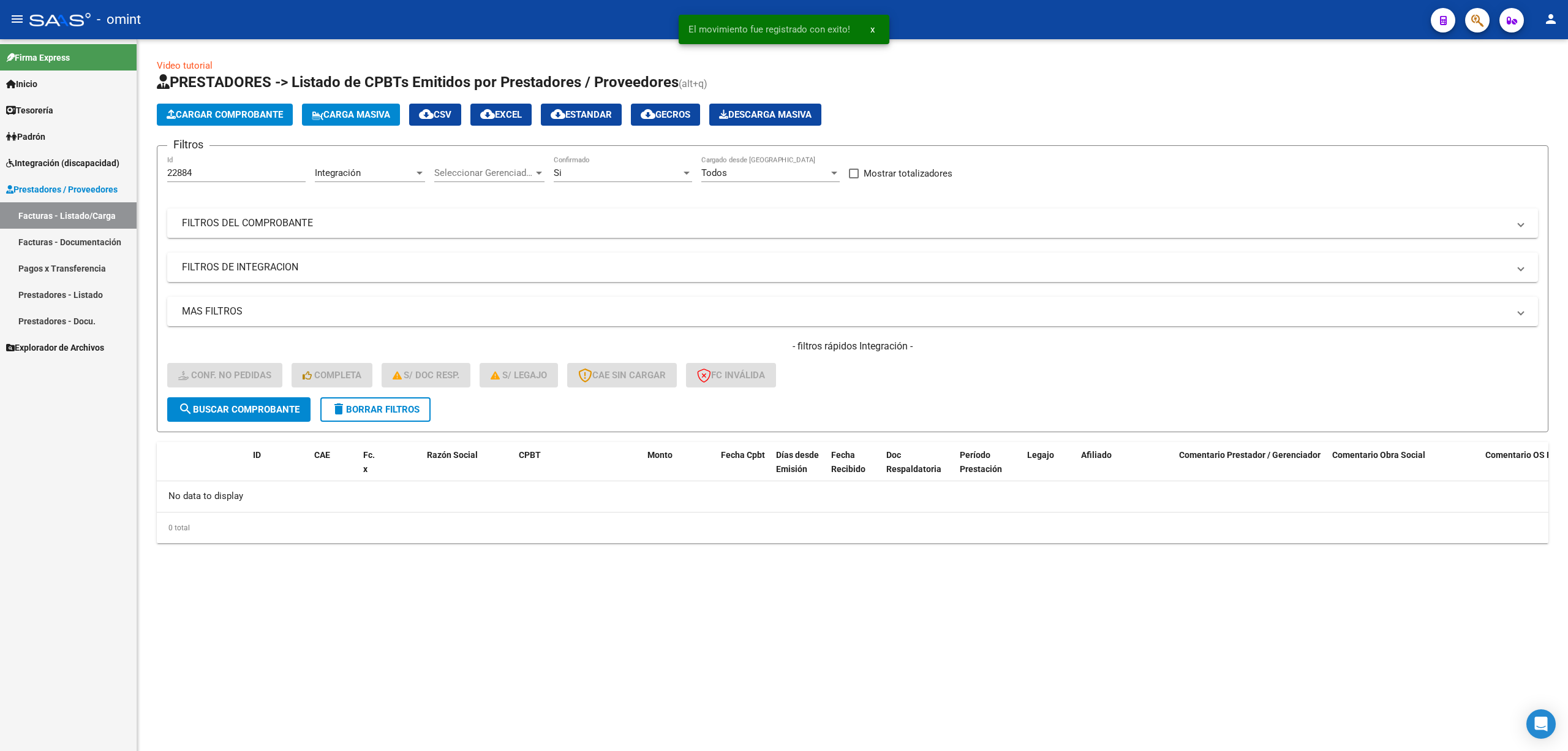
click at [377, 417] on button "delete Borrar Filtros" at bounding box center [376, 409] width 110 height 25
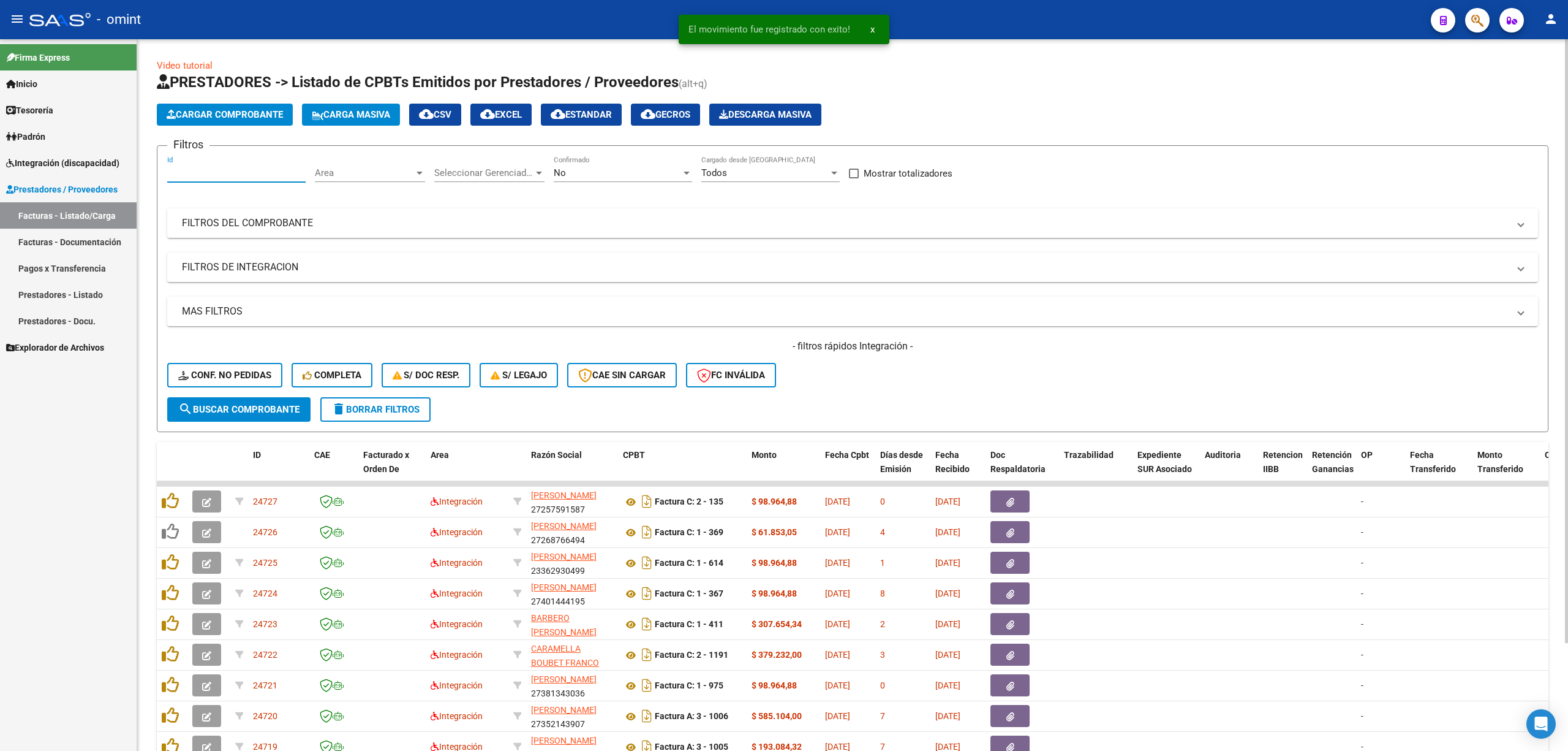
click at [200, 169] on input "Id" at bounding box center [236, 172] width 139 height 11
paste input "22786"
type input "22786"
click at [235, 417] on button "search Buscar Comprobante" at bounding box center [238, 409] width 143 height 25
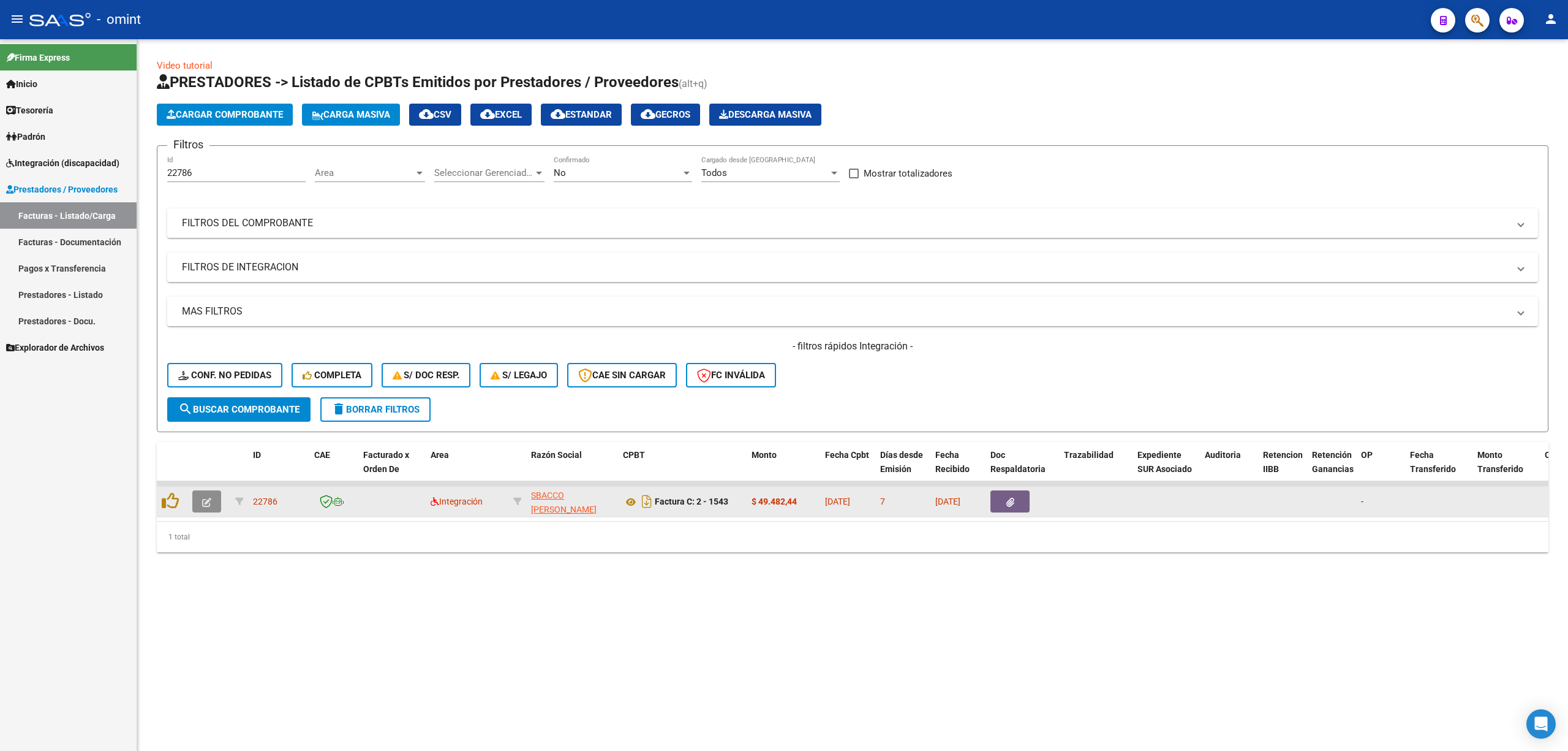
click at [211, 500] on button "button" at bounding box center [207, 501] width 29 height 22
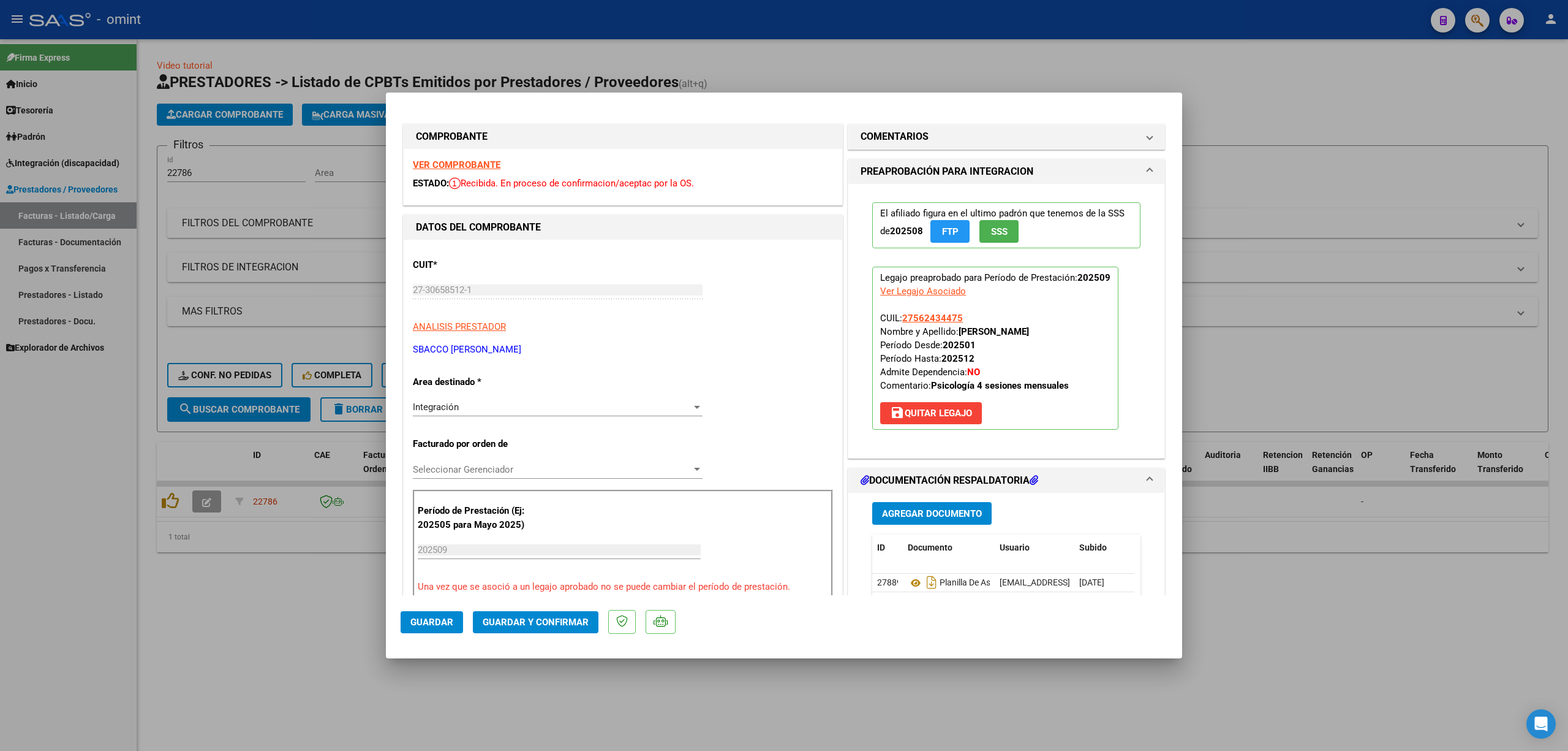
click at [456, 159] on strong "VER COMPROBANTE" at bounding box center [456, 164] width 88 height 11
click at [557, 623] on span "Guardar y Confirmar" at bounding box center [536, 622] width 106 height 11
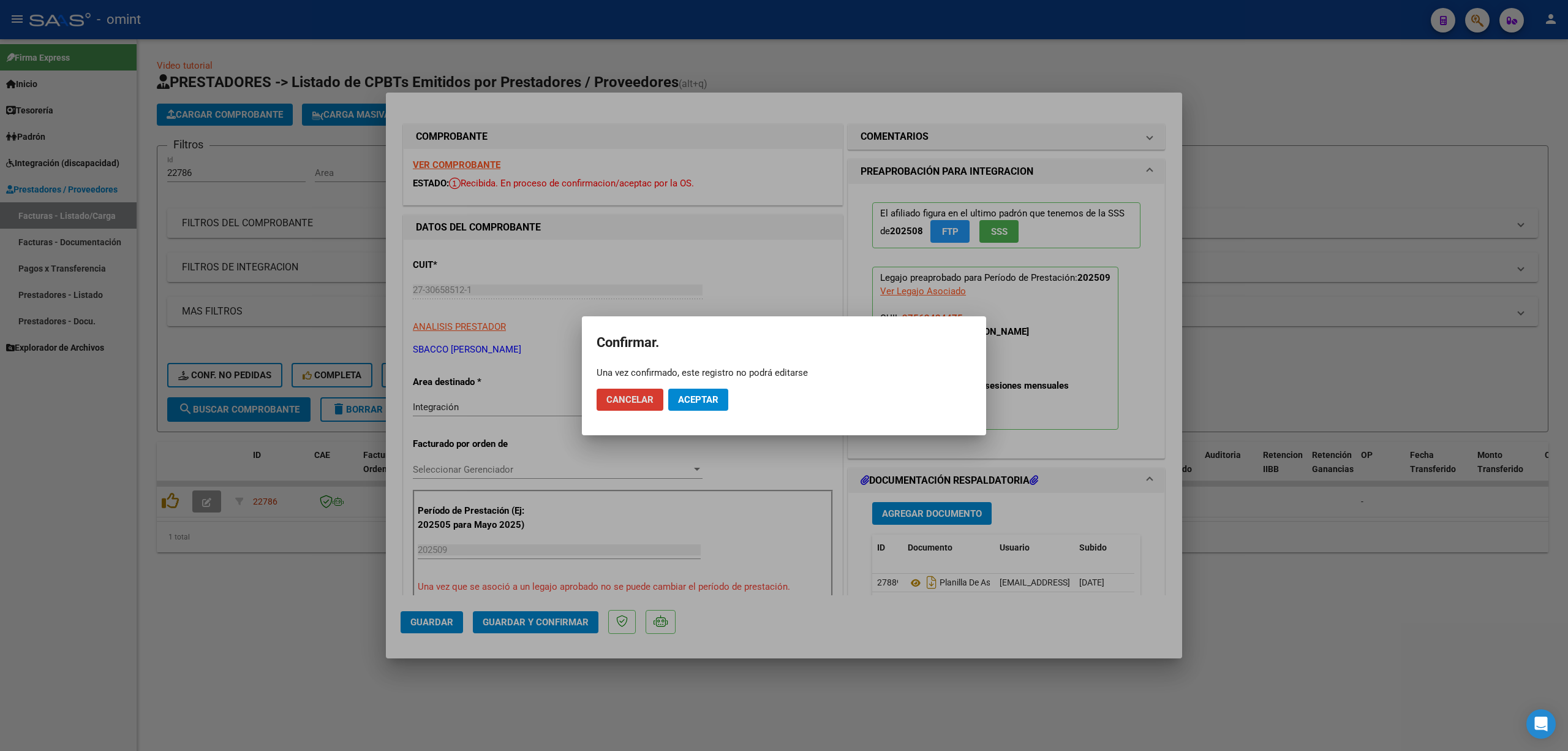
click at [685, 398] on span "Aceptar" at bounding box center [698, 399] width 41 height 11
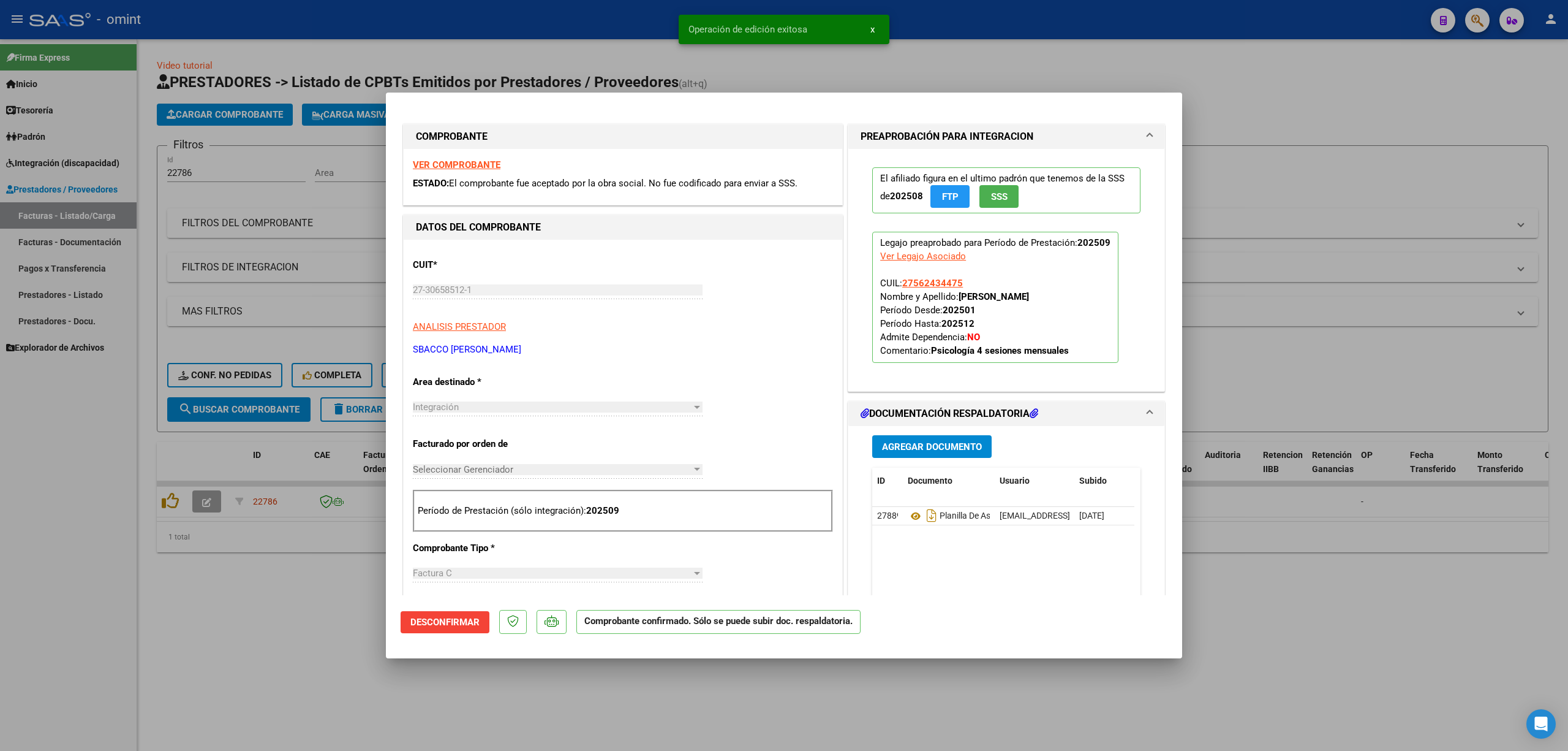
click at [218, 315] on div at bounding box center [784, 375] width 1568 height 751
type input "$ 0,00"
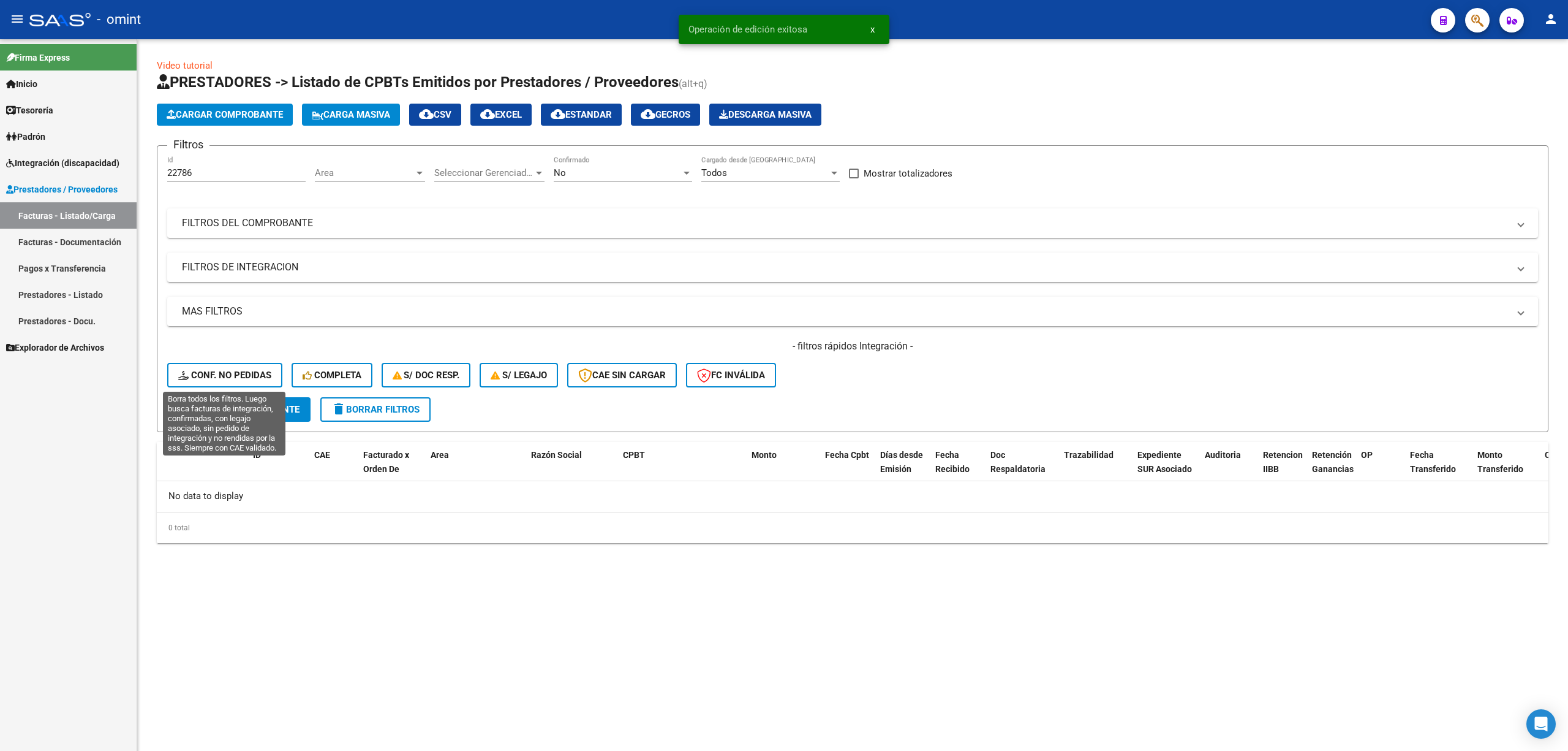
click at [216, 373] on span "Conf. no pedidas" at bounding box center [225, 374] width 93 height 11
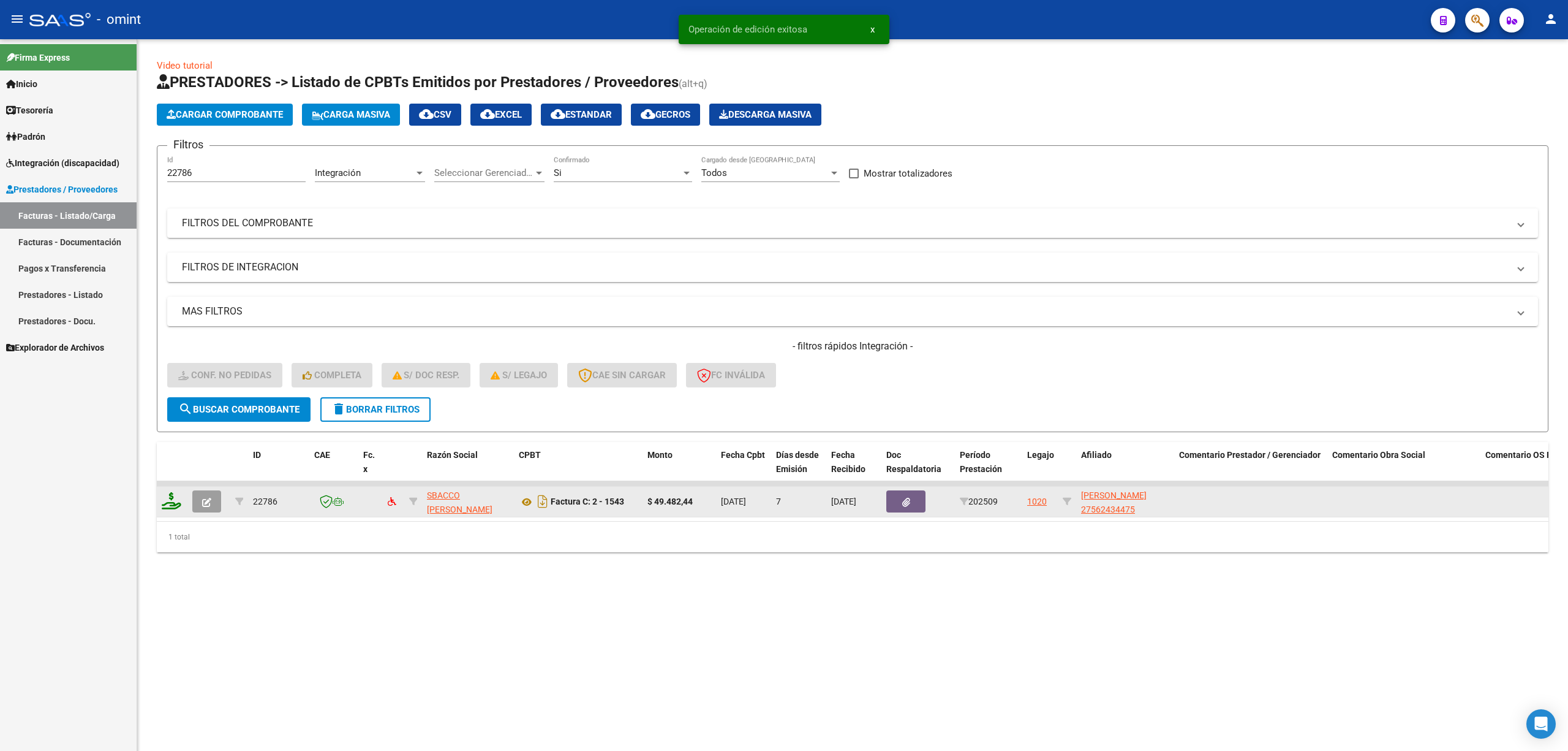
click at [166, 498] on icon at bounding box center [171, 501] width 20 height 17
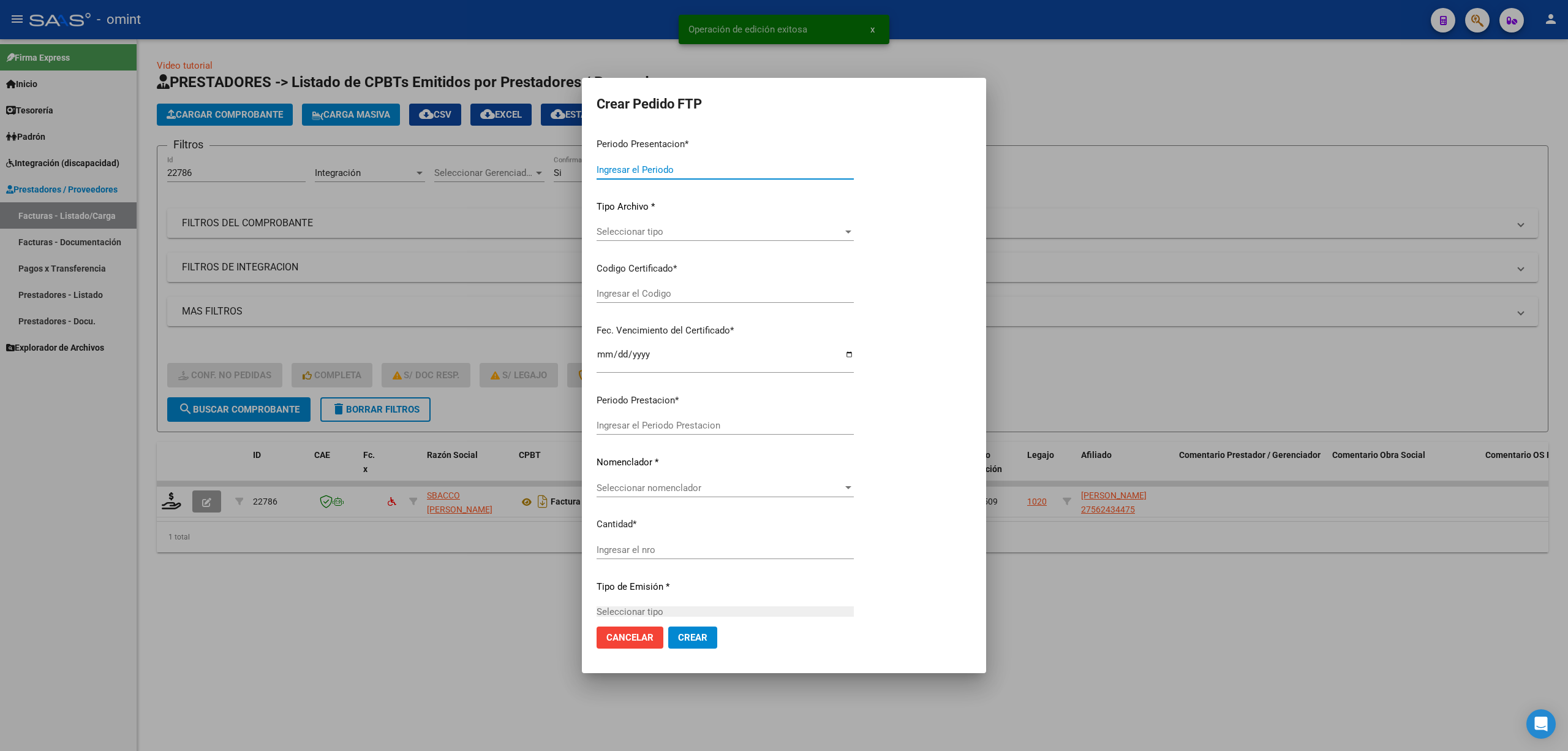
type input "202509"
type input "$ 49.482,44"
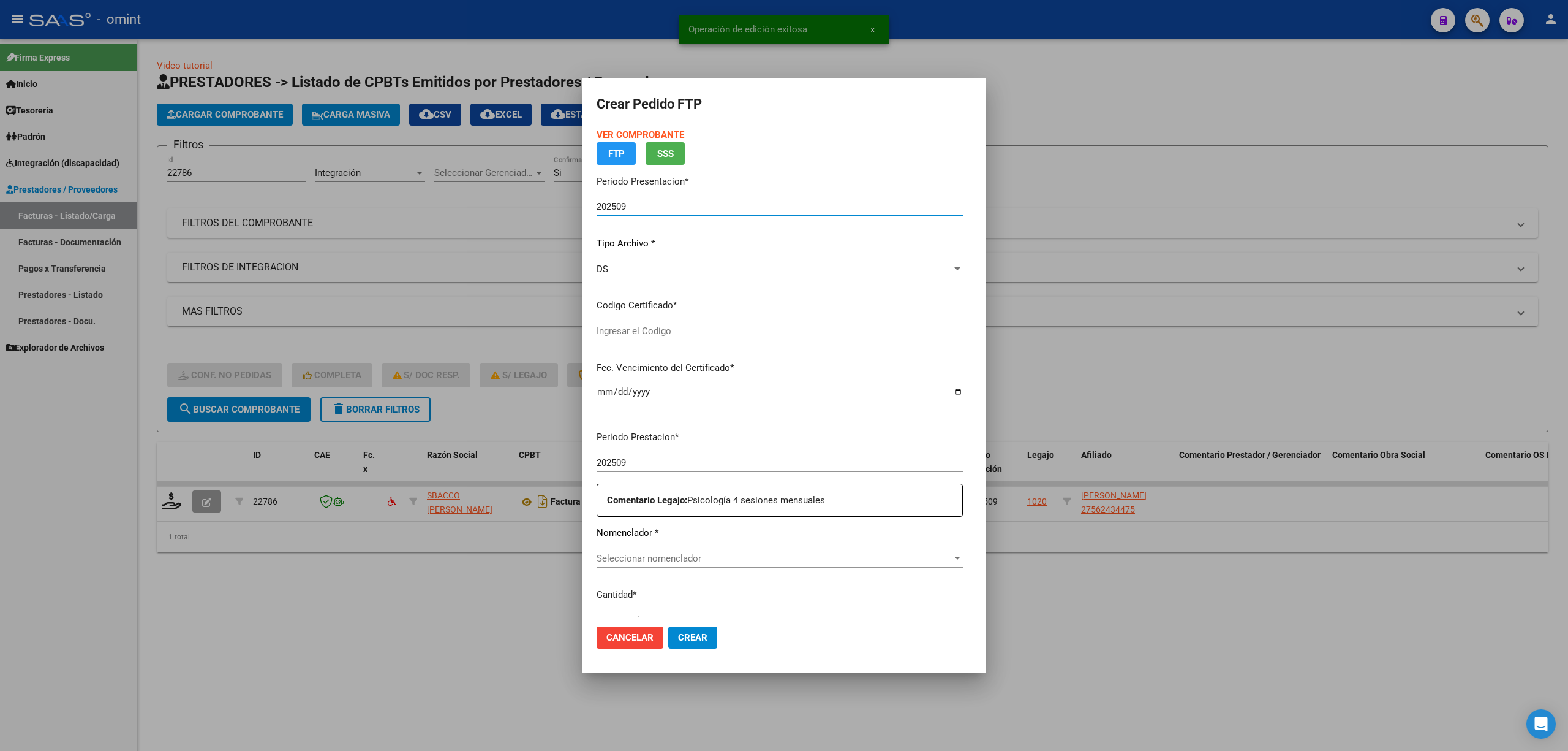
type input "768588641"
type input "2026-09-28"
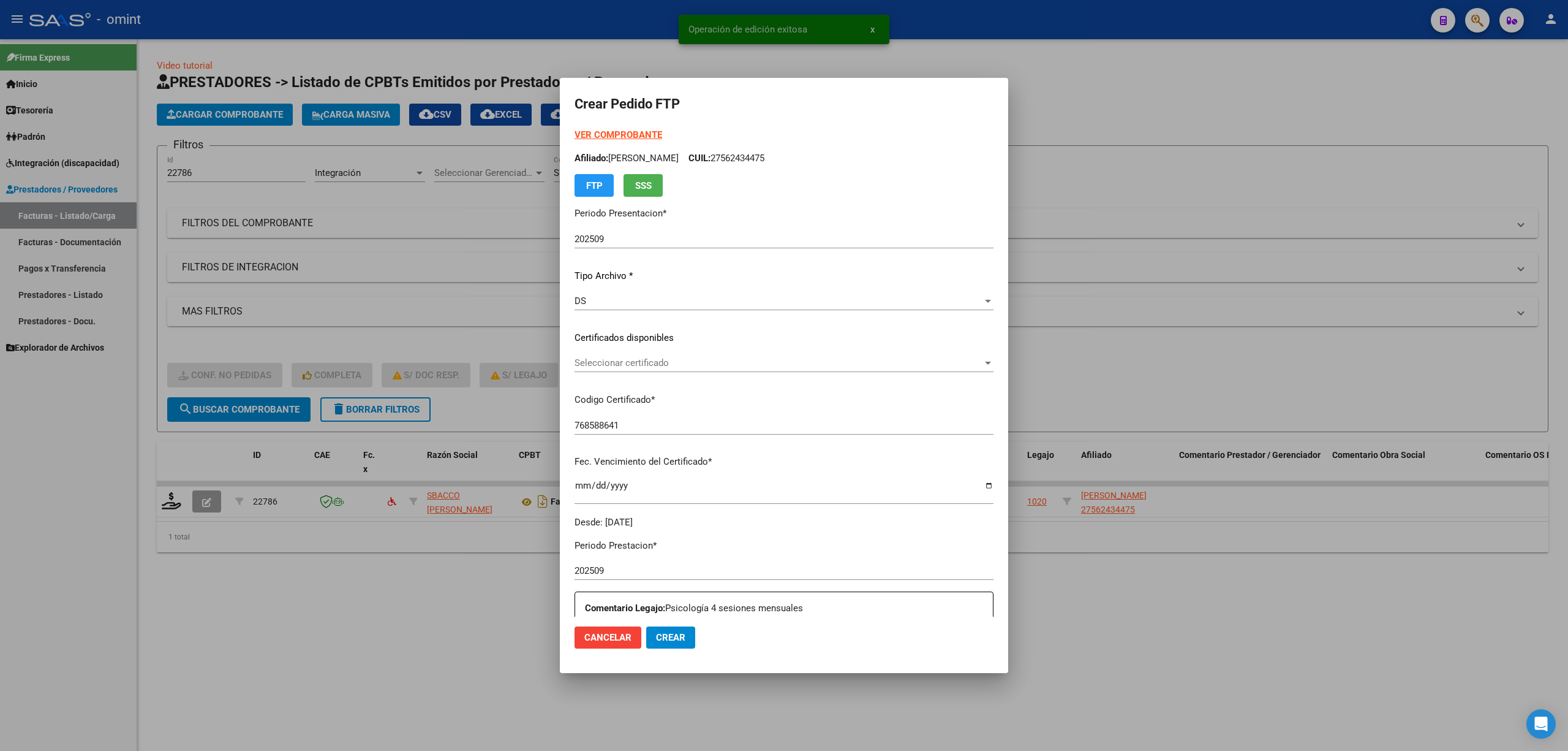
click at [631, 334] on p "Certificados disponibles" at bounding box center [784, 337] width 419 height 14
click at [635, 366] on span "Seleccionar certificado" at bounding box center [778, 363] width 408 height 11
click at [654, 398] on span "768588641 - 2026-09-28" at bounding box center [777, 390] width 427 height 28
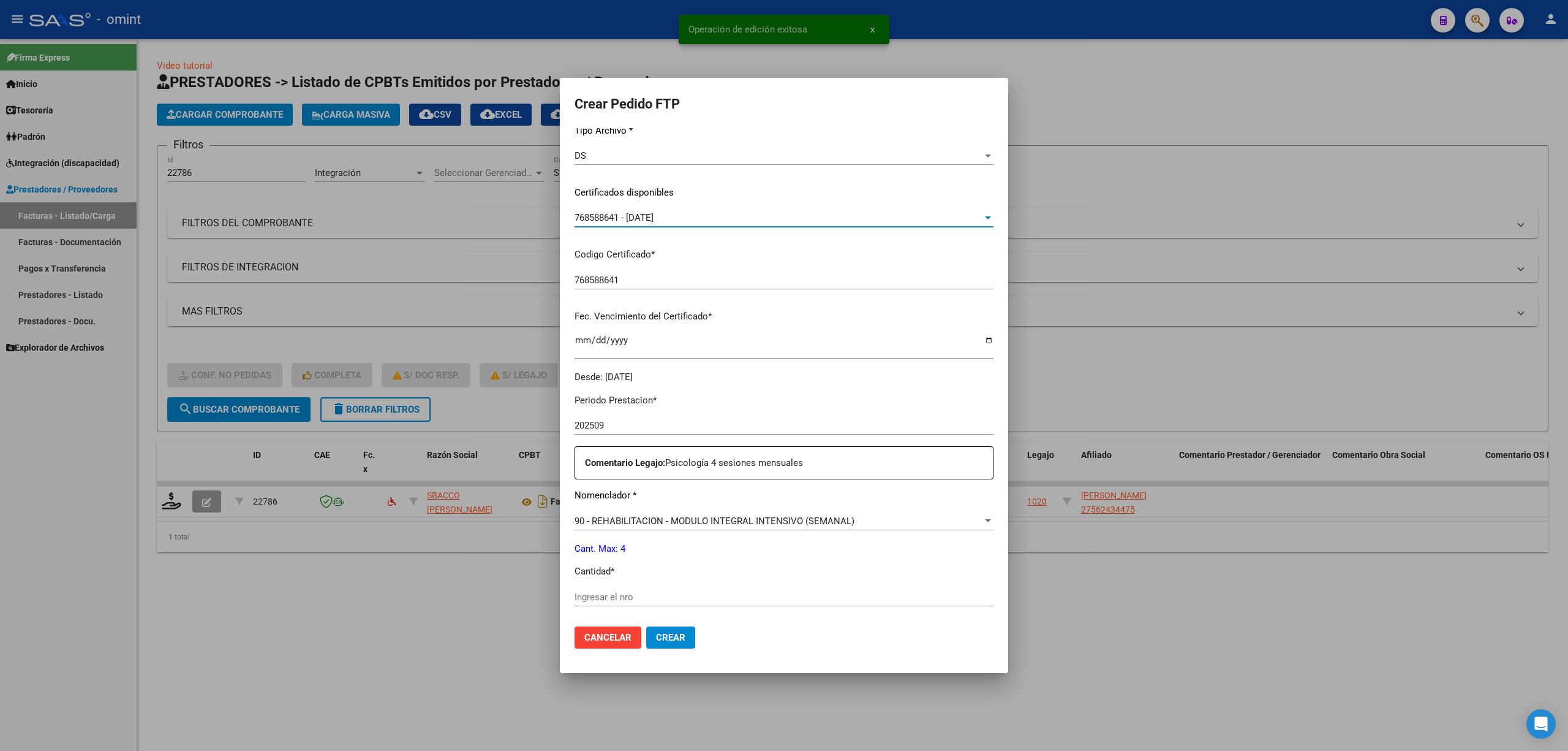
scroll to position [326, 0]
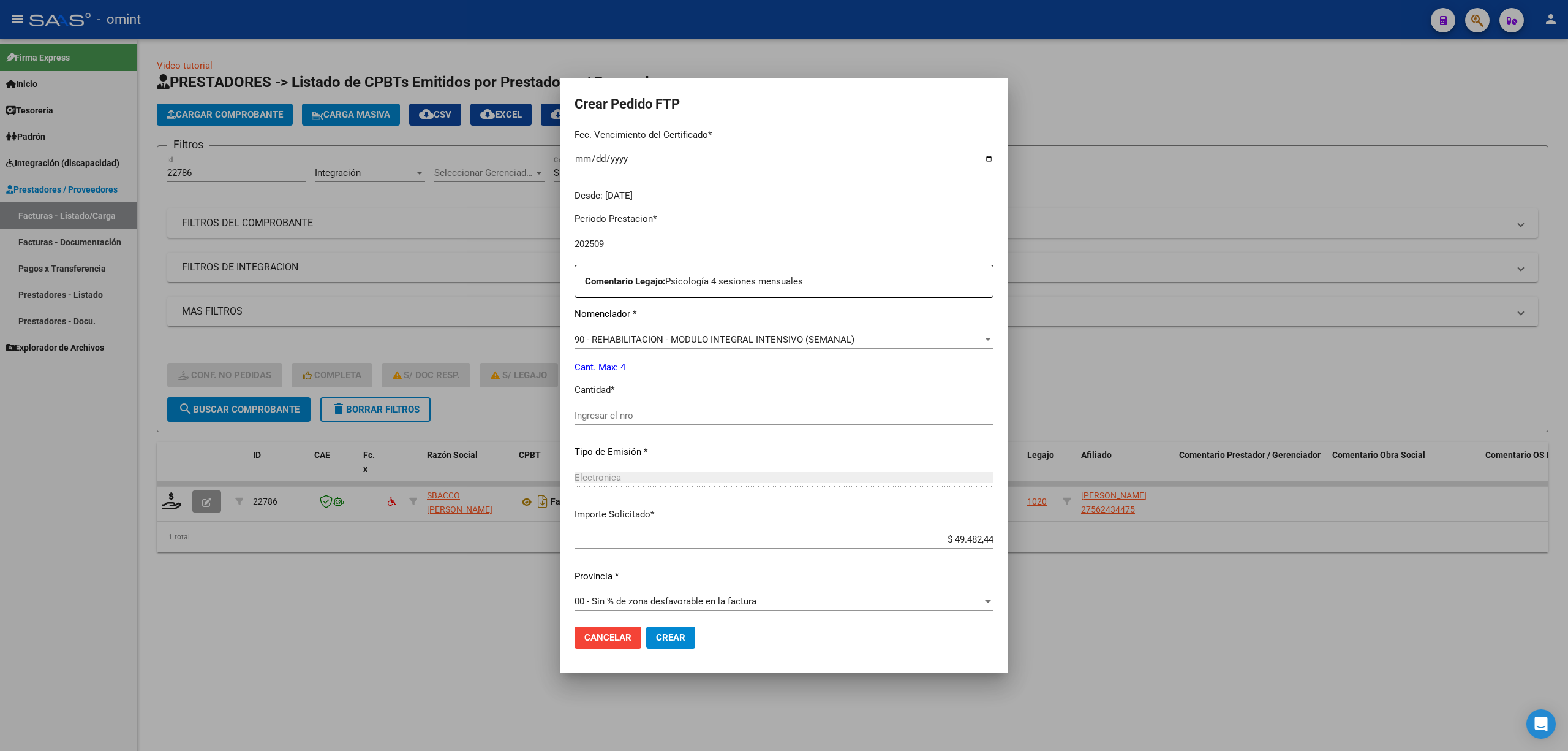
click at [631, 415] on input "Ingresar el nro" at bounding box center [784, 415] width 419 height 11
type input "4"
click at [679, 630] on button "Crear" at bounding box center [670, 638] width 49 height 22
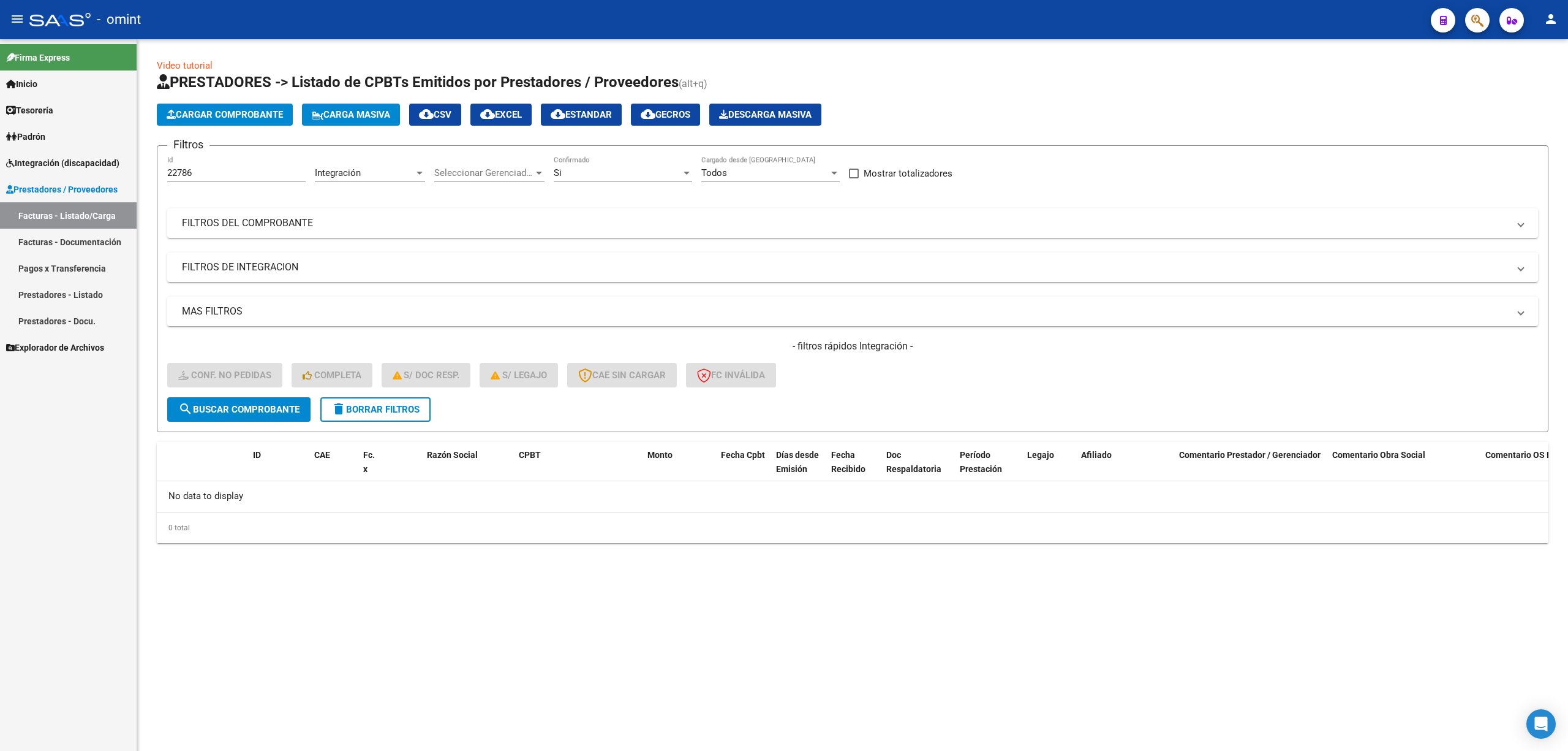
click at [393, 407] on span "delete Borrar Filtros" at bounding box center [375, 409] width 88 height 11
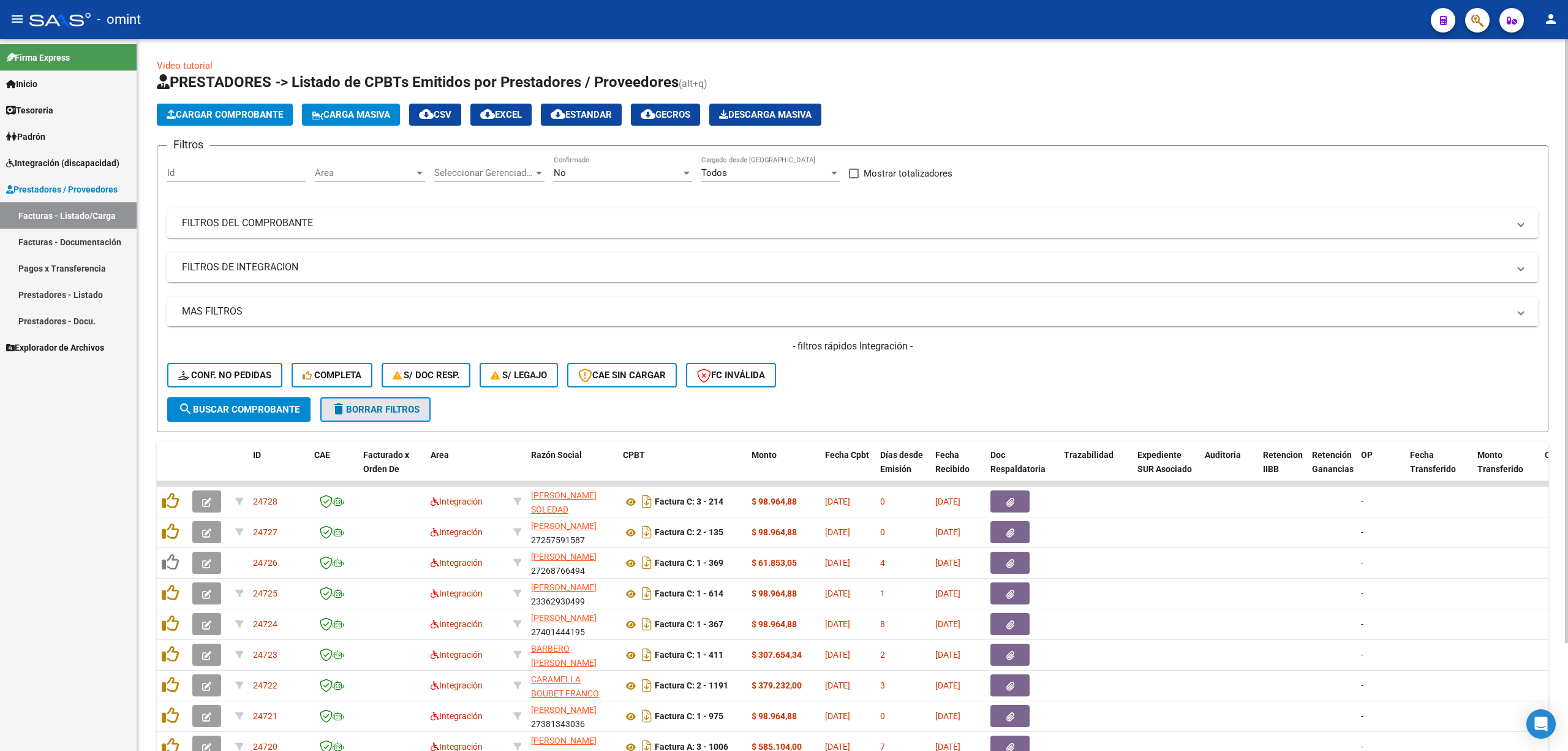
drag, startPoint x: 397, startPoint y: 410, endPoint x: 412, endPoint y: 411, distance: 15.0
click at [400, 411] on span "delete Borrar Filtros" at bounding box center [375, 409] width 88 height 11
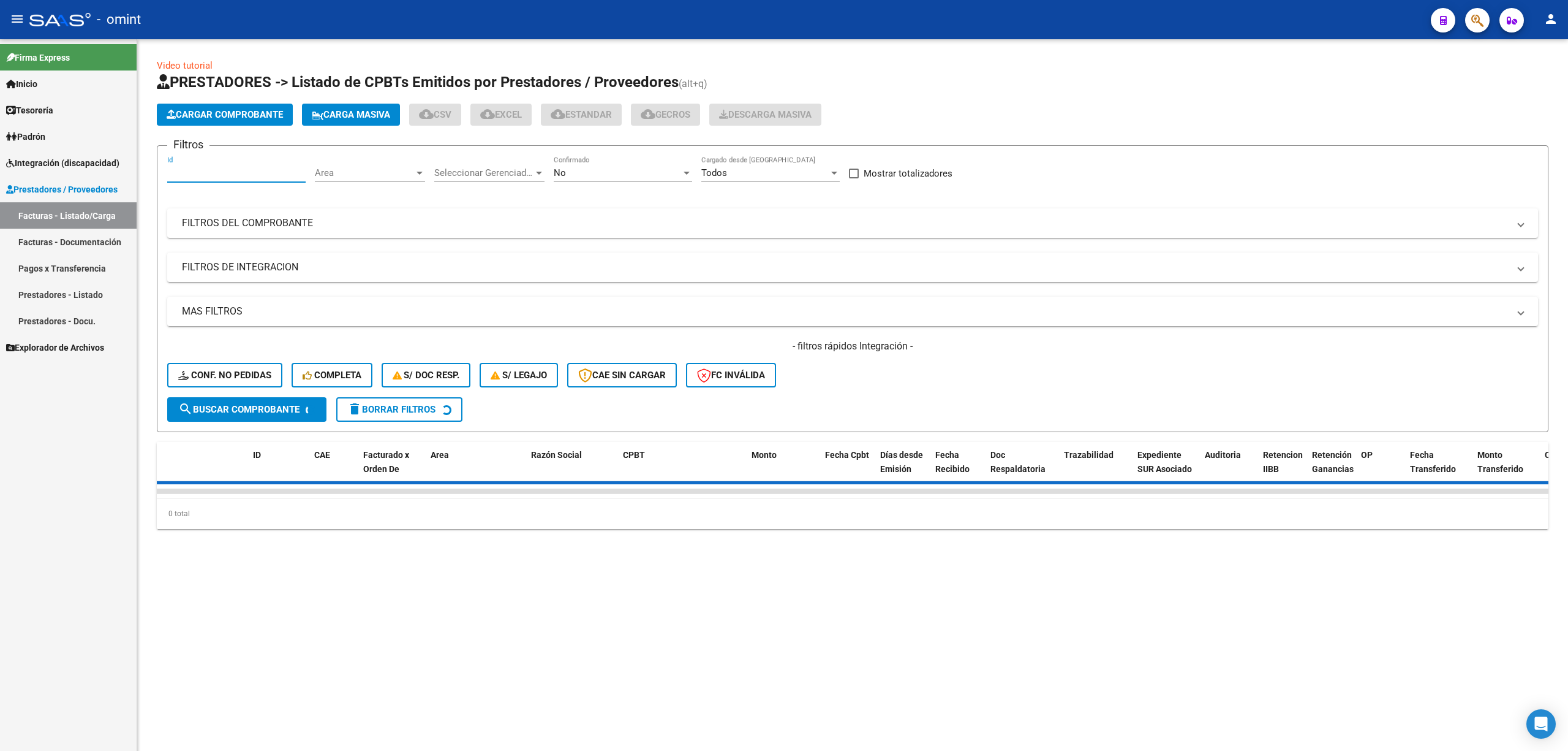
click at [211, 173] on input "Id" at bounding box center [236, 172] width 139 height 11
paste input "21916"
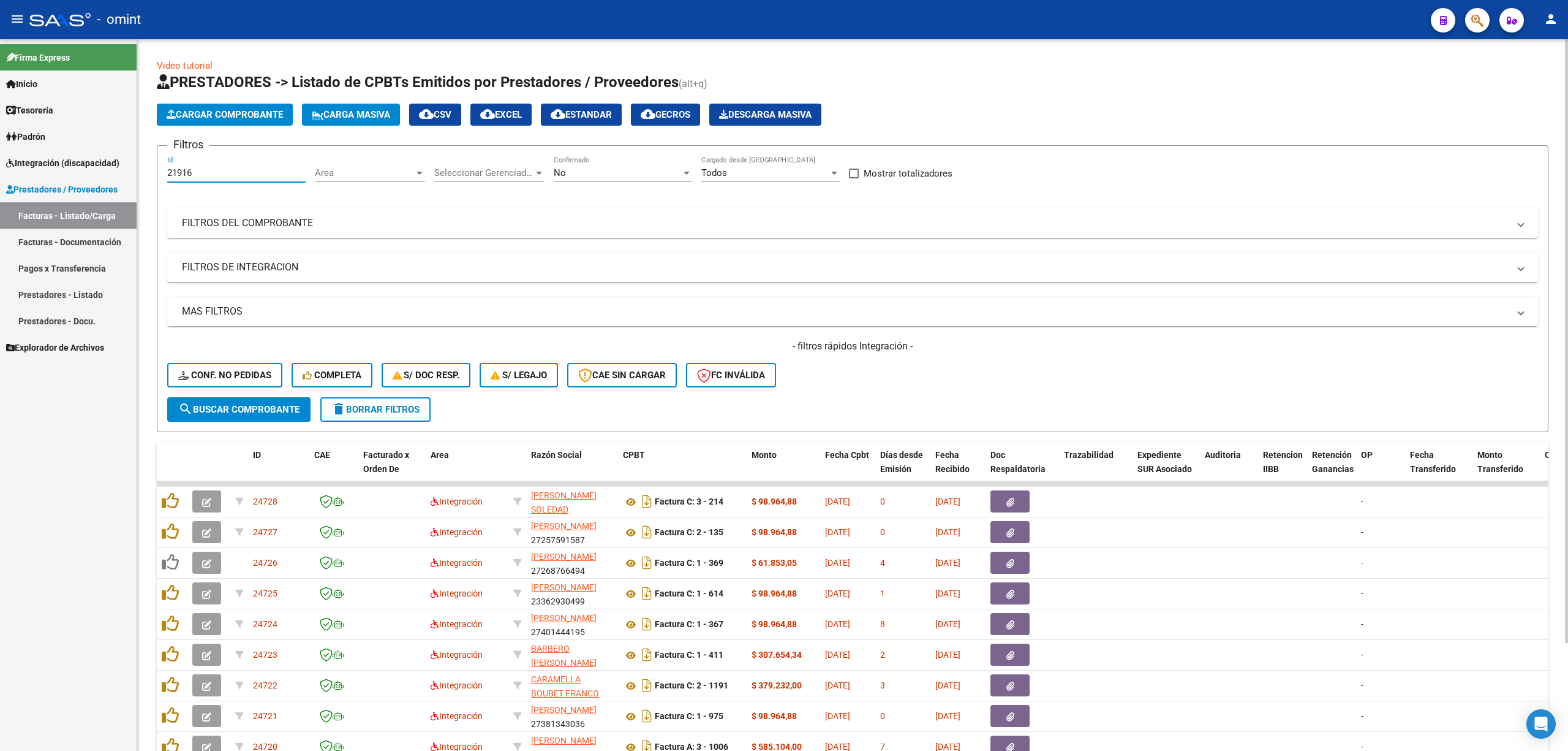
type input "21916"
click at [253, 412] on span "search Buscar Comprobante" at bounding box center [238, 409] width 121 height 11
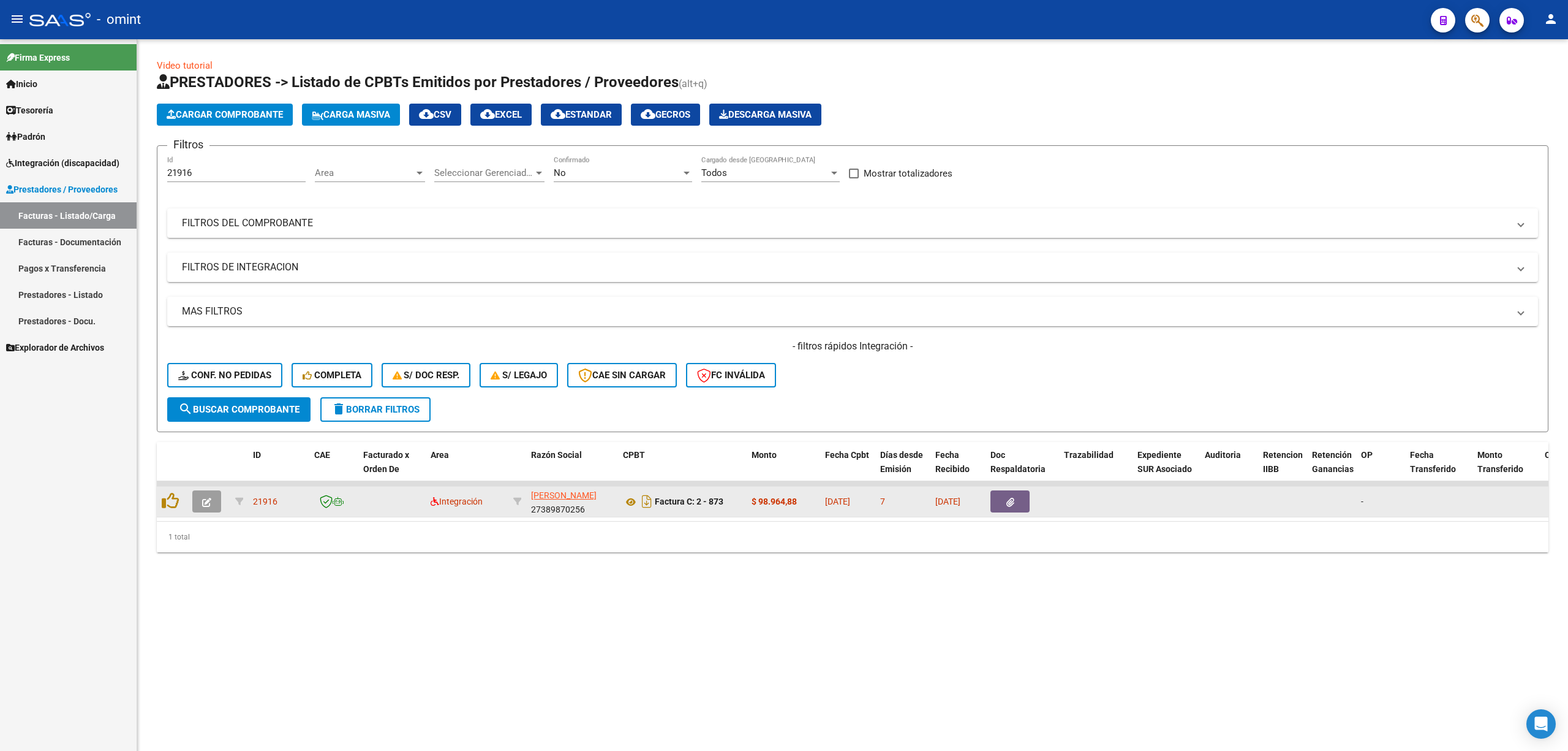
click at [206, 500] on icon "button" at bounding box center [206, 502] width 9 height 9
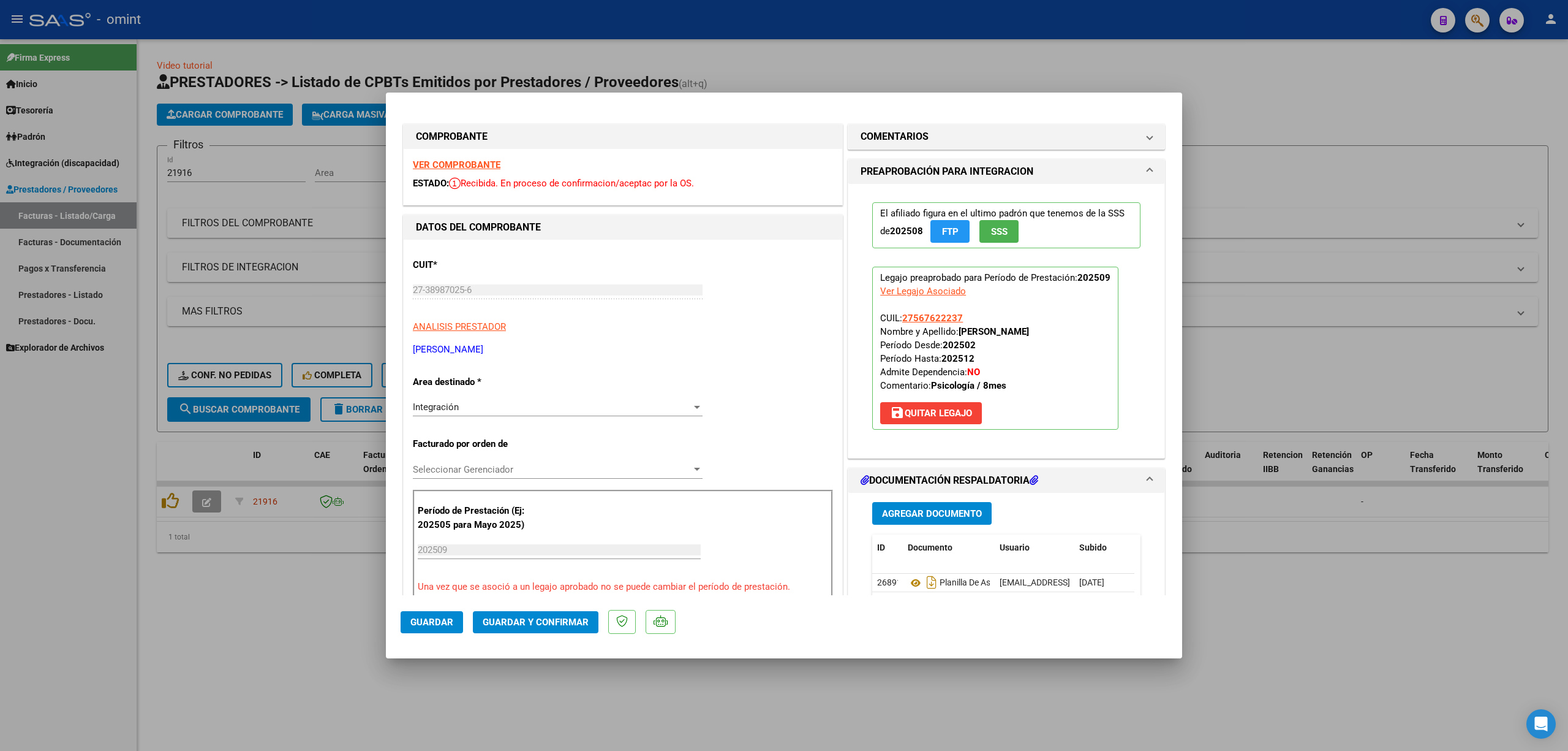
click at [448, 170] on strong "VER COMPROBANTE" at bounding box center [456, 164] width 88 height 11
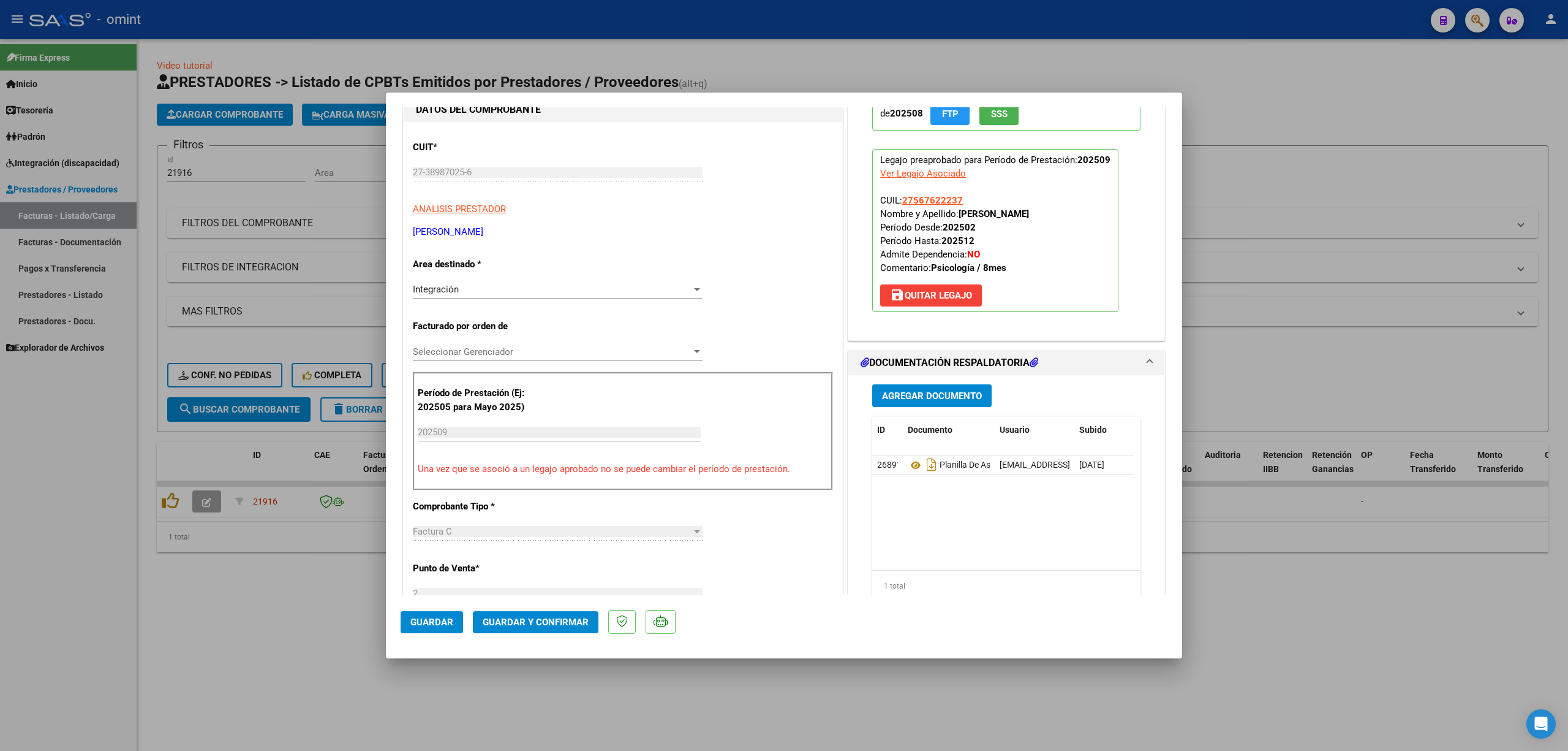
scroll to position [245, 0]
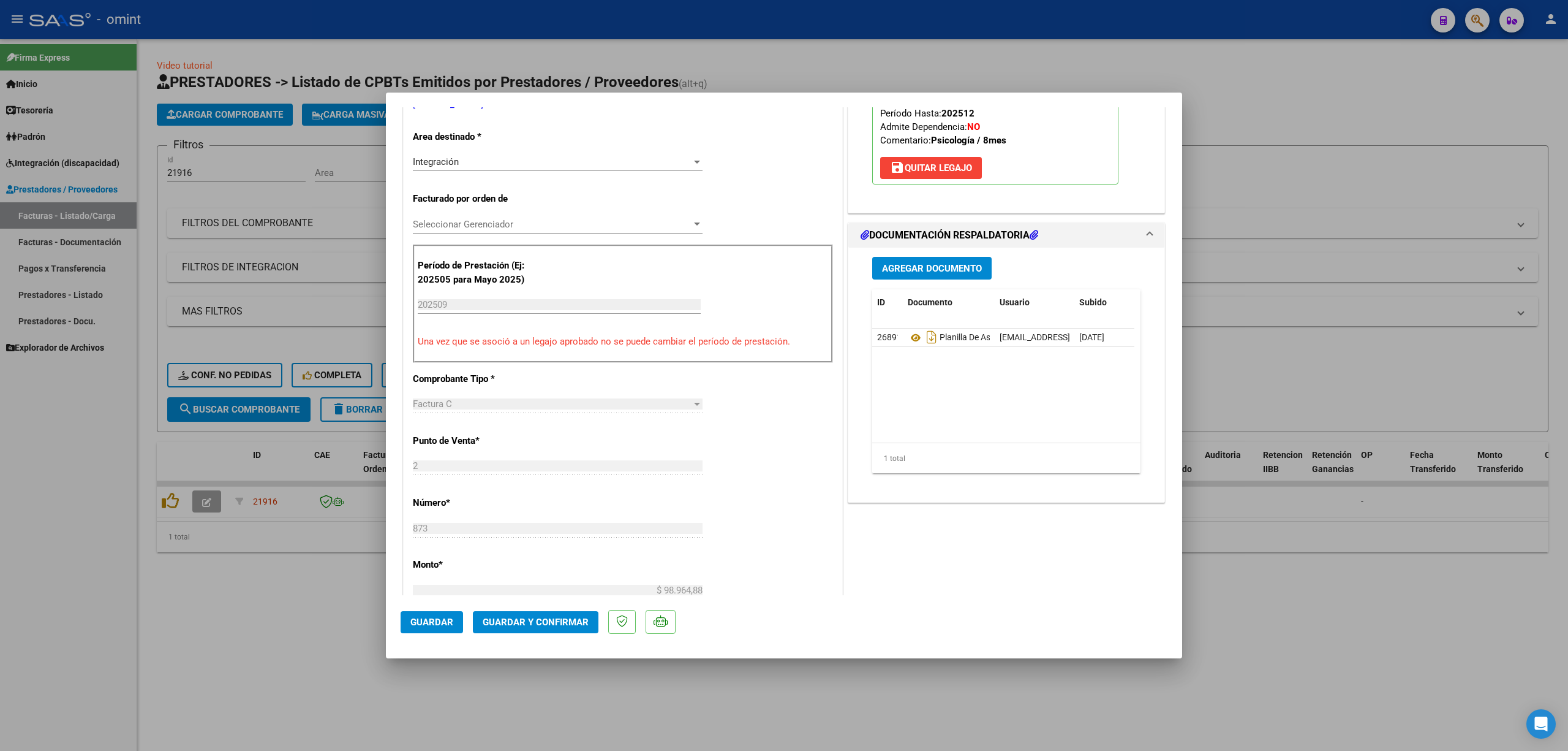
click at [552, 614] on button "Guardar y Confirmar" at bounding box center [536, 622] width 126 height 22
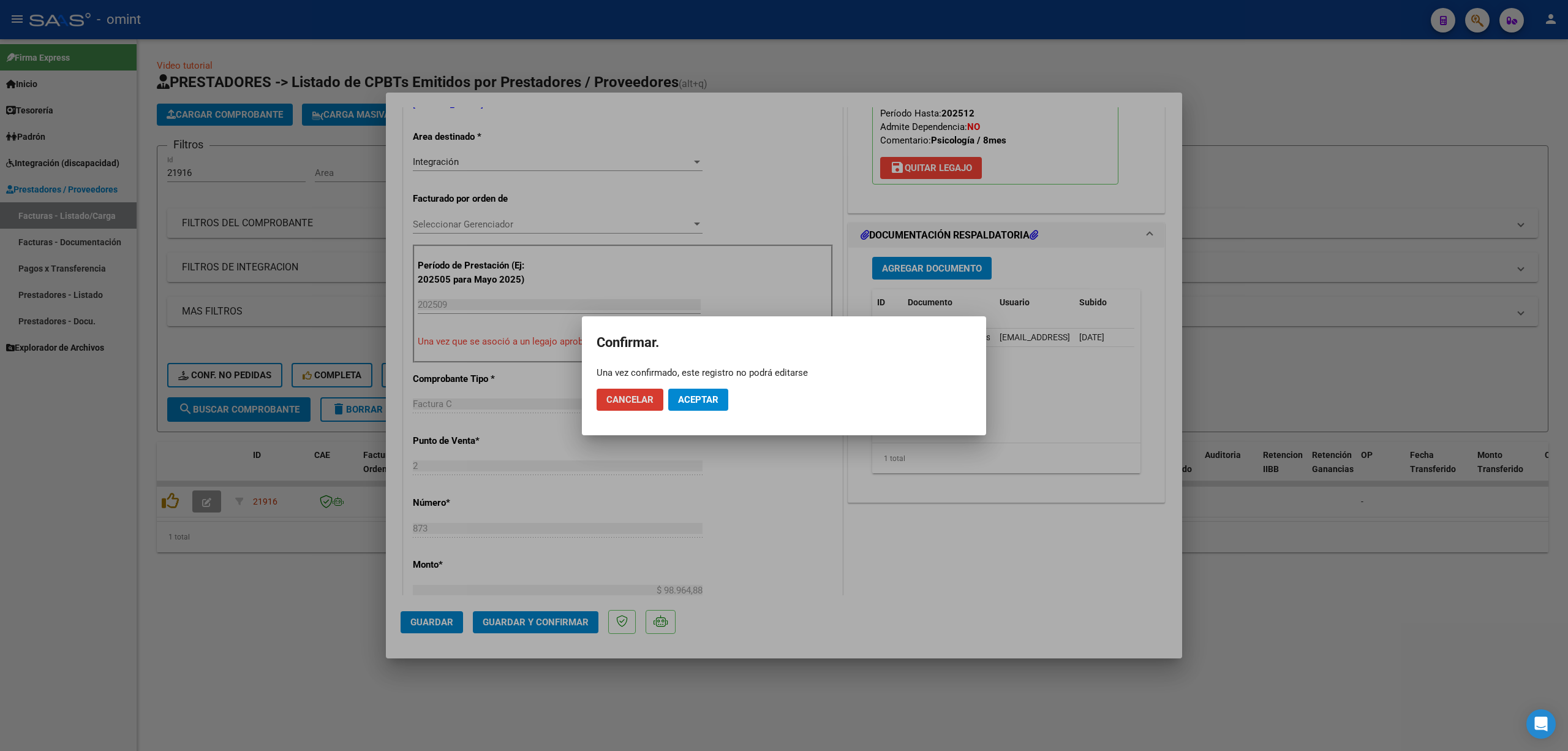
click at [687, 403] on span "Aceptar" at bounding box center [698, 399] width 41 height 11
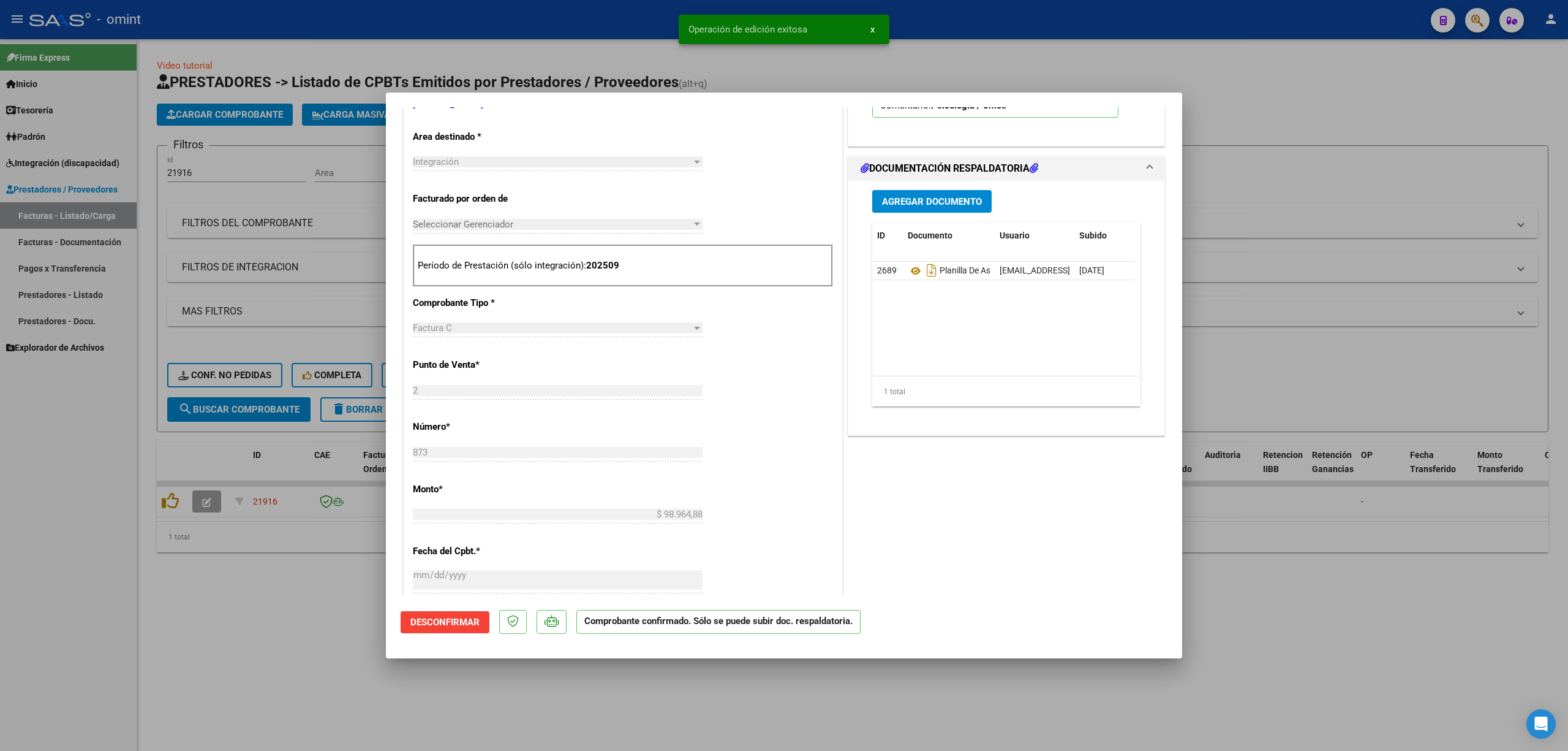
click at [214, 327] on div at bounding box center [784, 375] width 1568 height 751
type input "$ 0,00"
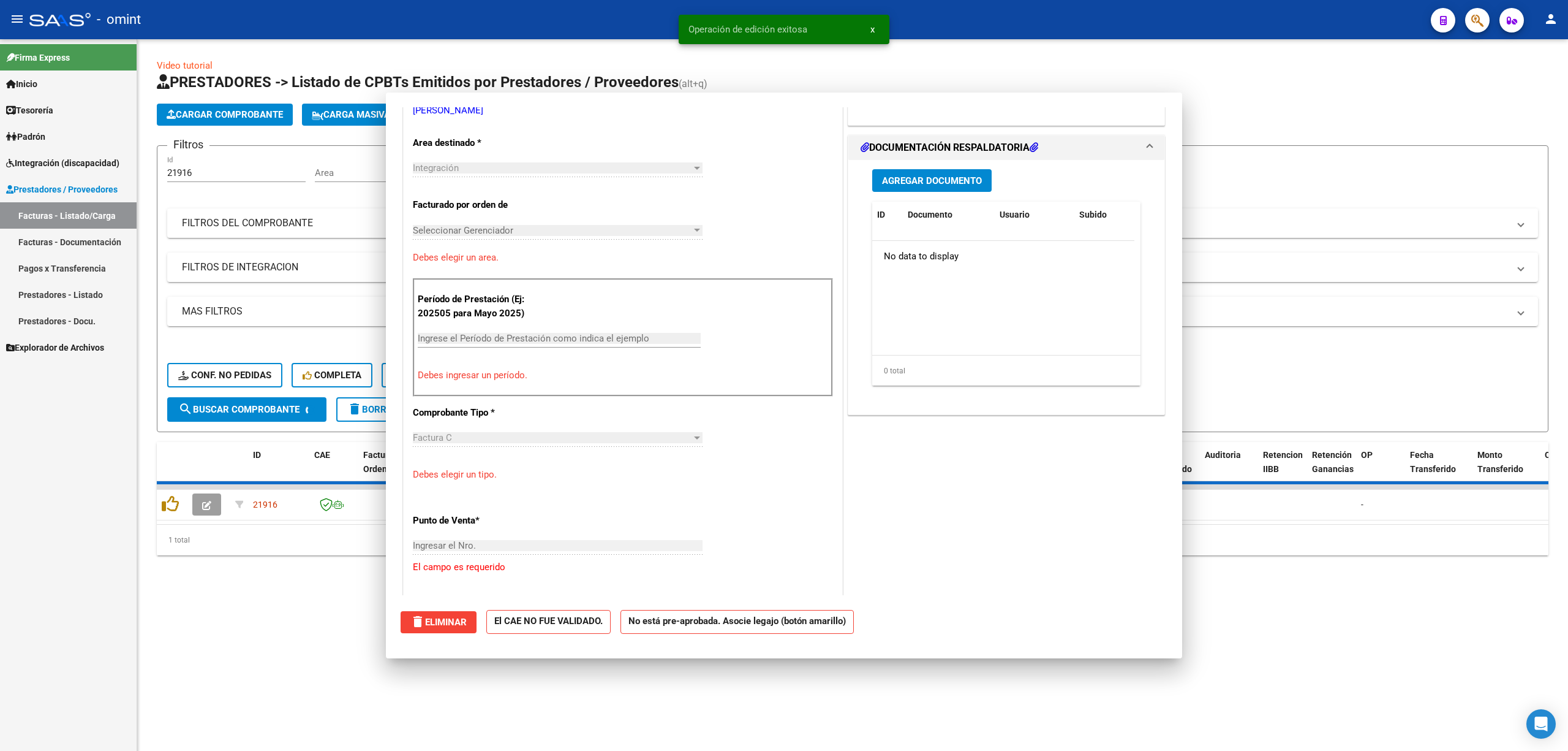
scroll to position [0, 0]
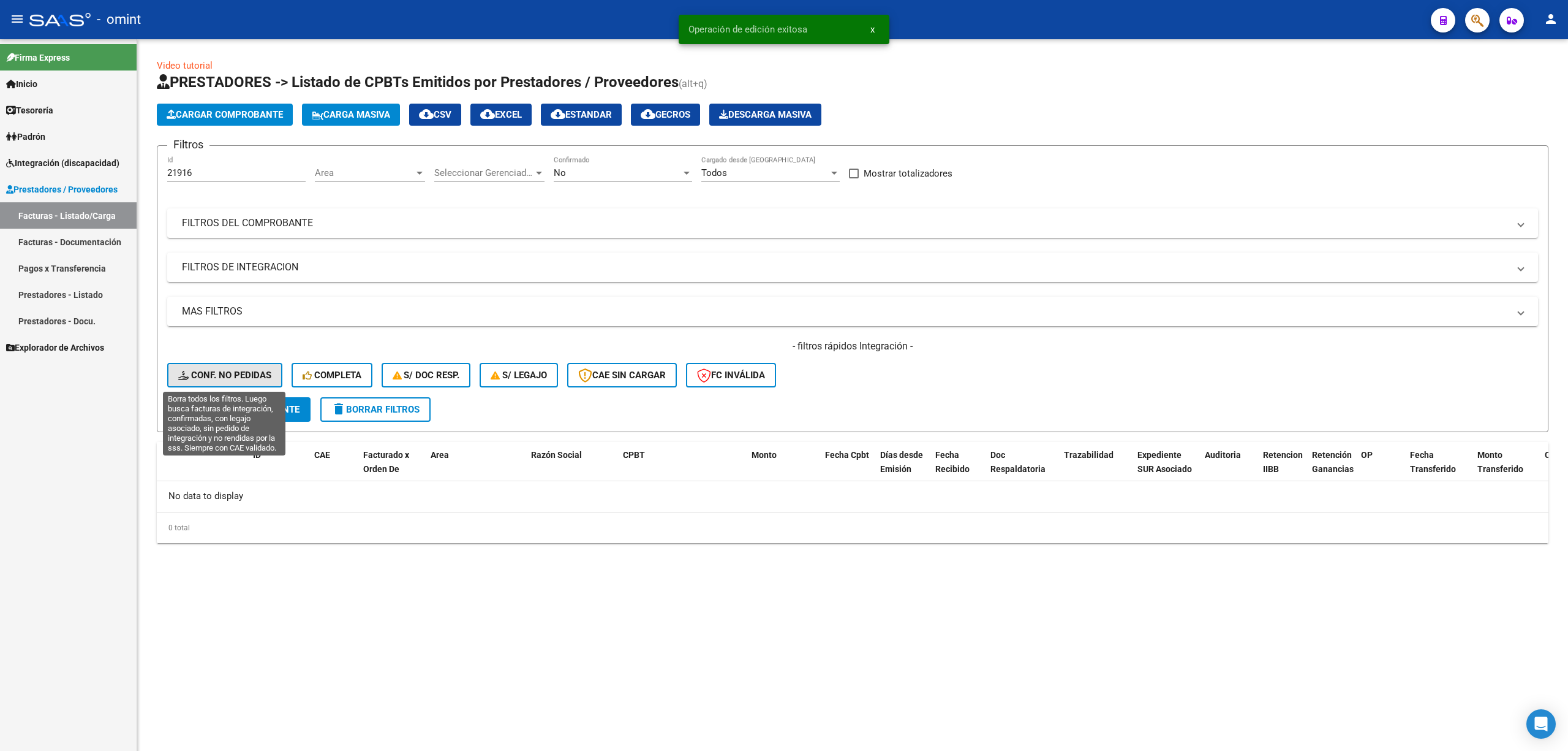
click at [225, 370] on span "Conf. no pedidas" at bounding box center [225, 374] width 93 height 11
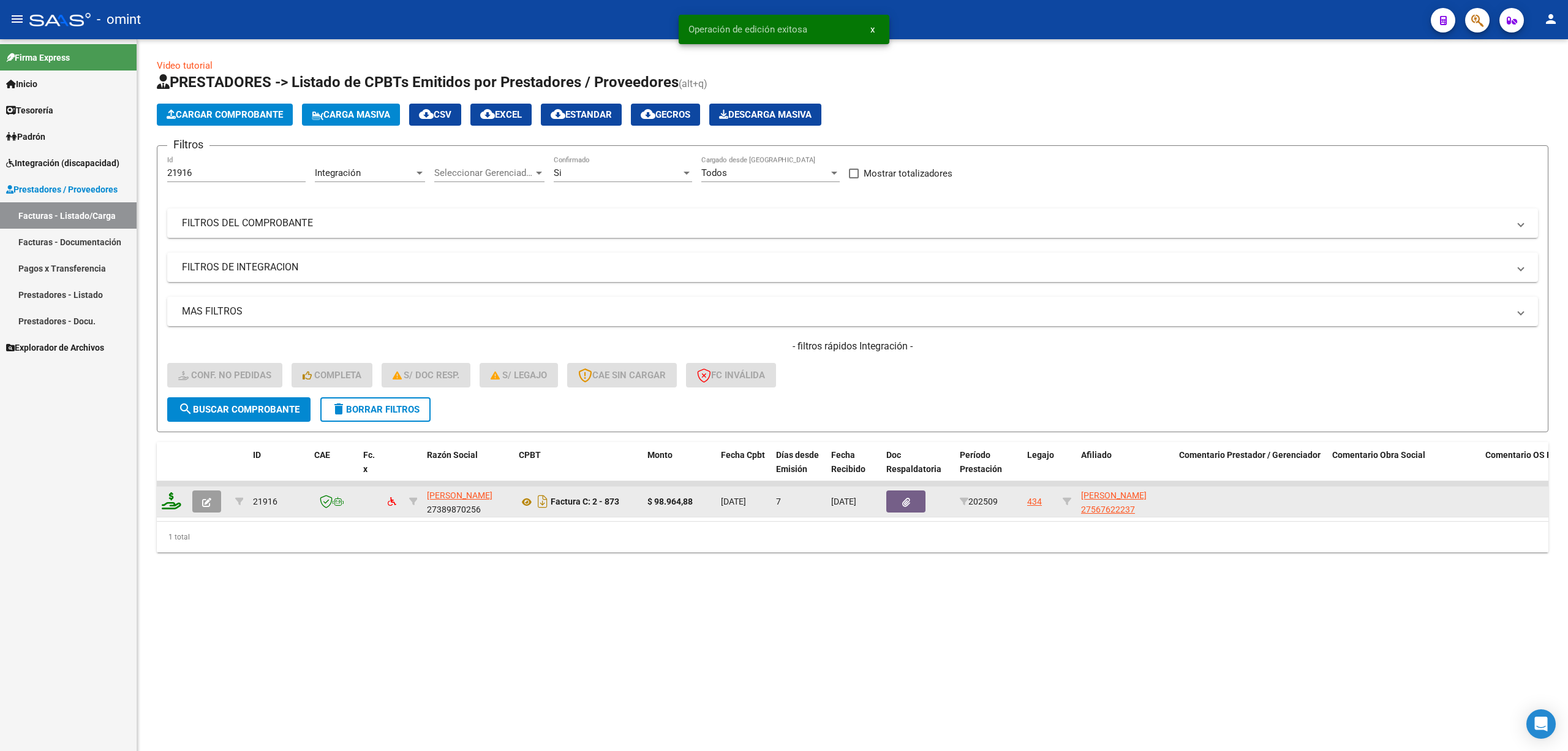
click at [175, 499] on icon at bounding box center [171, 501] width 20 height 17
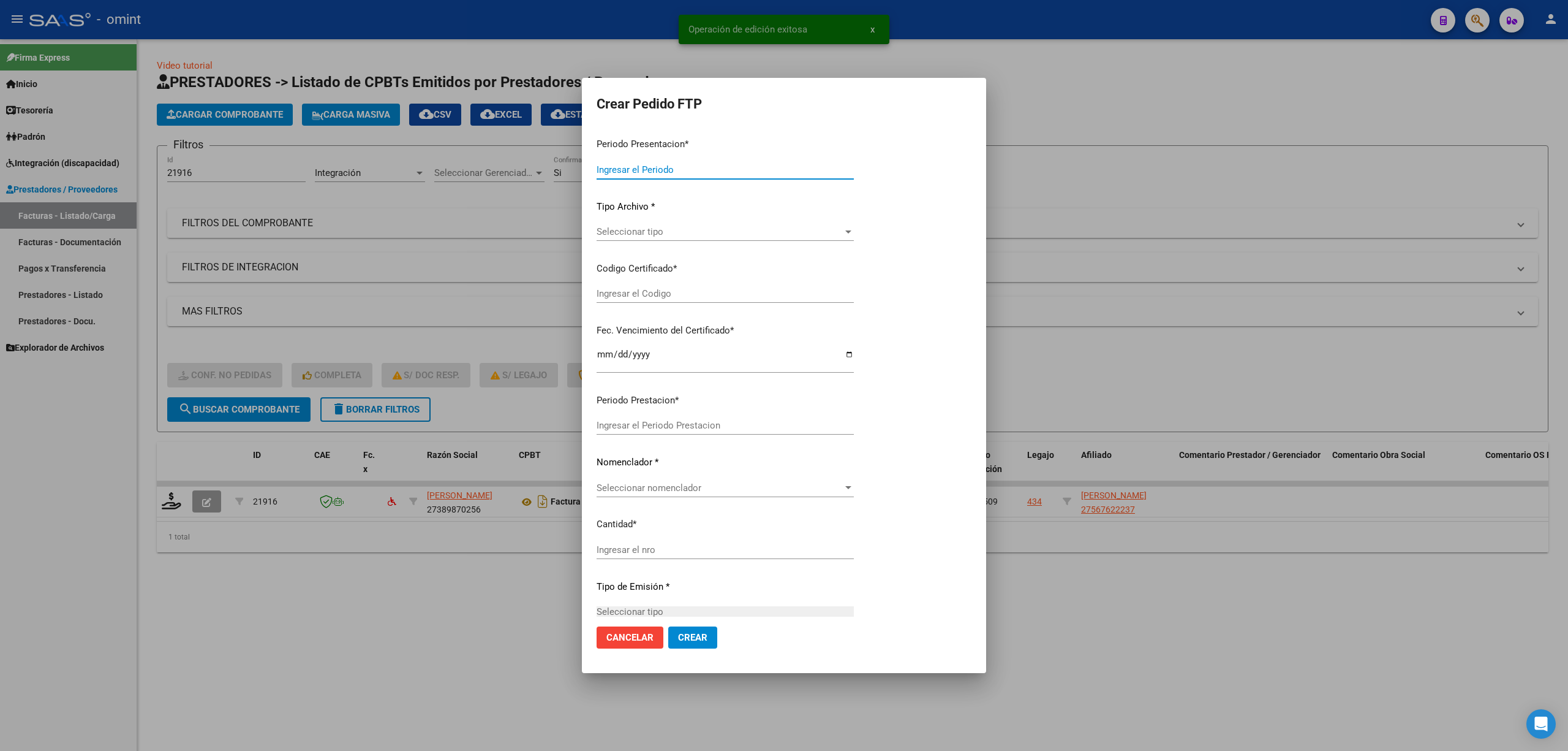
type input "202509"
type input "$ 98.964,88"
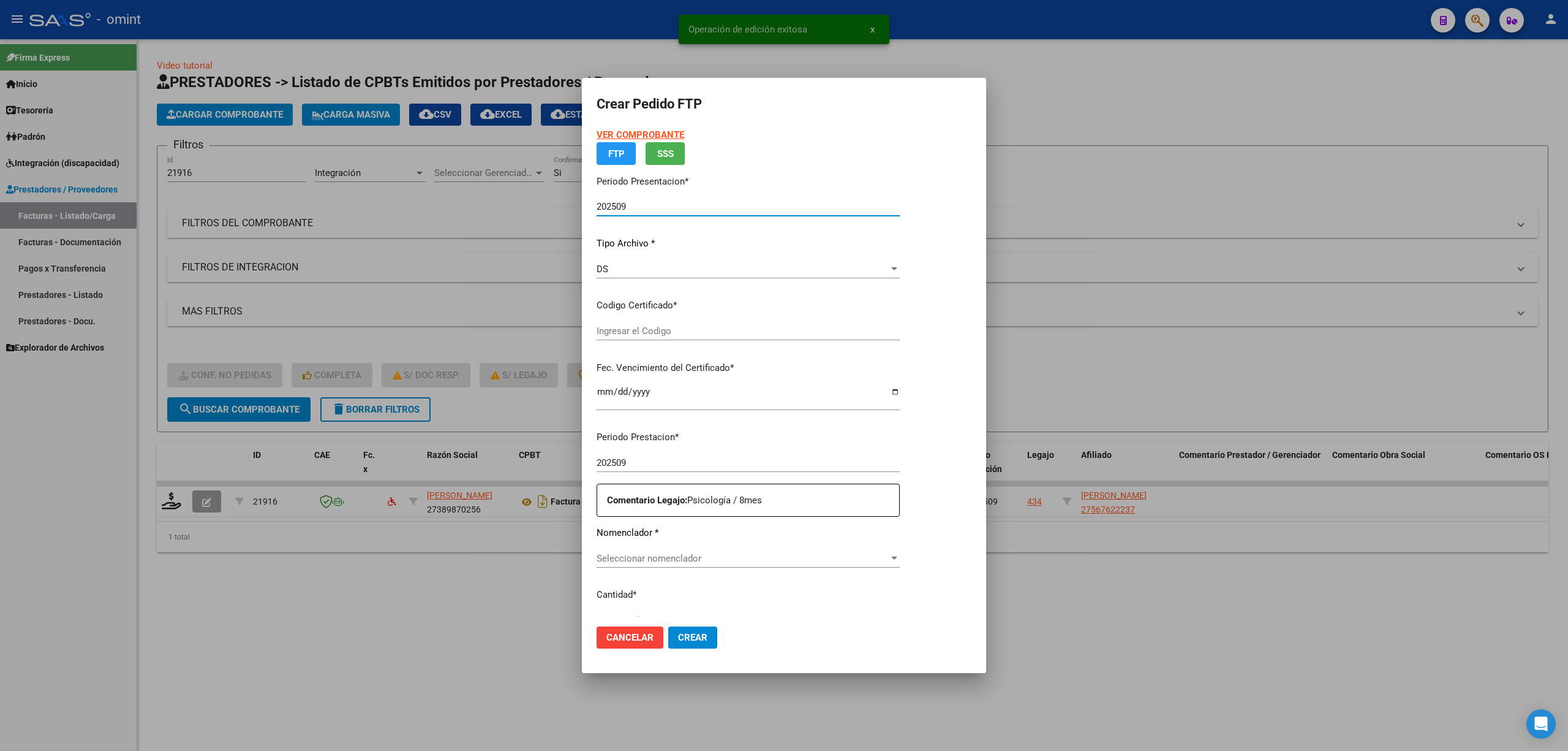
type input "8607643788"
type input "2028-06-19"
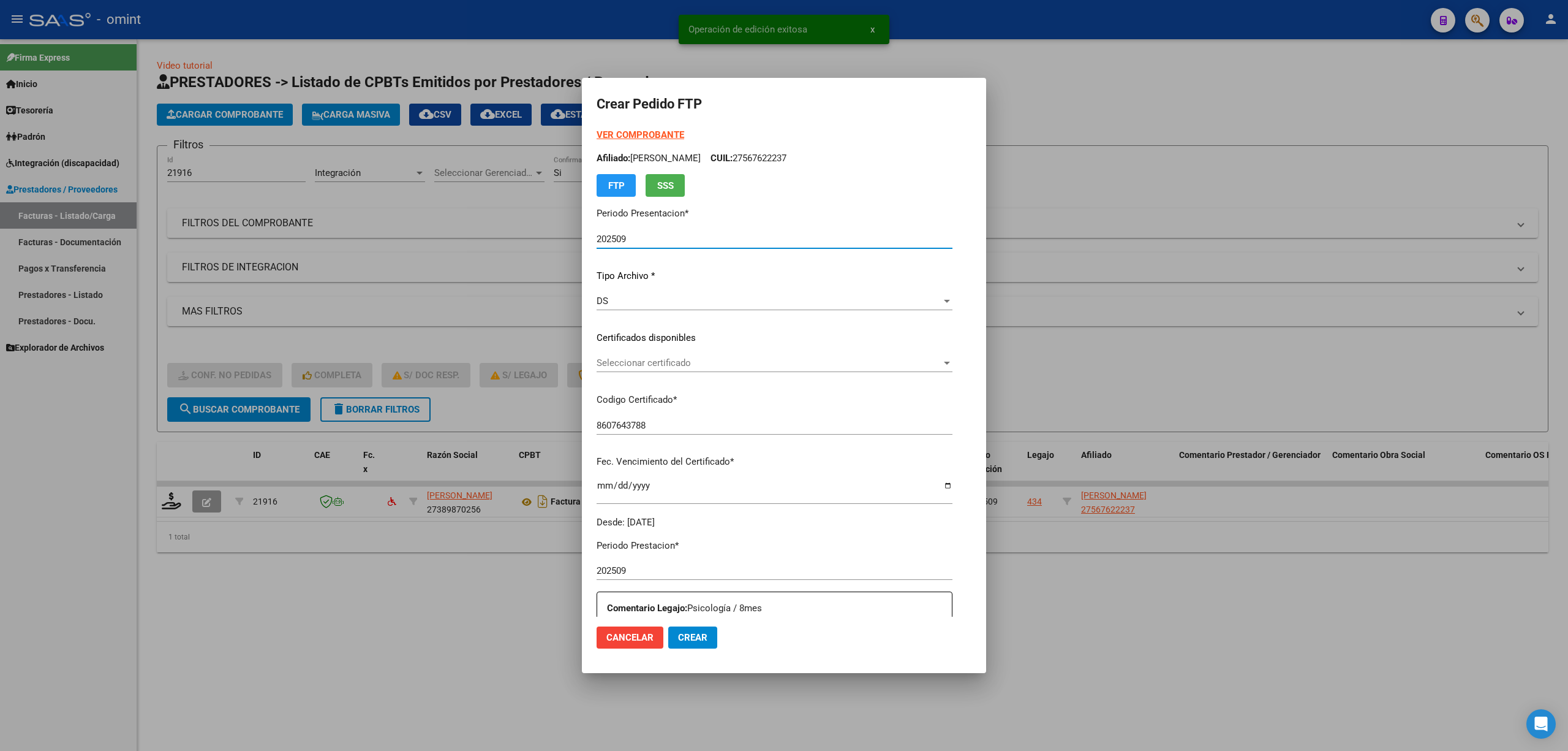
click at [621, 358] on span "Seleccionar certificado" at bounding box center [769, 363] width 345 height 11
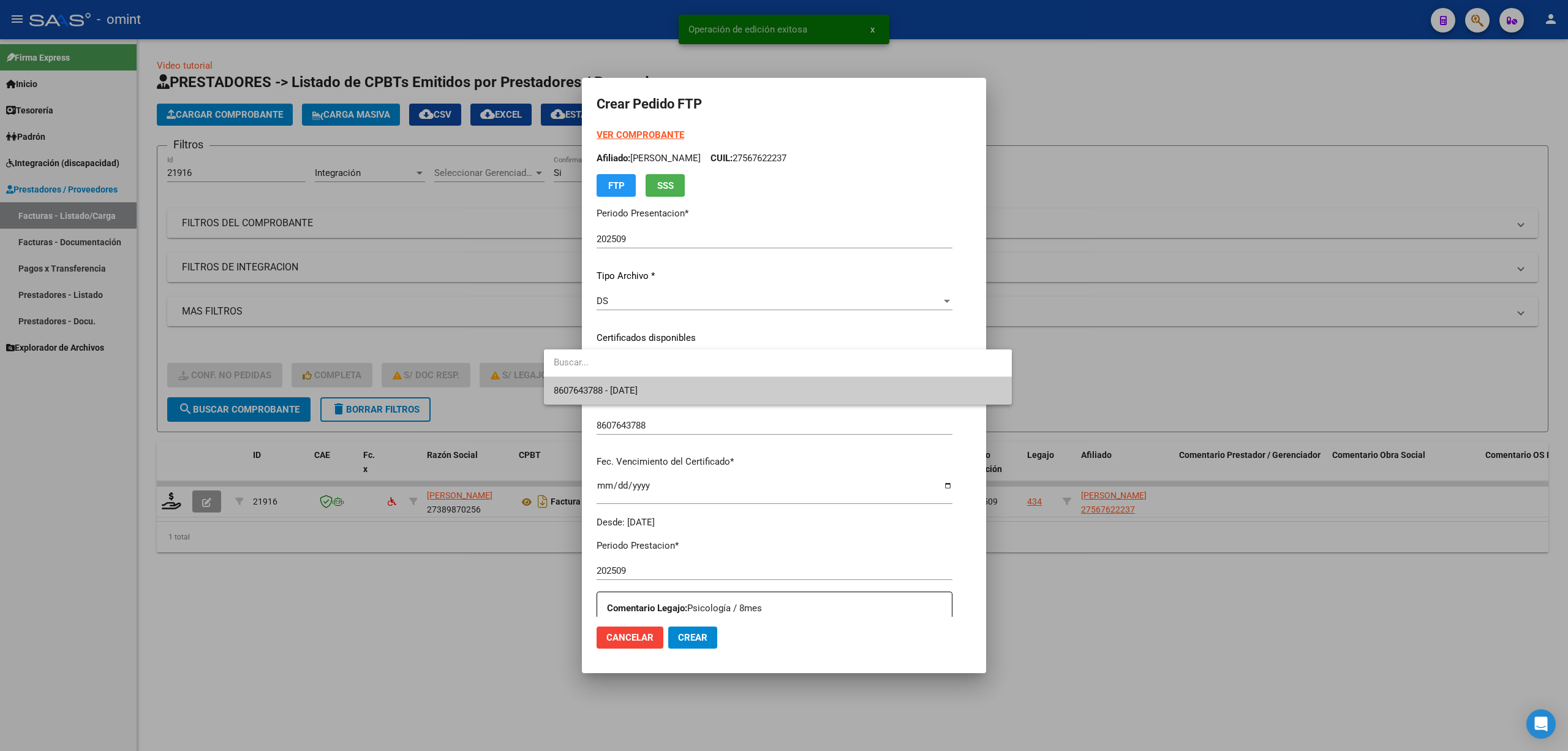
click at [646, 383] on span "8607643788 - 2028-06-19" at bounding box center [777, 390] width 448 height 28
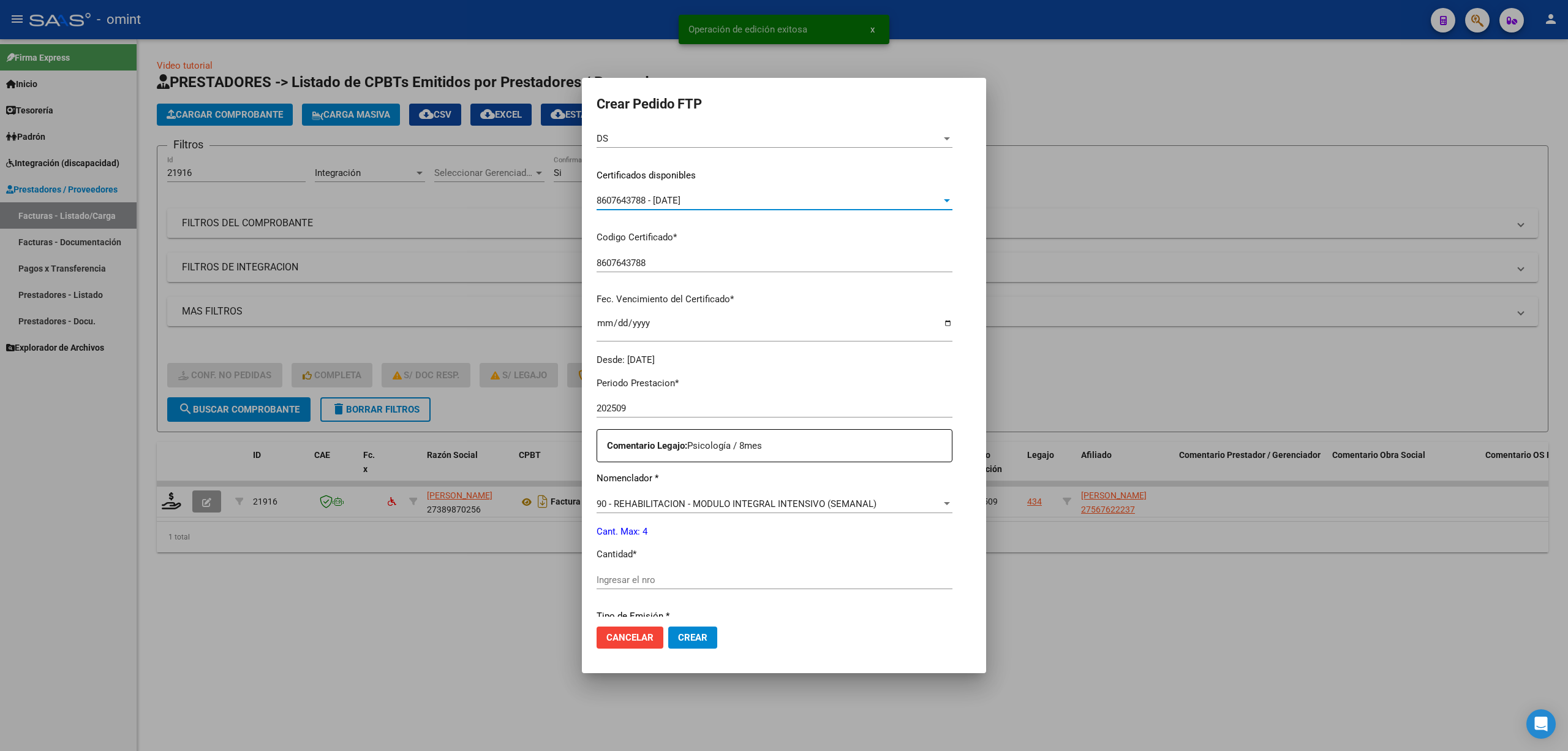
scroll to position [326, 0]
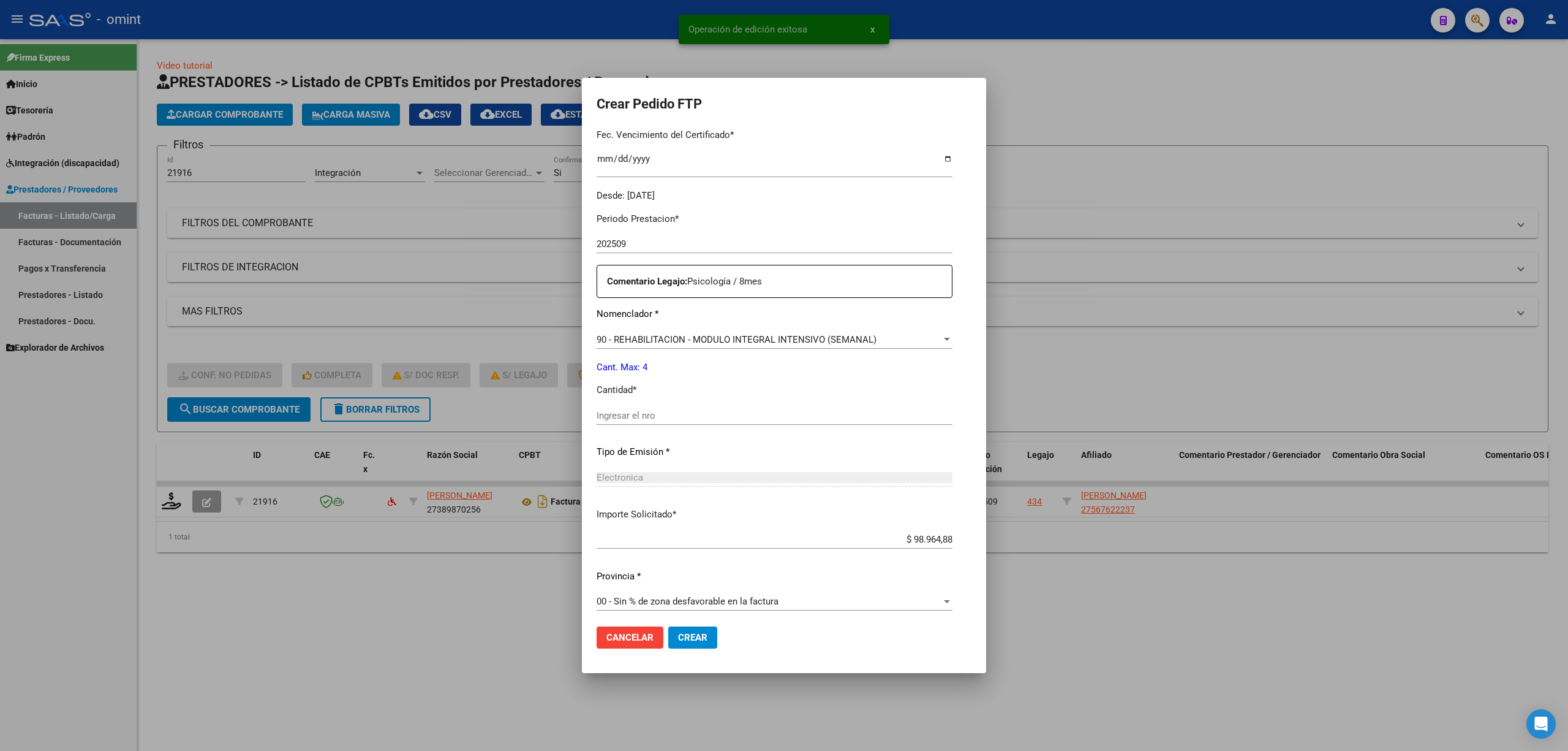
click at [600, 420] on input "Ingresar el nro" at bounding box center [775, 415] width 356 height 11
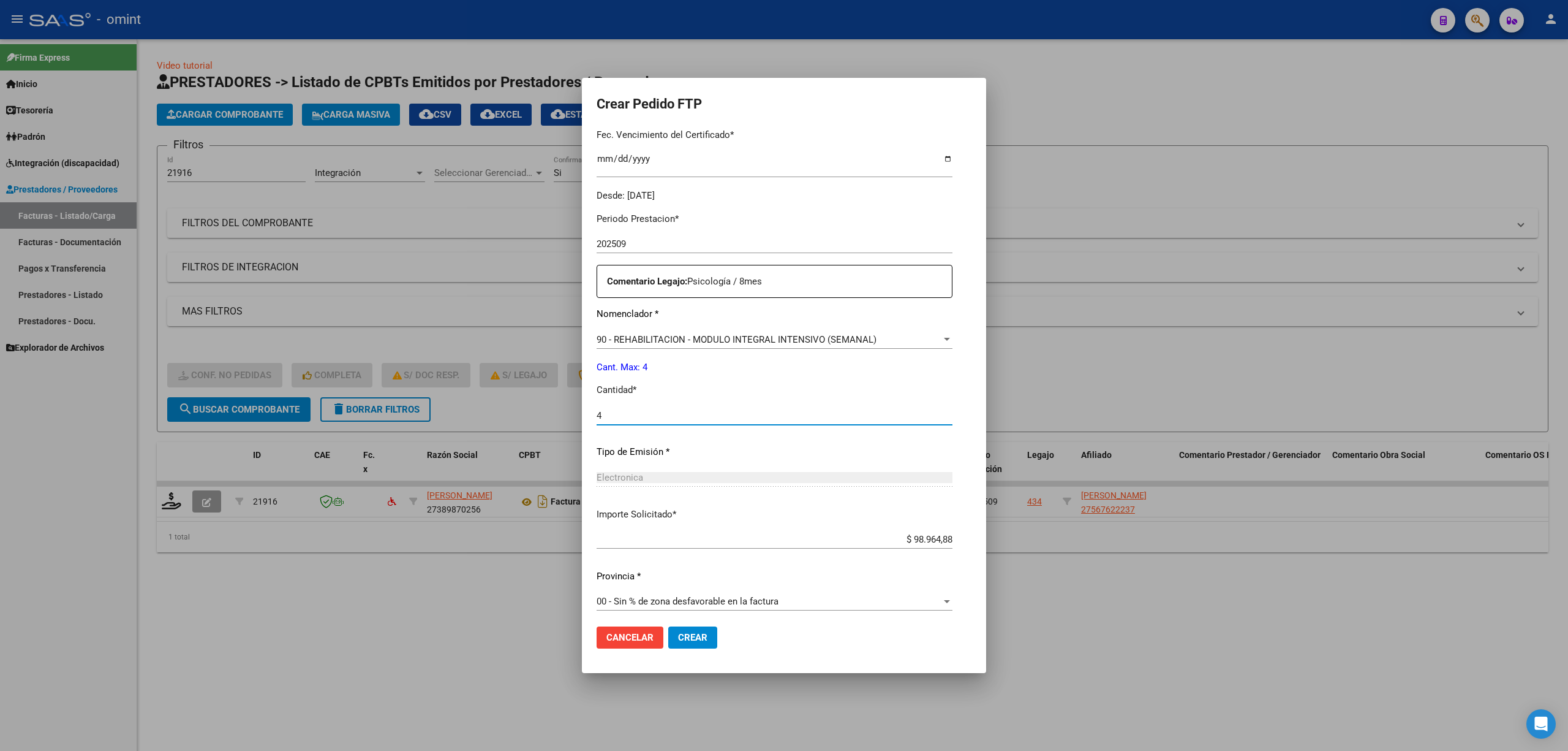
type input "4"
click at [668, 645] on button "Crear" at bounding box center [692, 638] width 49 height 22
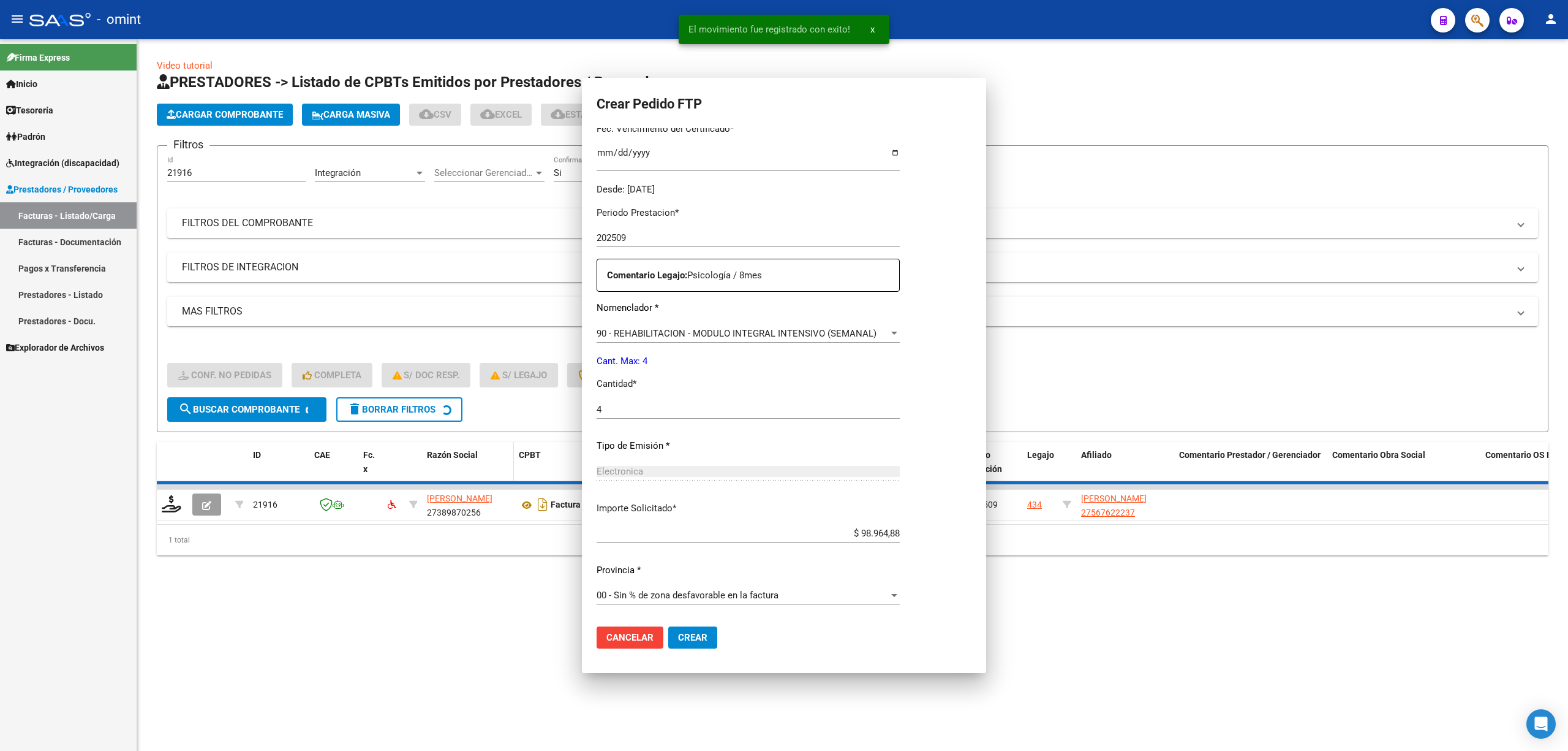
scroll to position [257, 0]
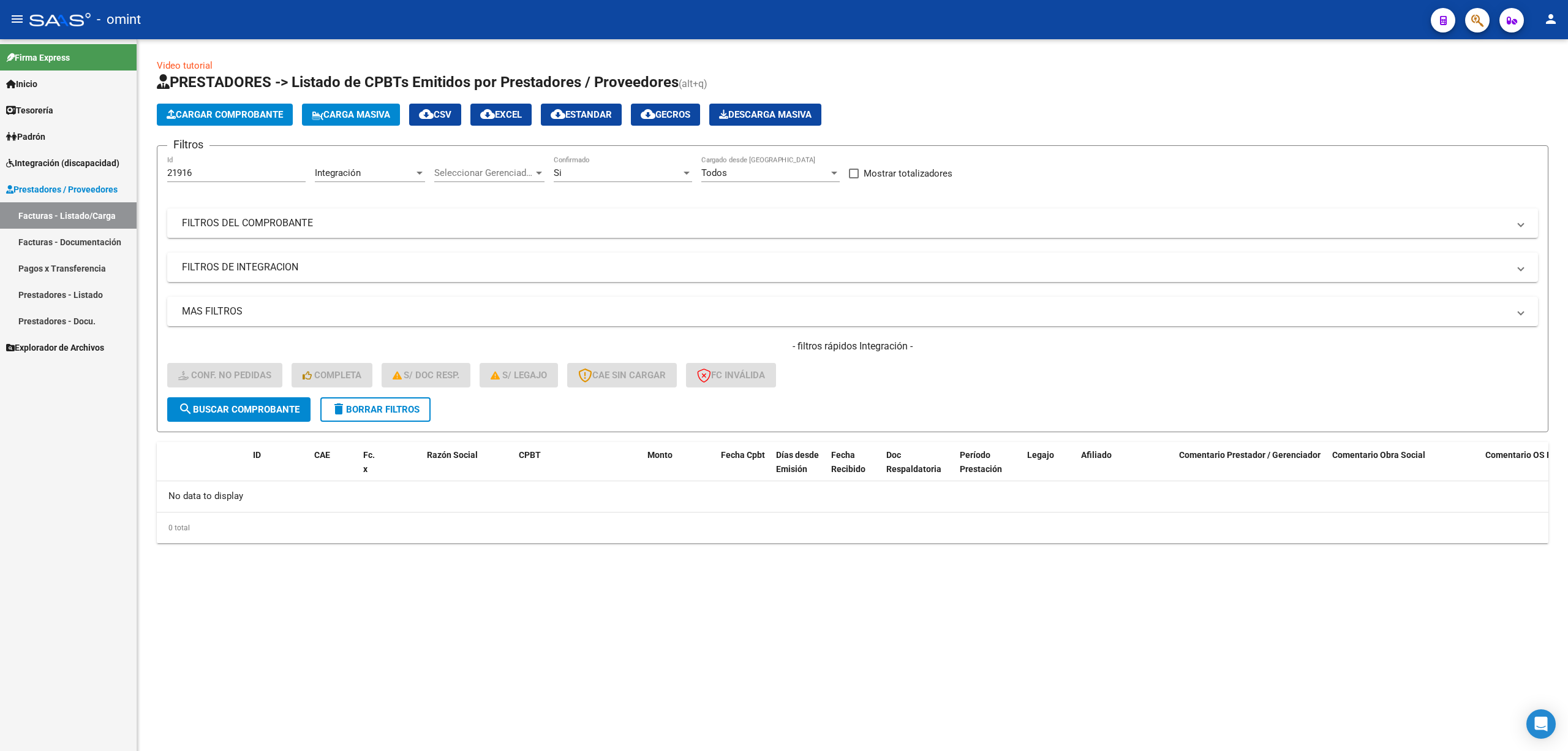
click at [400, 413] on span "delete Borrar Filtros" at bounding box center [375, 409] width 88 height 11
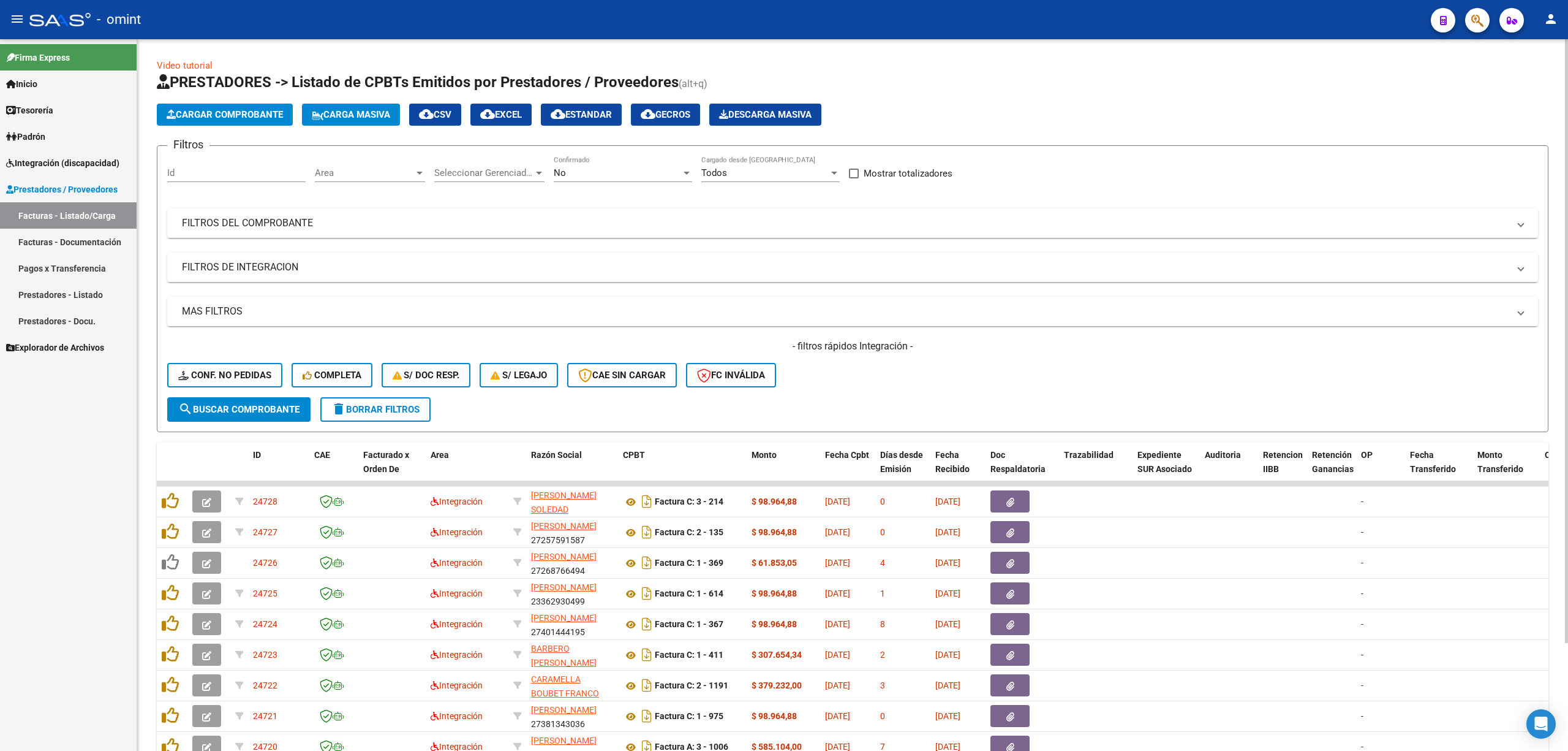
click at [225, 170] on input "Id" at bounding box center [236, 172] width 139 height 11
paste input "22633"
type input "22633"
click at [240, 404] on span "search Buscar Comprobante" at bounding box center [238, 409] width 121 height 11
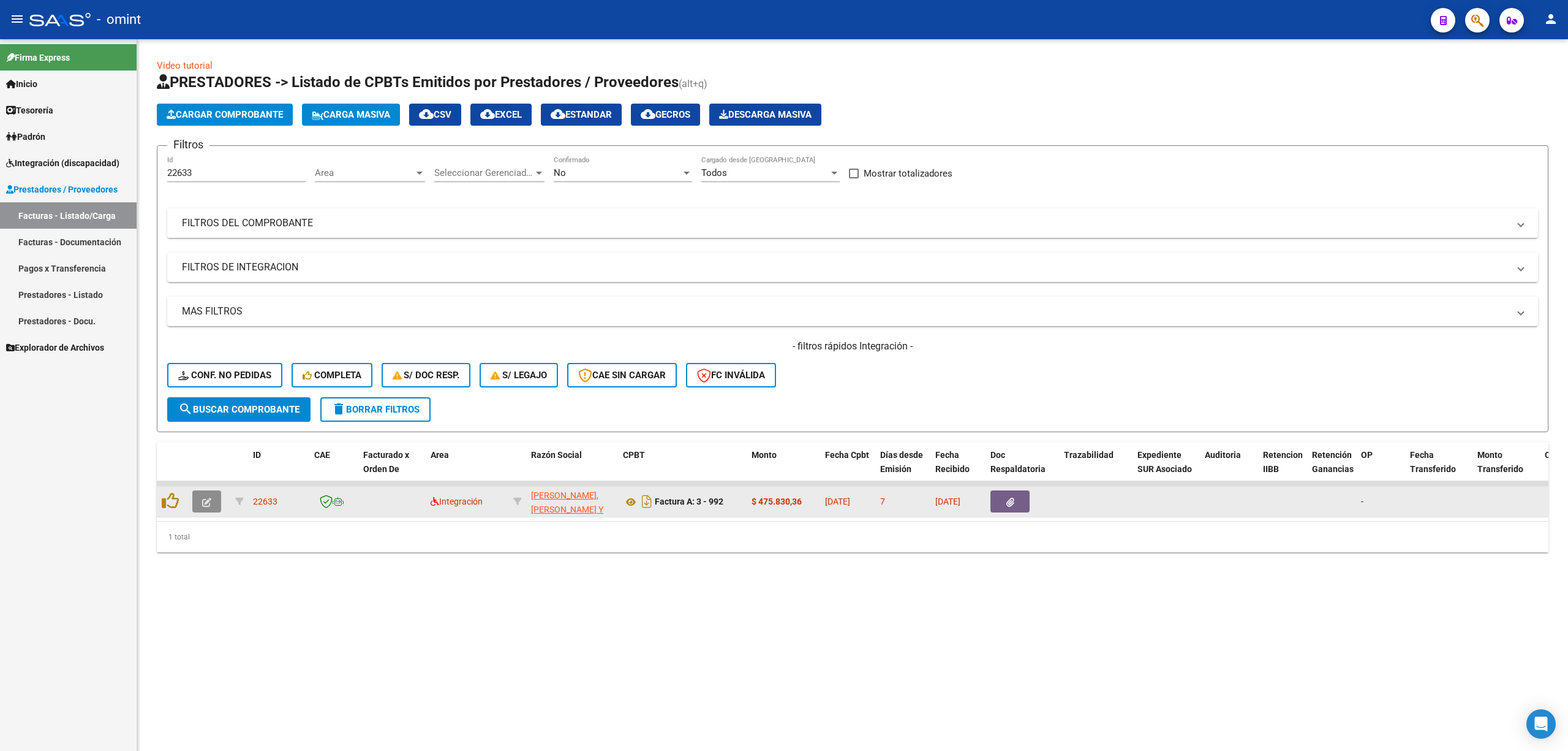
click at [204, 500] on icon "button" at bounding box center [206, 502] width 9 height 9
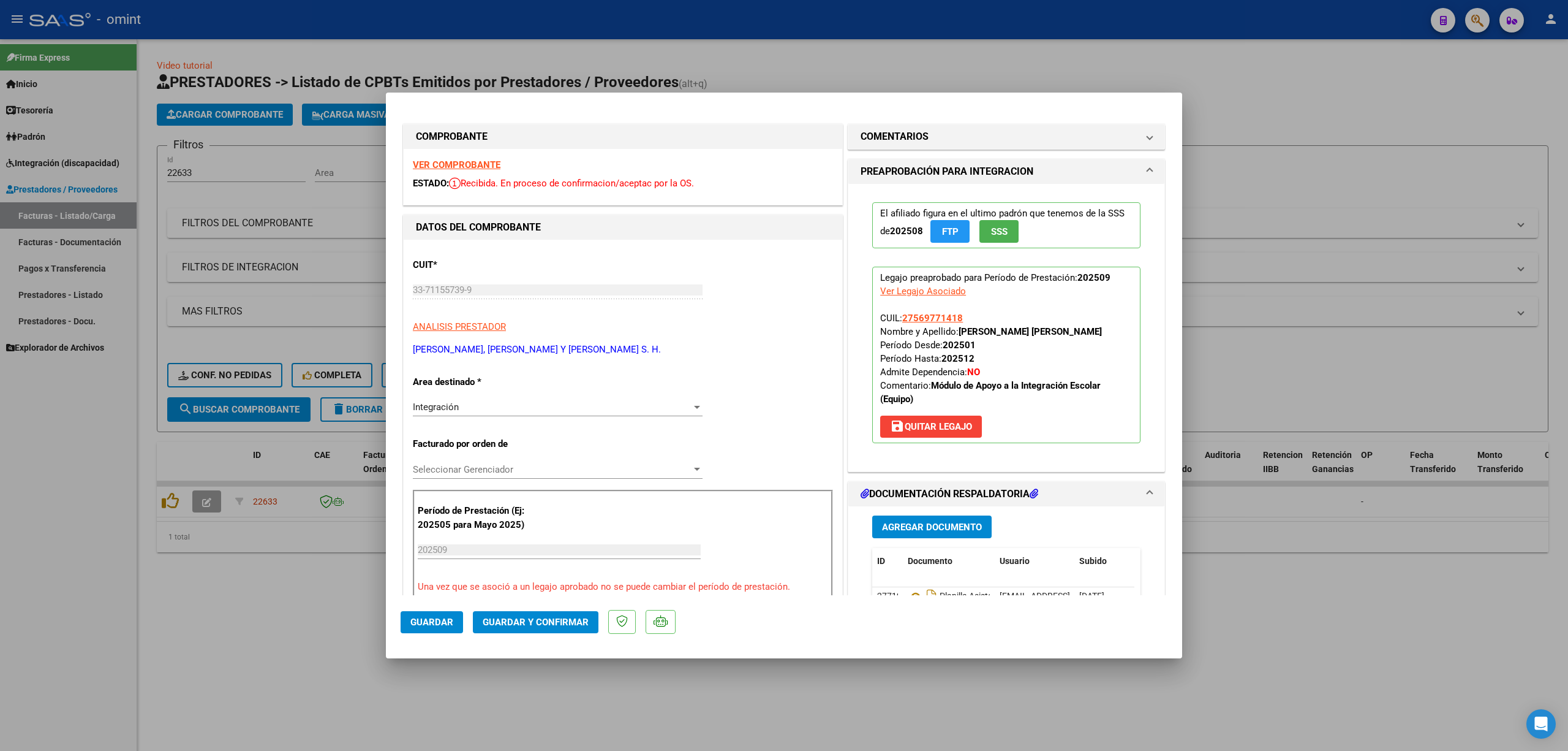
click at [443, 161] on strong "VER COMPROBANTE" at bounding box center [456, 164] width 88 height 11
click at [540, 619] on span "Guardar y Confirmar" at bounding box center [536, 622] width 106 height 11
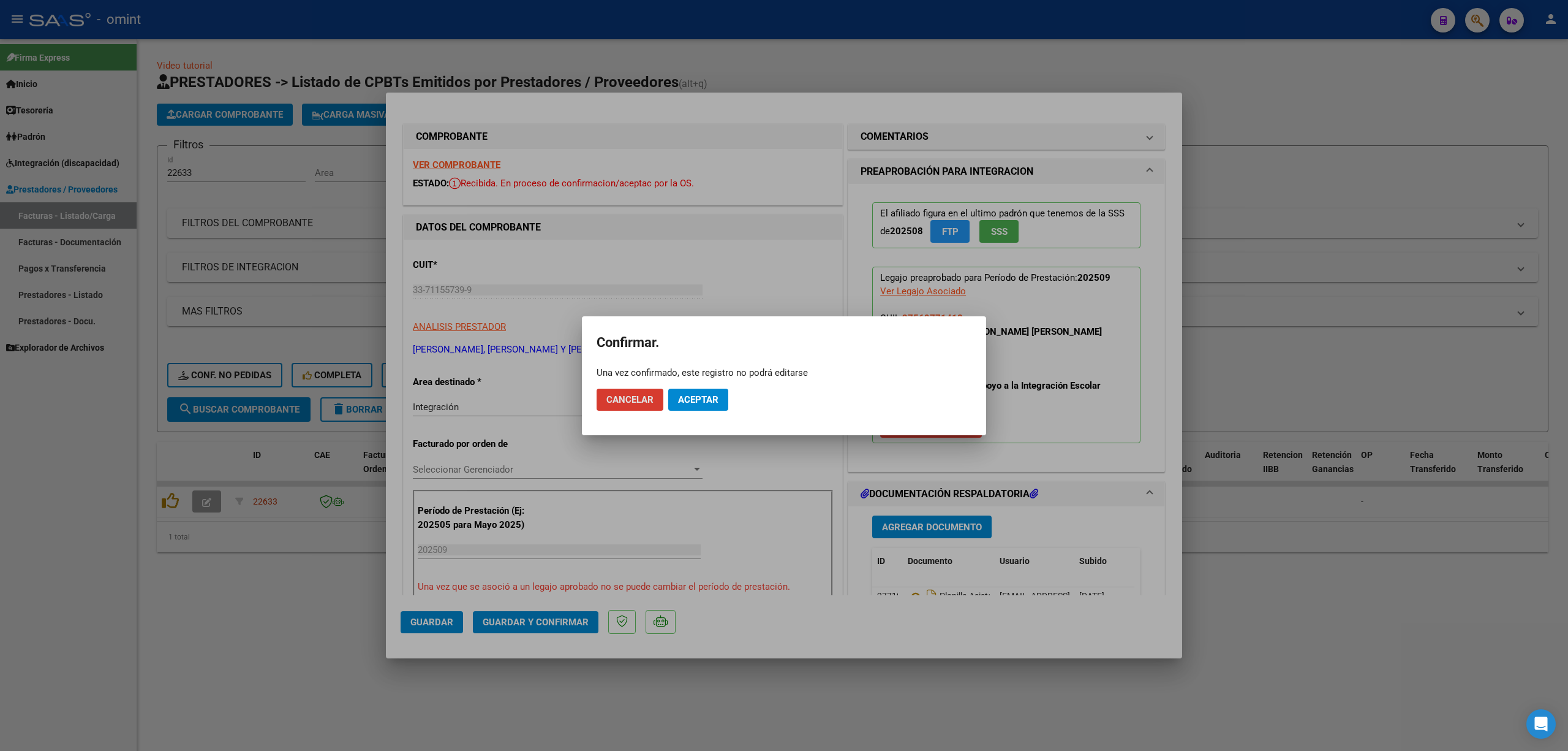
click at [700, 386] on mat-dialog-actions "Cancelar Aceptar" at bounding box center [784, 399] width 375 height 41
click at [704, 401] on span "Aceptar" at bounding box center [698, 399] width 41 height 11
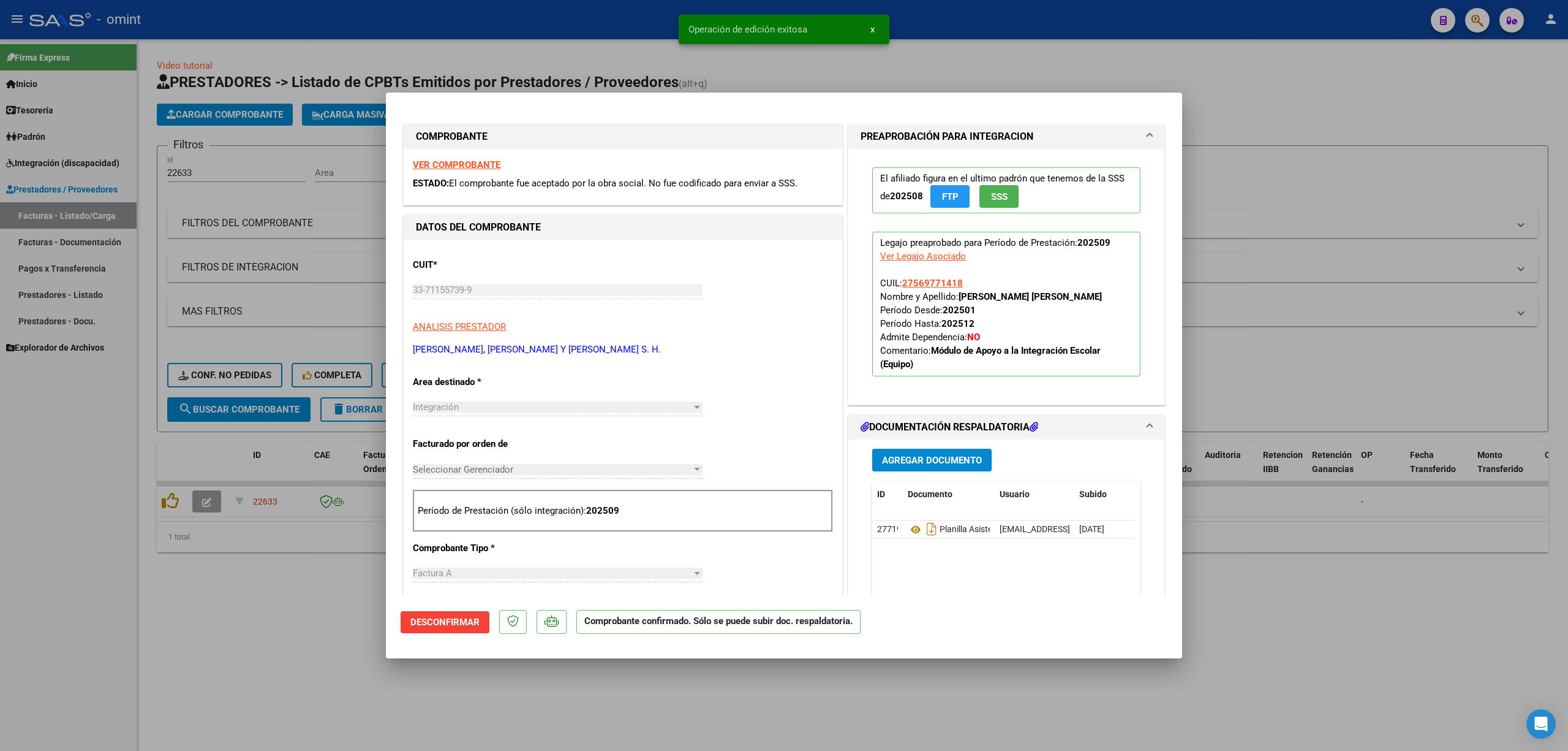
click at [275, 518] on div at bounding box center [784, 375] width 1568 height 751
type input "$ 0,00"
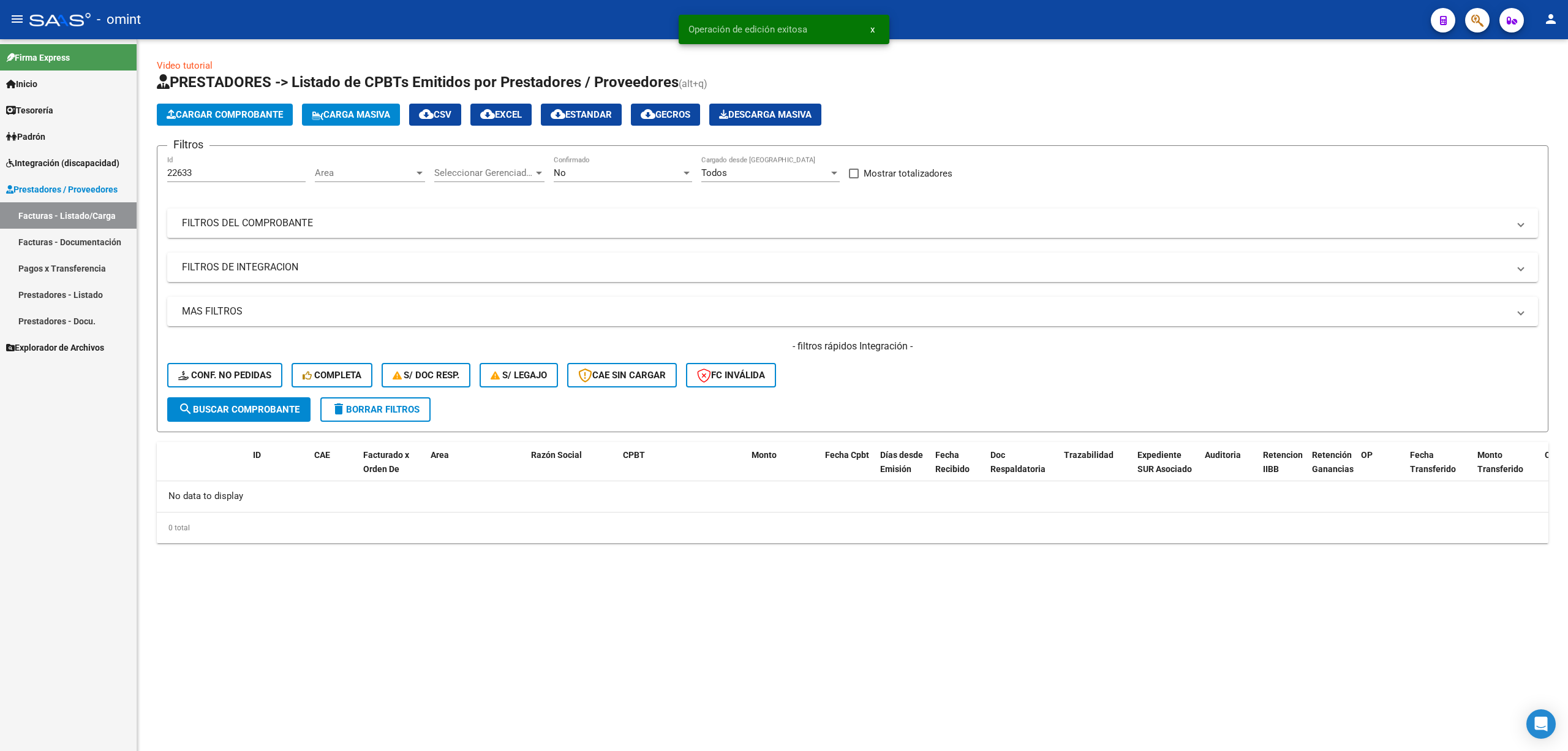
click at [199, 377] on span "Conf. no pedidas" at bounding box center [225, 374] width 93 height 11
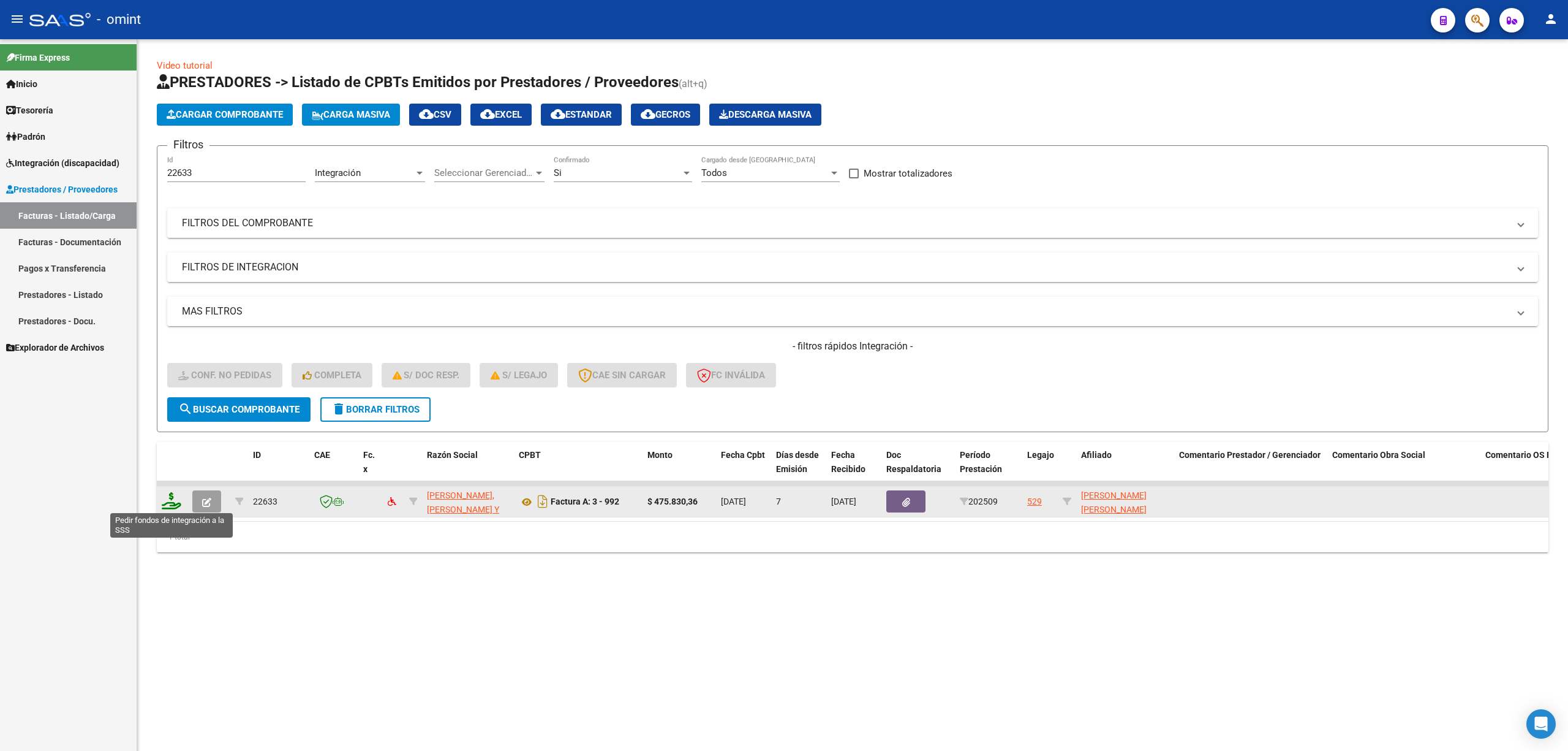
click at [179, 491] on datatable-body-cell at bounding box center [172, 501] width 31 height 30
click at [173, 498] on icon at bounding box center [171, 501] width 20 height 17
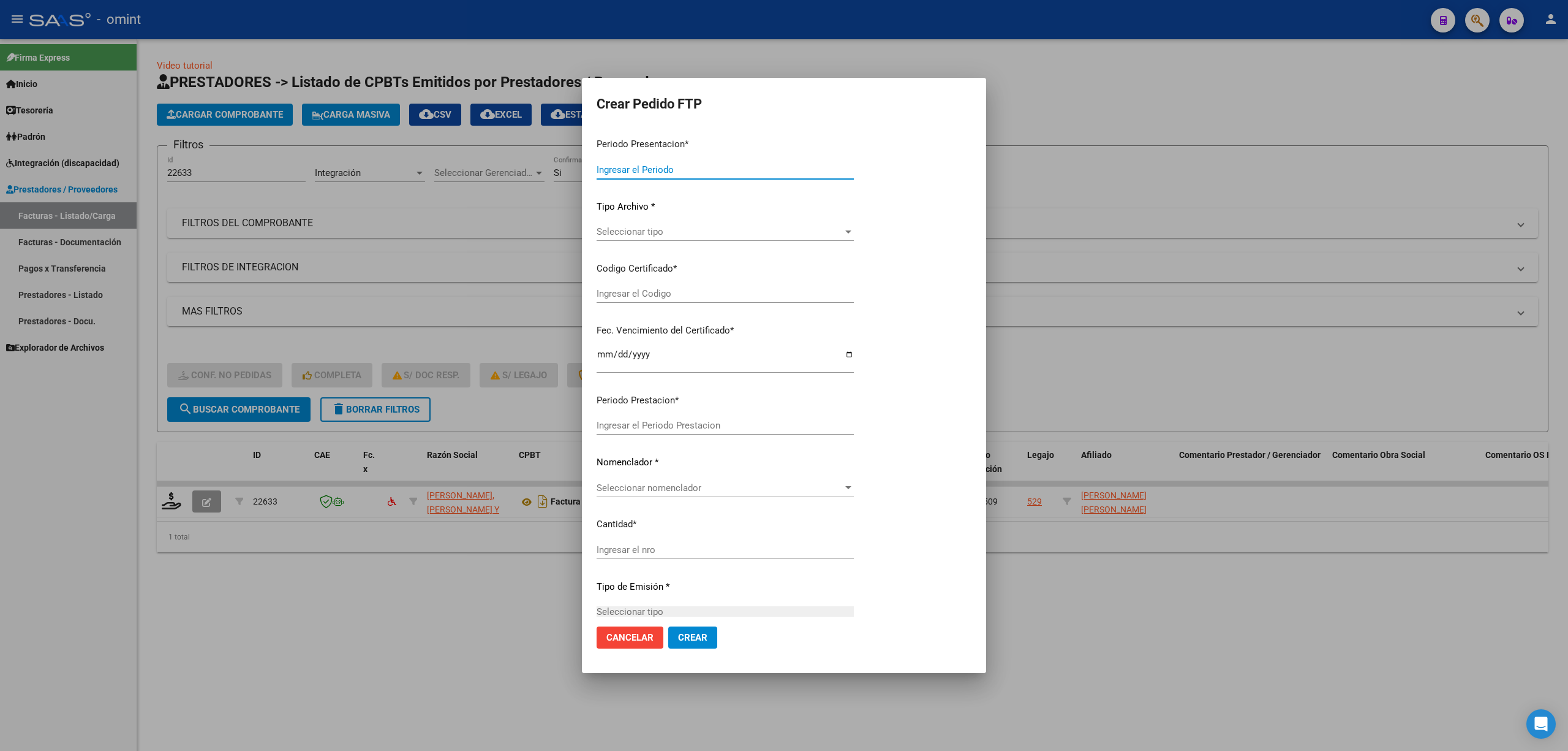
type input "202509"
type input "$ 475.830,36"
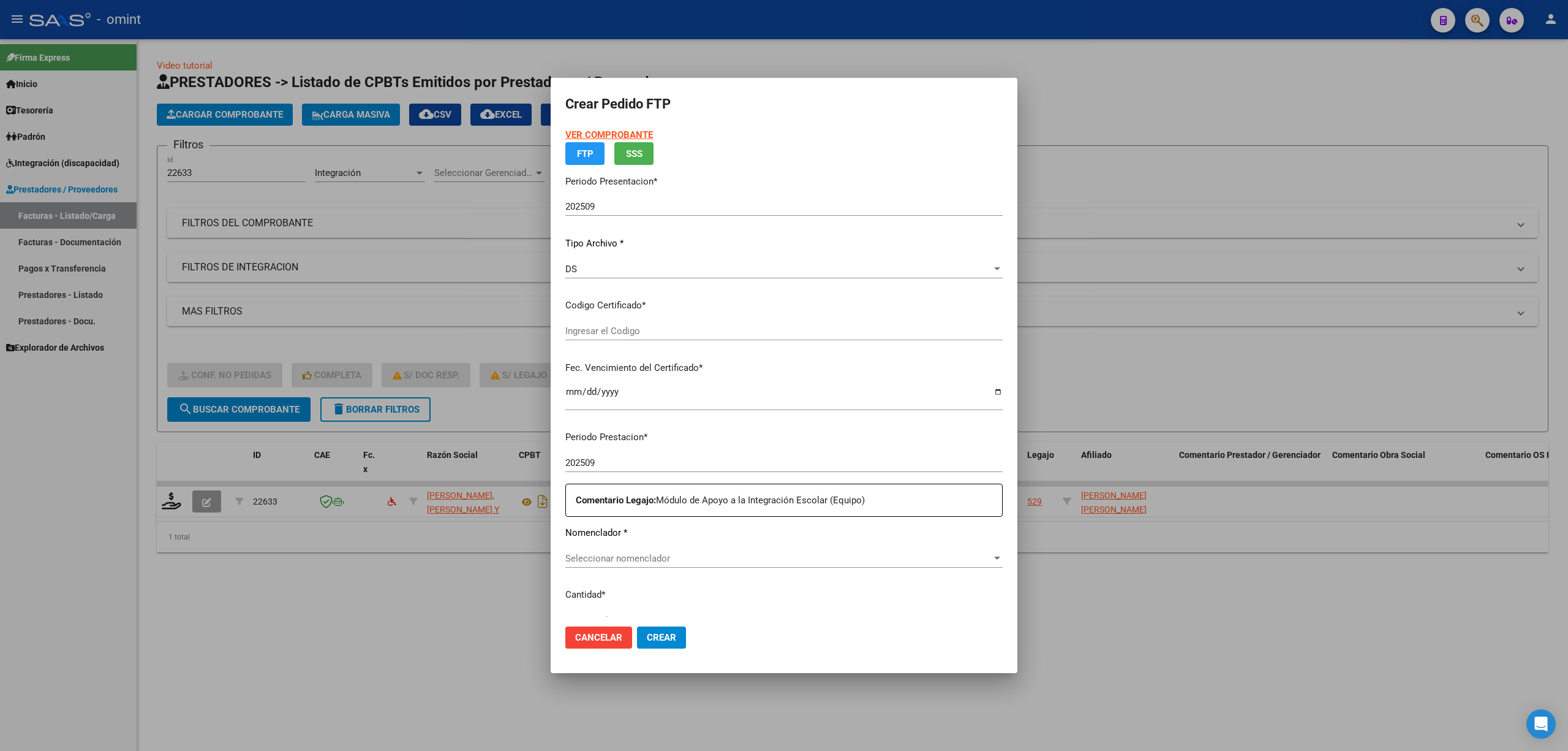
type input "9056166536"
type input "2027-06-10"
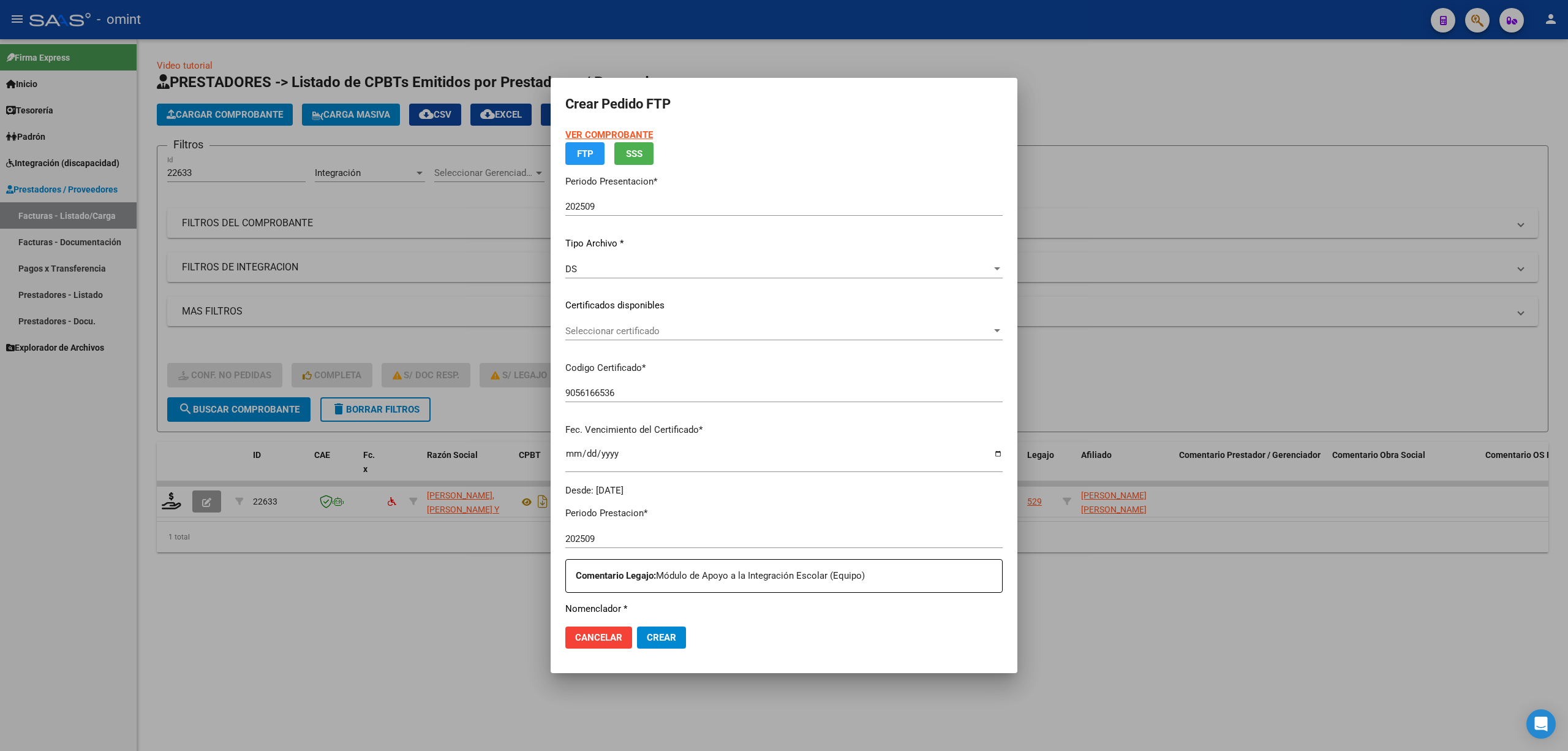
click at [606, 332] on span "Seleccionar certificado" at bounding box center [778, 331] width 427 height 11
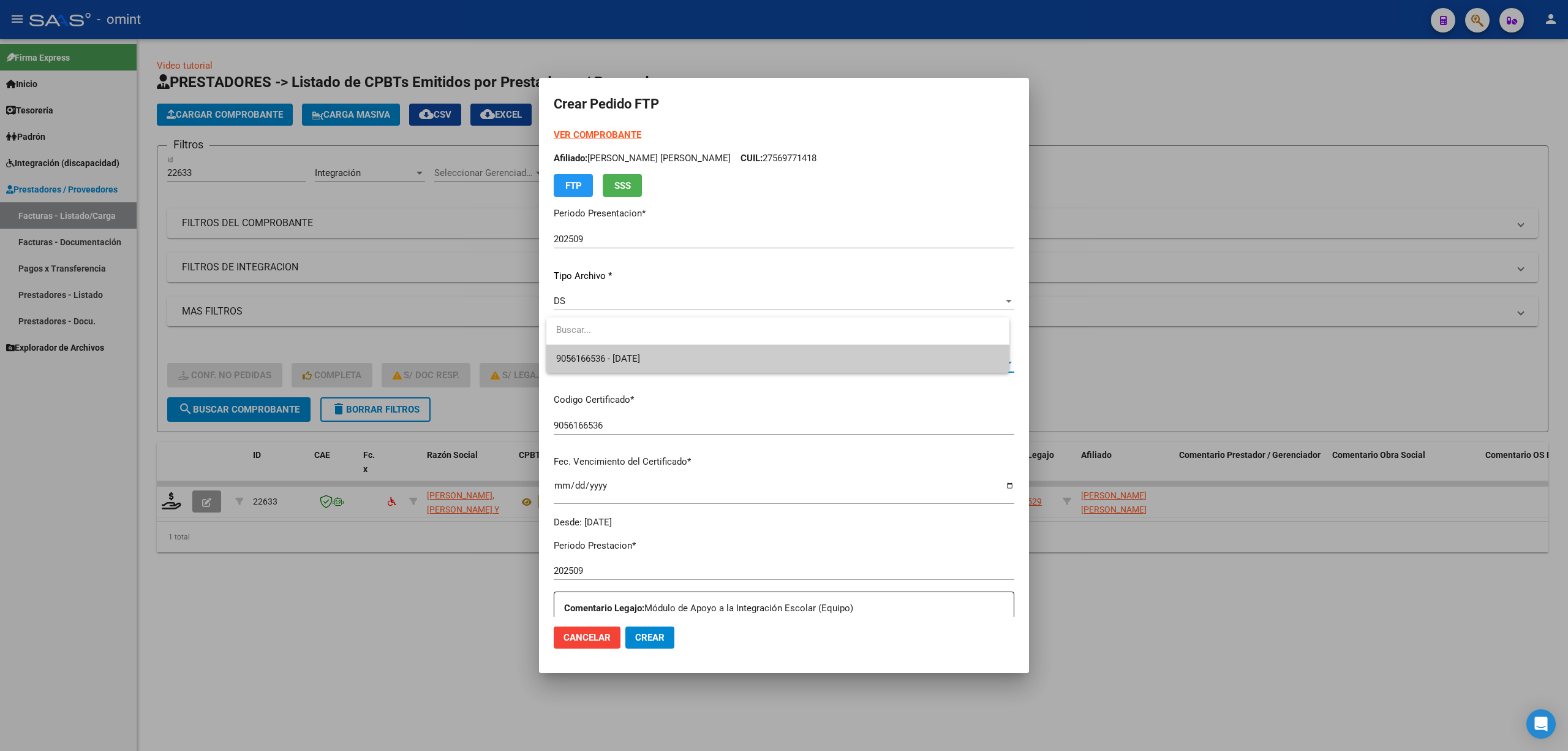
click at [619, 363] on span "9056166536 - 2027-06-10" at bounding box center [599, 358] width 84 height 11
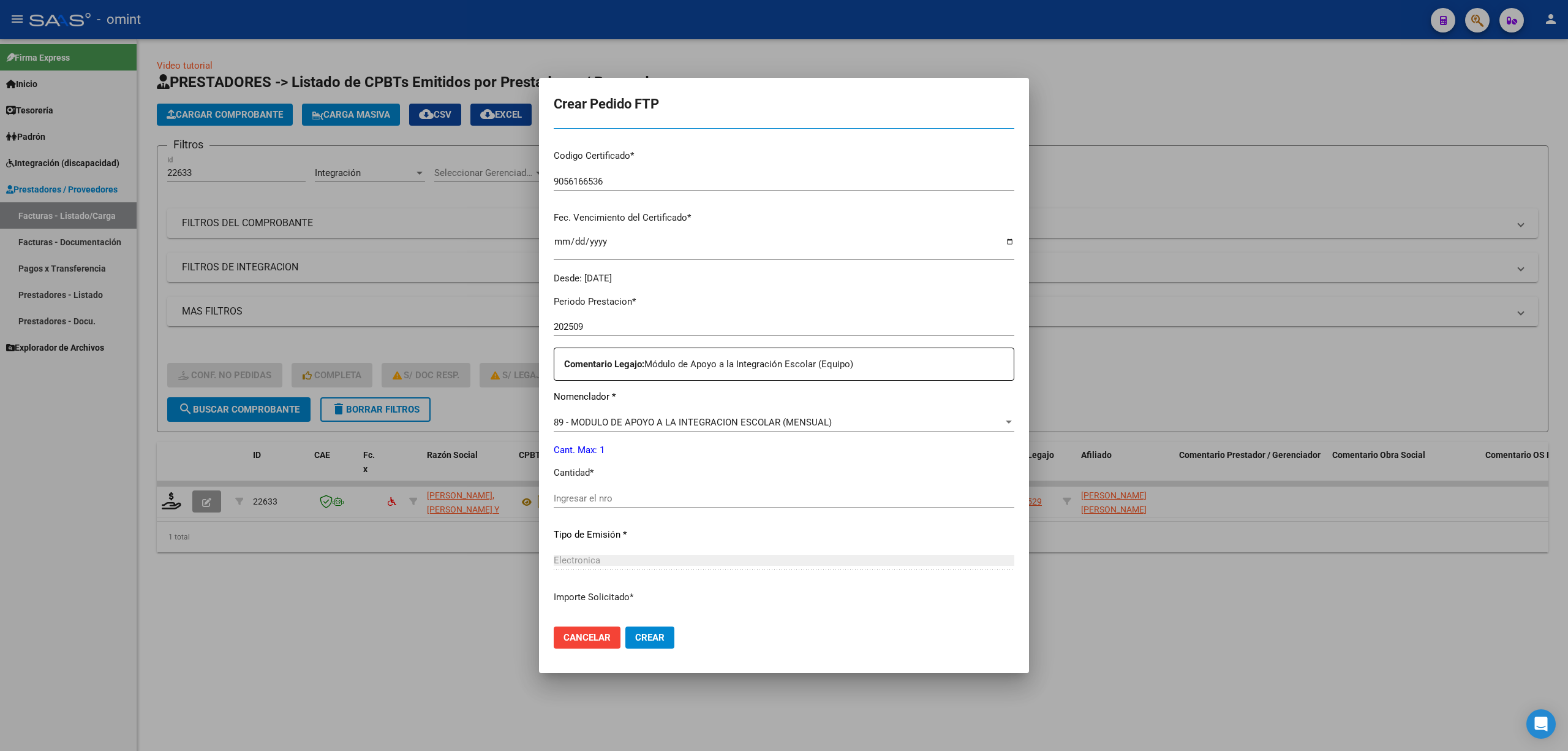
scroll to position [332, 0]
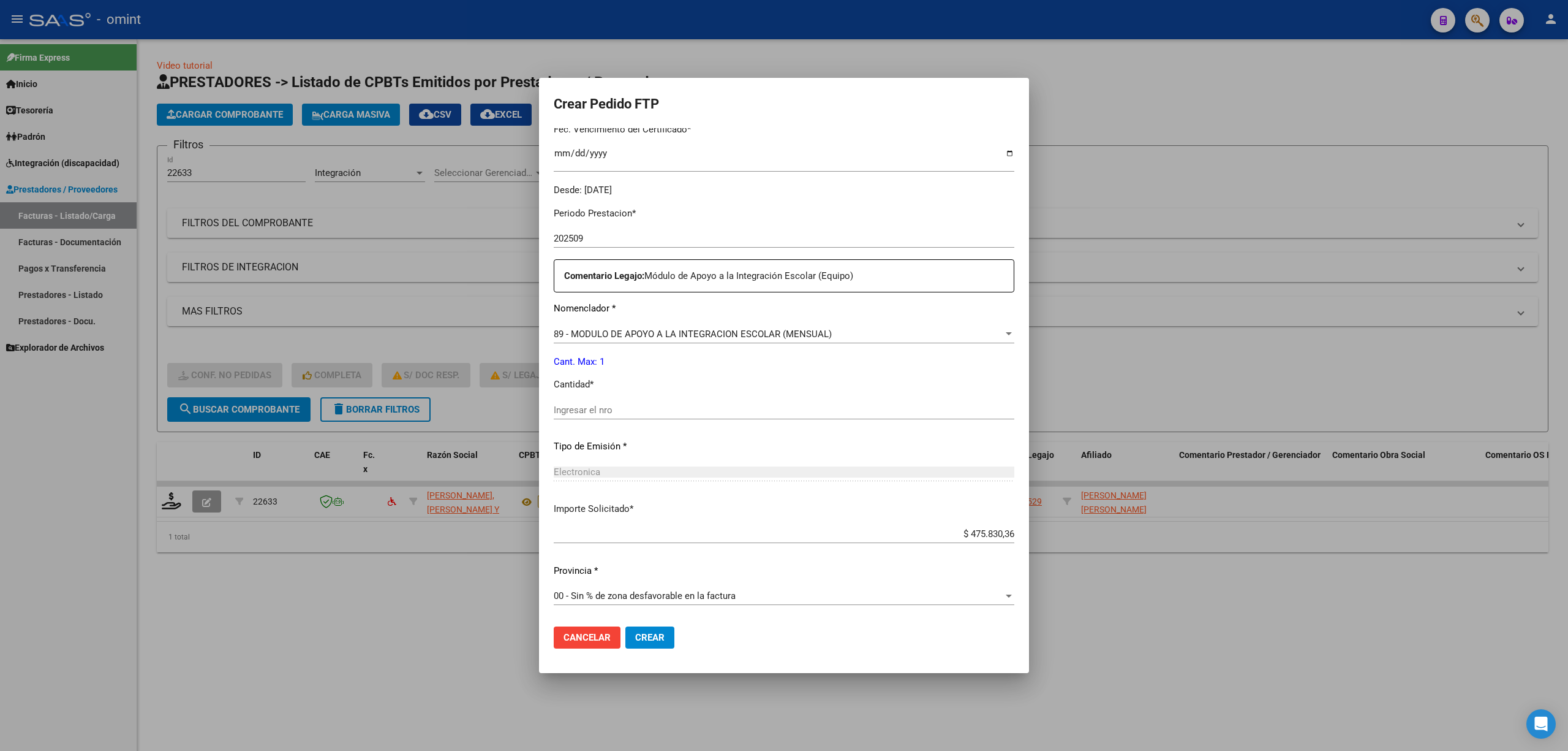
click at [602, 404] on input "Ingresar el nro" at bounding box center [784, 409] width 461 height 11
type input "1"
click at [642, 650] on mat-dialog-actions "Cancelar Crear" at bounding box center [784, 637] width 461 height 41
click at [655, 630] on button "Crear" at bounding box center [650, 638] width 49 height 22
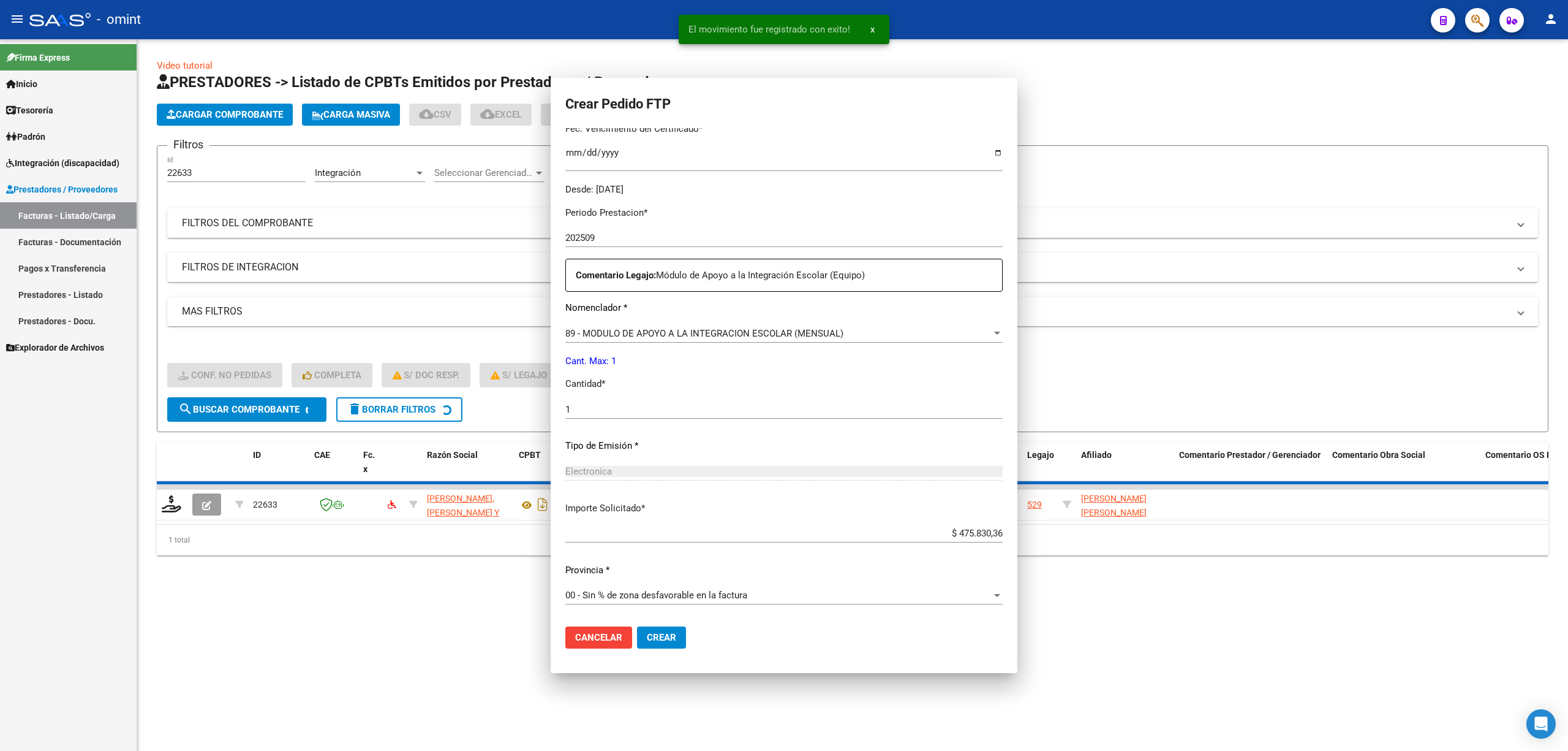
scroll to position [0, 0]
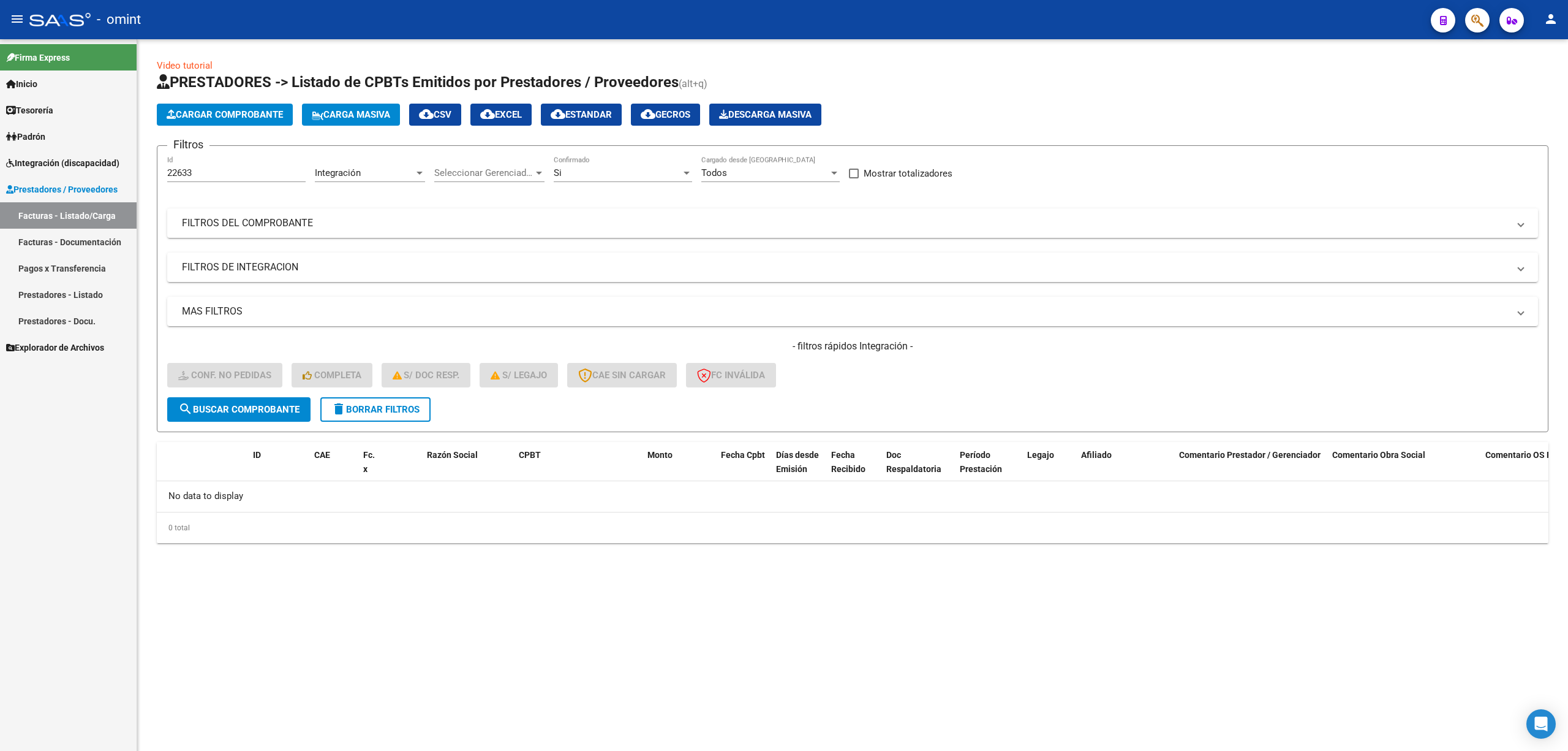
click at [389, 412] on span "delete Borrar Filtros" at bounding box center [375, 409] width 88 height 11
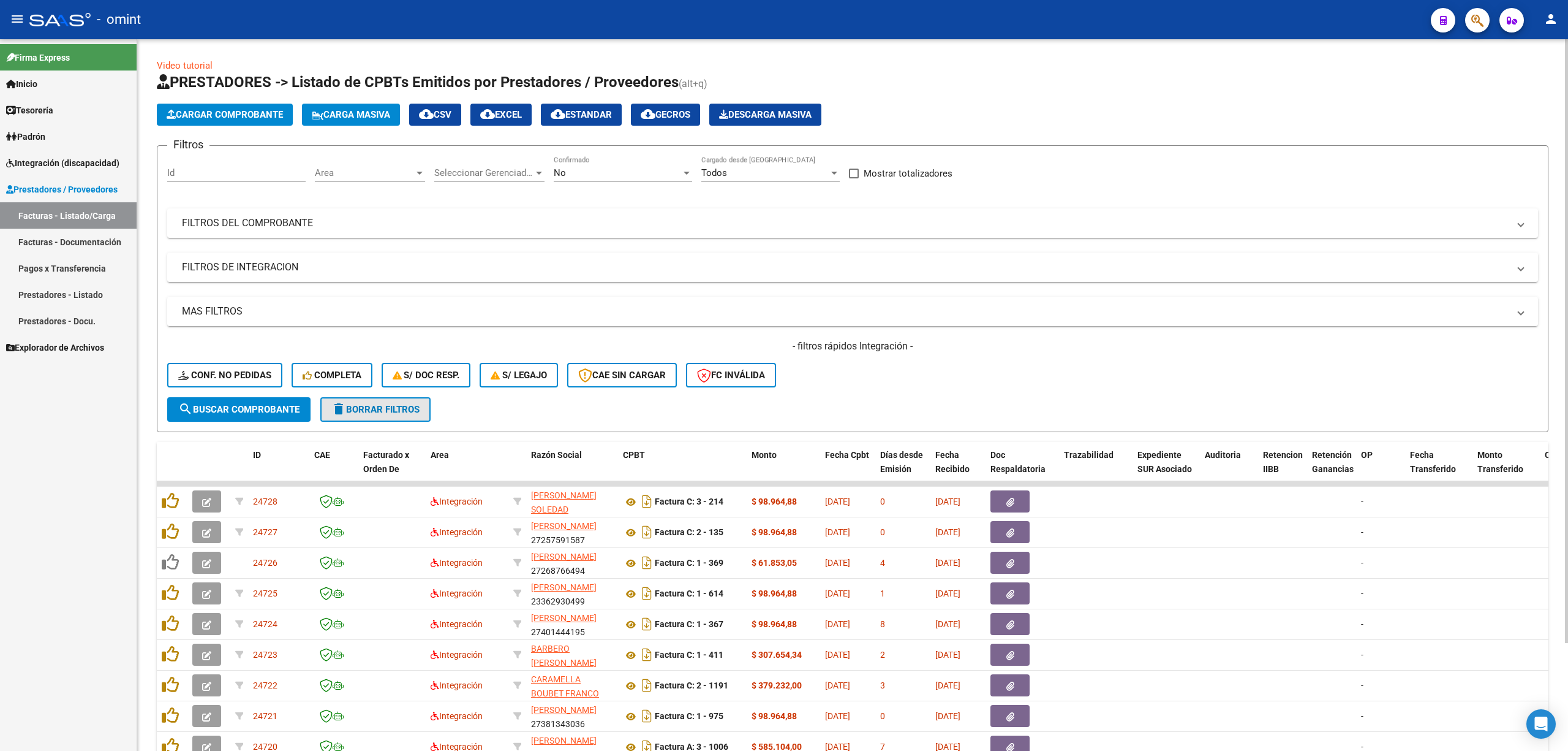
click at [376, 417] on button "delete Borrar Filtros" at bounding box center [376, 409] width 110 height 25
click at [225, 172] on input "Id" at bounding box center [236, 172] width 139 height 11
paste input "22105"
type input "22105"
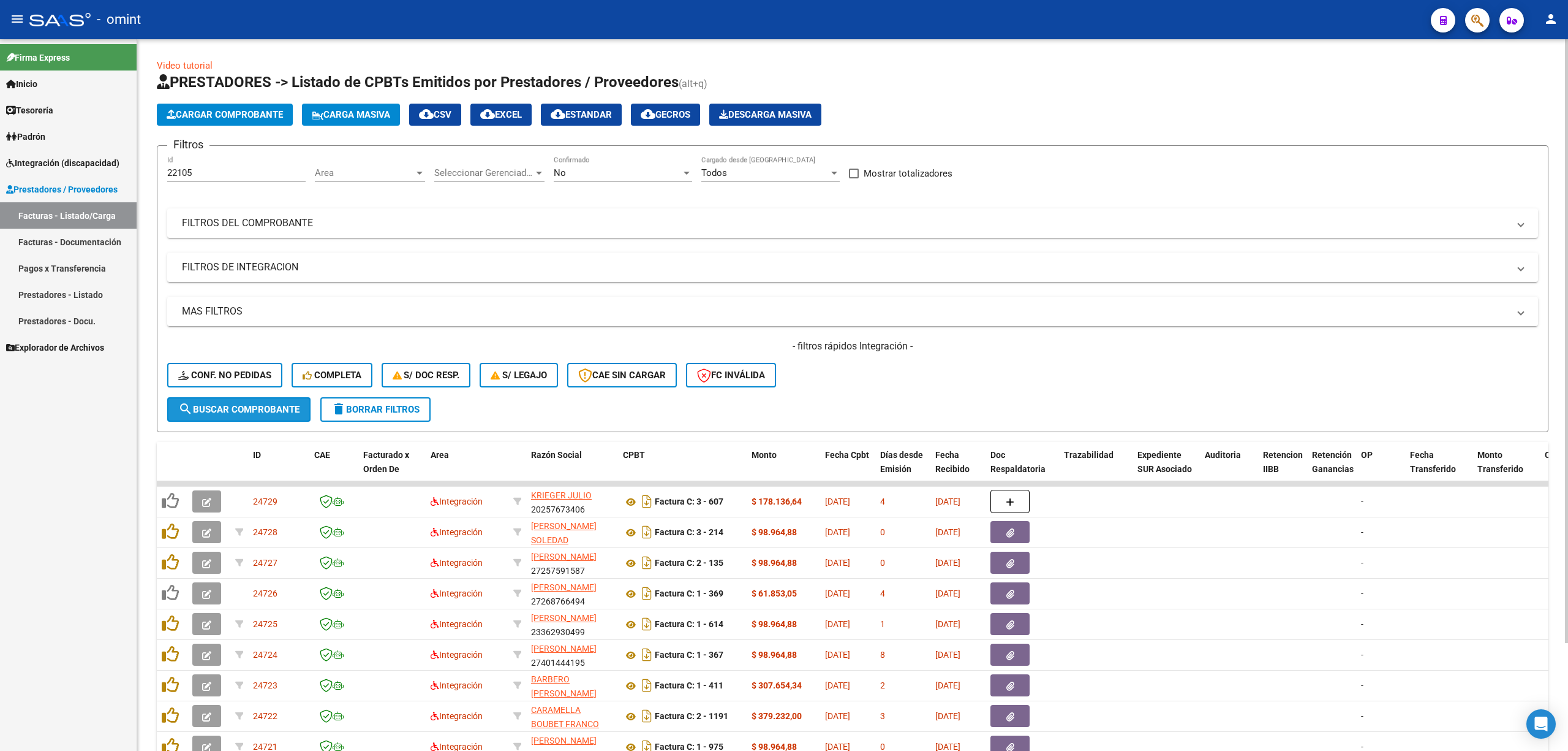
click at [241, 416] on button "search Buscar Comprobante" at bounding box center [238, 409] width 143 height 25
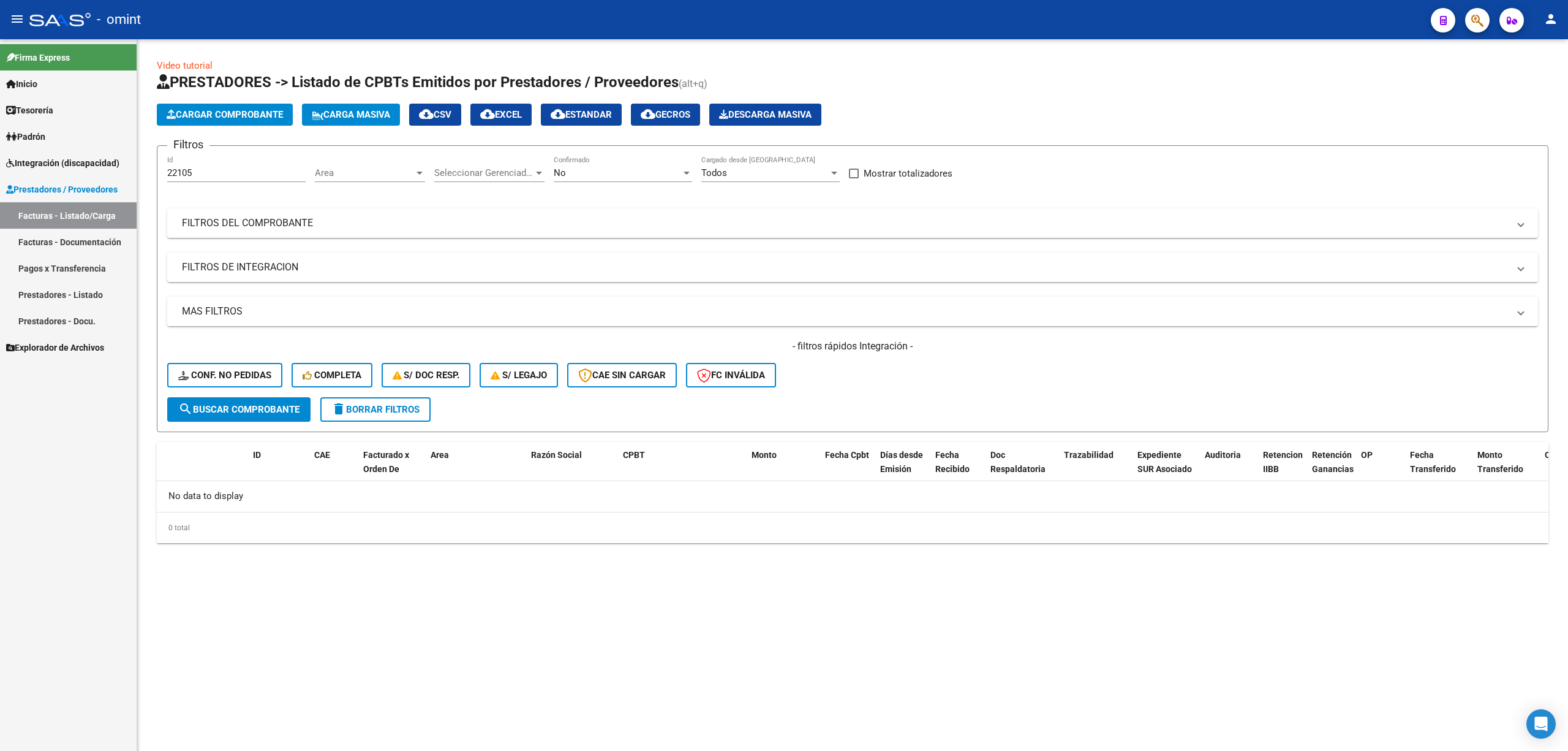
click at [613, 168] on div "No Confirmado" at bounding box center [623, 169] width 139 height 26
click at [572, 119] on span "Todos" at bounding box center [623, 118] width 139 height 28
click at [225, 416] on button "search Buscar Comprobante" at bounding box center [238, 409] width 143 height 25
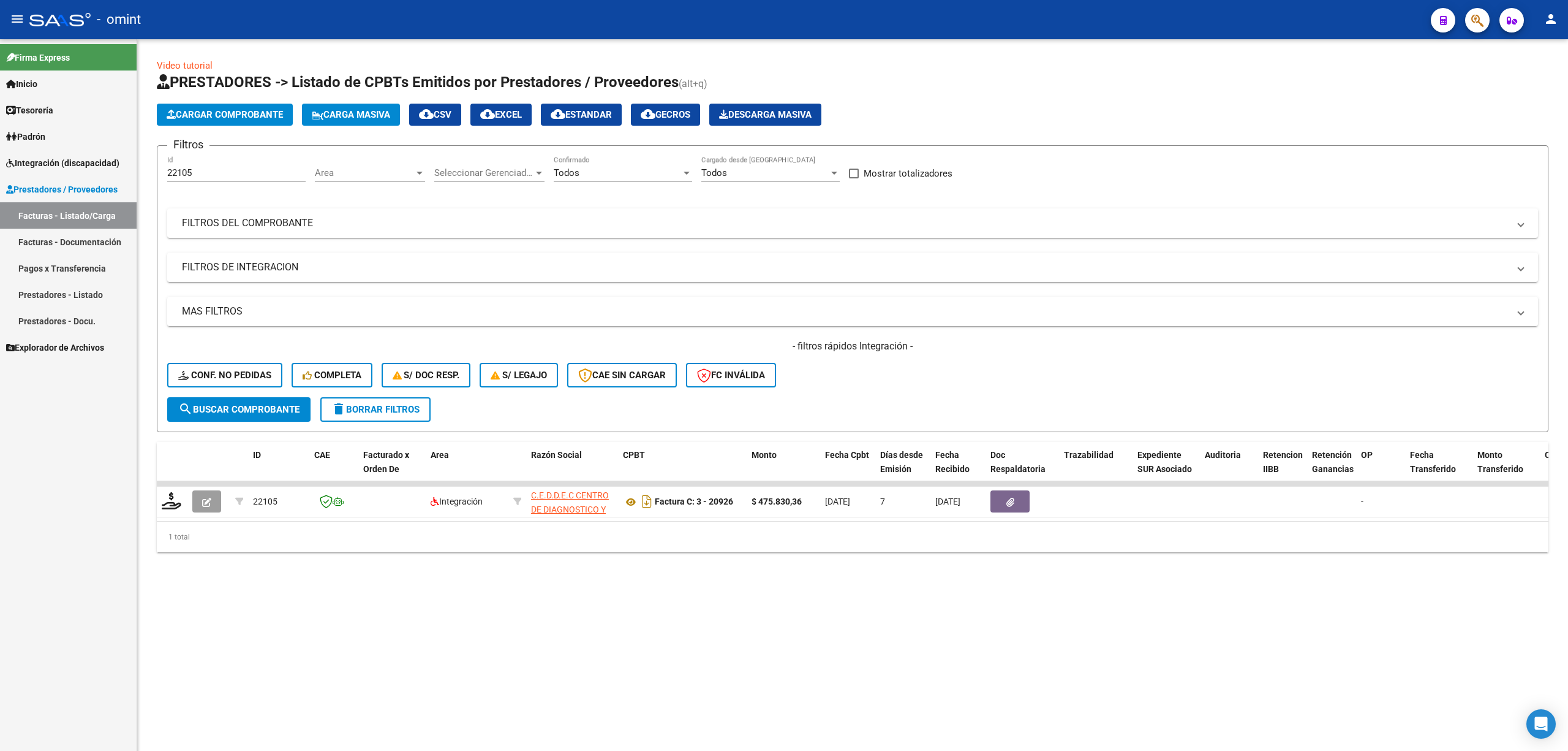
click at [368, 416] on button "delete Borrar Filtros" at bounding box center [376, 409] width 110 height 25
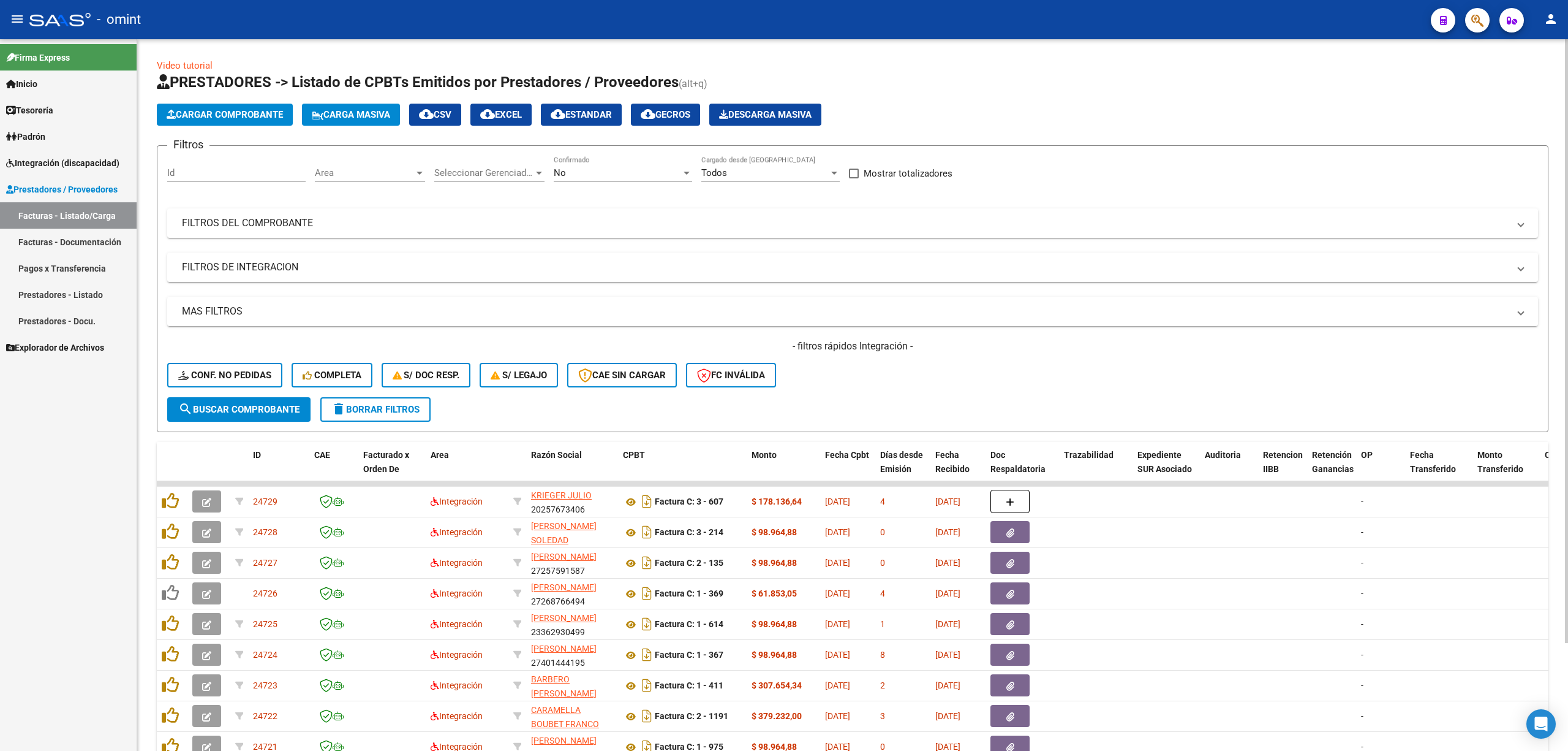
click at [234, 169] on input "Id" at bounding box center [236, 172] width 139 height 11
paste input "22108"
type input "22108"
click at [248, 412] on span "search Buscar Comprobante" at bounding box center [238, 409] width 121 height 11
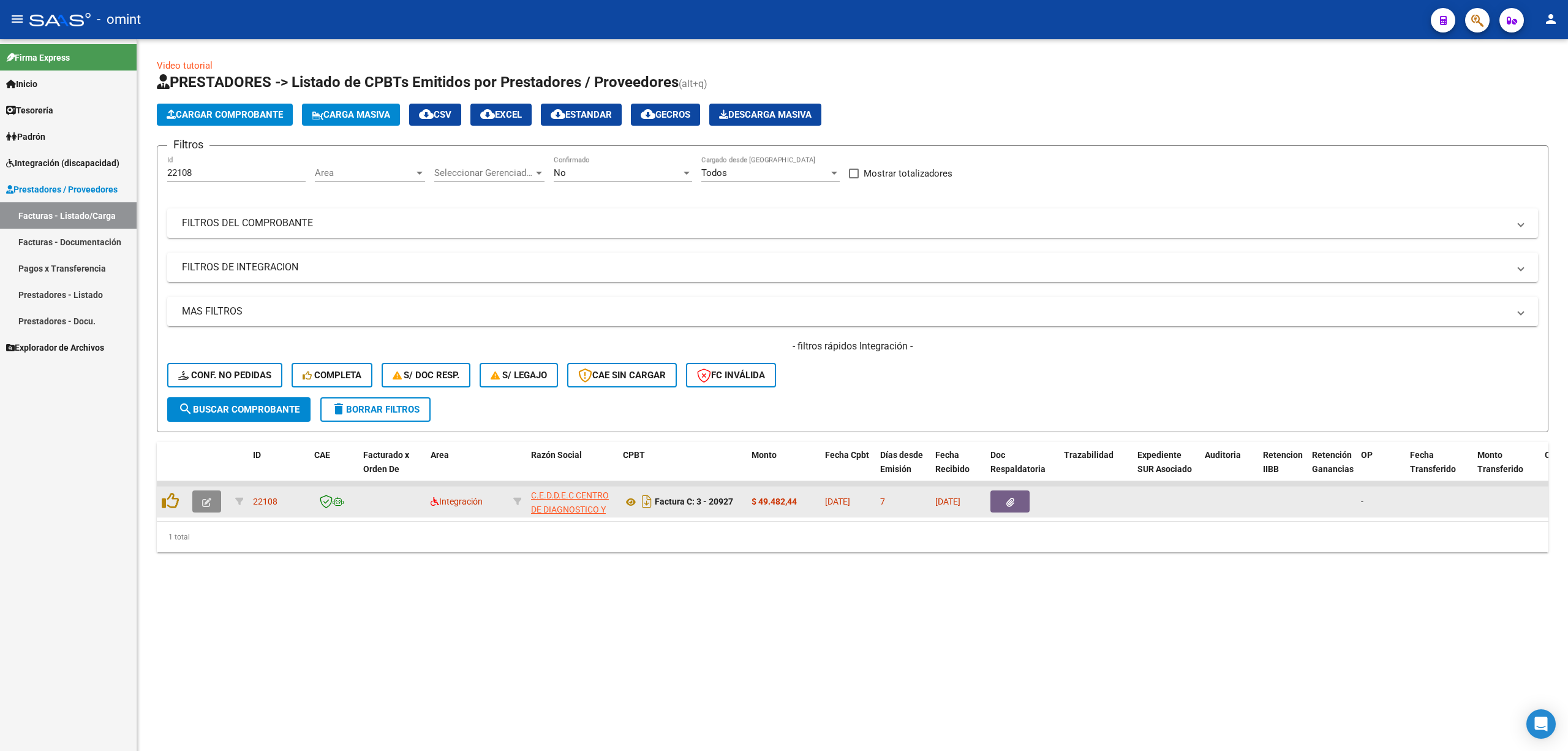
click at [209, 502] on icon "button" at bounding box center [206, 502] width 9 height 9
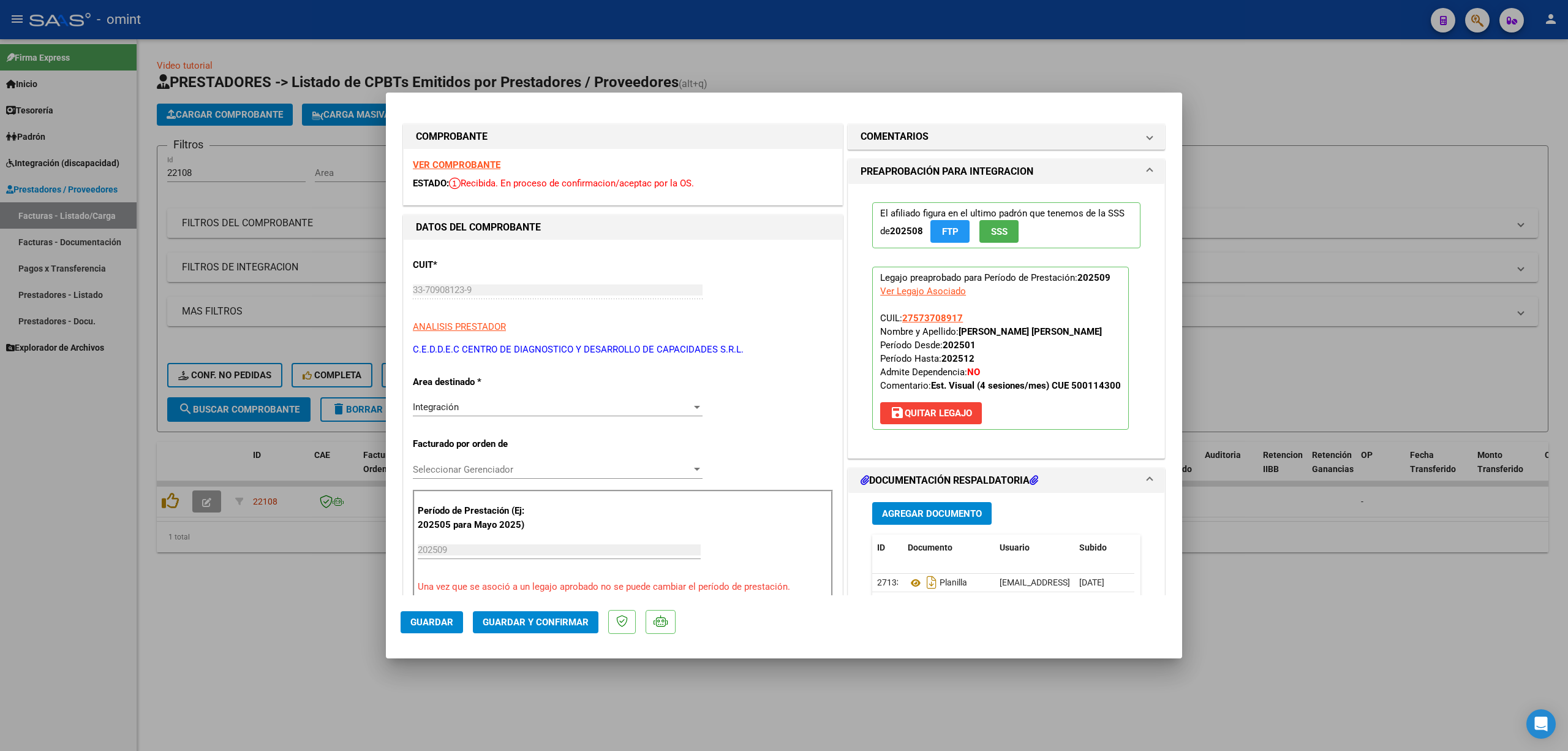
click at [473, 161] on strong "VER COMPROBANTE" at bounding box center [456, 164] width 88 height 11
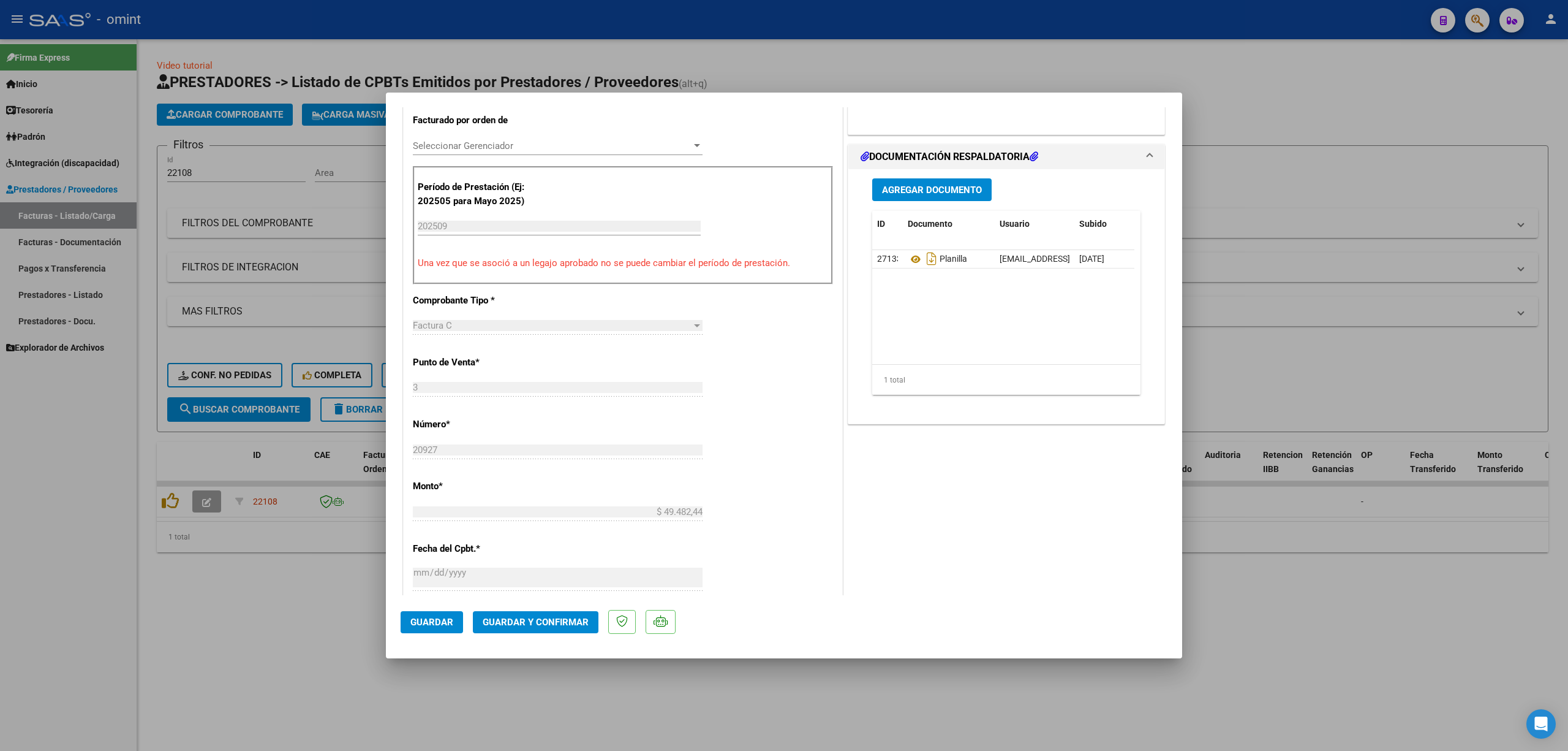
scroll to position [326, 0]
click at [500, 624] on span "Guardar y Confirmar" at bounding box center [536, 622] width 106 height 11
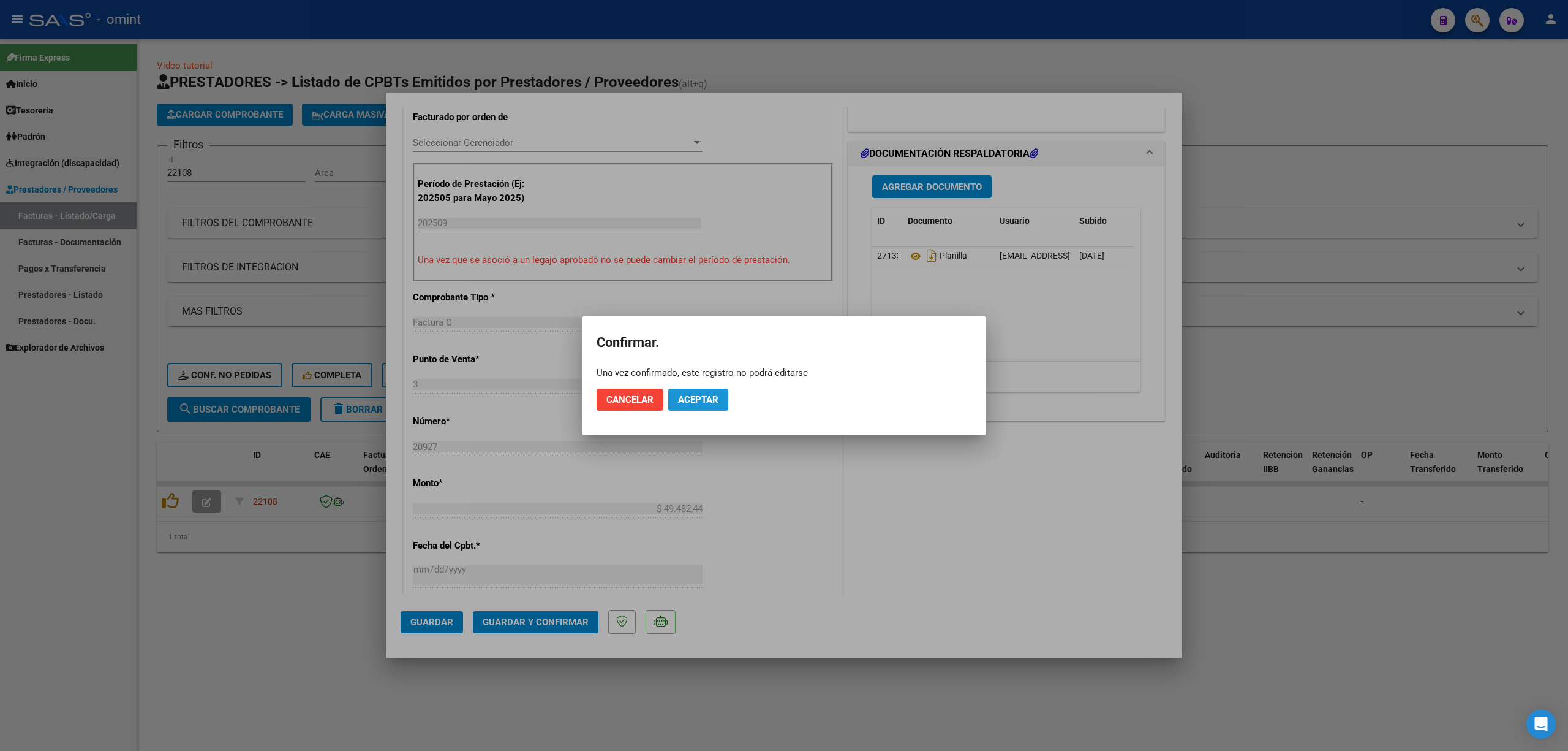
click at [697, 398] on span "Aceptar" at bounding box center [698, 399] width 41 height 11
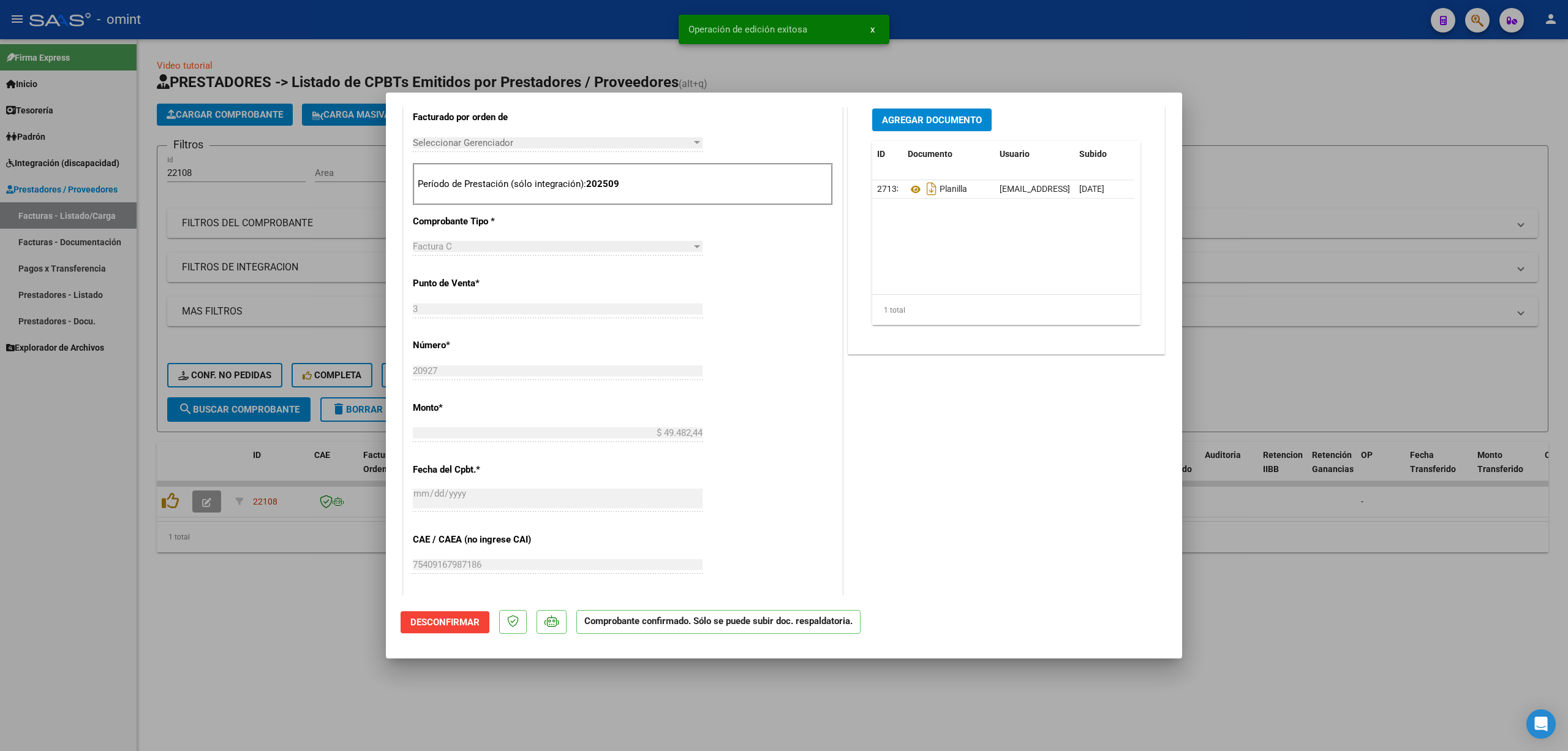
drag, startPoint x: 252, startPoint y: 451, endPoint x: 240, endPoint y: 402, distance: 50.4
click at [252, 451] on div at bounding box center [784, 375] width 1568 height 751
type input "$ 0,00"
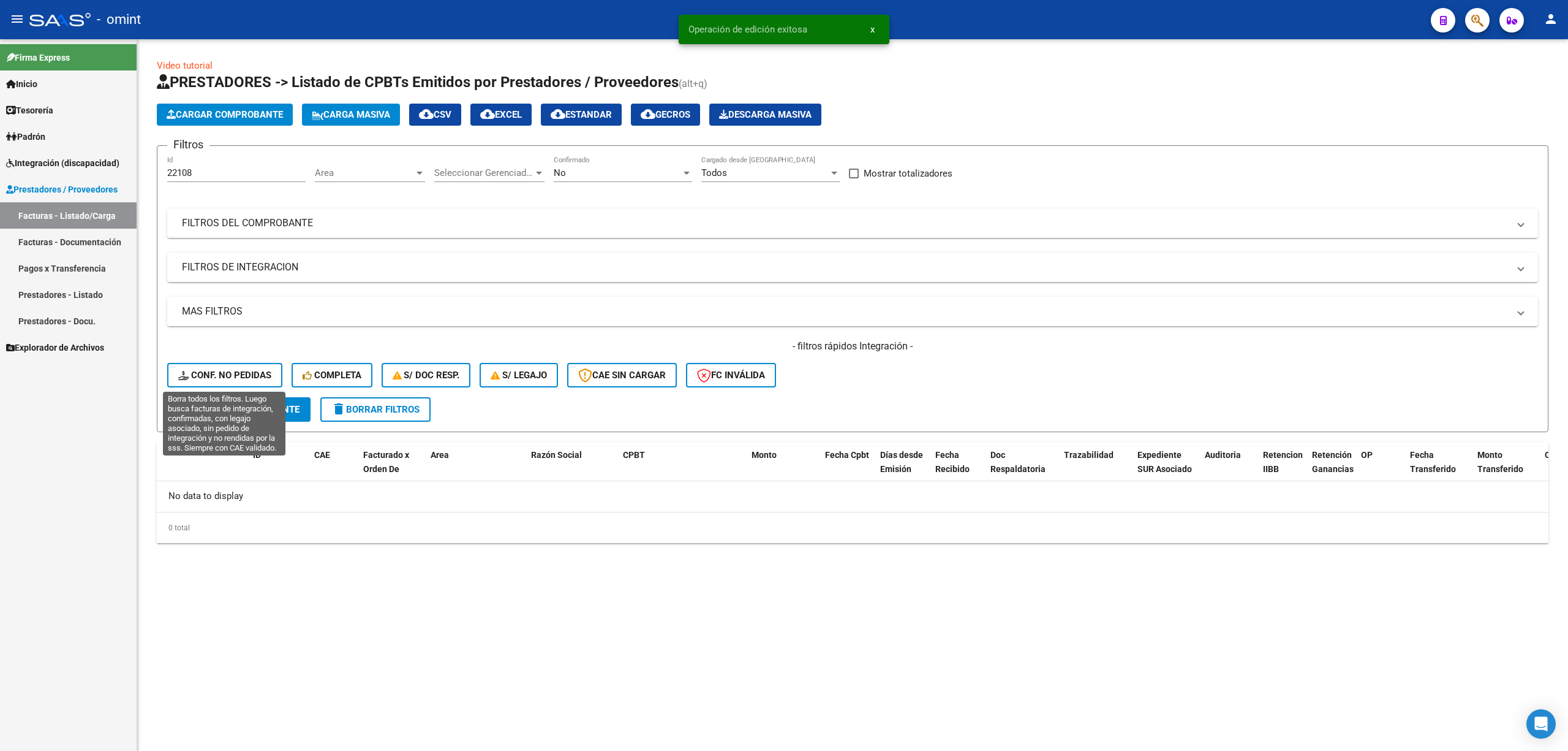
click at [228, 371] on span "Conf. no pedidas" at bounding box center [225, 374] width 93 height 11
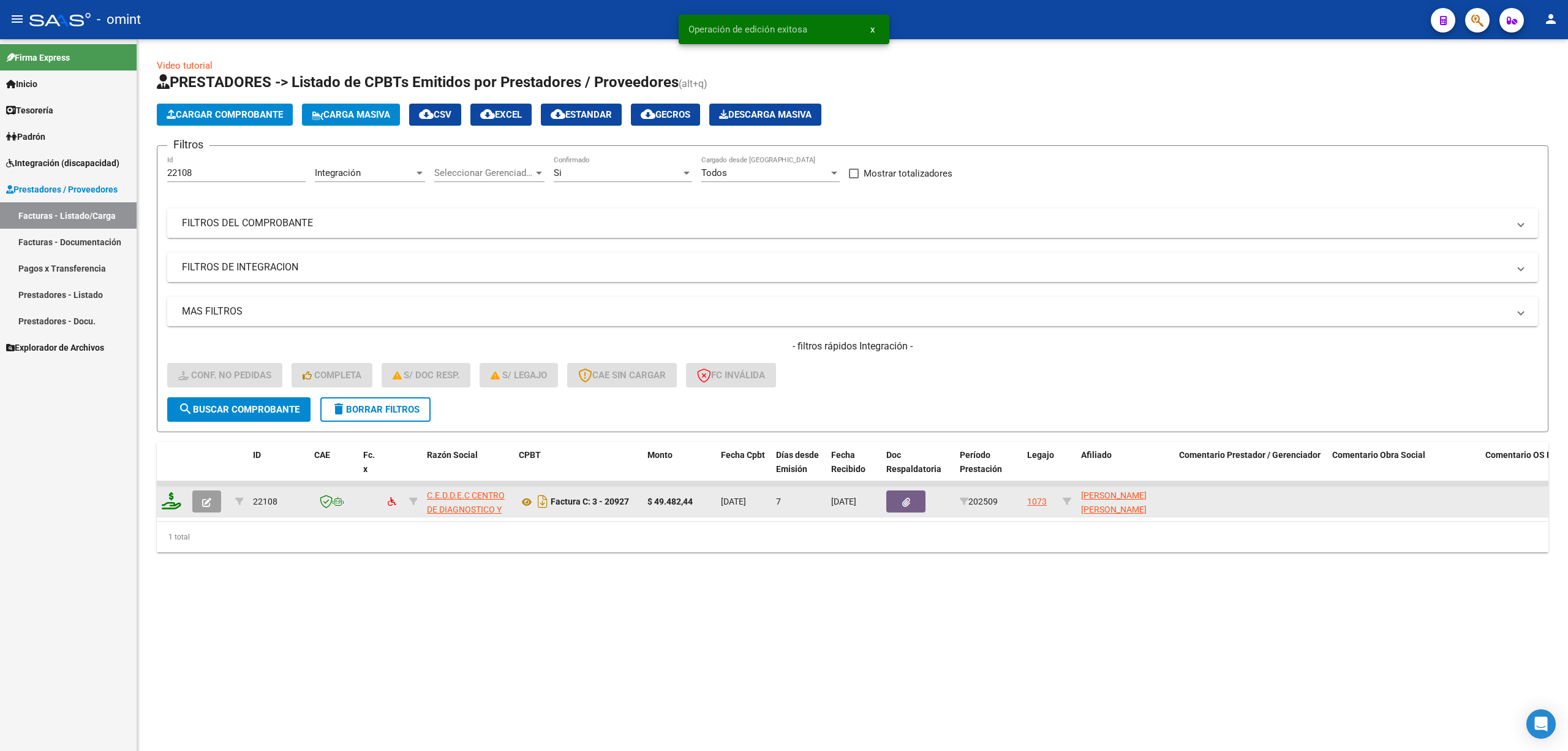
drag, startPoint x: 163, startPoint y: 508, endPoint x: 170, endPoint y: 506, distance: 7.3
click at [166, 508] on div at bounding box center [172, 502] width 21 height 19
drag, startPoint x: 165, startPoint y: 510, endPoint x: 192, endPoint y: 490, distance: 33.6
click at [166, 510] on datatable-body-cell at bounding box center [172, 501] width 31 height 30
click at [182, 500] on div at bounding box center [172, 502] width 21 height 19
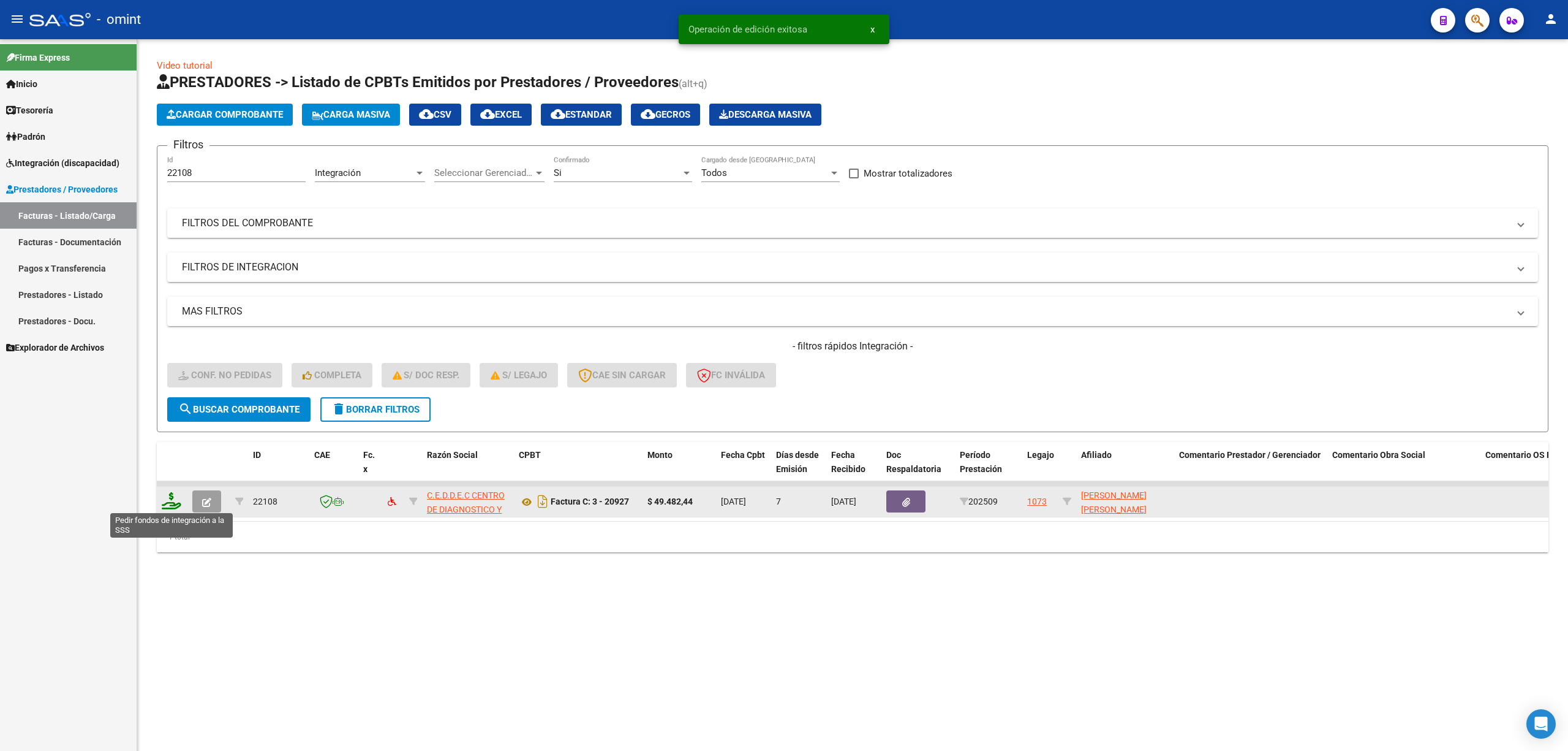
click at [170, 499] on icon at bounding box center [171, 501] width 20 height 17
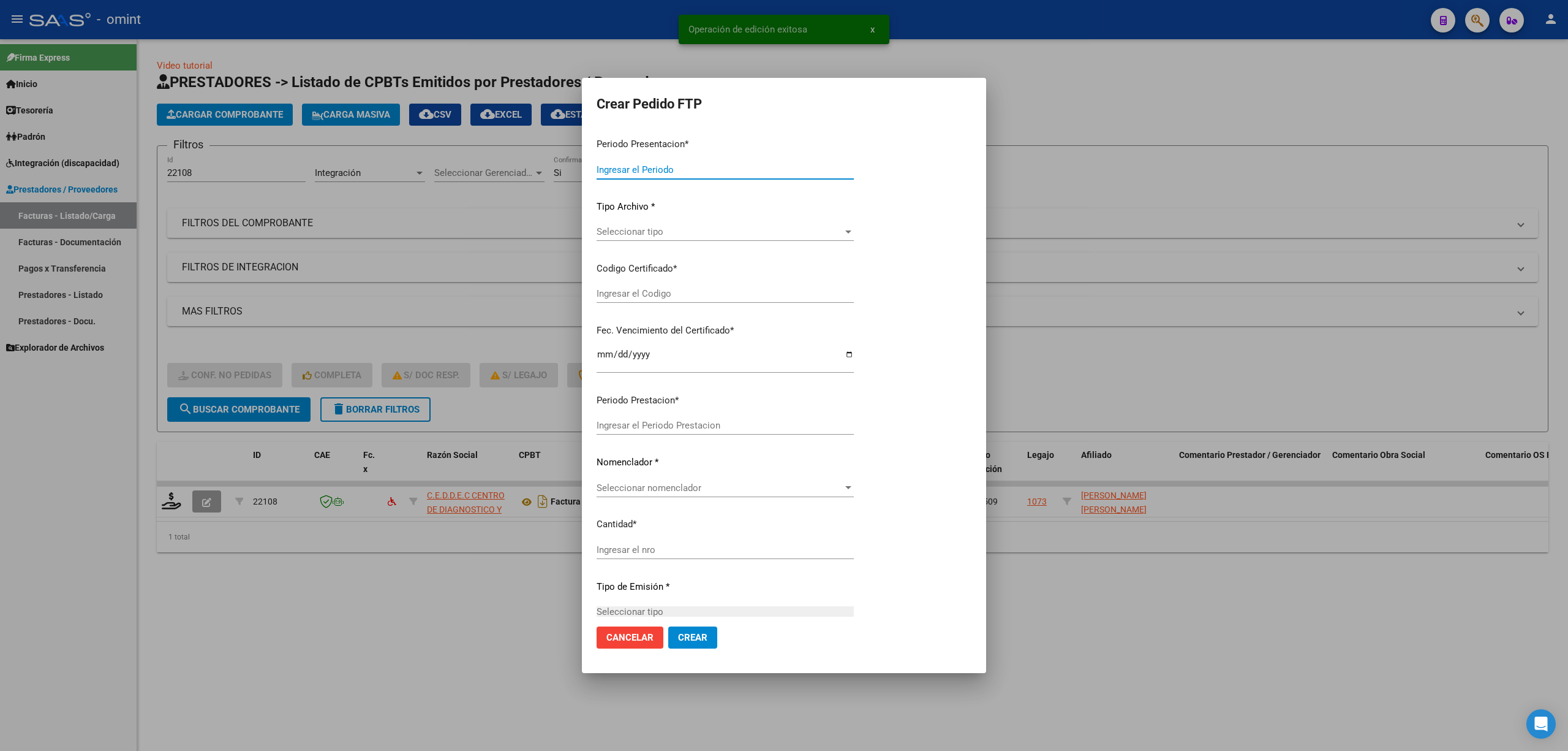
type input "202509"
type input "$ 49.482,44"
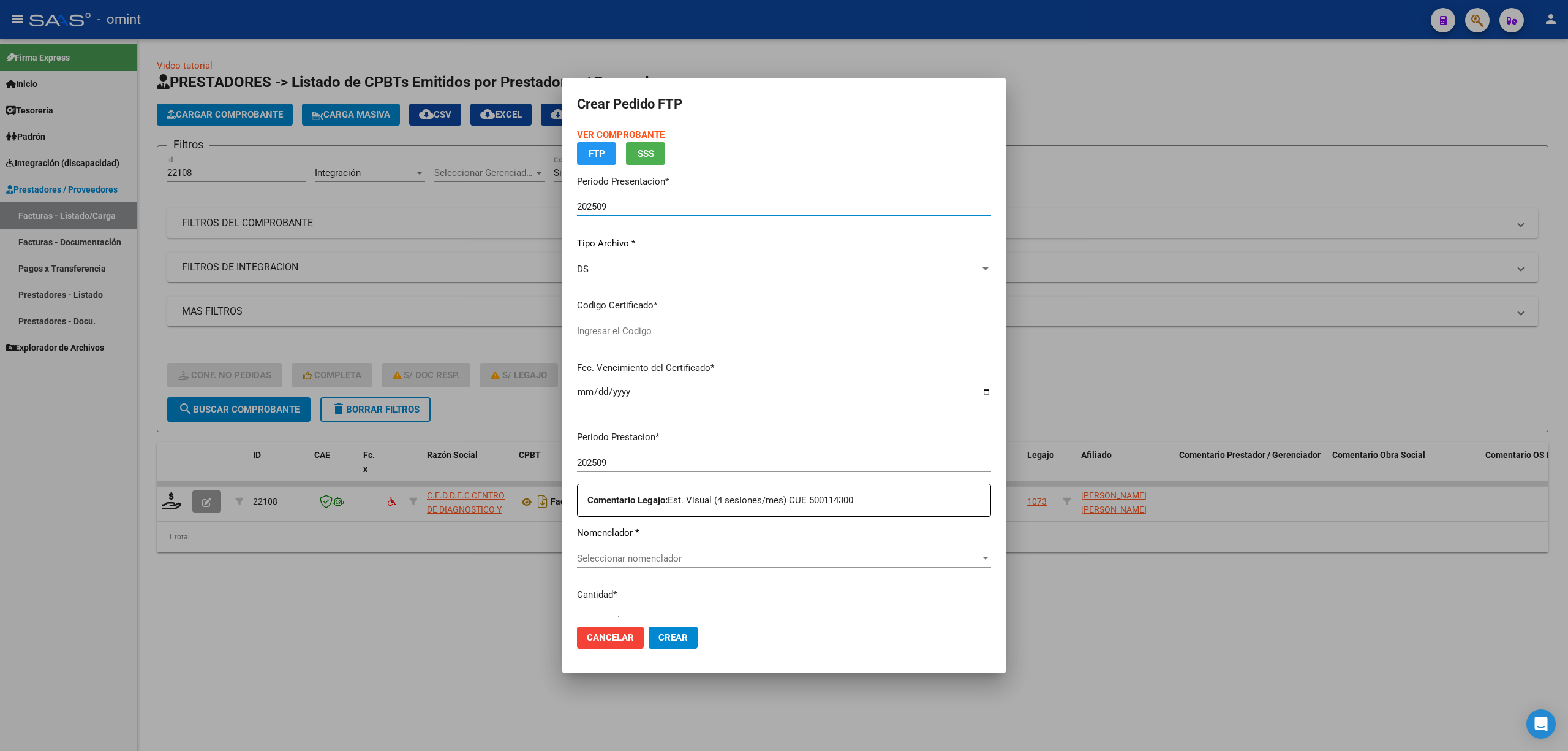
type input "3535207857"
type input "2029-01-31"
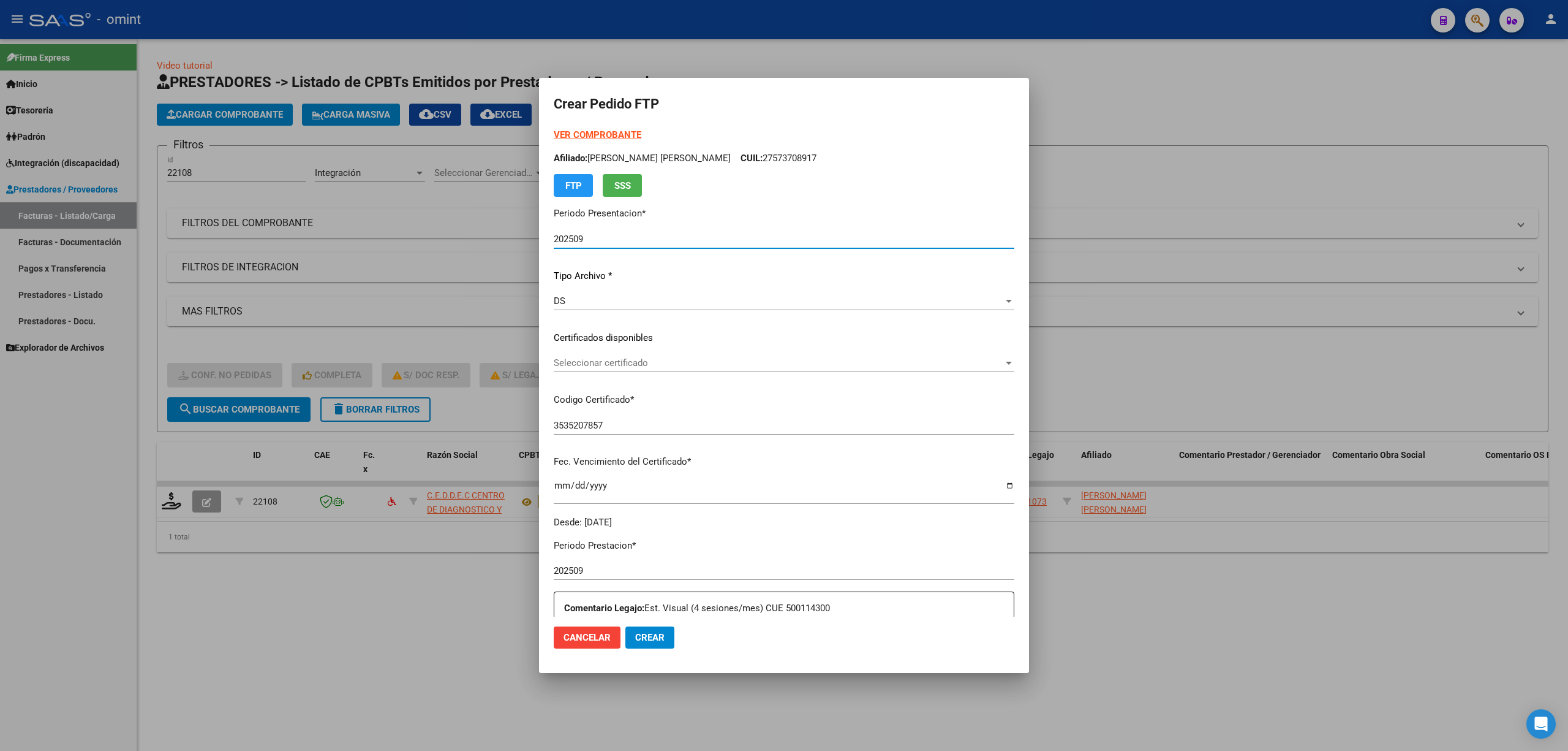
click at [593, 366] on span "Seleccionar certificado" at bounding box center [778, 363] width 450 height 11
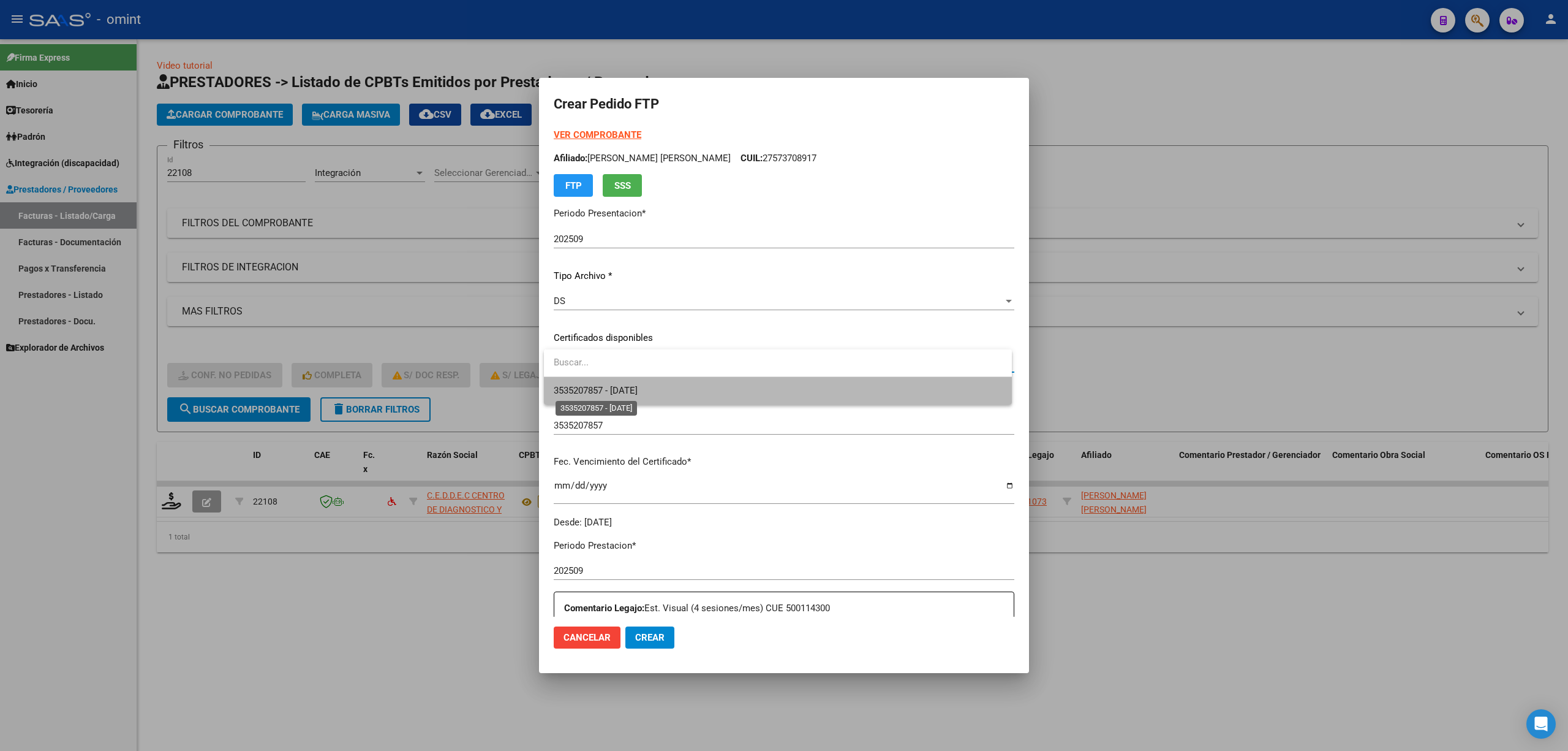
click at [599, 386] on span "3535207857 - 2029-01-31" at bounding box center [596, 390] width 84 height 11
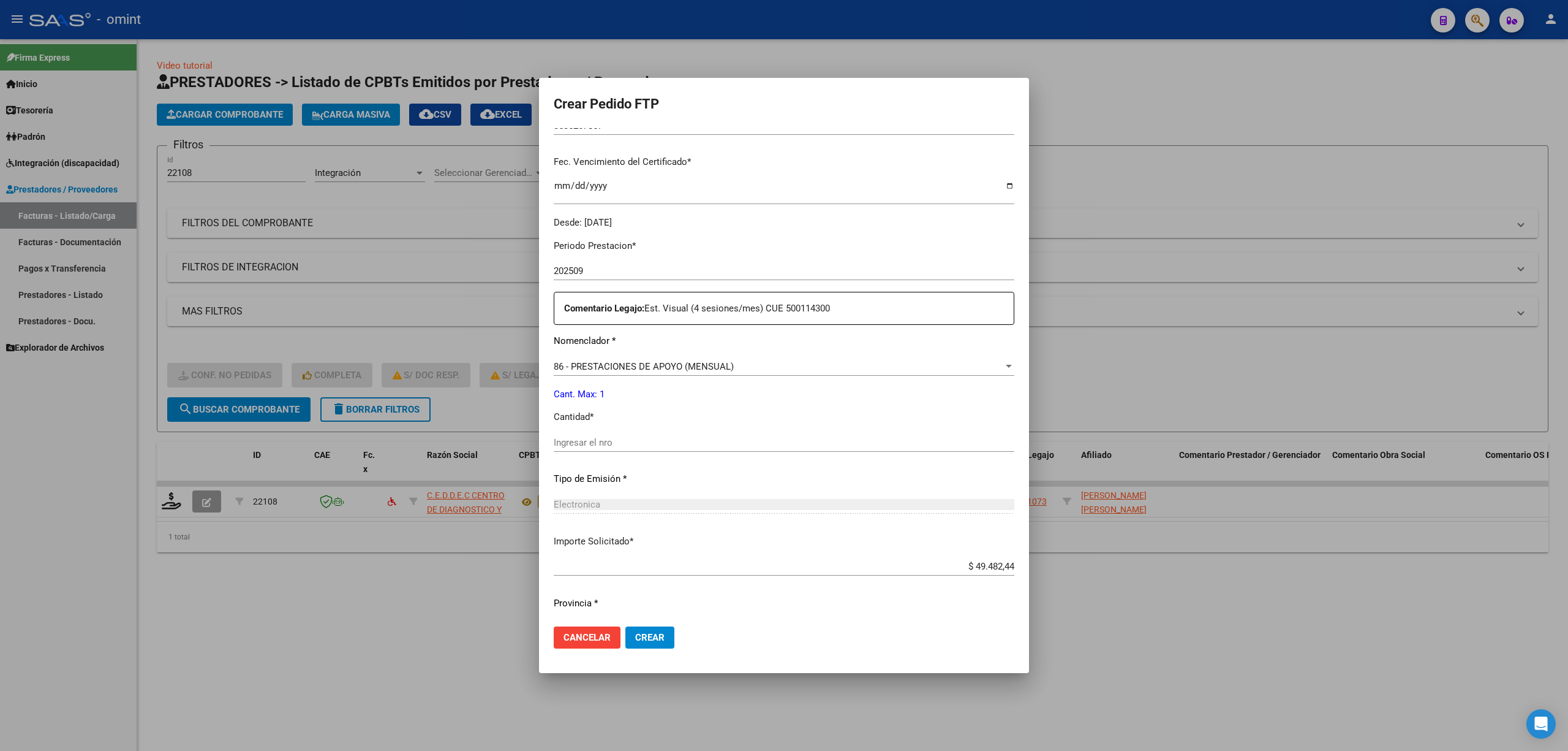
scroll to position [326, 0]
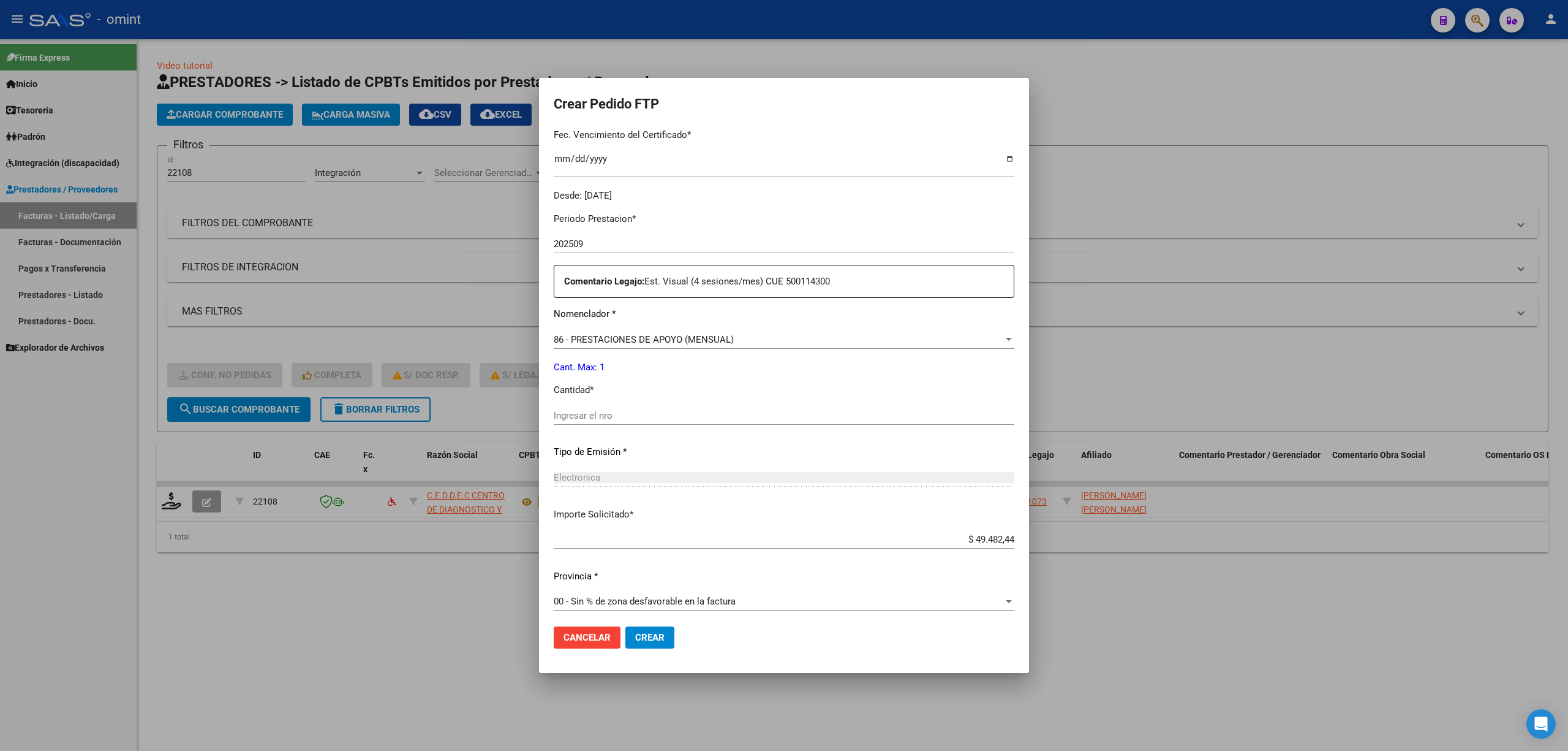
click at [626, 412] on input "Ingresar el nro" at bounding box center [784, 415] width 461 height 11
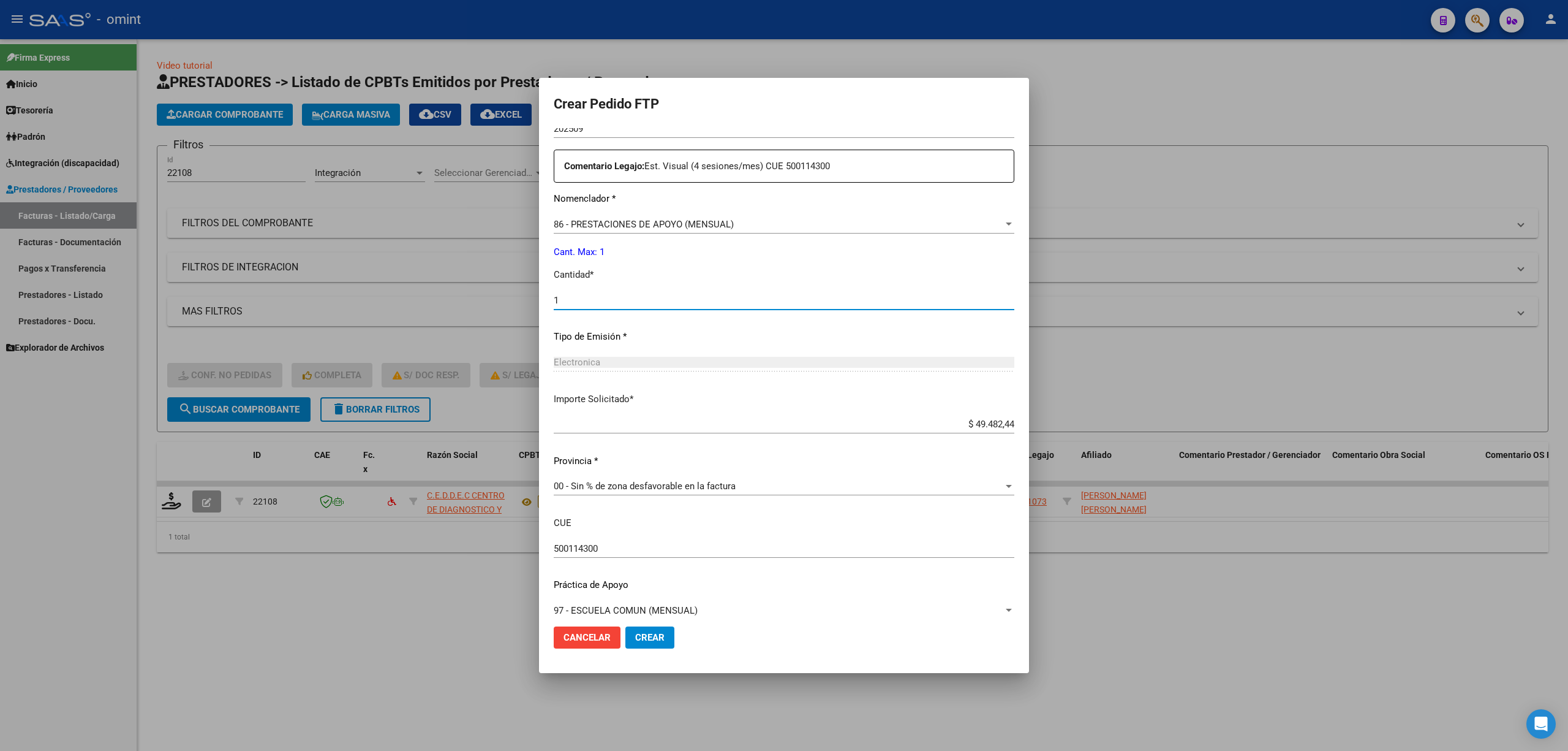
scroll to position [457, 0]
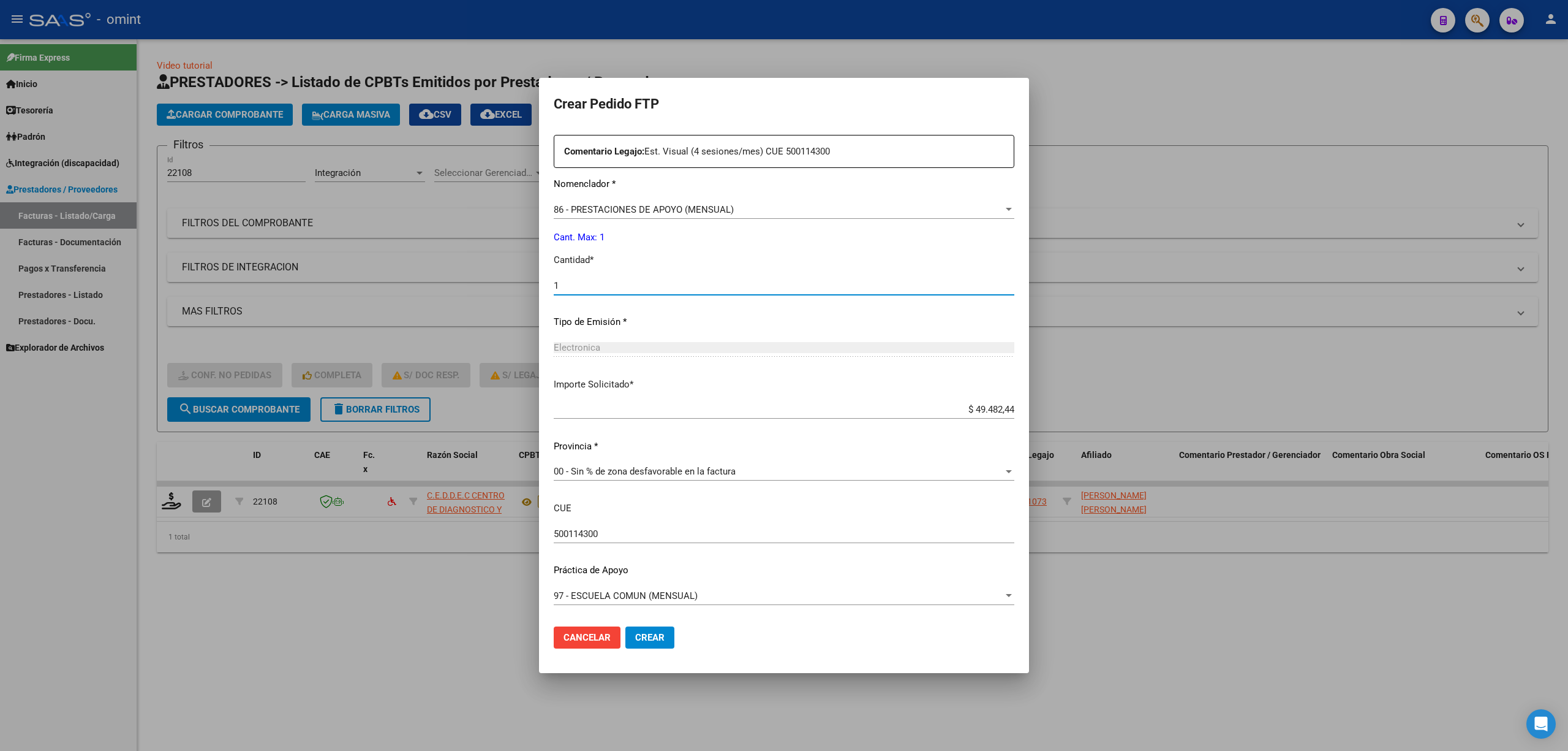
type input "1"
click at [654, 645] on button "Crear" at bounding box center [650, 638] width 49 height 22
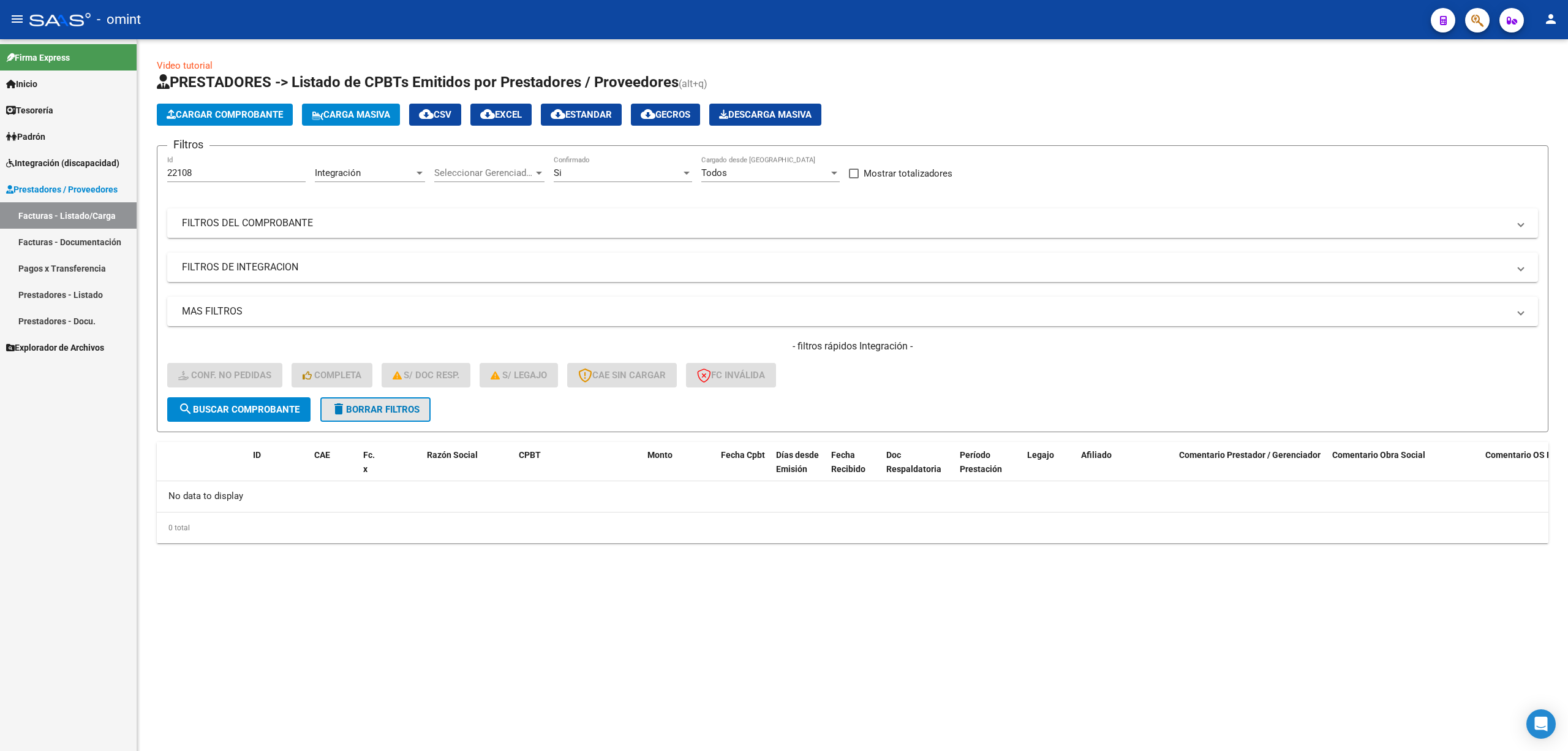
click at [382, 409] on span "delete Borrar Filtros" at bounding box center [375, 409] width 88 height 11
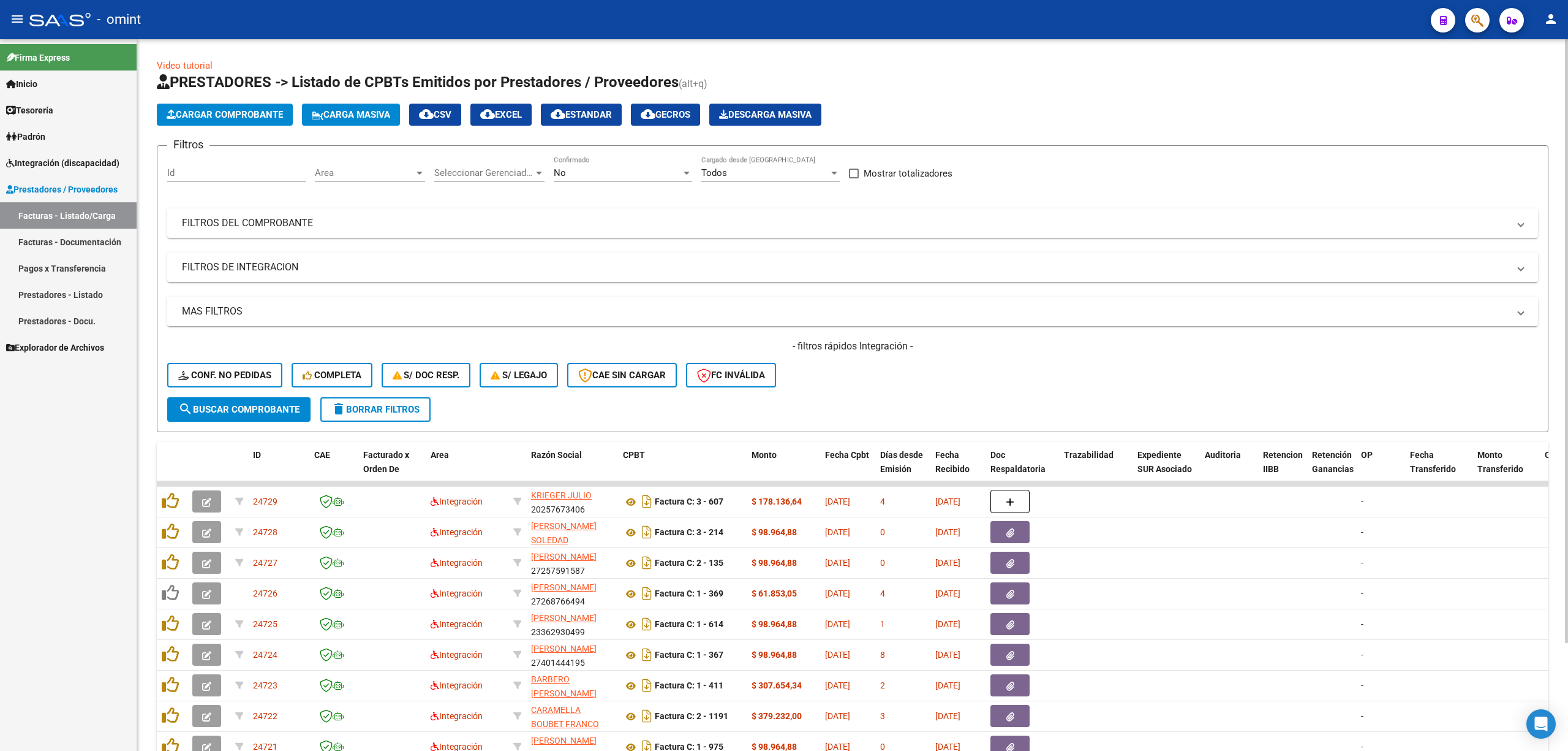
click at [205, 180] on div "Id" at bounding box center [236, 169] width 139 height 26
paste input "23871"
type input "23871"
click at [265, 412] on span "search Buscar Comprobante" at bounding box center [238, 409] width 121 height 11
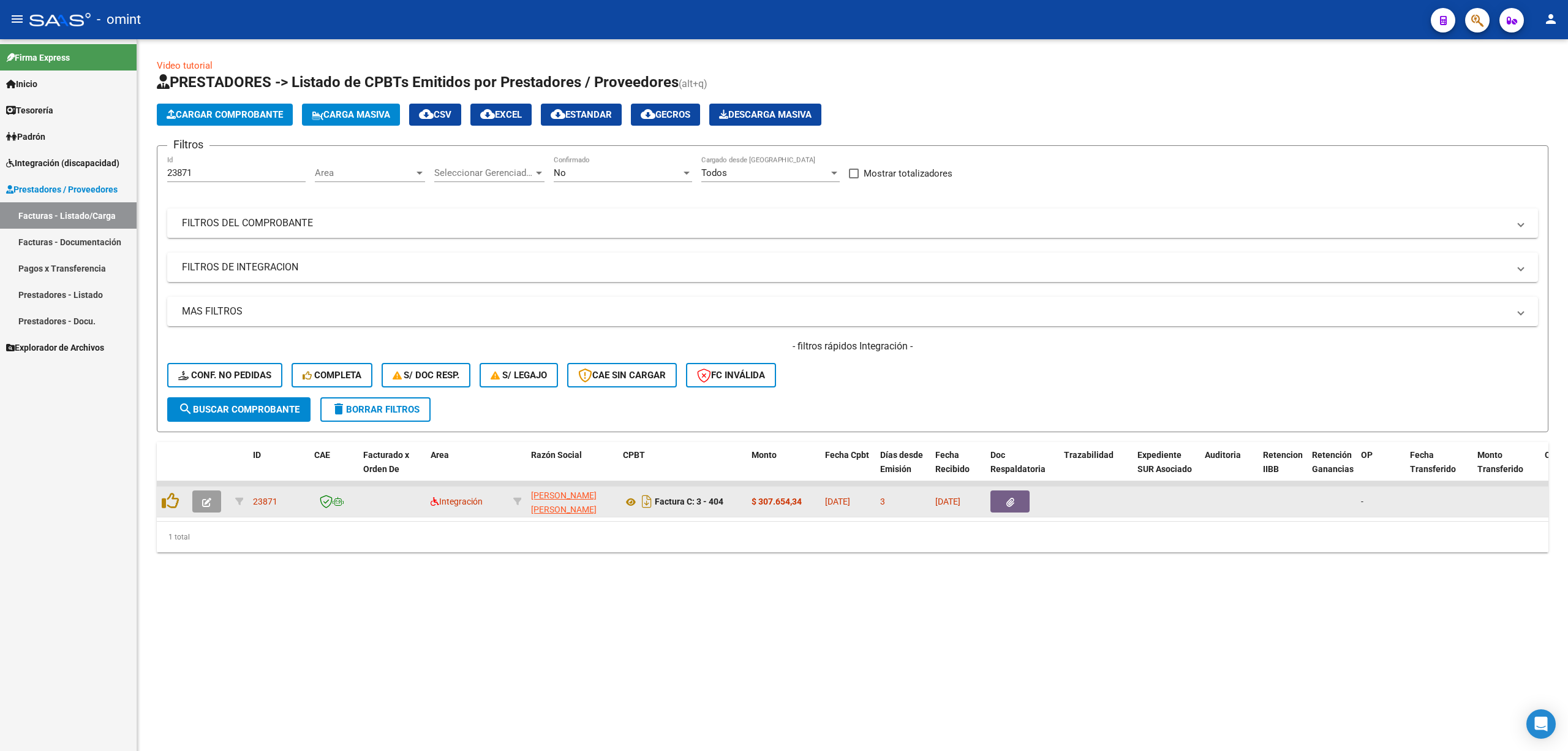
click at [199, 498] on button "button" at bounding box center [207, 501] width 29 height 22
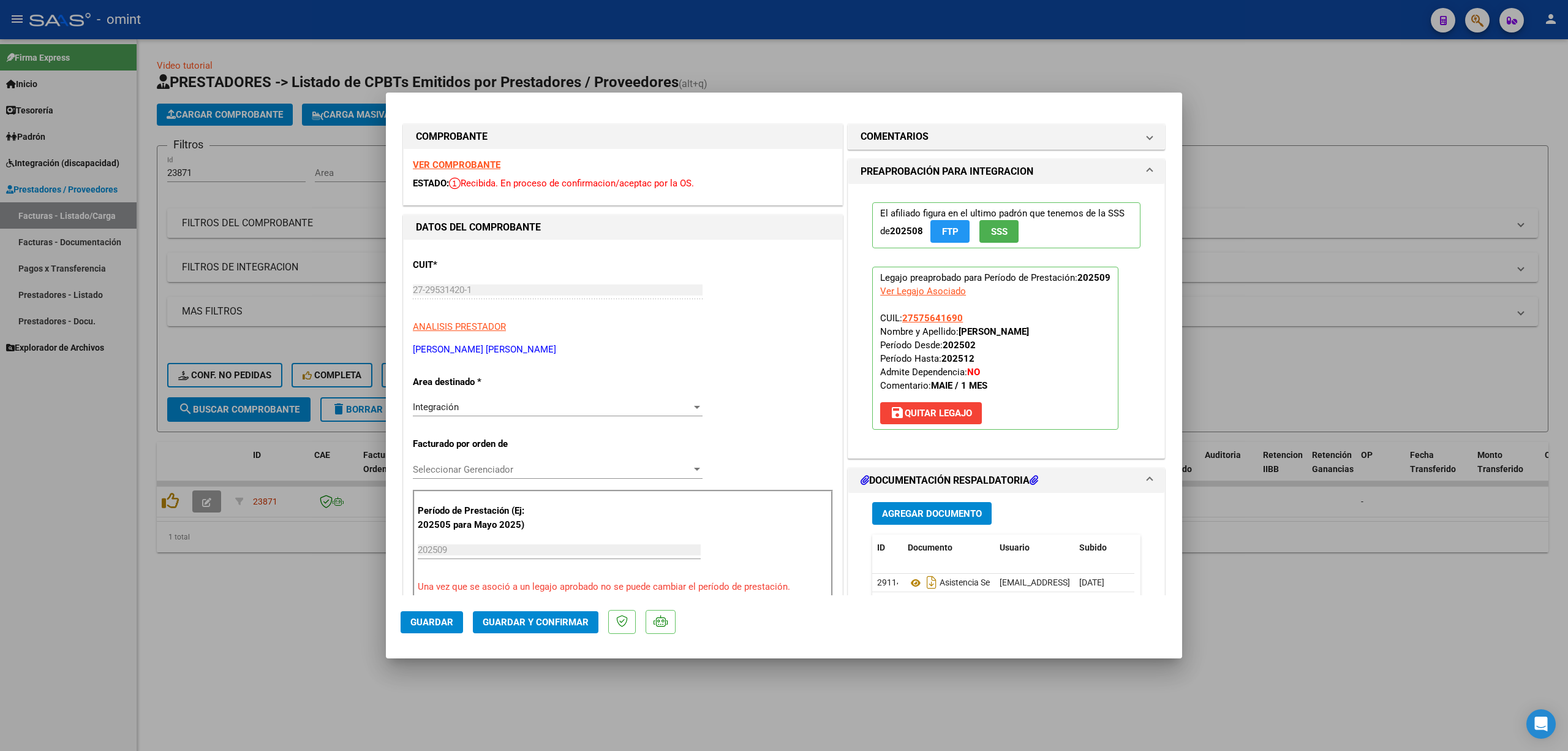
click at [473, 168] on strong "VER COMPROBANTE" at bounding box center [456, 164] width 88 height 11
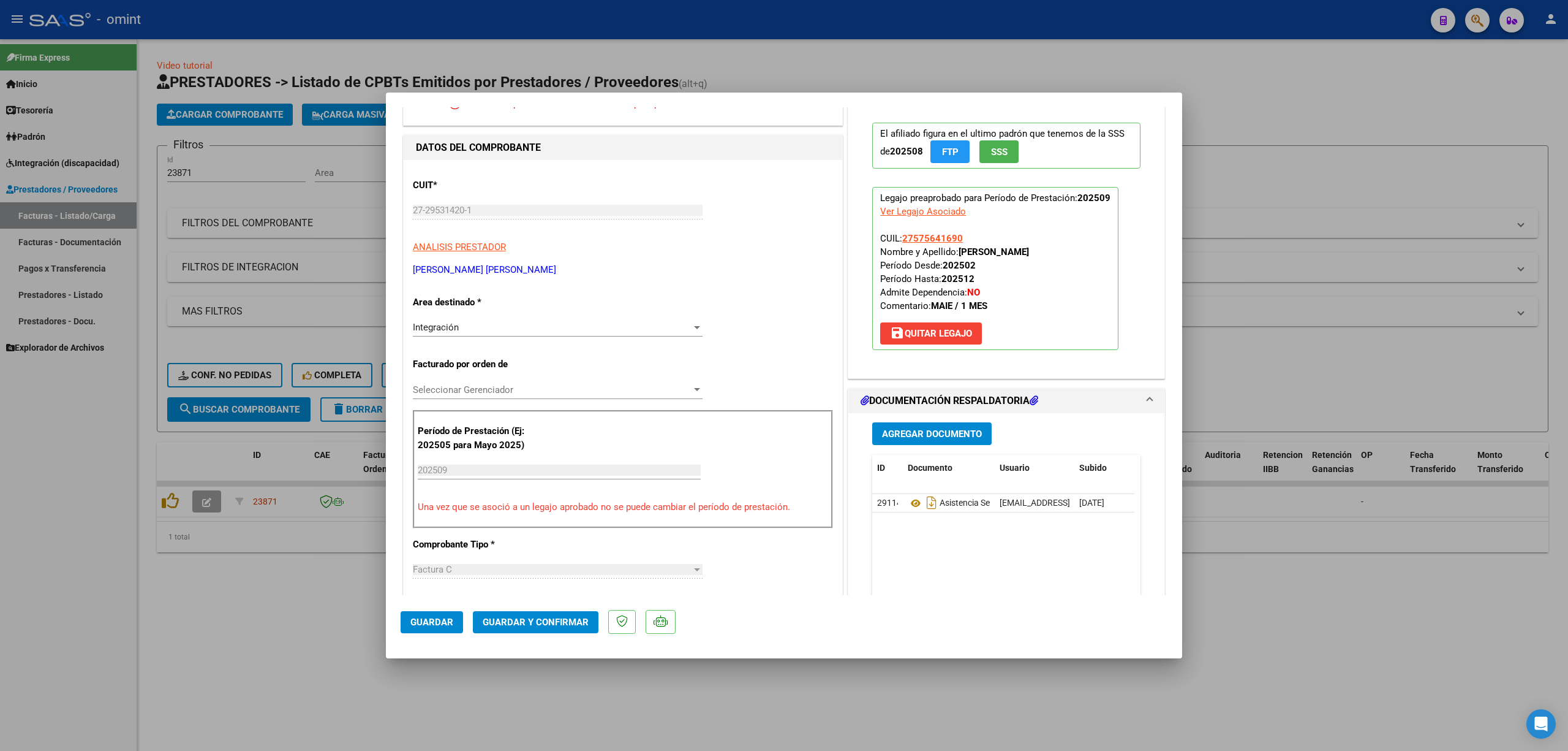
scroll to position [245, 0]
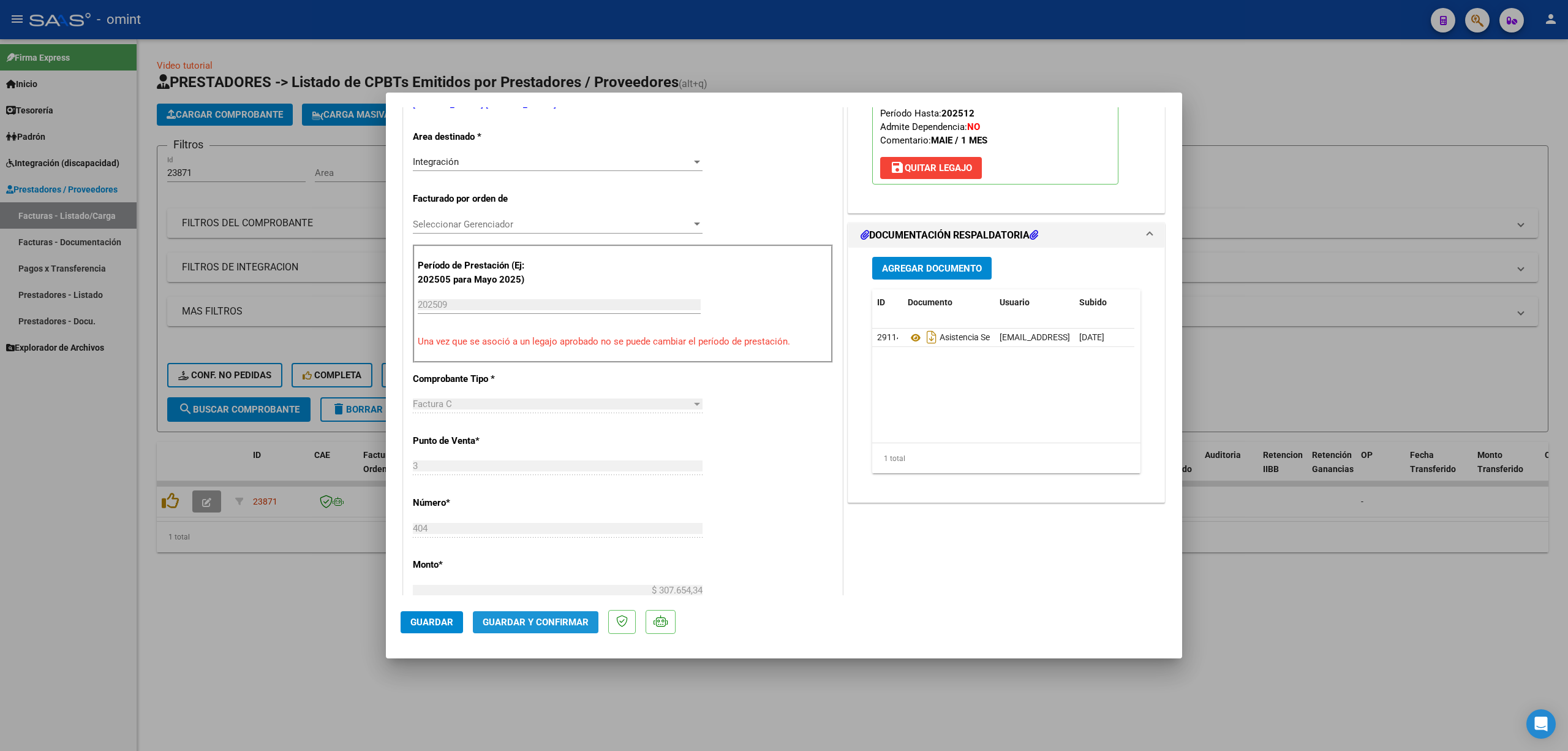
click at [537, 611] on button "Guardar y Confirmar" at bounding box center [536, 622] width 126 height 22
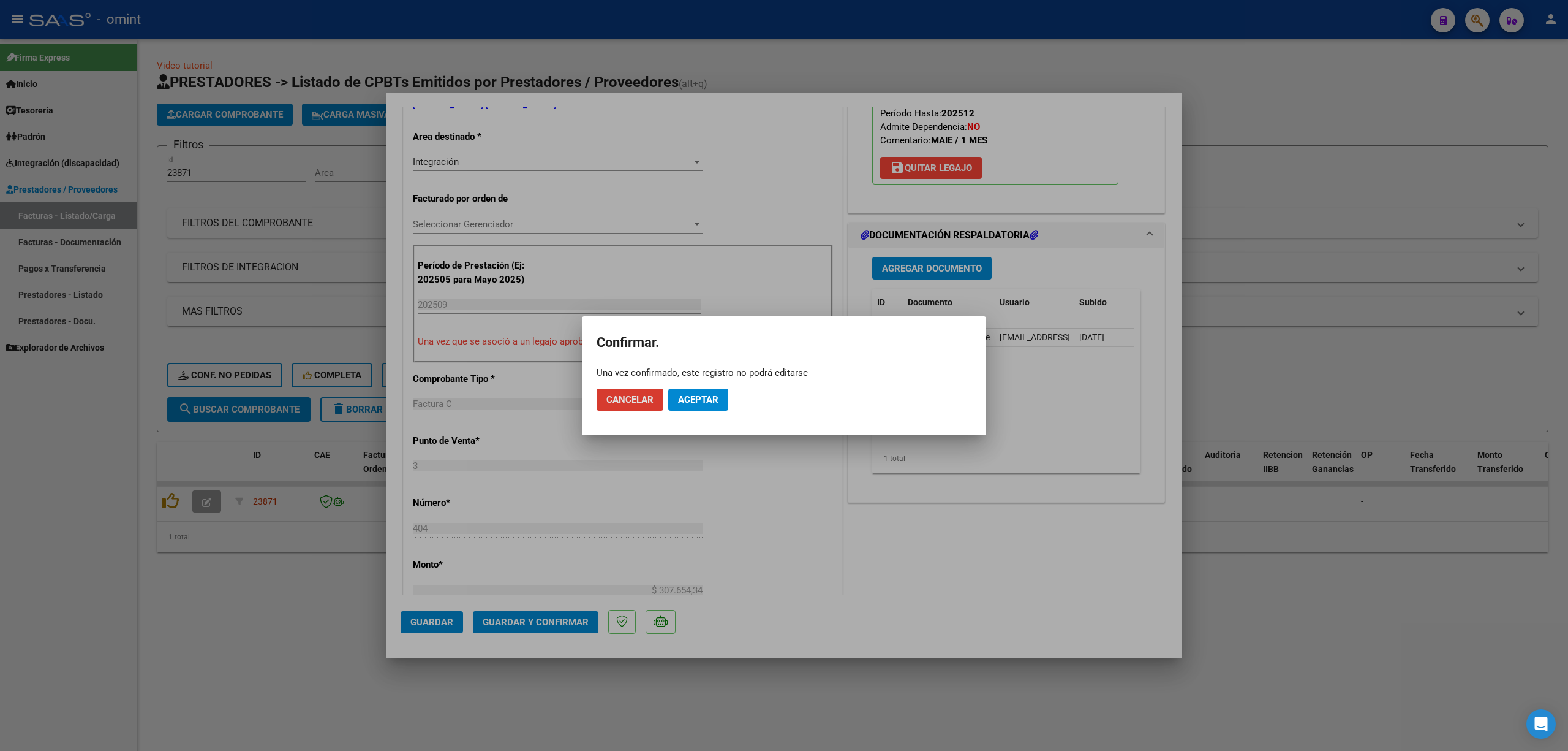
click at [687, 408] on button "Aceptar" at bounding box center [698, 400] width 60 height 22
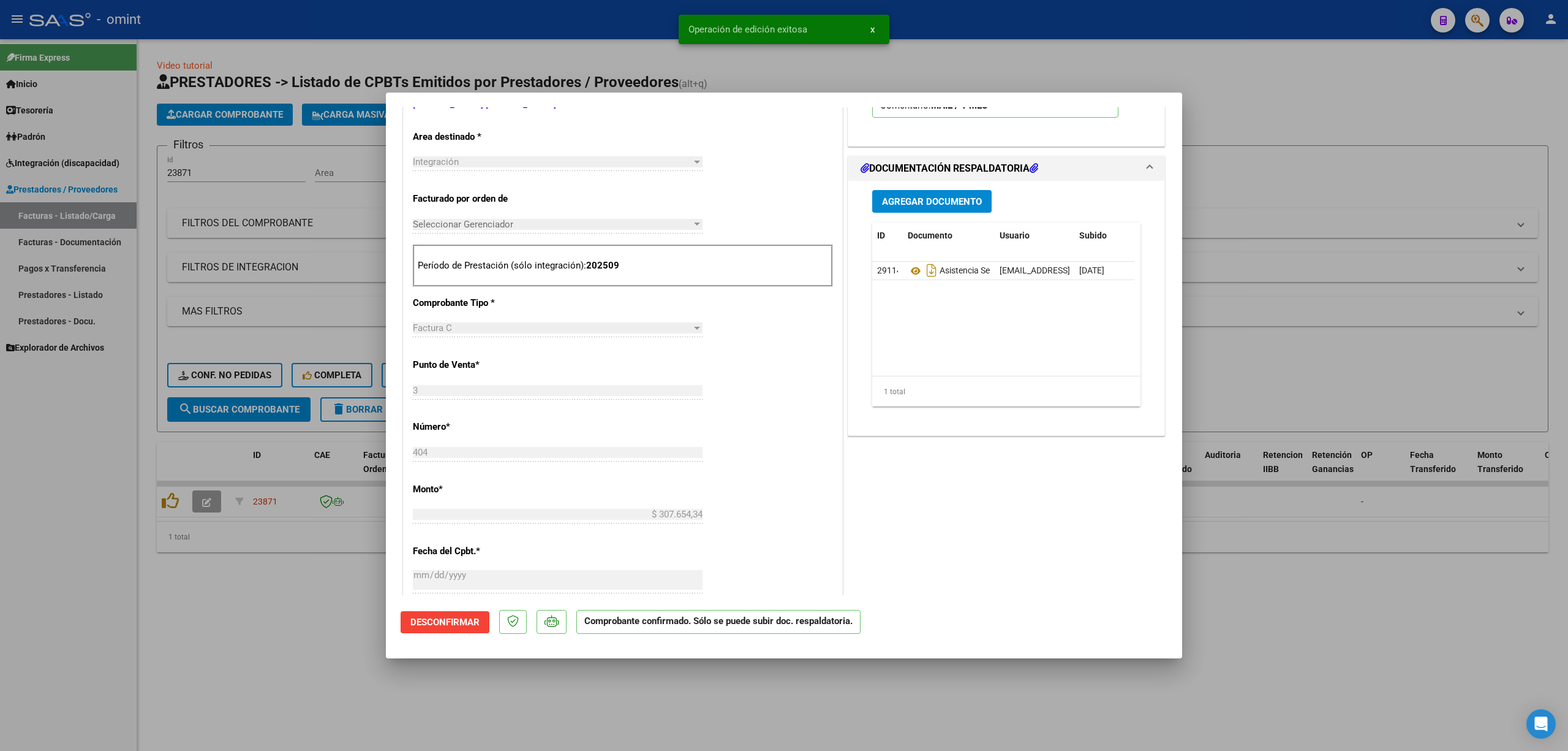
click at [255, 327] on div at bounding box center [784, 375] width 1568 height 751
type input "$ 0,00"
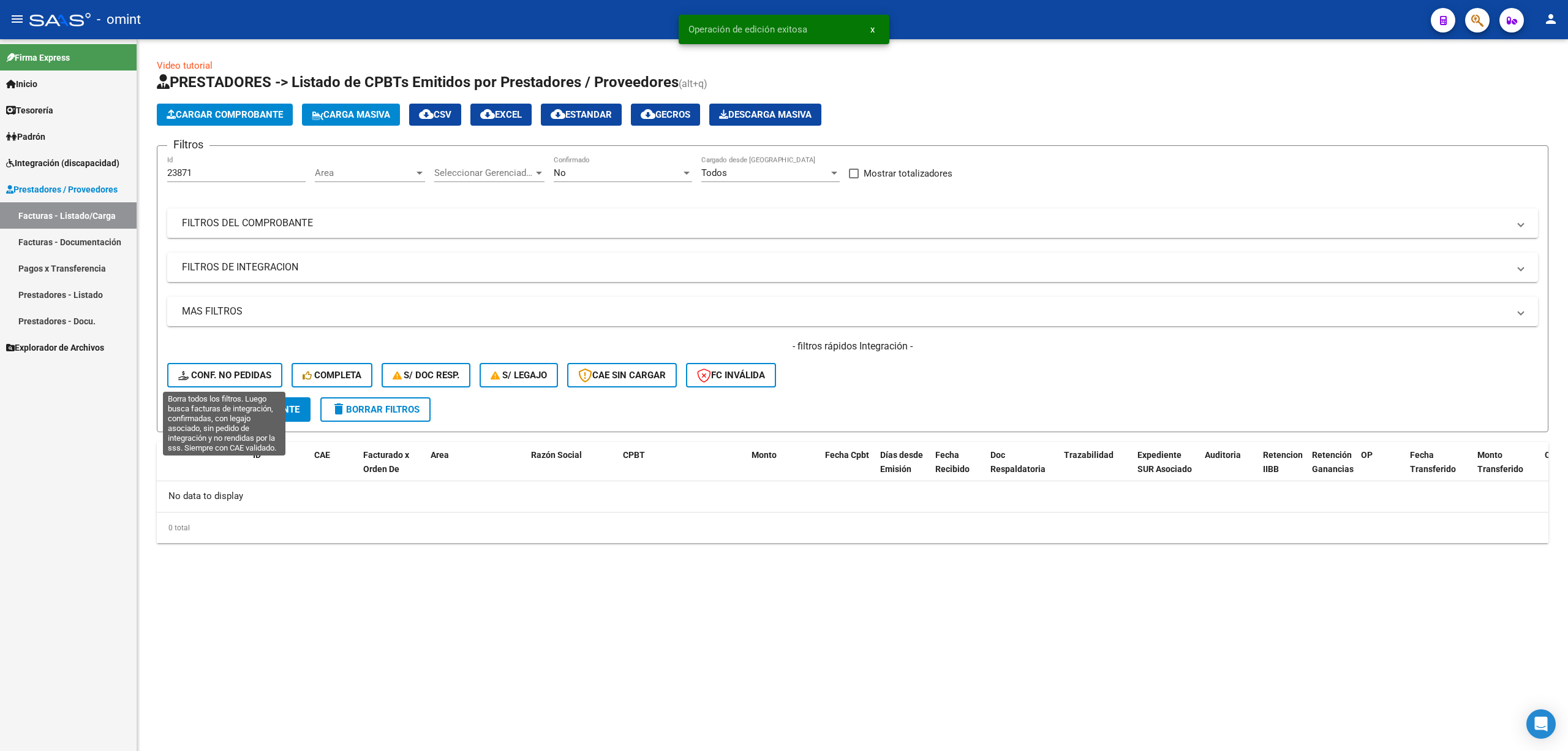
click at [213, 379] on span "Conf. no pedidas" at bounding box center [225, 374] width 93 height 11
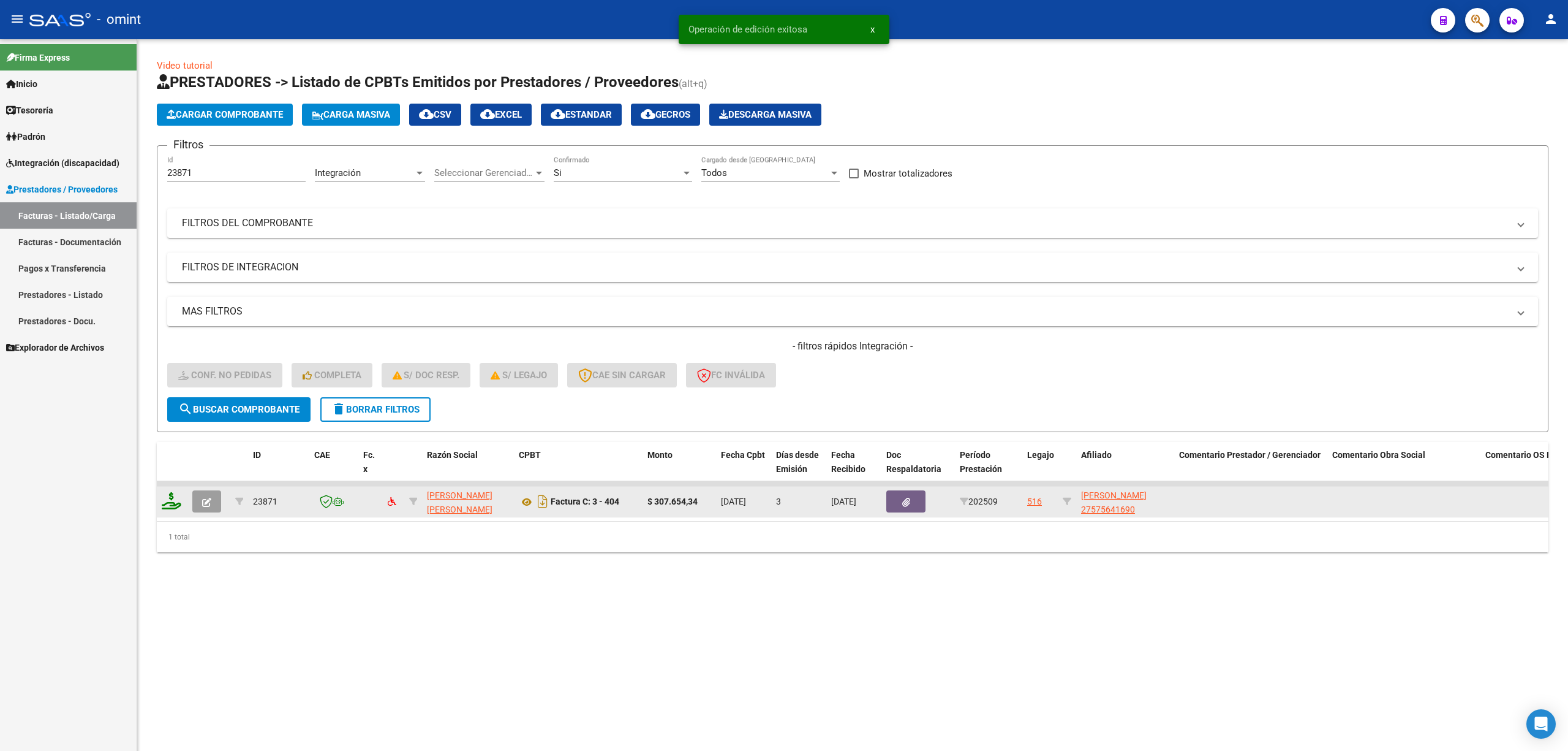
click at [172, 503] on icon at bounding box center [171, 501] width 20 height 17
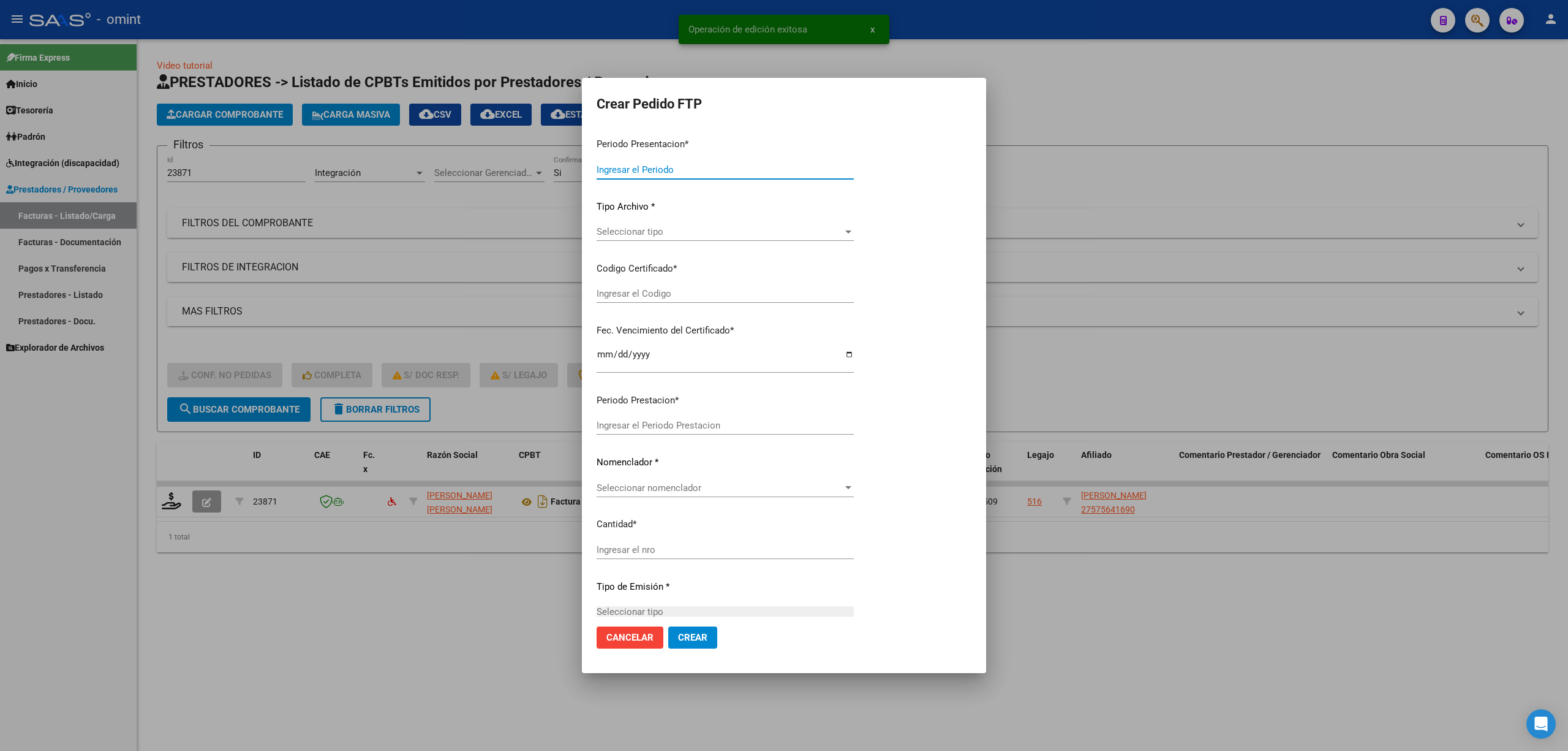
type input "202509"
type input "$ 307.654,34"
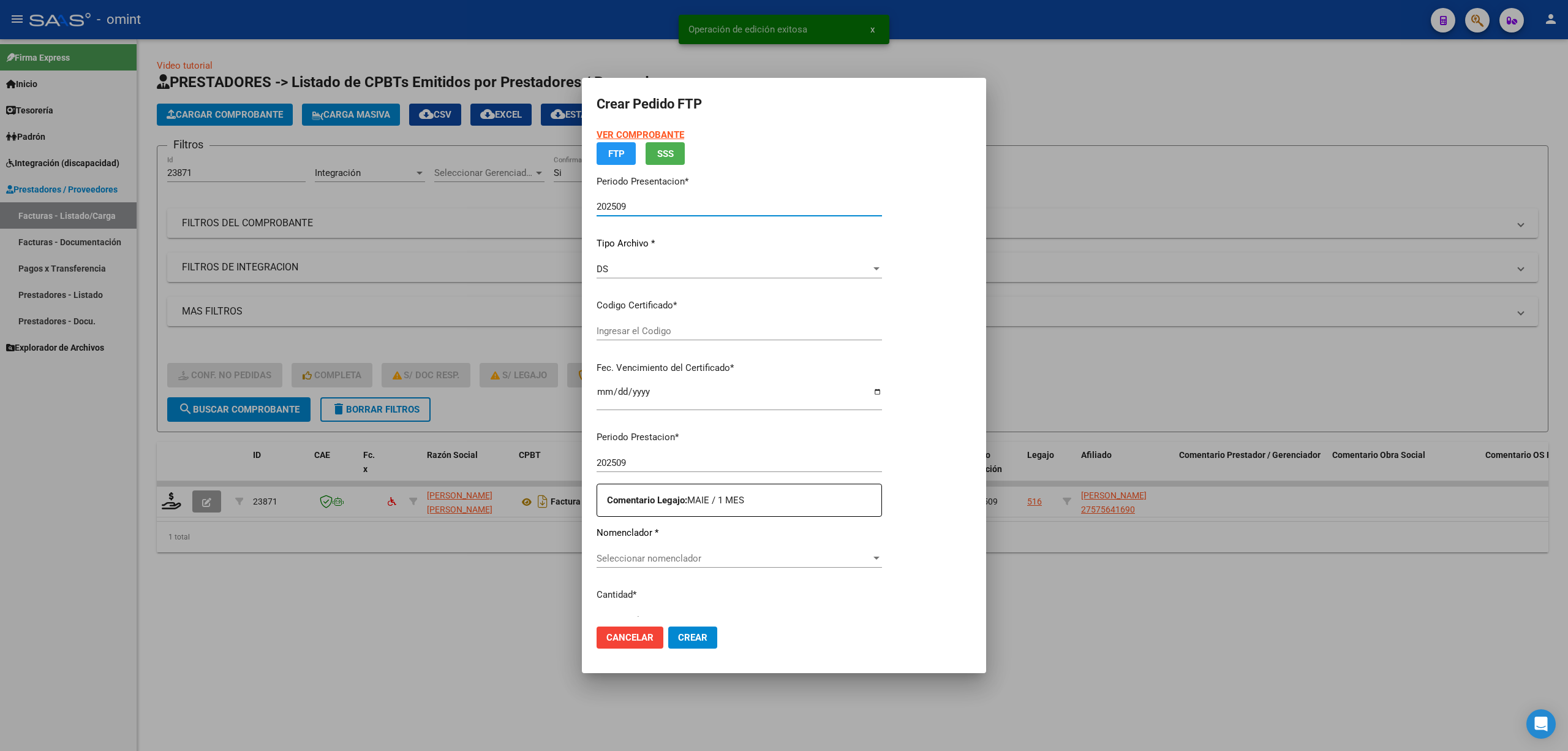
type input "6075591792"
type input "2030-05-08"
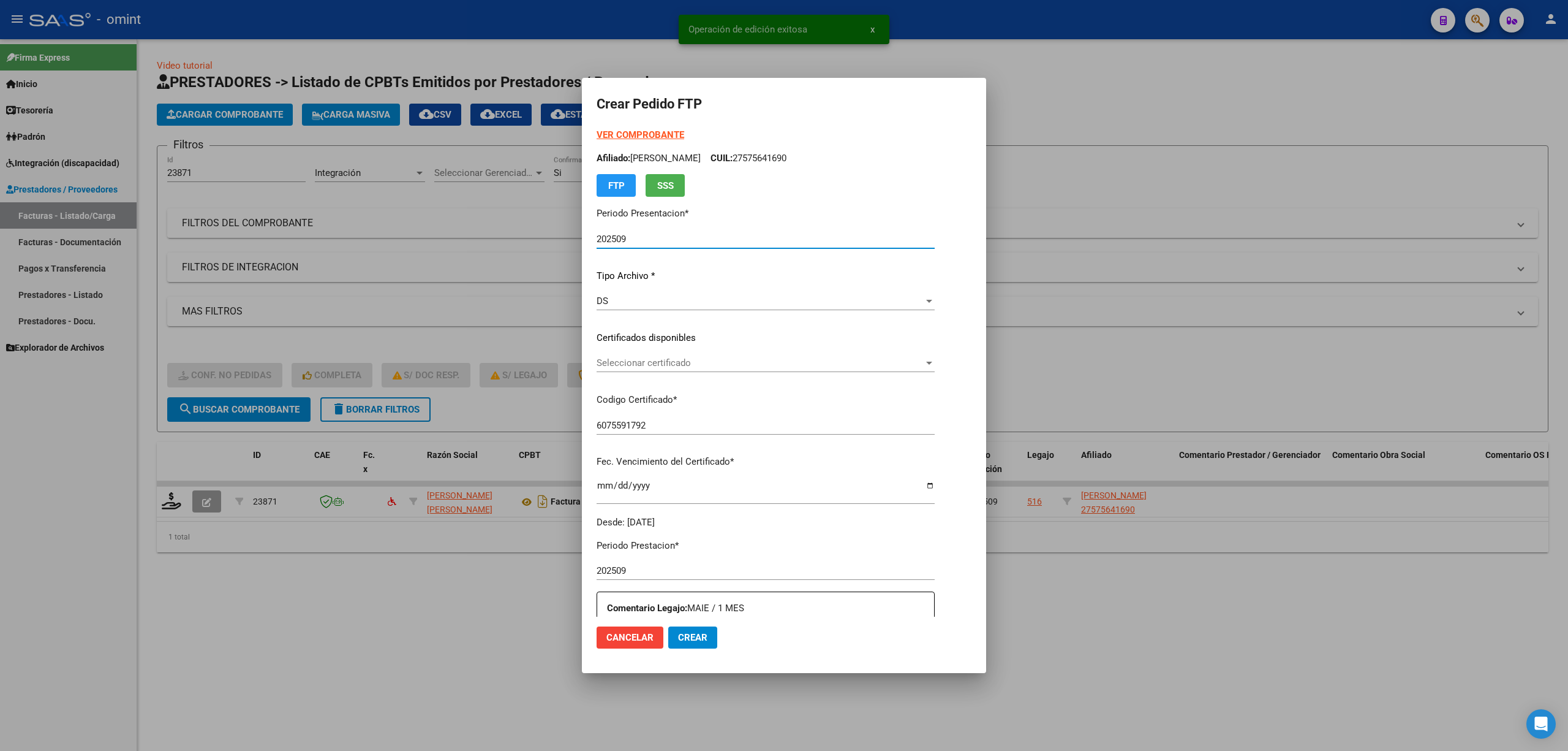
click at [685, 369] on div "Seleccionar certificado Seleccionar certificado" at bounding box center [765, 362] width 338 height 18
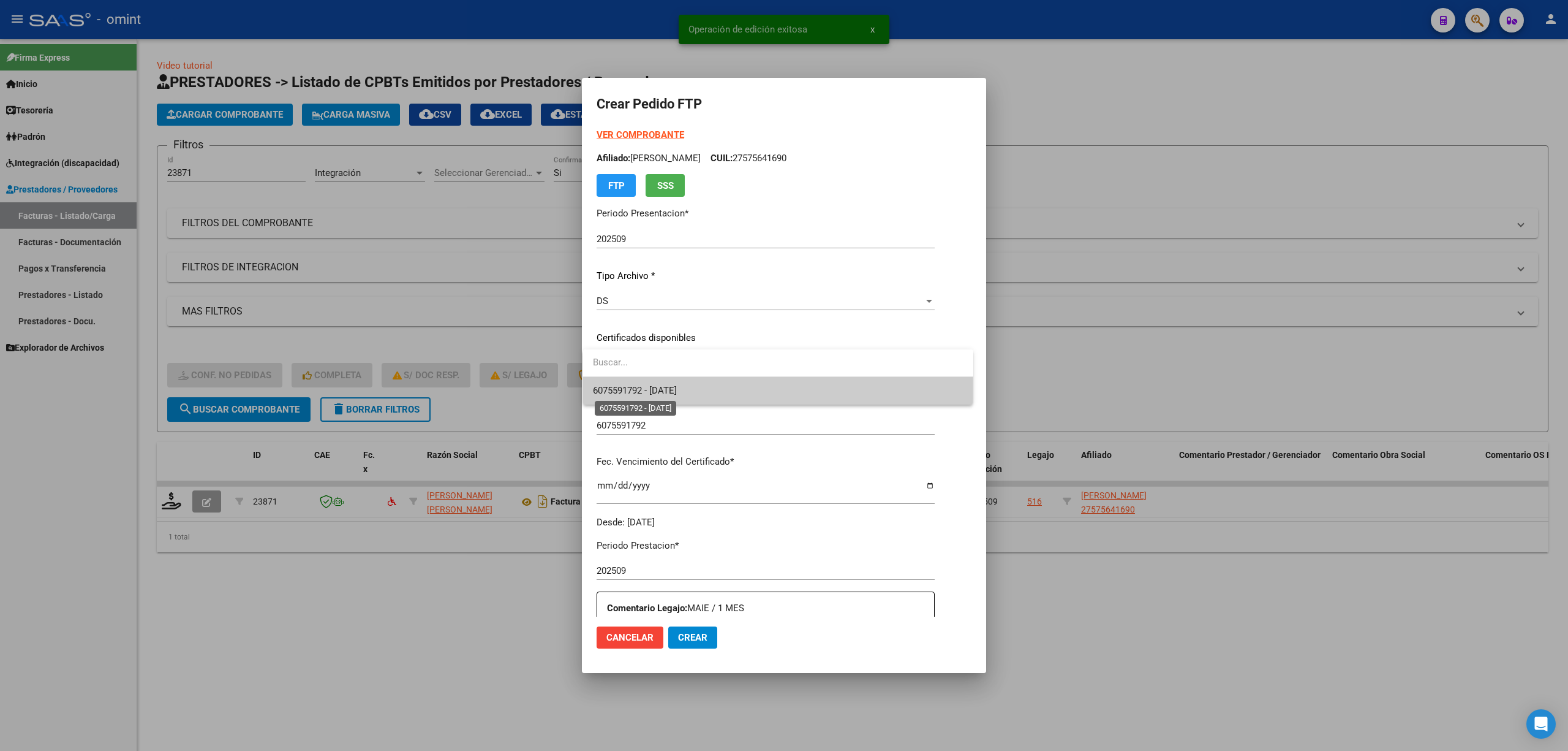
click at [664, 397] on span "6075591792 - 2030-05-08" at bounding box center [778, 390] width 371 height 28
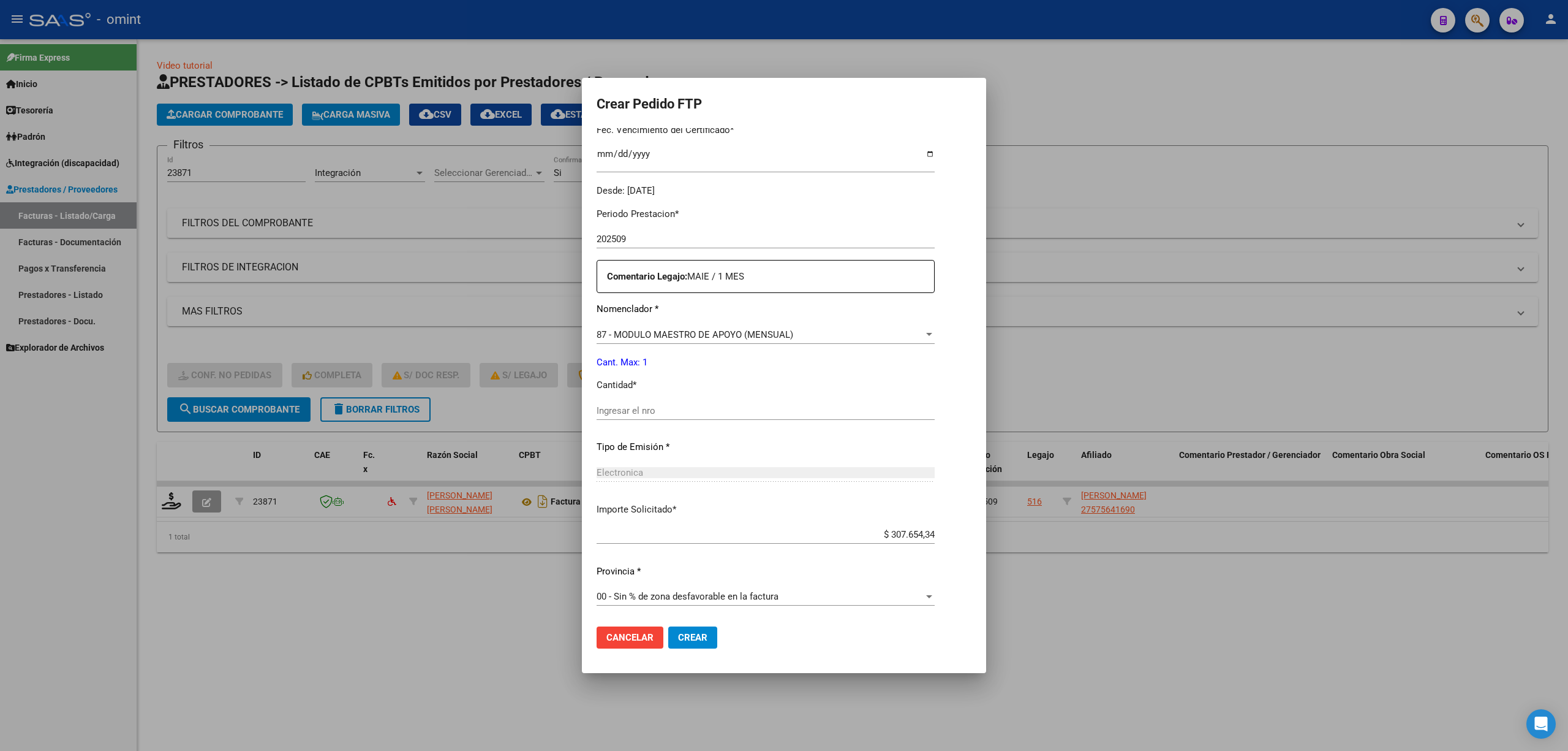
scroll to position [332, 0]
click at [662, 418] on div "Ingresar el nro" at bounding box center [765, 409] width 338 height 18
type input "1"
click at [692, 635] on span "Crear" at bounding box center [692, 637] width 29 height 11
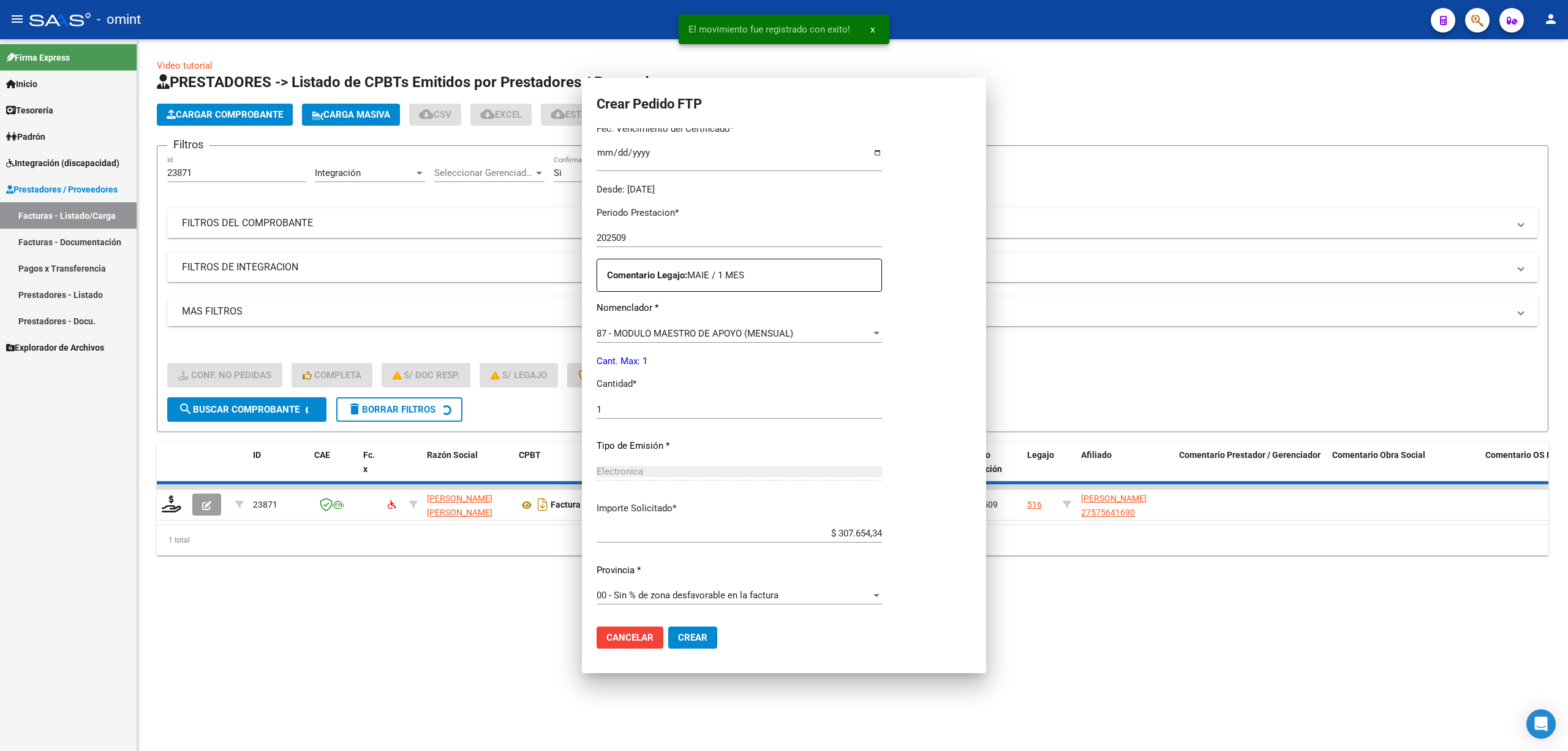
scroll to position [0, 0]
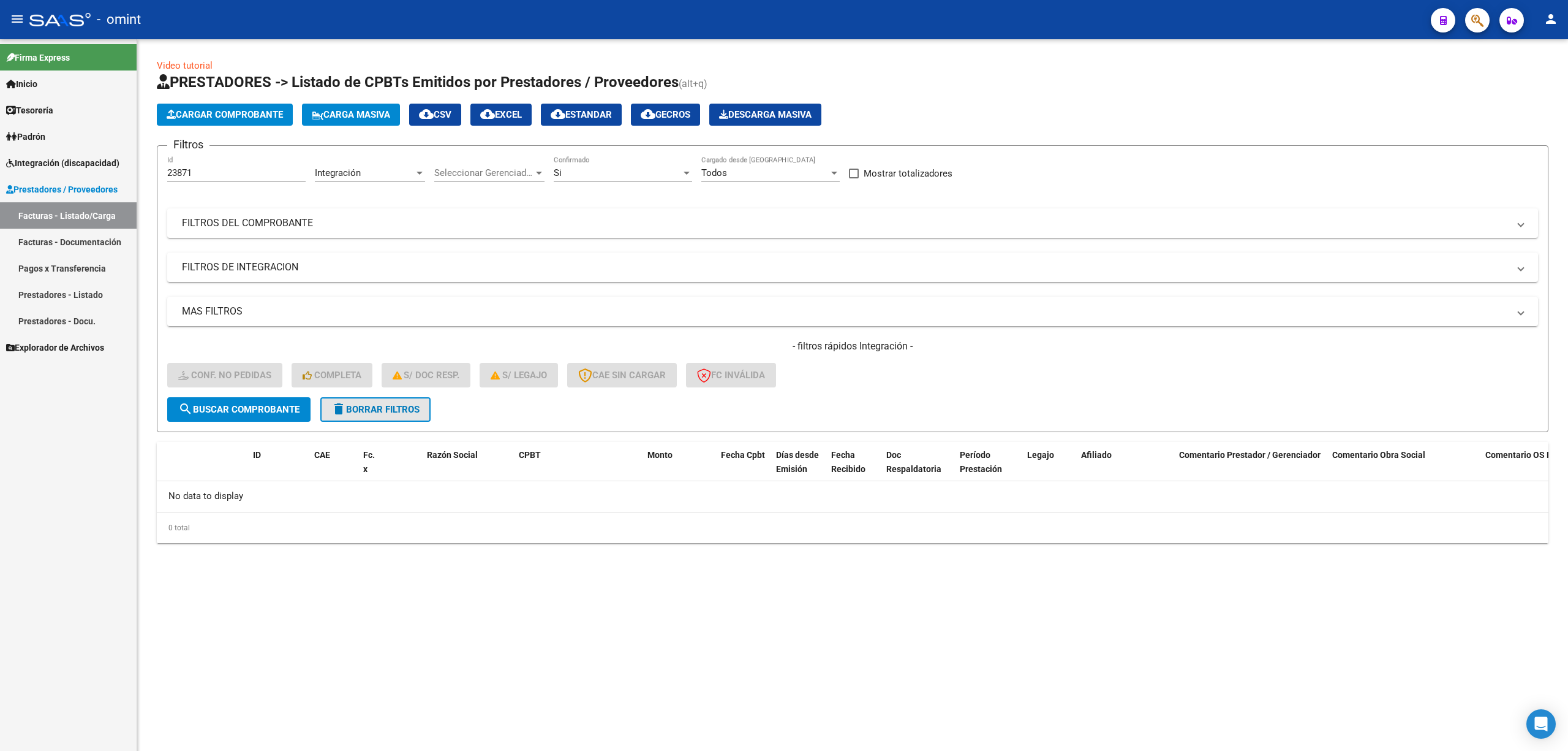
drag, startPoint x: 359, startPoint y: 419, endPoint x: 376, endPoint y: 427, distance: 18.8
click at [359, 422] on form "Filtros 23871 Id Integración Area Seleccionar Gerenciador Seleccionar Gerenciad…" at bounding box center [852, 289] width 1391 height 287
click at [356, 409] on span "delete Borrar Filtros" at bounding box center [375, 409] width 88 height 11
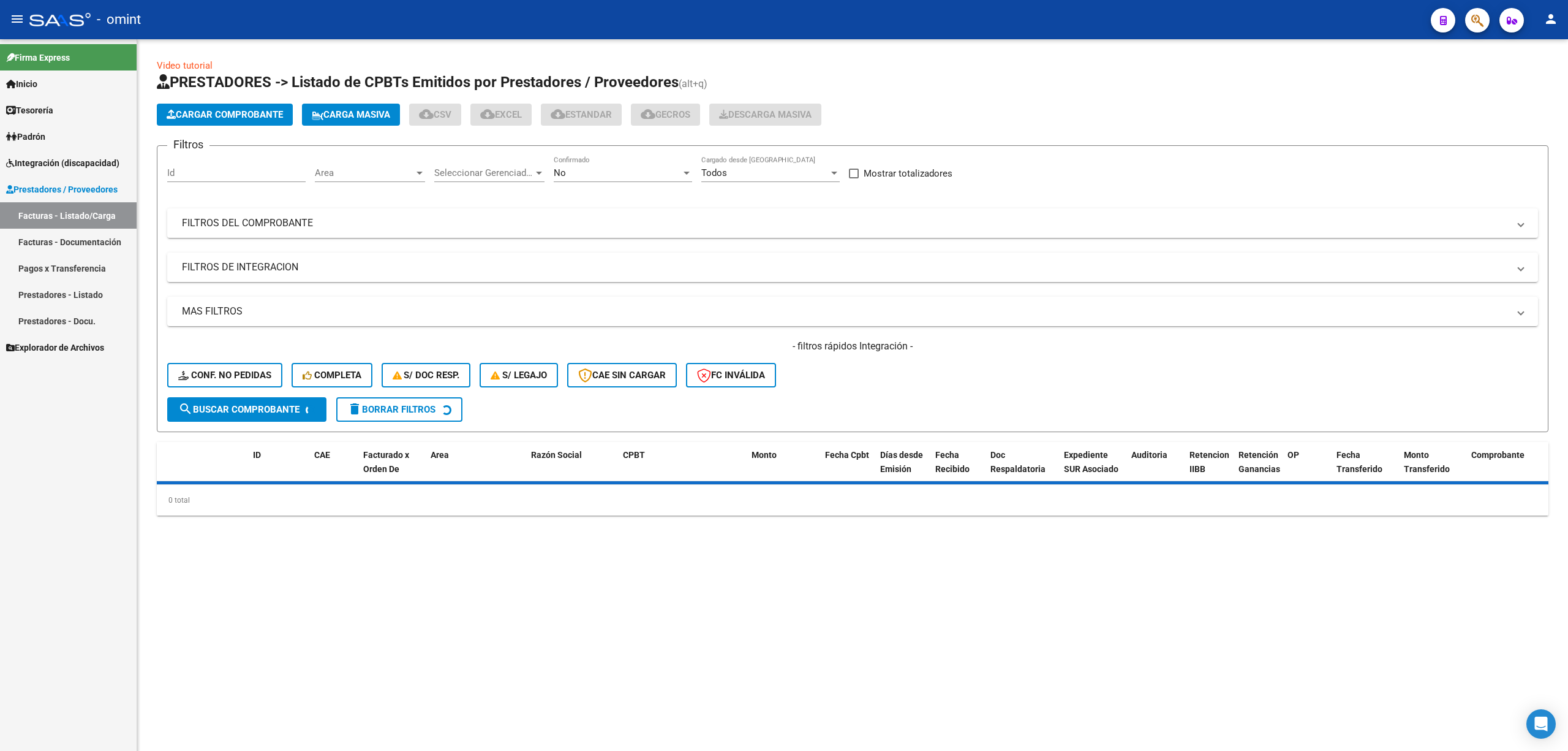
click at [217, 164] on div "Id" at bounding box center [236, 169] width 139 height 26
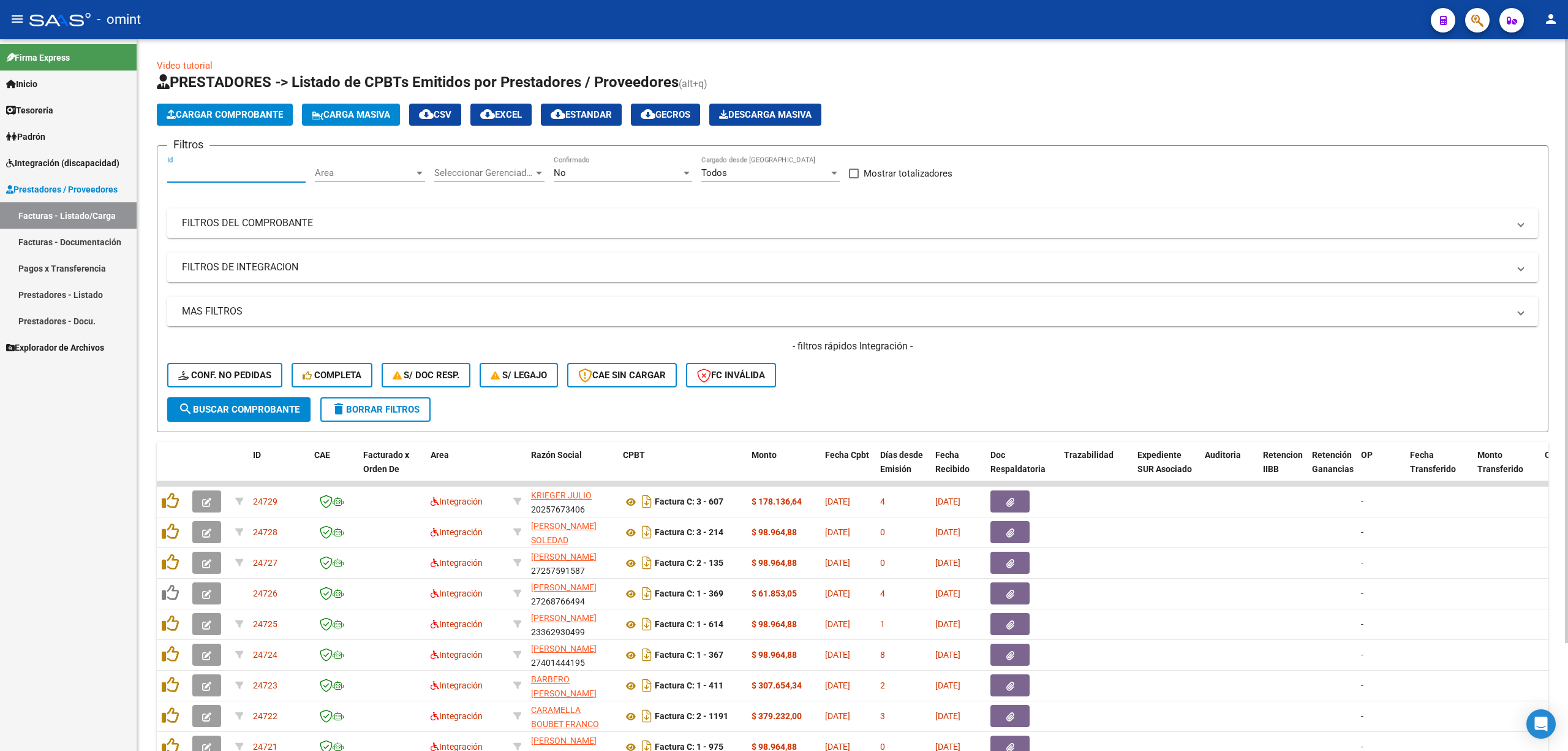
paste input "22807"
type input "22807"
click at [248, 415] on button "search Buscar Comprobante" at bounding box center [238, 409] width 143 height 25
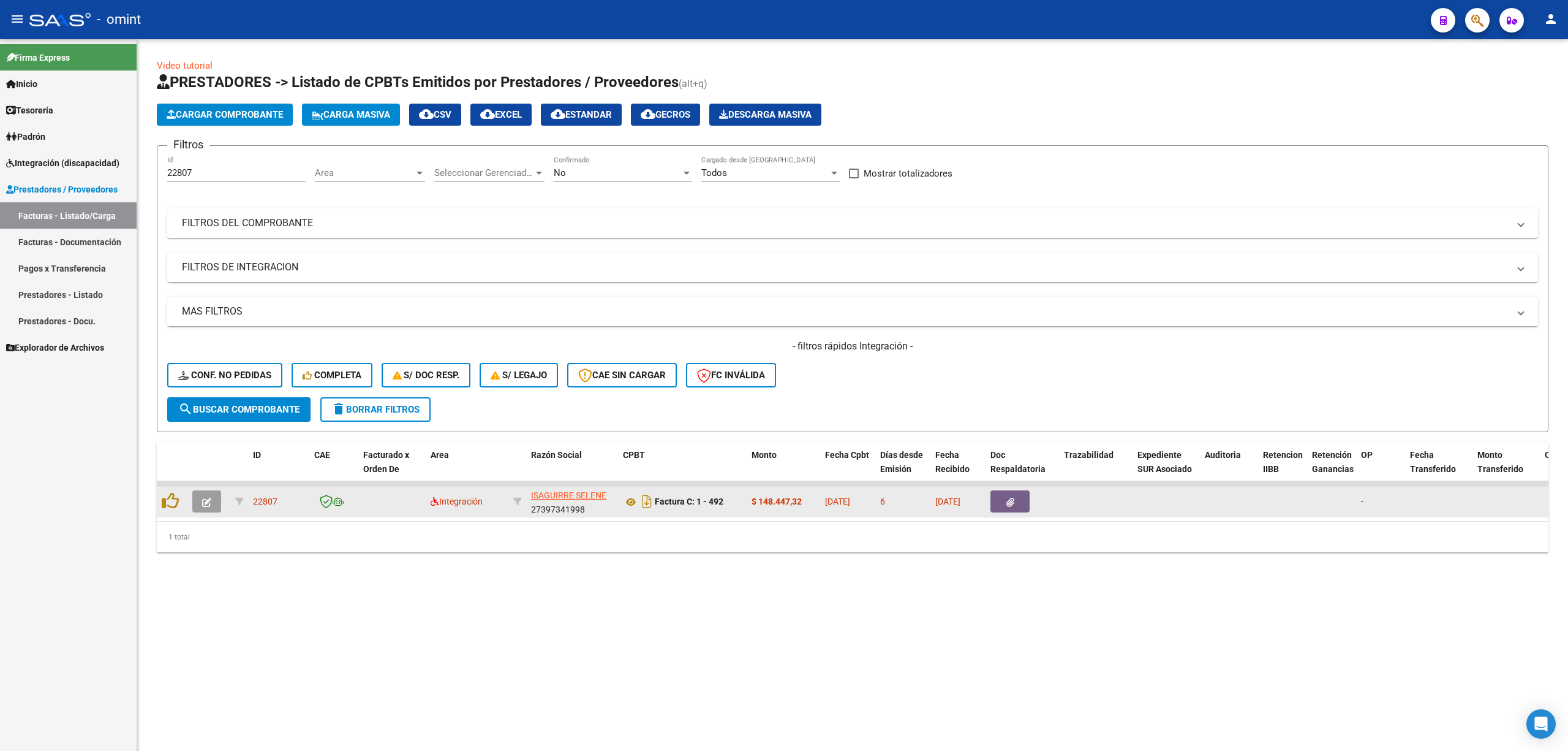
click at [194, 501] on button "button" at bounding box center [207, 501] width 29 height 22
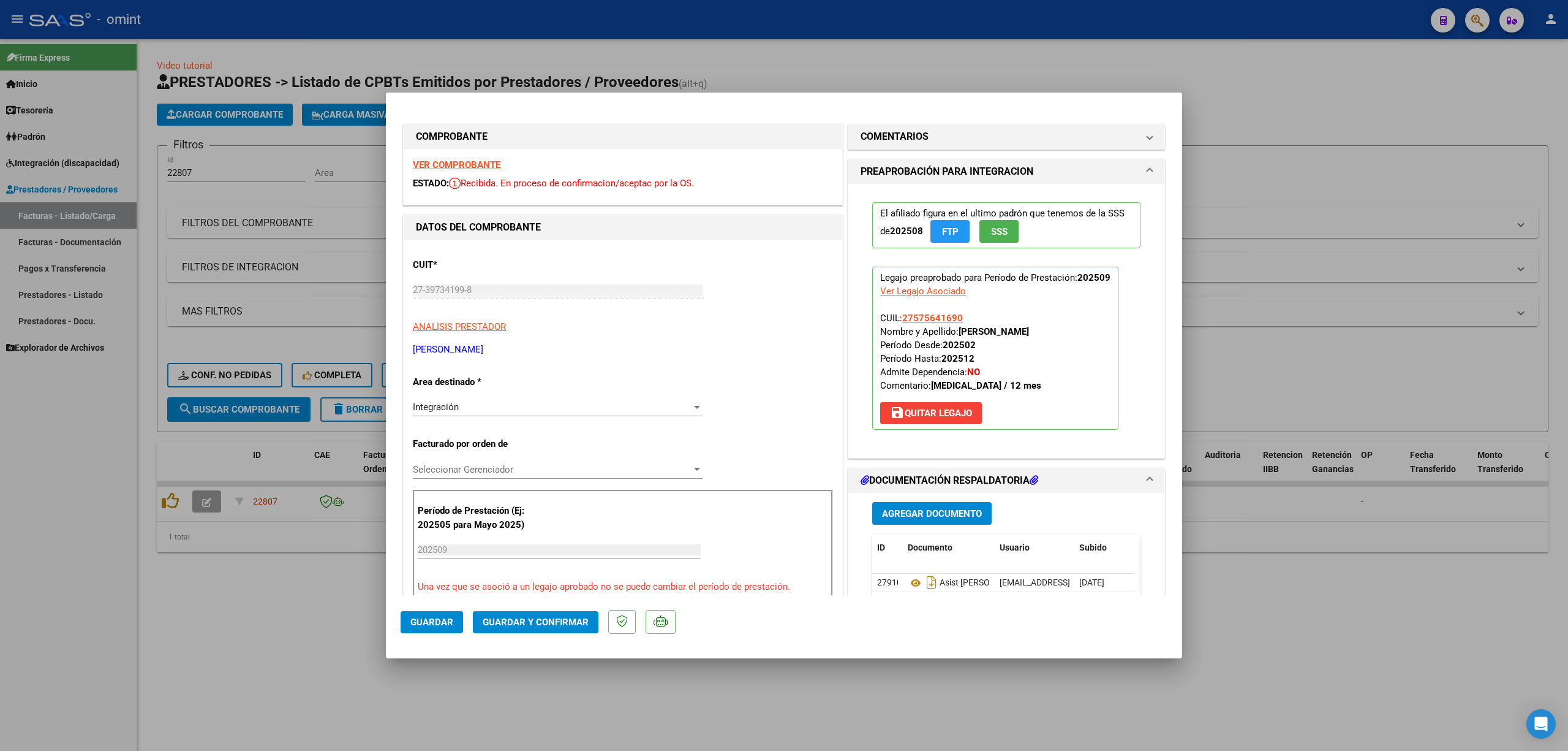
click at [457, 166] on strong "VER COMPROBANTE" at bounding box center [456, 164] width 88 height 11
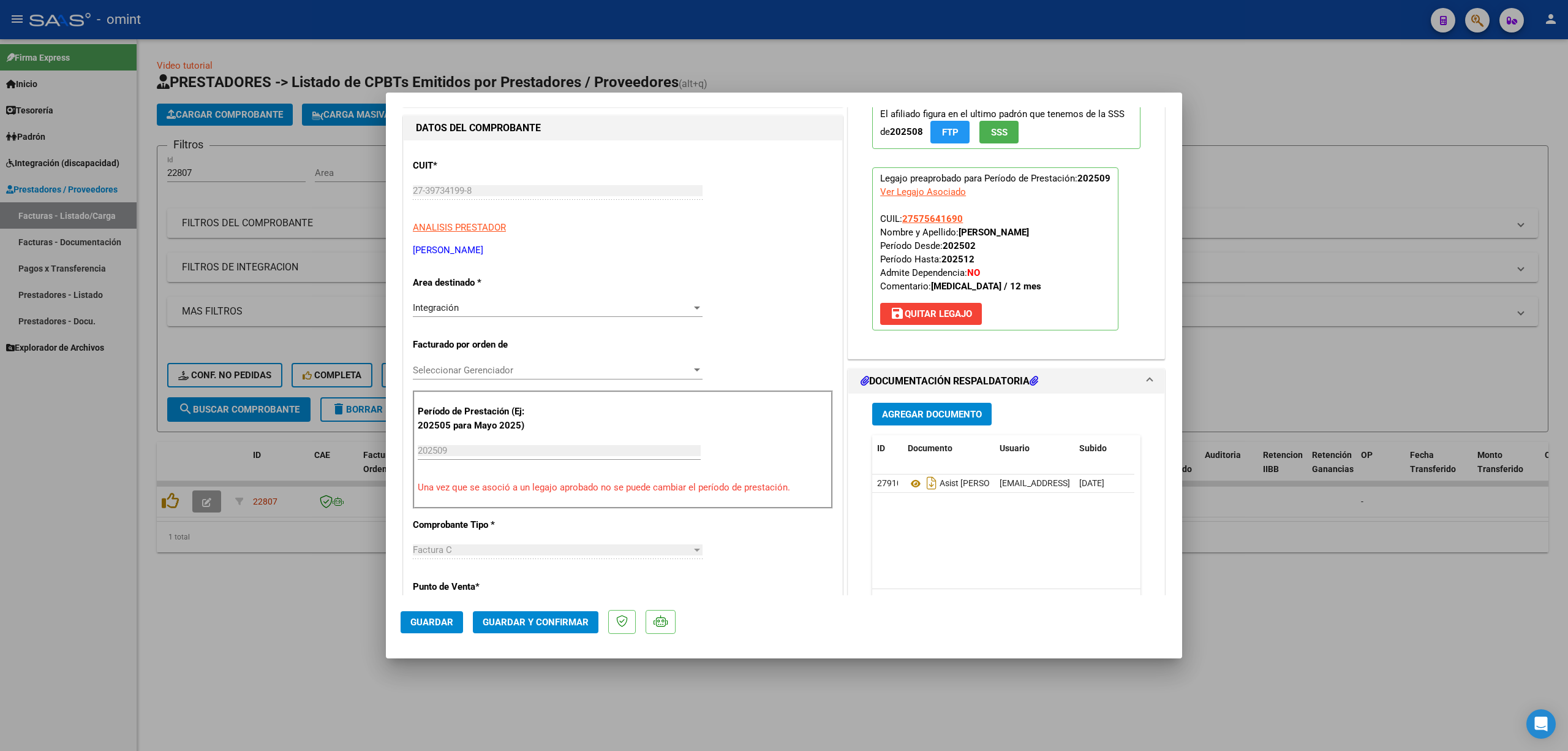
scroll to position [326, 0]
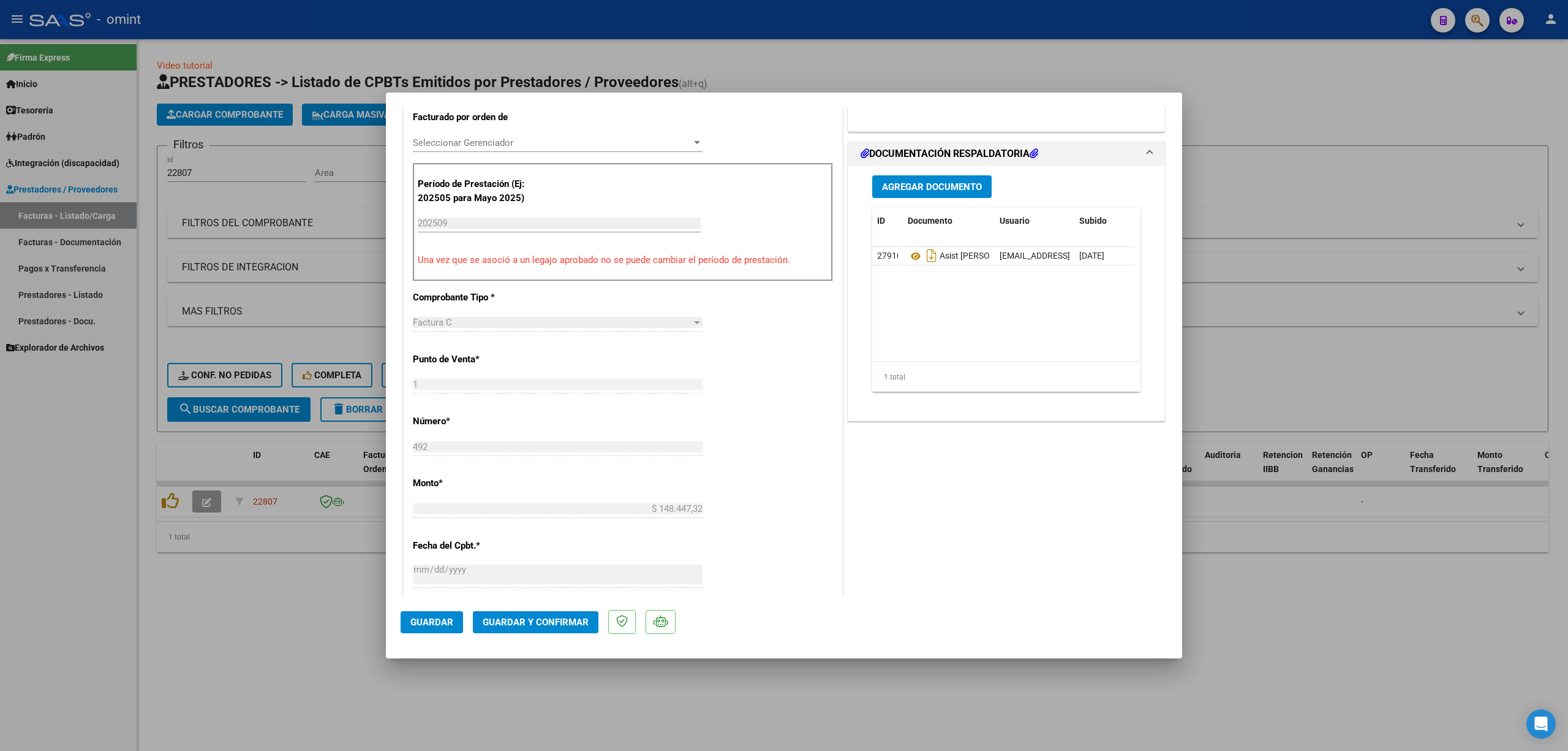
click at [557, 629] on button "Guardar y Confirmar" at bounding box center [536, 622] width 126 height 22
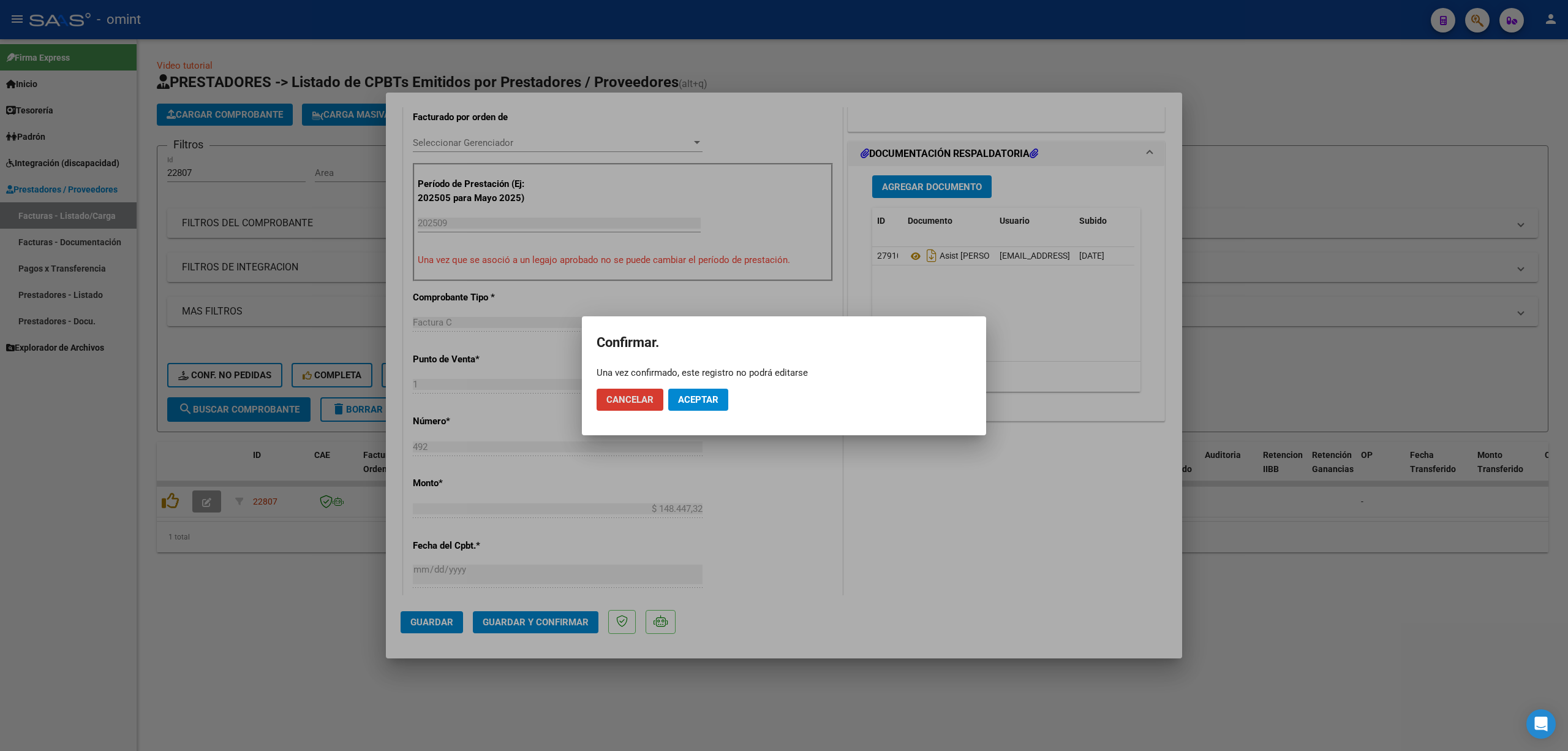
click at [700, 389] on button "Aceptar" at bounding box center [698, 400] width 60 height 22
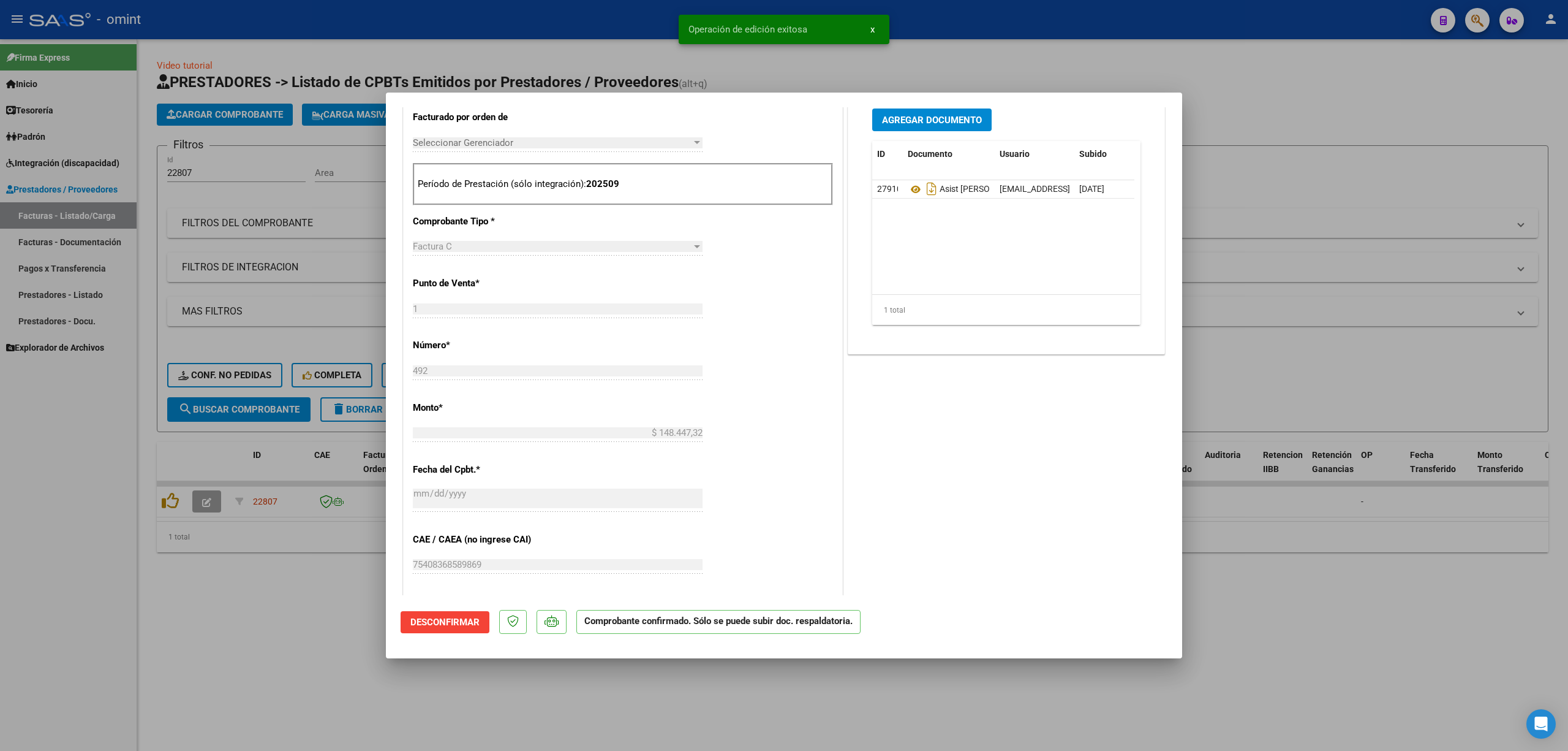
click at [211, 377] on div at bounding box center [784, 375] width 1568 height 751
type input "$ 0,00"
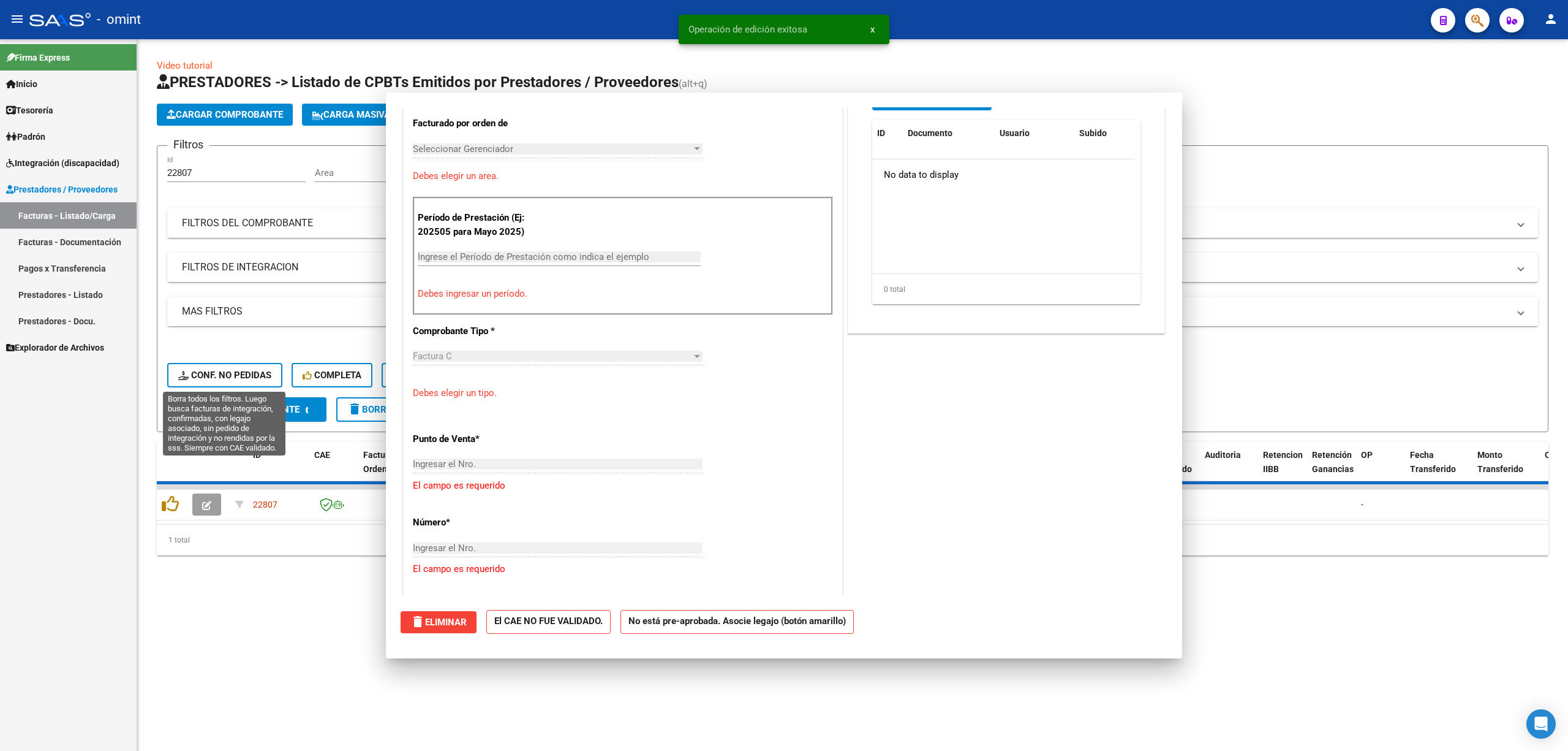
scroll to position [0, 0]
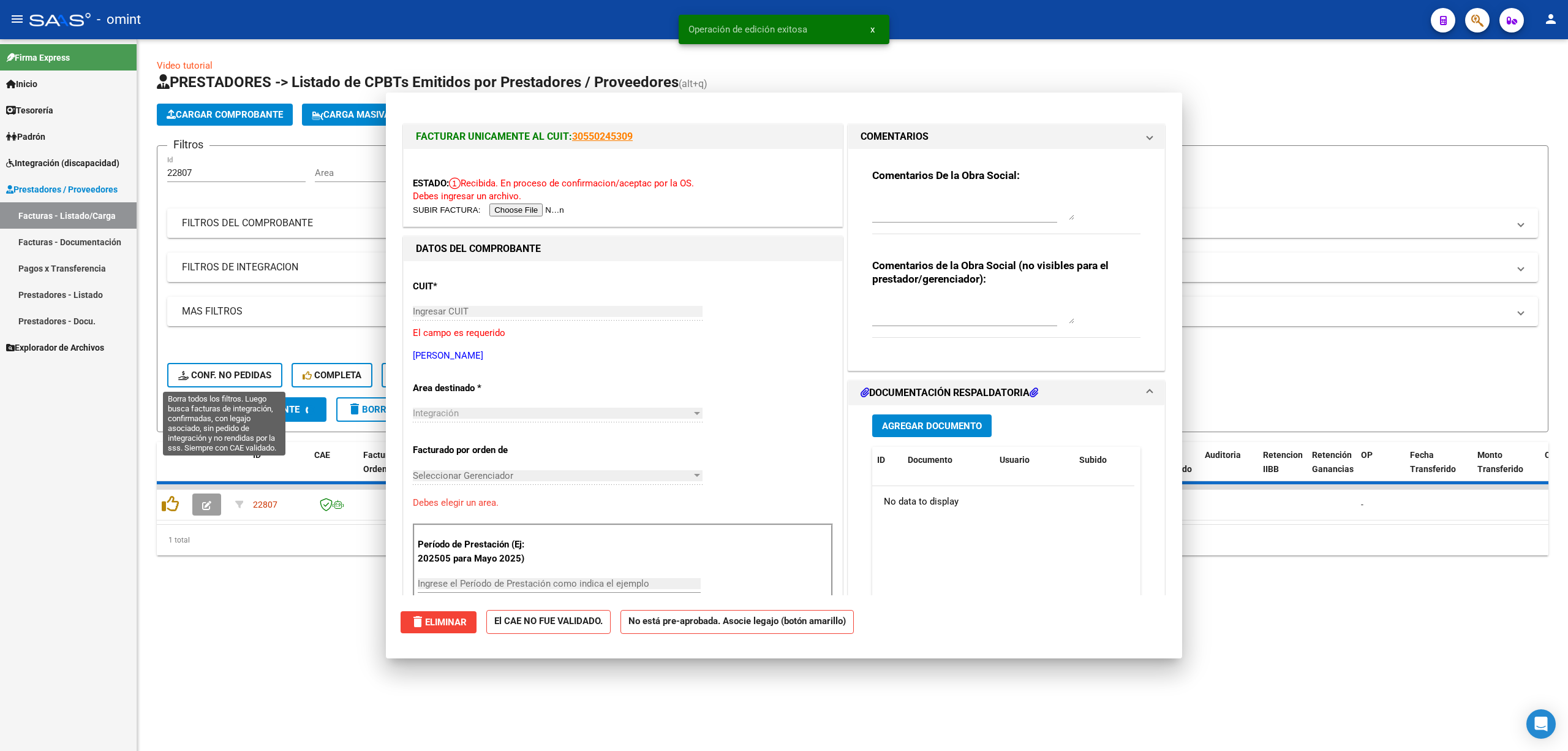
click at [213, 374] on span "Conf. no pedidas" at bounding box center [225, 374] width 93 height 11
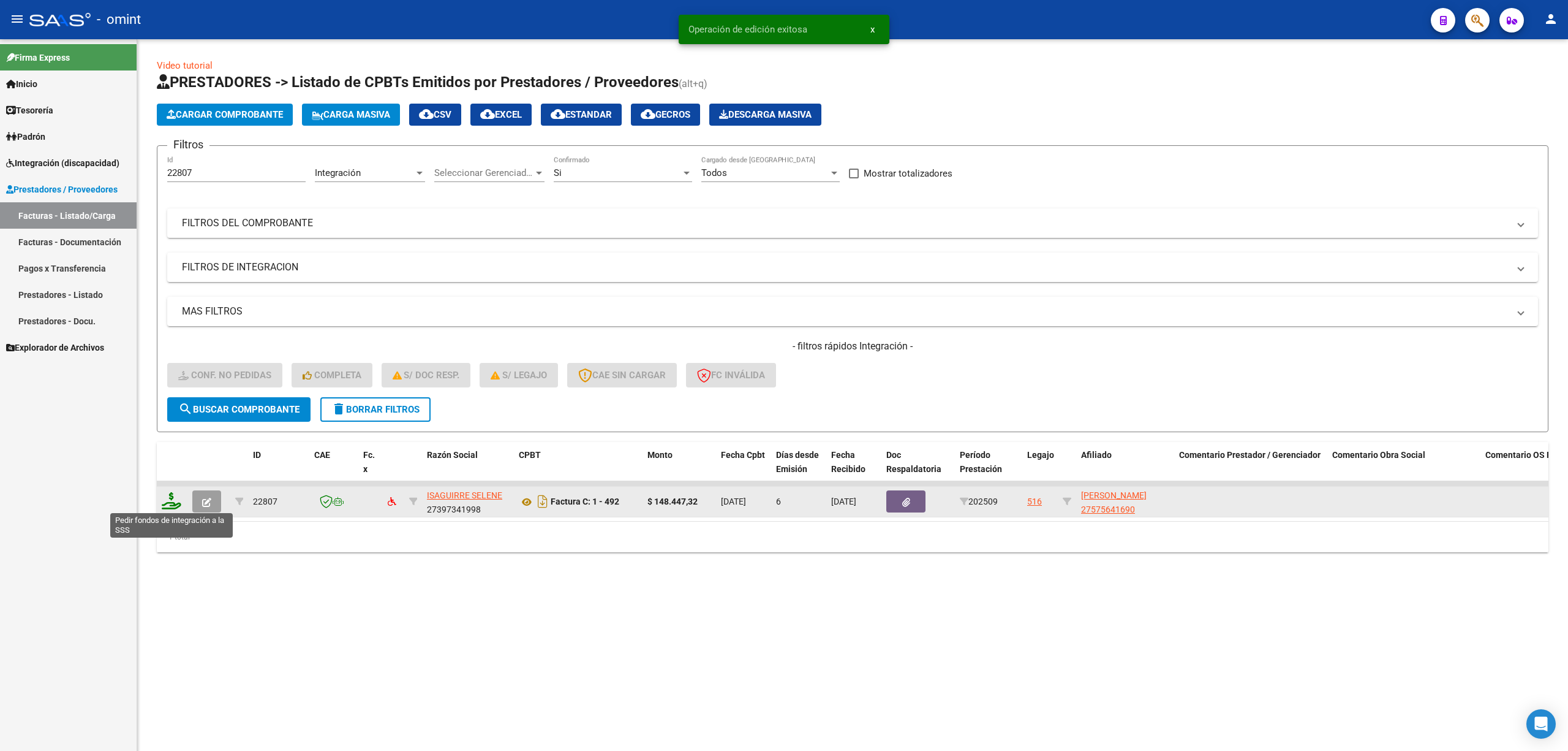
click at [177, 501] on icon at bounding box center [171, 501] width 20 height 17
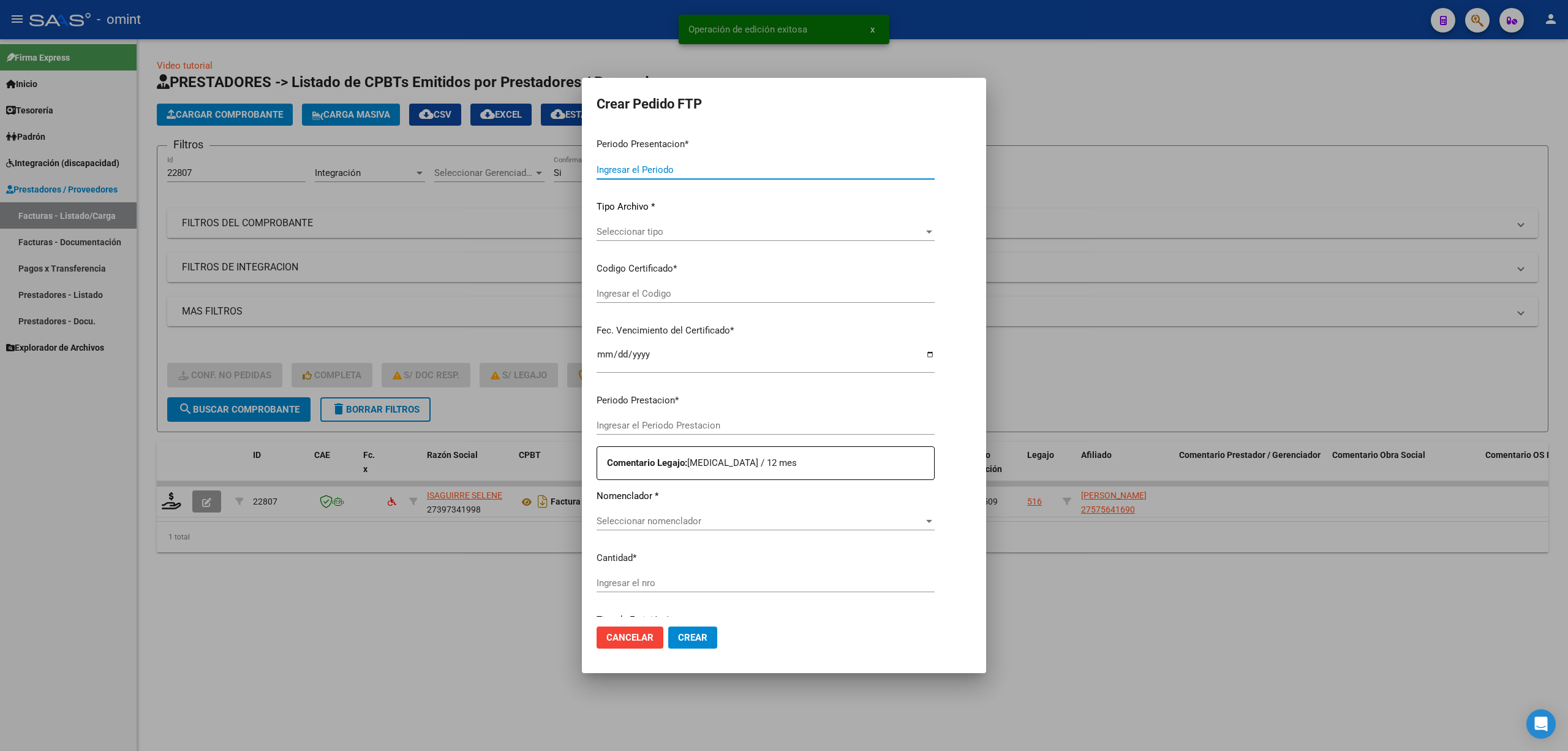
type input "202509"
type input "$ 148.447,32"
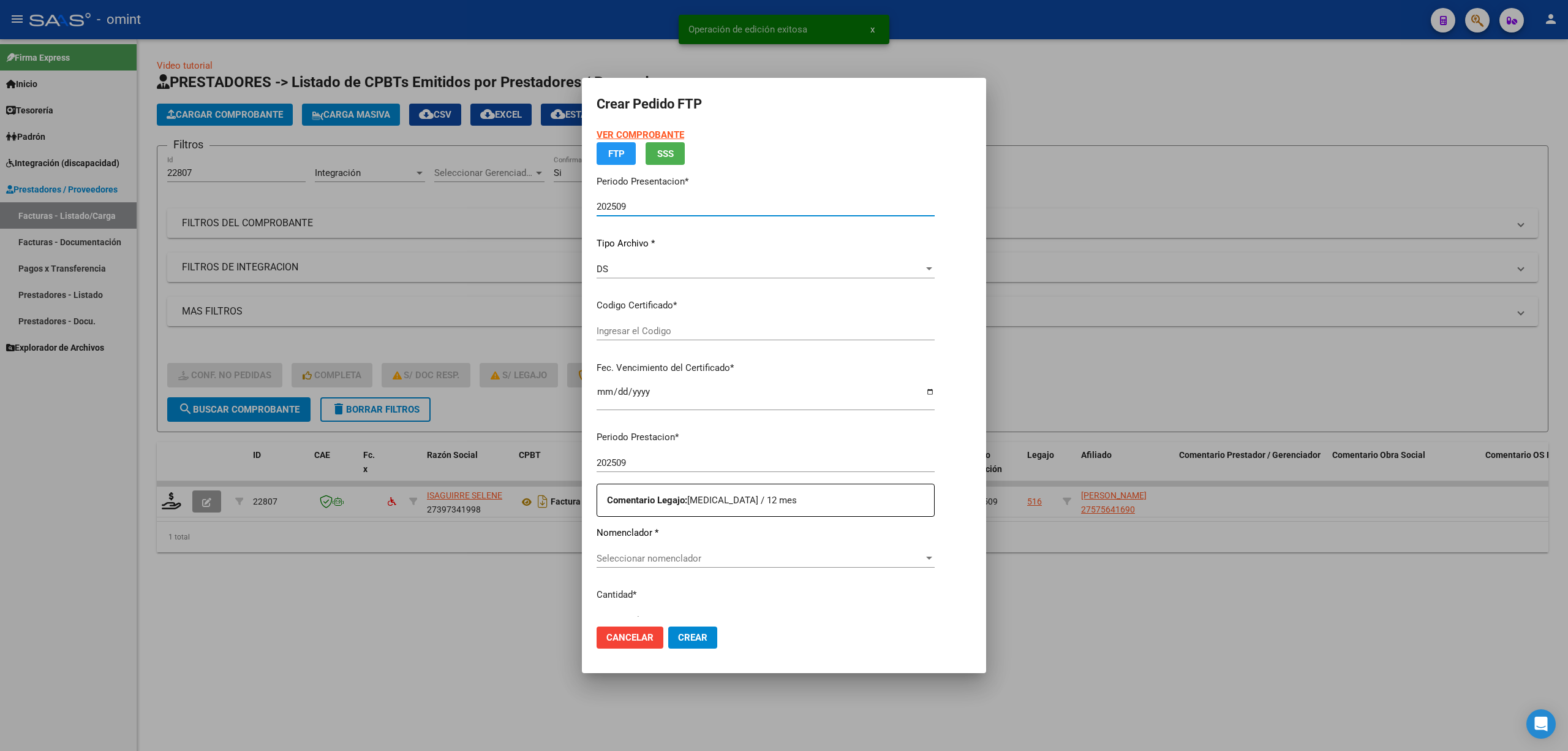
type input "6075591792"
type input "2030-05-08"
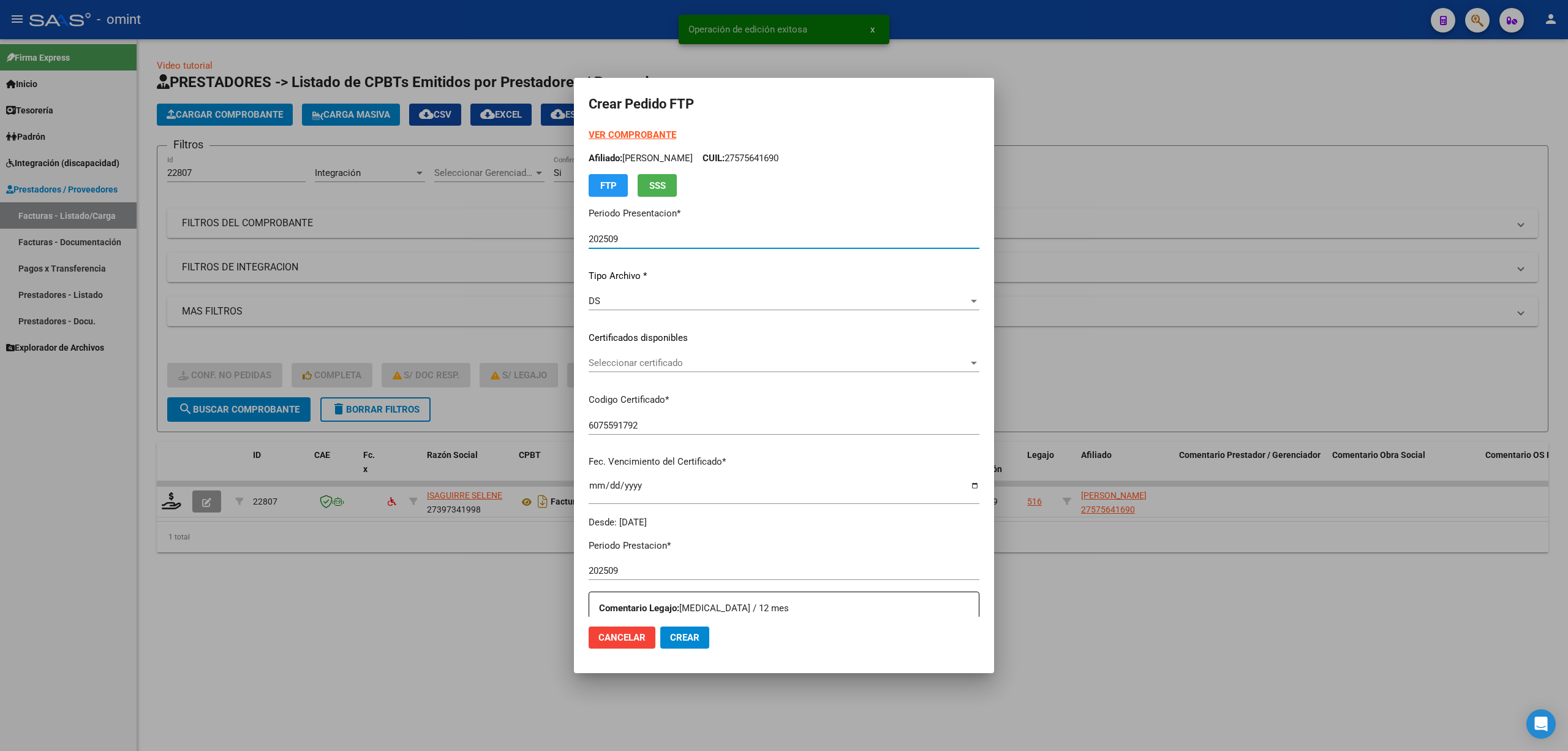
click at [634, 375] on div "Seleccionar certificado Seleccionar certificado" at bounding box center [784, 368] width 391 height 30
click at [634, 369] on div "Seleccionar certificado Seleccionar certificado" at bounding box center [784, 362] width 391 height 18
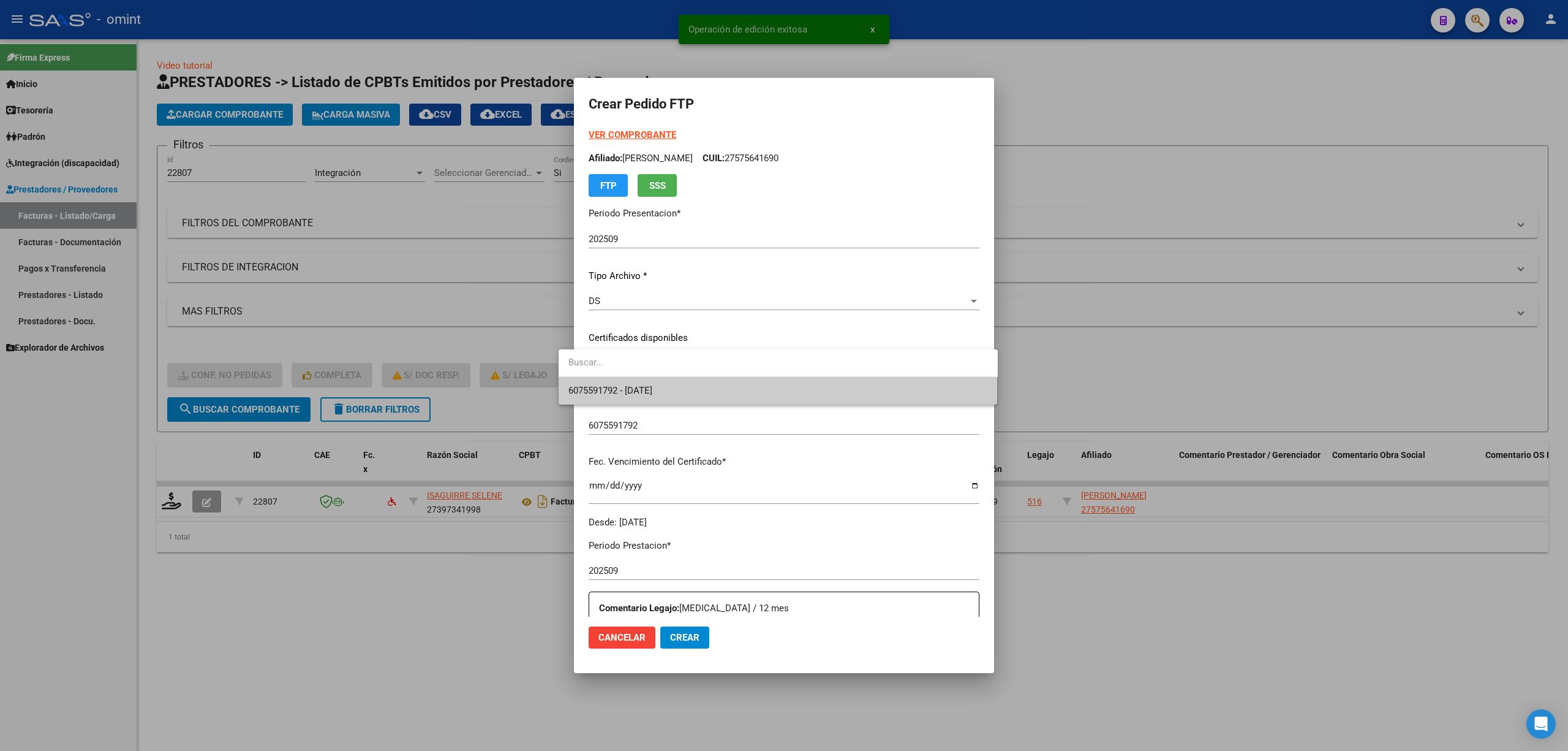
click at [665, 396] on span "6075591792 - 2030-05-08" at bounding box center [778, 390] width 420 height 28
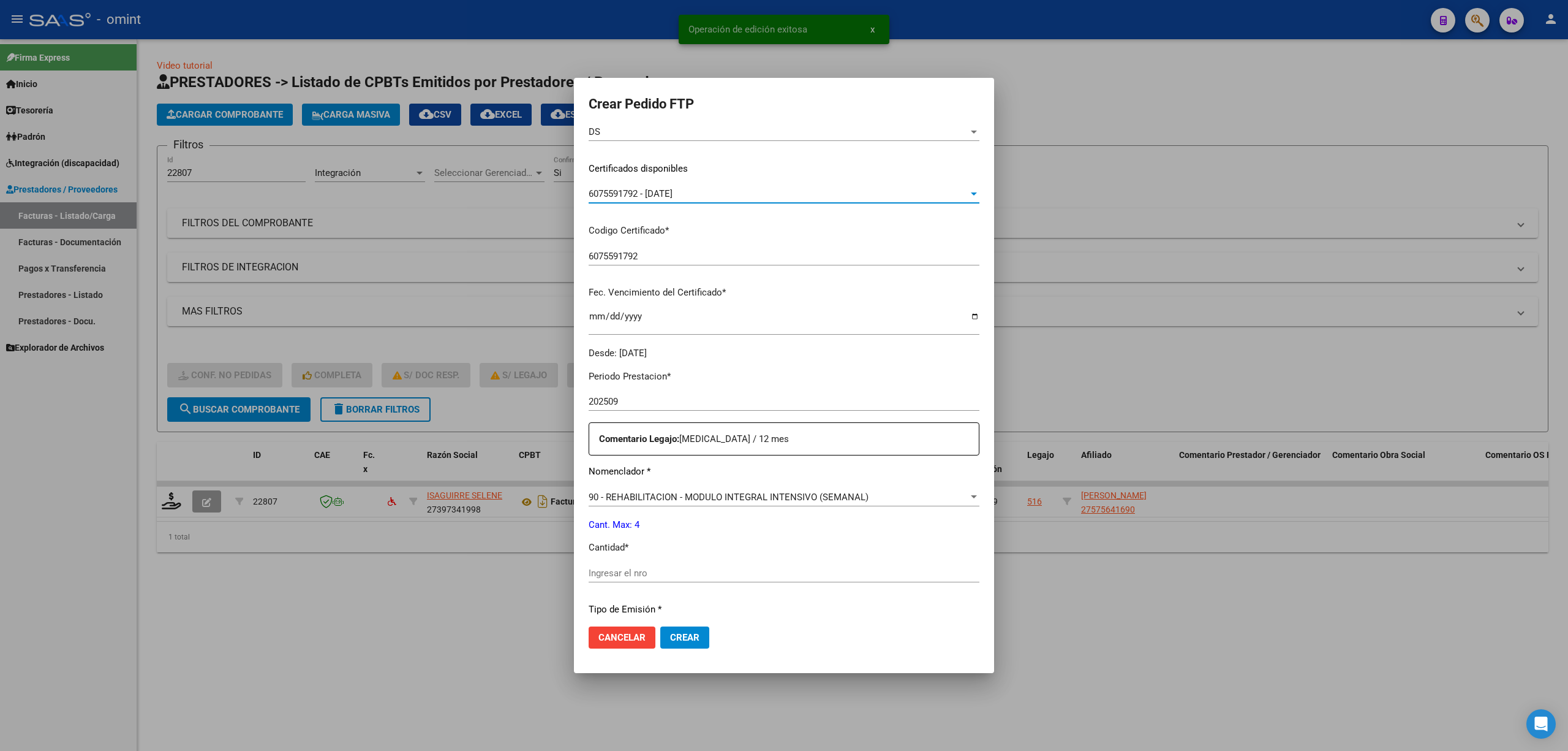
scroll to position [326, 0]
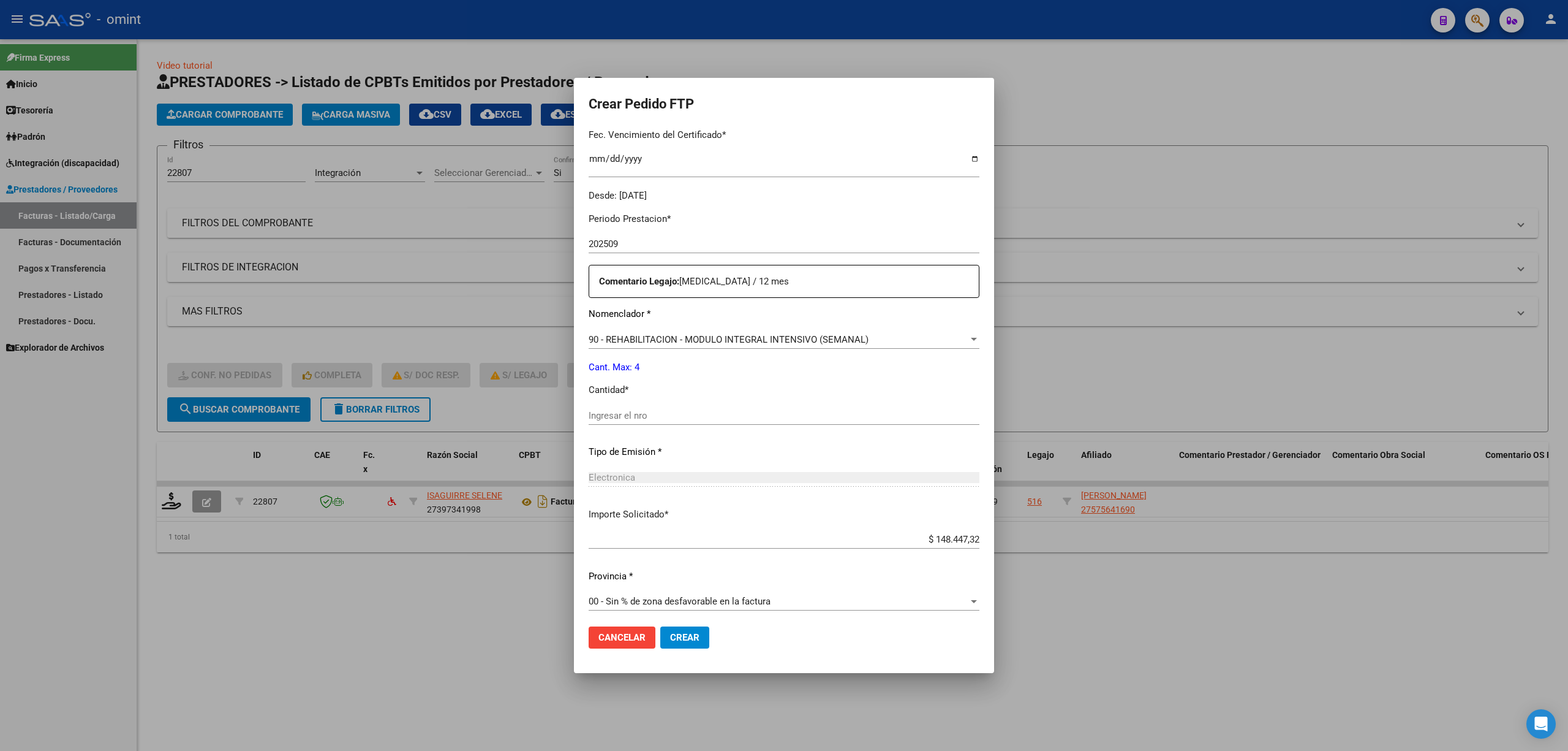
click at [642, 410] on input "Ingresar el nro" at bounding box center [784, 415] width 391 height 11
type input "4"
click at [672, 634] on span "Crear" at bounding box center [684, 637] width 29 height 11
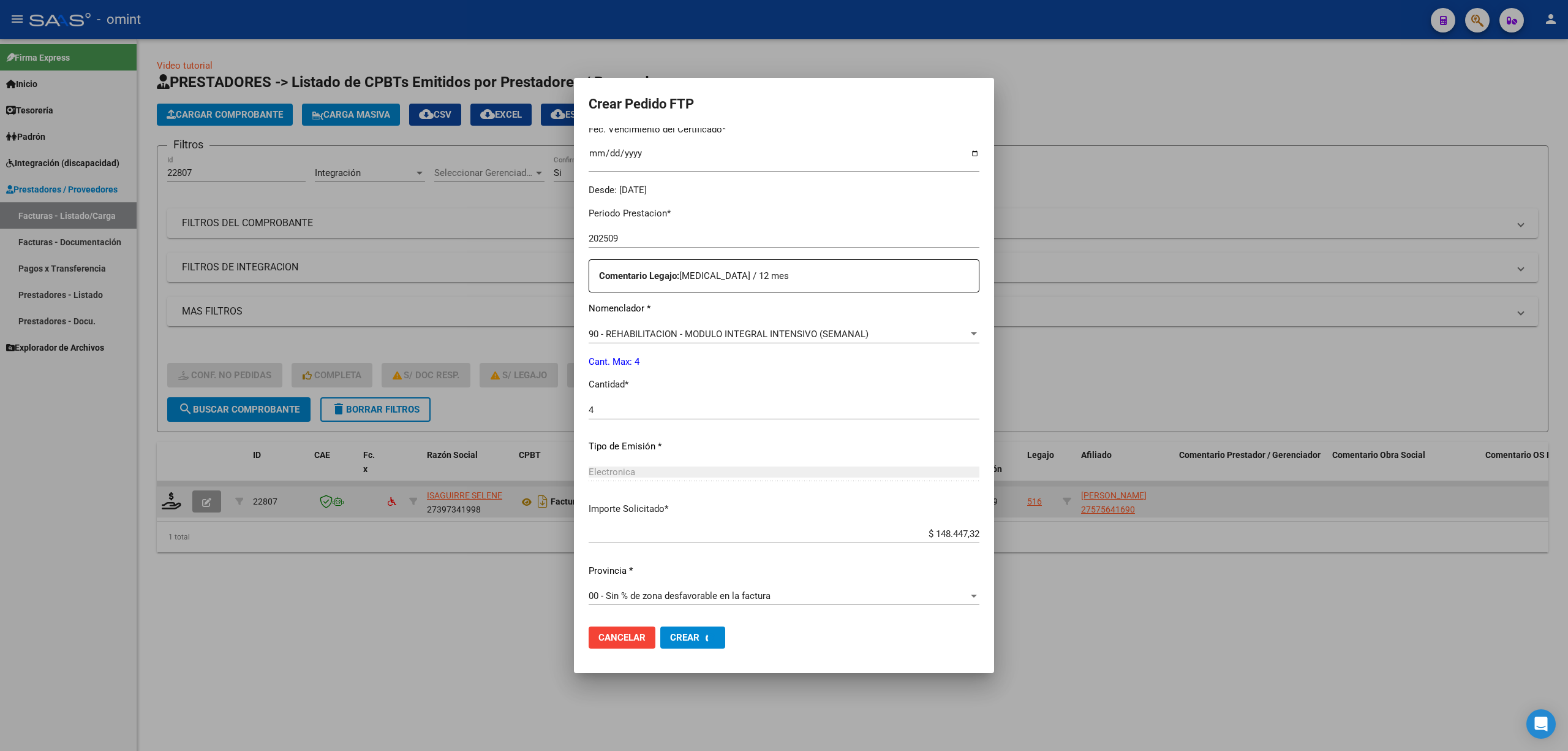
scroll to position [0, 0]
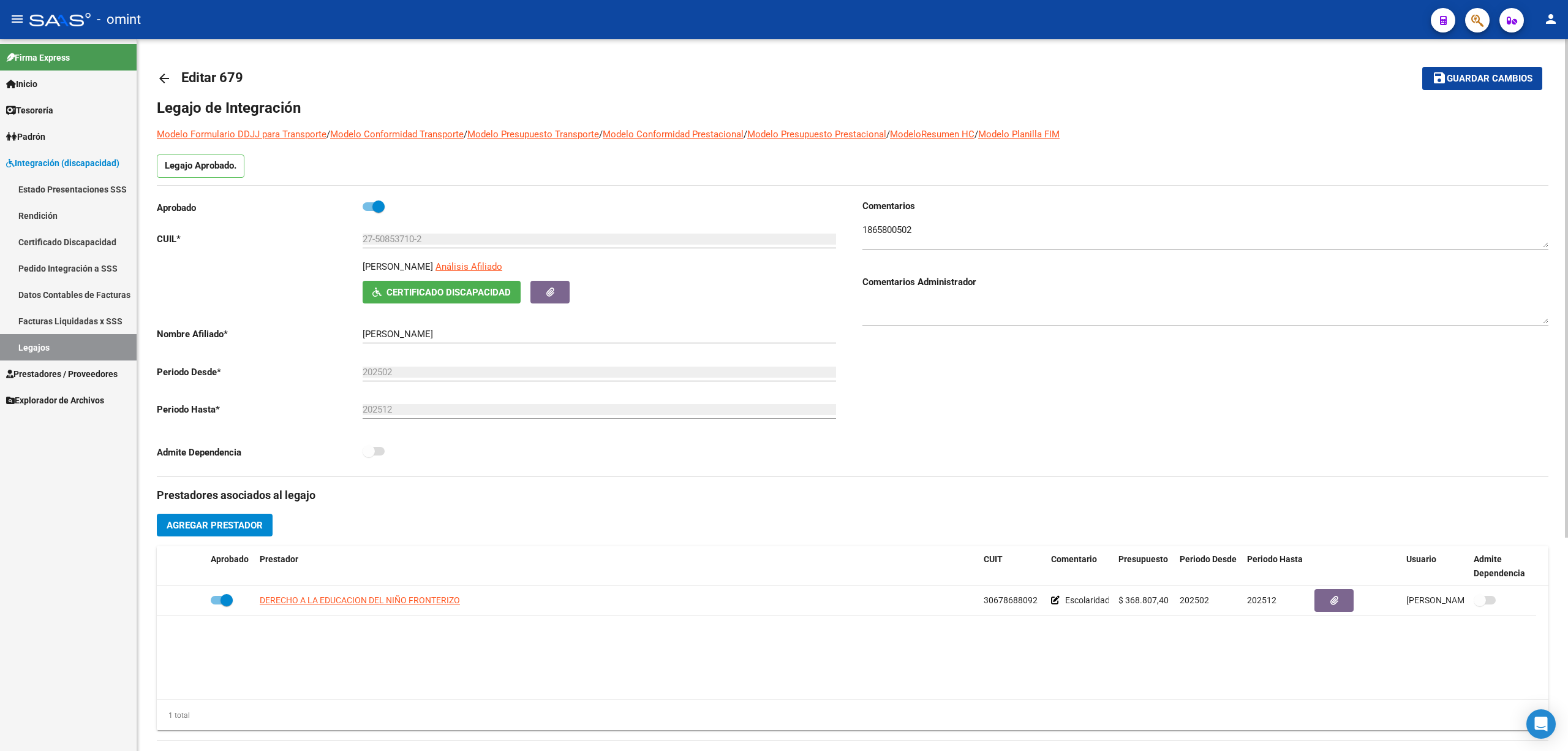
click at [161, 74] on mat-icon "arrow_back" at bounding box center [164, 79] width 15 height 15
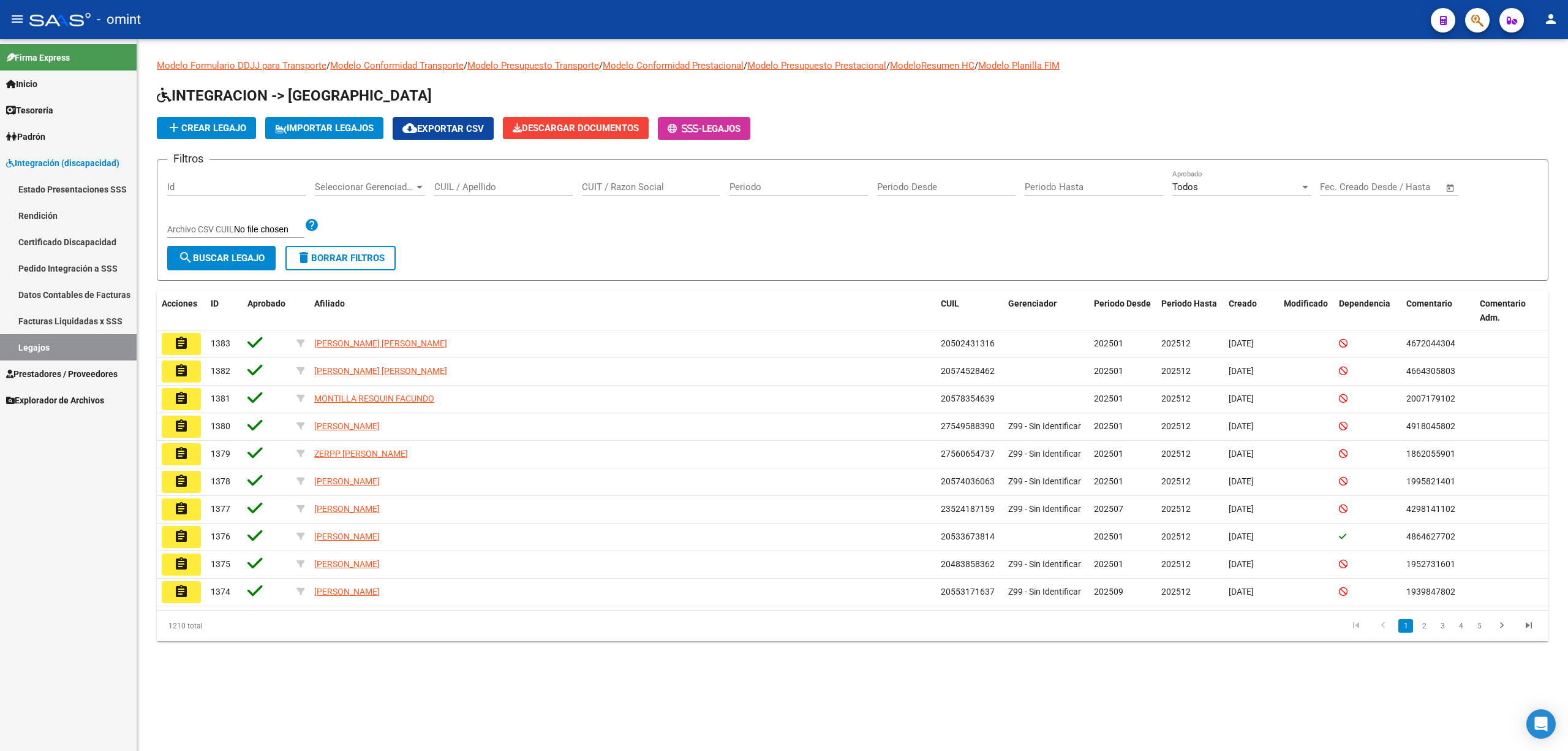
click at [483, 177] on div "CUIL / Apellido" at bounding box center [504, 183] width 139 height 26
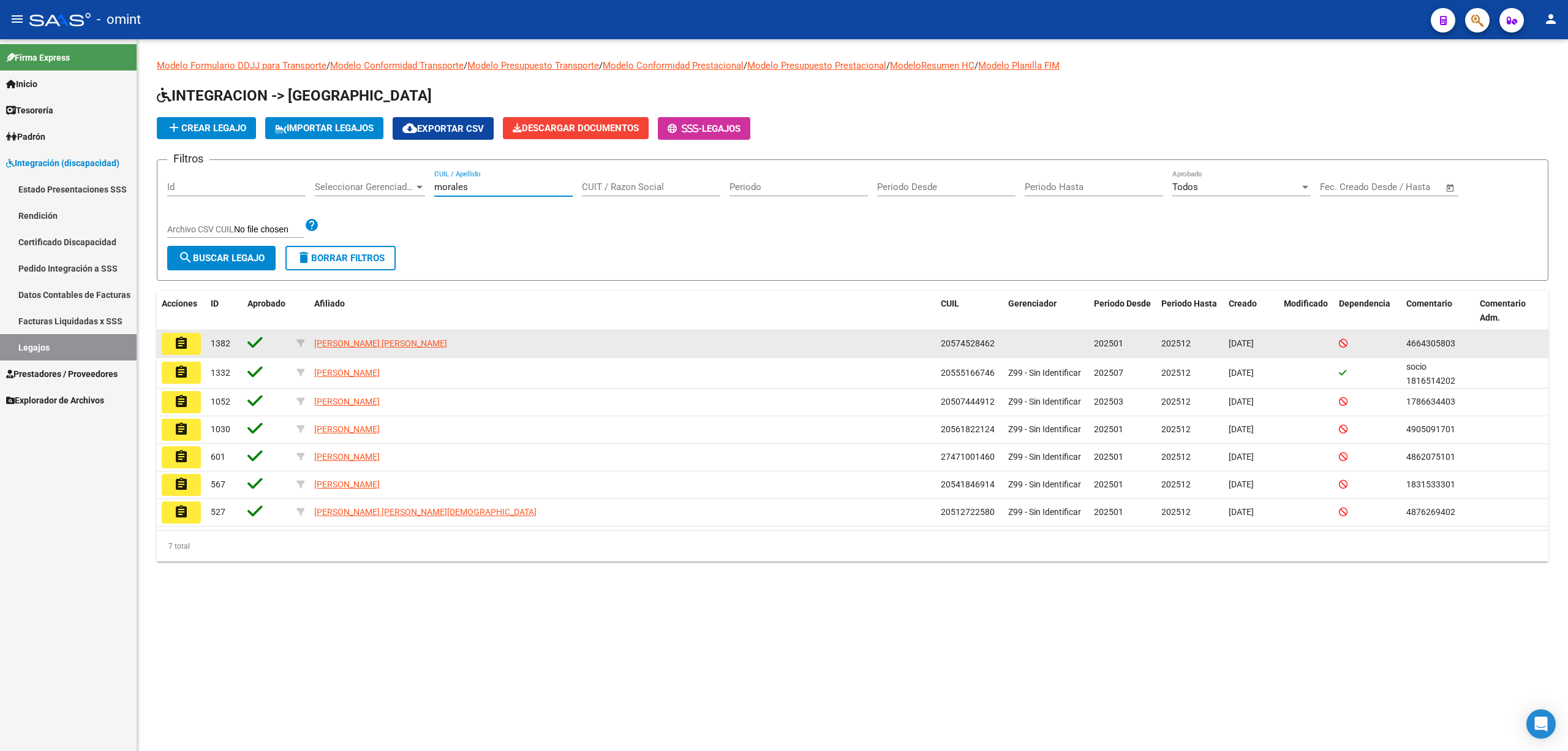
type input "morales"
click at [179, 342] on mat-icon "assignment" at bounding box center [181, 343] width 15 height 15
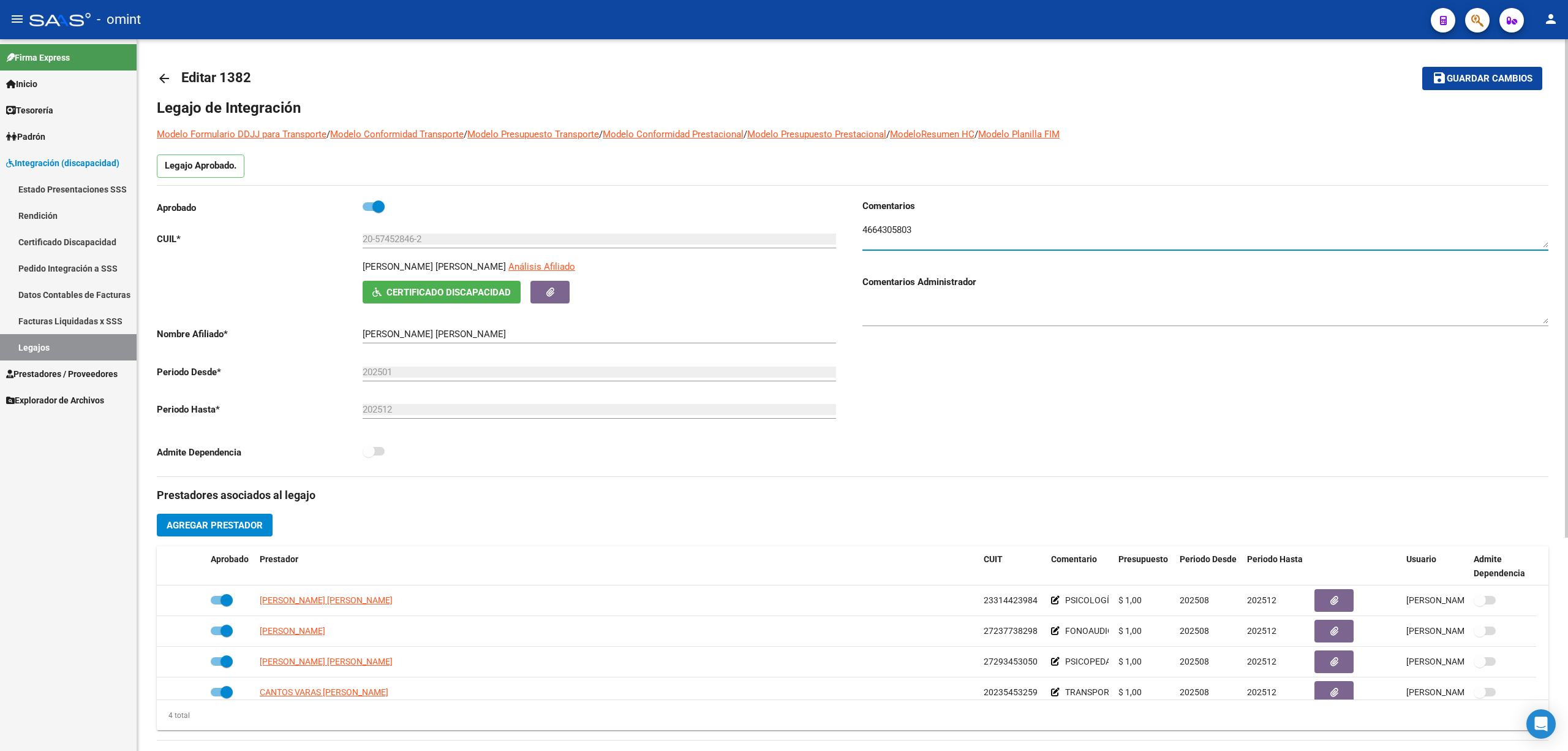
click at [884, 226] on textarea at bounding box center [1205, 236] width 686 height 25
click at [885, 226] on textarea at bounding box center [1205, 236] width 686 height 25
